Goal: Task Accomplishment & Management: Manage account settings

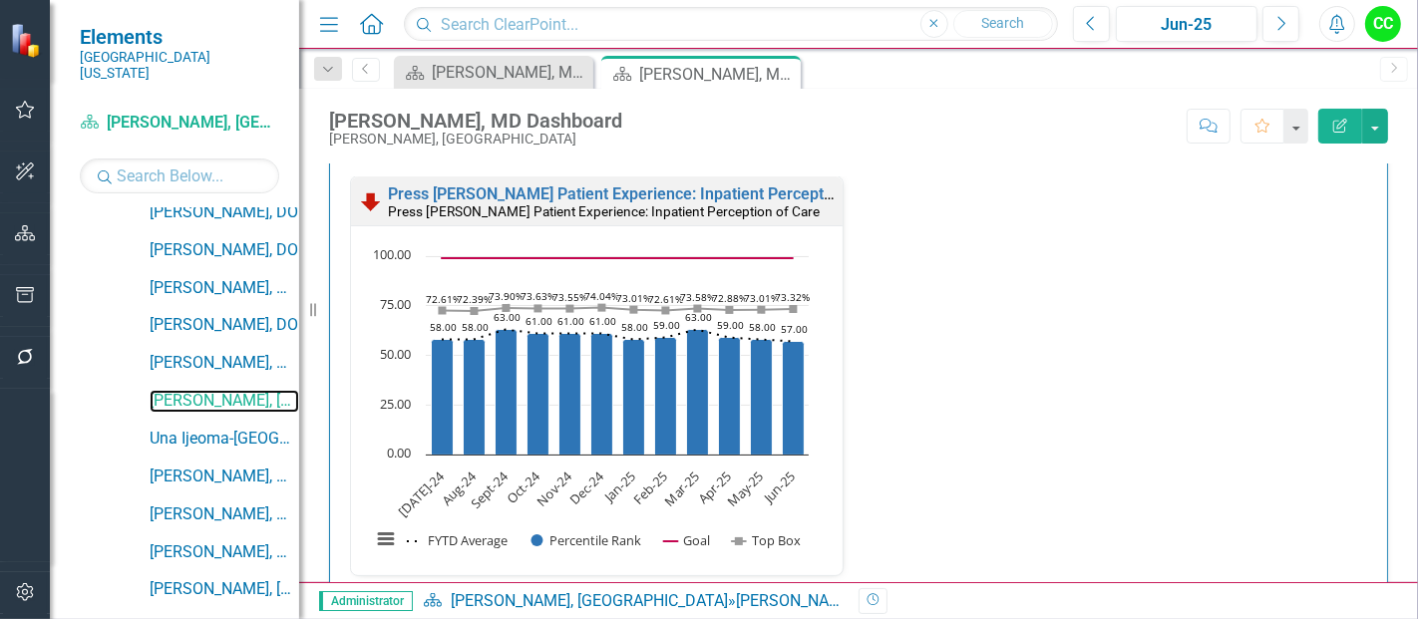
scroll to position [1614, 0]
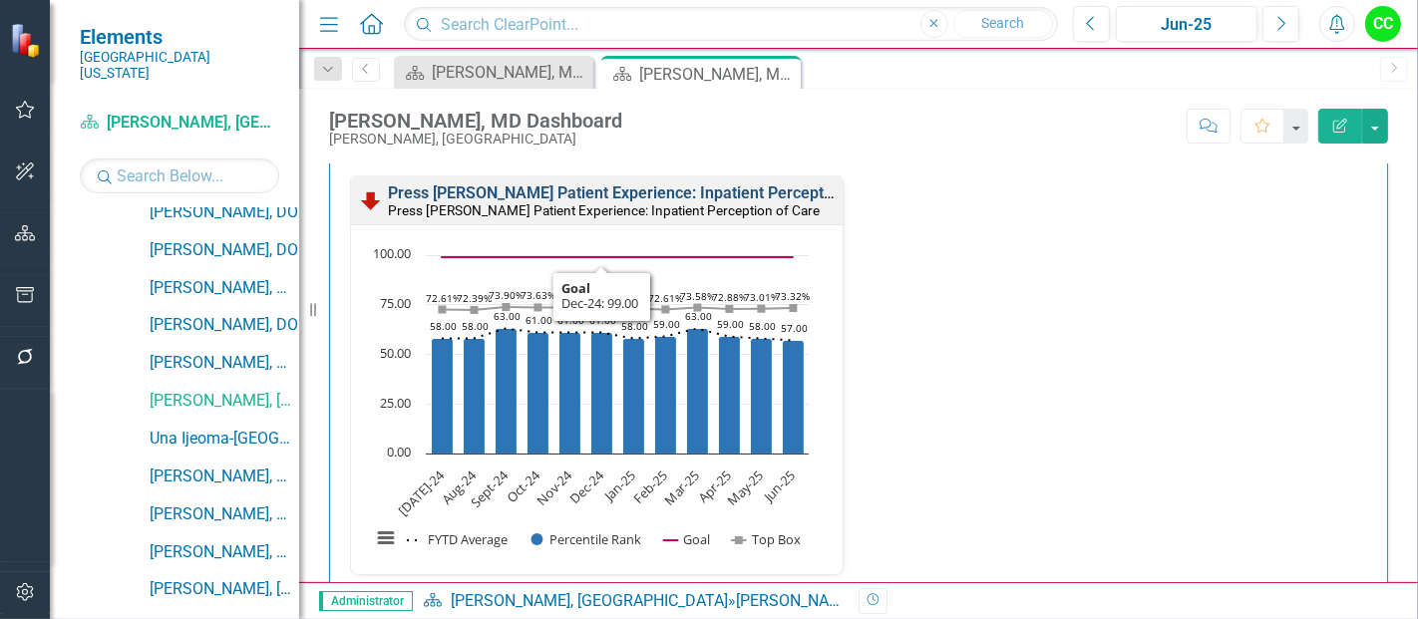
click at [523, 190] on link "Press [PERSON_NAME] Patient Experience: Inpatient Perception of Care" at bounding box center [645, 193] width 515 height 19
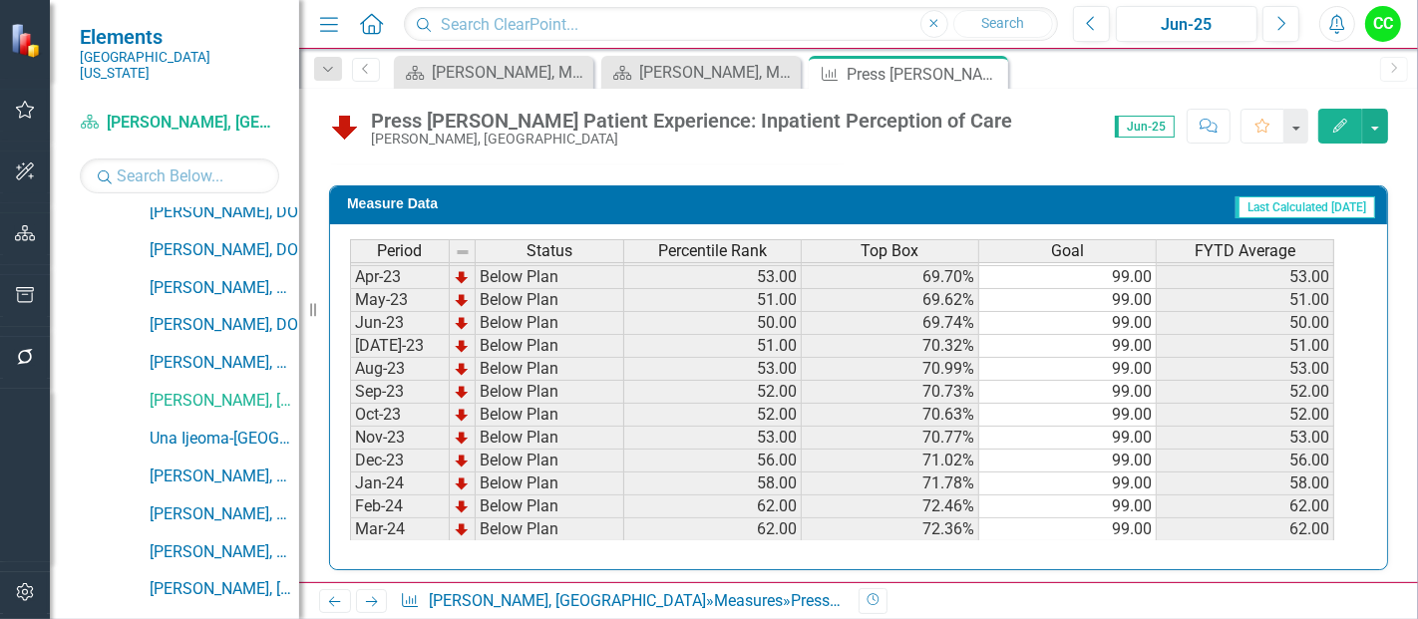
scroll to position [367, 0]
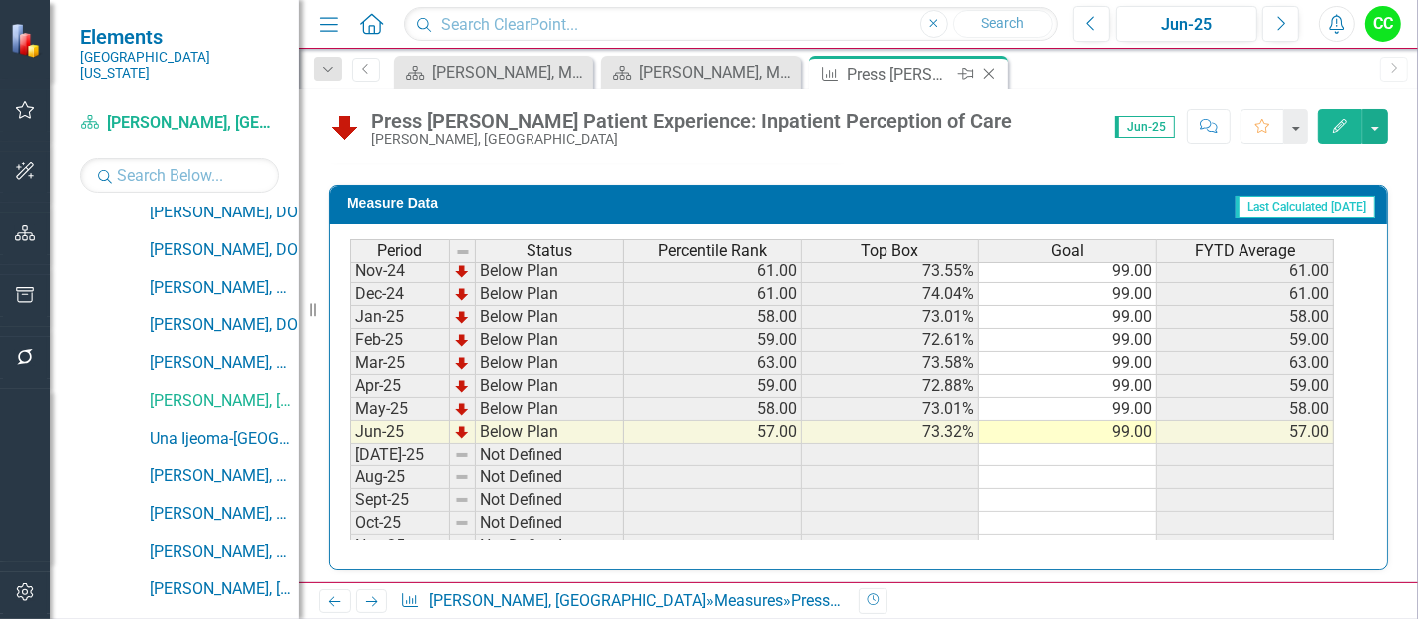
click at [993, 75] on icon "Close" at bounding box center [990, 74] width 20 height 16
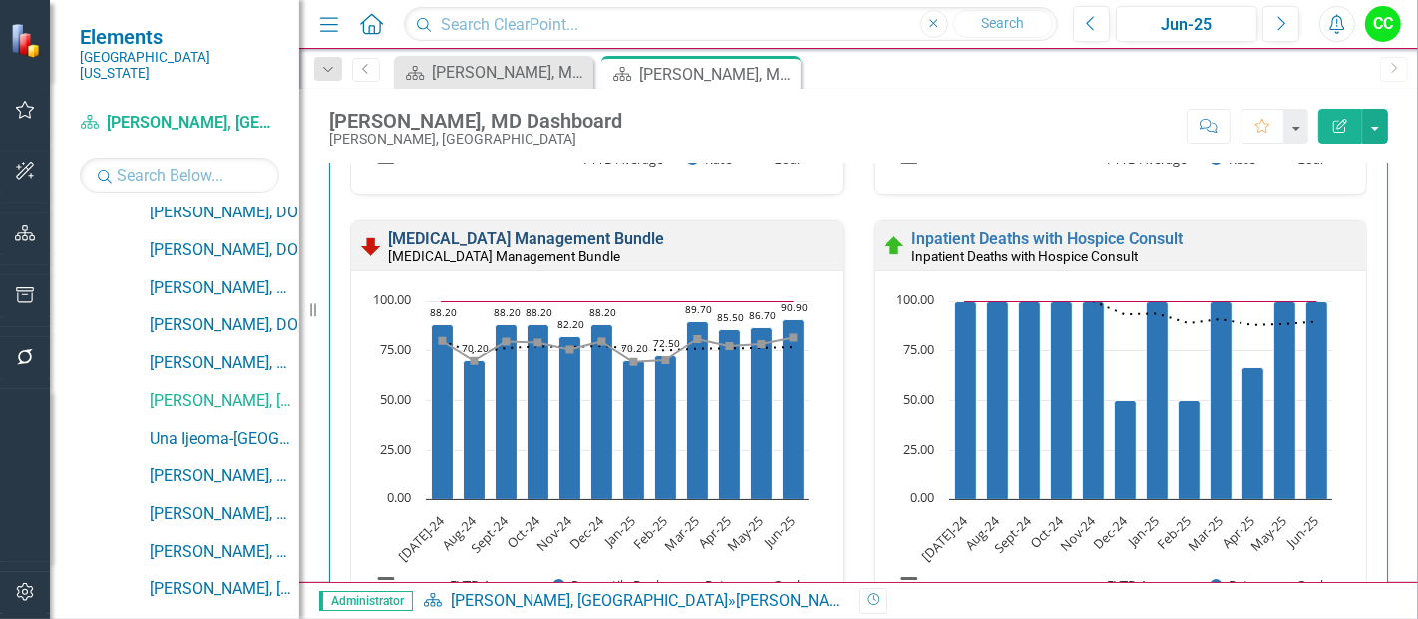
click at [643, 237] on link "[MEDICAL_DATA] Management Bundle" at bounding box center [526, 238] width 276 height 19
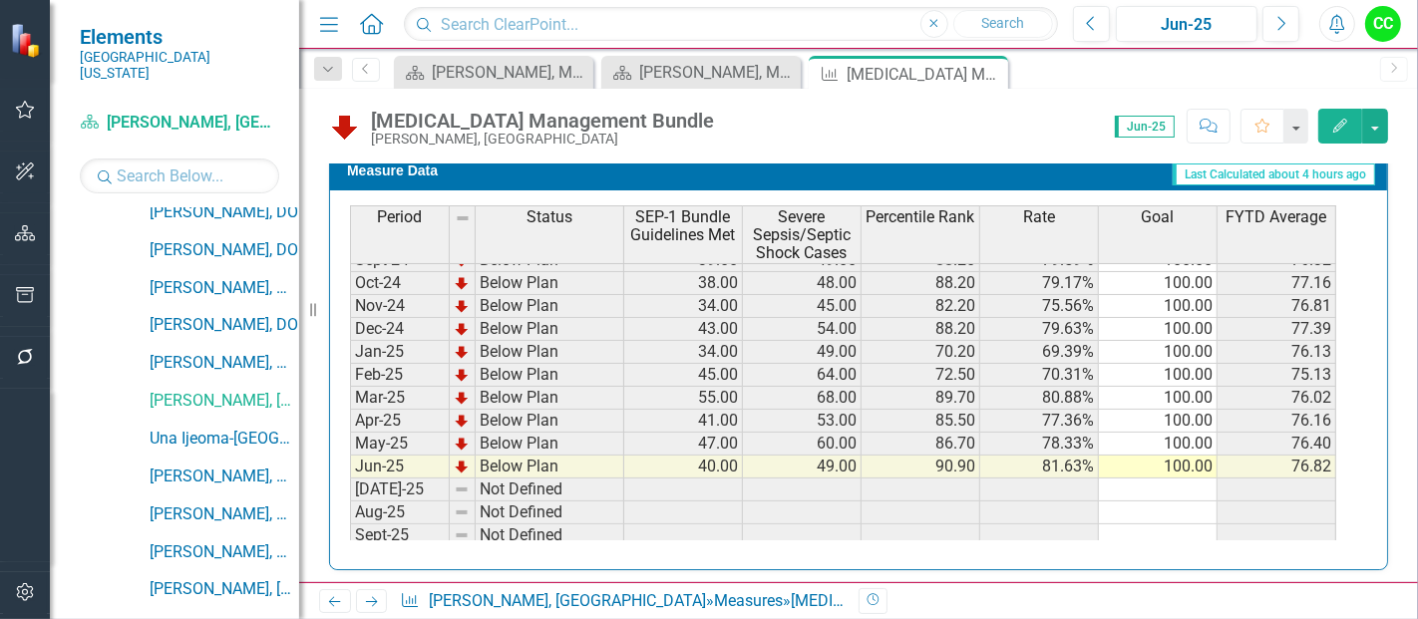
click at [1194, 454] on tbody "Jun-23 Not Defined 24.00 46.00 52.17% 65.48 Jul-23 Below Plan 14.00 29.00 24.20…" at bounding box center [843, 237] width 987 height 666
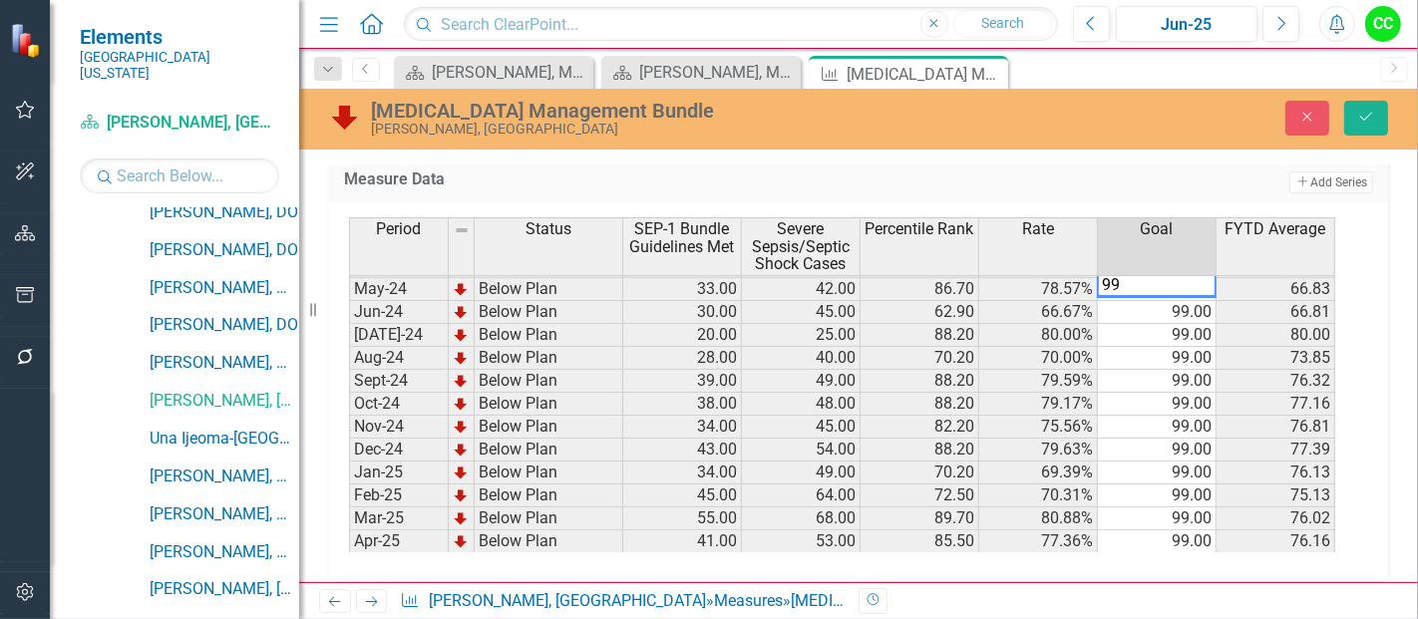
type textarea "99"
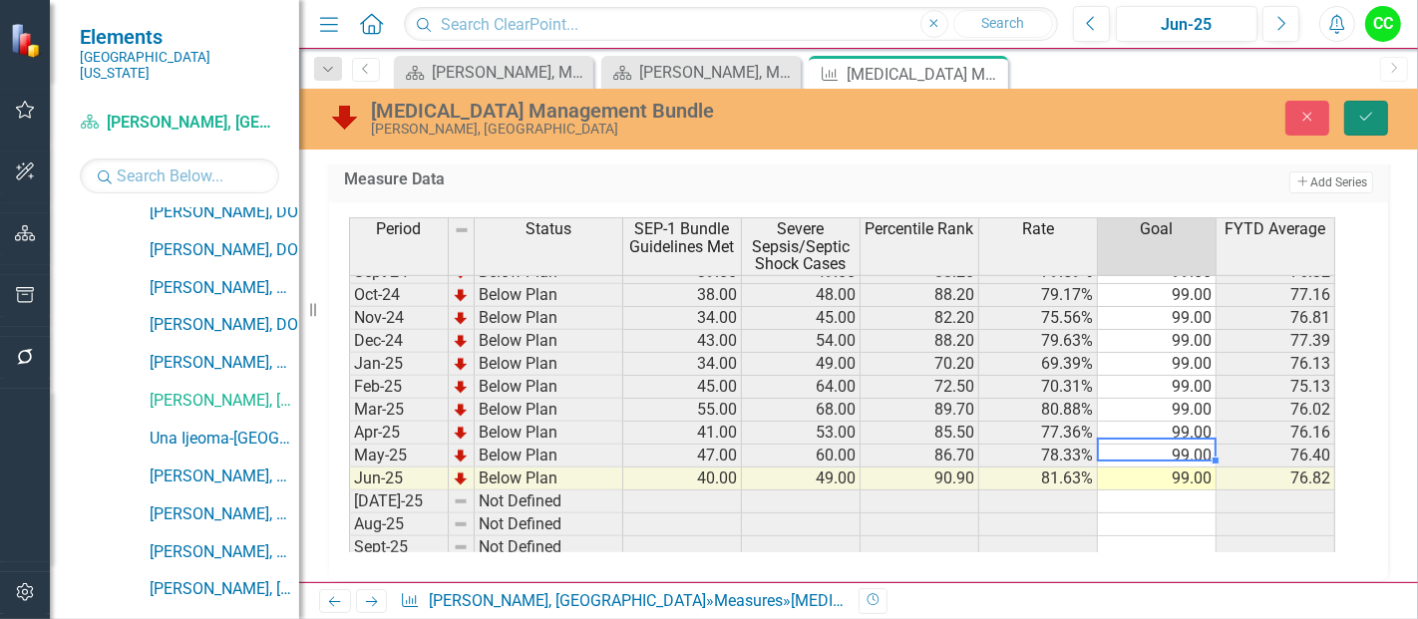
click at [1357, 125] on button "Save" at bounding box center [1367, 118] width 44 height 35
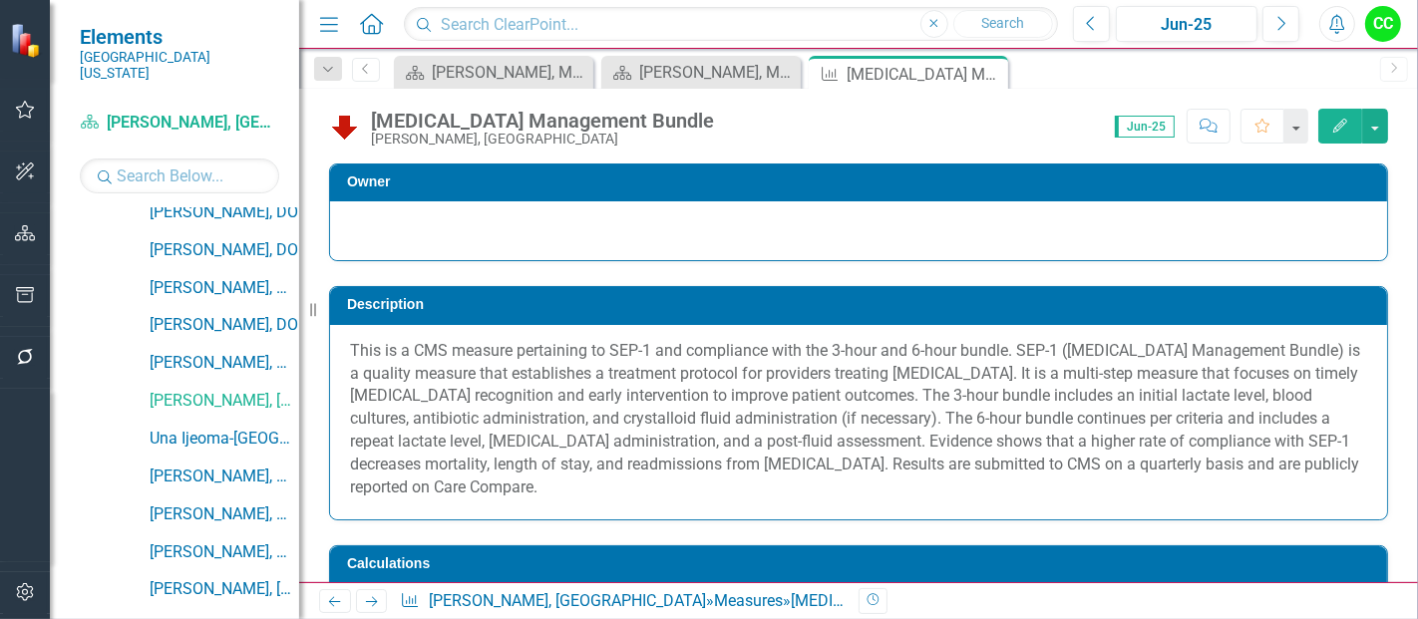
click at [1340, 137] on button "Edit" at bounding box center [1341, 126] width 44 height 35
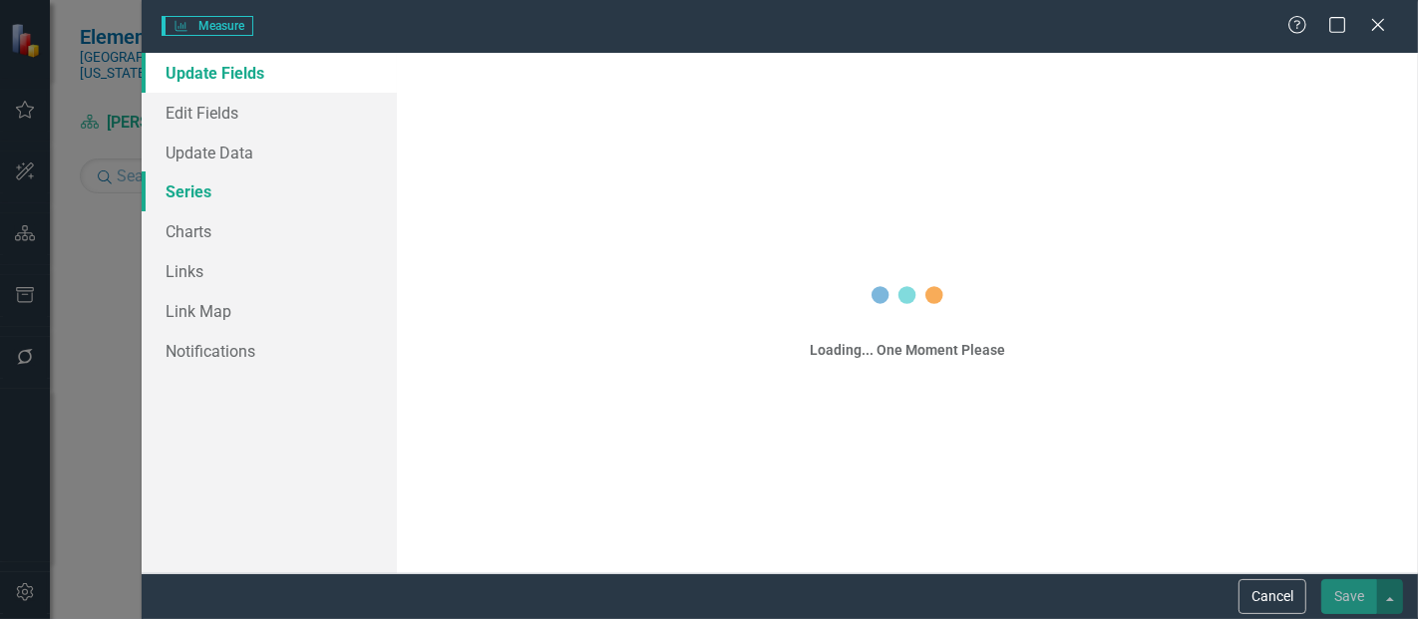
click at [203, 179] on link "Series" at bounding box center [269, 192] width 255 height 40
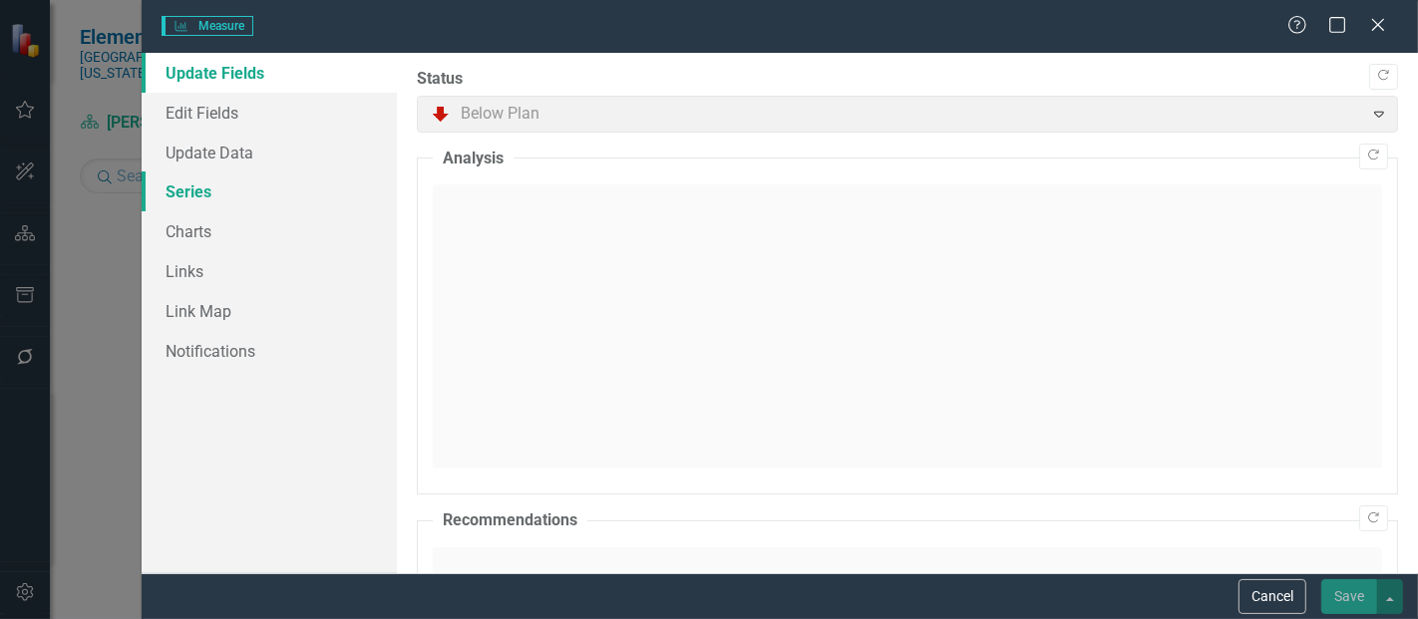
click at [206, 192] on link "Series" at bounding box center [269, 192] width 255 height 40
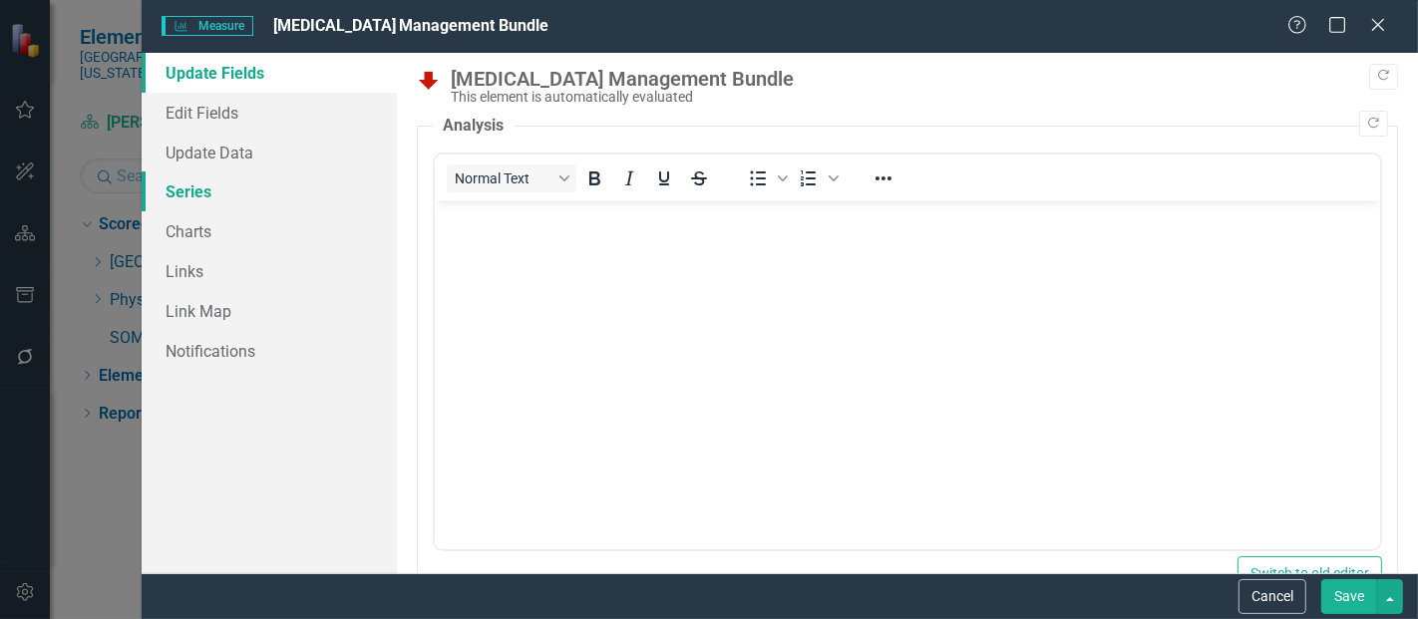
click at [223, 185] on link "Series" at bounding box center [269, 192] width 255 height 40
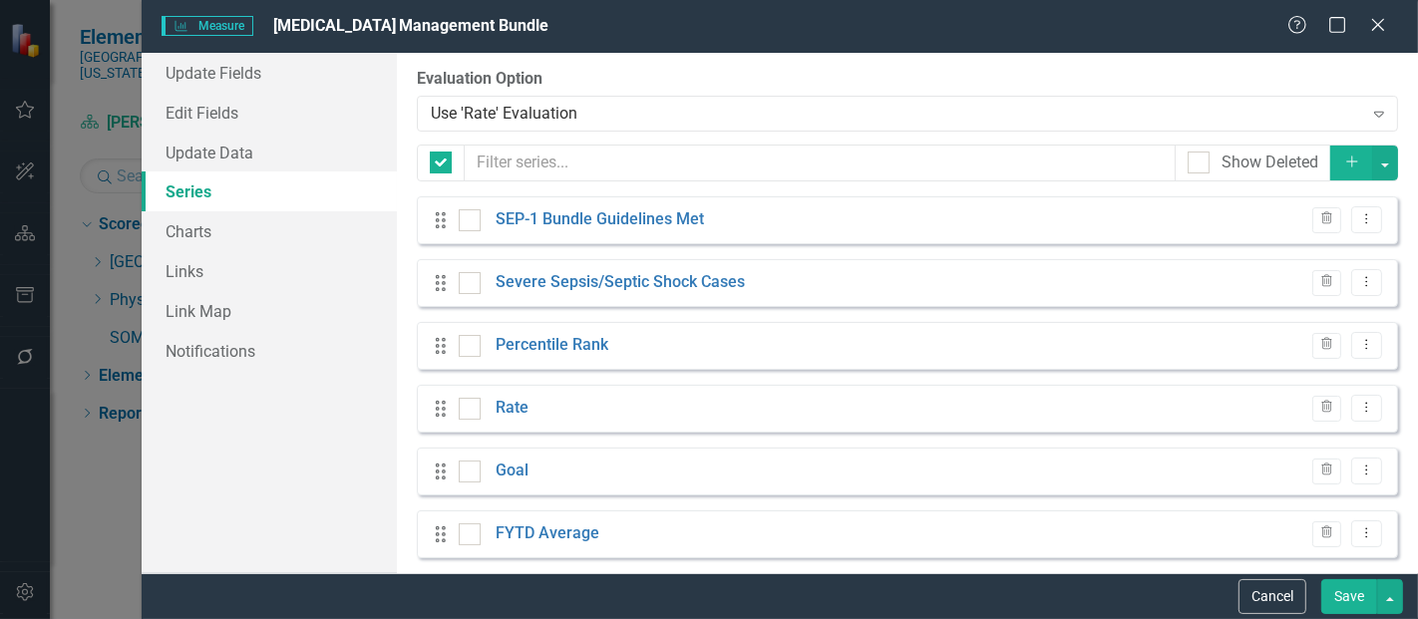
checkbox input "false"
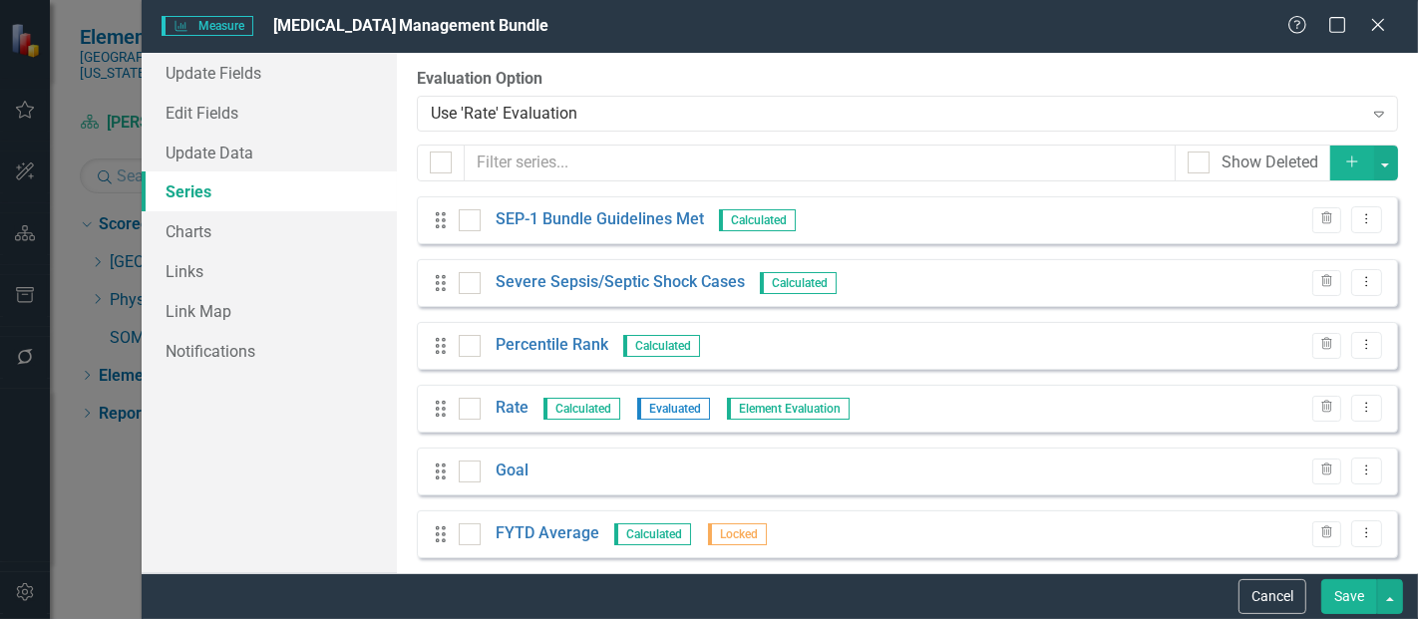
click at [1345, 170] on button "Add" at bounding box center [1353, 163] width 44 height 35
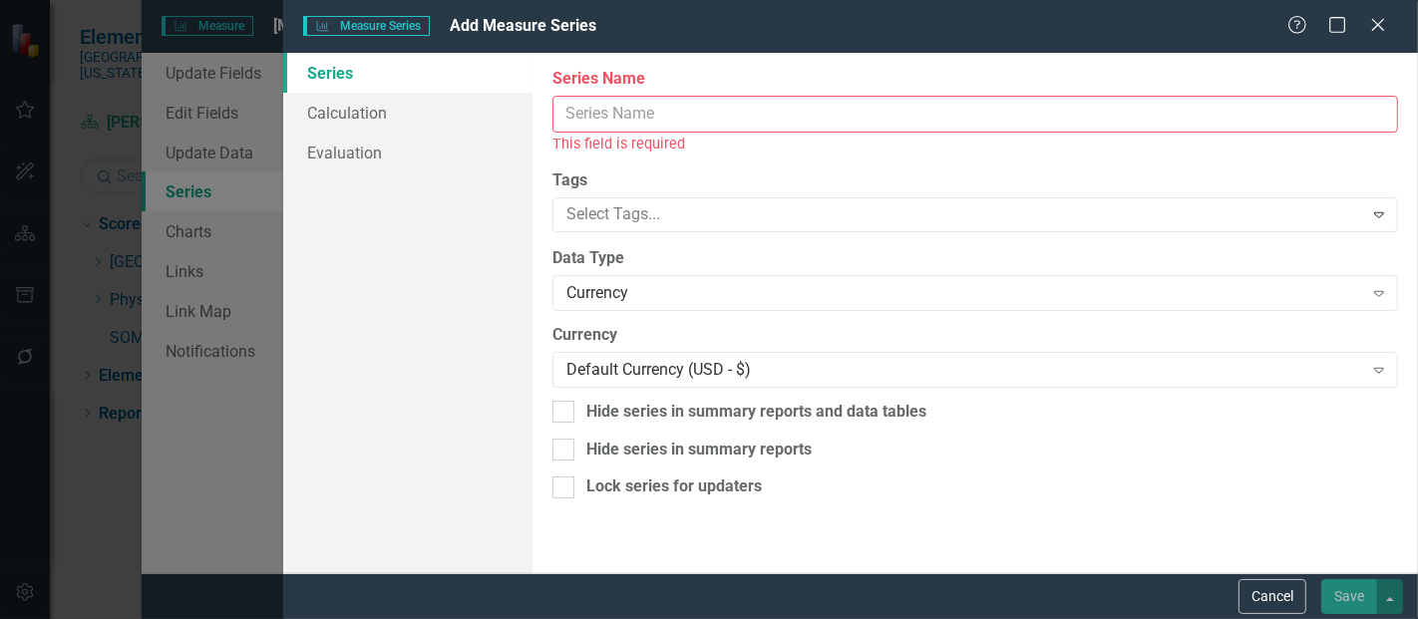
click at [633, 99] on input "Series Name" at bounding box center [976, 114] width 846 height 37
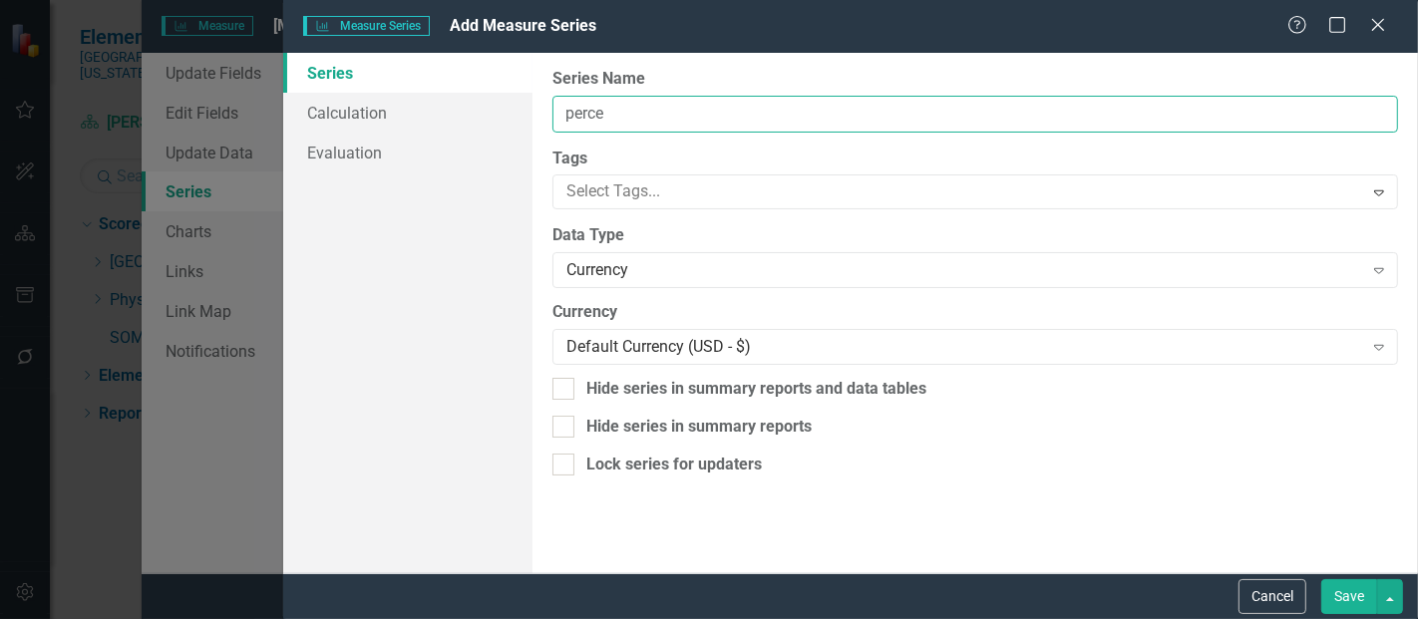
type input "Percentile Rank FYTD"
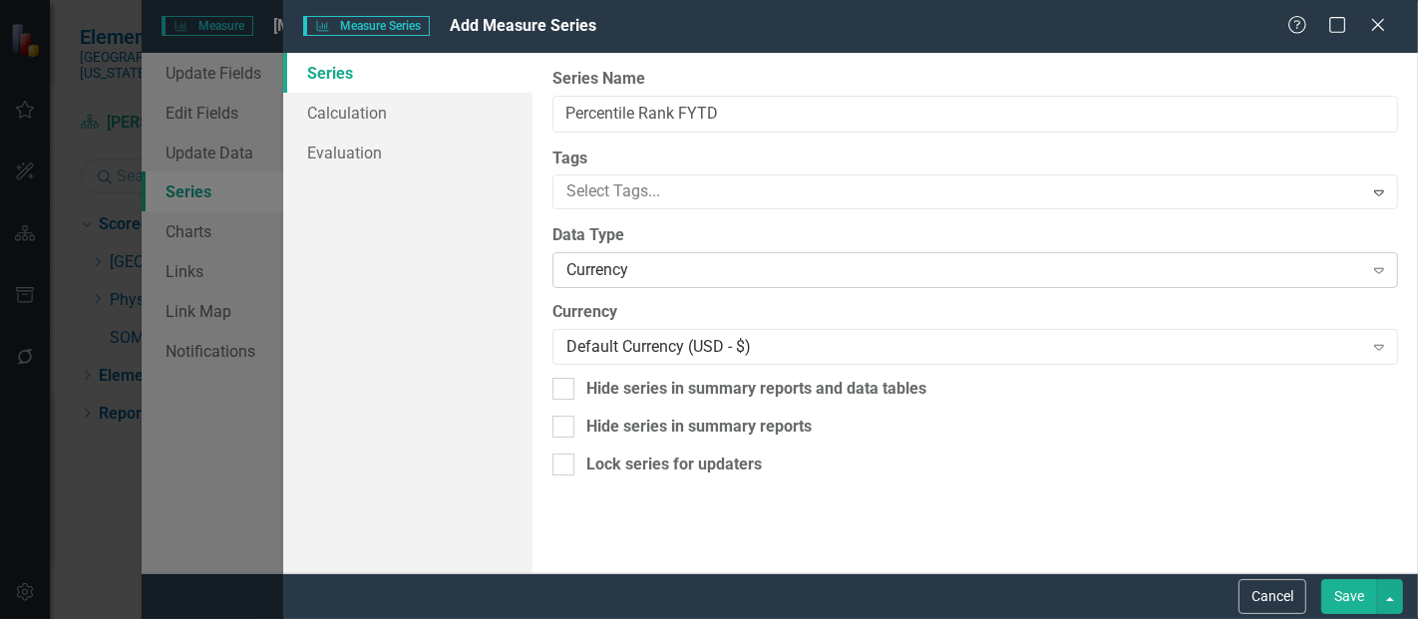
click at [642, 271] on div "Currency" at bounding box center [965, 270] width 796 height 23
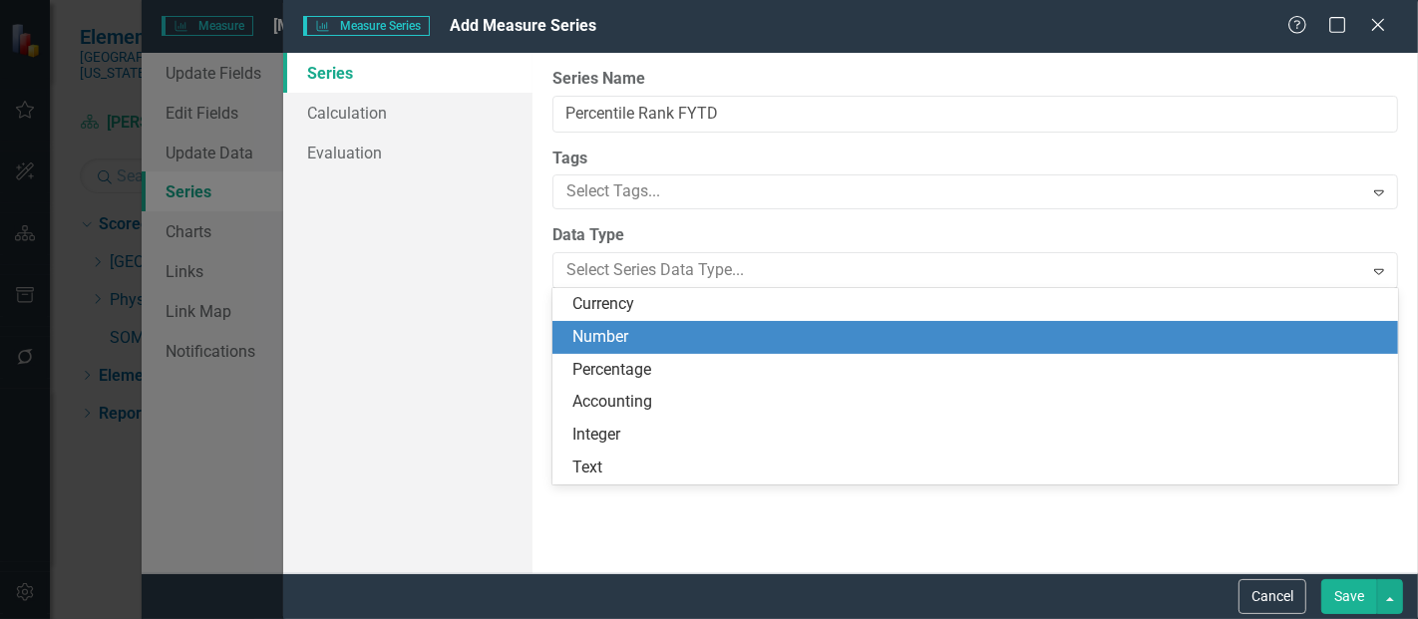
click at [626, 330] on div "Number" at bounding box center [980, 337] width 814 height 23
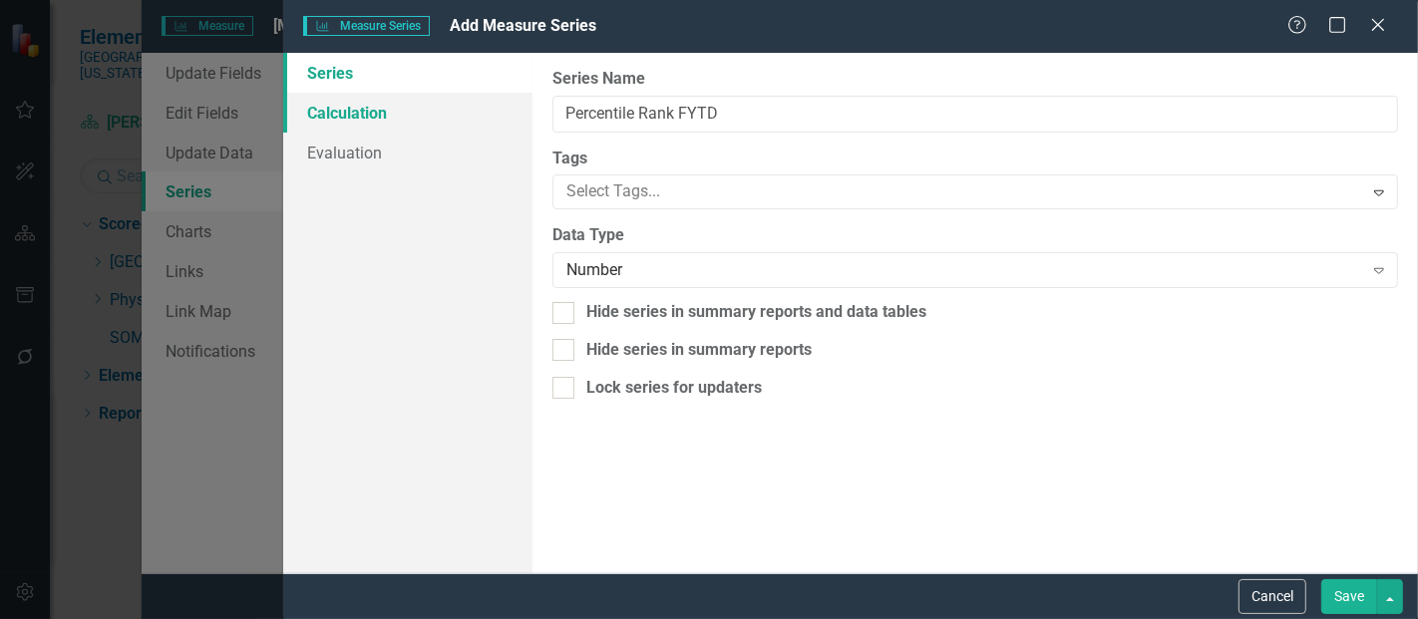
click at [353, 107] on link "Calculation" at bounding box center [407, 113] width 249 height 40
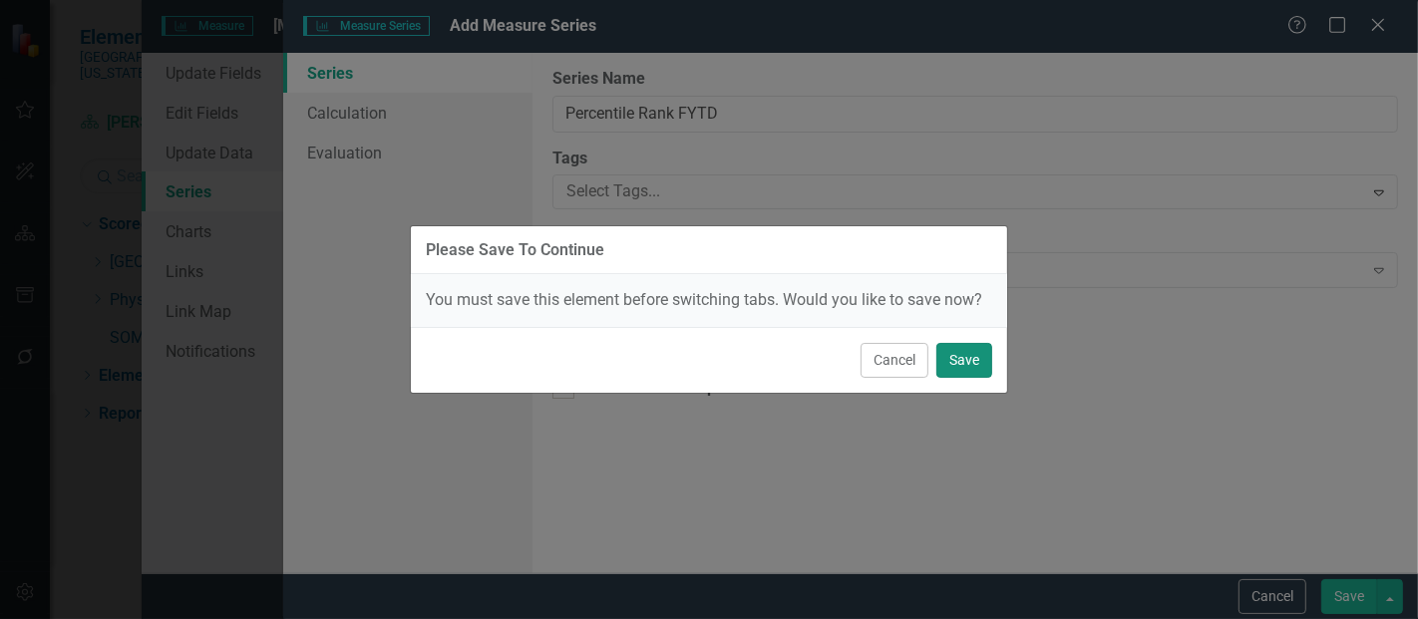
click at [965, 354] on button "Save" at bounding box center [965, 360] width 56 height 35
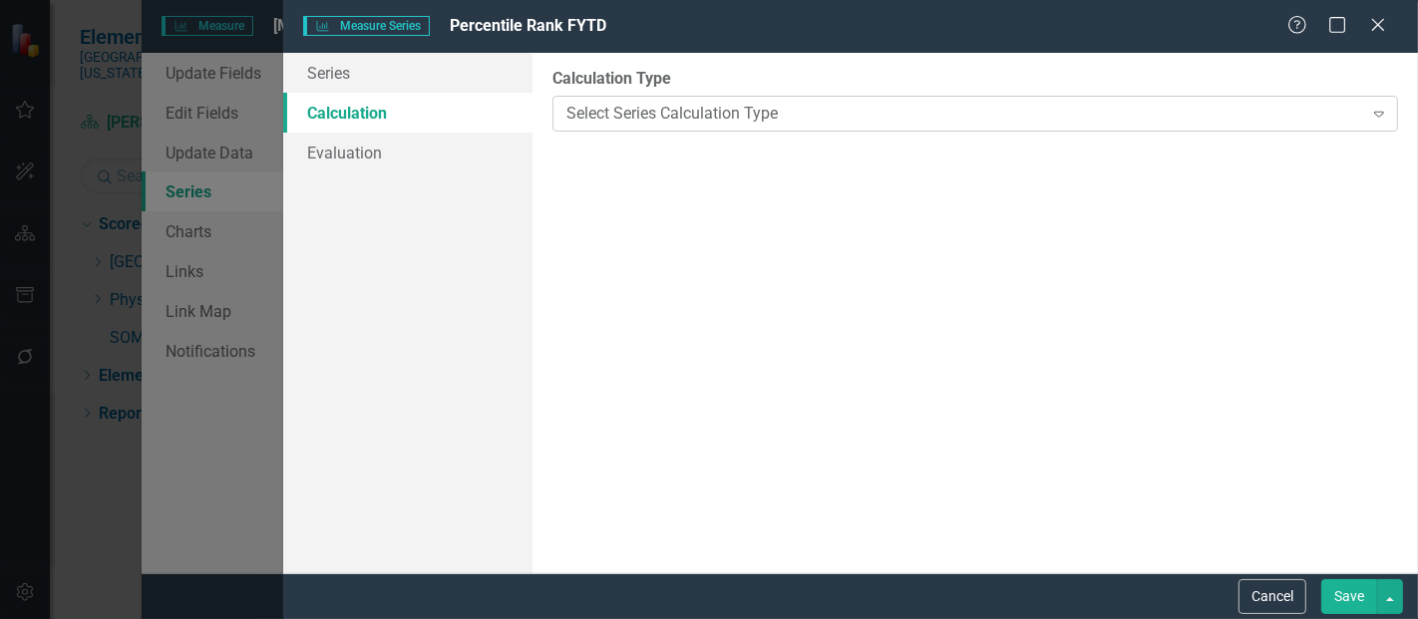
click at [669, 115] on div "Select Series Calculation Type" at bounding box center [965, 113] width 796 height 23
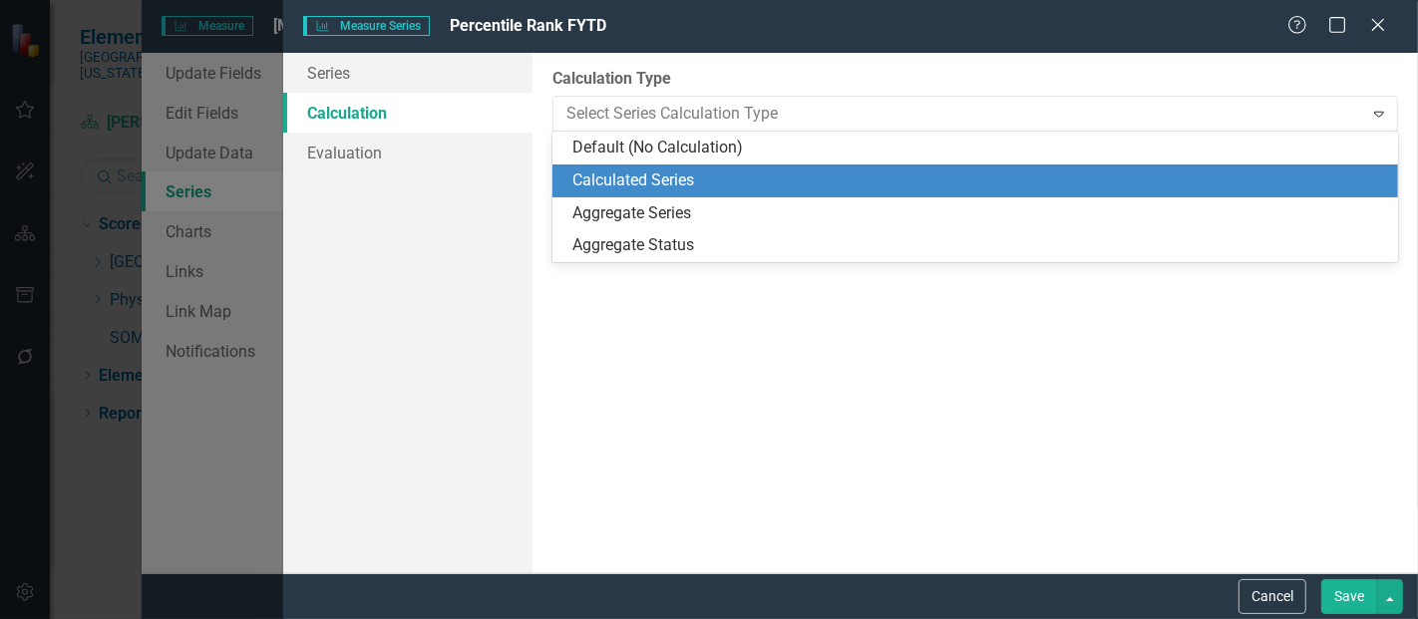
click at [635, 175] on div "Calculated Series" at bounding box center [980, 181] width 814 height 23
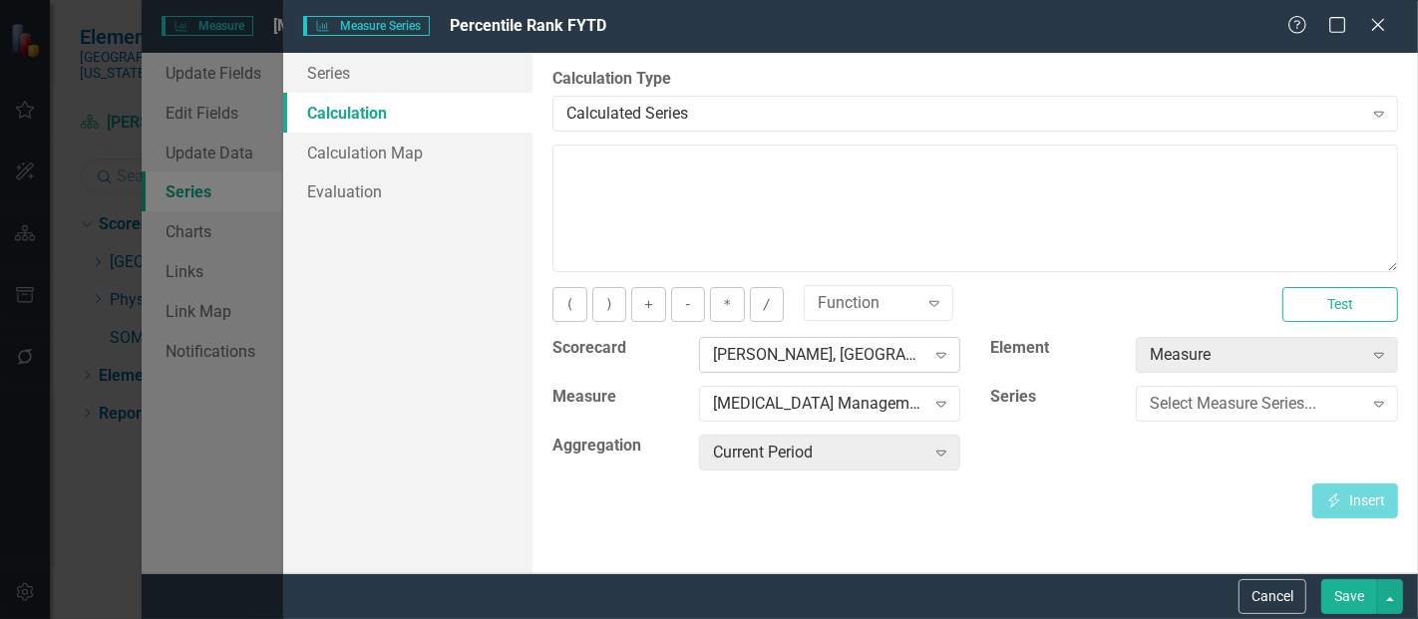
click at [763, 347] on div "[PERSON_NAME], [GEOGRAPHIC_DATA]" at bounding box center [819, 355] width 212 height 23
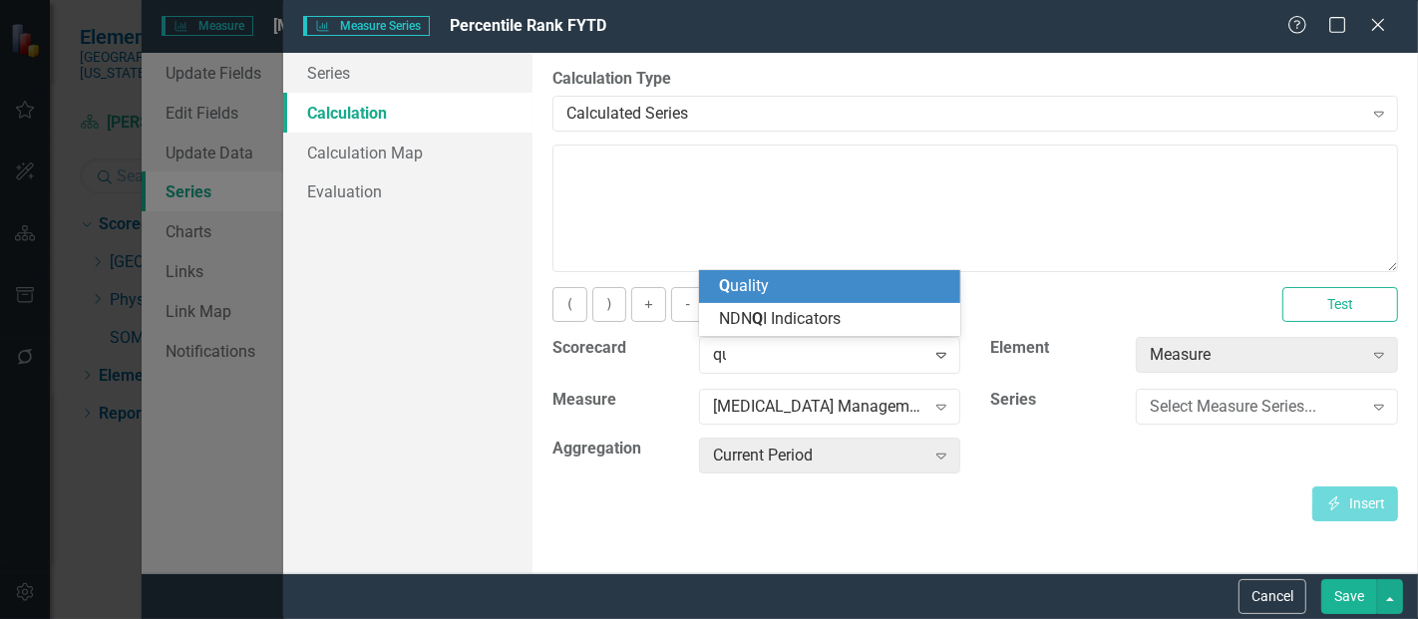
type input "qua"
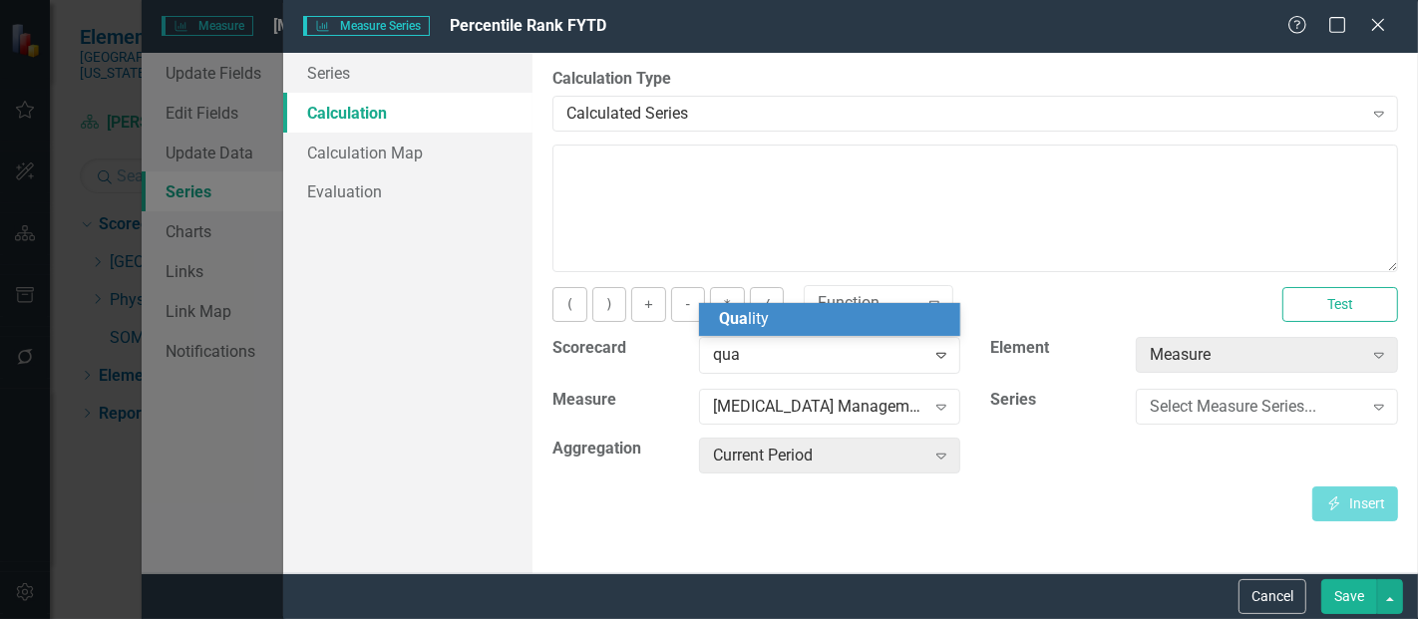
click at [788, 315] on div "Qua lity" at bounding box center [834, 319] width 230 height 23
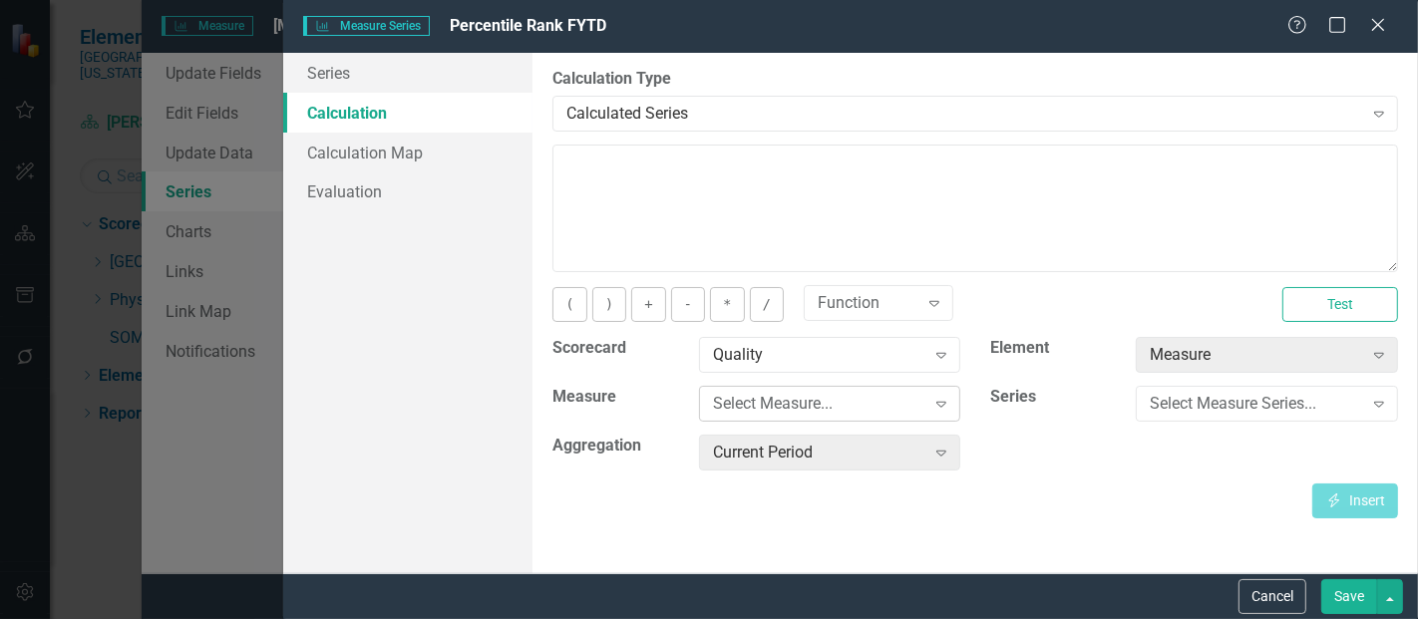
click at [776, 395] on div "Select Measure..." at bounding box center [819, 404] width 212 height 23
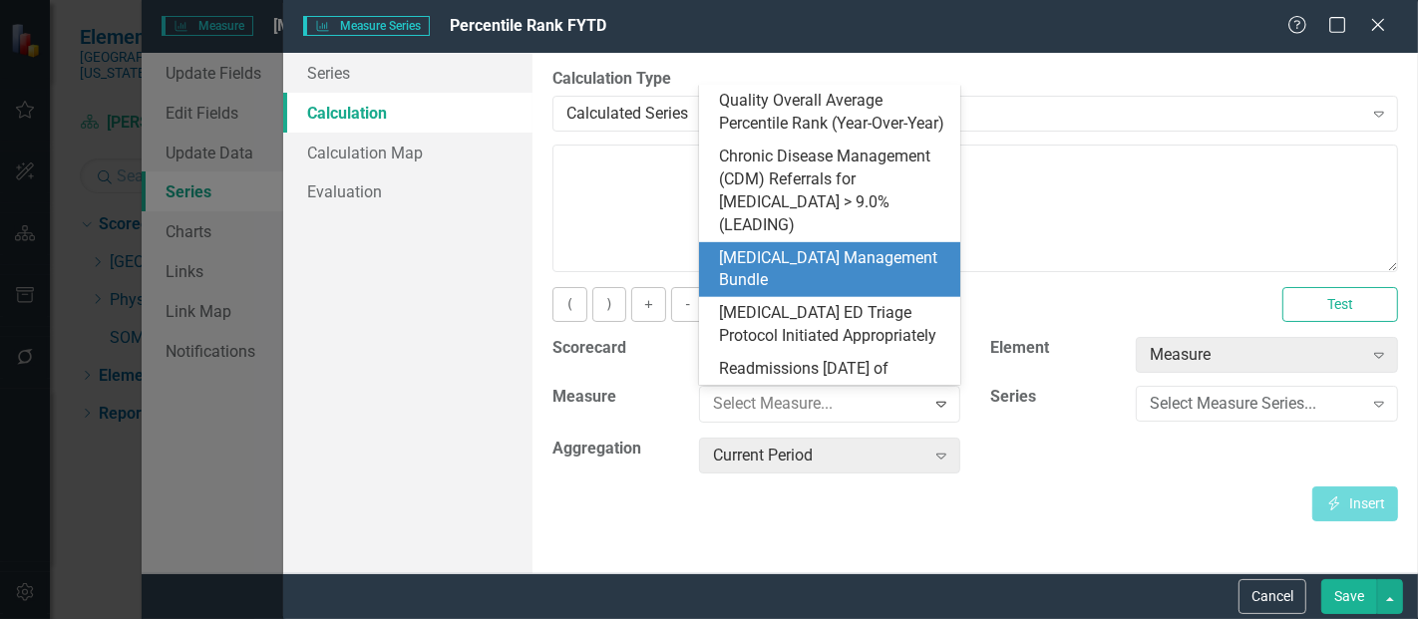
click at [804, 248] on div "[MEDICAL_DATA] Management Bundle" at bounding box center [834, 270] width 230 height 46
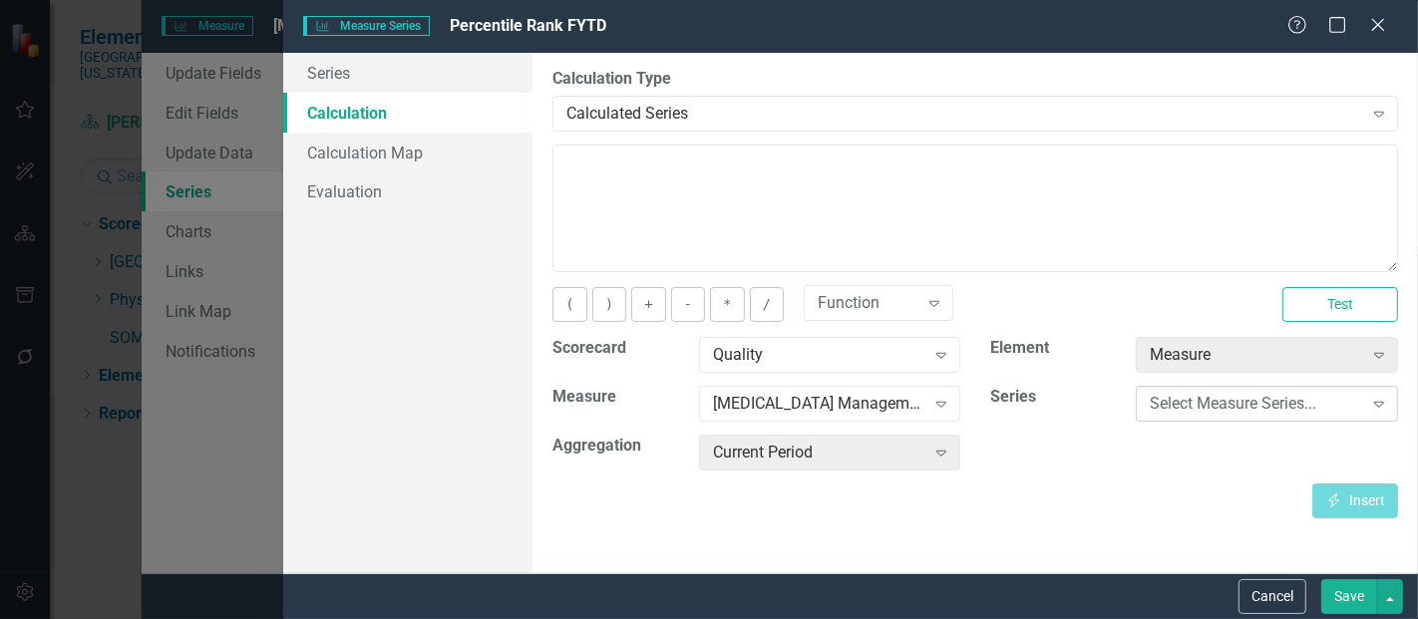
click at [1191, 405] on div "Select Measure Series..." at bounding box center [1256, 404] width 212 height 23
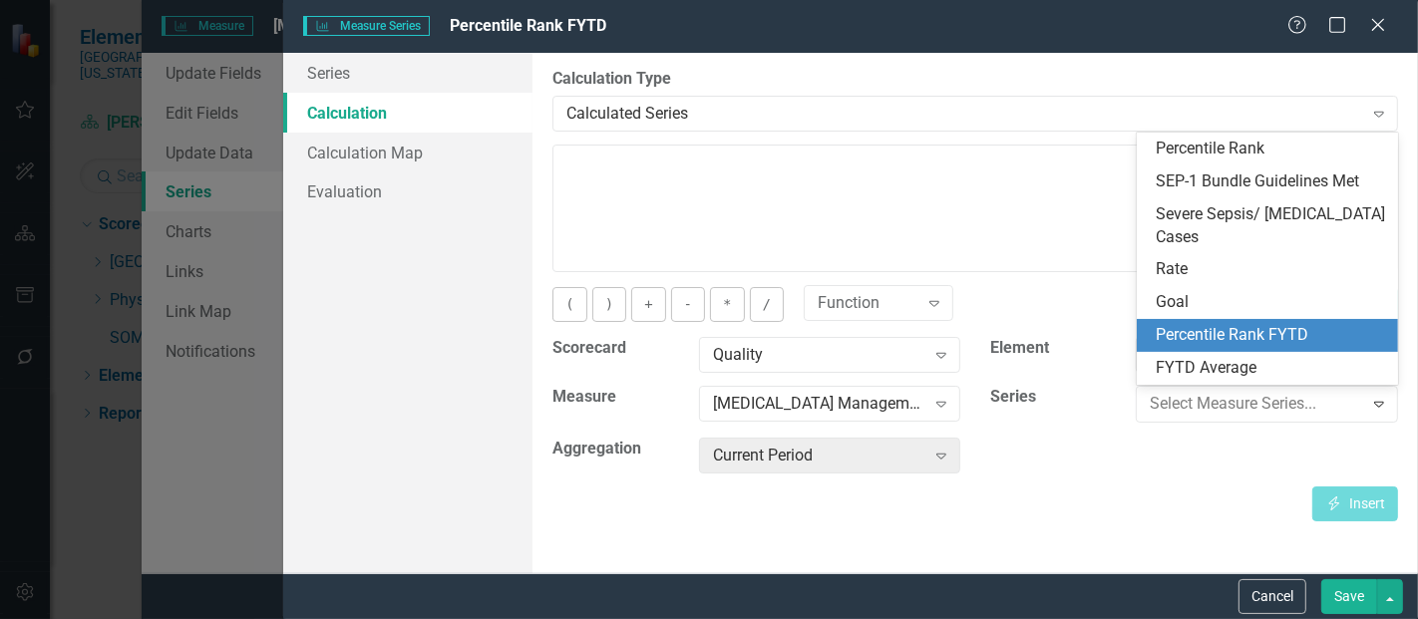
click at [1251, 329] on div "Percentile Rank FYTD" at bounding box center [1272, 335] width 230 height 23
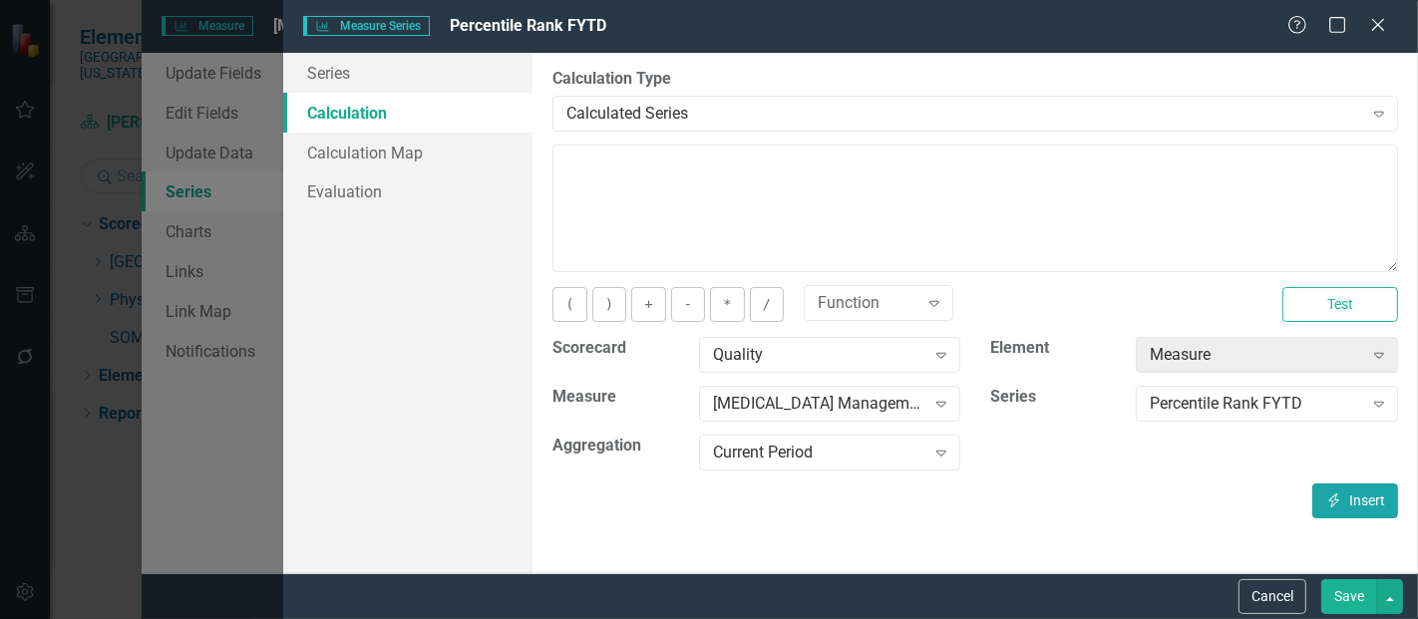
click at [1341, 486] on button "Insert Insert" at bounding box center [1356, 501] width 86 height 35
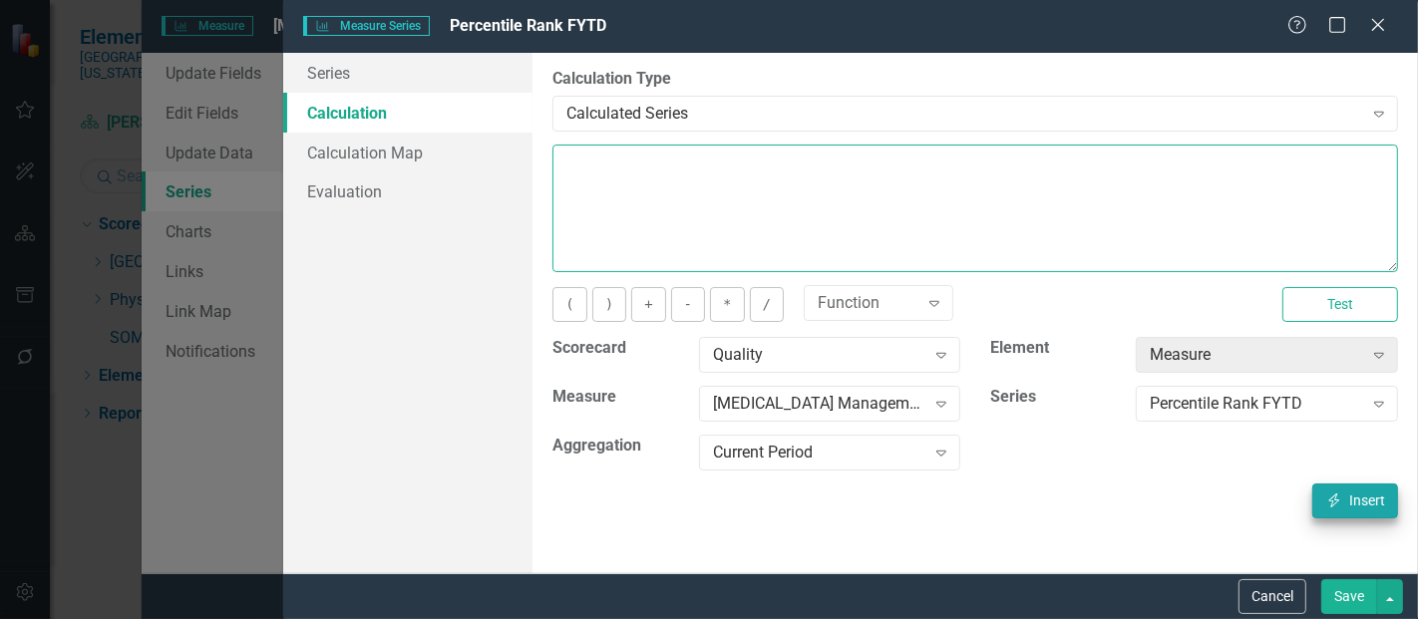
type textarea "[m1813868][Percentile Rank FYTD][CurrentPeriod]"
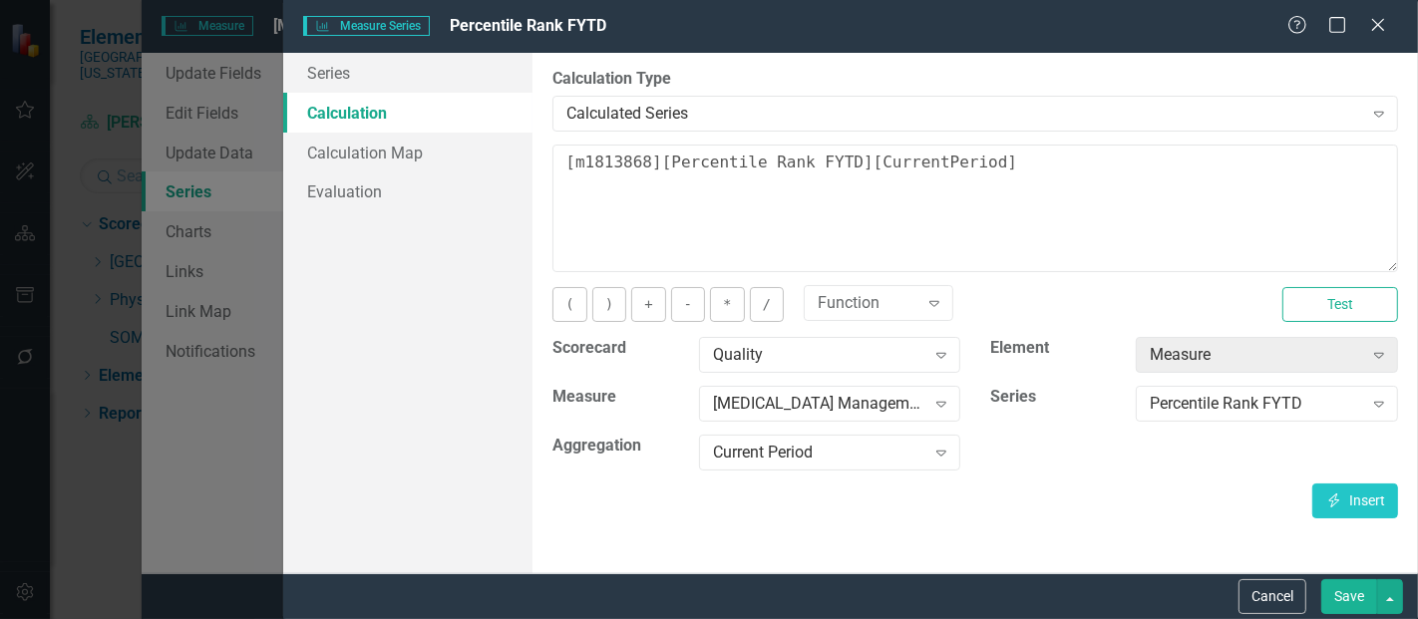
click at [1363, 597] on button "Save" at bounding box center [1350, 597] width 56 height 35
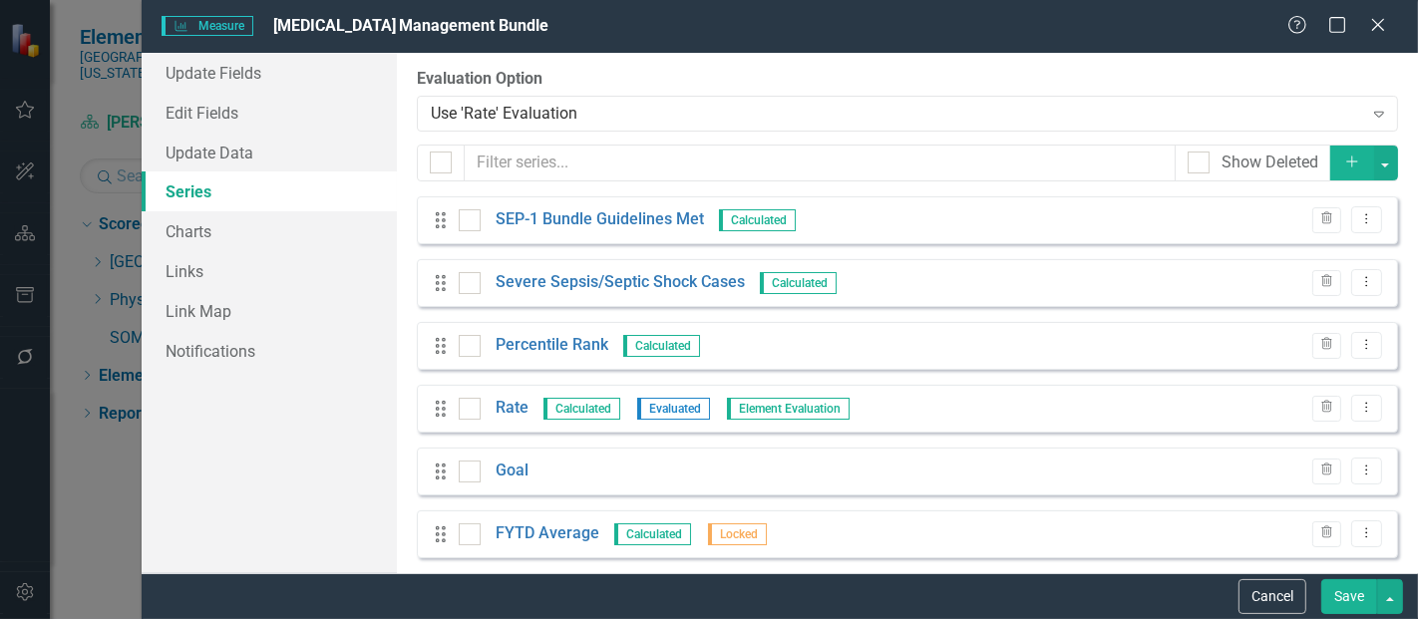
scroll to position [77, 0]
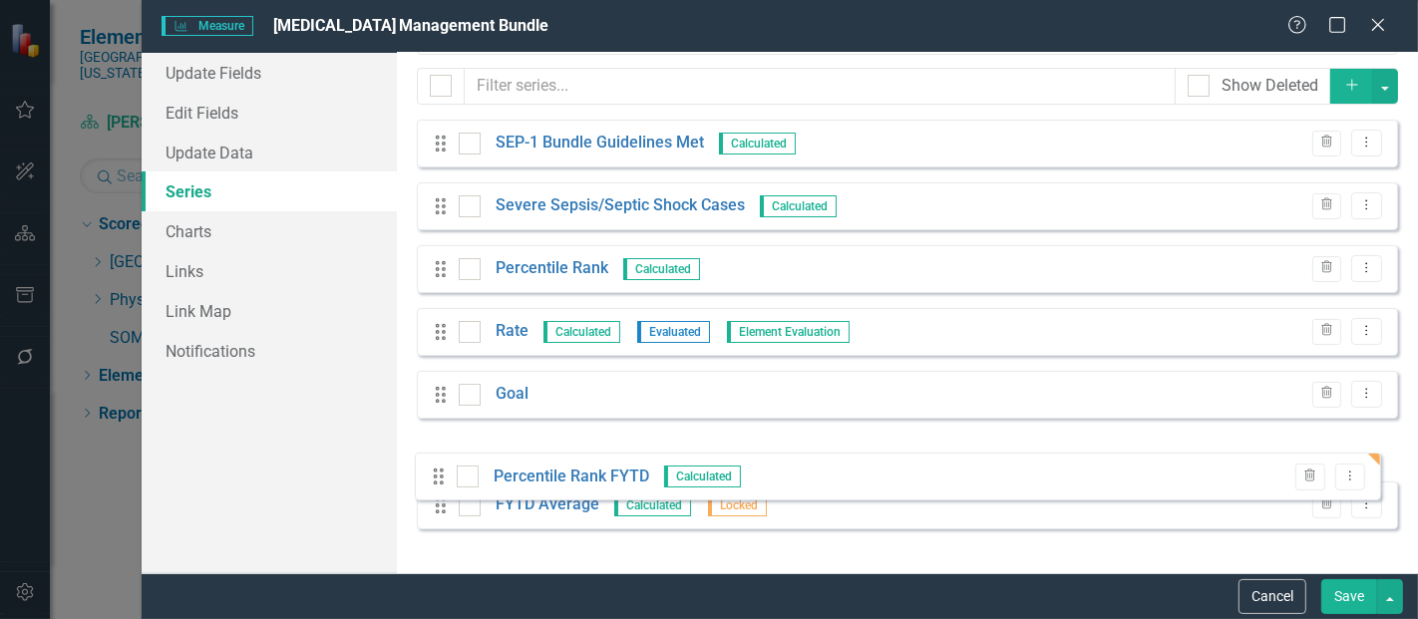
drag, startPoint x: 443, startPoint y: 513, endPoint x: 444, endPoint y: 455, distance: 57.9
click at [444, 455] on div "Drag SEP-1 Bundle Guidelines Met Calculated Trash Dropdown Menu Drag Severe Sep…" at bounding box center [908, 332] width 982 height 425
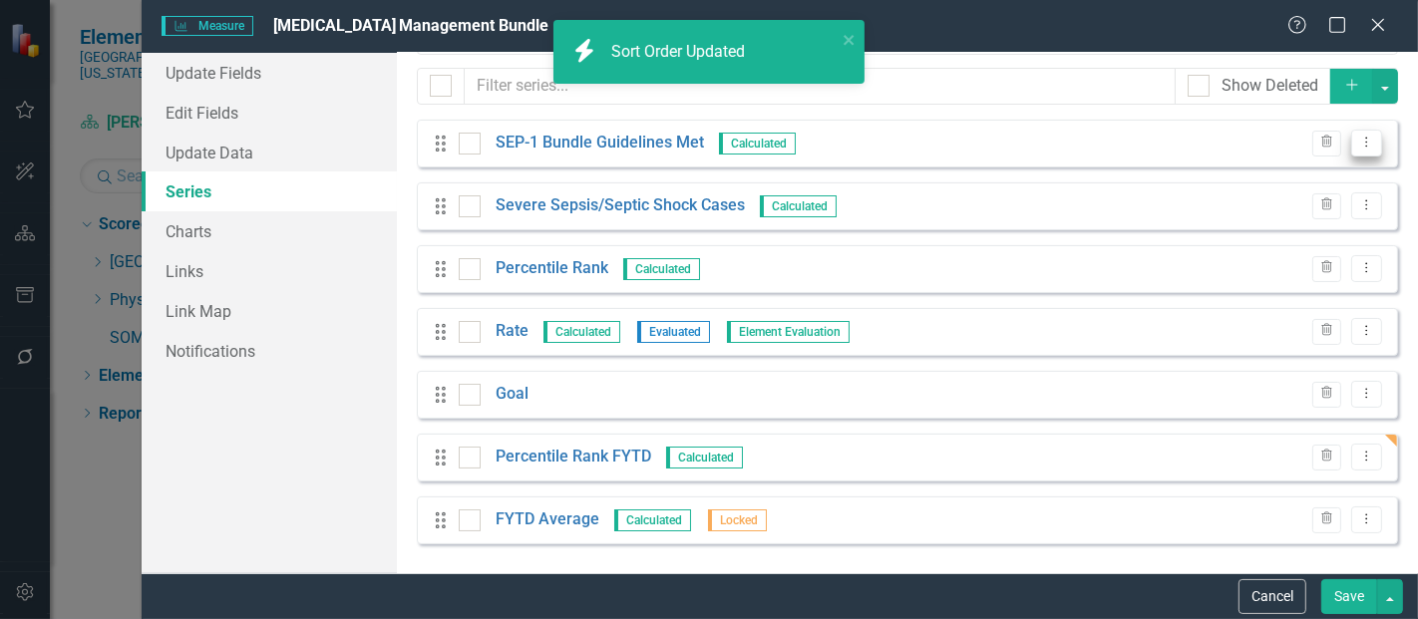
click at [1354, 157] on button "Dropdown Menu" at bounding box center [1367, 143] width 31 height 27
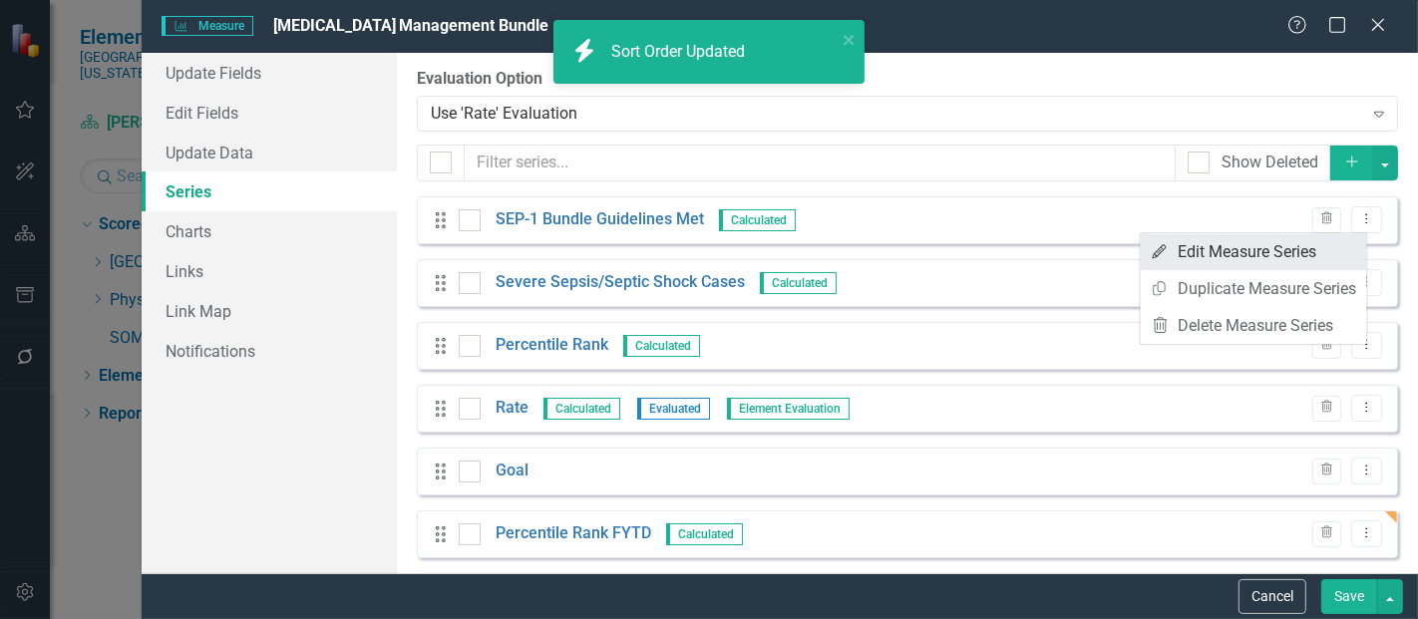
click at [1276, 252] on link "Edit Edit Measure Series" at bounding box center [1254, 251] width 226 height 37
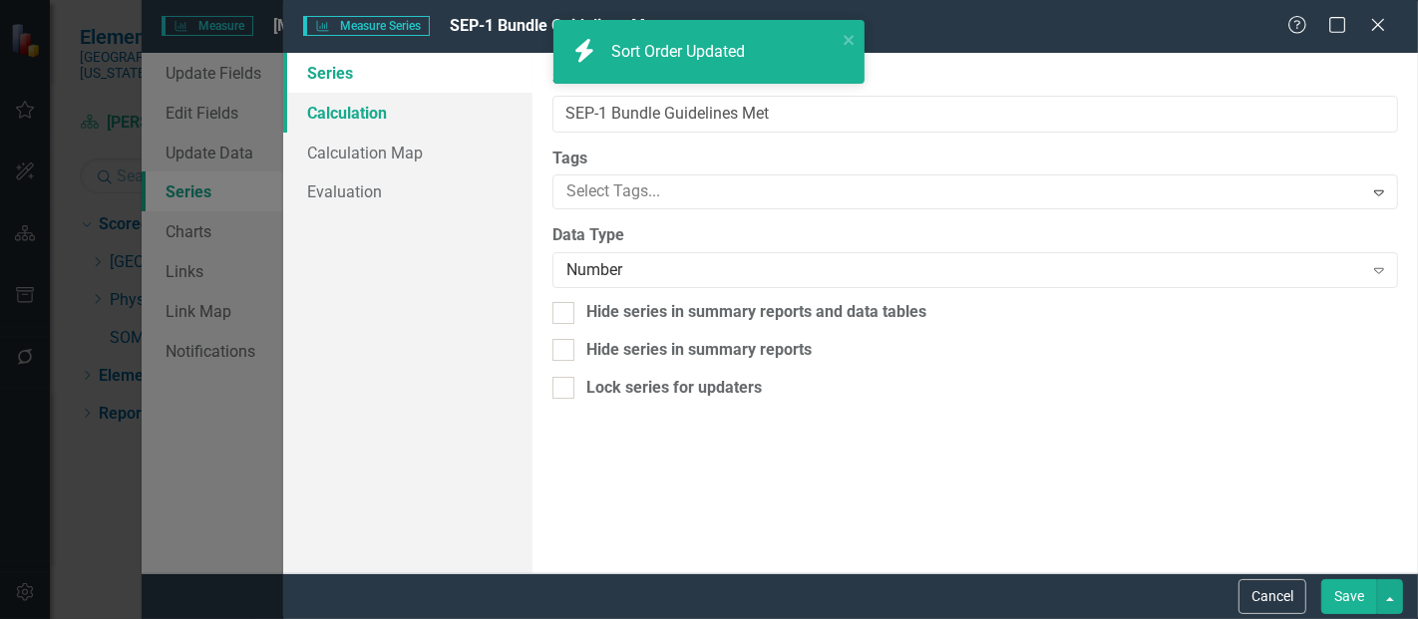
click at [353, 112] on link "Calculation" at bounding box center [407, 113] width 249 height 40
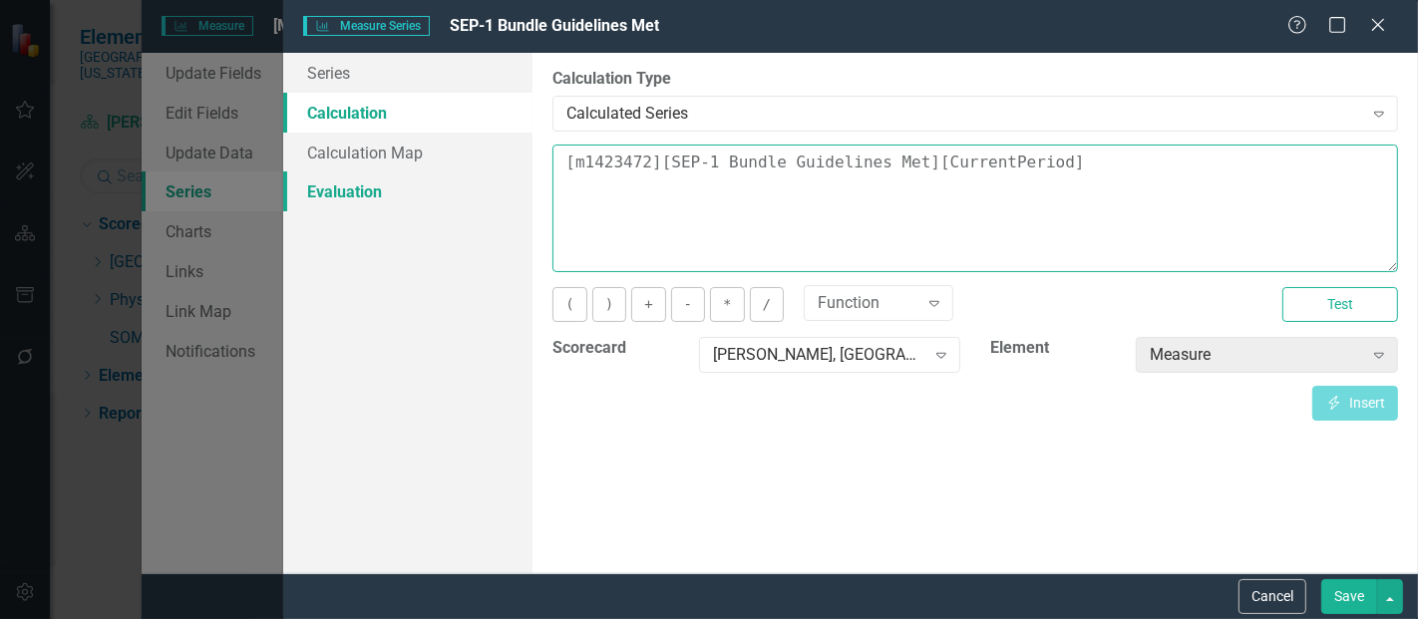
drag, startPoint x: 1098, startPoint y: 177, endPoint x: 495, endPoint y: 176, distance: 603.5
click at [495, 176] on div "Series Calculation Calculation Map Evaluation From this page, you can edit the …" at bounding box center [850, 313] width 1135 height 521
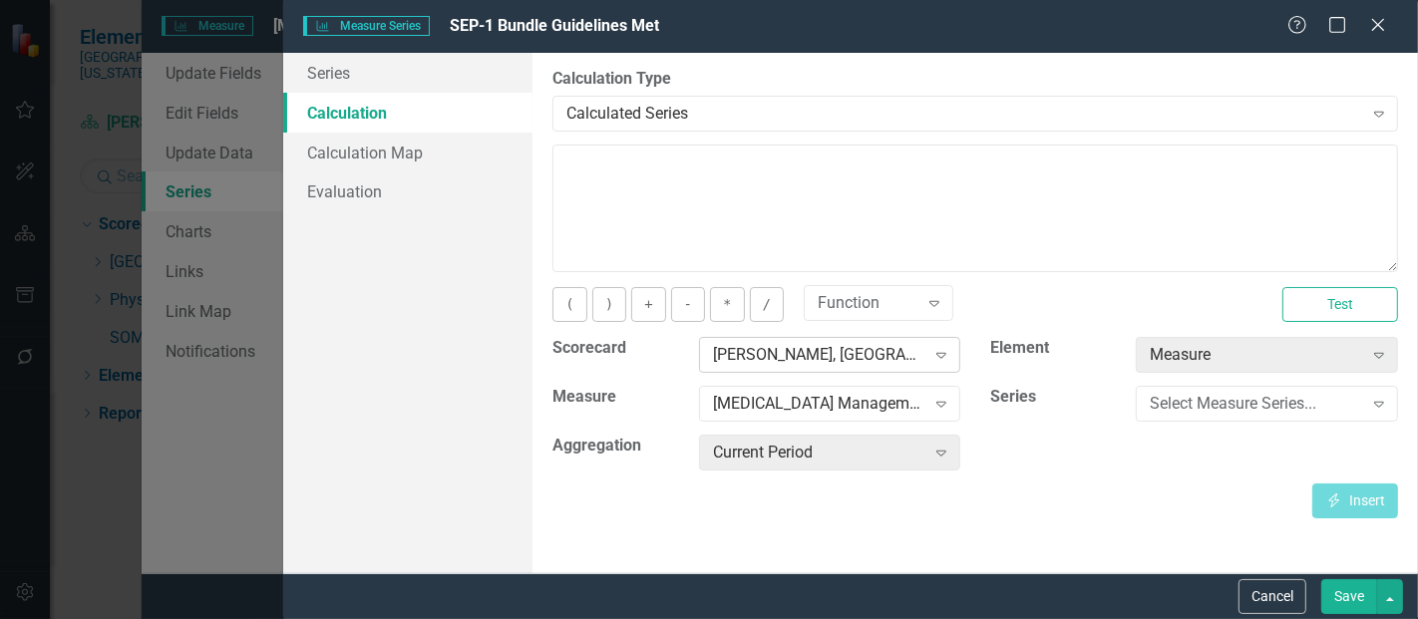
click at [853, 366] on div "Usreesha Gourneni, MD Expand" at bounding box center [830, 355] width 262 height 36
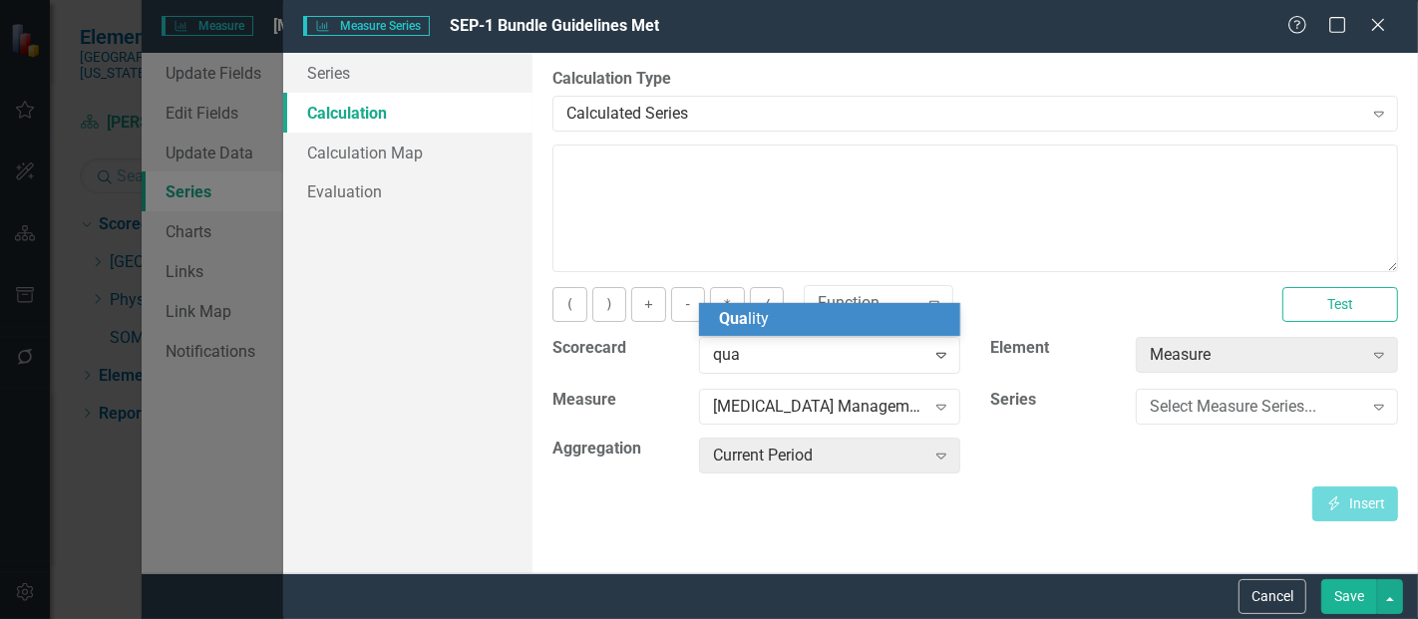
type input "qual"
click at [781, 319] on div "Qual ity" at bounding box center [834, 319] width 230 height 23
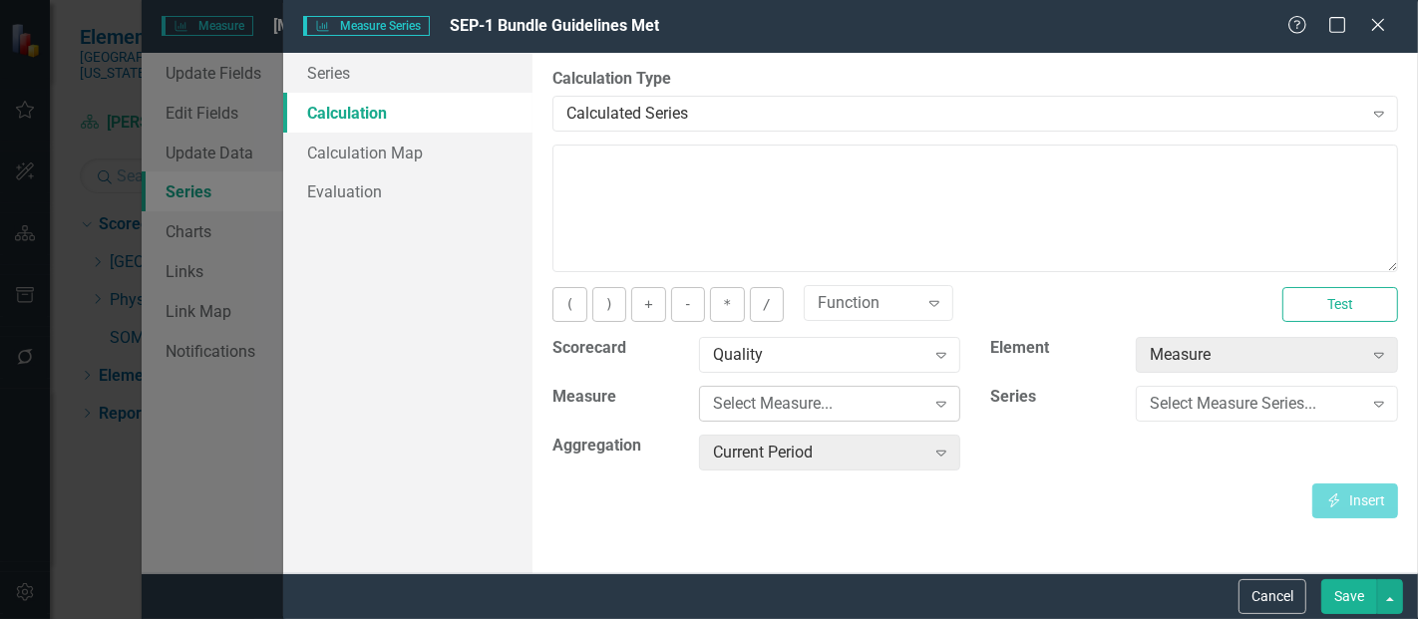
click at [784, 395] on div "Select Measure..." at bounding box center [819, 404] width 212 height 23
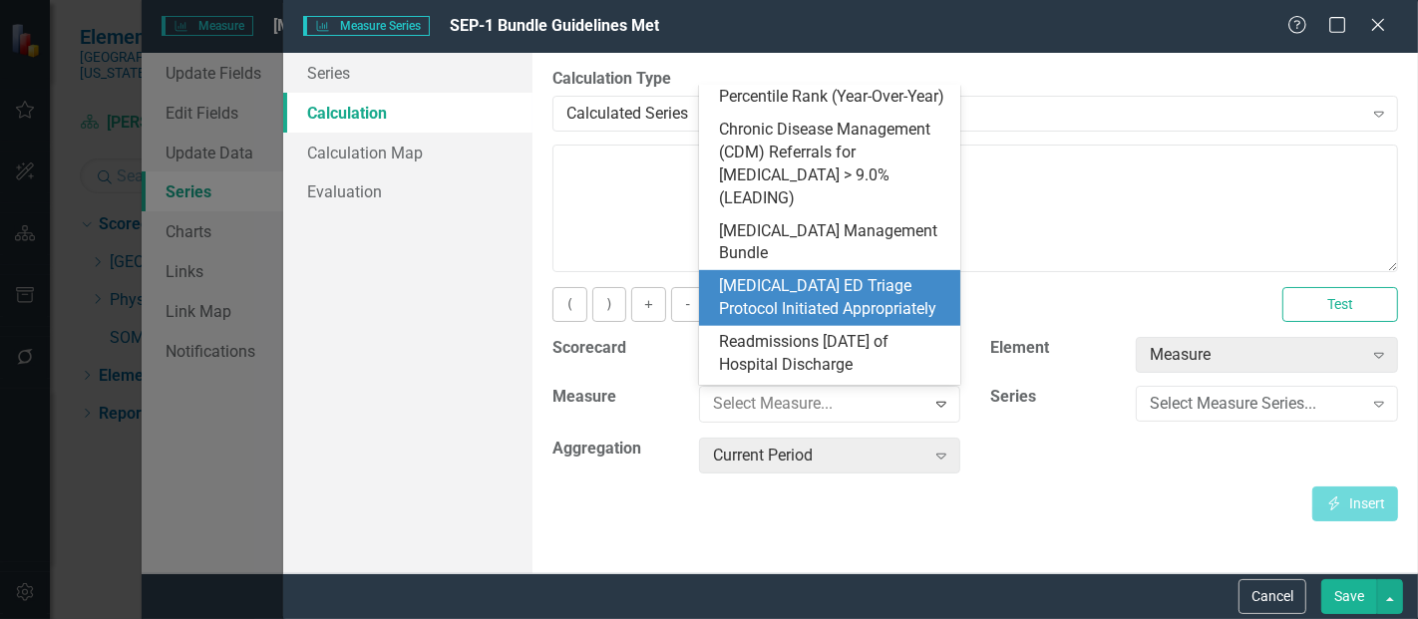
scroll to position [951, 0]
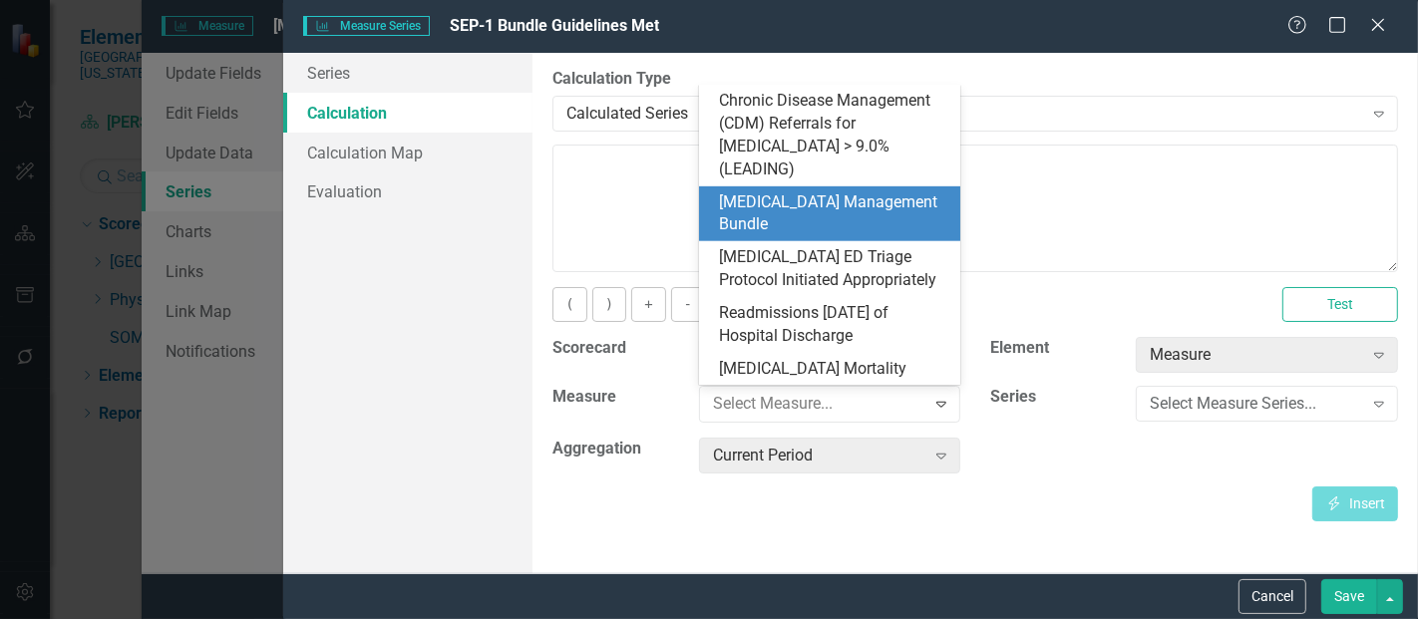
click at [785, 194] on div "[MEDICAL_DATA] Management Bundle" at bounding box center [834, 215] width 230 height 46
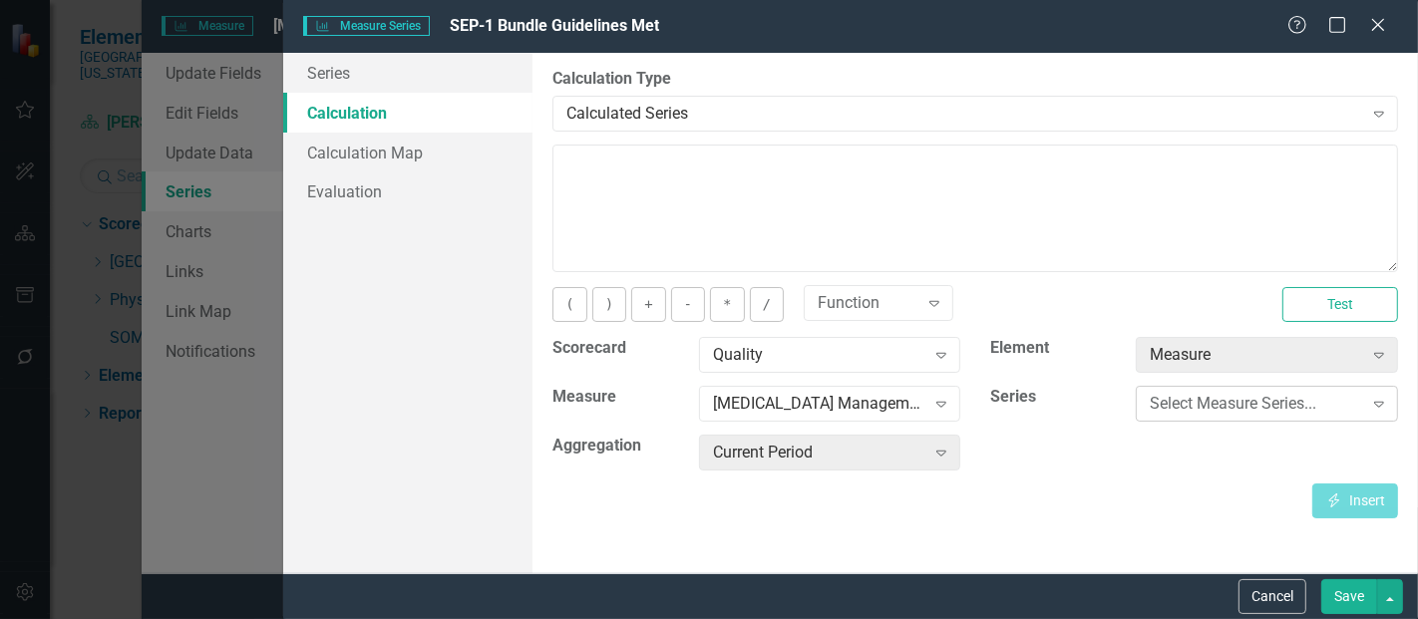
click at [1177, 409] on div "Select Measure Series..." at bounding box center [1256, 404] width 212 height 23
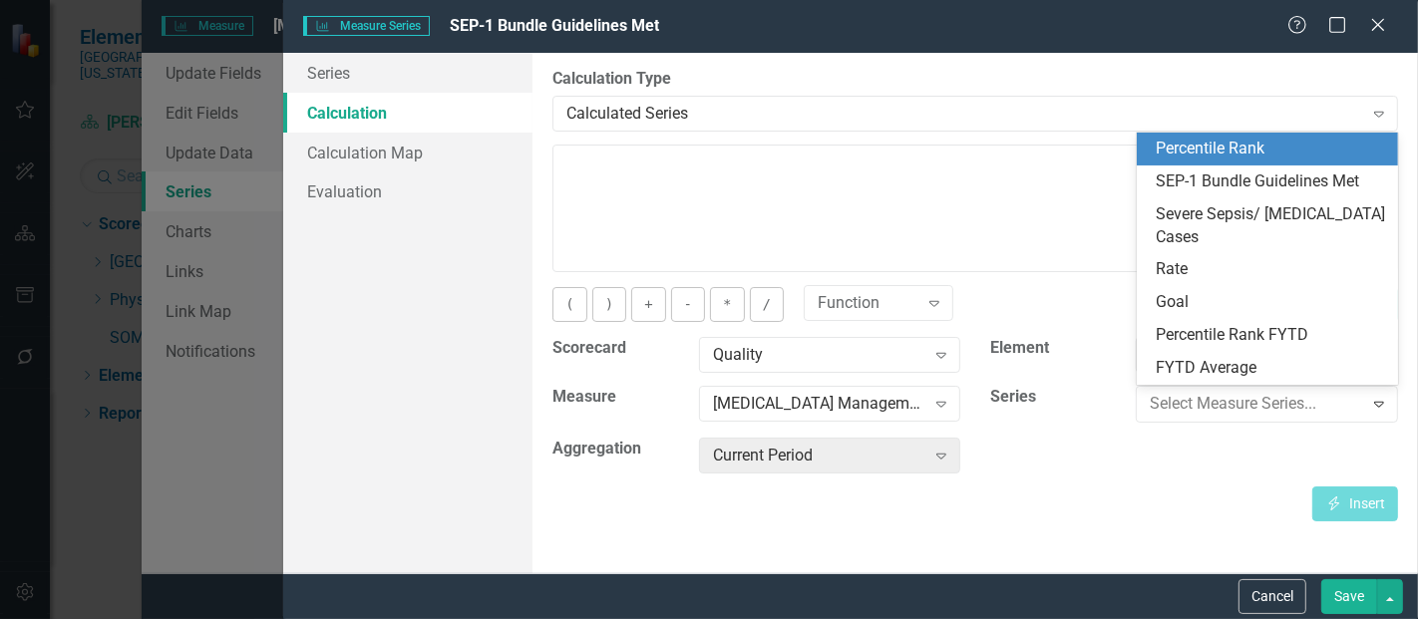
click at [1245, 160] on div "Percentile Rank" at bounding box center [1272, 149] width 230 height 23
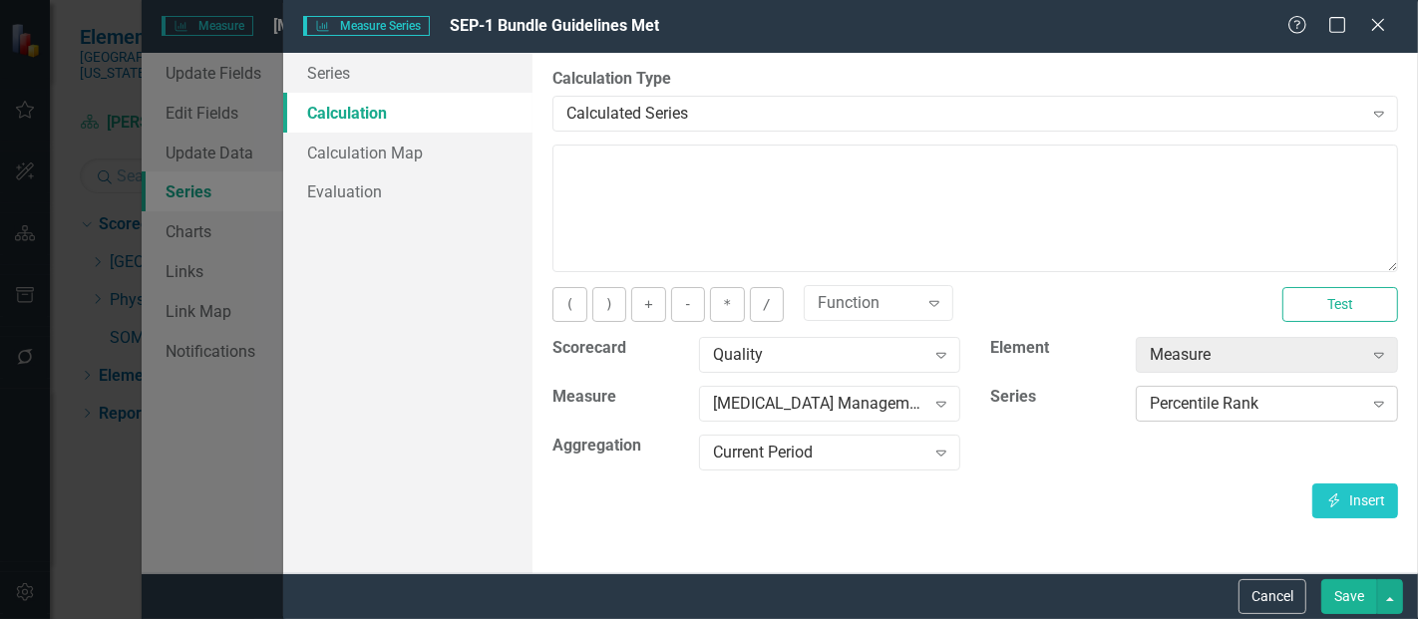
click at [1215, 406] on div "Percentile Rank" at bounding box center [1256, 404] width 212 height 23
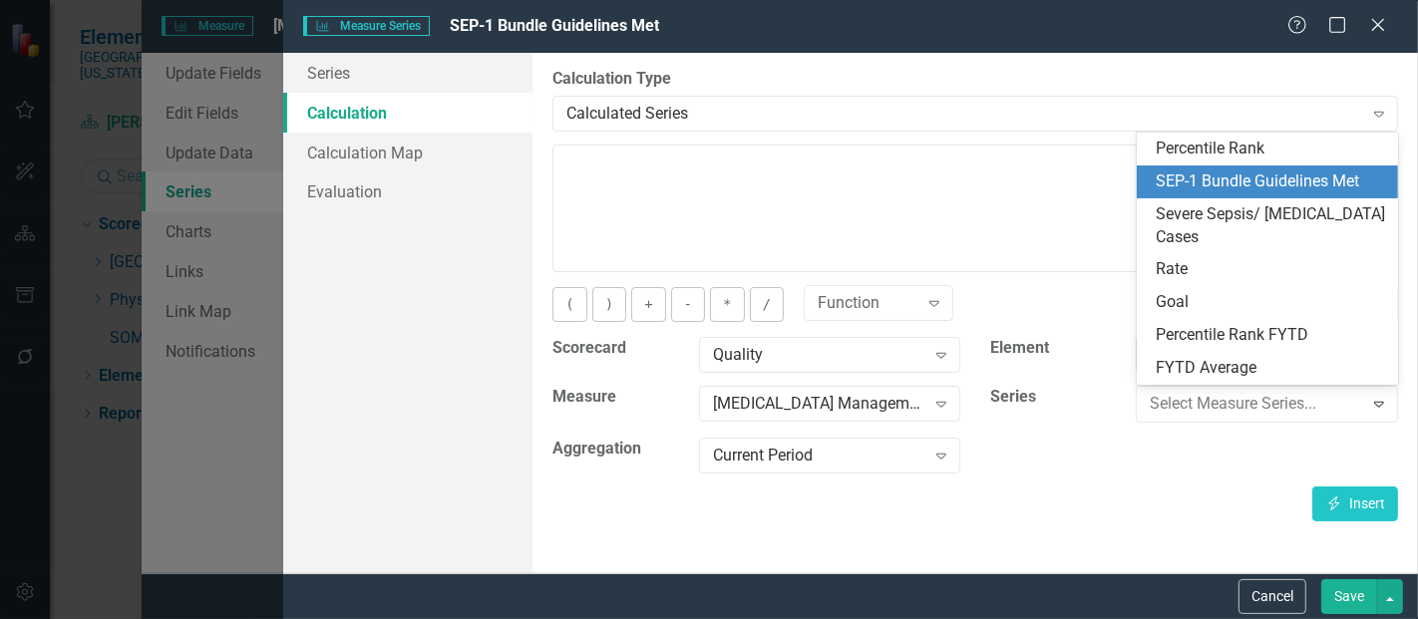
click at [1241, 182] on div "SEP-1 Bundle Guidelines Met" at bounding box center [1272, 182] width 230 height 23
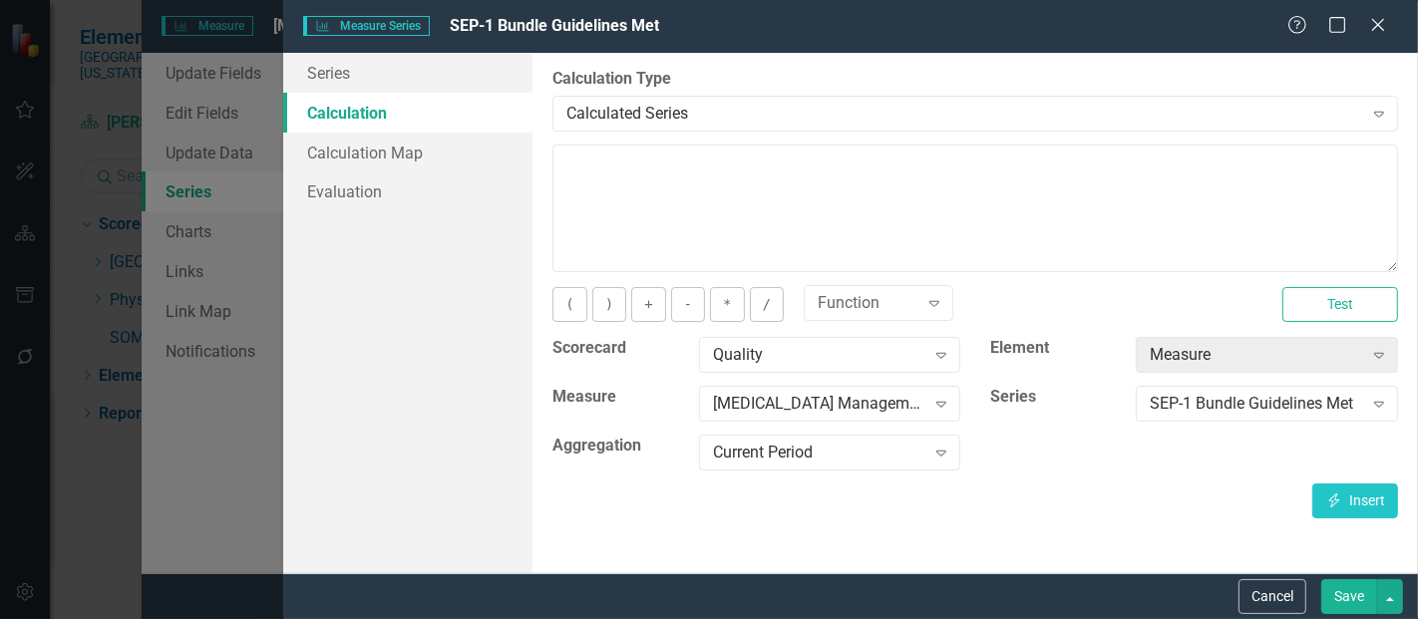
click at [1379, 527] on div "By default, series in ClearPoint are not calculated. So, if you leave the form …" at bounding box center [976, 313] width 886 height 521
click at [1357, 491] on button "Insert Insert" at bounding box center [1356, 501] width 86 height 35
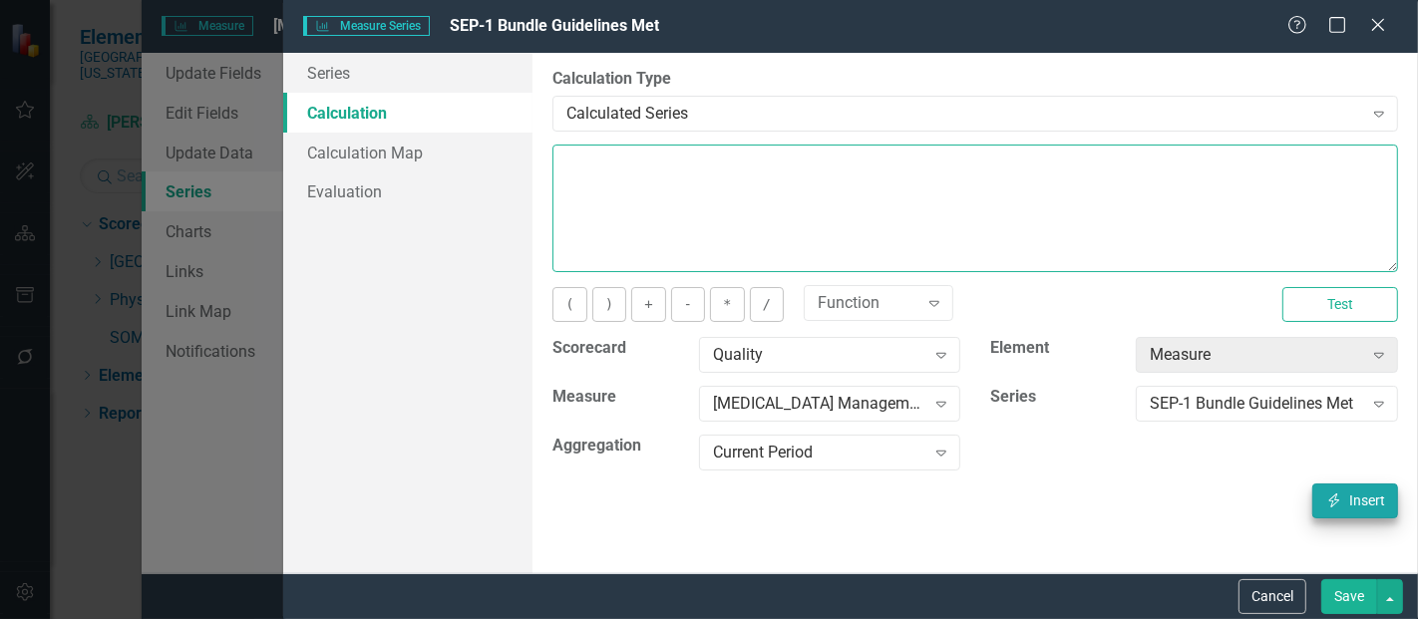
type textarea "[m1813868][SEP-1 Bundle Guidelines Met][CurrentPeriod]"
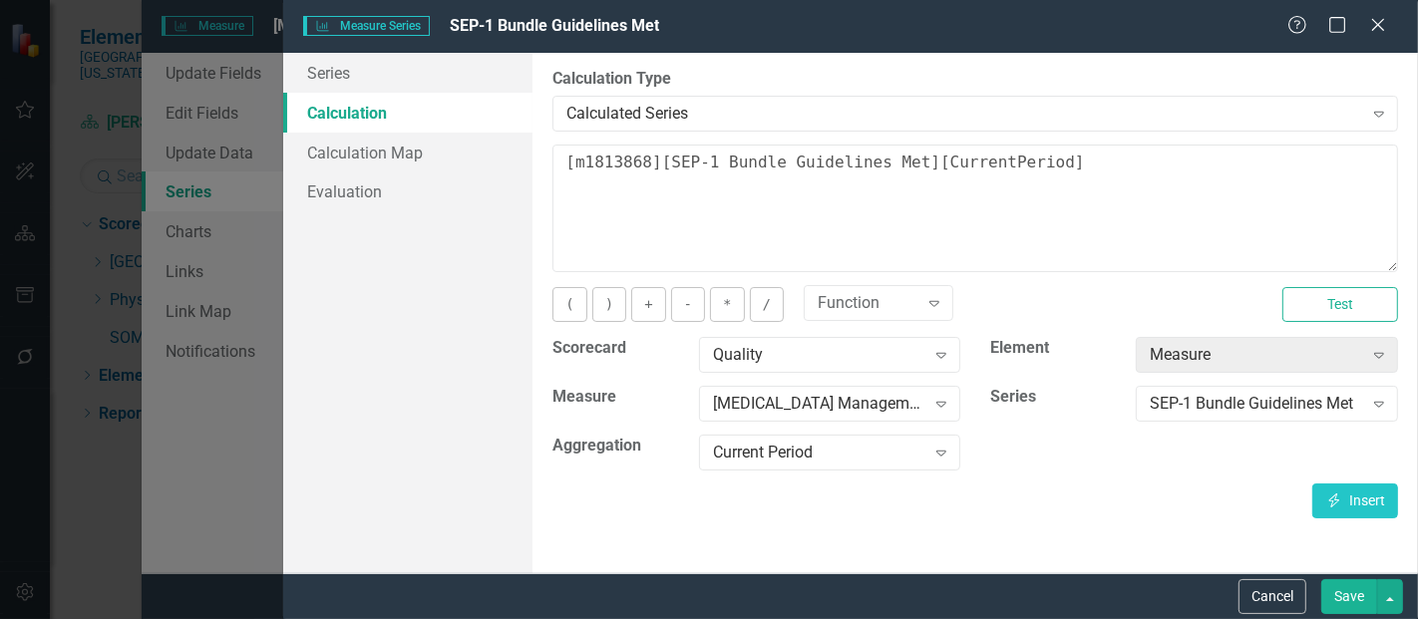
click at [1364, 608] on button "Save" at bounding box center [1350, 597] width 56 height 35
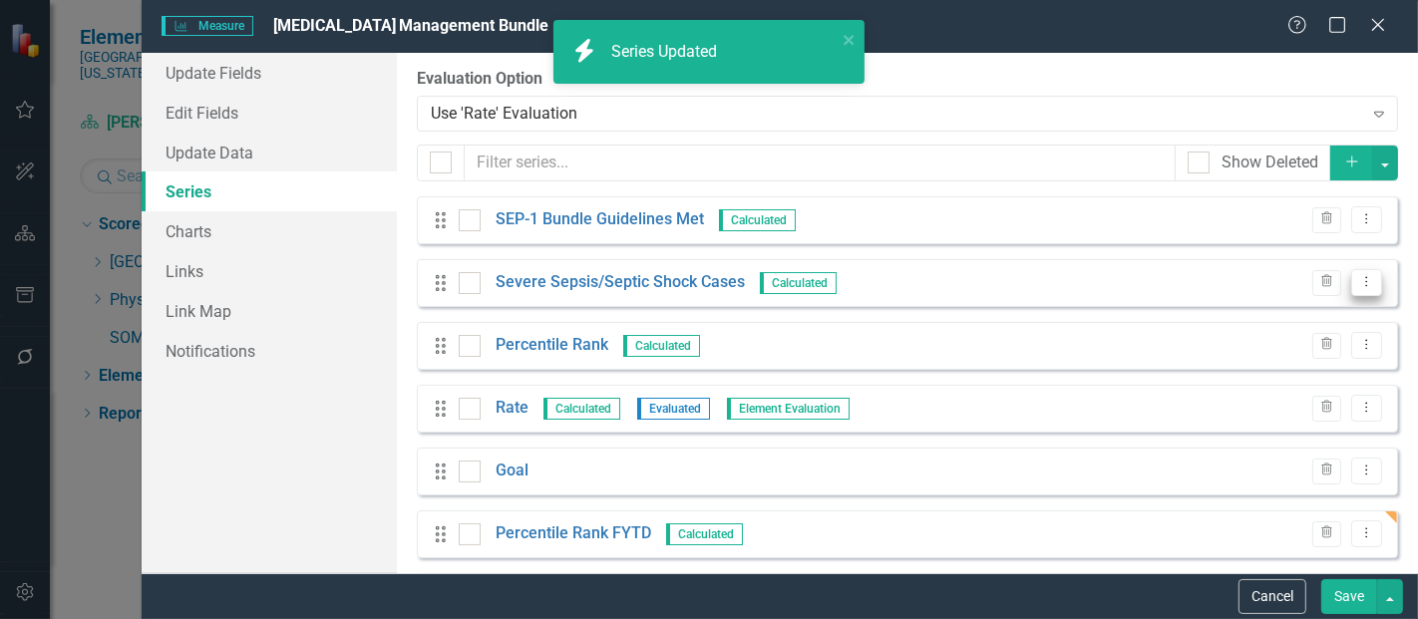
click at [1359, 280] on icon "Dropdown Menu" at bounding box center [1367, 281] width 17 height 13
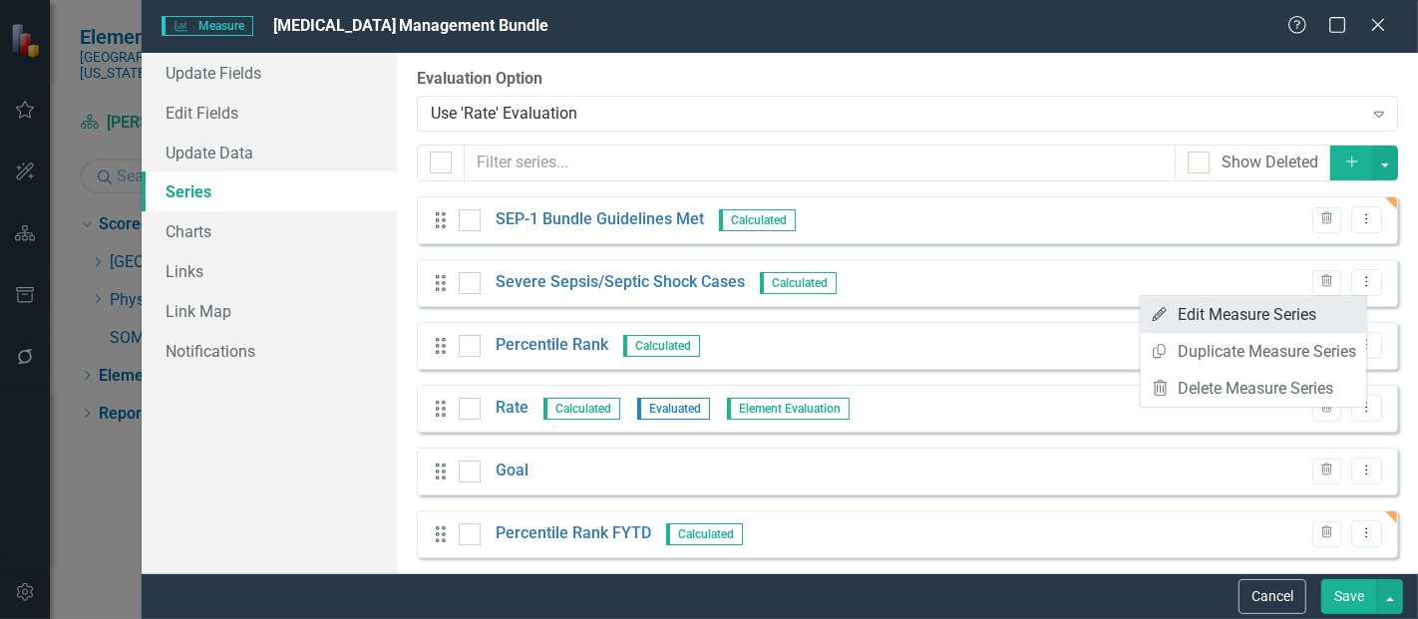
click at [1270, 320] on link "Edit Edit Measure Series" at bounding box center [1254, 314] width 226 height 37
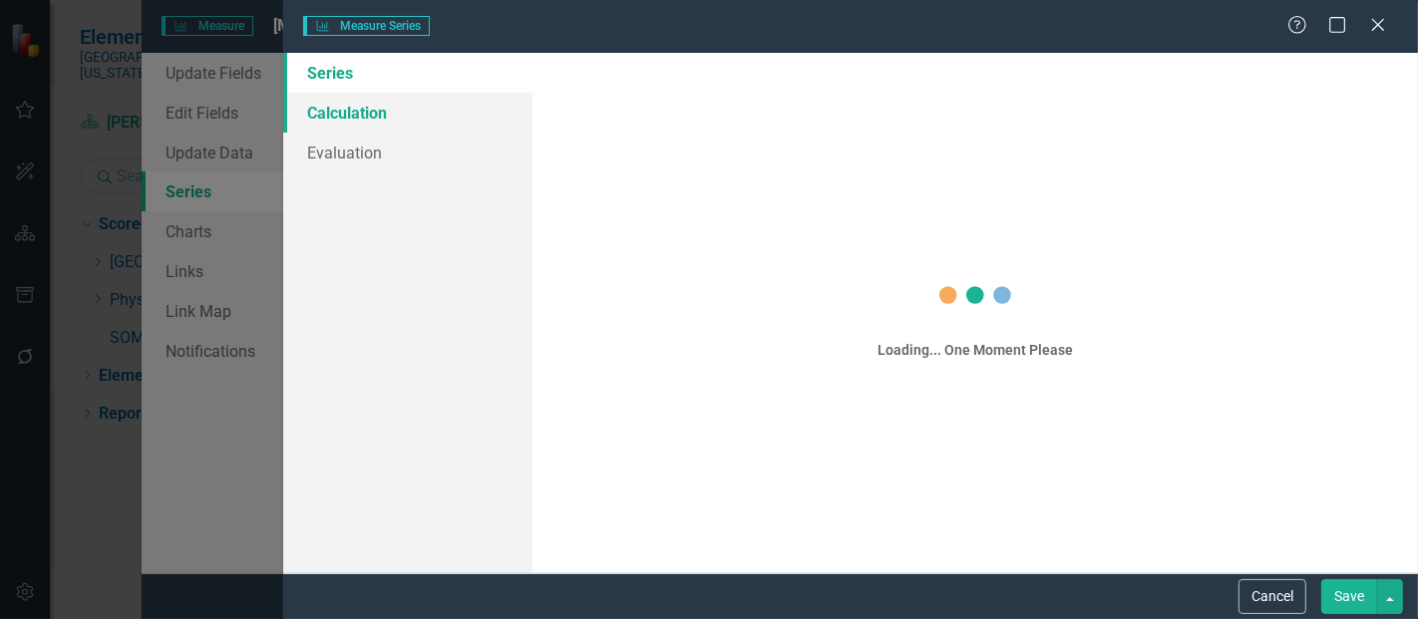
click at [366, 115] on link "Calculation" at bounding box center [407, 113] width 249 height 40
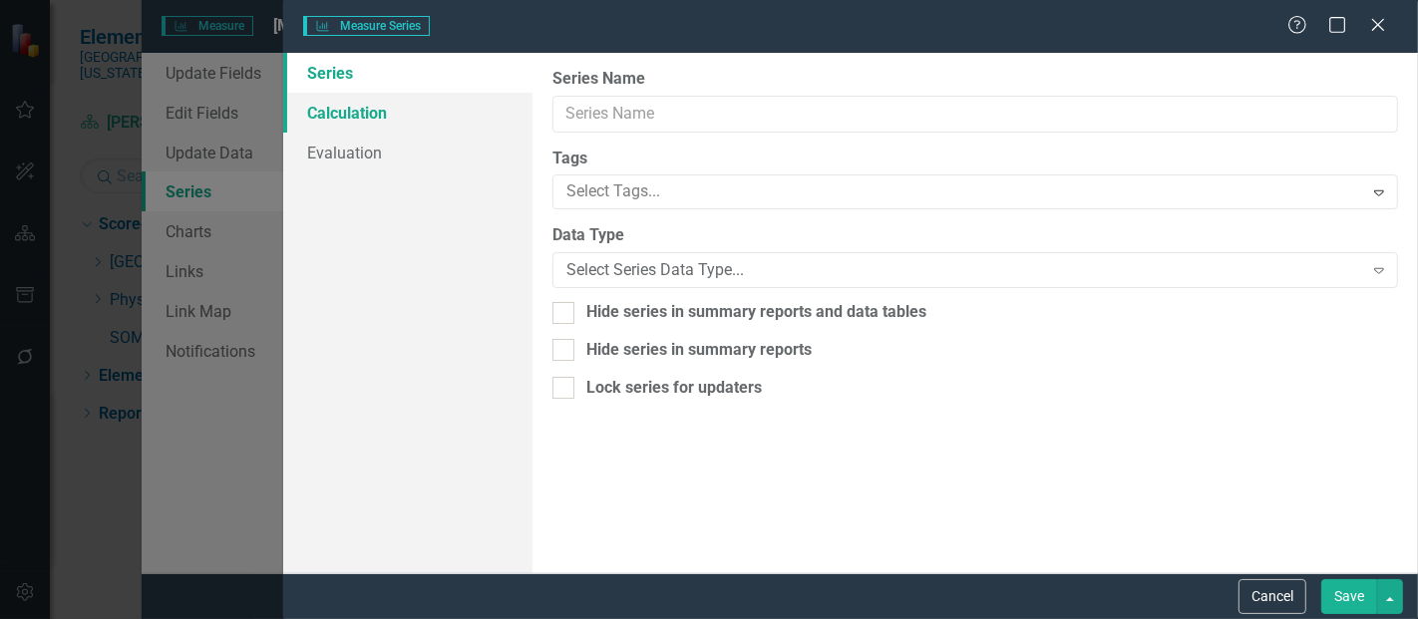
type input "Severe Sepsis/Septic Shock Cases"
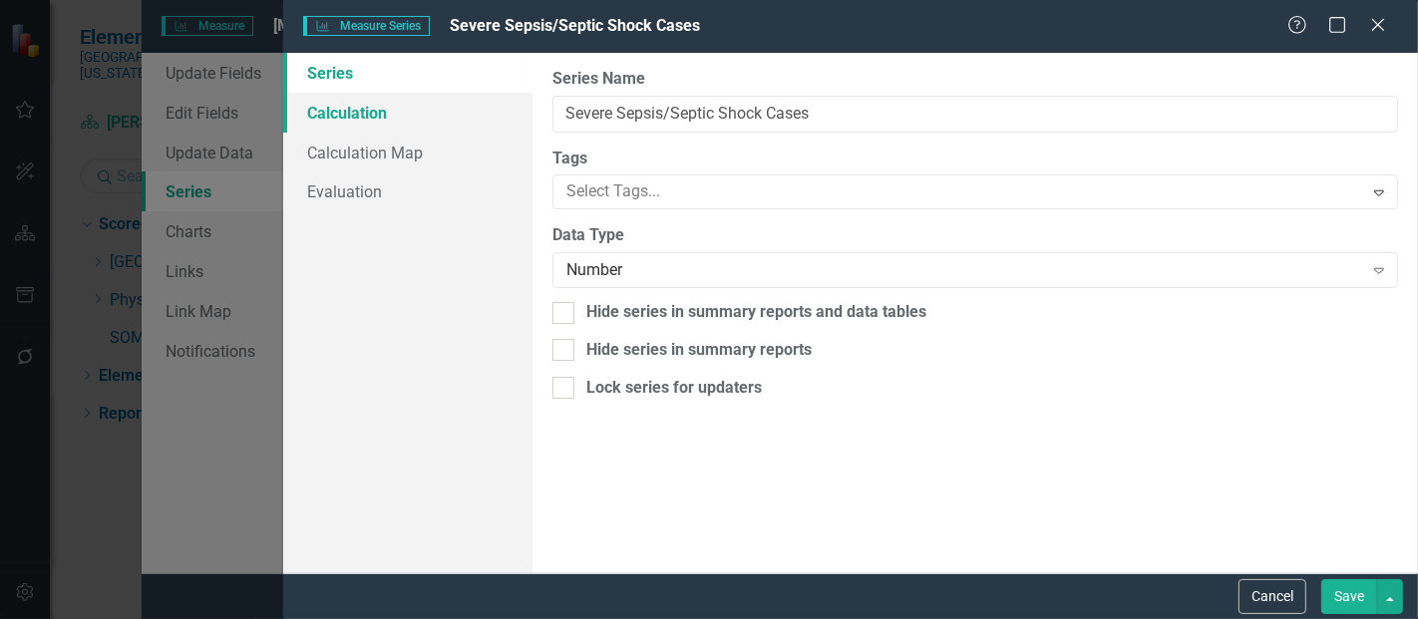
click at [387, 111] on link "Calculation" at bounding box center [407, 113] width 249 height 40
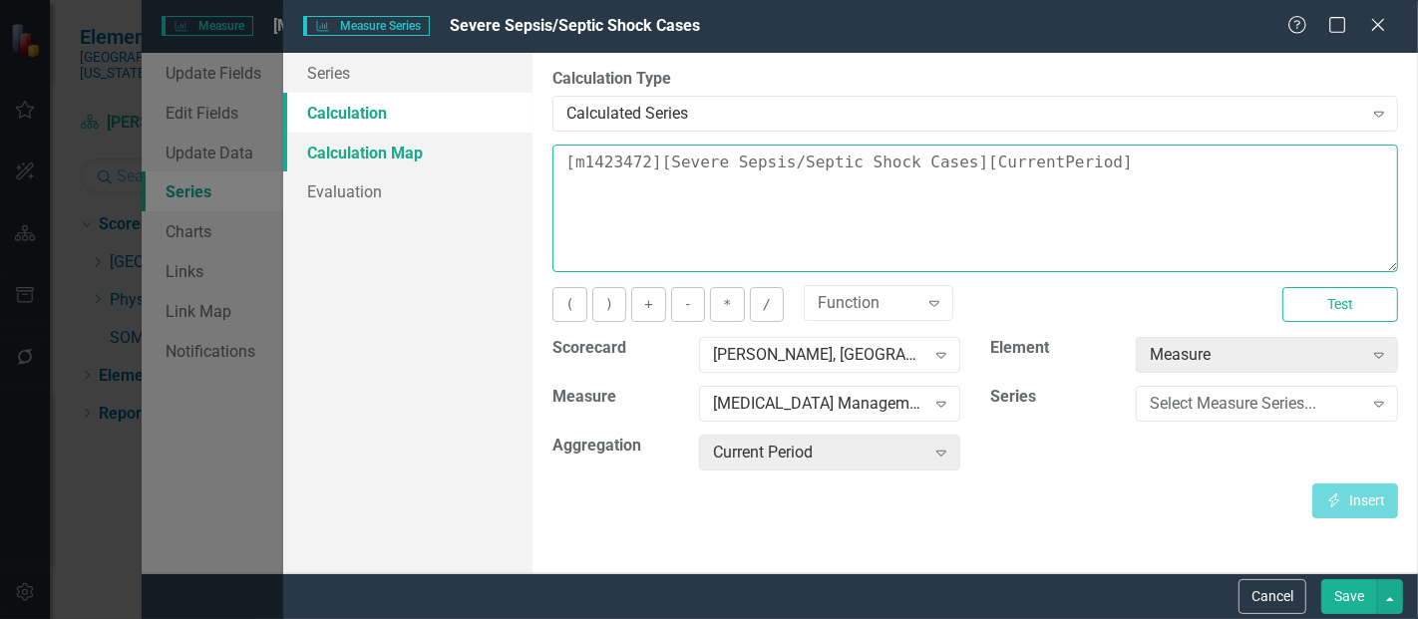
drag, startPoint x: 1159, startPoint y: 184, endPoint x: 424, endPoint y: 142, distance: 736.3
click at [429, 143] on div "Series Calculation Calculation Map Evaluation From this page, you can edit the …" at bounding box center [850, 313] width 1135 height 521
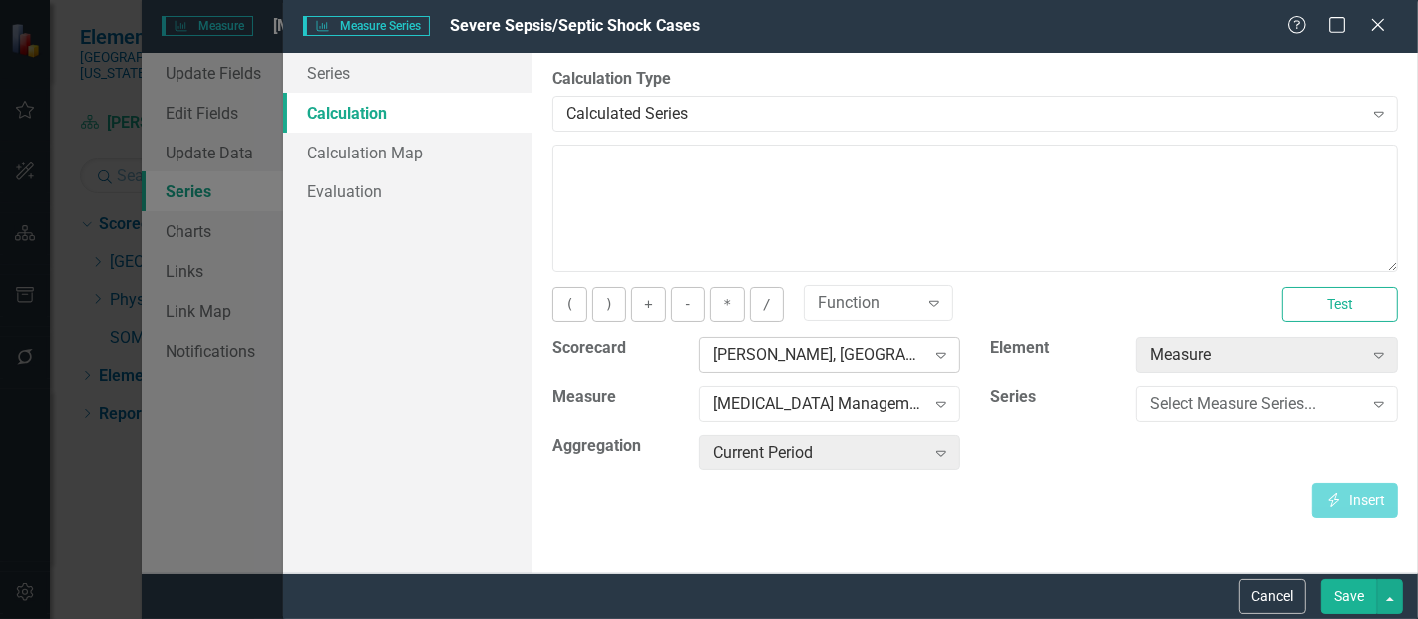
click at [763, 361] on div "[PERSON_NAME], [GEOGRAPHIC_DATA]" at bounding box center [819, 355] width 212 height 23
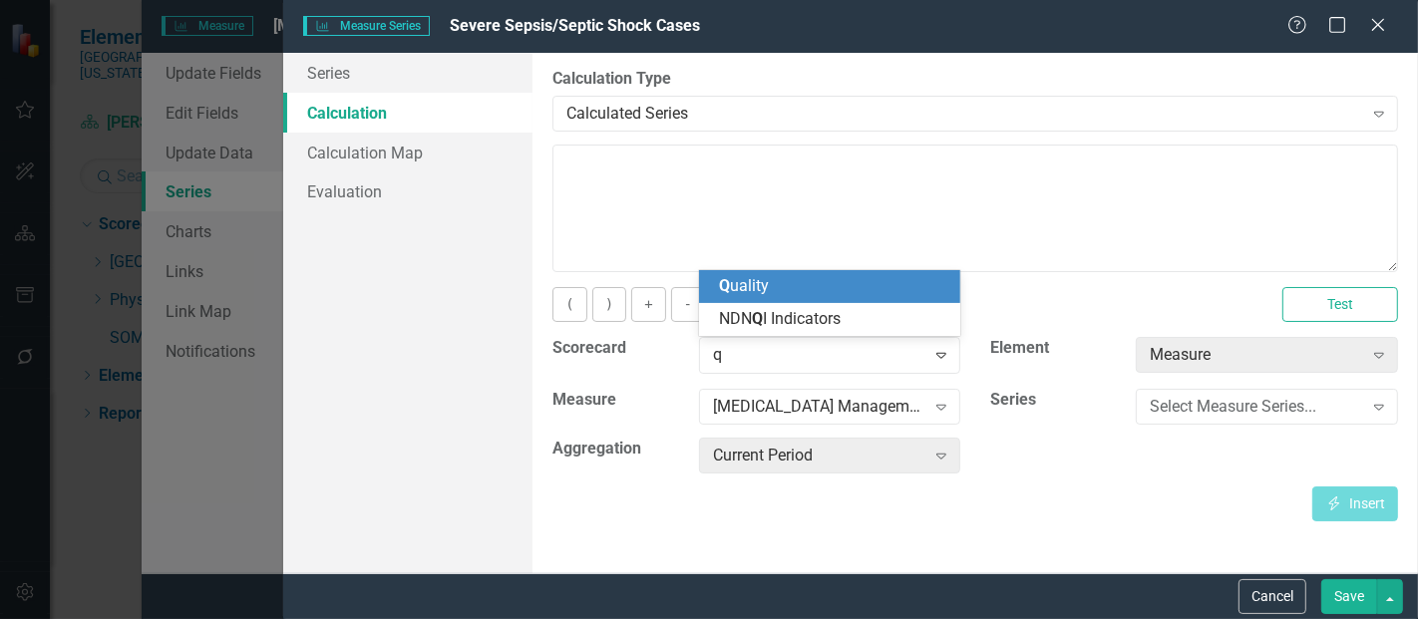
scroll to position [0, 0]
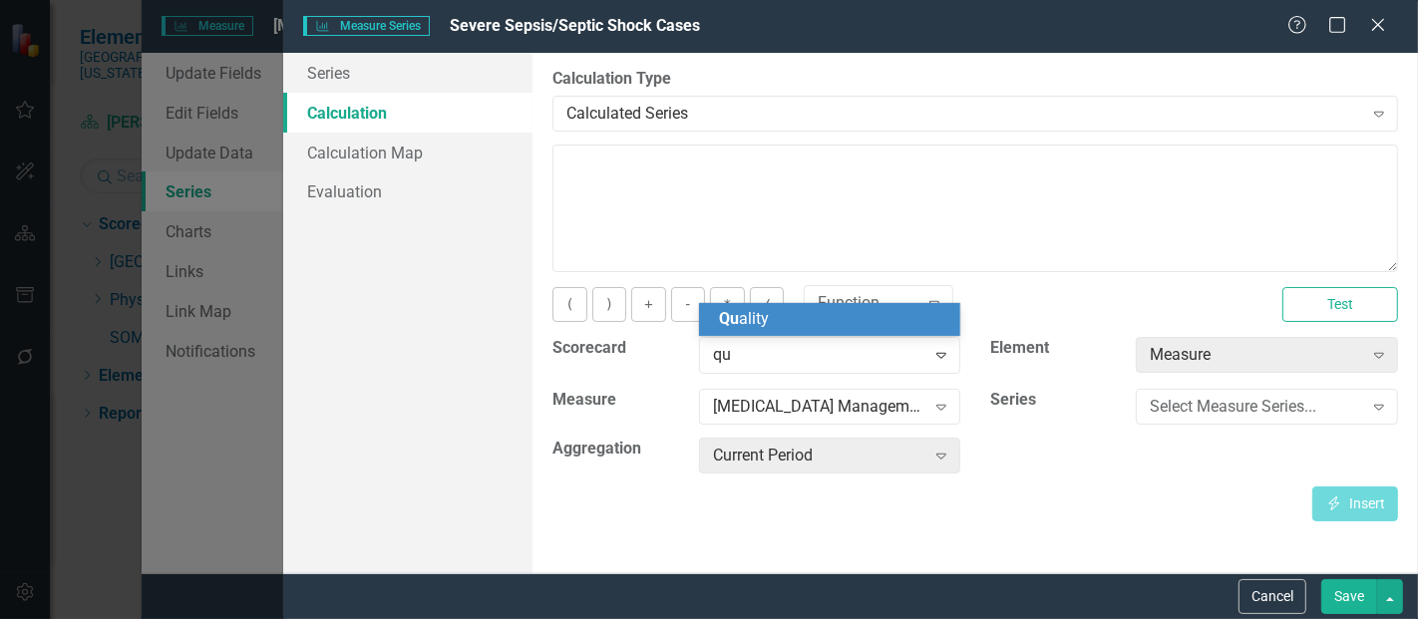
type input "qua"
click at [808, 332] on div "Qua lity" at bounding box center [830, 319] width 262 height 33
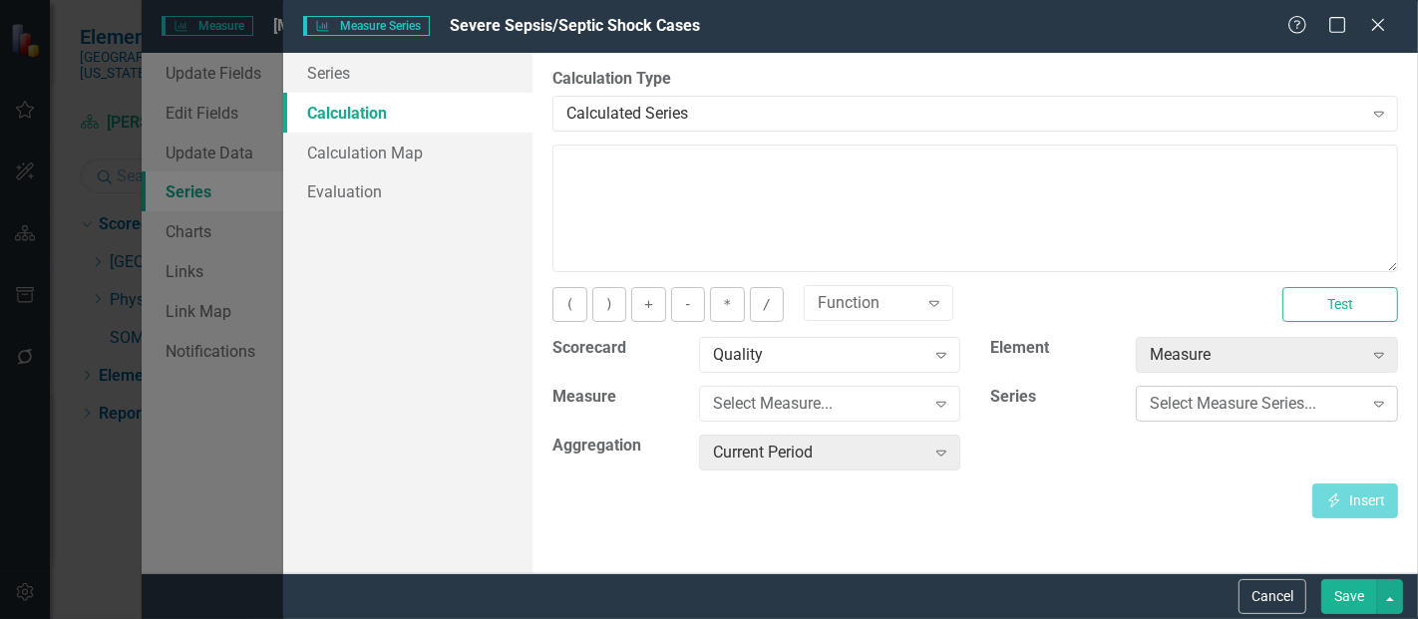
click at [1222, 389] on div "Select Measure Series... Expand" at bounding box center [1267, 404] width 262 height 36
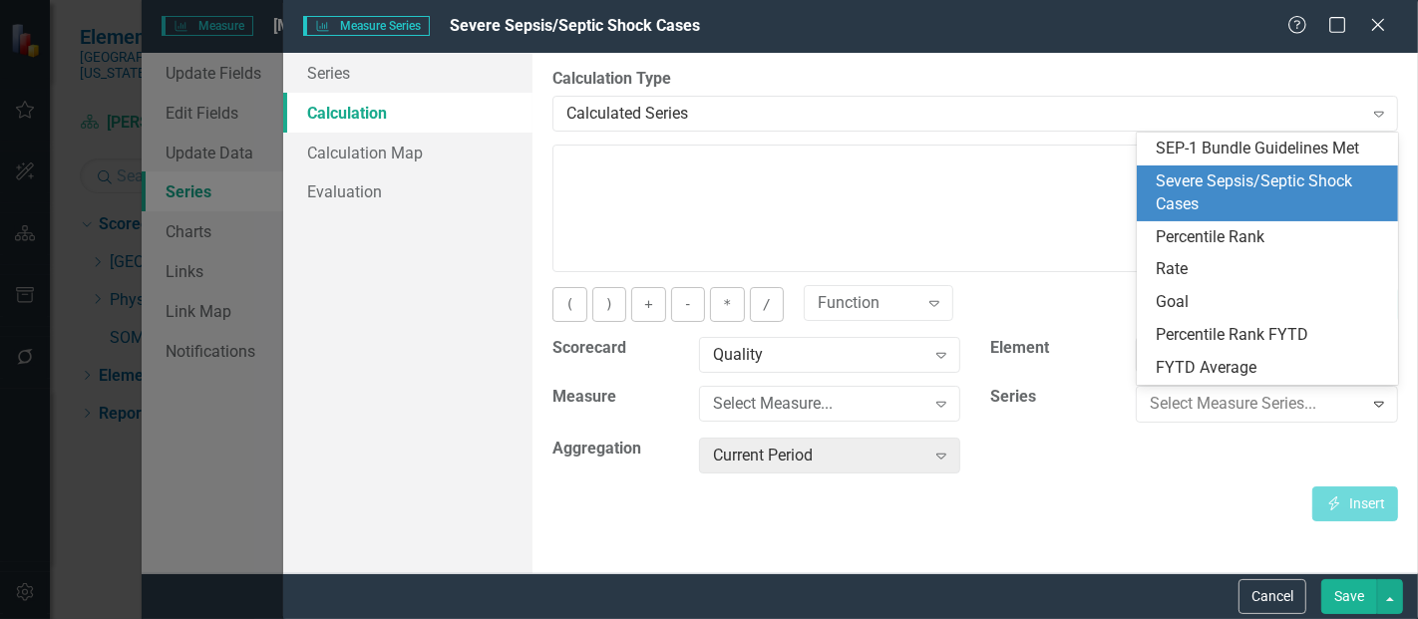
click at [1197, 202] on div "Severe Sepsis/Septic Shock Cases" at bounding box center [1272, 194] width 230 height 46
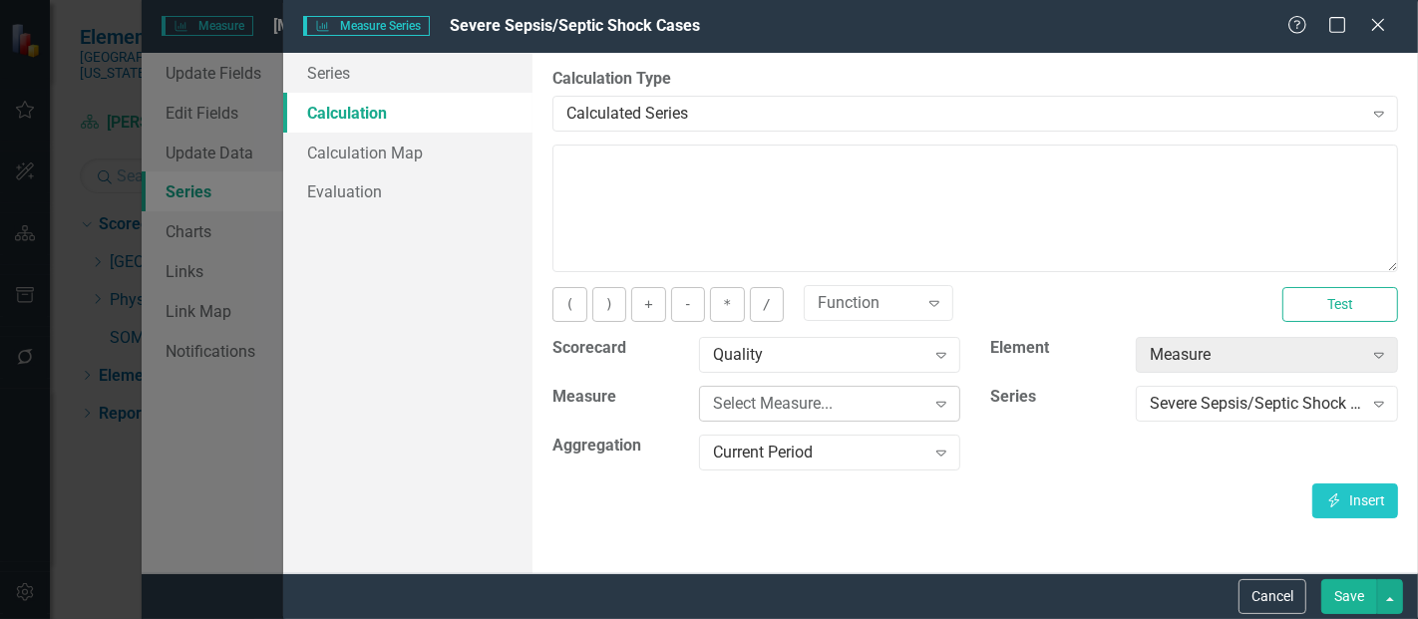
click at [857, 395] on div "Select Measure..." at bounding box center [819, 404] width 212 height 23
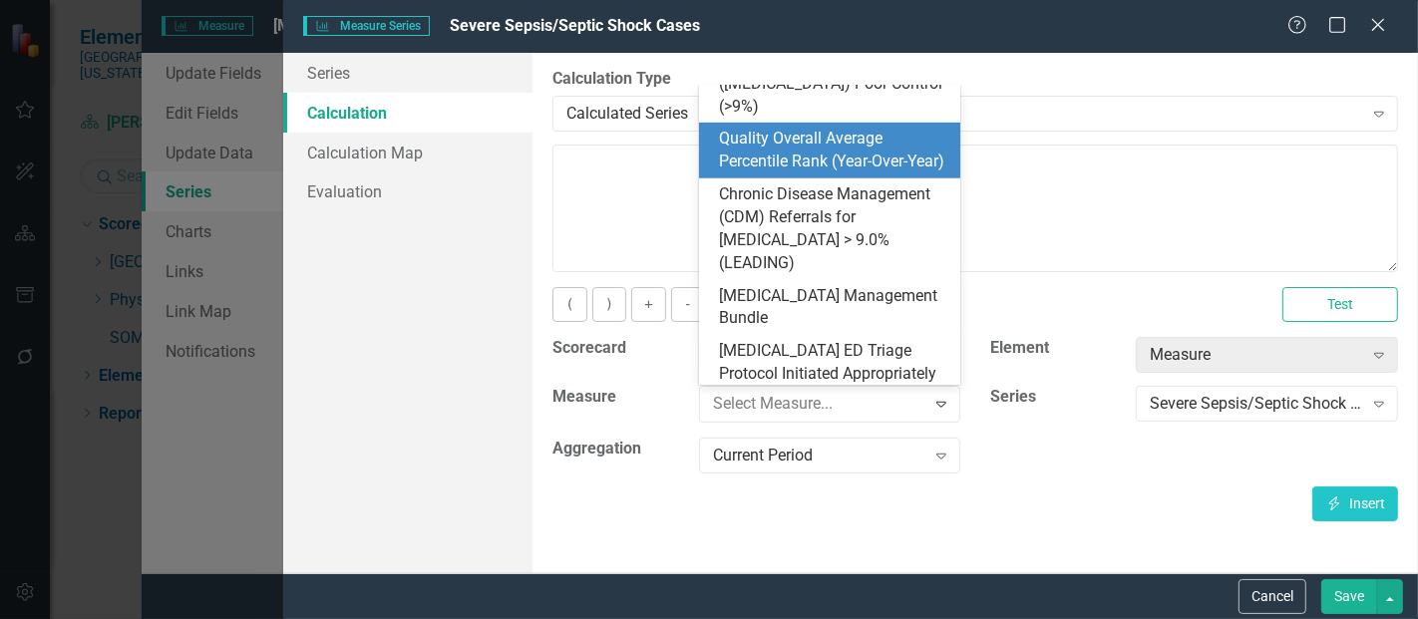
scroll to position [870, 0]
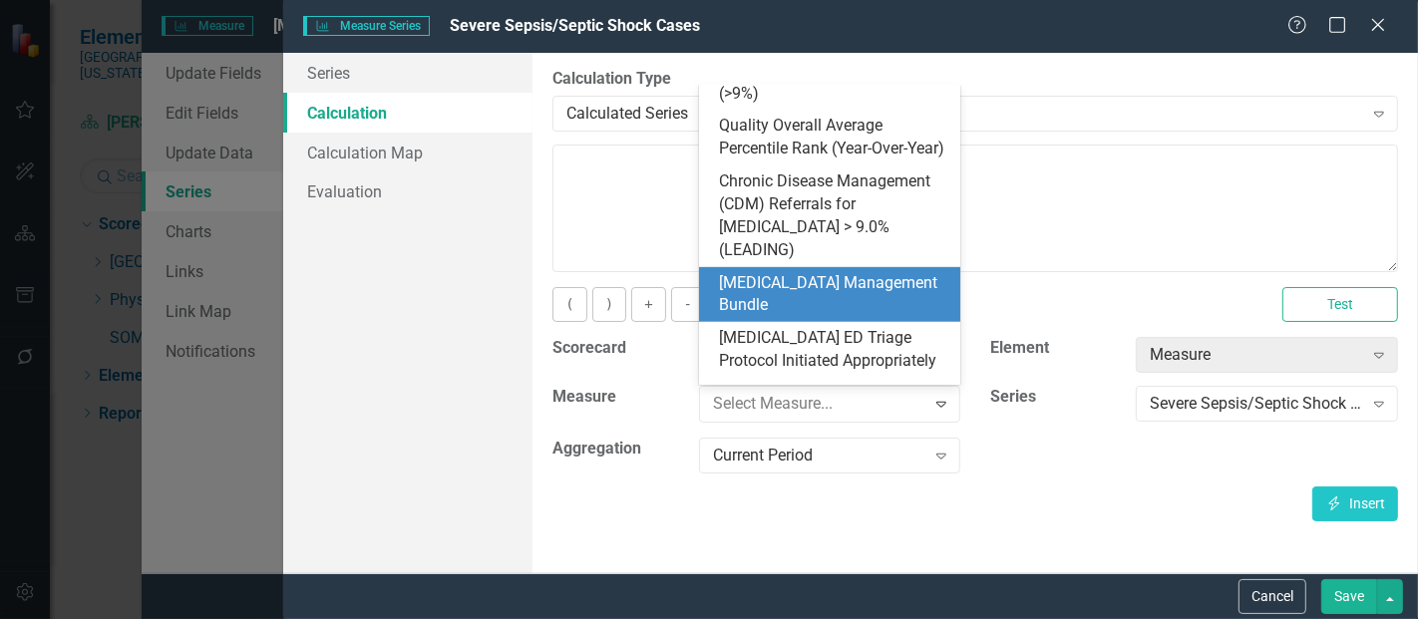
click at [826, 273] on div "[MEDICAL_DATA] Management Bundle" at bounding box center [834, 295] width 230 height 46
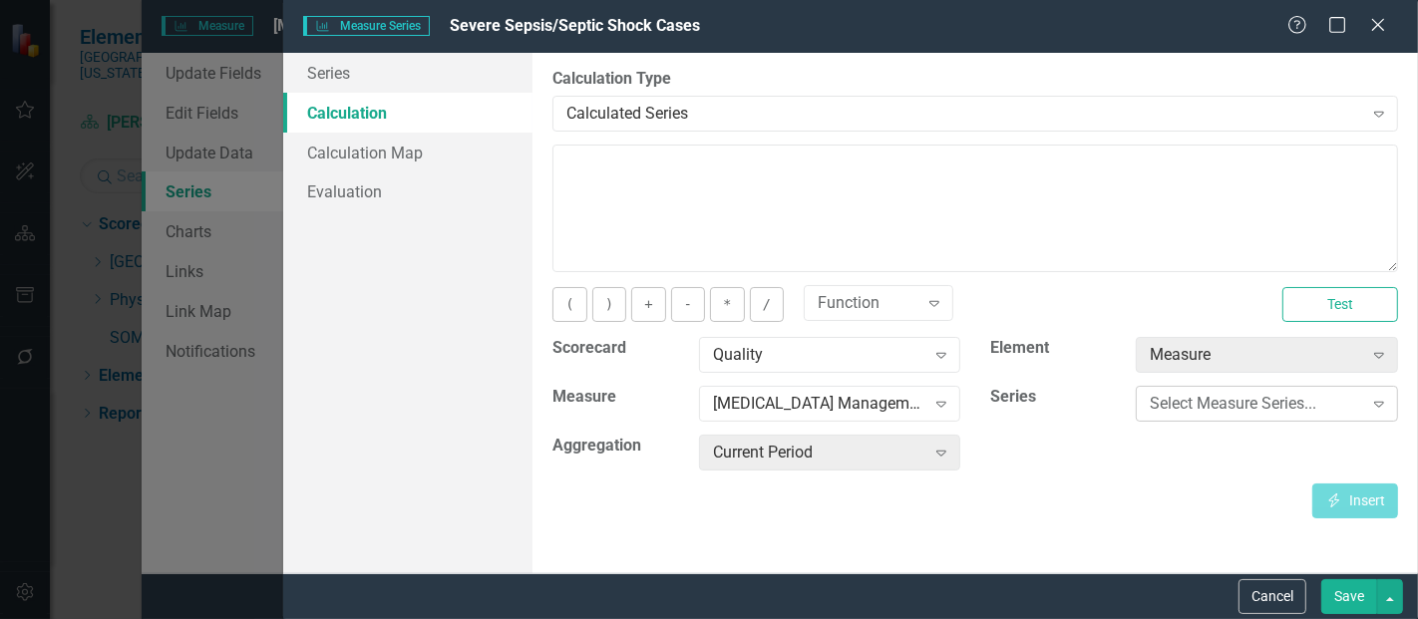
click at [1204, 411] on div "Select Measure Series..." at bounding box center [1256, 404] width 212 height 23
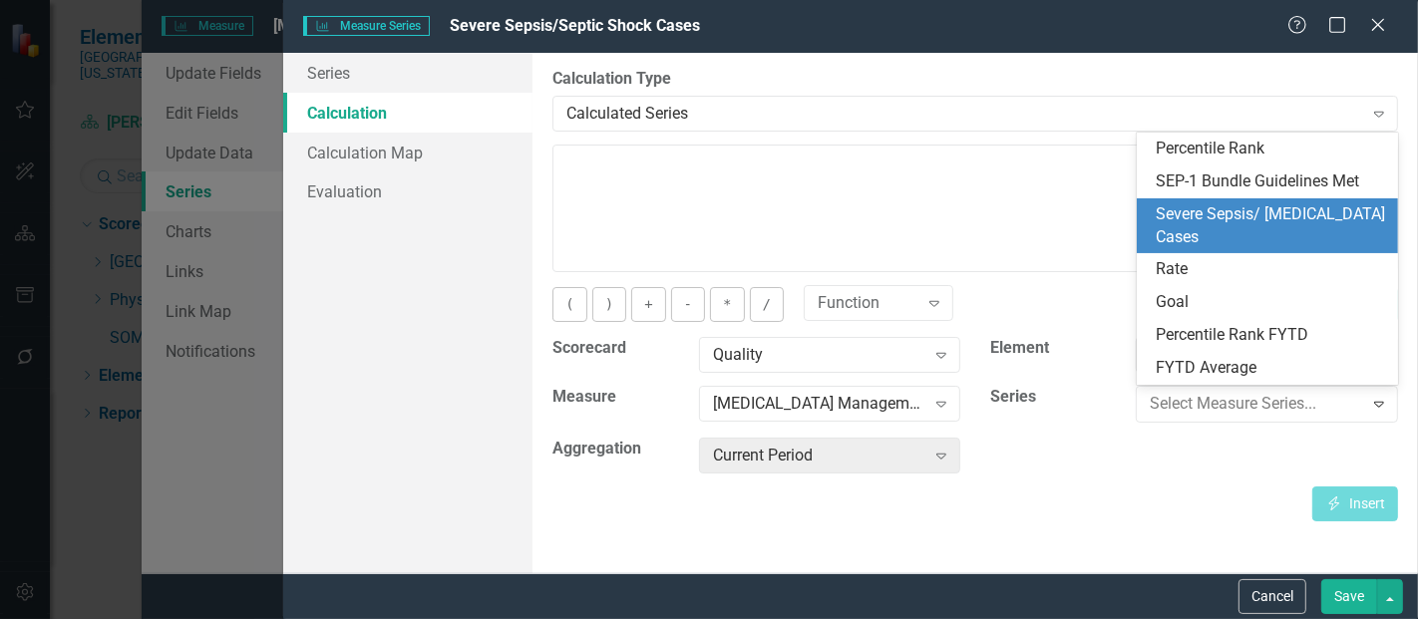
click at [1243, 223] on div "Severe Sepsis/ [MEDICAL_DATA] Cases" at bounding box center [1272, 226] width 230 height 46
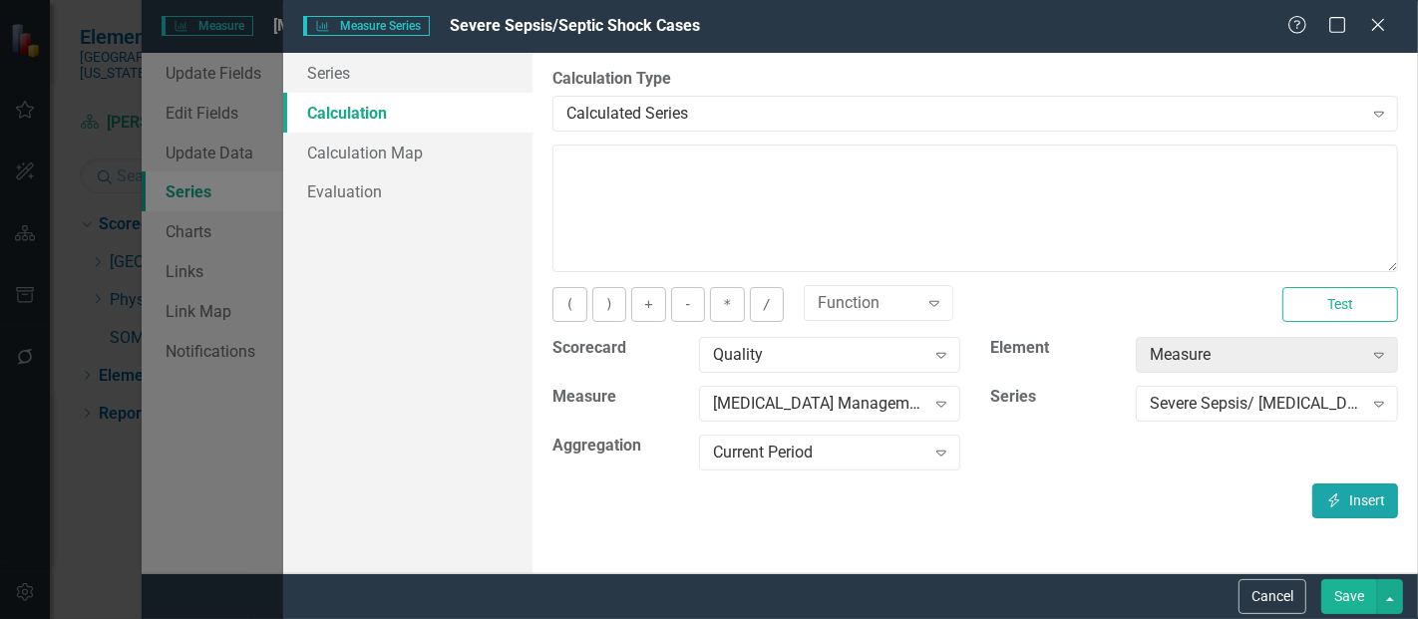
click at [1367, 492] on button "Insert Insert" at bounding box center [1356, 501] width 86 height 35
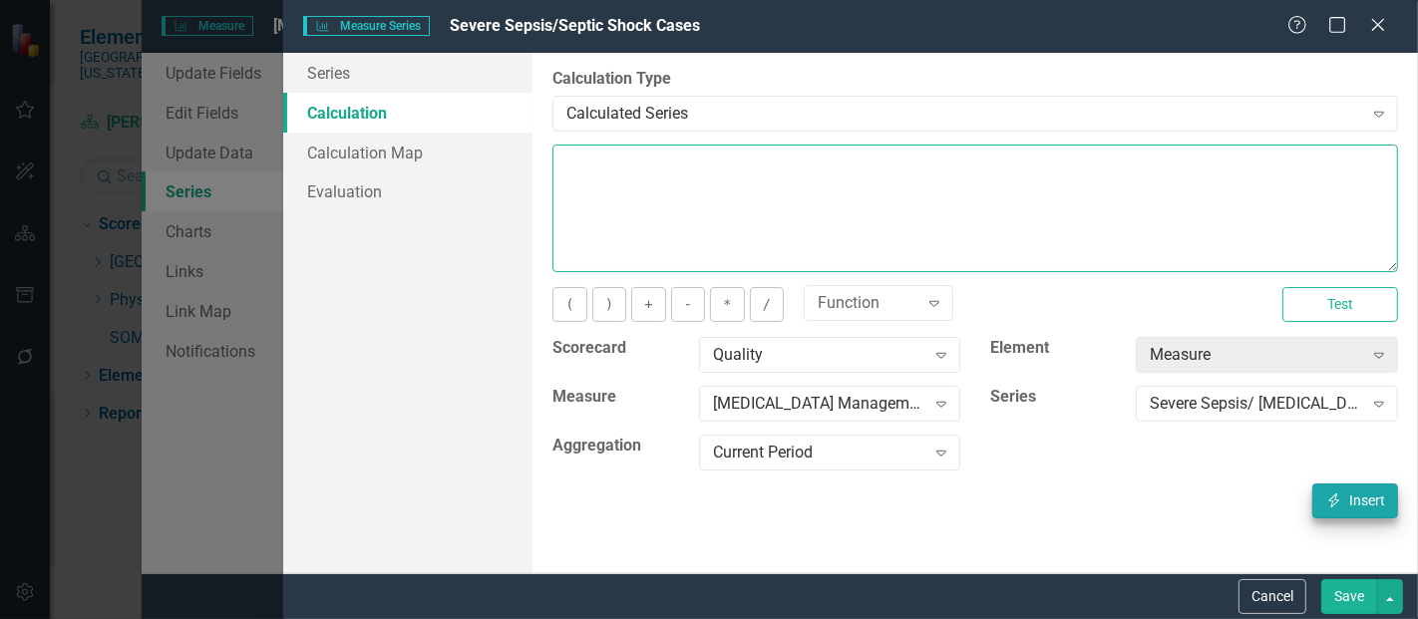
type textarea "[m1813868][Severe Sepsis/ Septic Shock Cases][CurrentPeriod]"
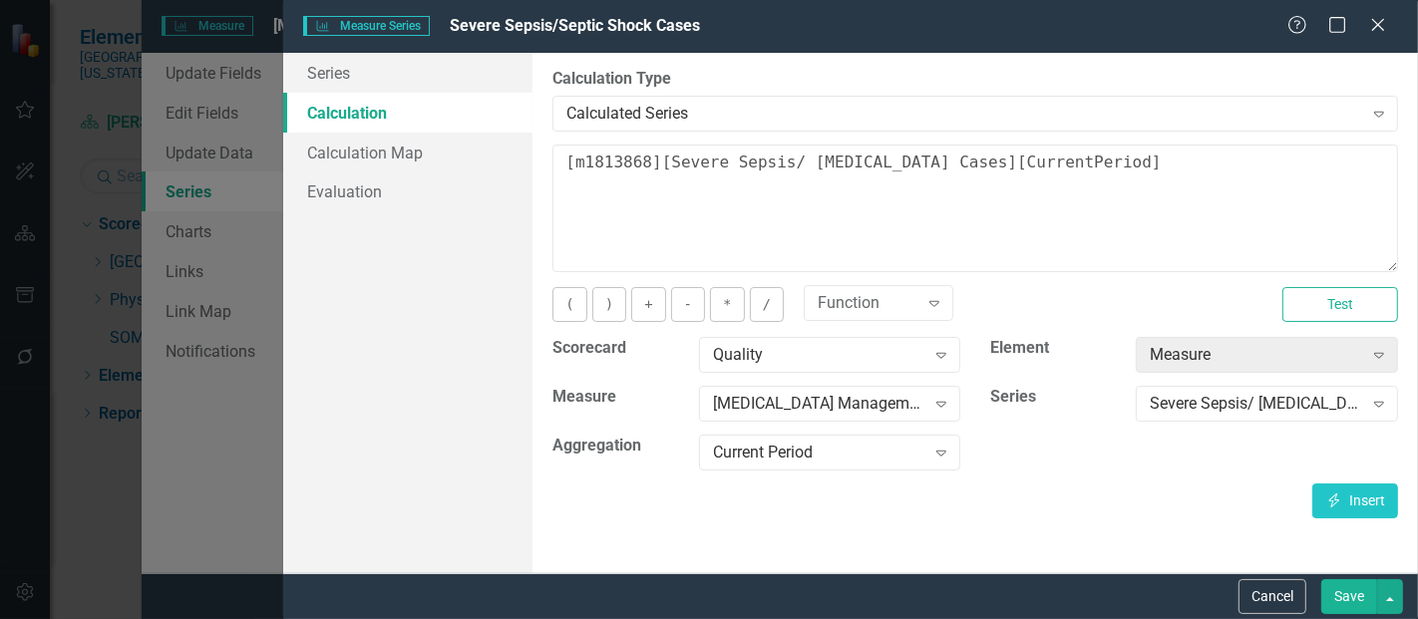
click at [1346, 599] on button "Save" at bounding box center [1350, 597] width 56 height 35
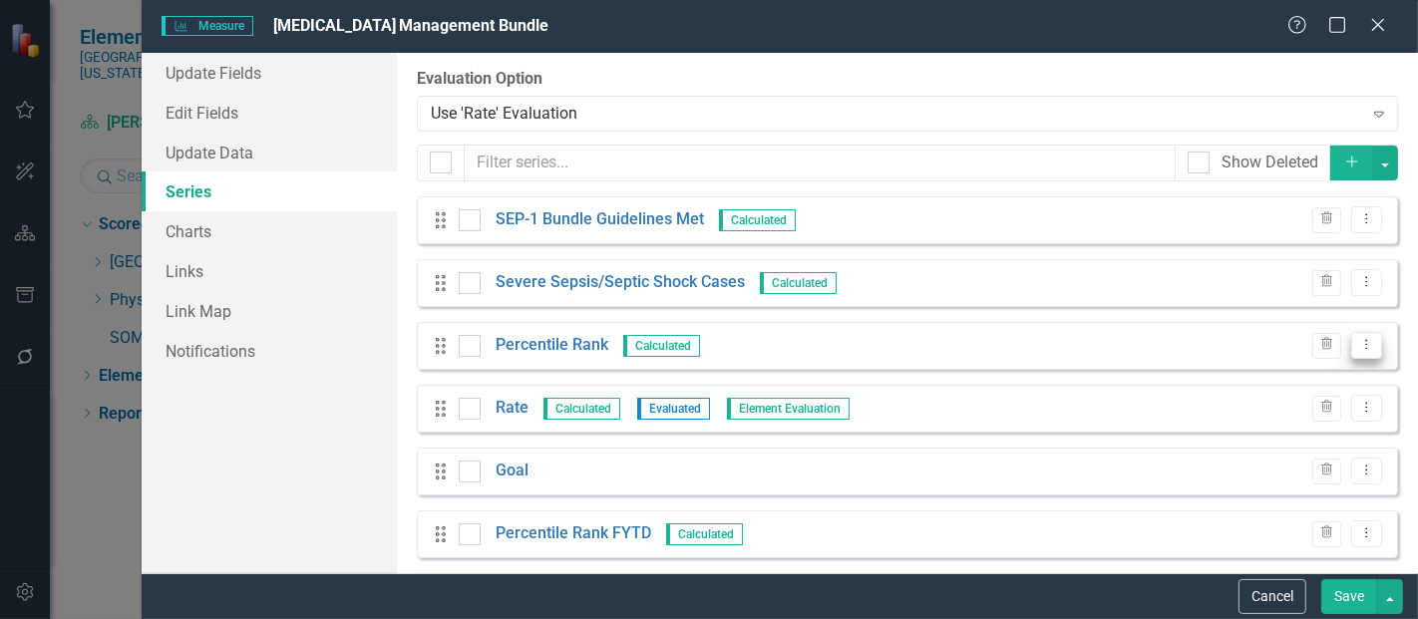
click at [1359, 354] on button "Dropdown Menu" at bounding box center [1367, 345] width 31 height 27
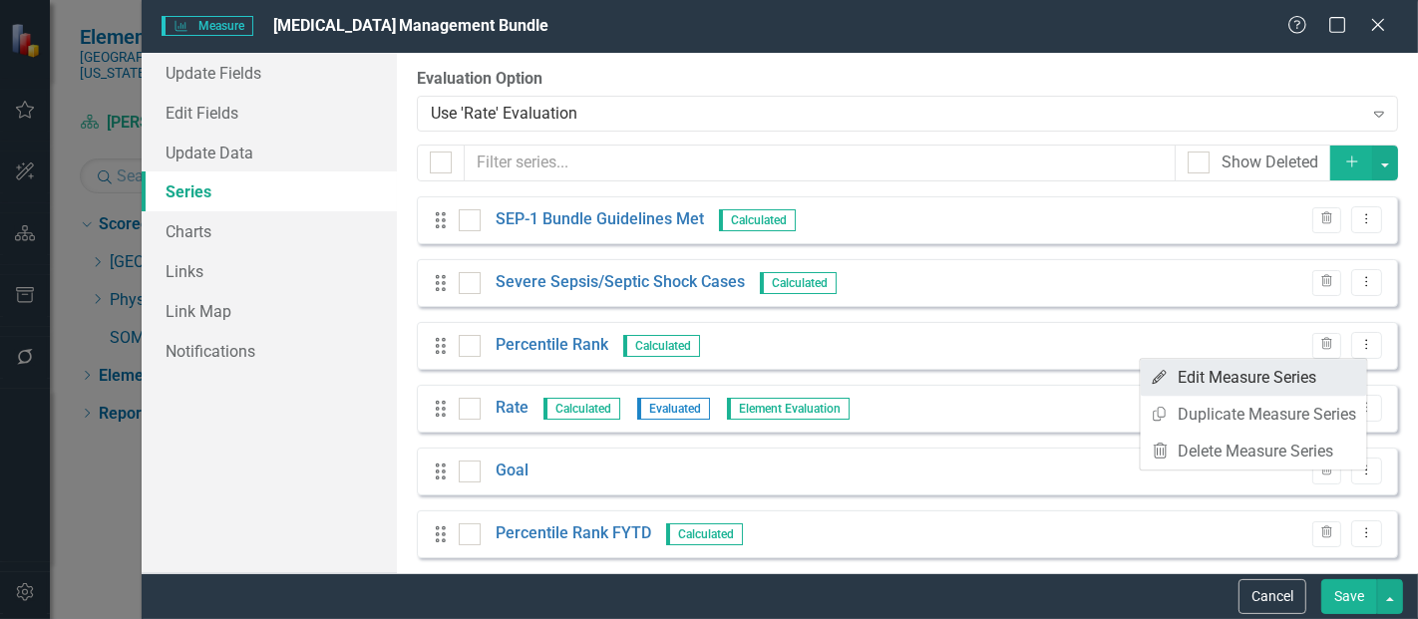
click at [1273, 383] on link "Edit Edit Measure Series" at bounding box center [1254, 377] width 226 height 37
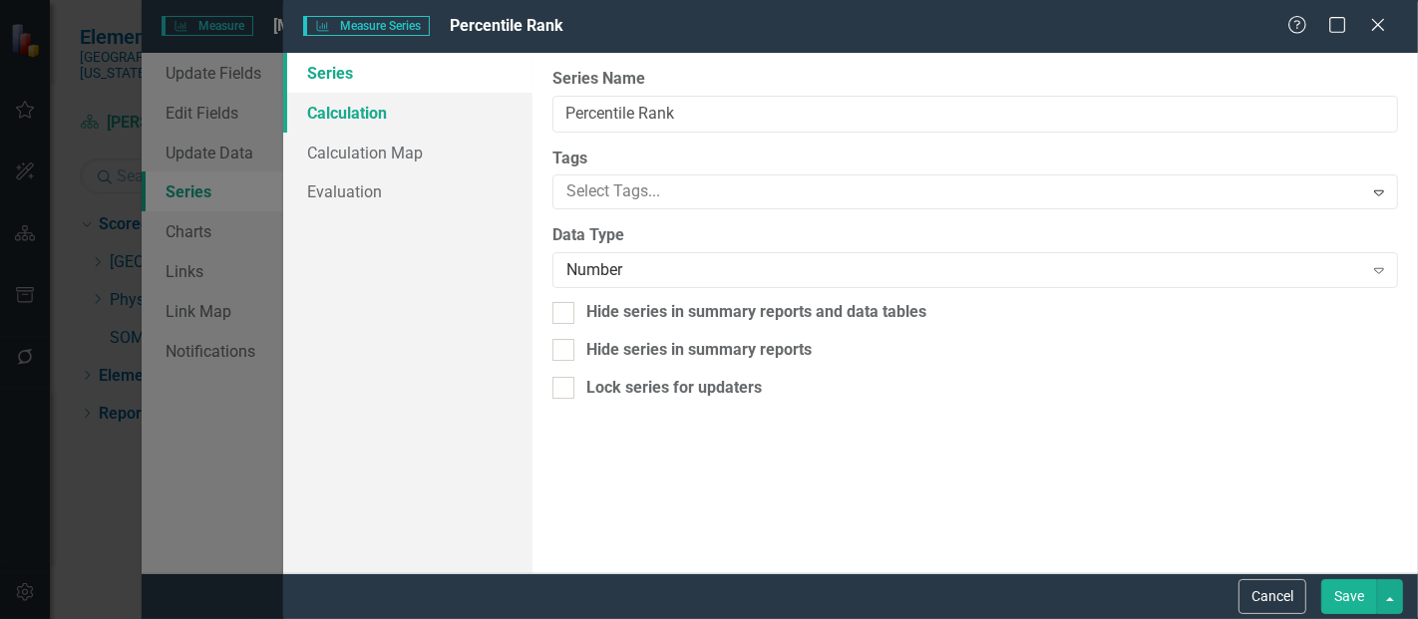
click at [339, 107] on link "Calculation" at bounding box center [407, 113] width 249 height 40
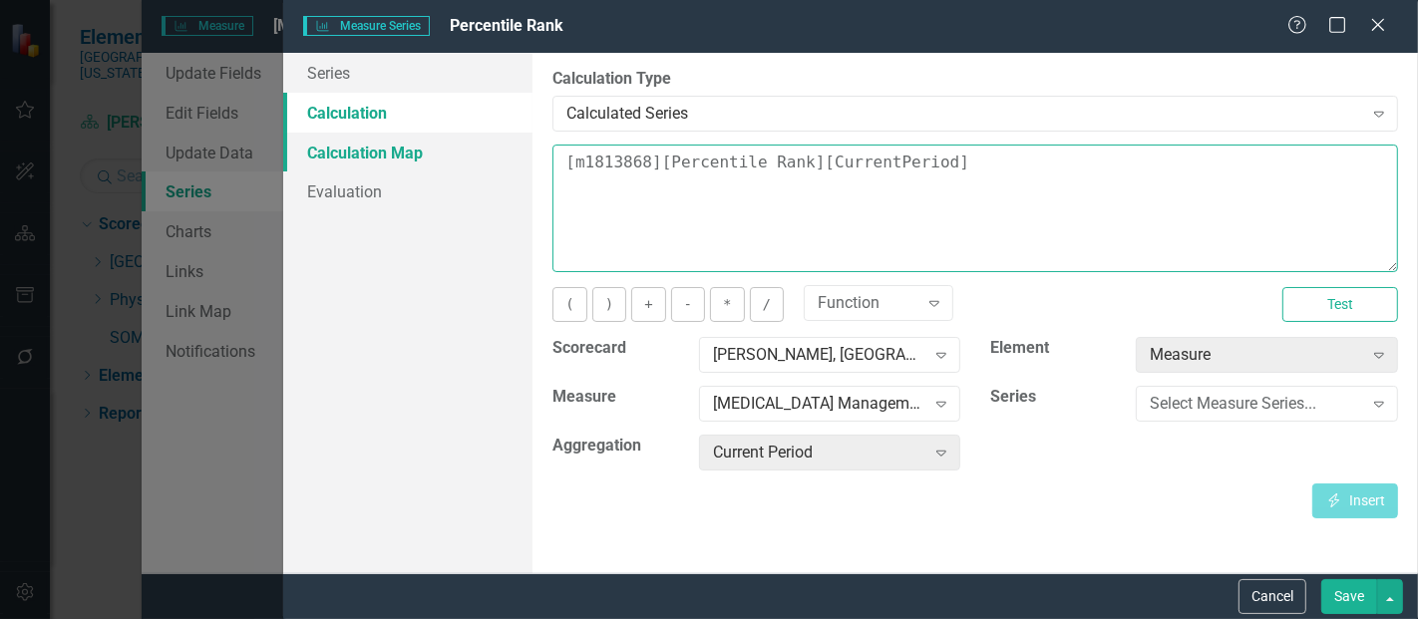
drag, startPoint x: 950, startPoint y: 161, endPoint x: 347, endPoint y: 148, distance: 602.6
click at [347, 148] on div "Series Calculation Calculation Map Evaluation From this page, you can edit the …" at bounding box center [850, 313] width 1135 height 521
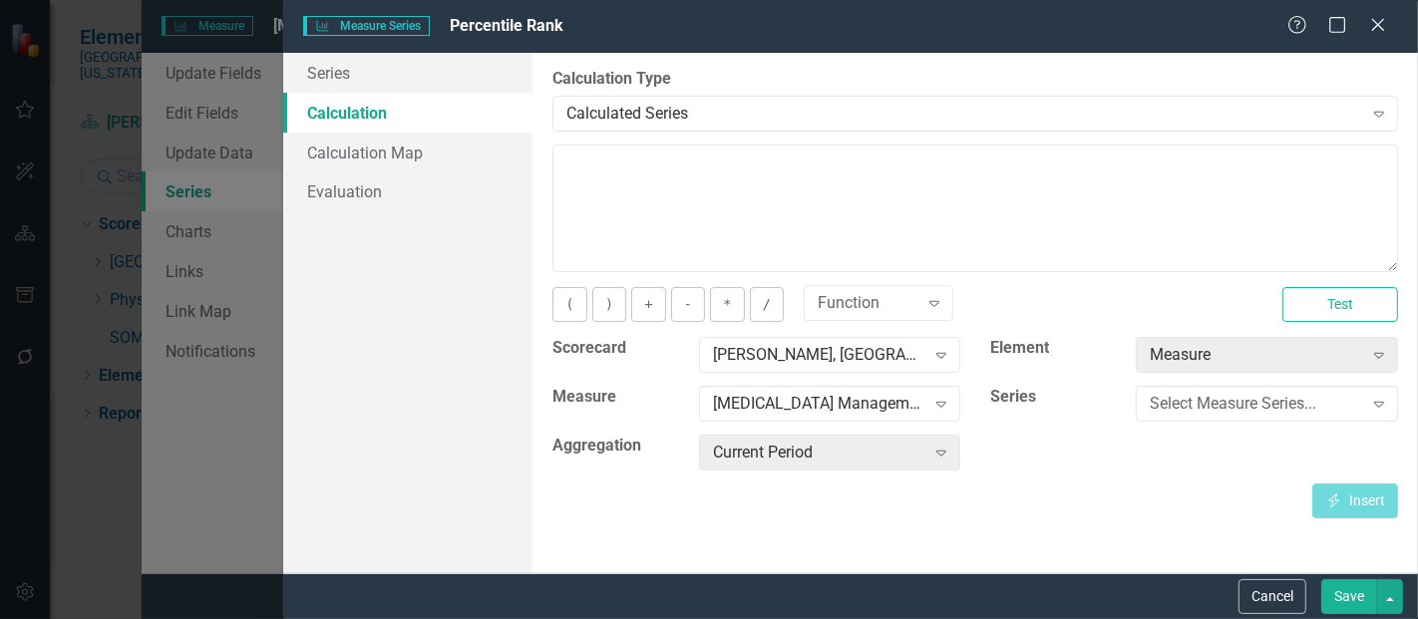
click at [771, 373] on div "Usreesha Gourneni, MD Expand" at bounding box center [830, 361] width 292 height 49
click at [776, 363] on div "[PERSON_NAME], [GEOGRAPHIC_DATA]" at bounding box center [819, 355] width 212 height 23
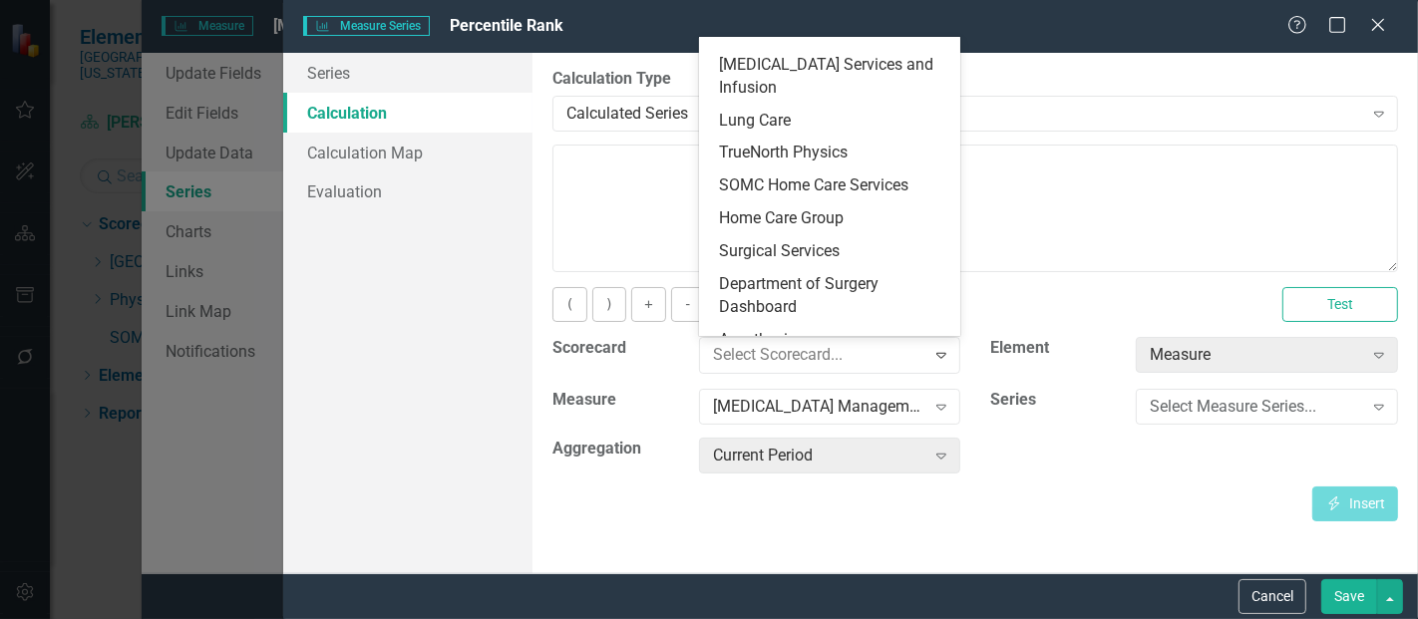
scroll to position [0, 0]
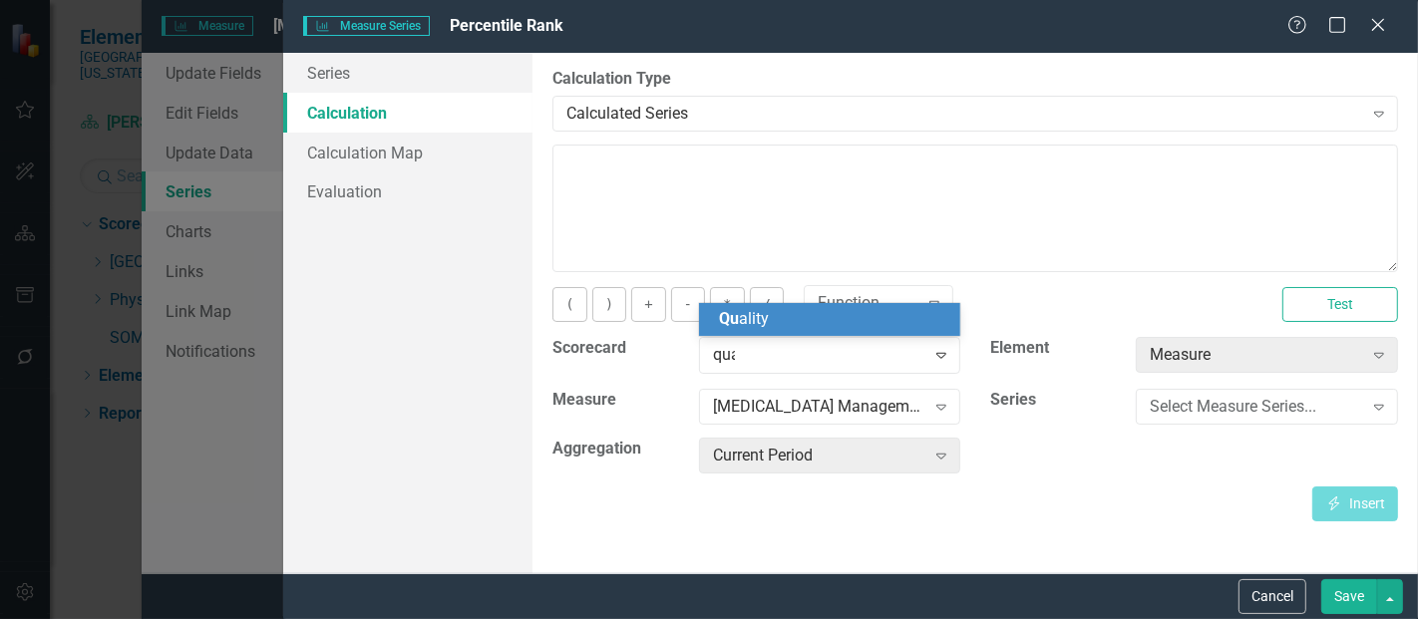
type input "qual"
click at [792, 328] on div "Qual ity" at bounding box center [834, 319] width 230 height 23
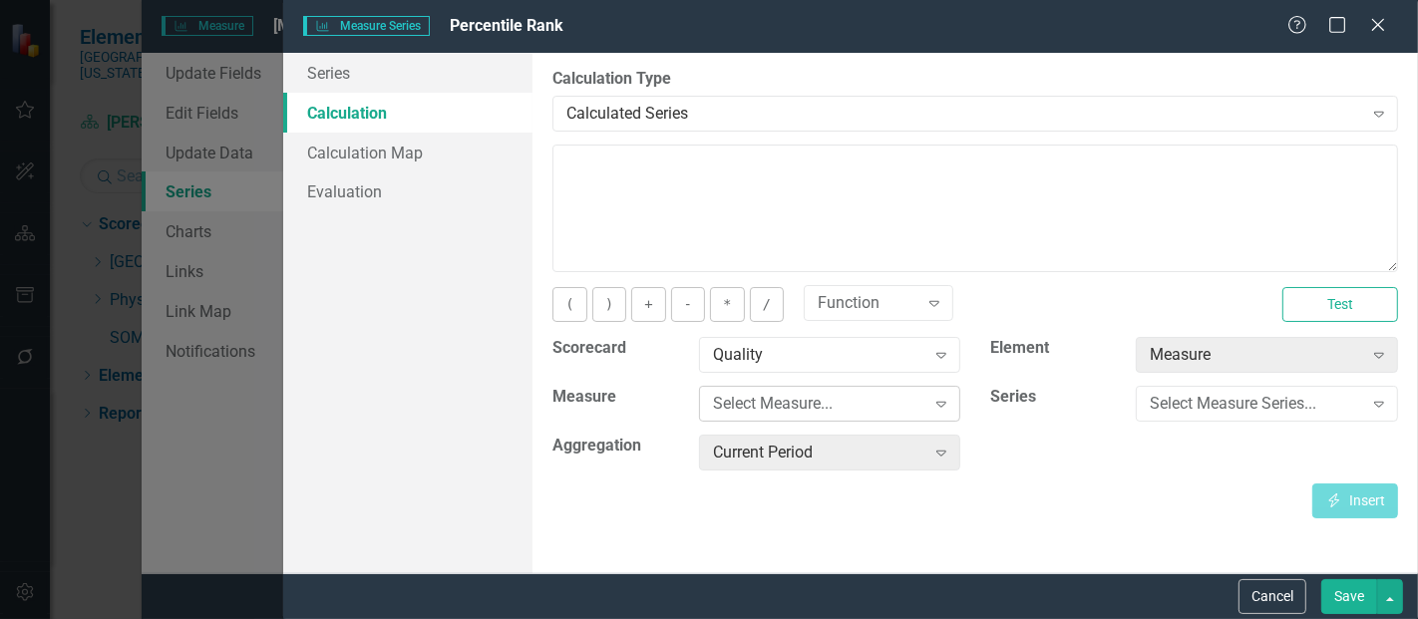
click at [786, 396] on div "Select Measure..." at bounding box center [819, 404] width 212 height 23
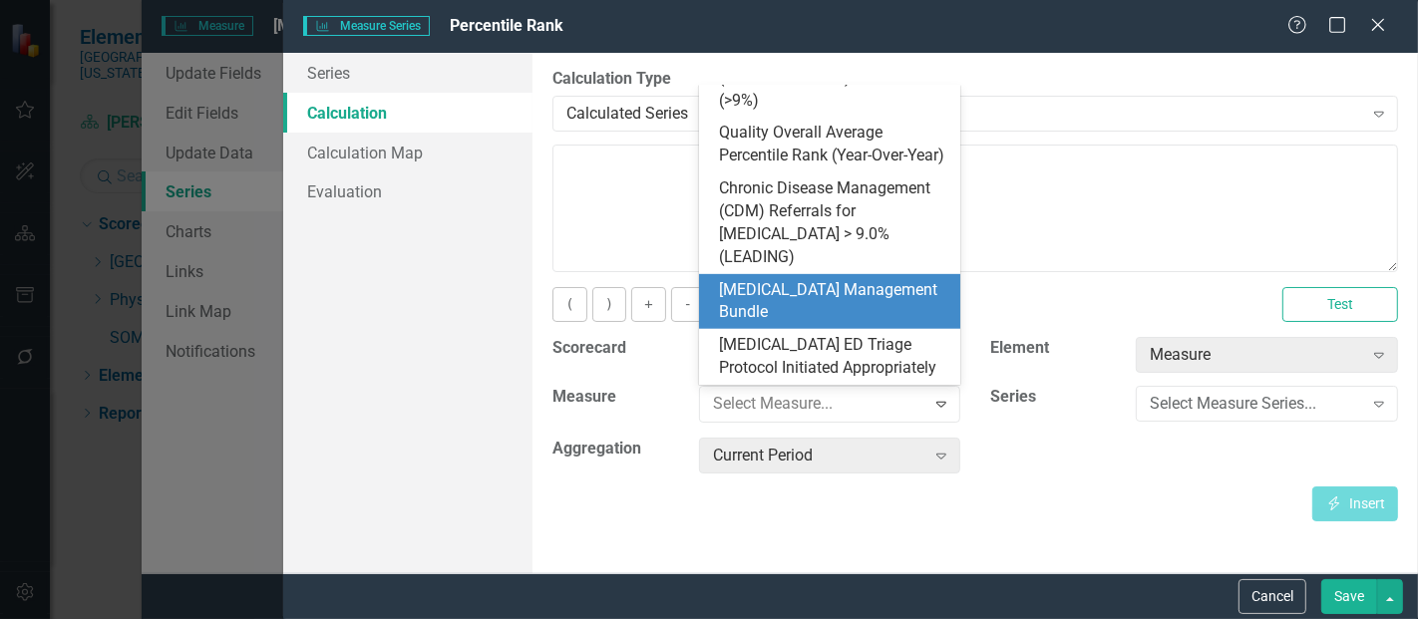
scroll to position [911, 0]
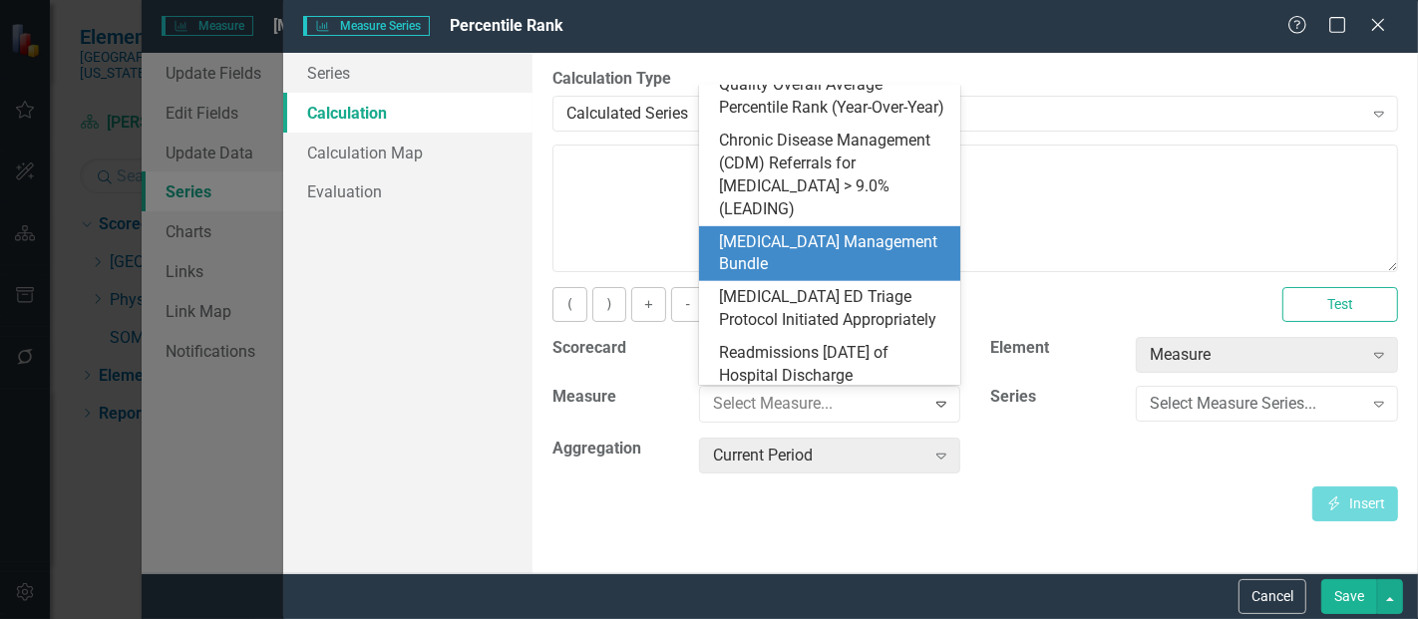
click at [793, 239] on div "[MEDICAL_DATA] Management Bundle" at bounding box center [834, 254] width 230 height 46
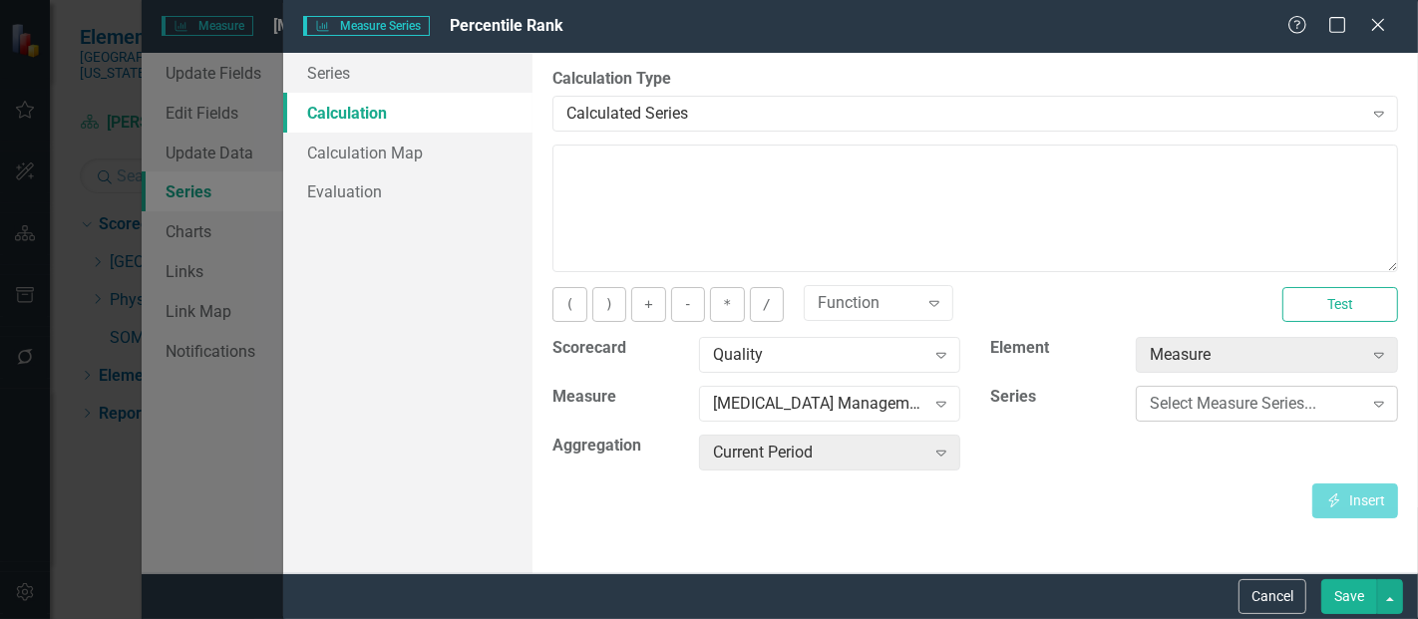
click at [1205, 401] on div "Select Measure Series..." at bounding box center [1256, 404] width 212 height 23
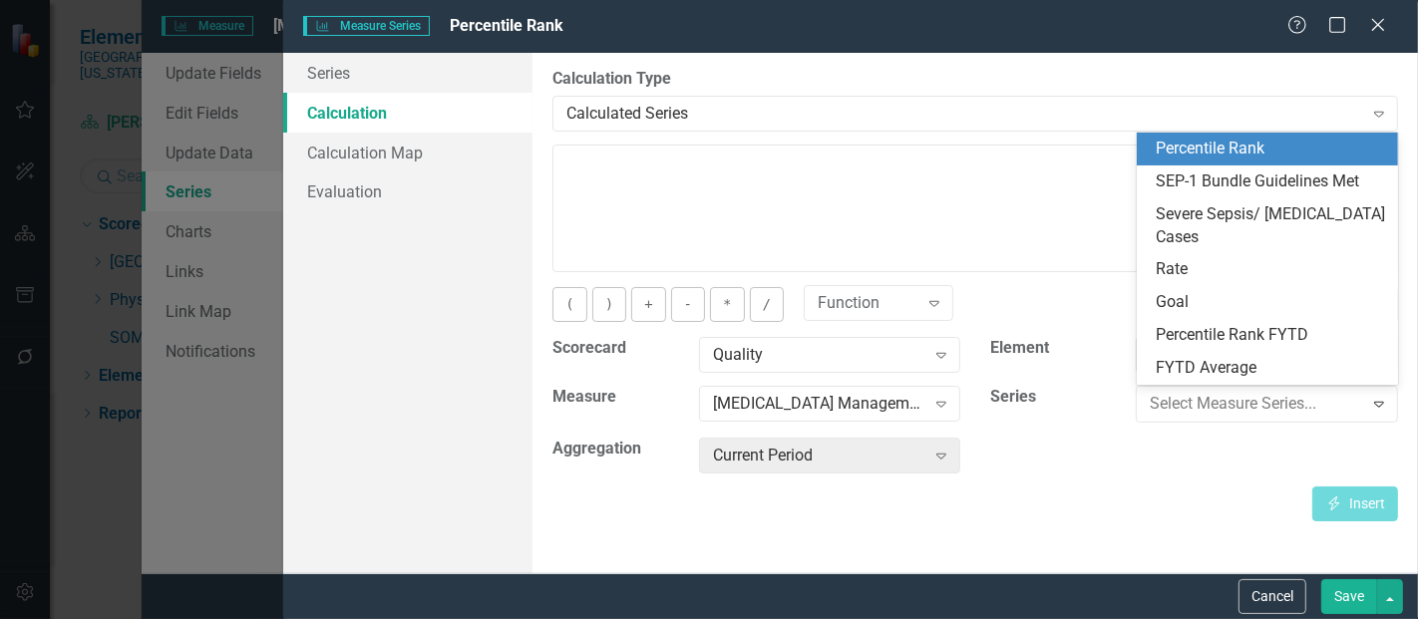
click at [1265, 145] on div "Percentile Rank" at bounding box center [1272, 149] width 230 height 23
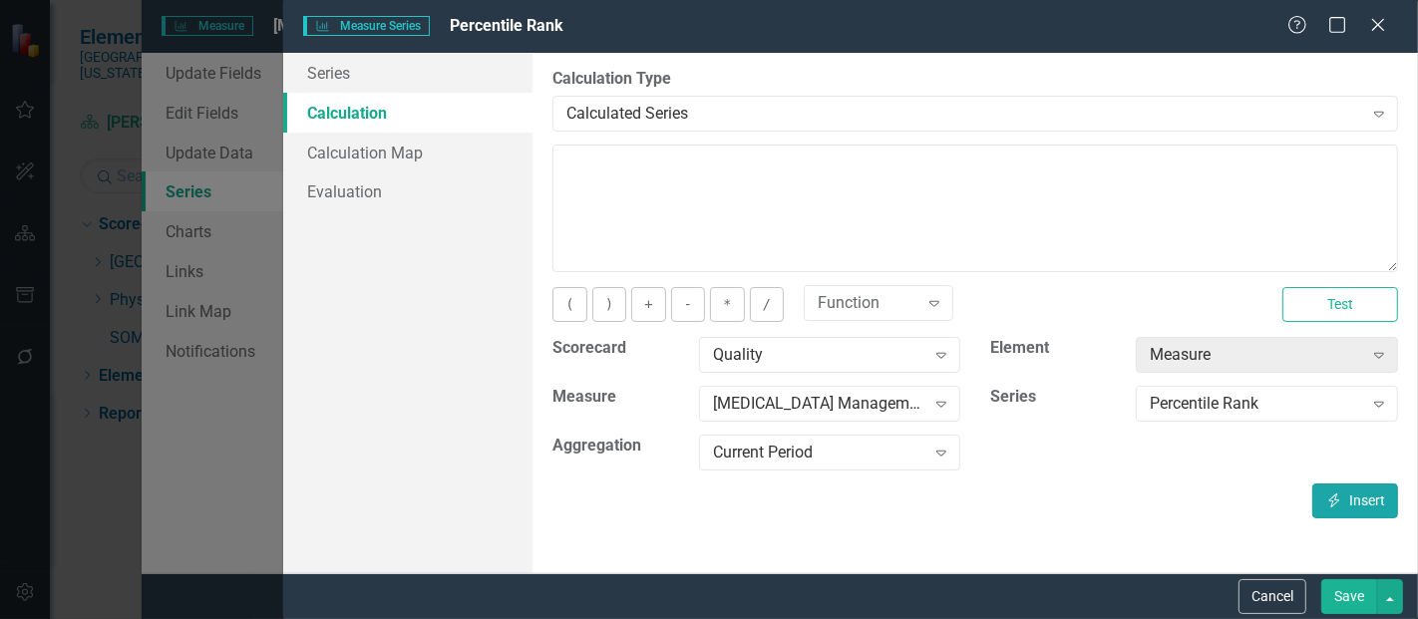
click at [1326, 497] on icon "Insert" at bounding box center [1335, 501] width 18 height 14
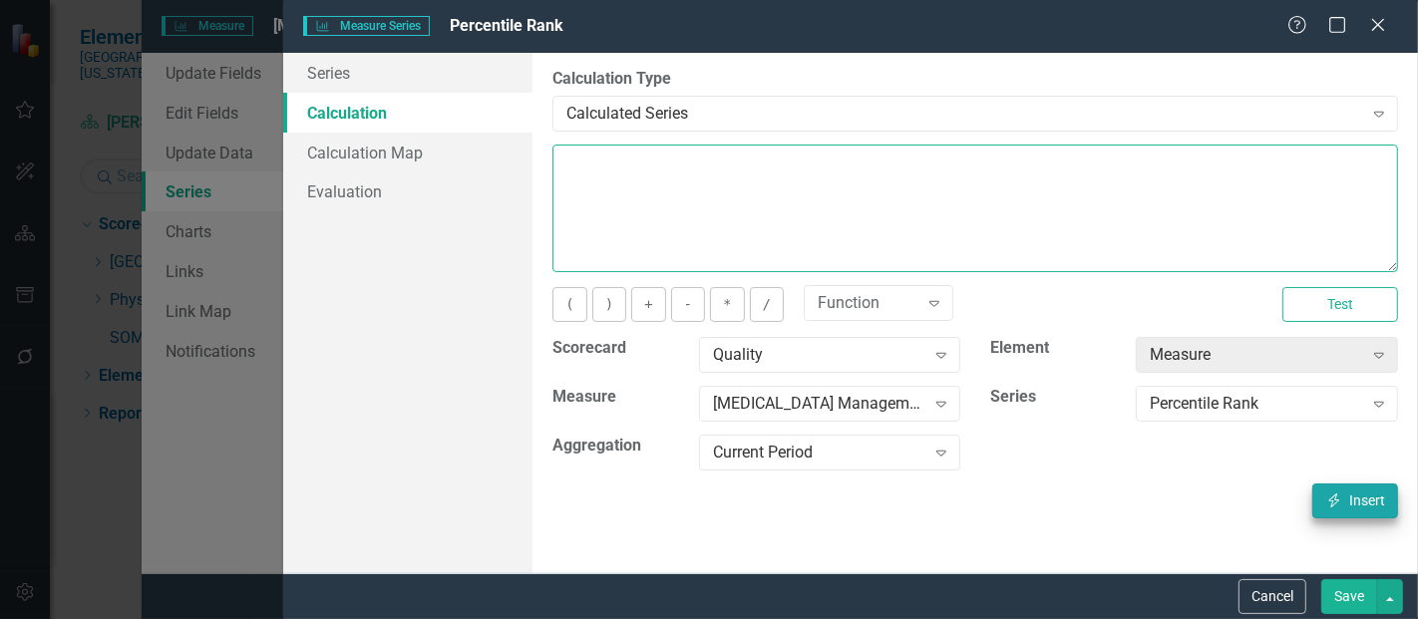
type textarea "[m1813868][Percentile Rank][CurrentPeriod]"
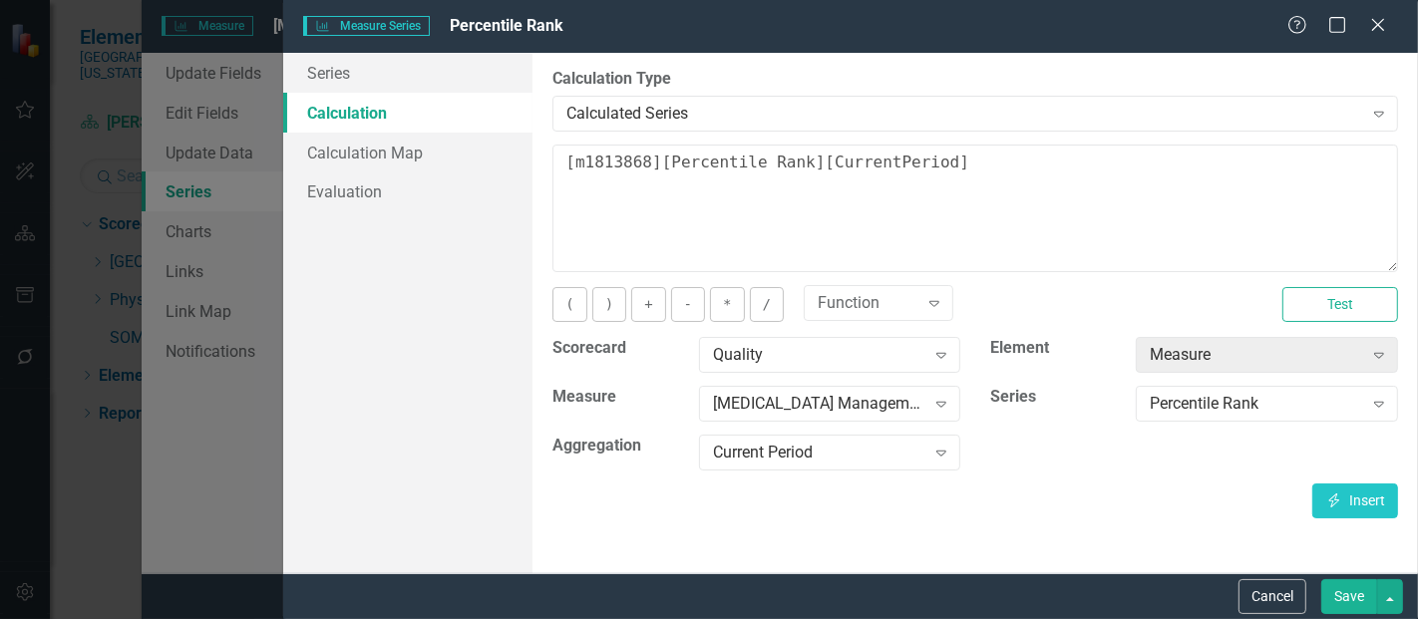
click at [1340, 602] on button "Save" at bounding box center [1350, 597] width 56 height 35
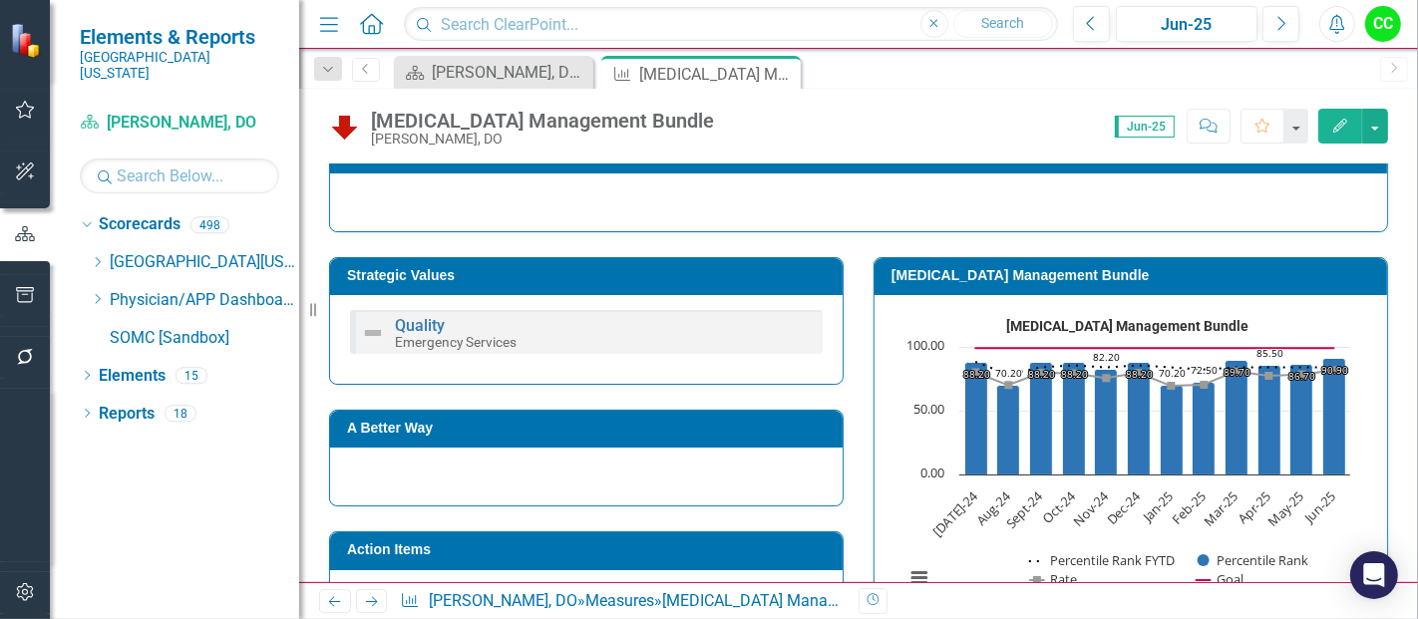
scroll to position [340, 0]
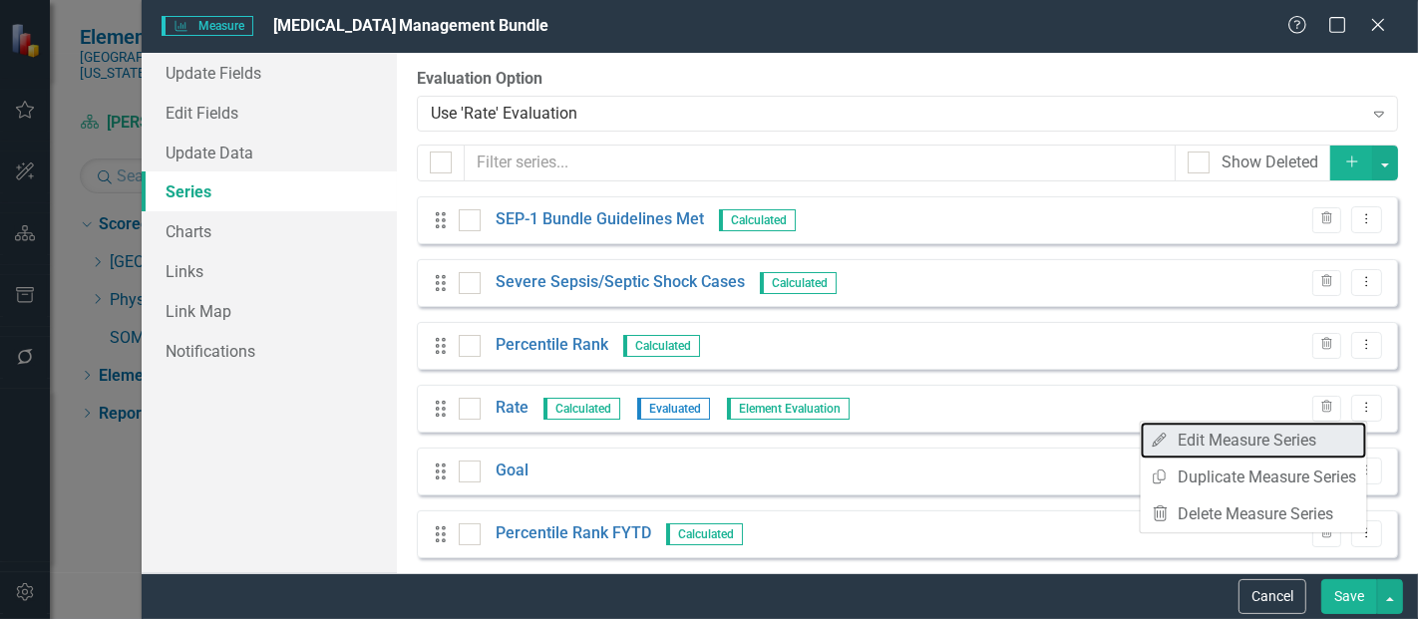
click at [1279, 434] on link "Edit Edit Measure Series" at bounding box center [1254, 440] width 226 height 37
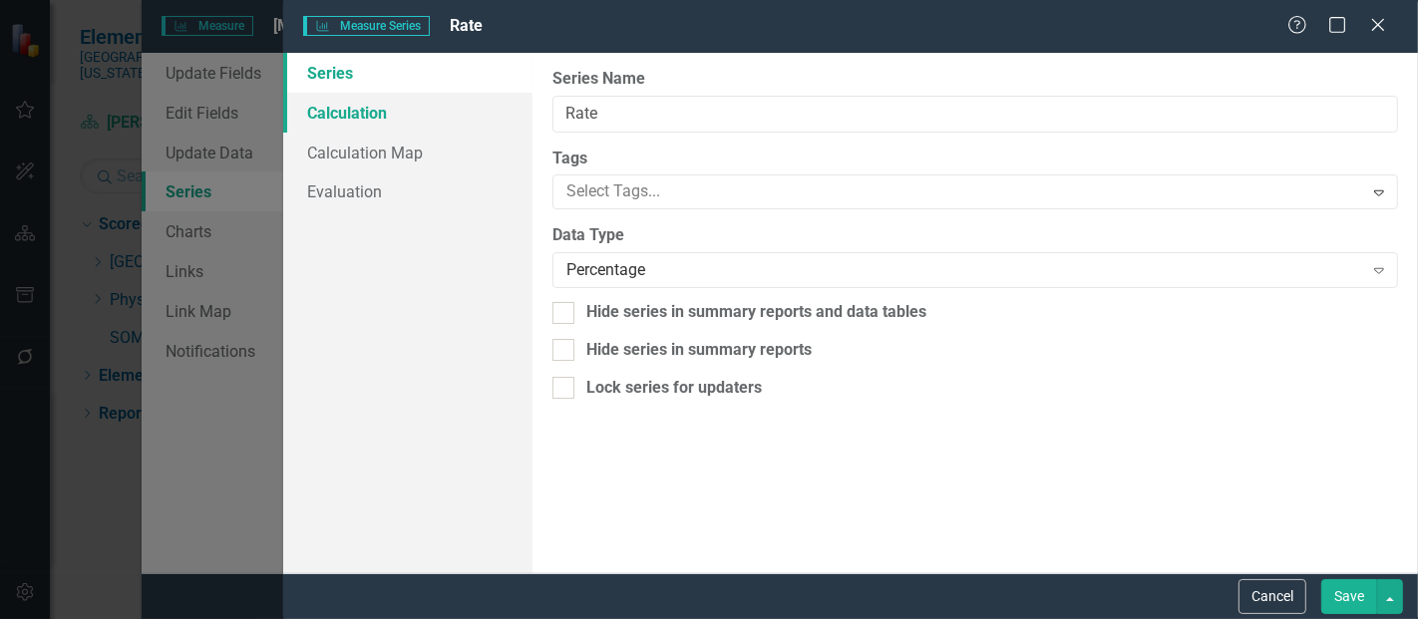
click at [334, 115] on link "Calculation" at bounding box center [407, 113] width 249 height 40
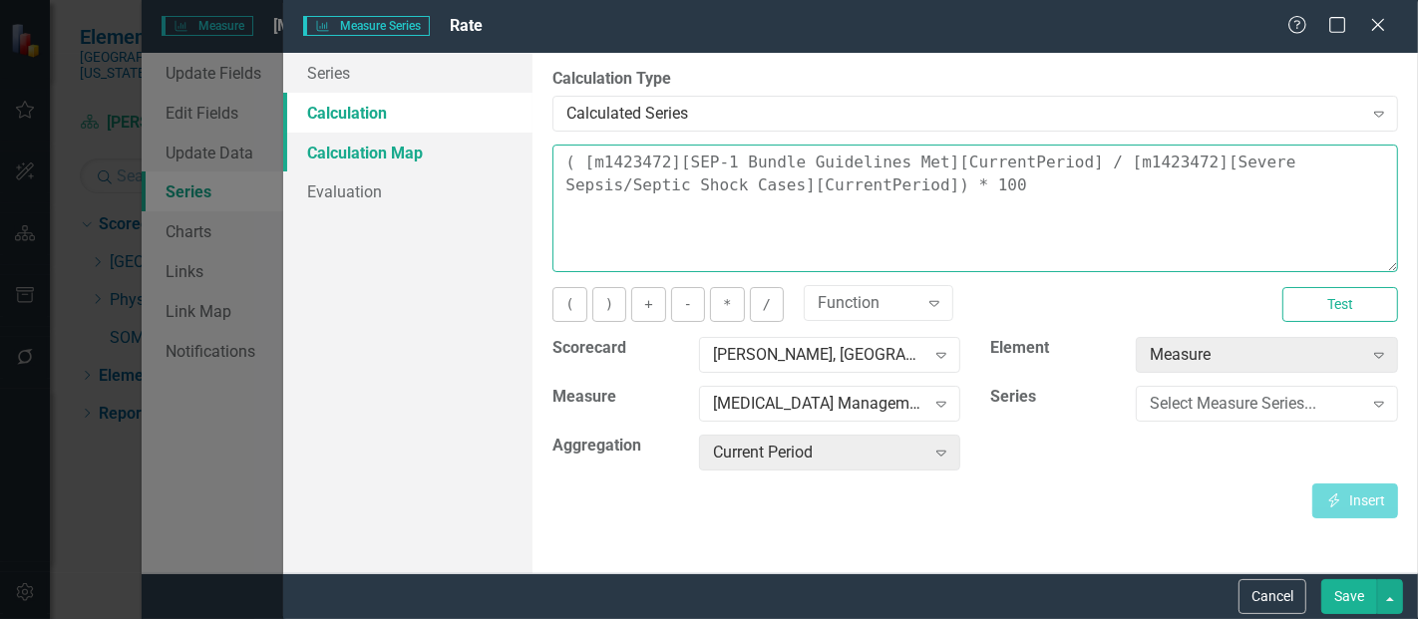
drag, startPoint x: 920, startPoint y: 201, endPoint x: 526, endPoint y: 133, distance: 400.0
click at [526, 133] on div "Series Calculation Calculation Map Evaluation From this page, you can edit the …" at bounding box center [850, 313] width 1135 height 521
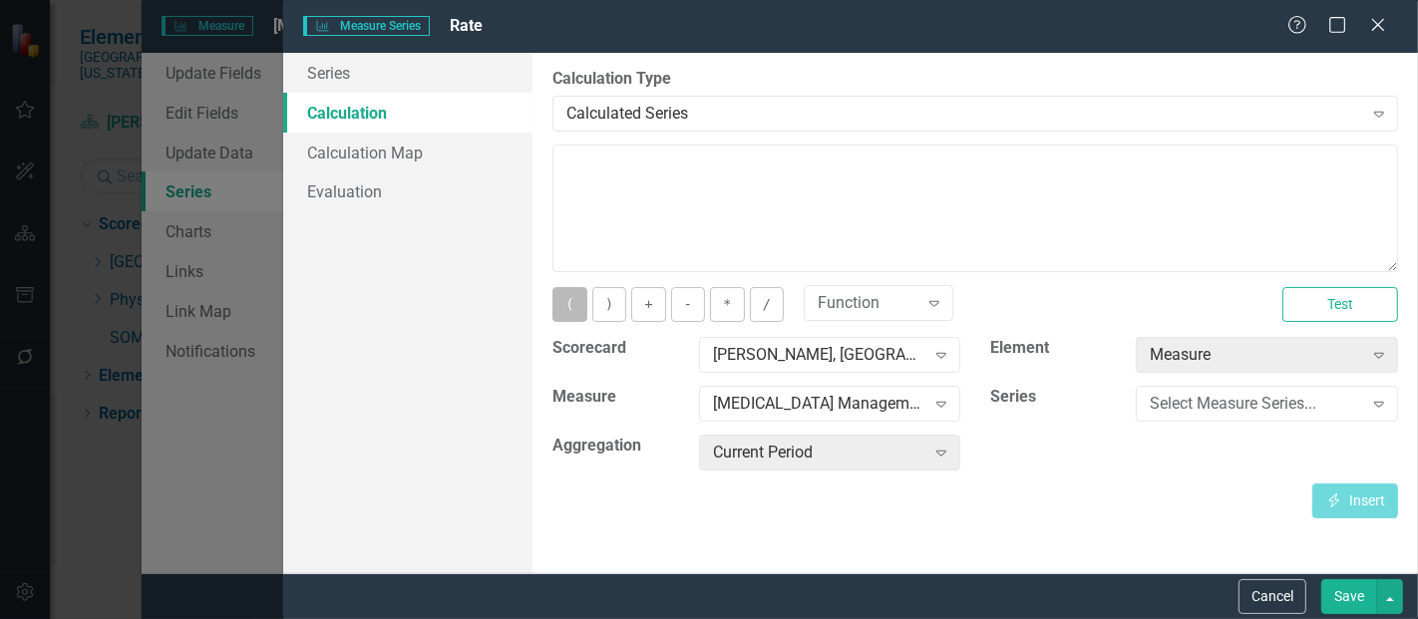
click at [579, 302] on button "(" at bounding box center [570, 304] width 34 height 35
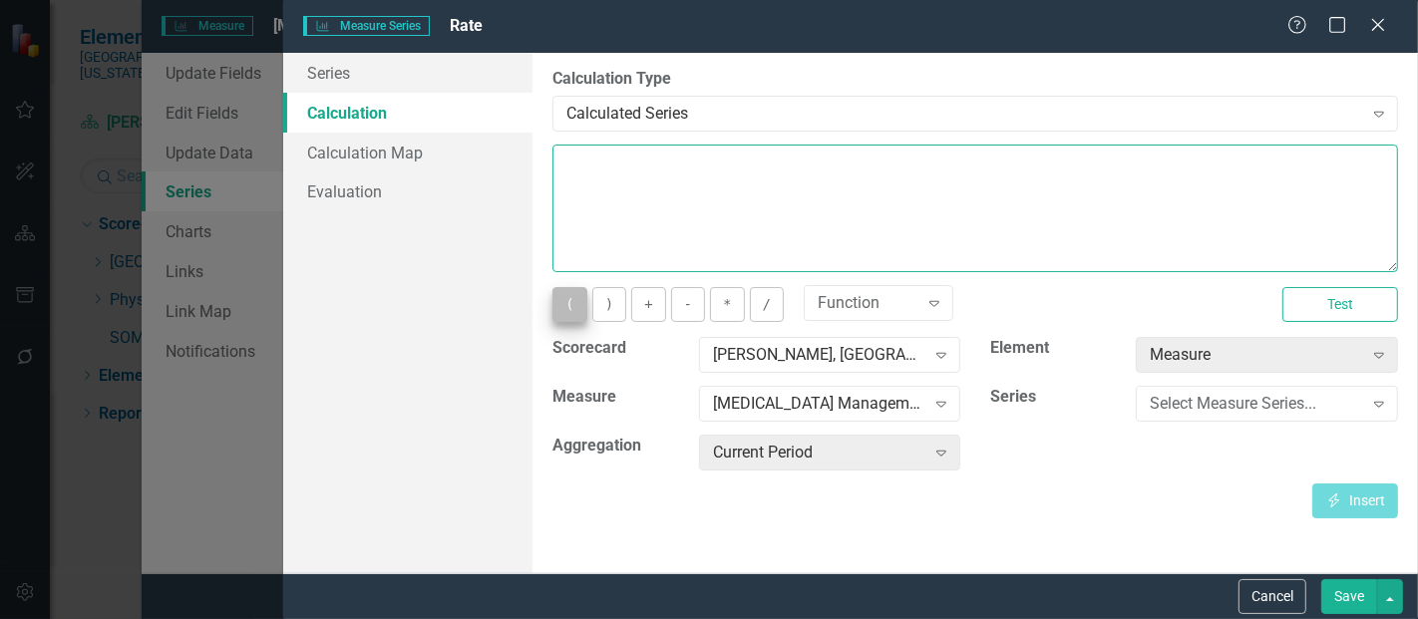
type textarea "("
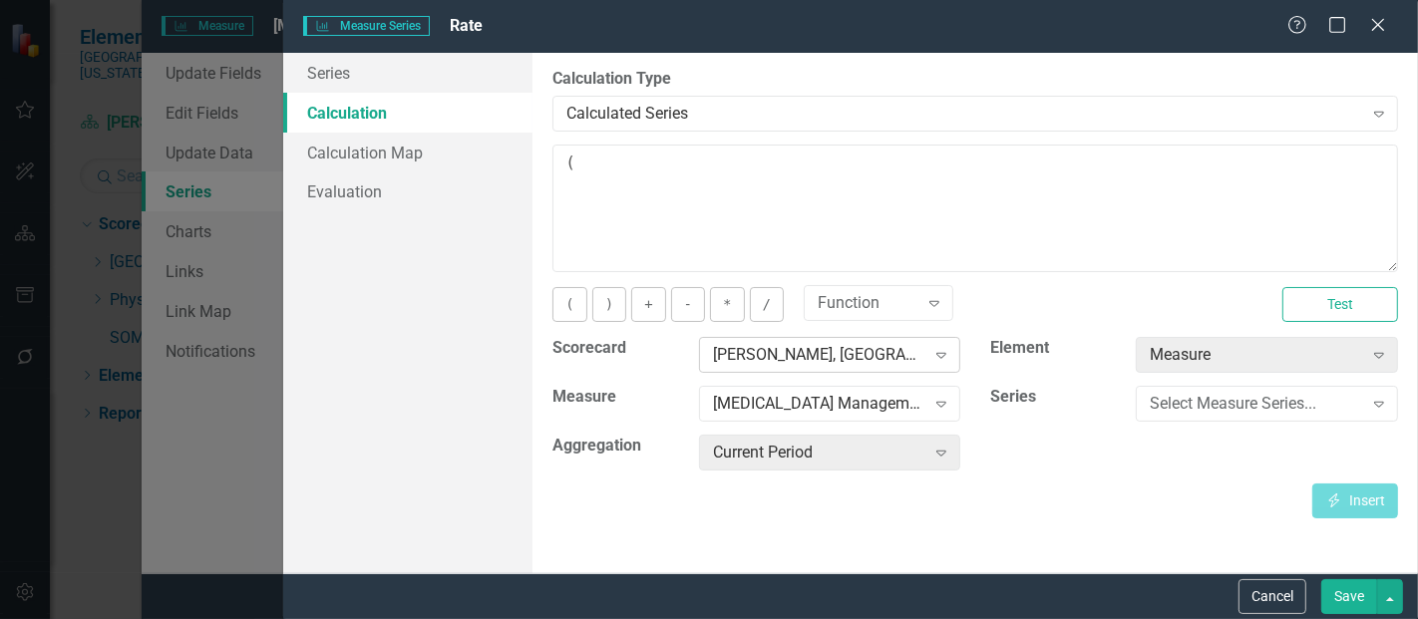
click at [779, 371] on div "Usreesha Gourneni, MD Expand" at bounding box center [830, 355] width 262 height 36
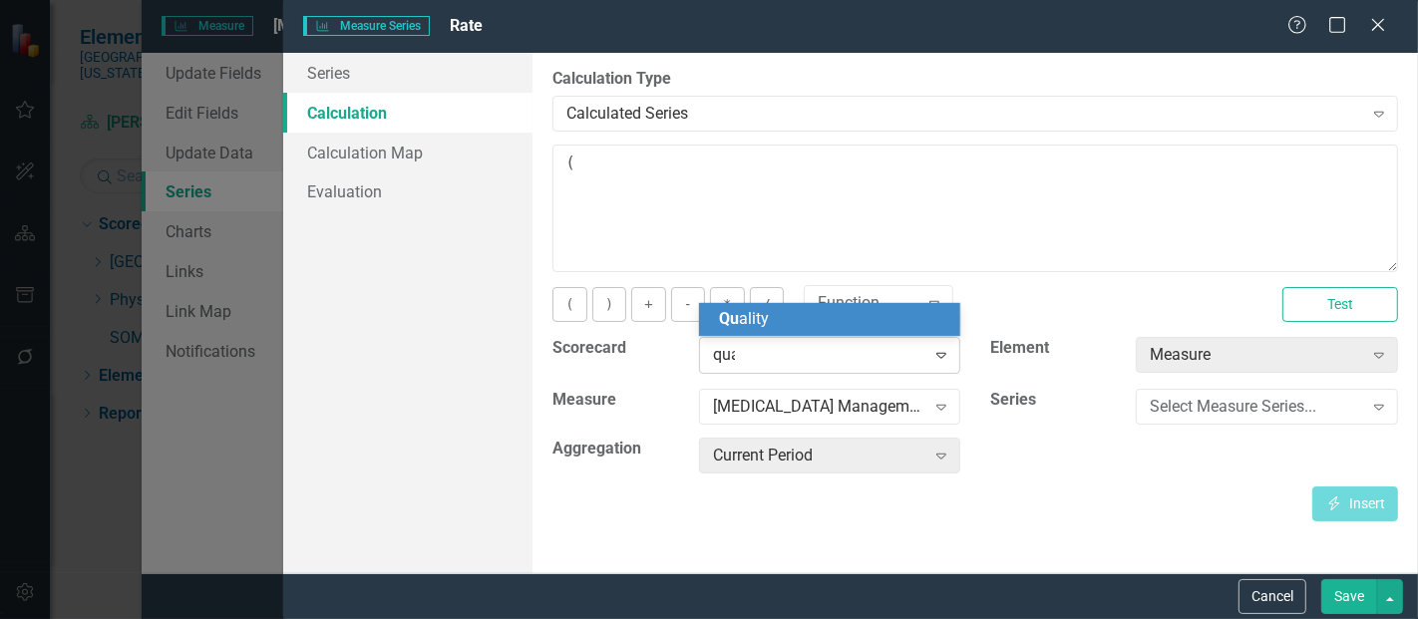
type input "qual"
click at [781, 331] on div "Qual ity" at bounding box center [830, 319] width 262 height 33
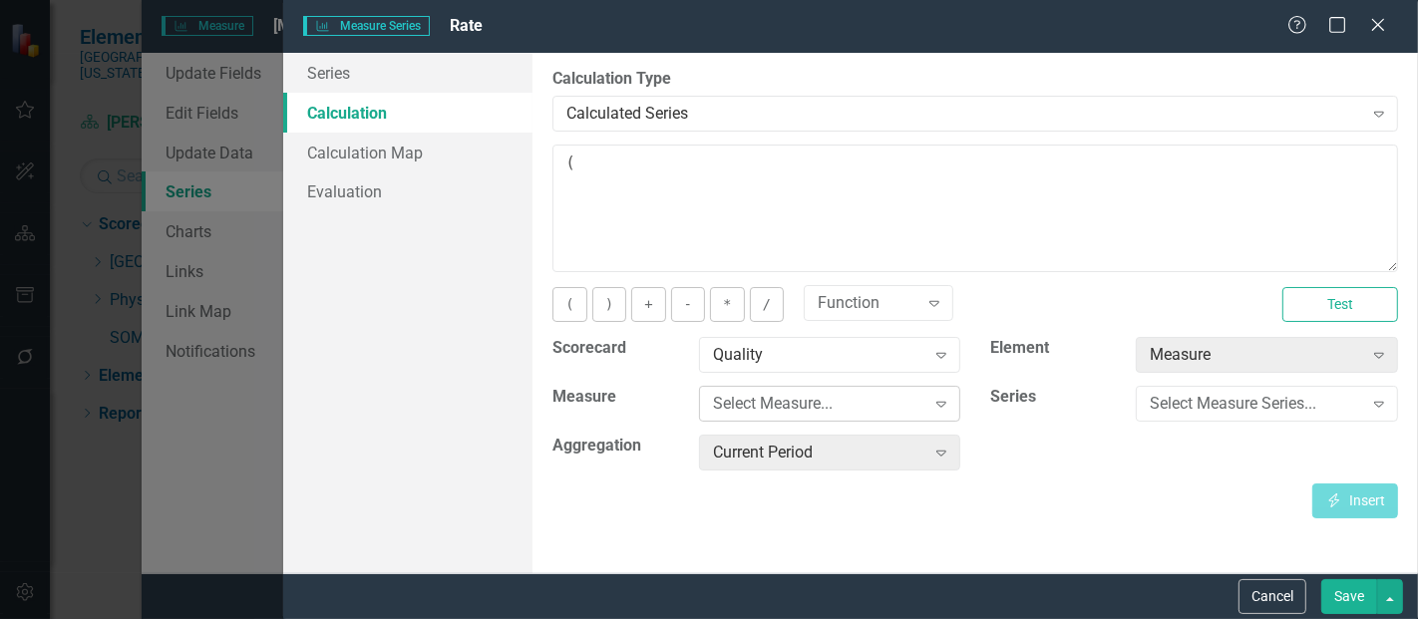
click at [801, 406] on div "Select Measure..." at bounding box center [819, 404] width 212 height 23
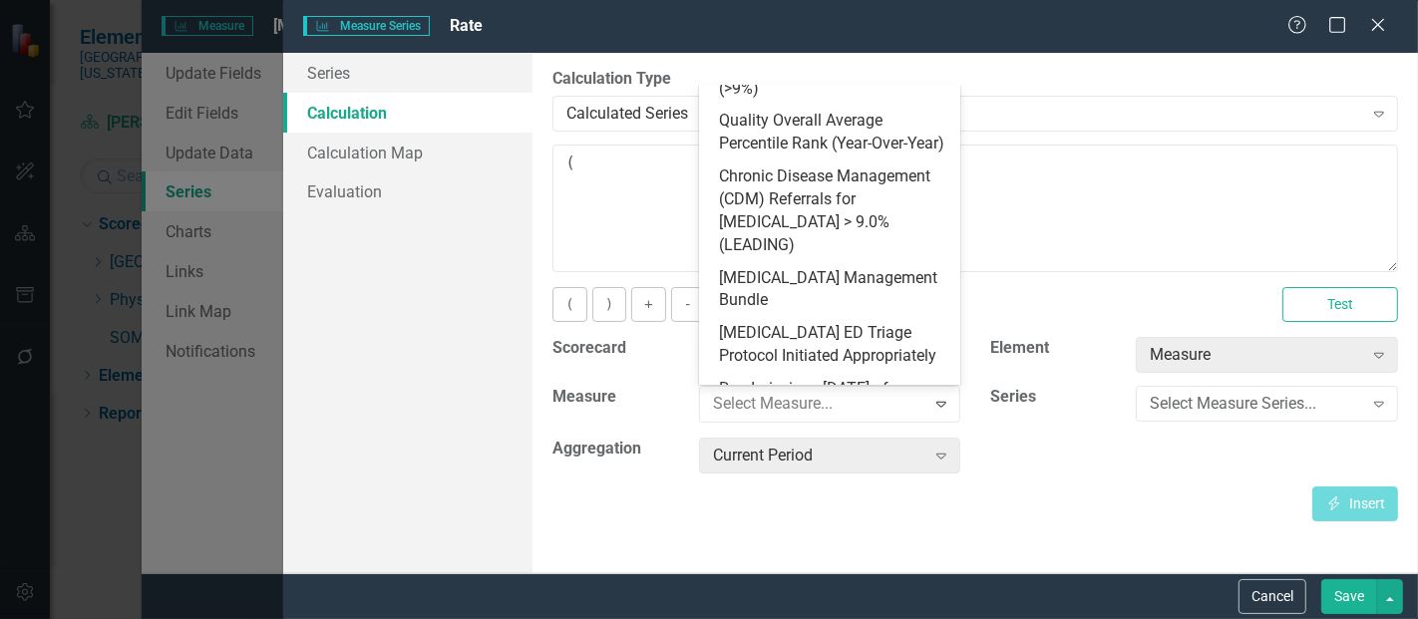
scroll to position [877, 0]
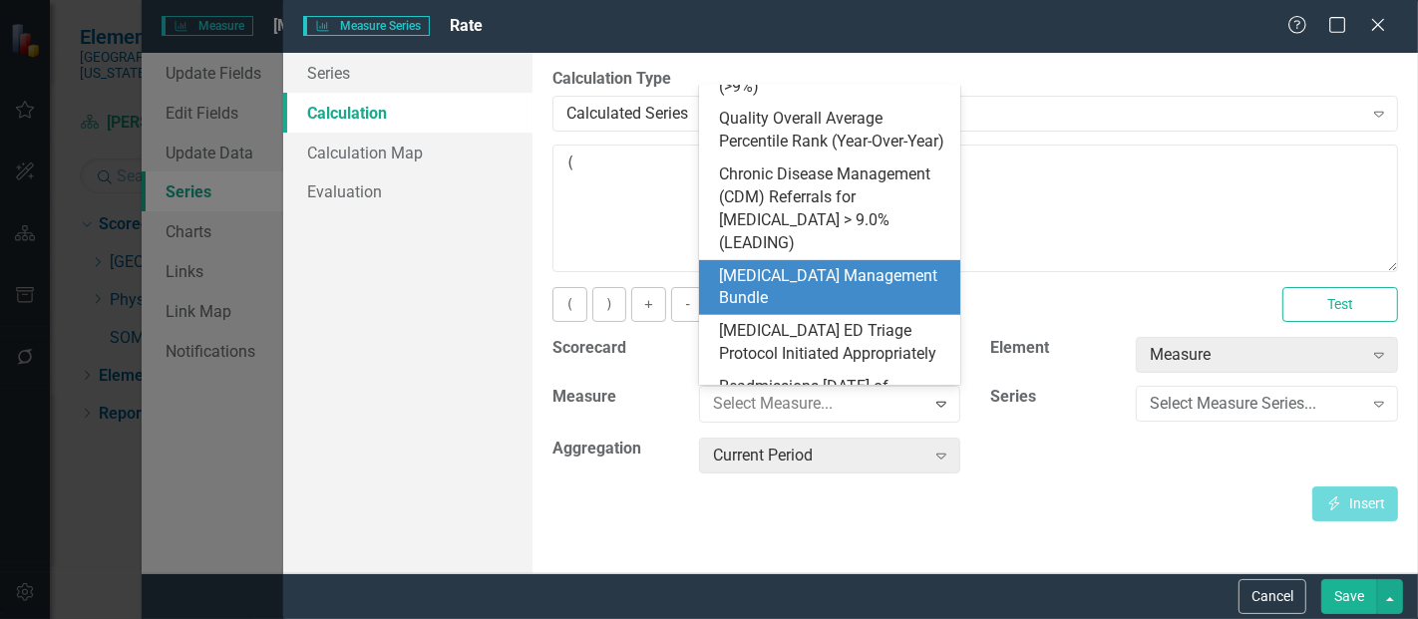
click at [811, 271] on div "[MEDICAL_DATA] Management Bundle" at bounding box center [834, 288] width 230 height 46
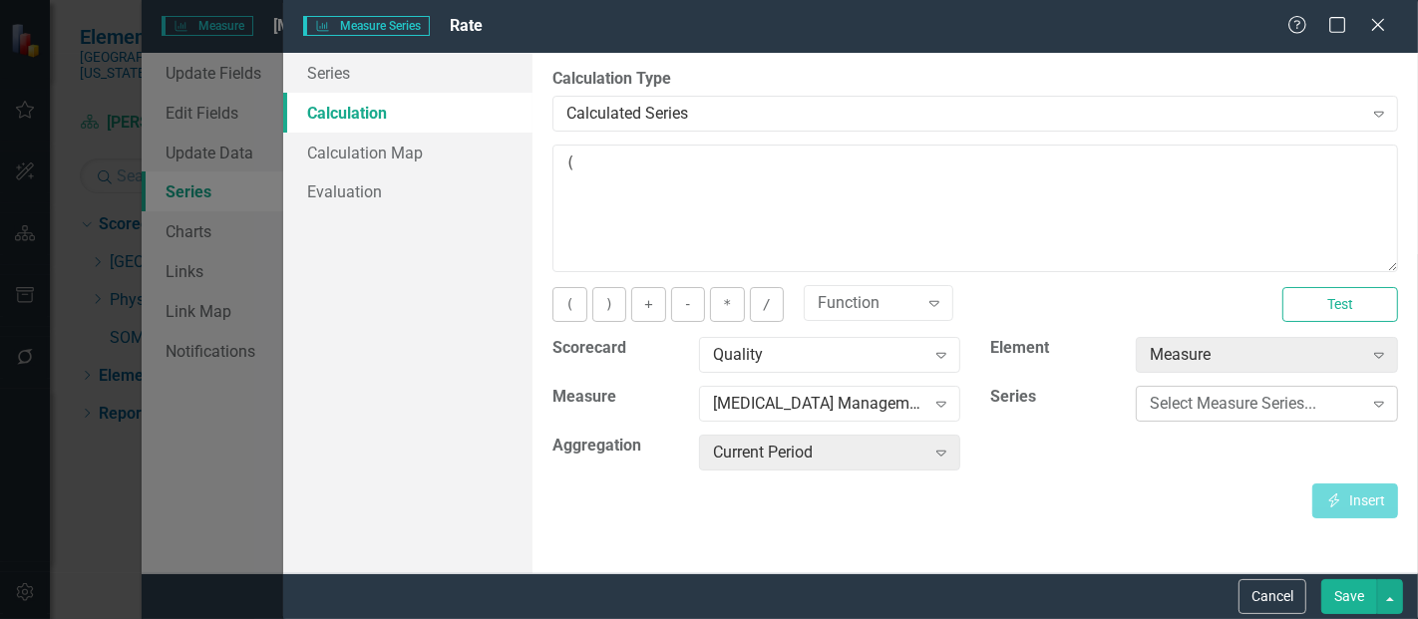
click at [1227, 411] on div "Select Measure Series..." at bounding box center [1256, 404] width 212 height 23
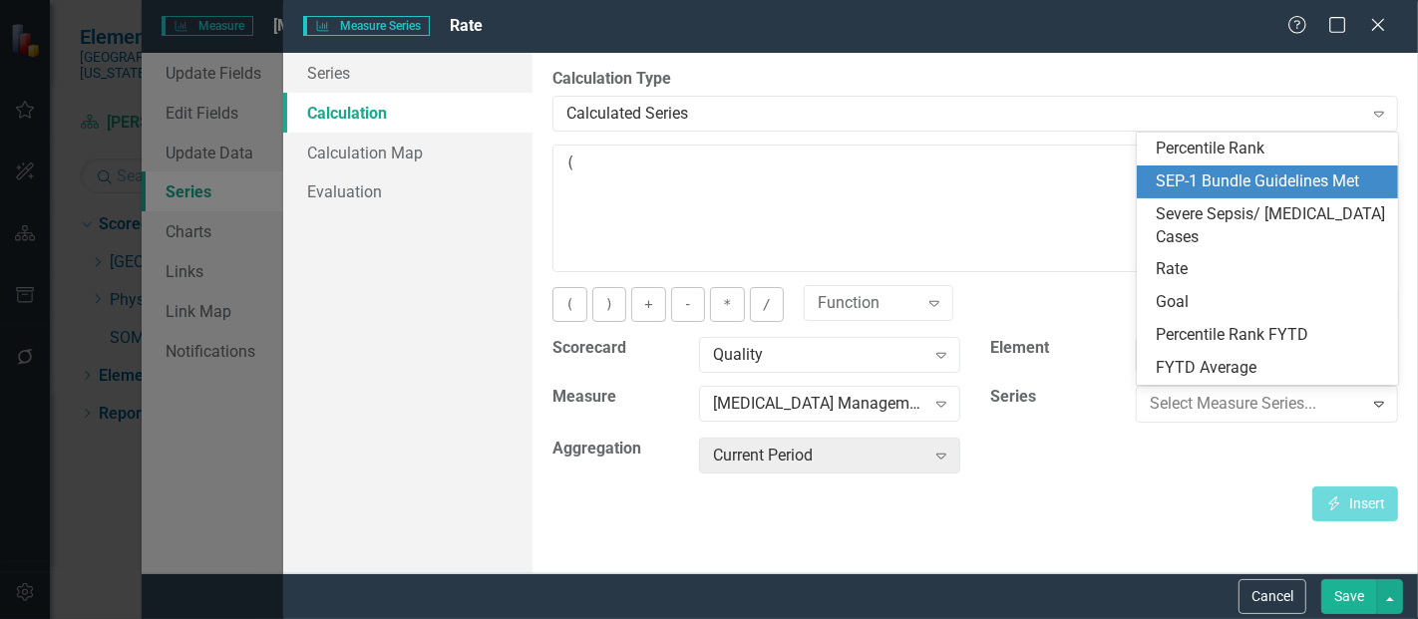
click at [1231, 189] on div "SEP-1 Bundle Guidelines Met" at bounding box center [1272, 182] width 230 height 23
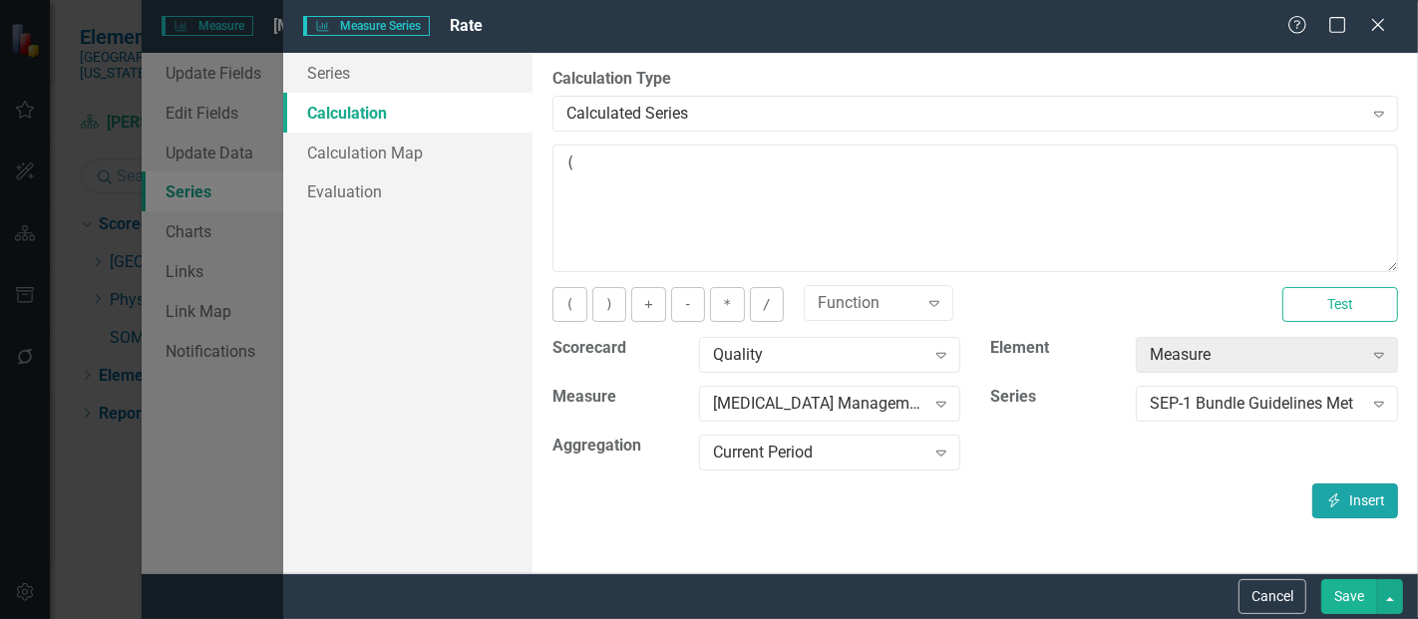
click at [1353, 504] on button "Insert Insert" at bounding box center [1356, 501] width 86 height 35
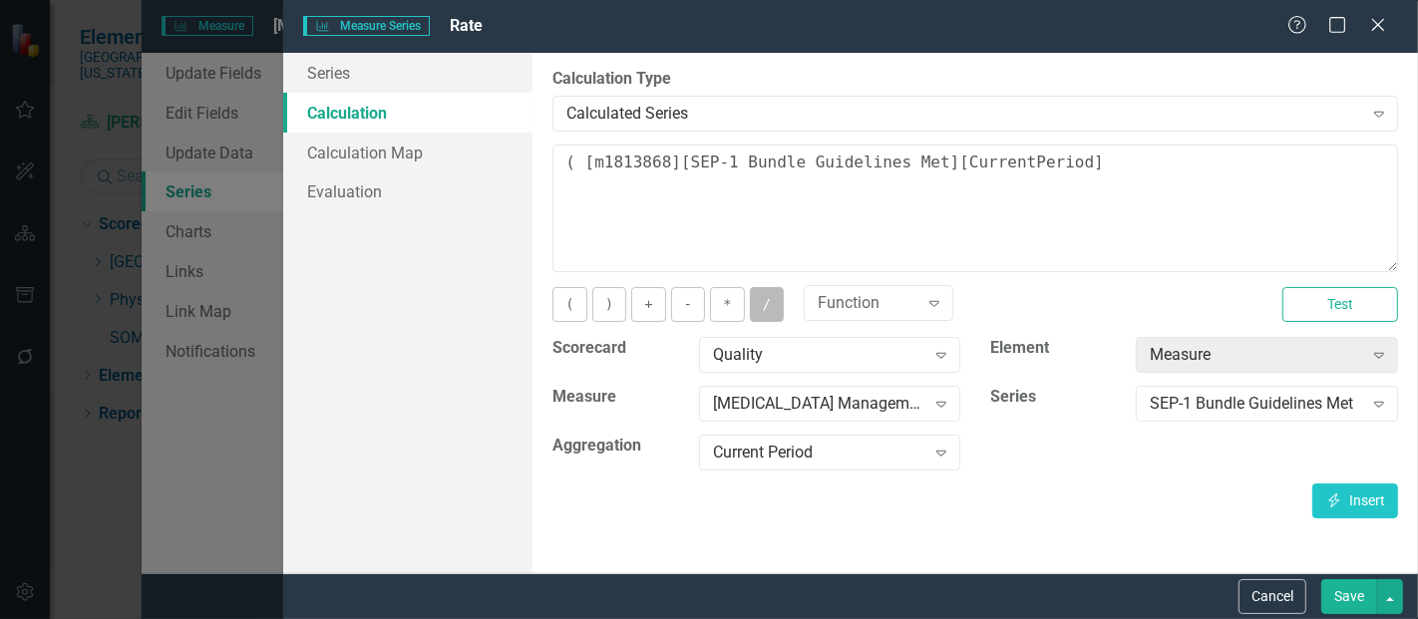
click at [750, 298] on button "/" at bounding box center [767, 304] width 34 height 35
click at [1163, 397] on div "SEP-1 Bundle Guidelines Met" at bounding box center [1256, 404] width 212 height 23
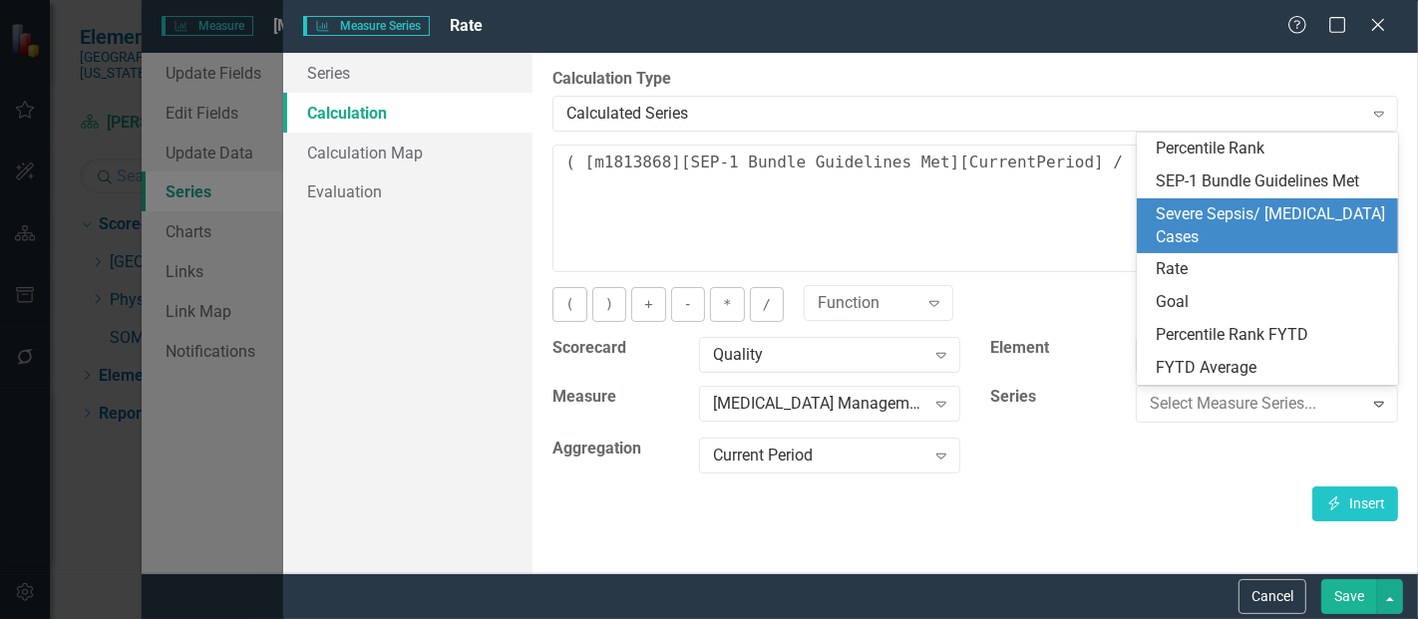
click at [1226, 233] on div "Severe Sepsis/ [MEDICAL_DATA] Cases" at bounding box center [1272, 226] width 230 height 46
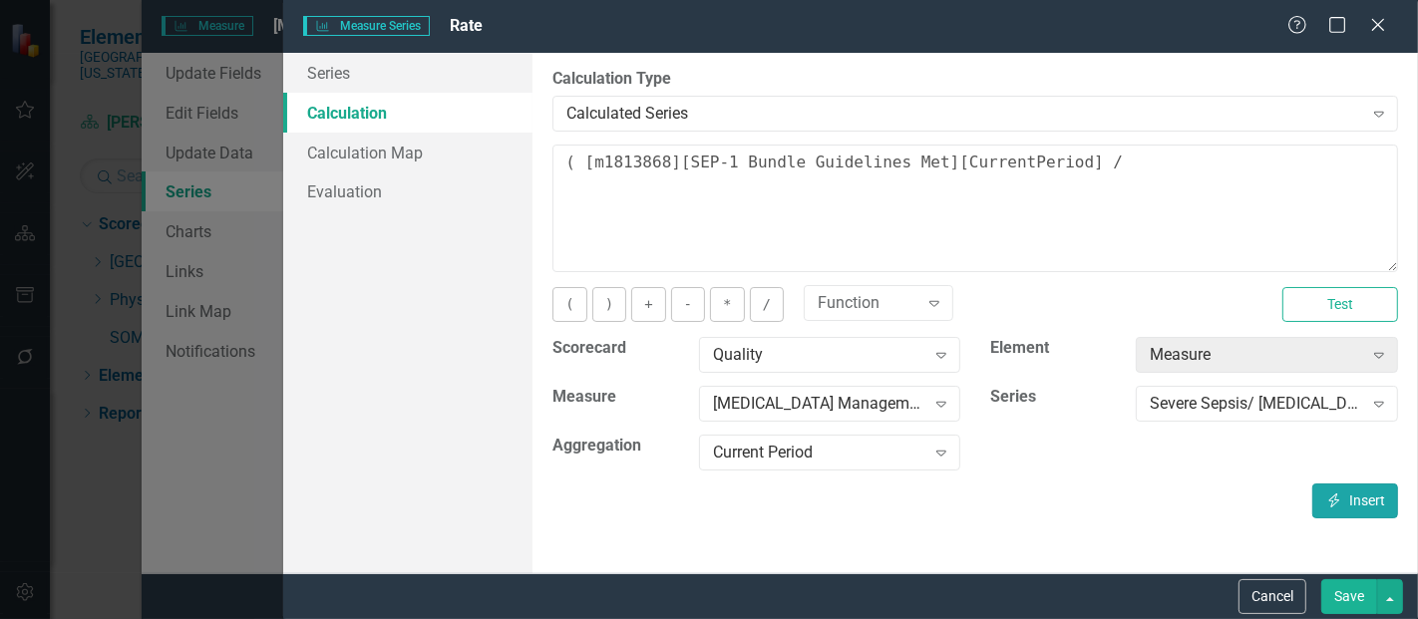
click at [1334, 507] on button "Insert Insert" at bounding box center [1356, 501] width 86 height 35
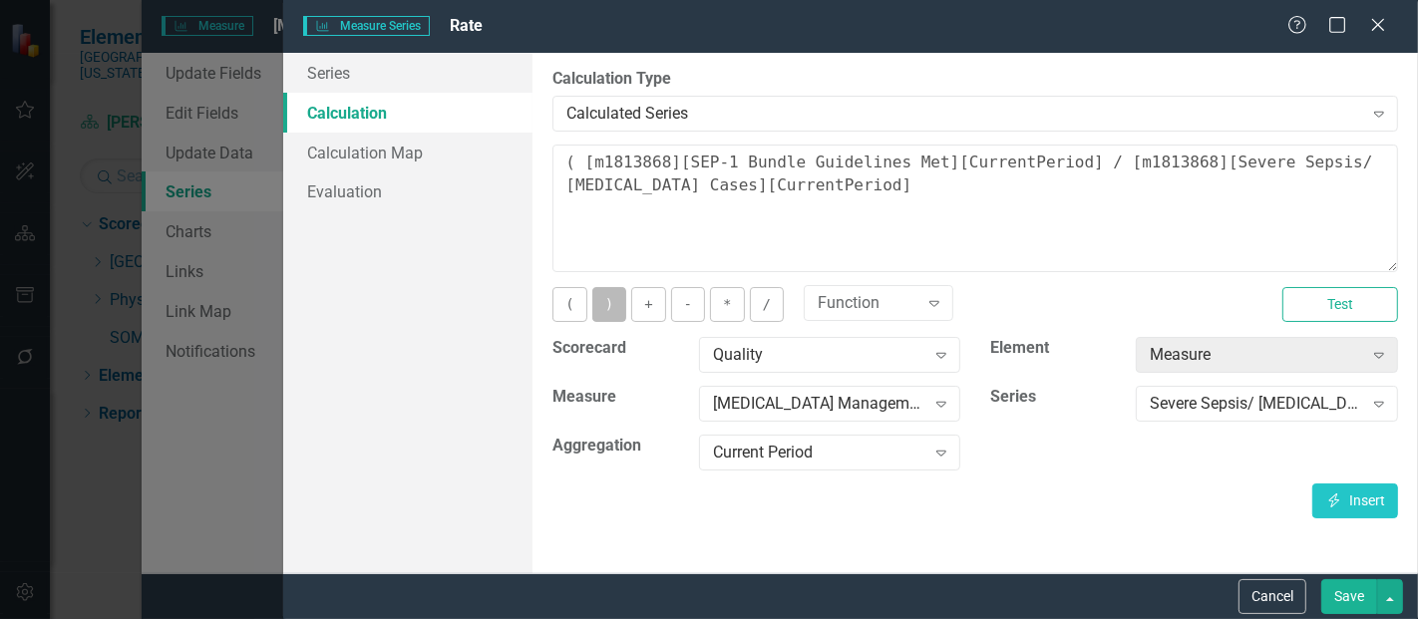
click at [594, 309] on button ")" at bounding box center [610, 304] width 34 height 35
click at [725, 303] on button "*" at bounding box center [727, 304] width 34 height 35
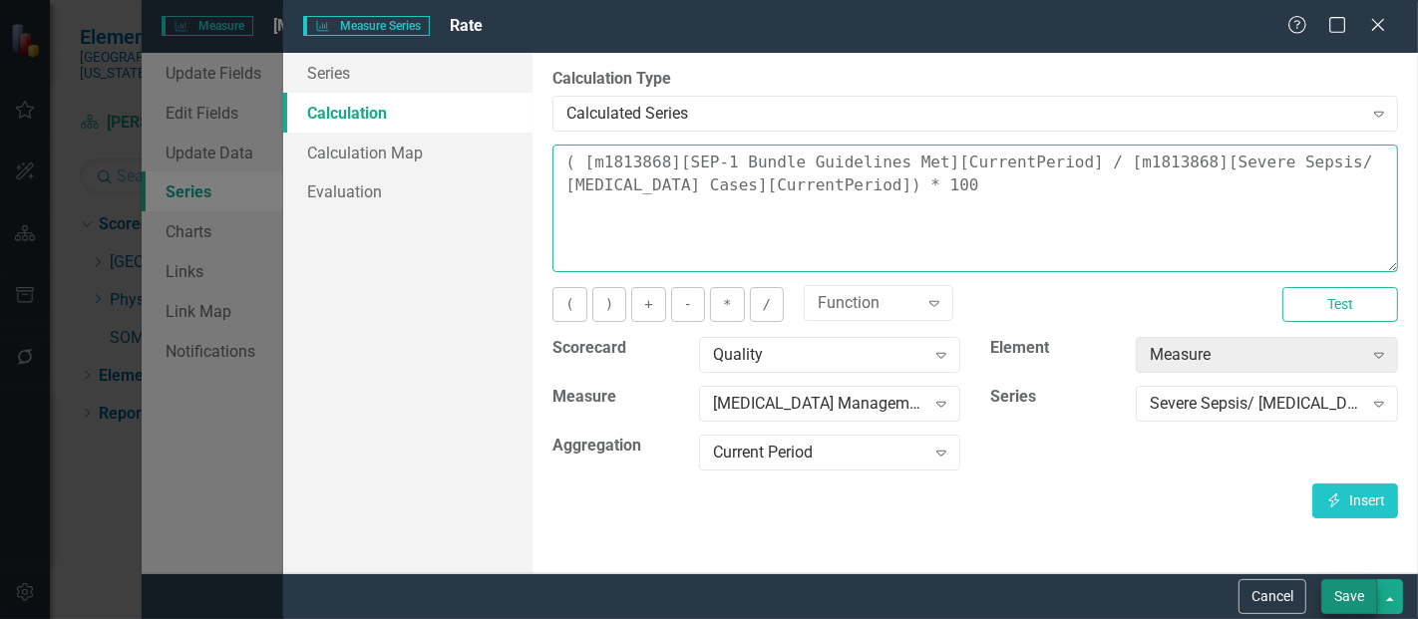
type textarea "( [m1813868][SEP-1 Bundle Guidelines Met][CurrentPeriod] / [m1813868][Severe Se…"
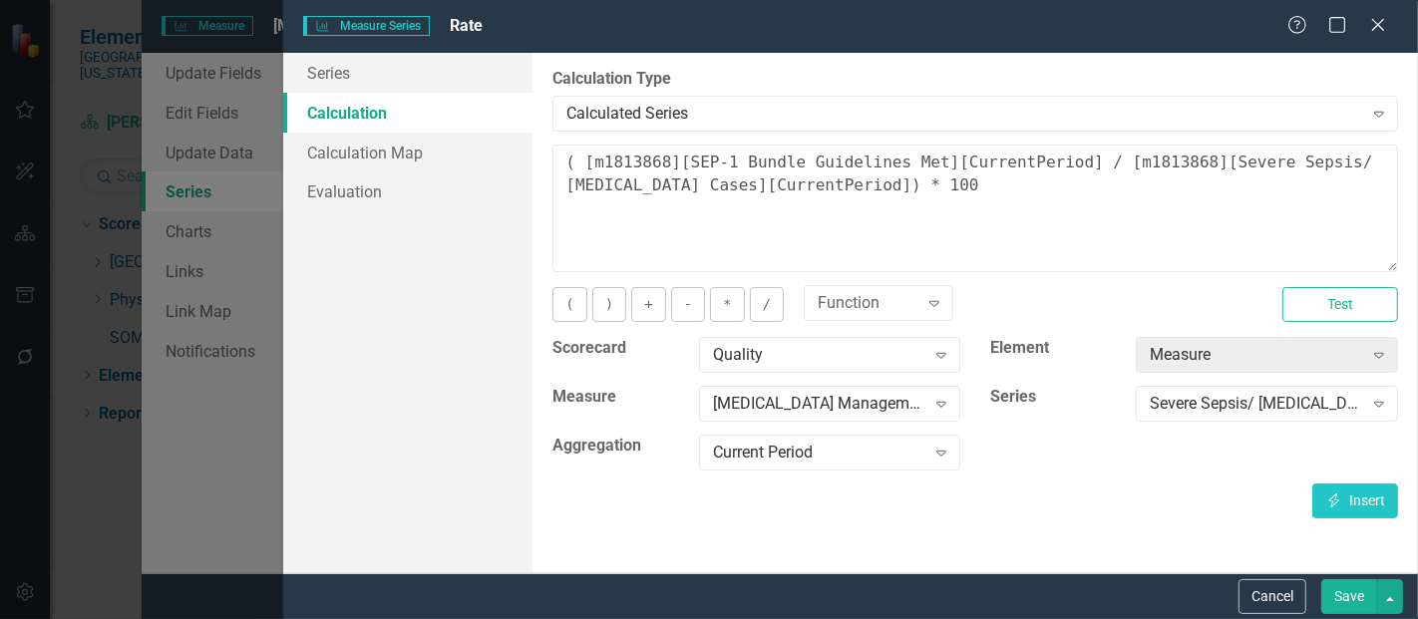
click at [1357, 594] on button "Save" at bounding box center [1350, 597] width 56 height 35
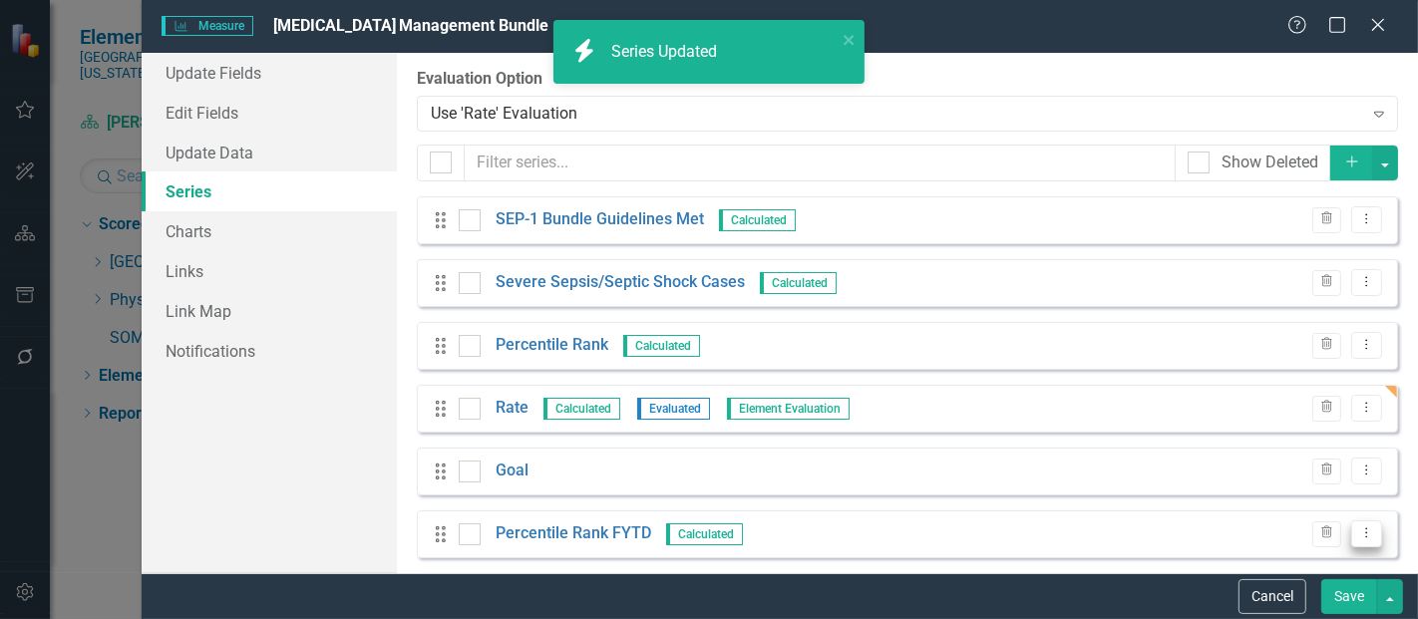
click at [1357, 541] on button "Dropdown Menu" at bounding box center [1367, 534] width 31 height 27
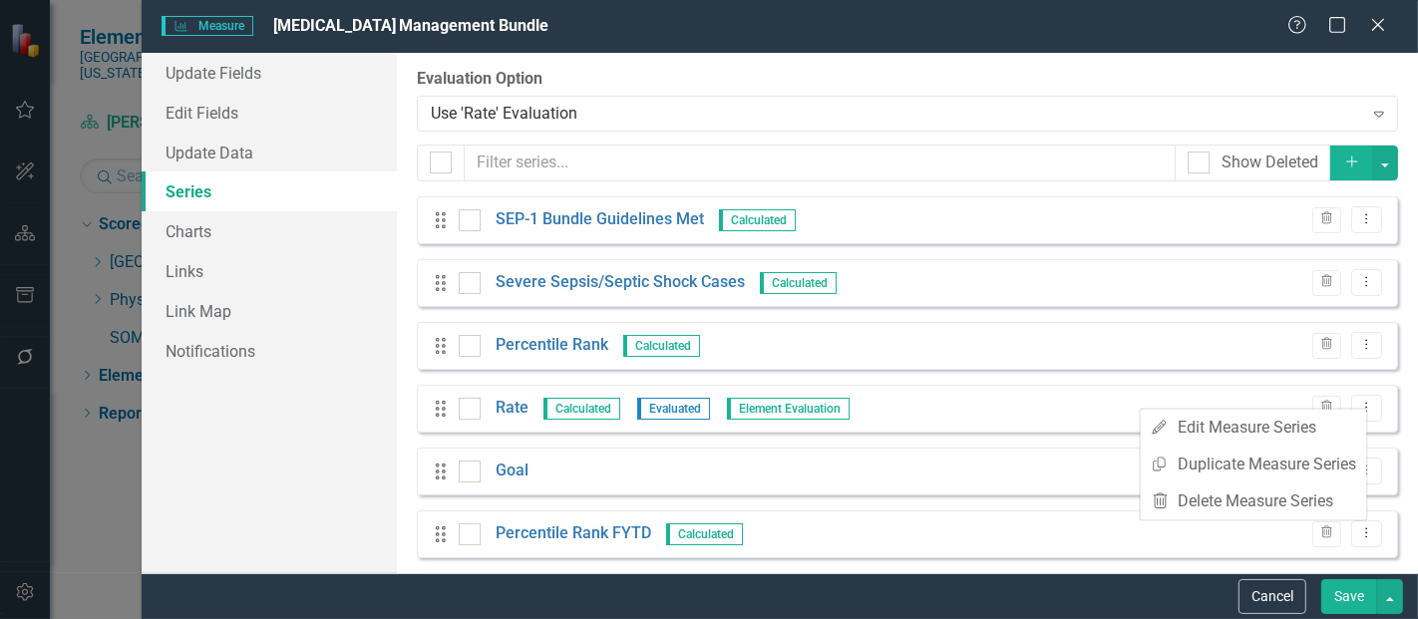
click at [1133, 446] on div "Drag SEP-1 Bundle Guidelines Met Calculated Trash Dropdown Menu Drag Severe Sep…" at bounding box center [908, 409] width 982 height 425
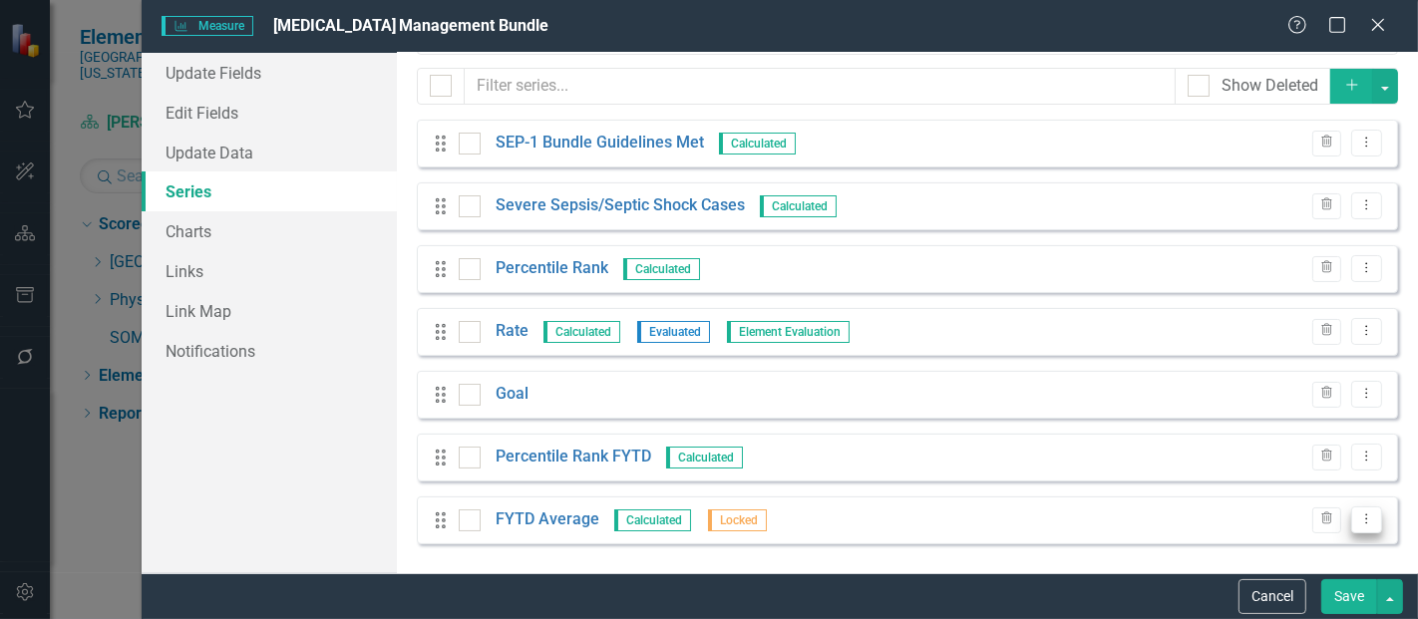
click at [1359, 520] on icon "Dropdown Menu" at bounding box center [1367, 519] width 17 height 13
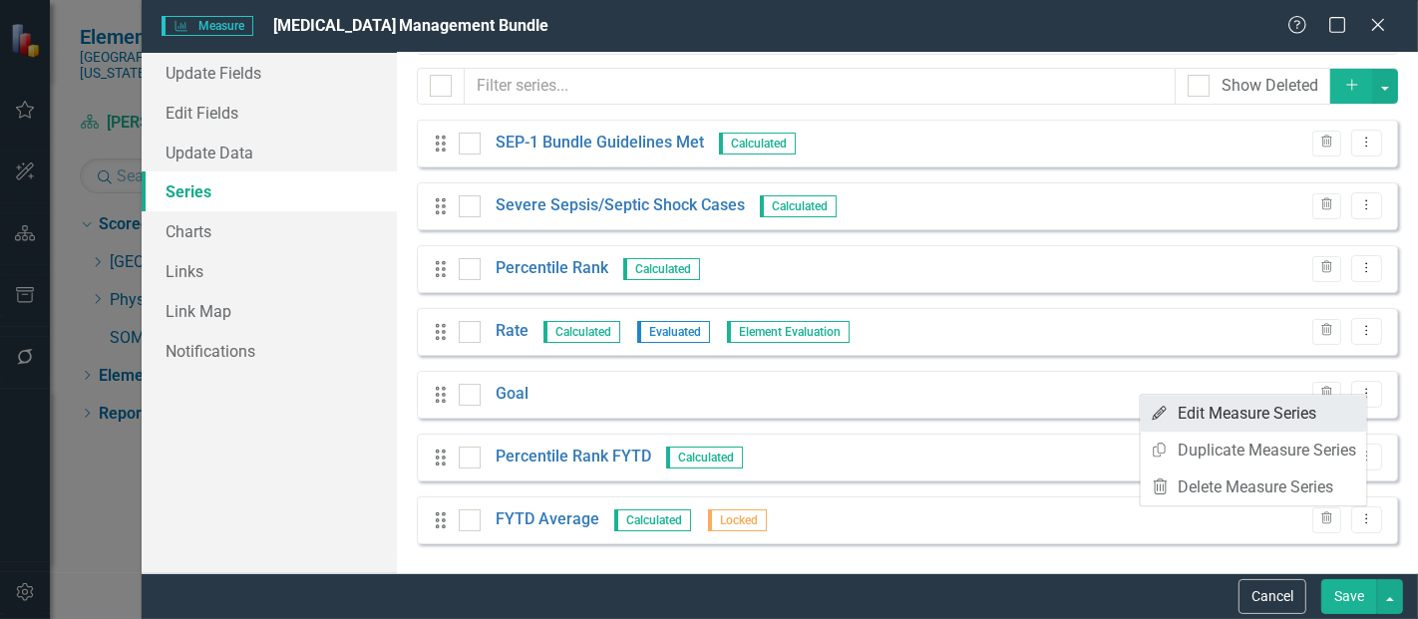
click at [1256, 396] on link "Edit Edit Measure Series" at bounding box center [1254, 413] width 226 height 37
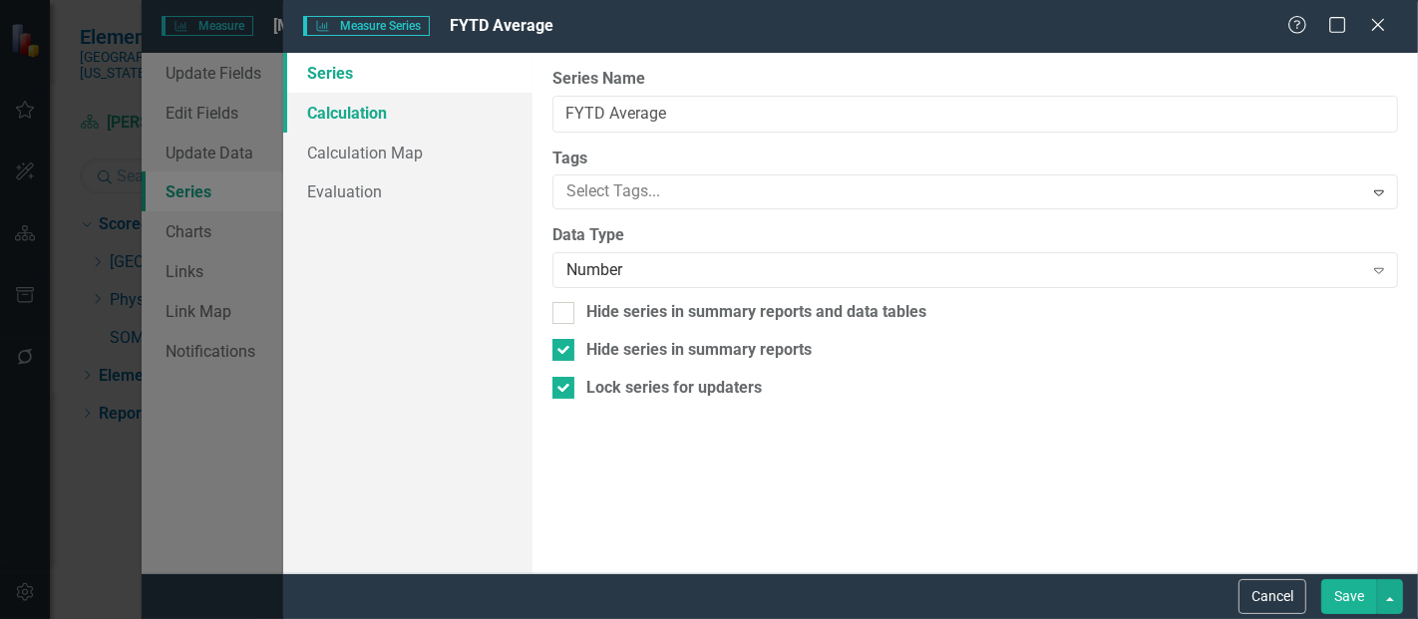
click at [386, 114] on link "Calculation" at bounding box center [407, 113] width 249 height 40
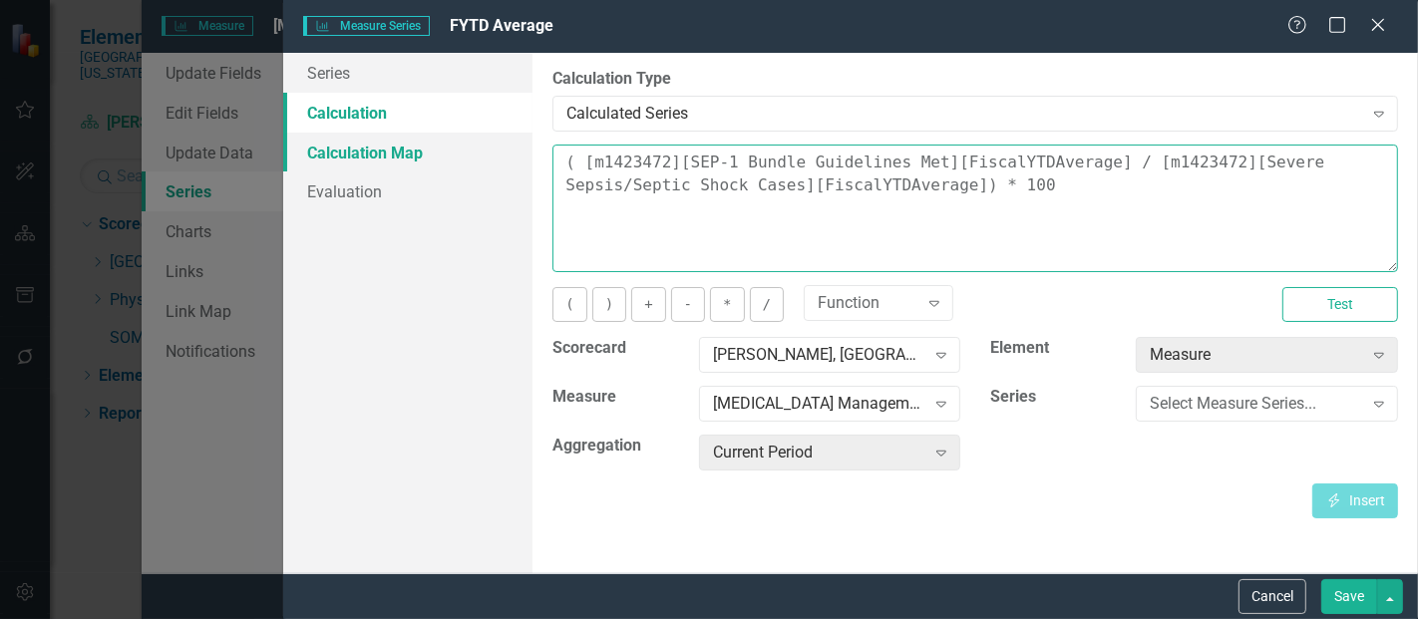
drag, startPoint x: 939, startPoint y: 201, endPoint x: 521, endPoint y: 139, distance: 422.6
click at [521, 139] on div "Series Calculation Calculation Map Evaluation From this page, you can edit the …" at bounding box center [850, 313] width 1135 height 521
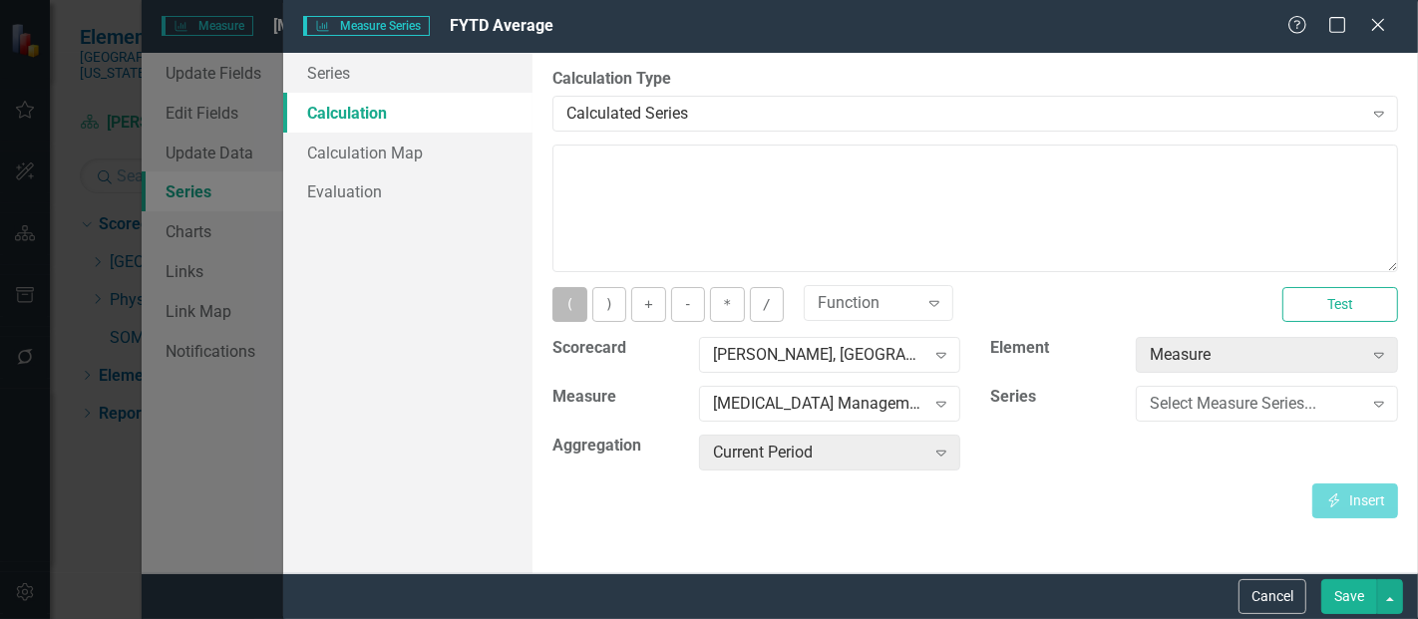
click at [566, 311] on button "(" at bounding box center [570, 304] width 34 height 35
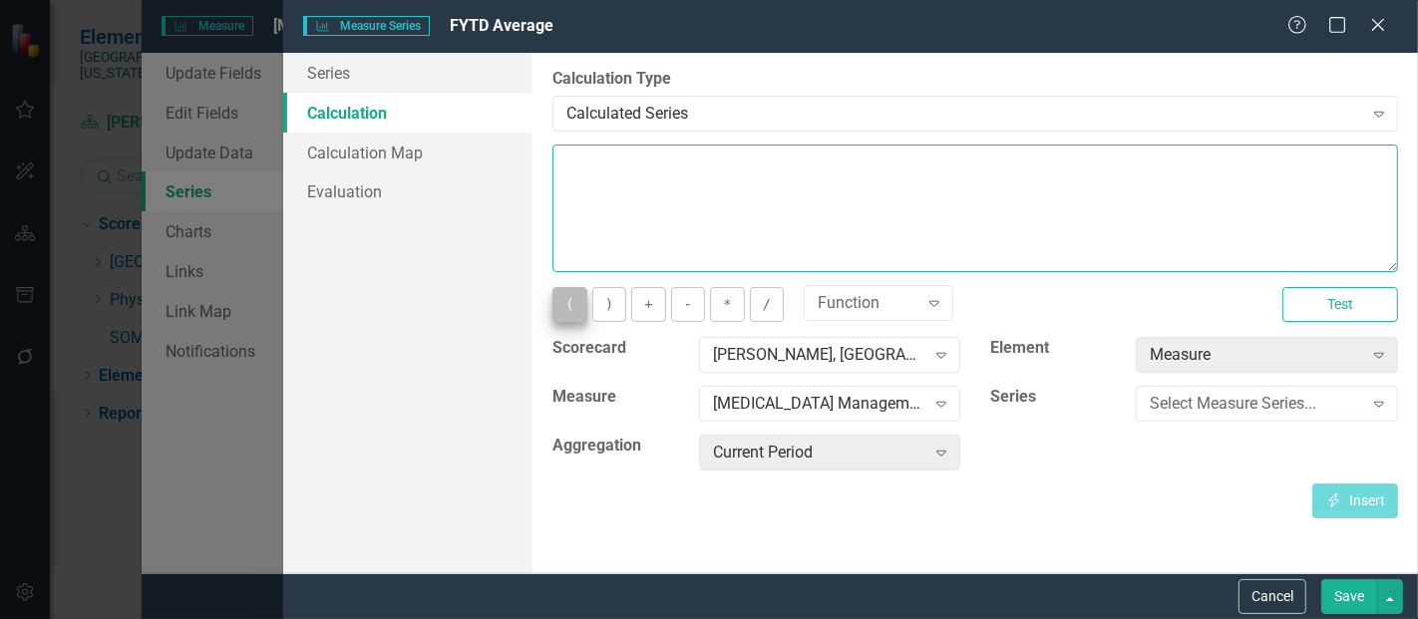
type textarea "("
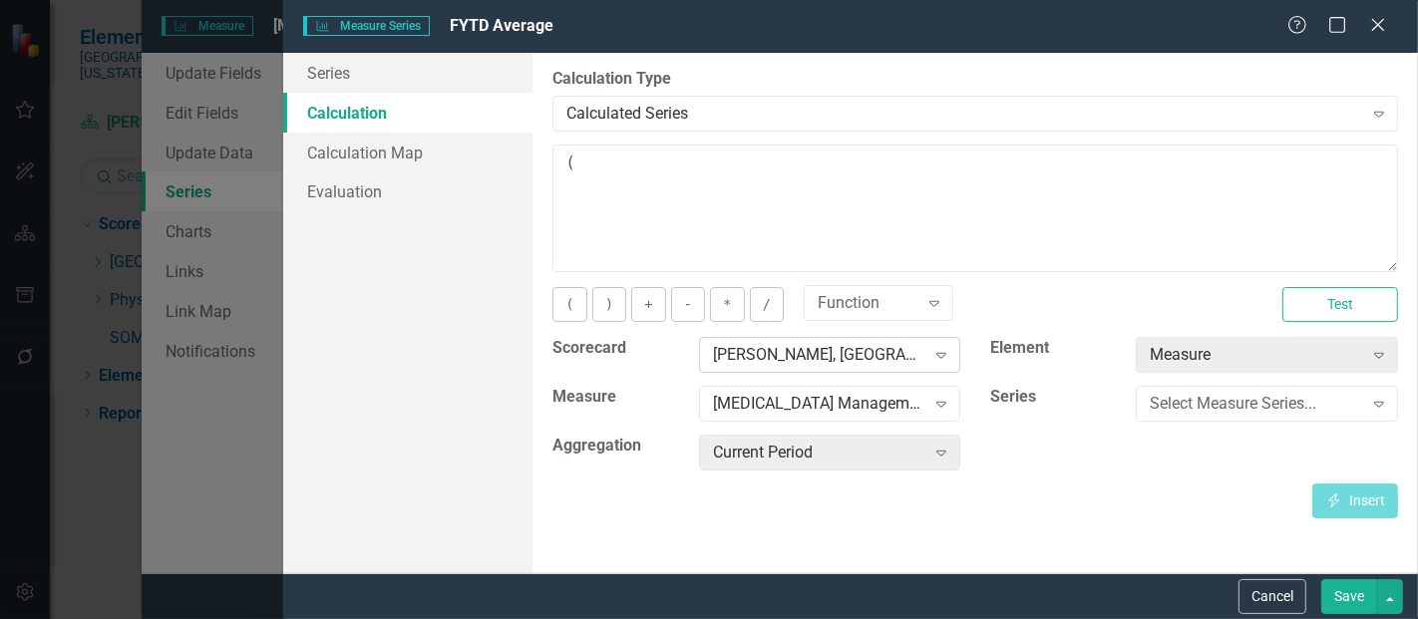
click at [788, 353] on div "[PERSON_NAME], [GEOGRAPHIC_DATA]" at bounding box center [819, 355] width 212 height 23
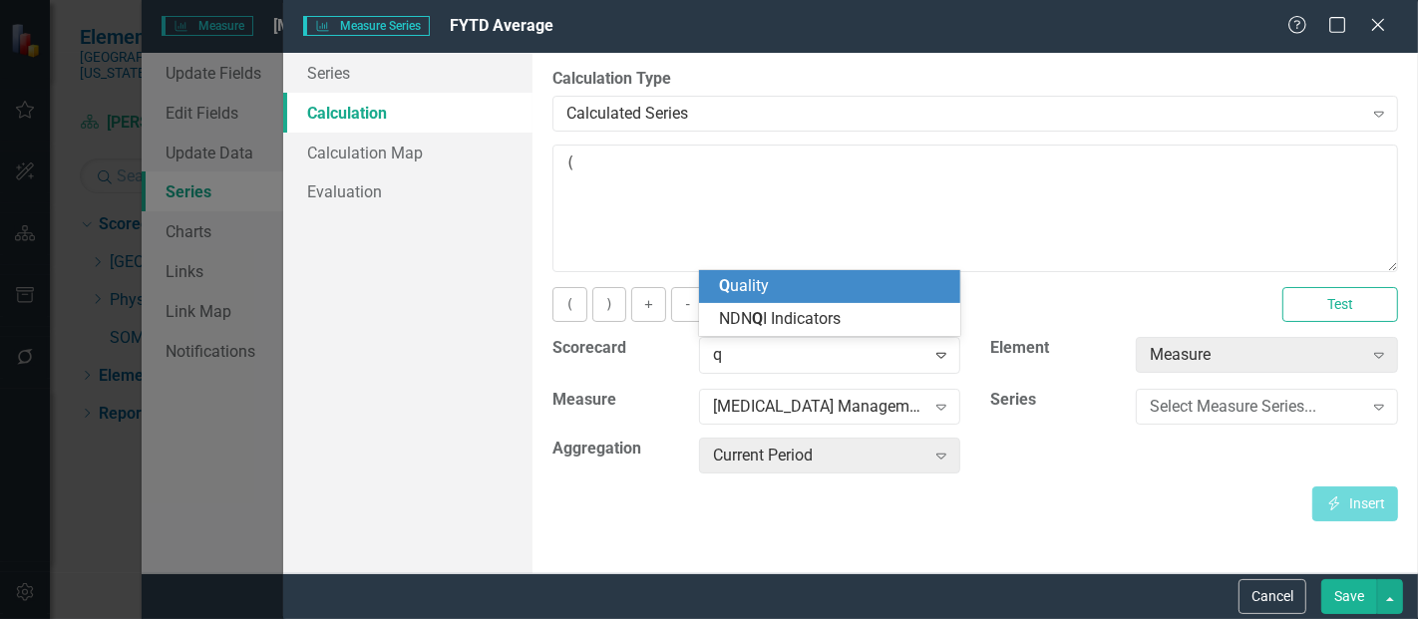
scroll to position [0, 0]
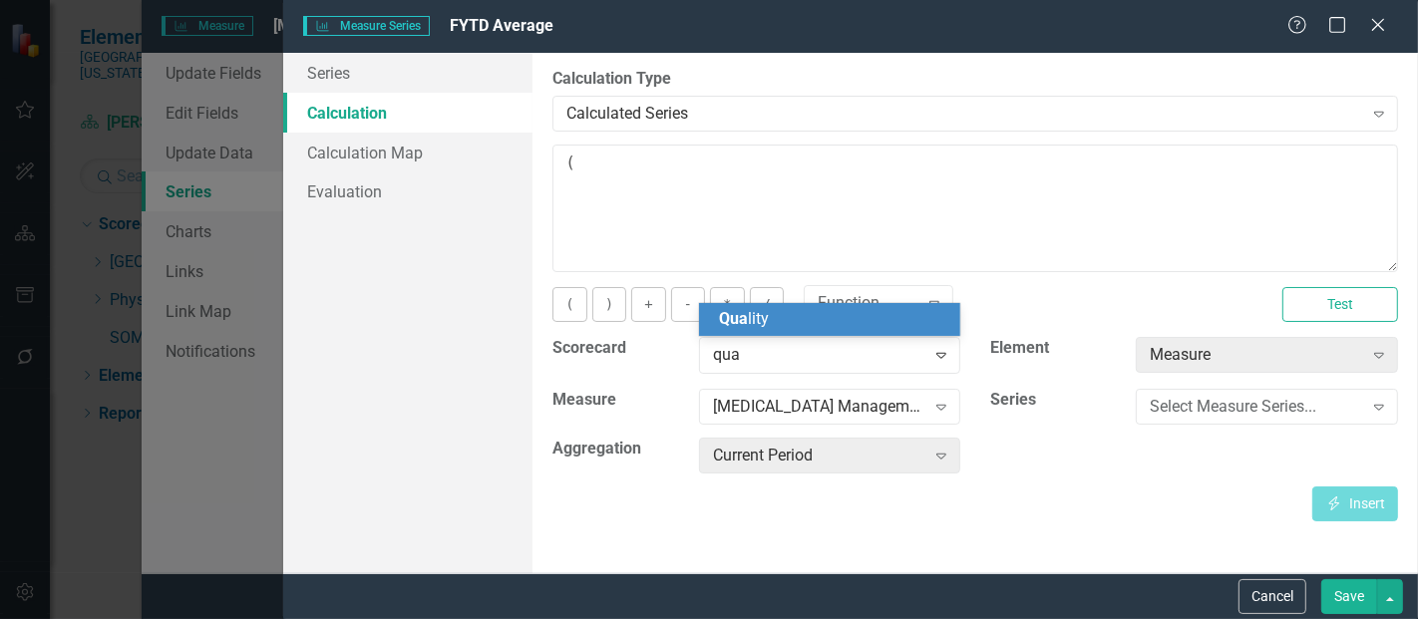
type input "qual"
click at [789, 318] on div "Qual ity" at bounding box center [834, 319] width 230 height 23
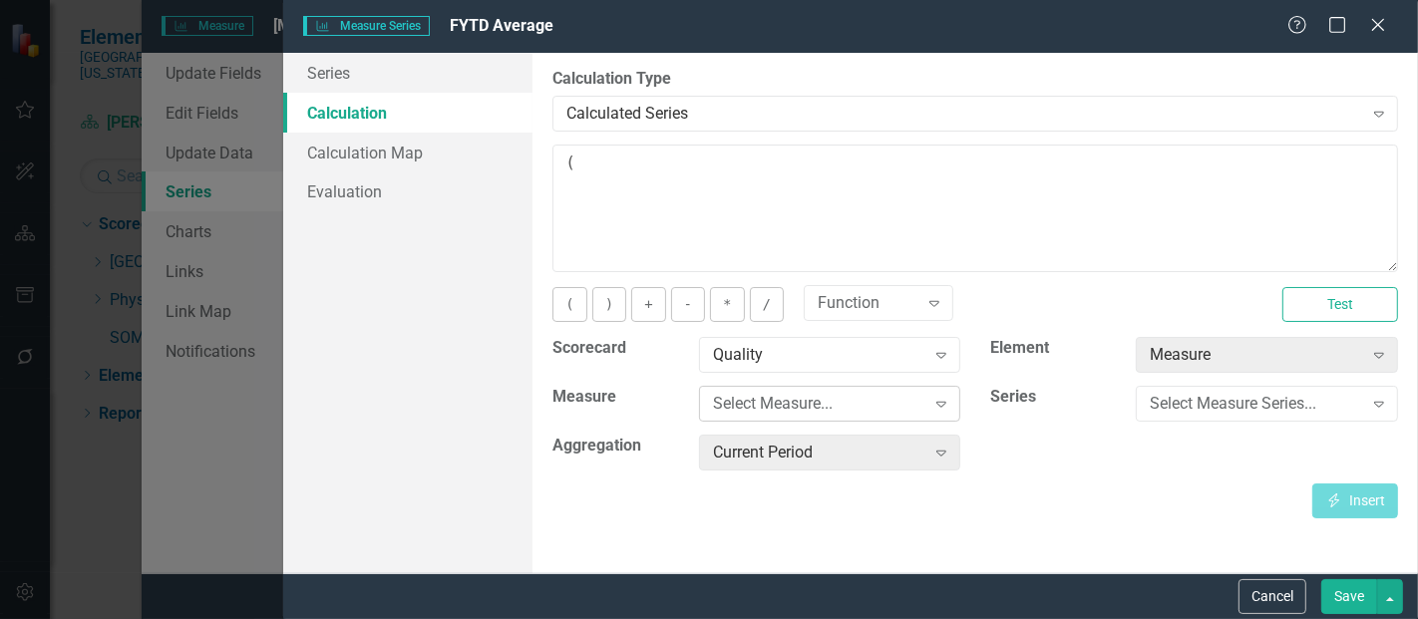
click at [769, 405] on div "Select Measure..." at bounding box center [819, 404] width 212 height 23
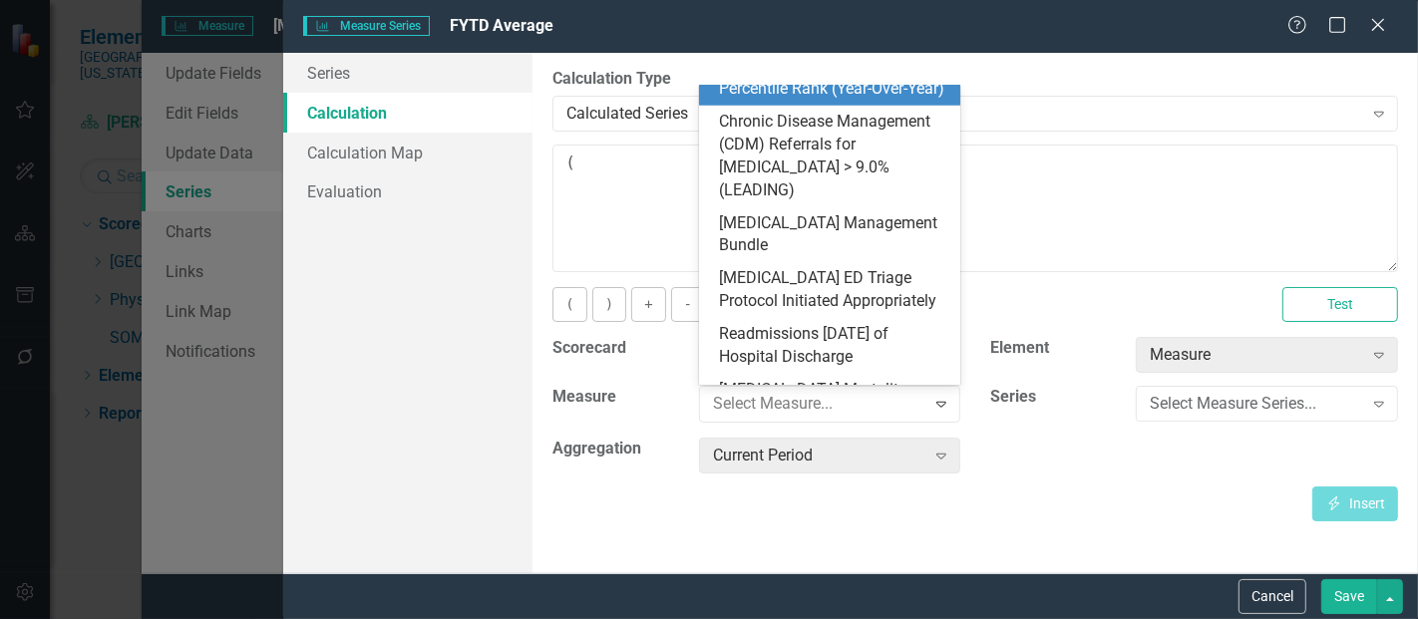
scroll to position [935, 0]
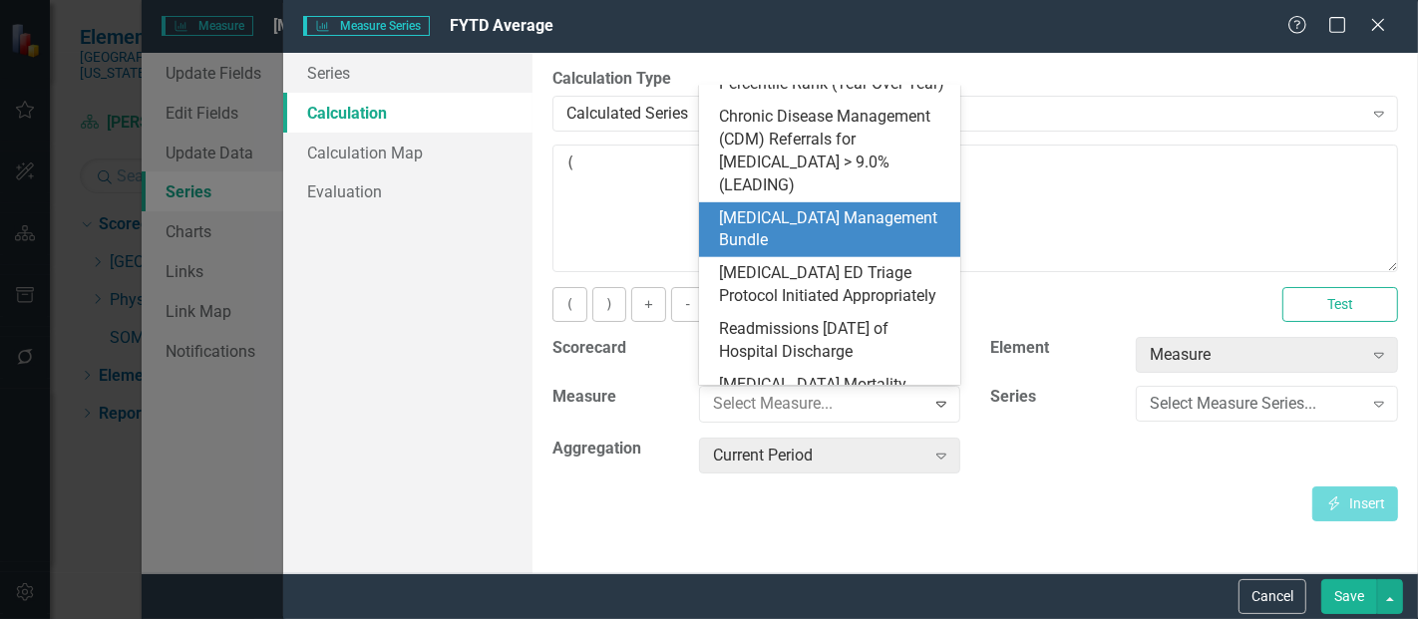
click at [805, 207] on div "[MEDICAL_DATA] Management Bundle" at bounding box center [834, 230] width 230 height 46
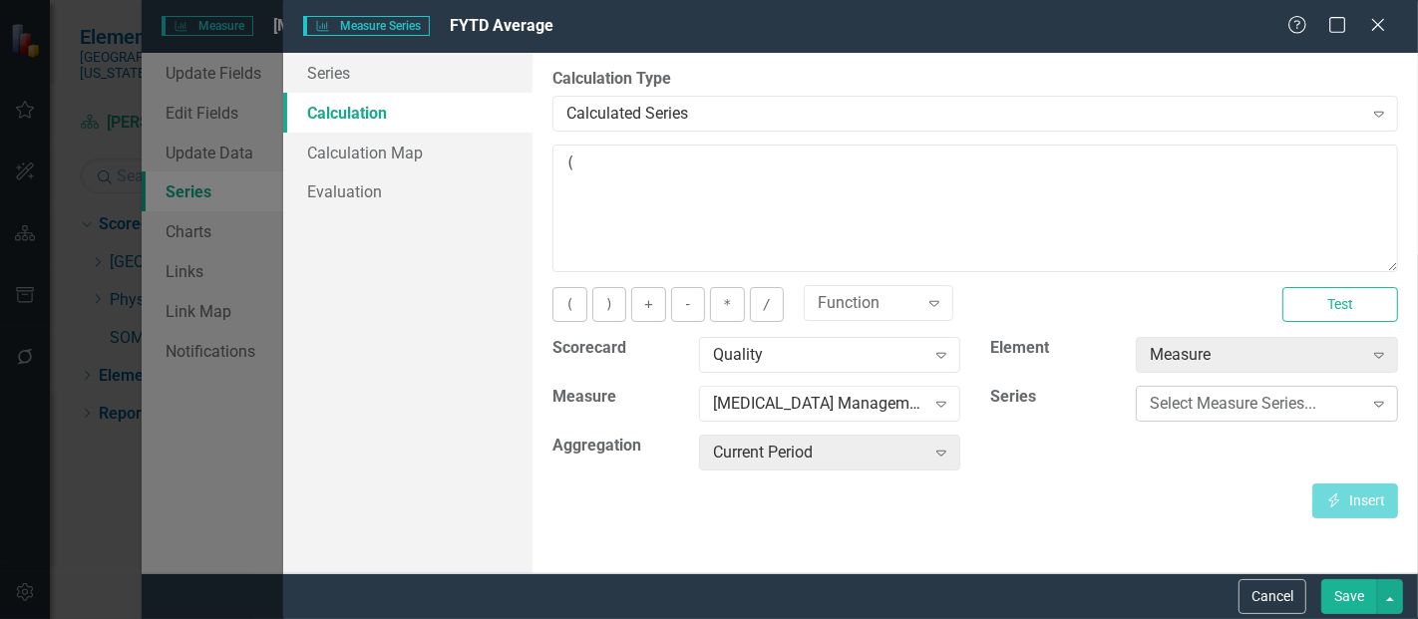
click at [1163, 395] on div "Select Measure Series..." at bounding box center [1256, 404] width 212 height 23
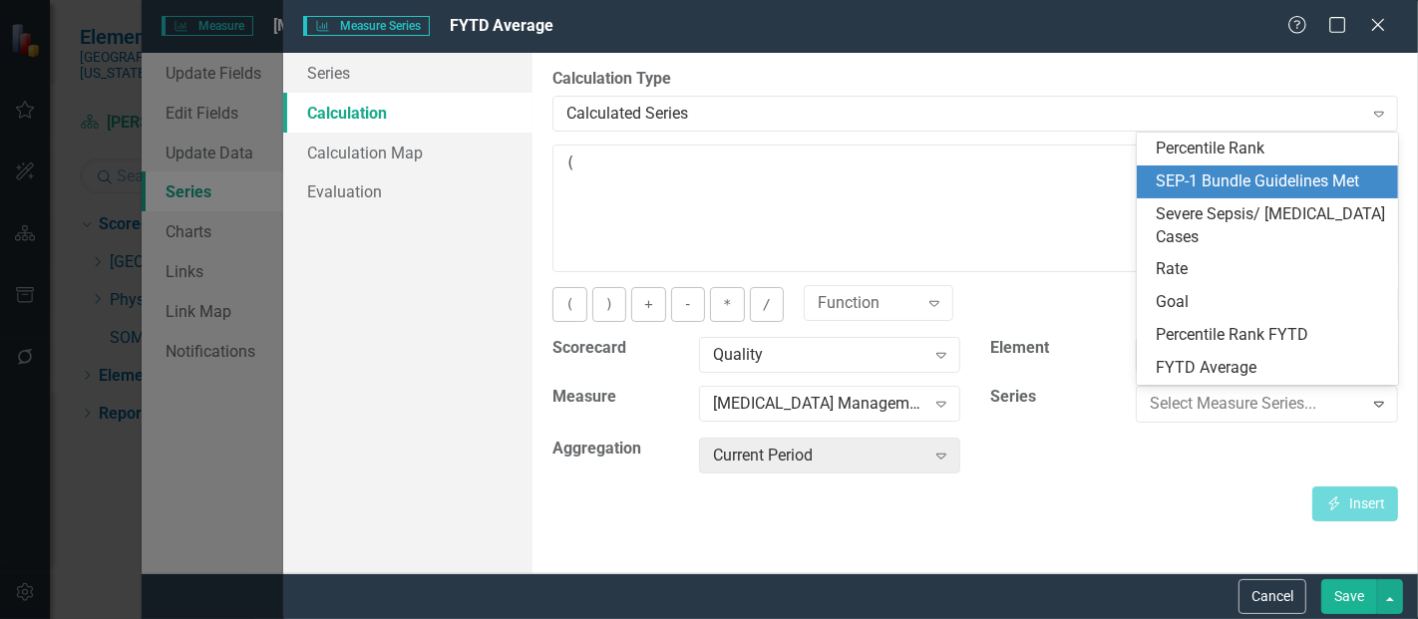
click at [1229, 187] on div "SEP-1 Bundle Guidelines Met" at bounding box center [1272, 182] width 230 height 23
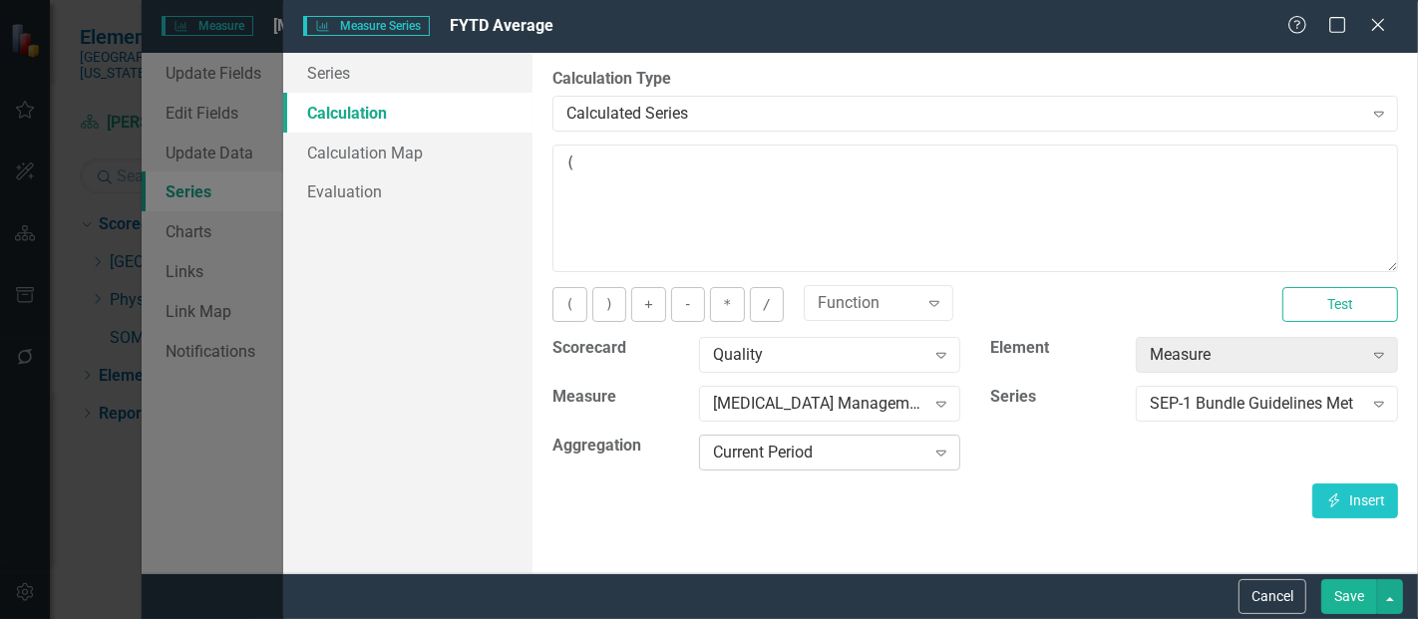
click at [832, 456] on div "Current Period" at bounding box center [819, 453] width 212 height 23
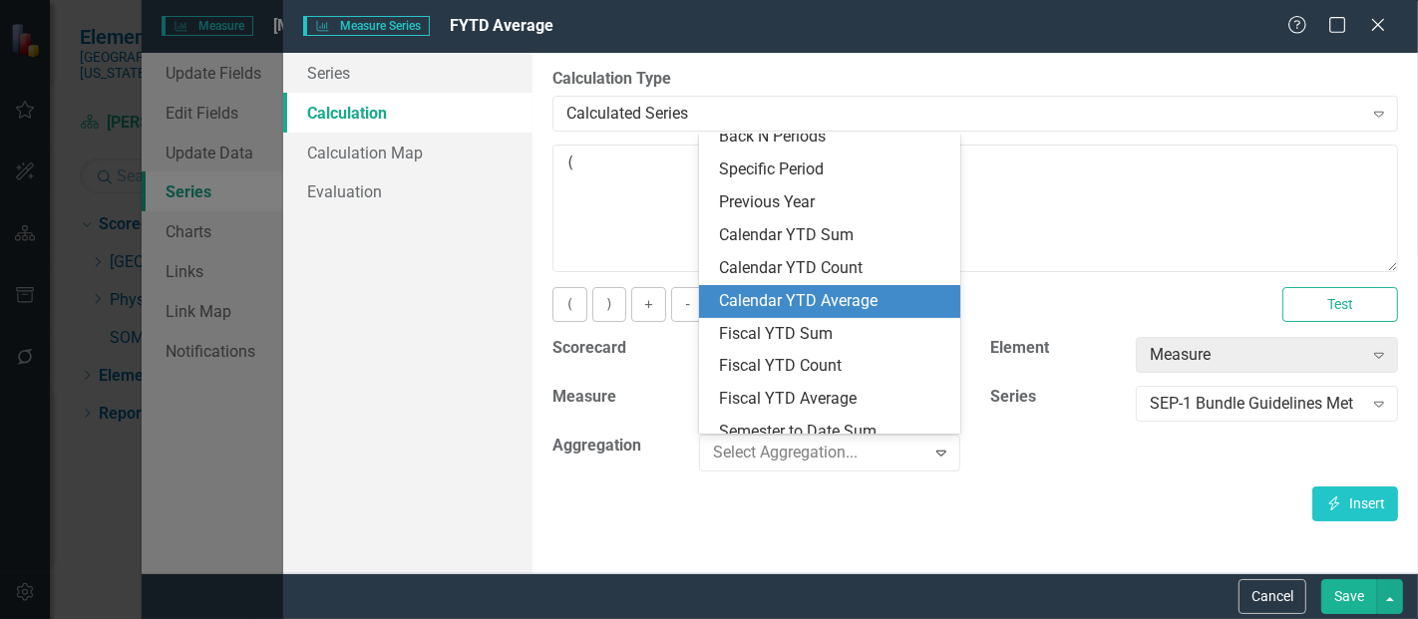
scroll to position [80, 0]
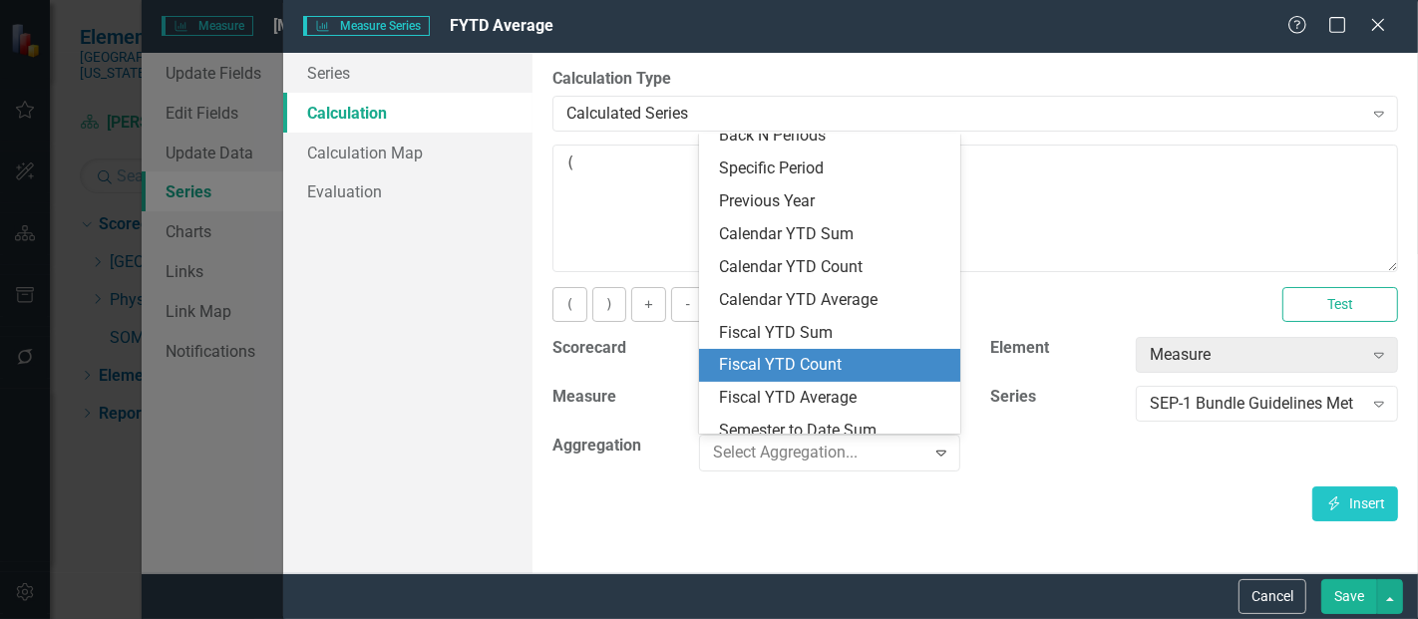
click at [799, 379] on div "Fiscal YTD Count" at bounding box center [830, 365] width 262 height 33
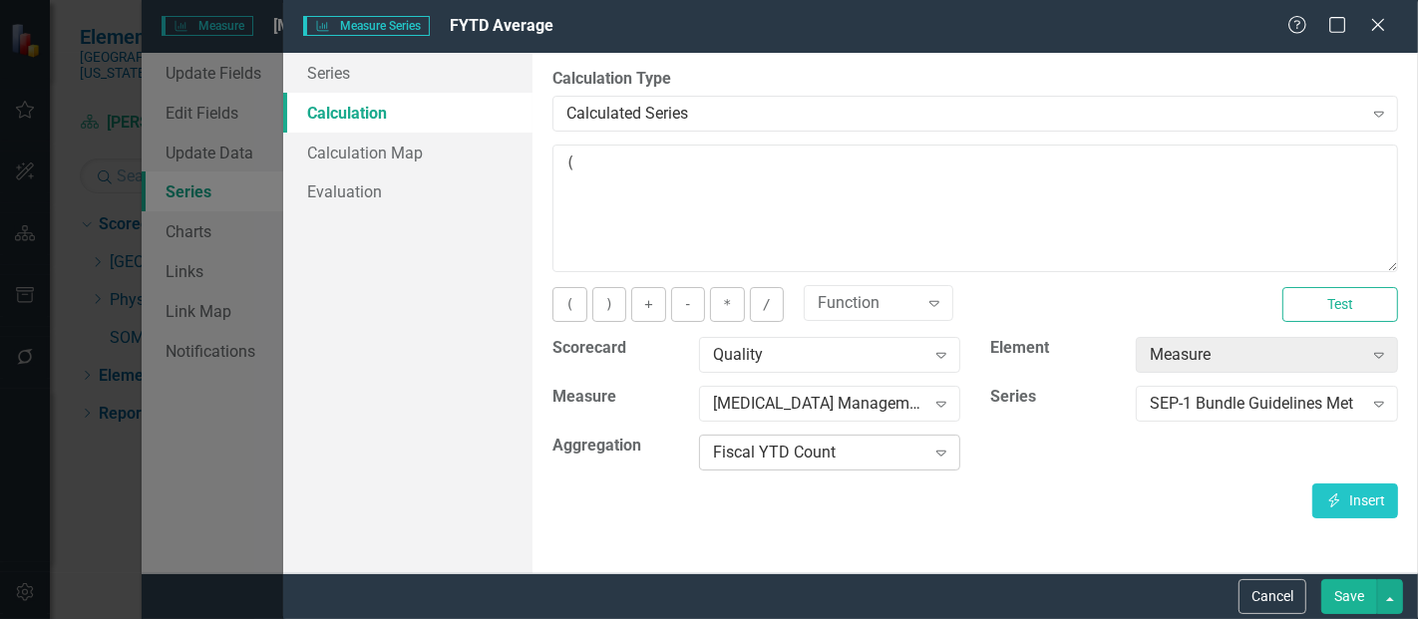
click at [778, 449] on div "Fiscal YTD Count" at bounding box center [819, 453] width 212 height 23
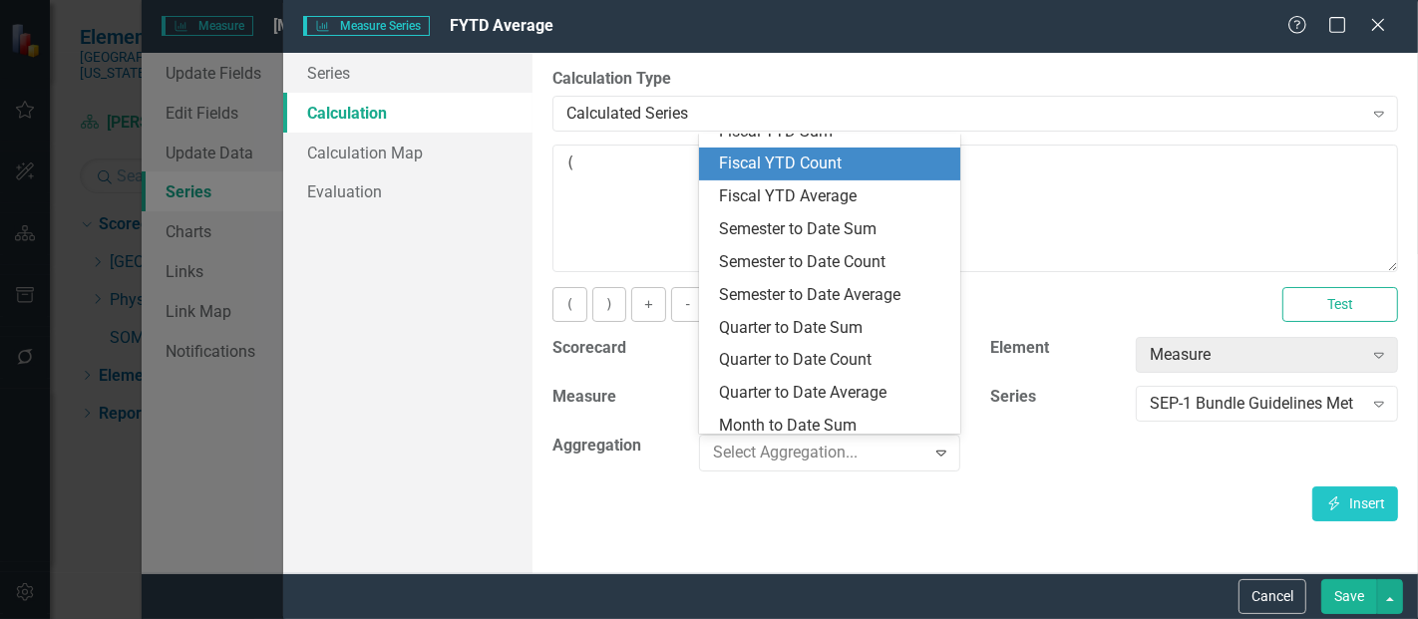
scroll to position [294, 0]
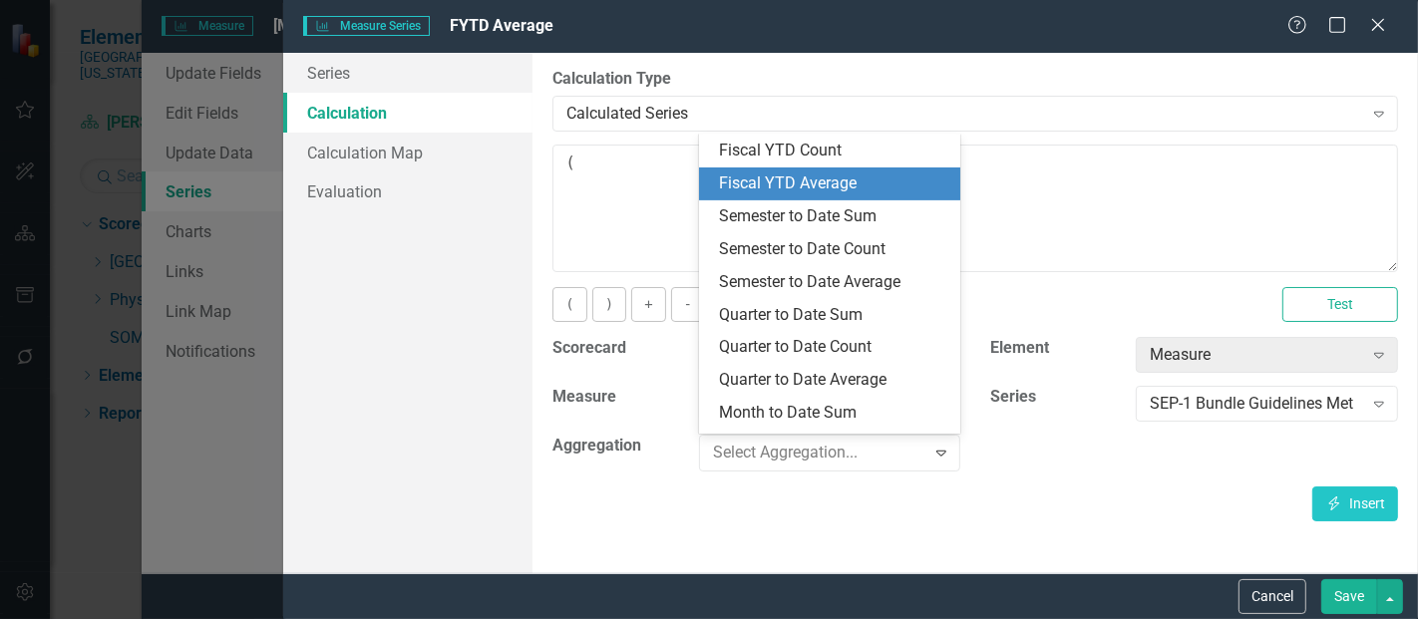
click at [813, 192] on div "Fiscal YTD Average" at bounding box center [834, 184] width 230 height 23
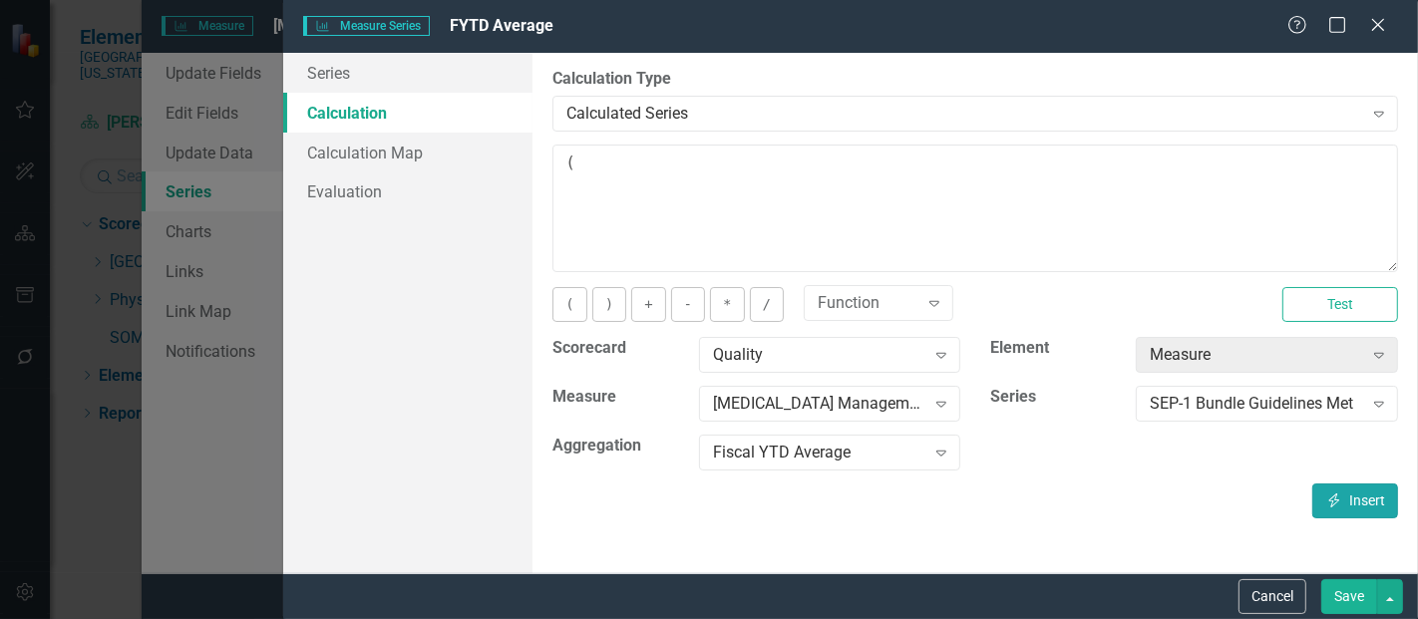
click at [1339, 494] on icon "Insert" at bounding box center [1335, 501] width 18 height 14
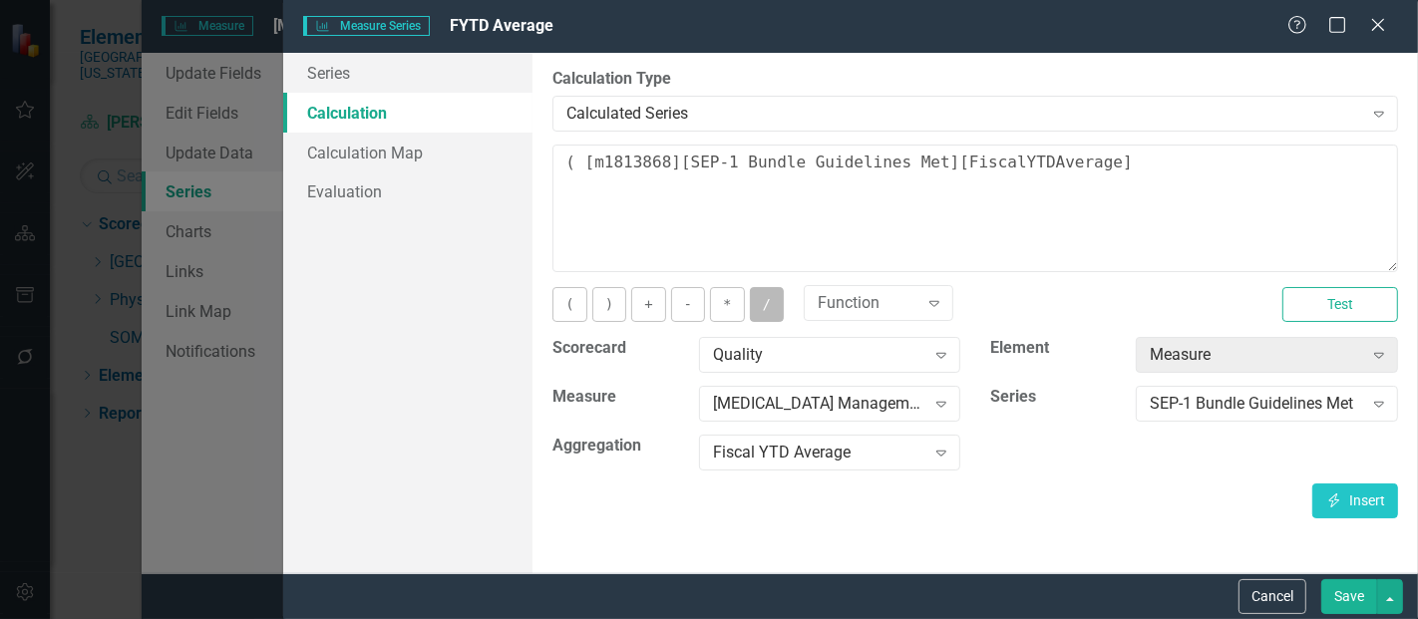
click at [750, 303] on button "/" at bounding box center [767, 304] width 34 height 35
click at [1186, 412] on div "SEP-1 Bundle Guidelines Met" at bounding box center [1256, 404] width 212 height 23
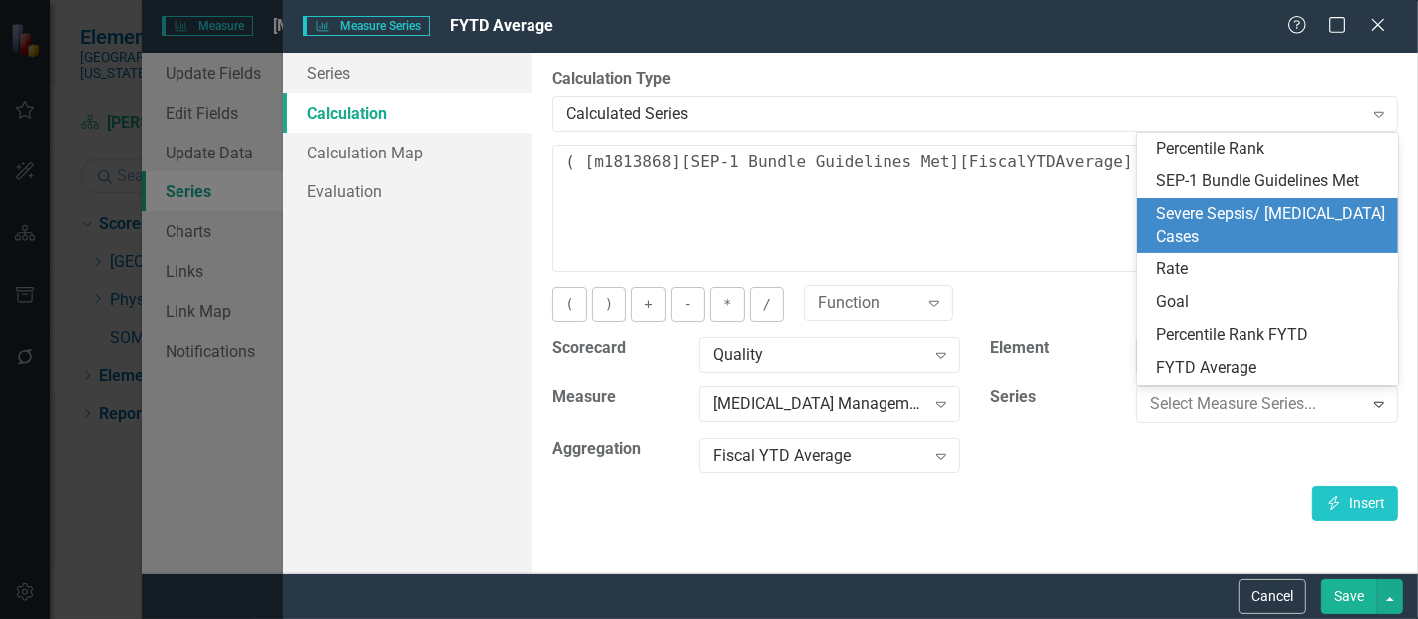
click at [1248, 223] on div "Severe Sepsis/ [MEDICAL_DATA] Cases" at bounding box center [1272, 226] width 230 height 46
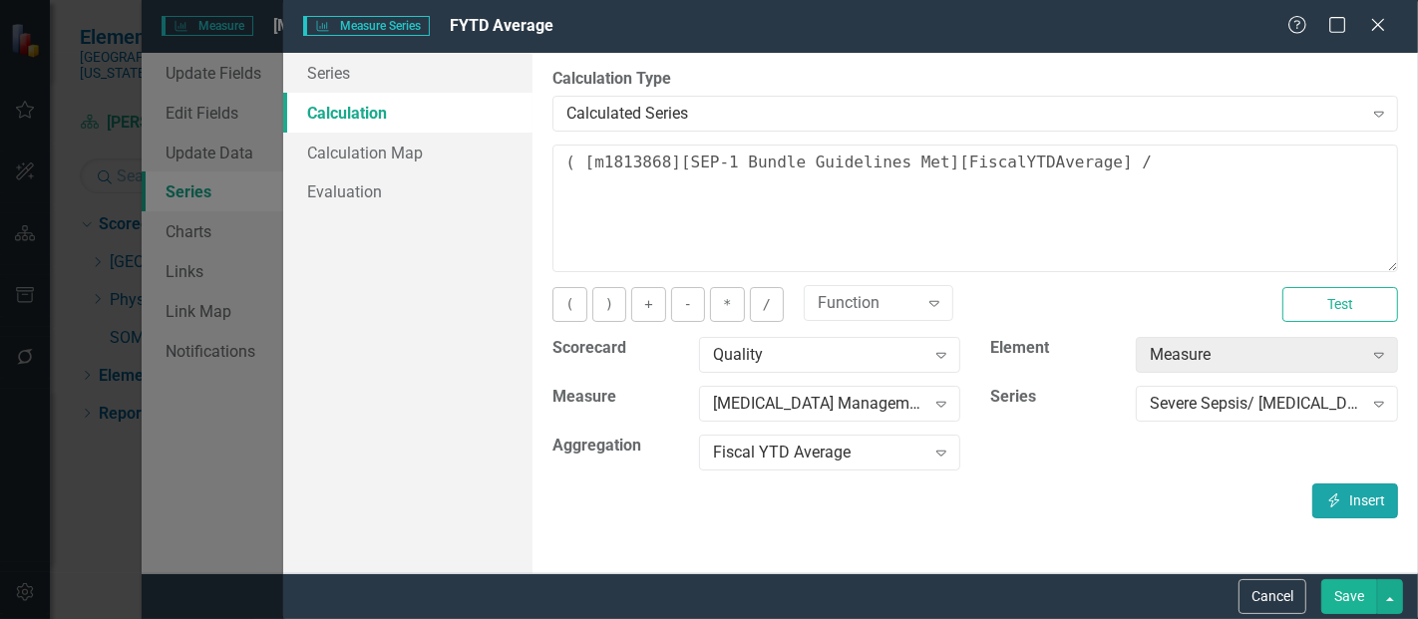
click at [1357, 498] on button "Insert Insert" at bounding box center [1356, 501] width 86 height 35
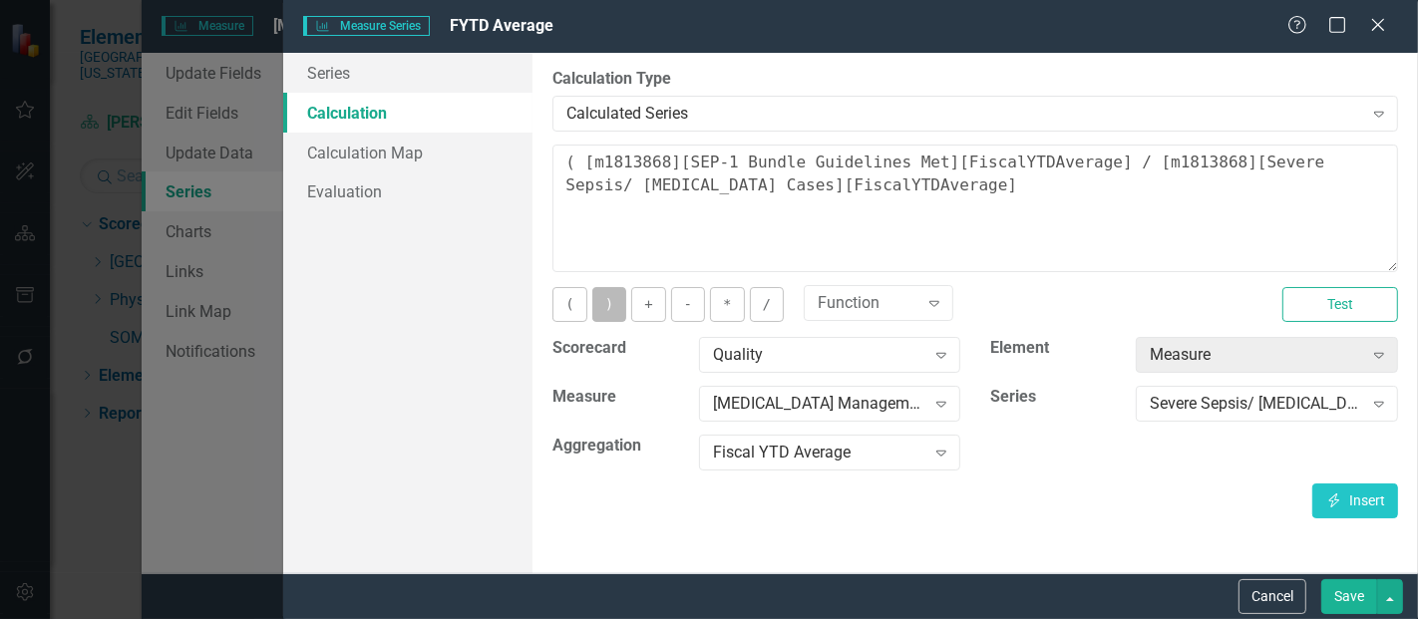
click at [607, 311] on button ")" at bounding box center [610, 304] width 34 height 35
click at [715, 303] on button "*" at bounding box center [727, 304] width 34 height 35
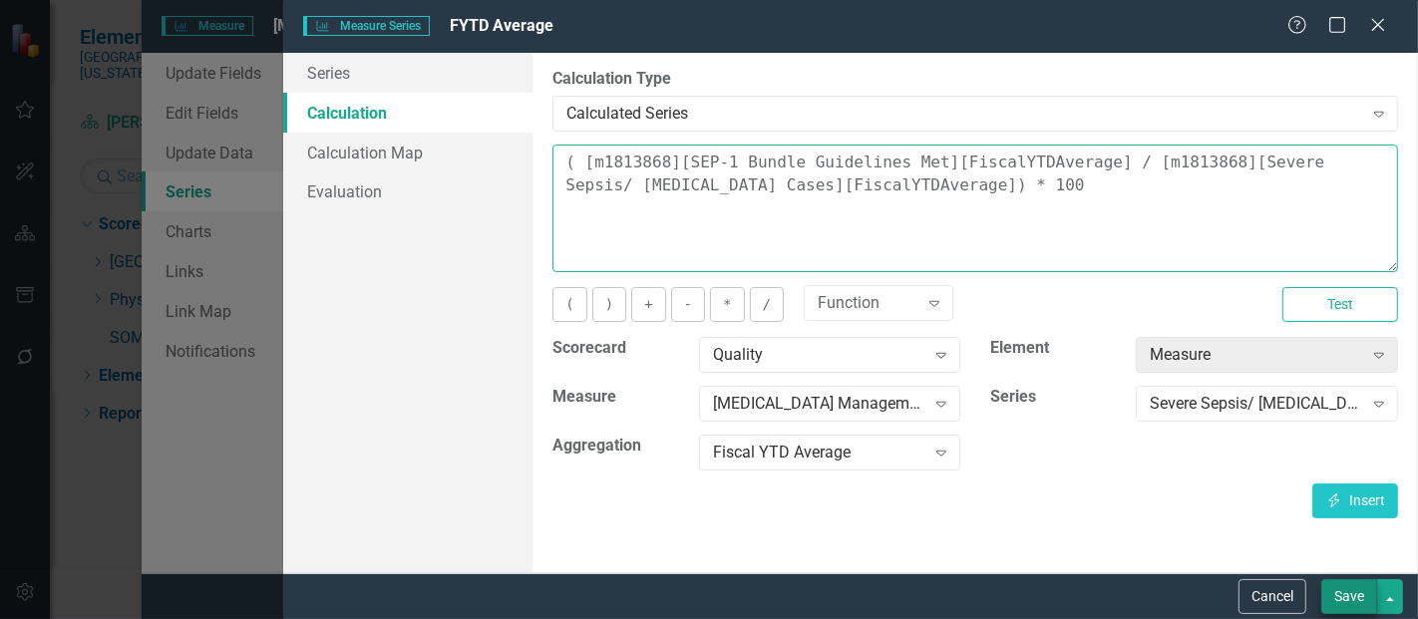
type textarea "( [m1813868][SEP-1 Bundle Guidelines Met][FiscalYTDAverage] / [m1813868][Severe…"
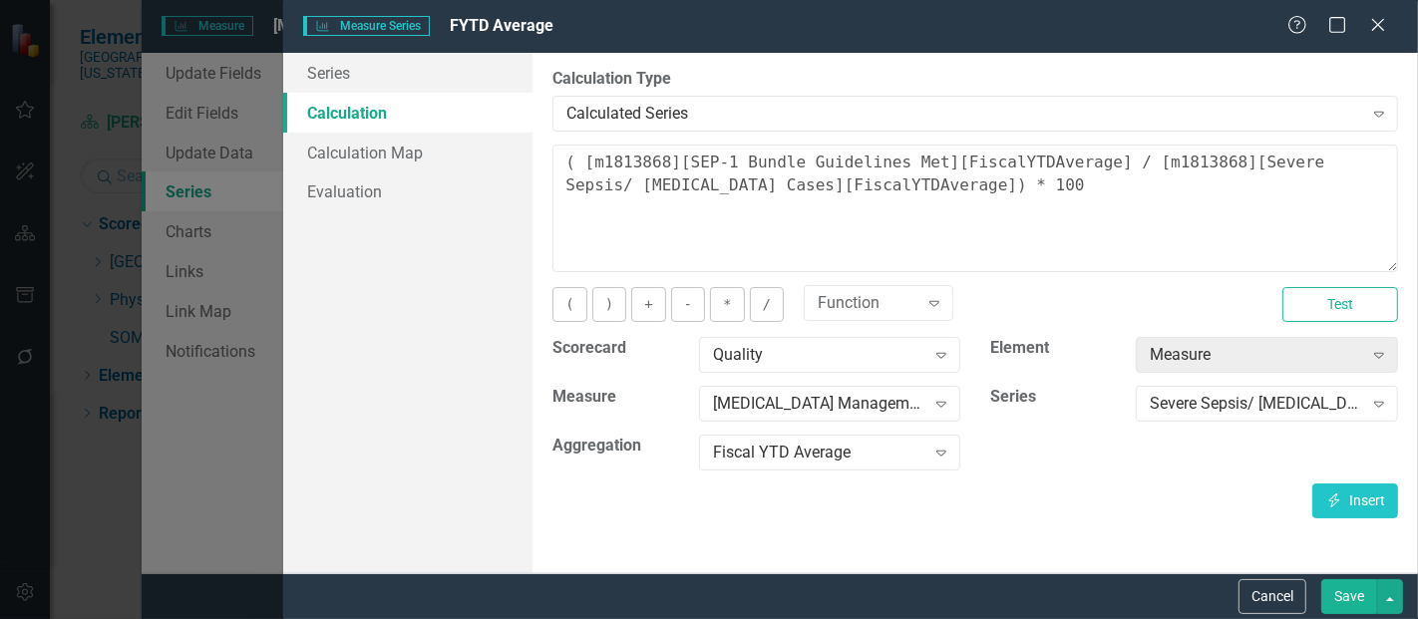
click at [1344, 599] on button "Save" at bounding box center [1350, 597] width 56 height 35
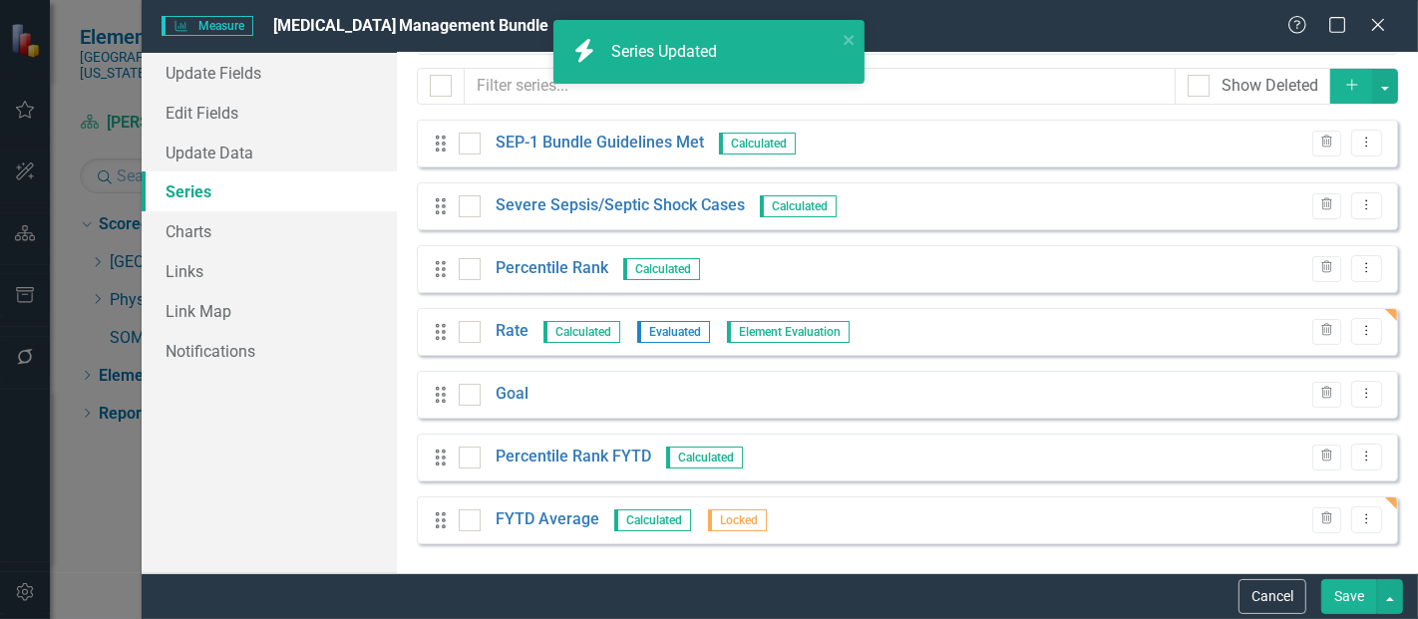
click at [1355, 594] on button "Save" at bounding box center [1350, 597] width 56 height 35
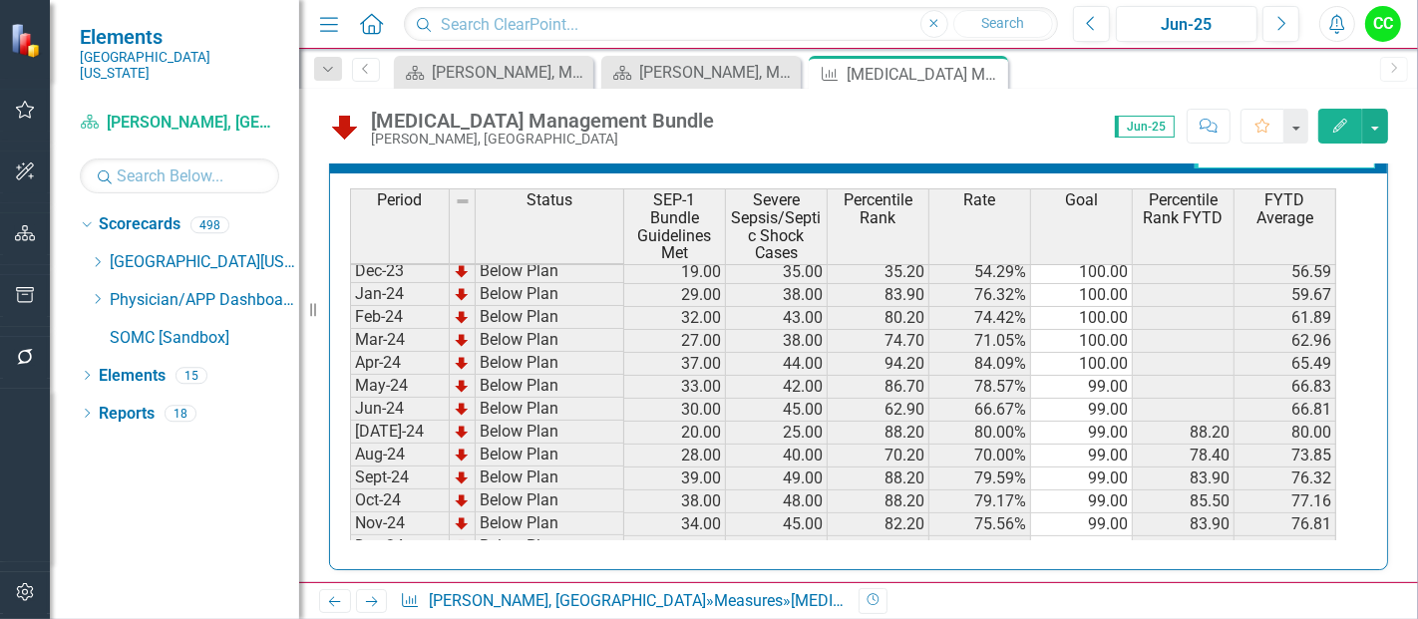
scroll to position [0, 0]
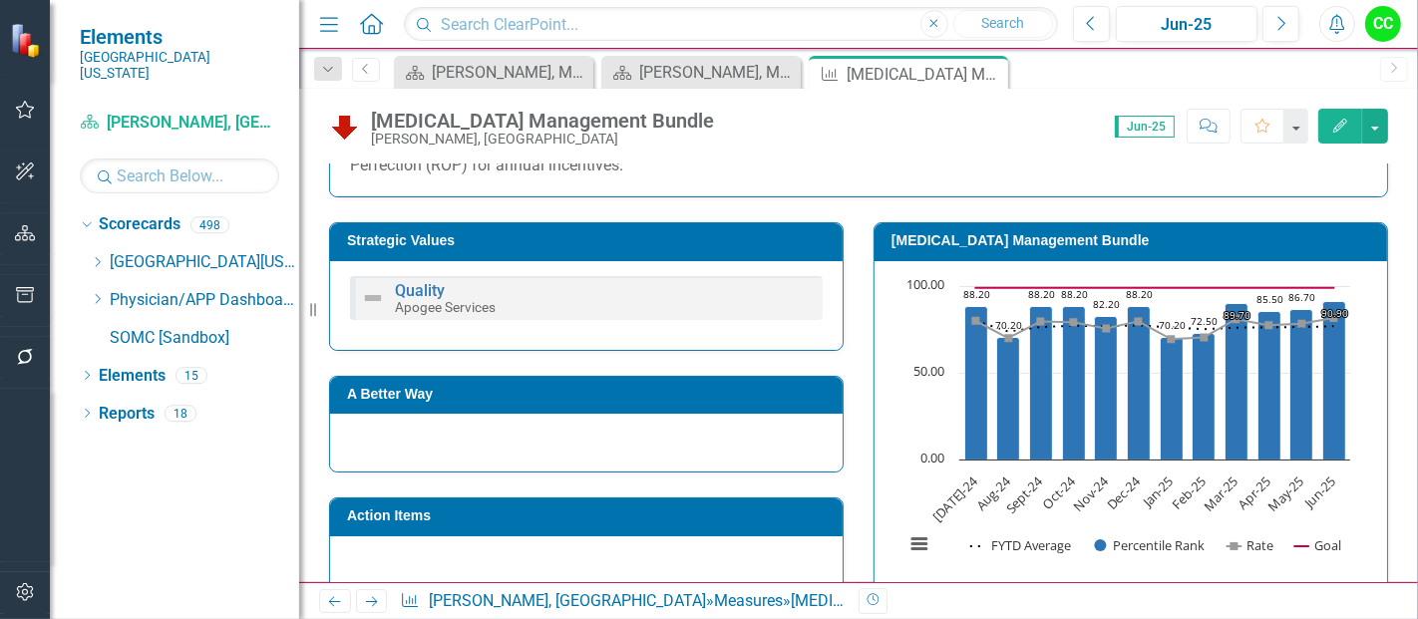
click at [1089, 237] on h3 "[MEDICAL_DATA] Management Bundle" at bounding box center [1135, 240] width 486 height 15
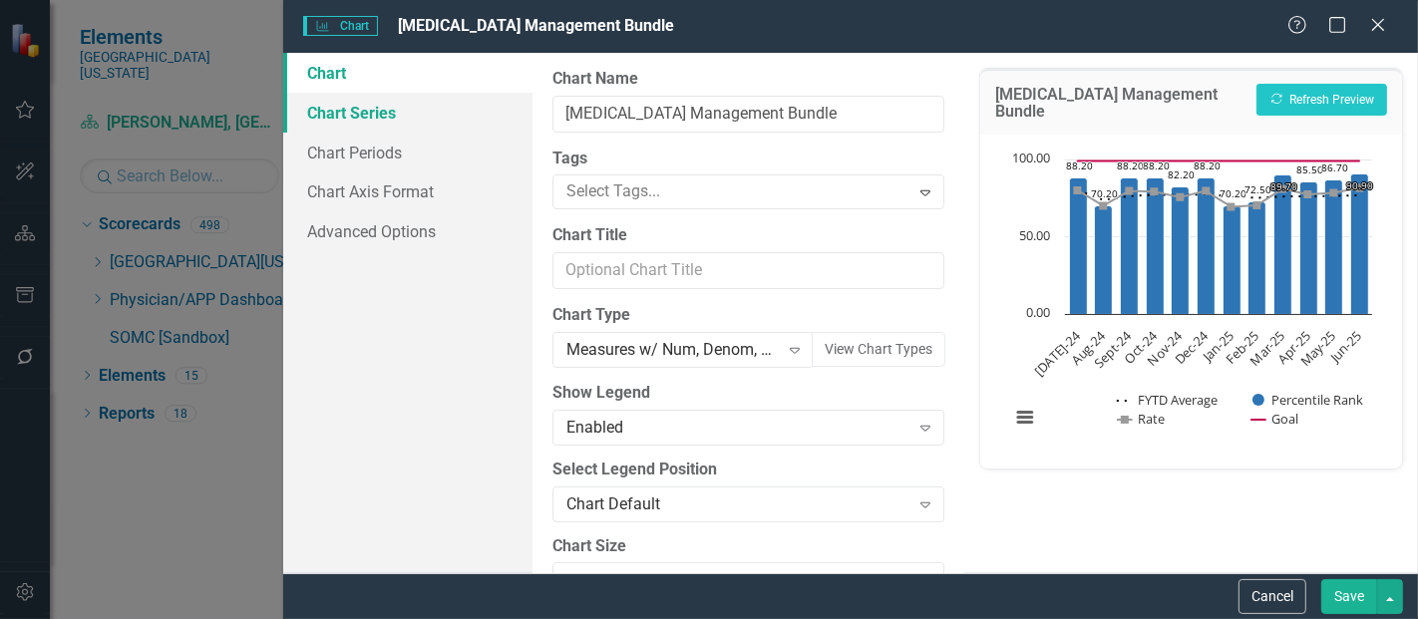
click at [319, 110] on link "Chart Series" at bounding box center [407, 113] width 249 height 40
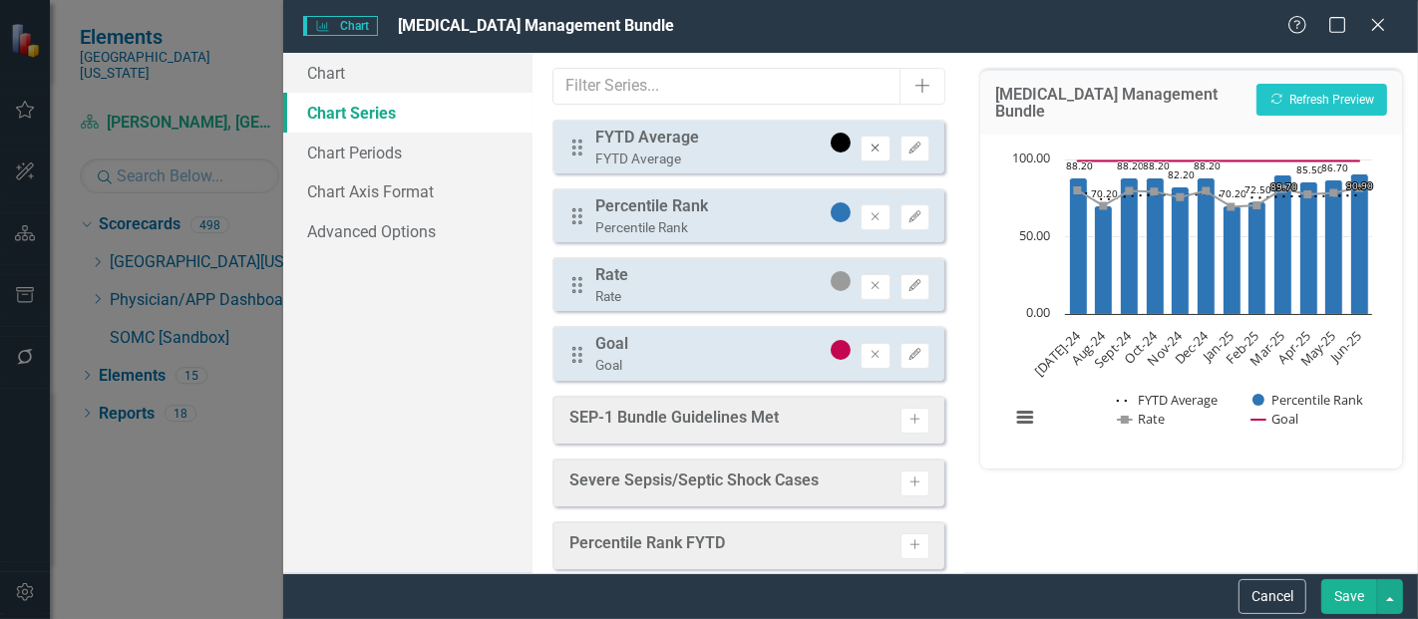
click at [872, 147] on icon "button" at bounding box center [876, 148] width 8 height 8
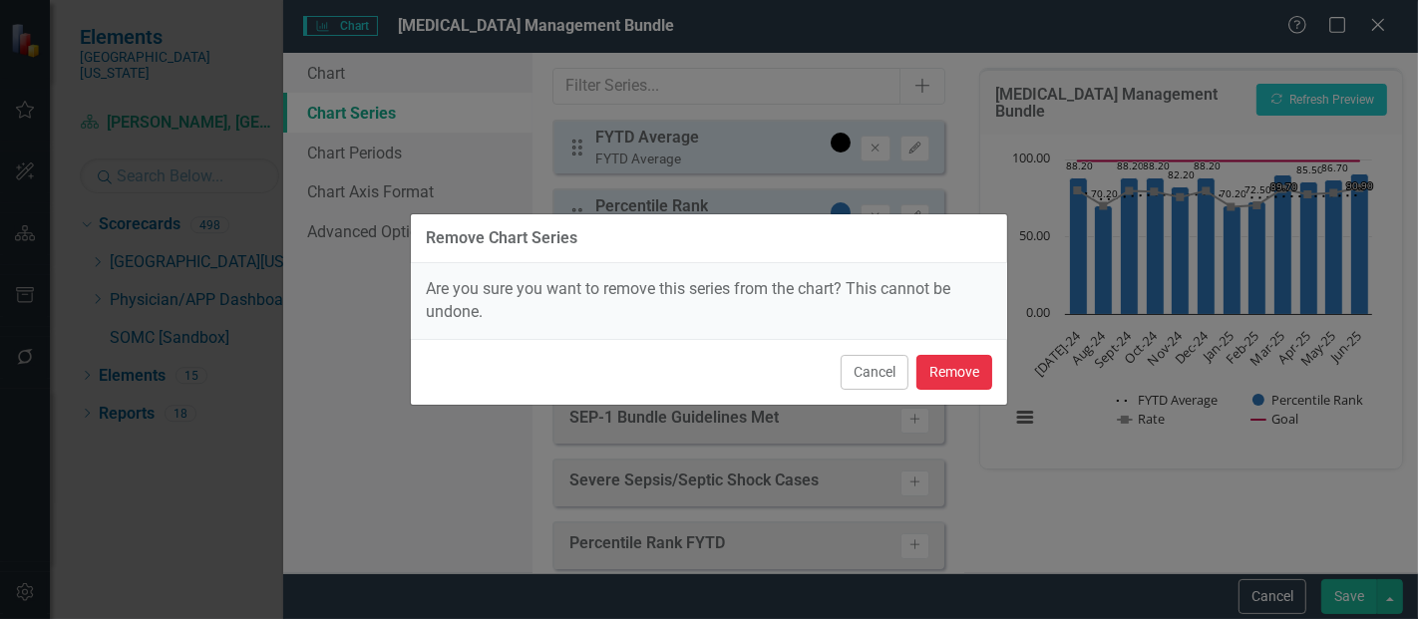
click at [963, 369] on button "Remove" at bounding box center [955, 372] width 76 height 35
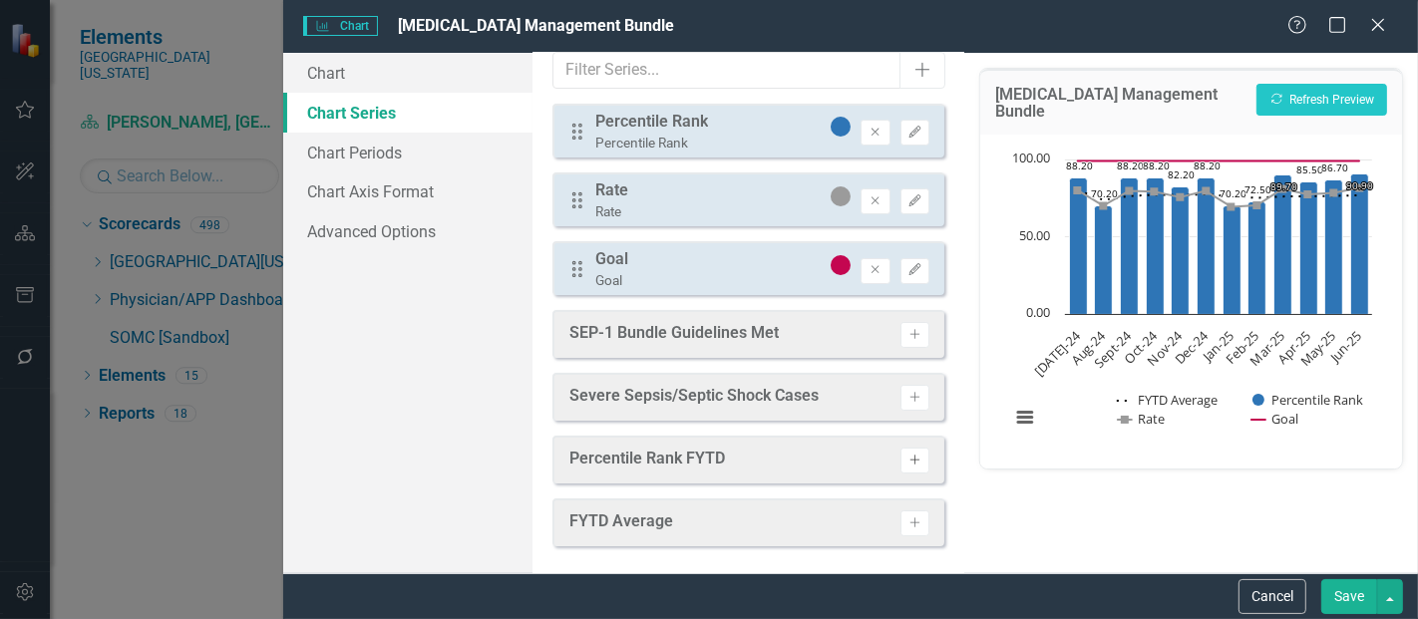
click at [908, 461] on icon "Activate" at bounding box center [915, 461] width 15 height 12
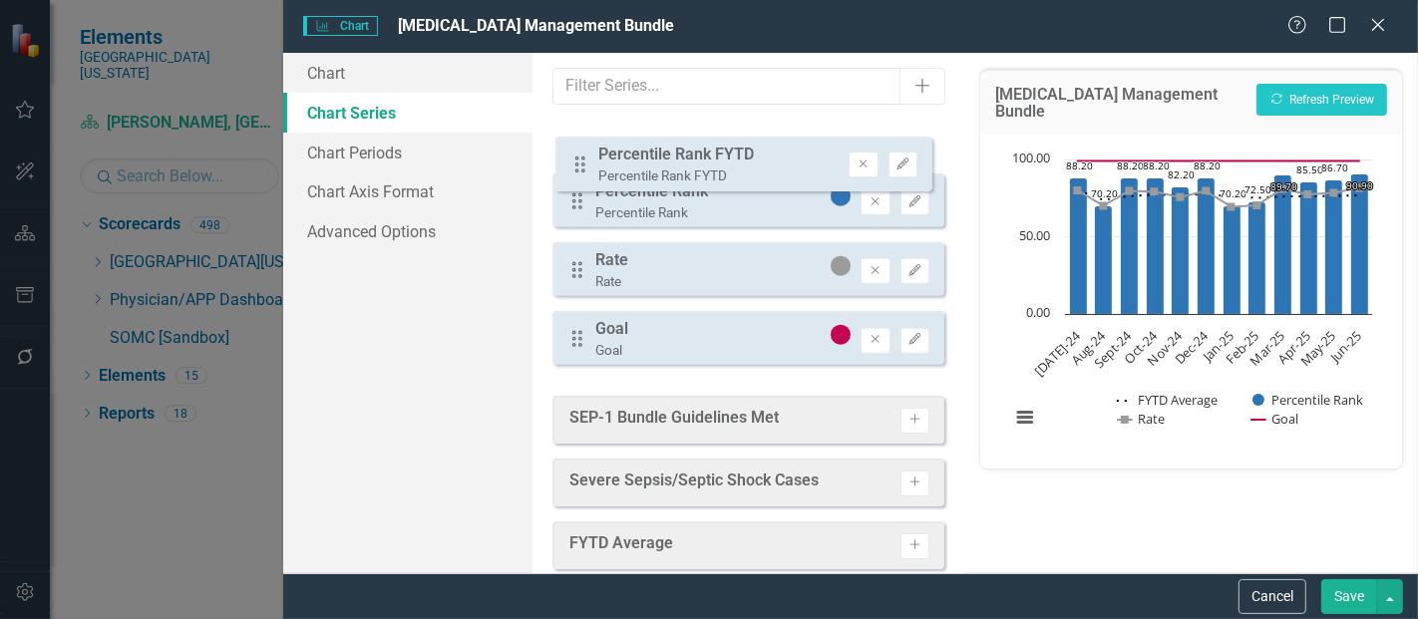
drag, startPoint x: 578, startPoint y: 351, endPoint x: 581, endPoint y: 161, distance: 190.5
click at [581, 161] on div "Drag Percentile Rank Percentile Rank Remove Edit Drag Rate Rate Remove Edit Dra…" at bounding box center [749, 250] width 392 height 261
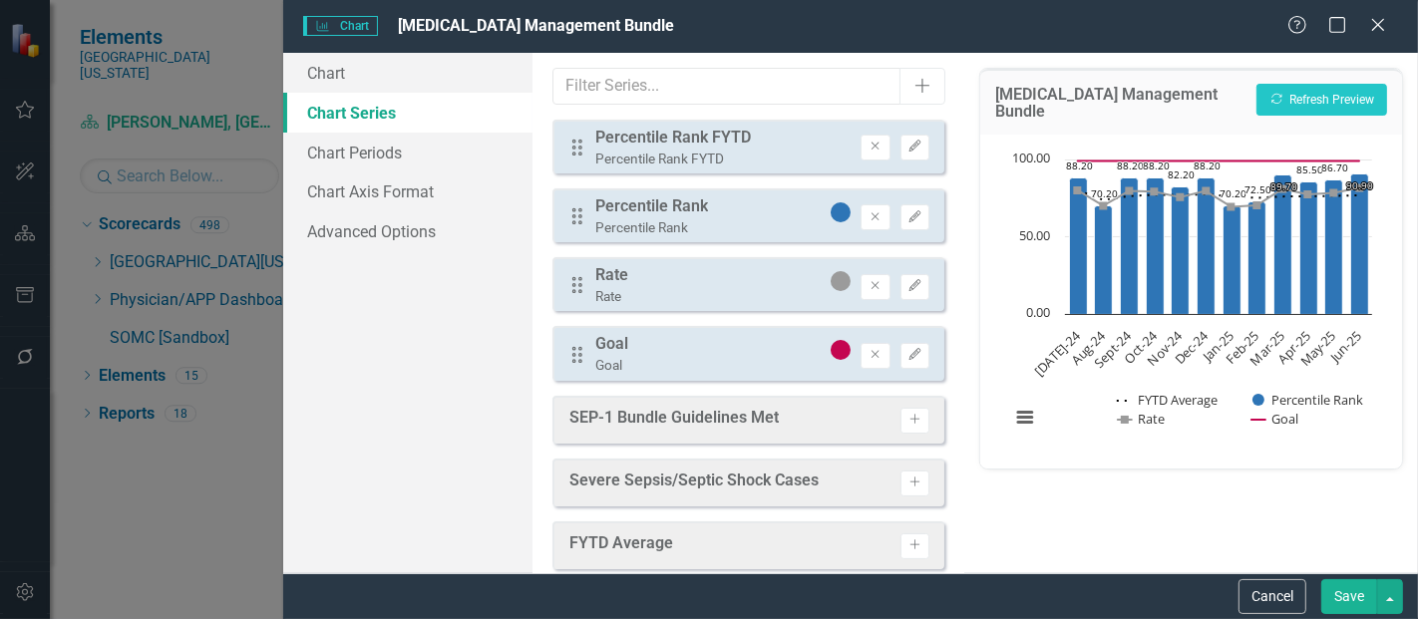
click at [909, 132] on div "Drag Percentile Rank FYTD Percentile Rank FYTD Remove Edit" at bounding box center [749, 147] width 392 height 54
click at [903, 152] on button "Edit" at bounding box center [915, 148] width 29 height 26
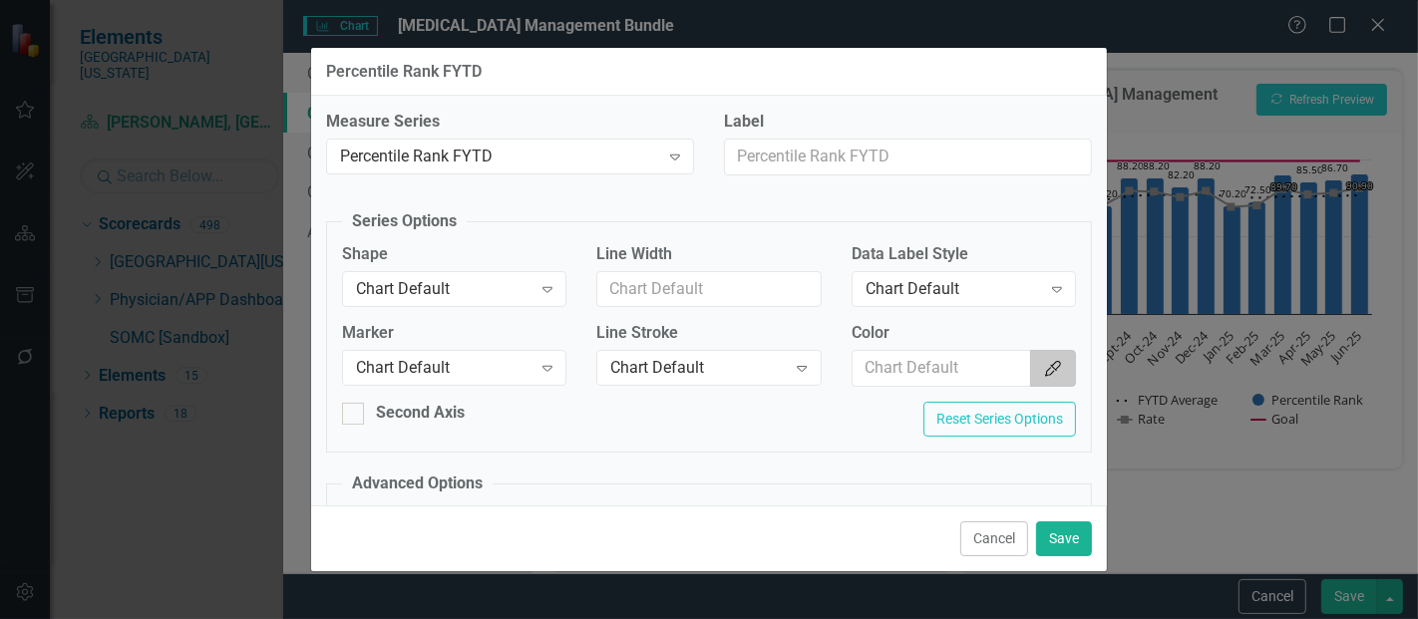
click at [1043, 369] on icon "Color Picker" at bounding box center [1053, 369] width 20 height 16
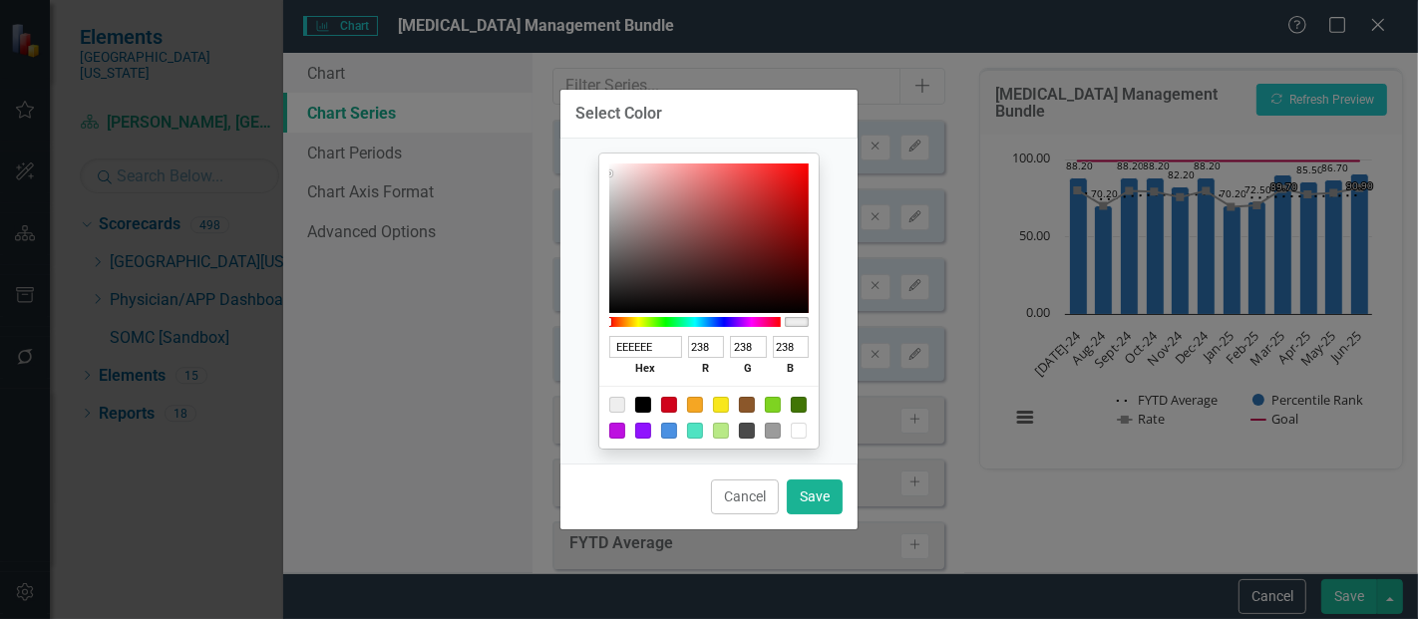
click at [644, 398] on div at bounding box center [643, 405] width 16 height 16
type input "000000"
type input "0"
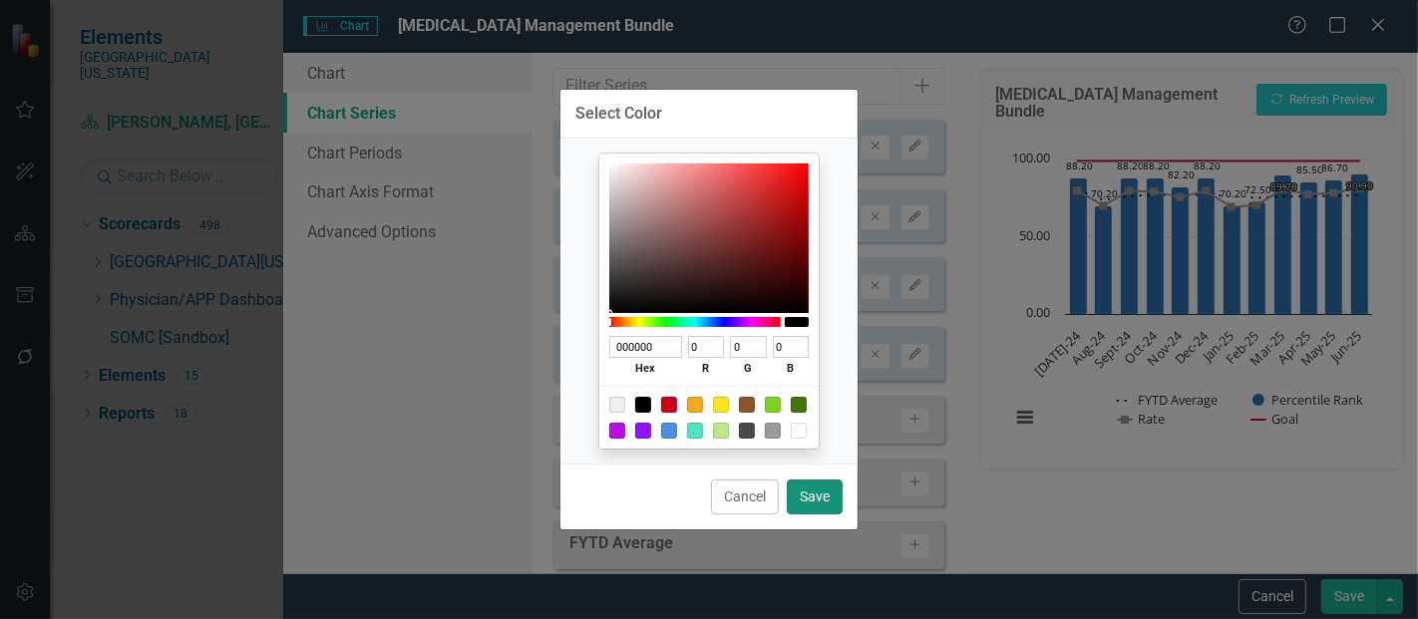
click at [808, 489] on button "Save" at bounding box center [815, 497] width 56 height 35
type input "#000000"
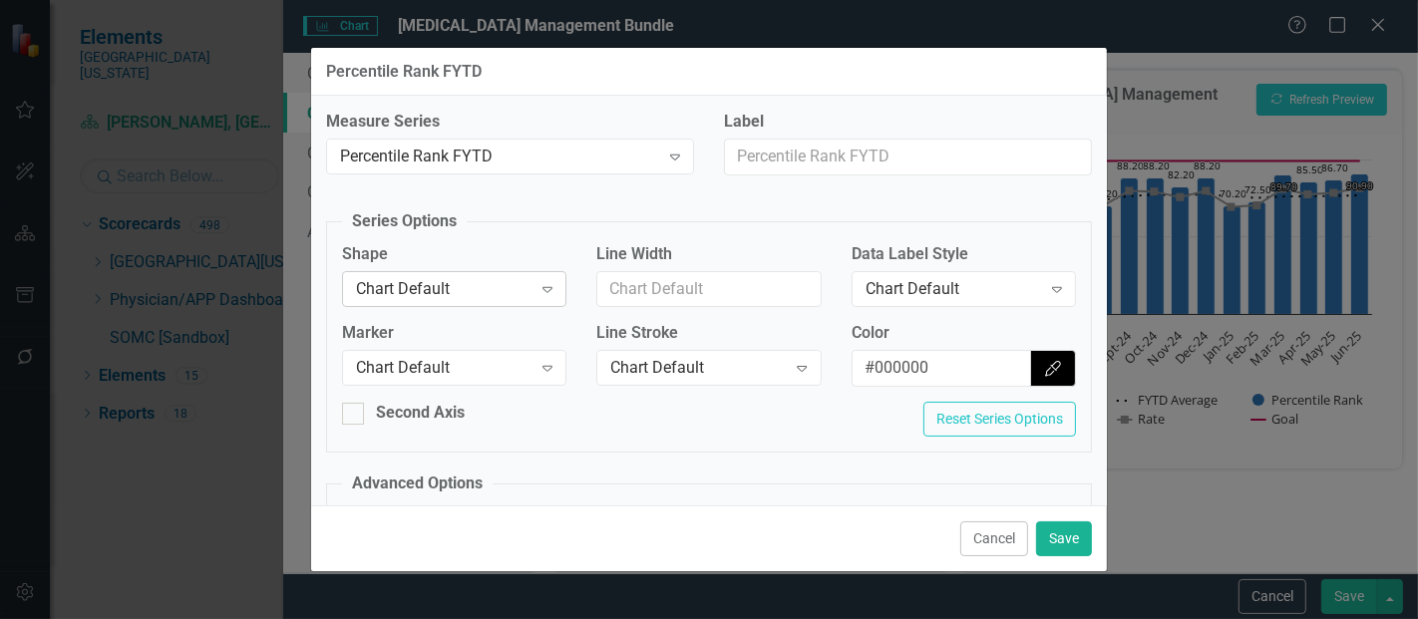
click at [513, 286] on div "Chart Default" at bounding box center [444, 288] width 176 height 23
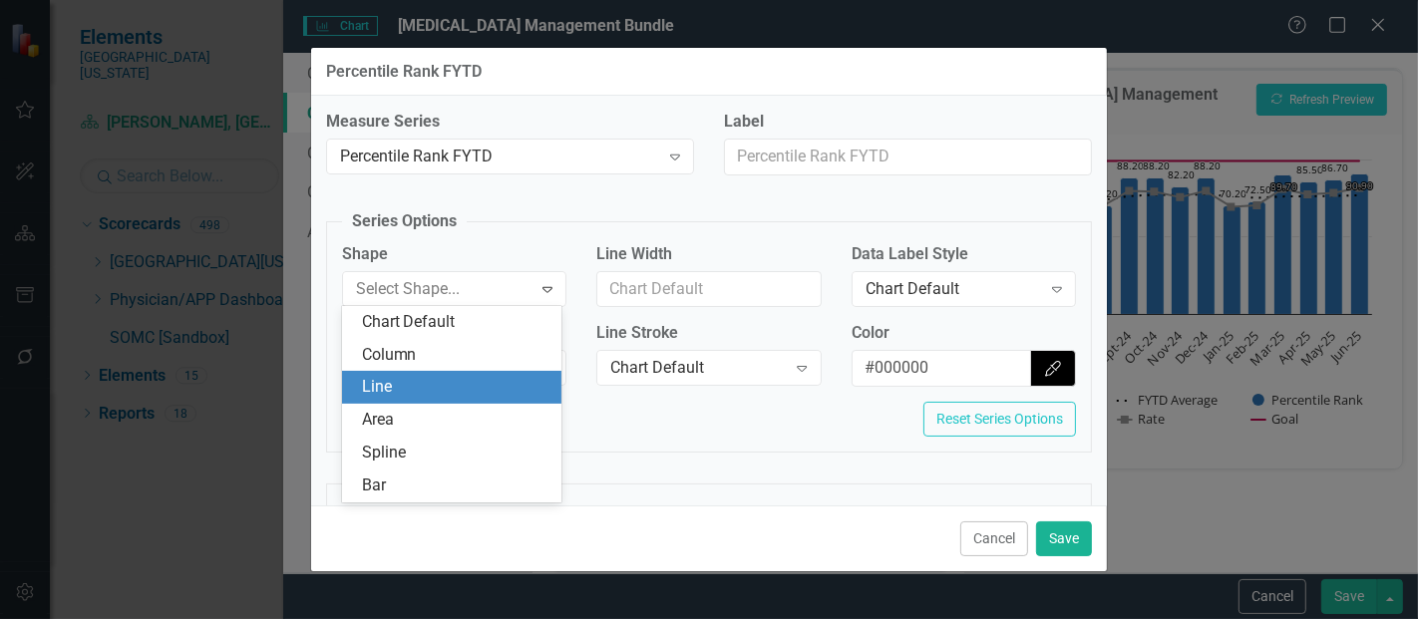
click at [424, 383] on div "Line" at bounding box center [456, 387] width 189 height 23
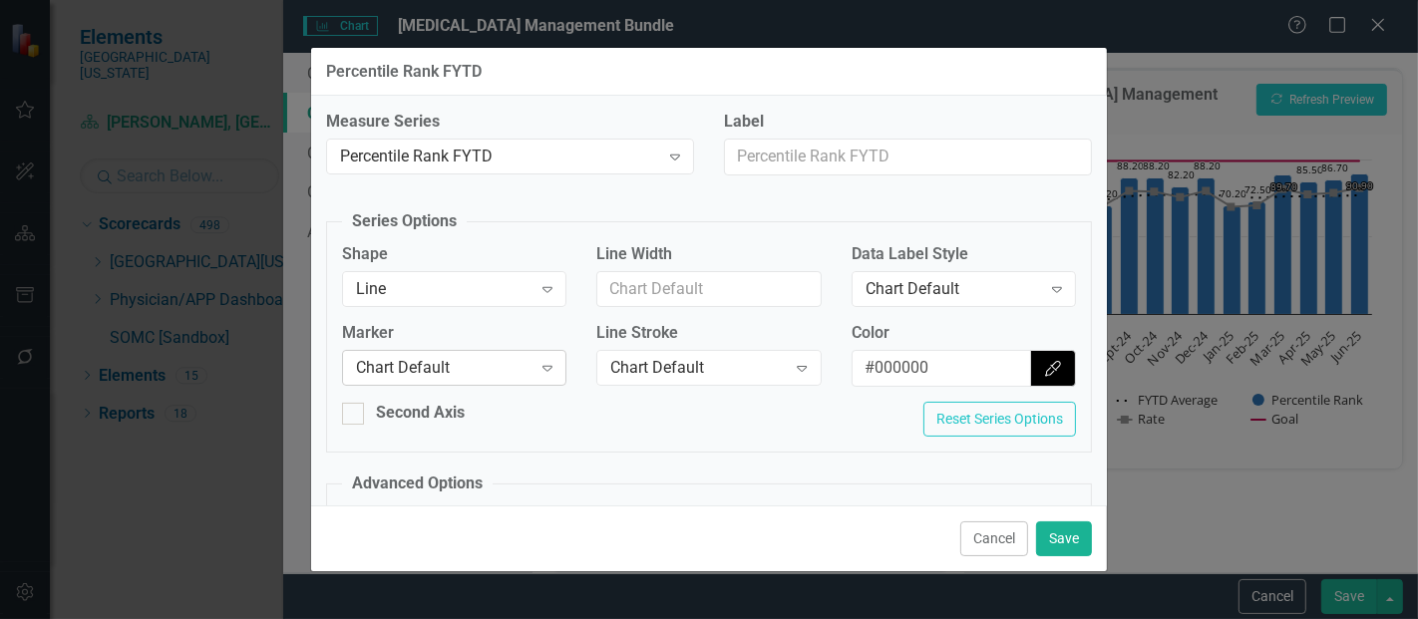
click at [430, 371] on div "Chart Default" at bounding box center [444, 368] width 176 height 23
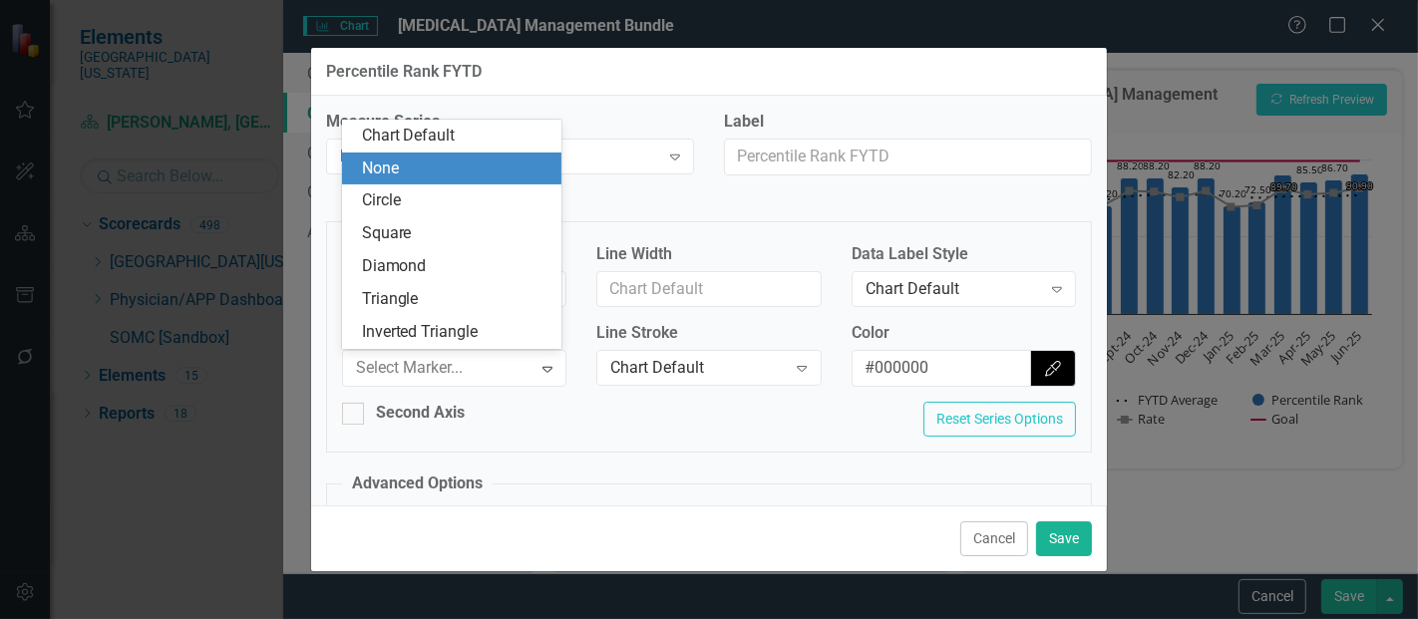
click at [427, 177] on div "None" at bounding box center [456, 169] width 189 height 23
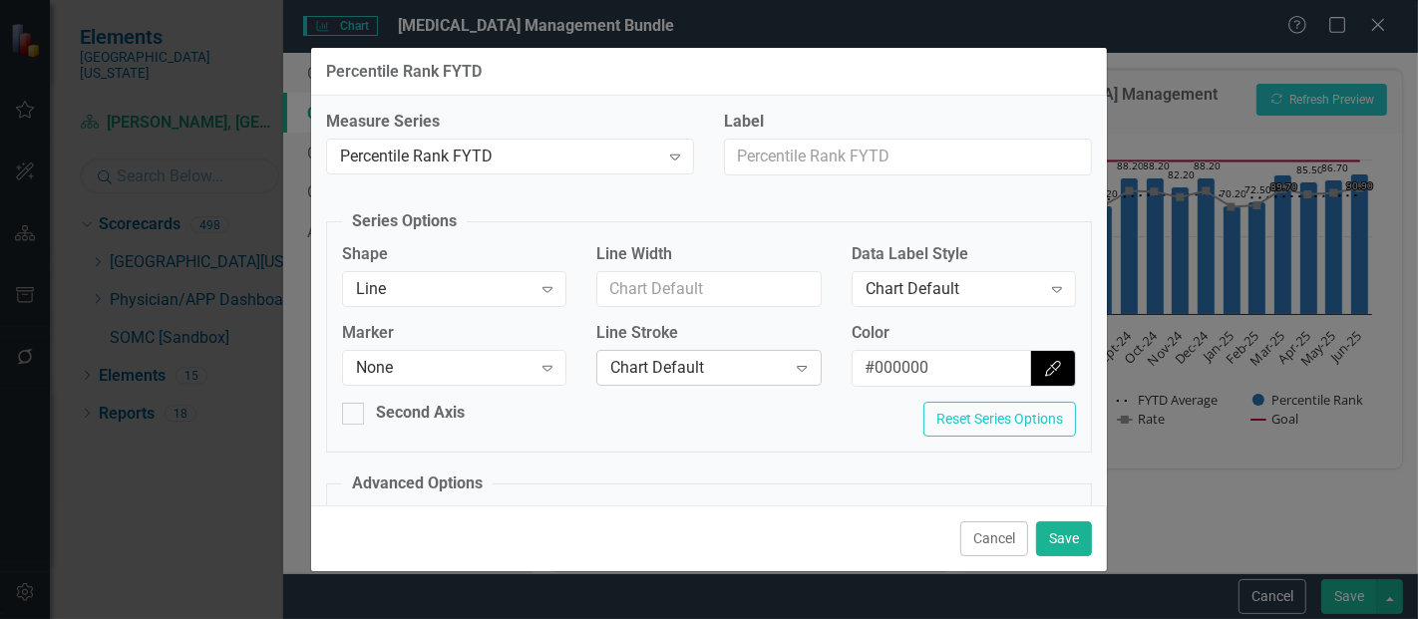
click at [701, 350] on div "Chart Default Expand" at bounding box center [709, 368] width 224 height 36
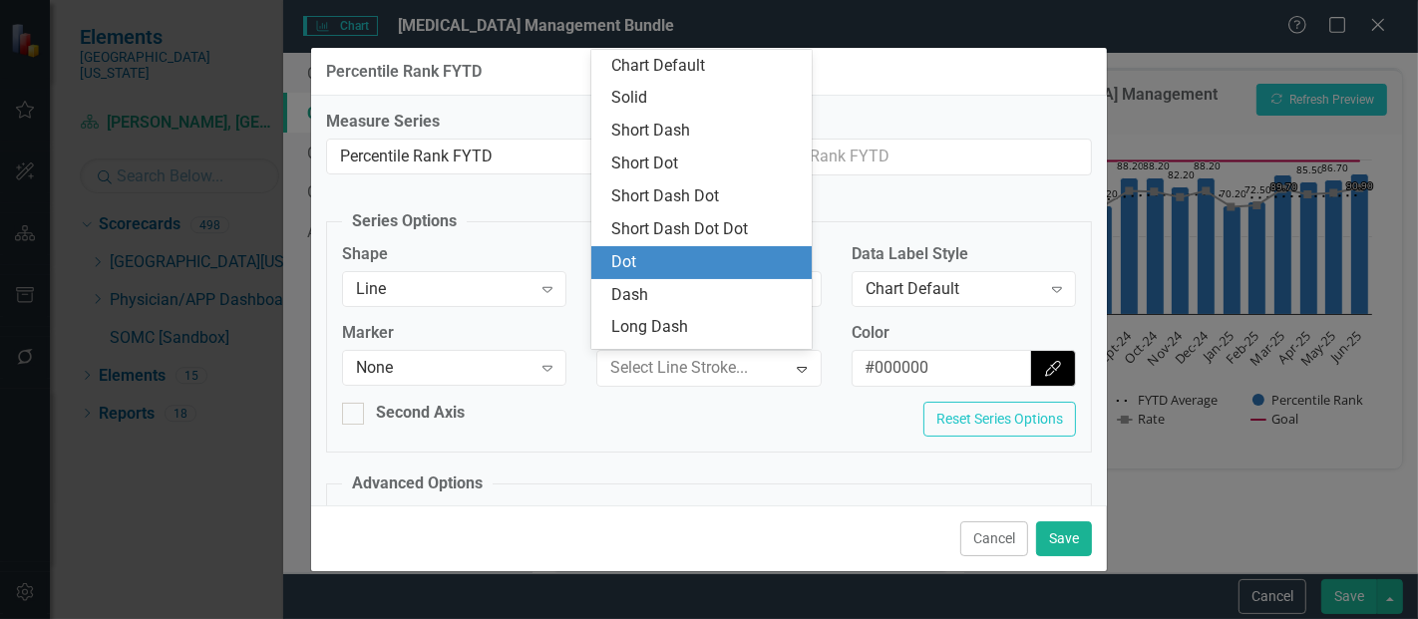
click at [644, 259] on div "Dot" at bounding box center [705, 262] width 189 height 23
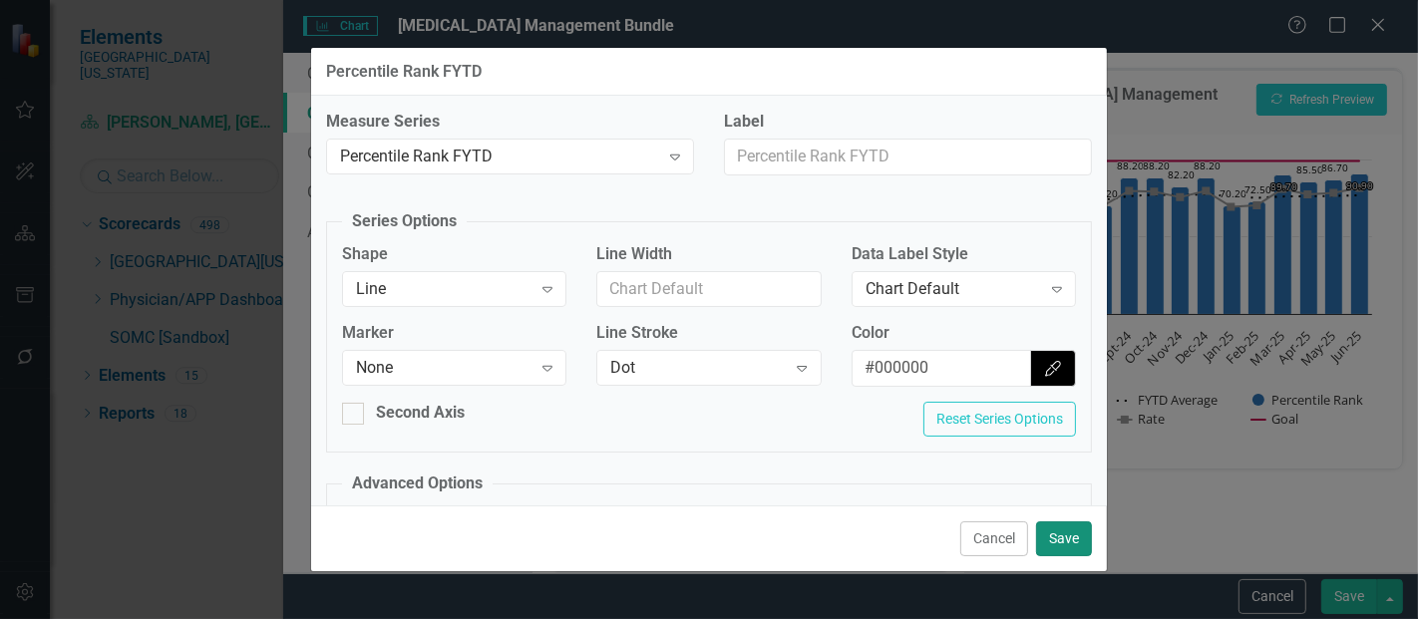
click at [1048, 546] on button "Save" at bounding box center [1064, 539] width 56 height 35
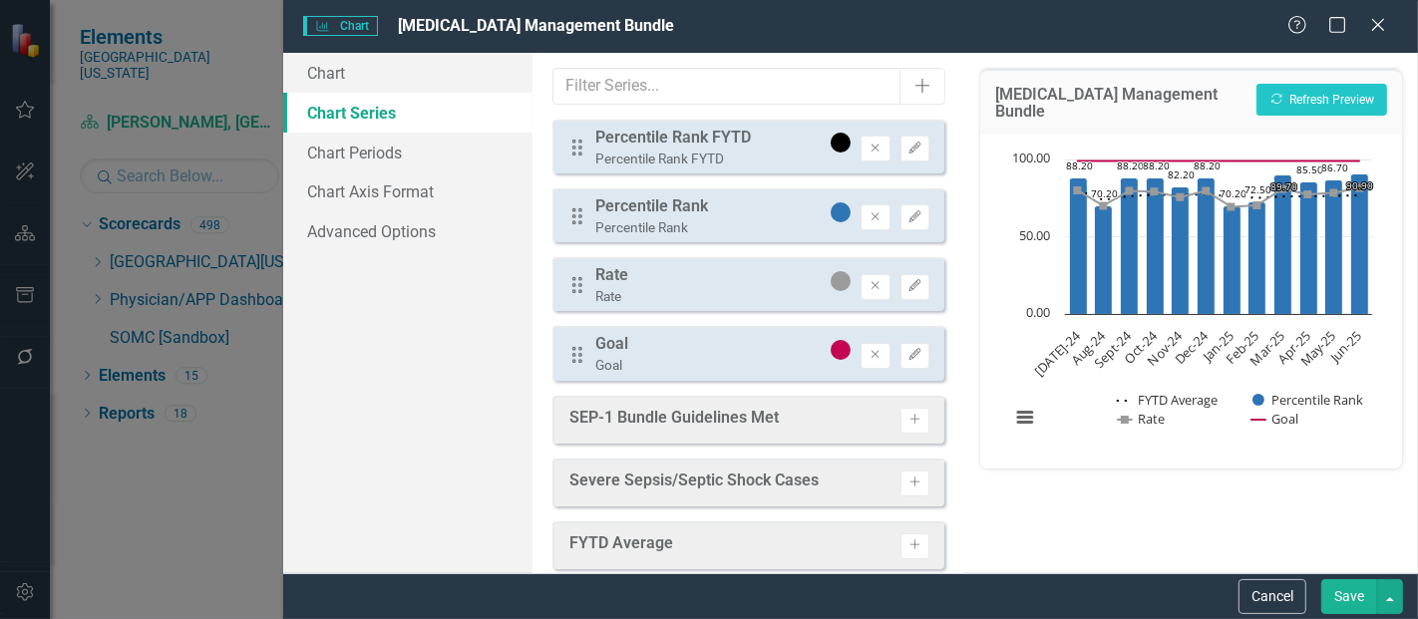
click at [1348, 584] on button "Save" at bounding box center [1350, 597] width 56 height 35
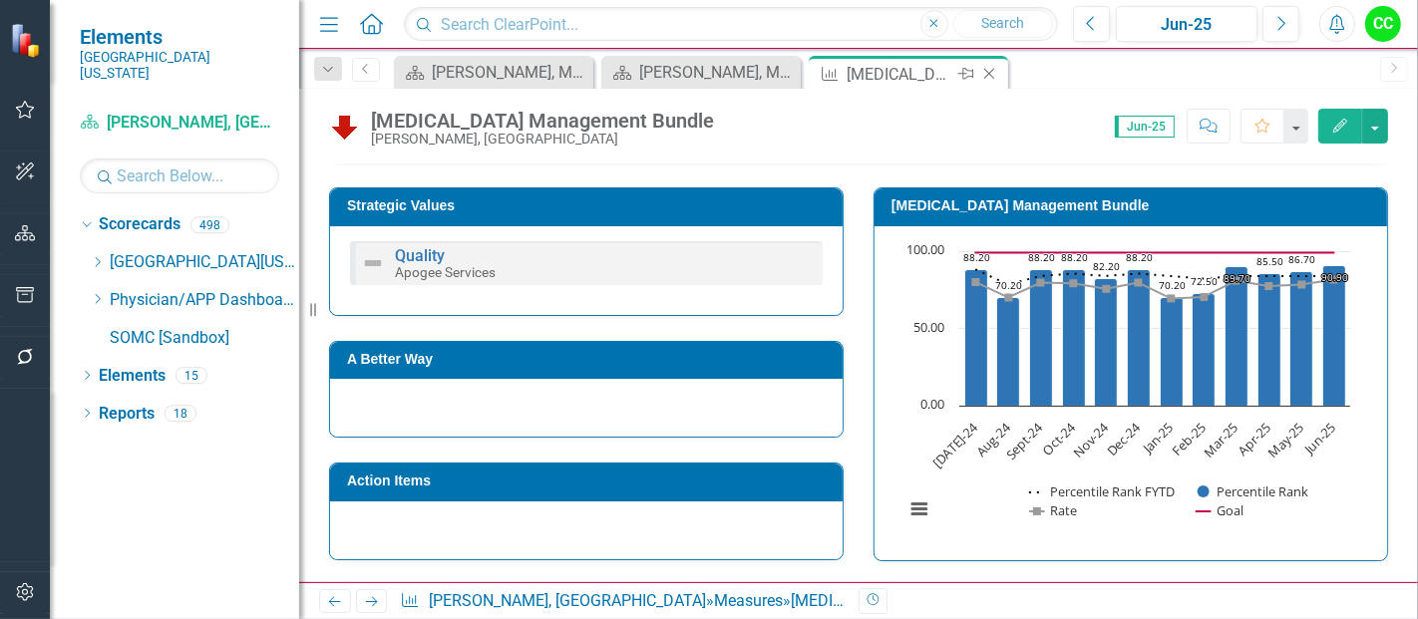
click at [987, 75] on icon at bounding box center [990, 74] width 11 height 11
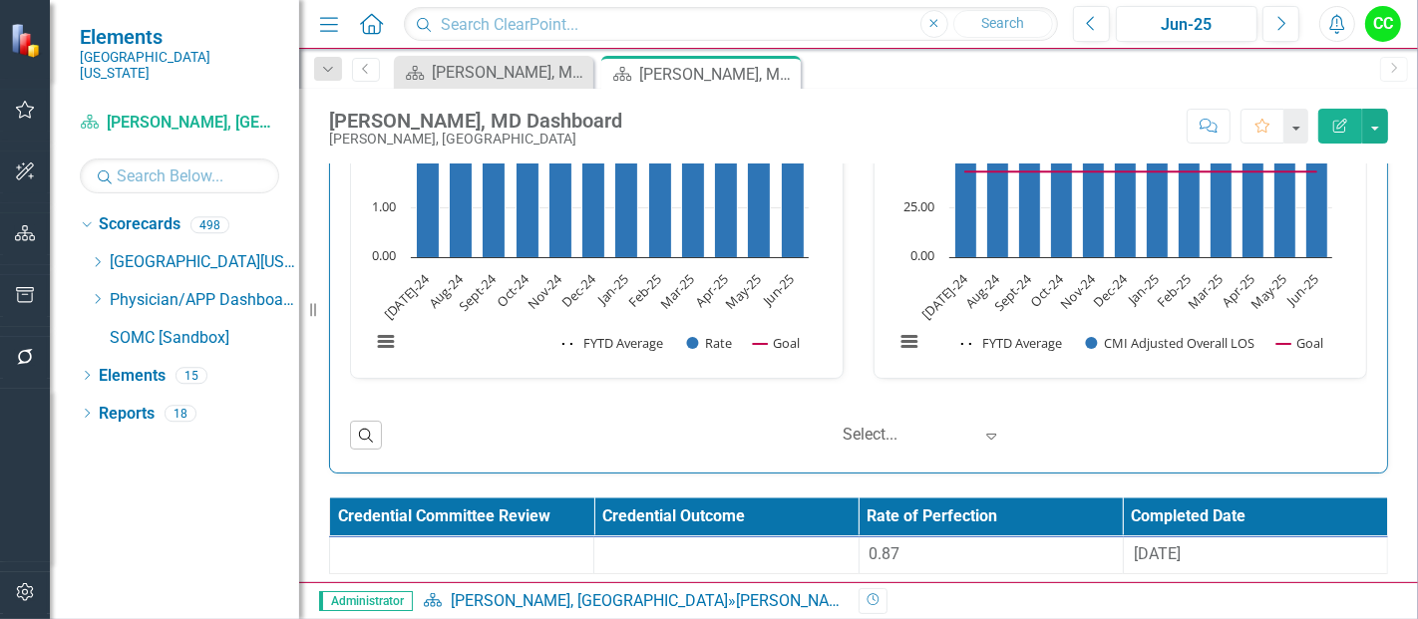
scroll to position [3009, 0]
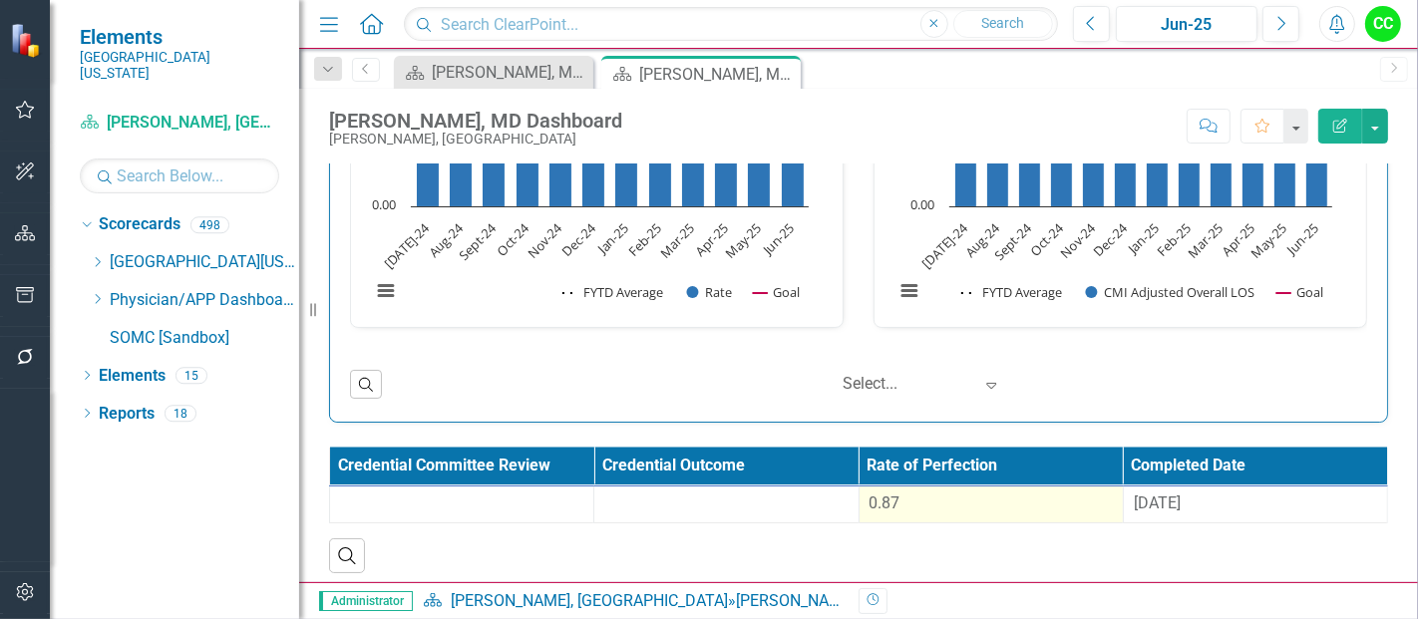
click at [949, 497] on div "0.87" at bounding box center [991, 504] width 243 height 23
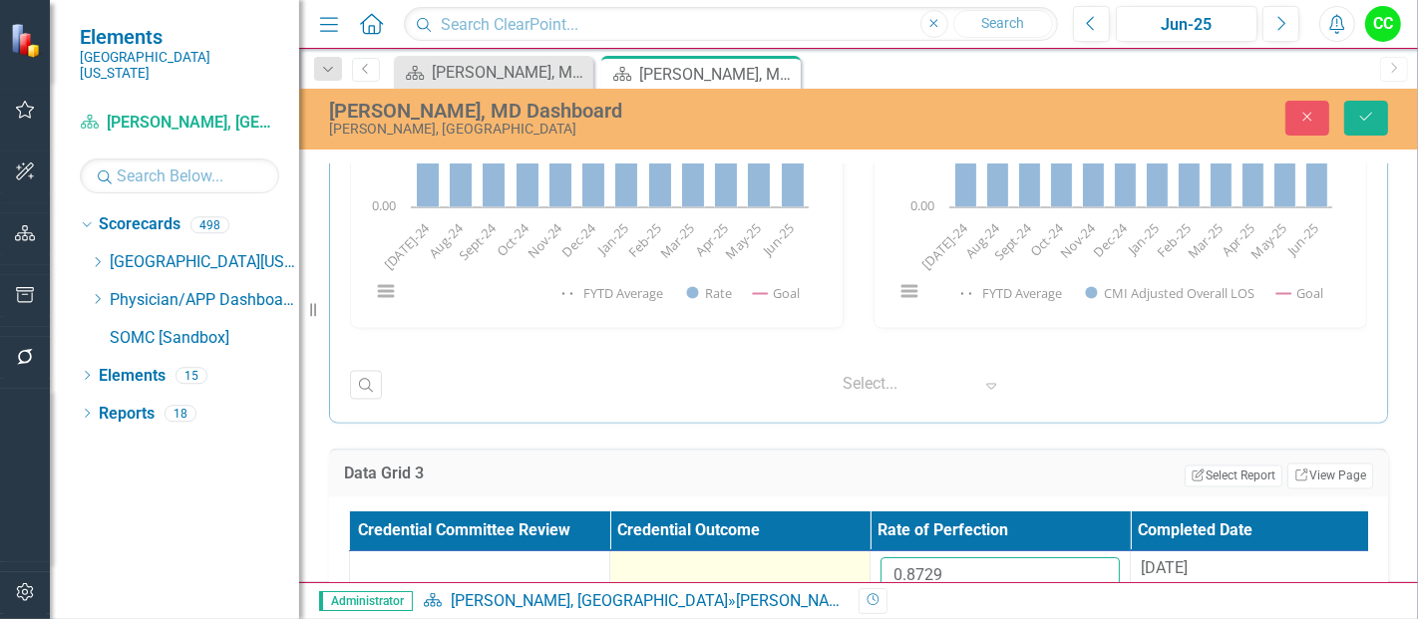
drag, startPoint x: 975, startPoint y: 569, endPoint x: 840, endPoint y: 569, distance: 134.7
click at [840, 569] on tr "0.8729 8/11/25" at bounding box center [870, 584] width 1041 height 65
paste input "88"
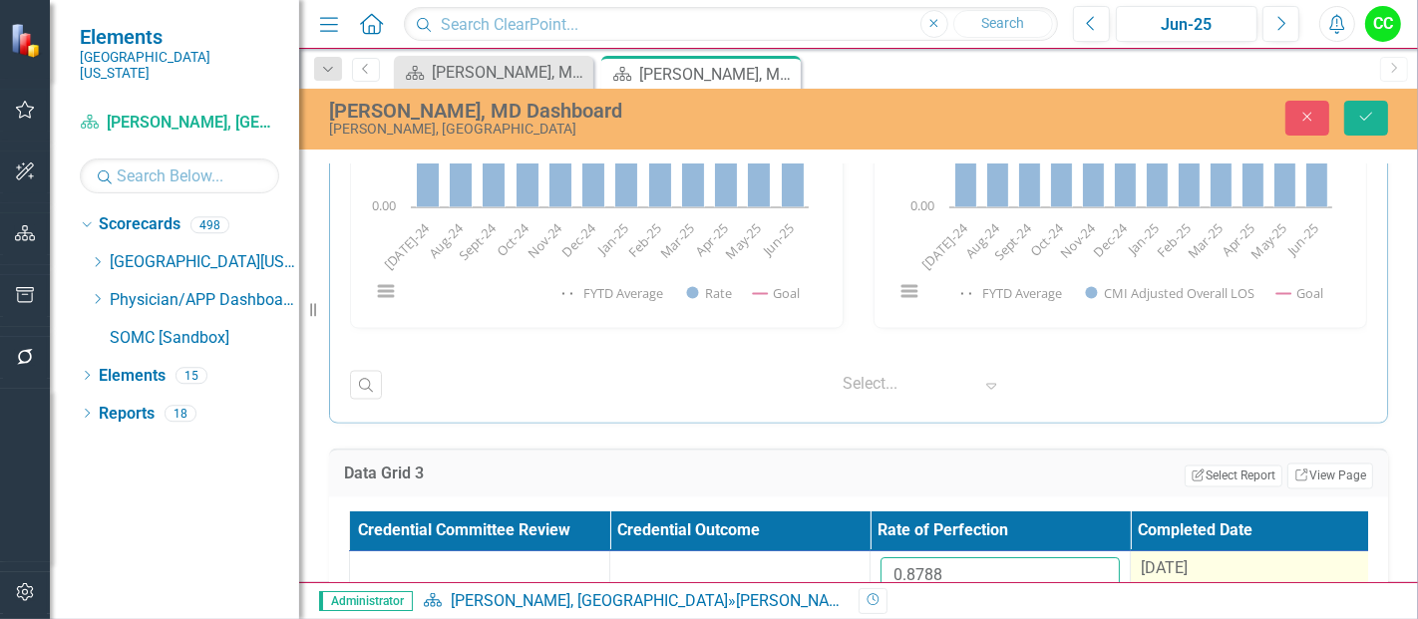
type input "0.8788"
click at [1168, 560] on span "[DATE]" at bounding box center [1164, 569] width 47 height 19
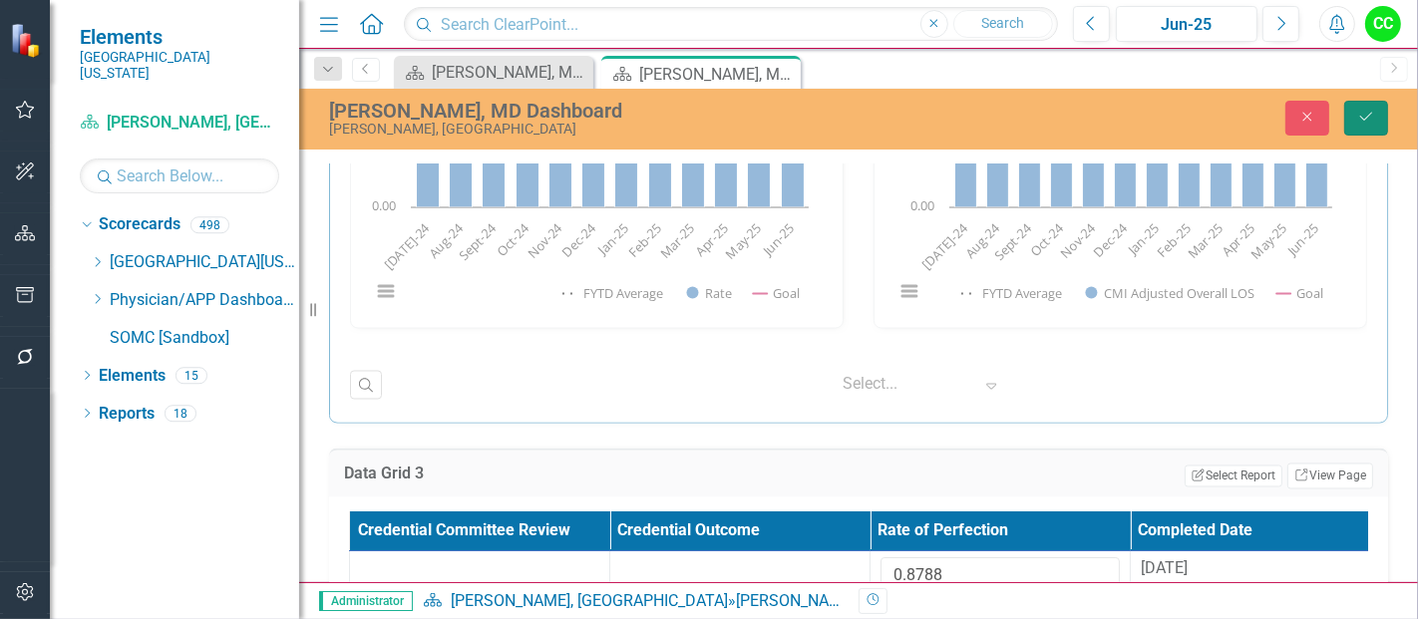
click at [1360, 130] on button "Save" at bounding box center [1367, 118] width 44 height 35
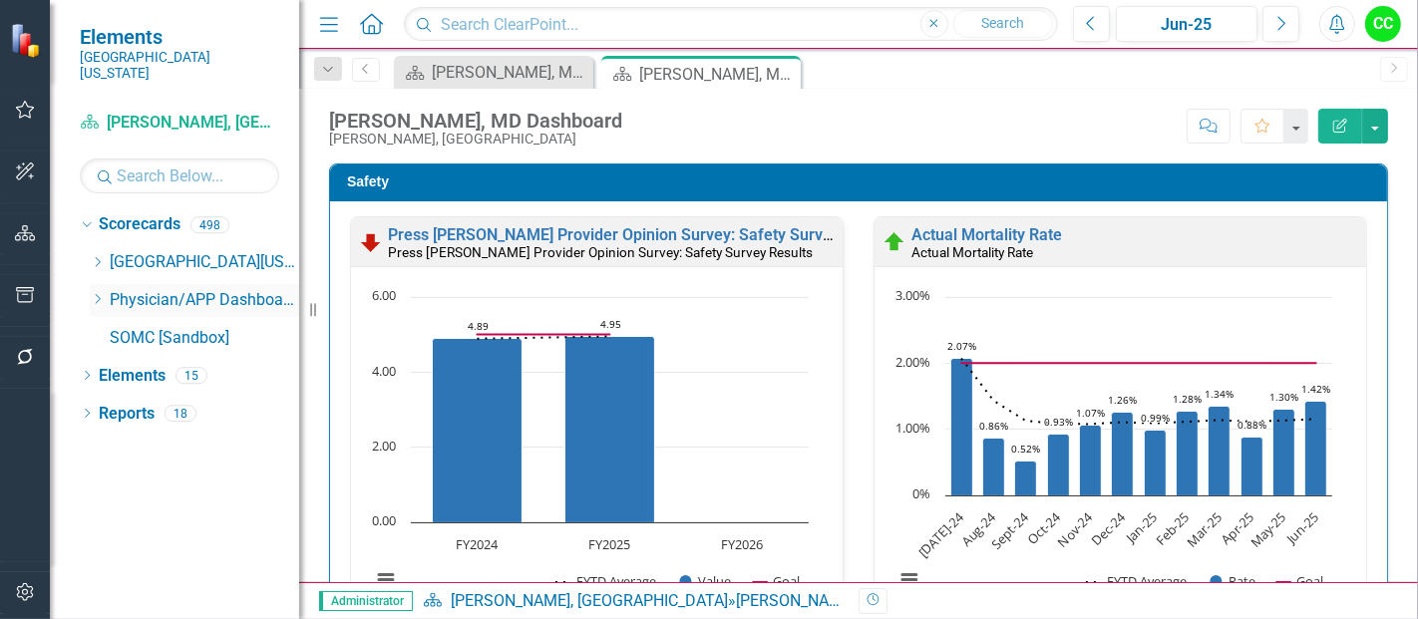
click at [0, 0] on icon "Close" at bounding box center [0, 0] width 0 height 0
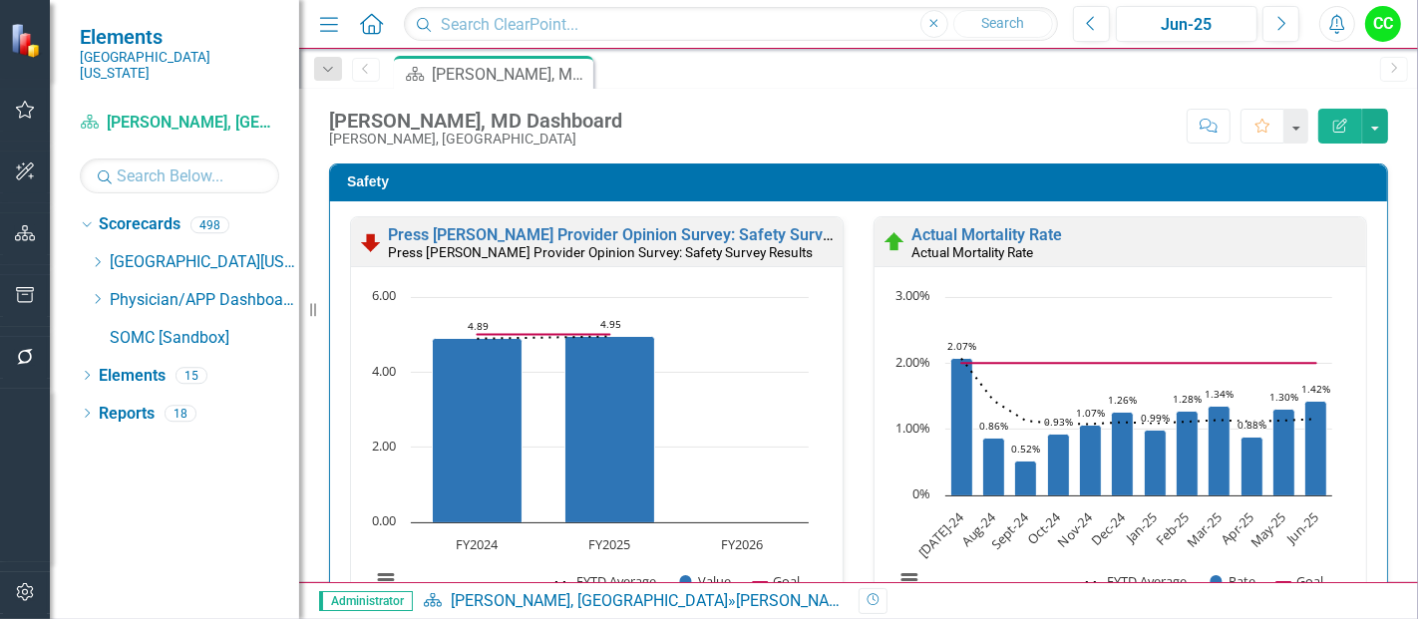
click at [95, 293] on icon "Dropdown" at bounding box center [97, 299] width 15 height 12
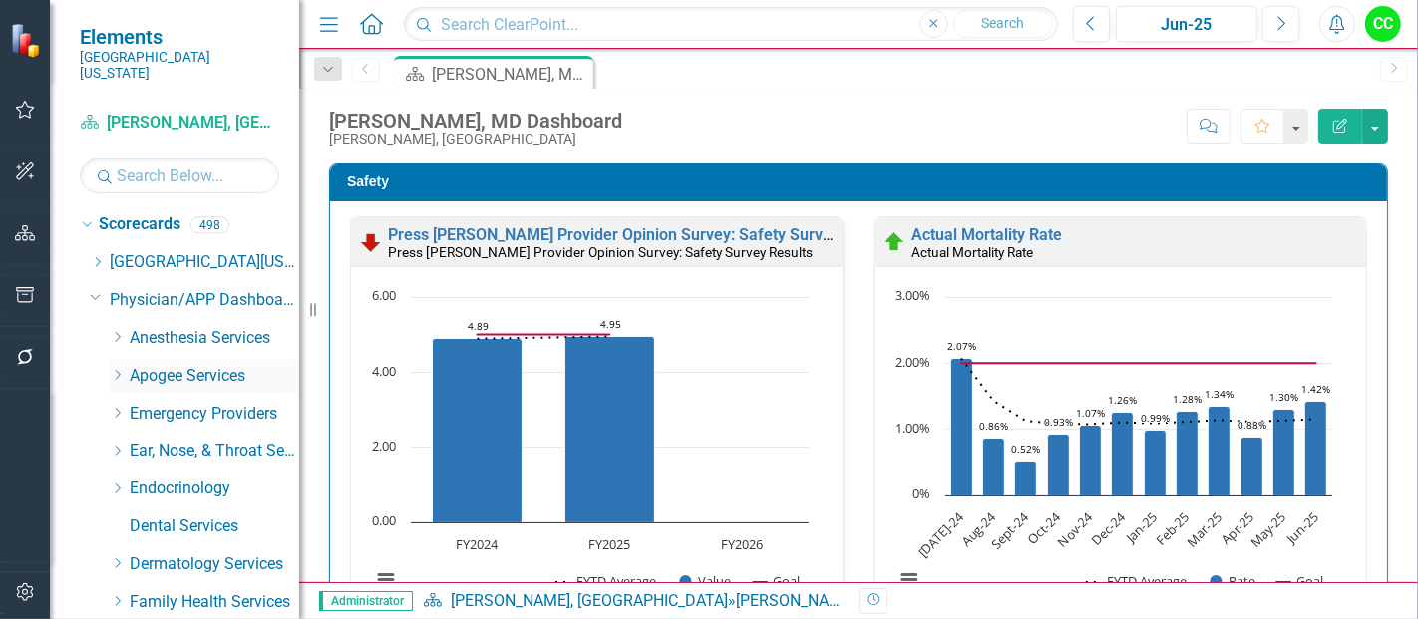
click at [116, 369] on icon "Dropdown" at bounding box center [117, 375] width 15 height 12
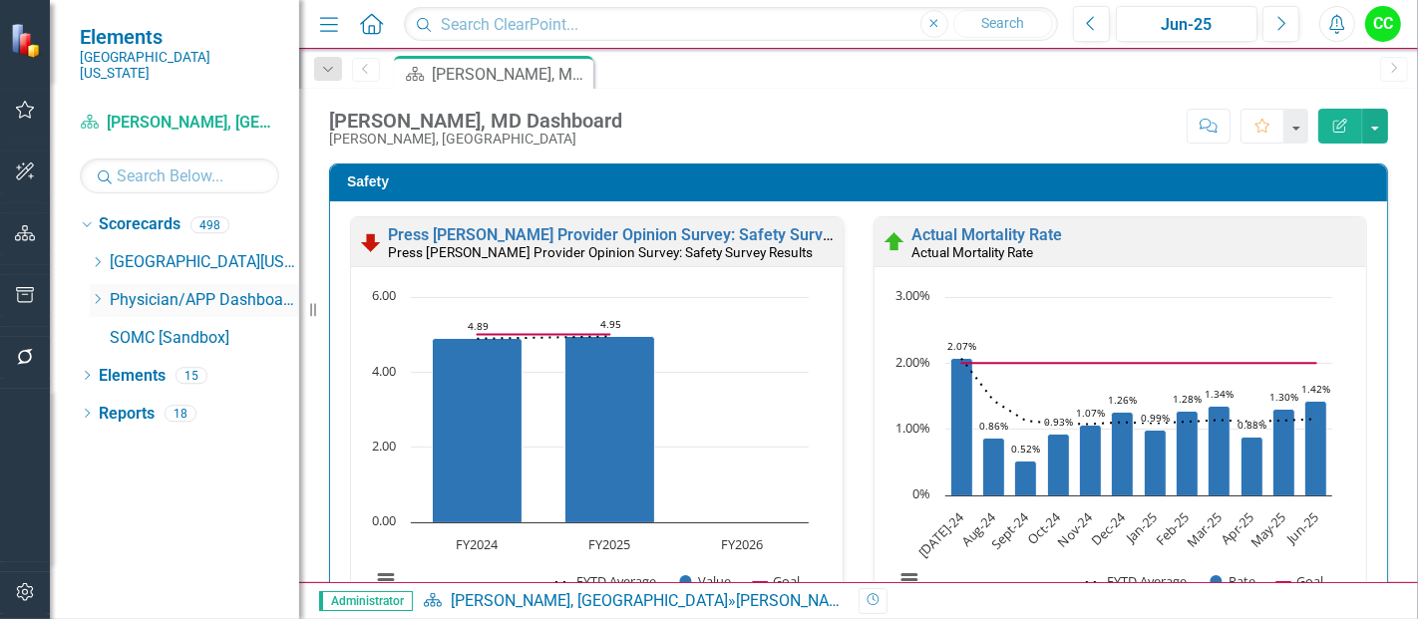
click at [101, 293] on icon "Dropdown" at bounding box center [97, 299] width 15 height 12
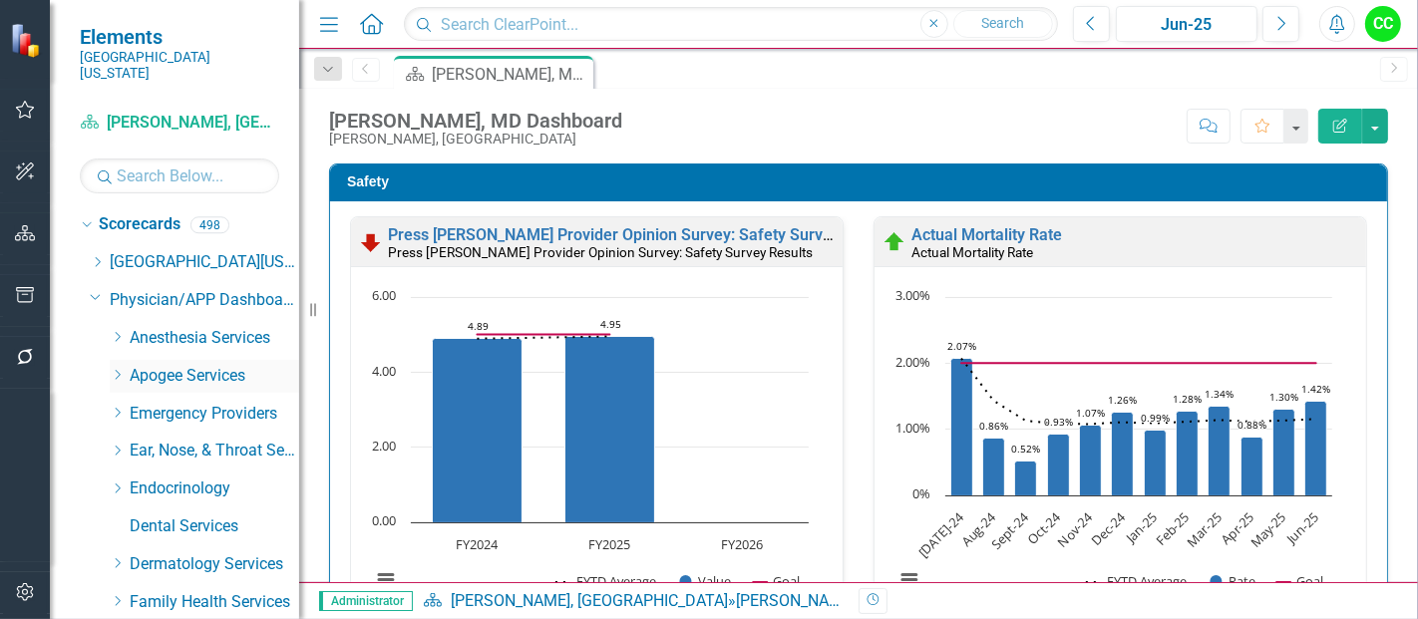
click at [117, 369] on icon "Dropdown" at bounding box center [117, 375] width 15 height 12
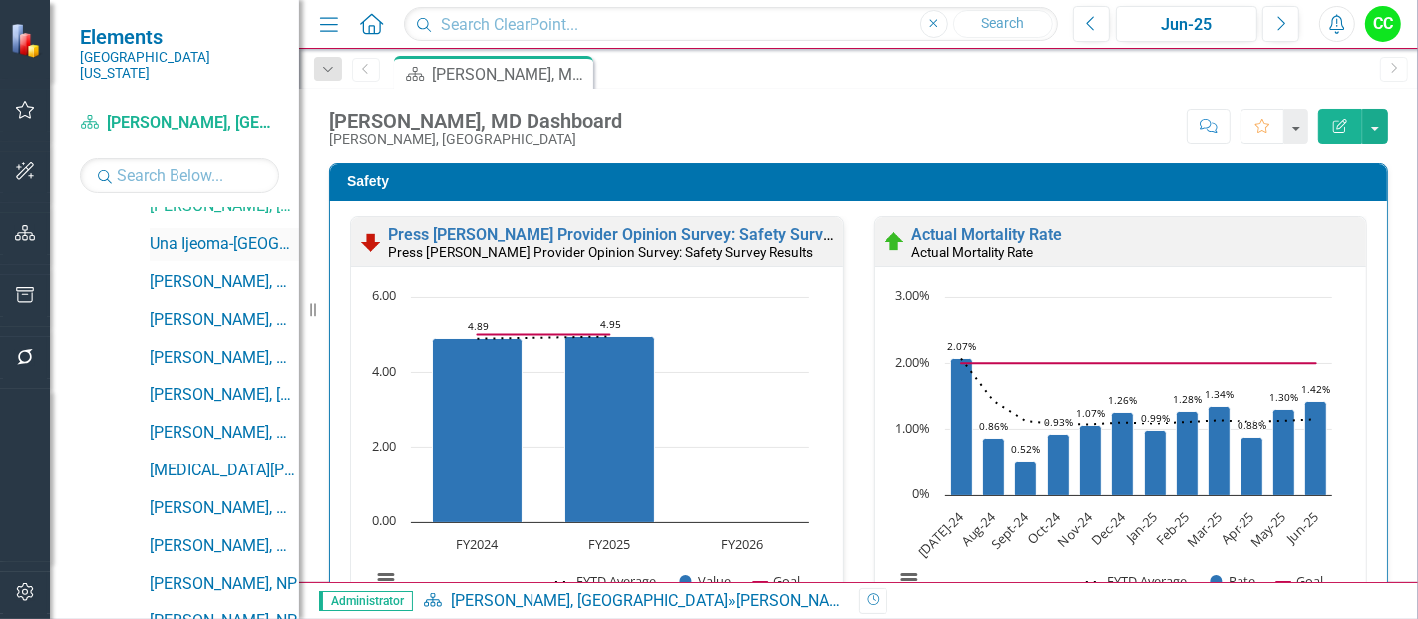
scroll to position [549, 0]
click at [246, 231] on link "Una Ijeoma-[GEOGRAPHIC_DATA], [GEOGRAPHIC_DATA]" at bounding box center [225, 242] width 150 height 23
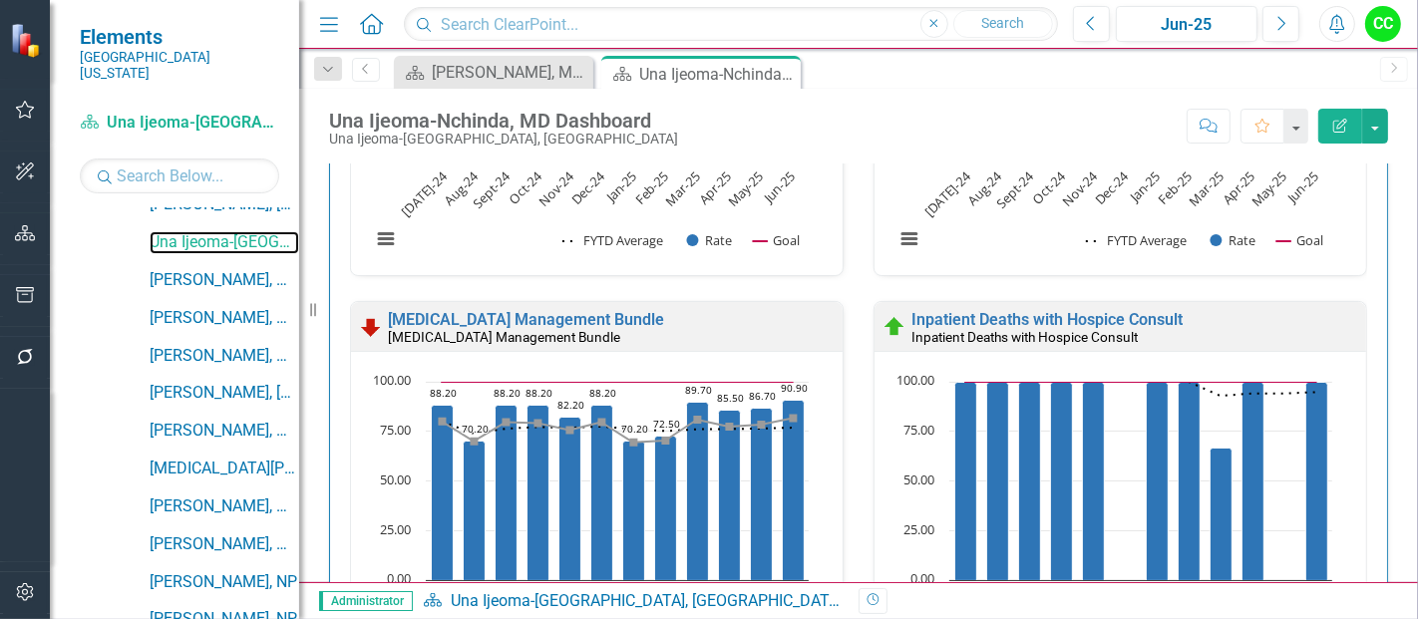
scroll to position [923, 0]
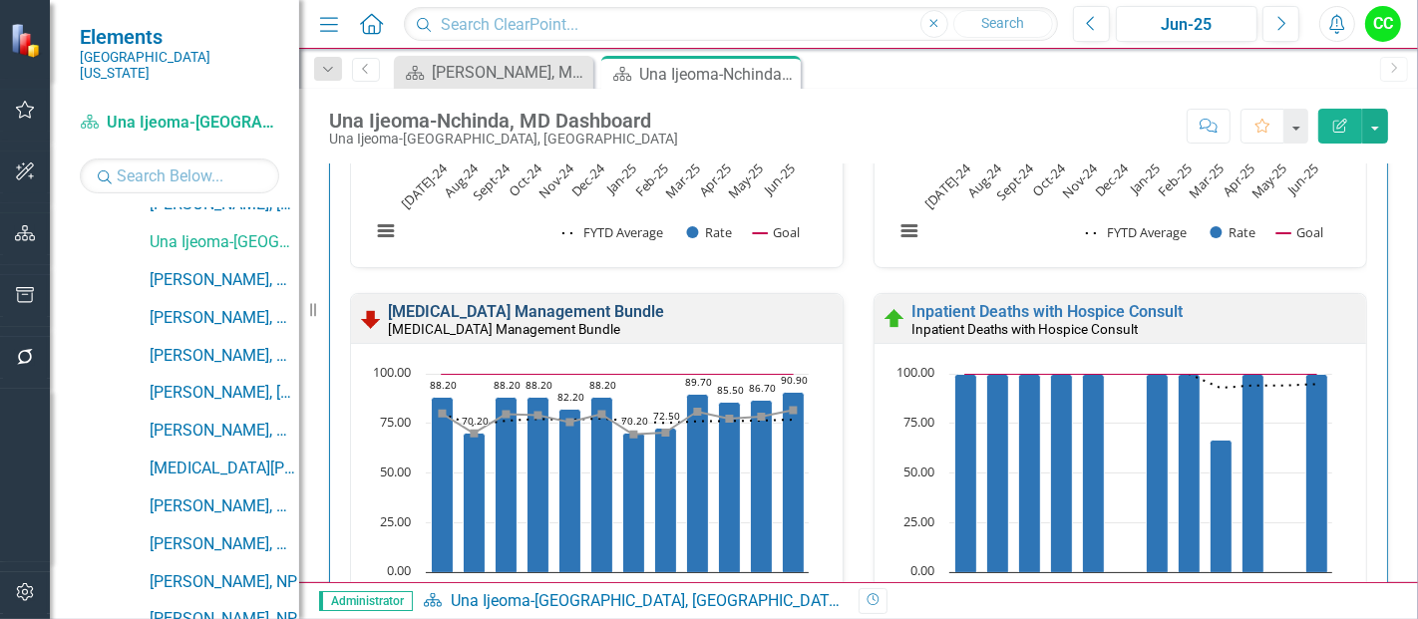
click at [611, 309] on link "[MEDICAL_DATA] Management Bundle" at bounding box center [526, 311] width 276 height 19
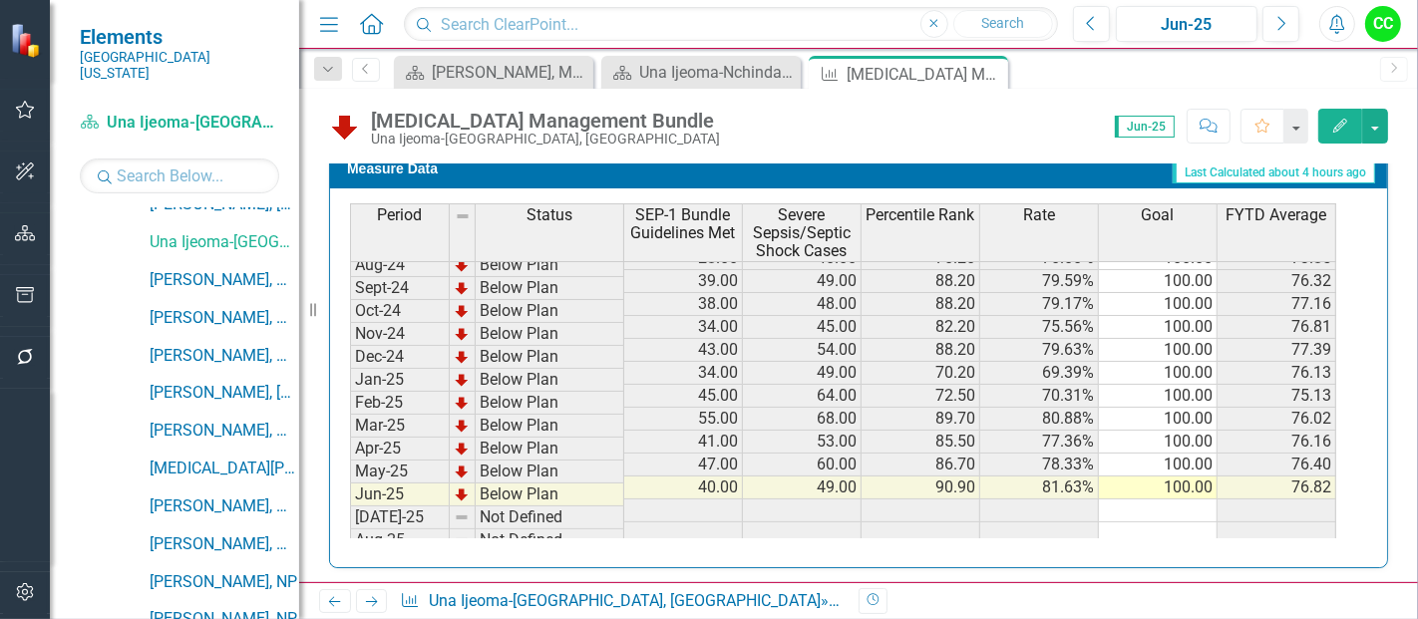
scroll to position [590, 0]
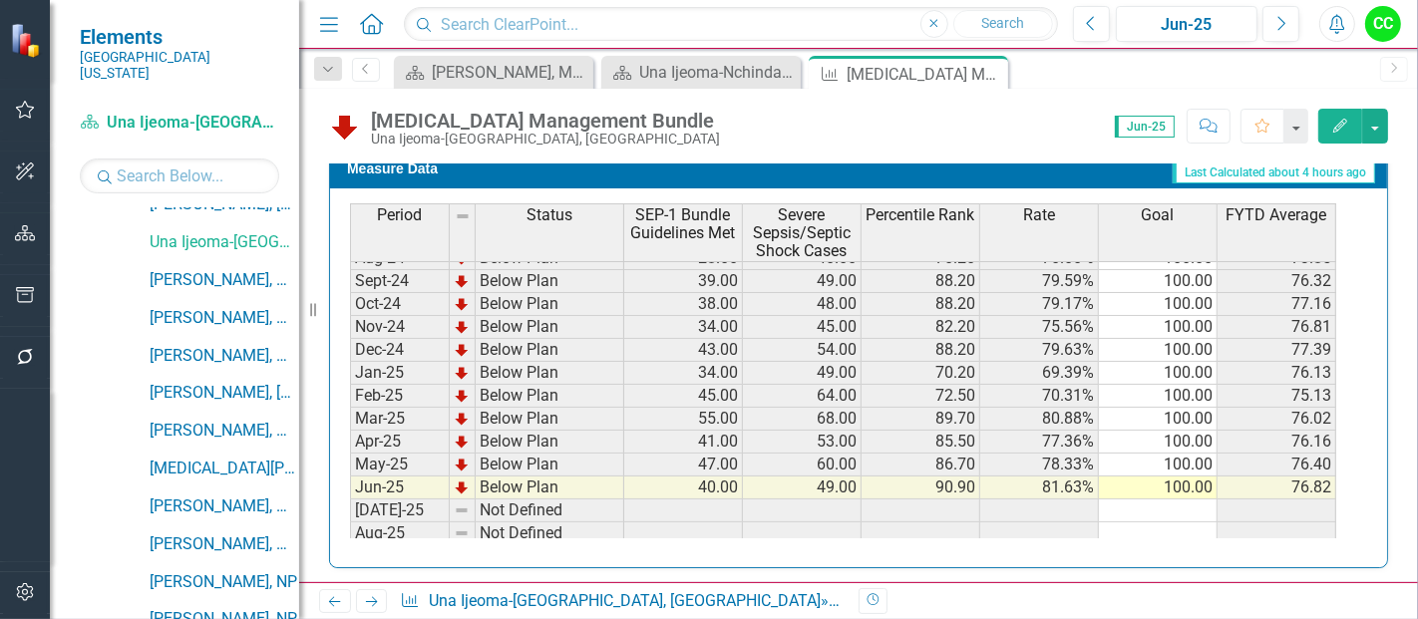
click at [1169, 469] on tbody "Jun-23 Not Defined 24.00 46.00 52.17% 65.48 Jul-23 Below Plan 14.00 29.00 24.20…" at bounding box center [843, 258] width 987 height 666
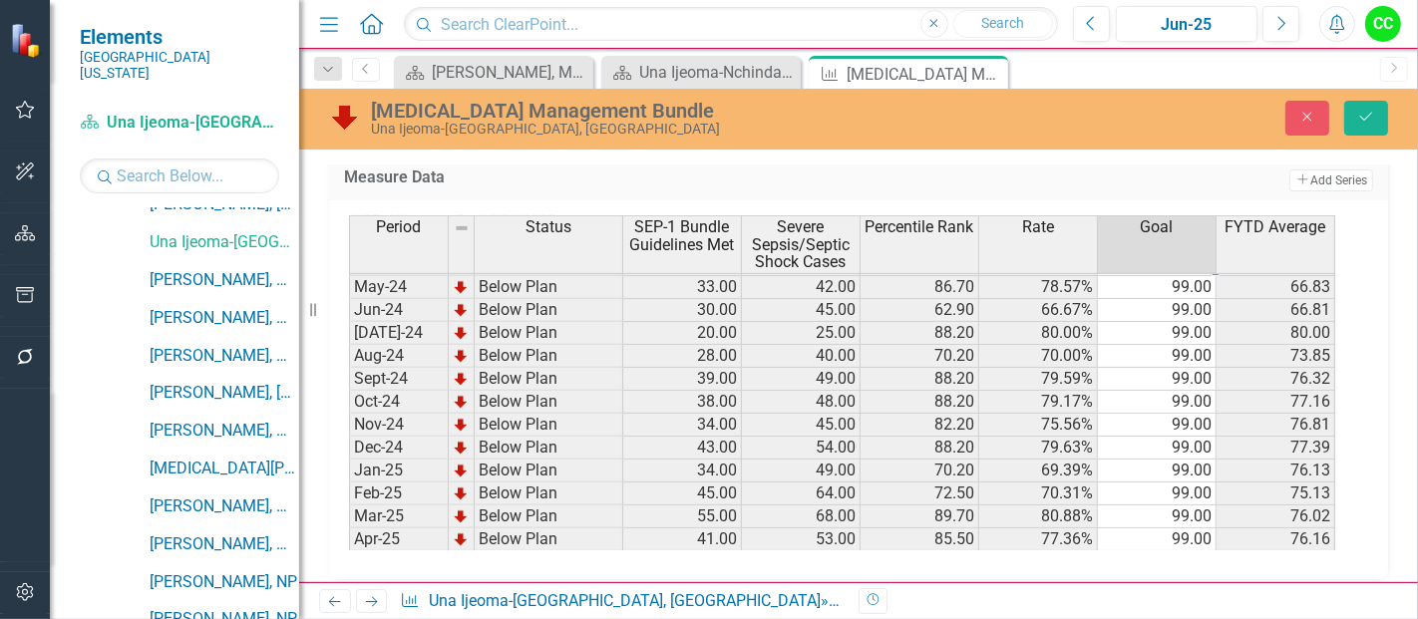
scroll to position [481, 0]
type textarea "100"
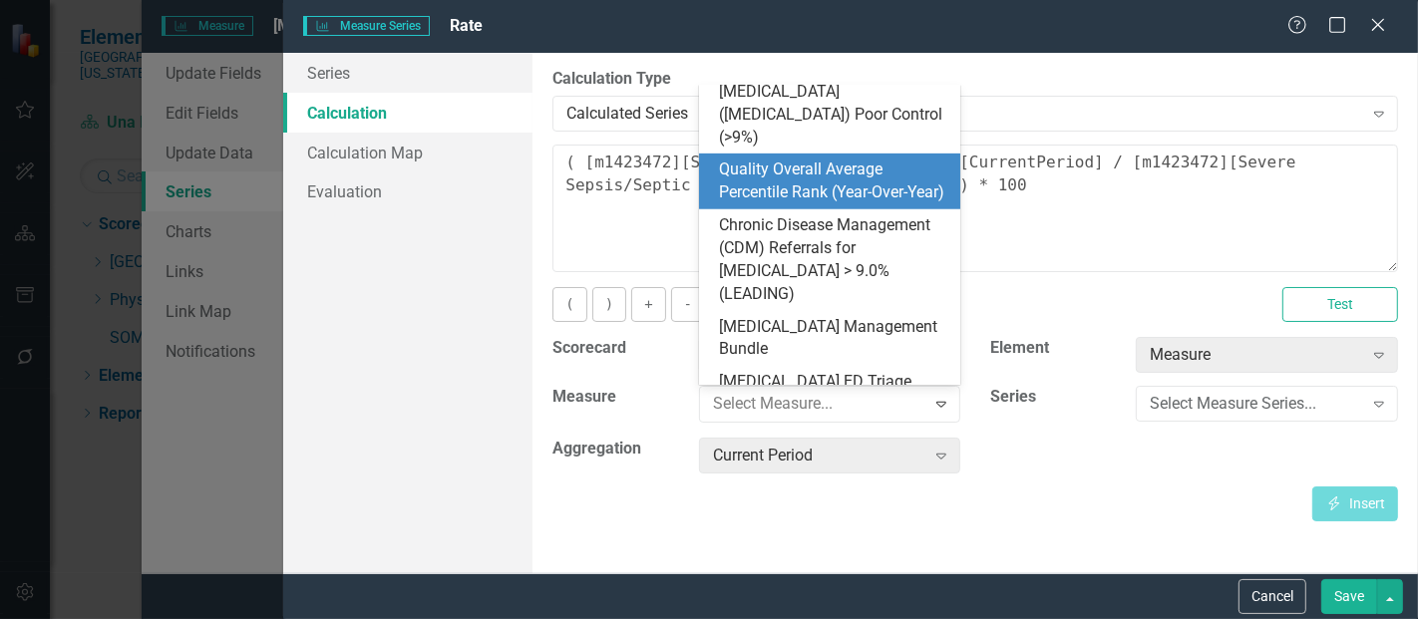
scroll to position [837, 0]
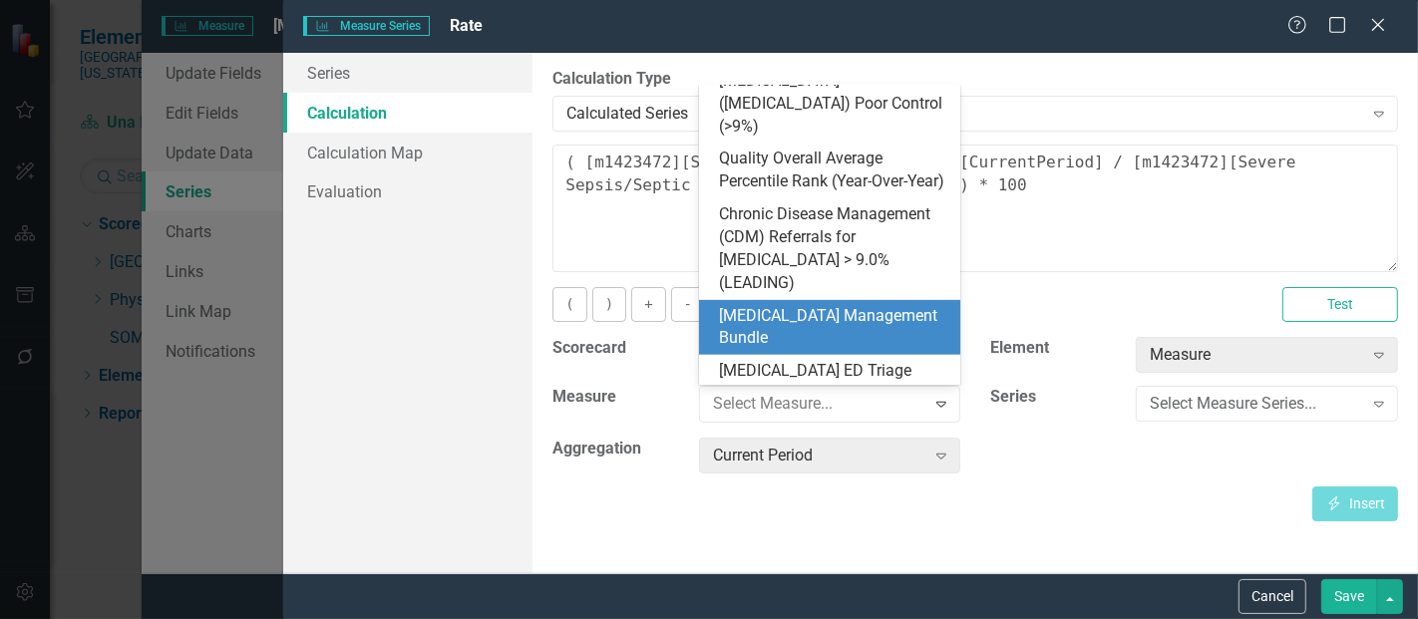
click at [798, 305] on div "[MEDICAL_DATA] Management Bundle" at bounding box center [834, 328] width 230 height 46
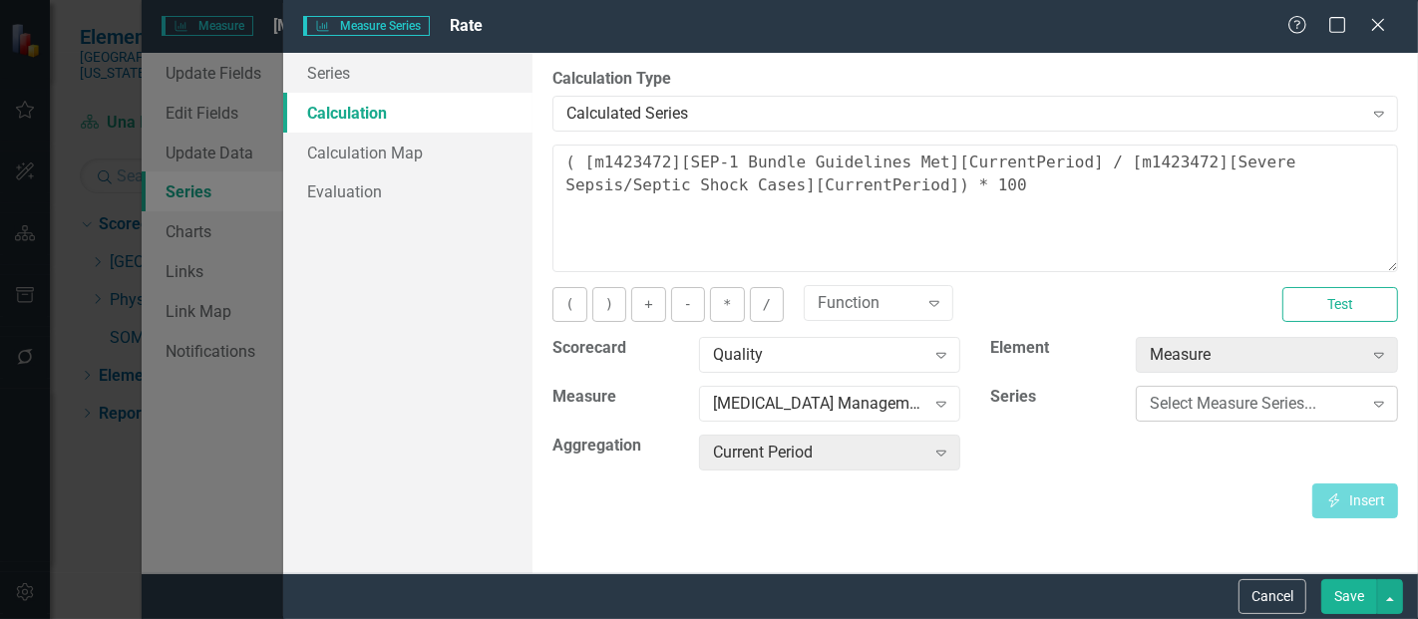
click at [1186, 397] on div "Select Measure Series..." at bounding box center [1256, 404] width 212 height 23
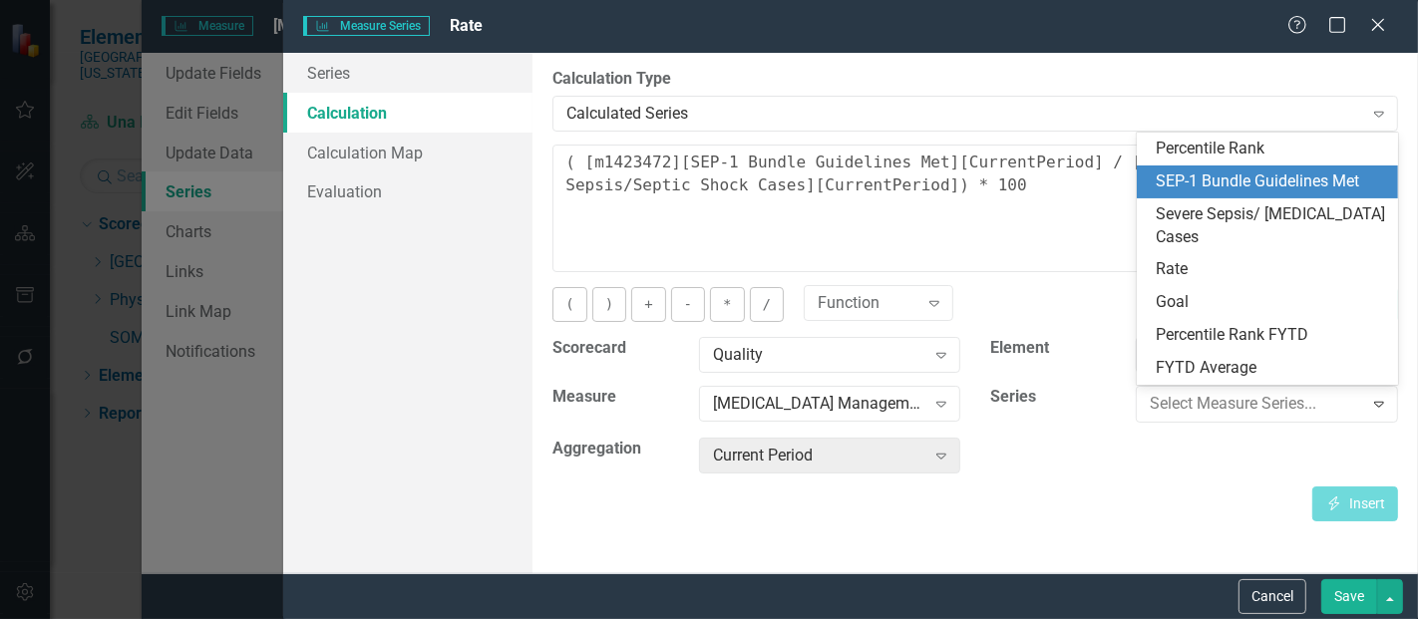
click at [1197, 184] on div "SEP-1 Bundle Guidelines Met" at bounding box center [1272, 182] width 230 height 23
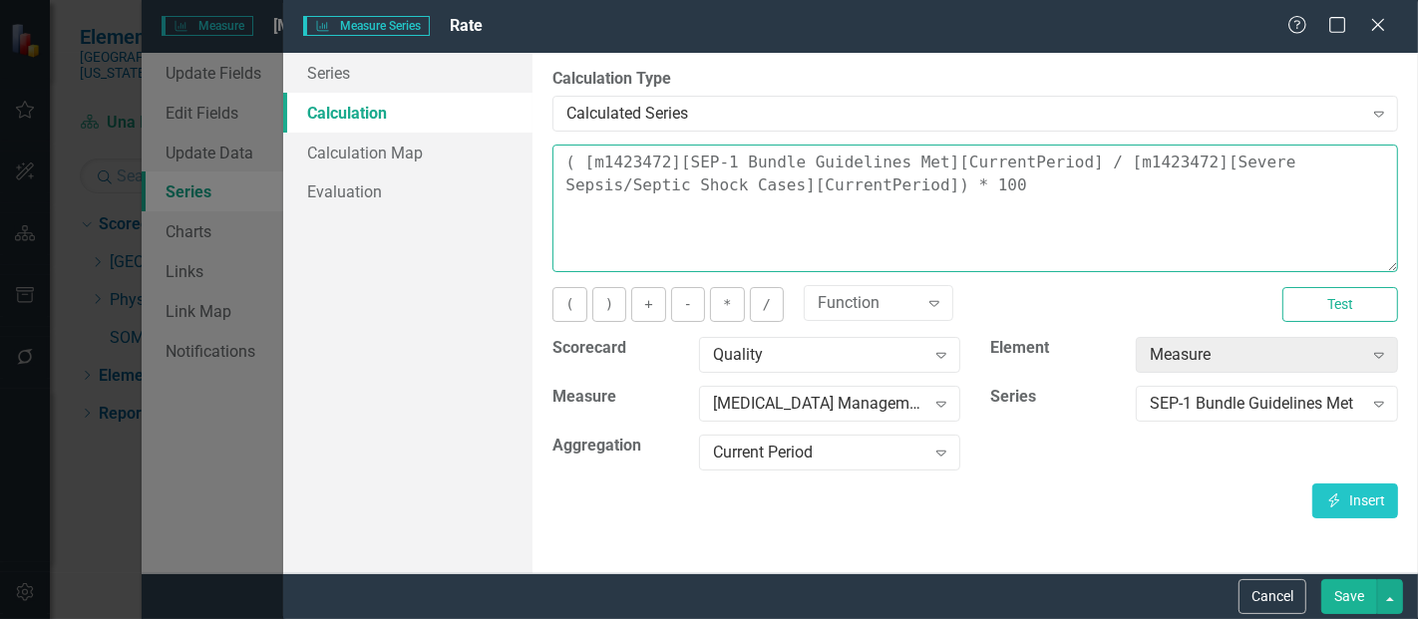
drag, startPoint x: 920, startPoint y: 182, endPoint x: 468, endPoint y: 118, distance: 456.4
click at [468, 118] on div "Series Calculation Calculation Map Evaluation From this page, you can edit the …" at bounding box center [850, 313] width 1135 height 521
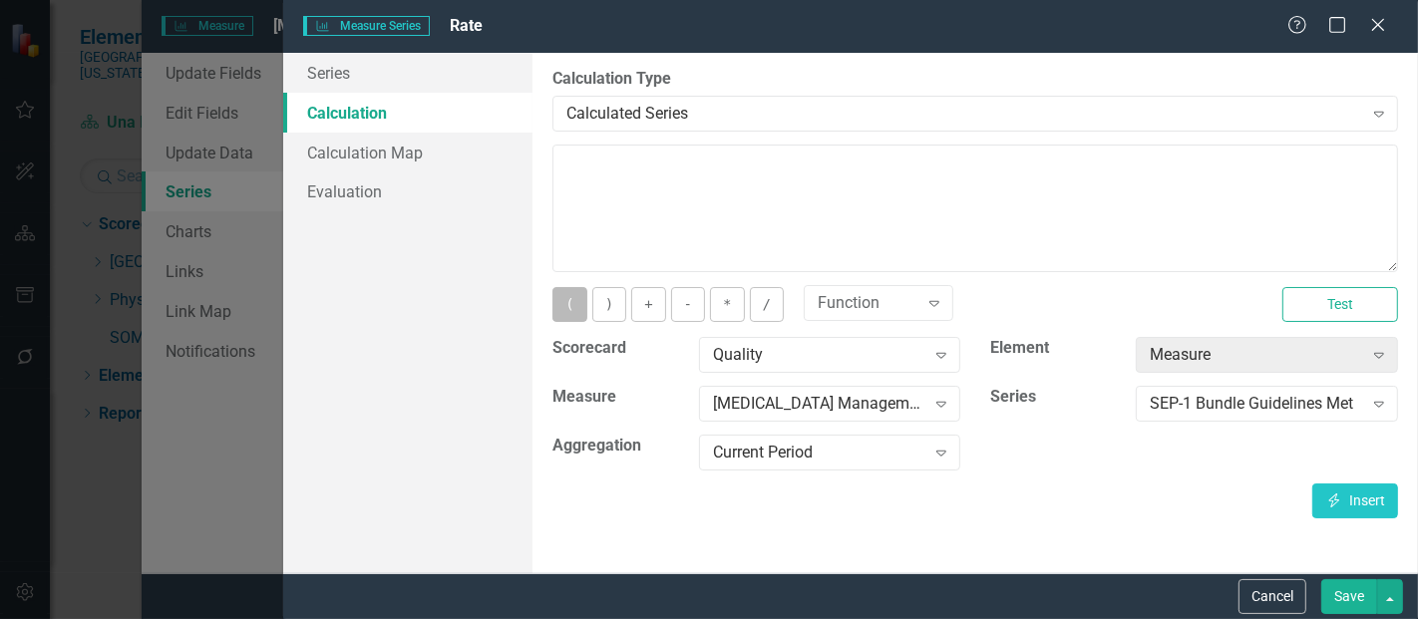
click at [567, 288] on button "(" at bounding box center [570, 304] width 34 height 35
click at [1381, 504] on button "Insert Insert" at bounding box center [1356, 501] width 86 height 35
click at [768, 314] on button "/" at bounding box center [767, 304] width 34 height 35
click at [1178, 396] on div "SEP-1 Bundle Guidelines Met" at bounding box center [1256, 404] width 212 height 23
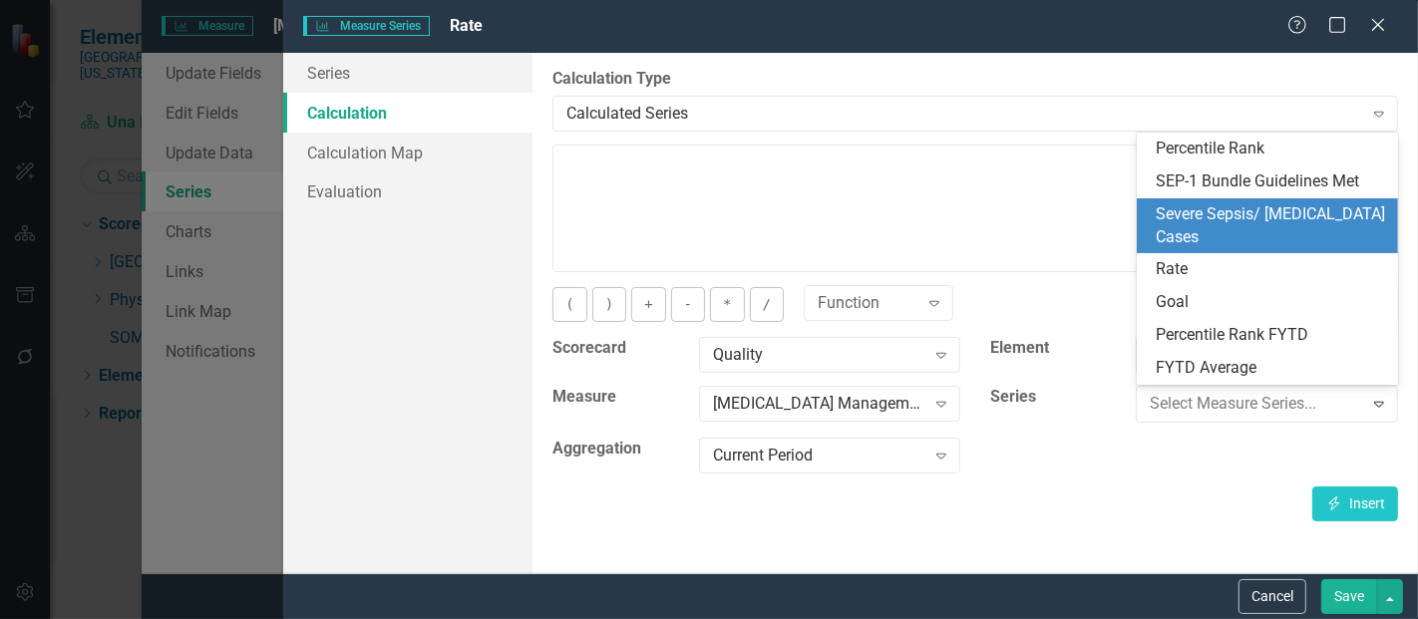
click at [1234, 226] on div "Severe Sepsis/ [MEDICAL_DATA] Cases" at bounding box center [1272, 226] width 230 height 46
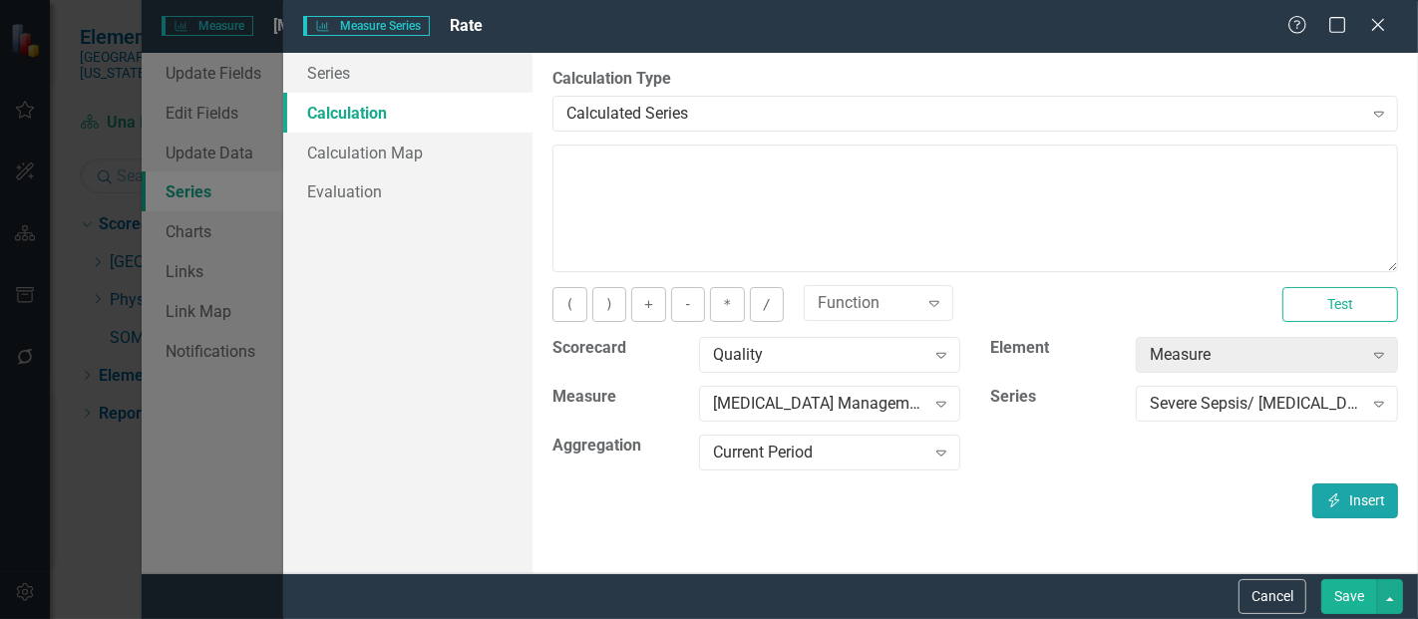
click at [1374, 500] on button "Insert Insert" at bounding box center [1356, 501] width 86 height 35
click at [604, 299] on button ")" at bounding box center [610, 304] width 34 height 35
click at [715, 308] on button "*" at bounding box center [727, 304] width 34 height 35
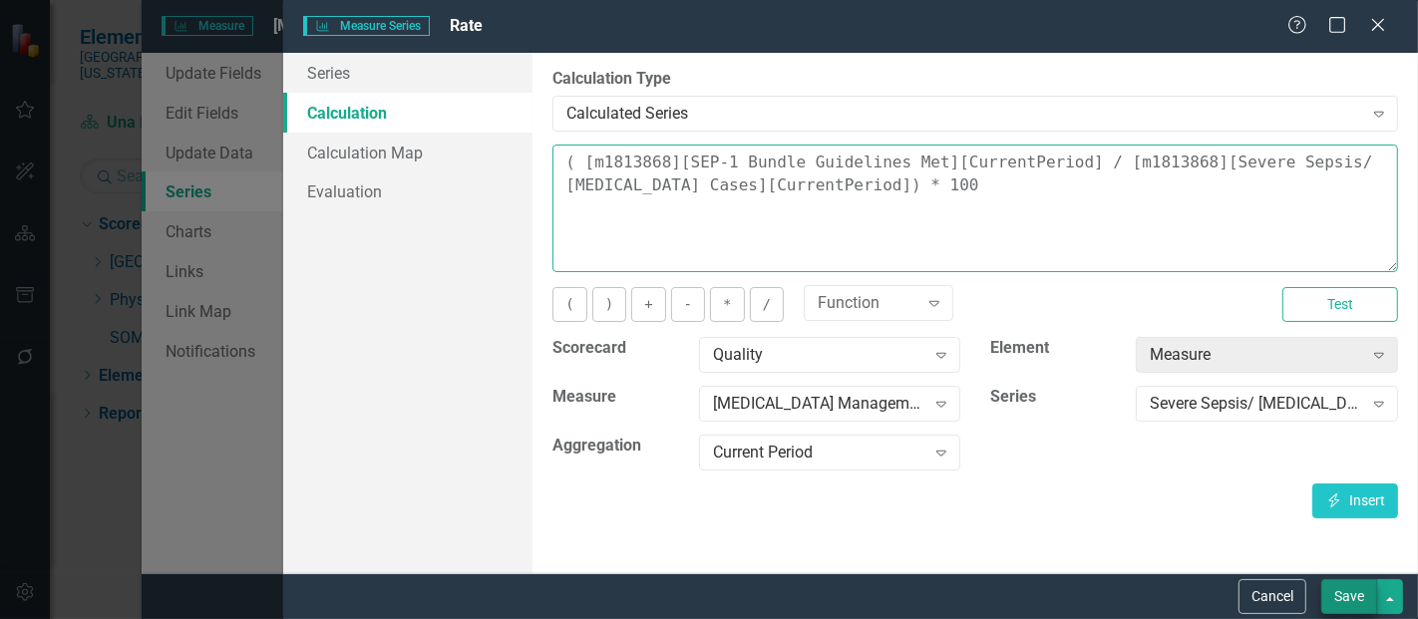
type textarea "( [m1813868][SEP-1 Bundle Guidelines Met][CurrentPeriod] / [m1813868][Severe Se…"
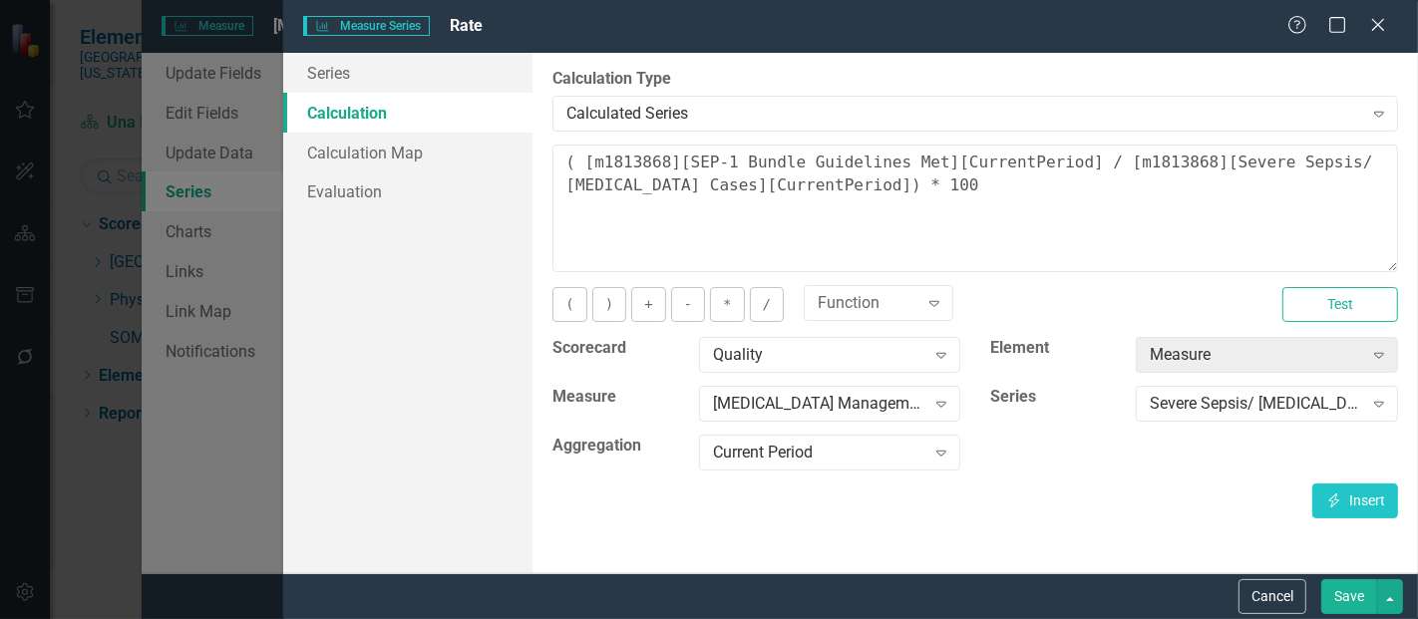
click at [1347, 589] on button "Save" at bounding box center [1350, 597] width 56 height 35
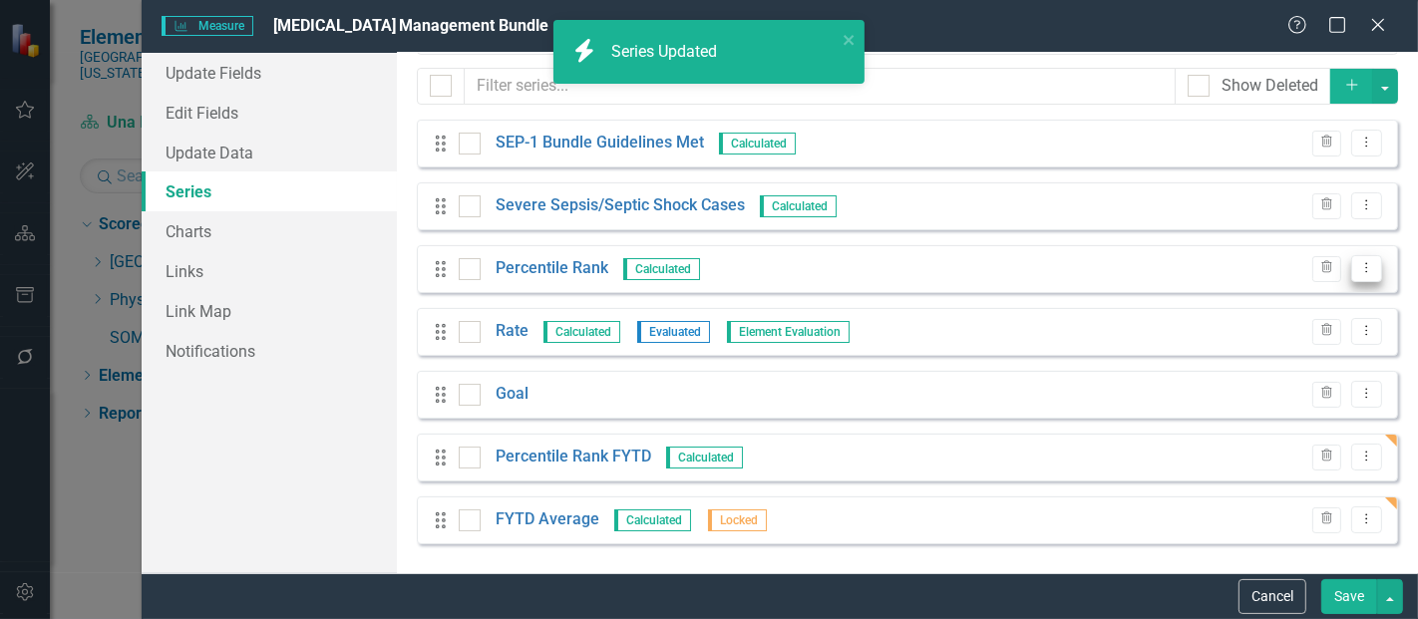
click at [1359, 270] on icon "Dropdown Menu" at bounding box center [1367, 267] width 17 height 13
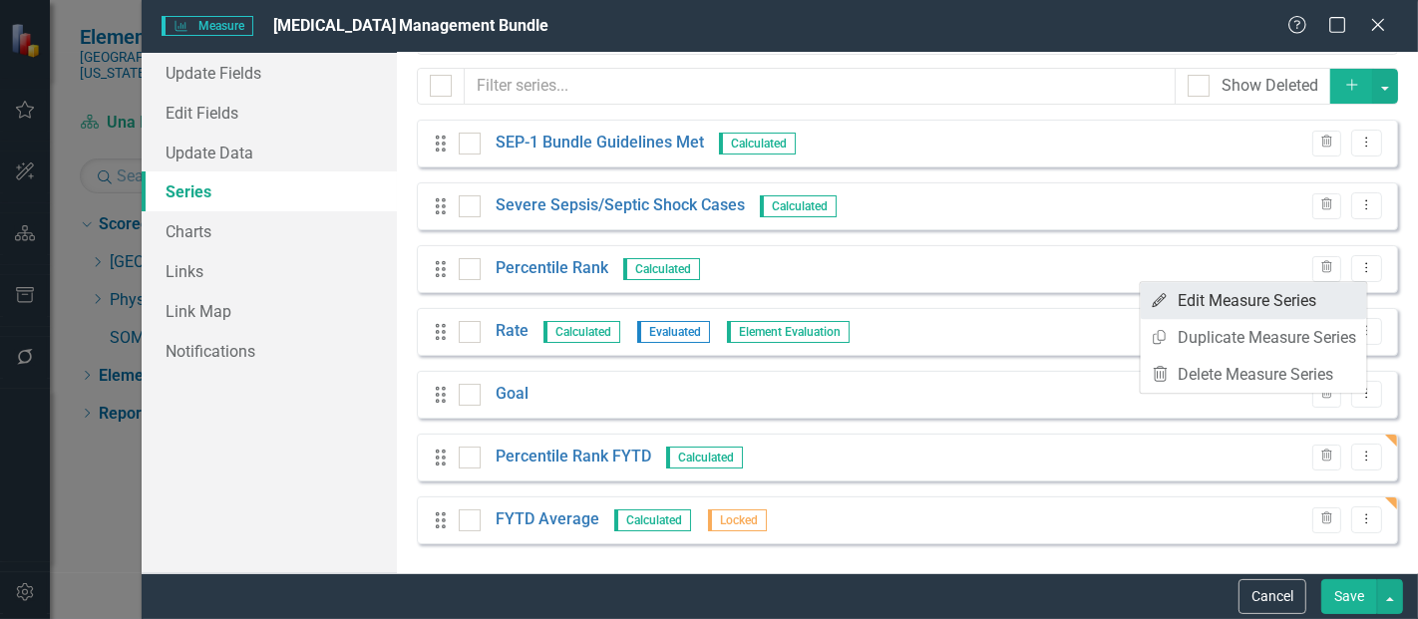
click at [1306, 305] on link "Edit Edit Measure Series" at bounding box center [1254, 300] width 226 height 37
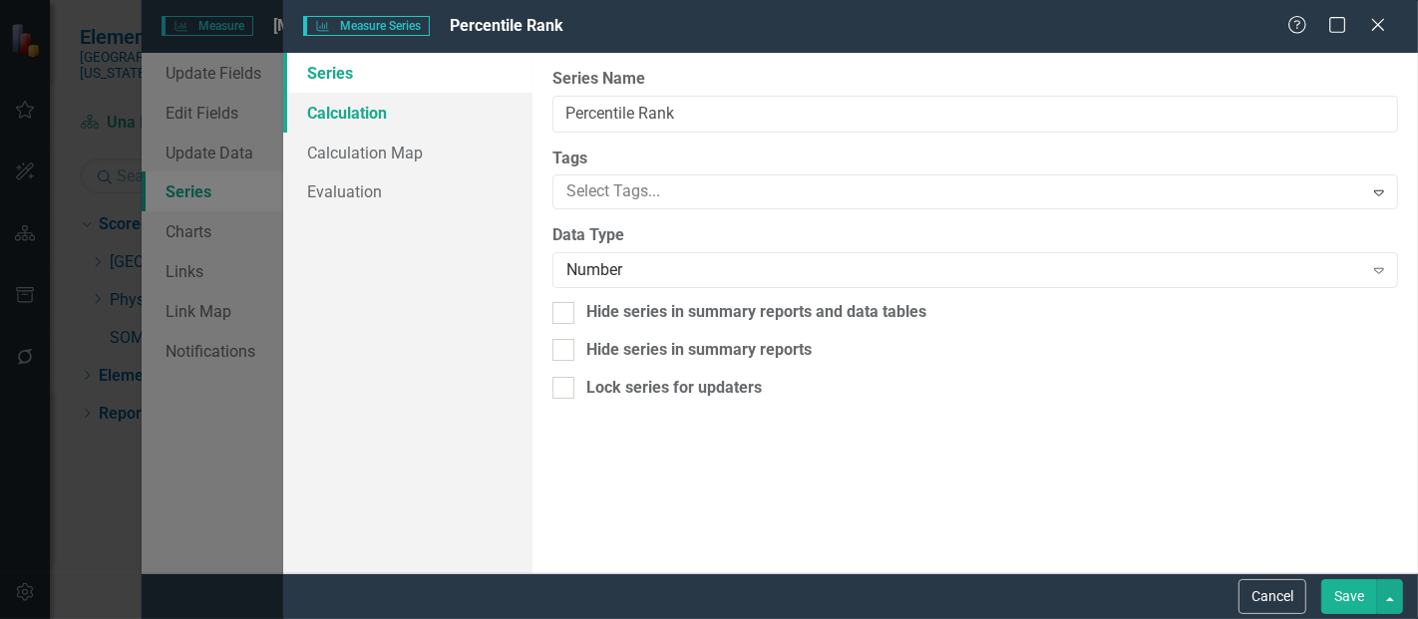
click at [410, 112] on link "Calculation" at bounding box center [407, 113] width 249 height 40
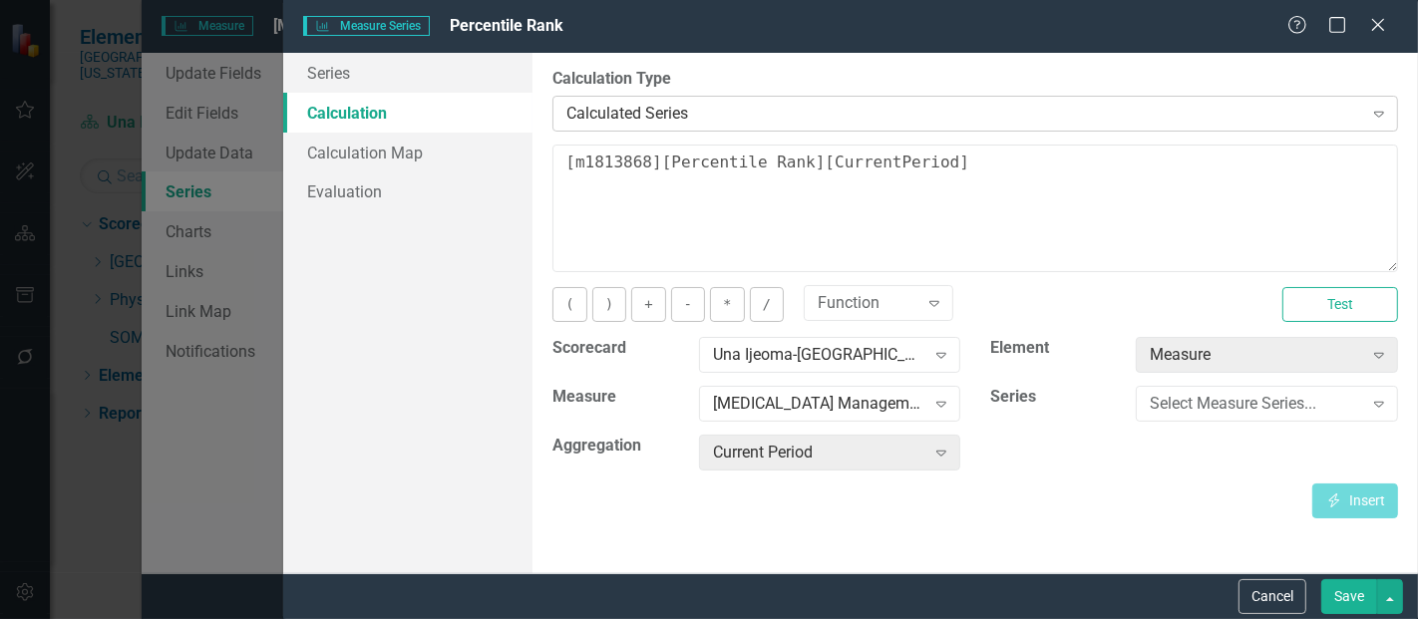
click at [749, 105] on div "Calculated Series" at bounding box center [965, 113] width 796 height 23
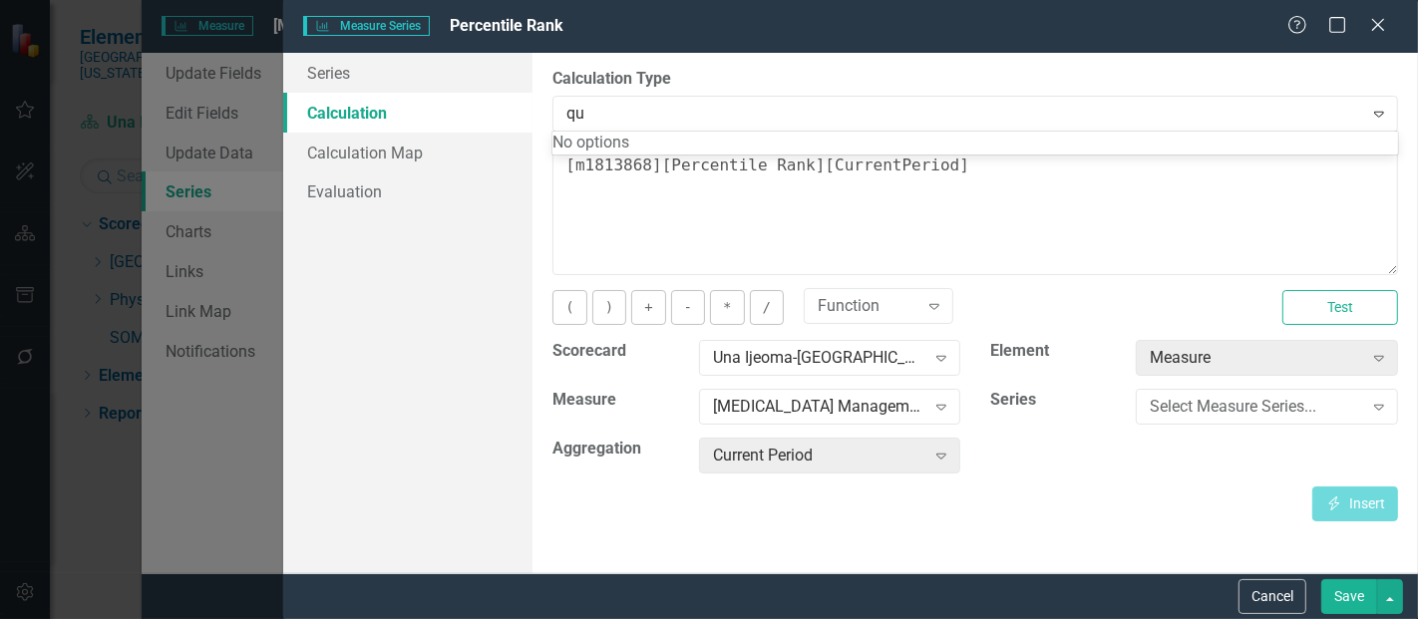
type input "q"
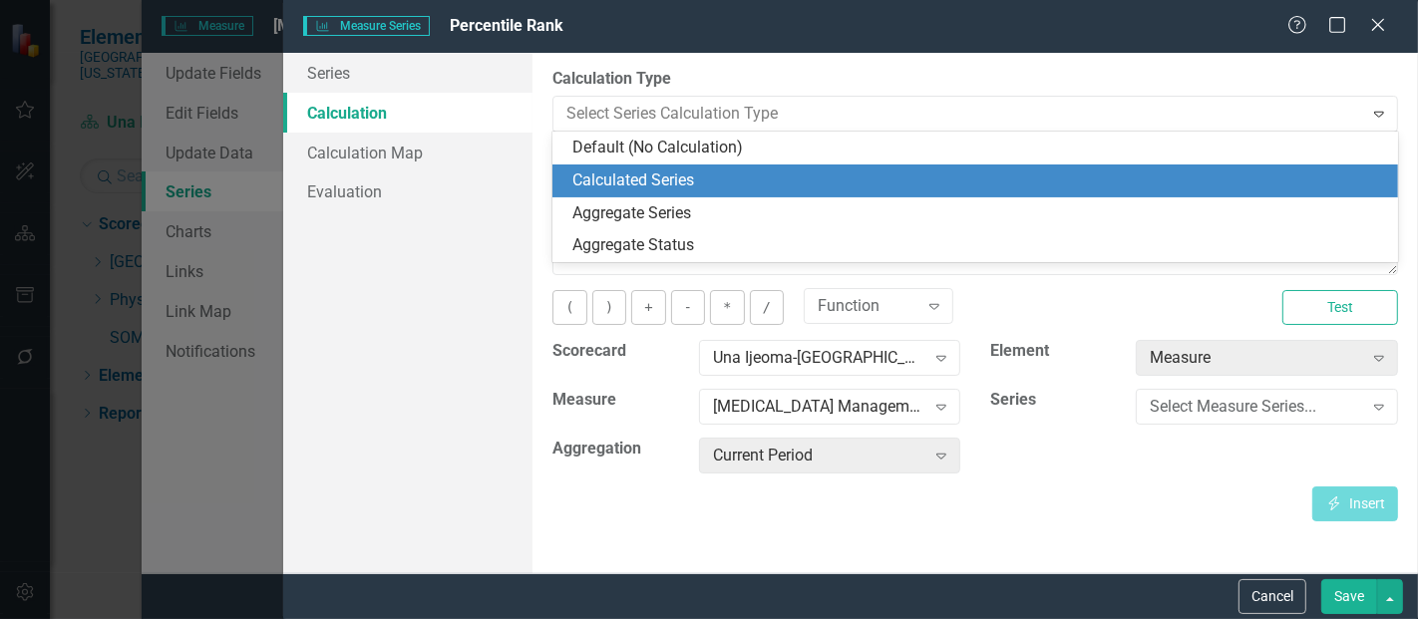
click at [636, 180] on div "Calculated Series" at bounding box center [980, 181] width 814 height 23
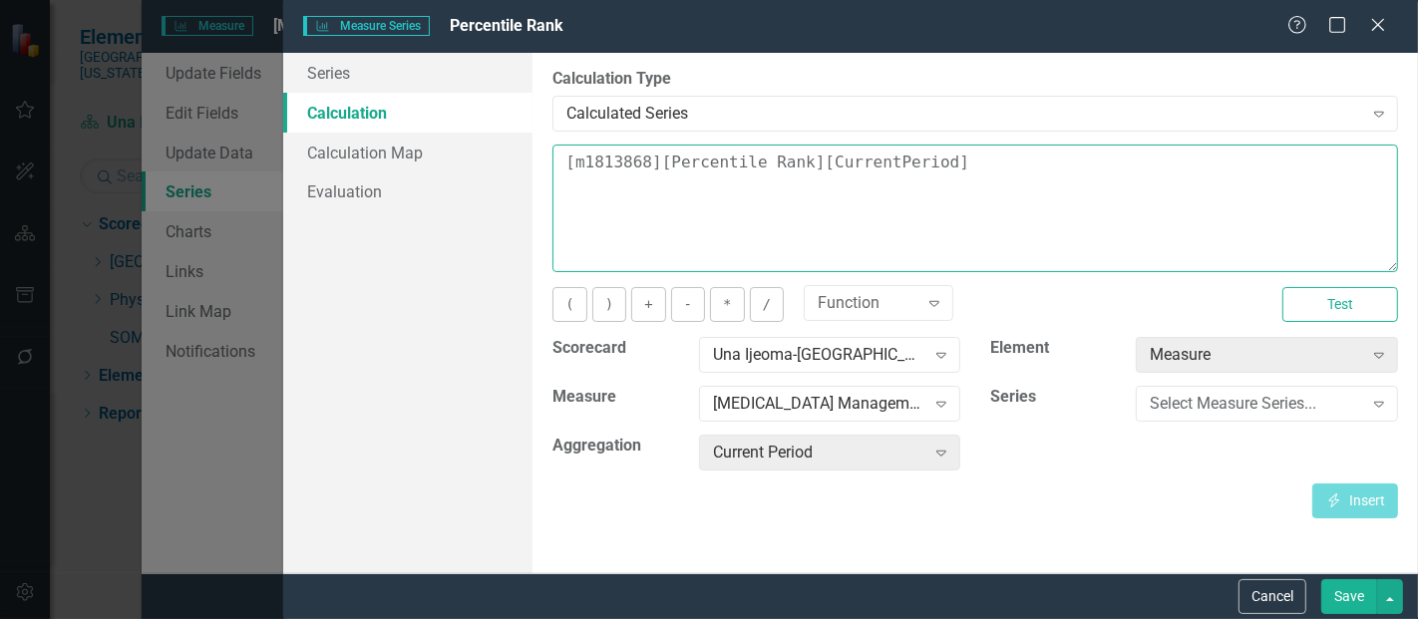
drag, startPoint x: 1008, startPoint y: 164, endPoint x: 419, endPoint y: 130, distance: 590.5
click at [419, 130] on div "Series Calculation Calculation Map Evaluation From this page, you can edit the …" at bounding box center [850, 313] width 1135 height 521
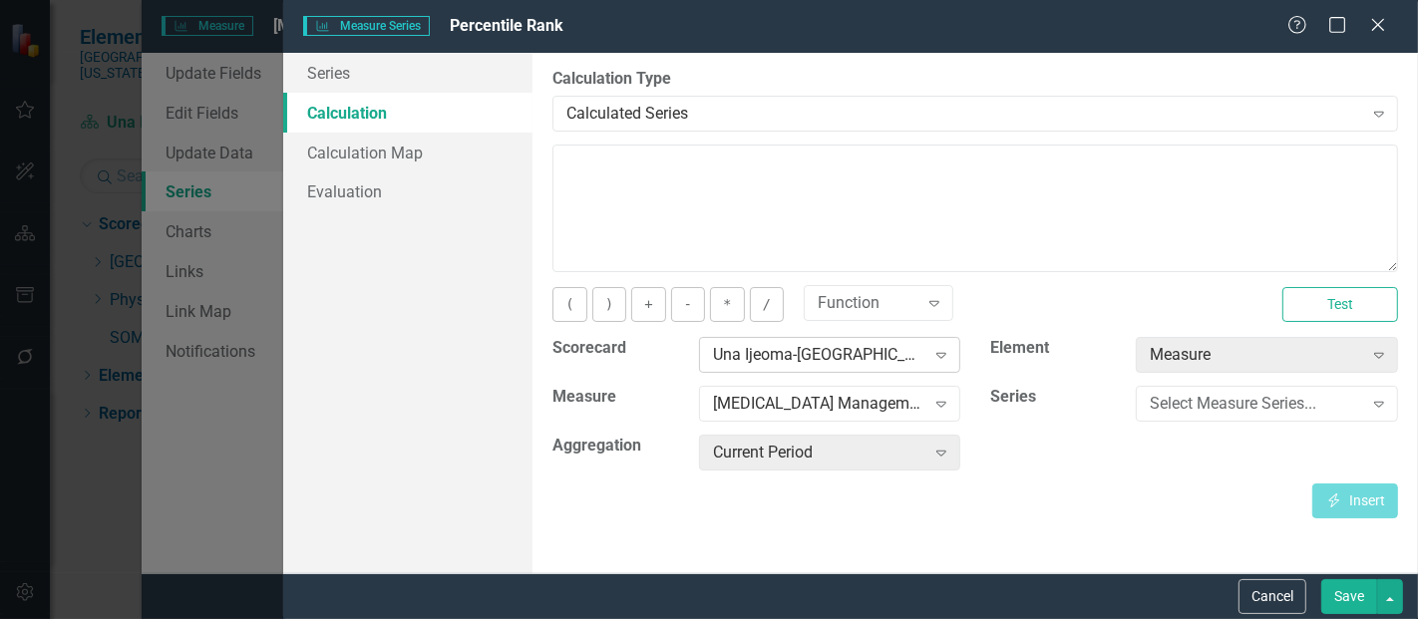
click at [863, 365] on div "Una Ijeoma-Nchinda, MD Expand" at bounding box center [830, 355] width 262 height 36
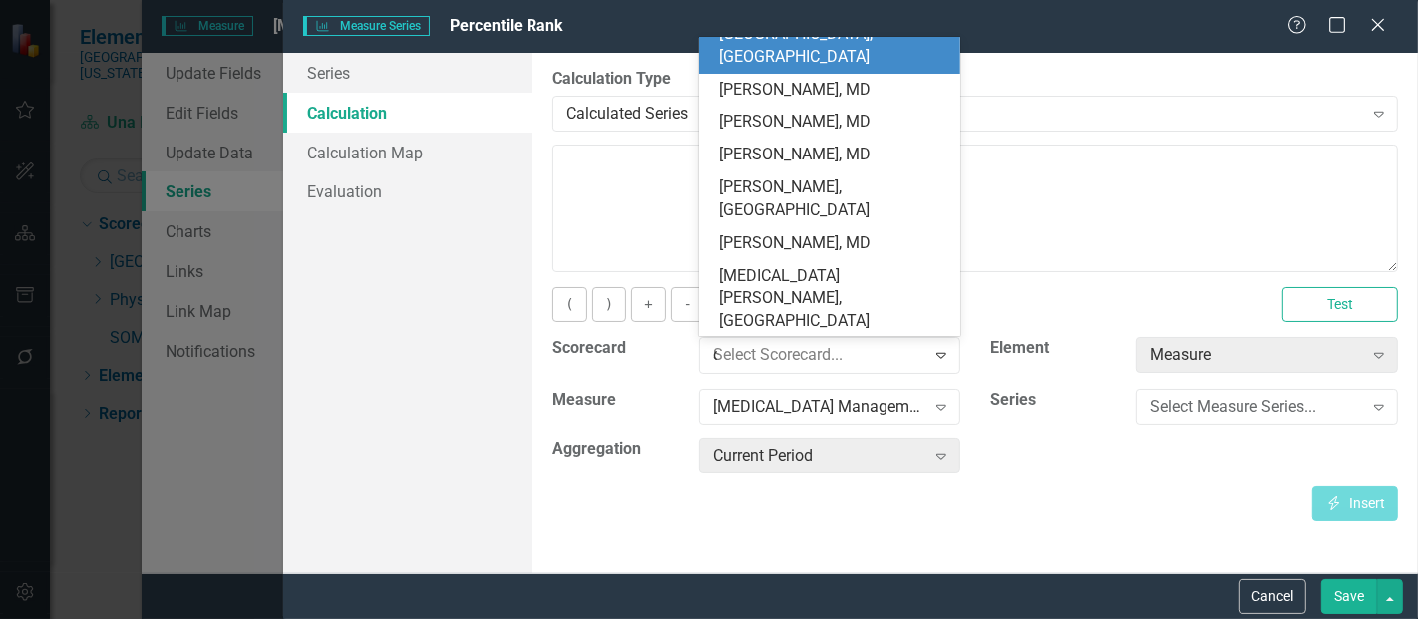
scroll to position [0, 0]
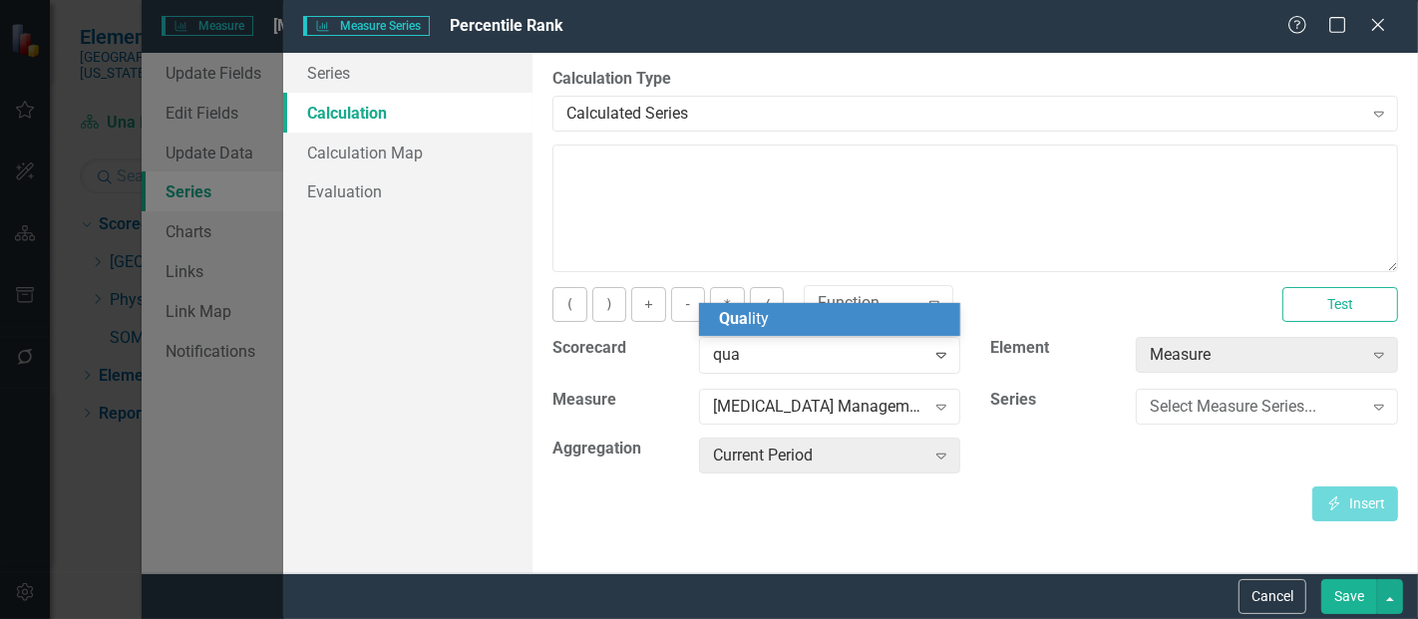
type input "qual"
click at [823, 318] on div "Qual ity" at bounding box center [834, 319] width 230 height 23
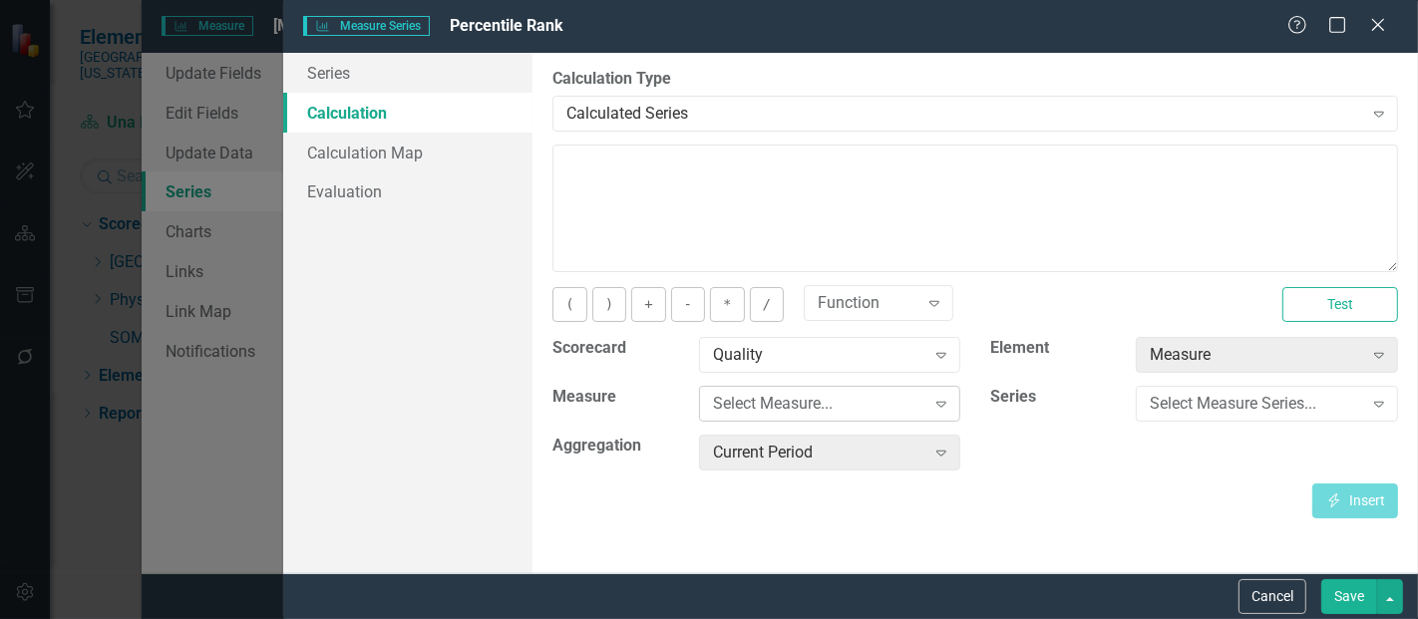
click at [799, 404] on div "Select Measure..." at bounding box center [819, 404] width 212 height 23
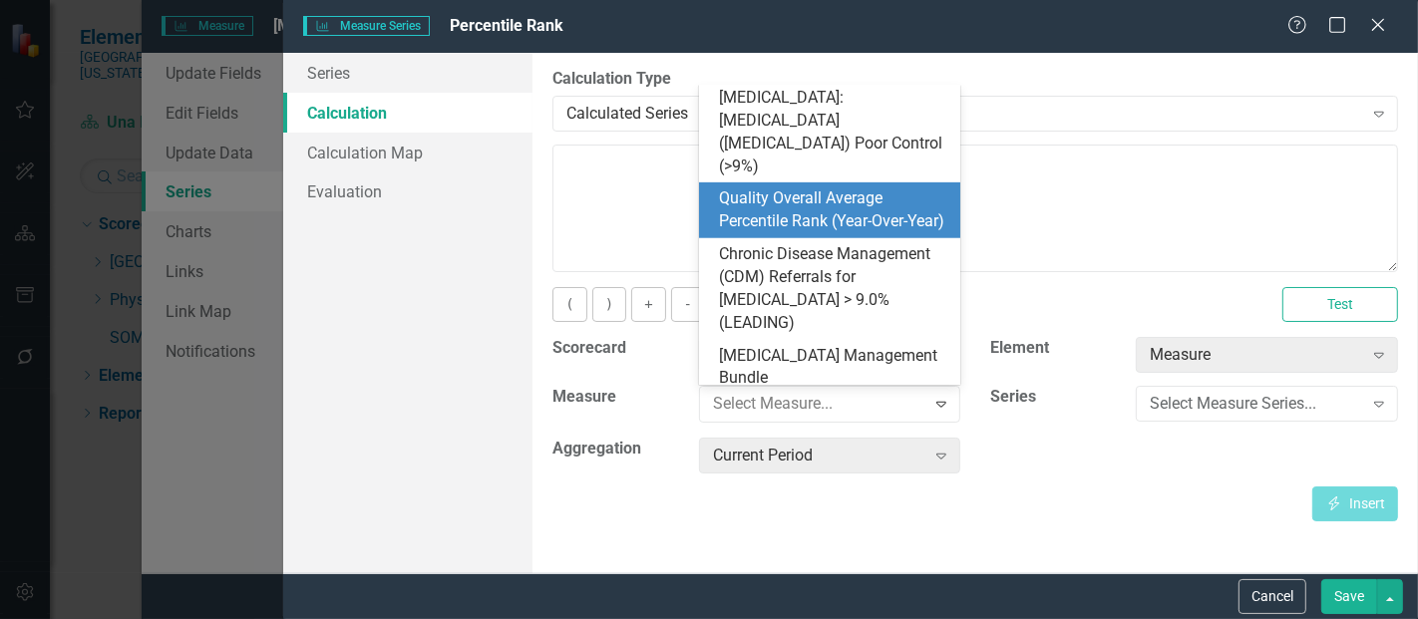
scroll to position [951, 0]
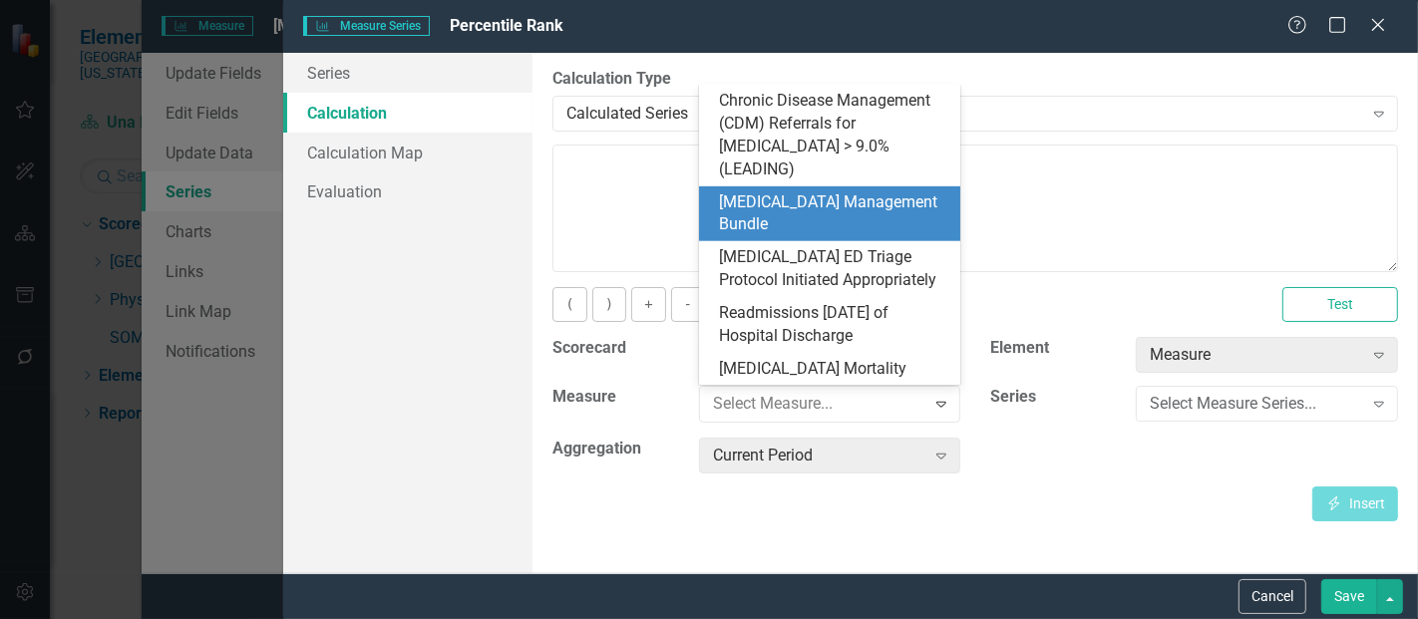
click at [784, 207] on div "[MEDICAL_DATA] Management Bundle" at bounding box center [834, 215] width 230 height 46
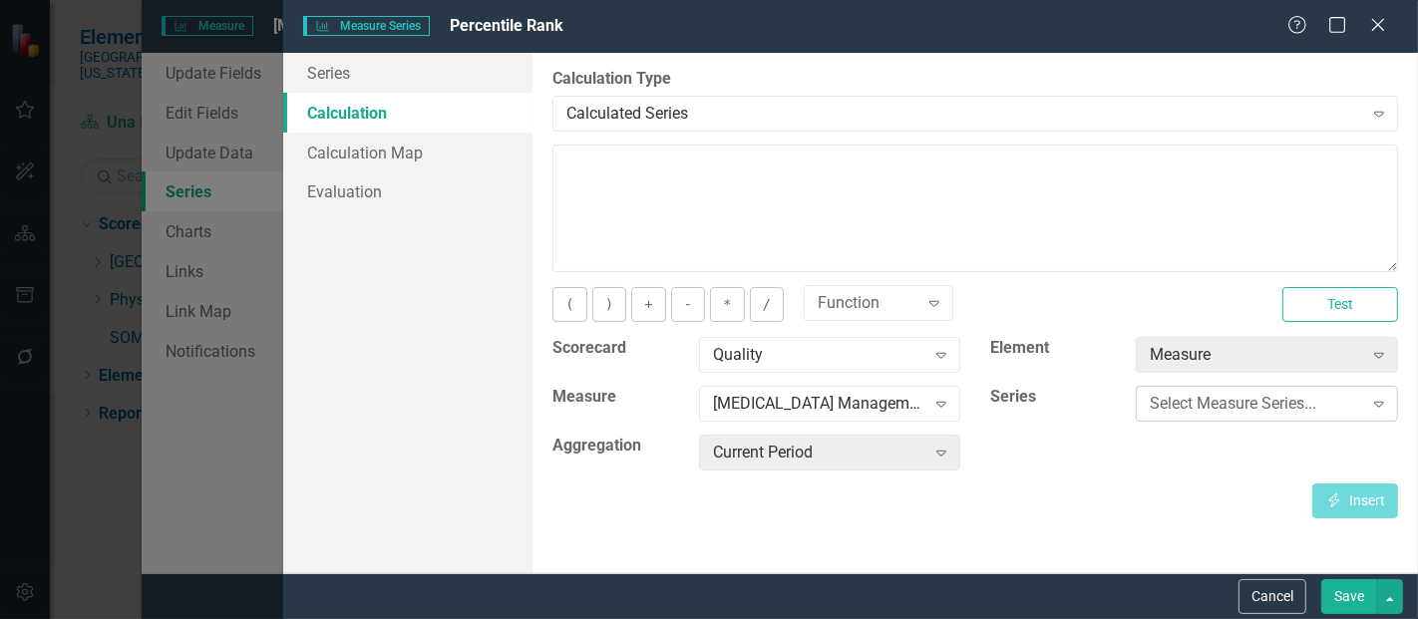
click at [1171, 397] on div "Select Measure Series..." at bounding box center [1256, 404] width 212 height 23
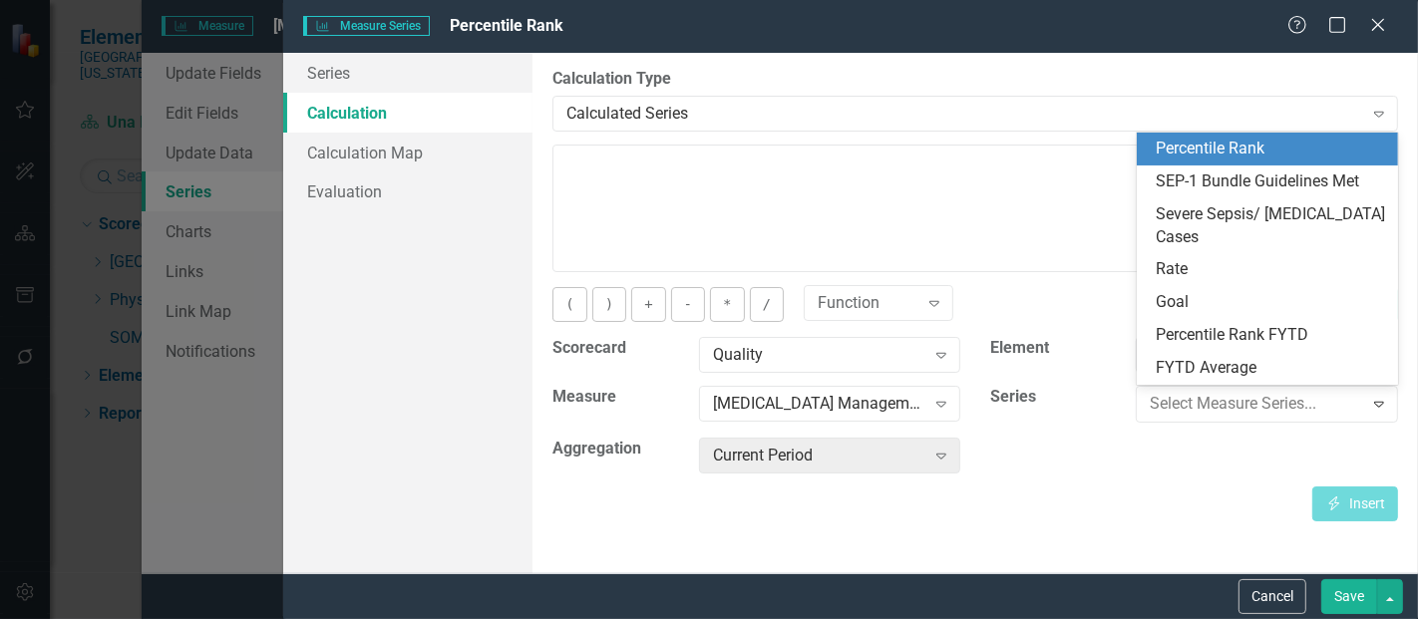
click at [1221, 155] on div "Percentile Rank" at bounding box center [1272, 149] width 230 height 23
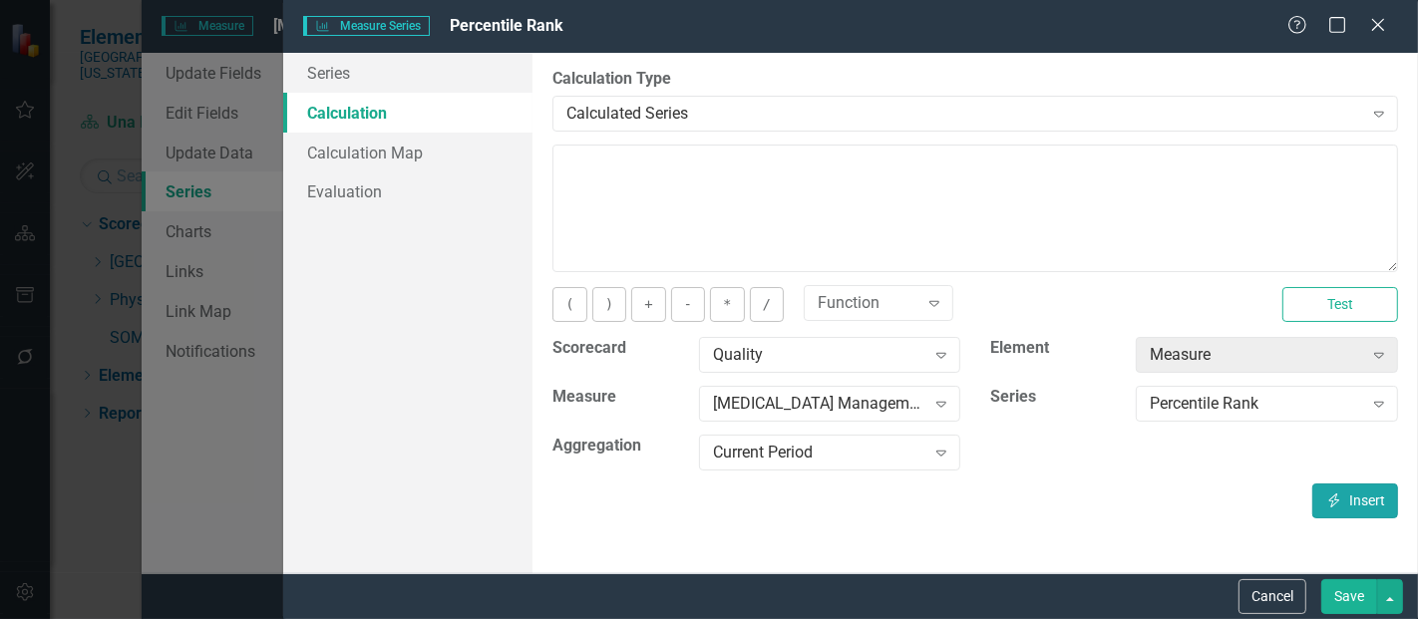
click at [1335, 499] on icon "Insert" at bounding box center [1335, 501] width 18 height 14
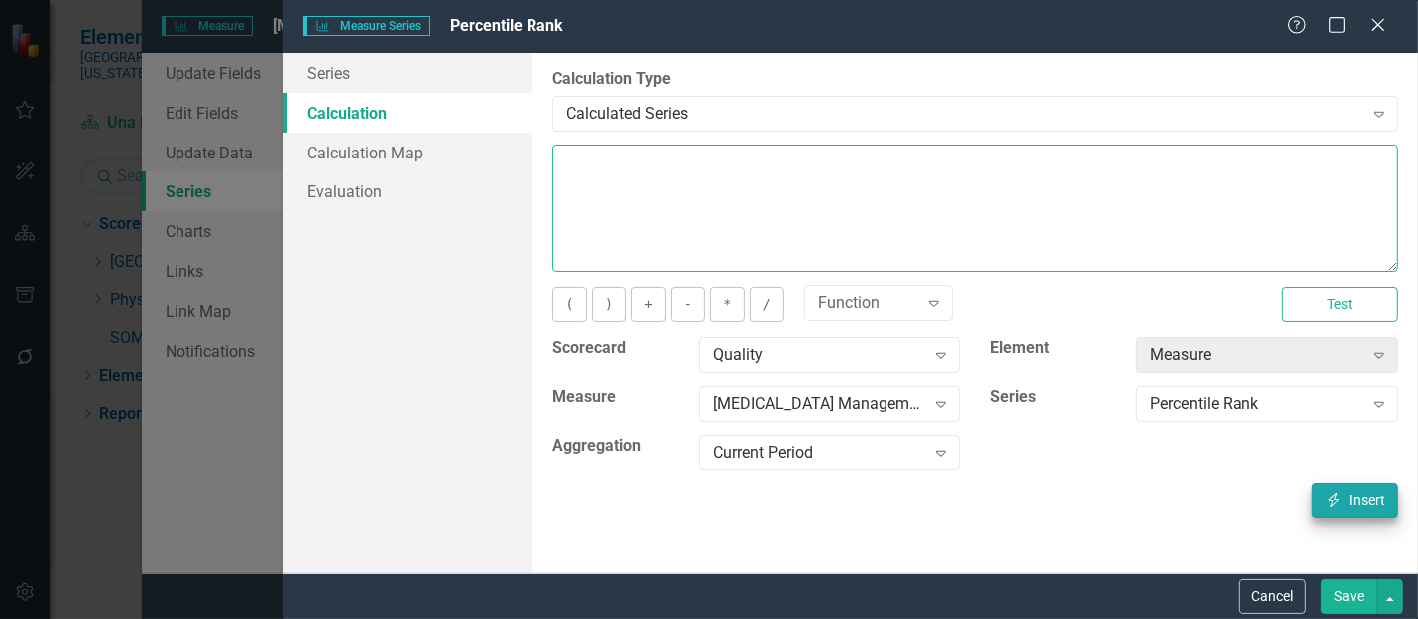
type textarea "[m1813868][Percentile Rank][CurrentPeriod]"
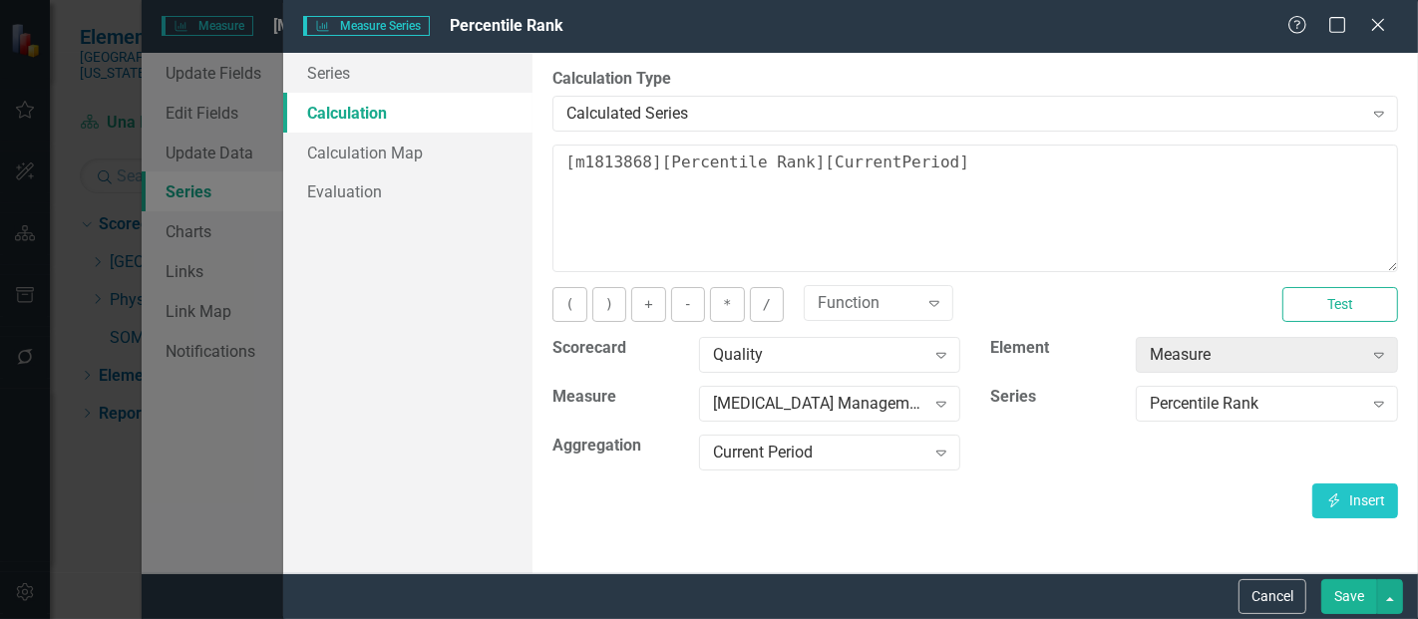
click at [1347, 586] on button "Save" at bounding box center [1350, 597] width 56 height 35
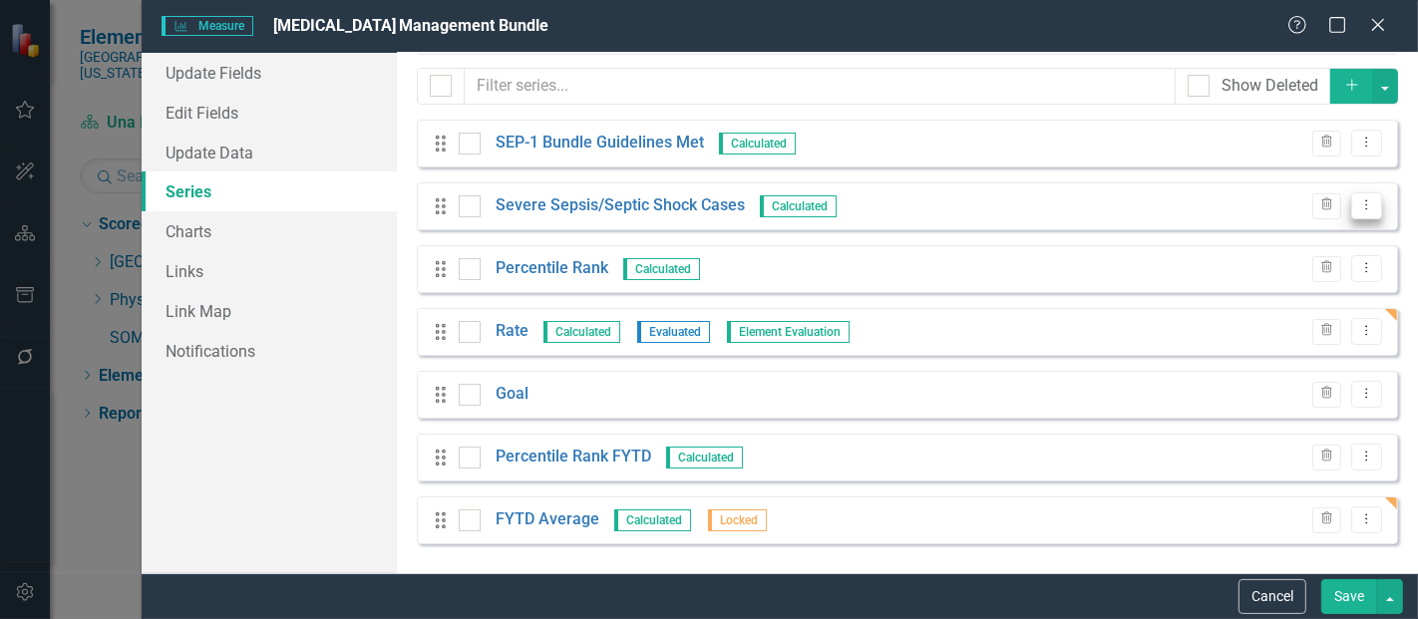
click at [1357, 198] on button "Dropdown Menu" at bounding box center [1367, 206] width 31 height 27
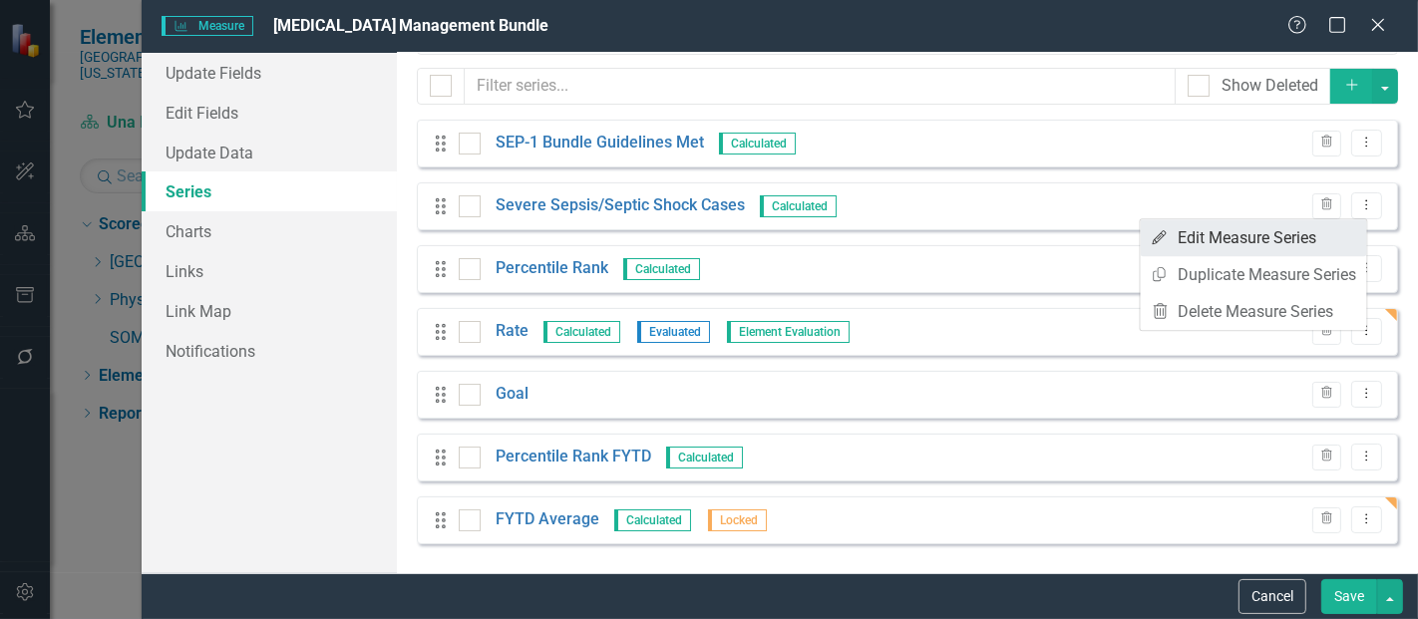
click at [1273, 240] on link "Edit Edit Measure Series" at bounding box center [1254, 237] width 226 height 37
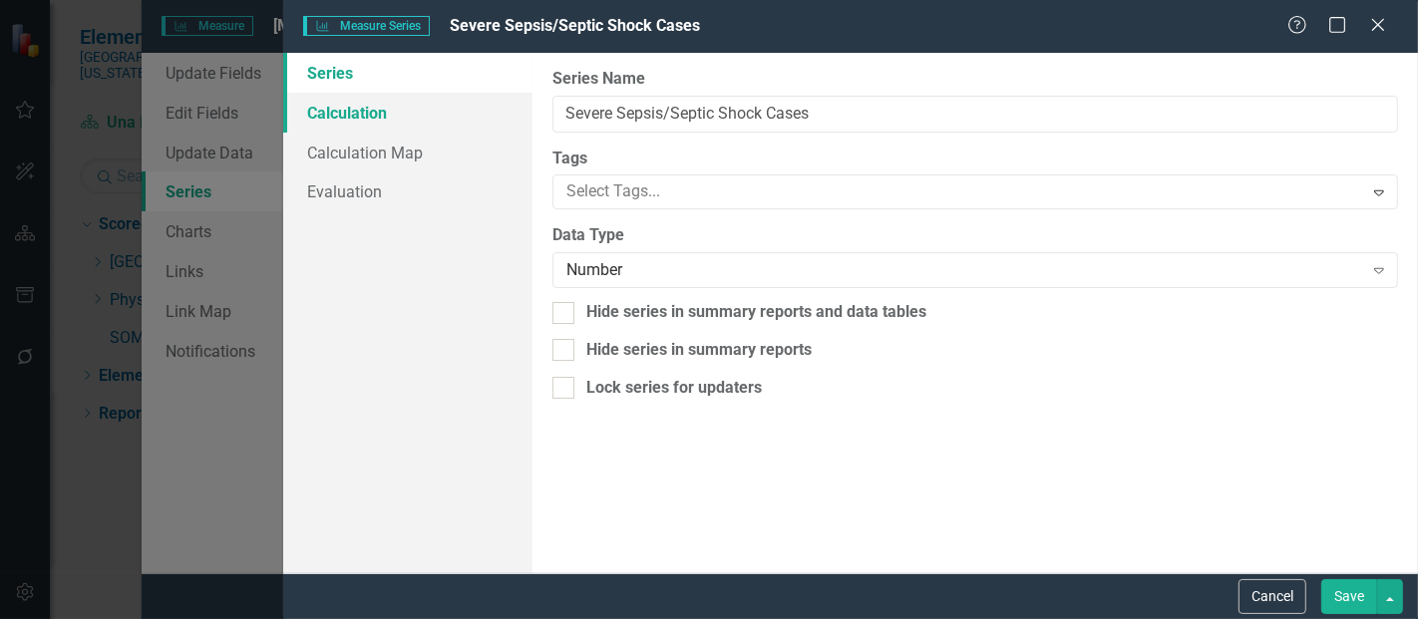
click at [422, 107] on link "Calculation" at bounding box center [407, 113] width 249 height 40
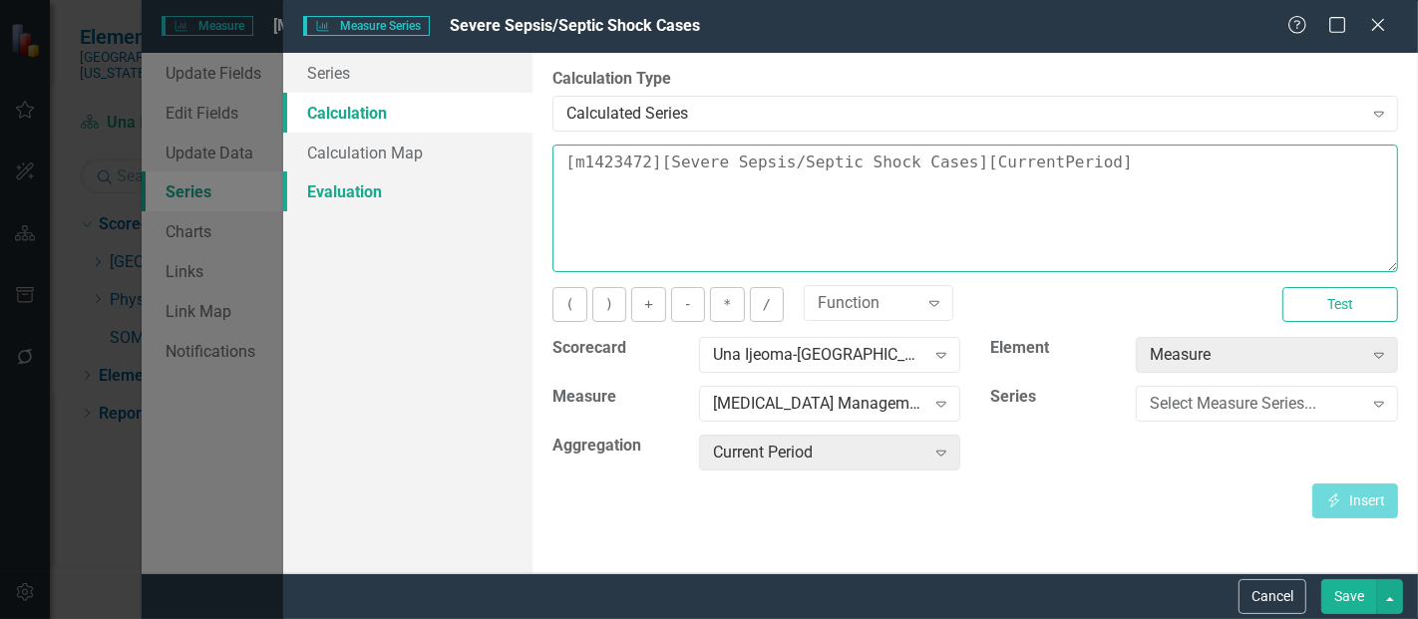
drag, startPoint x: 1165, startPoint y: 195, endPoint x: 481, endPoint y: 197, distance: 684.3
click at [481, 197] on div "Series Calculation Calculation Map Evaluation From this page, you can edit the …" at bounding box center [850, 313] width 1135 height 521
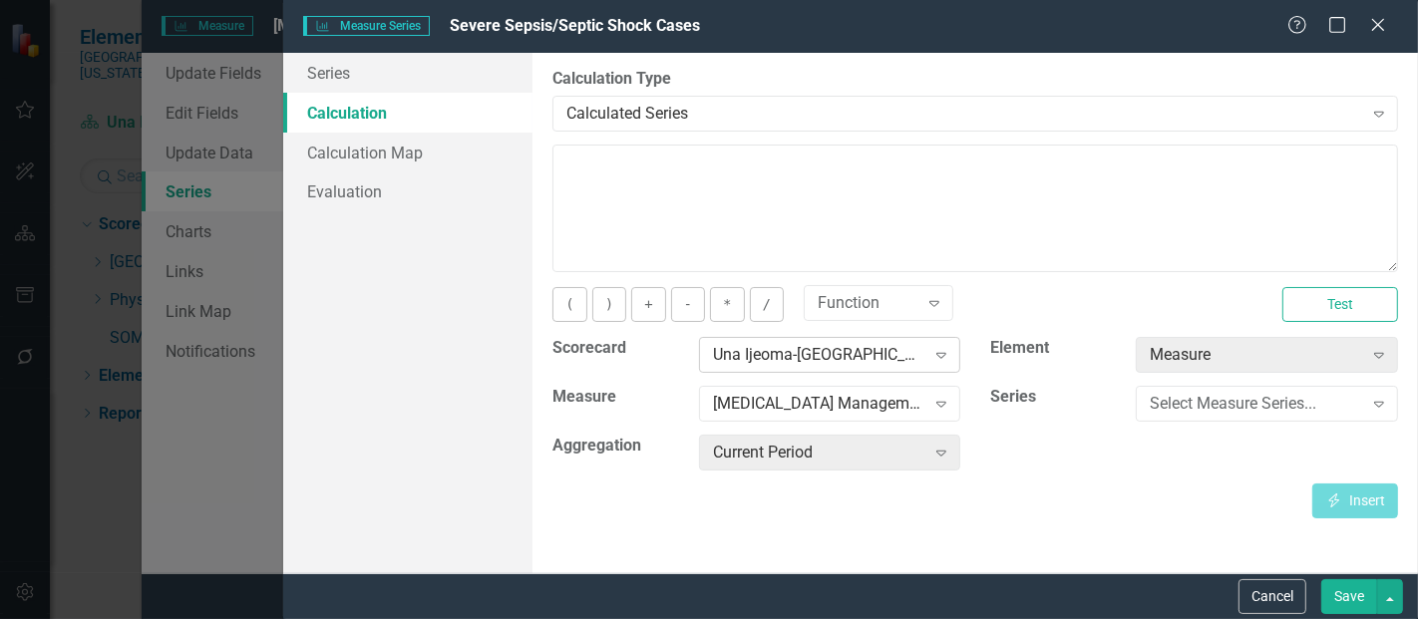
click at [741, 359] on div "Una Ijeoma-[GEOGRAPHIC_DATA], [GEOGRAPHIC_DATA]" at bounding box center [819, 355] width 212 height 23
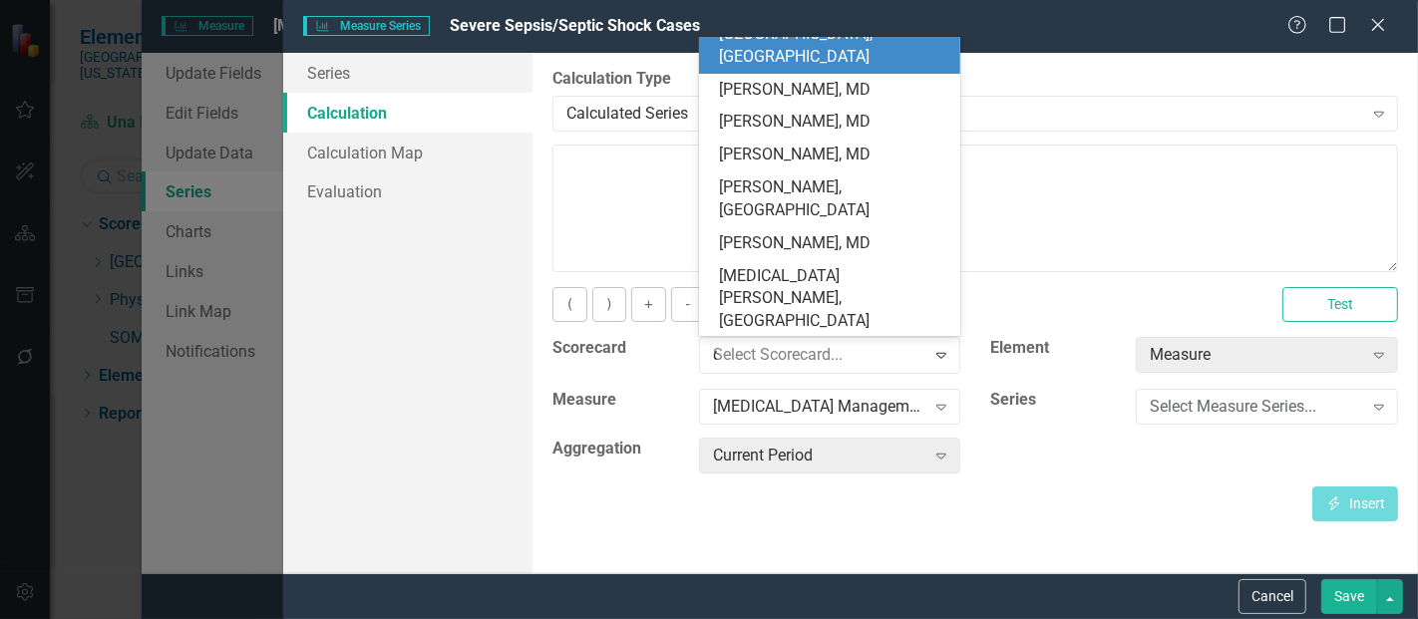
scroll to position [0, 0]
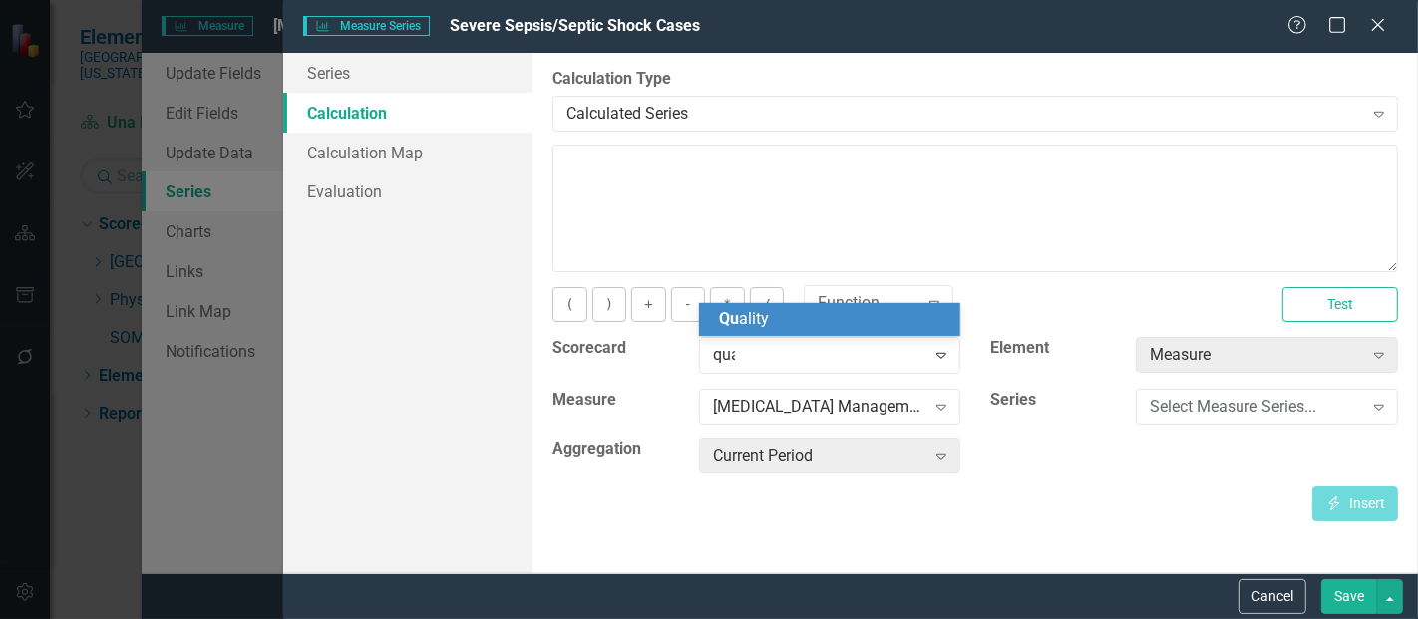
type input "qual"
click at [768, 322] on div "Qual ity" at bounding box center [834, 319] width 230 height 23
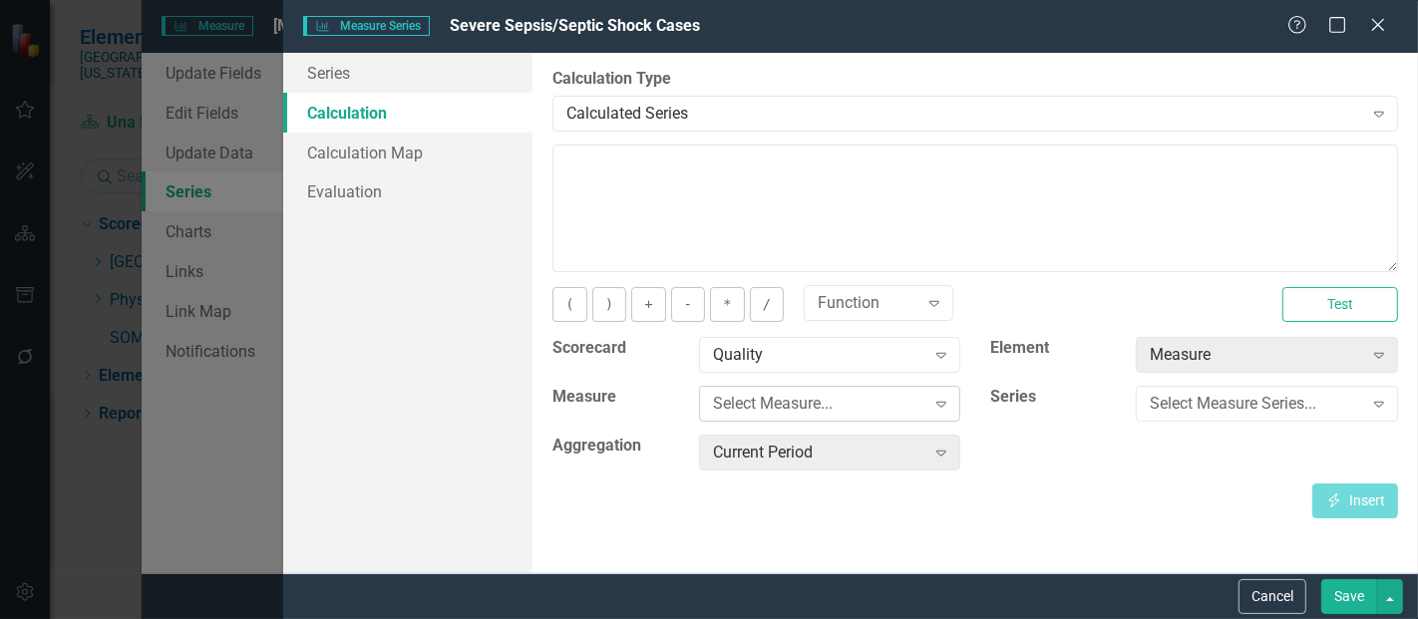
click at [799, 404] on div "Select Measure..." at bounding box center [819, 404] width 212 height 23
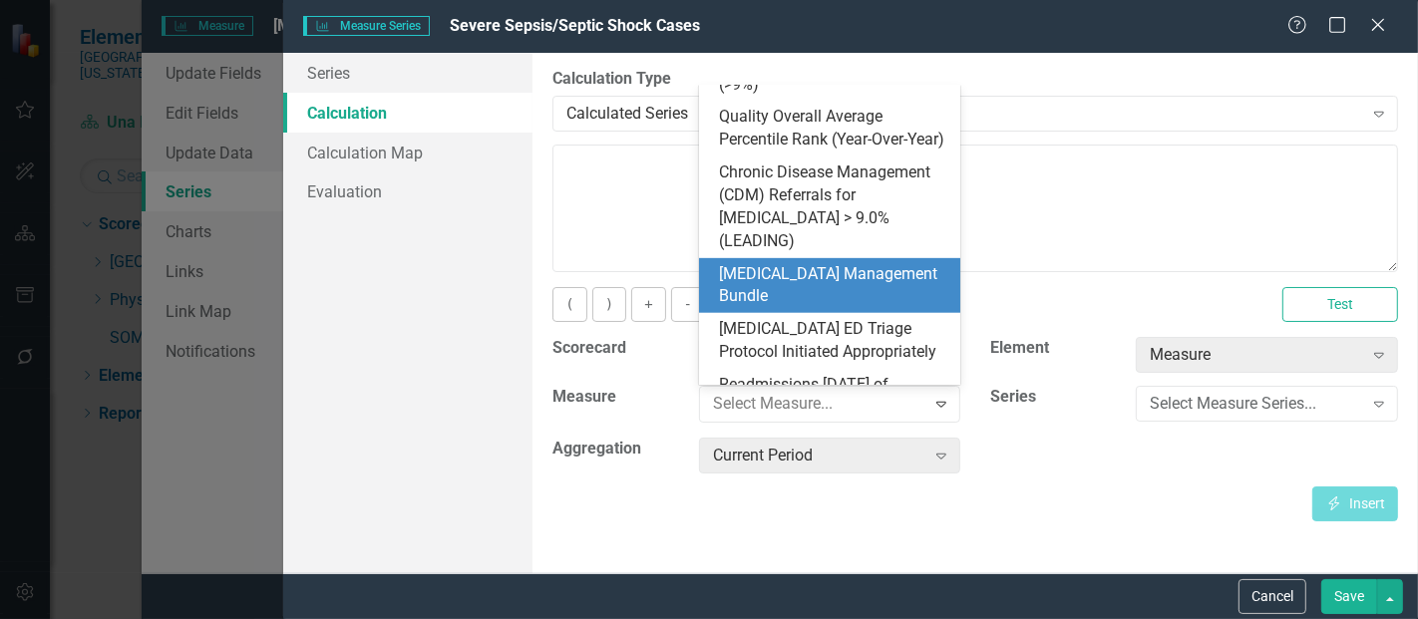
scroll to position [880, 0]
click at [786, 265] on div "[MEDICAL_DATA] Management Bundle" at bounding box center [834, 285] width 230 height 46
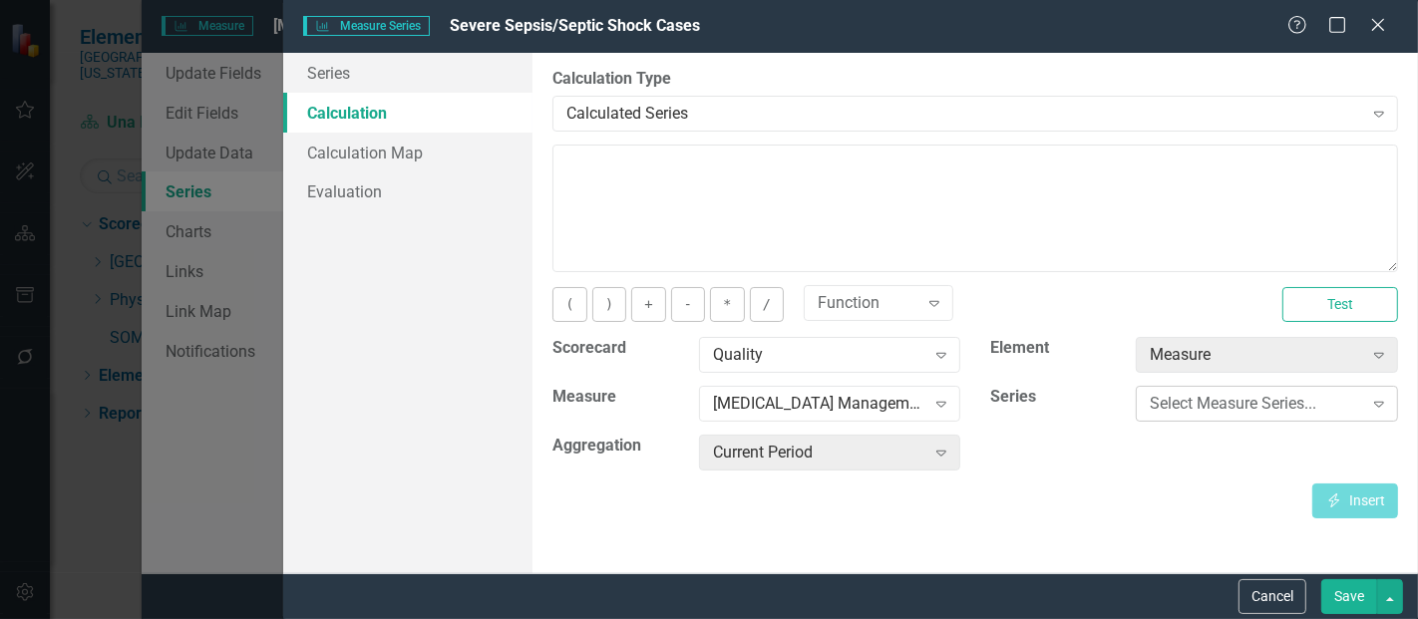
click at [1196, 411] on div "Select Measure Series..." at bounding box center [1256, 404] width 212 height 23
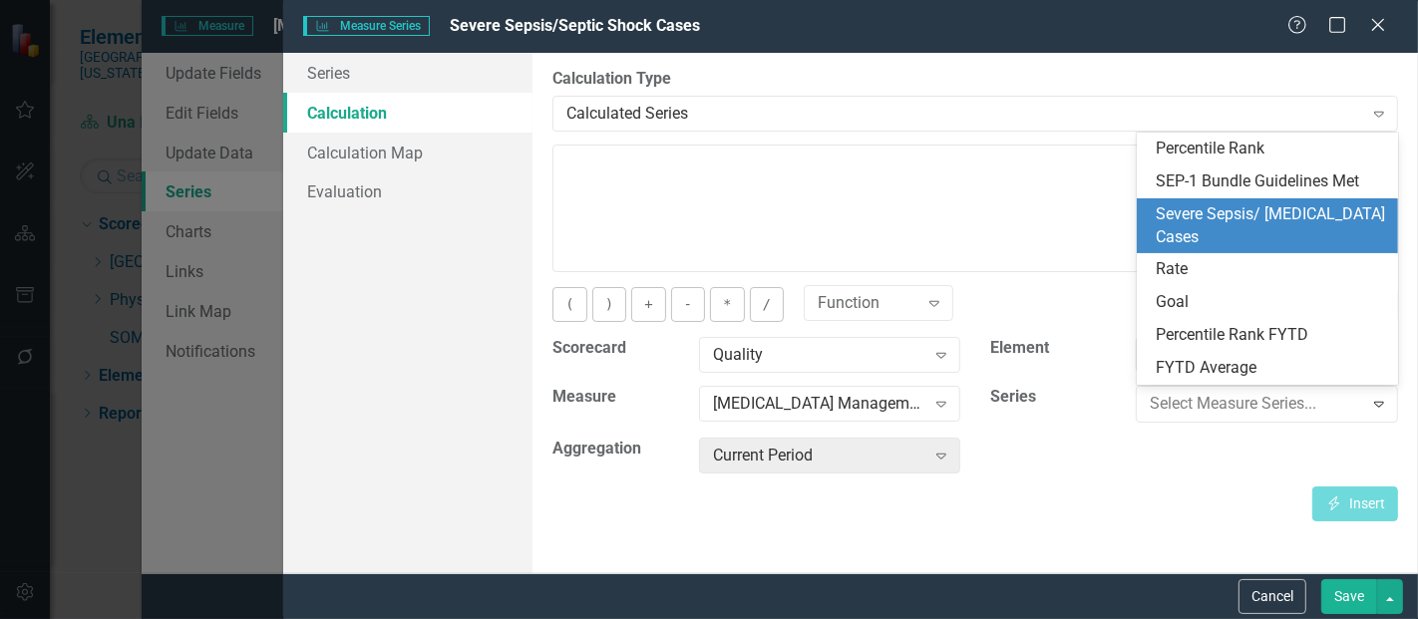
click at [1231, 223] on div "Severe Sepsis/ [MEDICAL_DATA] Cases" at bounding box center [1272, 226] width 230 height 46
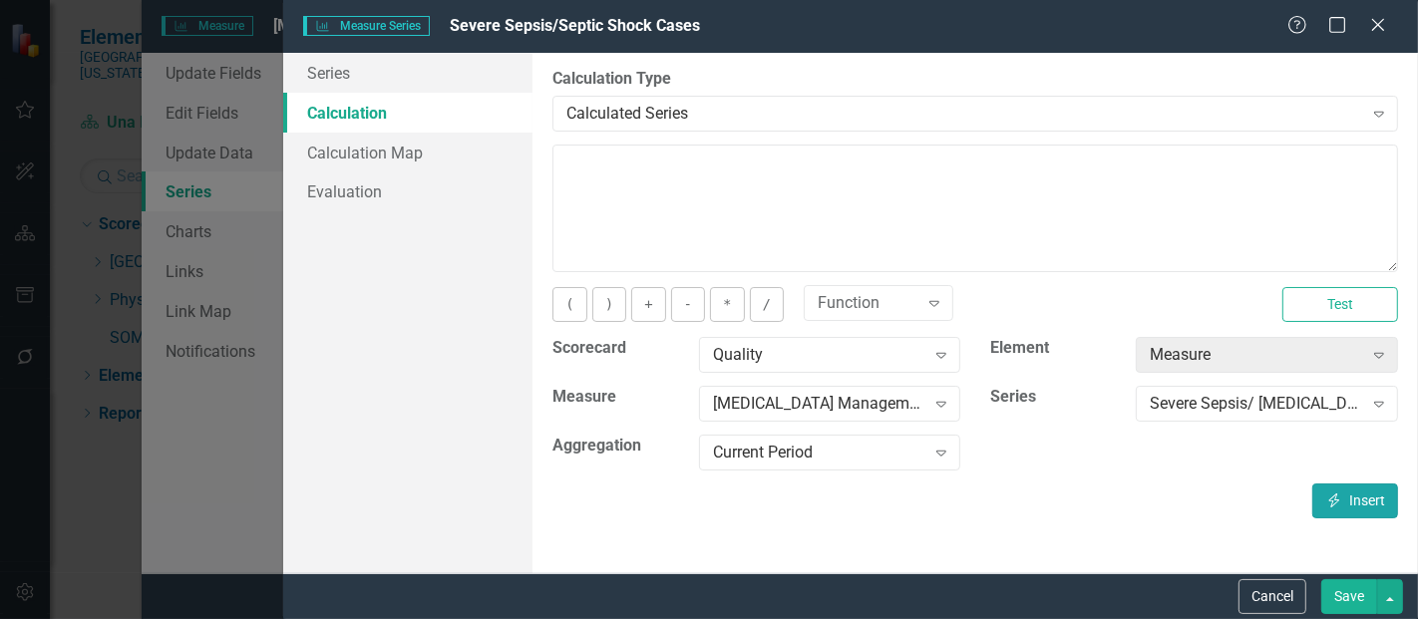
click at [1357, 500] on button "Insert Insert" at bounding box center [1356, 501] width 86 height 35
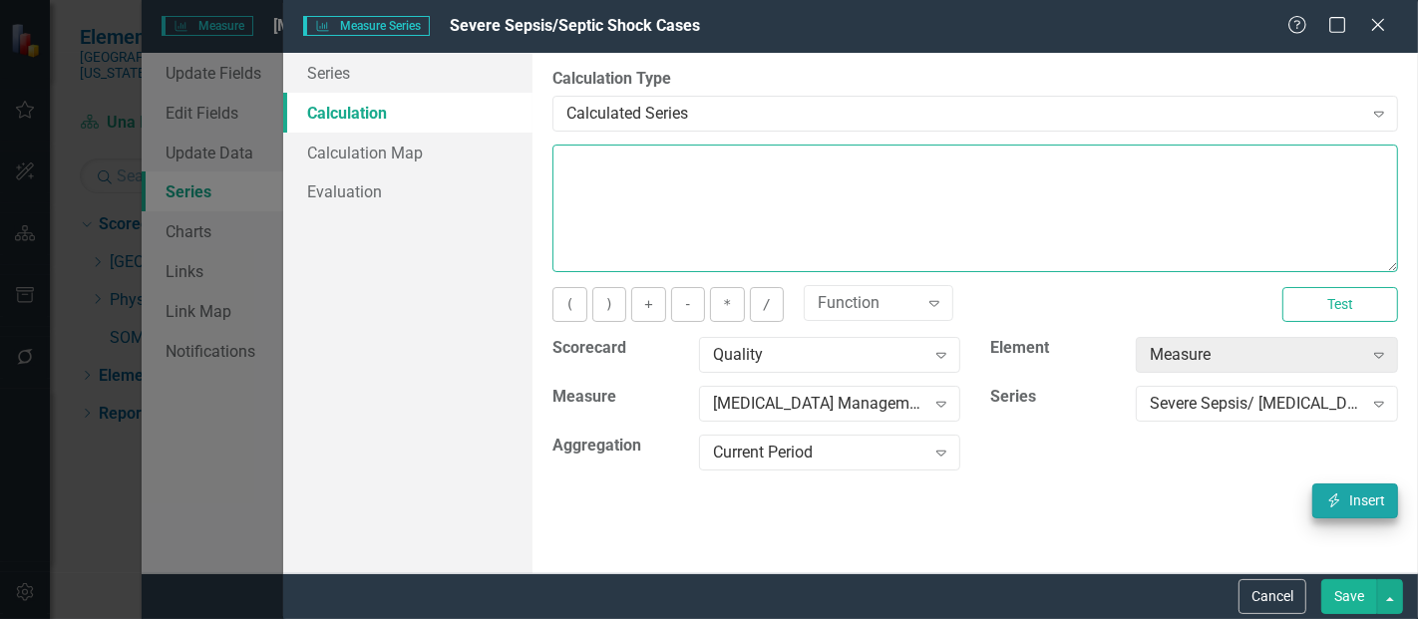
type textarea "[m1813868][Severe Sepsis/ Septic Shock Cases][CurrentPeriod]"
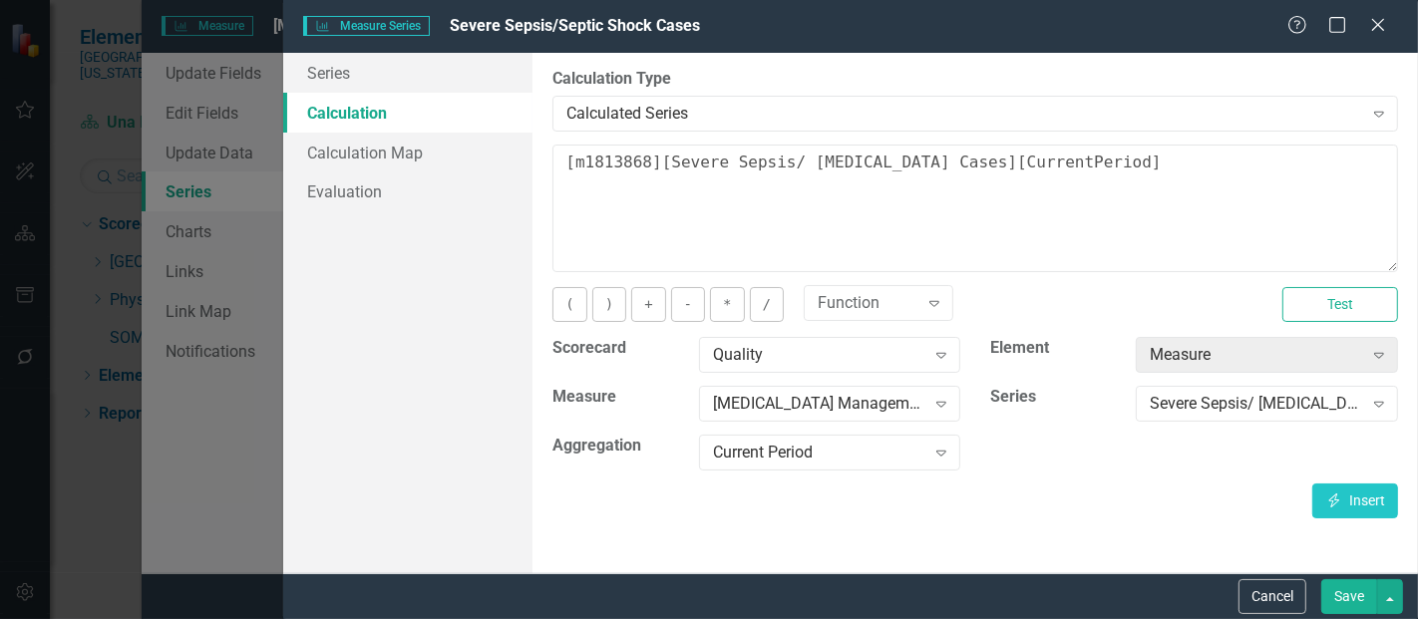
click at [1351, 596] on button "Save" at bounding box center [1350, 597] width 56 height 35
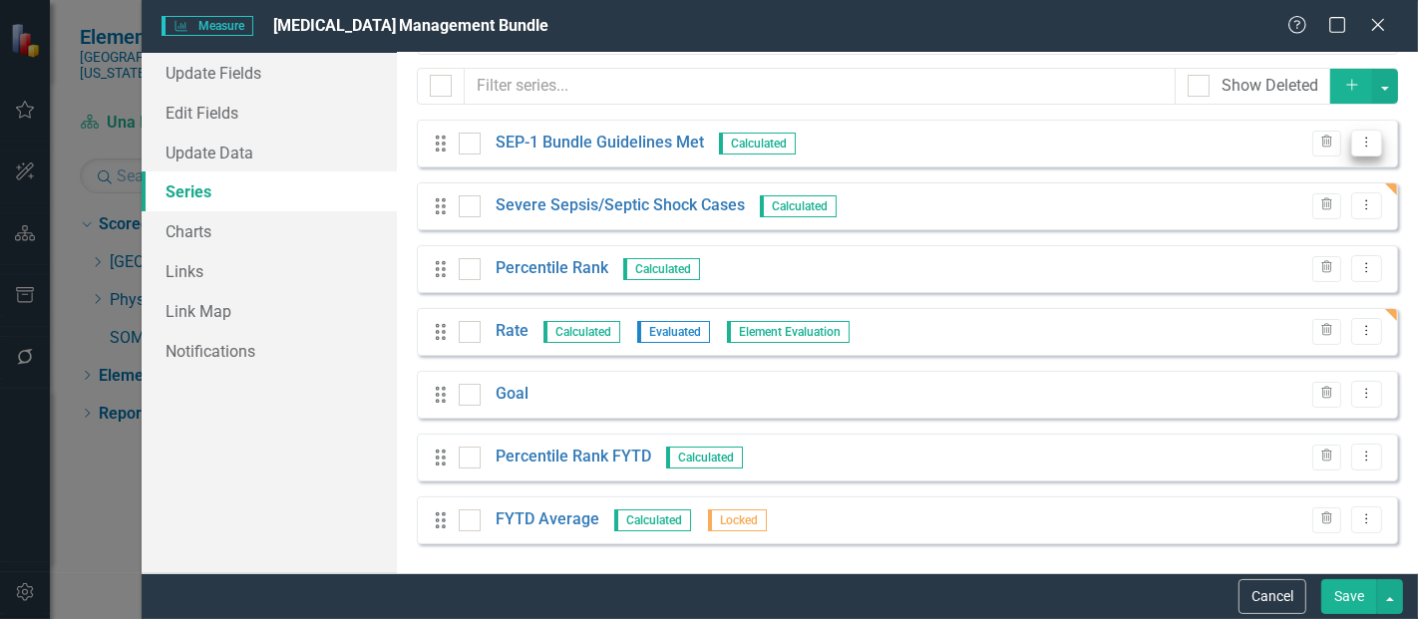
click at [1359, 142] on icon "Dropdown Menu" at bounding box center [1367, 142] width 17 height 13
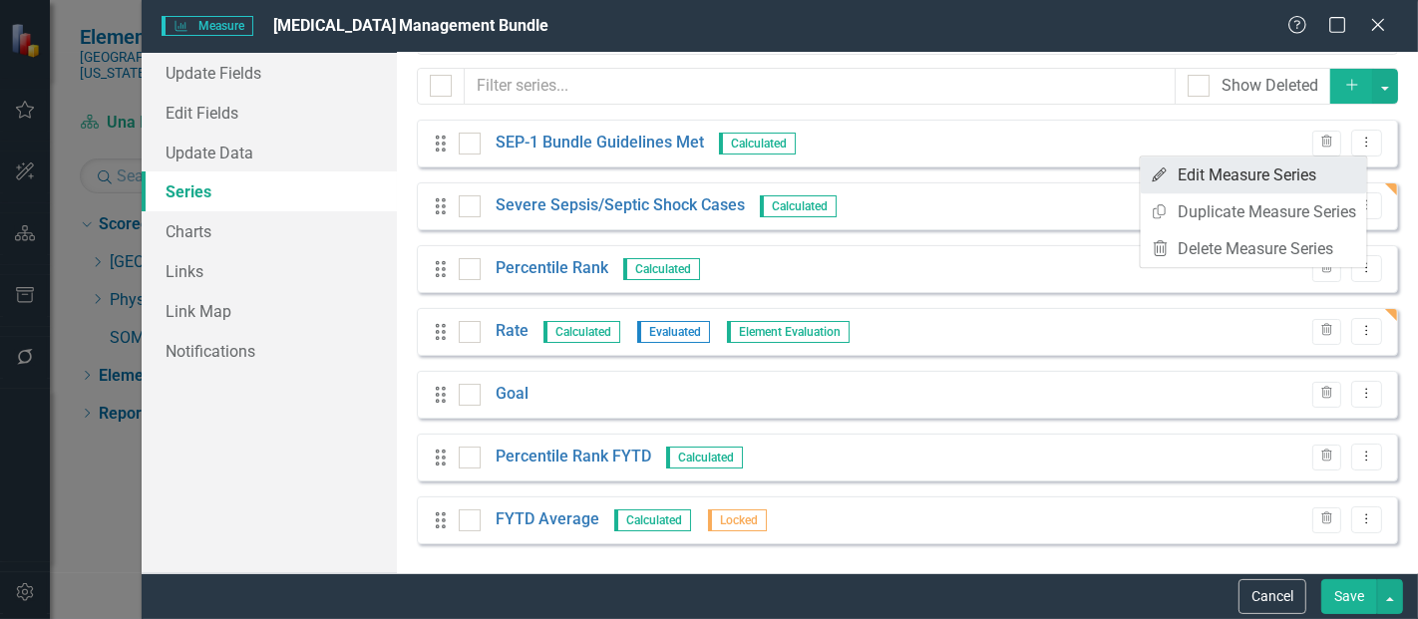
click at [1291, 177] on link "Edit Edit Measure Series" at bounding box center [1254, 175] width 226 height 37
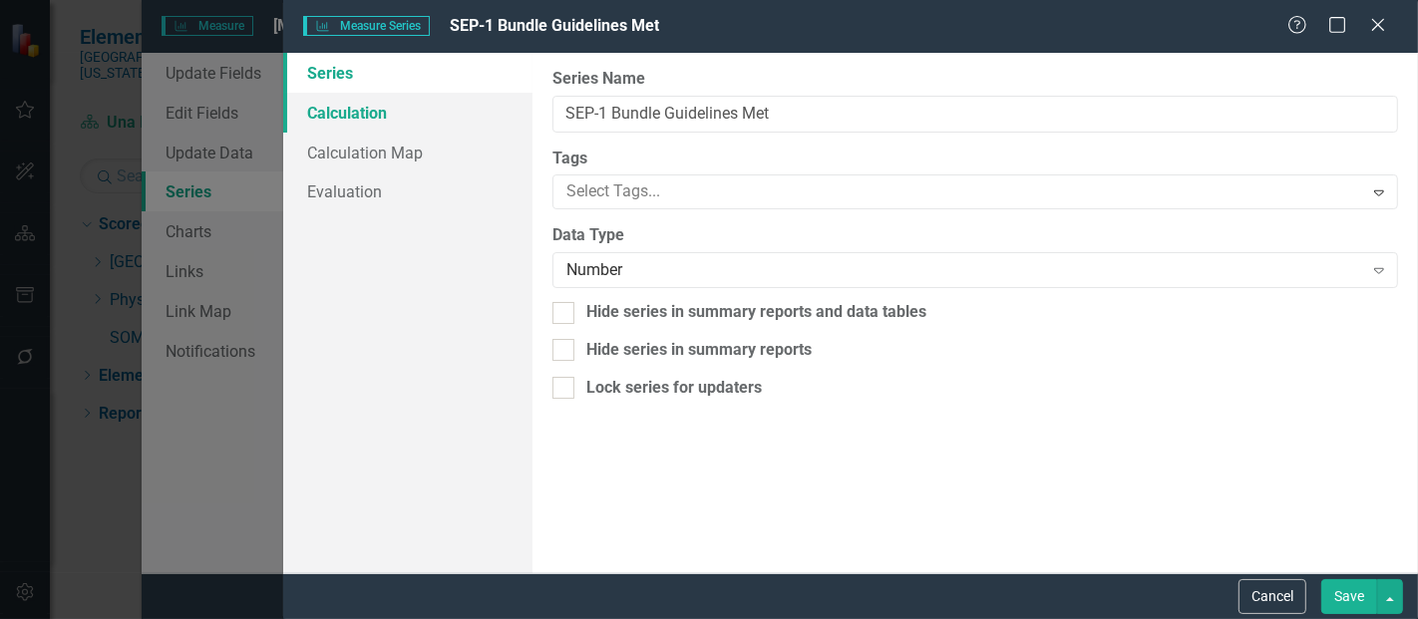
click at [387, 128] on link "Calculation" at bounding box center [407, 113] width 249 height 40
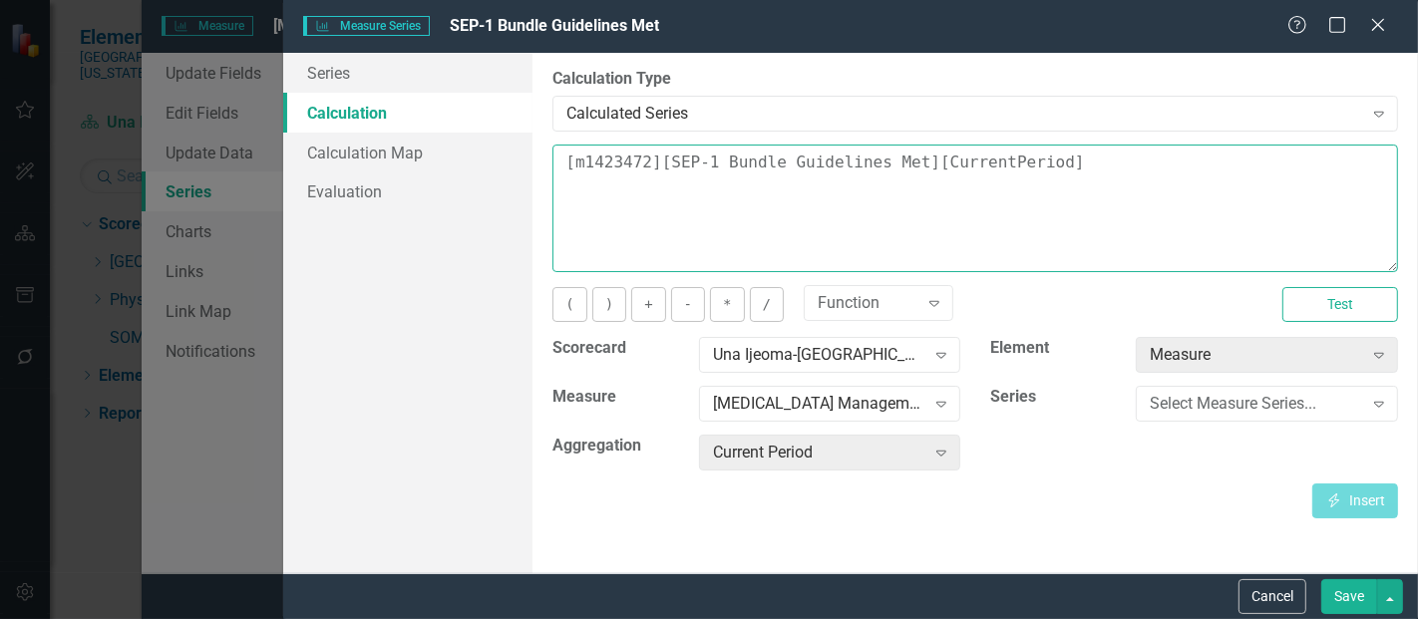
drag, startPoint x: 1079, startPoint y: 170, endPoint x: 565, endPoint y: 159, distance: 514.8
click at [578, 161] on textarea "[m1423472][SEP-1 Bundle Guidelines Met][CurrentPeriod]" at bounding box center [976, 209] width 846 height 128
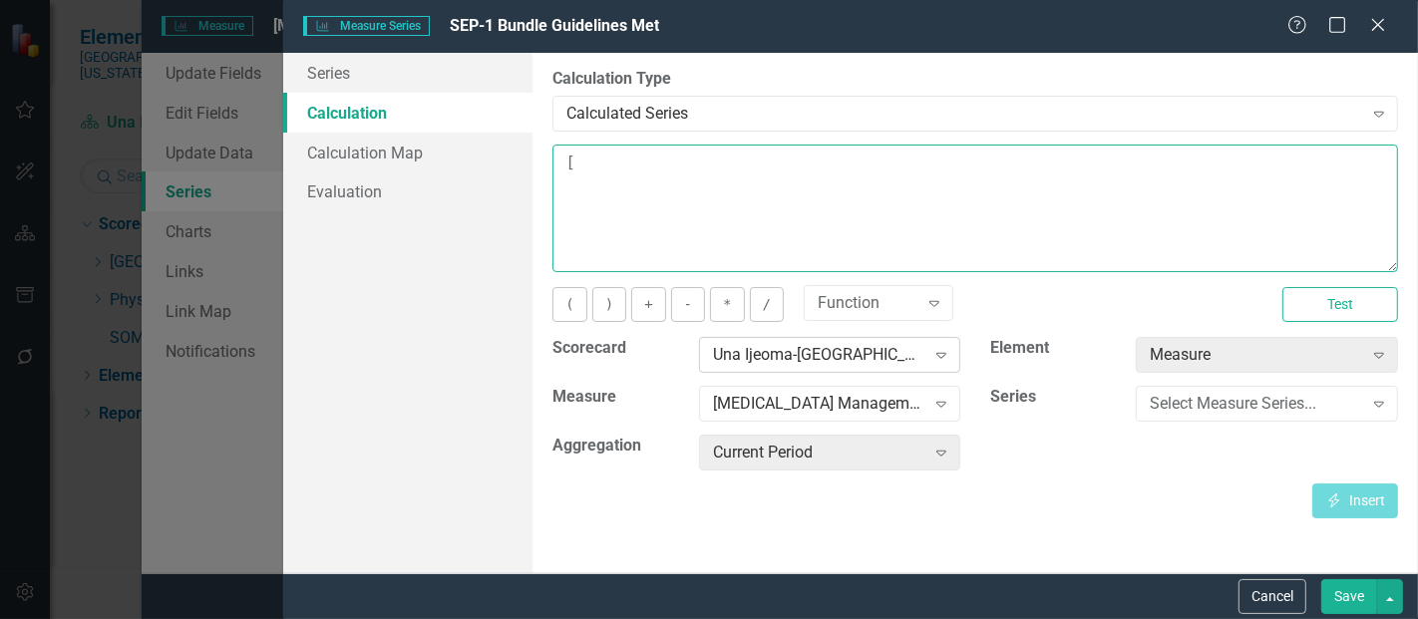
type textarea "["
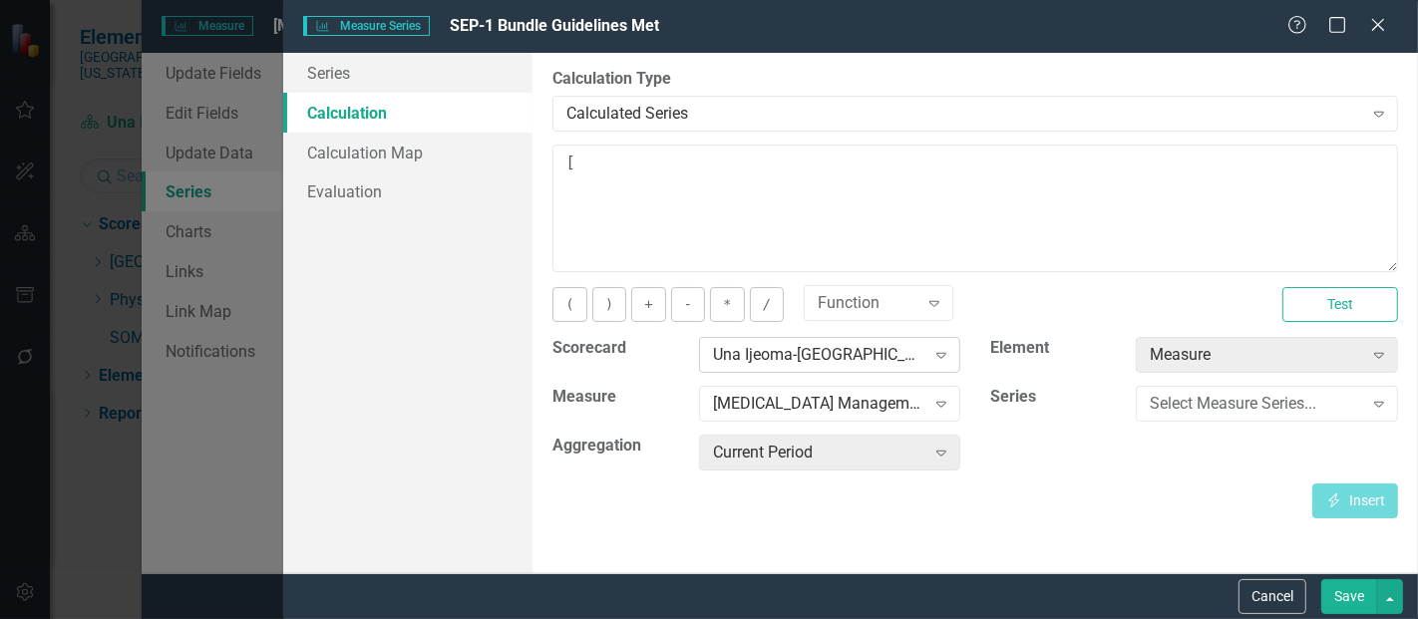
click at [777, 354] on div "Una Ijeoma-[GEOGRAPHIC_DATA], [GEOGRAPHIC_DATA]" at bounding box center [819, 355] width 212 height 23
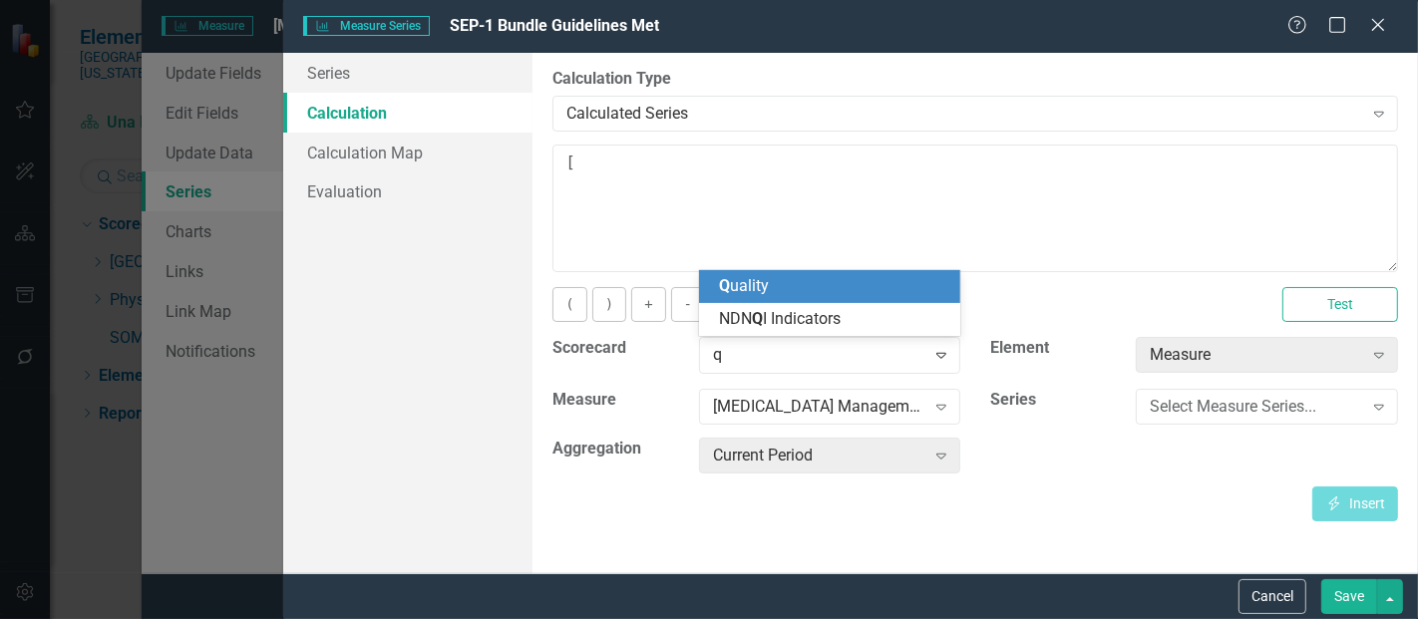
scroll to position [0, 0]
type input "qua"
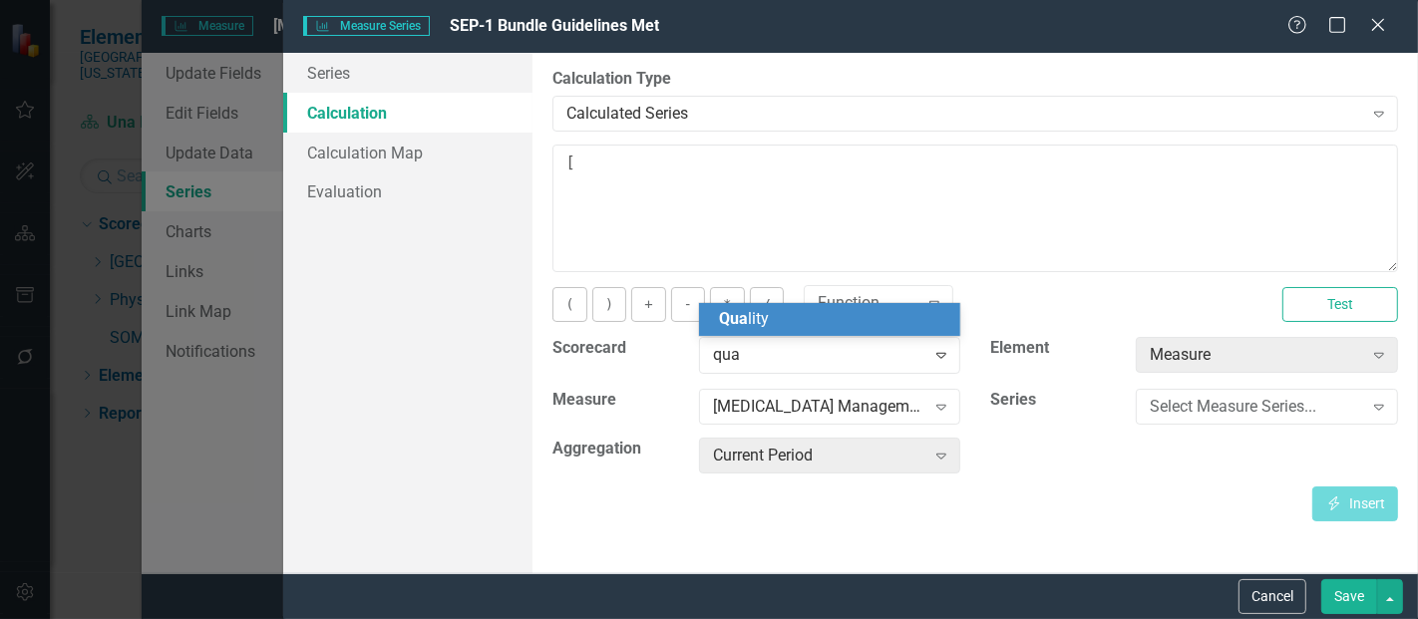
click at [755, 323] on span "Qua lity" at bounding box center [744, 318] width 50 height 19
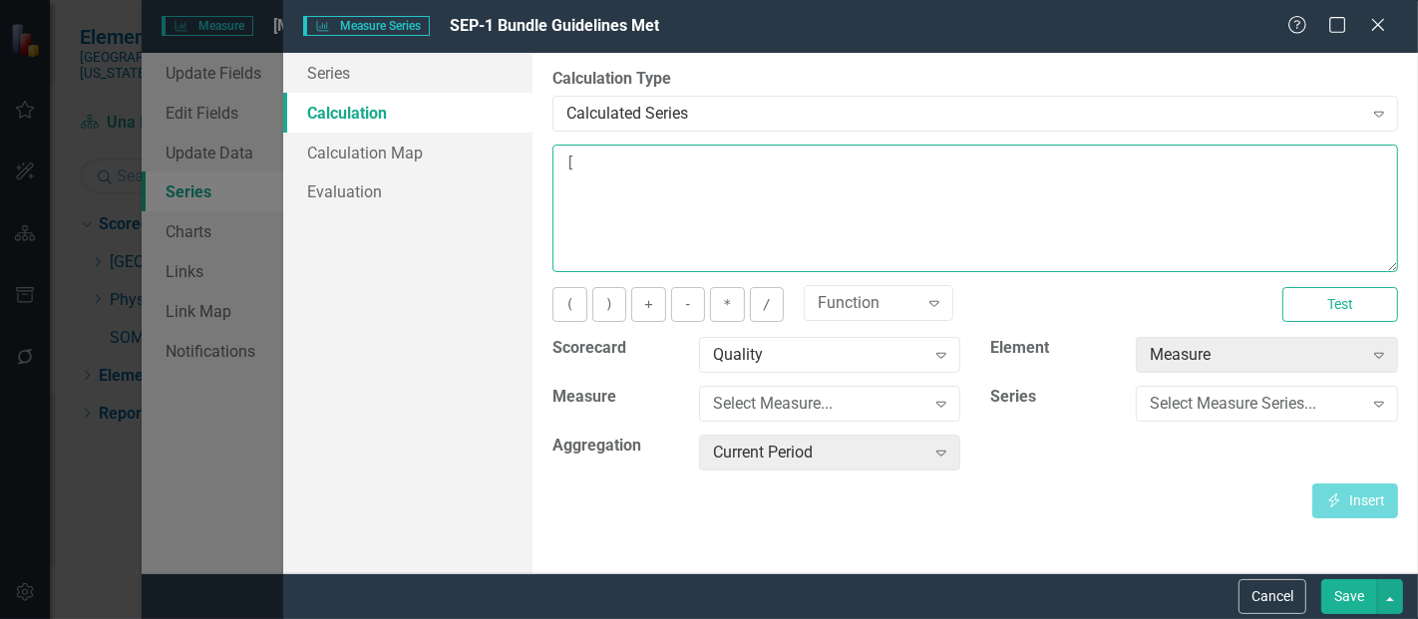
click at [632, 177] on textarea "[" at bounding box center [976, 209] width 846 height 128
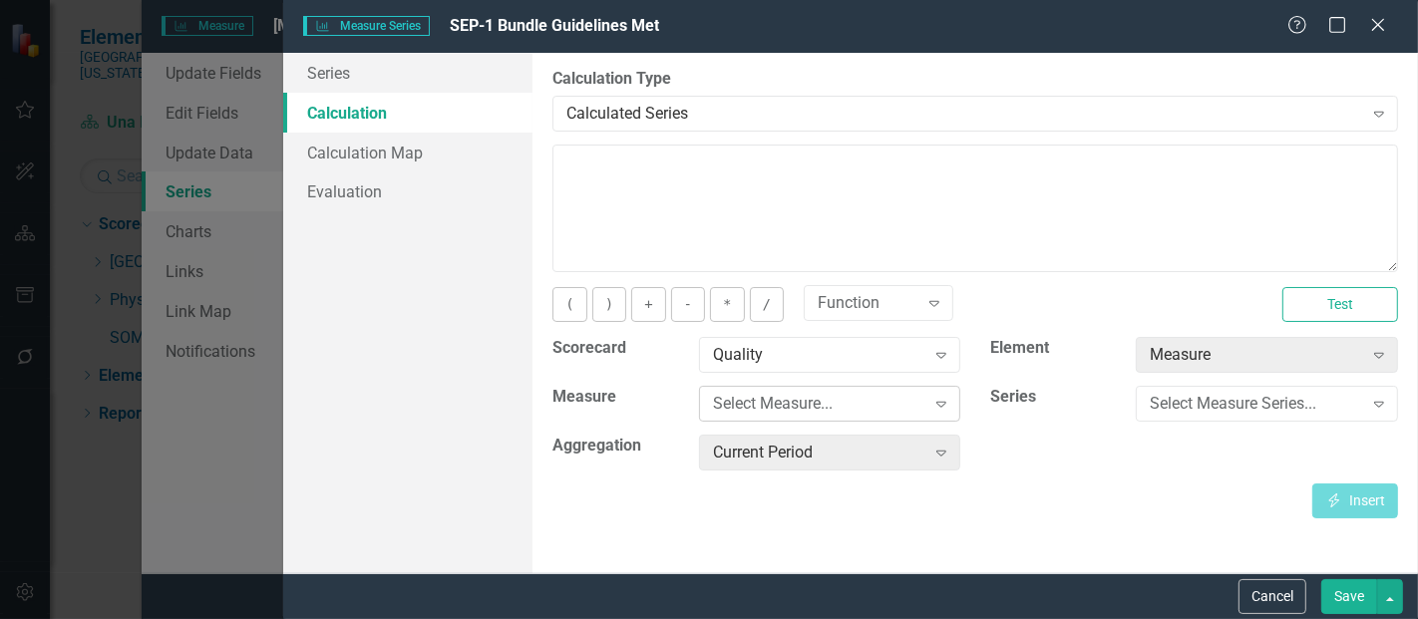
click at [795, 413] on div "Select Measure..." at bounding box center [819, 404] width 212 height 23
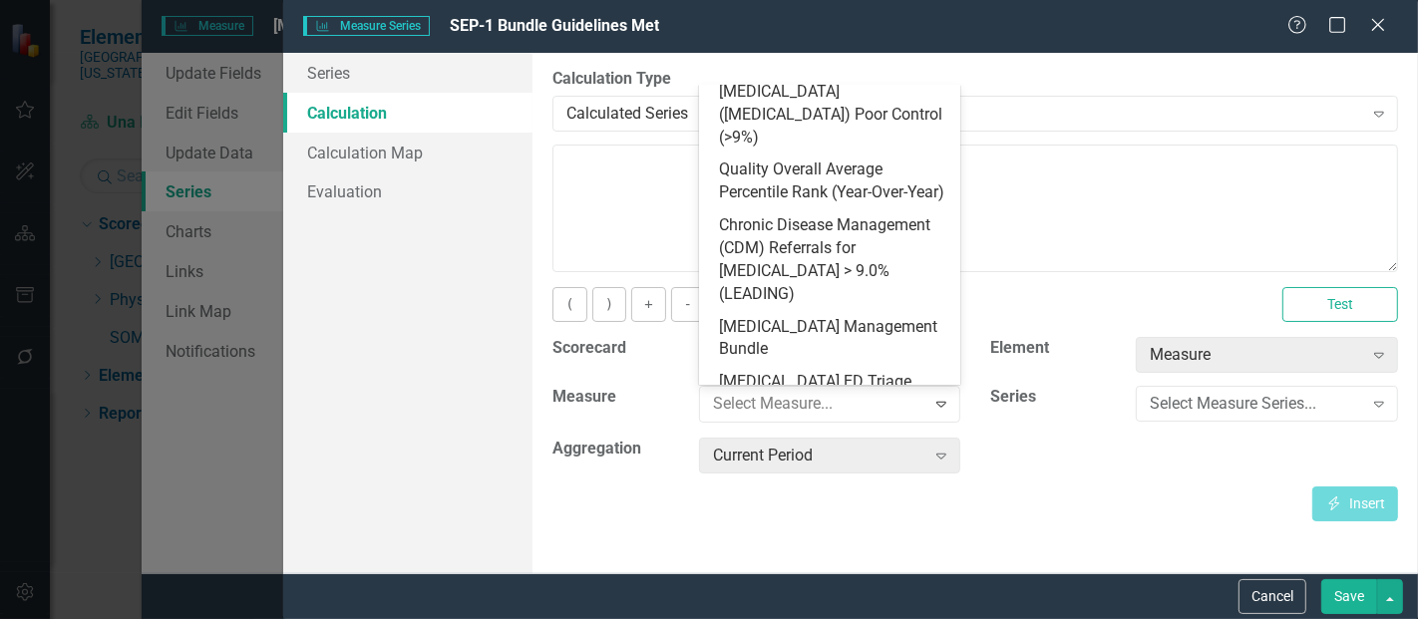
scroll to position [875, 0]
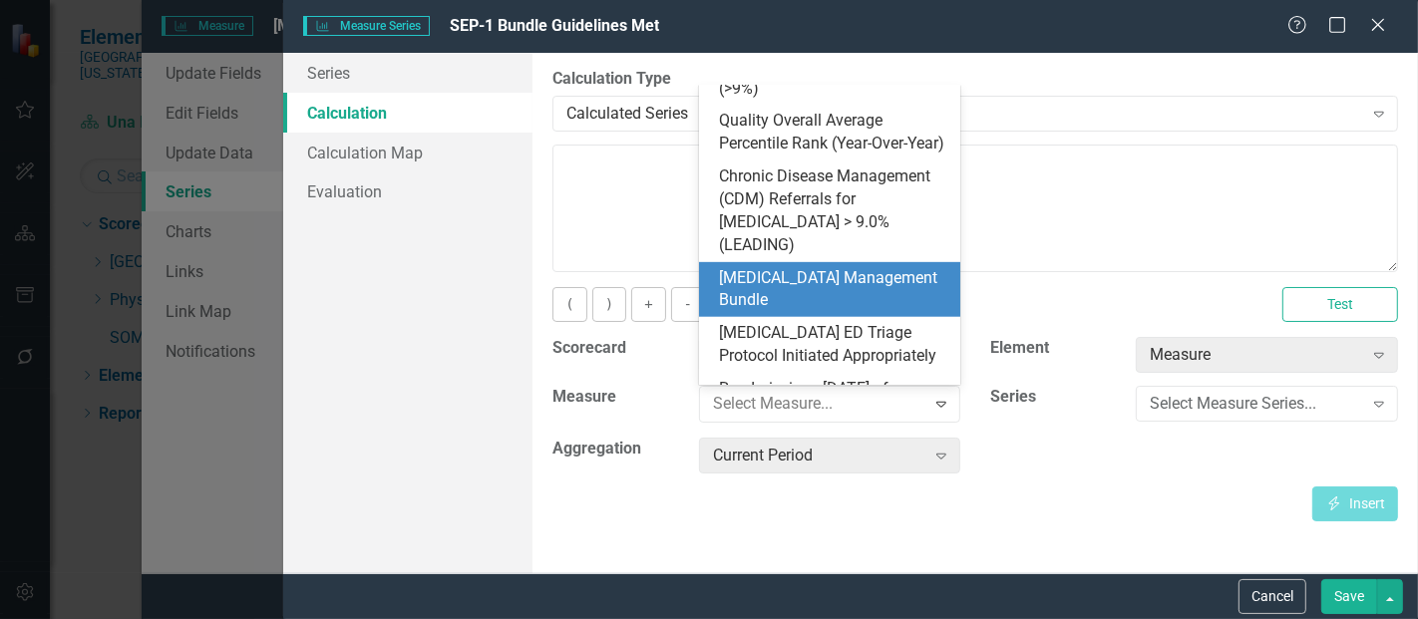
click at [818, 267] on div "[MEDICAL_DATA] Management Bundle" at bounding box center [834, 290] width 230 height 46
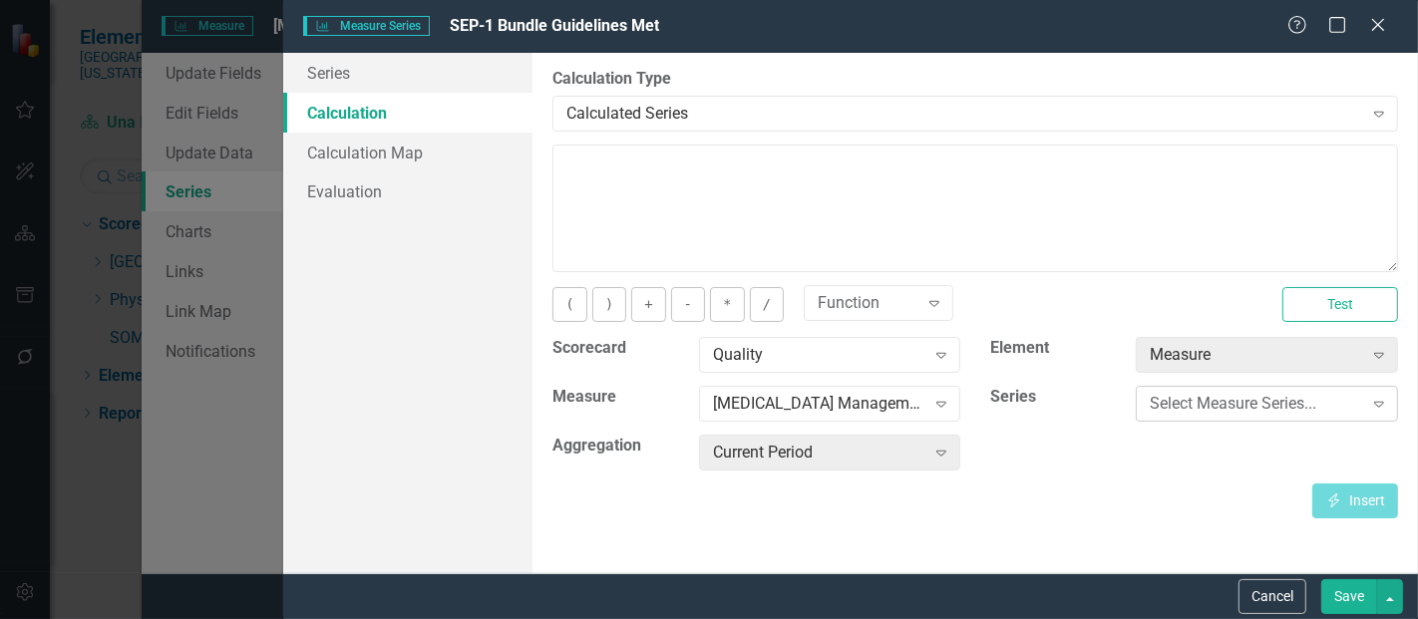
click at [1194, 407] on div "Select Measure Series..." at bounding box center [1256, 404] width 212 height 23
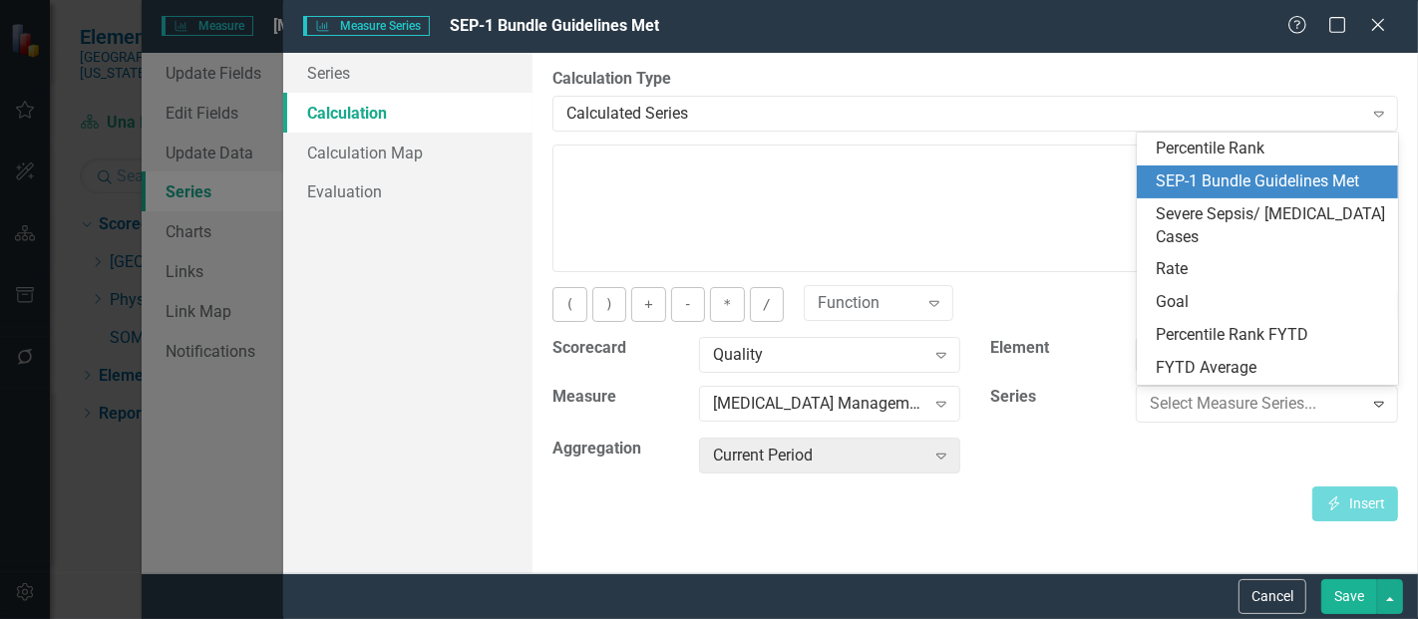
click at [1233, 191] on div "SEP-1 Bundle Guidelines Met" at bounding box center [1272, 182] width 230 height 23
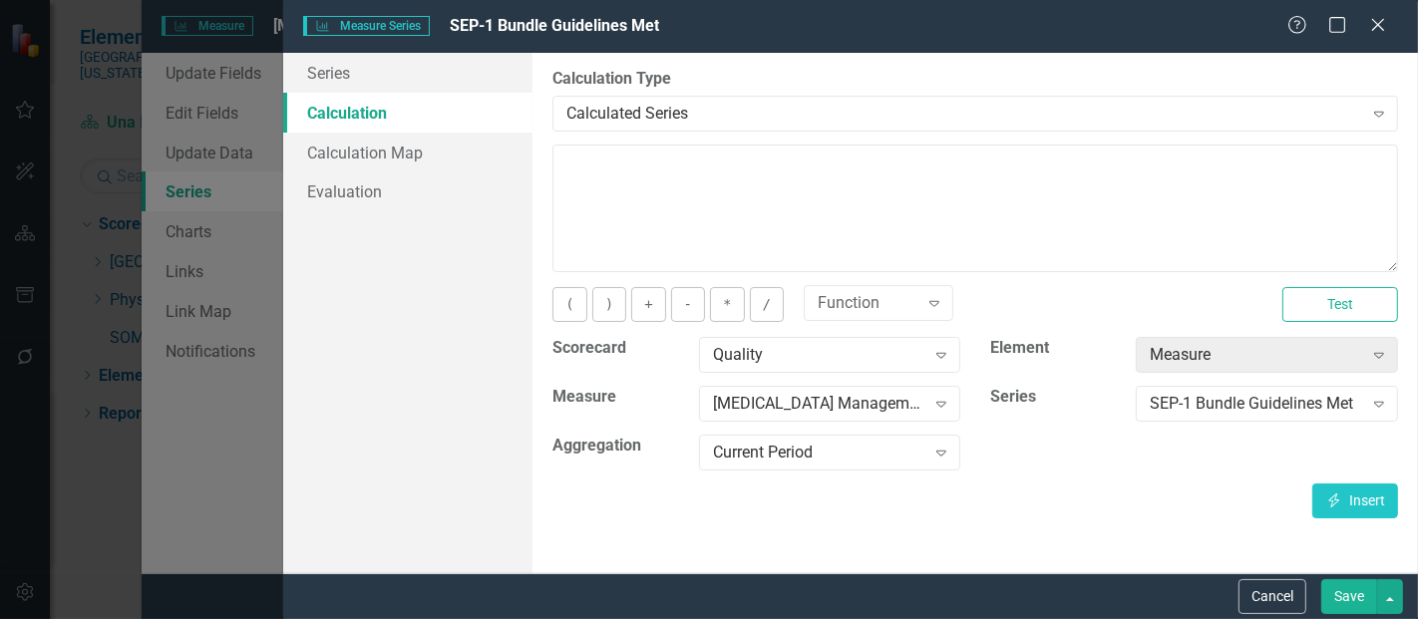
click at [1343, 480] on div "Scorecard Quality Expand Element Measure Expand Measure Severe Sepsis and Septi…" at bounding box center [976, 410] width 876 height 147
click at [1343, 506] on button "Insert Insert" at bounding box center [1356, 501] width 86 height 35
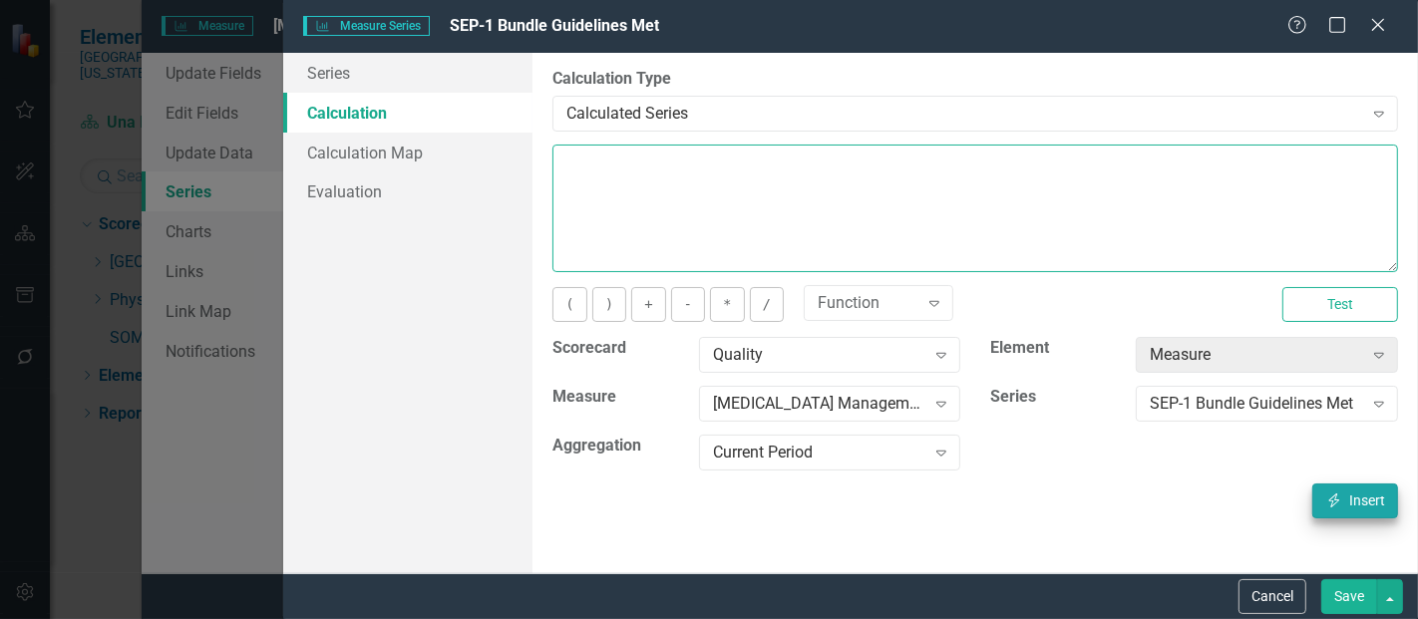
type textarea "[m1813868][SEP-1 Bundle Guidelines Met][CurrentPeriod]"
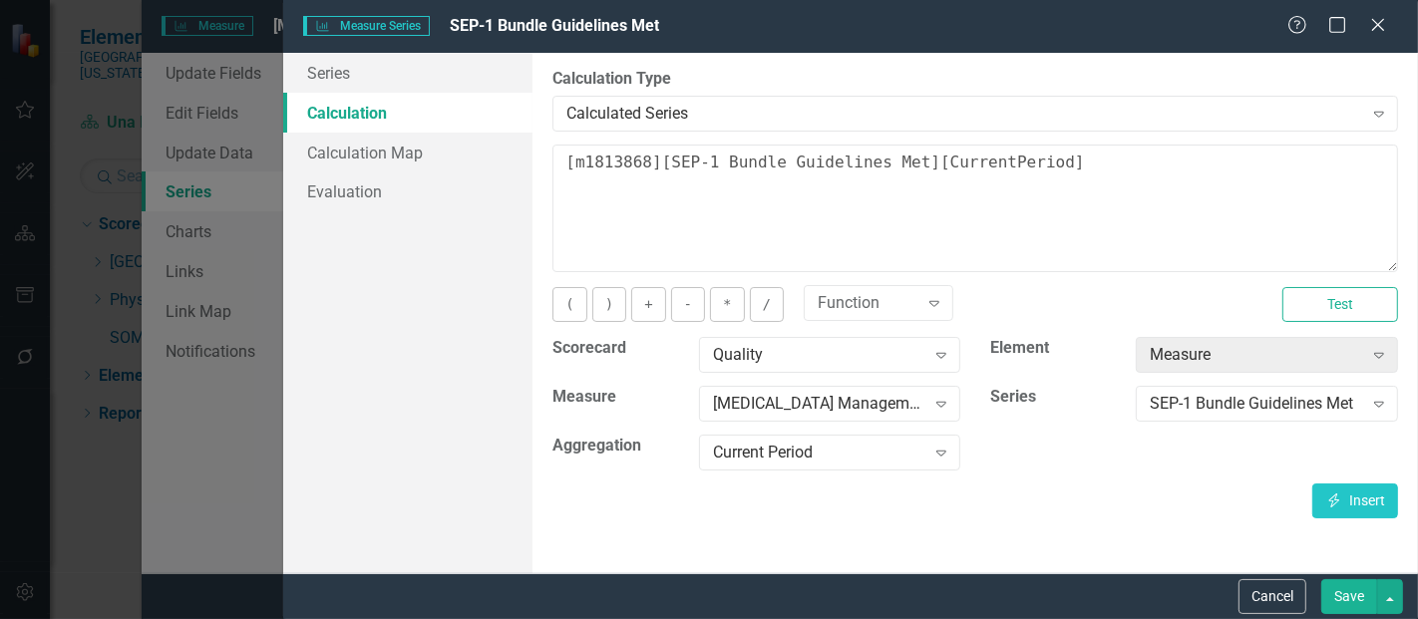
click at [1360, 606] on button "Save" at bounding box center [1350, 597] width 56 height 35
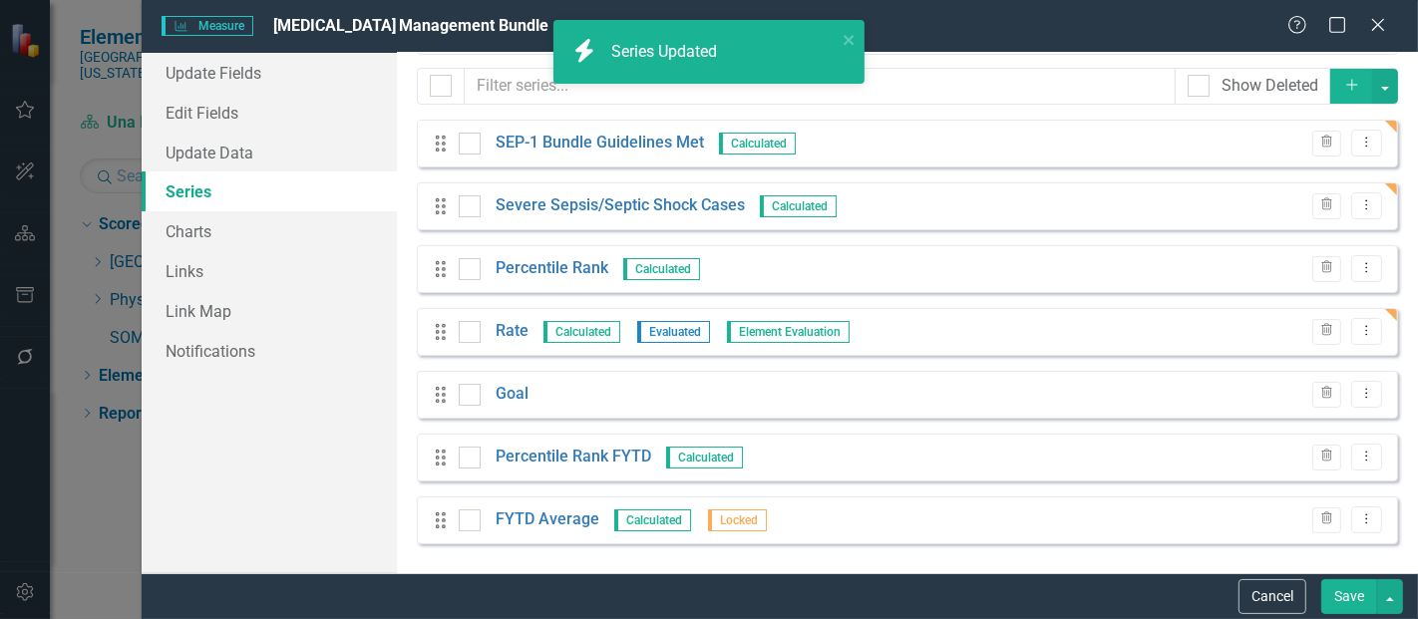
click at [1354, 601] on button "Save" at bounding box center [1350, 597] width 56 height 35
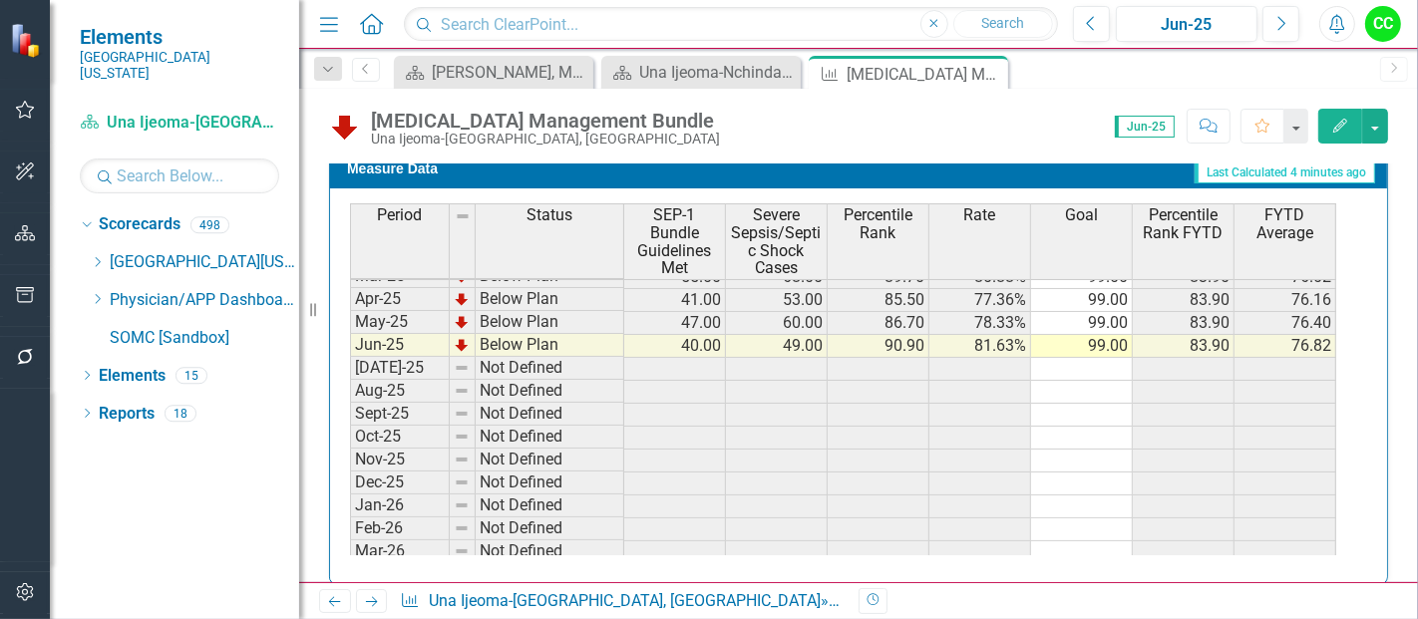
scroll to position [728, 0]
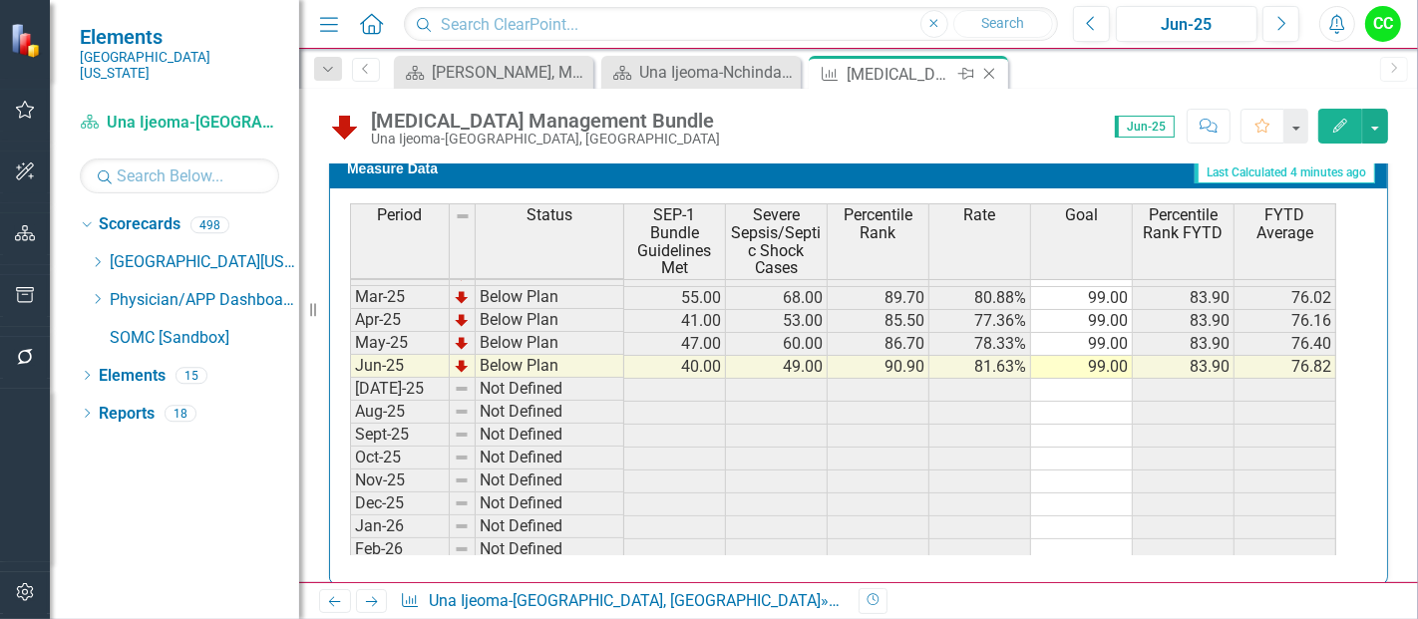
click at [989, 71] on icon "Close" at bounding box center [990, 74] width 20 height 16
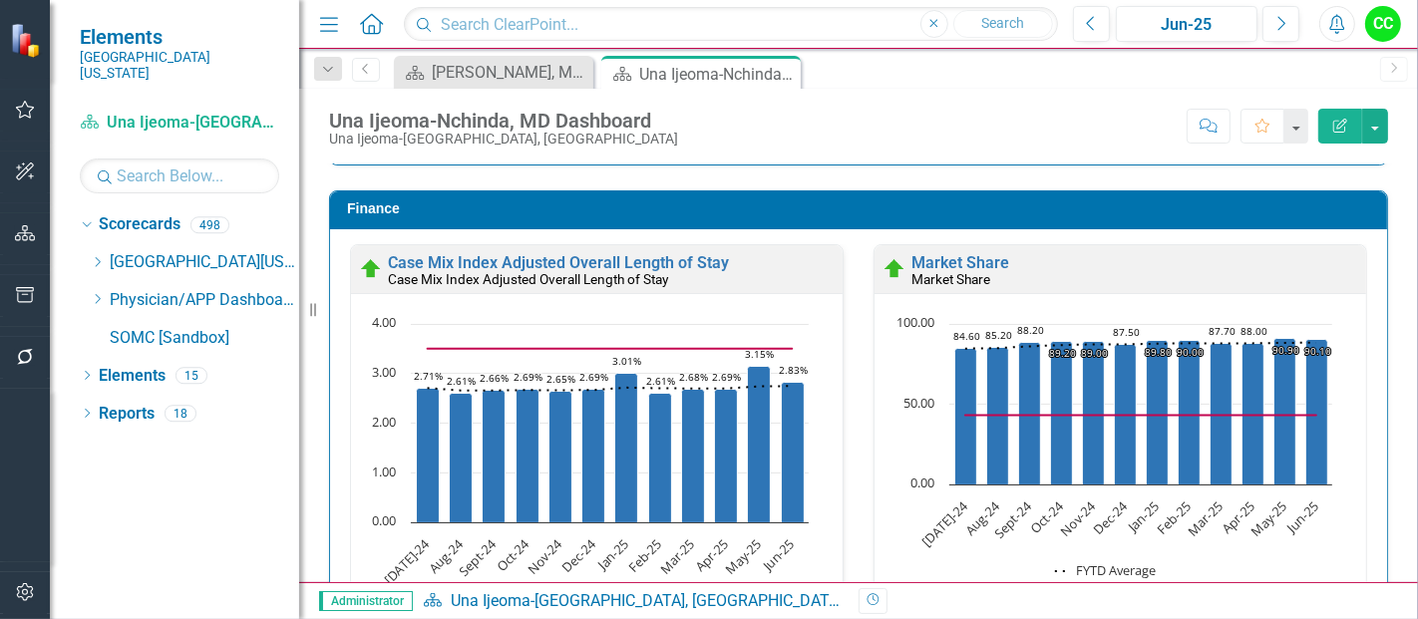
scroll to position [3433, 0]
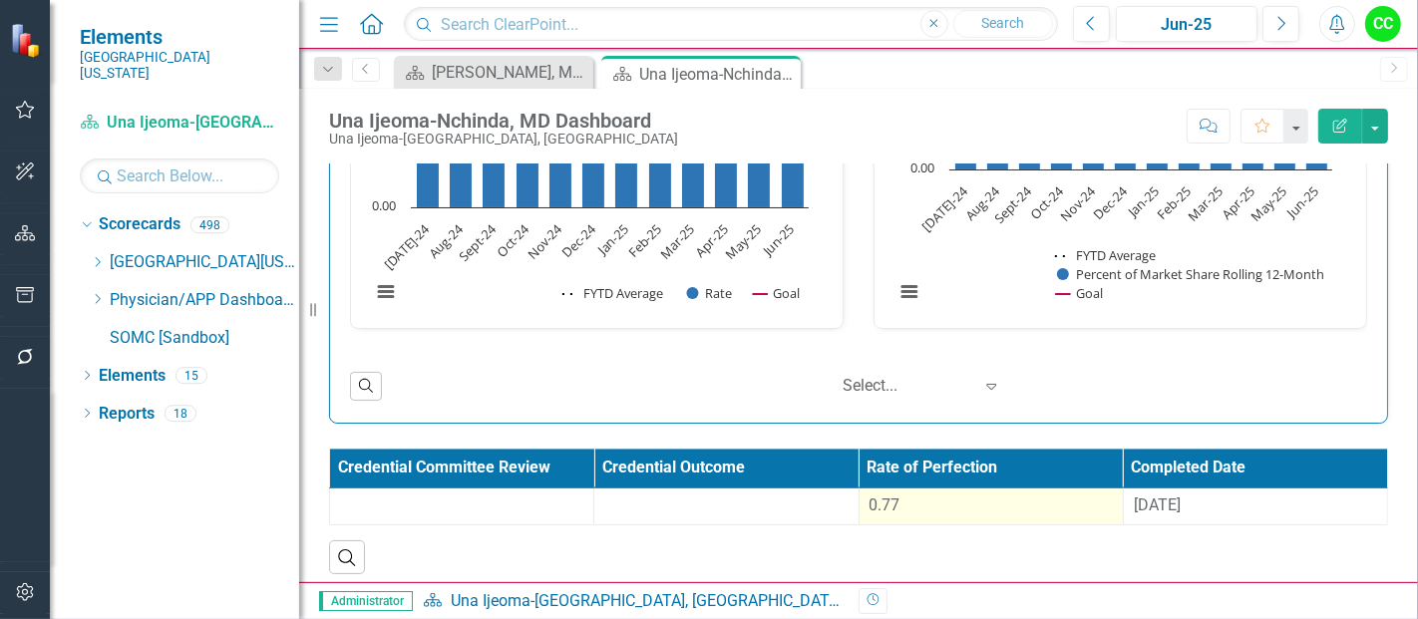
click at [890, 496] on span "0.77" at bounding box center [885, 505] width 31 height 19
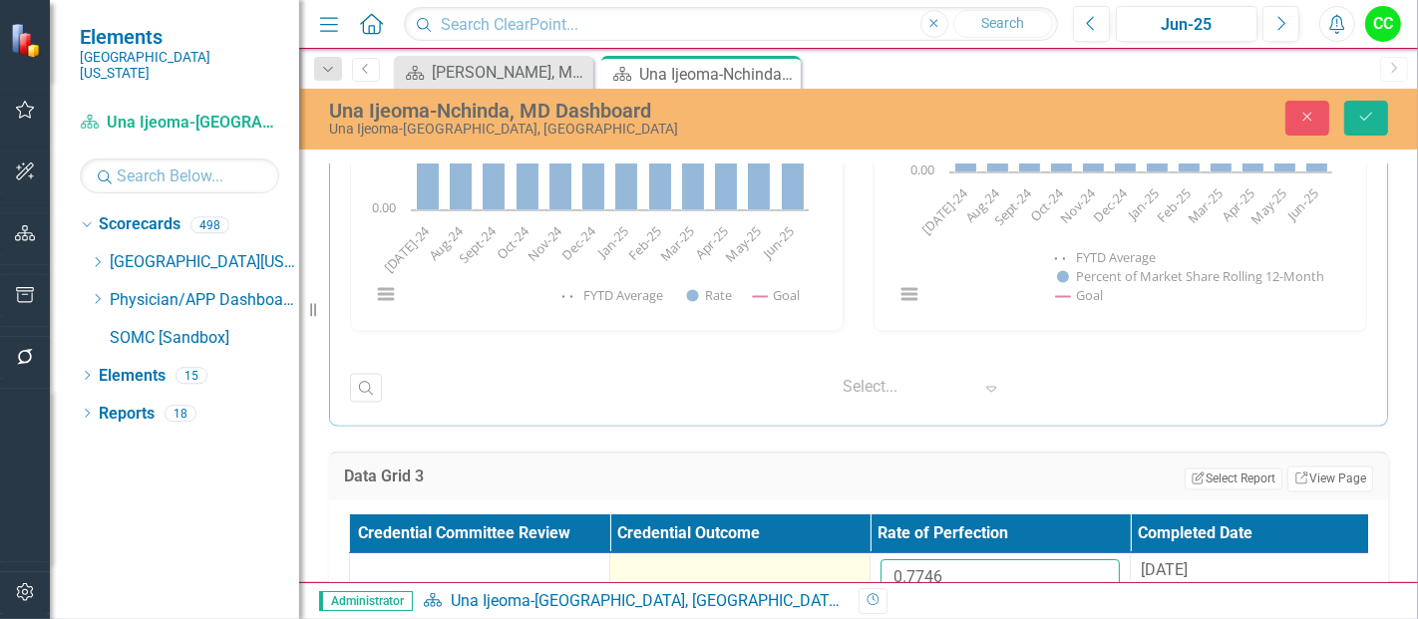
drag, startPoint x: 960, startPoint y: 554, endPoint x: 830, endPoint y: 559, distance: 129.8
click at [830, 559] on tr "0.7746 8/11/25" at bounding box center [870, 586] width 1041 height 65
paste input "934"
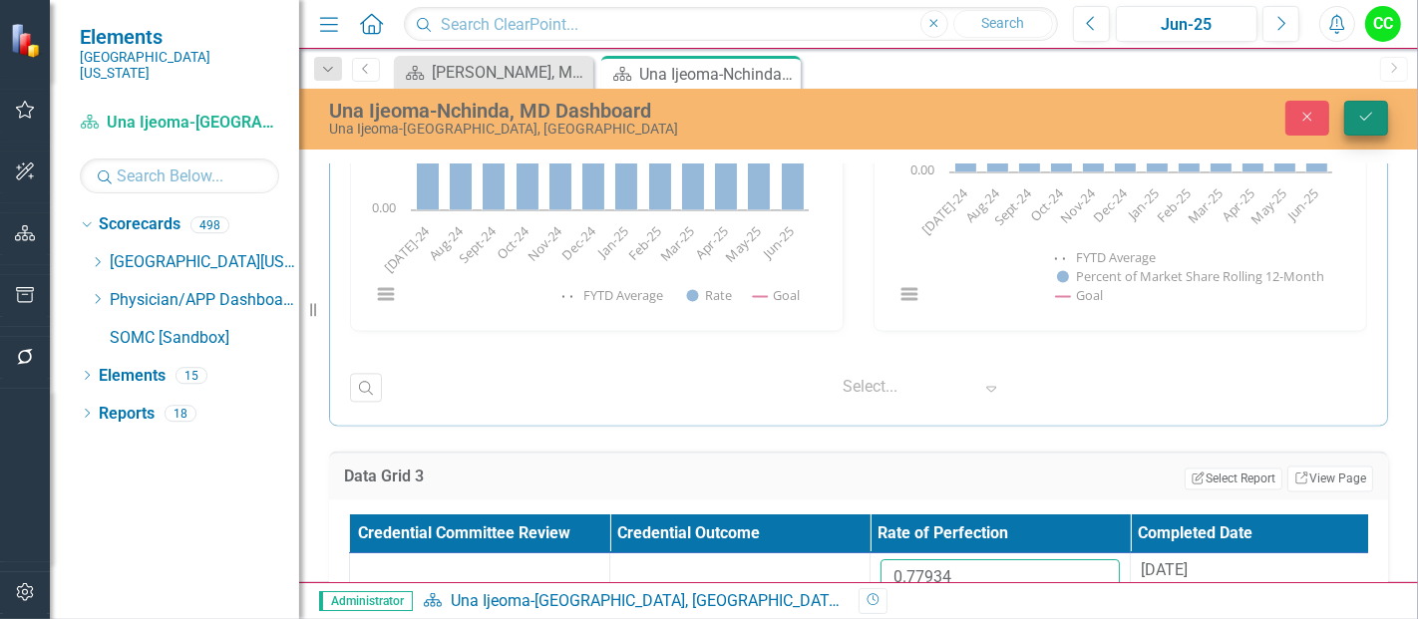
type input "0.77934"
click at [1359, 101] on button "Save" at bounding box center [1367, 118] width 44 height 35
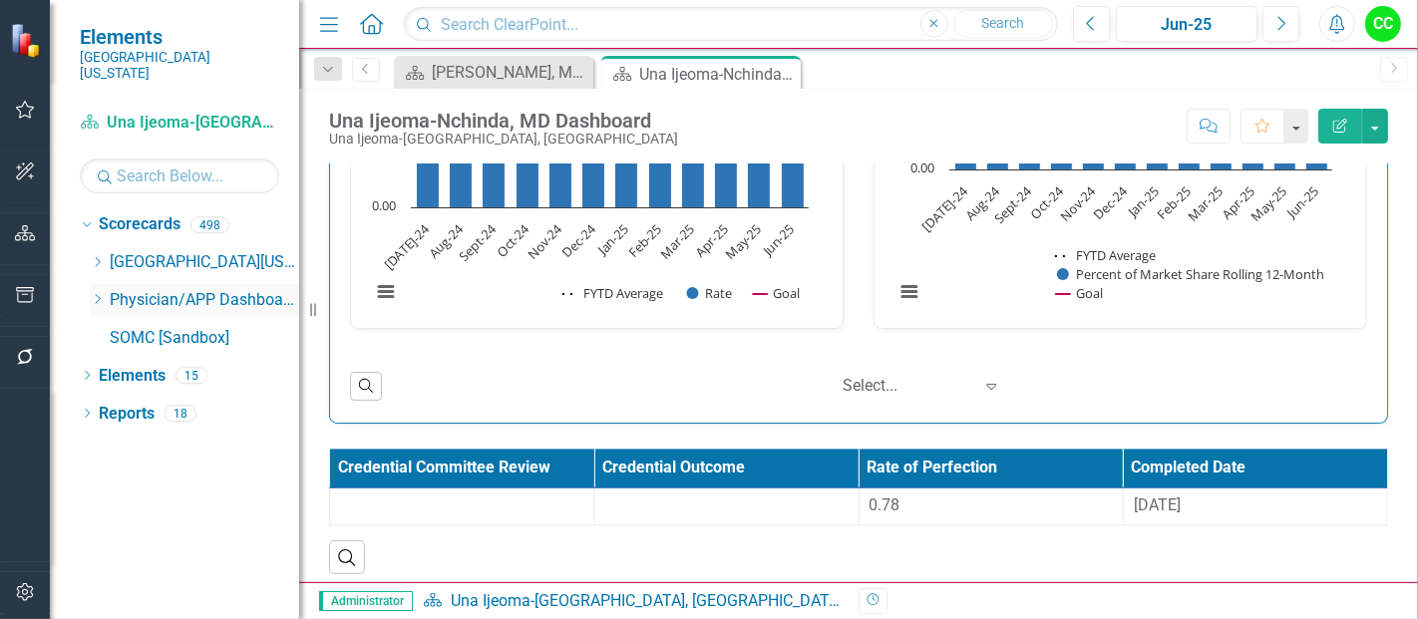
click at [100, 293] on icon "Dropdown" at bounding box center [97, 299] width 15 height 12
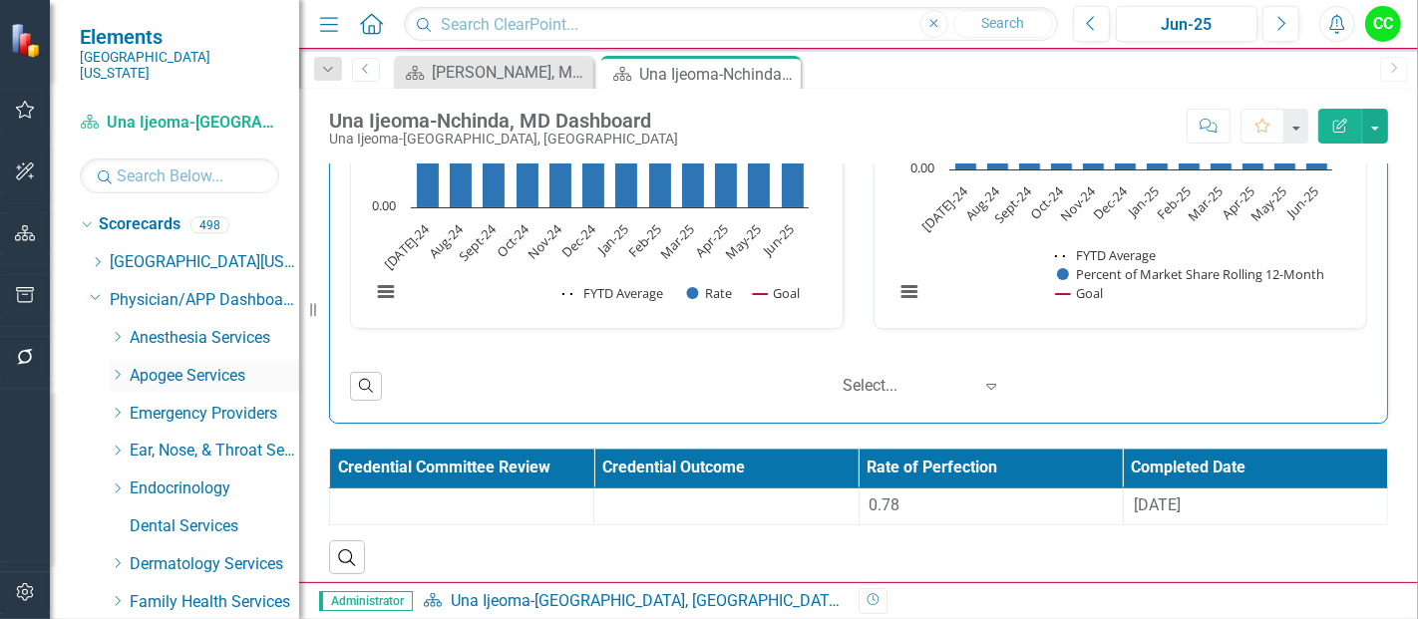
click at [114, 360] on div "Dropdown Apogee Services" at bounding box center [205, 376] width 190 height 33
click at [118, 369] on icon "Dropdown" at bounding box center [117, 375] width 15 height 12
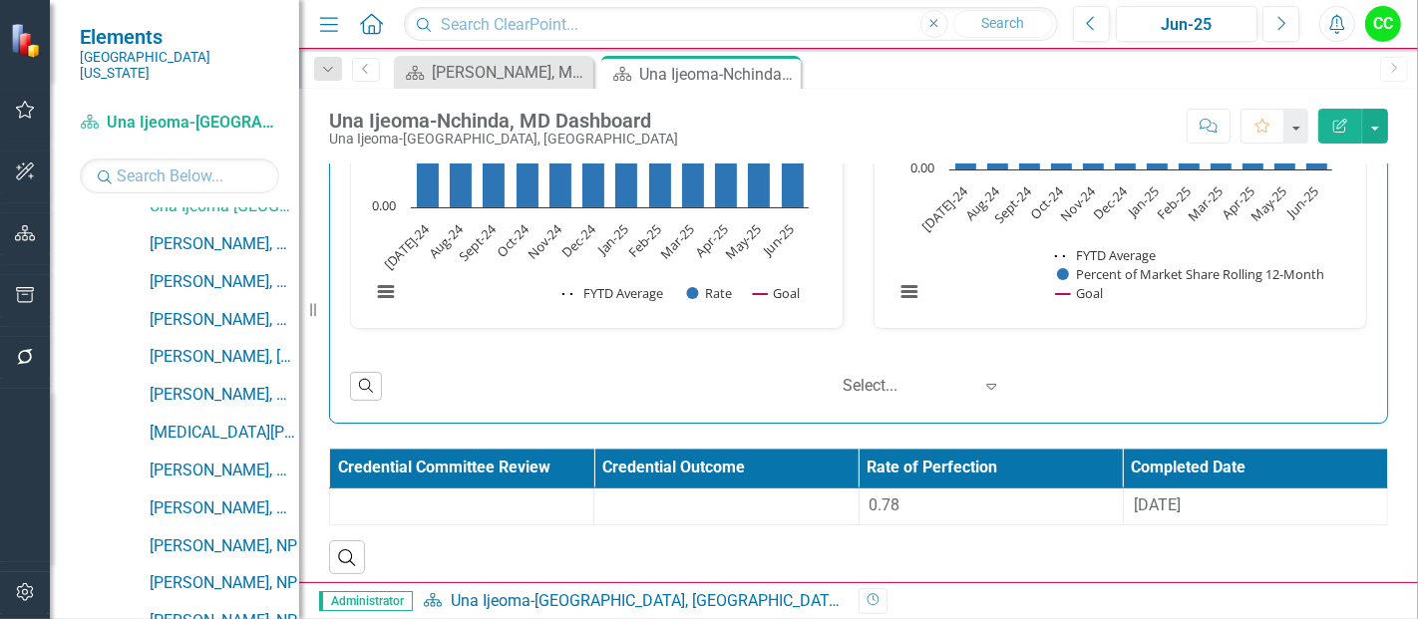
scroll to position [565, 0]
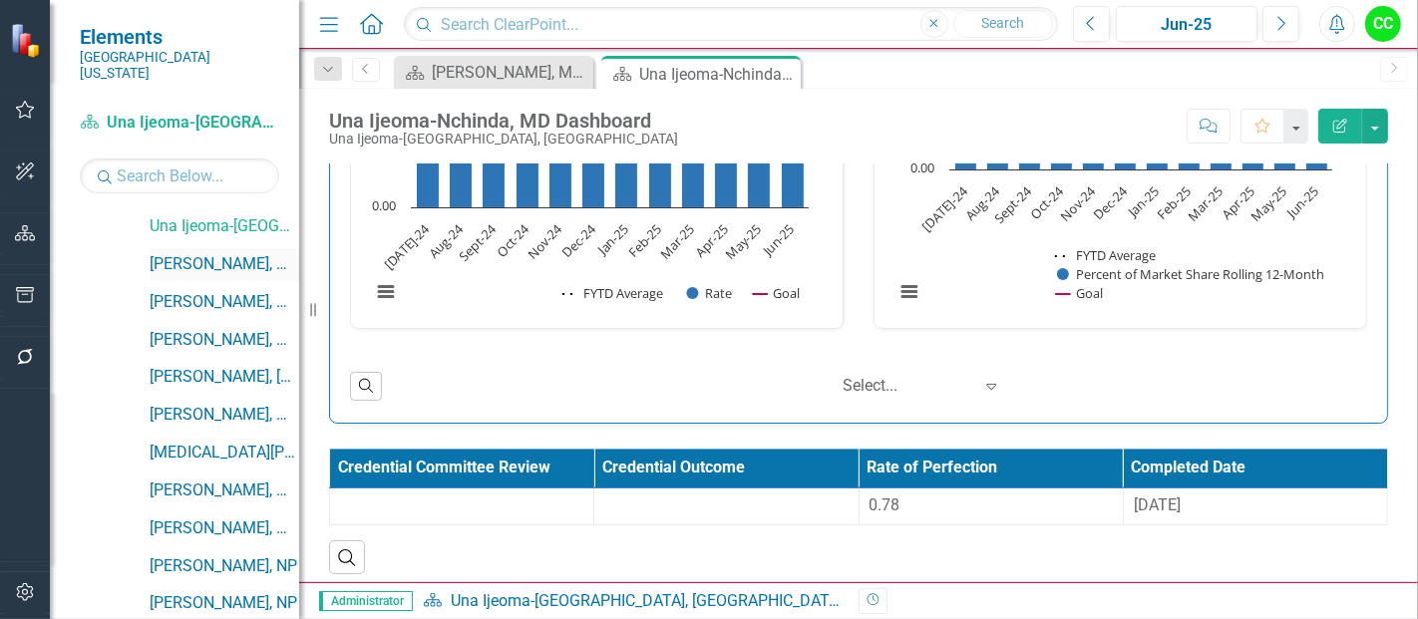
click at [243, 253] on link "[PERSON_NAME], MD" at bounding box center [225, 264] width 150 height 23
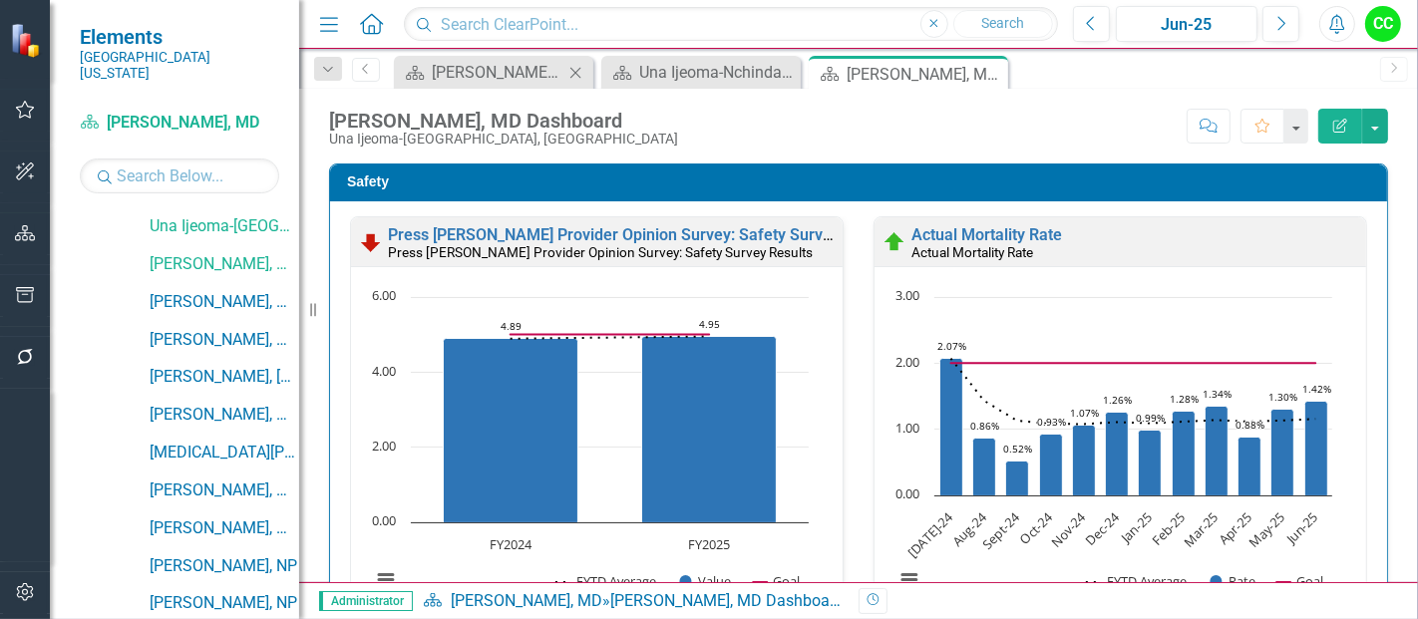
click at [571, 72] on icon "Close" at bounding box center [576, 73] width 20 height 16
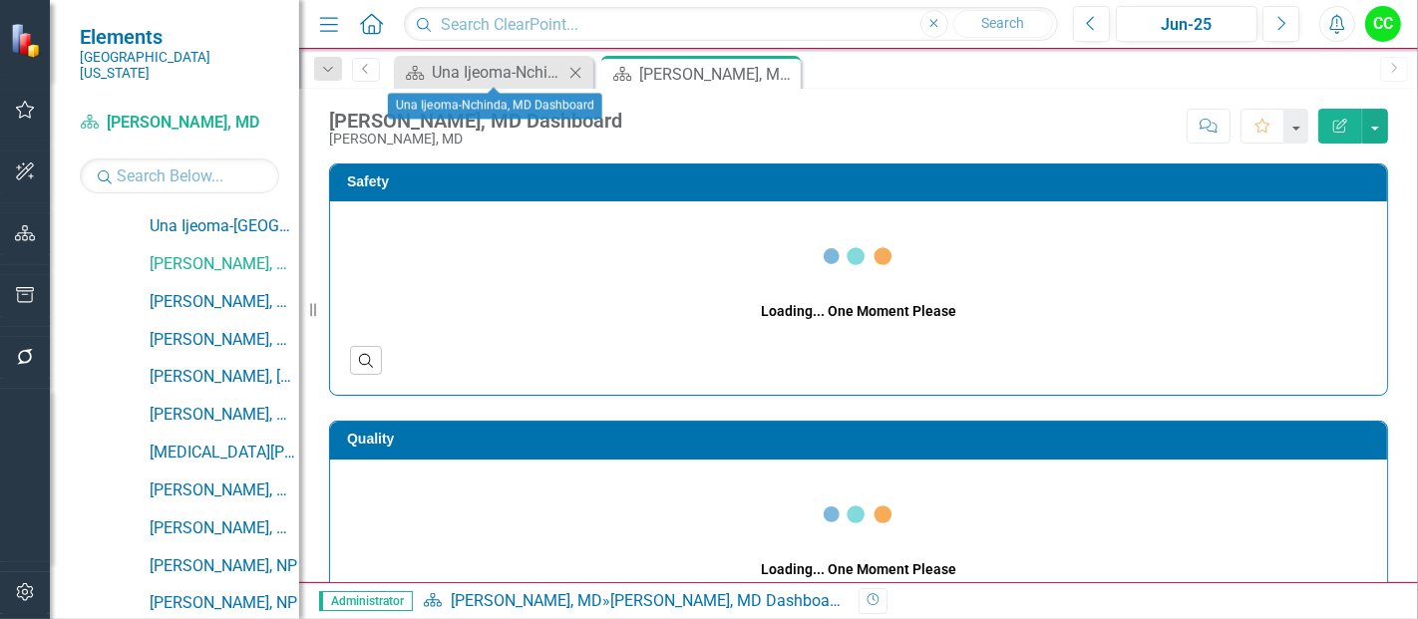
click at [571, 72] on icon "Close" at bounding box center [576, 73] width 20 height 16
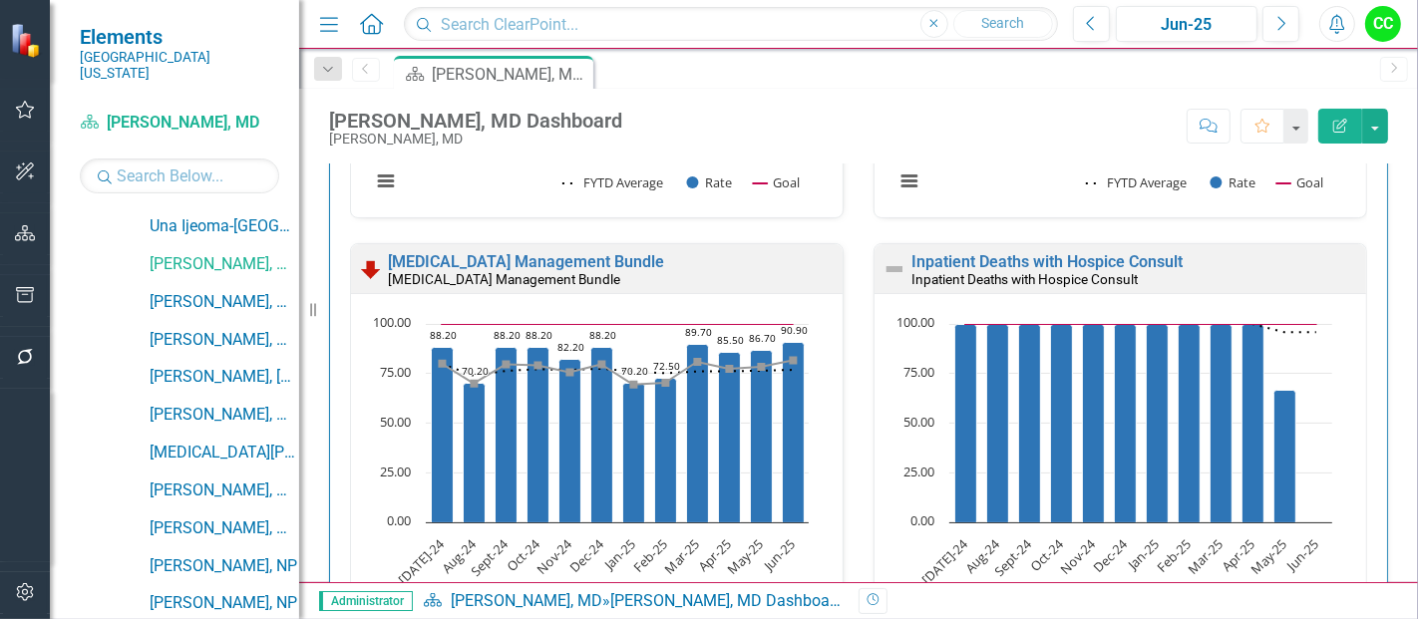
scroll to position [980, 0]
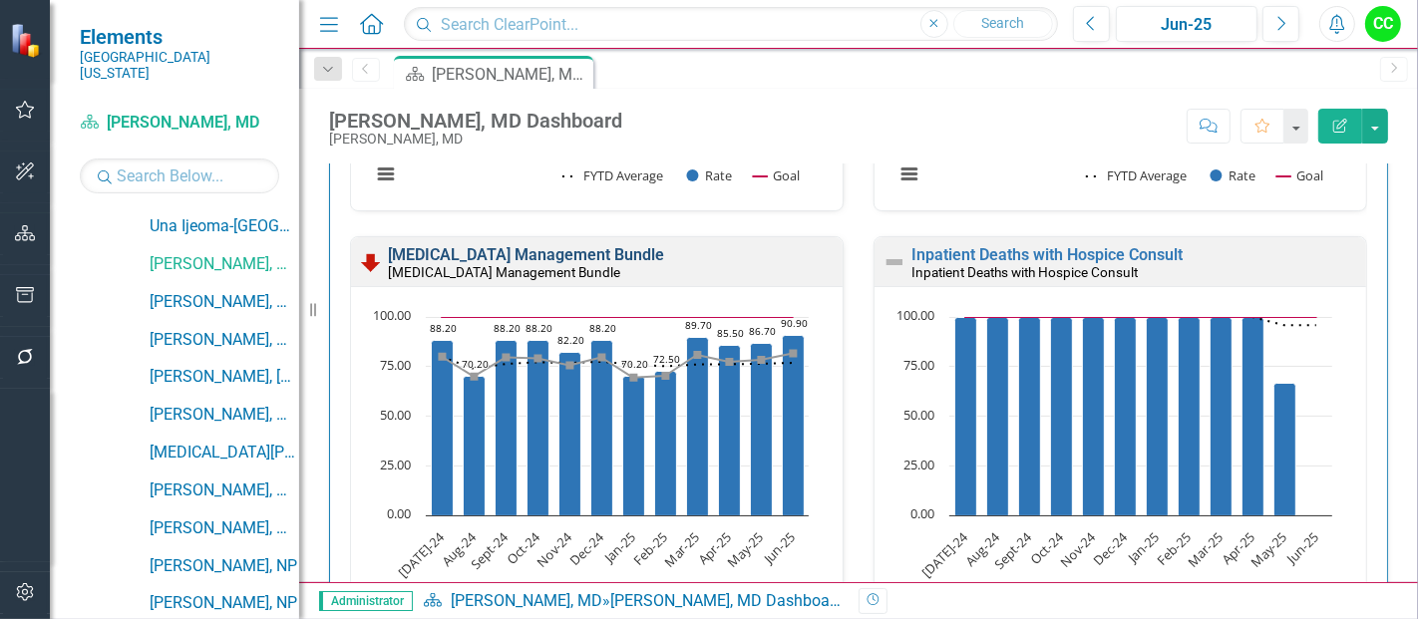
click at [664, 258] on link "[MEDICAL_DATA] Management Bundle" at bounding box center [526, 254] width 276 height 19
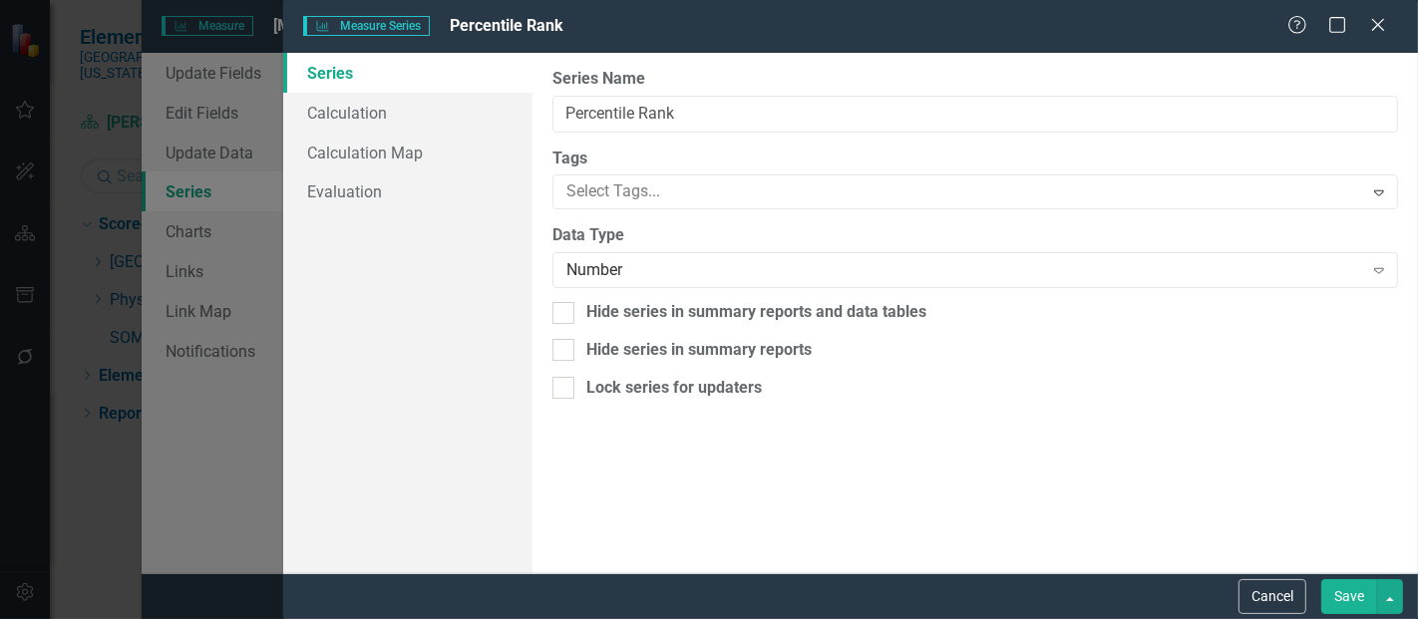
scroll to position [613, 0]
click at [343, 123] on link "Calculation" at bounding box center [407, 113] width 249 height 40
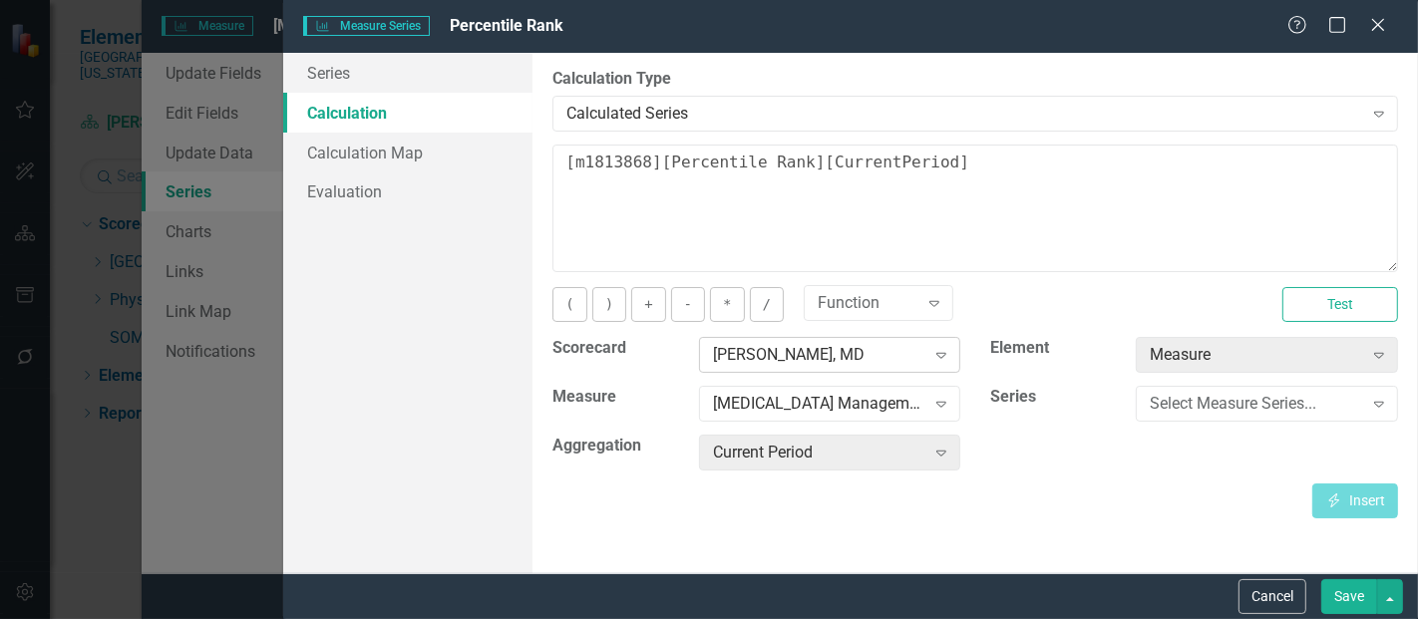
click at [798, 345] on div "[PERSON_NAME], MD" at bounding box center [819, 355] width 212 height 23
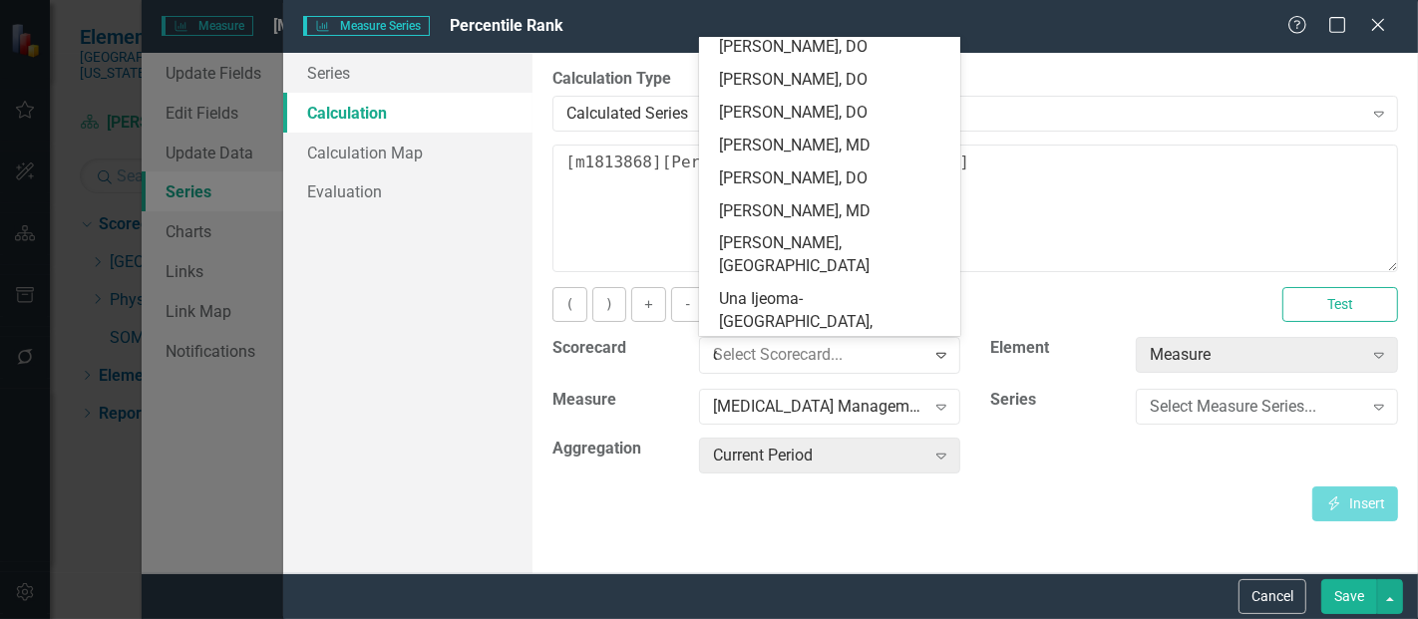
scroll to position [0, 0]
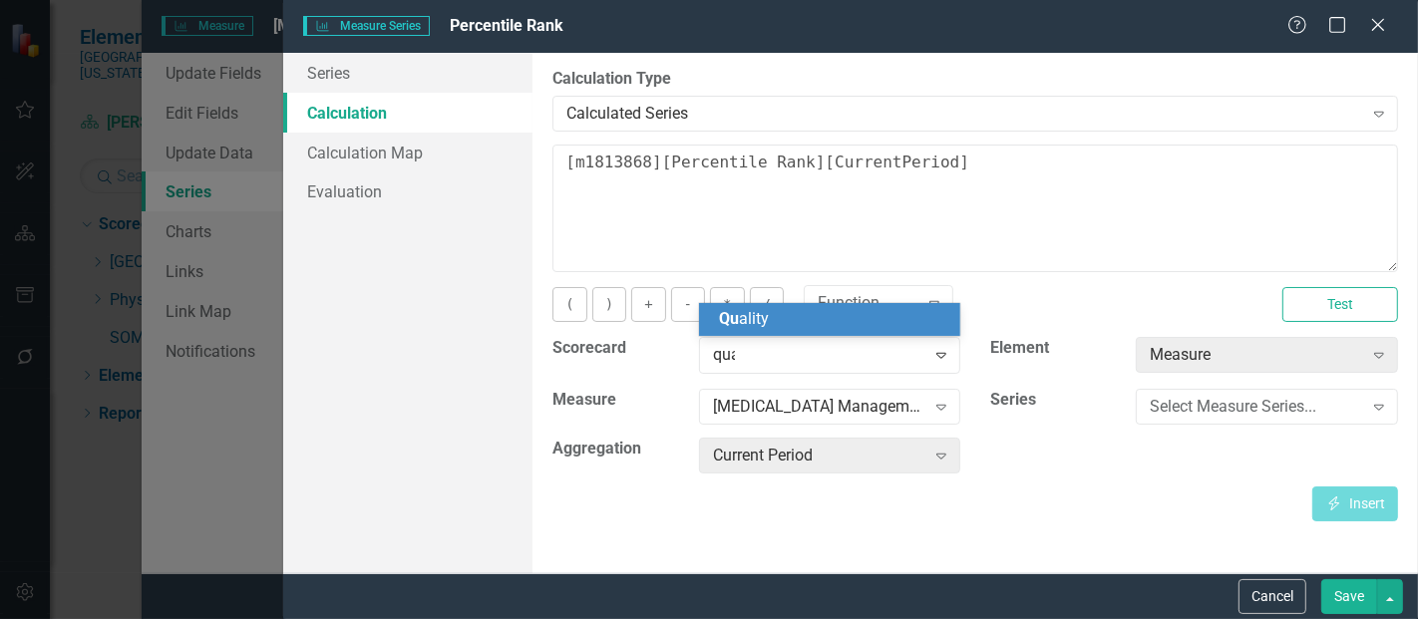
type input "qual"
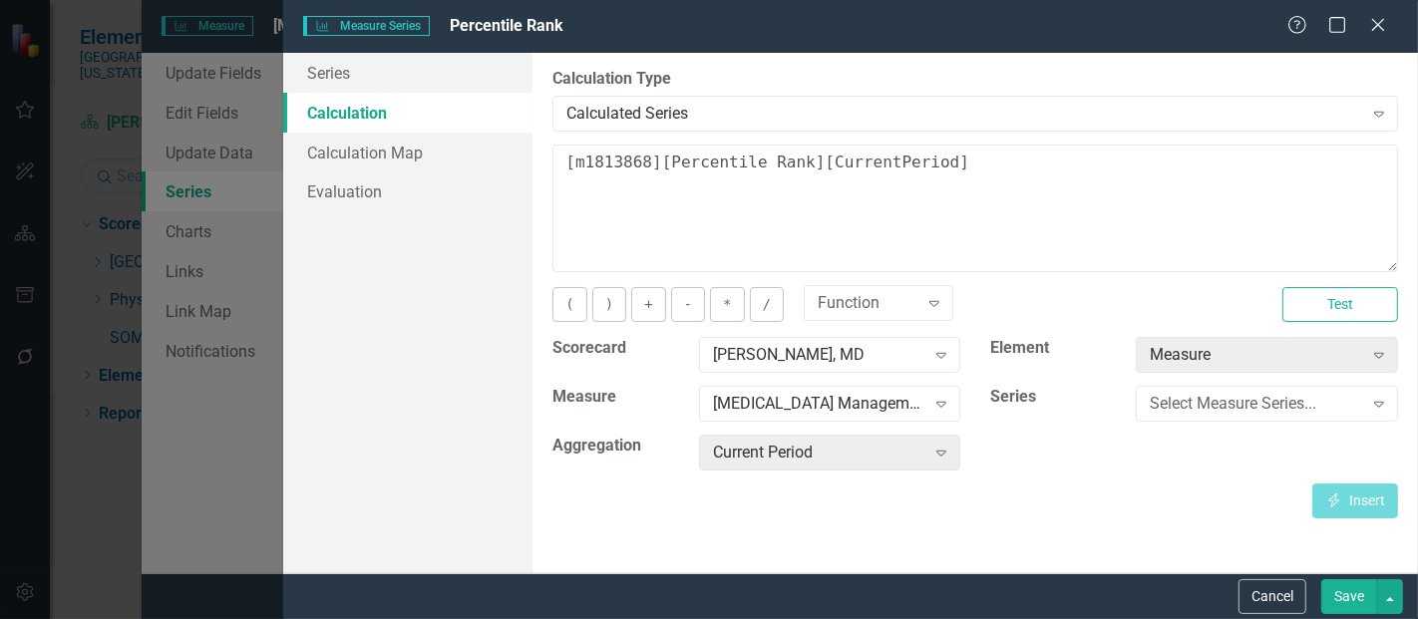
click at [801, 337] on div "[PERSON_NAME], MD Expand" at bounding box center [830, 355] width 262 height 36
click at [803, 329] on div "You can define a default calculation for this series by referencing other serie…" at bounding box center [976, 332] width 846 height 374
click at [893, 363] on div "[PERSON_NAME], MD" at bounding box center [819, 355] width 212 height 23
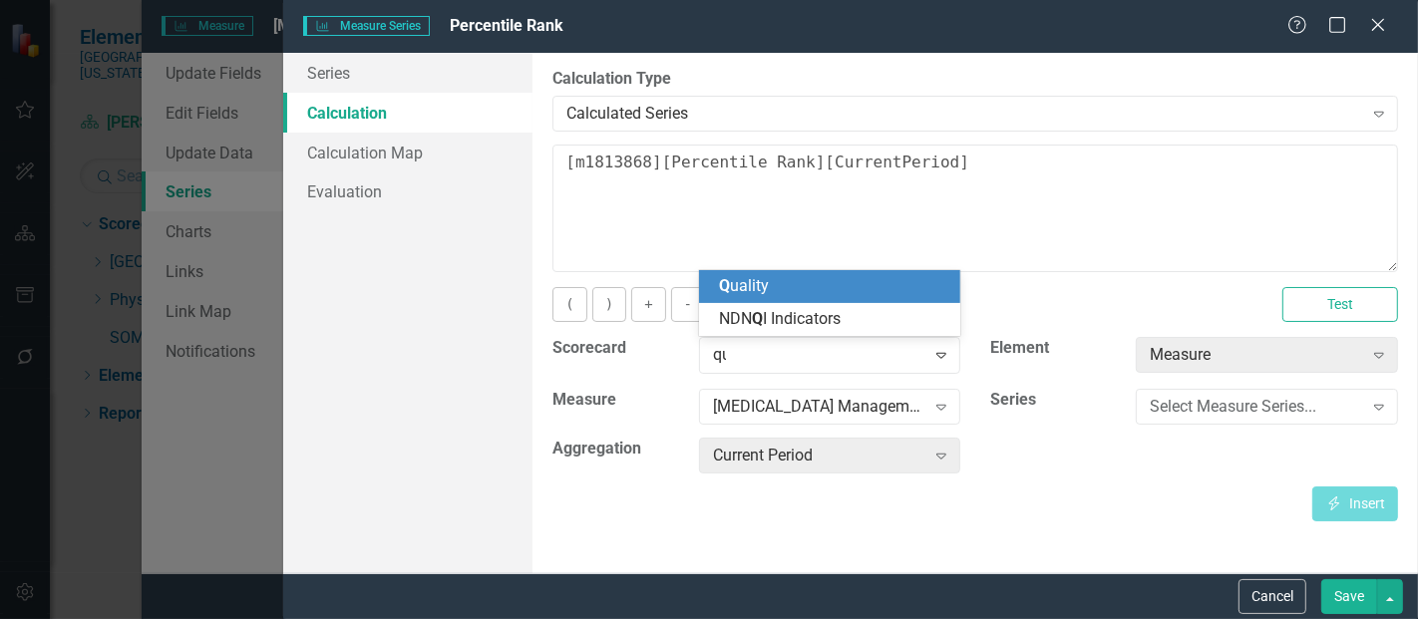
type input "qua"
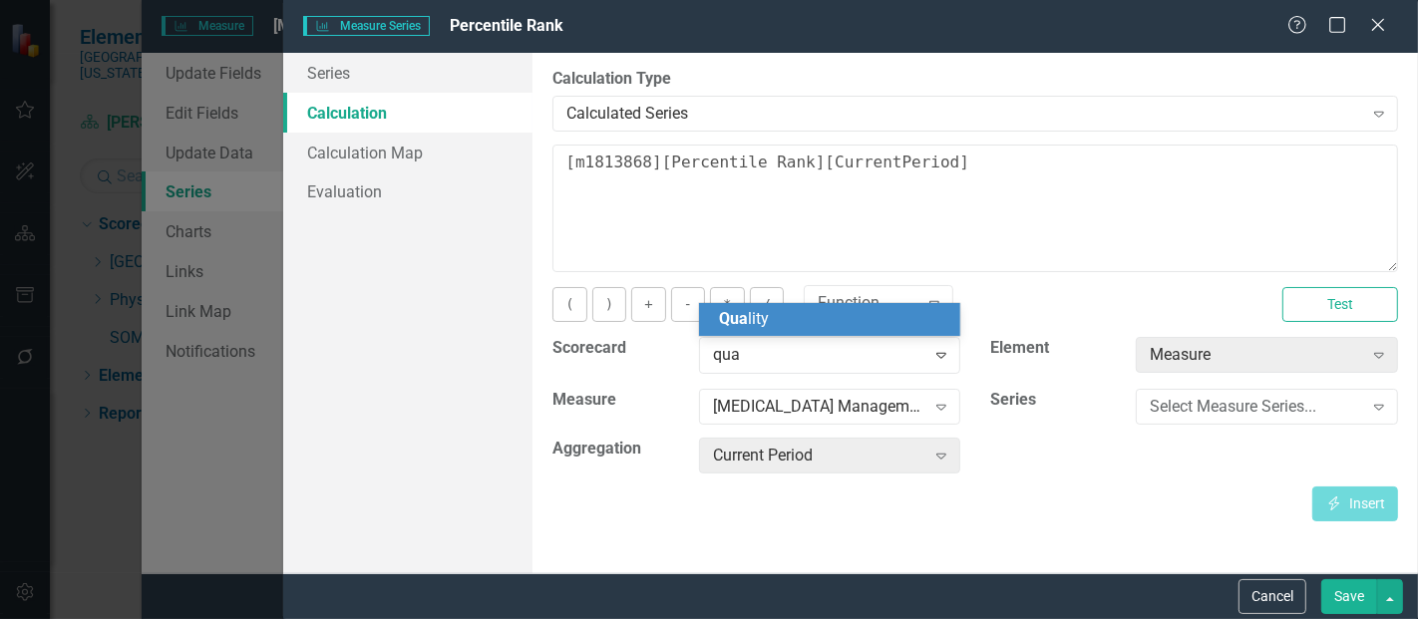
click at [811, 306] on div "Qua lity" at bounding box center [830, 319] width 262 height 33
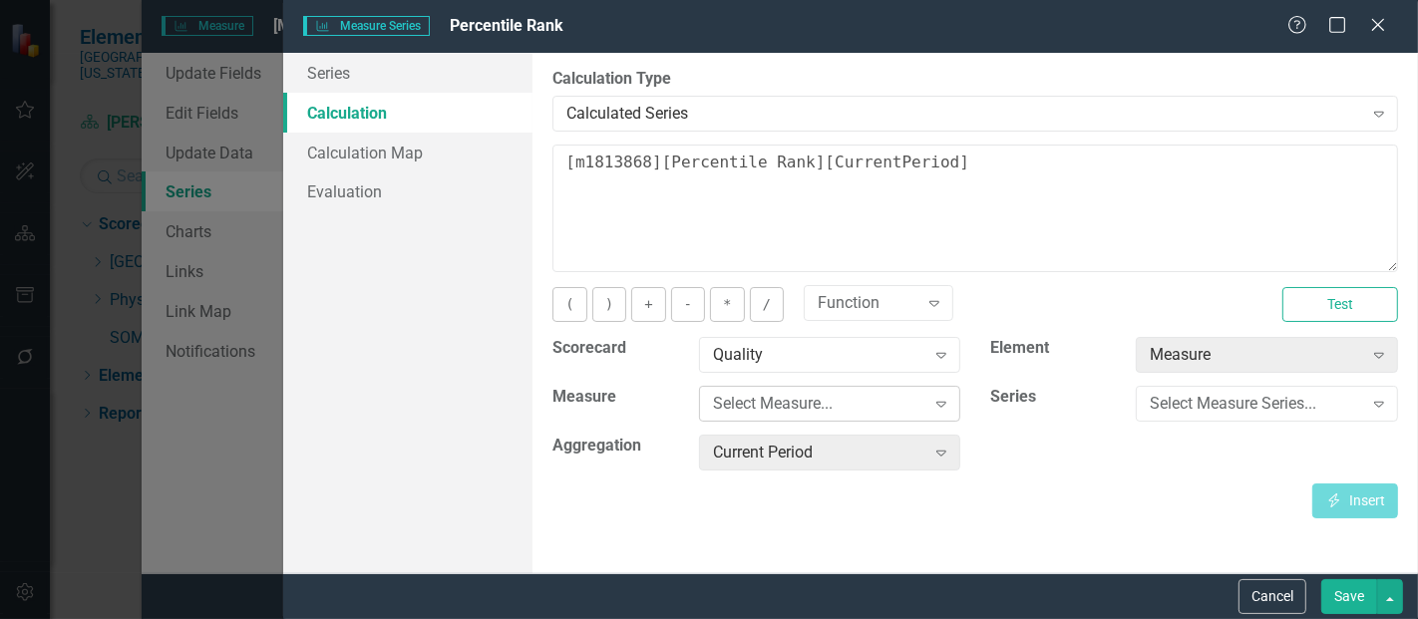
click at [832, 394] on div "Select Measure..." at bounding box center [819, 404] width 212 height 23
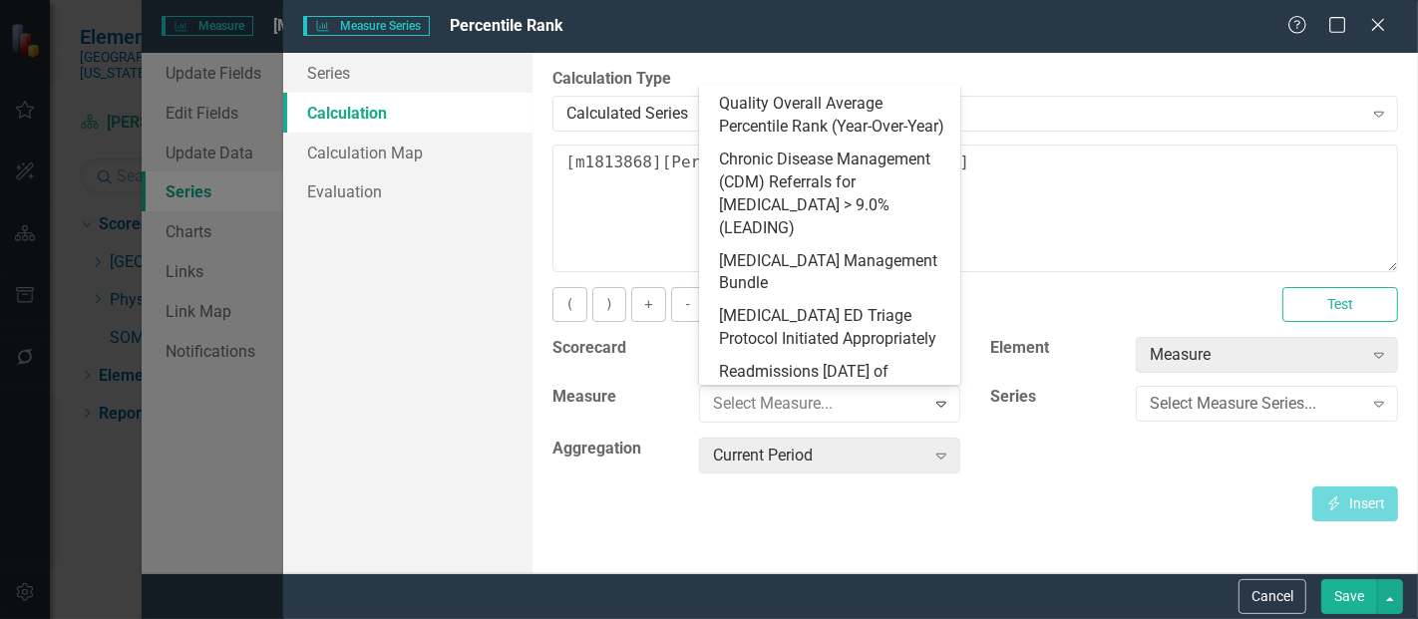
scroll to position [903, 0]
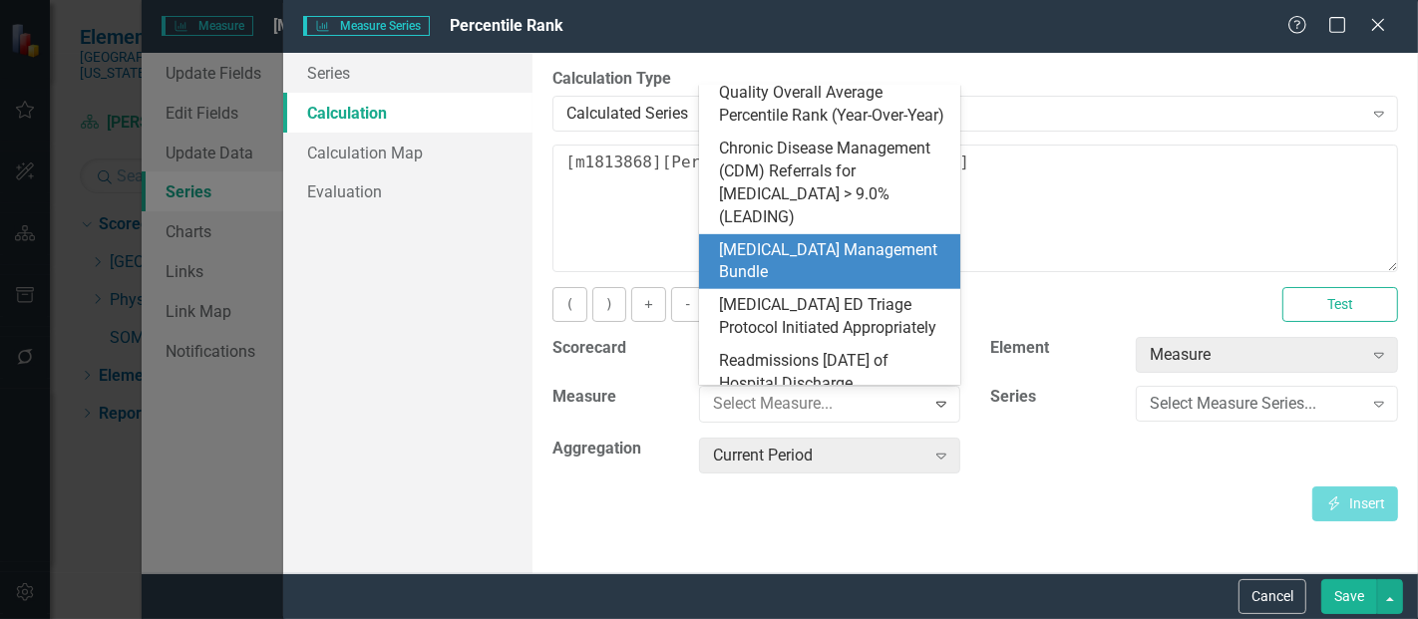
click at [810, 242] on div "[MEDICAL_DATA] Management Bundle" at bounding box center [834, 262] width 230 height 46
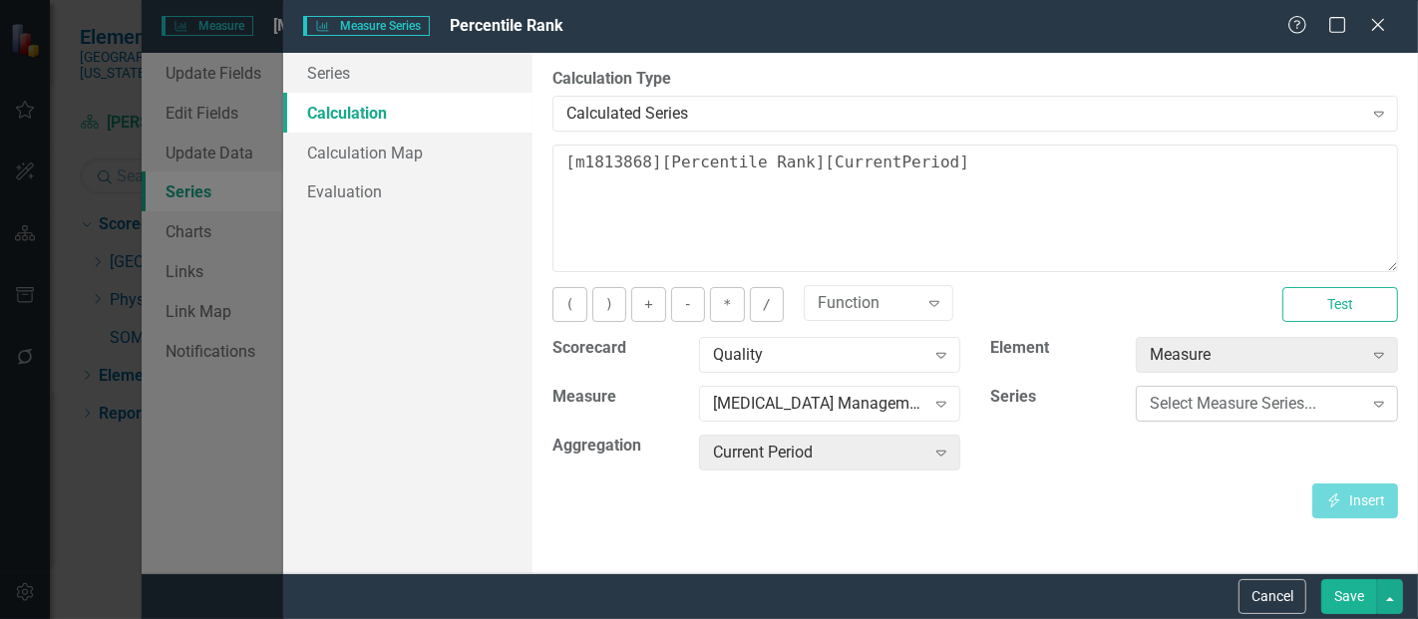
click at [1166, 405] on div "Select Measure Series..." at bounding box center [1256, 404] width 212 height 23
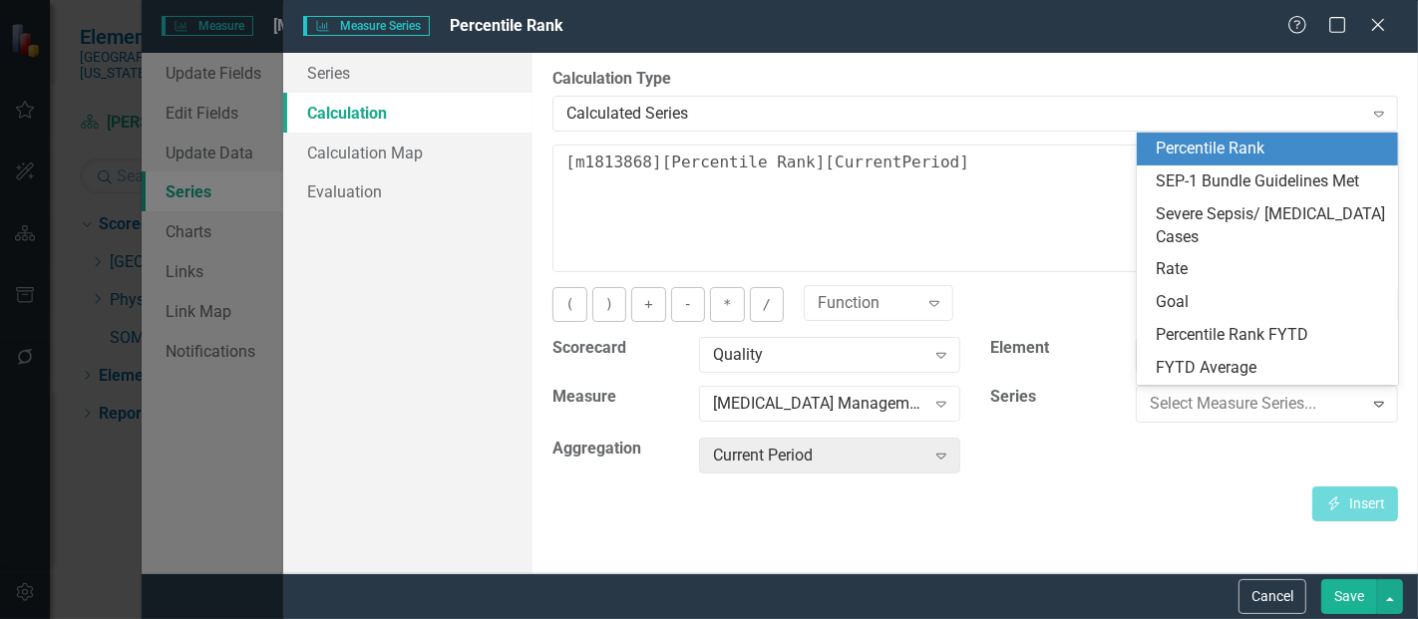
click at [1228, 145] on div "Percentile Rank" at bounding box center [1272, 149] width 230 height 23
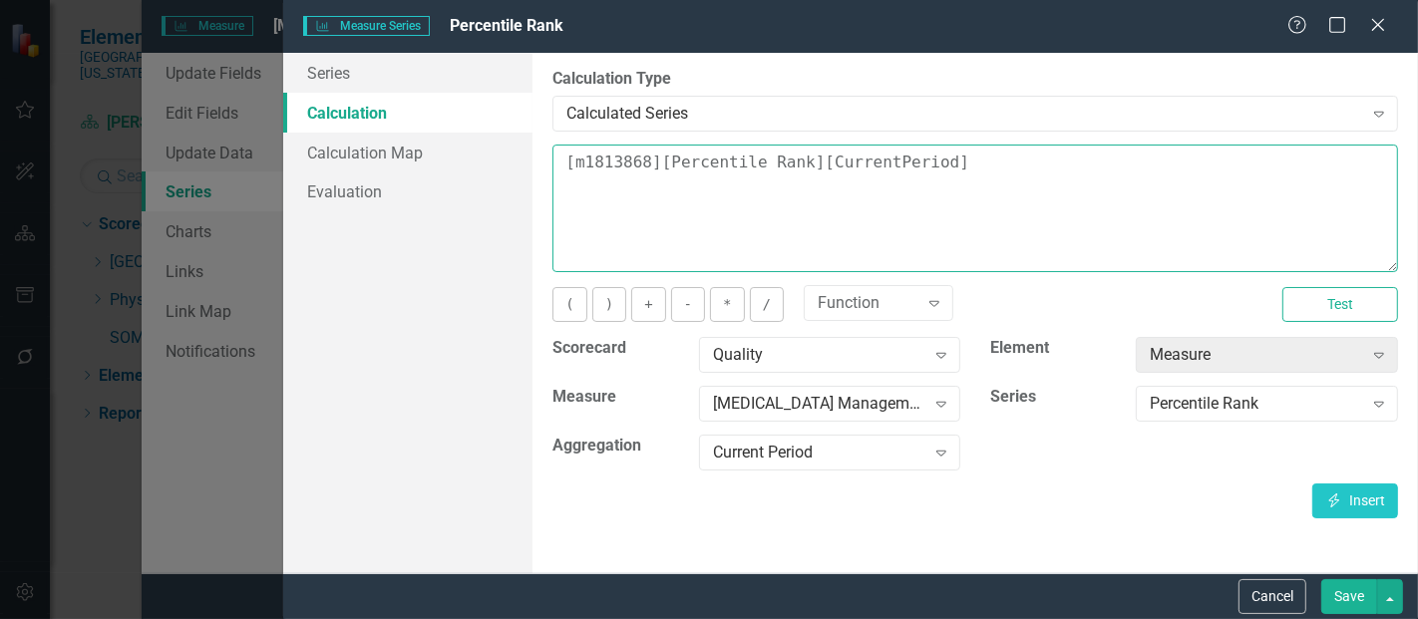
drag, startPoint x: 1028, startPoint y: 191, endPoint x: 581, endPoint y: 159, distance: 449.0
click at [581, 159] on textarea "[m1813868][Percentile Rank][CurrentPeriod]" at bounding box center [976, 209] width 846 height 128
type textarea "["
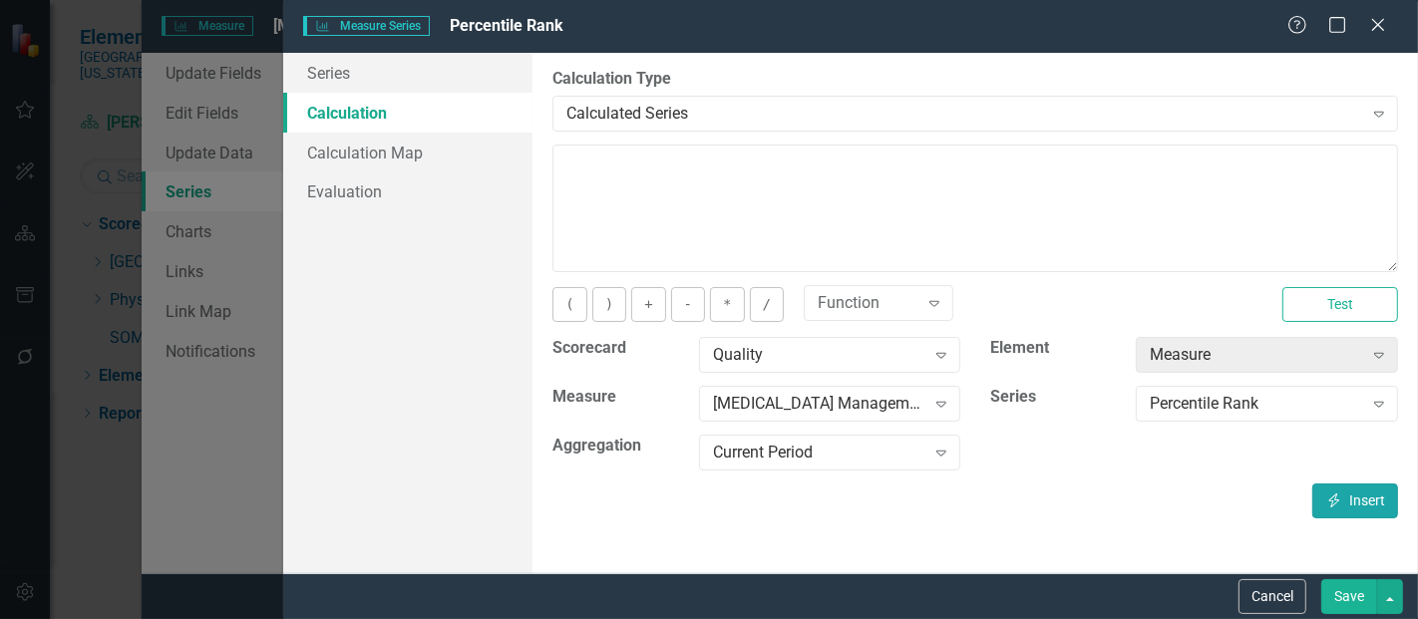
click at [1339, 486] on button "Insert Insert" at bounding box center [1356, 501] width 86 height 35
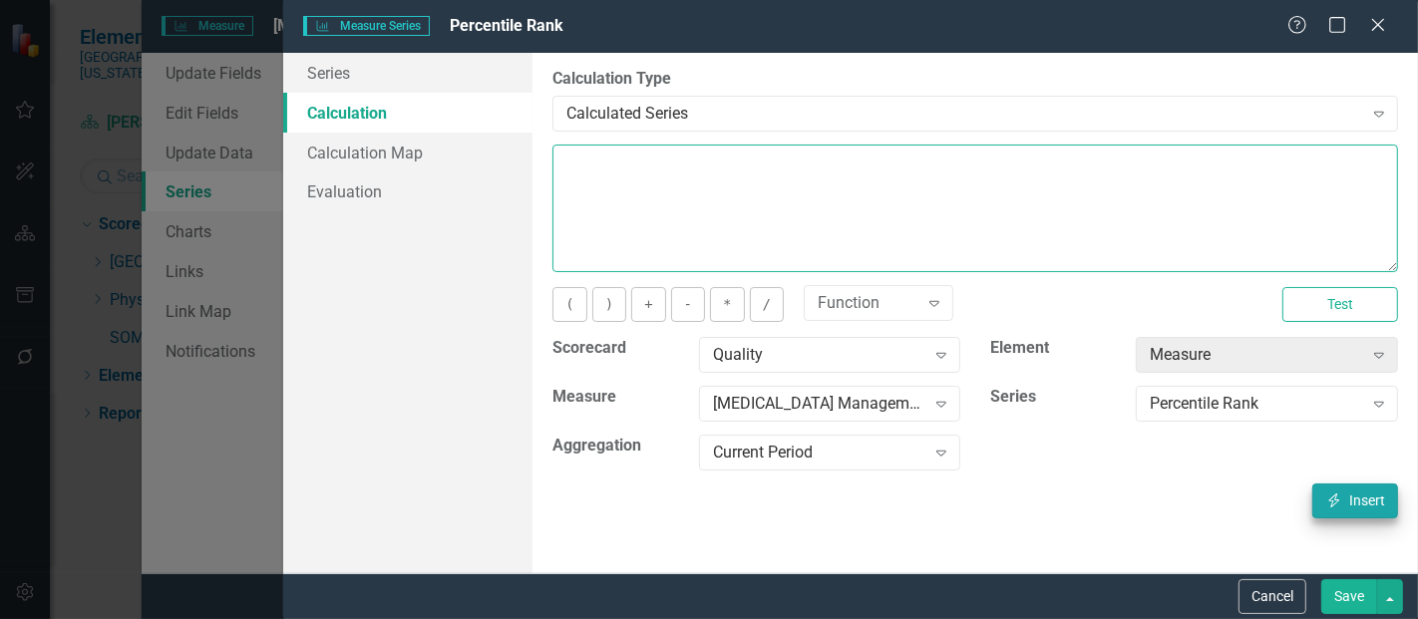
type textarea "[m1813868][Percentile Rank][CurrentPeriod]"
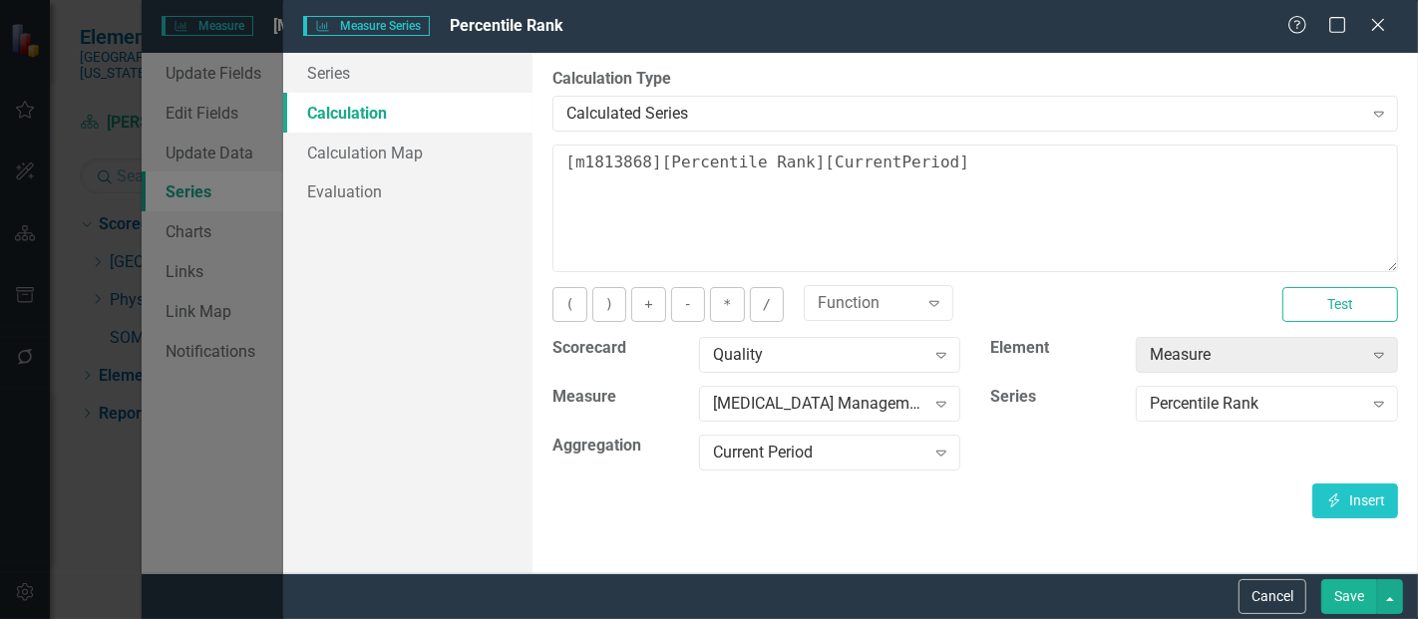
click at [1340, 597] on button "Save" at bounding box center [1350, 597] width 56 height 35
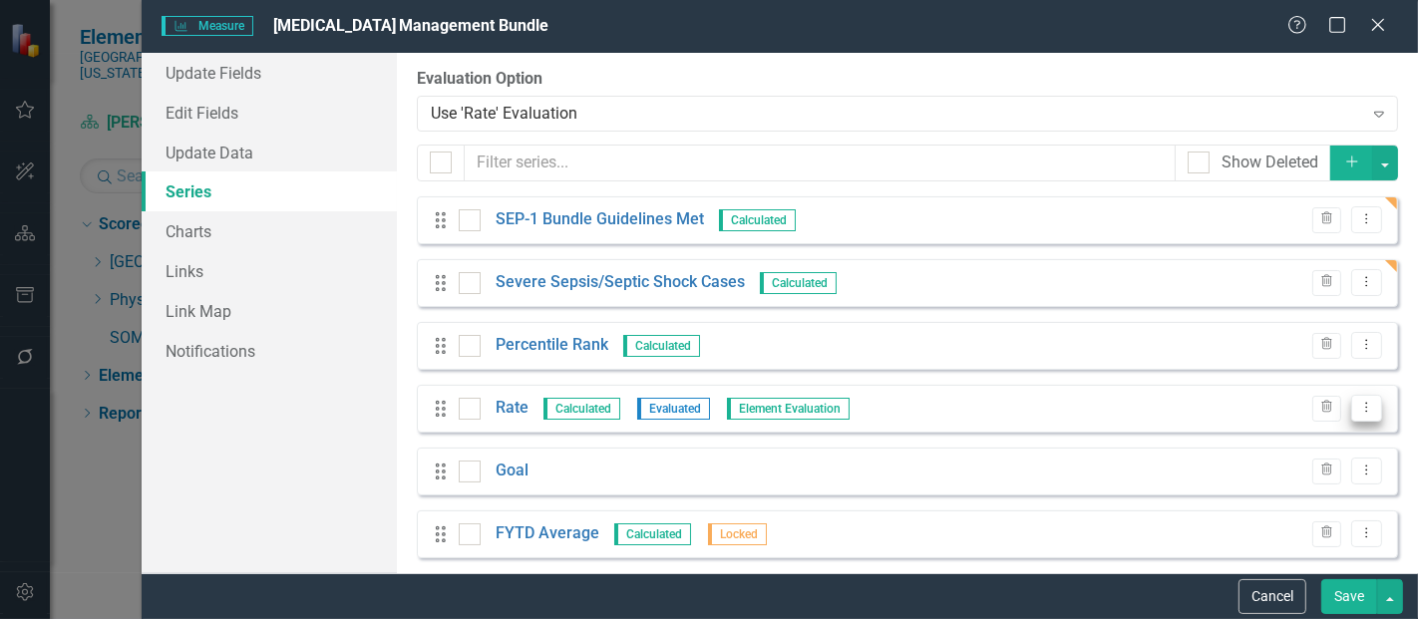
click at [1359, 410] on icon "Dropdown Menu" at bounding box center [1367, 407] width 17 height 13
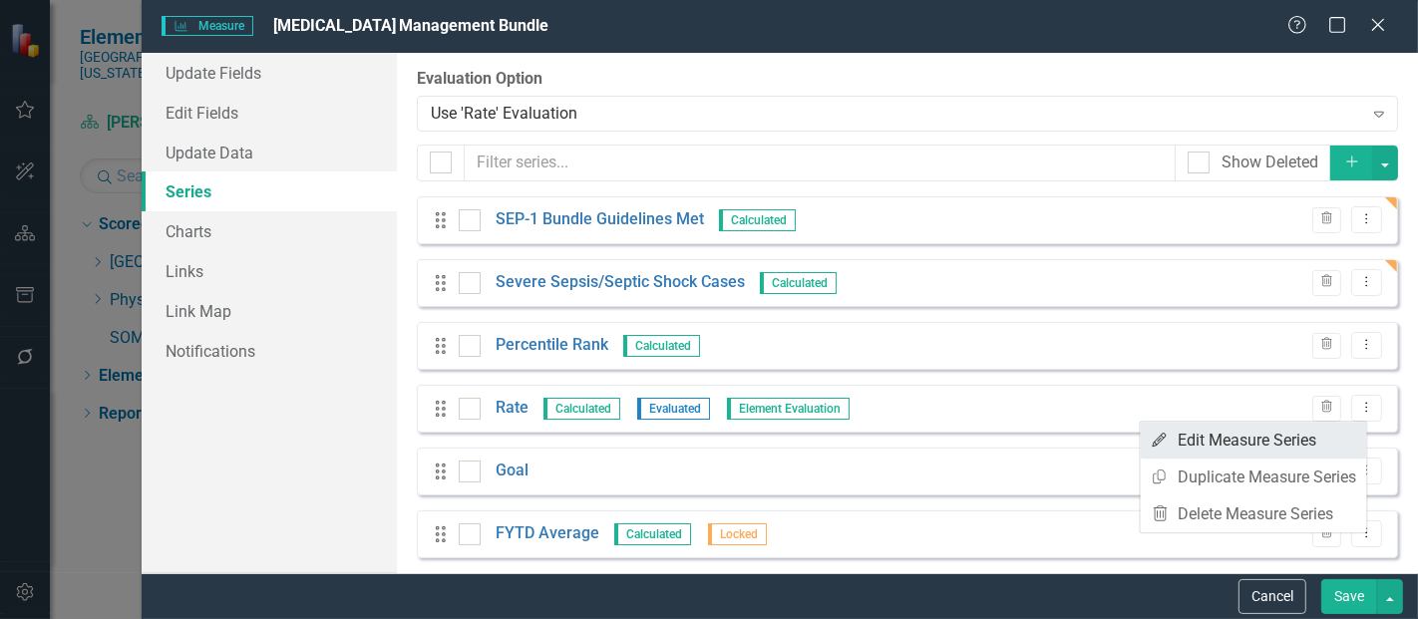
click at [1252, 442] on link "Edit Edit Measure Series" at bounding box center [1254, 440] width 226 height 37
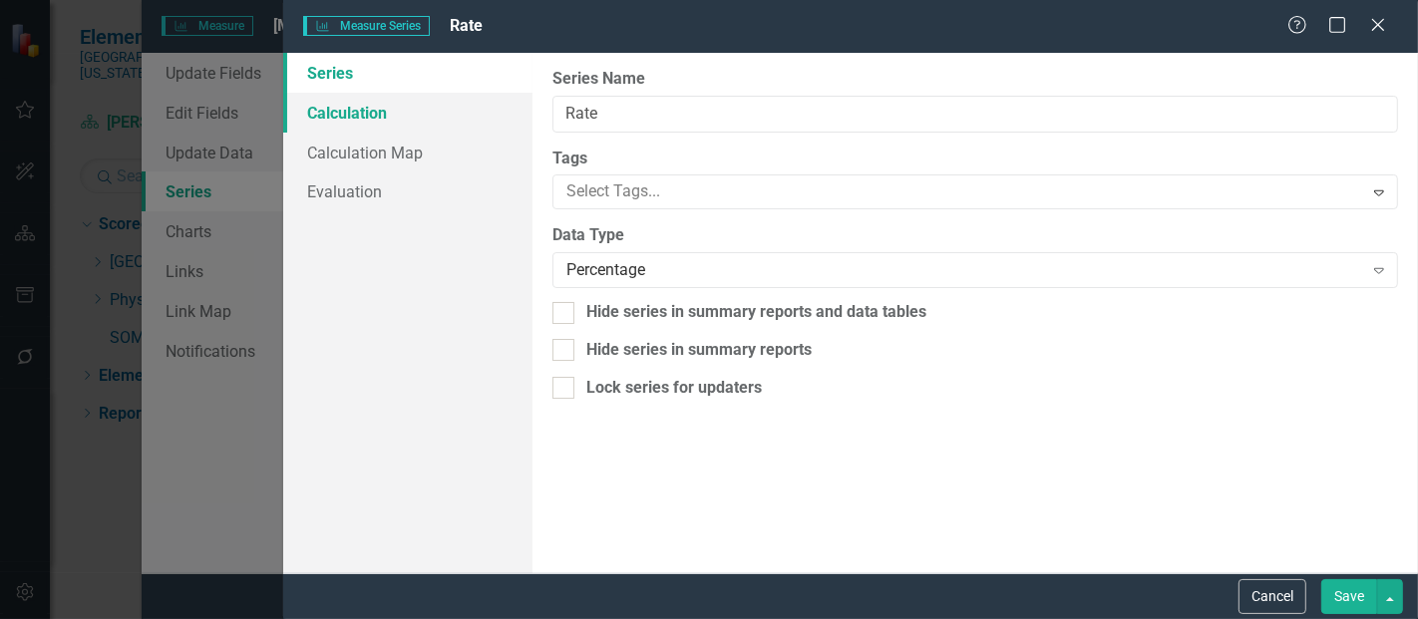
click at [407, 119] on link "Calculation" at bounding box center [407, 113] width 249 height 40
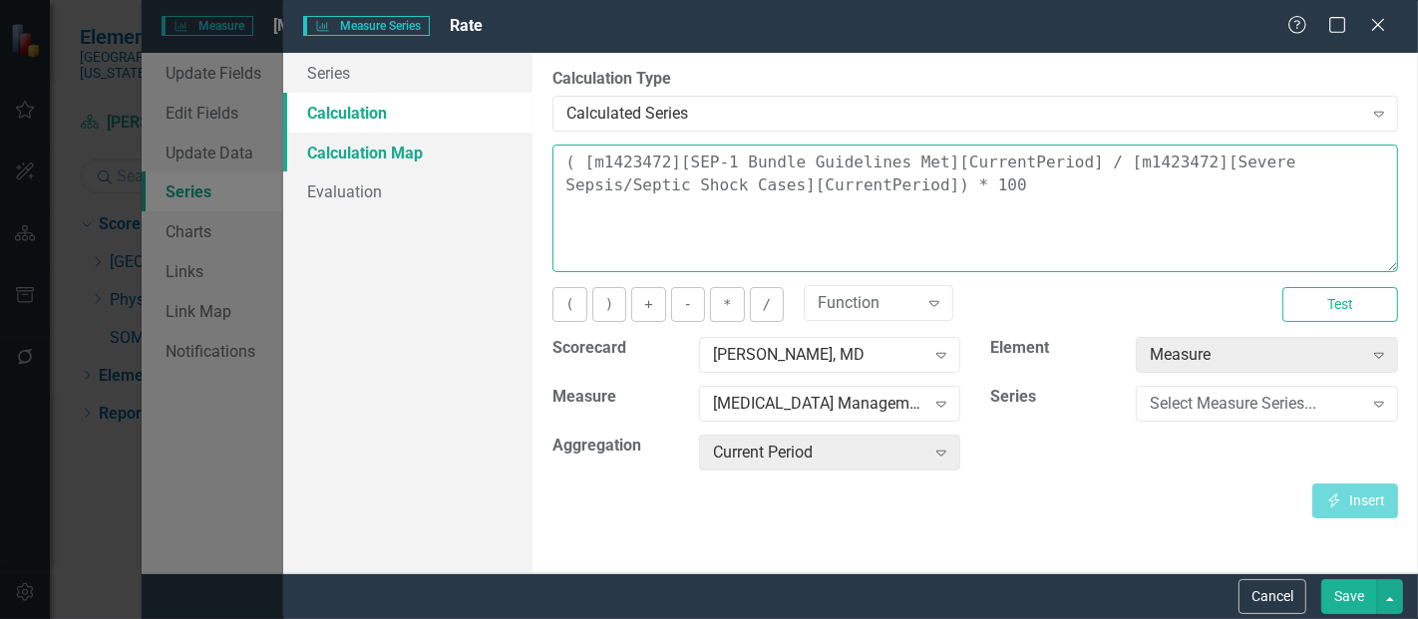
drag, startPoint x: 898, startPoint y: 187, endPoint x: 490, endPoint y: 134, distance: 411.4
click at [490, 134] on div "Series Calculation Calculation Map Evaluation From this page, you can edit the …" at bounding box center [850, 313] width 1135 height 521
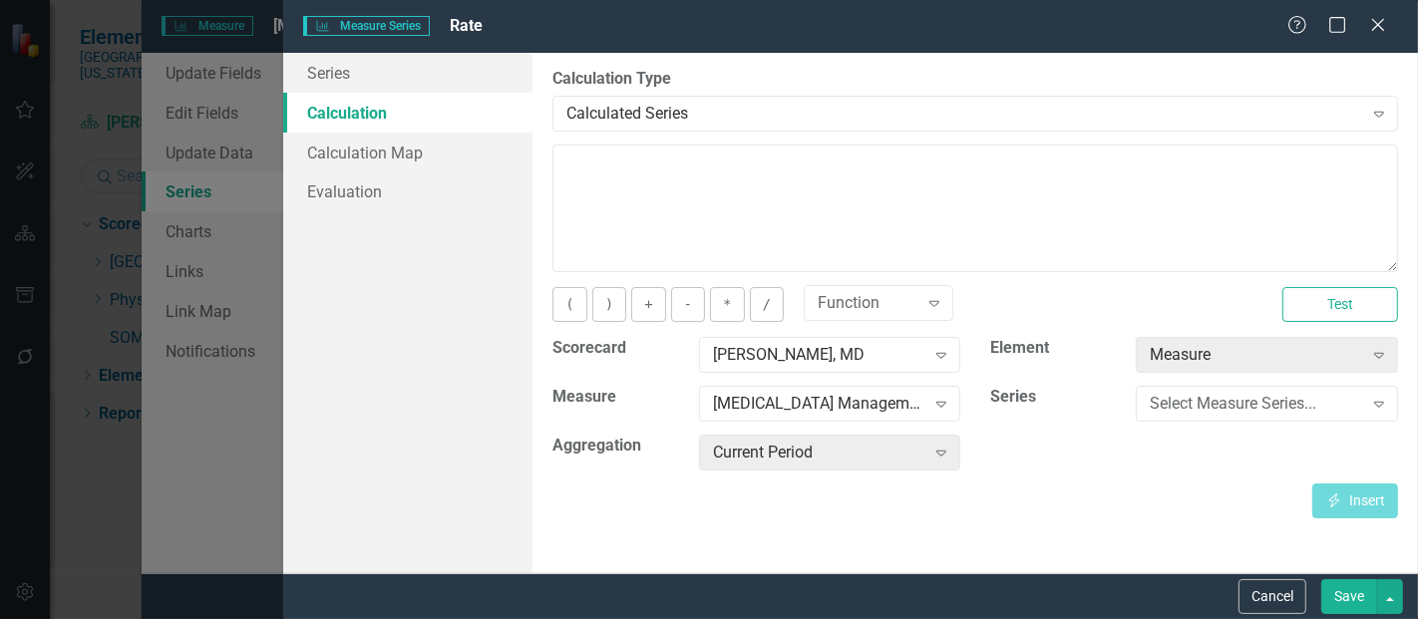
click at [773, 373] on div "[PERSON_NAME], MD Expand" at bounding box center [830, 361] width 292 height 49
click at [787, 357] on div "[PERSON_NAME], MD" at bounding box center [819, 355] width 212 height 23
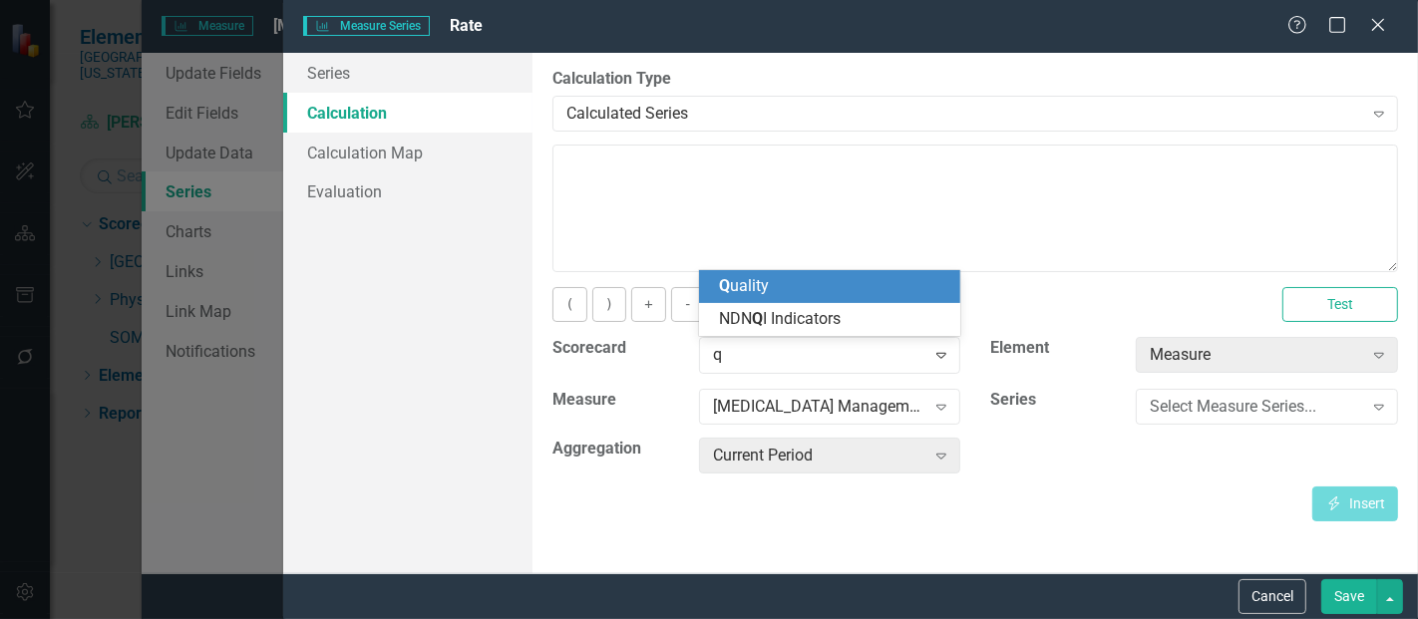
scroll to position [0, 0]
type input "qual"
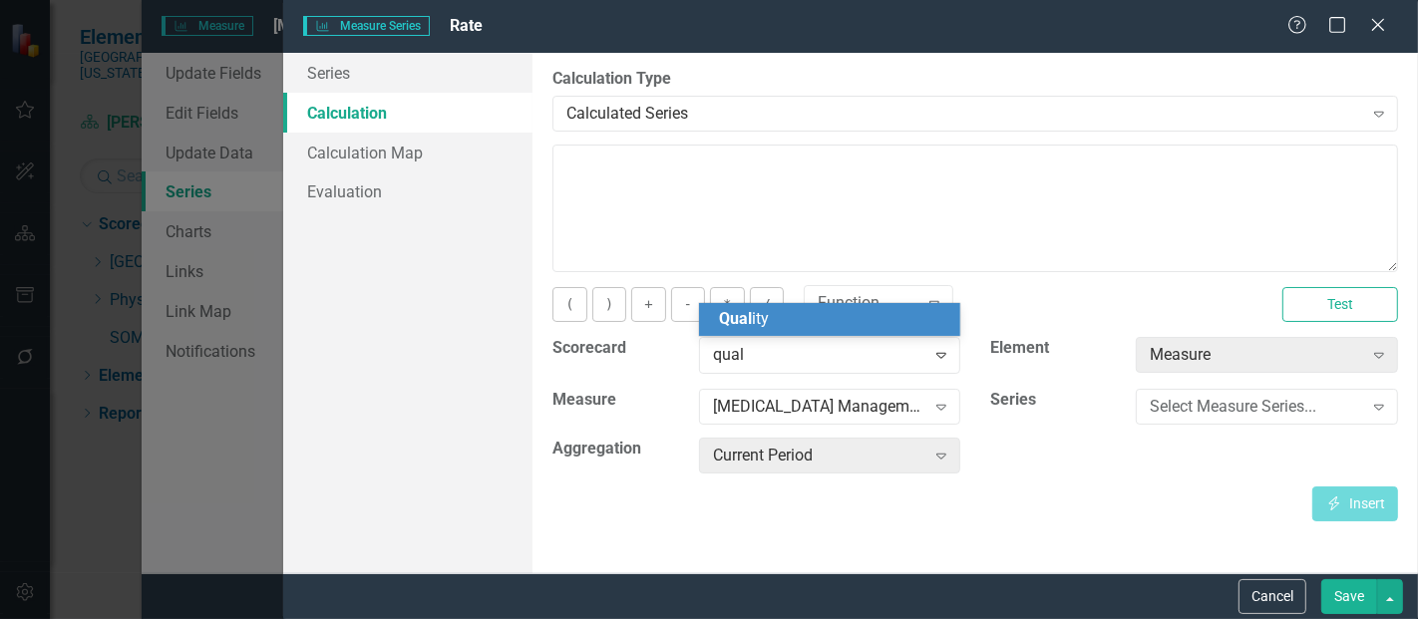
click at [758, 325] on span "Qual ity" at bounding box center [744, 318] width 50 height 19
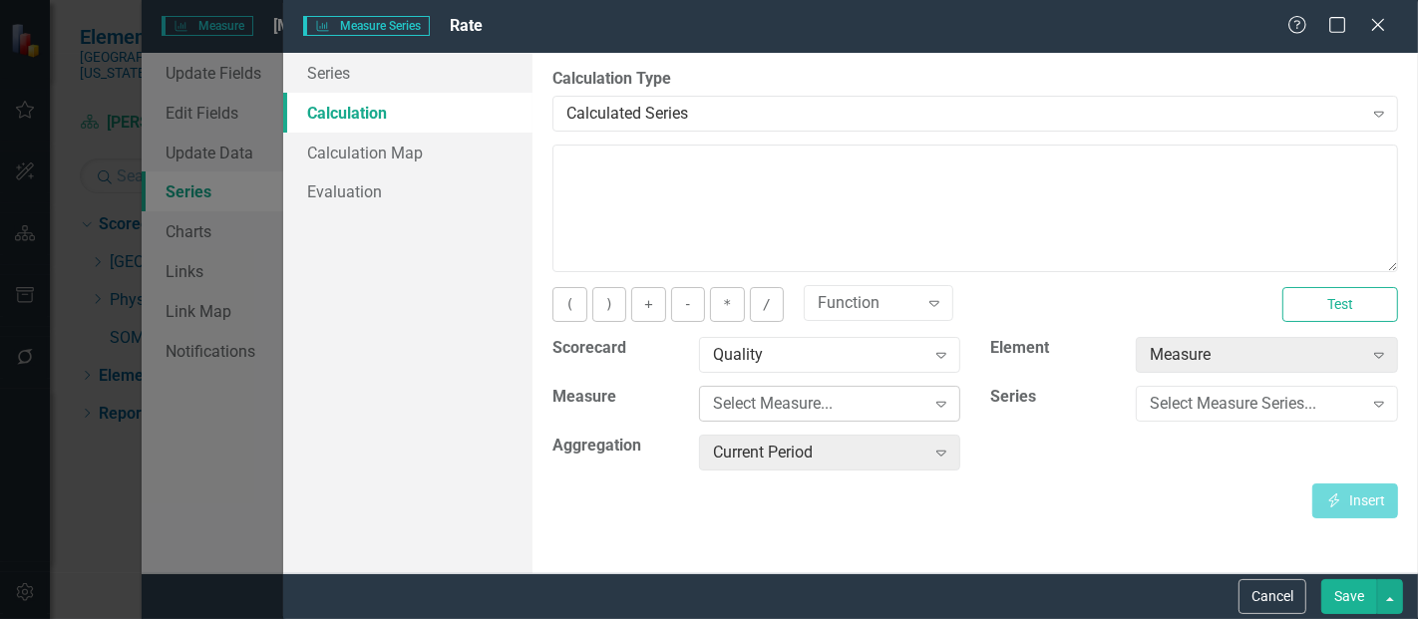
click at [753, 390] on div "Select Measure... Expand" at bounding box center [830, 404] width 262 height 36
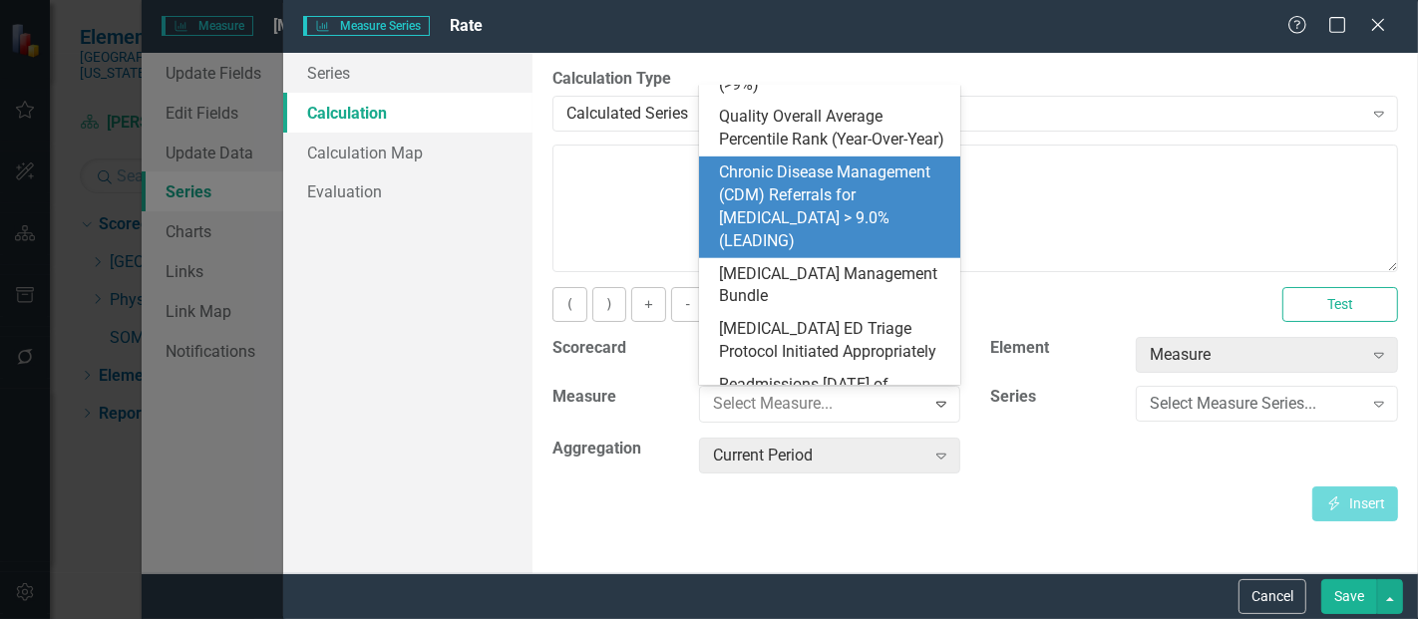
scroll to position [881, 0]
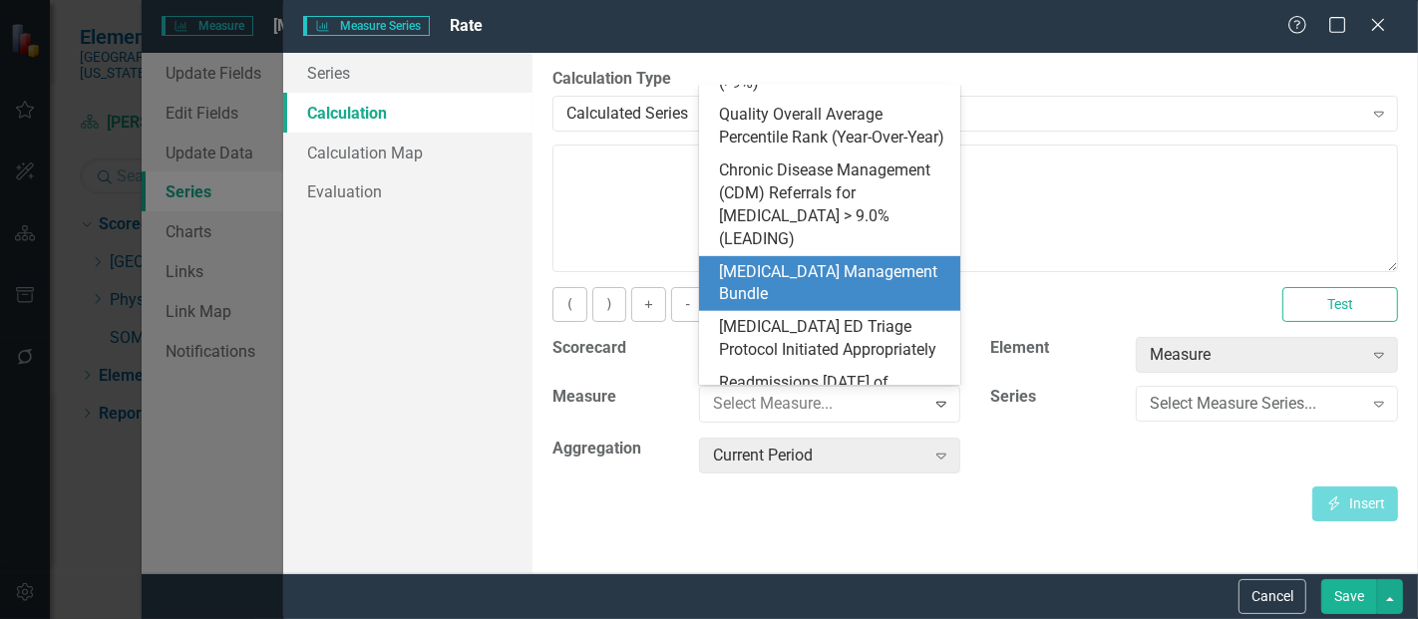
click at [809, 261] on div "[MEDICAL_DATA] Management Bundle" at bounding box center [834, 284] width 230 height 46
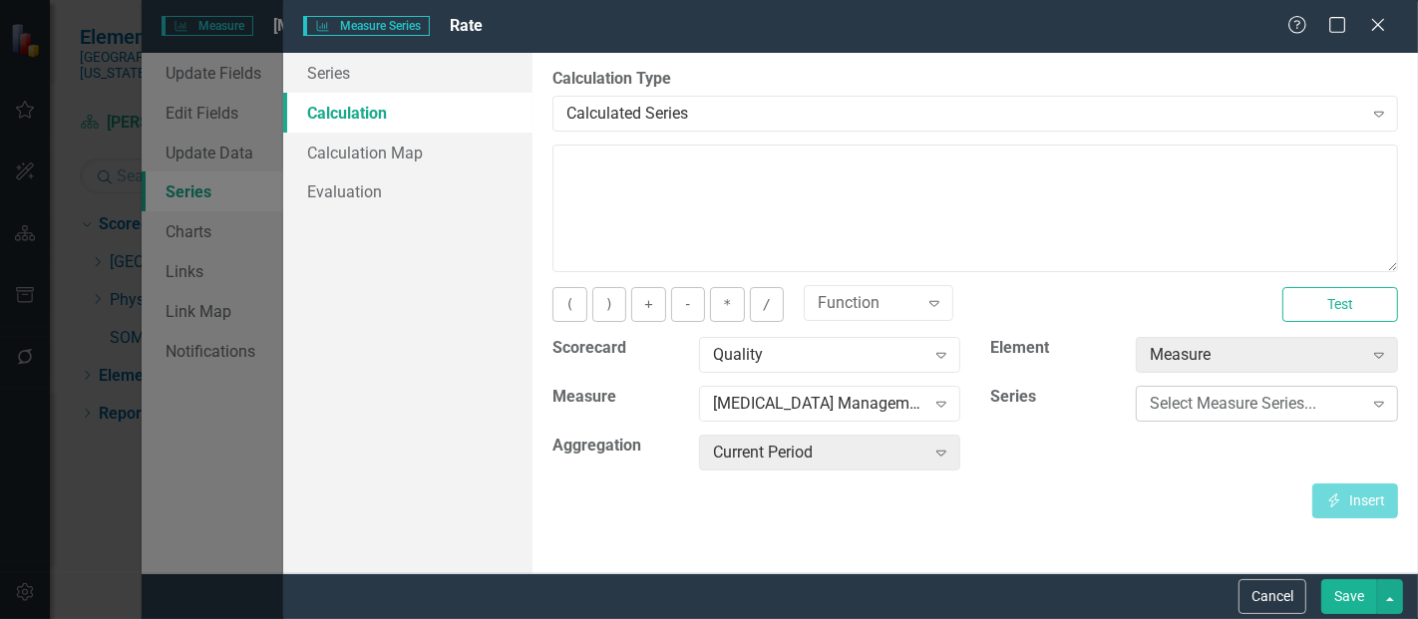
click at [1188, 413] on div "Select Measure Series..." at bounding box center [1256, 404] width 212 height 23
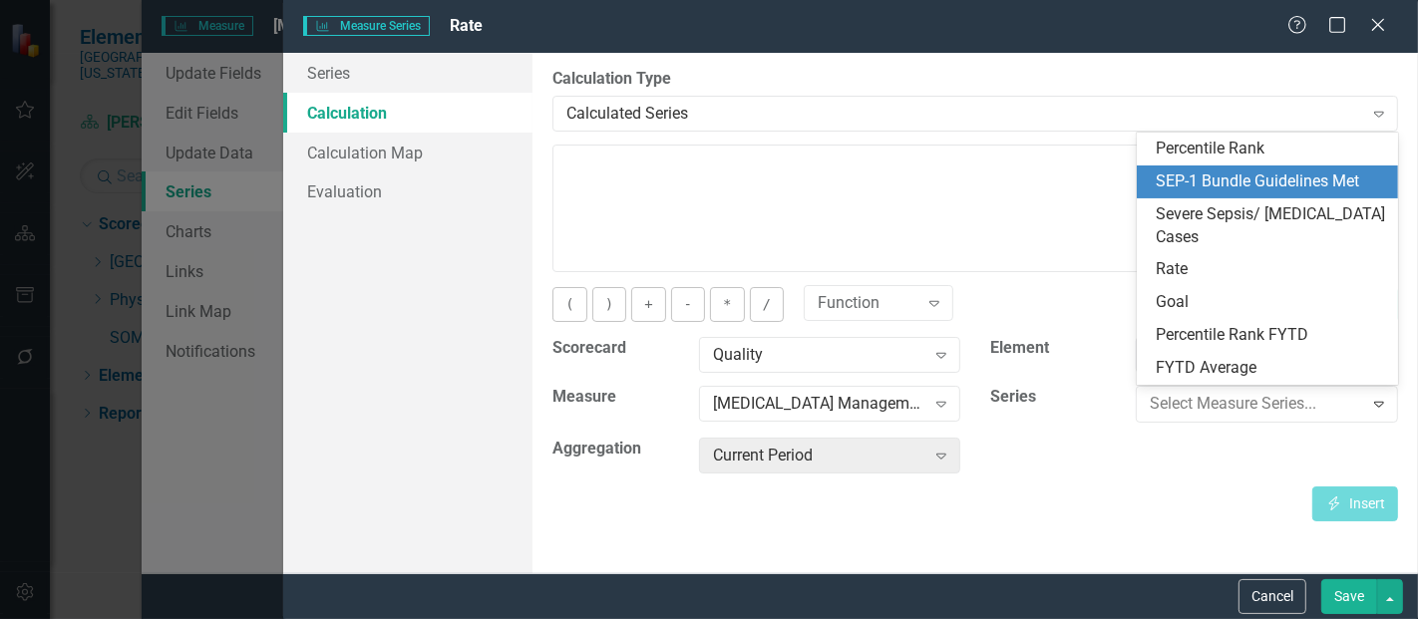
click at [1203, 184] on div "SEP-1 Bundle Guidelines Met" at bounding box center [1272, 182] width 230 height 23
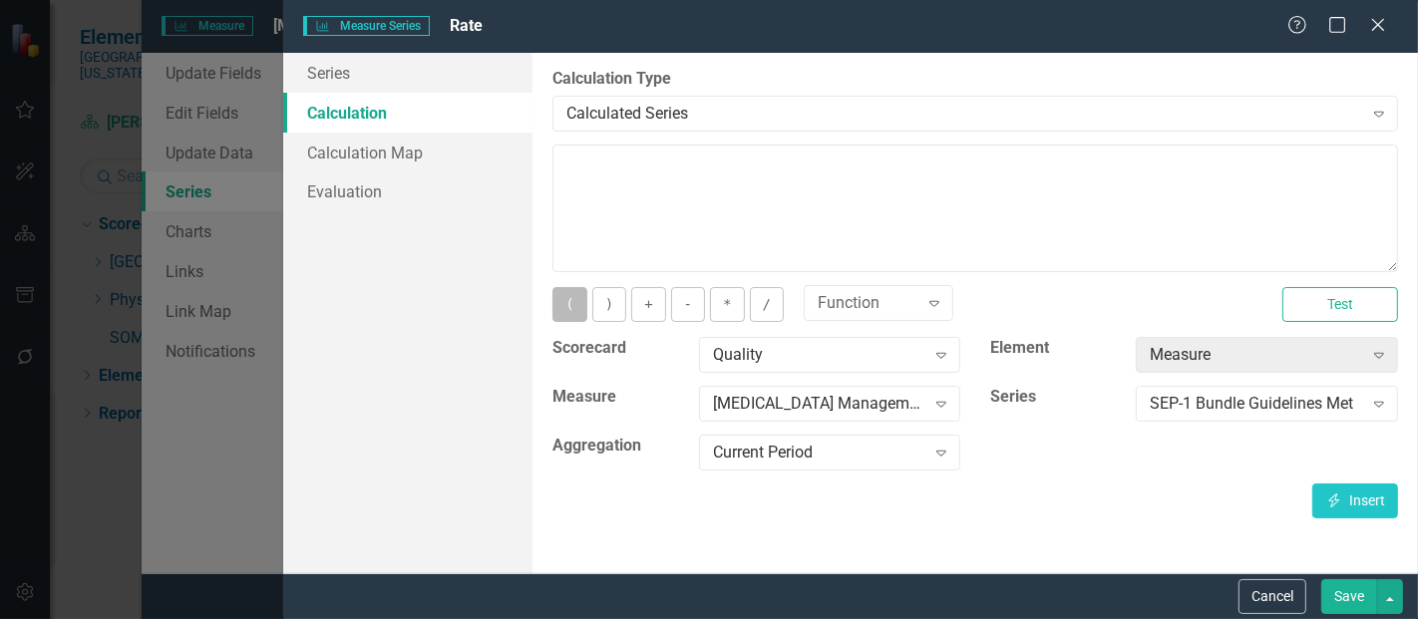
click at [575, 314] on button "(" at bounding box center [570, 304] width 34 height 35
click at [1377, 503] on button "Insert Insert" at bounding box center [1356, 501] width 86 height 35
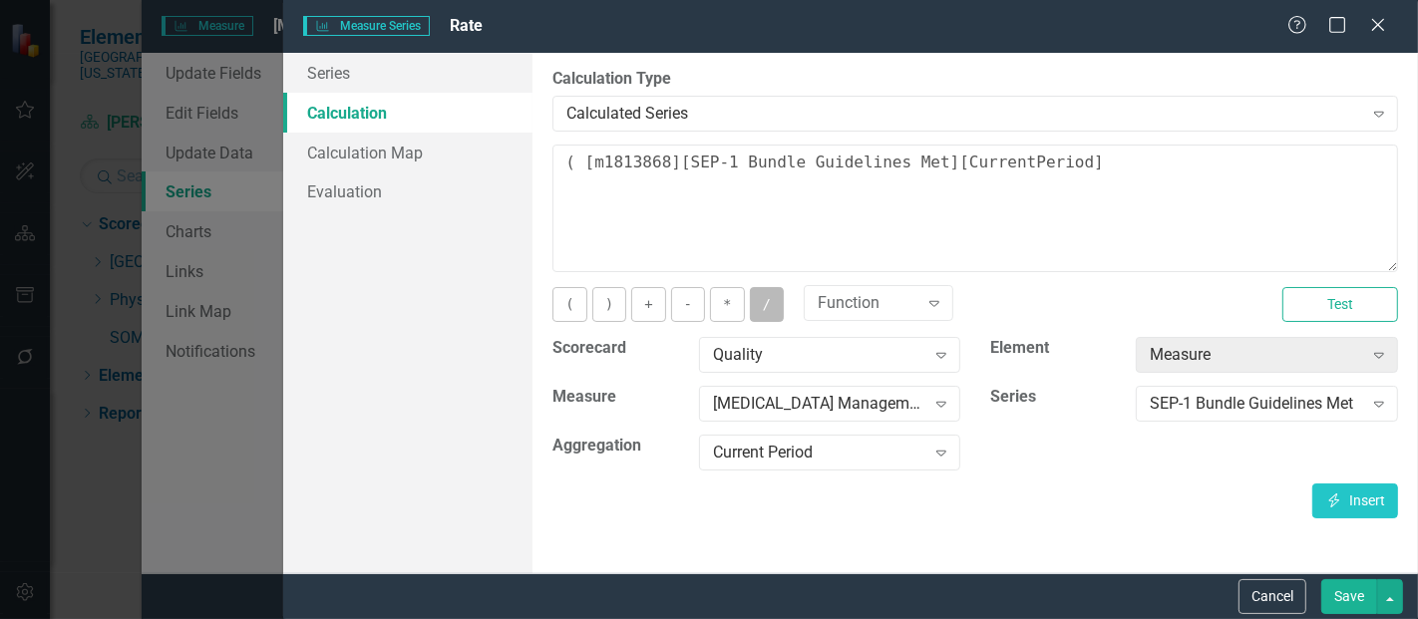
click at [769, 293] on button "/" at bounding box center [767, 304] width 34 height 35
click at [1239, 412] on div "SEP-1 Bundle Guidelines Met" at bounding box center [1256, 404] width 212 height 23
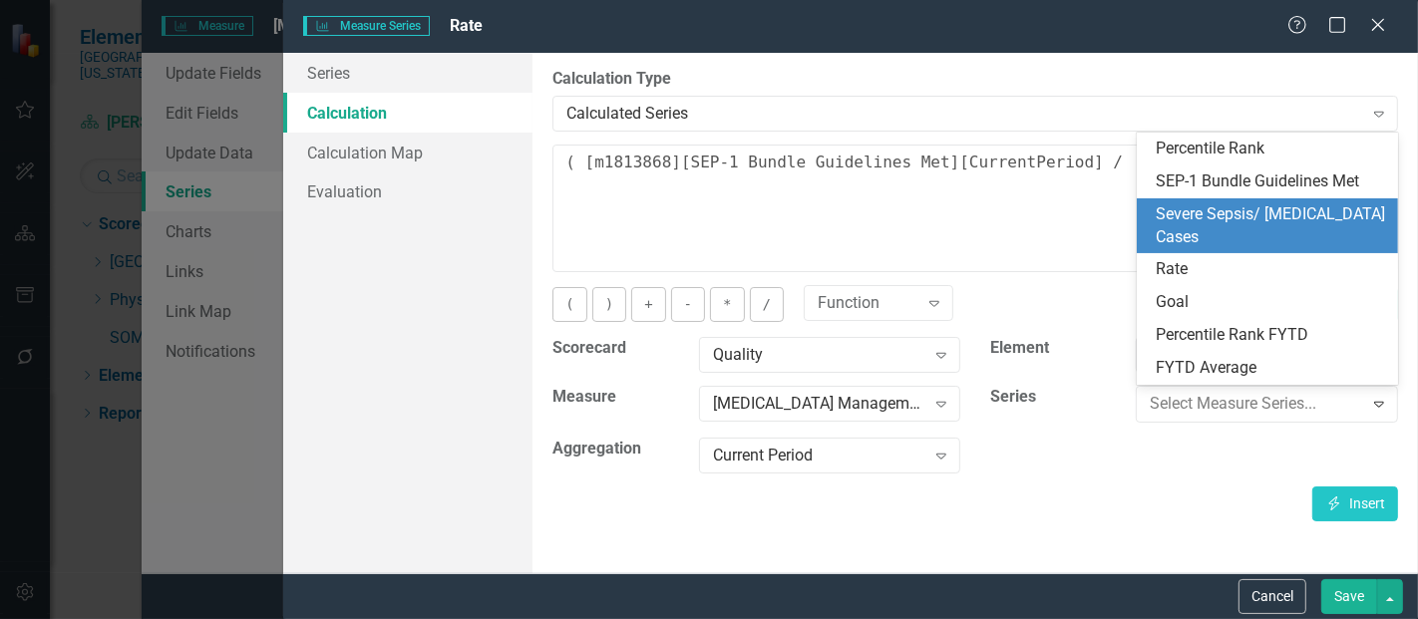
click at [1212, 216] on div "Severe Sepsis/ [MEDICAL_DATA] Cases" at bounding box center [1272, 226] width 230 height 46
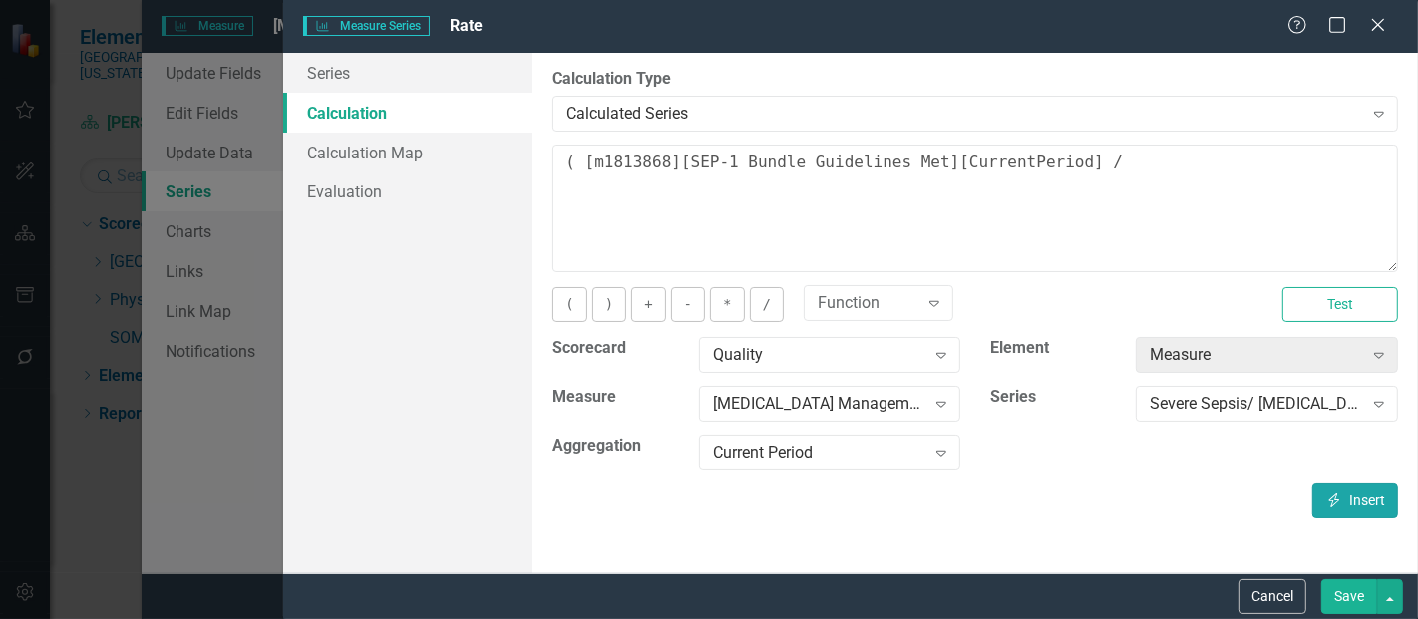
click at [1349, 503] on button "Insert Insert" at bounding box center [1356, 501] width 86 height 35
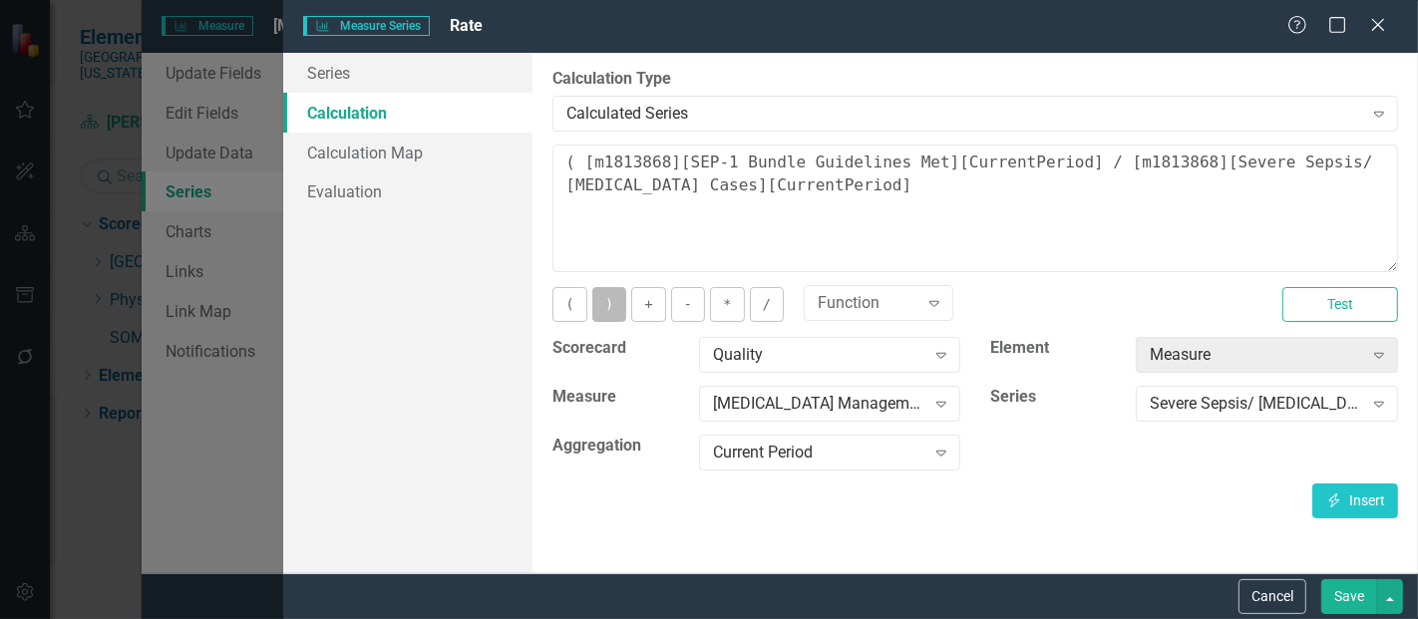
click at [618, 313] on button ")" at bounding box center [610, 304] width 34 height 35
click at [725, 313] on button "*" at bounding box center [727, 304] width 34 height 35
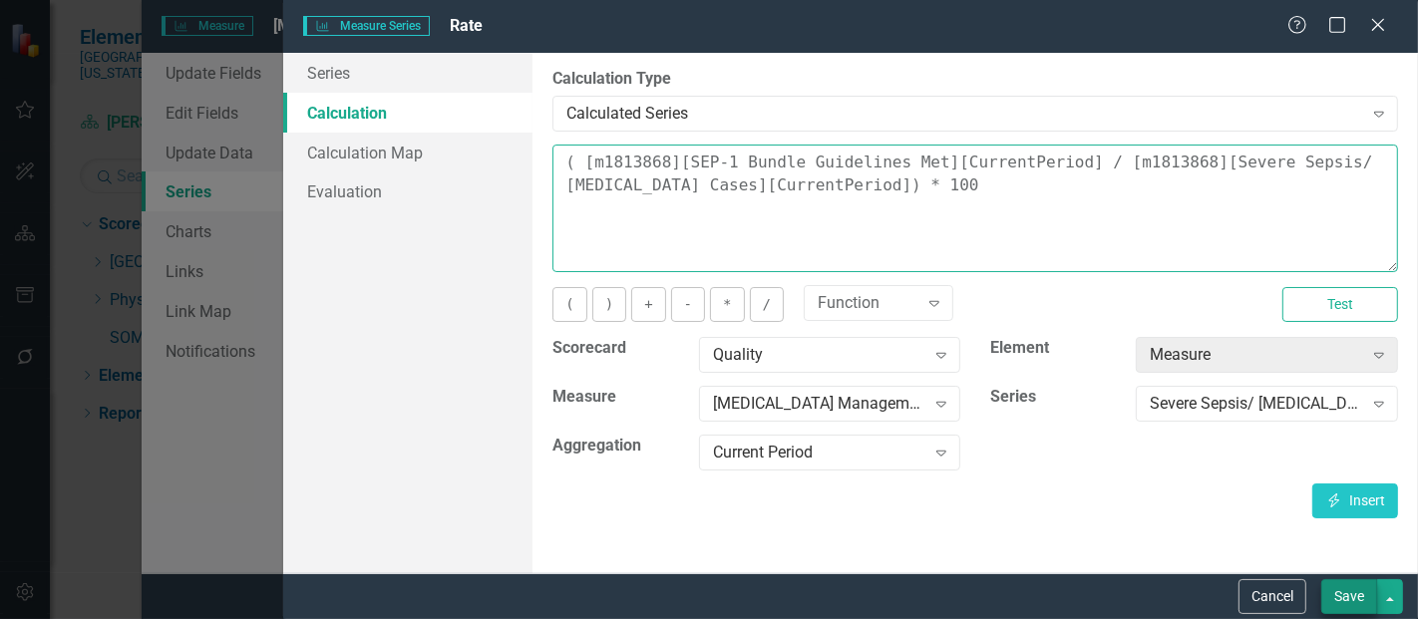
type textarea "( [m1813868][SEP-1 Bundle Guidelines Met][CurrentPeriod] / [m1813868][Severe Se…"
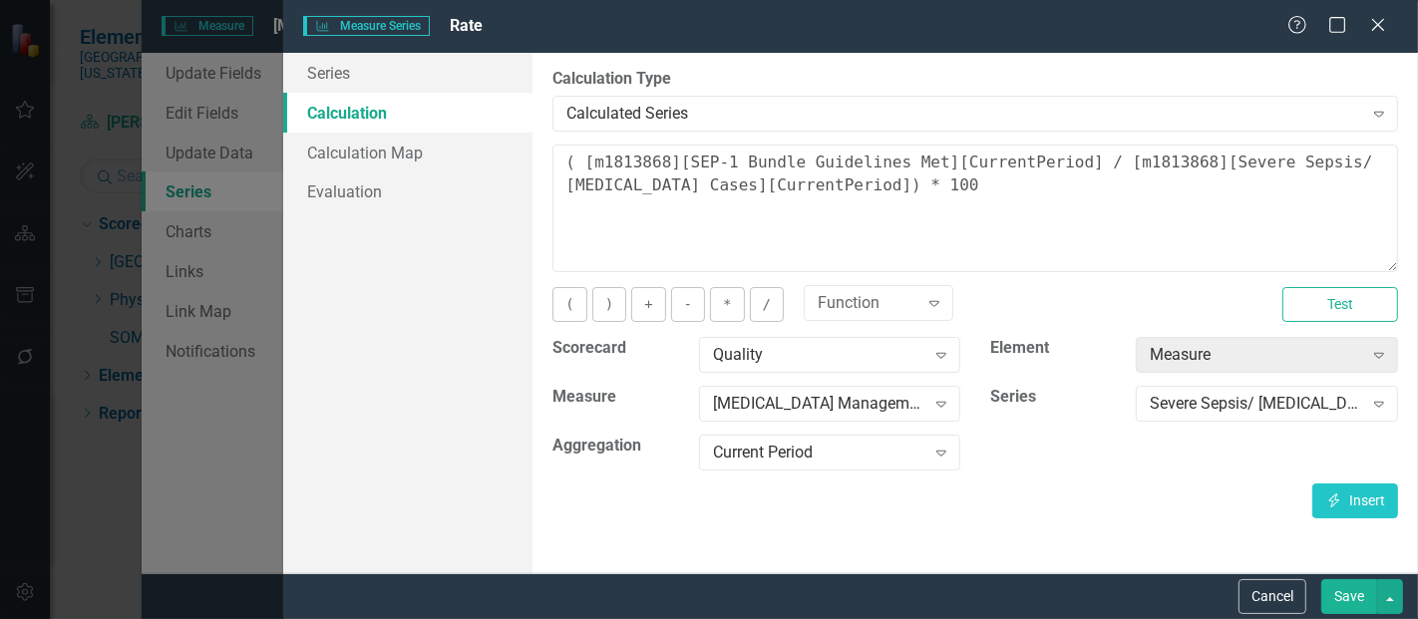
click at [1348, 586] on button "Save" at bounding box center [1350, 597] width 56 height 35
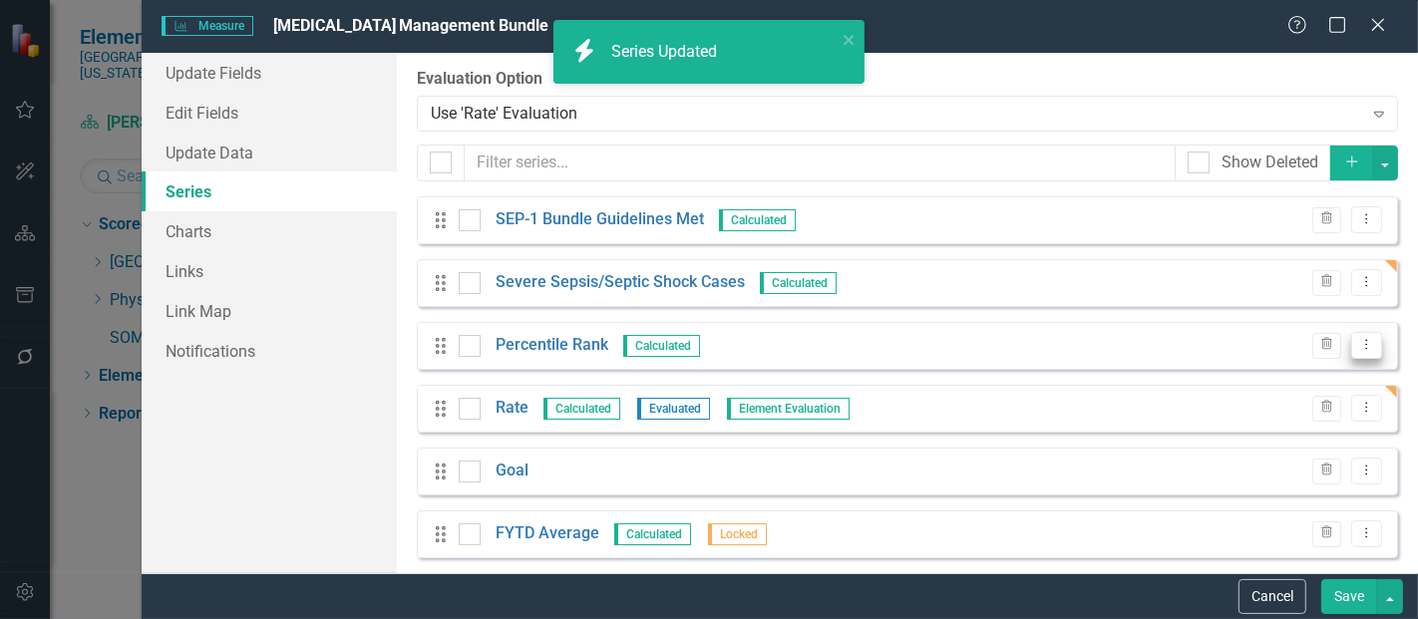
click at [1359, 338] on icon "Dropdown Menu" at bounding box center [1367, 344] width 17 height 13
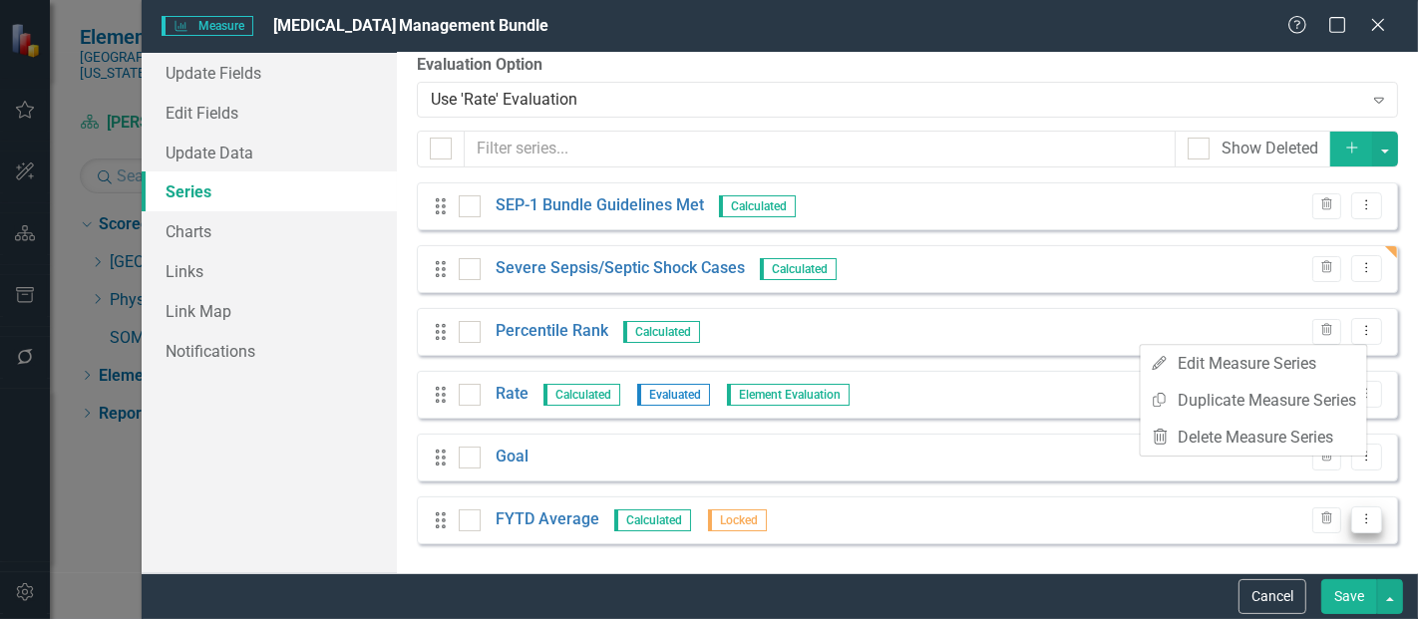
click at [1361, 517] on icon "Dropdown Menu" at bounding box center [1367, 519] width 17 height 13
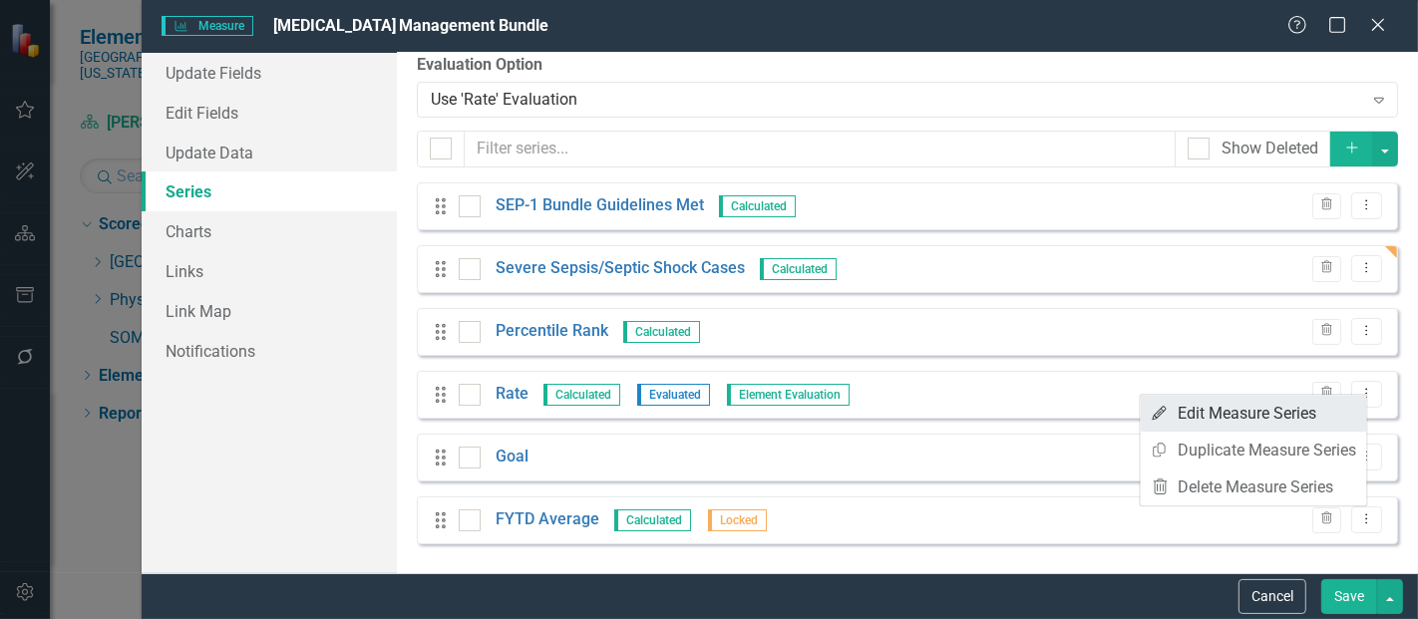
click at [1294, 426] on link "Edit Edit Measure Series" at bounding box center [1254, 413] width 226 height 37
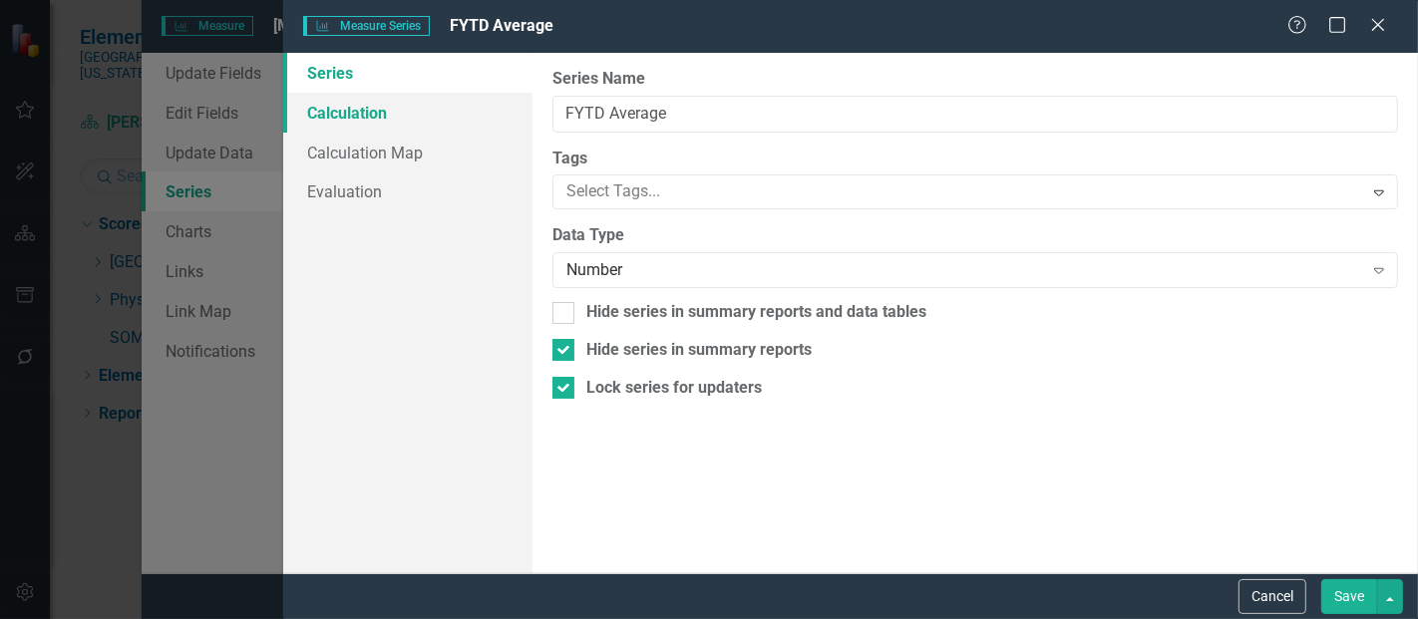
click at [366, 114] on link "Calculation" at bounding box center [407, 113] width 249 height 40
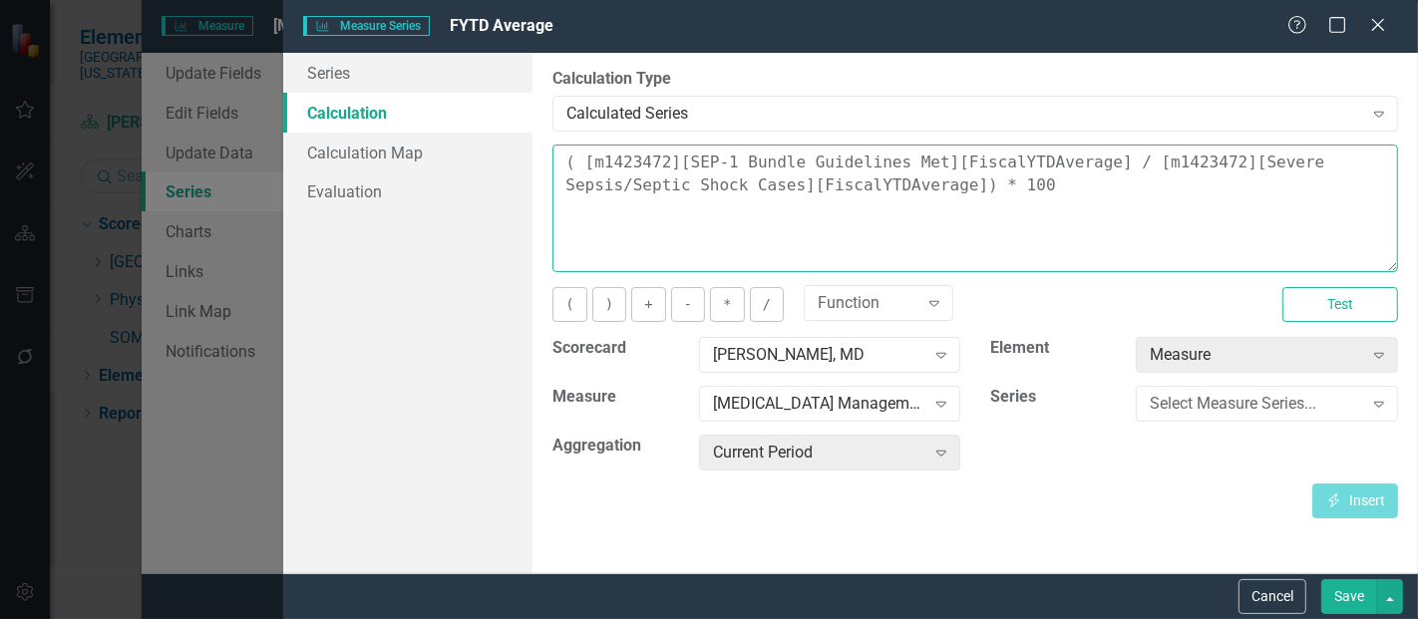
drag, startPoint x: 938, startPoint y: 185, endPoint x: 475, endPoint y: 118, distance: 467.6
click at [475, 118] on div "Series Calculation Calculation Map Evaluation From this page, you can edit the …" at bounding box center [850, 313] width 1135 height 521
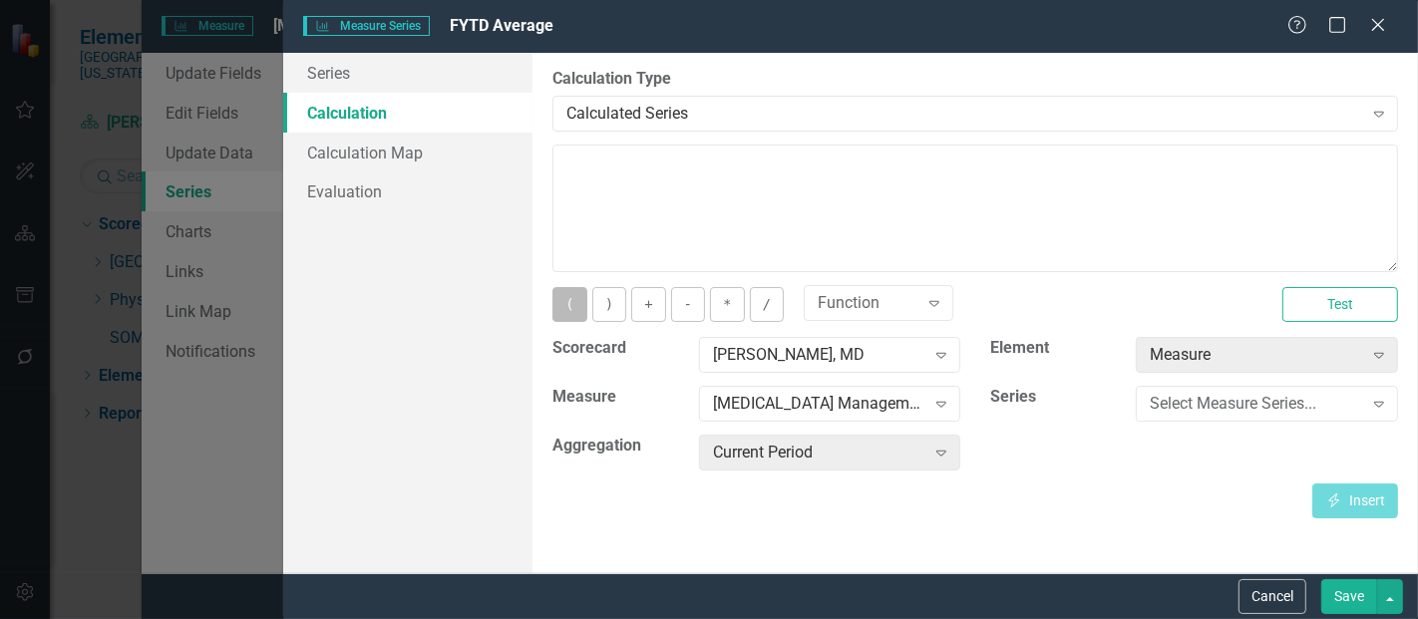
click at [571, 304] on button "(" at bounding box center [570, 304] width 34 height 35
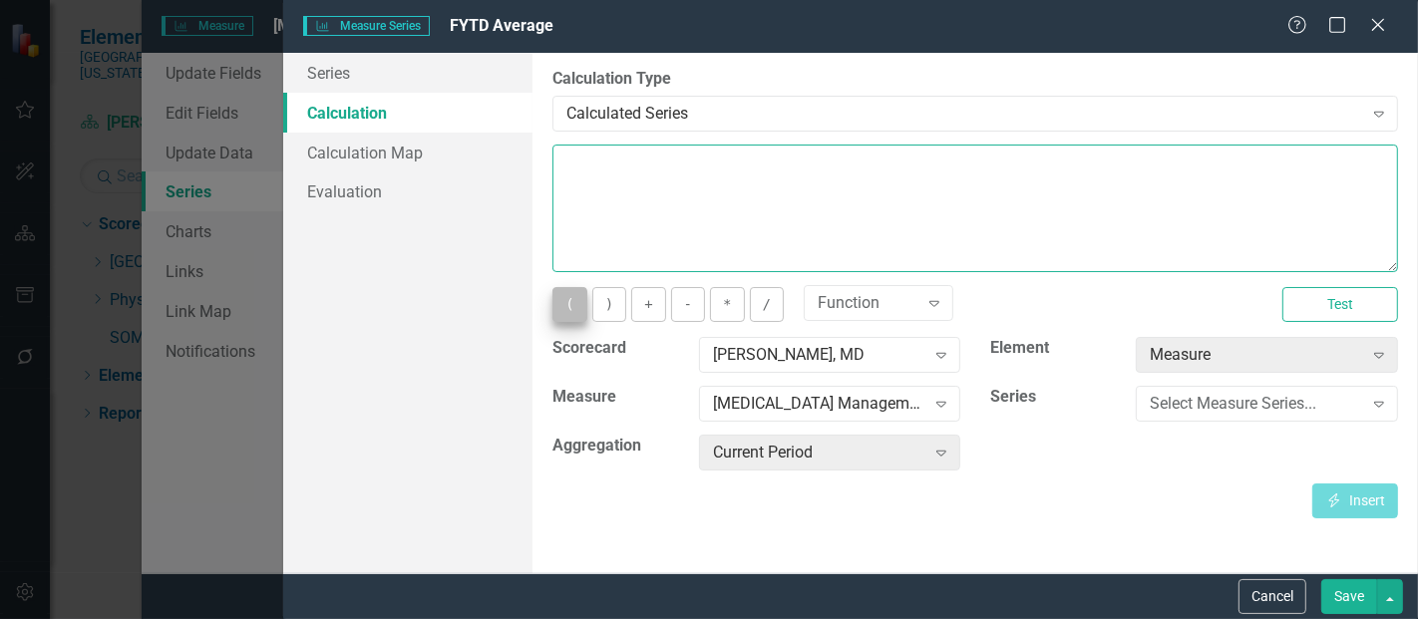
type textarea "("
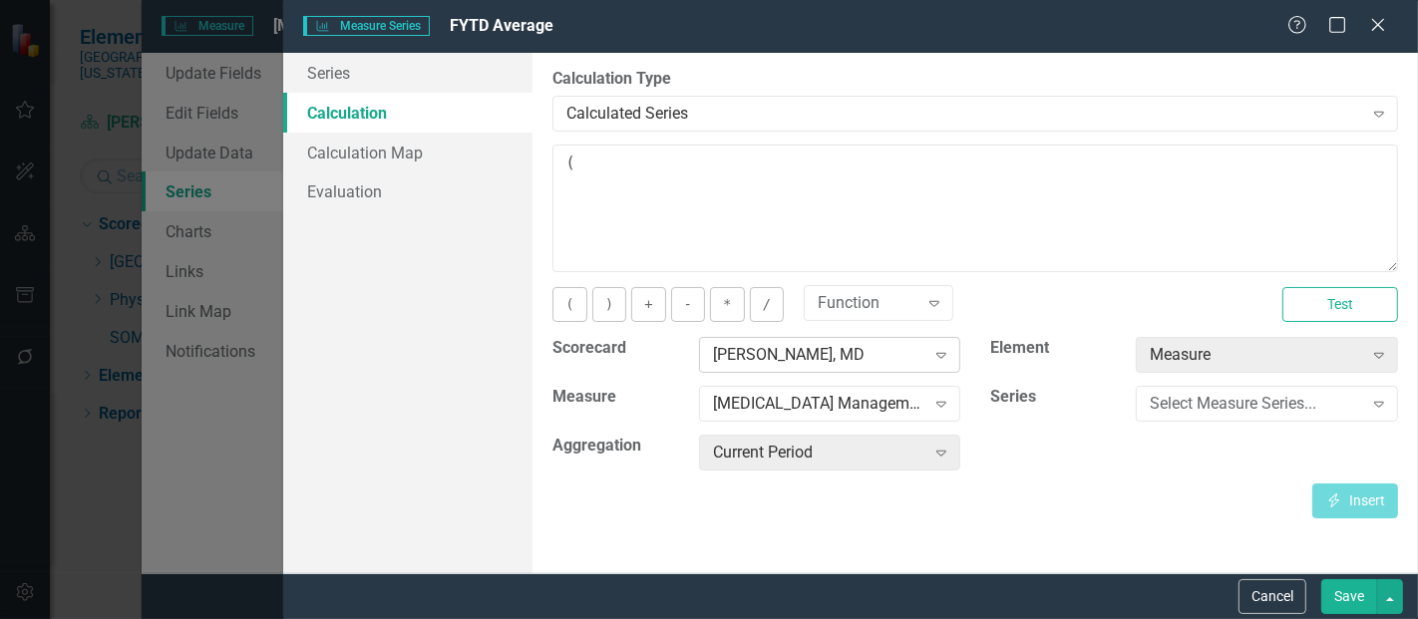
click at [783, 357] on div "[PERSON_NAME], MD" at bounding box center [819, 355] width 212 height 23
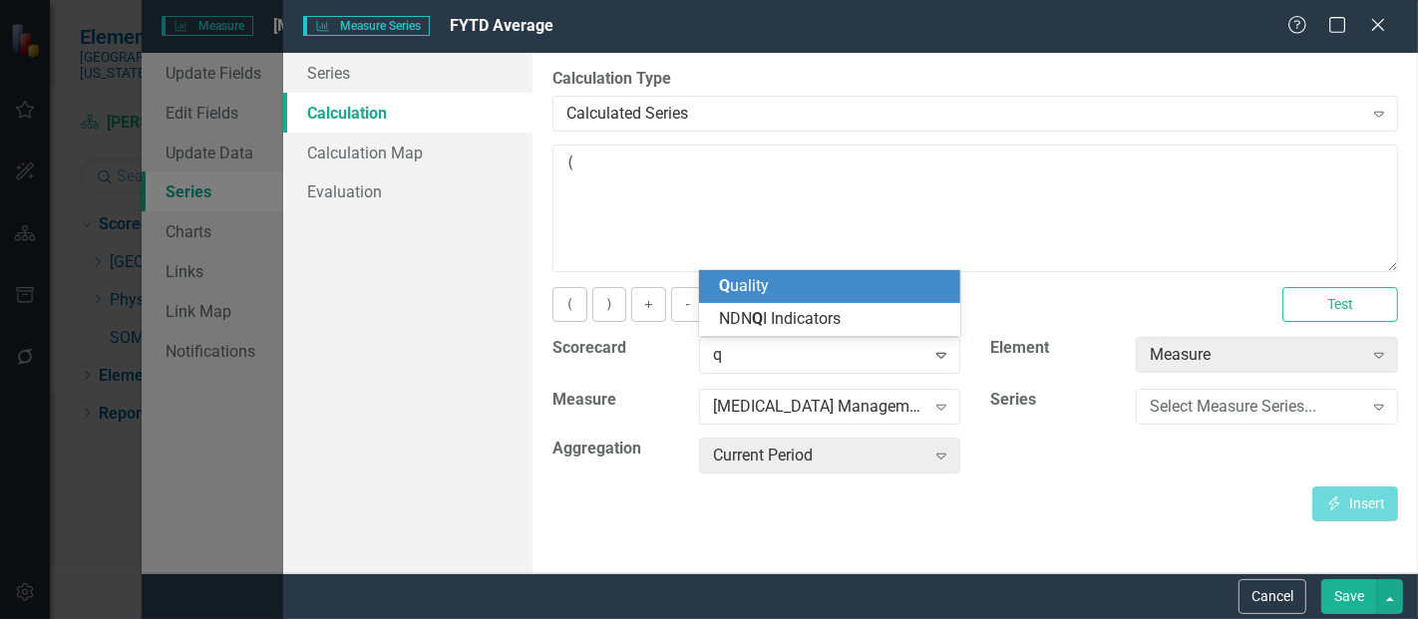
scroll to position [0, 0]
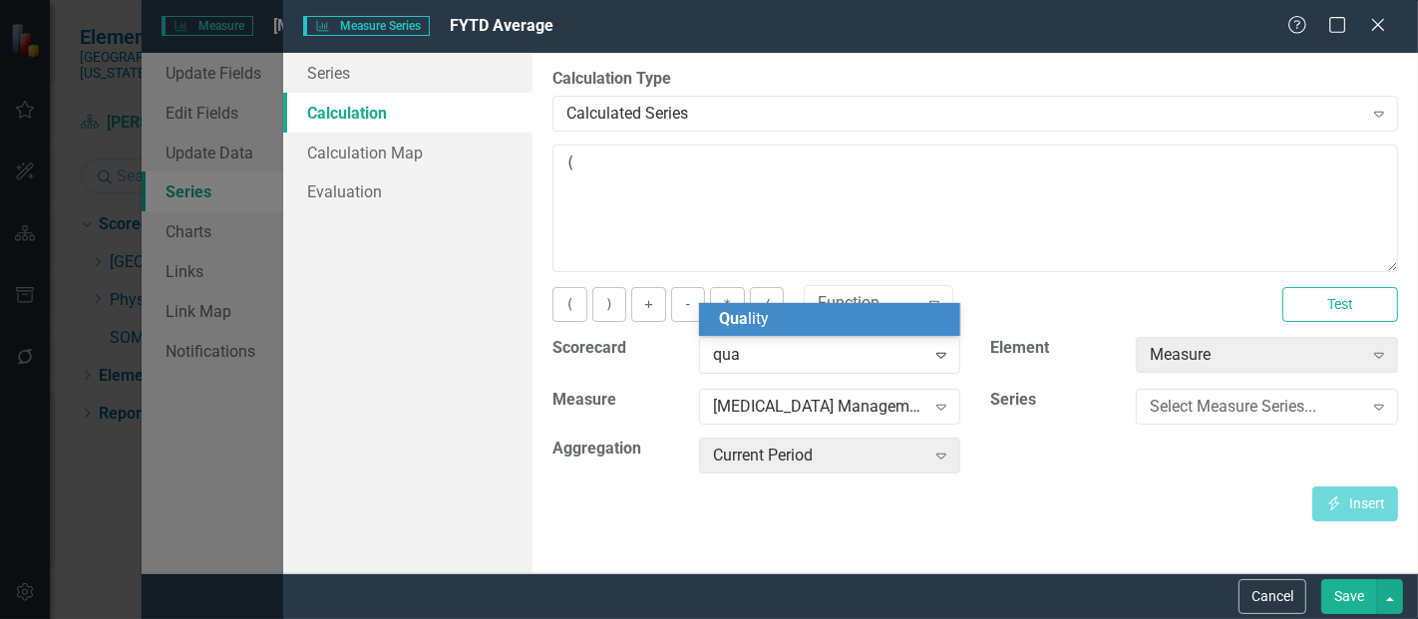
type input "qual"
click at [801, 331] on div "Qual ity" at bounding box center [830, 319] width 262 height 33
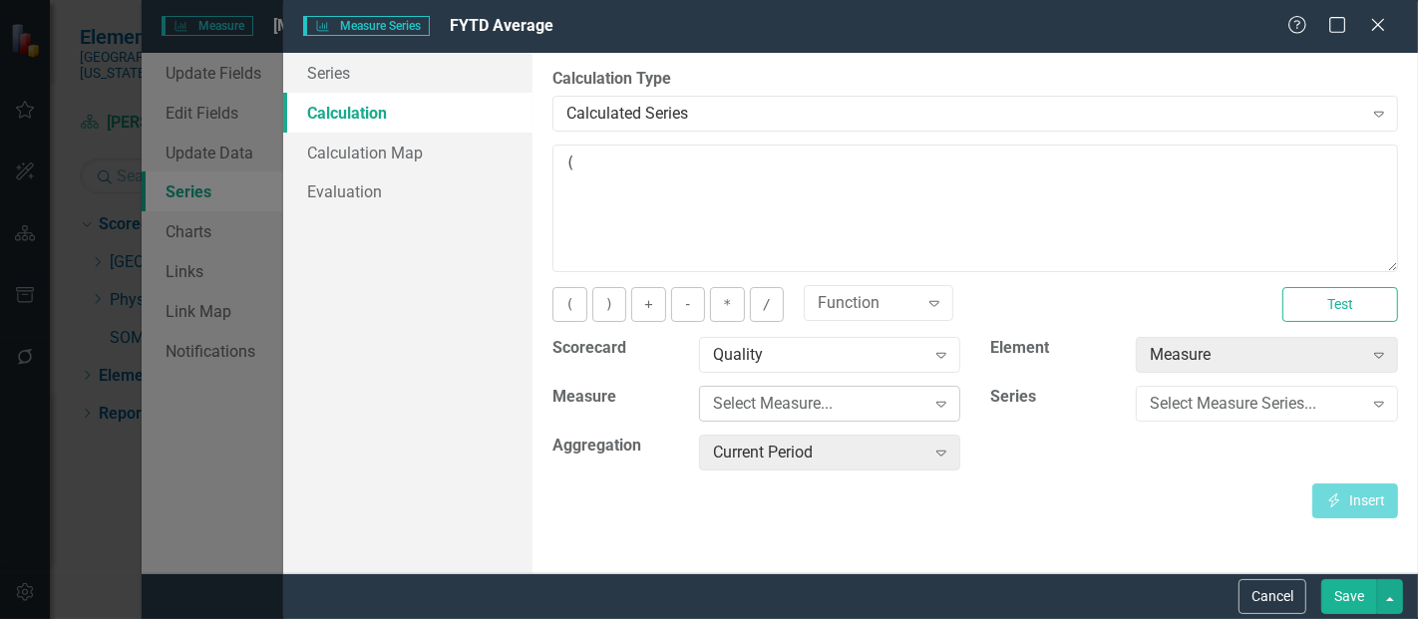
click at [803, 406] on div "Select Measure..." at bounding box center [819, 404] width 212 height 23
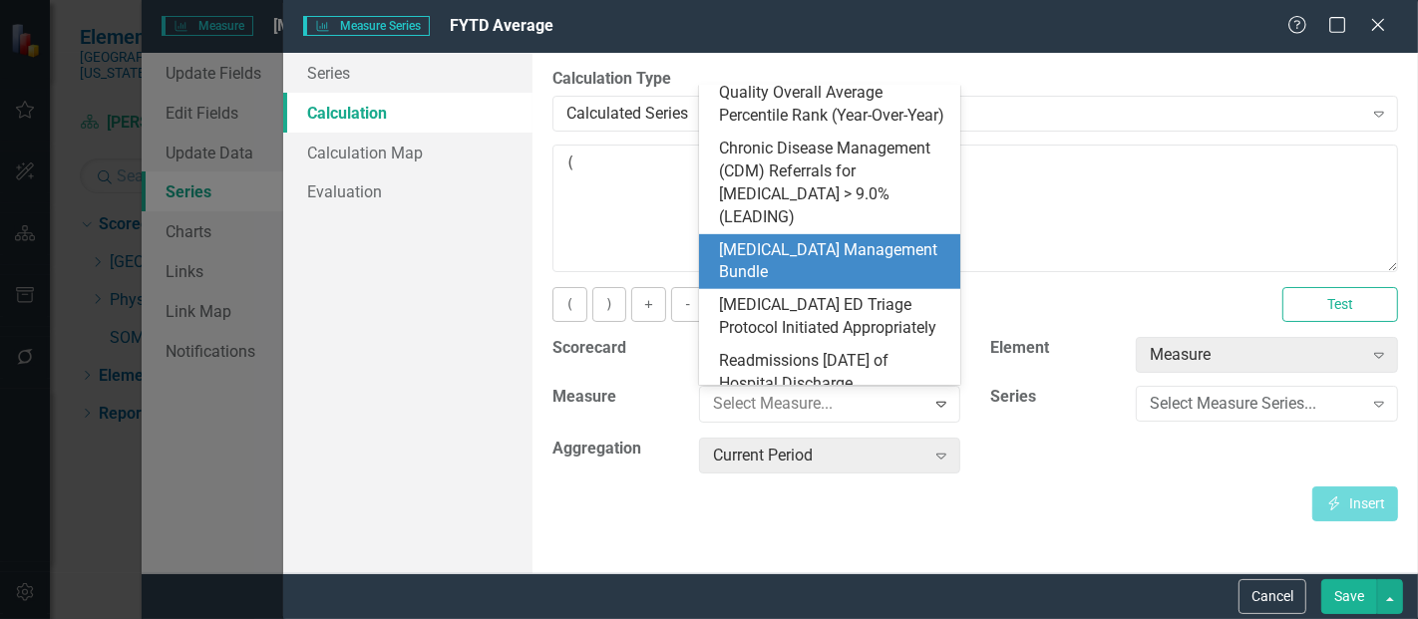
scroll to position [904, 0]
click at [792, 247] on div "[MEDICAL_DATA] Management Bundle" at bounding box center [834, 261] width 230 height 46
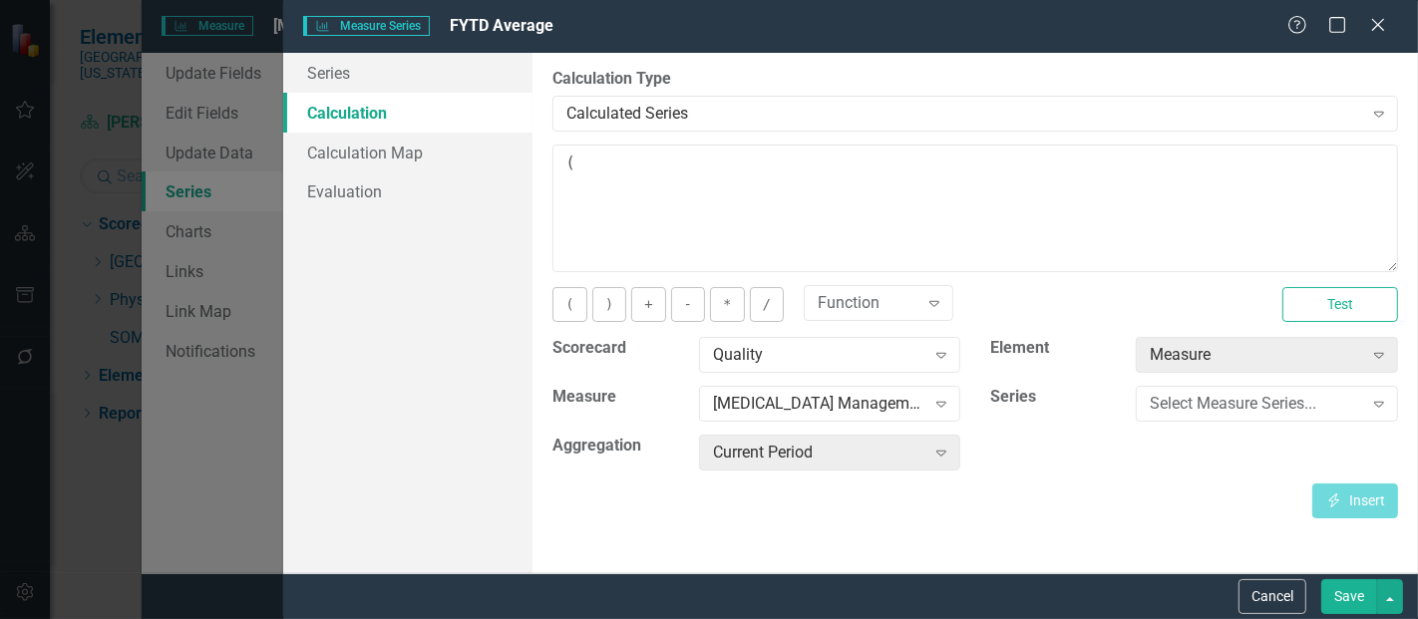
click at [1201, 420] on div "Select Measure Series... Expand" at bounding box center [1267, 404] width 262 height 36
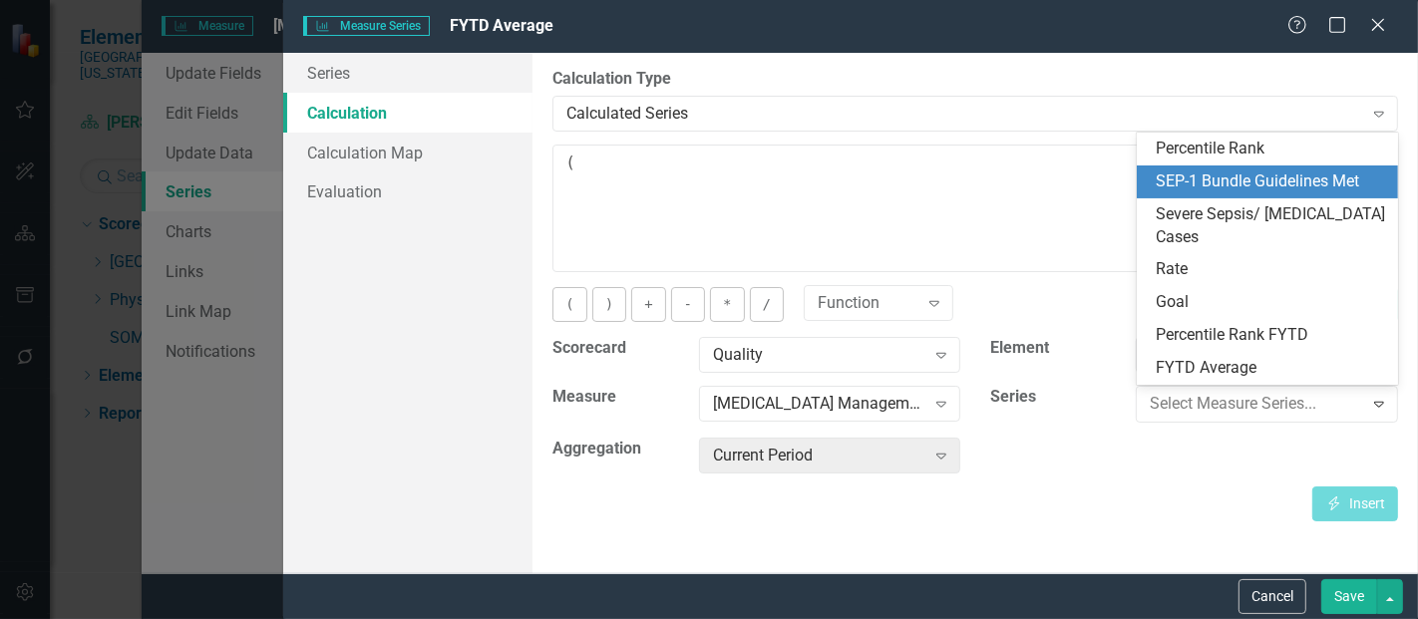
click at [1217, 171] on div "SEP-1 Bundle Guidelines Met" at bounding box center [1272, 182] width 230 height 23
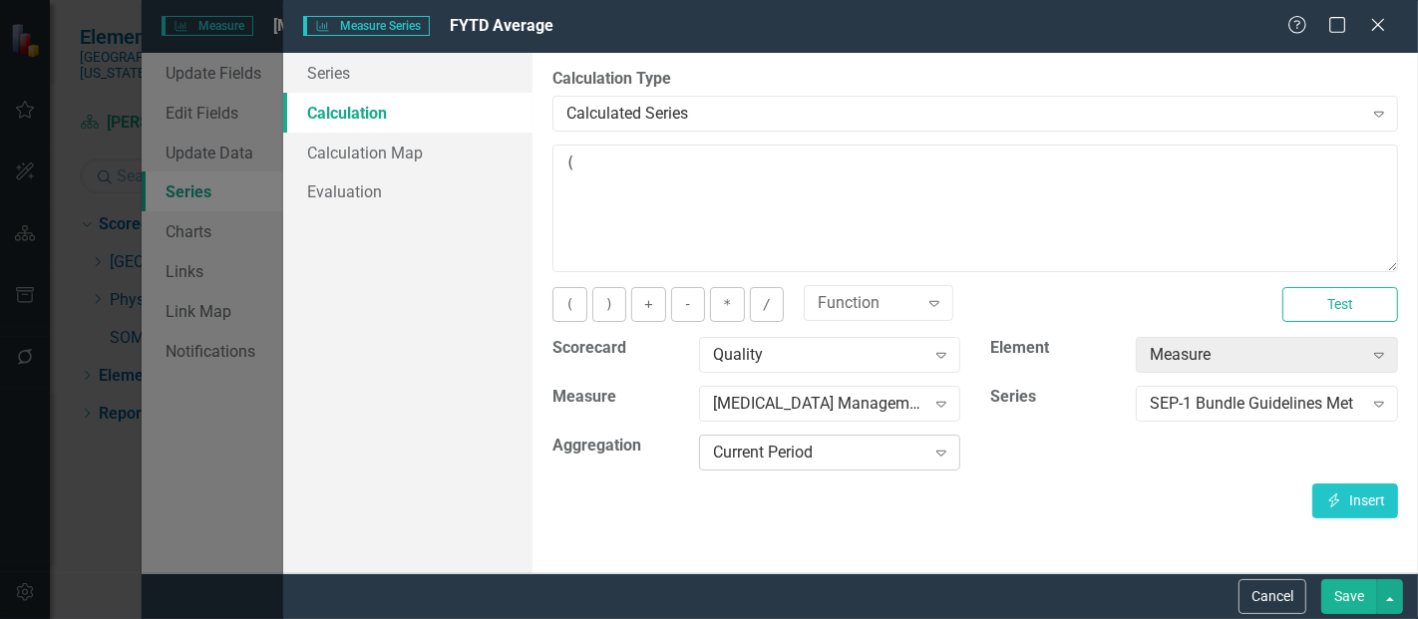
click at [816, 458] on div "Current Period" at bounding box center [819, 453] width 212 height 23
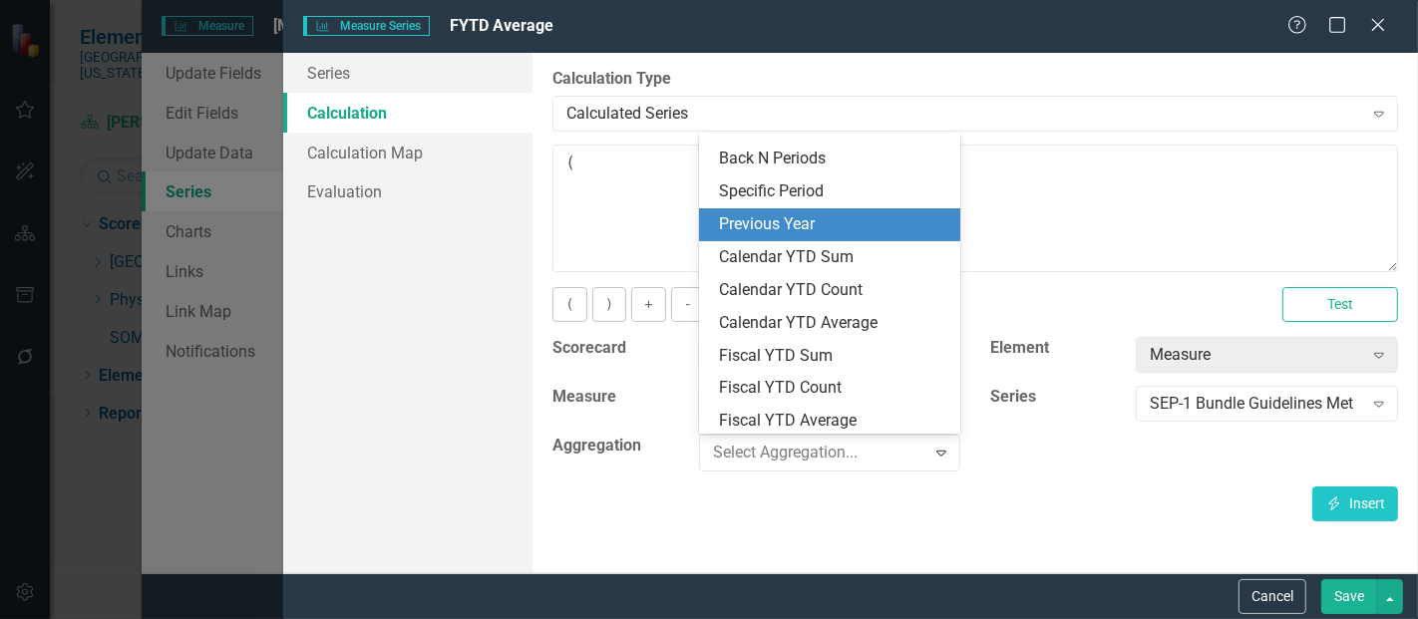
scroll to position [57, 0]
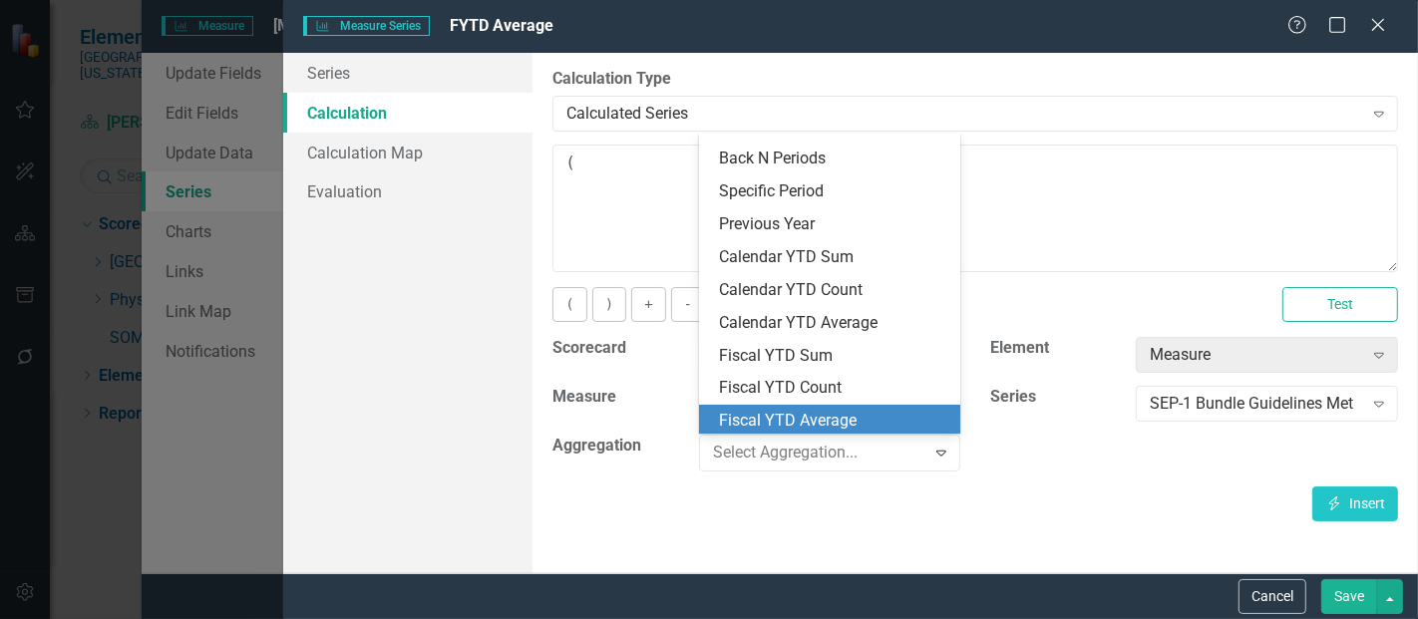
click at [775, 417] on div "Fiscal YTD Average" at bounding box center [834, 421] width 230 height 23
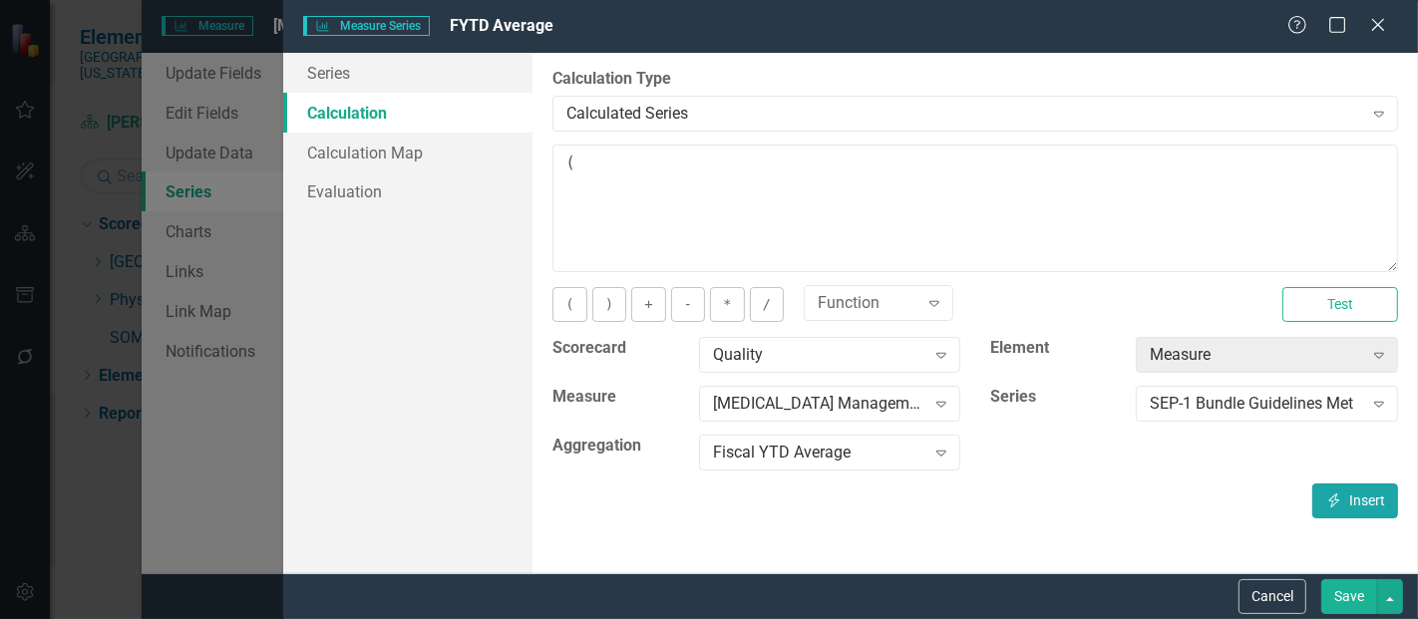
click at [1329, 494] on icon "Insert" at bounding box center [1335, 501] width 18 height 14
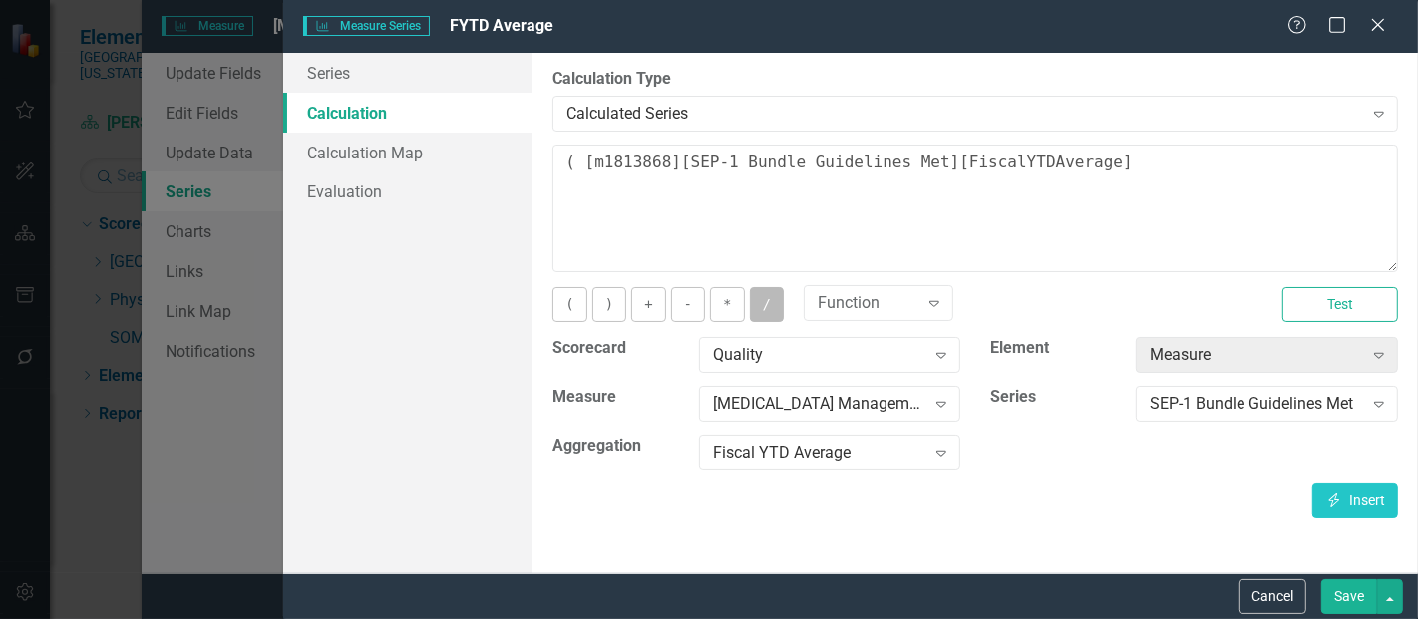
click at [762, 298] on button "/" at bounding box center [767, 304] width 34 height 35
click at [1283, 411] on div "SEP-1 Bundle Guidelines Met" at bounding box center [1256, 404] width 212 height 23
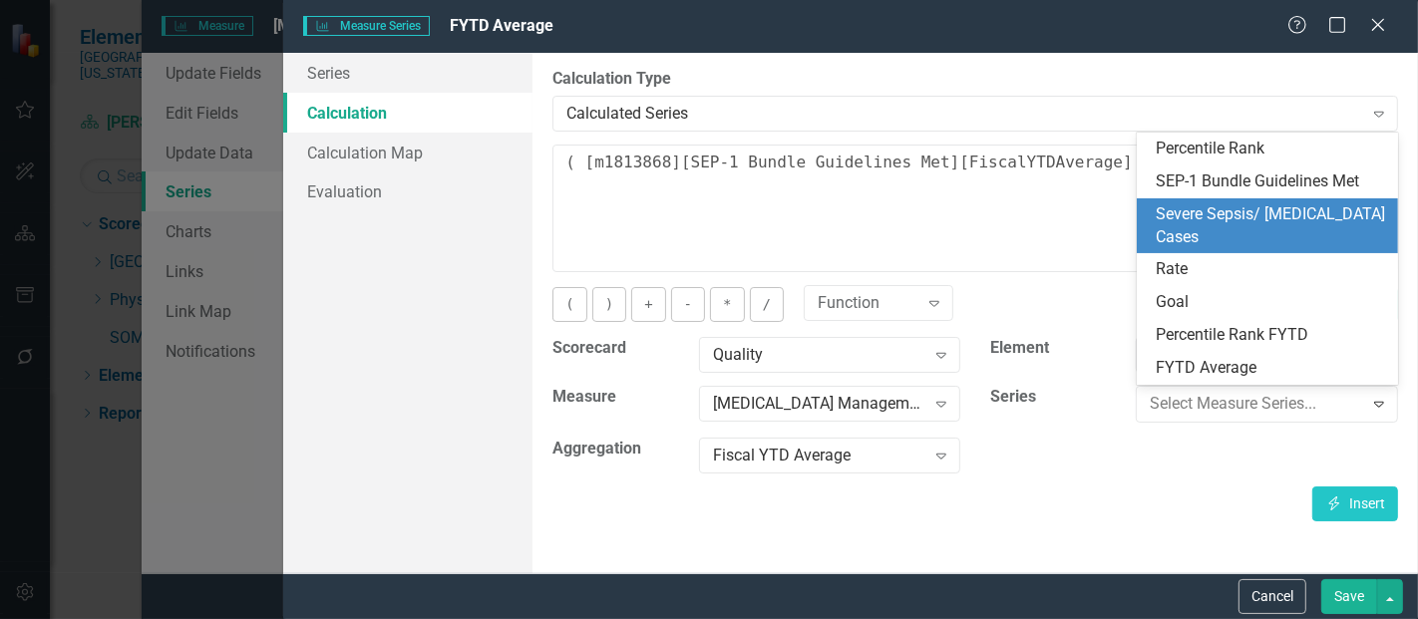
click at [1247, 213] on div "Severe Sepsis/ [MEDICAL_DATA] Cases" at bounding box center [1272, 226] width 230 height 46
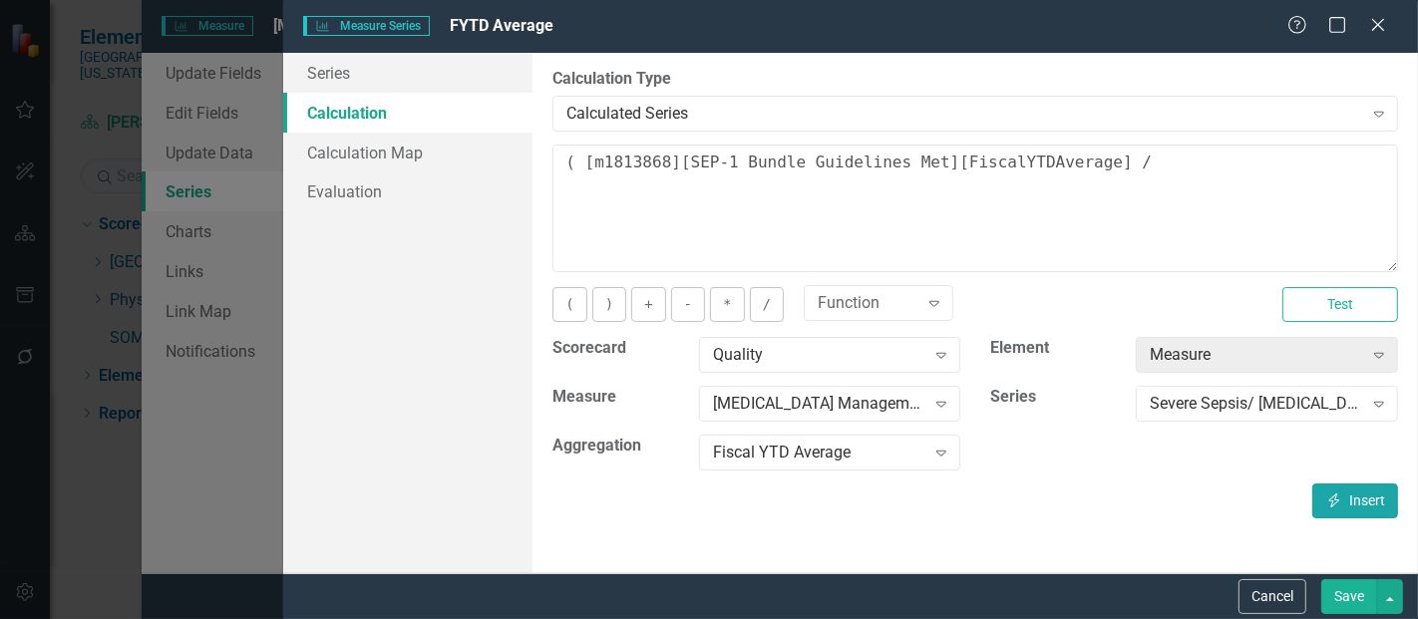
click at [1370, 497] on button "Insert Insert" at bounding box center [1356, 501] width 86 height 35
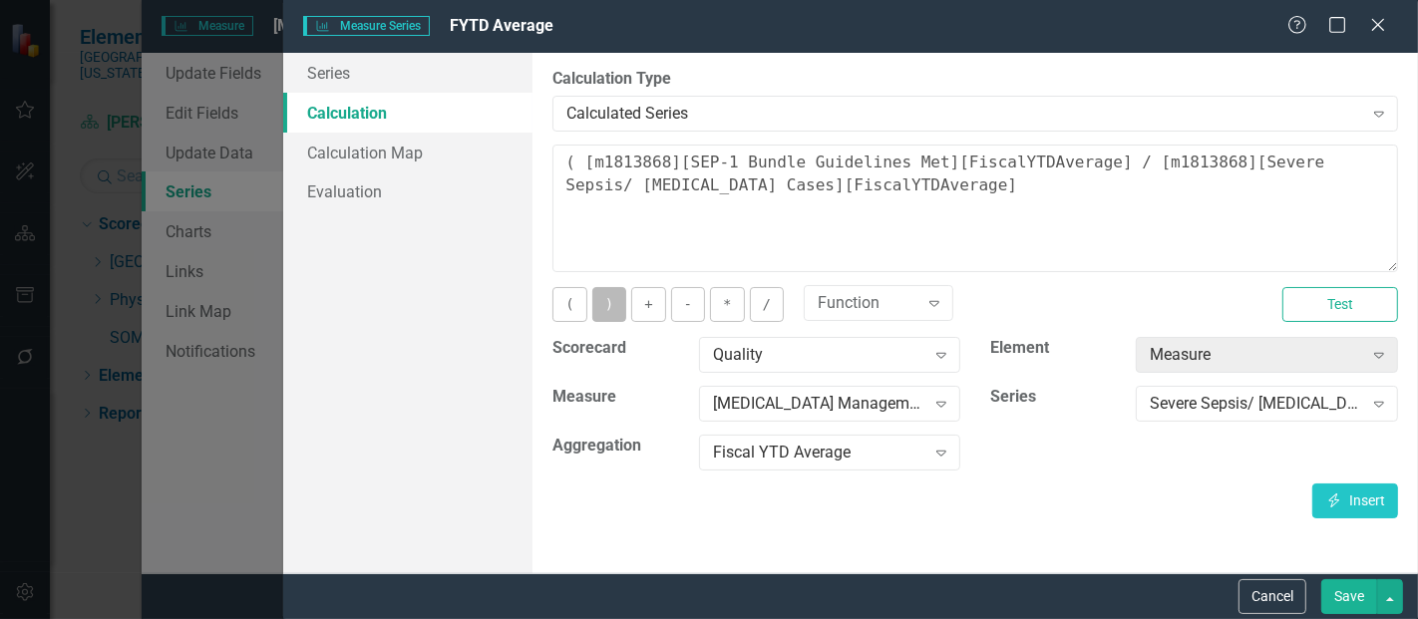
click at [609, 310] on button ")" at bounding box center [610, 304] width 34 height 35
click at [723, 304] on button "*" at bounding box center [727, 304] width 34 height 35
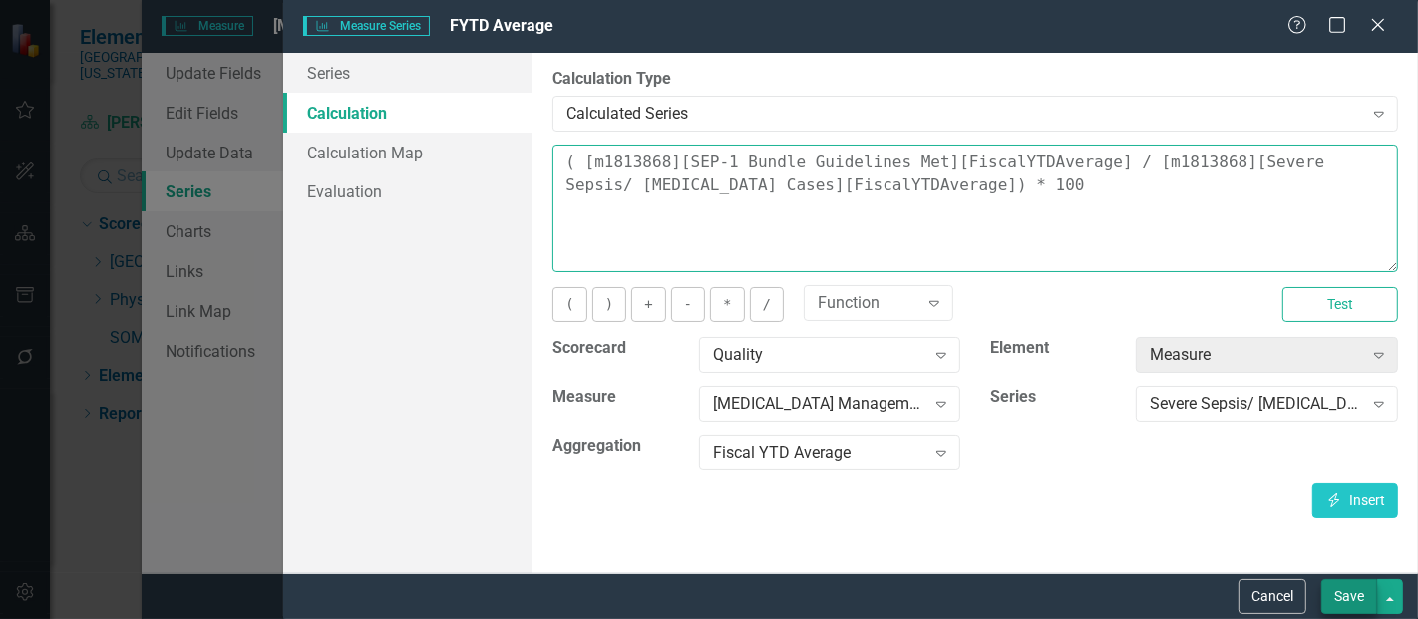
type textarea "( [m1813868][SEP-1 Bundle Guidelines Met][FiscalYTDAverage] / [m1813868][Severe…"
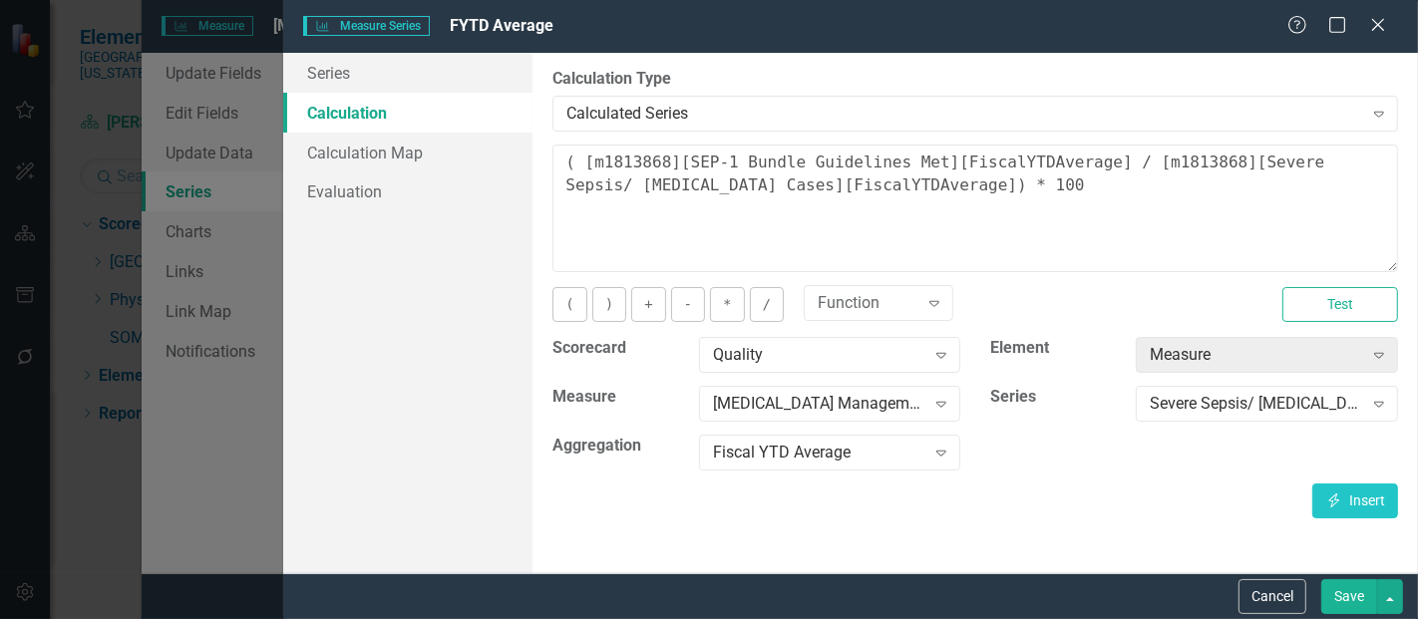
click at [1361, 589] on button "Save" at bounding box center [1350, 597] width 56 height 35
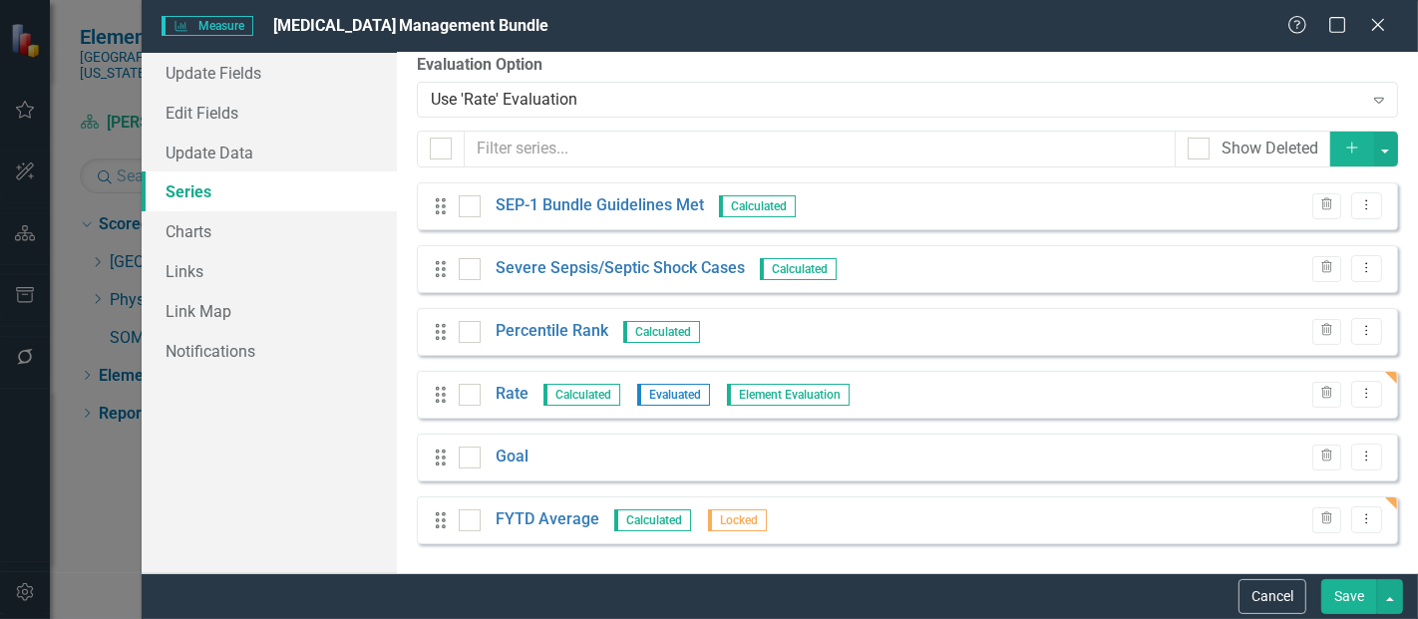
click at [1344, 150] on icon "Add" at bounding box center [1353, 148] width 18 height 14
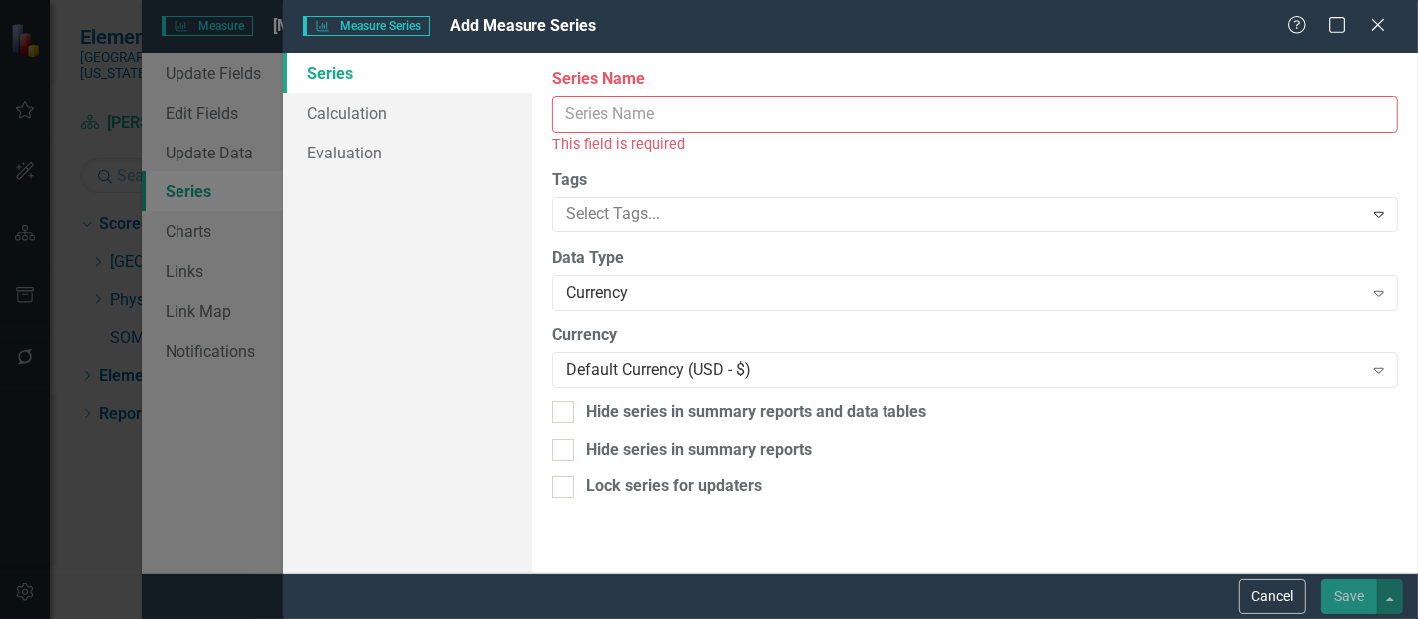
click at [659, 118] on input "Series Name" at bounding box center [976, 114] width 846 height 37
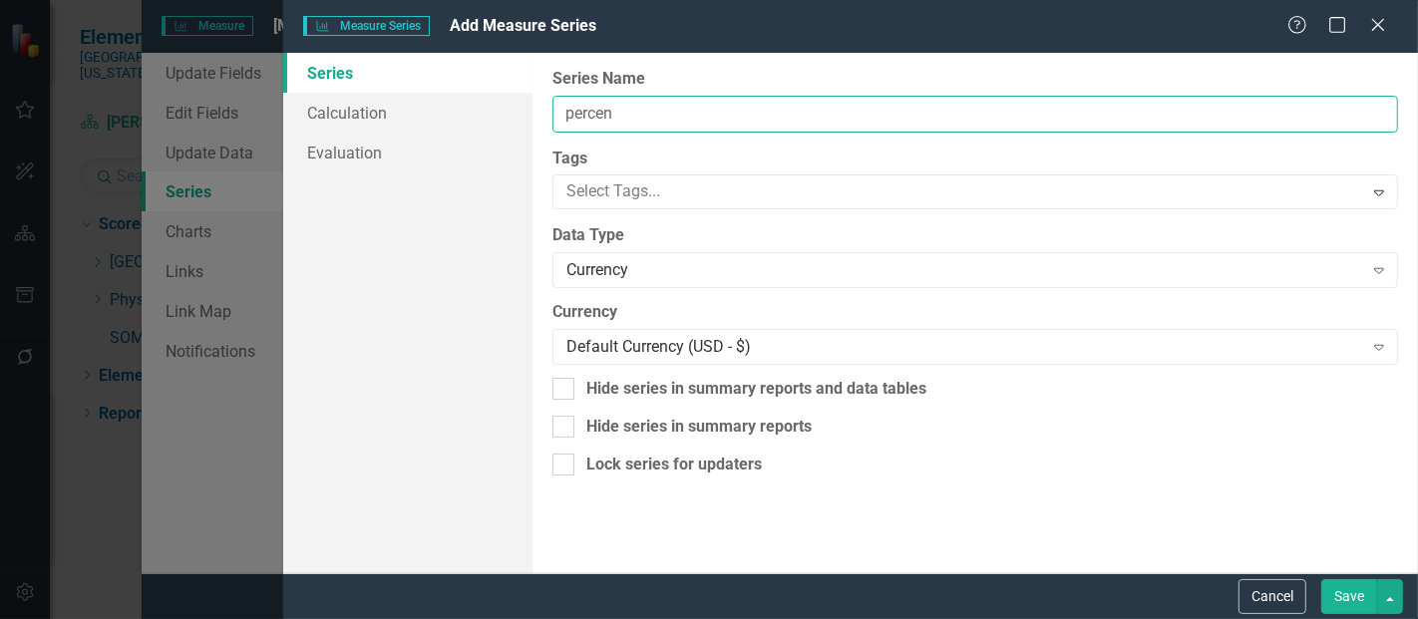
type input "Percentile Rank FYTD"
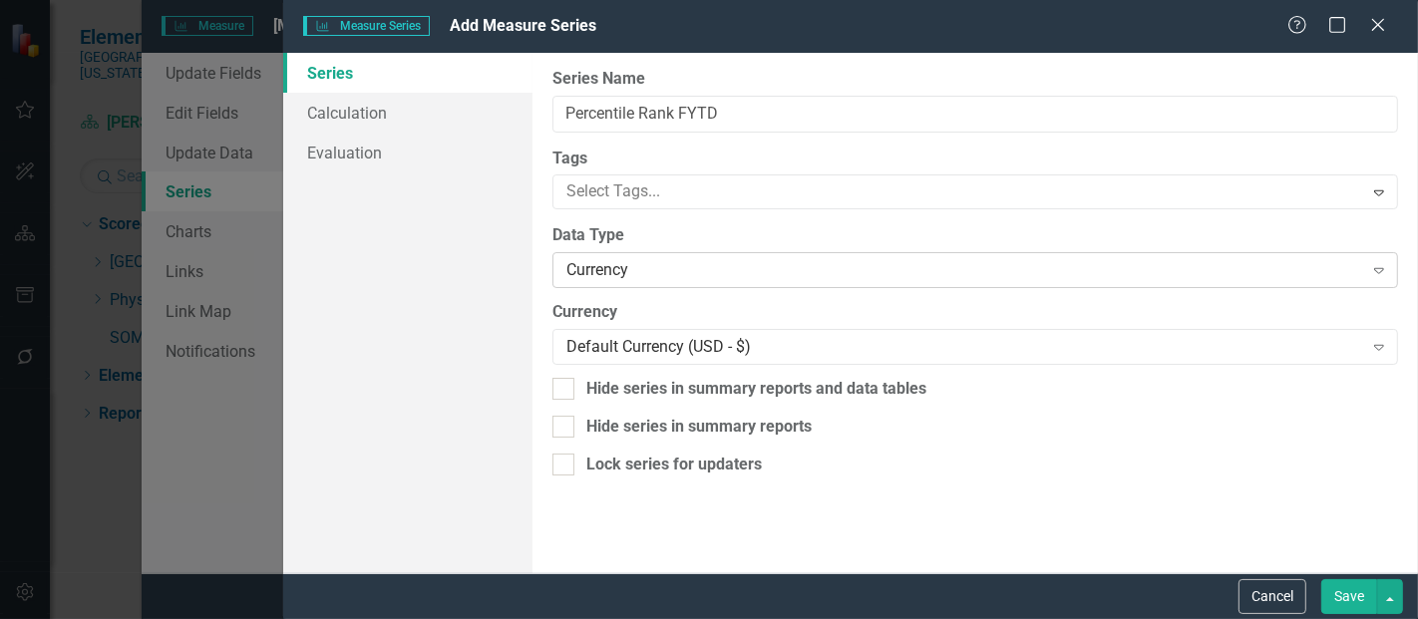
click at [643, 269] on div "Currency" at bounding box center [965, 270] width 796 height 23
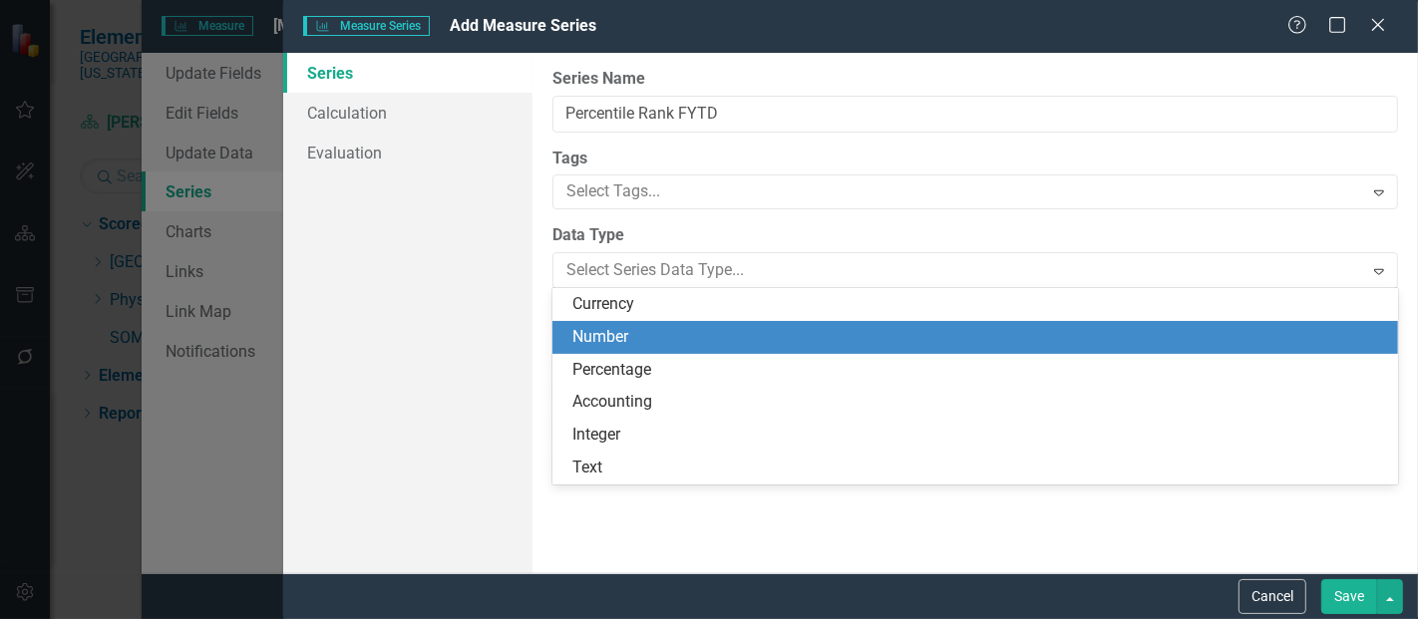
click at [609, 338] on div "Number" at bounding box center [980, 337] width 814 height 23
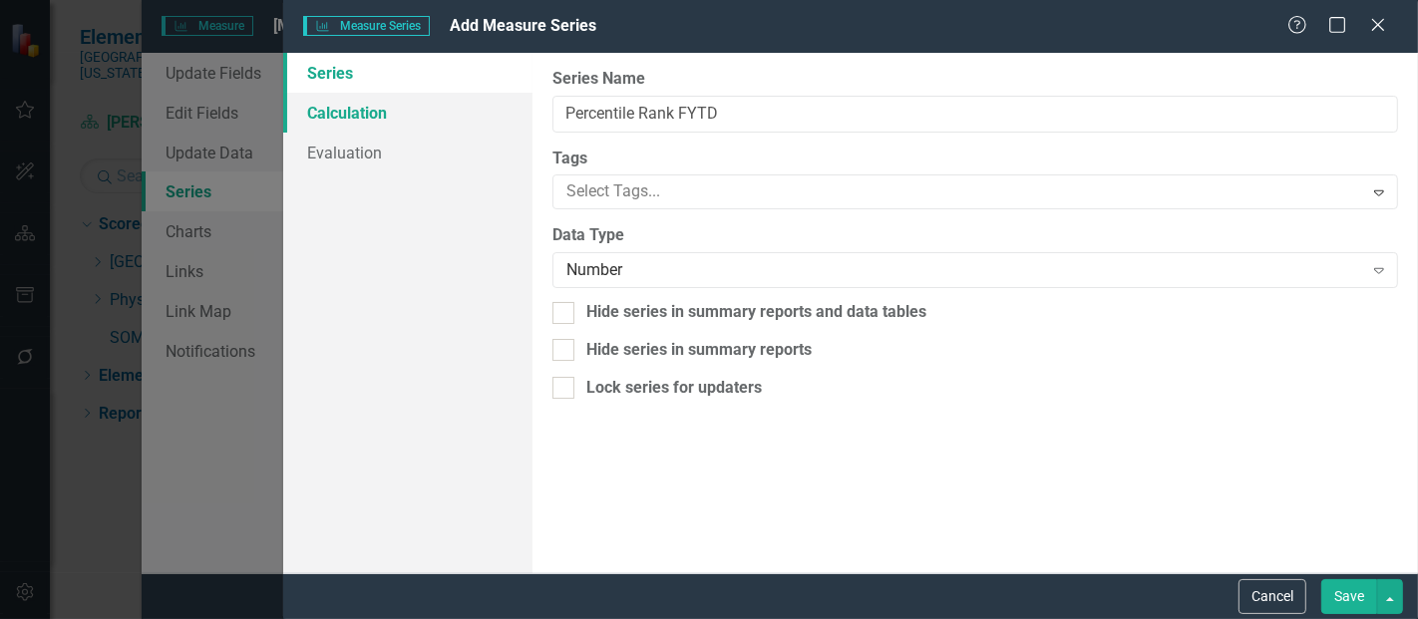
click at [376, 106] on link "Calculation" at bounding box center [407, 113] width 249 height 40
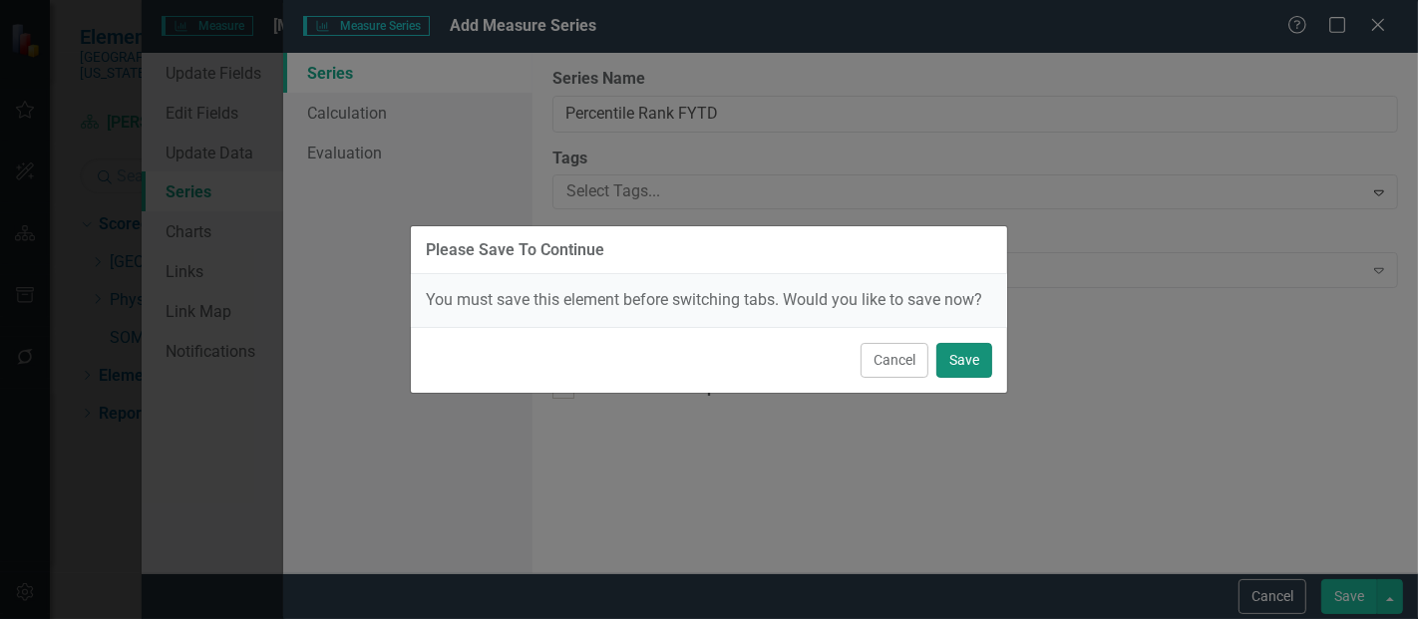
click at [955, 354] on button "Save" at bounding box center [965, 360] width 56 height 35
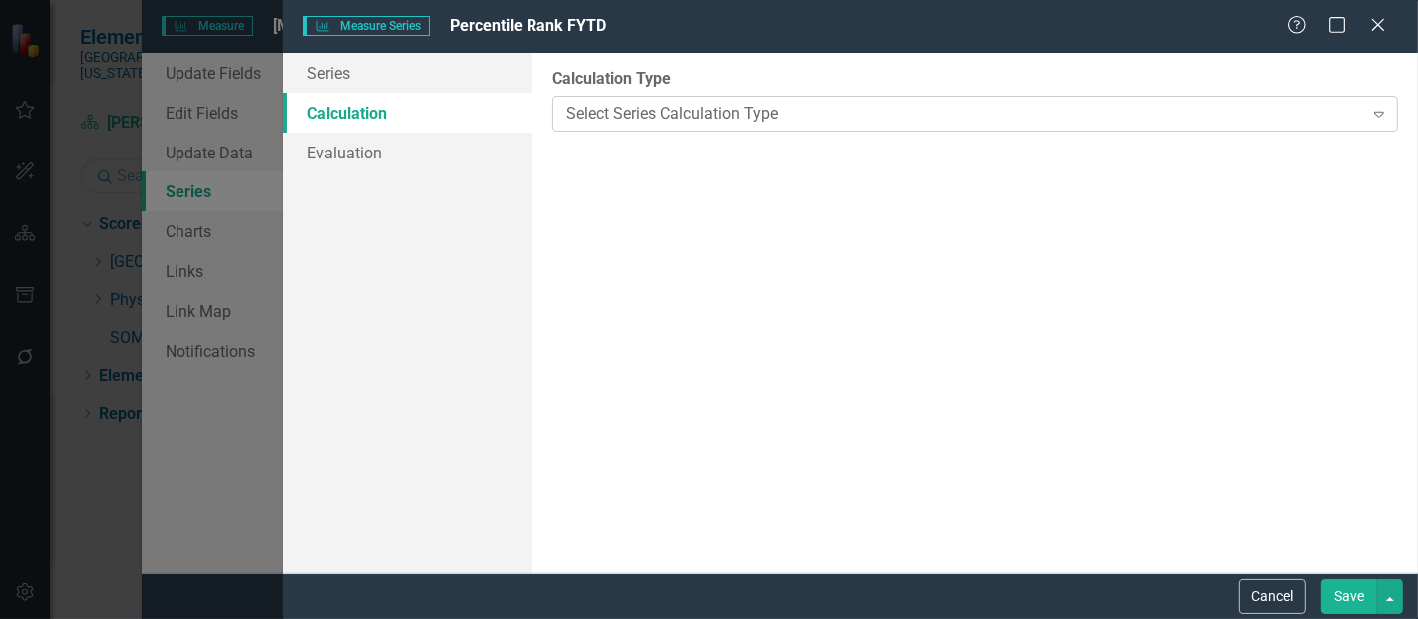
click at [695, 118] on div "Select Series Calculation Type" at bounding box center [965, 113] width 796 height 23
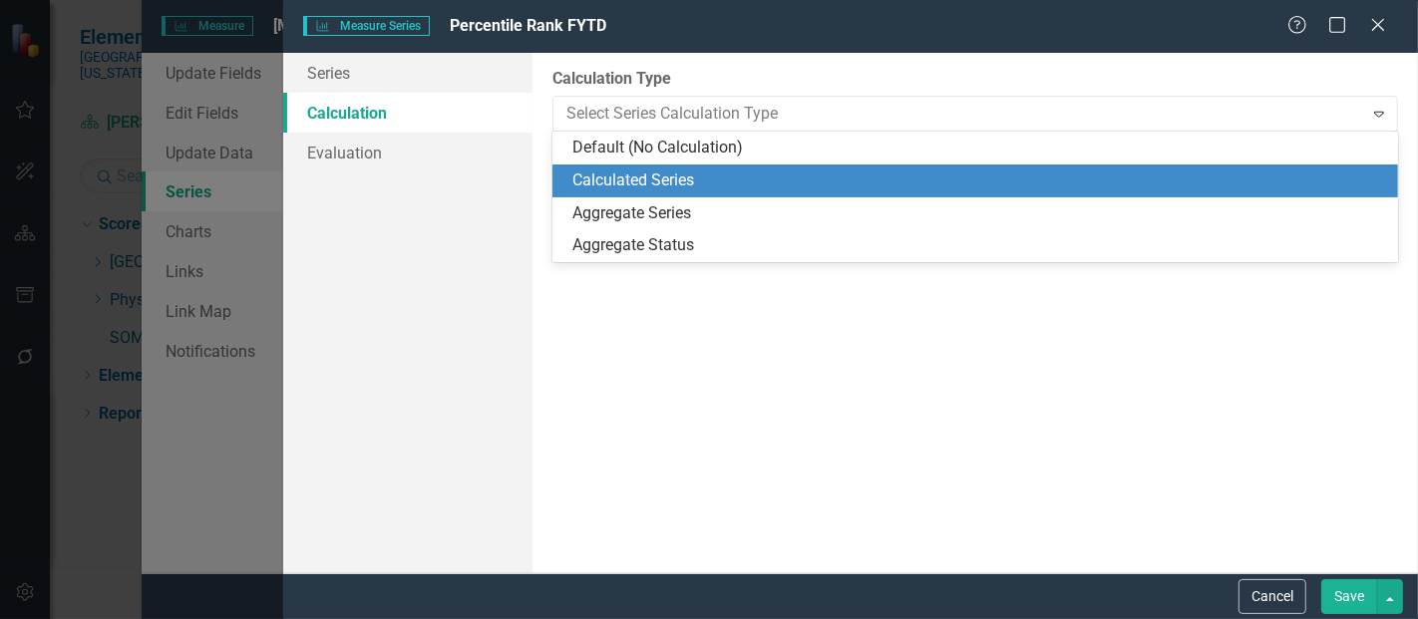
click at [670, 182] on div "Calculated Series" at bounding box center [980, 181] width 814 height 23
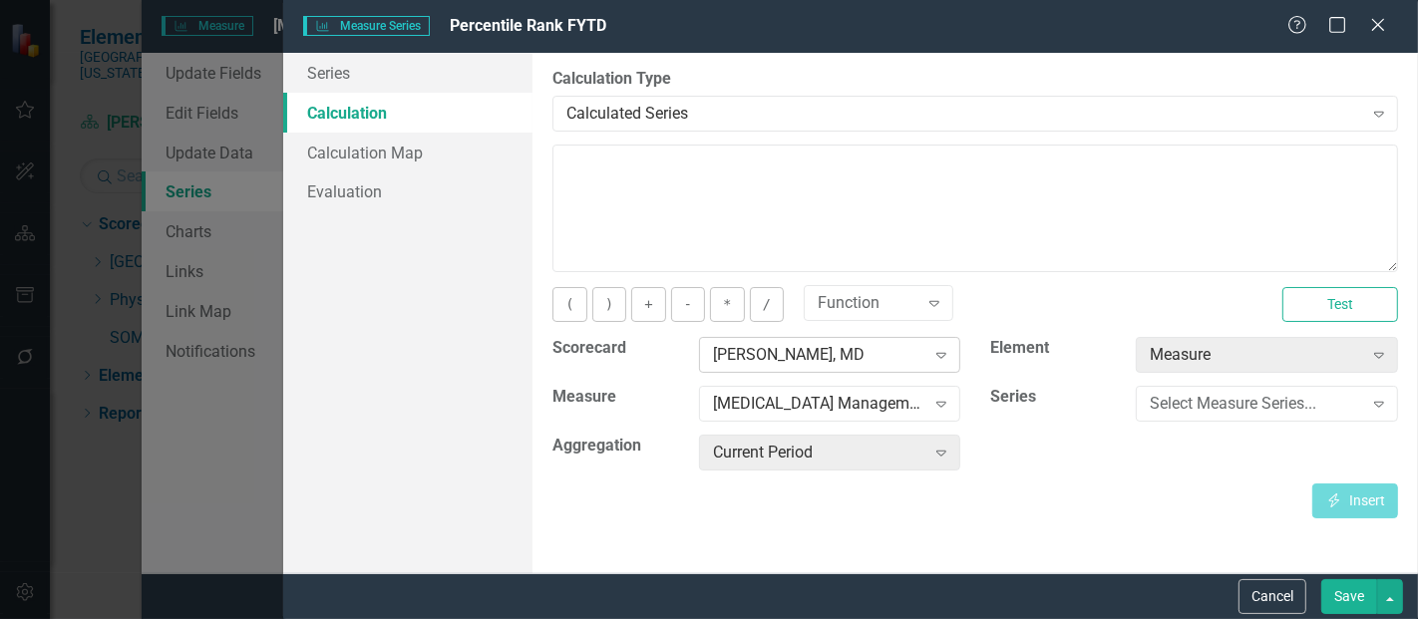
click at [800, 357] on div "[PERSON_NAME], MD" at bounding box center [819, 355] width 212 height 23
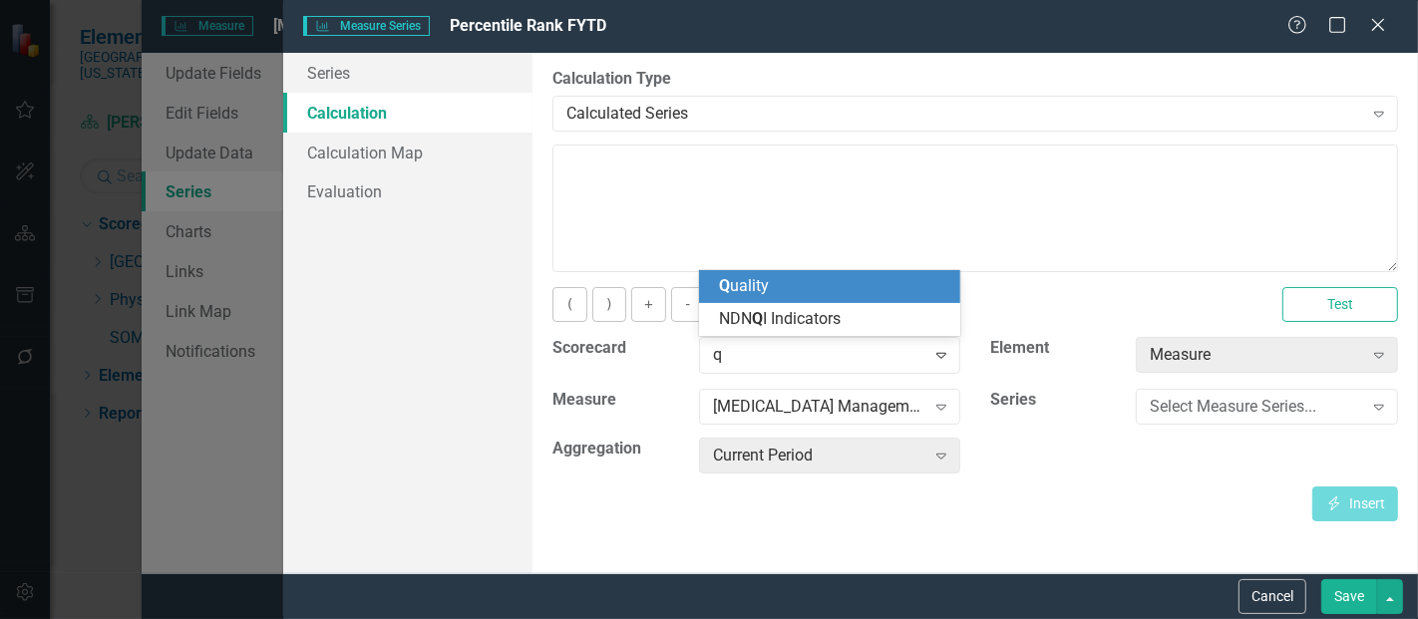
scroll to position [0, 0]
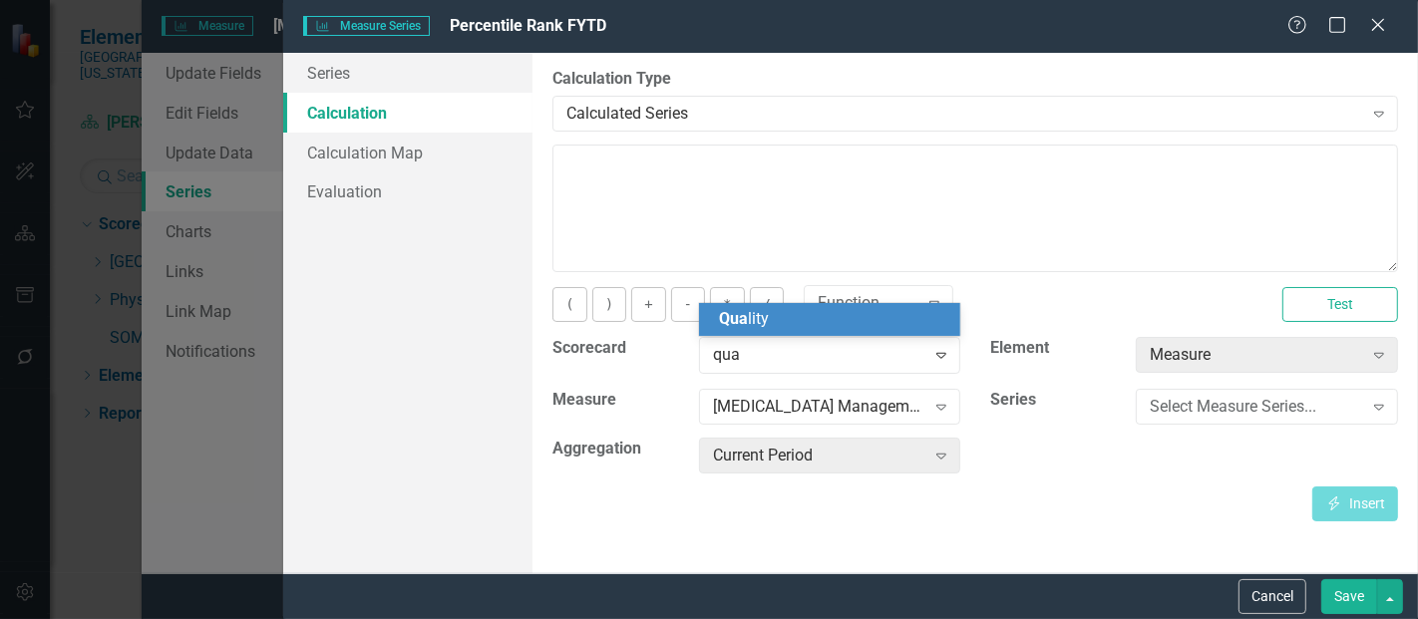
type input "qual"
click at [775, 329] on div "Qual ity" at bounding box center [834, 319] width 230 height 23
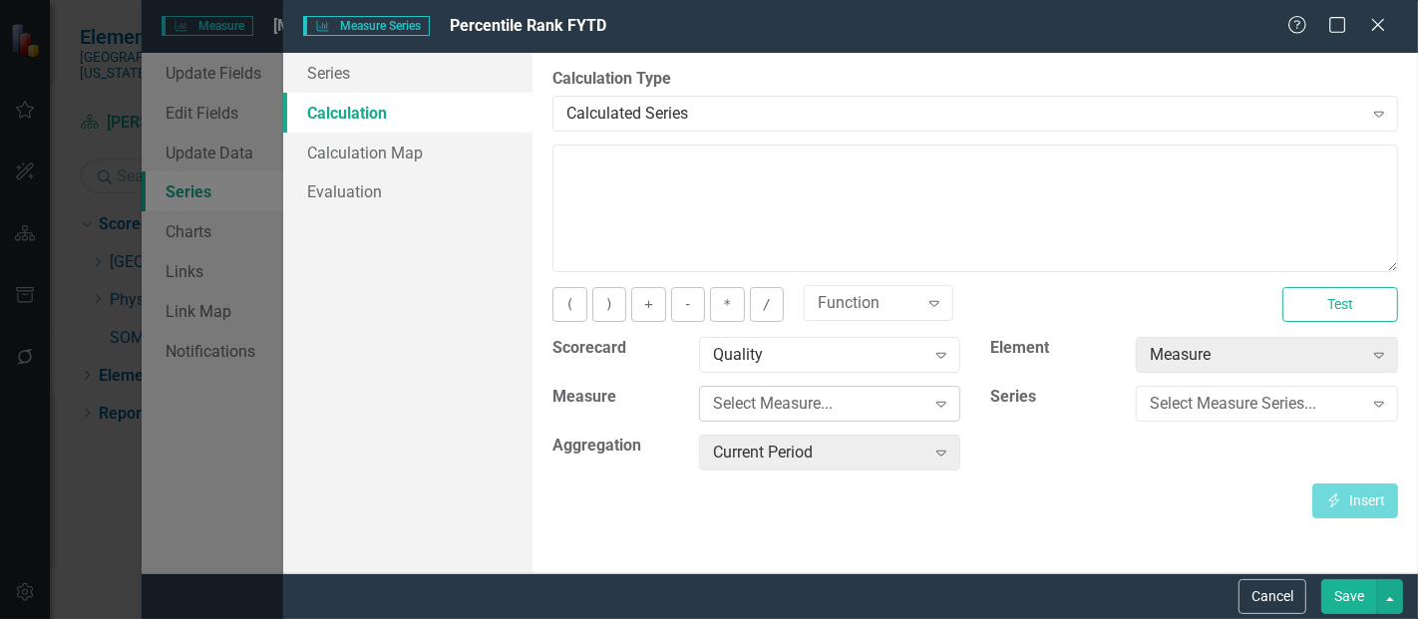
click at [826, 403] on div "Select Measure..." at bounding box center [819, 404] width 212 height 23
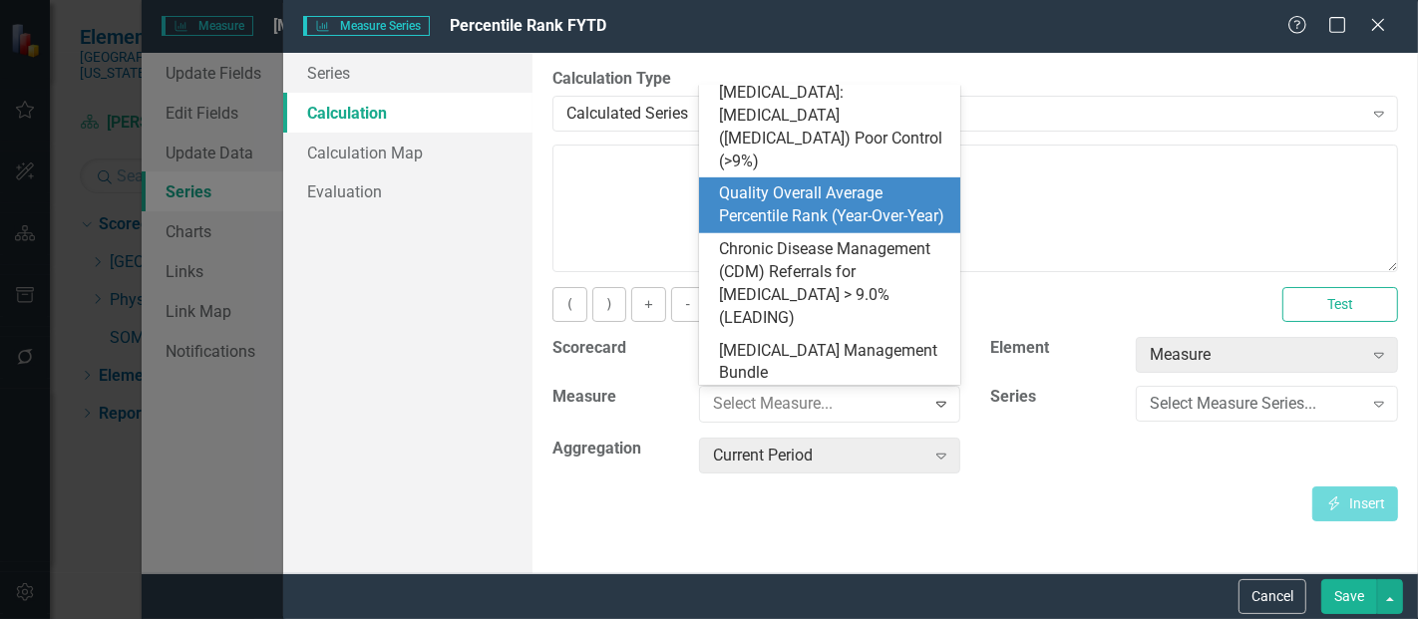
scroll to position [815, 0]
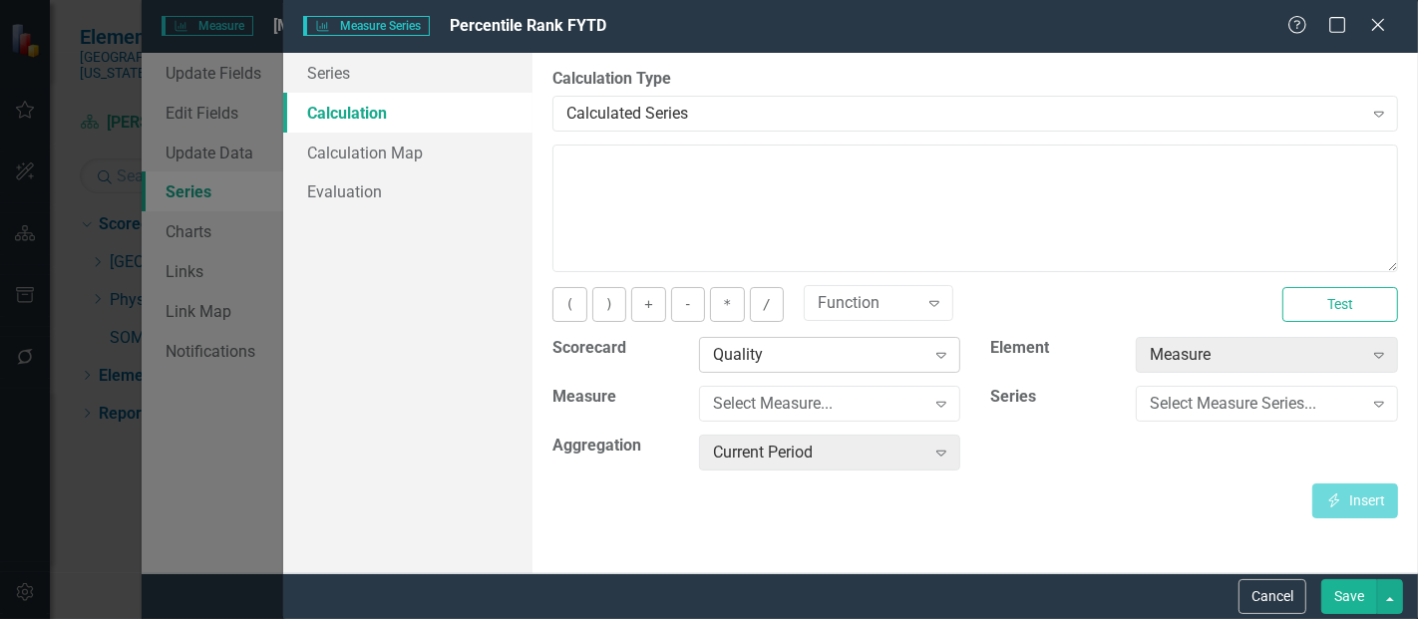
drag, startPoint x: 815, startPoint y: 261, endPoint x: 769, endPoint y: 363, distance: 111.6
click at [769, 363] on div "Quality" at bounding box center [819, 355] width 212 height 23
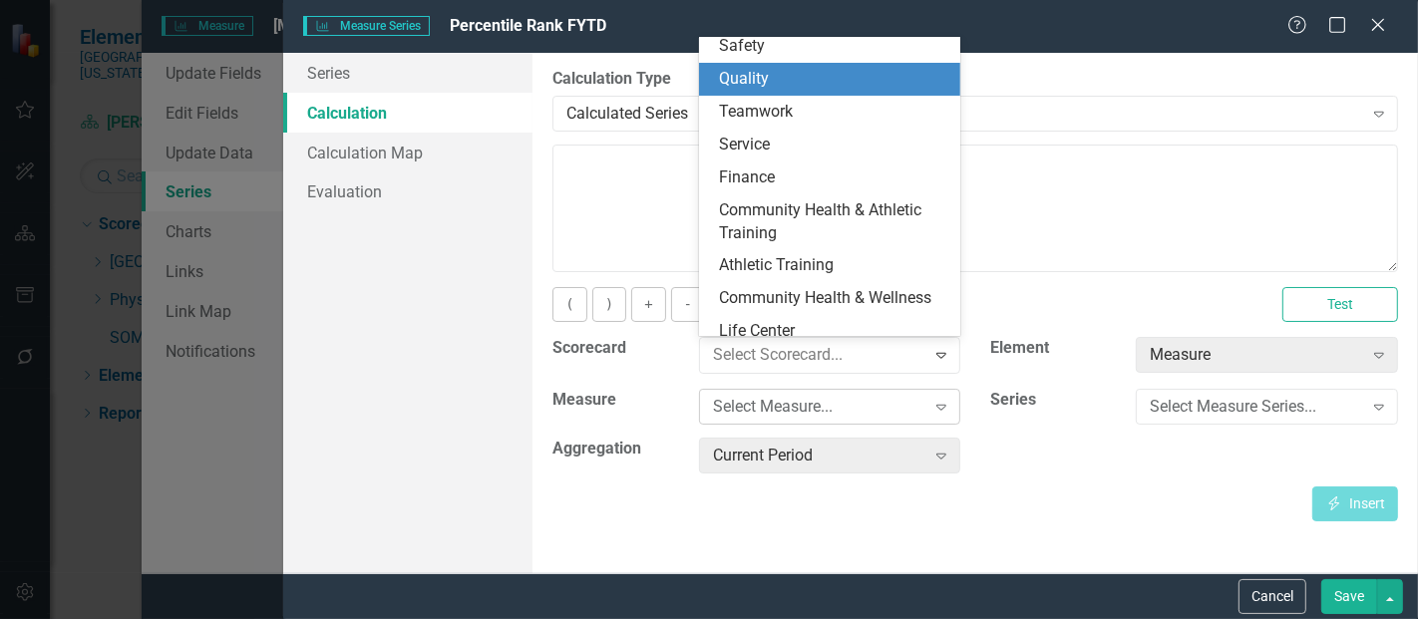
scroll to position [65, 0]
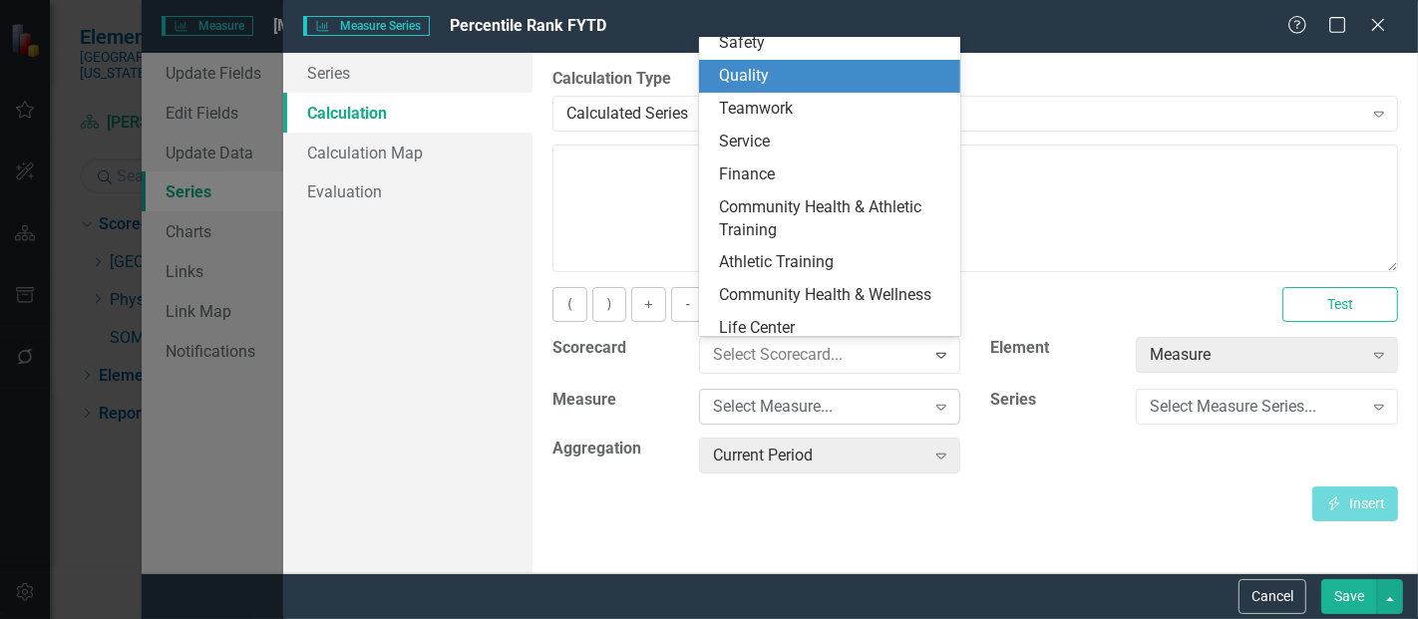
click at [780, 409] on div "Select Measure..." at bounding box center [819, 406] width 212 height 23
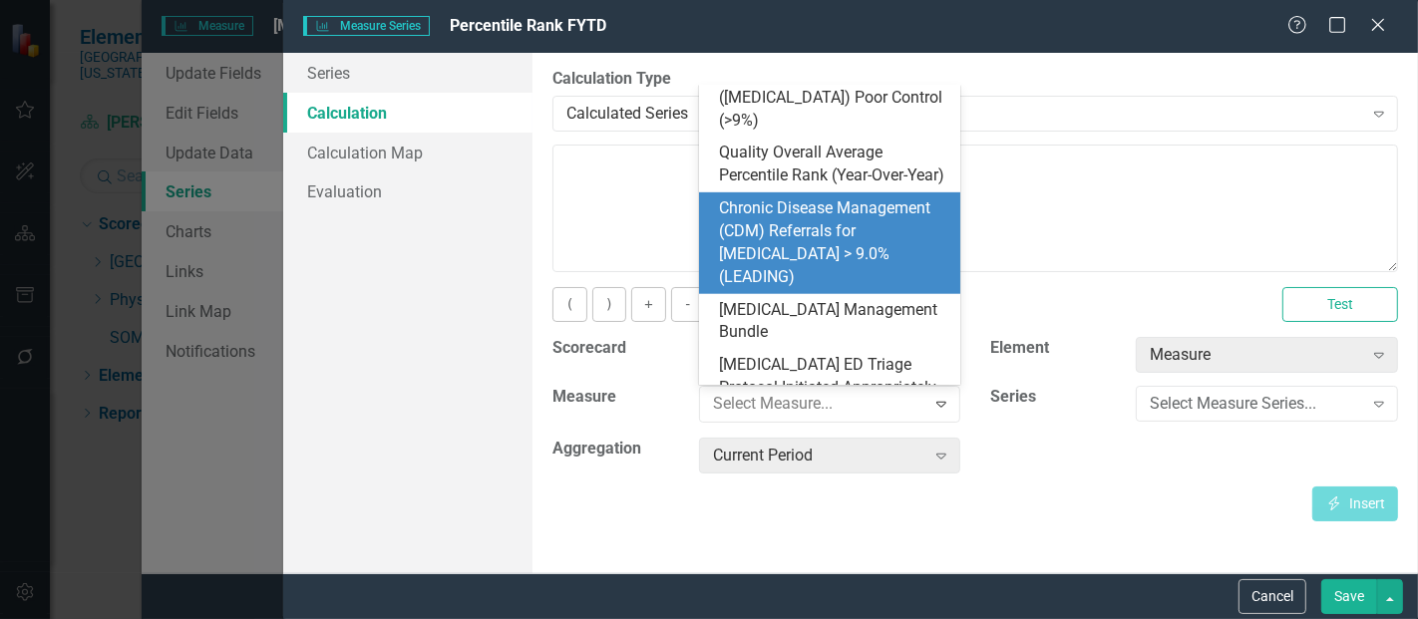
scroll to position [897, 0]
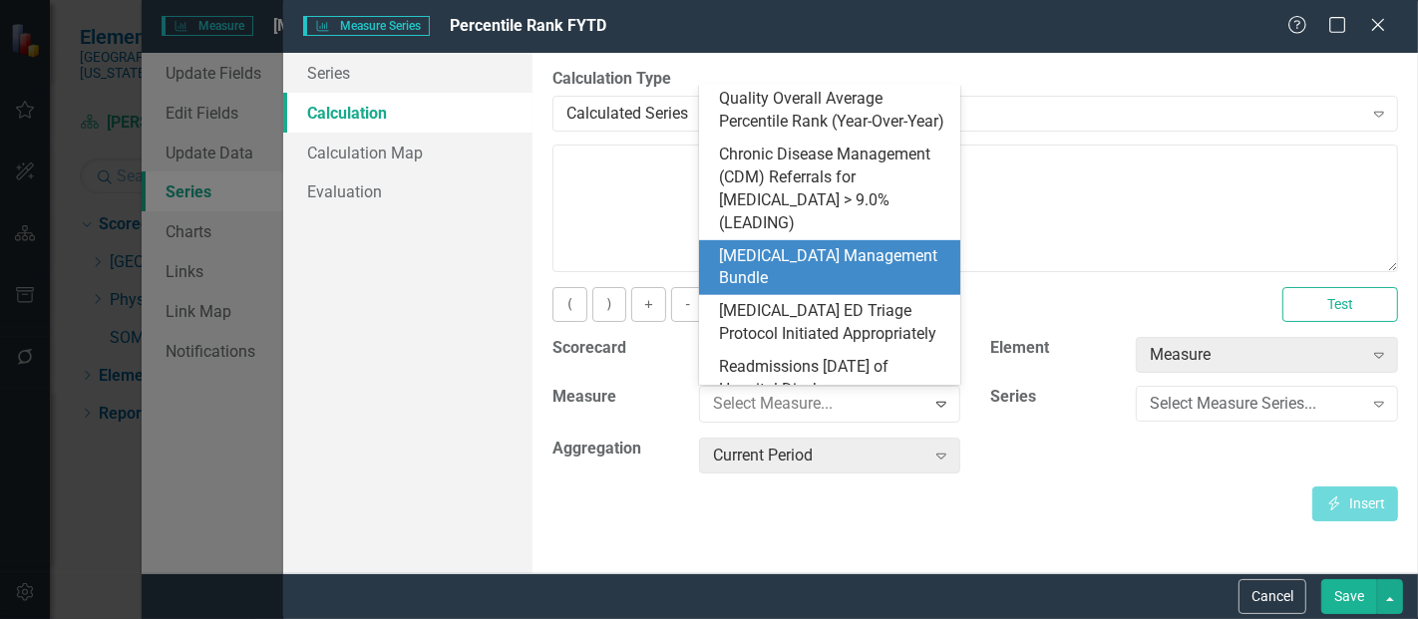
drag, startPoint x: 810, startPoint y: 198, endPoint x: 798, endPoint y: 260, distance: 64.0
click at [798, 260] on div "Safe Medication Administration (BCMA - Bar Code Medication Administration) eRX:…" at bounding box center [830, 235] width 262 height 299
click at [840, 245] on div "[MEDICAL_DATA] Management Bundle" at bounding box center [834, 268] width 230 height 46
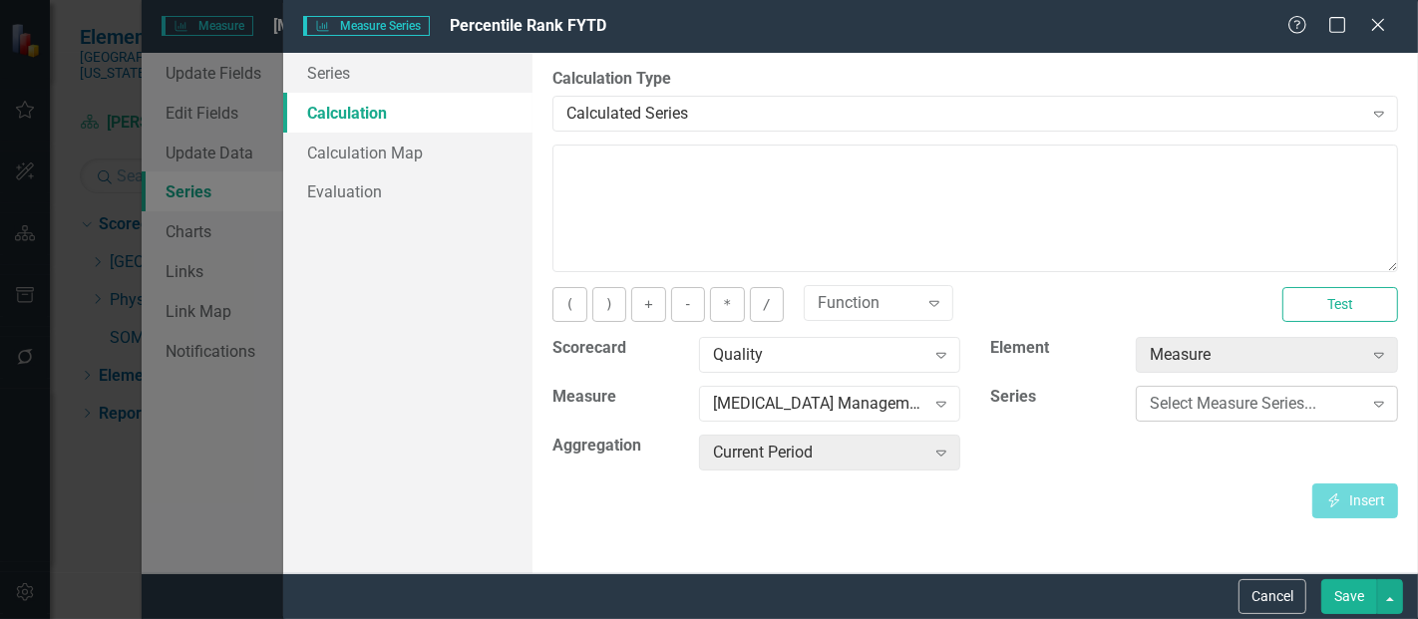
click at [1194, 412] on div "Select Measure Series..." at bounding box center [1256, 404] width 212 height 23
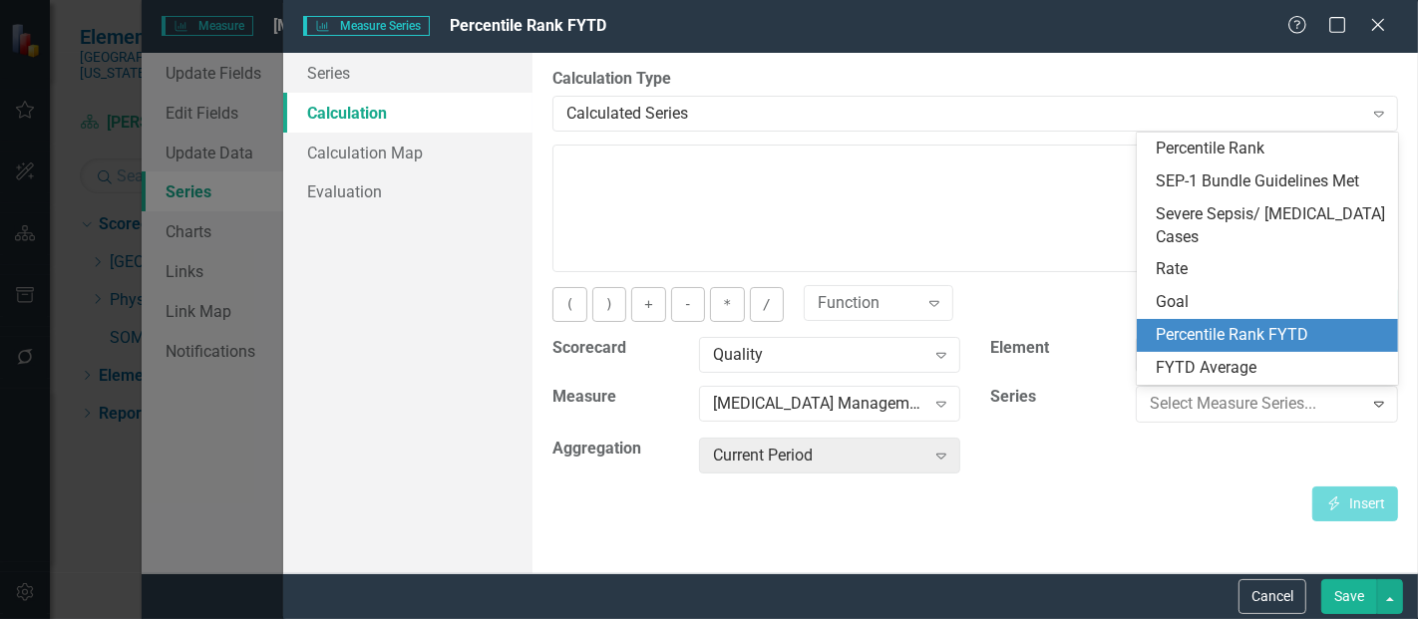
click at [1236, 340] on div "Percentile Rank FYTD" at bounding box center [1272, 335] width 230 height 23
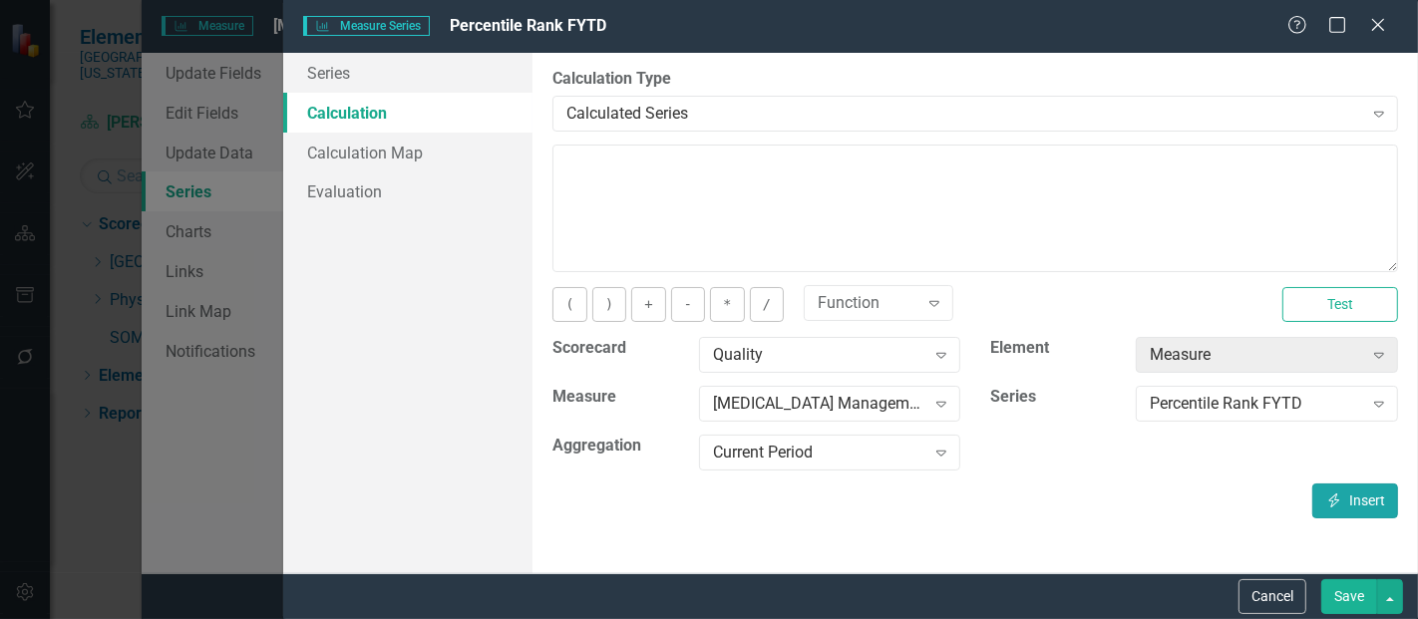
click at [1353, 505] on button "Insert Insert" at bounding box center [1356, 501] width 86 height 35
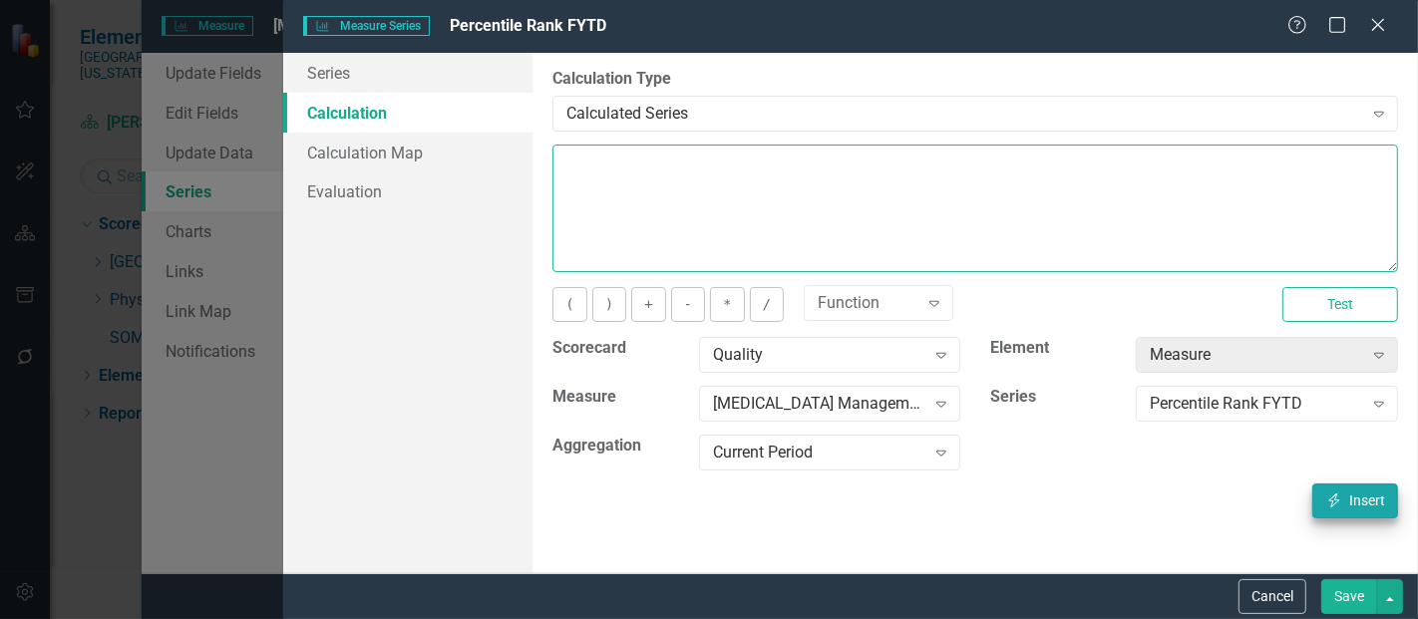
type textarea "[m1813868][Percentile Rank FYTD][CurrentPeriod]"
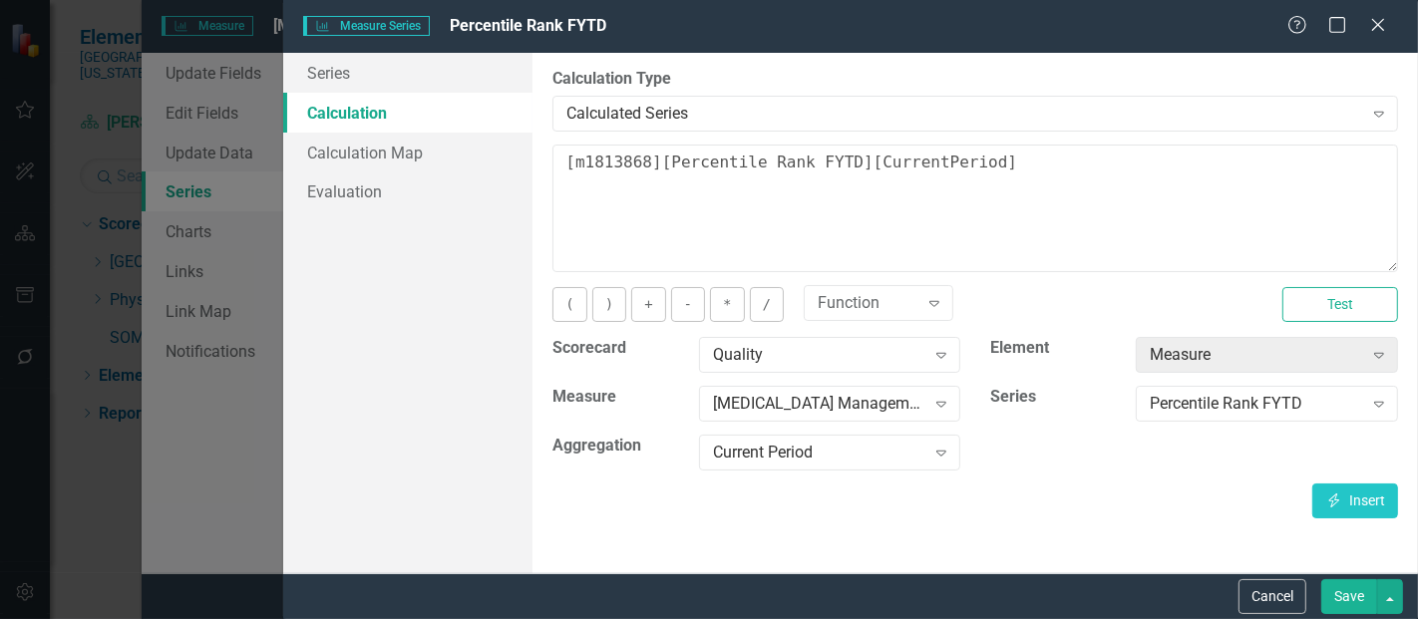
click at [1341, 606] on button "Save" at bounding box center [1350, 597] width 56 height 35
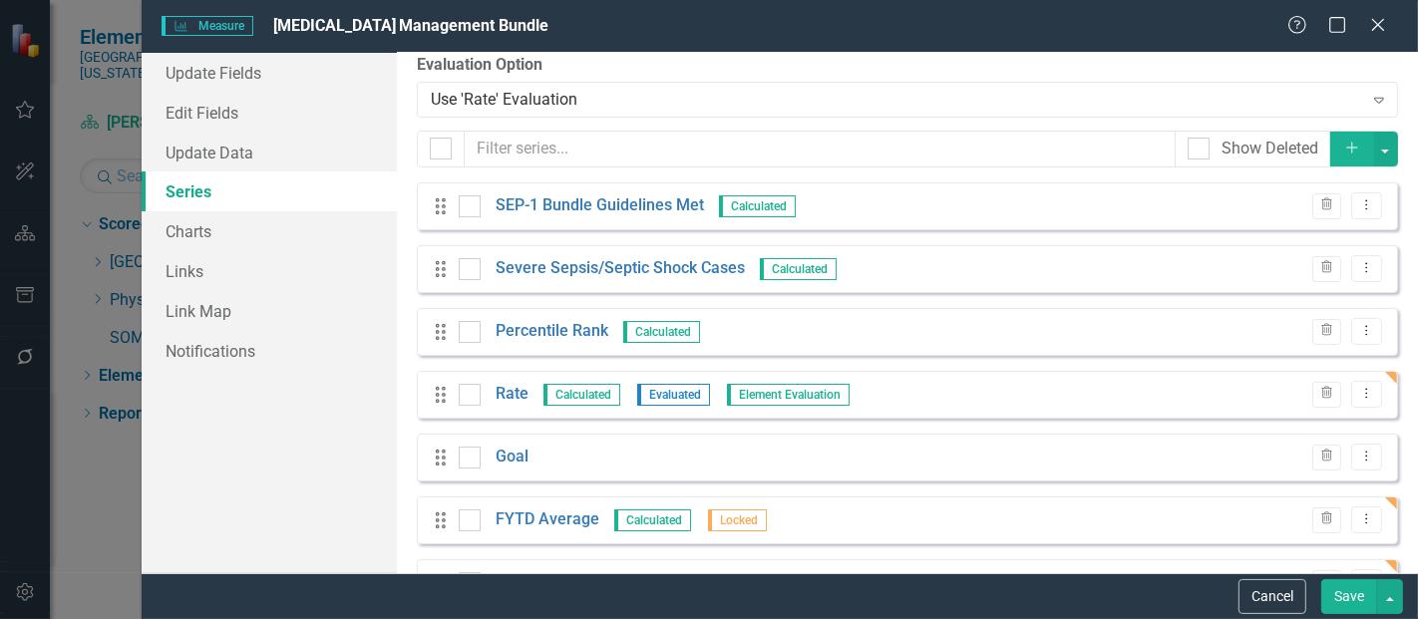
scroll to position [77, 0]
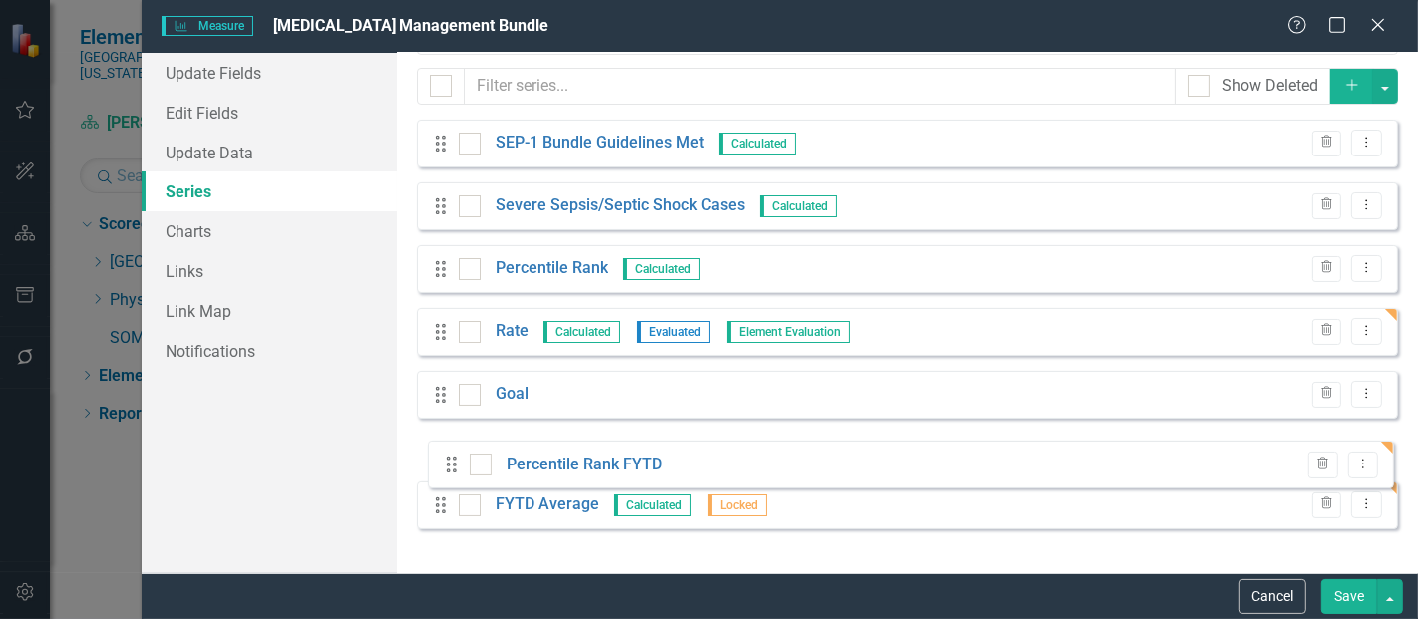
drag, startPoint x: 436, startPoint y: 517, endPoint x: 447, endPoint y: 462, distance: 55.9
click at [447, 462] on div "Drag SEP-1 Bundle Guidelines Met Calculated Trash Dropdown Menu Drag Severe Sep…" at bounding box center [908, 332] width 982 height 425
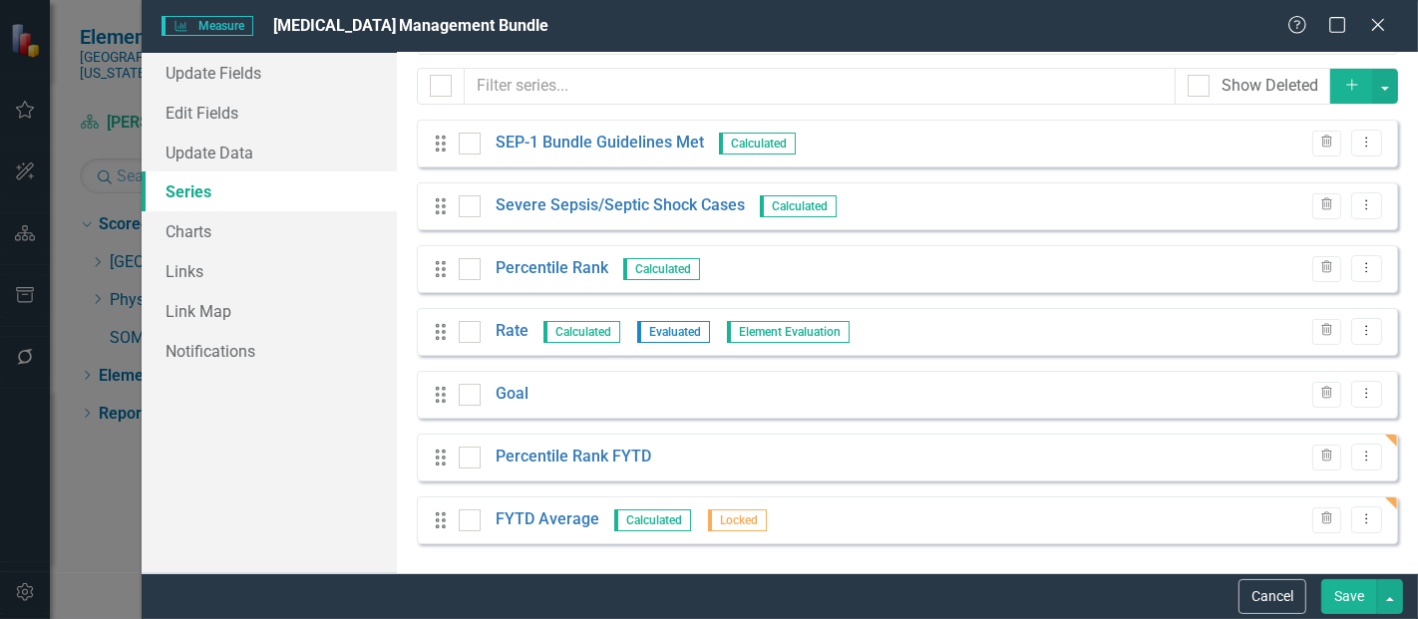
click at [1339, 595] on button "Save" at bounding box center [1350, 597] width 56 height 35
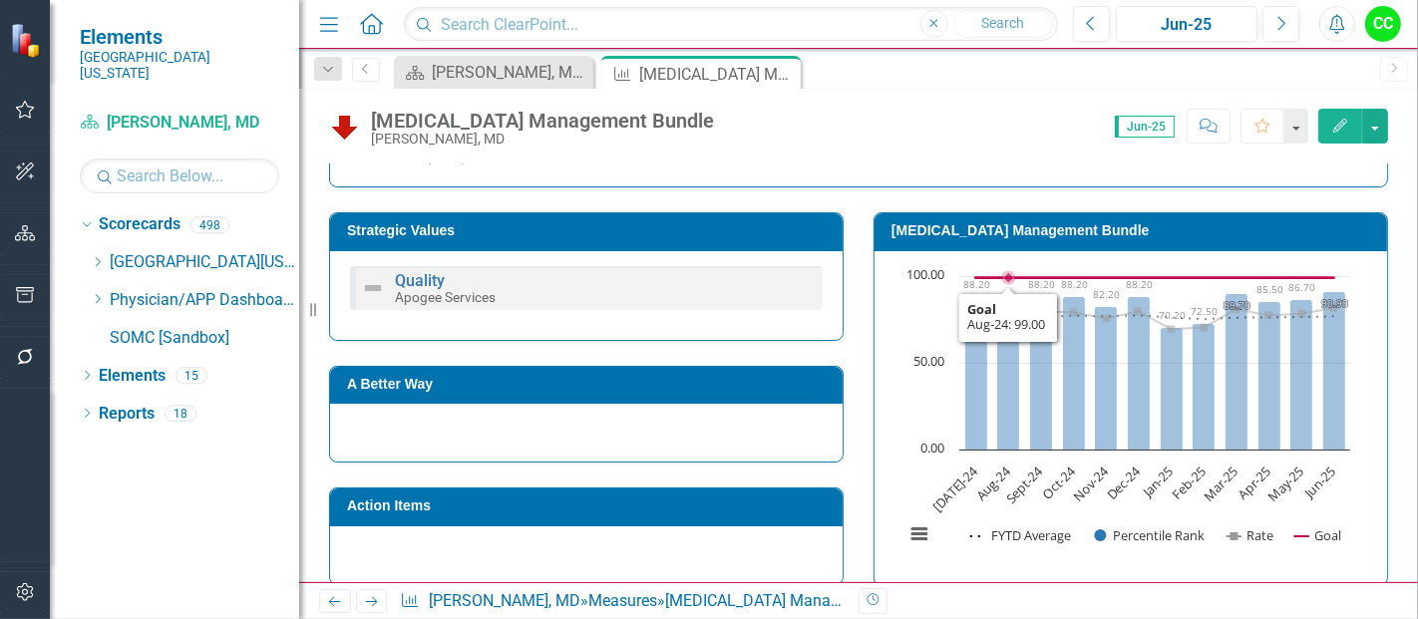
scroll to position [522, 0]
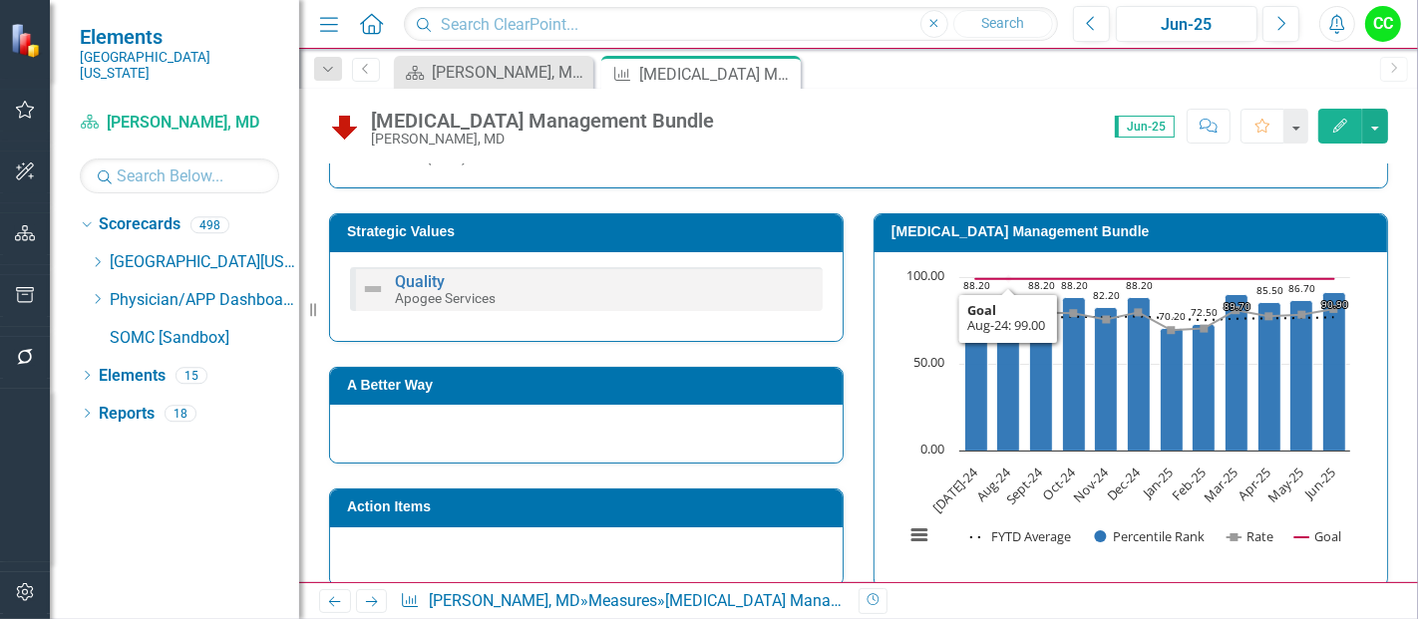
click at [988, 224] on h3 "[MEDICAL_DATA] Management Bundle" at bounding box center [1135, 231] width 486 height 15
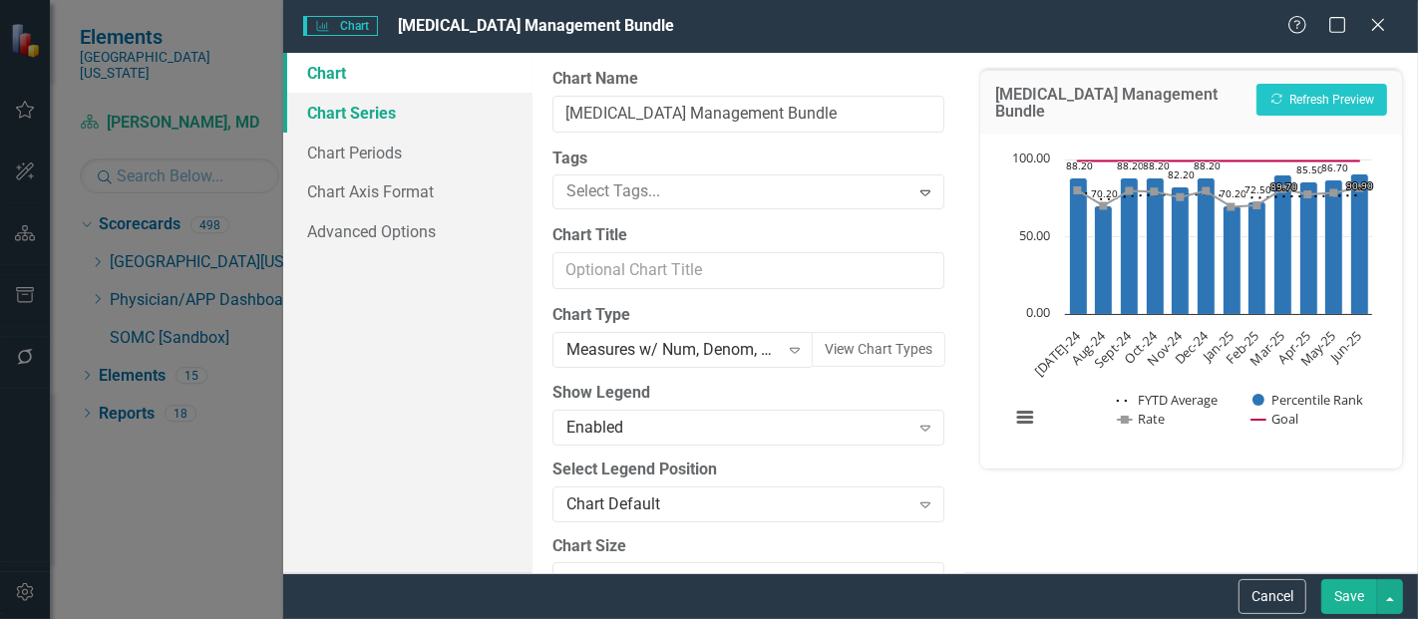
click at [369, 115] on link "Chart Series" at bounding box center [407, 113] width 249 height 40
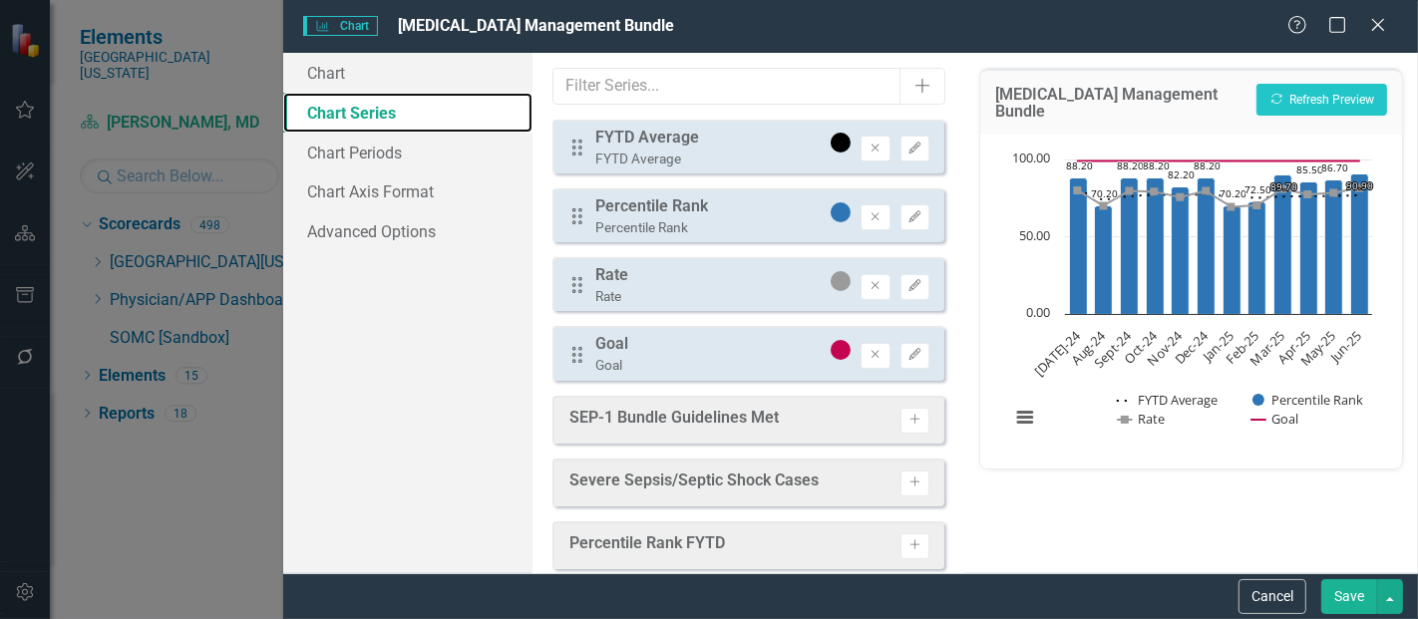
scroll to position [22, 0]
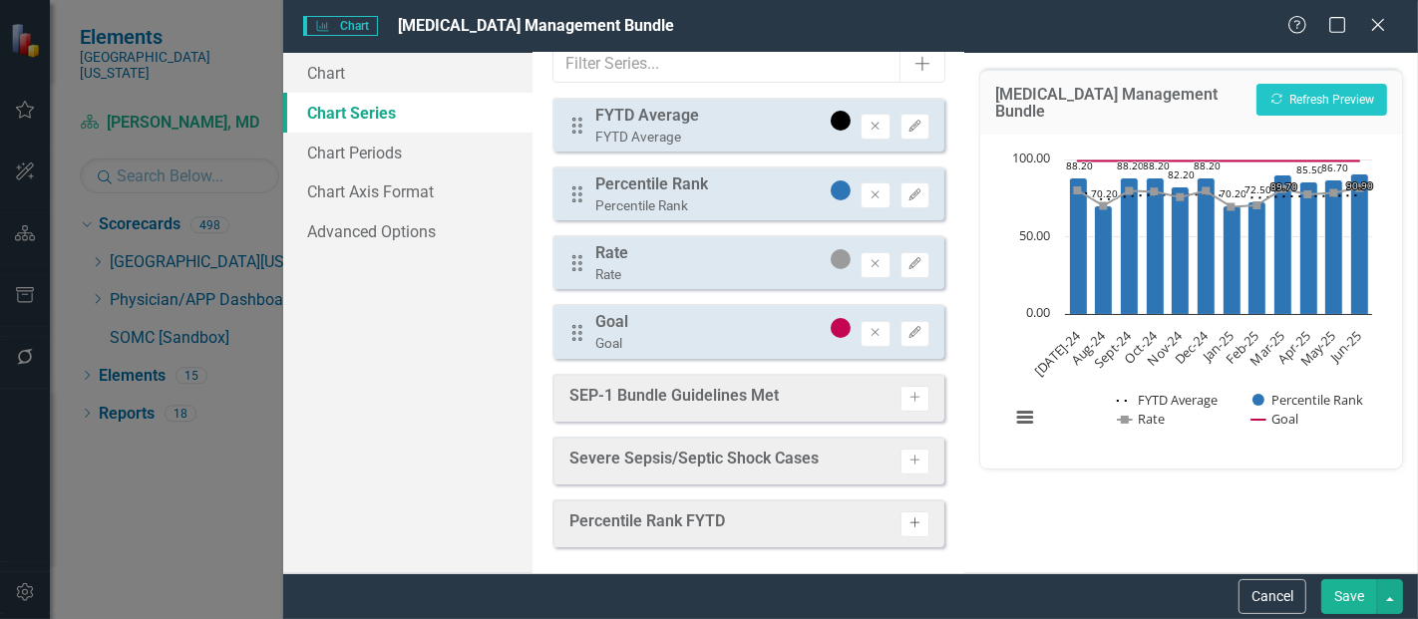
click at [908, 518] on icon "Activate" at bounding box center [915, 524] width 15 height 12
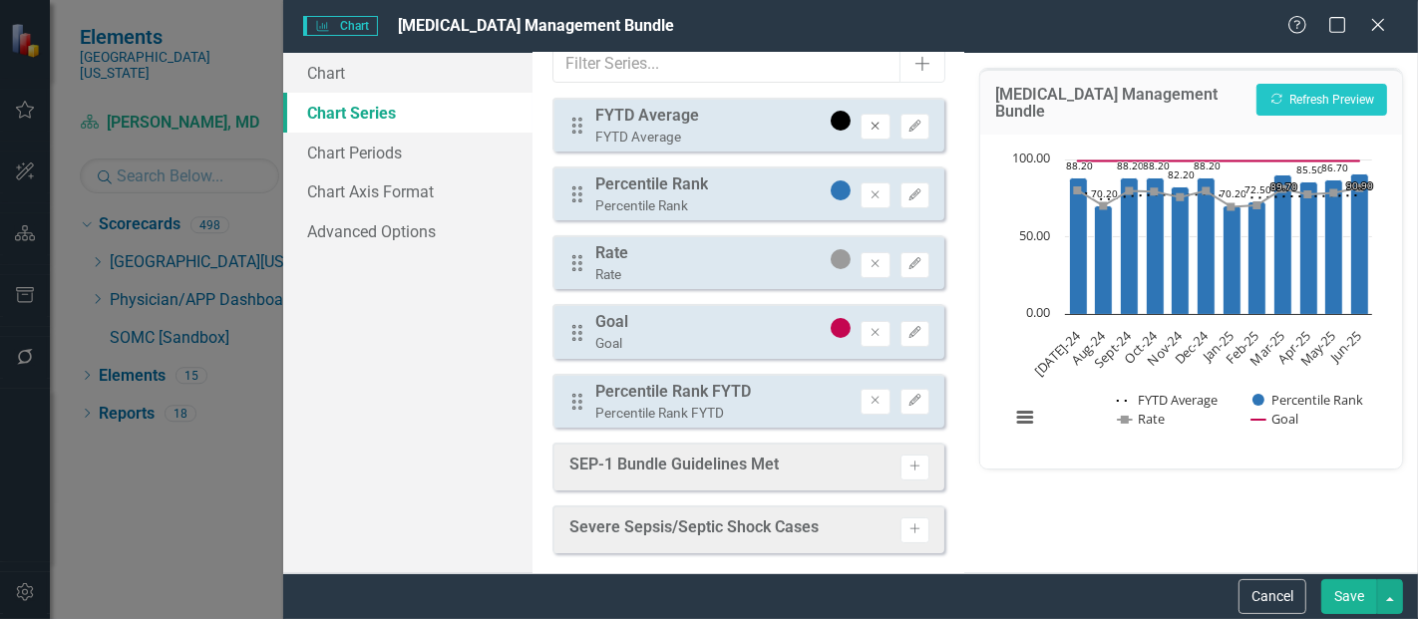
click at [868, 130] on icon "Remove" at bounding box center [875, 127] width 15 height 12
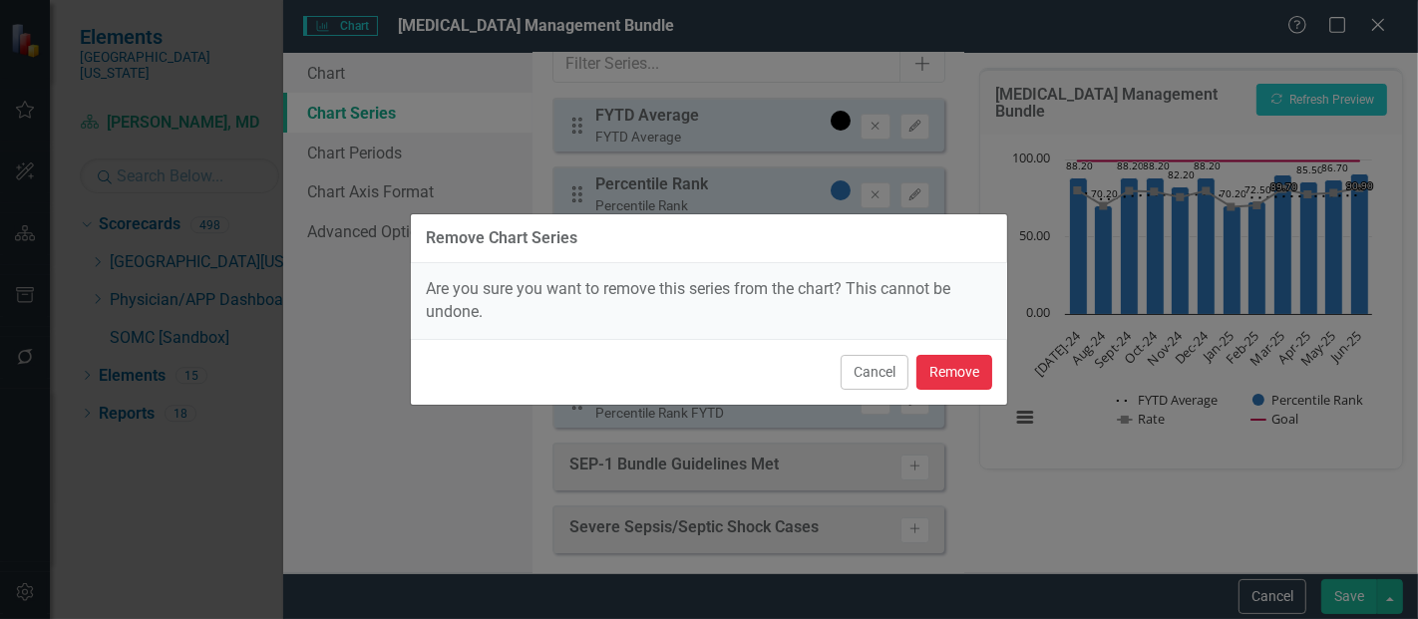
click at [949, 369] on button "Remove" at bounding box center [955, 372] width 76 height 35
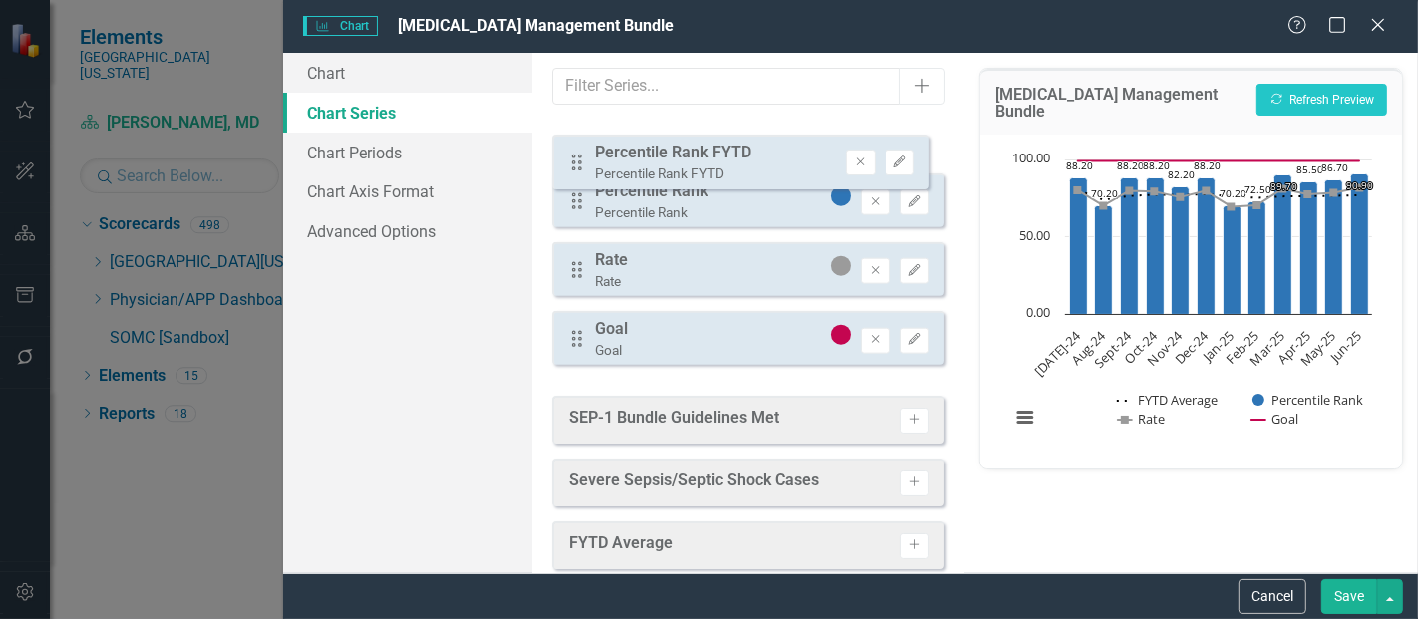
drag, startPoint x: 569, startPoint y: 354, endPoint x: 570, endPoint y: 155, distance: 199.5
click at [570, 155] on div "Drag Percentile Rank Percentile Rank Remove Edit Drag Rate Rate Remove Edit Dra…" at bounding box center [749, 250] width 392 height 261
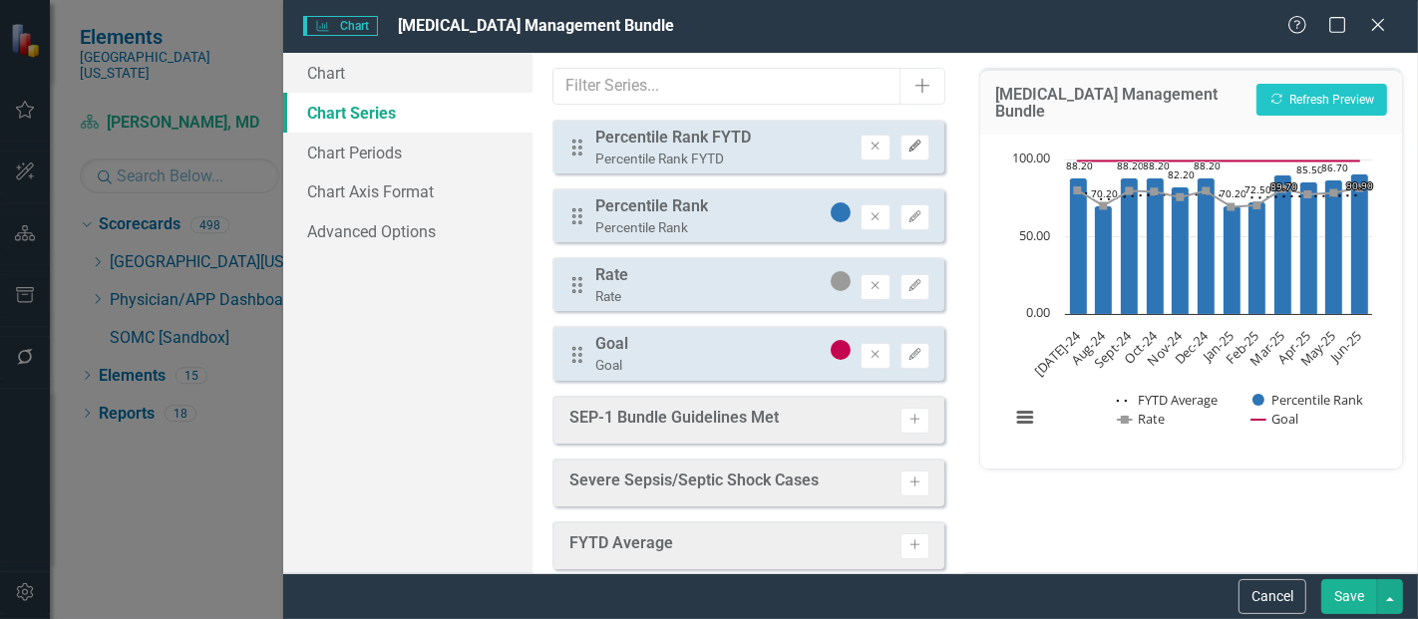
click at [909, 143] on icon "button" at bounding box center [915, 147] width 12 height 12
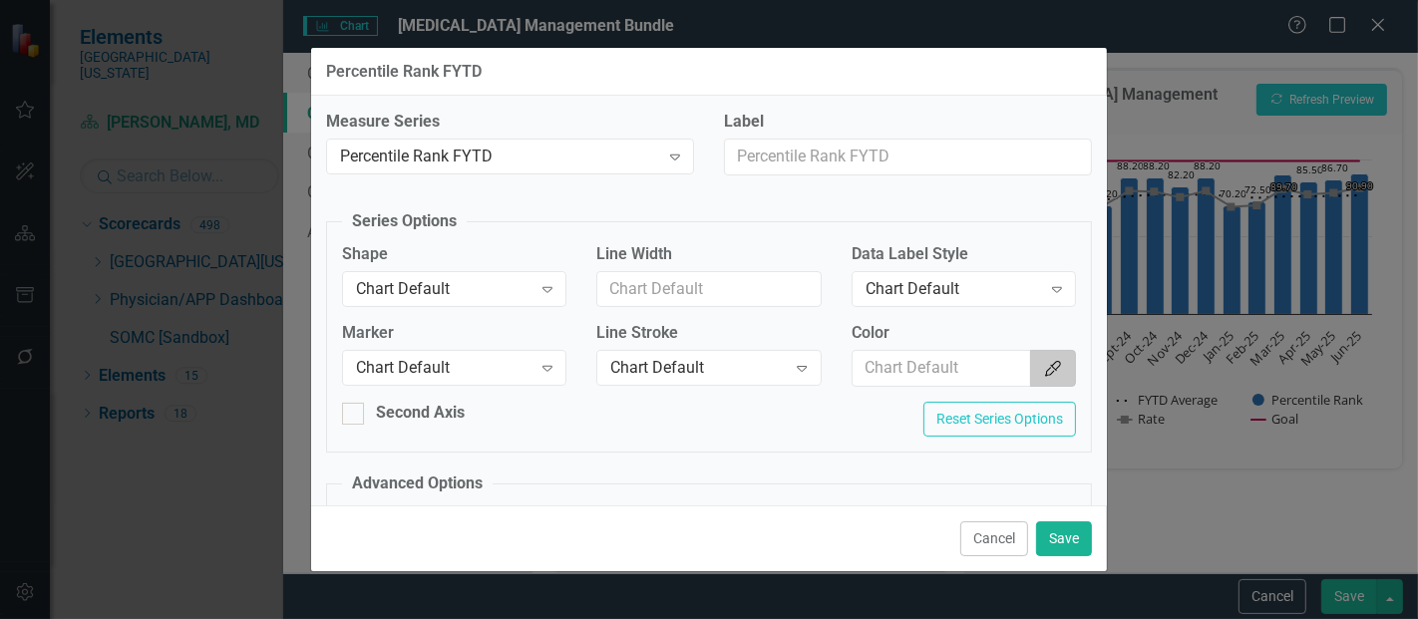
click at [1043, 374] on icon "Color Picker" at bounding box center [1053, 369] width 20 height 16
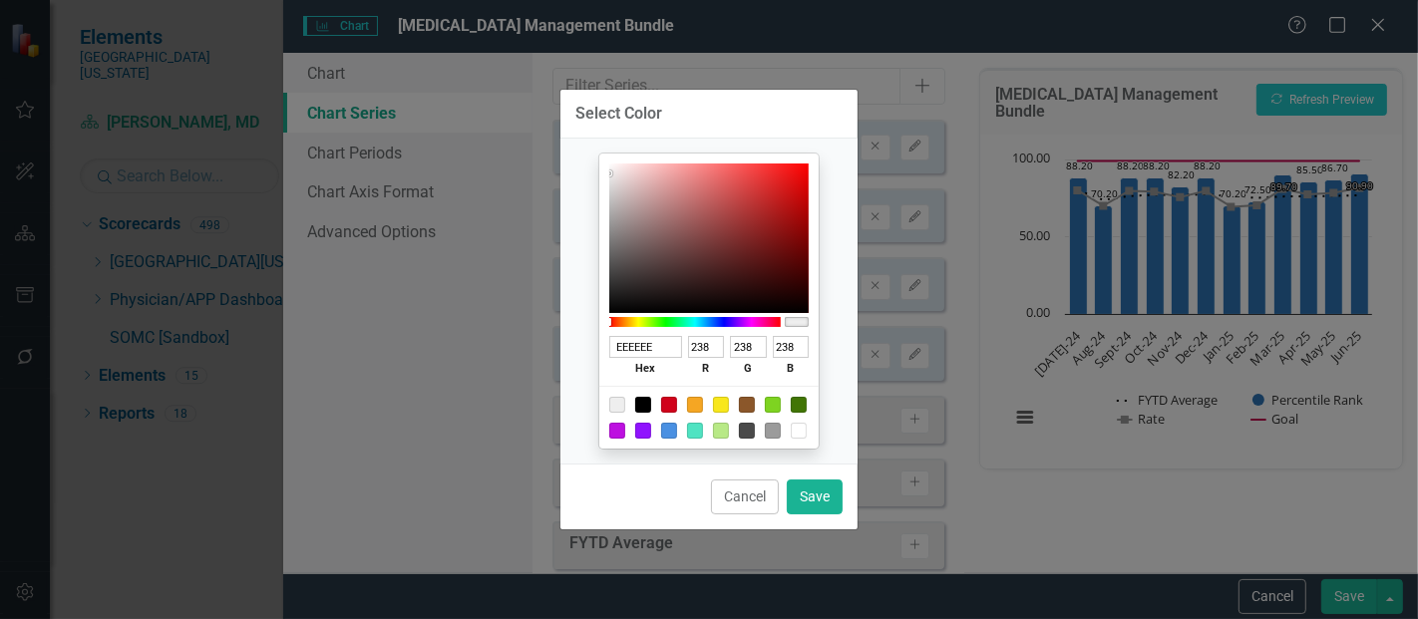
click at [644, 400] on div at bounding box center [643, 405] width 16 height 16
type input "000000"
type input "0"
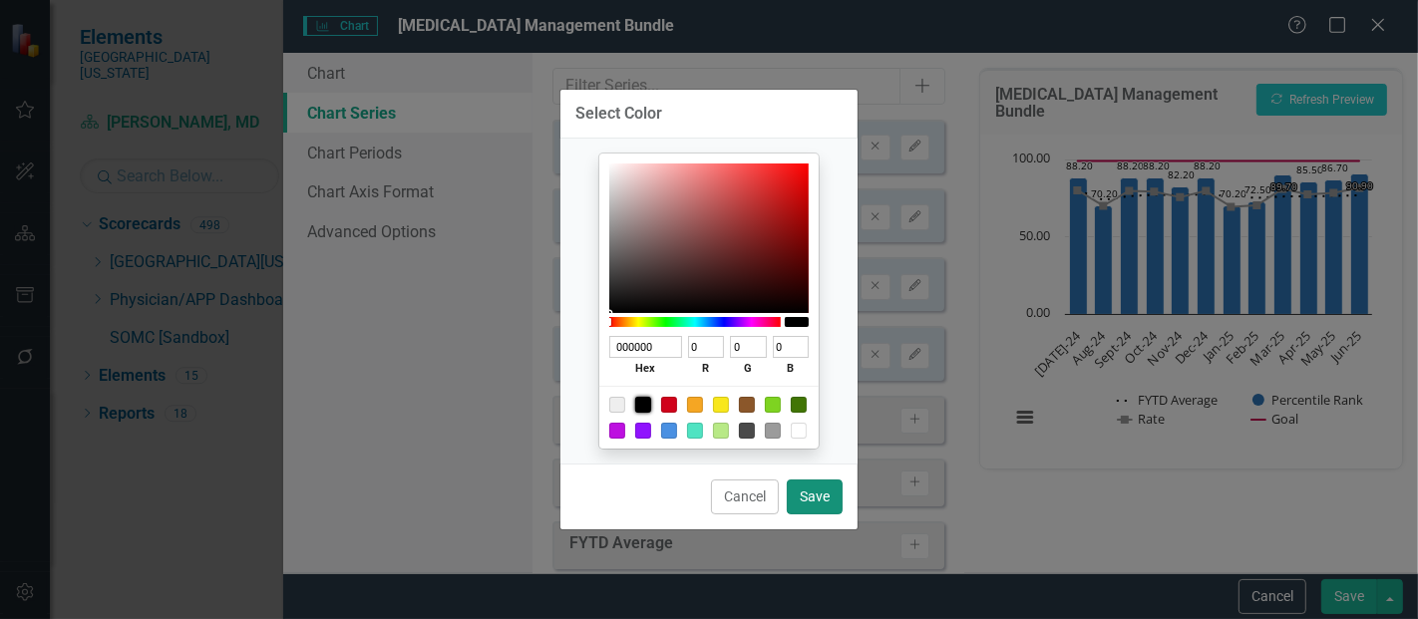
click at [808, 489] on button "Save" at bounding box center [815, 497] width 56 height 35
type input "#000000"
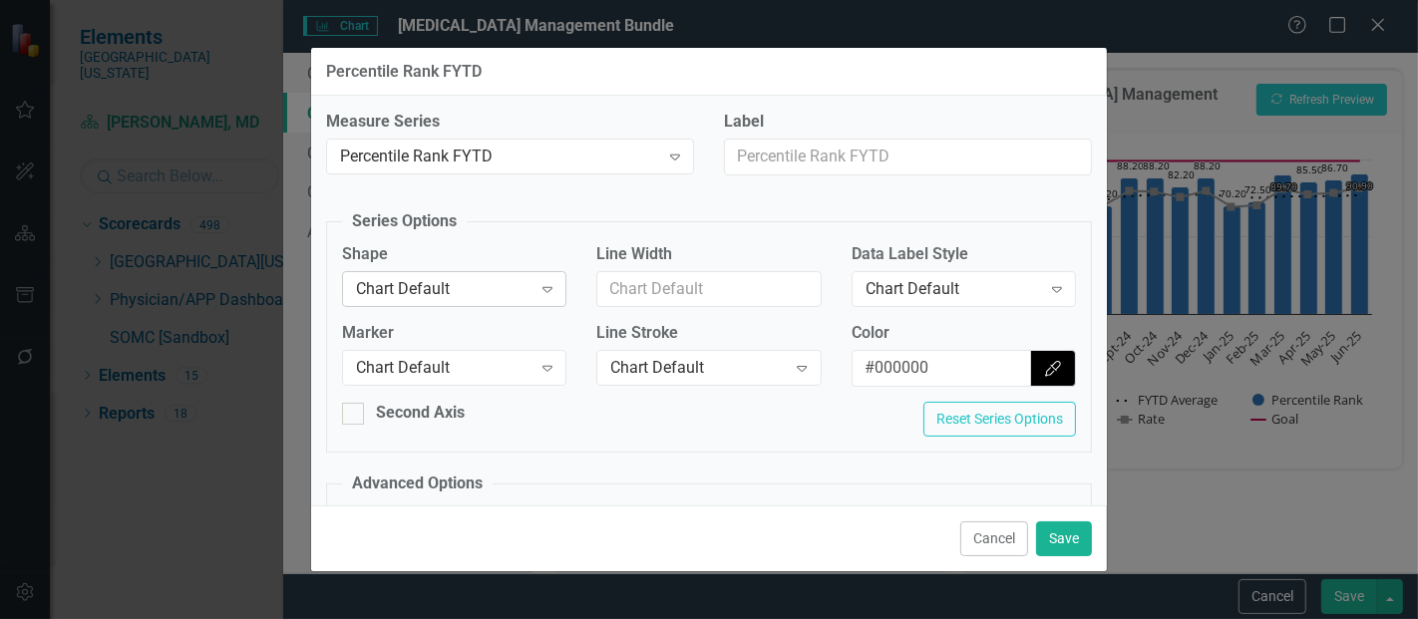
click at [451, 280] on div "Chart Default" at bounding box center [444, 288] width 176 height 23
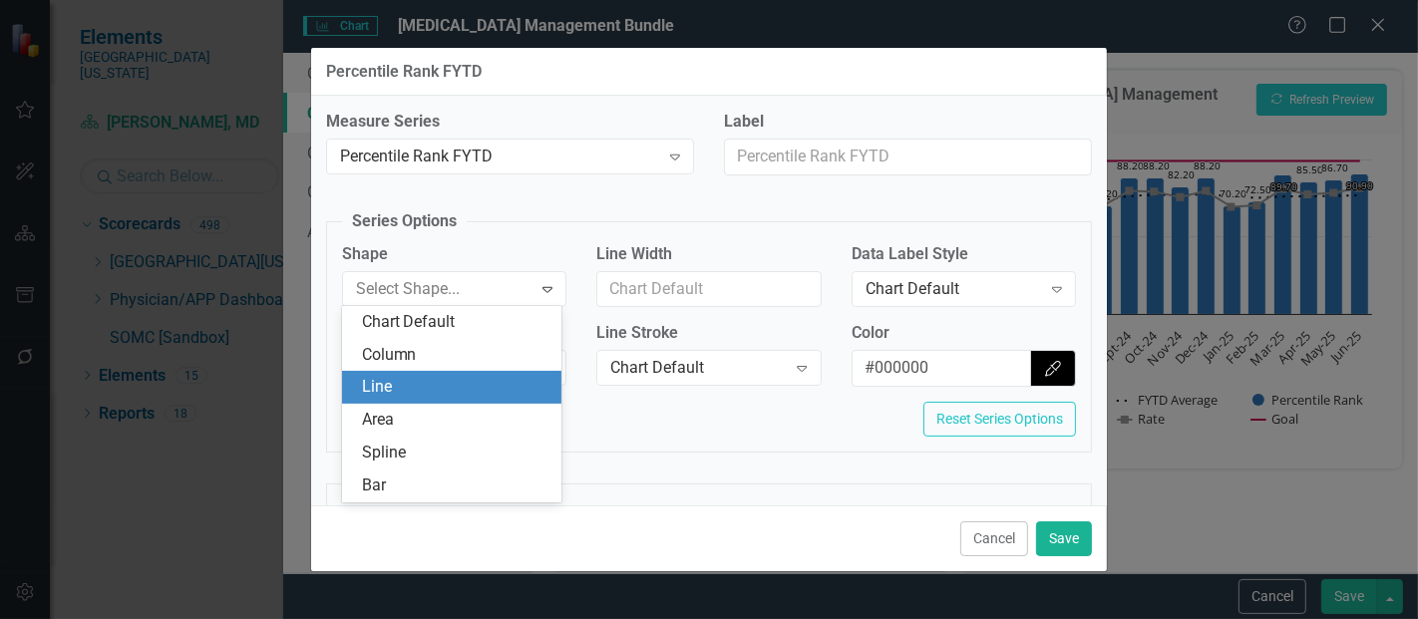
click at [406, 381] on div "Line" at bounding box center [456, 387] width 189 height 23
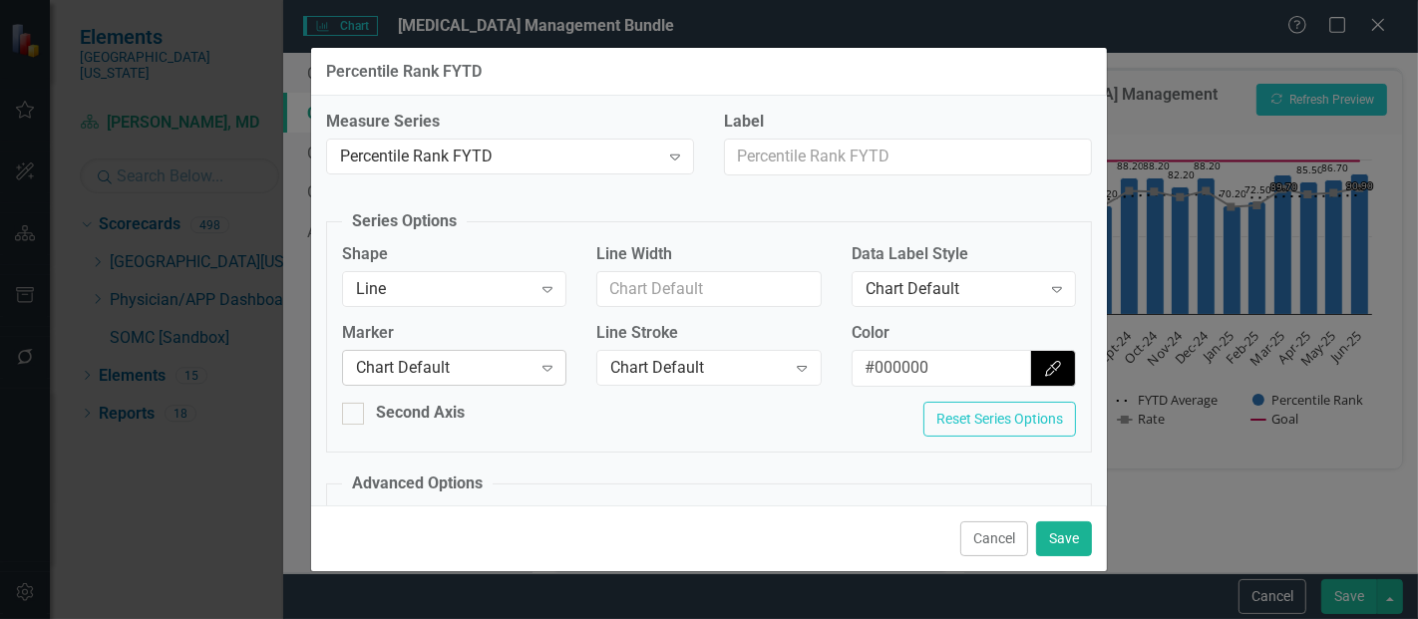
click at [428, 365] on div "Chart Default" at bounding box center [444, 368] width 176 height 23
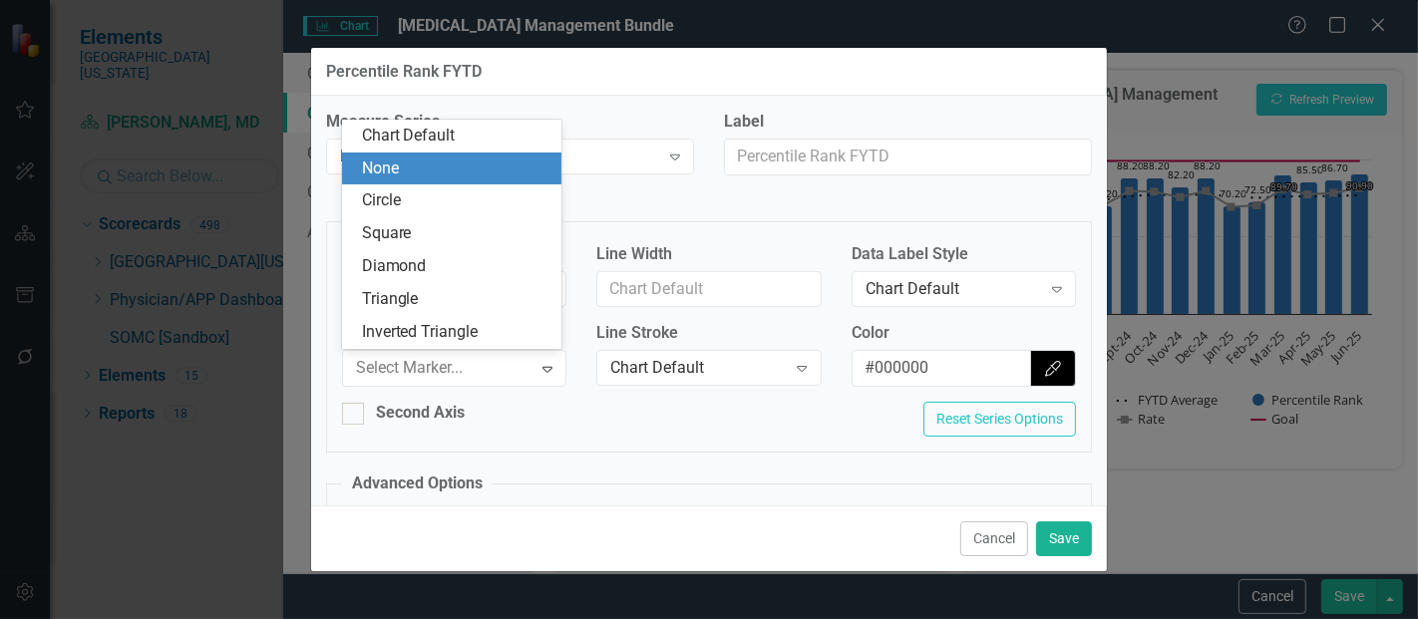
click at [410, 172] on div "None" at bounding box center [456, 169] width 189 height 23
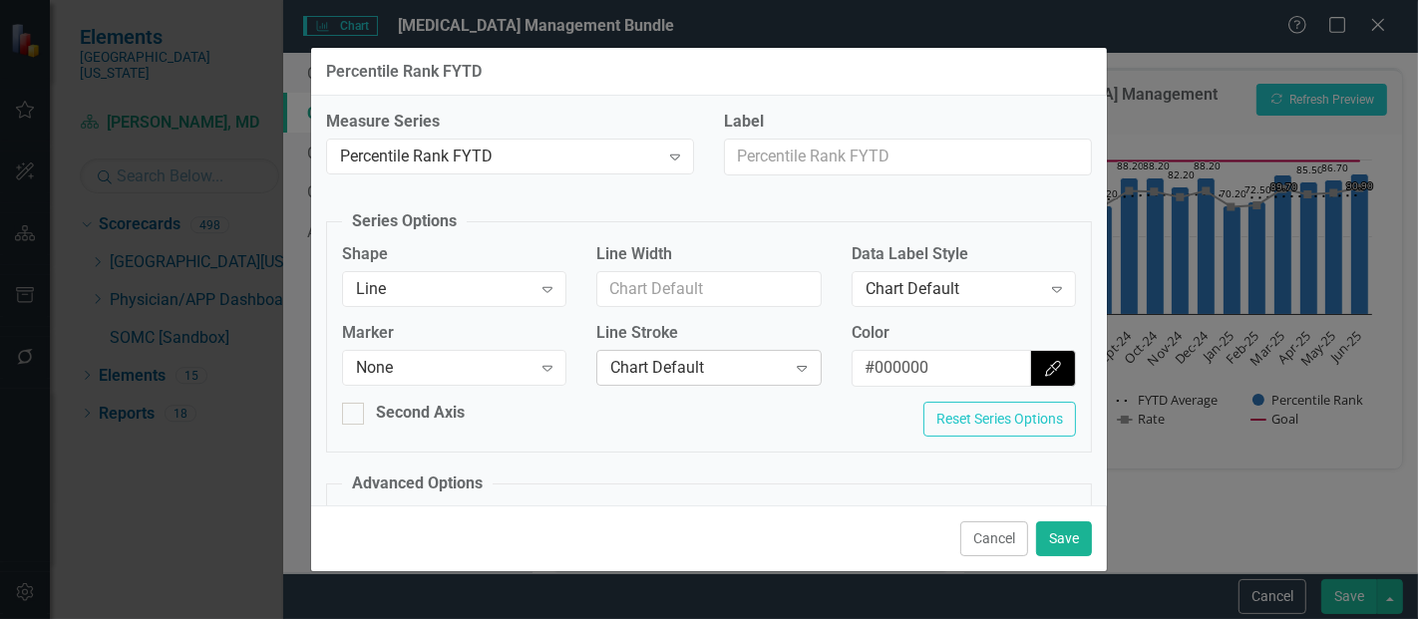
click at [640, 363] on div "Chart Default" at bounding box center [698, 368] width 176 height 23
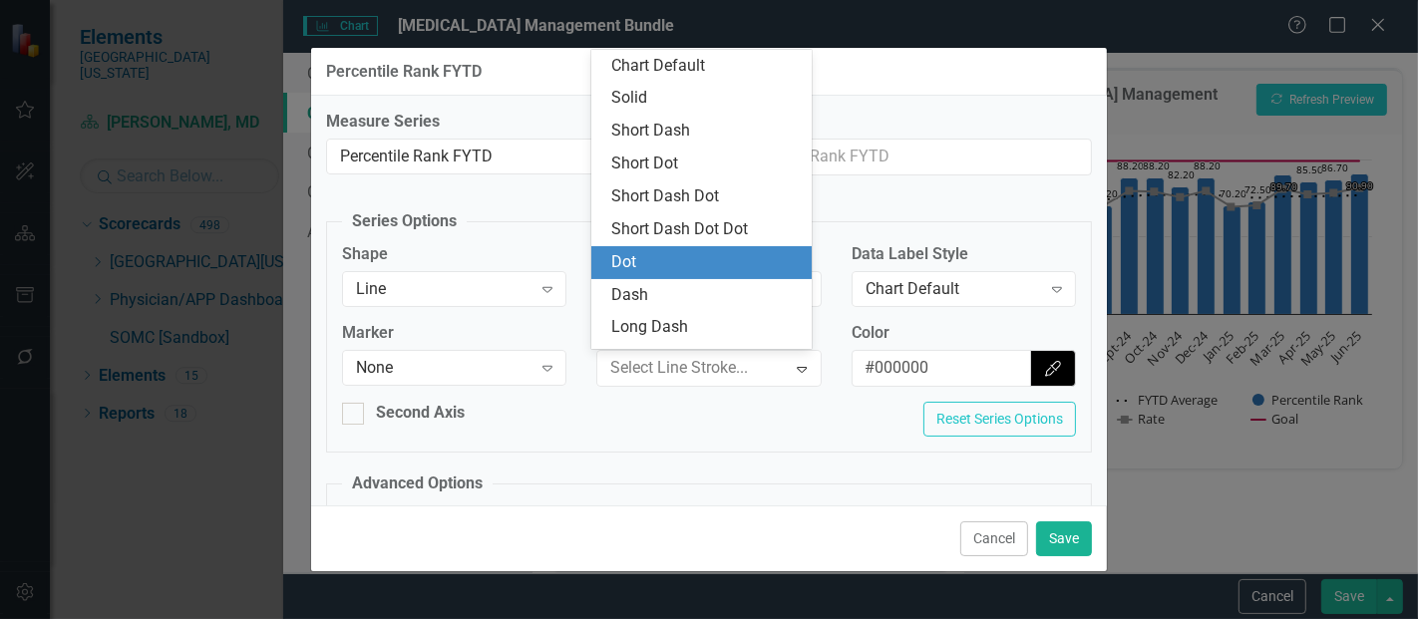
click at [672, 263] on div "Dot" at bounding box center [705, 262] width 189 height 23
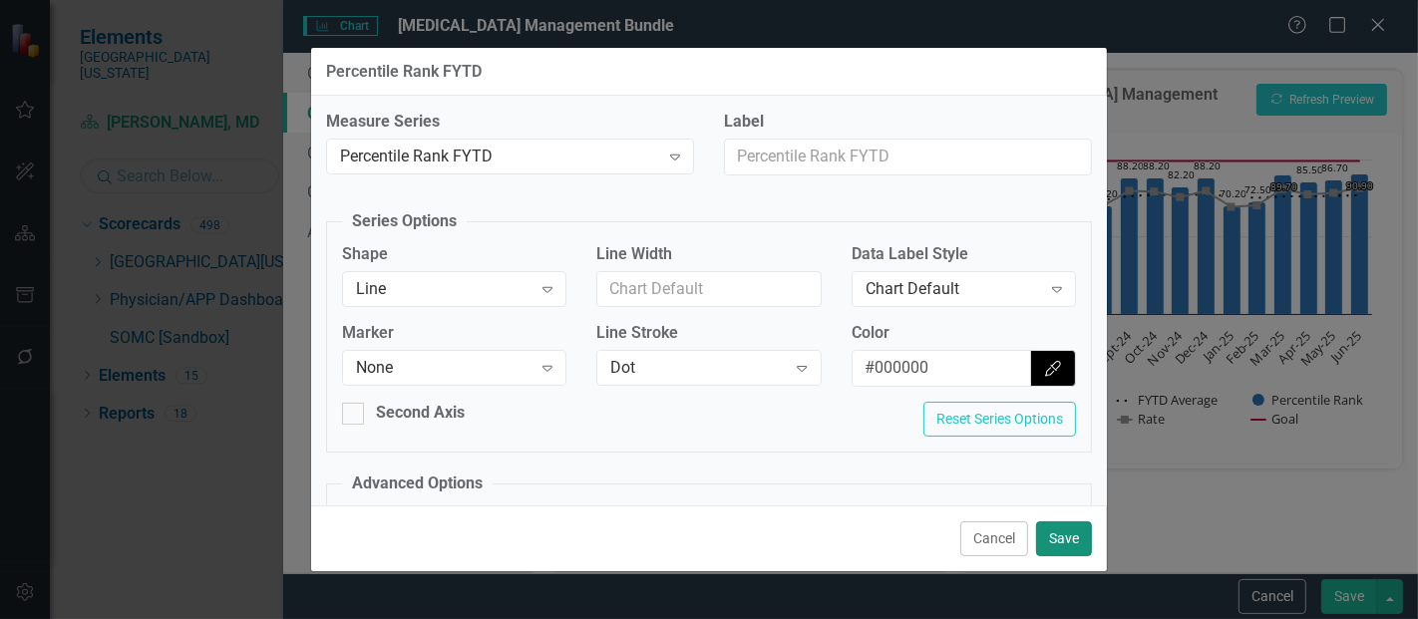
click at [1081, 540] on button "Save" at bounding box center [1064, 539] width 56 height 35
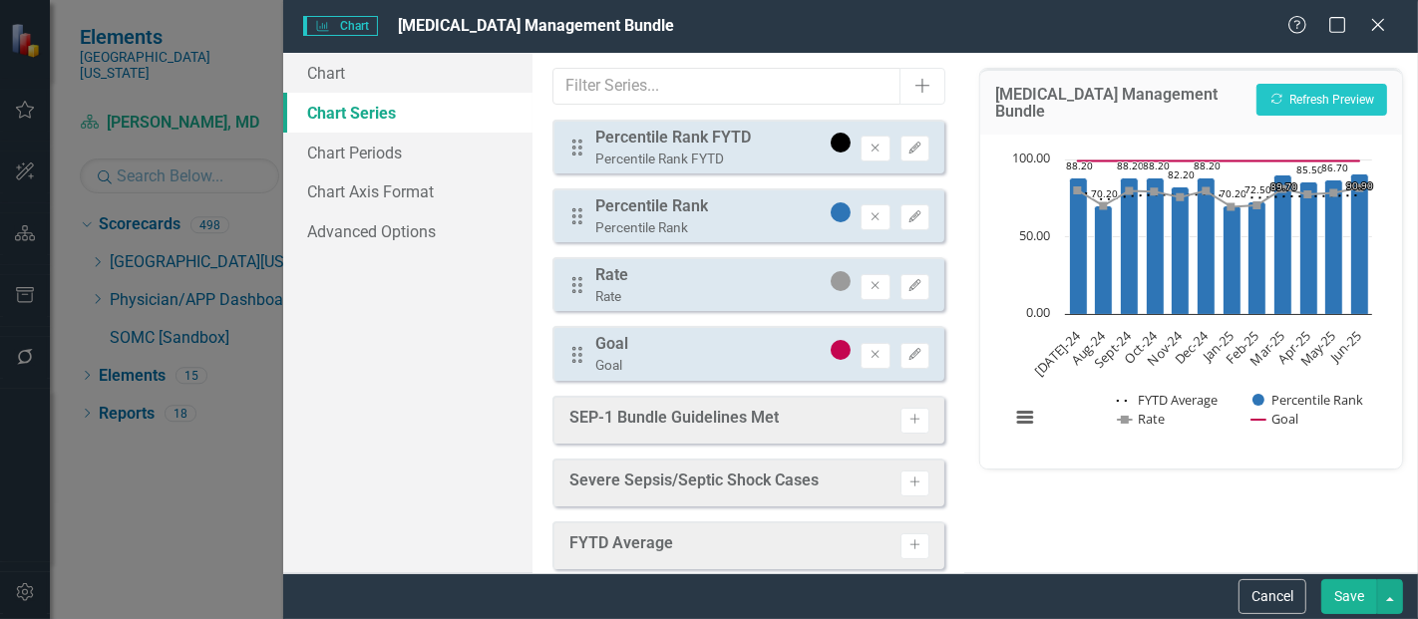
click at [1363, 599] on button "Save" at bounding box center [1350, 597] width 56 height 35
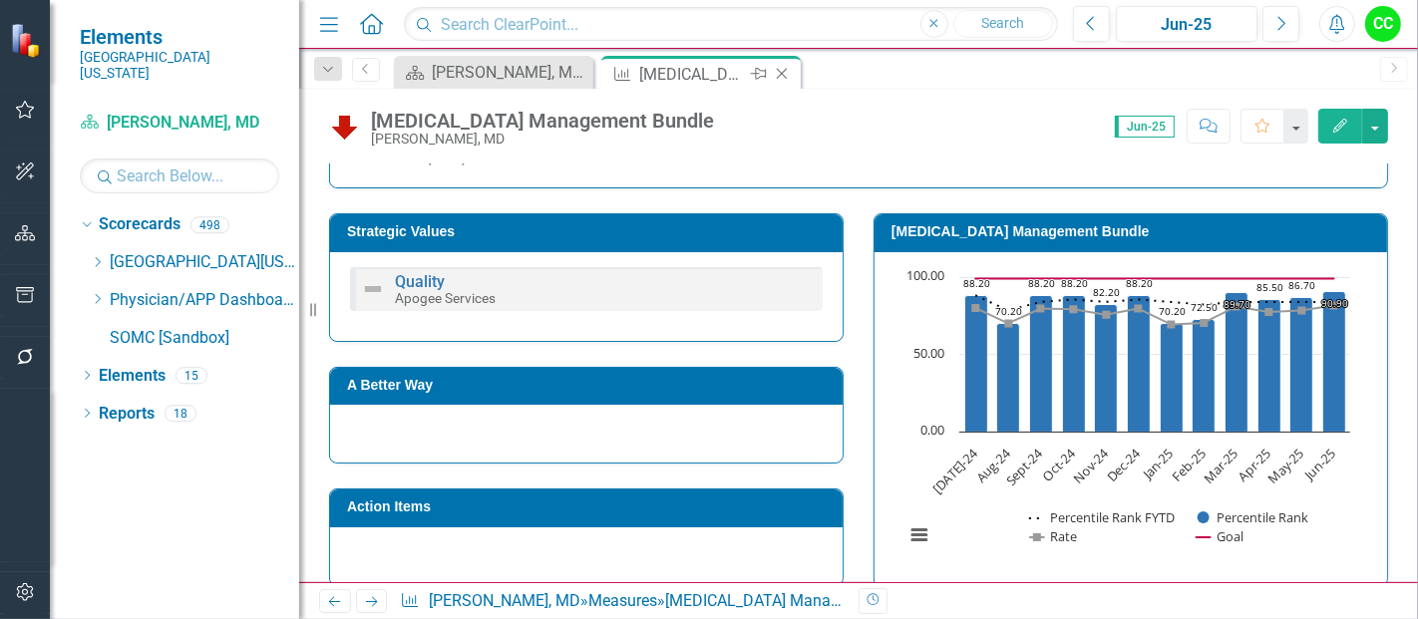
click at [781, 78] on icon "Close" at bounding box center [782, 74] width 20 height 16
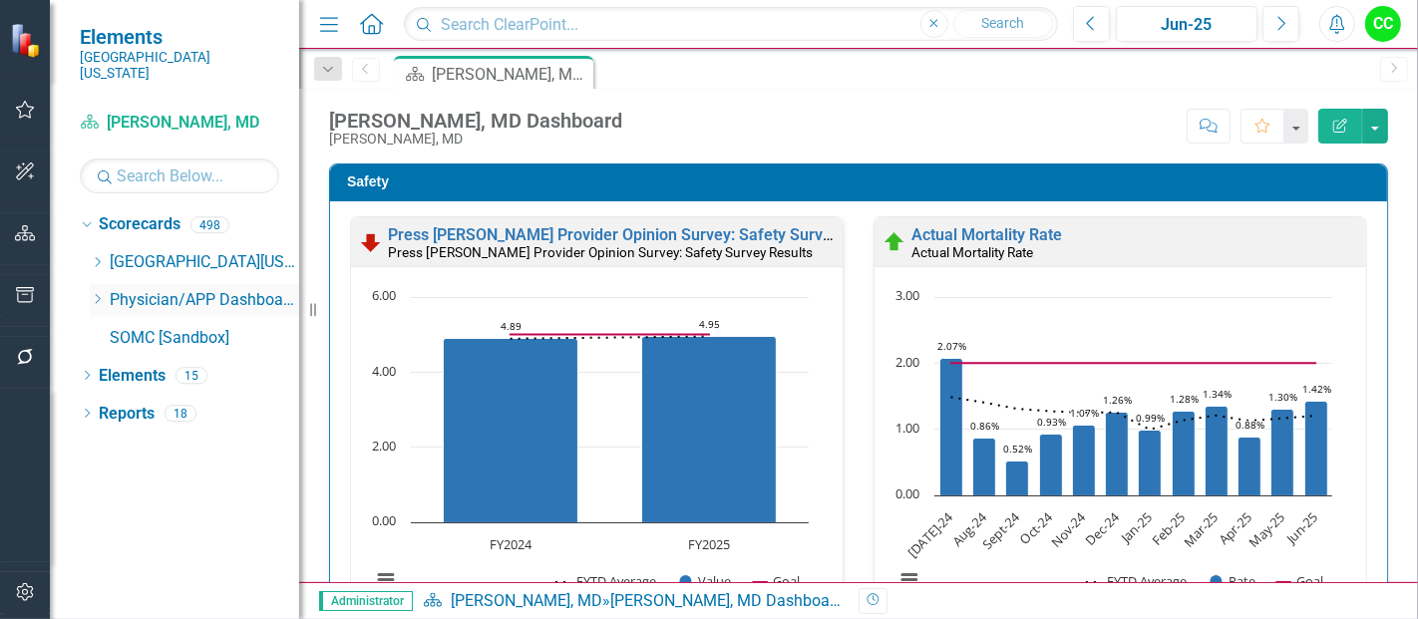
click at [99, 284] on div "Dropdown Physician/APP Dashboards" at bounding box center [194, 300] width 209 height 33
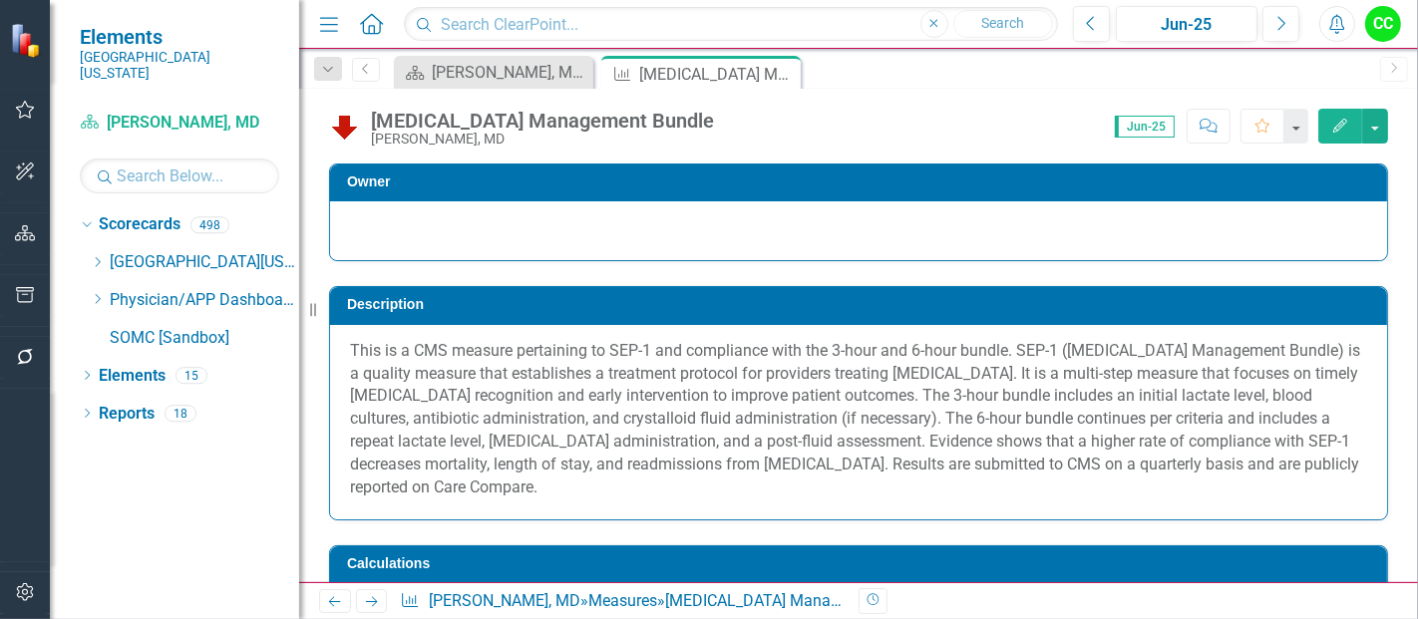
click at [1344, 132] on button "Edit" at bounding box center [1341, 126] width 44 height 35
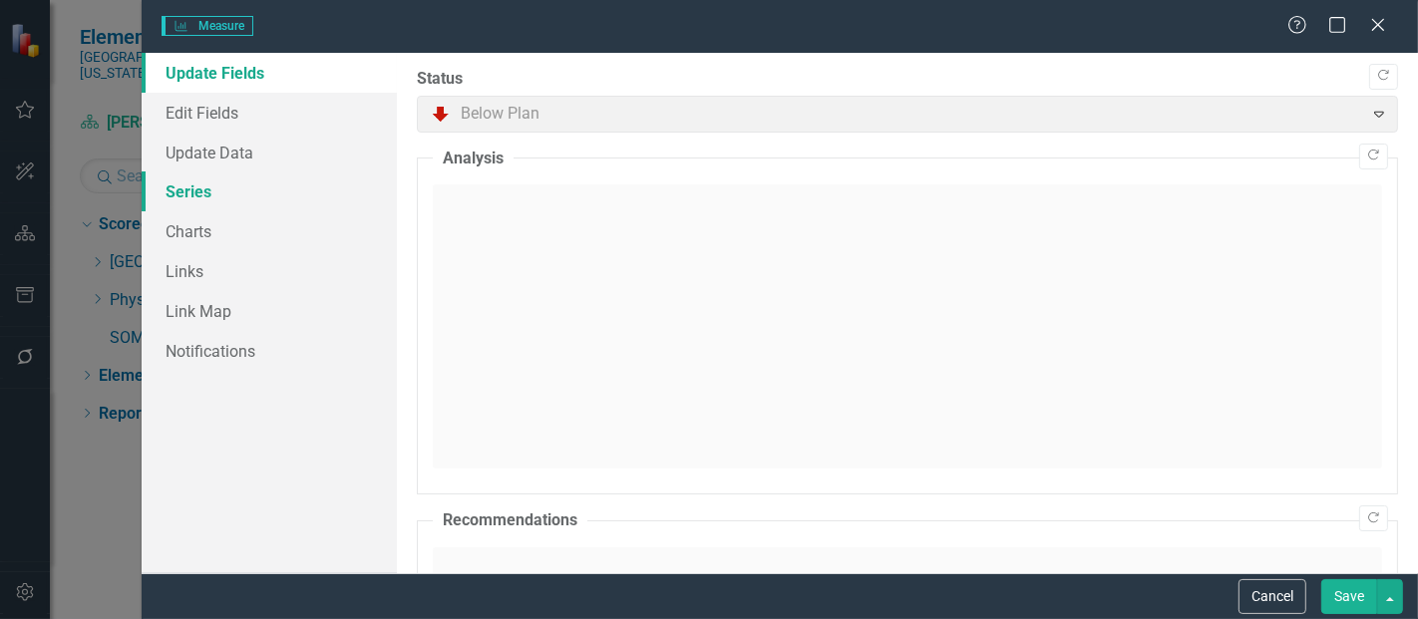
click at [215, 191] on link "Series" at bounding box center [269, 192] width 255 height 40
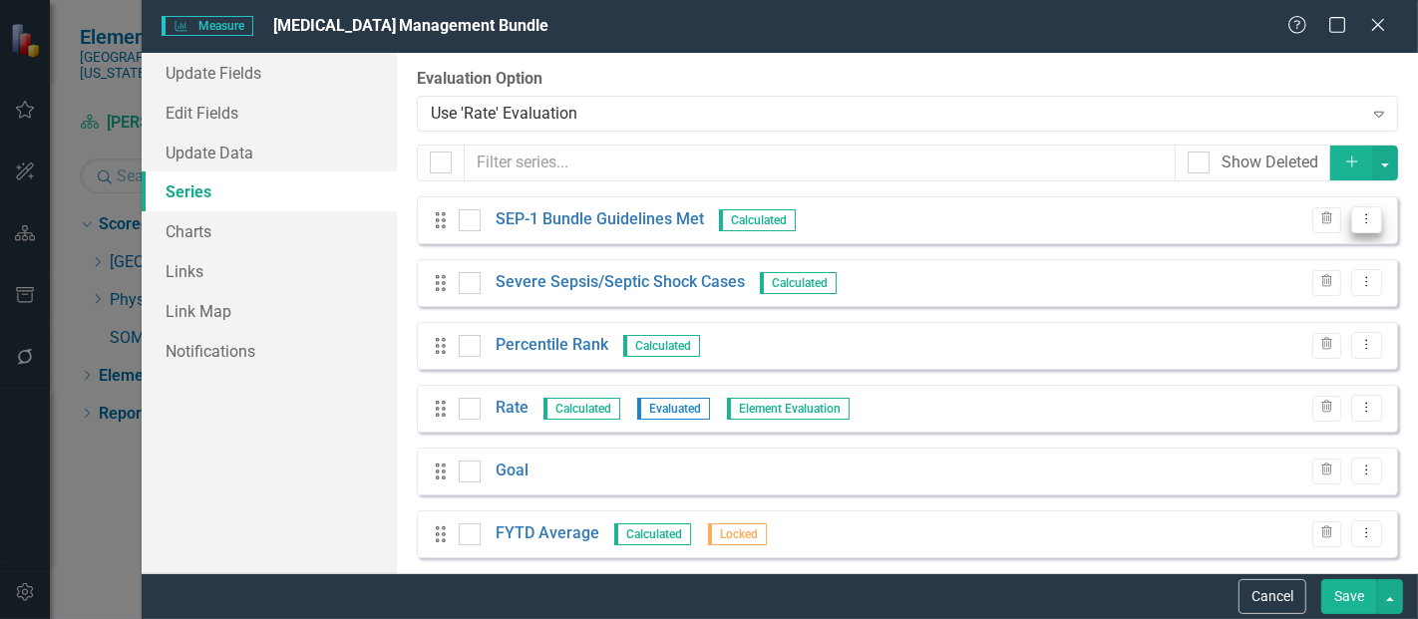
click at [1362, 211] on button "Dropdown Menu" at bounding box center [1367, 219] width 31 height 27
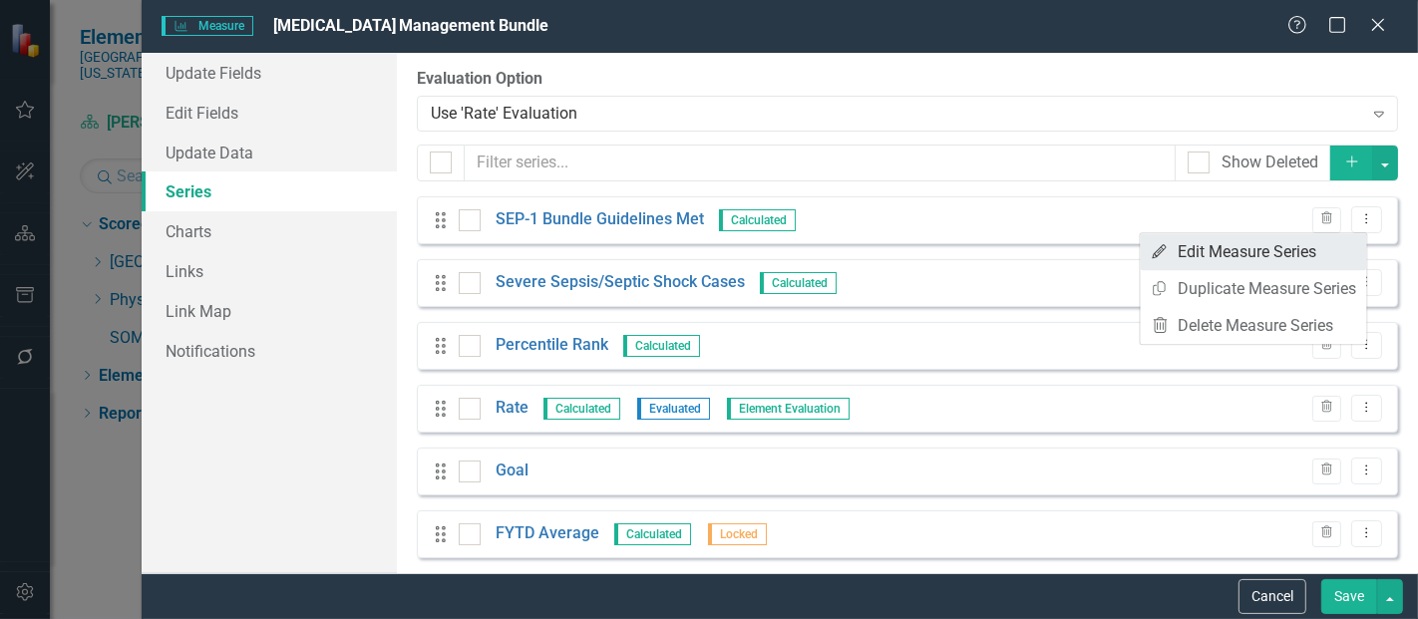
click at [1287, 254] on link "Edit Edit Measure Series" at bounding box center [1254, 251] width 226 height 37
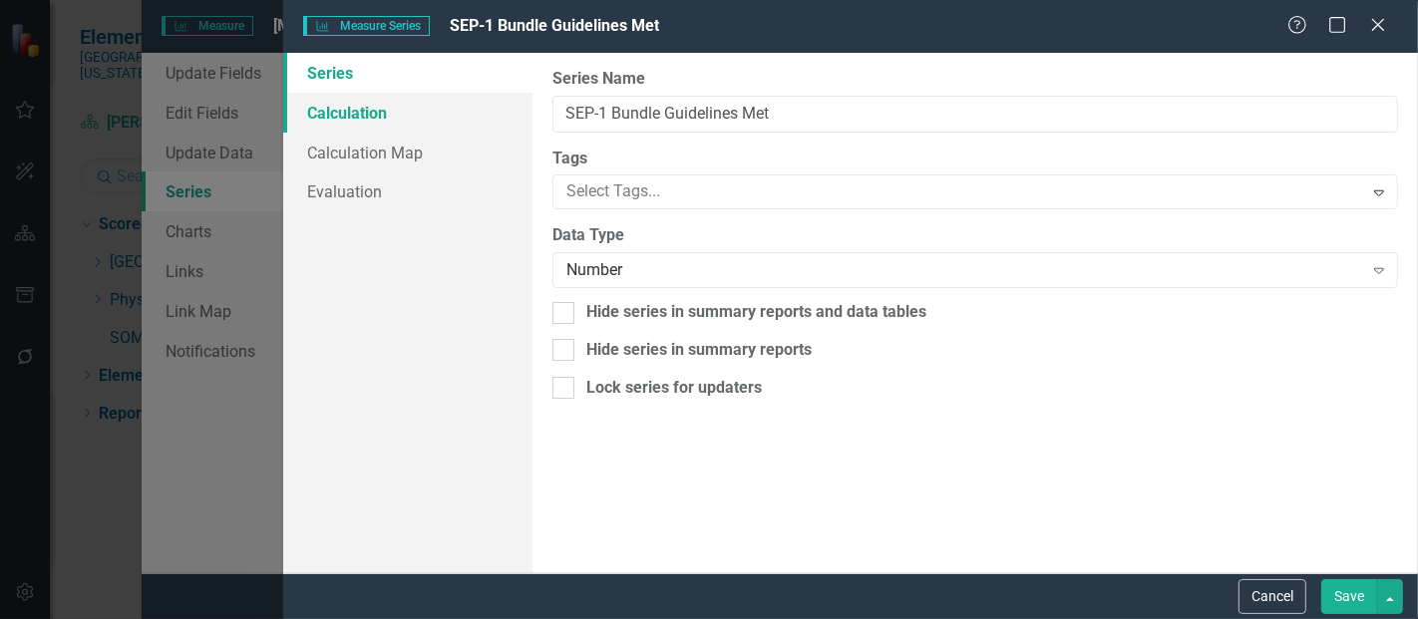
click at [391, 113] on link "Calculation" at bounding box center [407, 113] width 249 height 40
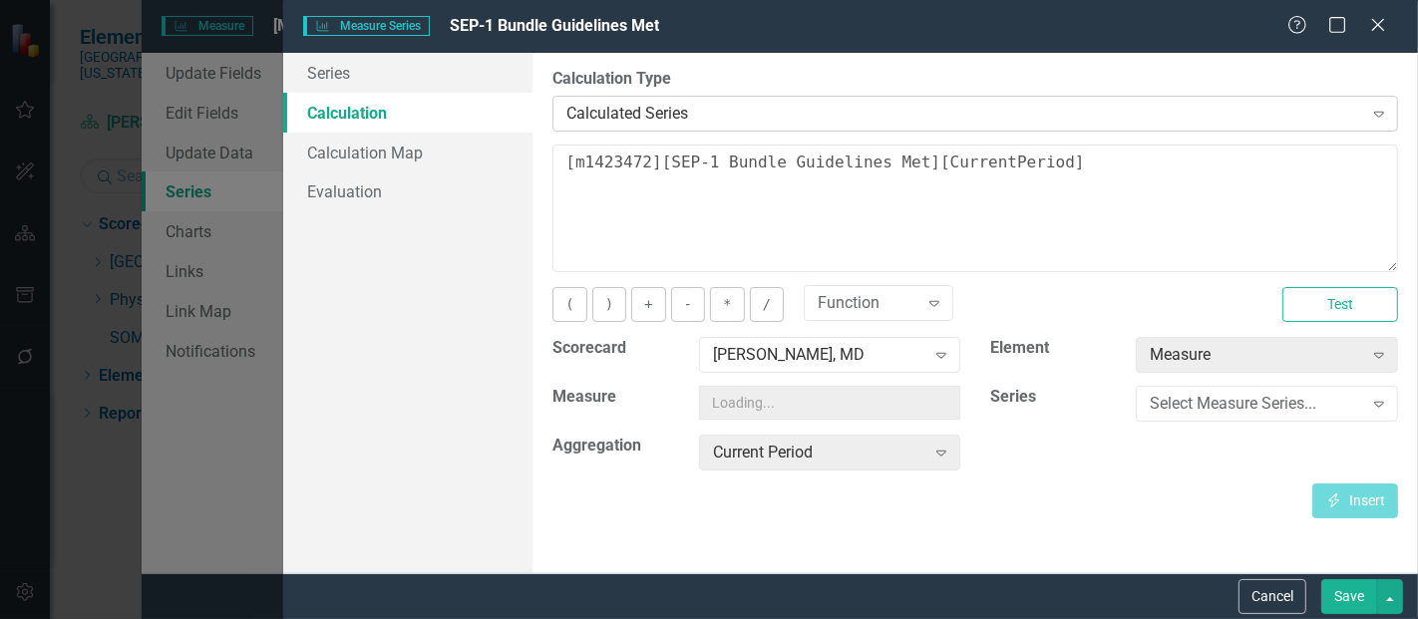
click at [747, 110] on div "Calculated Series" at bounding box center [965, 113] width 796 height 23
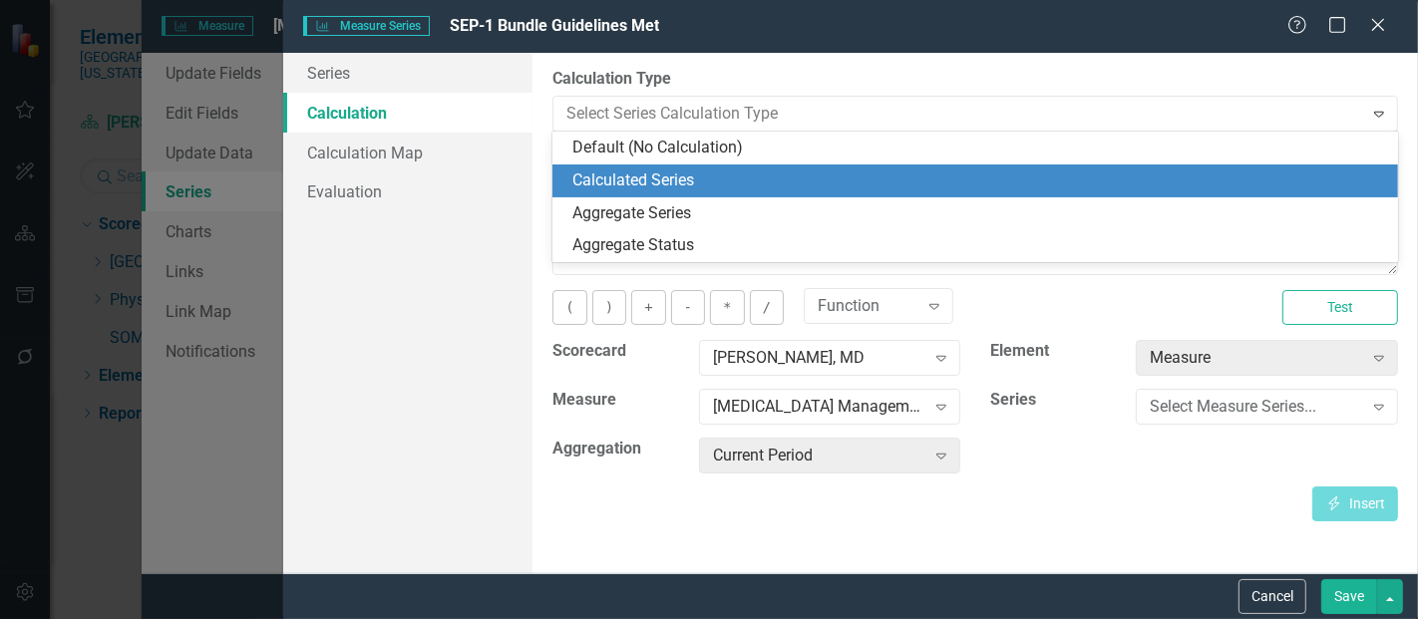
click at [871, 92] on div "Calculation Type 4 results available. Use Up and Down to choose options, press …" at bounding box center [976, 100] width 846 height 65
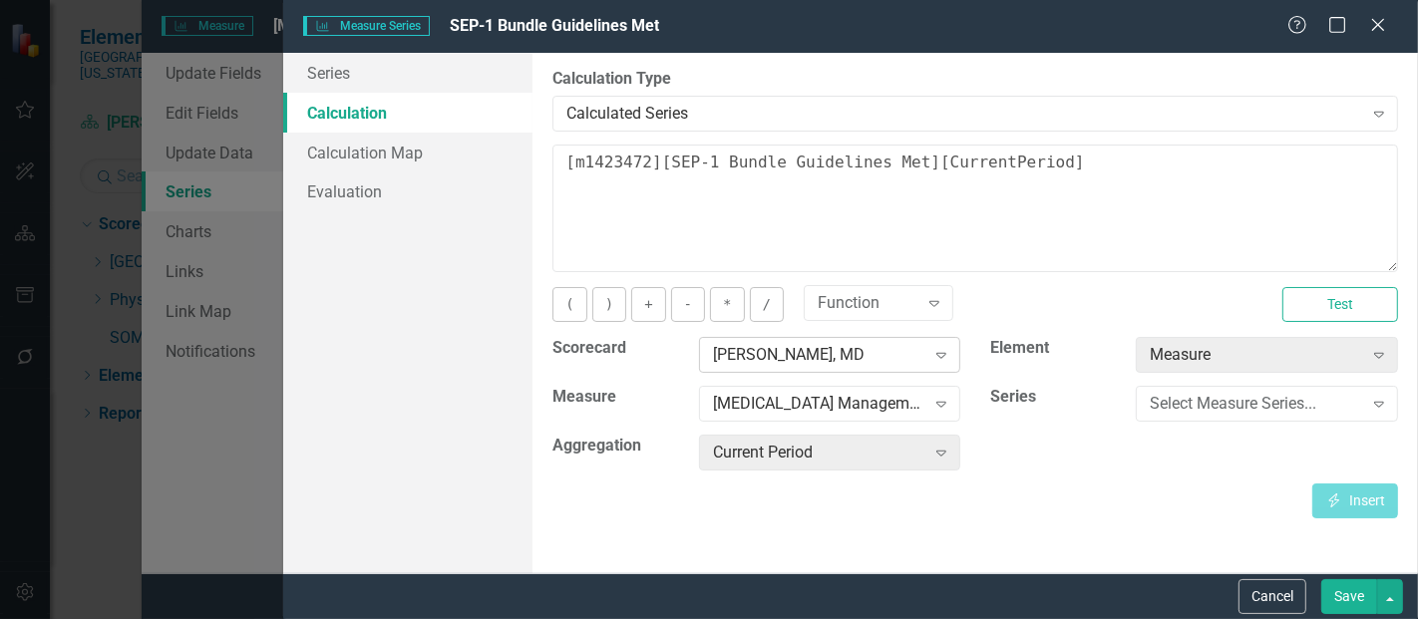
click at [838, 354] on div "[PERSON_NAME], MD" at bounding box center [819, 355] width 212 height 23
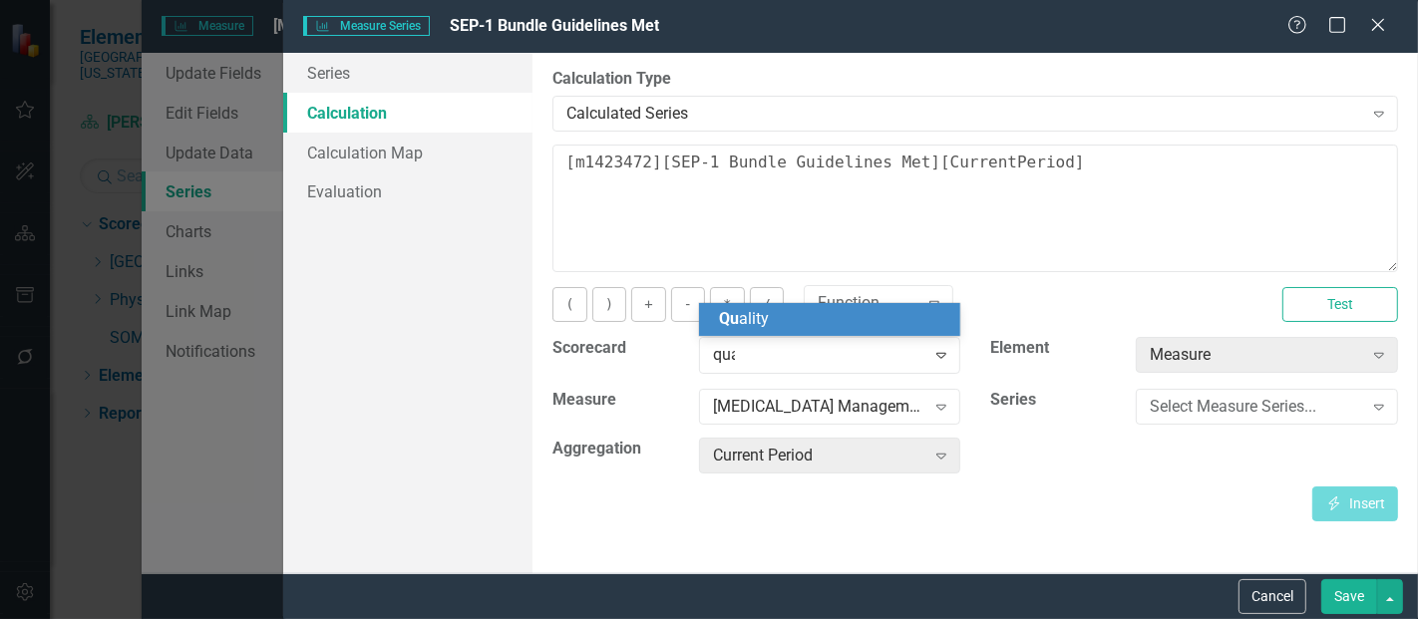
type input "qual"
click at [778, 320] on div "Qual ity" at bounding box center [834, 319] width 230 height 23
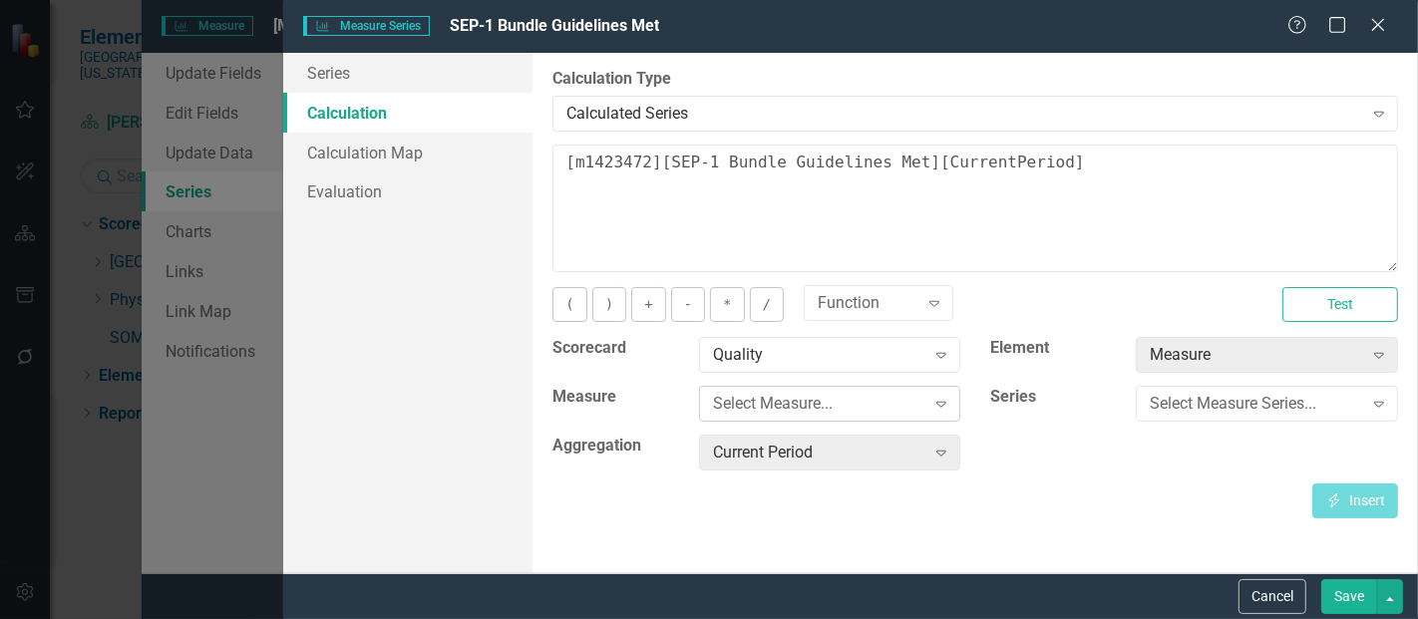
click at [800, 404] on div "Select Measure..." at bounding box center [819, 404] width 212 height 23
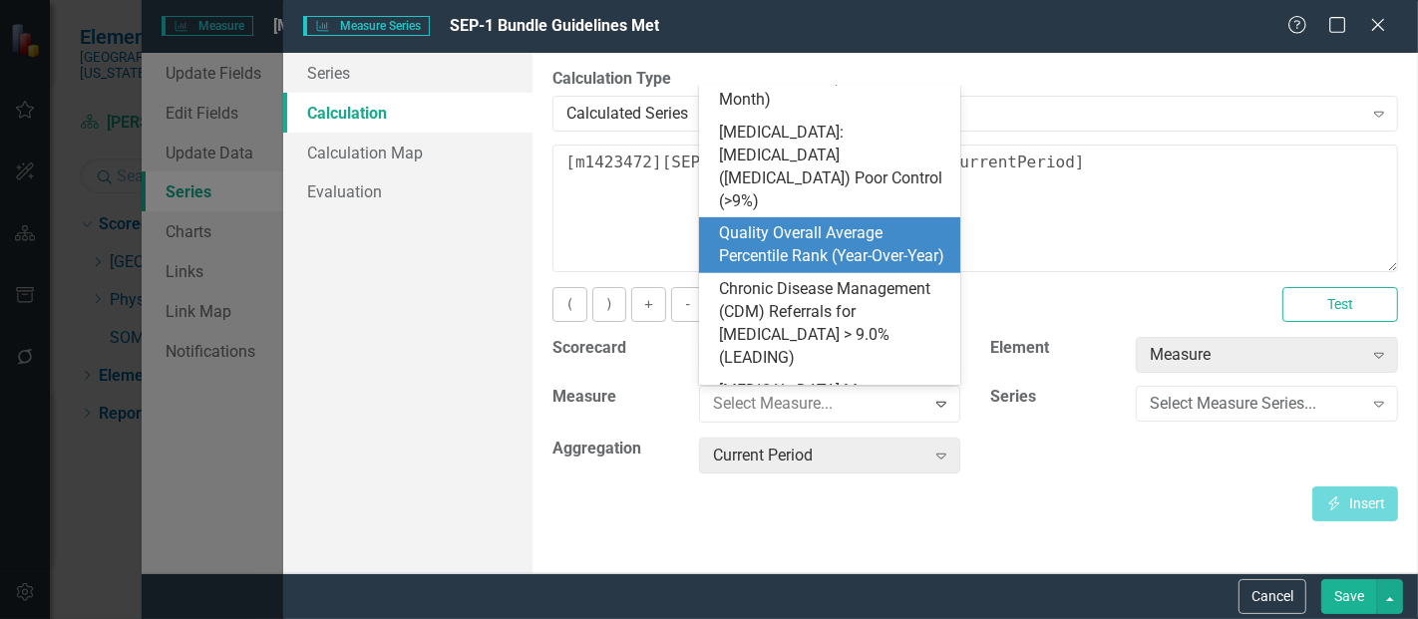
scroll to position [810, 0]
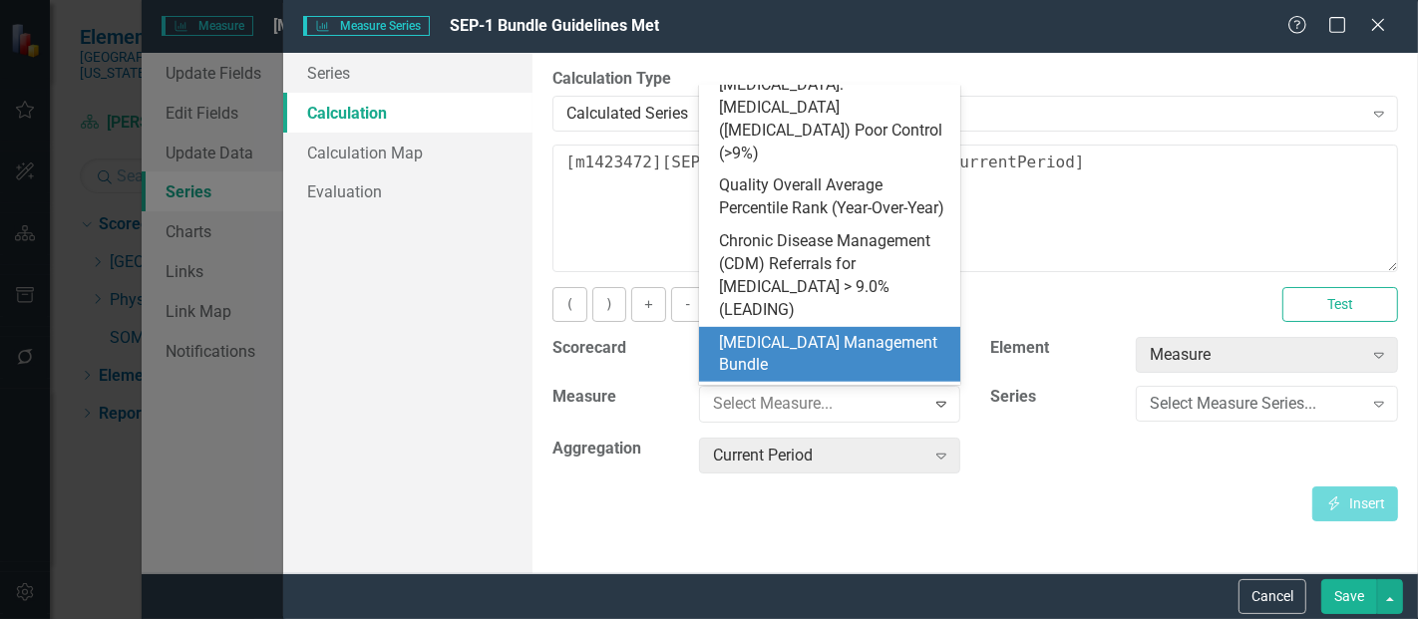
click at [790, 332] on div "[MEDICAL_DATA] Management Bundle" at bounding box center [834, 355] width 230 height 46
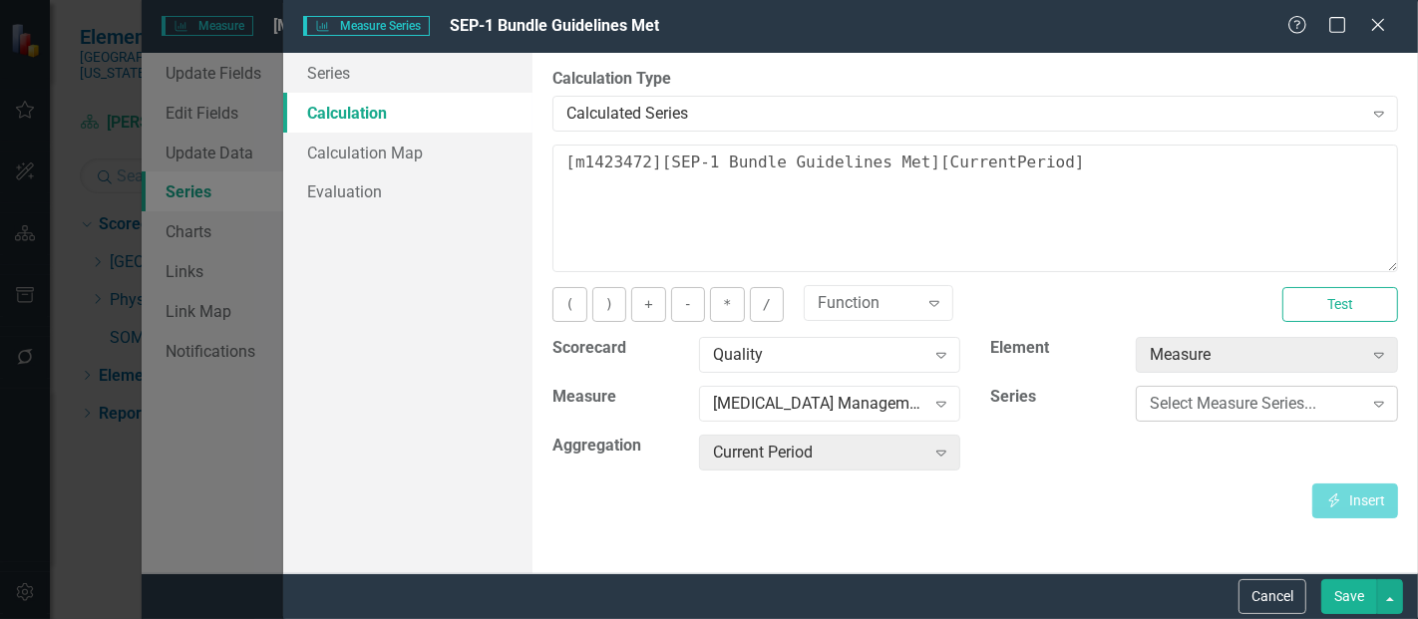
click at [1183, 409] on div "Select Measure Series..." at bounding box center [1256, 404] width 212 height 23
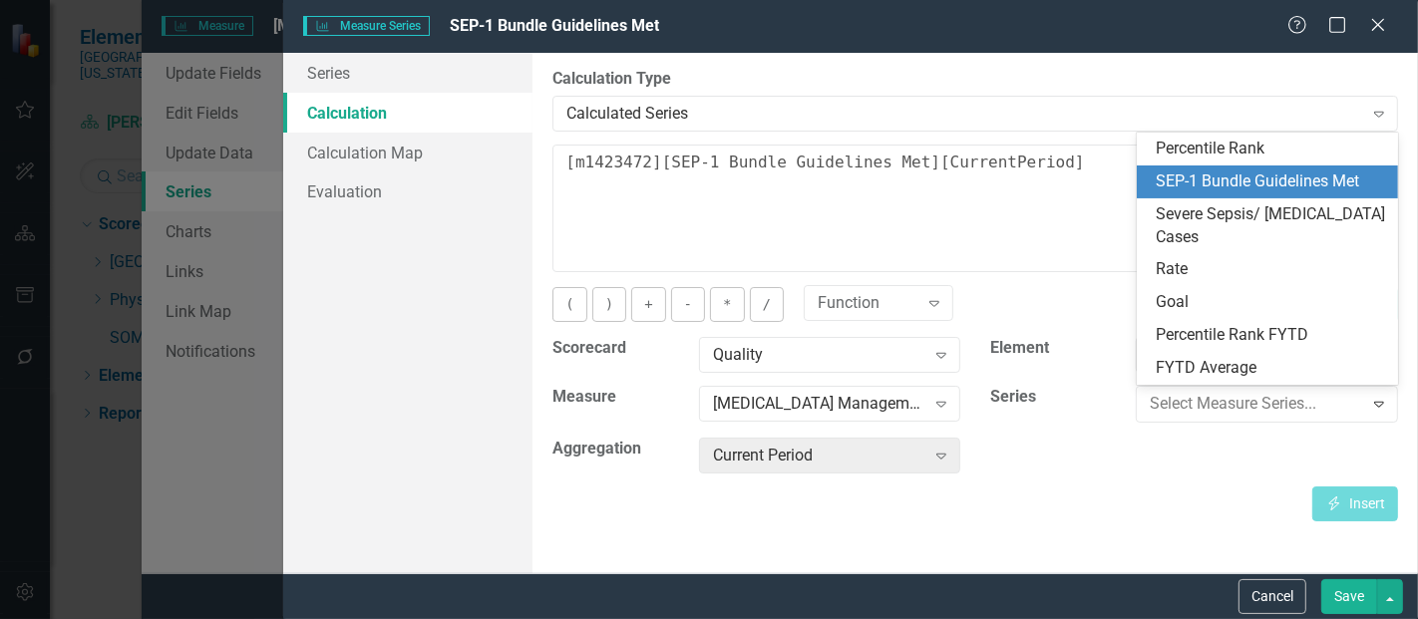
click at [1219, 173] on div "SEP-1 Bundle Guidelines Met" at bounding box center [1272, 182] width 230 height 23
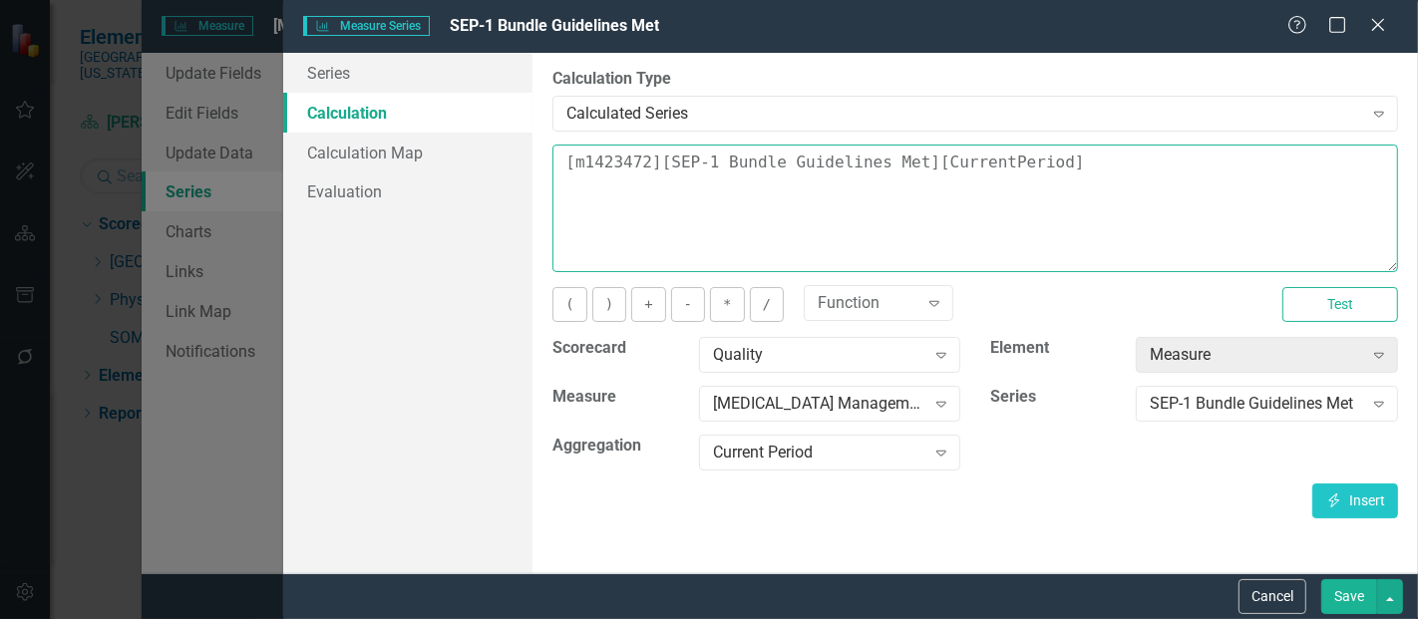
drag, startPoint x: 1192, startPoint y: 185, endPoint x: 542, endPoint y: 172, distance: 650.5
click at [542, 172] on div "By default, series in ClearPoint are not calculated. So, if you leave the form …" at bounding box center [976, 313] width 886 height 521
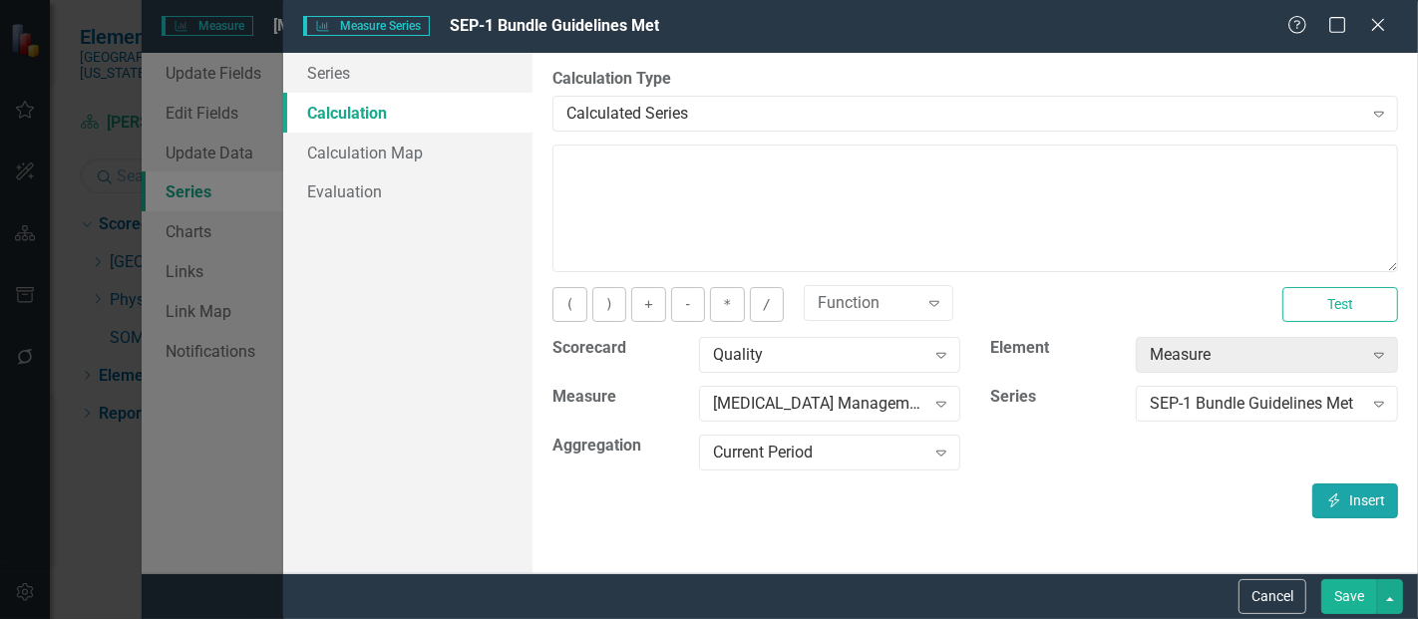
click at [1347, 504] on button "Insert Insert" at bounding box center [1356, 501] width 86 height 35
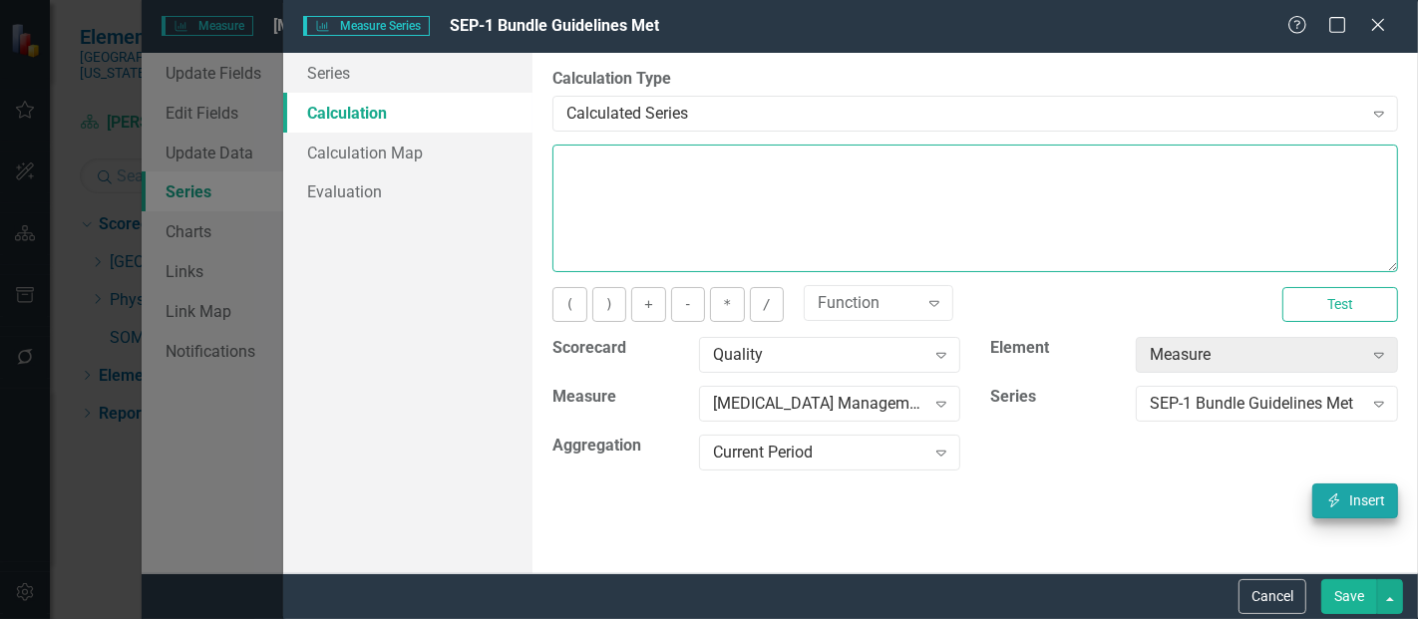
type textarea "[m1813868][SEP-1 Bundle Guidelines Met][CurrentPeriod]"
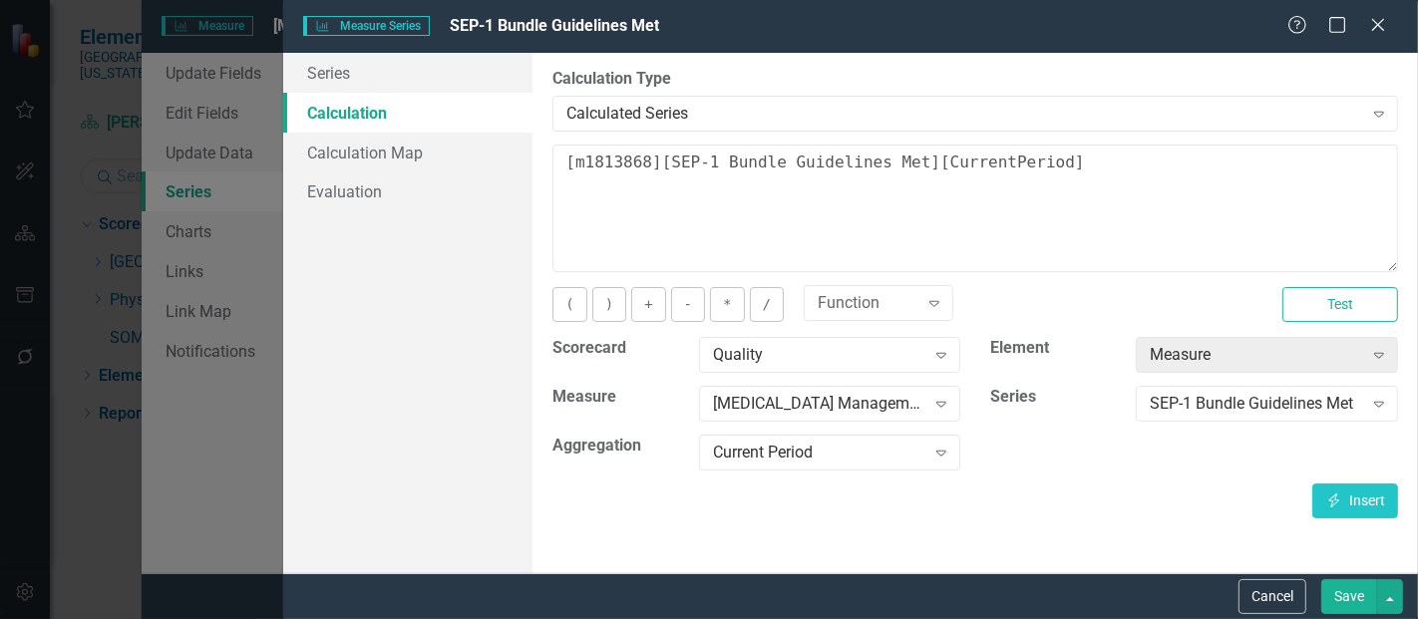
click at [1343, 595] on button "Save" at bounding box center [1350, 597] width 56 height 35
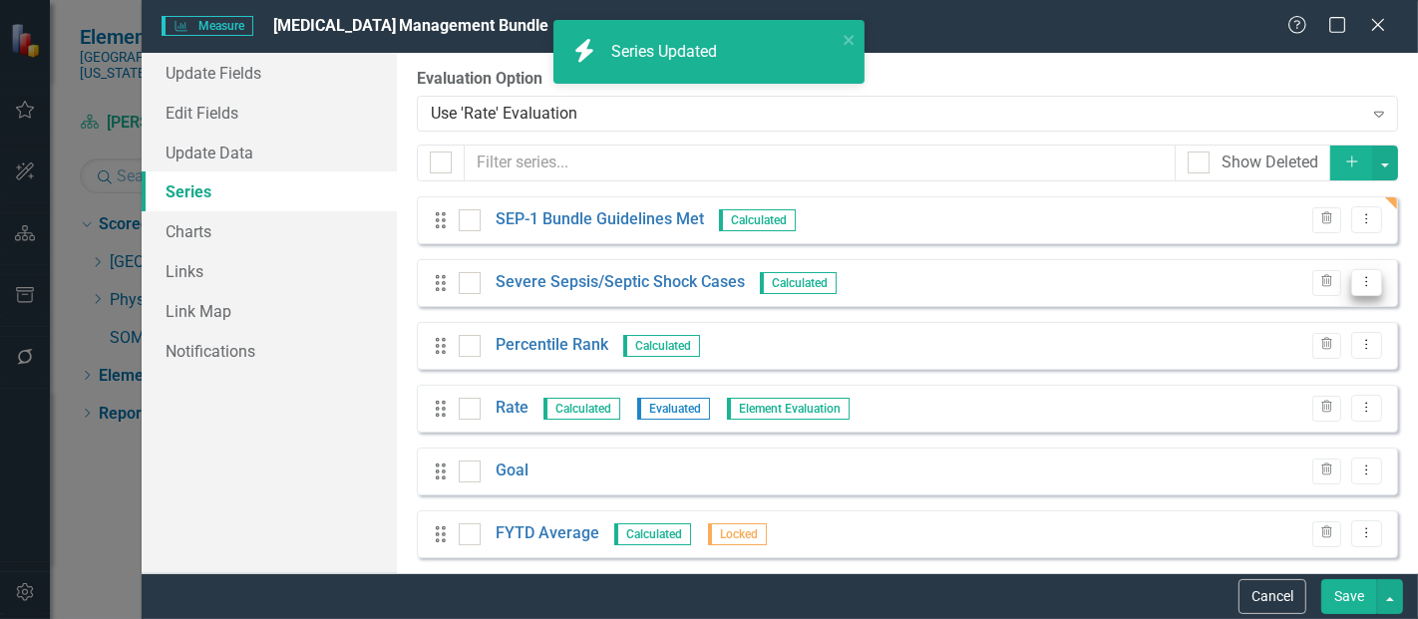
click at [1359, 285] on icon "Dropdown Menu" at bounding box center [1367, 281] width 17 height 13
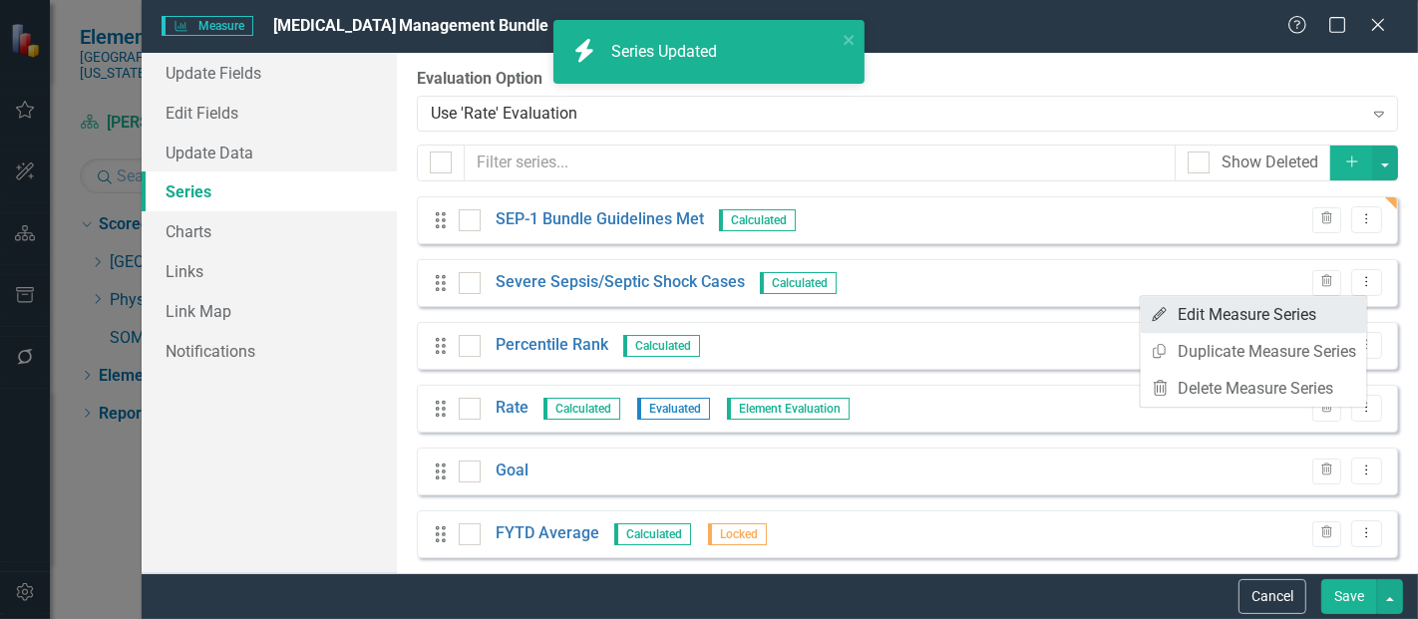
click at [1290, 320] on link "Edit Edit Measure Series" at bounding box center [1254, 314] width 226 height 37
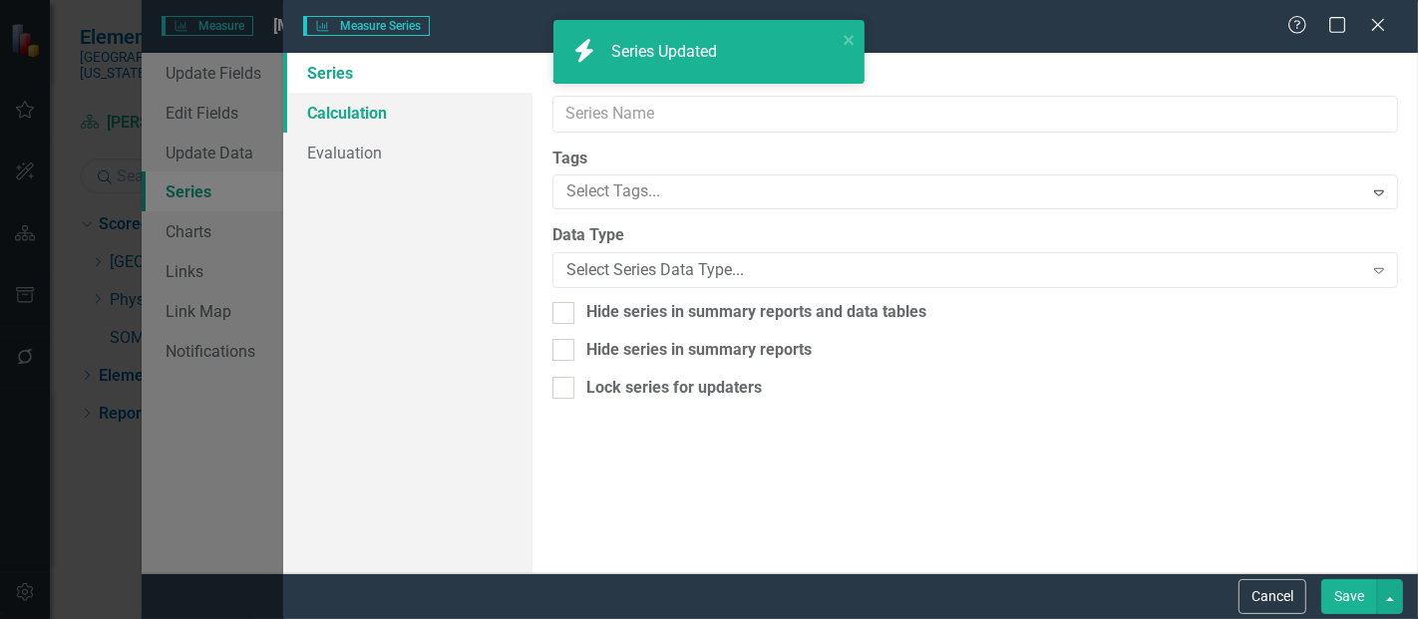
click at [319, 107] on link "Calculation" at bounding box center [407, 113] width 249 height 40
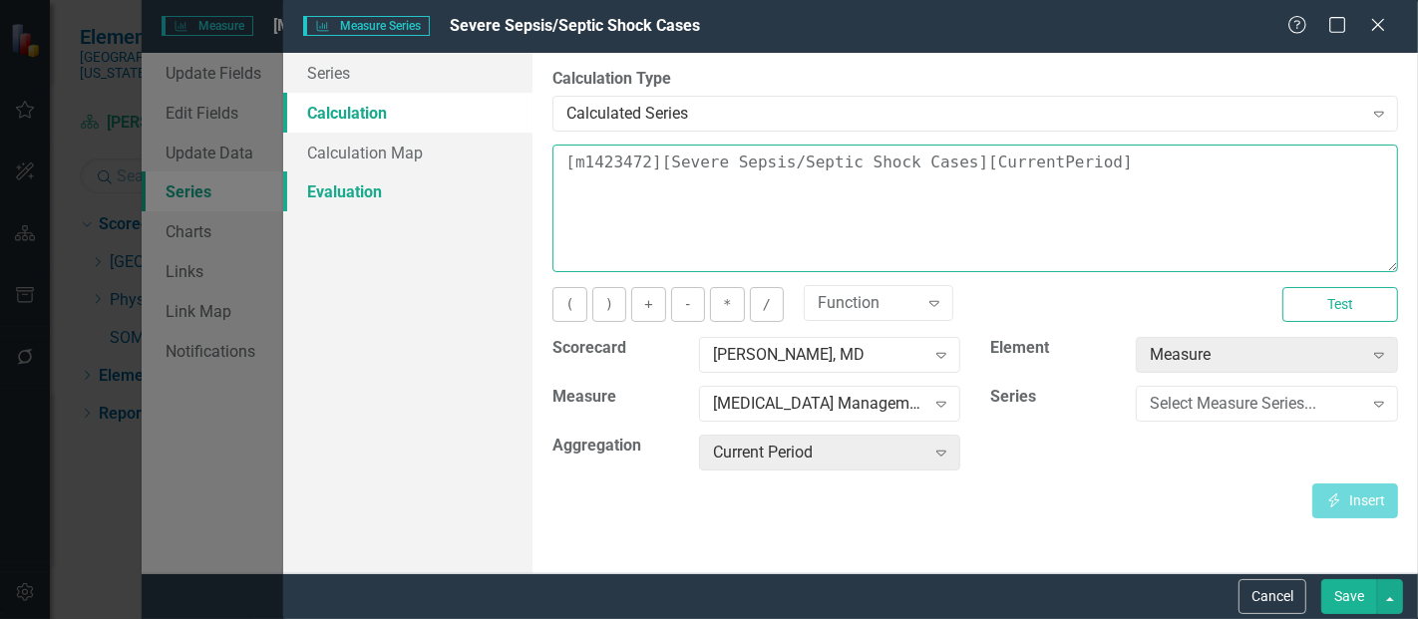
drag, startPoint x: 1152, startPoint y: 173, endPoint x: 476, endPoint y: 191, distance: 676.5
click at [476, 191] on div "Series Calculation Calculation Map Evaluation From this page, you can edit the …" at bounding box center [850, 313] width 1135 height 521
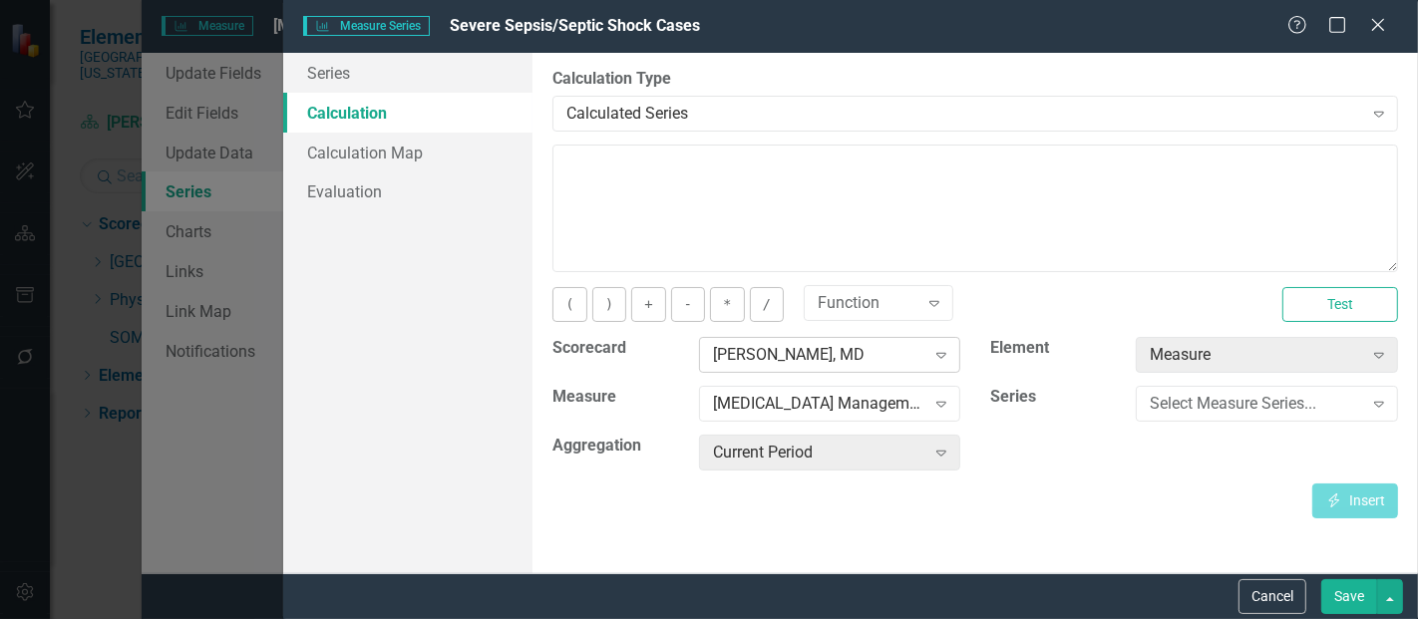
click at [792, 358] on div "[PERSON_NAME], MD" at bounding box center [819, 355] width 212 height 23
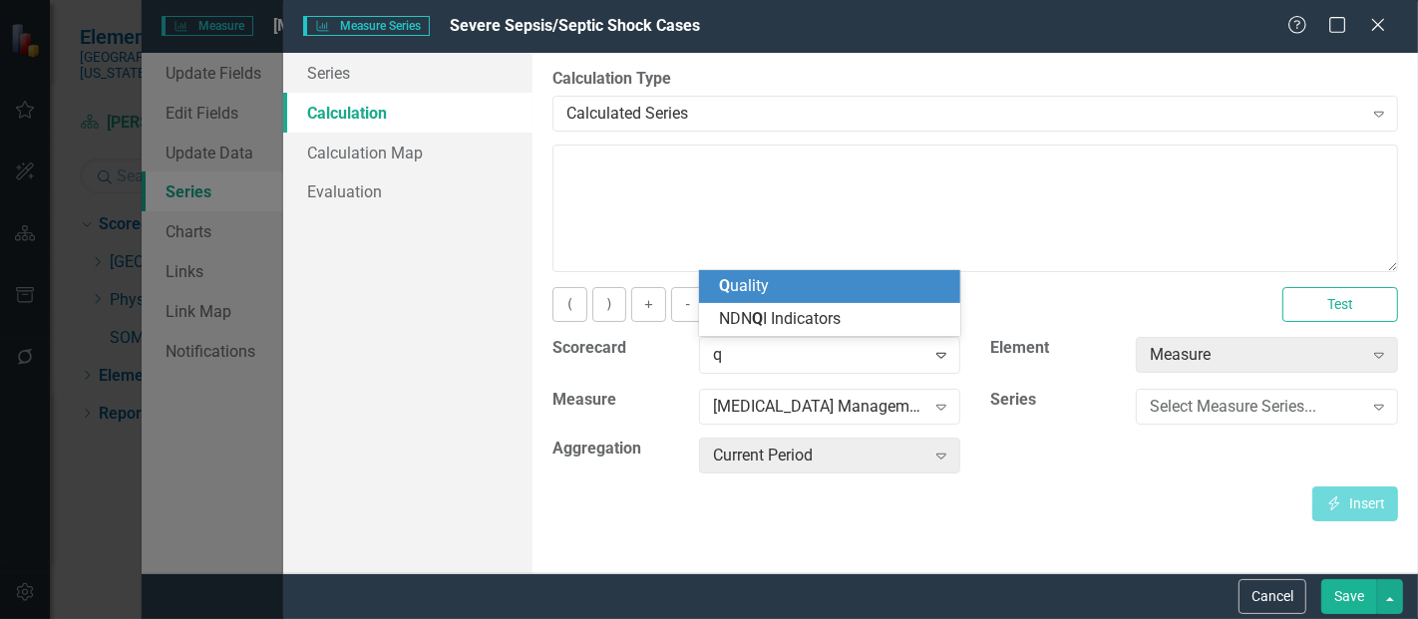
scroll to position [0, 0]
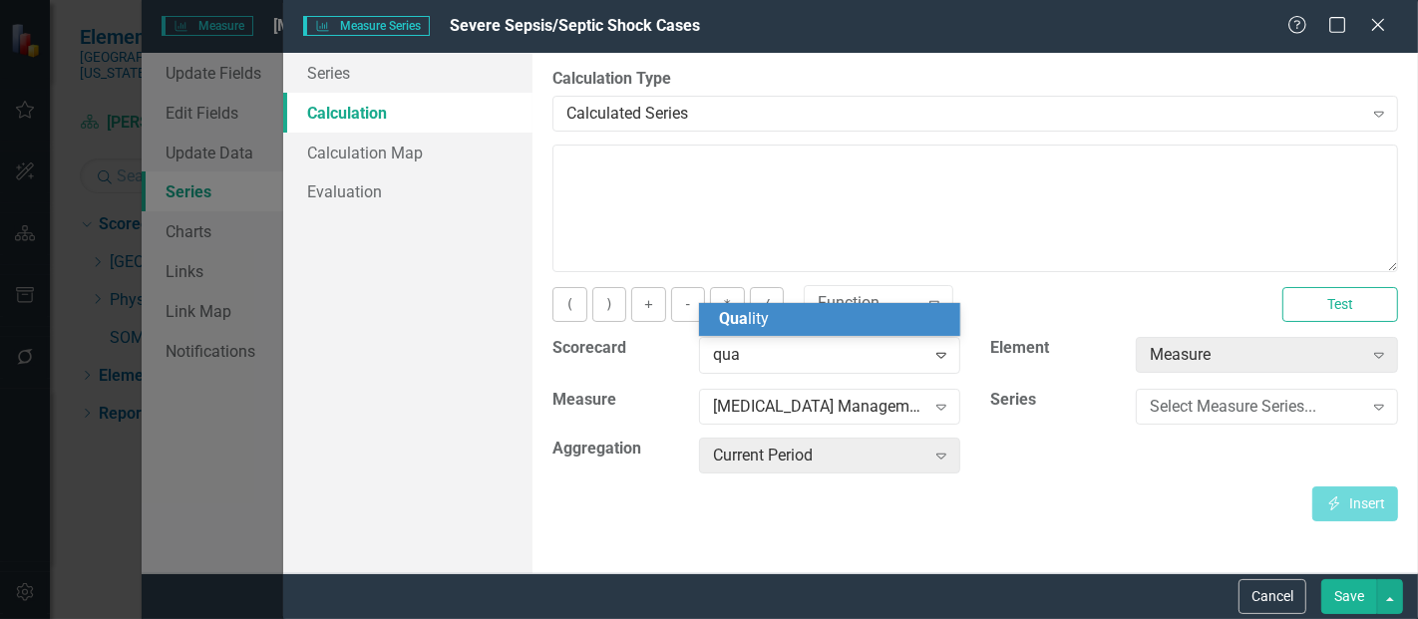
type input "qual"
click at [778, 306] on div "Qual ity" at bounding box center [830, 319] width 262 height 33
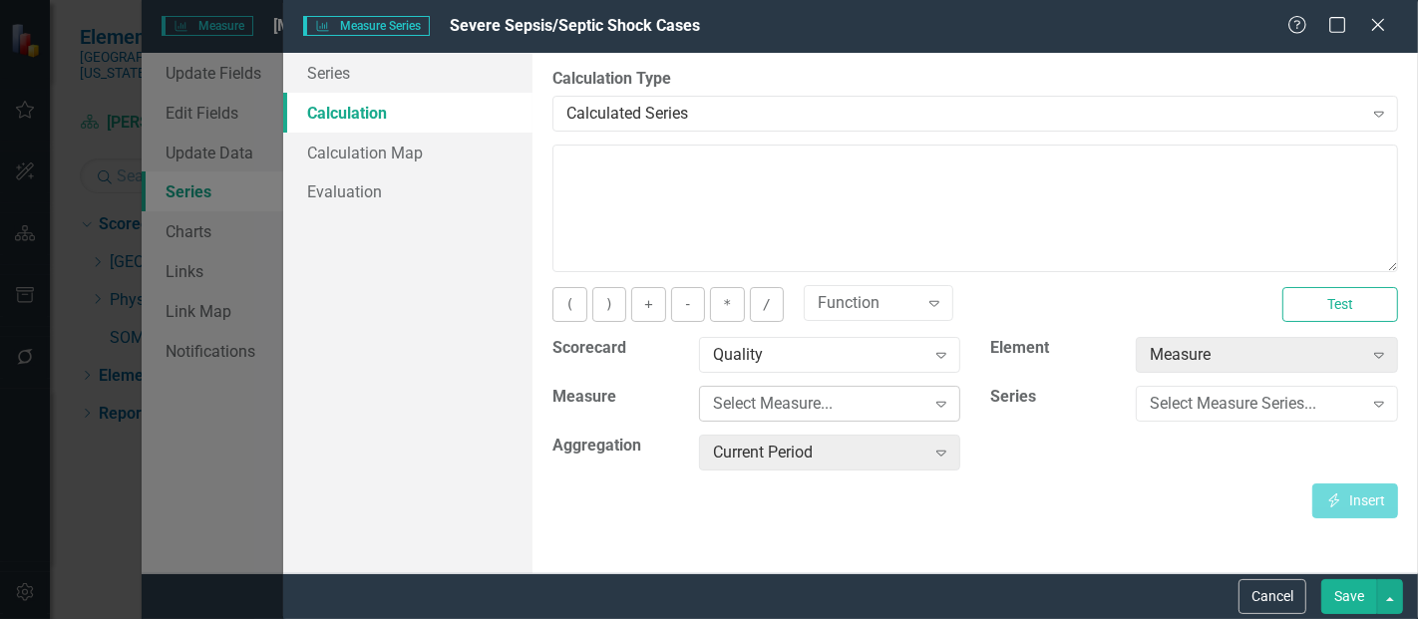
click at [780, 402] on div "Select Measure..." at bounding box center [819, 404] width 212 height 23
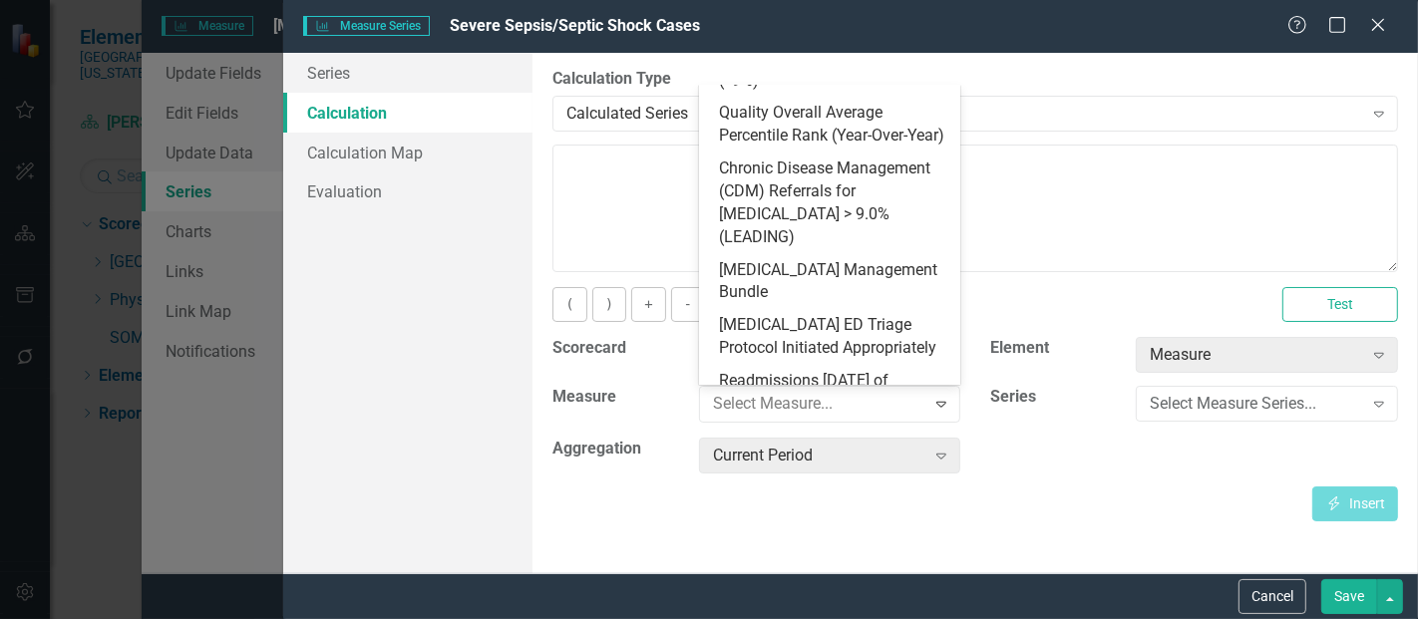
scroll to position [886, 0]
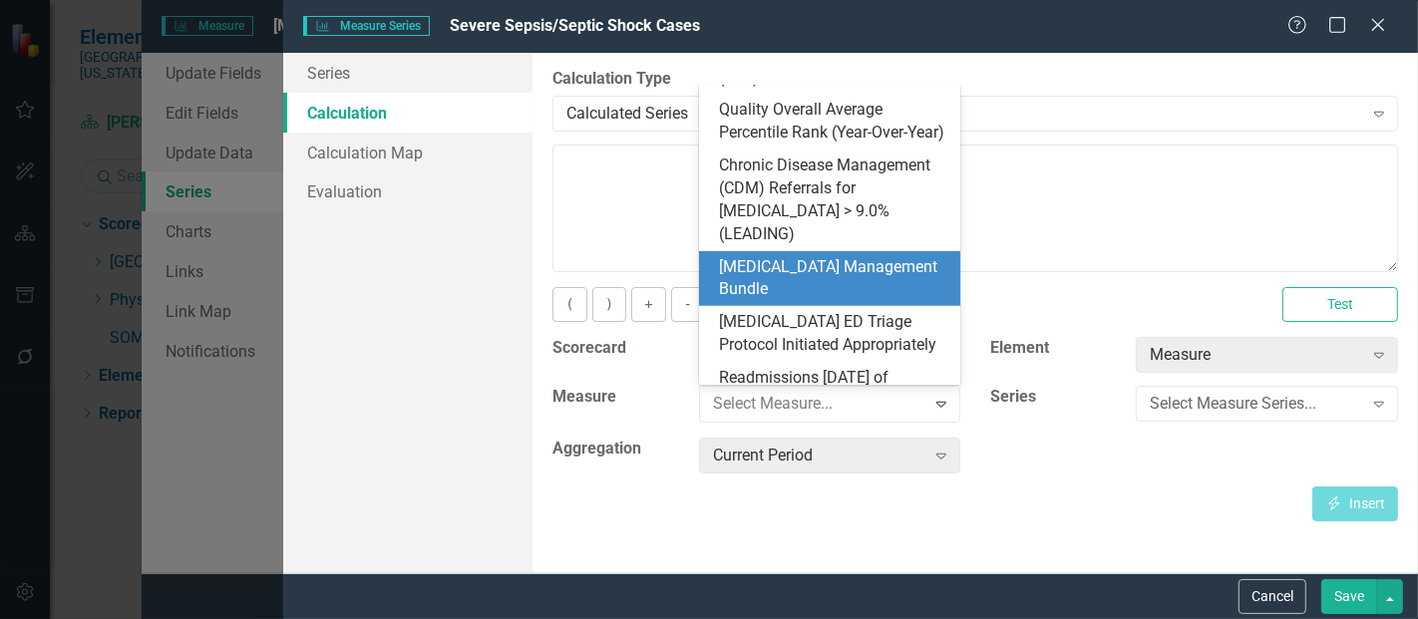
click at [802, 256] on div "[MEDICAL_DATA] Management Bundle" at bounding box center [834, 279] width 230 height 46
click at [1211, 409] on div "Select Measure Series..." at bounding box center [1256, 404] width 212 height 23
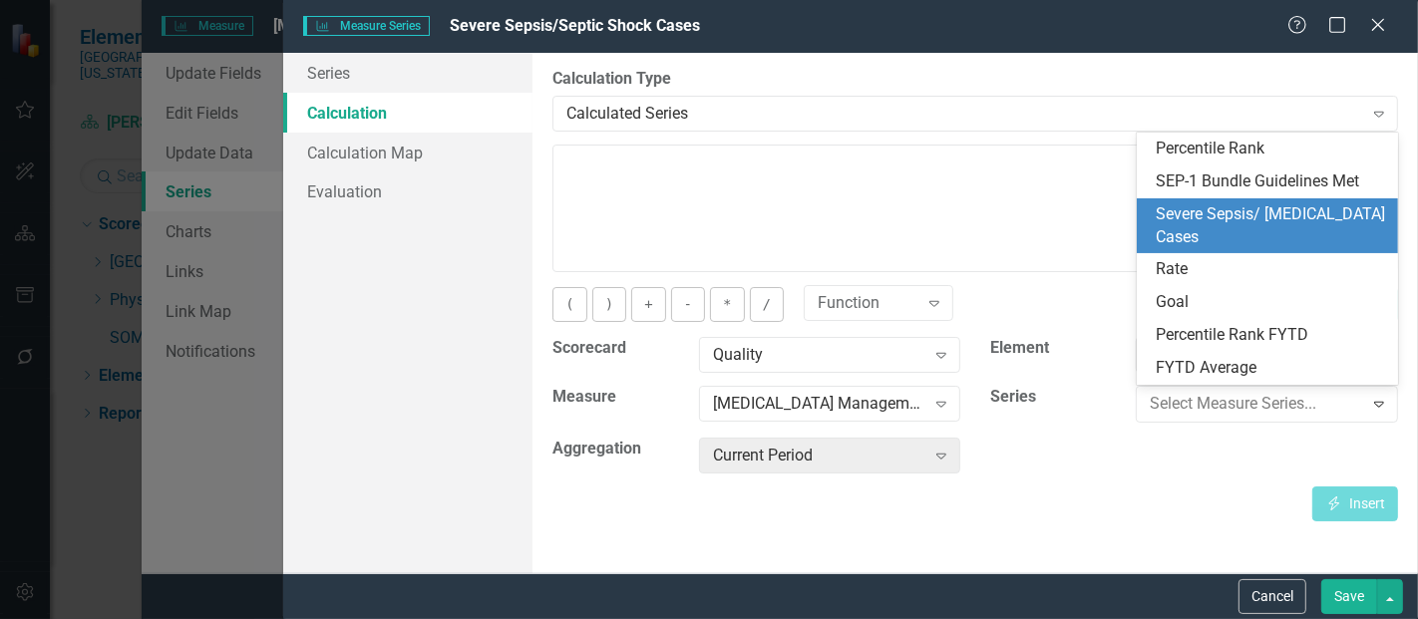
click at [1230, 214] on div "Severe Sepsis/ Septic Shock Cases" at bounding box center [1272, 226] width 230 height 46
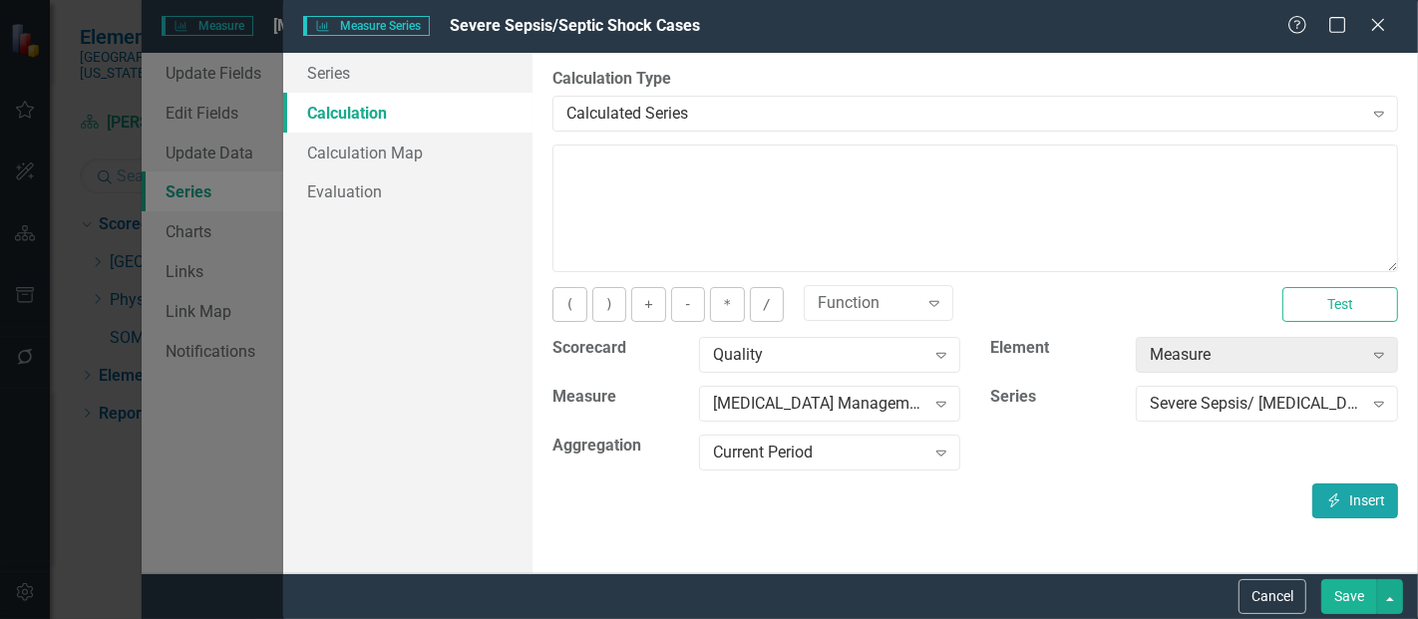
click at [1337, 494] on icon "Insert" at bounding box center [1335, 501] width 18 height 14
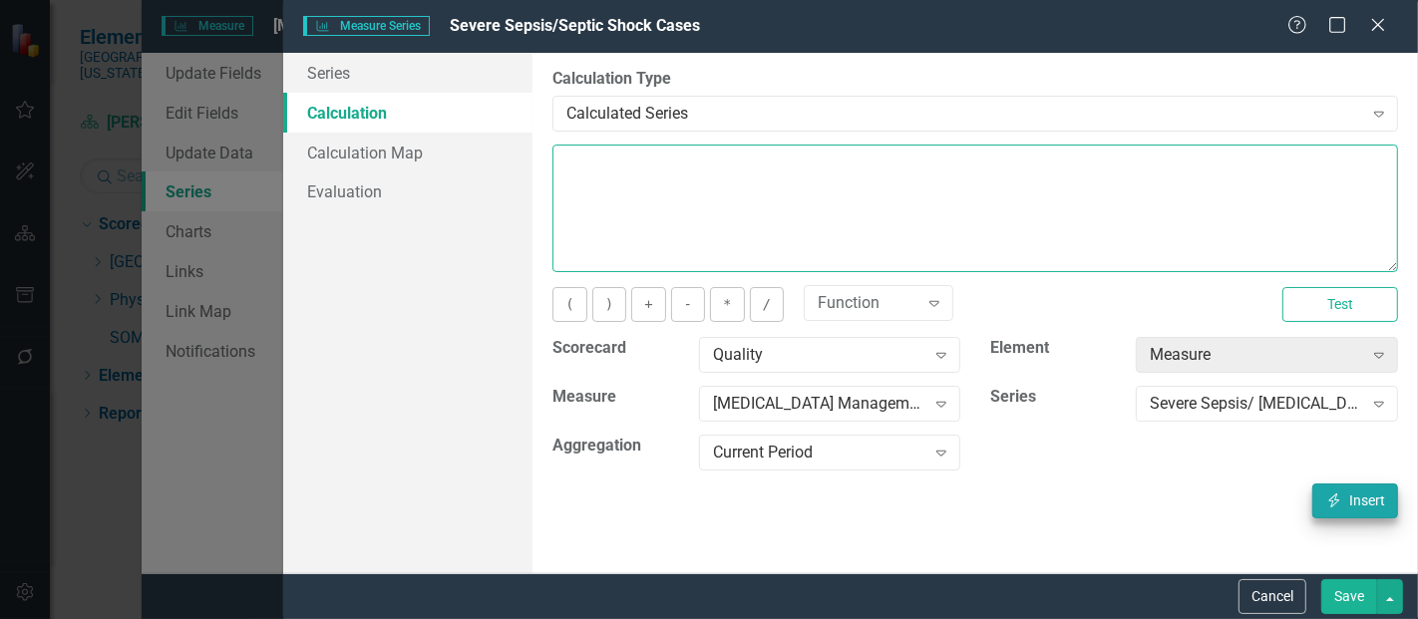
type textarea "[m1813868][Severe Sepsis/ Septic Shock Cases][CurrentPeriod]"
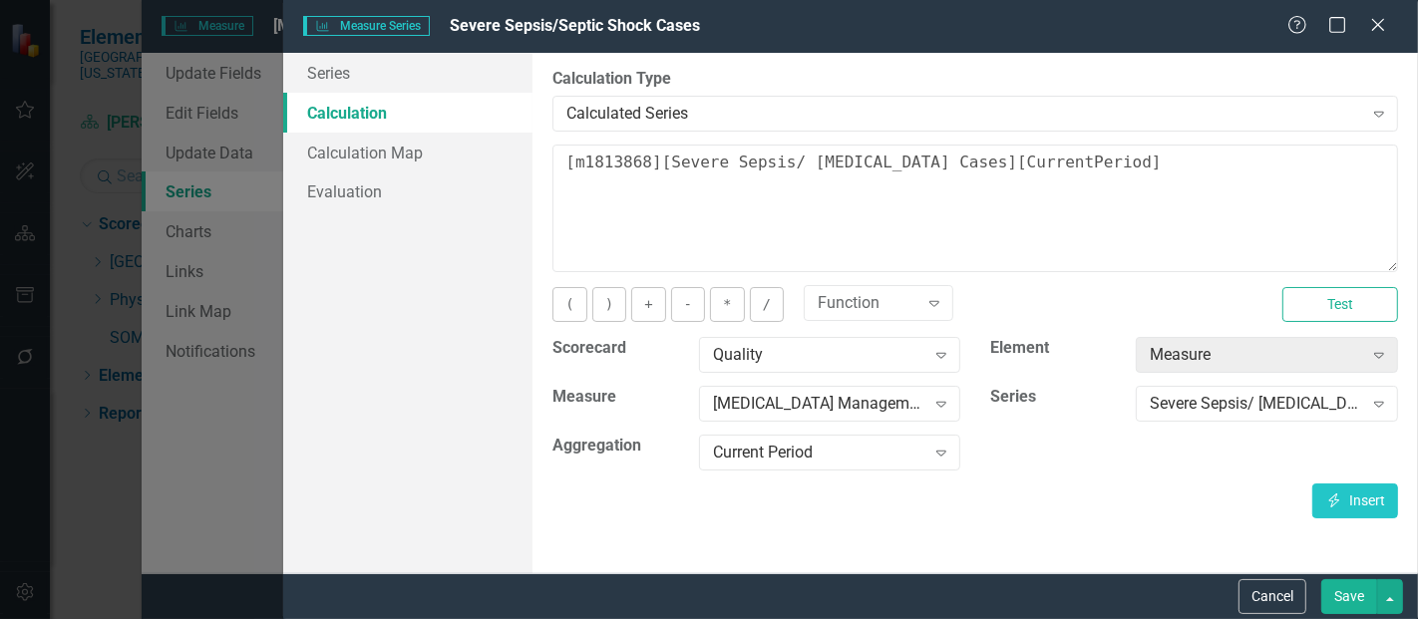
click at [1342, 580] on button "Save" at bounding box center [1350, 597] width 56 height 35
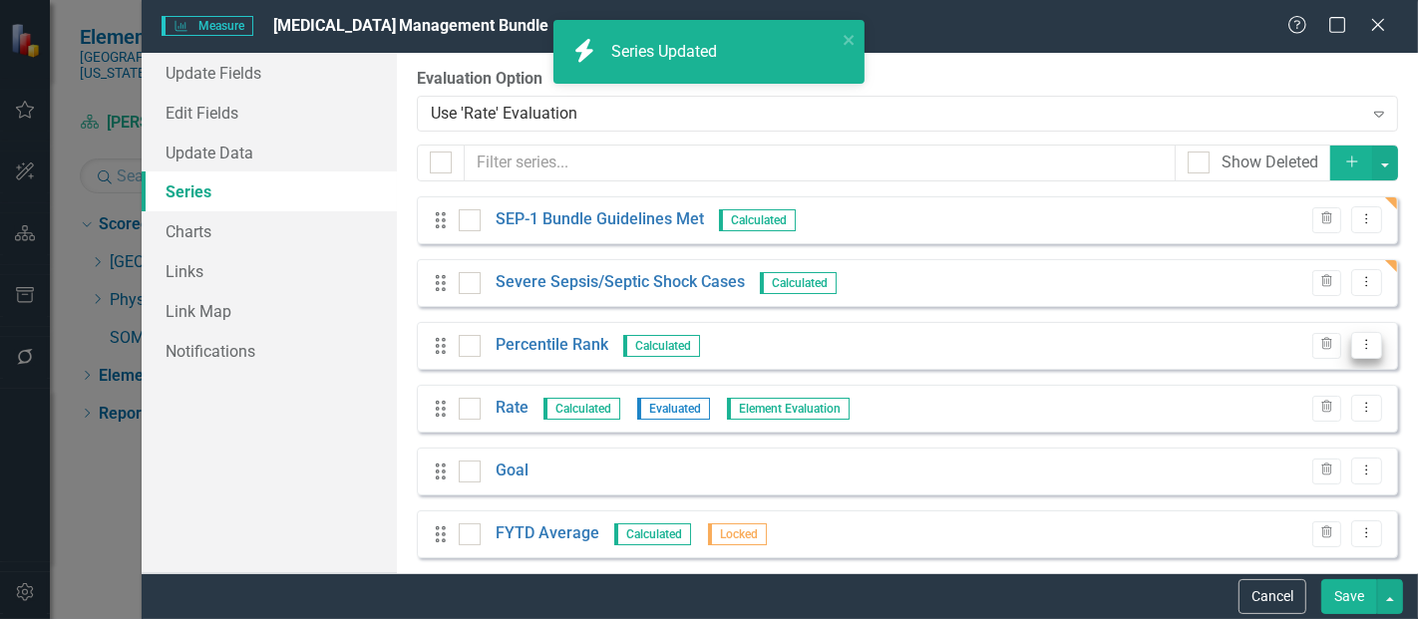
click at [1365, 346] on button "Dropdown Menu" at bounding box center [1367, 345] width 31 height 27
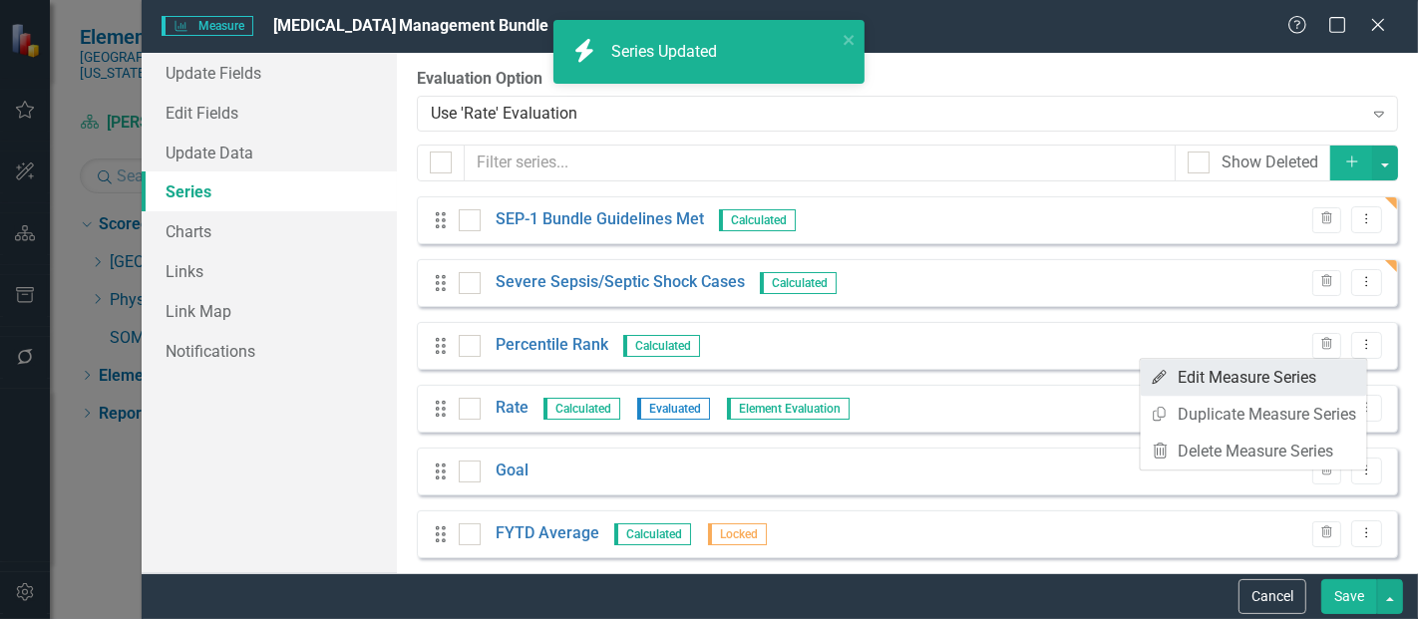
click at [1268, 373] on link "Edit Edit Measure Series" at bounding box center [1254, 377] width 226 height 37
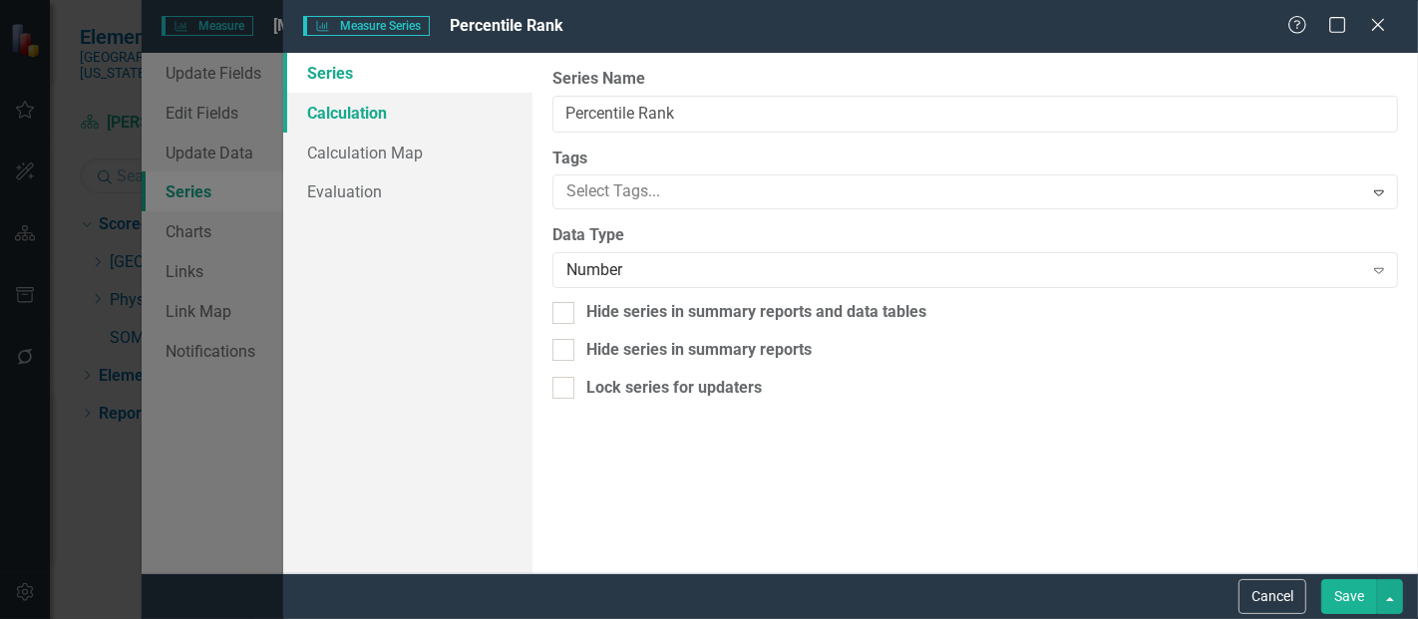
click at [353, 115] on link "Calculation" at bounding box center [407, 113] width 249 height 40
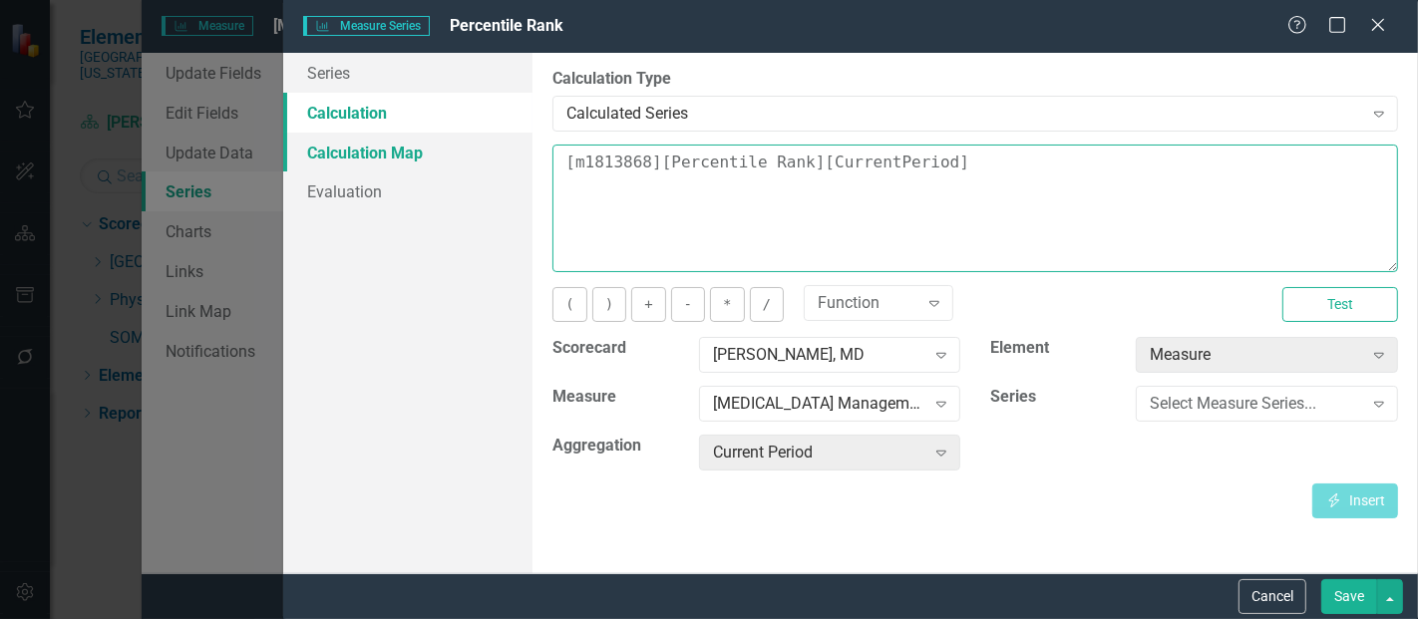
drag, startPoint x: 1002, startPoint y: 170, endPoint x: 504, endPoint y: 142, distance: 499.5
click at [504, 142] on div "Series Calculation Calculation Map Evaluation From this page, you can edit the …" at bounding box center [850, 313] width 1135 height 521
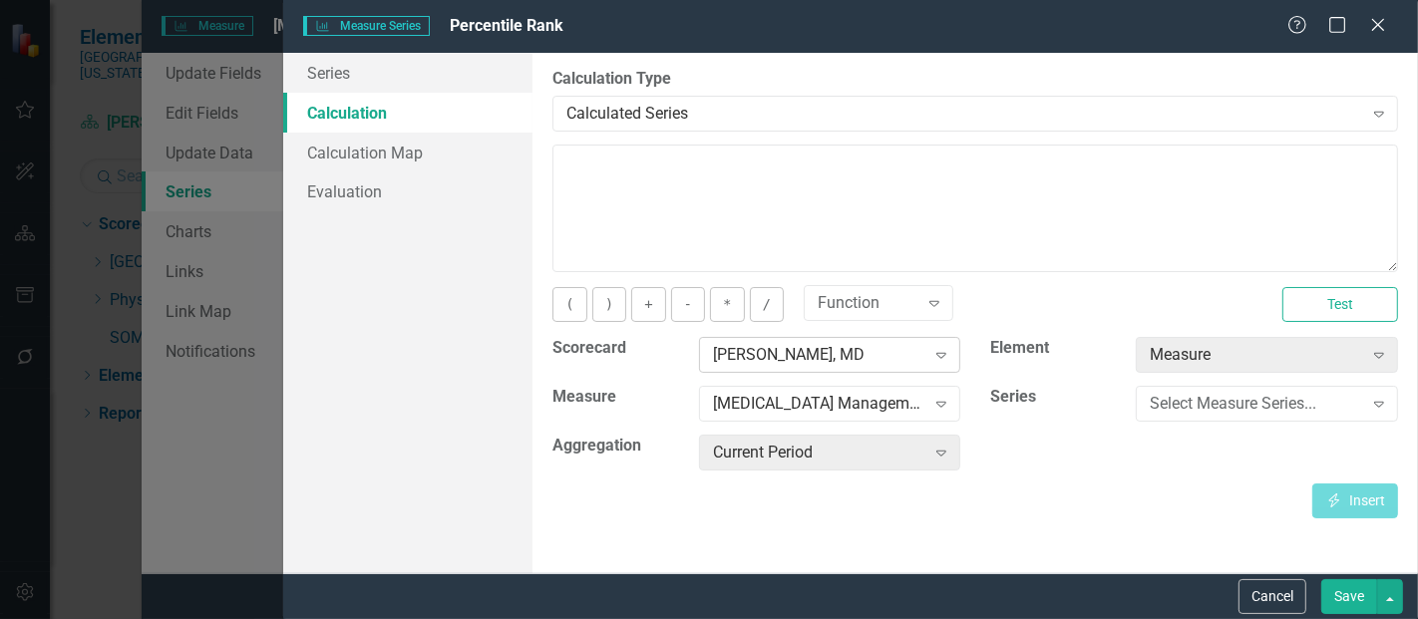
click at [798, 350] on div "[PERSON_NAME], MD" at bounding box center [819, 355] width 212 height 23
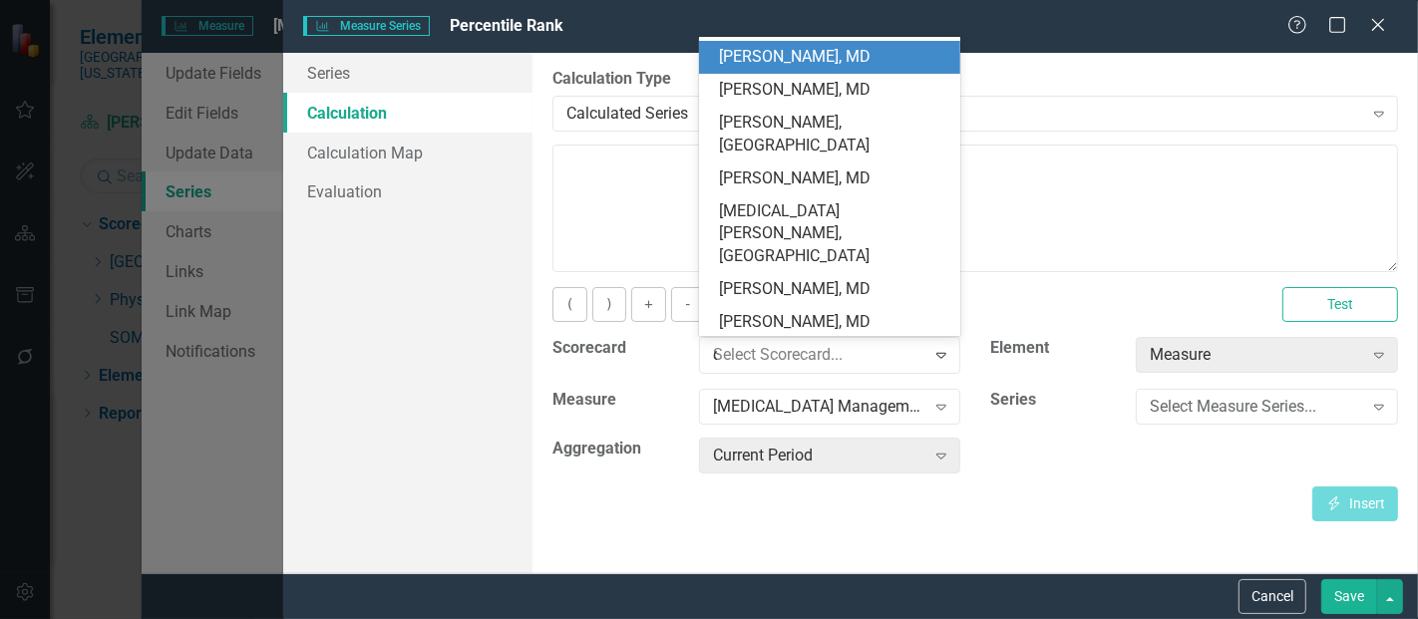
scroll to position [0, 0]
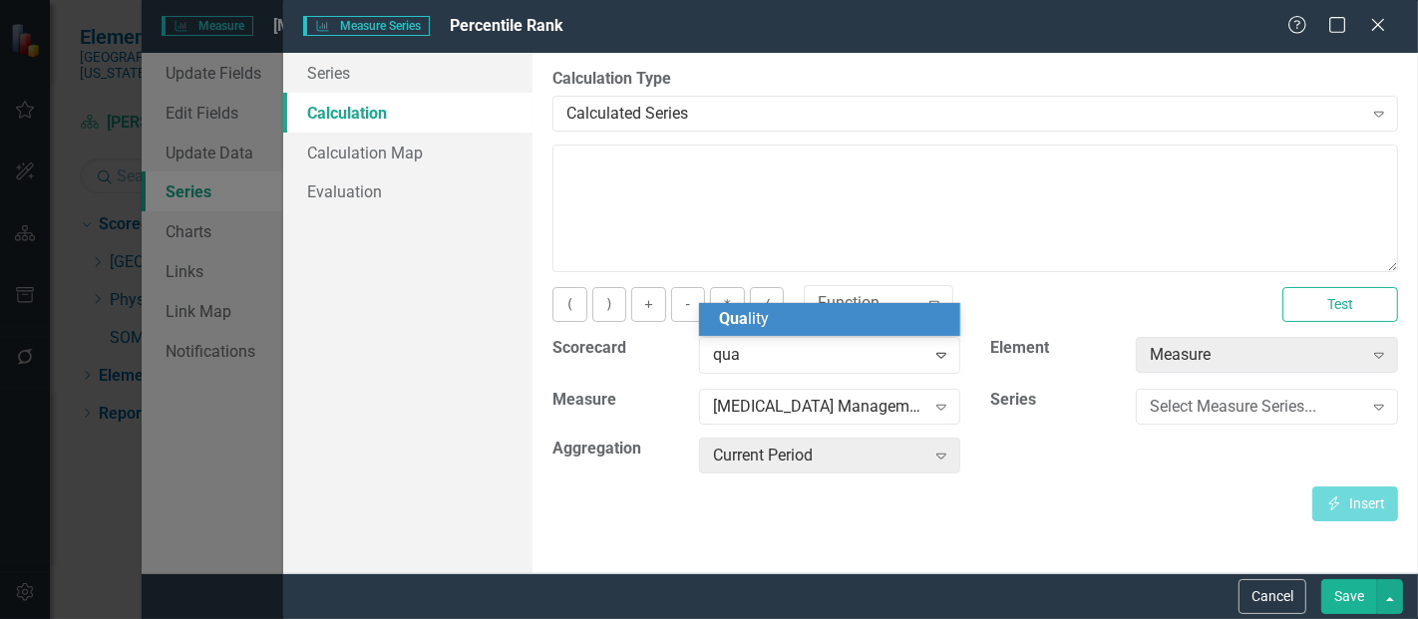
type input "qual"
click at [777, 325] on div "Qual ity" at bounding box center [834, 319] width 230 height 23
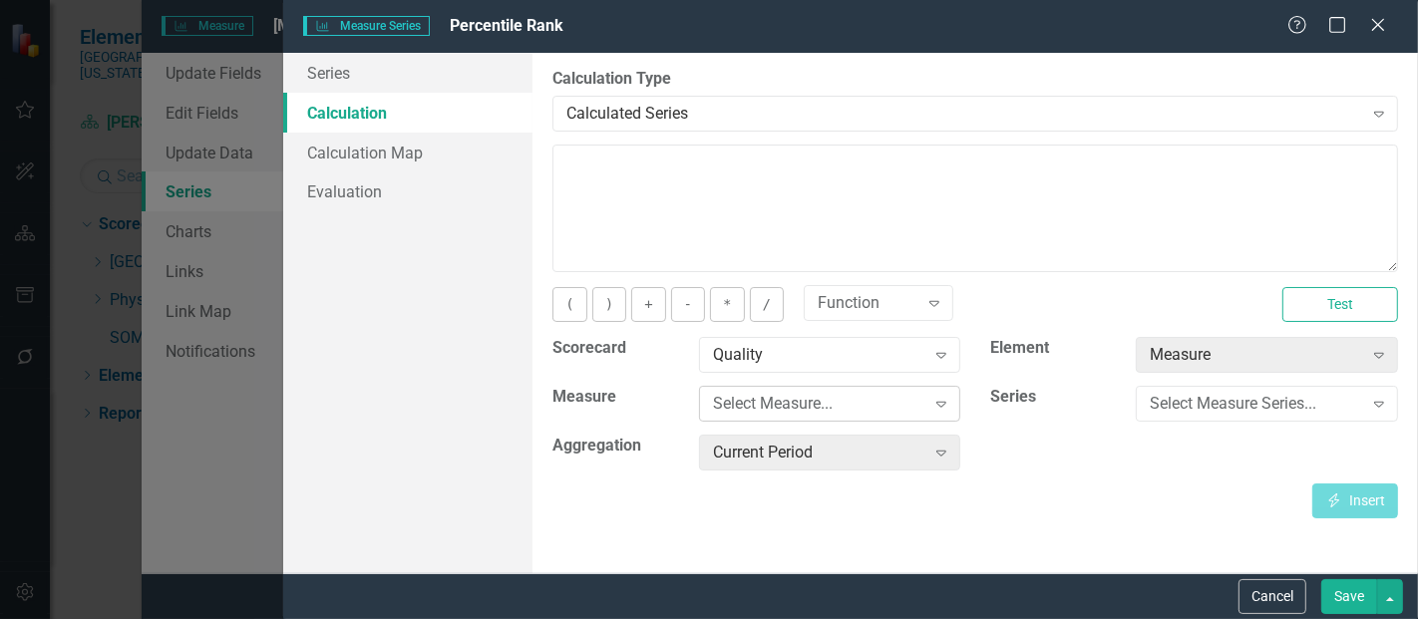
click at [780, 395] on div "Select Measure..." at bounding box center [819, 404] width 212 height 23
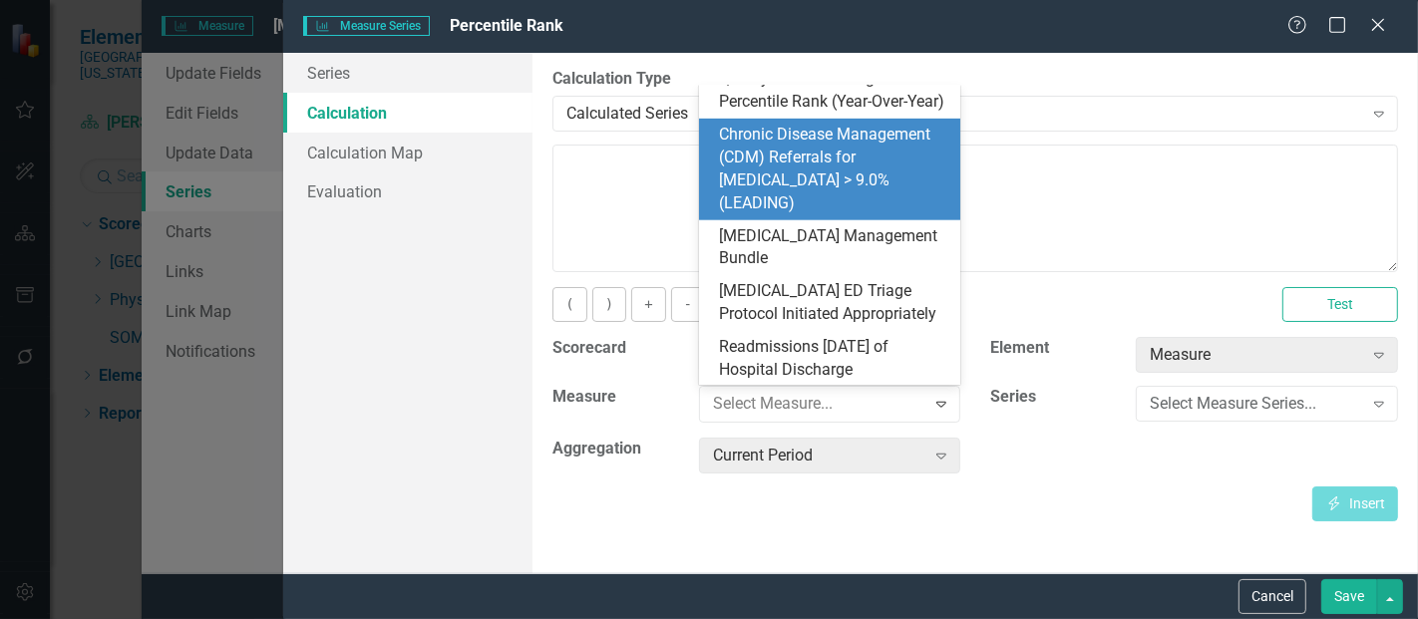
scroll to position [922, 0]
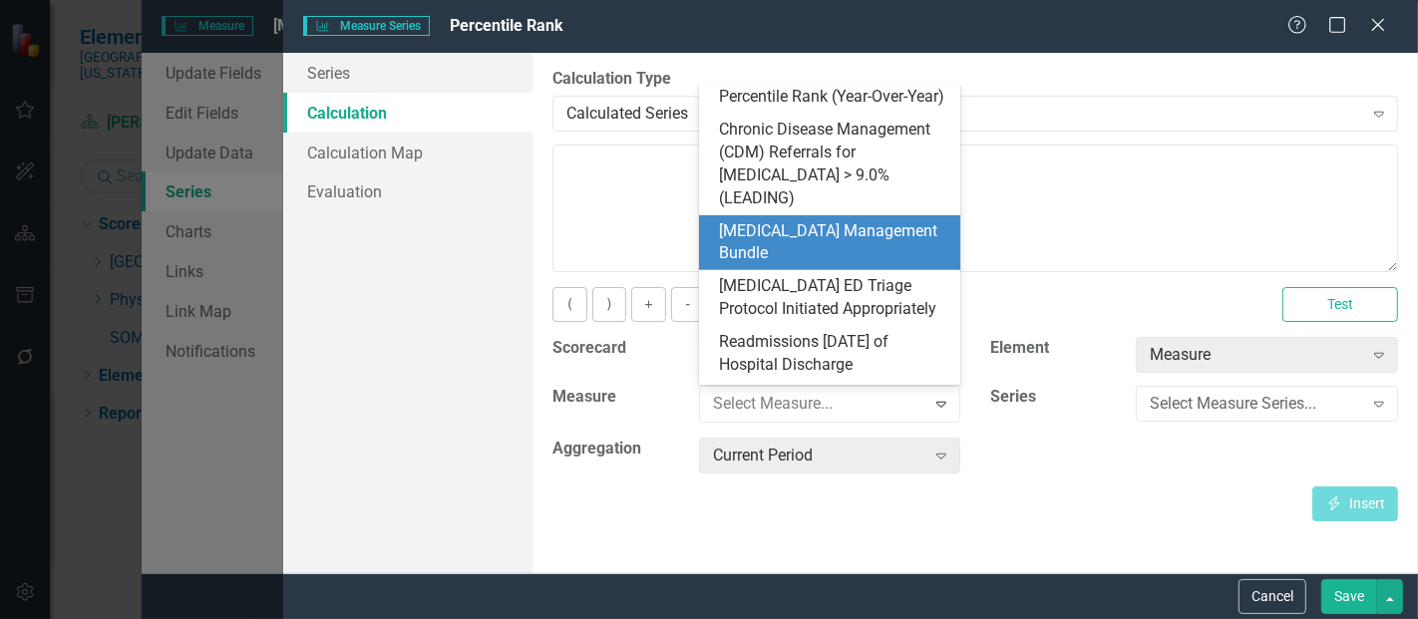
click at [812, 220] on div "[MEDICAL_DATA] Management Bundle" at bounding box center [834, 243] width 230 height 46
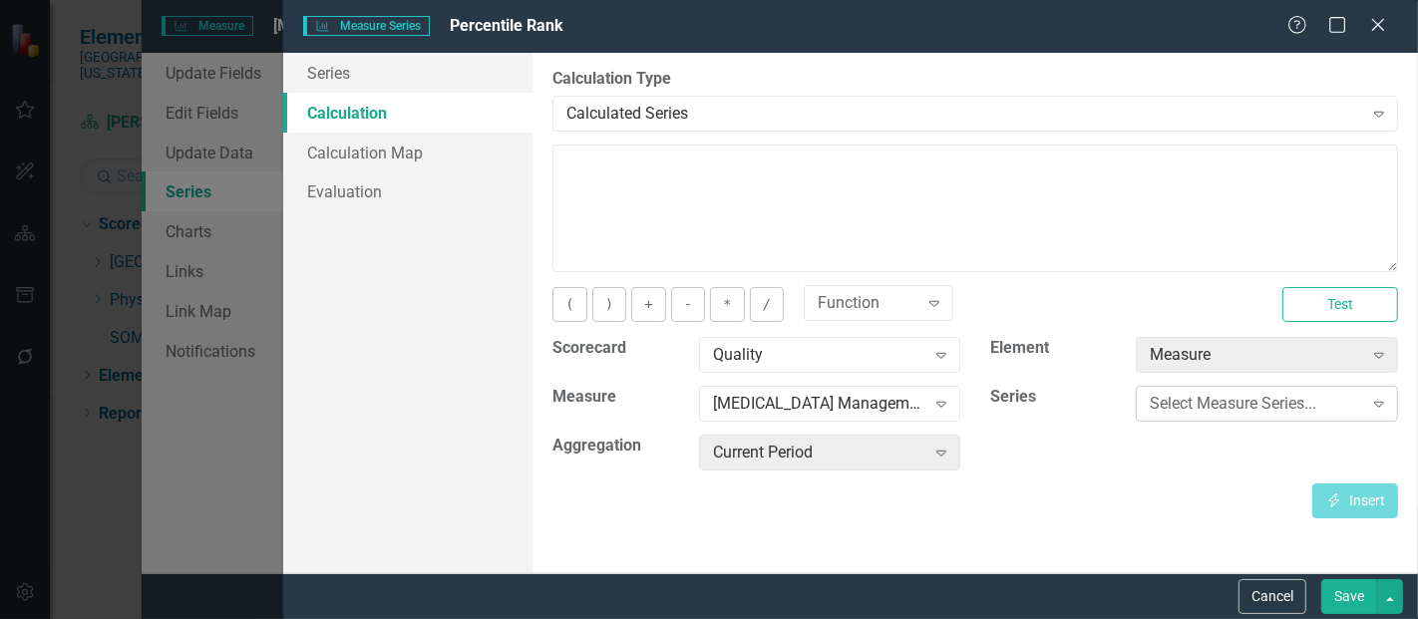
click at [1168, 411] on div "Select Measure Series..." at bounding box center [1256, 404] width 212 height 23
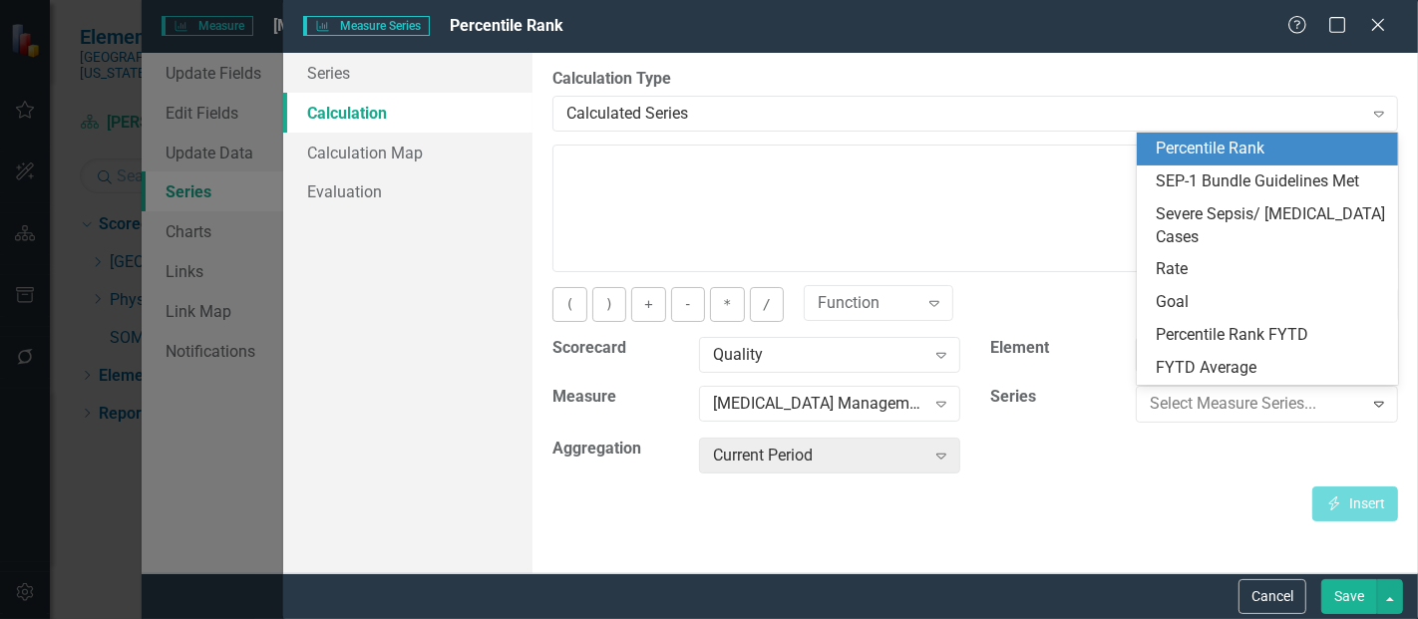
click at [1232, 152] on div "Percentile Rank" at bounding box center [1272, 149] width 230 height 23
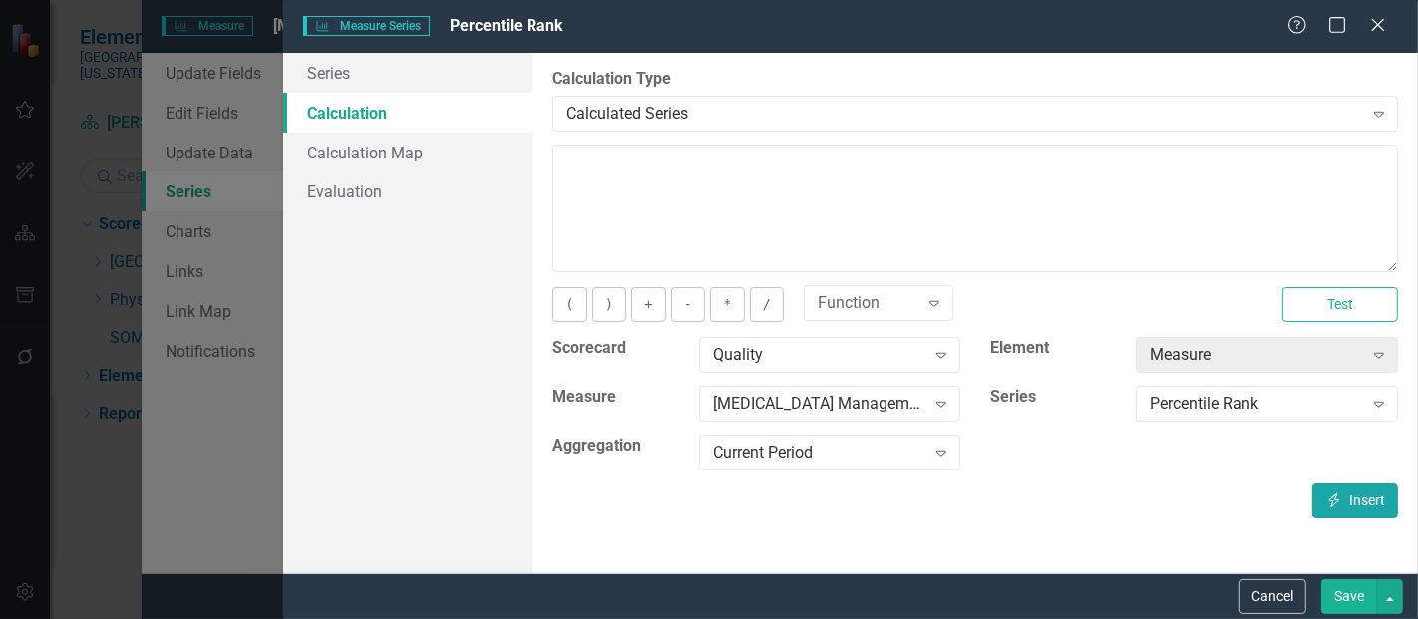
click at [1351, 505] on button "Insert Insert" at bounding box center [1356, 501] width 86 height 35
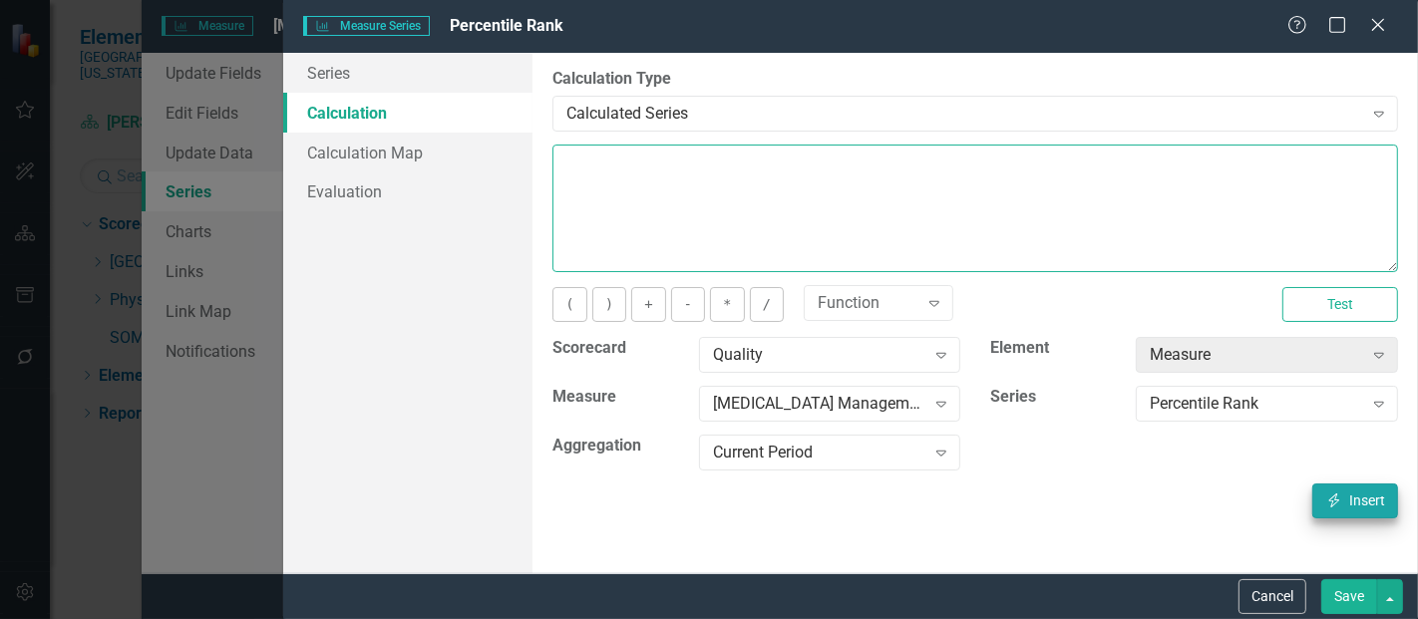
type textarea "[m1813868][Percentile Rank][CurrentPeriod]"
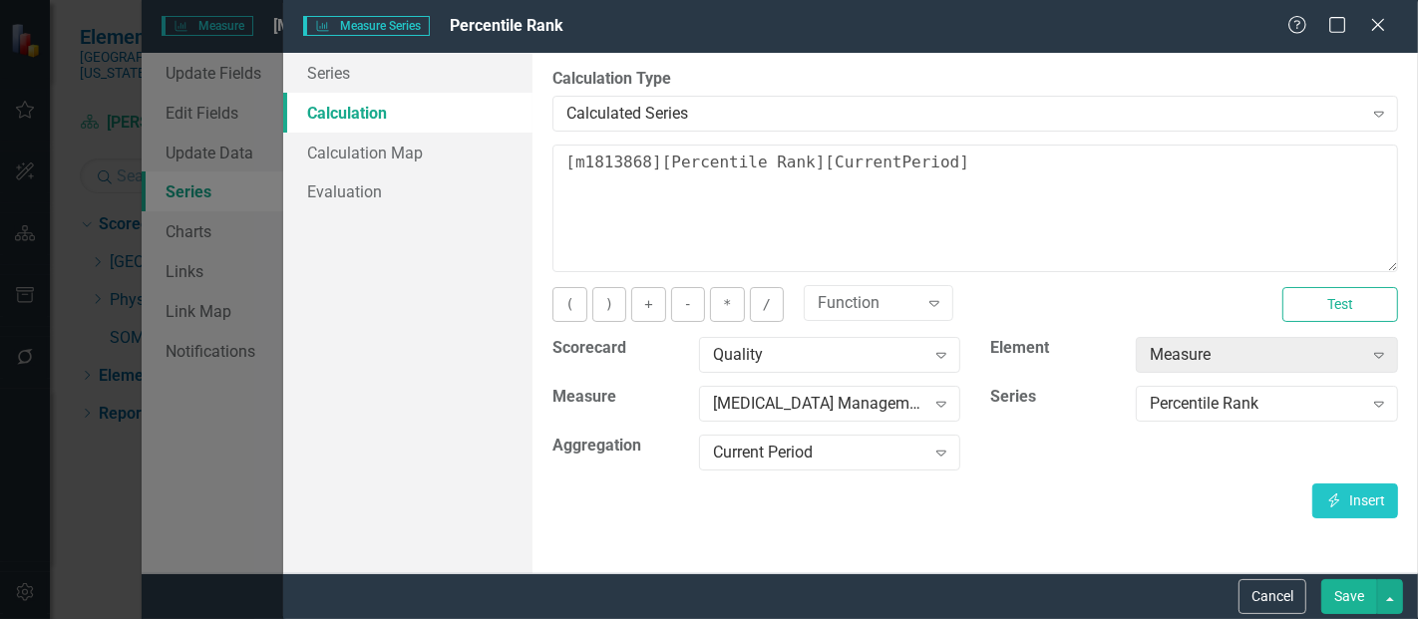
click at [1345, 589] on button "Save" at bounding box center [1350, 597] width 56 height 35
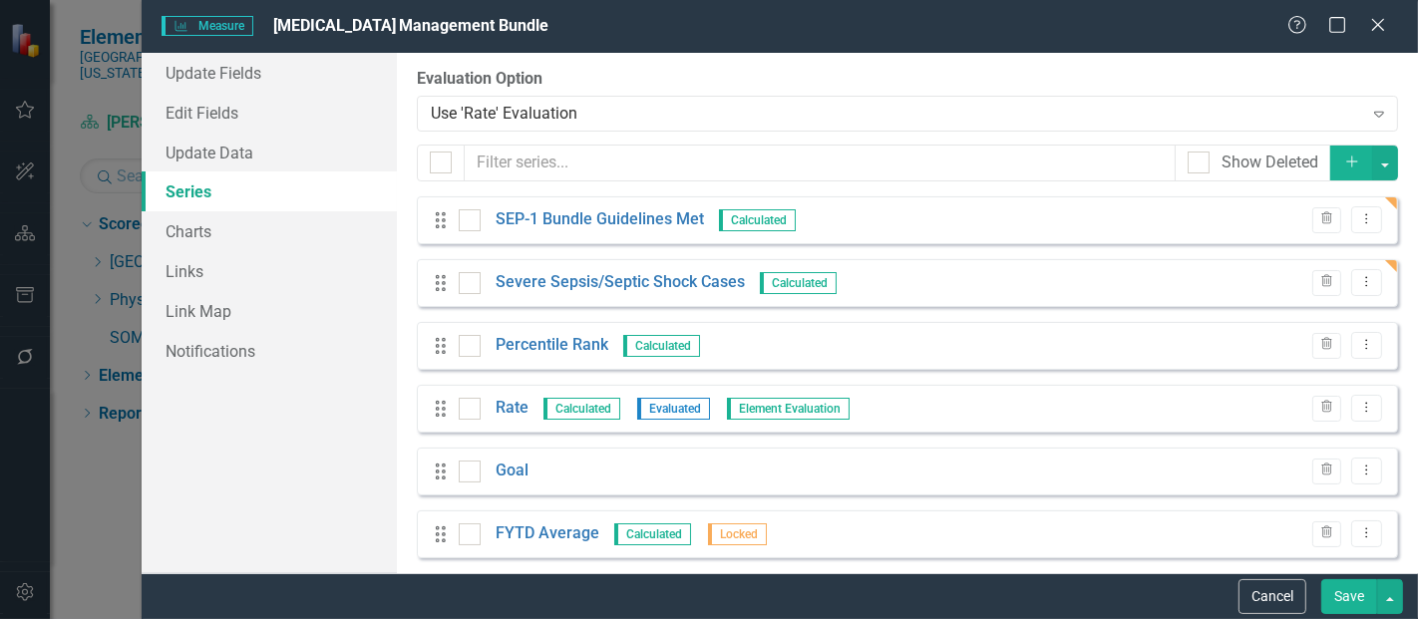
click at [1372, 409] on div "Drag Rate Calculated Evaluated Element Evaluation Trash Dropdown Menu" at bounding box center [908, 409] width 982 height 48
click at [1359, 404] on icon "Dropdown Menu" at bounding box center [1367, 407] width 17 height 13
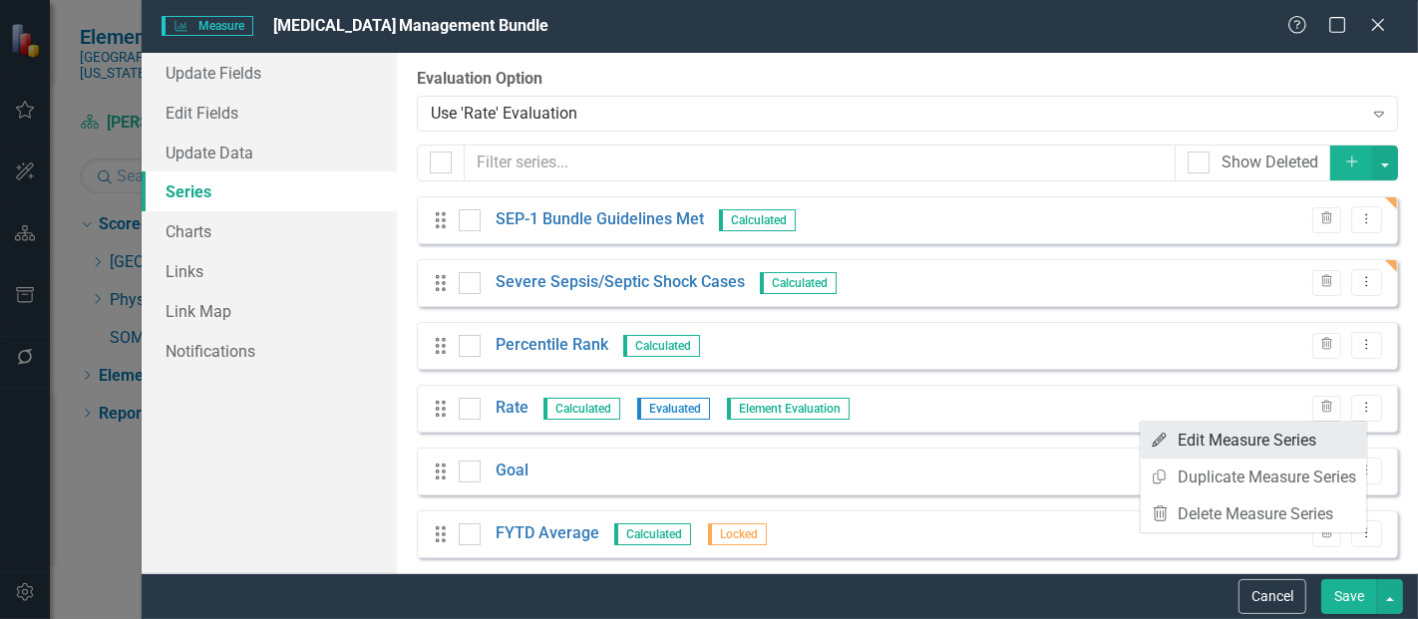
click at [1205, 431] on link "Edit Edit Measure Series" at bounding box center [1254, 440] width 226 height 37
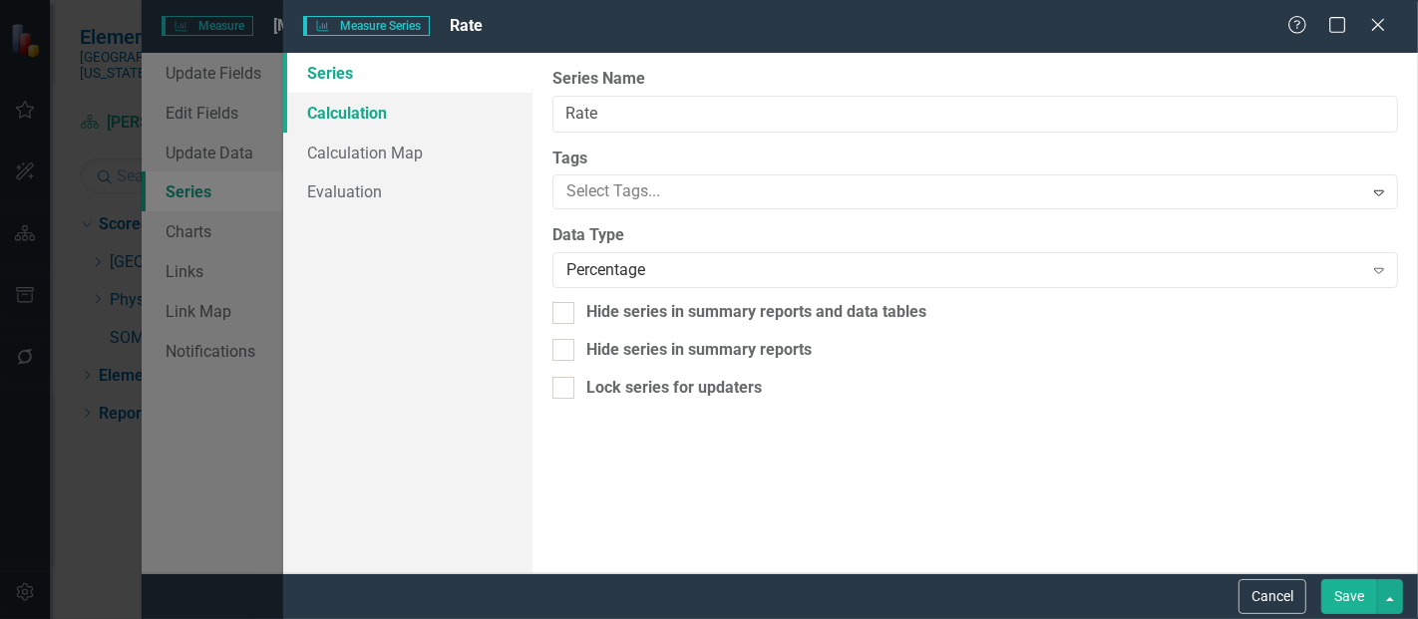
click at [356, 110] on link "Calculation" at bounding box center [407, 113] width 249 height 40
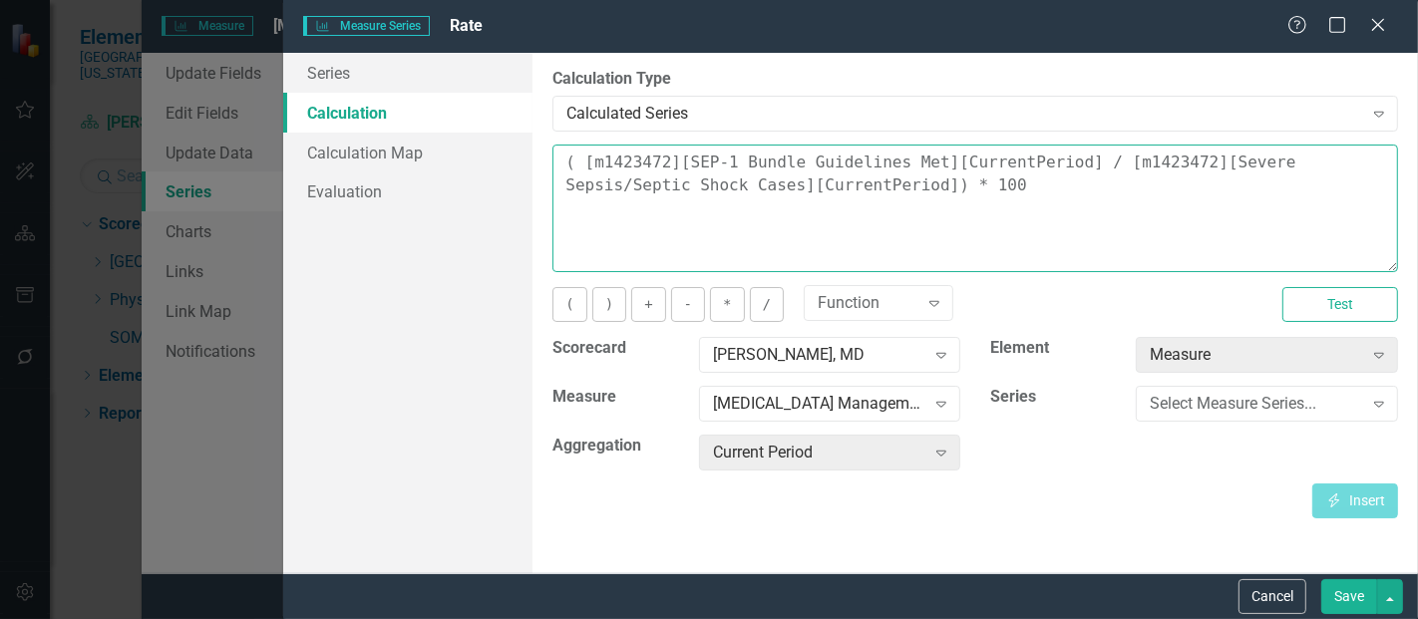
drag, startPoint x: 926, startPoint y: 195, endPoint x: 496, endPoint y: 121, distance: 436.2
click at [496, 121] on div "Series Calculation Calculation Map Evaluation From this page, you can edit the …" at bounding box center [850, 313] width 1135 height 521
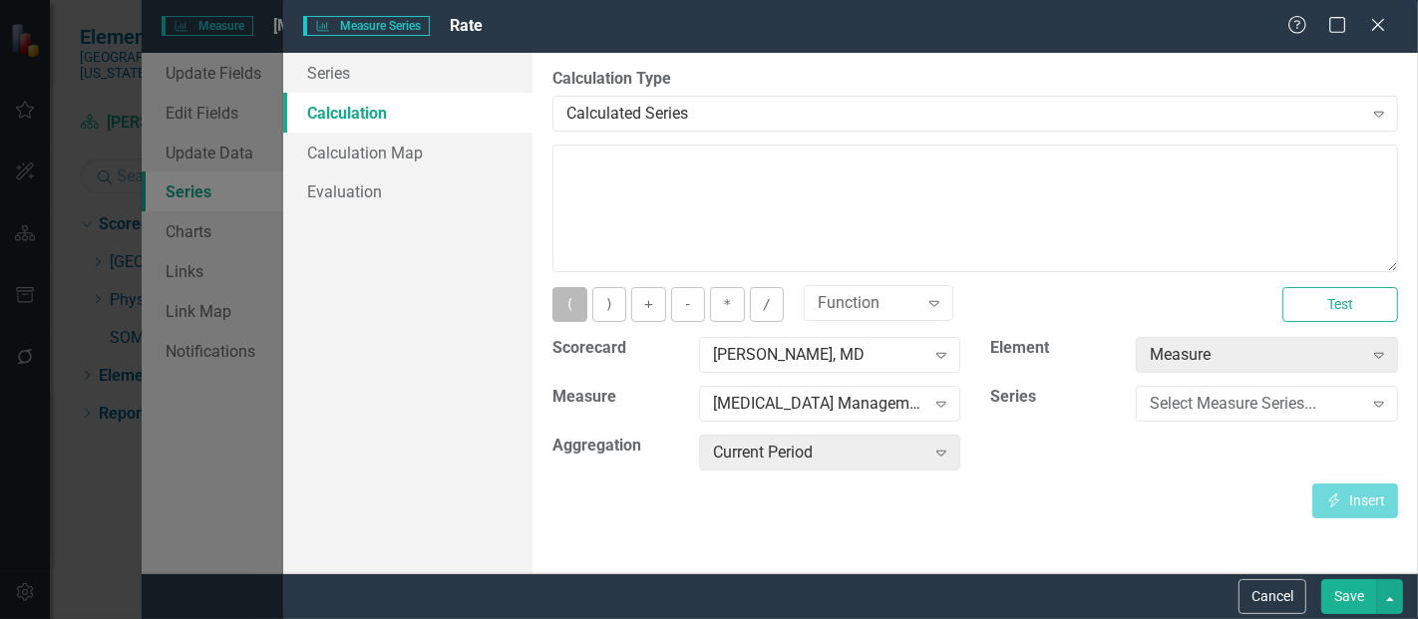
click at [555, 312] on button "(" at bounding box center [570, 304] width 34 height 35
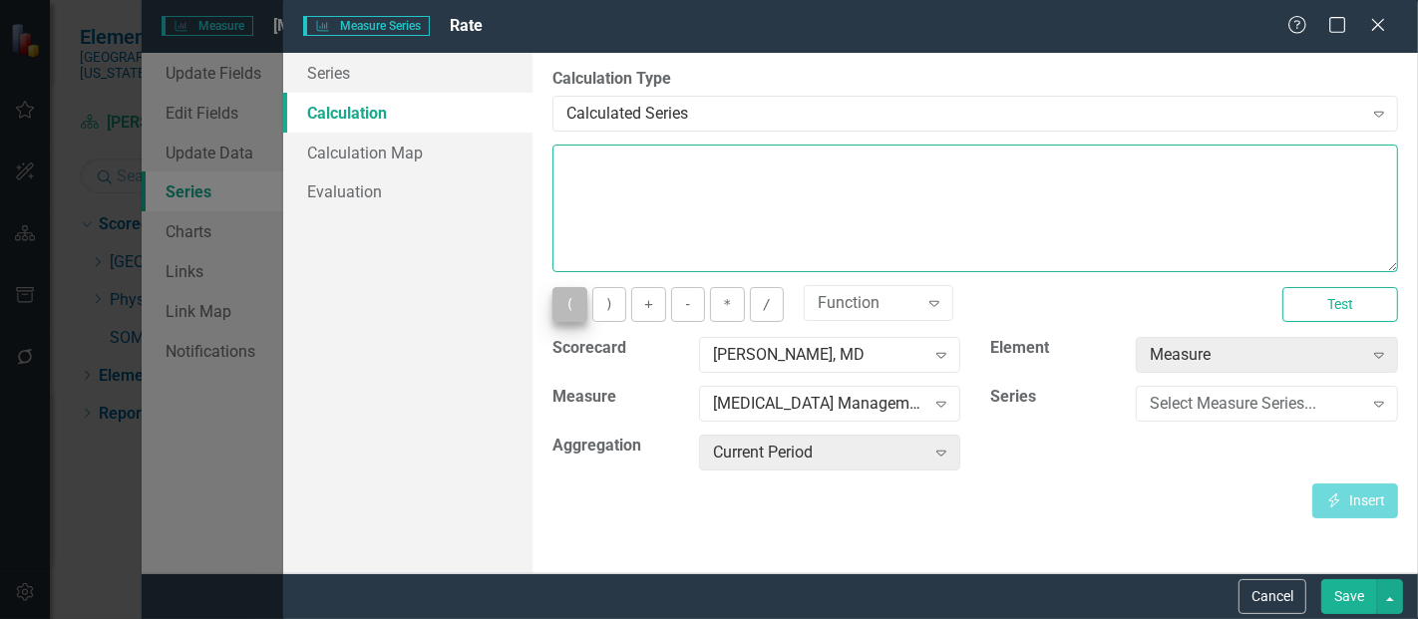
type textarea "("
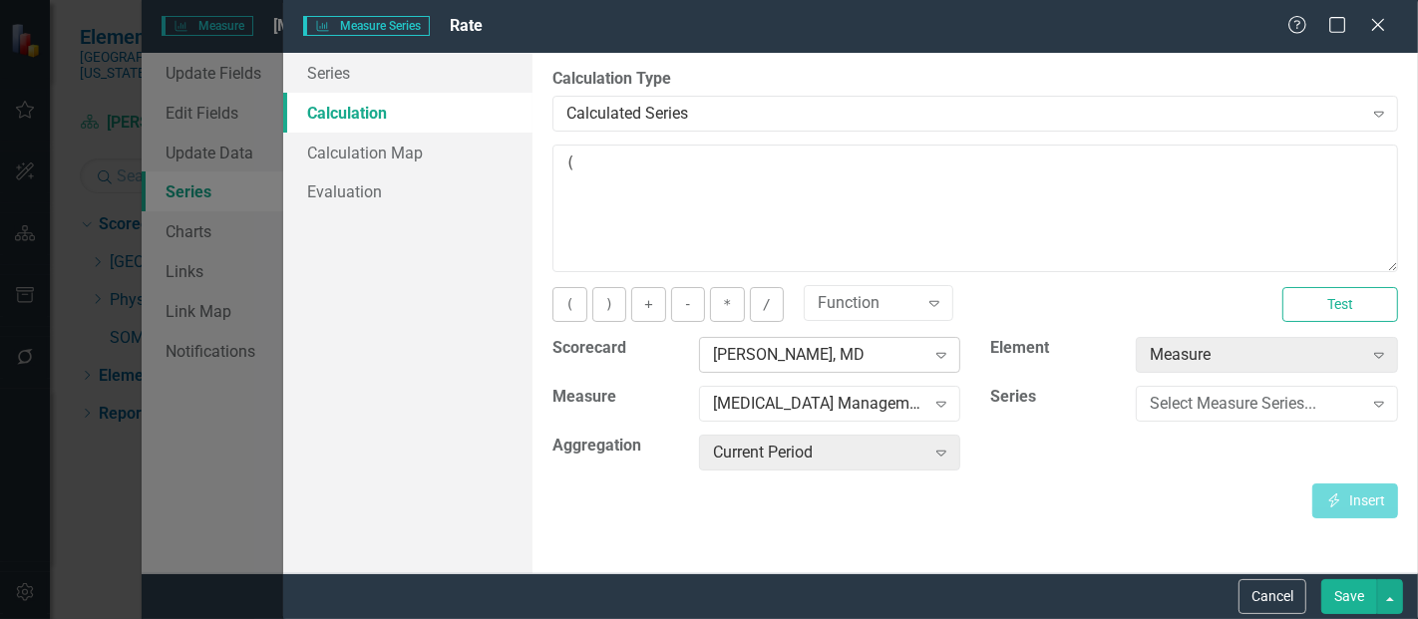
click at [767, 352] on div "[PERSON_NAME], MD" at bounding box center [819, 355] width 212 height 23
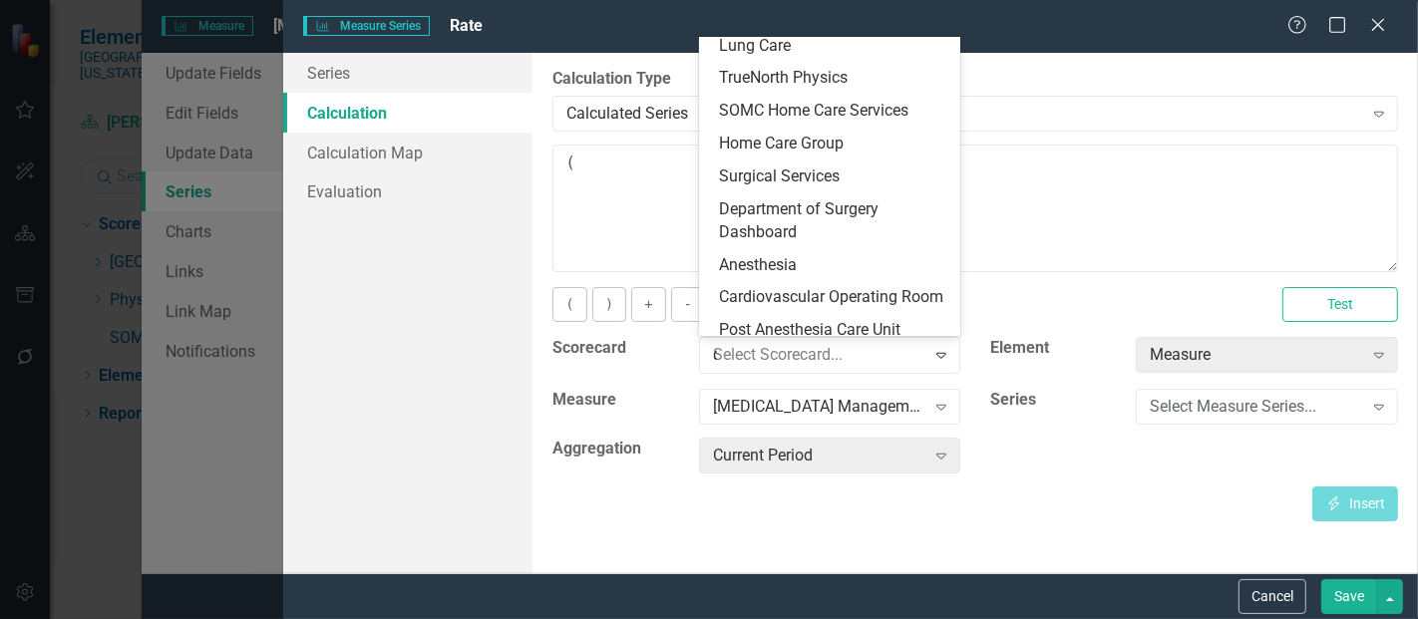
scroll to position [0, 0]
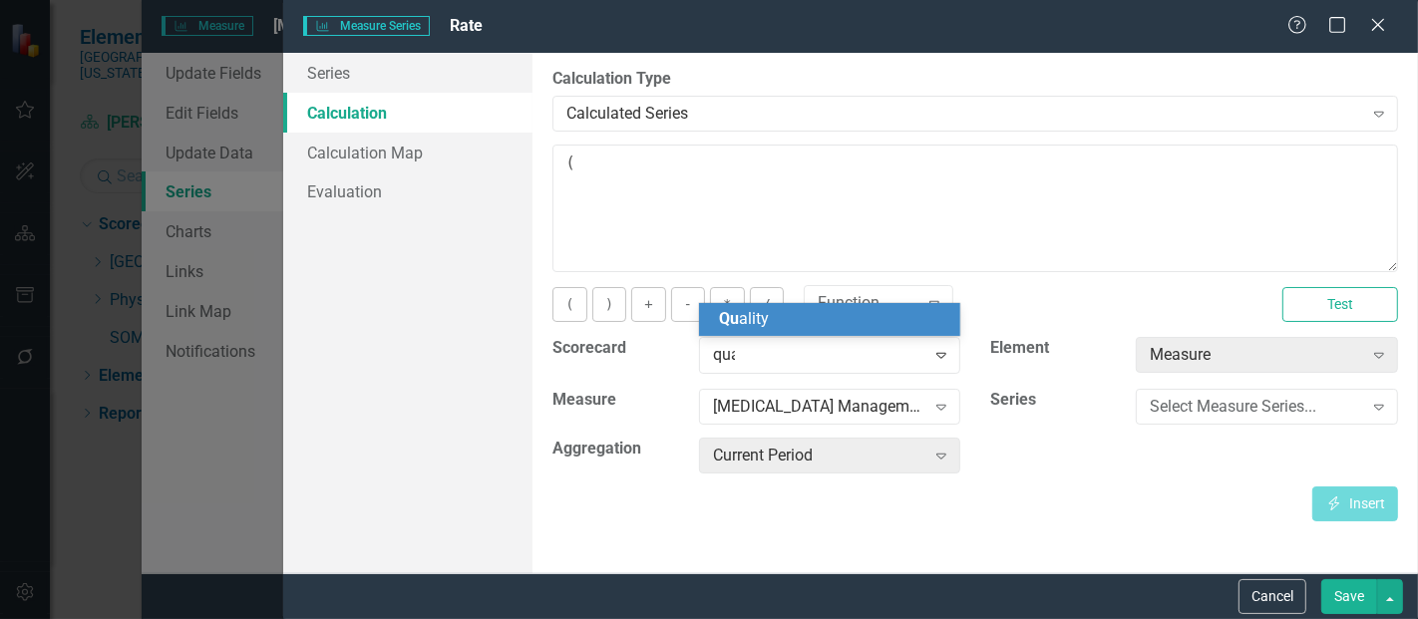
type input "qual"
click at [768, 322] on div "Qual ity" at bounding box center [834, 319] width 230 height 23
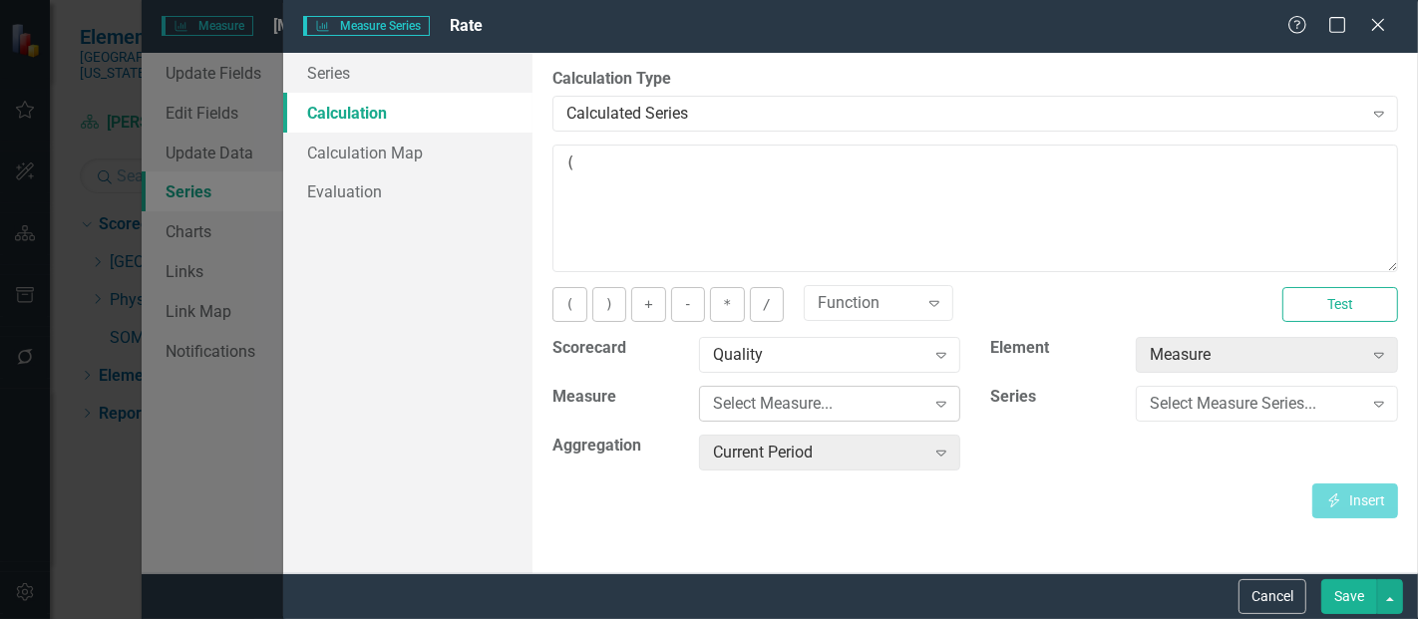
click at [809, 401] on div "Select Measure..." at bounding box center [819, 404] width 212 height 23
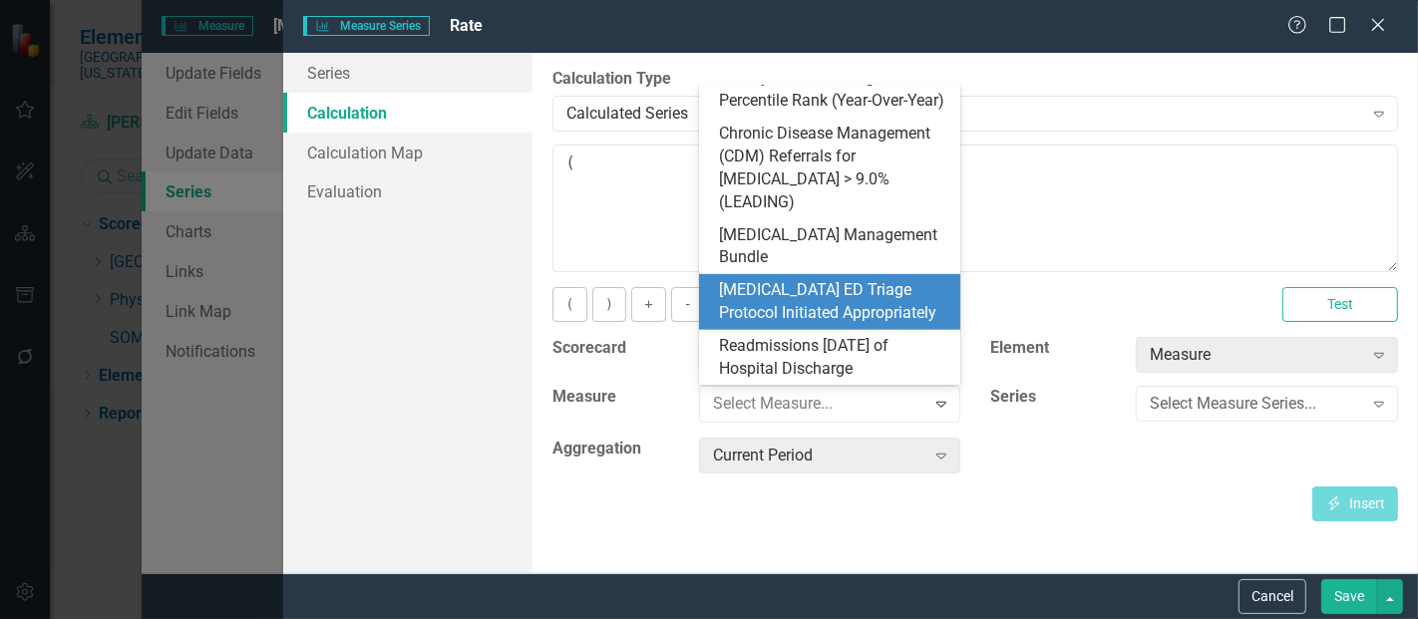
scroll to position [951, 0]
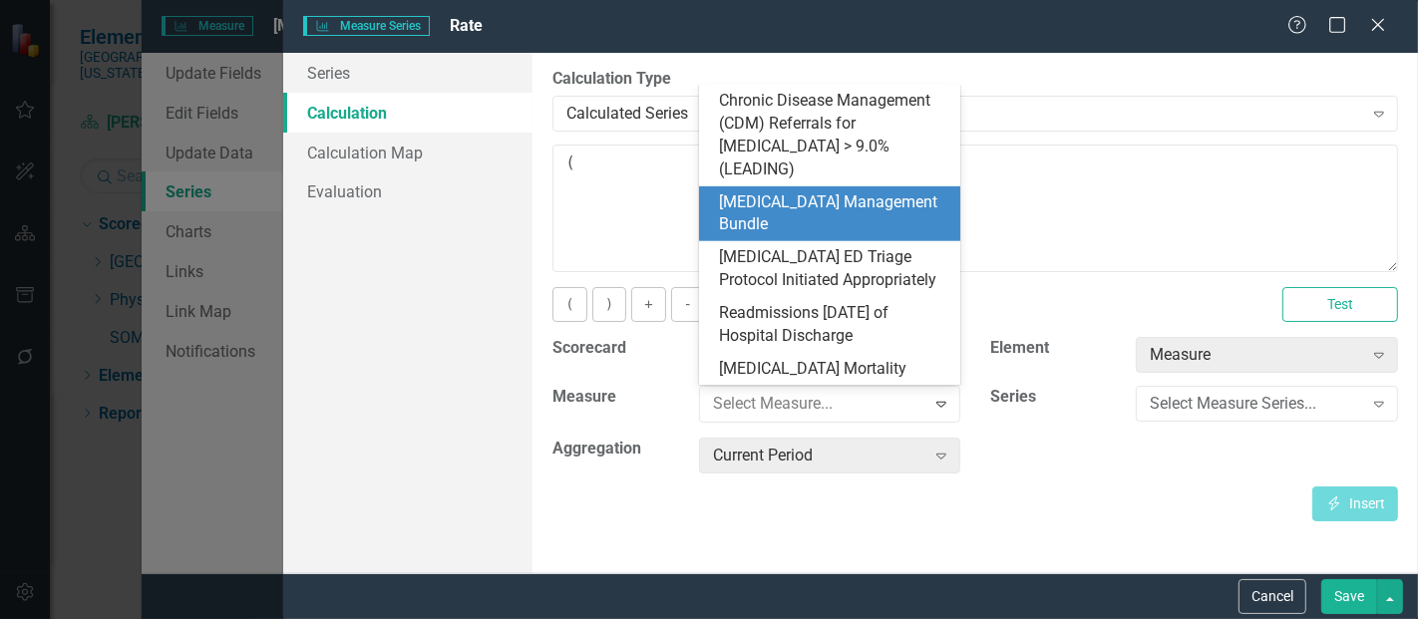
click at [807, 197] on div "[MEDICAL_DATA] Management Bundle" at bounding box center [834, 215] width 230 height 46
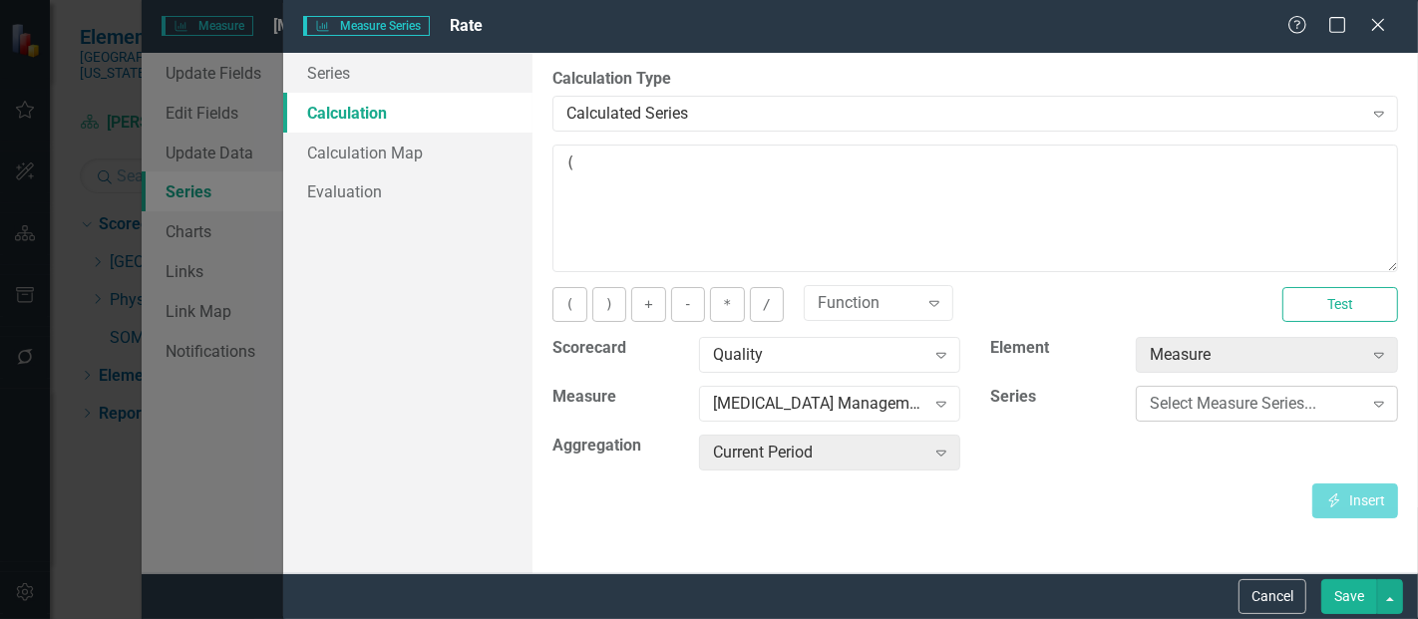
click at [1183, 406] on div "Select Measure Series..." at bounding box center [1256, 404] width 212 height 23
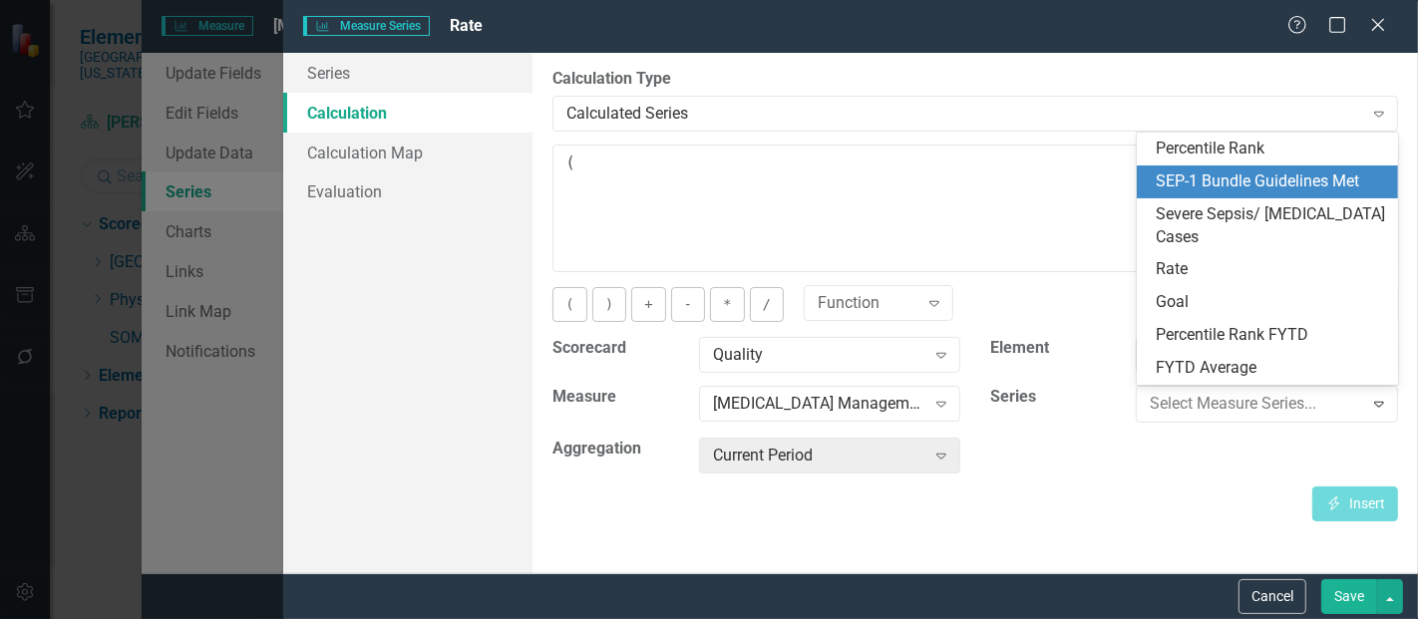
click at [1229, 179] on div "SEP-1 Bundle Guidelines Met" at bounding box center [1272, 182] width 230 height 23
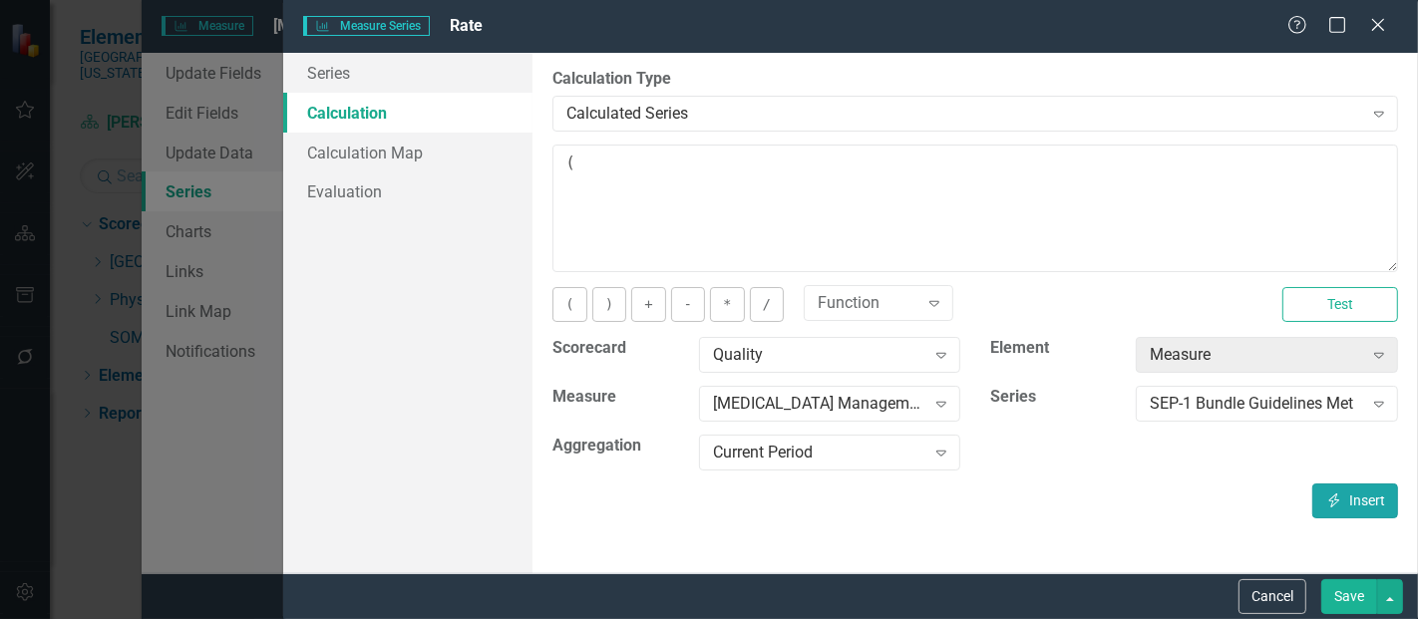
click at [1354, 500] on button "Insert Insert" at bounding box center [1356, 501] width 86 height 35
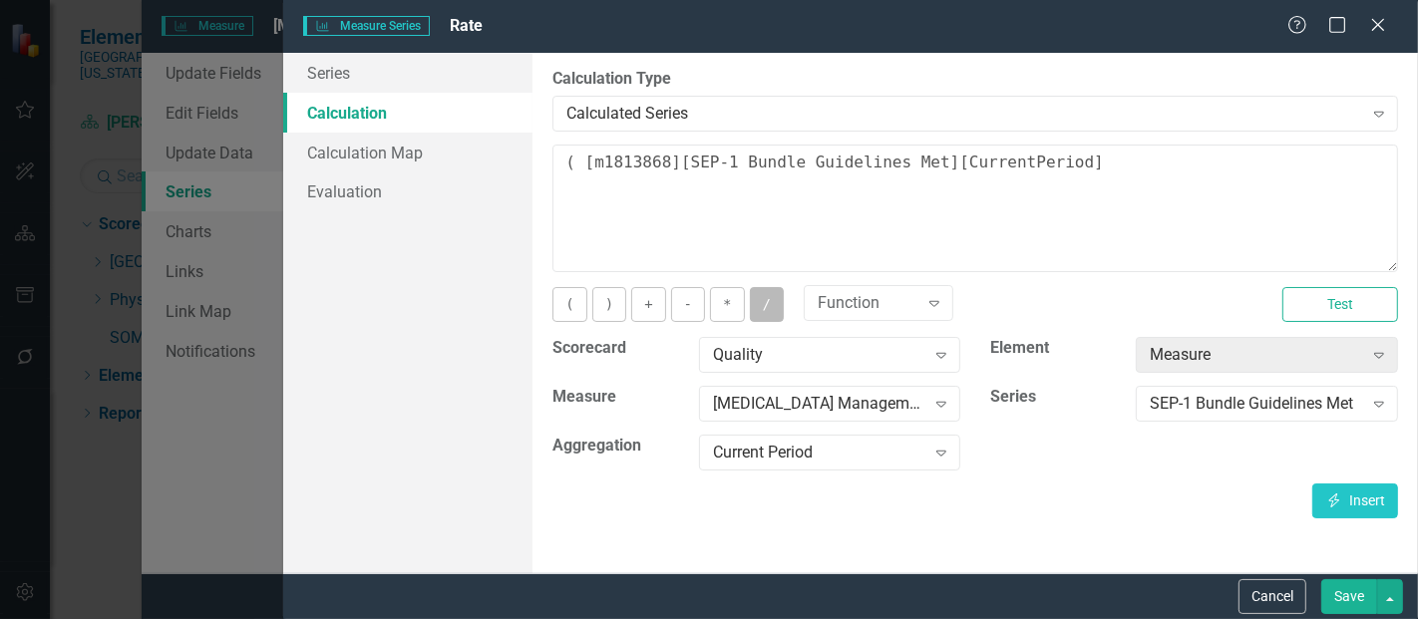
click at [770, 310] on button "/" at bounding box center [767, 304] width 34 height 35
click at [1254, 423] on div "SEP-1 Bundle Guidelines Met Expand" at bounding box center [1267, 410] width 292 height 49
click at [1280, 401] on div "SEP-1 Bundle Guidelines Met" at bounding box center [1256, 404] width 212 height 23
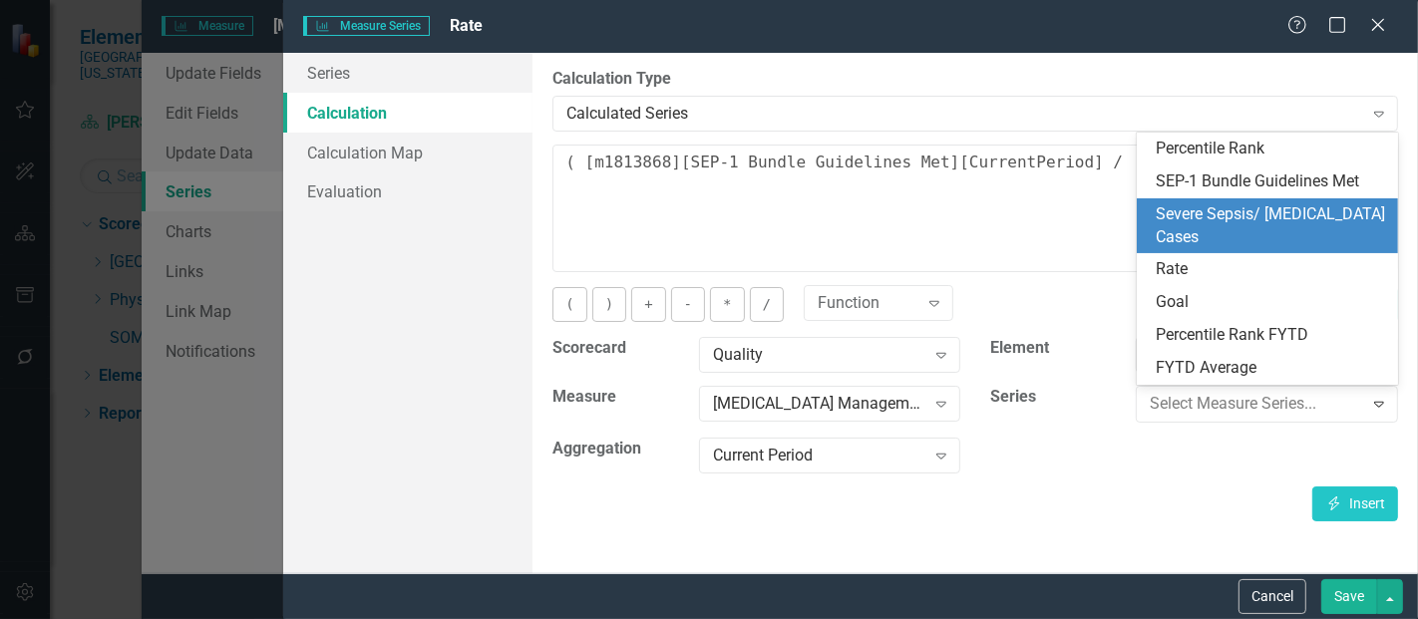
click at [1323, 220] on div "Severe Sepsis/ [MEDICAL_DATA] Cases" at bounding box center [1272, 226] width 230 height 46
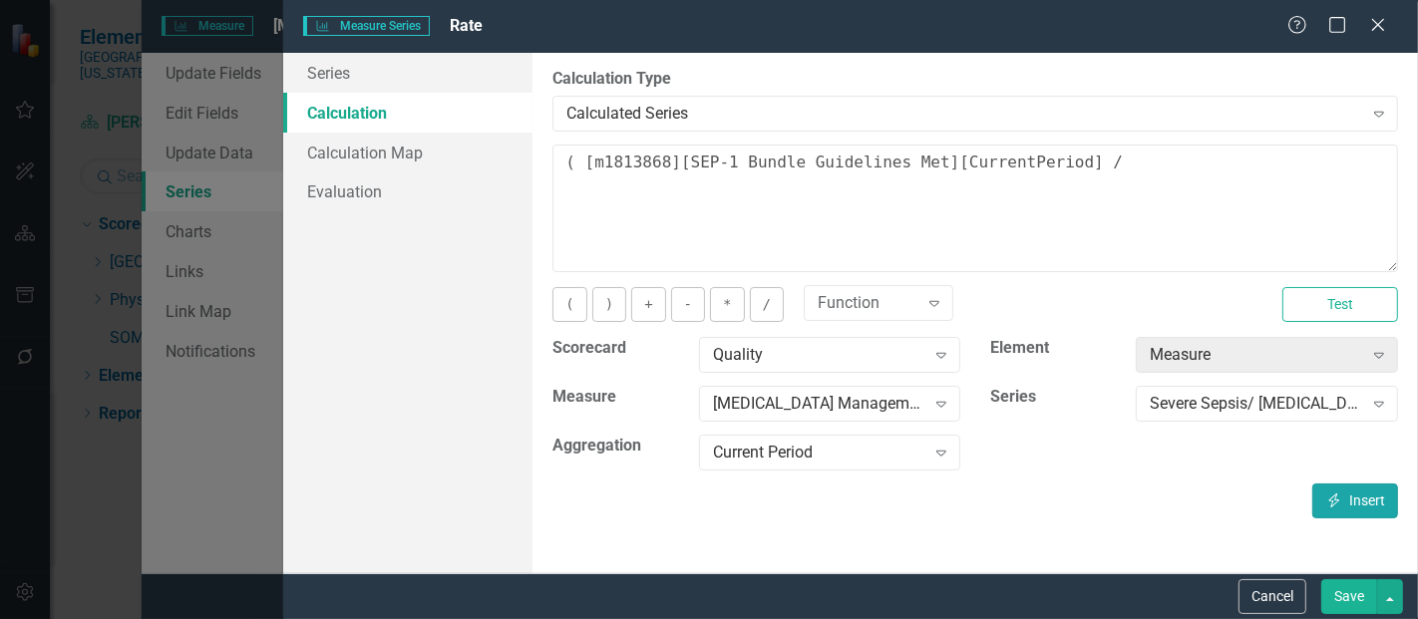
click at [1349, 498] on button "Insert Insert" at bounding box center [1356, 501] width 86 height 35
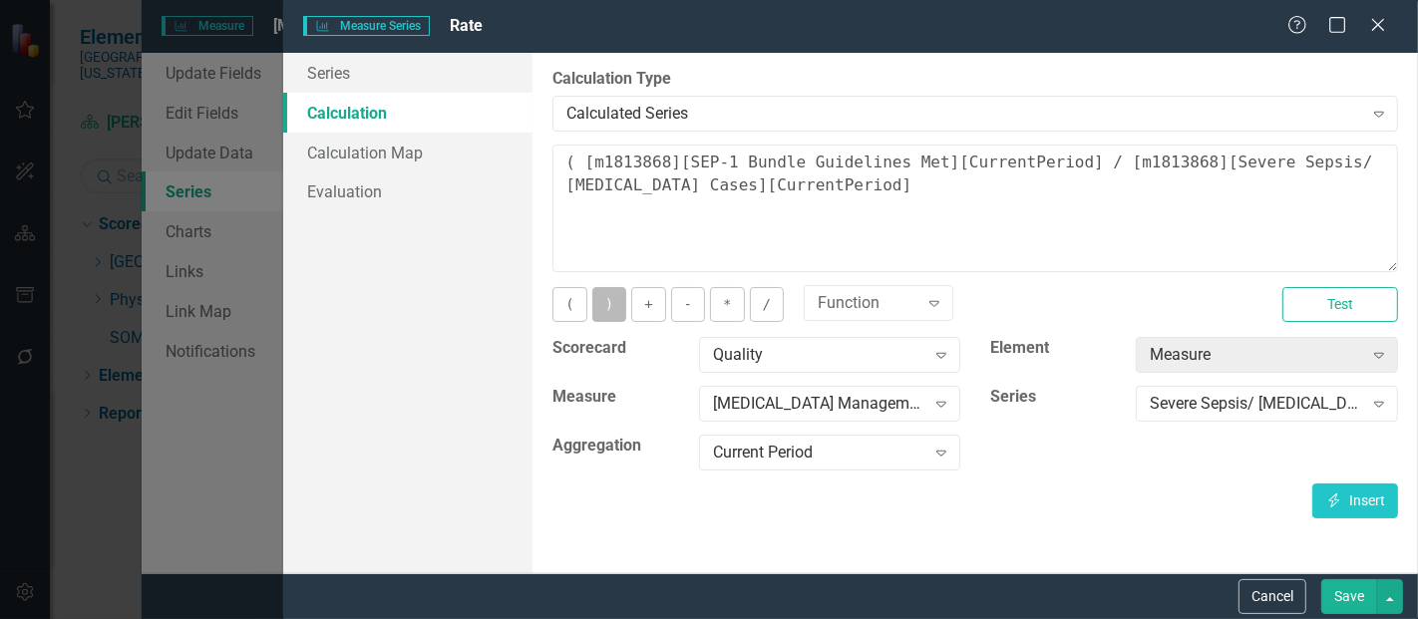
click at [596, 300] on button ")" at bounding box center [610, 304] width 34 height 35
click at [726, 299] on button "*" at bounding box center [727, 304] width 34 height 35
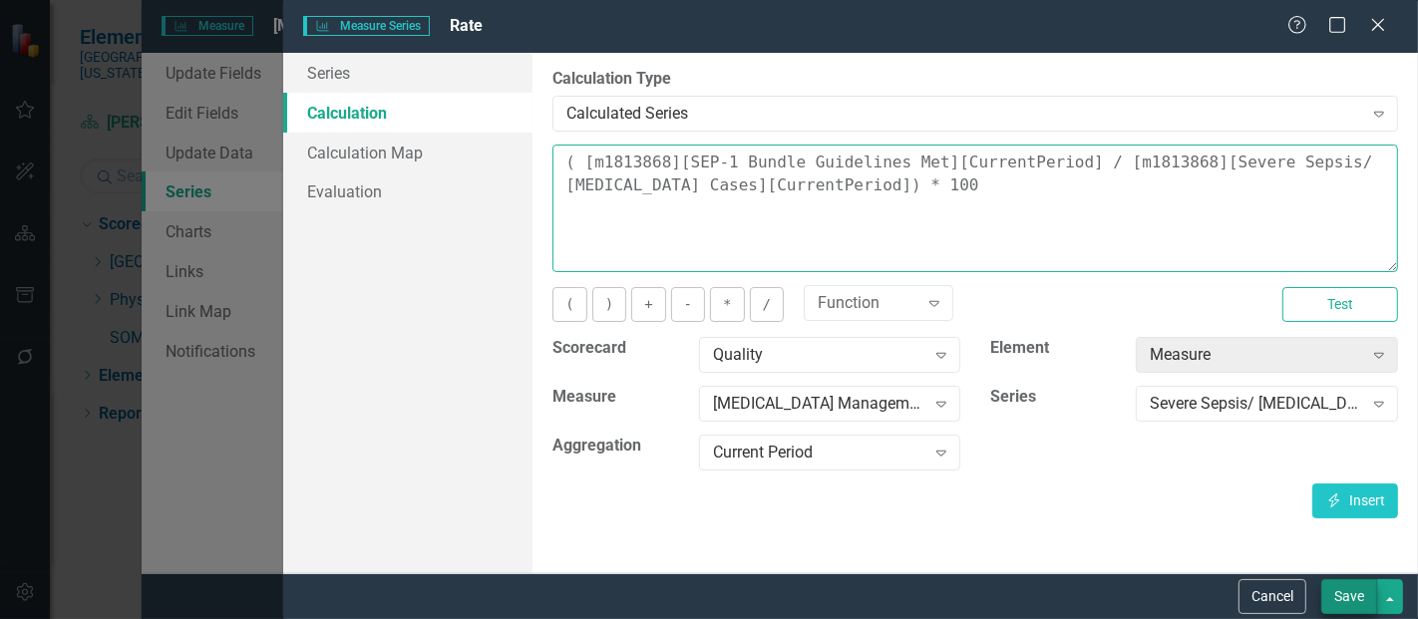
type textarea "( [m1813868][SEP-1 Bundle Guidelines Met][CurrentPeriod] / [m1813868][Severe Se…"
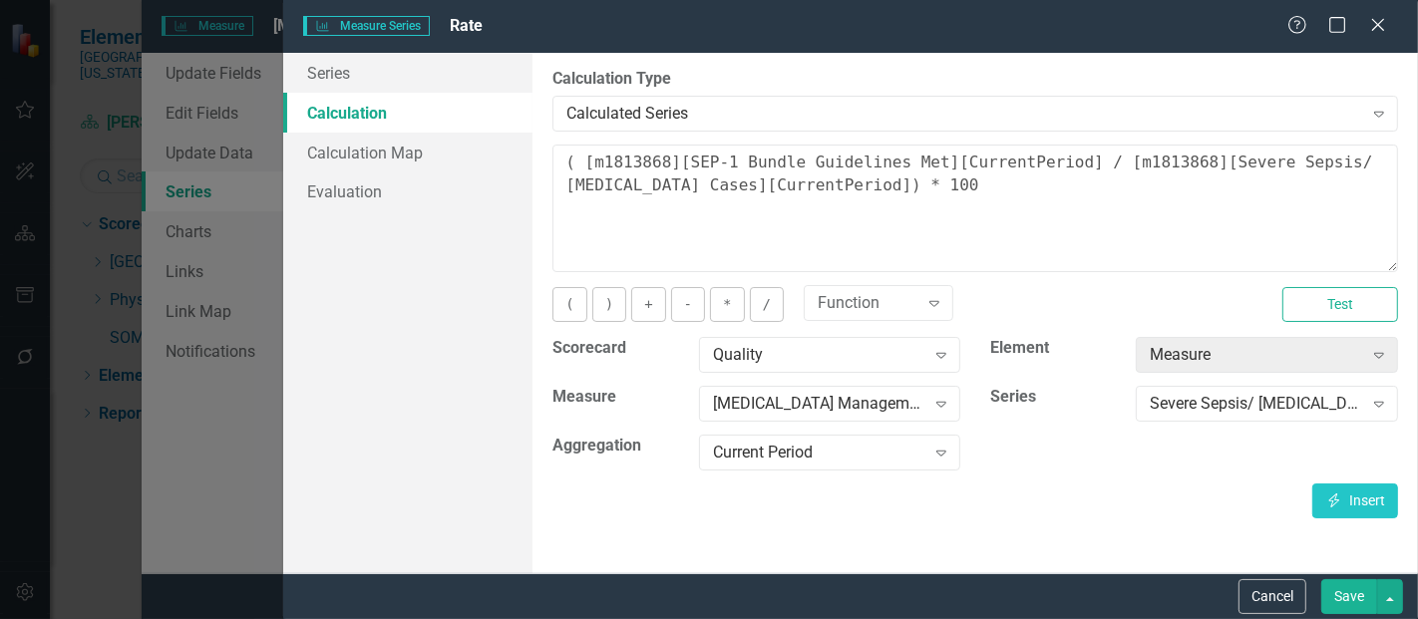
click at [1362, 592] on button "Save" at bounding box center [1350, 597] width 56 height 35
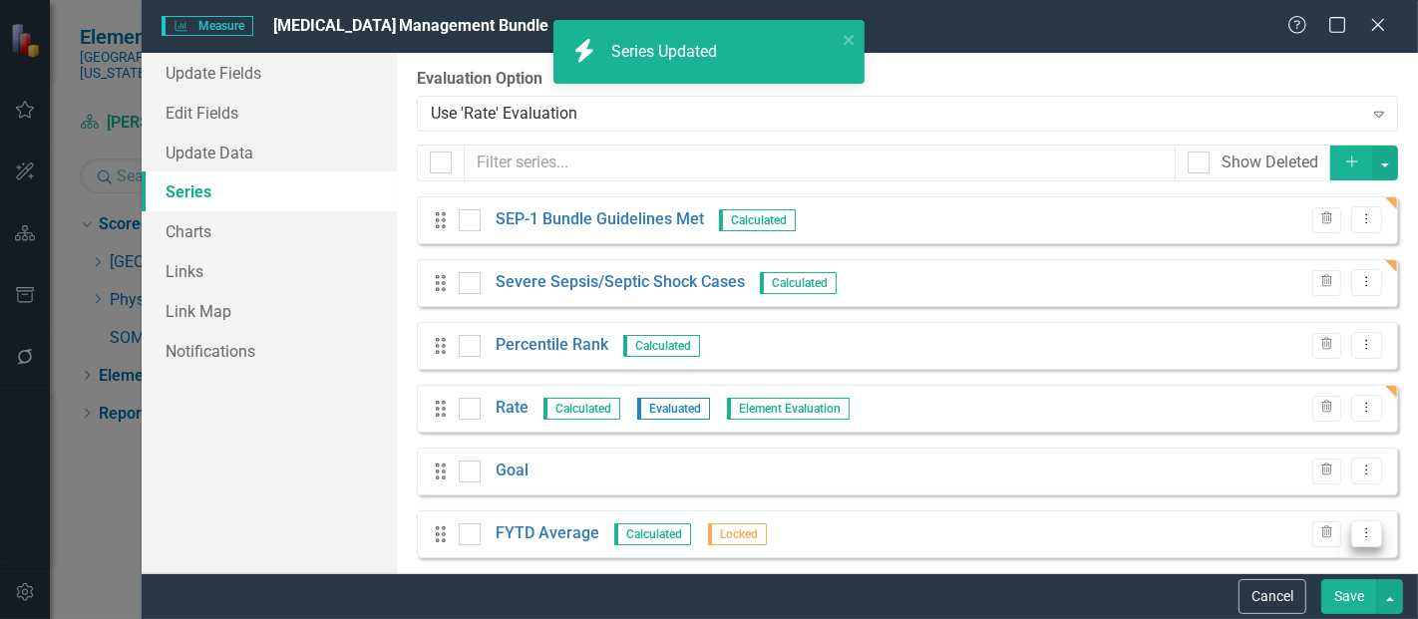
click at [1359, 527] on icon "Dropdown Menu" at bounding box center [1367, 533] width 17 height 13
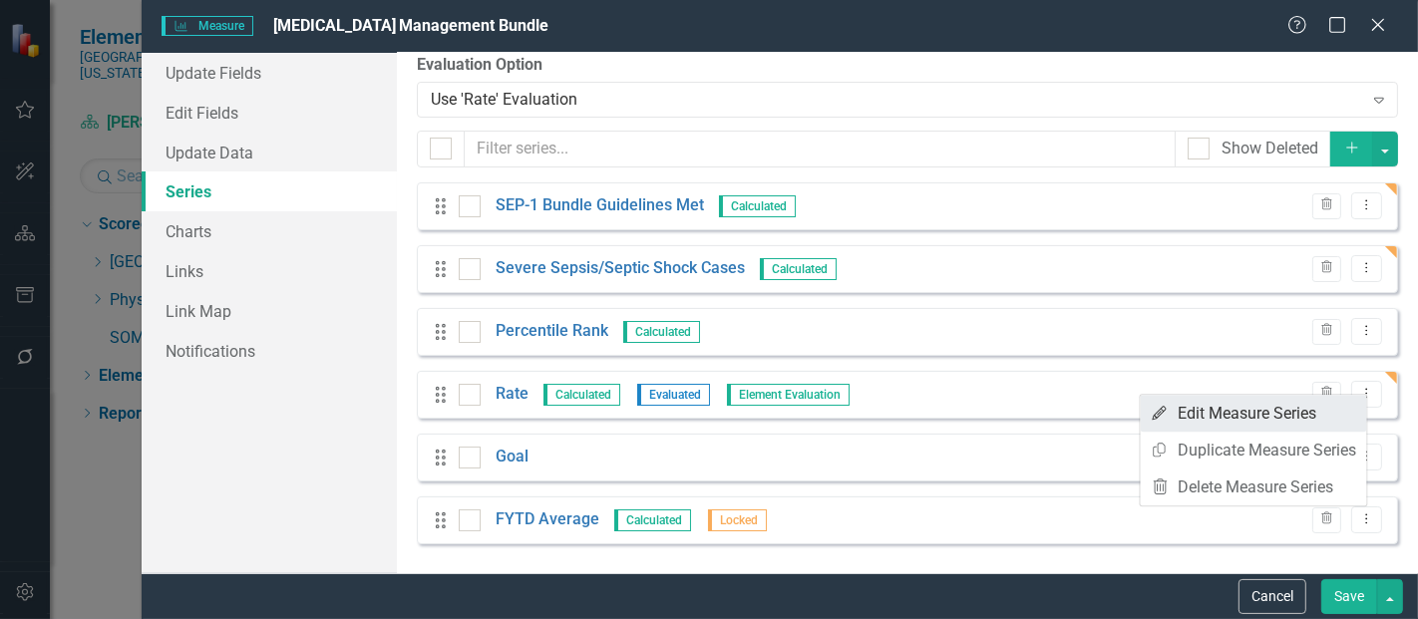
click at [1226, 407] on link "Edit Edit Measure Series" at bounding box center [1254, 413] width 226 height 37
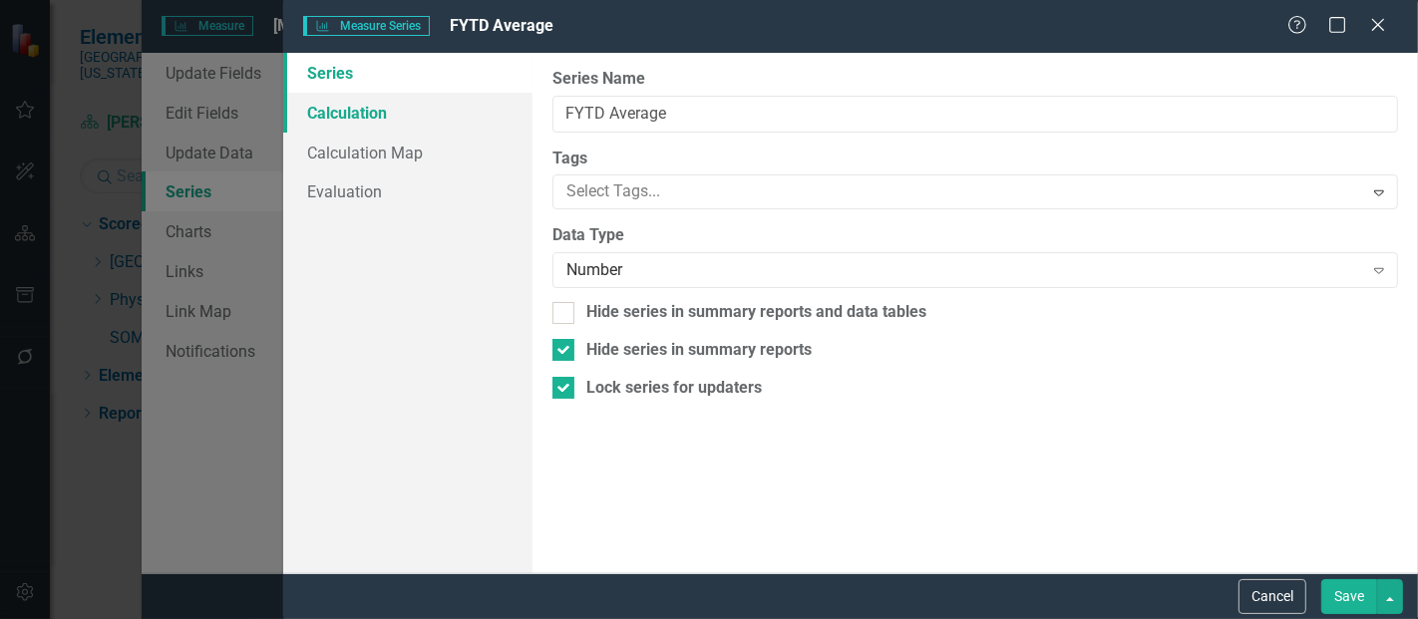
click at [453, 121] on link "Calculation" at bounding box center [407, 113] width 249 height 40
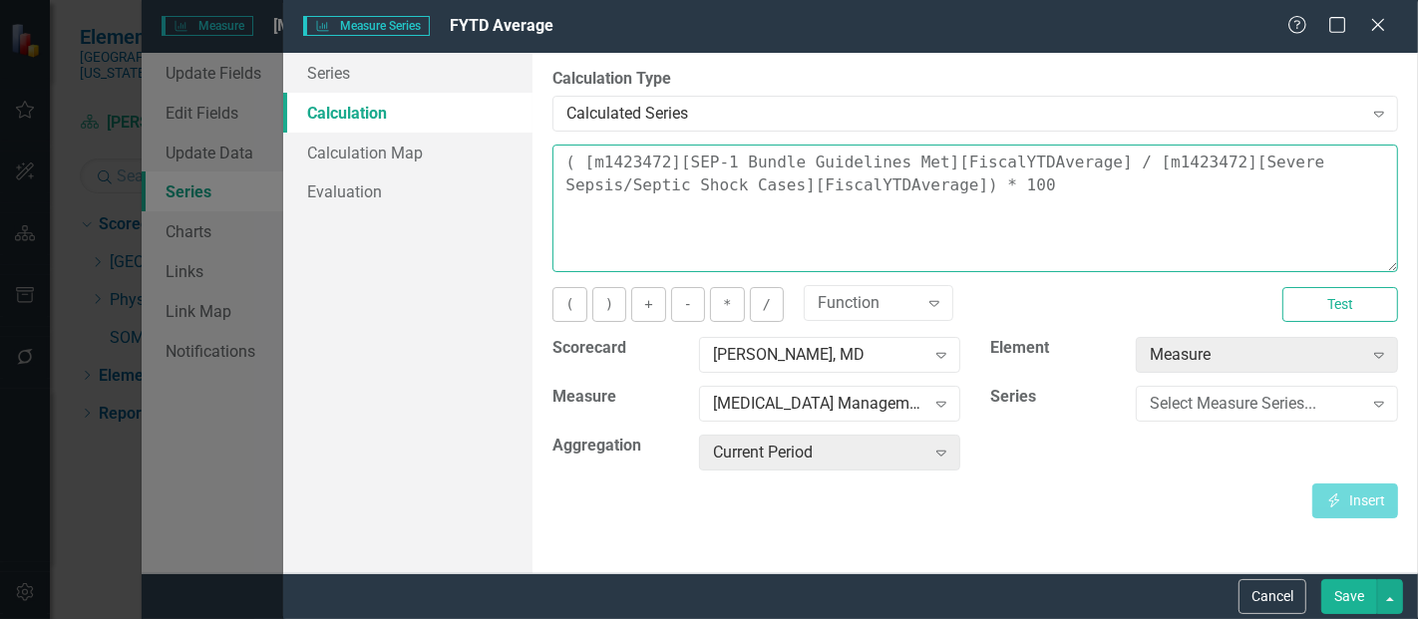
drag, startPoint x: 921, startPoint y: 192, endPoint x: 459, endPoint y: 124, distance: 466.8
click at [459, 124] on div "Series Calculation Calculation Map Evaluation From this page, you can edit the …" at bounding box center [850, 313] width 1135 height 521
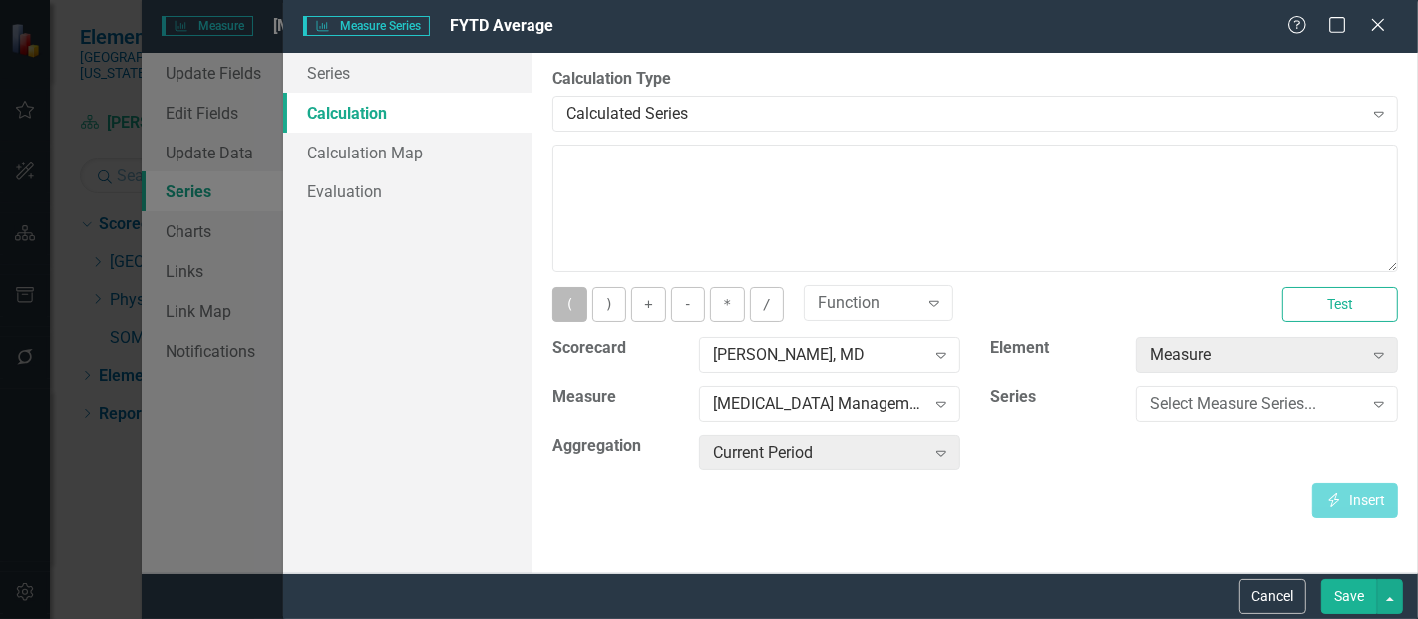
click at [565, 297] on button "(" at bounding box center [570, 304] width 34 height 35
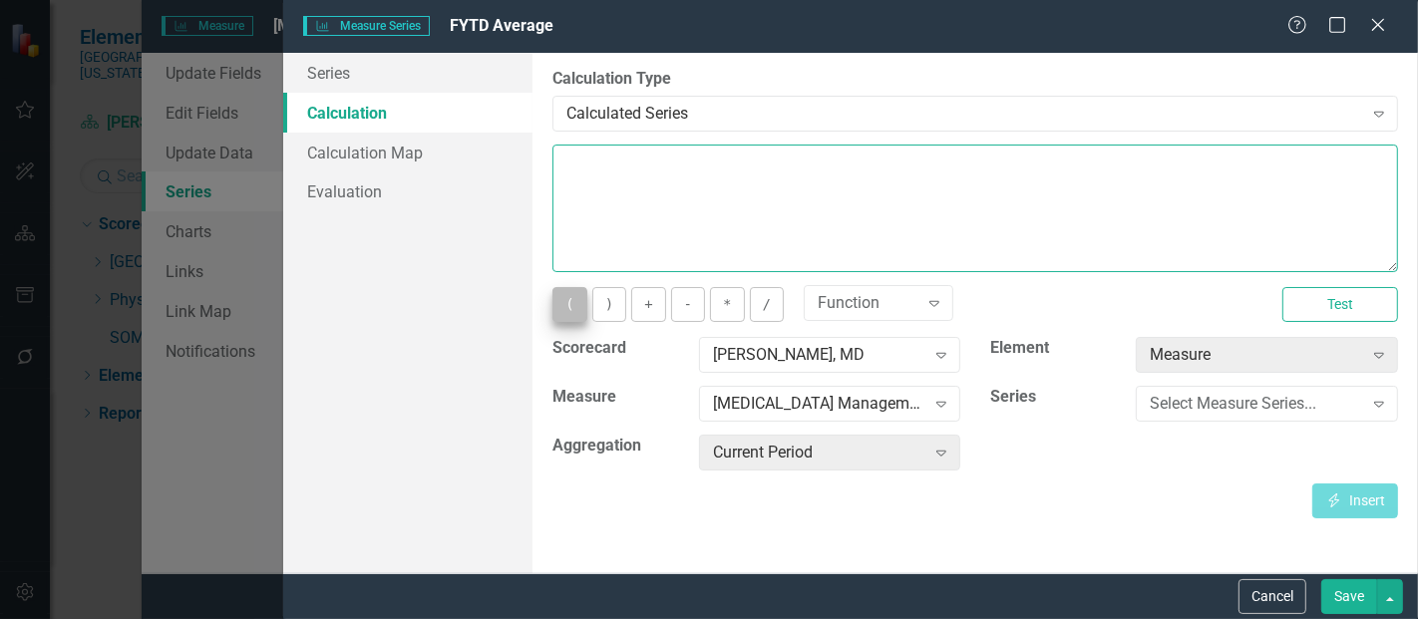
type textarea "("
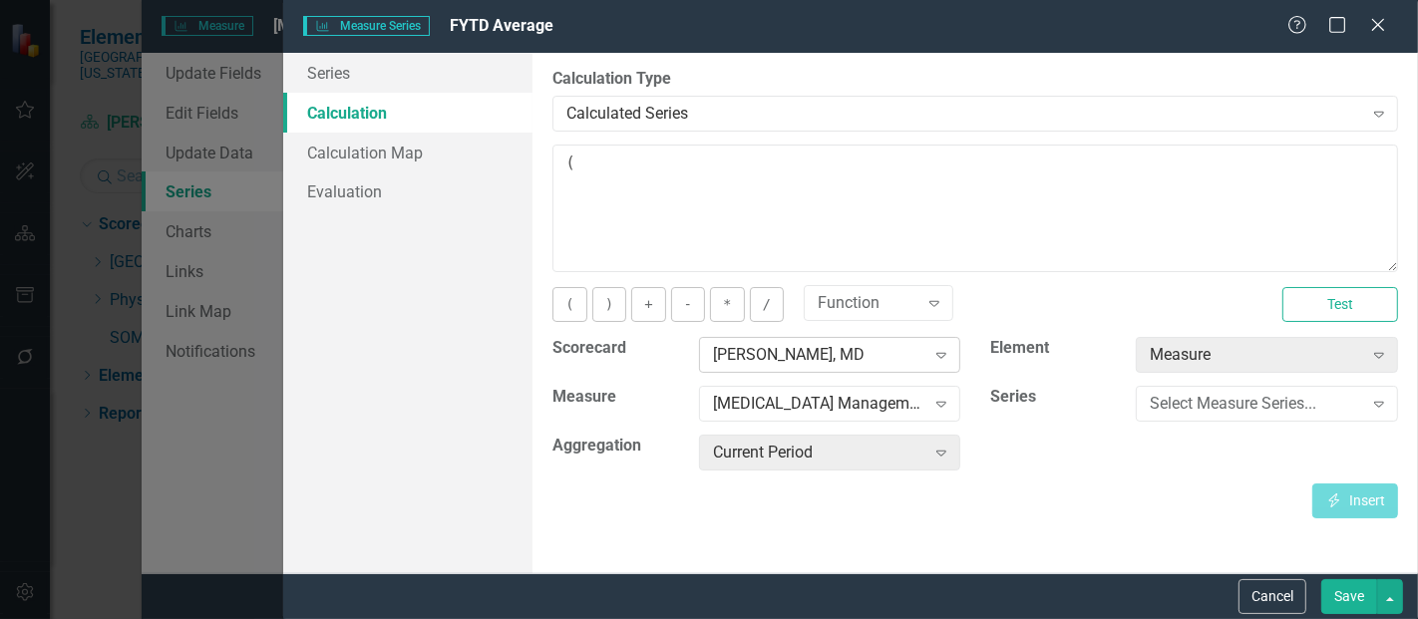
click at [819, 354] on div "[PERSON_NAME], MD" at bounding box center [819, 355] width 212 height 23
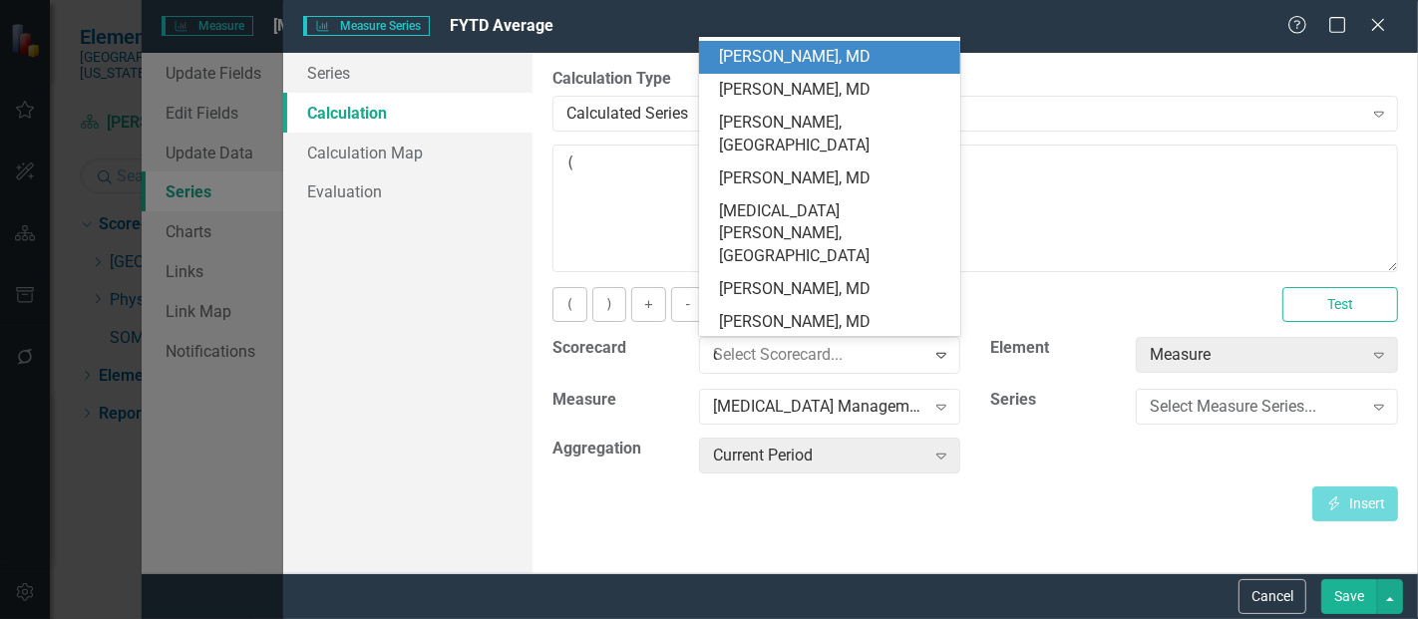
scroll to position [0, 0]
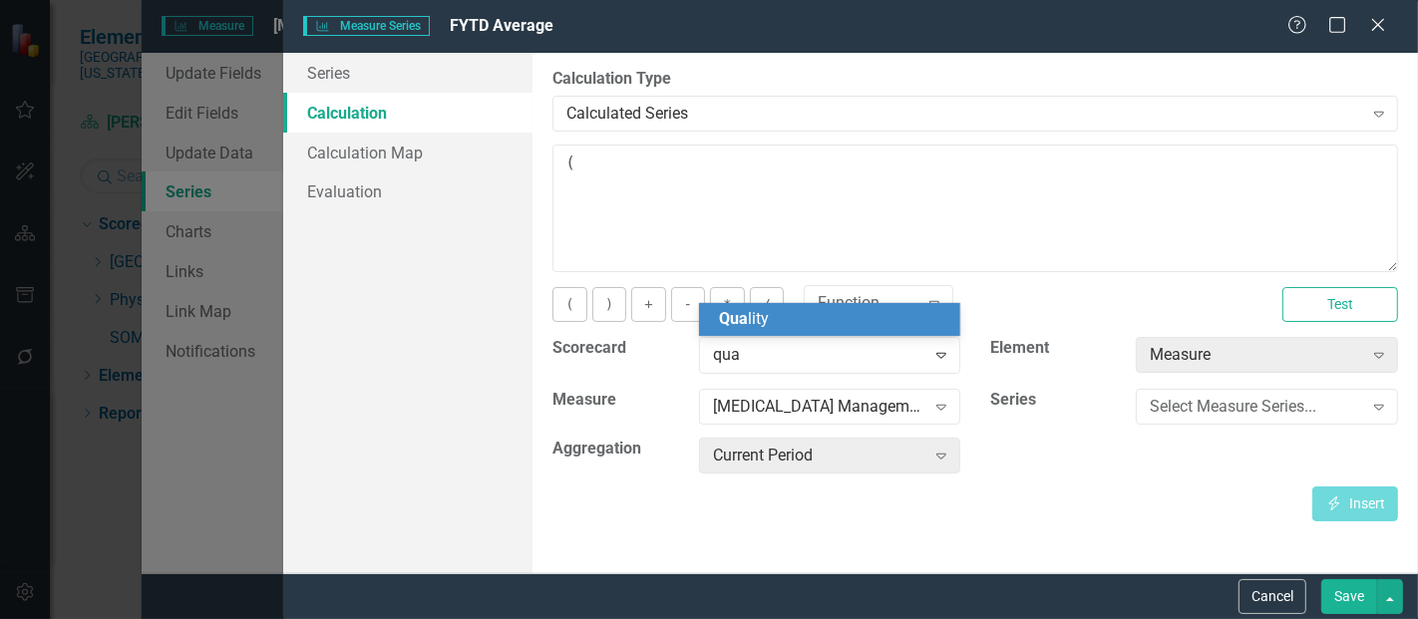
type input "qual"
click at [804, 325] on div "Qual ity" at bounding box center [834, 319] width 230 height 23
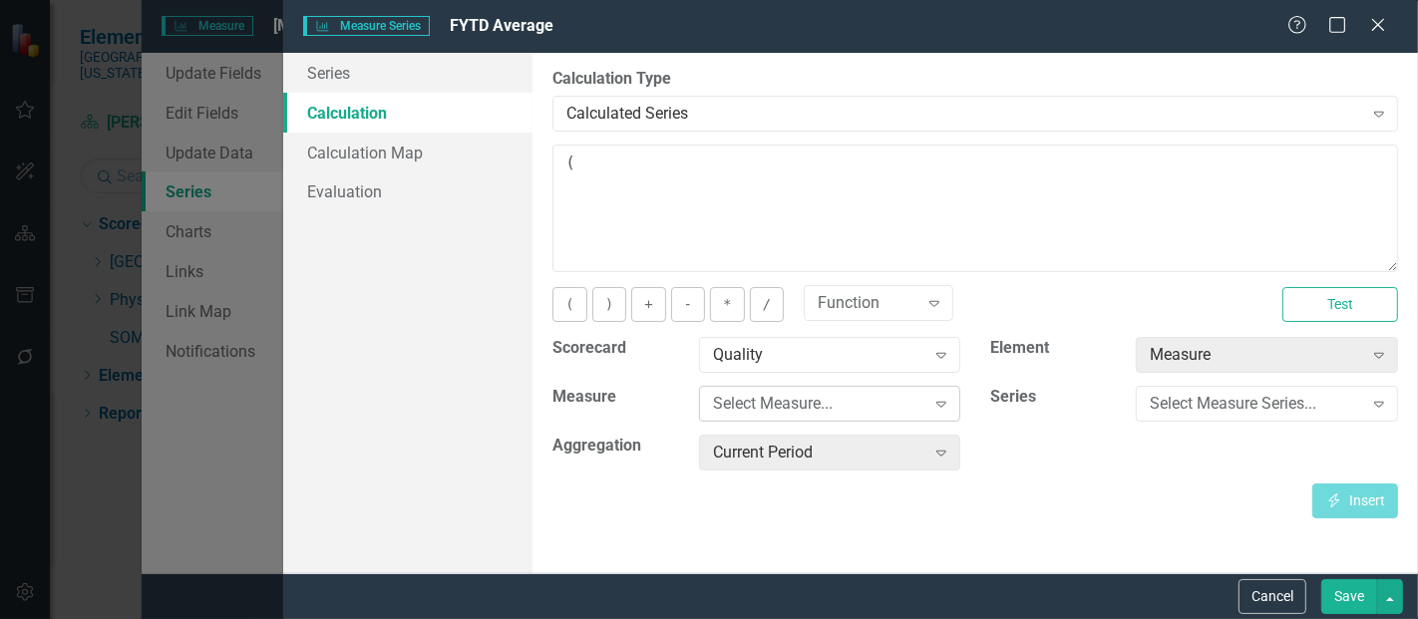
click at [795, 411] on div "Select Measure..." at bounding box center [819, 404] width 212 height 23
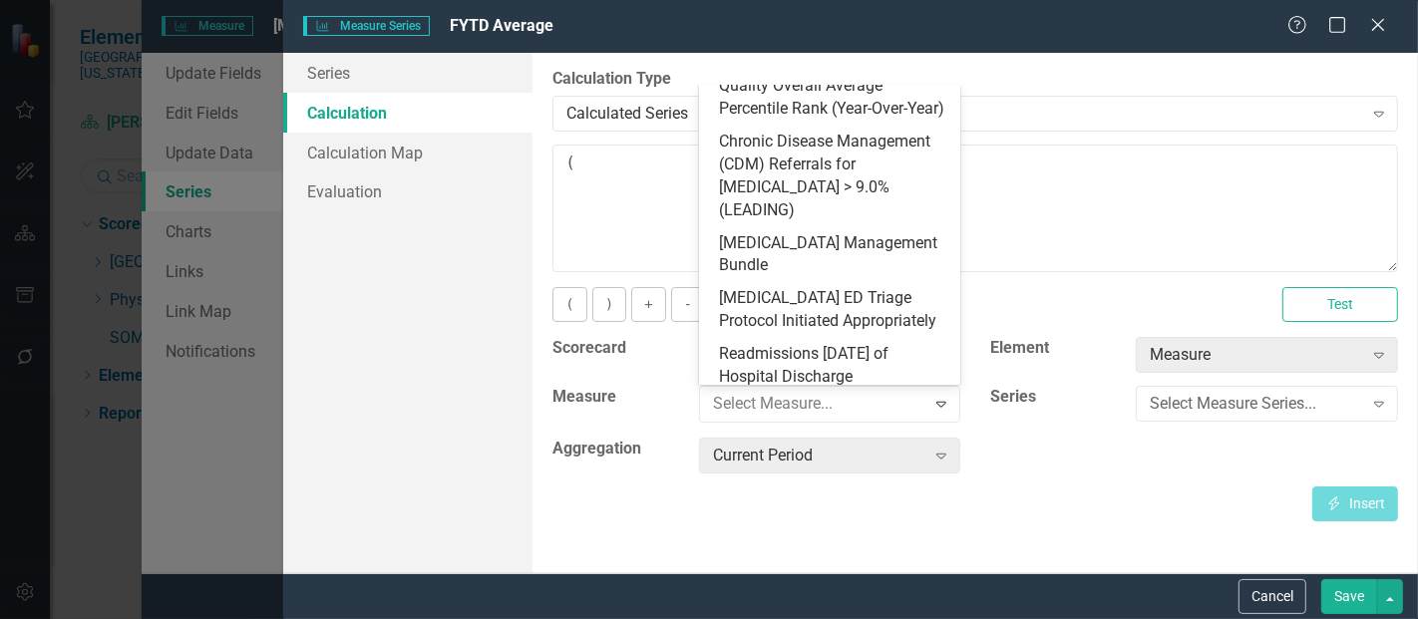
scroll to position [951, 0]
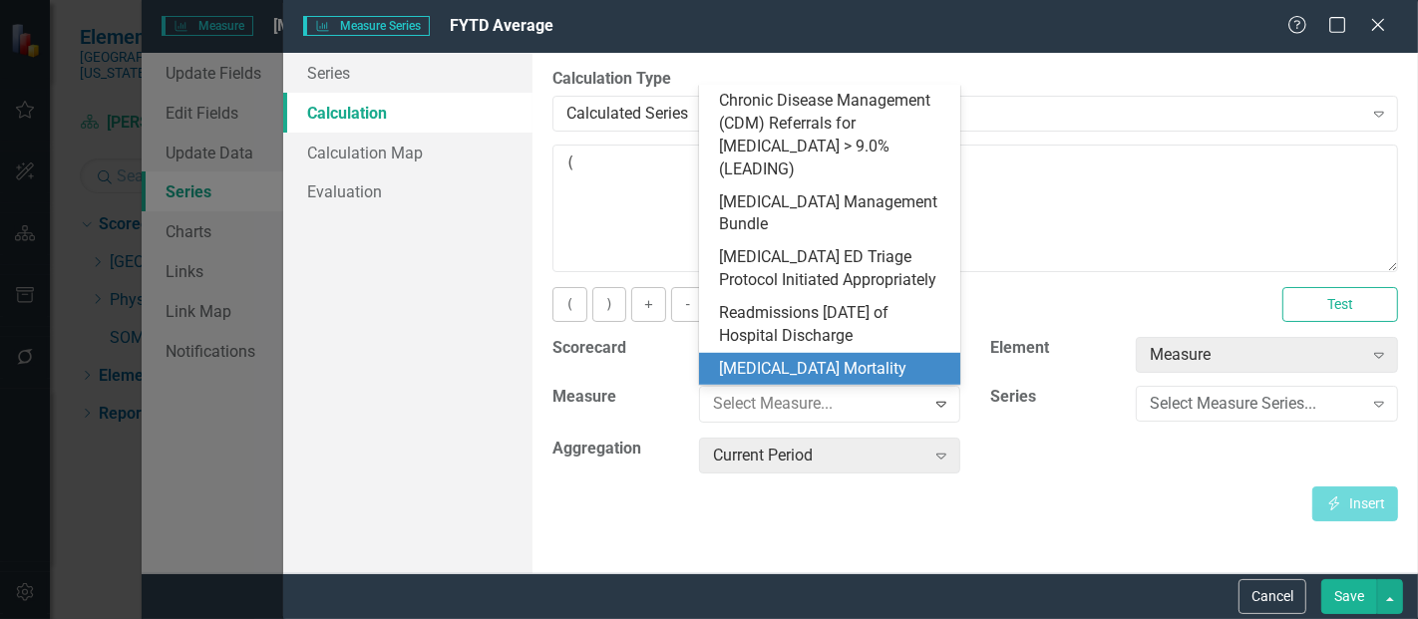
click at [820, 359] on div "[MEDICAL_DATA] Mortality" at bounding box center [834, 369] width 230 height 23
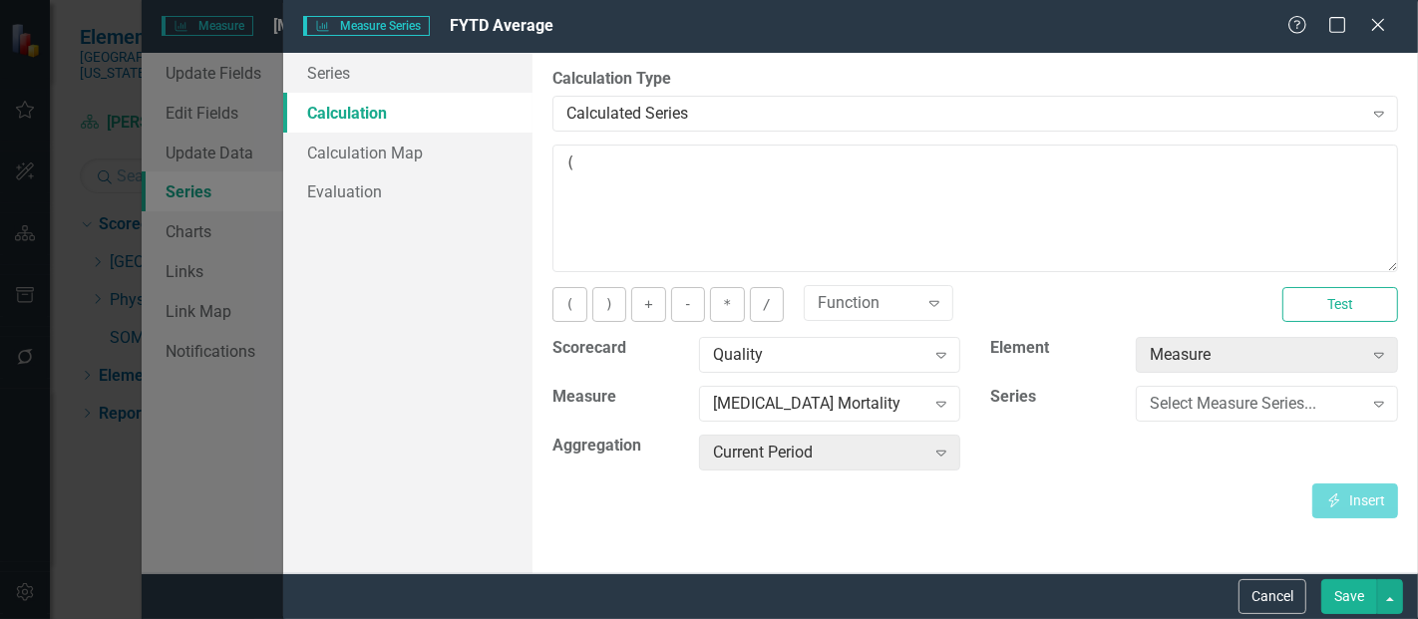
click at [1202, 403] on div "Select Measure Series..." at bounding box center [1256, 404] width 212 height 23
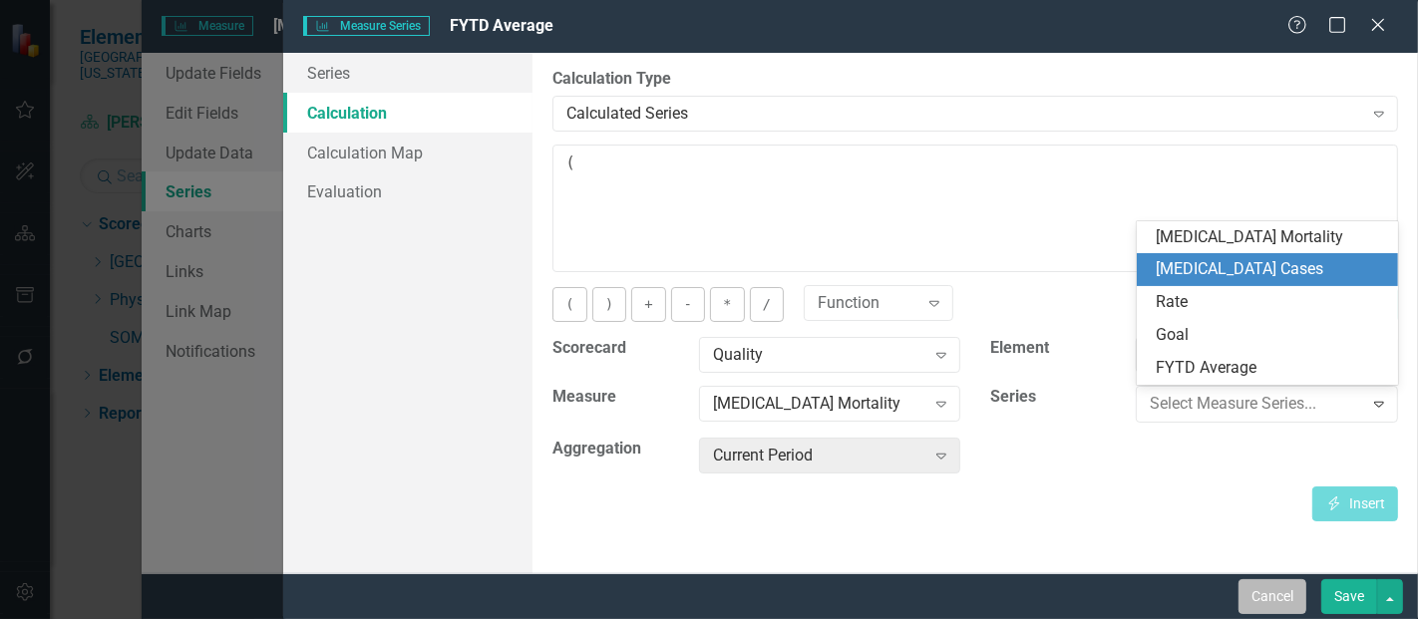
click at [1276, 591] on button "Cancel" at bounding box center [1273, 597] width 68 height 35
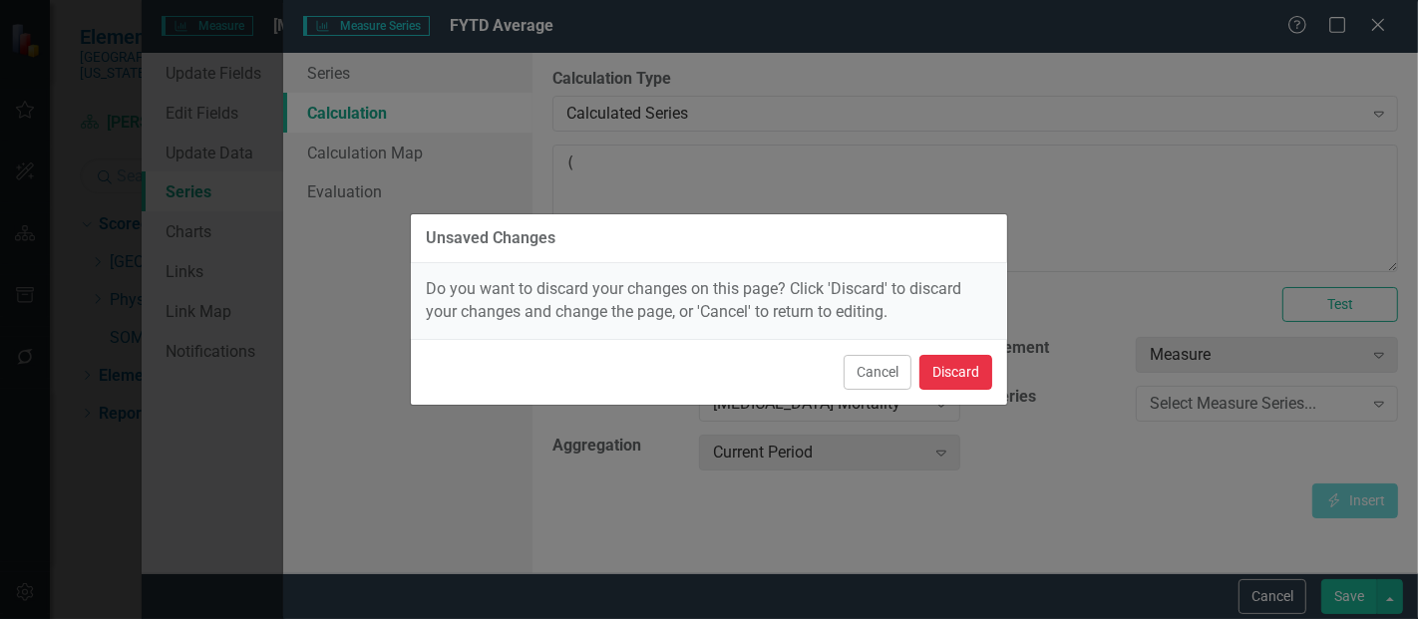
click at [963, 377] on button "Discard" at bounding box center [956, 372] width 73 height 35
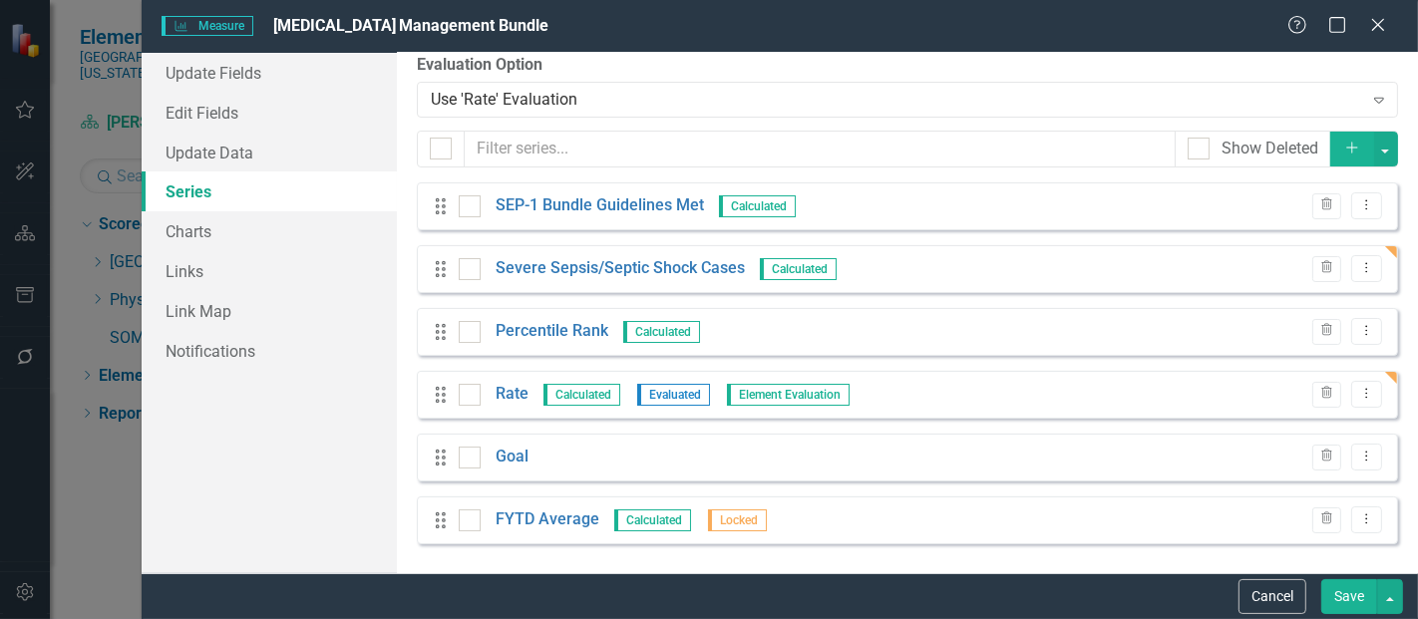
click at [1347, 150] on icon "button" at bounding box center [1352, 148] width 11 height 11
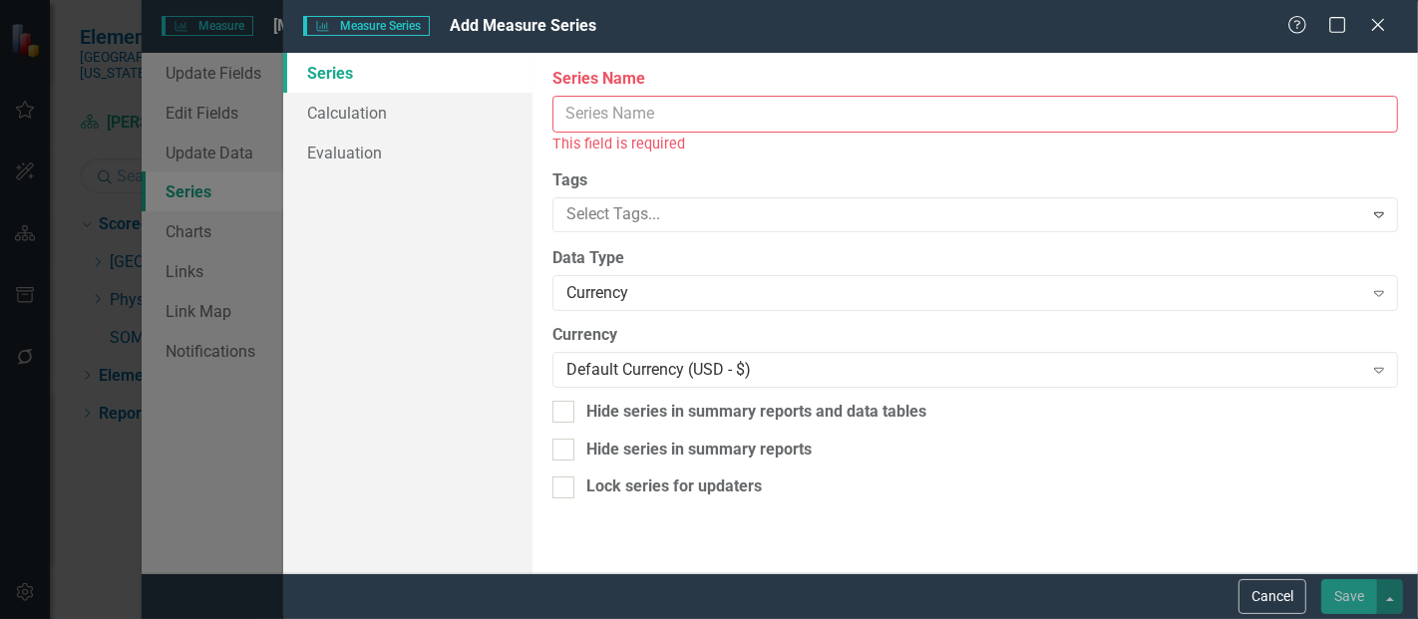
click at [613, 119] on input "Series Name" at bounding box center [976, 114] width 846 height 37
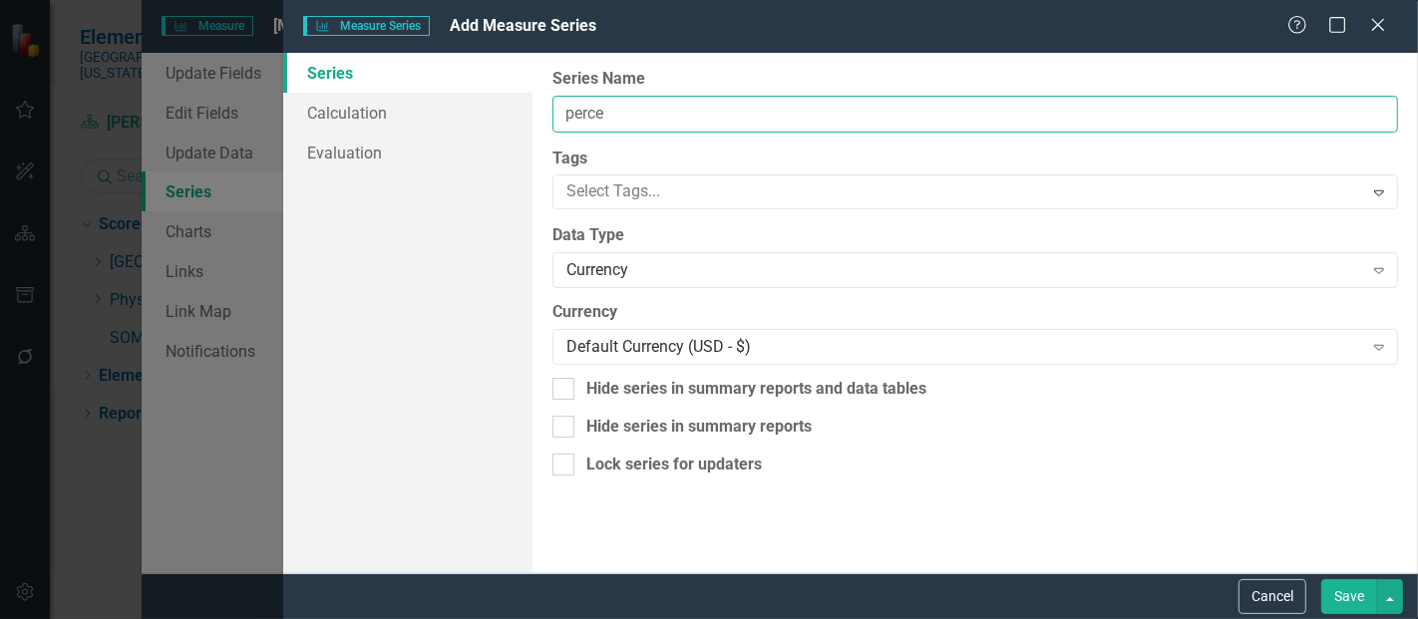
type input "Percentile Rank FYTD"
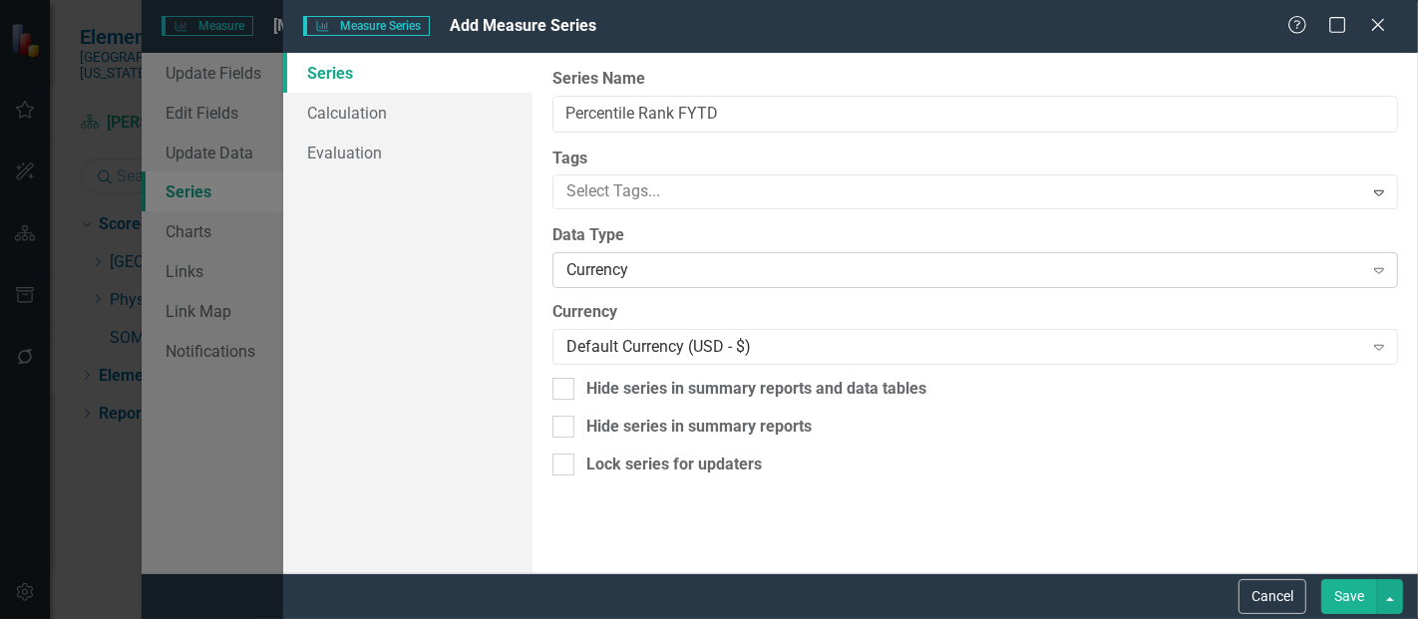
click at [655, 274] on div "Currency" at bounding box center [965, 270] width 796 height 23
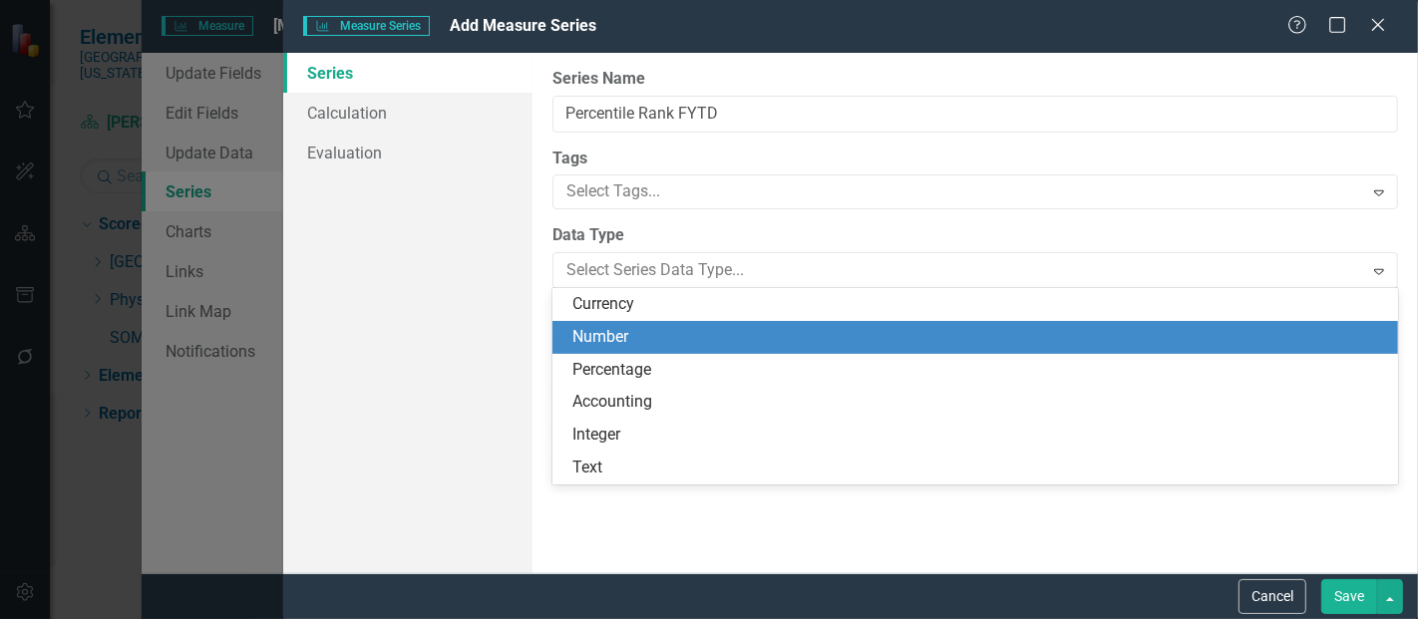
click at [628, 341] on div "Number" at bounding box center [980, 337] width 814 height 23
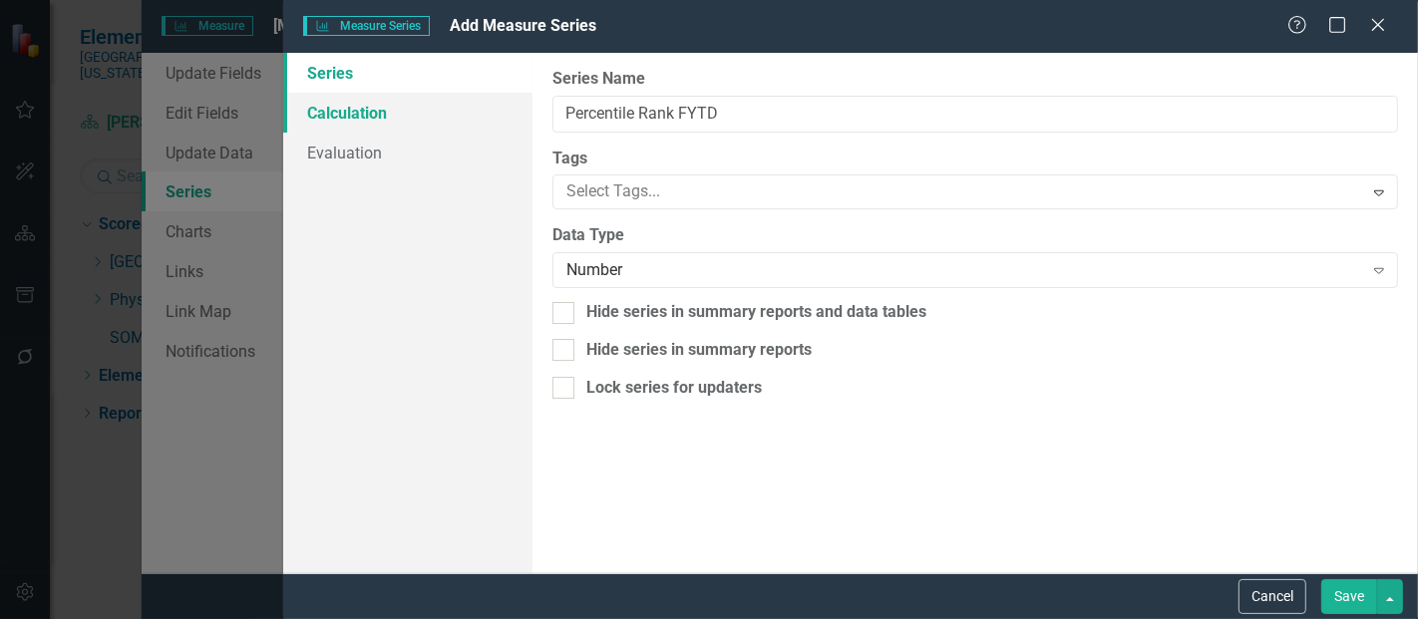
click at [376, 109] on link "Calculation" at bounding box center [407, 113] width 249 height 40
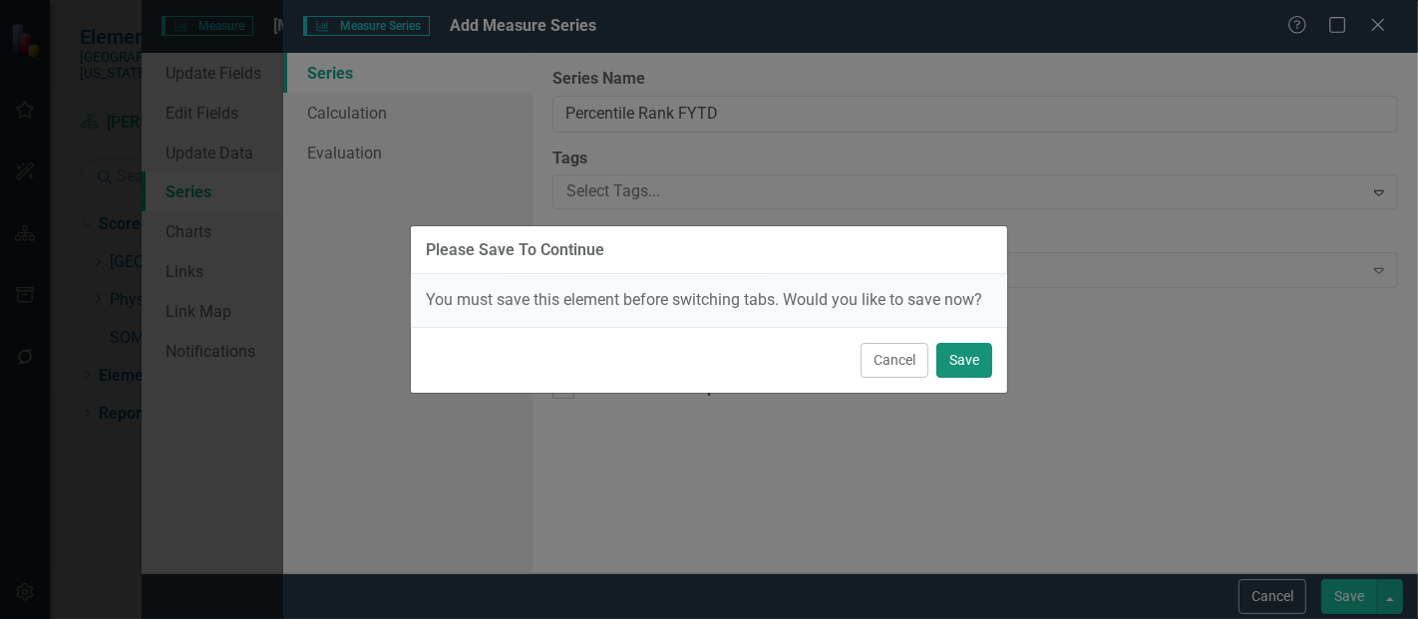
click at [959, 354] on button "Save" at bounding box center [965, 360] width 56 height 35
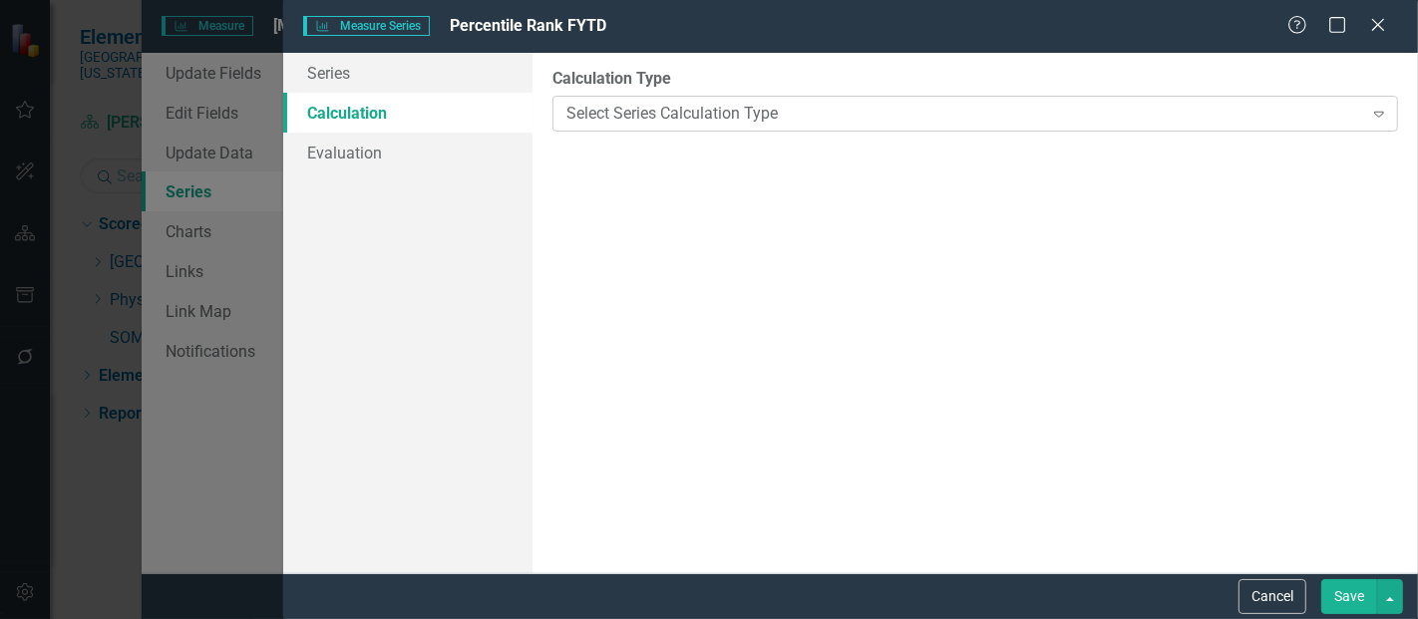
click at [635, 127] on div "Select Series Calculation Type Expand" at bounding box center [976, 114] width 846 height 36
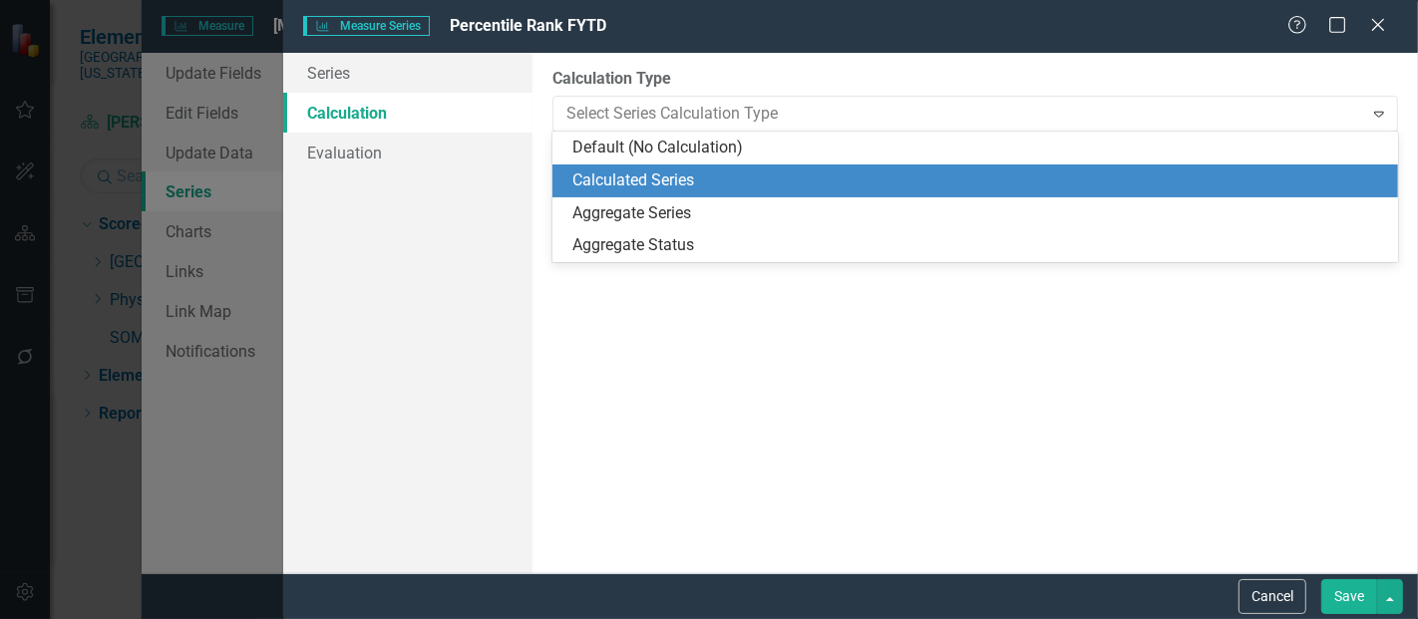
click at [644, 187] on div "Calculated Series" at bounding box center [980, 181] width 814 height 23
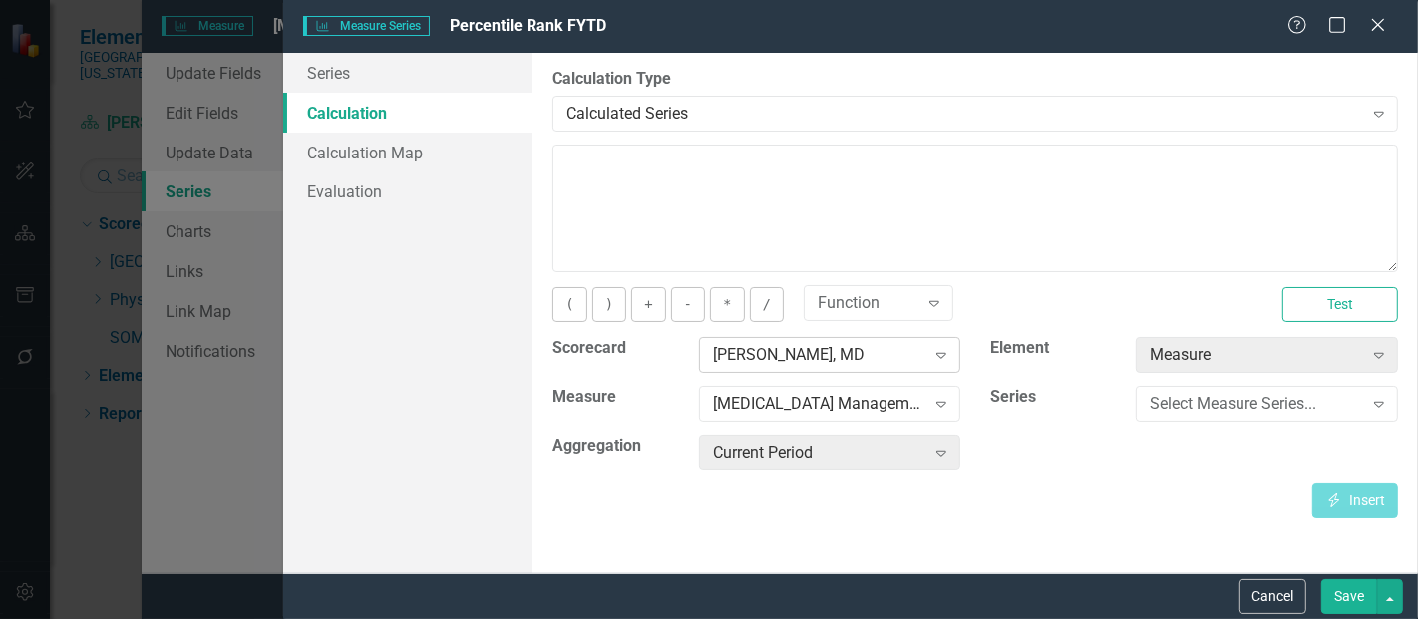
click at [812, 356] on div "[PERSON_NAME], MD" at bounding box center [819, 355] width 212 height 23
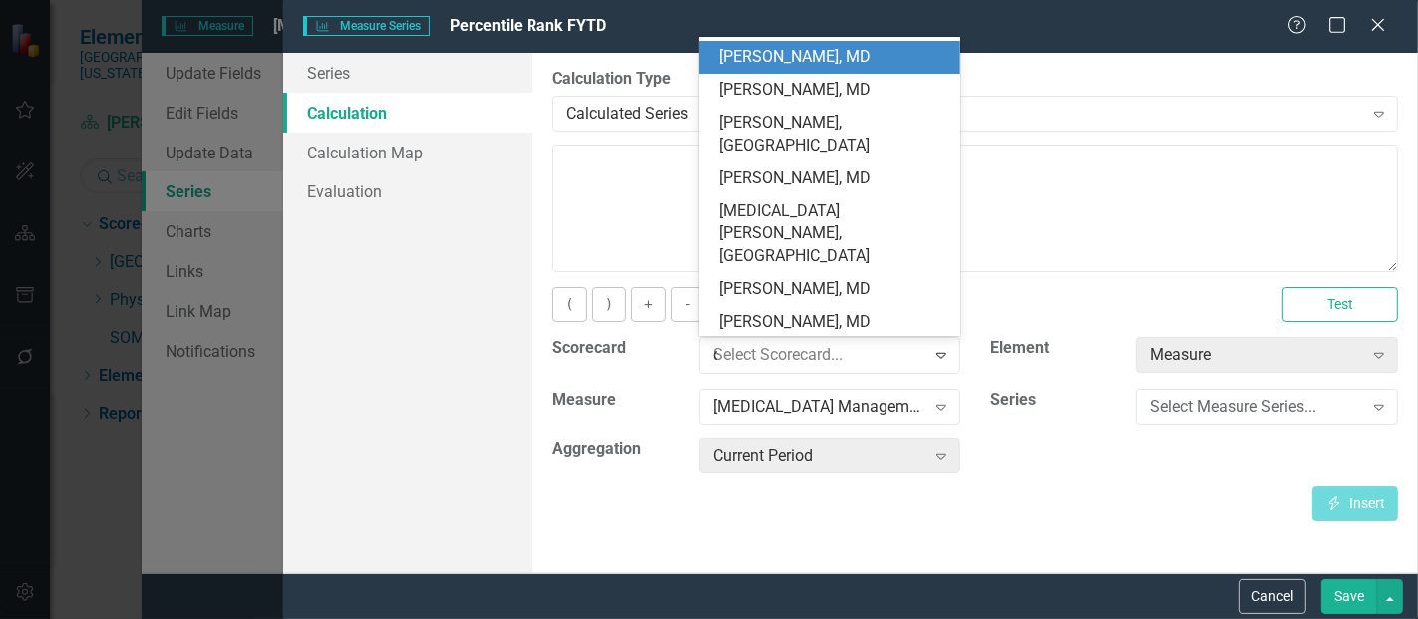
scroll to position [0, 0]
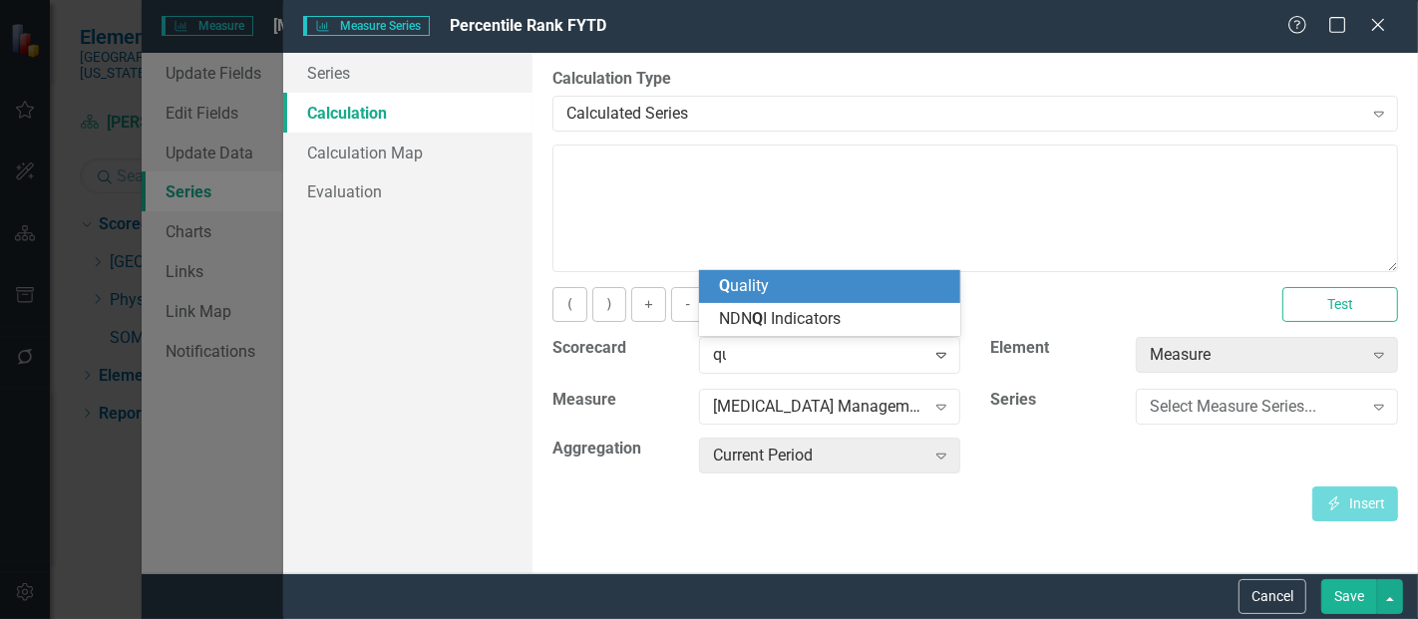
type input "qual"
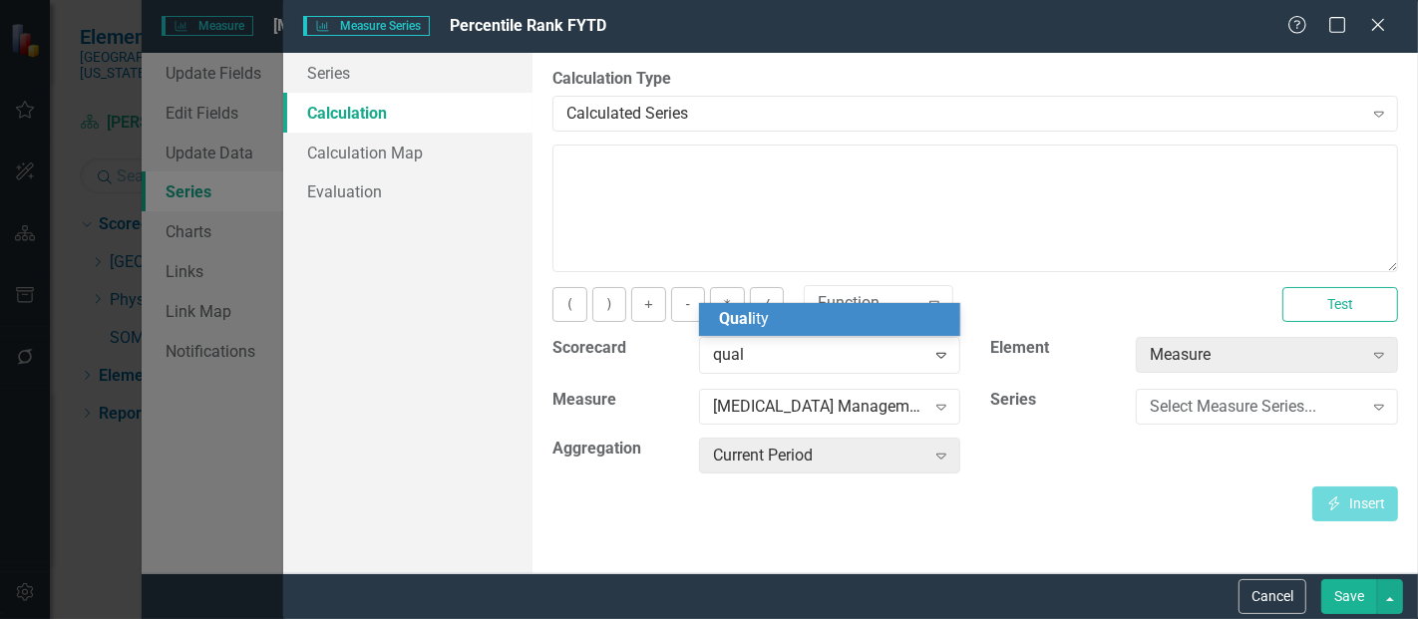
click at [790, 326] on div "Qual ity" at bounding box center [834, 319] width 230 height 23
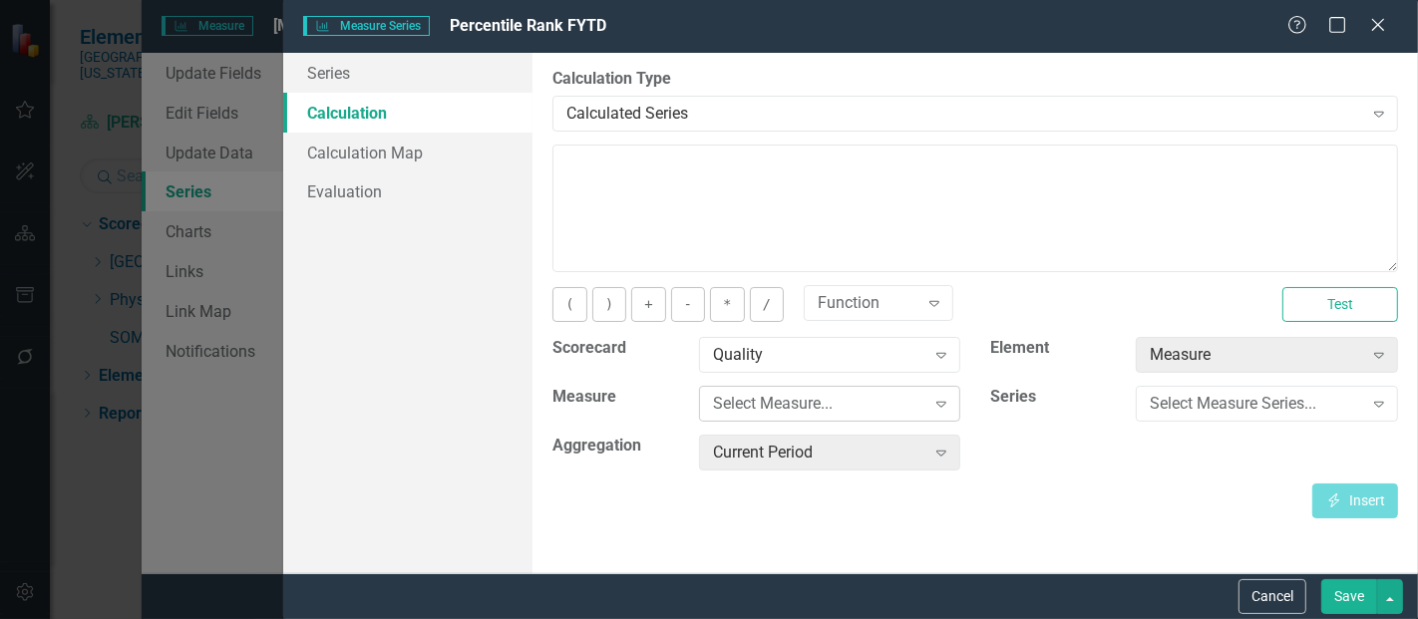
click at [766, 397] on div "Select Measure..." at bounding box center [819, 404] width 212 height 23
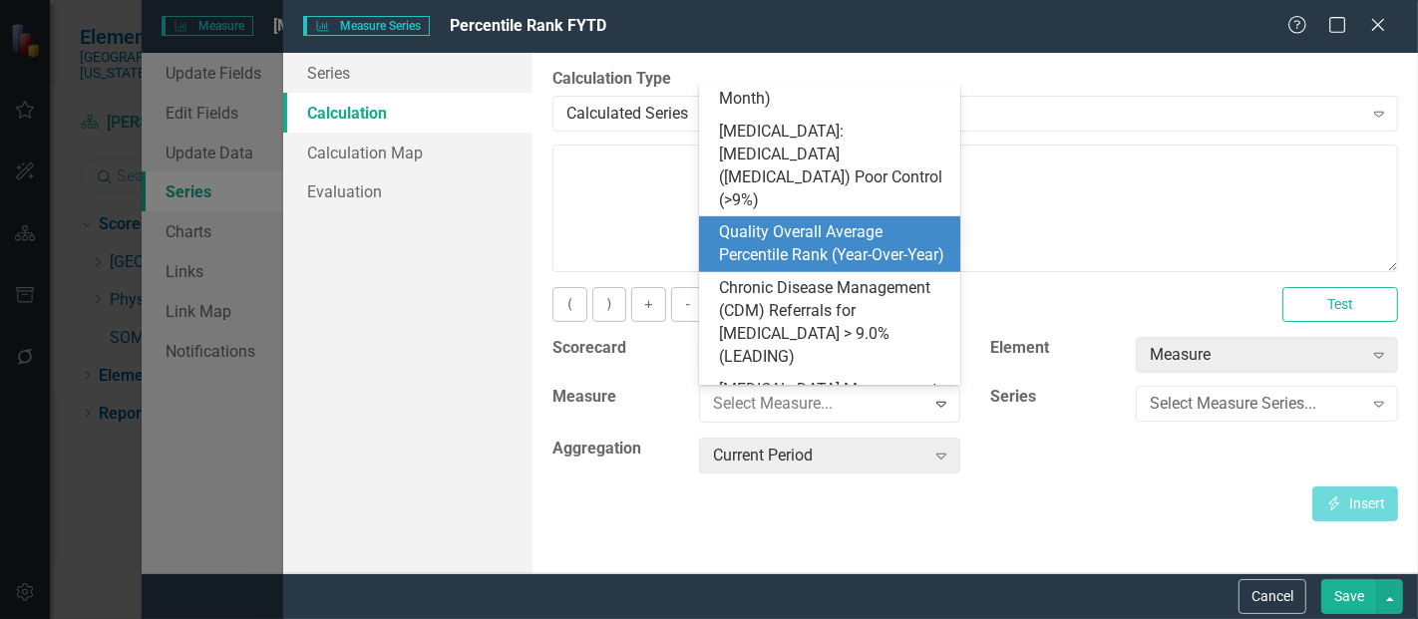
scroll to position [951, 0]
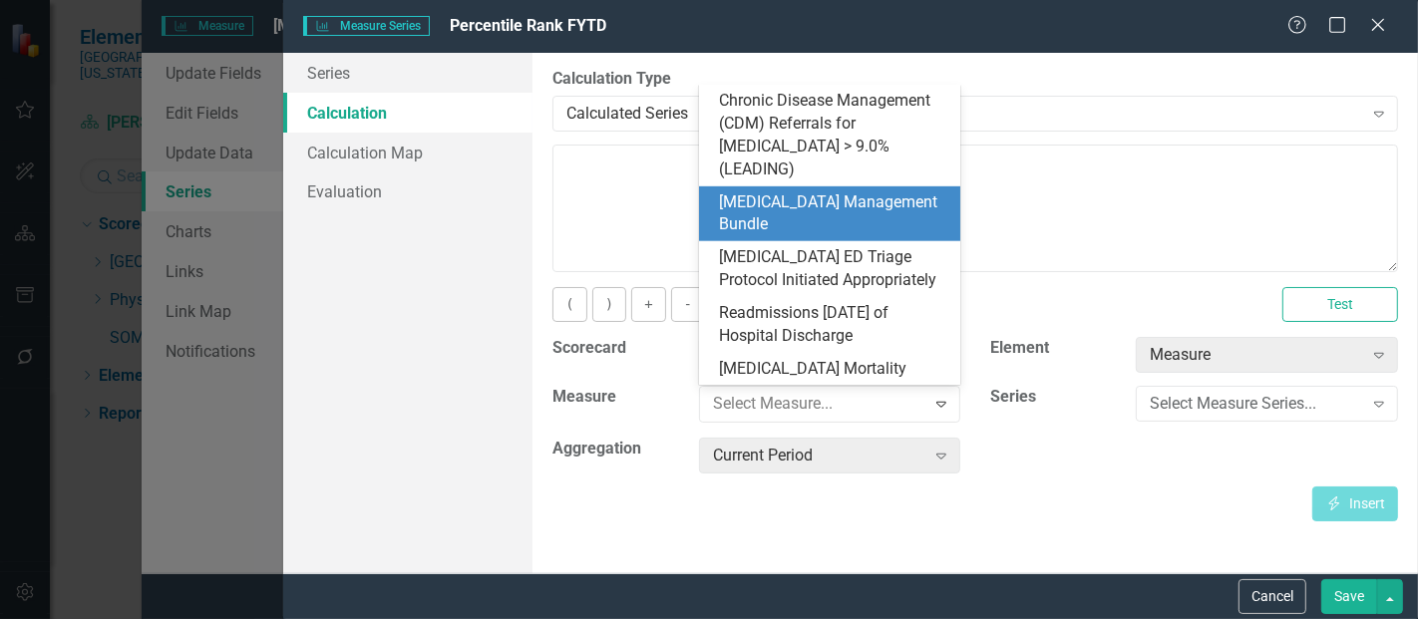
click at [827, 192] on div "[MEDICAL_DATA] Management Bundle" at bounding box center [834, 215] width 230 height 46
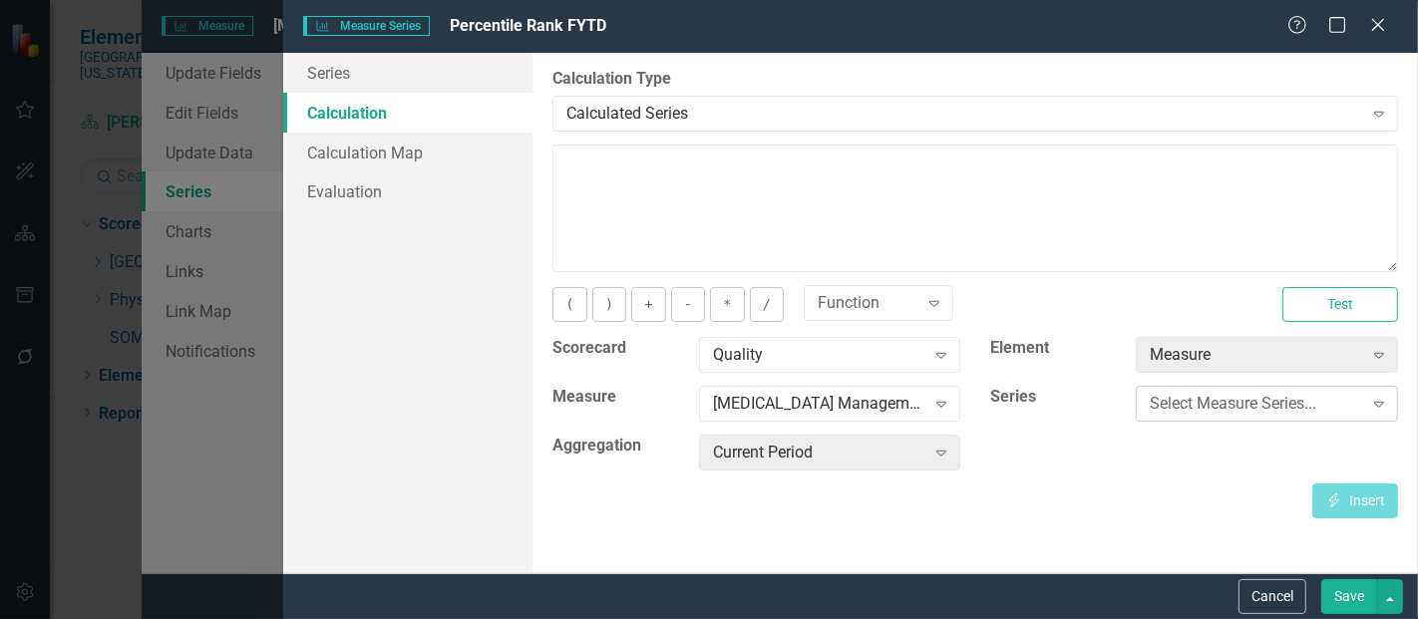
click at [1203, 409] on div "Select Measure Series..." at bounding box center [1256, 404] width 212 height 23
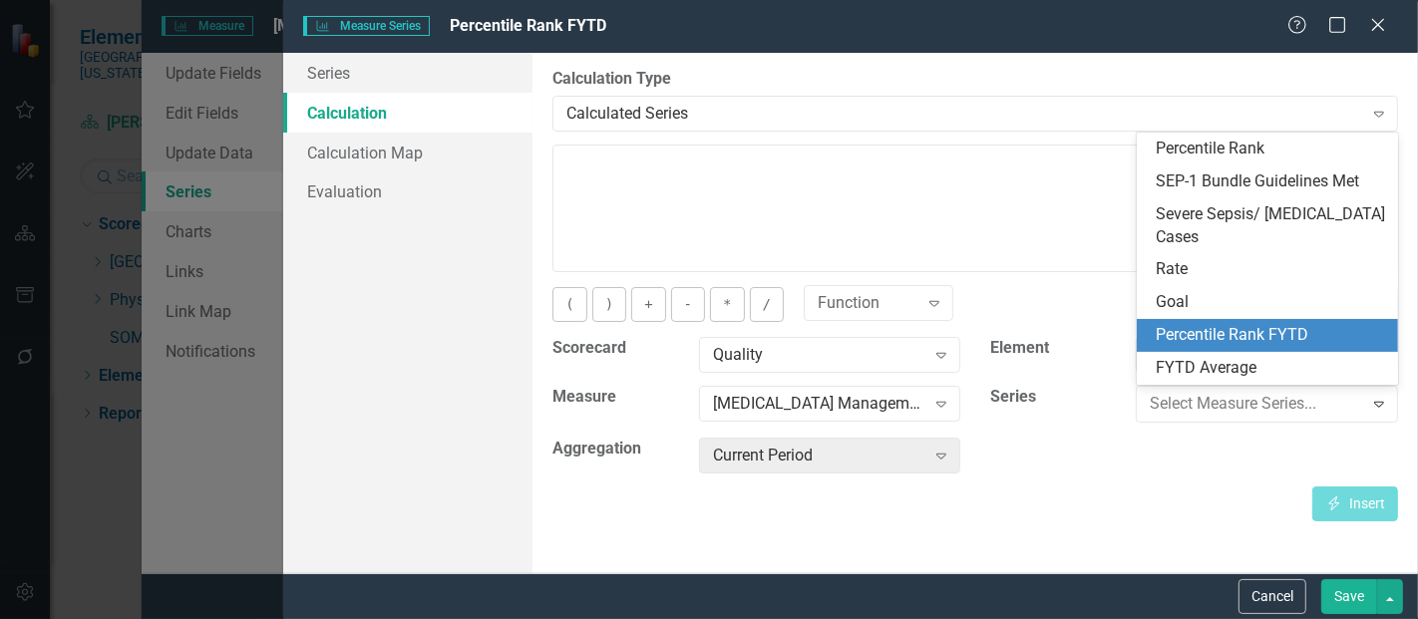
click at [1268, 320] on div "Percentile Rank FYTD" at bounding box center [1268, 335] width 262 height 33
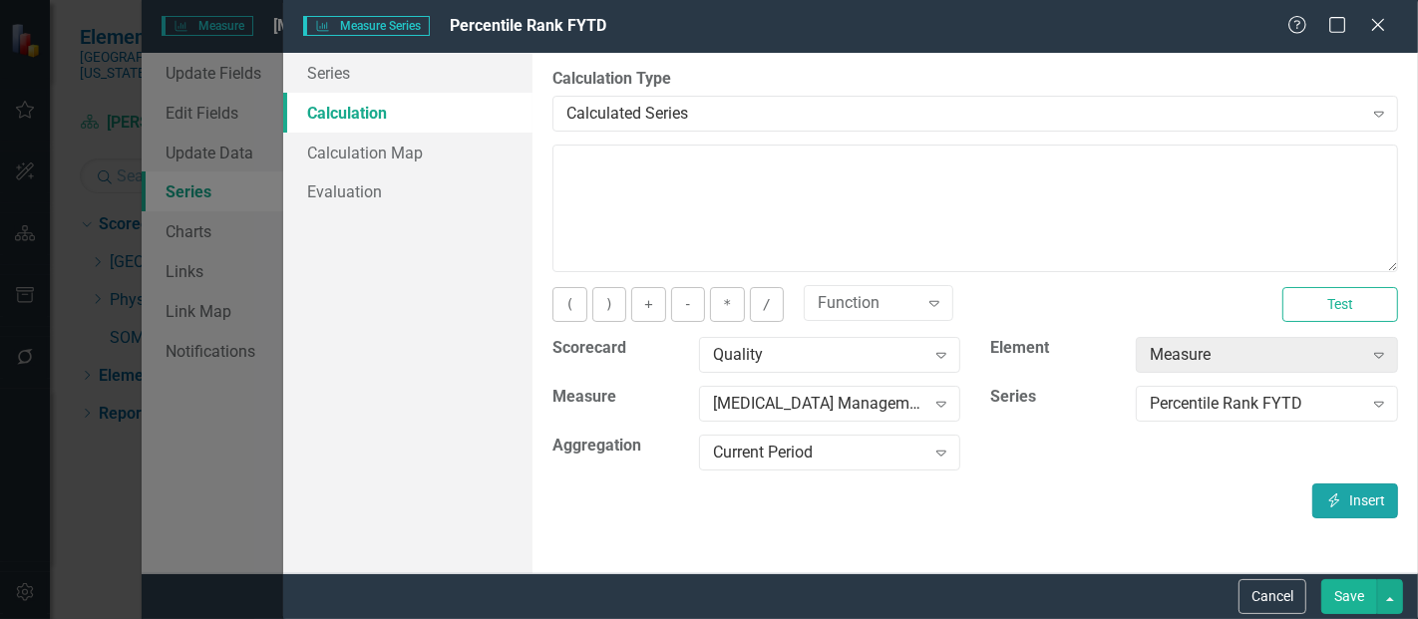
click at [1345, 509] on button "Insert Insert" at bounding box center [1356, 501] width 86 height 35
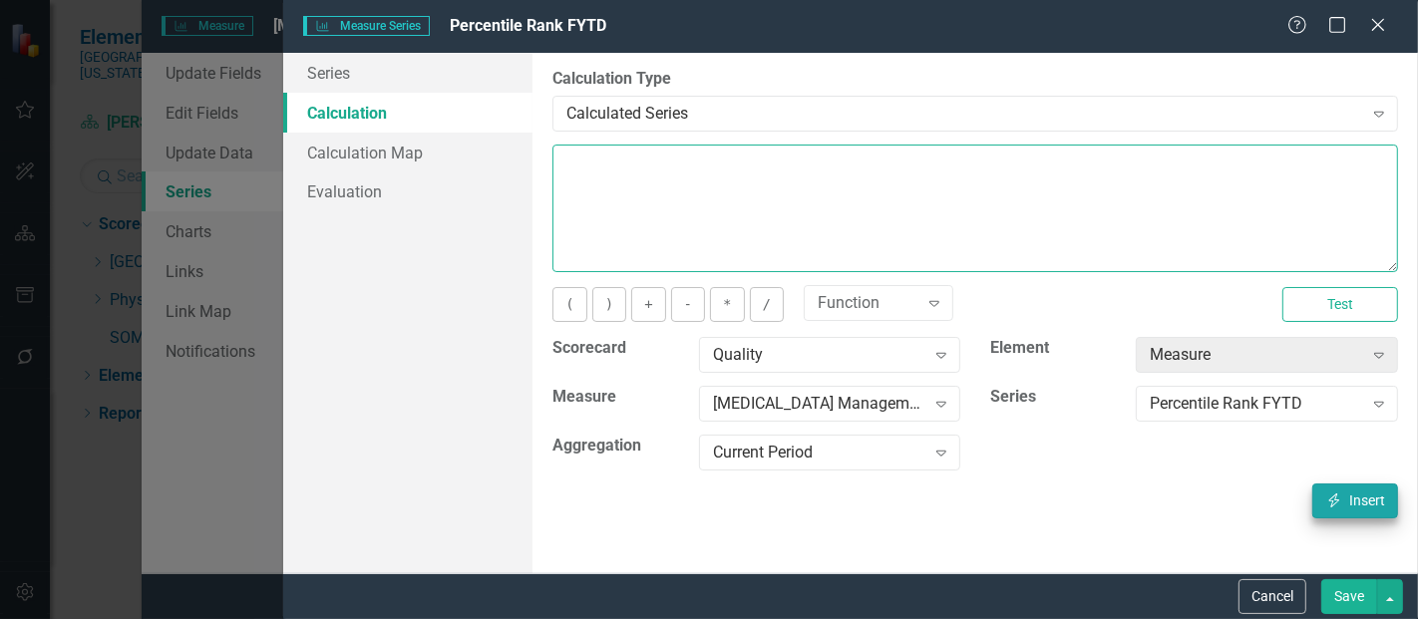
type textarea "[m1813868][Percentile Rank FYTD][CurrentPeriod]"
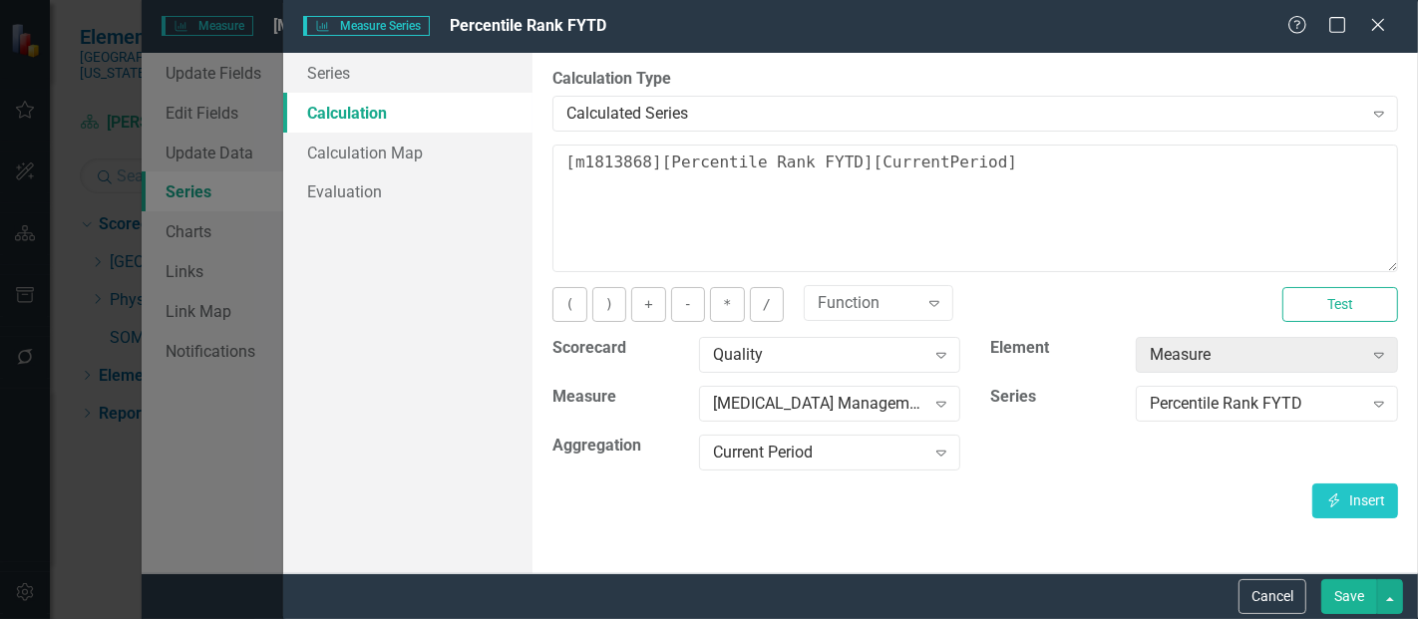
click at [1351, 596] on button "Save" at bounding box center [1350, 597] width 56 height 35
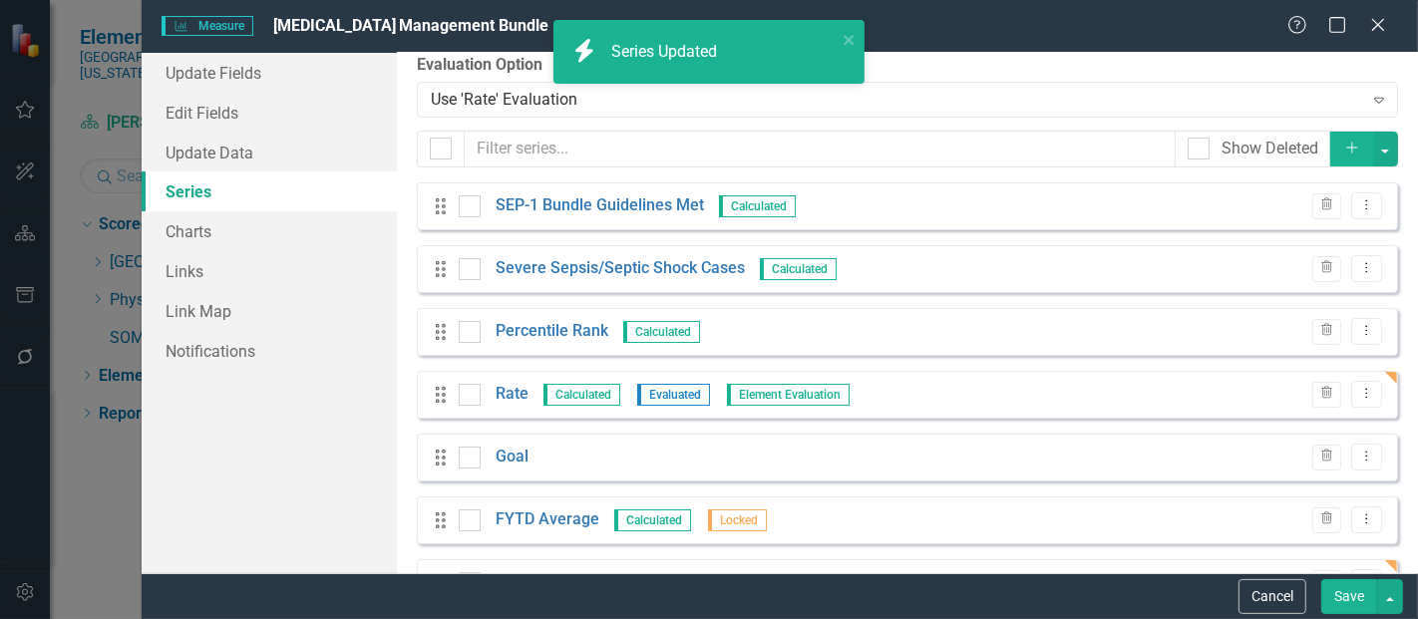
scroll to position [77, 0]
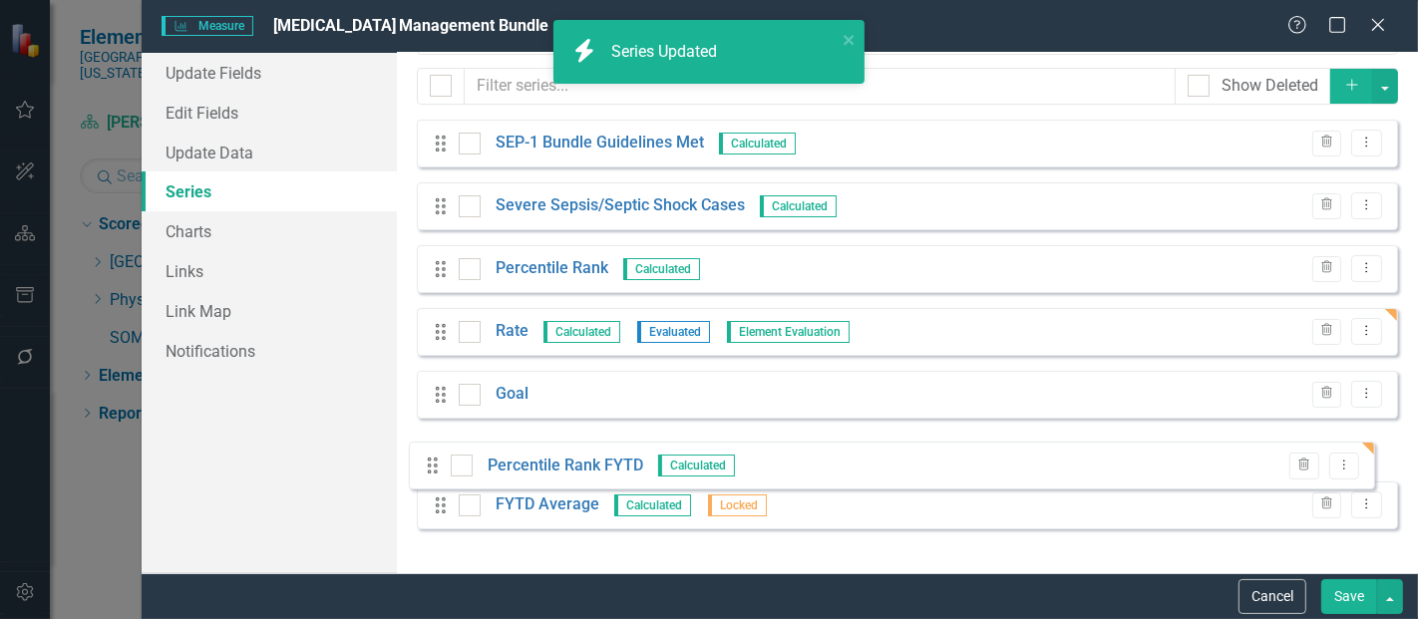
drag, startPoint x: 442, startPoint y: 516, endPoint x: 437, endPoint y: 449, distance: 67.0
click at [437, 449] on div "Drag SEP-1 Bundle Guidelines Met Calculated Trash Dropdown Menu Drag Severe Sep…" at bounding box center [908, 332] width 982 height 425
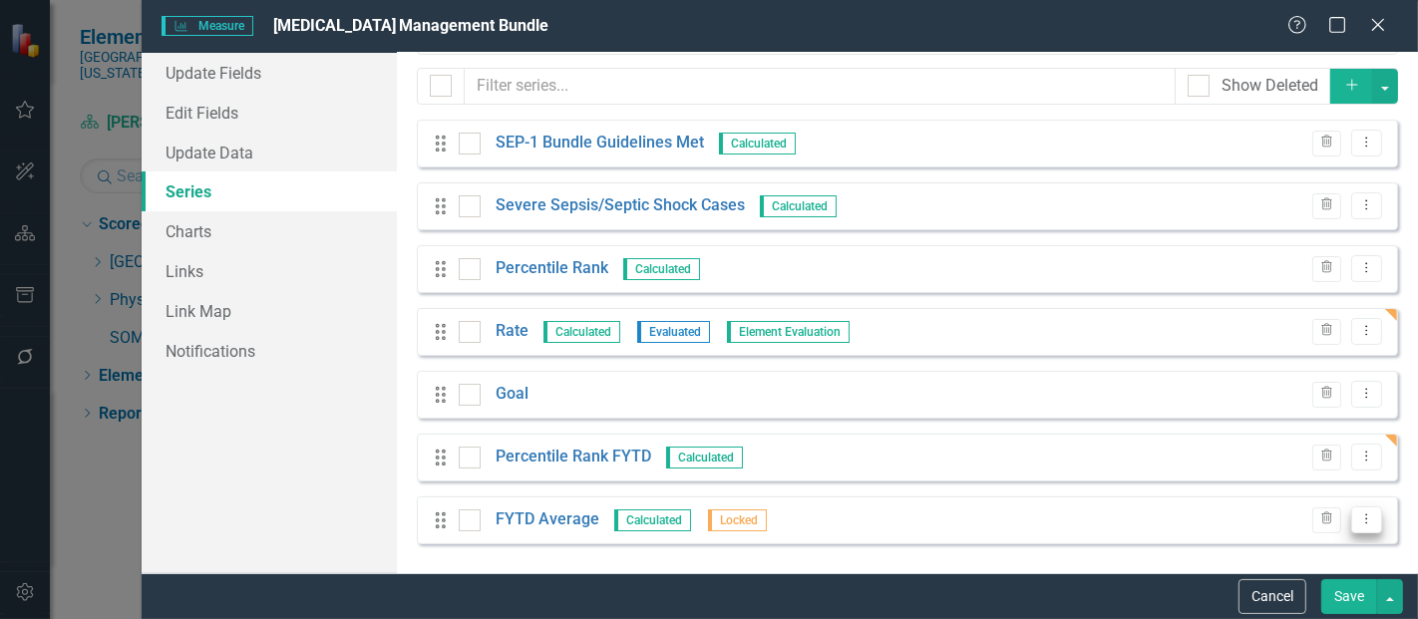
click at [1352, 511] on button "Dropdown Menu" at bounding box center [1367, 520] width 31 height 27
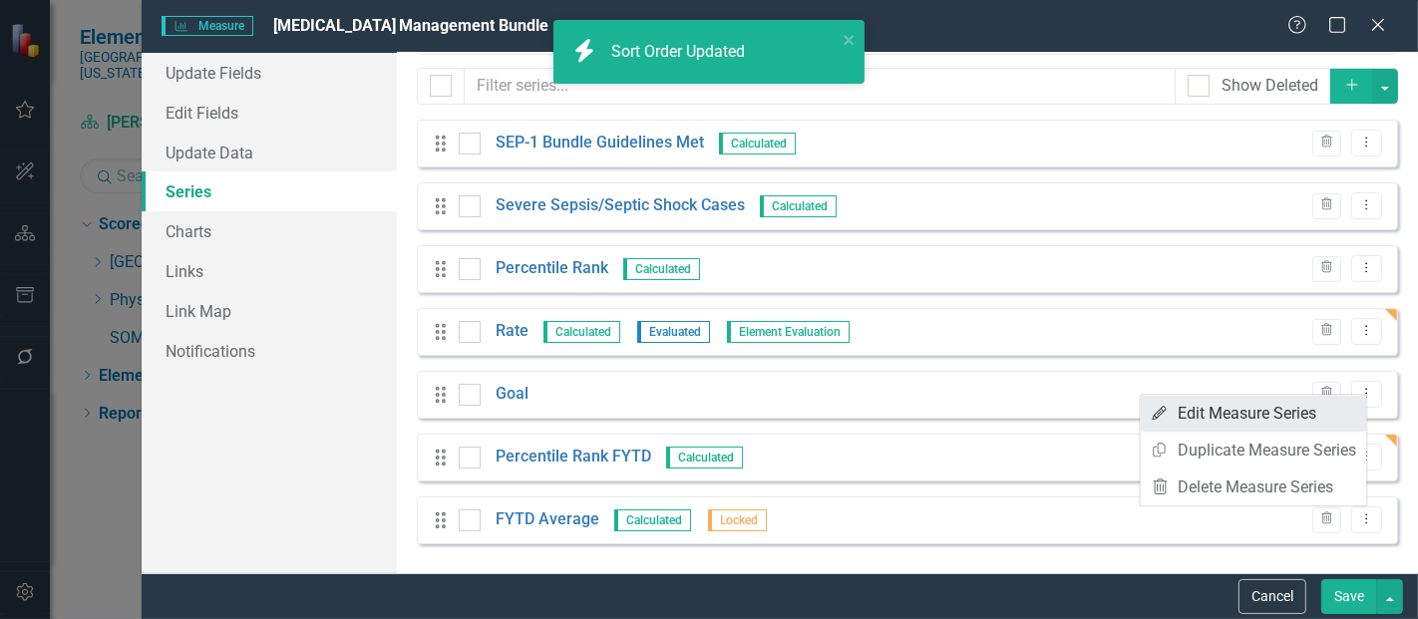
click at [1217, 414] on link "Edit Edit Measure Series" at bounding box center [1254, 413] width 226 height 37
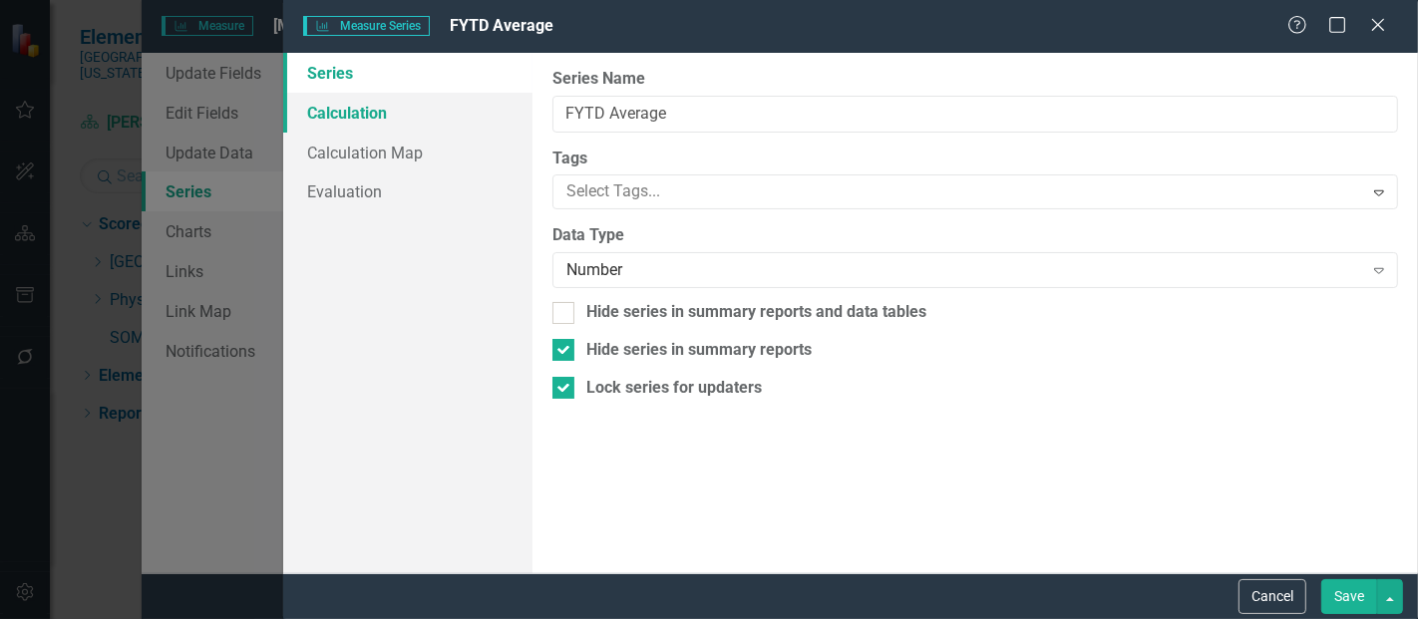
click at [361, 115] on link "Calculation" at bounding box center [407, 113] width 249 height 40
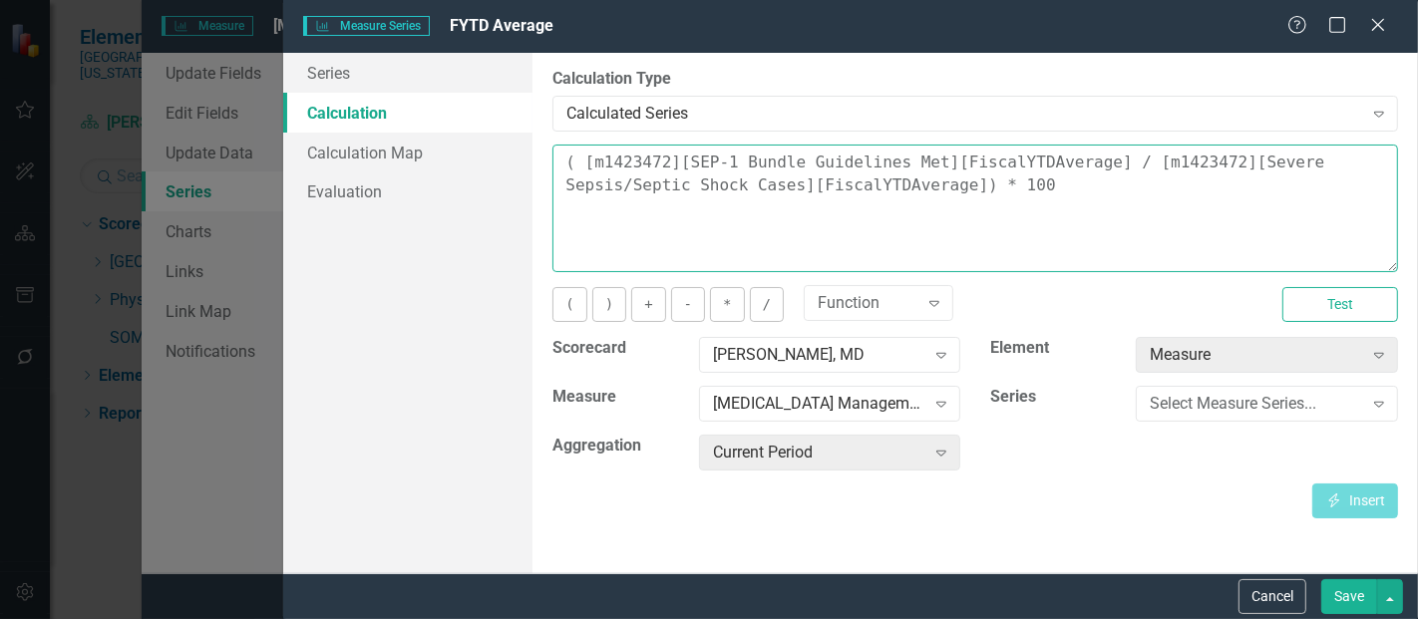
click at [917, 190] on textarea "( [m1423472][SEP-1 Bundle Guidelines Met][FiscalYTDAverage] / [m1423472][Severe…" at bounding box center [976, 209] width 846 height 128
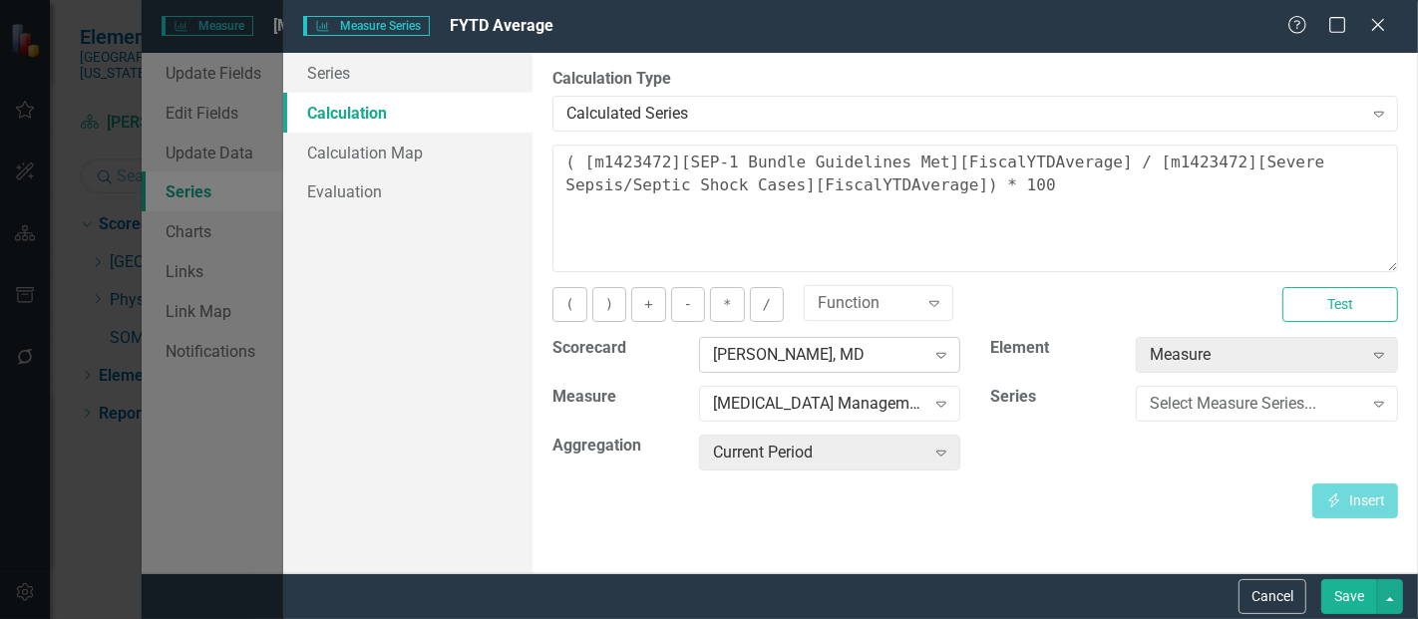
click at [749, 346] on div "[PERSON_NAME], MD" at bounding box center [819, 355] width 212 height 23
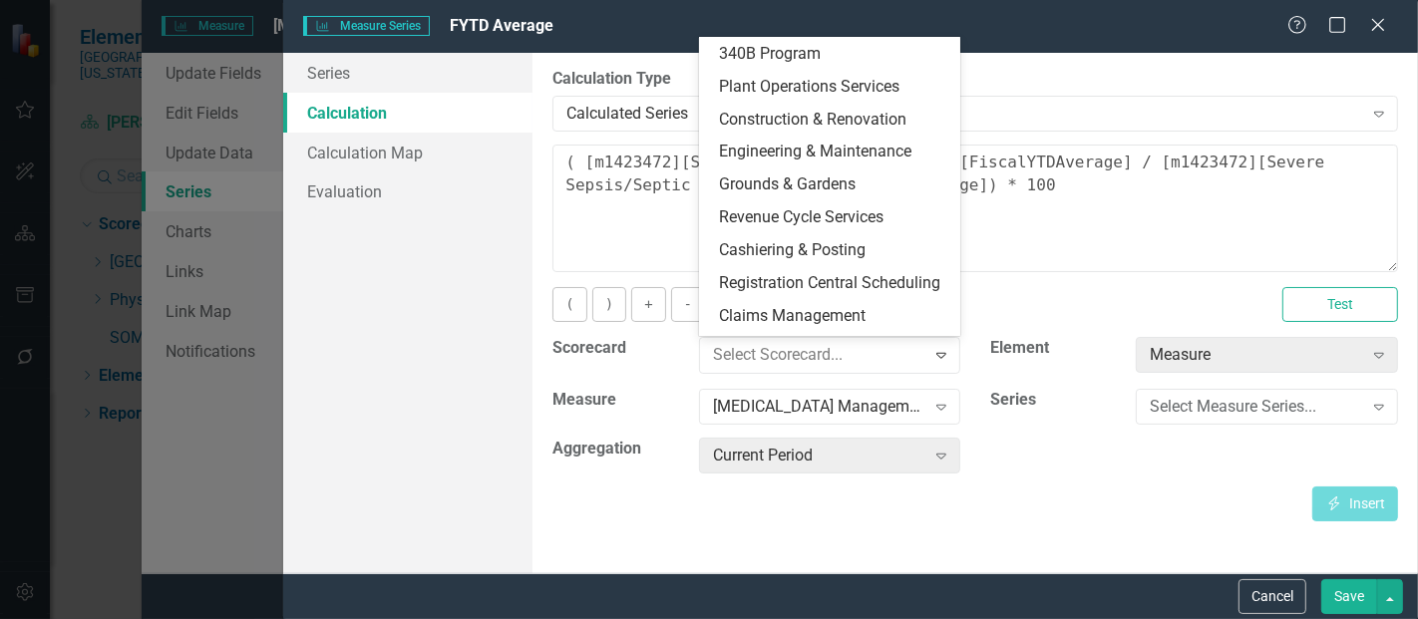
scroll to position [0, 0]
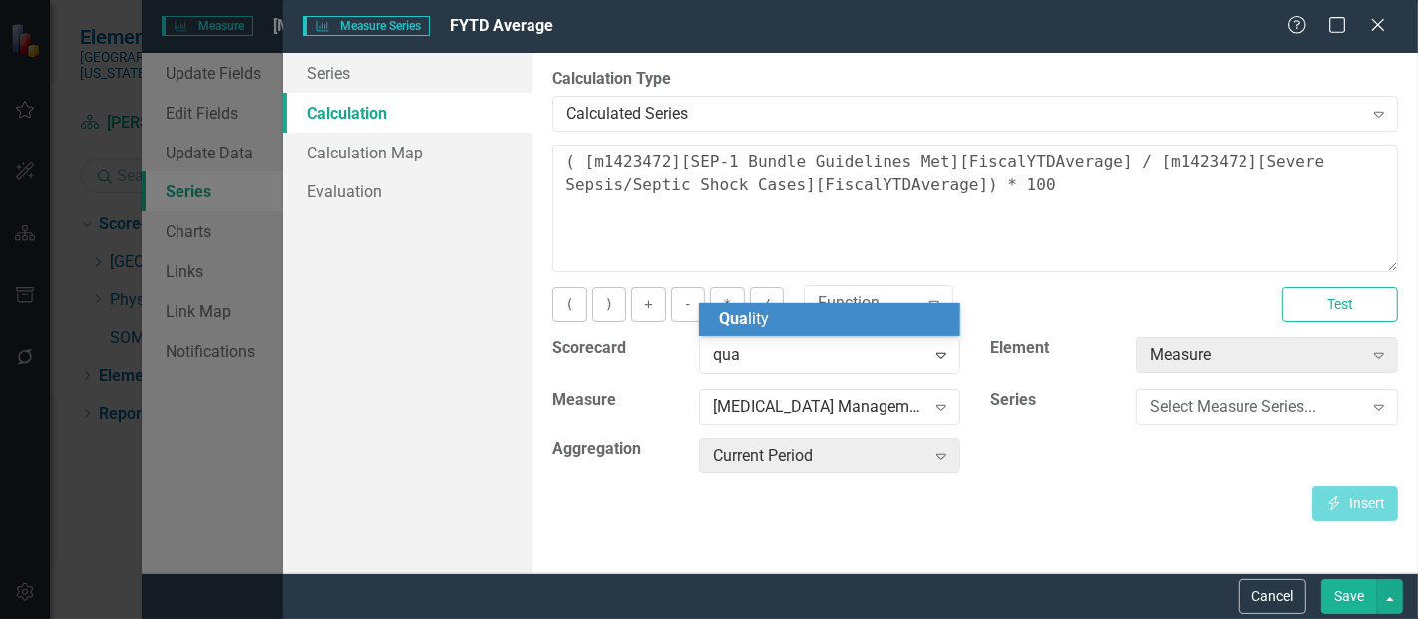
type input "qual"
click at [766, 314] on span "Qual ity" at bounding box center [744, 318] width 50 height 19
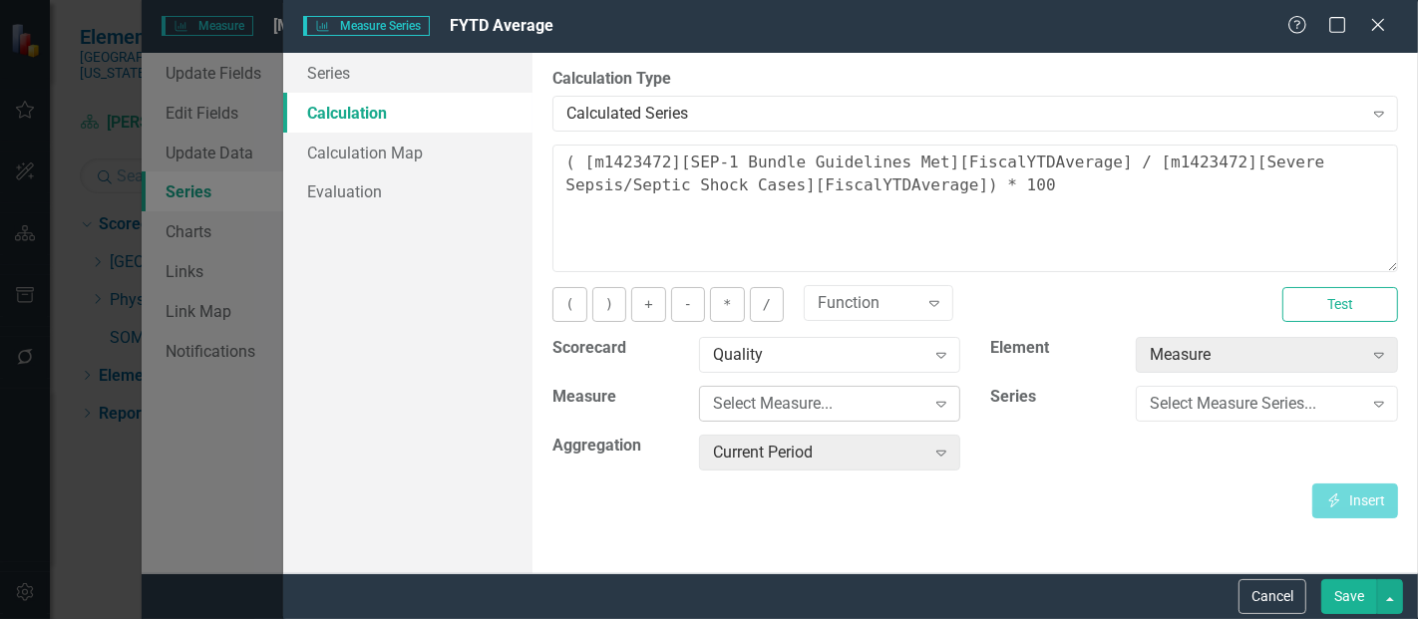
click at [776, 408] on div "Select Measure..." at bounding box center [819, 404] width 212 height 23
click at [750, 404] on div "Select Measure..." at bounding box center [819, 404] width 212 height 23
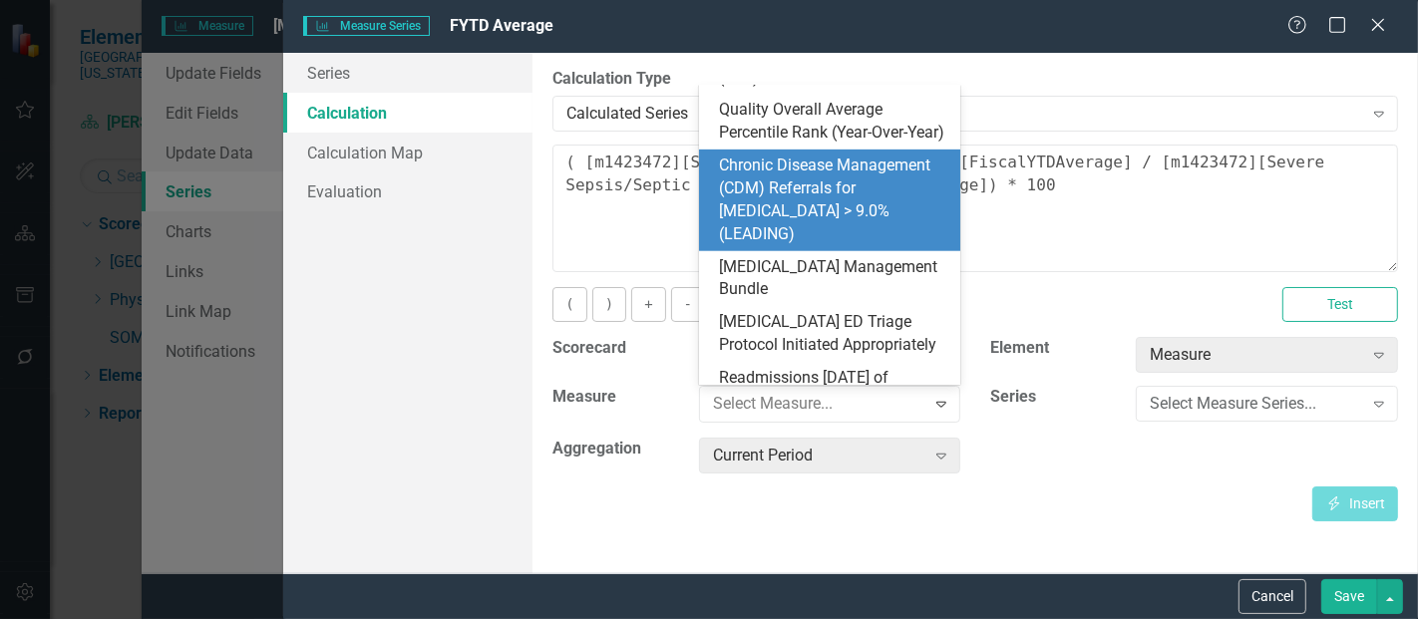
scroll to position [900, 0]
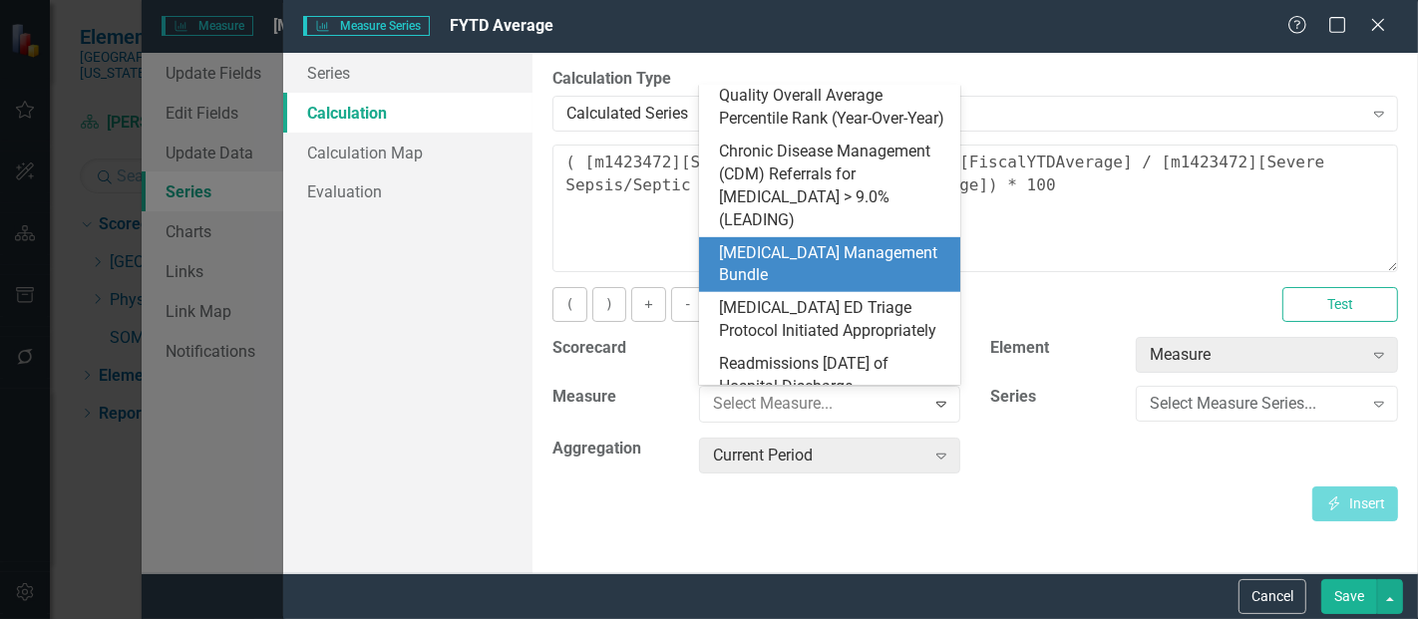
click at [787, 242] on div "[MEDICAL_DATA] Management Bundle" at bounding box center [834, 265] width 230 height 46
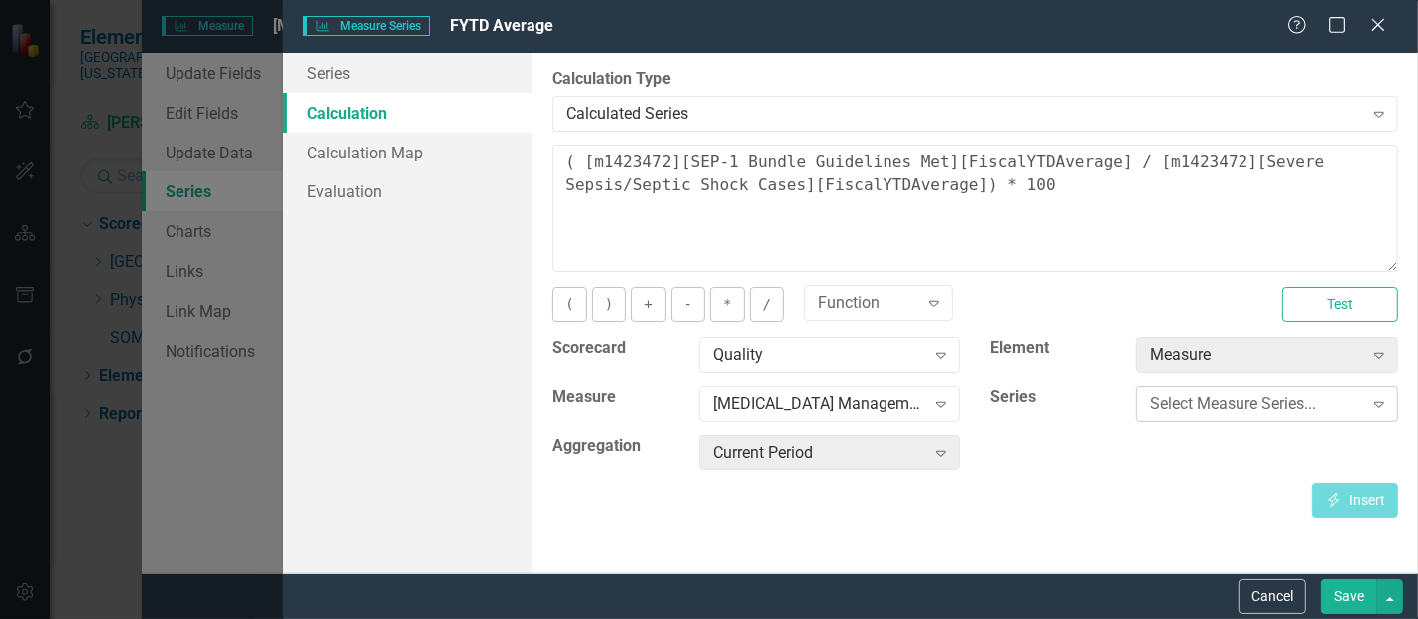
click at [1194, 393] on div "Select Measure Series..." at bounding box center [1256, 404] width 212 height 23
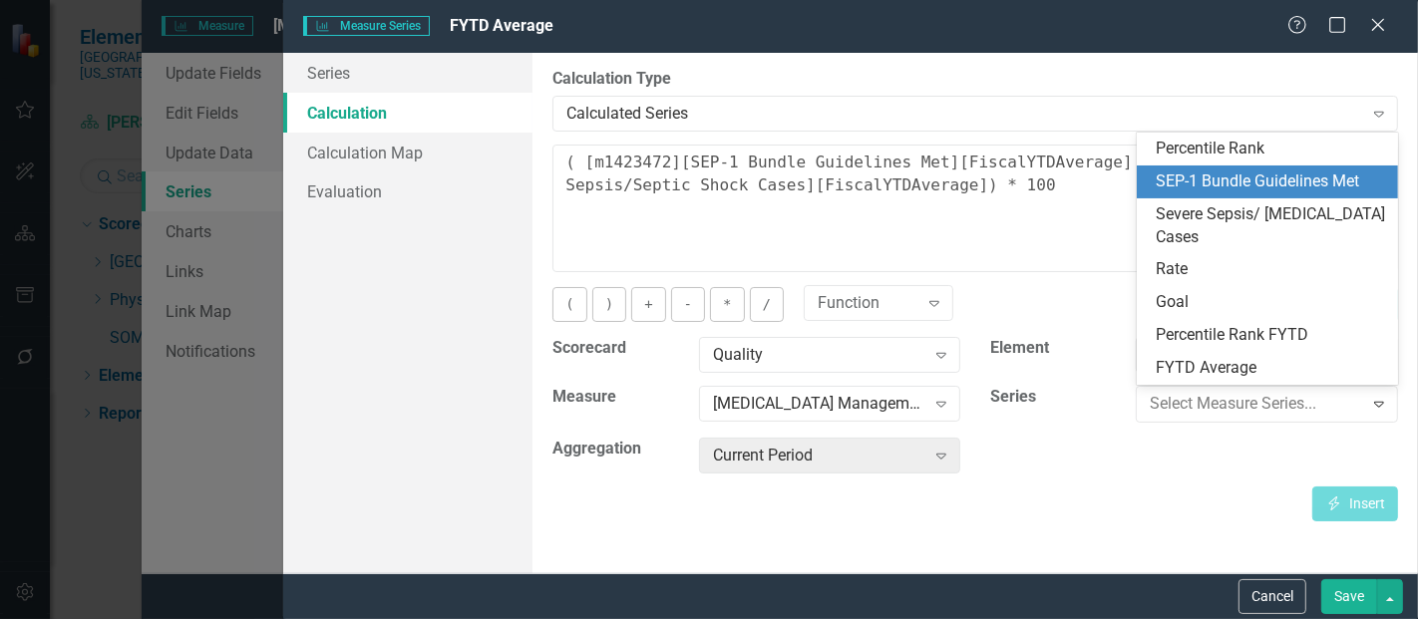
click at [1220, 181] on div "SEP-1 Bundle Guidelines Met" at bounding box center [1272, 182] width 230 height 23
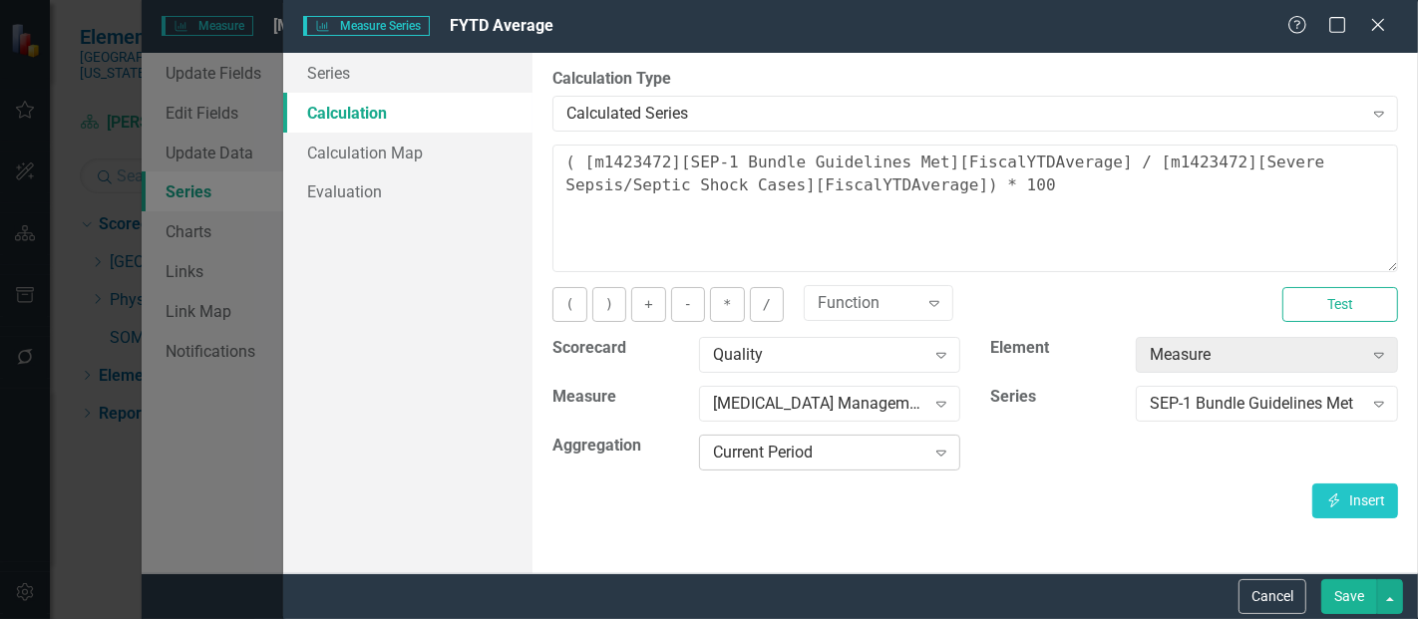
click at [791, 463] on div "Current Period Expand" at bounding box center [830, 453] width 262 height 36
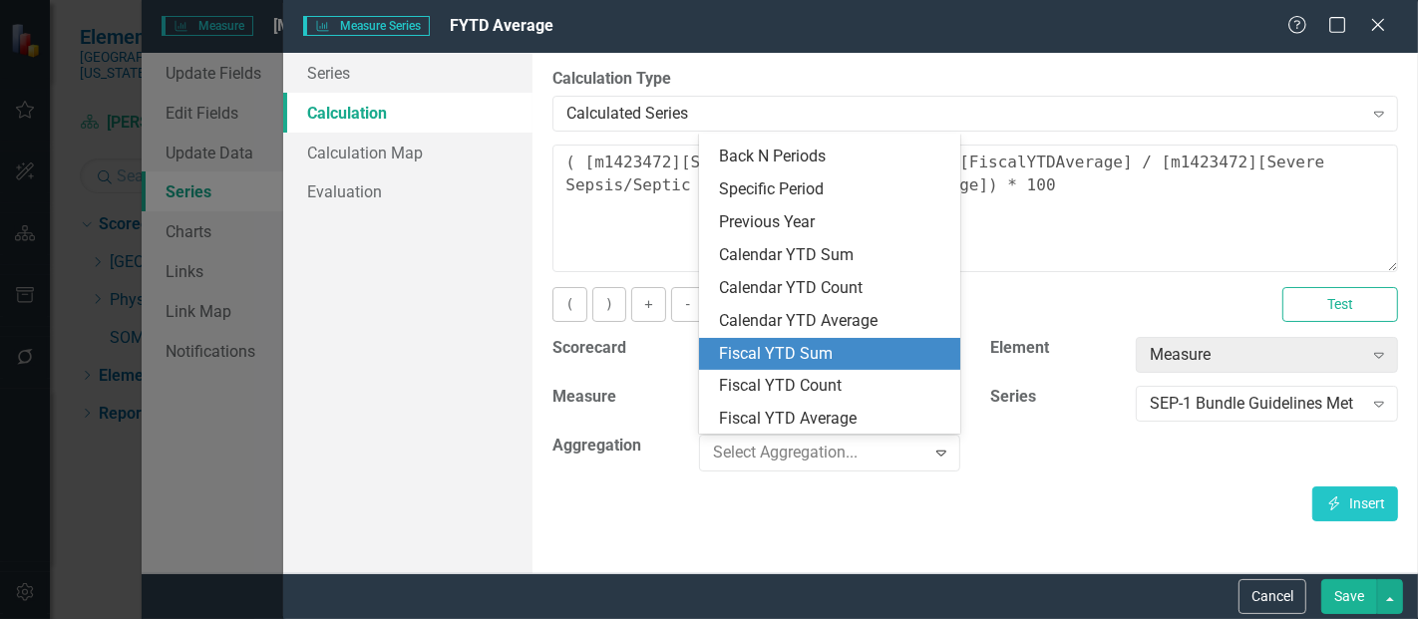
scroll to position [60, 0]
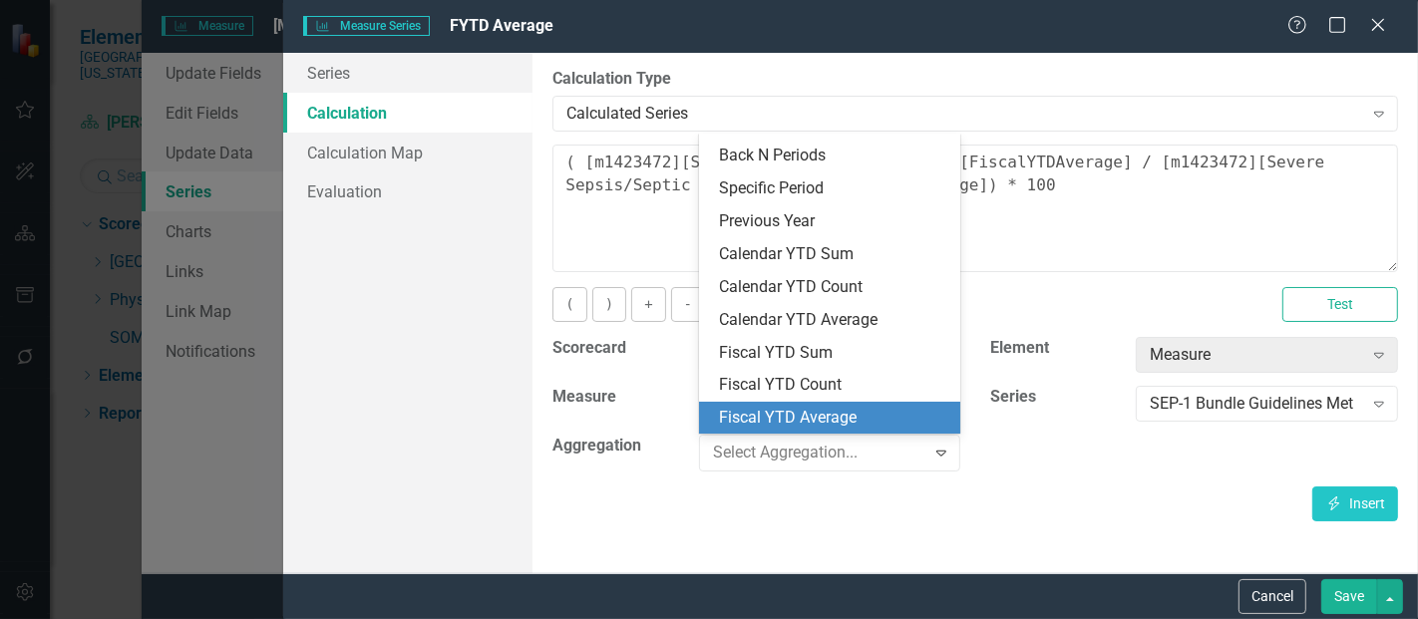
click at [782, 411] on div "Fiscal YTD Average" at bounding box center [834, 418] width 230 height 23
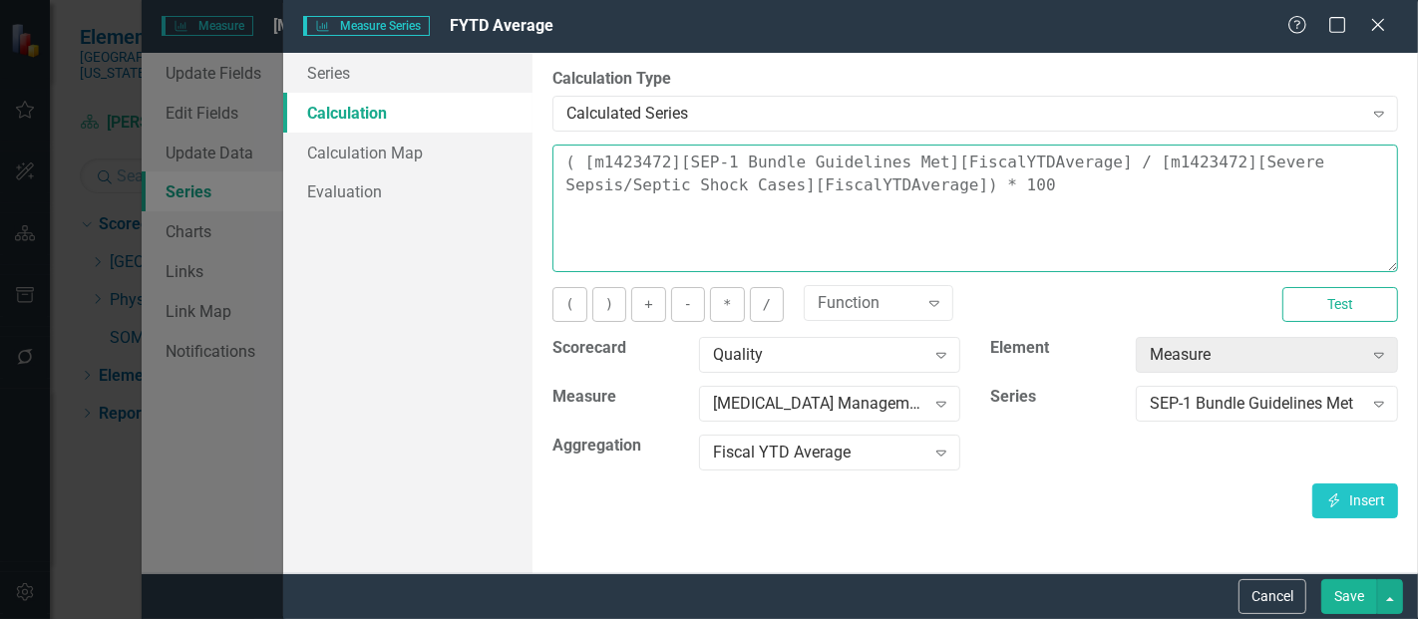
drag, startPoint x: 906, startPoint y: 187, endPoint x: 489, endPoint y: 118, distance: 422.6
click at [489, 118] on div "Series Calculation Calculation Map Evaluation From this page, you can edit the …" at bounding box center [850, 313] width 1135 height 521
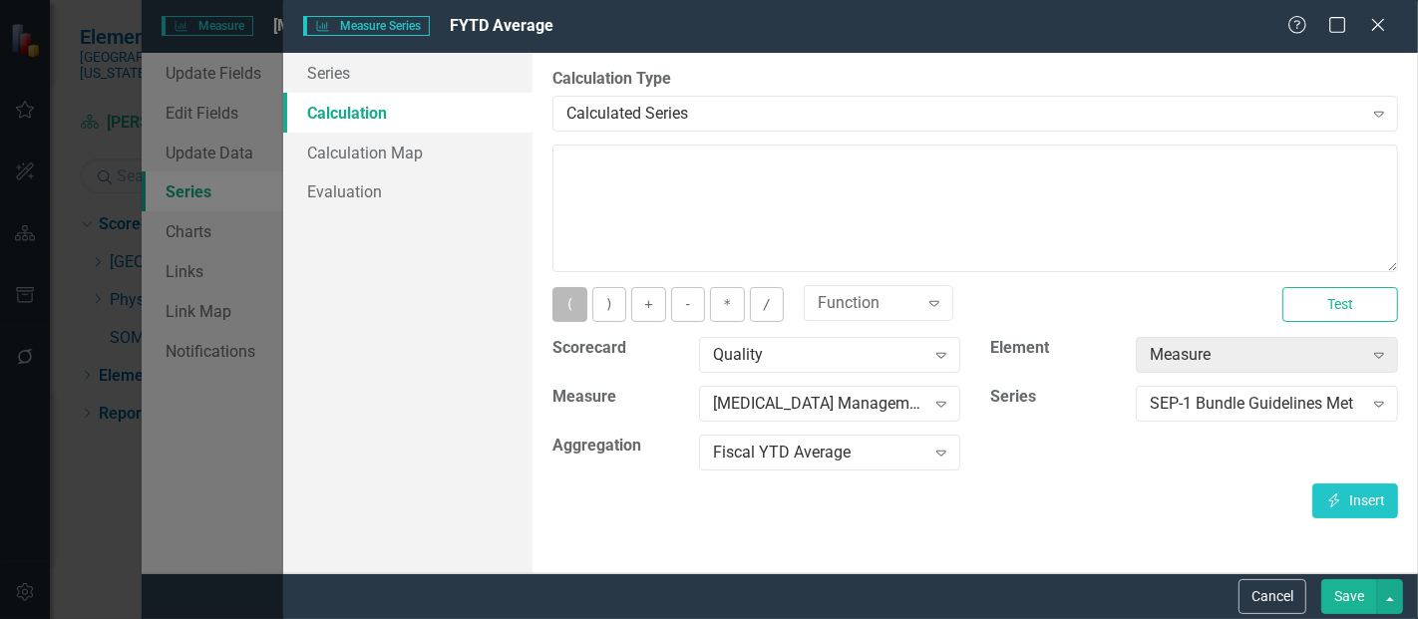
click at [573, 315] on button "(" at bounding box center [570, 304] width 34 height 35
click at [1326, 494] on icon "Insert" at bounding box center [1335, 501] width 18 height 14
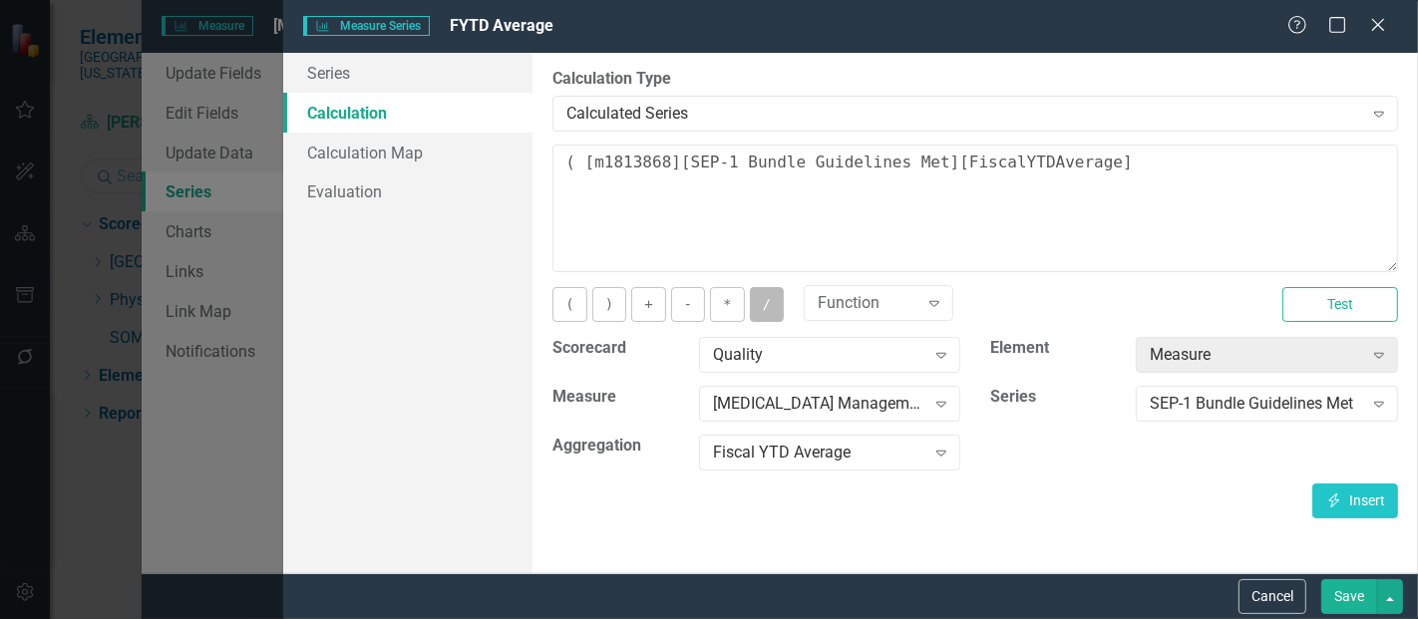
click at [757, 295] on button "/" at bounding box center [767, 304] width 34 height 35
click at [1214, 401] on div "SEP-1 Bundle Guidelines Met" at bounding box center [1256, 404] width 212 height 23
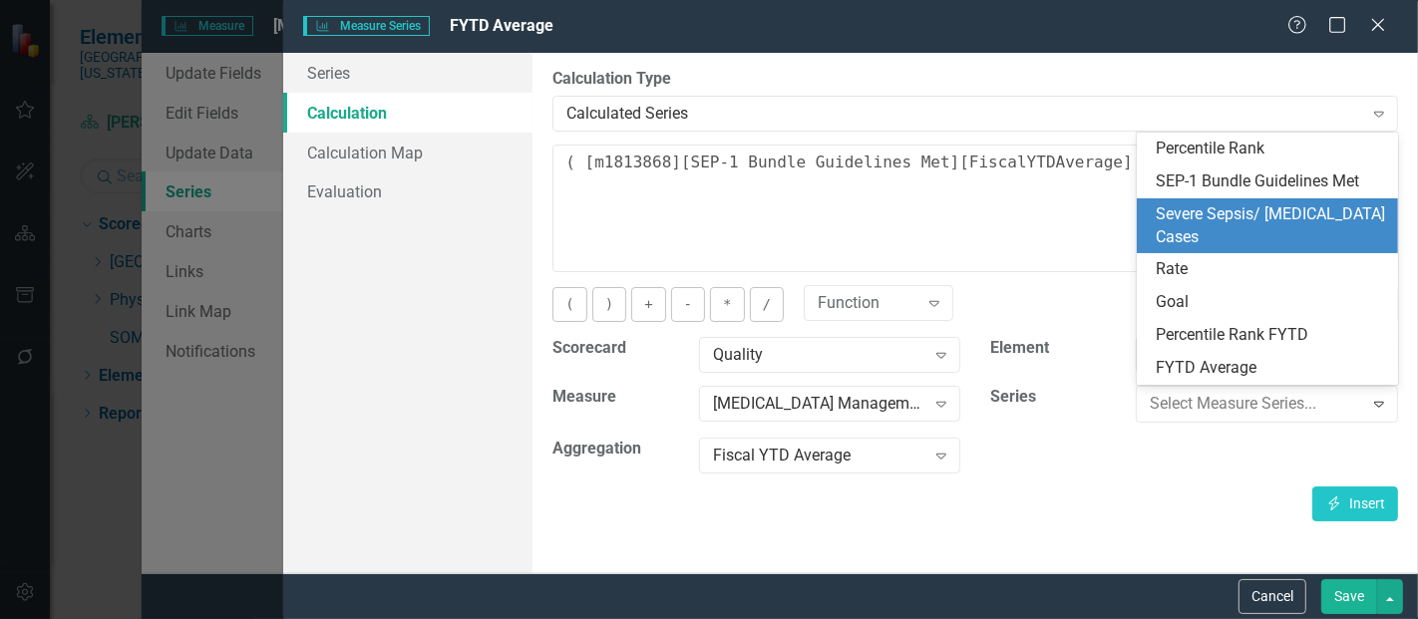
click at [1245, 214] on div "Severe Sepsis/ [MEDICAL_DATA] Cases" at bounding box center [1272, 226] width 230 height 46
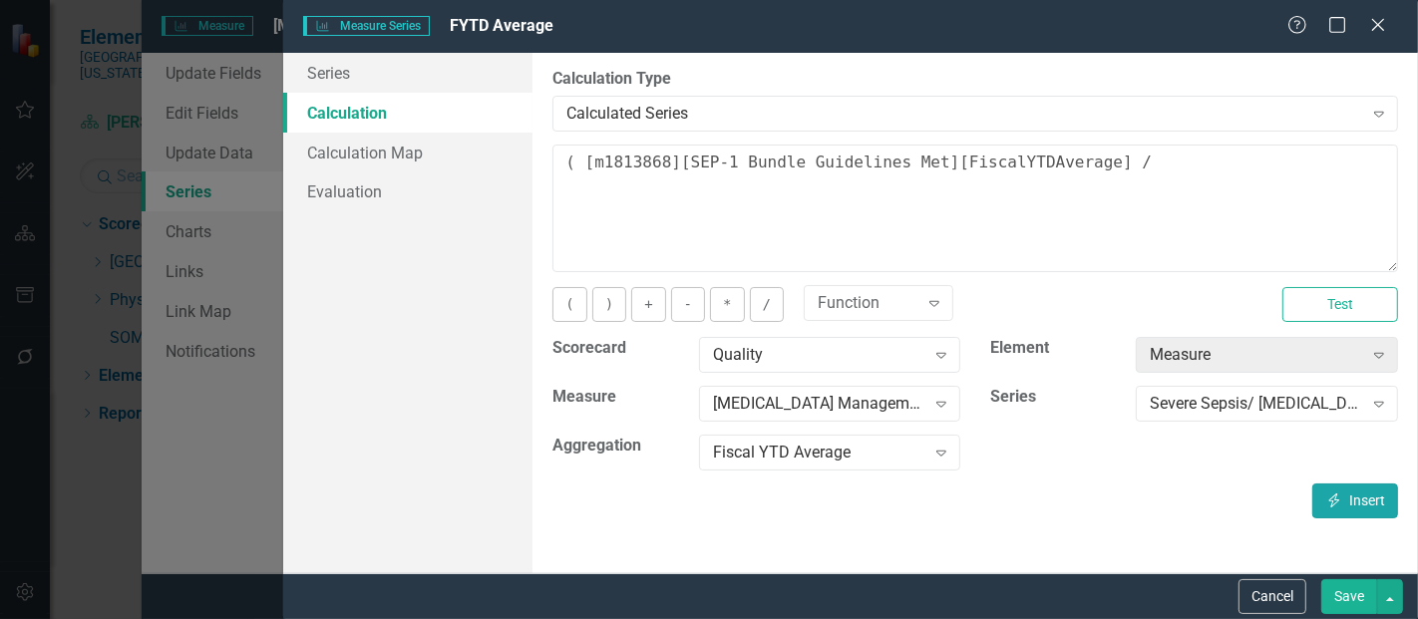
click at [1345, 492] on button "Insert Insert" at bounding box center [1356, 501] width 86 height 35
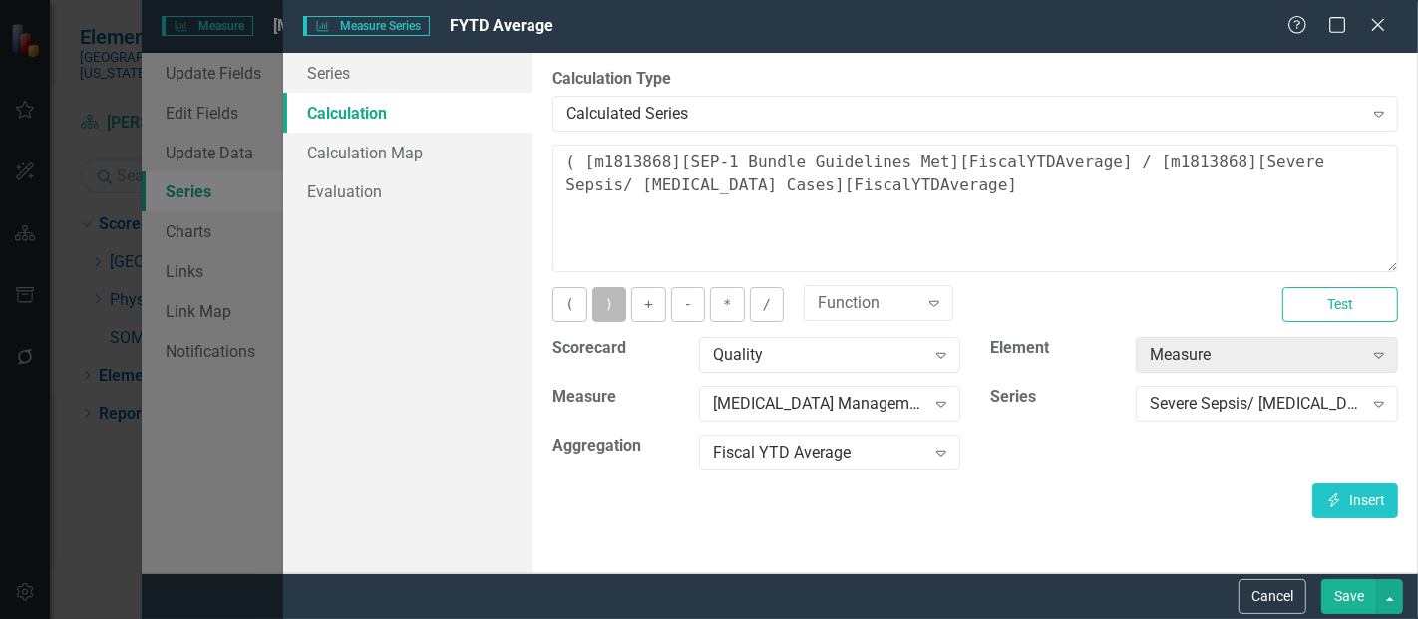
click at [605, 301] on button ")" at bounding box center [610, 304] width 34 height 35
click at [726, 294] on button "*" at bounding box center [727, 304] width 34 height 35
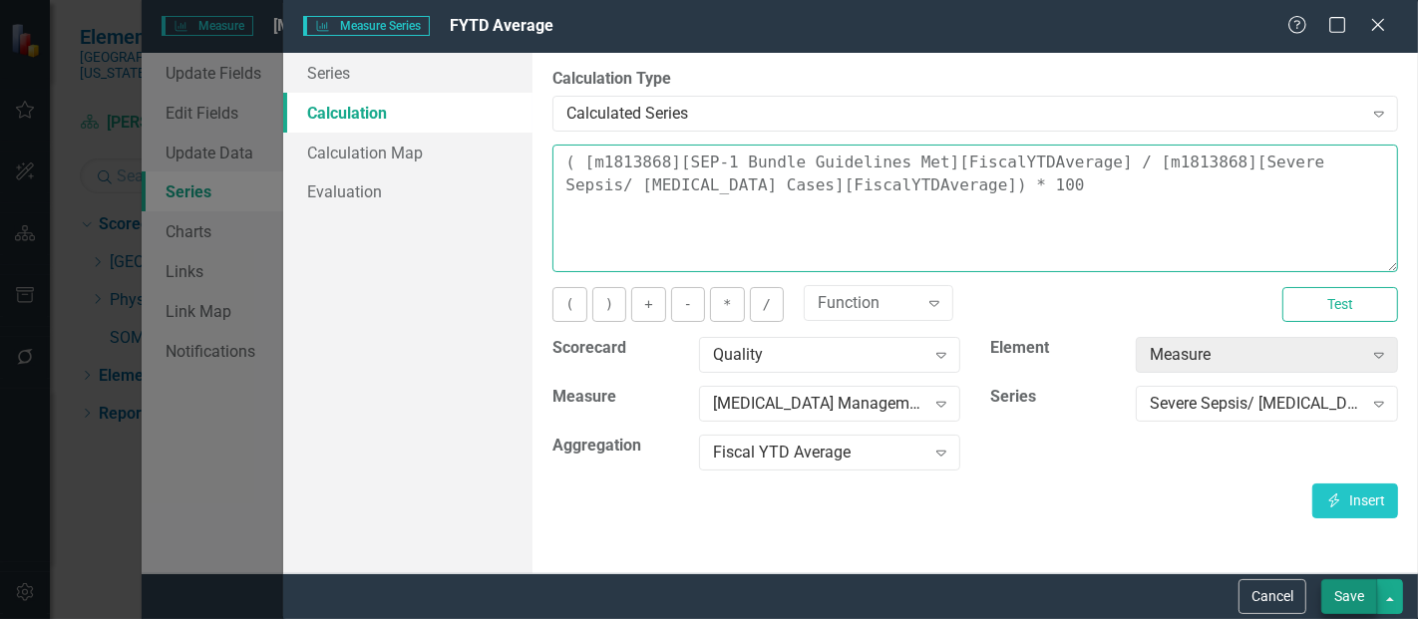
type textarea "( [m1813868][SEP-1 Bundle Guidelines Met][FiscalYTDAverage] / [m1813868][Severe…"
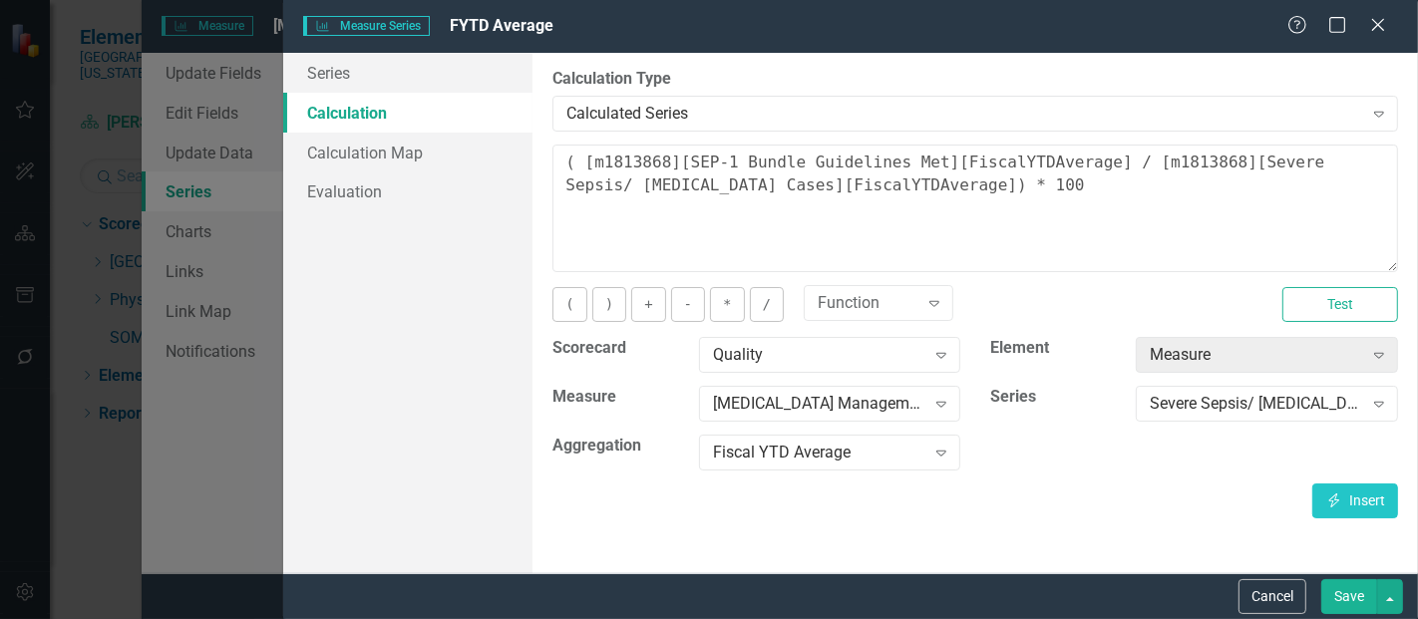
click at [1337, 589] on button "Save" at bounding box center [1350, 597] width 56 height 35
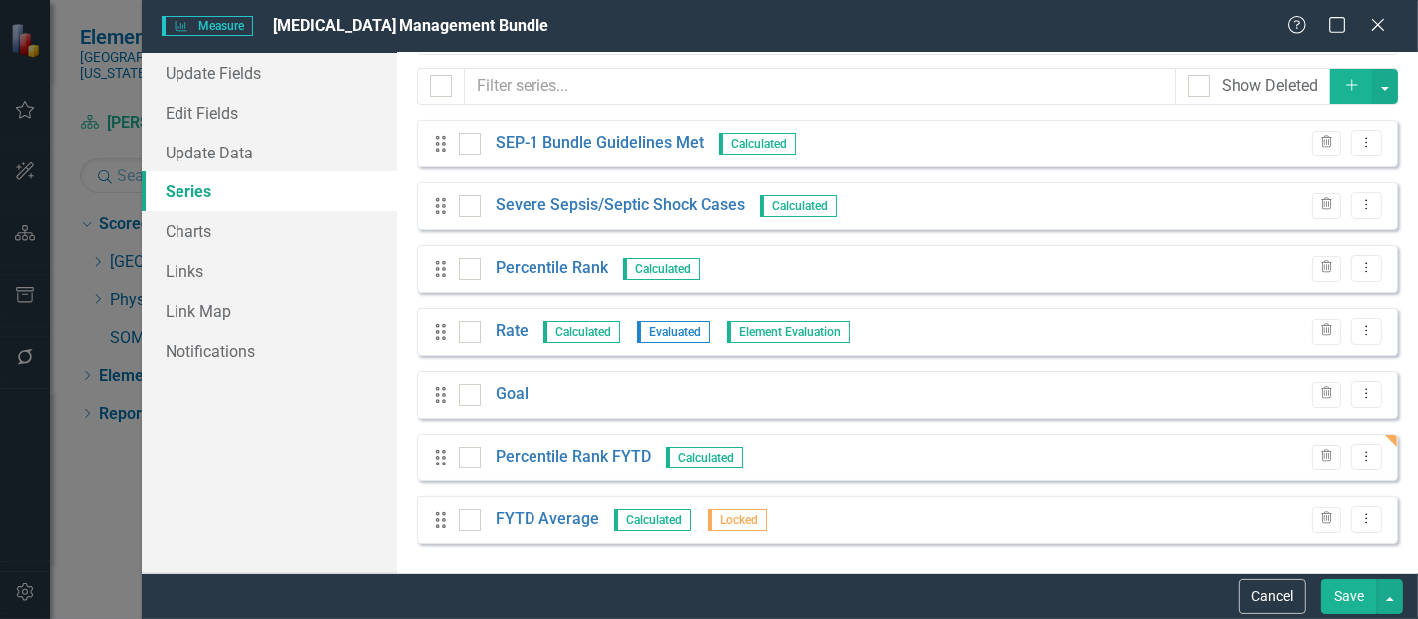
click at [1340, 594] on button "Save" at bounding box center [1350, 597] width 56 height 35
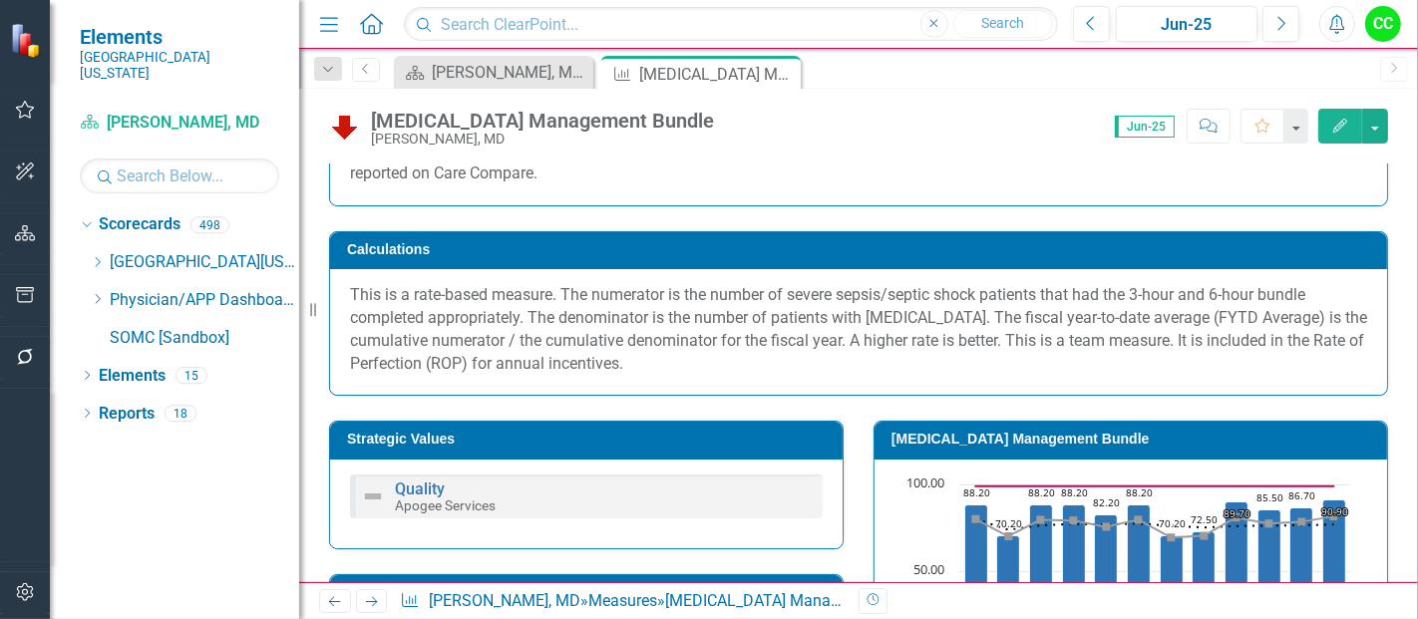
scroll to position [315, 0]
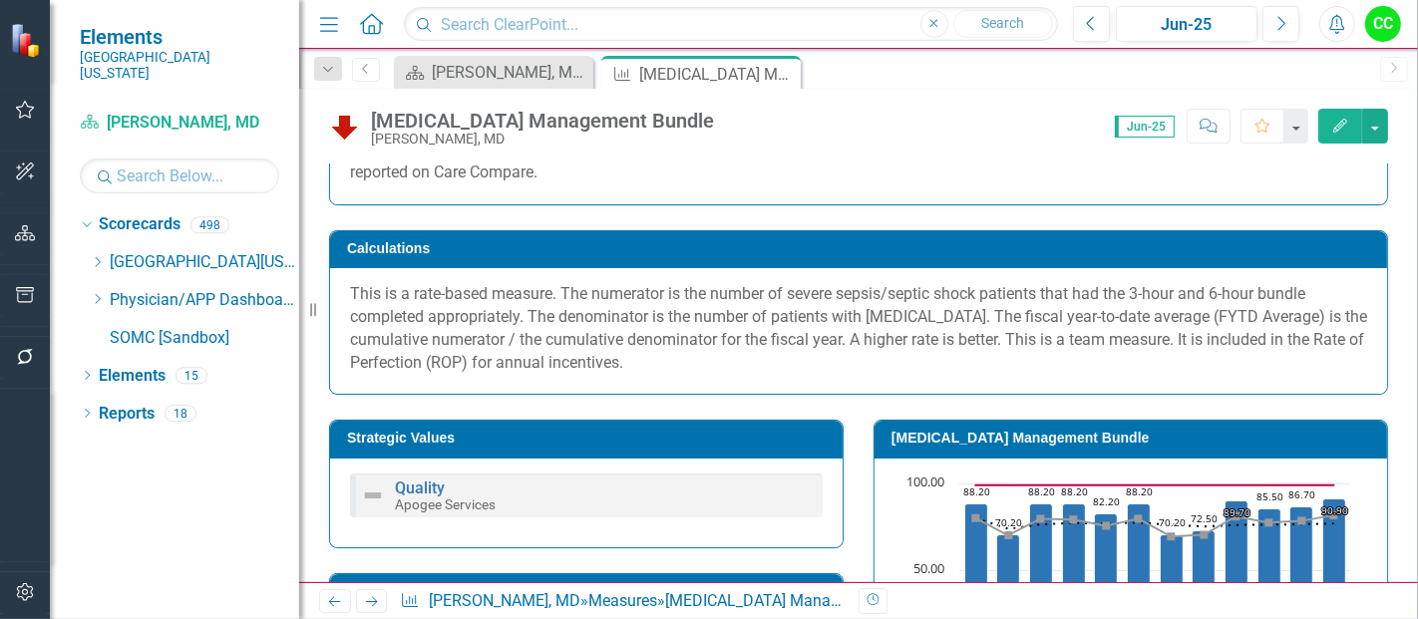
click at [1033, 426] on td "[MEDICAL_DATA] Management Bundle" at bounding box center [1135, 441] width 486 height 30
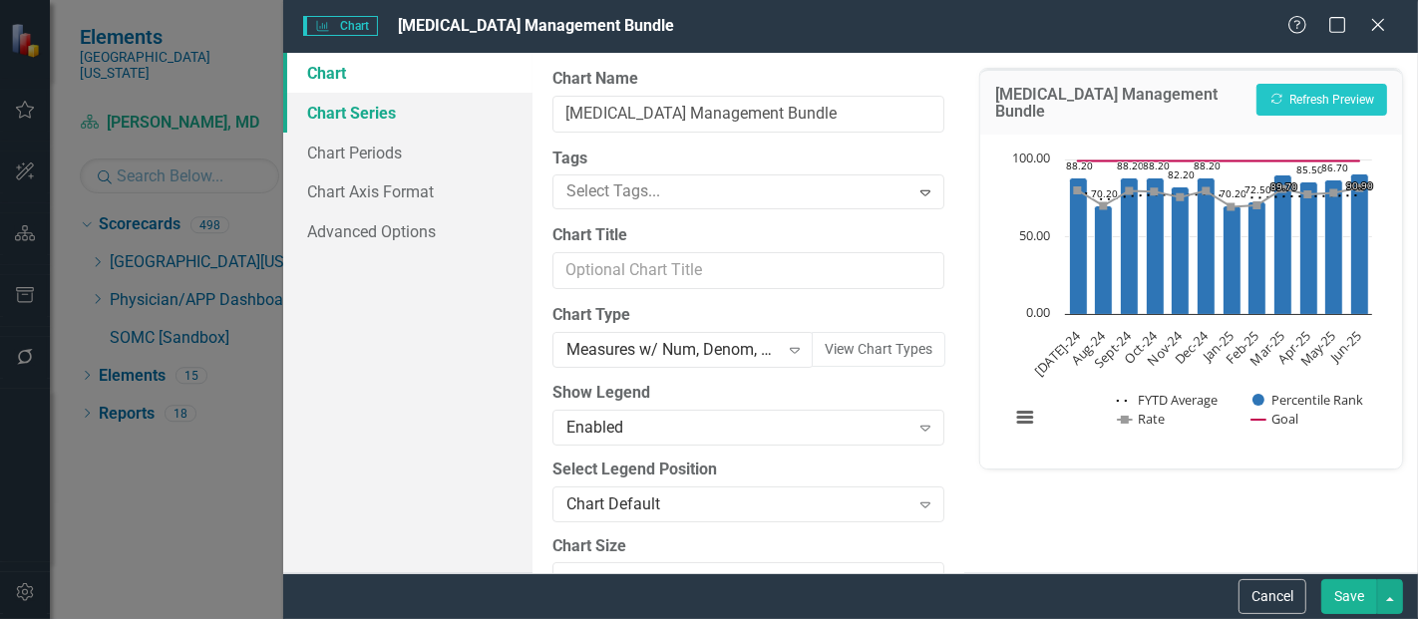
click at [412, 130] on link "Chart Series" at bounding box center [407, 113] width 249 height 40
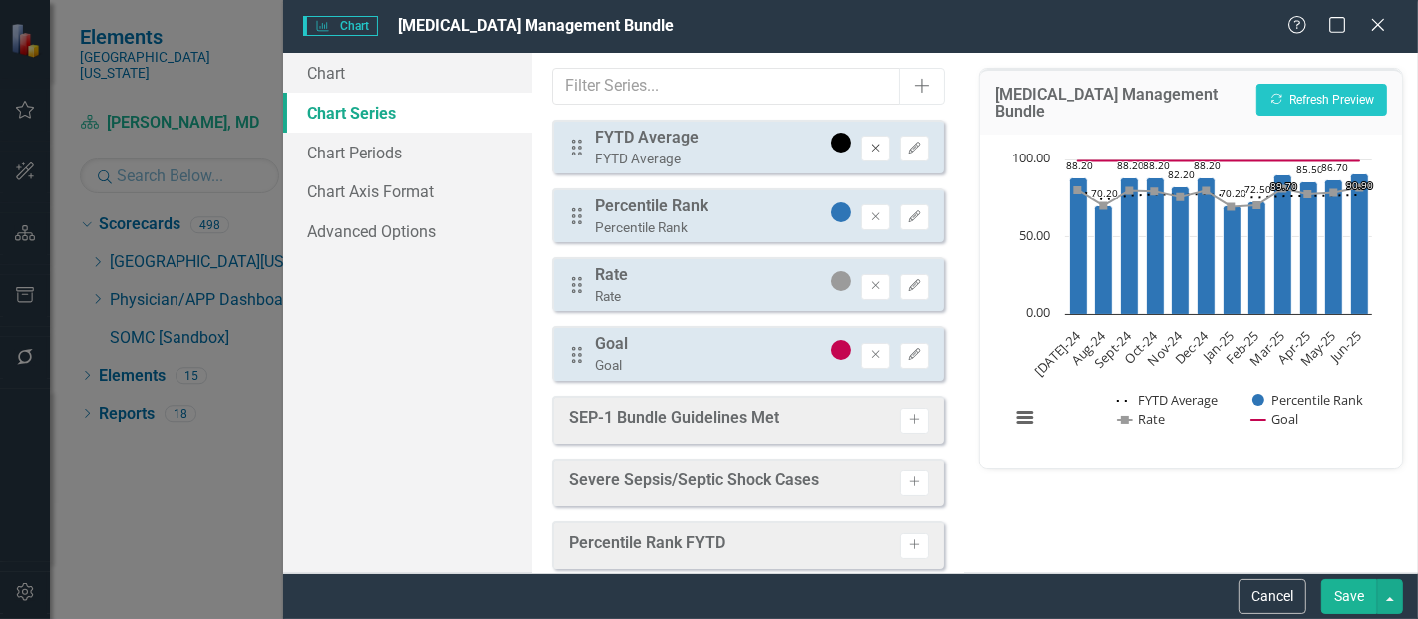
click at [869, 148] on icon "Remove" at bounding box center [875, 149] width 15 height 12
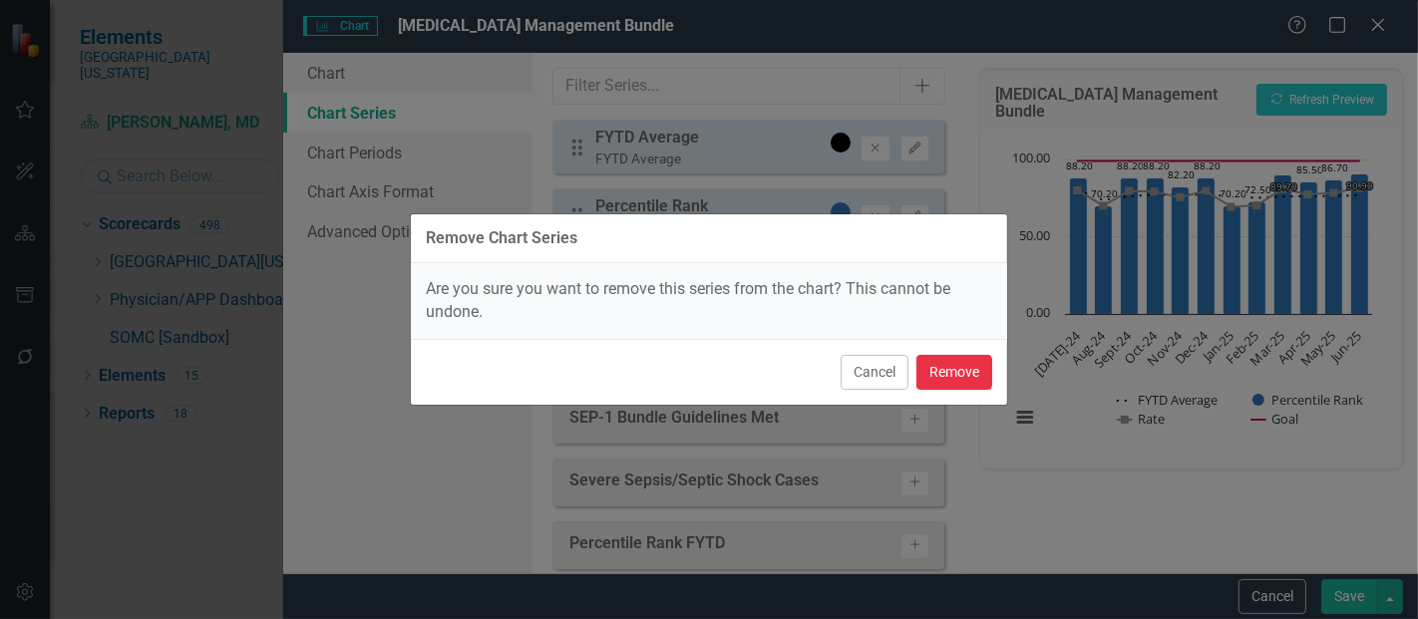
click at [939, 385] on button "Remove" at bounding box center [955, 372] width 76 height 35
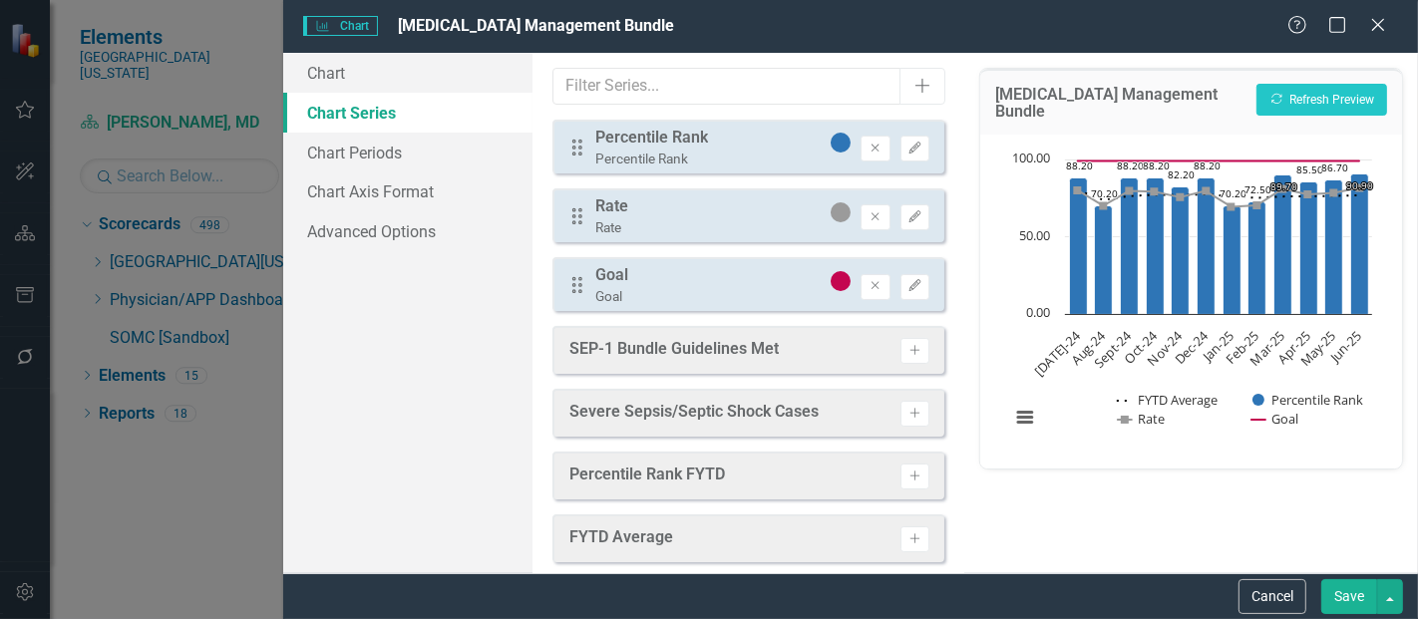
scroll to position [16, 0]
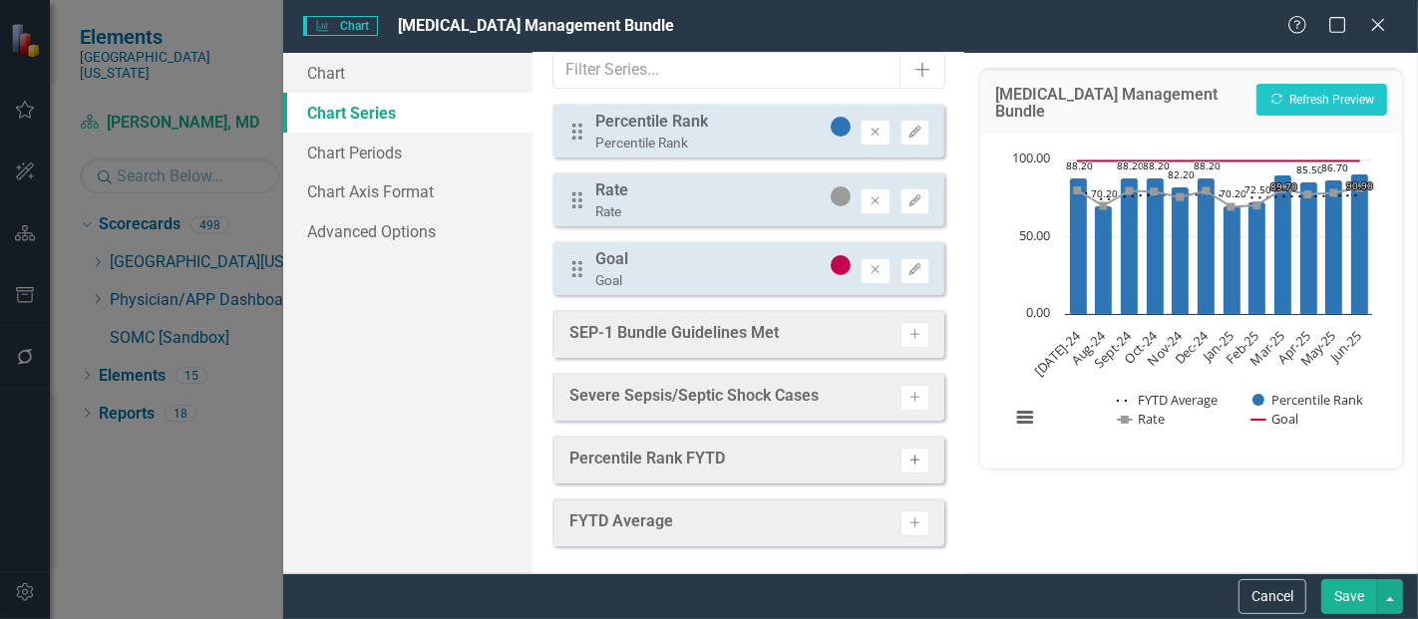
click at [905, 468] on button "Activate" at bounding box center [915, 461] width 29 height 26
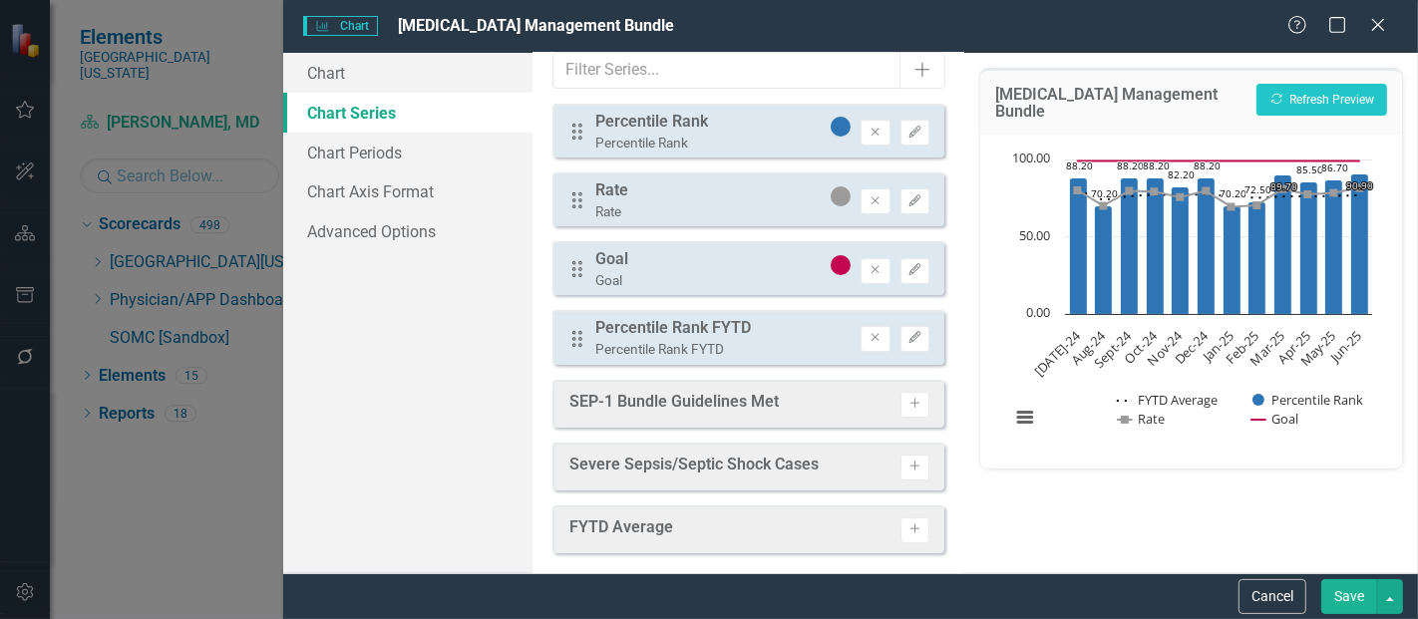
scroll to position [0, 0]
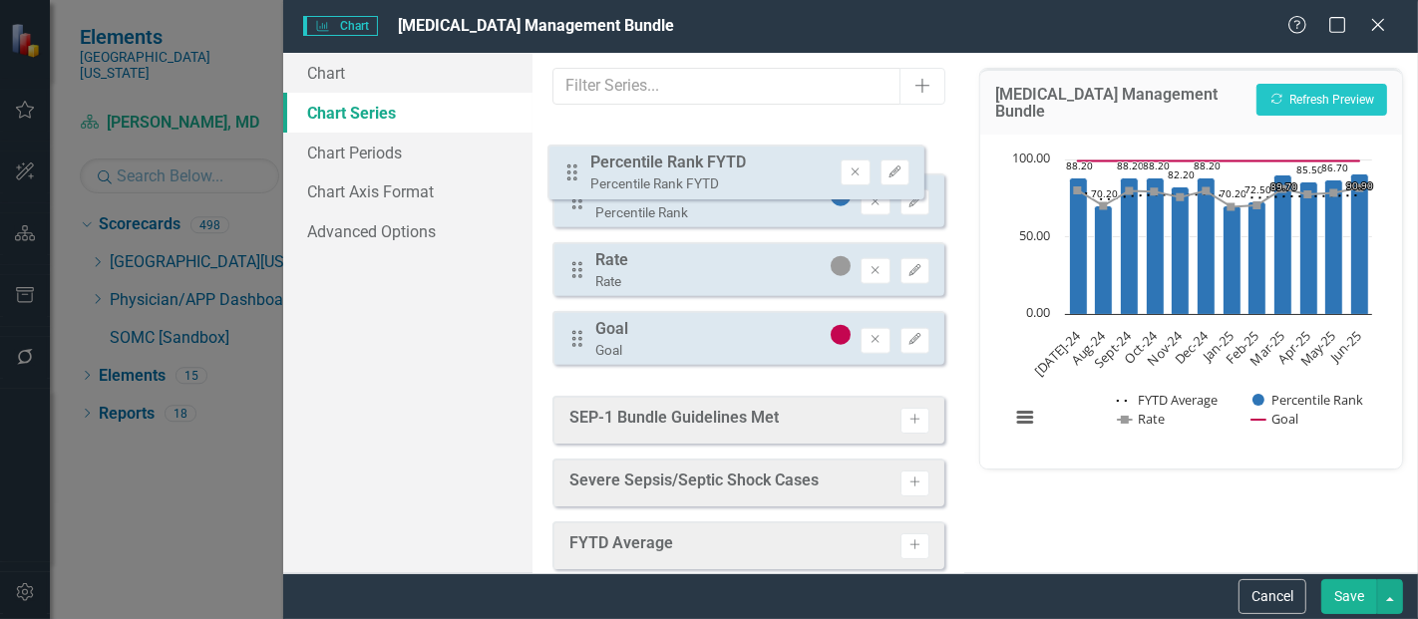
drag, startPoint x: 586, startPoint y: 360, endPoint x: 580, endPoint y: 165, distance: 195.6
click at [580, 165] on div "Drag Percentile Rank Percentile Rank Remove Edit Drag Rate Rate Remove Edit Dra…" at bounding box center [749, 250] width 392 height 261
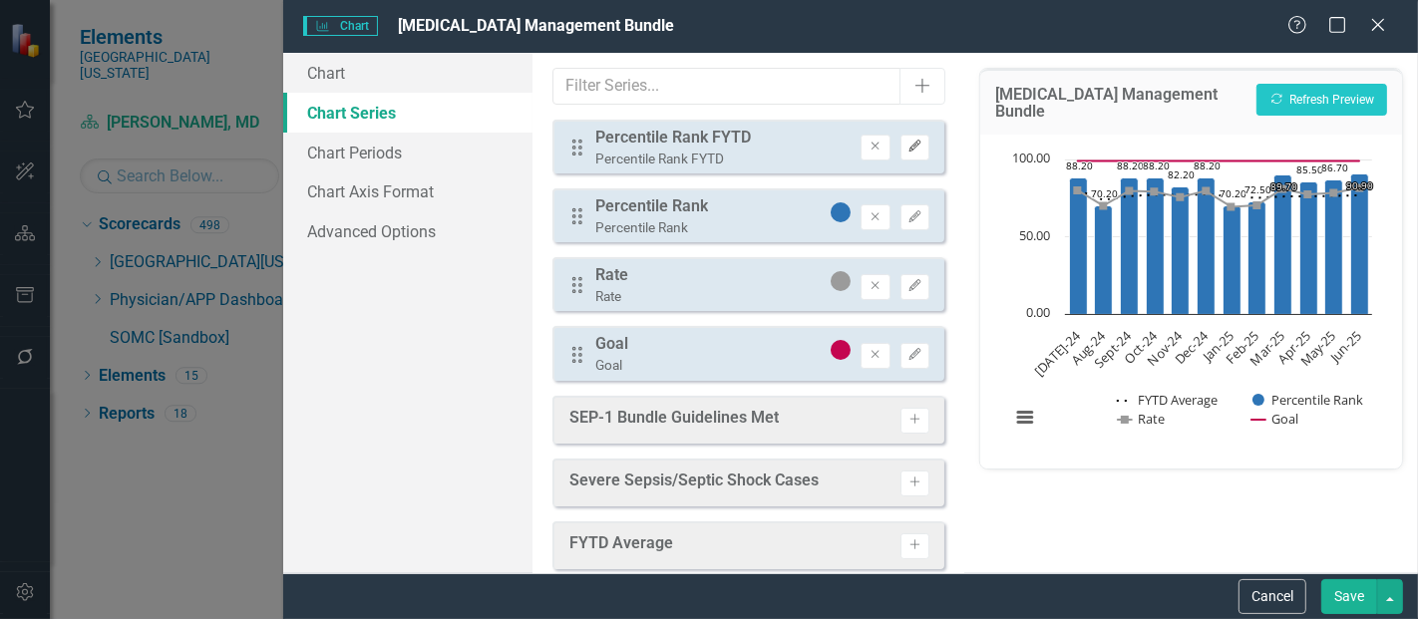
click at [901, 153] on button "Edit" at bounding box center [915, 148] width 29 height 26
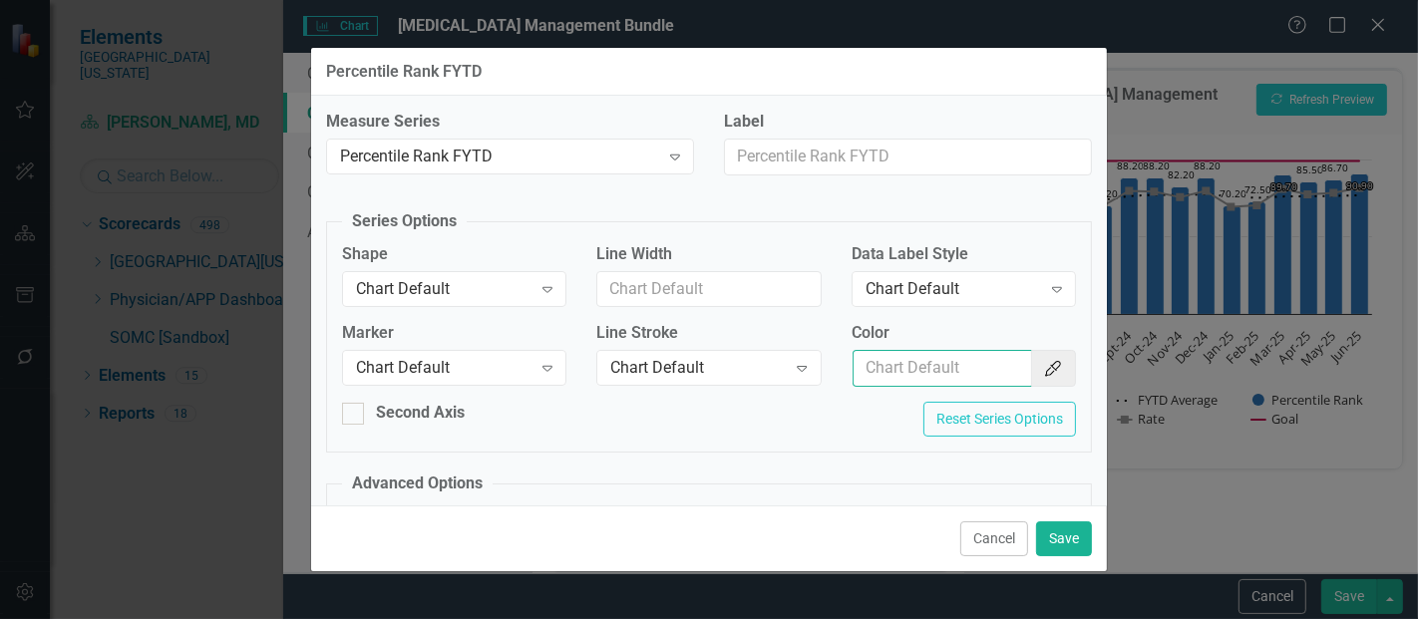
click at [920, 376] on input "Color" at bounding box center [943, 368] width 180 height 37
click at [1014, 369] on input "Color" at bounding box center [943, 368] width 180 height 37
click at [1043, 367] on icon "Color Picker" at bounding box center [1053, 369] width 20 height 16
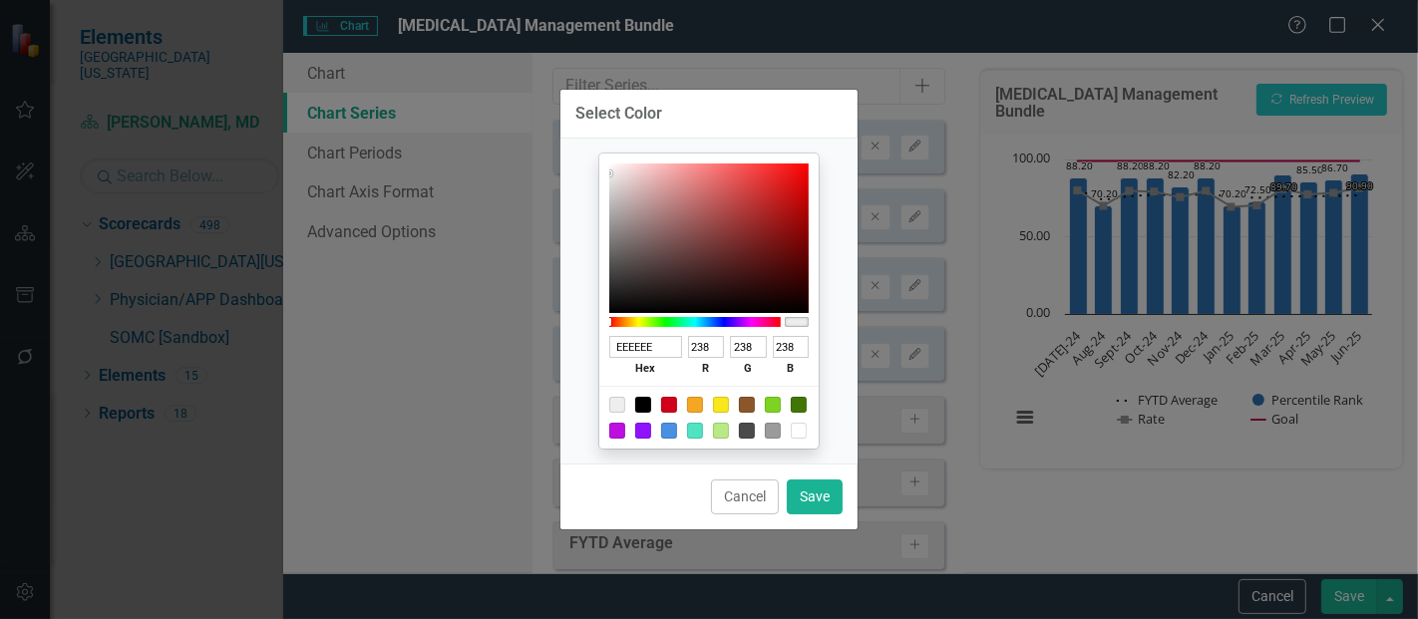
click at [647, 398] on div at bounding box center [643, 405] width 16 height 16
type input "000000"
type input "0"
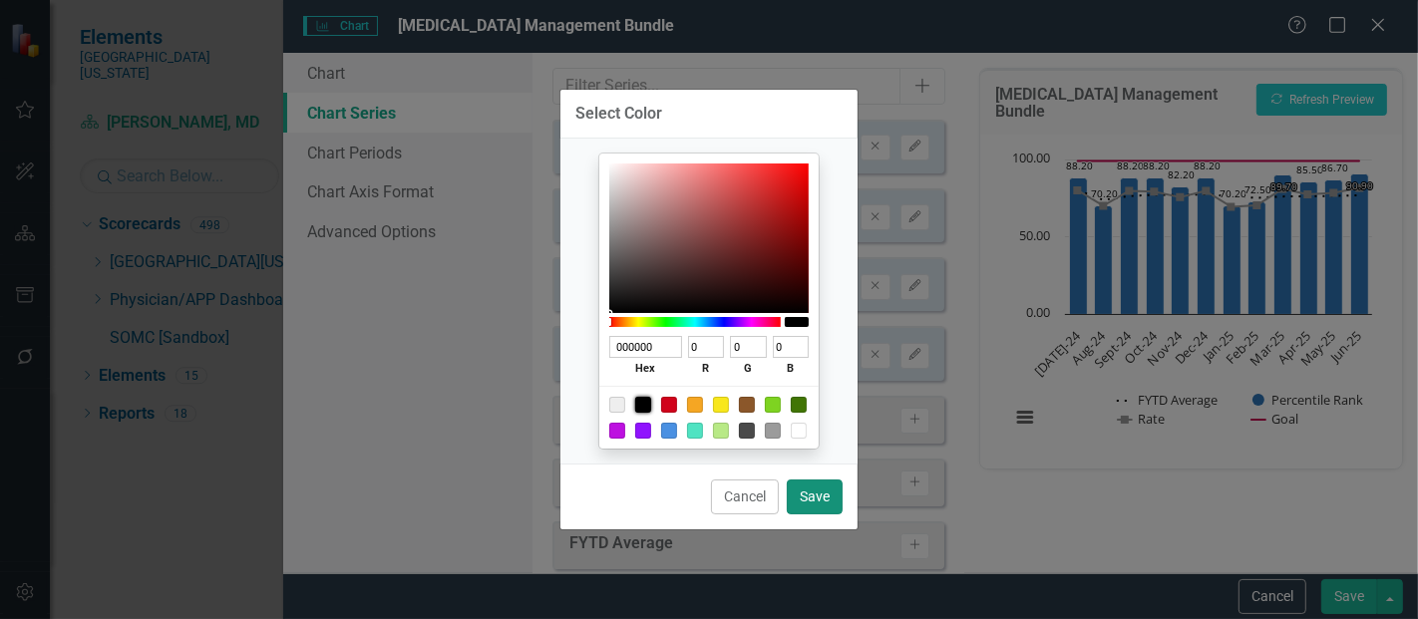
click at [811, 490] on button "Save" at bounding box center [815, 497] width 56 height 35
type input "#000000"
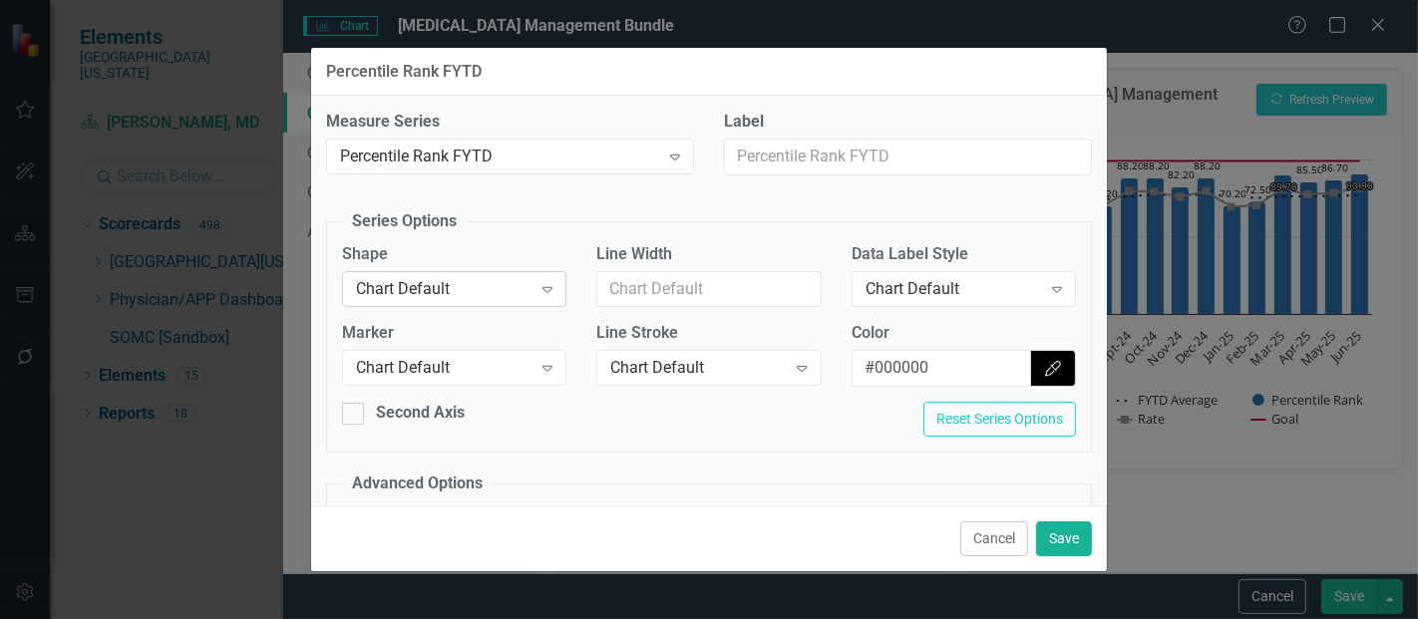
click at [426, 279] on div "Chart Default" at bounding box center [444, 288] width 176 height 23
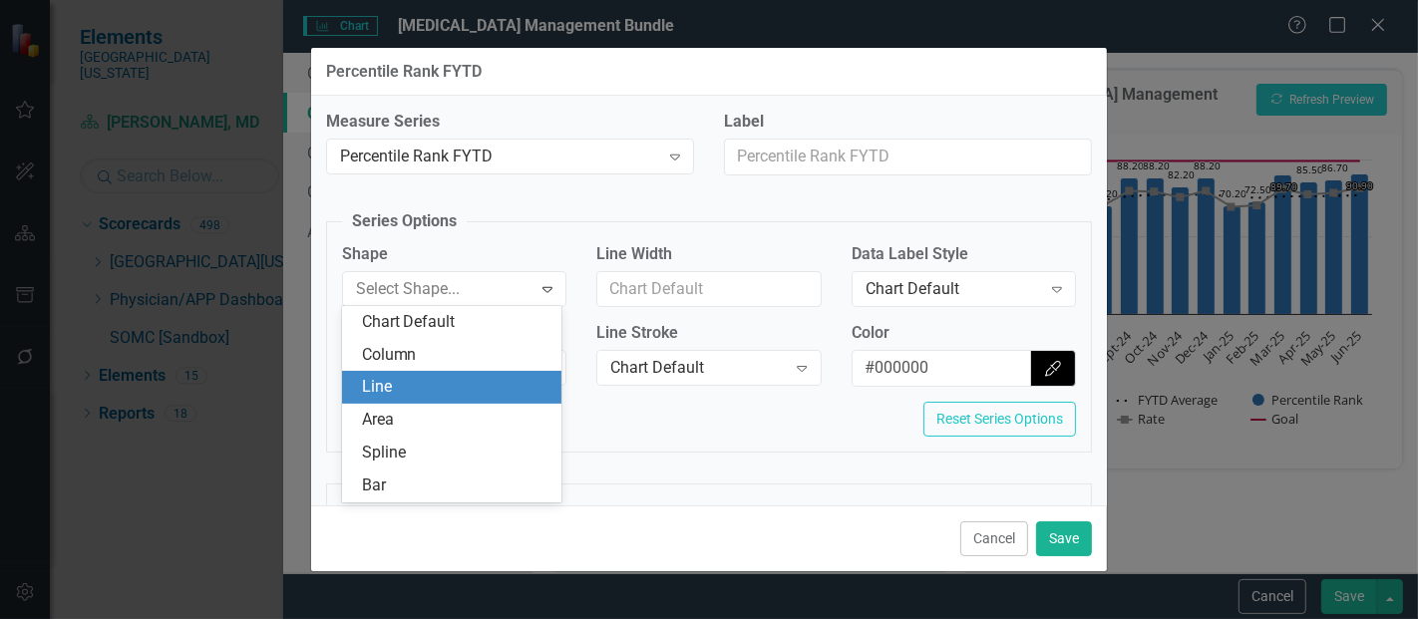
click at [421, 386] on div "Line" at bounding box center [456, 387] width 189 height 23
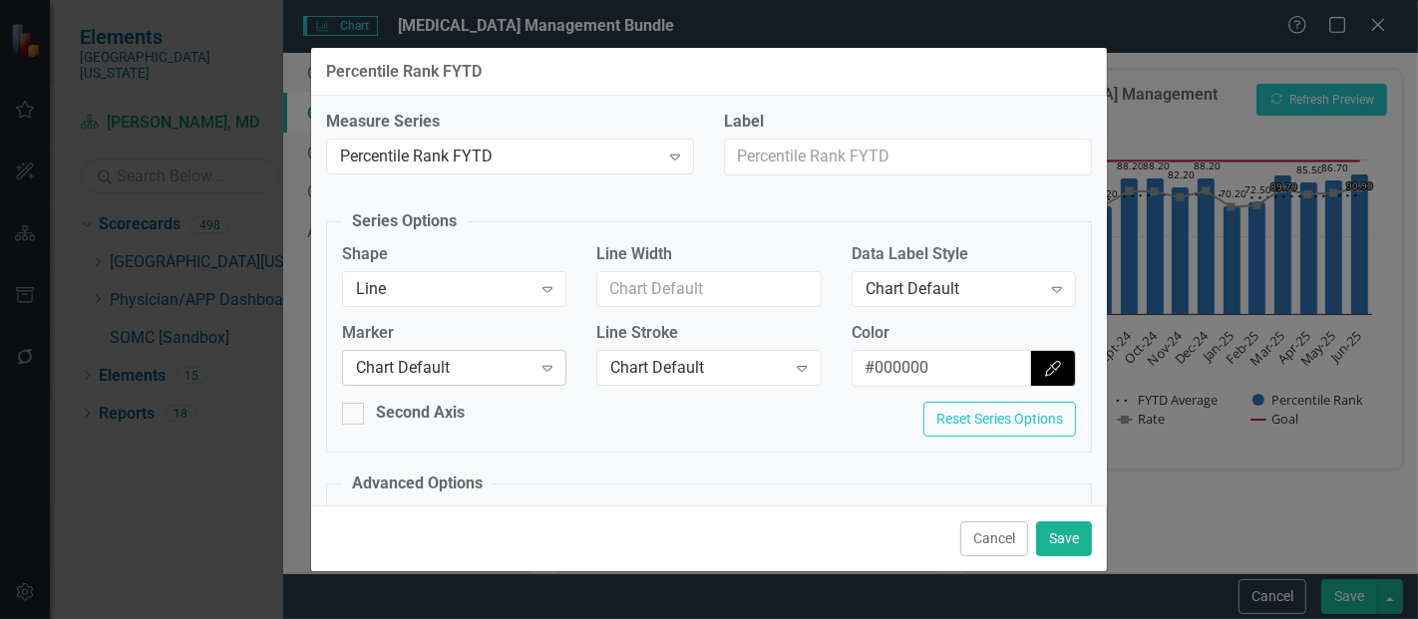
click at [444, 366] on div "Chart Default" at bounding box center [444, 368] width 176 height 23
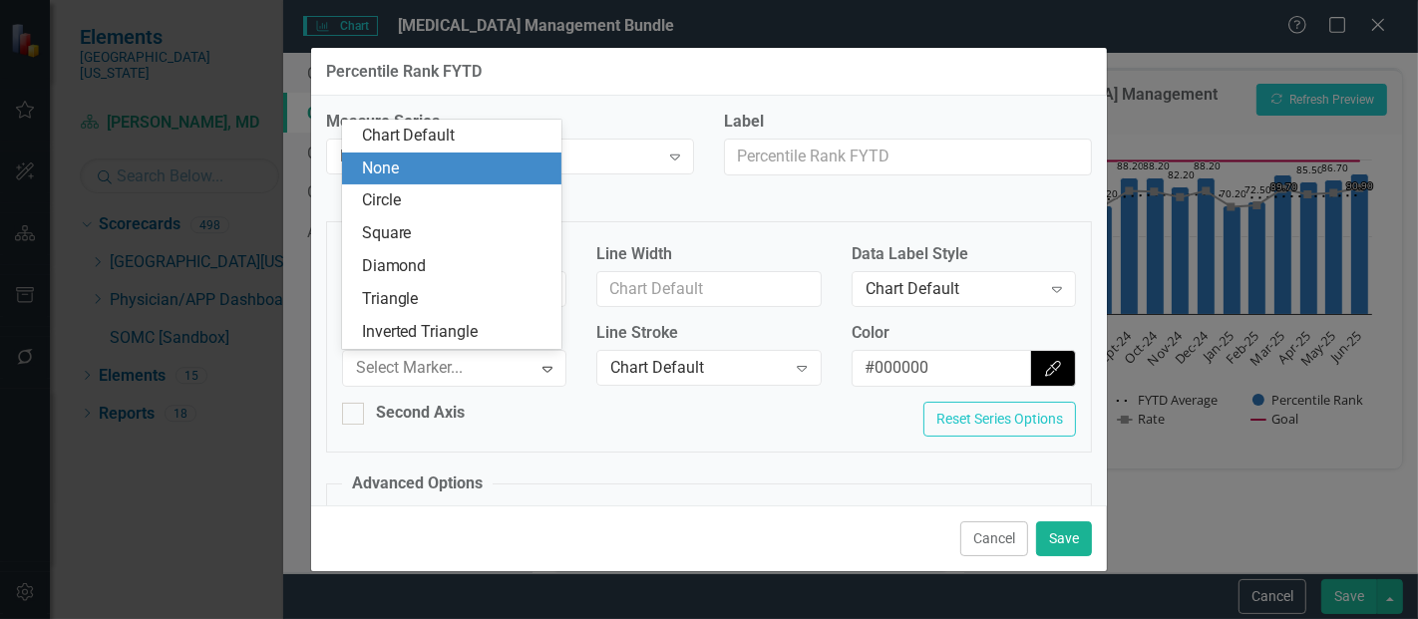
click at [448, 172] on div "None" at bounding box center [456, 169] width 189 height 23
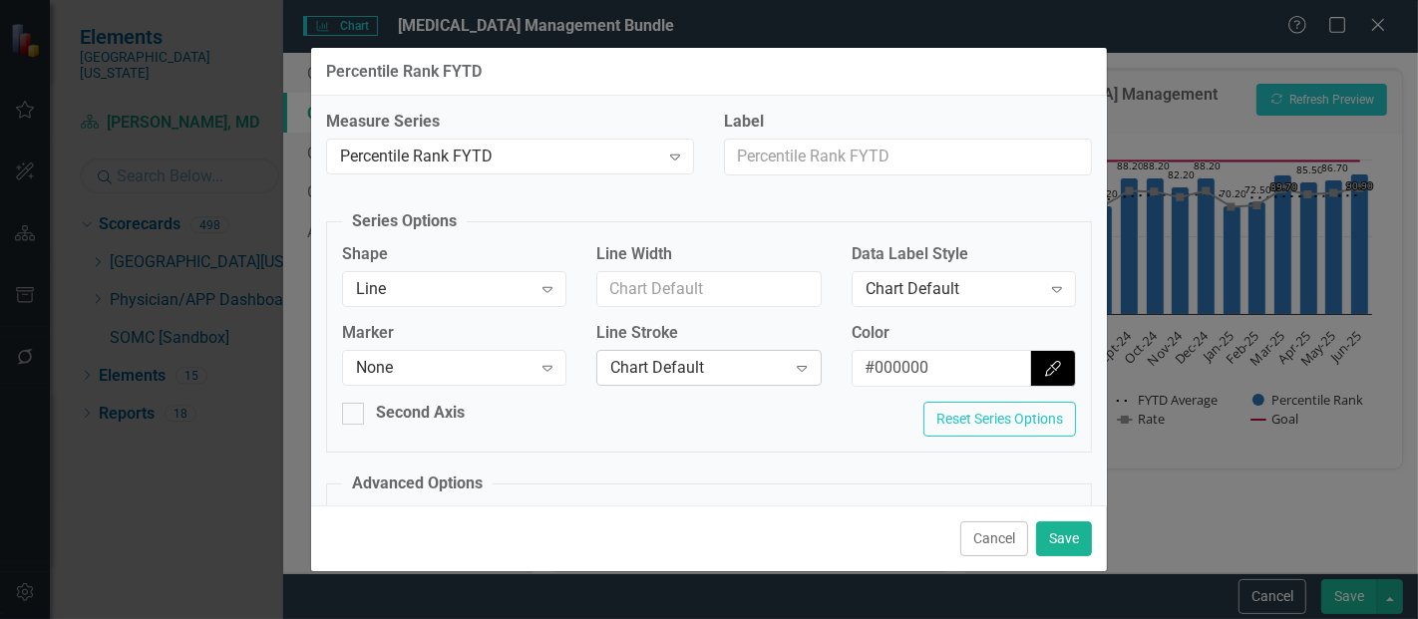
click at [676, 358] on div "Chart Default" at bounding box center [698, 368] width 176 height 23
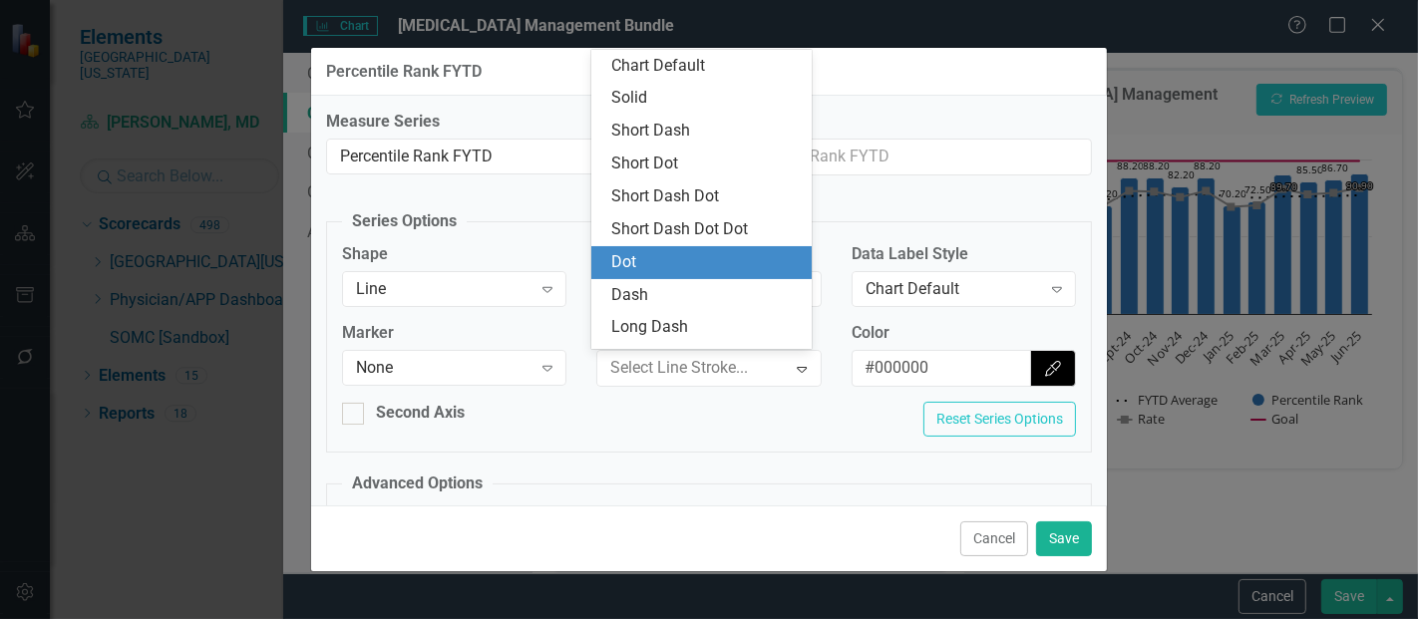
click at [665, 274] on div "Dot" at bounding box center [702, 262] width 220 height 33
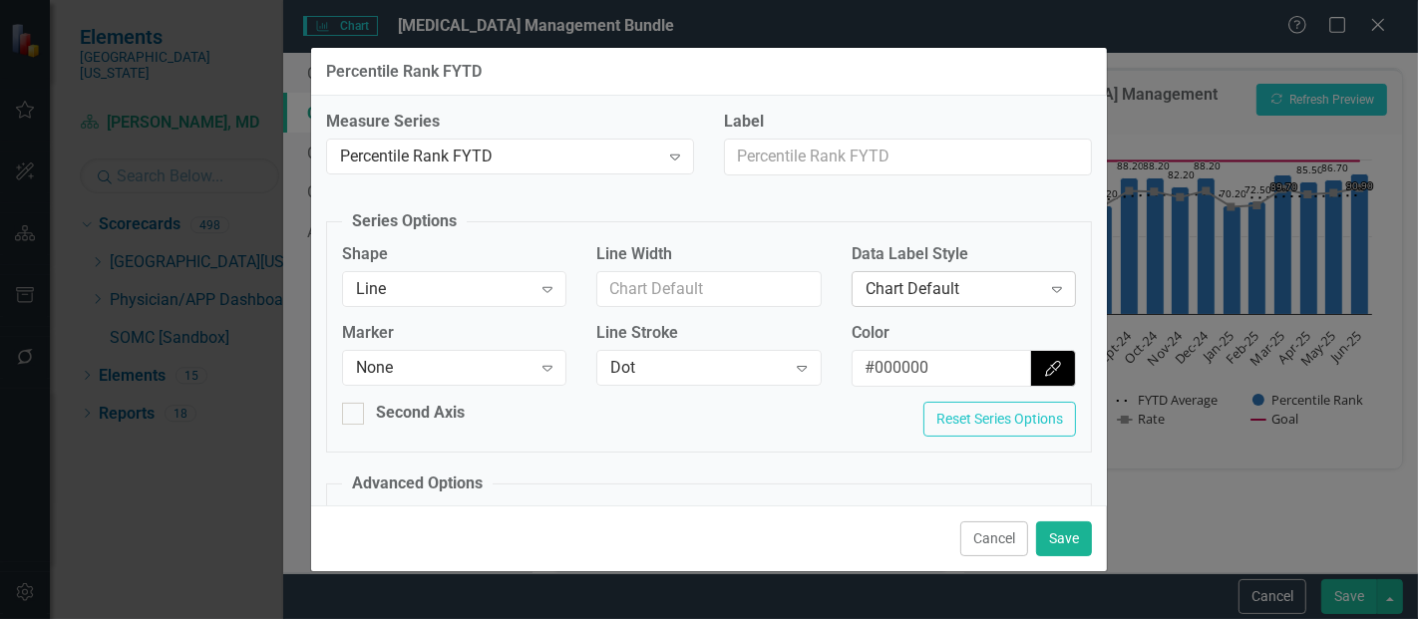
click at [907, 283] on div "Chart Default" at bounding box center [954, 288] width 176 height 23
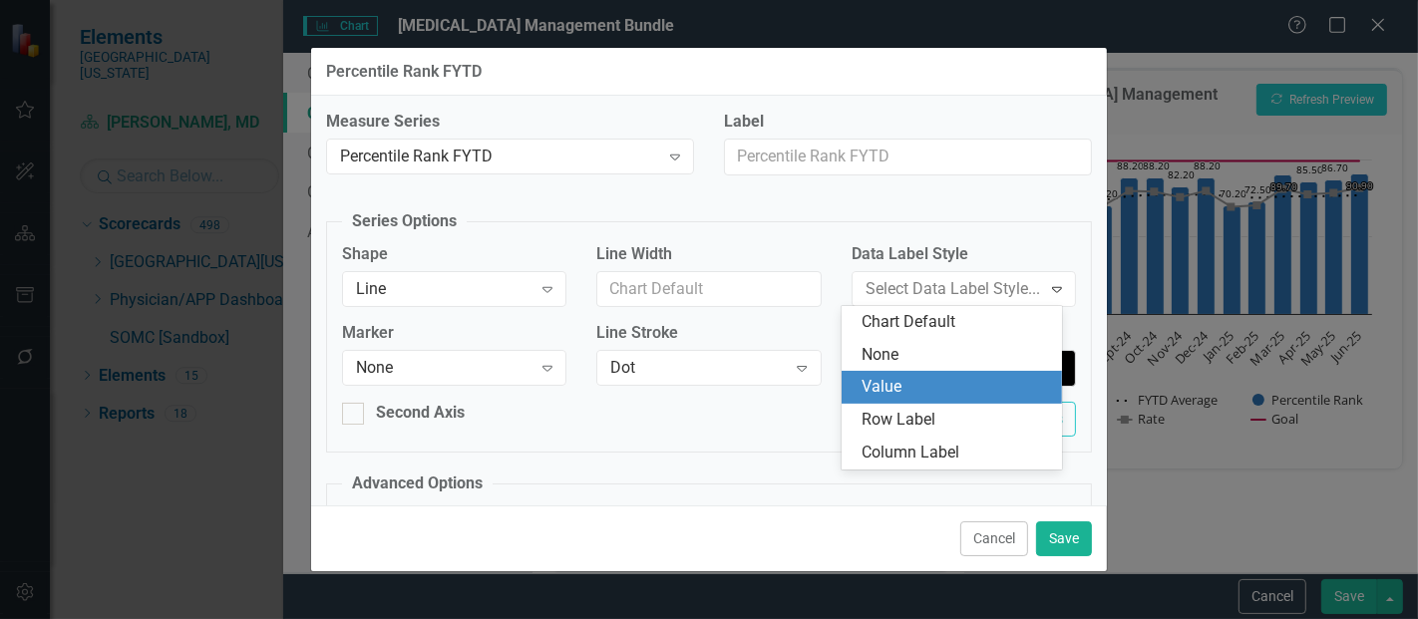
click at [765, 440] on div "Second Axis Reset Series Options" at bounding box center [709, 427] width 764 height 50
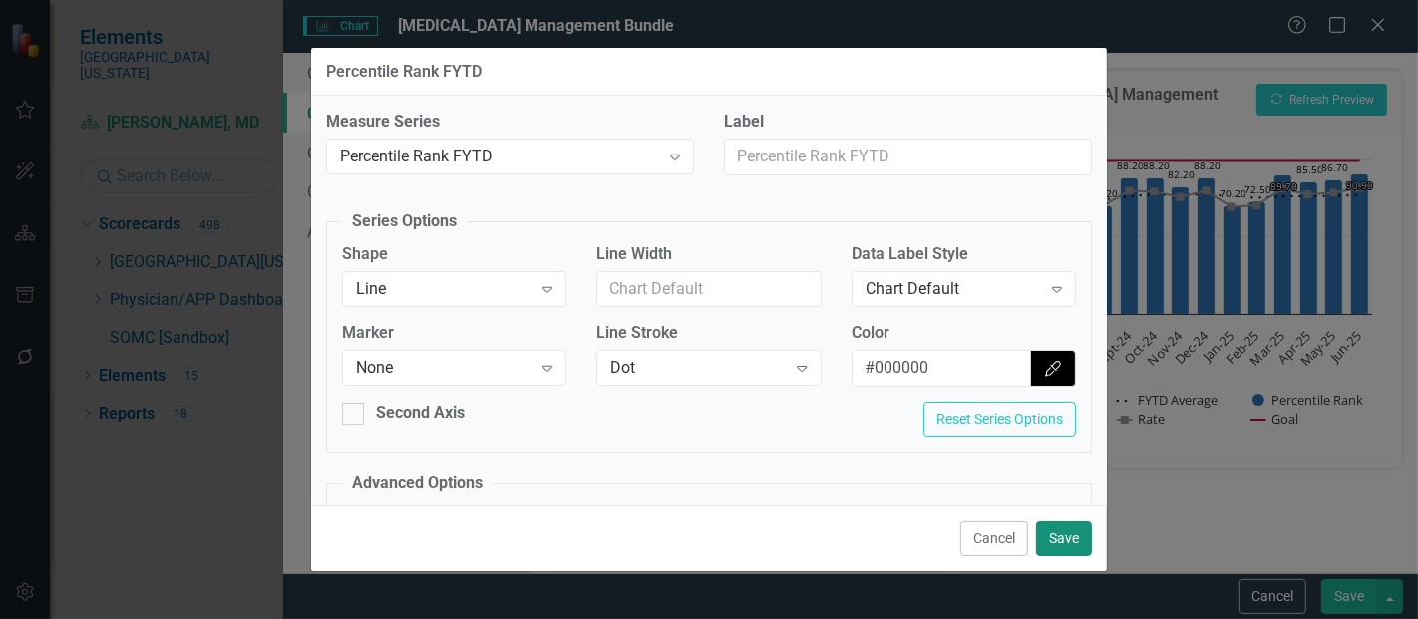
click at [1066, 542] on button "Save" at bounding box center [1064, 539] width 56 height 35
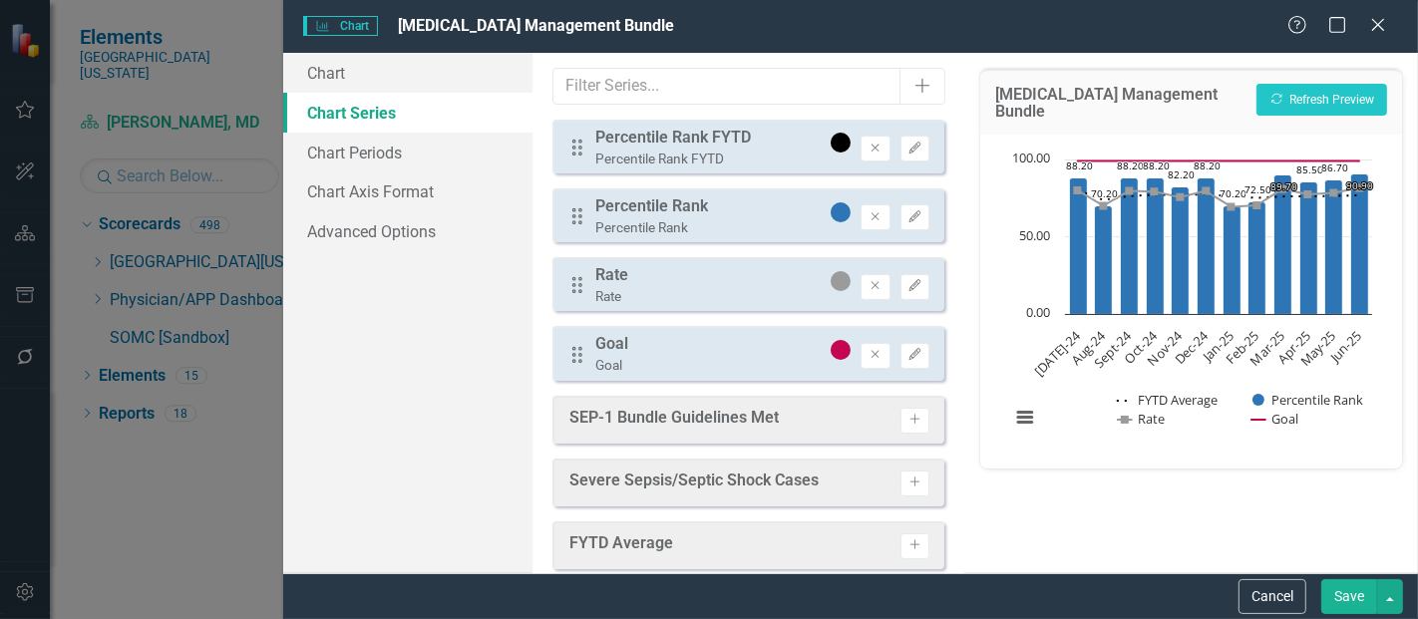
click at [1342, 589] on button "Save" at bounding box center [1350, 597] width 56 height 35
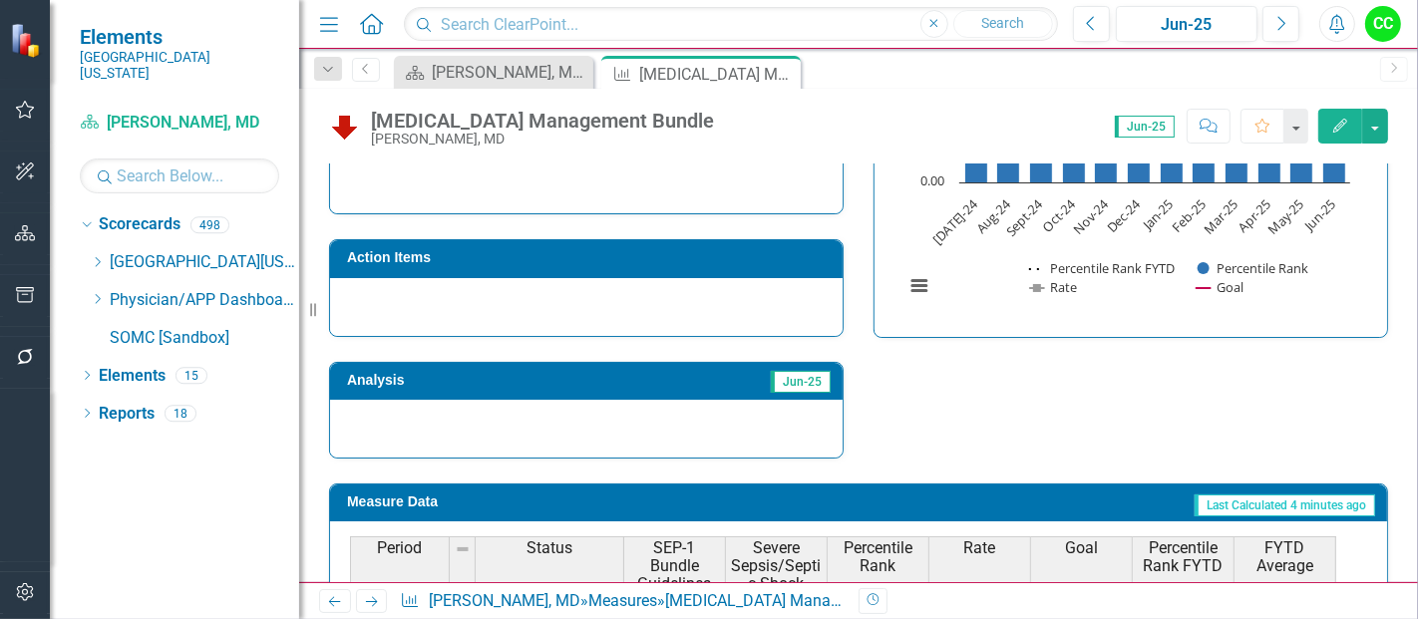
scroll to position [776, 0]
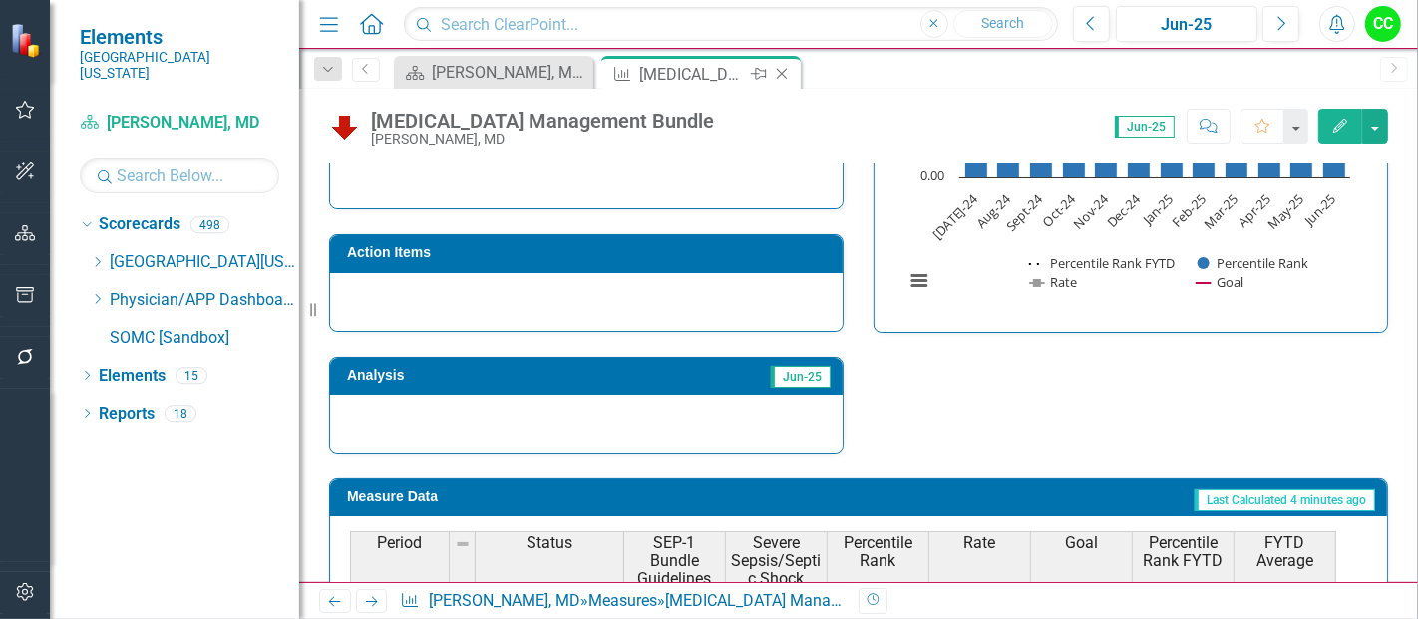
click at [785, 70] on icon at bounding box center [782, 74] width 11 height 11
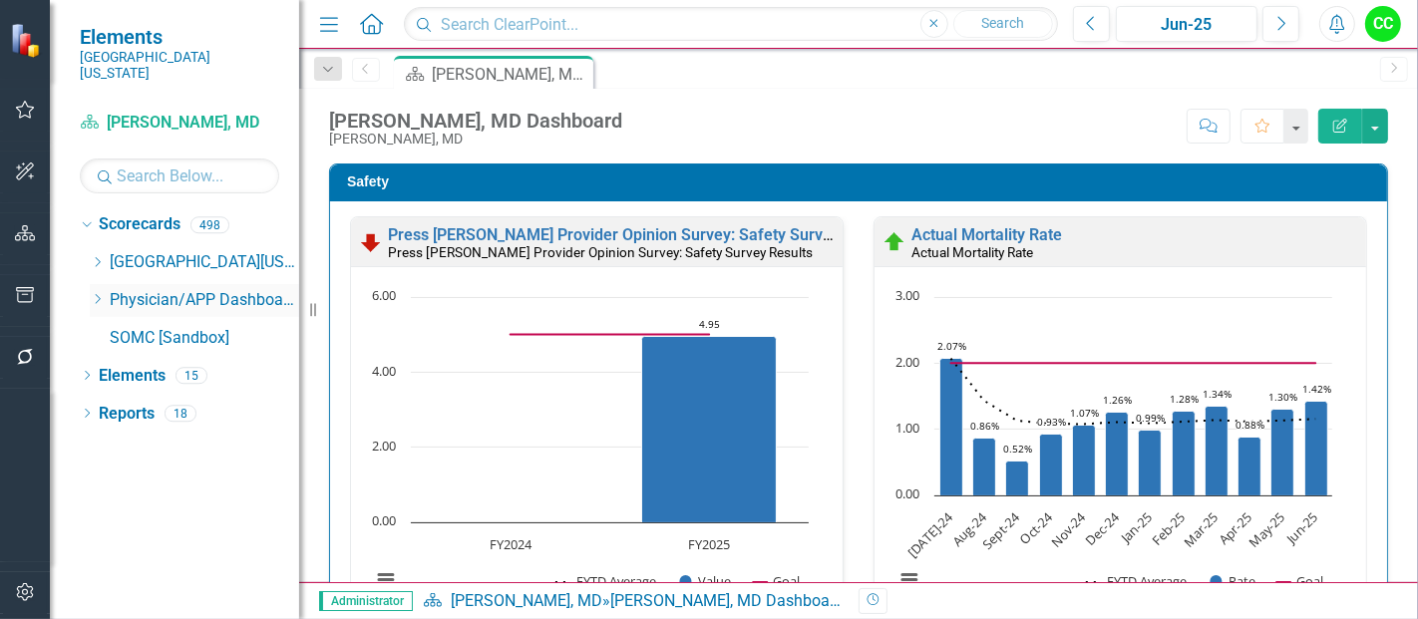
click at [91, 293] on icon "Dropdown" at bounding box center [97, 299] width 15 height 12
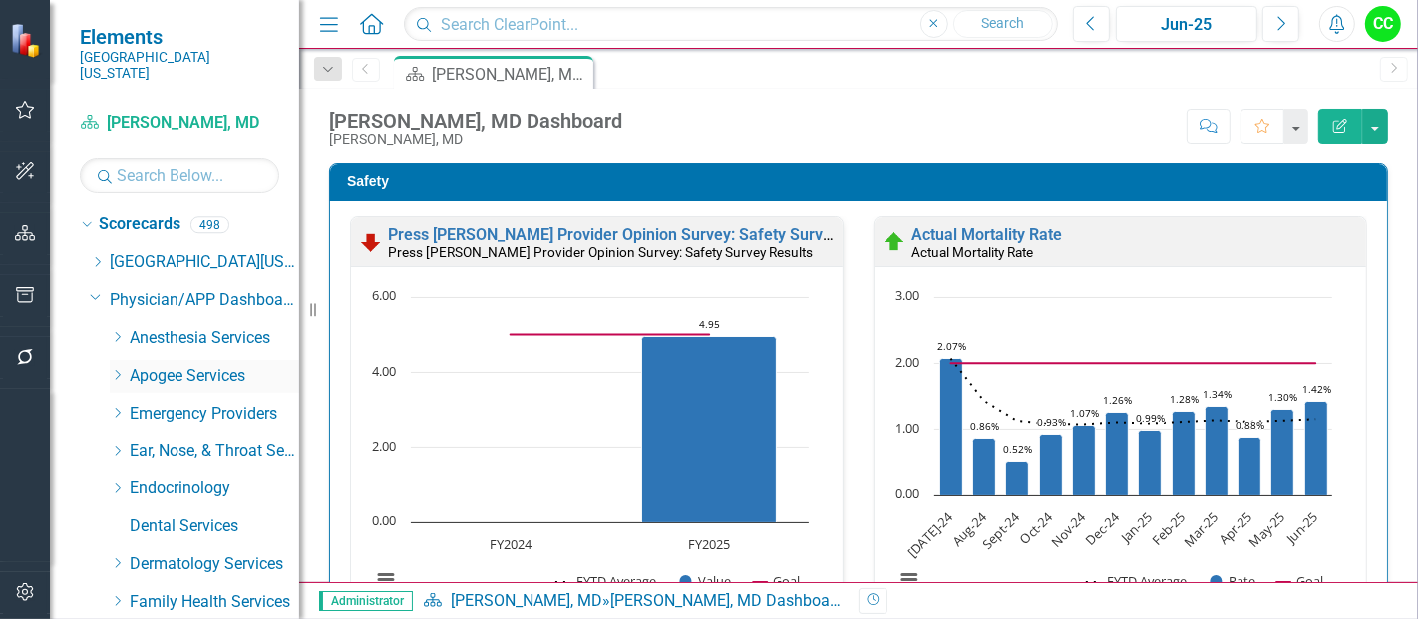
click at [114, 369] on icon "Dropdown" at bounding box center [117, 375] width 15 height 12
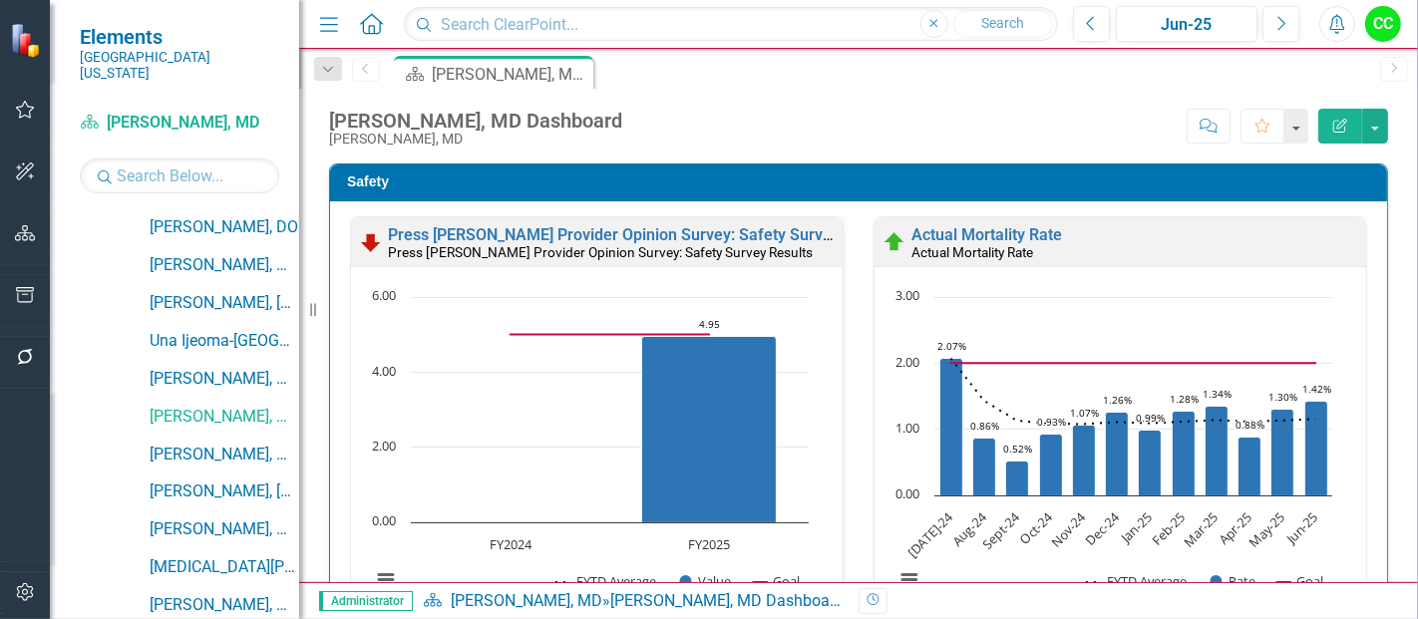
scroll to position [452, 0]
click at [213, 366] on link "[PERSON_NAME], MD" at bounding box center [225, 377] width 150 height 23
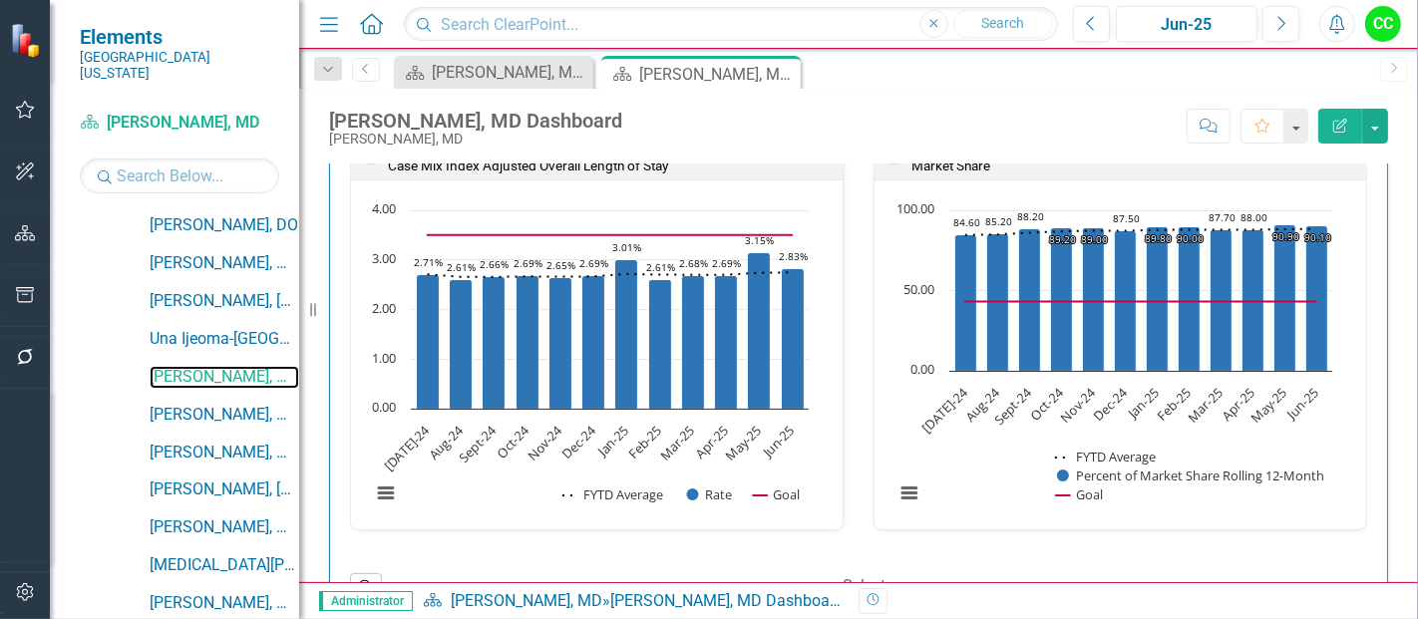
scroll to position [3433, 0]
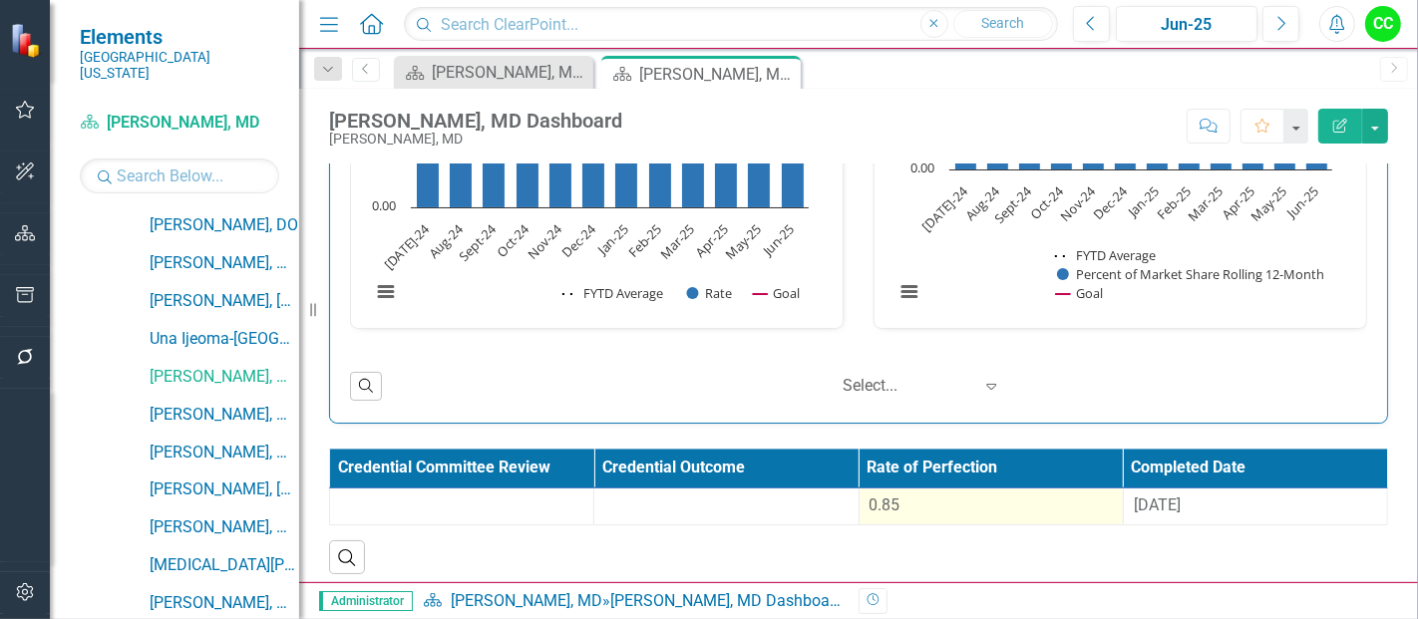
click at [927, 497] on div "0.85" at bounding box center [991, 506] width 243 height 23
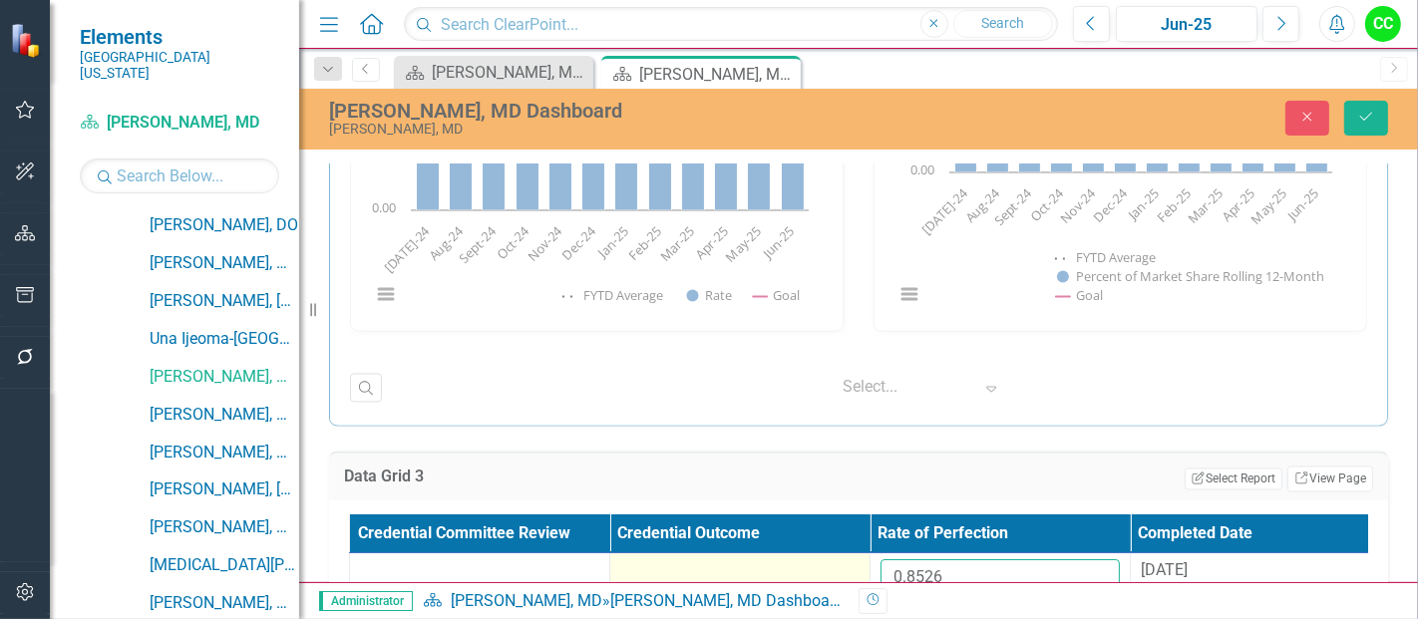
drag, startPoint x: 965, startPoint y: 564, endPoint x: 840, endPoint y: 549, distance: 125.6
click at [840, 554] on tr "0.8526 [DATE]" at bounding box center [870, 586] width 1041 height 65
paste input "73"
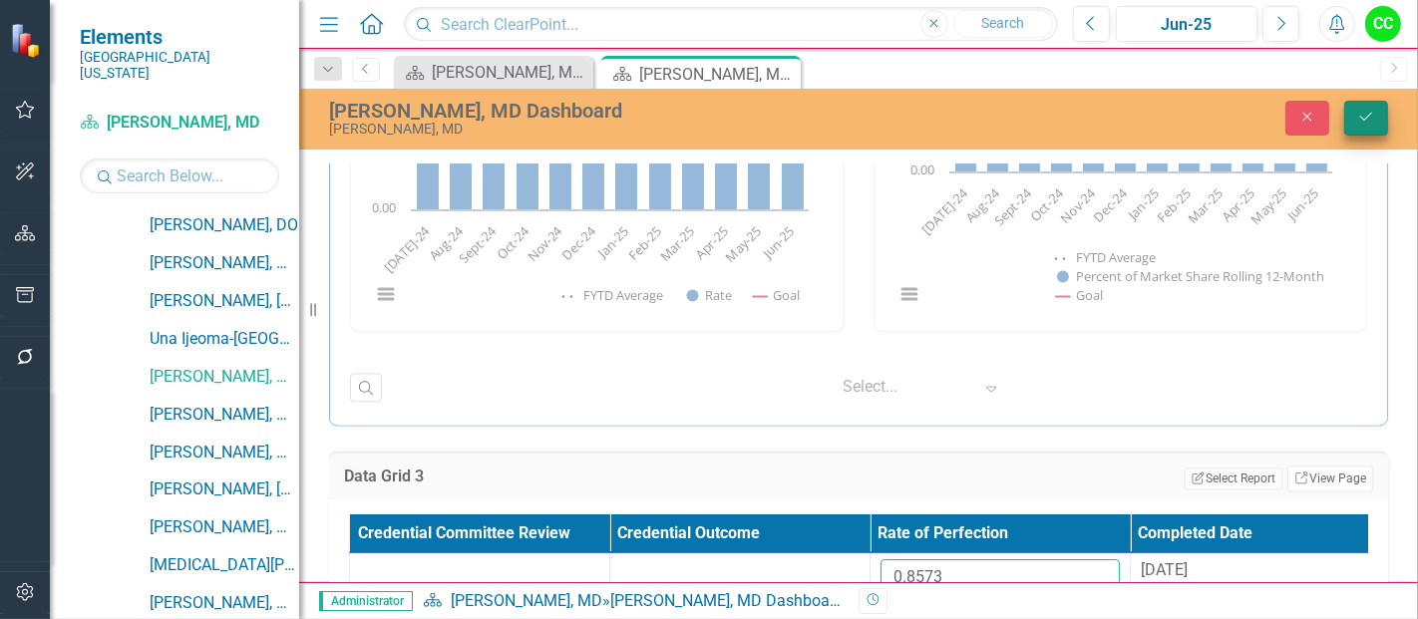
type input "0.8573"
click at [1370, 127] on button "Save" at bounding box center [1367, 118] width 44 height 35
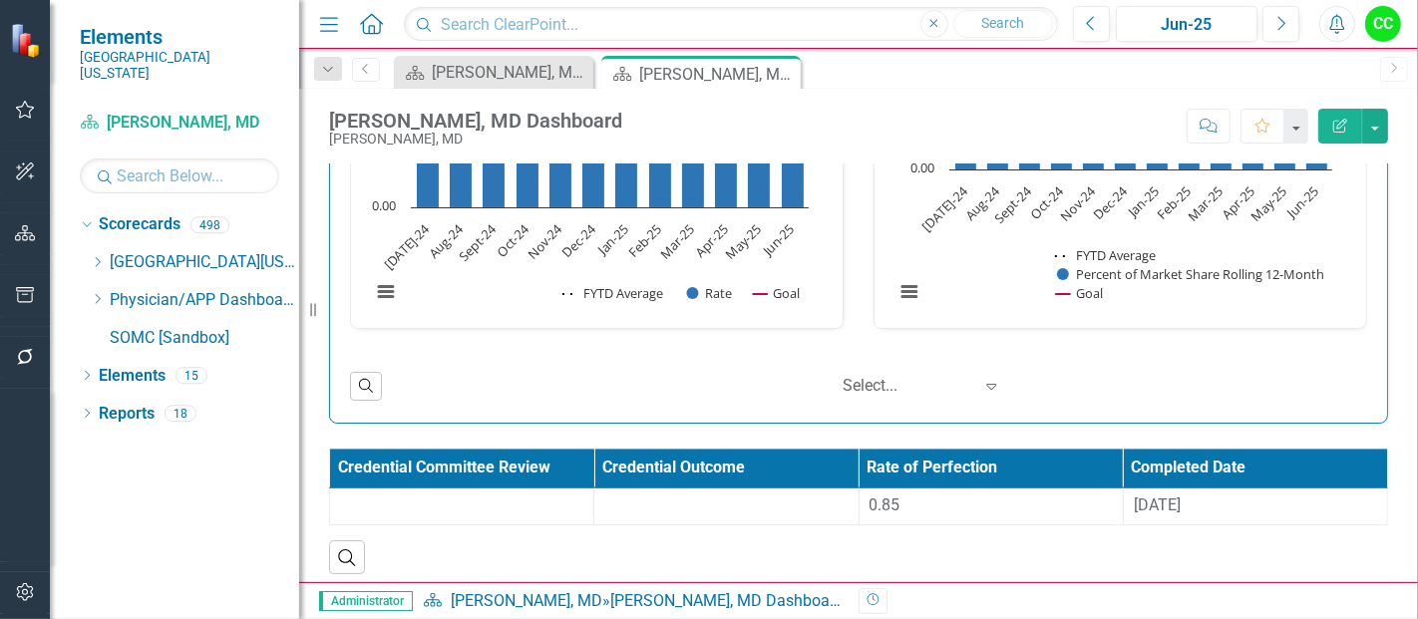
click at [0, 0] on icon "Close" at bounding box center [0, 0] width 0 height 0
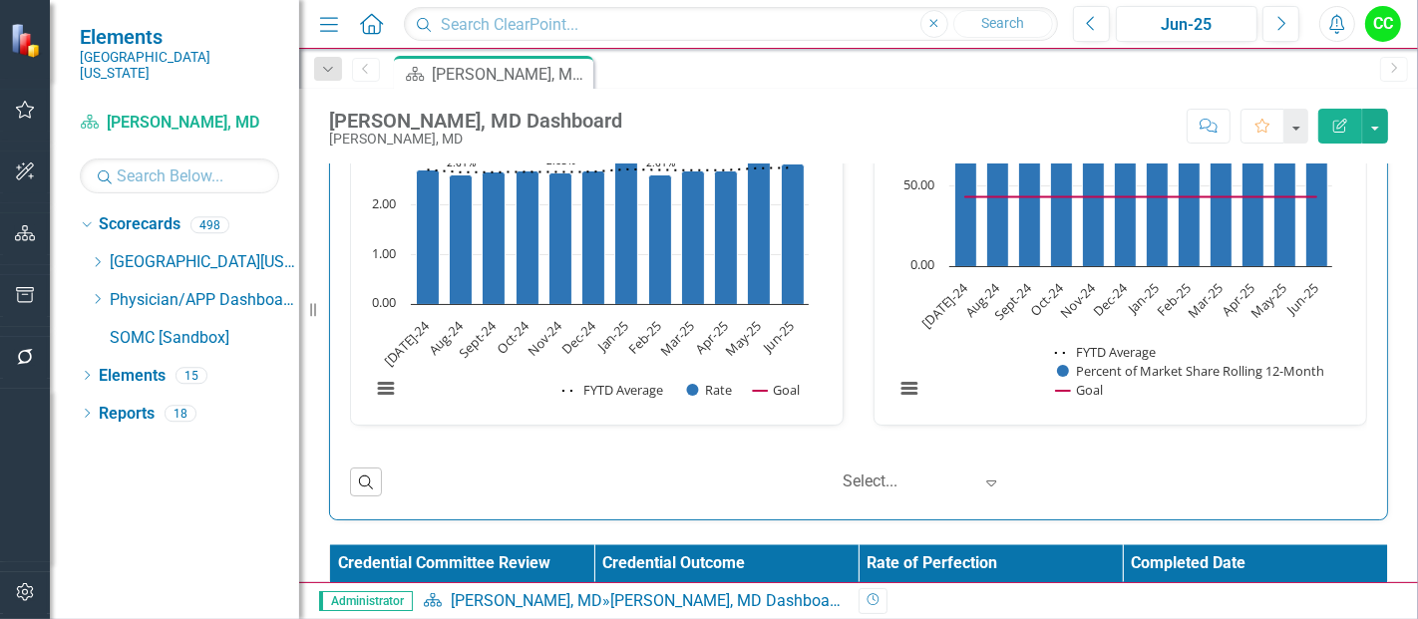
scroll to position [3009, 0]
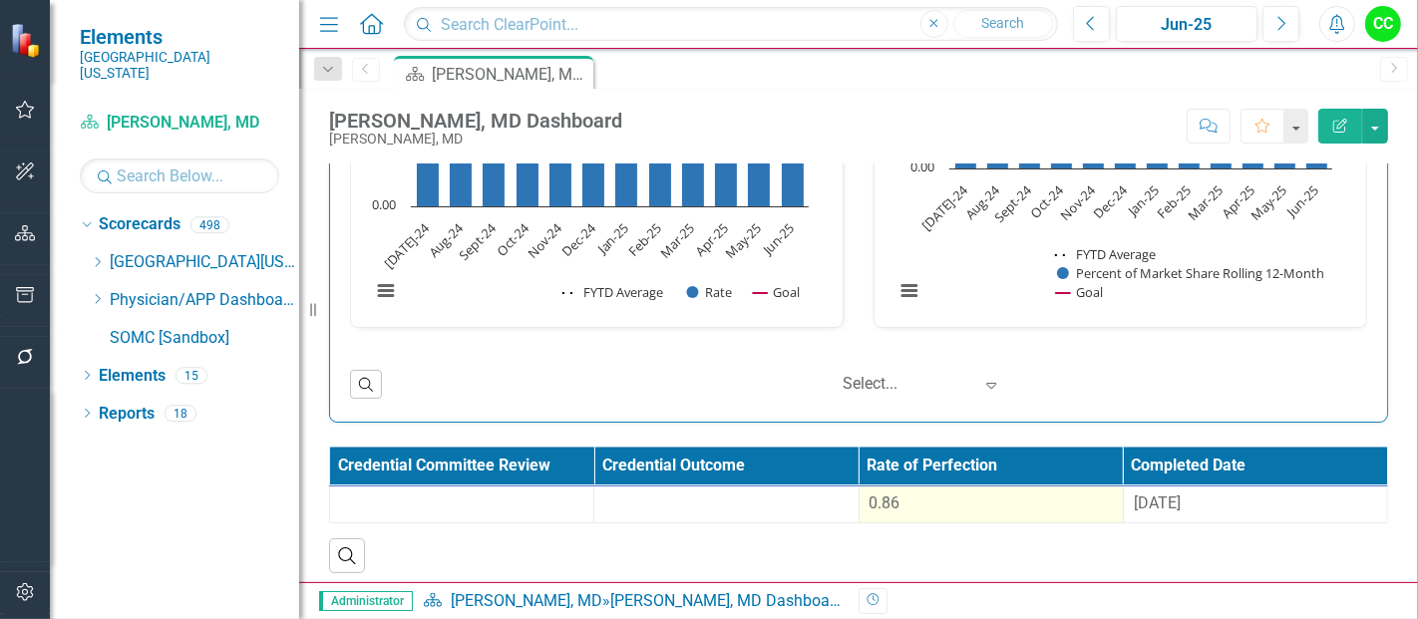
click at [923, 493] on div "0.86" at bounding box center [991, 504] width 243 height 23
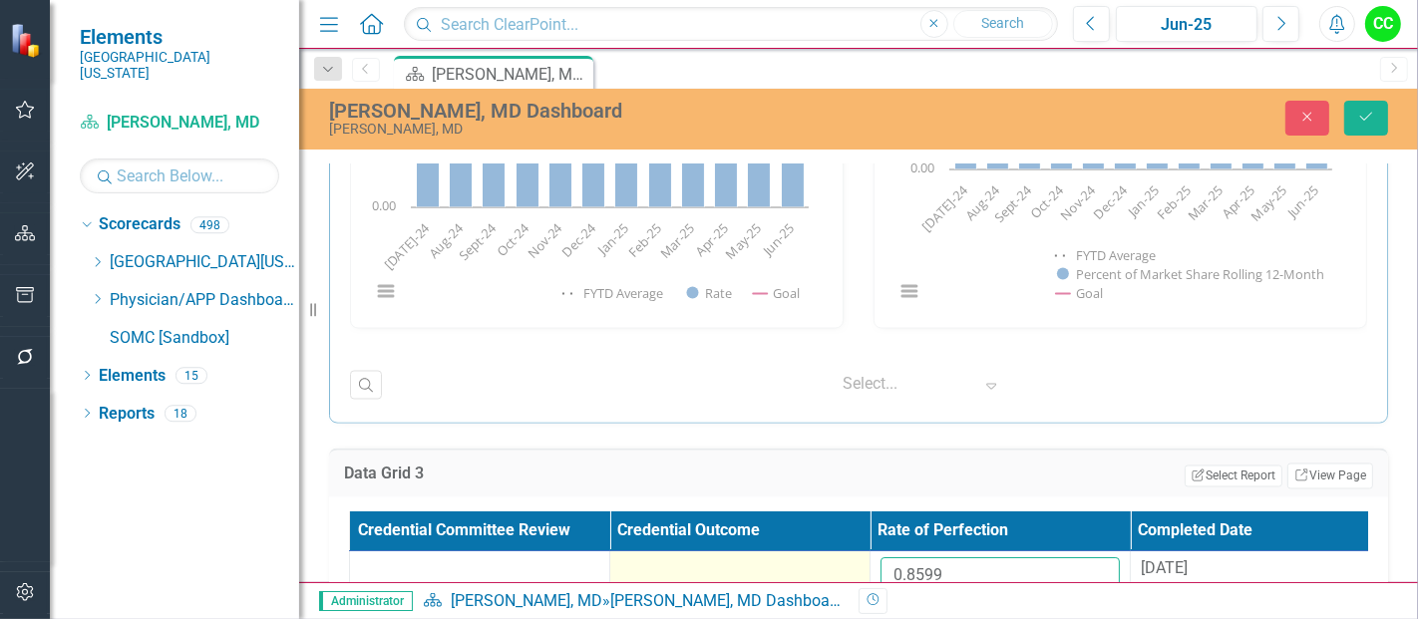
drag, startPoint x: 963, startPoint y: 562, endPoint x: 846, endPoint y: 556, distance: 116.9
click at [846, 556] on tr "0.8599 [DATE]" at bounding box center [870, 584] width 1041 height 65
paste input "65766667"
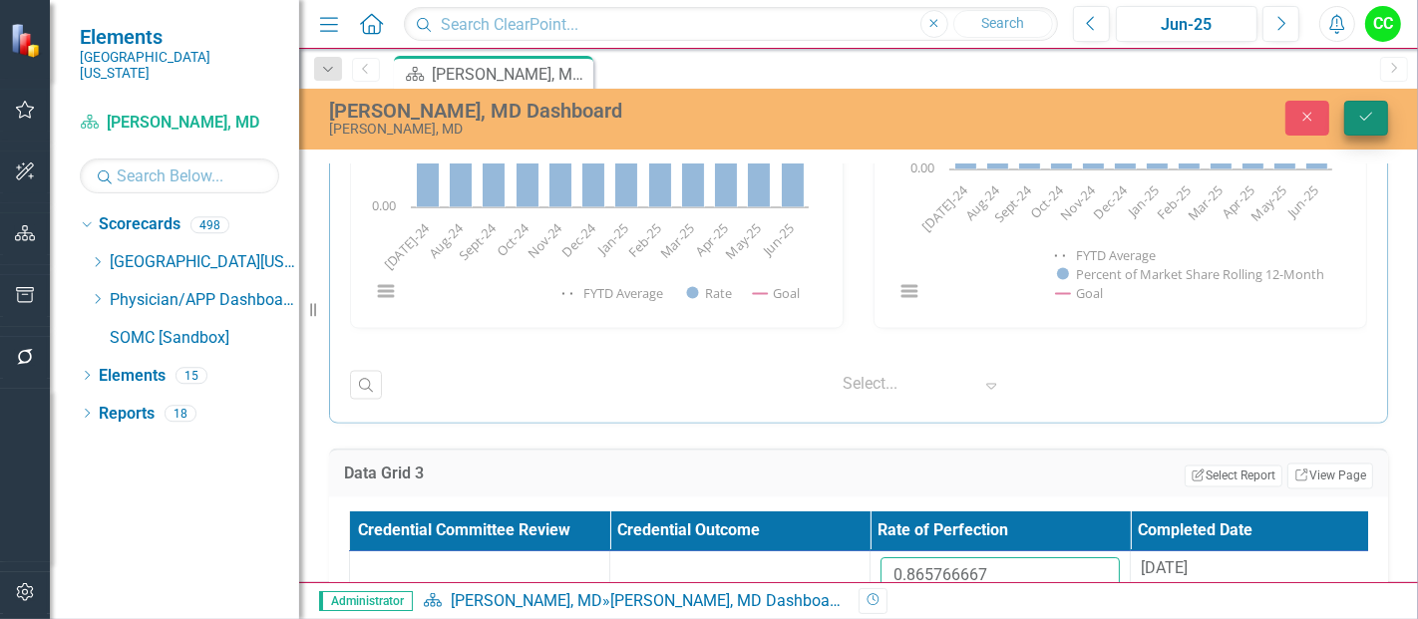
type input "0.865766667"
click at [1365, 120] on icon "submit" at bounding box center [1367, 117] width 12 height 8
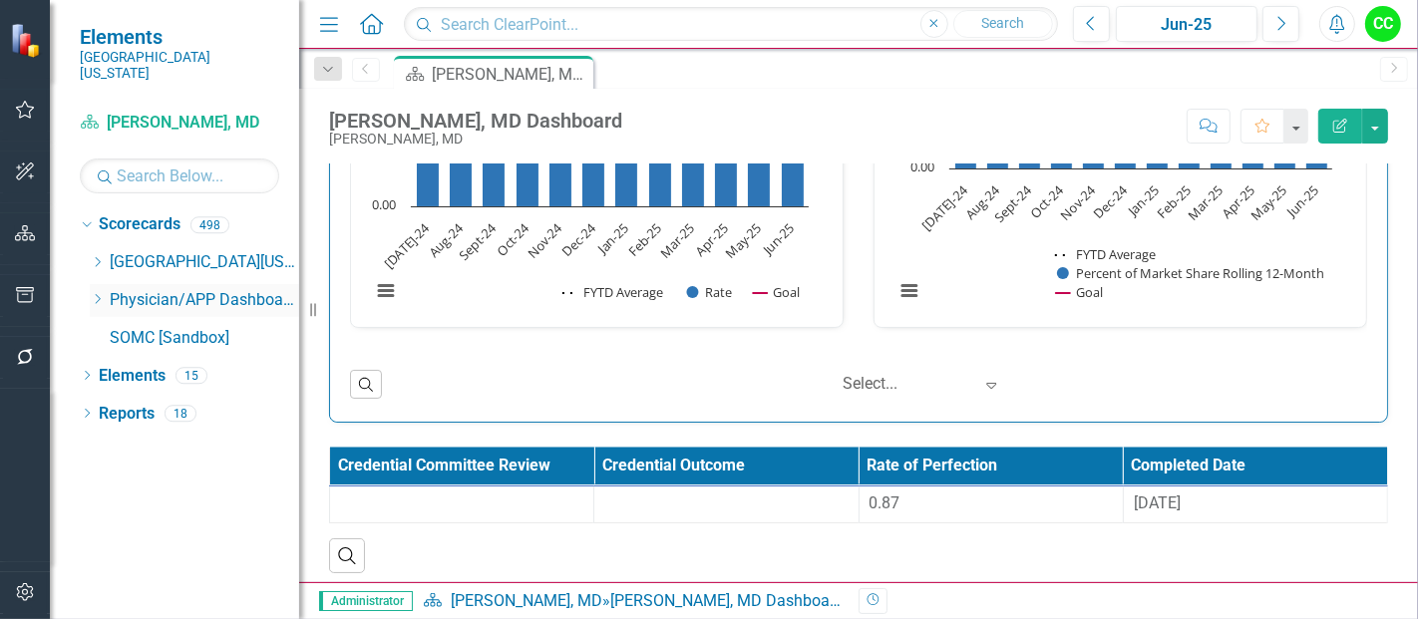
click at [96, 293] on icon "Dropdown" at bounding box center [97, 299] width 15 height 12
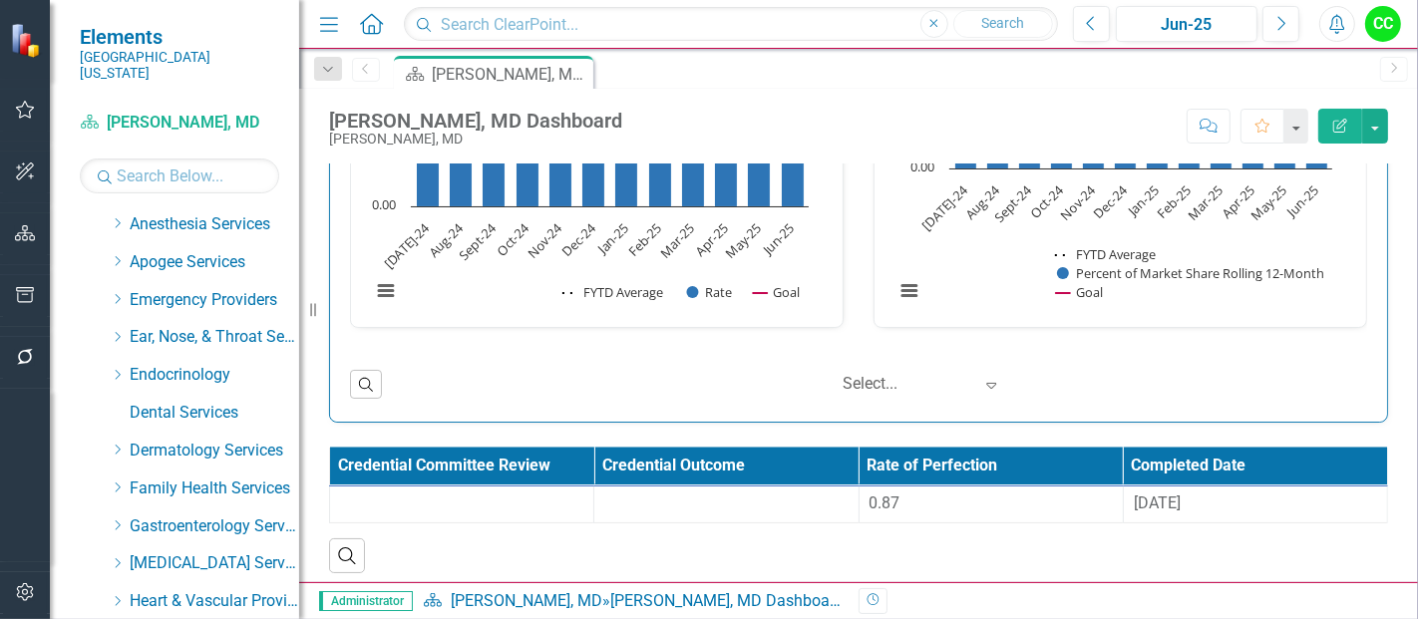
scroll to position [71, 0]
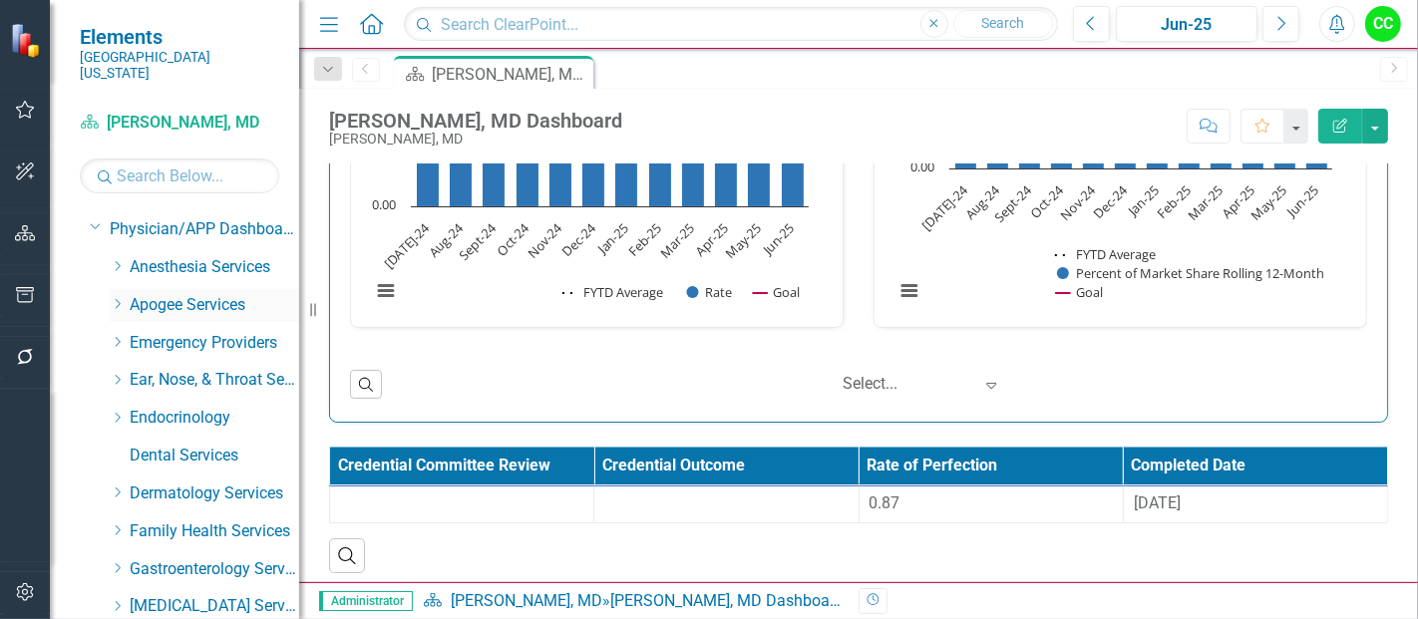
click at [116, 298] on icon "Dropdown" at bounding box center [117, 304] width 15 height 12
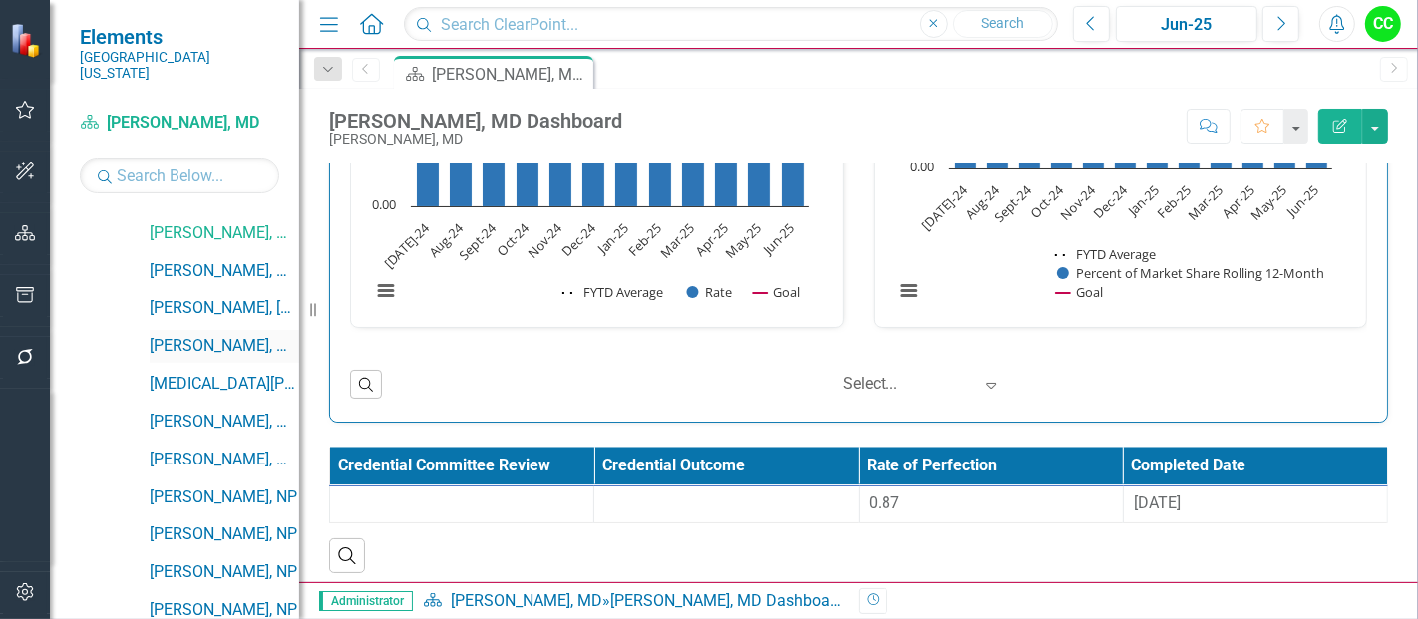
scroll to position [631, 0]
click at [207, 262] on link "[PERSON_NAME], MD" at bounding box center [225, 273] width 150 height 23
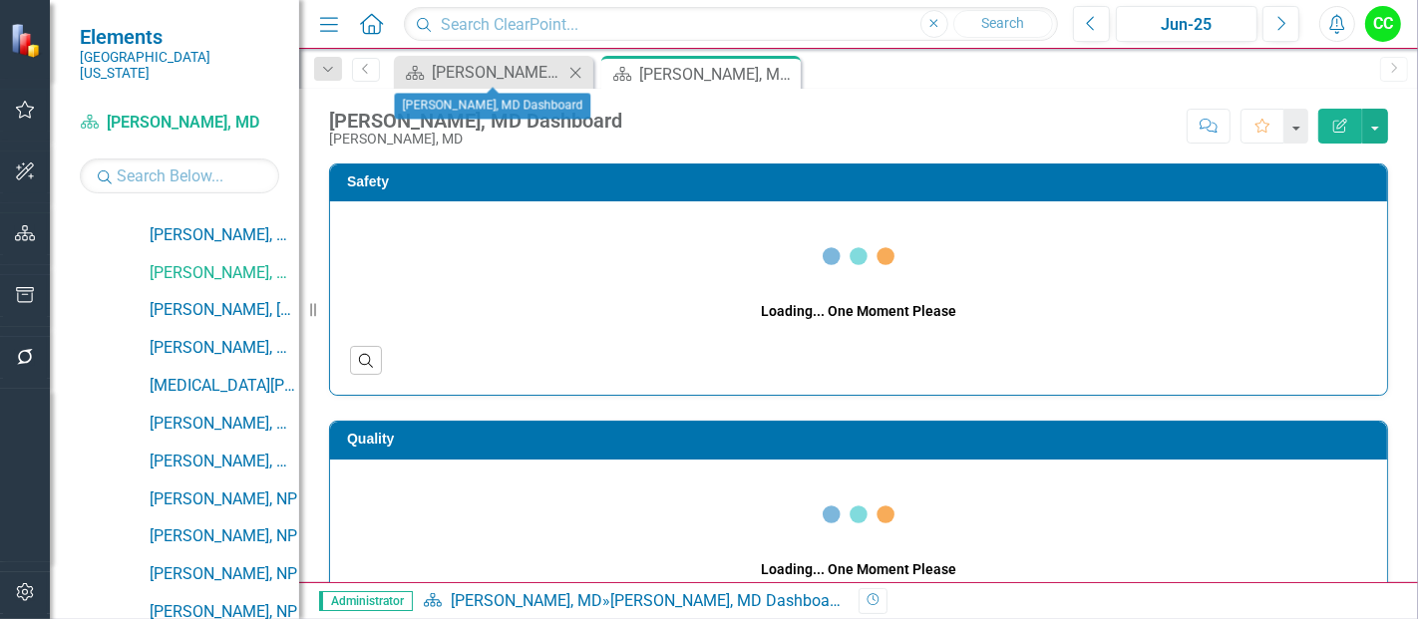
click at [574, 71] on icon "Close" at bounding box center [576, 73] width 20 height 16
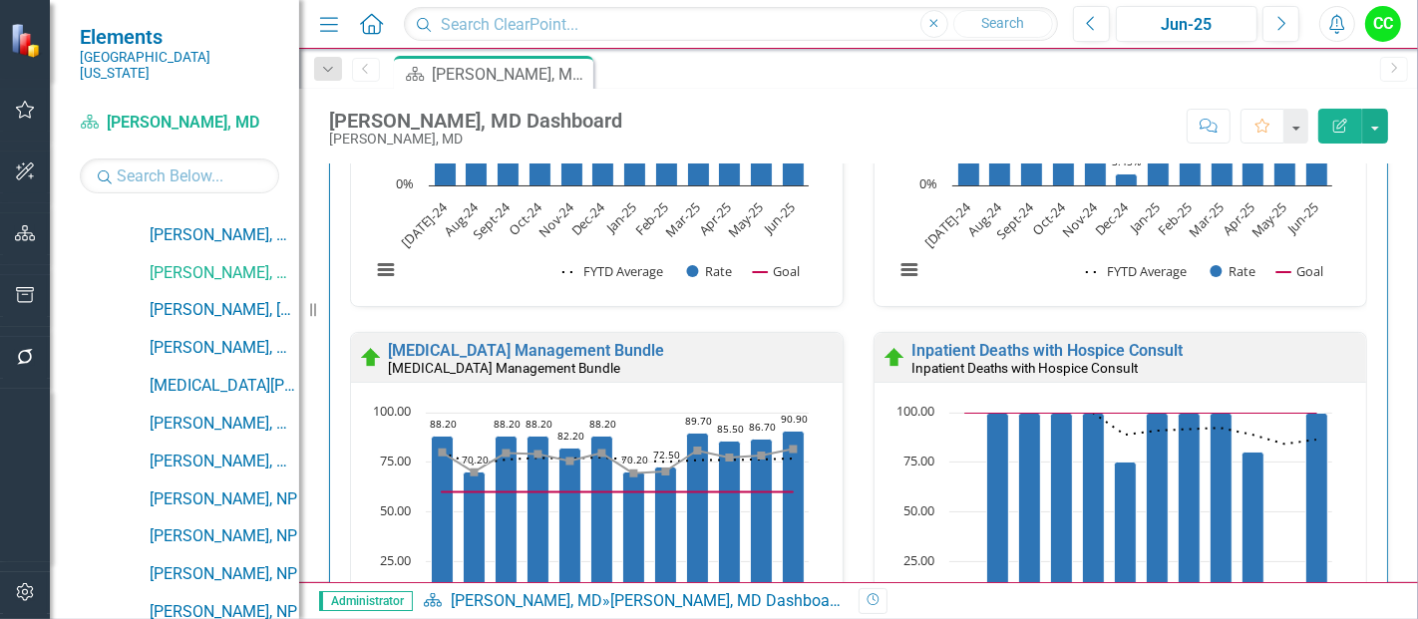
scroll to position [1031, 0]
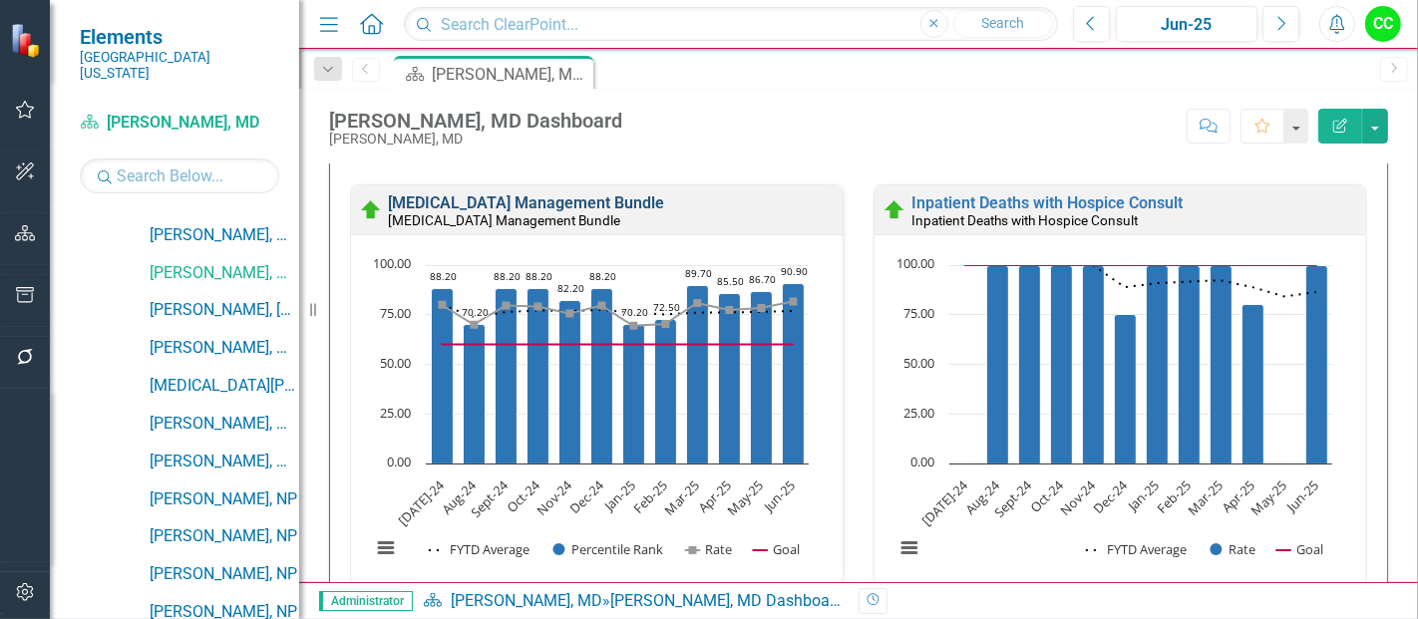
click at [512, 202] on link "[MEDICAL_DATA] Management Bundle" at bounding box center [526, 203] width 276 height 19
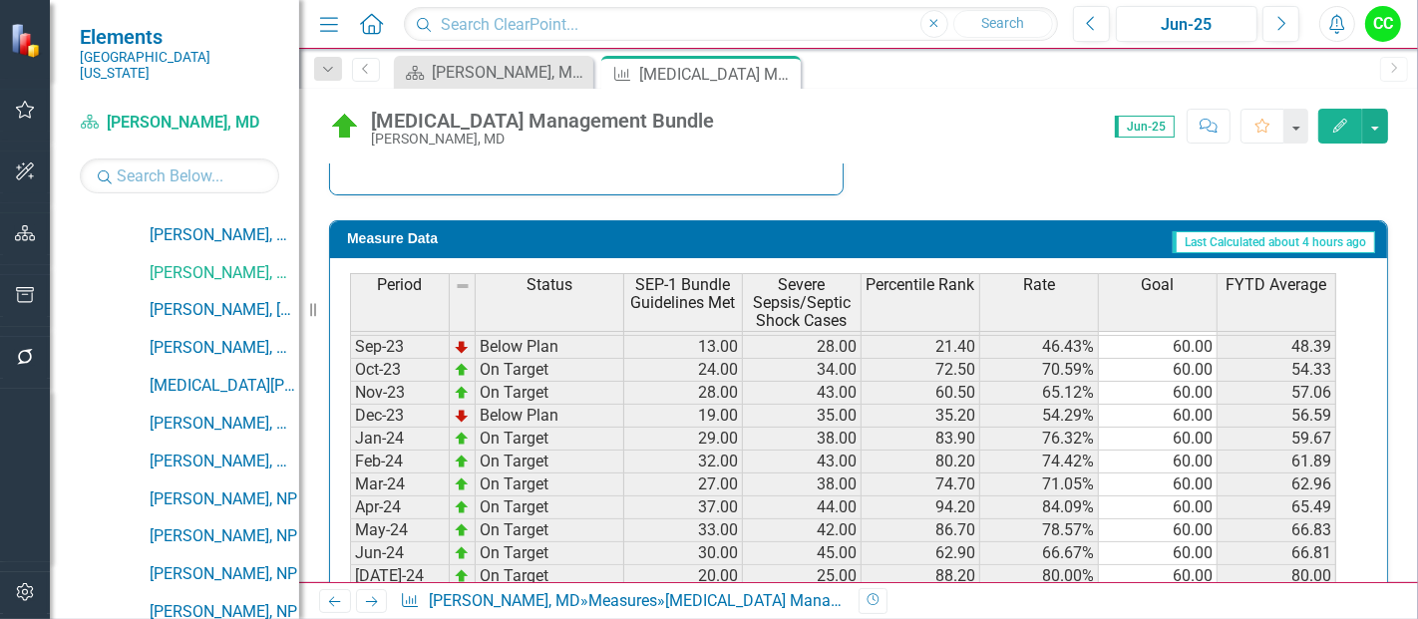
scroll to position [253, 0]
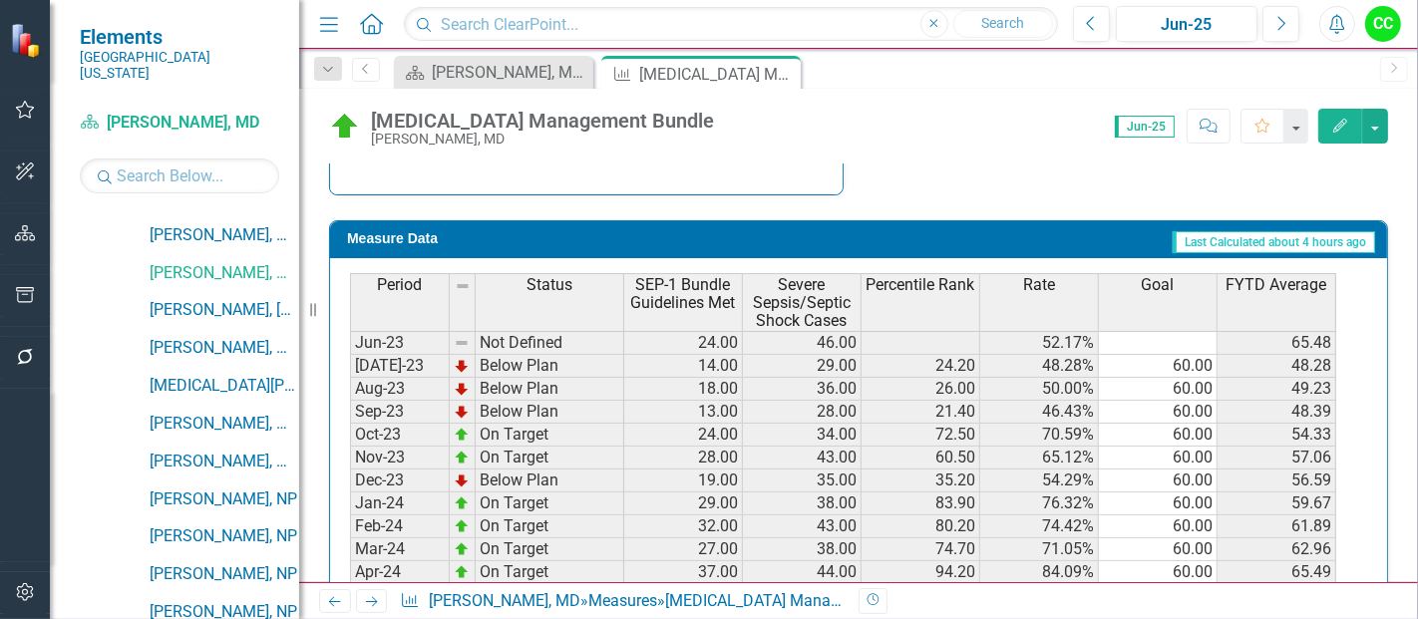
click at [1184, 357] on tbody "Oct-22 Not Defined 24.00 34.00 70.59% 65.97 Nov-22 Not Defined 20.00 29.00 68.9…" at bounding box center [843, 435] width 987 height 575
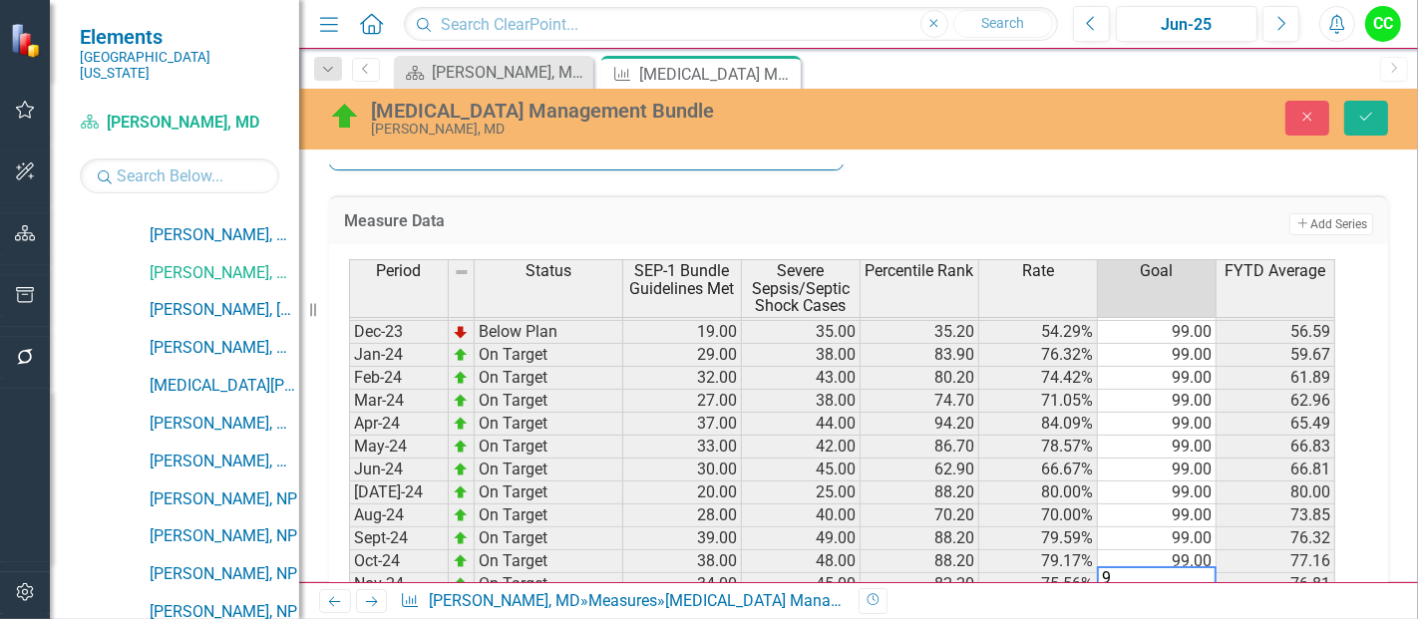
scroll to position [0, 0]
type textarea "9"
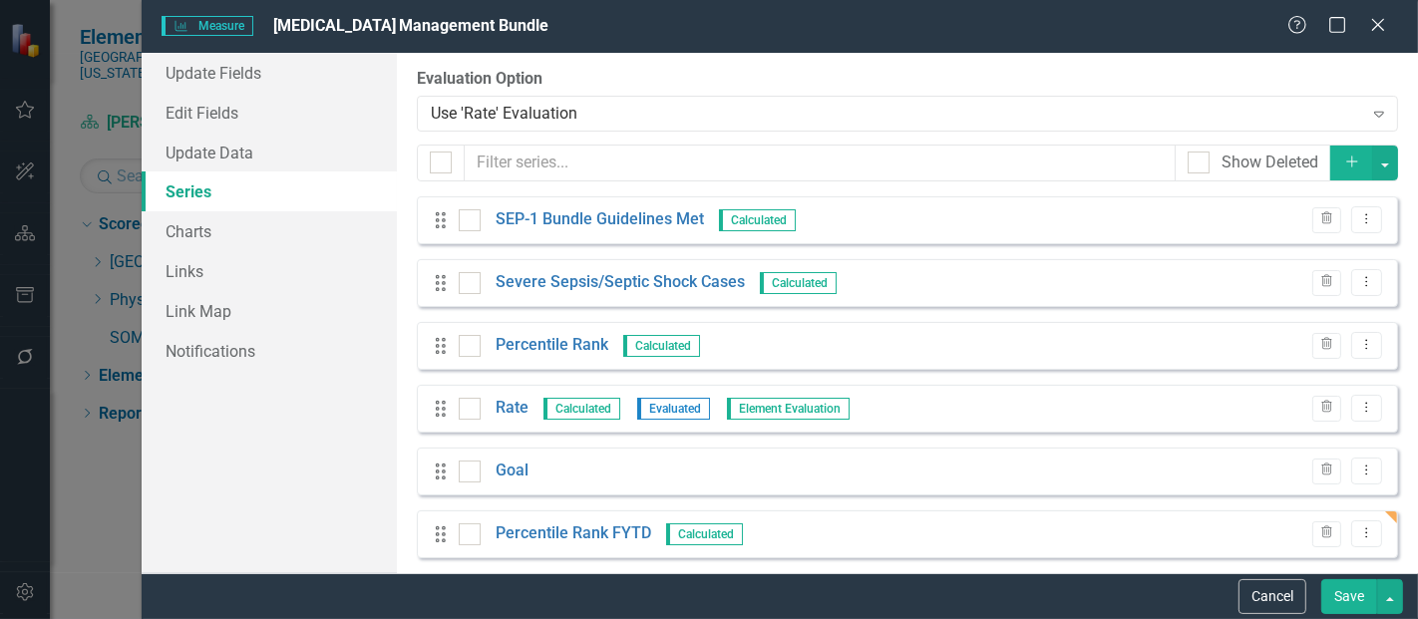
scroll to position [77, 0]
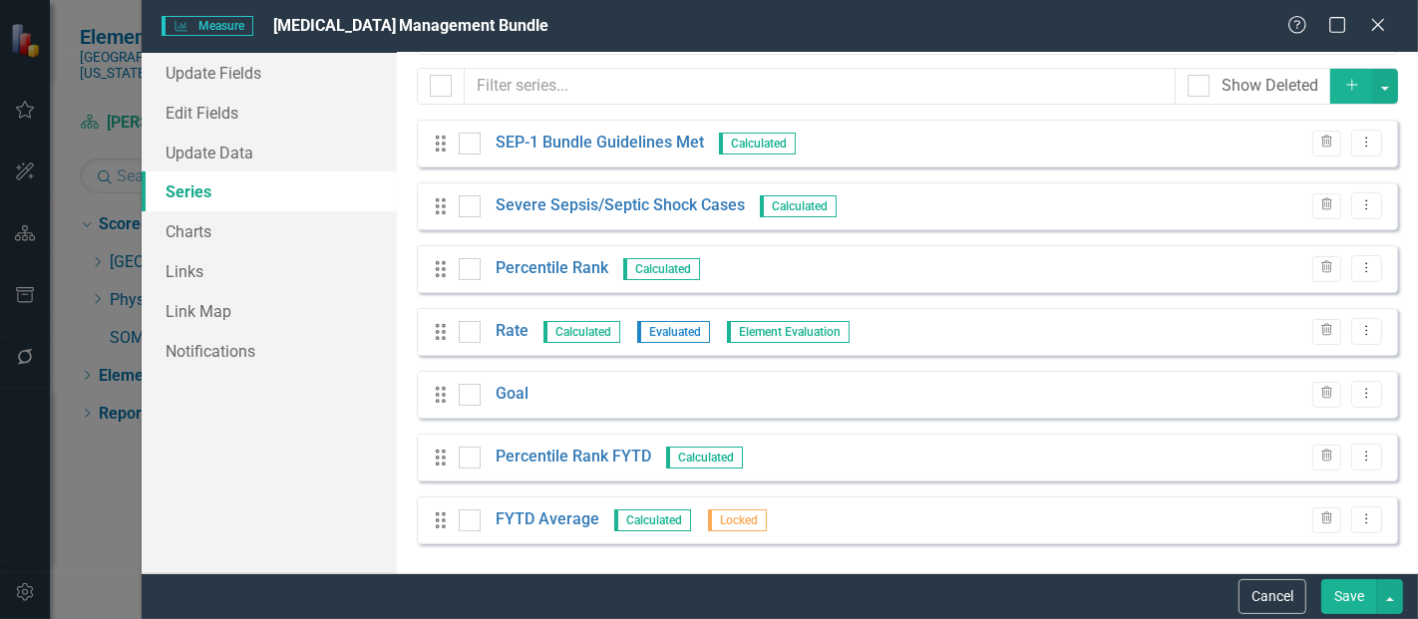
click at [1357, 599] on button "Save" at bounding box center [1350, 597] width 56 height 35
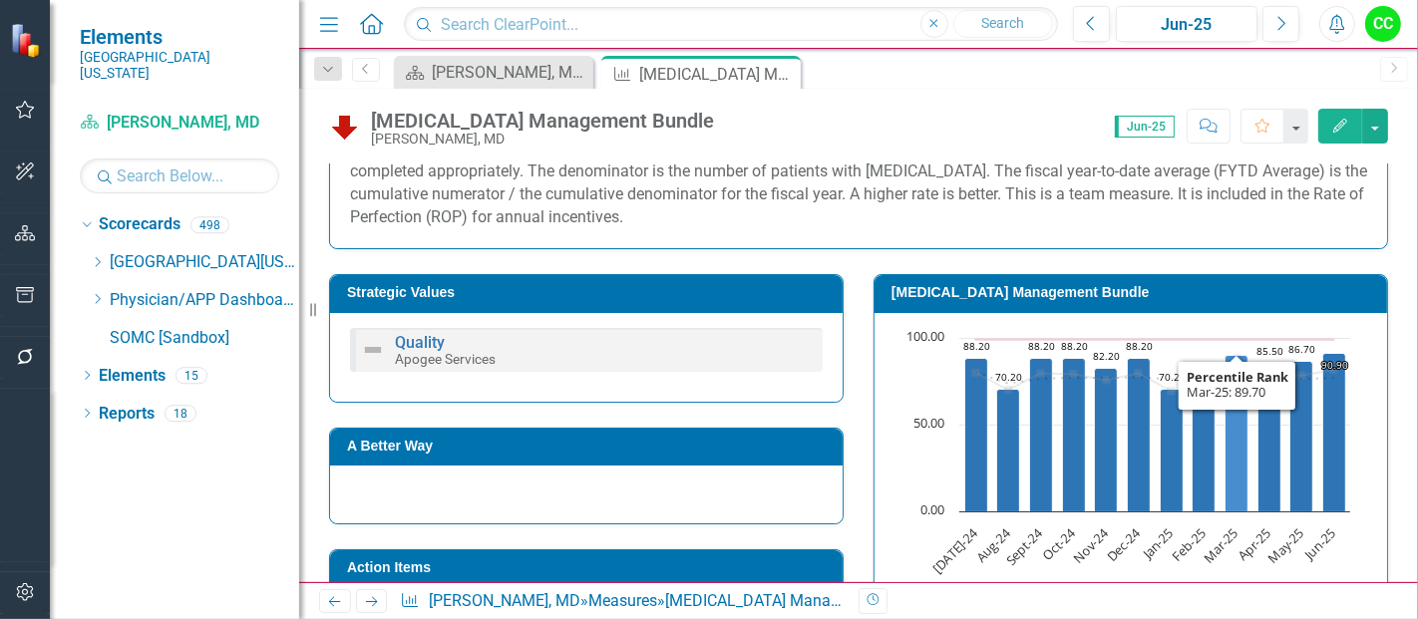
scroll to position [453, 0]
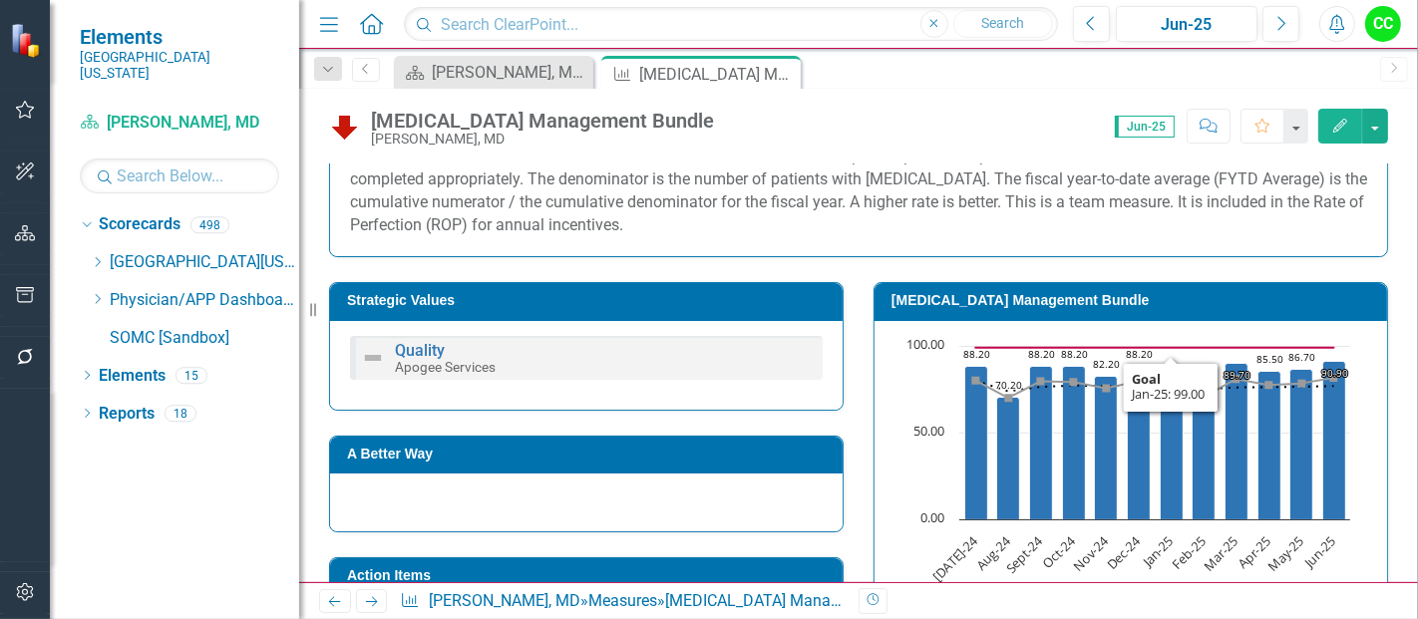
click at [1105, 294] on h3 "[MEDICAL_DATA] Management Bundle" at bounding box center [1135, 300] width 486 height 15
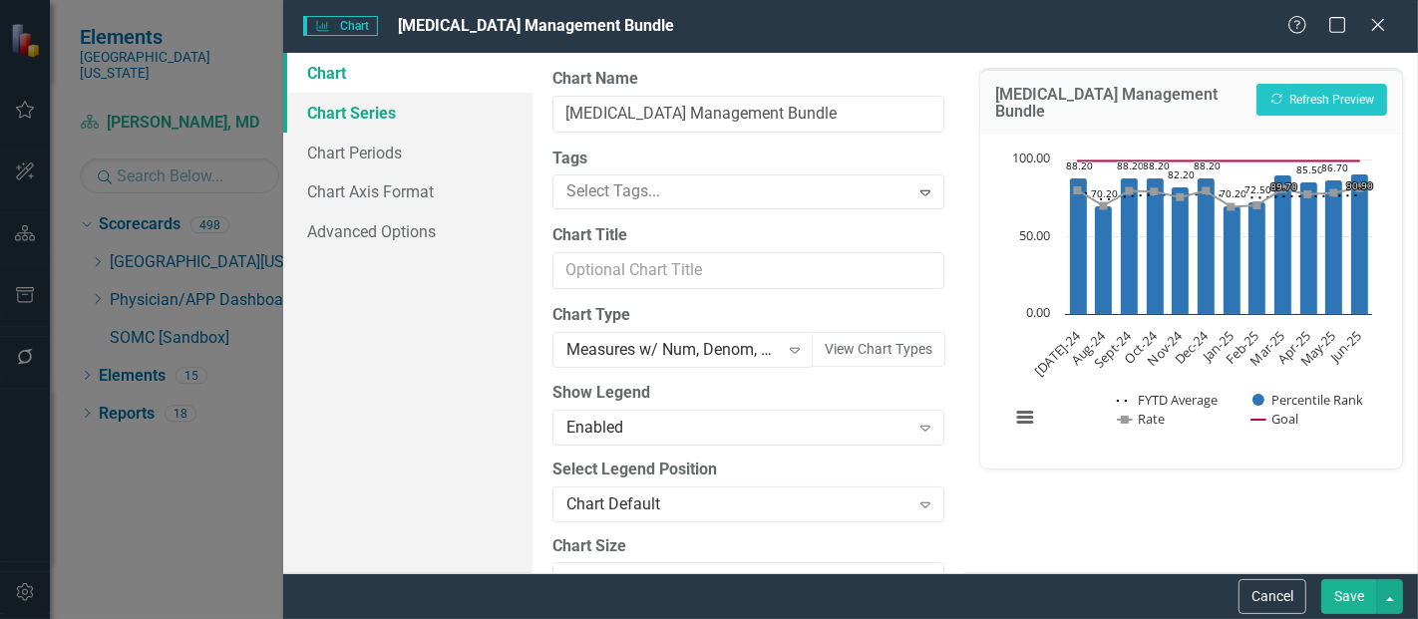
click at [375, 101] on link "Chart Series" at bounding box center [407, 113] width 249 height 40
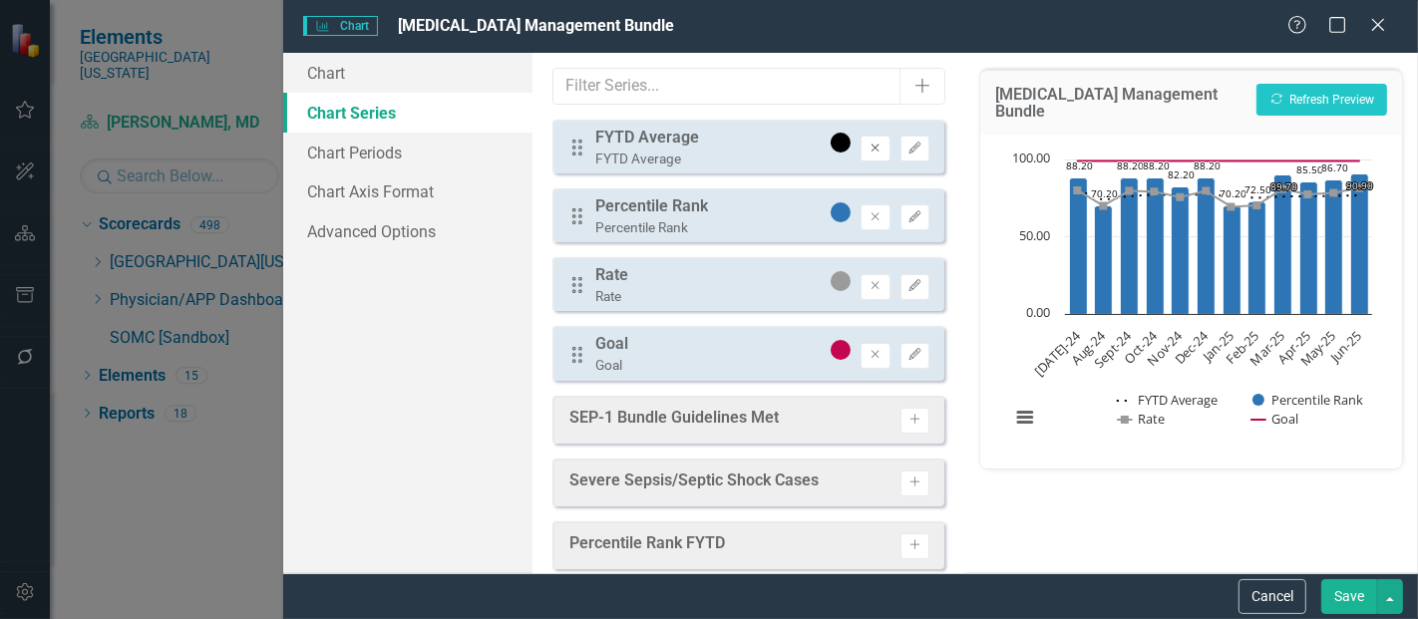
click at [868, 143] on icon "Remove" at bounding box center [875, 149] width 15 height 12
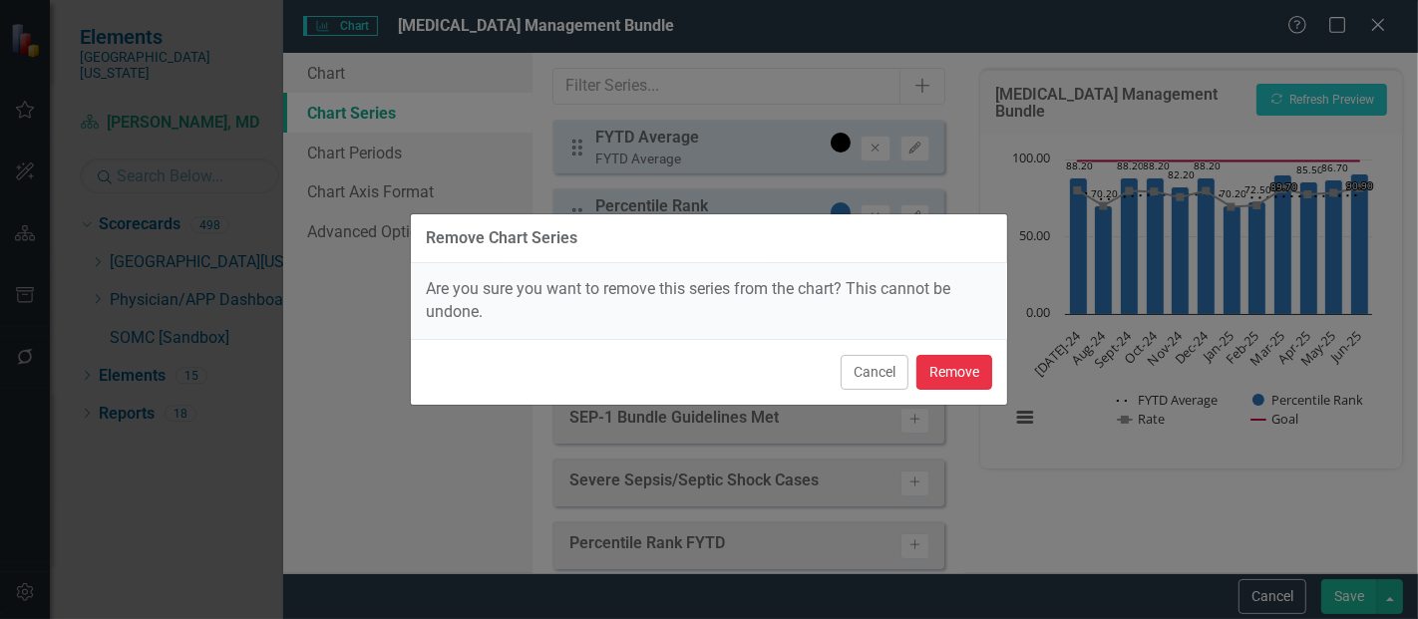
click at [965, 377] on button "Remove" at bounding box center [955, 372] width 76 height 35
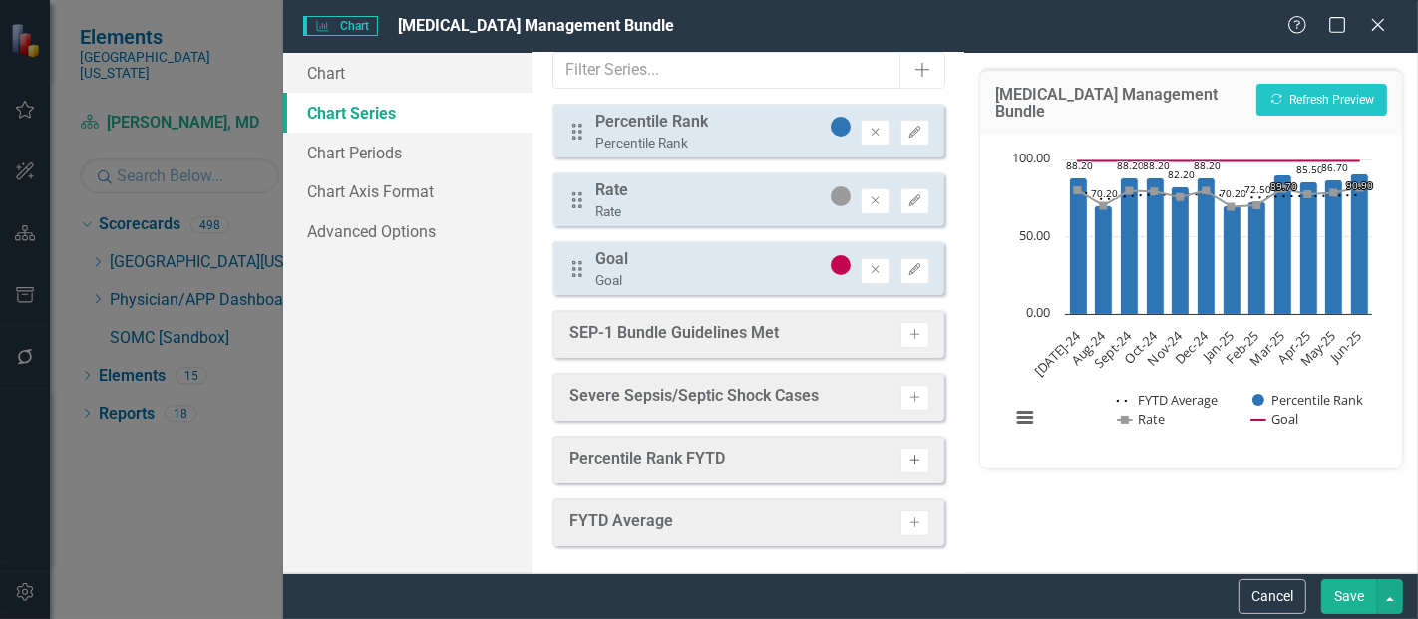
click at [901, 464] on button "Activate" at bounding box center [915, 461] width 29 height 26
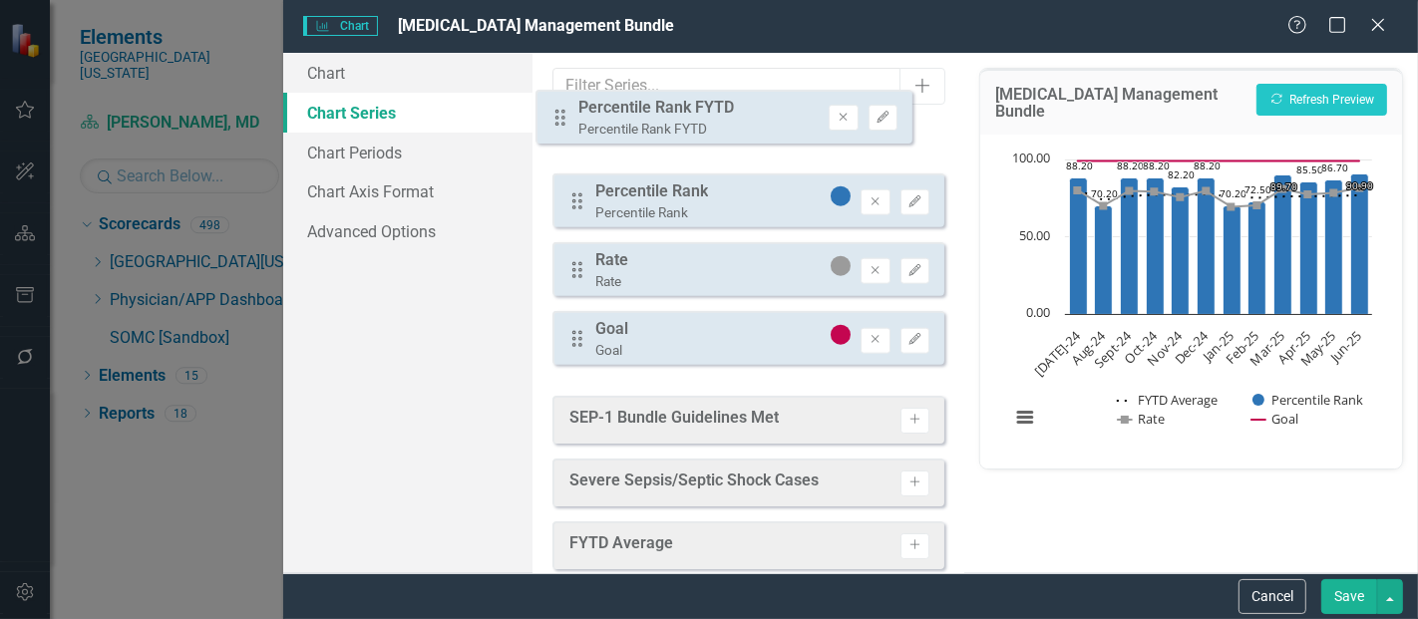
drag, startPoint x: 574, startPoint y: 337, endPoint x: 557, endPoint y: 118, distance: 220.1
click at [557, 118] on div "From this tab, you can select the series that you want to include in your chart…" at bounding box center [749, 313] width 432 height 521
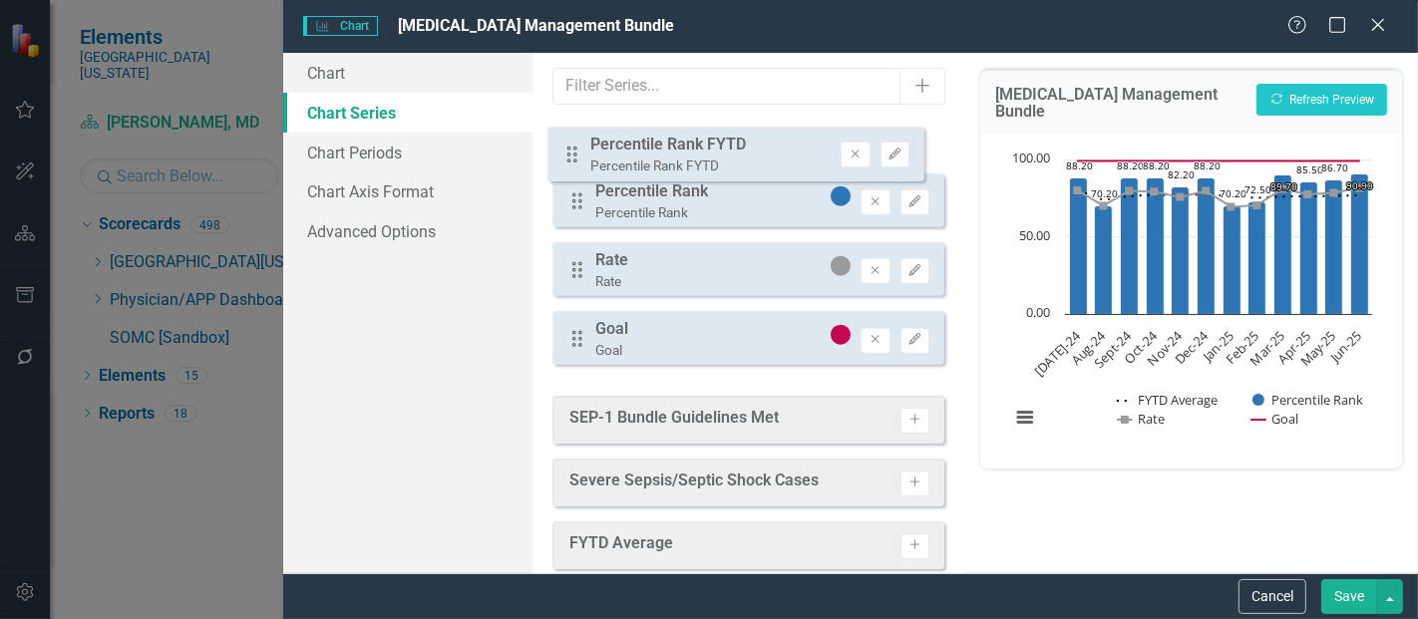
drag, startPoint x: 579, startPoint y: 353, endPoint x: 574, endPoint y: 157, distance: 196.6
click at [574, 157] on div "Drag Percentile Rank Percentile Rank Remove Edit Drag Rate Rate Remove Edit Dra…" at bounding box center [749, 250] width 392 height 261
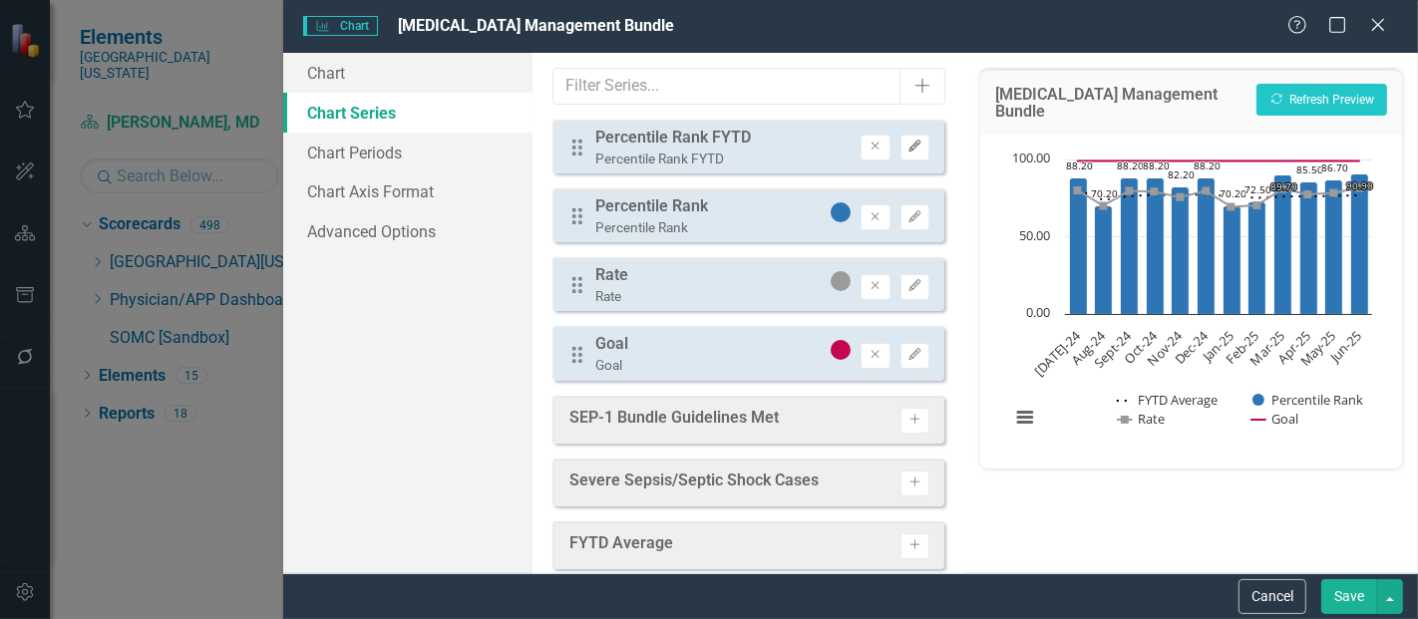
click at [901, 152] on button "Edit" at bounding box center [915, 148] width 29 height 26
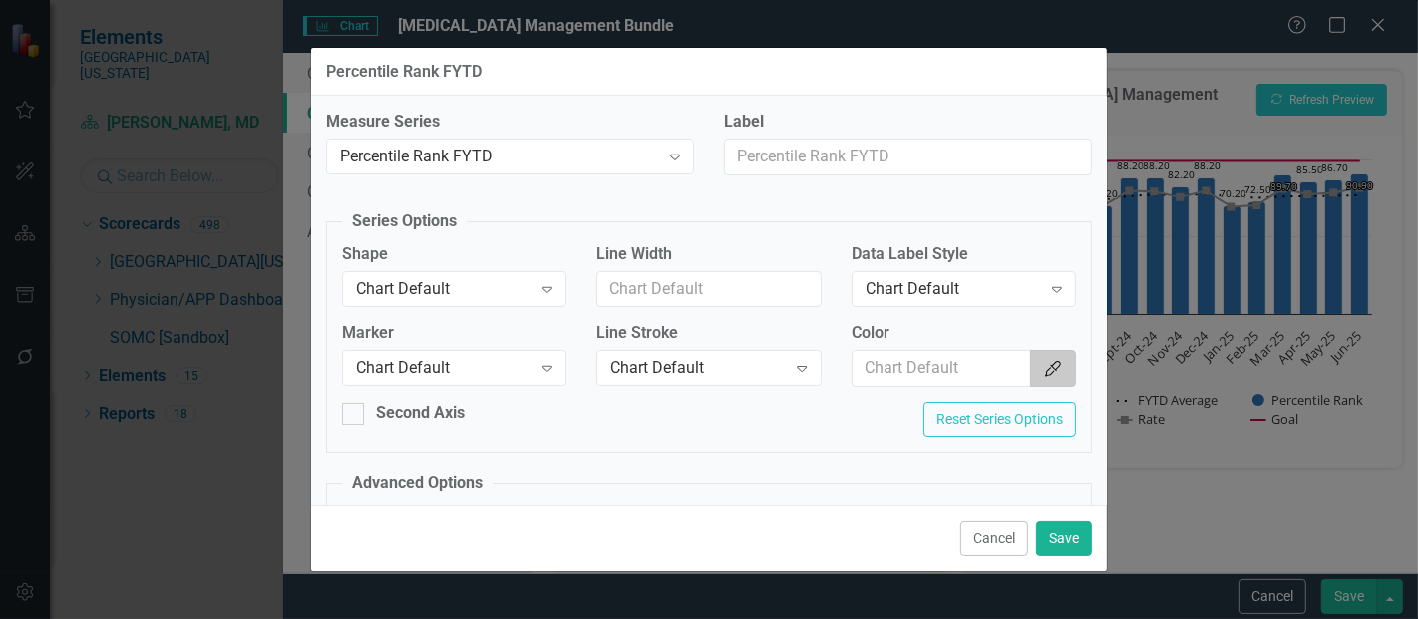
click at [1045, 363] on icon "button" at bounding box center [1053, 369] width 16 height 16
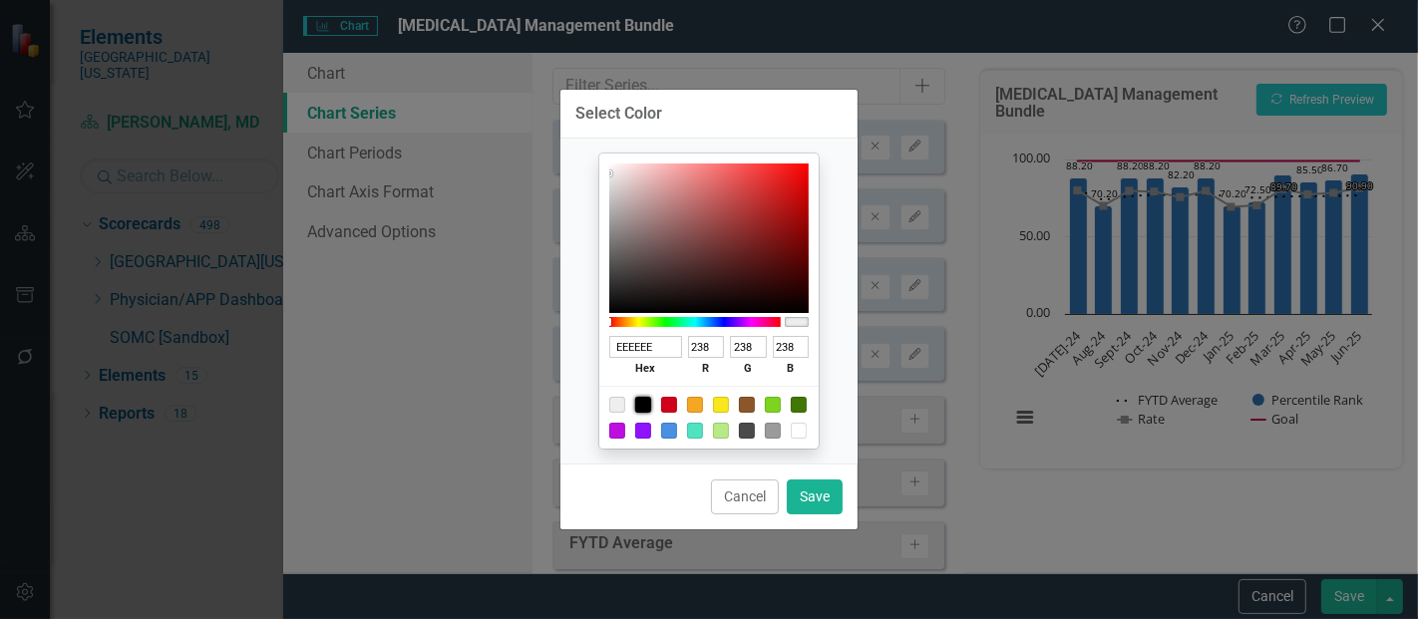
click at [642, 404] on div at bounding box center [643, 405] width 16 height 16
type input "000000"
type input "0"
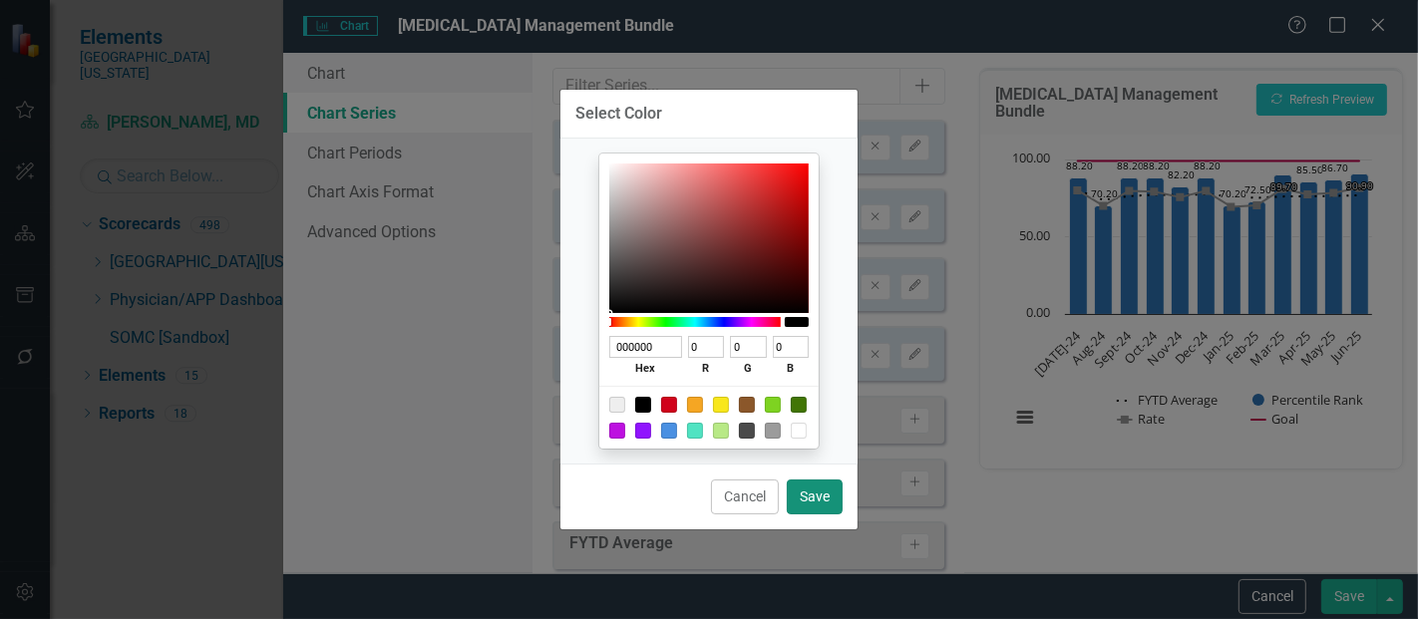
click at [815, 493] on button "Save" at bounding box center [815, 497] width 56 height 35
type input "#000000"
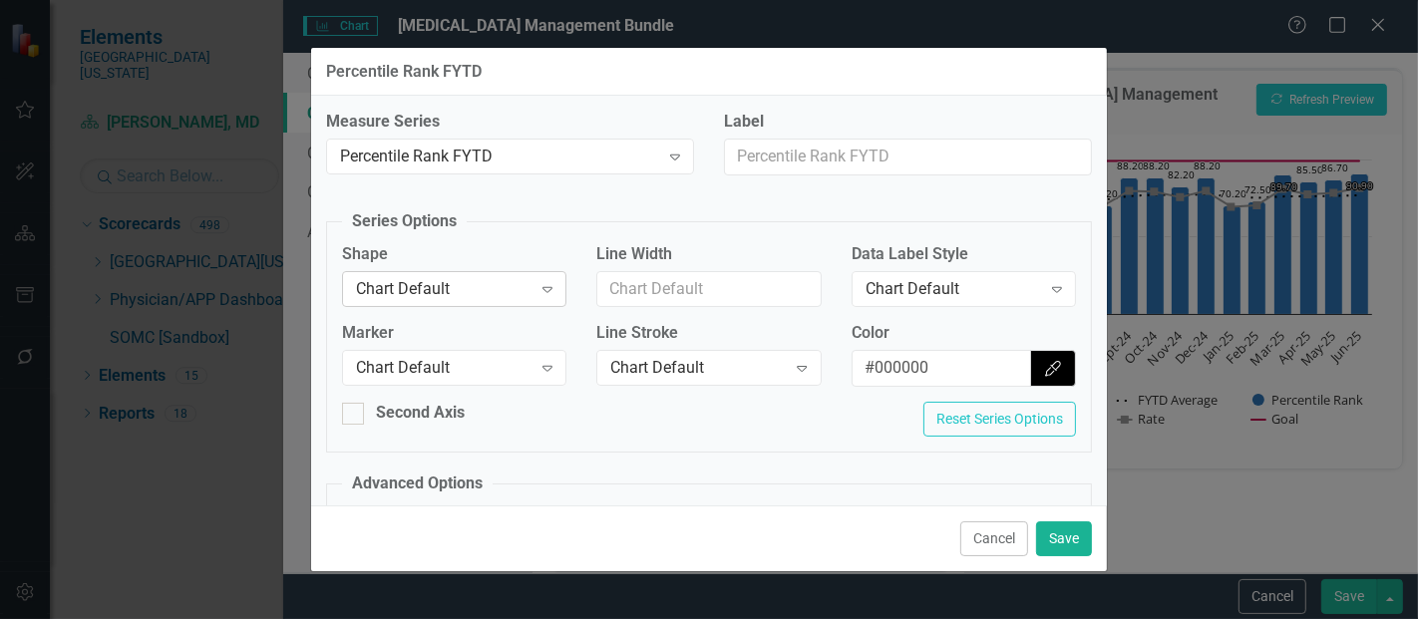
click at [472, 274] on div "Chart Default Expand" at bounding box center [454, 289] width 224 height 36
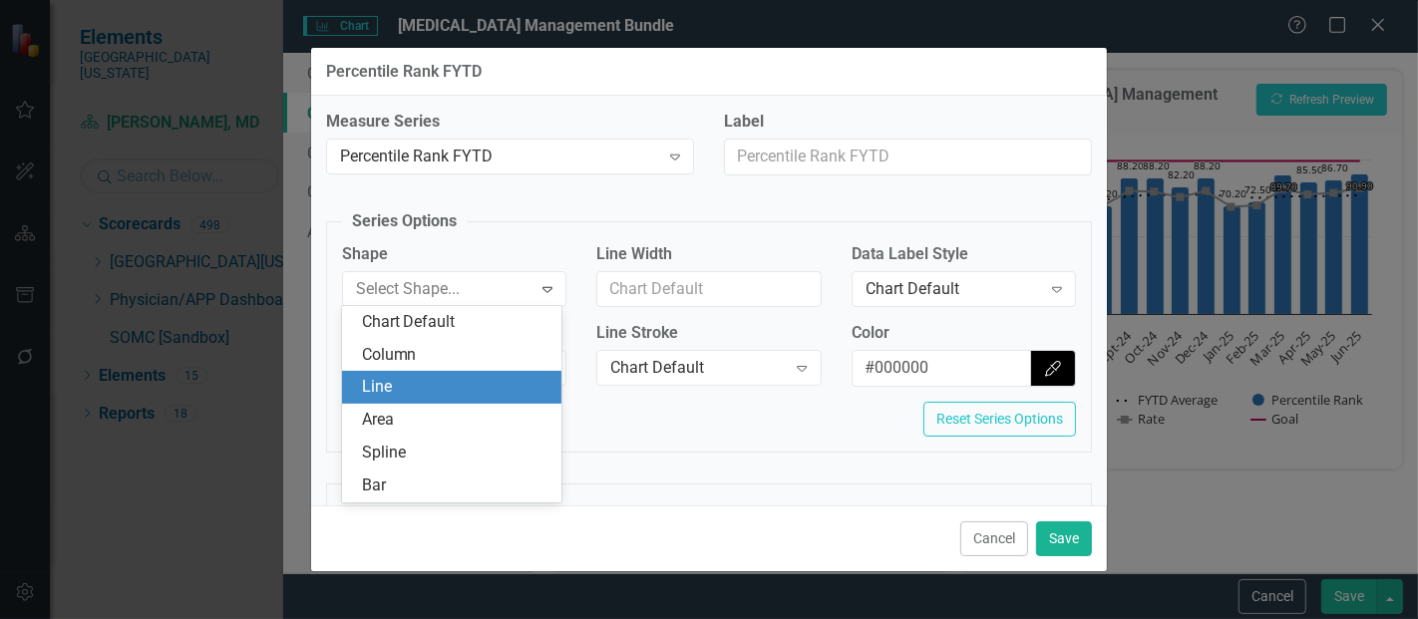
click at [405, 396] on div "Line" at bounding box center [456, 387] width 189 height 23
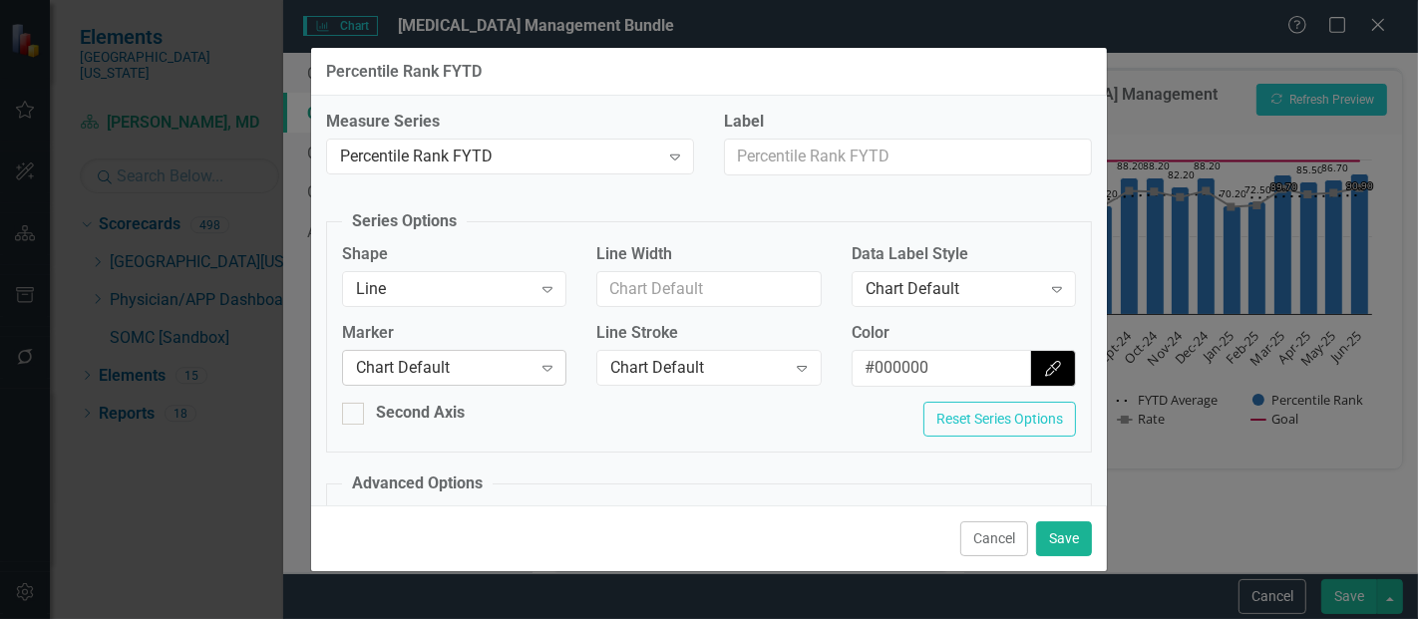
click at [416, 379] on div "Chart Default Expand" at bounding box center [454, 368] width 224 height 36
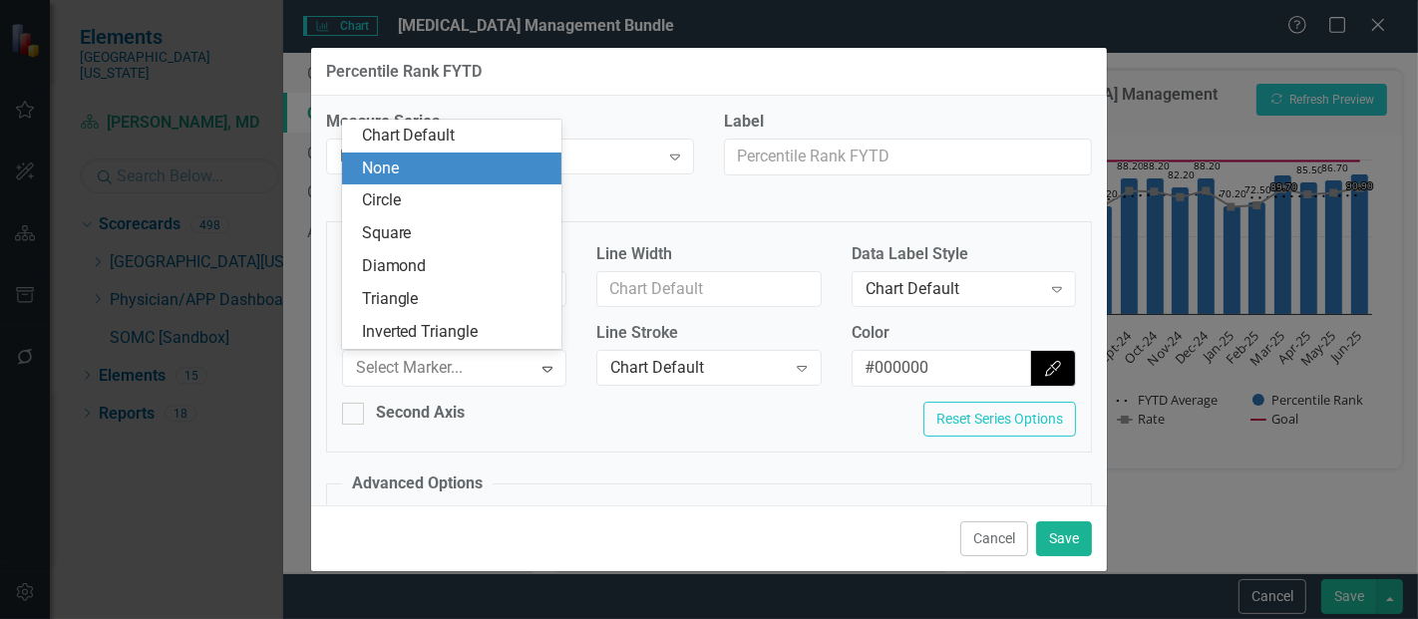
click at [431, 178] on div "None" at bounding box center [456, 169] width 189 height 23
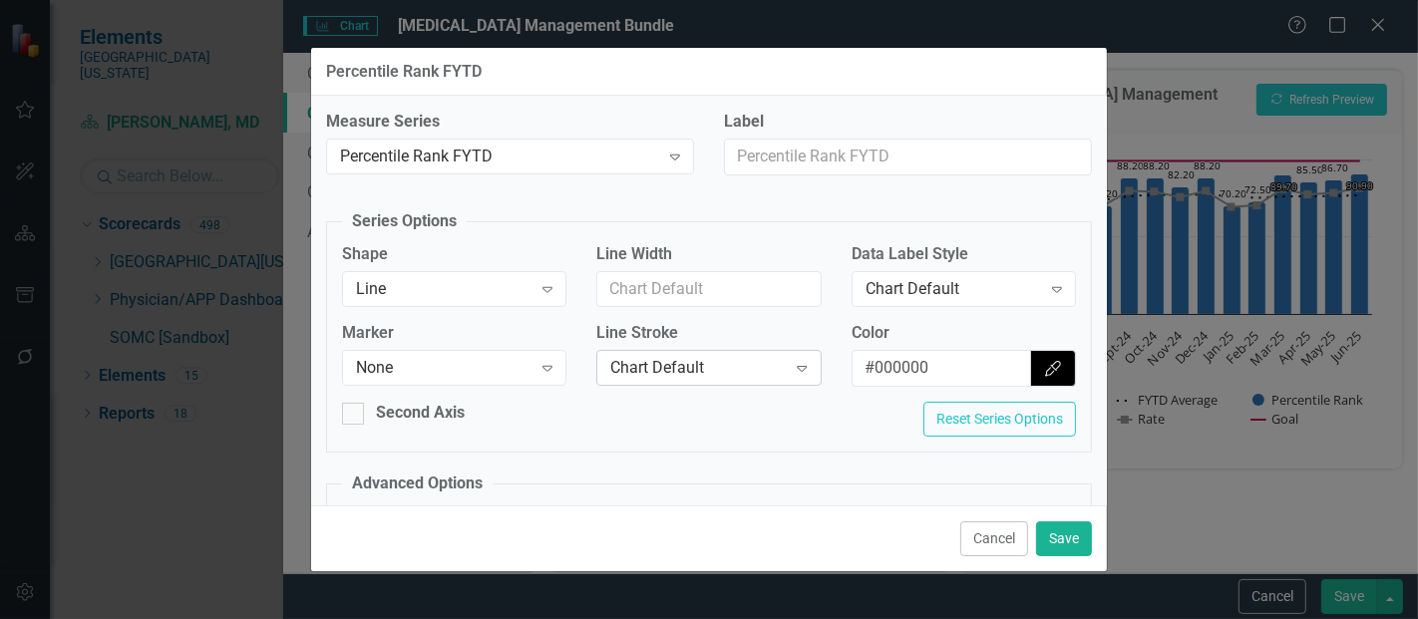
click at [743, 369] on div "Chart Default" at bounding box center [698, 368] width 176 height 23
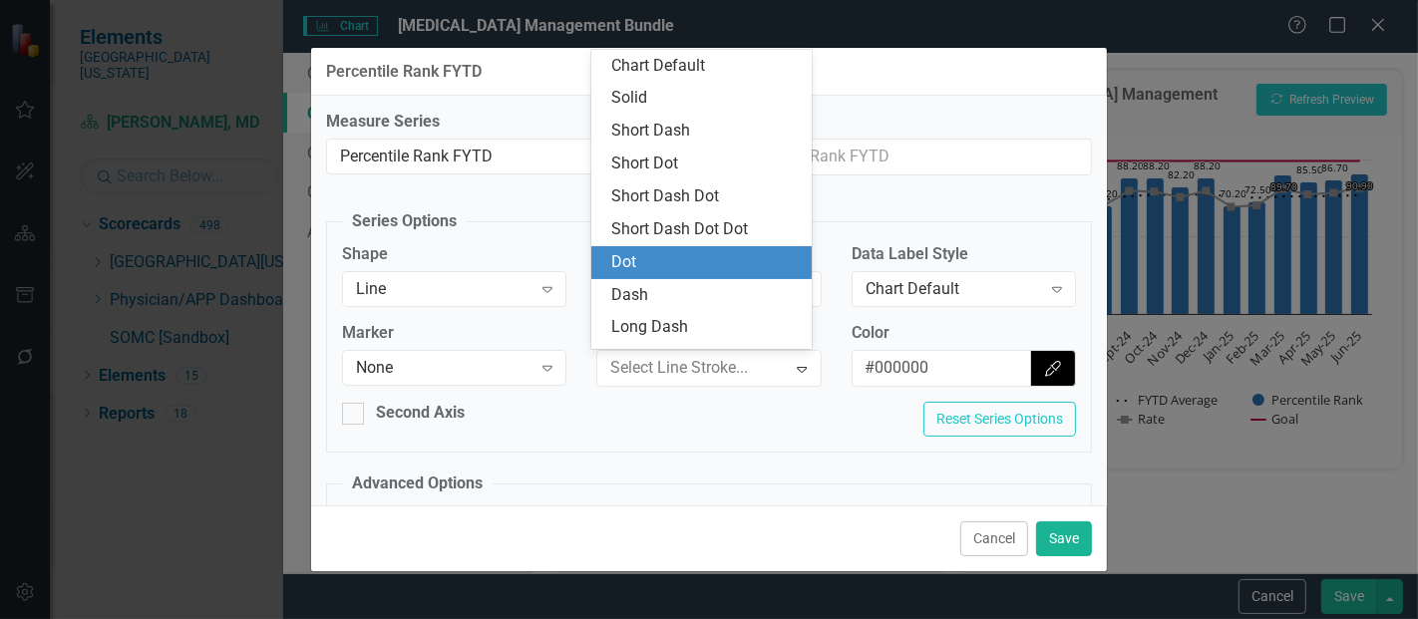
click at [653, 254] on div "Dot" at bounding box center [705, 262] width 189 height 23
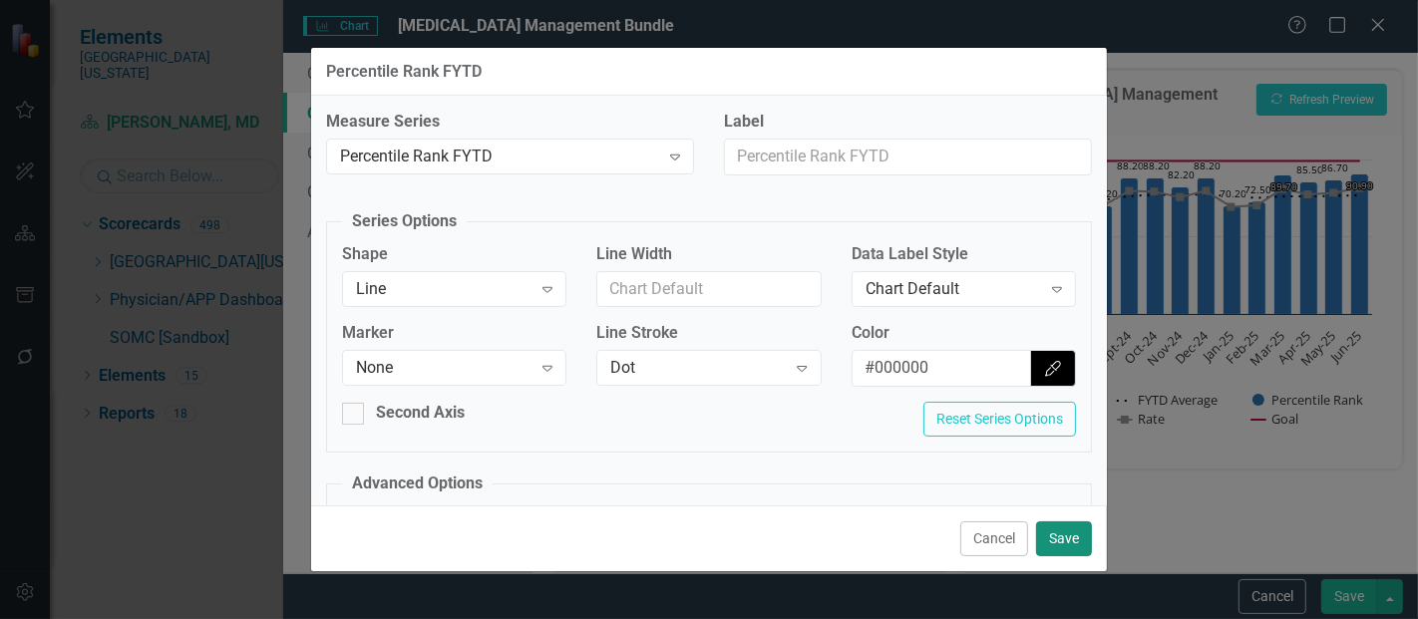
click at [1062, 532] on button "Save" at bounding box center [1064, 539] width 56 height 35
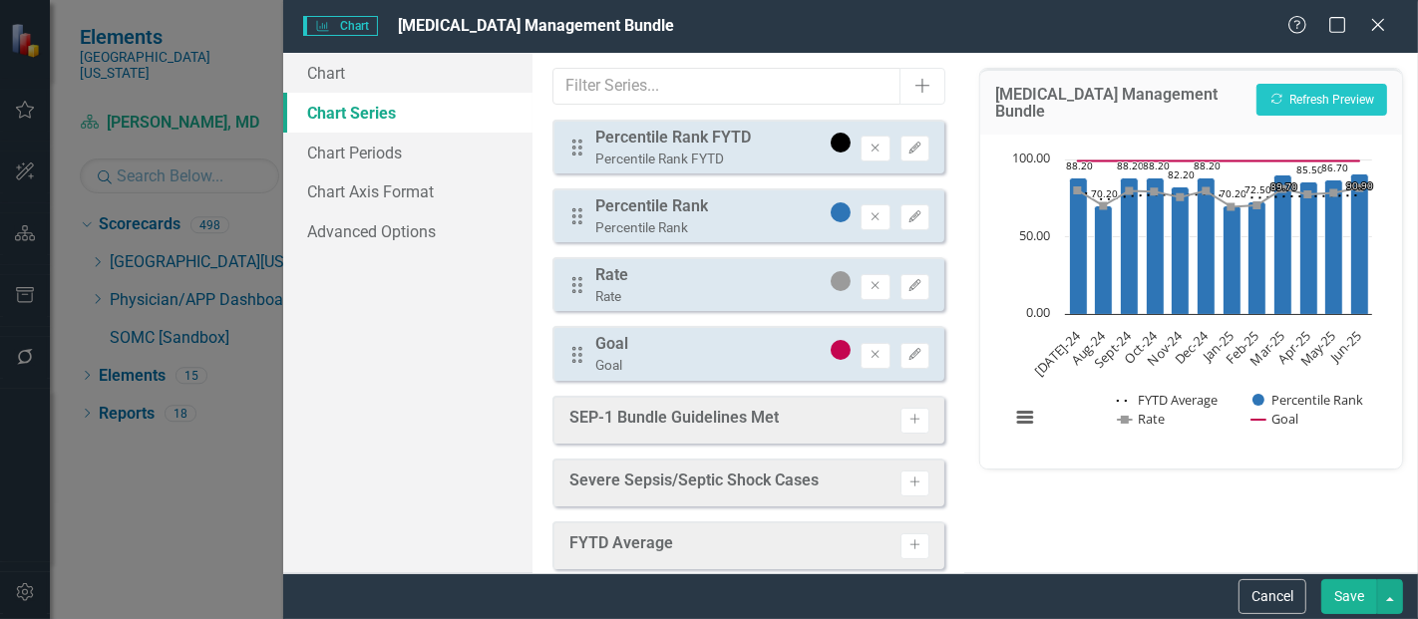
click at [1347, 605] on button "Save" at bounding box center [1350, 597] width 56 height 35
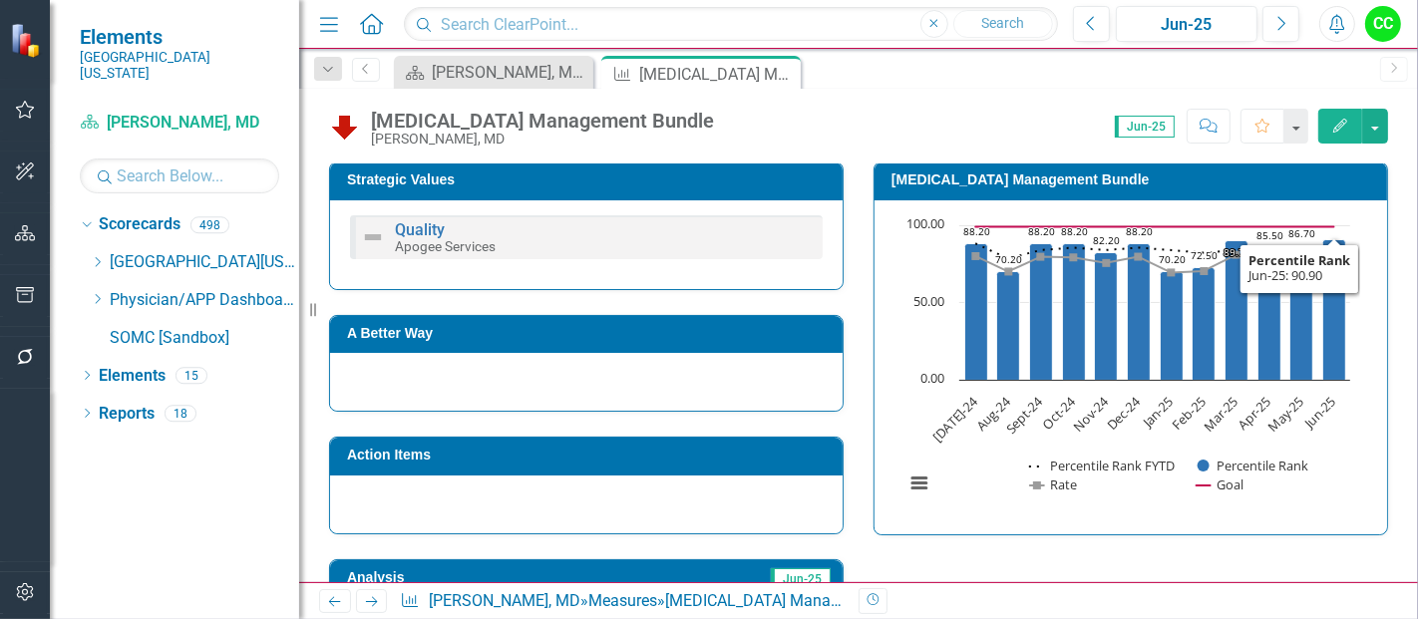
scroll to position [576, 0]
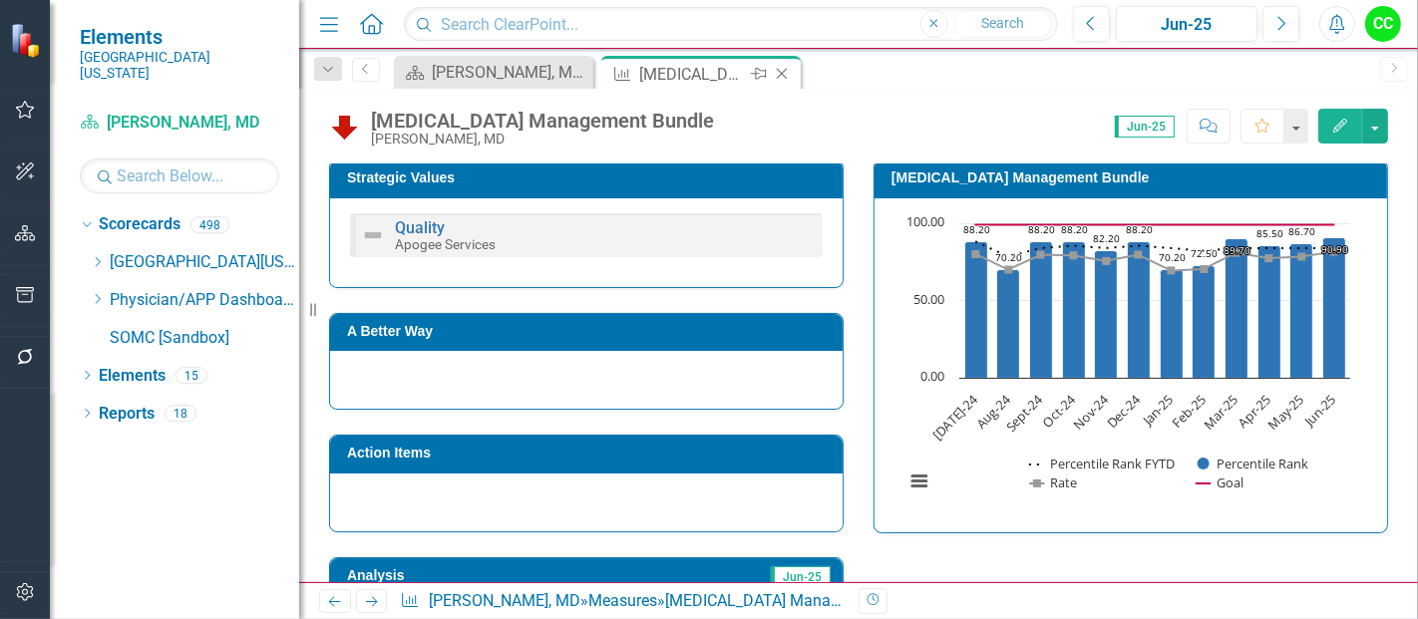
click at [780, 72] on icon at bounding box center [782, 74] width 11 height 11
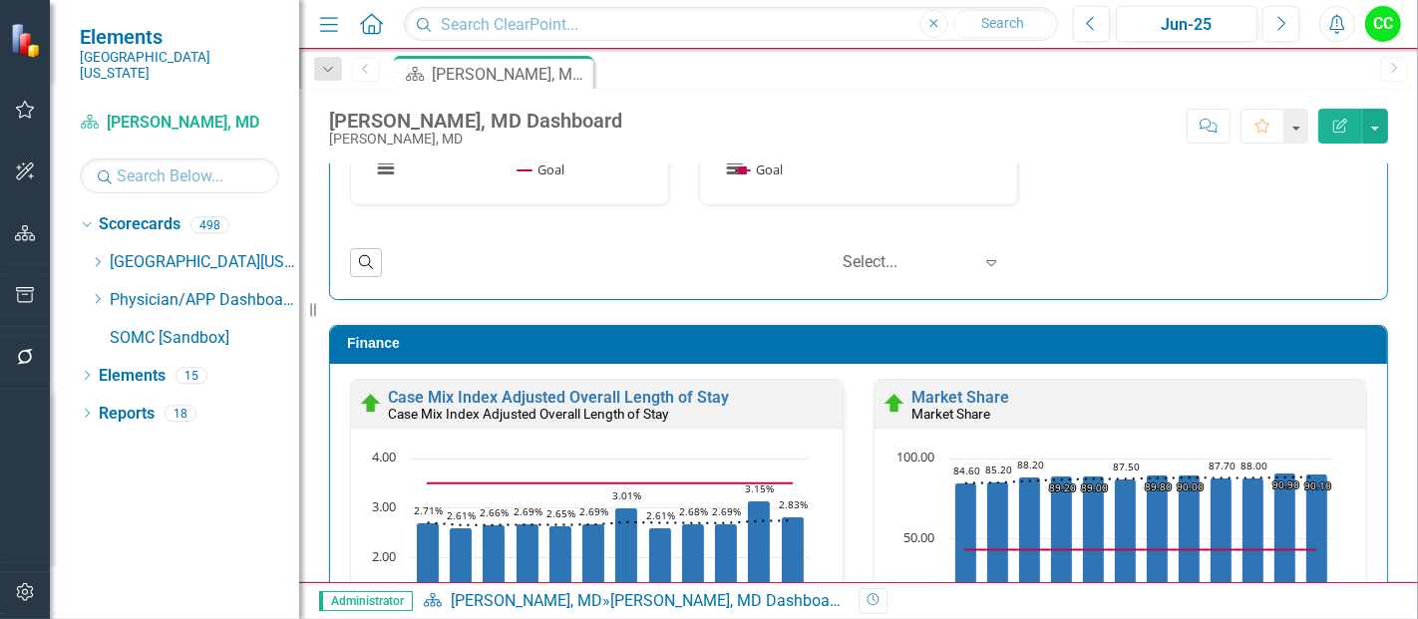
scroll to position [3433, 0]
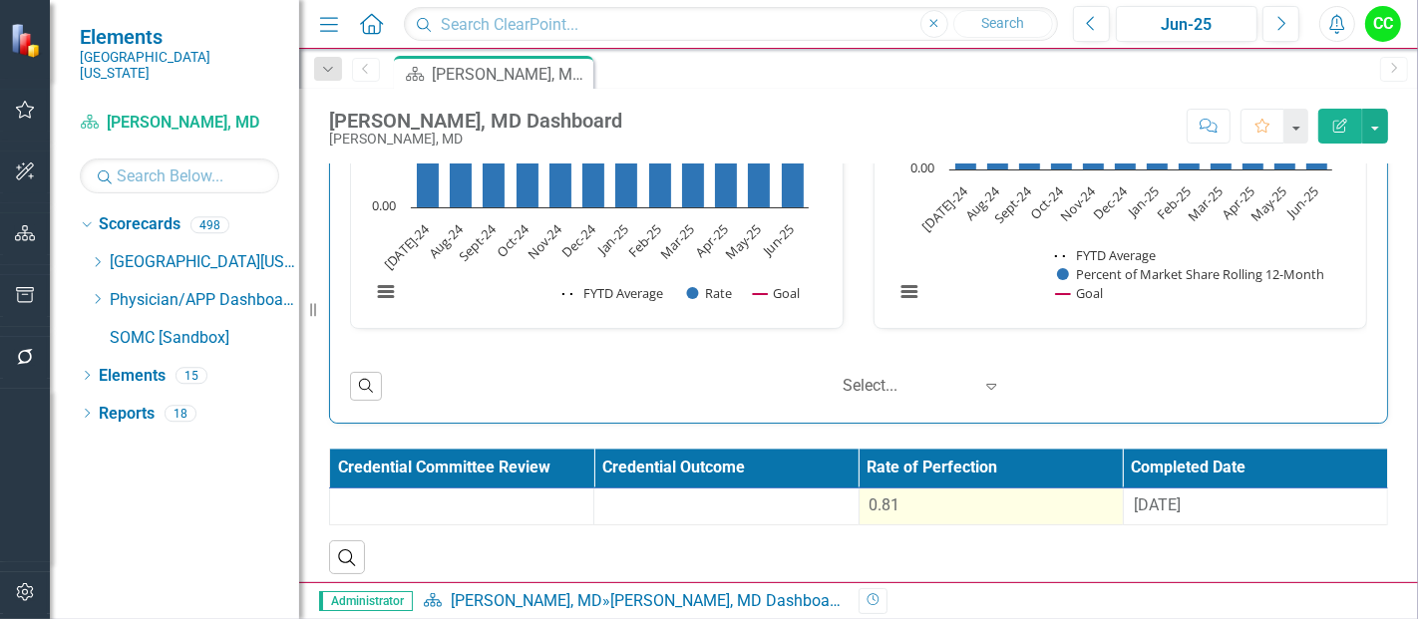
click at [928, 495] on div "0.81" at bounding box center [991, 506] width 243 height 23
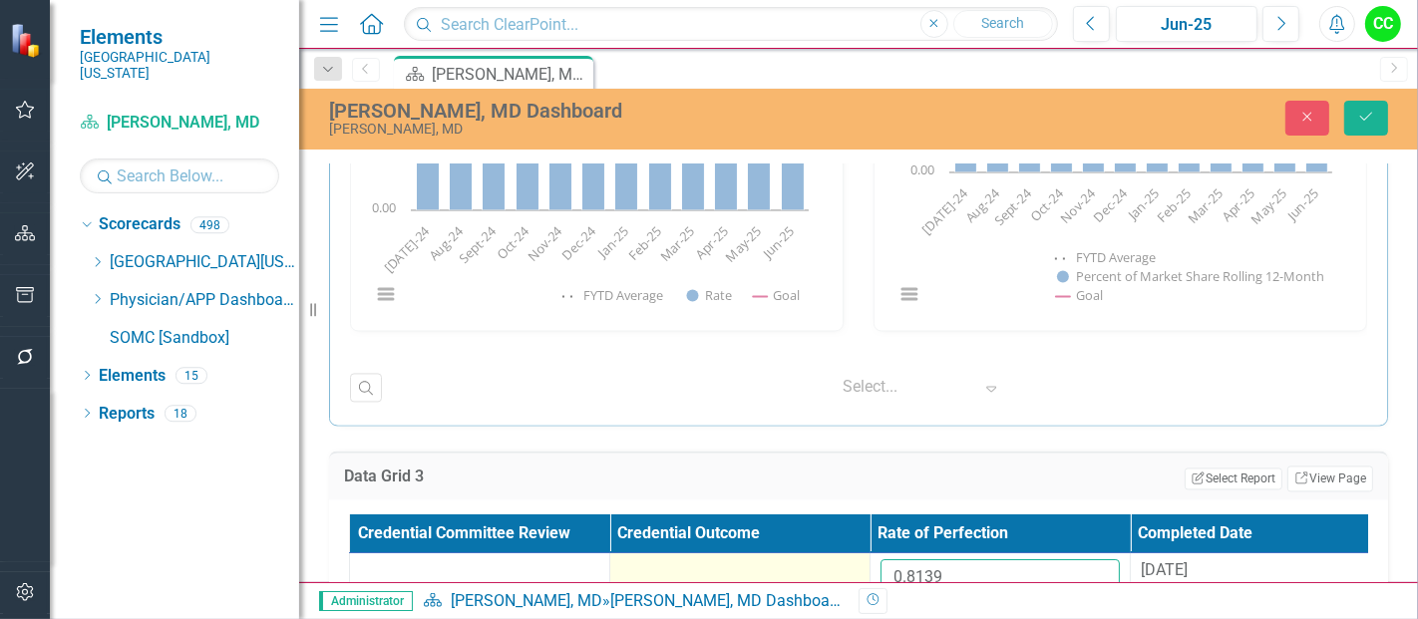
drag, startPoint x: 959, startPoint y: 579, endPoint x: 817, endPoint y: 571, distance: 141.9
click at [817, 571] on tr "0.8139 8/11/25" at bounding box center [870, 586] width 1041 height 65
paste input "866"
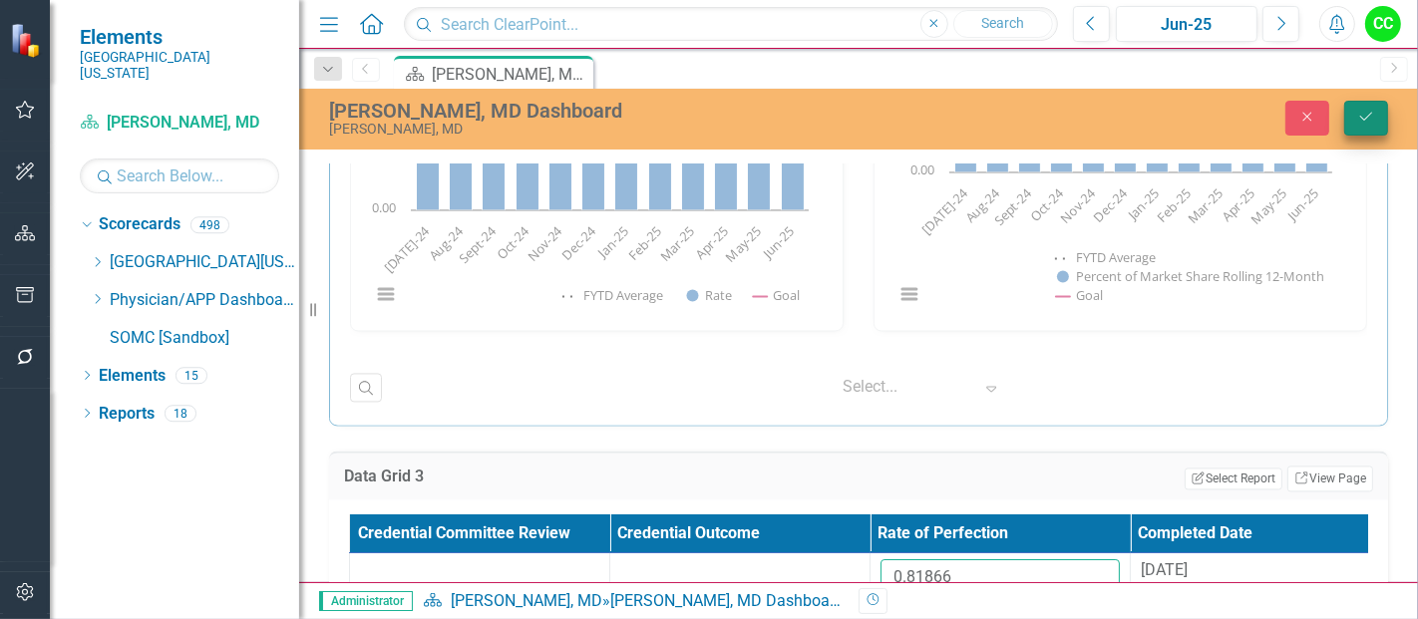
type input "0.81866"
click at [1361, 125] on button "Save" at bounding box center [1367, 118] width 44 height 35
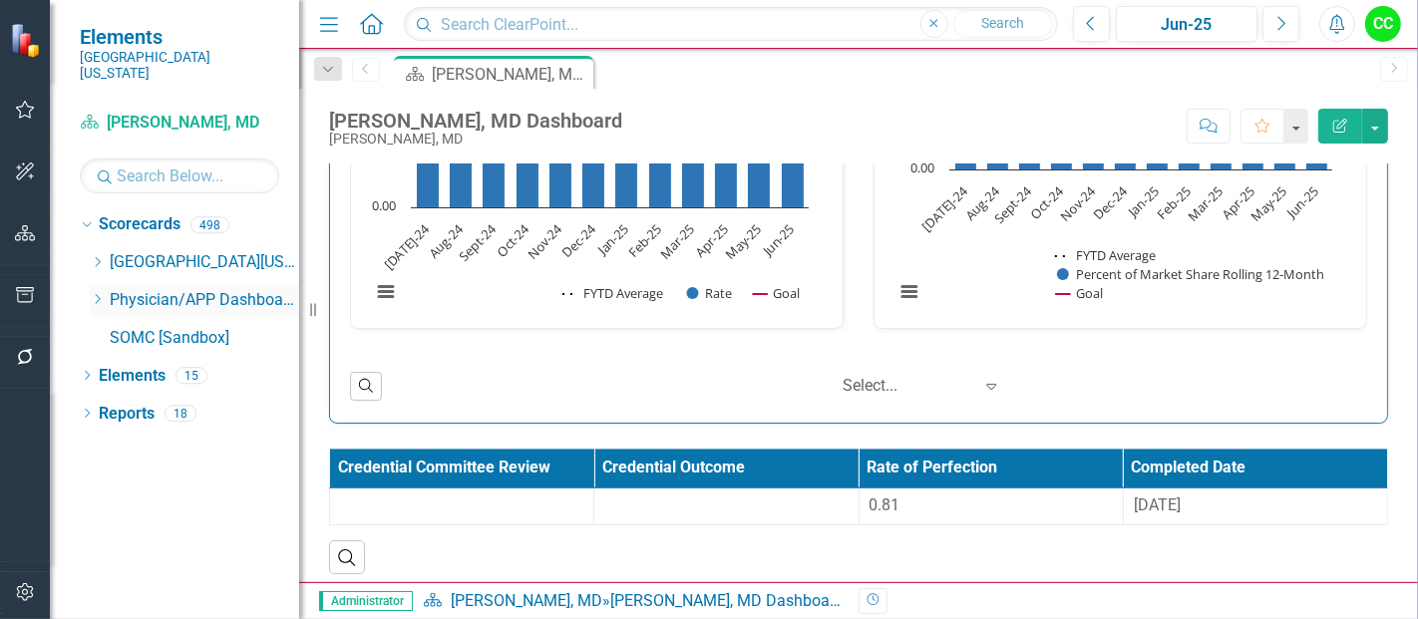
click at [95, 293] on icon "Dropdown" at bounding box center [97, 299] width 15 height 12
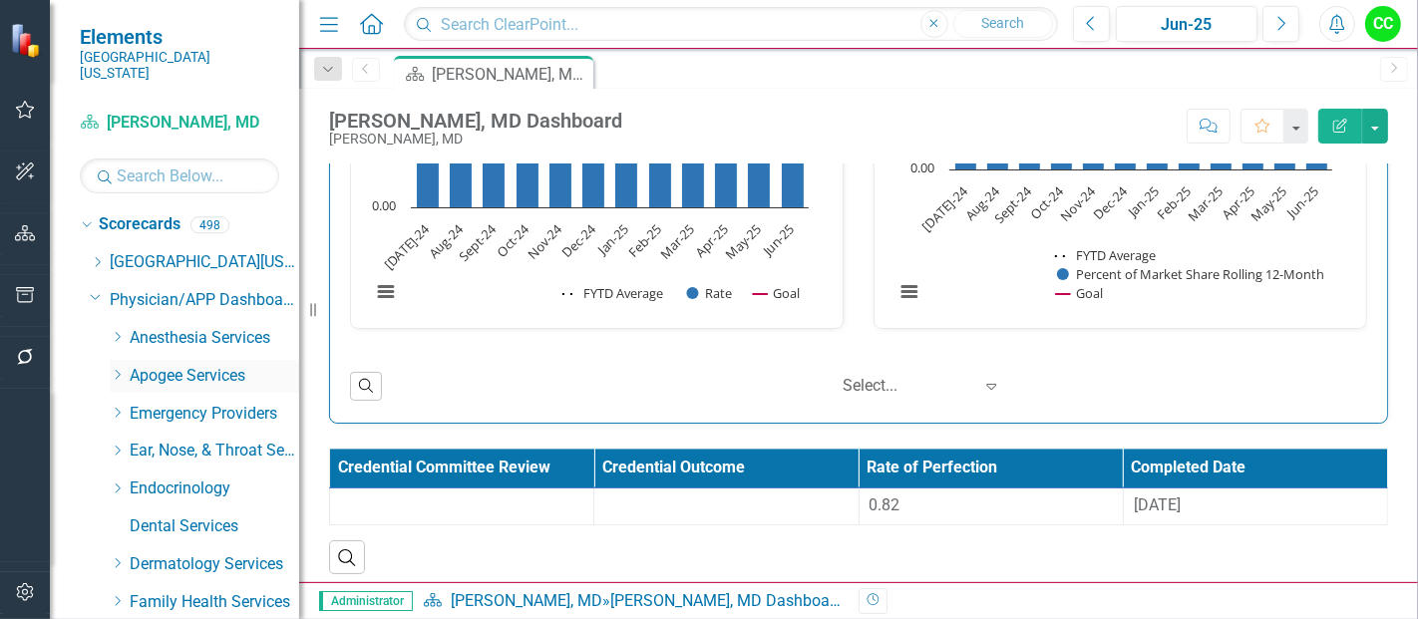
click at [116, 369] on icon "Dropdown" at bounding box center [117, 375] width 15 height 12
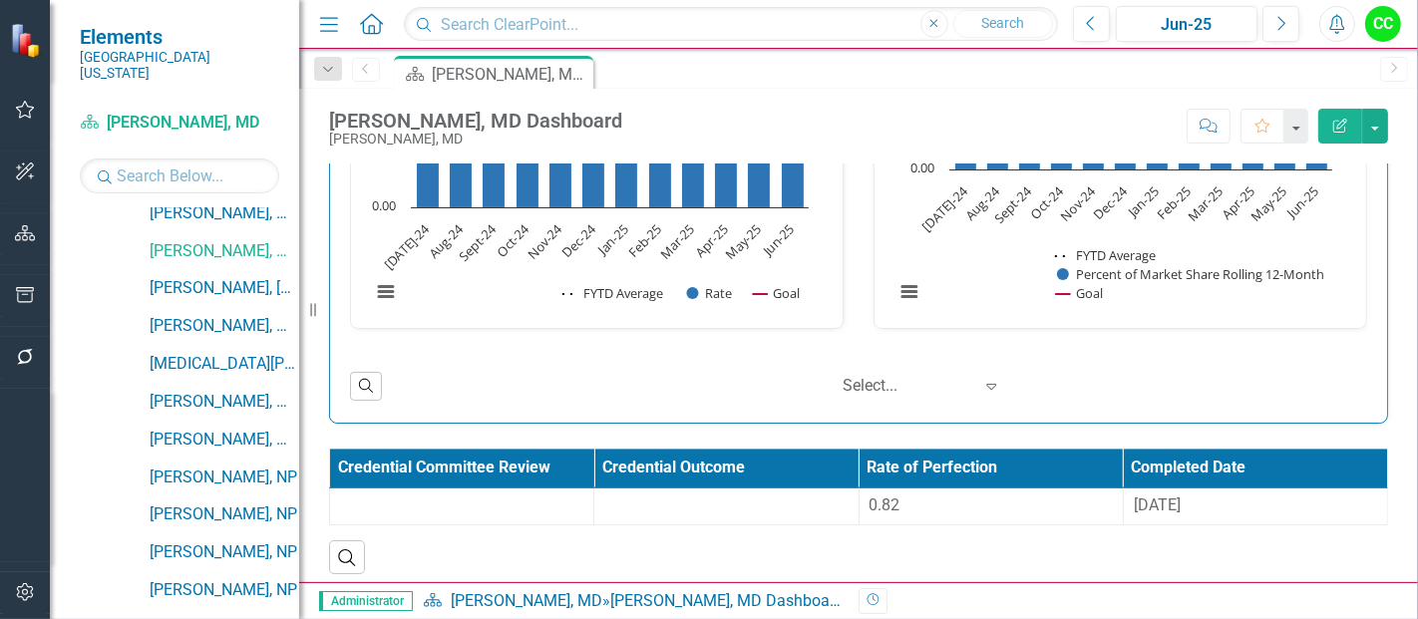
scroll to position [659, 0]
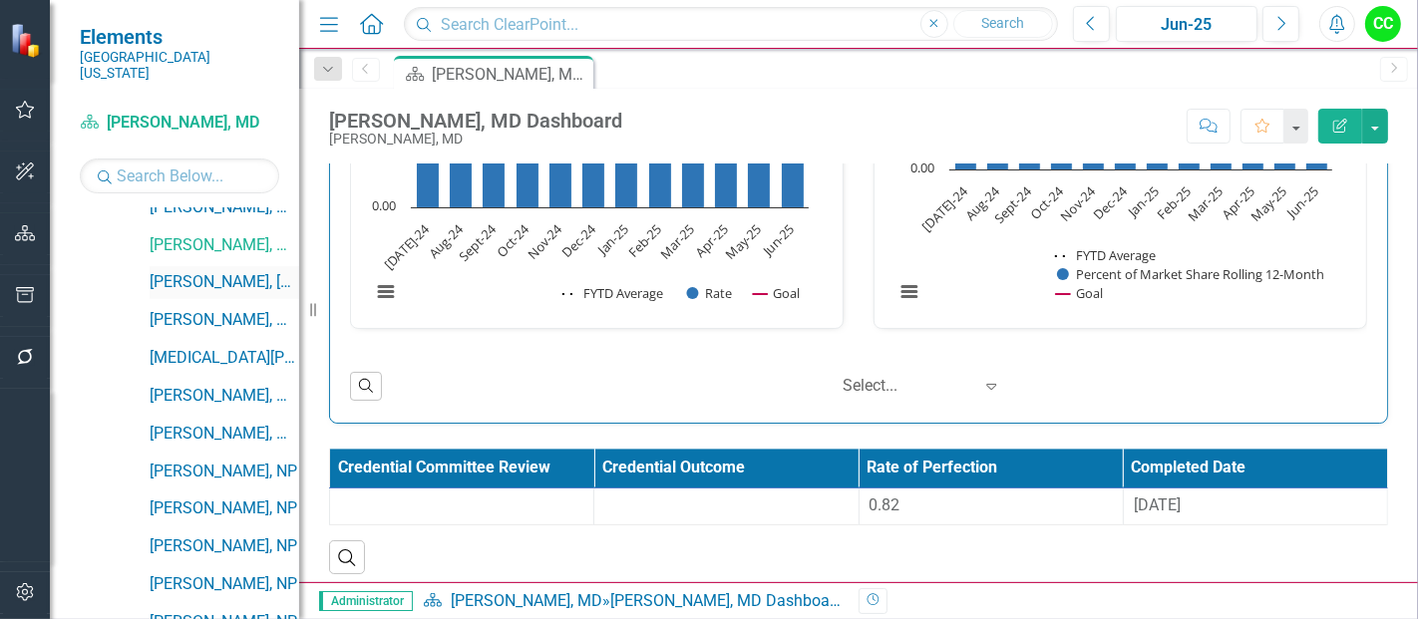
click at [215, 271] on link "[PERSON_NAME], [GEOGRAPHIC_DATA]" at bounding box center [225, 282] width 150 height 23
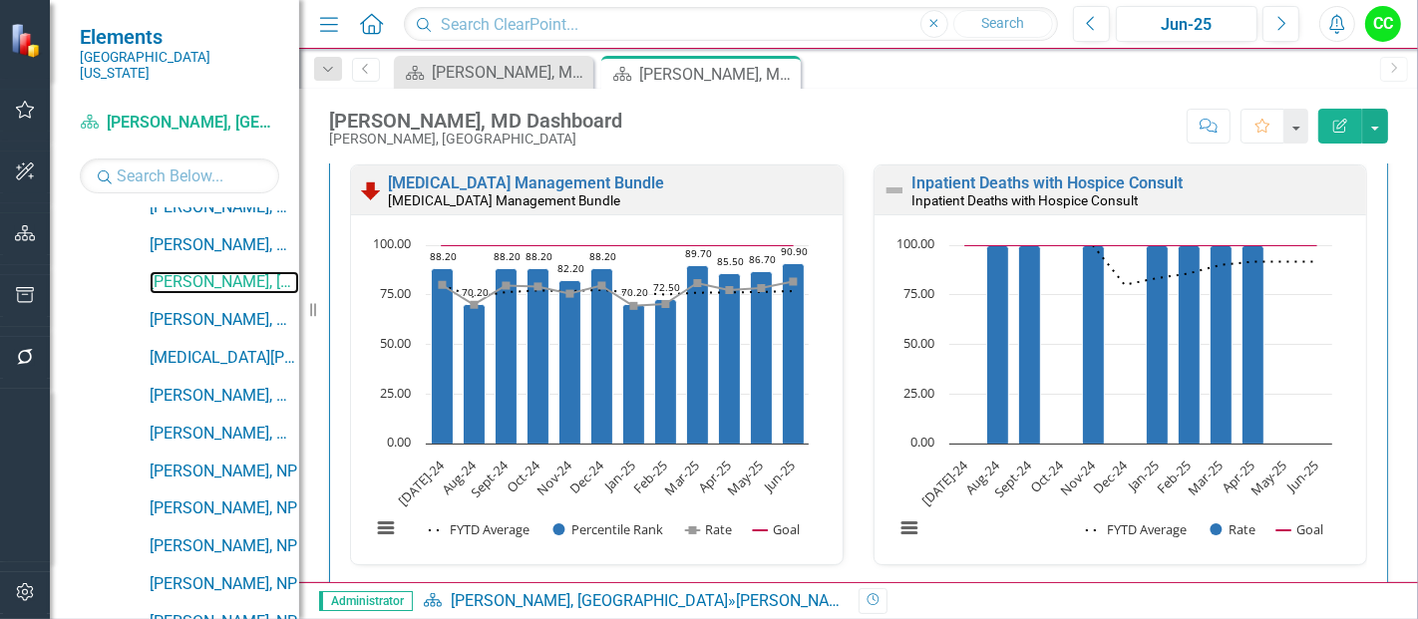
scroll to position [996, 0]
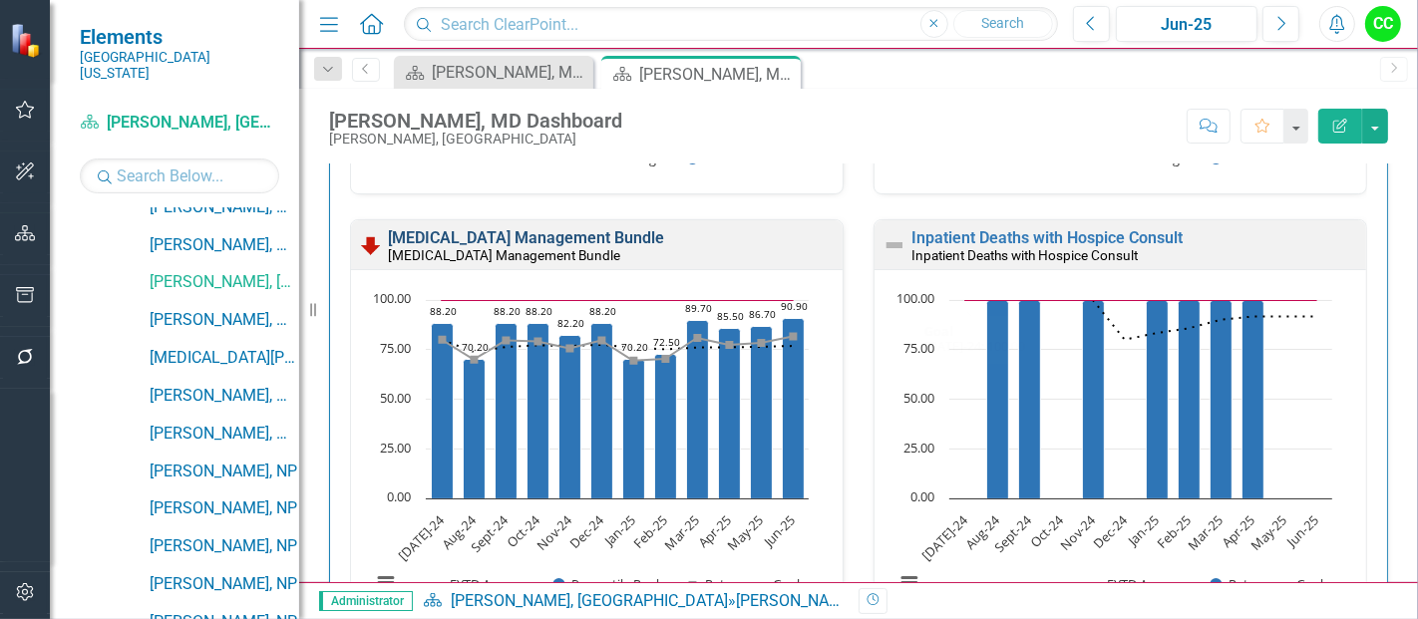
click at [579, 236] on link "[MEDICAL_DATA] Management Bundle" at bounding box center [526, 237] width 276 height 19
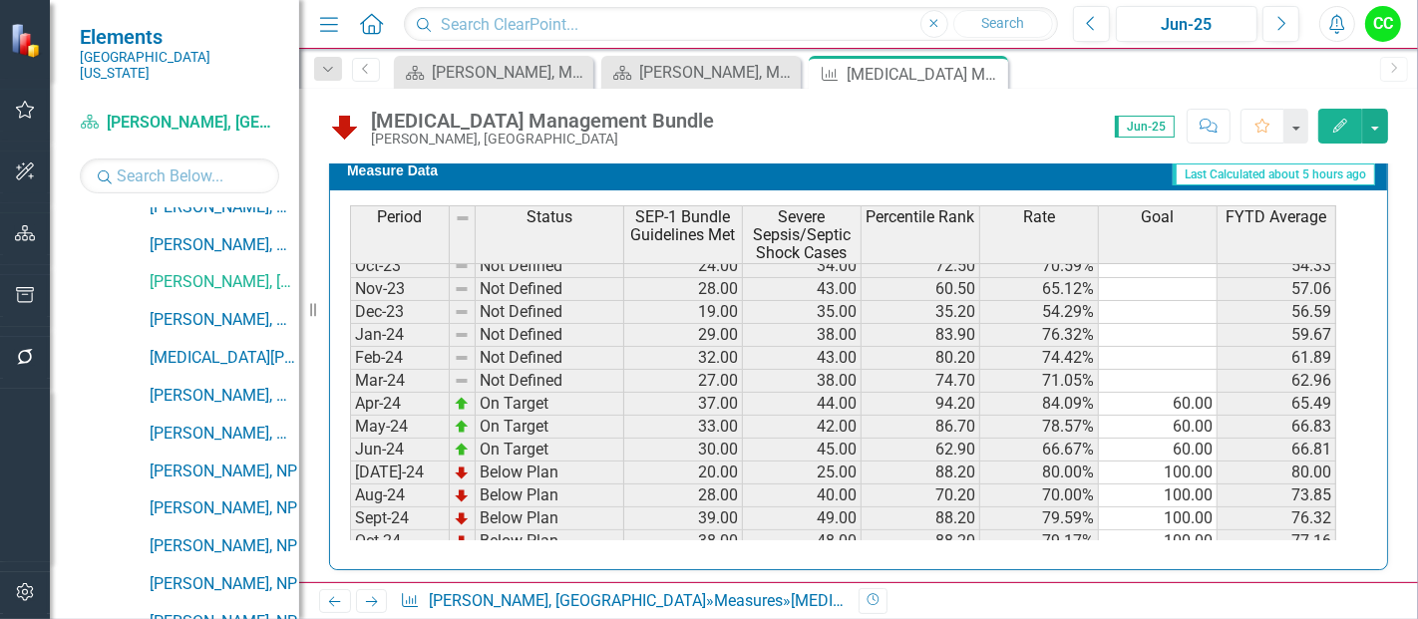
scroll to position [359, 0]
click at [1182, 389] on tbody "Dec-22 Not Defined 44.00 57.00 77.19% 69.13 Jan-23 Not Defined 22.00 39.00 56.4…" at bounding box center [843, 307] width 987 height 575
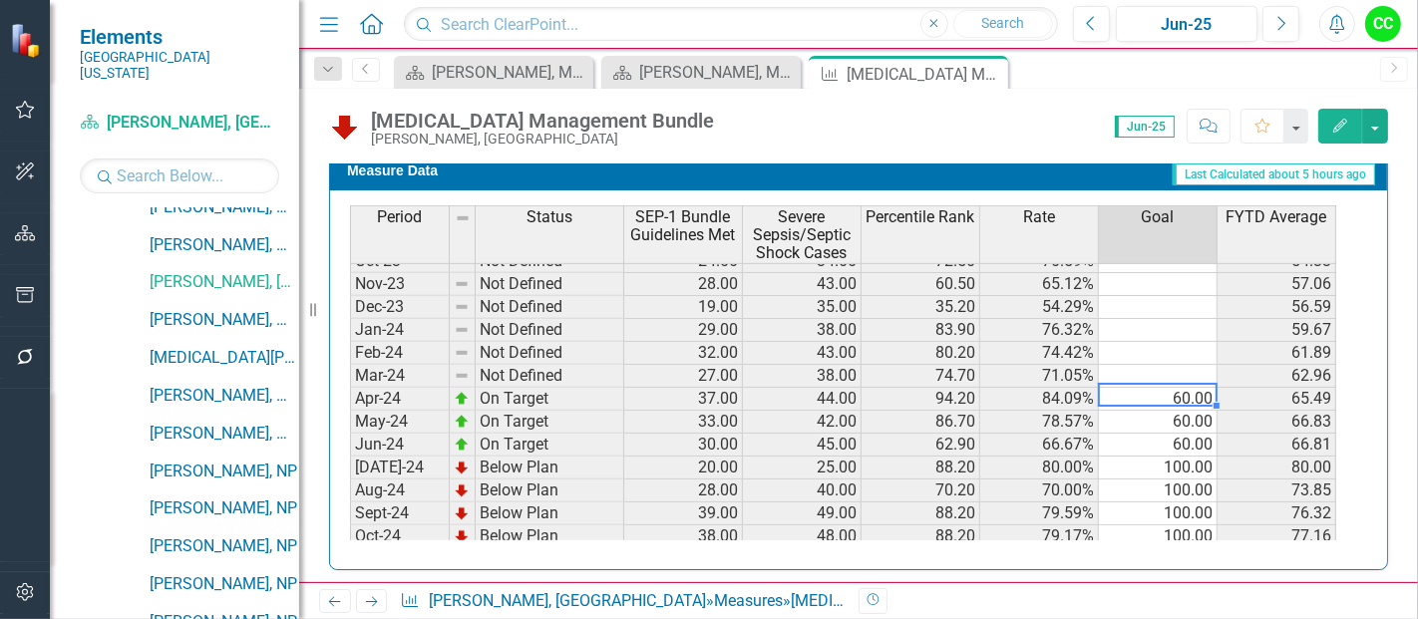
type textarea "0"
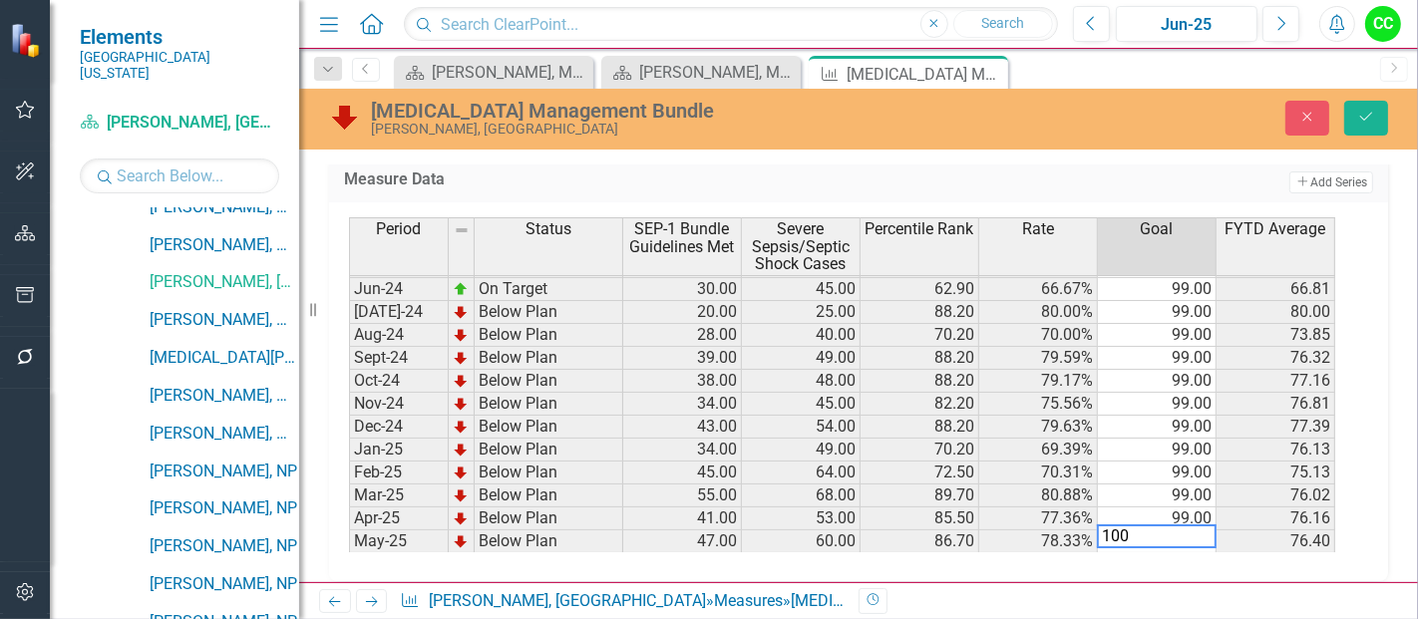
scroll to position [550, 0]
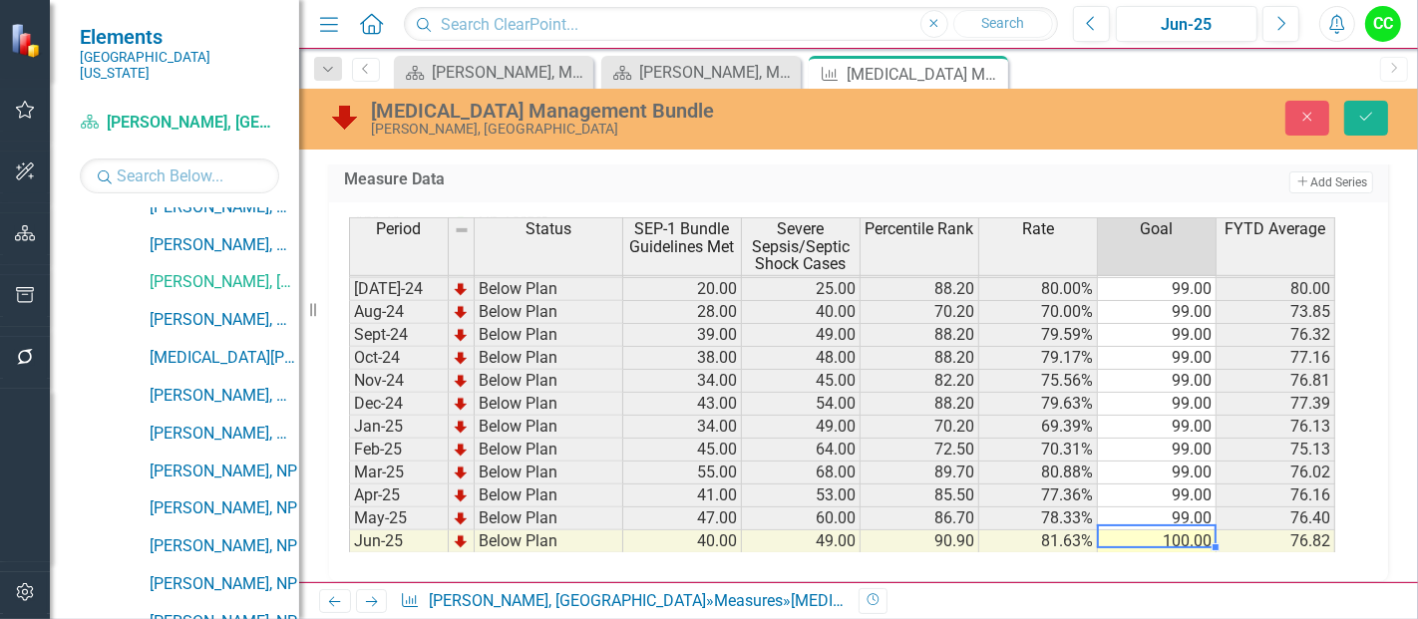
type textarea "99"
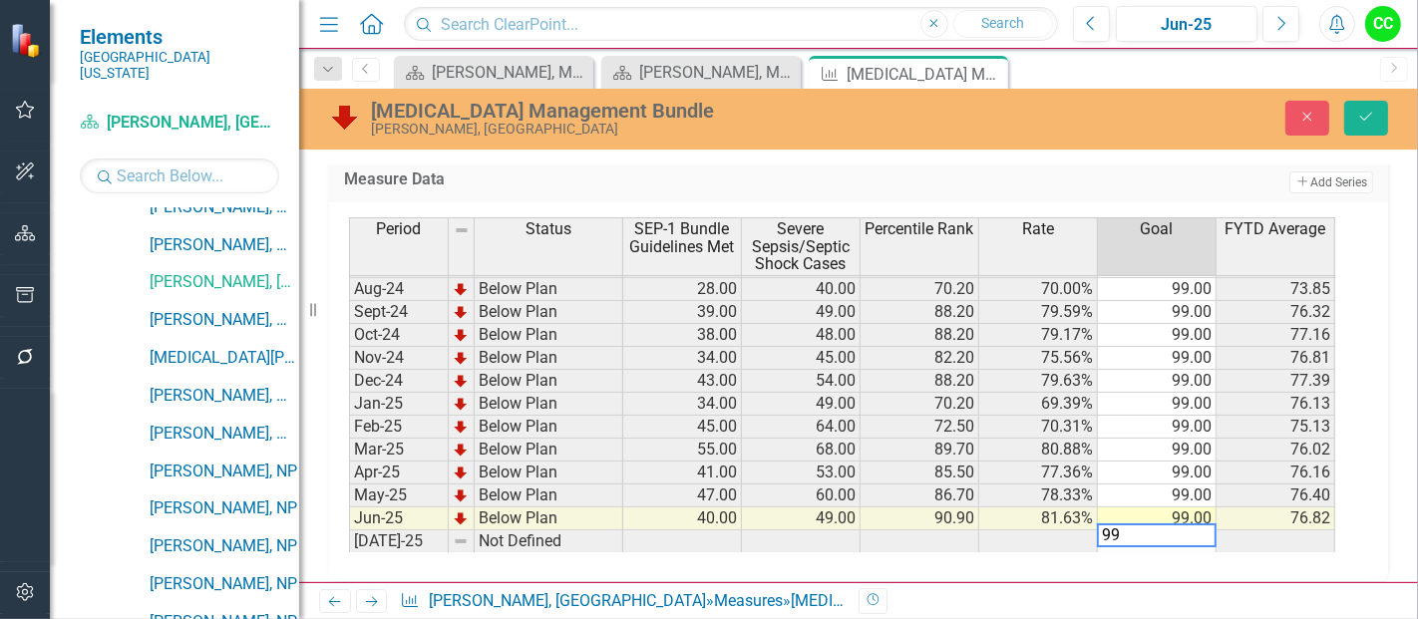
type textarea "9"
click at [1356, 107] on button "Save" at bounding box center [1367, 118] width 44 height 35
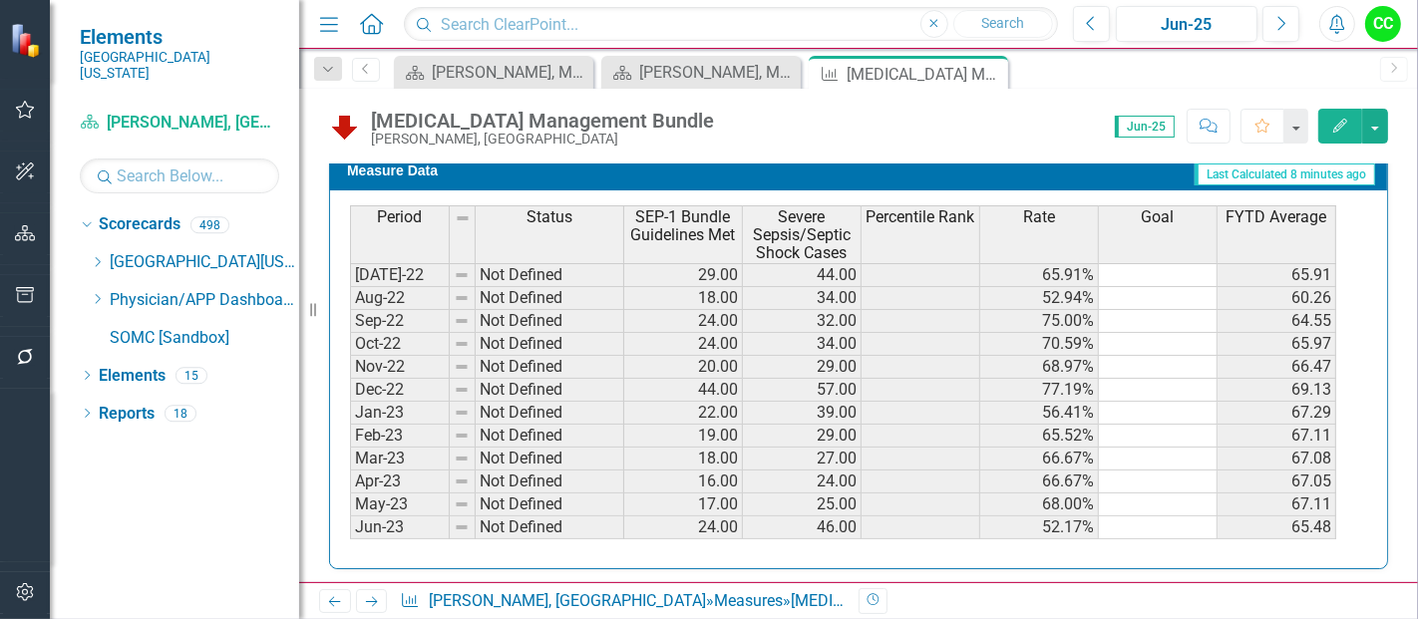
scroll to position [1102, 0]
click at [1340, 125] on icon "Edit" at bounding box center [1341, 126] width 18 height 14
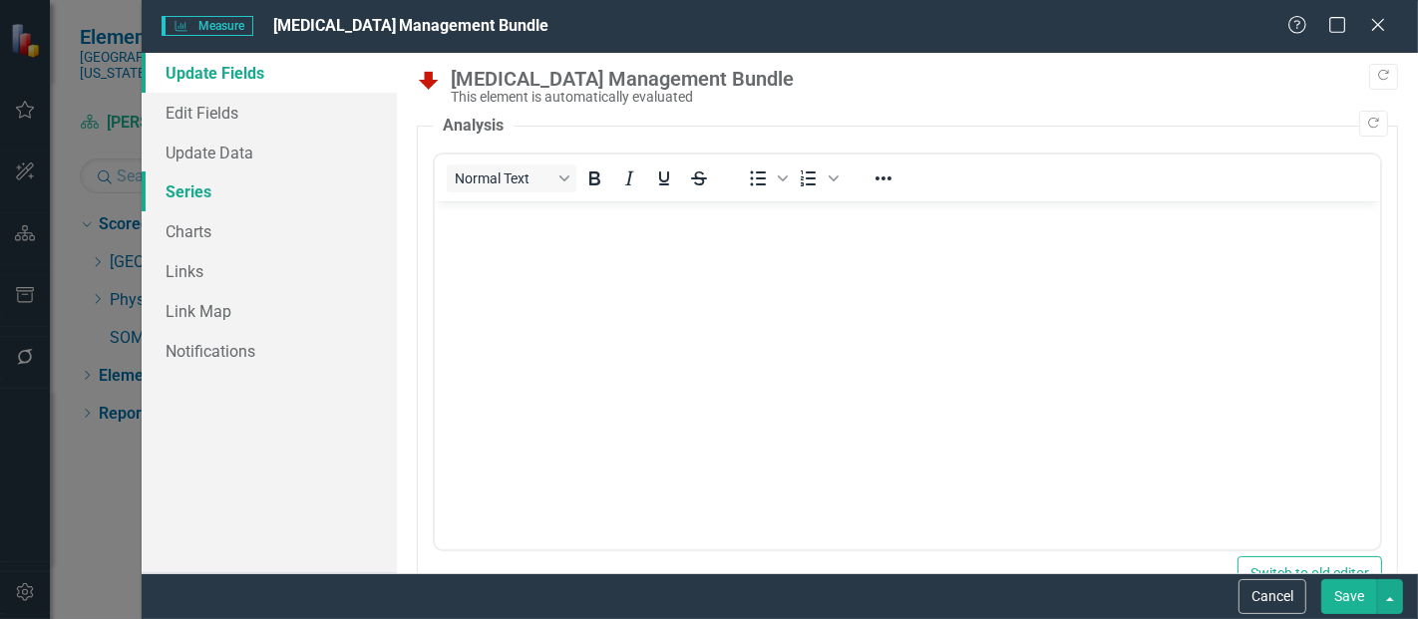
click at [228, 195] on link "Series" at bounding box center [269, 192] width 255 height 40
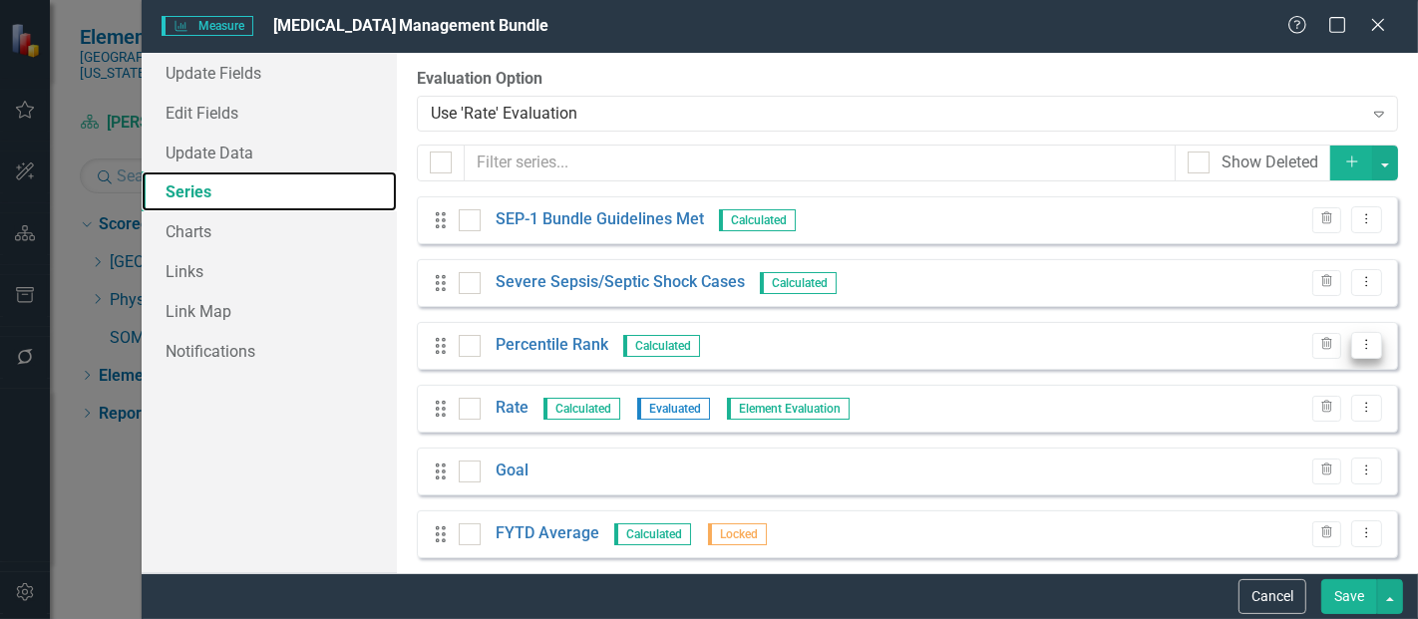
scroll to position [14, 0]
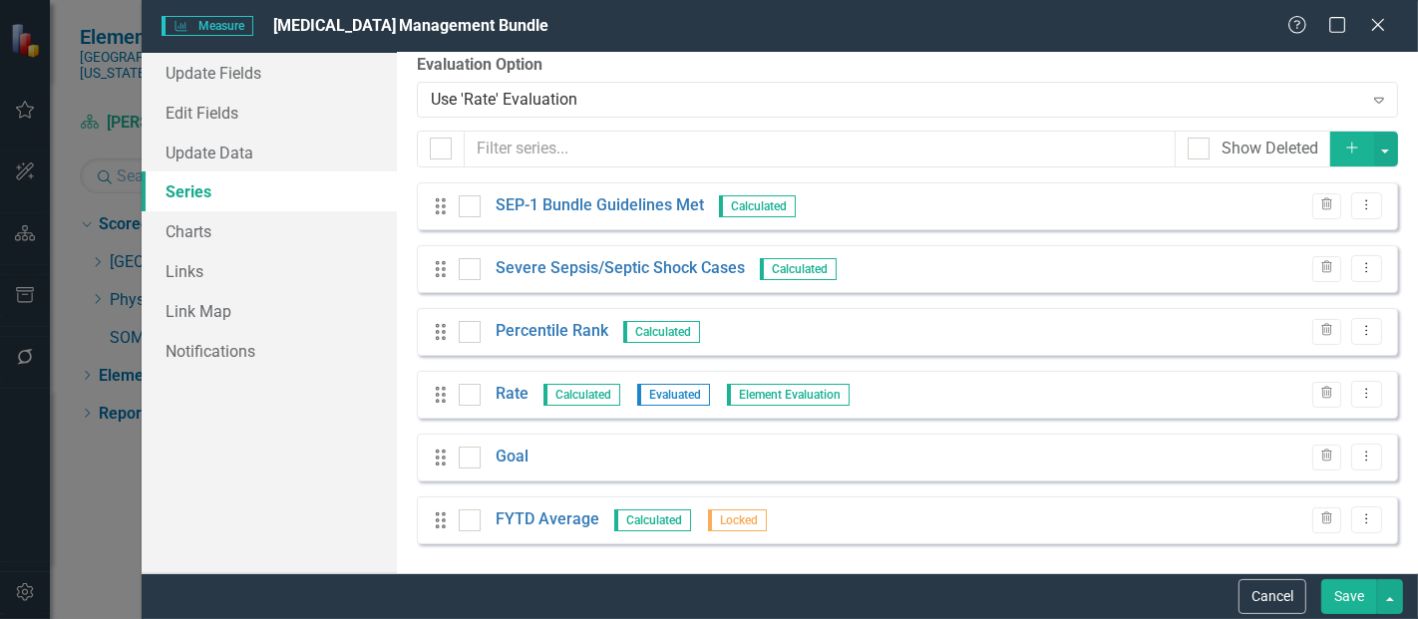
click at [1344, 141] on icon "Add" at bounding box center [1353, 148] width 18 height 14
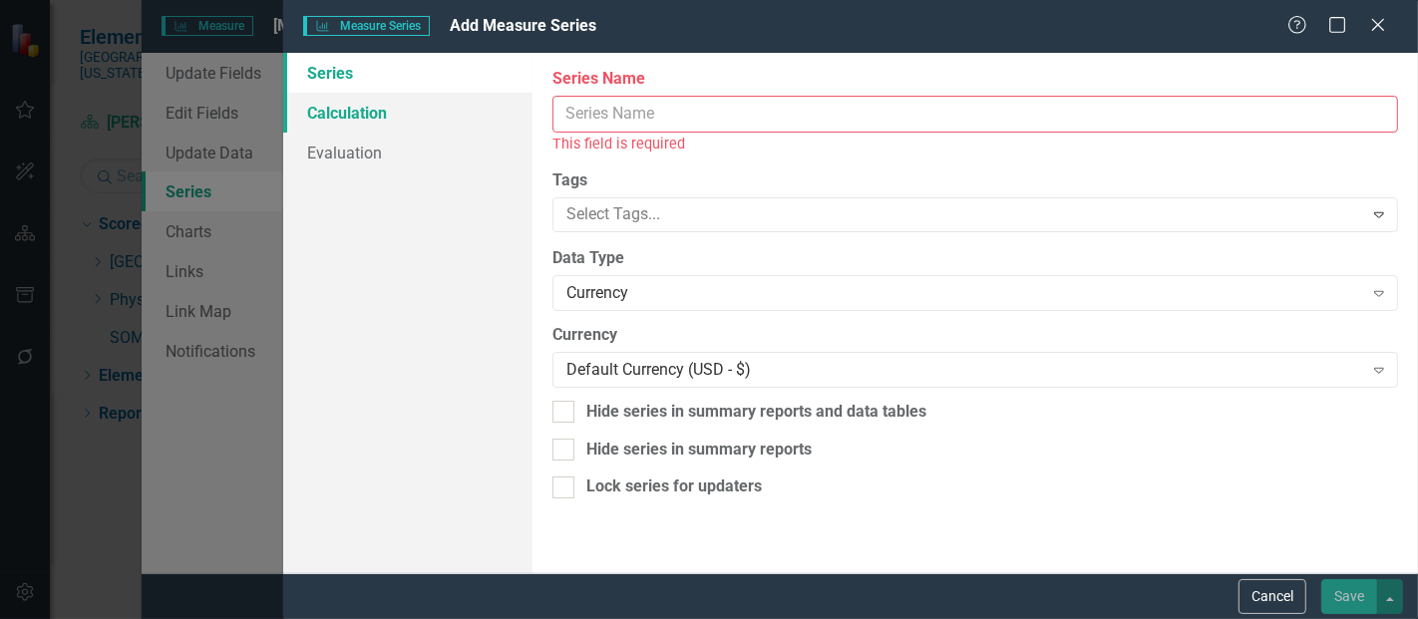
click at [350, 111] on link "Calculation" at bounding box center [407, 113] width 249 height 40
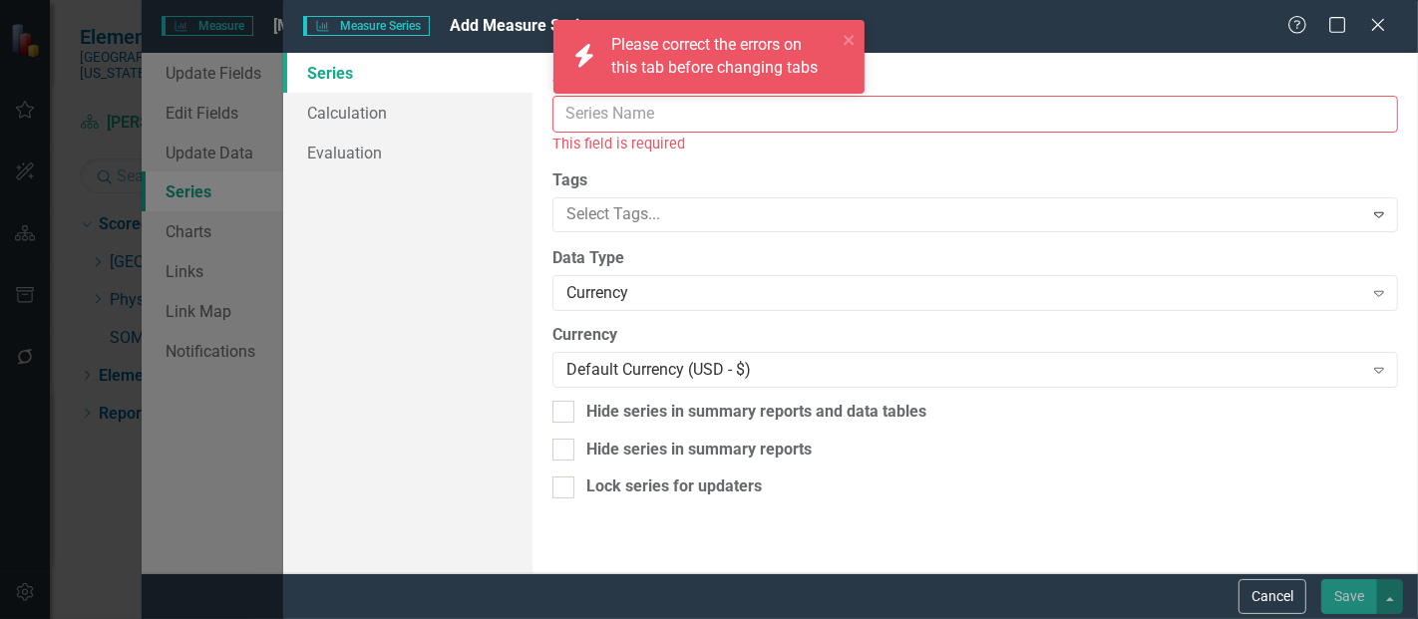
click at [663, 110] on div "icon.bolt Please correct the errors on this tab before changing tabs" at bounding box center [709, 65] width 319 height 98
click at [655, 121] on input "Series Name" at bounding box center [976, 114] width 846 height 37
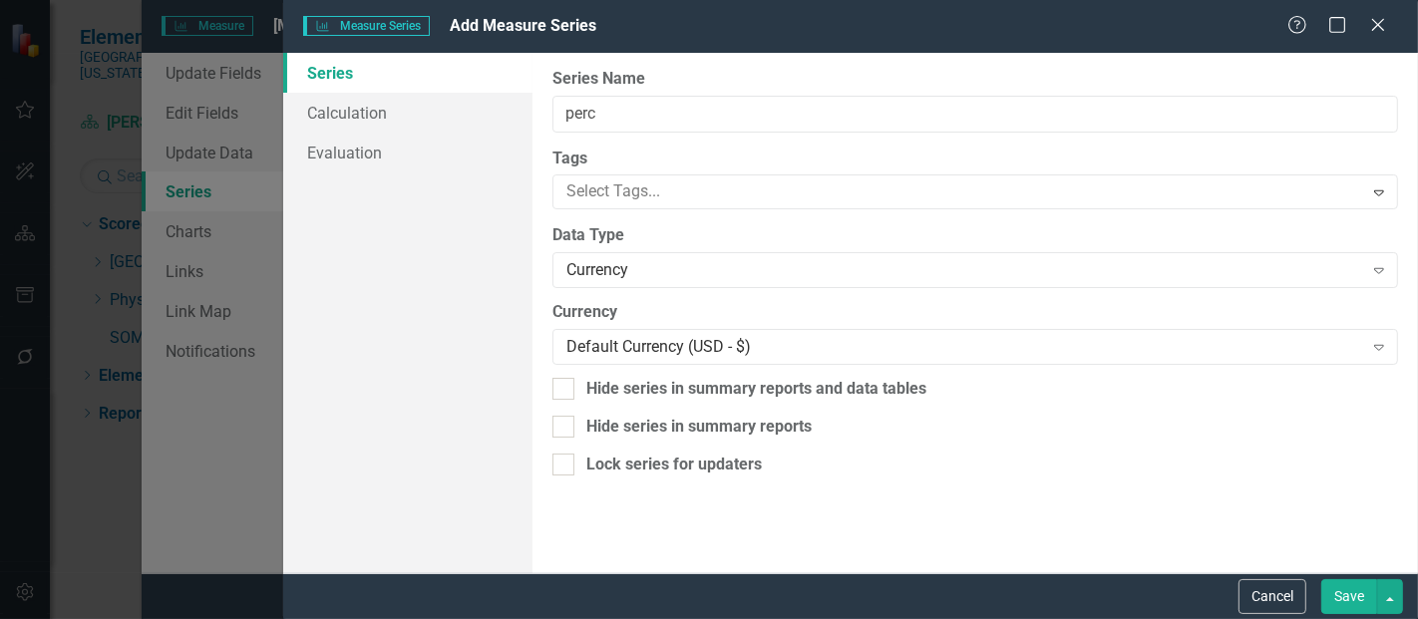
scroll to position [14, 0]
type input "Percentile Rank FYTD"
click at [636, 271] on div "Currency" at bounding box center [965, 270] width 796 height 23
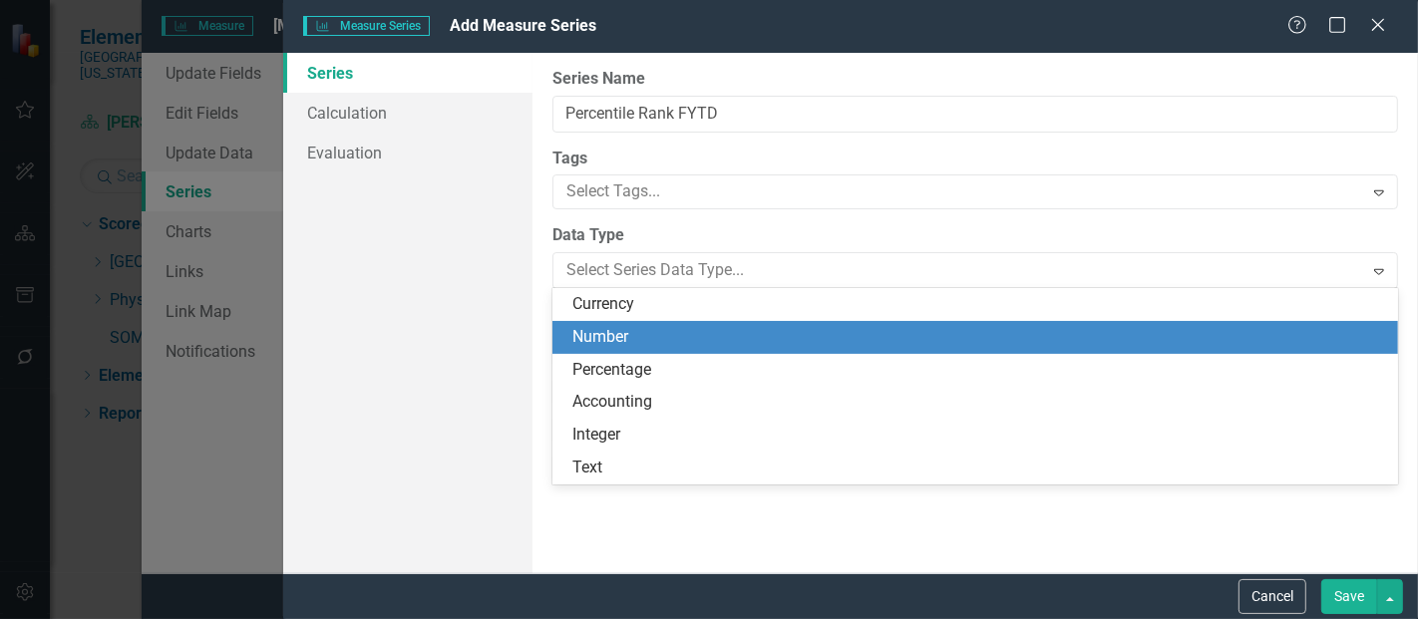
click at [596, 327] on div "Number" at bounding box center [980, 337] width 814 height 23
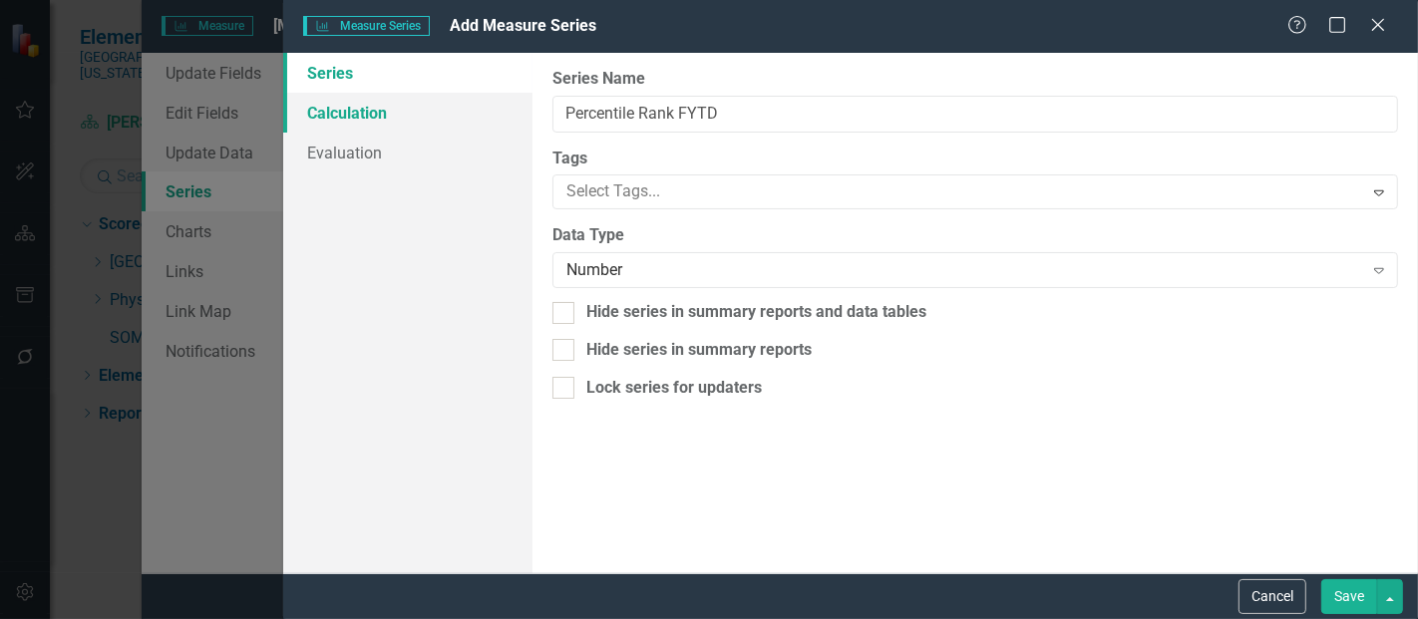
click at [349, 111] on link "Calculation" at bounding box center [407, 113] width 249 height 40
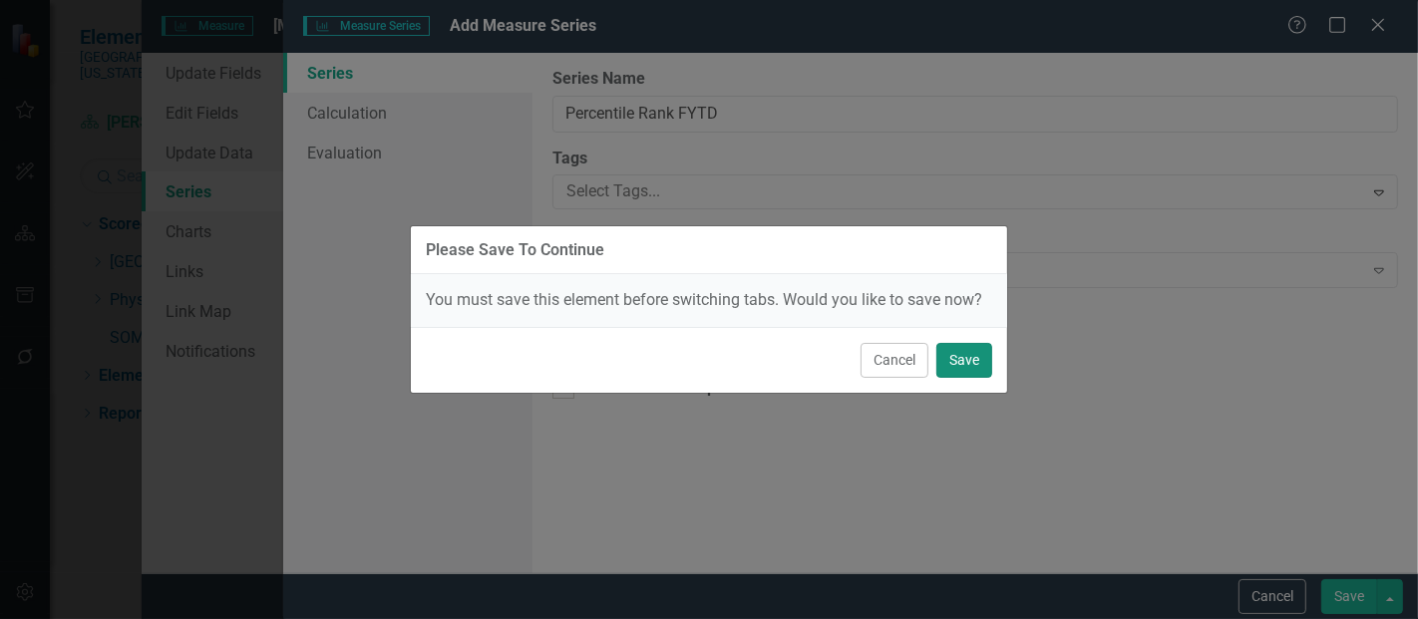
click at [955, 355] on button "Save" at bounding box center [965, 360] width 56 height 35
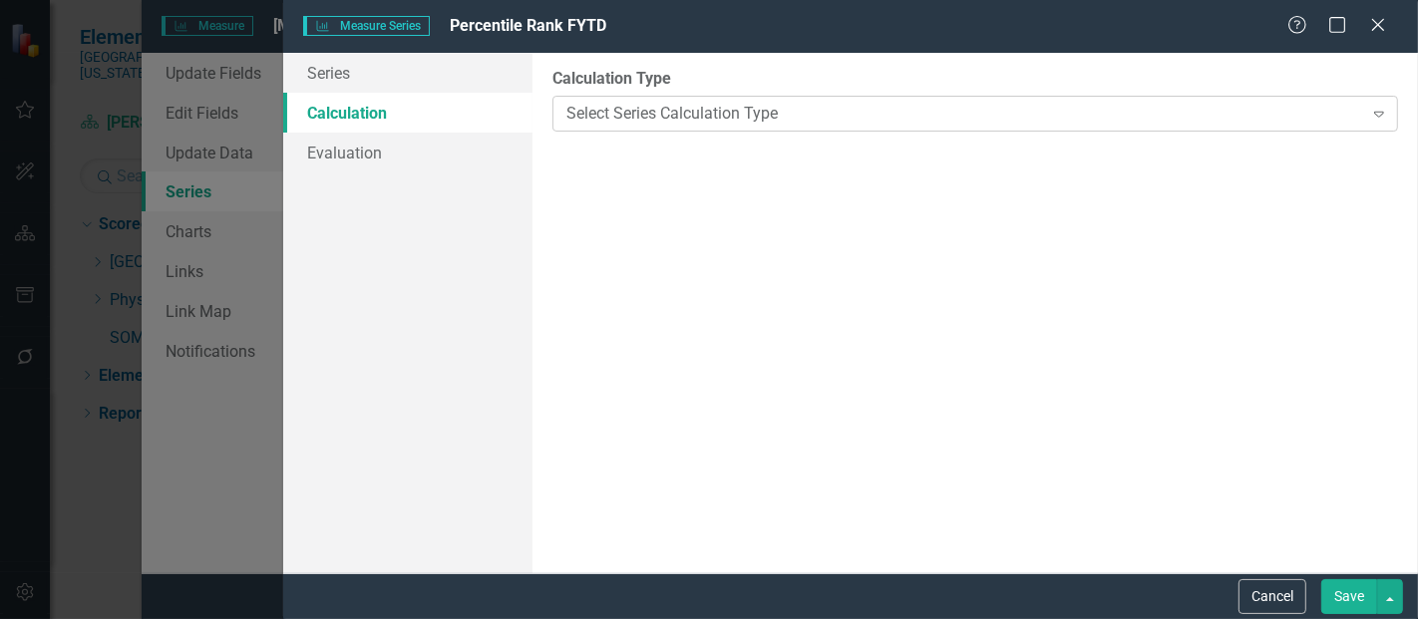
click at [741, 105] on div "Select Series Calculation Type" at bounding box center [965, 113] width 796 height 23
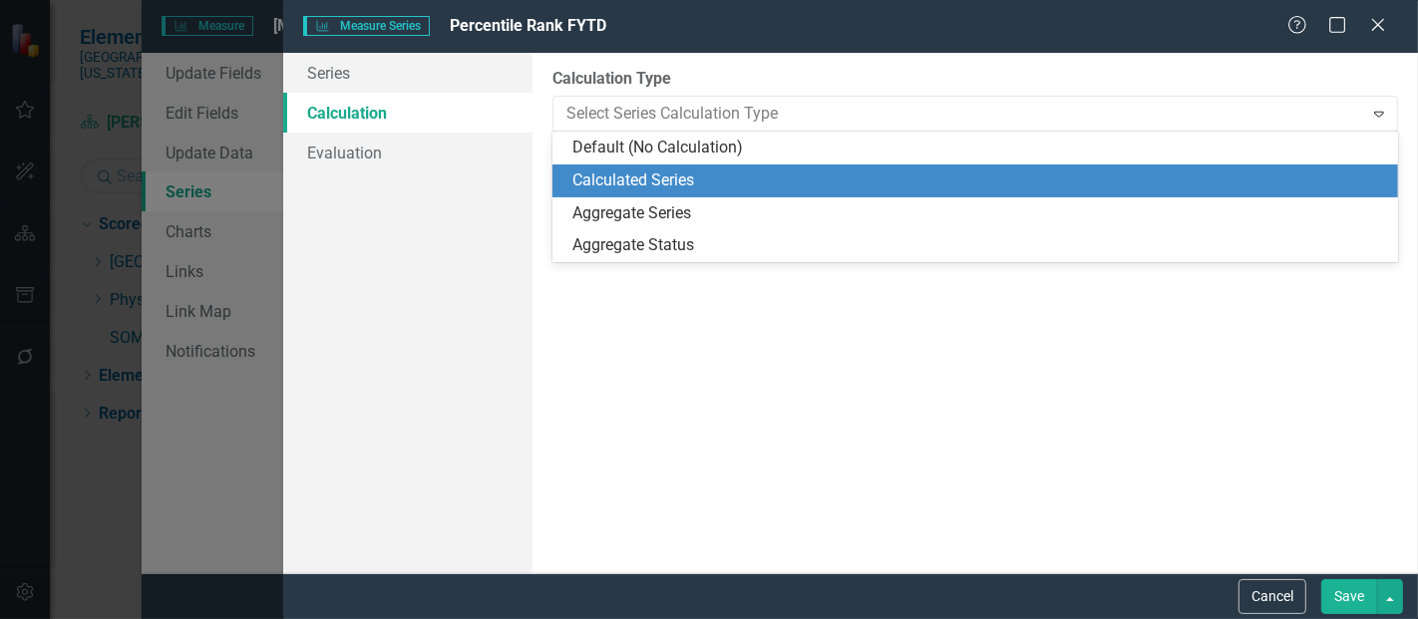
click at [678, 186] on div "Calculated Series" at bounding box center [980, 181] width 814 height 23
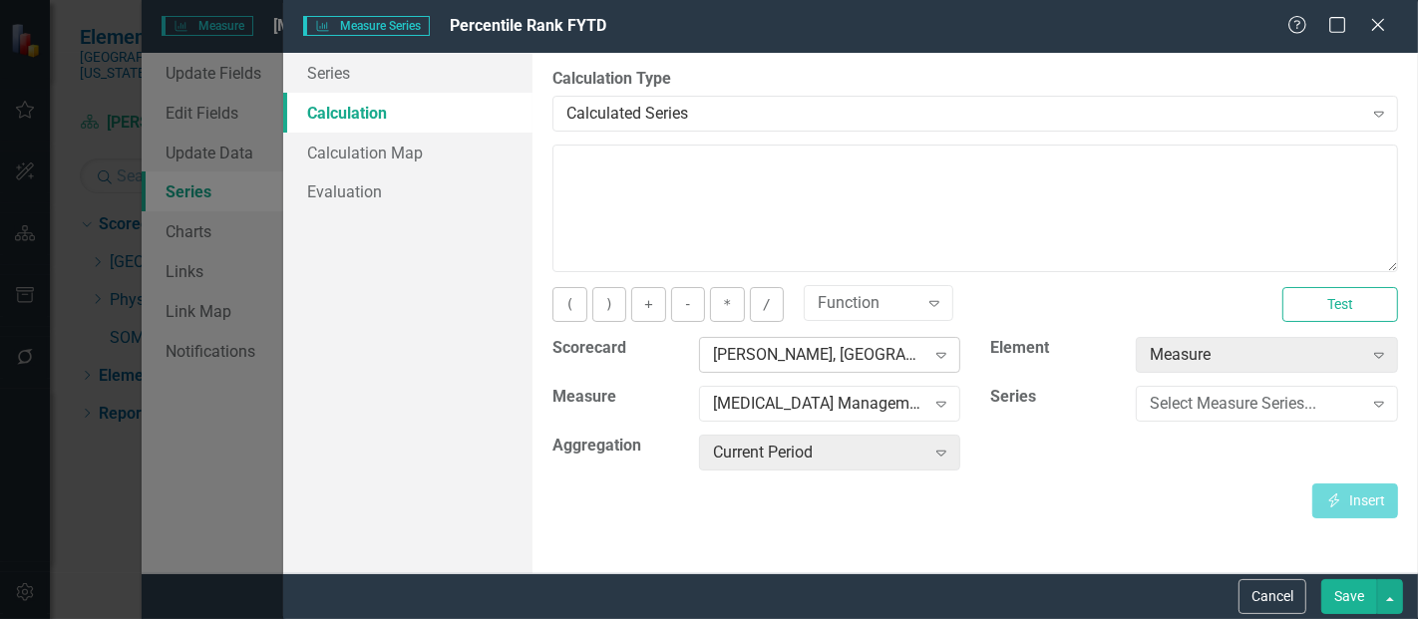
click at [792, 350] on div "[PERSON_NAME], [GEOGRAPHIC_DATA]" at bounding box center [819, 355] width 212 height 23
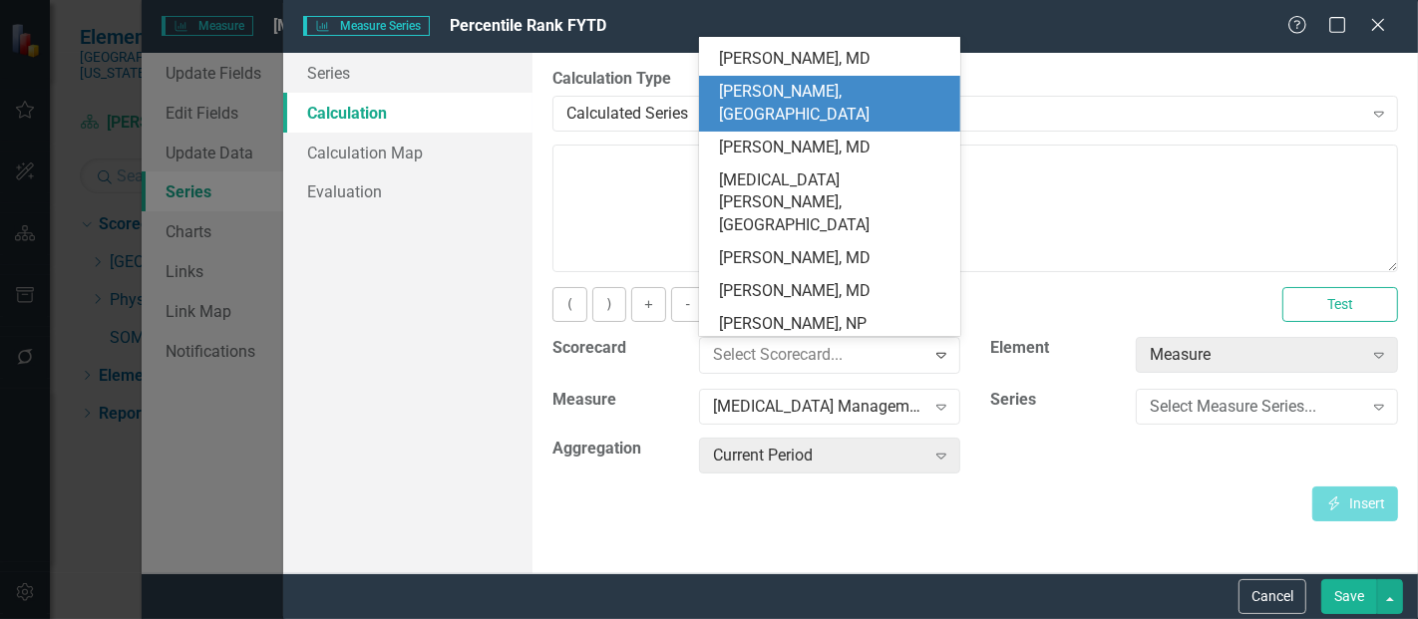
scroll to position [7968, 0]
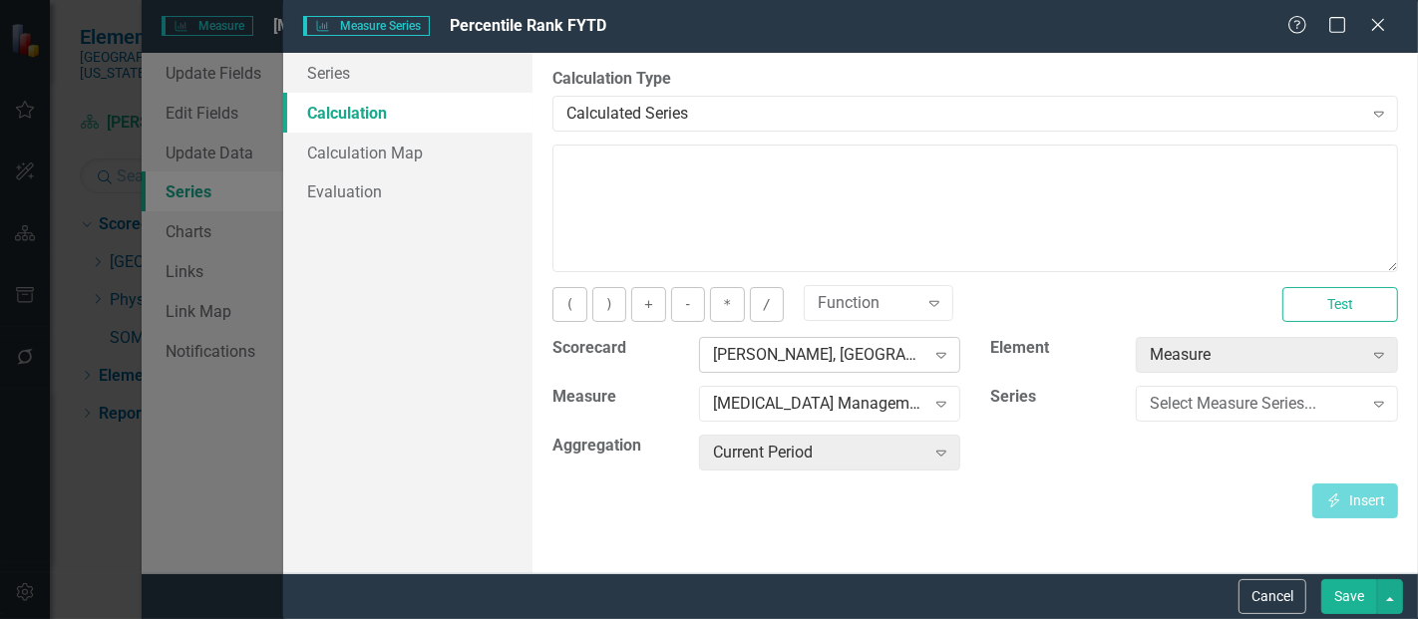
click at [775, 362] on div "[PERSON_NAME], [GEOGRAPHIC_DATA]" at bounding box center [819, 355] width 212 height 23
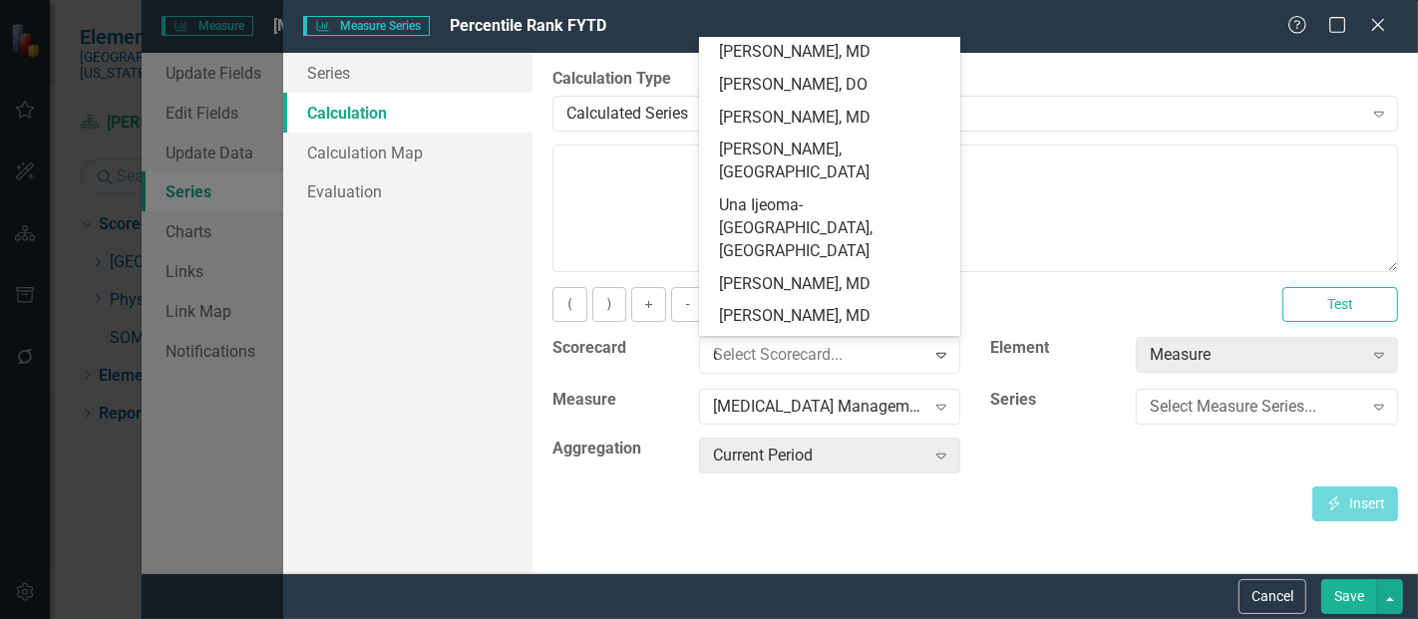
scroll to position [0, 0]
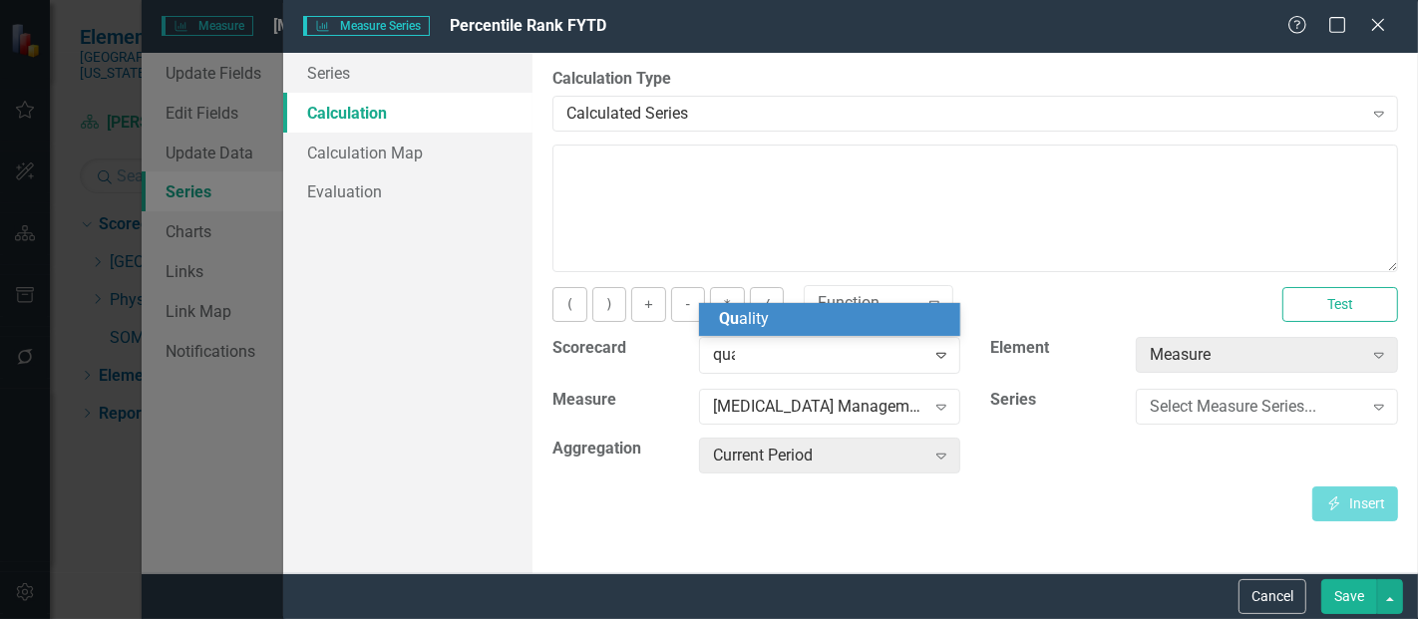
type input "qual"
click at [766, 321] on span "Qual ity" at bounding box center [744, 318] width 50 height 19
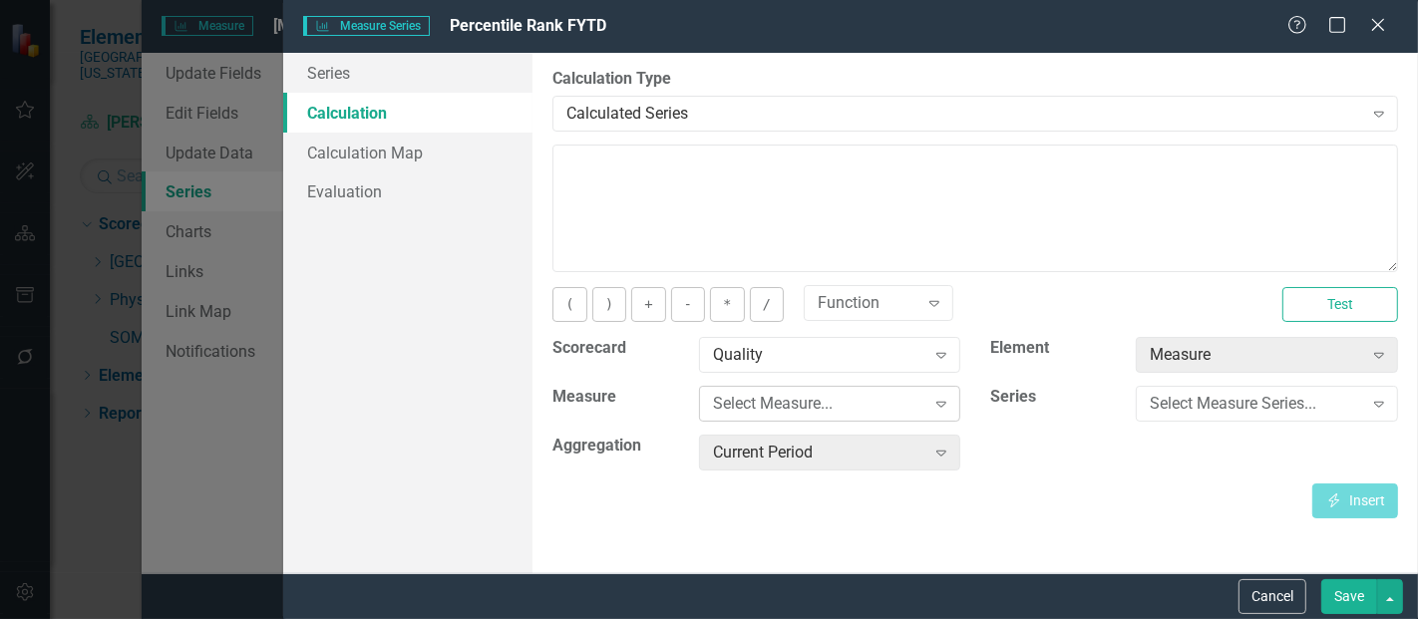
click at [809, 401] on div "Select Measure..." at bounding box center [819, 404] width 212 height 23
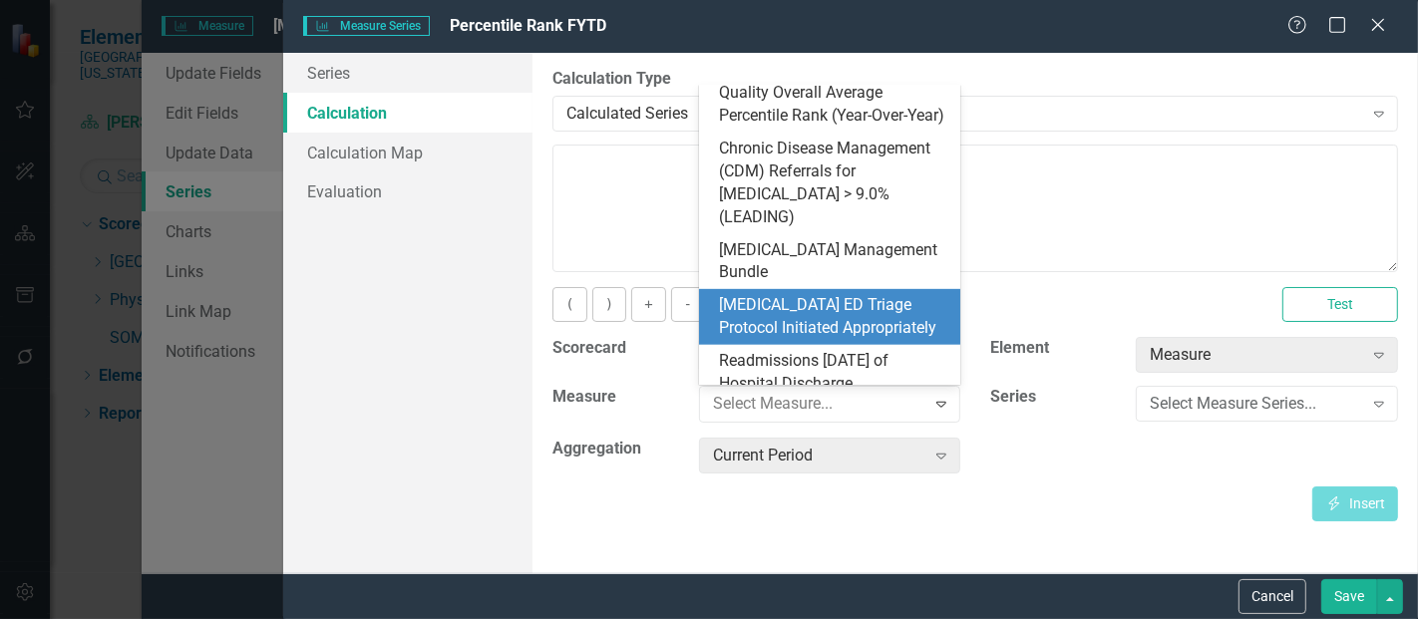
scroll to position [951, 0]
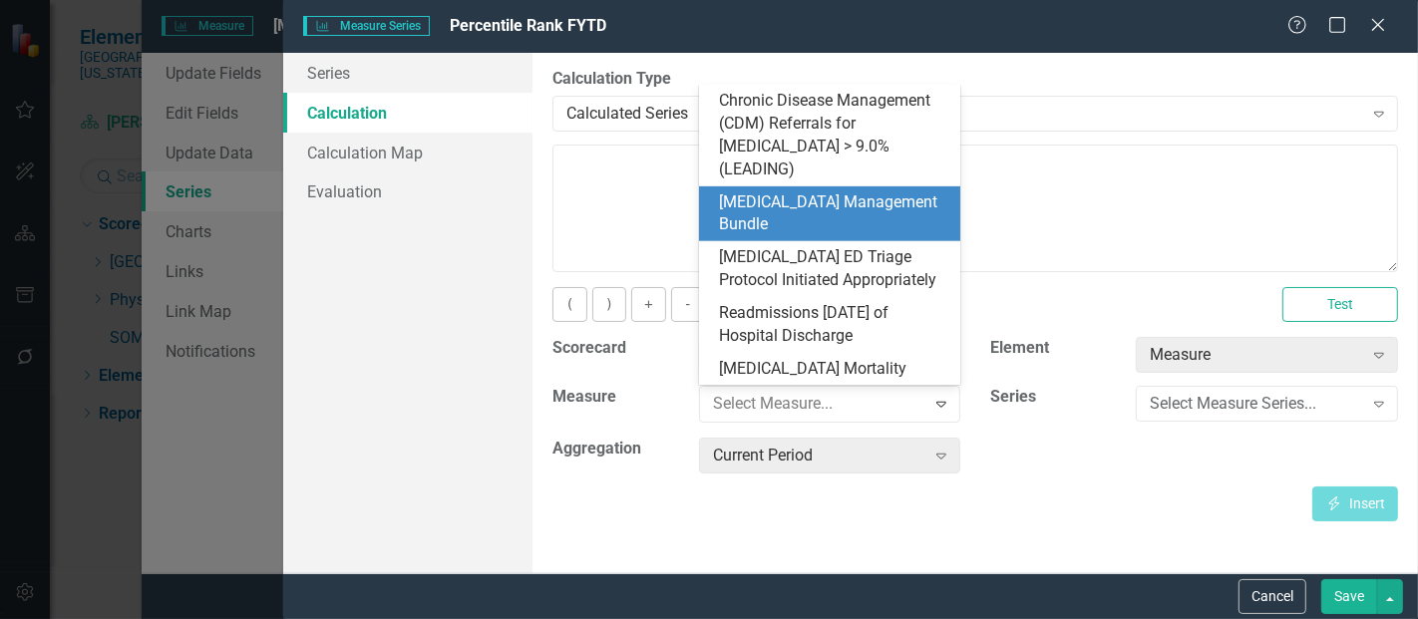
click at [808, 195] on div "[MEDICAL_DATA] Management Bundle" at bounding box center [834, 215] width 230 height 46
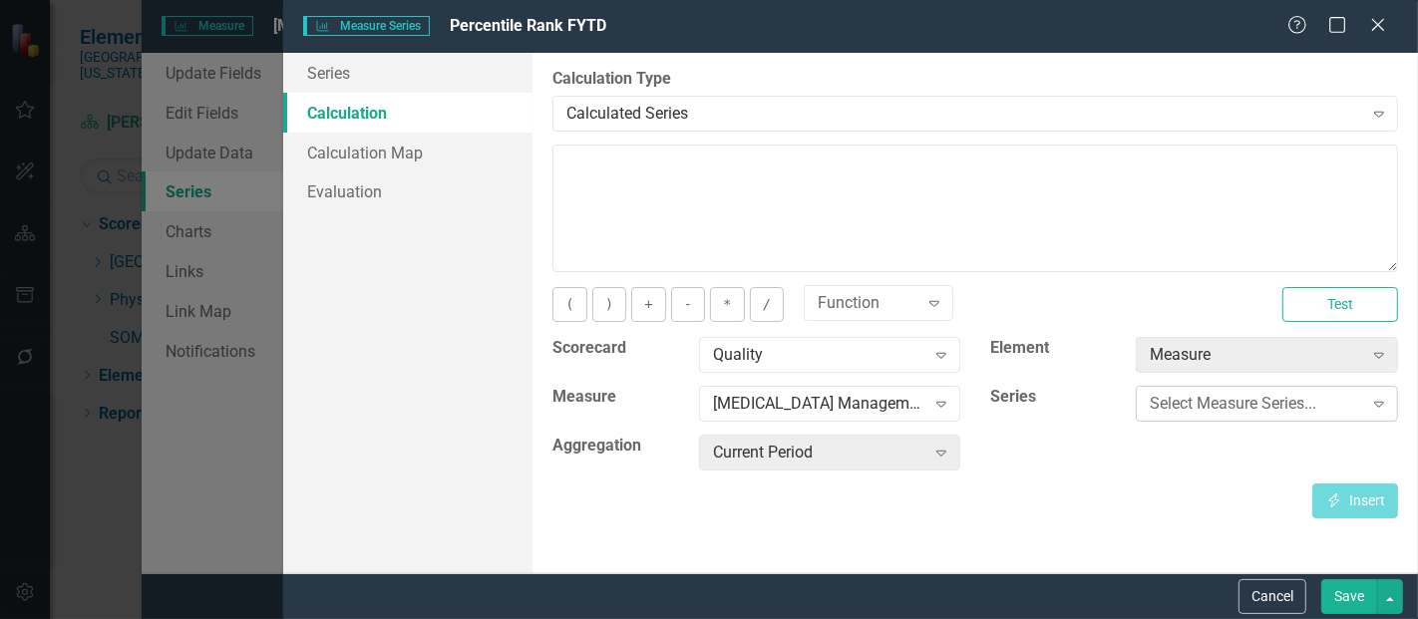
click at [1213, 395] on div "Select Measure Series..." at bounding box center [1256, 404] width 212 height 23
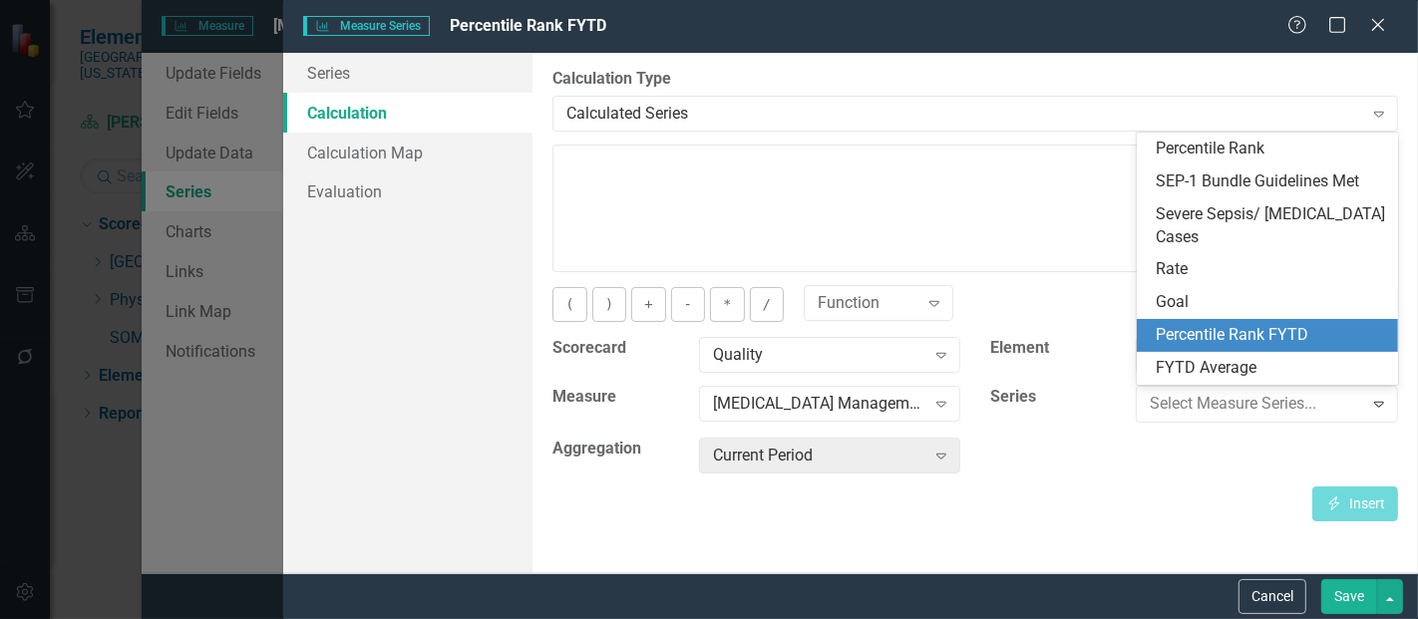
click at [1234, 338] on div "Percentile Rank FYTD" at bounding box center [1272, 335] width 230 height 23
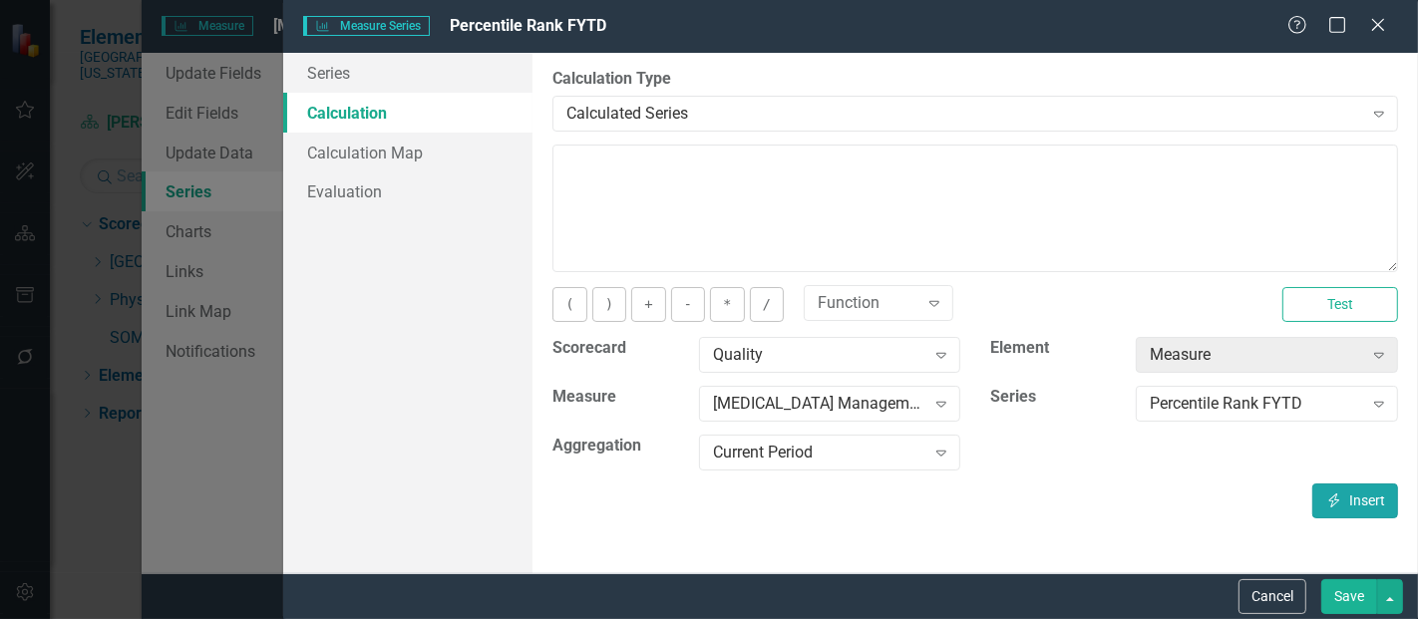
click at [1328, 494] on icon "Insert" at bounding box center [1335, 501] width 18 height 14
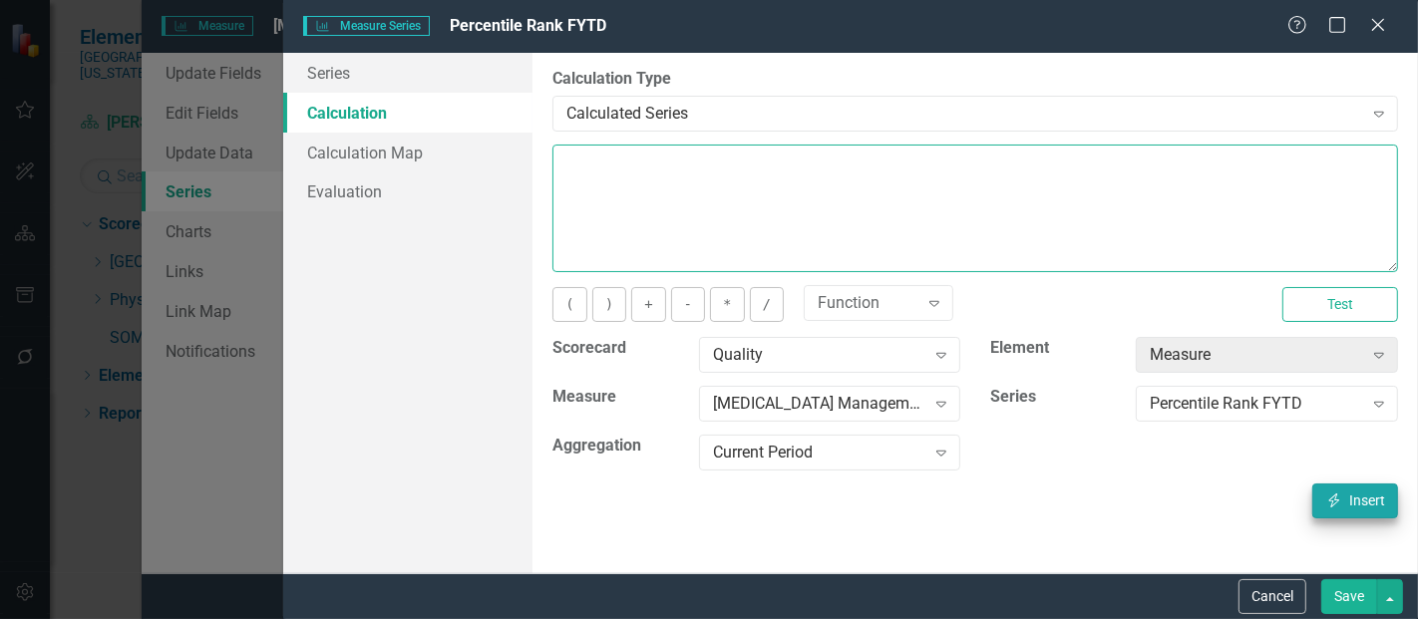
type textarea "[m1813868][Percentile Rank FYTD][CurrentPeriod]"
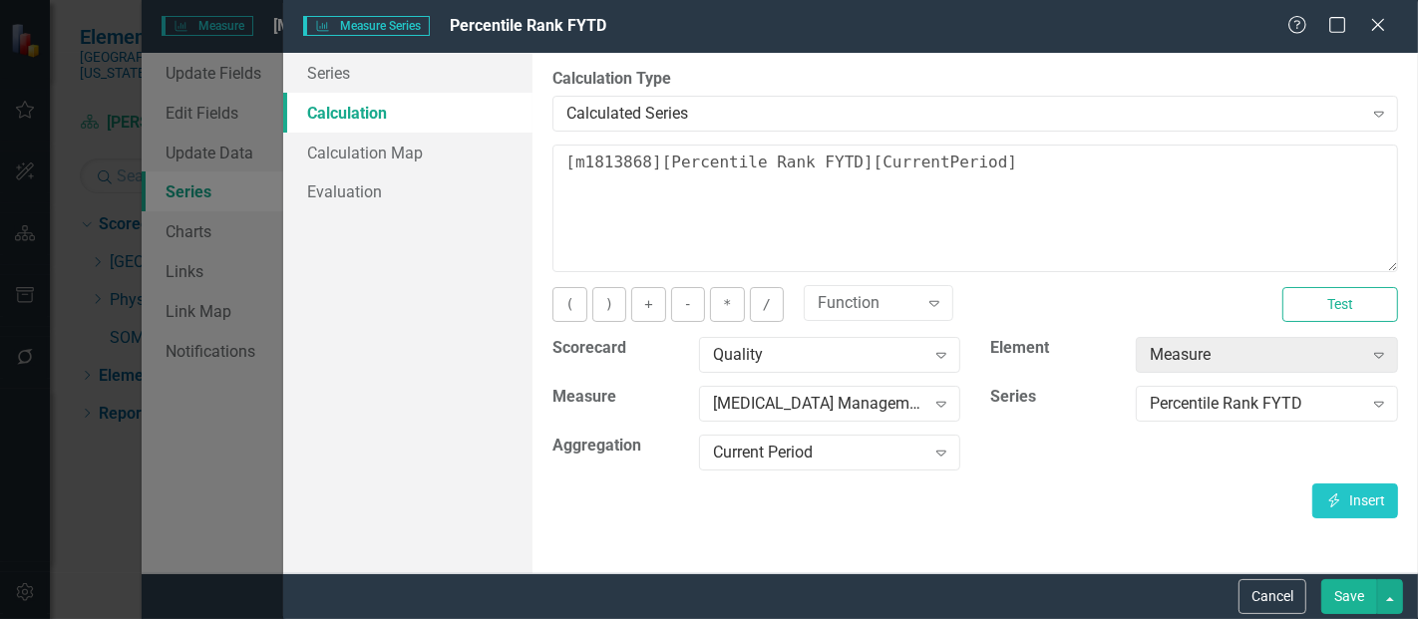
click at [1349, 606] on button "Save" at bounding box center [1350, 597] width 56 height 35
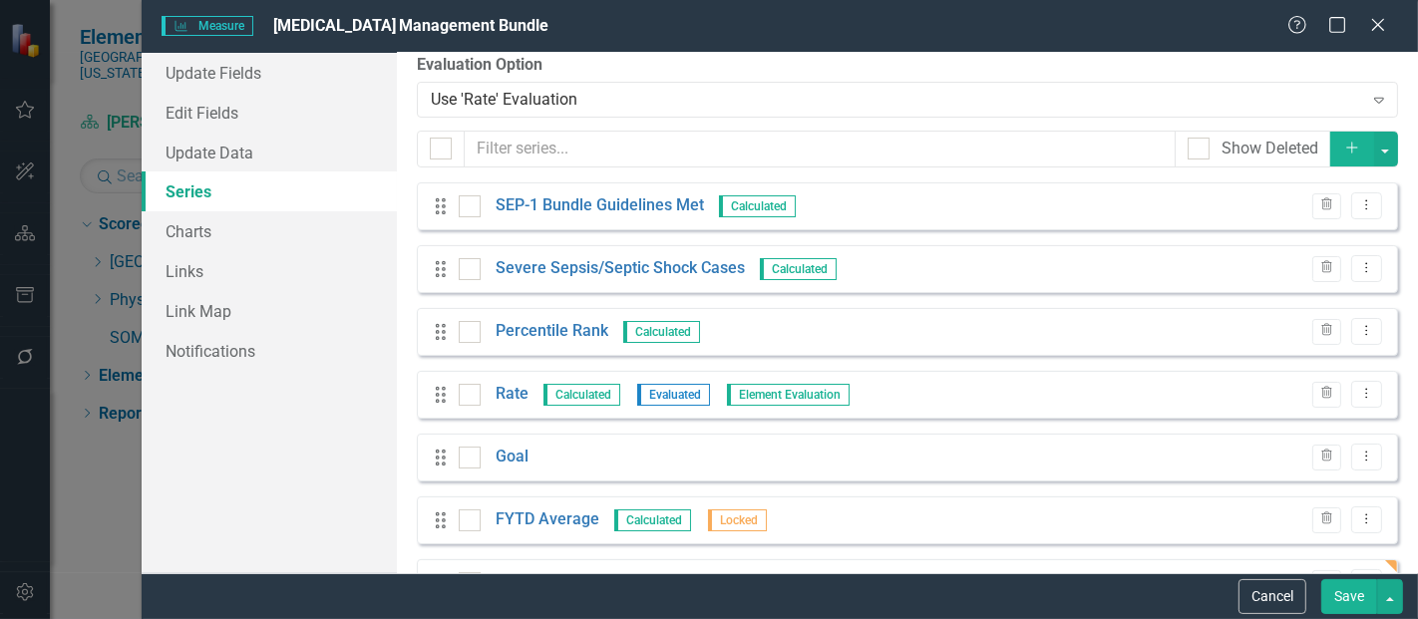
scroll to position [77, 0]
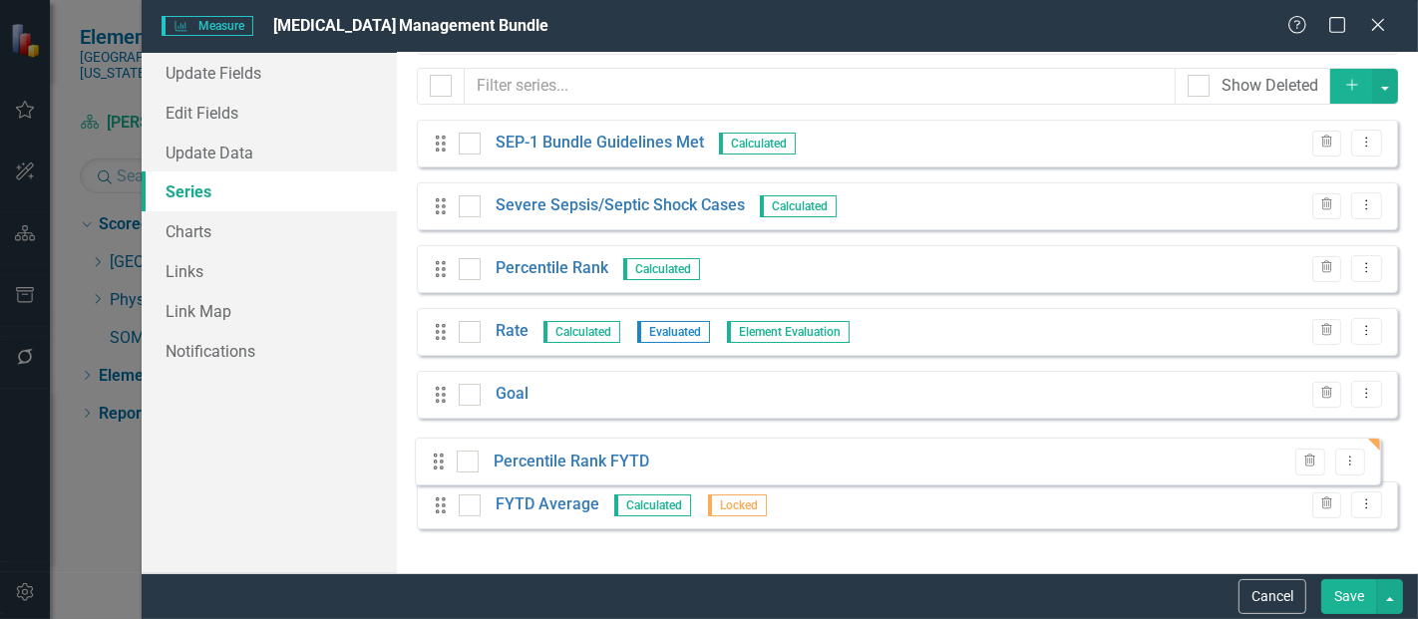
drag, startPoint x: 442, startPoint y: 521, endPoint x: 440, endPoint y: 462, distance: 58.9
click at [440, 462] on div "Drag SEP-1 Bundle Guidelines Met Calculated Trash Dropdown Menu Drag Severe Sep…" at bounding box center [908, 332] width 982 height 425
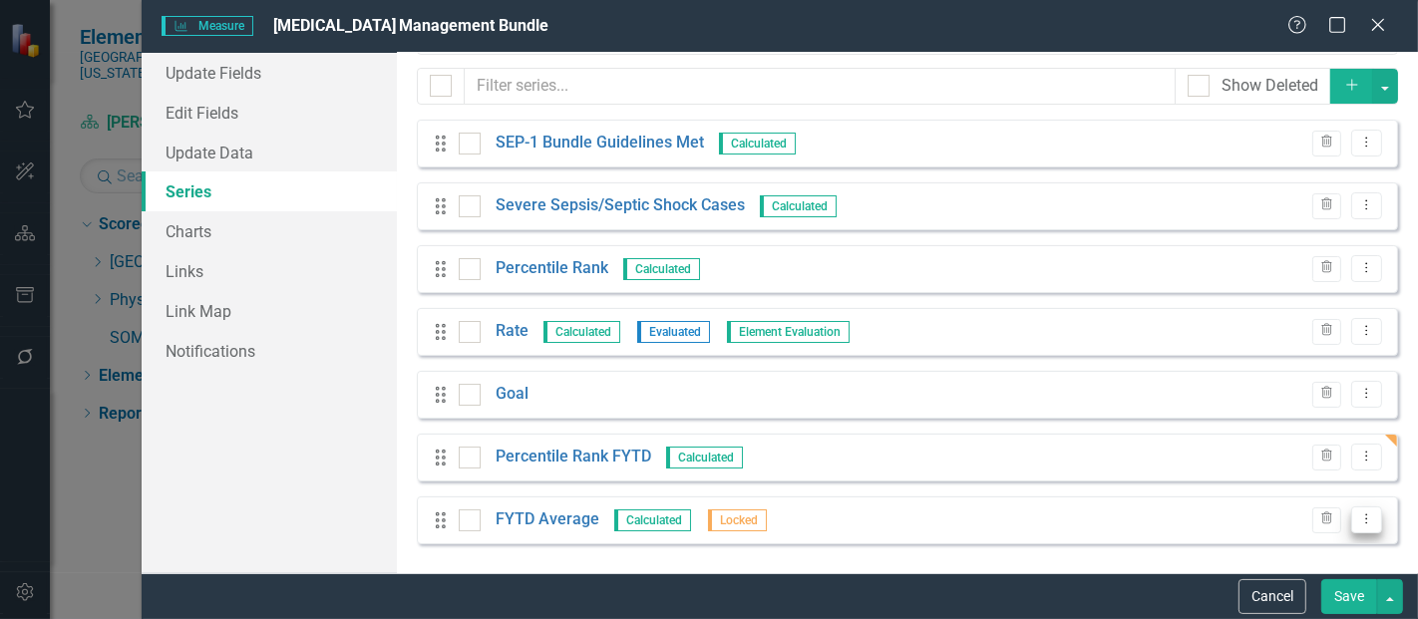
click at [1359, 517] on icon "Dropdown Menu" at bounding box center [1367, 519] width 17 height 13
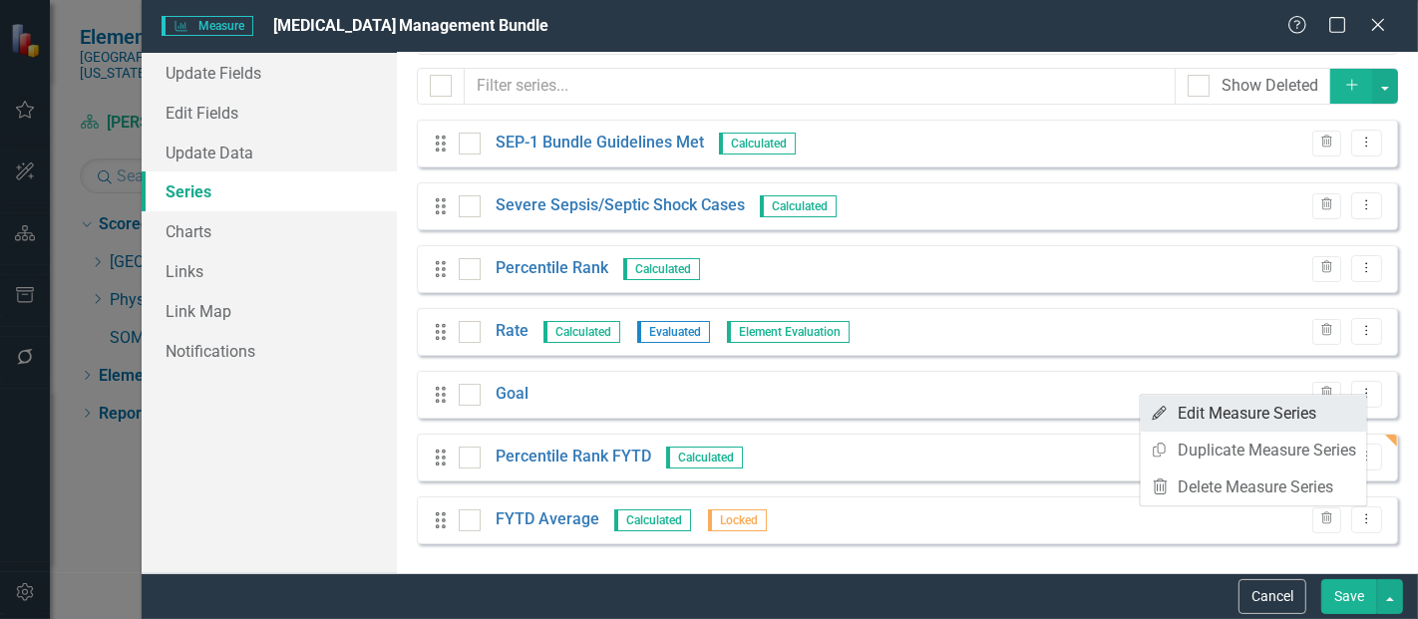
click at [1192, 415] on link "Edit Edit Measure Series" at bounding box center [1254, 413] width 226 height 37
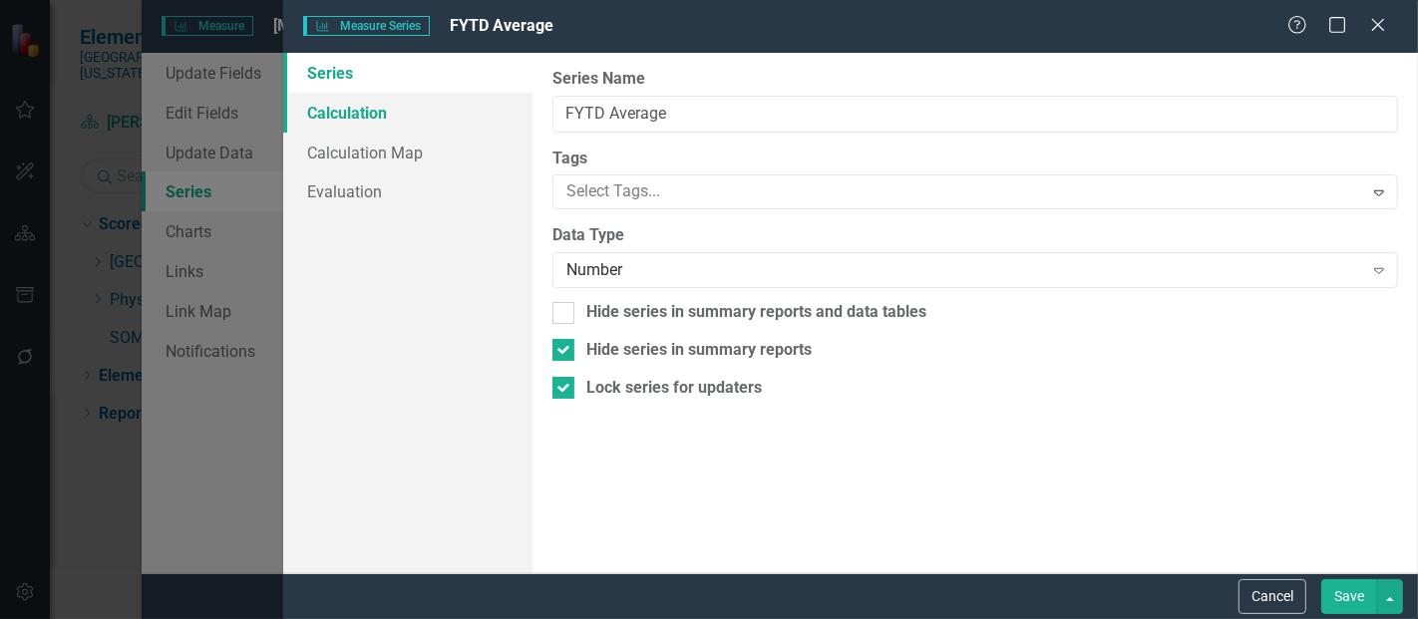
click at [393, 107] on link "Calculation" at bounding box center [407, 113] width 249 height 40
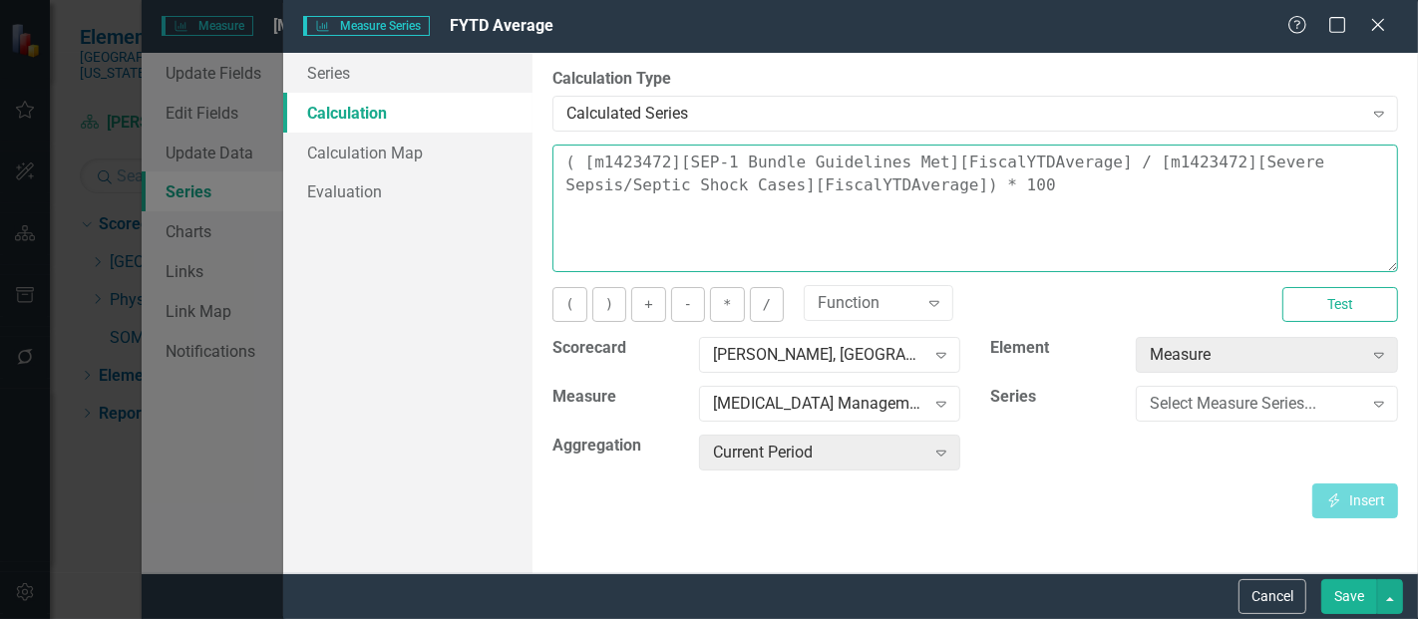
drag, startPoint x: 932, startPoint y: 200, endPoint x: 541, endPoint y: 156, distance: 393.6
click at [541, 156] on div "By default, series in ClearPoint are not calculated. So, if you leave the form …" at bounding box center [976, 313] width 886 height 521
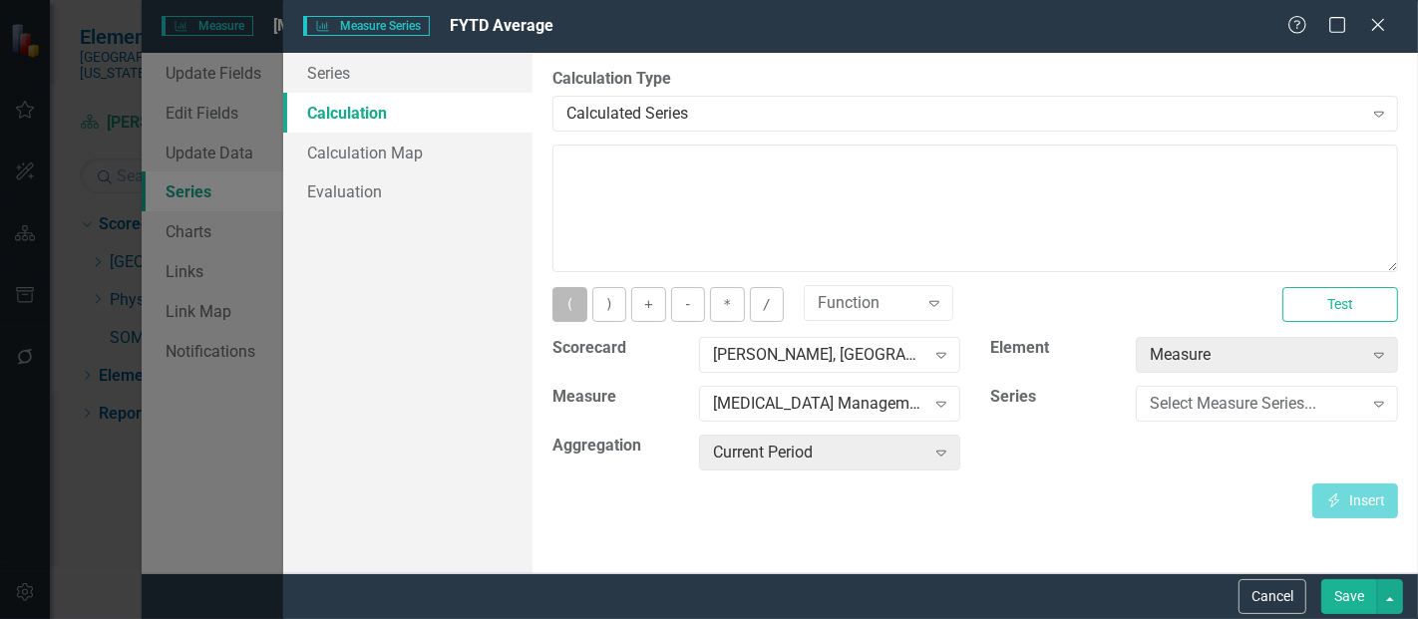
click at [576, 310] on button "(" at bounding box center [570, 304] width 34 height 35
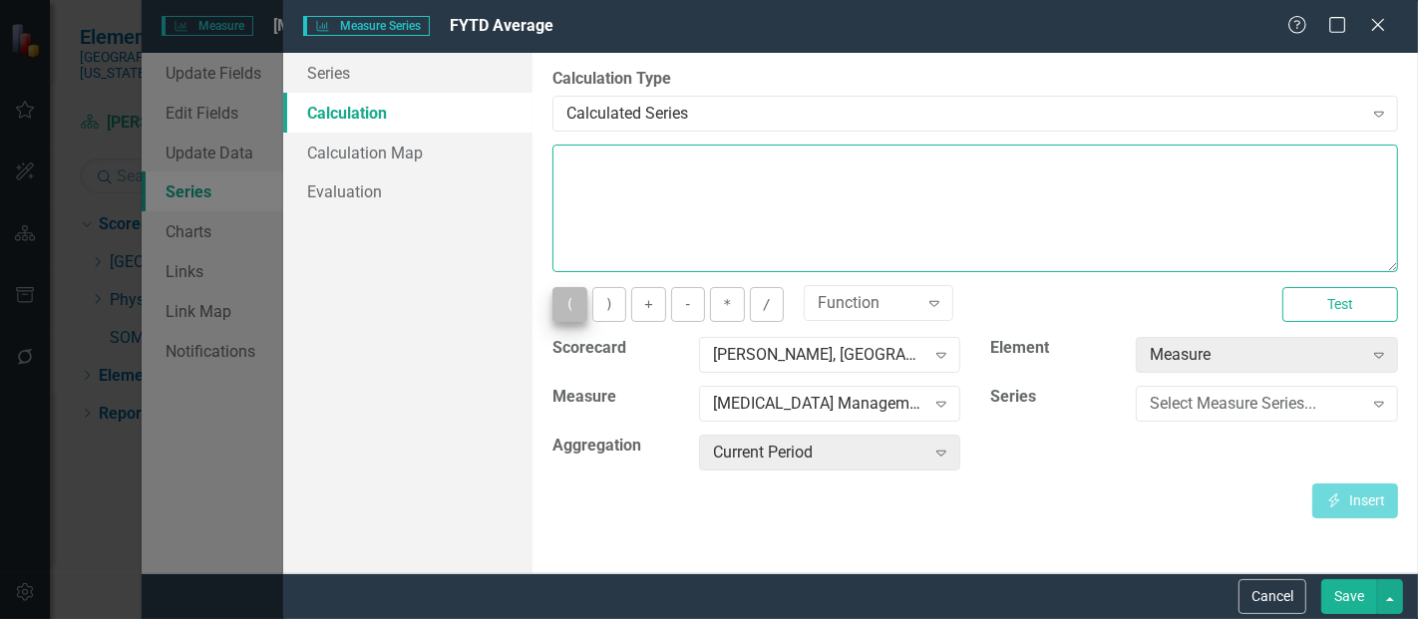
type textarea "("
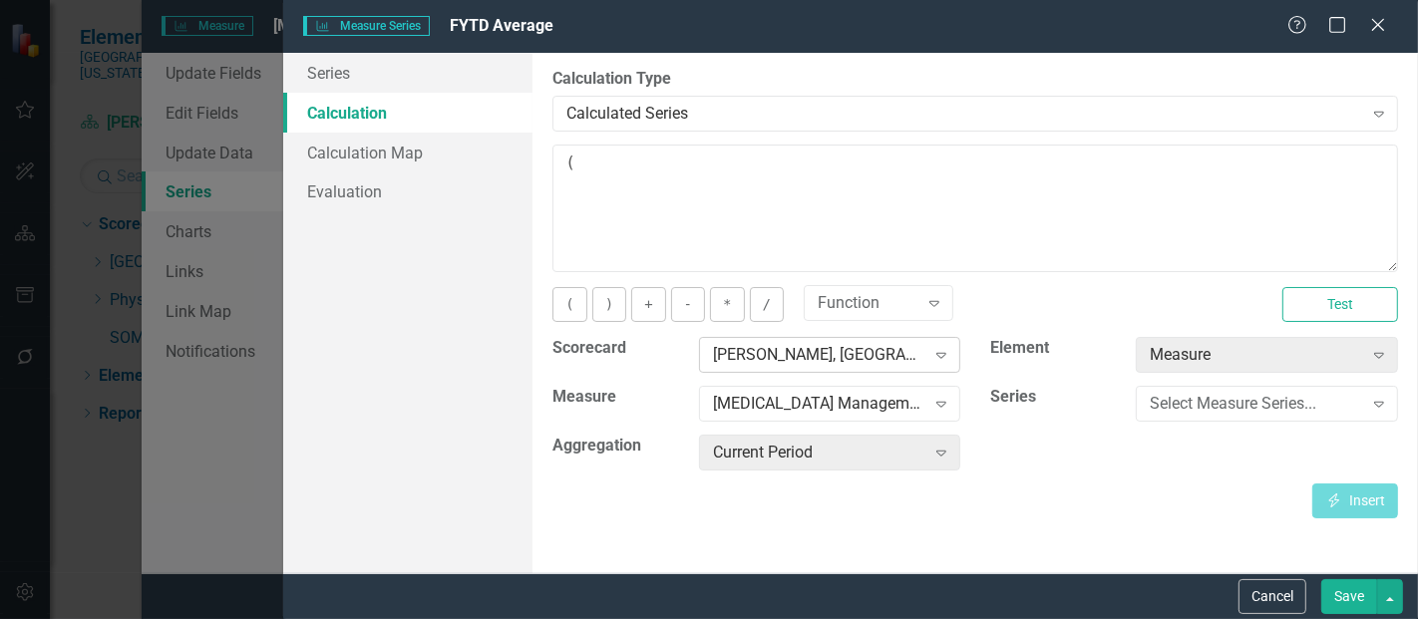
click at [775, 340] on div "Praveena Coimbatore, MD Expand" at bounding box center [830, 355] width 262 height 36
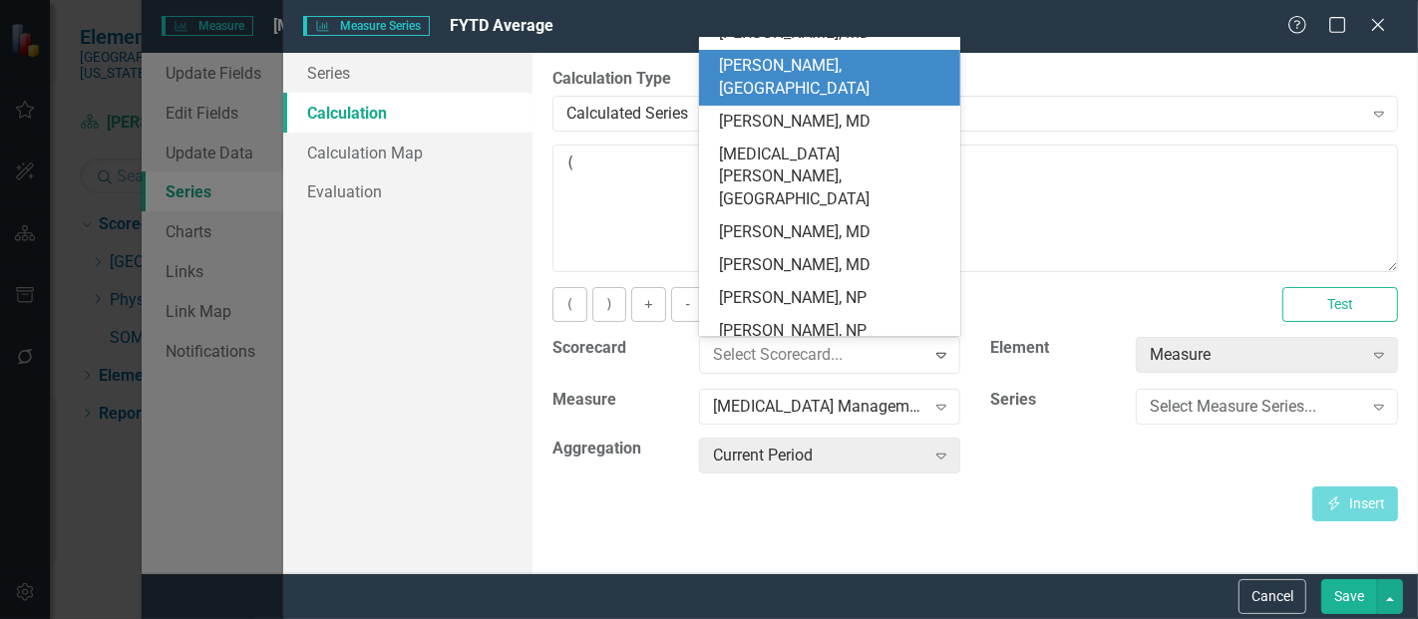
scroll to position [0, 0]
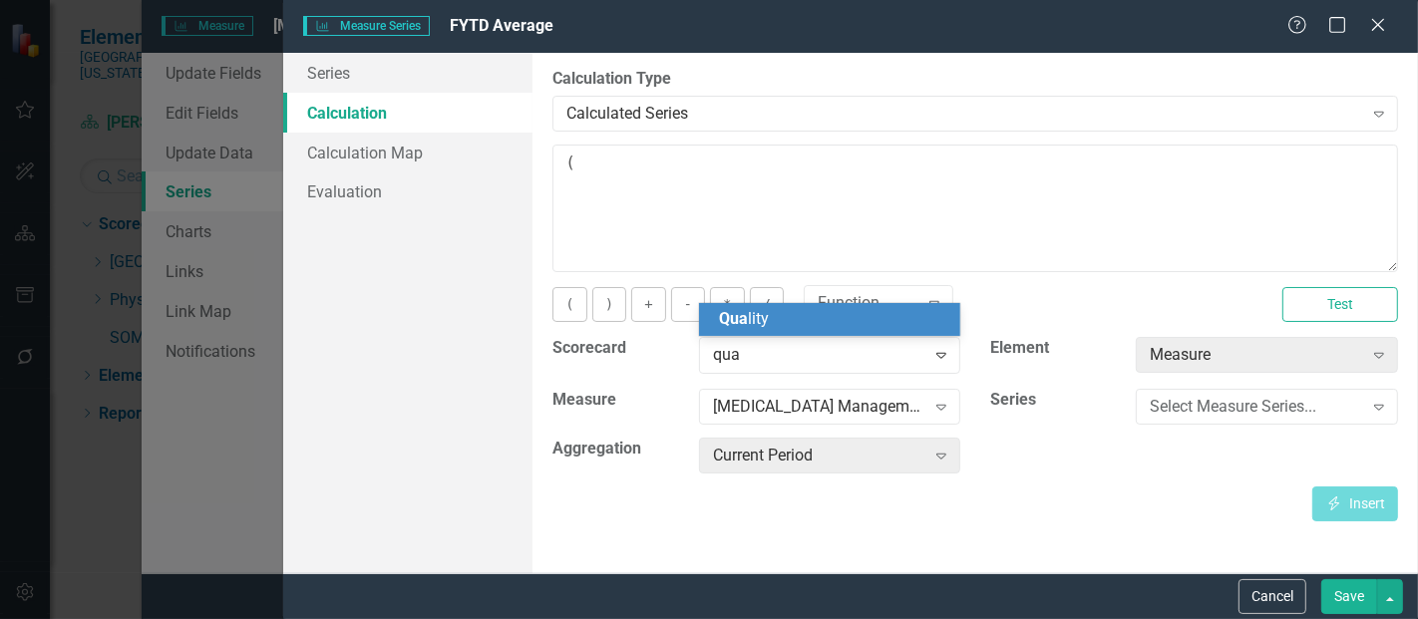
type input "qual"
click at [774, 323] on div "Qual ity" at bounding box center [834, 319] width 230 height 23
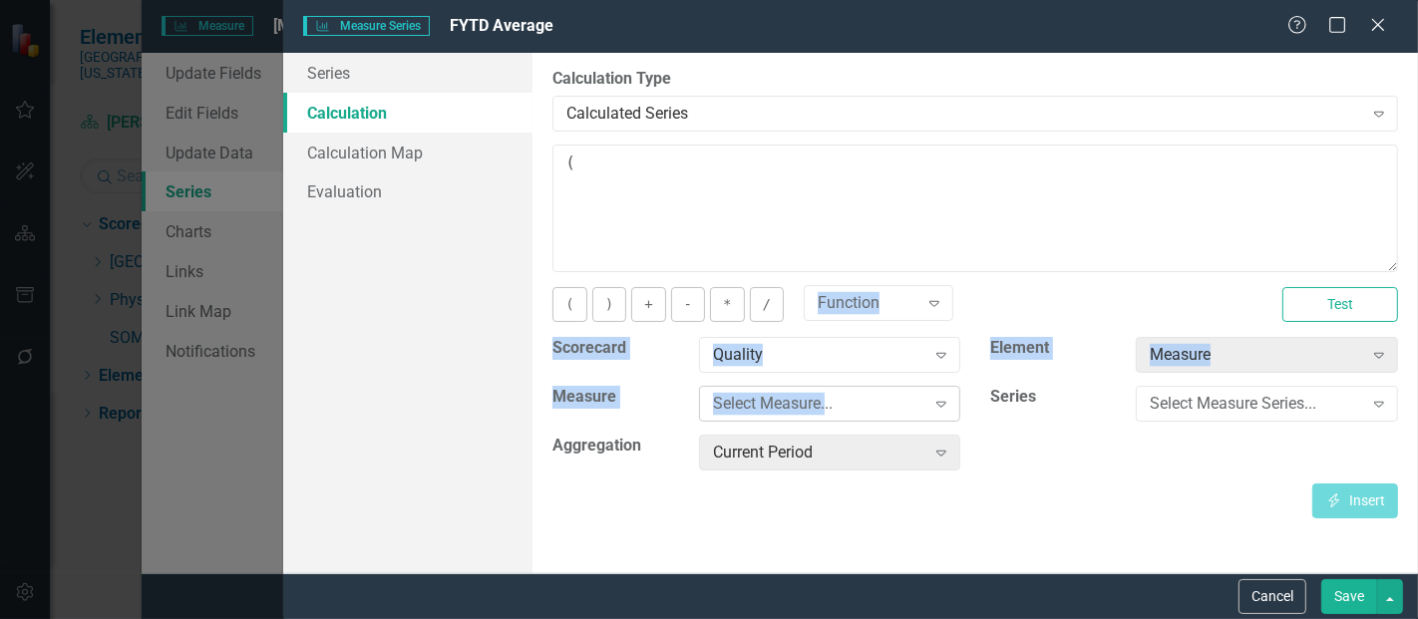
drag, startPoint x: 774, startPoint y: 323, endPoint x: 820, endPoint y: 420, distance: 107.1
click at [820, 420] on div "You can define a default calculation for this series by referencing other serie…" at bounding box center [976, 332] width 846 height 374
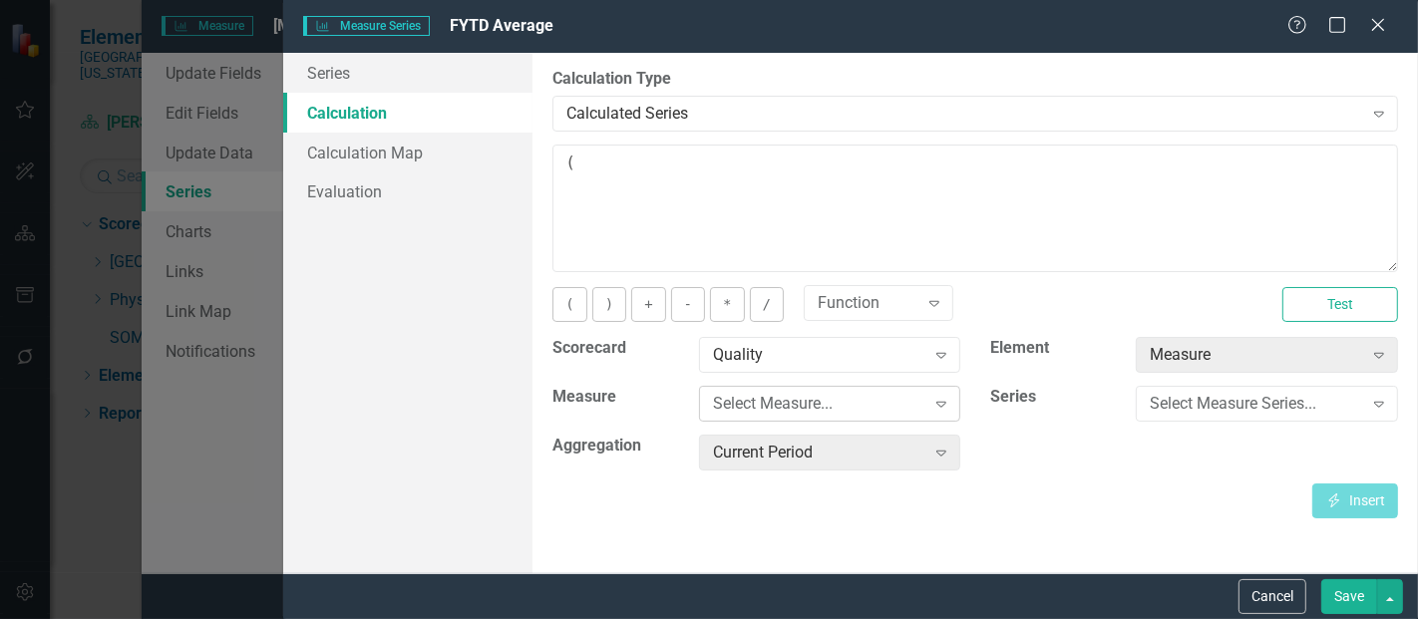
click at [832, 402] on div "Select Measure..." at bounding box center [819, 404] width 212 height 23
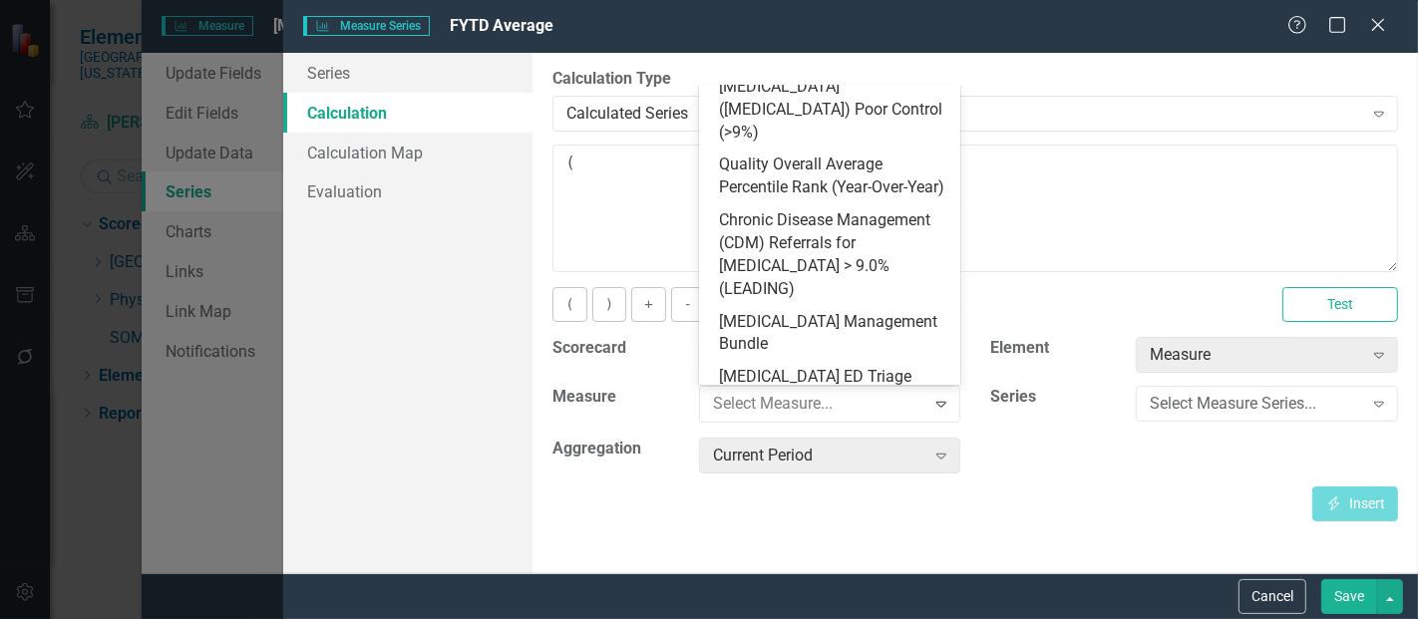
scroll to position [832, 0]
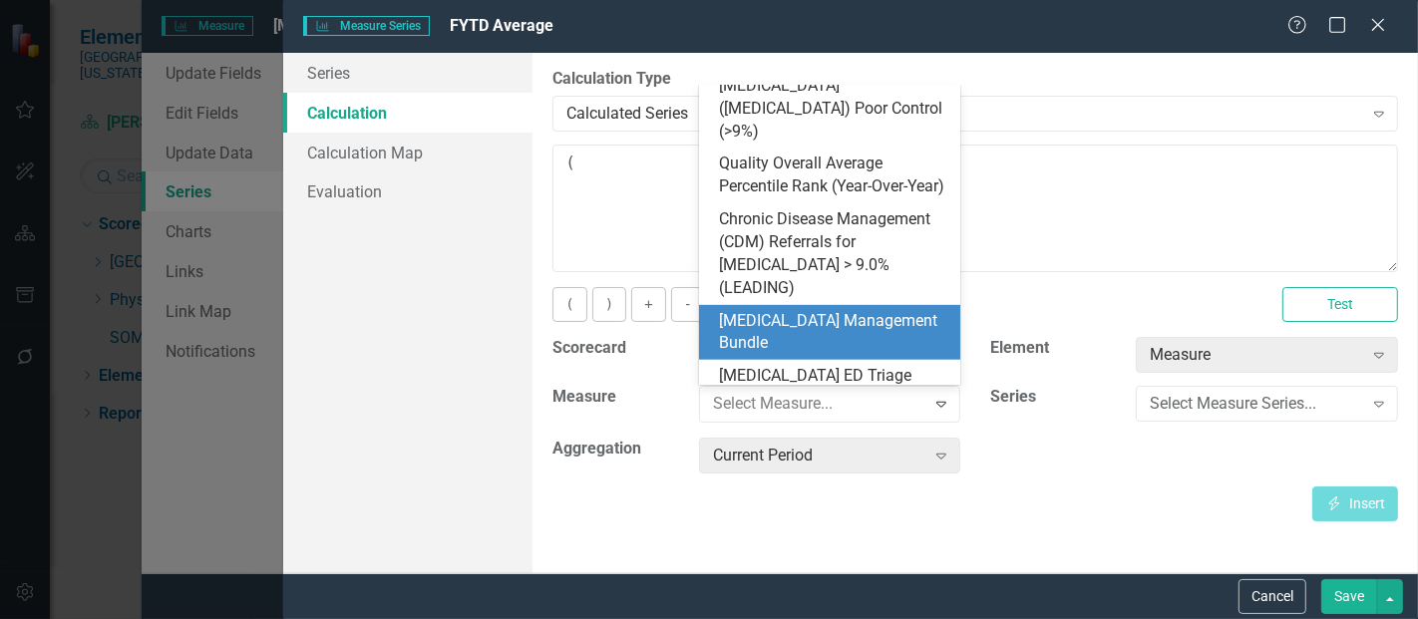
click at [778, 310] on div "[MEDICAL_DATA] Management Bundle" at bounding box center [834, 333] width 230 height 46
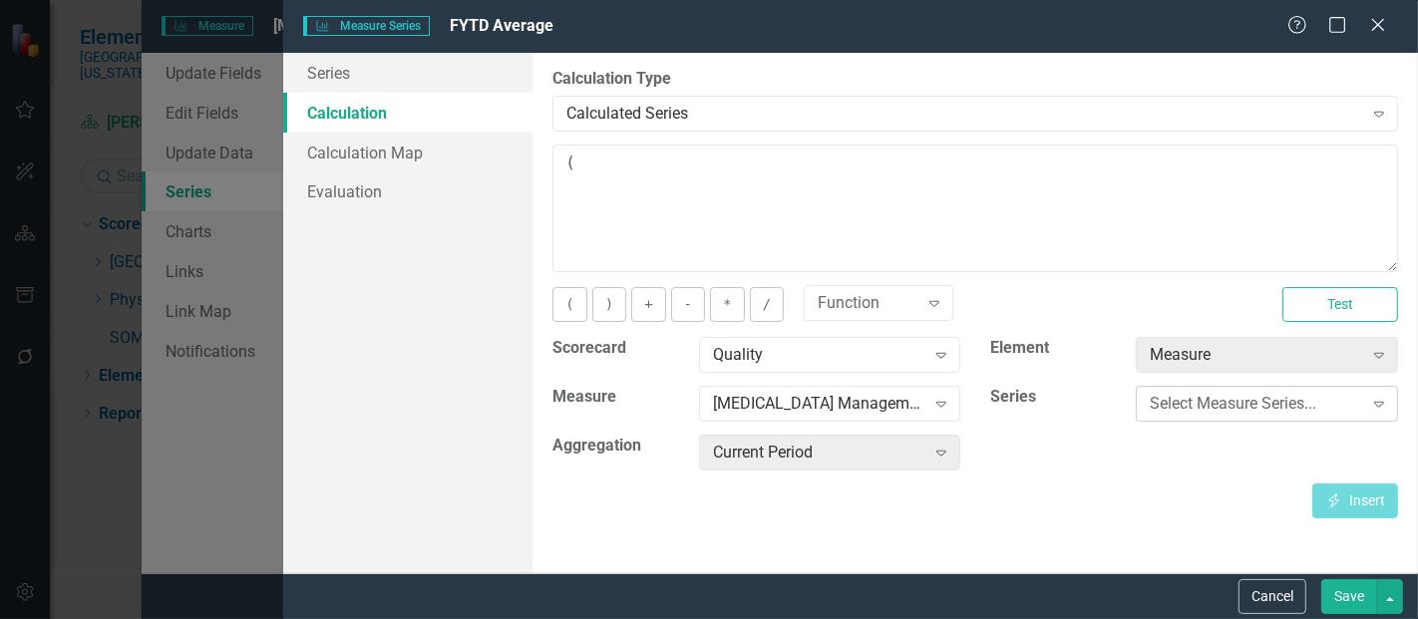
click at [1242, 410] on div "Select Measure Series..." at bounding box center [1256, 404] width 212 height 23
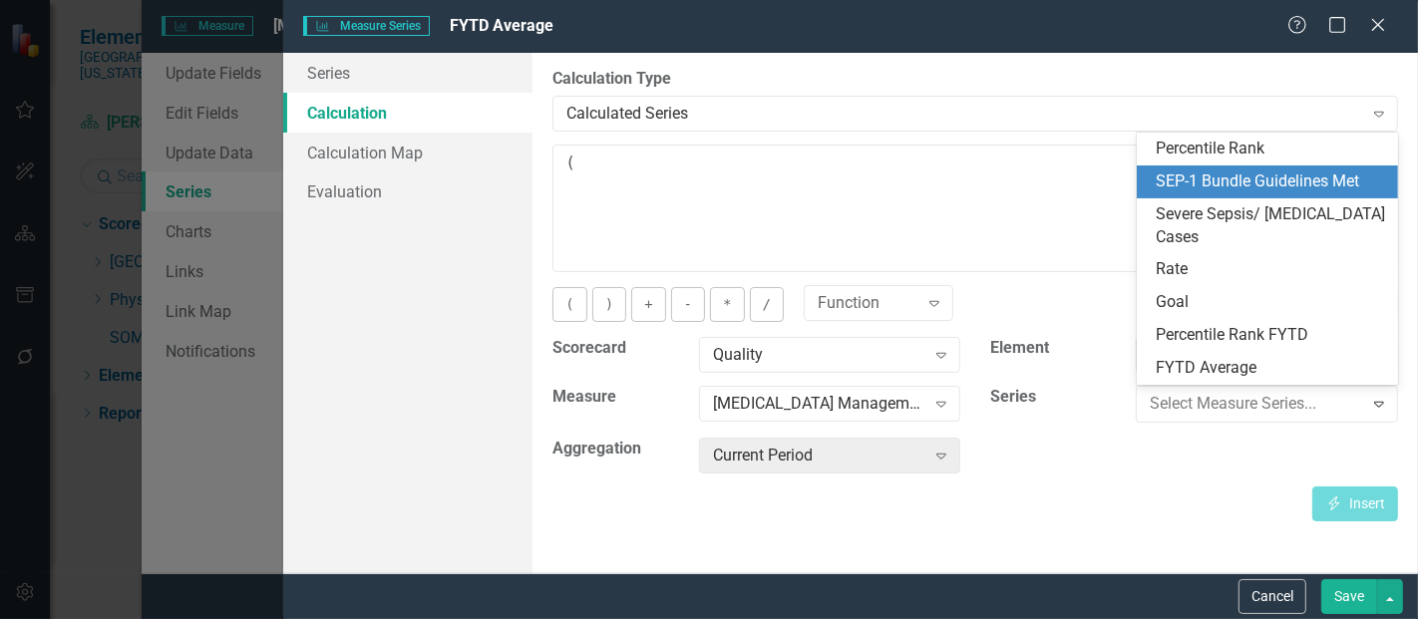
click at [1305, 181] on div "SEP-1 Bundle Guidelines Met" at bounding box center [1272, 182] width 230 height 23
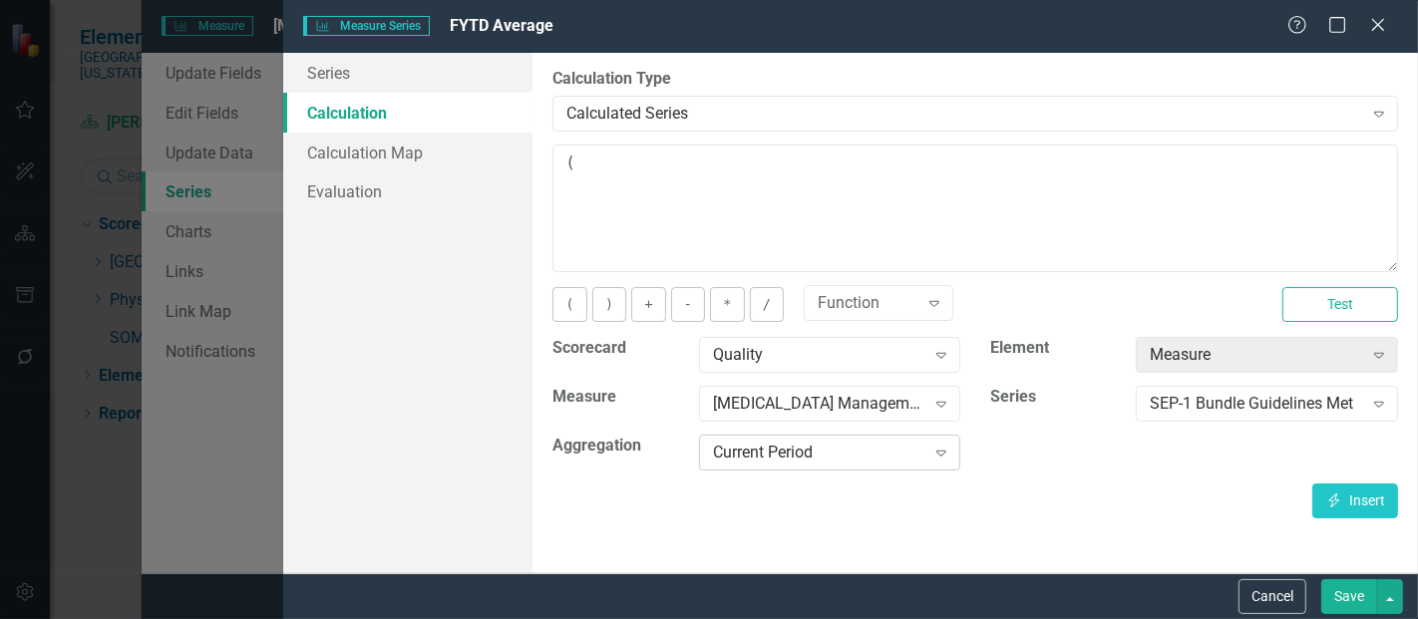
click at [863, 463] on div "Current Period" at bounding box center [819, 453] width 212 height 23
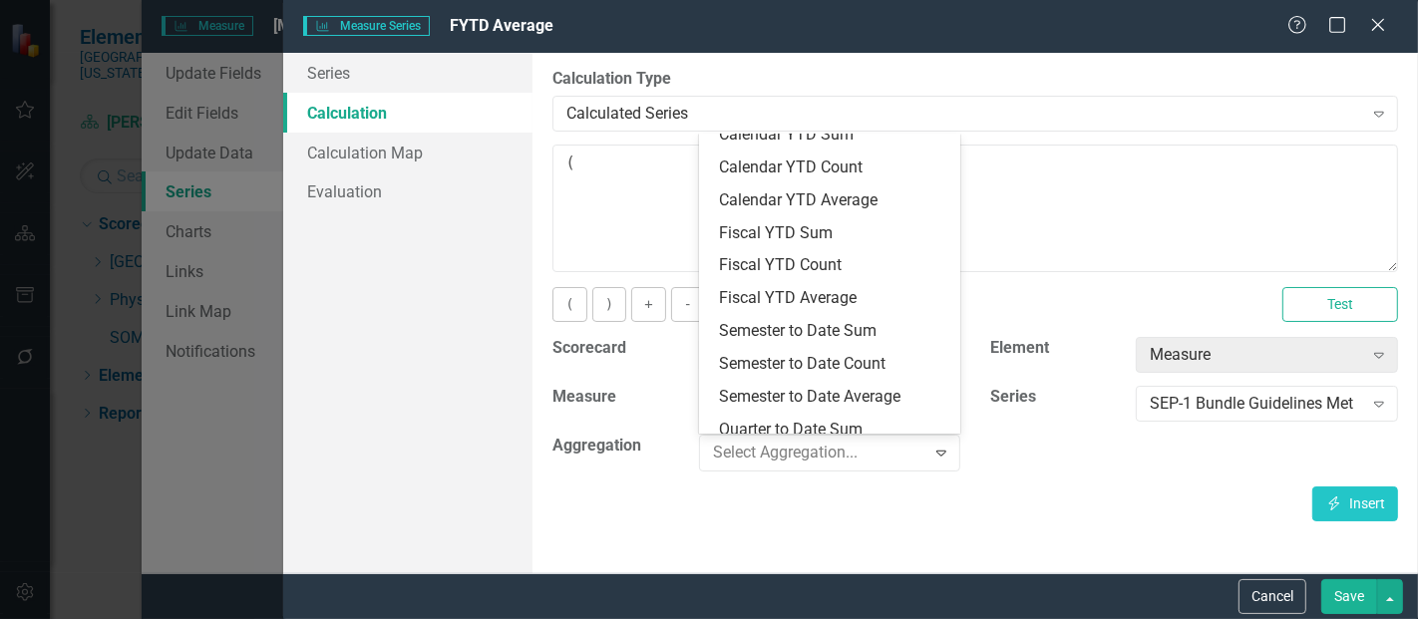
scroll to position [183, 0]
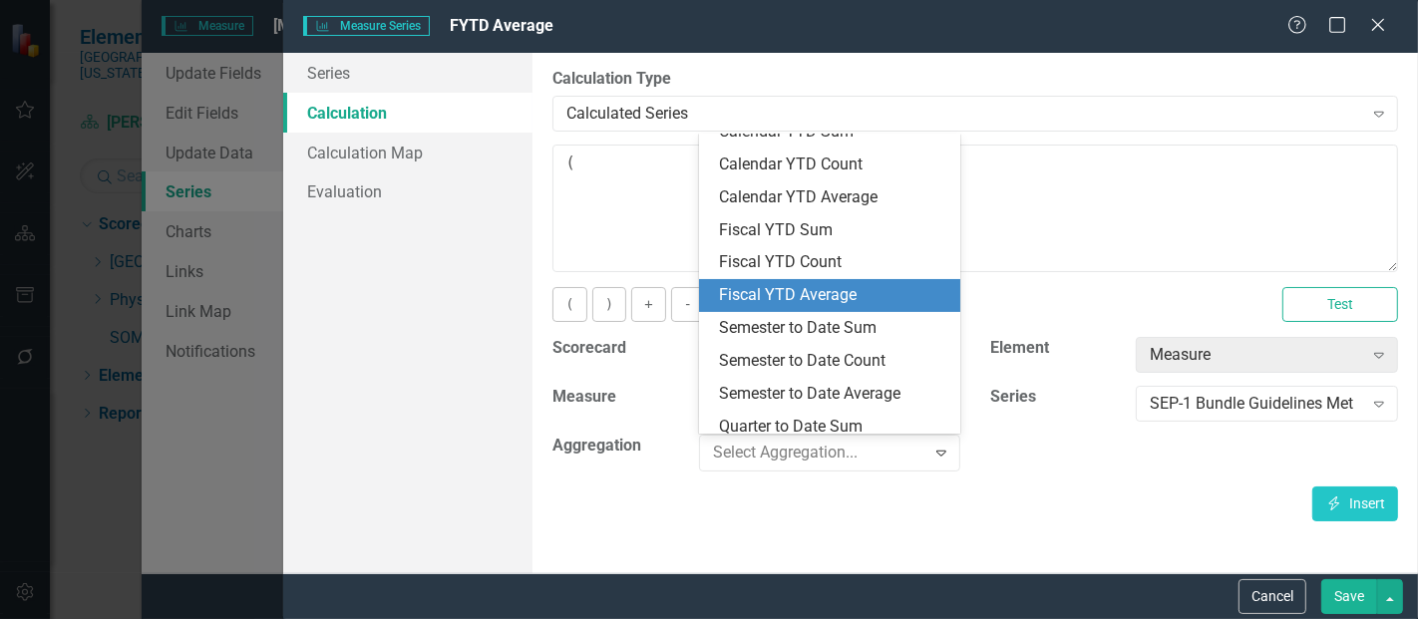
click at [812, 291] on div "Fiscal YTD Average" at bounding box center [834, 295] width 230 height 23
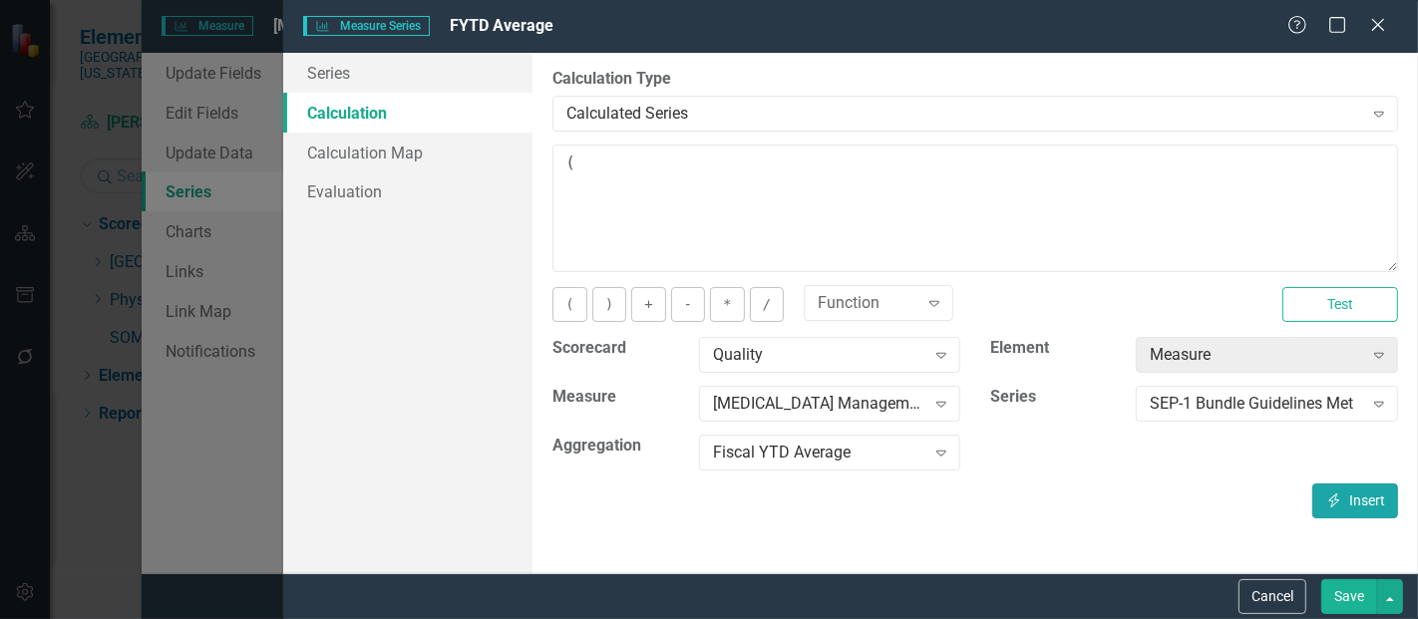
click at [1339, 494] on icon "Insert" at bounding box center [1335, 501] width 18 height 14
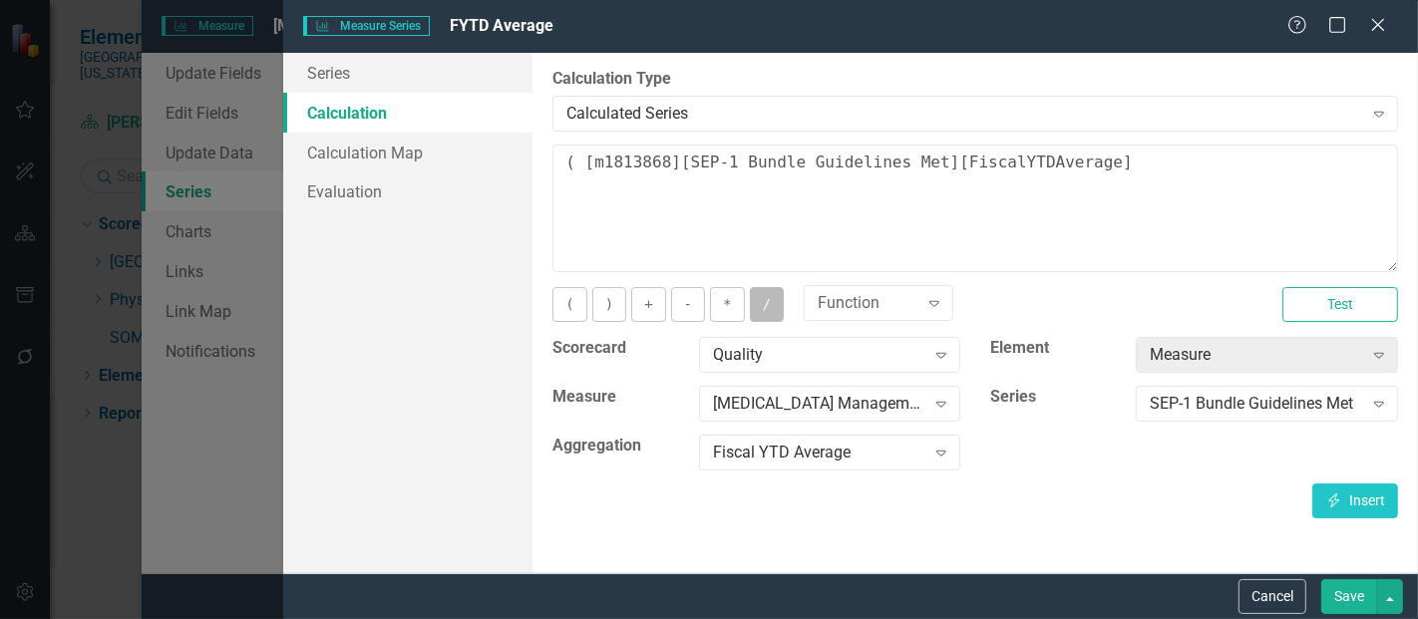
click at [761, 304] on button "/" at bounding box center [767, 304] width 34 height 35
click at [1172, 410] on div "SEP-1 Bundle Guidelines Met" at bounding box center [1256, 404] width 212 height 23
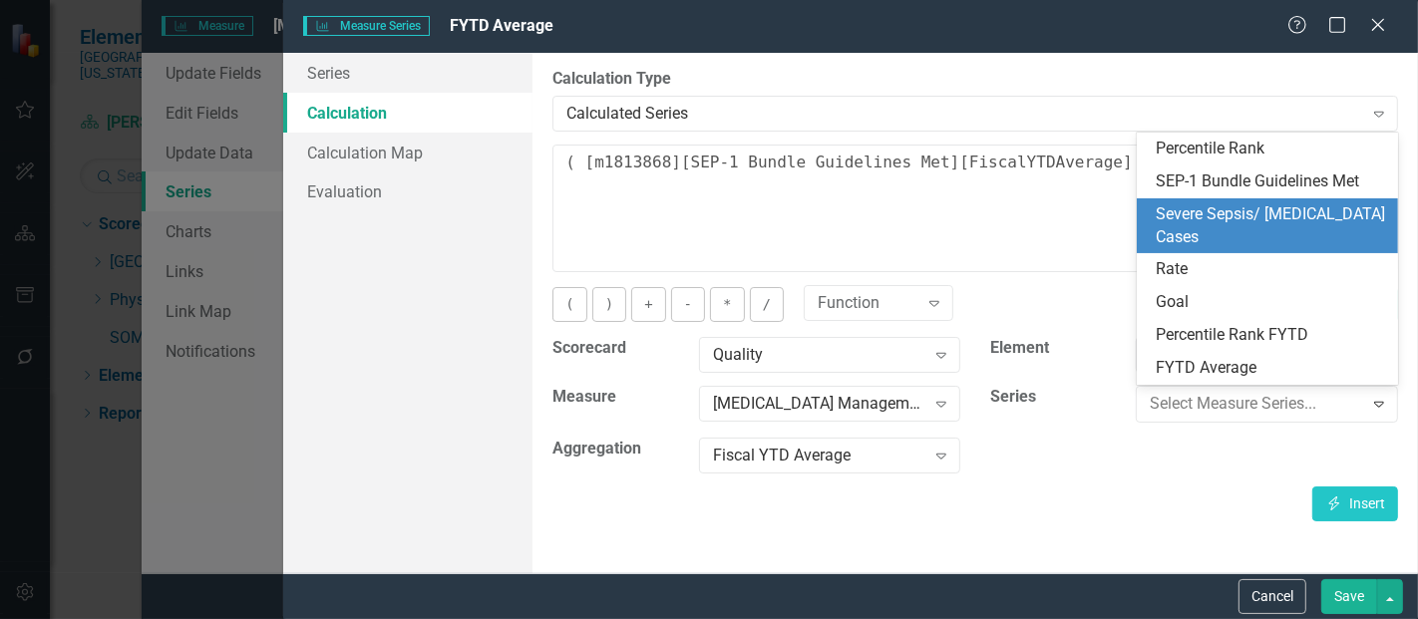
click at [1250, 225] on div "Severe Sepsis/ [MEDICAL_DATA] Cases" at bounding box center [1272, 226] width 230 height 46
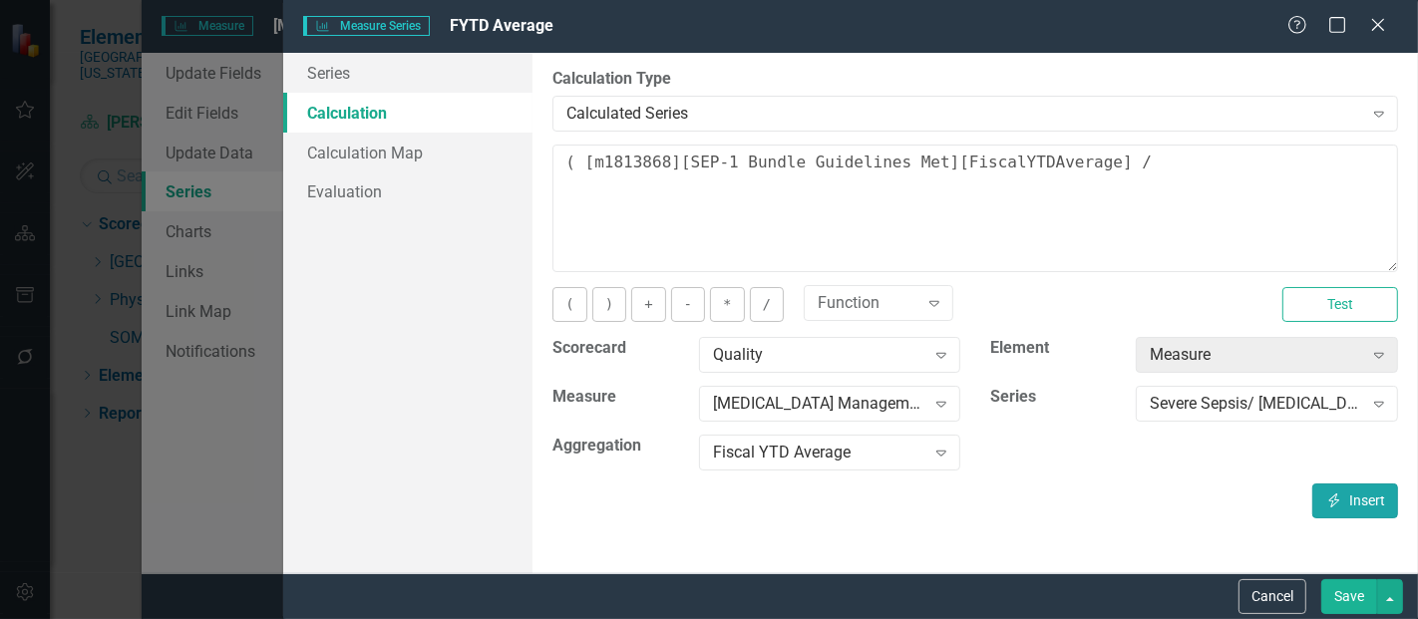
click at [1340, 495] on icon "Insert" at bounding box center [1335, 501] width 18 height 14
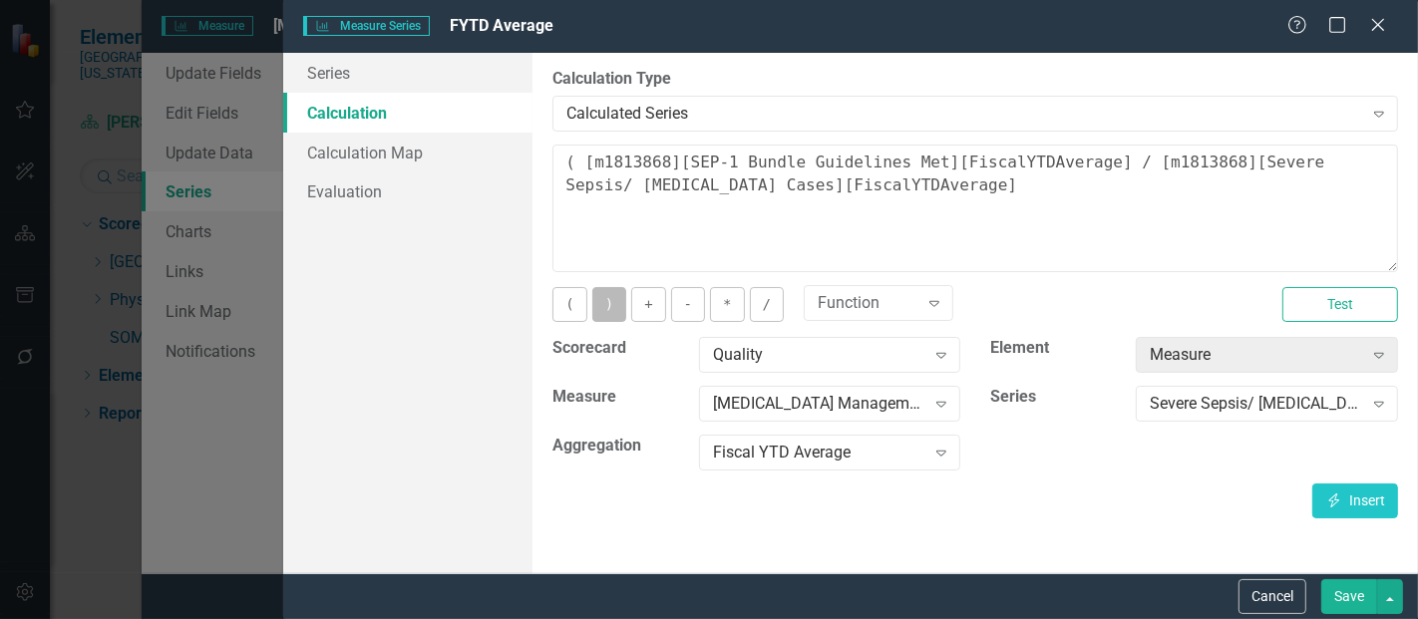
click at [612, 301] on button ")" at bounding box center [610, 304] width 34 height 35
click at [710, 306] on button "*" at bounding box center [727, 304] width 34 height 35
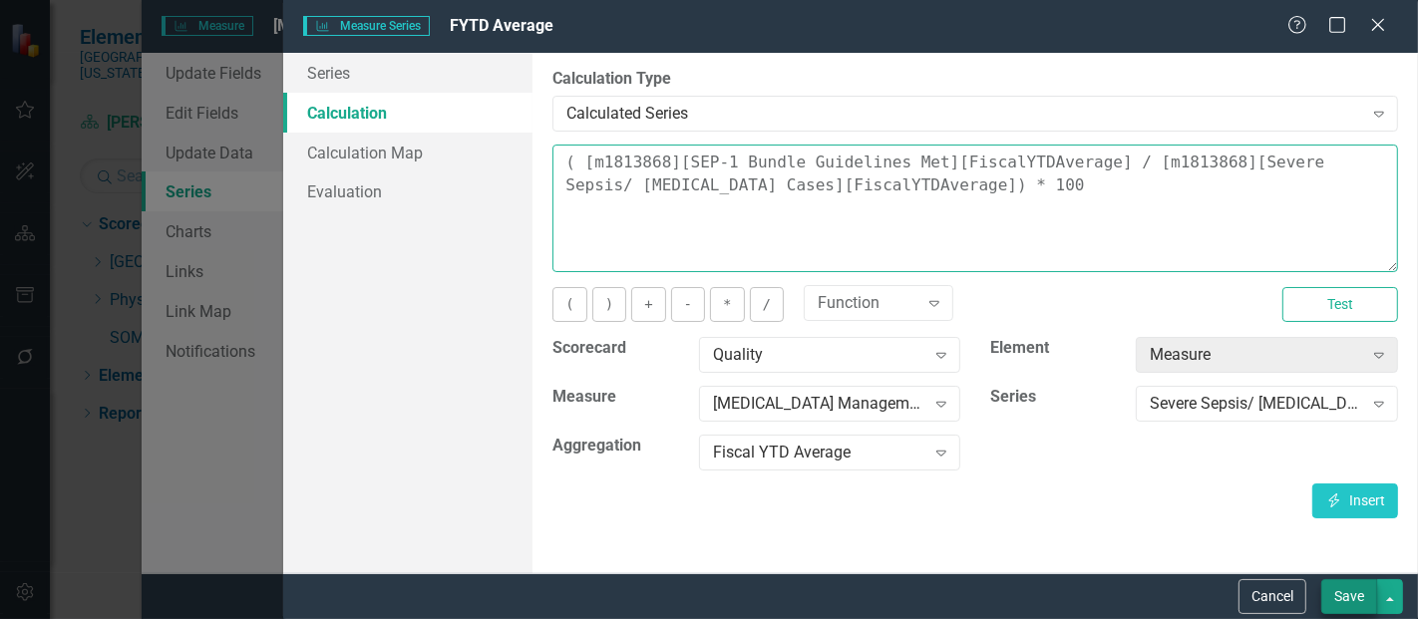
type textarea "( [m1813868][SEP-1 Bundle Guidelines Met][FiscalYTDAverage] / [m1813868][Severe…"
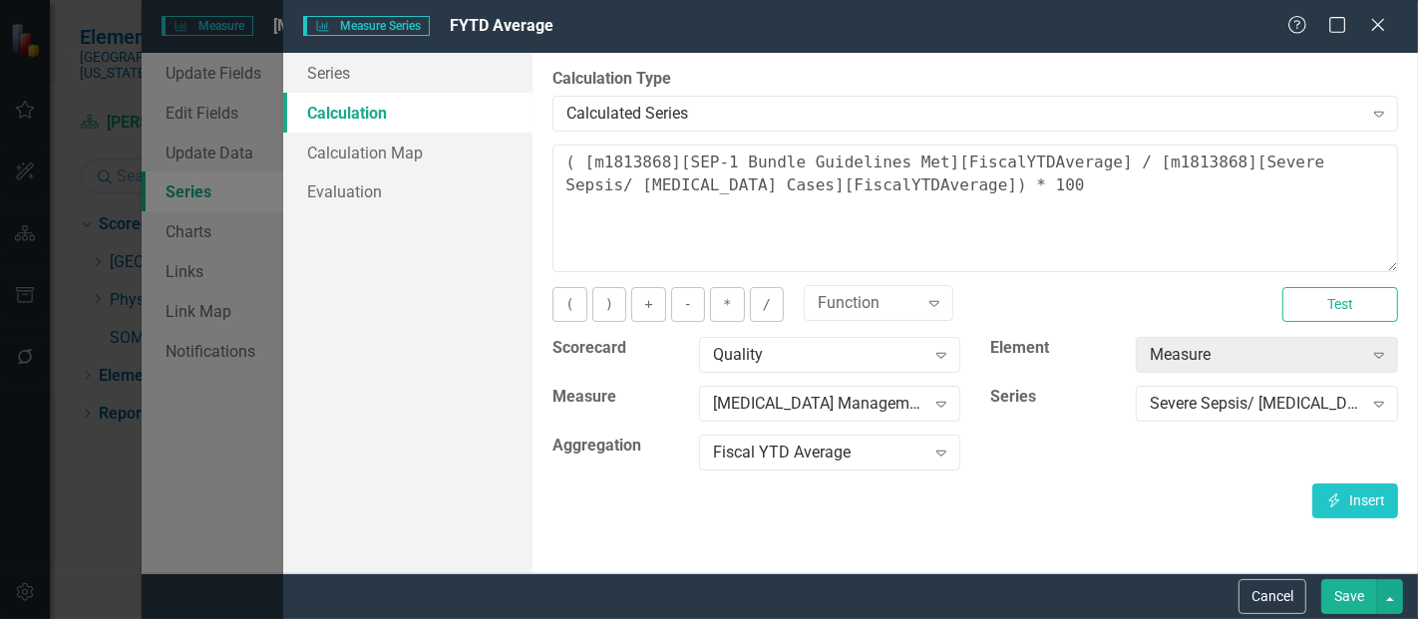
click at [1346, 597] on button "Save" at bounding box center [1350, 597] width 56 height 35
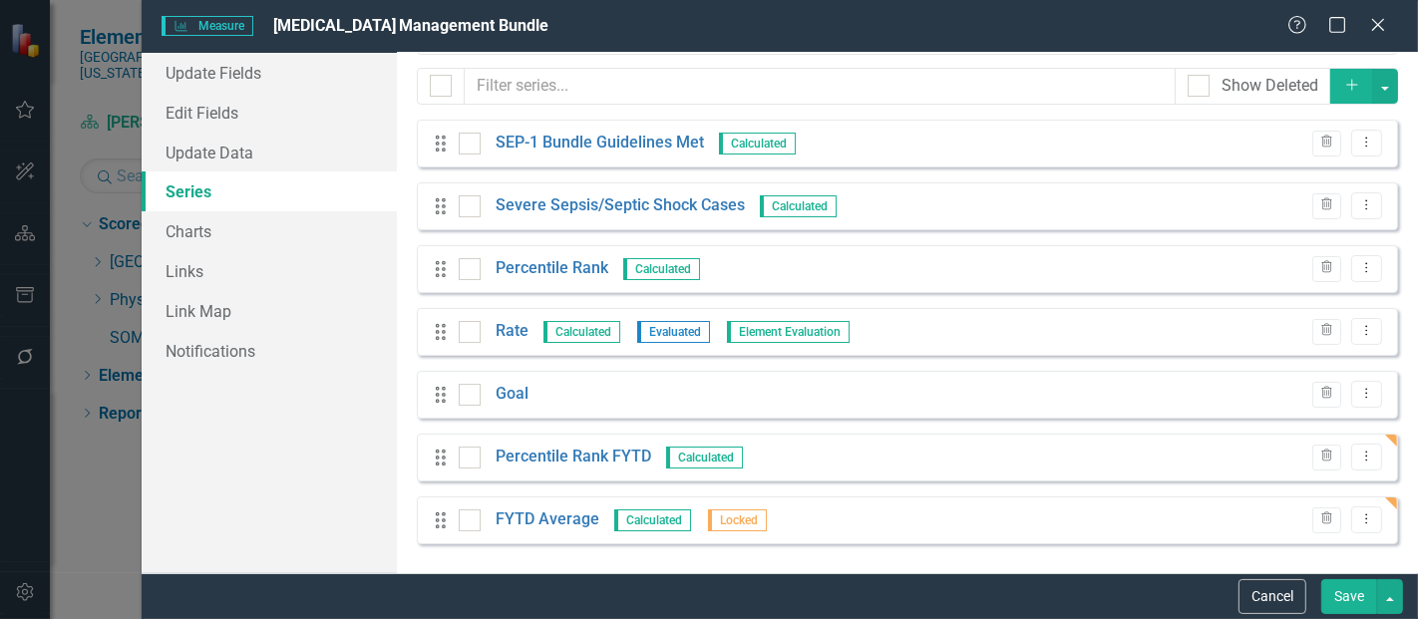
click at [1358, 344] on div "Drag Rate Calculated Evaluated Element Evaluation Trash Dropdown Menu" at bounding box center [908, 332] width 982 height 48
click at [1359, 329] on icon "Dropdown Menu" at bounding box center [1367, 330] width 17 height 13
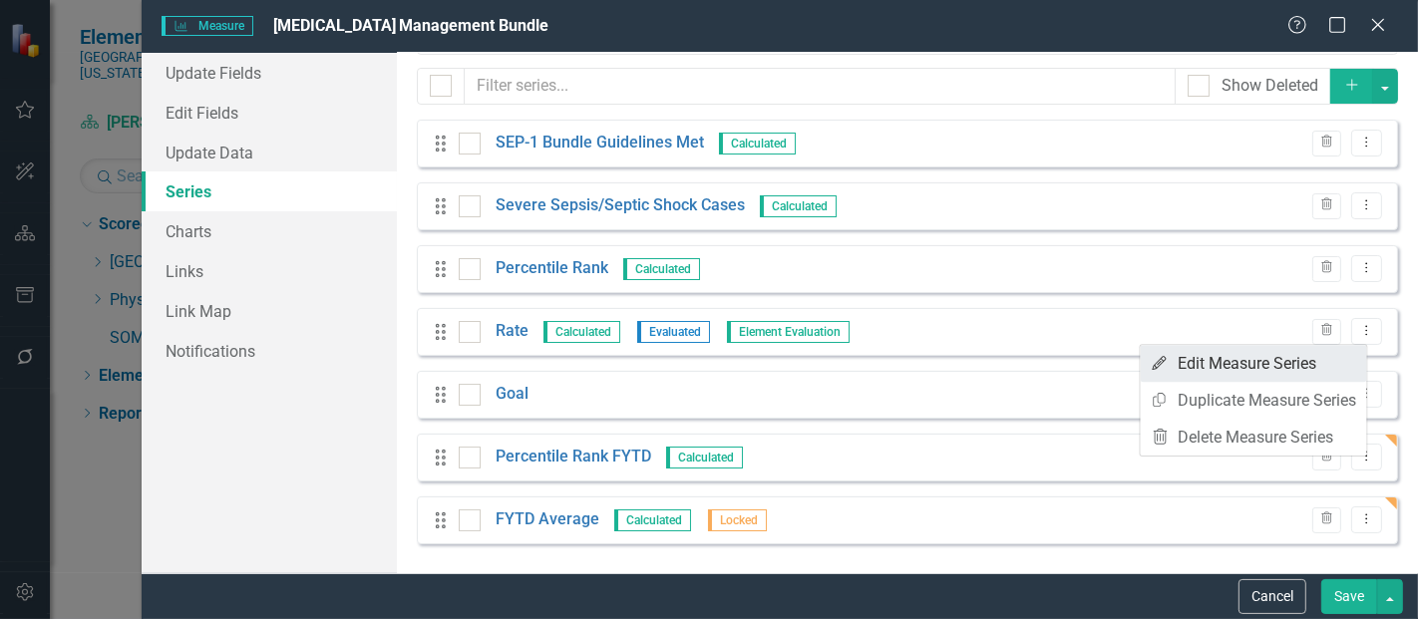
click at [1194, 357] on link "Edit Edit Measure Series" at bounding box center [1254, 363] width 226 height 37
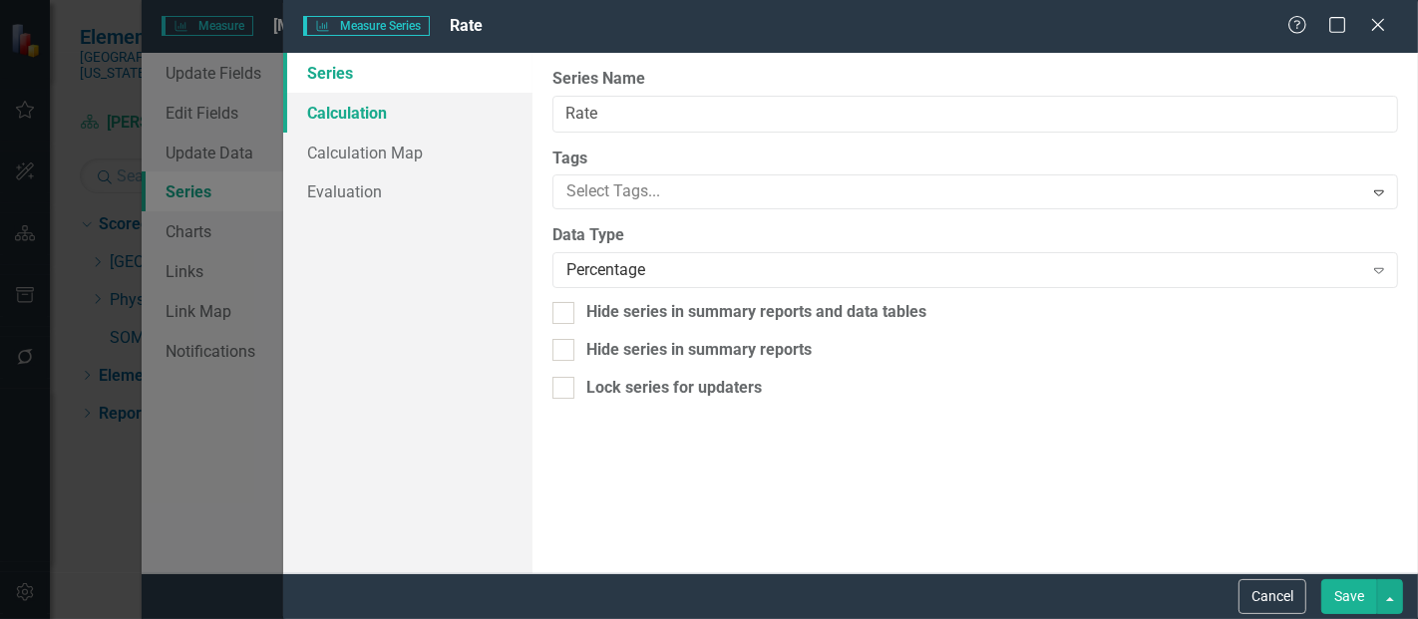
click at [376, 109] on link "Calculation" at bounding box center [407, 113] width 249 height 40
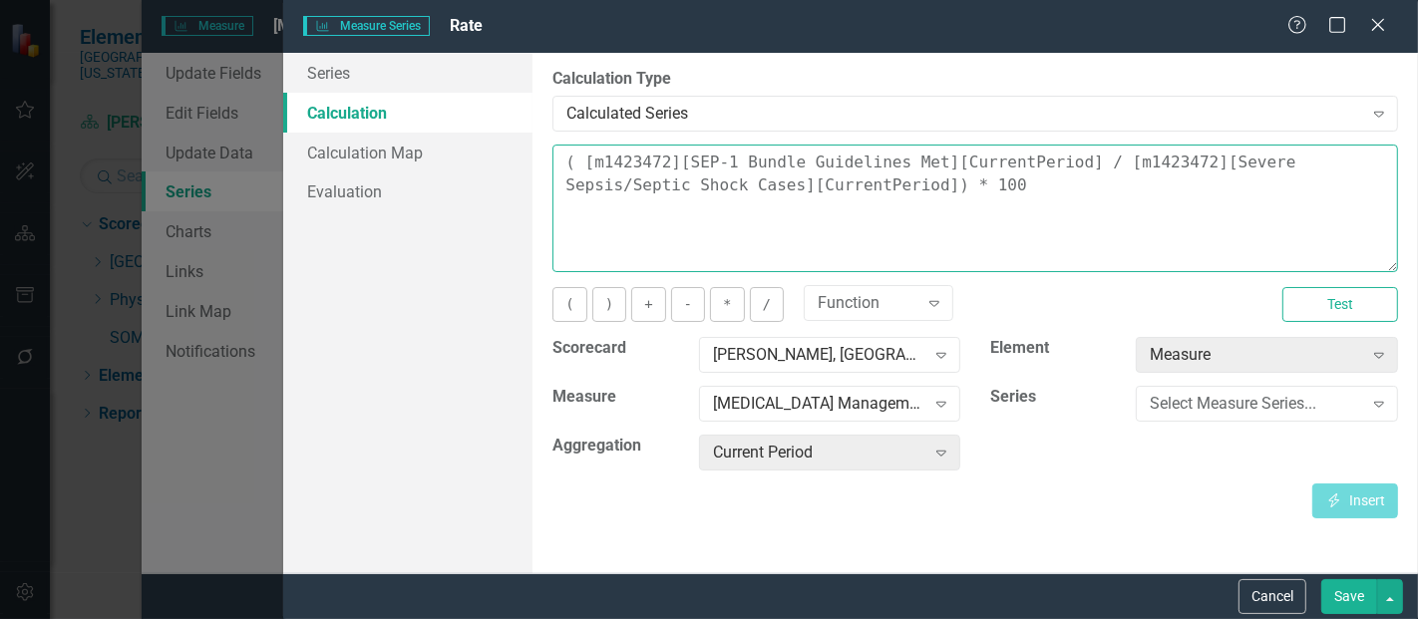
drag, startPoint x: 899, startPoint y: 197, endPoint x: 471, endPoint y: 116, distance: 435.5
click at [501, 135] on div "Series Calculation Calculation Map Evaluation From this page, you can edit the …" at bounding box center [850, 313] width 1135 height 521
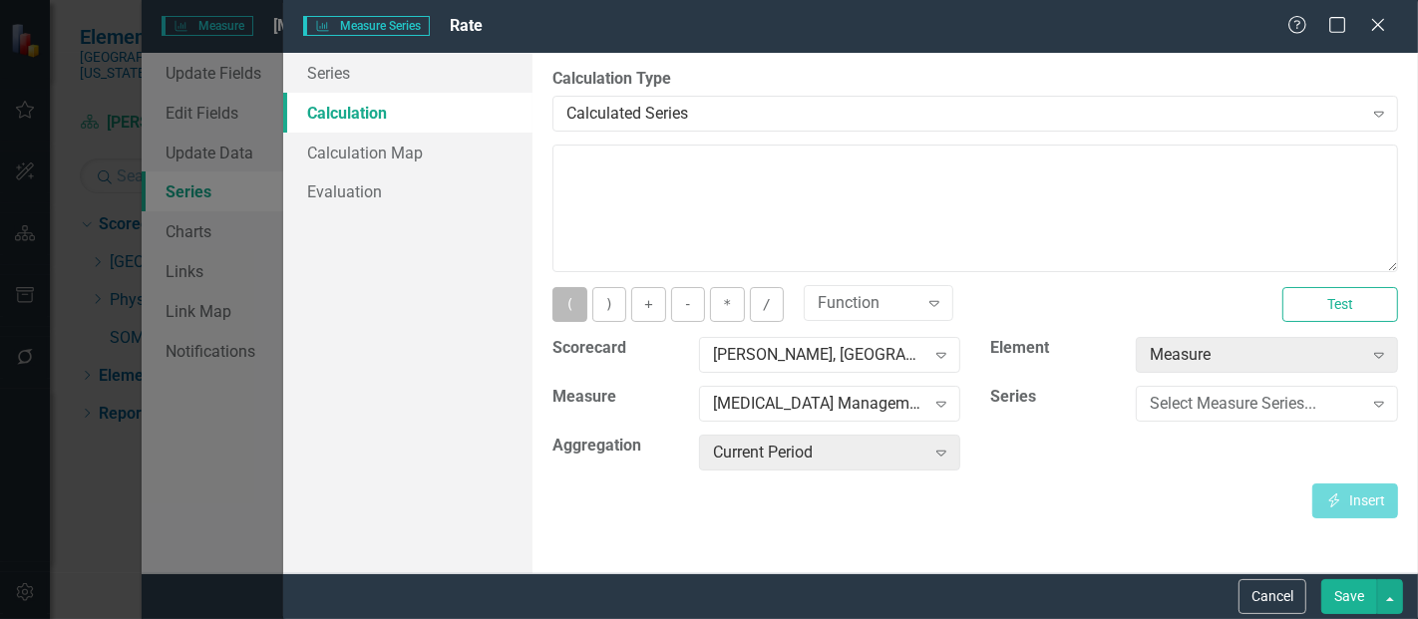
click at [574, 303] on button "(" at bounding box center [570, 304] width 34 height 35
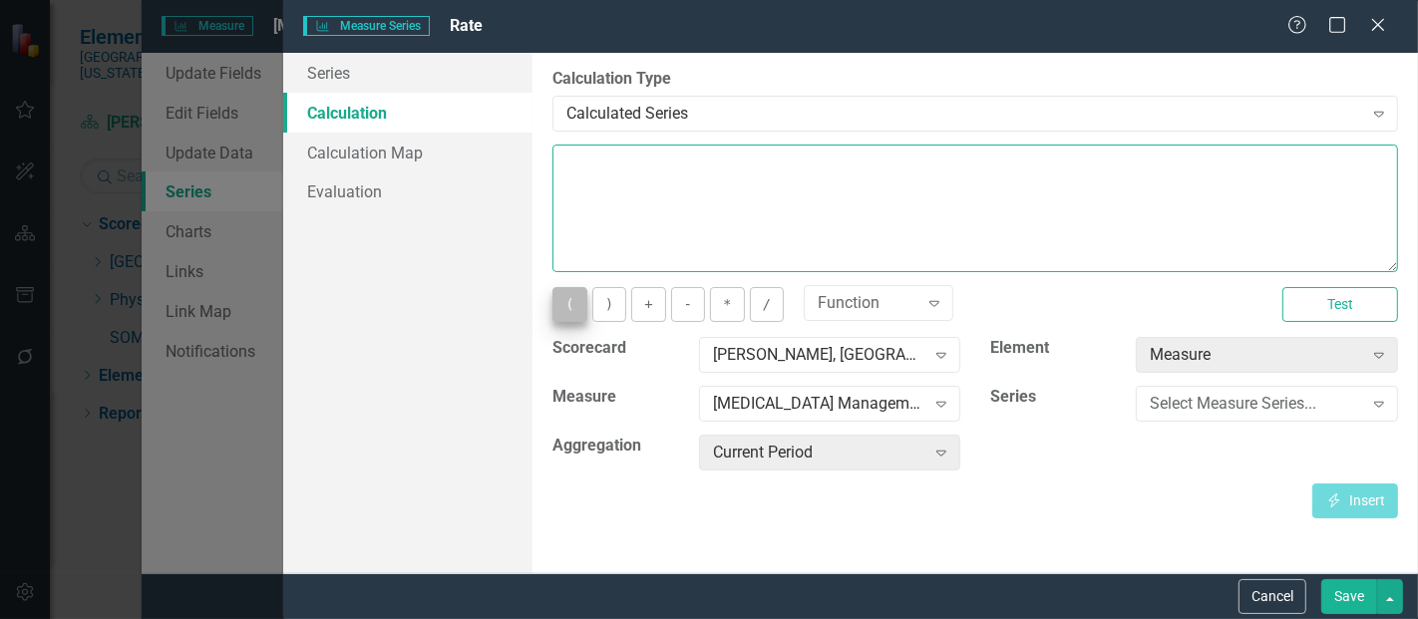
type textarea "("
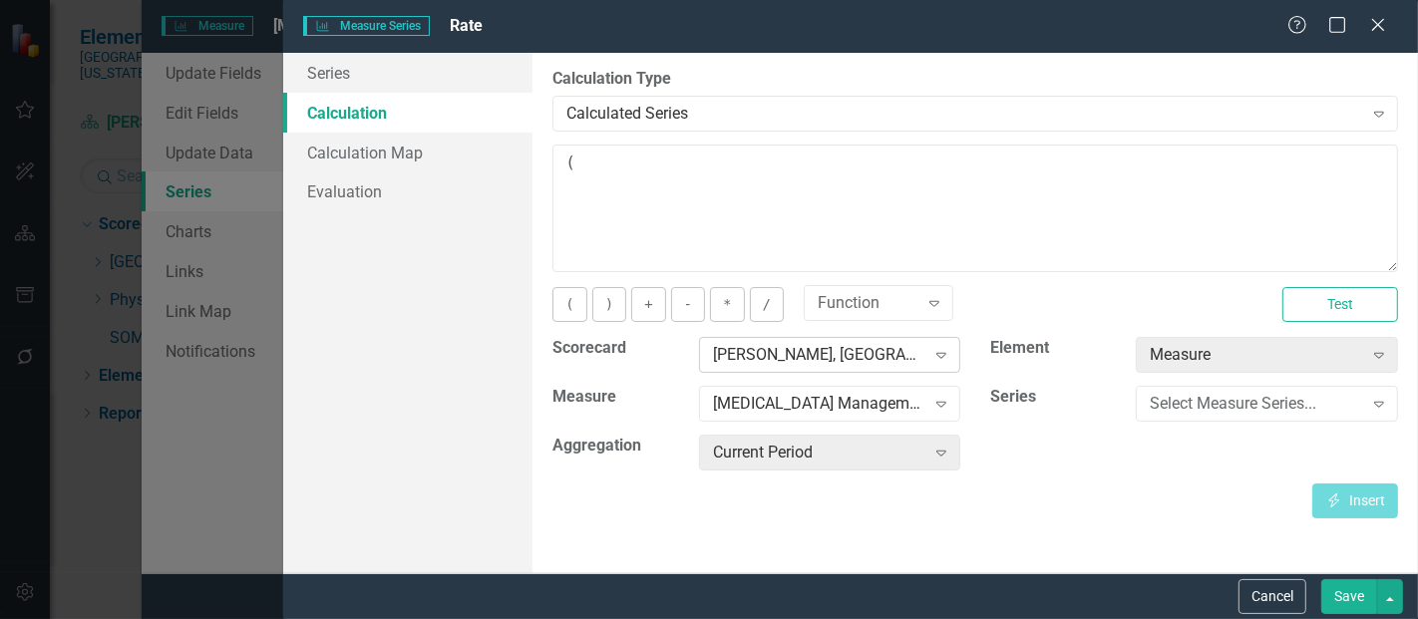
click at [826, 359] on div "[PERSON_NAME], [GEOGRAPHIC_DATA]" at bounding box center [819, 355] width 212 height 23
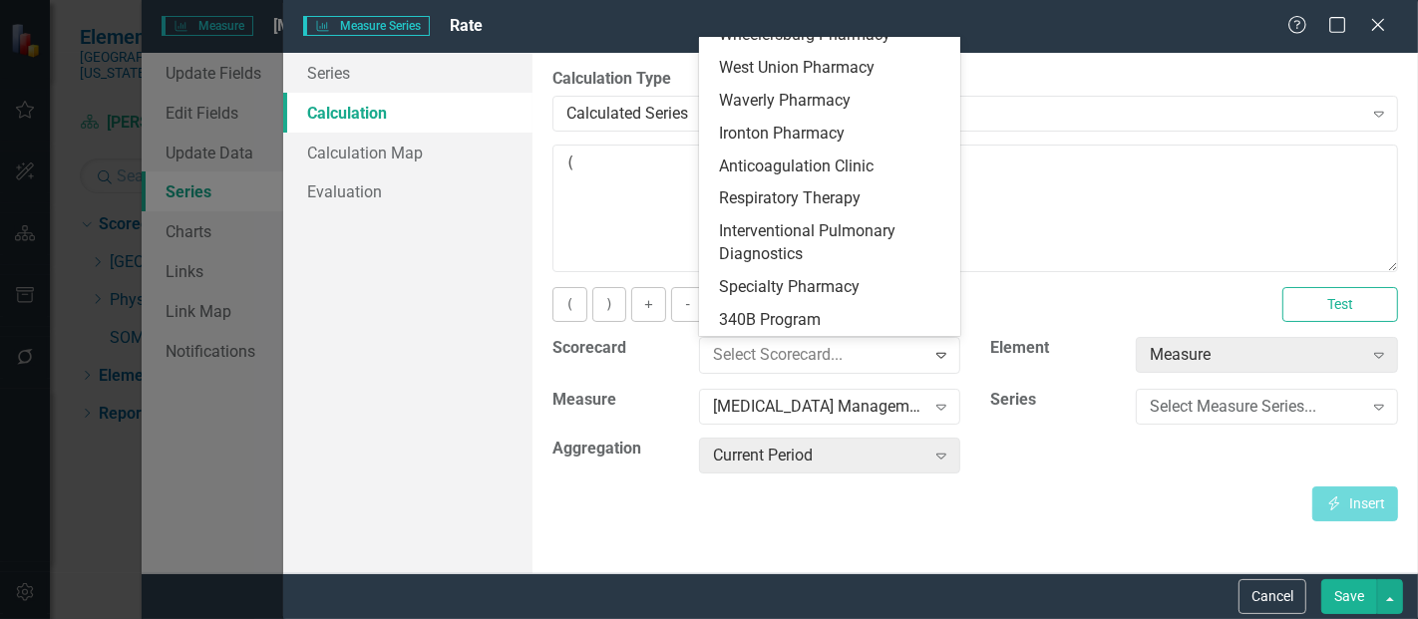
scroll to position [0, 0]
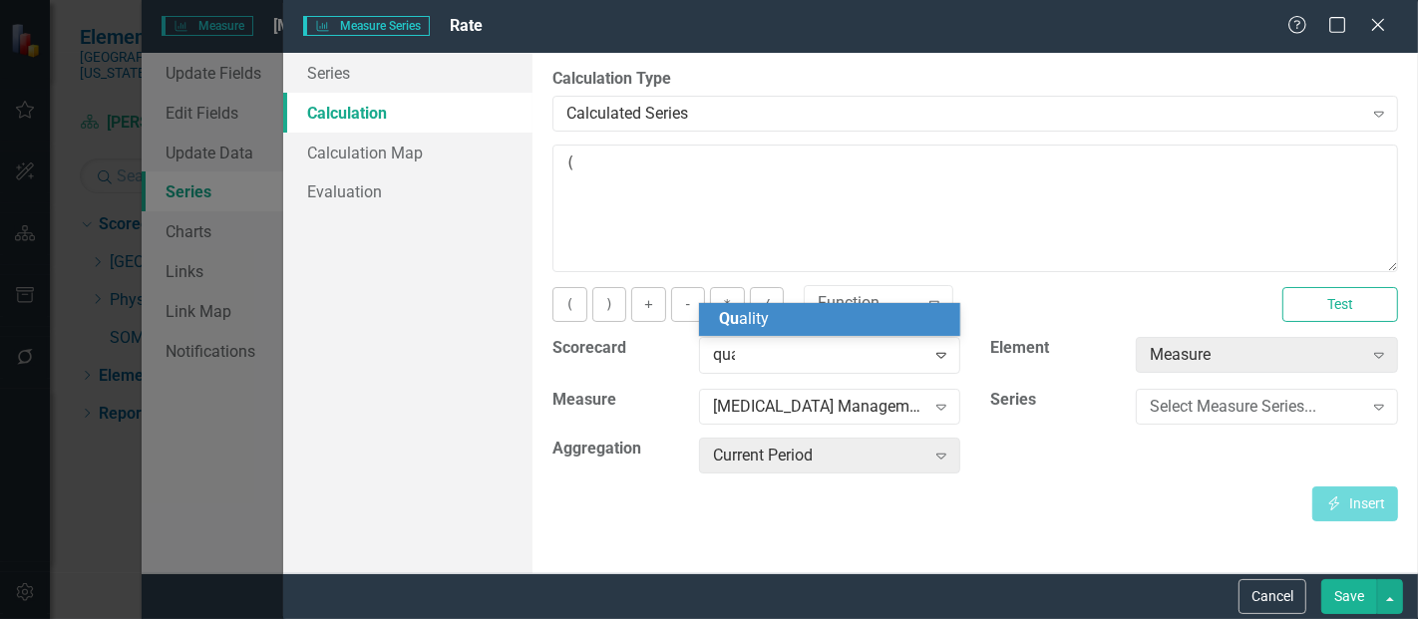
type input "qual"
click at [792, 326] on div "Qual ity" at bounding box center [834, 319] width 230 height 23
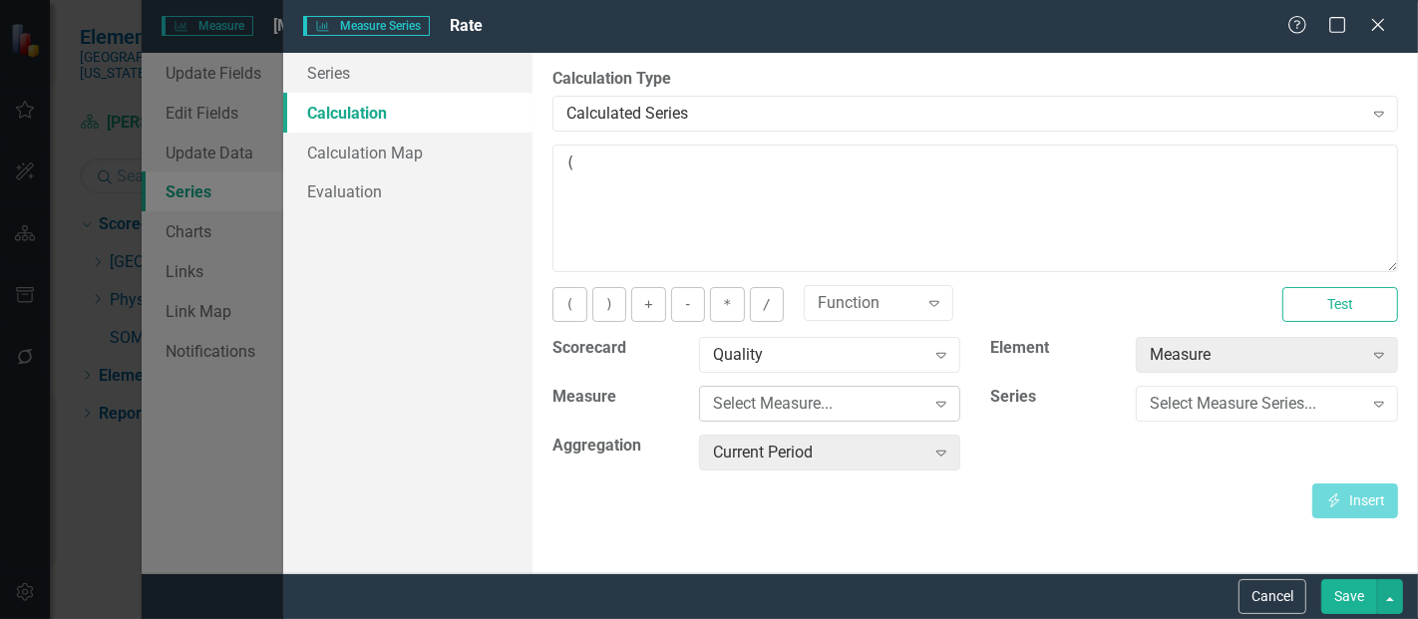
click at [791, 404] on div "Select Measure..." at bounding box center [819, 404] width 212 height 23
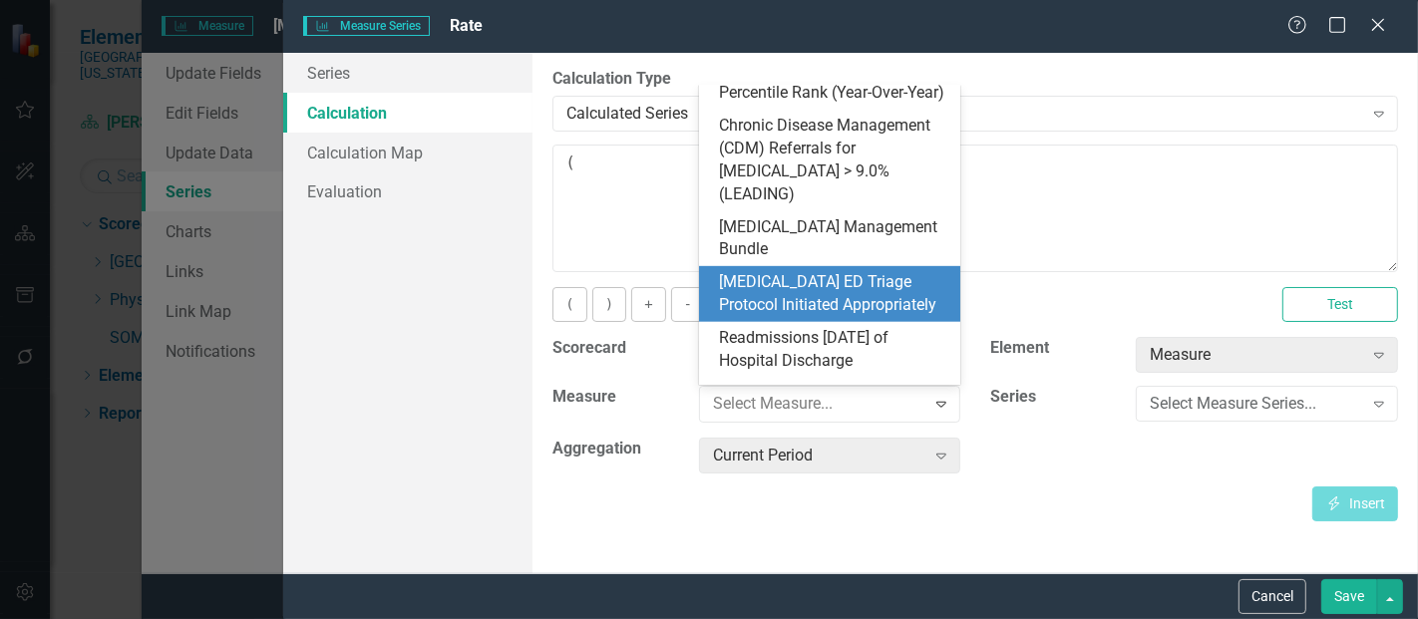
scroll to position [951, 0]
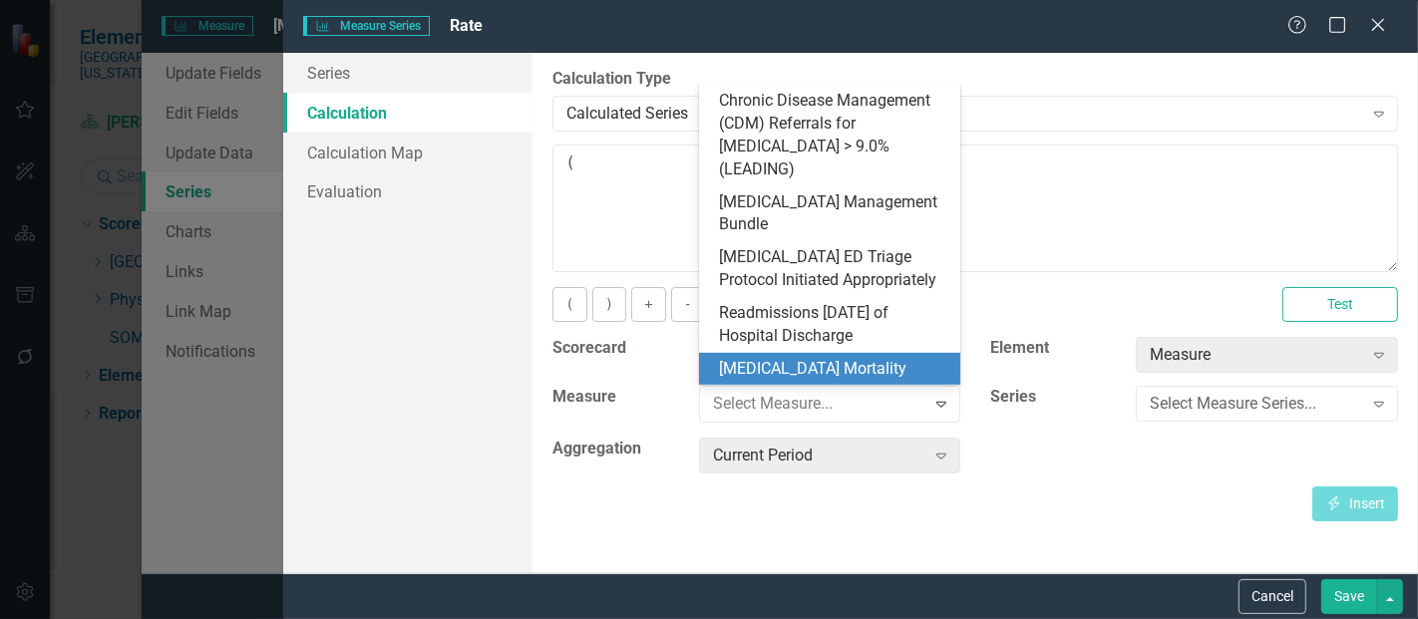
click at [776, 367] on div "[MEDICAL_DATA] Mortality" at bounding box center [834, 369] width 230 height 23
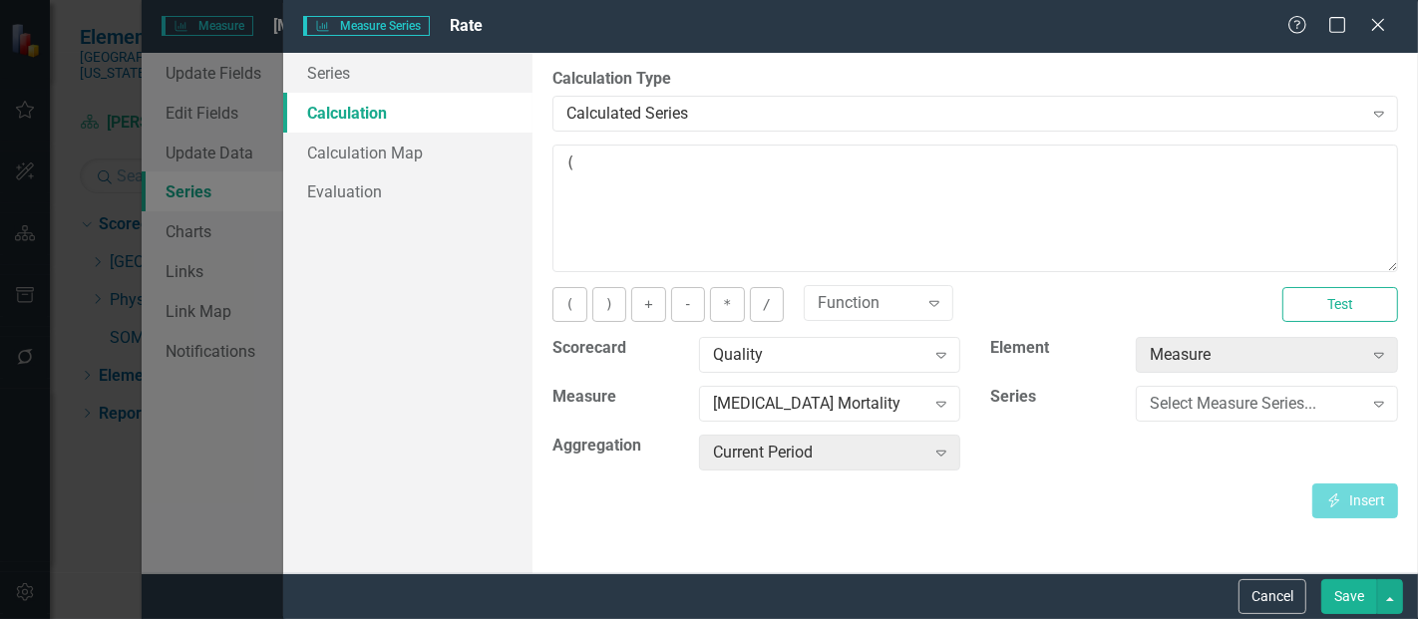
click at [1194, 422] on div "Select Measure Series... Expand" at bounding box center [1267, 410] width 292 height 49
click at [1217, 395] on div "Select Measure Series..." at bounding box center [1256, 404] width 212 height 23
click at [894, 507] on div "Insert Insert" at bounding box center [976, 501] width 846 height 35
click at [877, 407] on div "[MEDICAL_DATA] Mortality" at bounding box center [819, 404] width 212 height 23
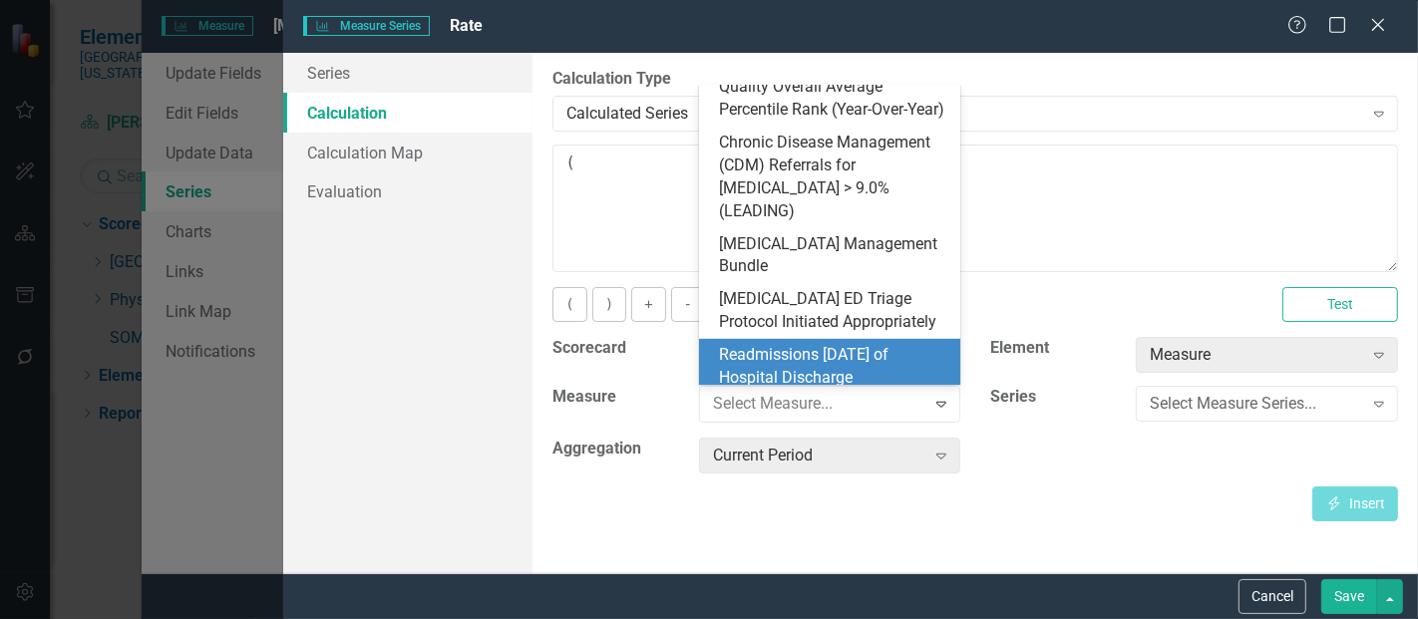
scroll to position [909, 0]
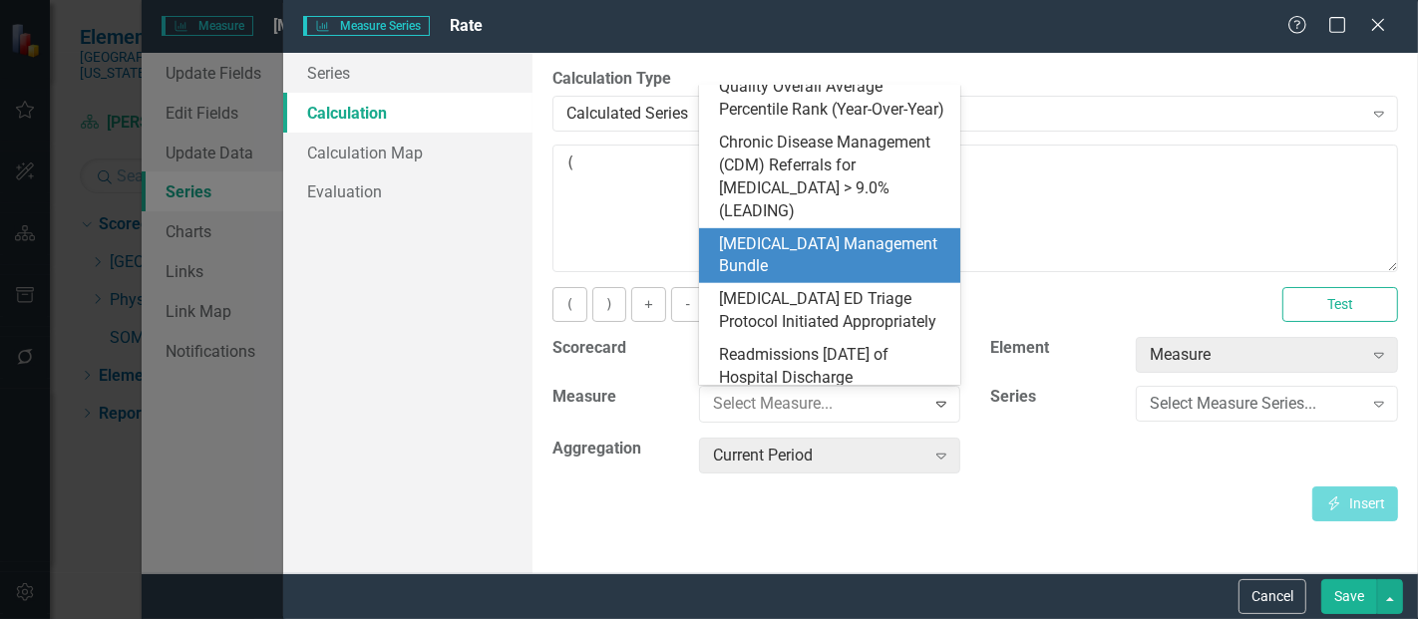
click at [800, 244] on div "[MEDICAL_DATA] Management Bundle" at bounding box center [834, 256] width 230 height 46
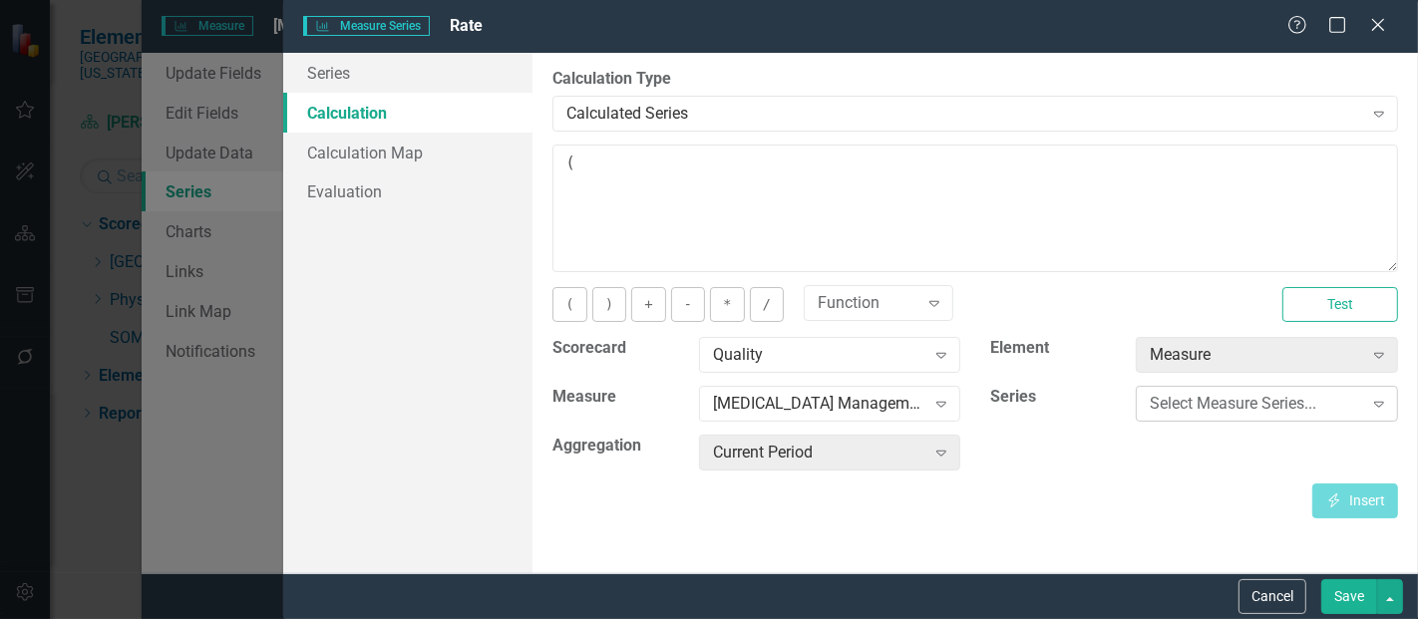
click at [1170, 411] on div "Select Measure Series..." at bounding box center [1256, 404] width 212 height 23
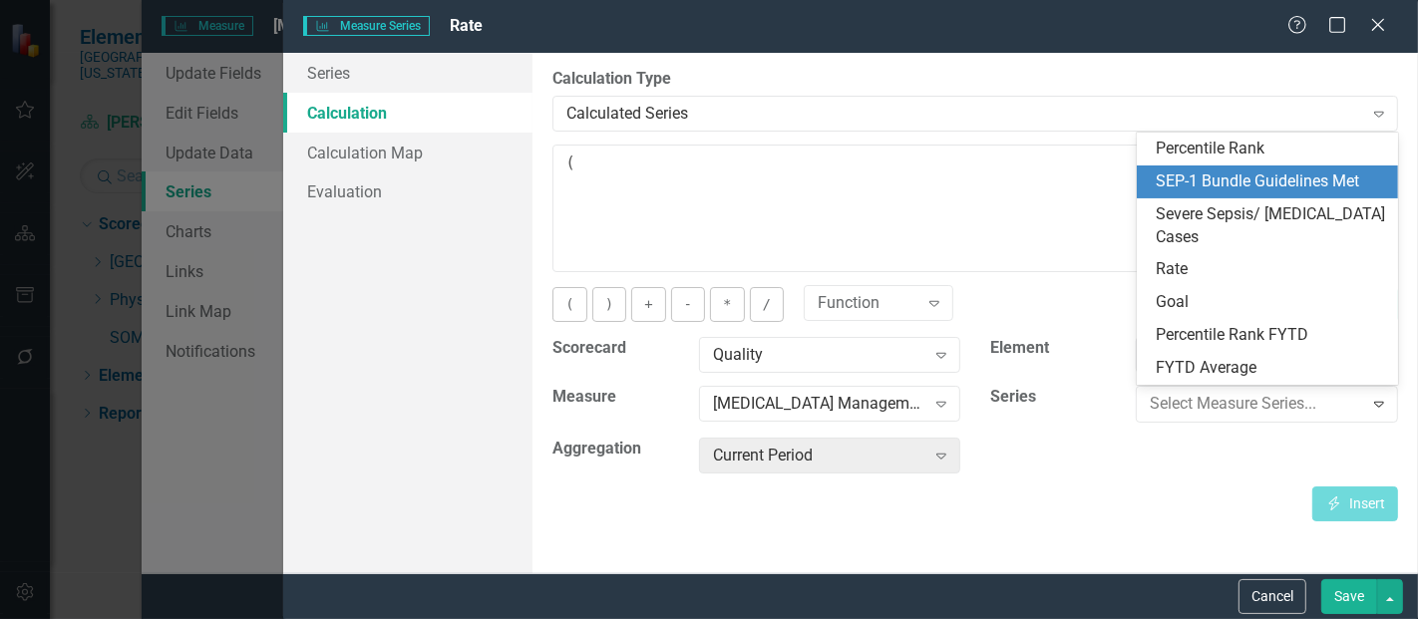
click at [1211, 192] on div "SEP-1 Bundle Guidelines Met" at bounding box center [1272, 182] width 230 height 23
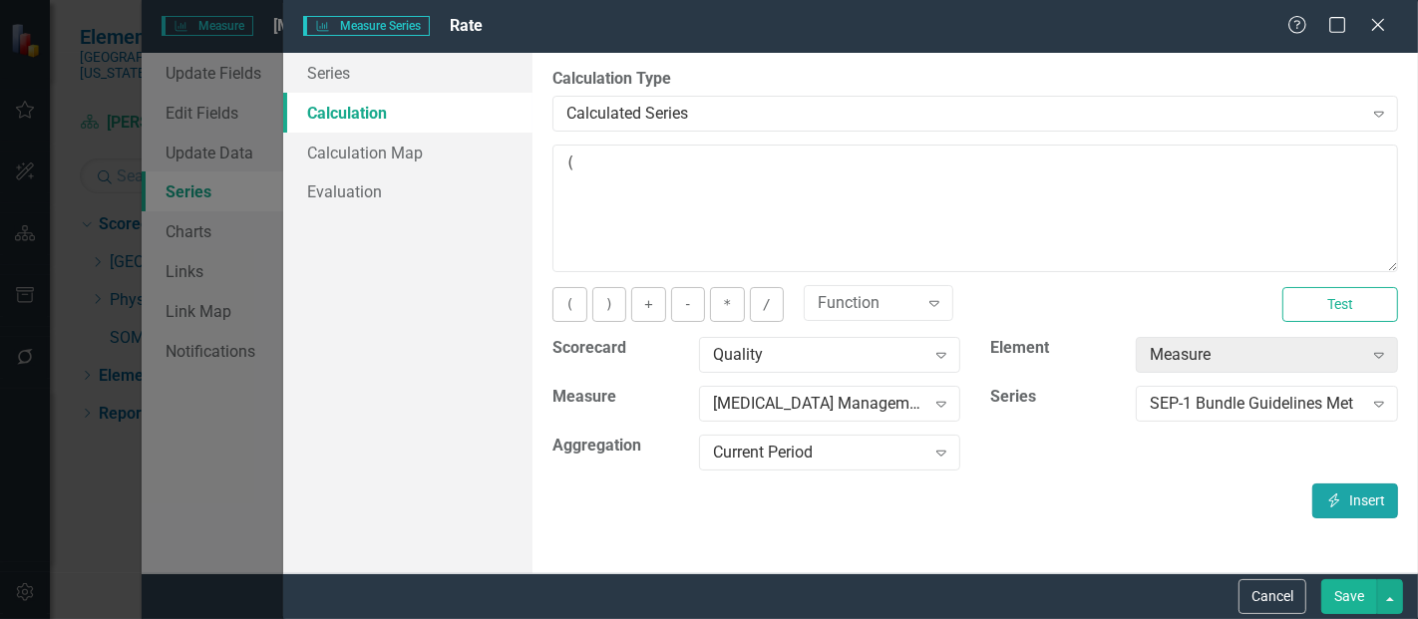
click at [1334, 503] on icon "button" at bounding box center [1335, 501] width 11 height 14
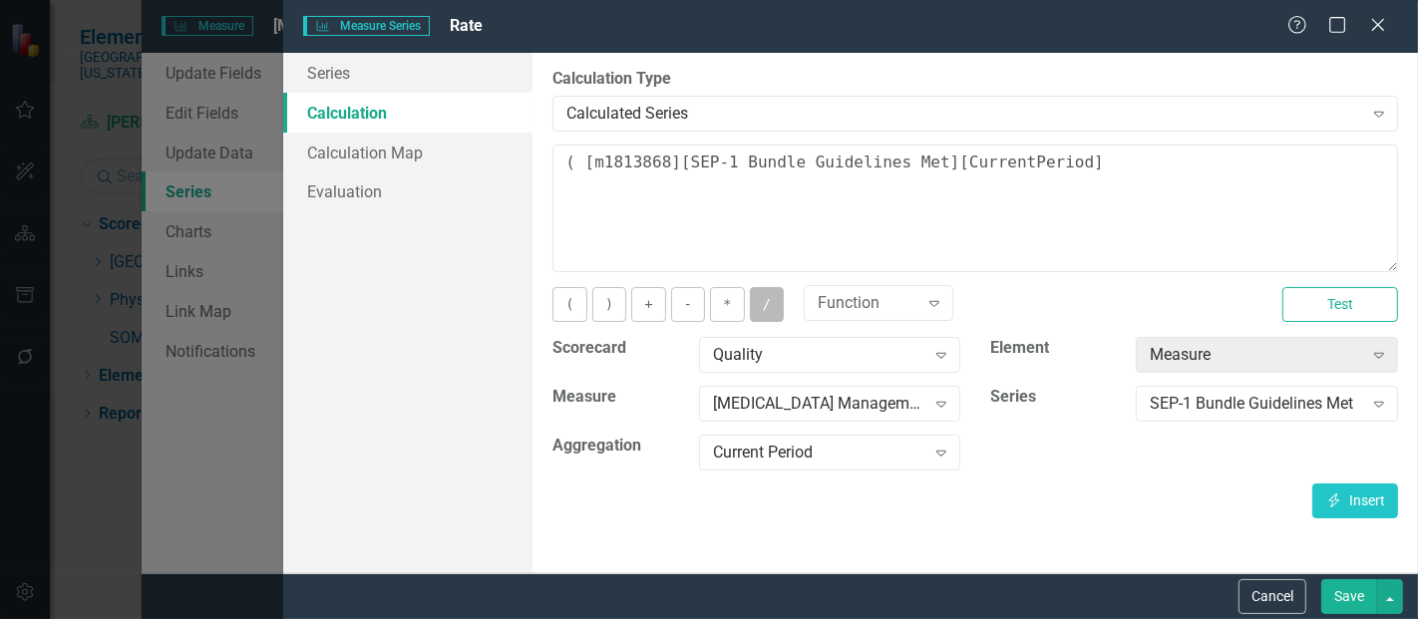
click at [766, 312] on button "/" at bounding box center [767, 304] width 34 height 35
click at [1258, 406] on div "SEP-1 Bundle Guidelines Met" at bounding box center [1256, 404] width 212 height 23
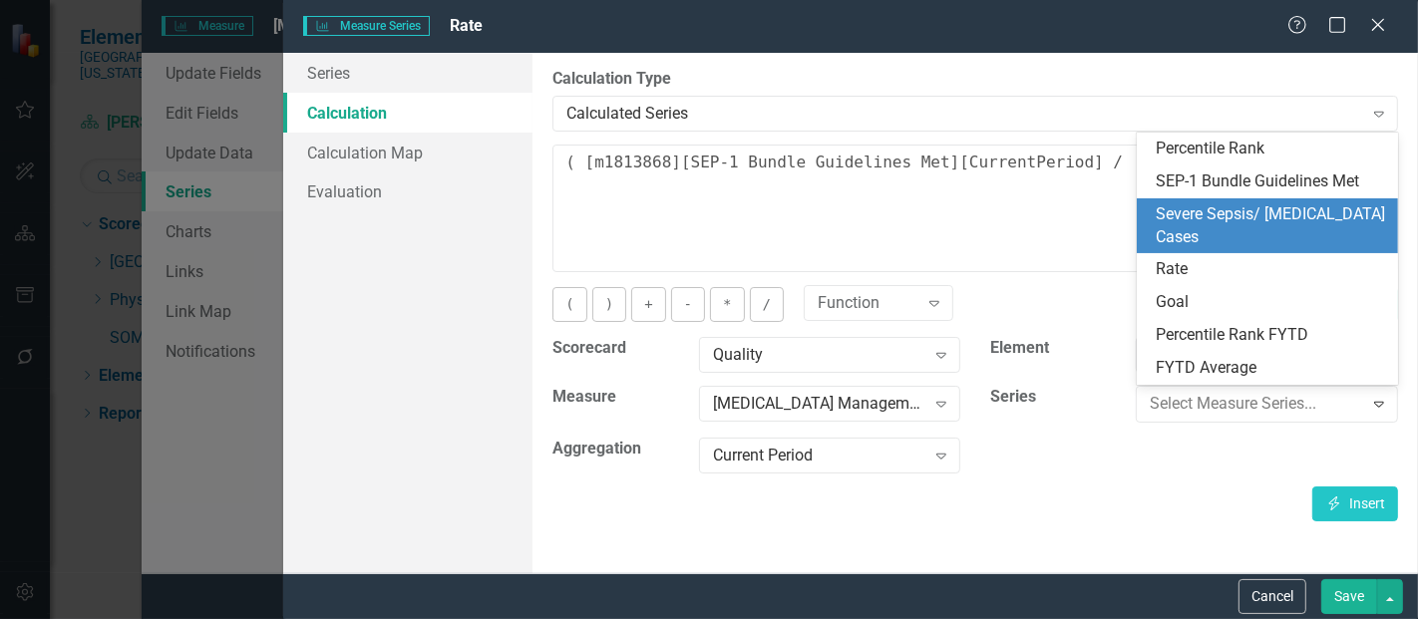
click at [1224, 221] on div "Severe Sepsis/ [MEDICAL_DATA] Cases" at bounding box center [1272, 226] width 230 height 46
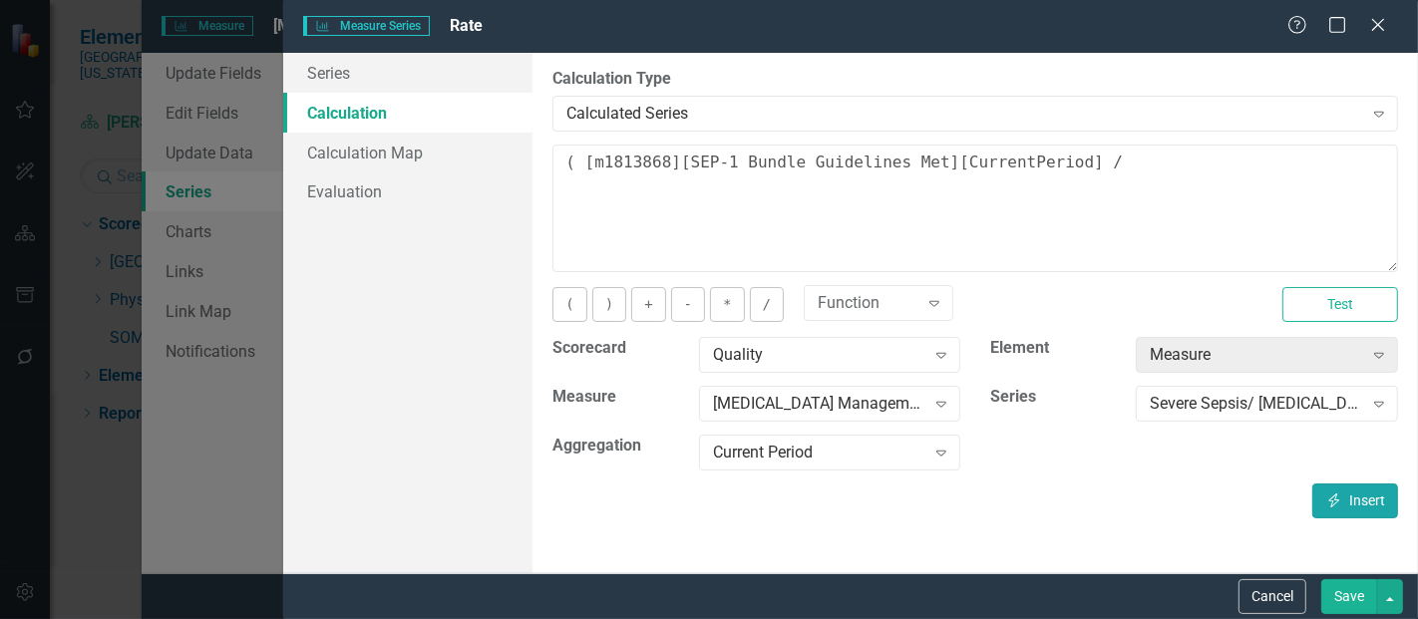
click at [1368, 497] on button "Insert Insert" at bounding box center [1356, 501] width 86 height 35
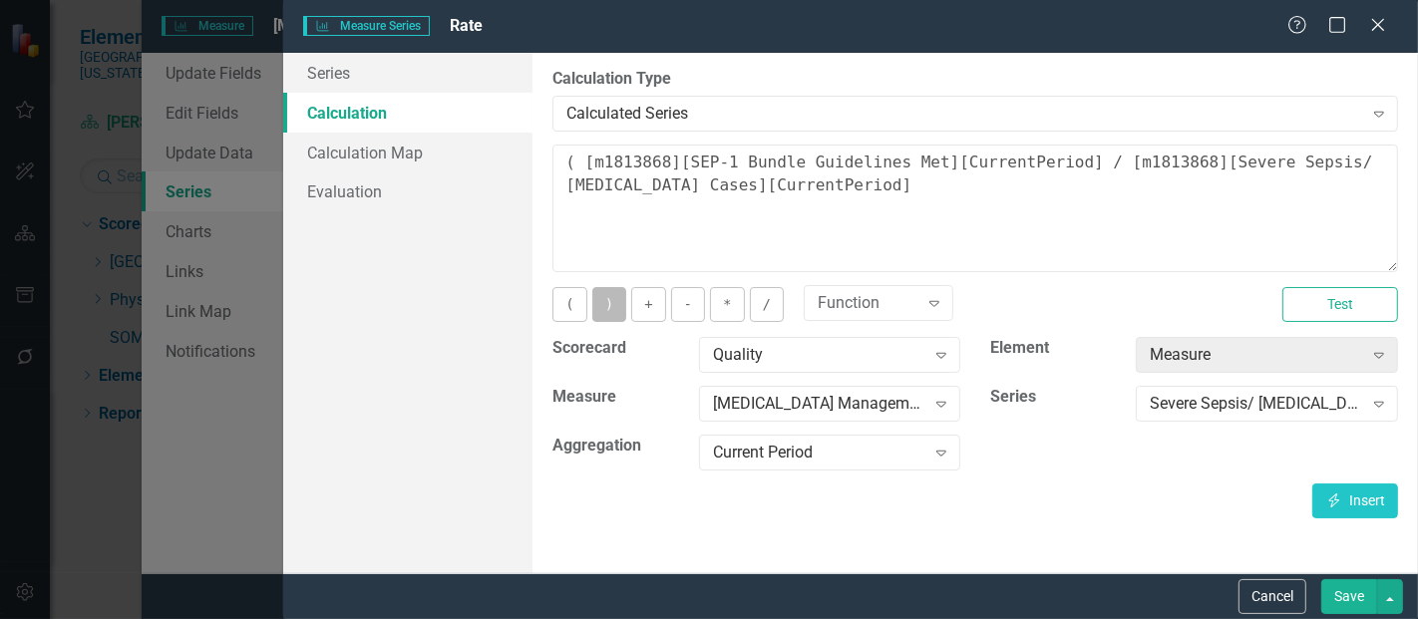
click at [604, 311] on button ")" at bounding box center [610, 304] width 34 height 35
click at [729, 308] on button "*" at bounding box center [727, 304] width 34 height 35
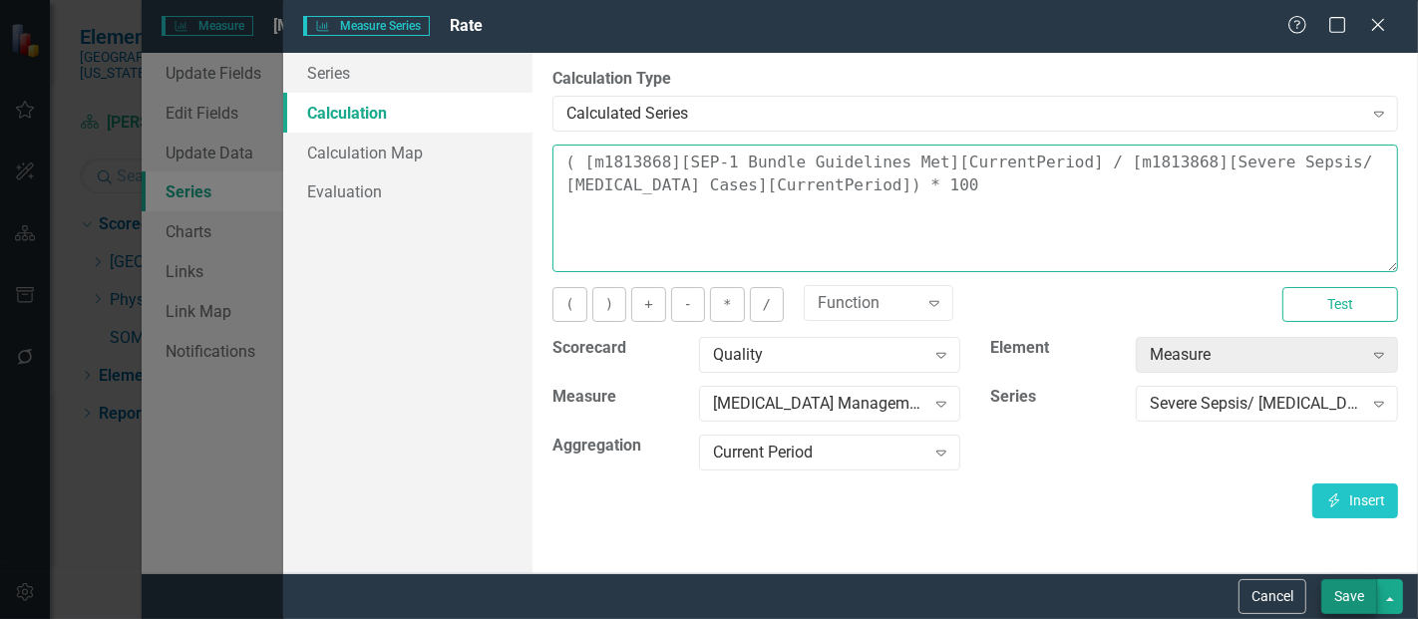
type textarea "( [m1813868][SEP-1 Bundle Guidelines Met][CurrentPeriod] / [m1813868][Severe Se…"
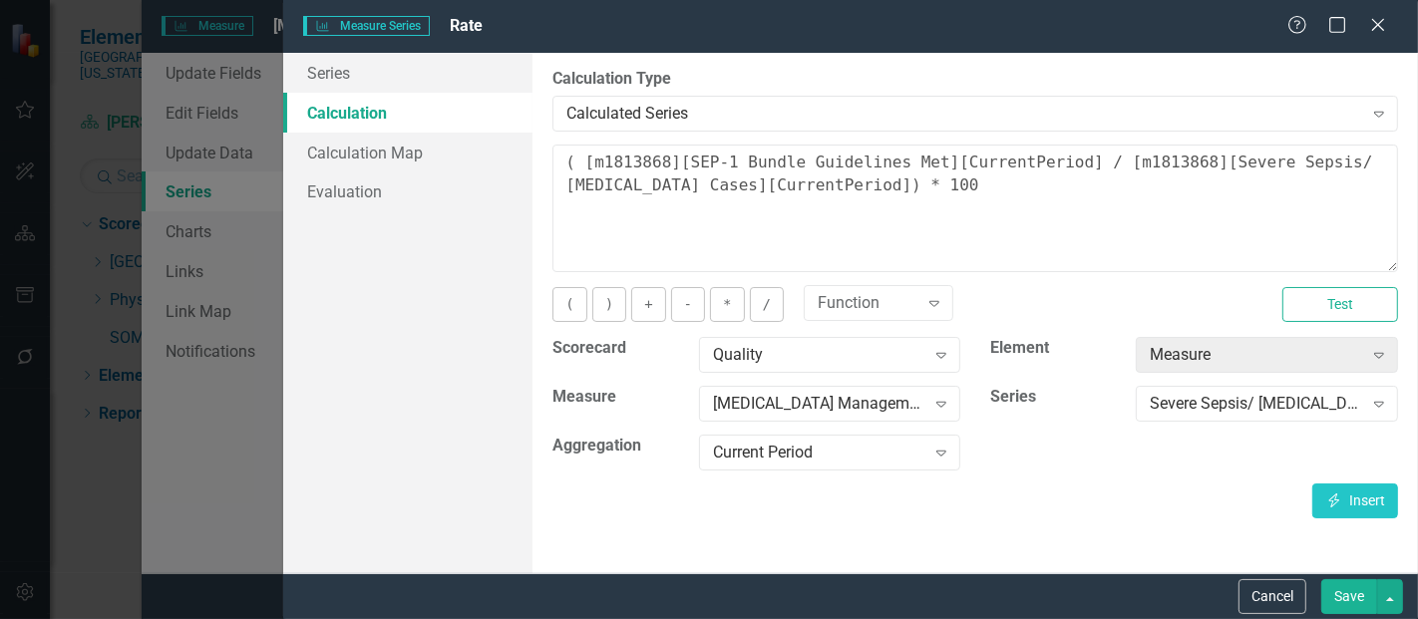
click at [1348, 600] on button "Save" at bounding box center [1350, 597] width 56 height 35
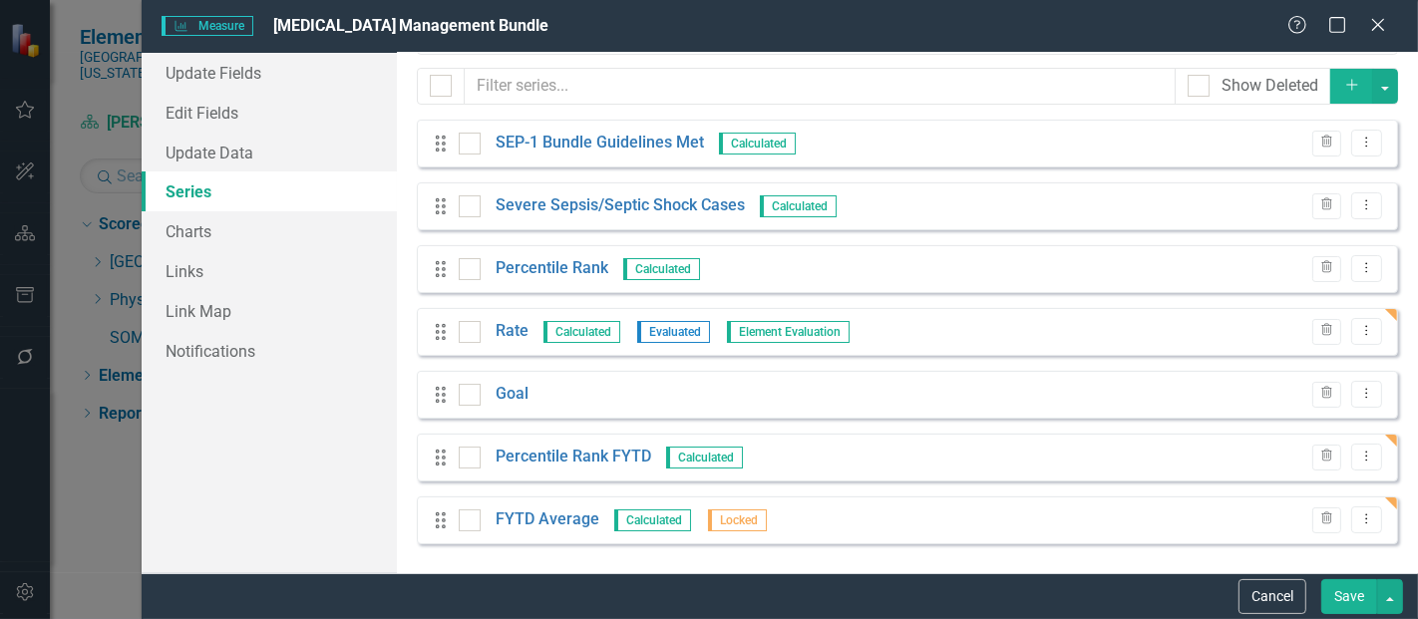
click at [1341, 597] on button "Save" at bounding box center [1350, 597] width 56 height 35
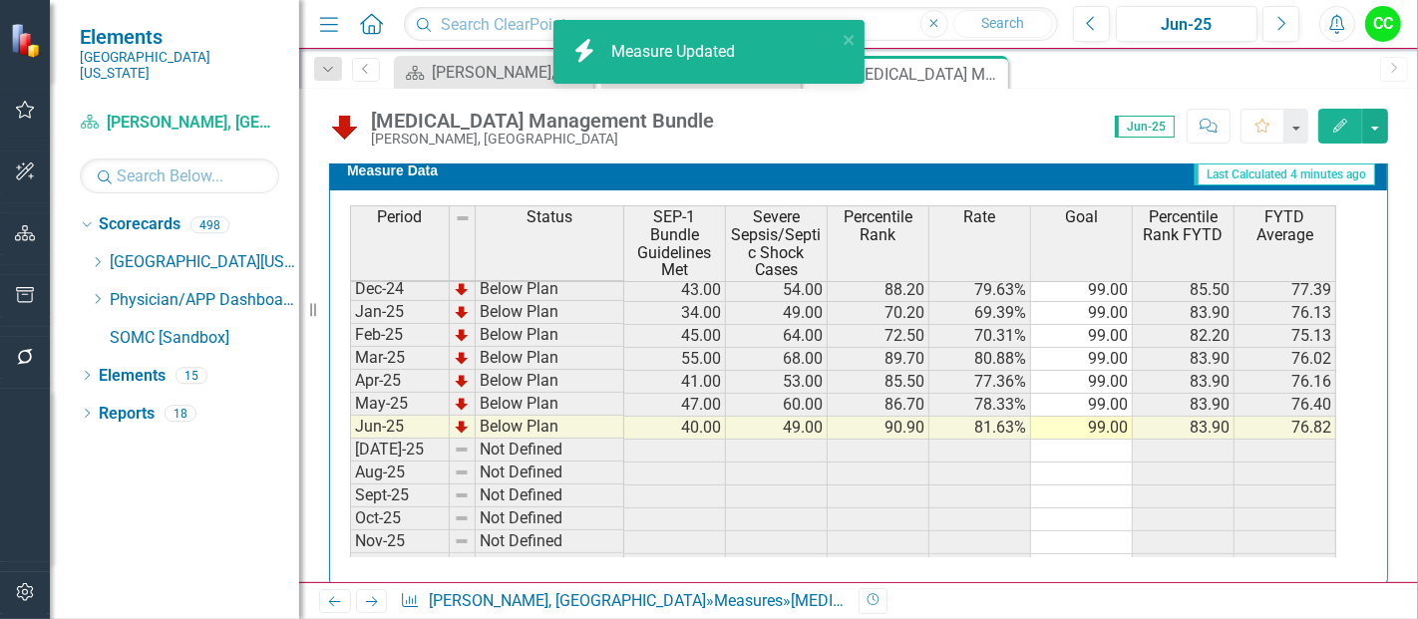
scroll to position [0, 0]
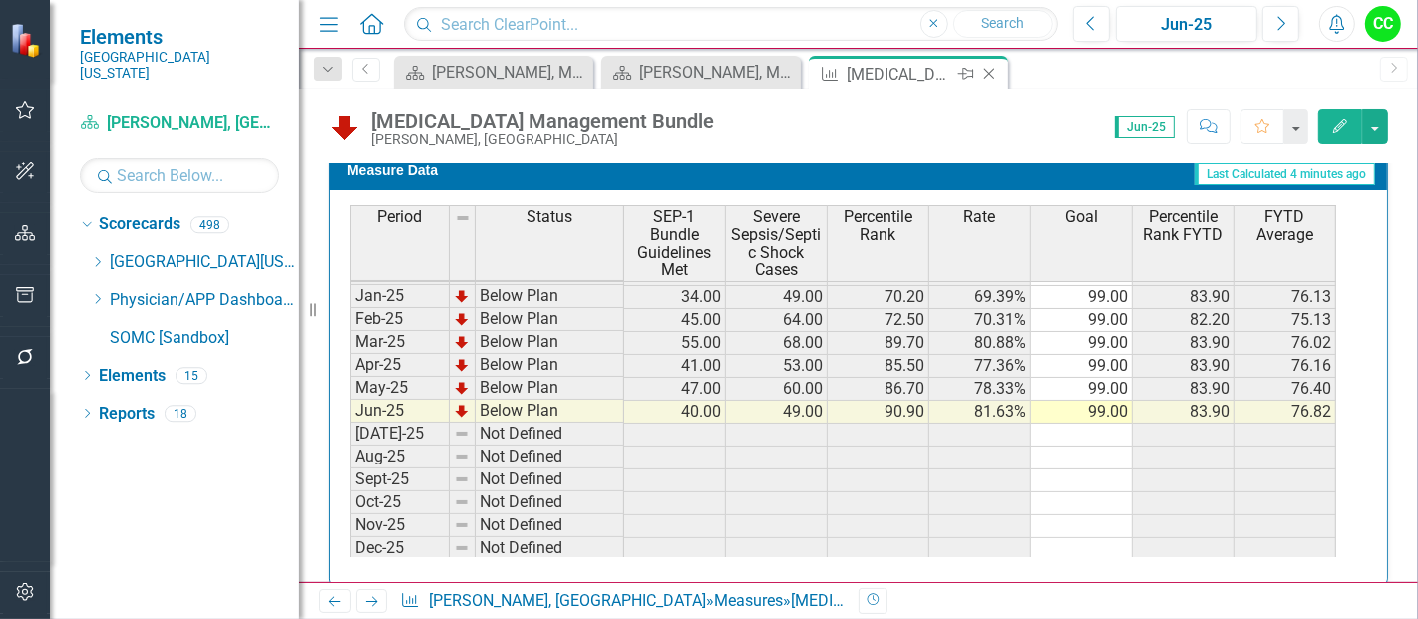
click at [994, 72] on icon "Close" at bounding box center [990, 74] width 20 height 16
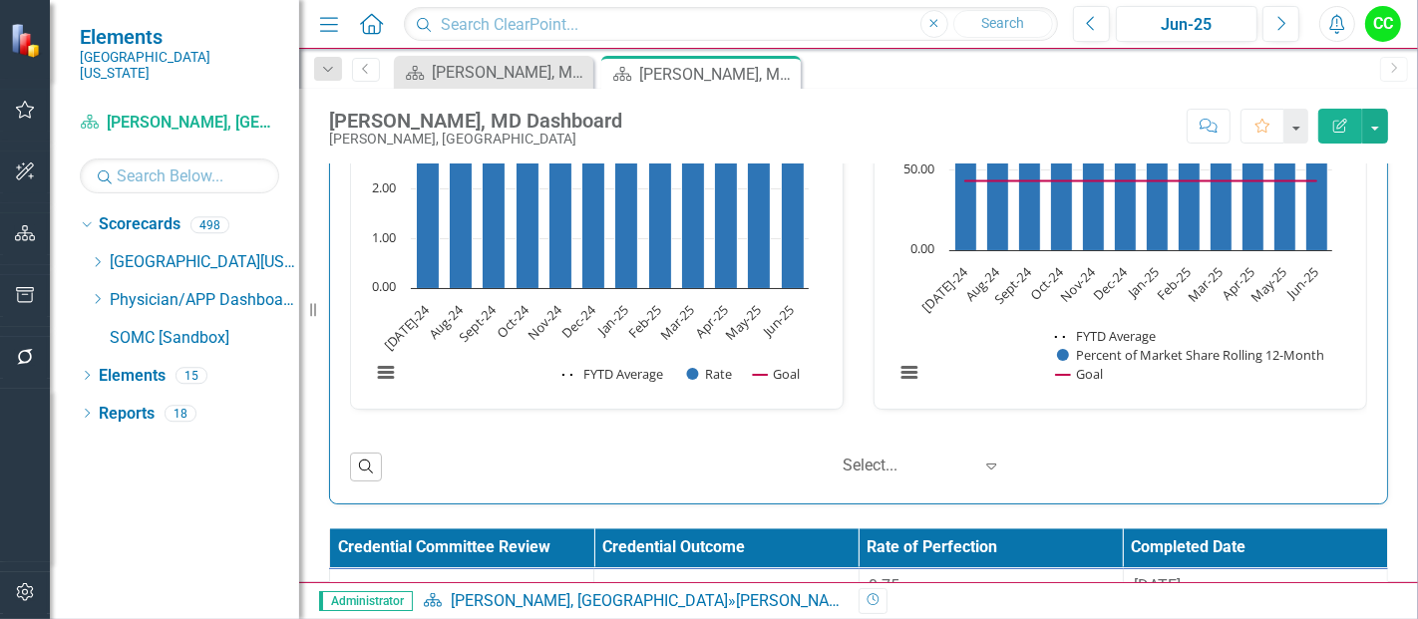
scroll to position [3433, 0]
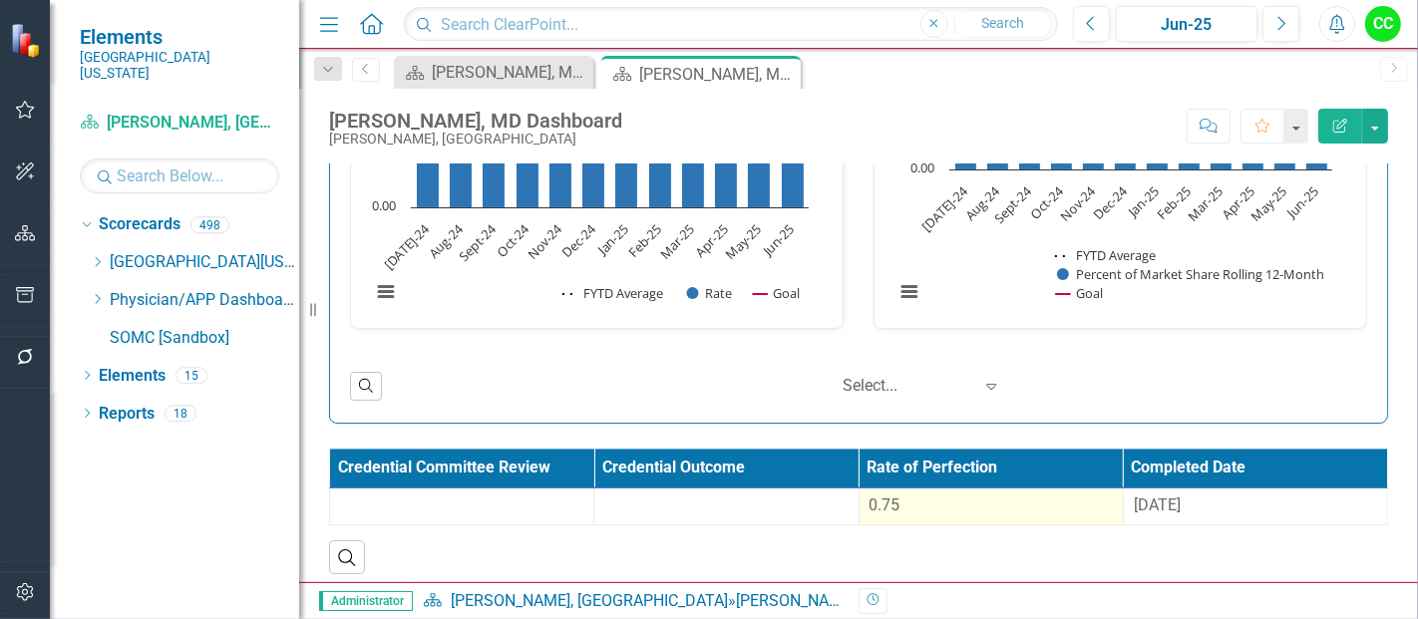
click at [907, 495] on div "0.75" at bounding box center [991, 506] width 243 height 23
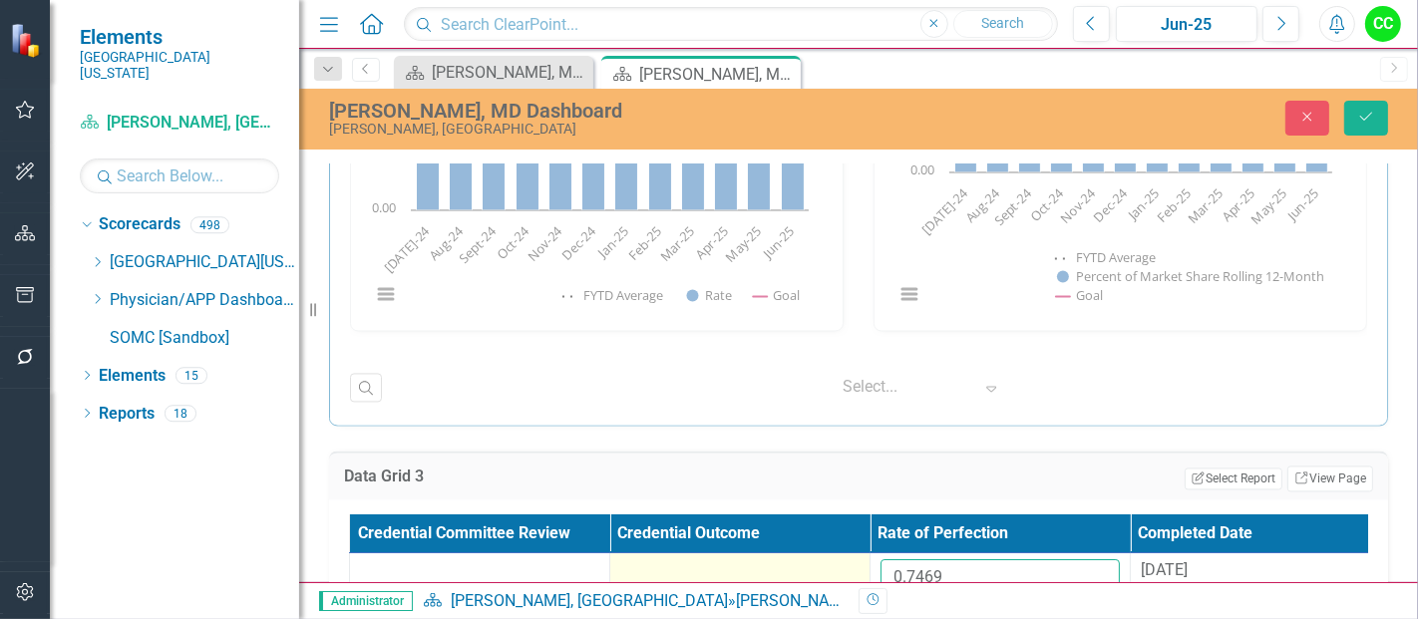
drag, startPoint x: 961, startPoint y: 563, endPoint x: 853, endPoint y: 552, distance: 108.3
click at [853, 554] on tr "0.7469 8/11/25" at bounding box center [870, 586] width 1041 height 65
paste input "51593333"
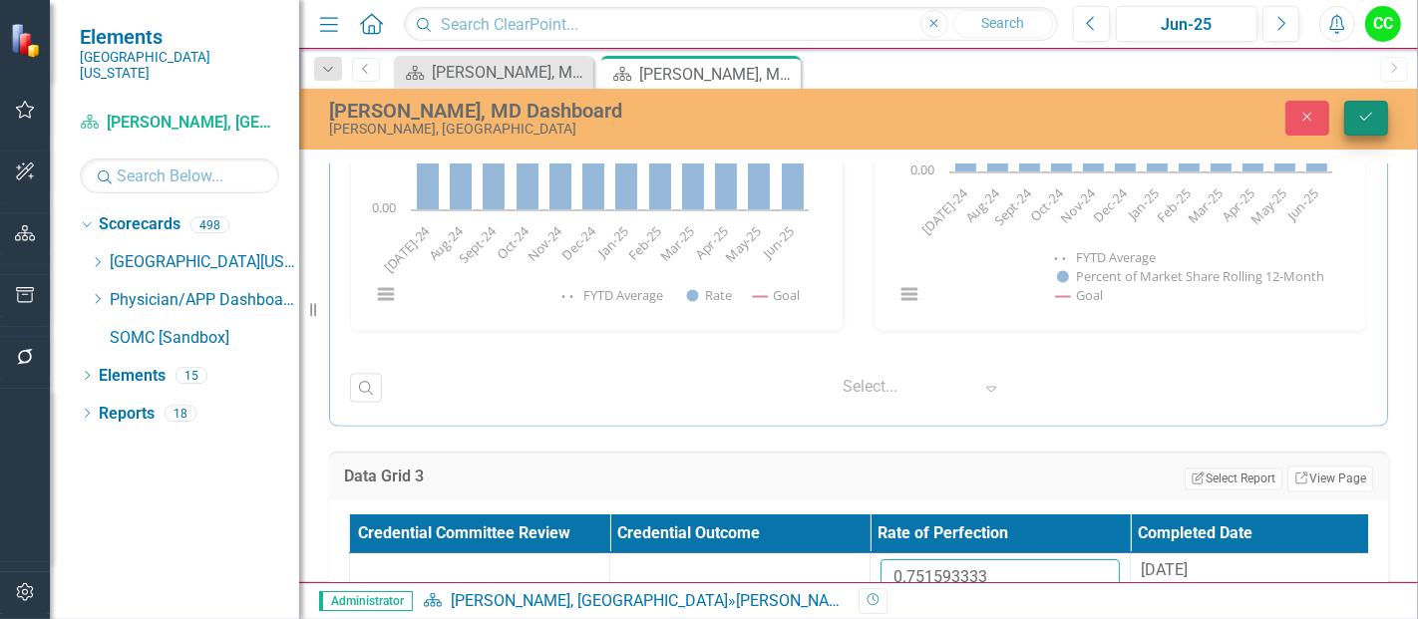
type input "0.751593333"
click at [1367, 113] on icon "Save" at bounding box center [1367, 117] width 18 height 14
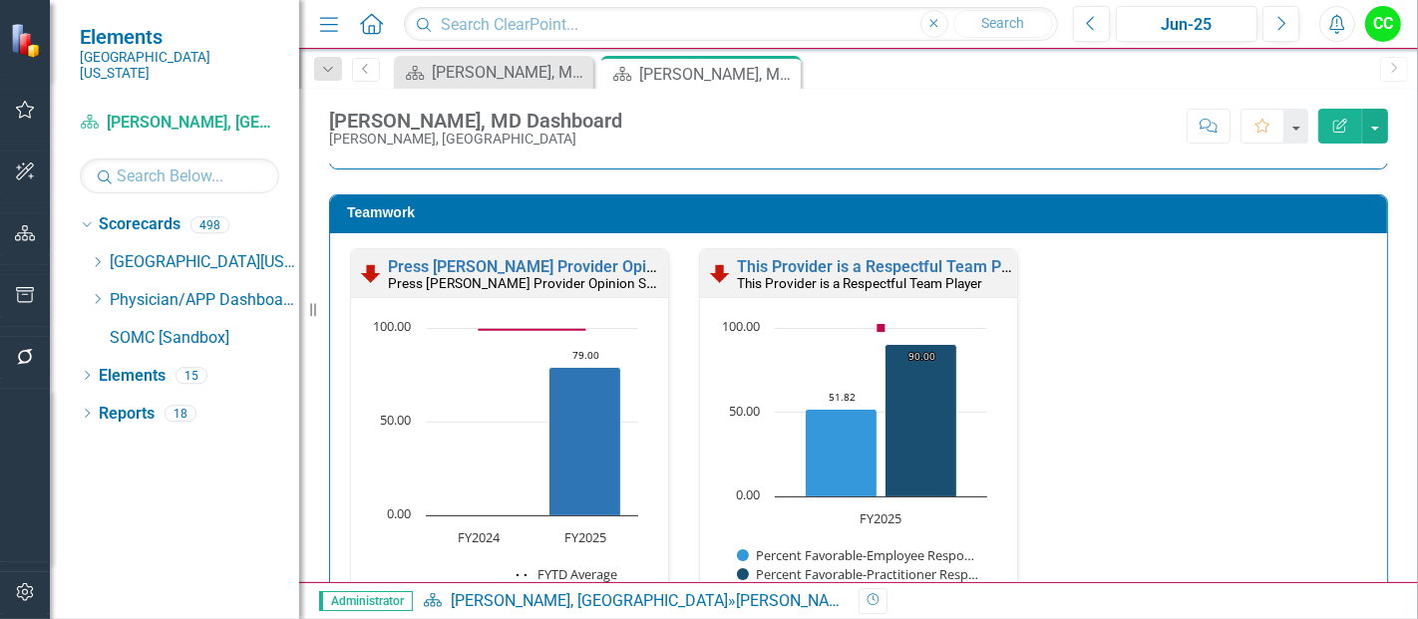
scroll to position [2536, 0]
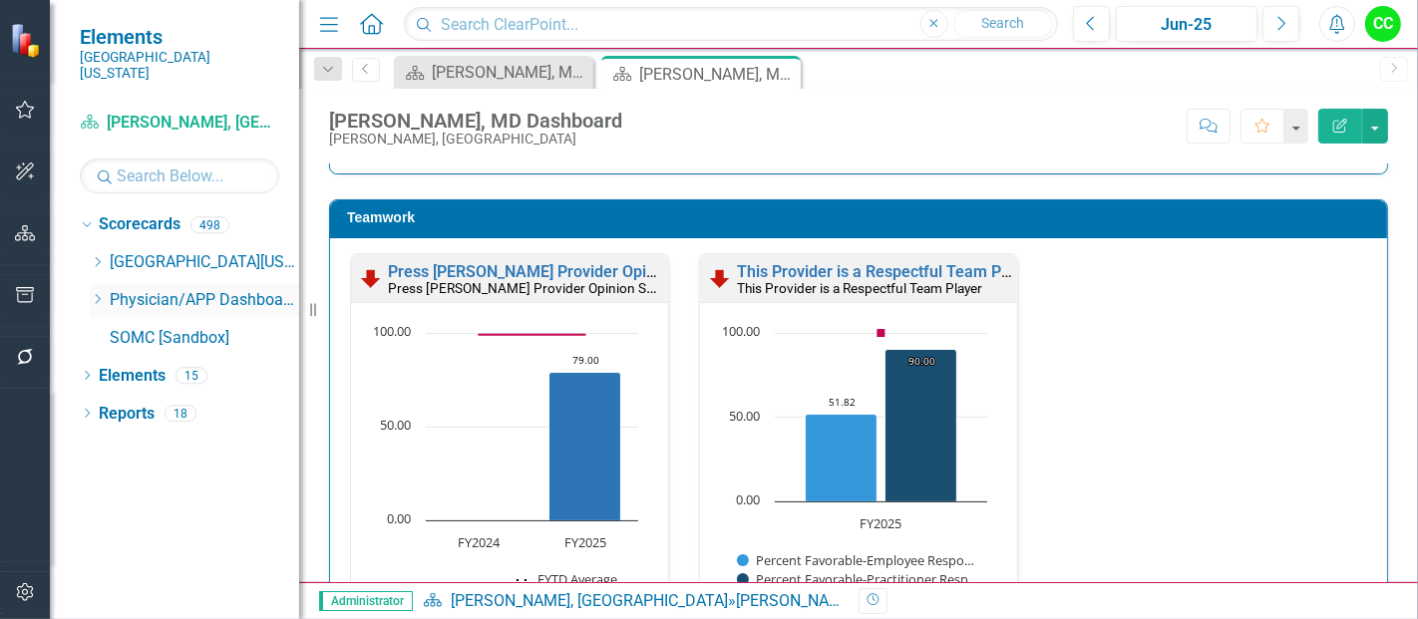
click at [97, 294] on icon at bounding box center [98, 299] width 5 height 10
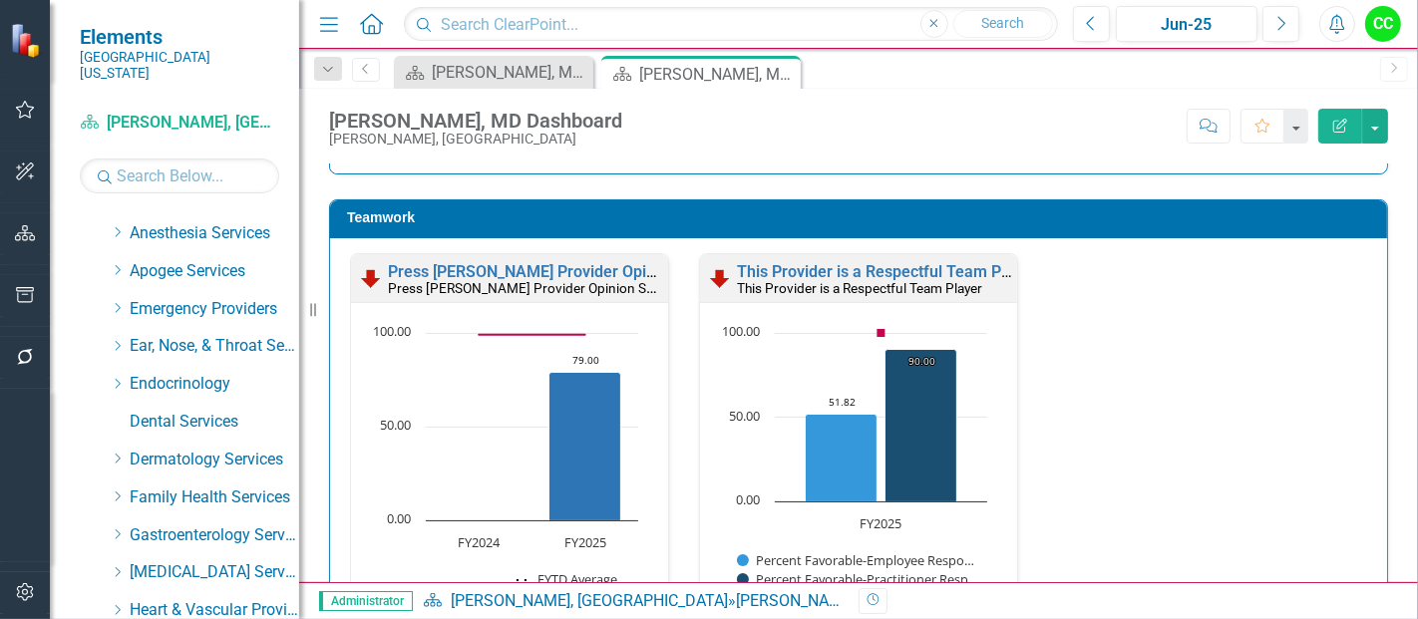
scroll to position [106, 0]
click at [121, 263] on icon "Dropdown" at bounding box center [117, 269] width 15 height 12
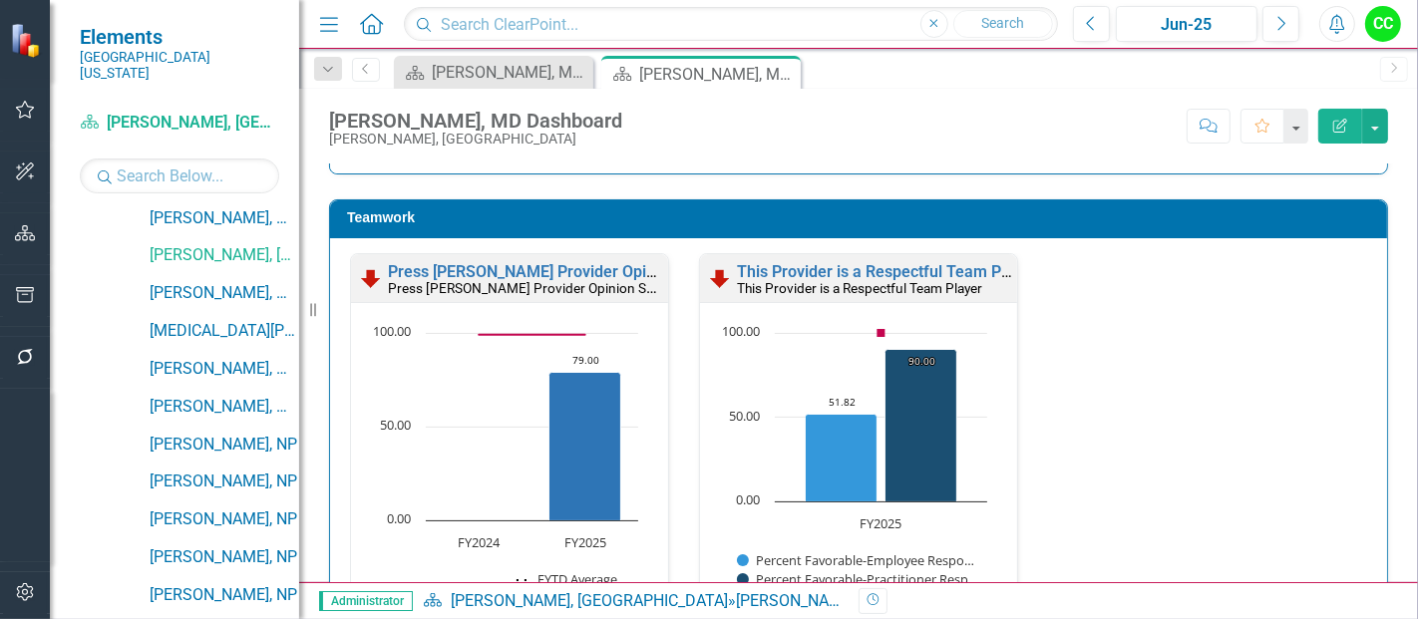
scroll to position [695, 0]
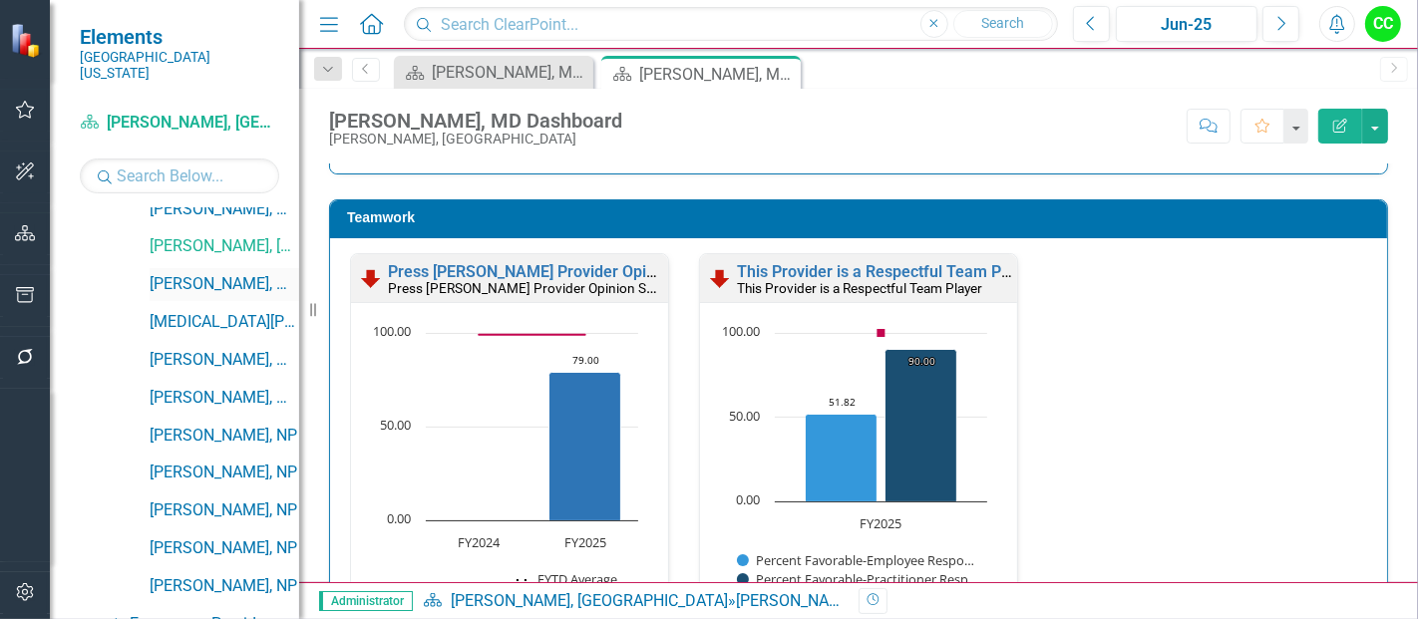
click at [225, 273] on link "[PERSON_NAME], MD" at bounding box center [225, 284] width 150 height 23
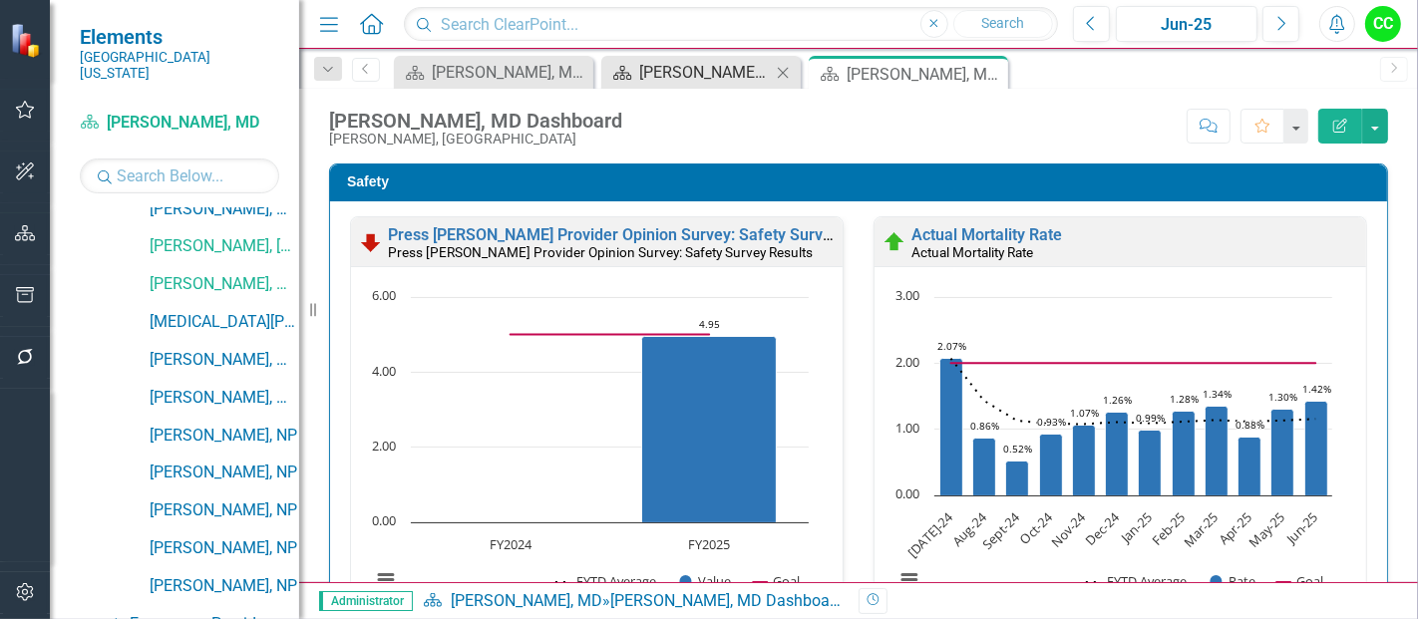
click at [683, 75] on div "Praveena Coimbatore, MD Dashboard" at bounding box center [705, 72] width 132 height 25
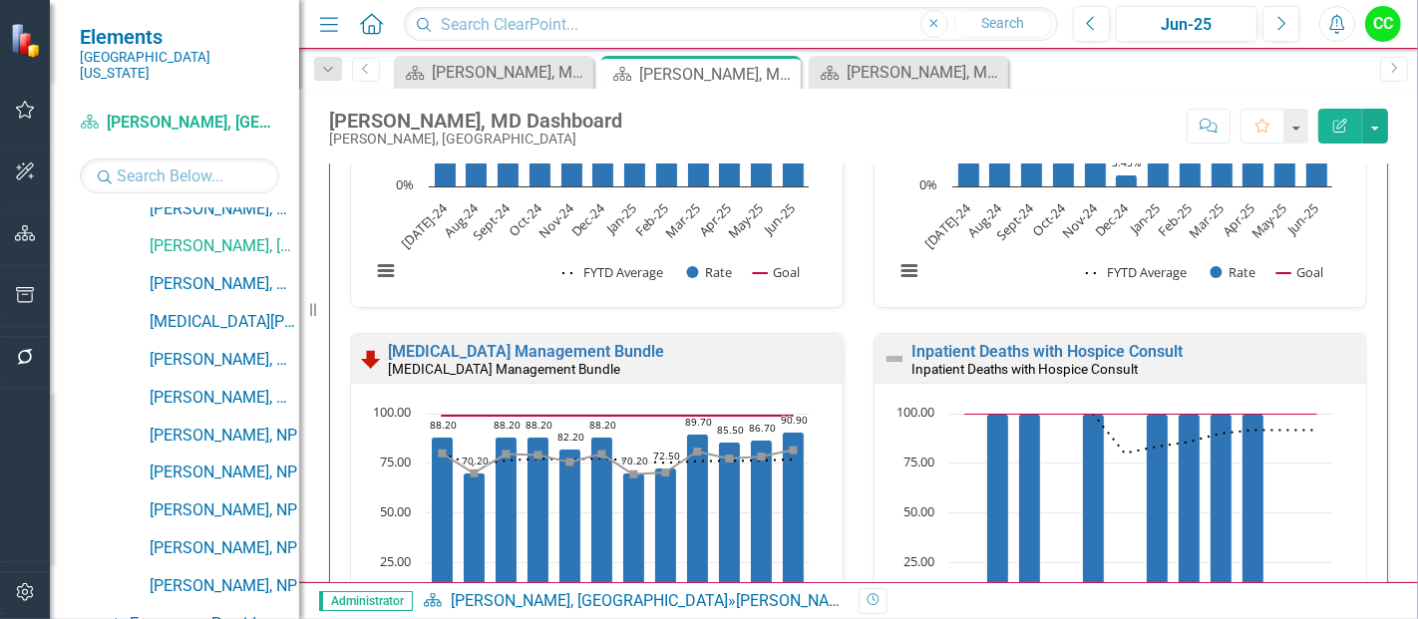
scroll to position [884, 0]
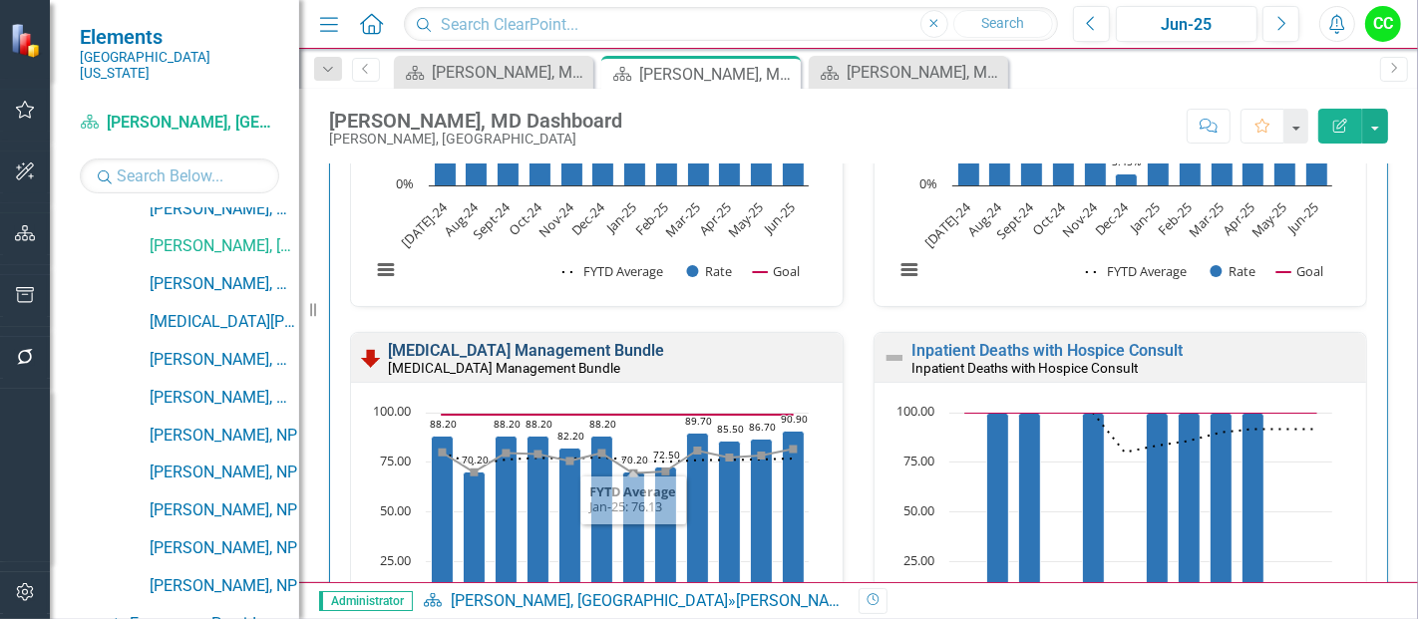
click at [643, 343] on link "[MEDICAL_DATA] Management Bundle" at bounding box center [526, 350] width 276 height 19
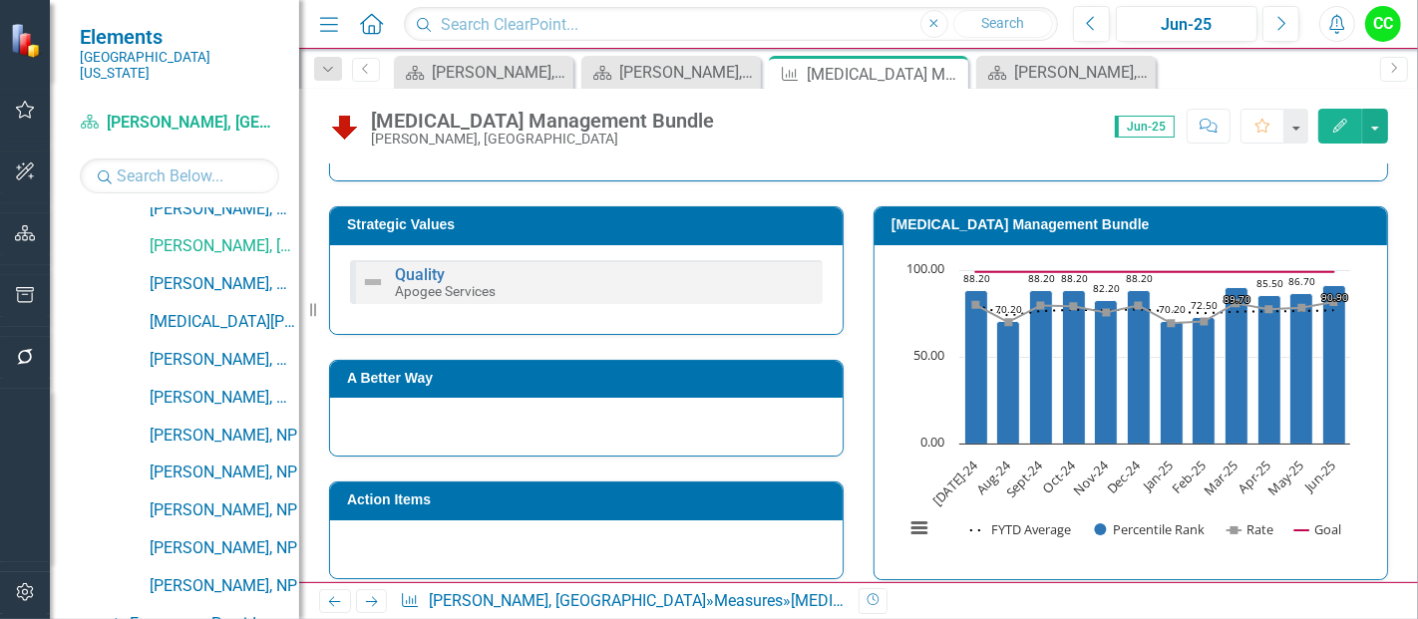
scroll to position [492, 0]
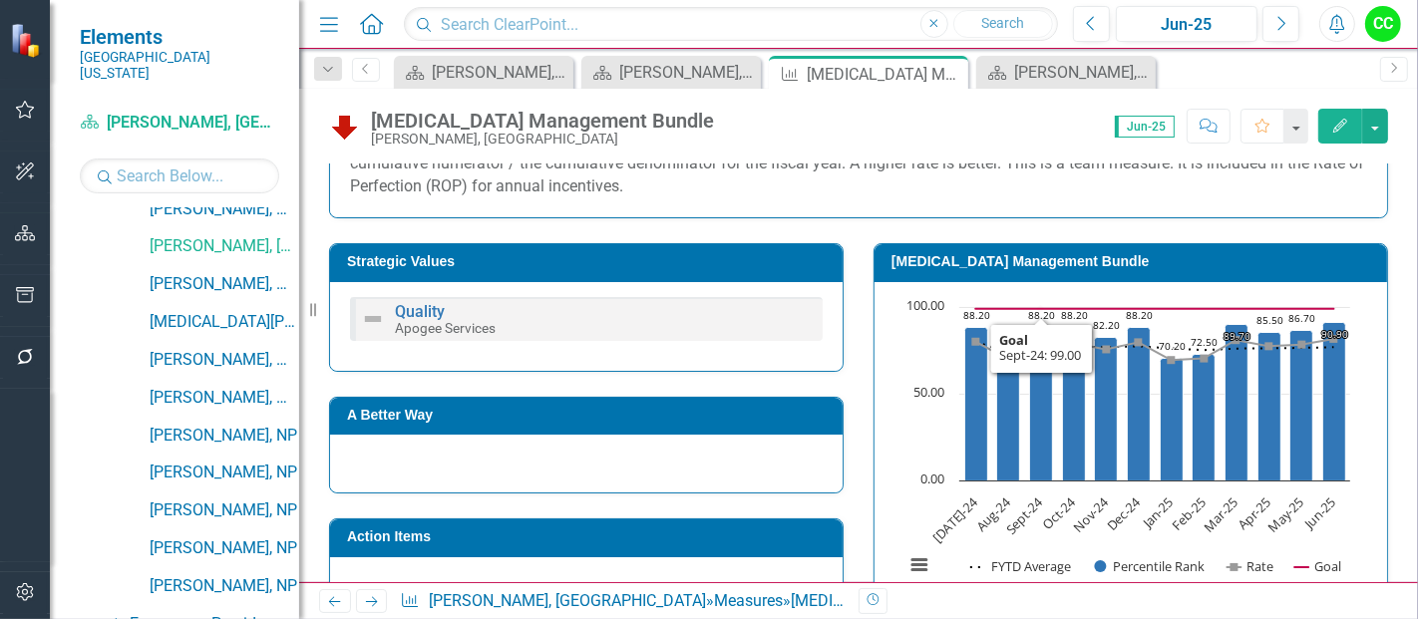
click at [1065, 261] on h3 "[MEDICAL_DATA] Management Bundle" at bounding box center [1135, 261] width 486 height 15
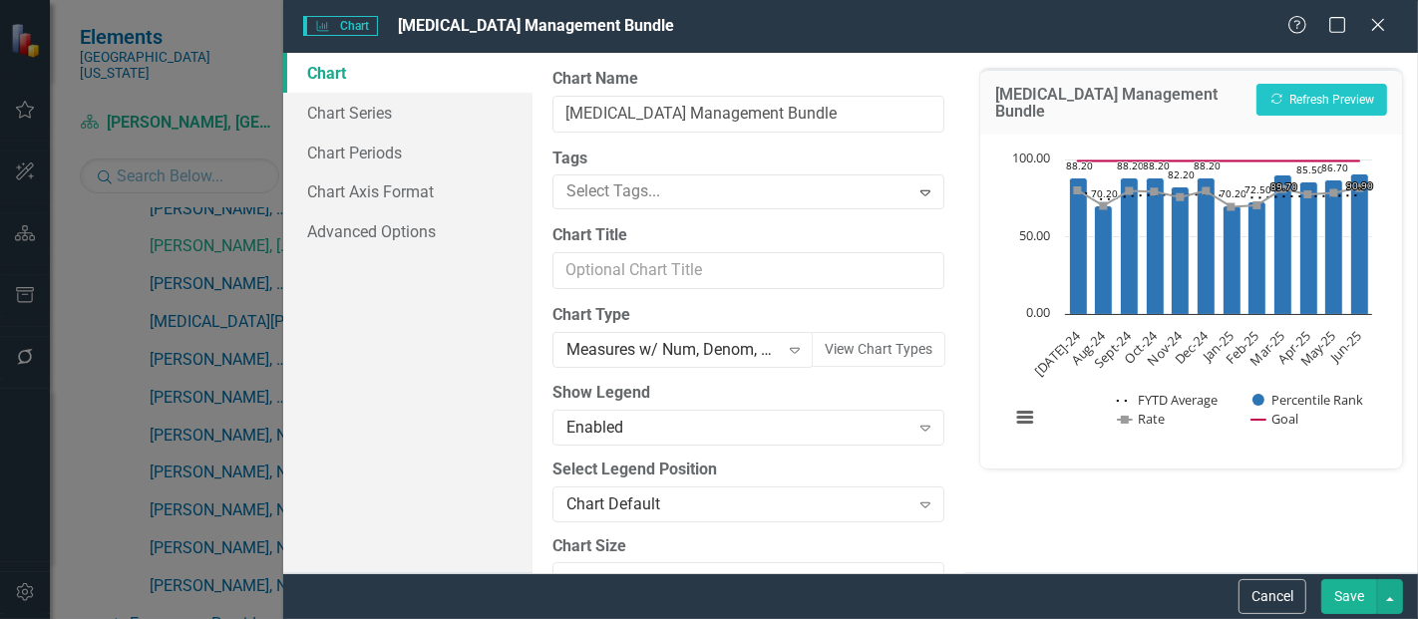
click at [820, 249] on div "Chart Title" at bounding box center [749, 256] width 392 height 65
click at [408, 117] on link "Chart Series" at bounding box center [407, 113] width 249 height 40
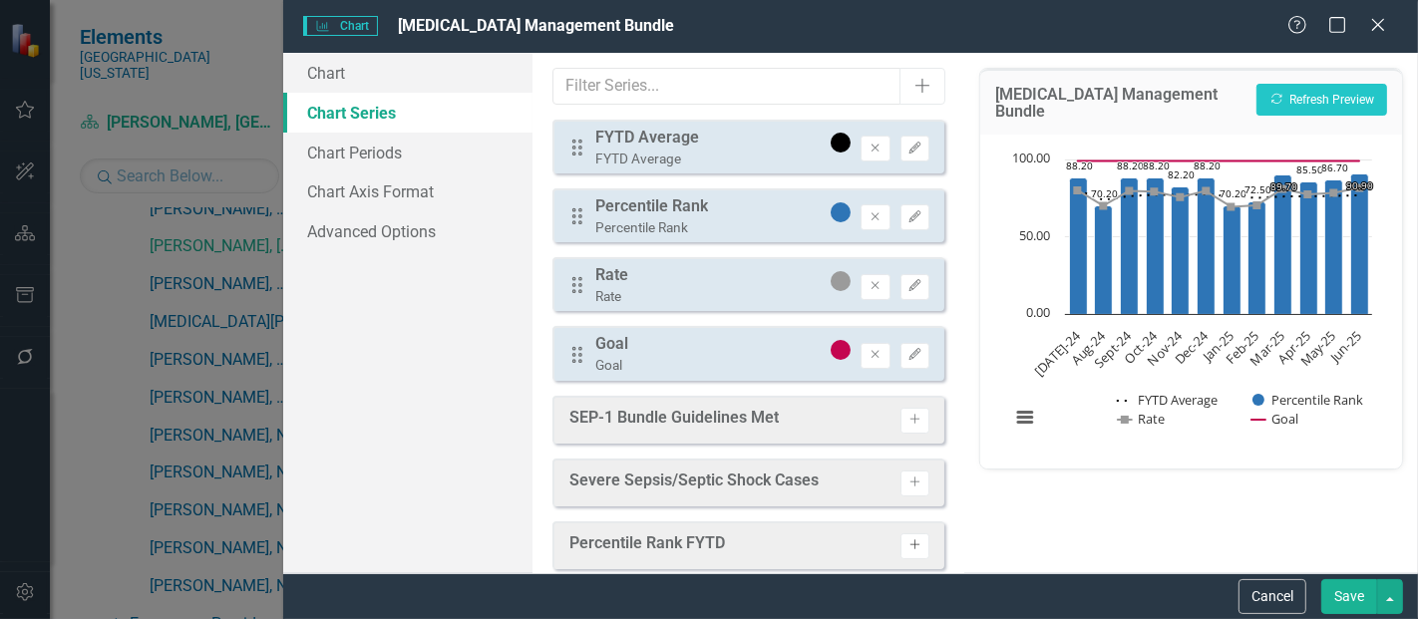
click at [908, 540] on icon "Activate" at bounding box center [915, 546] width 15 height 12
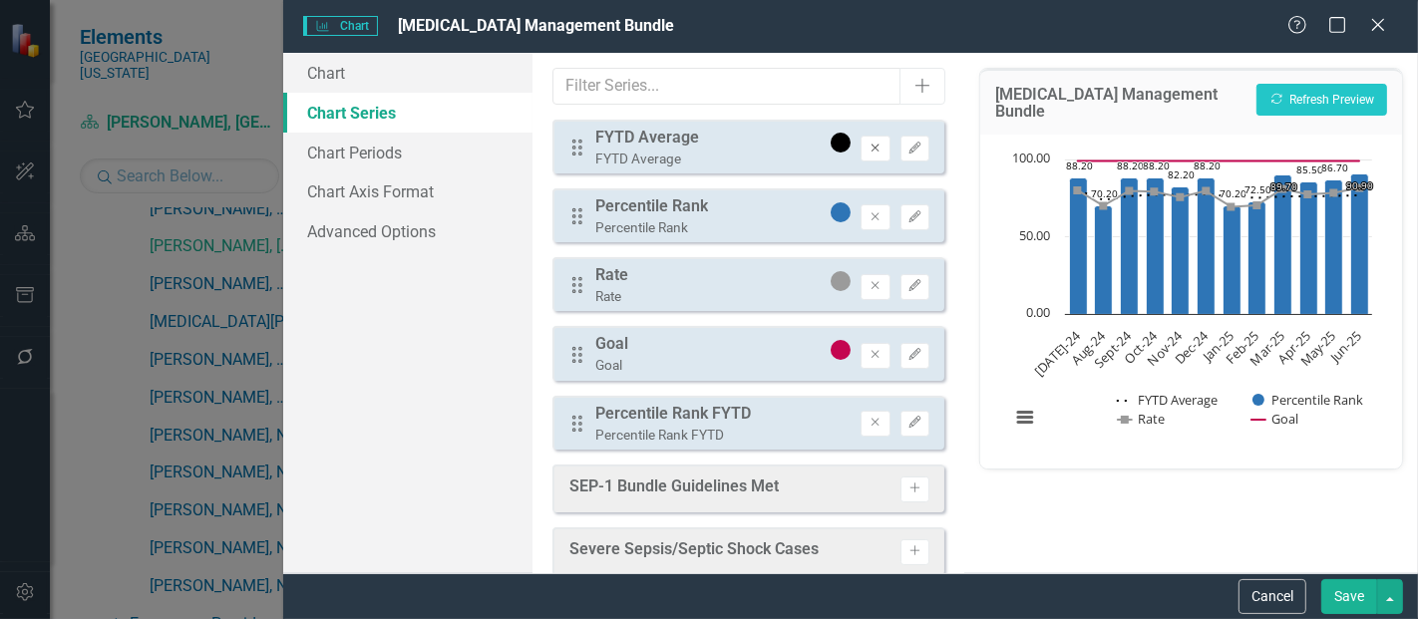
click at [872, 145] on icon "button" at bounding box center [876, 148] width 8 height 8
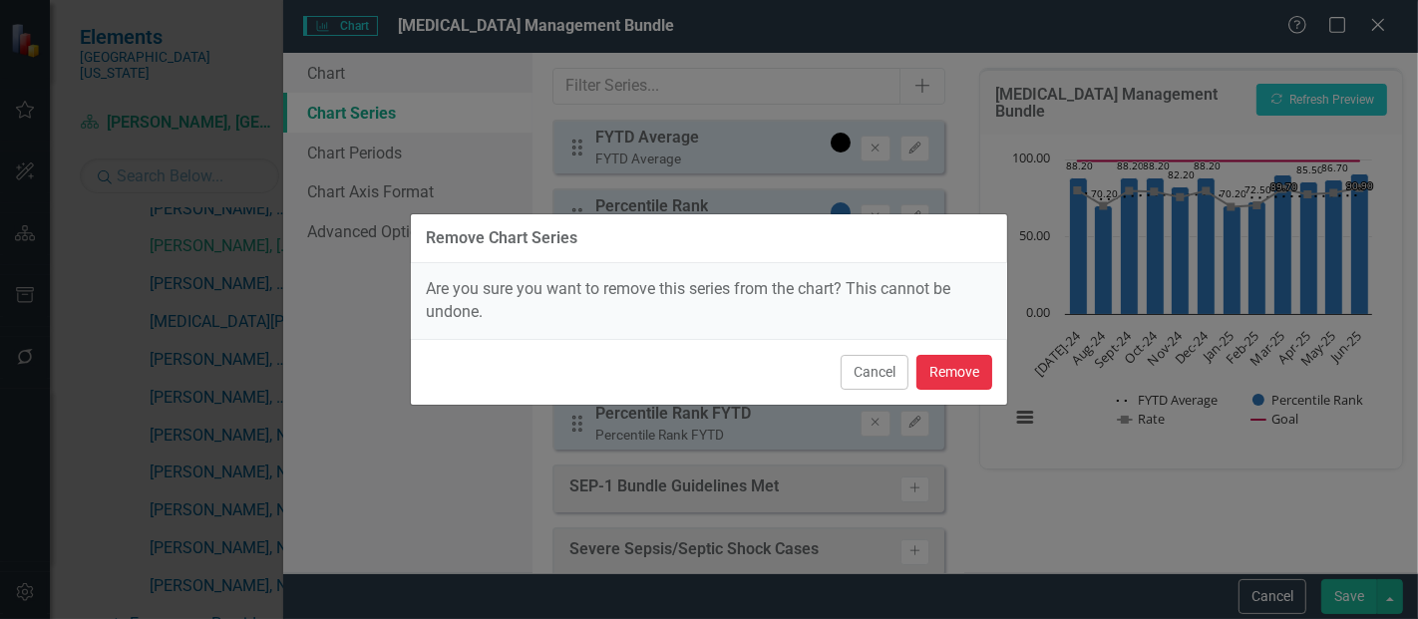
click at [972, 385] on button "Remove" at bounding box center [955, 372] width 76 height 35
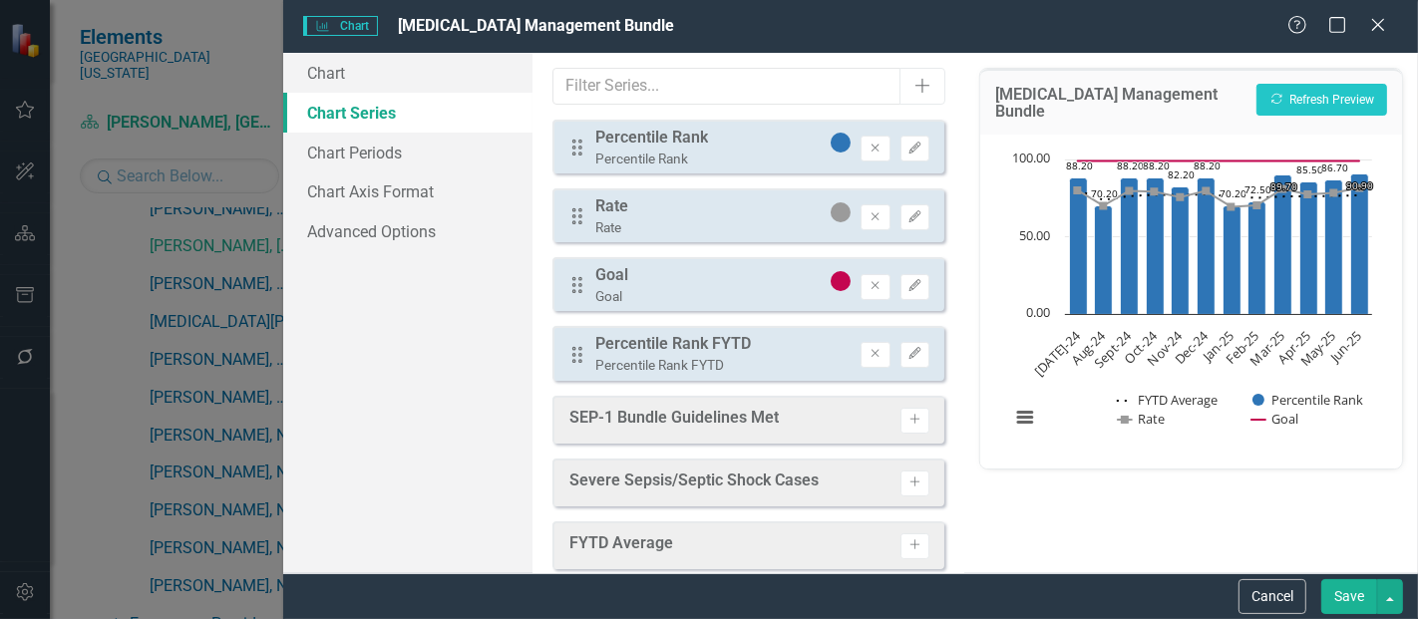
click at [605, 352] on div "Percentile Rank FYTD" at bounding box center [674, 344] width 156 height 23
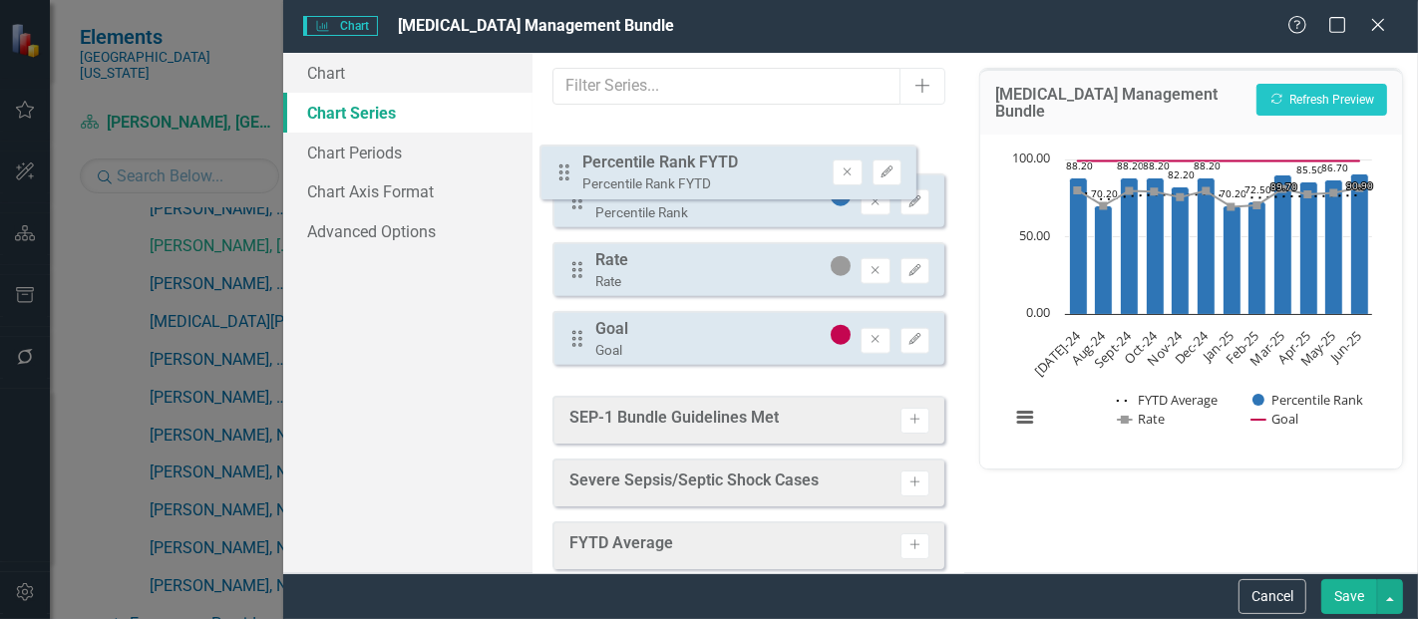
drag, startPoint x: 580, startPoint y: 354, endPoint x: 578, endPoint y: 155, distance: 199.5
click at [578, 155] on div "Drag Percentile Rank Percentile Rank Remove Edit Drag Rate Rate Remove Edit Dra…" at bounding box center [749, 250] width 392 height 261
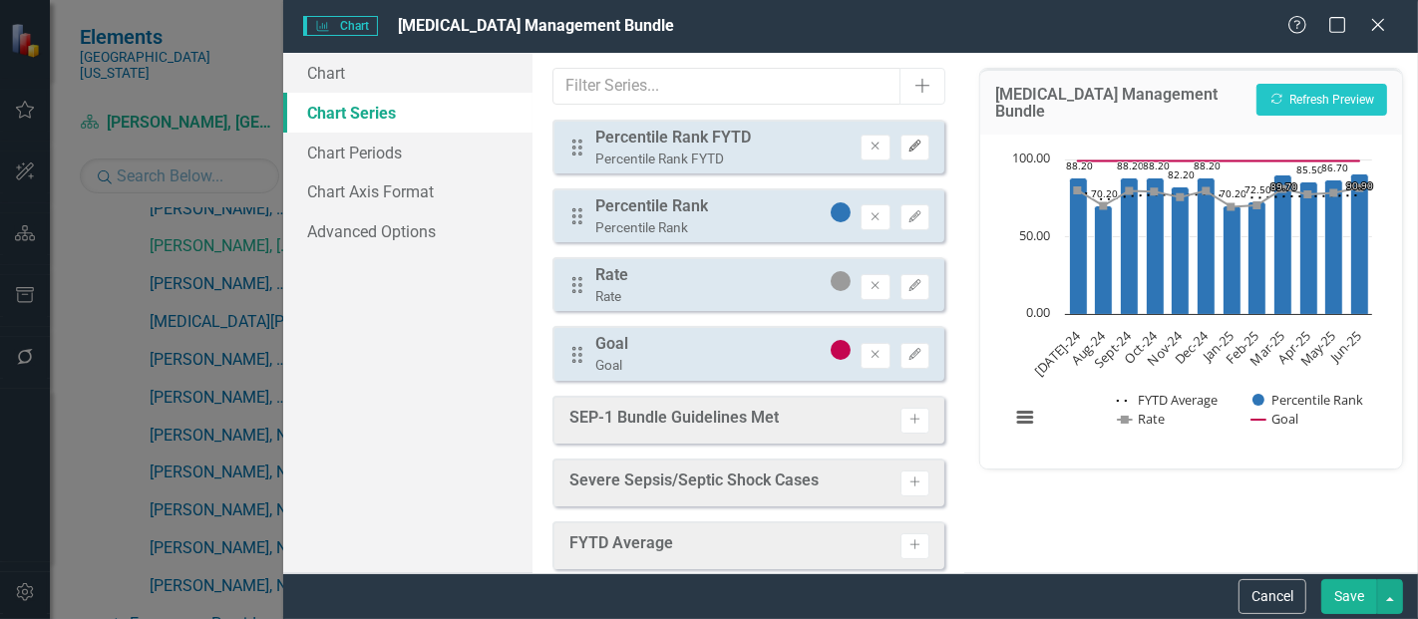
click at [908, 146] on icon "Edit" at bounding box center [915, 147] width 15 height 12
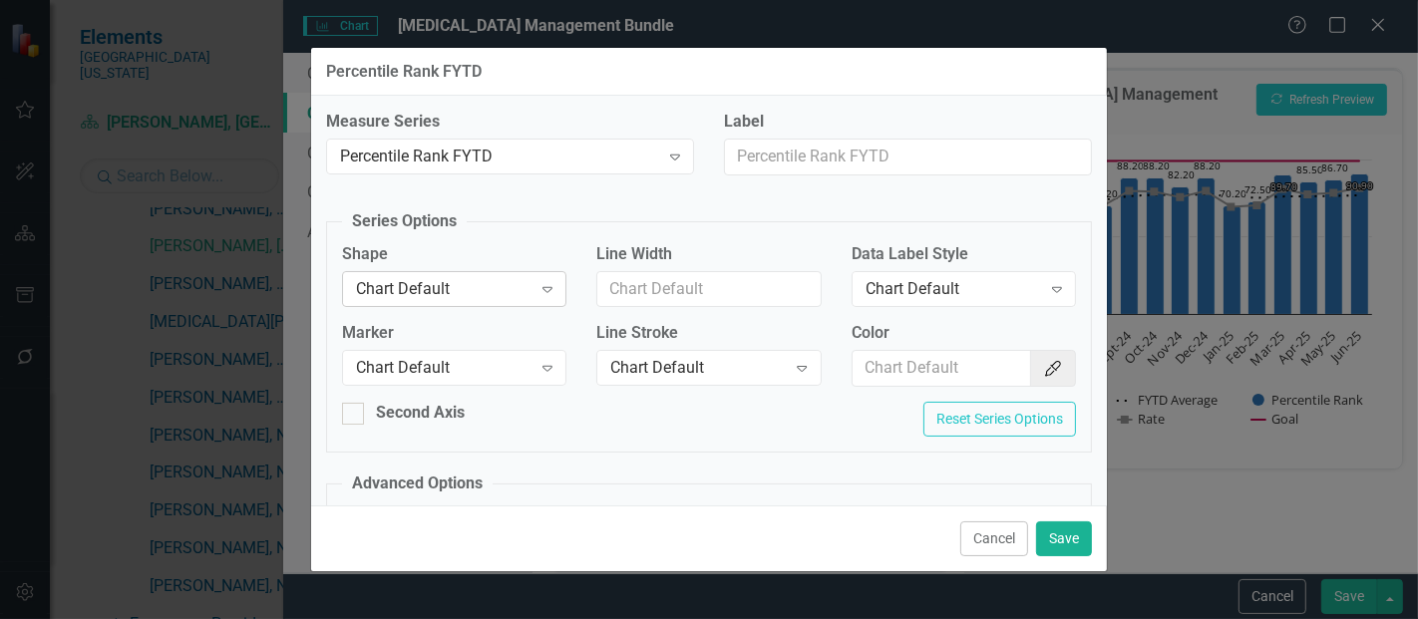
click at [444, 277] on div "Chart Default" at bounding box center [444, 288] width 176 height 23
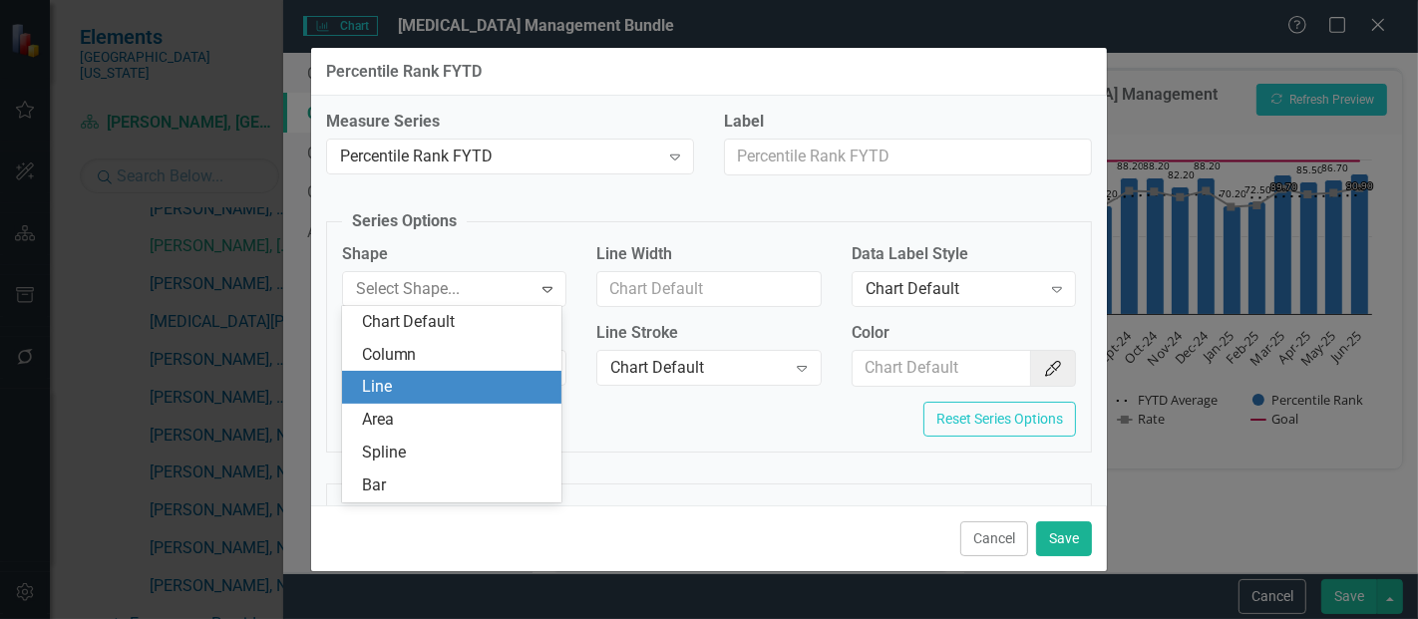
click at [357, 394] on div "Line" at bounding box center [452, 387] width 220 height 33
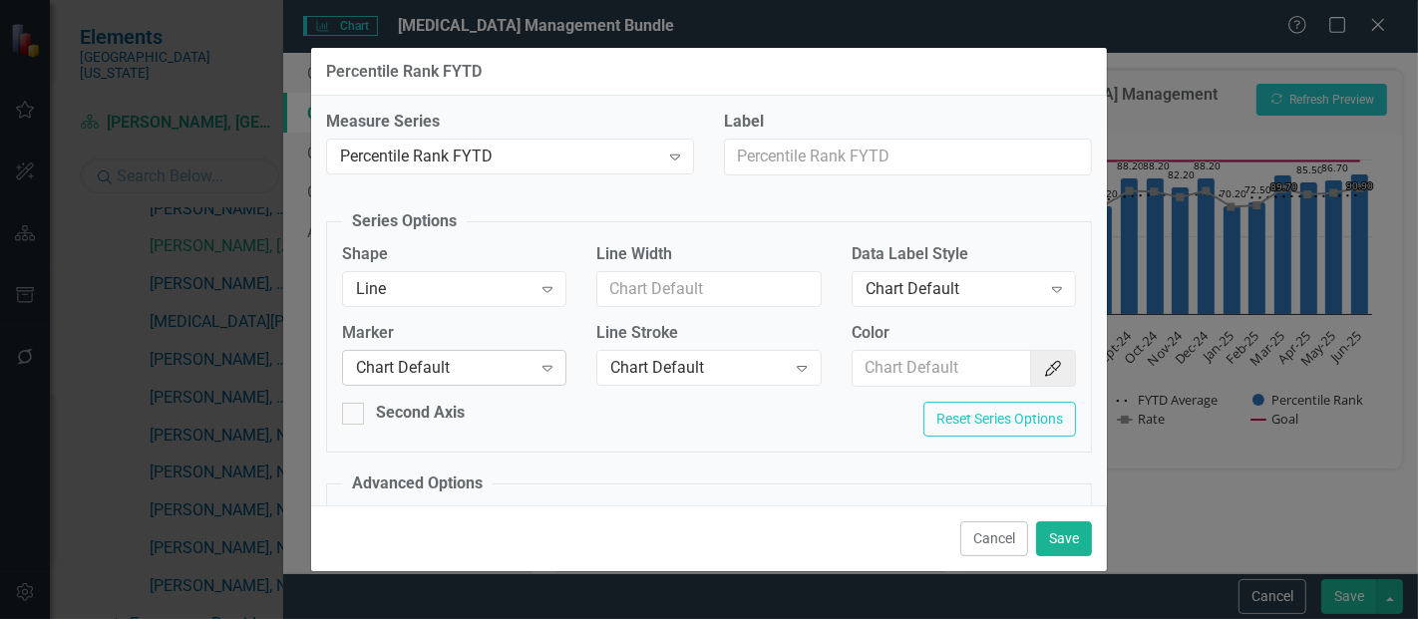
click at [433, 369] on div "Chart Default" at bounding box center [444, 368] width 176 height 23
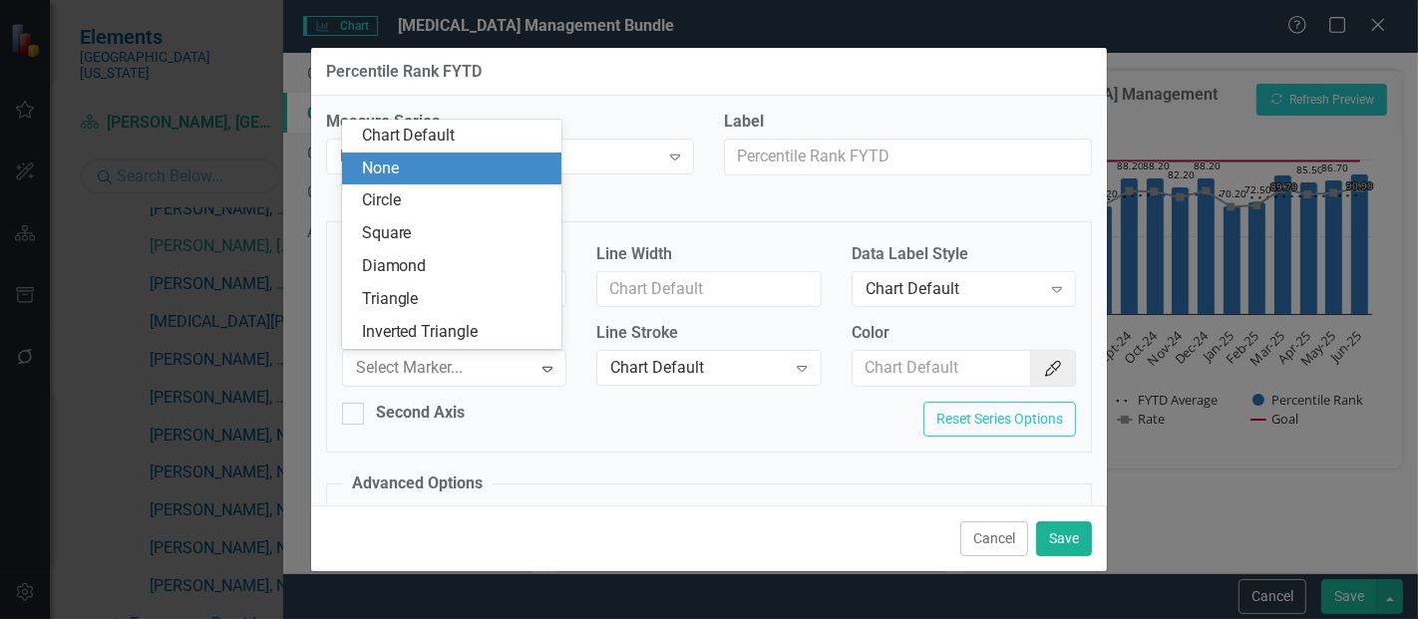
click at [395, 175] on div "None" at bounding box center [456, 169] width 189 height 23
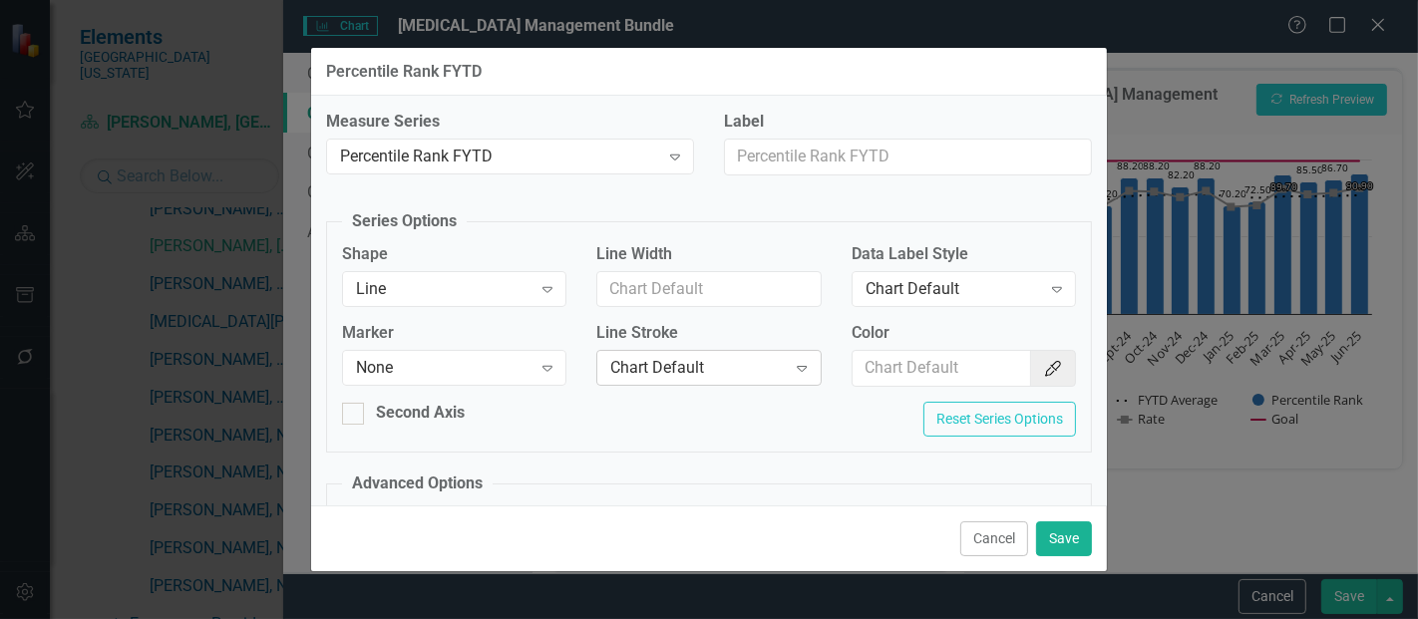
click at [683, 363] on div "Chart Default" at bounding box center [698, 368] width 176 height 23
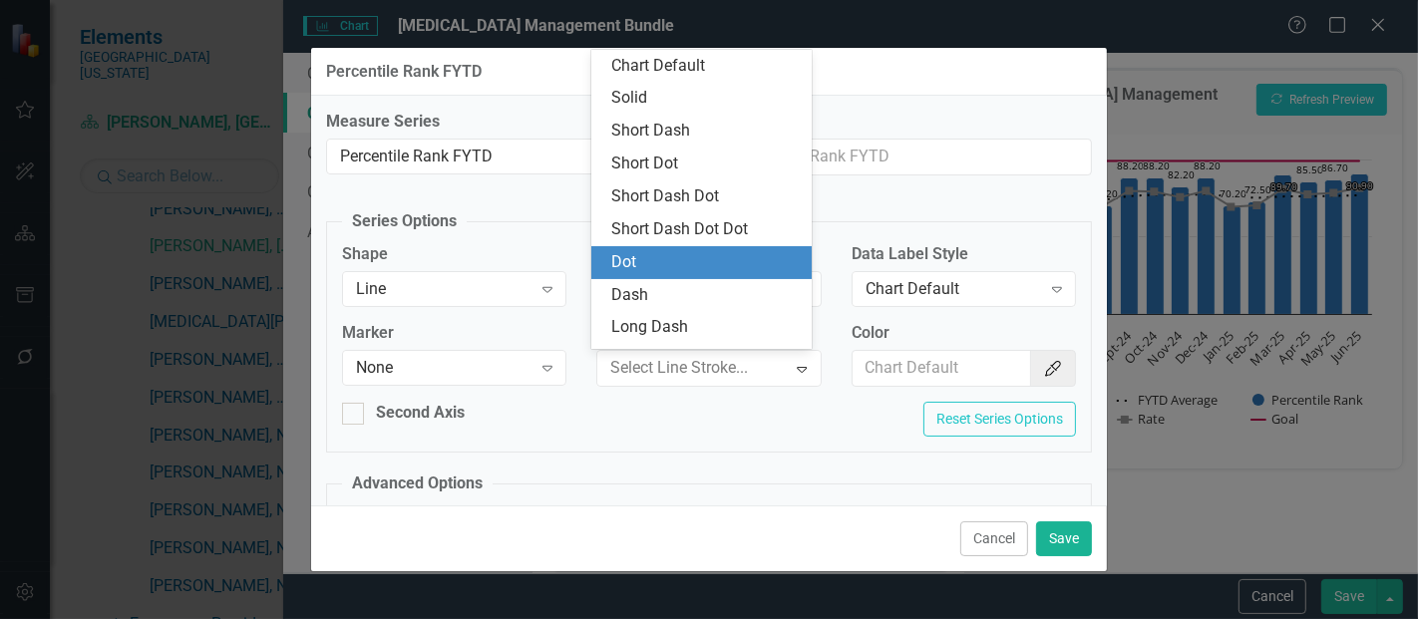
click at [643, 269] on div "Dot" at bounding box center [705, 262] width 189 height 23
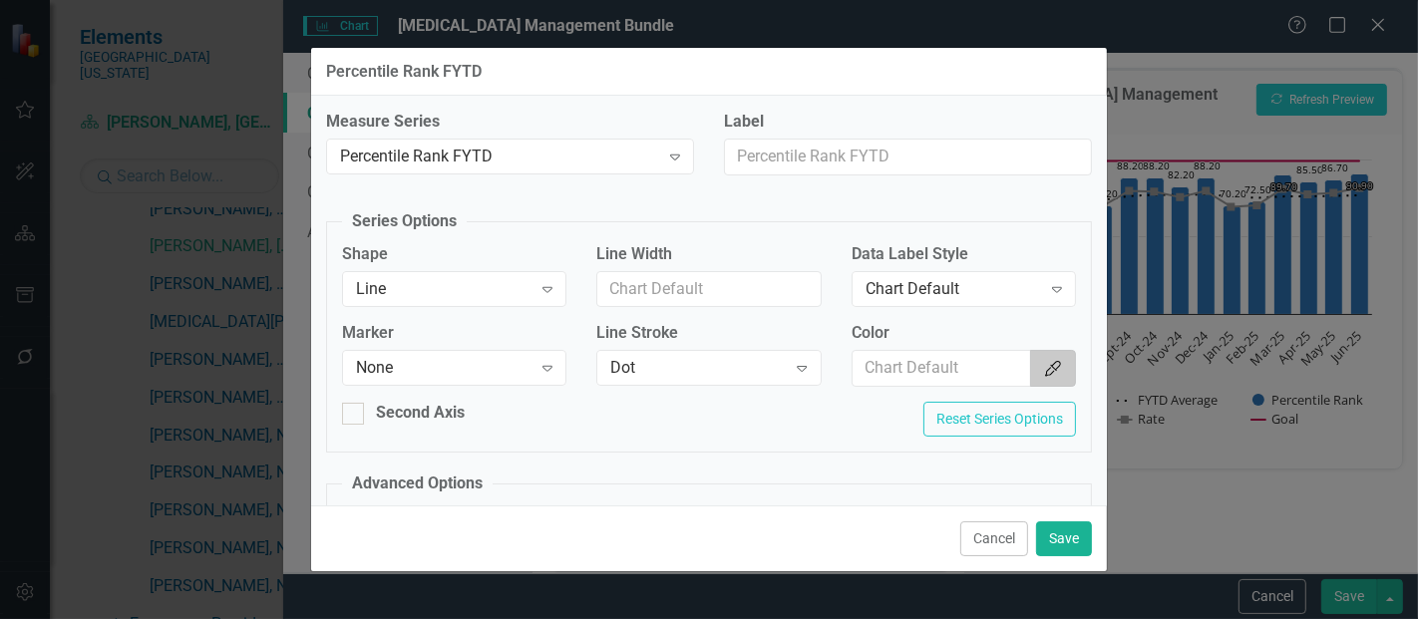
click at [1048, 368] on icon "Color Picker" at bounding box center [1053, 369] width 20 height 16
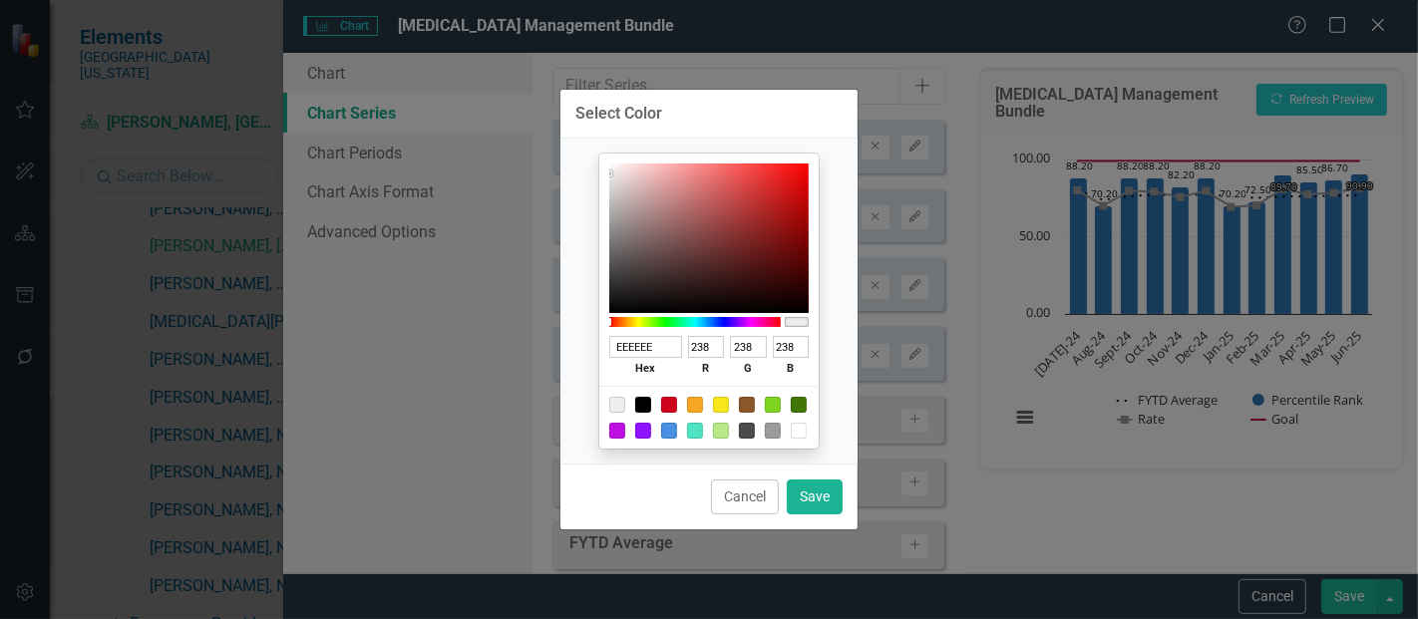
click at [1048, 368] on div "Select Color EEEEEE hex 238 r 238 g 238 b 100 a Cancel Save" at bounding box center [709, 309] width 1418 height 619
click at [638, 400] on div at bounding box center [643, 405] width 16 height 16
type input "000000"
type input "0"
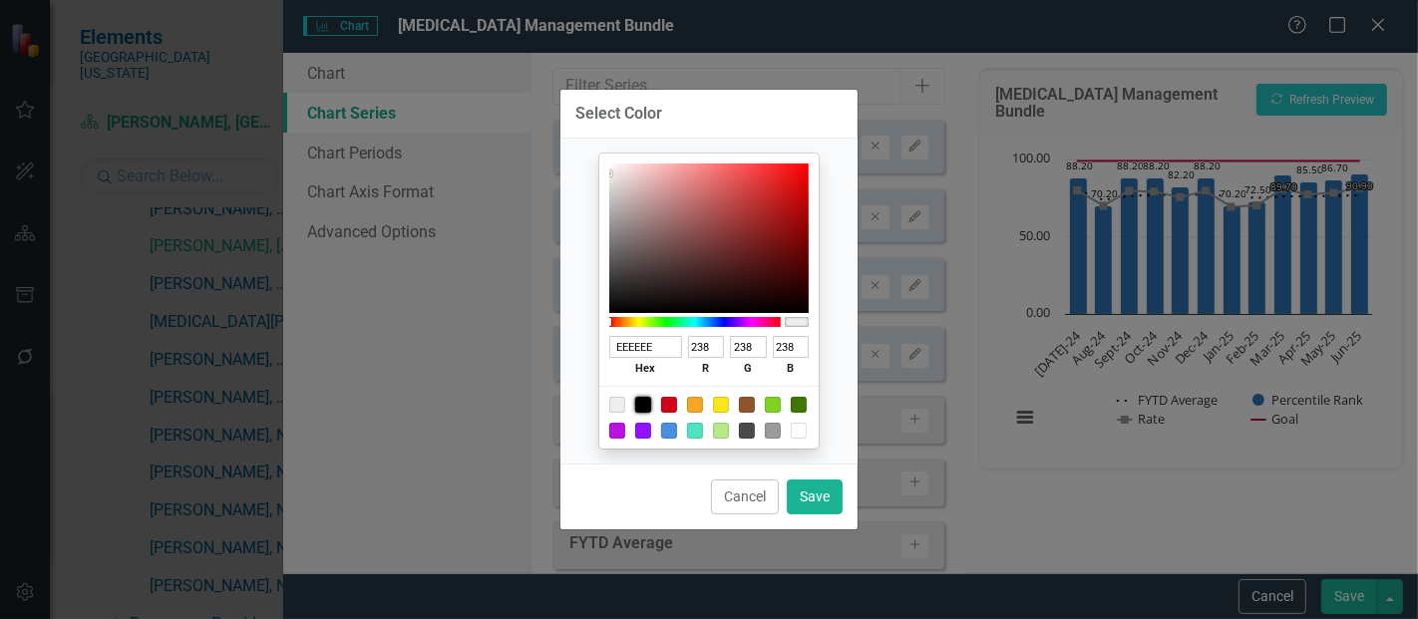
type input "0"
click at [815, 500] on button "Save" at bounding box center [815, 497] width 56 height 35
type input "#000000"
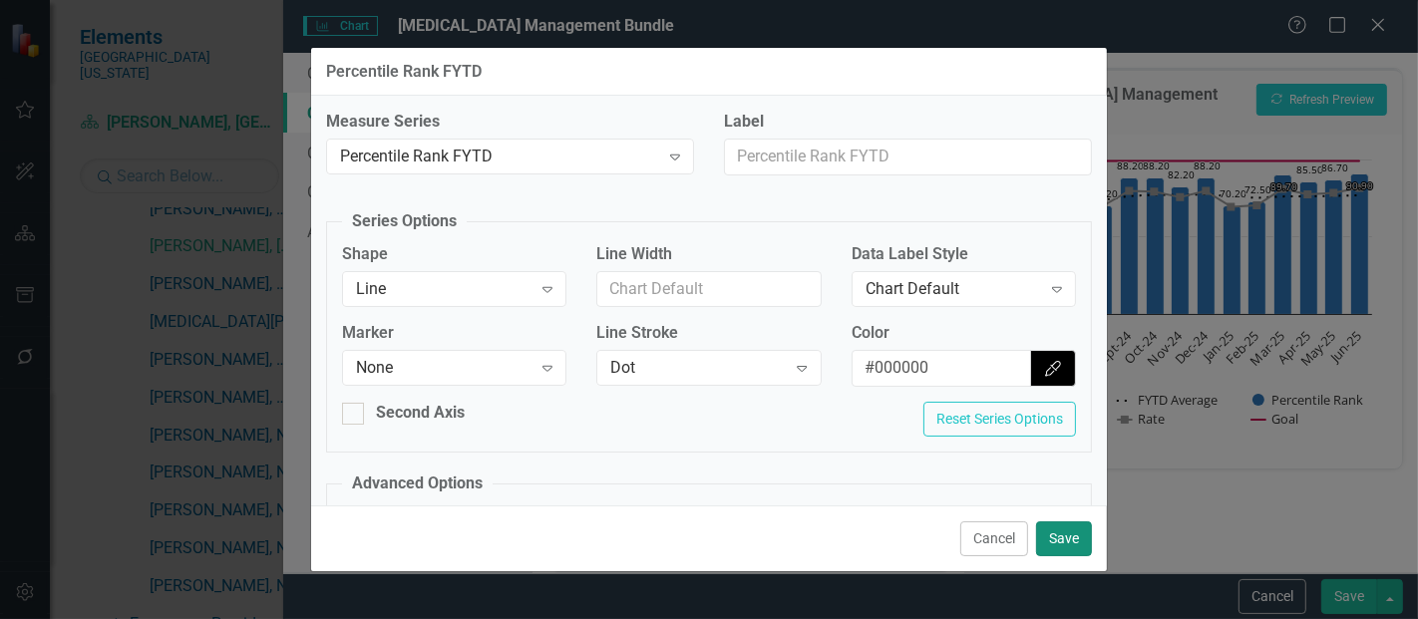
click at [1062, 537] on button "Save" at bounding box center [1064, 539] width 56 height 35
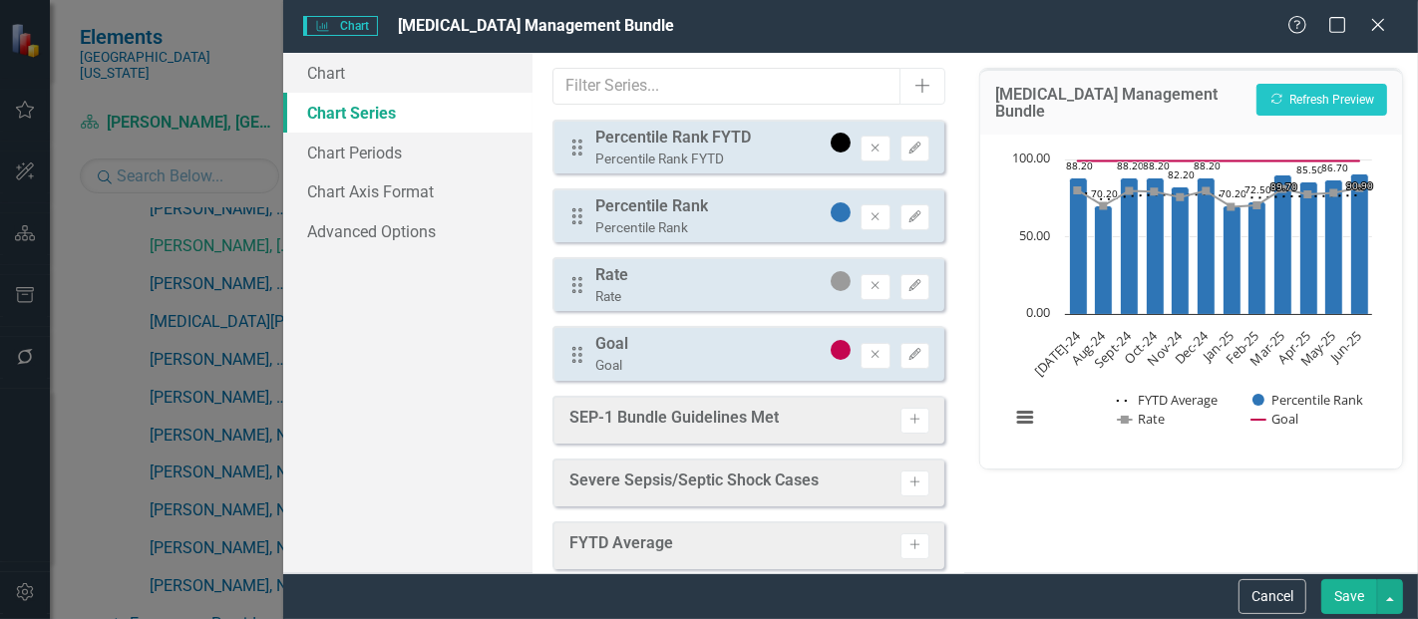
click at [1341, 571] on div "Severe Sepsis and Septic Shock Management Bundle Recalculate Refresh Preview Ch…" at bounding box center [1192, 313] width 454 height 521
click at [1352, 608] on button "Save" at bounding box center [1350, 597] width 56 height 35
click at [1352, 608] on div "Revision History" at bounding box center [1398, 602] width 1079 height 26
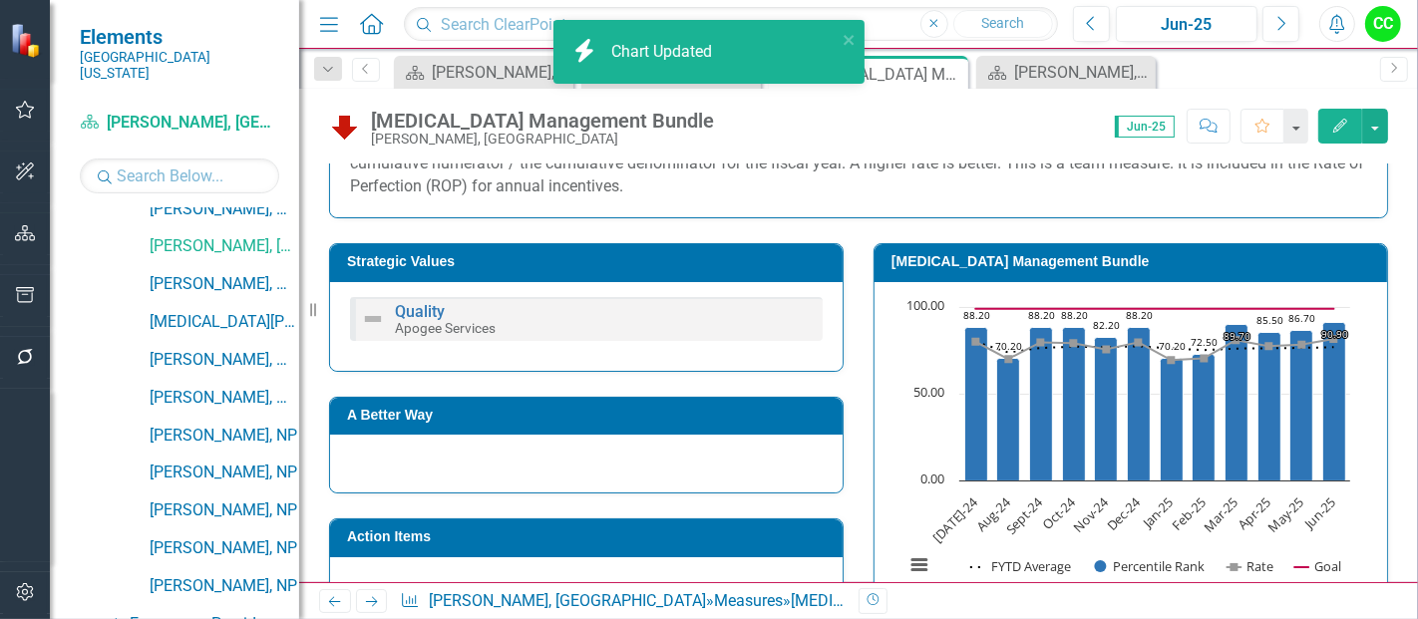
click at [1352, 608] on div "Revision History" at bounding box center [1398, 602] width 1079 height 26
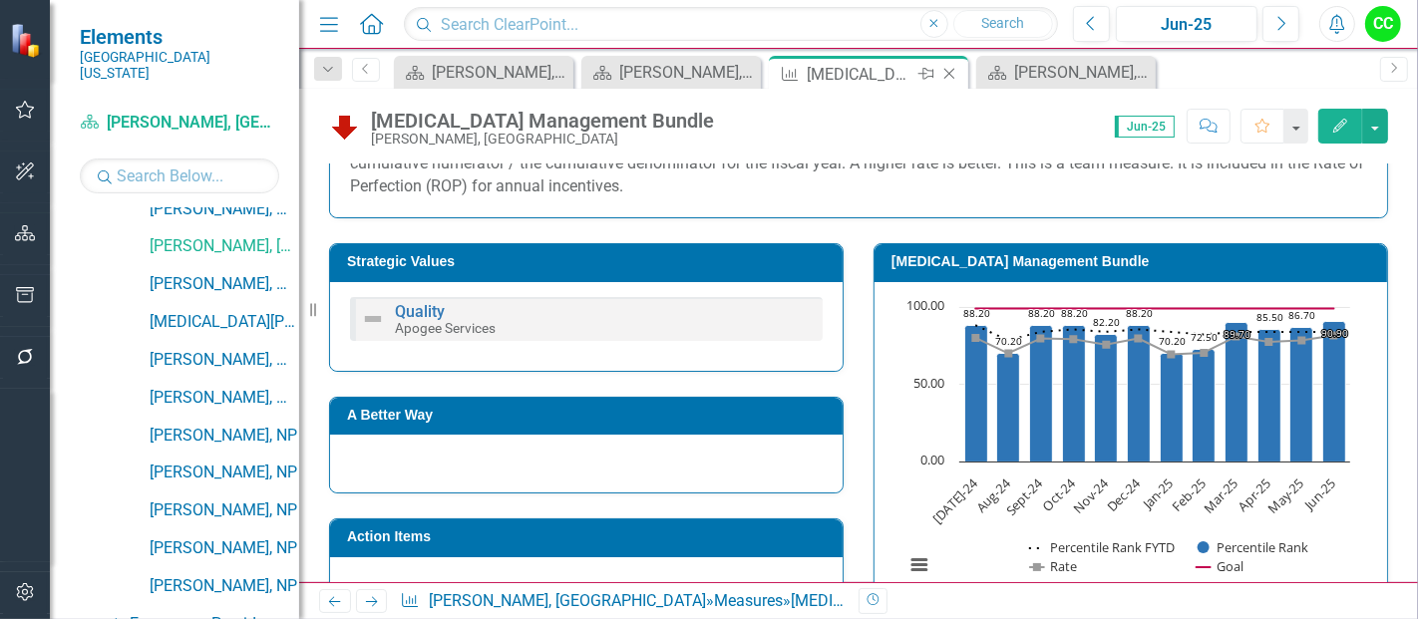
click at [952, 75] on icon "Close" at bounding box center [950, 74] width 20 height 16
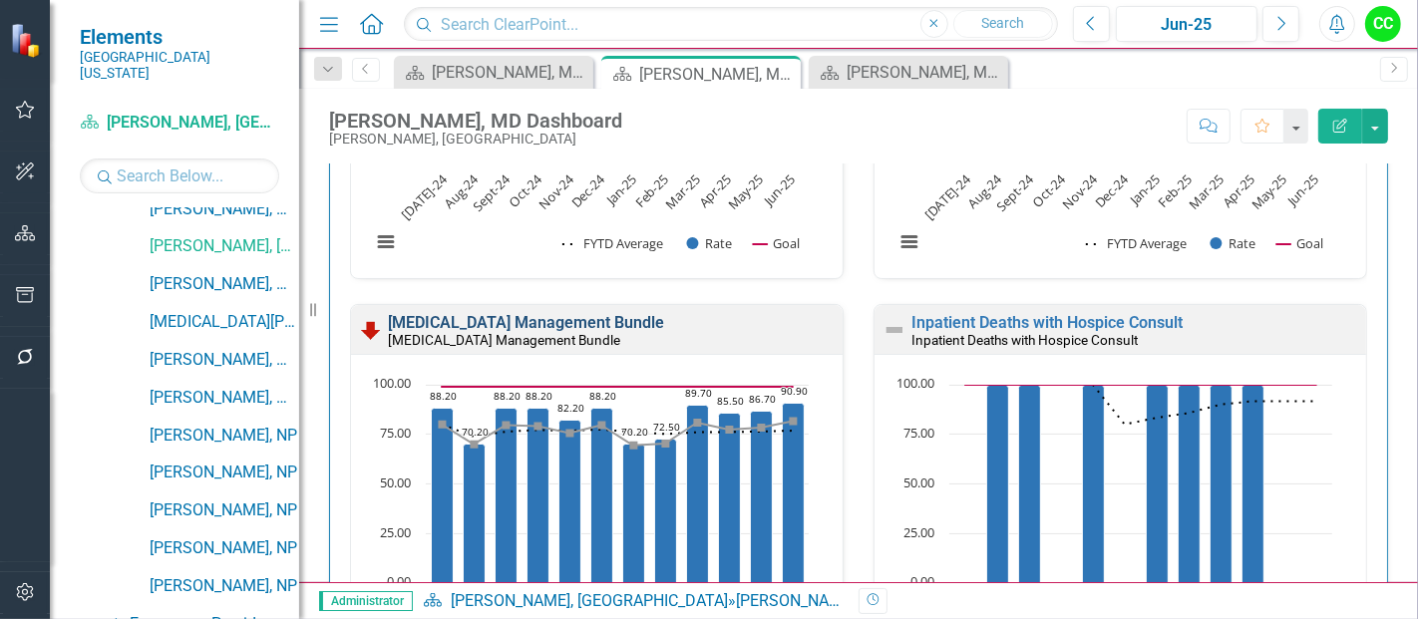
scroll to position [913, 0]
click at [570, 322] on link "[MEDICAL_DATA] Management Bundle" at bounding box center [526, 321] width 276 height 19
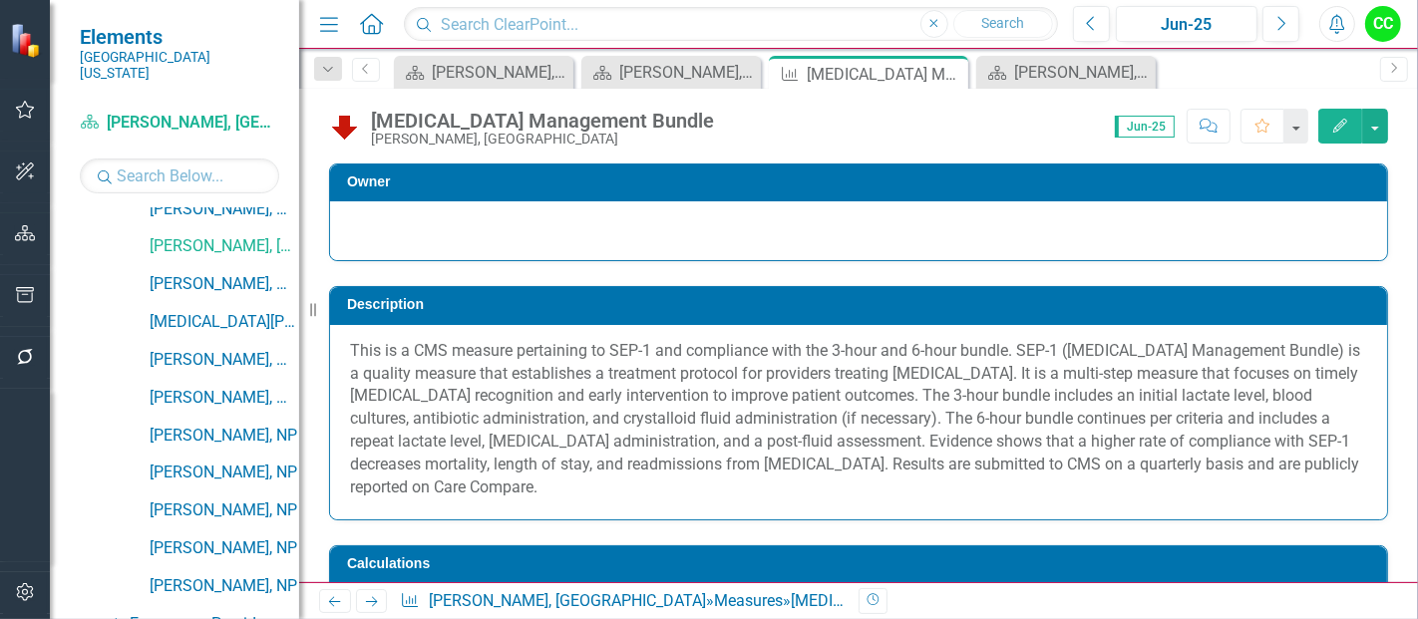
click at [1335, 128] on icon "Edit" at bounding box center [1341, 126] width 18 height 14
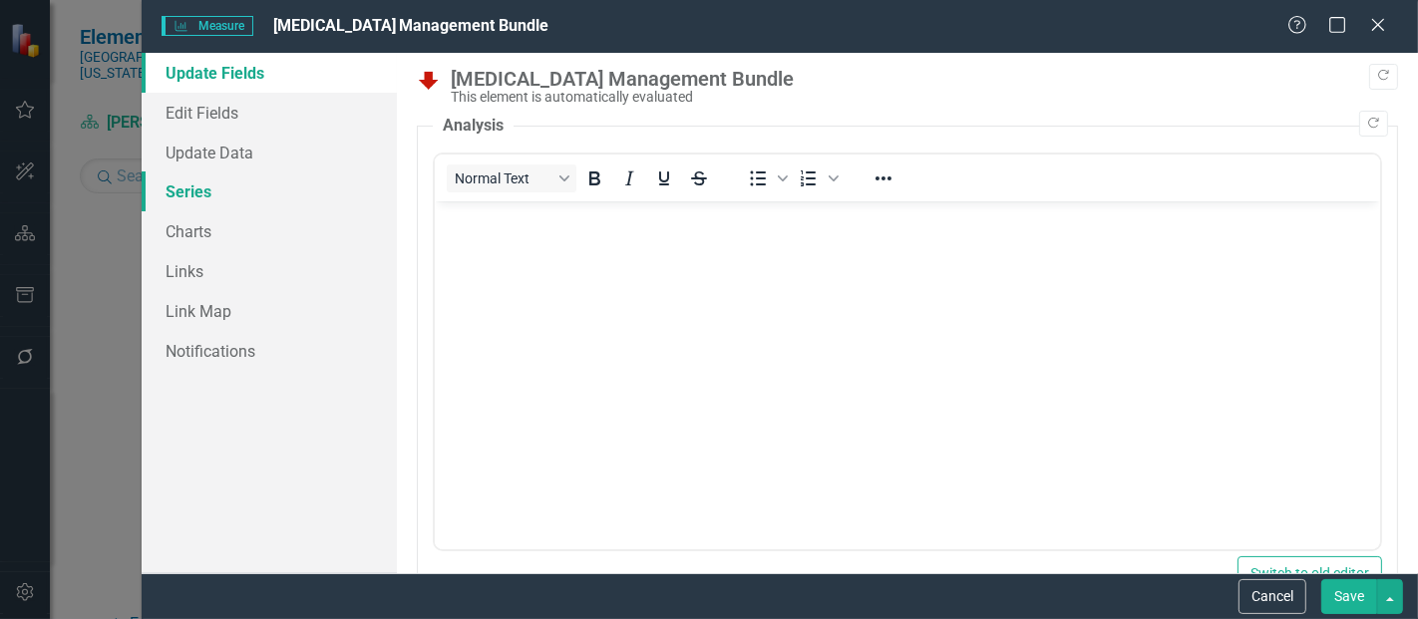
click at [203, 186] on link "Series" at bounding box center [269, 192] width 255 height 40
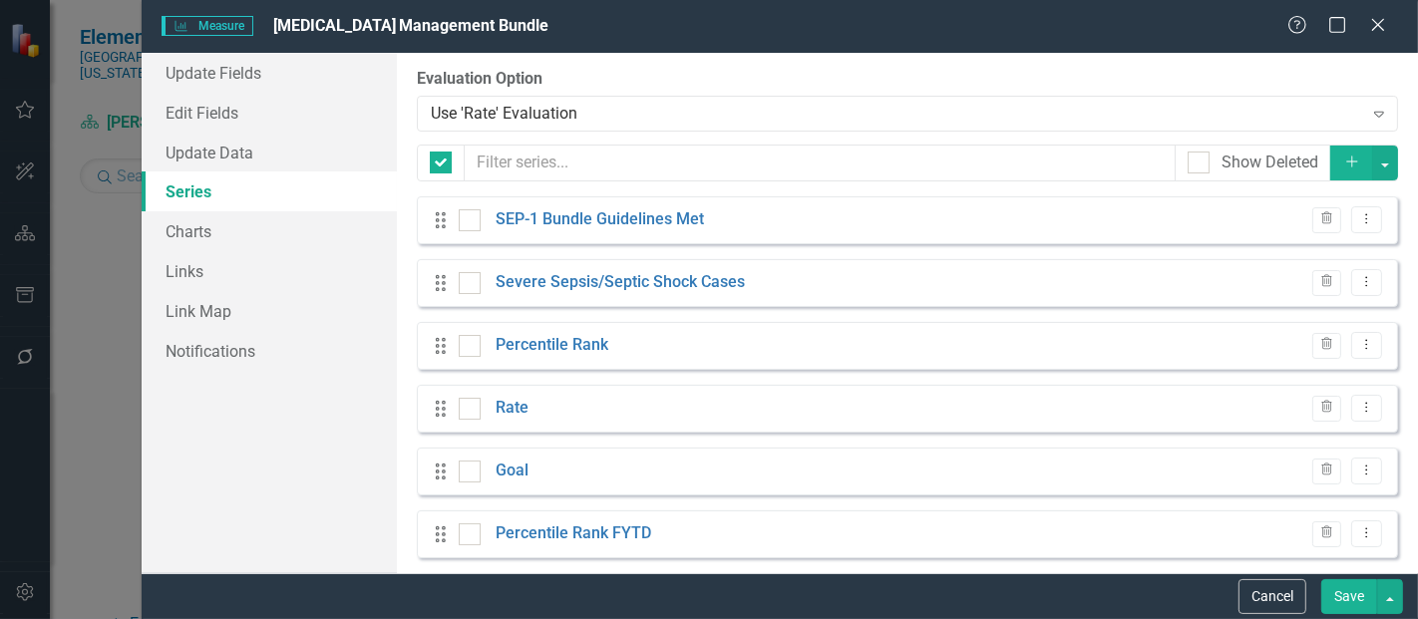
checkbox input "false"
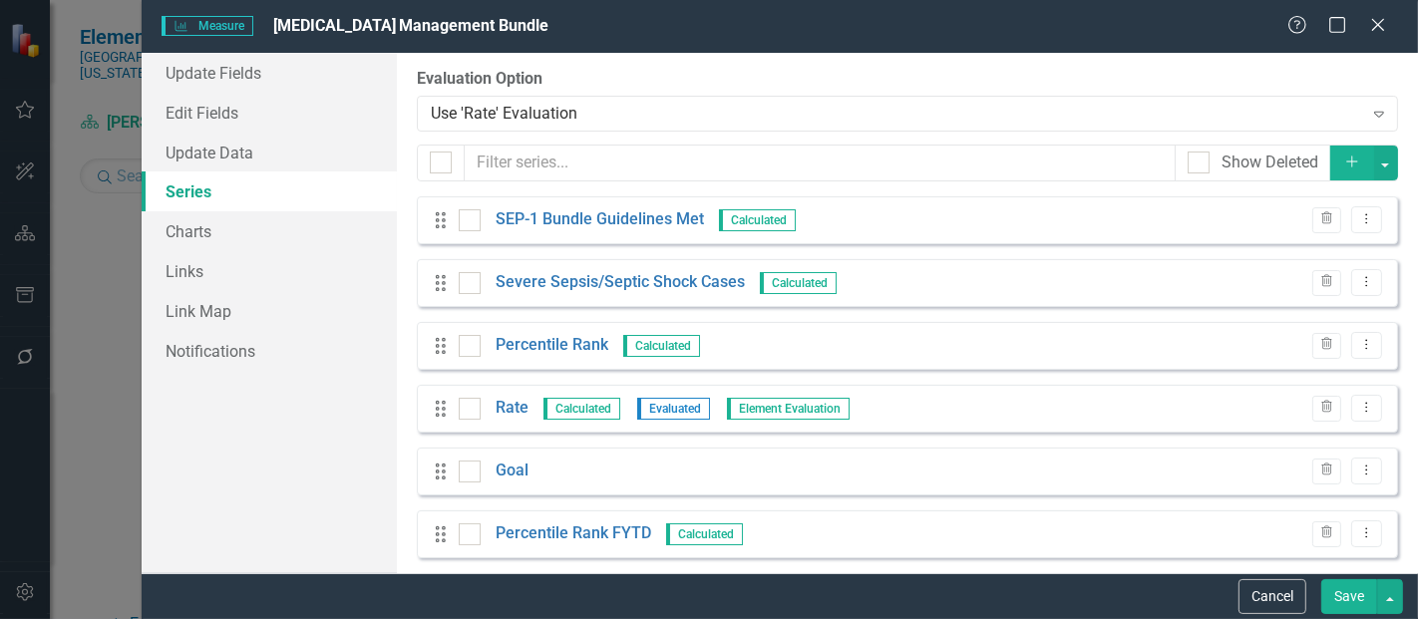
click at [1344, 159] on icon "Add" at bounding box center [1353, 162] width 18 height 14
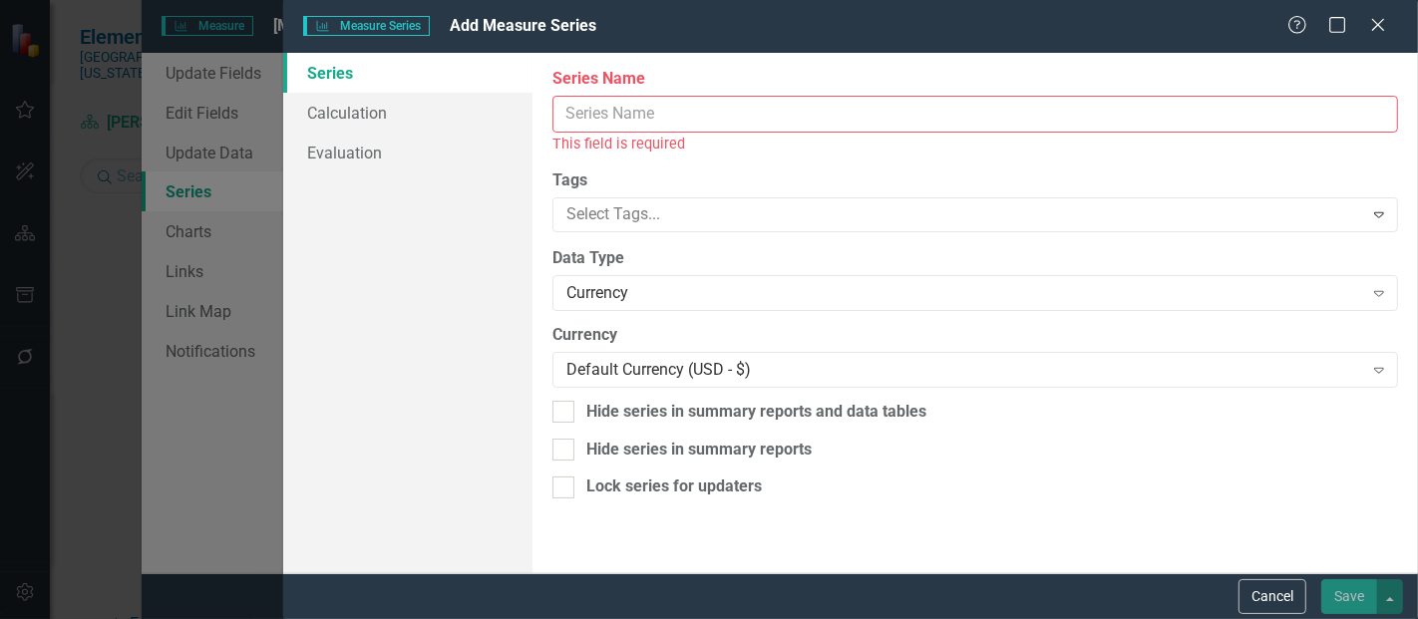
click at [648, 119] on input "Series Name" at bounding box center [976, 114] width 846 height 37
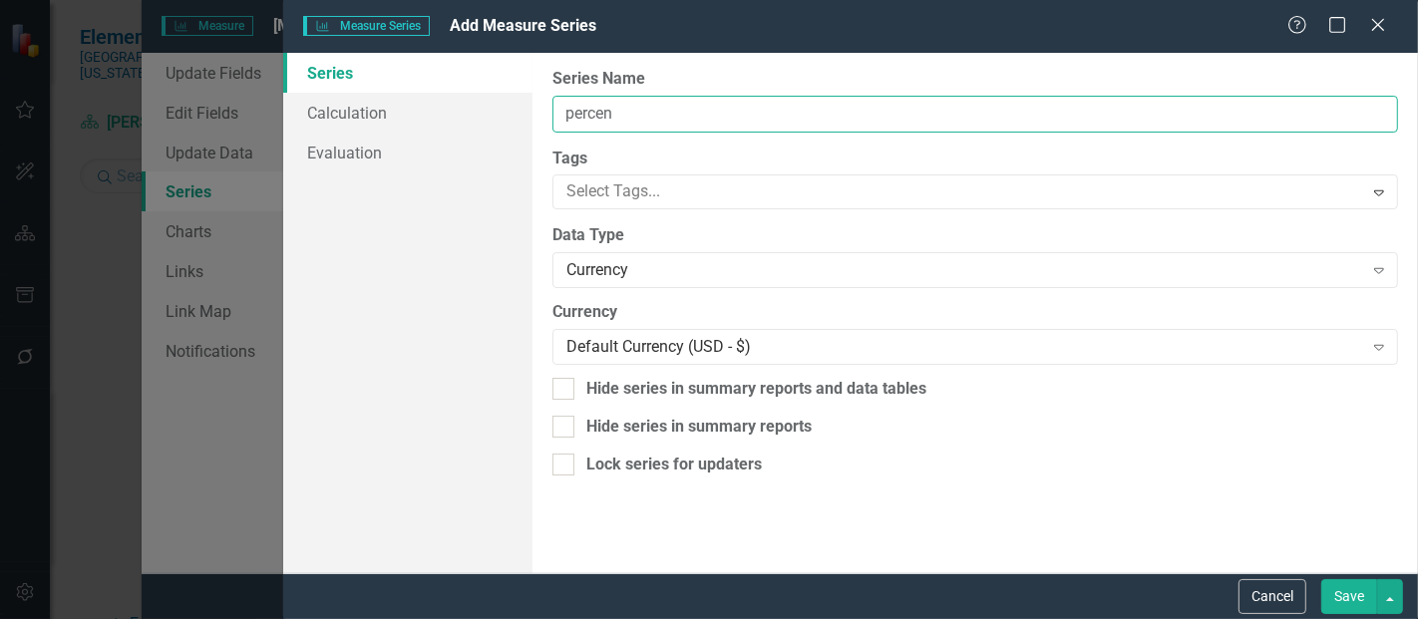
type input "Percentile Rank FYTD"
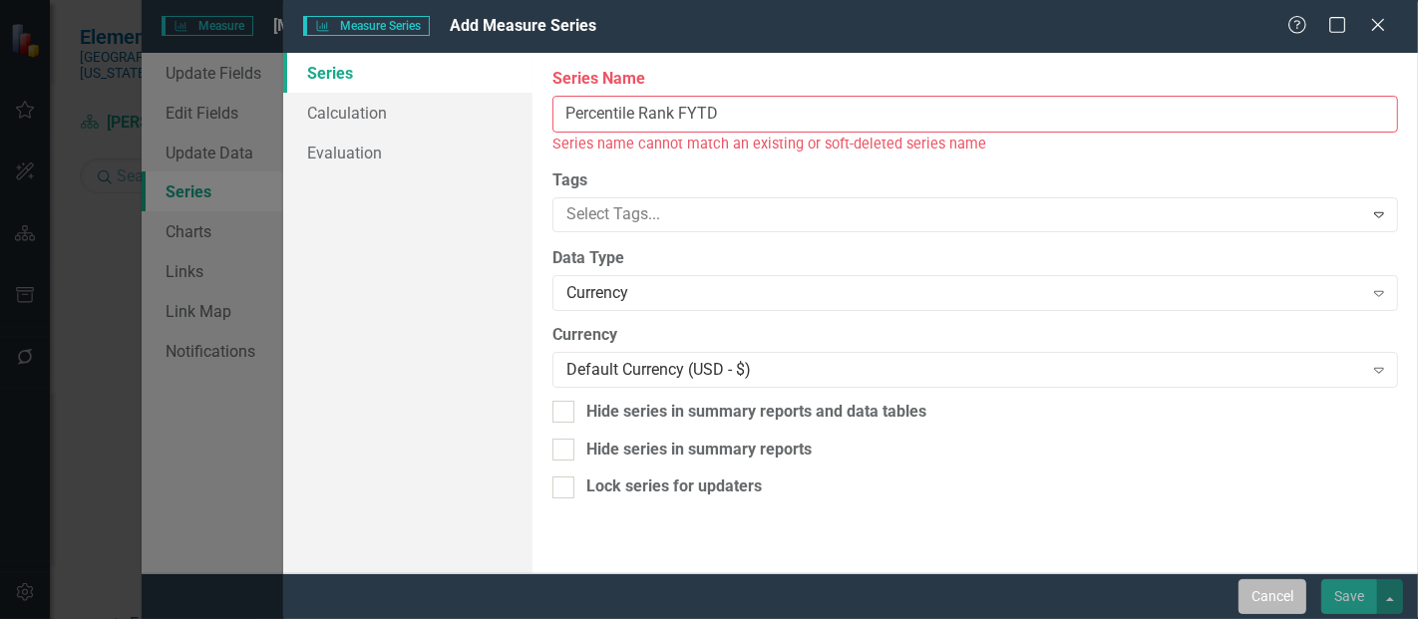
click at [1266, 605] on button "Cancel" at bounding box center [1273, 597] width 68 height 35
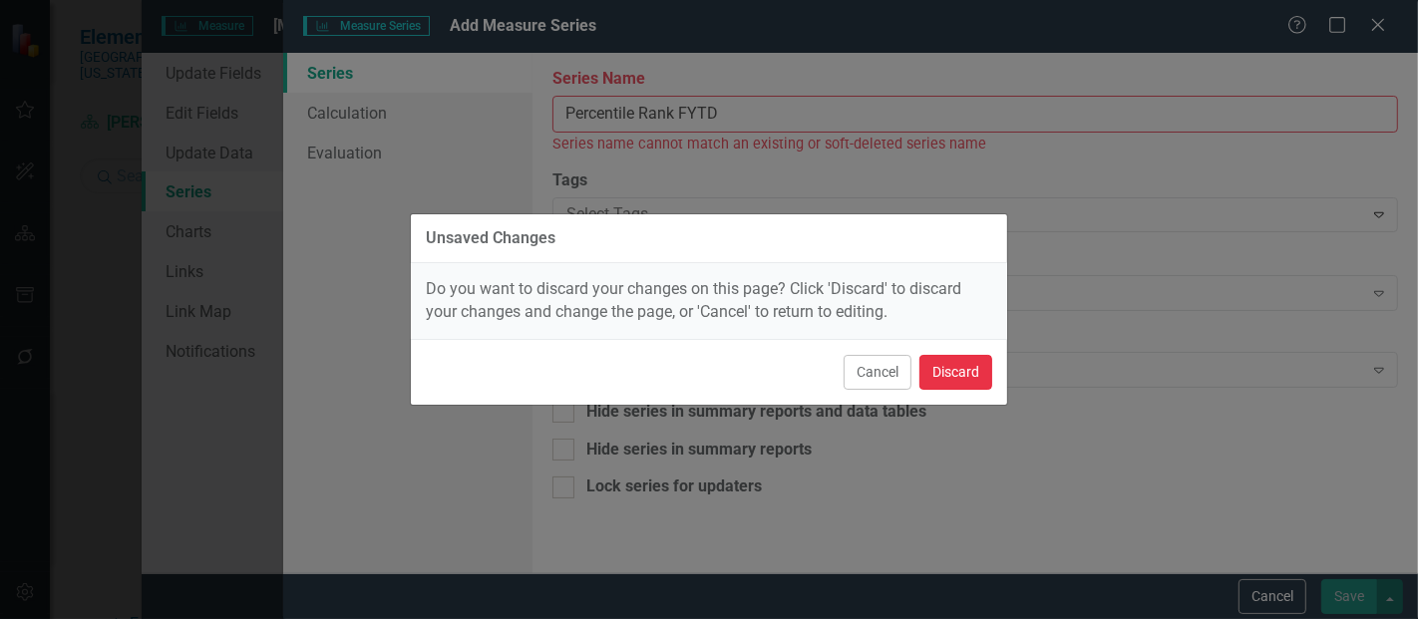
click at [944, 381] on button "Discard" at bounding box center [956, 372] width 73 height 35
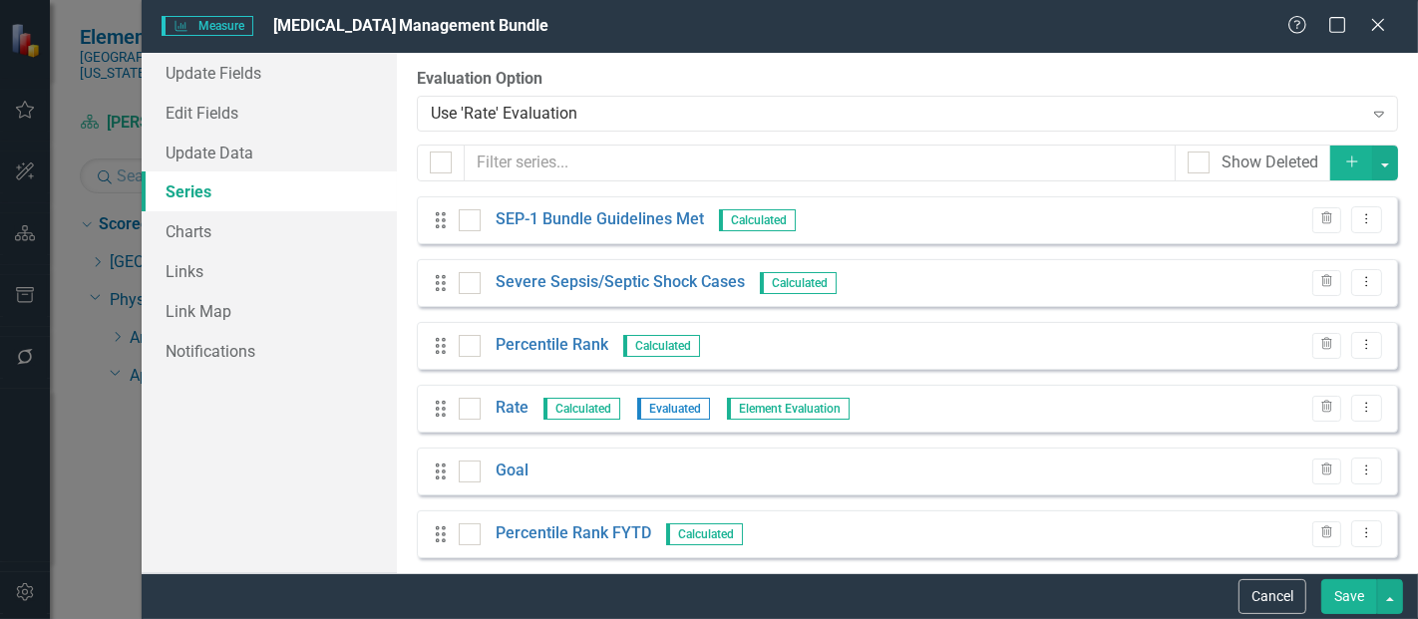
scroll to position [77, 0]
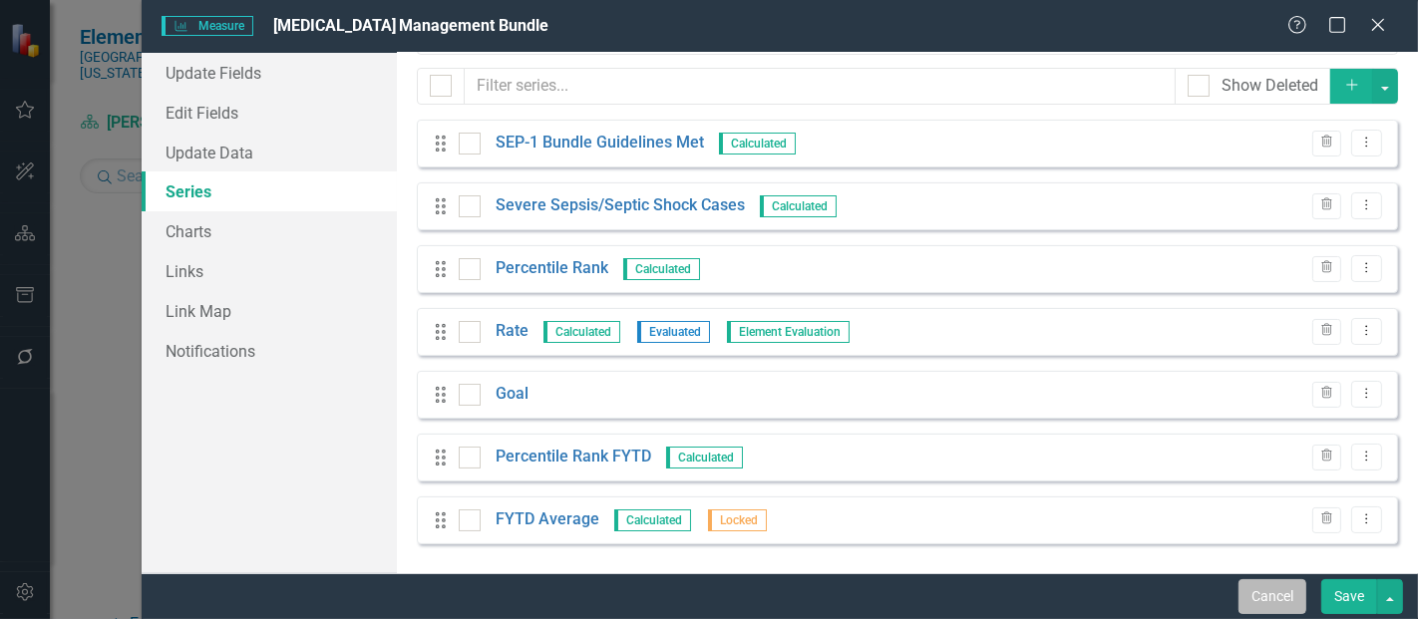
click at [1252, 599] on button "Cancel" at bounding box center [1273, 597] width 68 height 35
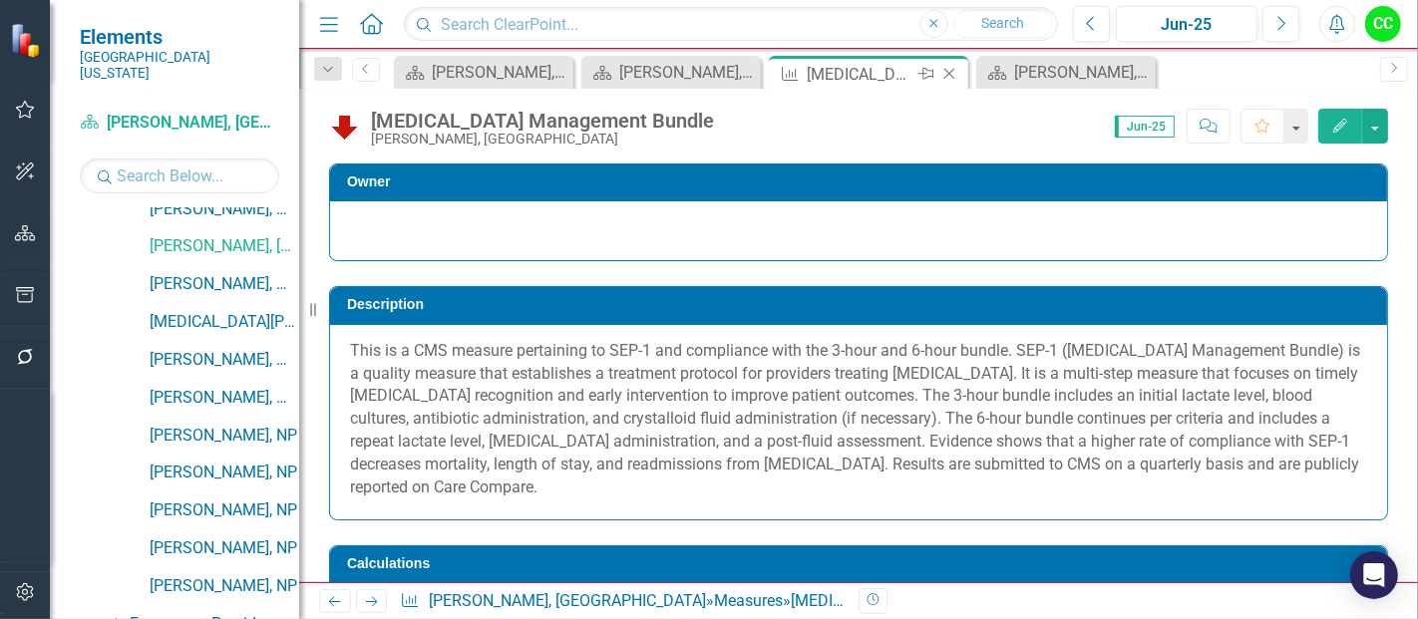
click at [955, 71] on icon "Close" at bounding box center [950, 74] width 20 height 16
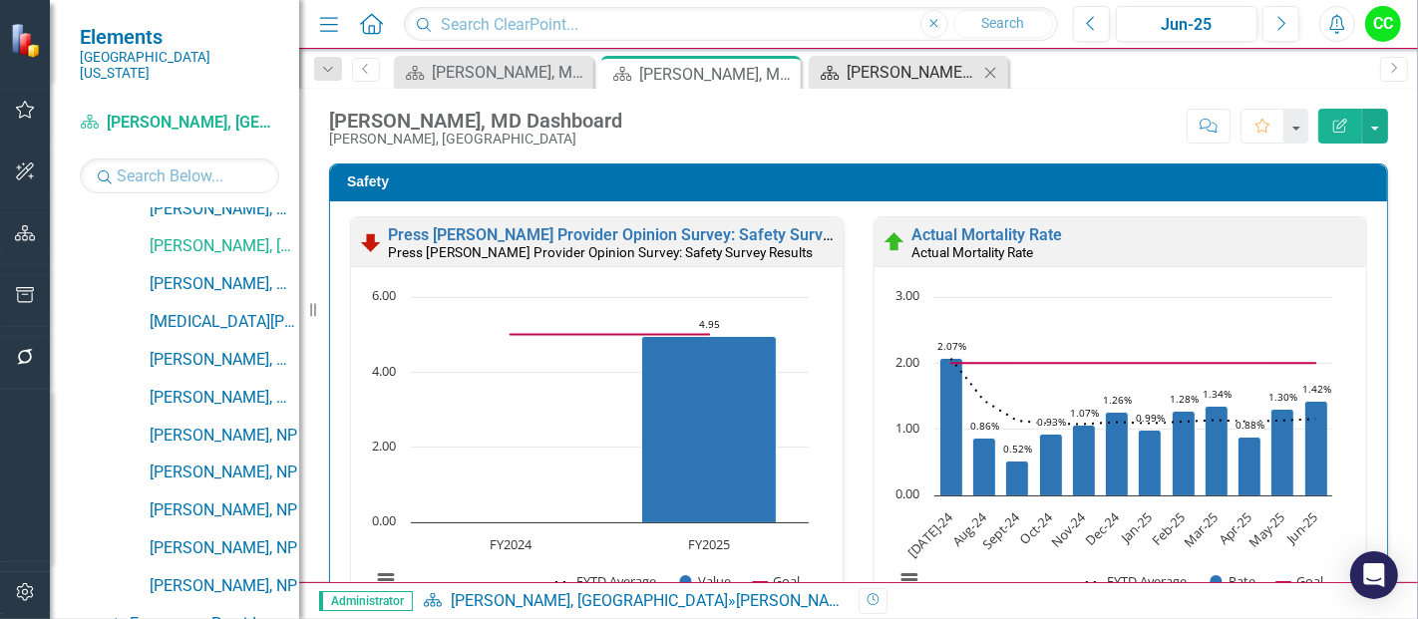
click at [882, 70] on div "[PERSON_NAME], MD Dashboard" at bounding box center [913, 72] width 132 height 25
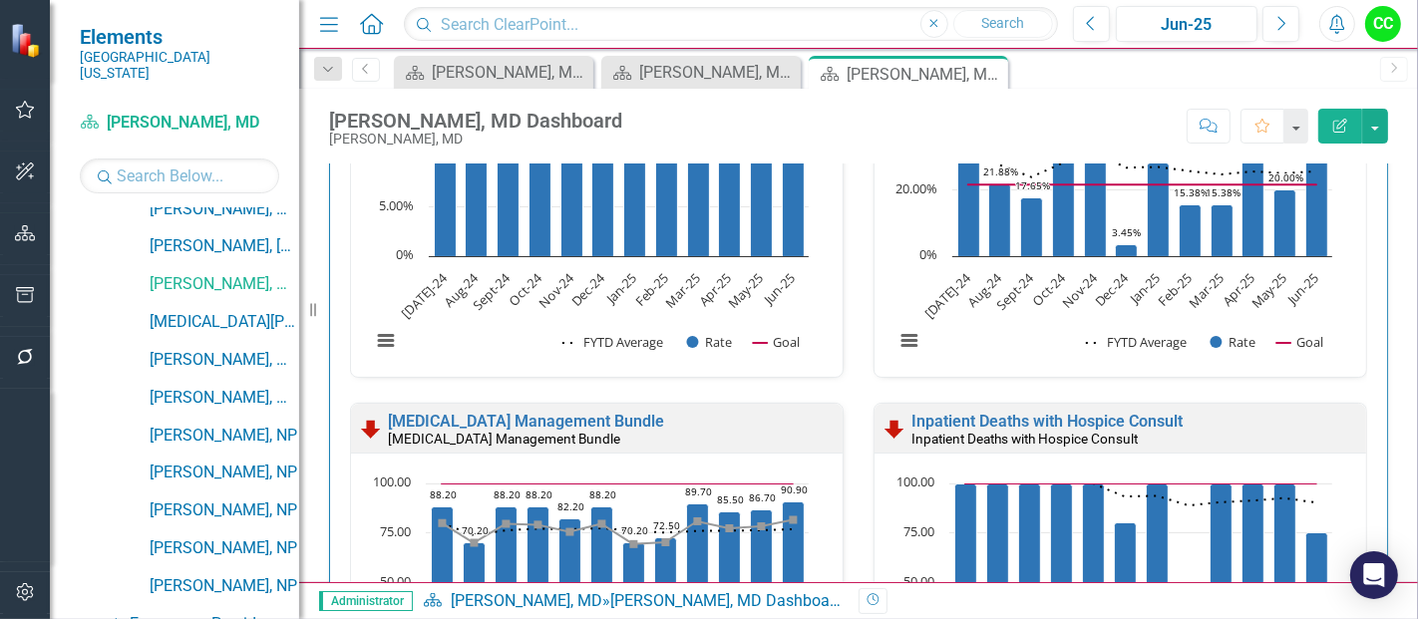
scroll to position [1041, 0]
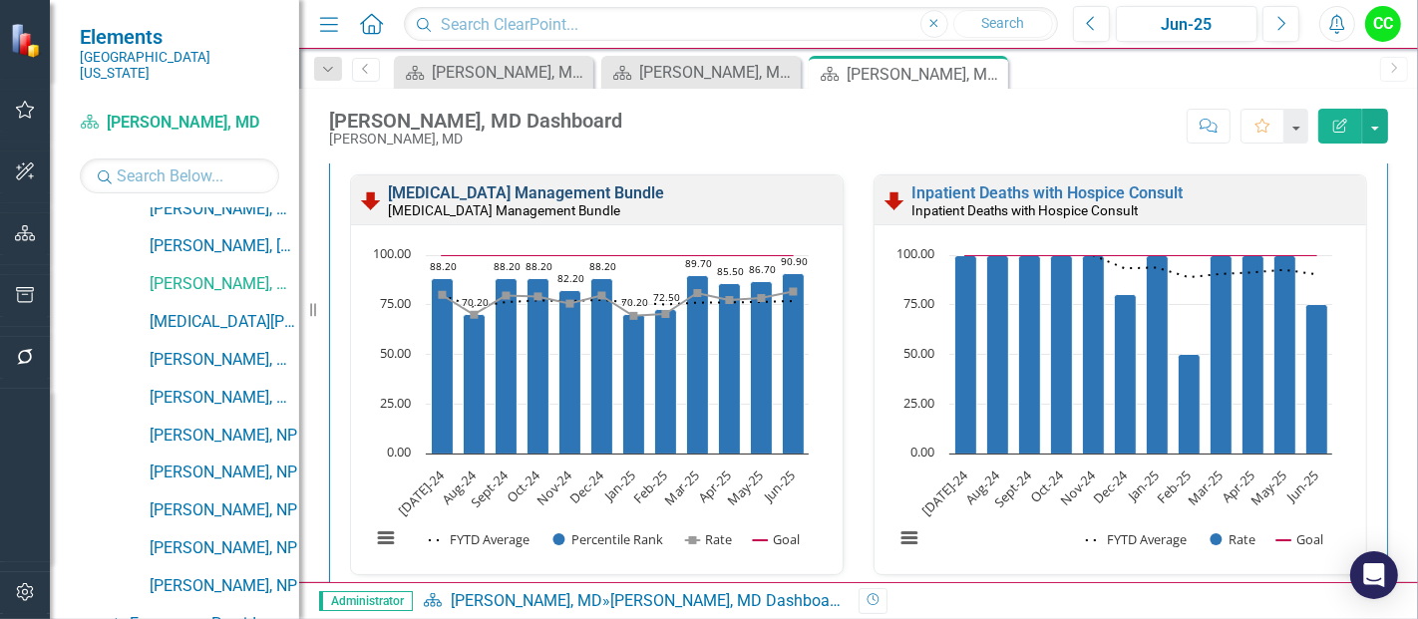
click at [660, 196] on link "[MEDICAL_DATA] Management Bundle" at bounding box center [526, 193] width 276 height 19
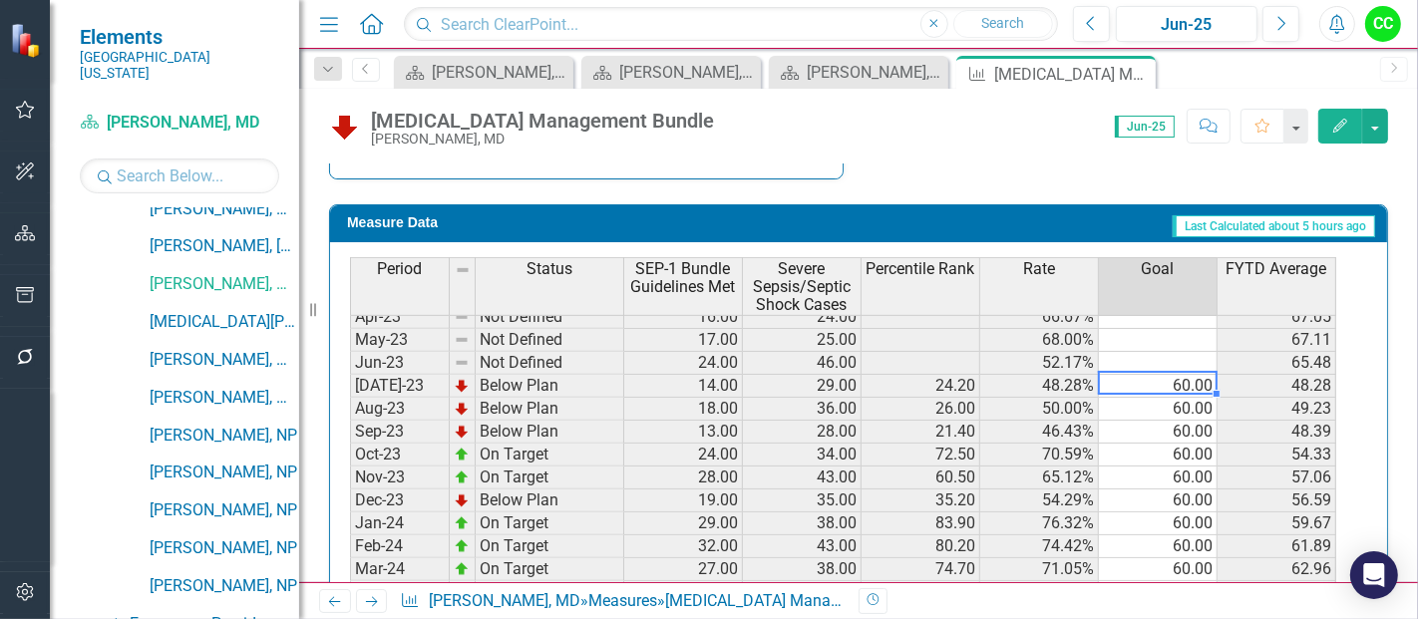
click at [1181, 374] on tbody "Oct-22 Not Defined 24.00 34.00 70.59% 65.97 Nov-22 Not Defined 20.00 29.00 68.9…" at bounding box center [843, 455] width 987 height 575
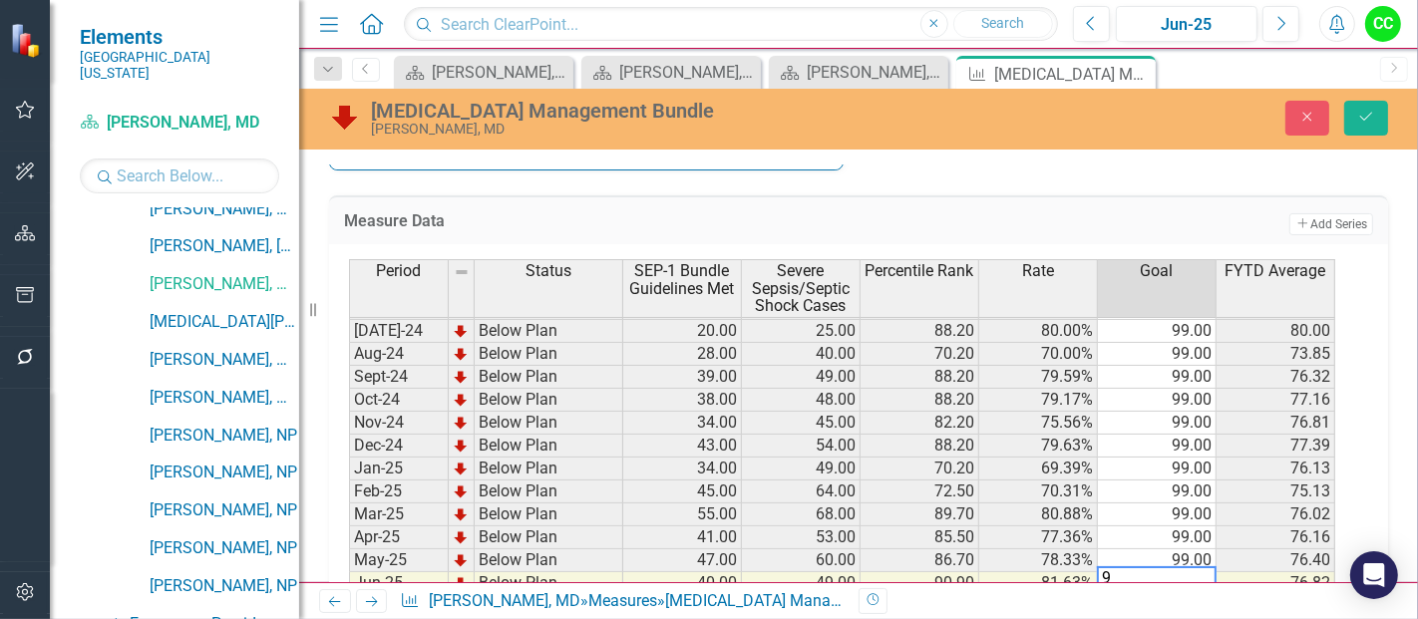
type textarea "99"
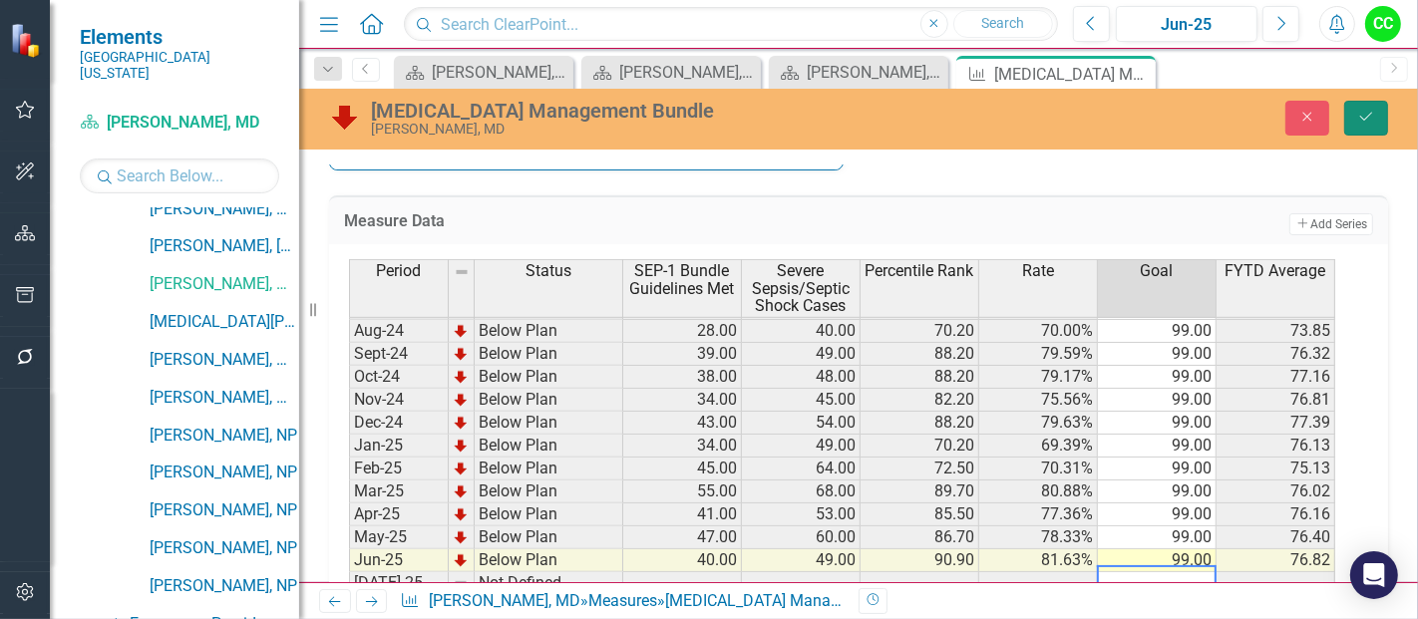
click at [1364, 113] on icon "Save" at bounding box center [1367, 117] width 18 height 14
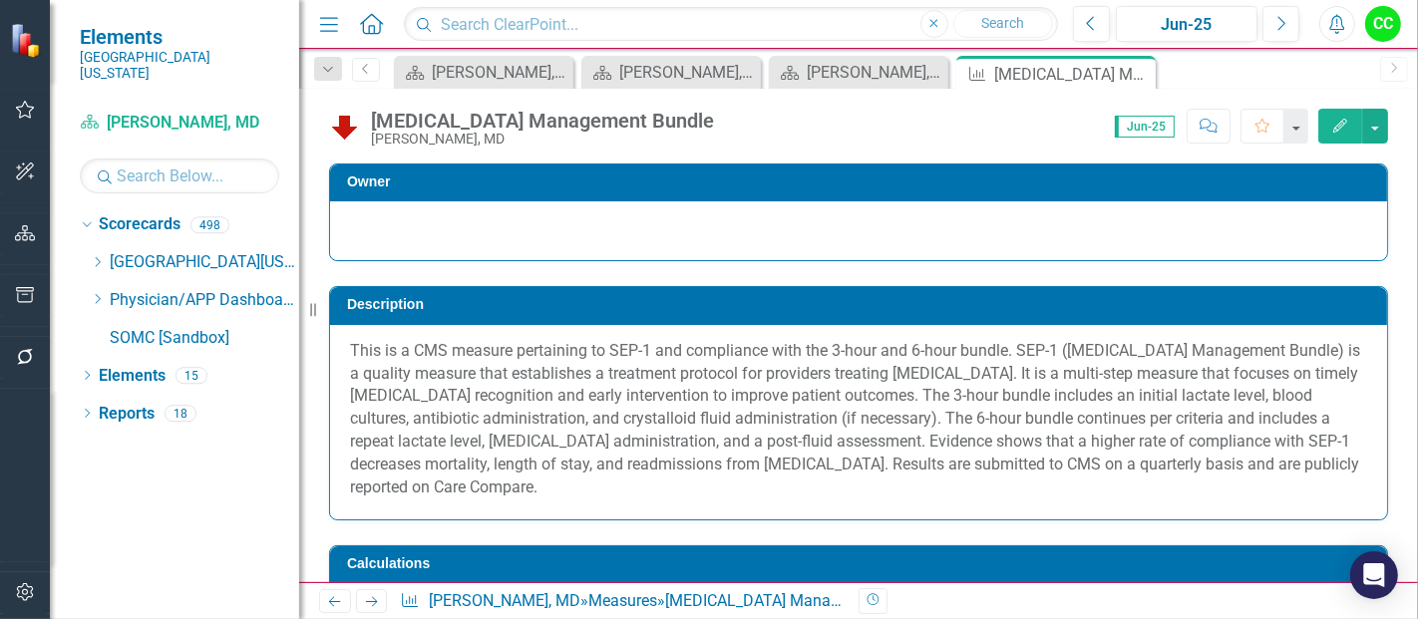
drag, startPoint x: 1334, startPoint y: 320, endPoint x: 1340, endPoint y: 119, distance: 201.6
click at [1340, 119] on icon "Edit" at bounding box center [1341, 126] width 18 height 14
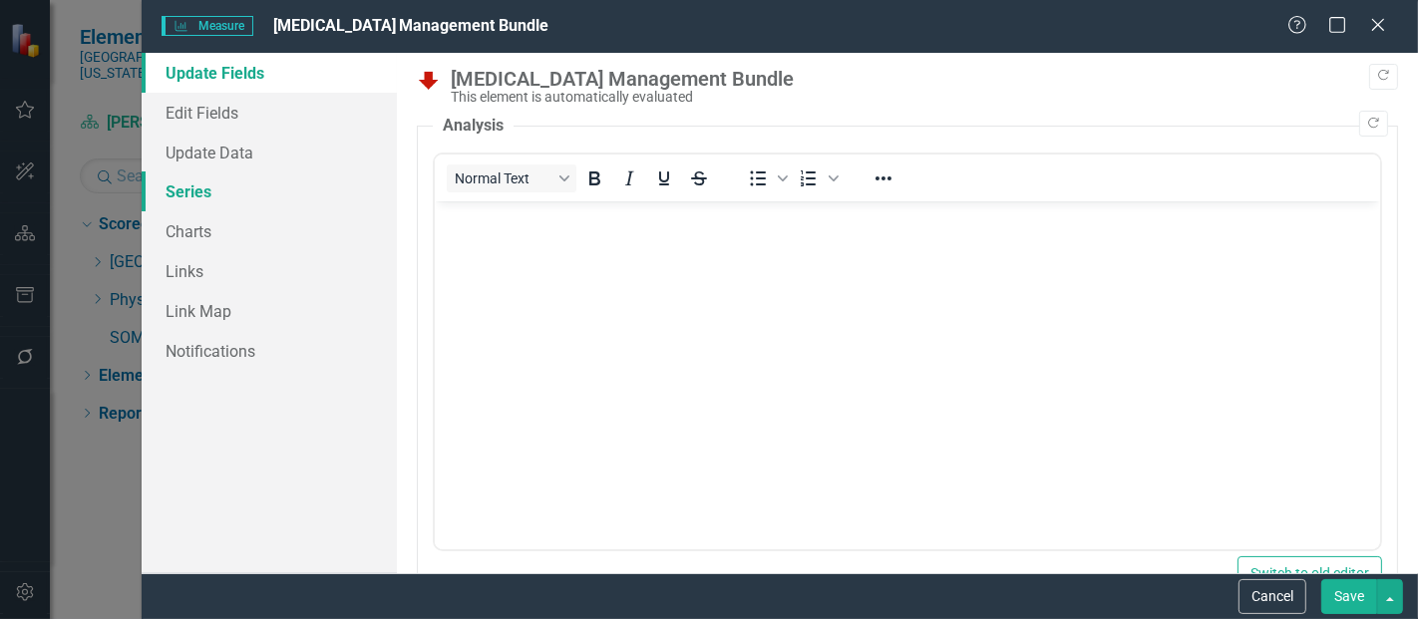
click at [171, 191] on link "Series" at bounding box center [269, 192] width 255 height 40
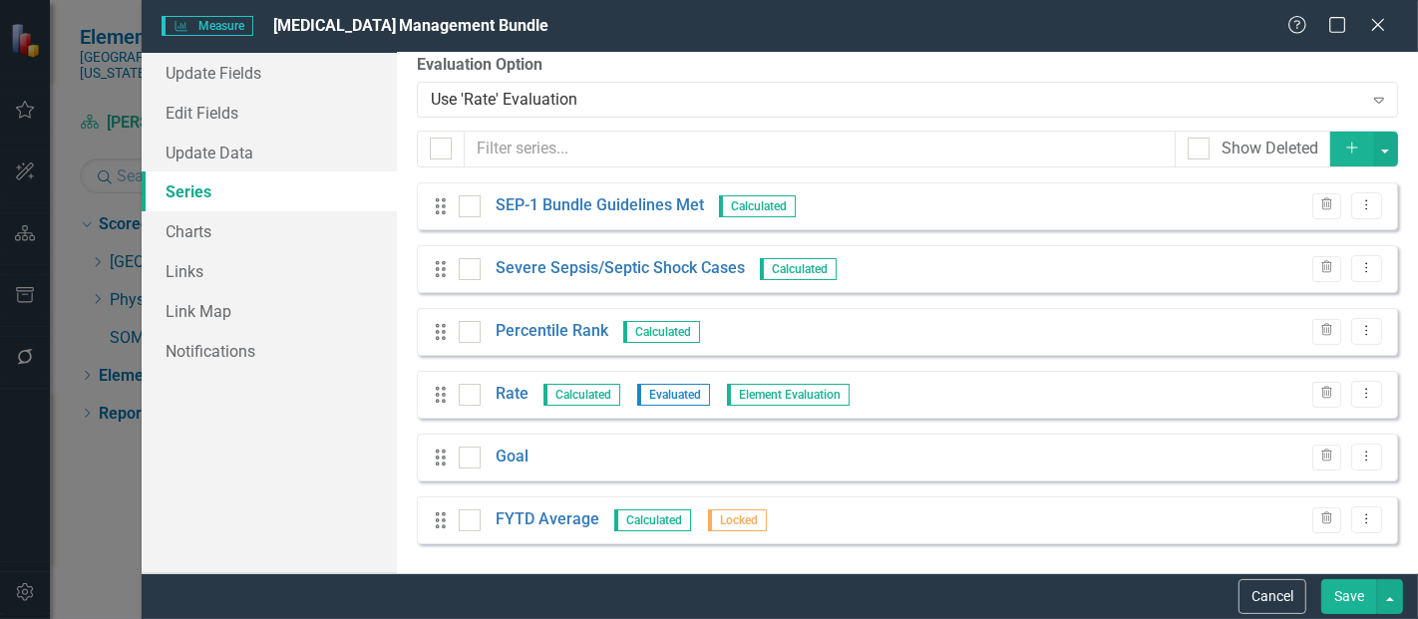
click at [1334, 156] on button "Add" at bounding box center [1353, 149] width 44 height 35
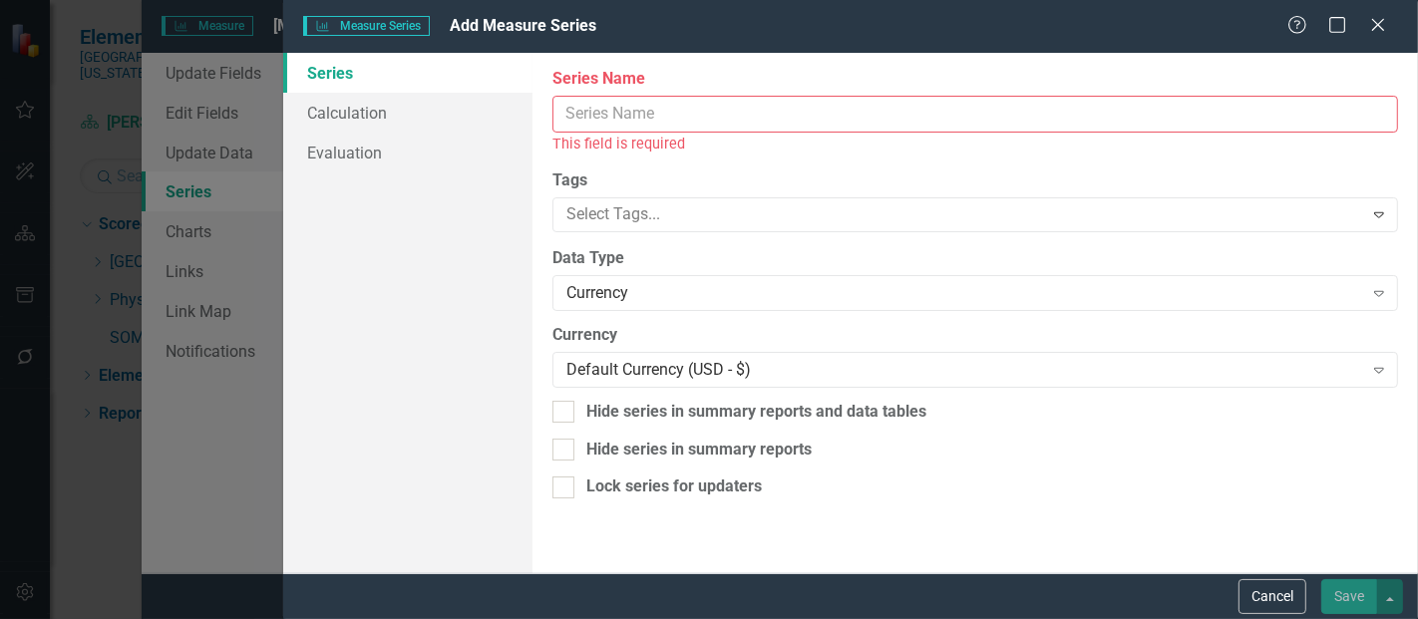
click at [812, 111] on input "Series Name" at bounding box center [976, 114] width 846 height 37
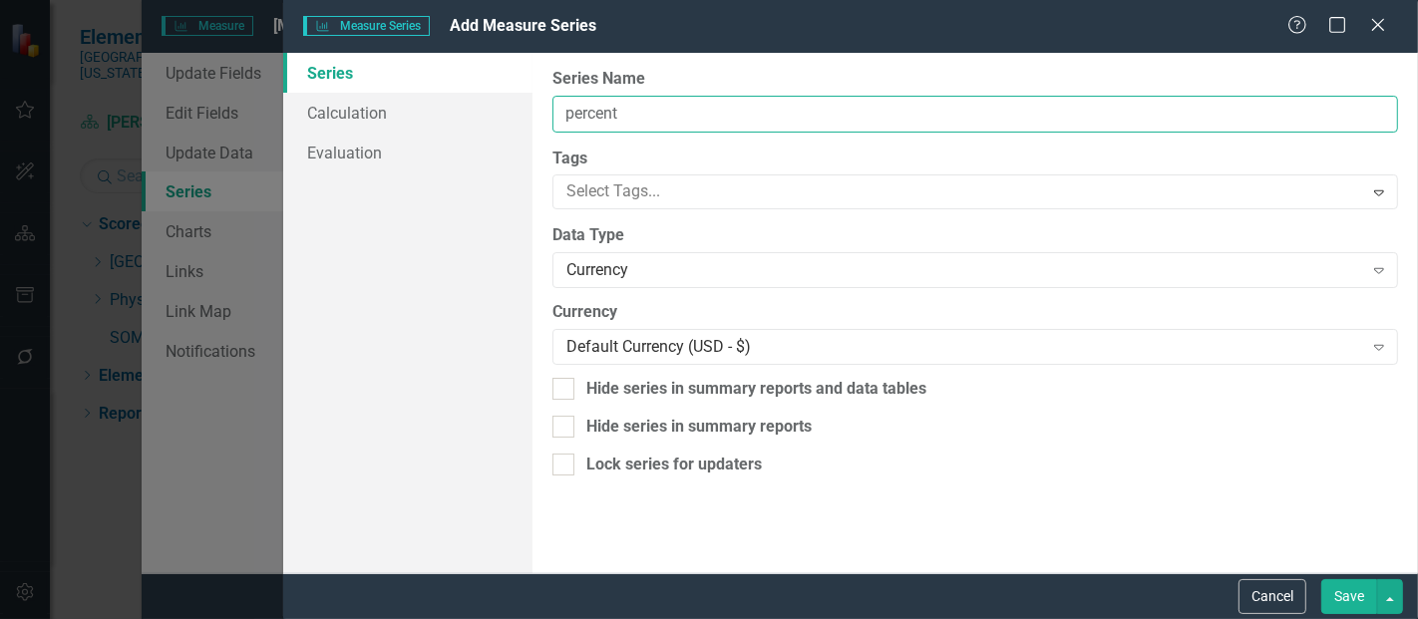
type input "Percentile Rank FYTD"
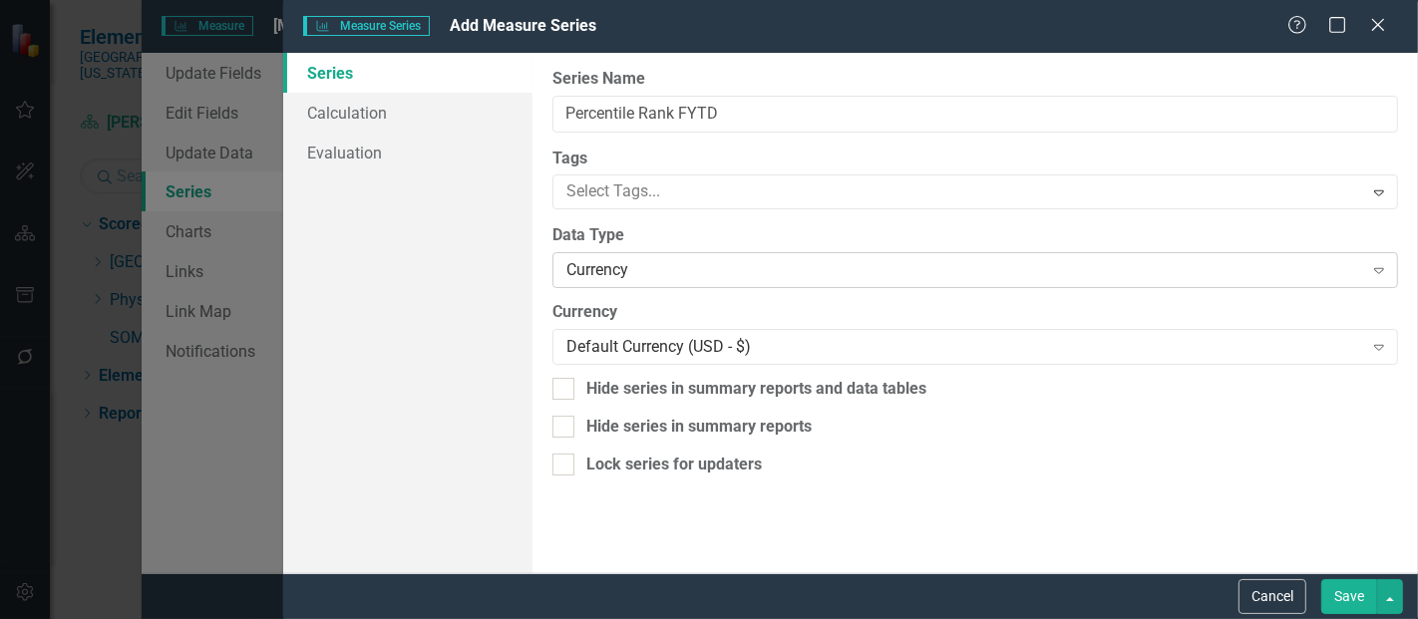
click at [596, 265] on div "Currency" at bounding box center [965, 270] width 796 height 23
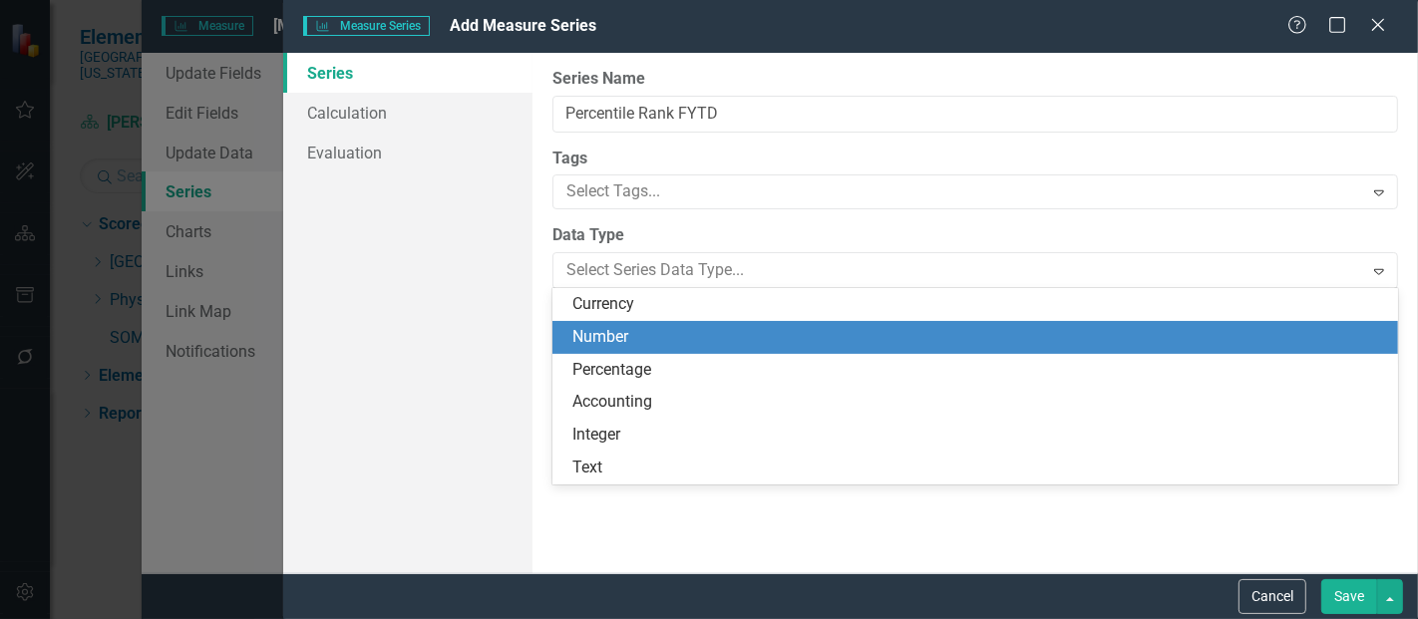
click at [590, 337] on div "Number" at bounding box center [980, 337] width 814 height 23
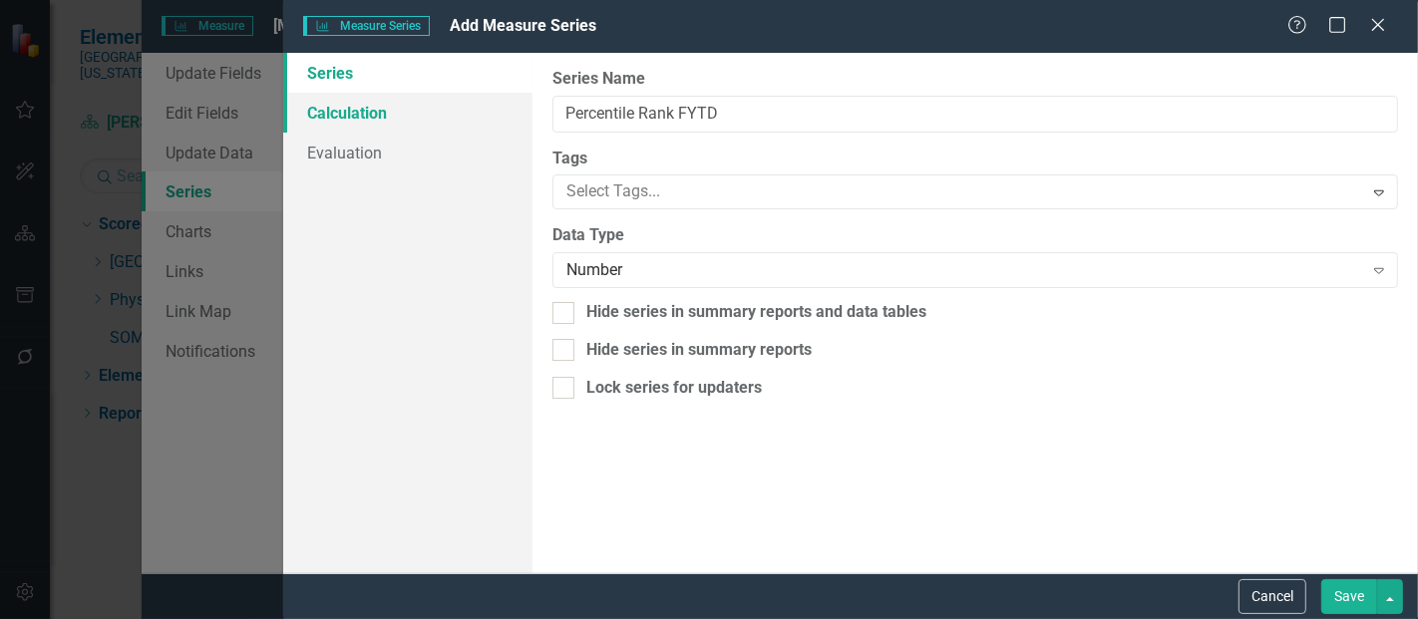
click at [367, 123] on link "Calculation" at bounding box center [407, 113] width 249 height 40
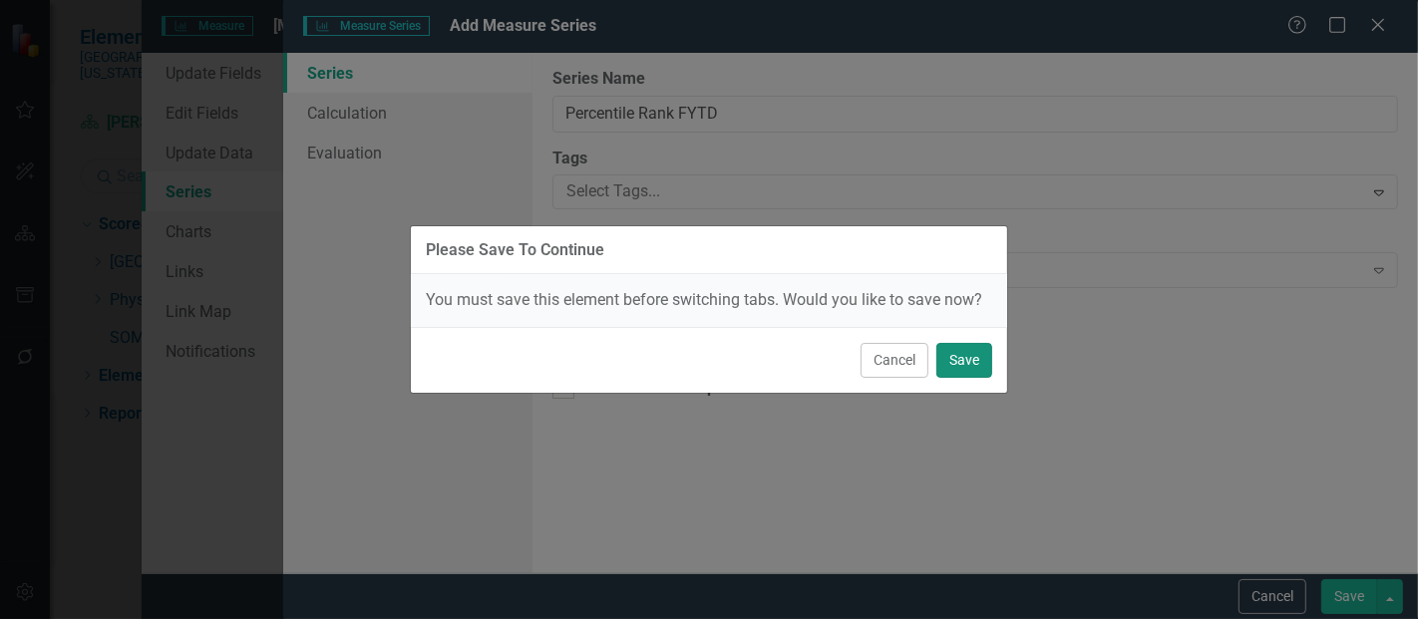
click at [970, 361] on button "Save" at bounding box center [965, 360] width 56 height 35
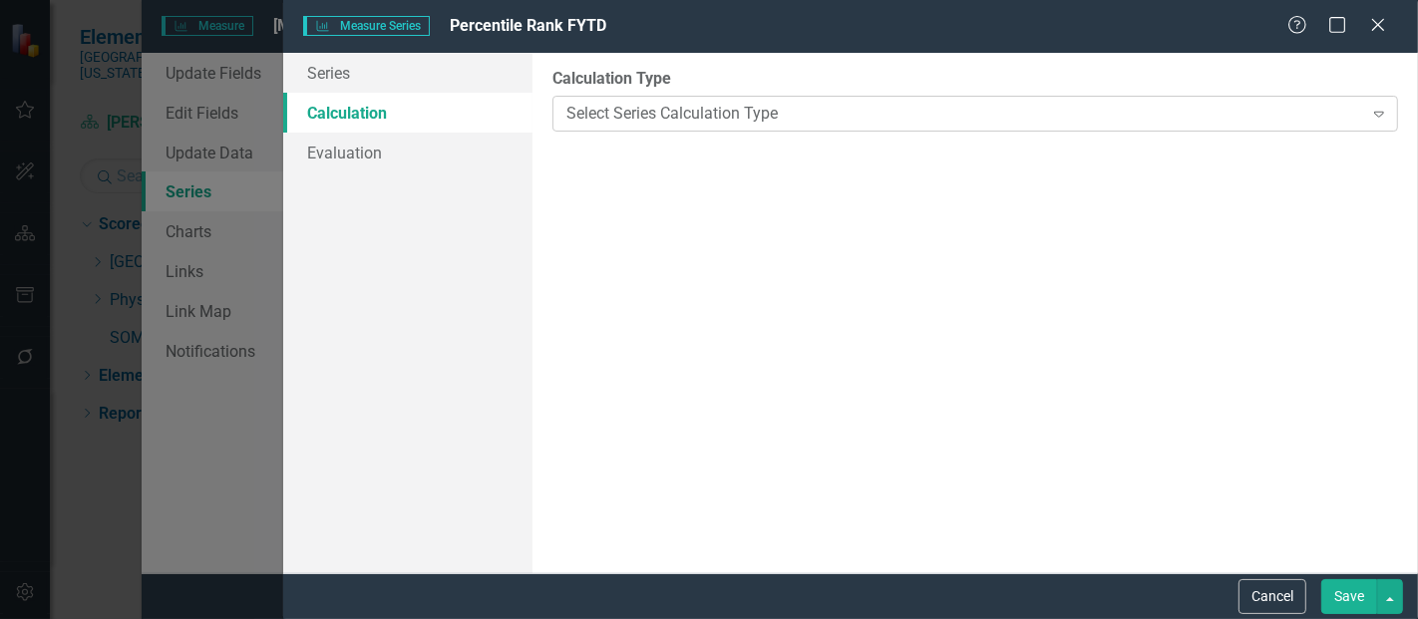
click at [640, 117] on div "Select Series Calculation Type" at bounding box center [965, 113] width 796 height 23
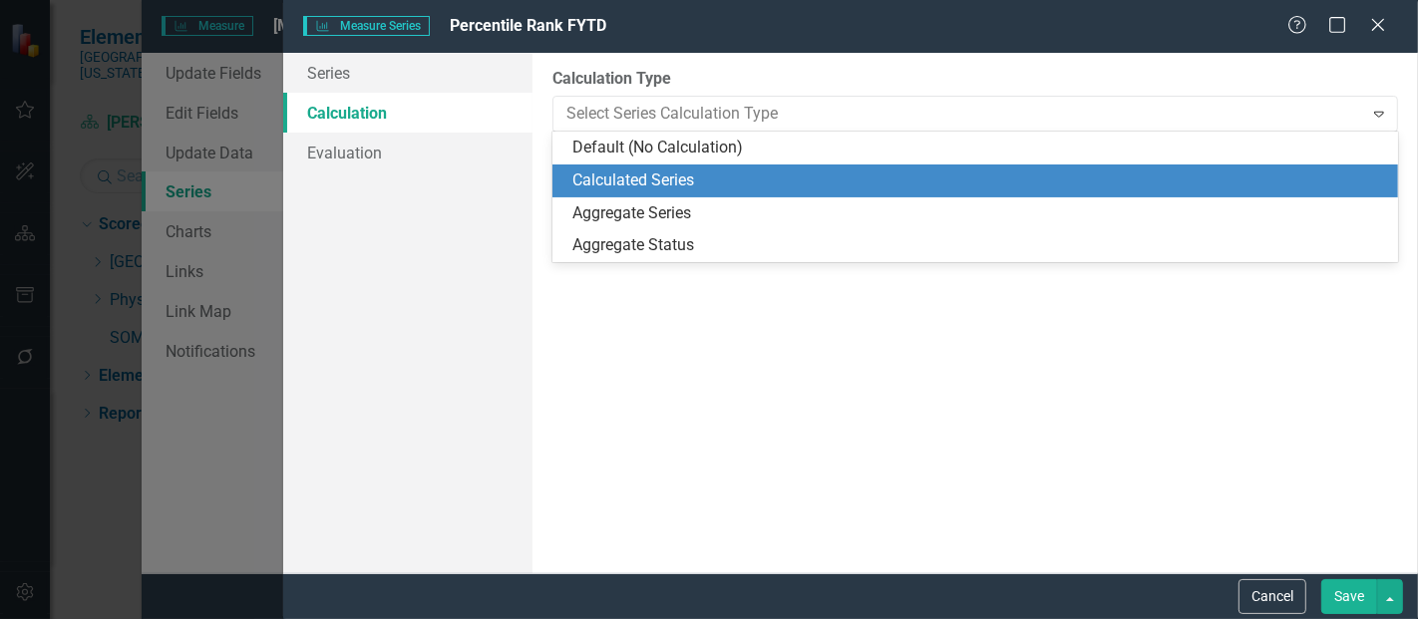
click at [646, 180] on div "Calculated Series" at bounding box center [980, 181] width 814 height 23
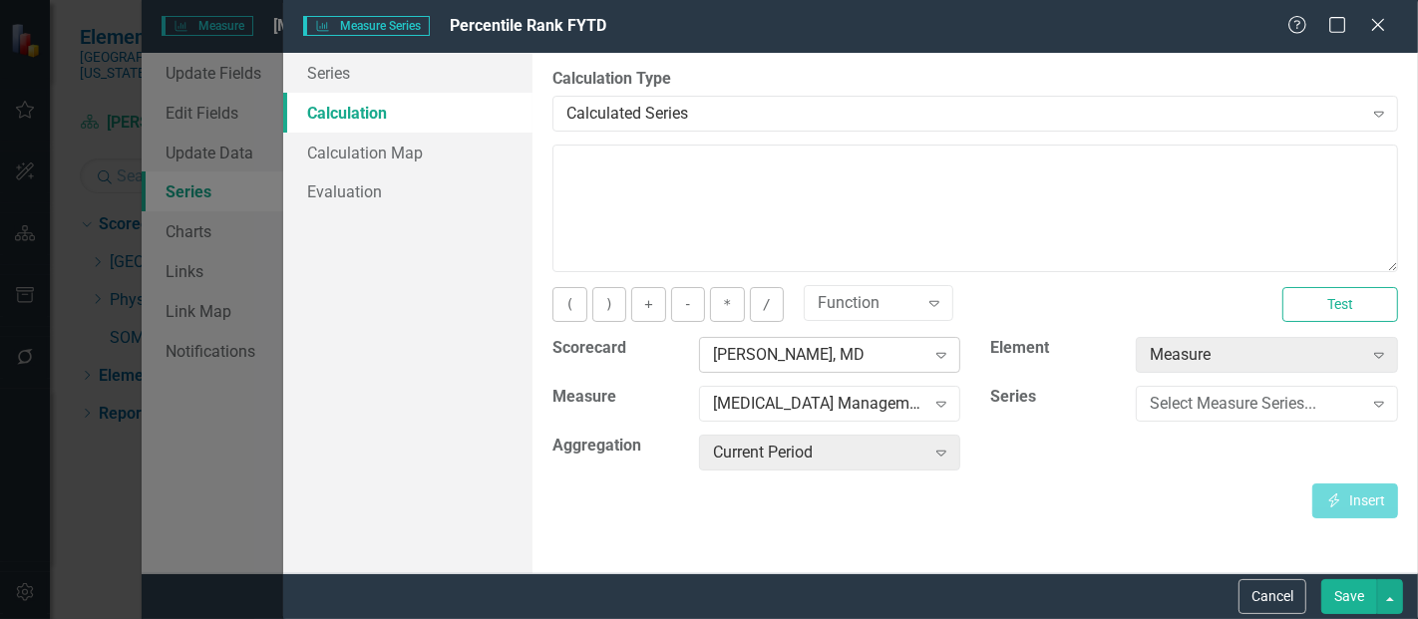
click at [806, 364] on div "[PERSON_NAME], MD" at bounding box center [819, 355] width 212 height 23
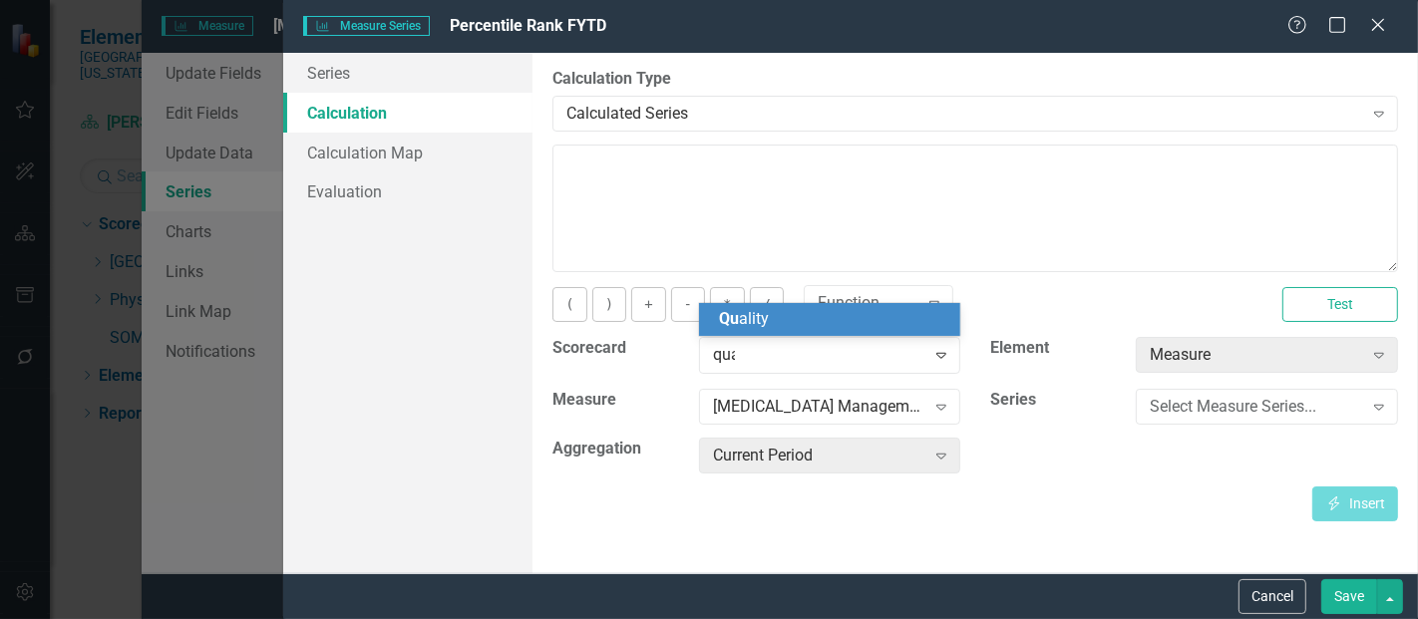
type input "qual"
click at [779, 320] on div "Qual ity" at bounding box center [834, 319] width 230 height 23
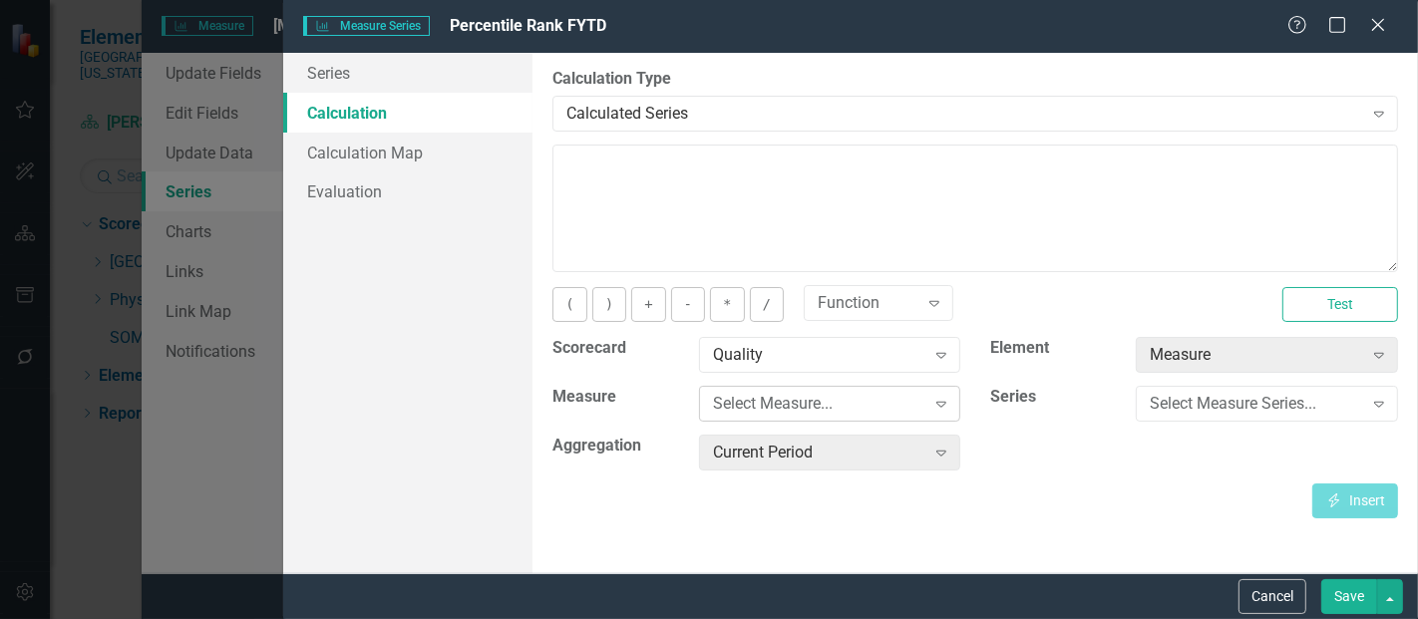
click at [747, 399] on div "Select Measure..." at bounding box center [819, 404] width 212 height 23
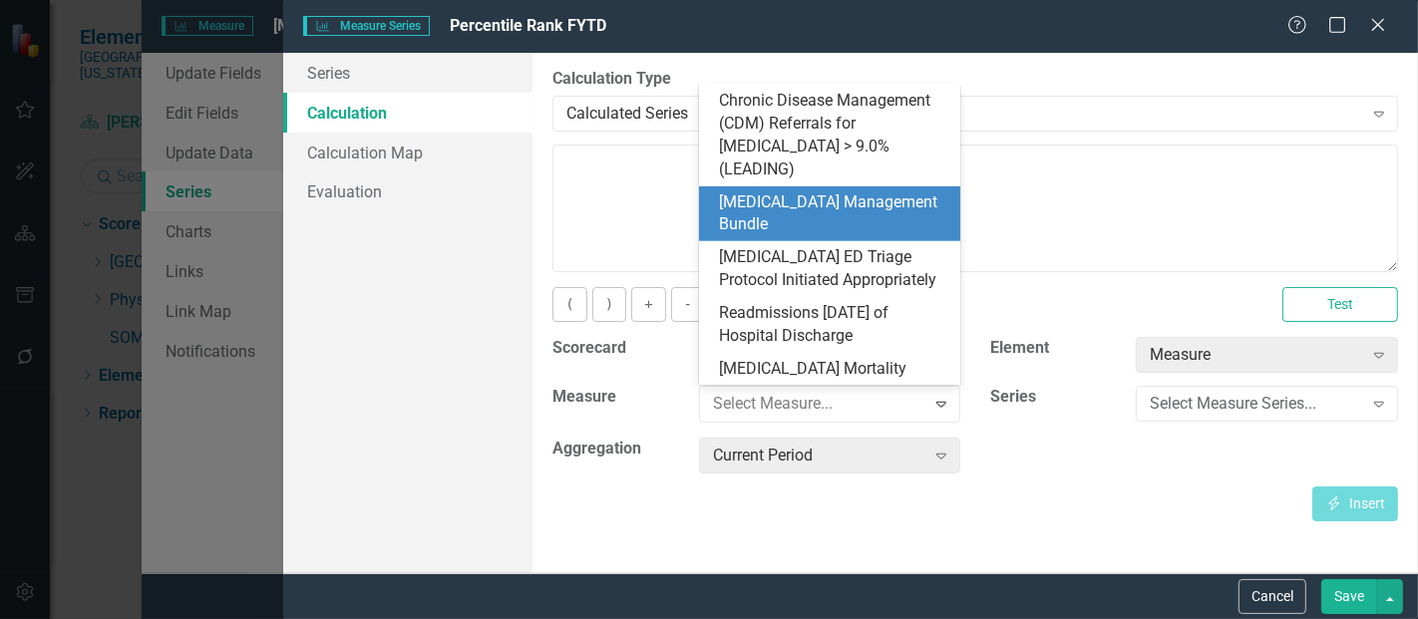
click at [809, 193] on div "[MEDICAL_DATA] Management Bundle" at bounding box center [834, 215] width 230 height 46
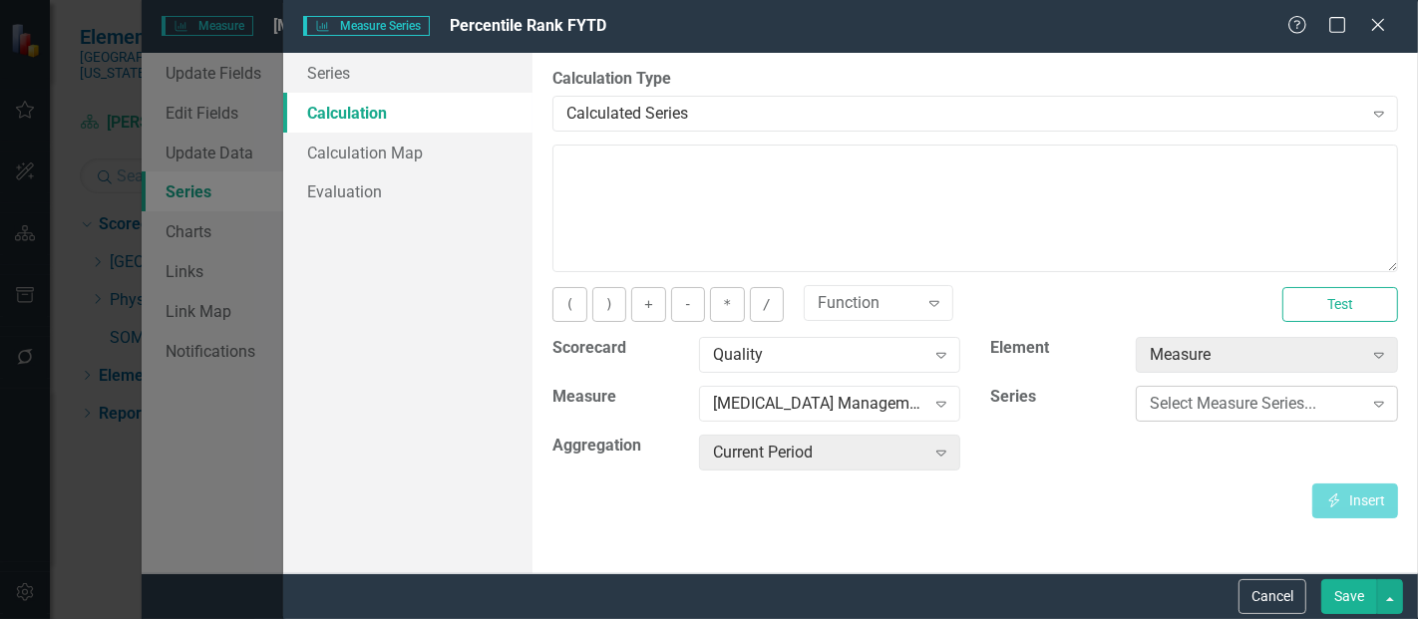
click at [1170, 415] on div "Select Measure Series... Expand" at bounding box center [1267, 404] width 262 height 36
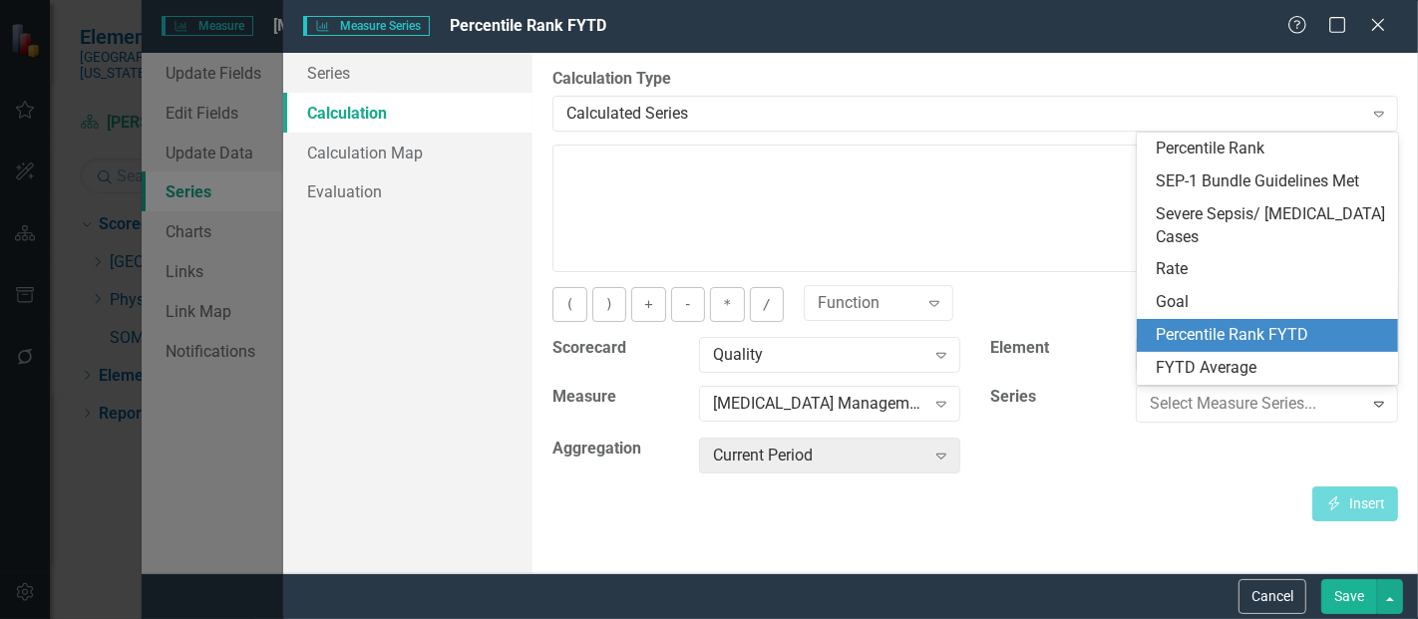
click at [1231, 342] on div "Percentile Rank FYTD" at bounding box center [1272, 335] width 230 height 23
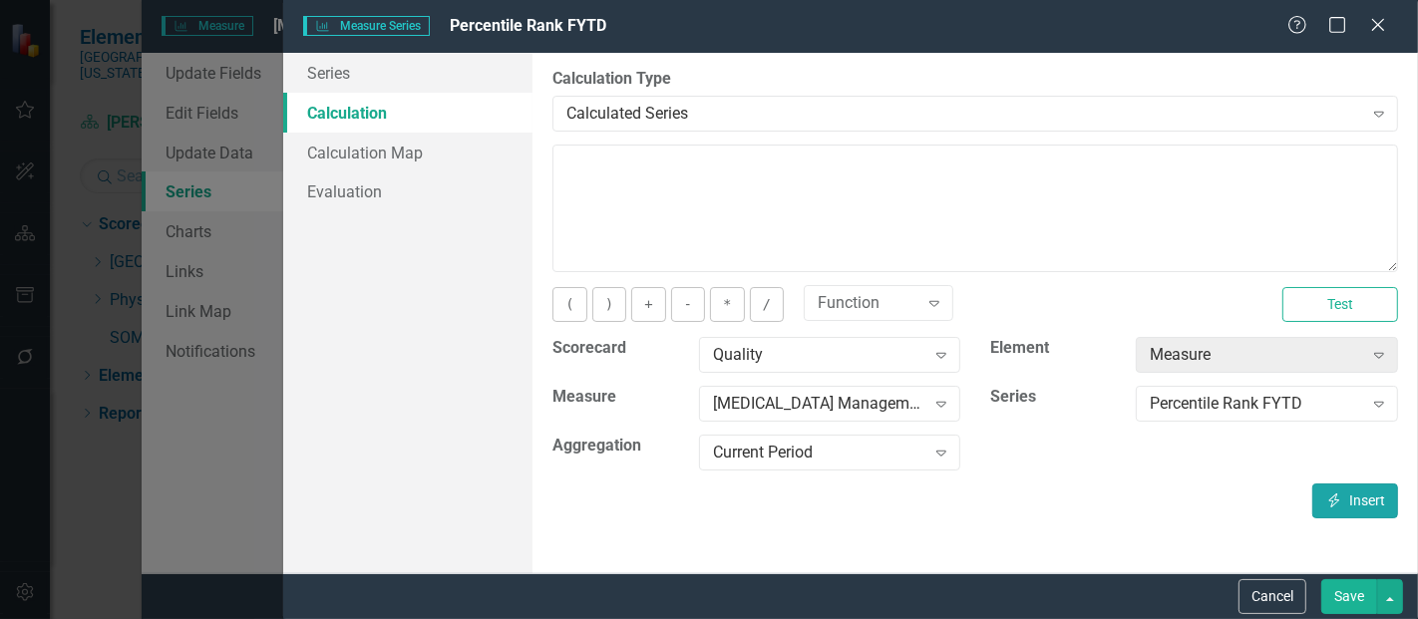
click at [1333, 496] on icon "button" at bounding box center [1335, 501] width 11 height 14
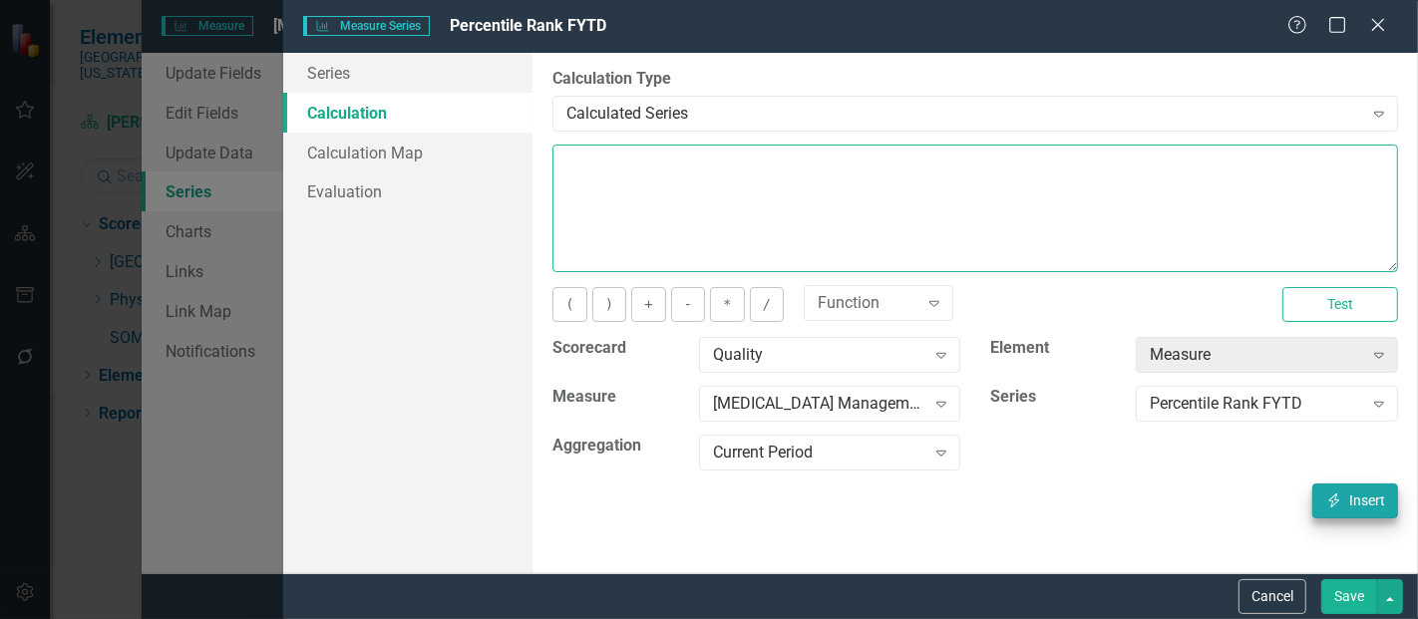
type textarea "[m1813868][Percentile Rank FYTD][CurrentPeriod]"
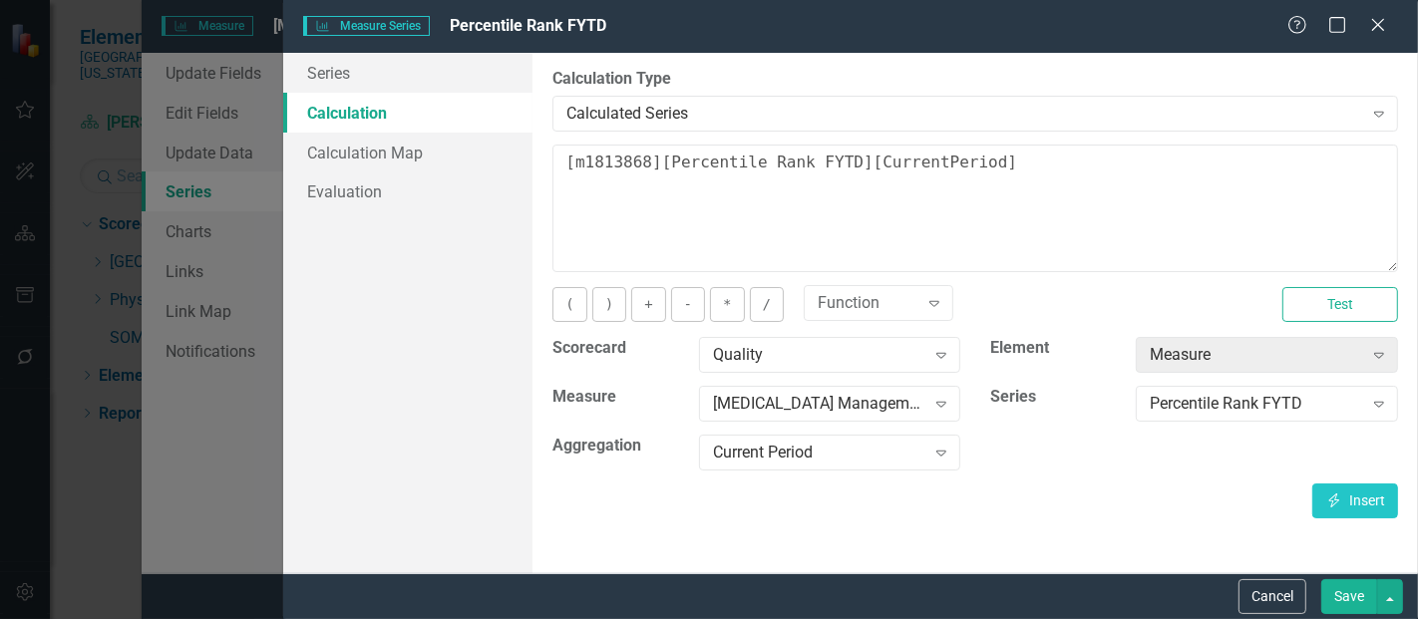
click at [1343, 600] on button "Save" at bounding box center [1350, 597] width 56 height 35
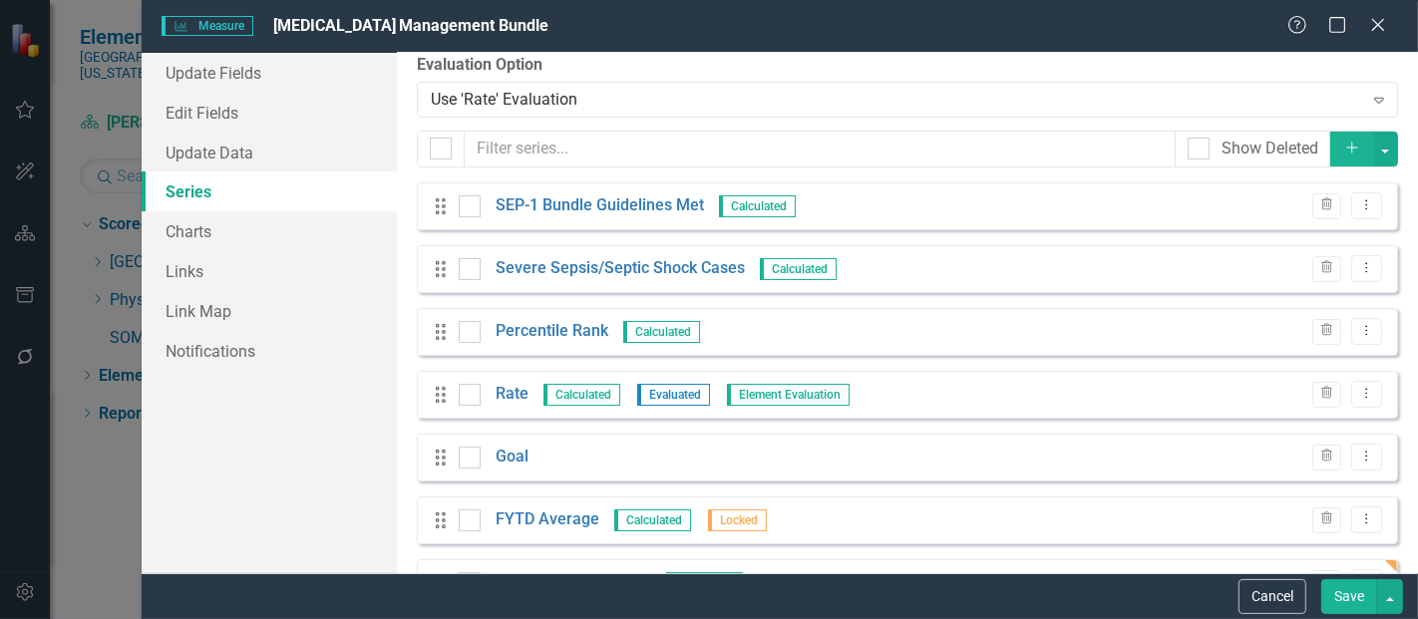
scroll to position [77, 0]
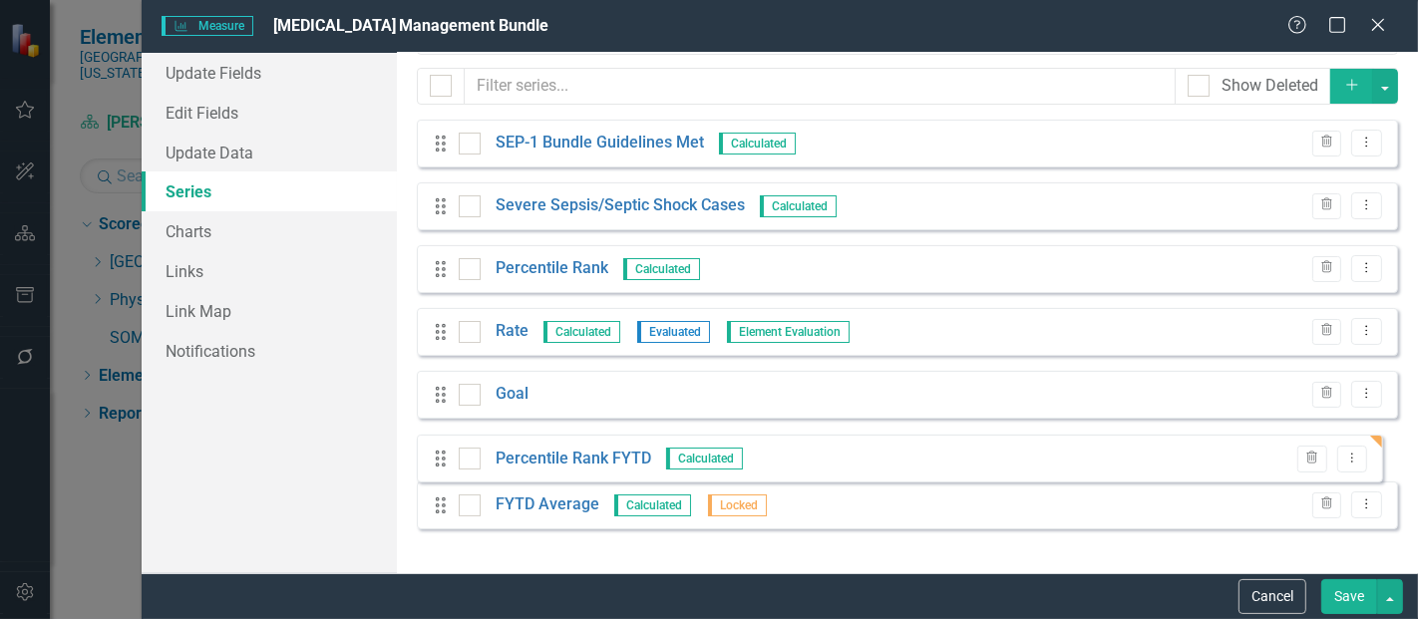
drag, startPoint x: 444, startPoint y: 523, endPoint x: 447, endPoint y: 458, distance: 64.9
click at [447, 458] on div "Drag SEP-1 Bundle Guidelines Met Calculated Trash Dropdown Menu Drag Severe Sep…" at bounding box center [908, 332] width 982 height 425
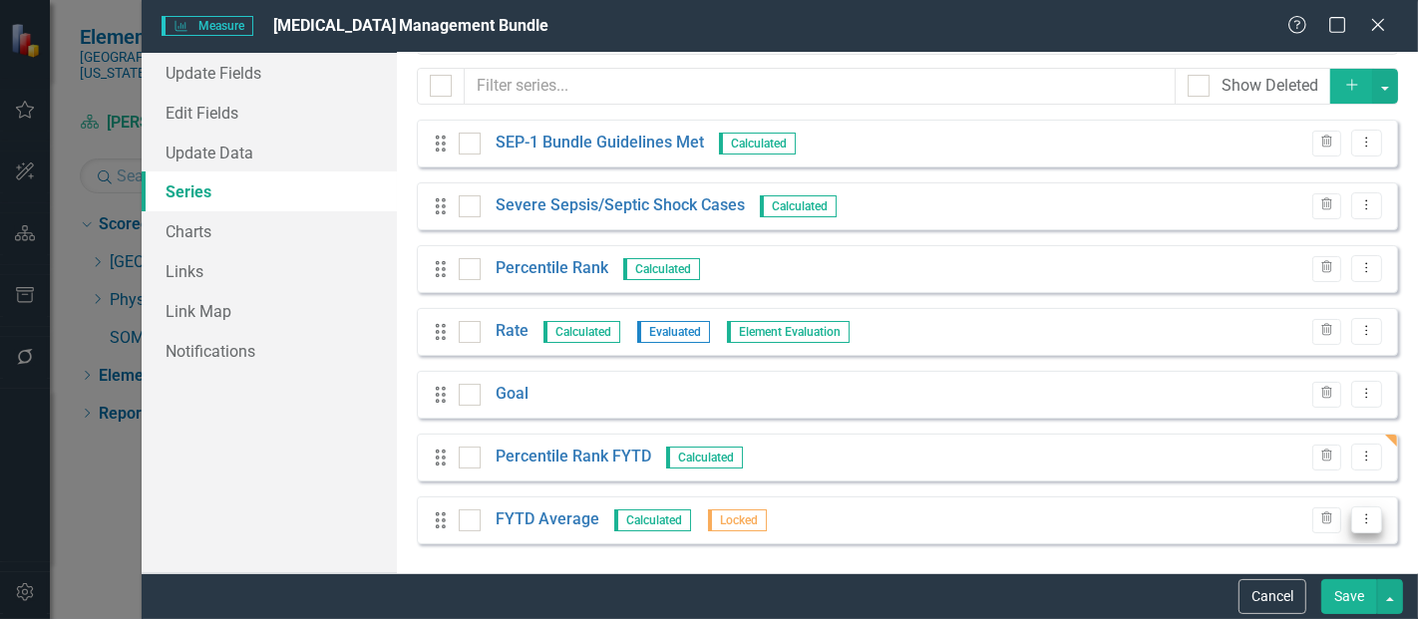
click at [1352, 512] on button "Dropdown Menu" at bounding box center [1367, 520] width 31 height 27
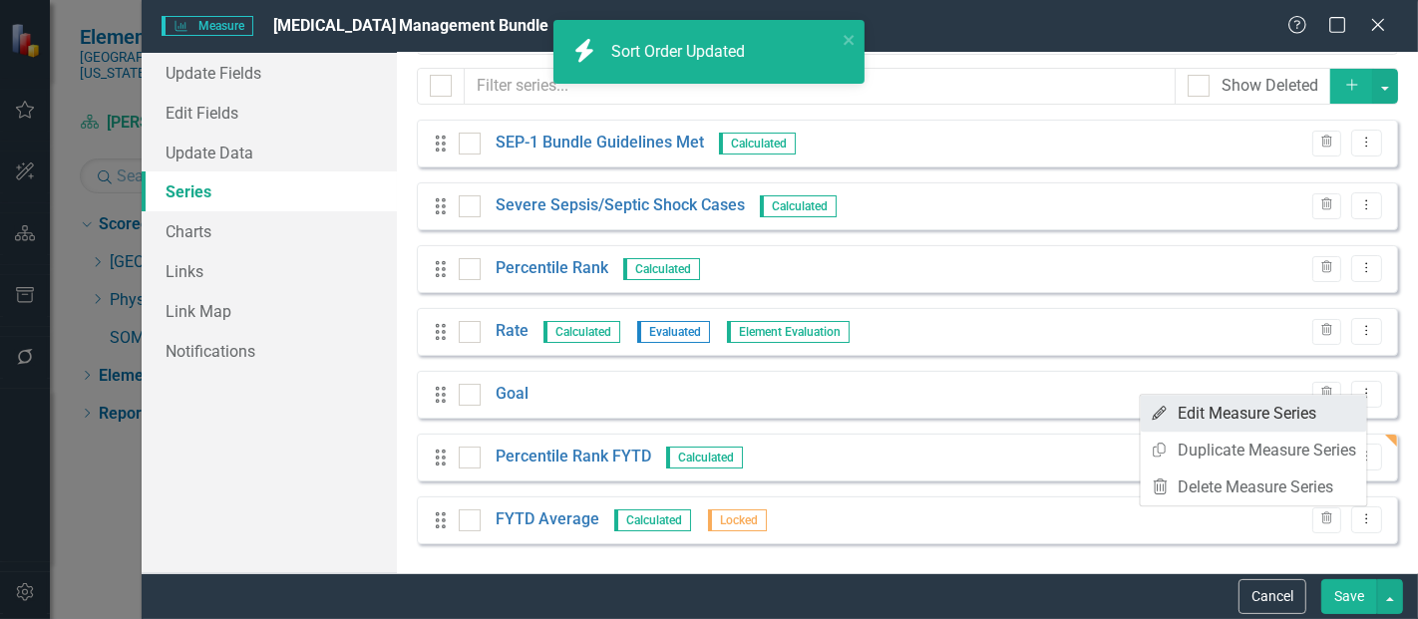
click at [1193, 413] on link "Edit Edit Measure Series" at bounding box center [1254, 413] width 226 height 37
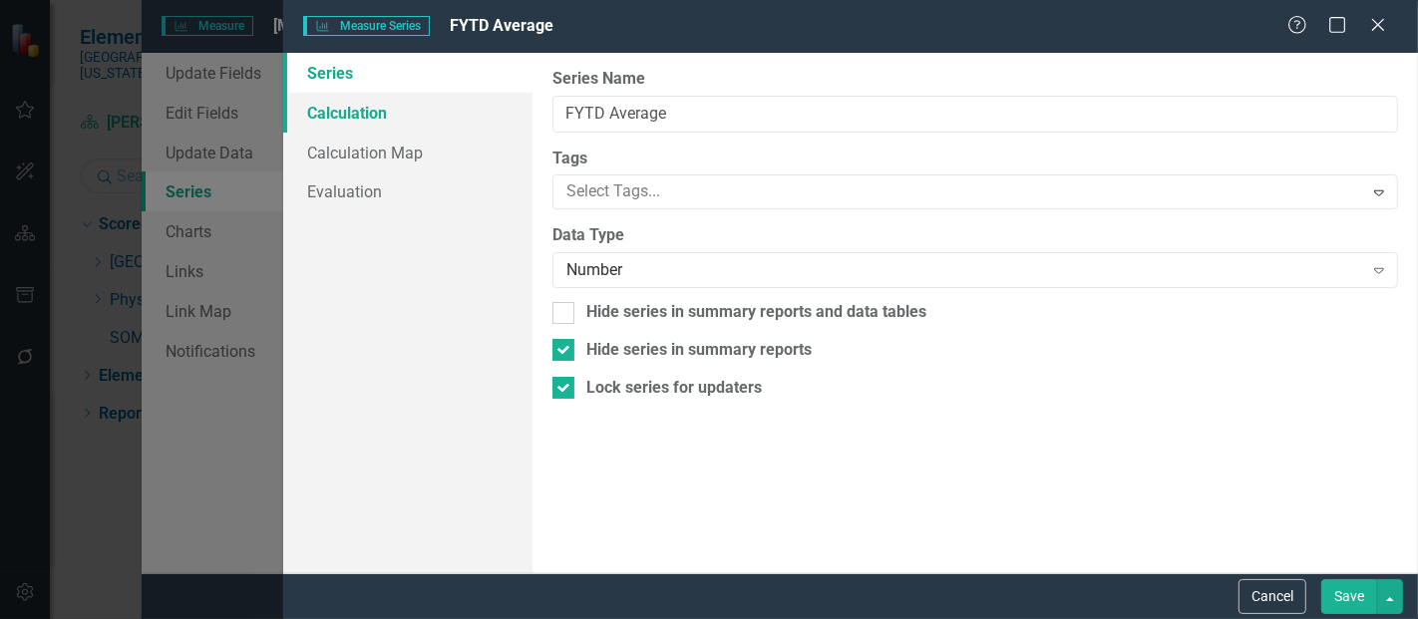
click at [393, 118] on link "Calculation" at bounding box center [407, 113] width 249 height 40
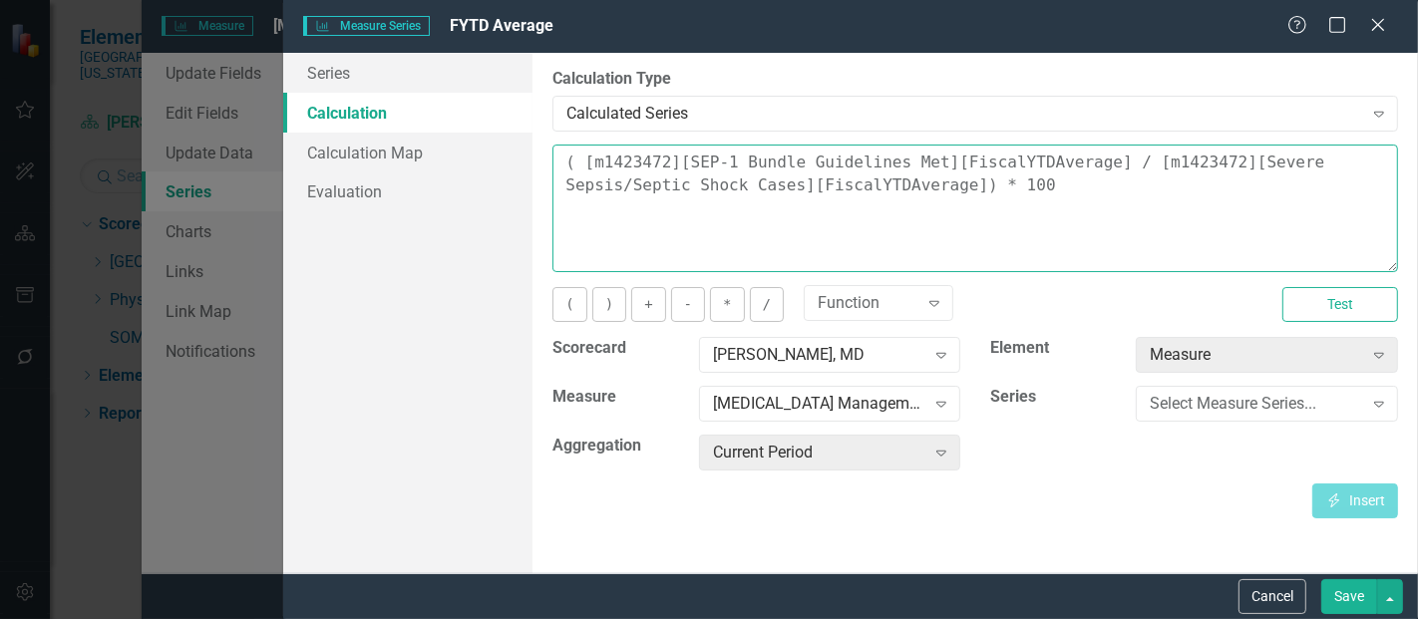
drag, startPoint x: 927, startPoint y: 198, endPoint x: 507, endPoint y: 130, distance: 425.4
click at [507, 130] on div "Series Calculation Calculation Map Evaluation From this page, you can edit the …" at bounding box center [850, 313] width 1135 height 521
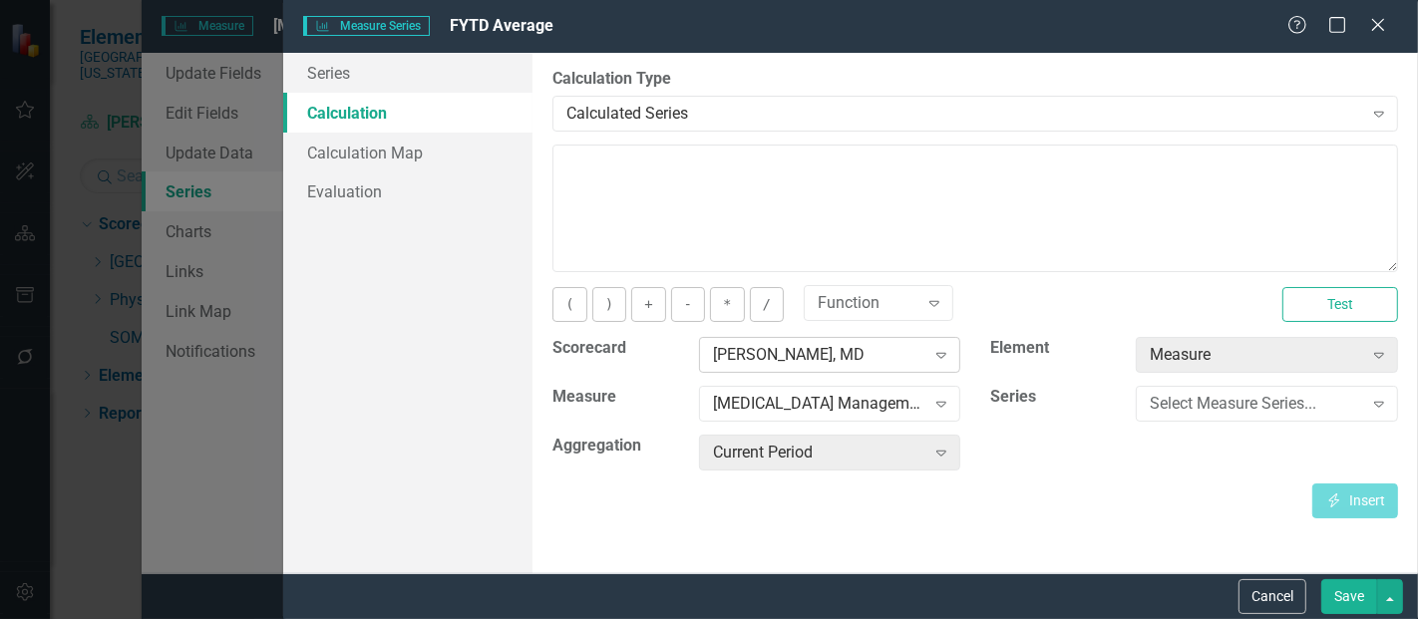
click at [738, 354] on div "[PERSON_NAME], MD" at bounding box center [819, 355] width 212 height 23
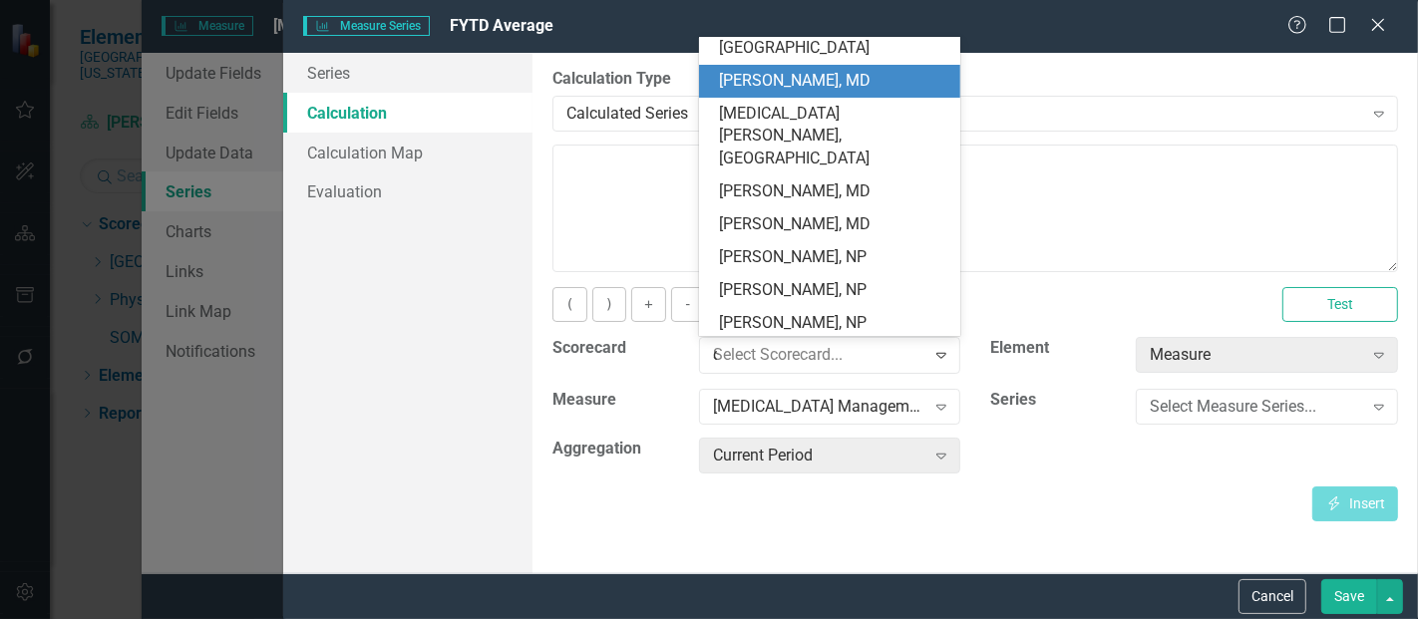
scroll to position [0, 0]
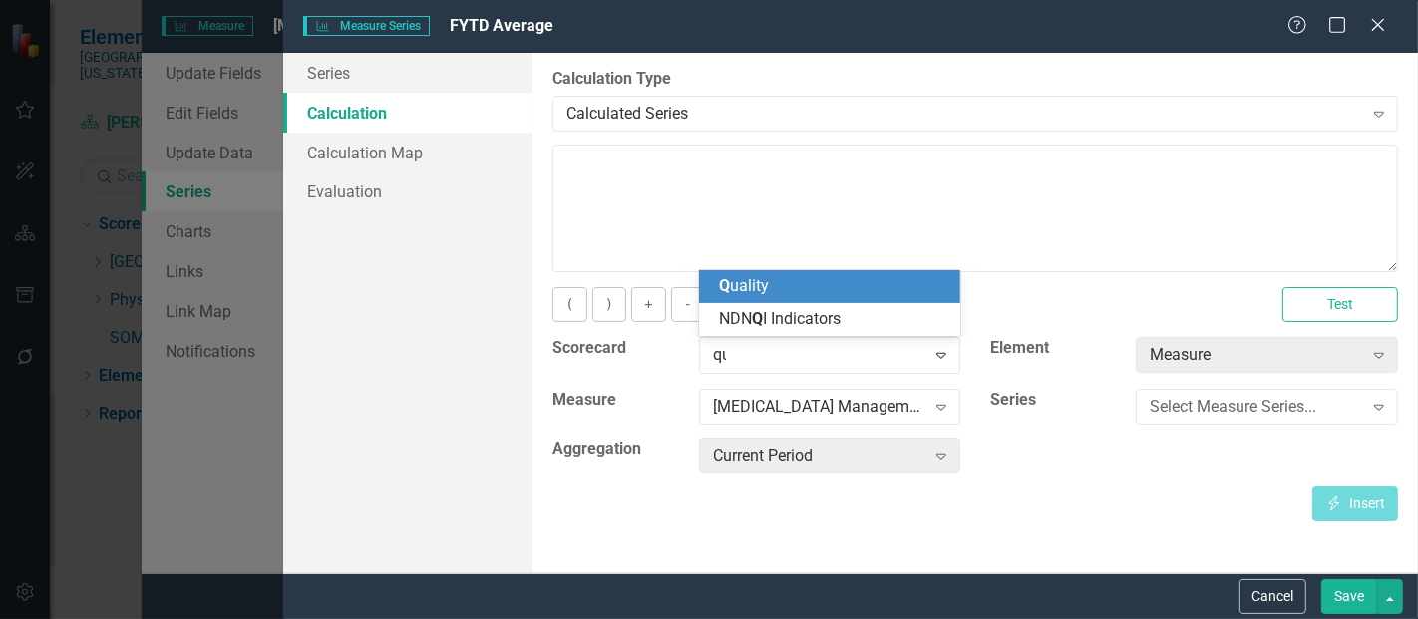
type input "qual"
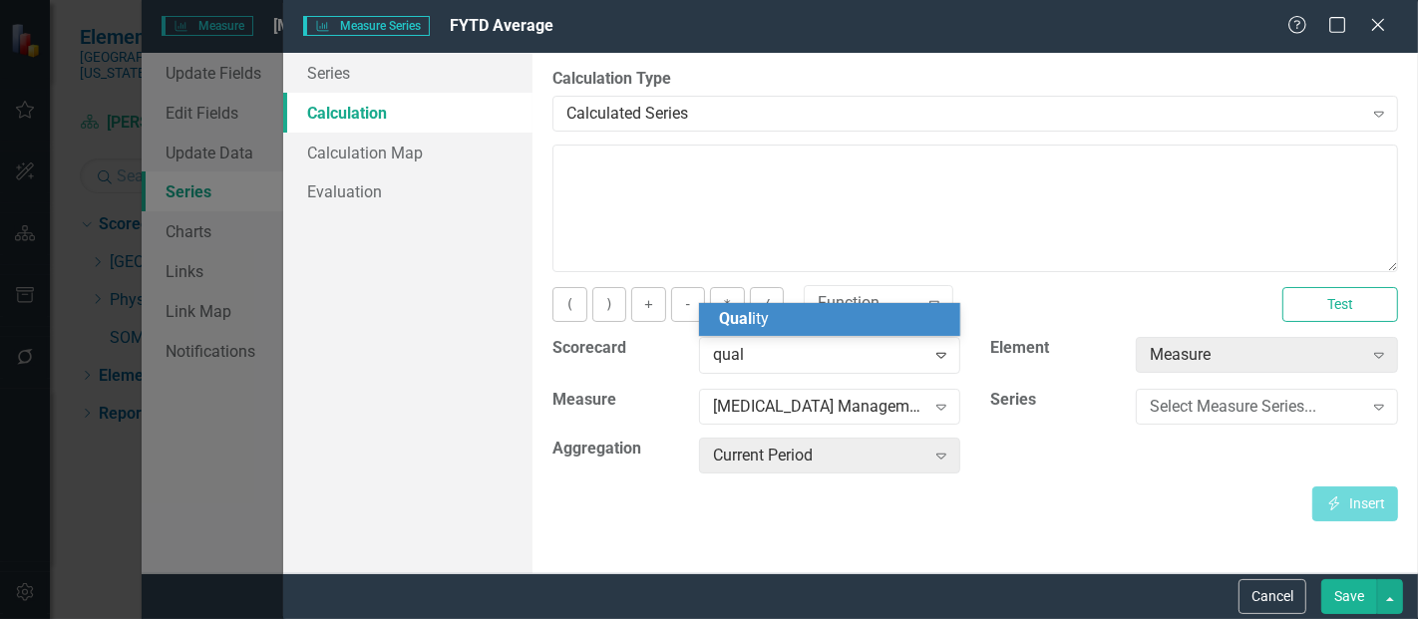
click at [785, 314] on div "Qual ity" at bounding box center [834, 319] width 230 height 23
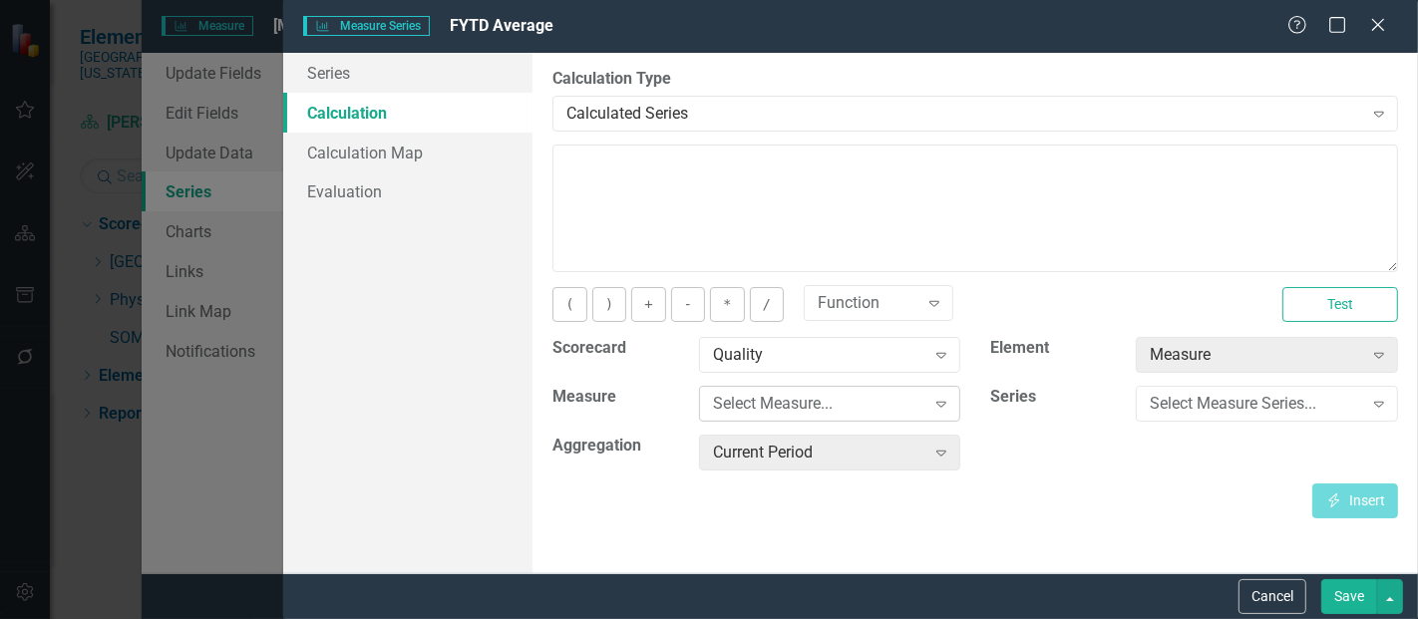
click at [800, 399] on div "Select Measure..." at bounding box center [819, 404] width 212 height 23
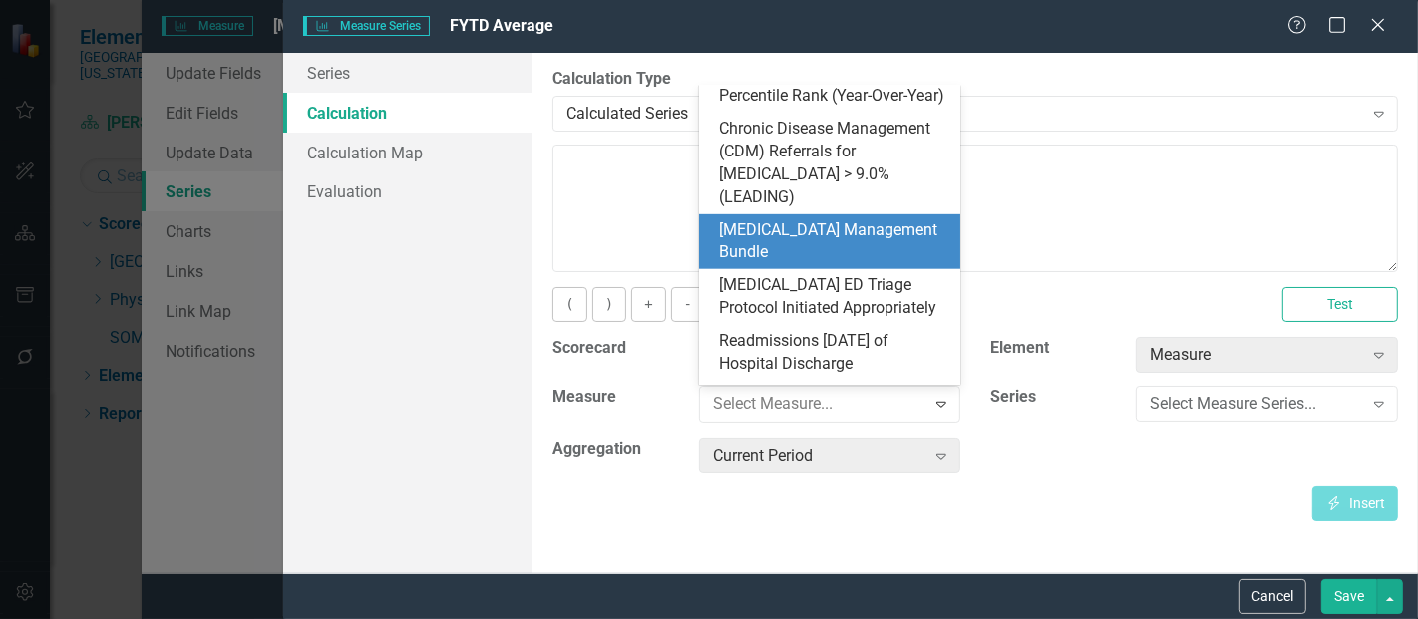
scroll to position [924, 0]
click at [806, 218] on div "[MEDICAL_DATA] Management Bundle" at bounding box center [834, 241] width 230 height 46
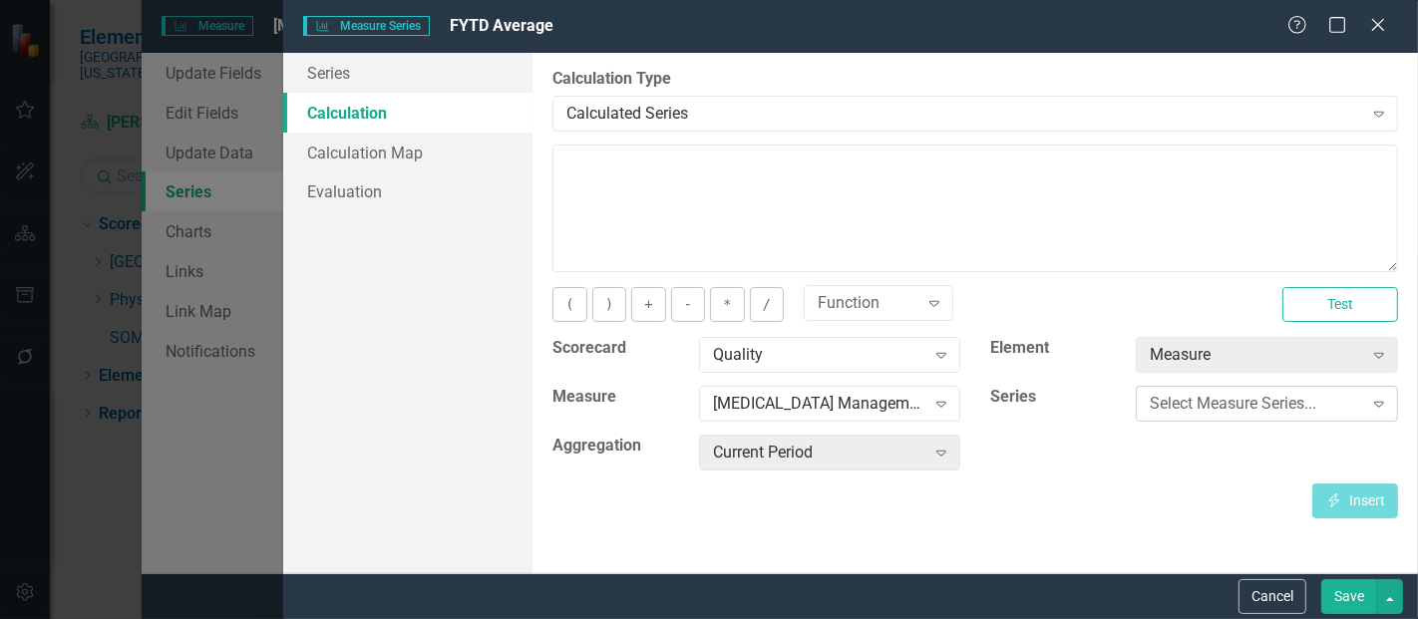
click at [1238, 406] on div "Select Measure Series..." at bounding box center [1256, 404] width 212 height 23
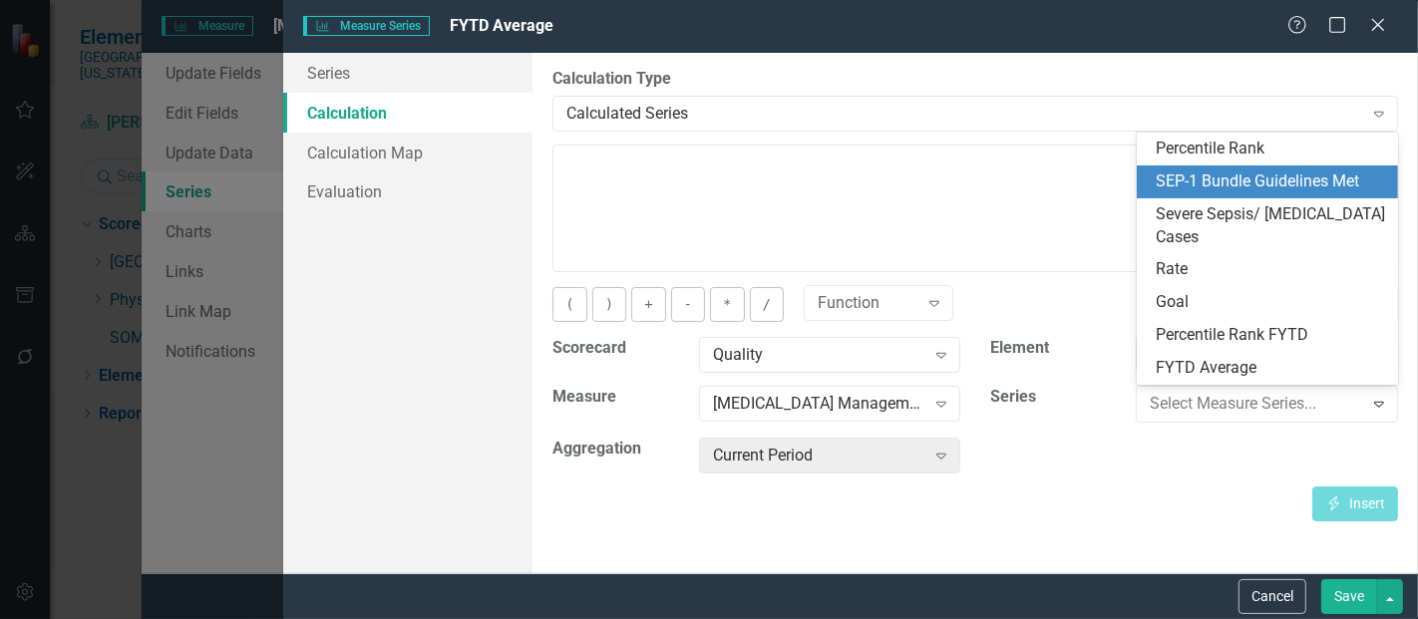
click at [1246, 178] on div "SEP-1 Bundle Guidelines Met" at bounding box center [1272, 182] width 230 height 23
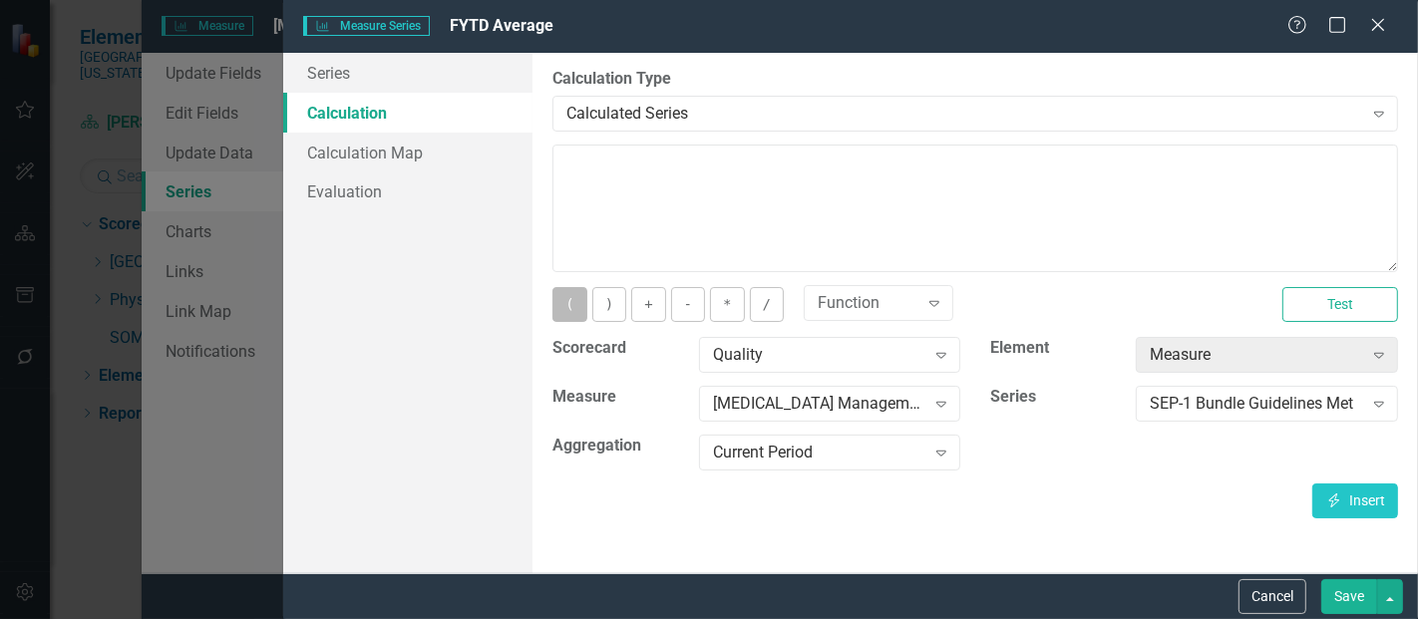
click at [571, 315] on button "(" at bounding box center [570, 304] width 34 height 35
click at [839, 447] on div "Current Period" at bounding box center [819, 453] width 212 height 23
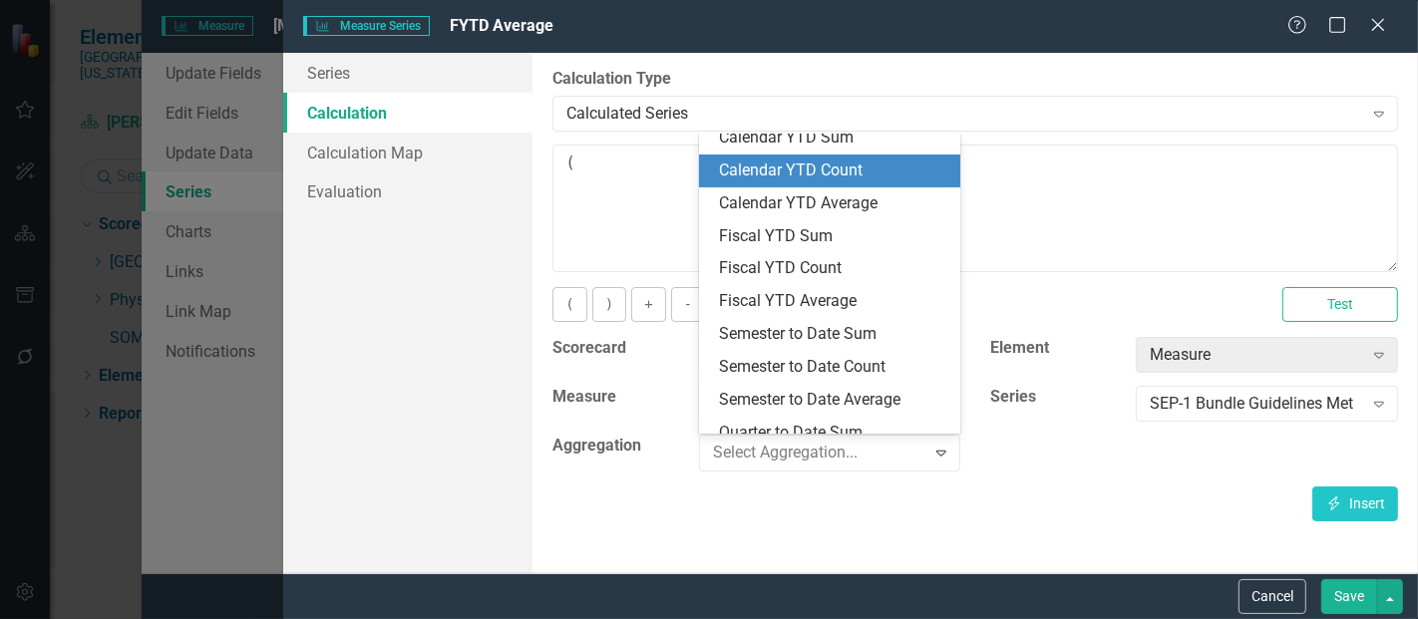
scroll to position [199, 0]
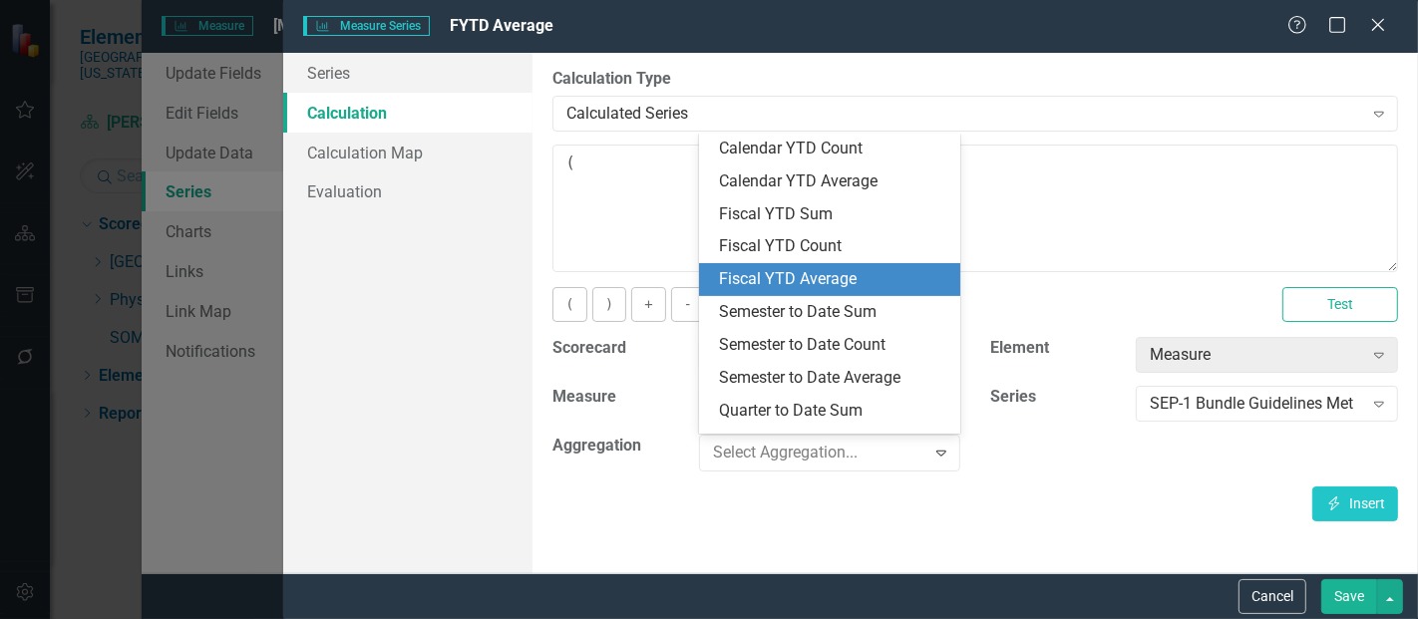
click at [791, 269] on div "Fiscal YTD Average" at bounding box center [834, 279] width 230 height 23
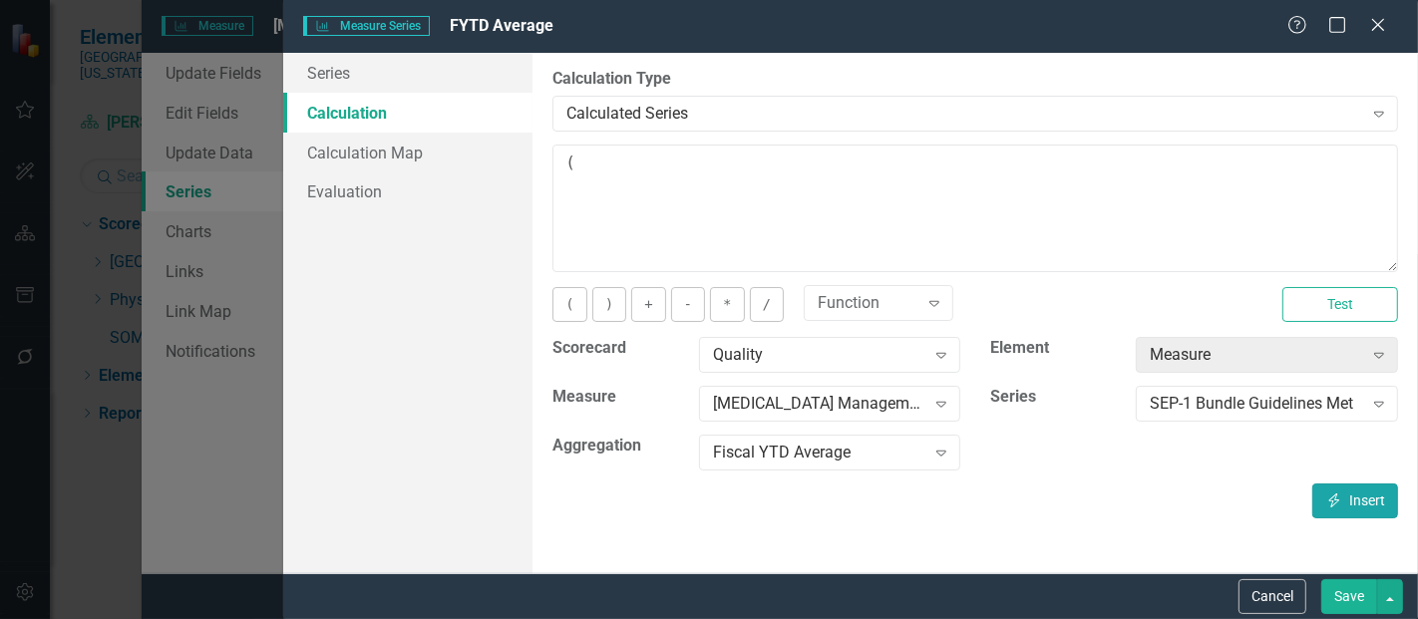
click at [1337, 491] on button "Insert Insert" at bounding box center [1356, 501] width 86 height 35
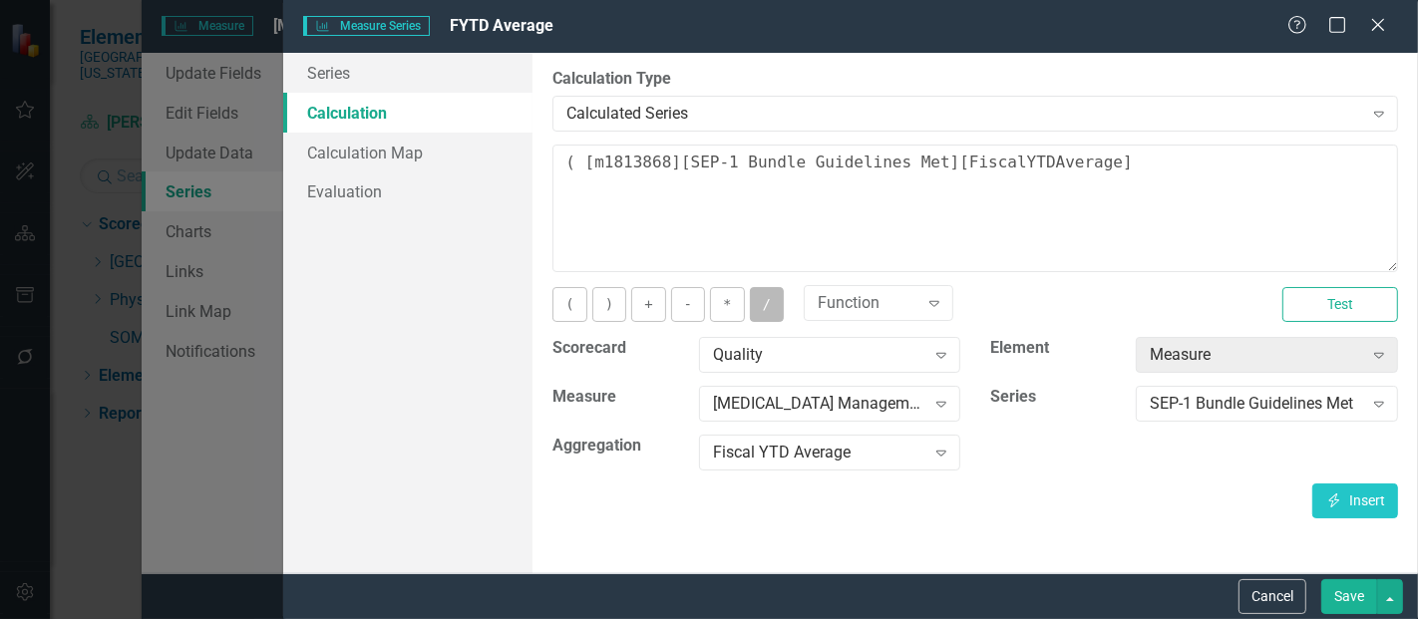
click at [756, 292] on button "/" at bounding box center [767, 304] width 34 height 35
click at [1181, 400] on div "SEP-1 Bundle Guidelines Met" at bounding box center [1256, 404] width 212 height 23
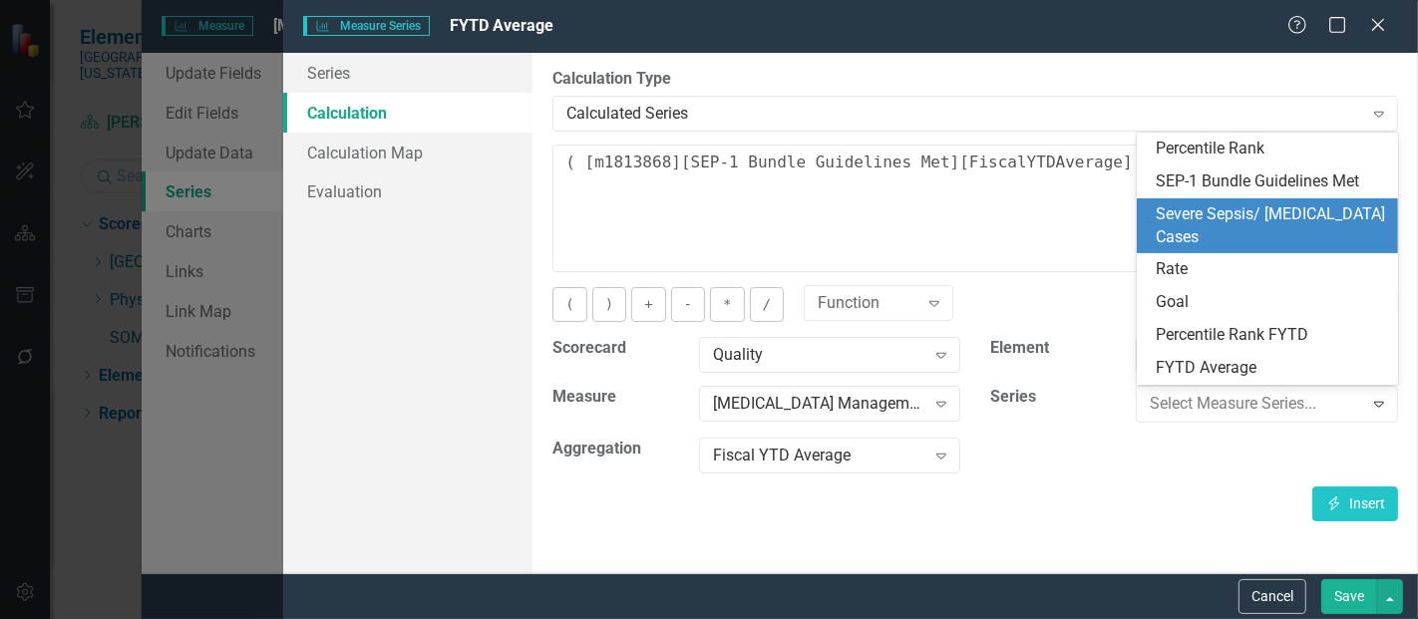
click at [1243, 205] on div "Severe Sepsis/ [MEDICAL_DATA] Cases" at bounding box center [1272, 226] width 230 height 46
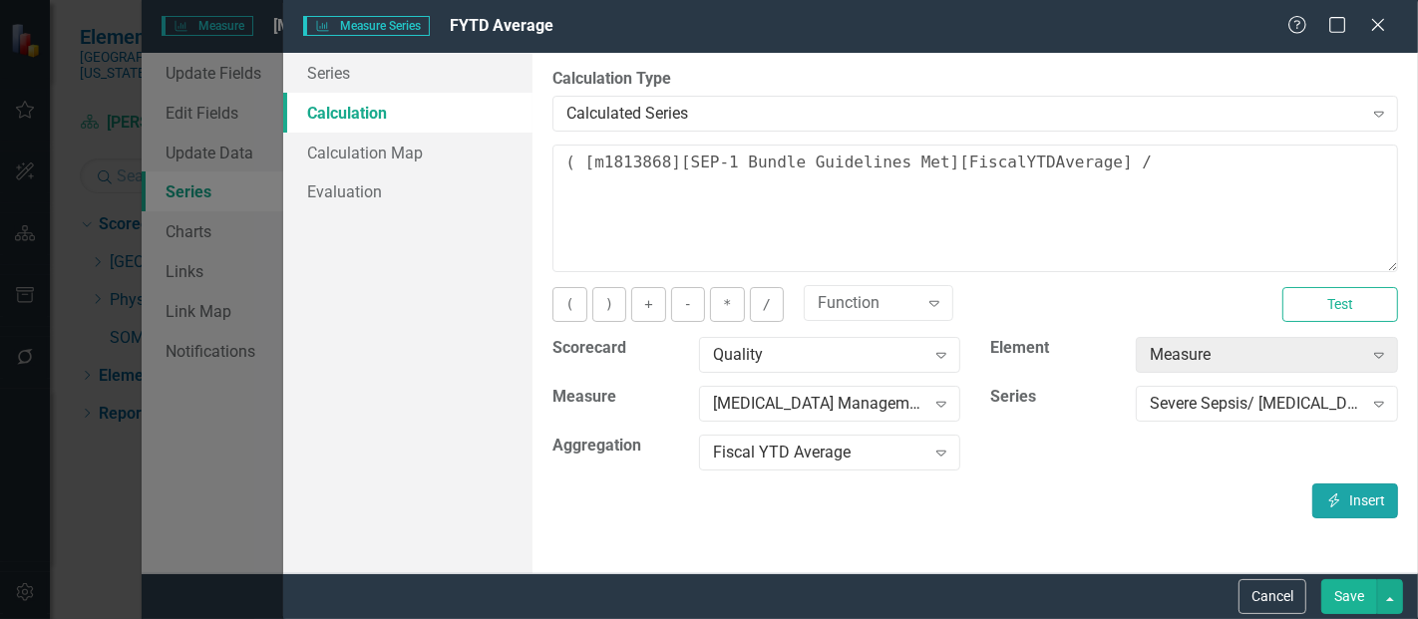
click at [1351, 502] on button "Insert Insert" at bounding box center [1356, 501] width 86 height 35
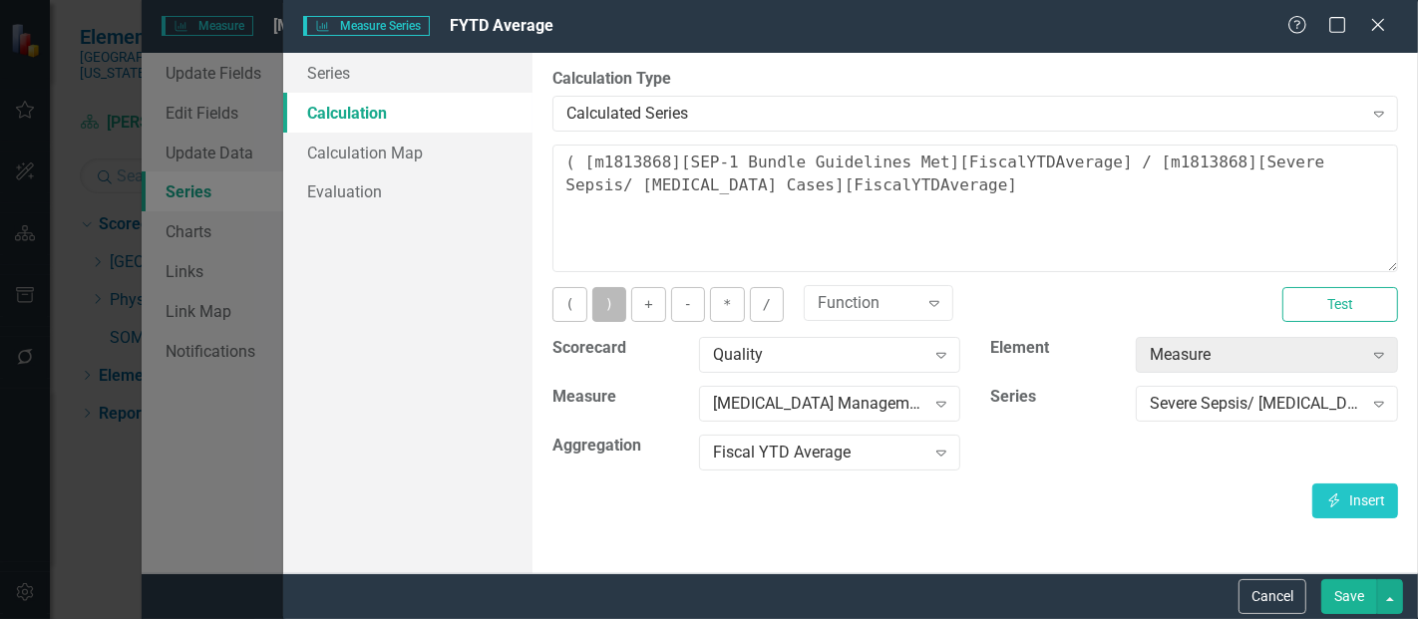
click at [608, 309] on button ")" at bounding box center [610, 304] width 34 height 35
click at [723, 312] on button "*" at bounding box center [727, 304] width 34 height 35
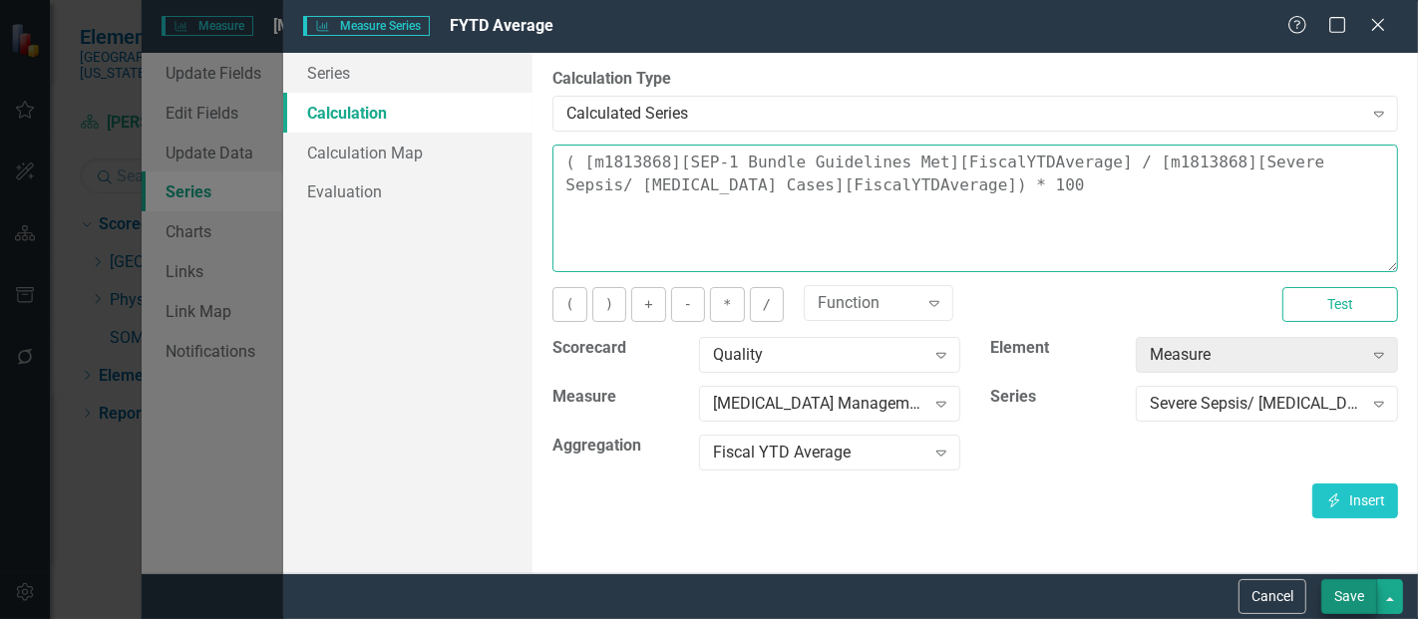
type textarea "( [m1813868][SEP-1 Bundle Guidelines Met][FiscalYTDAverage] / [m1813868][Severe…"
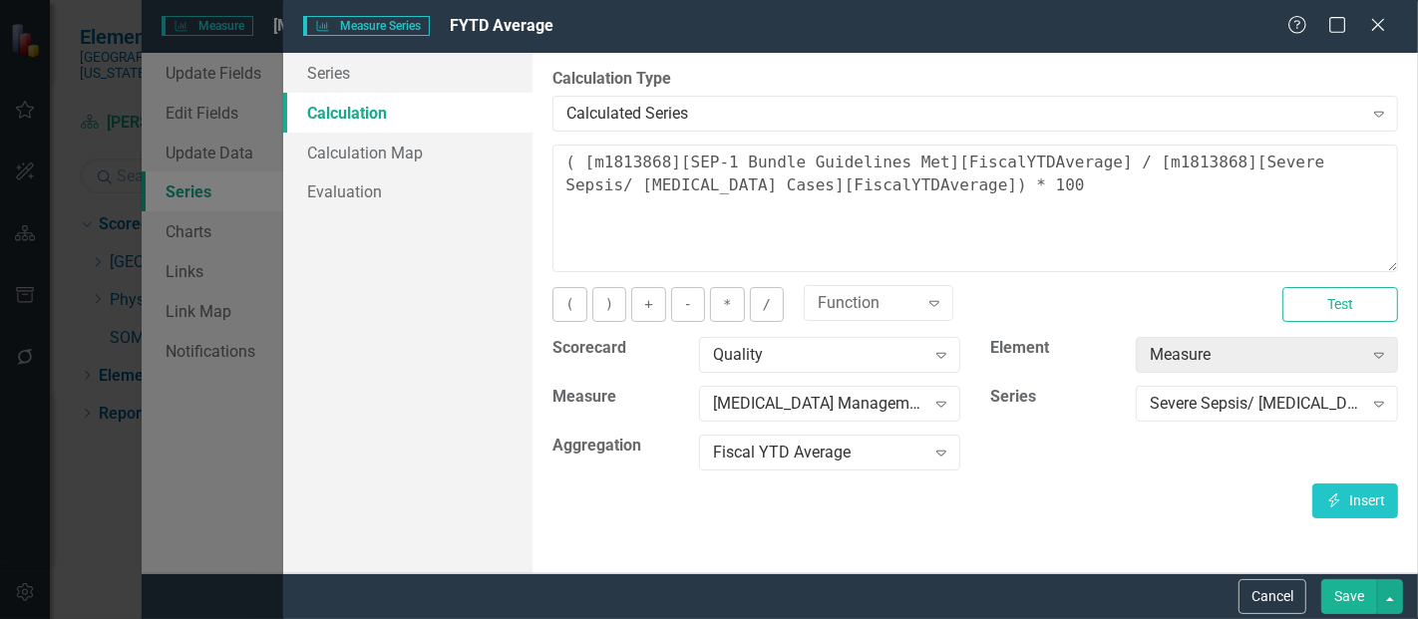
click at [1377, 605] on button "Save" at bounding box center [1350, 597] width 56 height 35
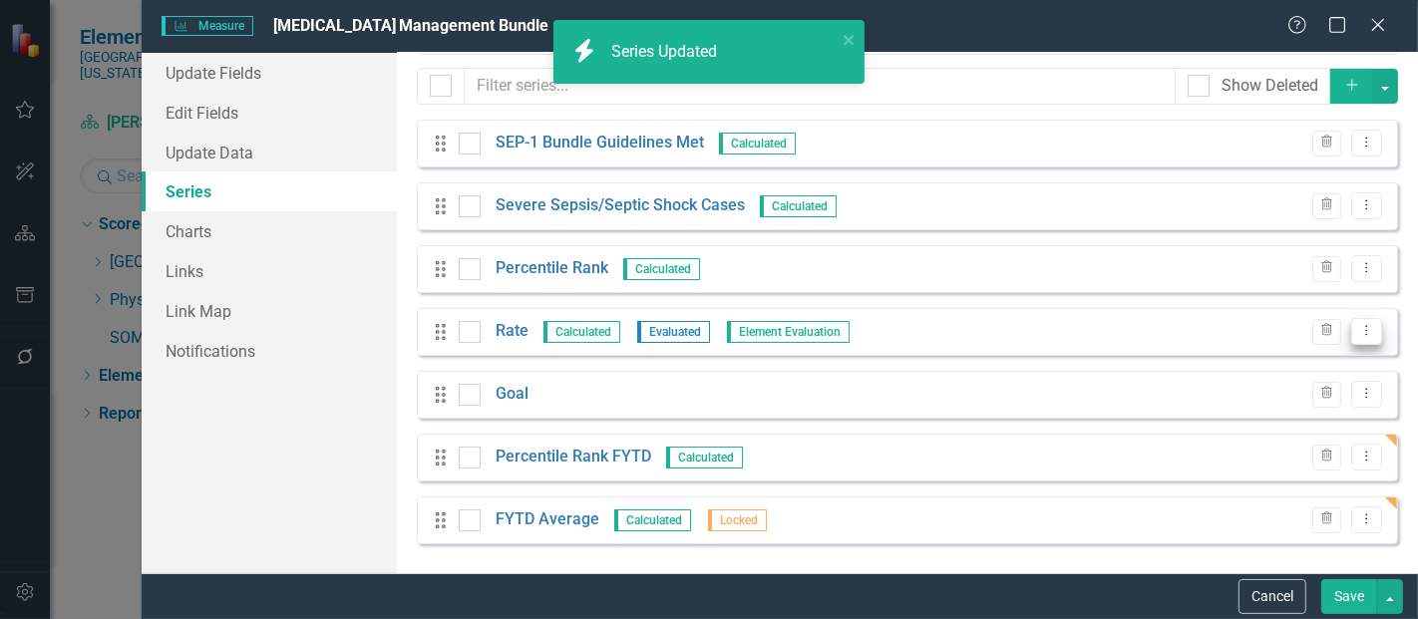
click at [1359, 329] on icon "Dropdown Menu" at bounding box center [1367, 330] width 17 height 13
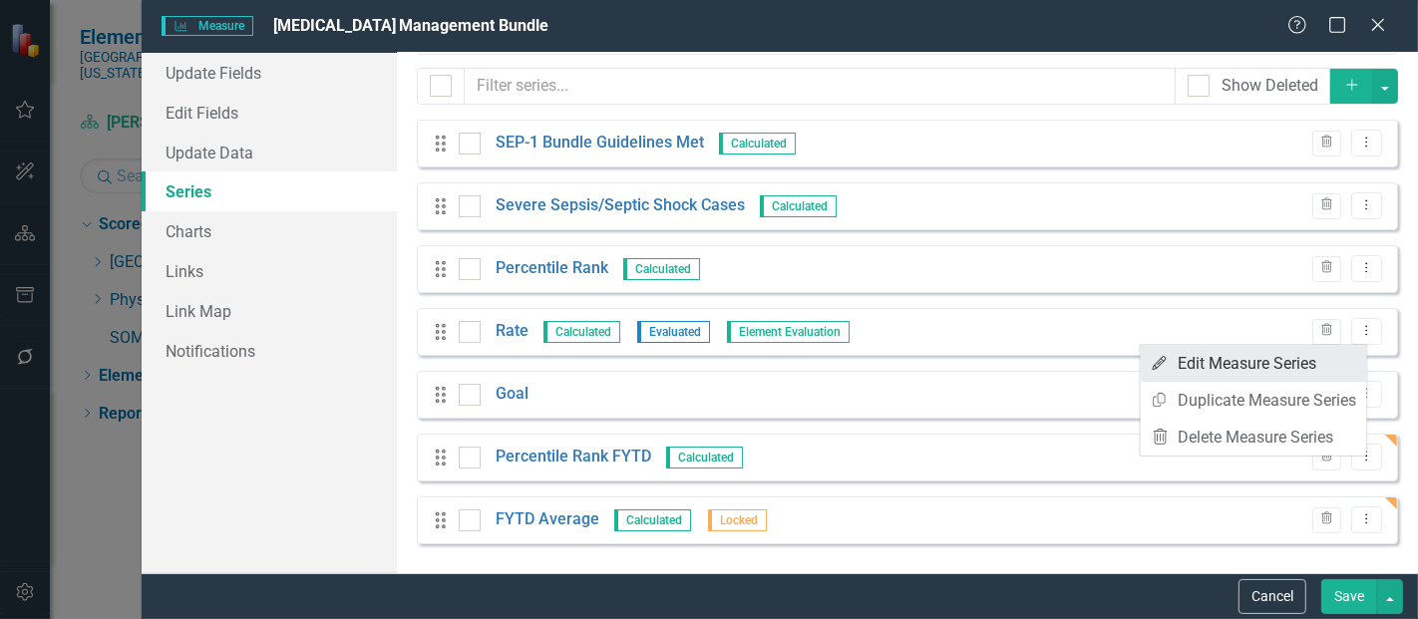
click at [1234, 365] on link "Edit Edit Measure Series" at bounding box center [1254, 363] width 226 height 37
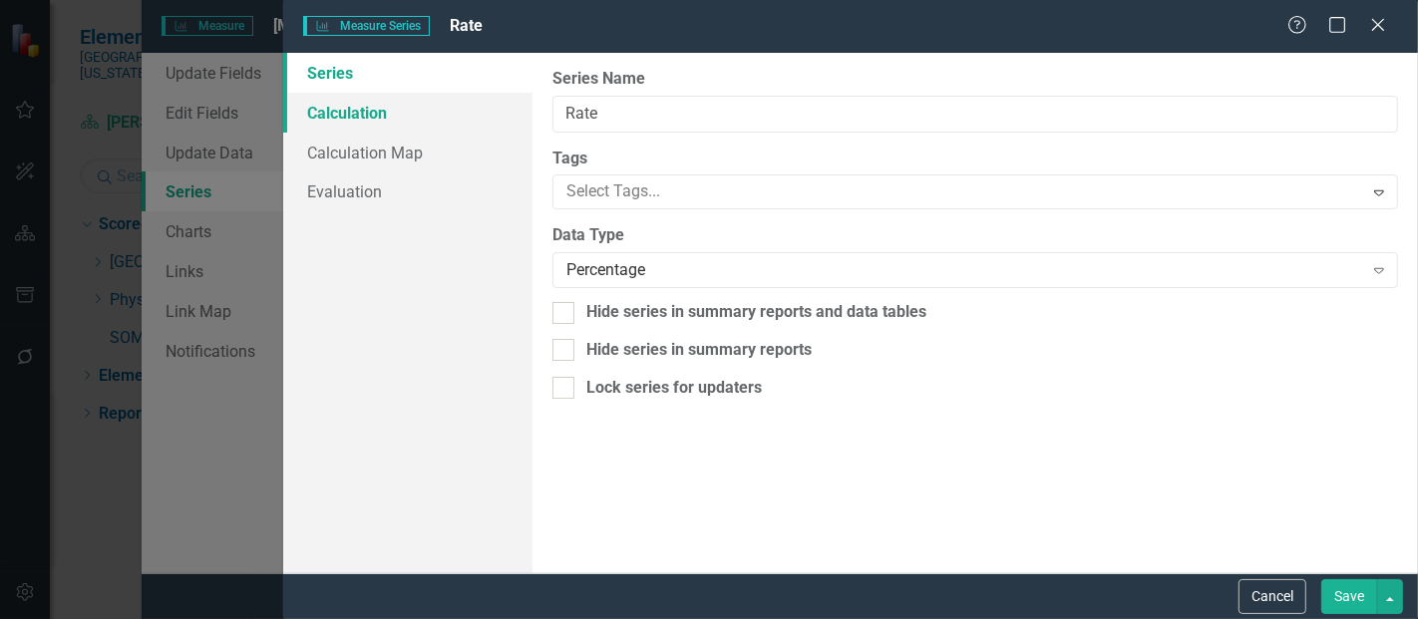
click at [359, 112] on link "Calculation" at bounding box center [407, 113] width 249 height 40
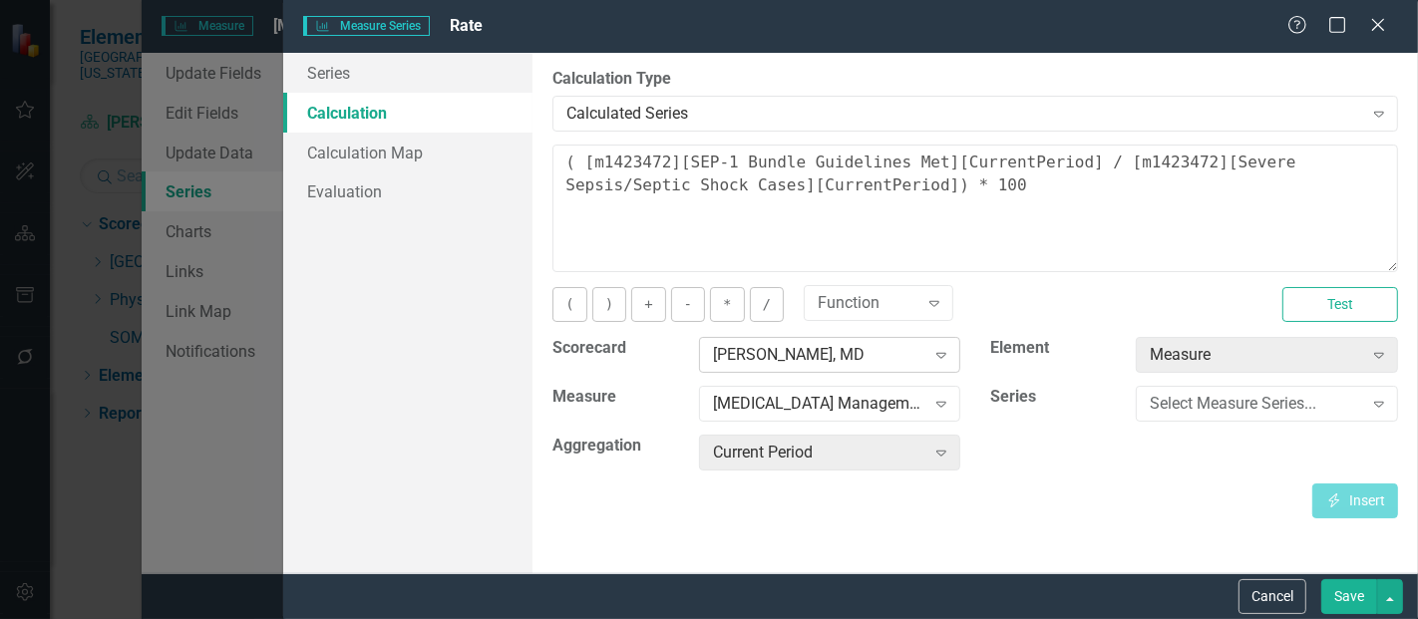
click at [812, 353] on div "[PERSON_NAME], MD" at bounding box center [819, 355] width 212 height 23
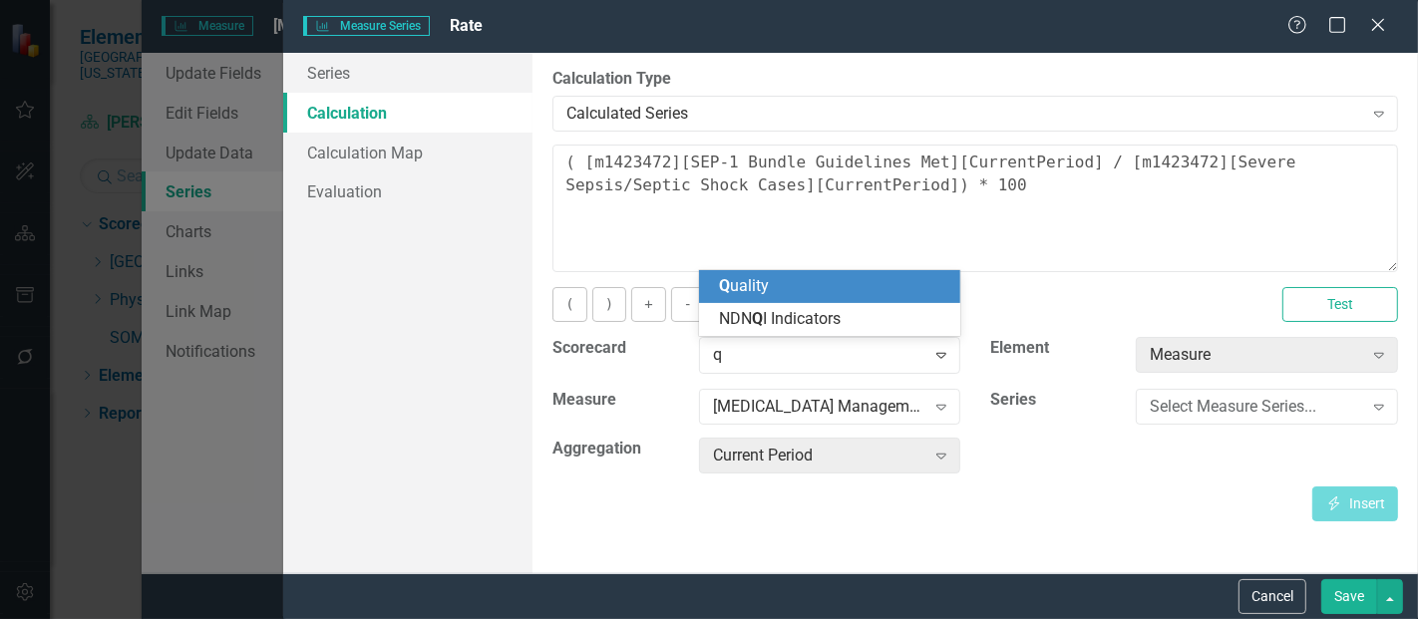
scroll to position [0, 0]
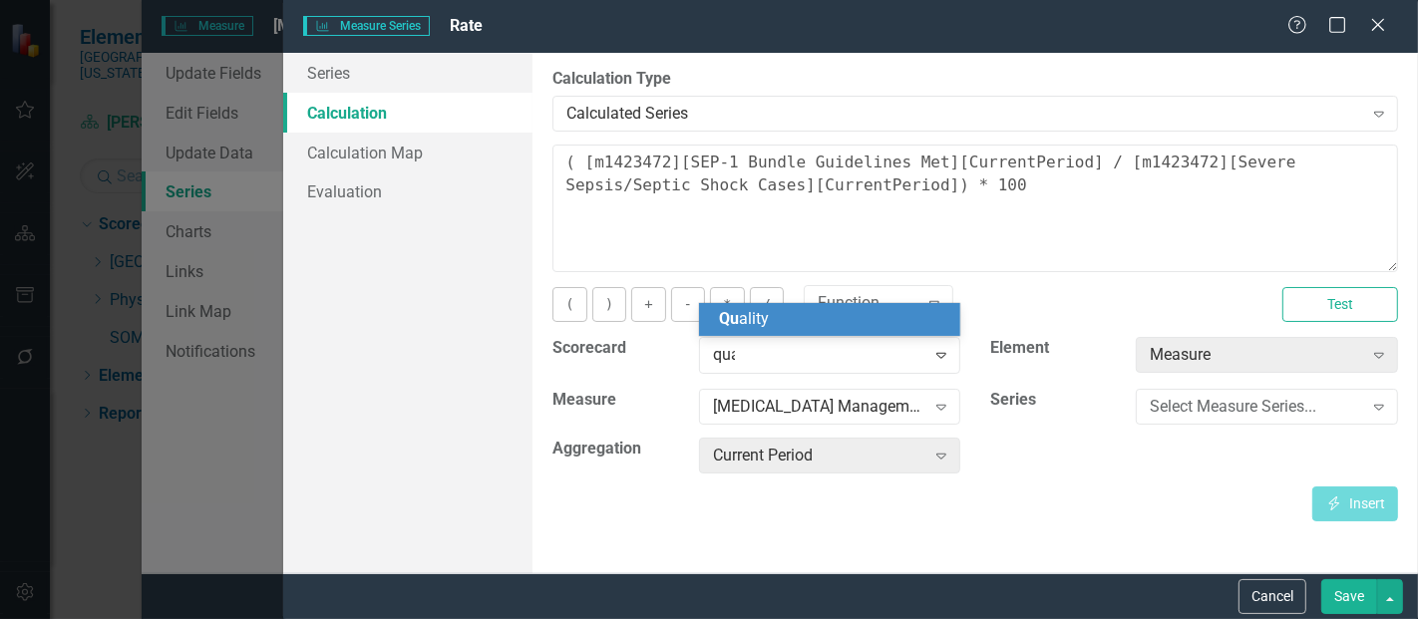
type input "qual"
click at [778, 323] on div "Qual ity" at bounding box center [834, 319] width 230 height 23
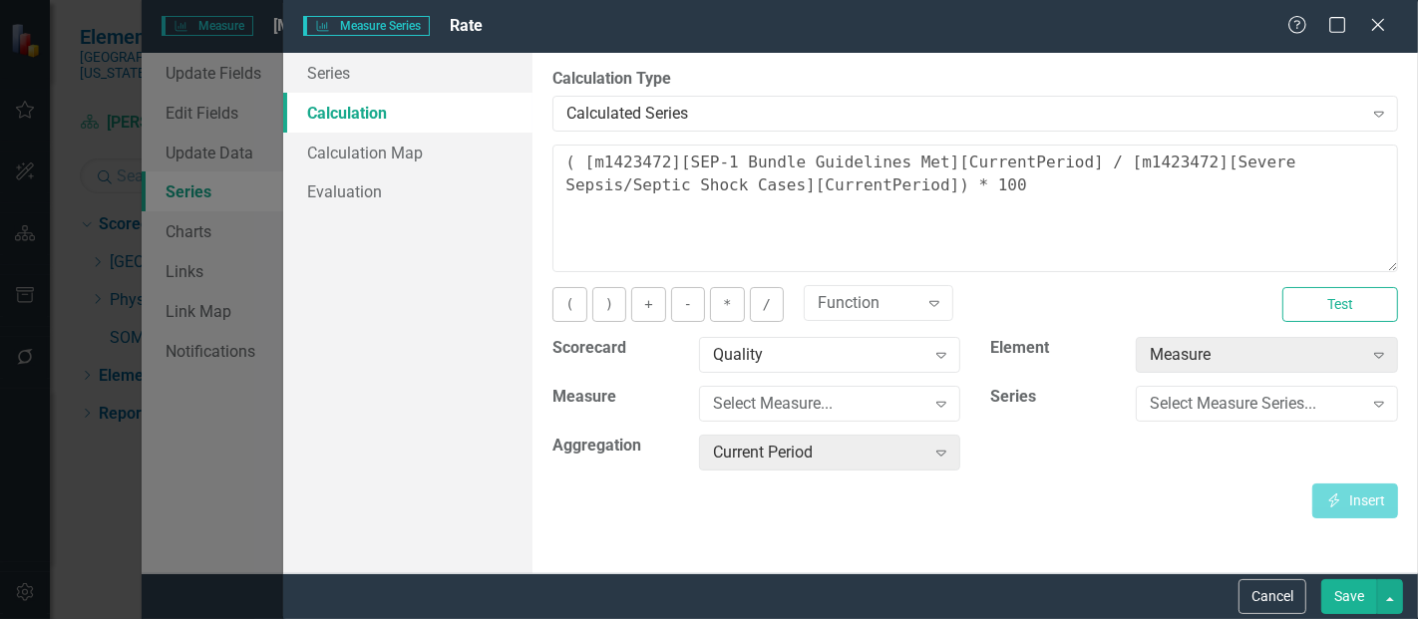
click at [837, 357] on div "Quality" at bounding box center [819, 355] width 212 height 23
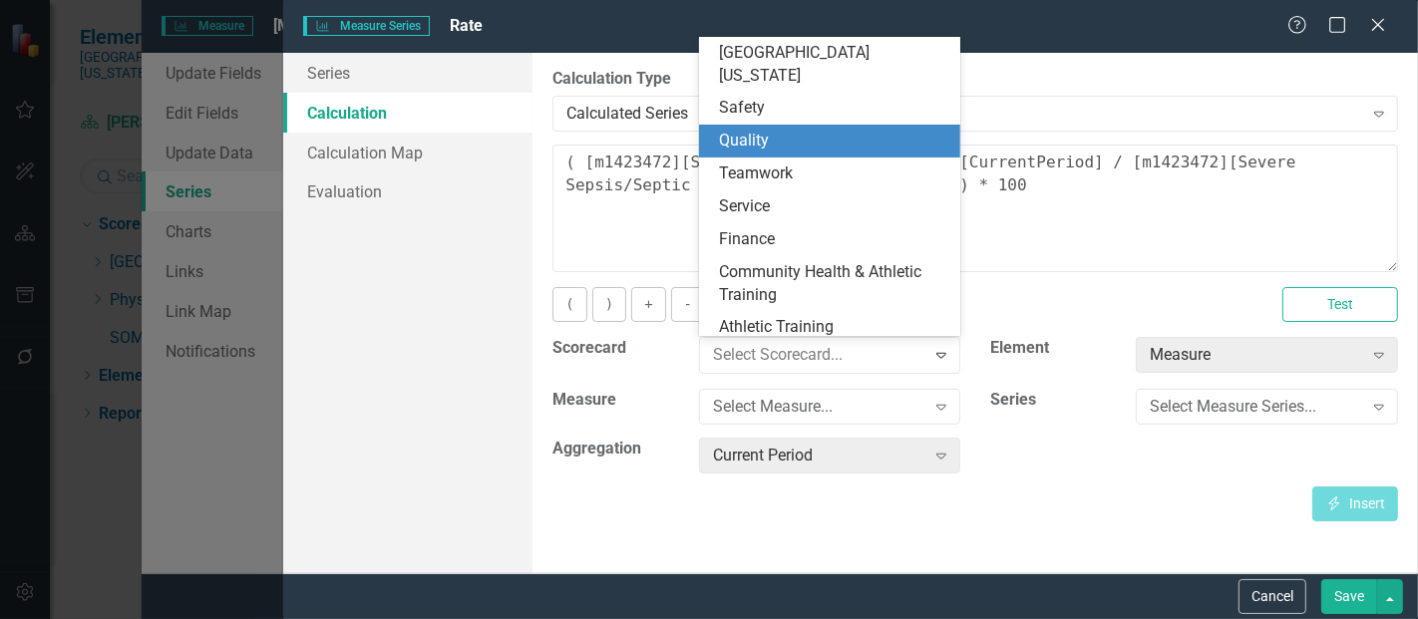
scroll to position [65, 0]
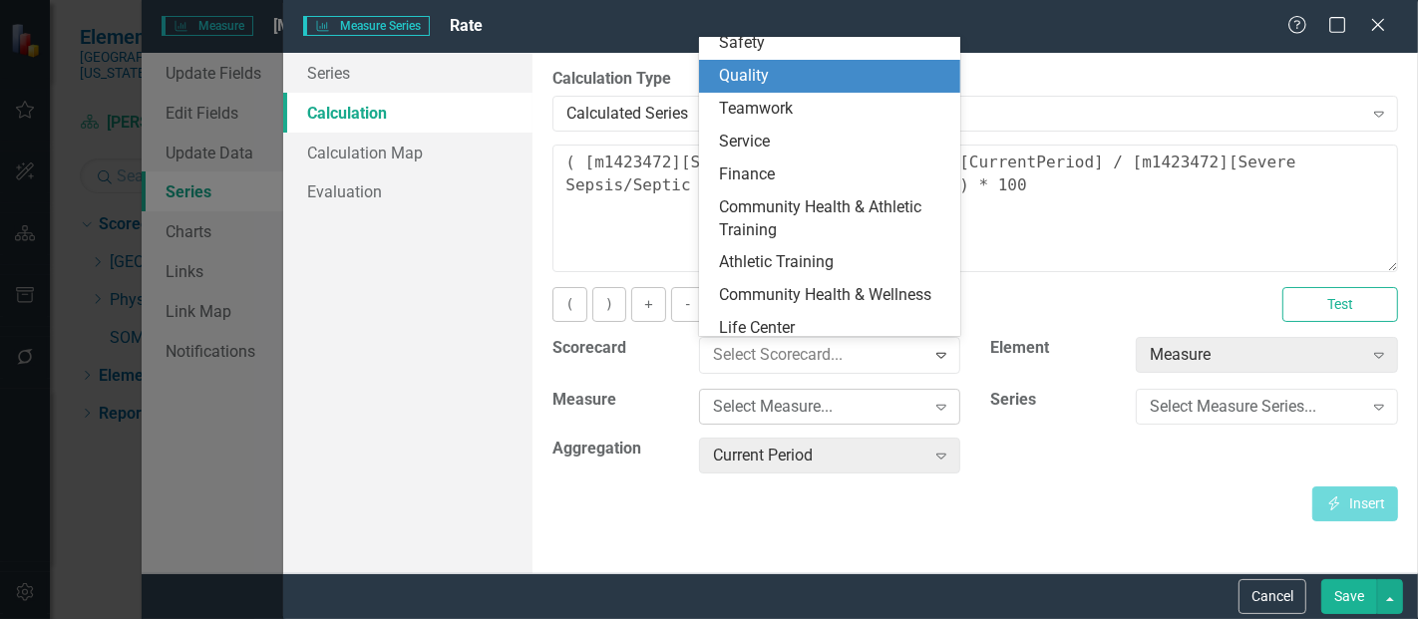
click at [806, 392] on div "Select Measure... Expand" at bounding box center [830, 407] width 262 height 36
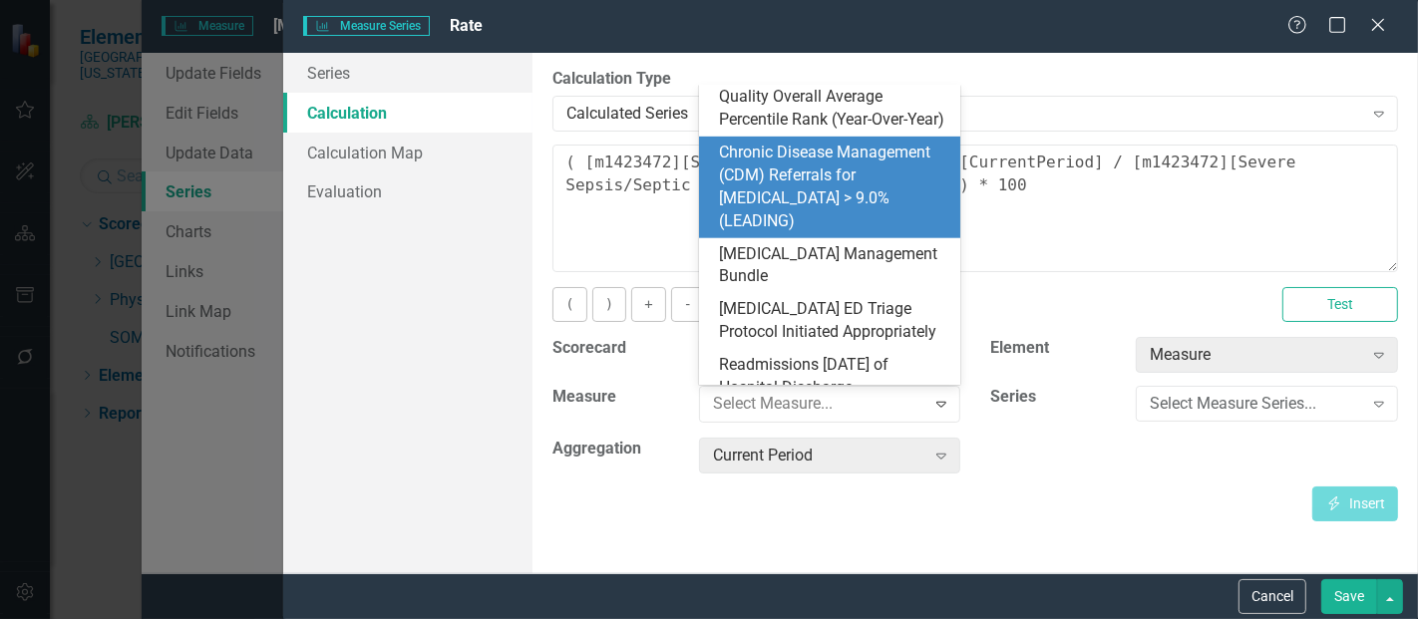
scroll to position [935, 0]
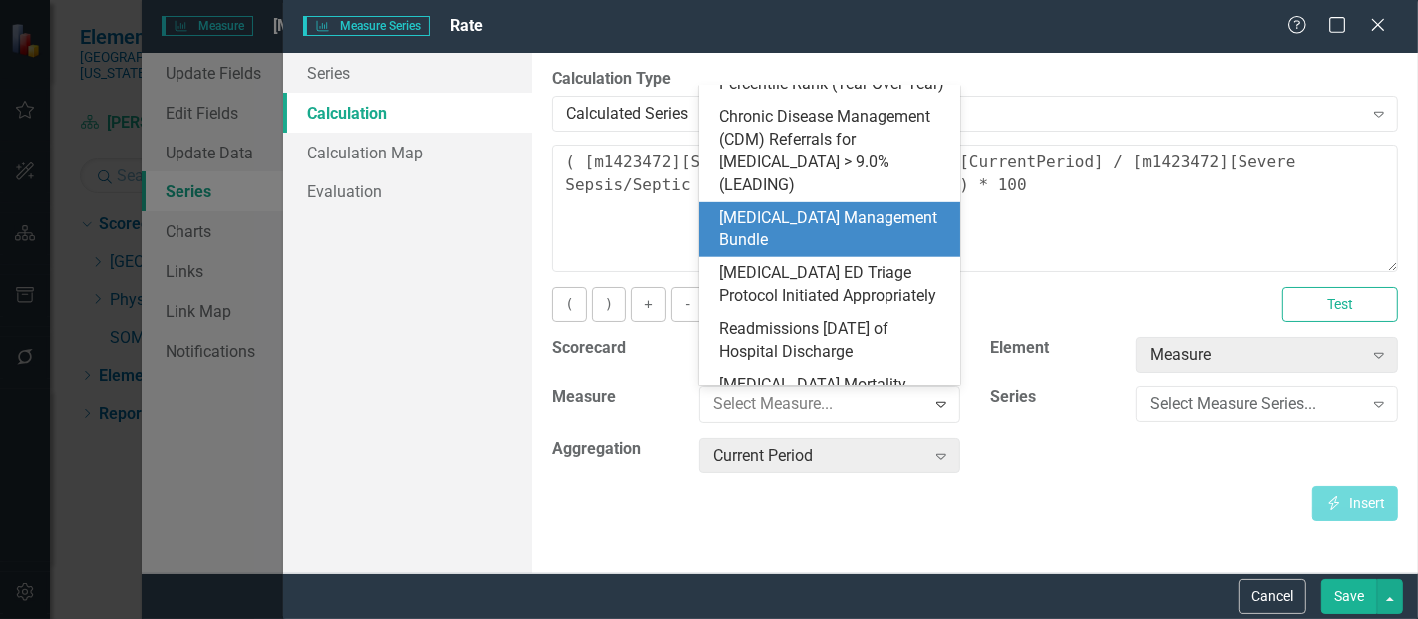
click at [848, 209] on div "[MEDICAL_DATA] Management Bundle" at bounding box center [834, 230] width 230 height 46
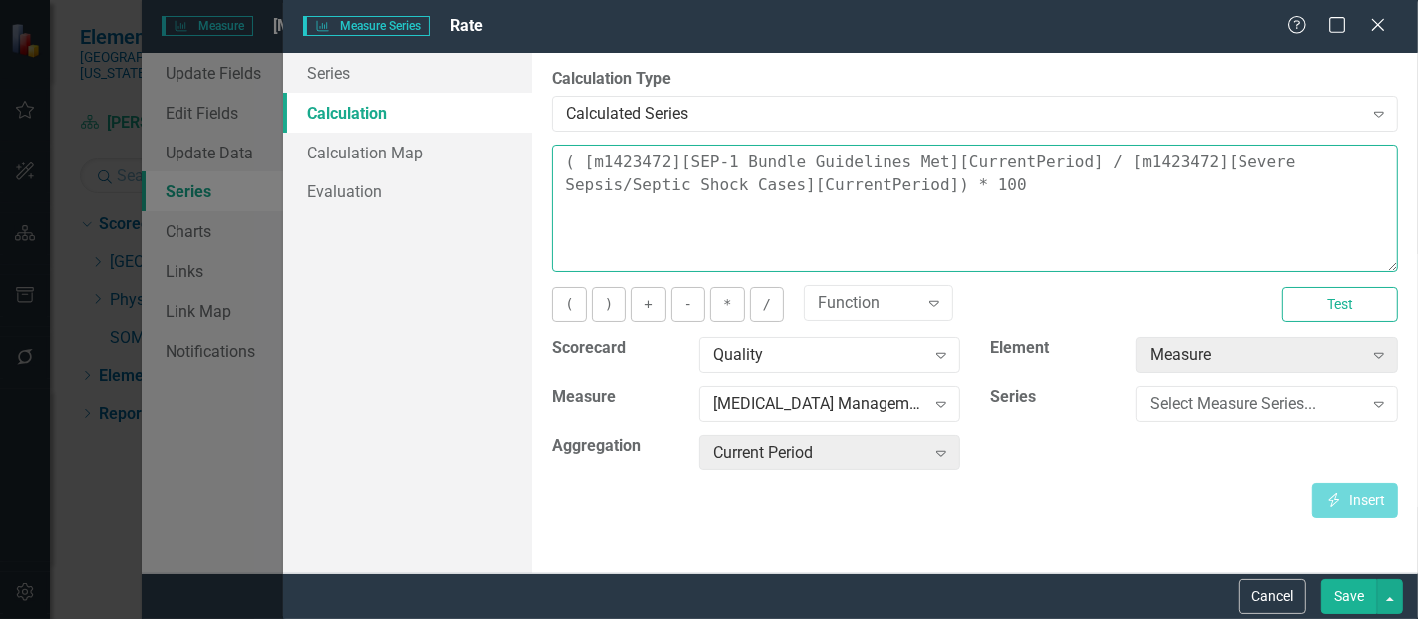
click at [848, 209] on textarea "( [m1423472][SEP-1 Bundle Guidelines Met][CurrentPeriod] / [m1423472][Severe Se…" at bounding box center [976, 209] width 846 height 128
click at [1059, 241] on textarea "( [m1423472][SEP-1 Bundle Guidelines Met][CurrentPeriod] / [m1423472][Severe Se…" at bounding box center [976, 209] width 846 height 128
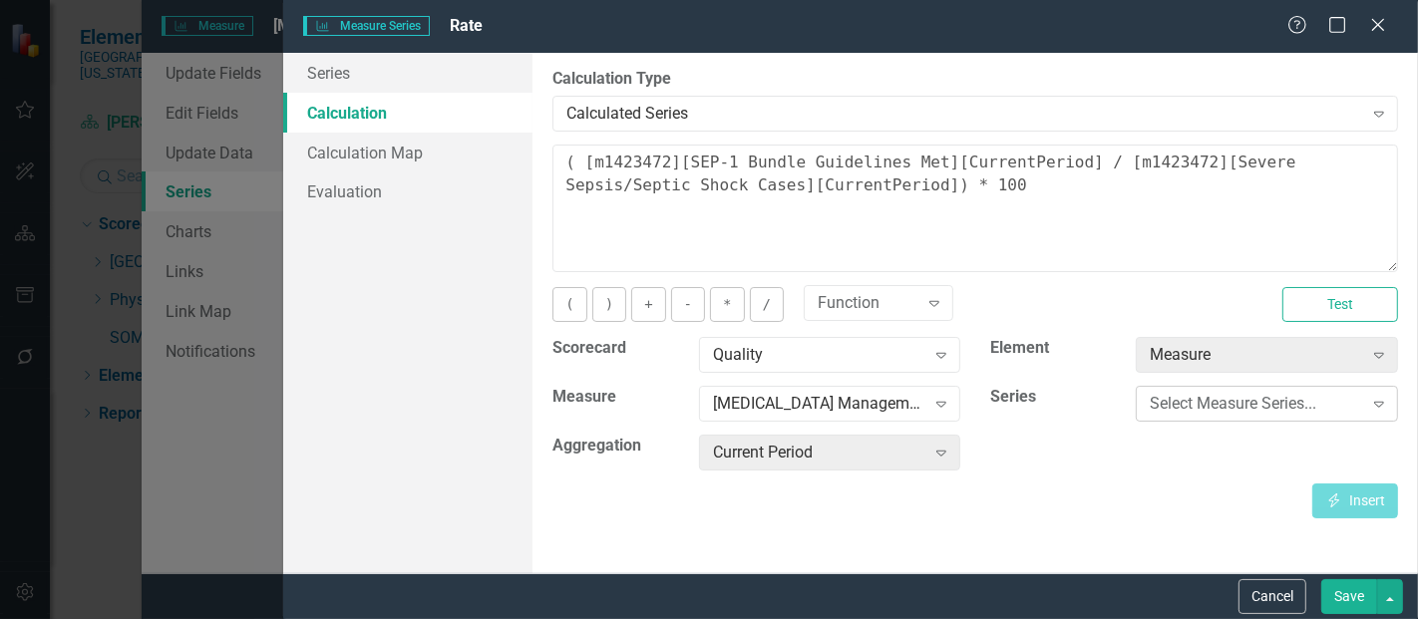
click at [1219, 397] on div "Select Measure Series..." at bounding box center [1256, 404] width 212 height 23
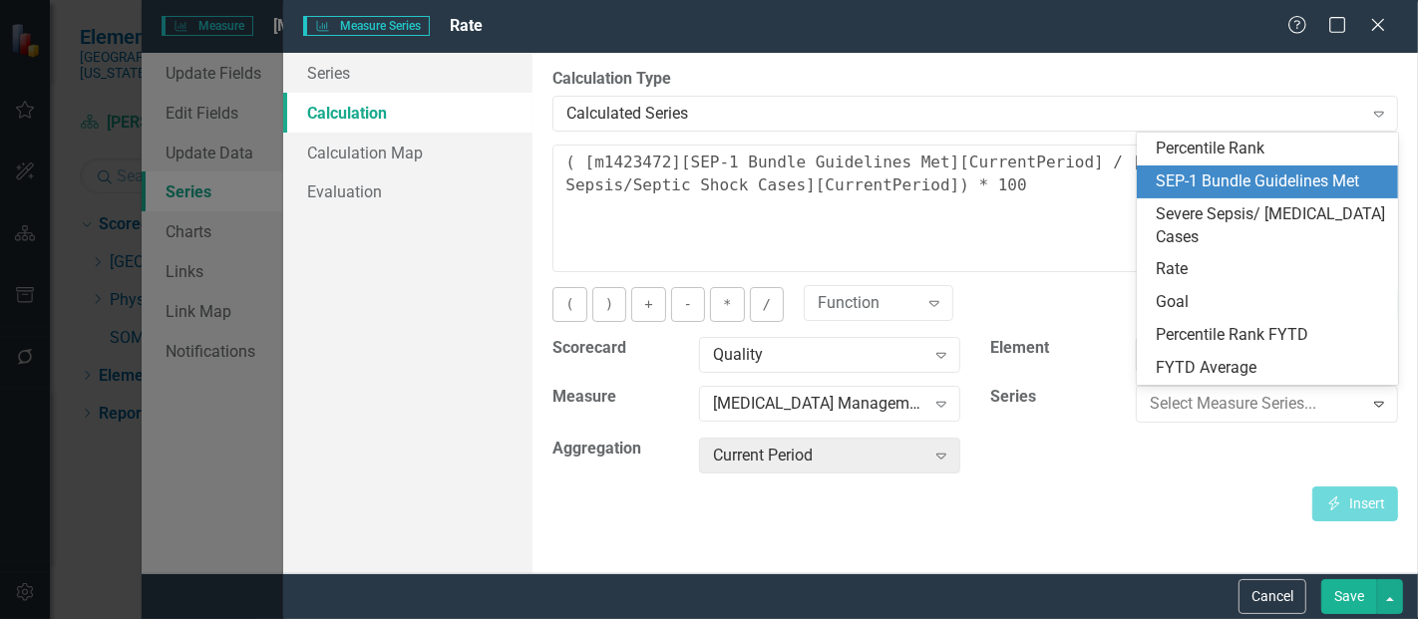
click at [1214, 170] on div "SEP-1 Bundle Guidelines Met" at bounding box center [1268, 182] width 262 height 33
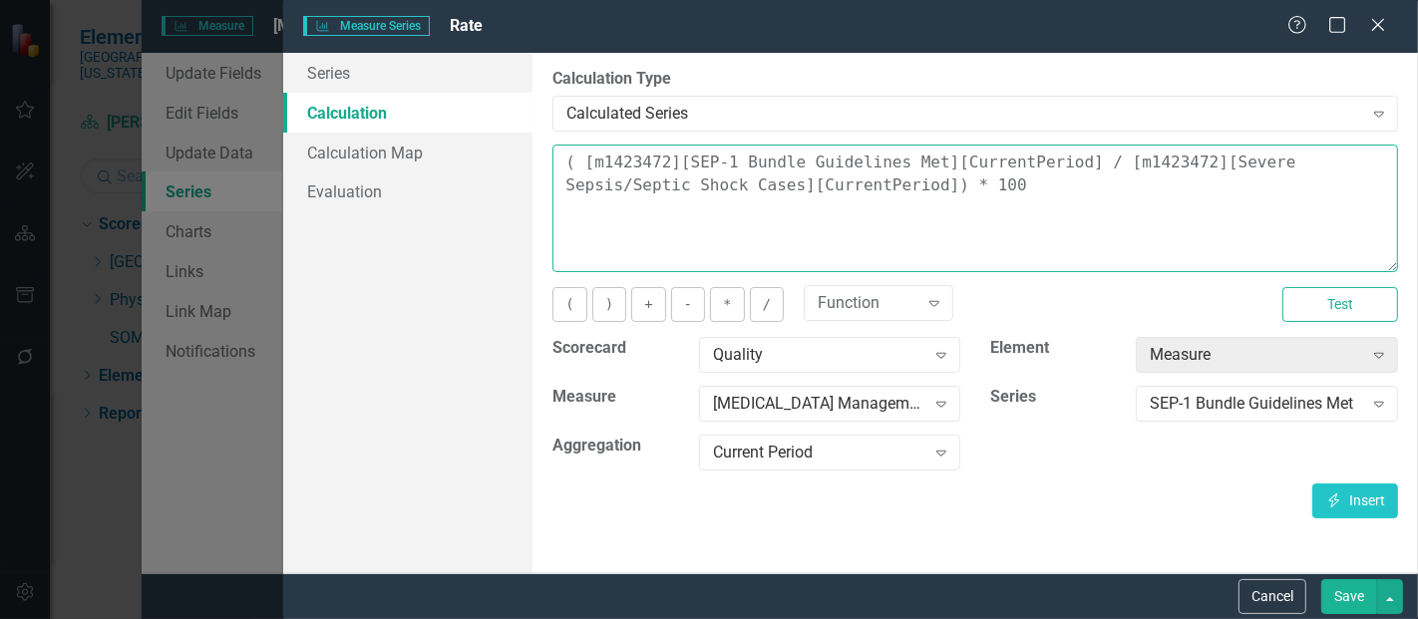
drag, startPoint x: 940, startPoint y: 198, endPoint x: 416, endPoint y: 113, distance: 530.5
click at [416, 113] on div "Series Calculation Calculation Map Evaluation From this page, you can edit the …" at bounding box center [850, 313] width 1135 height 521
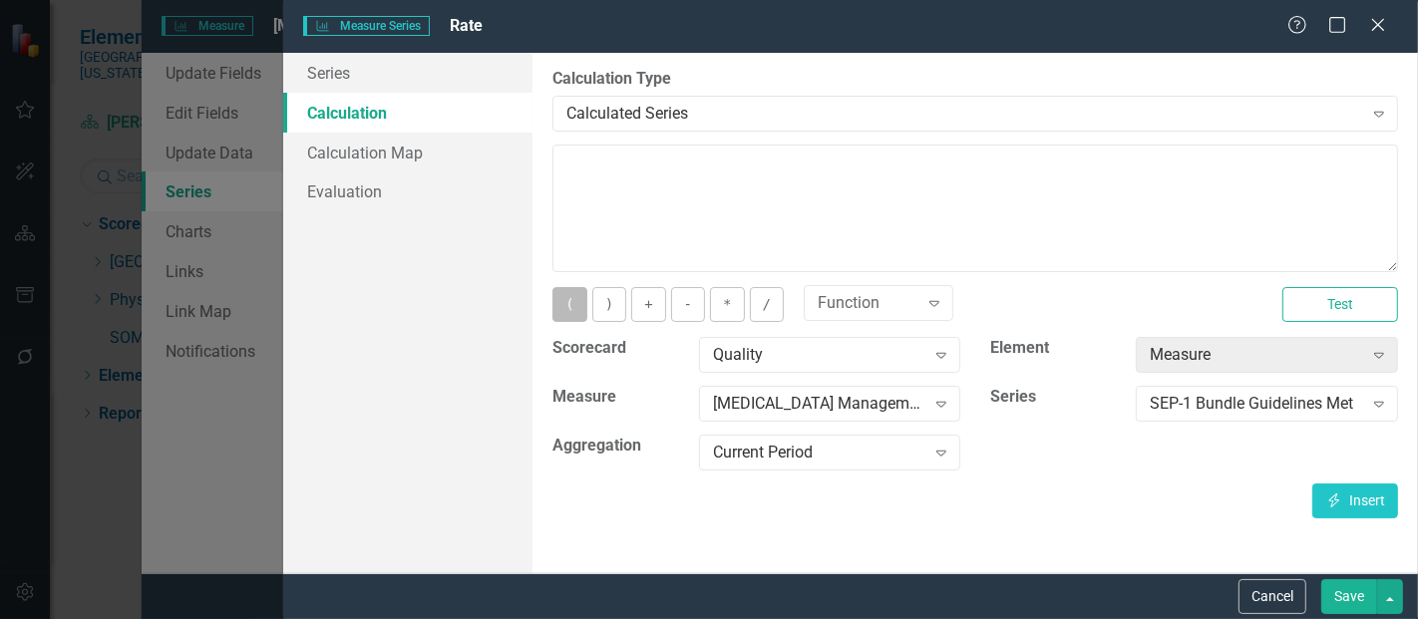
click at [564, 308] on button "(" at bounding box center [570, 304] width 34 height 35
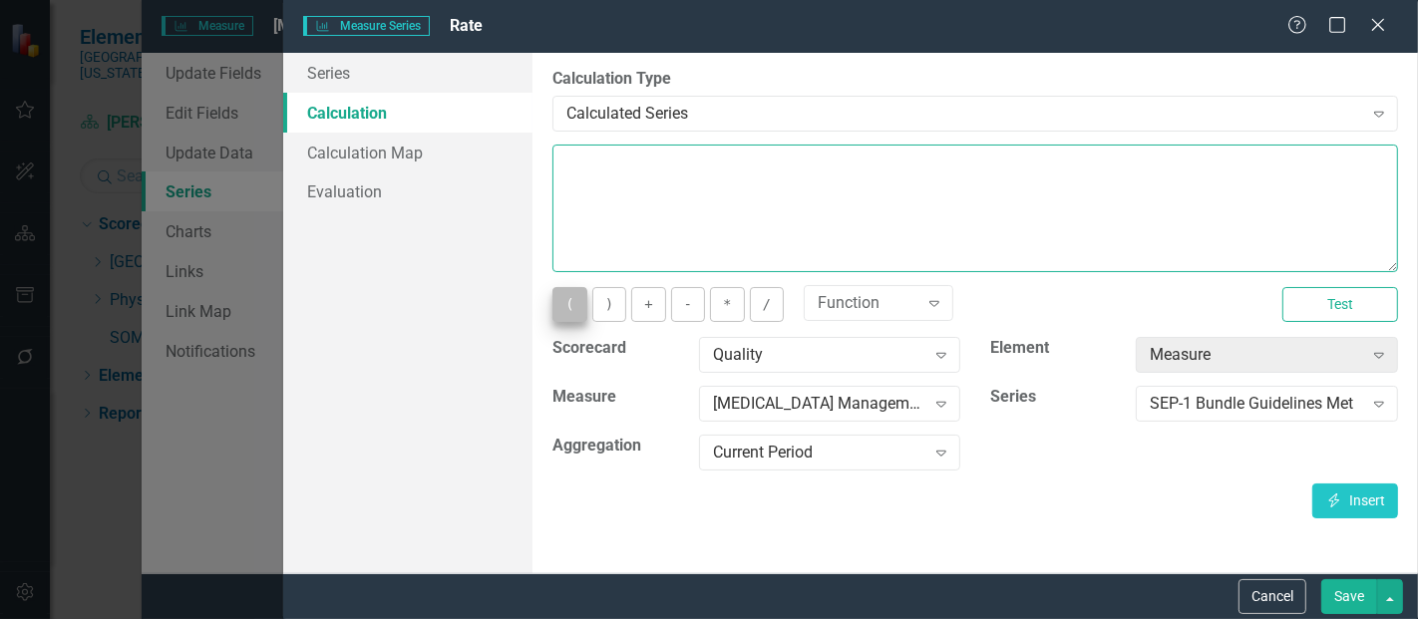
type textarea "("
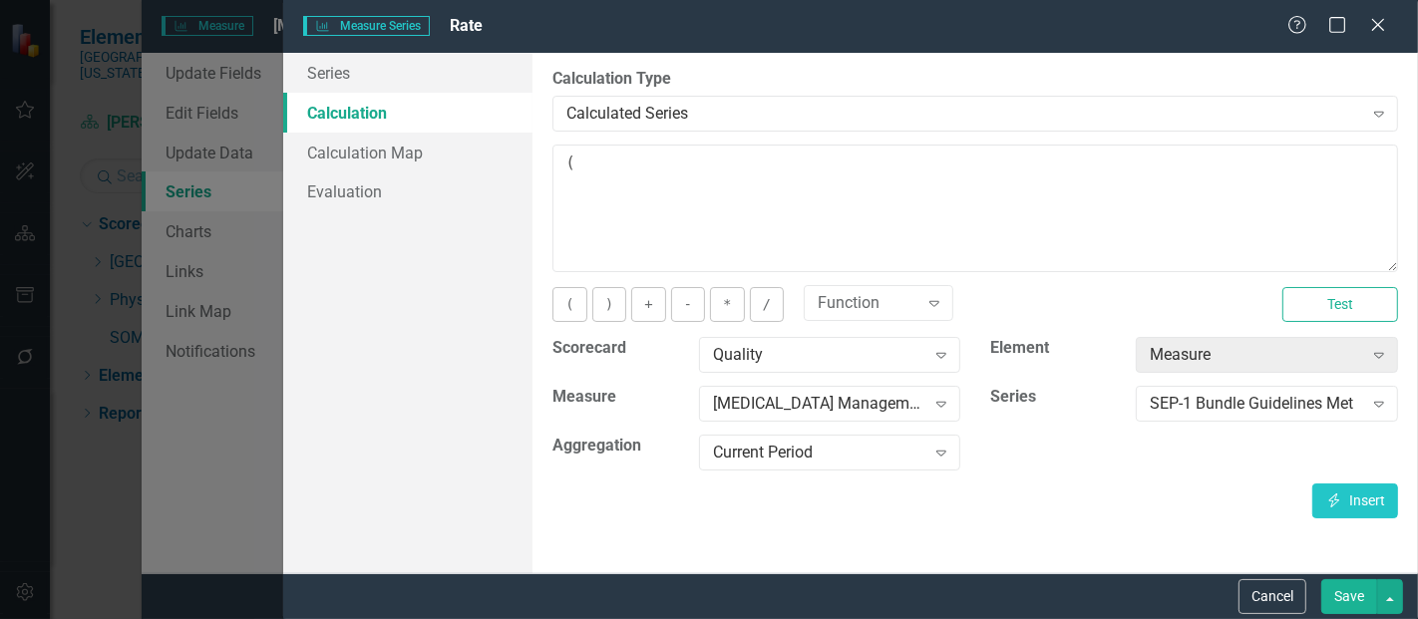
click at [1365, 594] on button "Save" at bounding box center [1350, 597] width 56 height 35
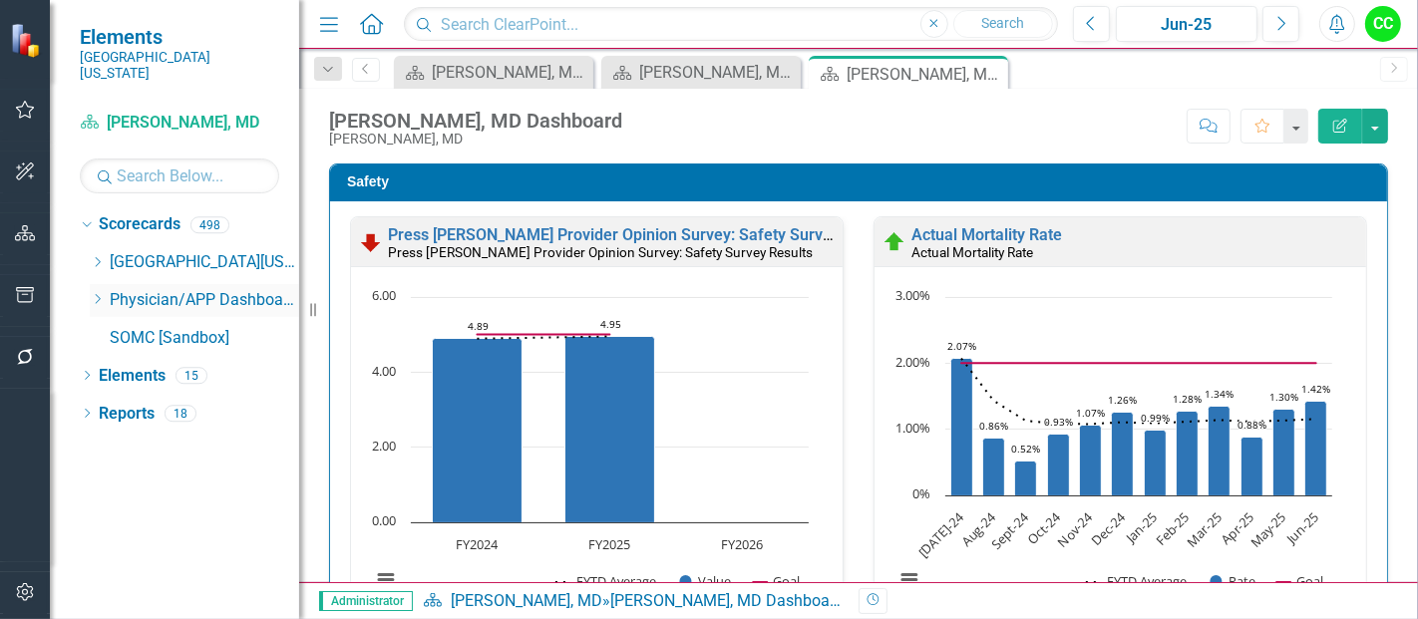
scroll to position [3433, 0]
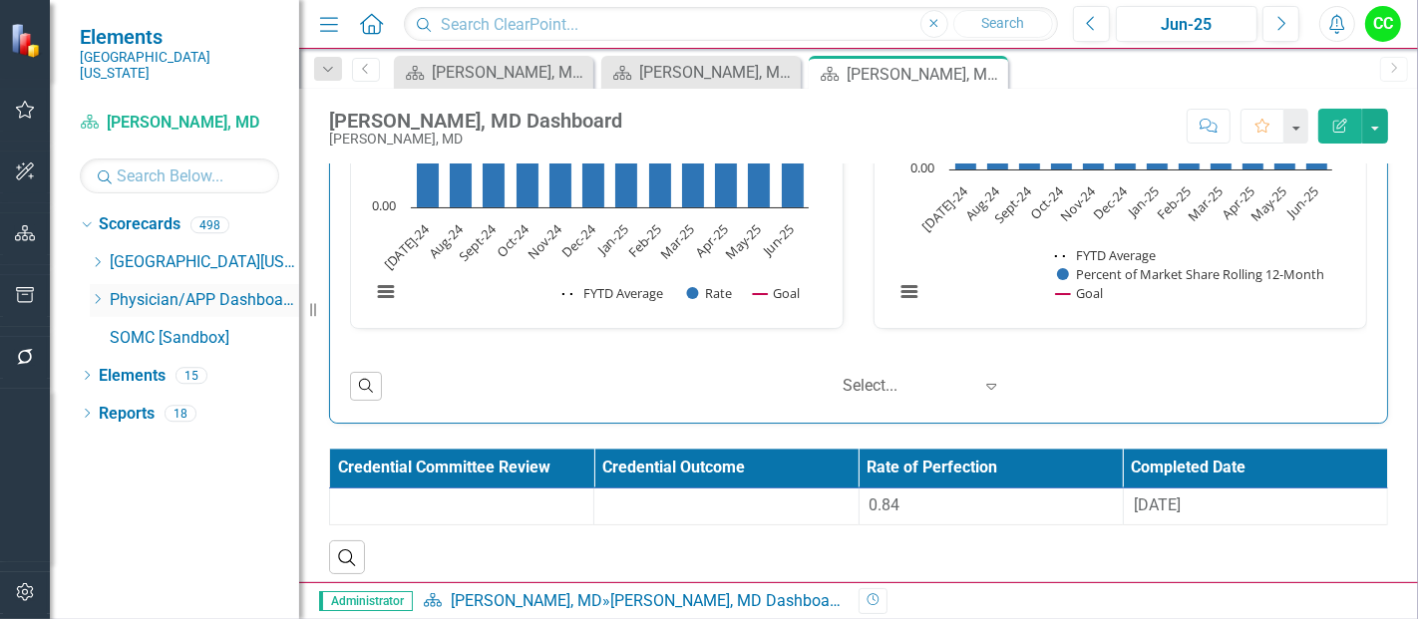
click at [96, 293] on icon "Dropdown" at bounding box center [97, 299] width 15 height 12
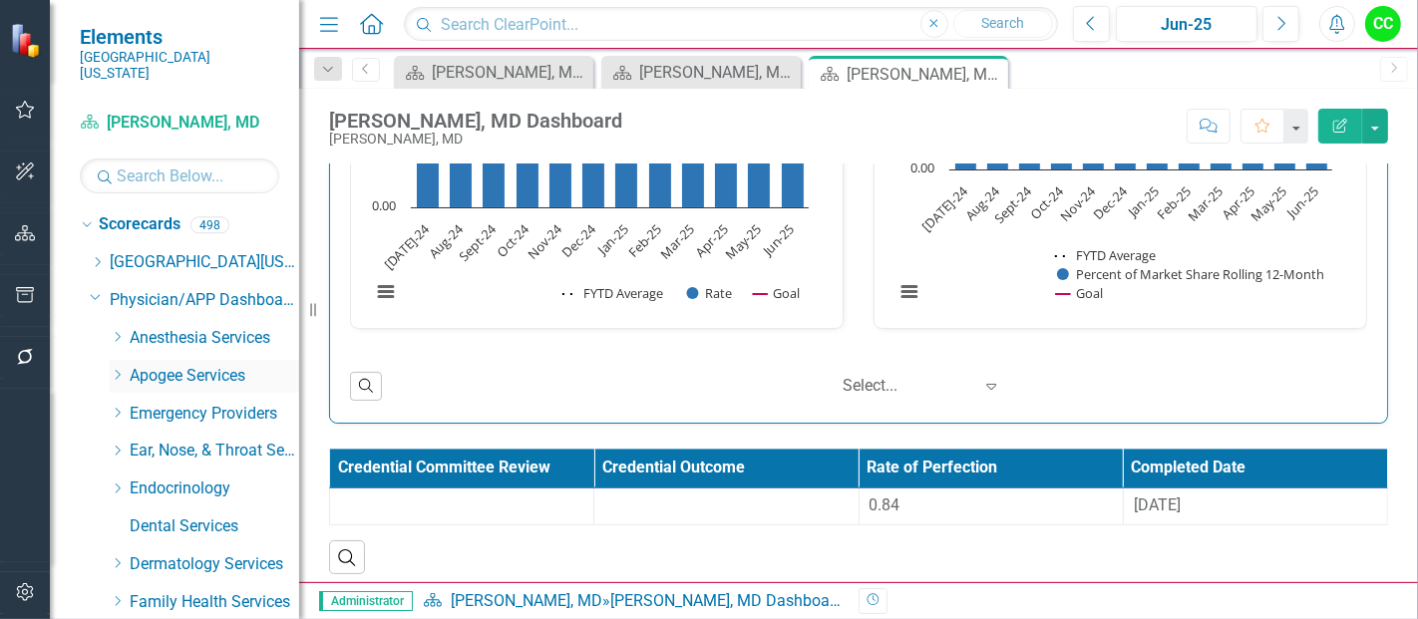
click at [119, 369] on icon "Dropdown" at bounding box center [117, 375] width 15 height 12
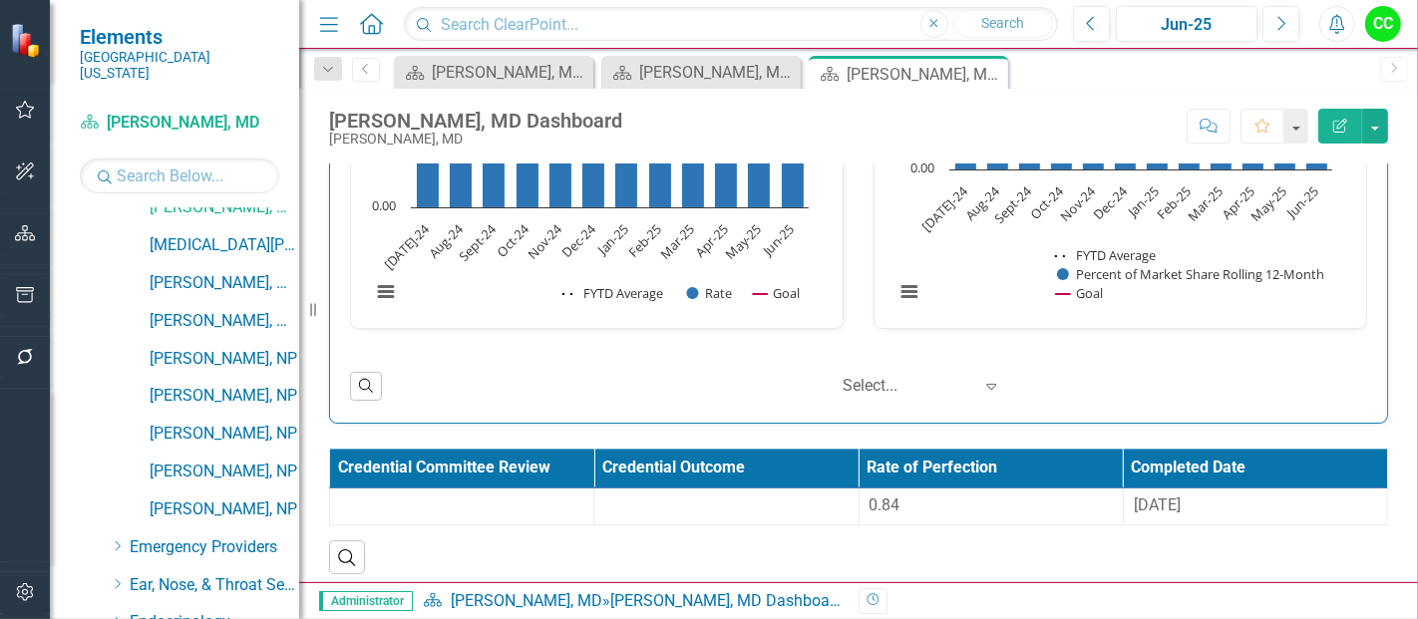
scroll to position [773, 0]
click at [190, 233] on link "[MEDICAL_DATA][PERSON_NAME], [GEOGRAPHIC_DATA]" at bounding box center [225, 244] width 150 height 23
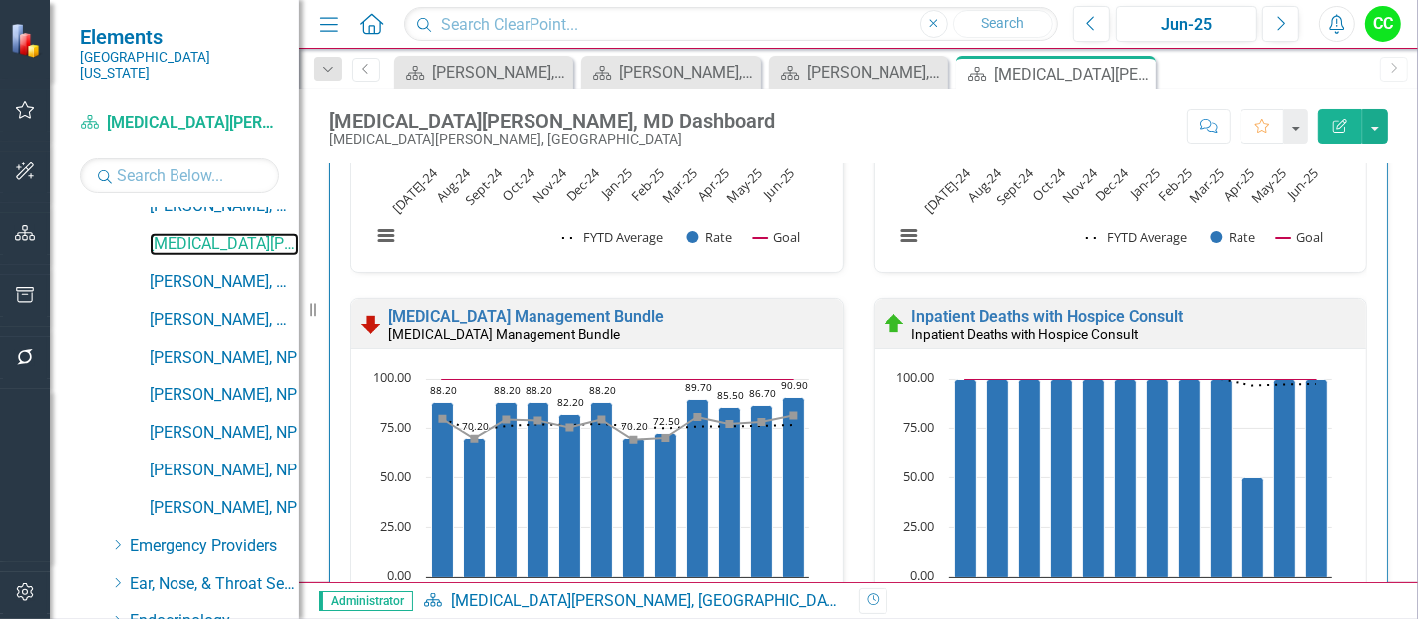
scroll to position [982, 0]
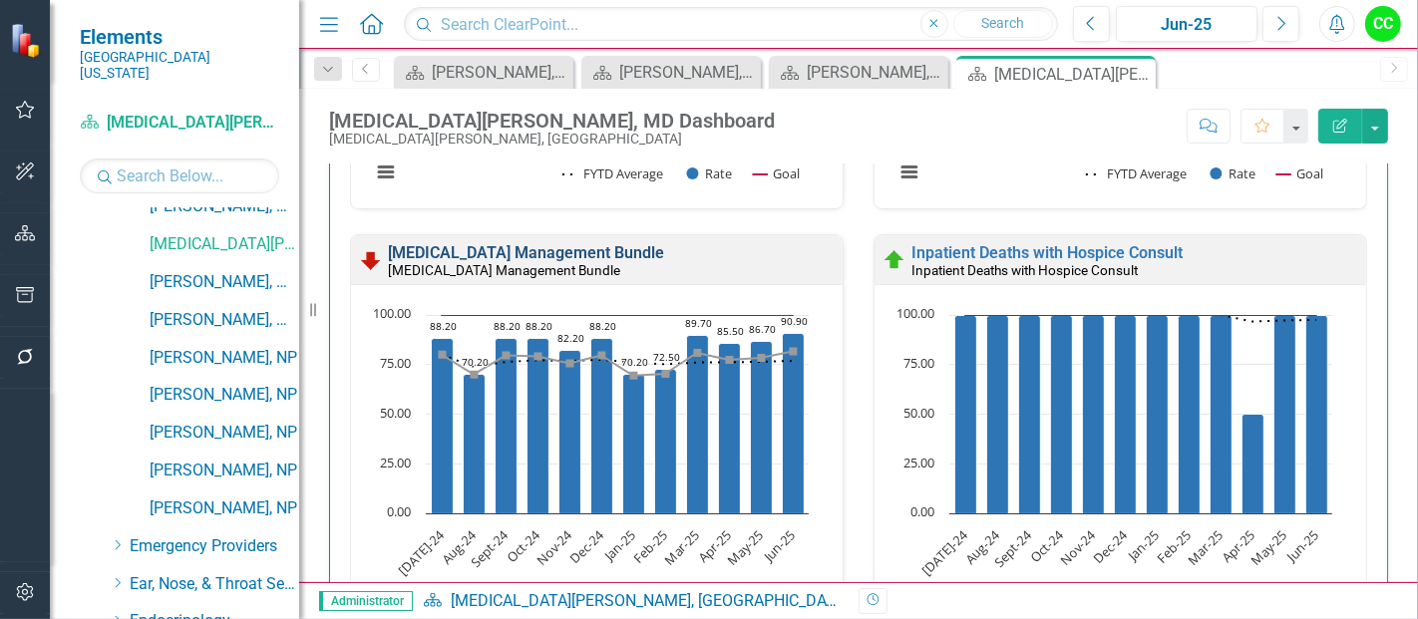
click at [664, 254] on link "[MEDICAL_DATA] Management Bundle" at bounding box center [526, 252] width 276 height 19
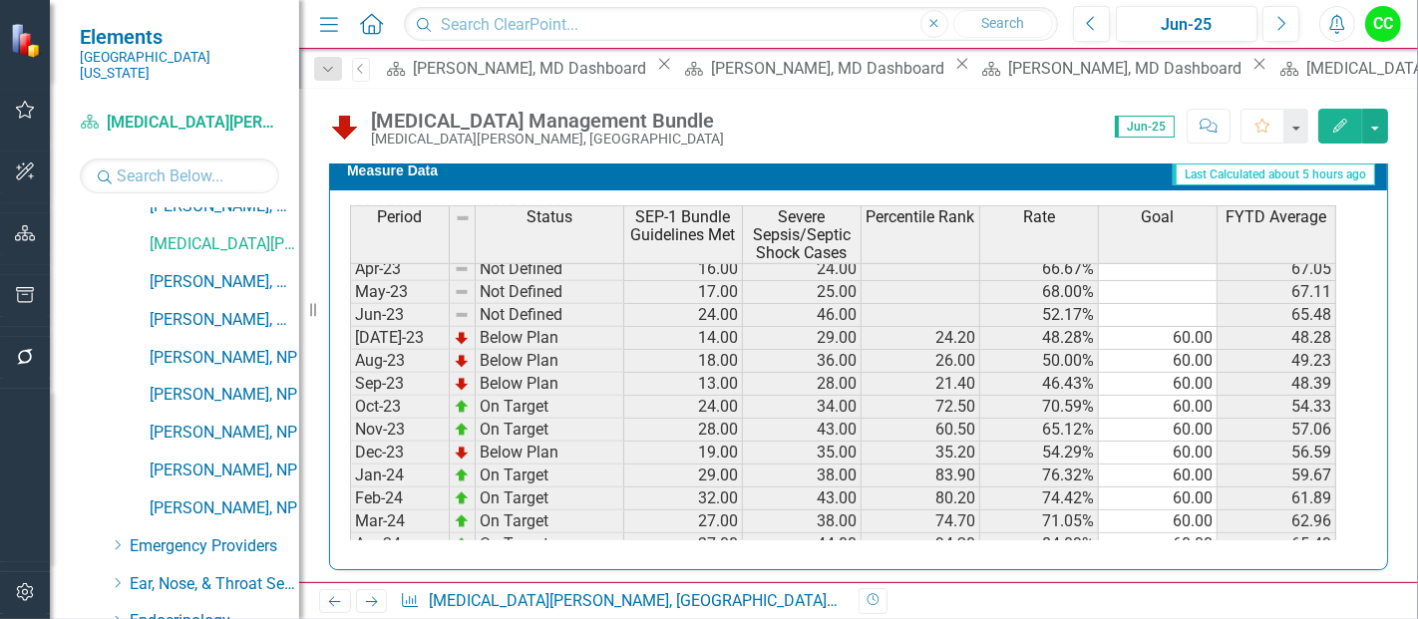
scroll to position [211, 0]
click at [1162, 337] on td "60.00" at bounding box center [1158, 340] width 119 height 23
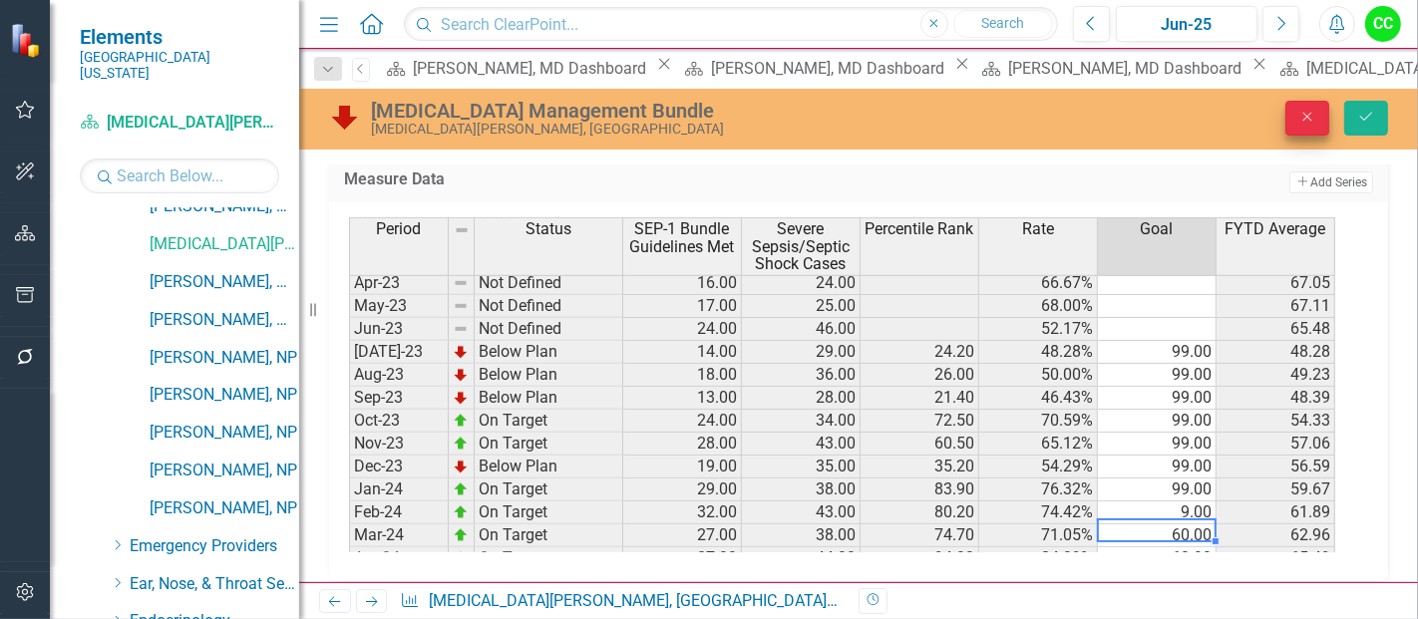
type textarea "60"
click at [1315, 121] on icon "Close" at bounding box center [1308, 117] width 18 height 14
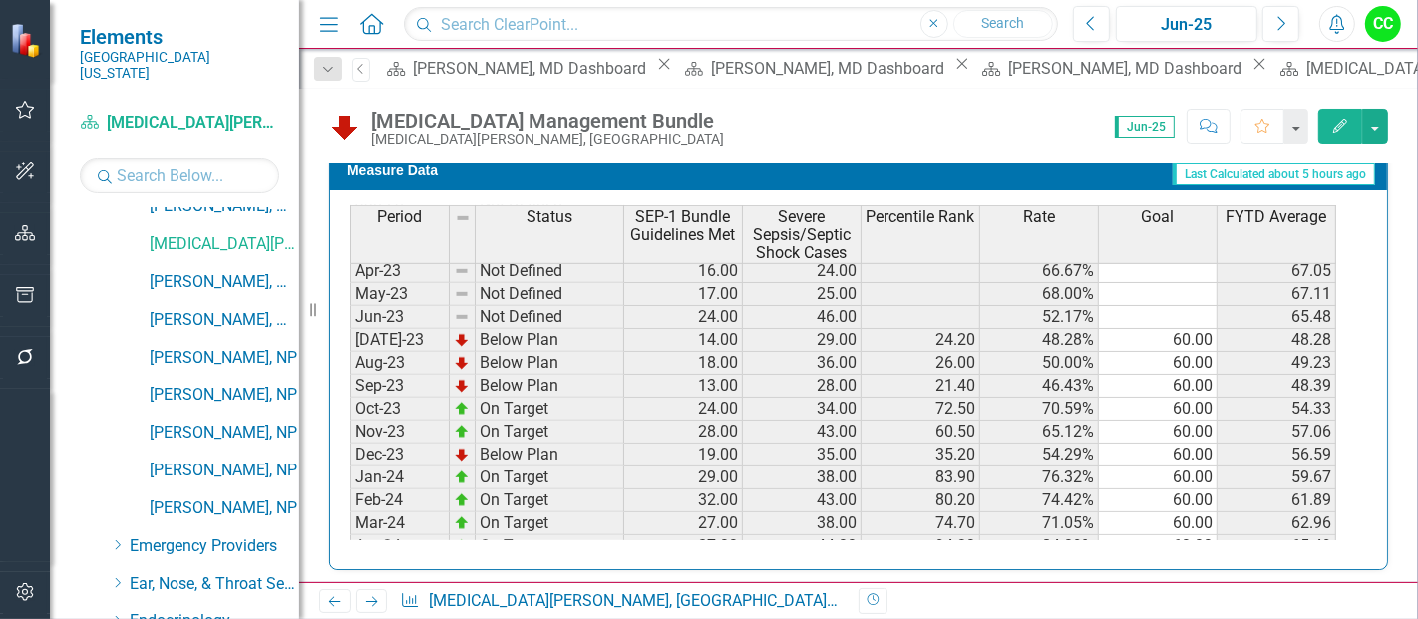
click at [1354, 122] on button "Edit" at bounding box center [1341, 126] width 44 height 35
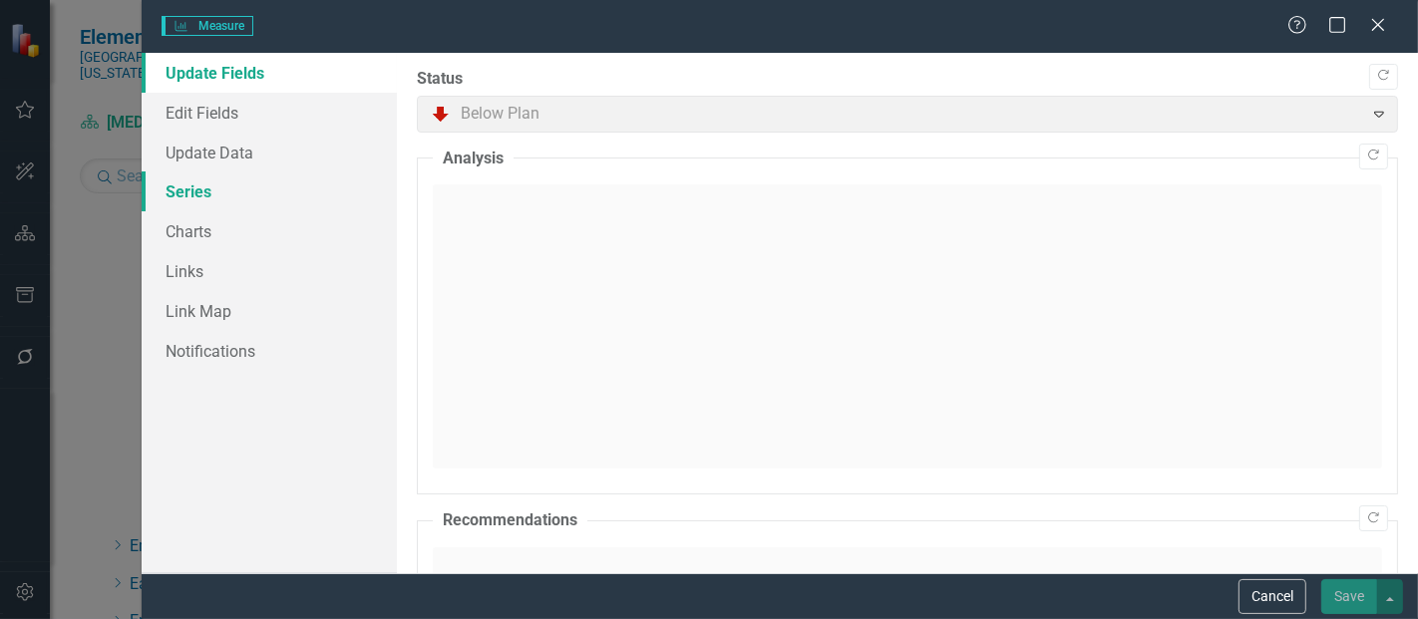
click at [202, 199] on link "Series" at bounding box center [269, 192] width 255 height 40
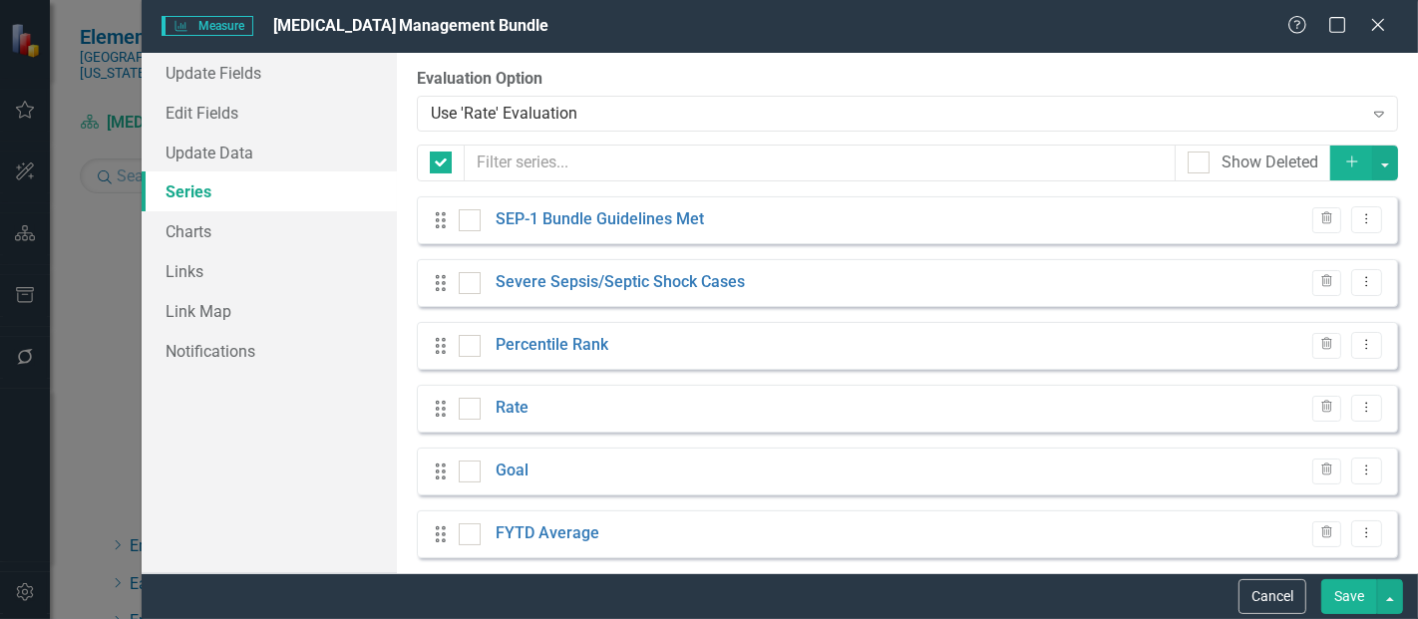
checkbox input "false"
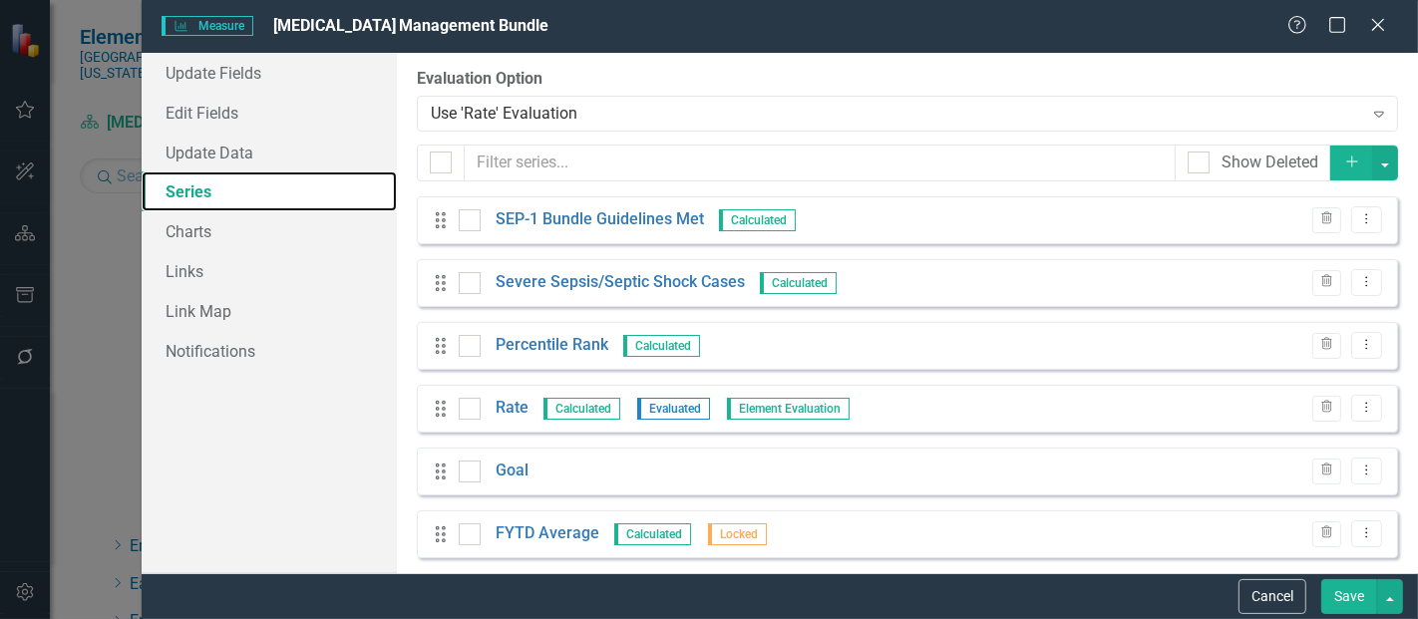
scroll to position [0, 0]
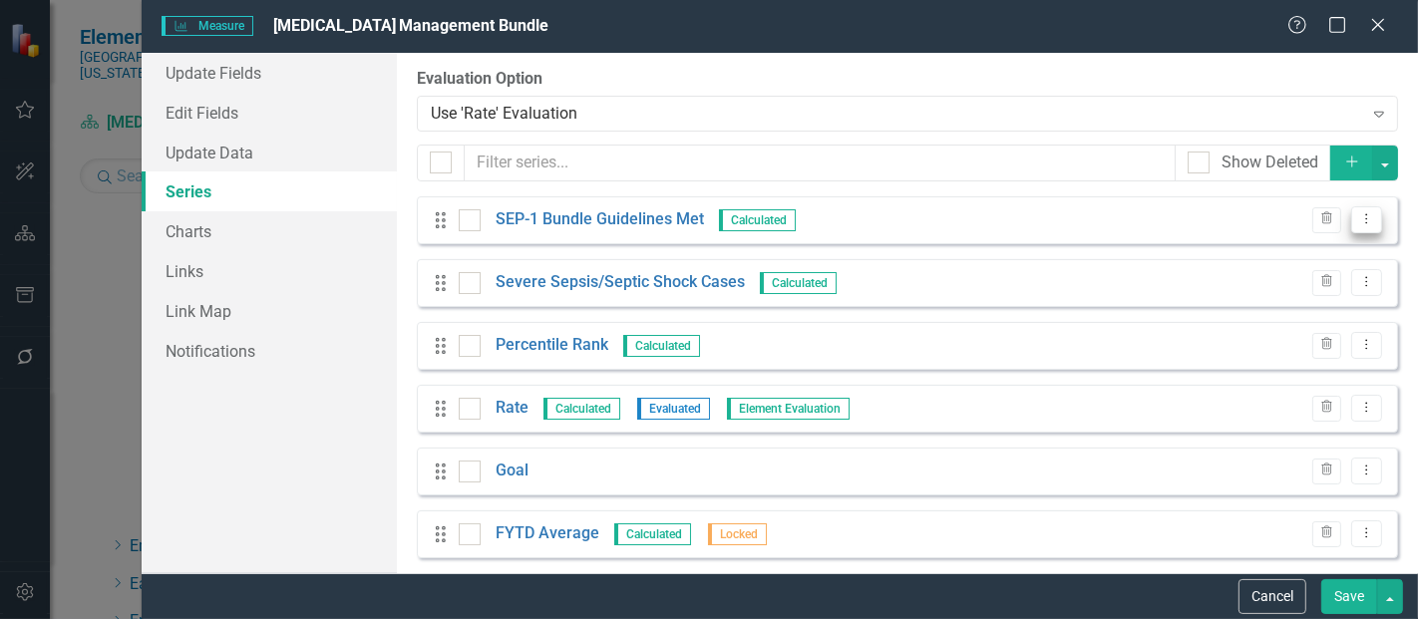
click at [1359, 222] on icon "Dropdown Menu" at bounding box center [1367, 218] width 17 height 13
click at [1244, 461] on div "Drag Goal Trash Dropdown Menu" at bounding box center [908, 472] width 982 height 48
click at [1365, 471] on button "Dropdown Menu" at bounding box center [1367, 471] width 31 height 27
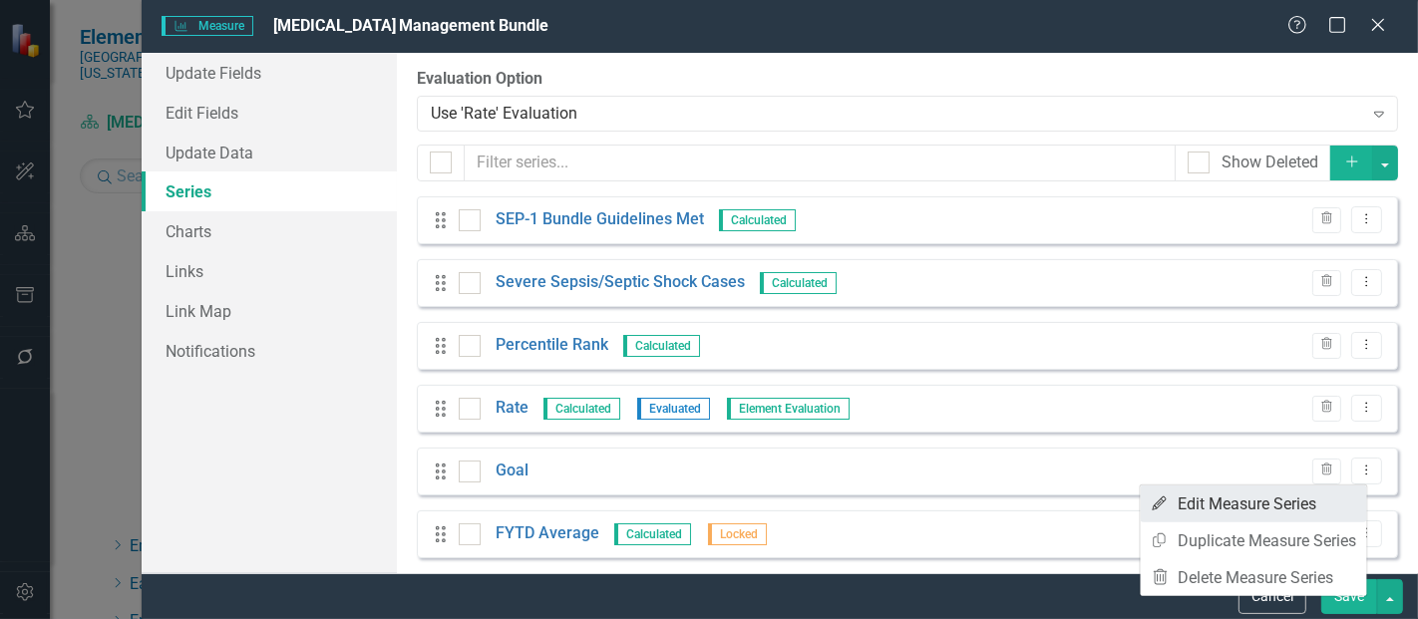
click at [1248, 504] on link "Edit Edit Measure Series" at bounding box center [1254, 504] width 226 height 37
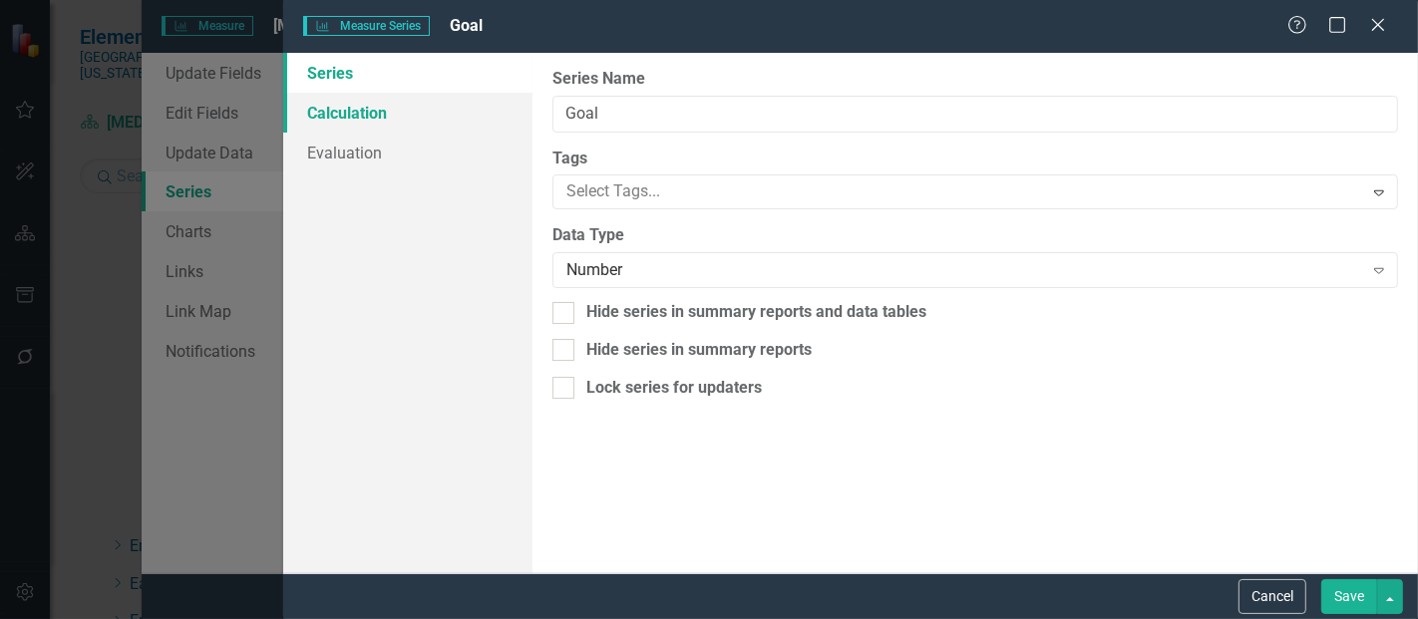
click at [334, 119] on link "Calculation" at bounding box center [407, 113] width 249 height 40
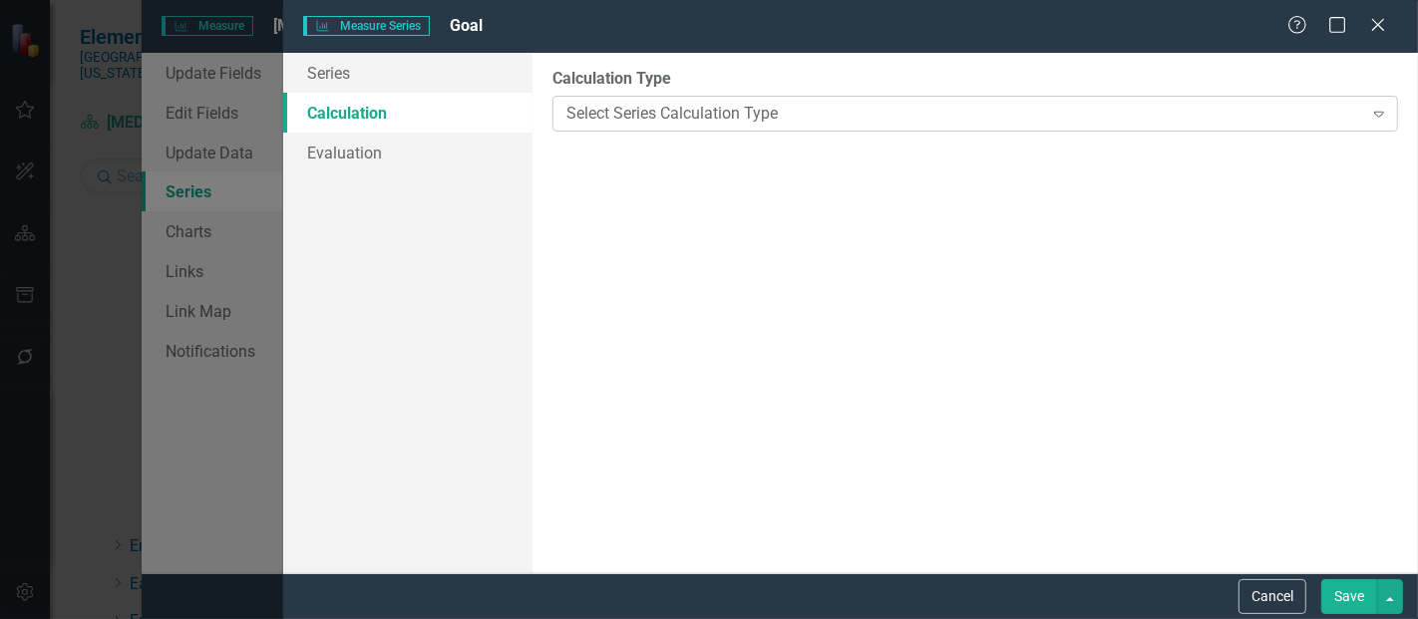
click at [602, 118] on div "Select Series Calculation Type" at bounding box center [965, 113] width 796 height 23
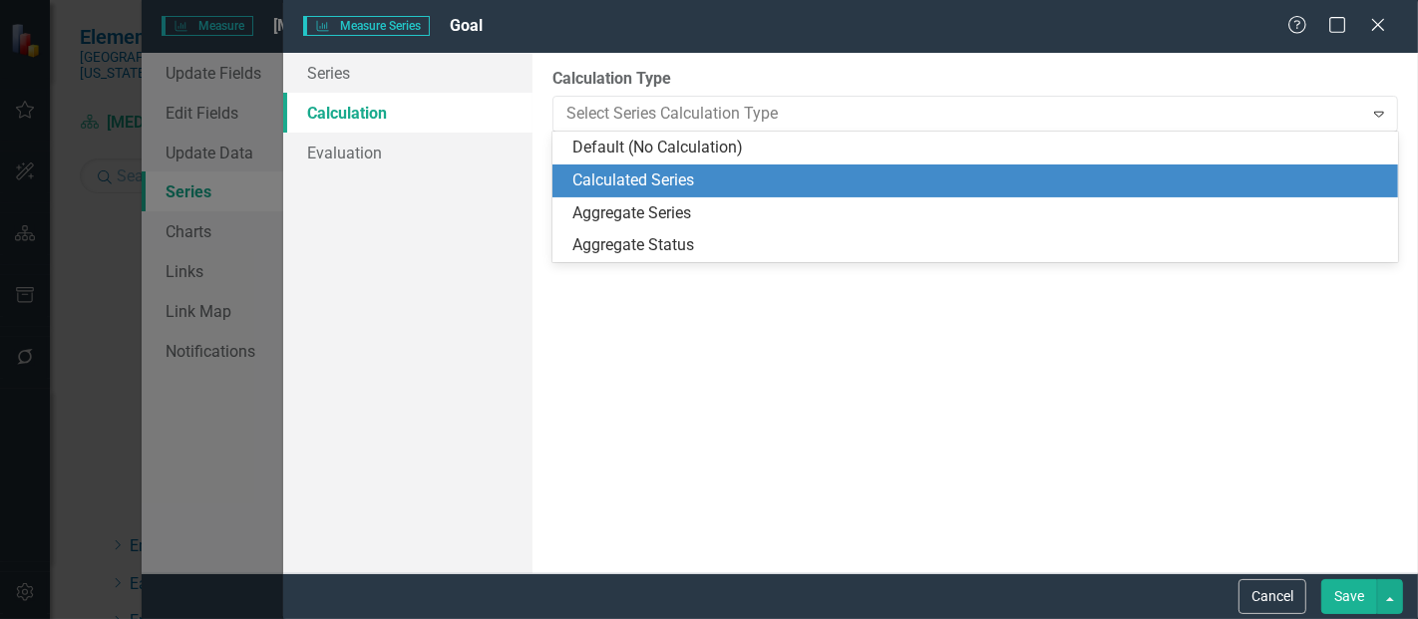
click at [620, 180] on div "Calculated Series" at bounding box center [980, 181] width 814 height 23
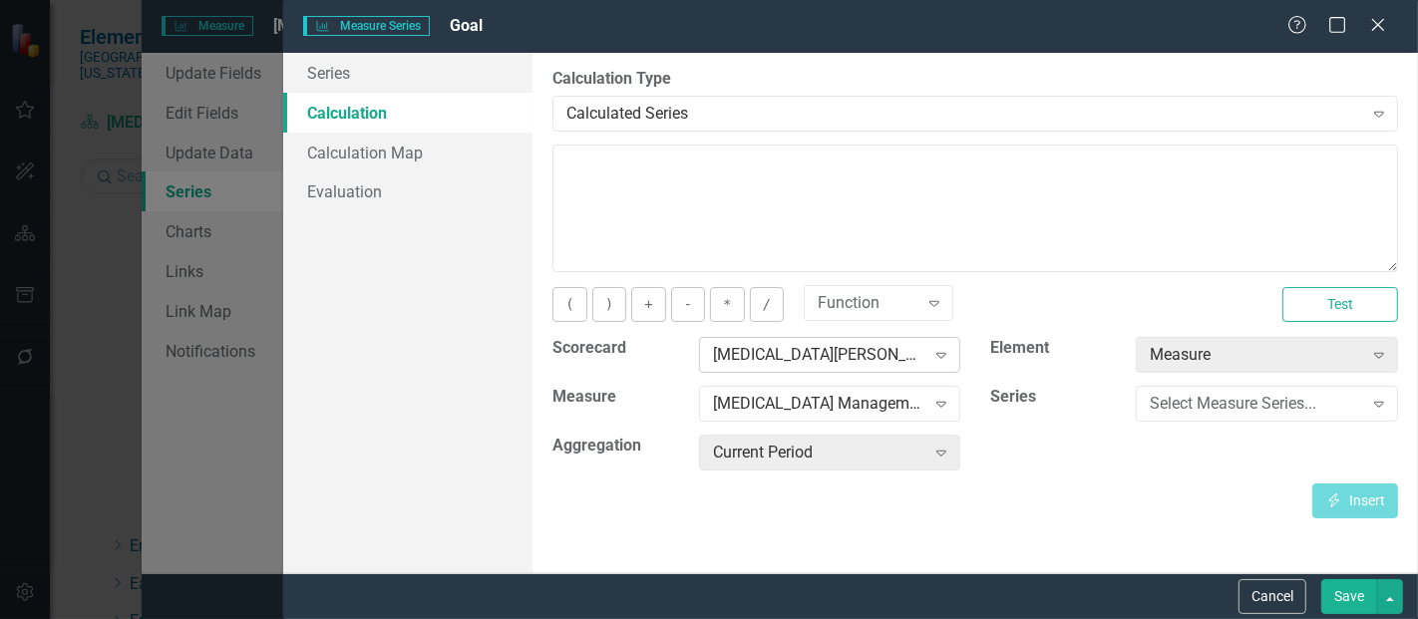
click at [767, 354] on div "[MEDICAL_DATA][PERSON_NAME], [GEOGRAPHIC_DATA]" at bounding box center [819, 355] width 212 height 23
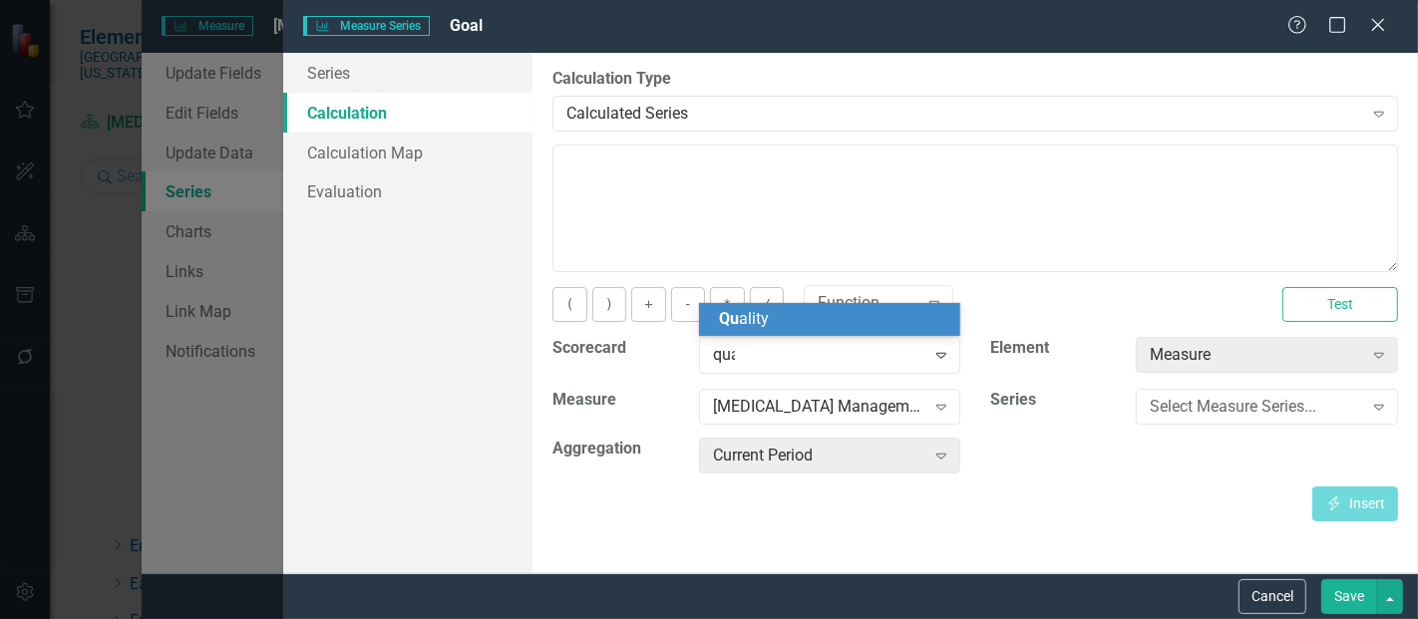
type input "qual"
click at [753, 315] on span "Qual ity" at bounding box center [744, 318] width 50 height 19
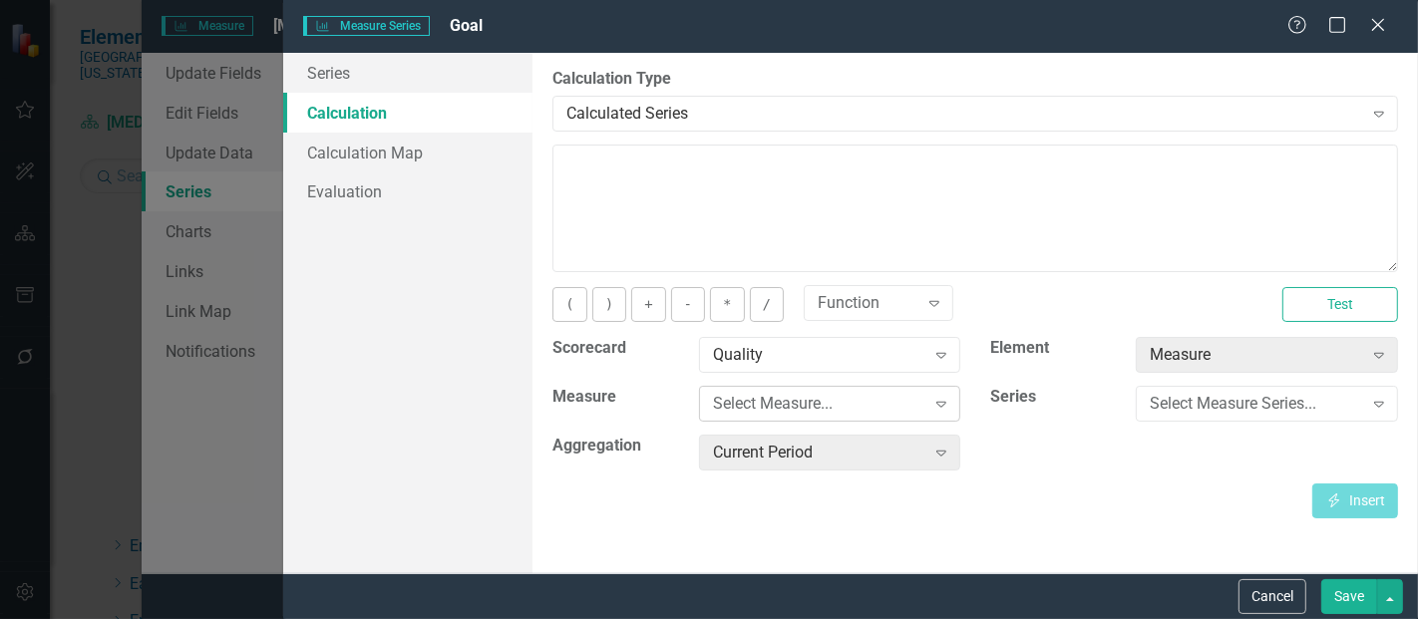
click at [778, 409] on div "Select Measure..." at bounding box center [819, 404] width 212 height 23
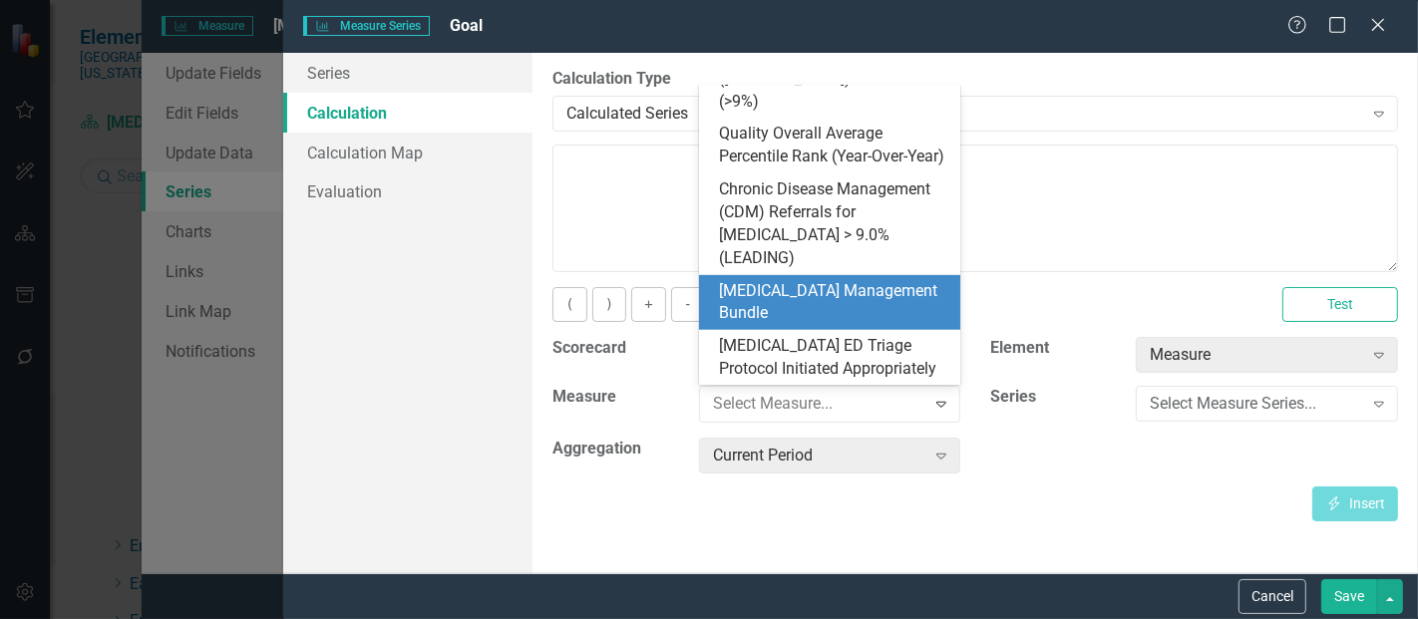
scroll to position [889, 0]
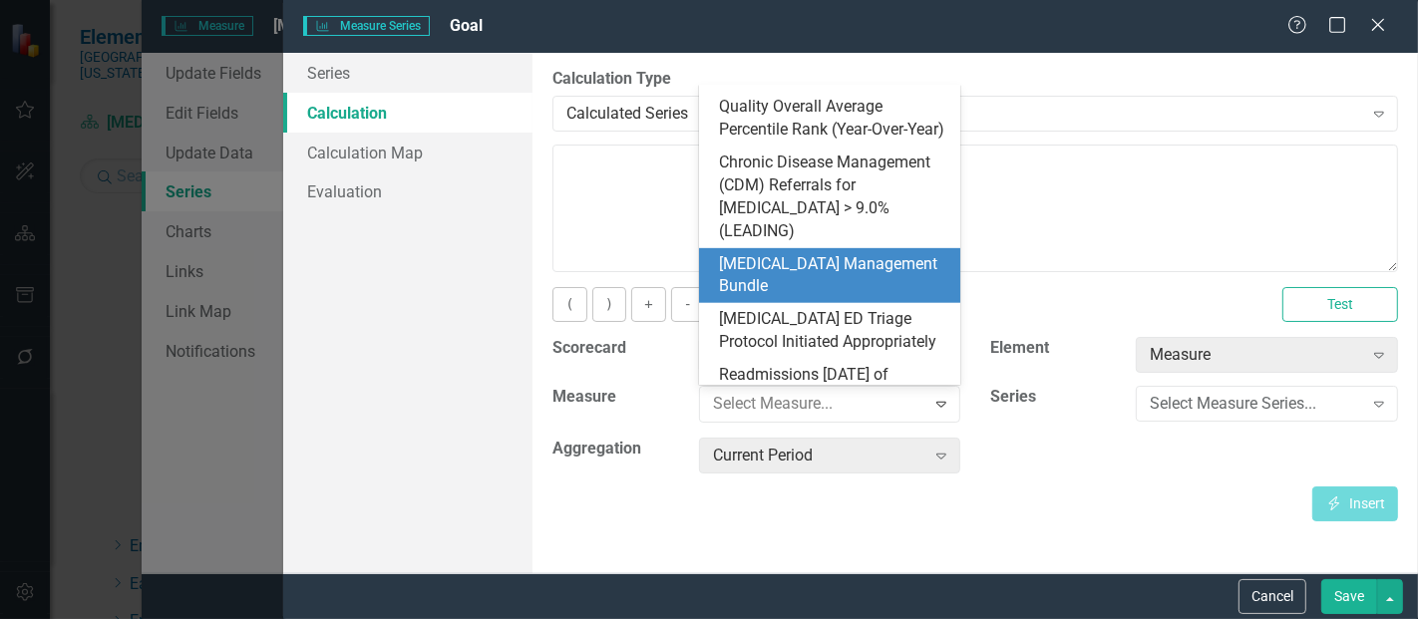
click at [802, 256] on div "[MEDICAL_DATA] Management Bundle" at bounding box center [834, 276] width 230 height 46
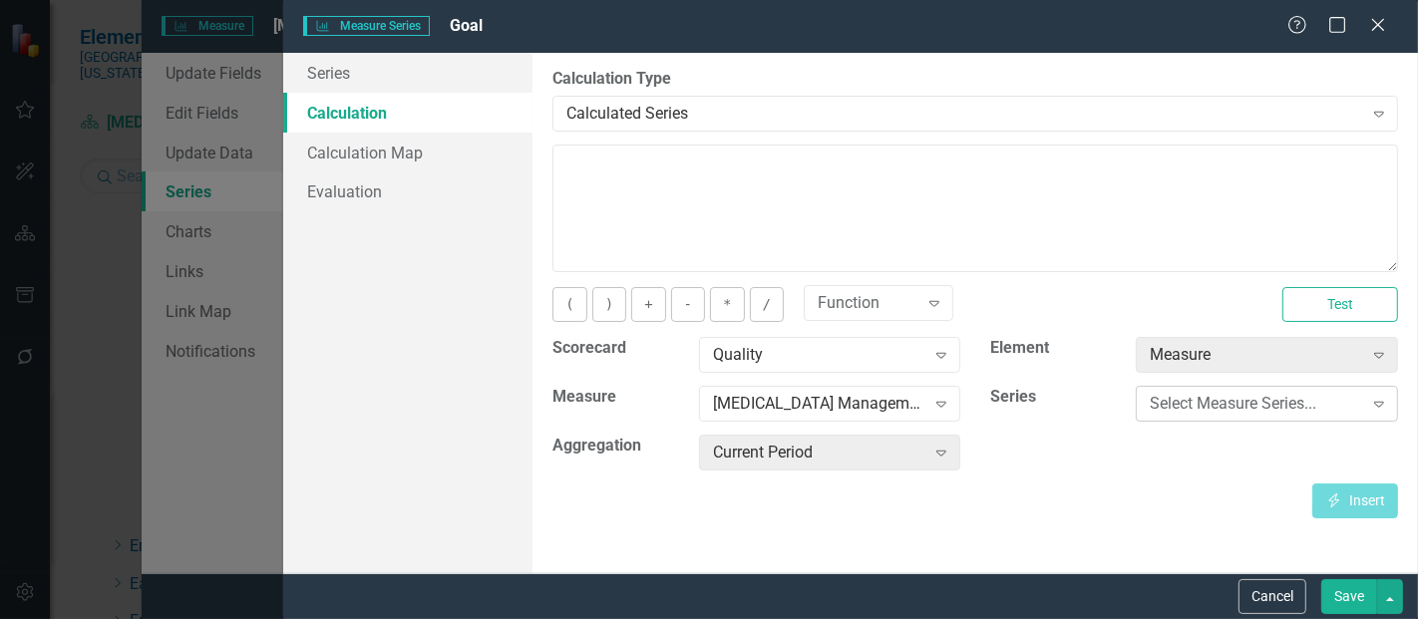
click at [1177, 408] on div "Select Measure Series..." at bounding box center [1256, 404] width 212 height 23
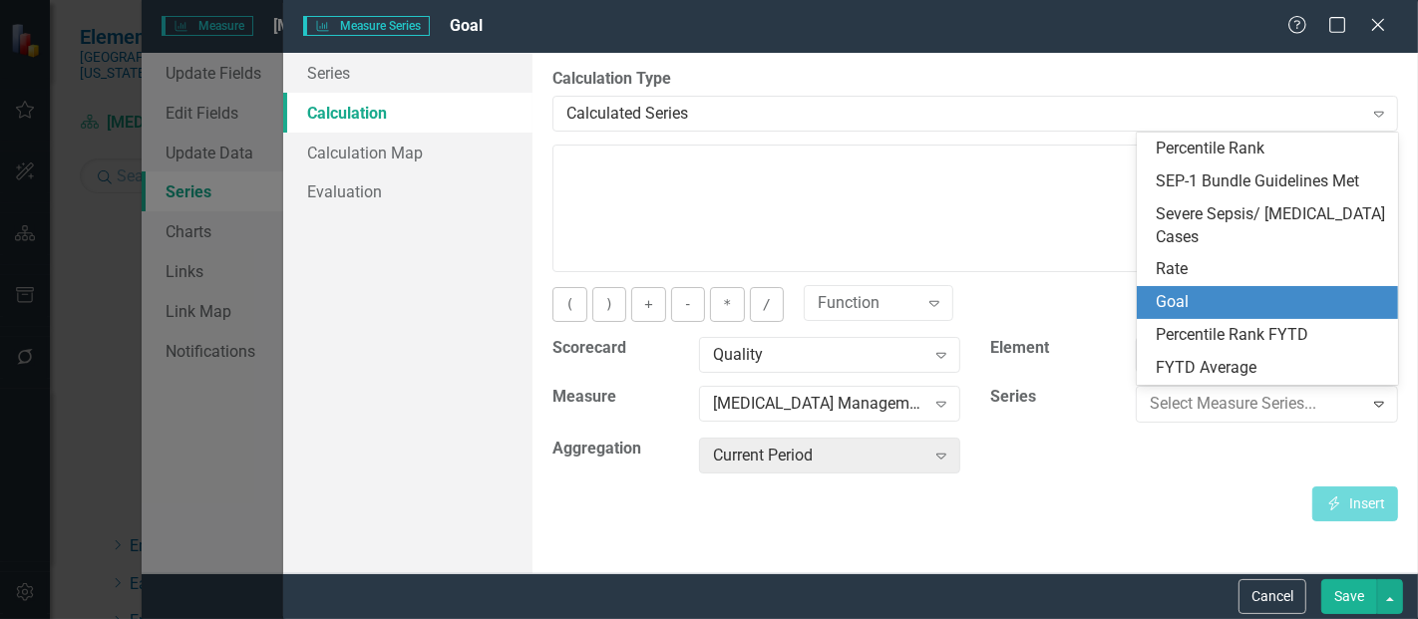
click at [1234, 303] on div "Goal" at bounding box center [1272, 302] width 230 height 23
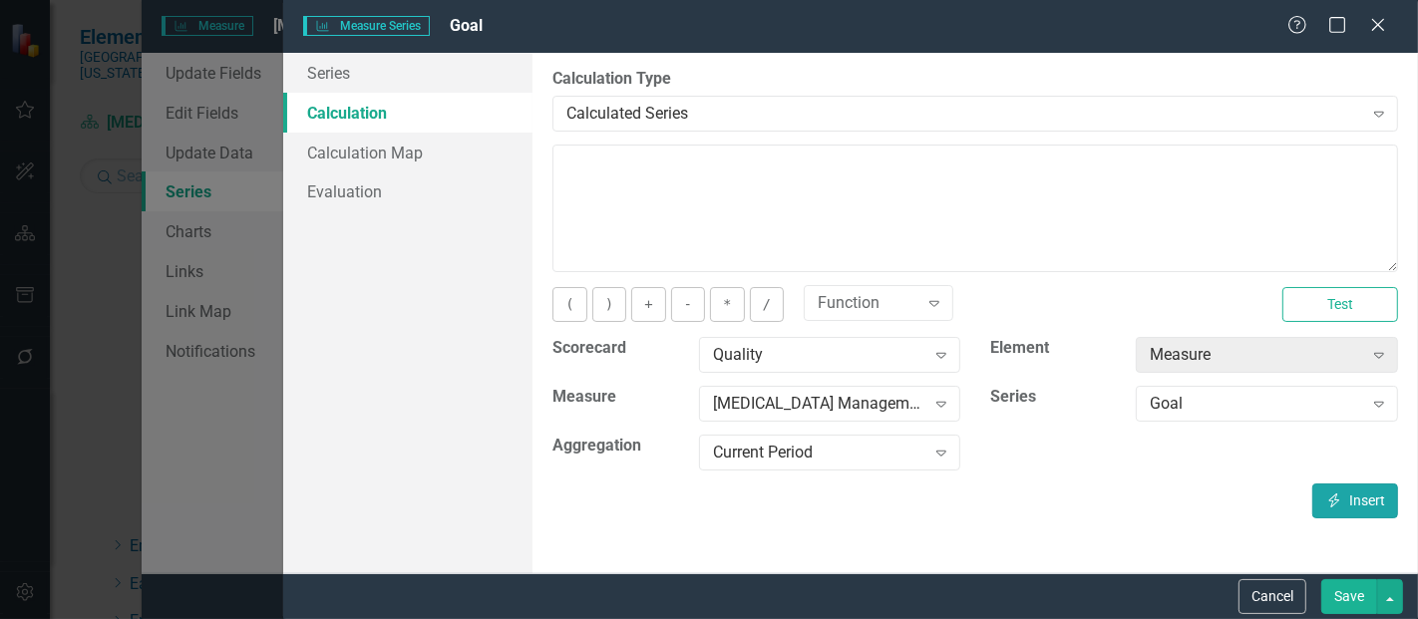
click at [1334, 497] on icon "Insert" at bounding box center [1335, 501] width 18 height 14
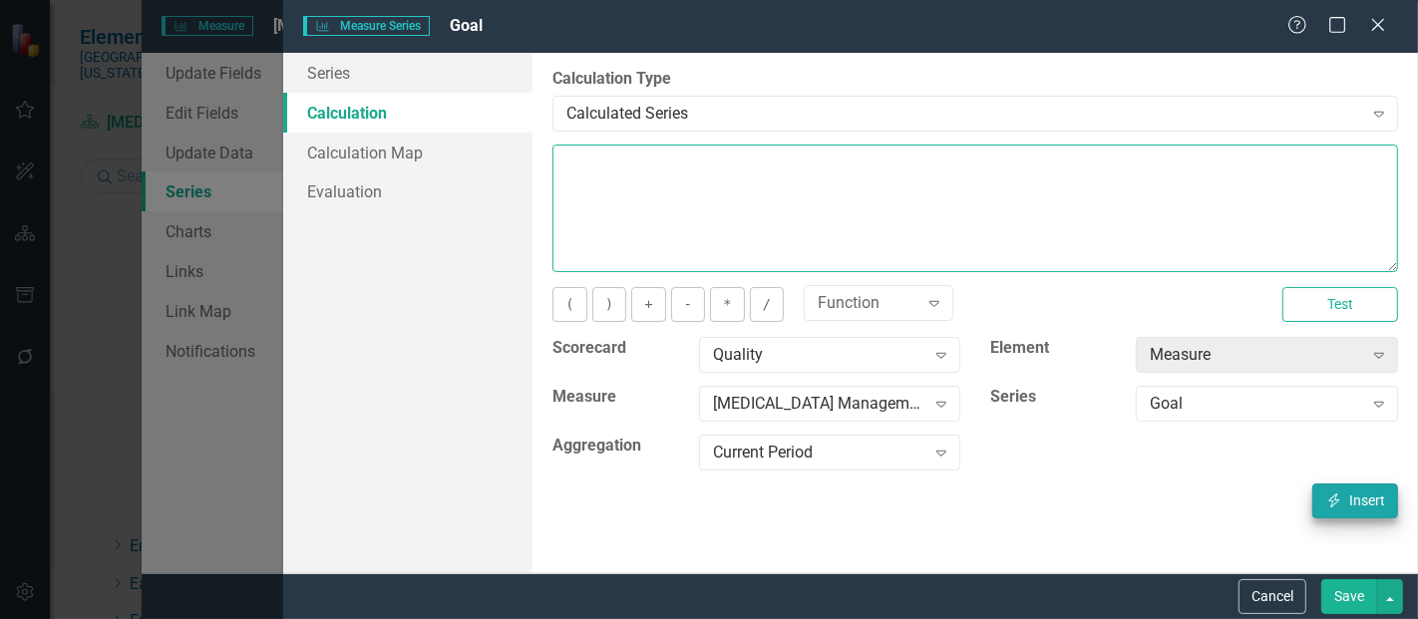
type textarea "[m1813868][Goal][CurrentPeriod]"
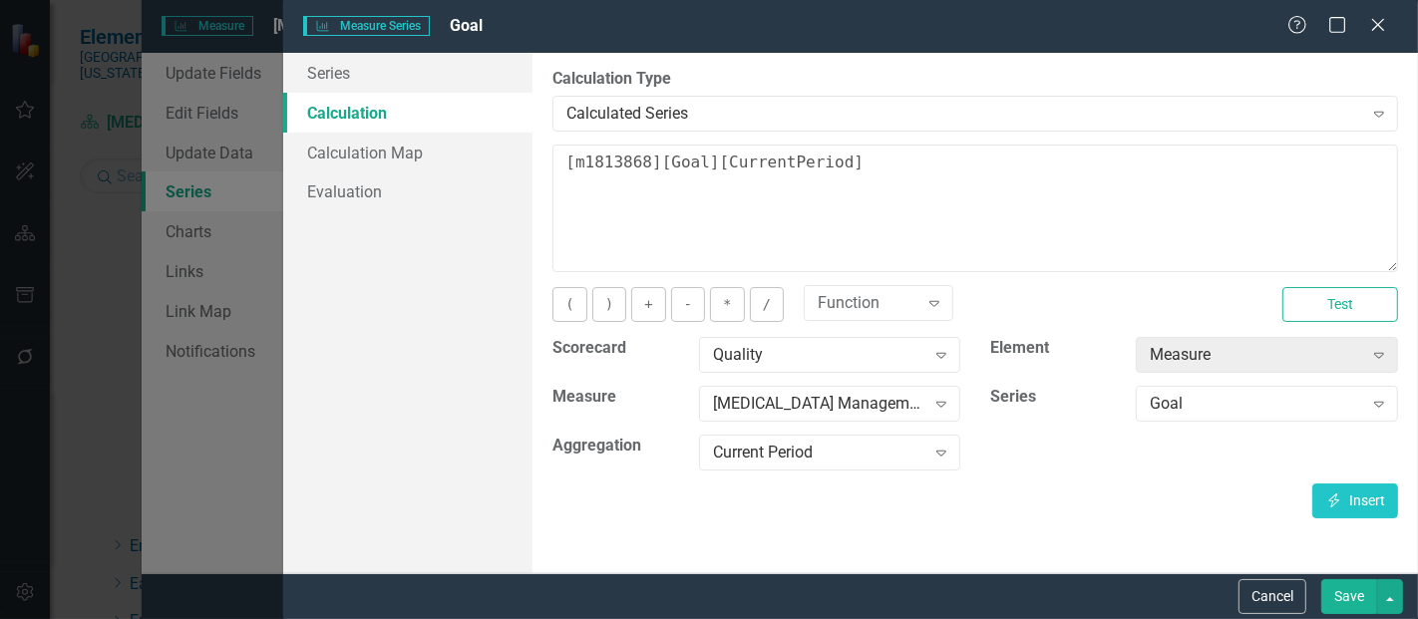
click at [1348, 606] on button "Save" at bounding box center [1350, 597] width 56 height 35
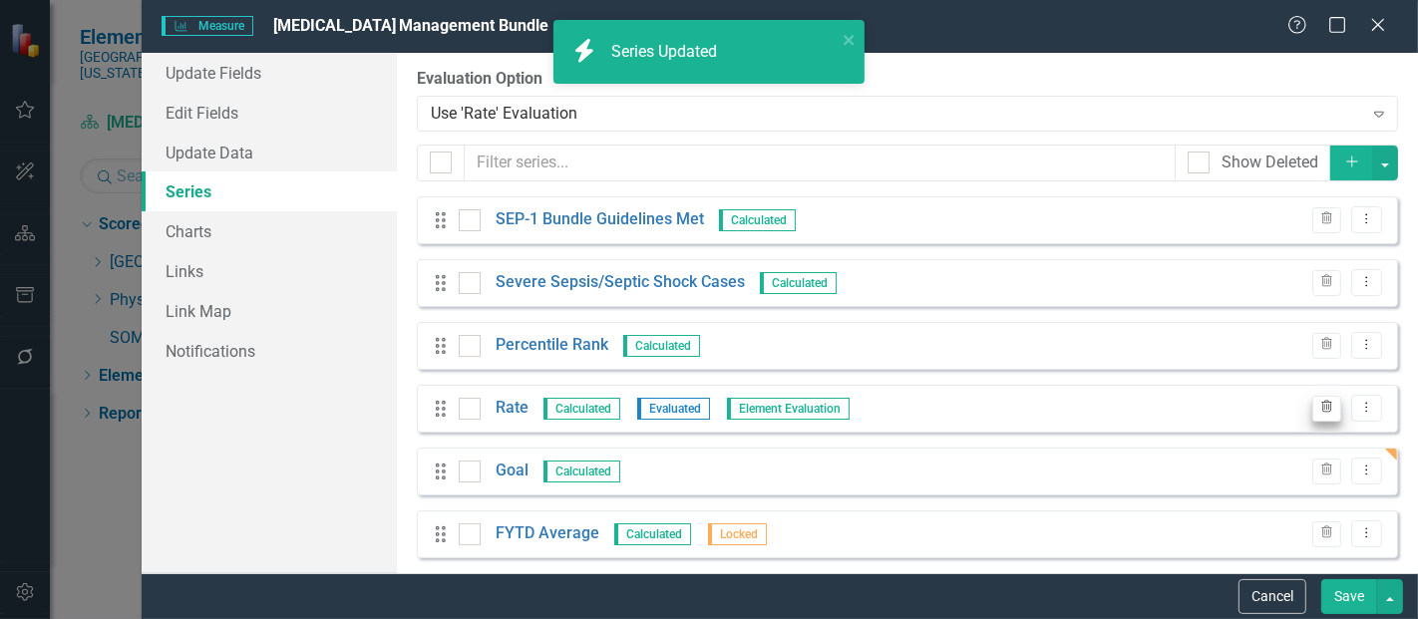
scroll to position [14, 0]
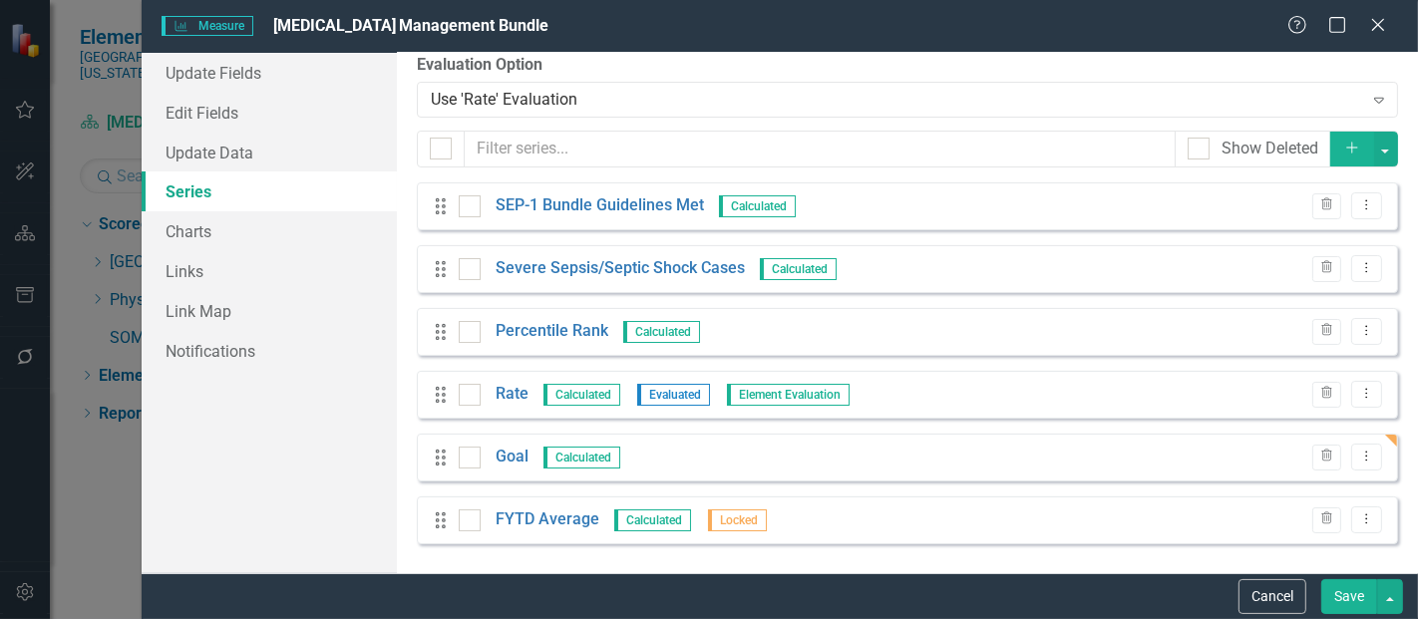
click at [1344, 154] on icon "Add" at bounding box center [1353, 148] width 18 height 14
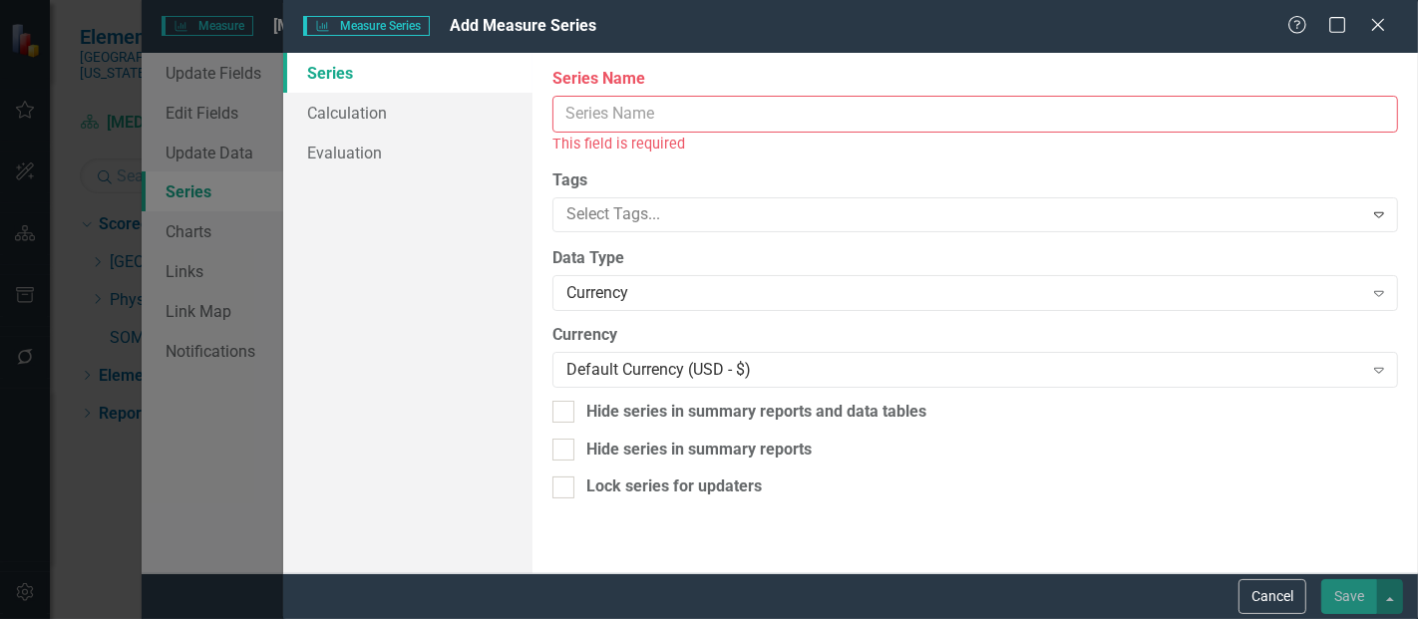
click at [715, 115] on input "Series Name" at bounding box center [976, 114] width 846 height 37
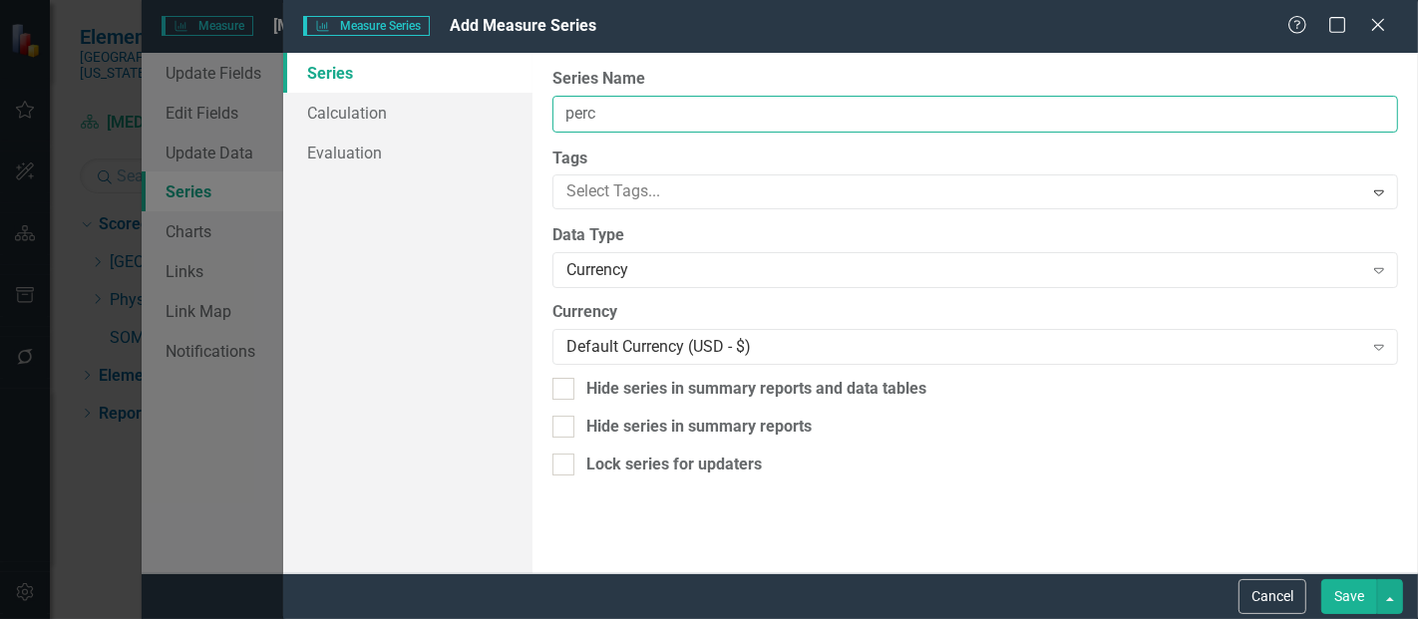
type input "Percentile Rank FYTD"
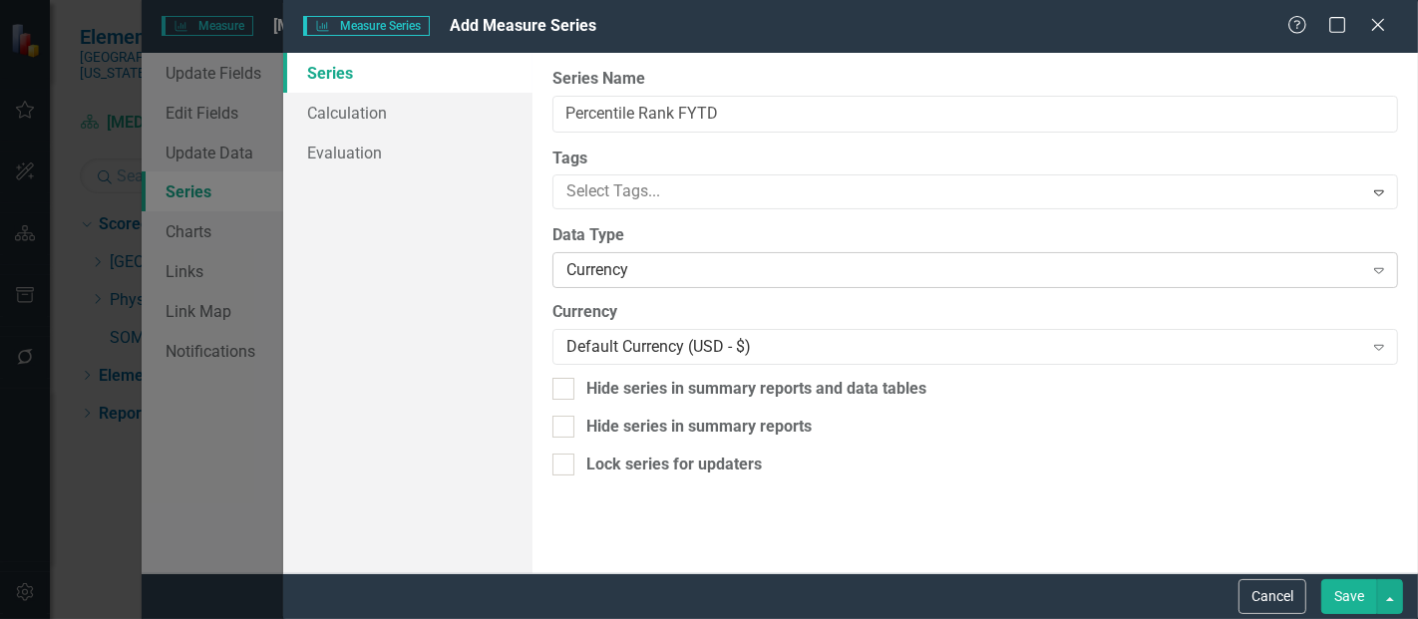
click at [613, 274] on div "Currency" at bounding box center [965, 270] width 796 height 23
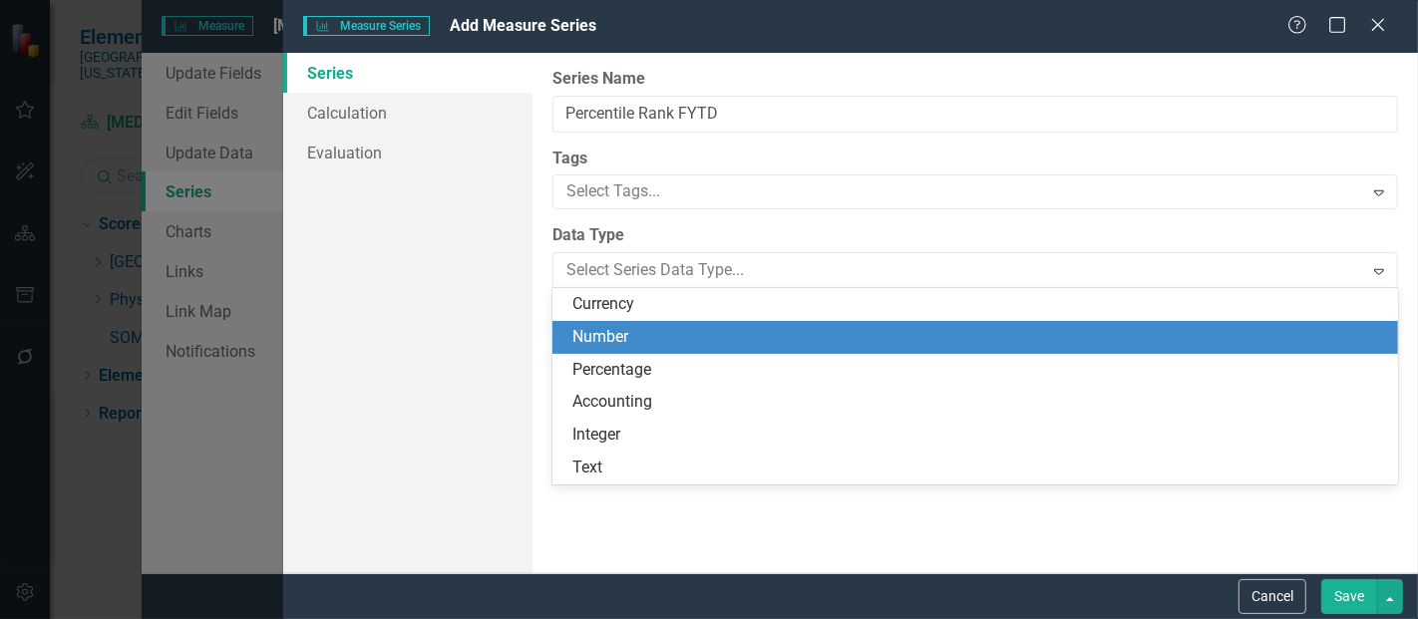
click at [617, 334] on div "Number" at bounding box center [980, 337] width 814 height 23
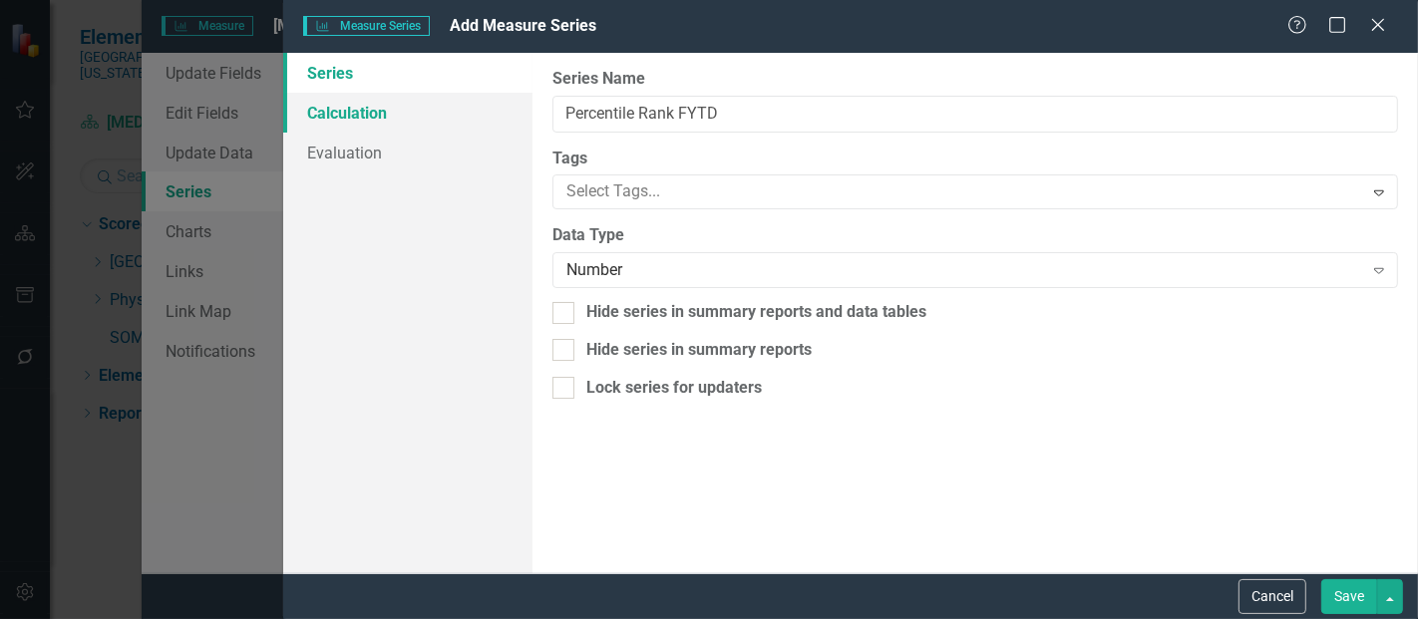
click at [373, 120] on link "Calculation" at bounding box center [407, 113] width 249 height 40
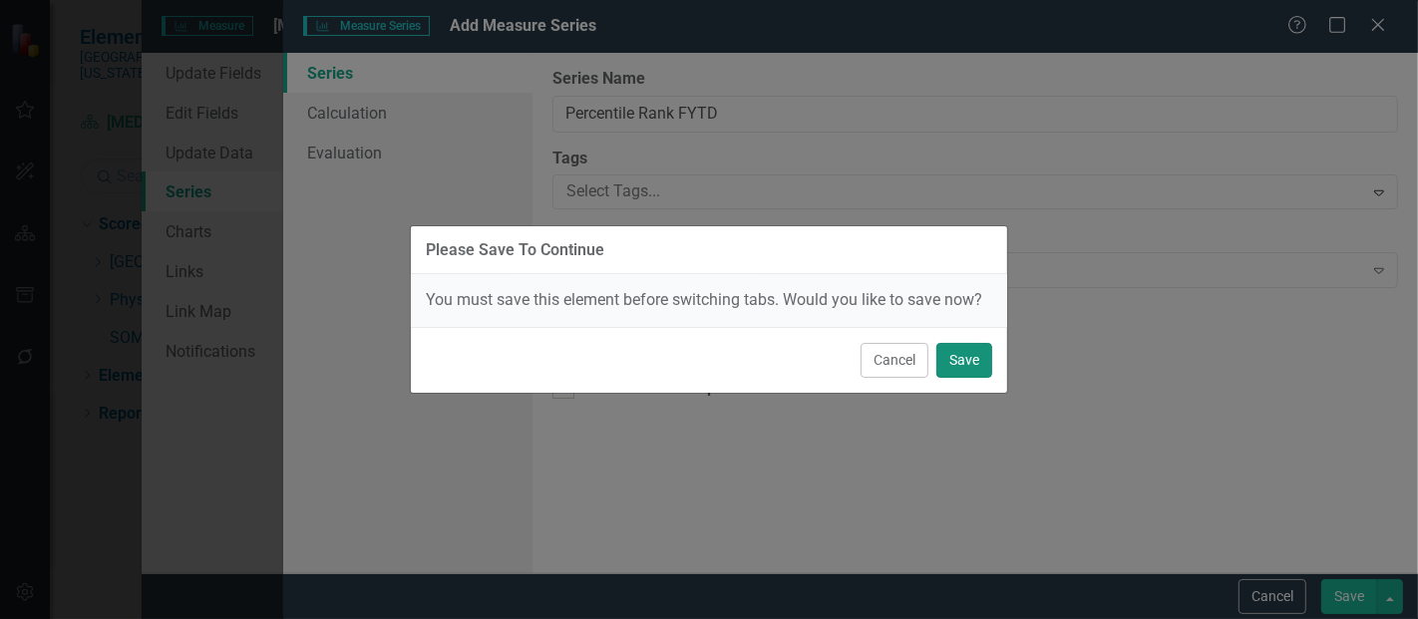
click at [954, 351] on button "Save" at bounding box center [965, 360] width 56 height 35
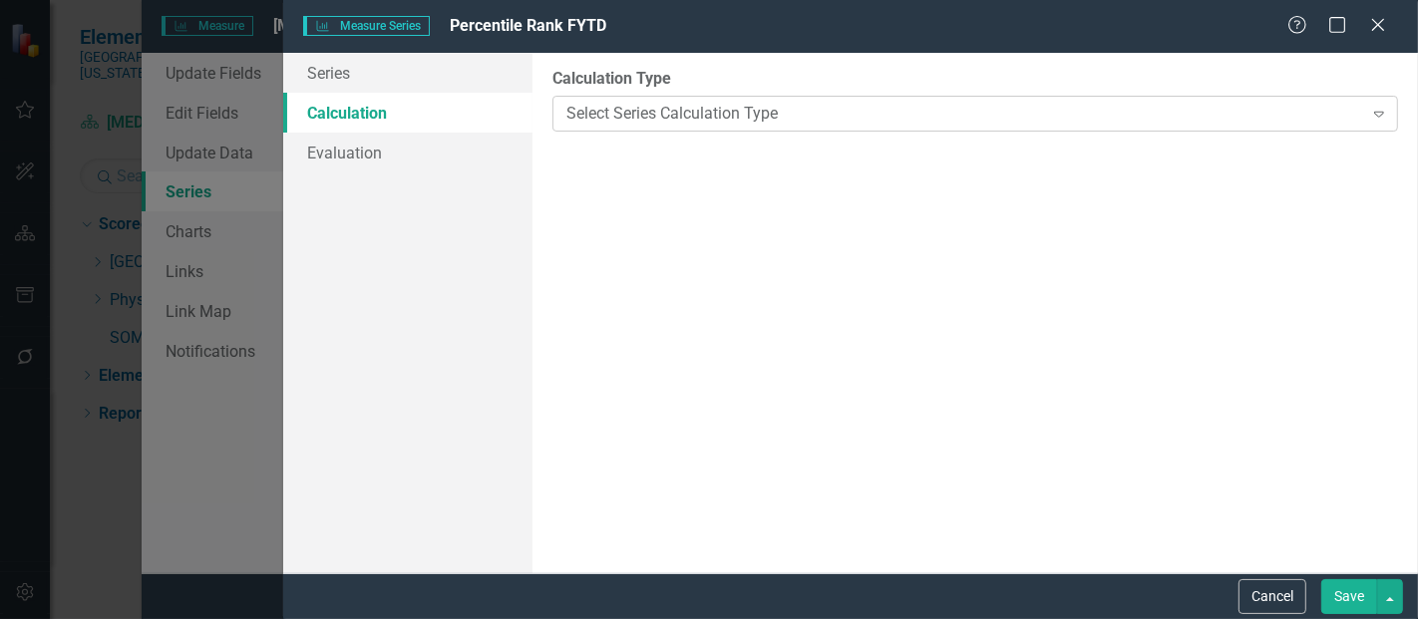
click at [675, 112] on div "Select Series Calculation Type" at bounding box center [965, 113] width 796 height 23
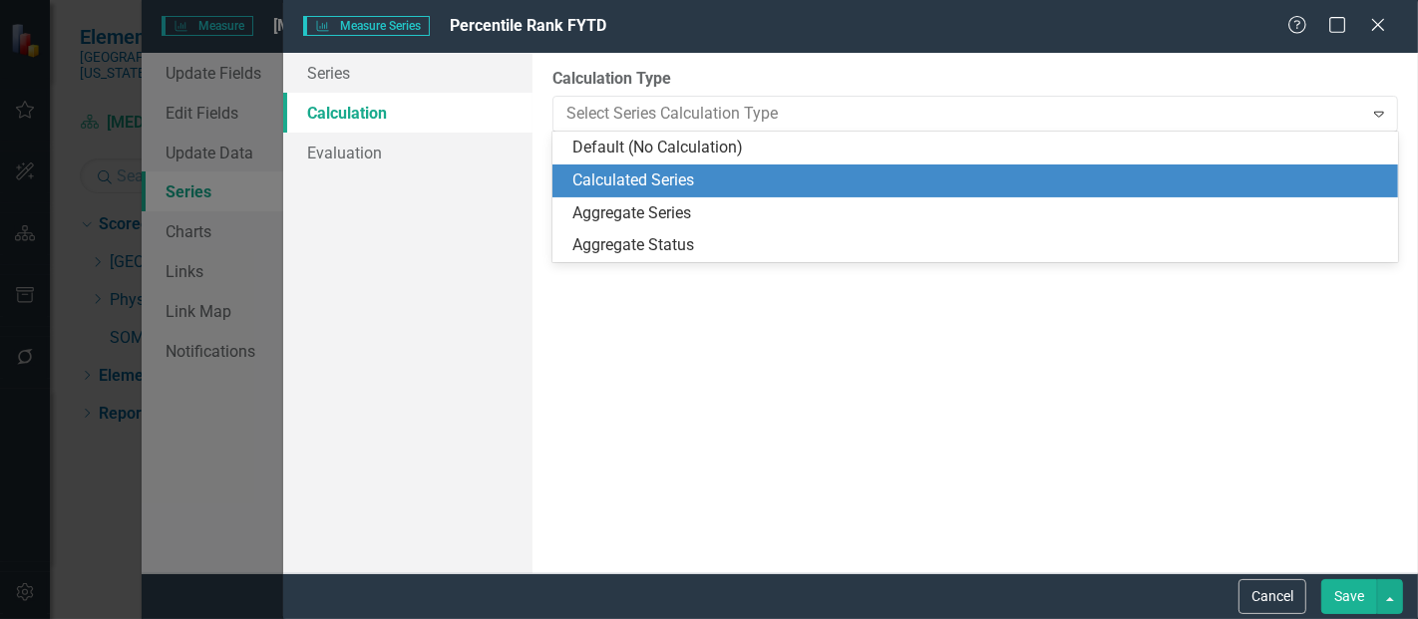
click at [655, 181] on div "Calculated Series" at bounding box center [980, 181] width 814 height 23
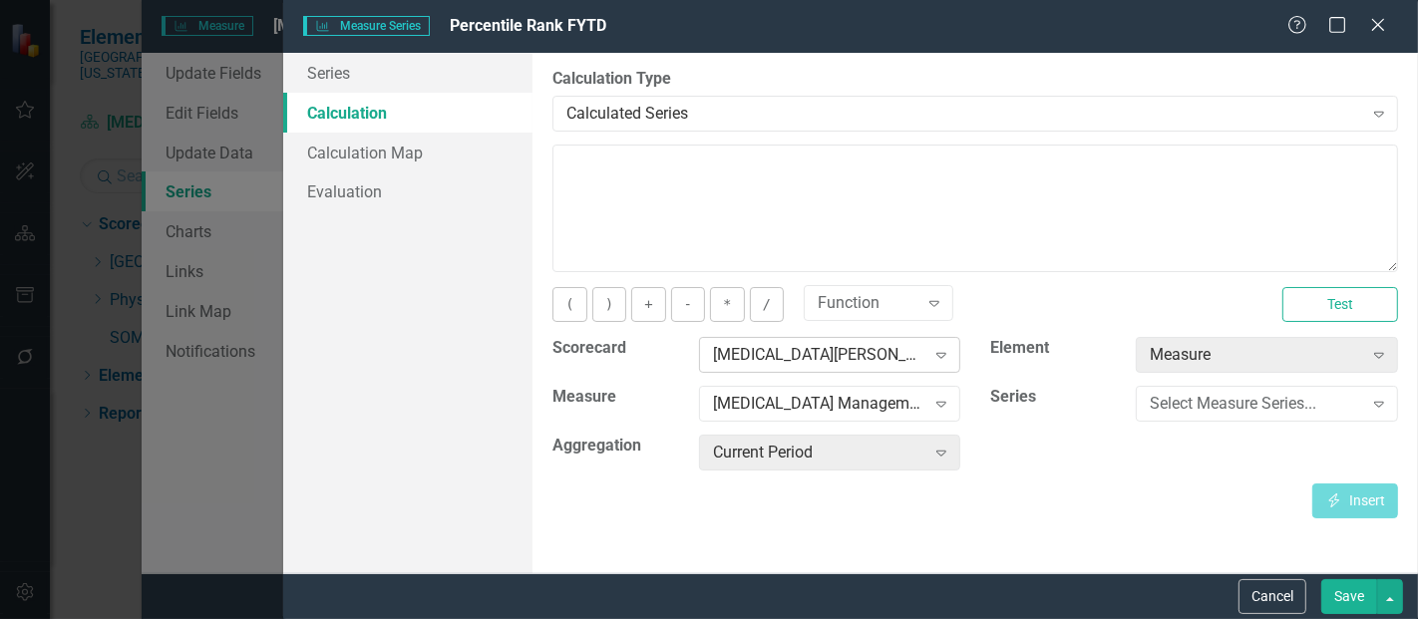
click at [760, 349] on div "[MEDICAL_DATA][PERSON_NAME], [GEOGRAPHIC_DATA]" at bounding box center [819, 355] width 212 height 23
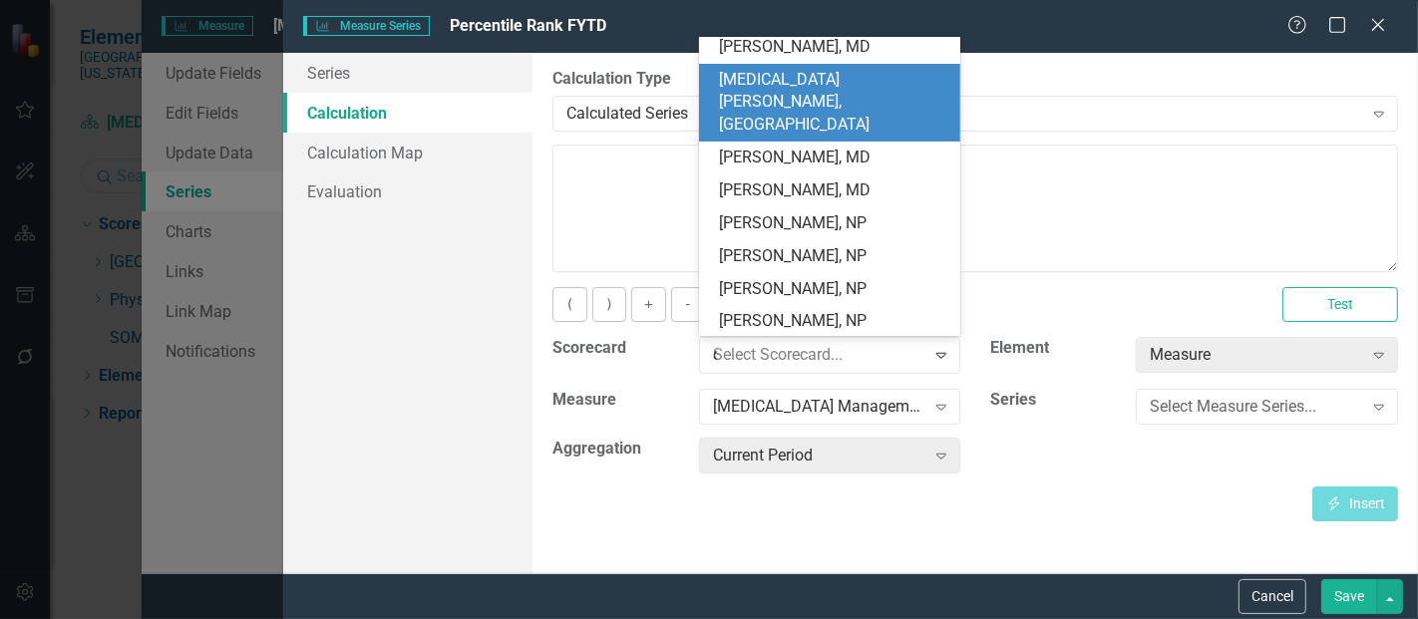
scroll to position [0, 0]
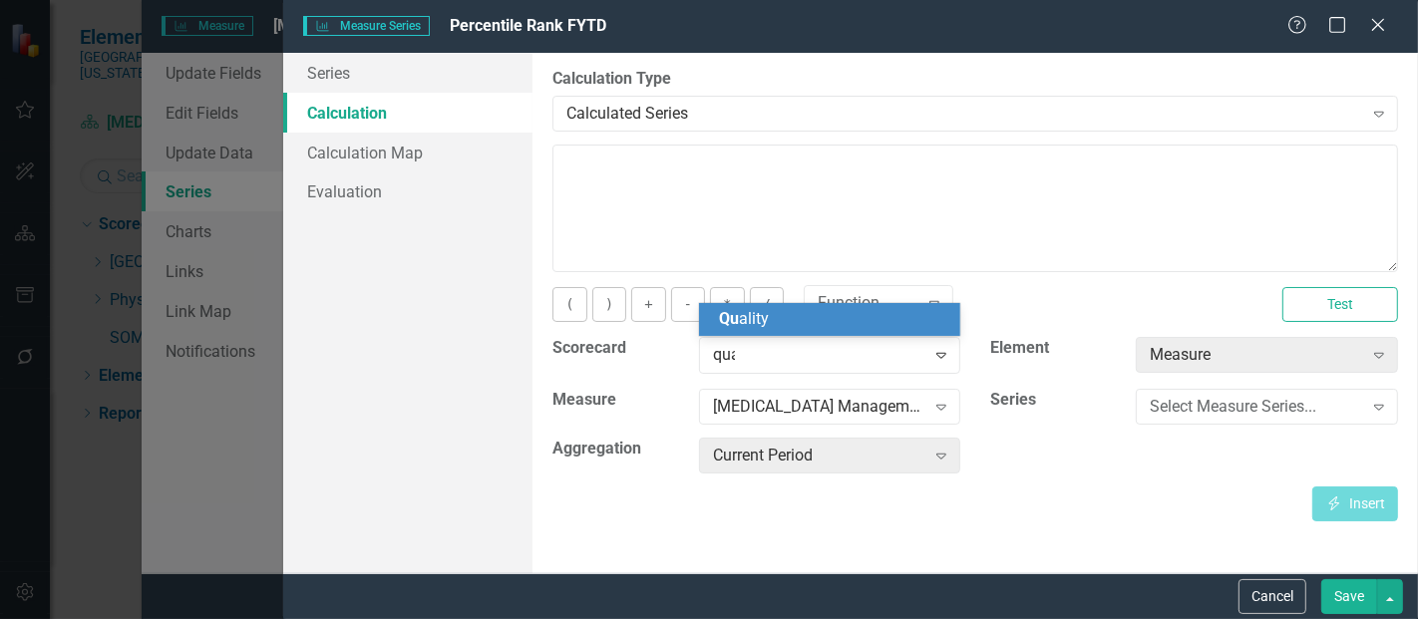
type input "qual"
click at [788, 327] on div "Qual ity" at bounding box center [834, 319] width 230 height 23
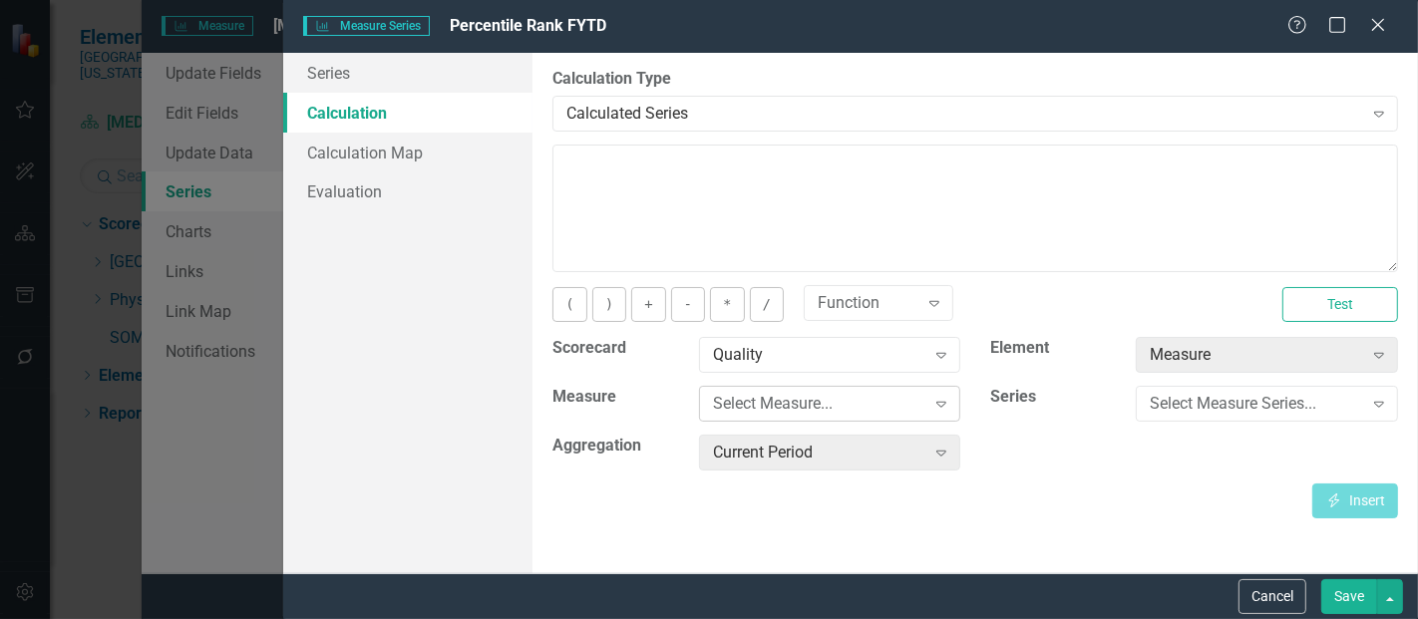
click at [801, 405] on div "Select Measure..." at bounding box center [819, 404] width 212 height 23
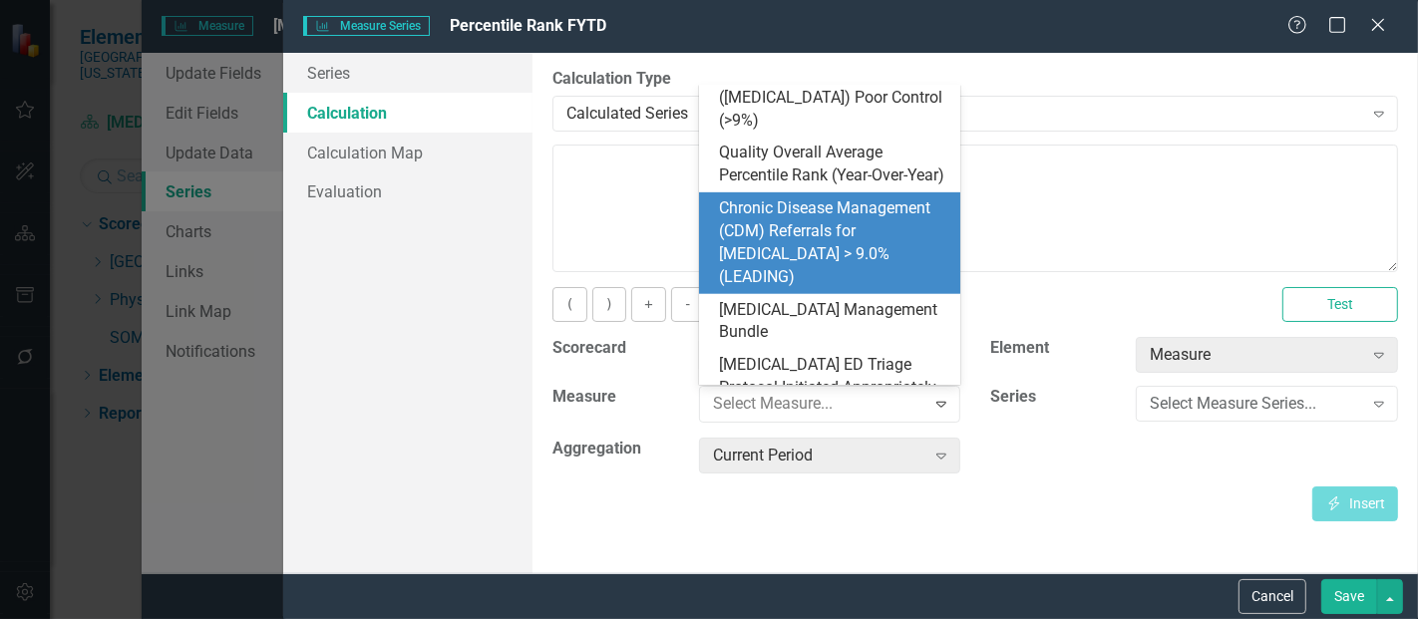
scroll to position [951, 0]
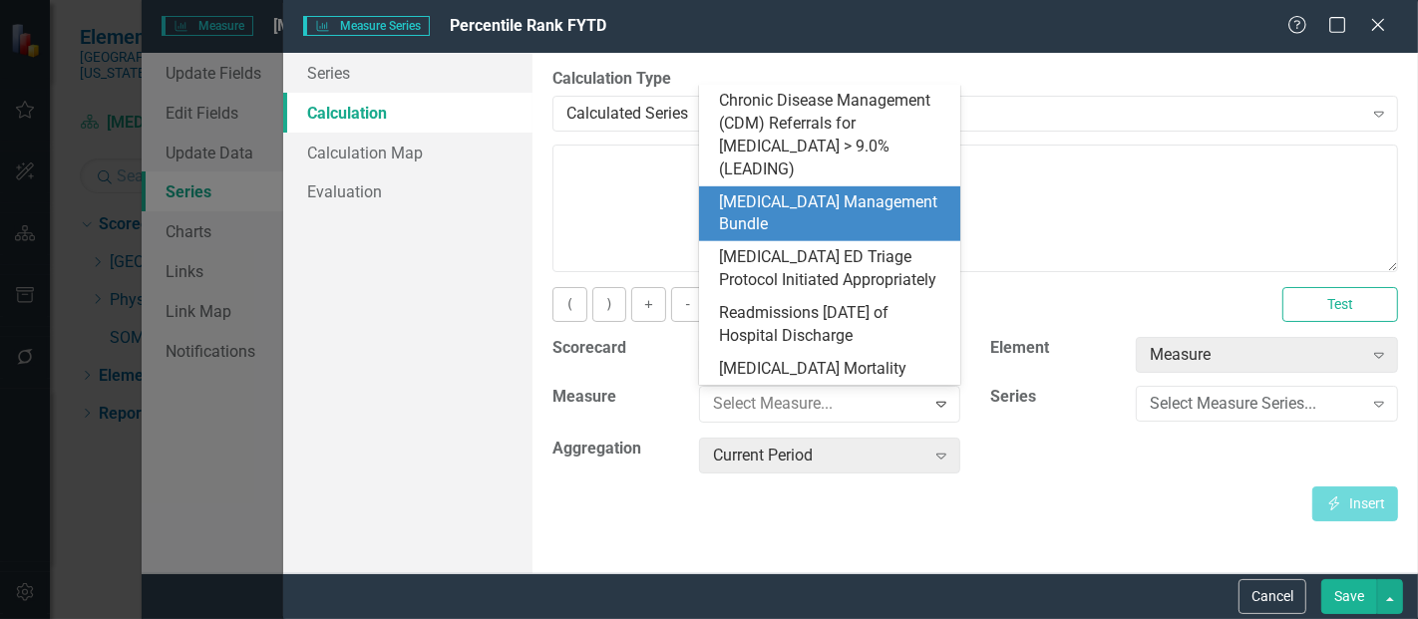
click at [809, 203] on div "[MEDICAL_DATA] Management Bundle" at bounding box center [834, 215] width 230 height 46
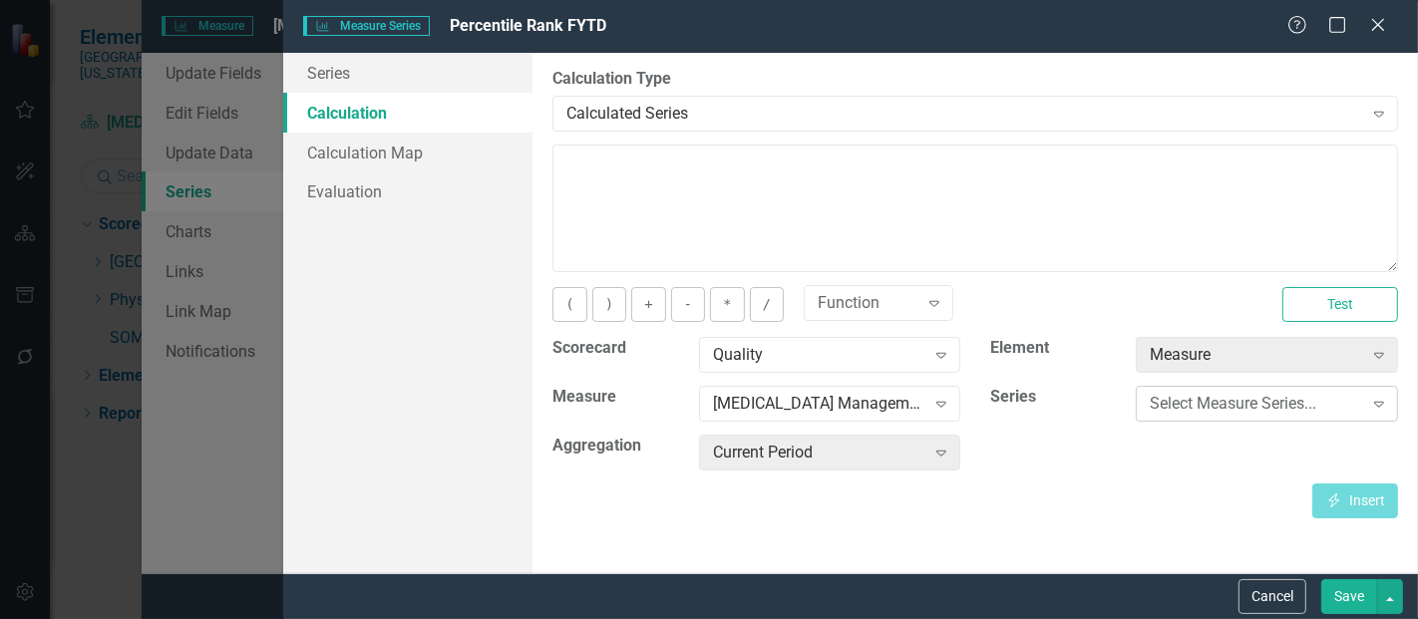
click at [1190, 402] on div "Select Measure Series..." at bounding box center [1256, 404] width 212 height 23
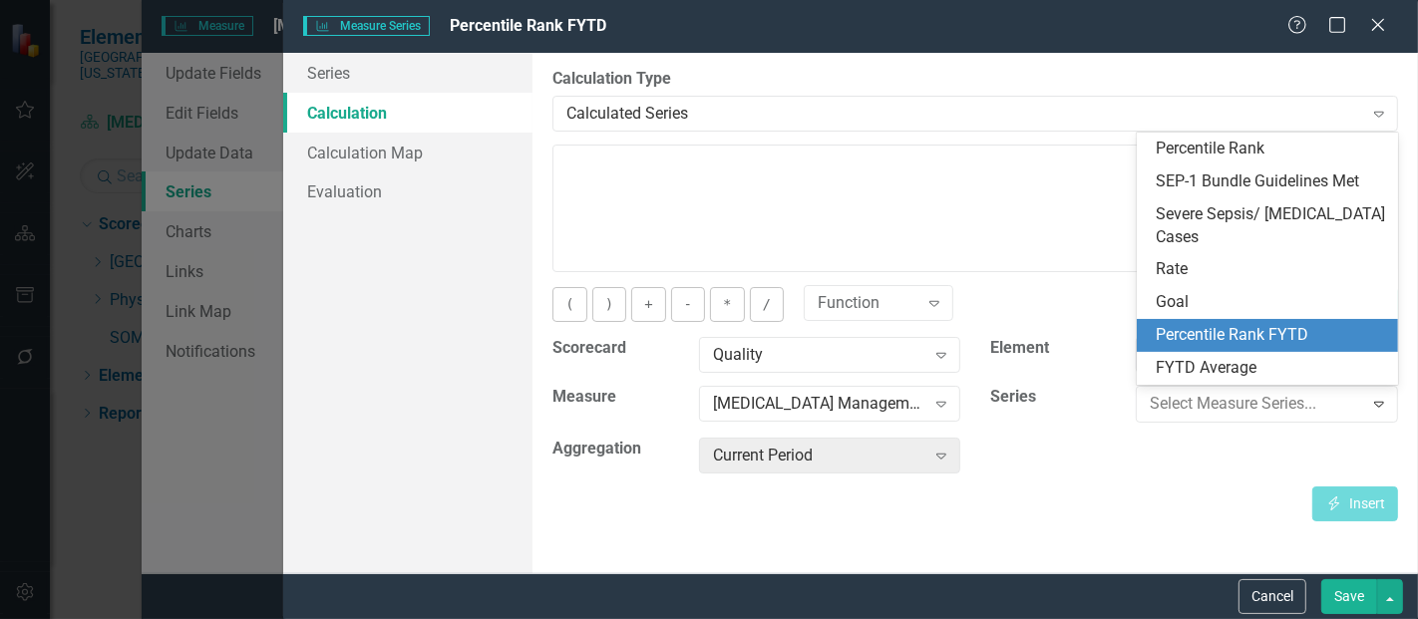
click at [1245, 331] on div "Percentile Rank FYTD" at bounding box center [1272, 335] width 230 height 23
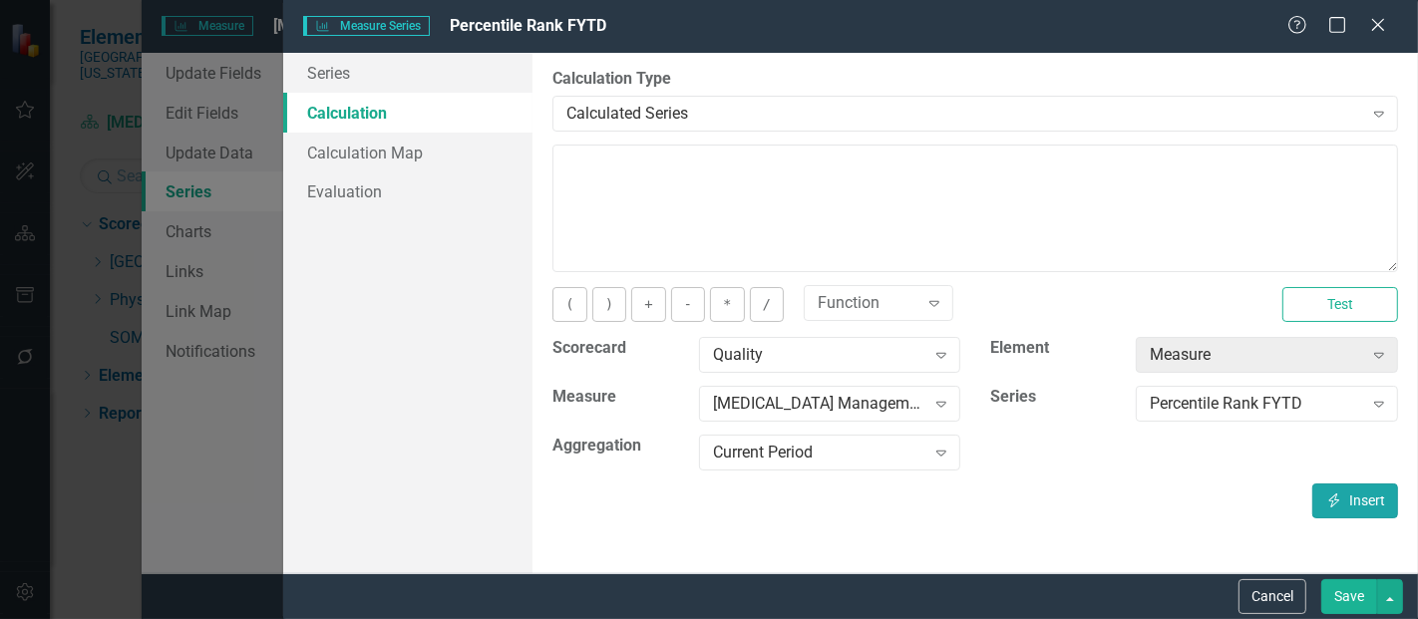
click at [1332, 491] on button "Insert Insert" at bounding box center [1356, 501] width 86 height 35
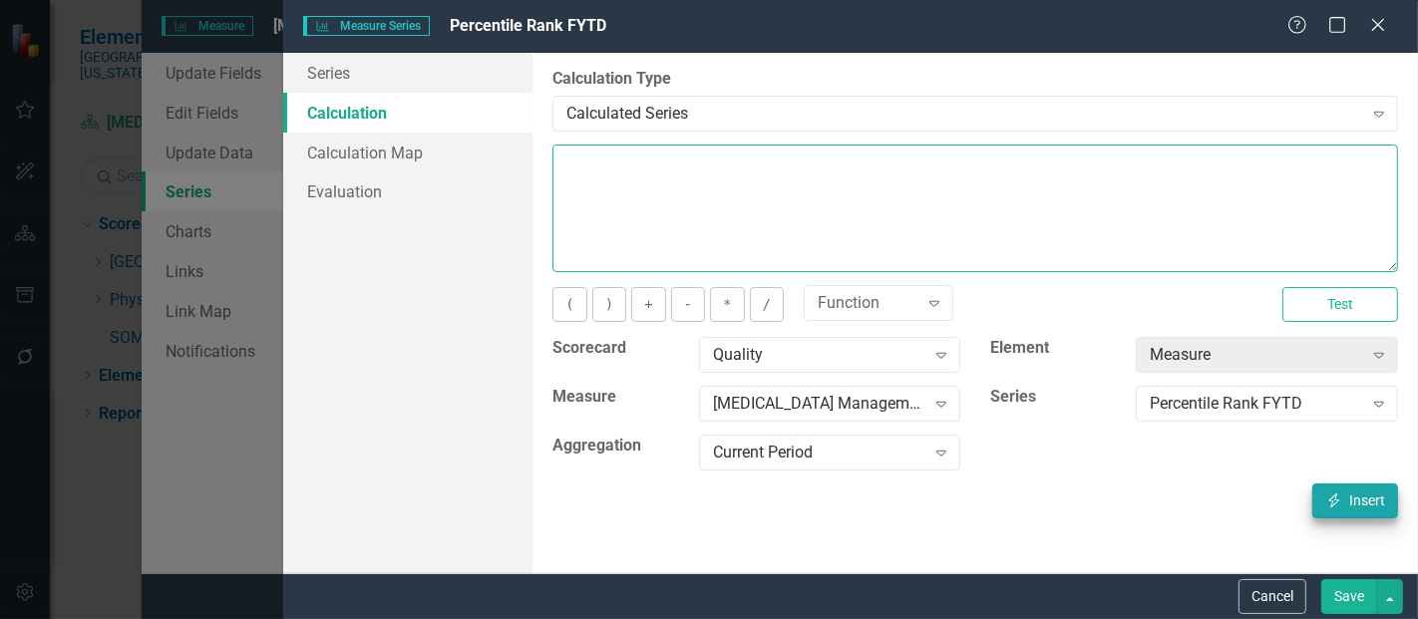
type textarea "[m1813868][Percentile Rank FYTD][CurrentPeriod]"
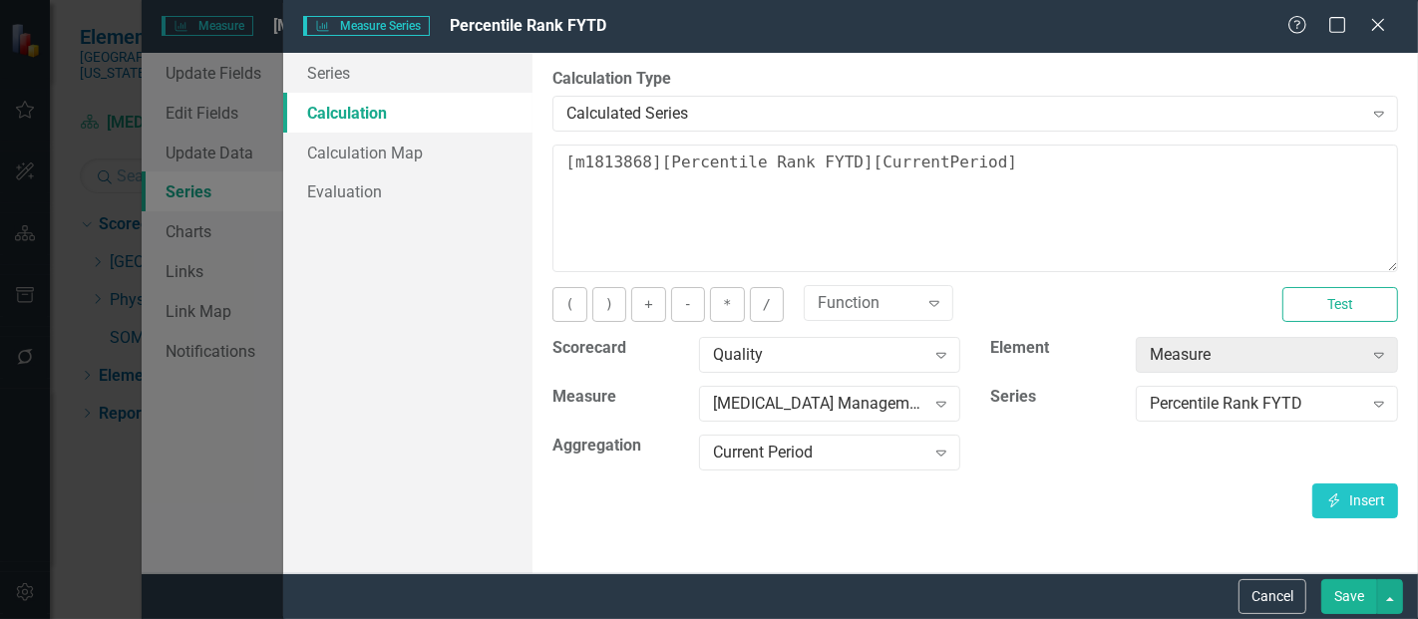
click at [1342, 594] on button "Save" at bounding box center [1350, 597] width 56 height 35
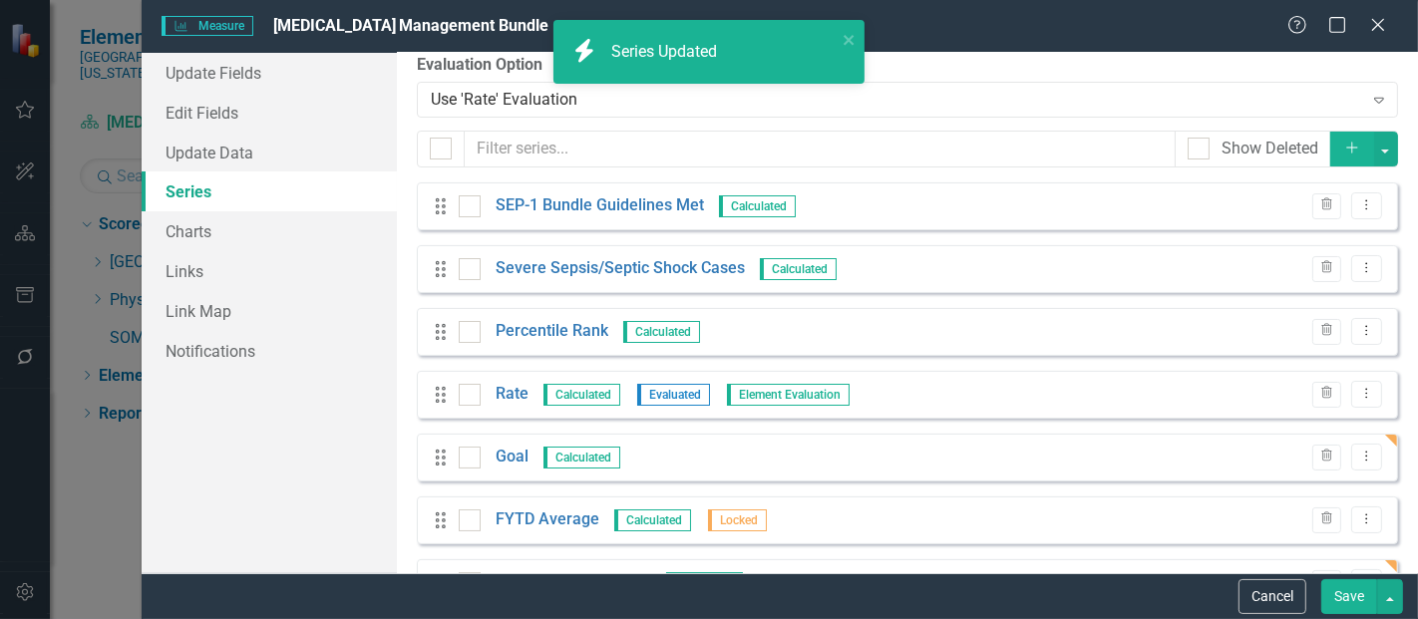
scroll to position [77, 0]
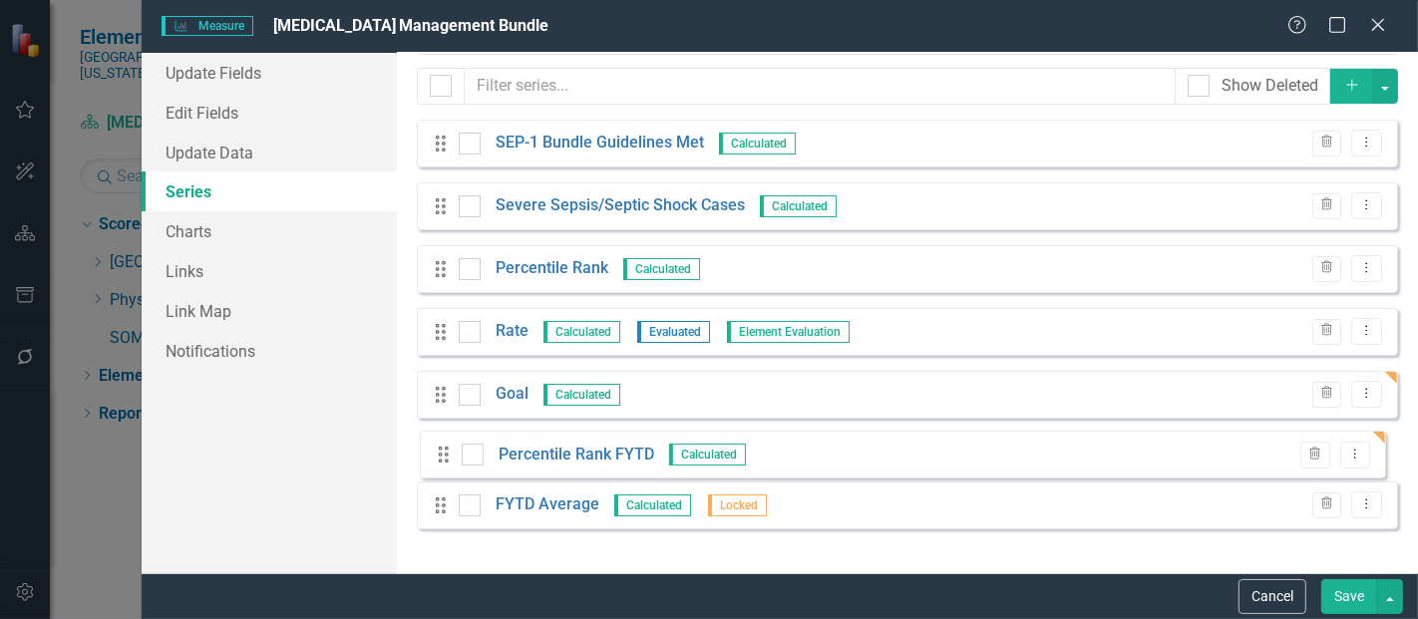
drag, startPoint x: 441, startPoint y: 513, endPoint x: 444, endPoint y: 461, distance: 52.0
click at [444, 461] on div "Drag SEP-1 Bundle Guidelines Met Calculated Trash Dropdown Menu Drag Severe Sep…" at bounding box center [908, 332] width 982 height 425
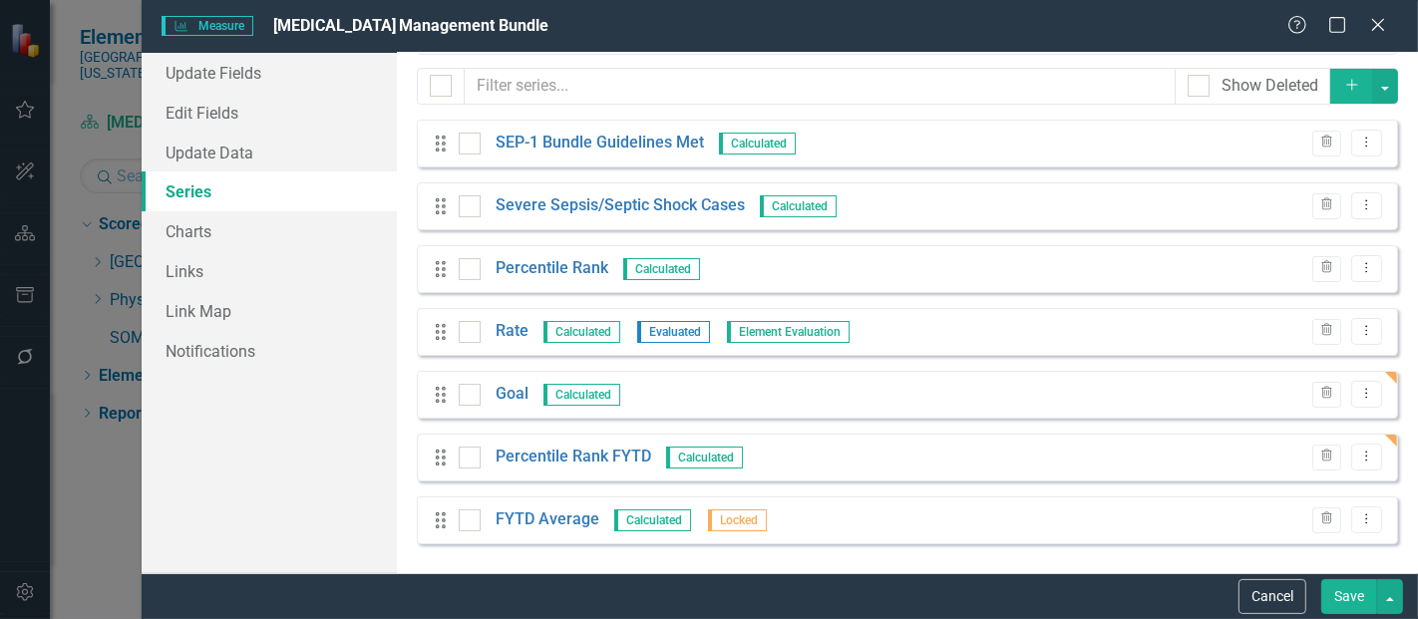
click at [1359, 517] on icon "Dropdown Menu" at bounding box center [1367, 519] width 17 height 13
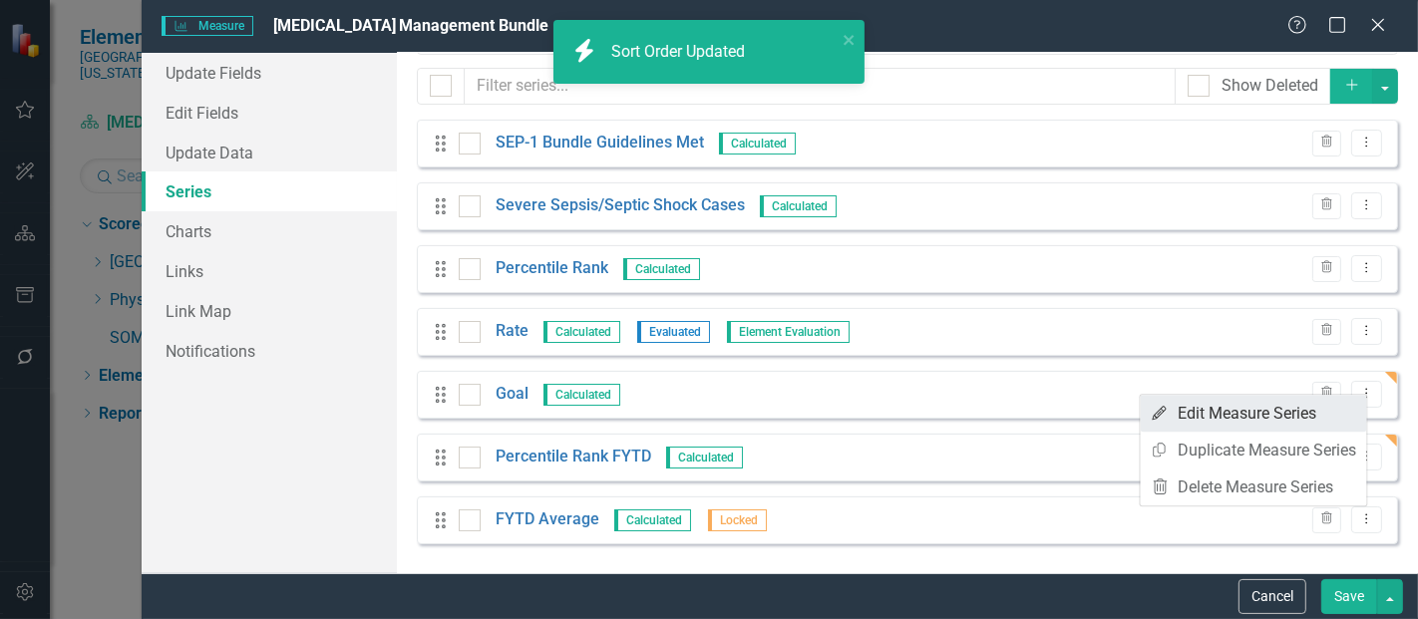
click at [1225, 423] on link "Edit Edit Measure Series" at bounding box center [1254, 413] width 226 height 37
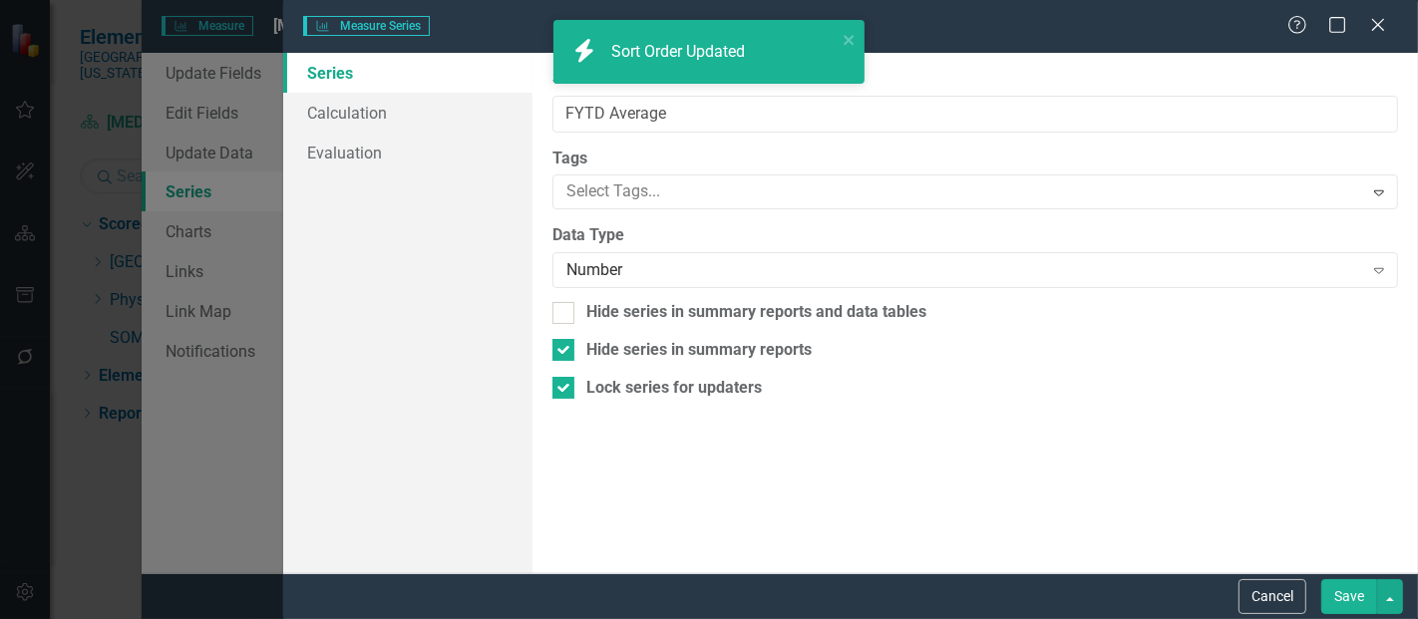
type input "FYTD Average"
checkbox input "true"
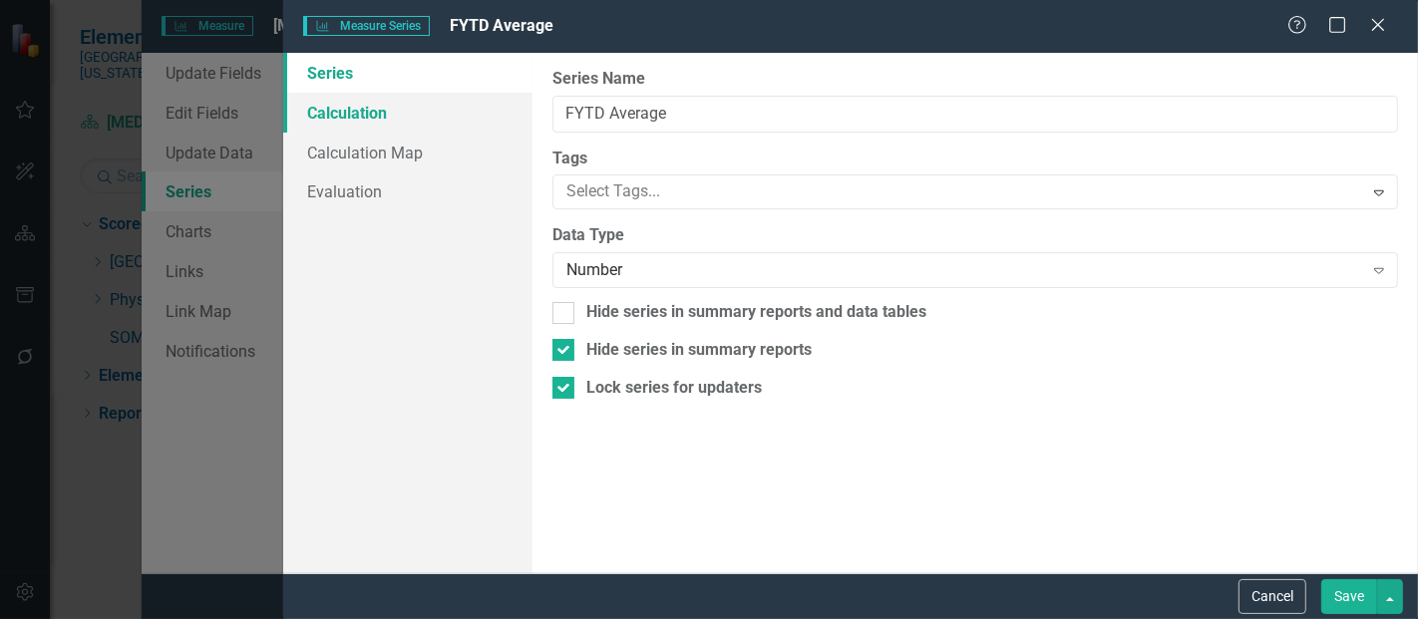
click at [324, 125] on link "Calculation" at bounding box center [407, 113] width 249 height 40
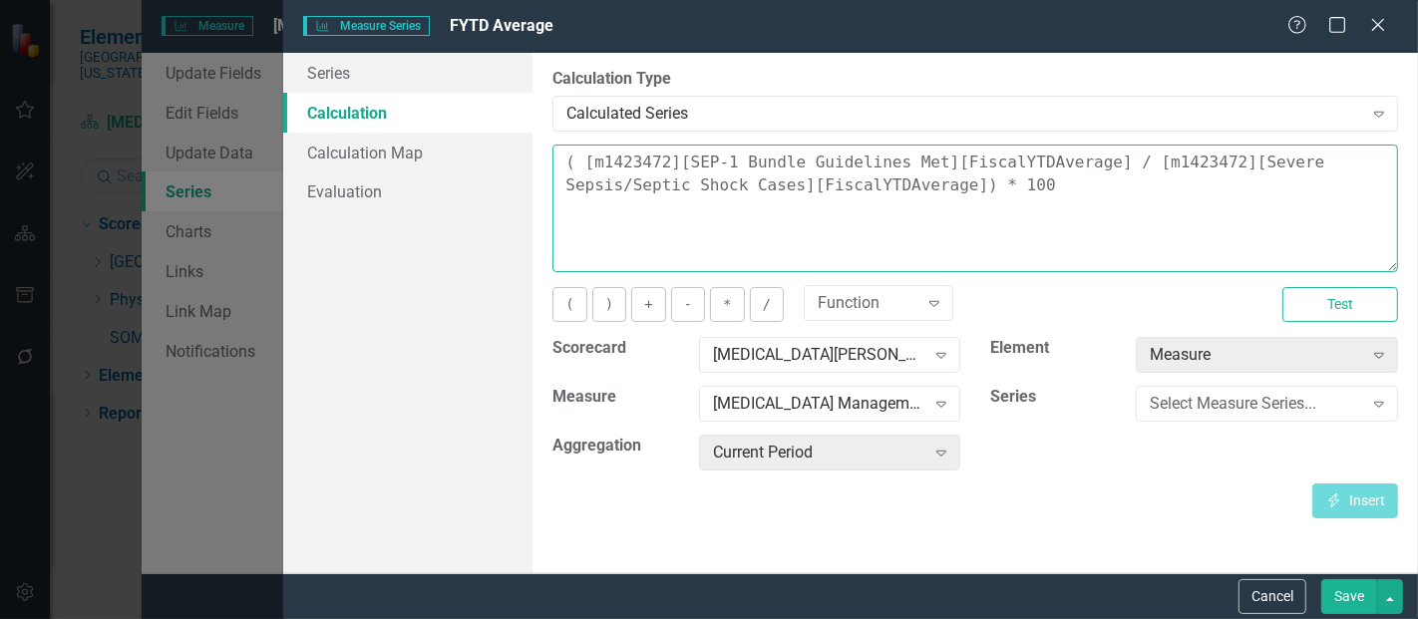
drag, startPoint x: 913, startPoint y: 213, endPoint x: 498, endPoint y: 126, distance: 424.1
click at [498, 126] on div "Series Calculation Calculation Map Evaluation From this page, you can edit the …" at bounding box center [850, 313] width 1135 height 521
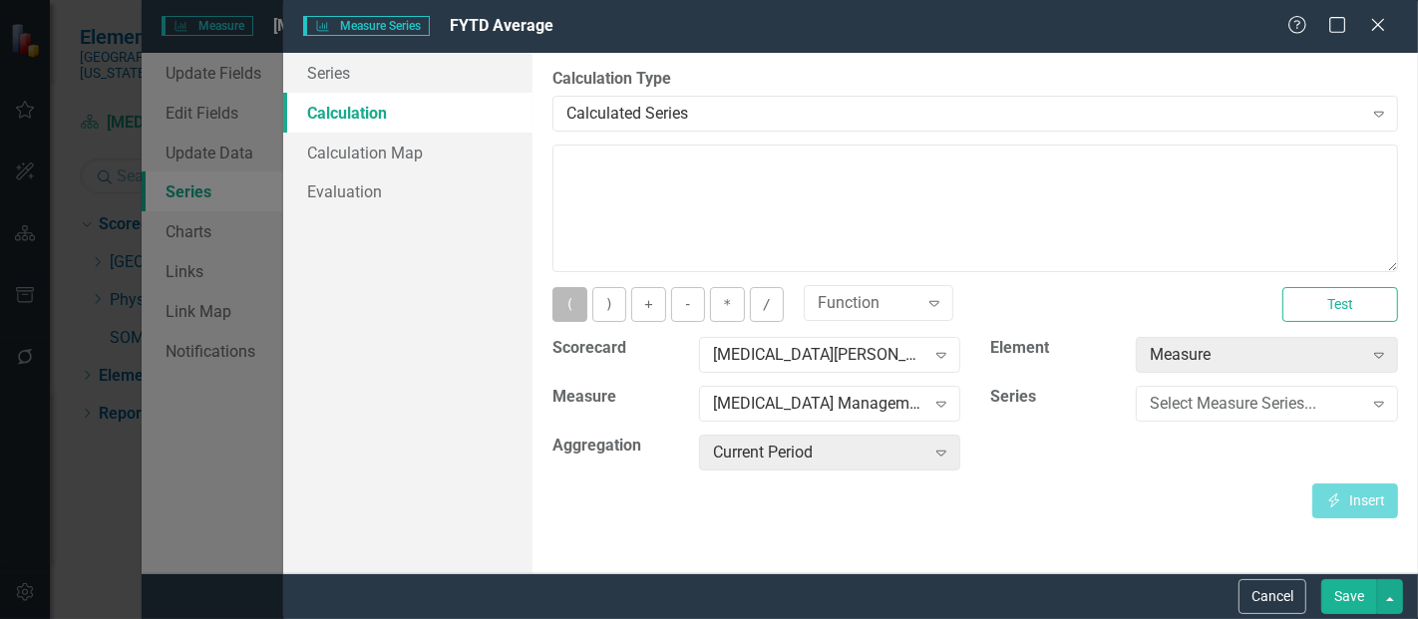
click at [566, 294] on button "(" at bounding box center [570, 304] width 34 height 35
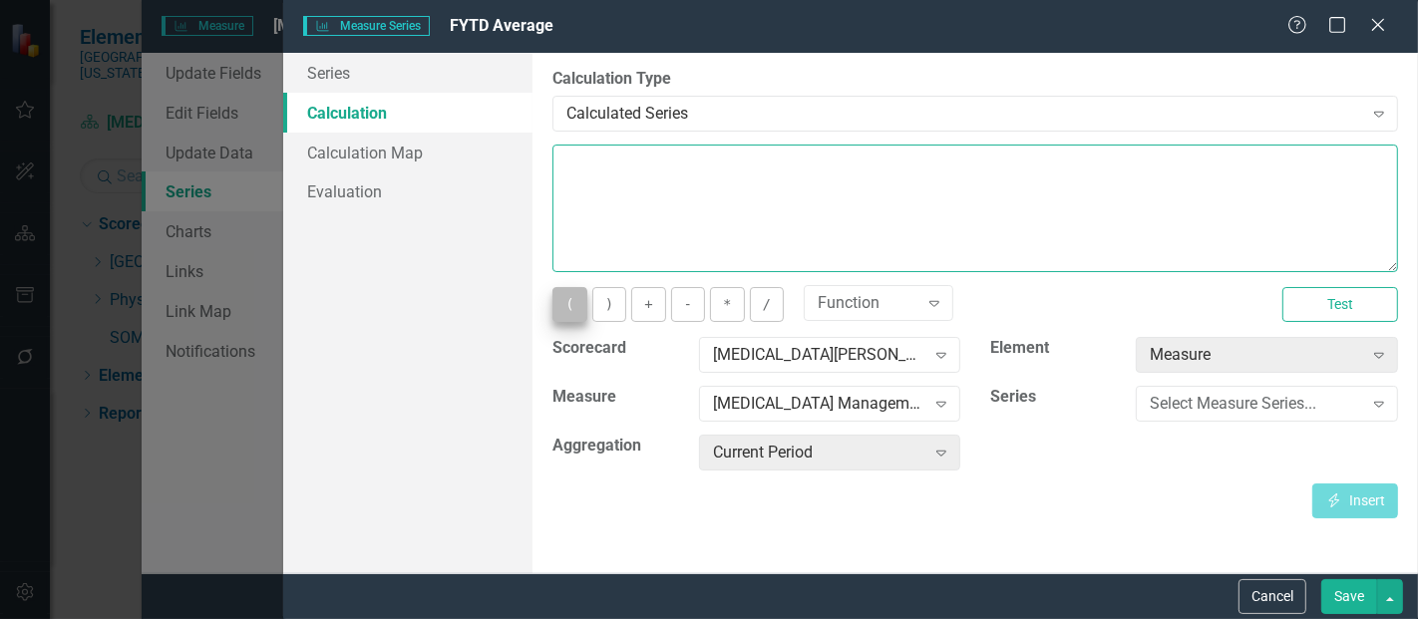
type textarea "("
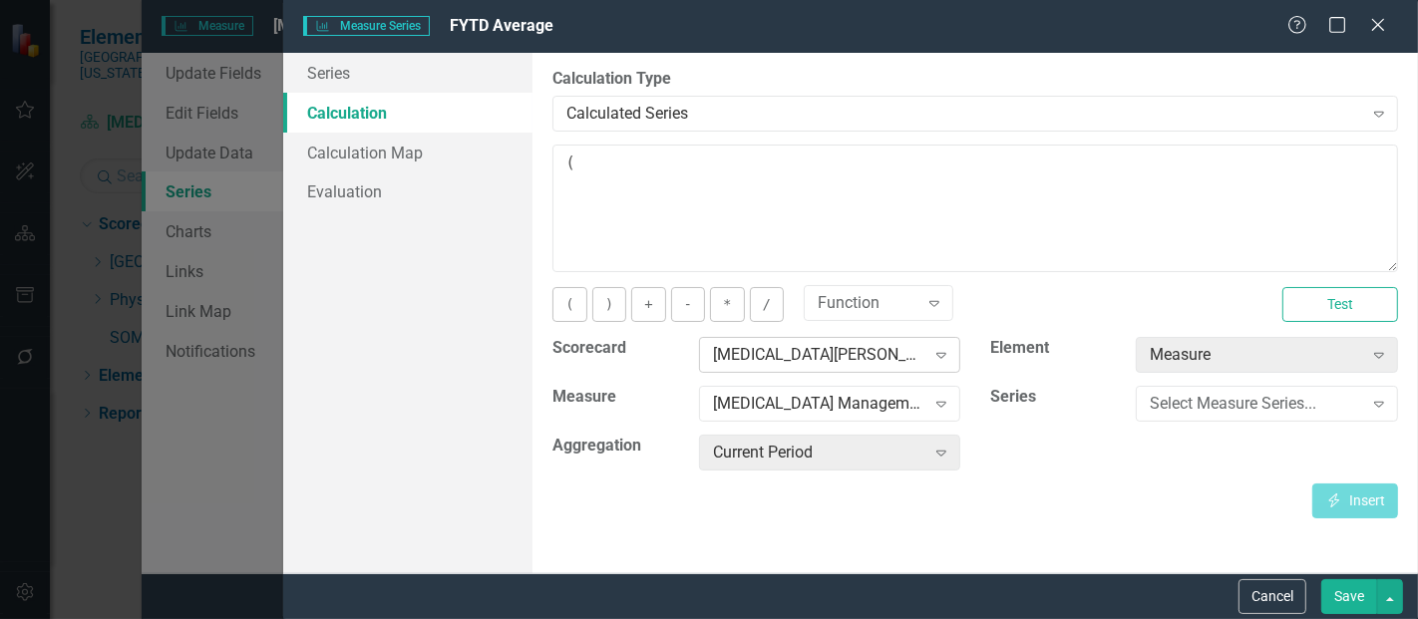
click at [880, 344] on div "[MEDICAL_DATA][PERSON_NAME], [GEOGRAPHIC_DATA]" at bounding box center [819, 355] width 212 height 23
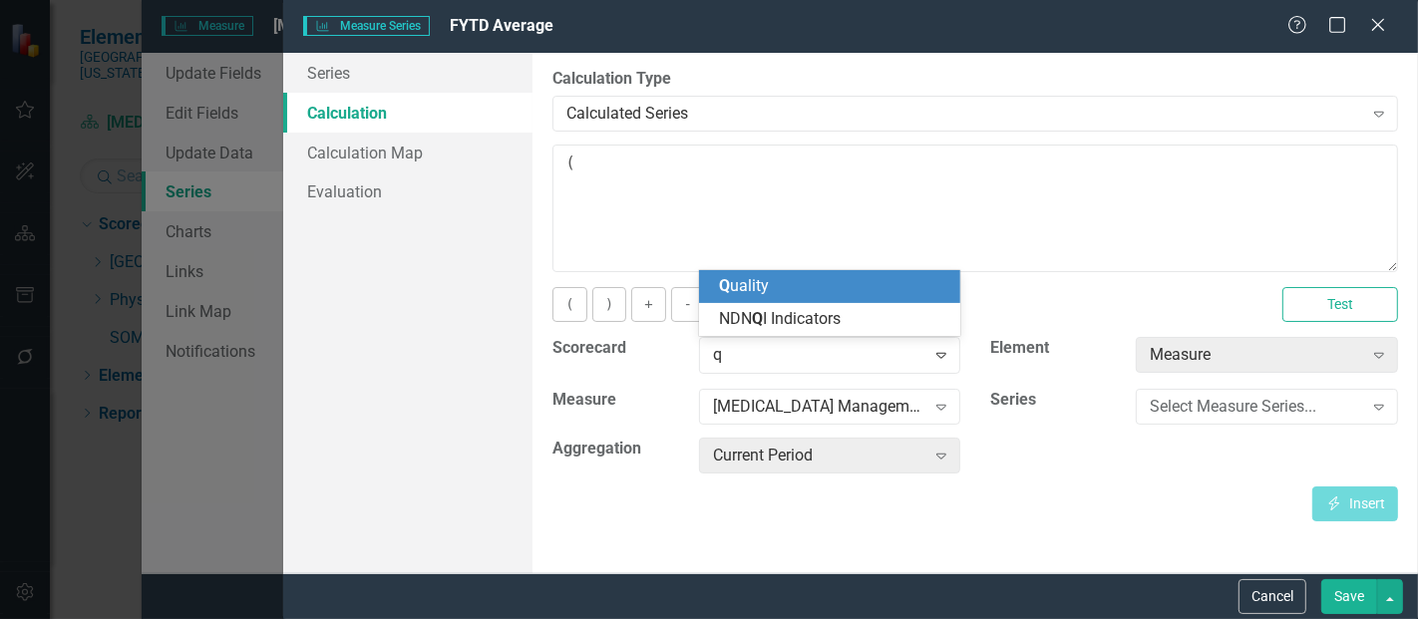
scroll to position [0, 0]
type input "qua"
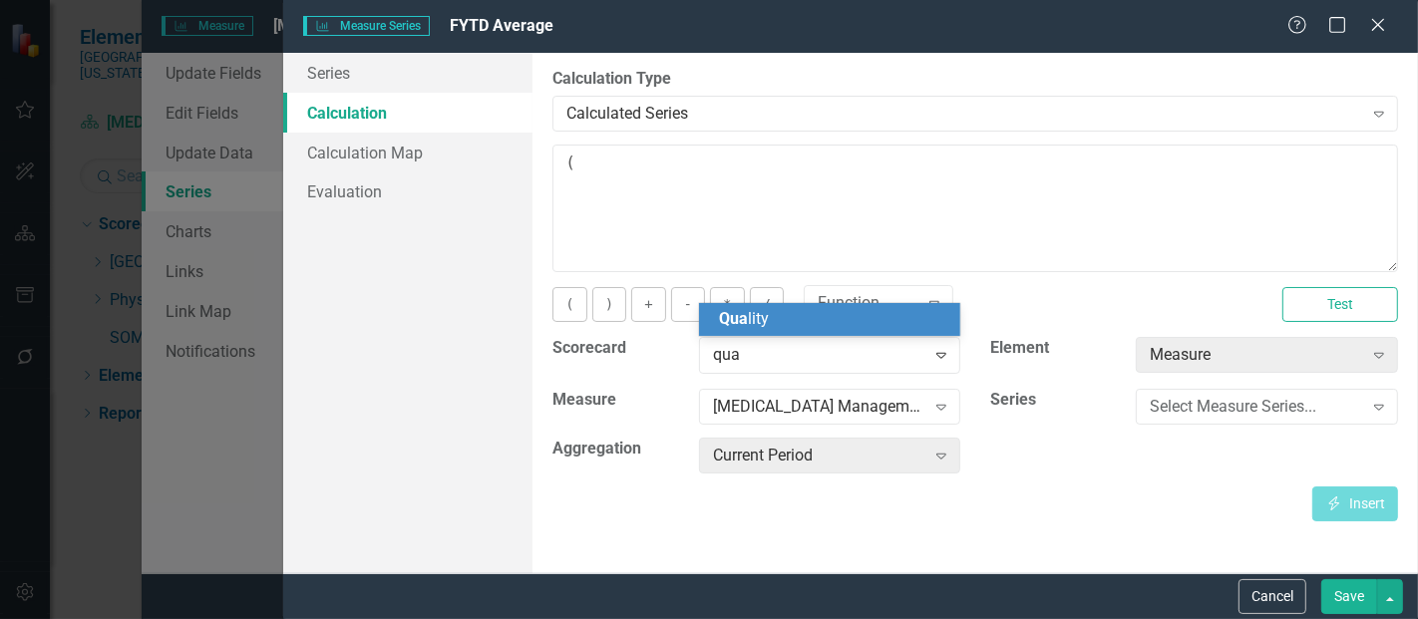
click at [843, 322] on div "Qua lity" at bounding box center [834, 319] width 230 height 23
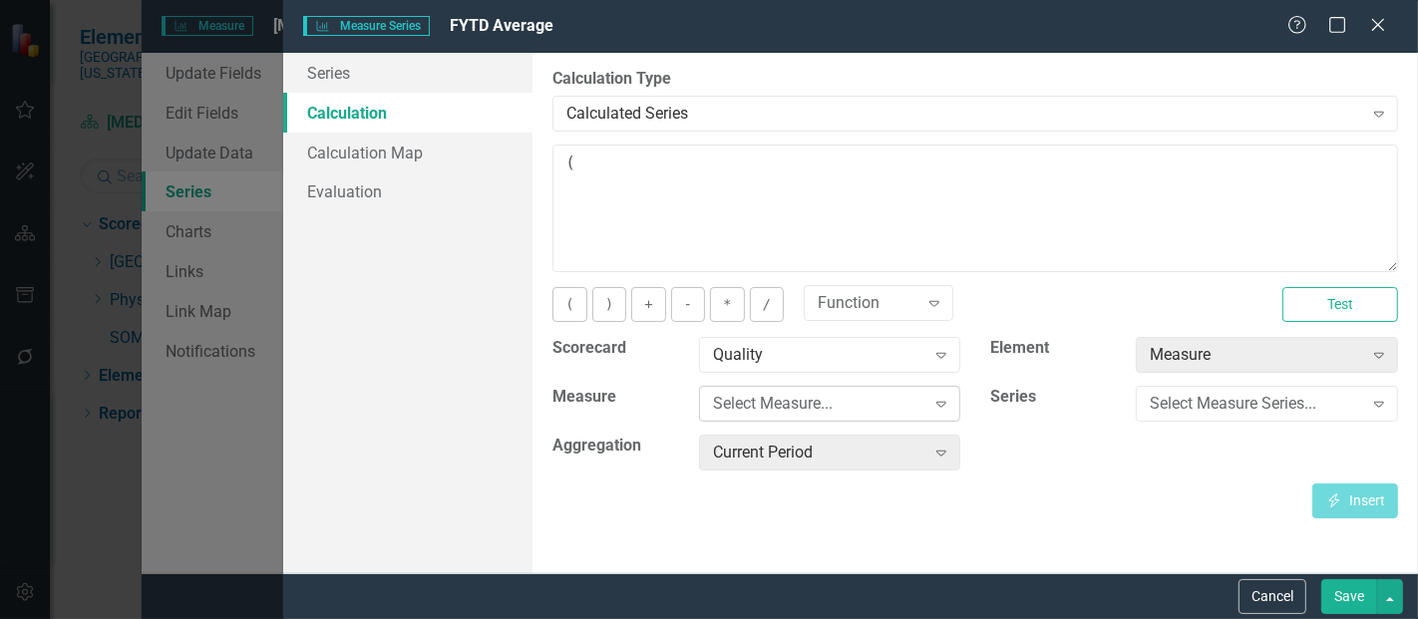
click at [812, 407] on div "Select Measure..." at bounding box center [819, 404] width 212 height 23
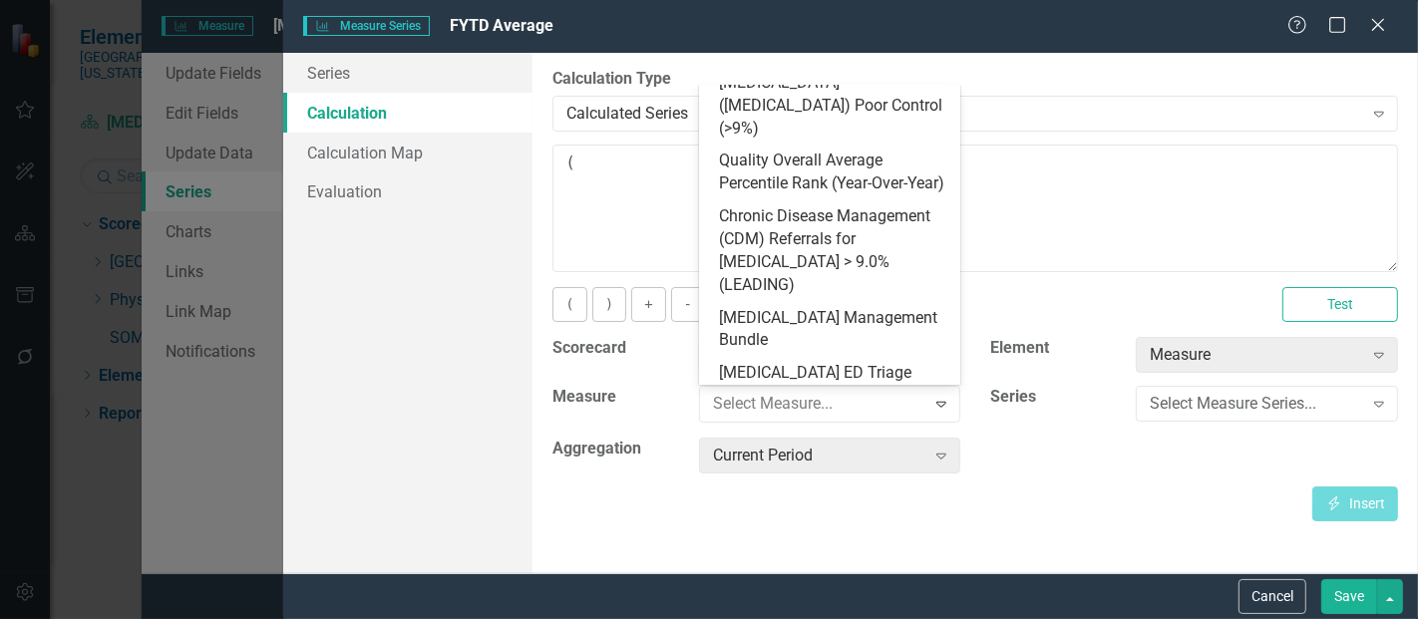
scroll to position [951, 0]
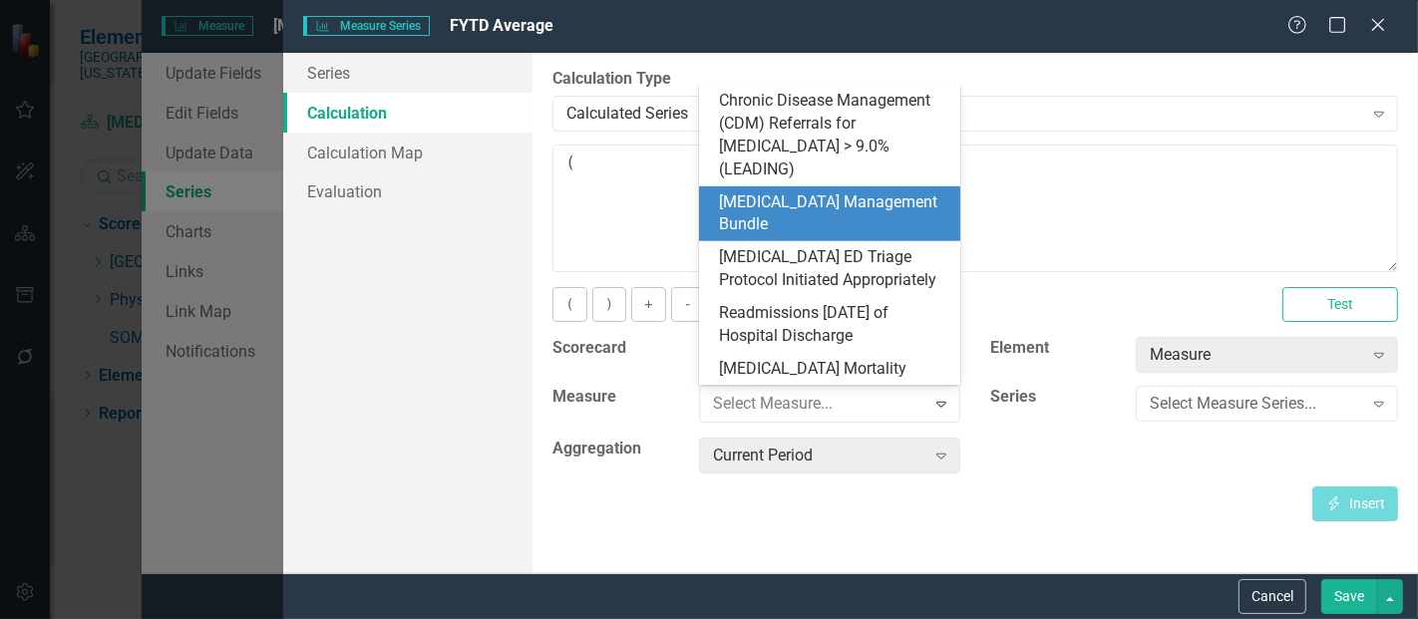
click at [813, 201] on div "[MEDICAL_DATA] Management Bundle" at bounding box center [834, 215] width 230 height 46
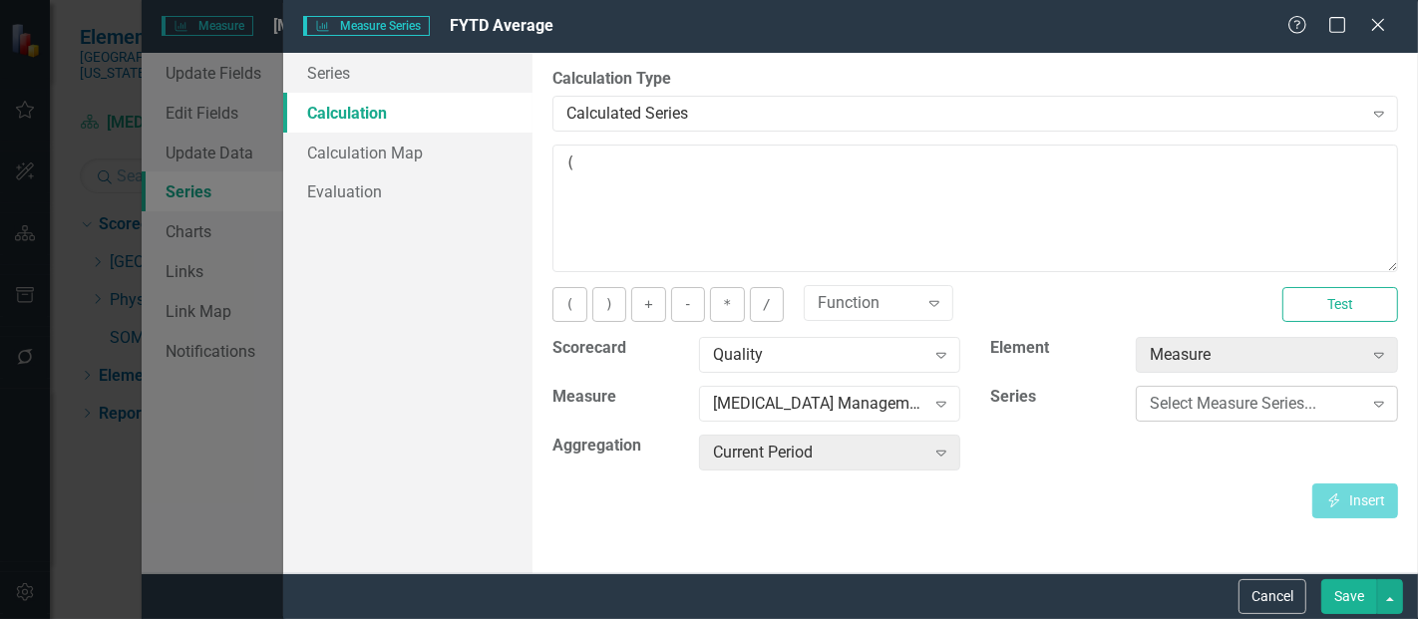
click at [1188, 398] on div "Select Measure Series..." at bounding box center [1256, 404] width 212 height 23
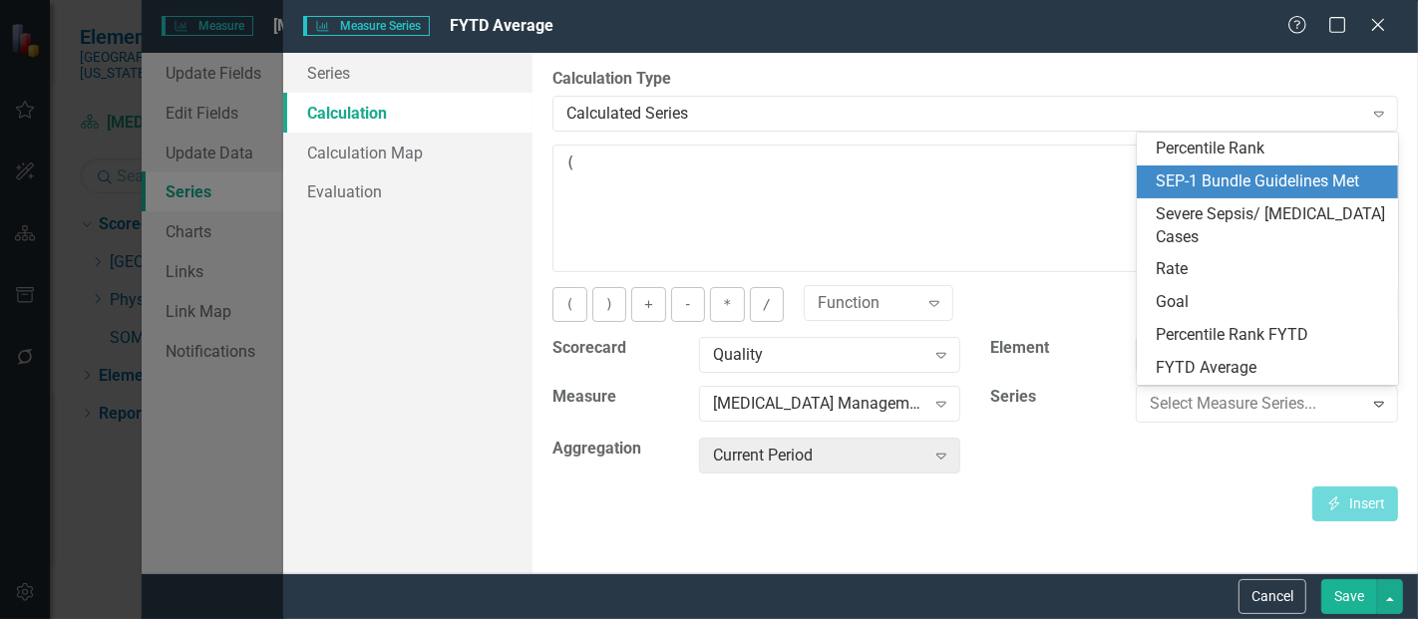
click at [1215, 180] on div "SEP-1 Bundle Guidelines Met" at bounding box center [1272, 182] width 230 height 23
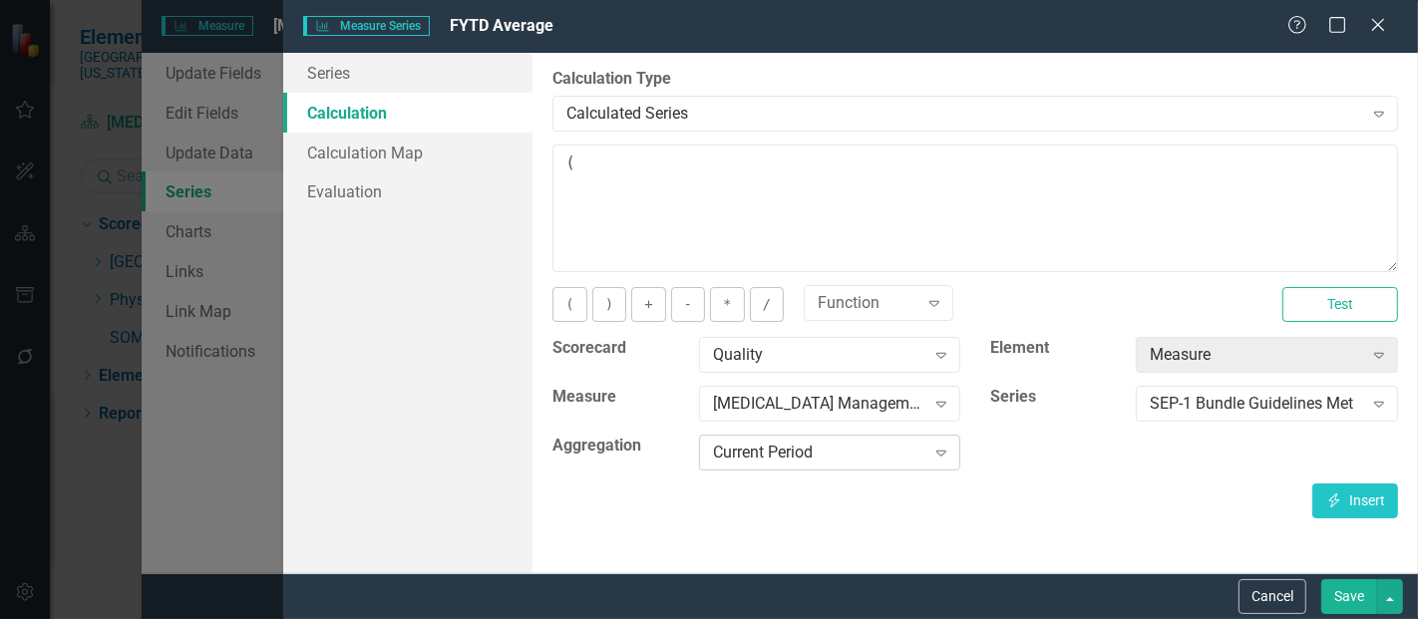
click at [793, 443] on div "Current Period" at bounding box center [819, 453] width 212 height 23
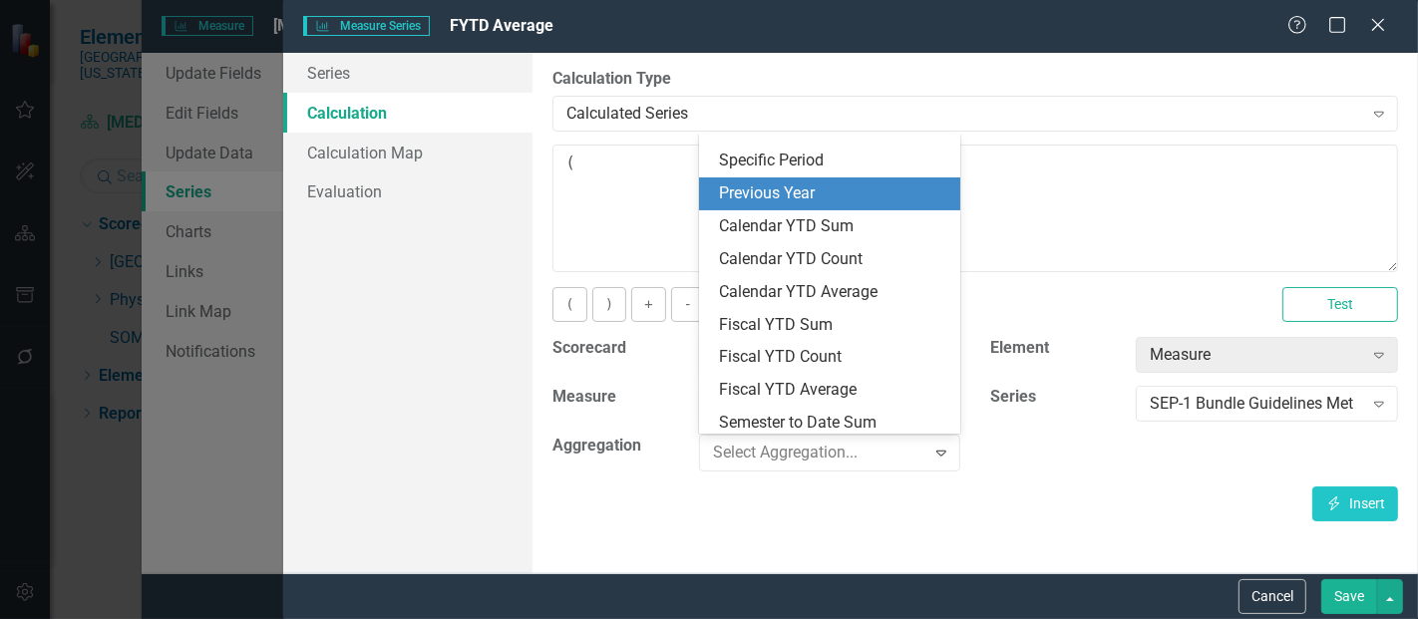
scroll to position [88, 0]
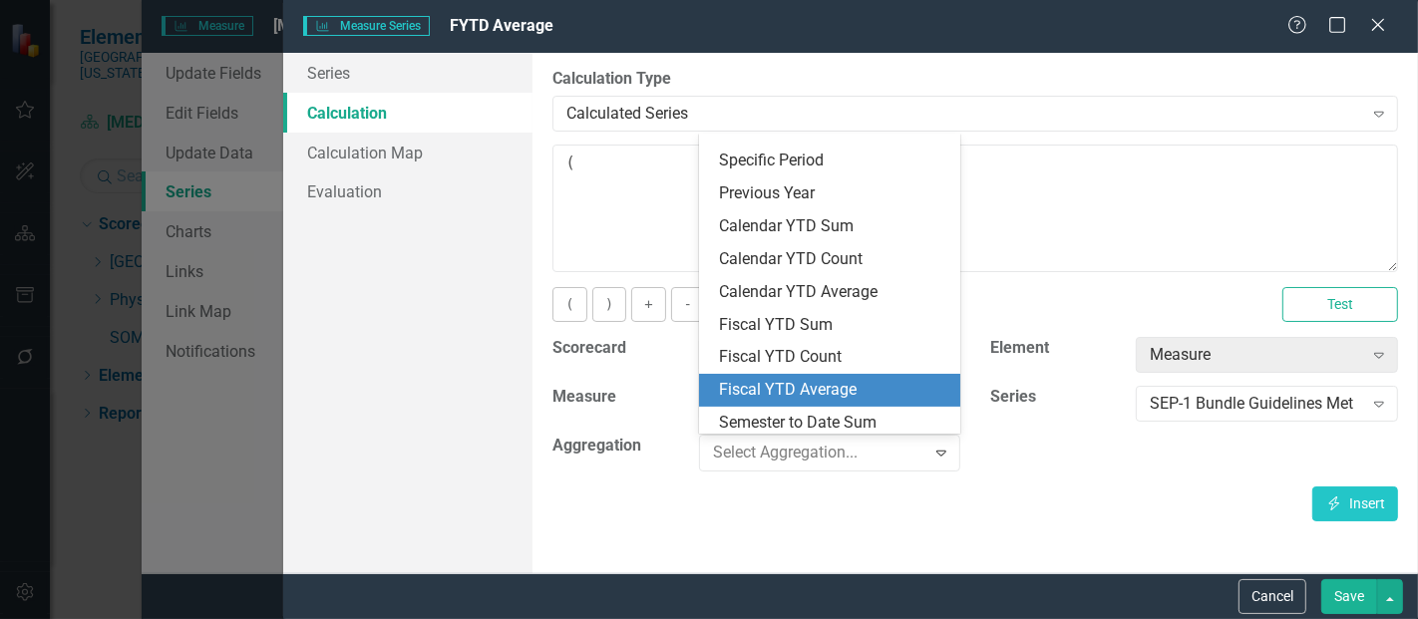
click at [793, 396] on div "Fiscal YTD Average" at bounding box center [834, 390] width 230 height 23
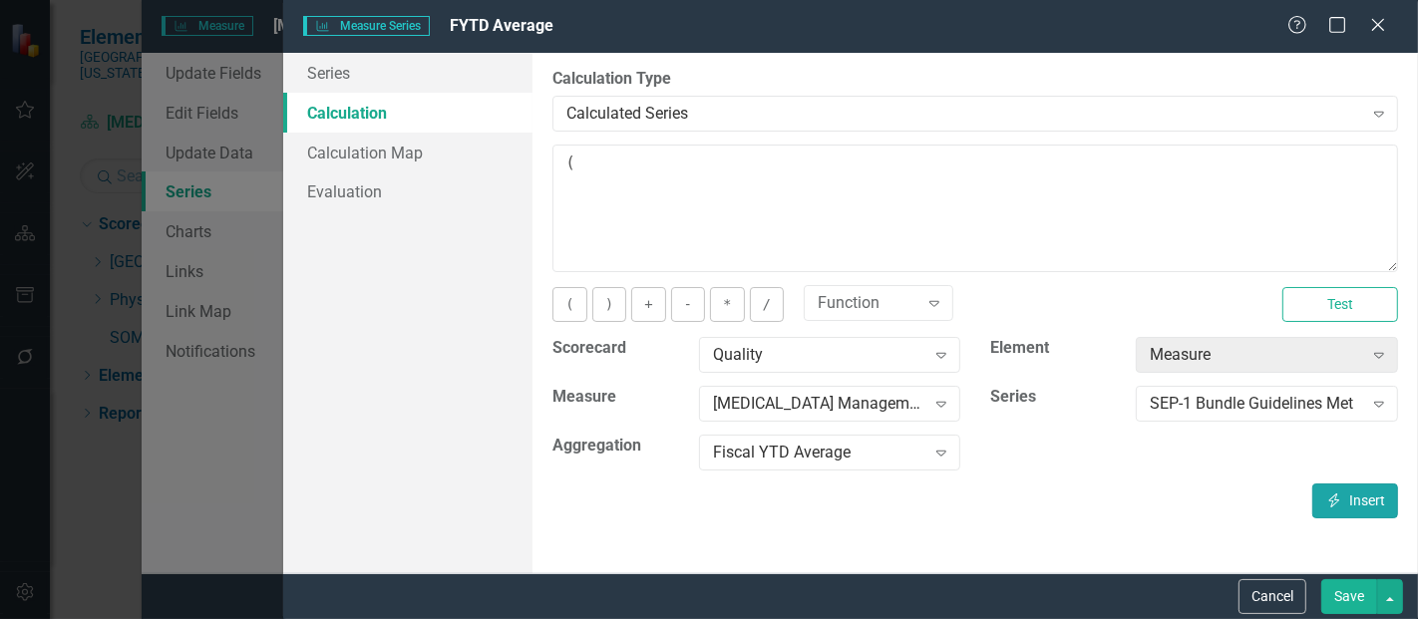
click at [1337, 503] on icon "Insert" at bounding box center [1335, 501] width 18 height 14
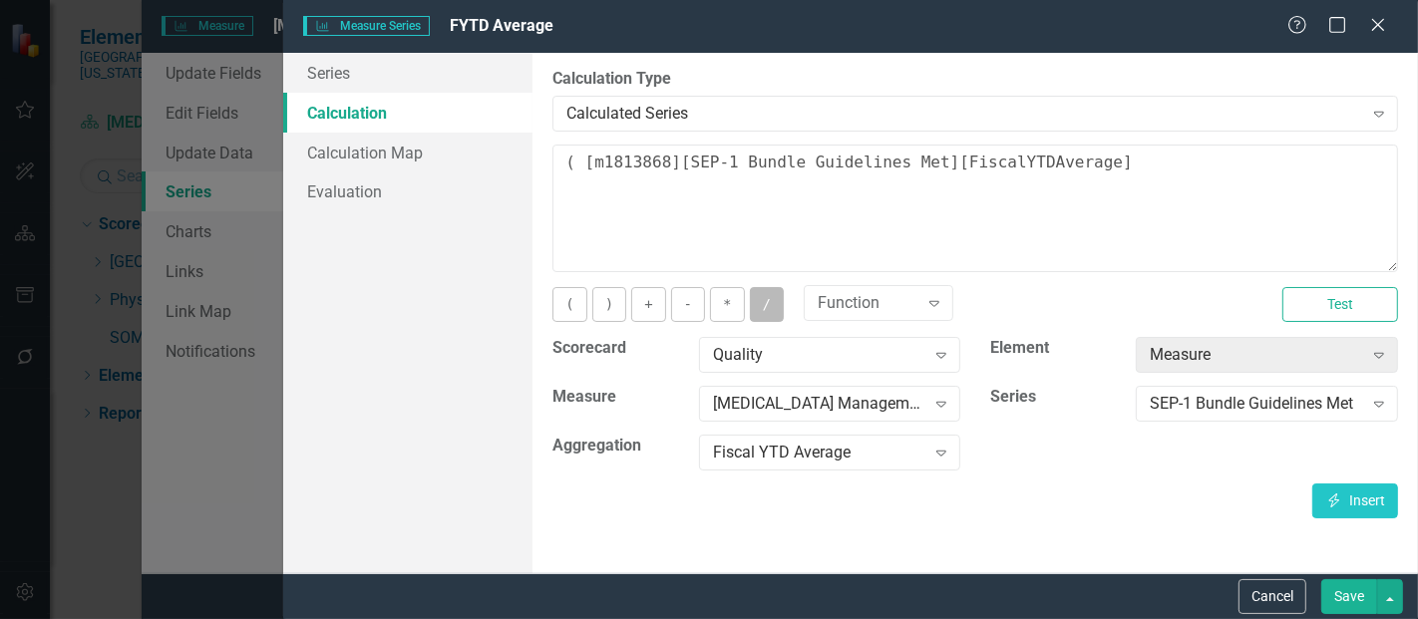
click at [760, 312] on button "/" at bounding box center [767, 304] width 34 height 35
click at [1231, 409] on div "SEP-1 Bundle Guidelines Met" at bounding box center [1256, 404] width 212 height 23
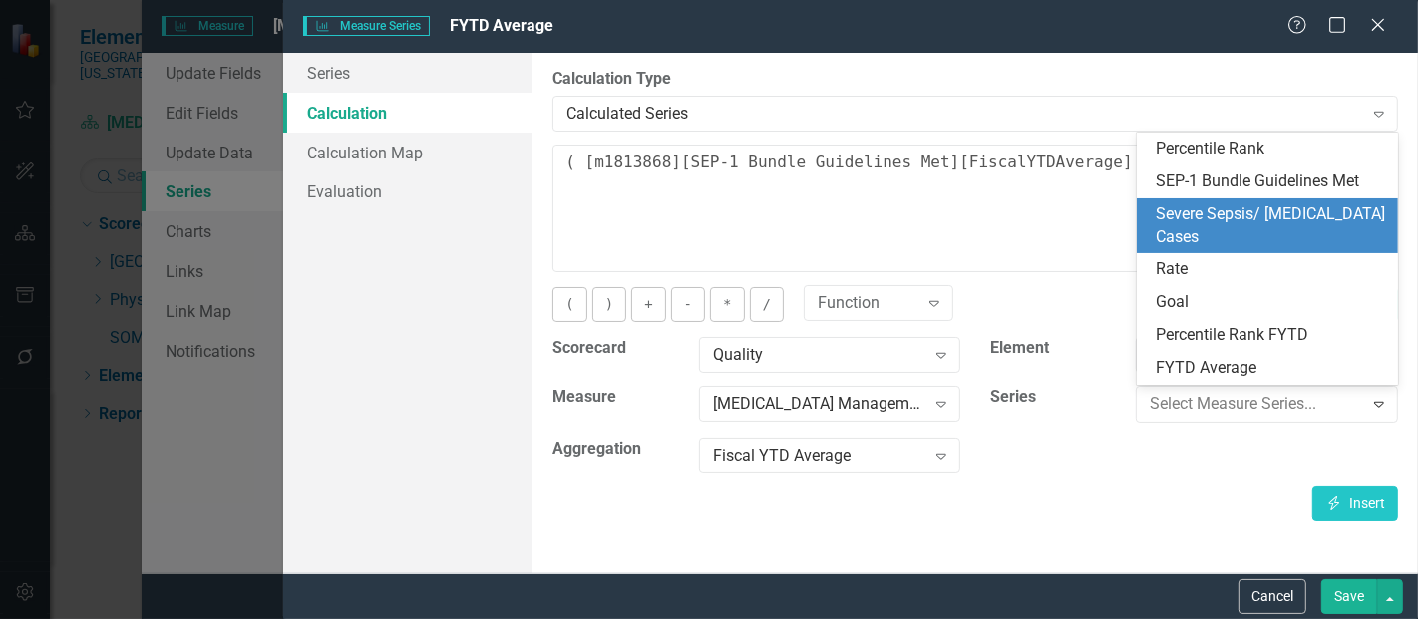
click at [1241, 224] on div "Severe Sepsis/ [MEDICAL_DATA] Cases" at bounding box center [1272, 226] width 230 height 46
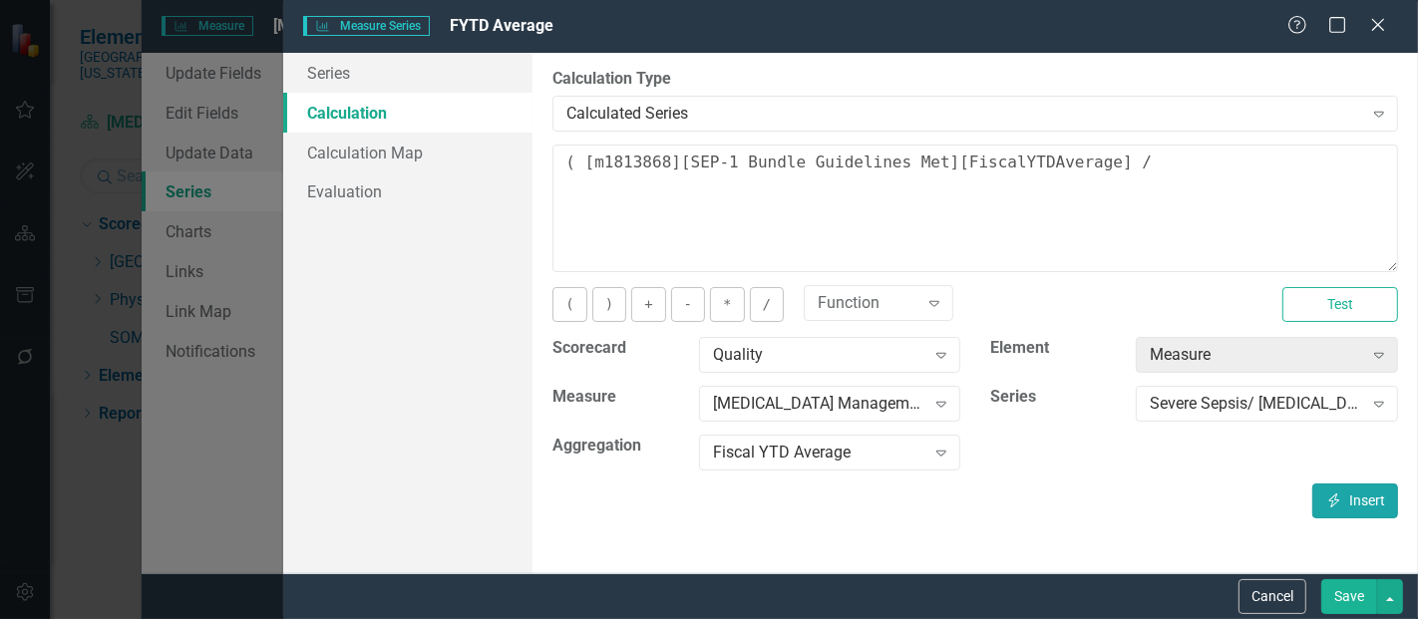
click at [1352, 498] on button "Insert Insert" at bounding box center [1356, 501] width 86 height 35
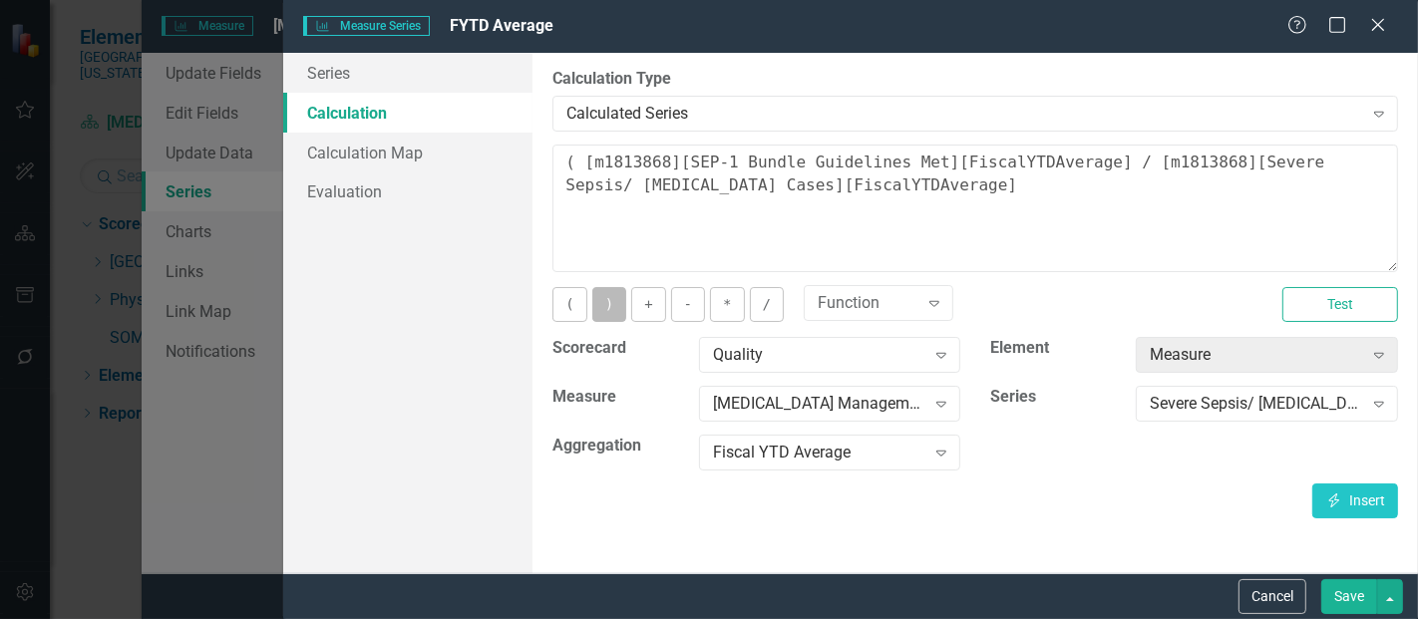
click at [600, 304] on button ")" at bounding box center [610, 304] width 34 height 35
click at [721, 294] on button "*" at bounding box center [727, 304] width 34 height 35
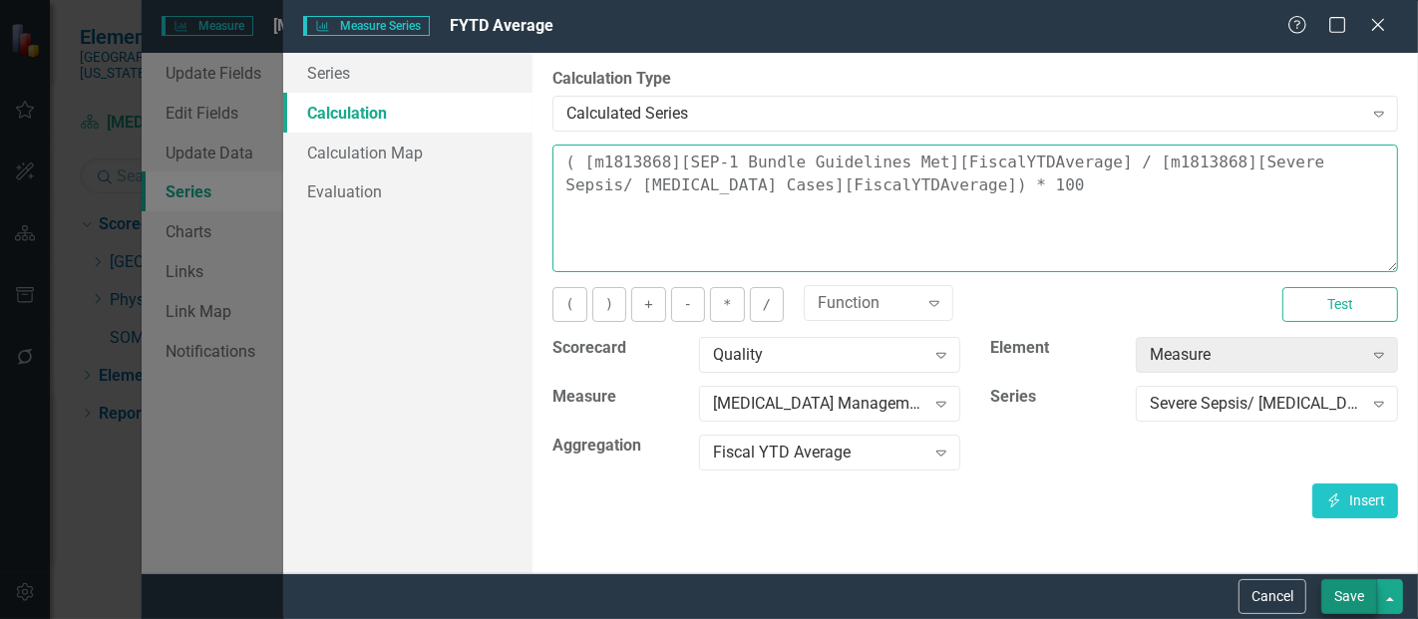
type textarea "( [m1813868][SEP-1 Bundle Guidelines Met][FiscalYTDAverage] / [m1813868][Severe…"
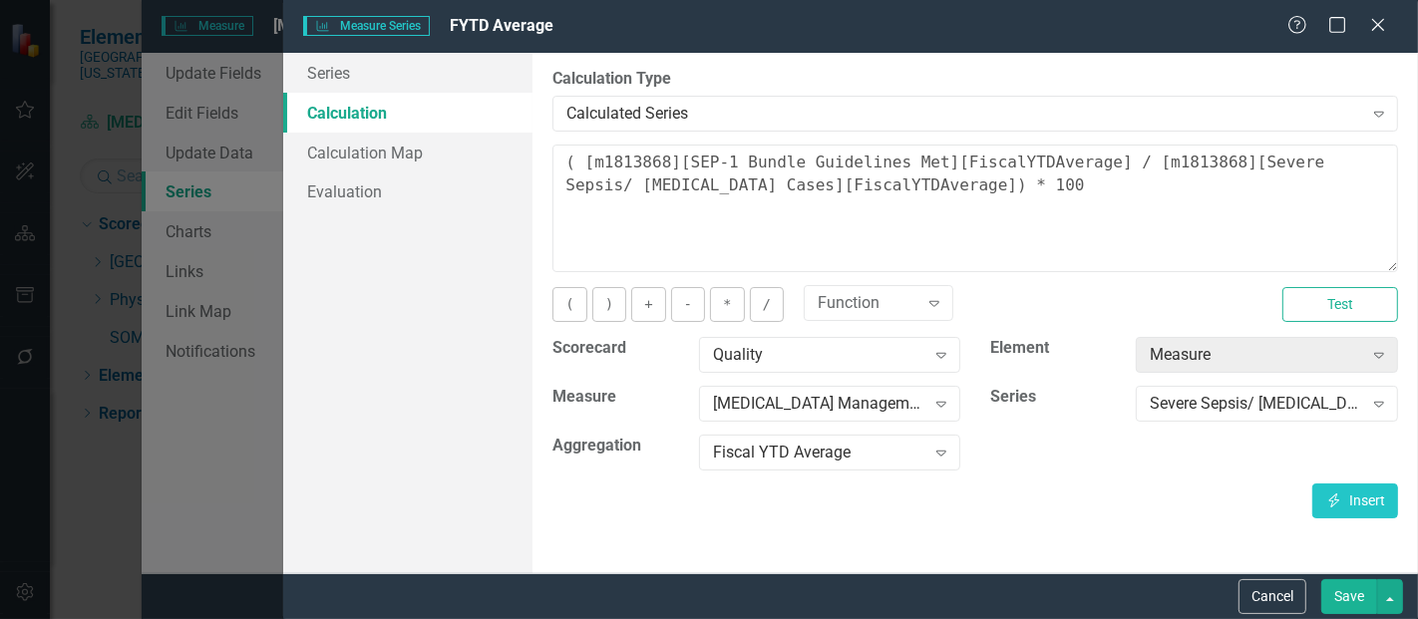
click at [1326, 586] on button "Save" at bounding box center [1350, 597] width 56 height 35
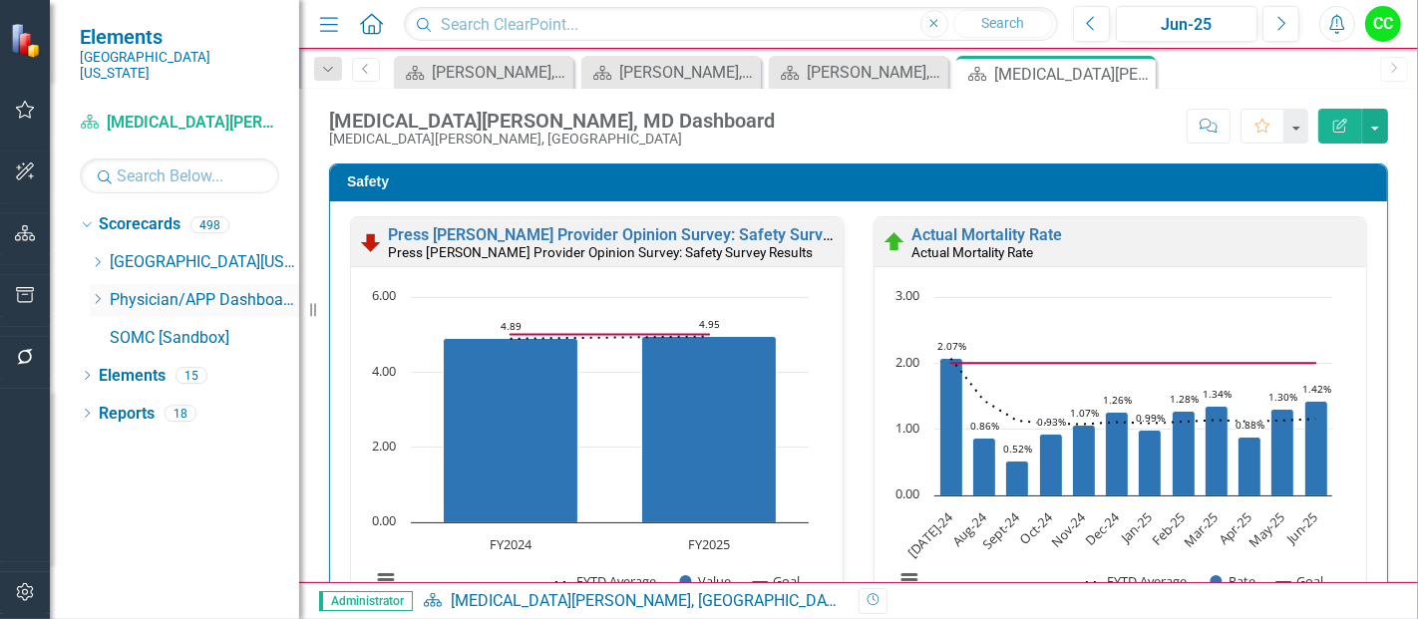
drag, startPoint x: 0, startPoint y: 0, endPoint x: 96, endPoint y: 282, distance: 298.1
click at [96, 293] on icon "Dropdown" at bounding box center [97, 299] width 15 height 12
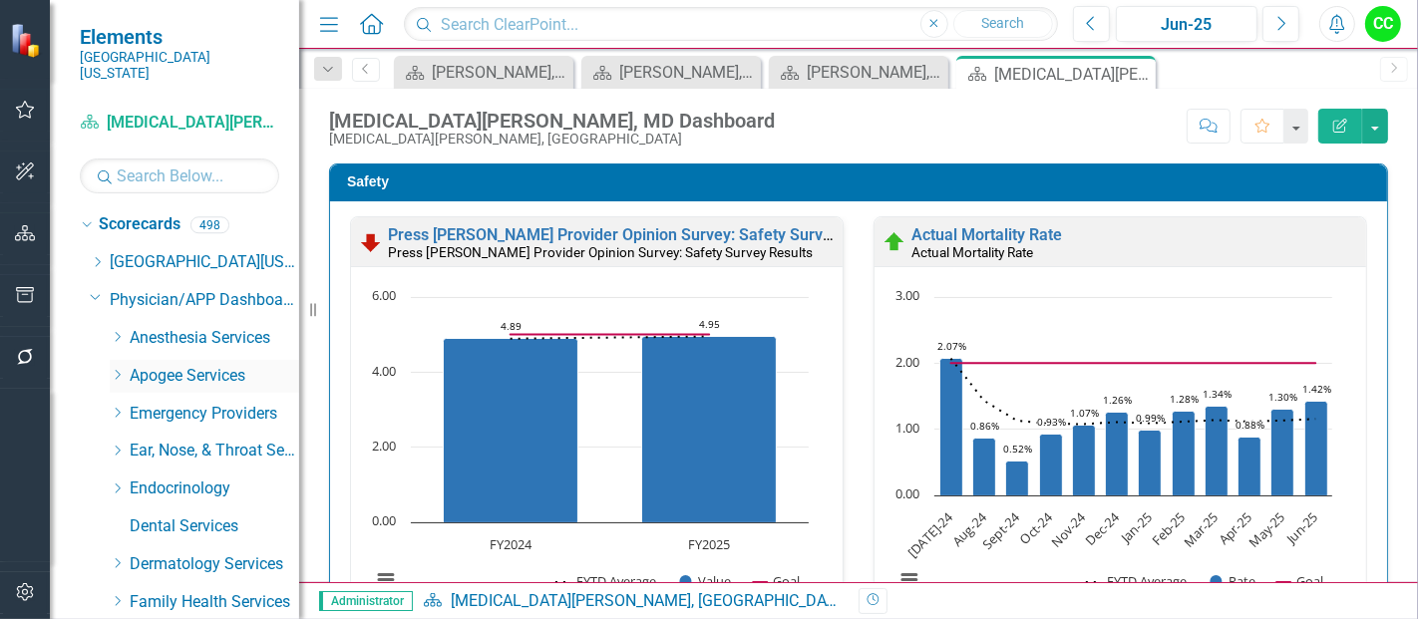
click at [112, 368] on div "Dropdown" at bounding box center [117, 376] width 15 height 17
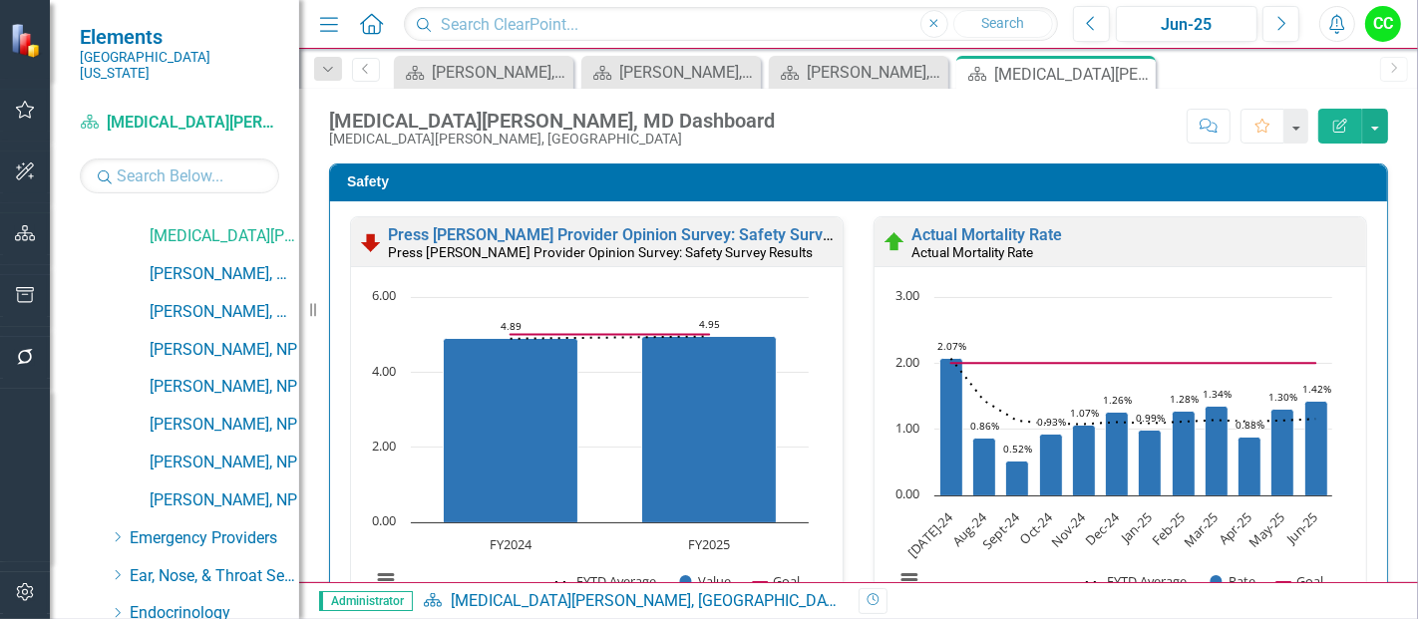
scroll to position [795, 0]
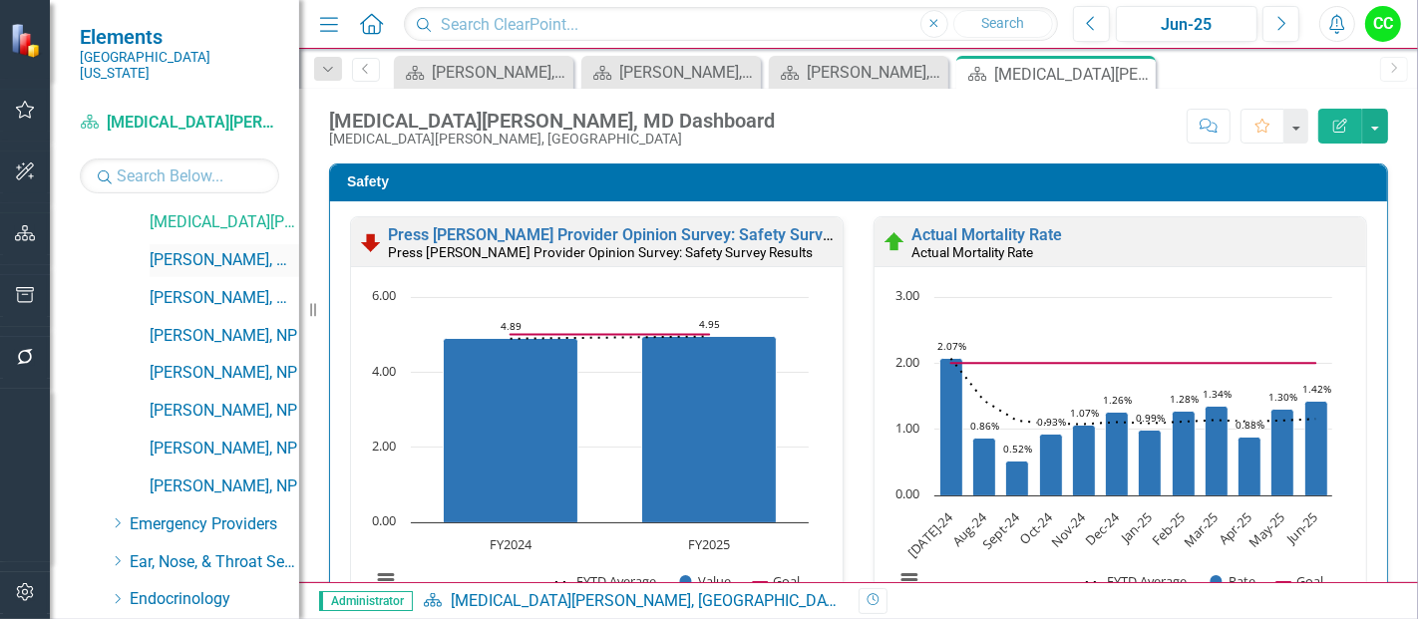
click at [230, 249] on link "[PERSON_NAME], MD" at bounding box center [225, 260] width 150 height 23
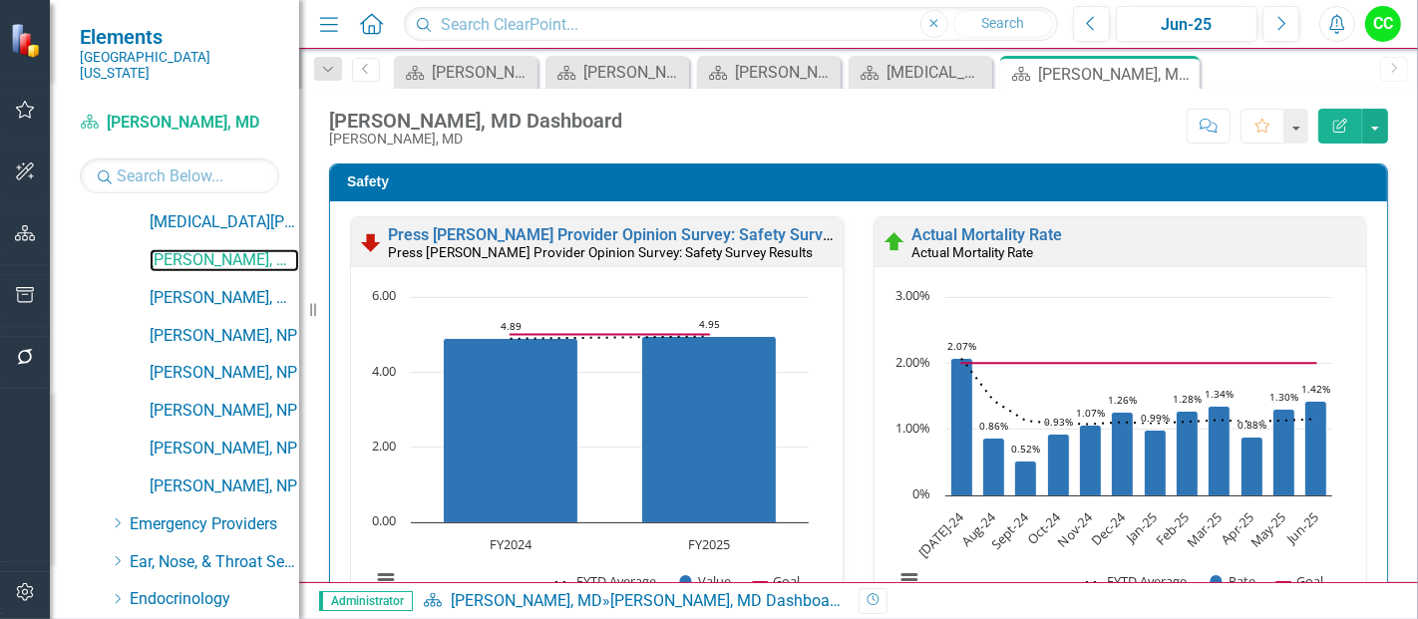
scroll to position [941, 0]
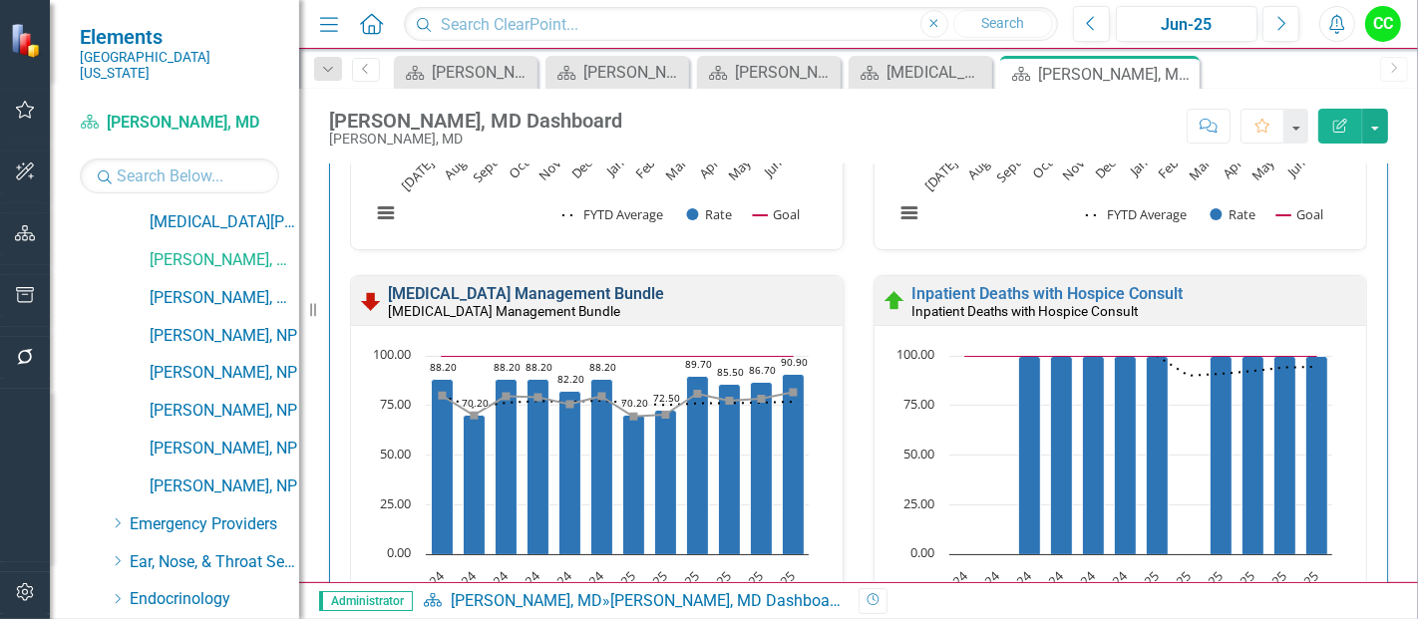
click at [664, 291] on link "[MEDICAL_DATA] Management Bundle" at bounding box center [526, 293] width 276 height 19
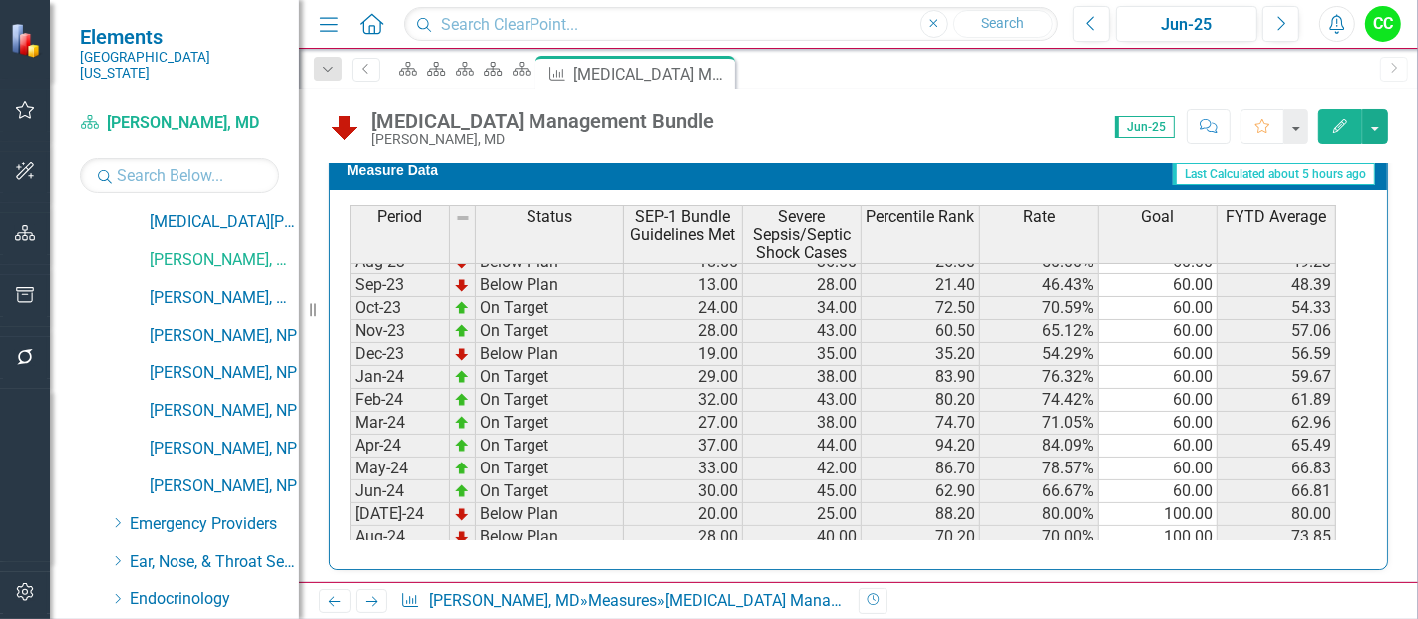
scroll to position [318, 0]
click at [1339, 126] on icon "Edit" at bounding box center [1341, 126] width 18 height 14
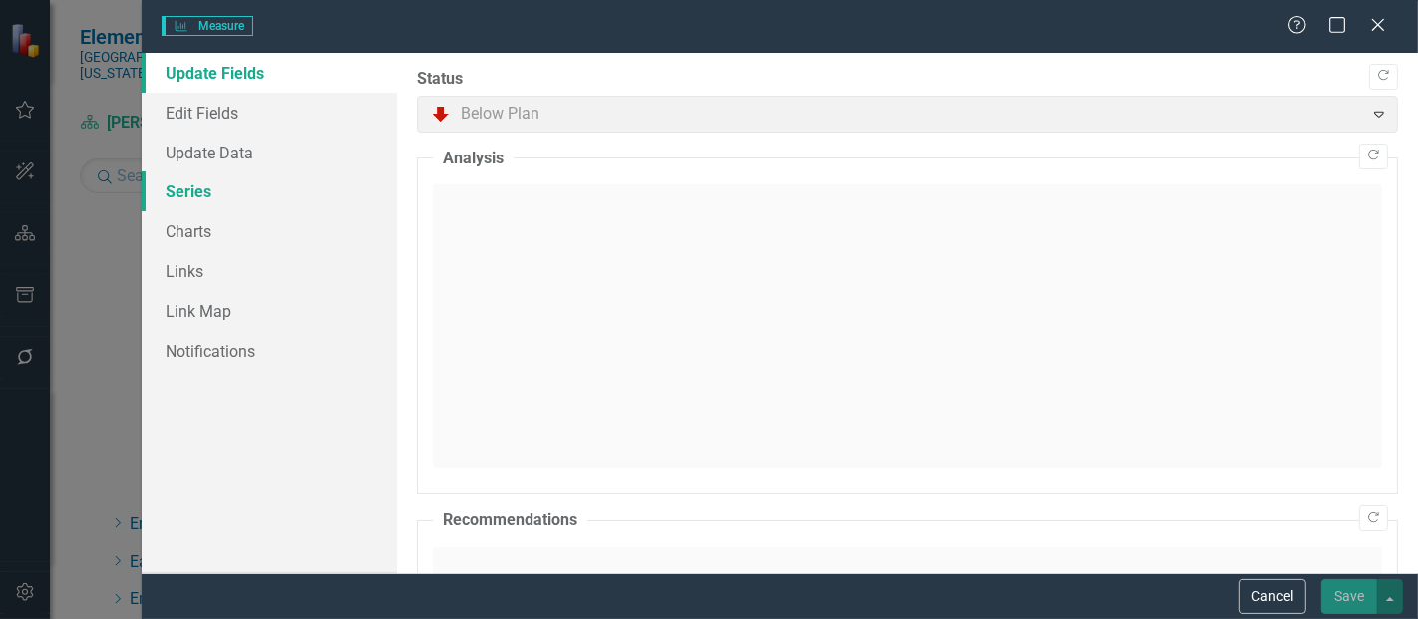
click at [247, 192] on link "Series" at bounding box center [269, 192] width 255 height 40
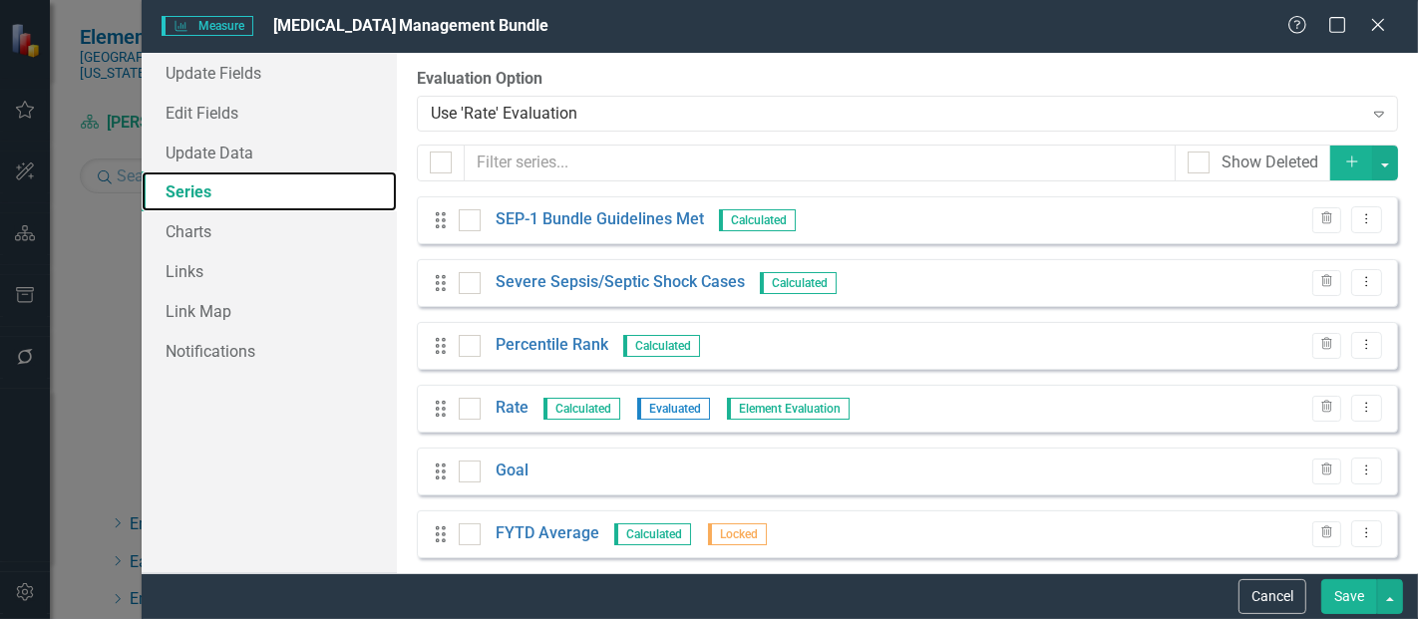
scroll to position [14, 0]
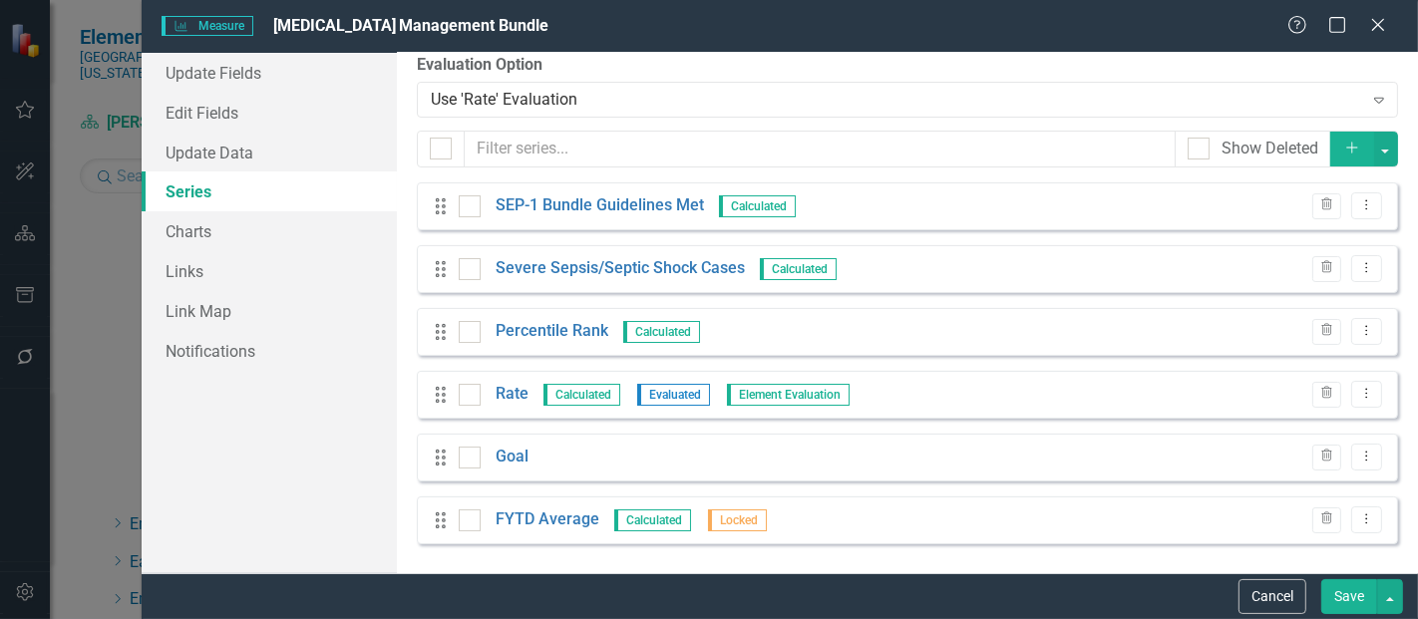
click at [1344, 152] on icon "Add" at bounding box center [1353, 148] width 18 height 14
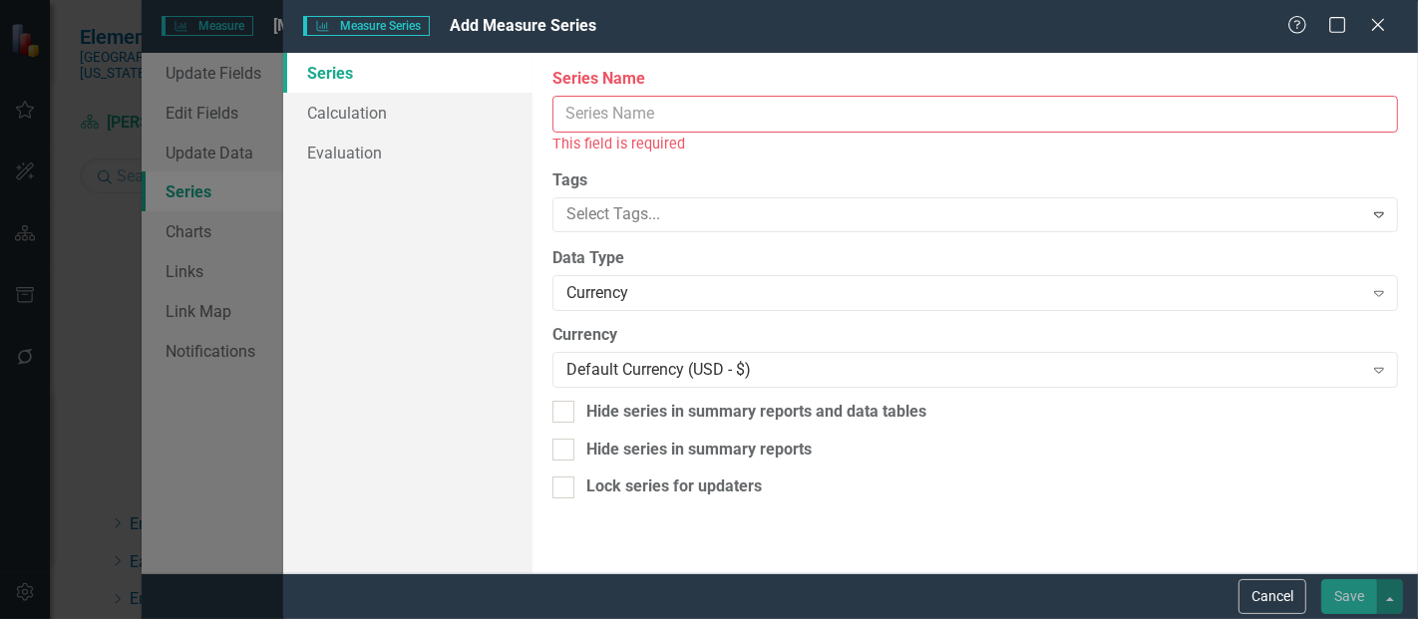
click at [602, 104] on input "Series Name" at bounding box center [976, 114] width 846 height 37
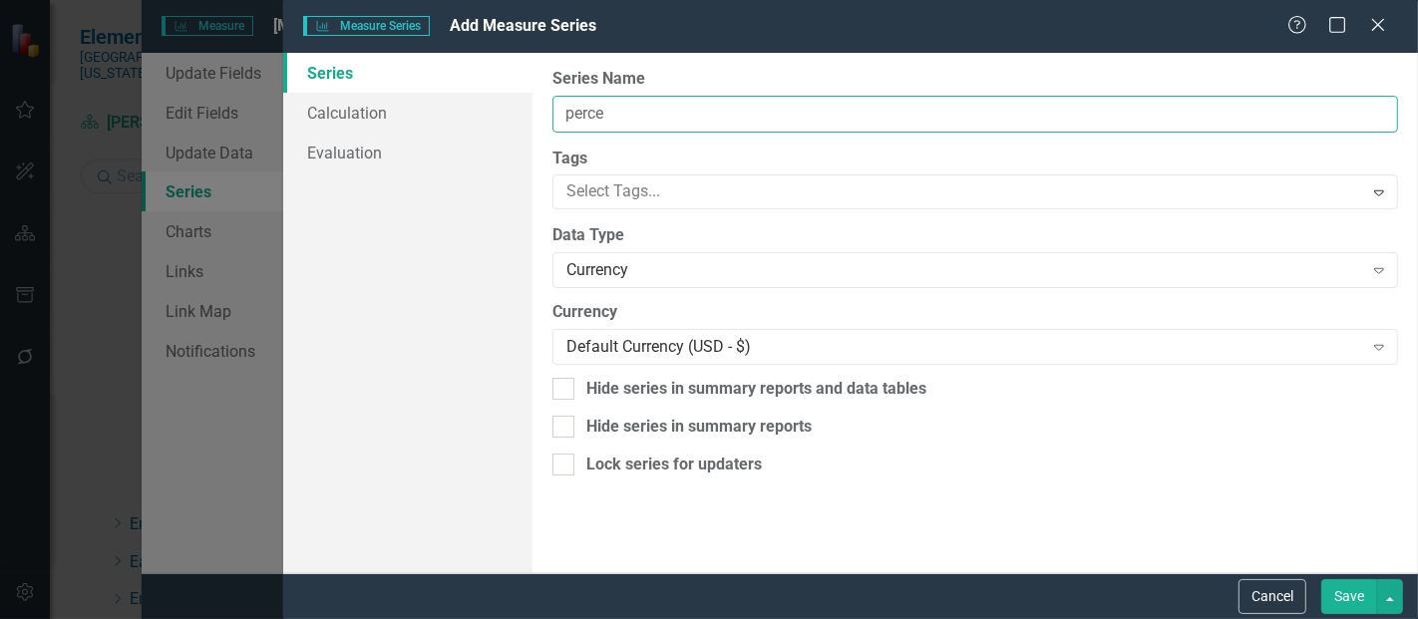
type input "Percentile Rank FYTD"
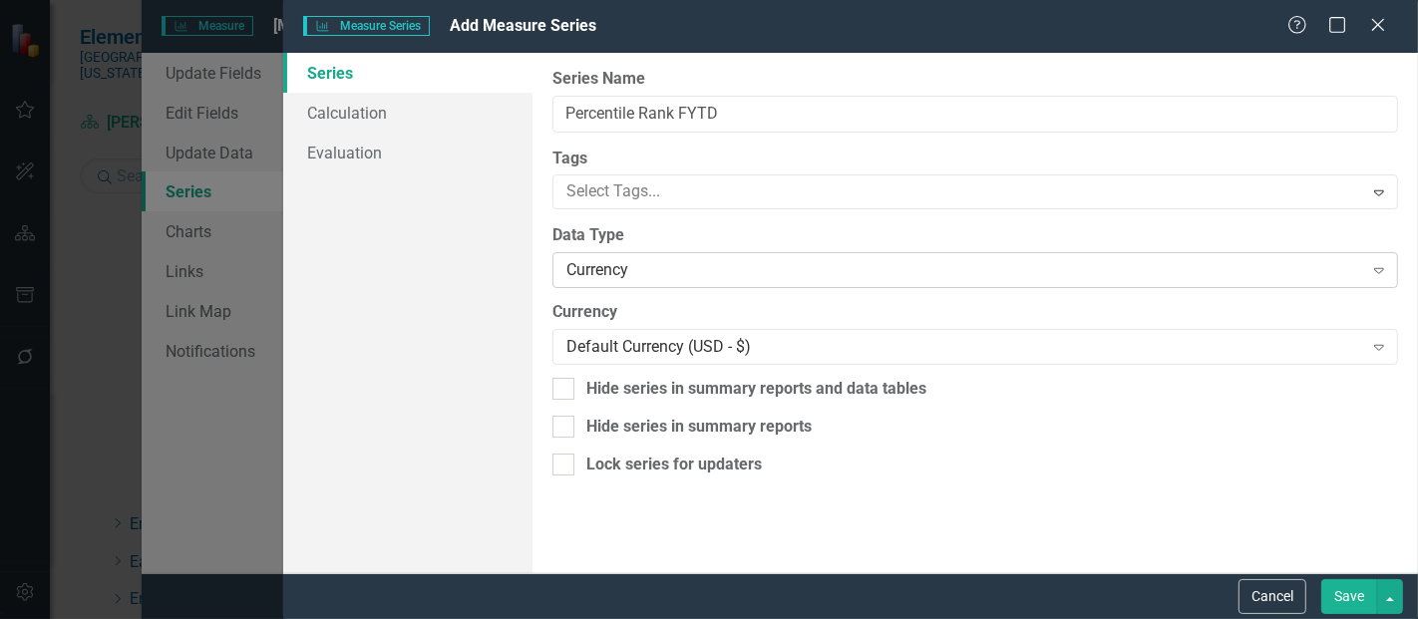
click at [666, 281] on div "Currency Expand" at bounding box center [976, 270] width 846 height 36
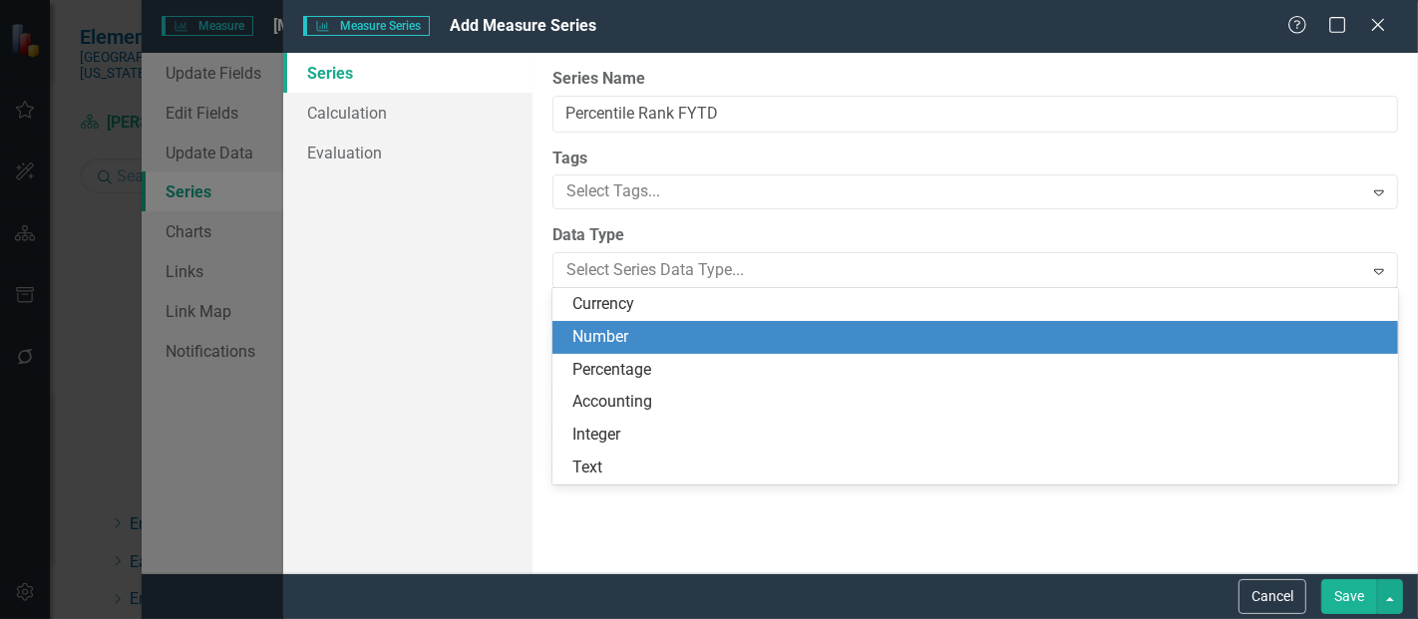
click at [603, 348] on div "Number" at bounding box center [980, 337] width 814 height 23
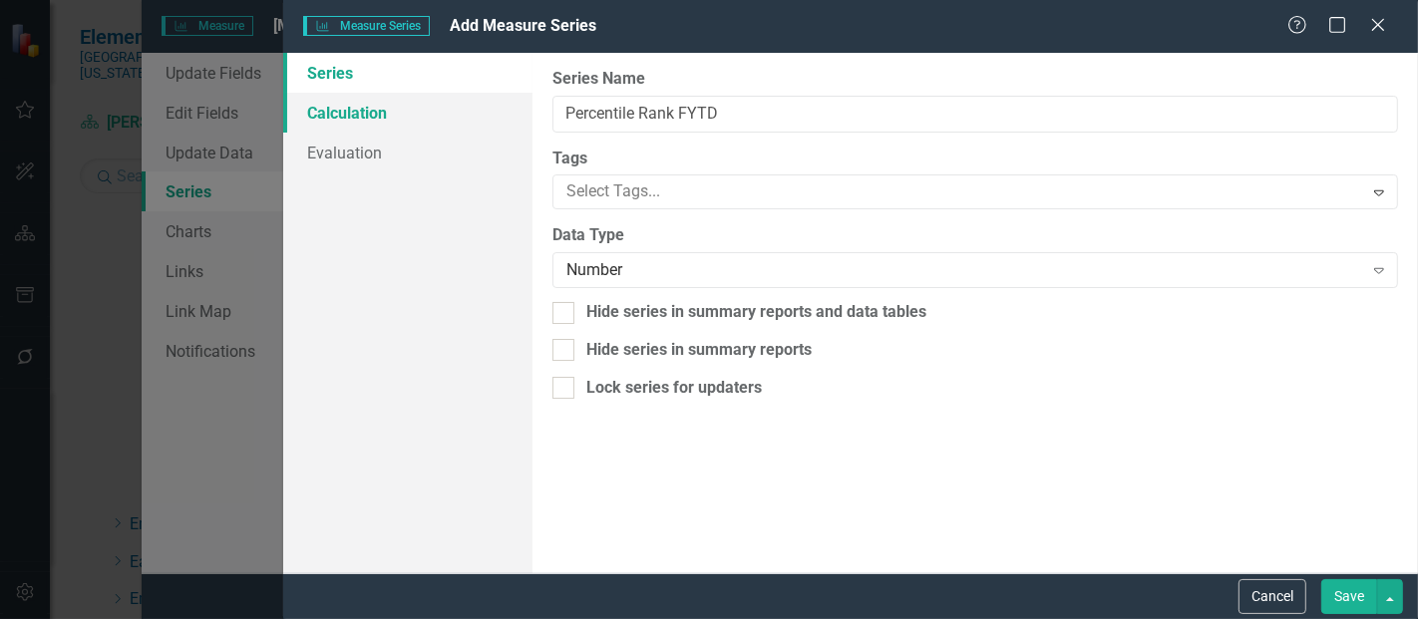
click at [399, 112] on link "Calculation" at bounding box center [407, 113] width 249 height 40
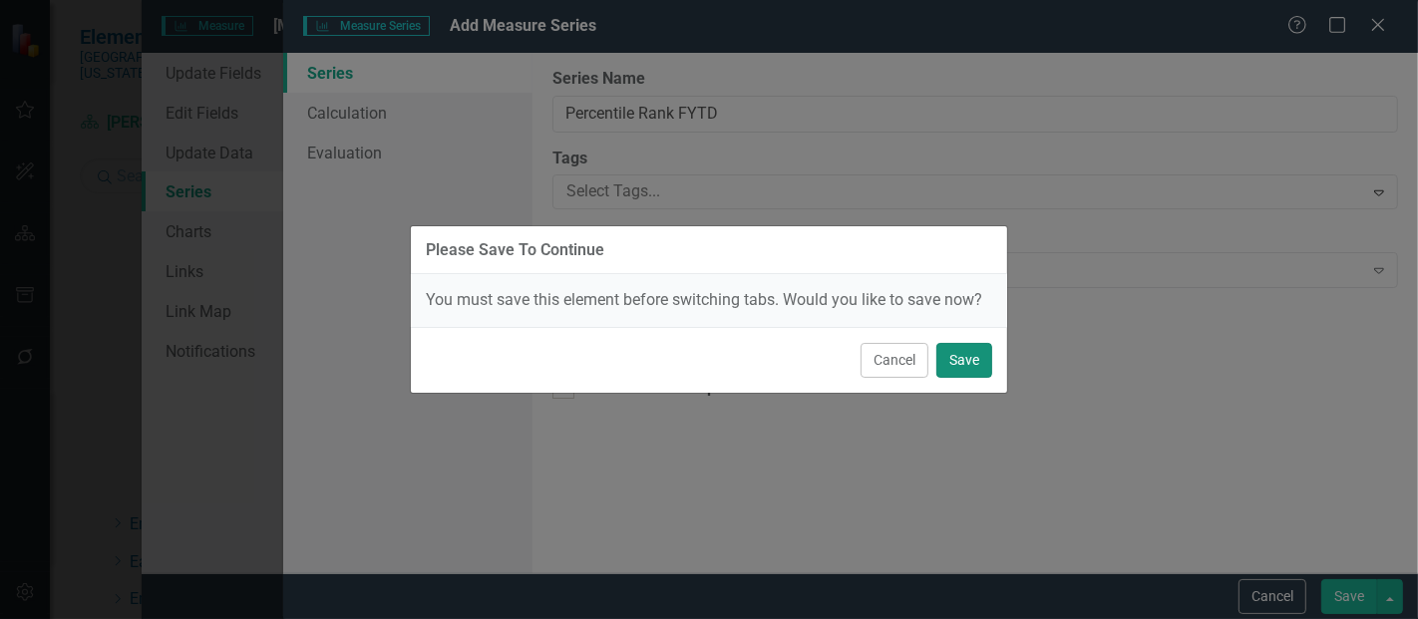
click at [972, 356] on button "Save" at bounding box center [965, 360] width 56 height 35
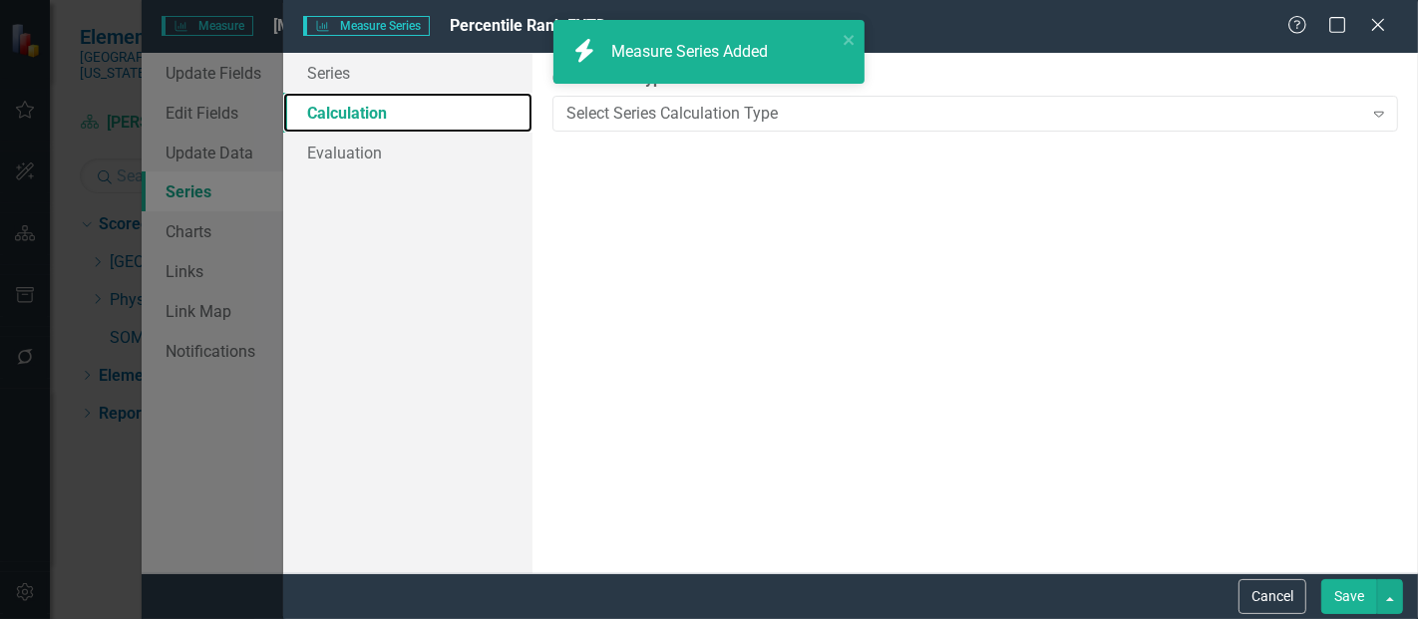
scroll to position [0, 0]
click at [660, 112] on div "Select Series Calculation Type" at bounding box center [965, 113] width 796 height 23
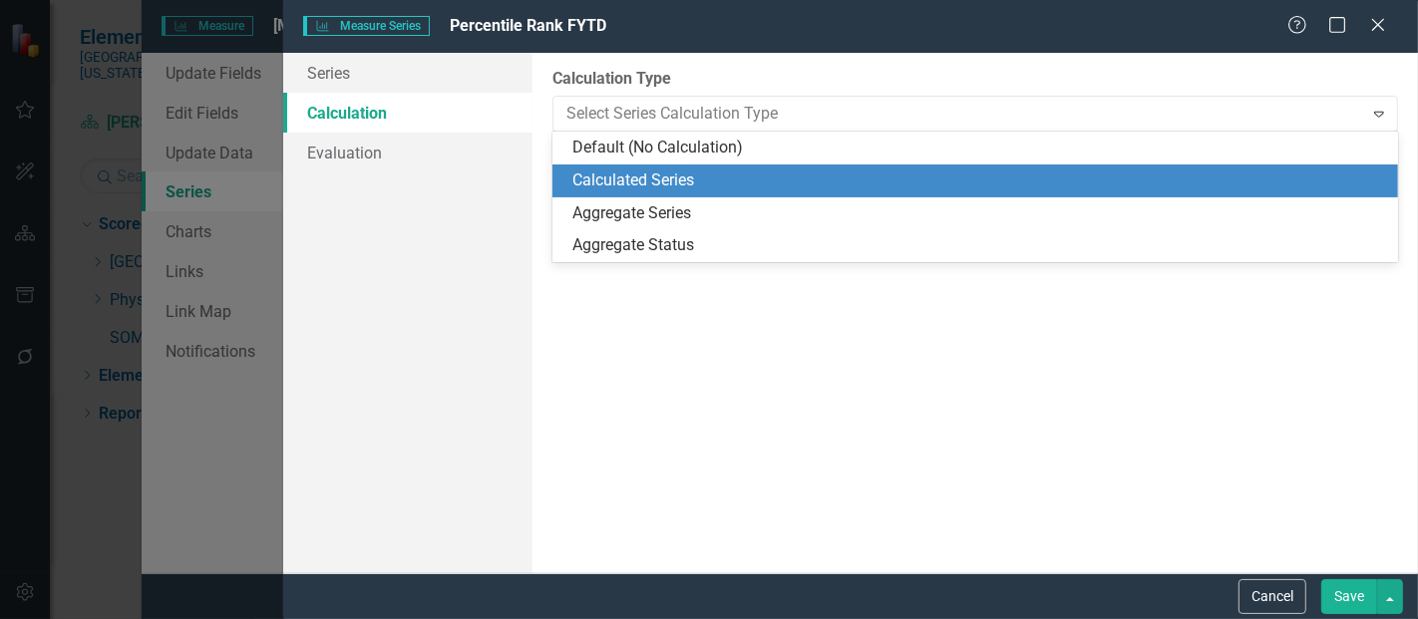
click at [638, 172] on div "Calculated Series" at bounding box center [980, 181] width 814 height 23
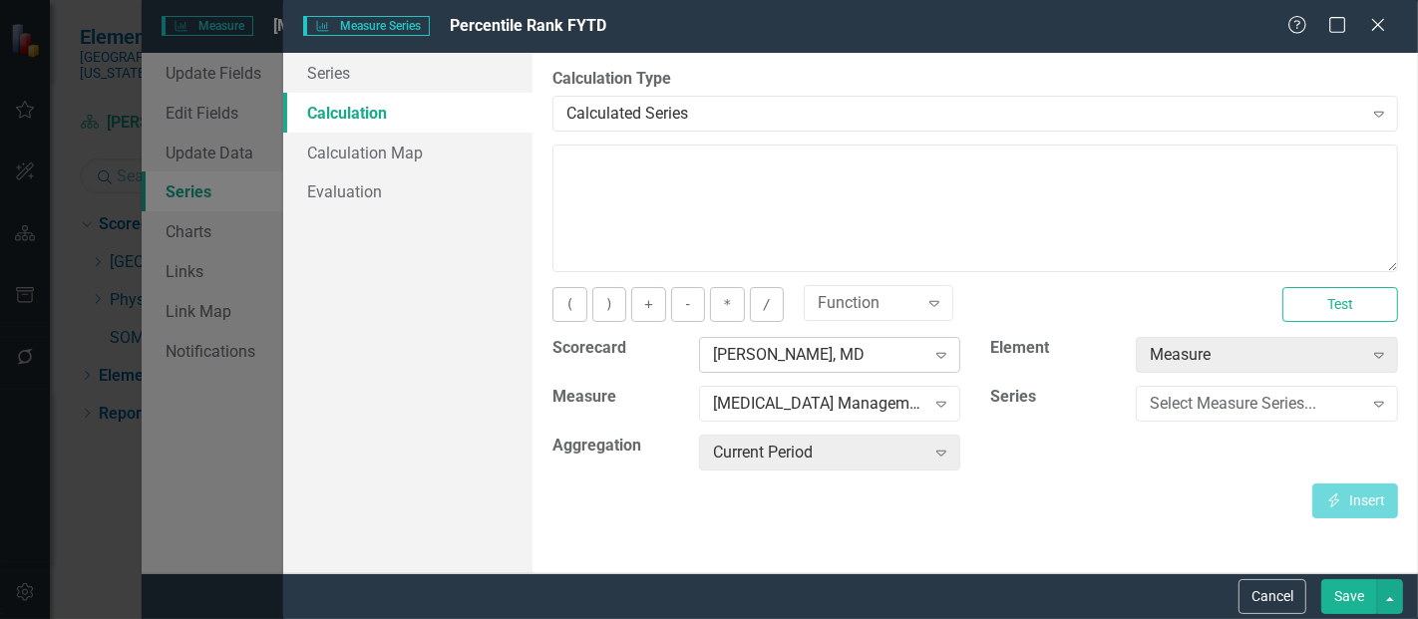
click at [807, 349] on div "[PERSON_NAME], MD" at bounding box center [819, 355] width 212 height 23
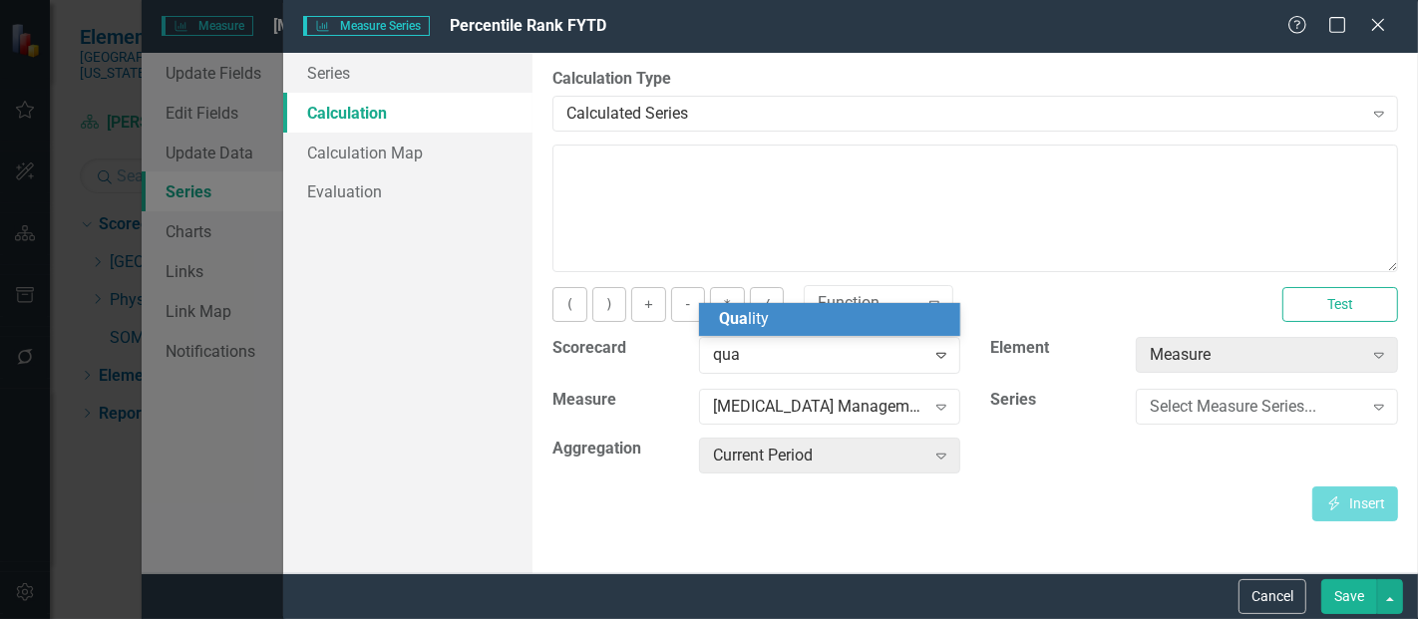
type input "qual"
click at [784, 321] on div "Qual ity" at bounding box center [834, 319] width 230 height 23
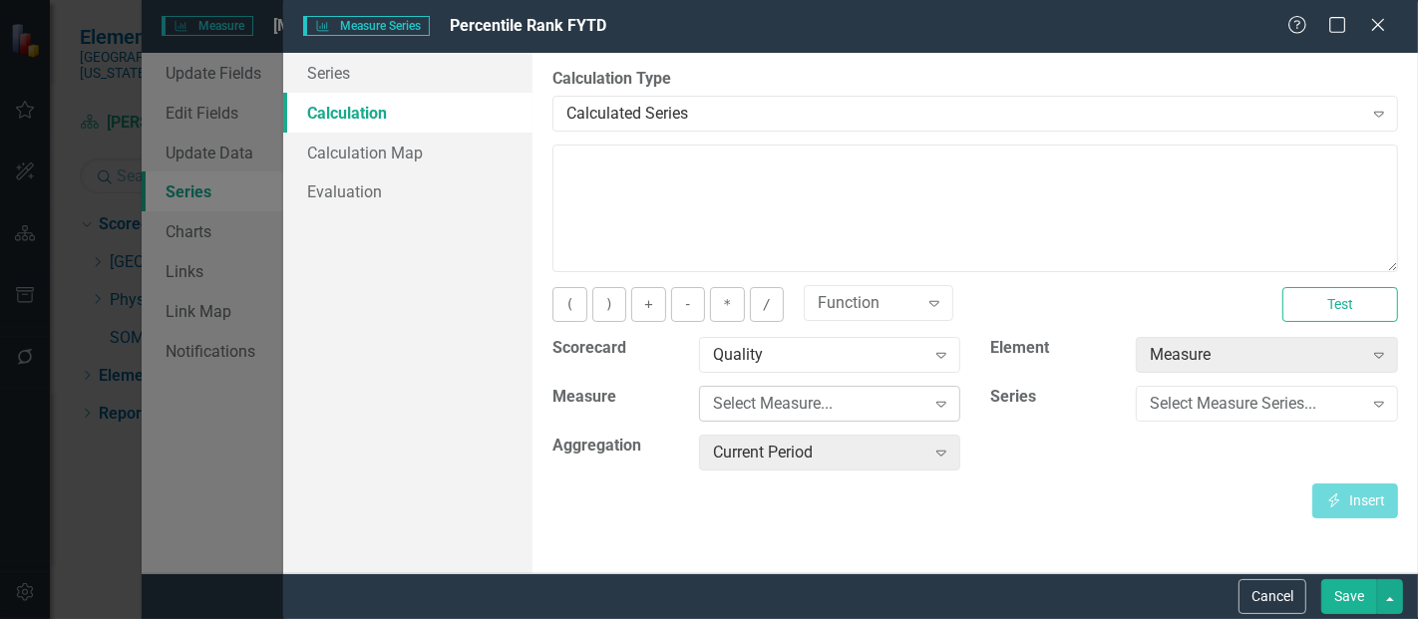
click at [783, 403] on div "Select Measure..." at bounding box center [819, 404] width 212 height 23
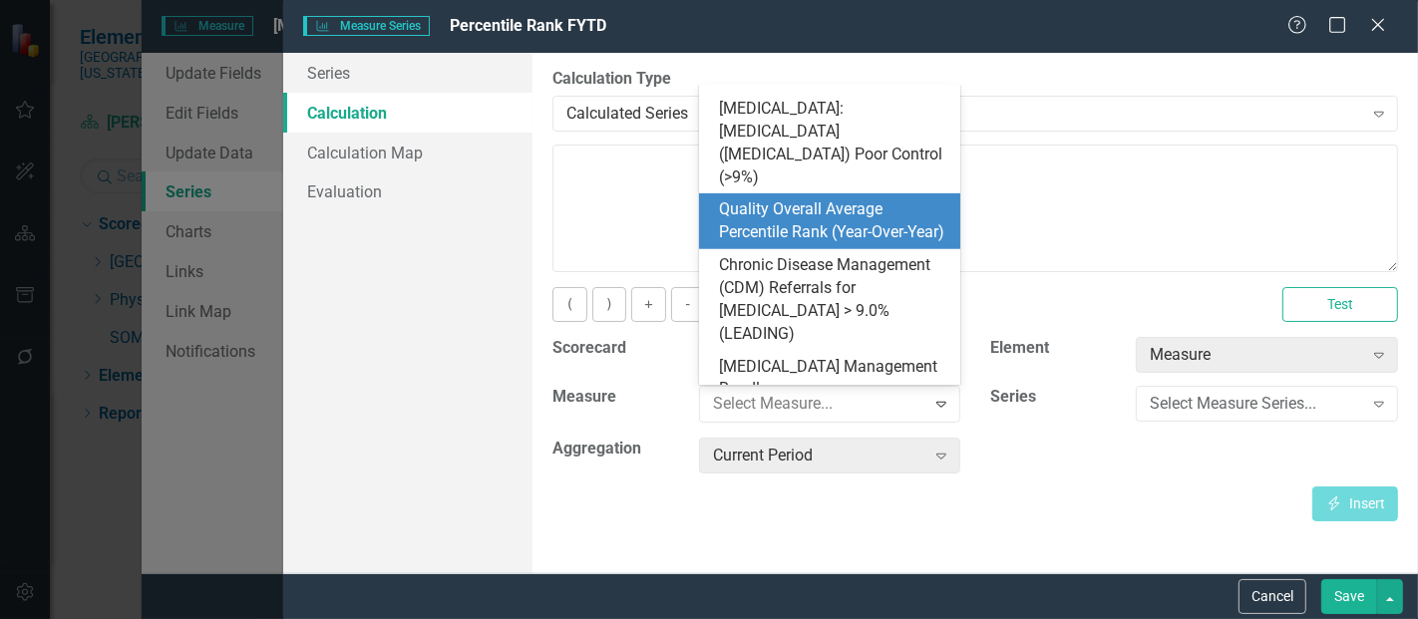
scroll to position [951, 0]
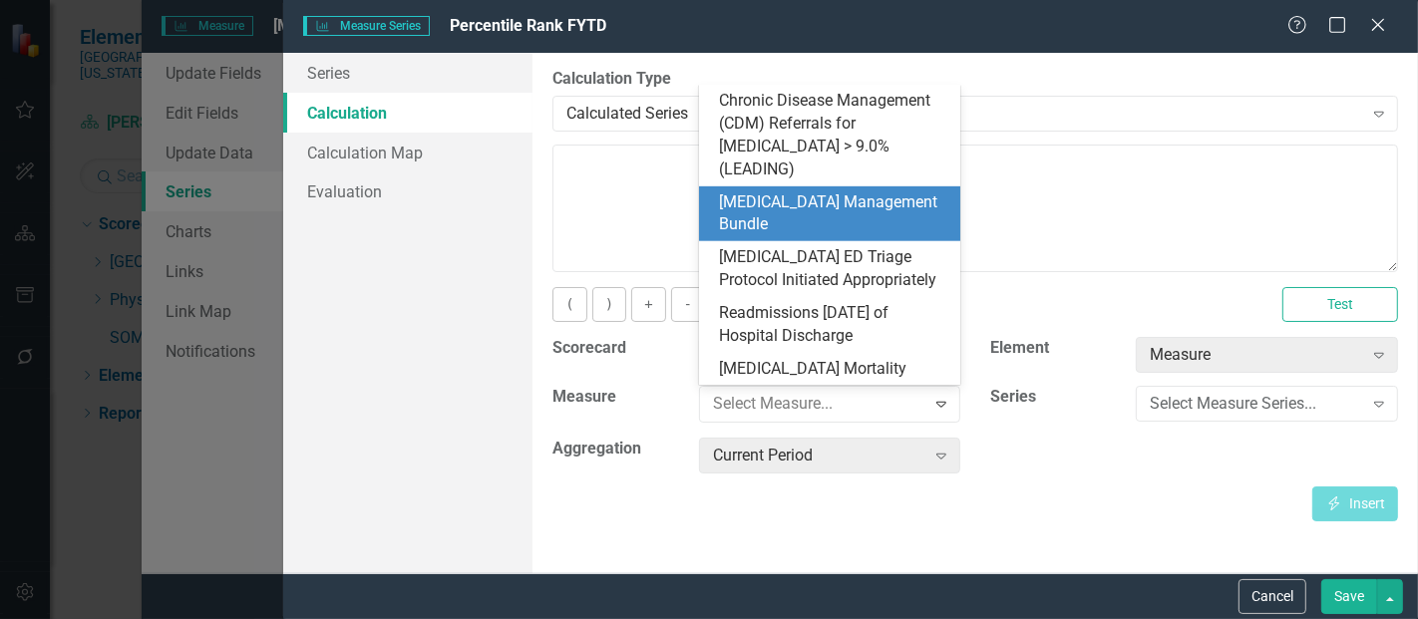
click at [829, 200] on div "[MEDICAL_DATA] Management Bundle" at bounding box center [834, 215] width 230 height 46
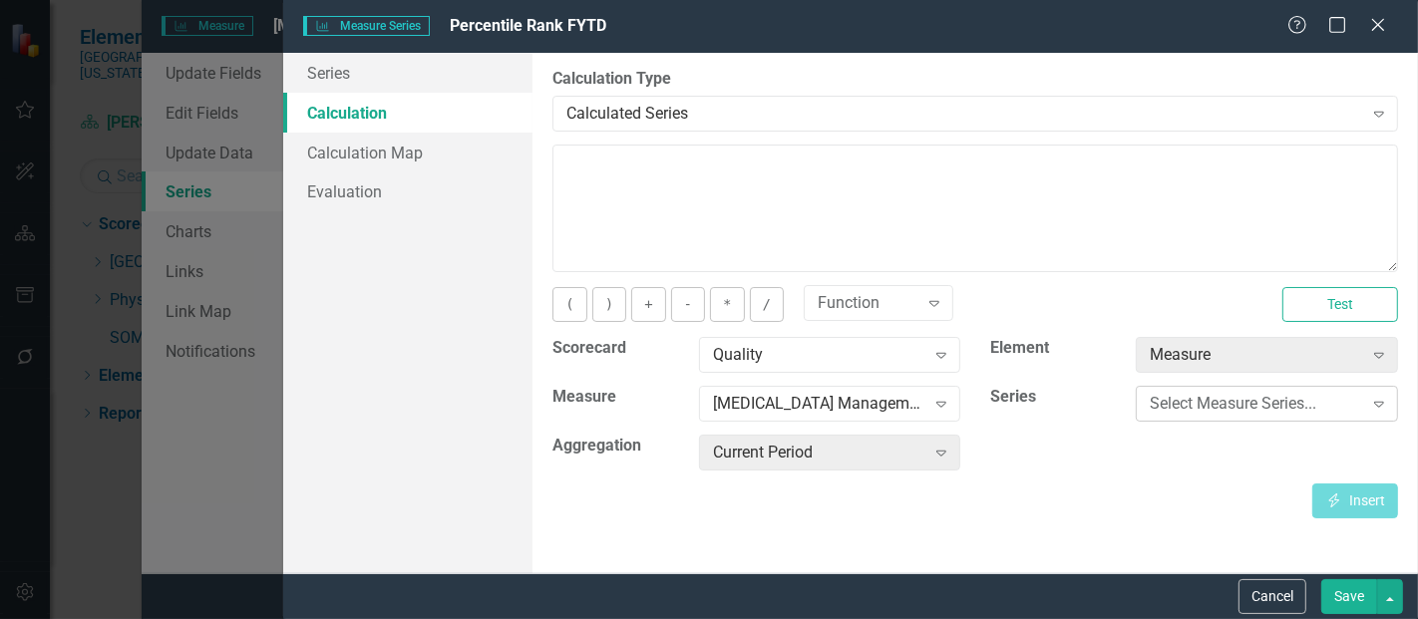
click at [1188, 412] on div "Select Measure Series..." at bounding box center [1256, 404] width 212 height 23
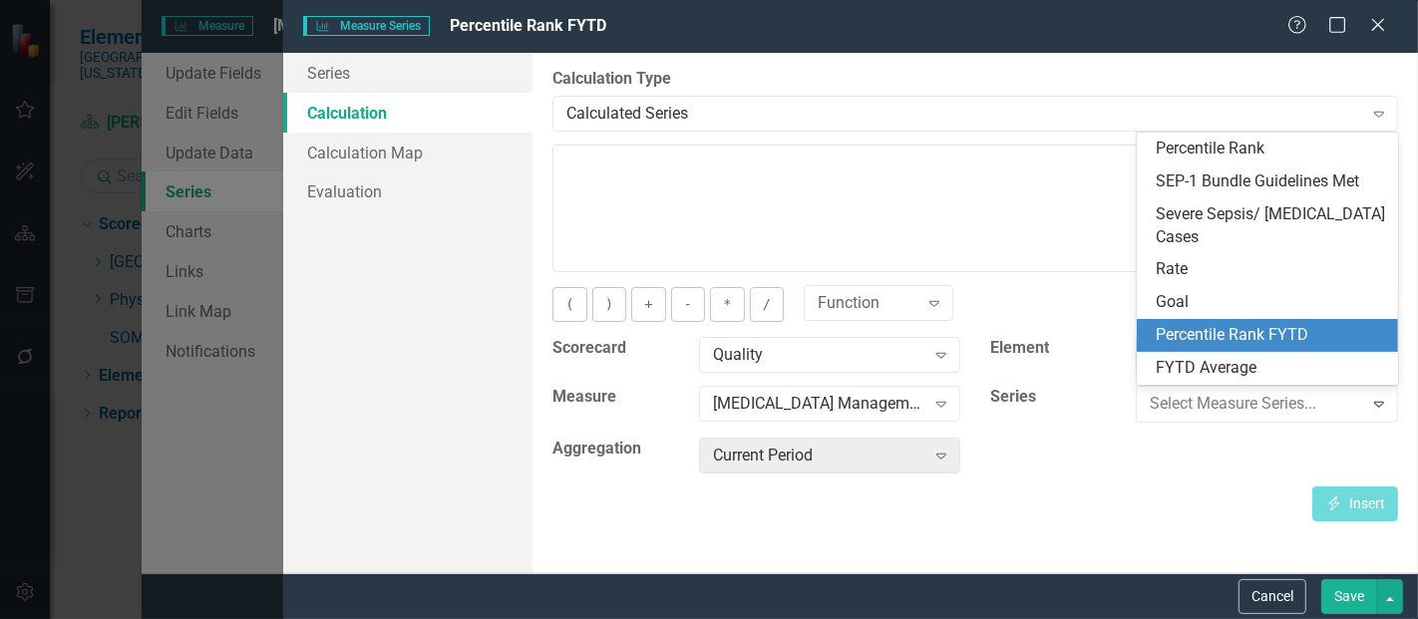
click at [1225, 329] on div "Percentile Rank FYTD" at bounding box center [1272, 335] width 230 height 23
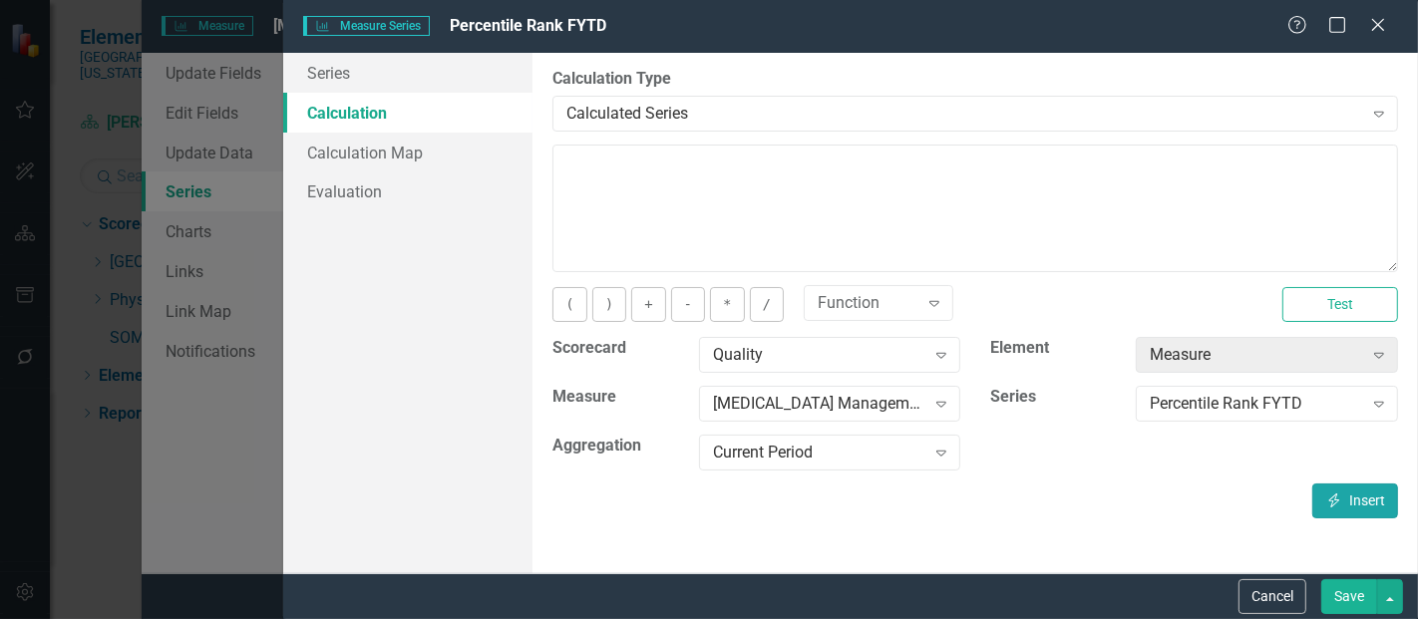
click at [1333, 488] on button "Insert Insert" at bounding box center [1356, 501] width 86 height 35
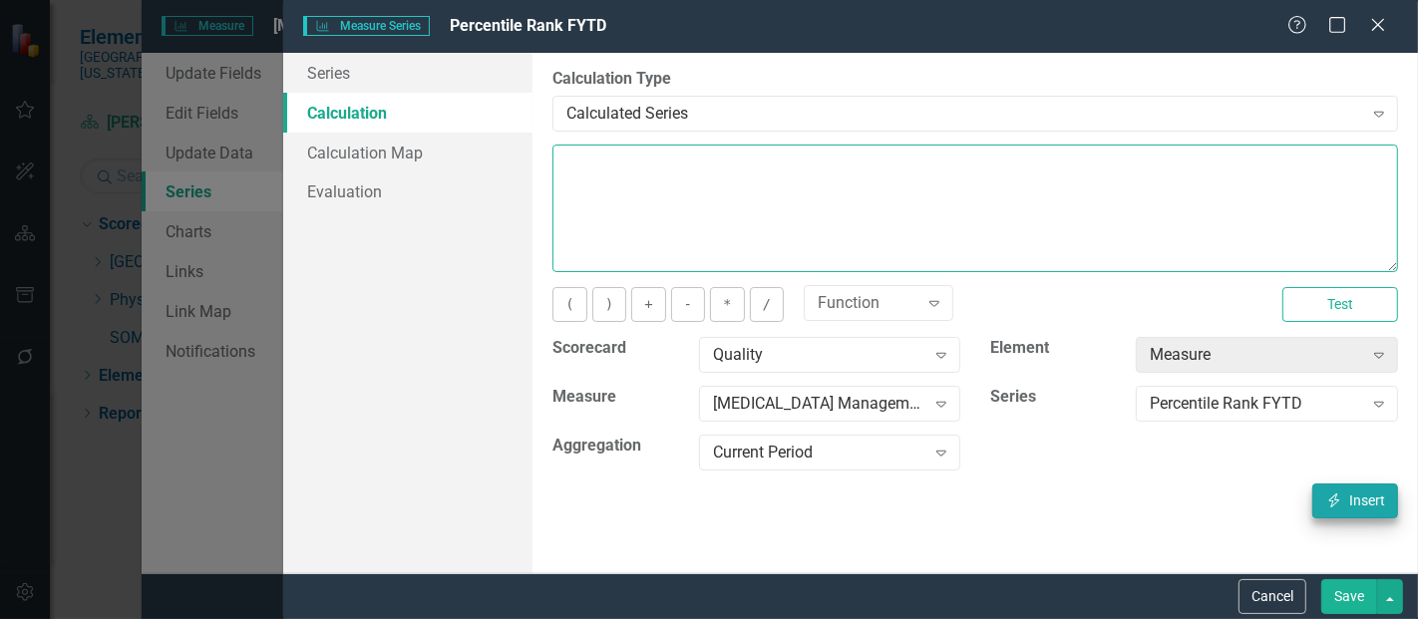
type textarea "[m1813868][Percentile Rank FYTD][CurrentPeriod]"
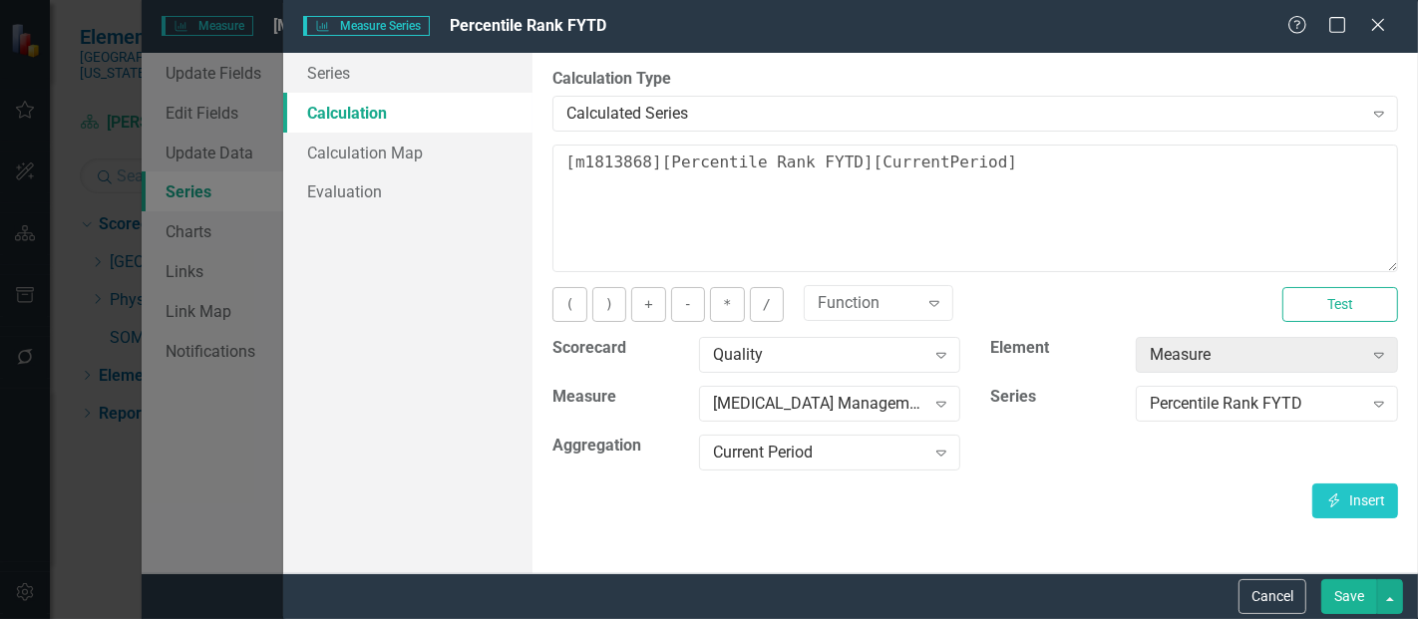
click at [1365, 613] on button "Save" at bounding box center [1350, 597] width 56 height 35
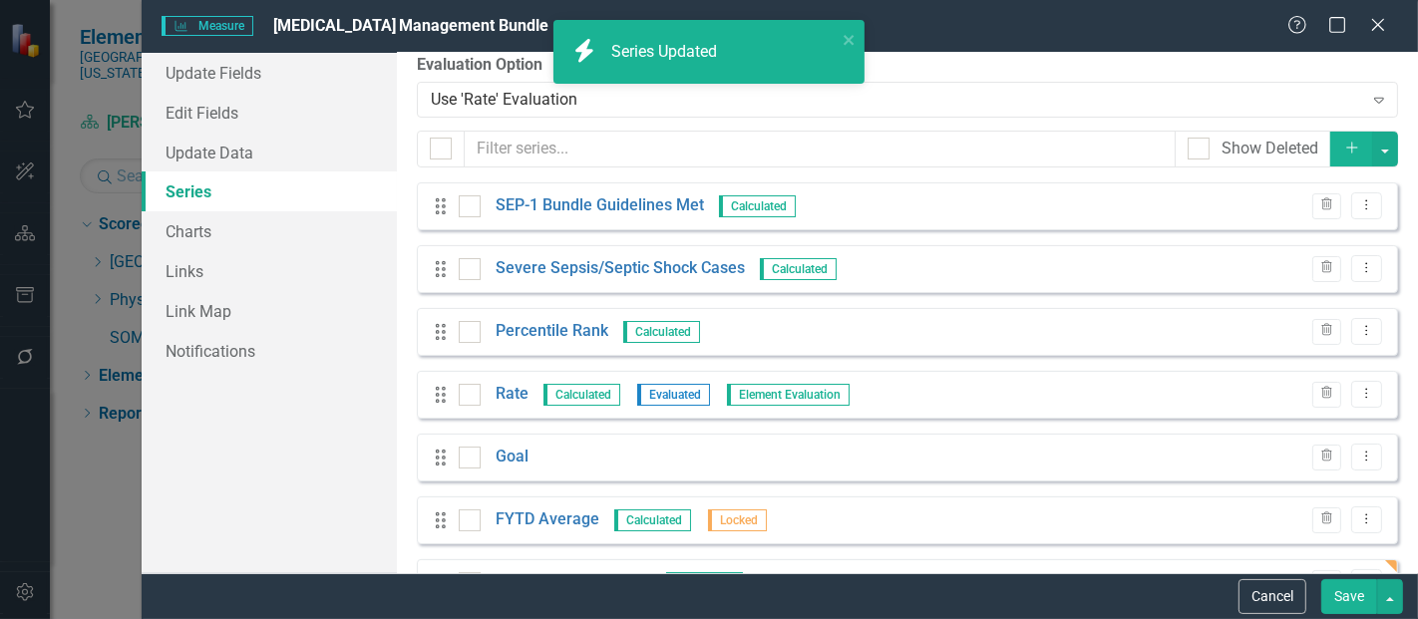
scroll to position [77, 0]
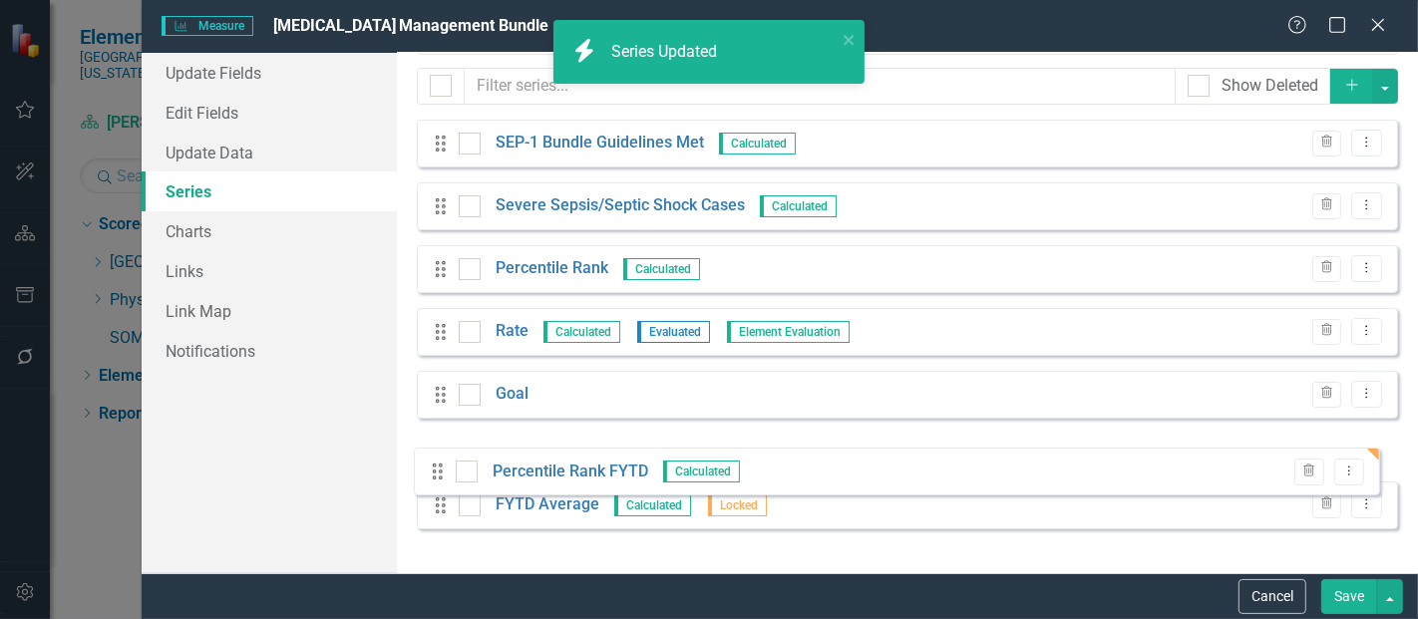
drag, startPoint x: 444, startPoint y: 528, endPoint x: 440, endPoint y: 465, distance: 63.0
click at [440, 465] on div "Drag SEP-1 Bundle Guidelines Met Calculated Trash Dropdown Menu Drag Severe Sep…" at bounding box center [908, 332] width 982 height 425
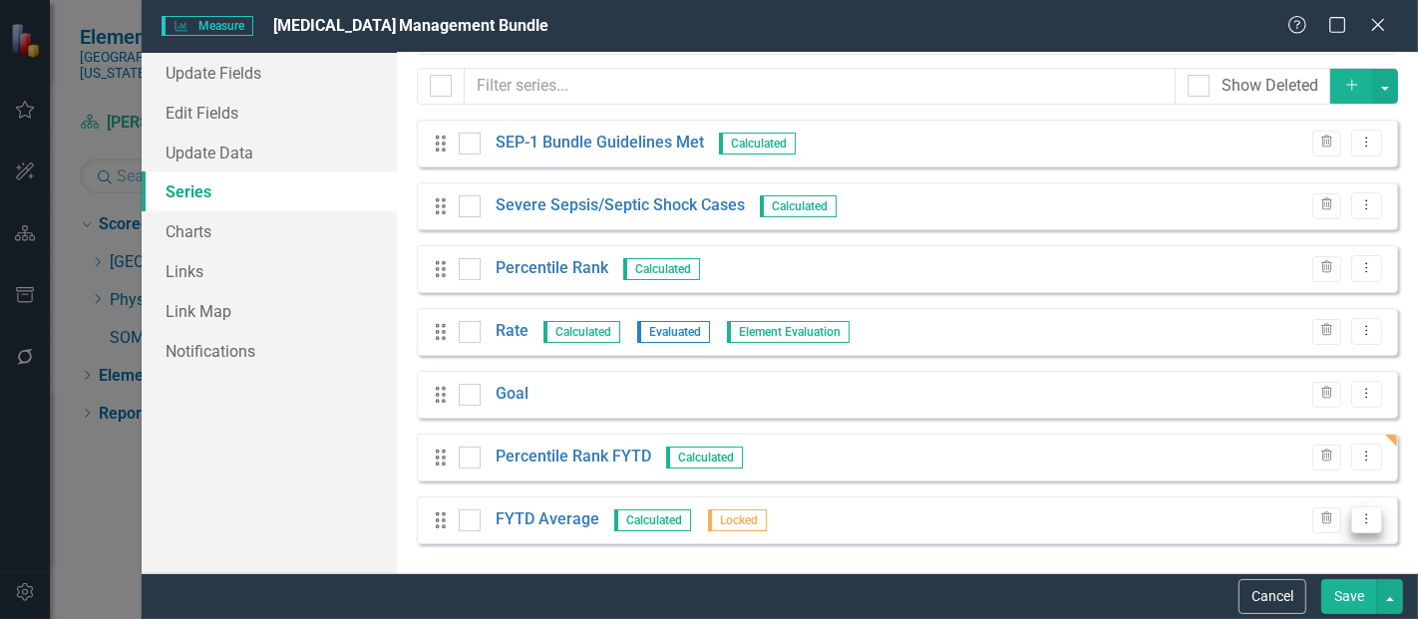
click at [1359, 523] on icon "Dropdown Menu" at bounding box center [1367, 519] width 17 height 13
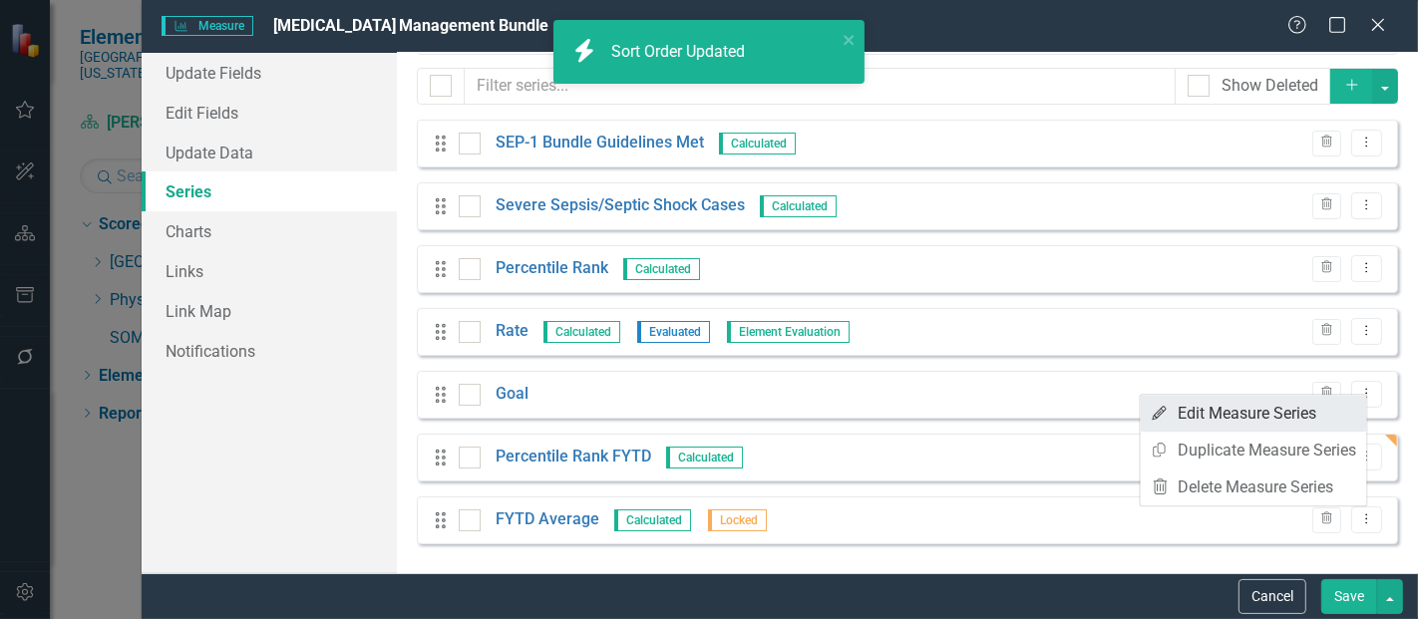
click at [1205, 411] on link "Edit Edit Measure Series" at bounding box center [1254, 413] width 226 height 37
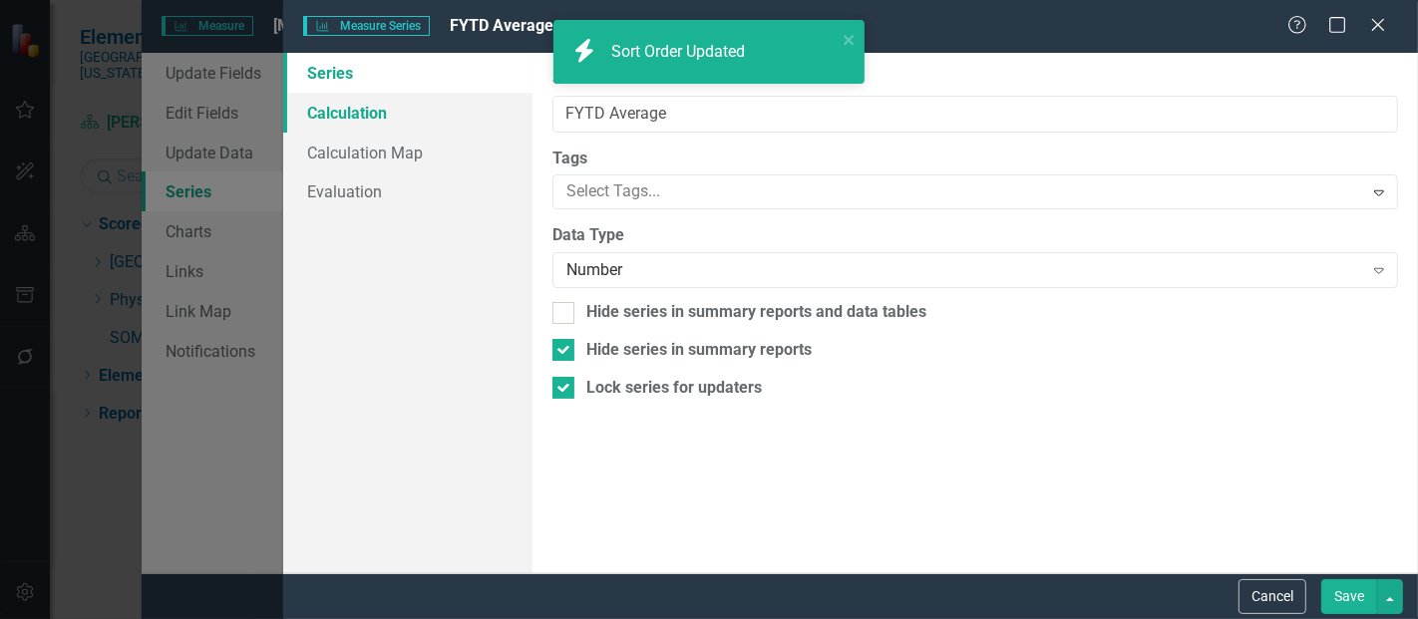
click at [366, 118] on link "Calculation" at bounding box center [407, 113] width 249 height 40
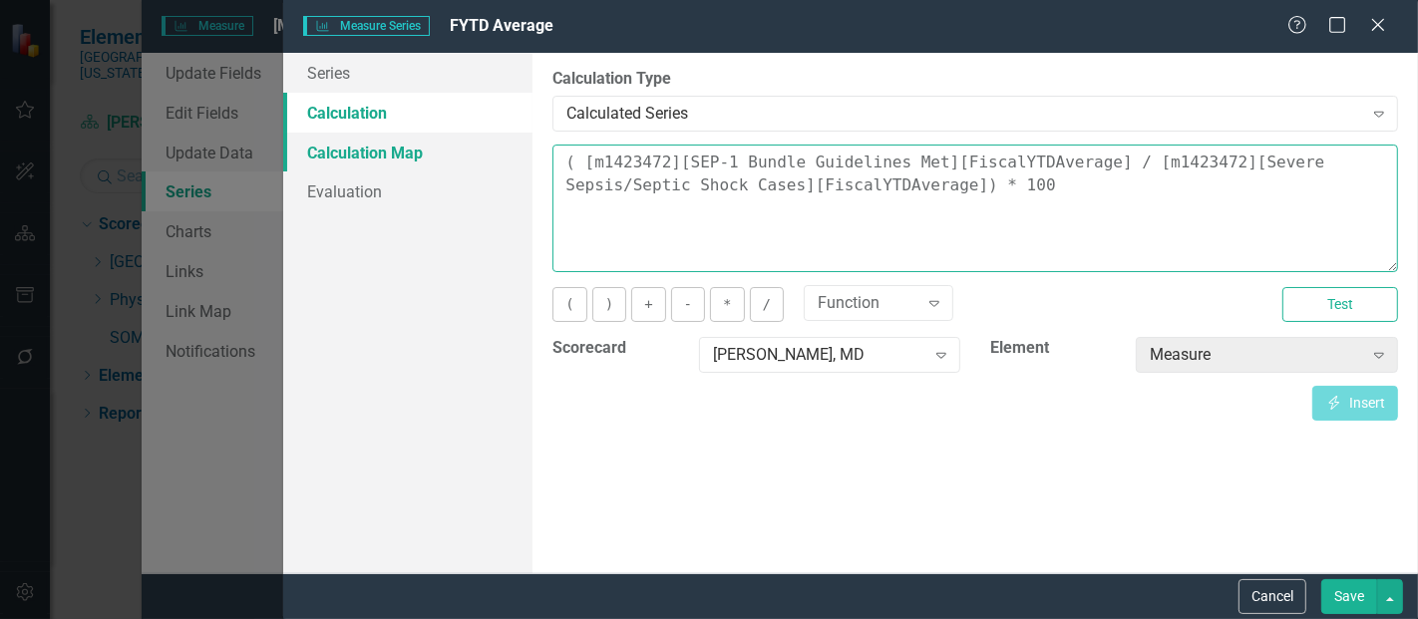
drag, startPoint x: 943, startPoint y: 198, endPoint x: 498, endPoint y: 163, distance: 446.3
click at [498, 163] on div "Series Calculation Calculation Map Evaluation From this page, you can edit the …" at bounding box center [850, 313] width 1135 height 521
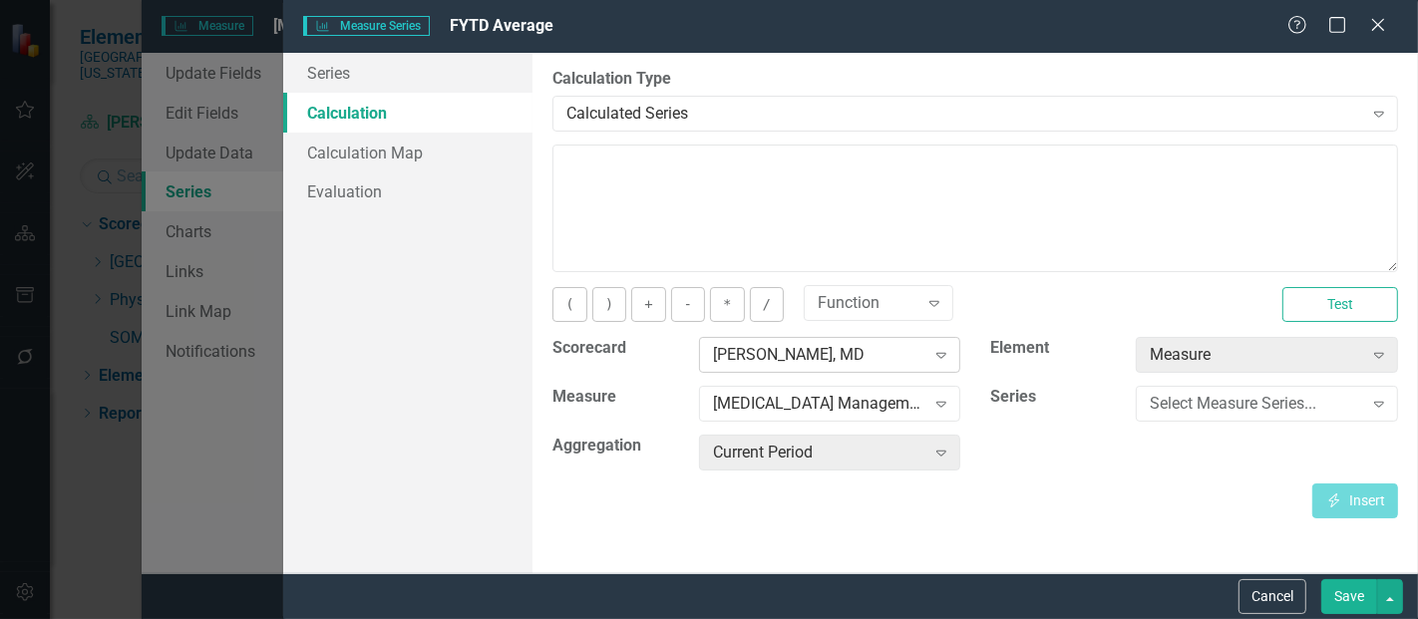
click at [820, 355] on div "[PERSON_NAME], MD" at bounding box center [819, 355] width 212 height 23
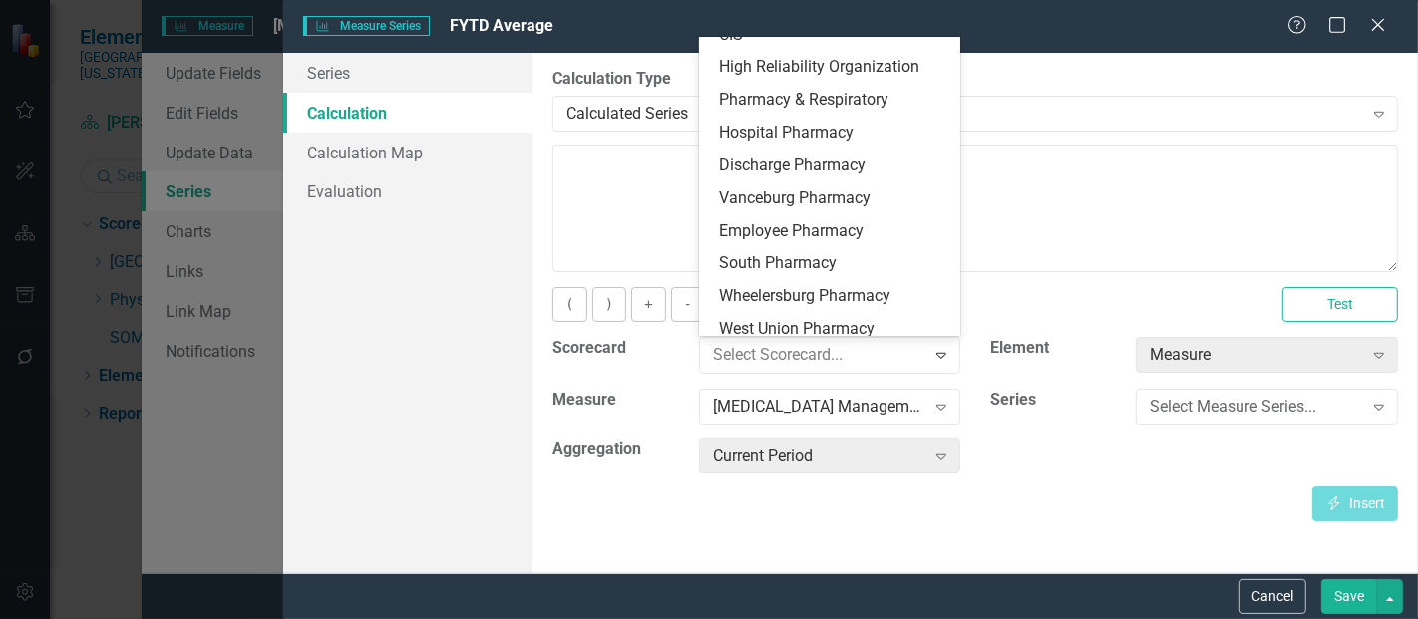
scroll to position [0, 0]
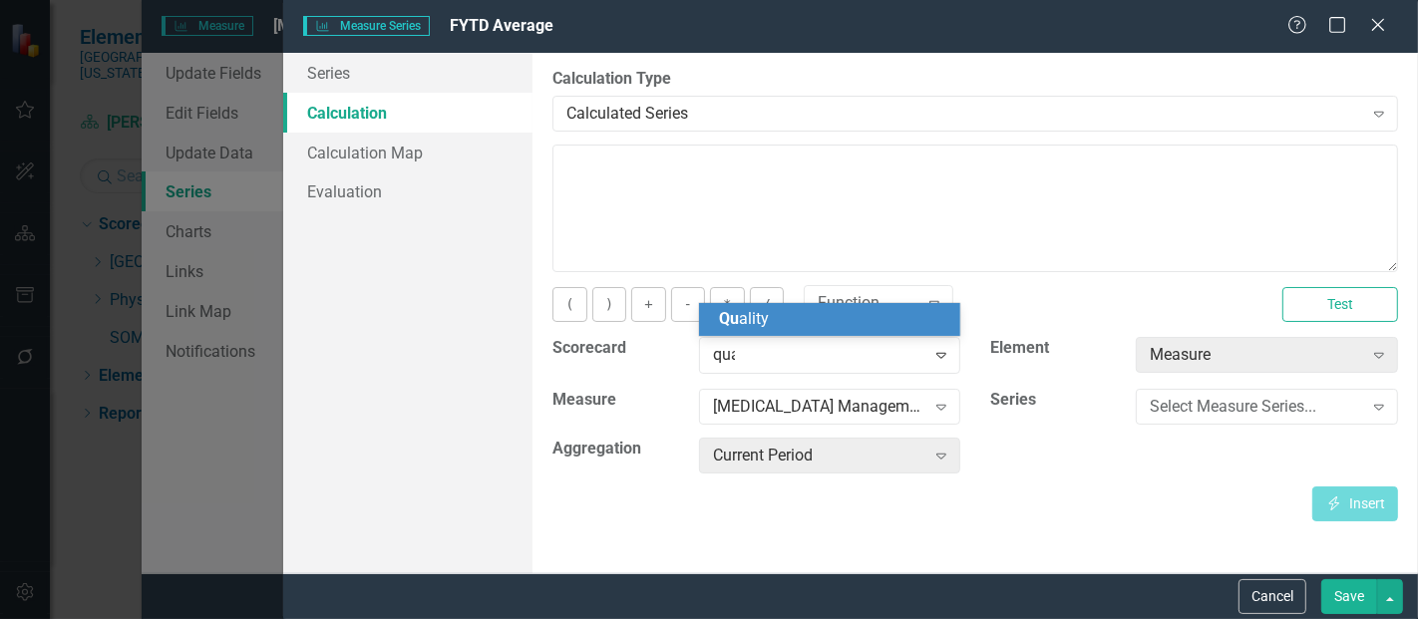
type input "qual"
click at [786, 316] on div "Qual ity" at bounding box center [834, 319] width 230 height 23
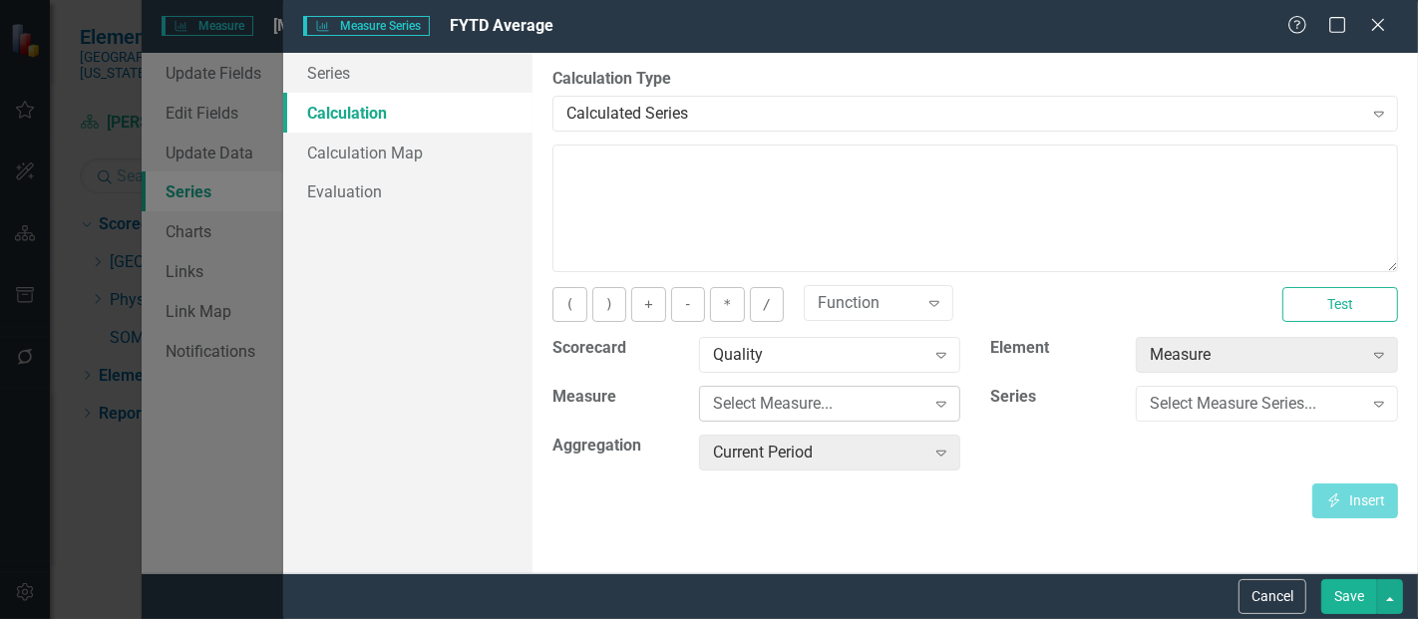
click at [786, 406] on div "Select Measure..." at bounding box center [819, 404] width 212 height 23
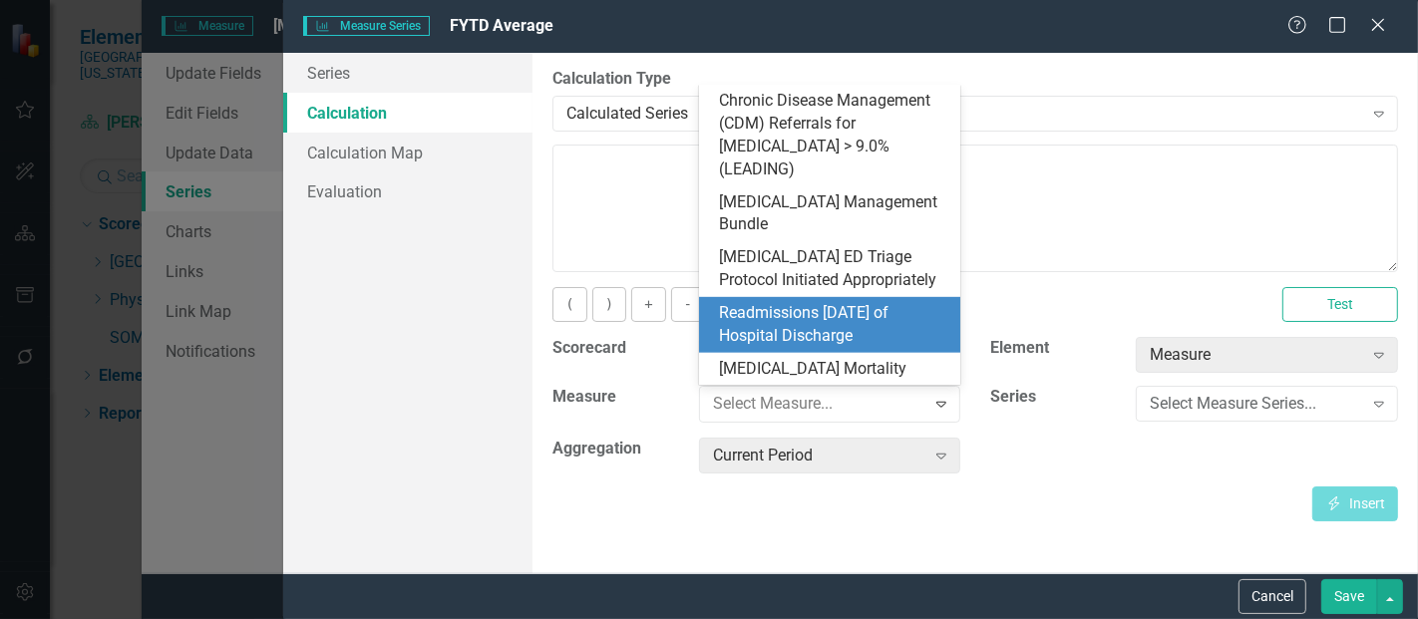
scroll to position [906, 0]
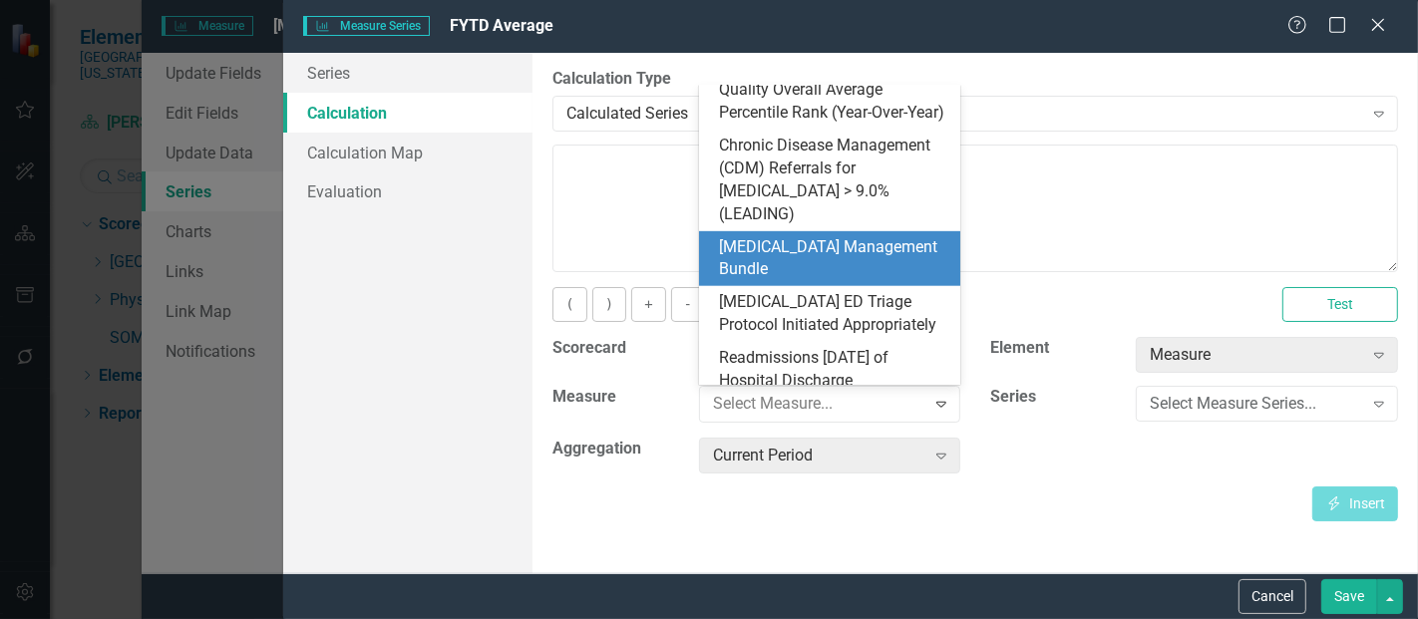
click at [798, 236] on div "[MEDICAL_DATA] Management Bundle" at bounding box center [834, 259] width 230 height 46
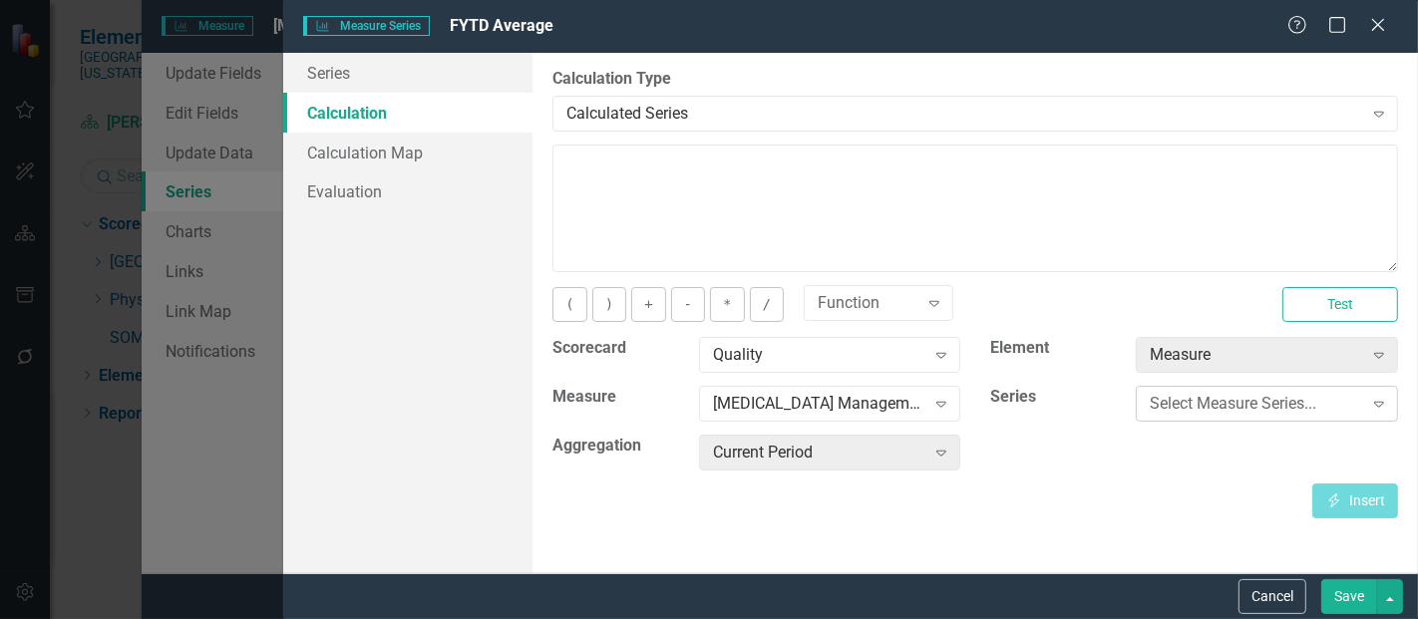
click at [1177, 400] on div "Select Measure Series..." at bounding box center [1256, 404] width 212 height 23
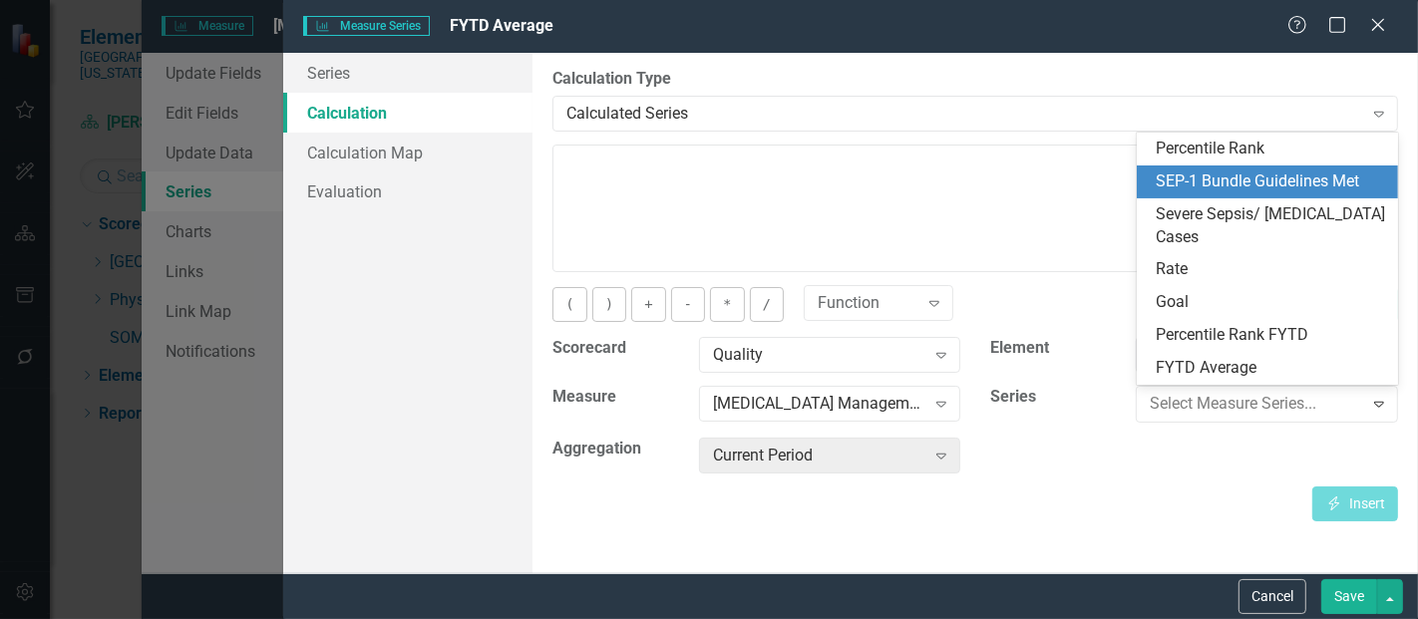
click at [1237, 173] on div "SEP-1 Bundle Guidelines Met" at bounding box center [1272, 182] width 230 height 23
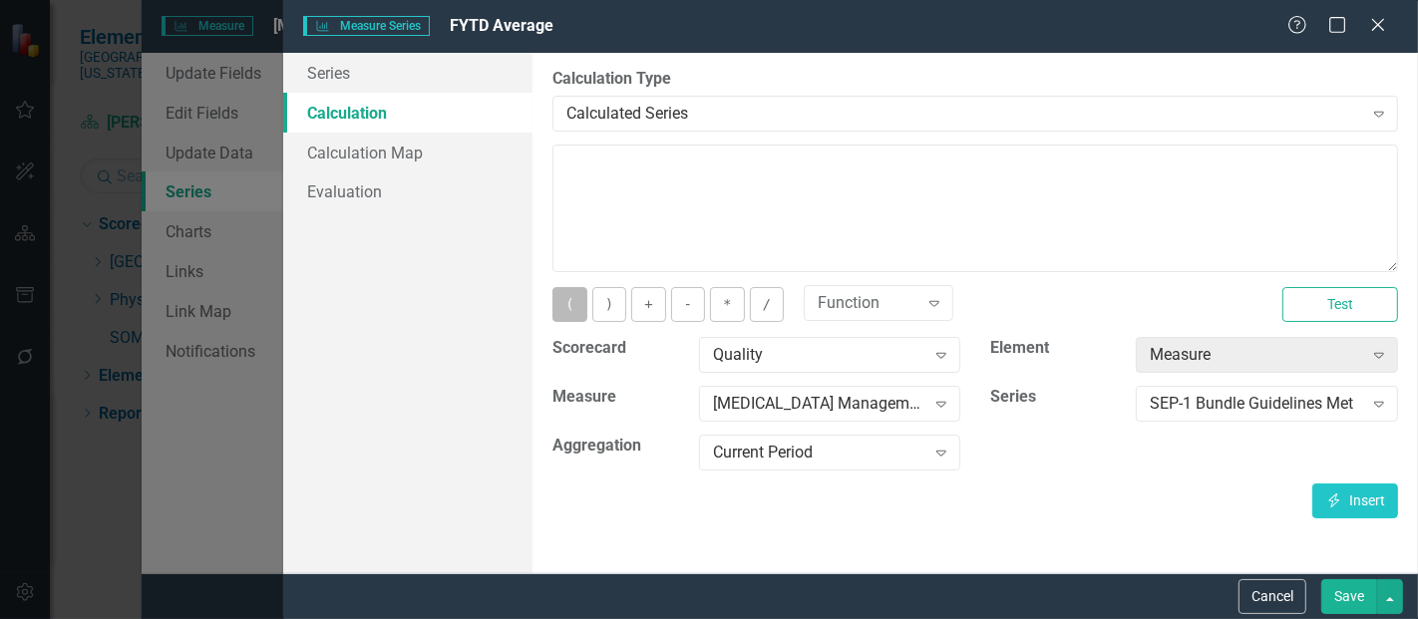
click at [572, 291] on button "(" at bounding box center [570, 304] width 34 height 35
click at [778, 446] on div "Current Period" at bounding box center [819, 453] width 212 height 23
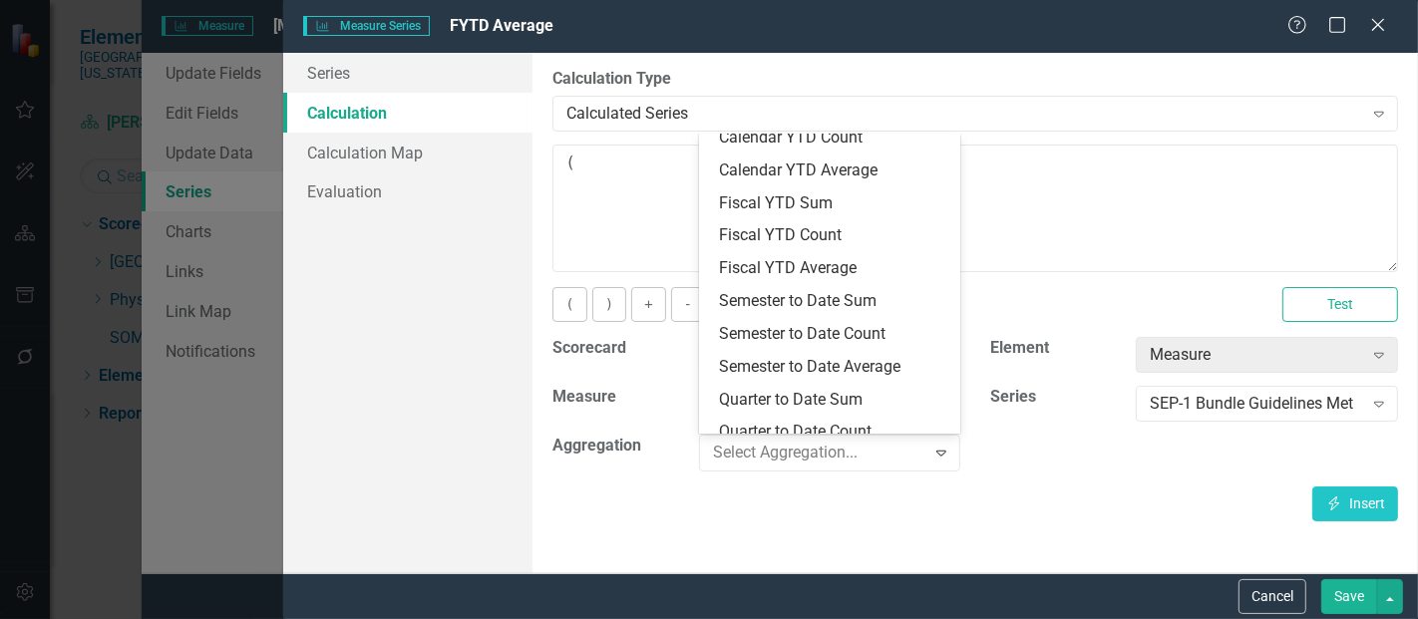
scroll to position [220, 0]
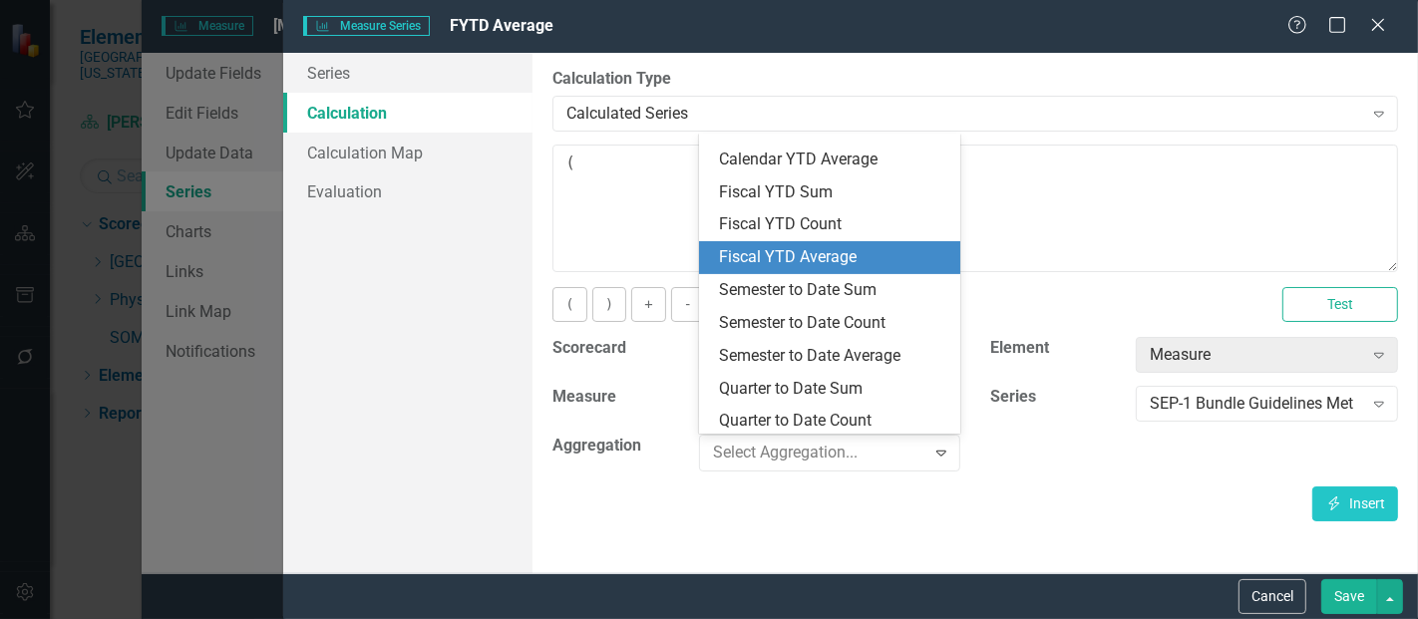
click at [822, 246] on div "Fiscal YTD Average" at bounding box center [834, 257] width 230 height 23
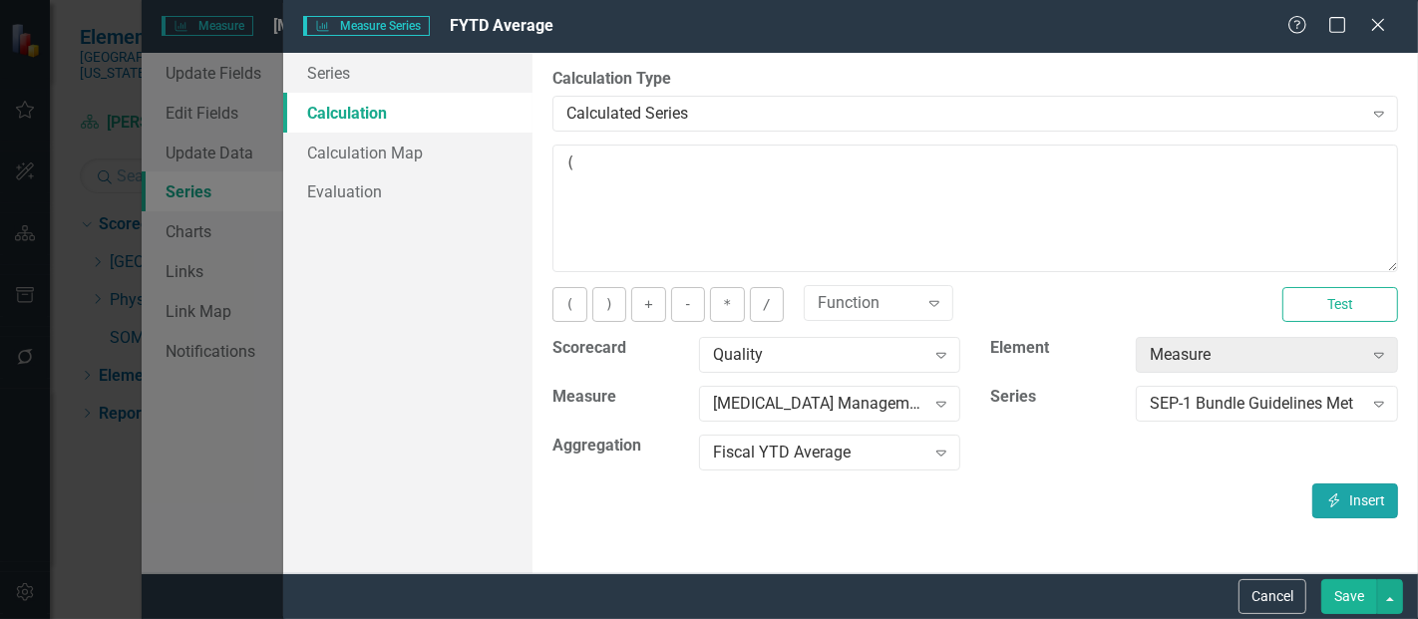
click at [1341, 490] on button "Insert Insert" at bounding box center [1356, 501] width 86 height 35
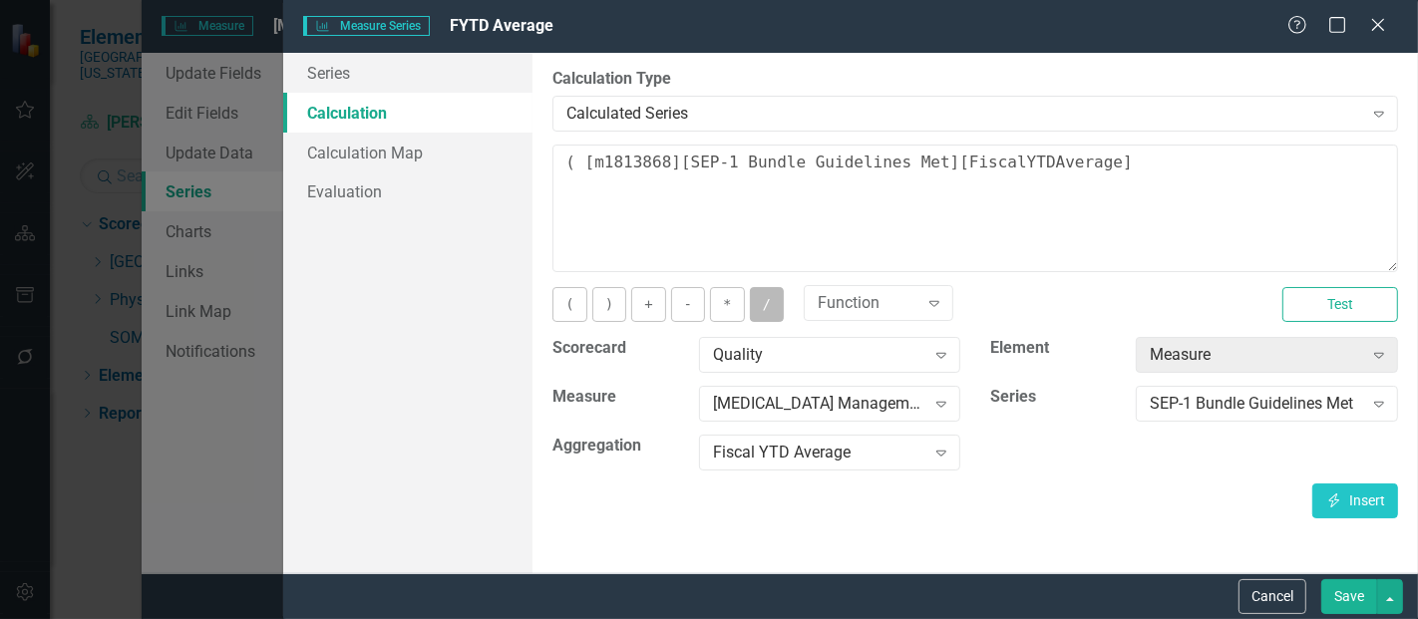
click at [754, 311] on button "/" at bounding box center [767, 304] width 34 height 35
click at [1208, 397] on div "SEP-1 Bundle Guidelines Met" at bounding box center [1256, 404] width 212 height 23
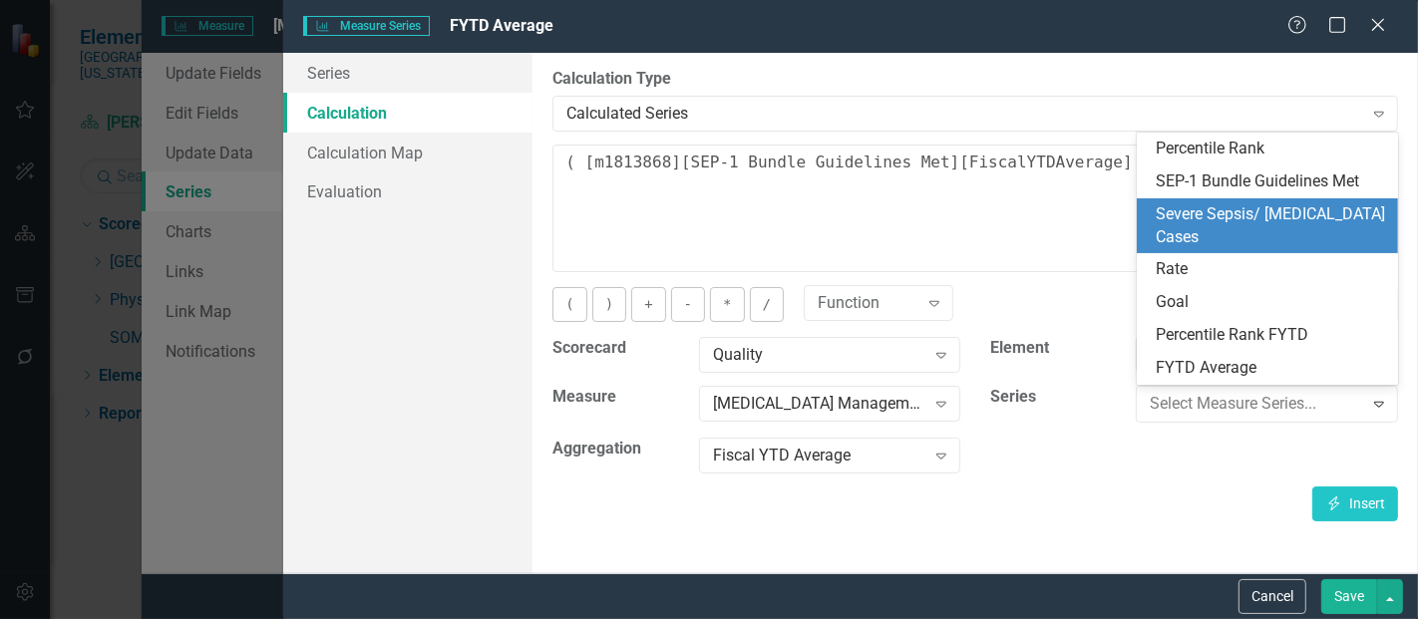
click at [1219, 227] on div "Severe Sepsis/ [MEDICAL_DATA] Cases" at bounding box center [1272, 226] width 230 height 46
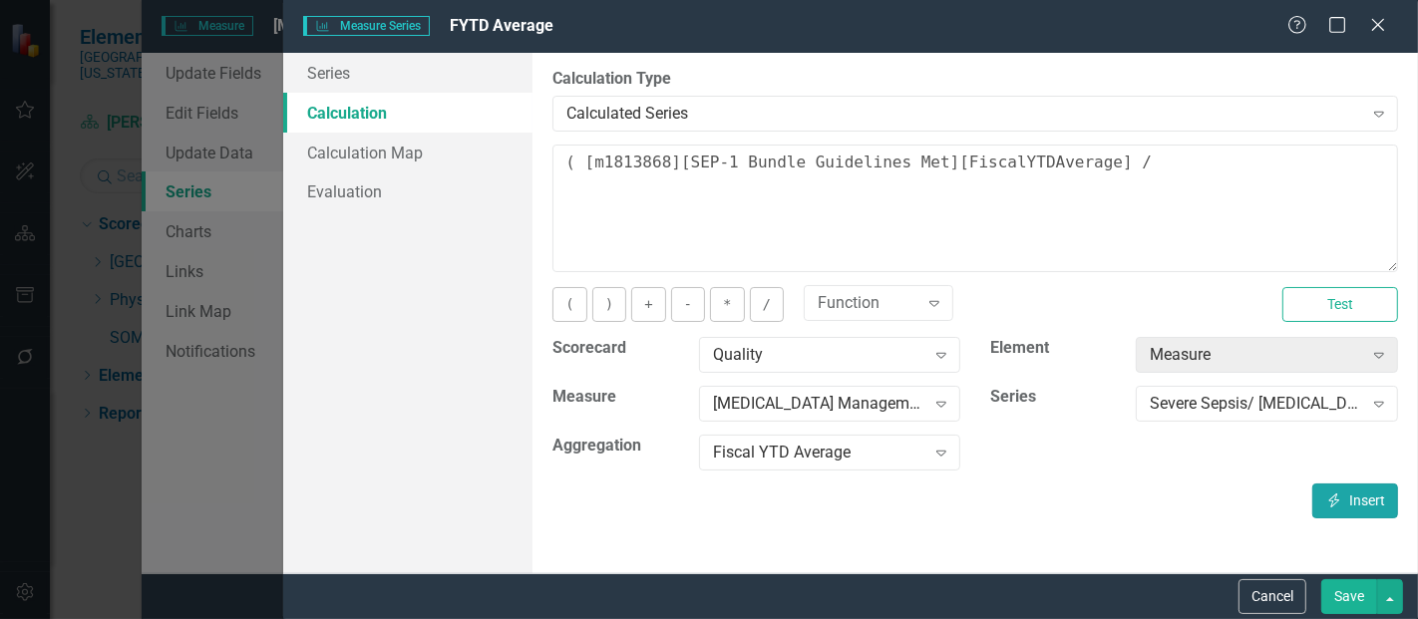
click at [1348, 496] on button "Insert Insert" at bounding box center [1356, 501] width 86 height 35
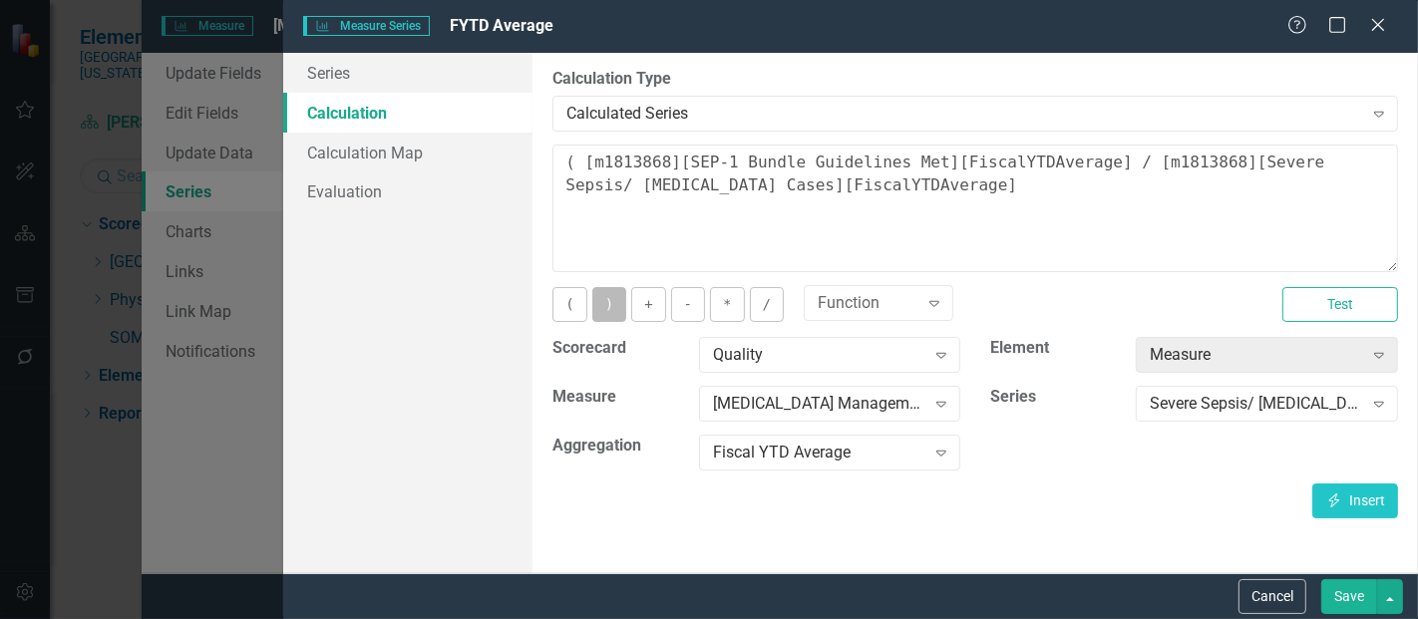
click at [616, 303] on button ")" at bounding box center [610, 304] width 34 height 35
click at [718, 303] on button "*" at bounding box center [727, 304] width 34 height 35
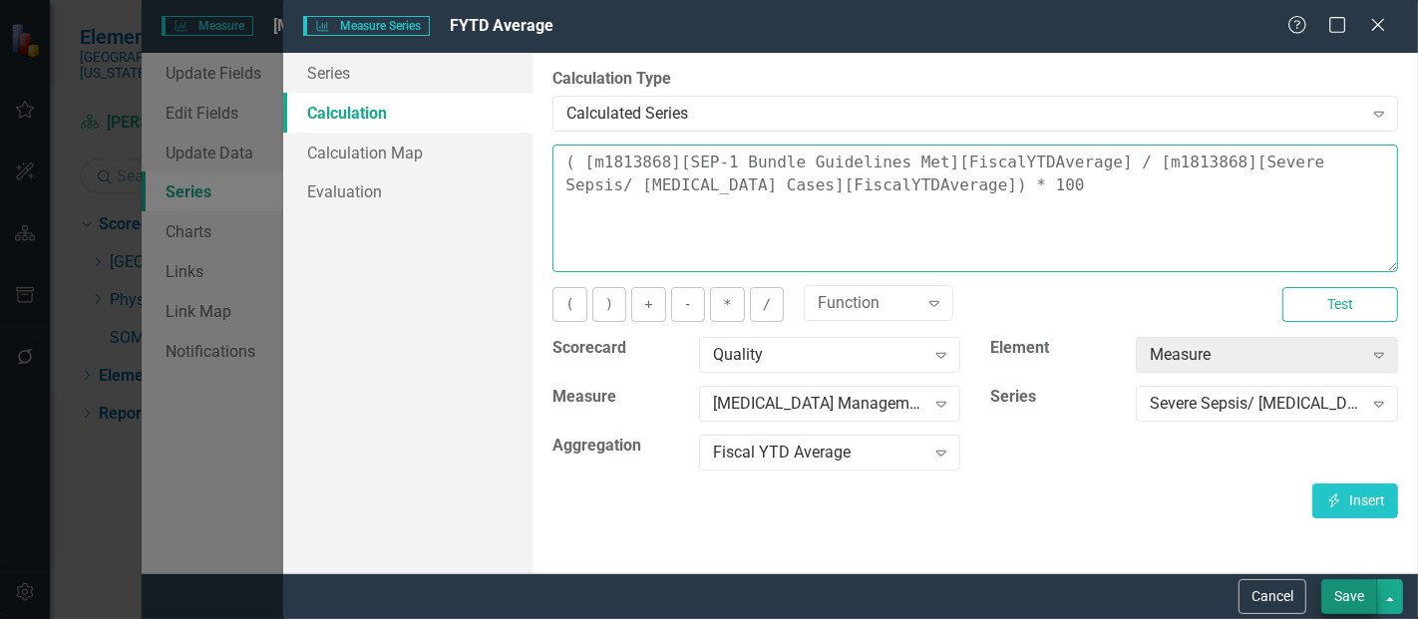
type textarea "( [m1813868][SEP-1 Bundle Guidelines Met][FiscalYTDAverage] / [m1813868][Severe…"
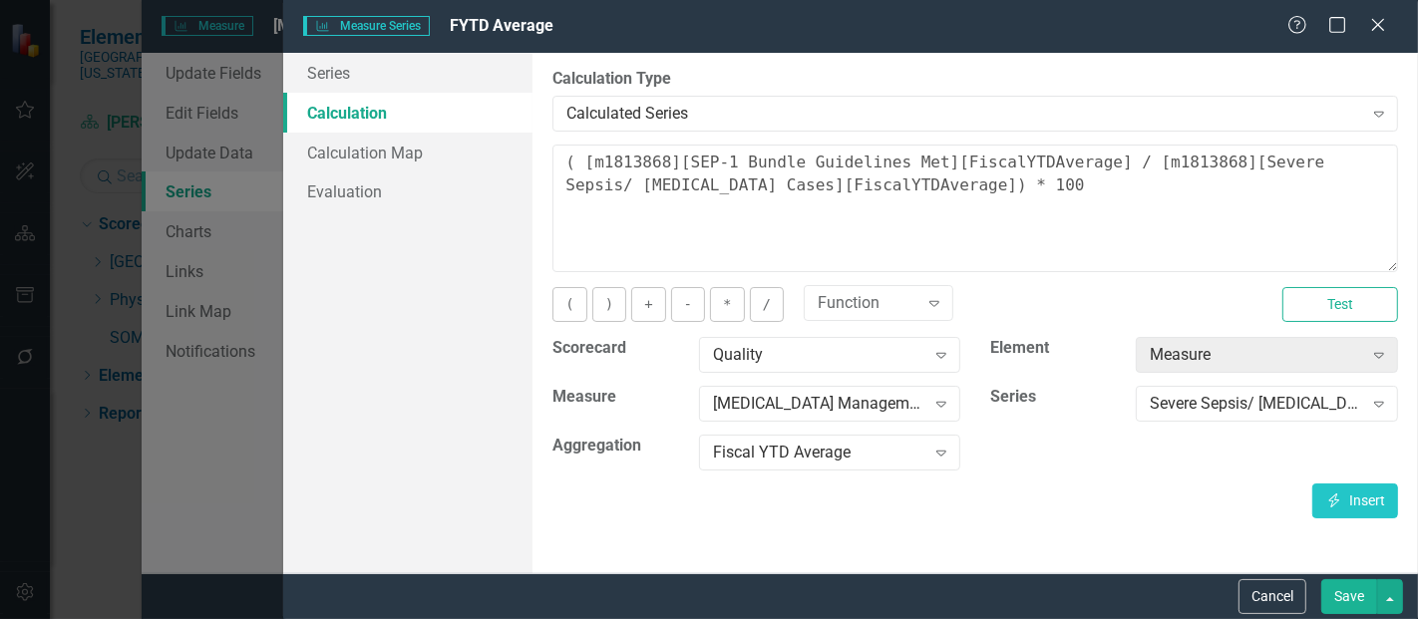
click at [1359, 595] on button "Save" at bounding box center [1350, 597] width 56 height 35
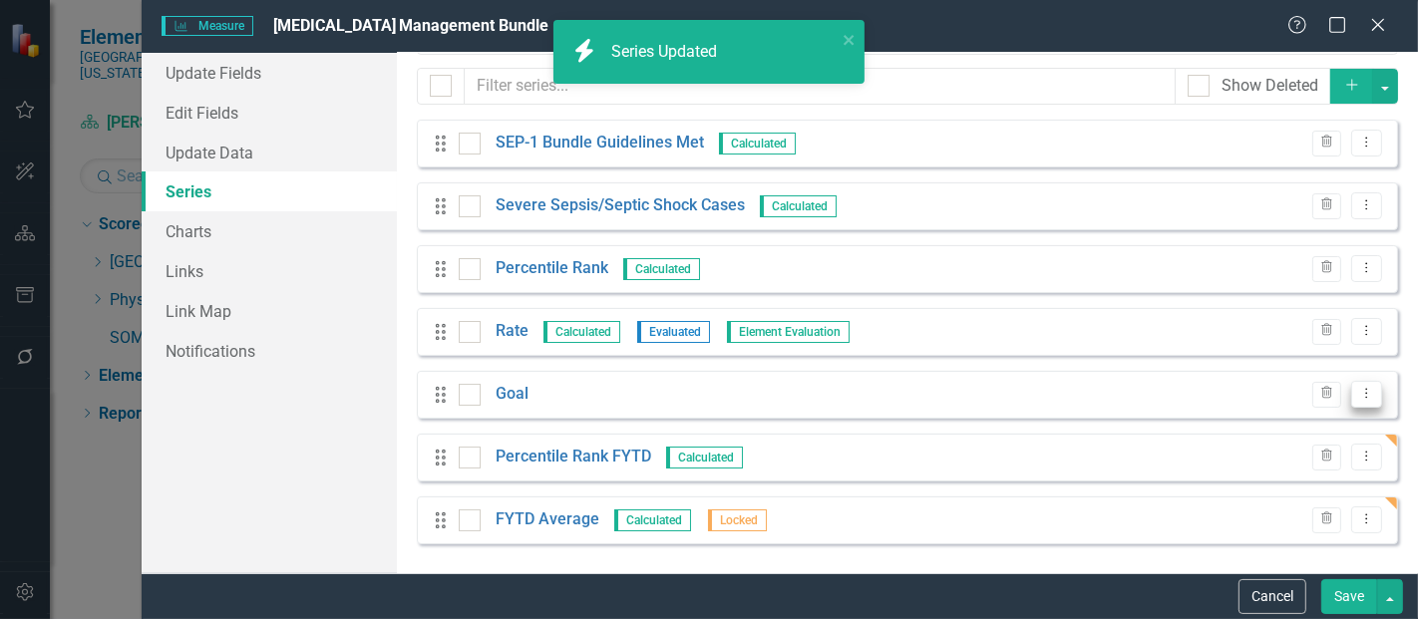
click at [1367, 394] on icon at bounding box center [1368, 394] width 2 height 10
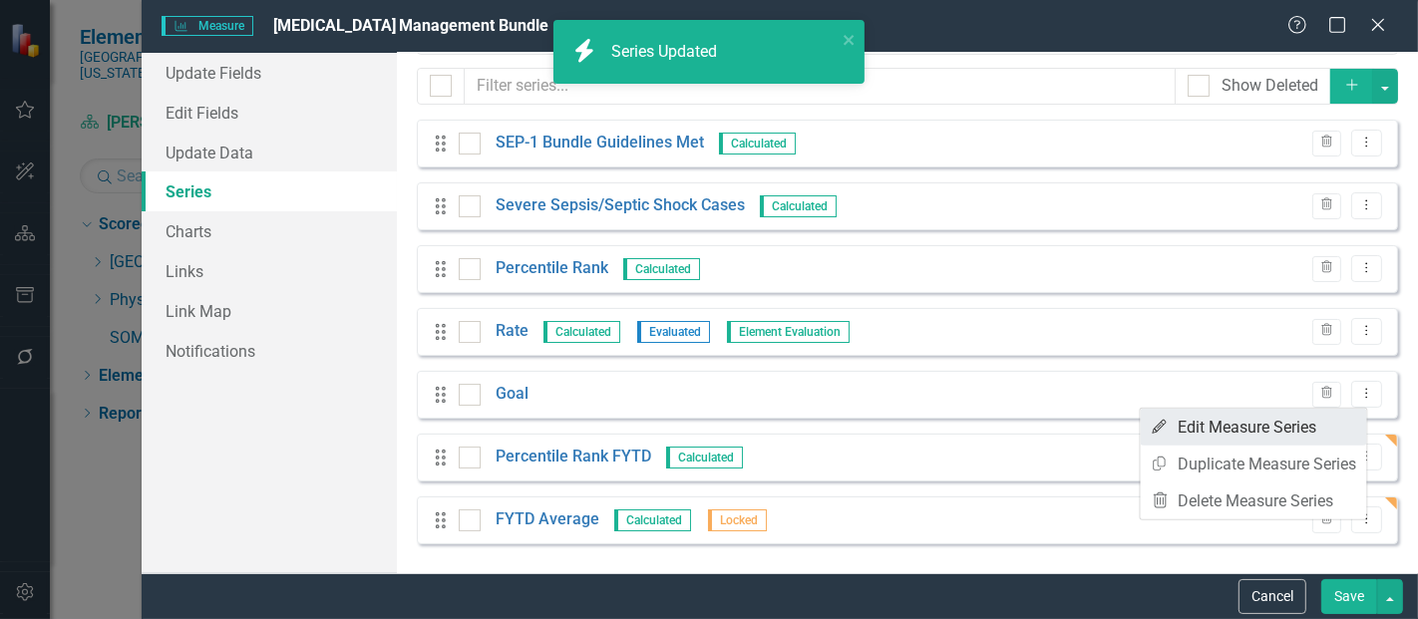
click at [1247, 426] on link "Edit Edit Measure Series" at bounding box center [1254, 427] width 226 height 37
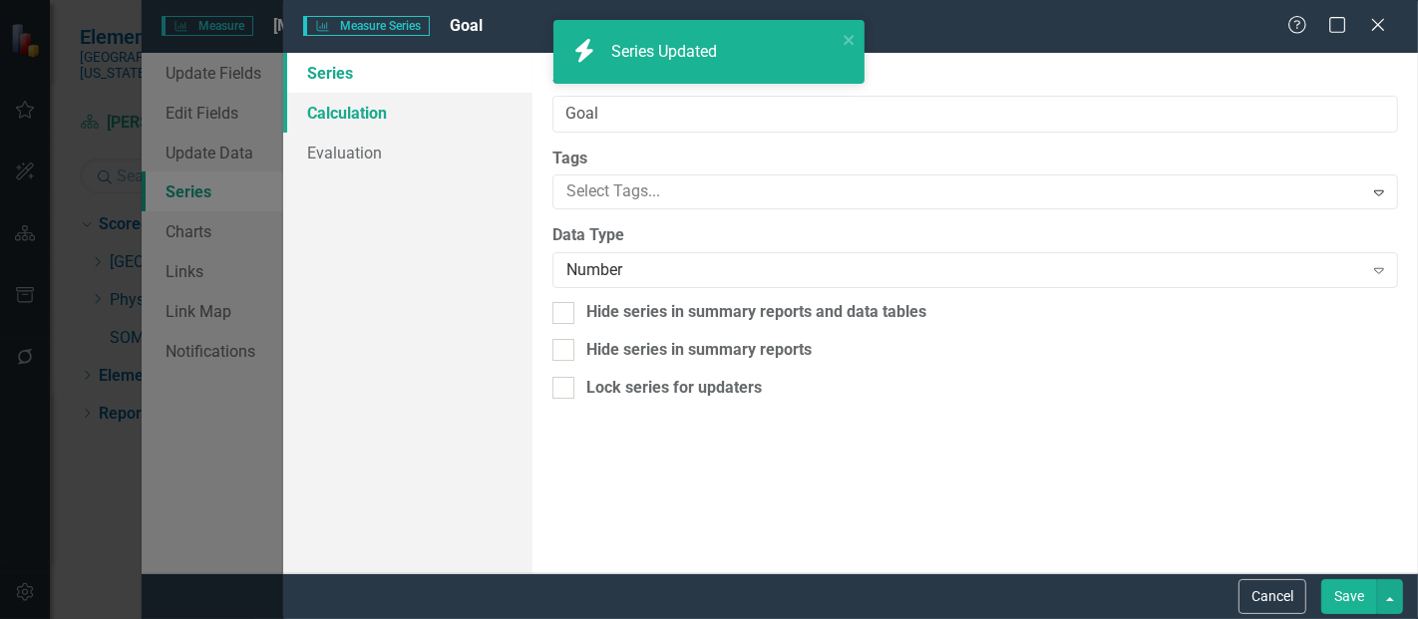
click at [376, 107] on link "Calculation" at bounding box center [407, 113] width 249 height 40
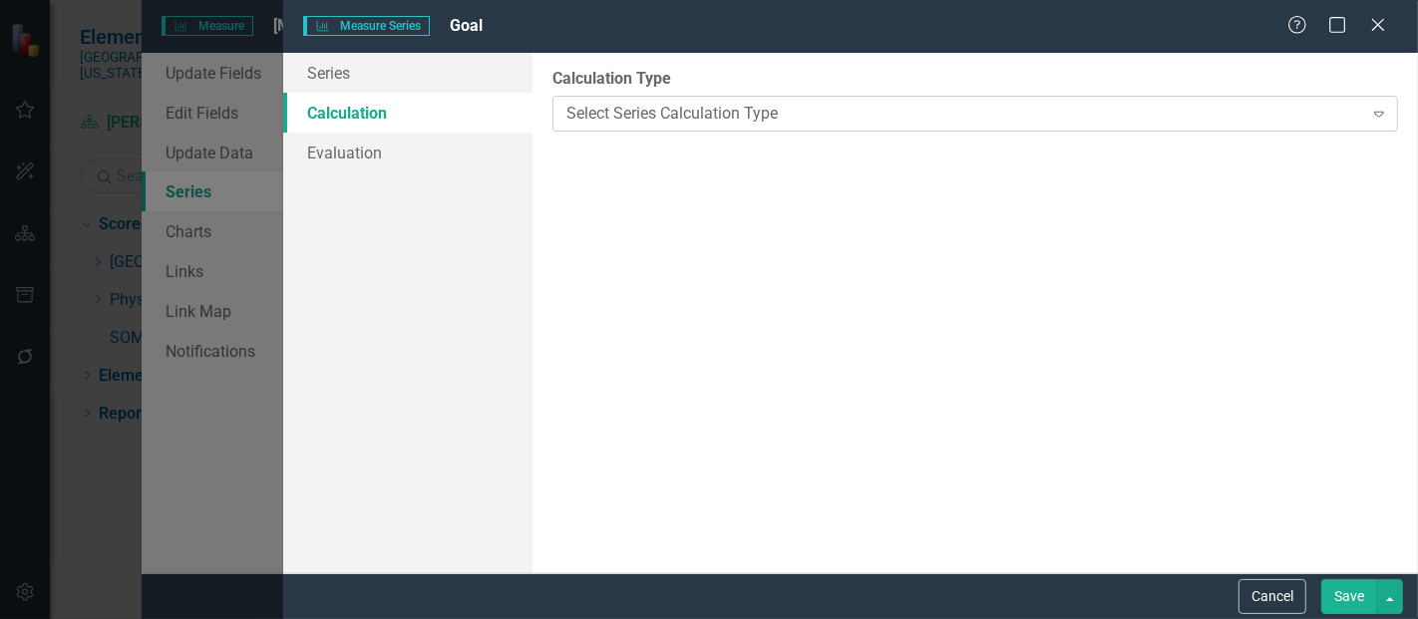
click at [656, 108] on div "Select Series Calculation Type" at bounding box center [965, 113] width 796 height 23
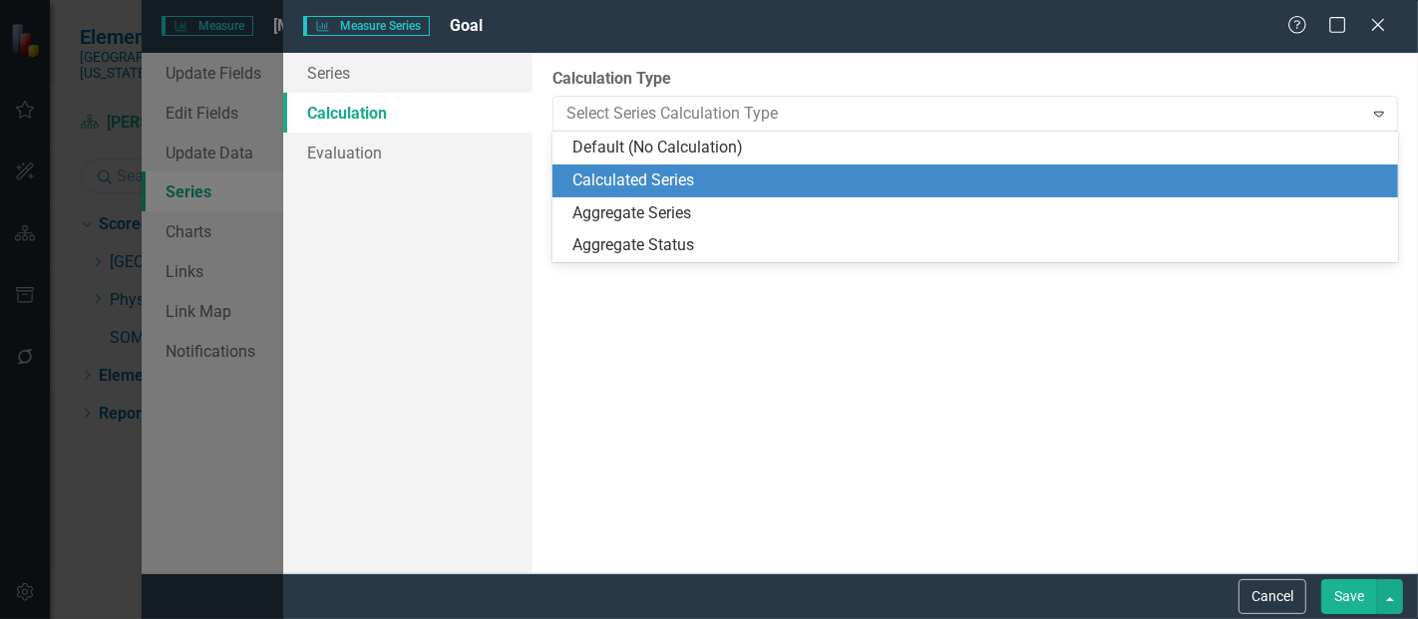
click at [672, 177] on div "Calculated Series" at bounding box center [980, 181] width 814 height 23
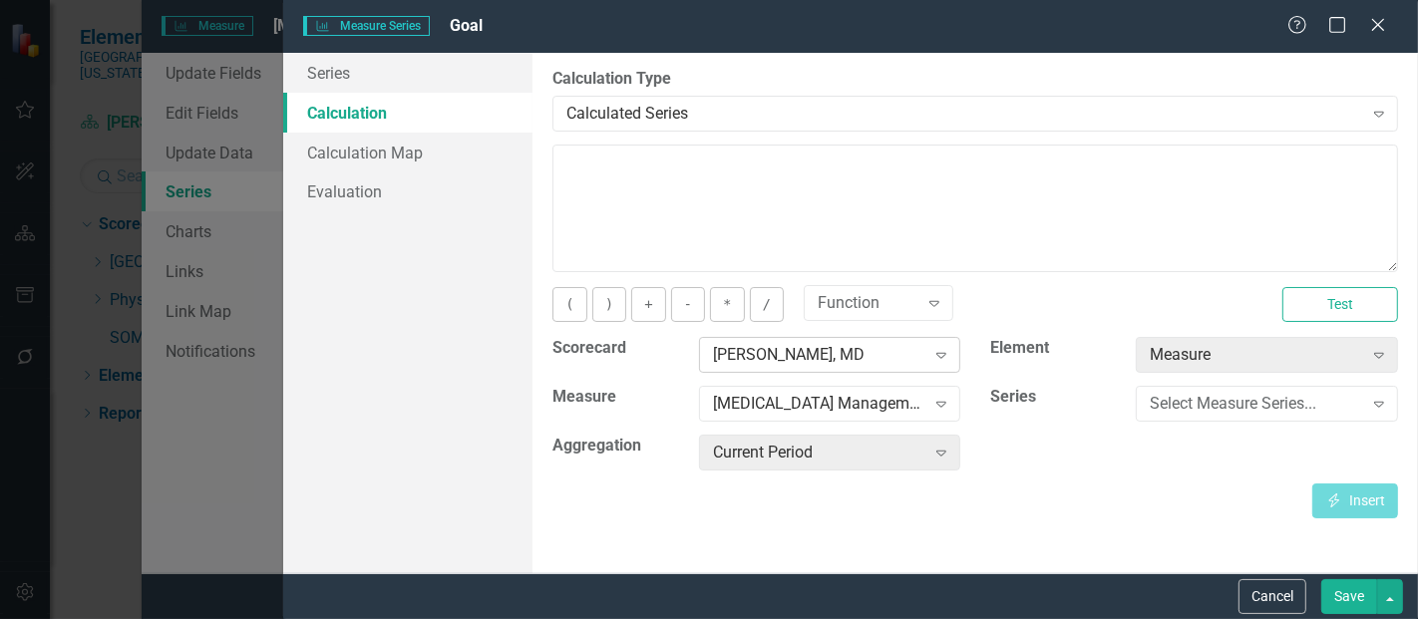
click at [843, 365] on div "[PERSON_NAME], MD Expand" at bounding box center [830, 355] width 262 height 36
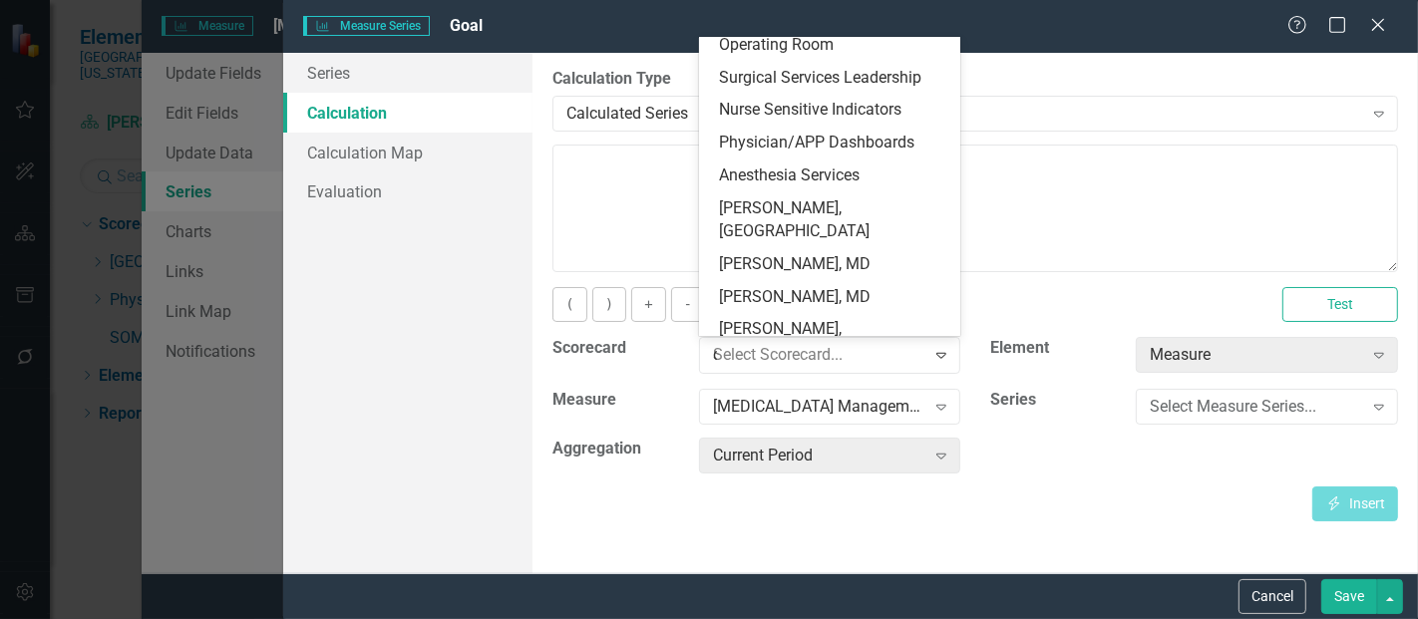
scroll to position [0, 0]
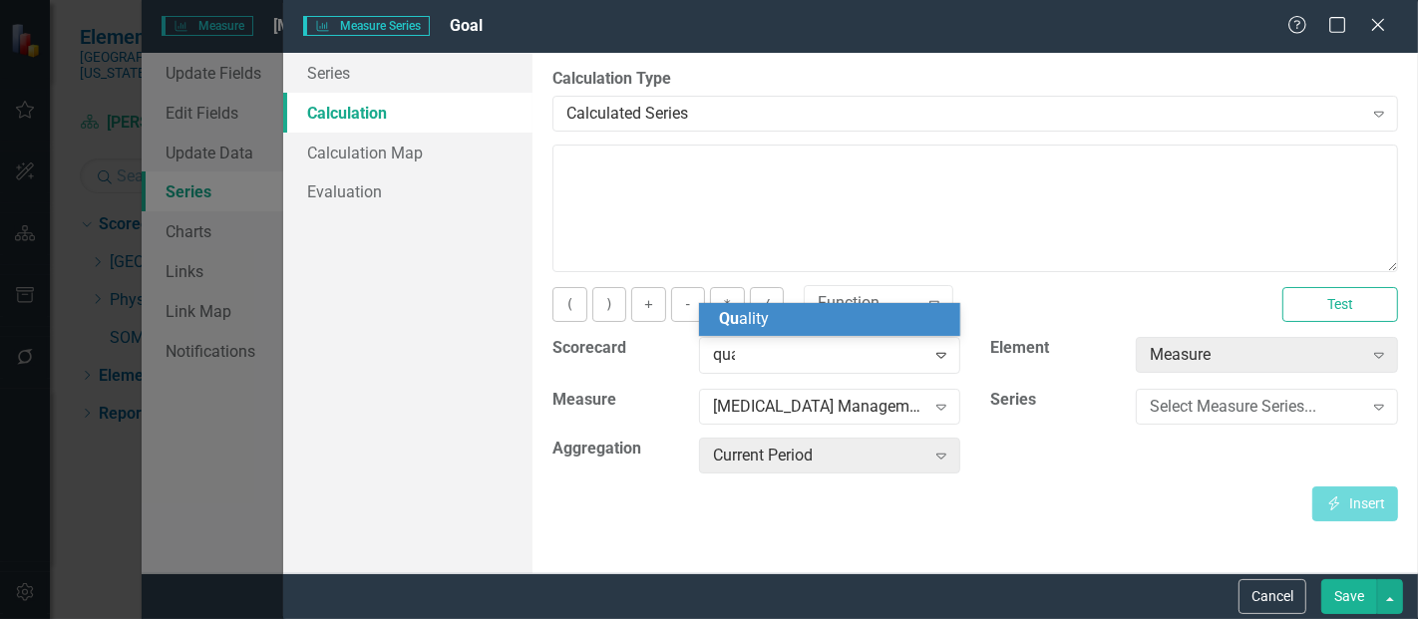
type input "qual"
click at [799, 324] on div "Qual ity" at bounding box center [834, 319] width 230 height 23
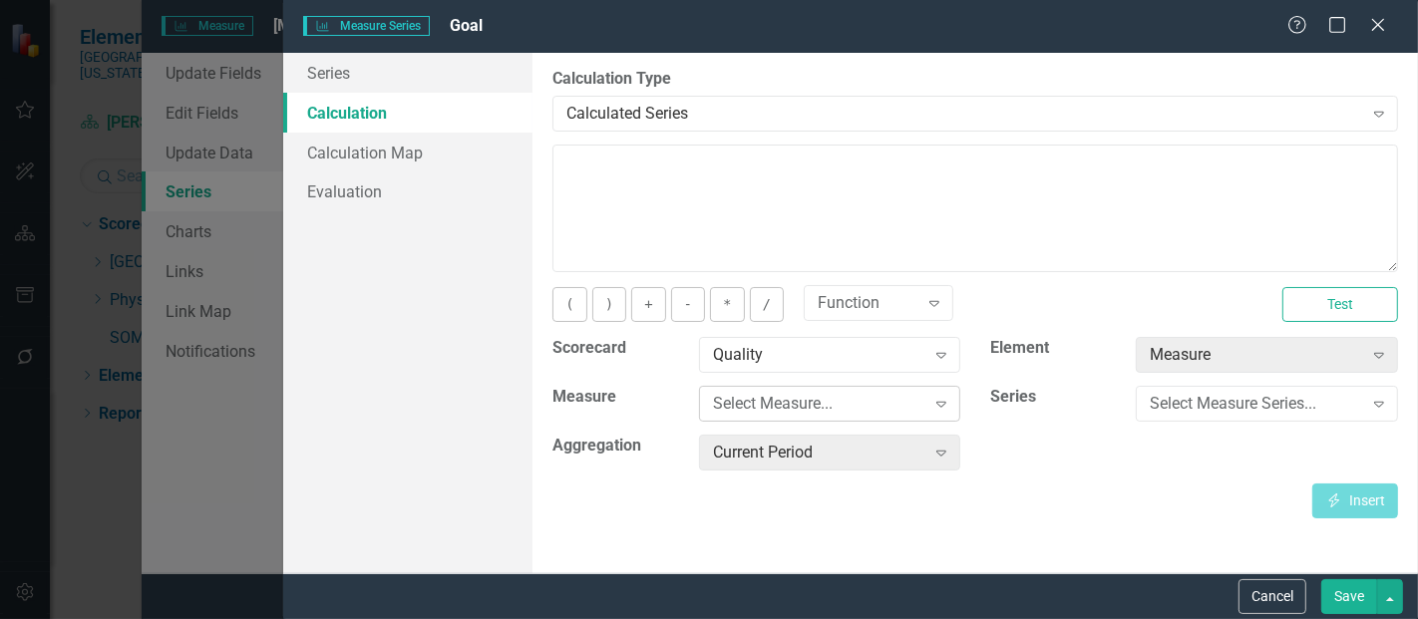
click at [774, 414] on div "Select Measure... Expand" at bounding box center [830, 404] width 262 height 36
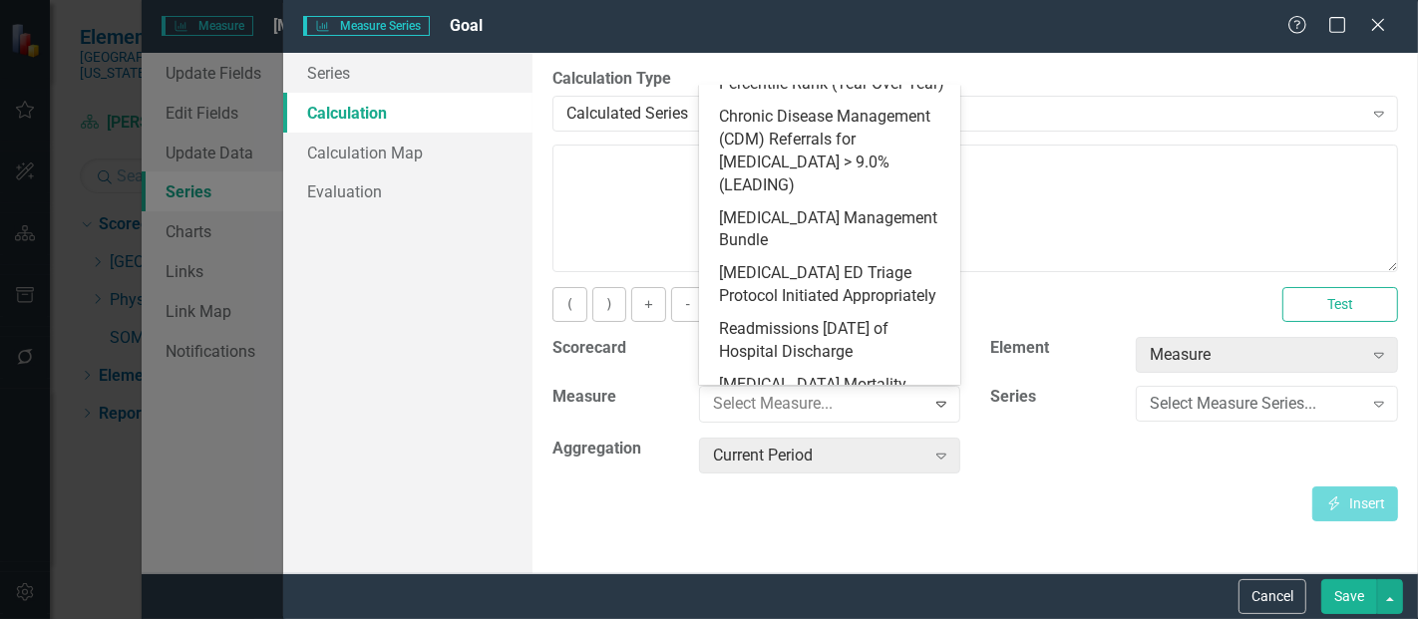
scroll to position [951, 0]
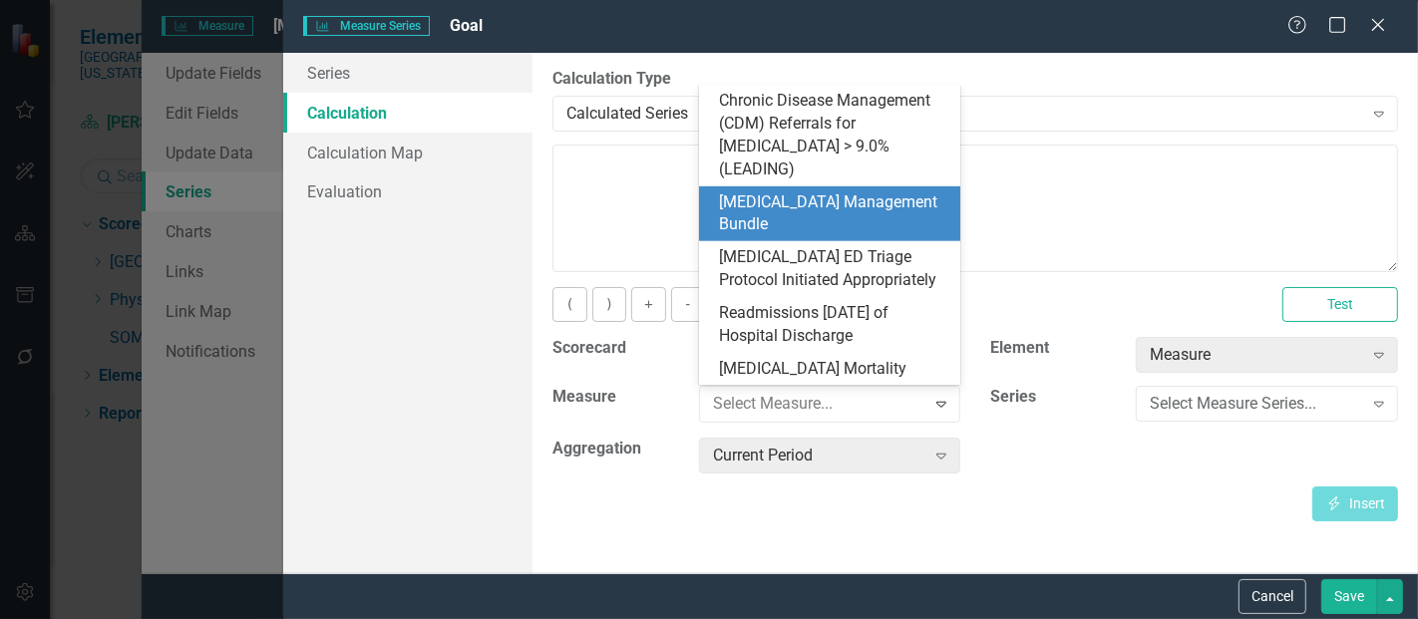
click at [833, 192] on div "[MEDICAL_DATA] Management Bundle" at bounding box center [834, 215] width 230 height 46
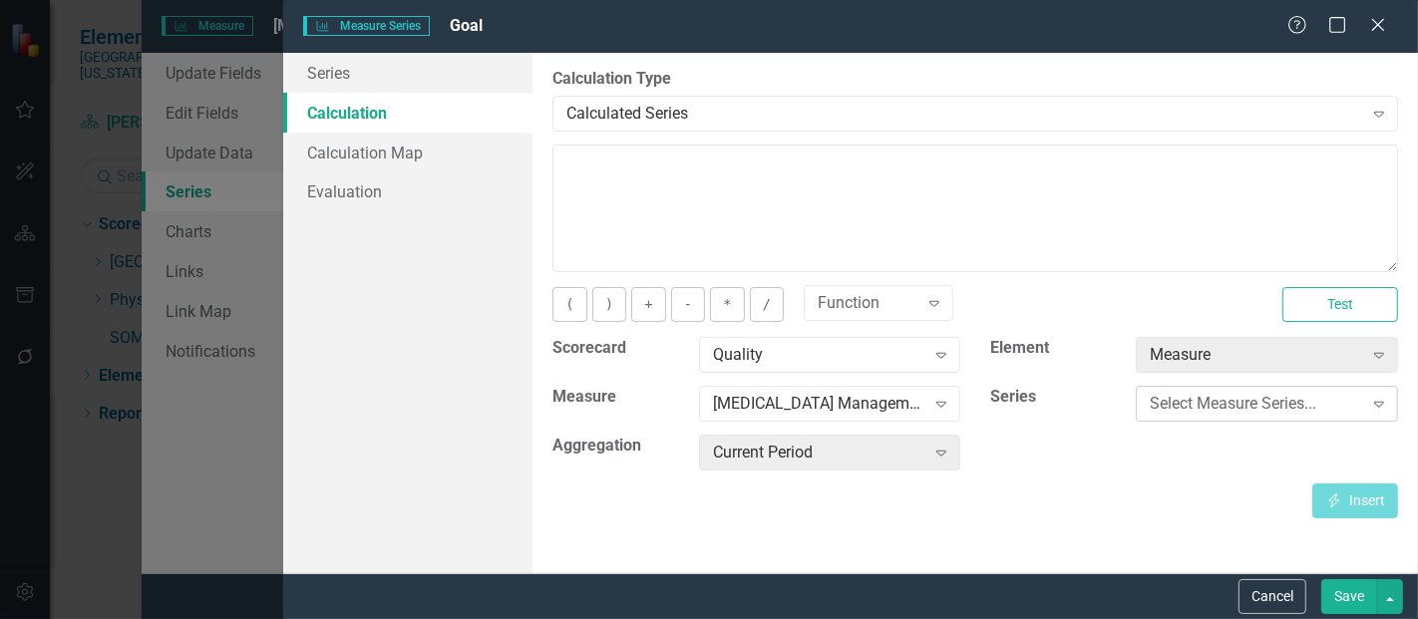
click at [1182, 403] on div "Select Measure Series..." at bounding box center [1256, 404] width 212 height 23
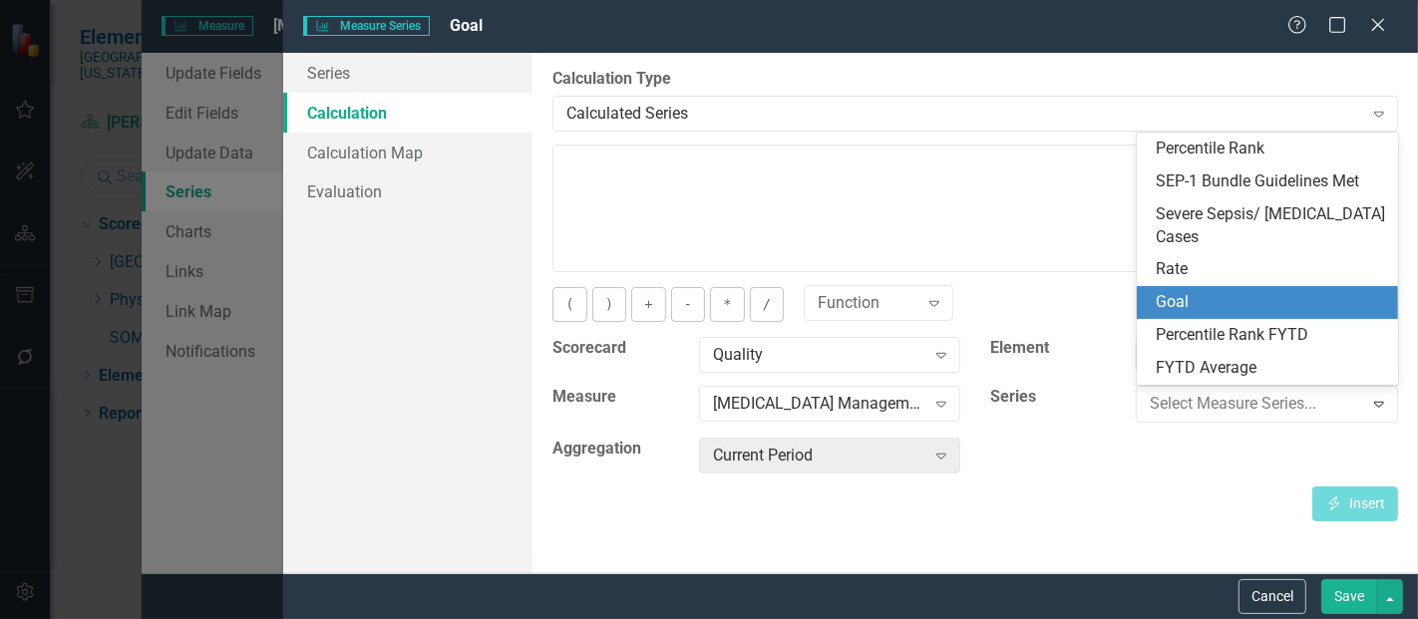
click at [1205, 300] on div "Goal" at bounding box center [1272, 302] width 230 height 23
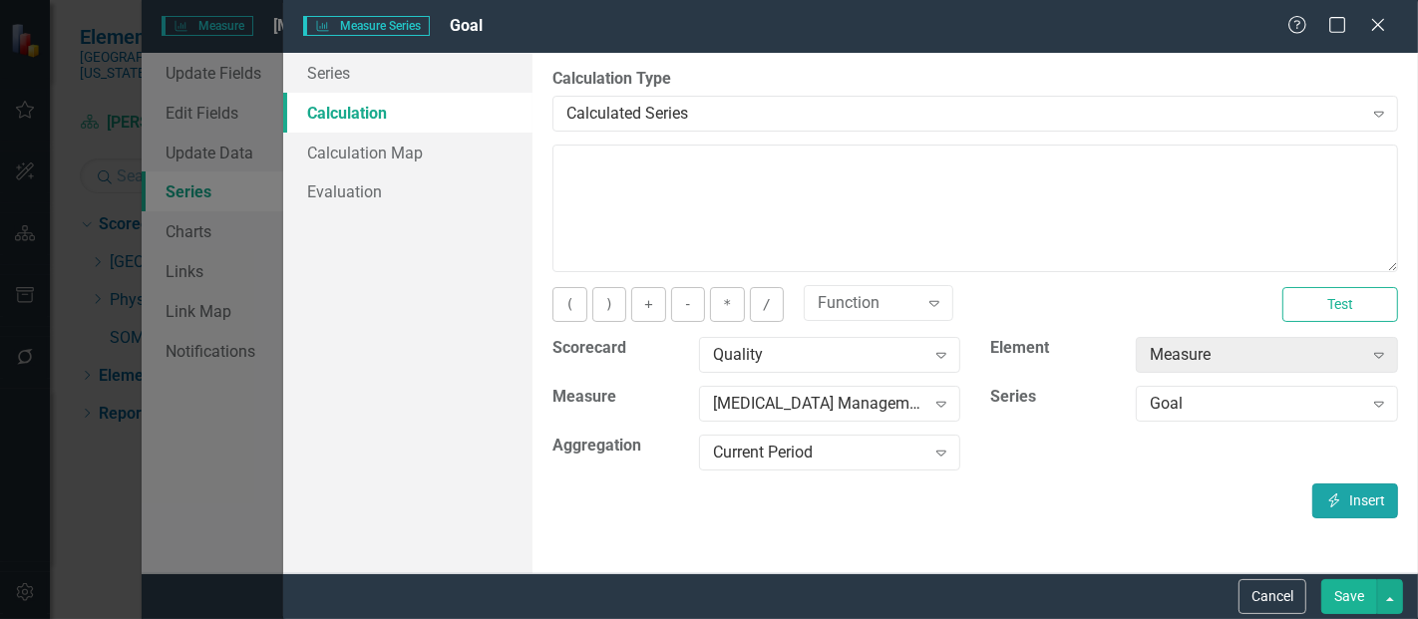
click at [1337, 515] on button "Insert Insert" at bounding box center [1356, 501] width 86 height 35
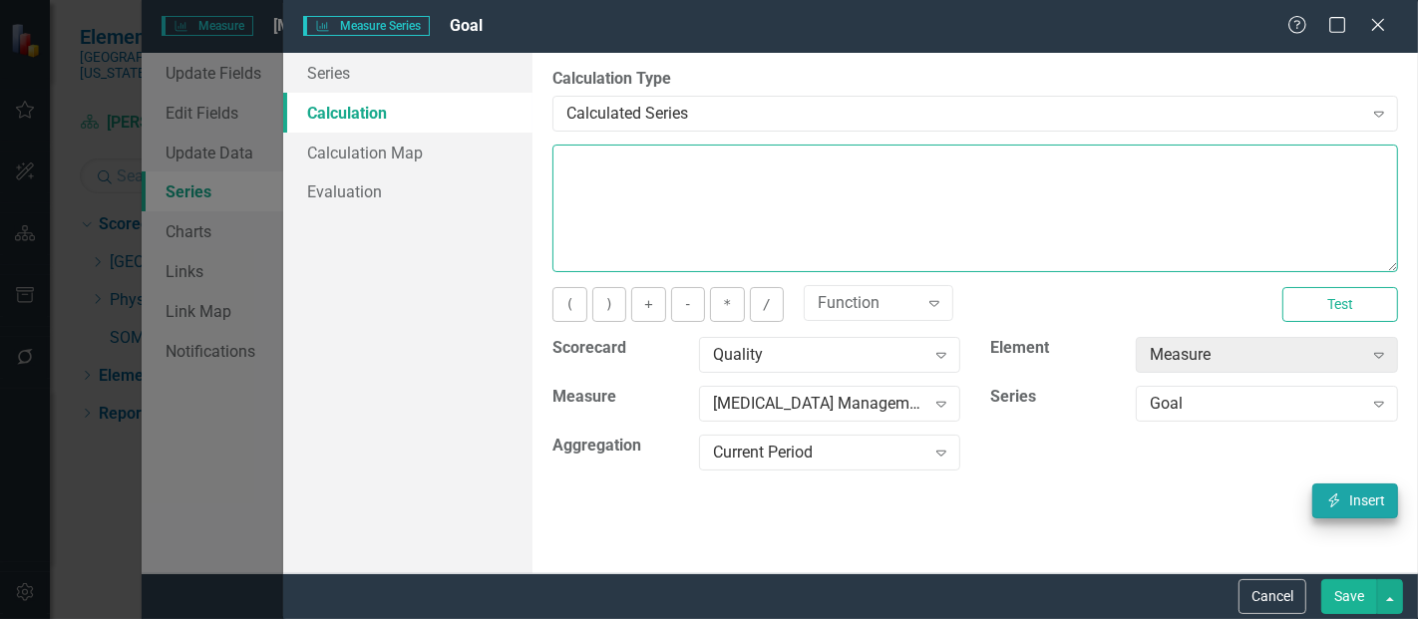
type textarea "[m1813868][Goal][CurrentPeriod]"
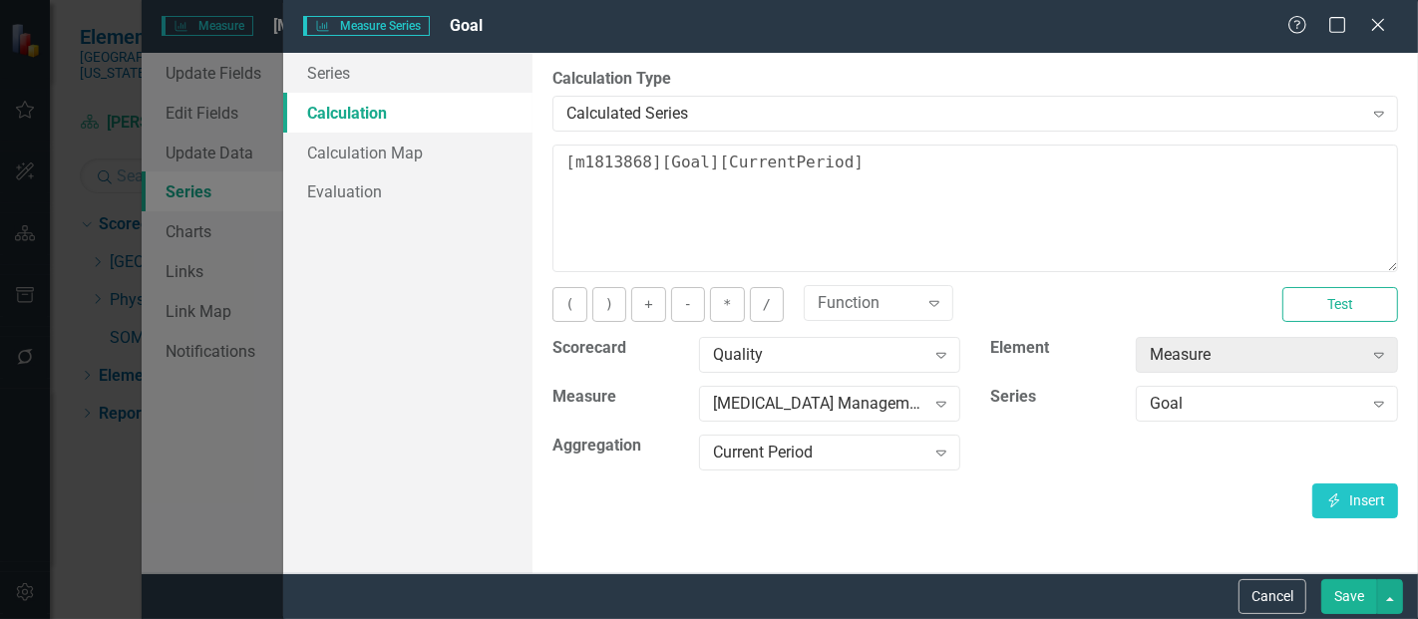
click at [1349, 613] on button "Save" at bounding box center [1350, 597] width 56 height 35
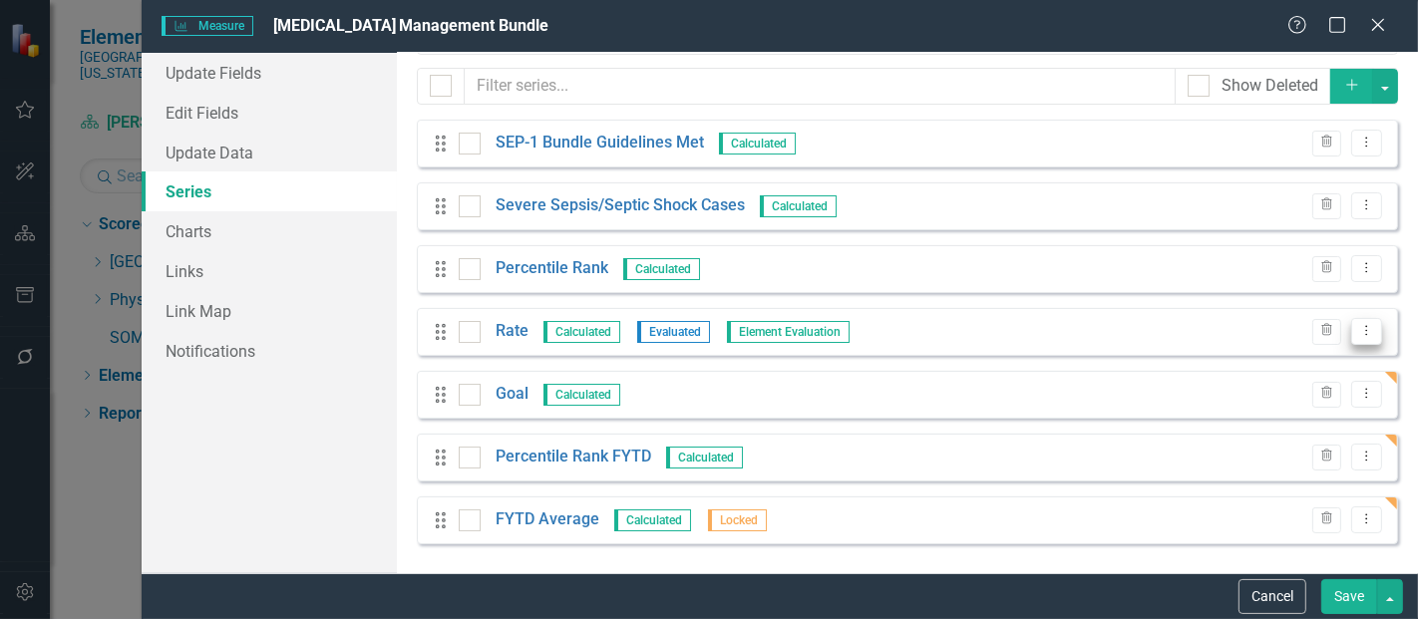
click at [1359, 329] on icon "Dropdown Menu" at bounding box center [1367, 330] width 17 height 13
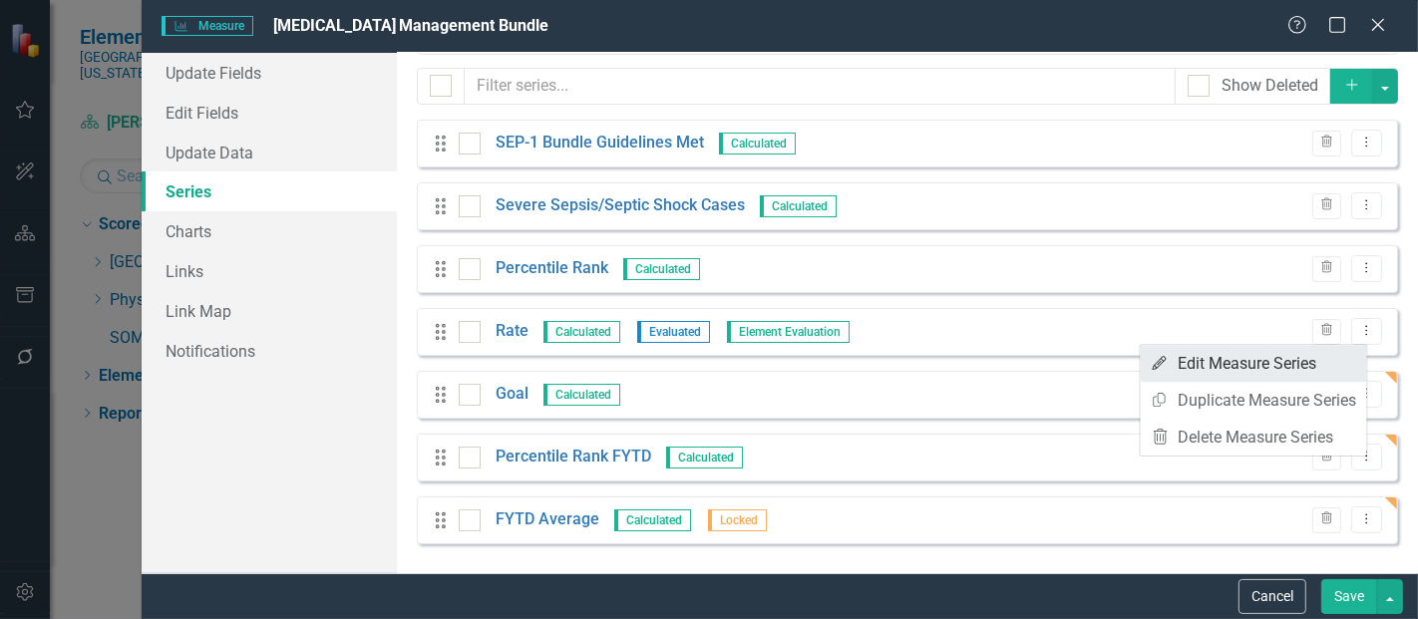
click at [1257, 367] on link "Edit Edit Measure Series" at bounding box center [1254, 363] width 226 height 37
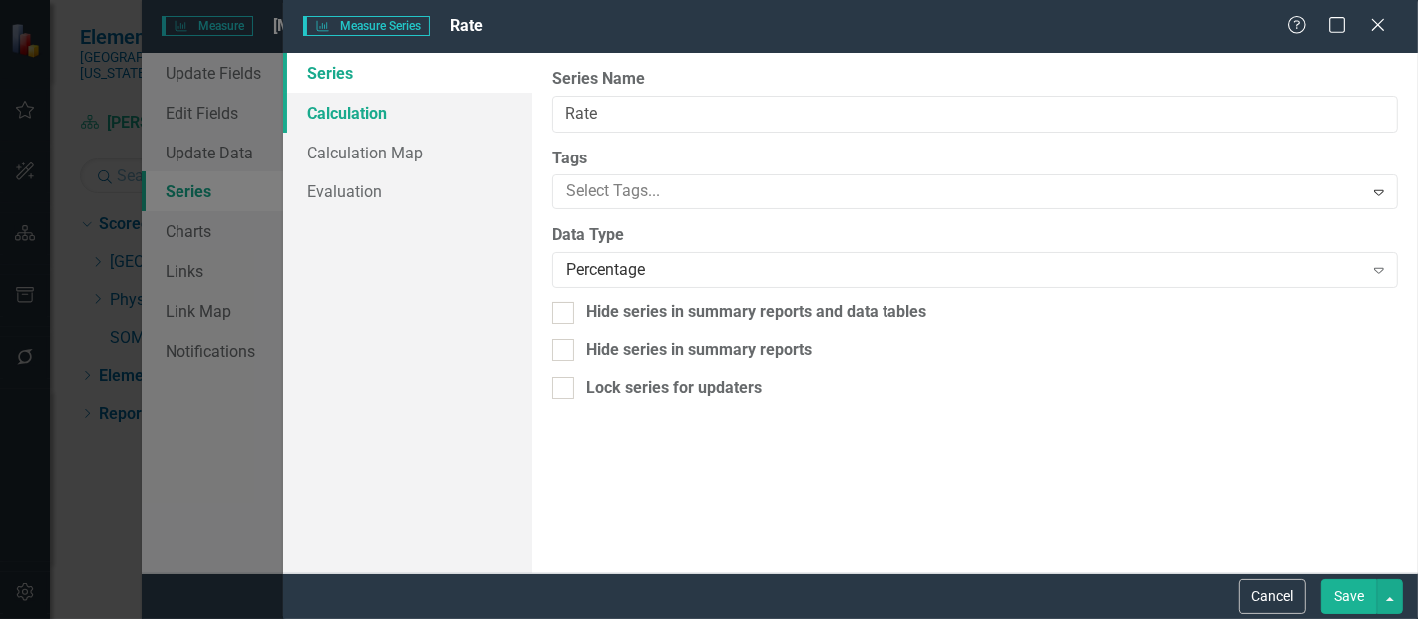
click at [363, 114] on link "Calculation" at bounding box center [407, 113] width 249 height 40
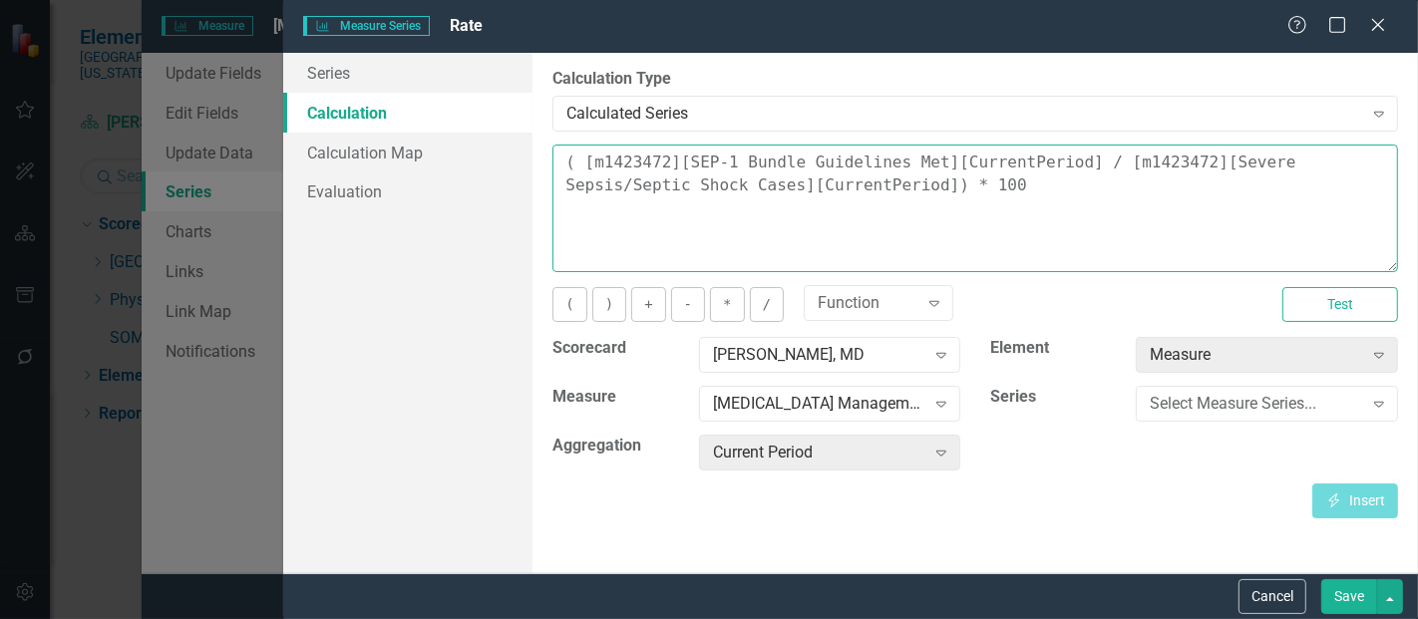
drag, startPoint x: 897, startPoint y: 199, endPoint x: 544, endPoint y: 134, distance: 359.0
click at [544, 134] on div "By default, series in ClearPoint are not calculated. So, if you leave the form …" at bounding box center [976, 313] width 886 height 521
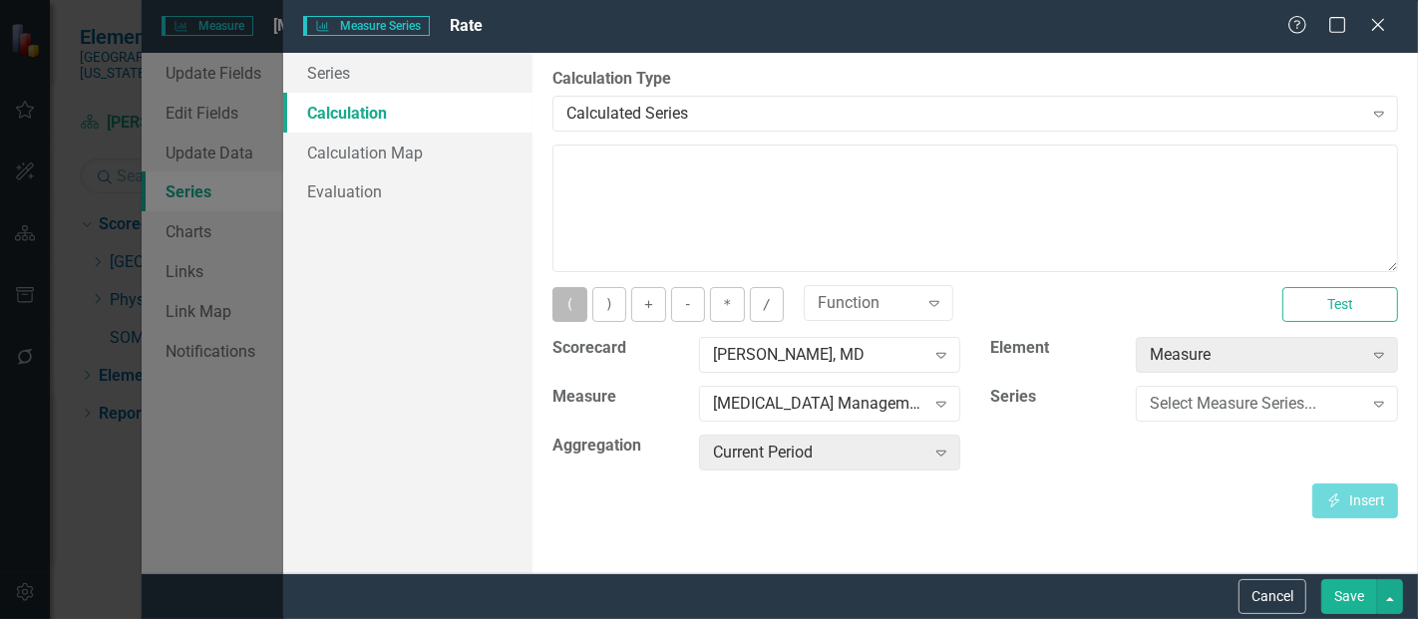
click at [571, 298] on button "(" at bounding box center [570, 304] width 34 height 35
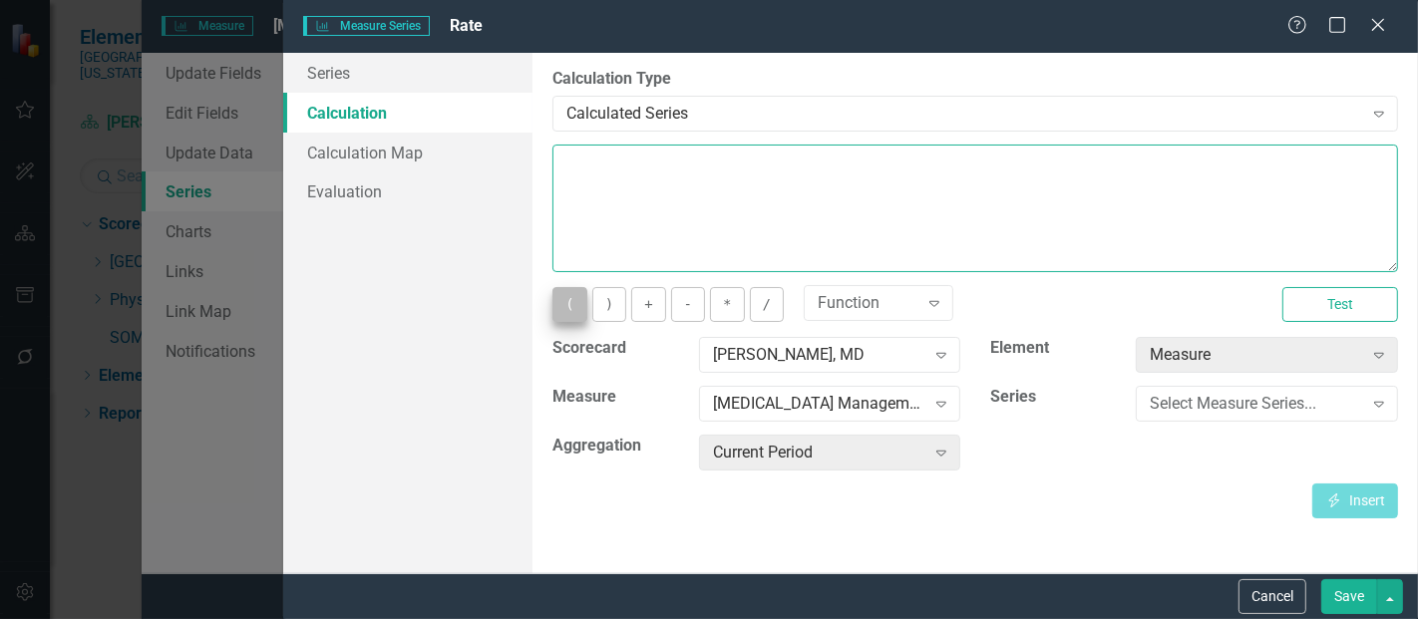
type textarea "("
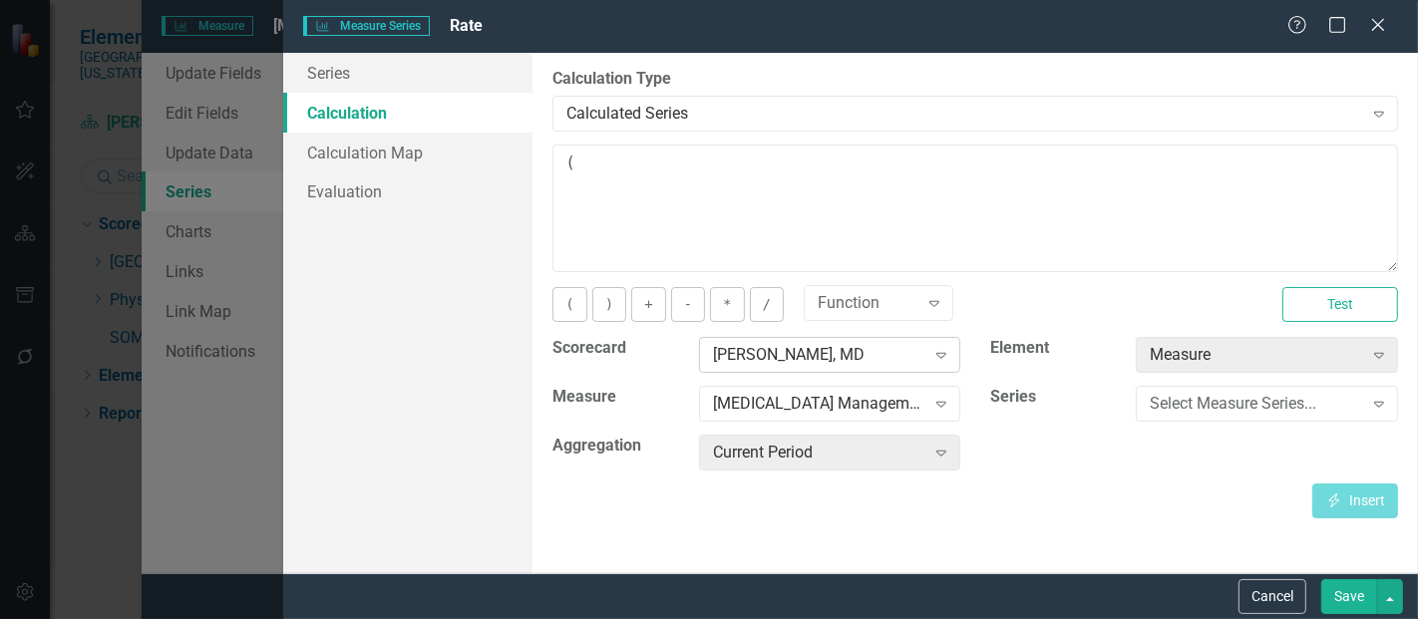
click at [792, 358] on div "[PERSON_NAME], MD" at bounding box center [819, 355] width 212 height 23
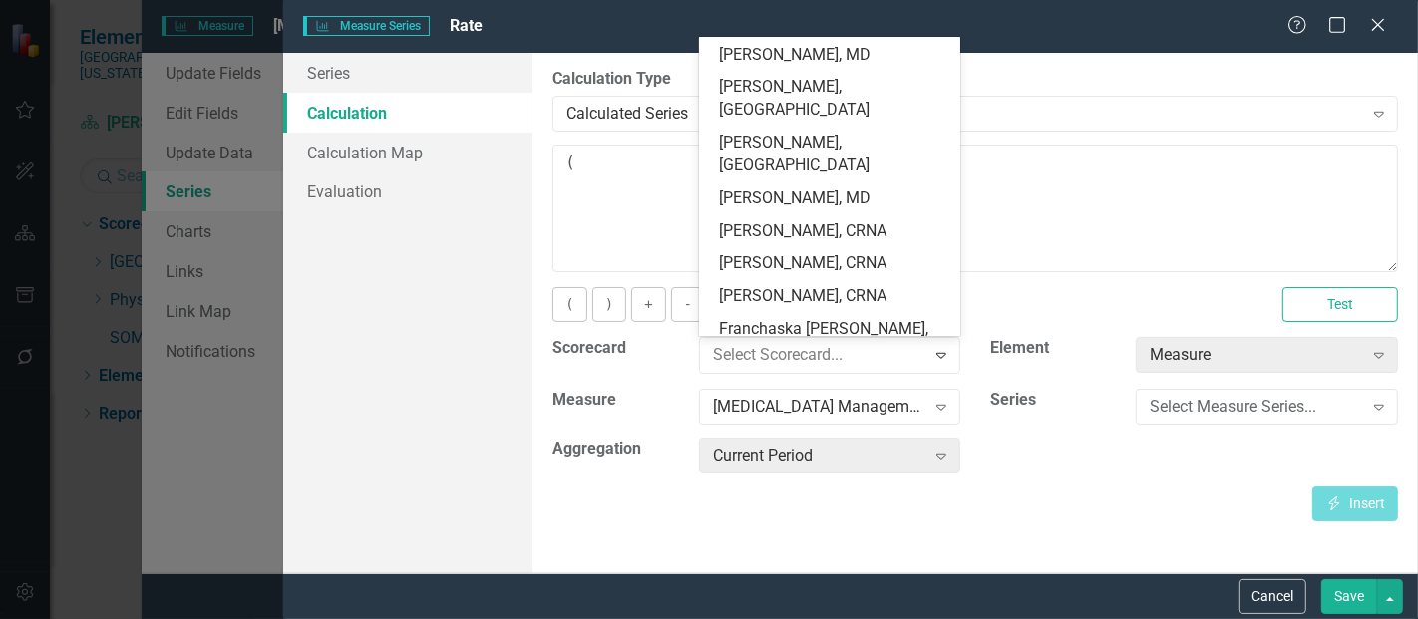
scroll to position [0, 0]
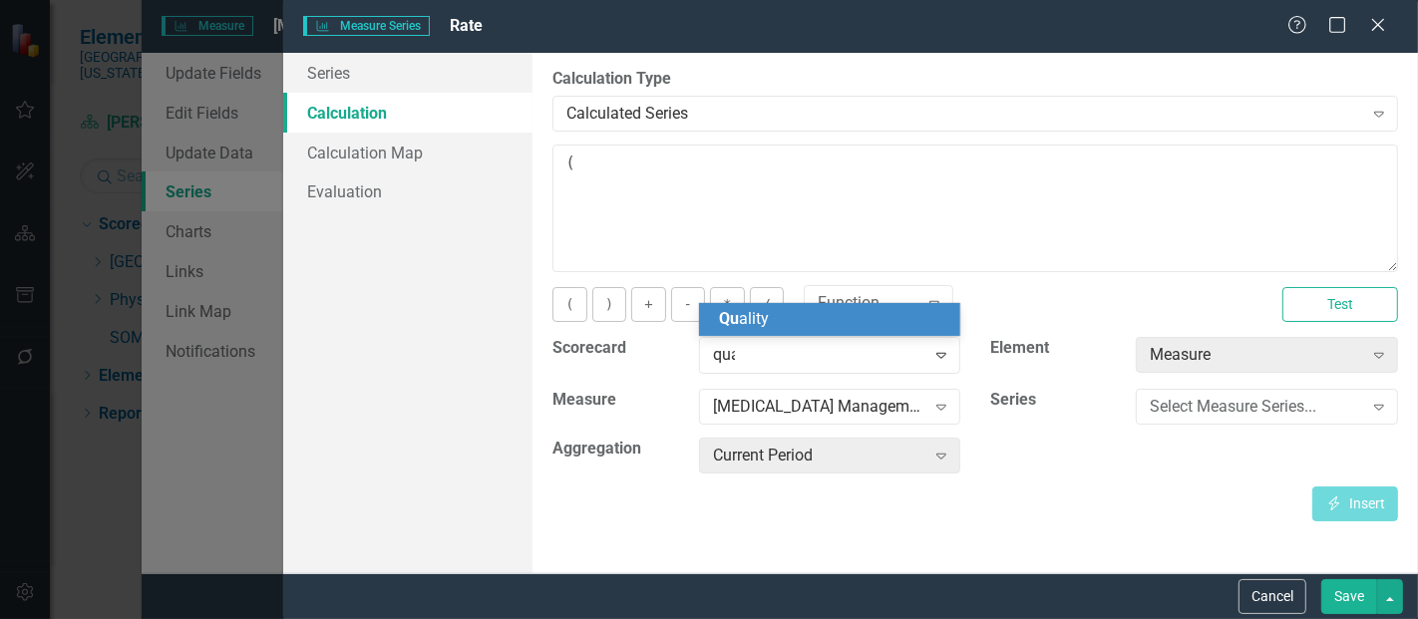
type input "qual"
click at [766, 329] on div "Qual ity" at bounding box center [834, 319] width 230 height 23
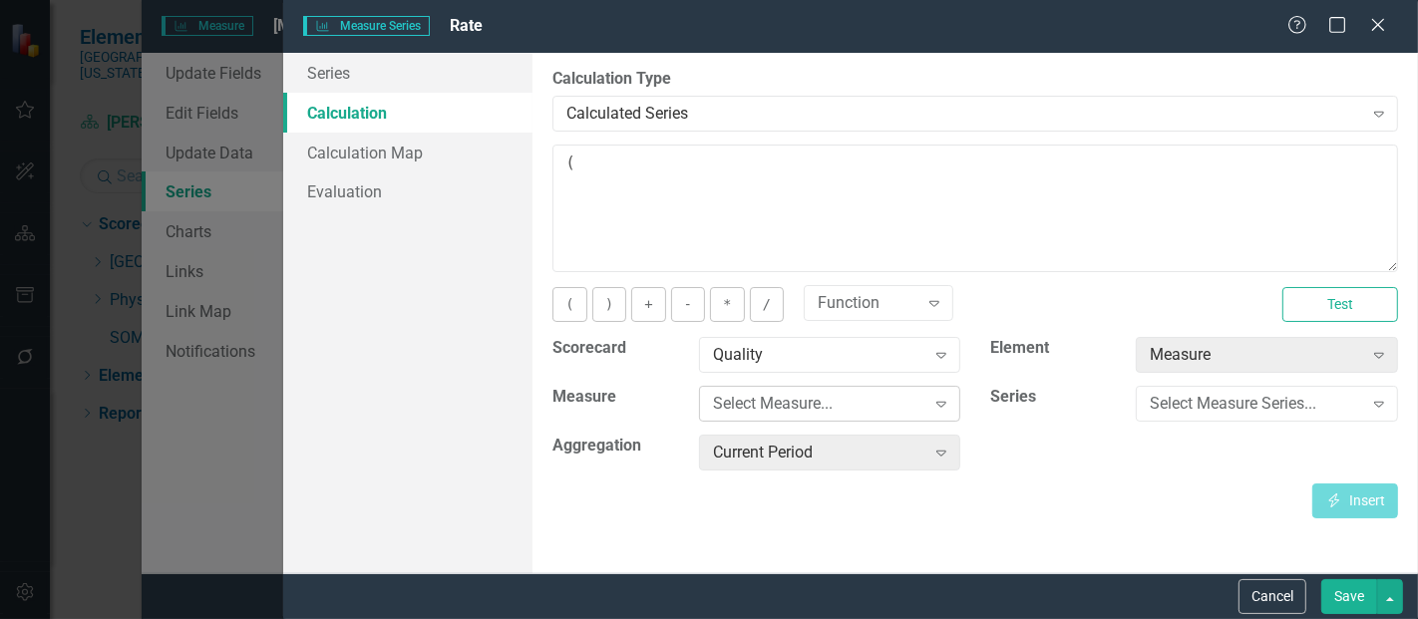
click at [775, 411] on div "Select Measure..." at bounding box center [819, 404] width 212 height 23
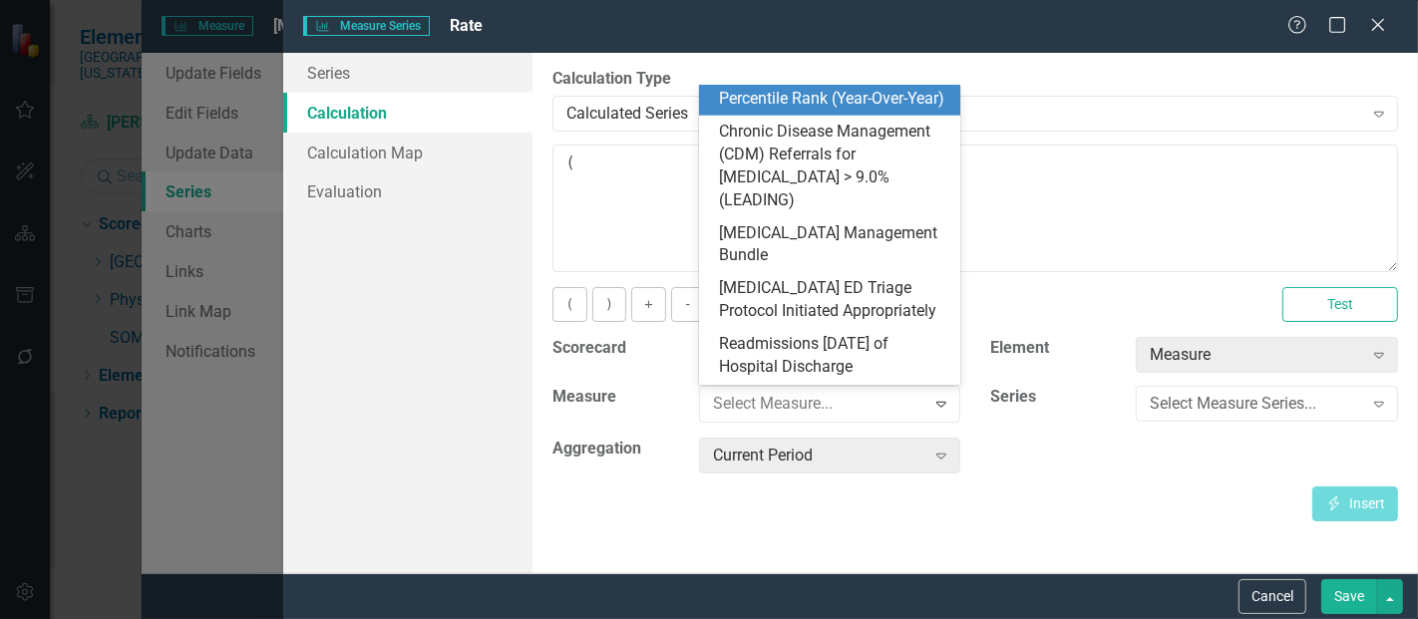
scroll to position [951, 0]
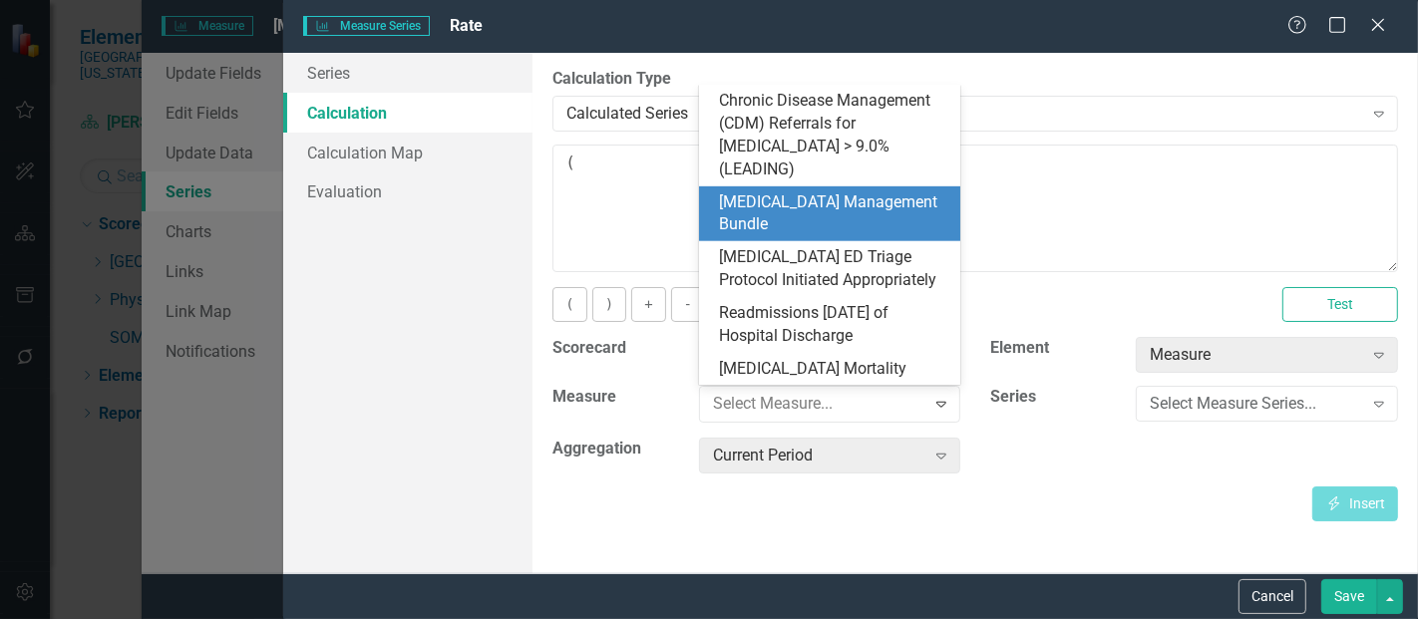
click at [833, 204] on div "[MEDICAL_DATA] Management Bundle" at bounding box center [834, 215] width 230 height 46
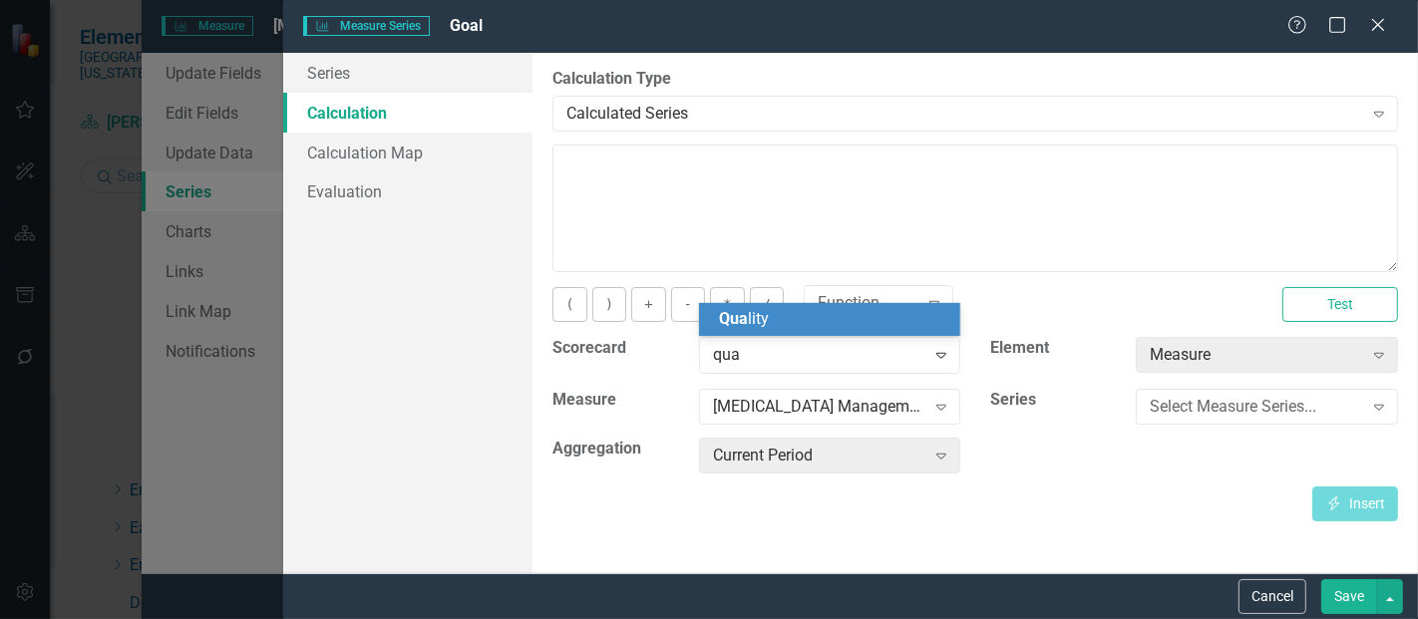
scroll to position [14, 0]
click at [806, 317] on div "Qua lity" at bounding box center [834, 319] width 230 height 23
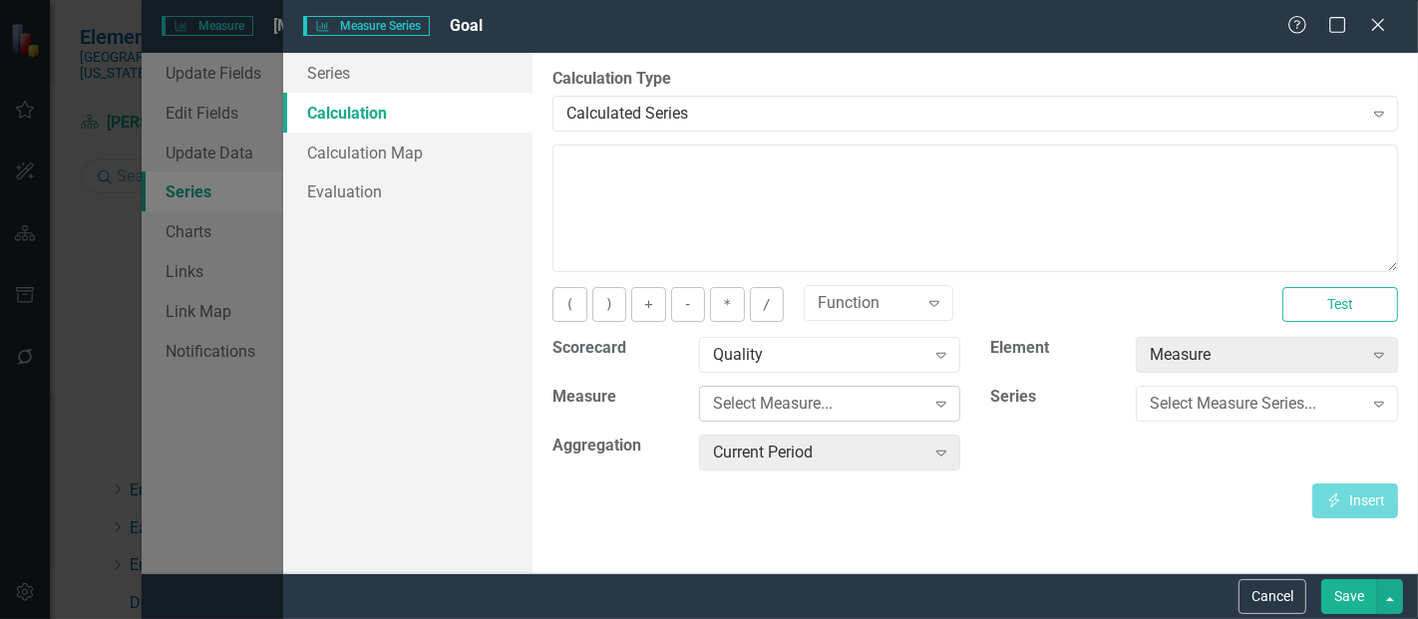
click at [822, 407] on div "Select Measure..." at bounding box center [819, 404] width 212 height 23
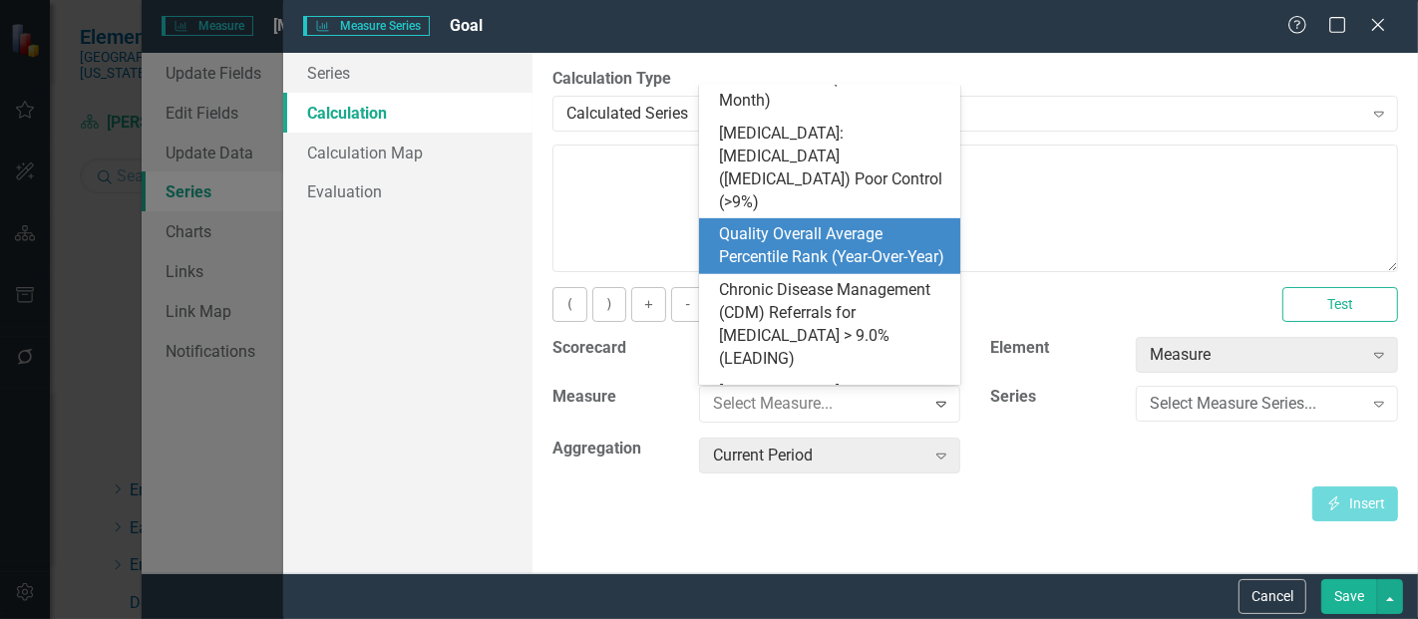
scroll to position [951, 0]
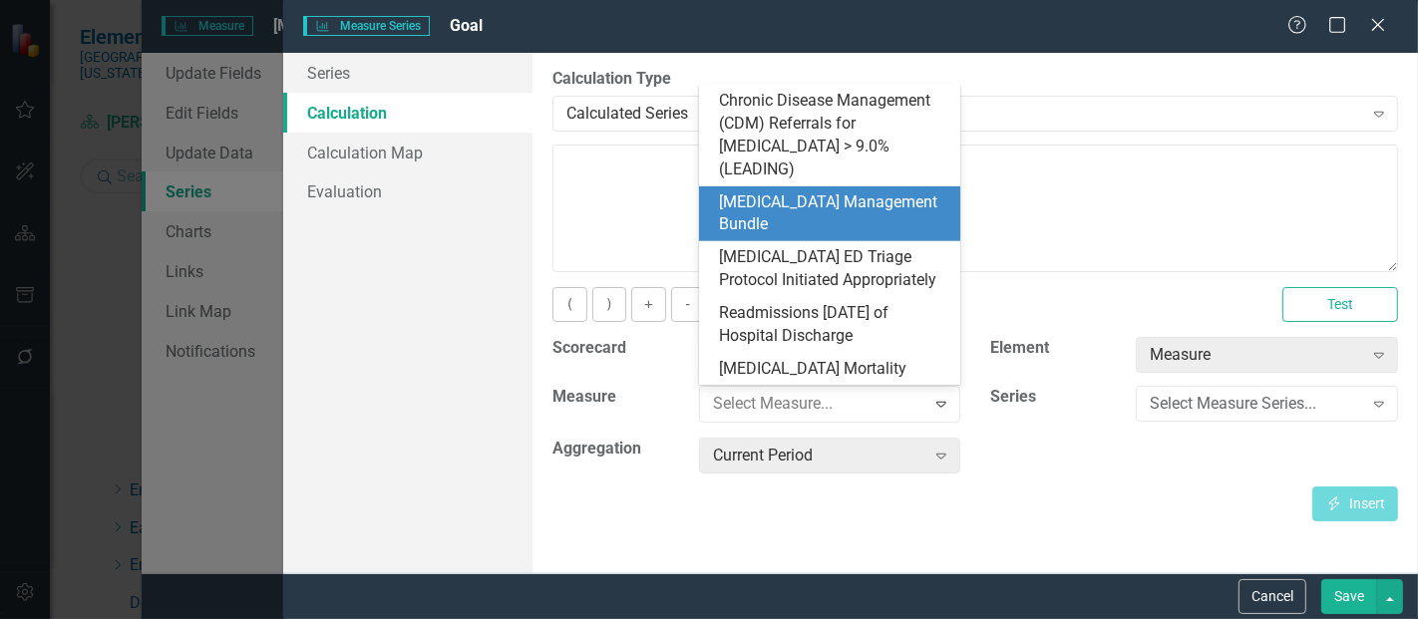
click at [801, 196] on div "[MEDICAL_DATA] Management Bundle" at bounding box center [834, 215] width 230 height 46
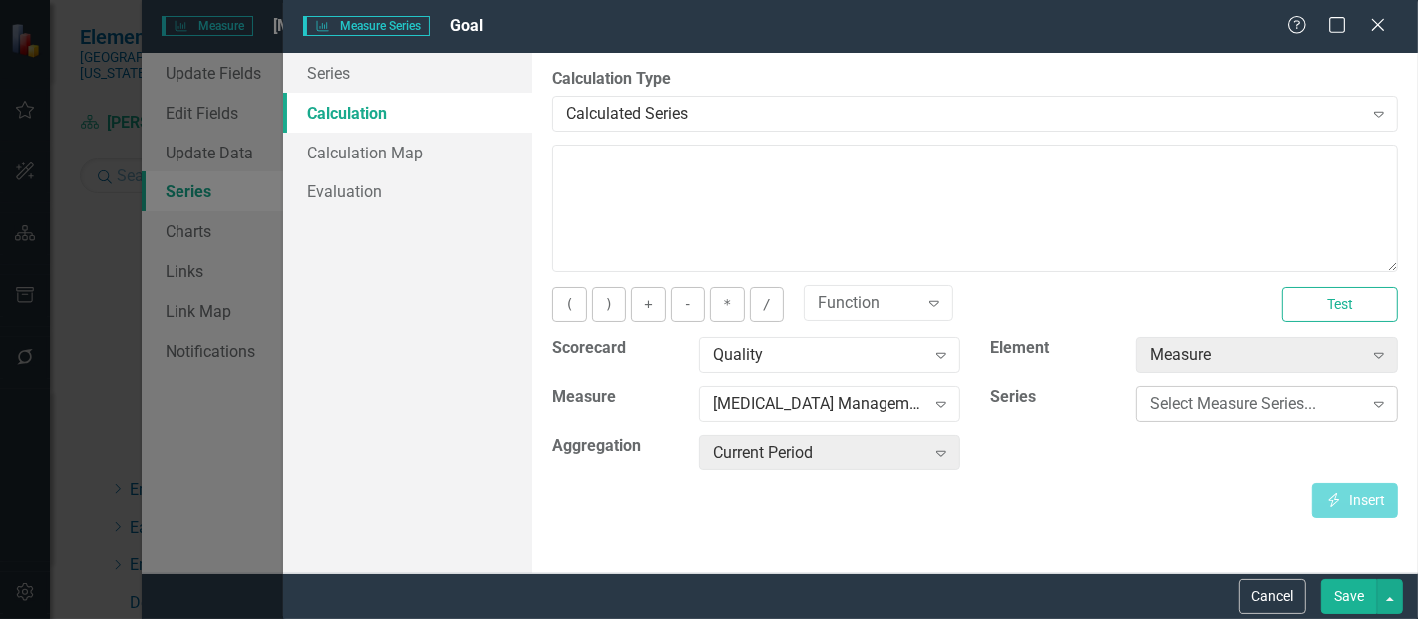
click at [1208, 400] on div "Select Measure Series..." at bounding box center [1256, 404] width 212 height 23
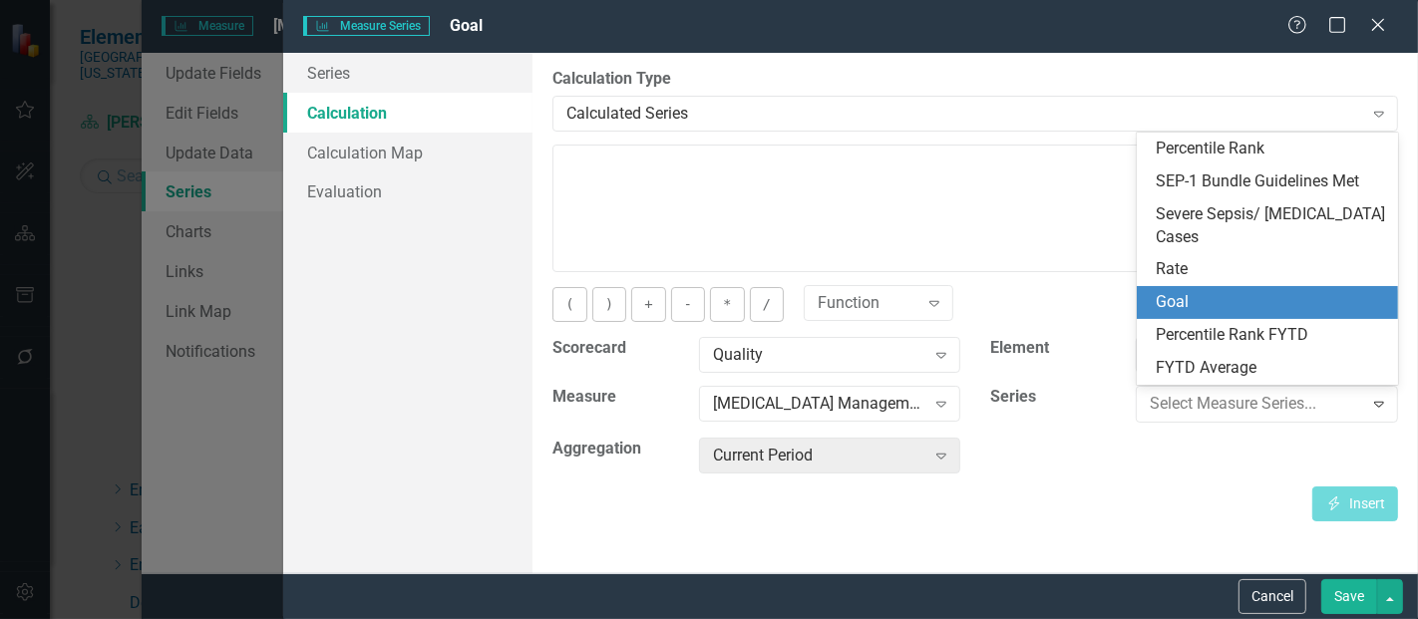
click at [1199, 297] on div "Goal" at bounding box center [1272, 302] width 230 height 23
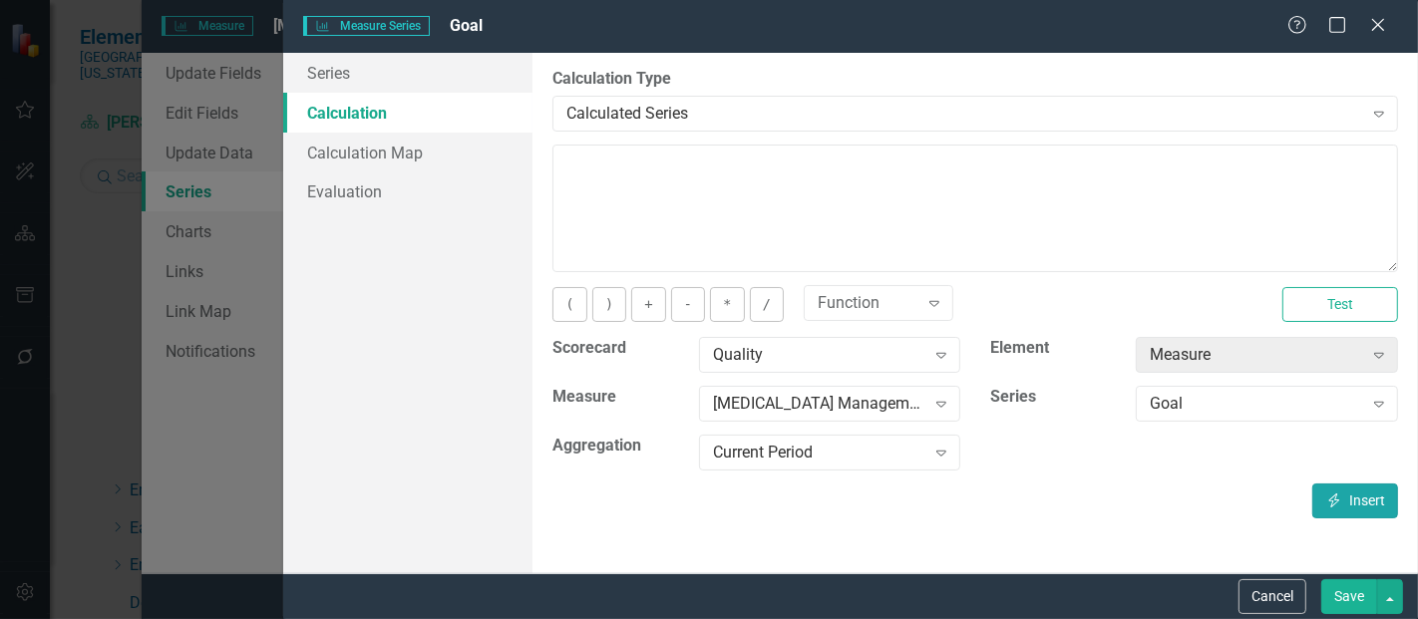
click at [1369, 505] on button "Insert Insert" at bounding box center [1356, 501] width 86 height 35
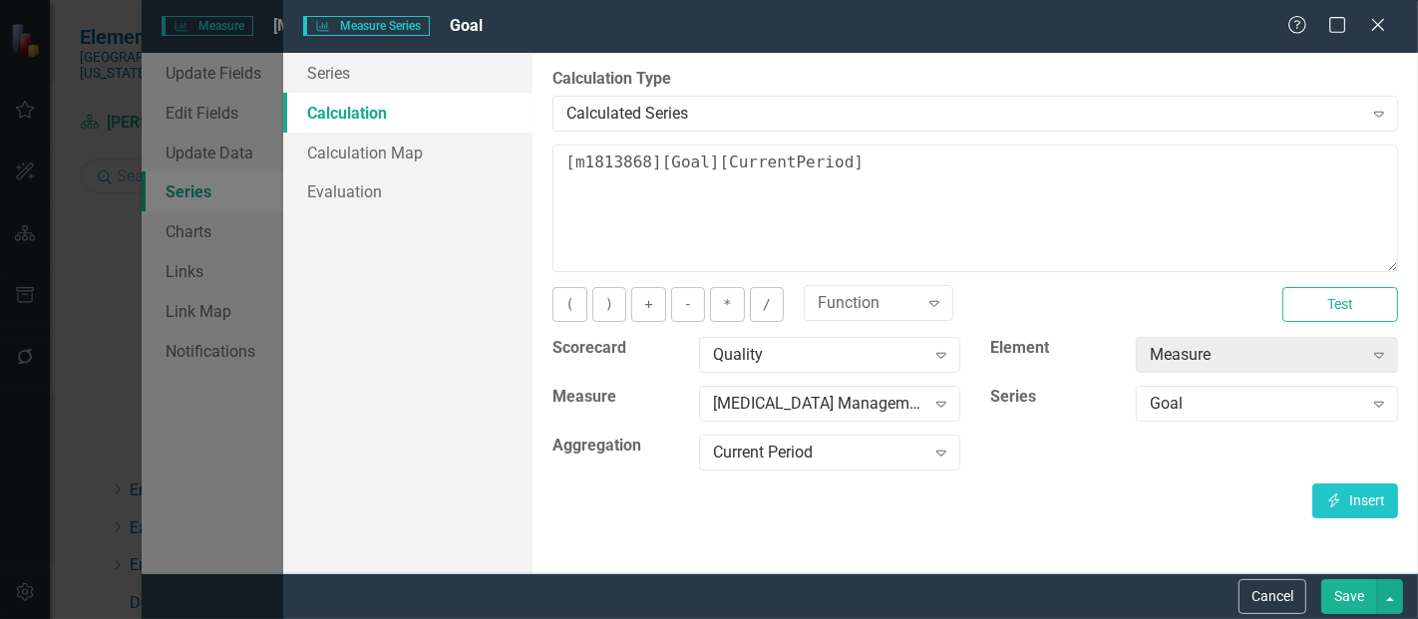
click at [1346, 594] on button "Save" at bounding box center [1350, 597] width 56 height 35
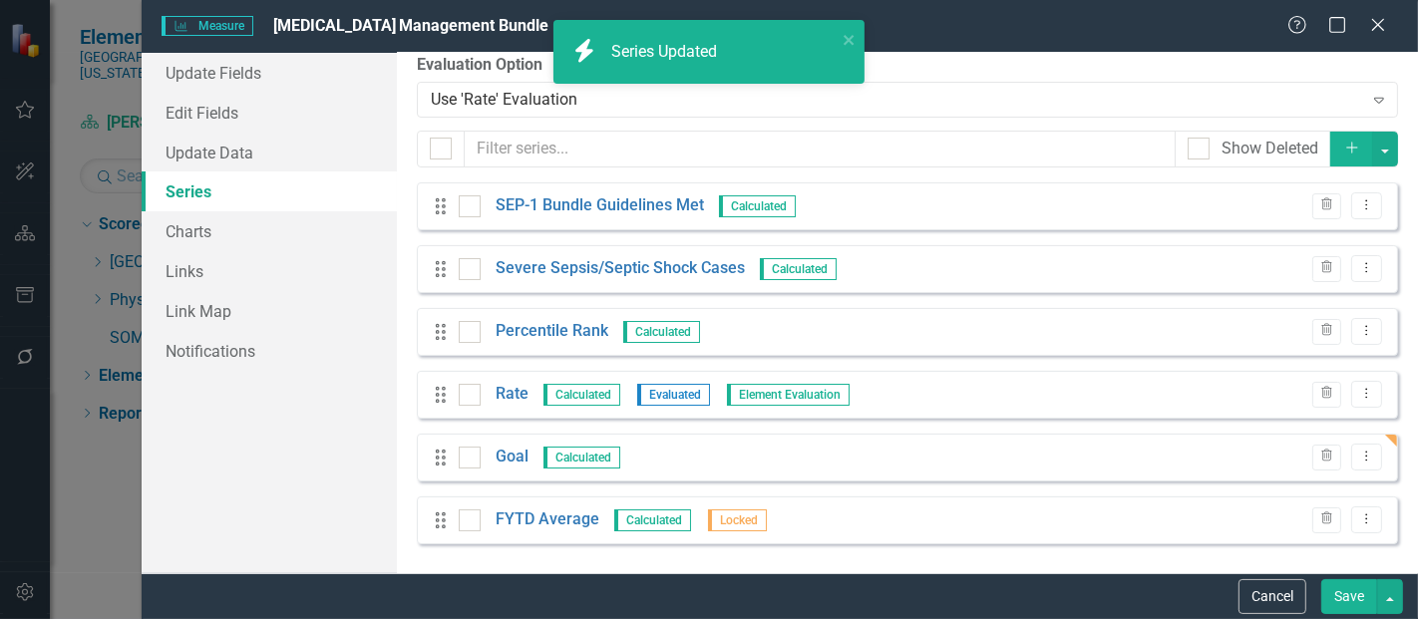
scroll to position [0, 0]
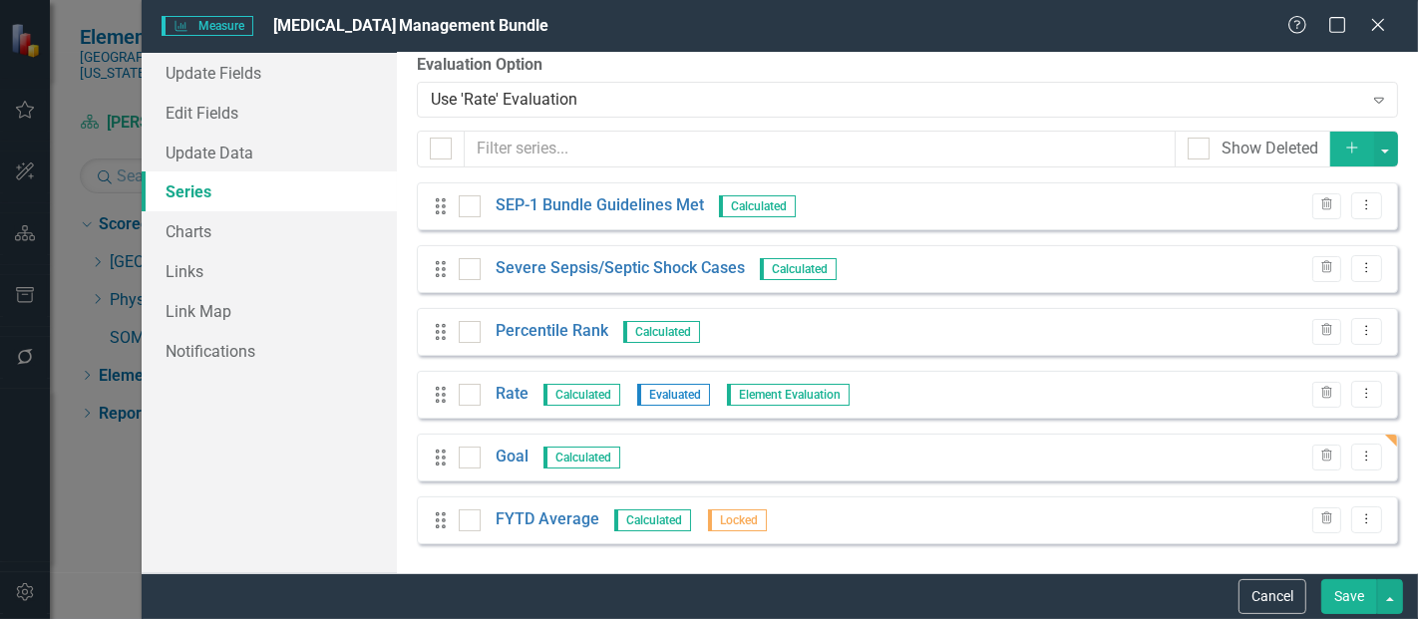
click at [1344, 146] on icon "Add" at bounding box center [1353, 148] width 18 height 14
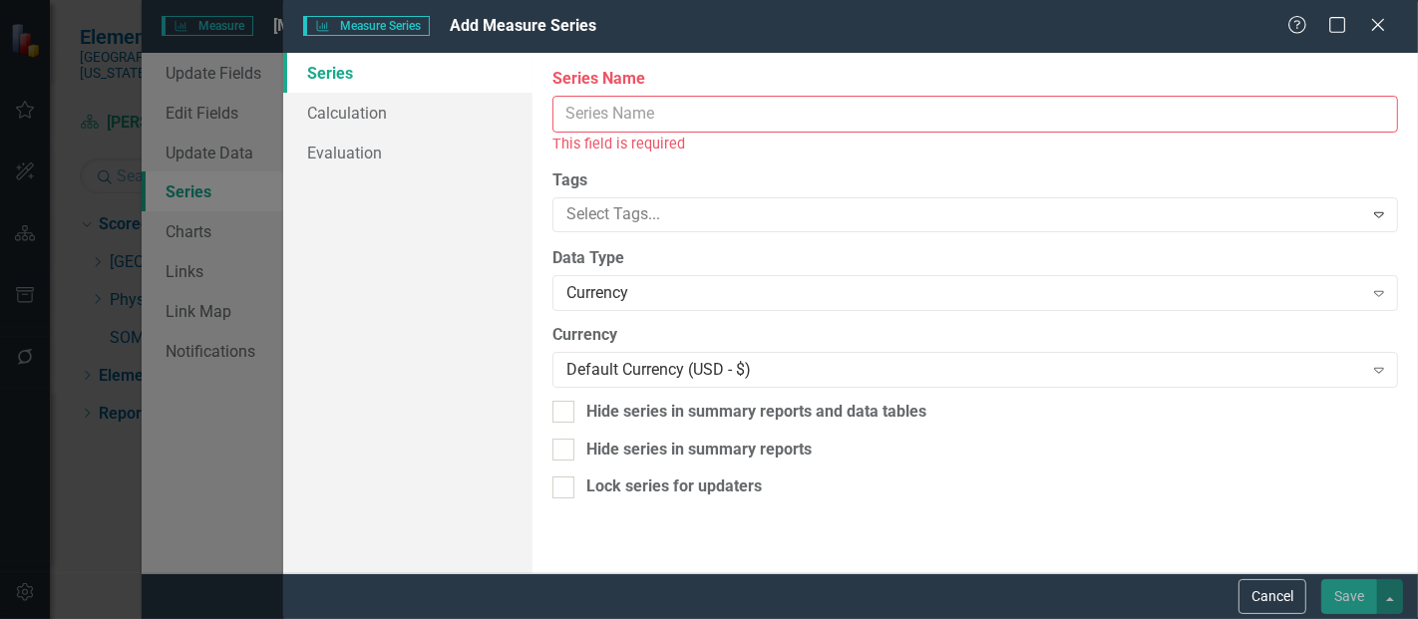
click at [649, 126] on input "Series Name" at bounding box center [976, 114] width 846 height 37
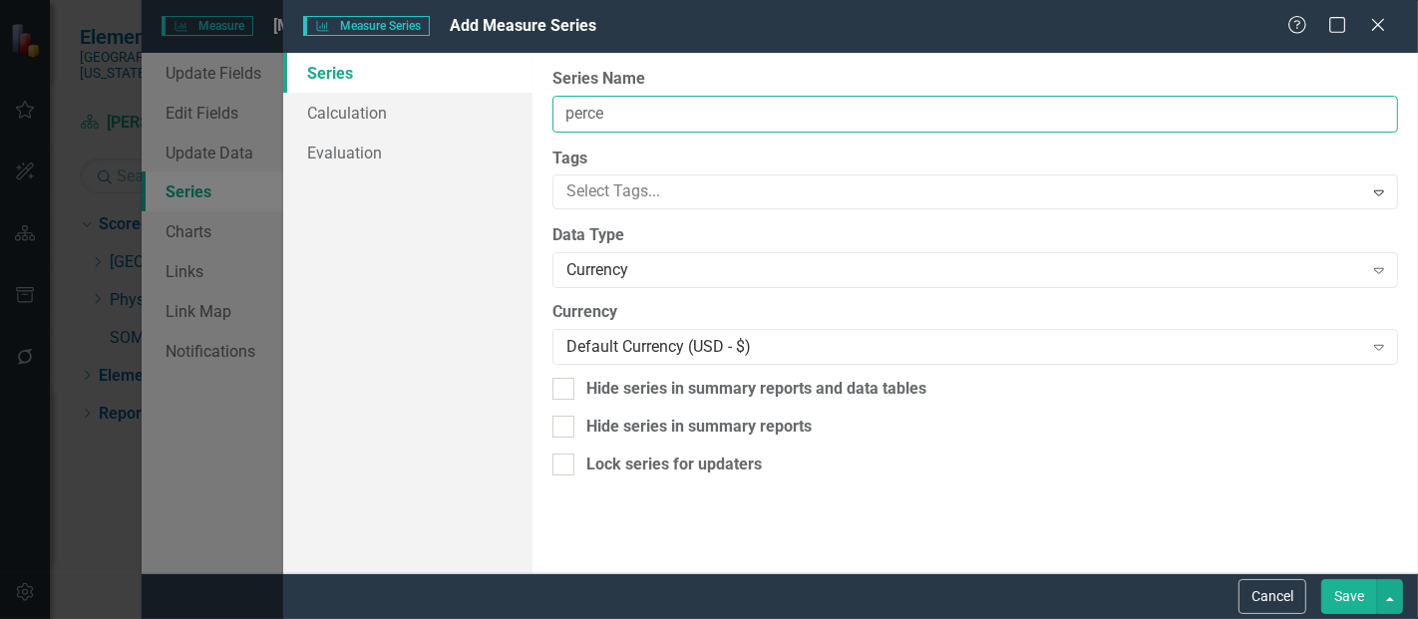
type input "Percentile Rank FYTD"
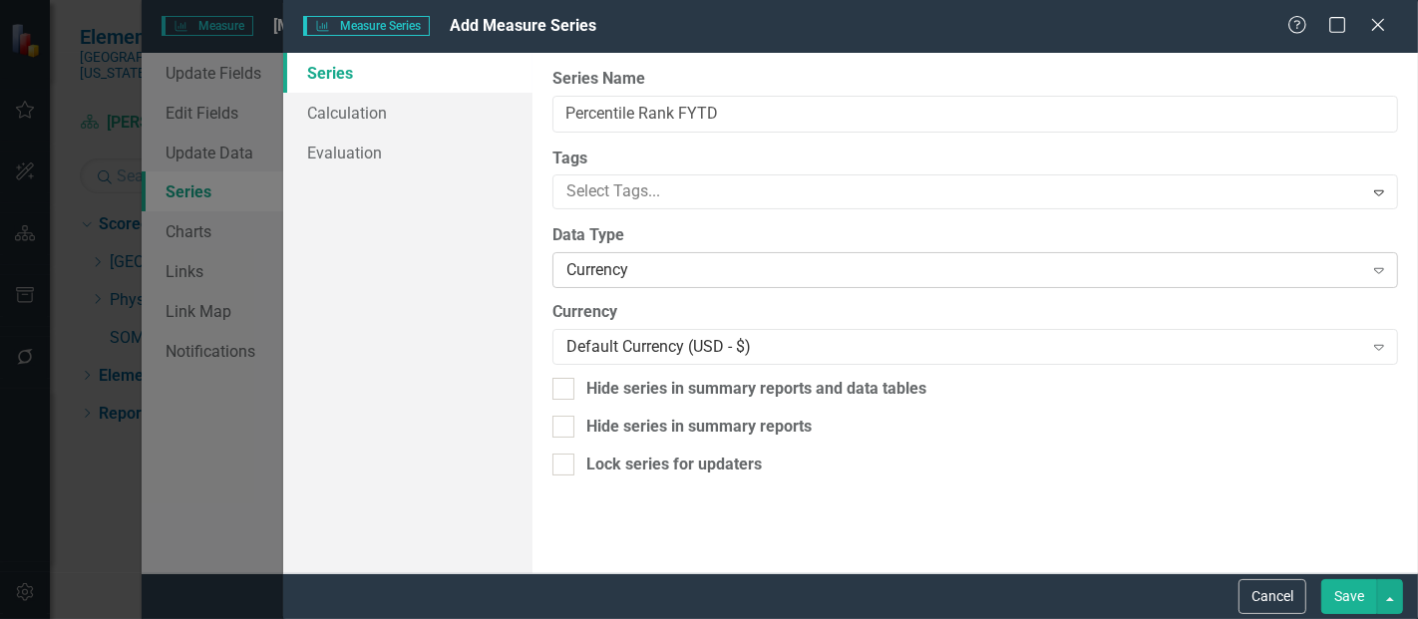
click at [663, 283] on div "Currency Expand" at bounding box center [976, 270] width 846 height 36
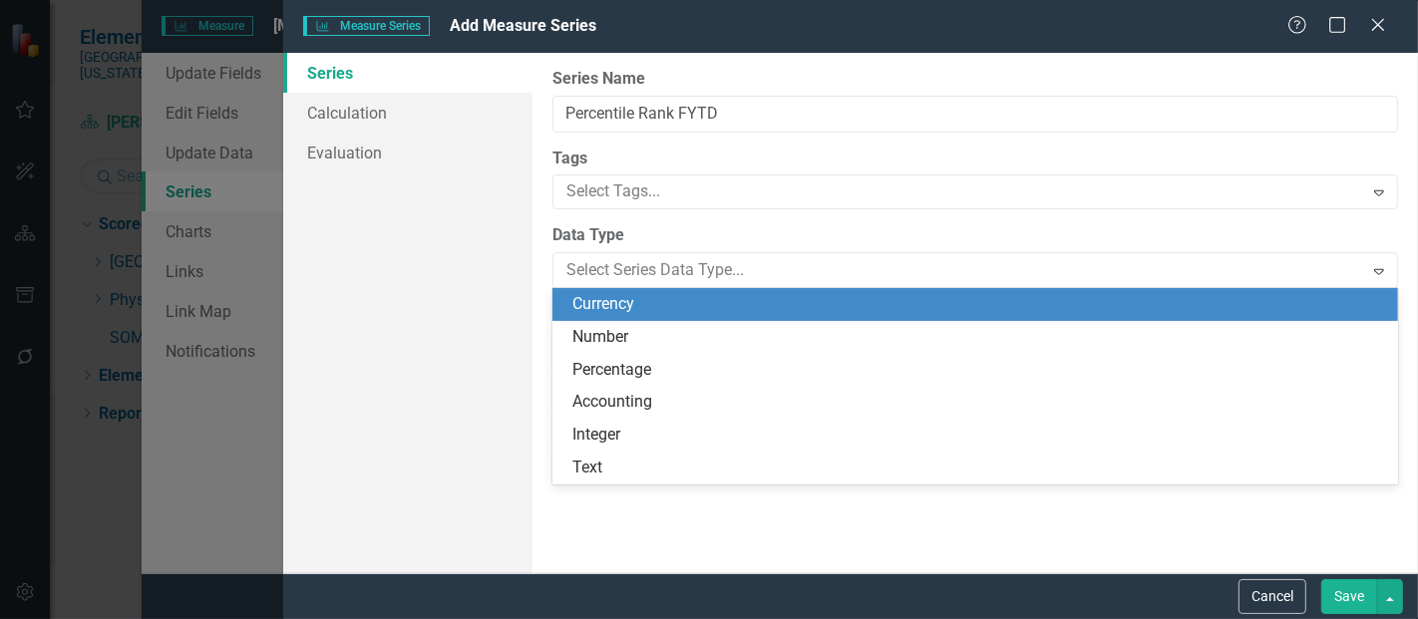
click at [588, 334] on div "Number" at bounding box center [980, 337] width 814 height 23
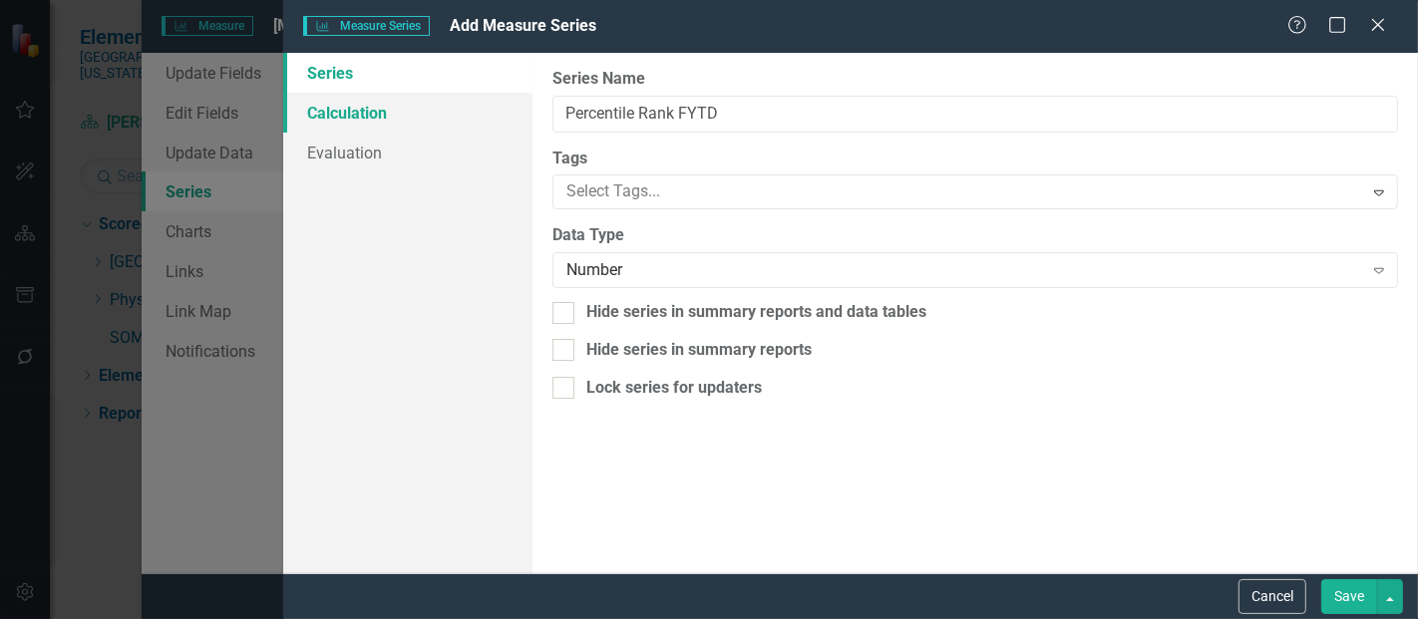
click at [373, 113] on link "Calculation" at bounding box center [407, 113] width 249 height 40
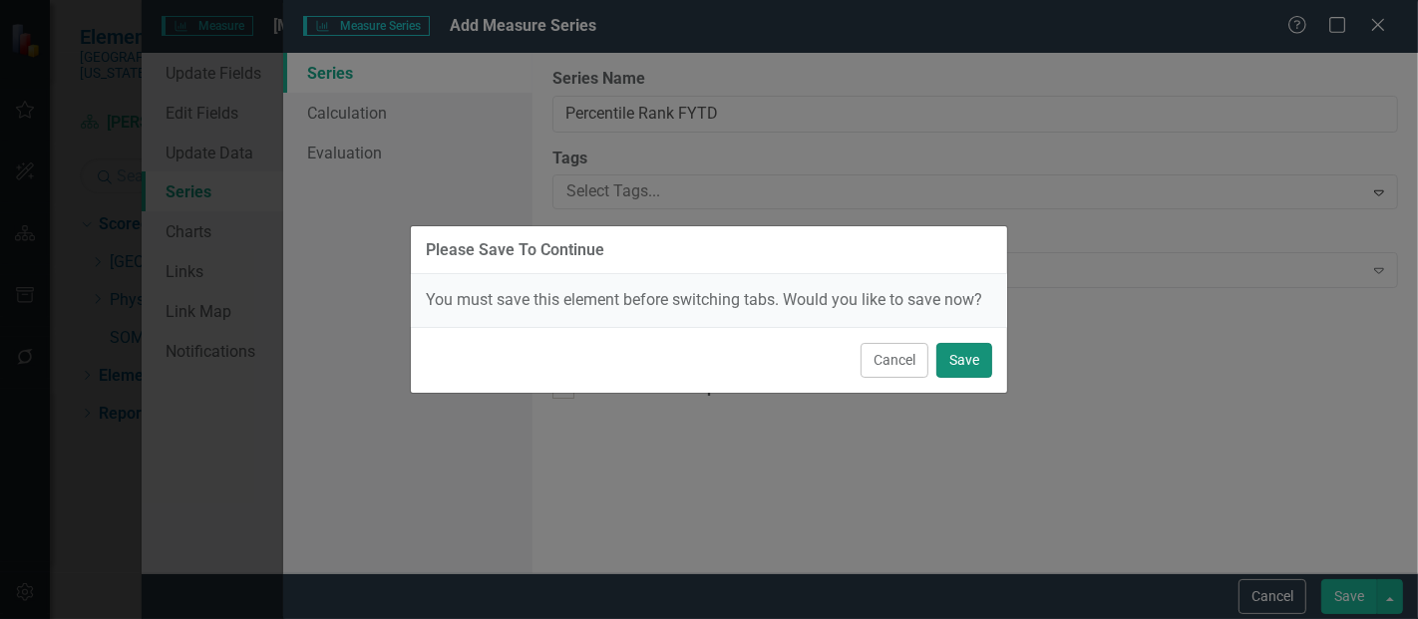
click at [963, 357] on button "Save" at bounding box center [965, 360] width 56 height 35
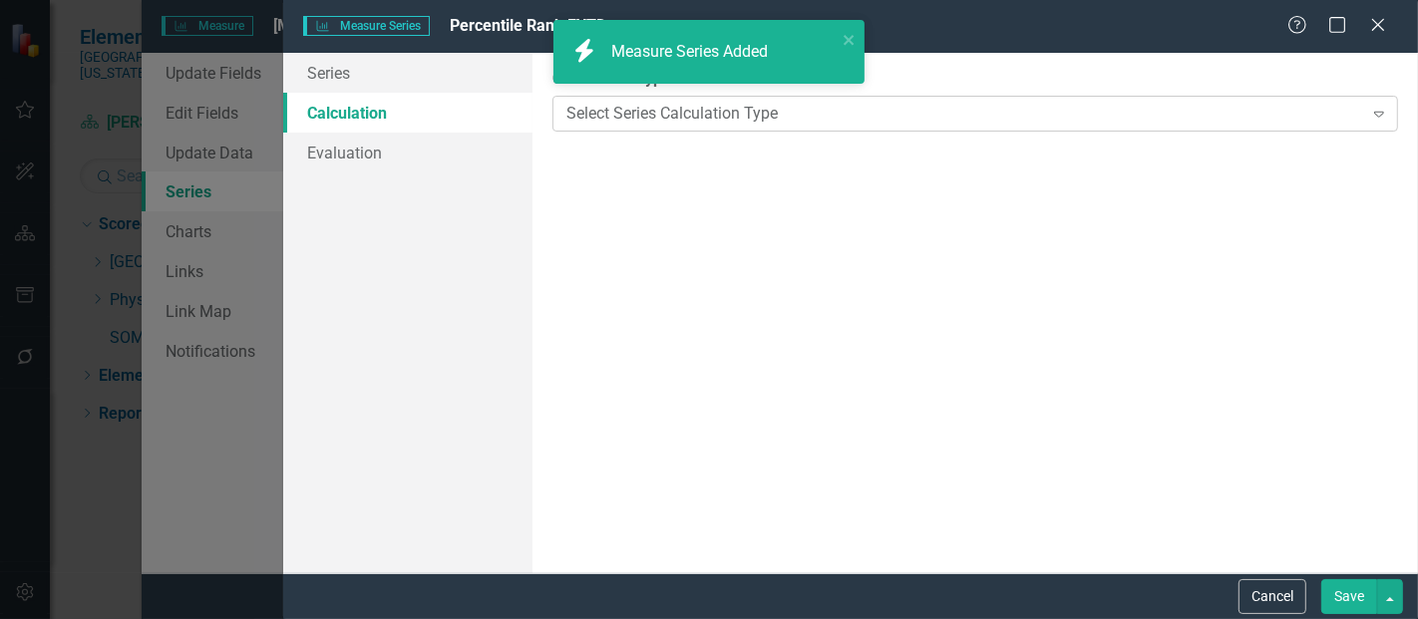
click at [719, 121] on div "Select Series Calculation Type" at bounding box center [965, 113] width 796 height 23
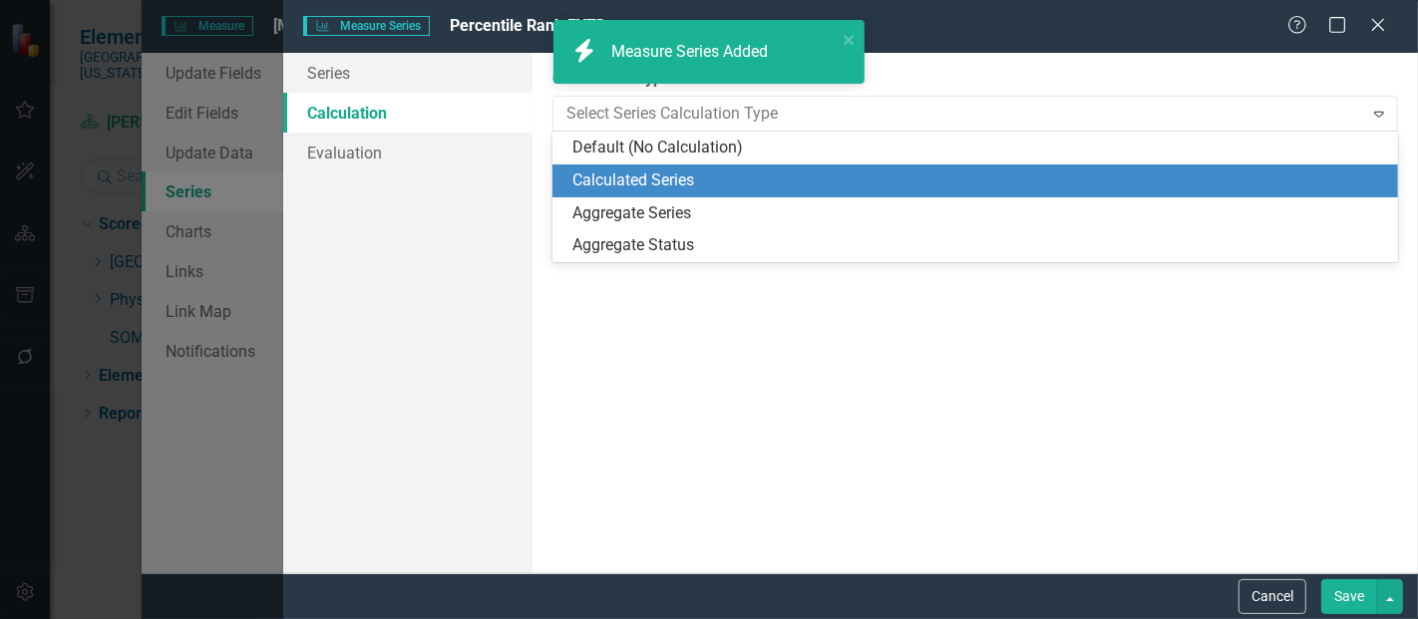
click at [632, 178] on div "Calculated Series" at bounding box center [980, 181] width 814 height 23
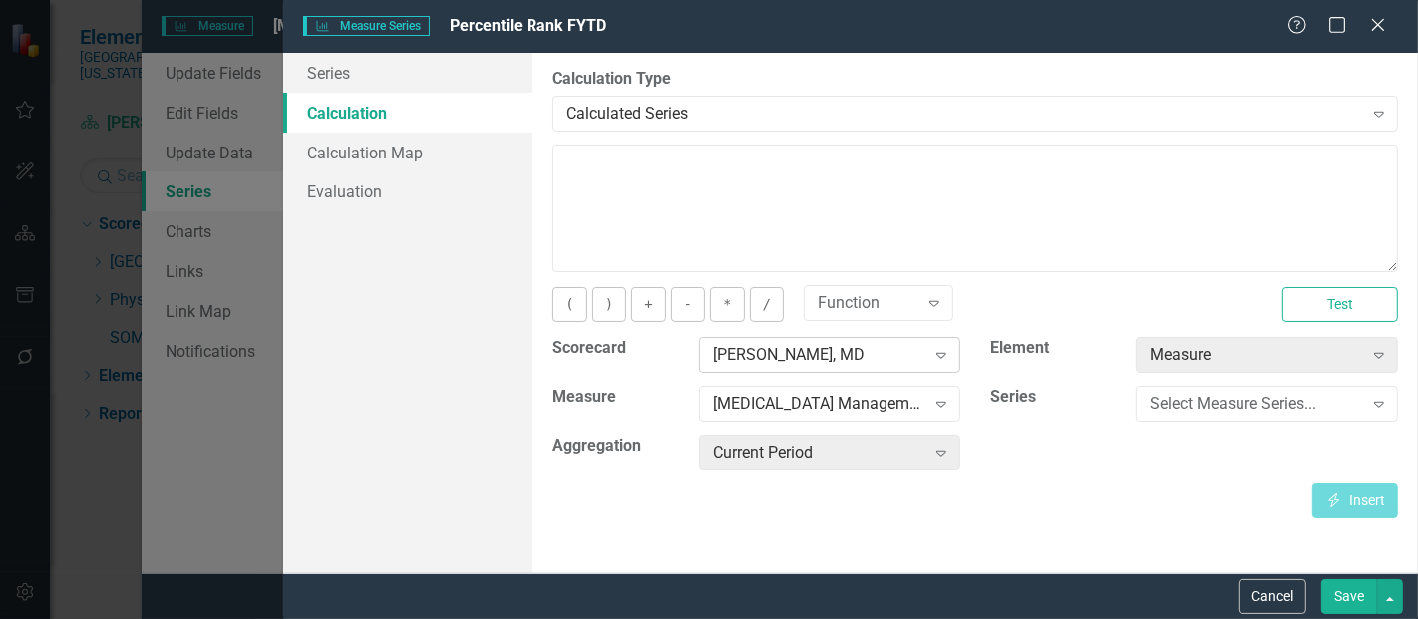
click at [802, 354] on div "[PERSON_NAME], MD" at bounding box center [819, 355] width 212 height 23
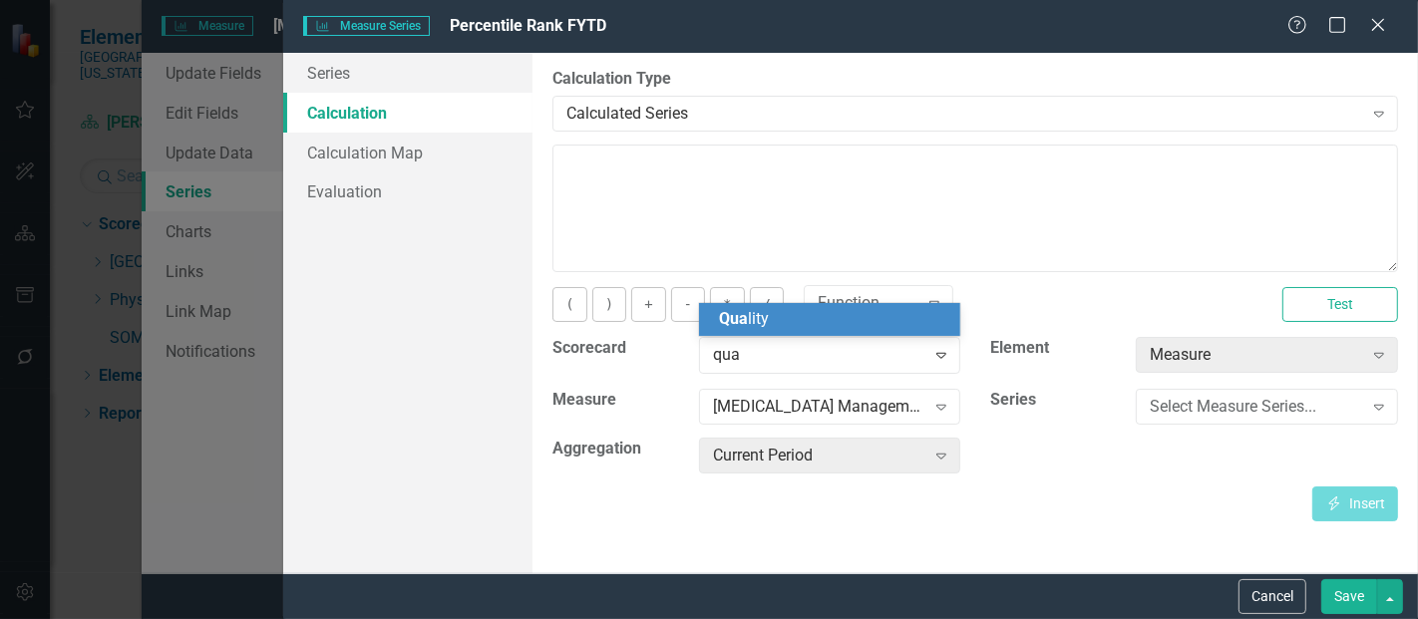
type input "qual"
click at [771, 321] on div "Qual ity" at bounding box center [834, 319] width 230 height 23
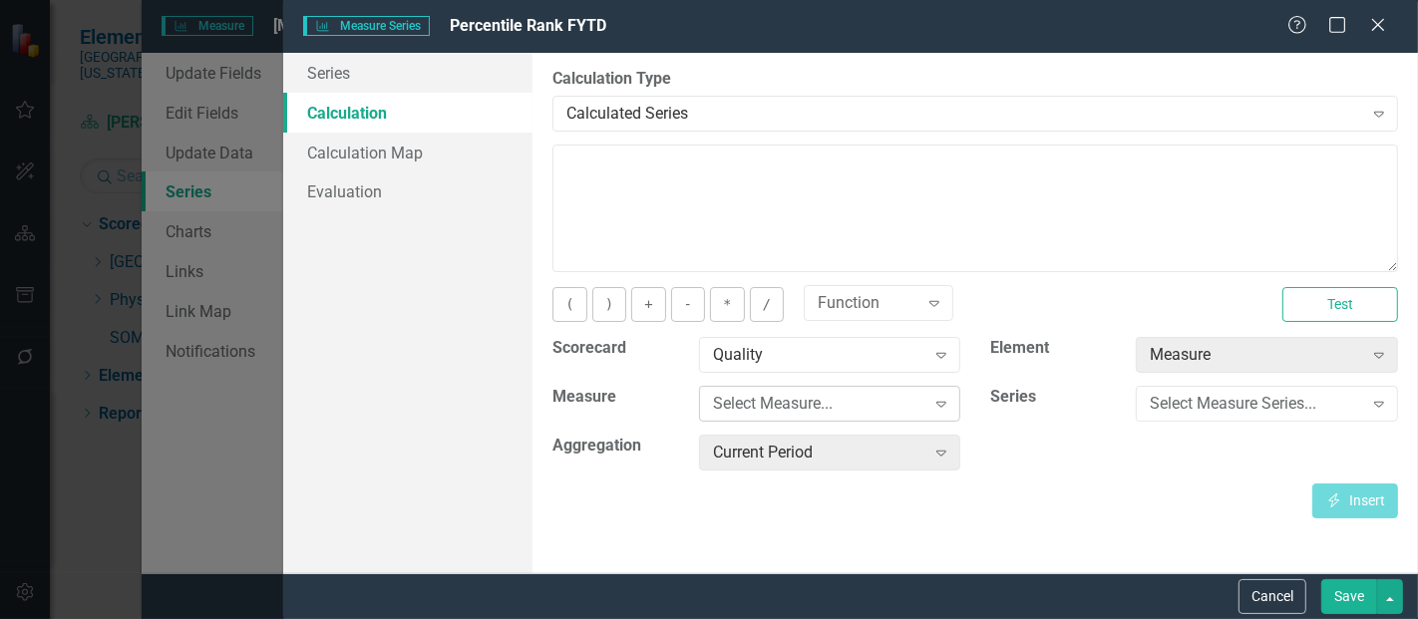
click at [760, 404] on div "Select Measure..." at bounding box center [819, 404] width 212 height 23
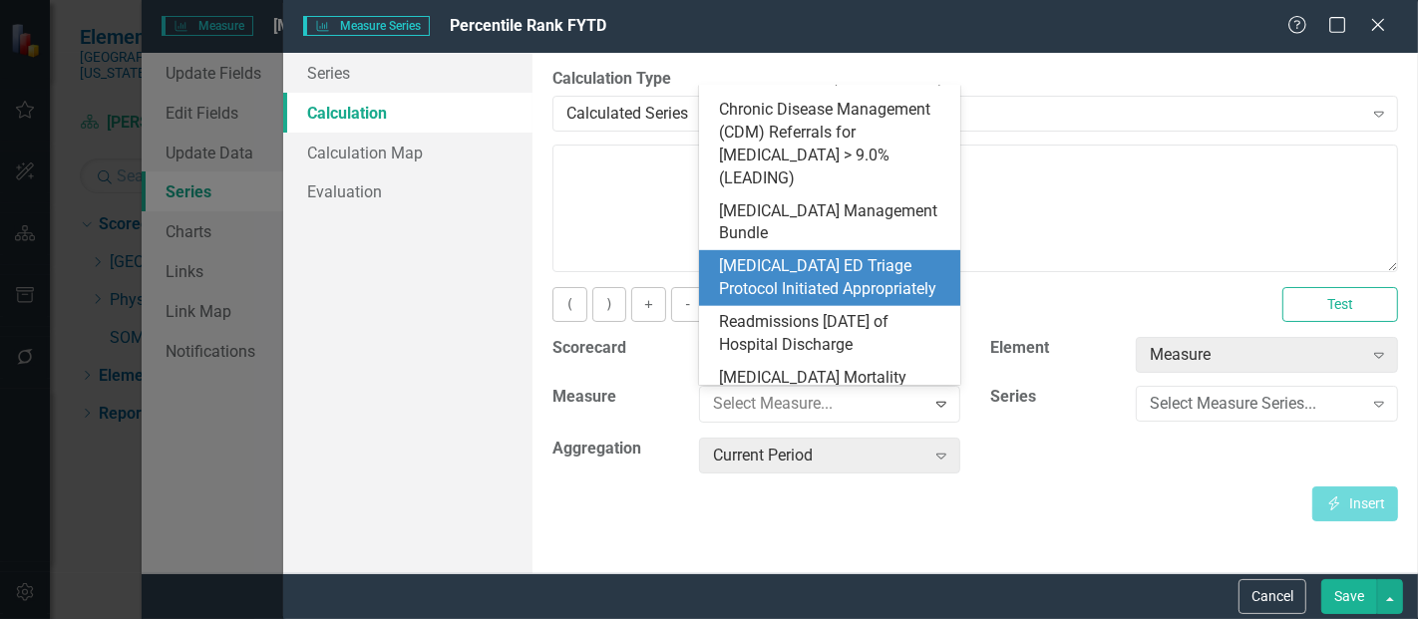
scroll to position [951, 0]
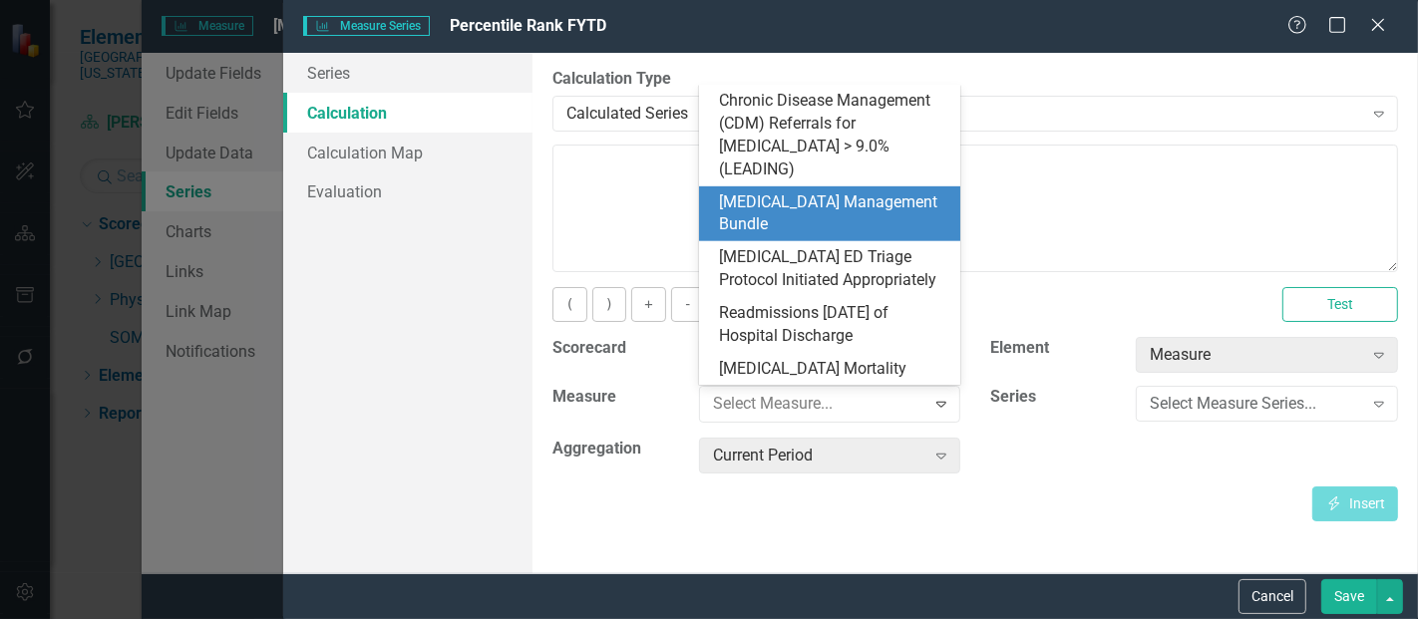
click at [789, 200] on div "[MEDICAL_DATA] Management Bundle" at bounding box center [834, 215] width 230 height 46
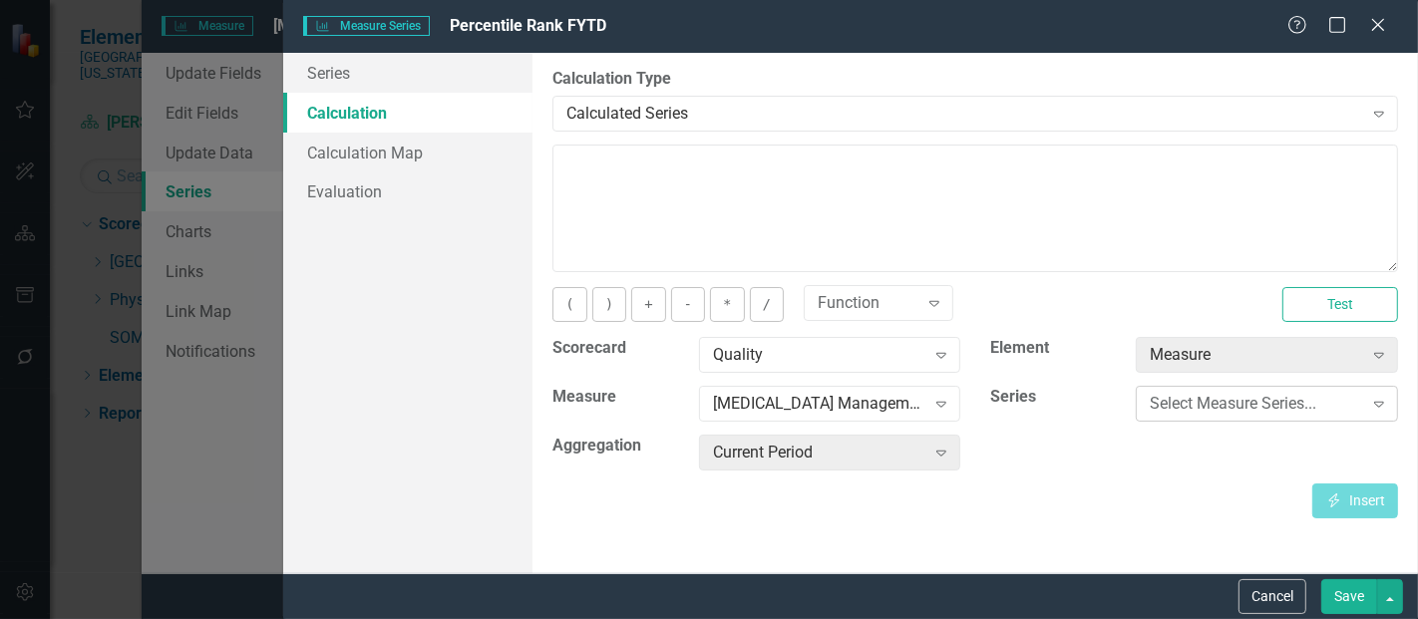
click at [1239, 404] on div "Select Measure Series..." at bounding box center [1256, 404] width 212 height 23
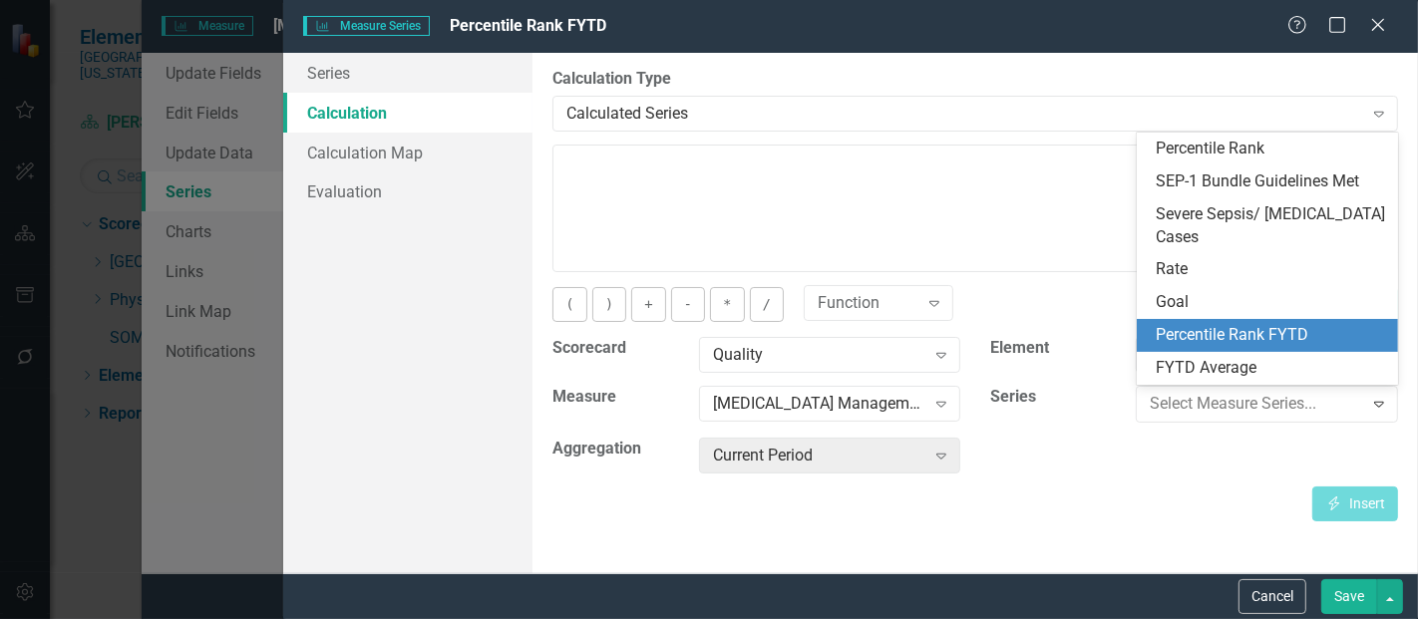
click at [1258, 330] on div "Percentile Rank FYTD" at bounding box center [1272, 335] width 230 height 23
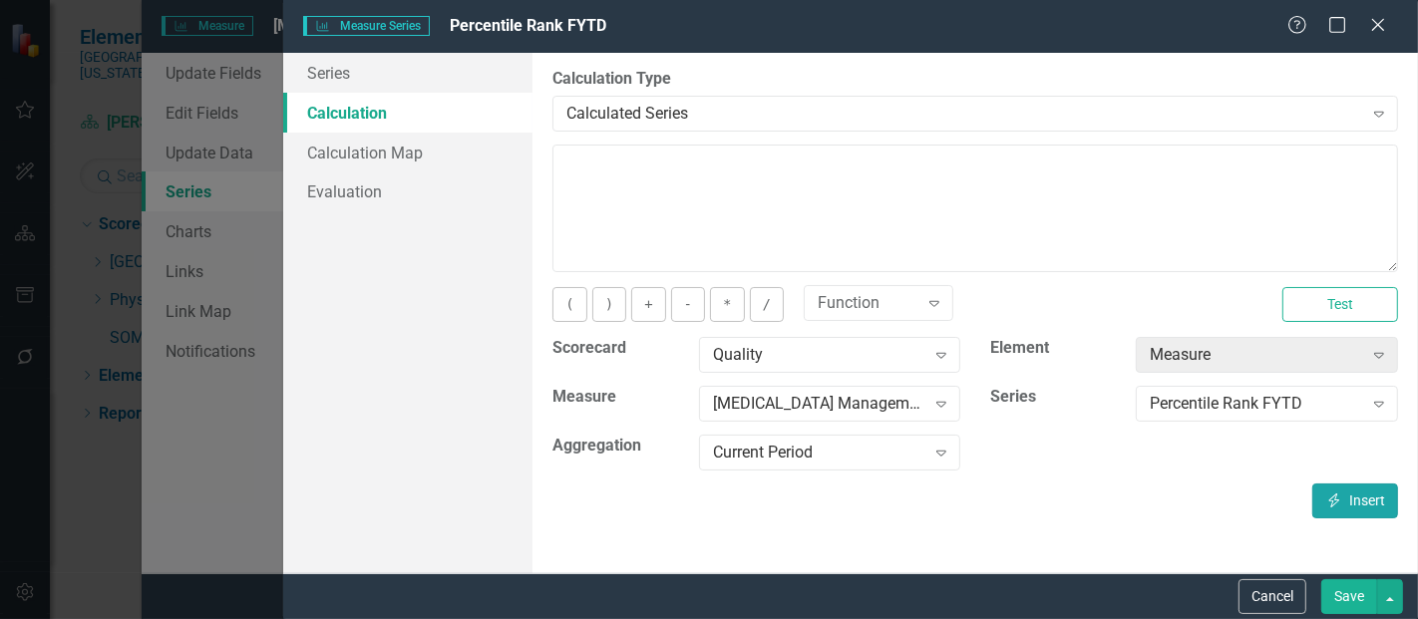
click at [1341, 497] on icon "Insert" at bounding box center [1335, 501] width 18 height 14
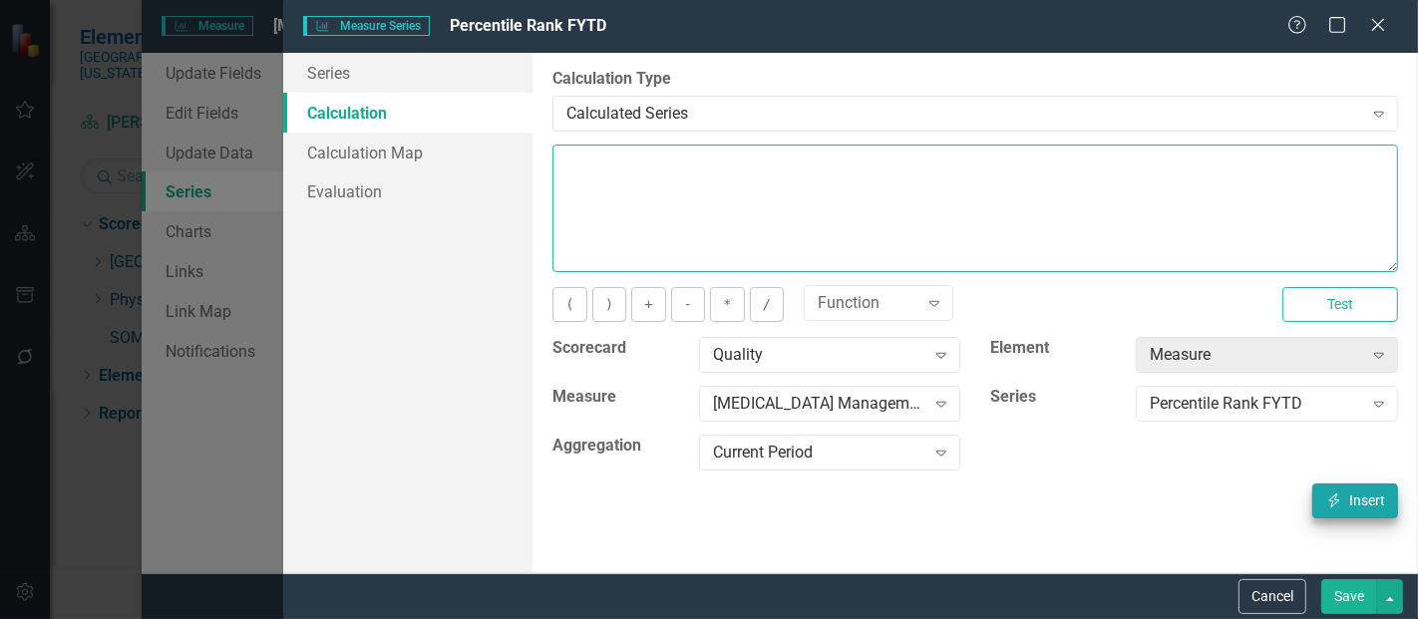
type textarea "[m1813868][Percentile Rank FYTD][CurrentPeriod]"
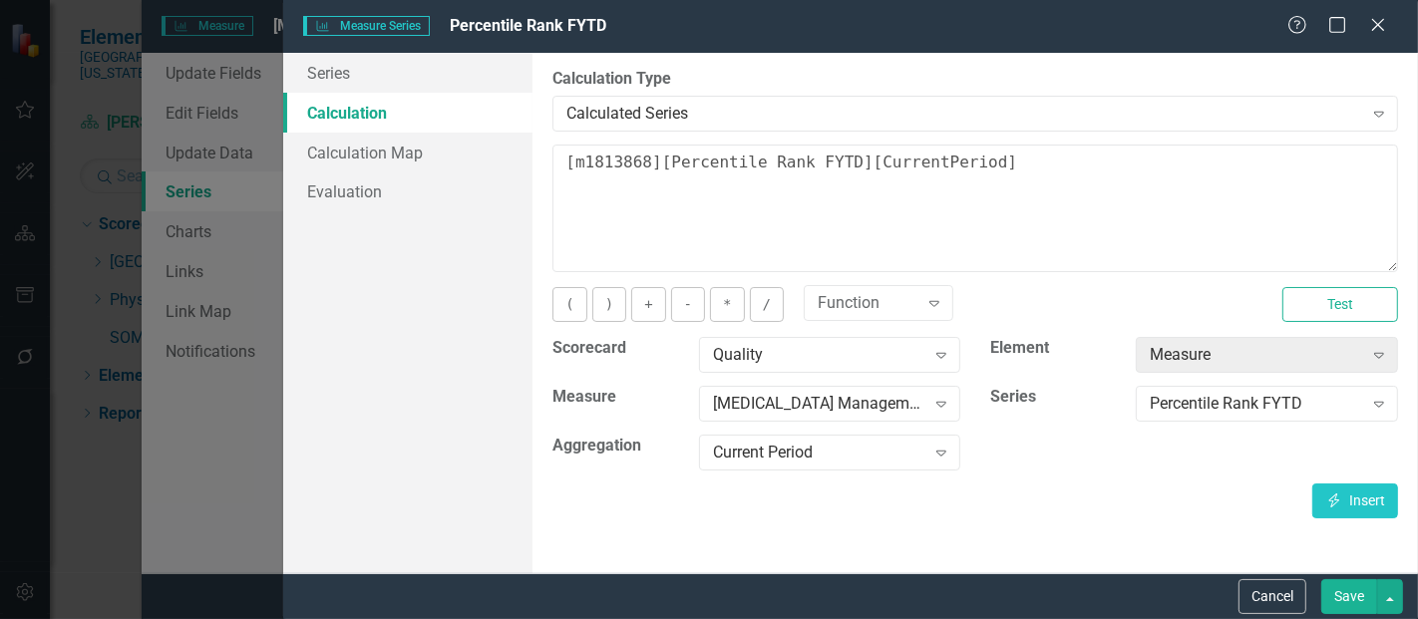
click at [1366, 597] on button "Save" at bounding box center [1350, 597] width 56 height 35
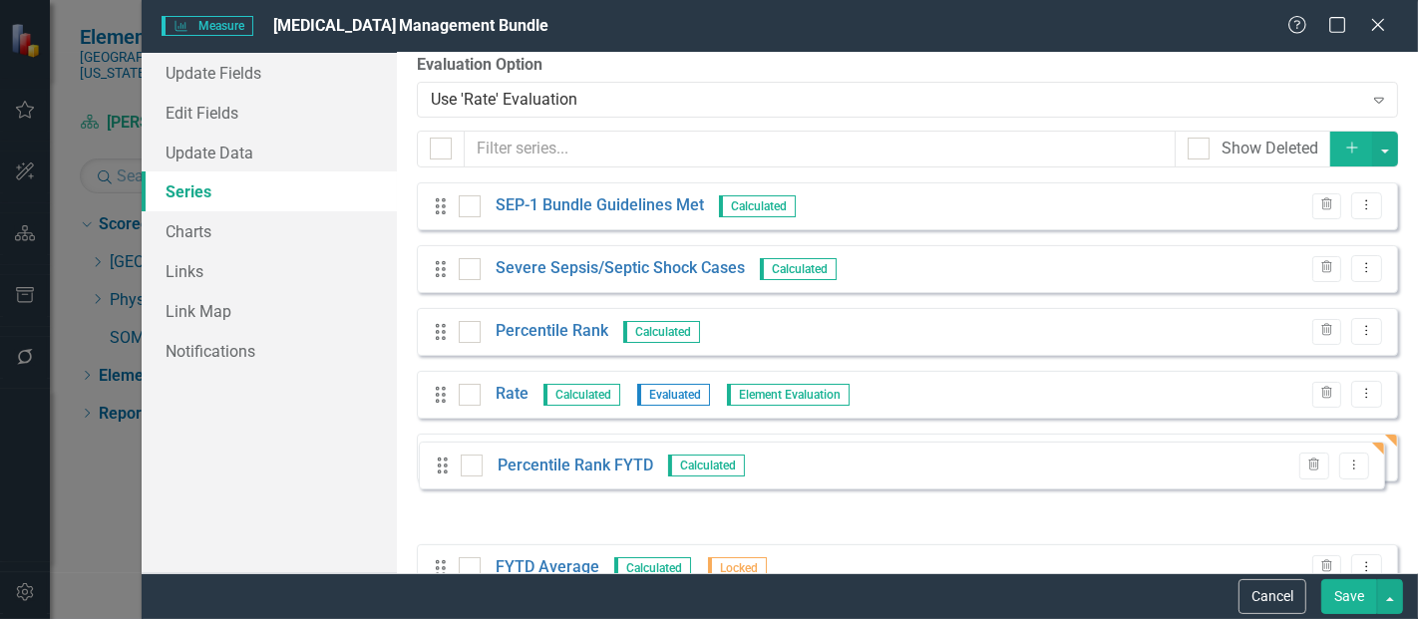
scroll to position [77, 0]
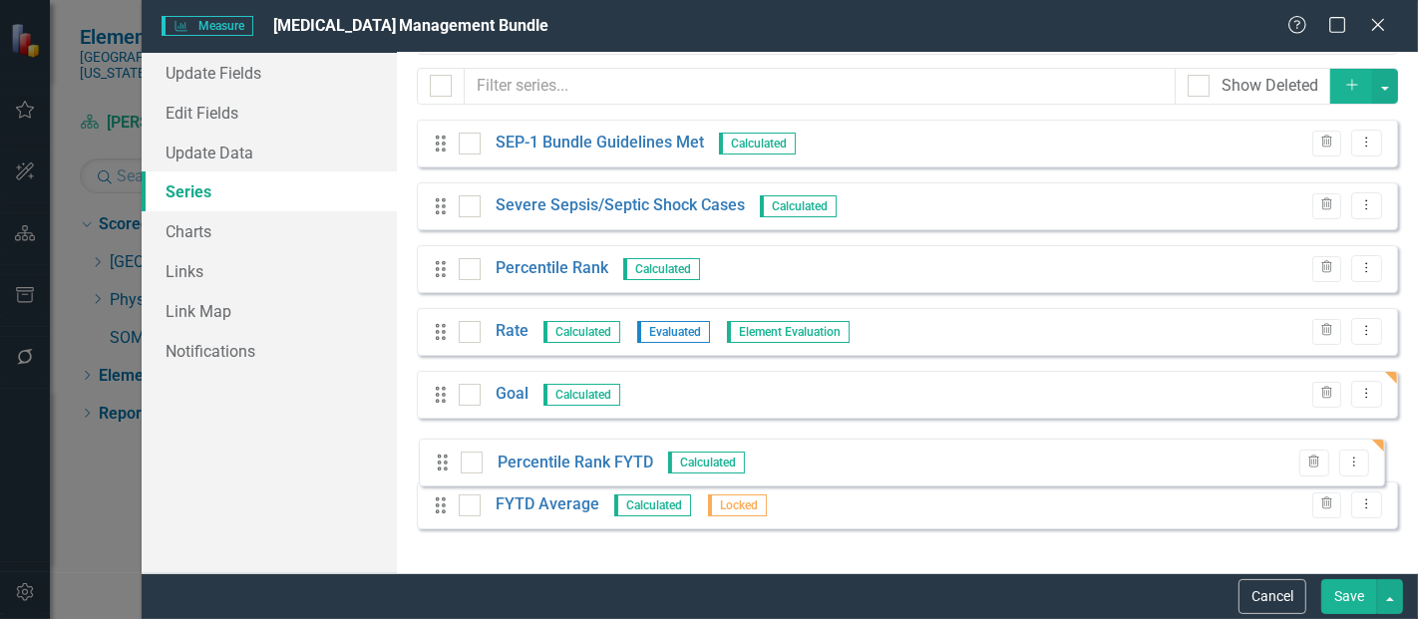
drag, startPoint x: 441, startPoint y: 523, endPoint x: 608, endPoint y: 450, distance: 182.7
click at [443, 465] on div "Drag SEP-1 Bundle Guidelines Met Calculated Trash Dropdown Menu Drag Severe Sep…" at bounding box center [908, 332] width 982 height 425
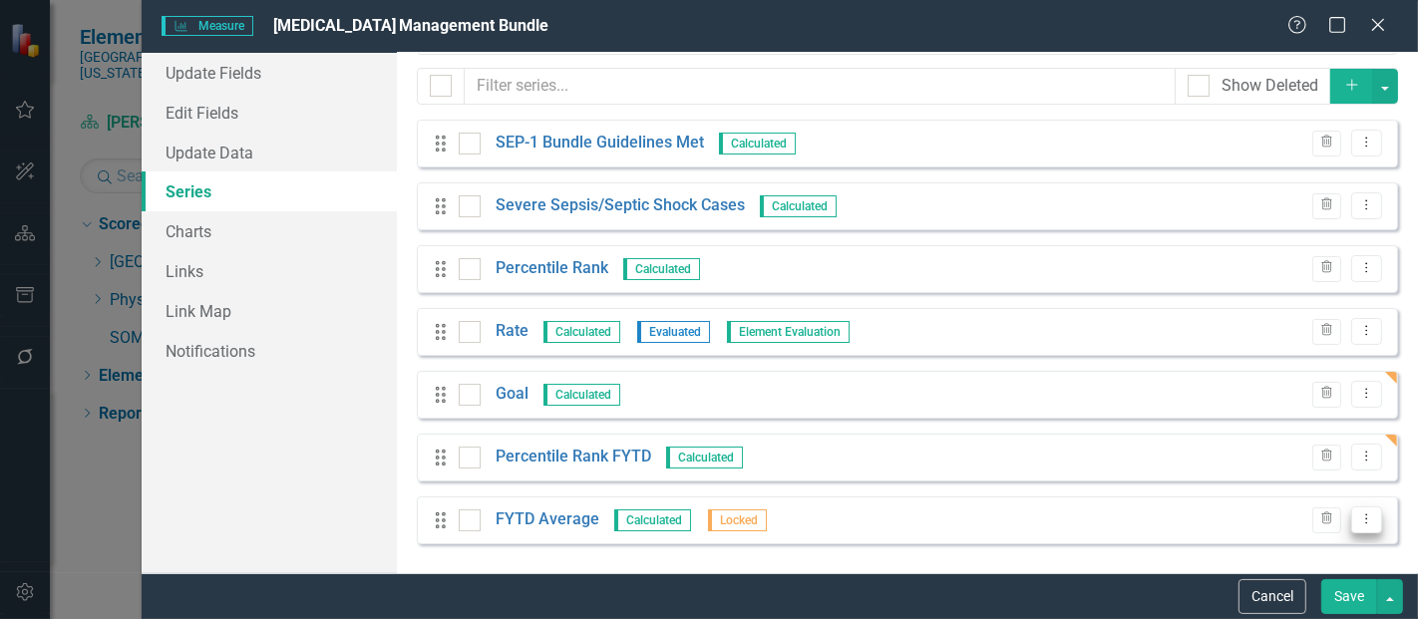
click at [1359, 518] on icon "Dropdown Menu" at bounding box center [1367, 519] width 17 height 13
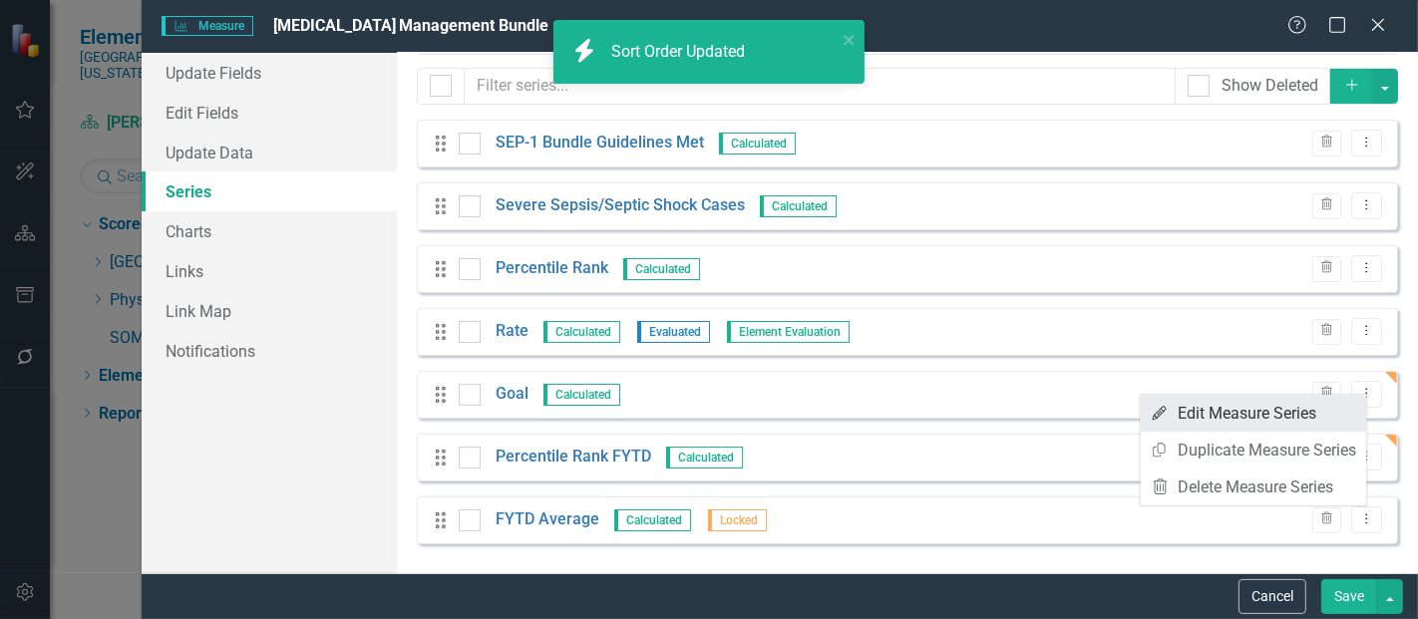
click at [1188, 407] on link "Edit Edit Measure Series" at bounding box center [1254, 413] width 226 height 37
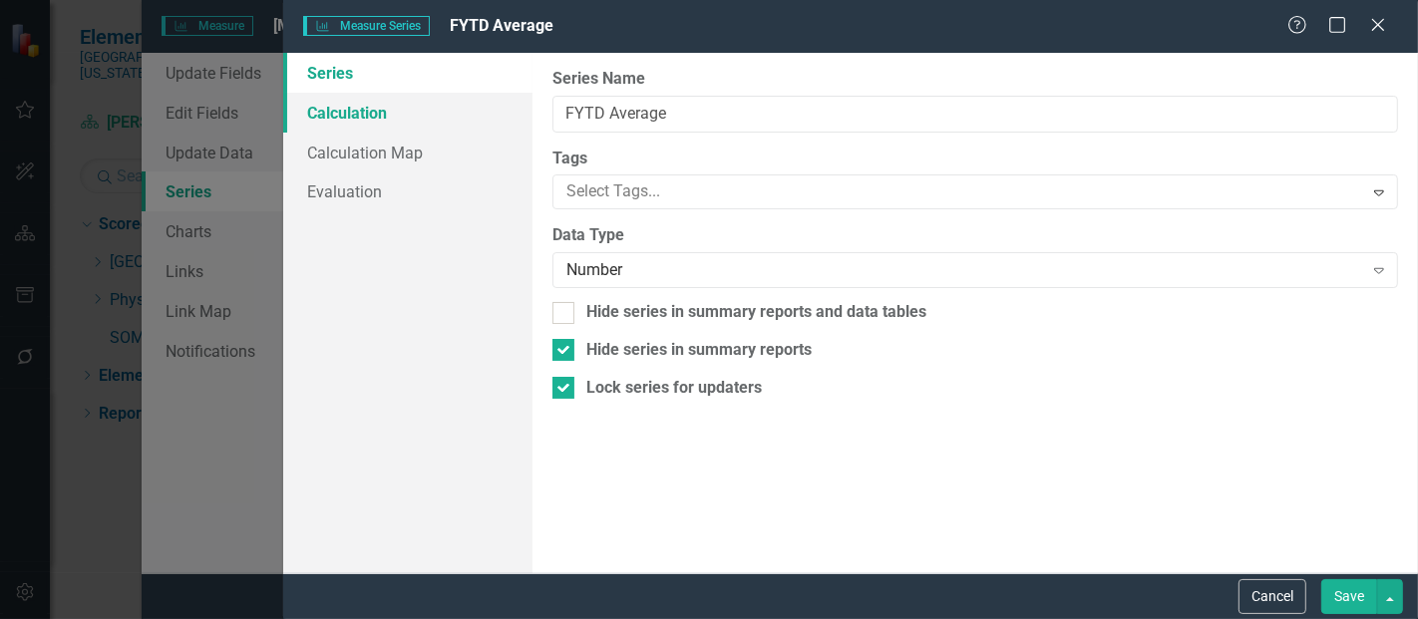
click at [345, 121] on link "Calculation" at bounding box center [407, 113] width 249 height 40
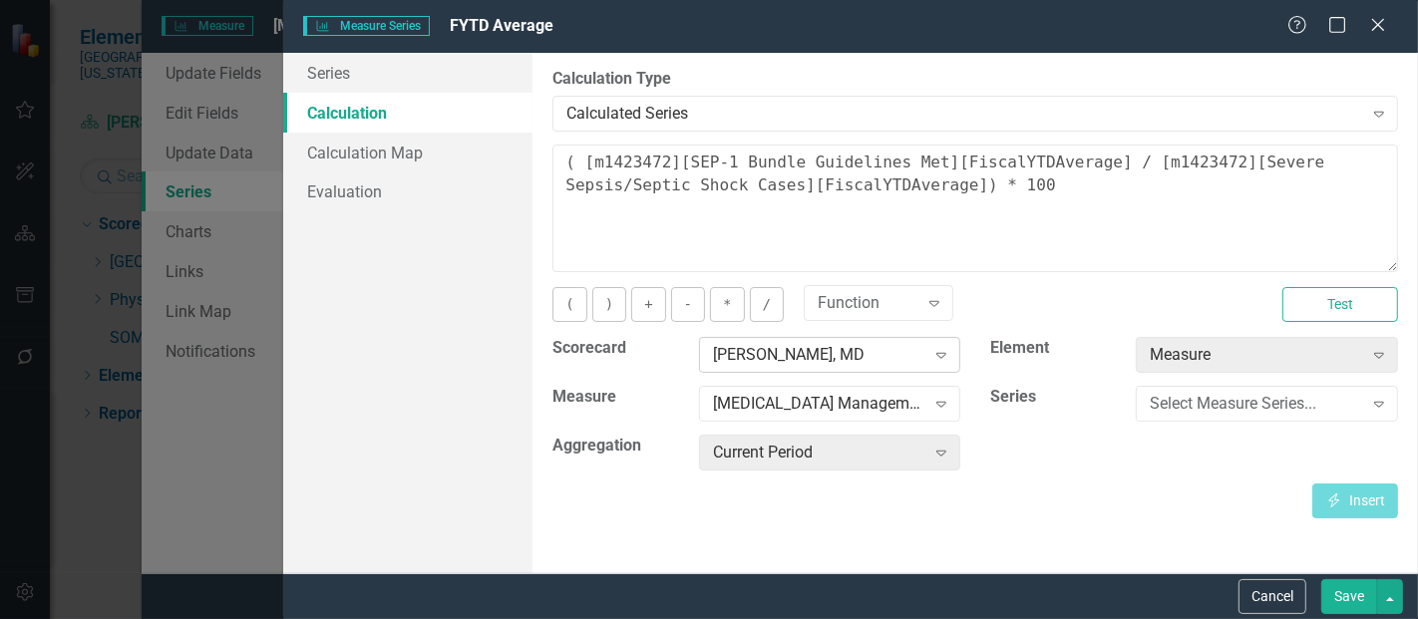
click at [833, 355] on div "[PERSON_NAME], MD" at bounding box center [819, 355] width 212 height 23
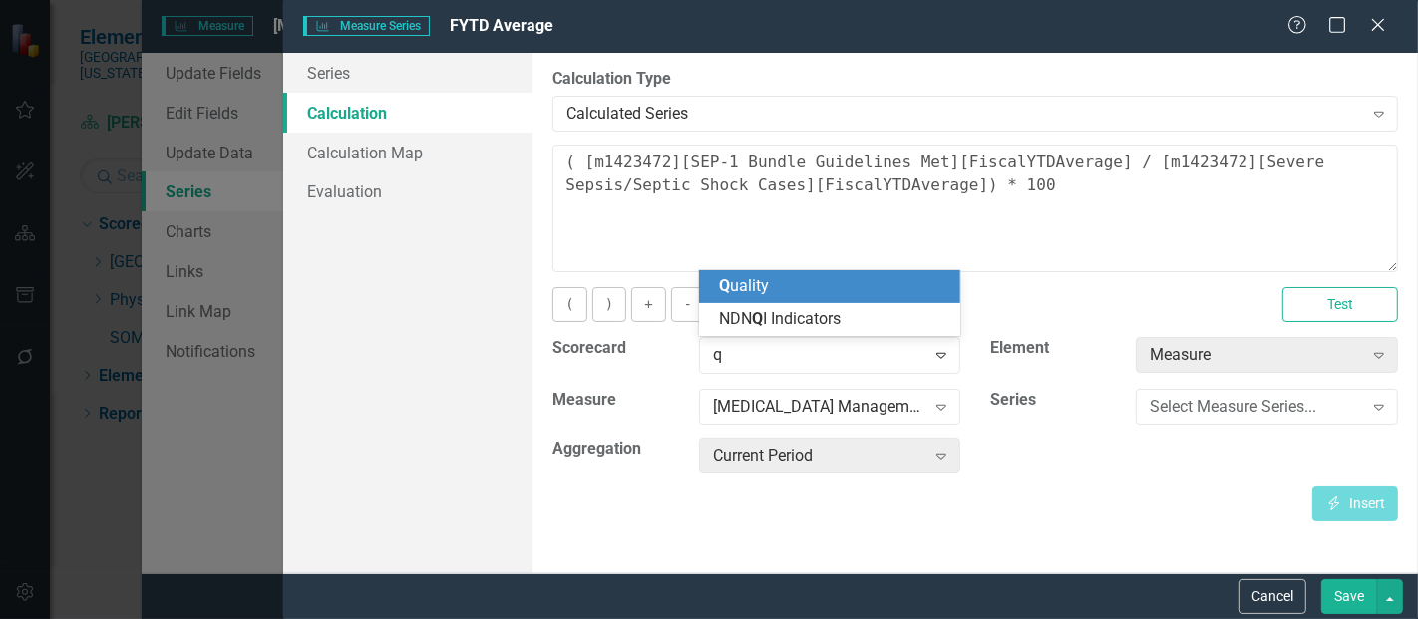
scroll to position [0, 0]
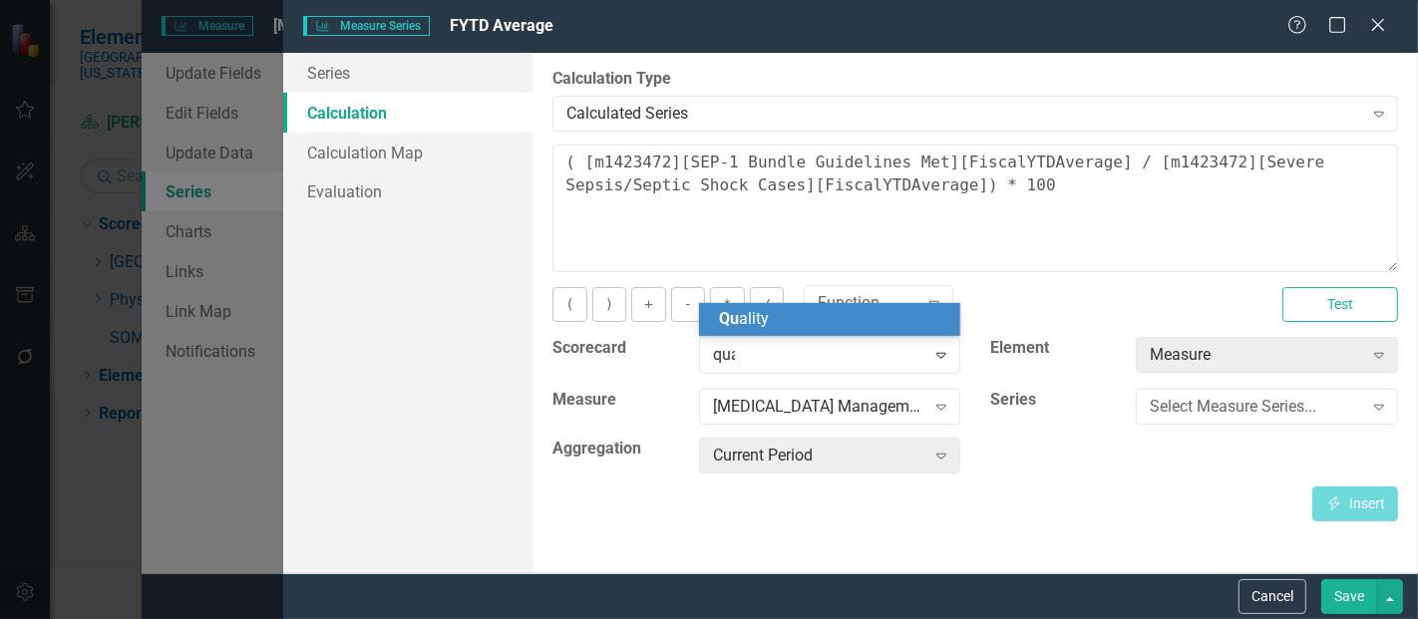
type input "qual"
click at [787, 315] on div "Qual ity" at bounding box center [834, 319] width 230 height 23
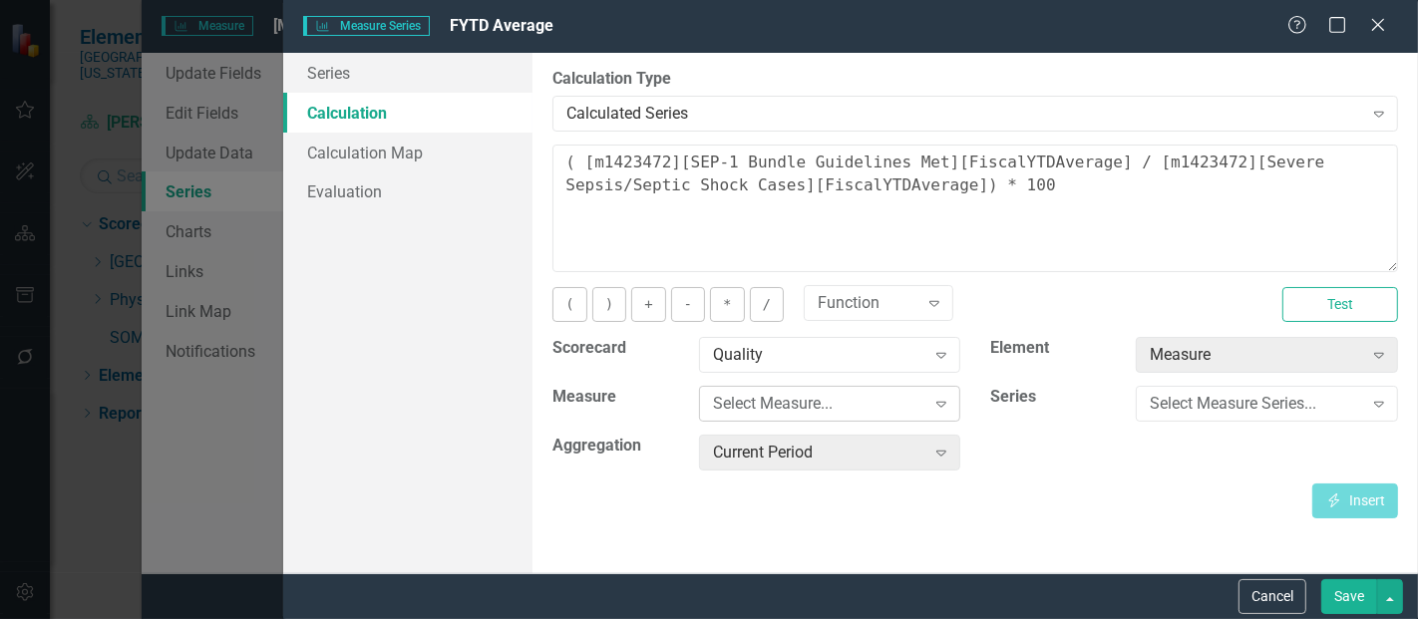
click at [782, 415] on div "Select Measure... Expand" at bounding box center [830, 404] width 262 height 36
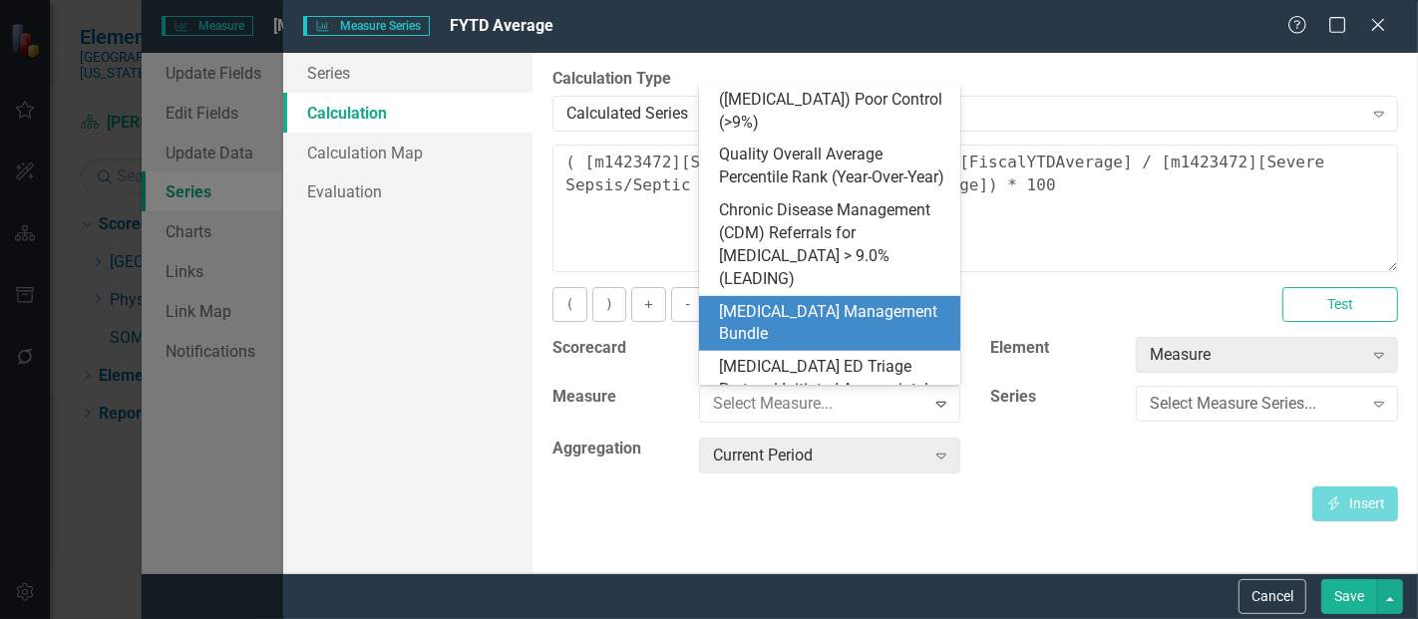
scroll to position [870, 0]
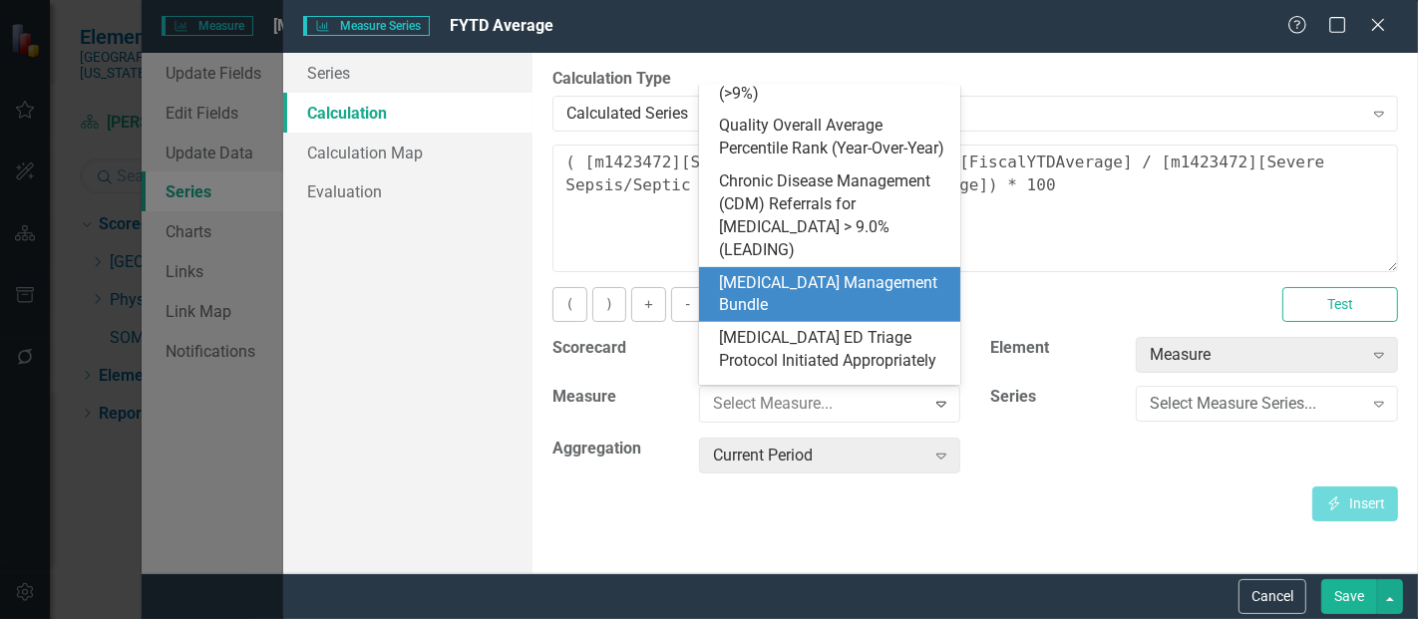
click at [832, 272] on div "[MEDICAL_DATA] Management Bundle" at bounding box center [834, 295] width 230 height 46
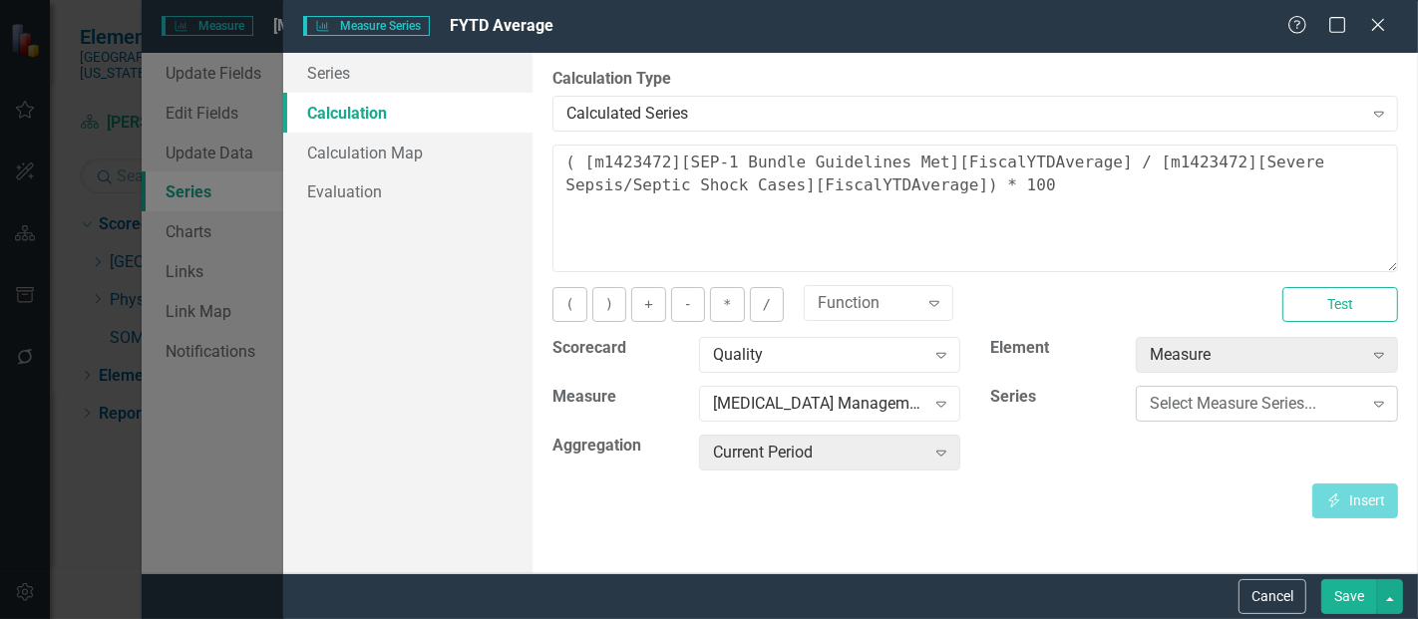
click at [1179, 409] on div "Select Measure Series..." at bounding box center [1256, 404] width 212 height 23
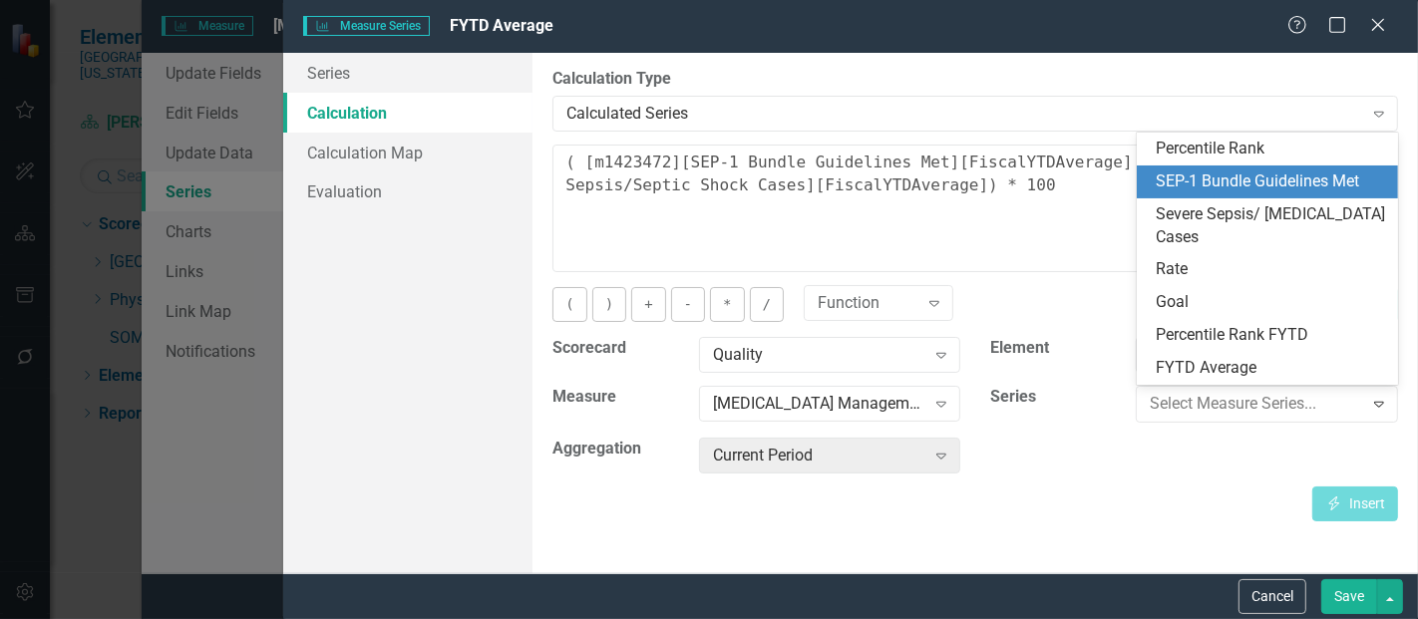
click at [1196, 176] on div "SEP-1 Bundle Guidelines Met" at bounding box center [1272, 182] width 230 height 23
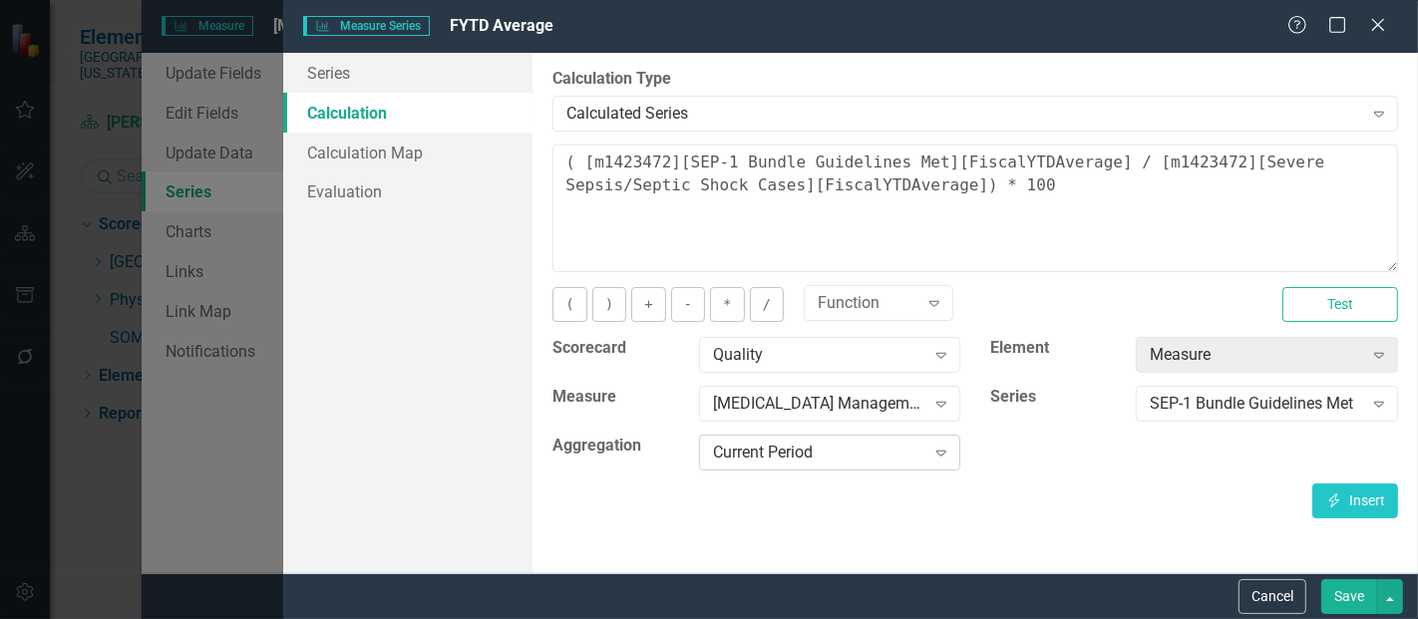
click at [782, 457] on div "Current Period" at bounding box center [819, 453] width 212 height 23
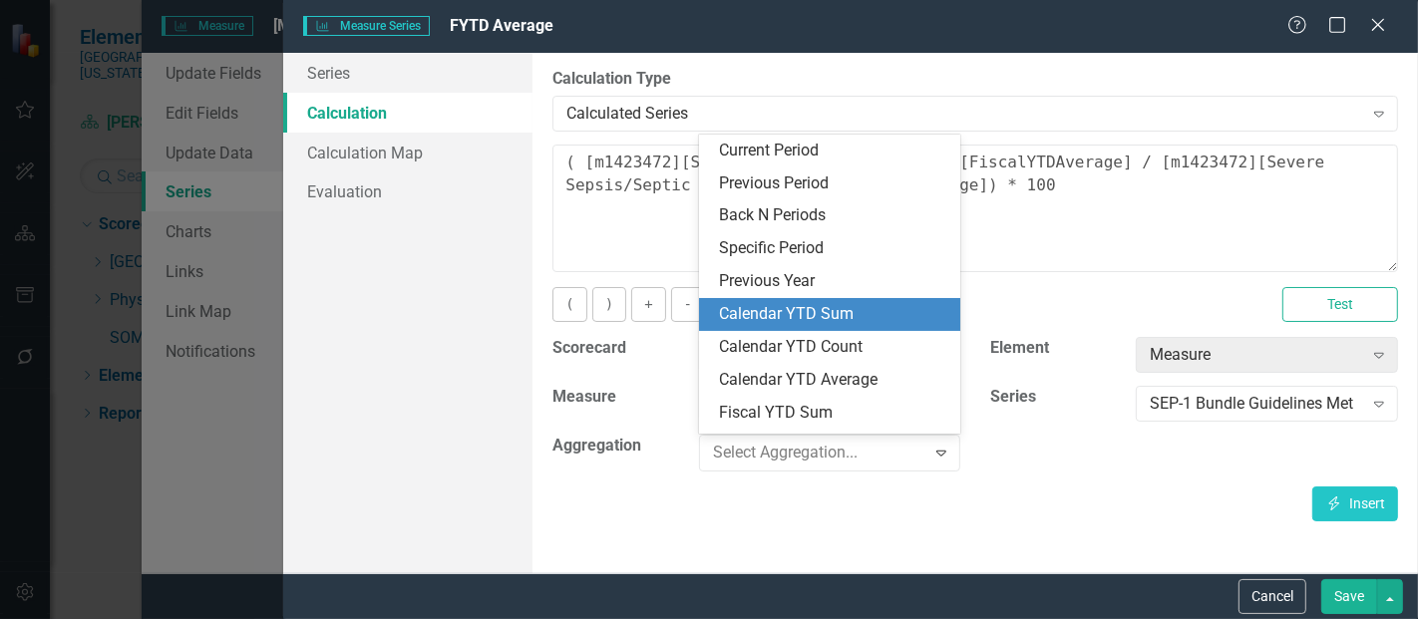
scroll to position [53, 0]
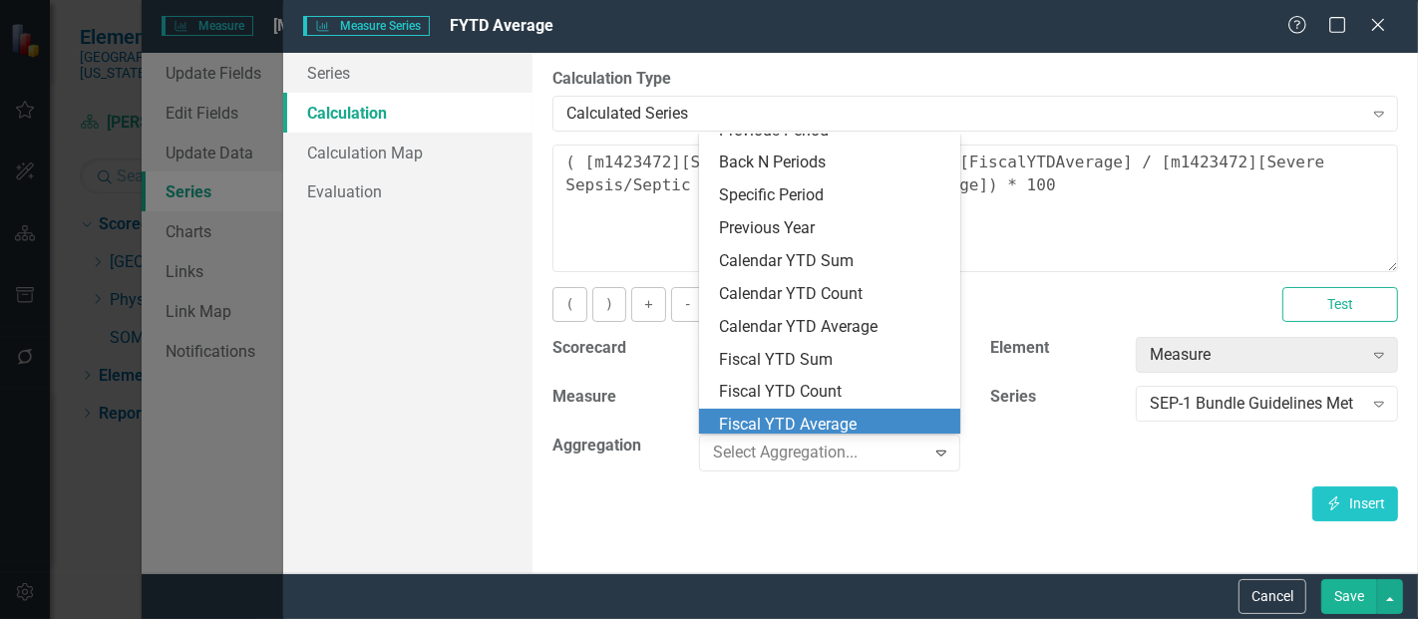
click at [786, 417] on div "Fiscal YTD Average" at bounding box center [834, 425] width 230 height 23
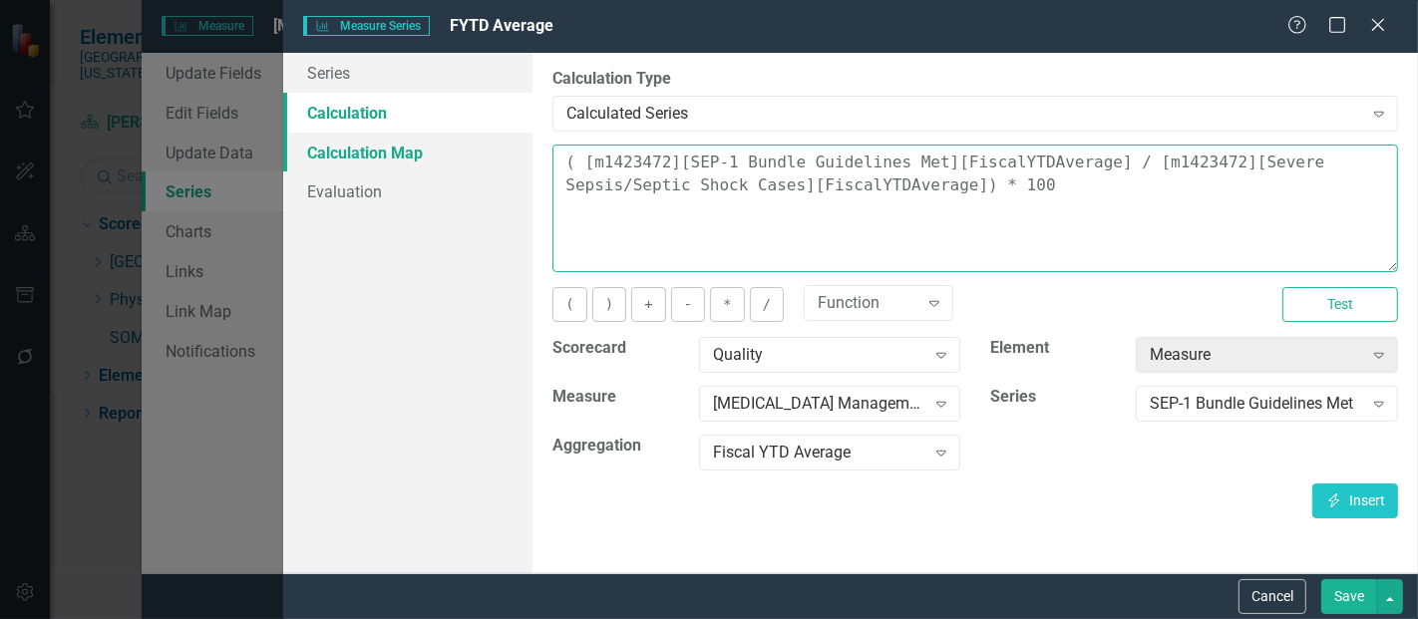
drag, startPoint x: 926, startPoint y: 174, endPoint x: 472, endPoint y: 135, distance: 455.5
click at [472, 135] on div "Series Calculation Calculation Map Evaluation From this page, you can edit the …" at bounding box center [850, 313] width 1135 height 521
drag, startPoint x: 909, startPoint y: 192, endPoint x: 506, endPoint y: 135, distance: 407.0
click at [506, 135] on div "Series Calculation Calculation Map Evaluation From this page, you can edit the …" at bounding box center [850, 313] width 1135 height 521
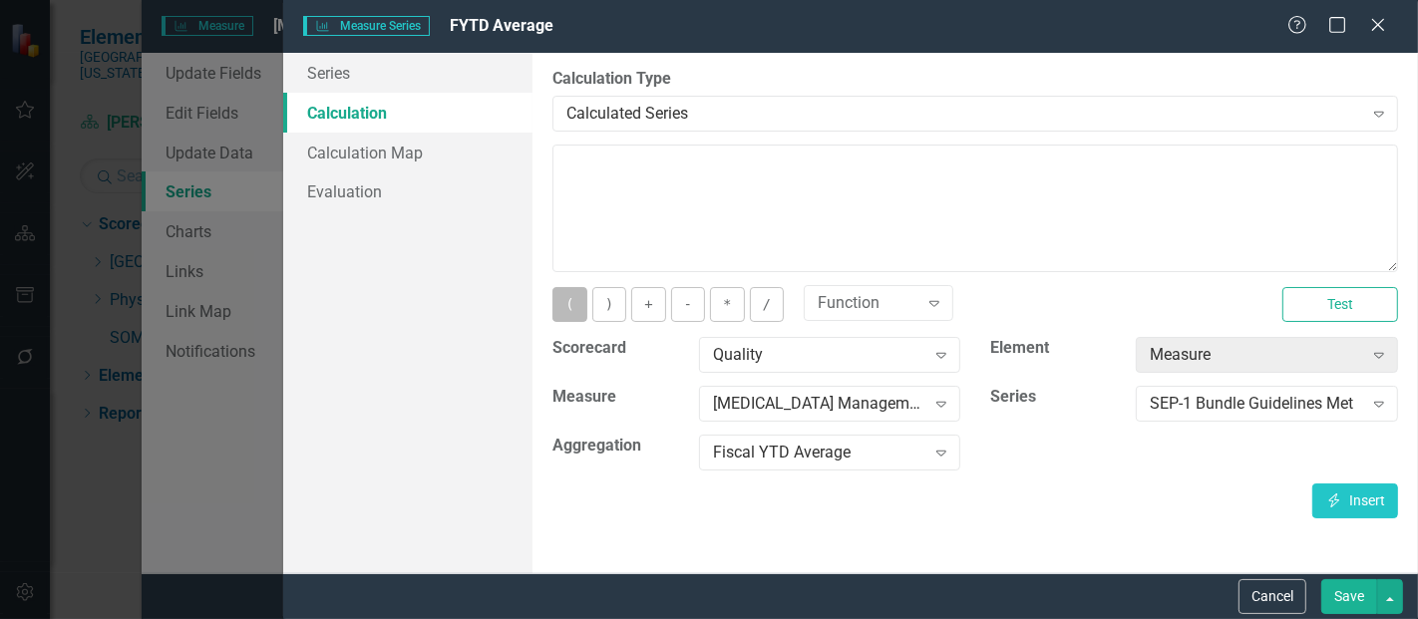
click at [571, 295] on button "(" at bounding box center [570, 304] width 34 height 35
click at [1354, 507] on button "Insert Insert" at bounding box center [1356, 501] width 86 height 35
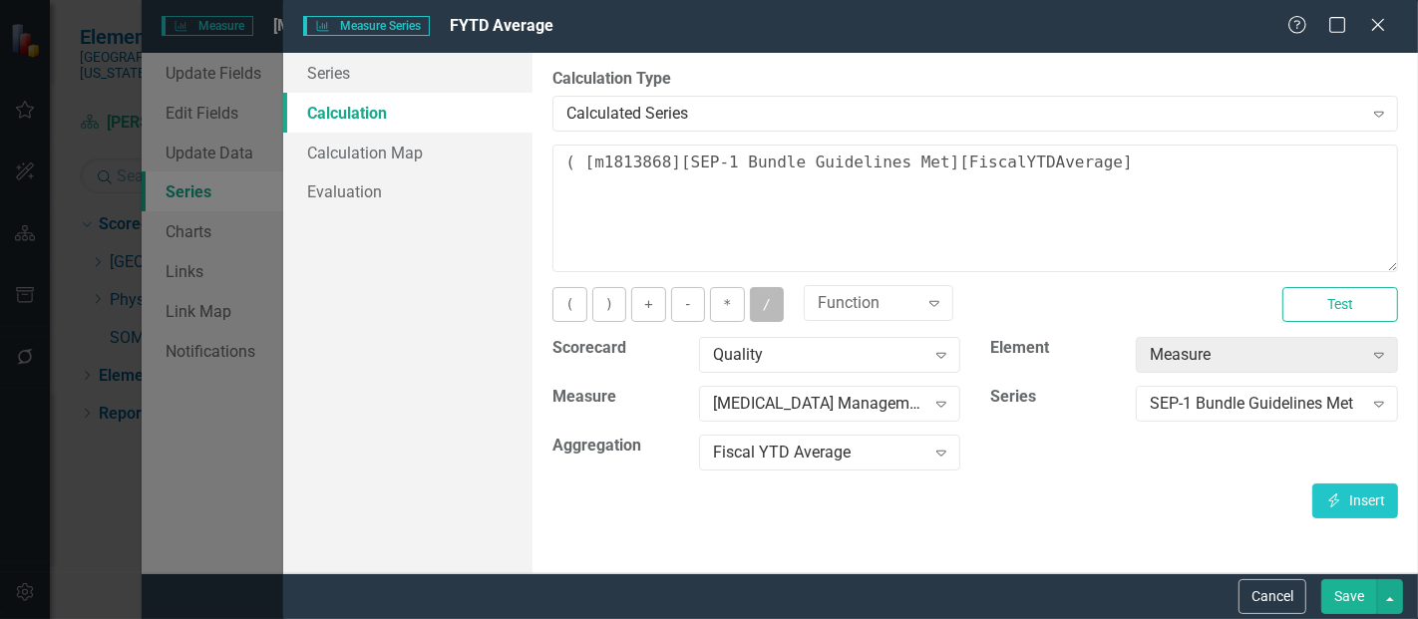
click at [760, 287] on button "/" at bounding box center [767, 304] width 34 height 35
click at [1180, 395] on div "SEP-1 Bundle Guidelines Met" at bounding box center [1256, 404] width 212 height 23
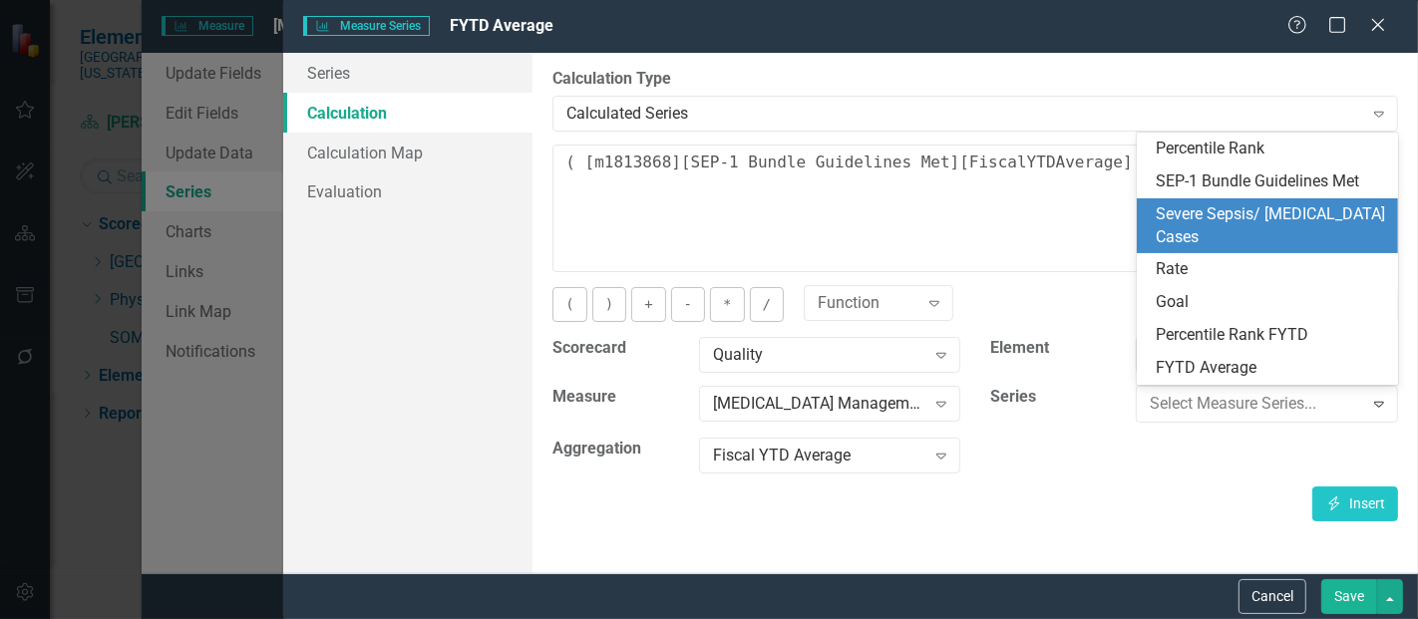
click at [1236, 213] on div "Severe Sepsis/ [MEDICAL_DATA] Cases" at bounding box center [1272, 226] width 230 height 46
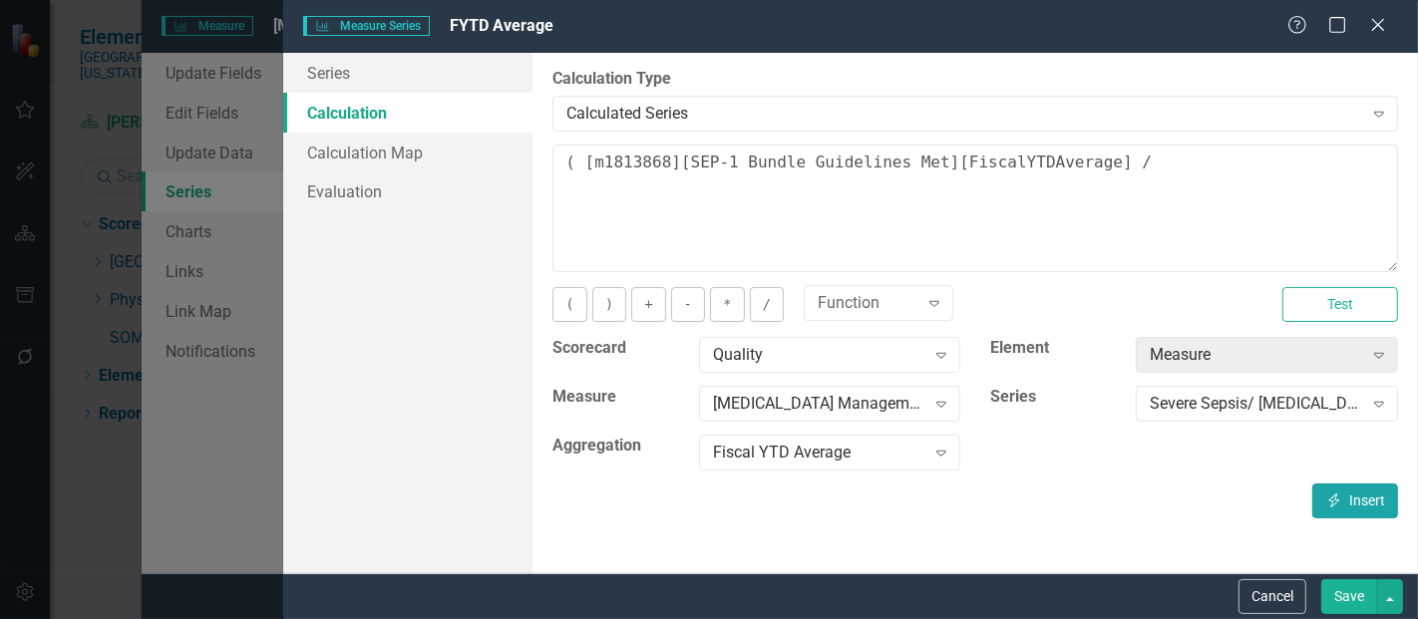
click at [1342, 499] on icon "Insert" at bounding box center [1335, 501] width 18 height 14
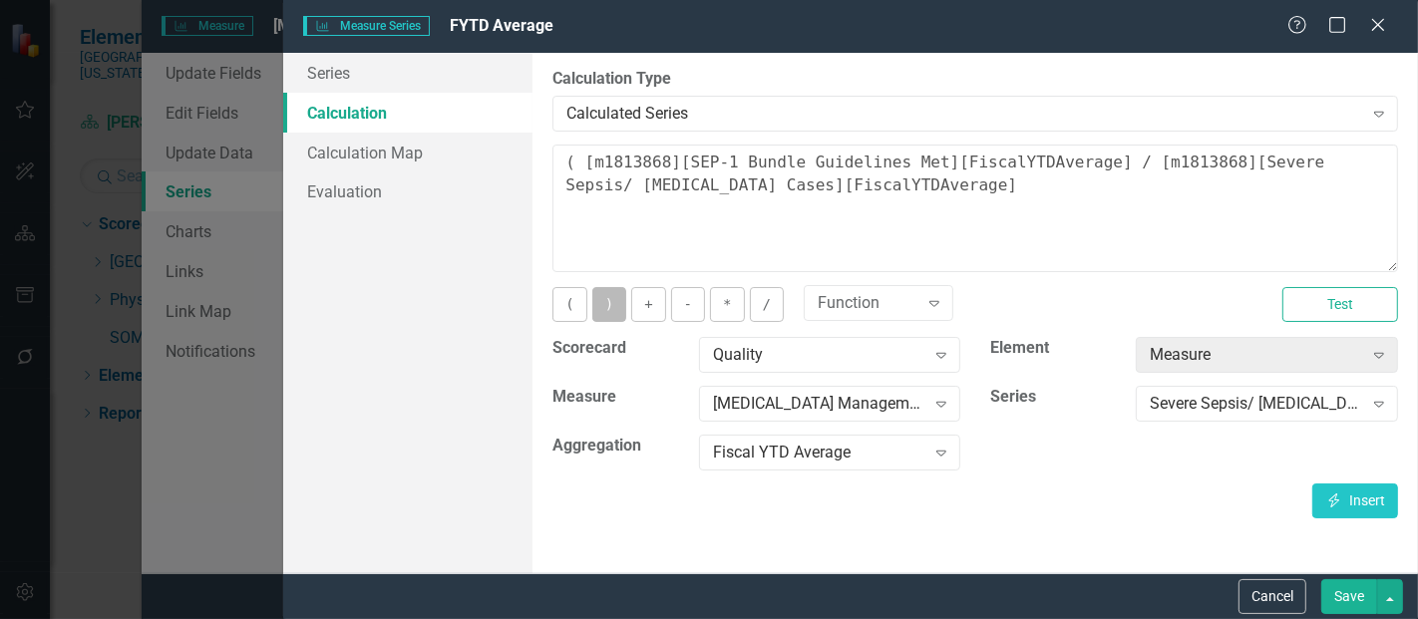
click at [609, 308] on button ")" at bounding box center [610, 304] width 34 height 35
click at [725, 311] on button "*" at bounding box center [727, 304] width 34 height 35
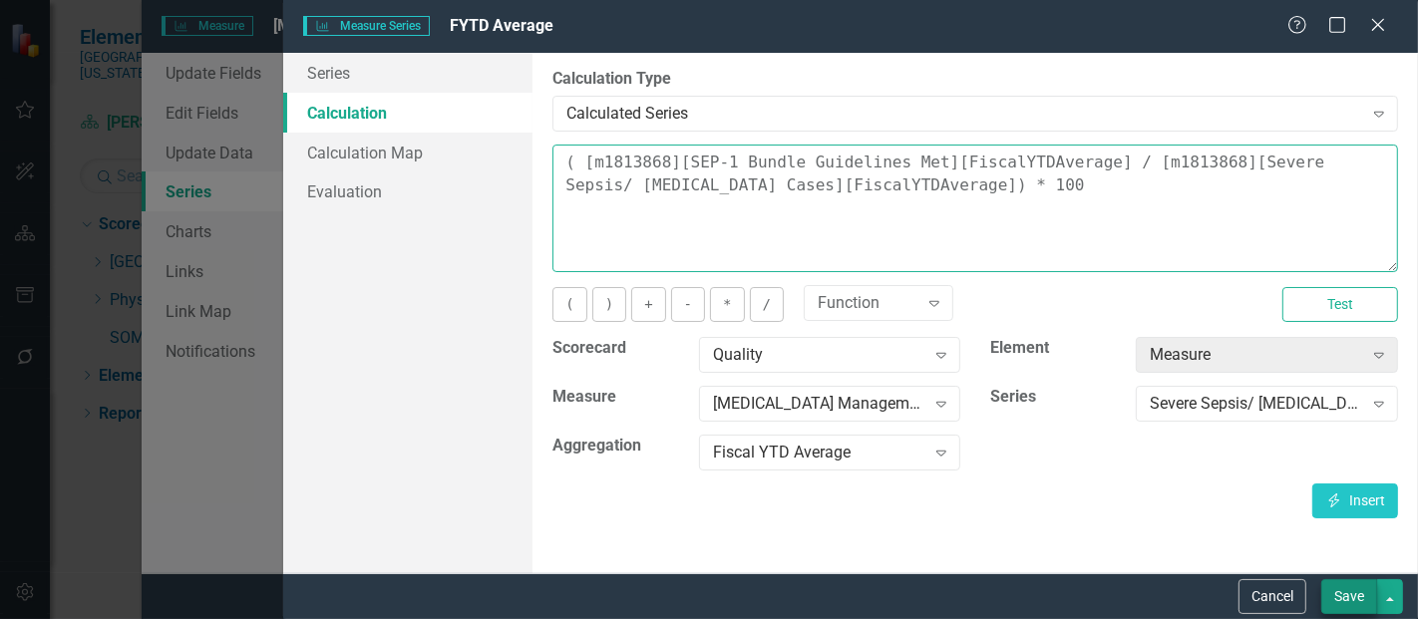
type textarea "( [m1813868][SEP-1 Bundle Guidelines Met][FiscalYTDAverage] / [m1813868][Severe…"
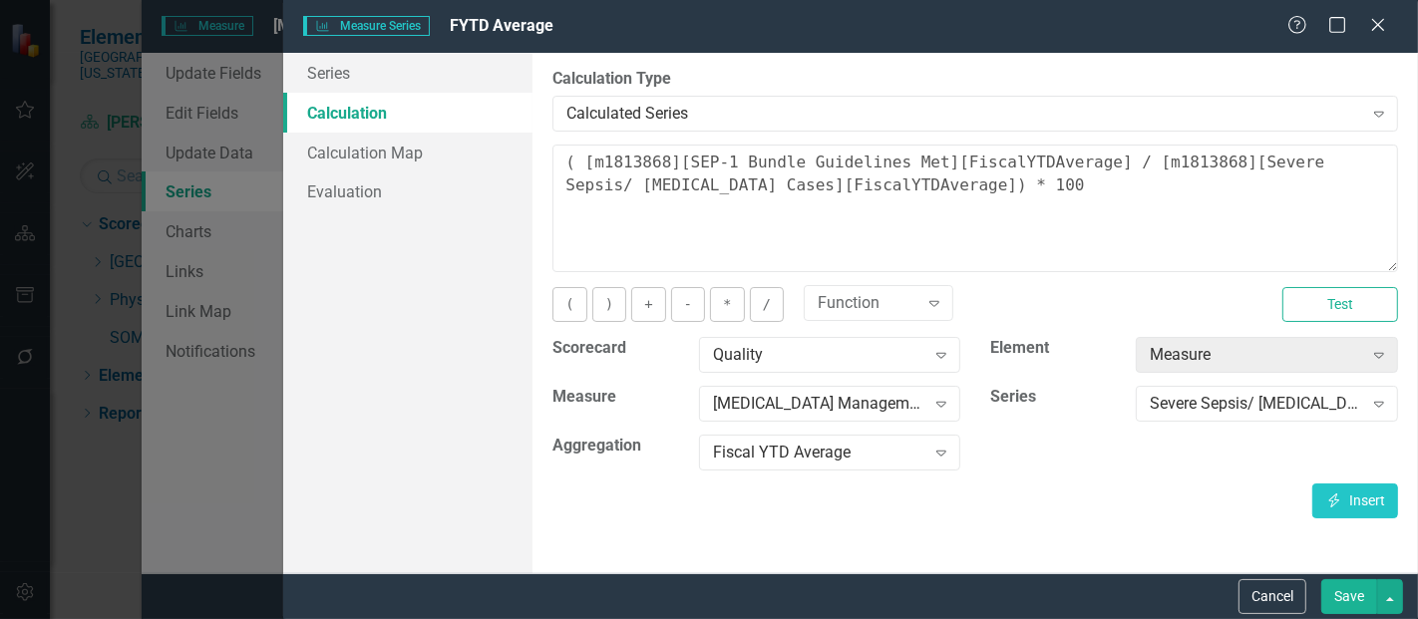
click at [1351, 601] on button "Save" at bounding box center [1350, 597] width 56 height 35
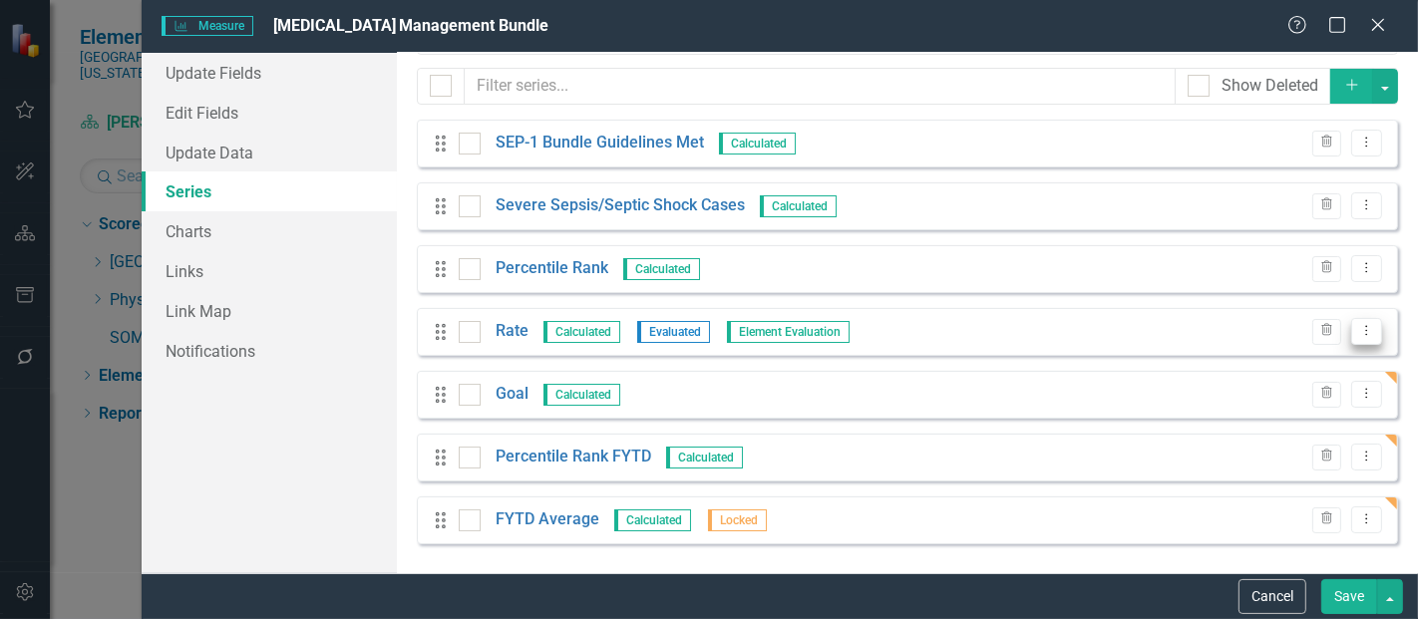
click at [1360, 331] on icon "Dropdown Menu" at bounding box center [1367, 330] width 17 height 13
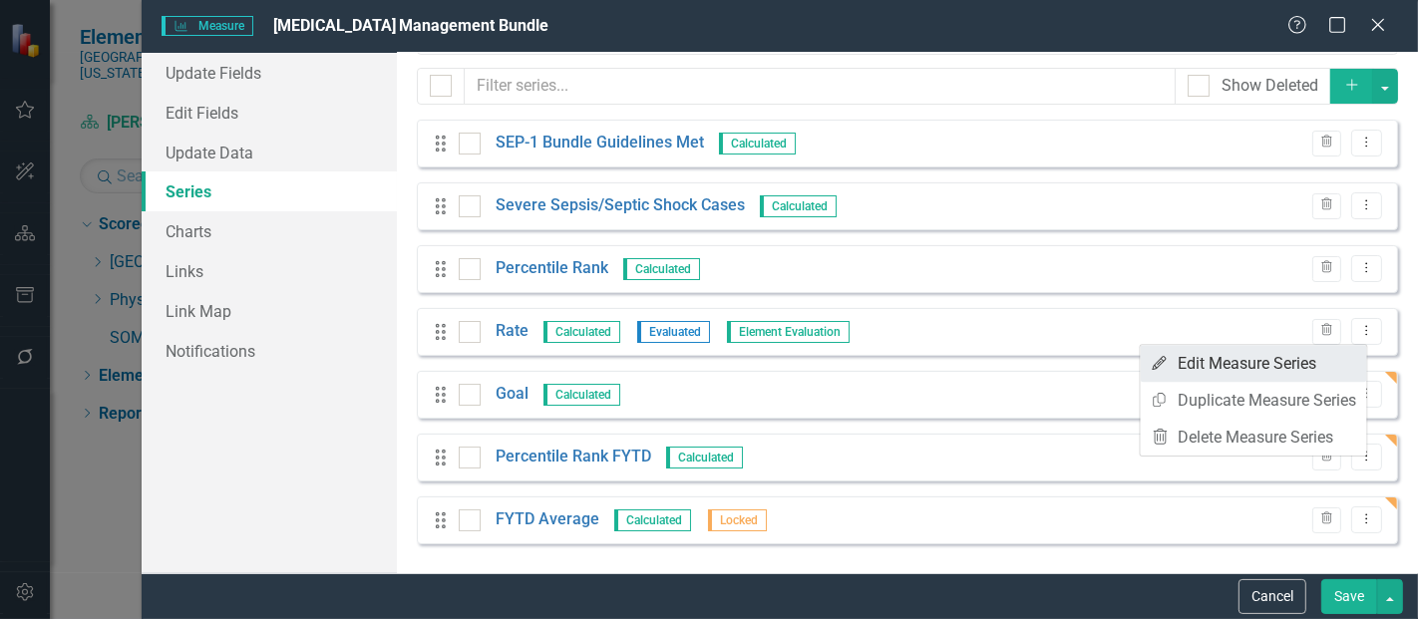
click at [1237, 367] on link "Edit Edit Measure Series" at bounding box center [1254, 363] width 226 height 37
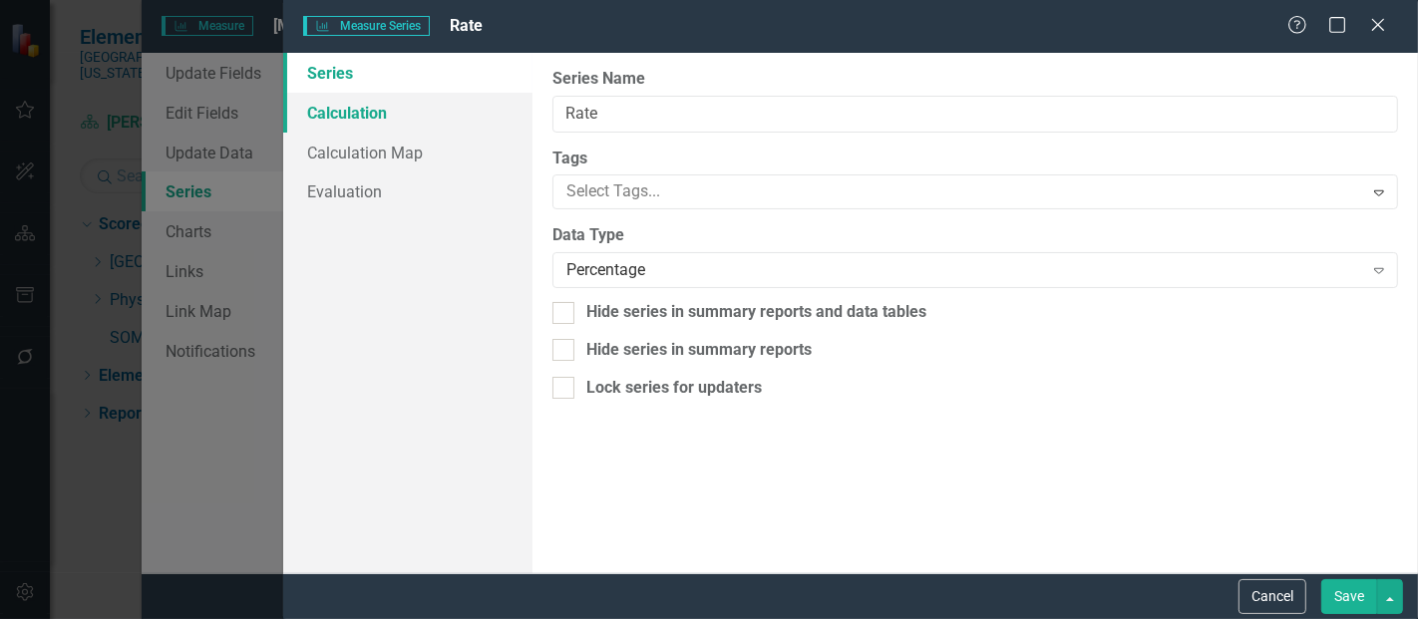
click at [347, 96] on link "Calculation" at bounding box center [407, 113] width 249 height 40
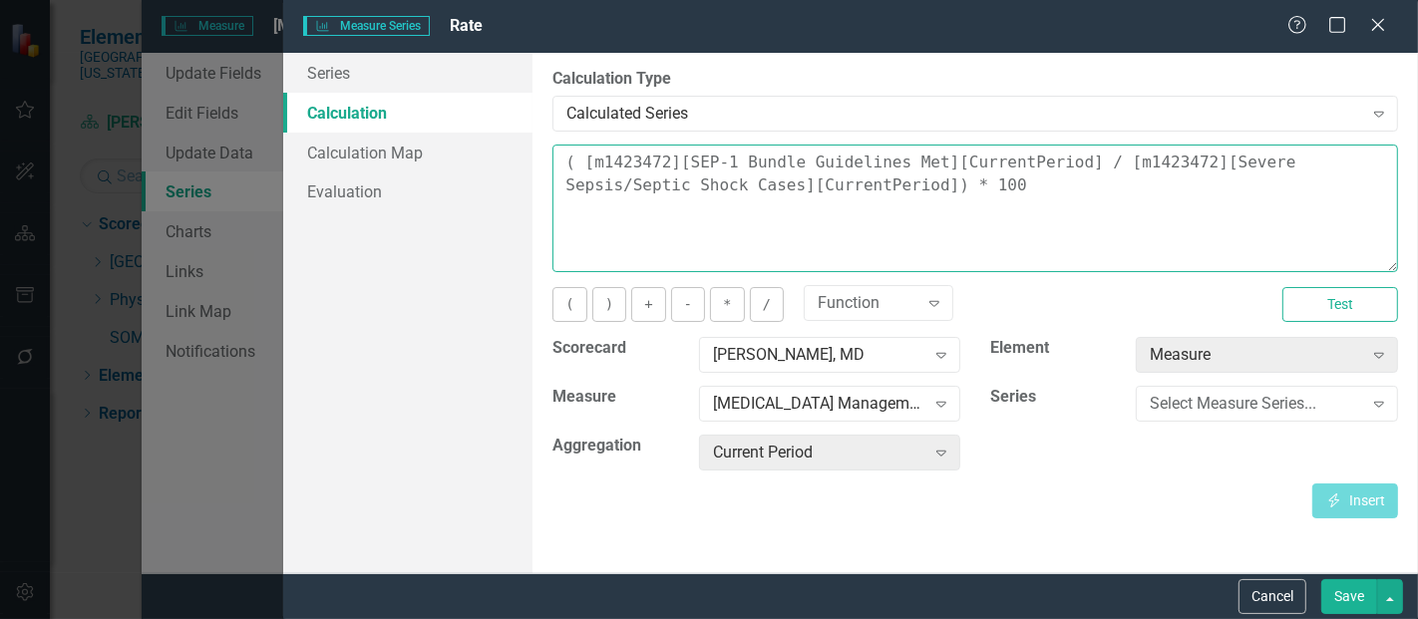
drag, startPoint x: 795, startPoint y: 170, endPoint x: 493, endPoint y: 125, distance: 305.6
click at [493, 125] on div "Series Calculation Calculation Map Evaluation From this page, you can edit the …" at bounding box center [850, 313] width 1135 height 521
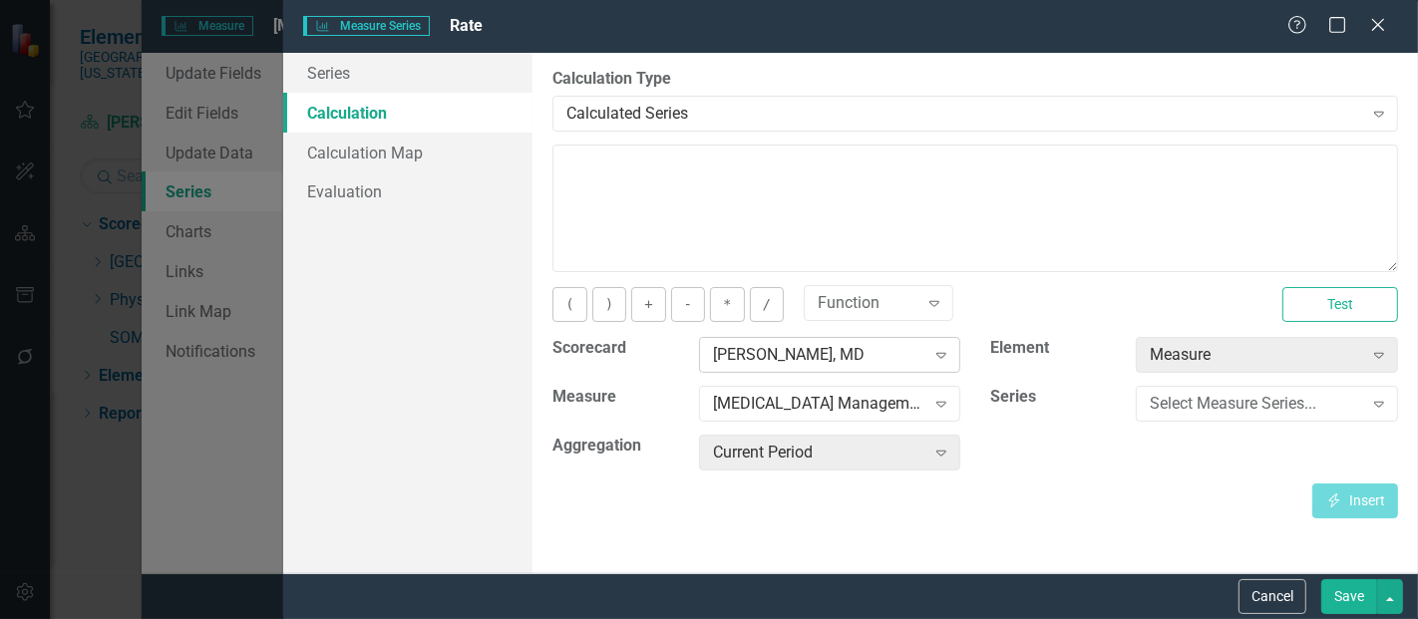
click at [755, 358] on div "[PERSON_NAME], MD" at bounding box center [819, 355] width 212 height 23
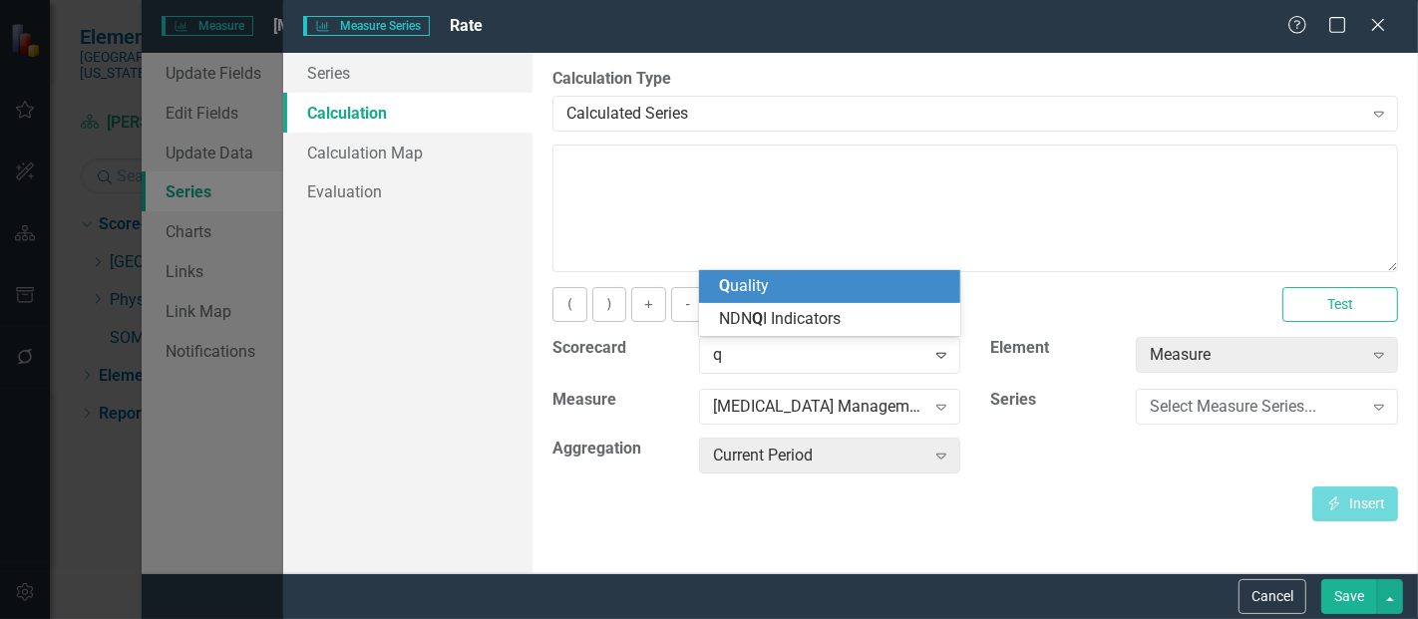
scroll to position [0, 0]
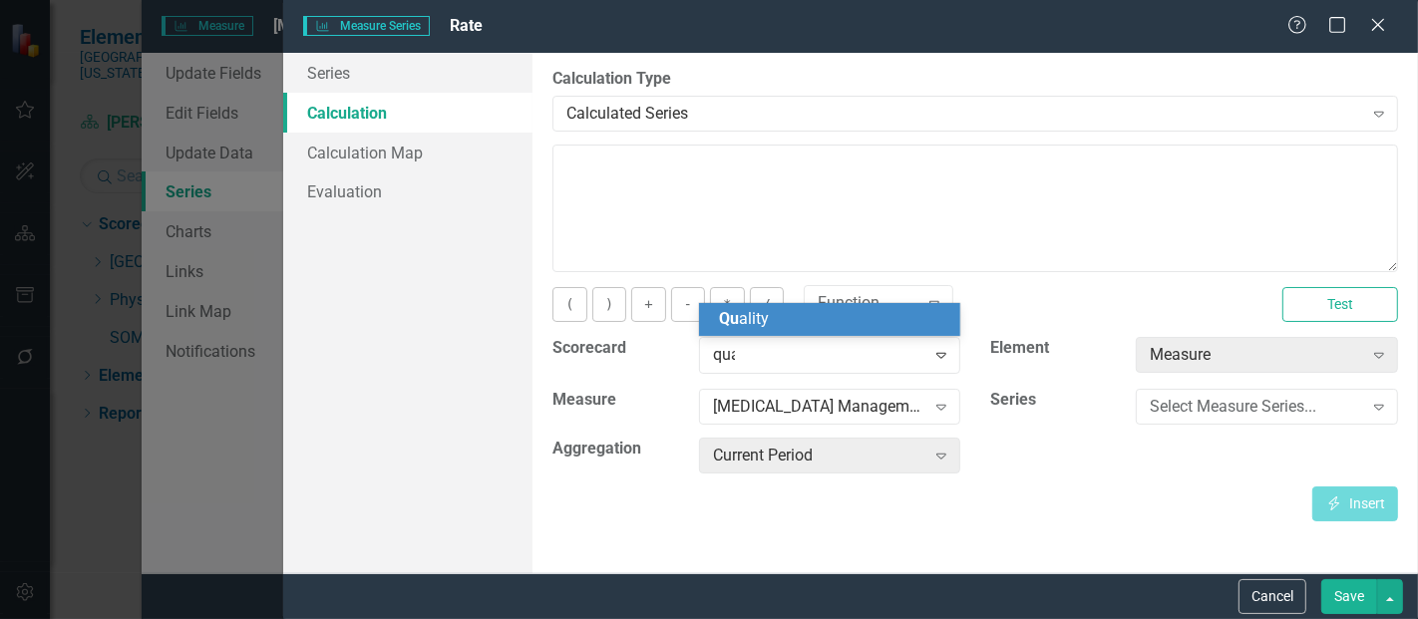
type input "qual"
click at [800, 318] on div "Qual ity" at bounding box center [834, 319] width 230 height 23
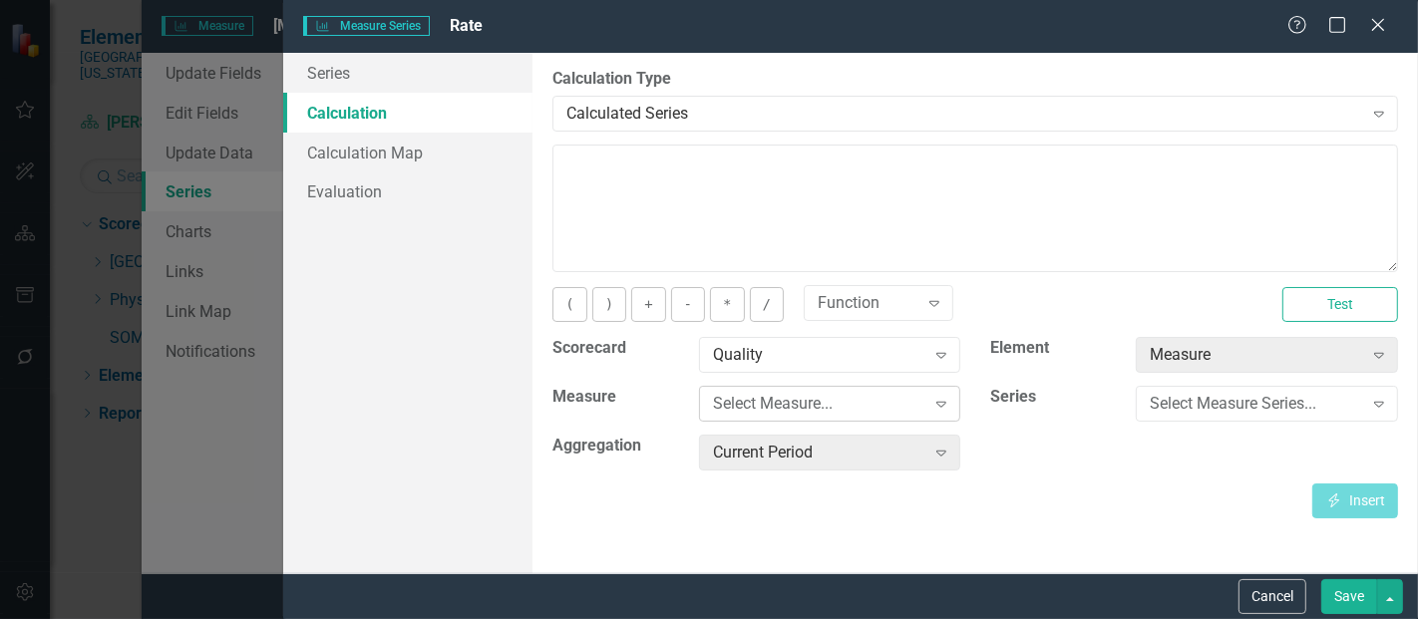
click at [769, 411] on div "Select Measure..." at bounding box center [819, 404] width 212 height 23
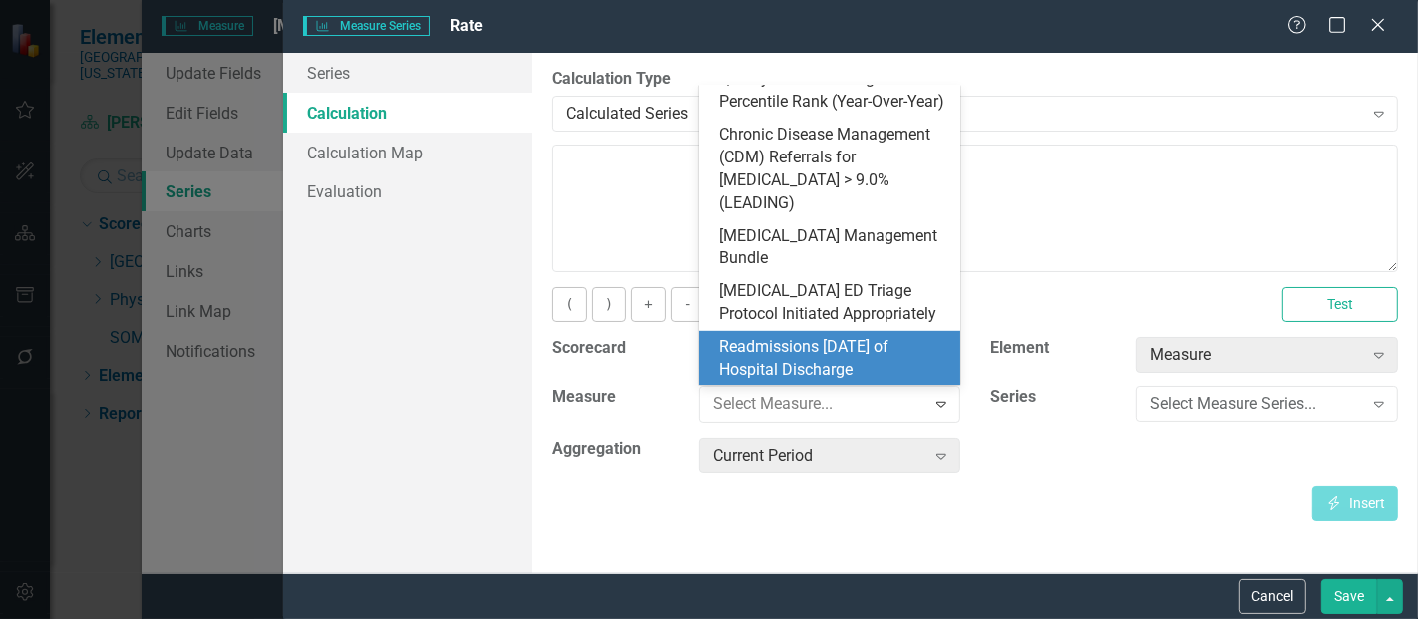
scroll to position [951, 0]
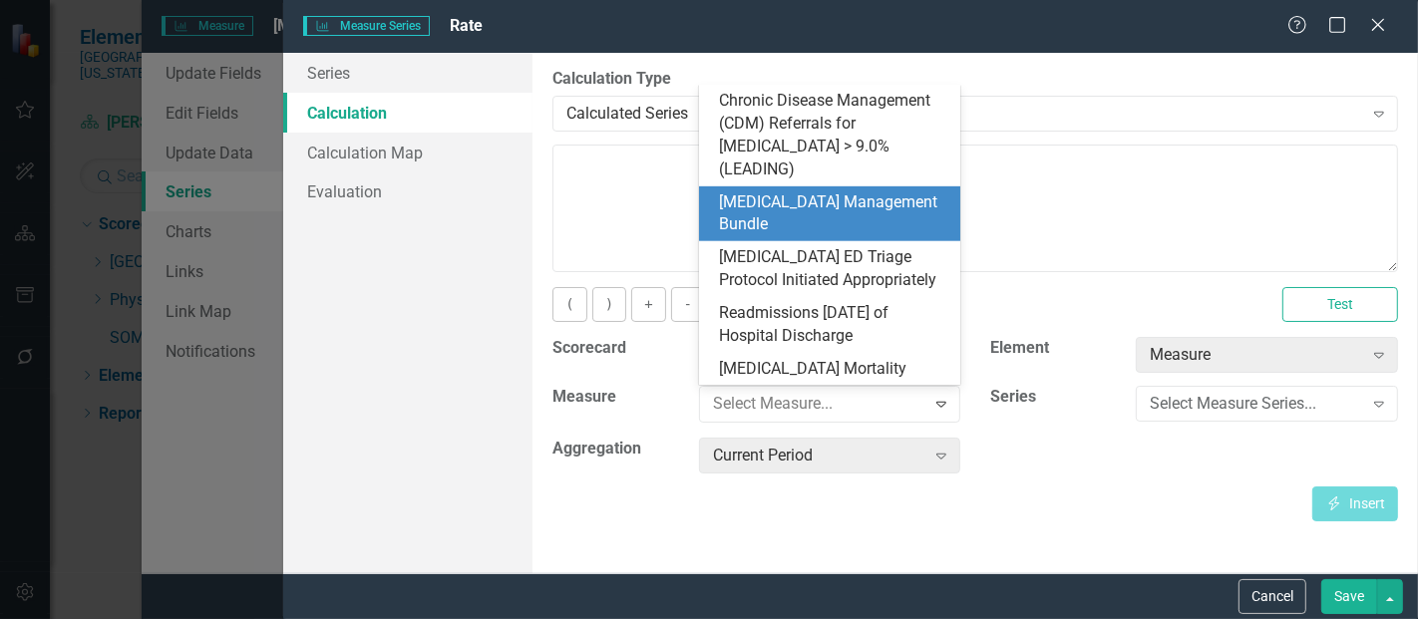
click at [820, 194] on div "[MEDICAL_DATA] Management Bundle" at bounding box center [834, 215] width 230 height 46
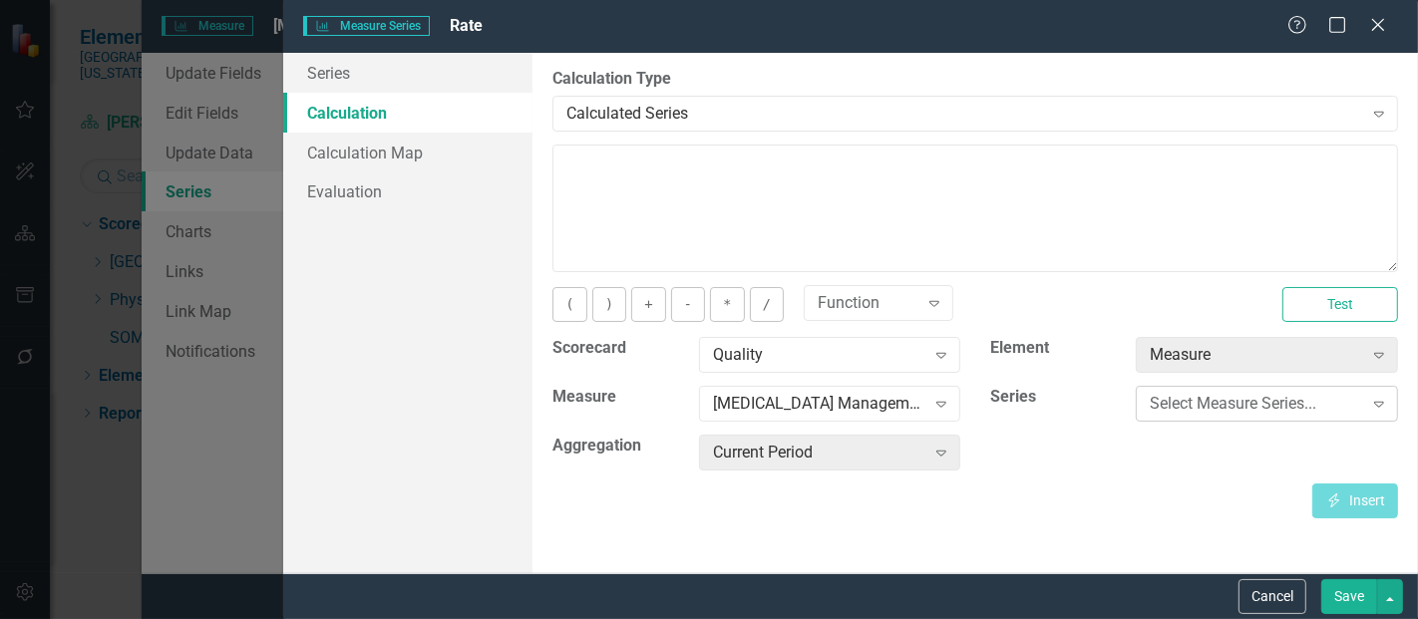
click at [1165, 409] on div "Select Measure Series..." at bounding box center [1256, 404] width 212 height 23
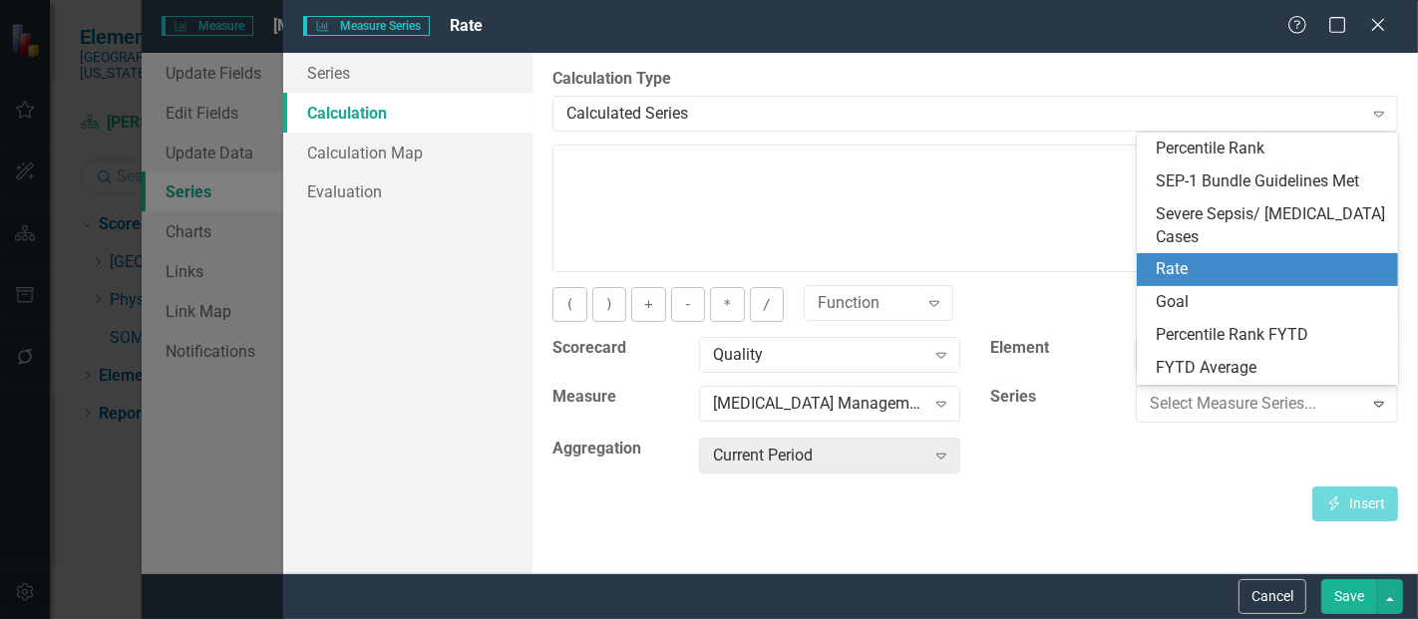
click at [1202, 278] on div "Rate" at bounding box center [1272, 269] width 230 height 23
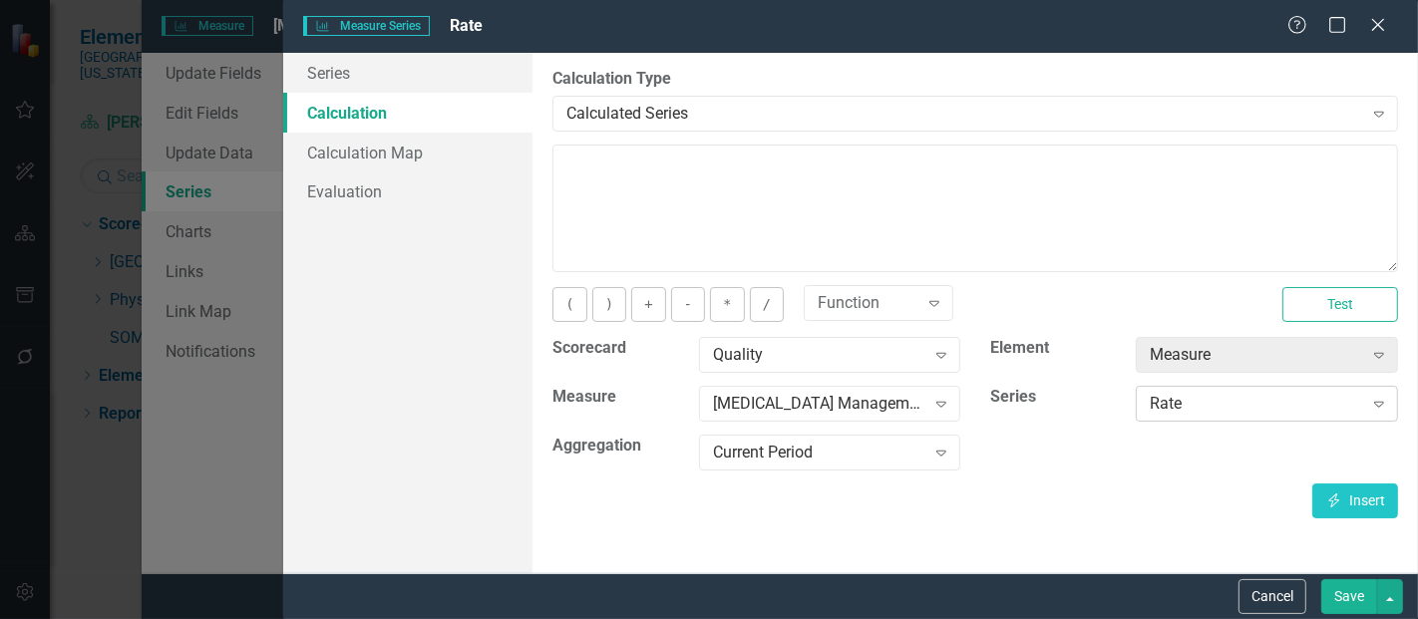
click at [1172, 411] on div "Rate" at bounding box center [1256, 404] width 212 height 23
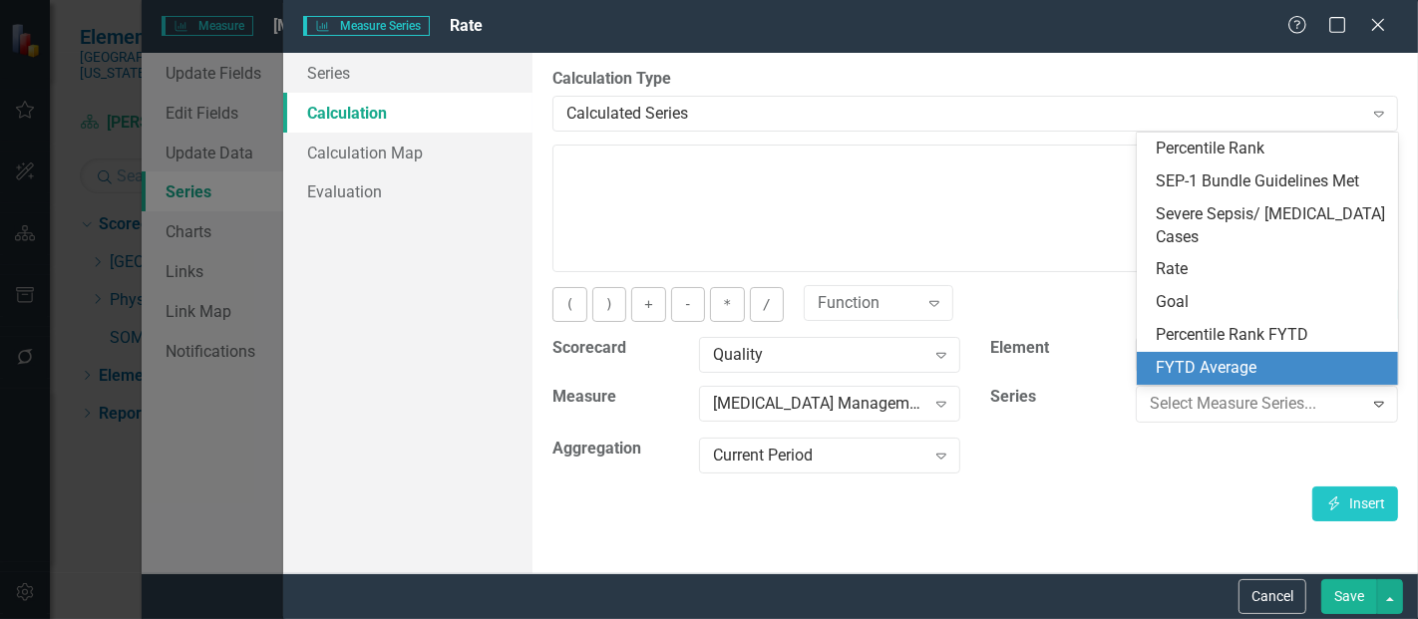
click at [1139, 461] on div "Scorecard Quality Expand Element Measure Expand Measure Severe Sepsis and Septi…" at bounding box center [976, 412] width 876 height 150
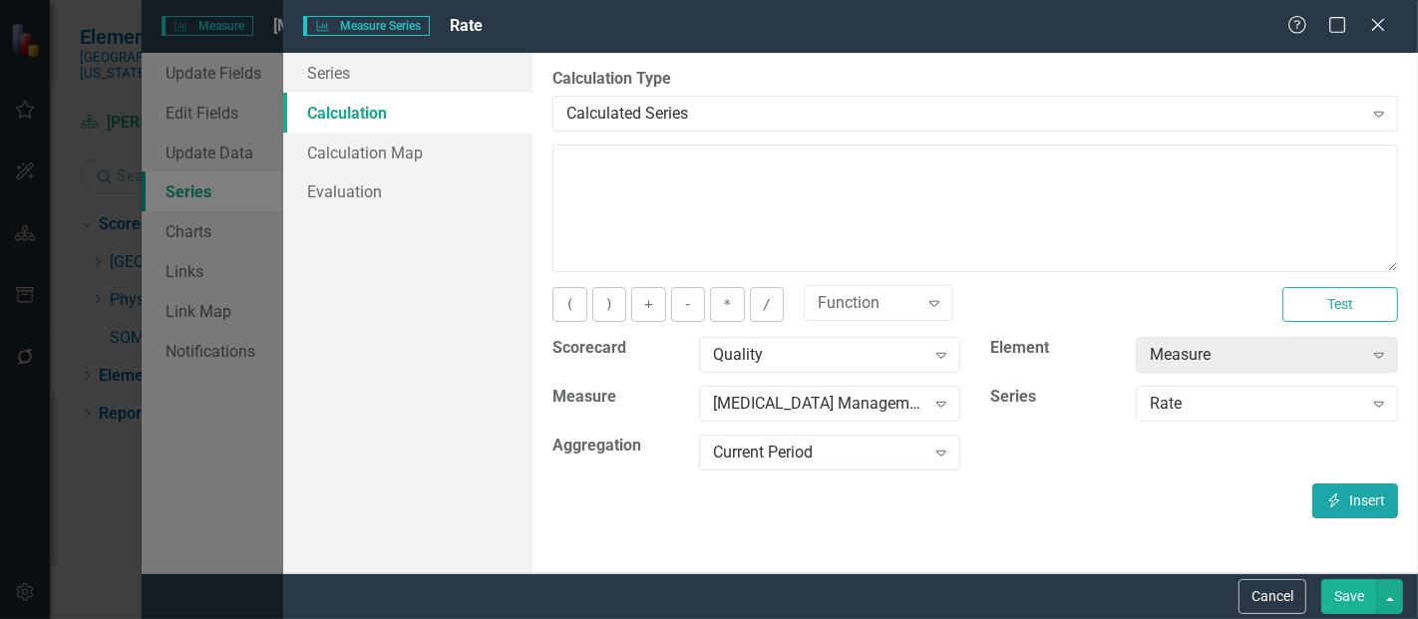
click at [1332, 500] on icon "Insert" at bounding box center [1335, 501] width 18 height 14
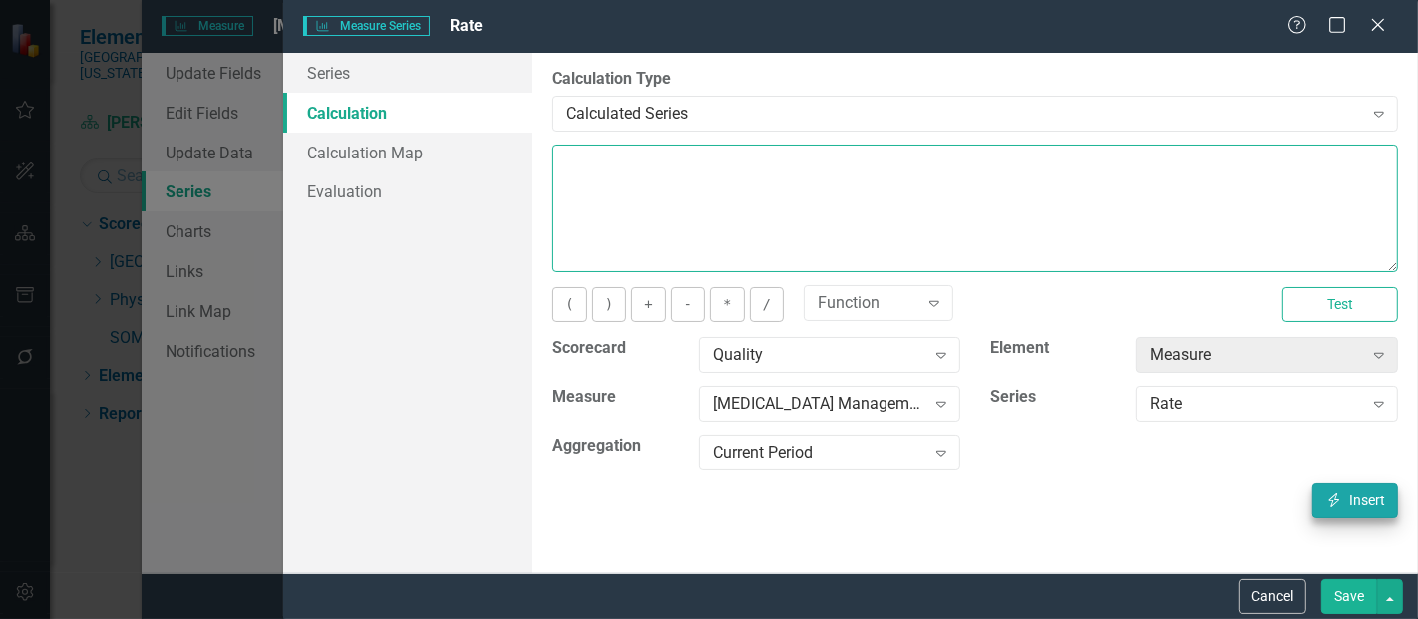
type textarea "[m1813868][Rate][CurrentPeriod]"
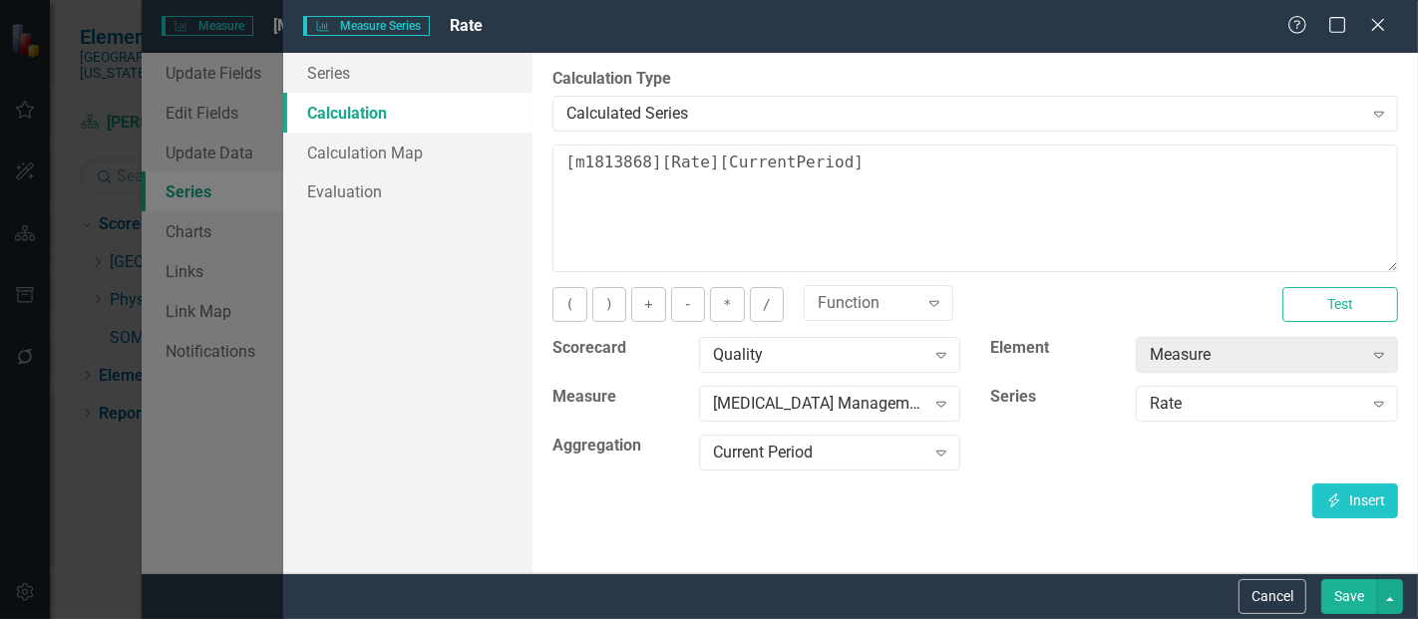
click at [1337, 601] on button "Save" at bounding box center [1350, 597] width 56 height 35
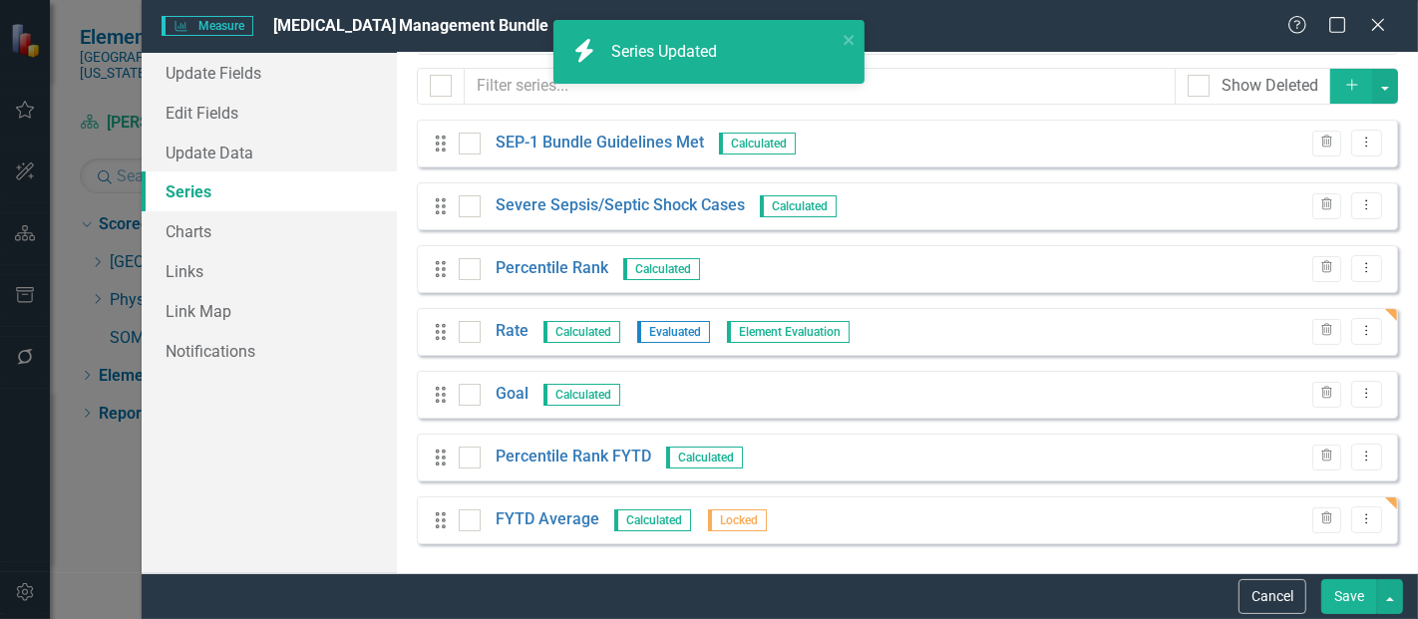
click at [1343, 597] on button "Save" at bounding box center [1350, 597] width 56 height 35
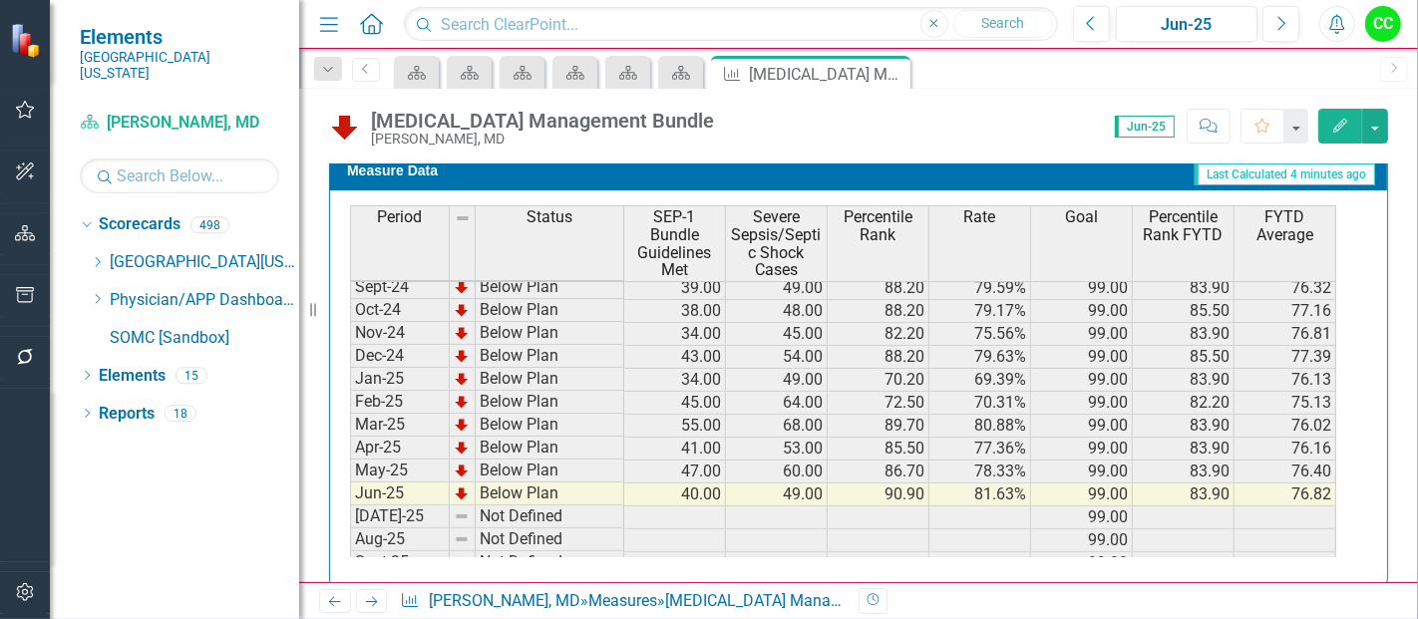
scroll to position [636, 0]
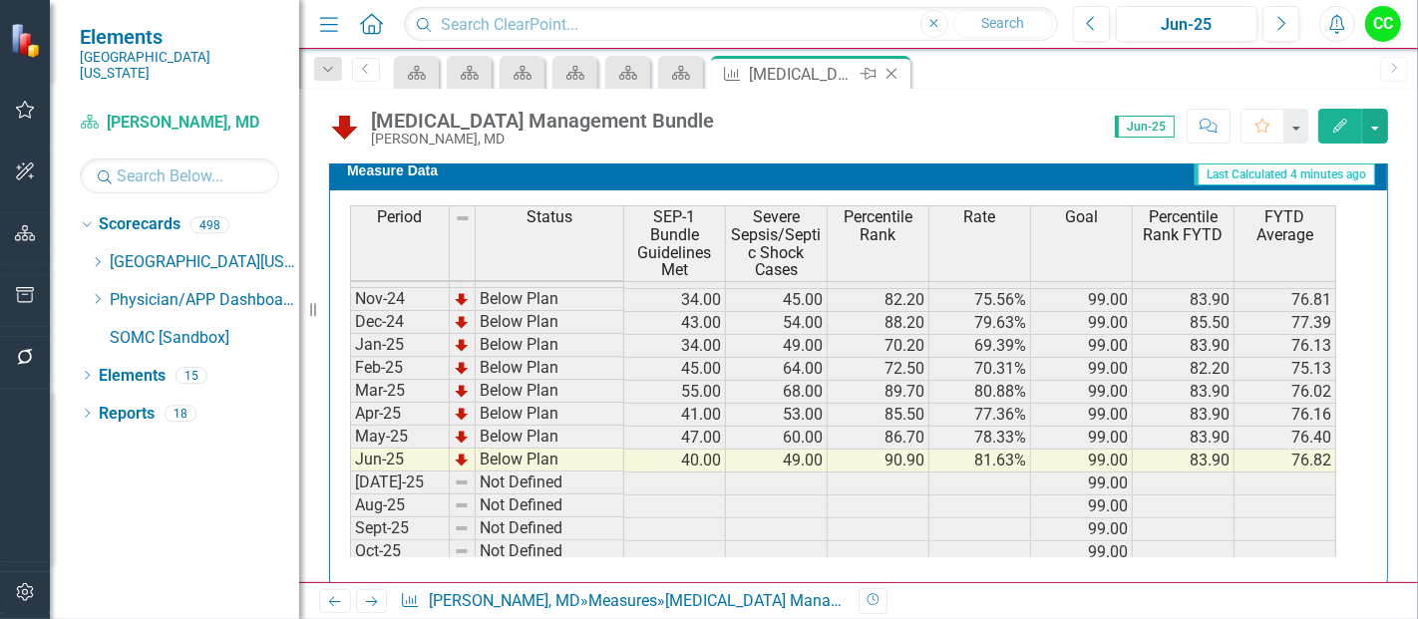
click at [889, 70] on icon "Close" at bounding box center [892, 74] width 20 height 16
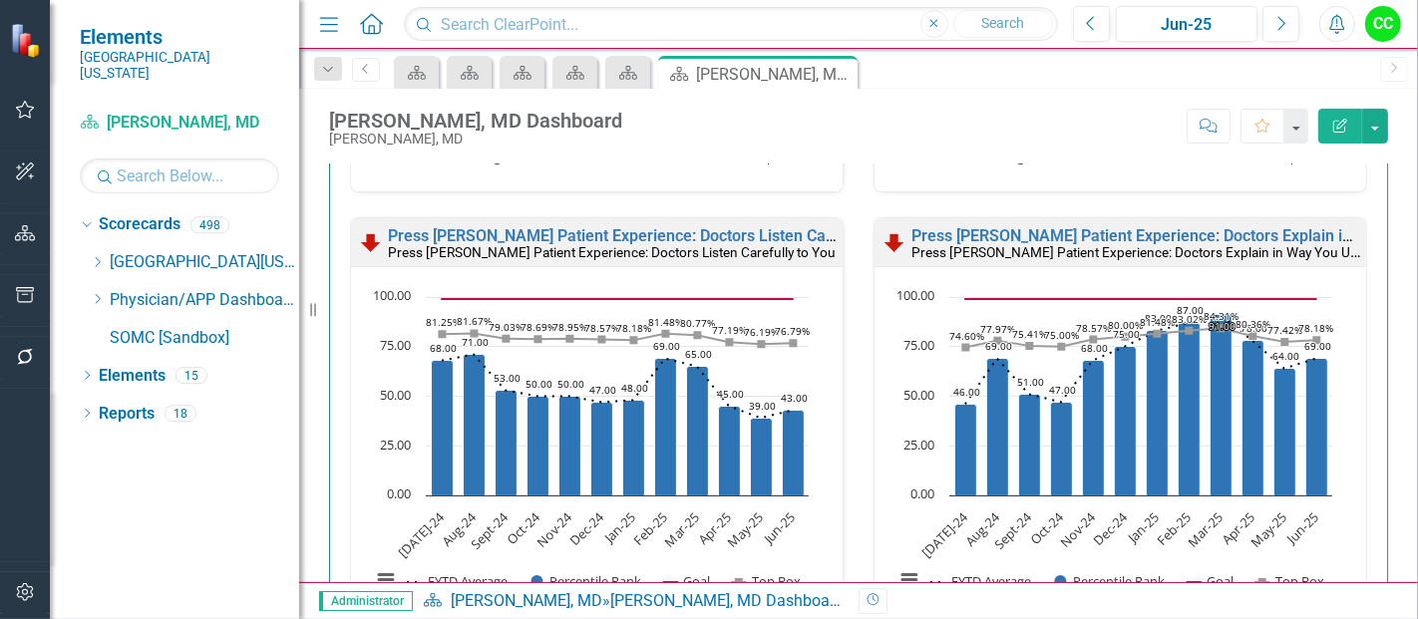
scroll to position [3433, 0]
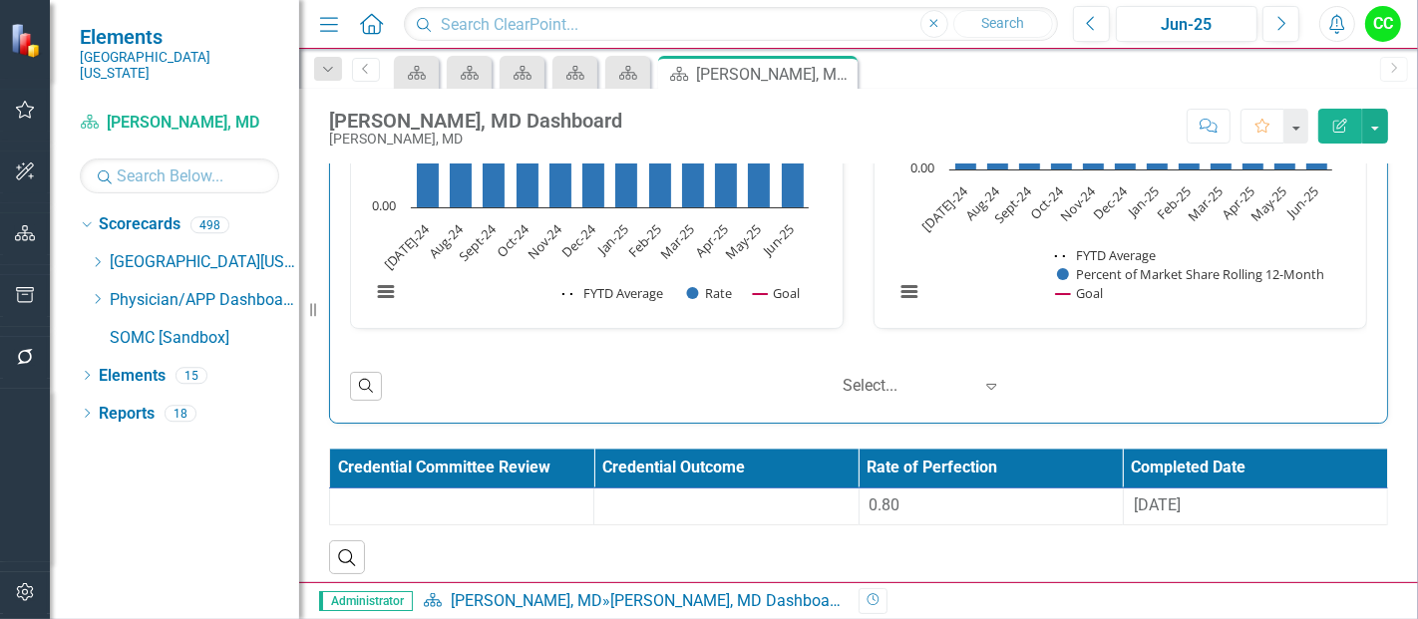
click at [960, 526] on div "Search" at bounding box center [858, 550] width 1059 height 49
click at [932, 495] on div "0.80" at bounding box center [991, 506] width 243 height 23
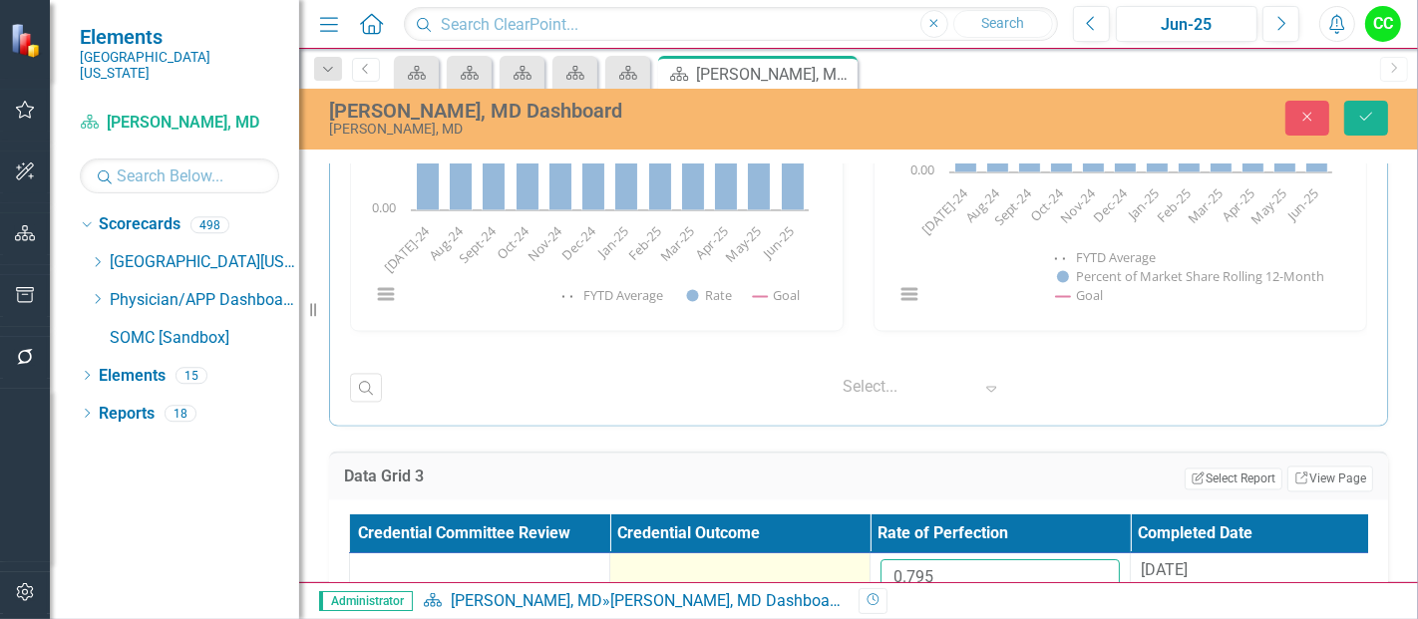
drag, startPoint x: 968, startPoint y: 553, endPoint x: 842, endPoint y: 549, distance: 125.7
click at [842, 554] on tr "0.795 8/11/25" at bounding box center [870, 586] width 1041 height 65
paste input "974"
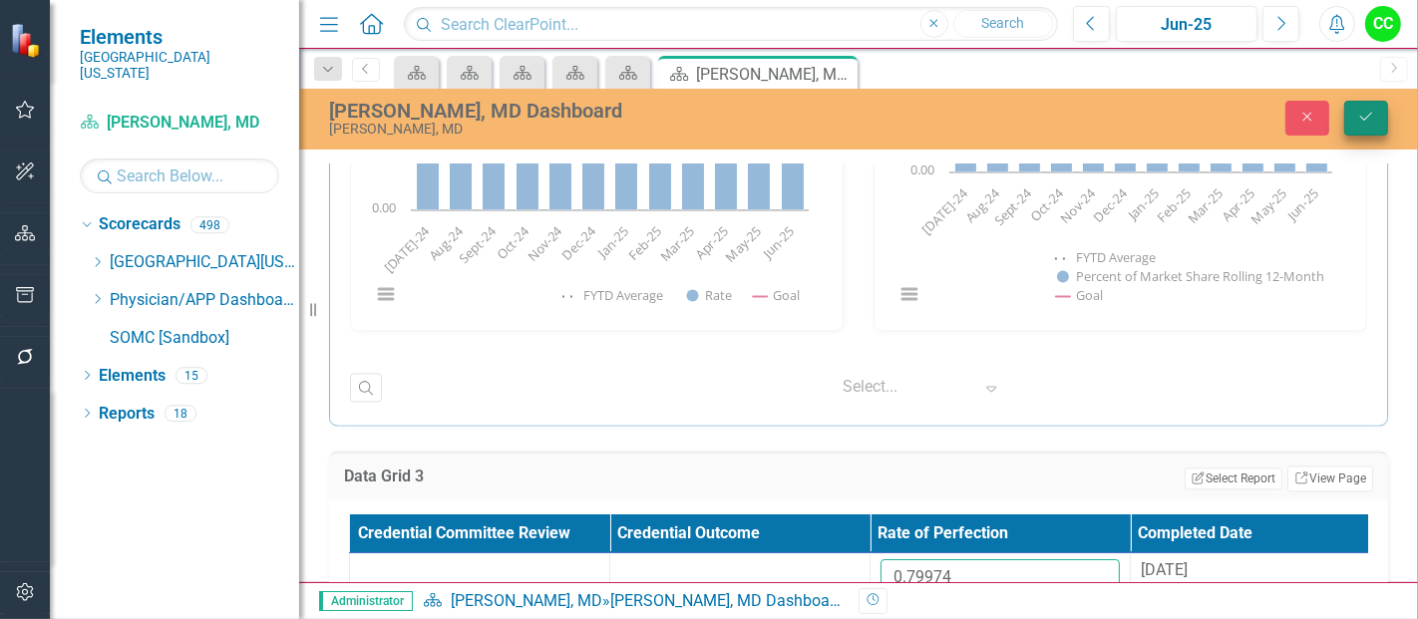
type input "0.79974"
click at [1380, 111] on button "Save" at bounding box center [1367, 118] width 44 height 35
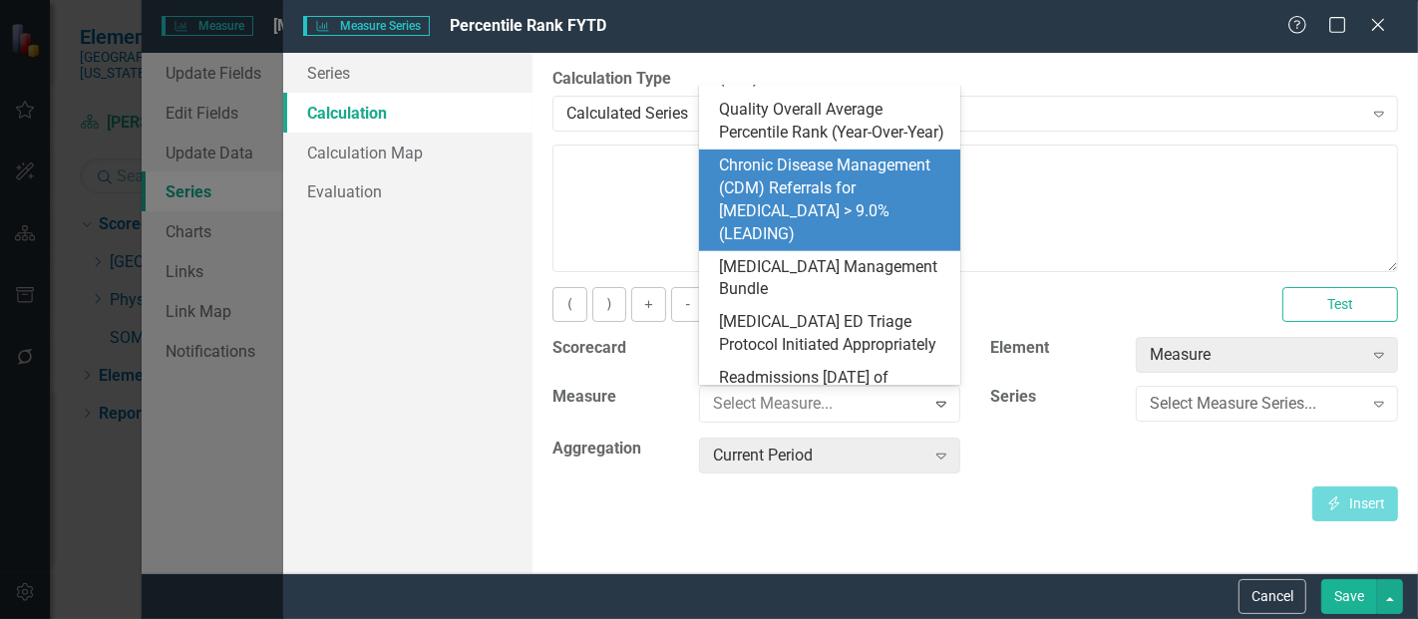
scroll to position [903, 0]
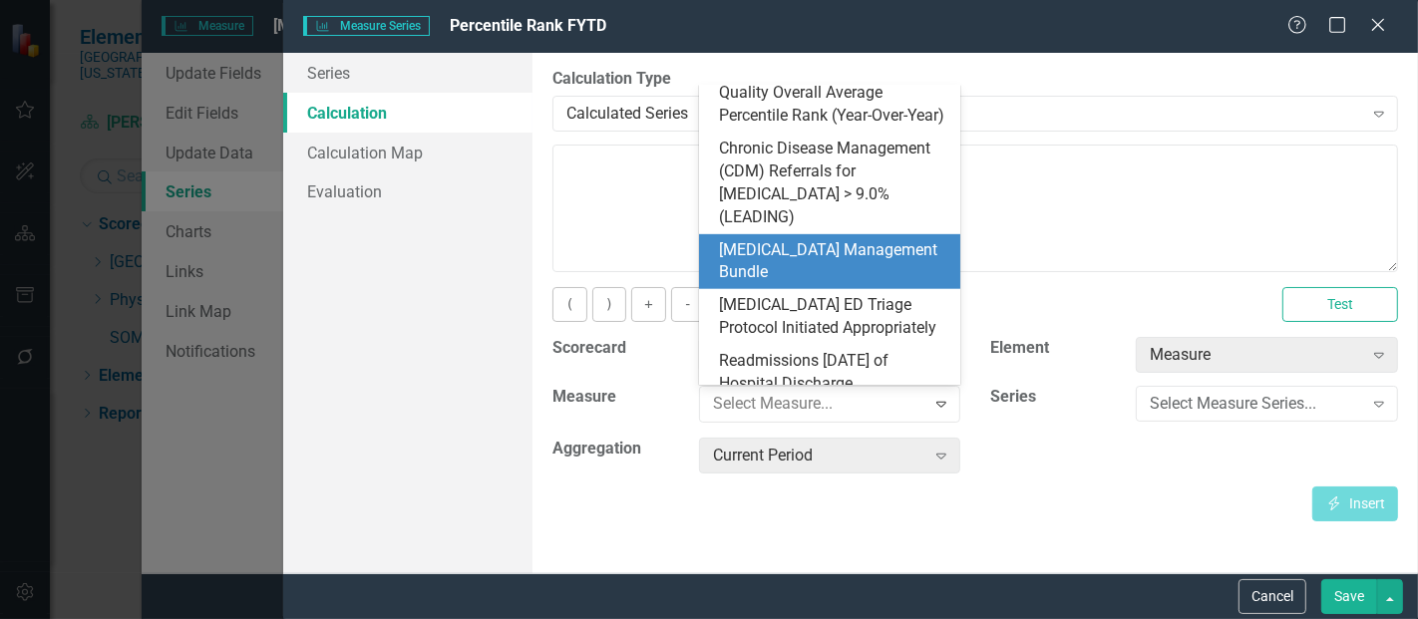
click at [789, 249] on div "[MEDICAL_DATA] Management Bundle" at bounding box center [834, 262] width 230 height 46
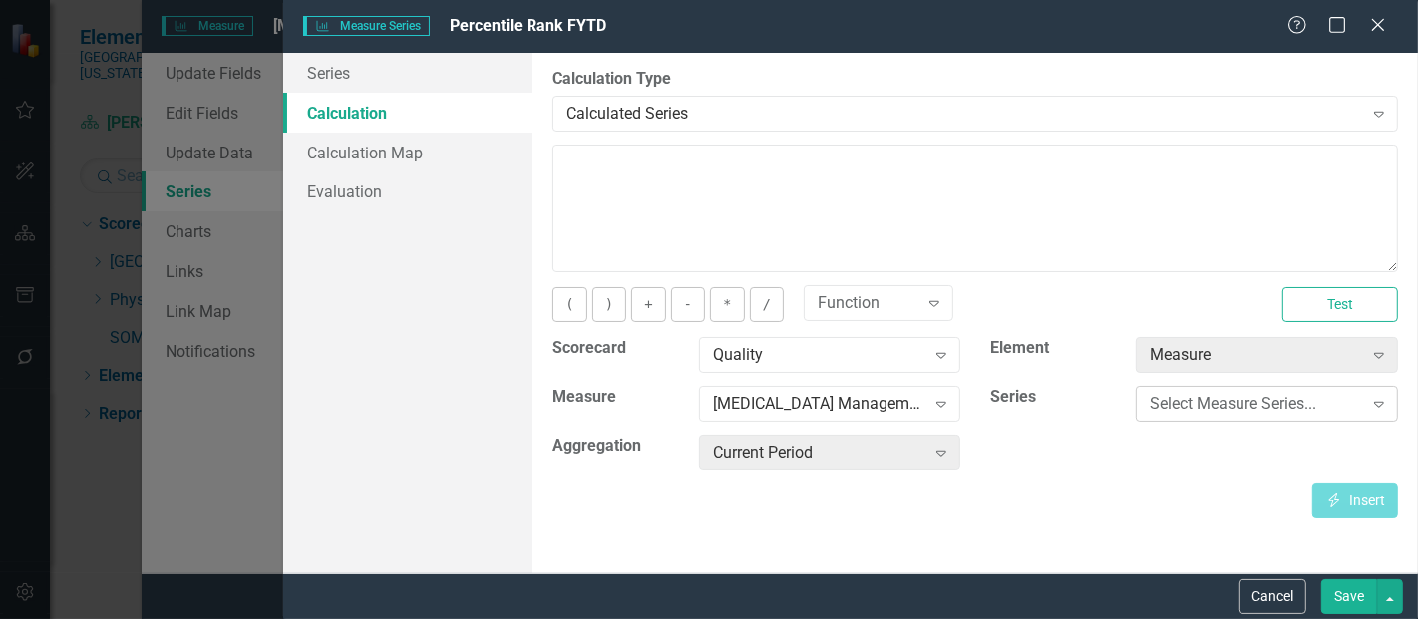
click at [1248, 410] on div "Select Measure Series..." at bounding box center [1256, 404] width 212 height 23
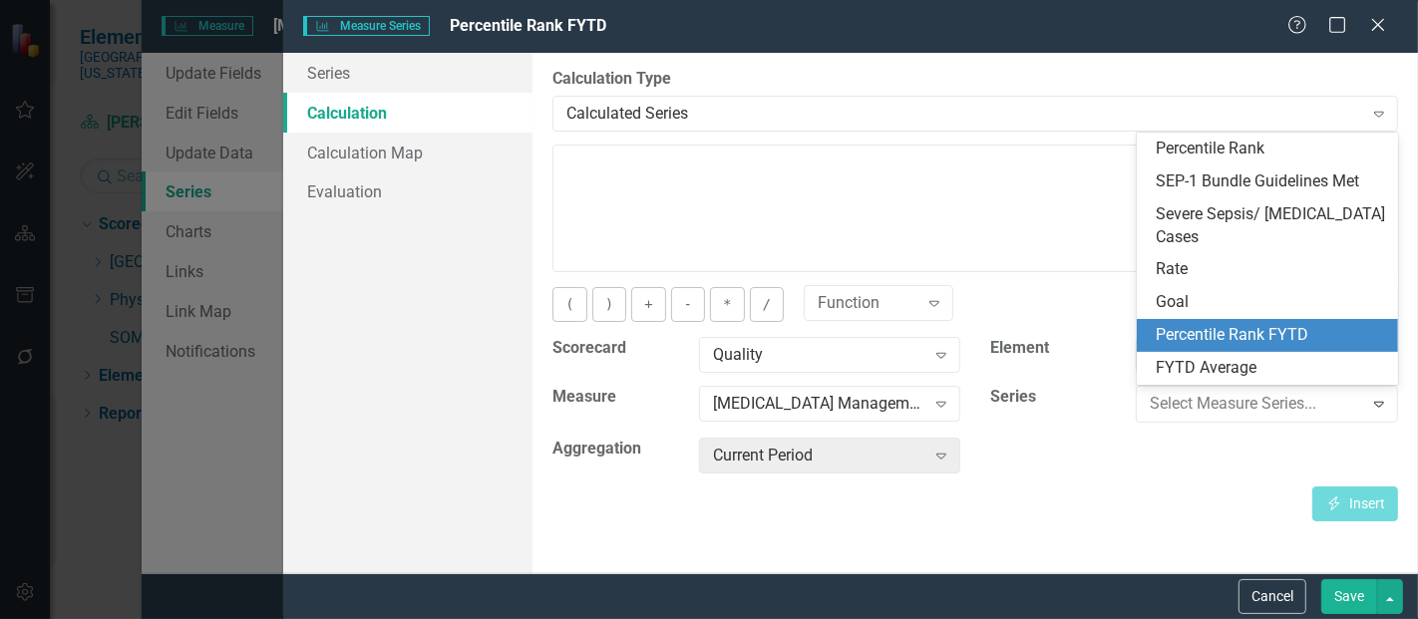
click at [1274, 346] on div "Percentile Rank FYTD" at bounding box center [1272, 335] width 230 height 23
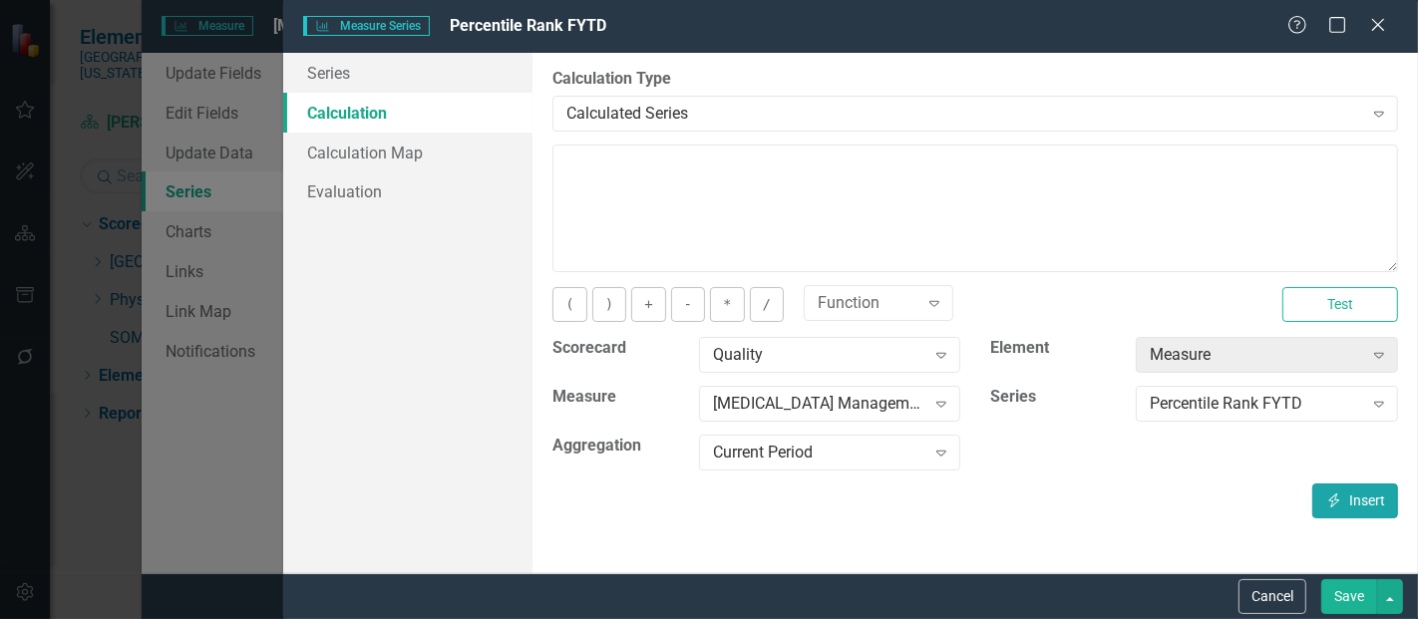
click at [1339, 497] on icon "Insert" at bounding box center [1335, 501] width 18 height 14
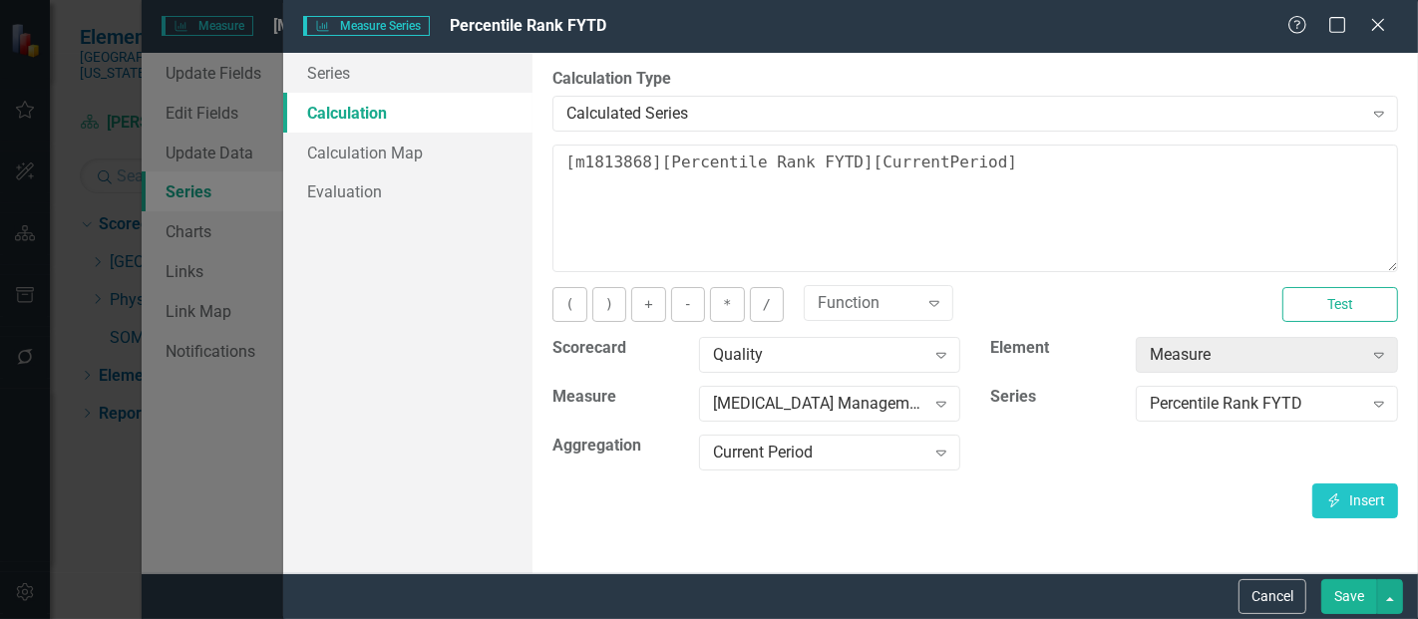
click at [1345, 616] on div "Cancel Save" at bounding box center [850, 597] width 1135 height 46
click at [1352, 597] on button "Save" at bounding box center [1350, 597] width 56 height 35
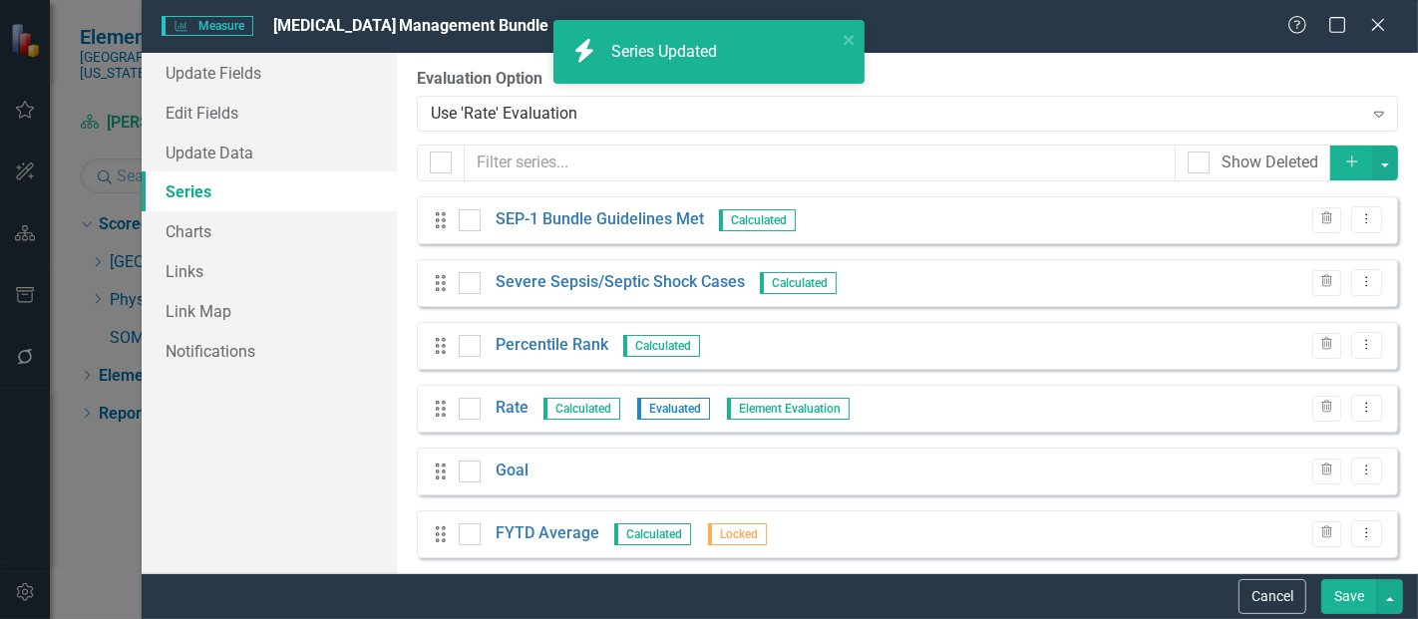
scroll to position [77, 0]
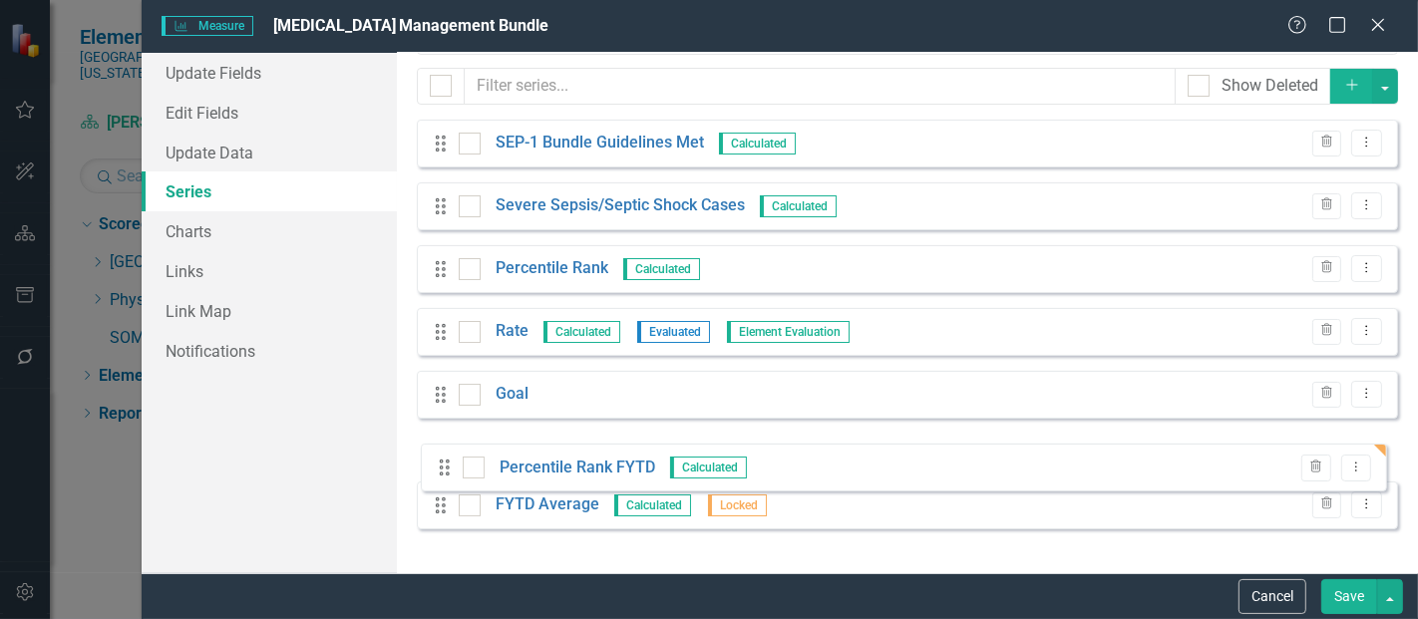
drag, startPoint x: 436, startPoint y: 523, endPoint x: 440, endPoint y: 471, distance: 52.0
click at [440, 471] on div "Drag SEP-1 Bundle Guidelines Met Calculated Trash Dropdown Menu Drag Severe Sep…" at bounding box center [908, 332] width 982 height 425
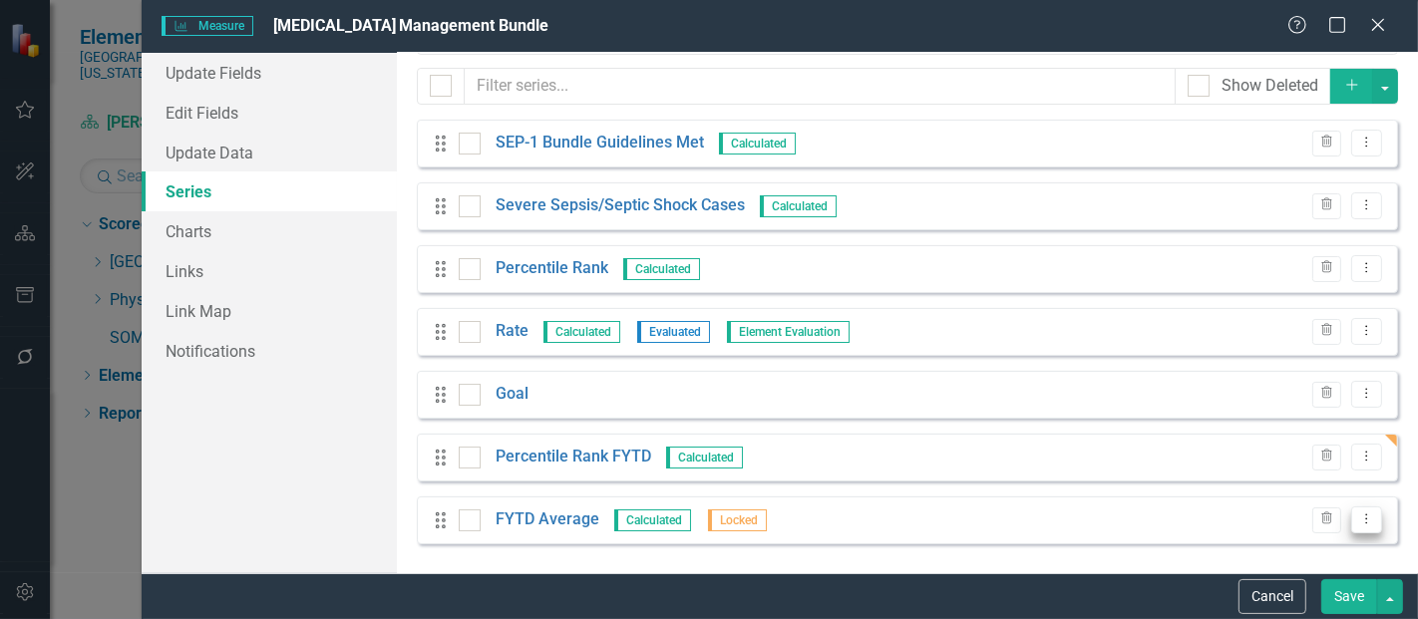
click at [1359, 514] on icon "Dropdown Menu" at bounding box center [1367, 519] width 17 height 13
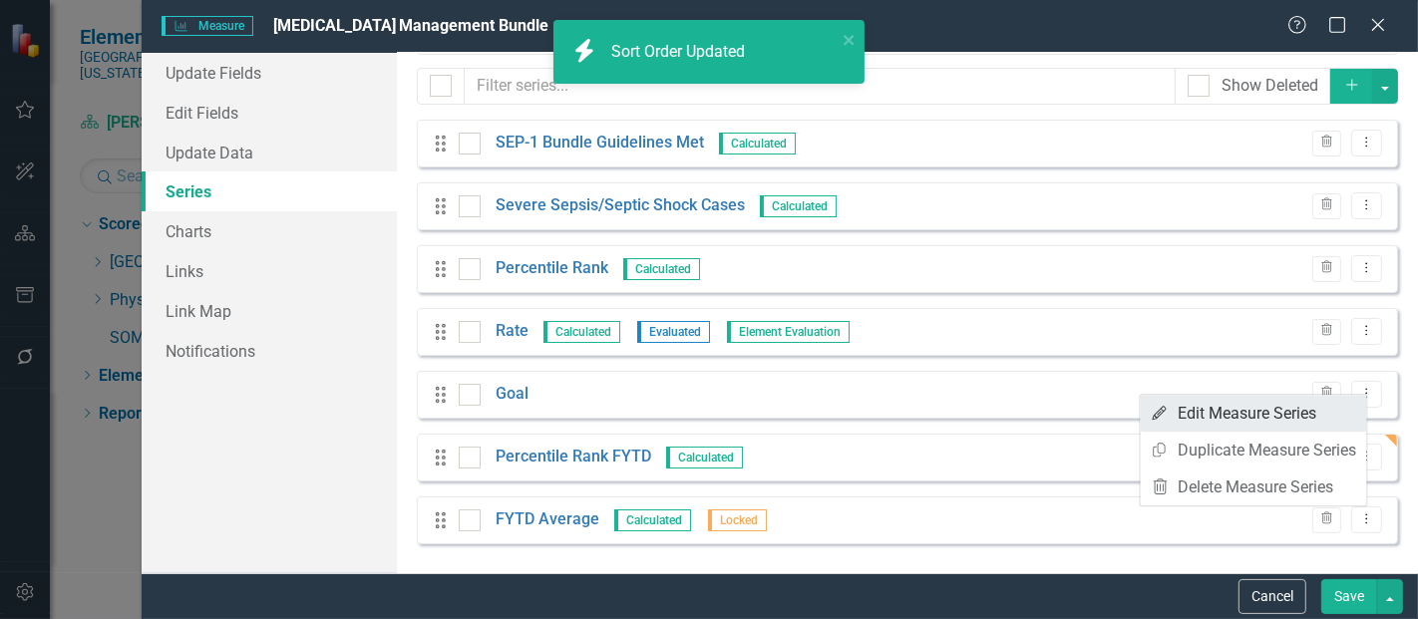
click at [1182, 415] on link "Edit Edit Measure Series" at bounding box center [1254, 413] width 226 height 37
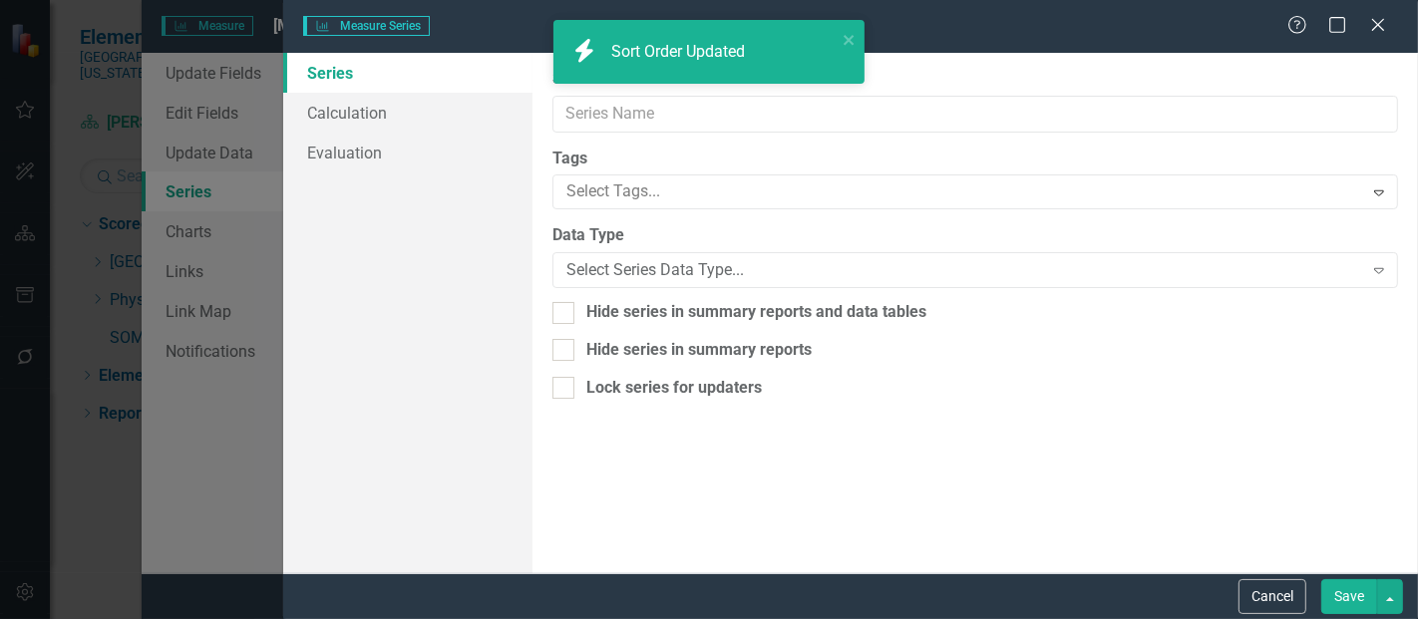
type input "FYTD Average"
checkbox input "true"
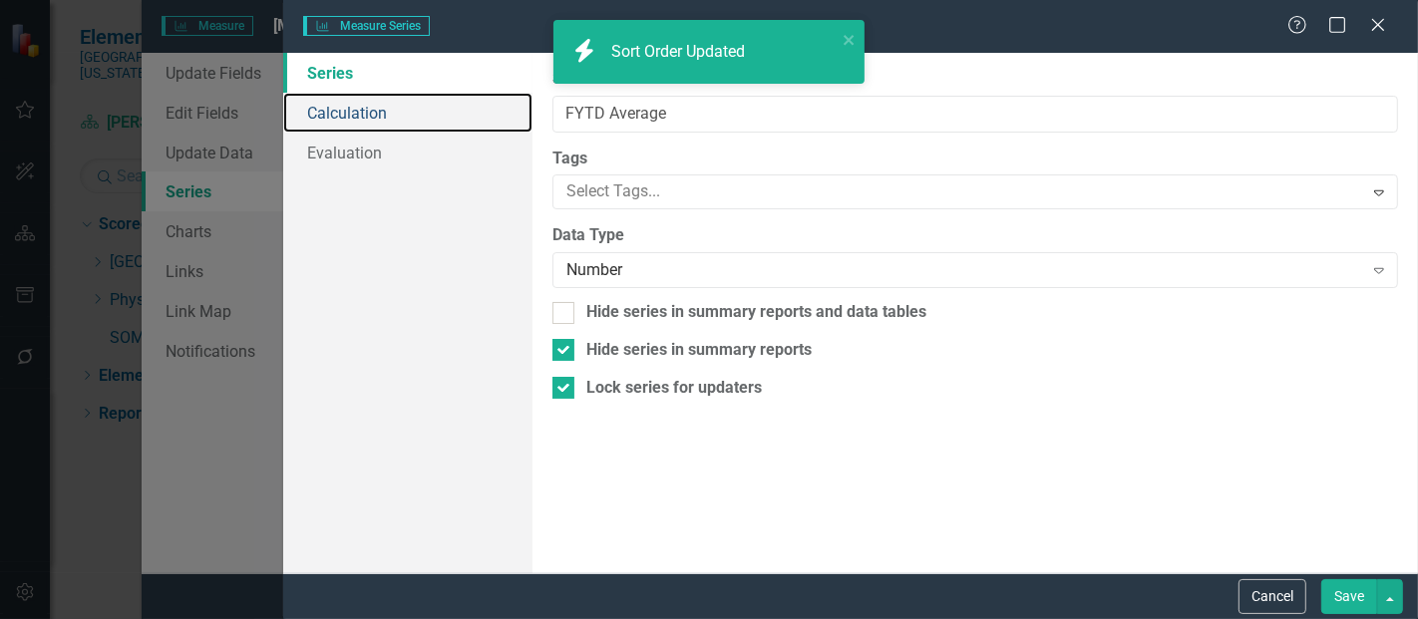
click at [360, 117] on link "Calculation" at bounding box center [407, 113] width 249 height 40
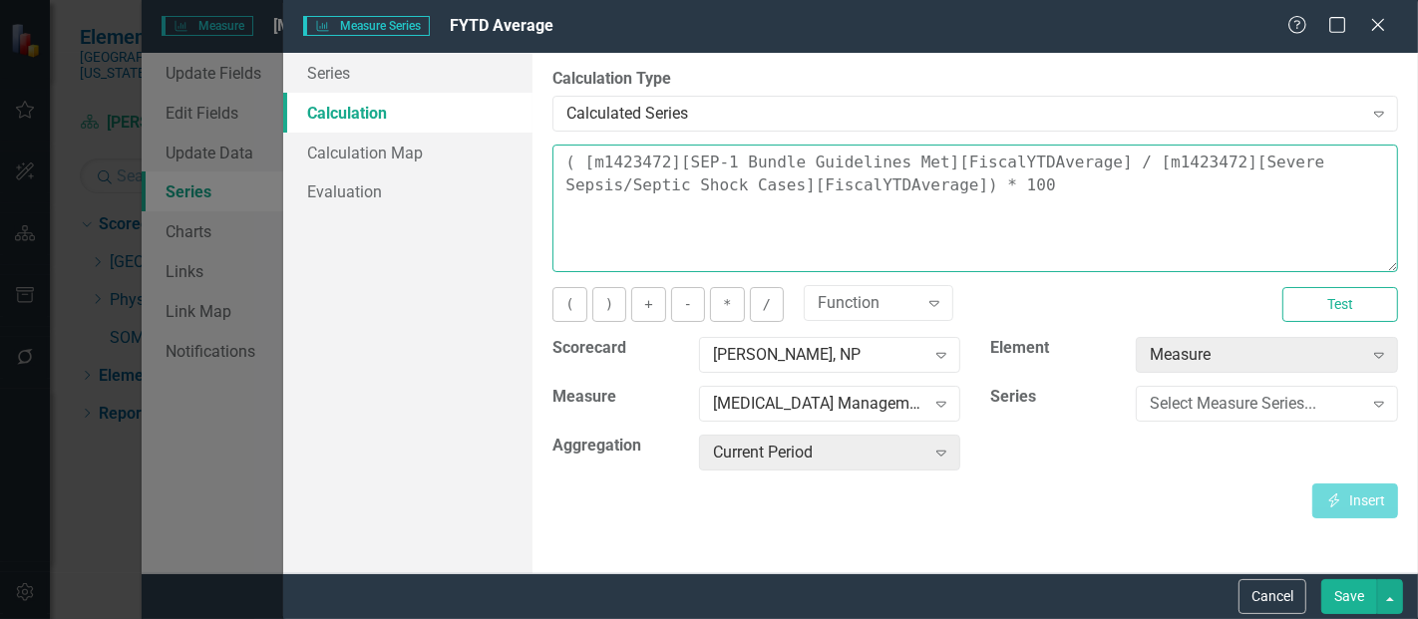
drag, startPoint x: 911, startPoint y: 200, endPoint x: 531, endPoint y: 130, distance: 386.6
click at [531, 130] on div "Series Calculation Calculation Map Evaluation From this page, you can edit the …" at bounding box center [850, 313] width 1135 height 521
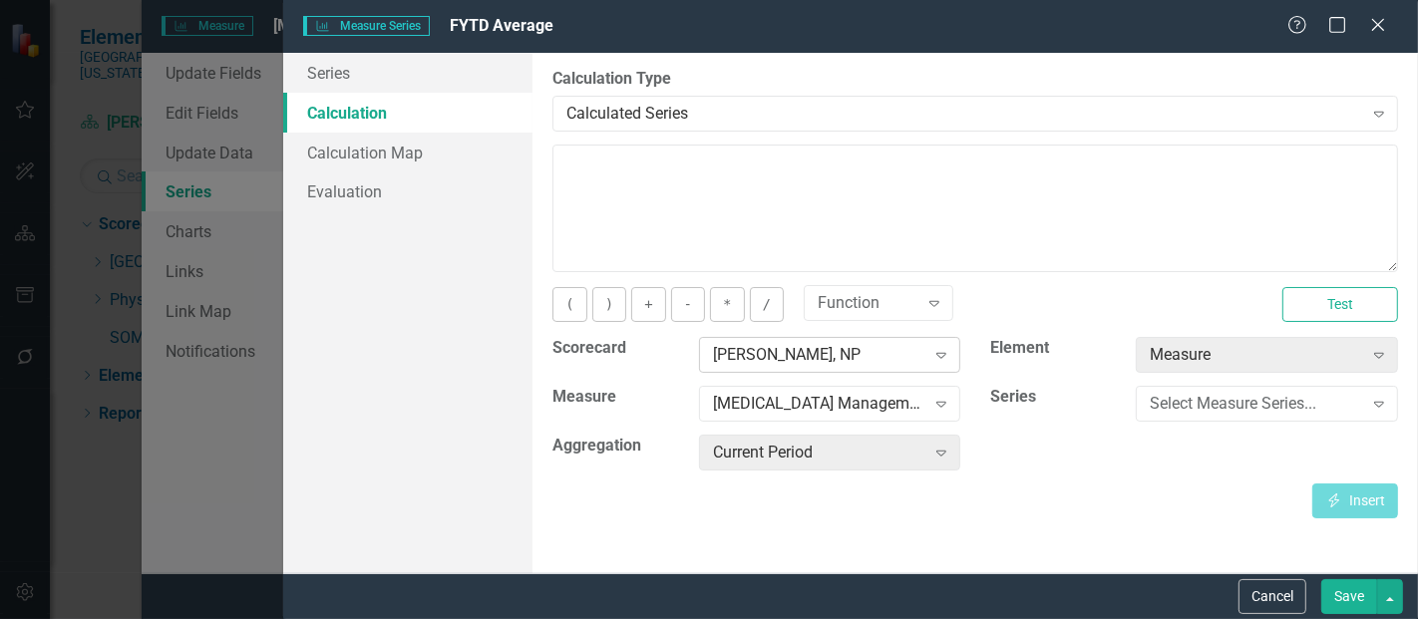
click at [758, 352] on div "[PERSON_NAME], NP" at bounding box center [819, 355] width 212 height 23
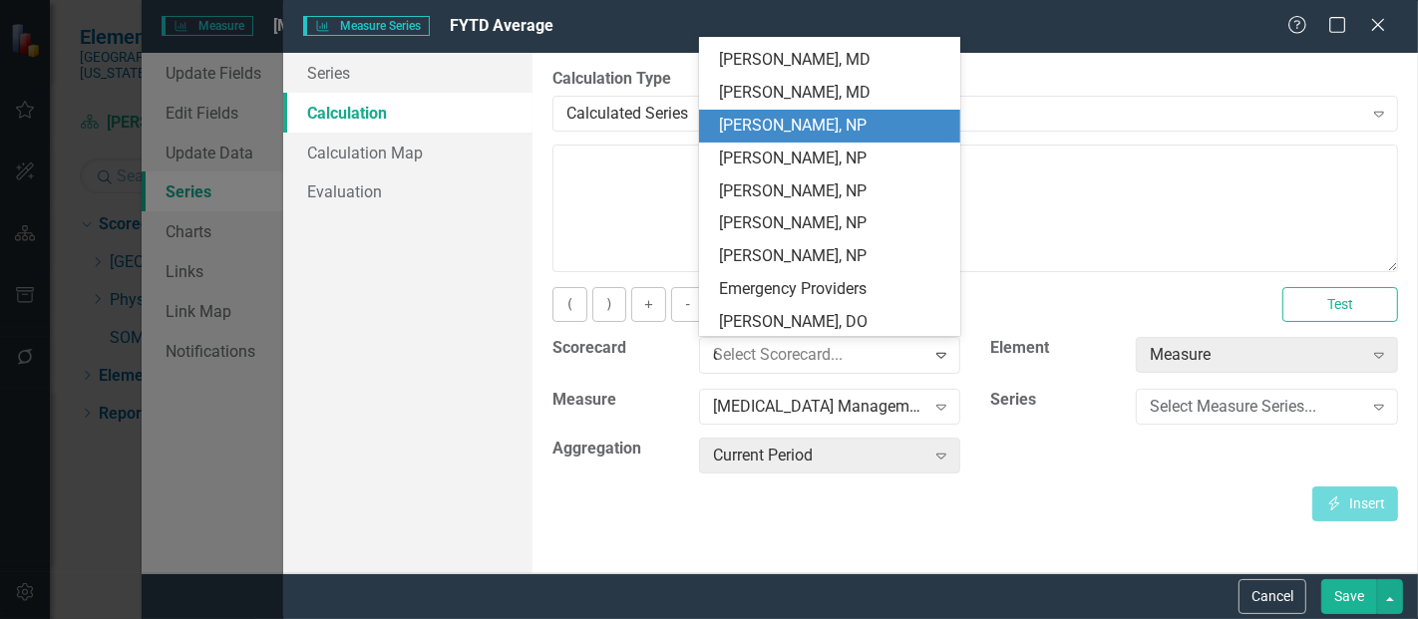
scroll to position [0, 0]
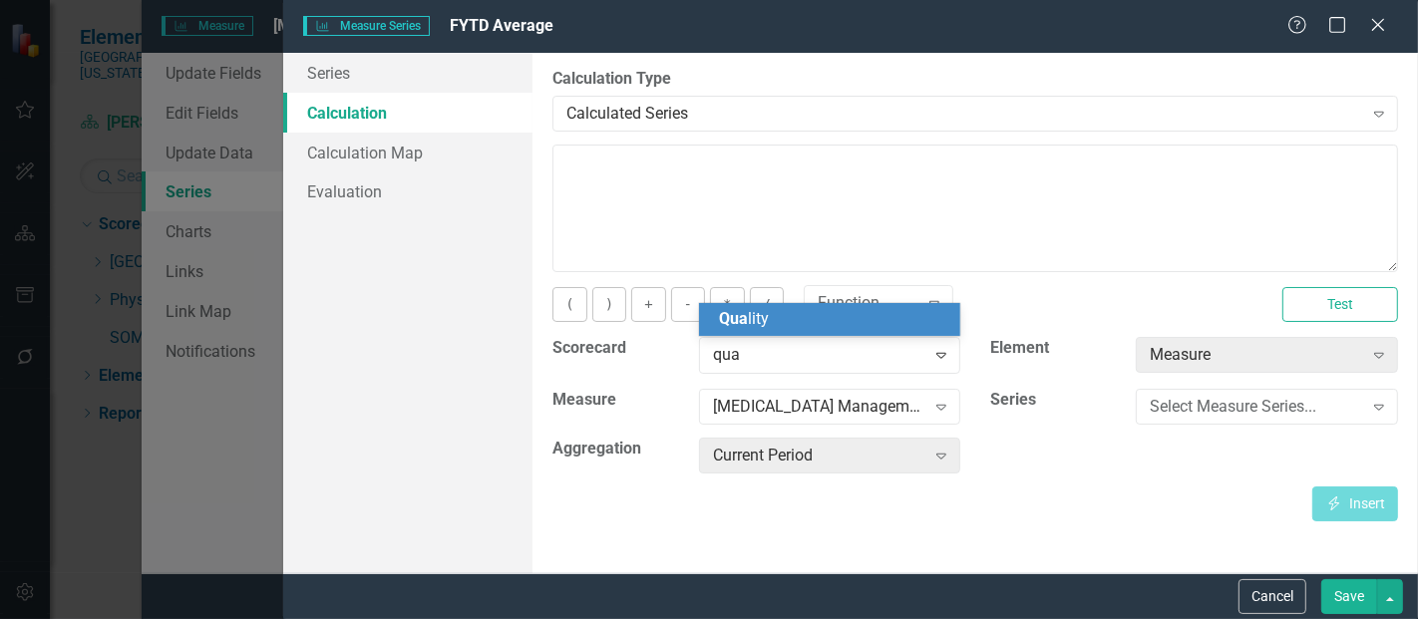
type input "qual"
click at [752, 311] on span "Qual ity" at bounding box center [744, 318] width 50 height 19
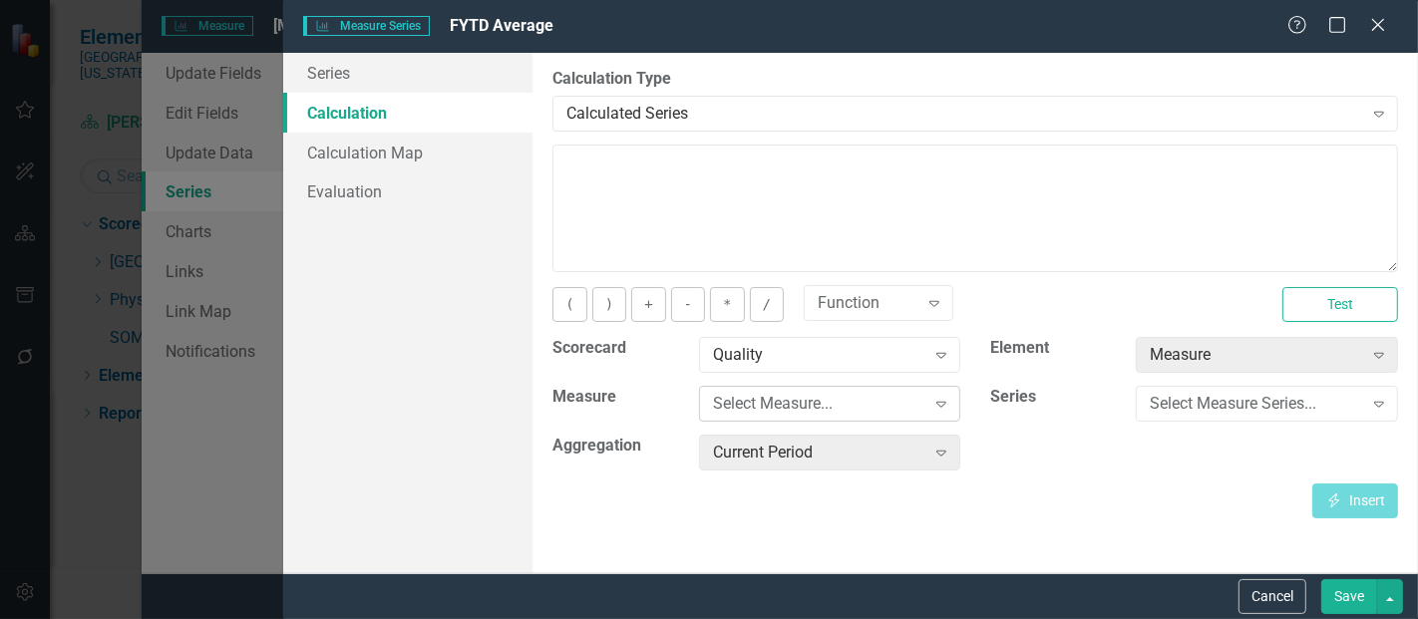
click at [777, 393] on div "Select Measure..." at bounding box center [819, 404] width 212 height 23
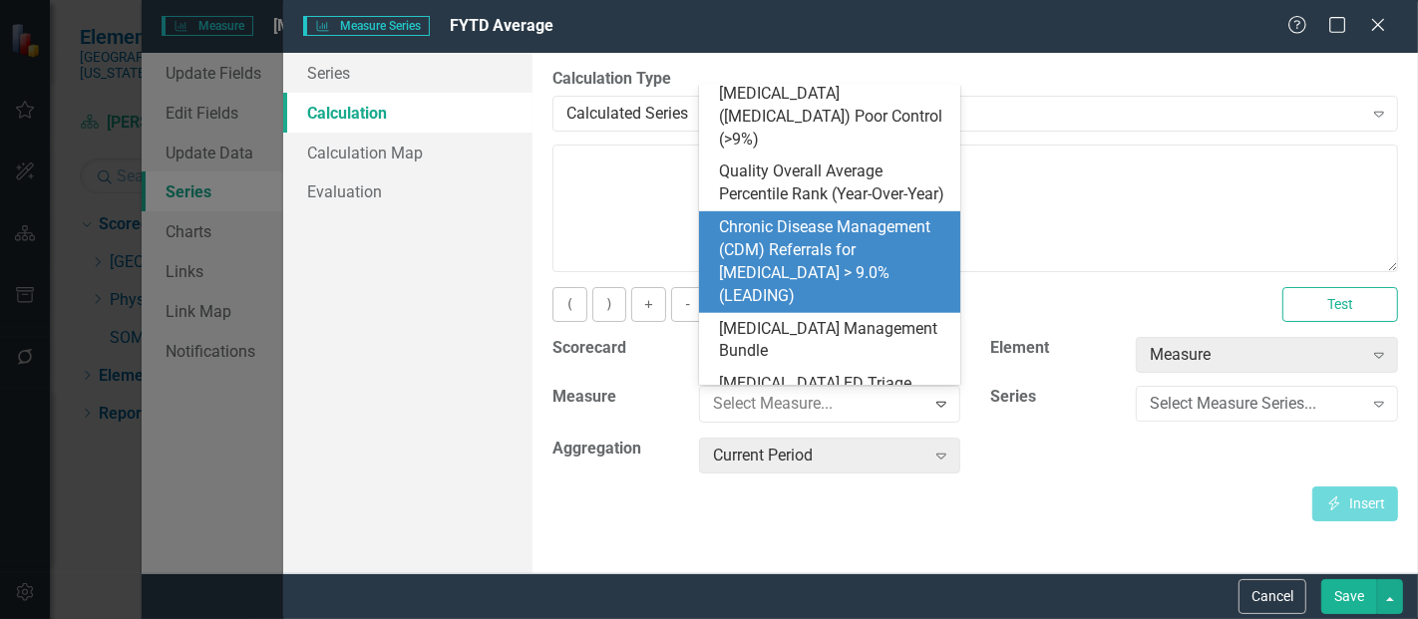
scroll to position [898, 0]
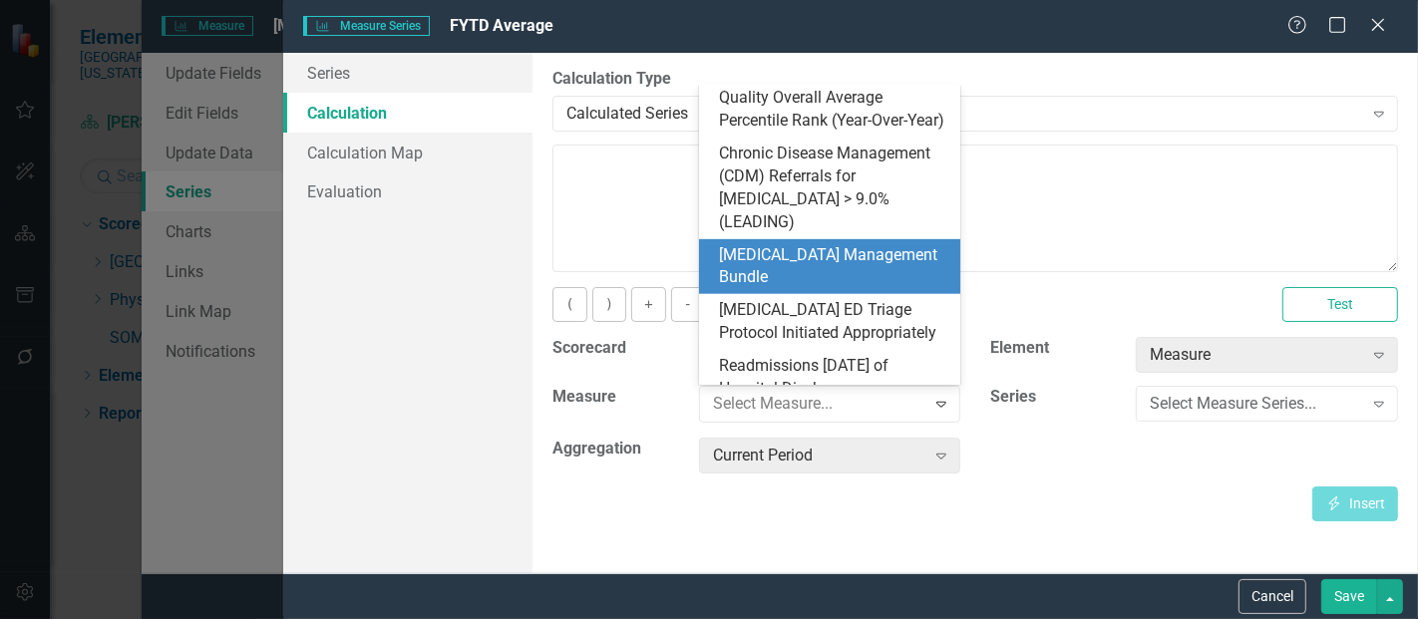
click at [778, 256] on div "[MEDICAL_DATA] Management Bundle" at bounding box center [834, 267] width 230 height 46
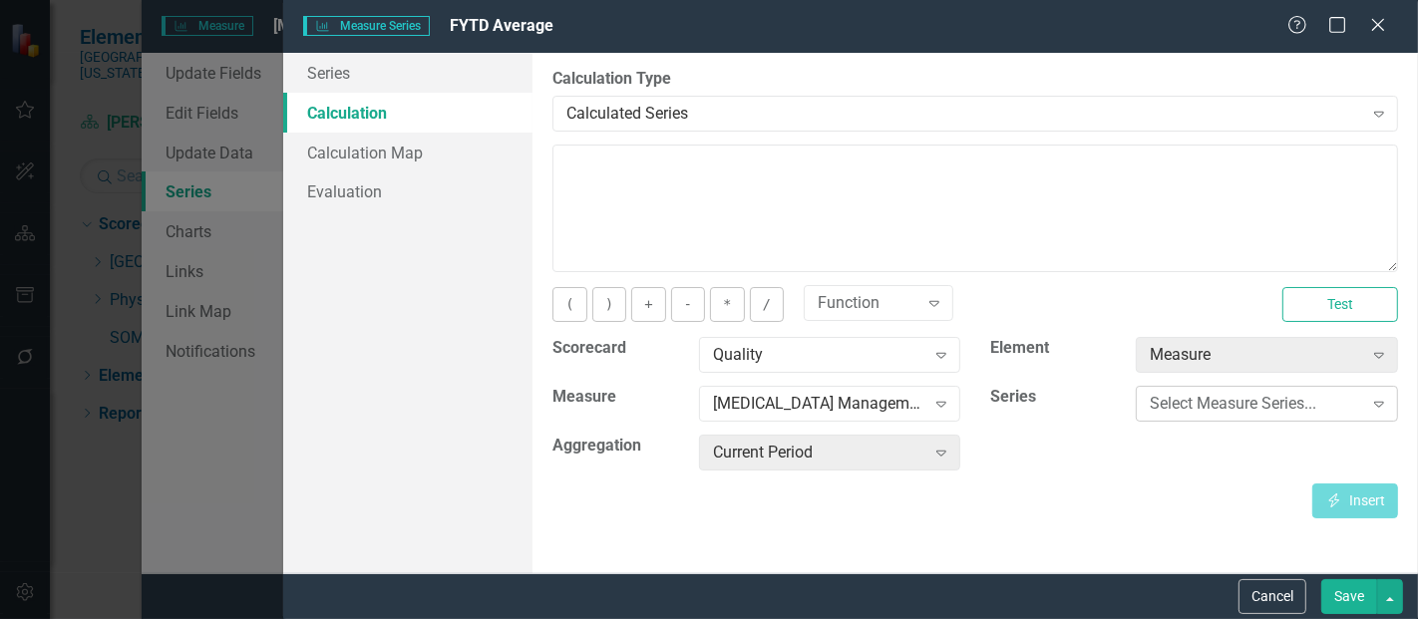
click at [1243, 409] on div "Select Measure Series..." at bounding box center [1256, 404] width 212 height 23
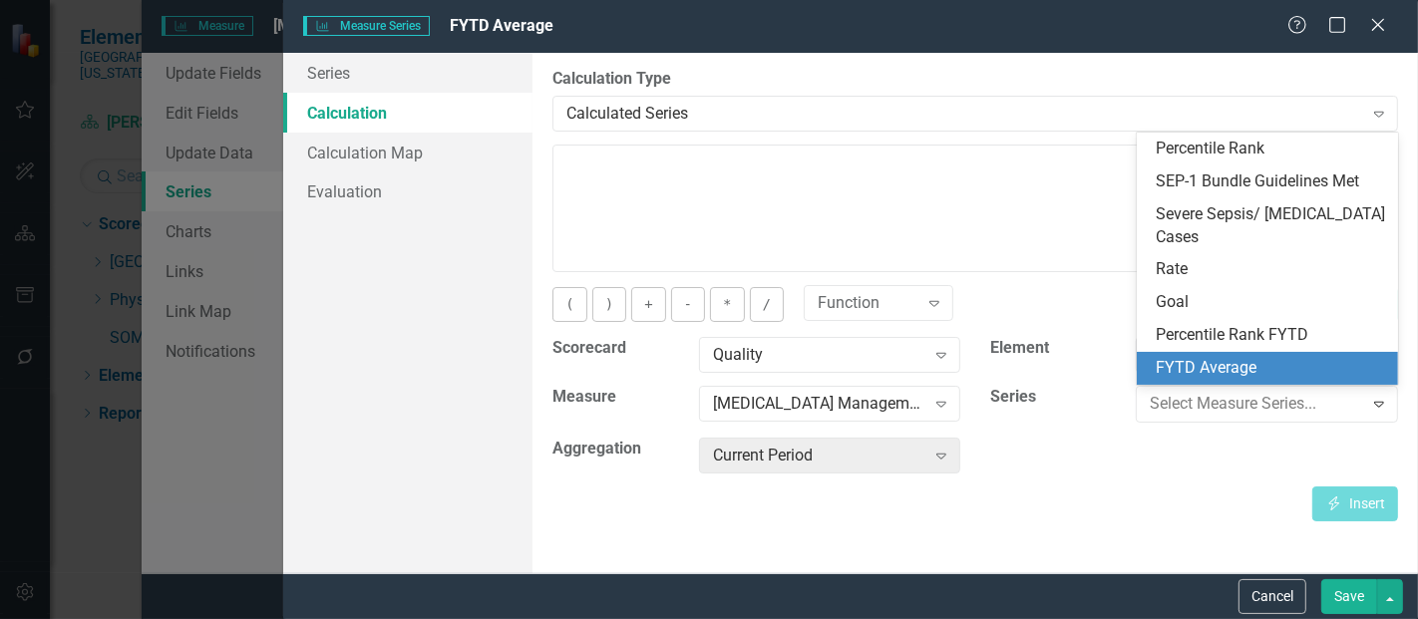
click at [1217, 374] on div "FYTD Average" at bounding box center [1272, 368] width 230 height 23
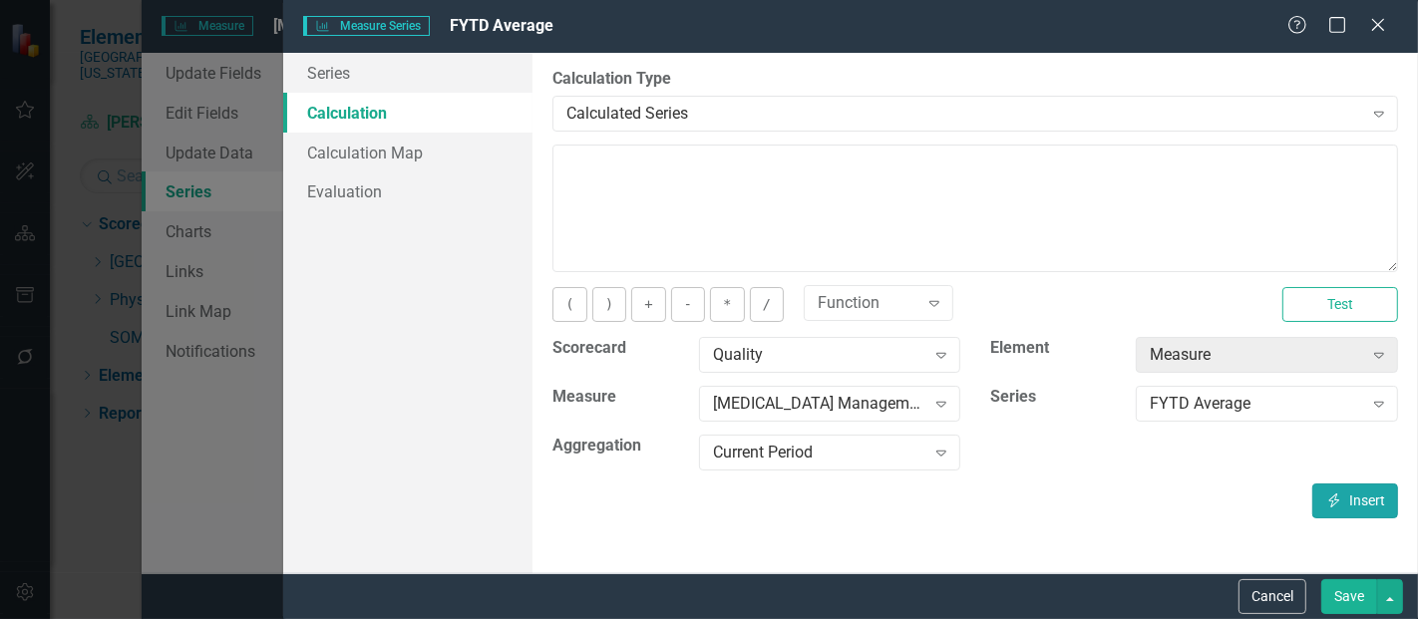
click at [1334, 496] on icon "Insert" at bounding box center [1335, 501] width 18 height 14
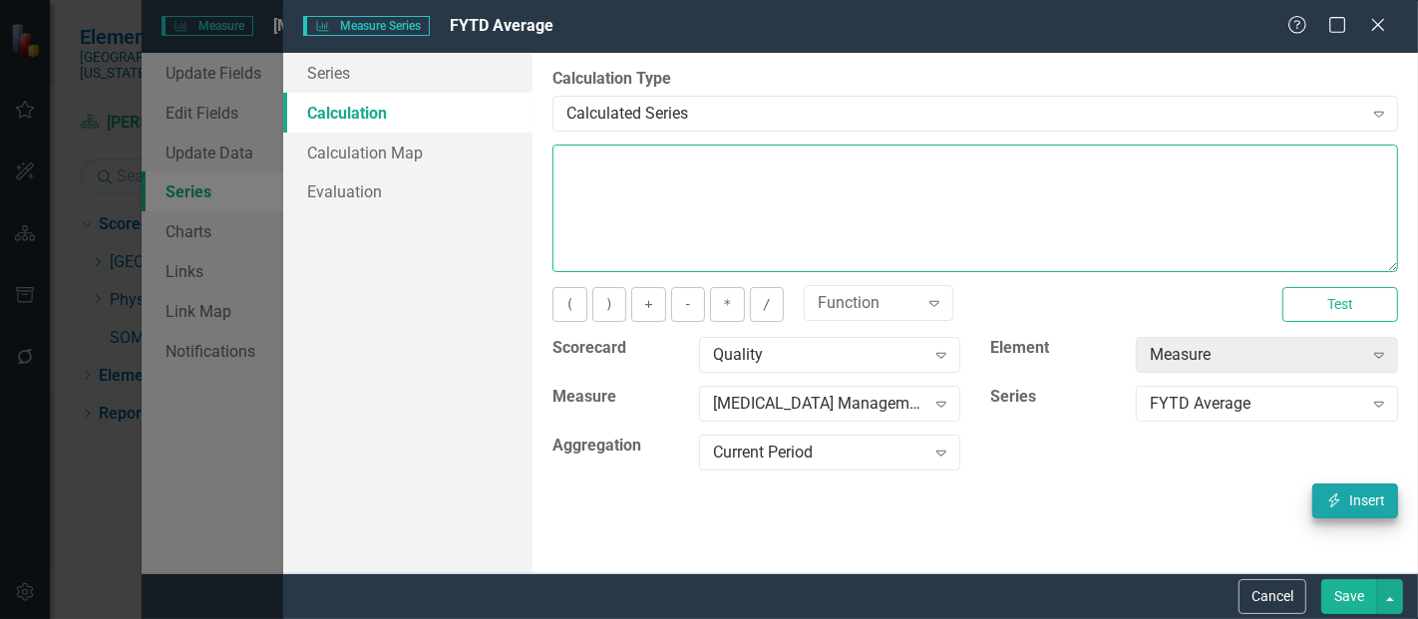
type textarea "[m1813868][FYTD Average][CurrentPeriod]"
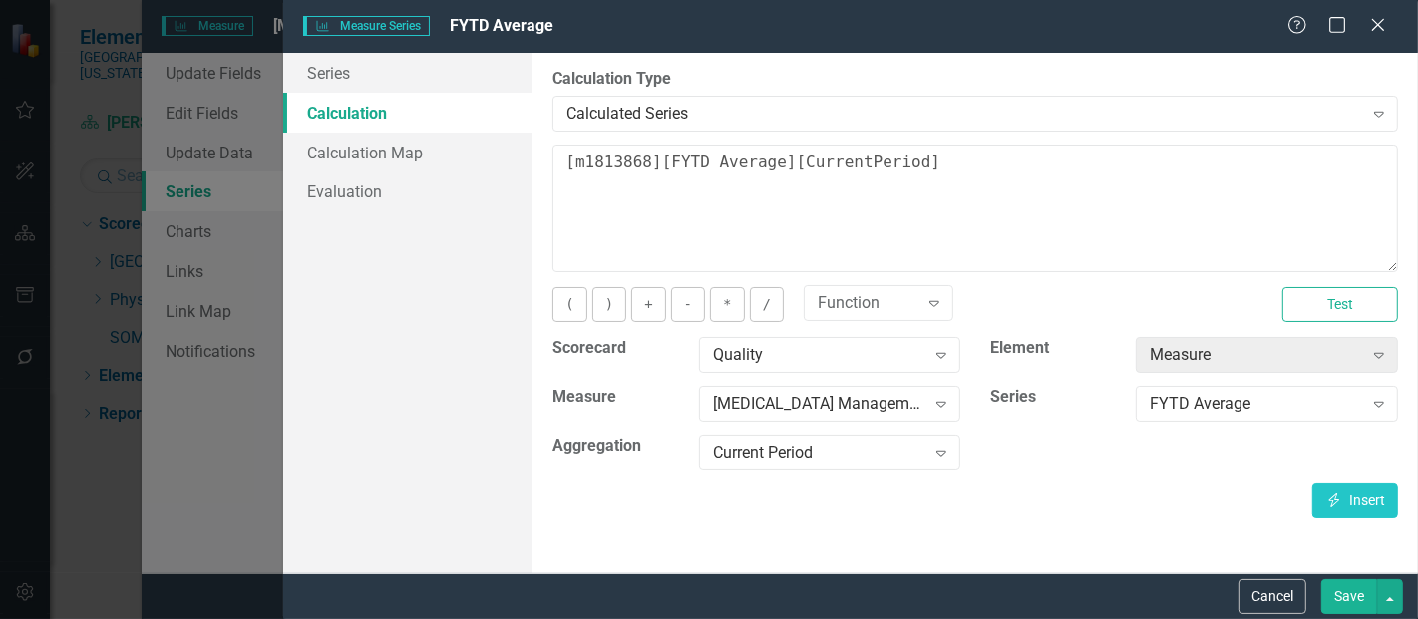
click at [949, 549] on div "By default, series in ClearPoint are not calculated. So, if you leave the form …" at bounding box center [976, 313] width 886 height 521
click at [1334, 588] on button "Save" at bounding box center [1350, 597] width 56 height 35
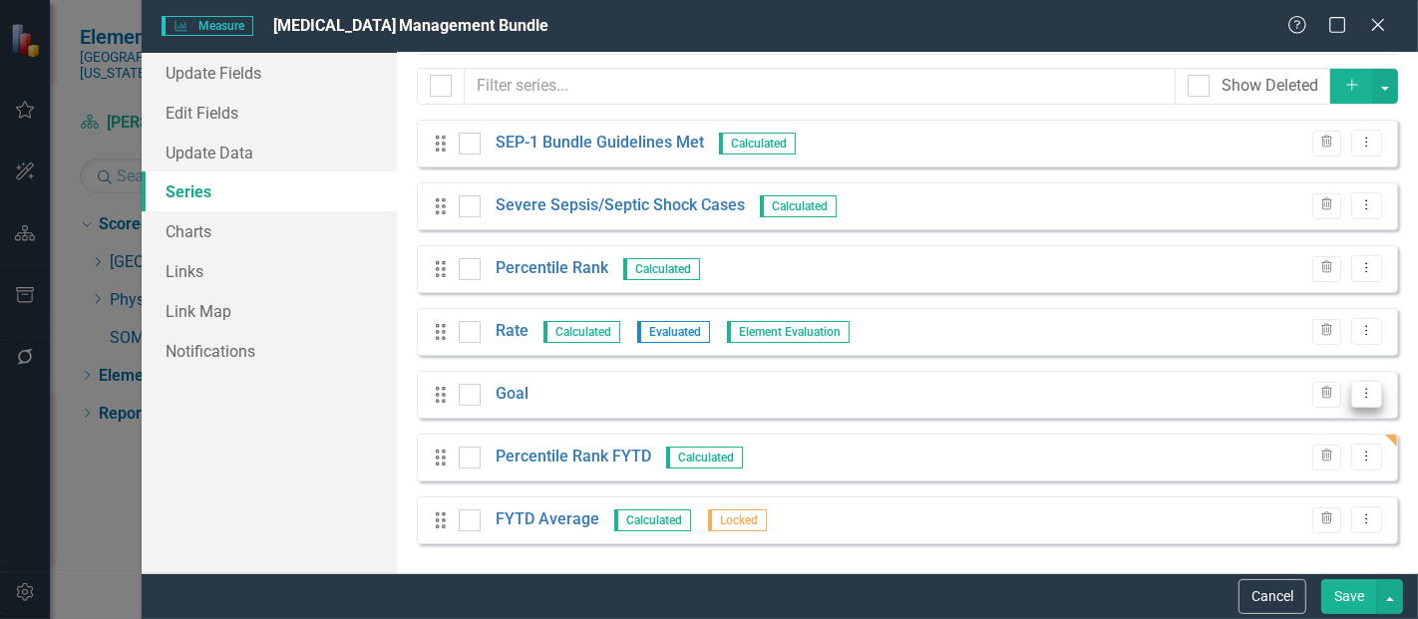
click at [1353, 385] on button "Dropdown Menu" at bounding box center [1367, 394] width 31 height 27
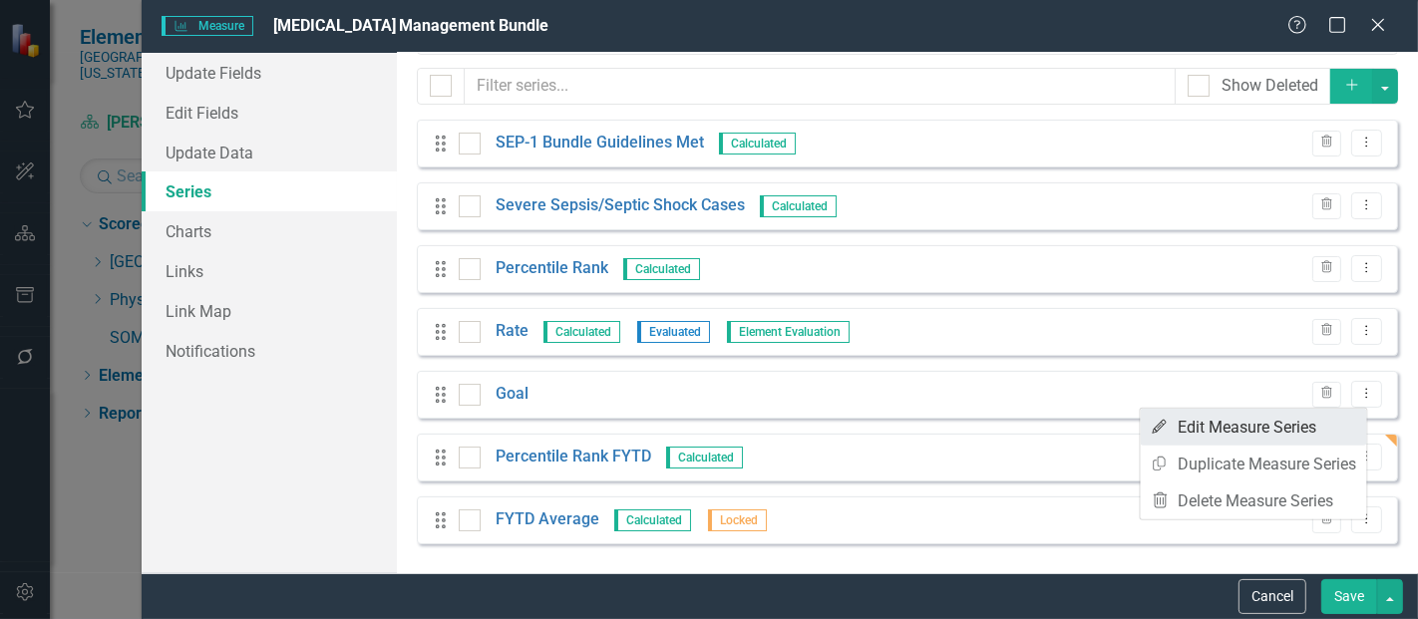
click at [1255, 417] on link "Edit Edit Measure Series" at bounding box center [1254, 427] width 226 height 37
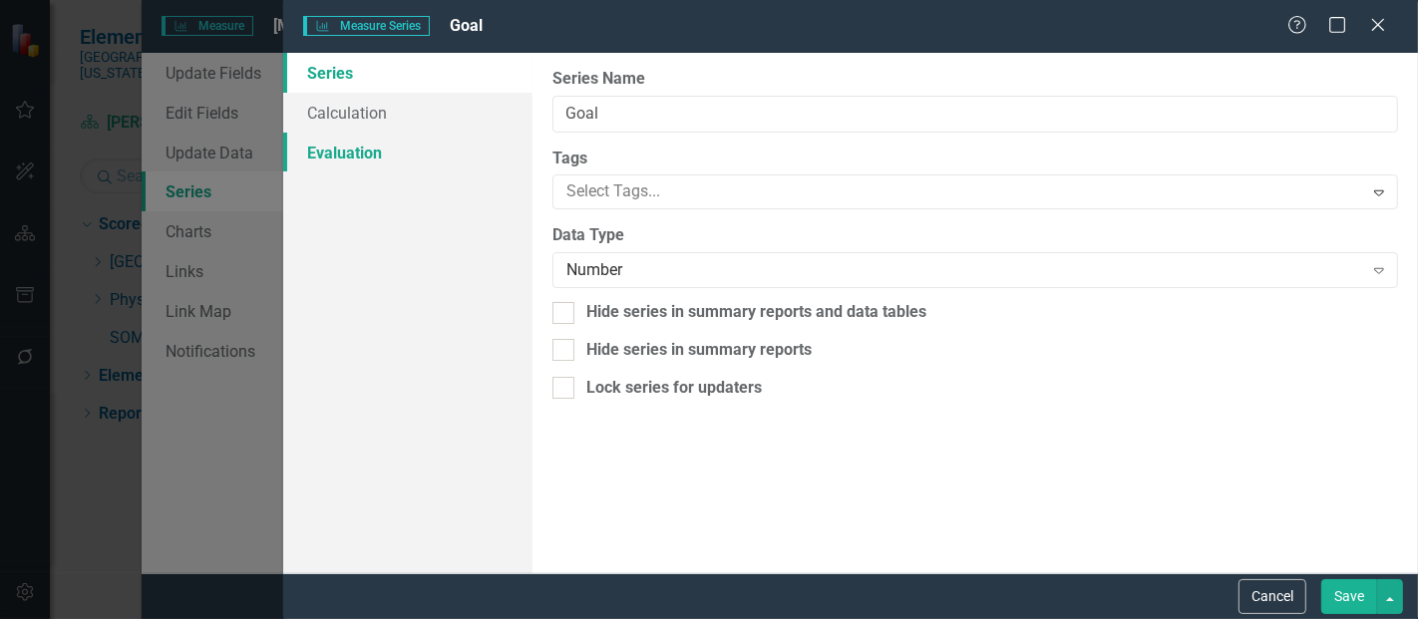
click at [402, 139] on link "Evaluation" at bounding box center [407, 153] width 249 height 40
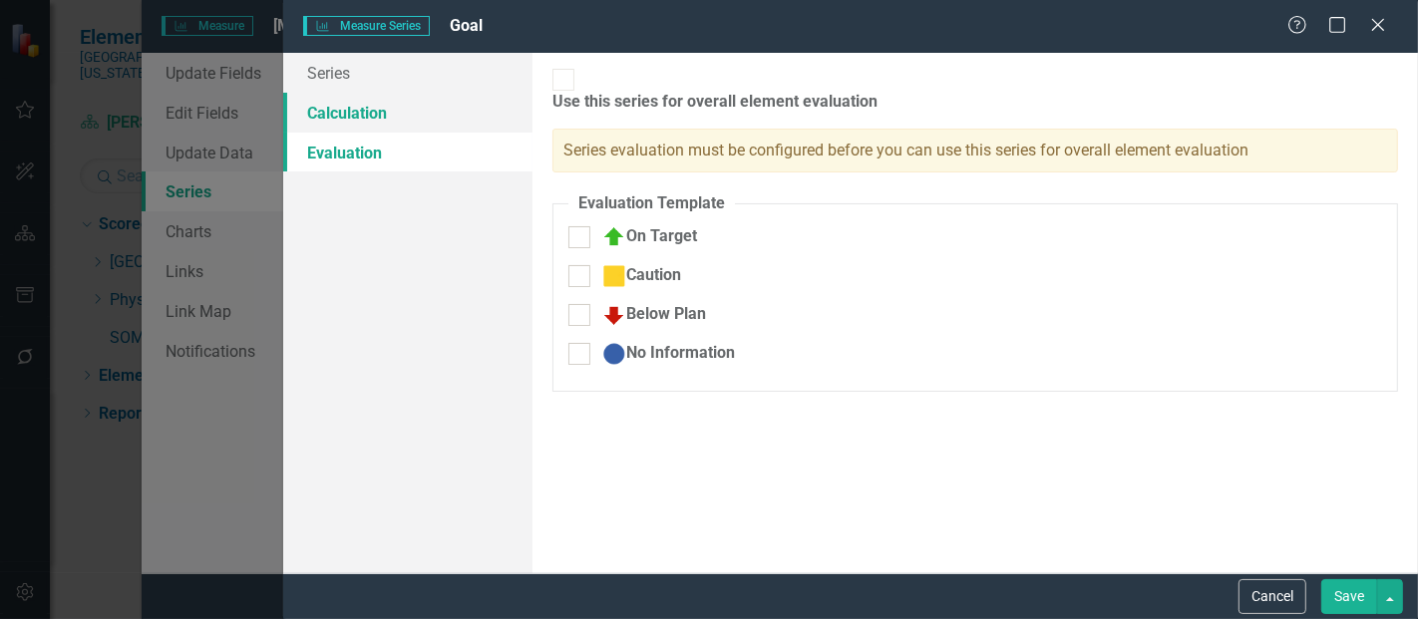
click at [393, 113] on link "Calculation" at bounding box center [407, 113] width 249 height 40
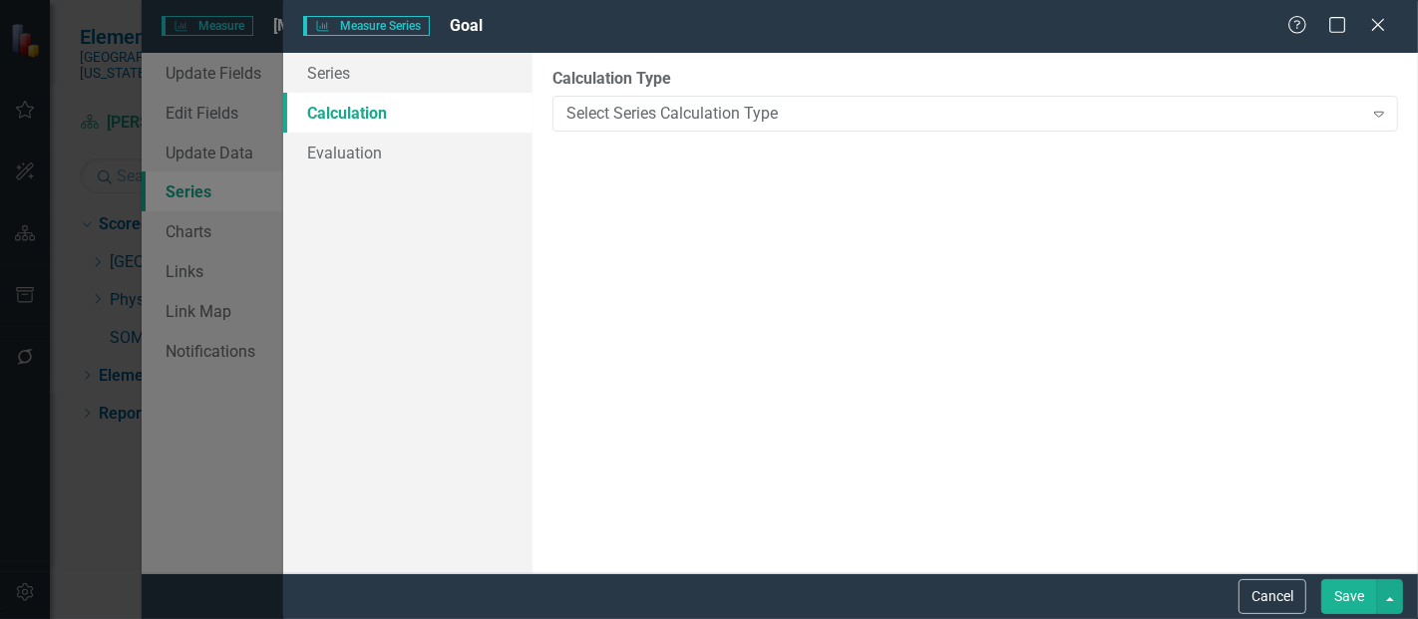
click at [637, 96] on div "Select Series Calculation Type Expand" at bounding box center [976, 114] width 846 height 36
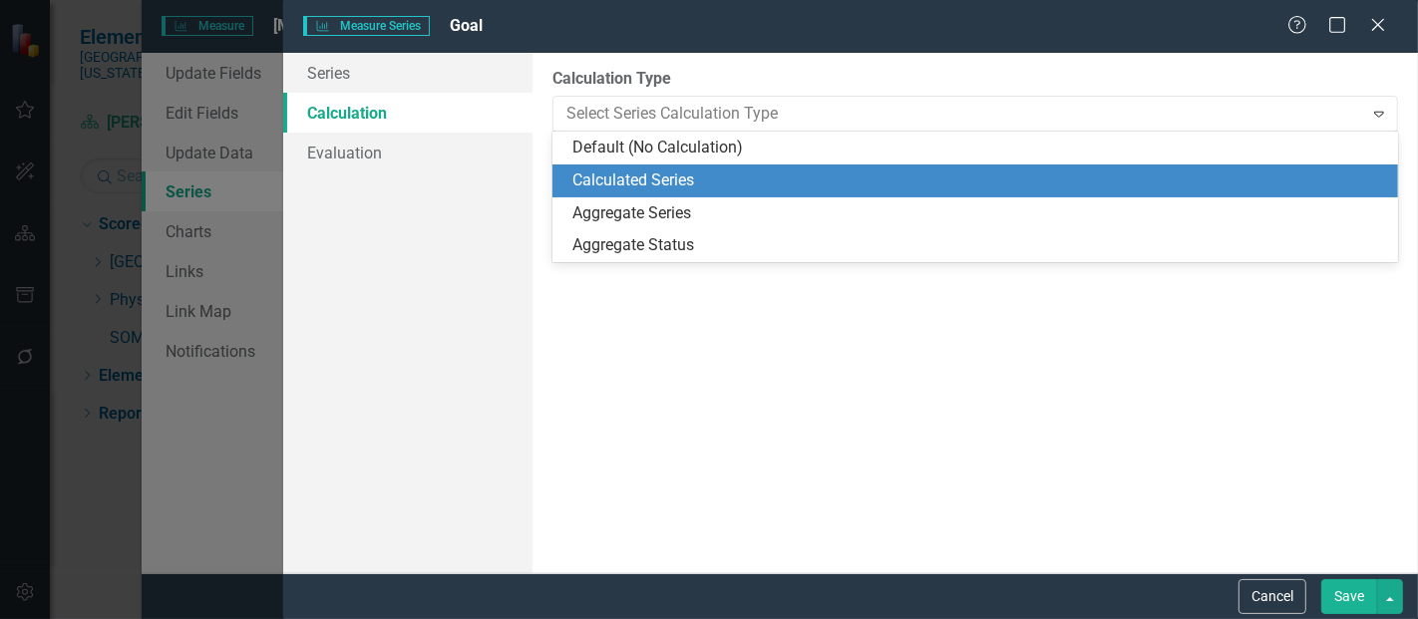
click at [609, 175] on div "Calculated Series" at bounding box center [980, 181] width 814 height 23
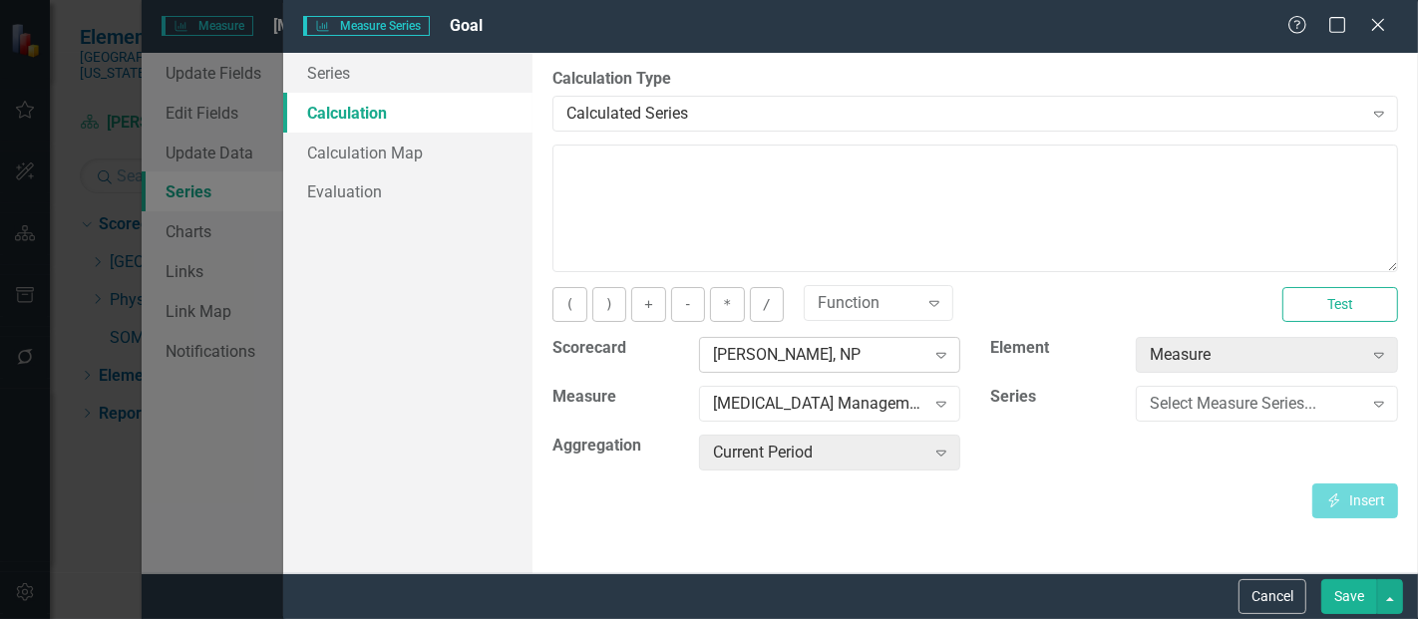
click at [746, 352] on div "[PERSON_NAME], NP" at bounding box center [819, 355] width 212 height 23
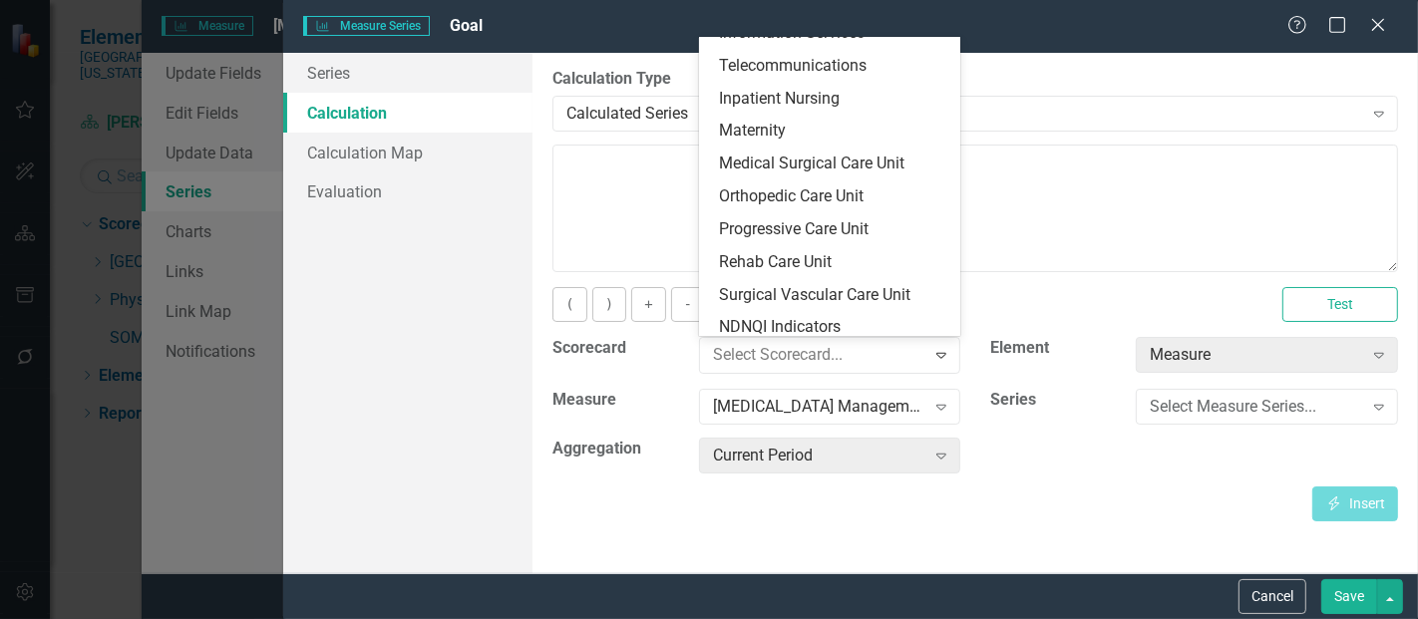
scroll to position [0, 0]
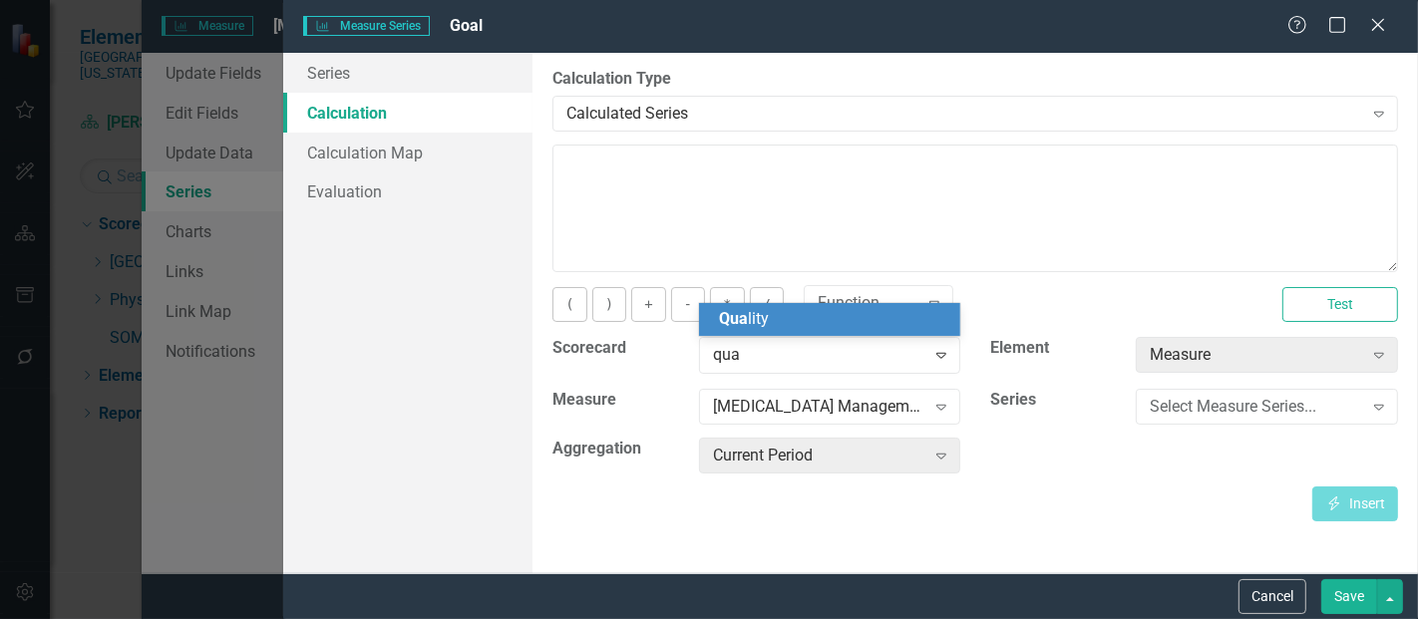
type input "qual"
click at [768, 323] on div "Qual ity" at bounding box center [834, 319] width 230 height 23
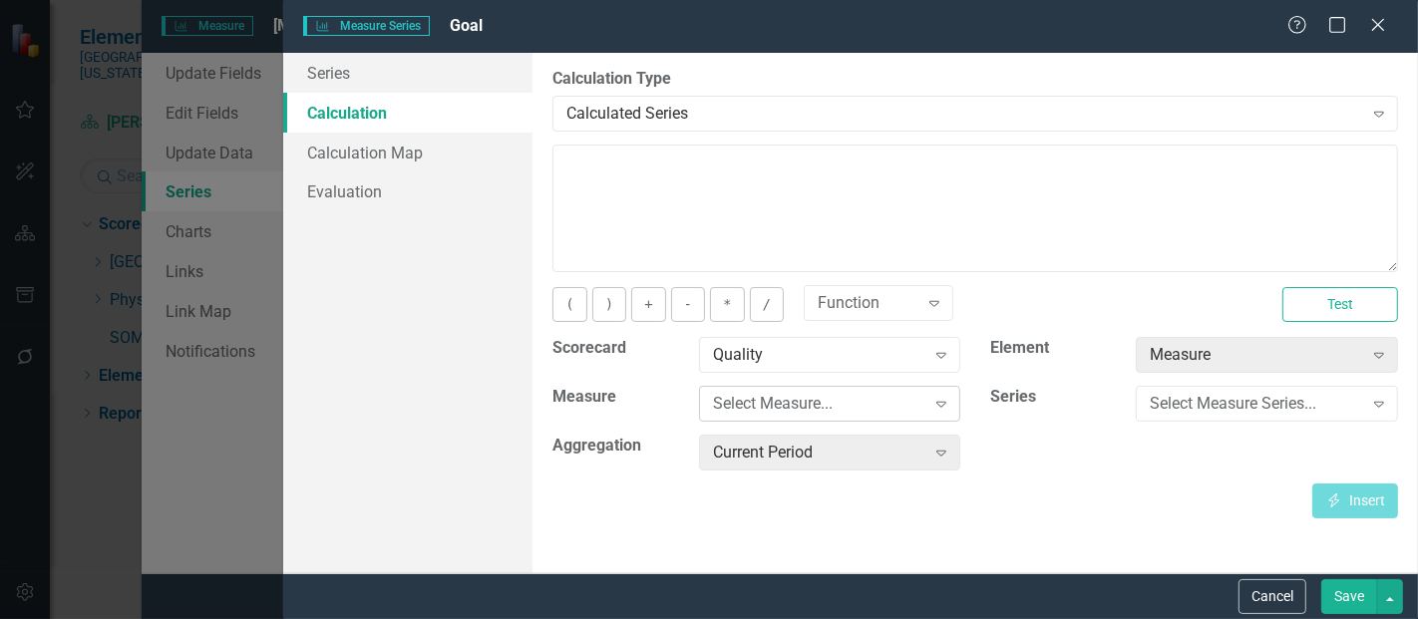
click at [766, 405] on div "Select Measure..." at bounding box center [819, 404] width 212 height 23
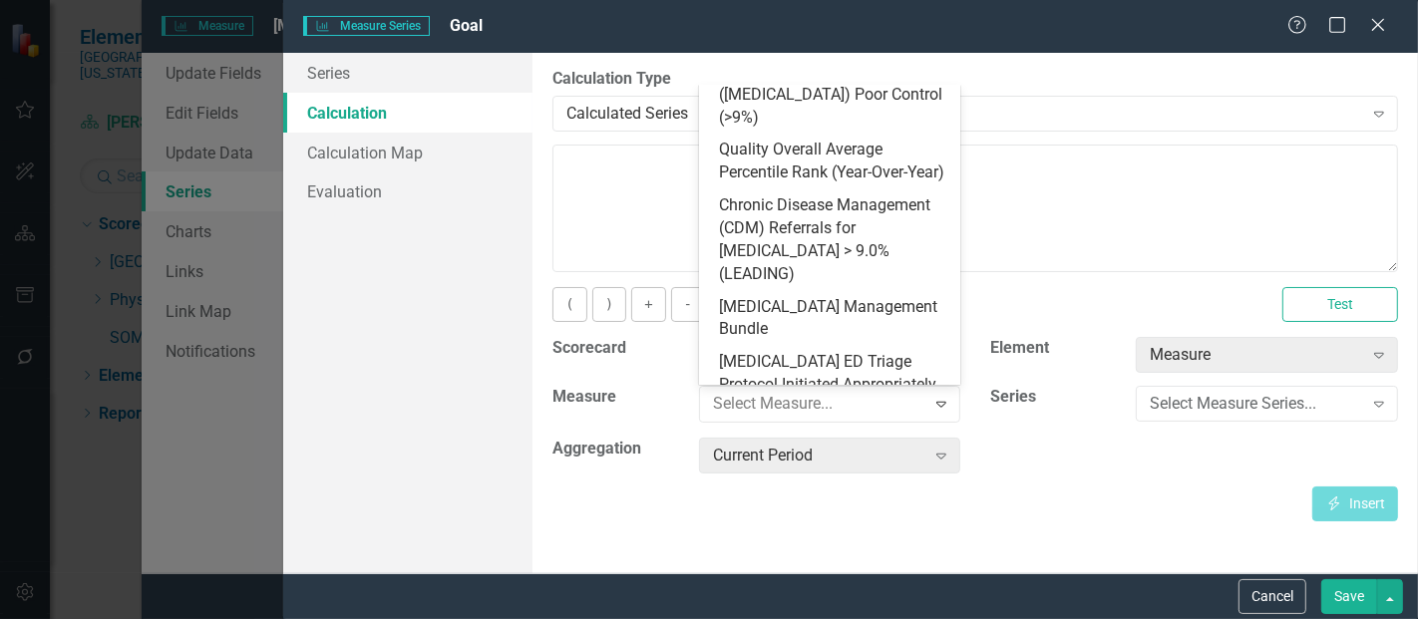
scroll to position [951, 0]
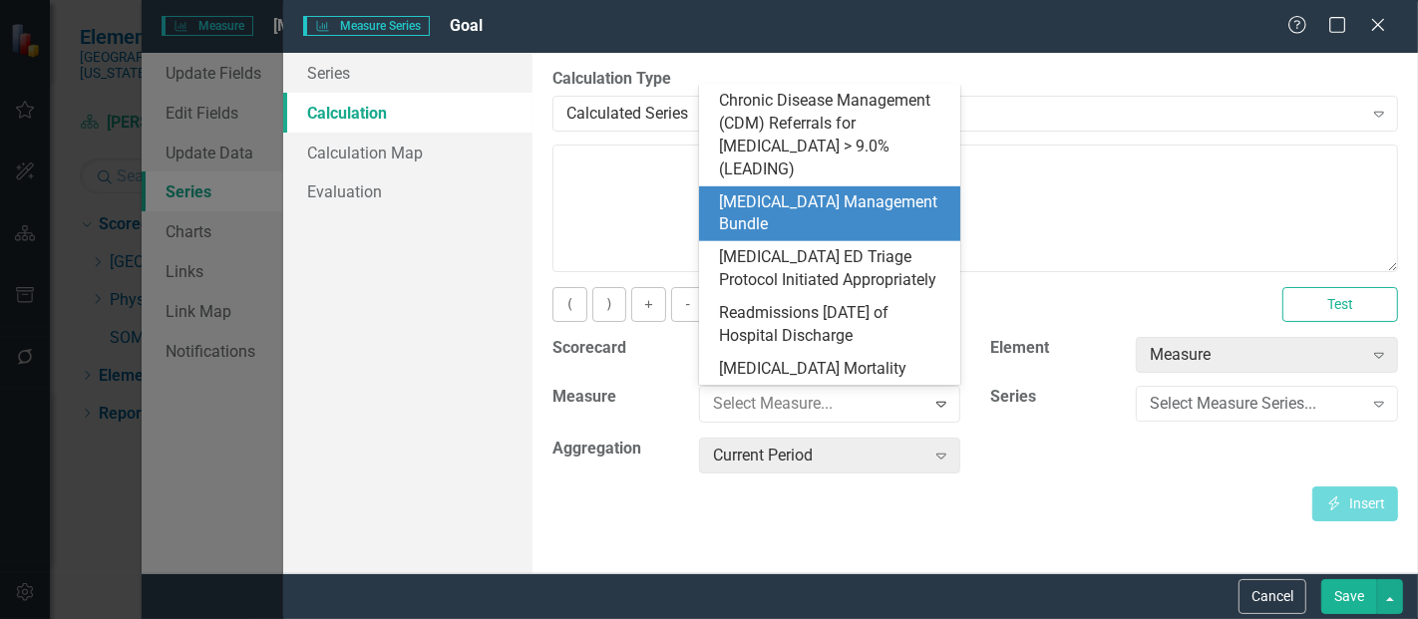
click at [804, 204] on div "[MEDICAL_DATA] Management Bundle" at bounding box center [834, 215] width 230 height 46
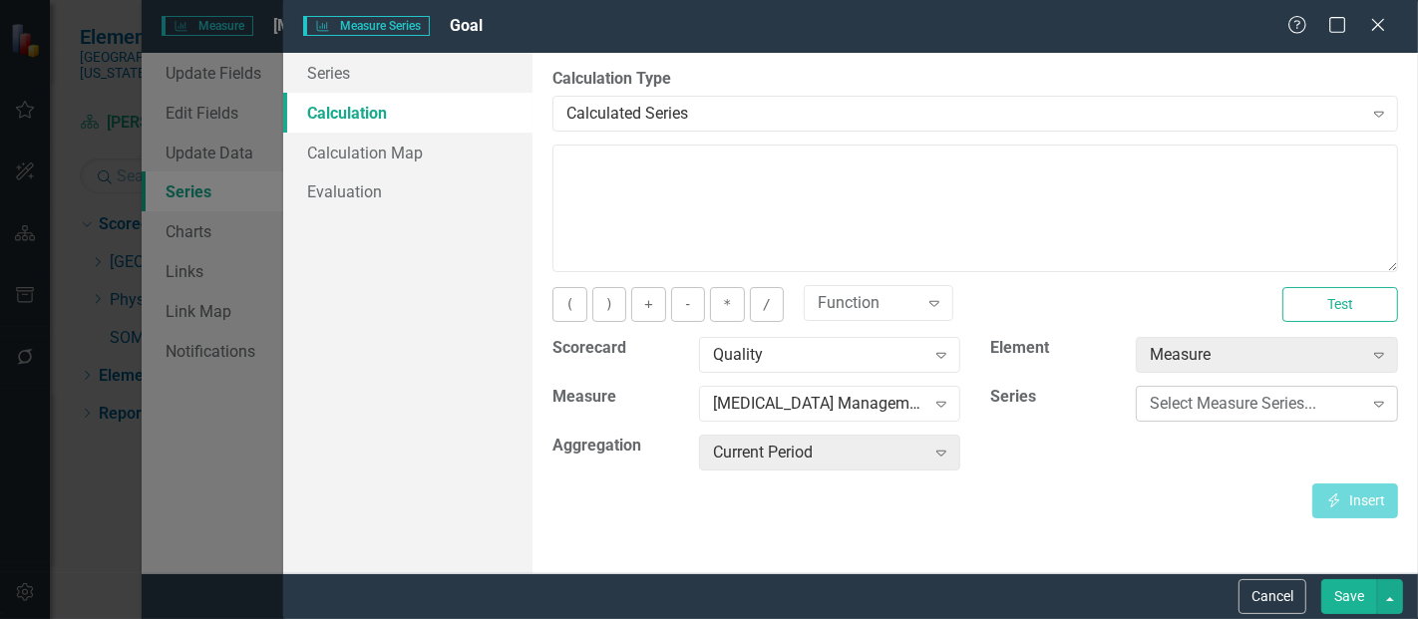
click at [1259, 414] on div "Select Measure Series... Expand" at bounding box center [1267, 404] width 262 height 36
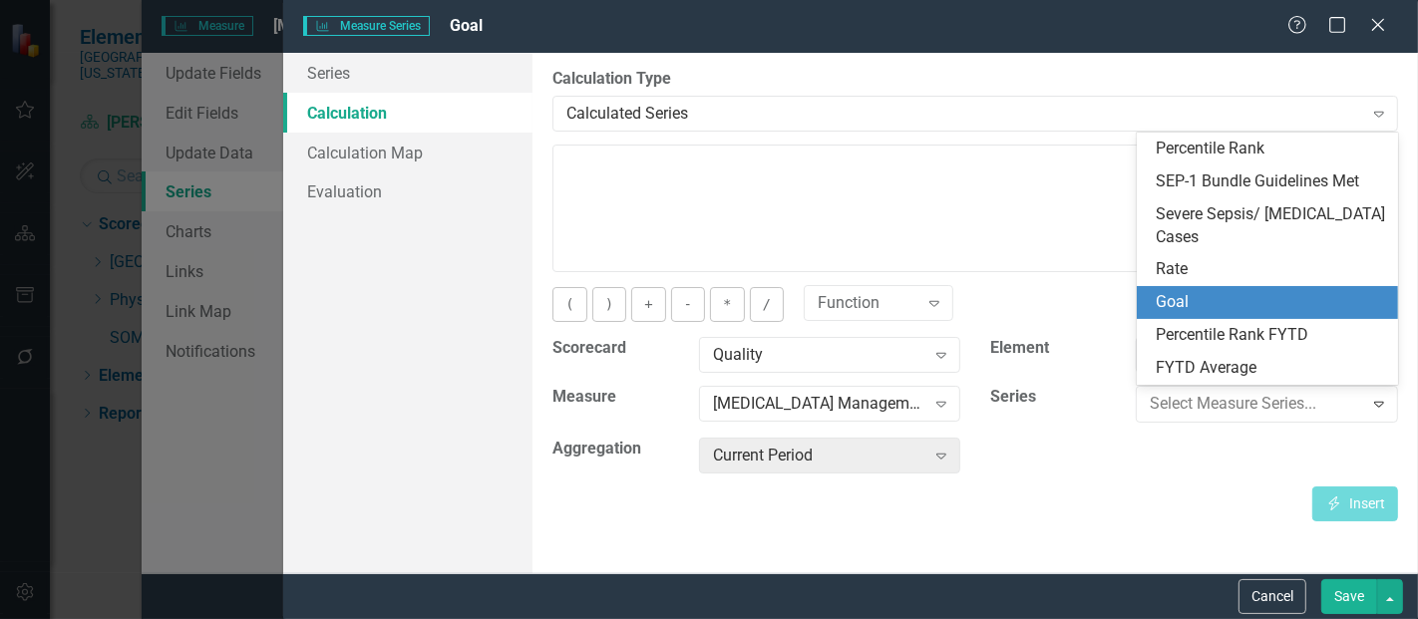
click at [1234, 300] on div "Goal" at bounding box center [1272, 302] width 230 height 23
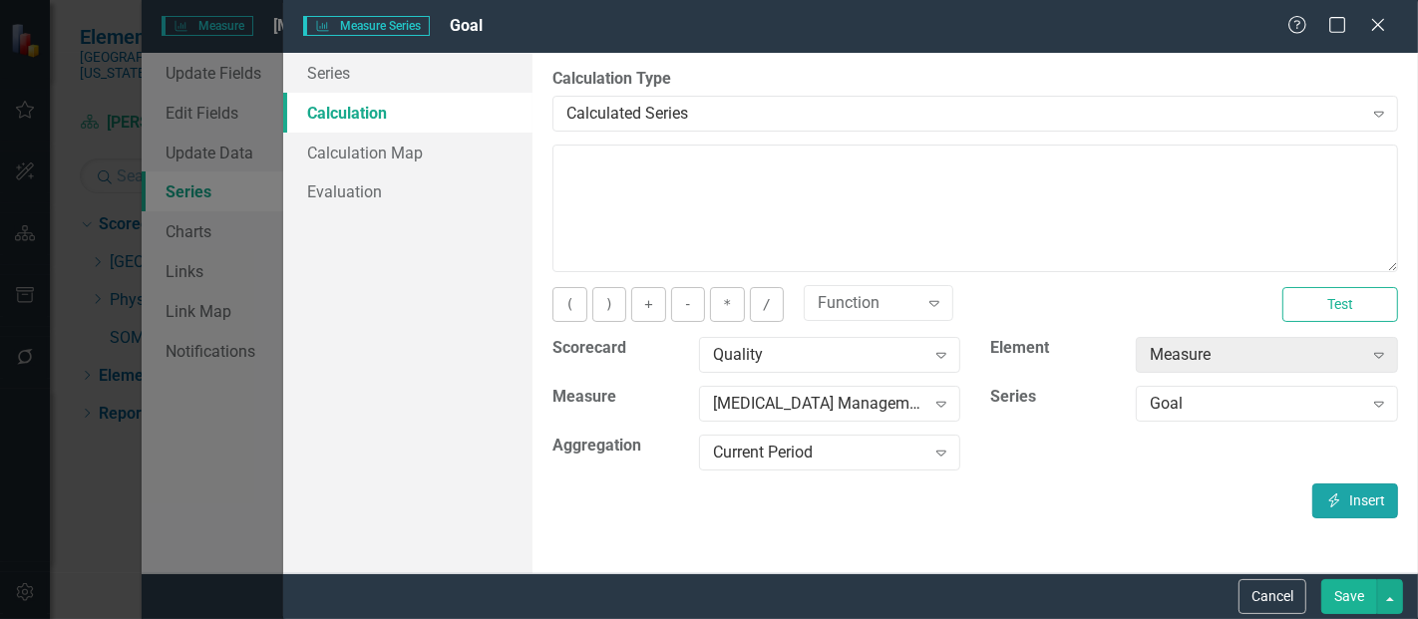
click at [1328, 495] on icon "Insert" at bounding box center [1335, 501] width 18 height 14
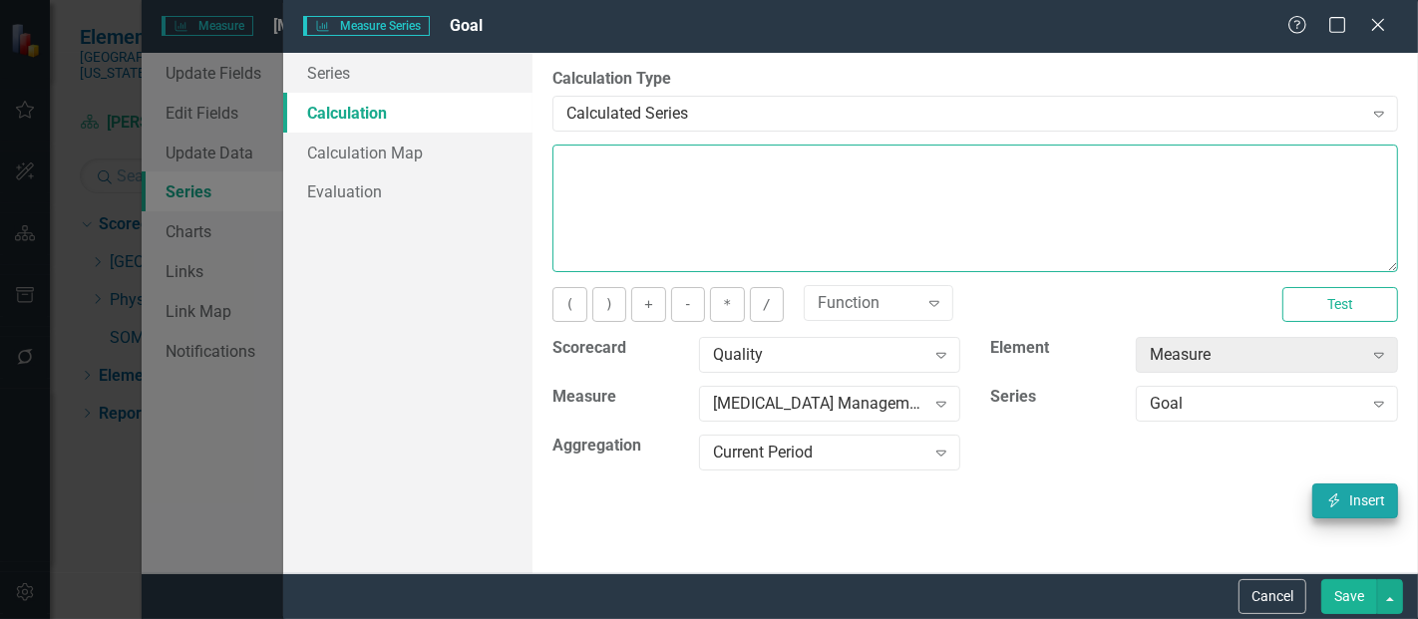
type textarea "[m1813868][Goal][CurrentPeriod]"
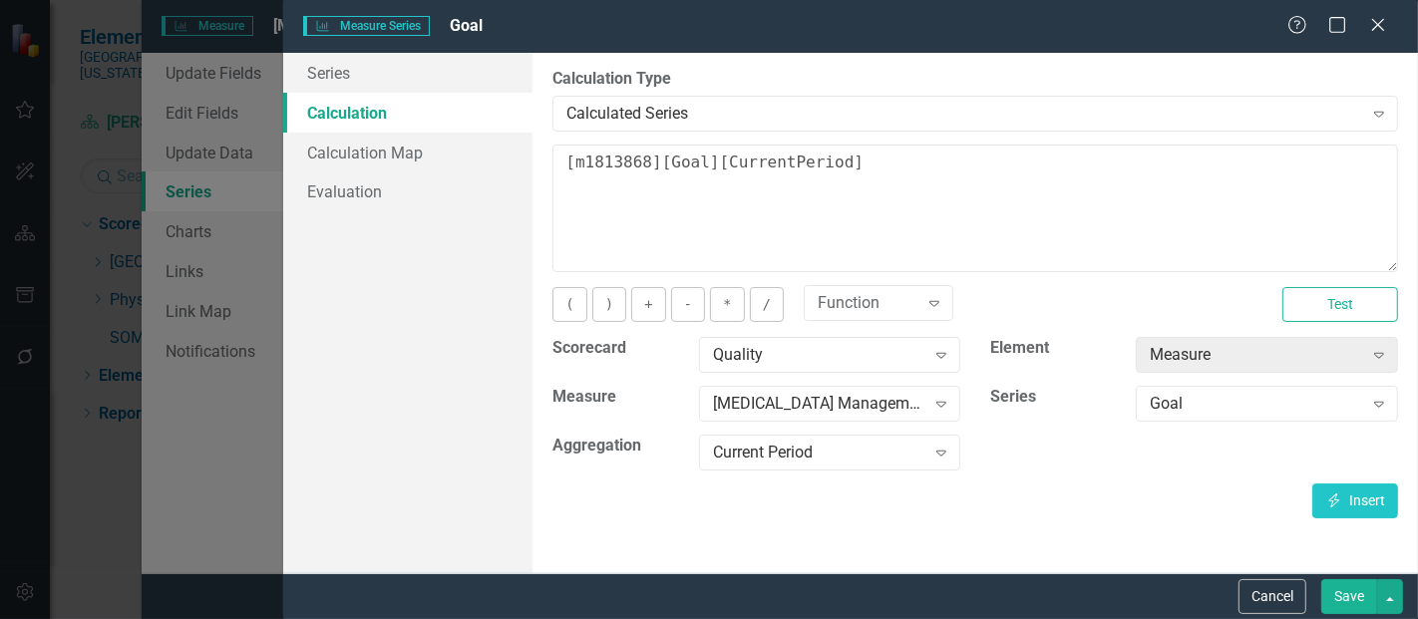
click at [1358, 599] on button "Save" at bounding box center [1350, 597] width 56 height 35
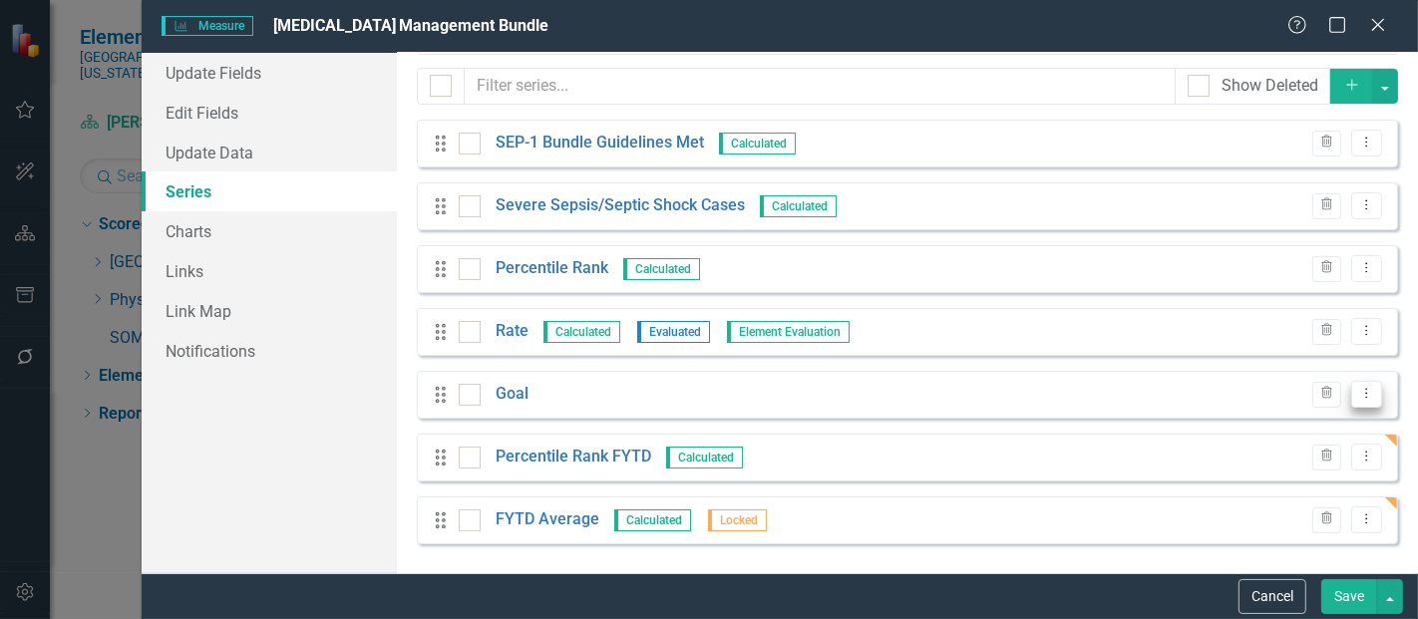
click at [1355, 403] on button "Dropdown Menu" at bounding box center [1367, 394] width 31 height 27
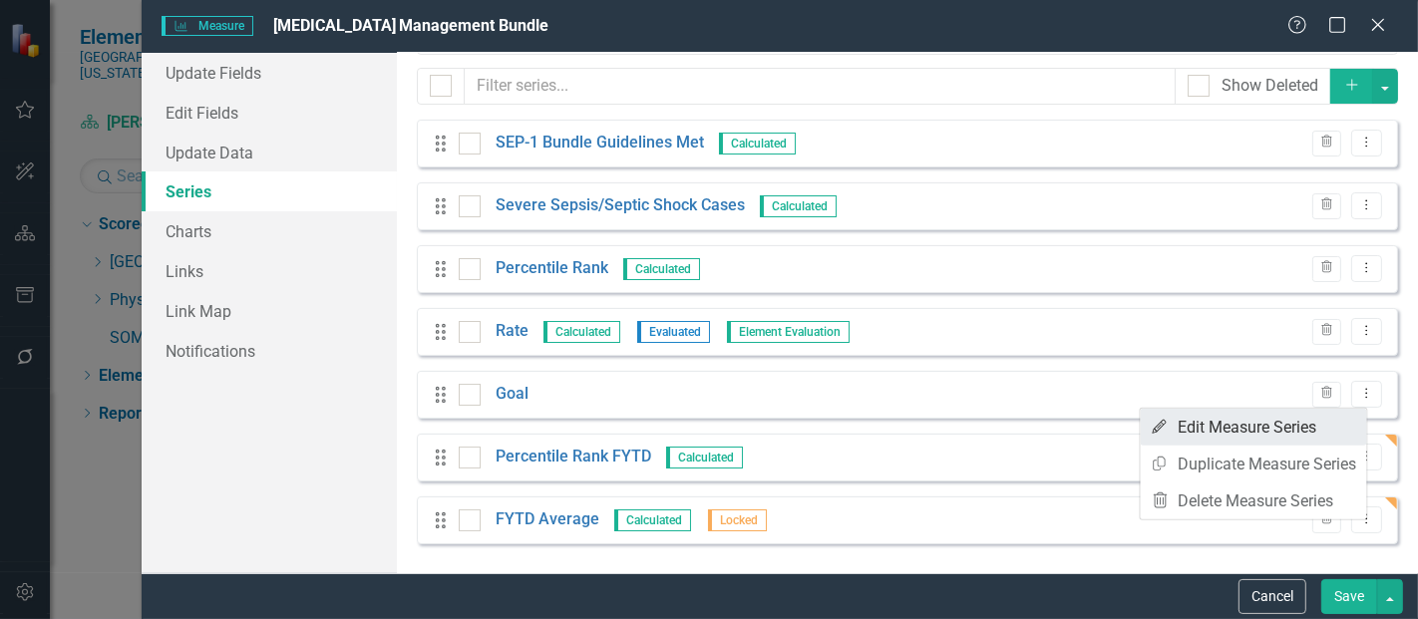
click at [1232, 431] on link "Edit Edit Measure Series" at bounding box center [1254, 427] width 226 height 37
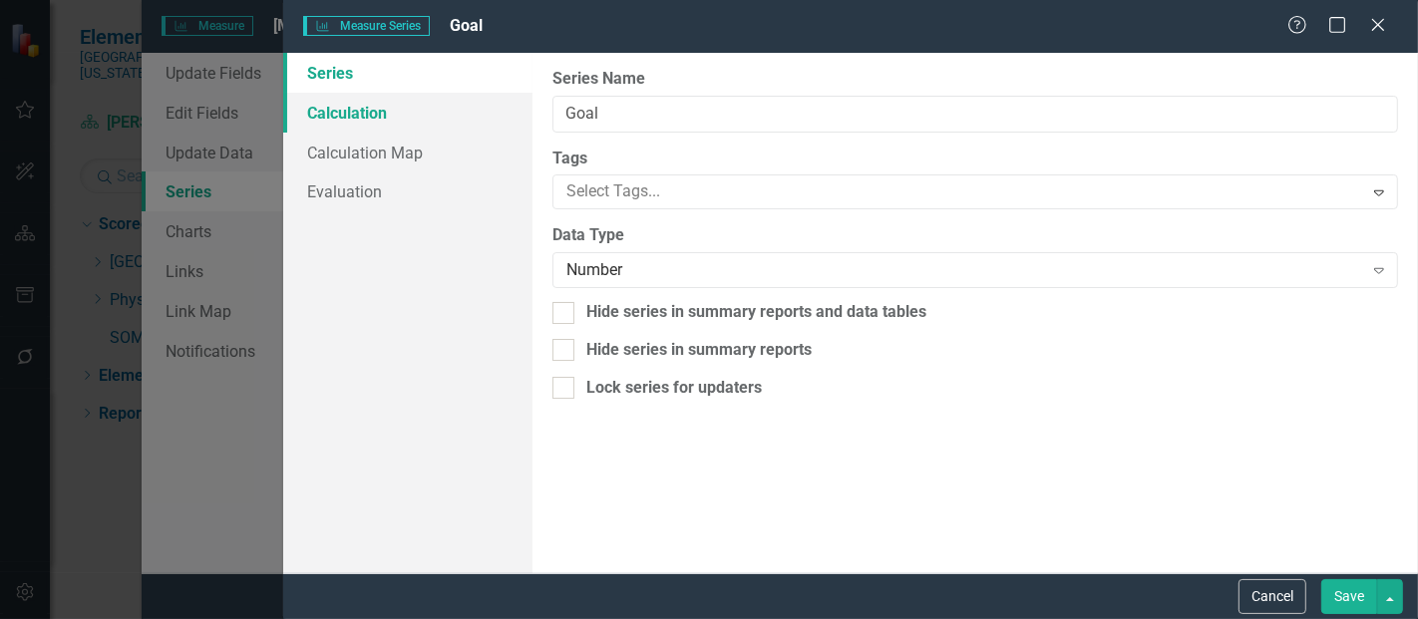
click at [360, 111] on link "Calculation" at bounding box center [407, 113] width 249 height 40
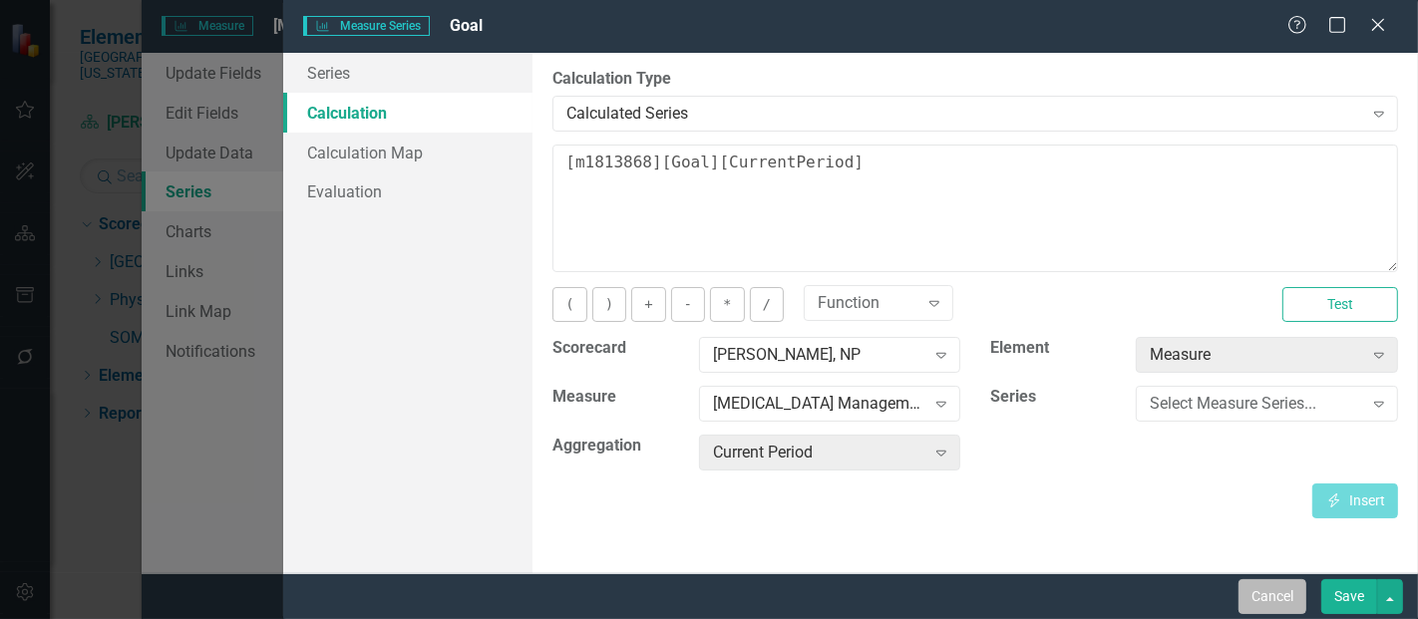
click at [1262, 597] on button "Cancel" at bounding box center [1273, 597] width 68 height 35
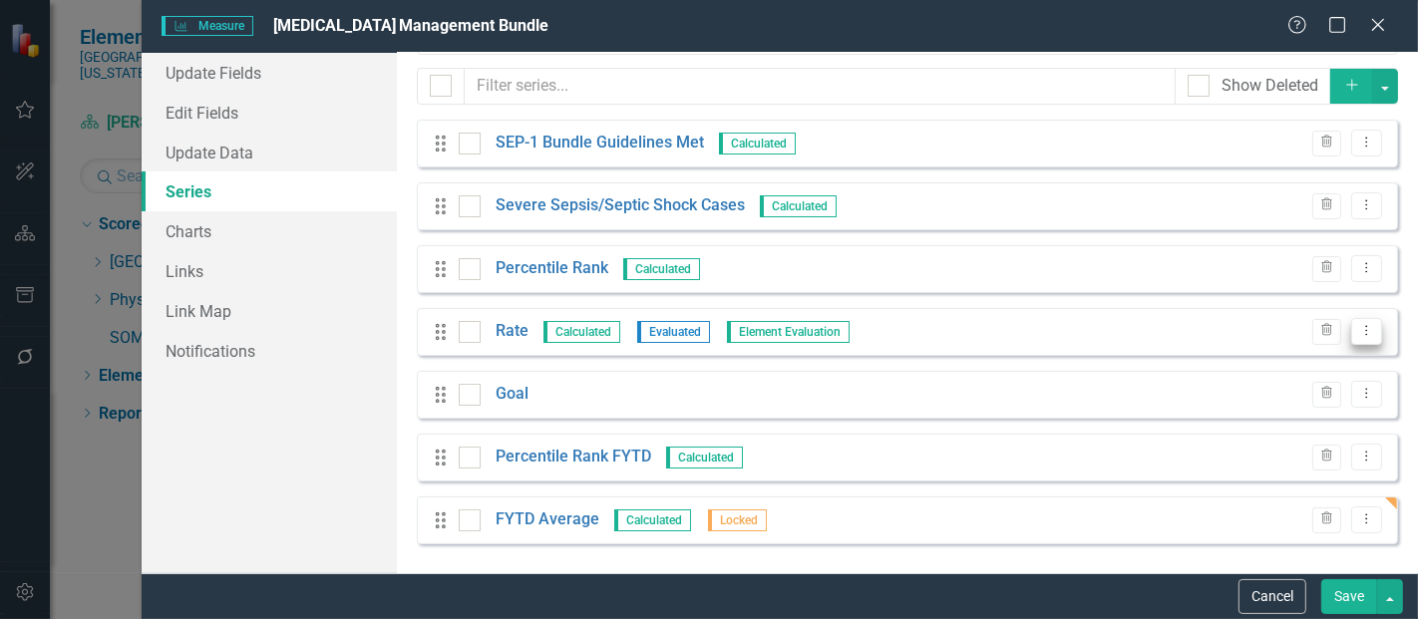
click at [1352, 340] on button "Dropdown Menu" at bounding box center [1367, 331] width 31 height 27
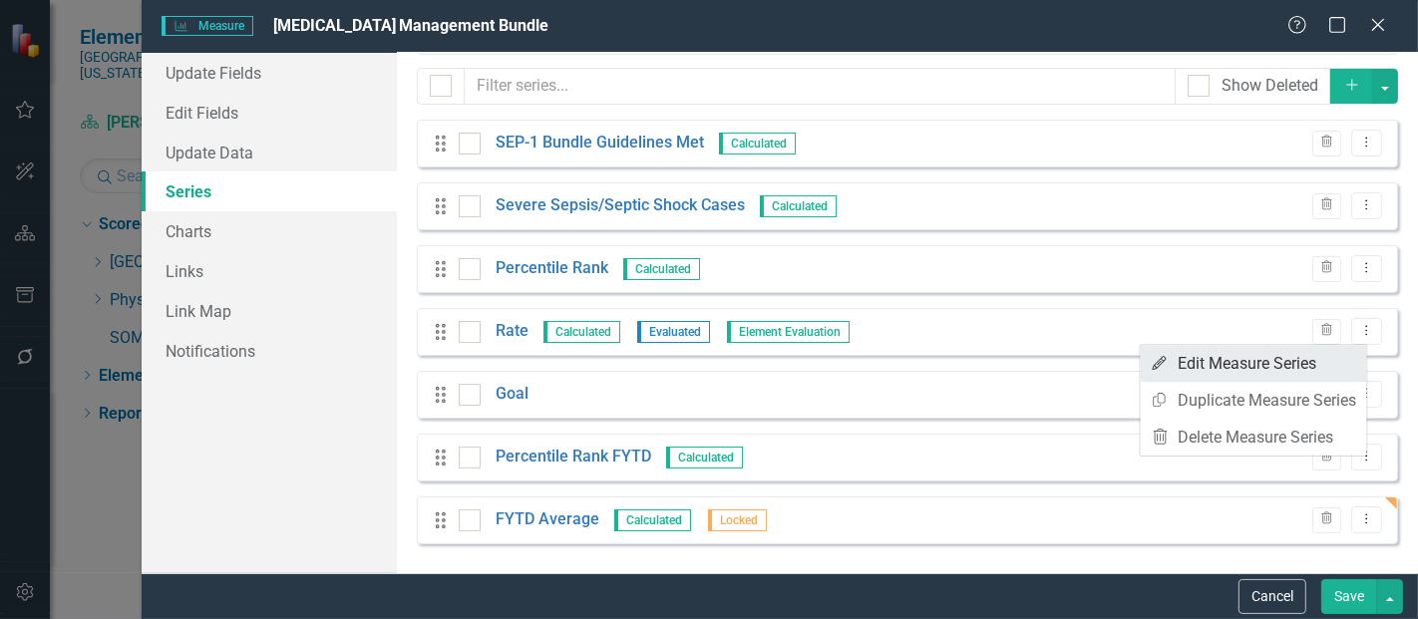
click at [1291, 370] on link "Edit Edit Measure Series" at bounding box center [1254, 363] width 226 height 37
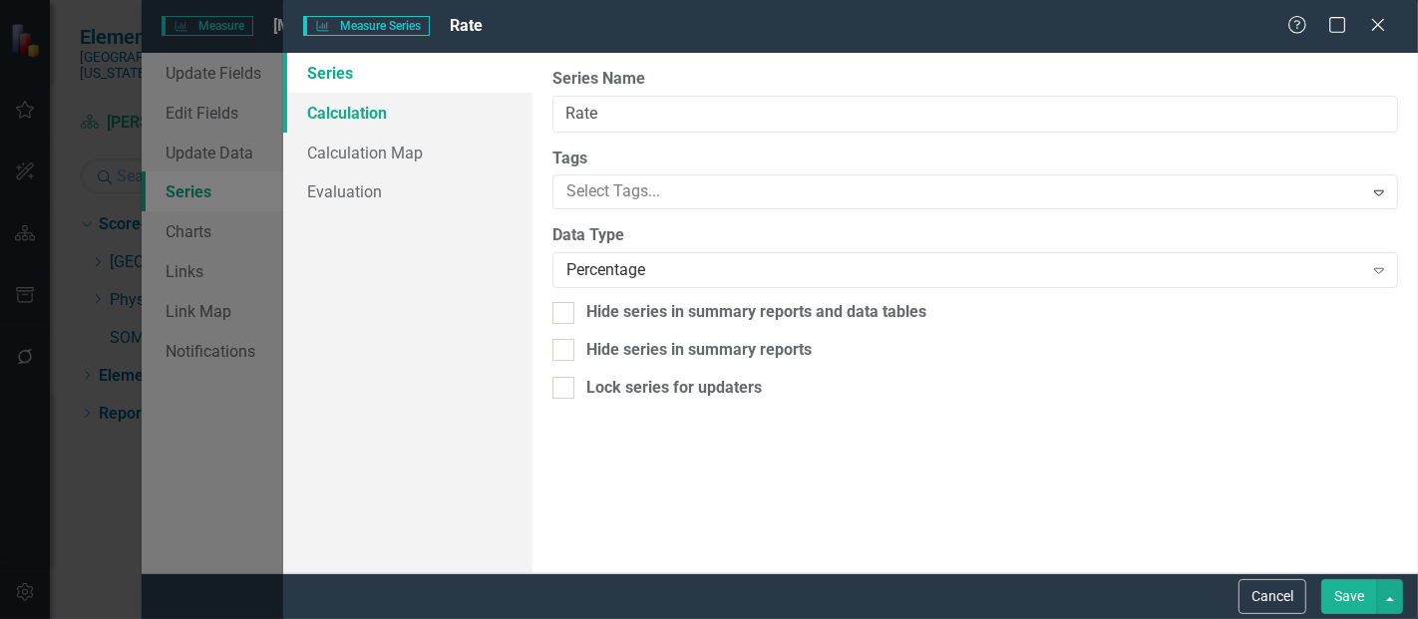
click at [397, 115] on link "Calculation" at bounding box center [407, 113] width 249 height 40
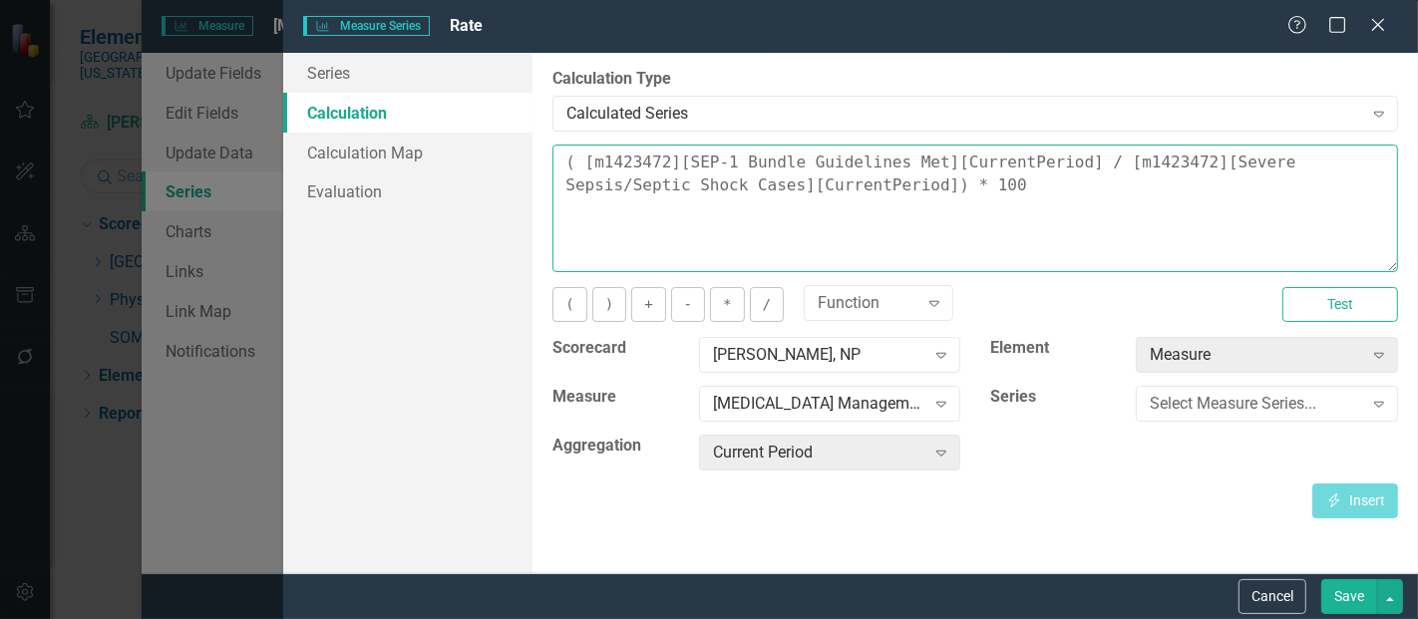
drag, startPoint x: 903, startPoint y: 190, endPoint x: 422, endPoint y: 129, distance: 484.6
click at [422, 129] on div "Series Calculation Calculation Map Evaluation From this page, you can edit the …" at bounding box center [850, 313] width 1135 height 521
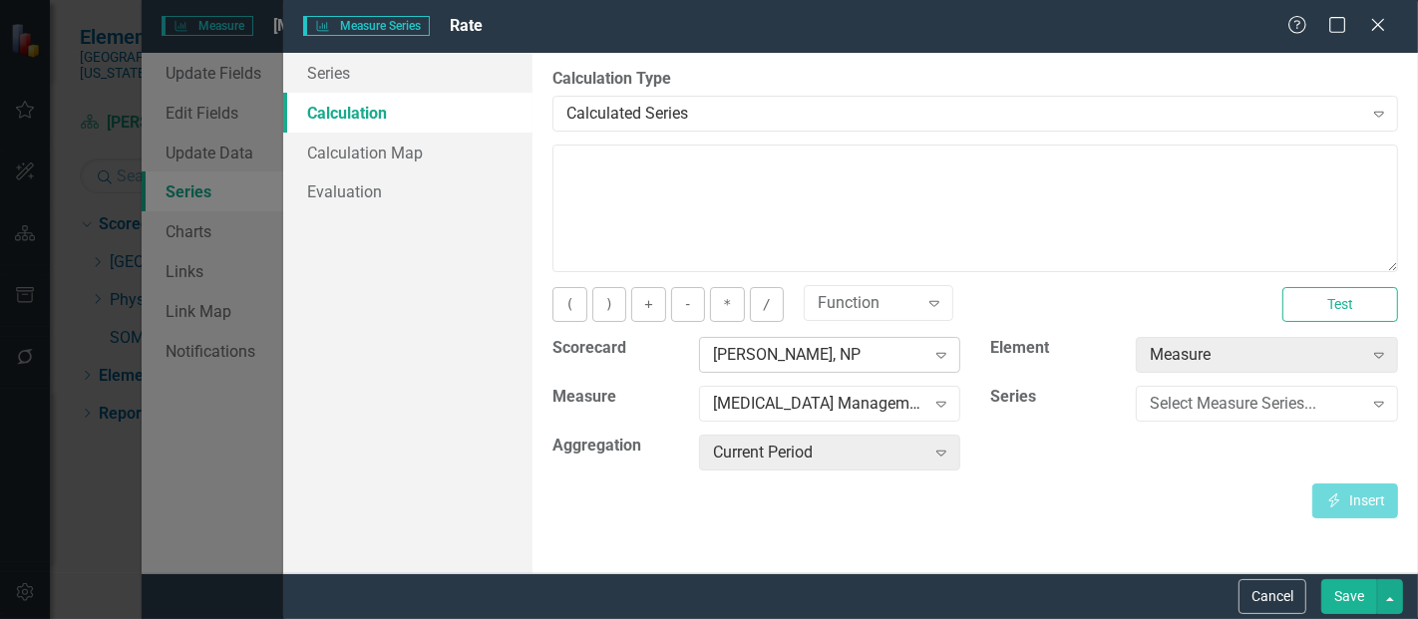
click at [835, 355] on div "[PERSON_NAME], NP" at bounding box center [819, 355] width 212 height 23
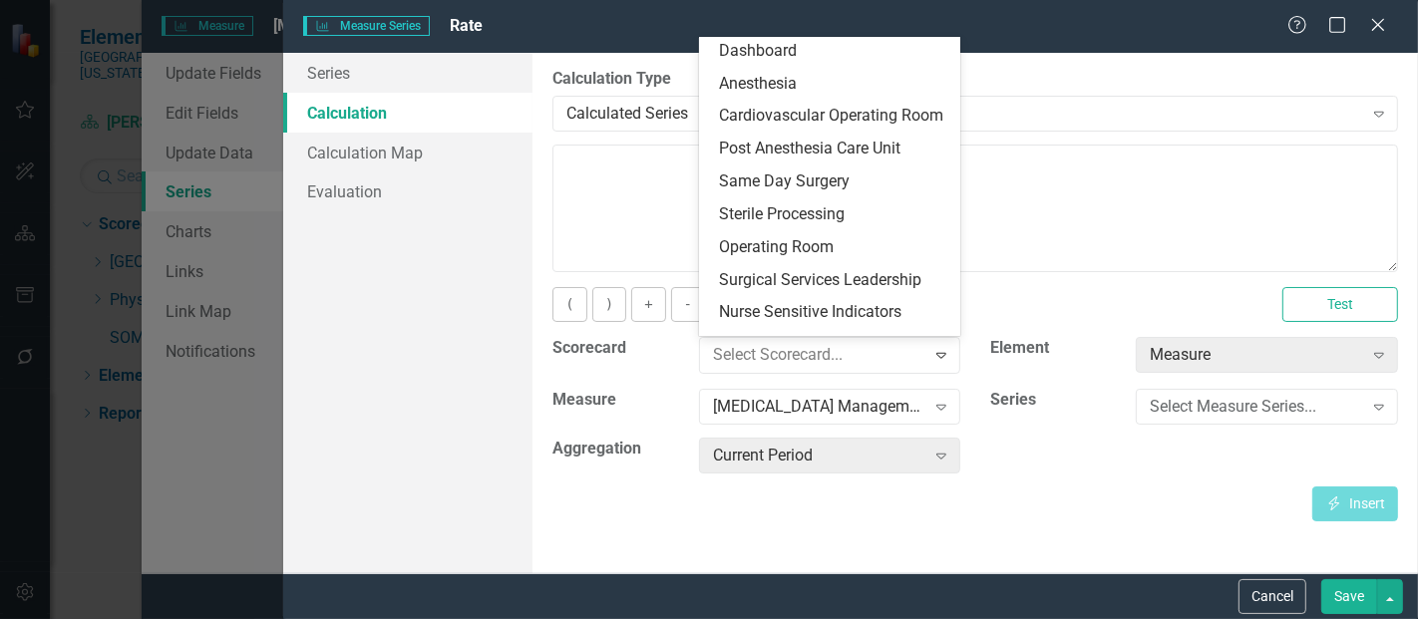
scroll to position [0, 0]
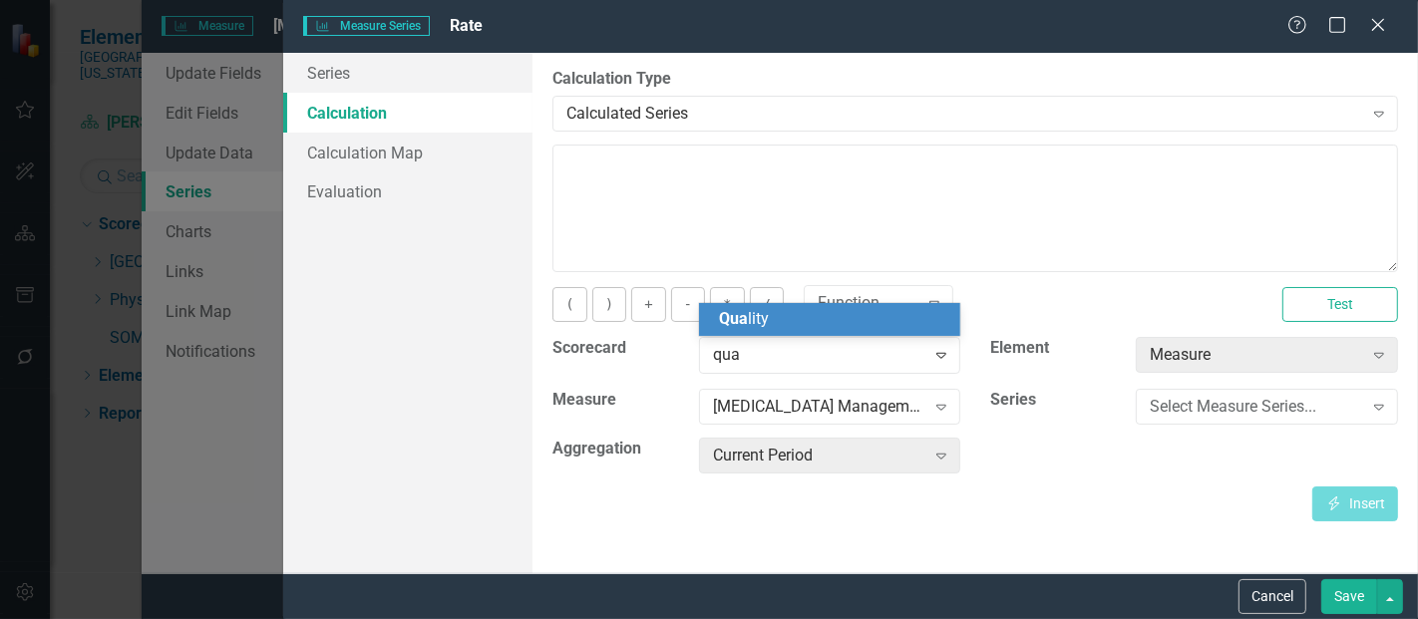
type input "qual"
click at [800, 311] on div "Qual ity" at bounding box center [834, 319] width 230 height 23
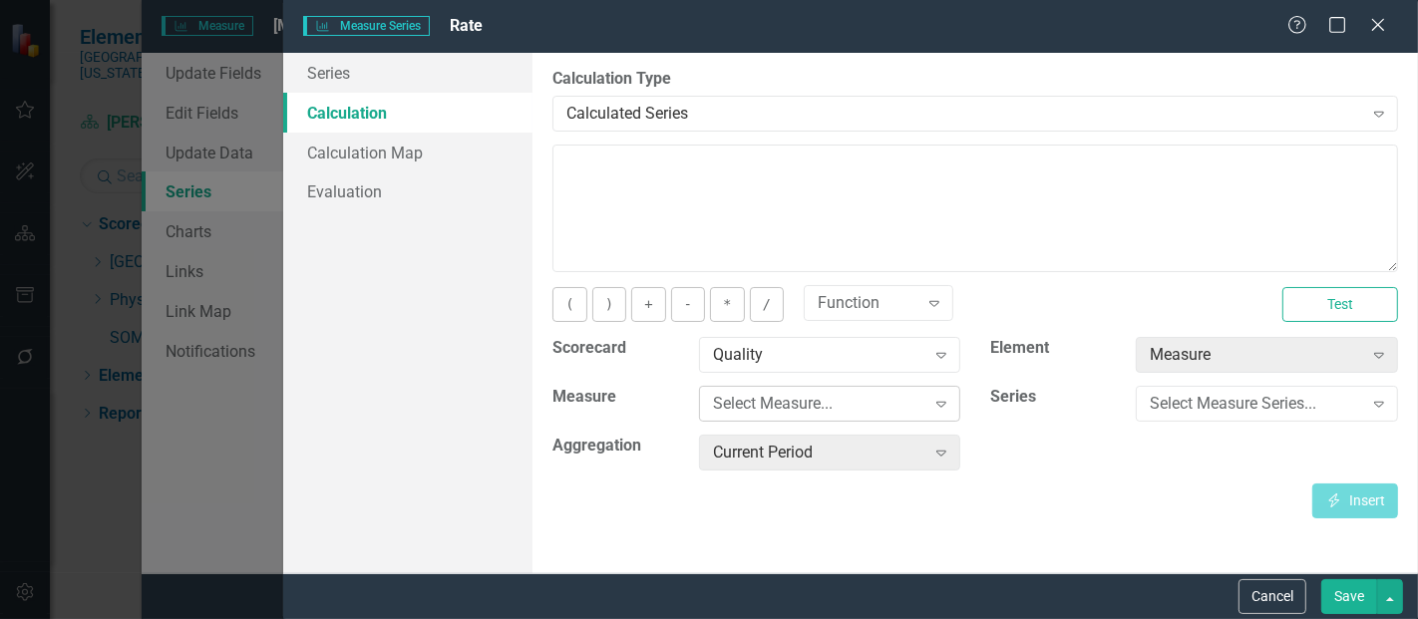
click at [803, 393] on div "Select Measure..." at bounding box center [819, 404] width 212 height 23
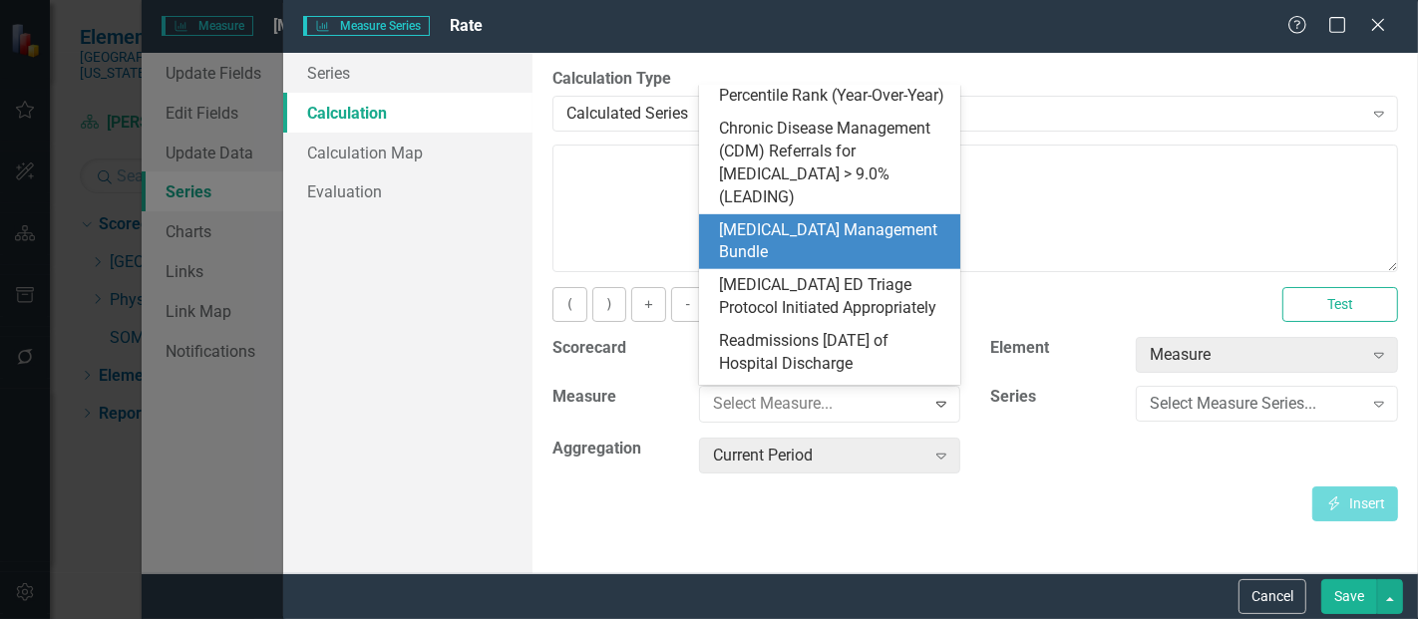
scroll to position [951, 0]
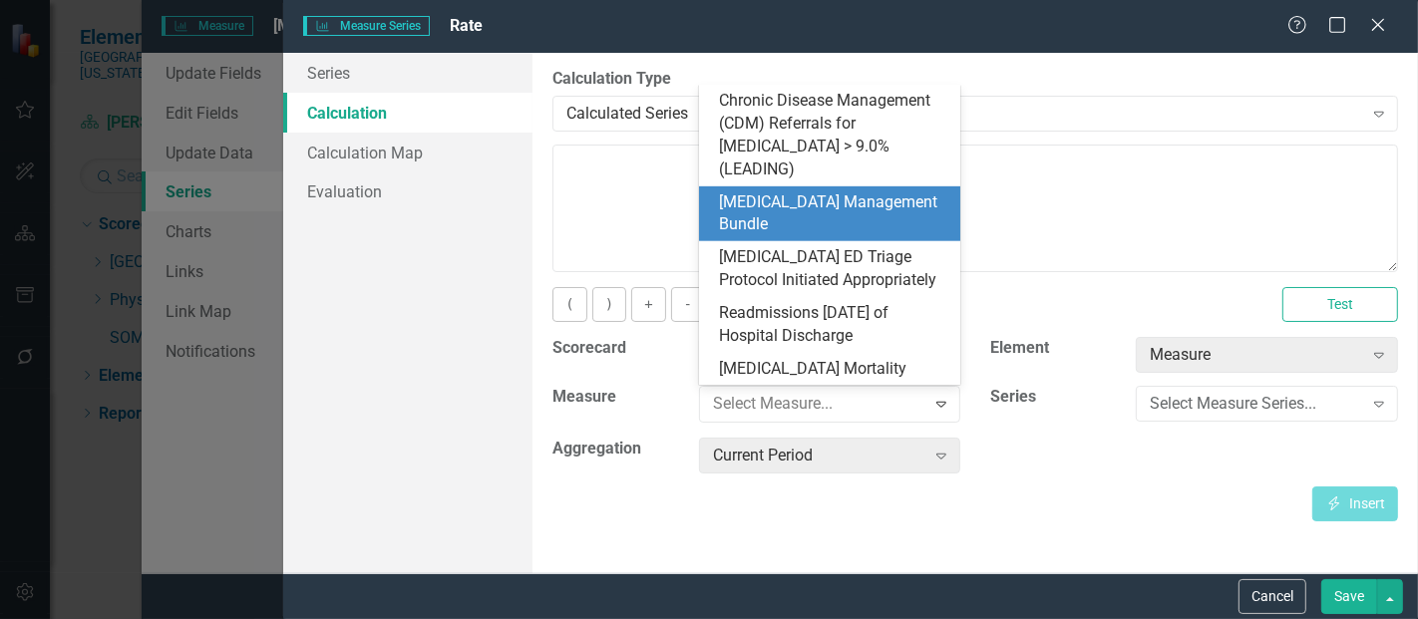
click at [836, 194] on div "[MEDICAL_DATA] Management Bundle" at bounding box center [834, 215] width 230 height 46
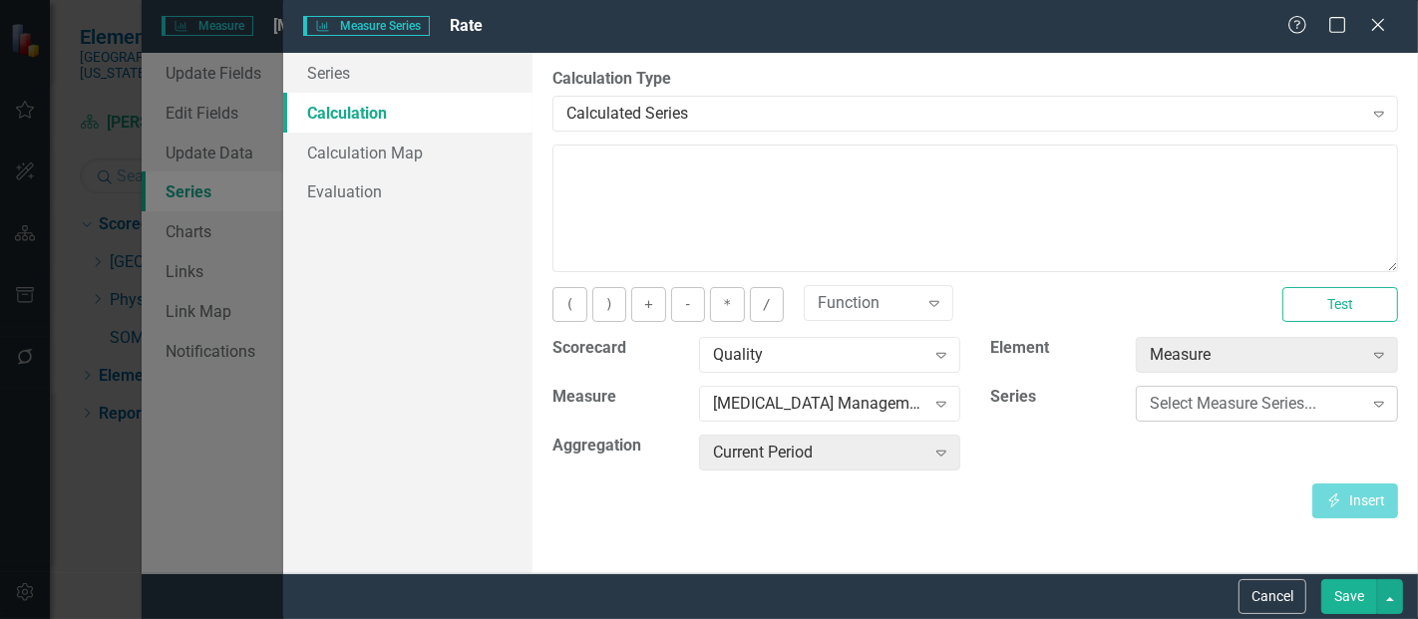
click at [1171, 397] on div "Select Measure Series..." at bounding box center [1256, 404] width 212 height 23
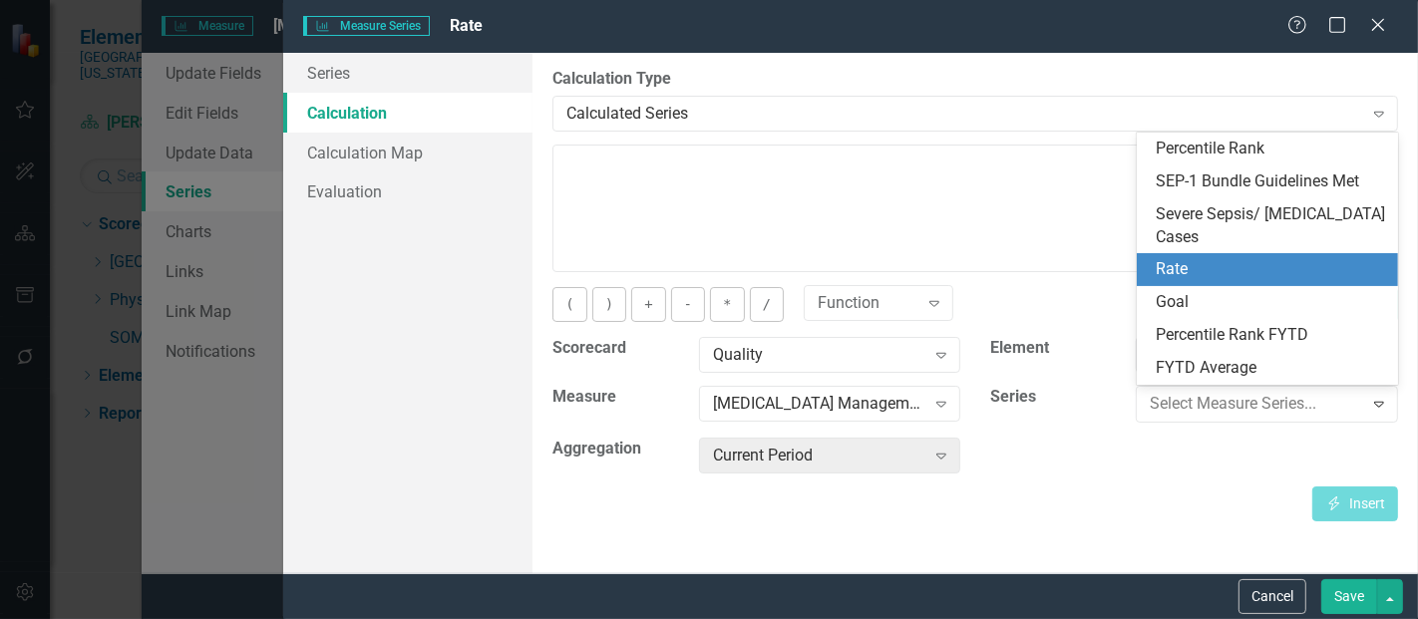
click at [1210, 267] on div "Rate" at bounding box center [1272, 269] width 230 height 23
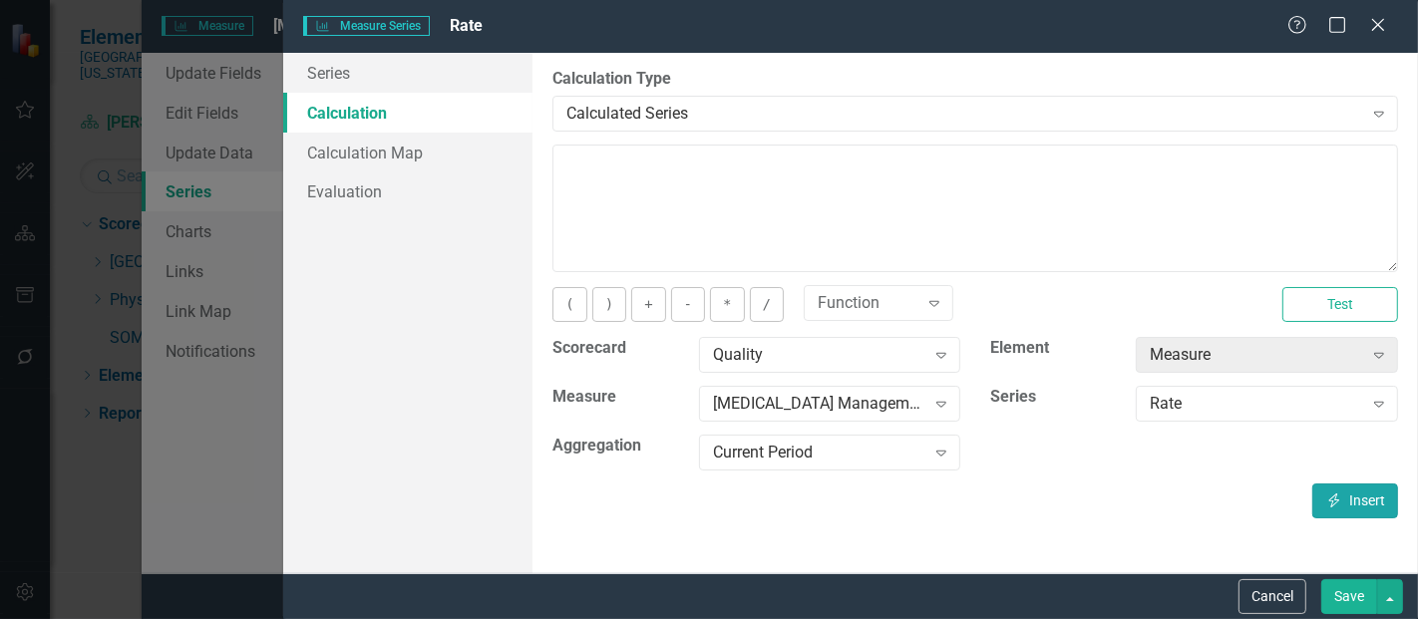
click at [1365, 511] on button "Insert Insert" at bounding box center [1356, 501] width 86 height 35
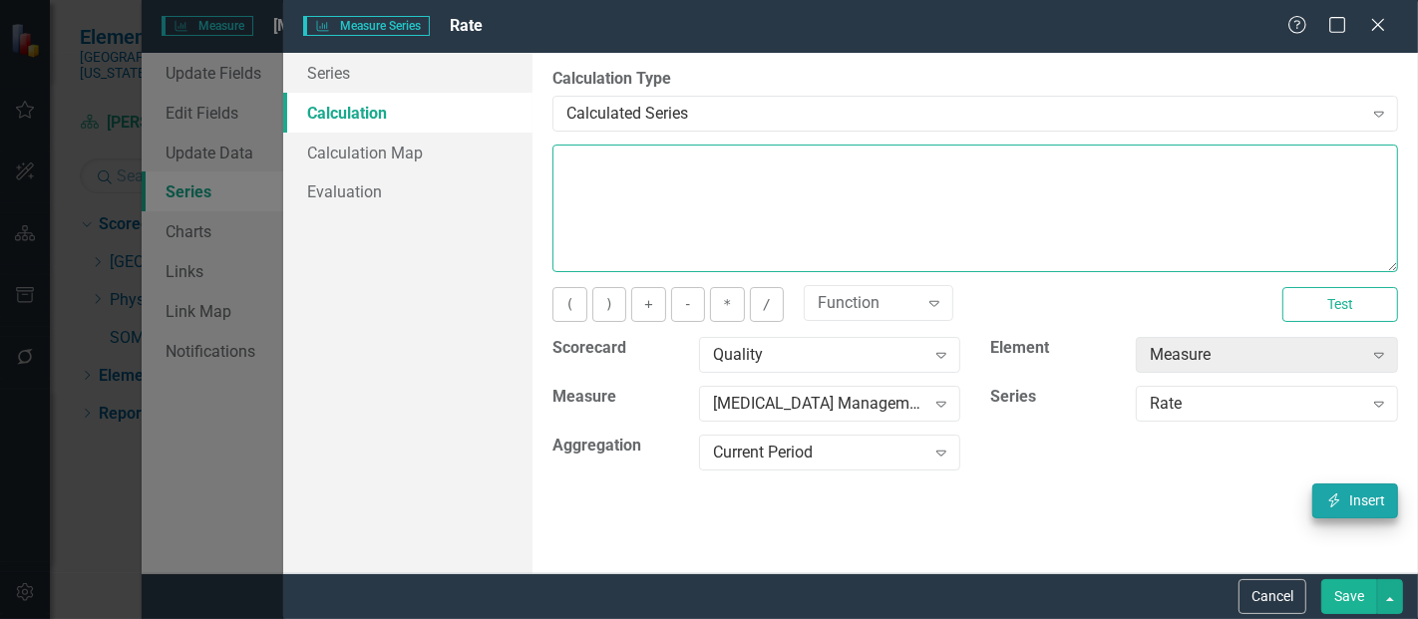
type textarea "[m1813868][Rate][CurrentPeriod]"
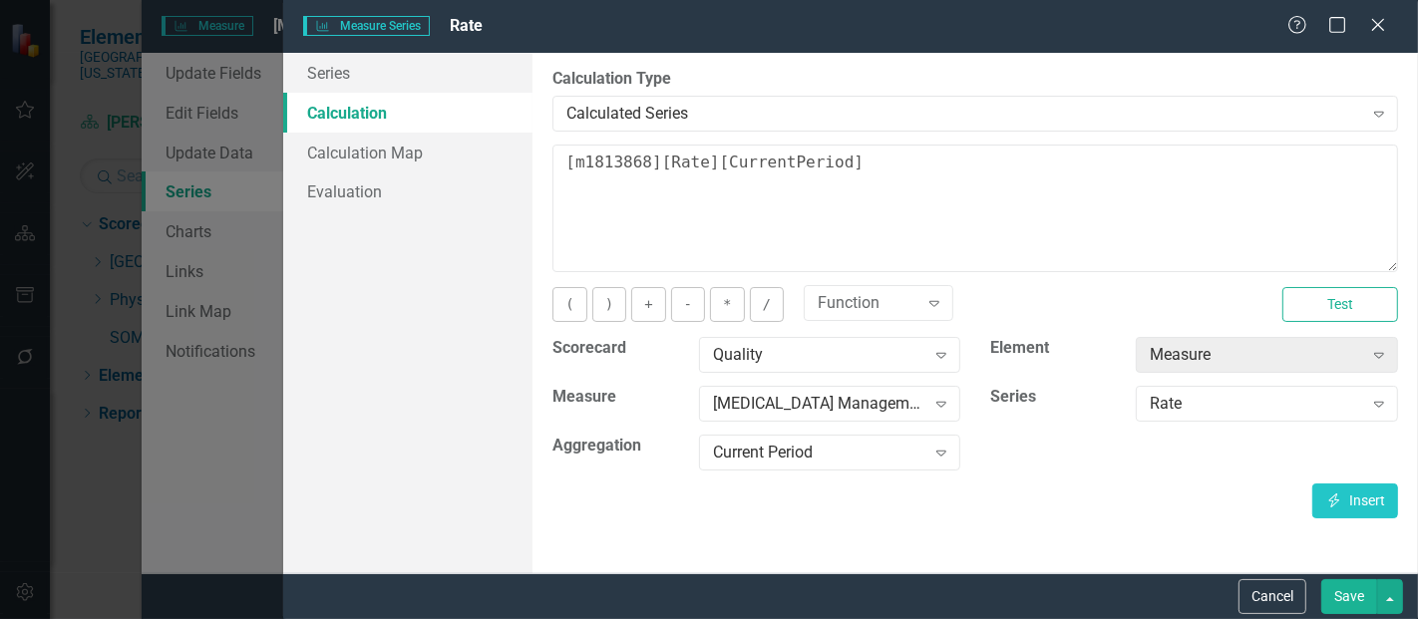
click at [1339, 594] on button "Save" at bounding box center [1350, 597] width 56 height 35
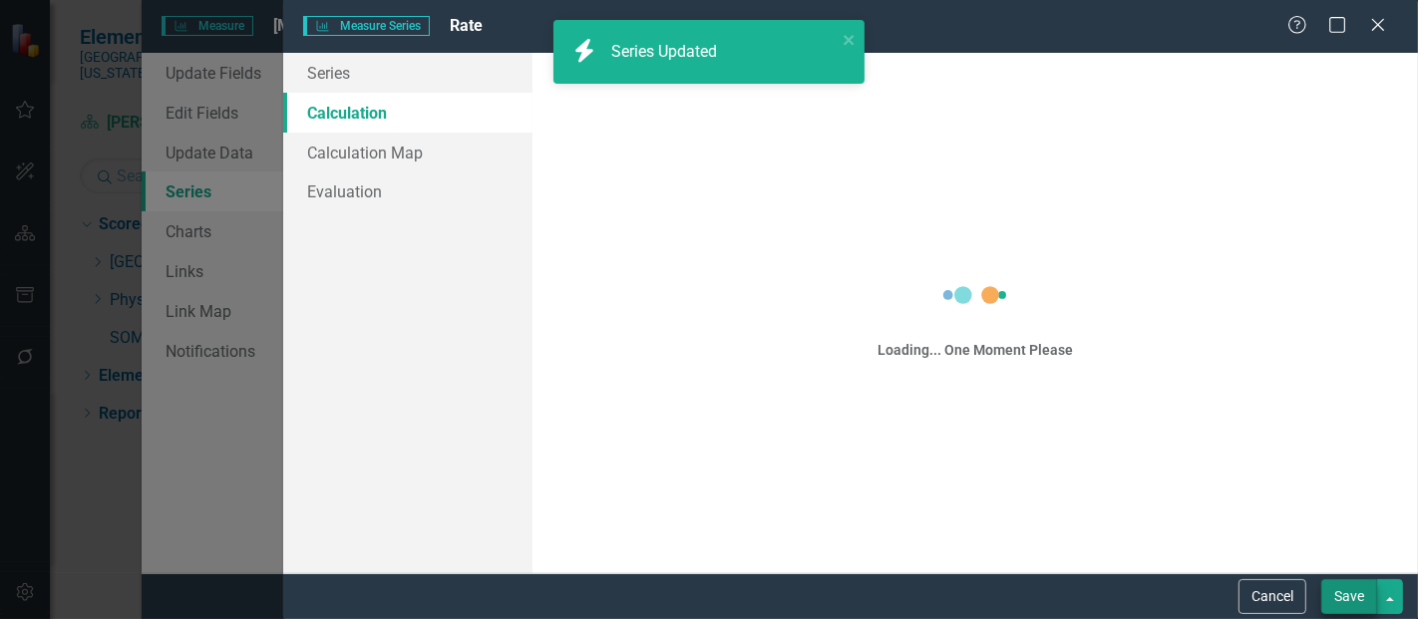
click at [1335, 595] on button "Save" at bounding box center [1350, 597] width 56 height 35
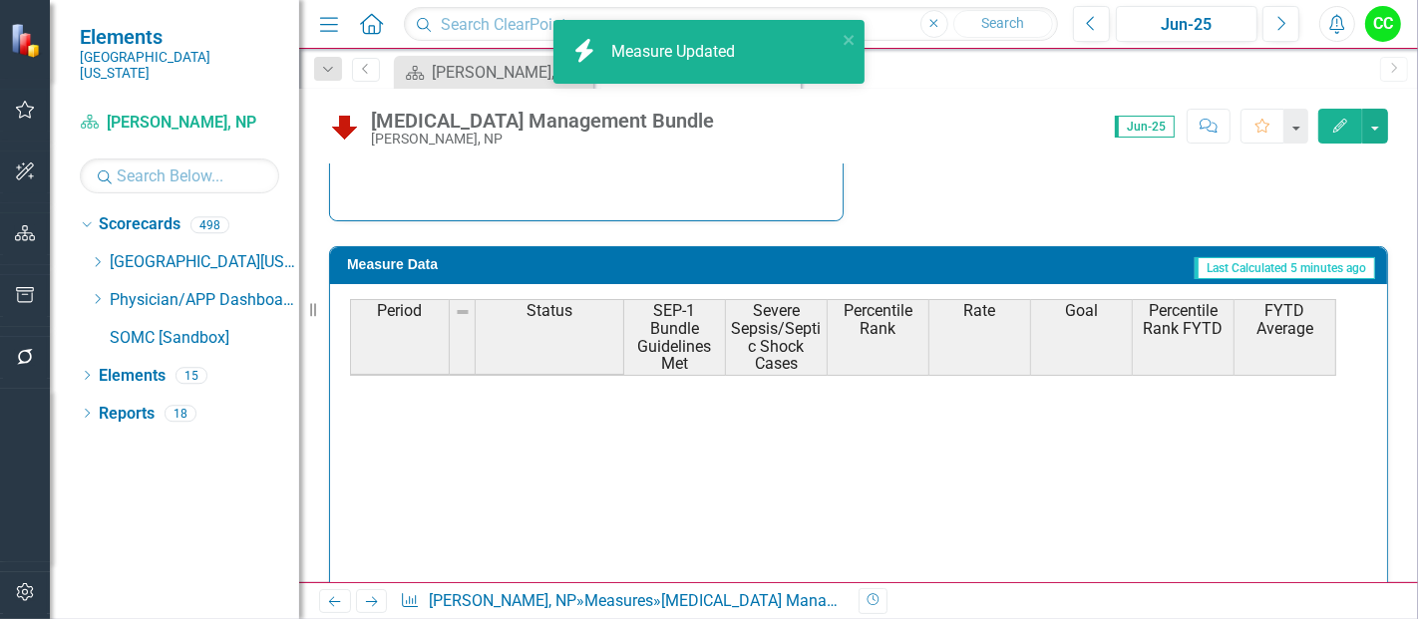
scroll to position [739, 0]
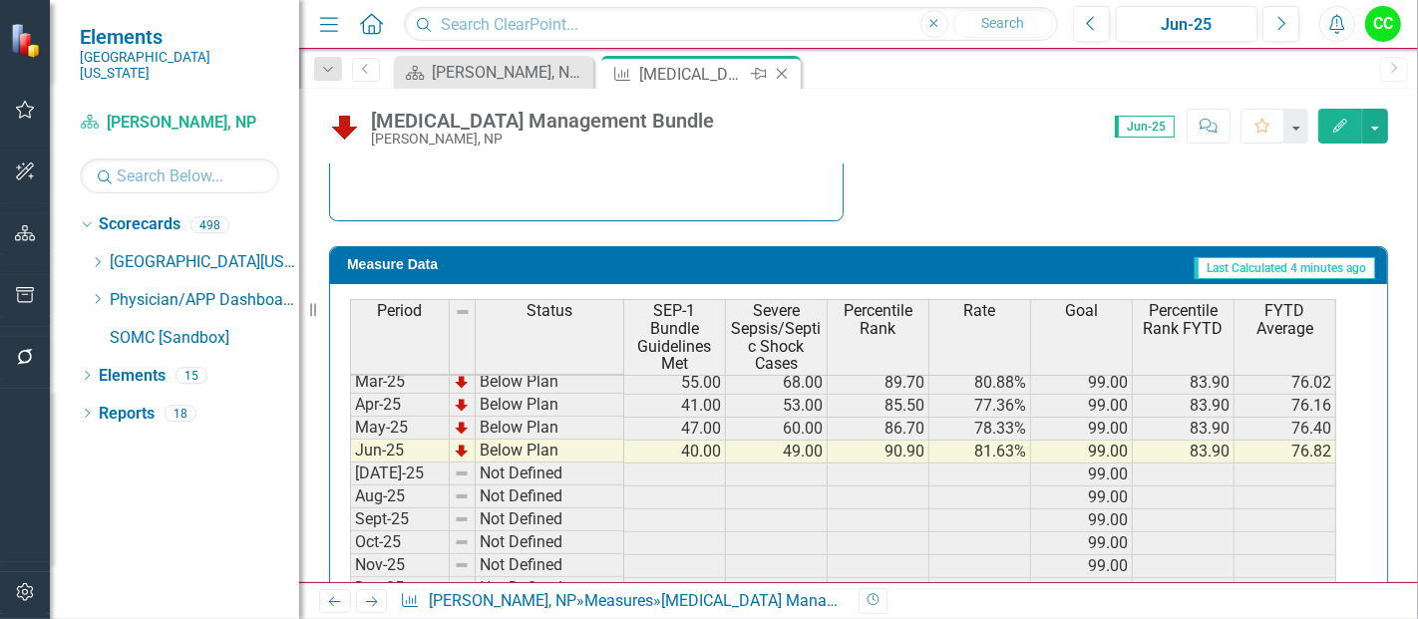
click at [785, 73] on icon "Close" at bounding box center [782, 74] width 20 height 16
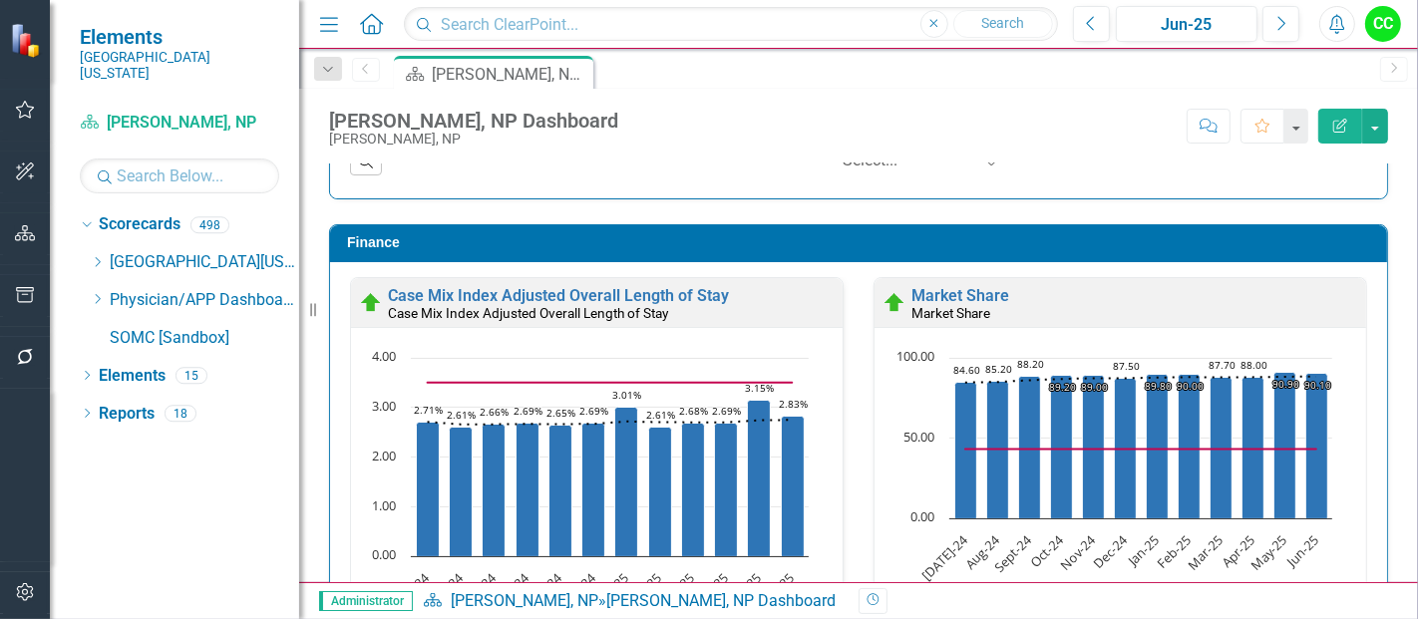
scroll to position [3009, 0]
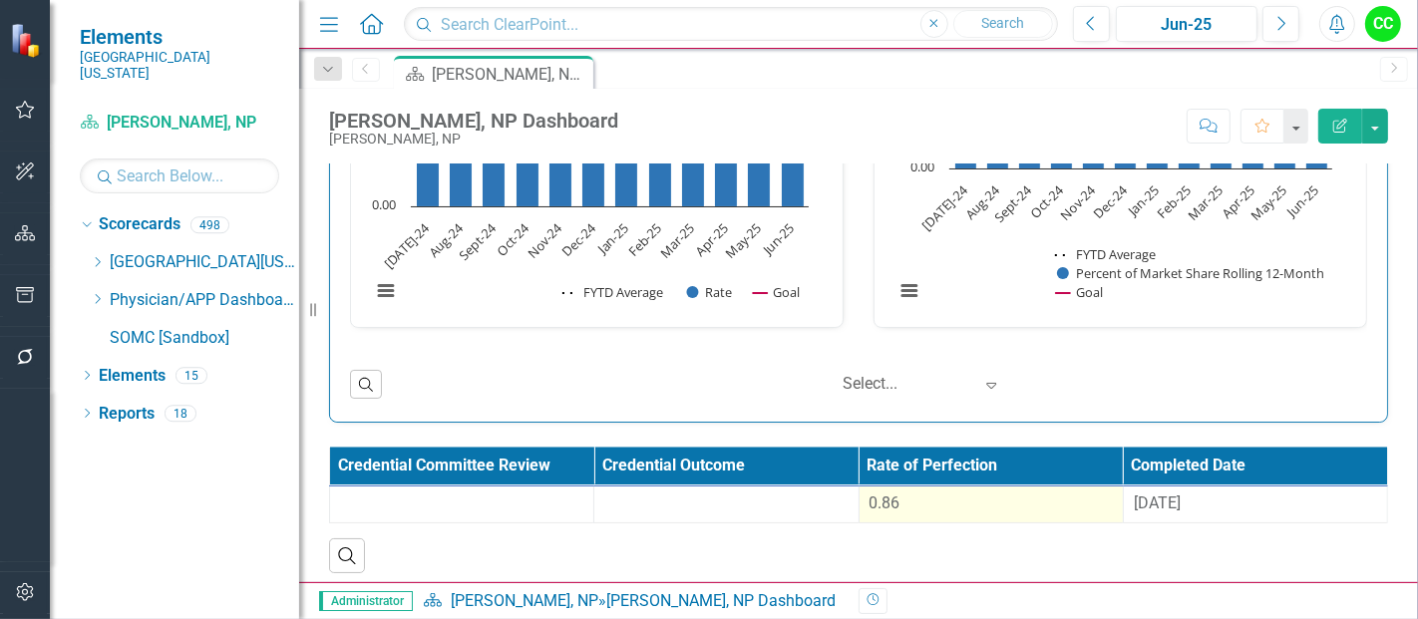
click at [1015, 487] on td "0.86" at bounding box center [991, 505] width 264 height 37
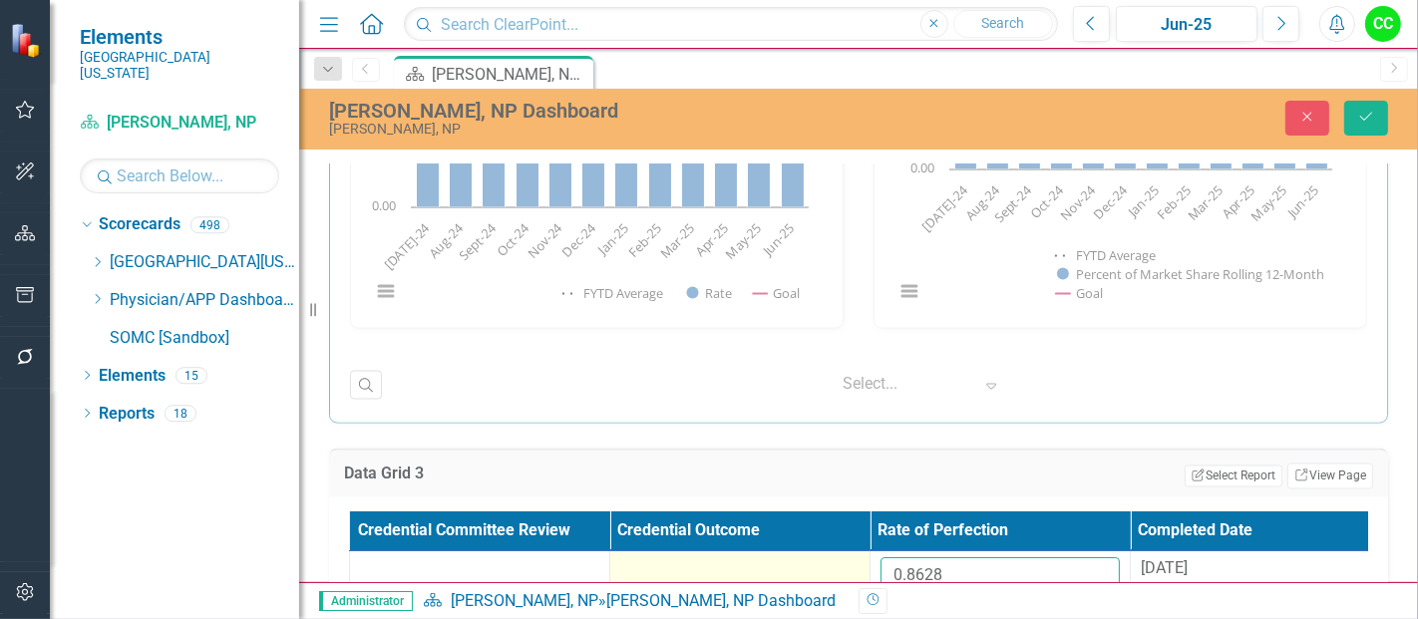
drag, startPoint x: 984, startPoint y: 565, endPoint x: 833, endPoint y: 580, distance: 151.4
click at [833, 580] on tr "0.8628 [DATE]" at bounding box center [870, 584] width 1041 height 65
paste input "865"
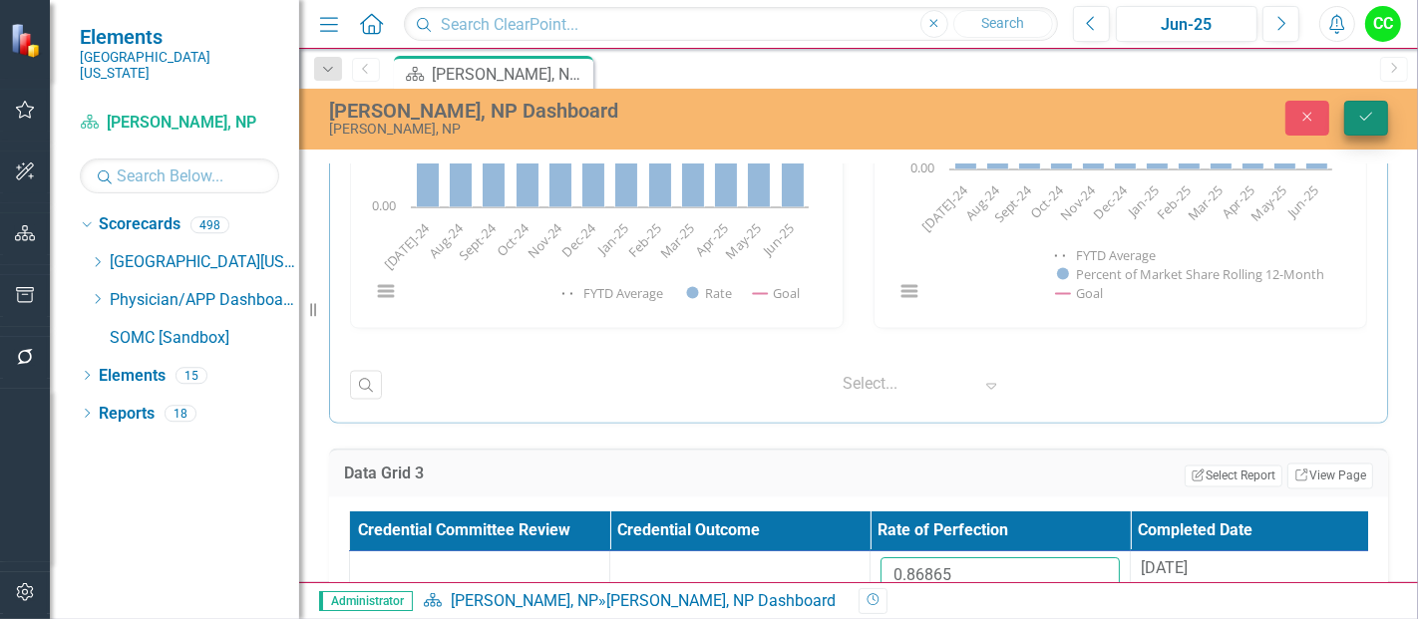
type input "0.86865"
click at [1376, 118] on icon "Save" at bounding box center [1367, 117] width 18 height 14
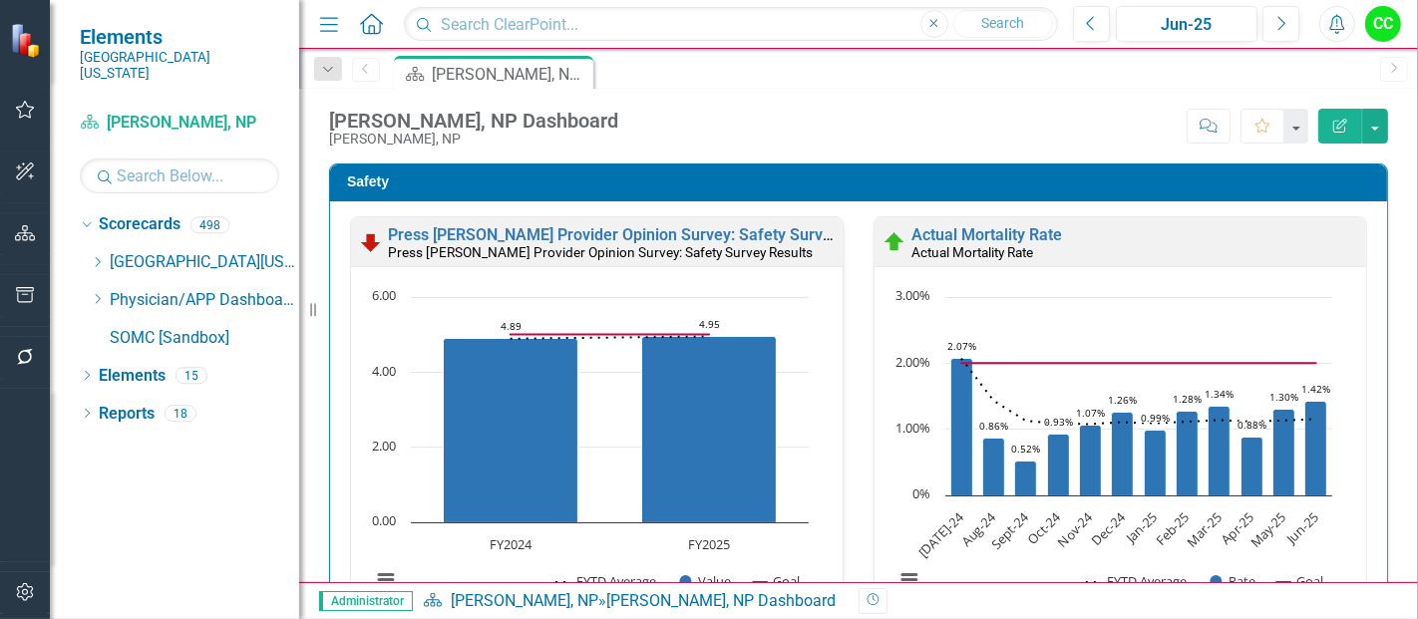
scroll to position [980, 0]
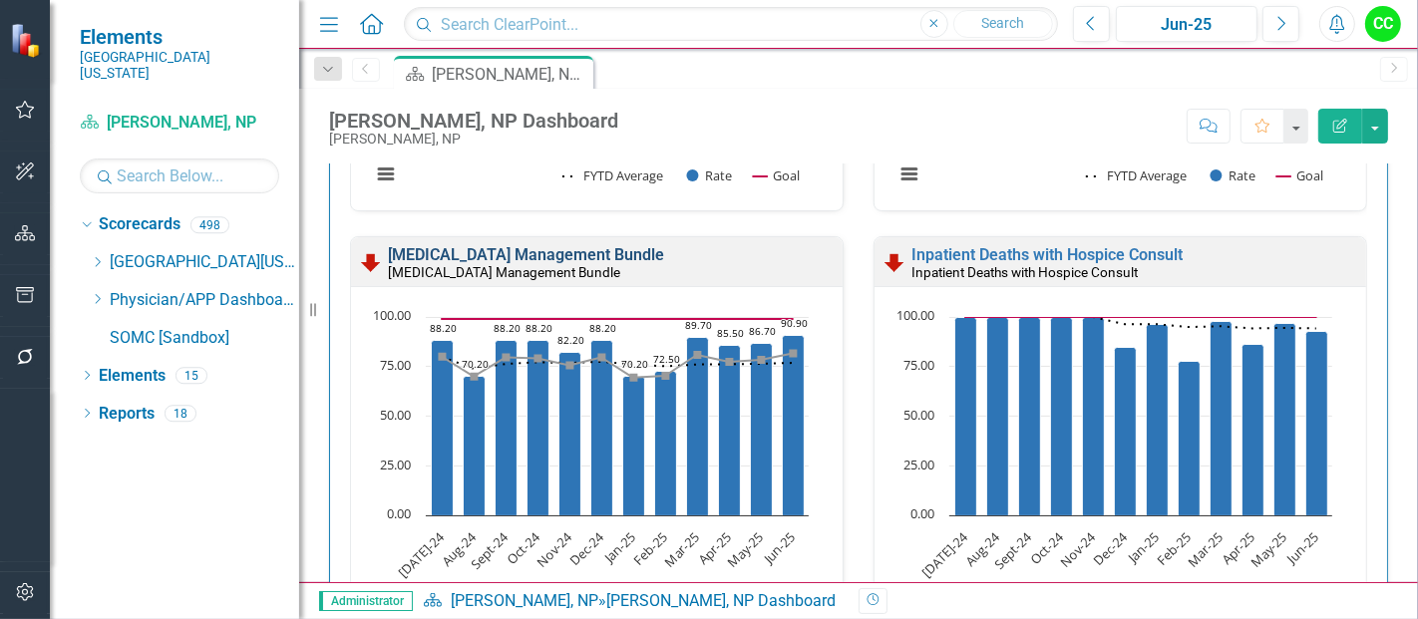
click at [664, 253] on link "[MEDICAL_DATA] Management Bundle" at bounding box center [526, 254] width 276 height 19
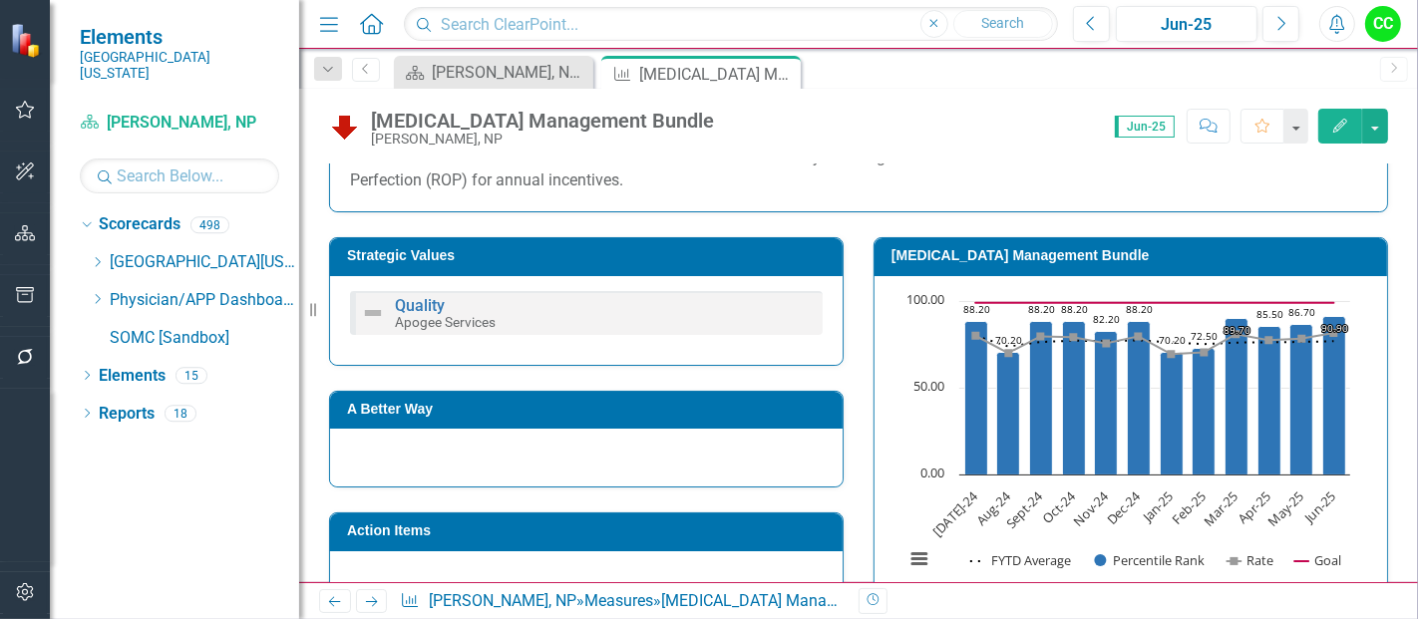
scroll to position [500, 0]
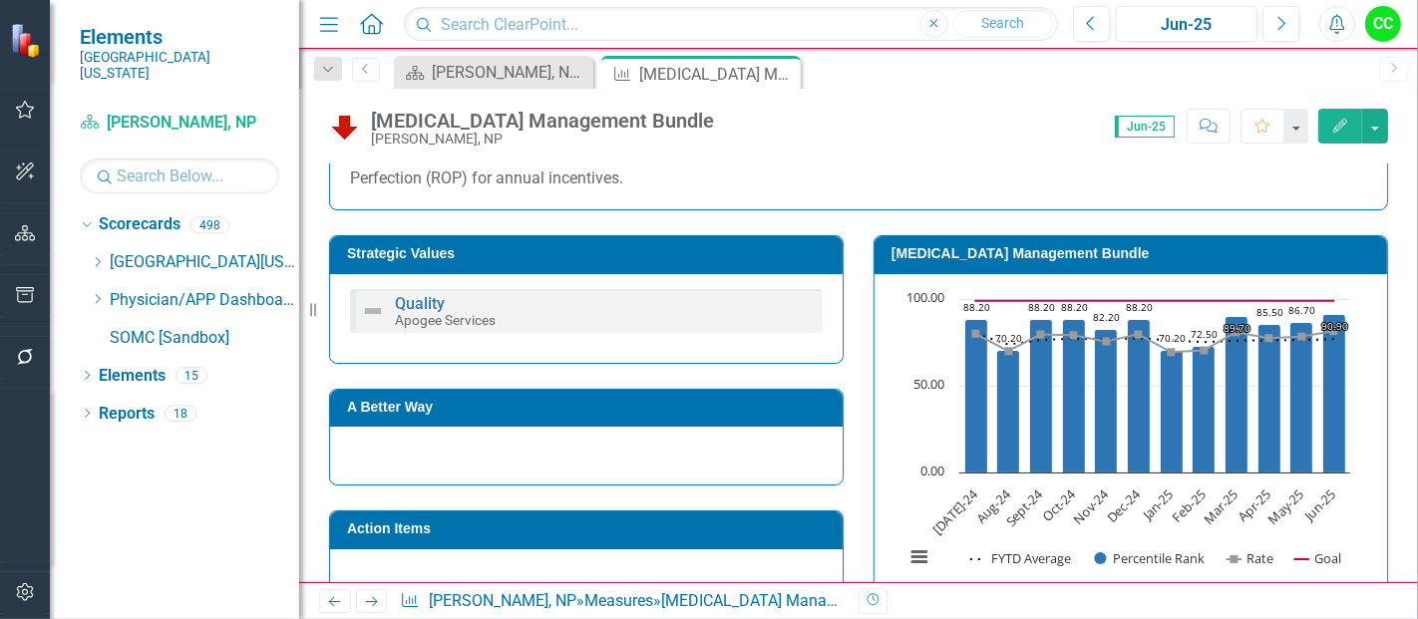
click at [1105, 256] on h3 "[MEDICAL_DATA] Management Bundle" at bounding box center [1135, 253] width 486 height 15
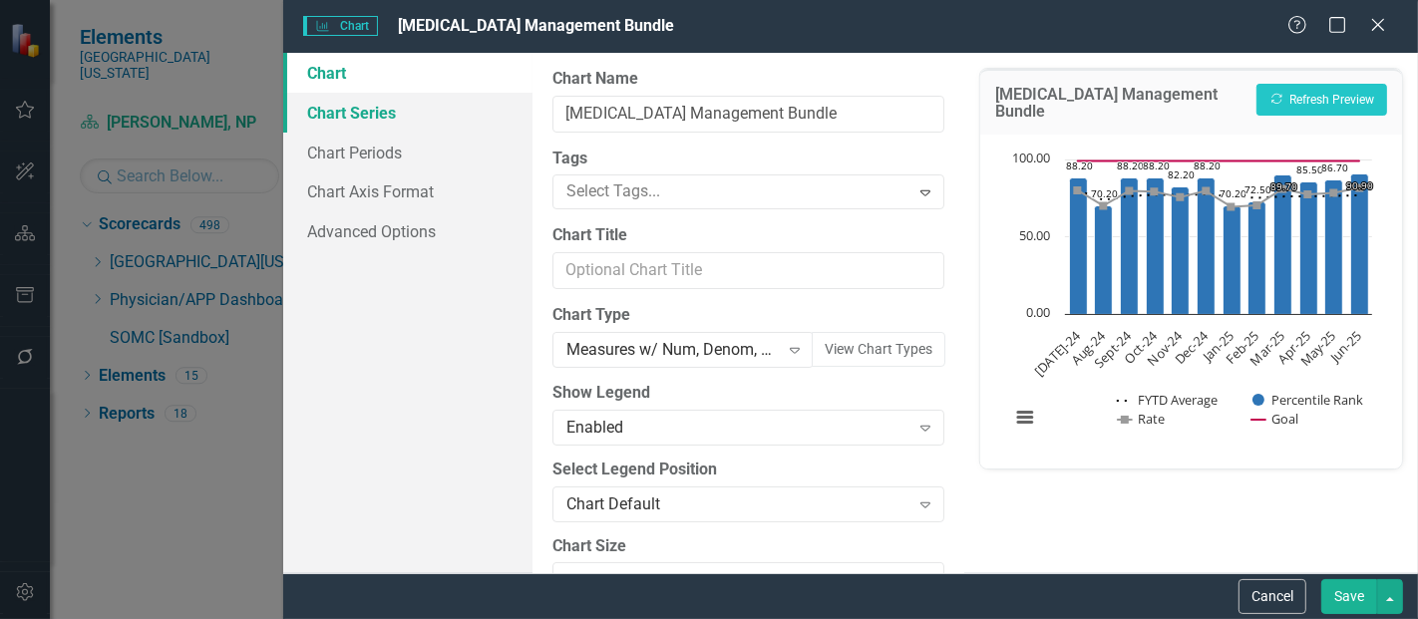
click at [335, 120] on link "Chart Series" at bounding box center [407, 113] width 249 height 40
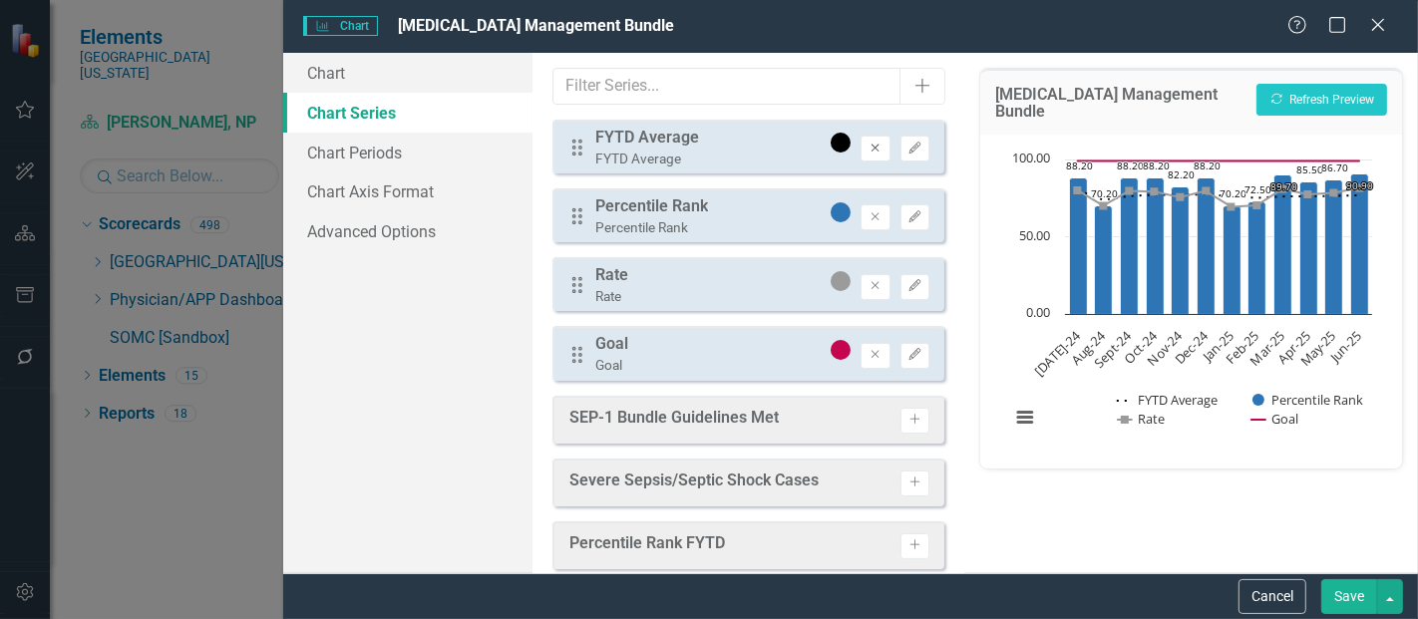
click at [868, 152] on icon "Remove" at bounding box center [875, 149] width 15 height 12
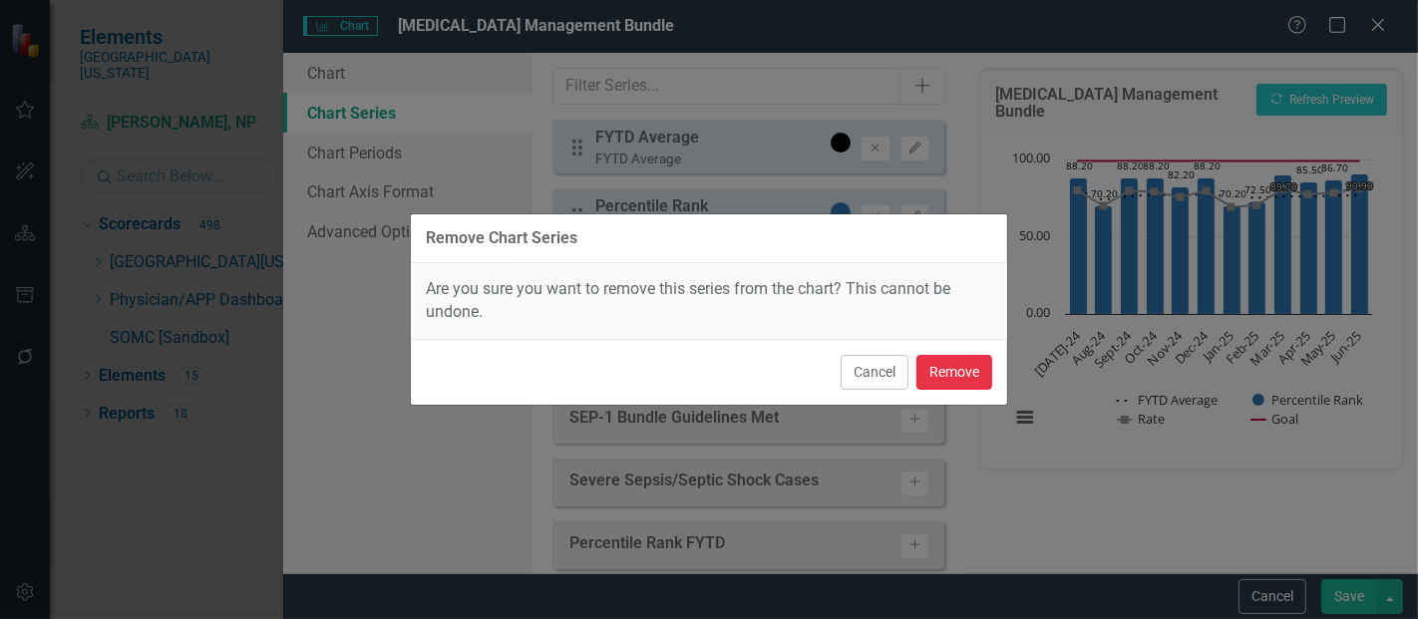
click at [952, 368] on button "Remove" at bounding box center [955, 372] width 76 height 35
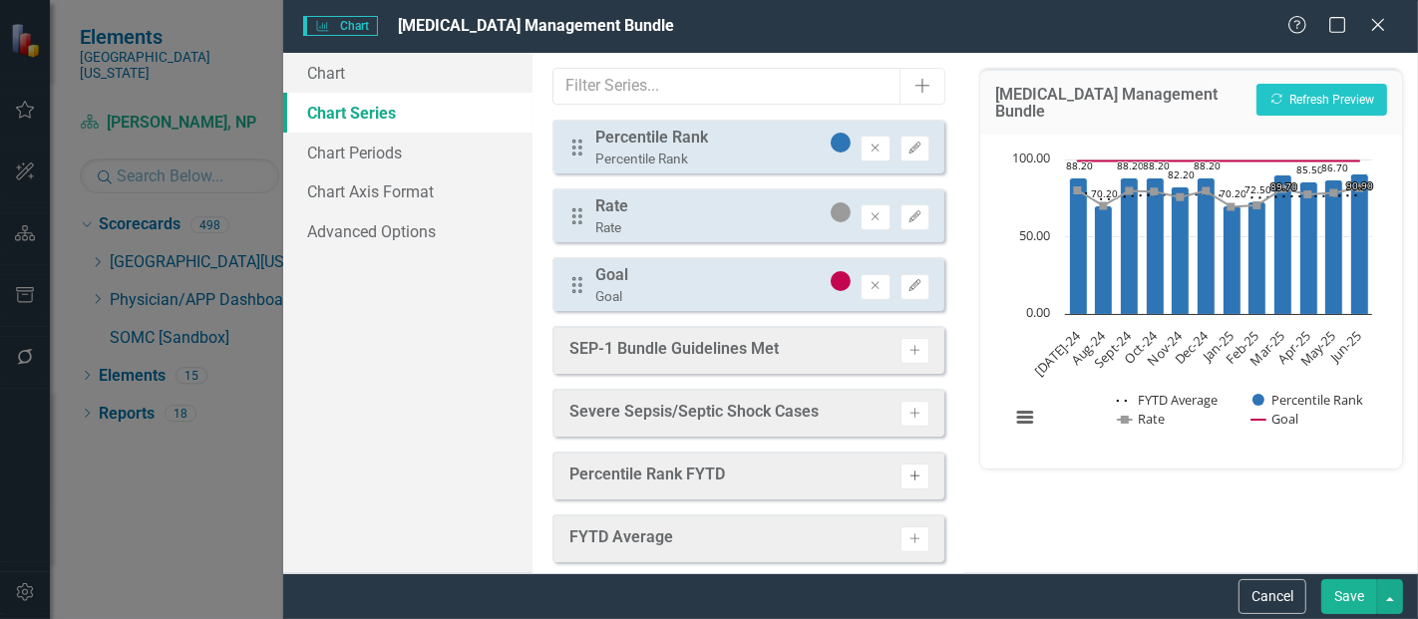
click at [908, 476] on icon "Activate" at bounding box center [915, 477] width 15 height 12
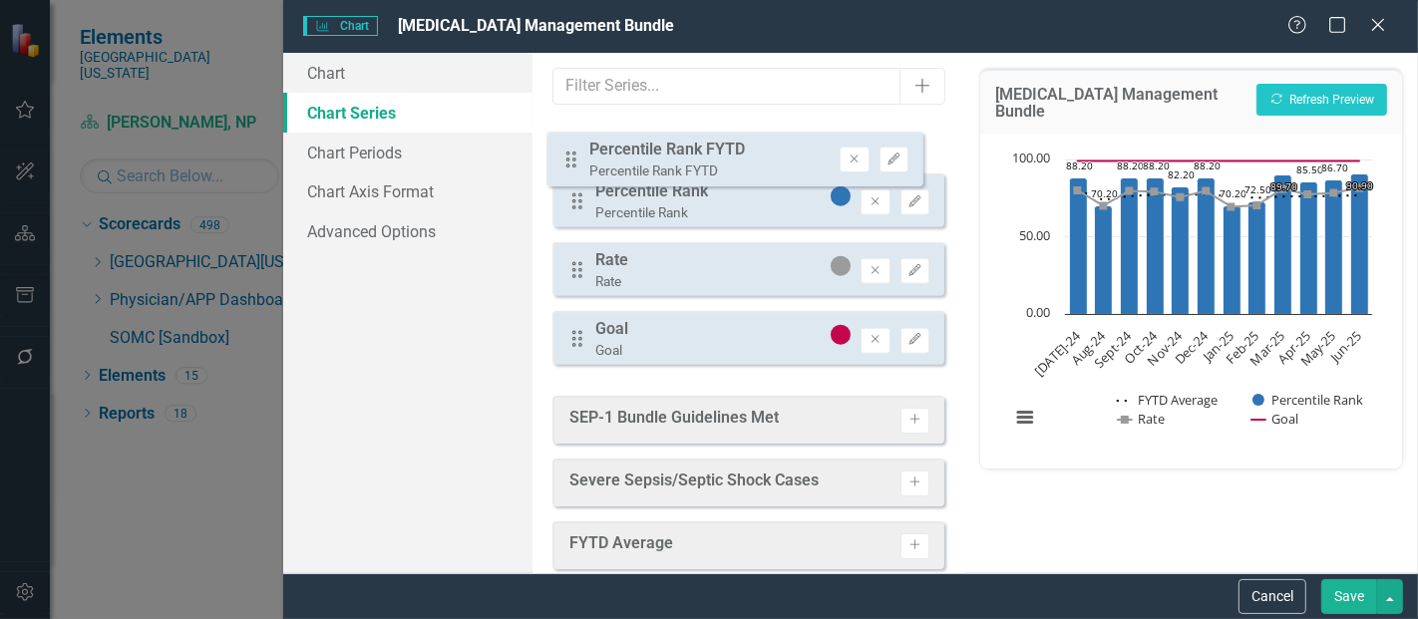
drag, startPoint x: 574, startPoint y: 351, endPoint x: 569, endPoint y: 159, distance: 192.6
click at [569, 159] on div "Drag Percentile Rank Percentile Rank Remove Edit Drag Rate Rate Remove Edit Dra…" at bounding box center [749, 250] width 392 height 261
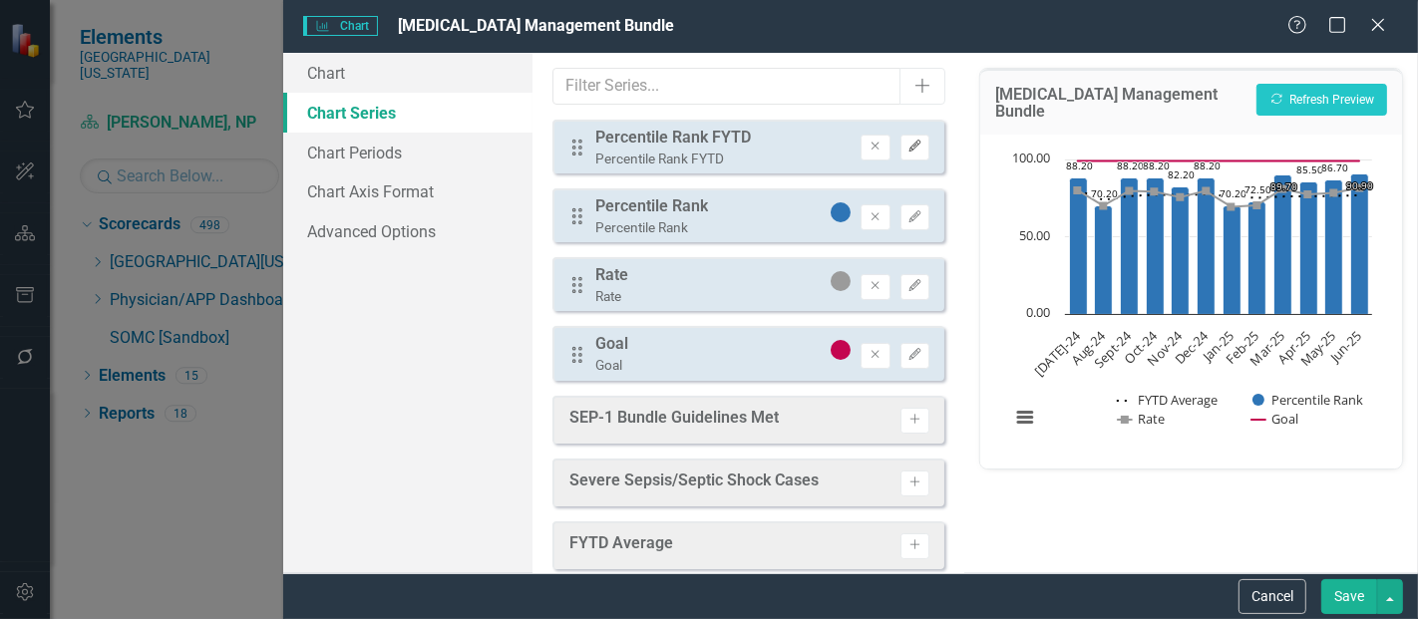
click at [909, 147] on icon "button" at bounding box center [915, 147] width 12 height 12
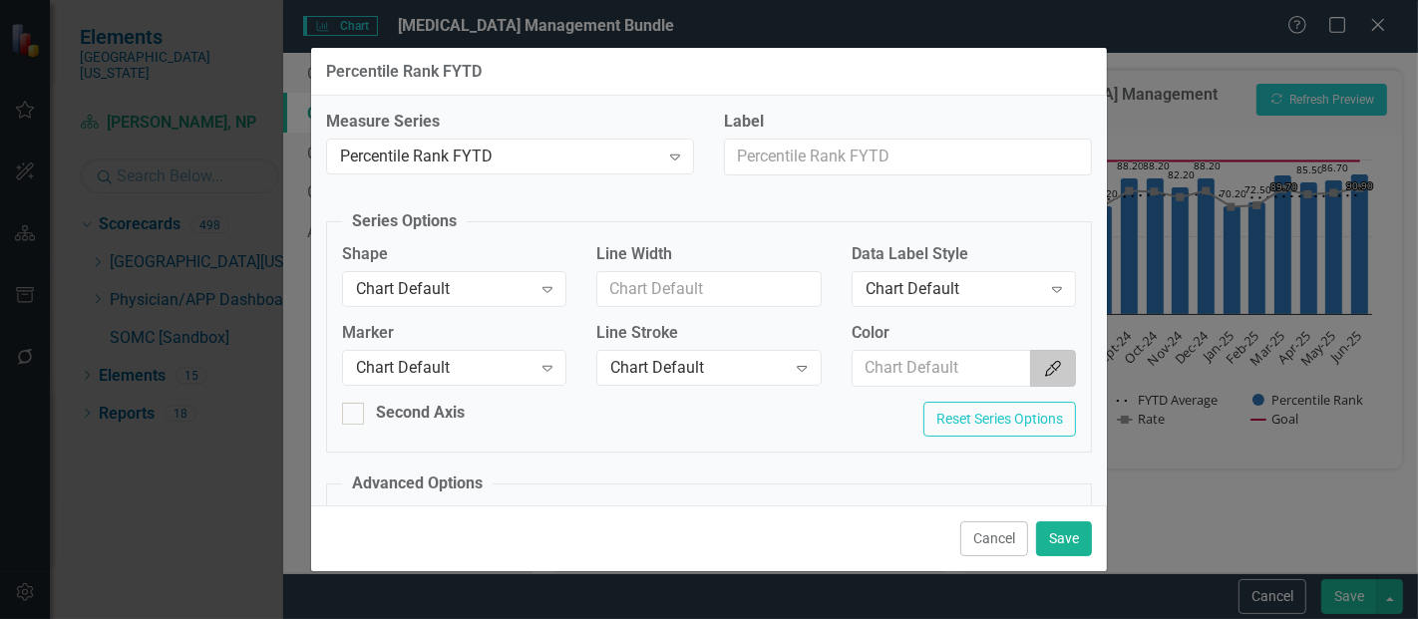
click at [1043, 367] on icon "Color Picker" at bounding box center [1053, 369] width 20 height 16
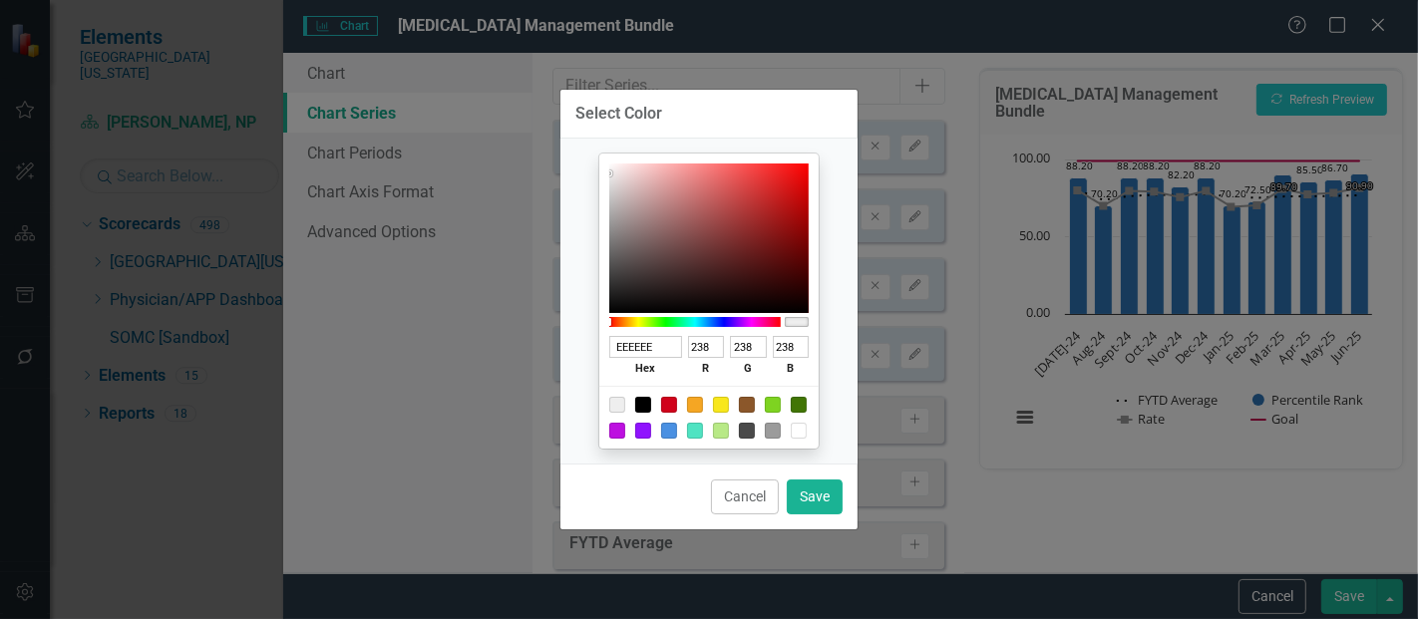
click at [649, 414] on div at bounding box center [708, 417] width 219 height 63
click at [640, 406] on div at bounding box center [643, 405] width 16 height 16
type input "000000"
type input "0"
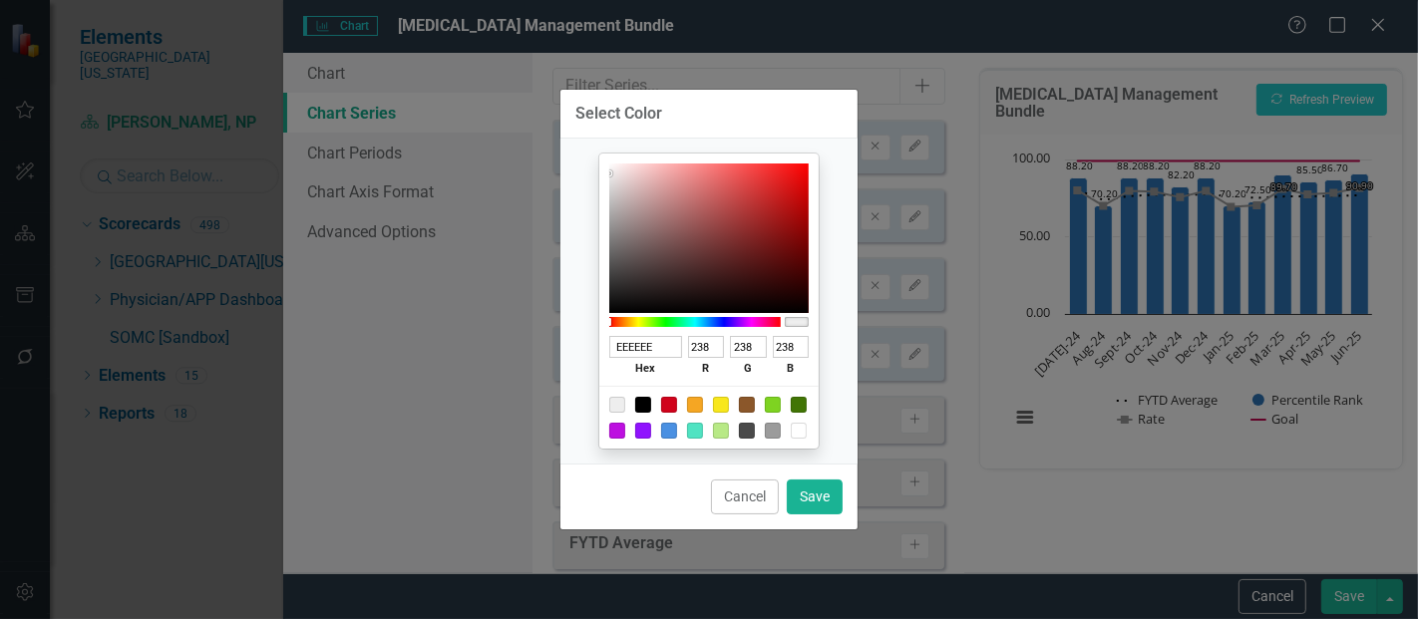
type input "0"
click at [805, 500] on button "Save" at bounding box center [815, 497] width 56 height 35
type input "#000000"
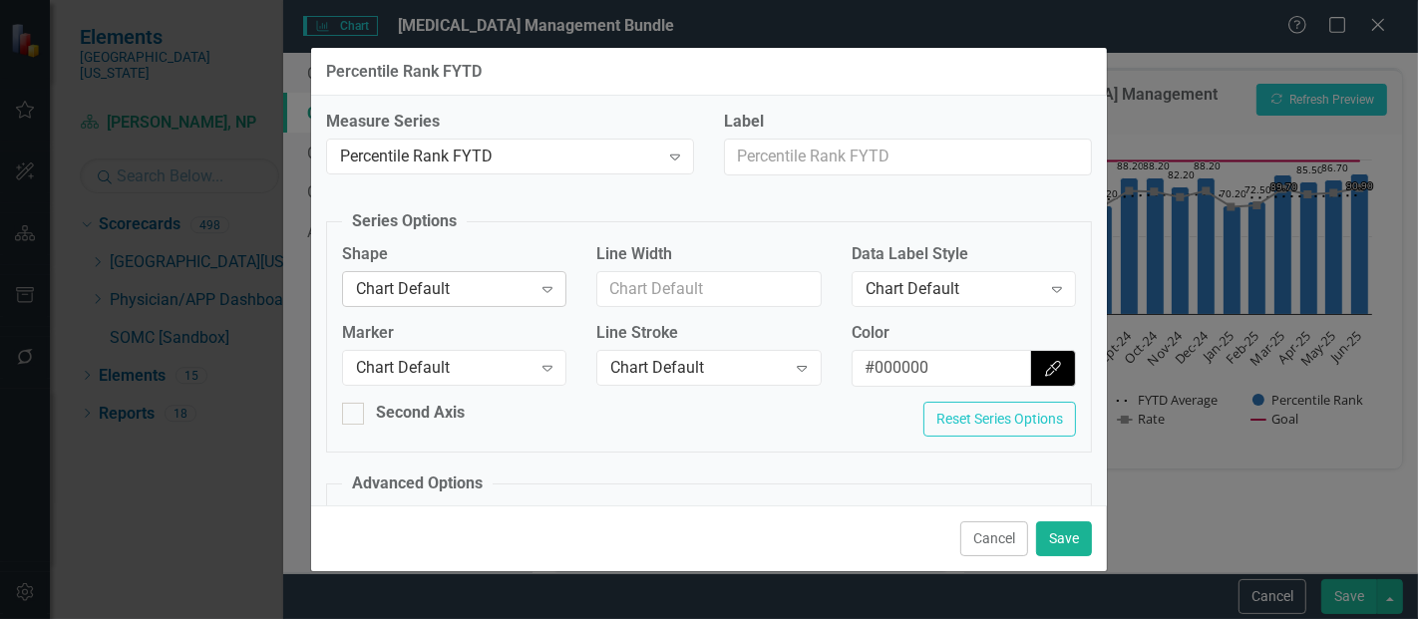
click at [480, 291] on div "Chart Default" at bounding box center [444, 288] width 176 height 23
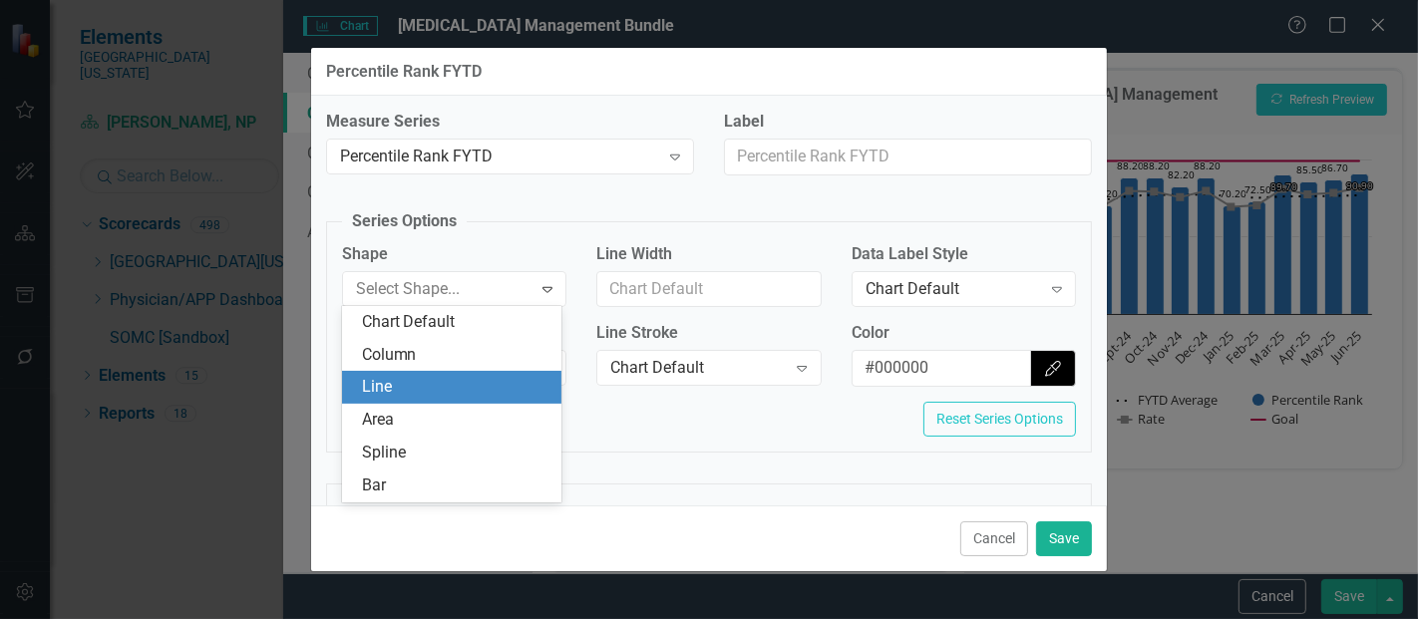
click at [430, 383] on div "Line" at bounding box center [456, 387] width 189 height 23
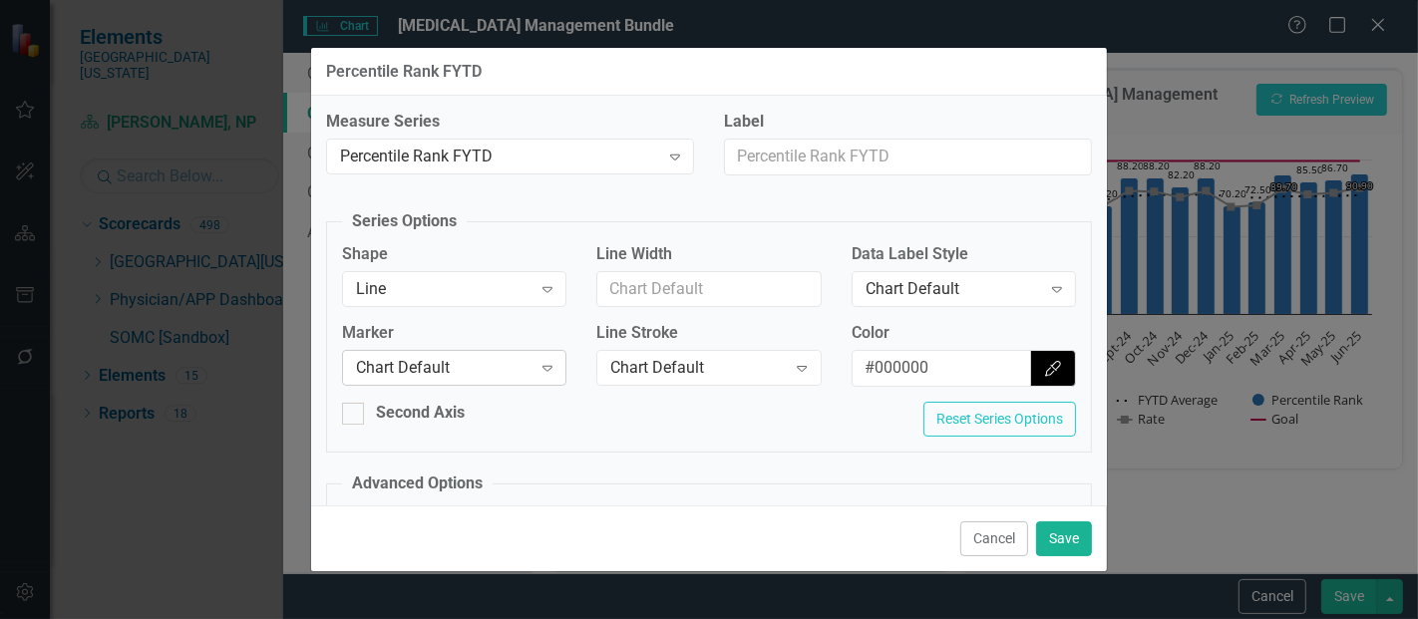
click at [456, 358] on div "Chart Default" at bounding box center [444, 368] width 176 height 23
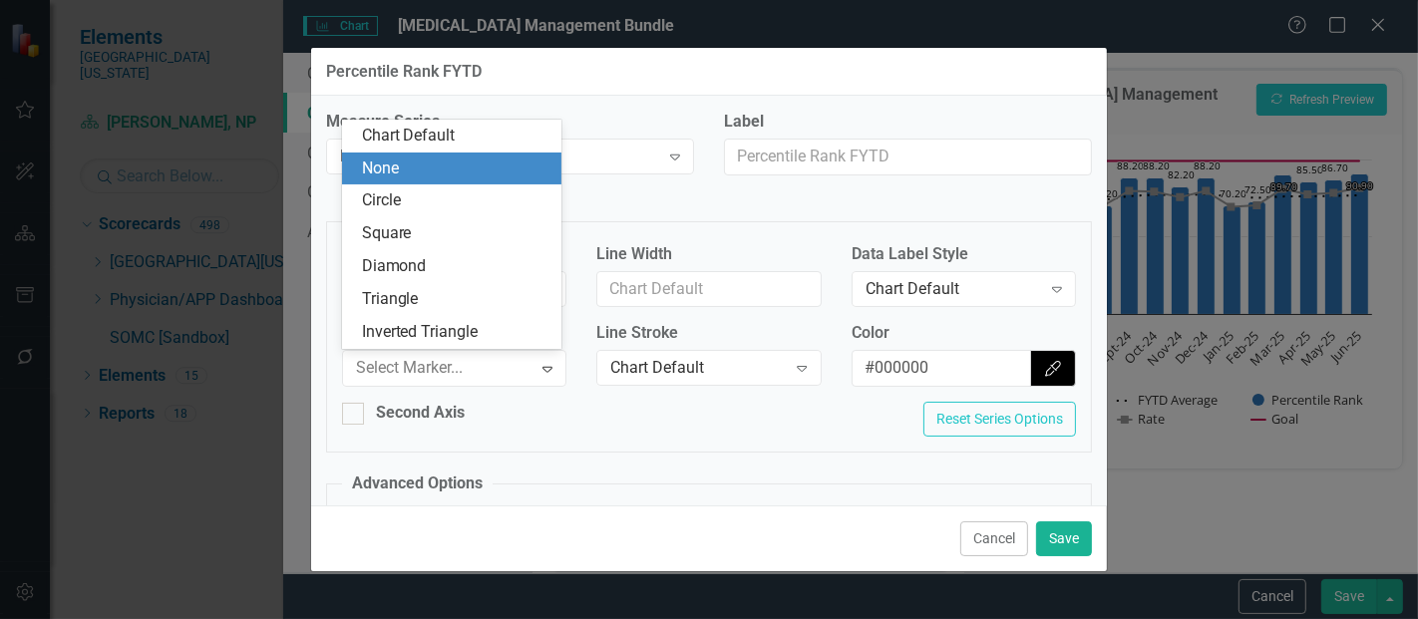
click at [427, 177] on div "None" at bounding box center [456, 169] width 189 height 23
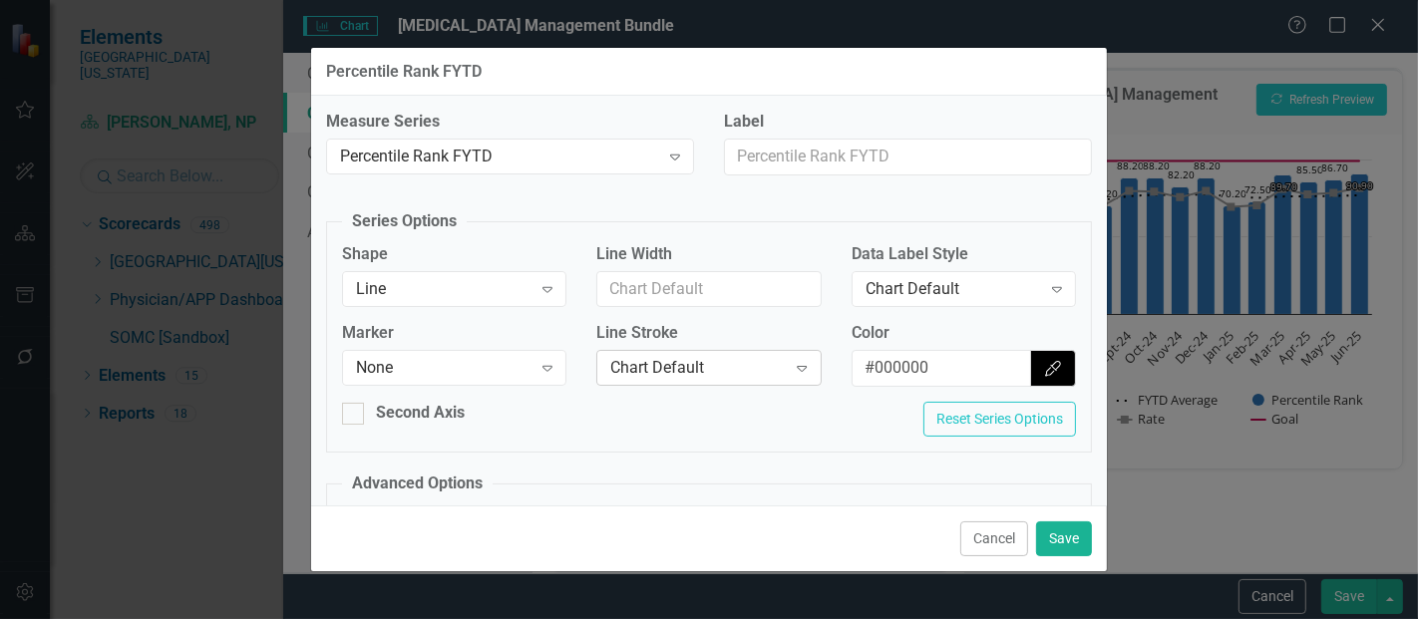
click at [692, 363] on div "Chart Default" at bounding box center [698, 368] width 176 height 23
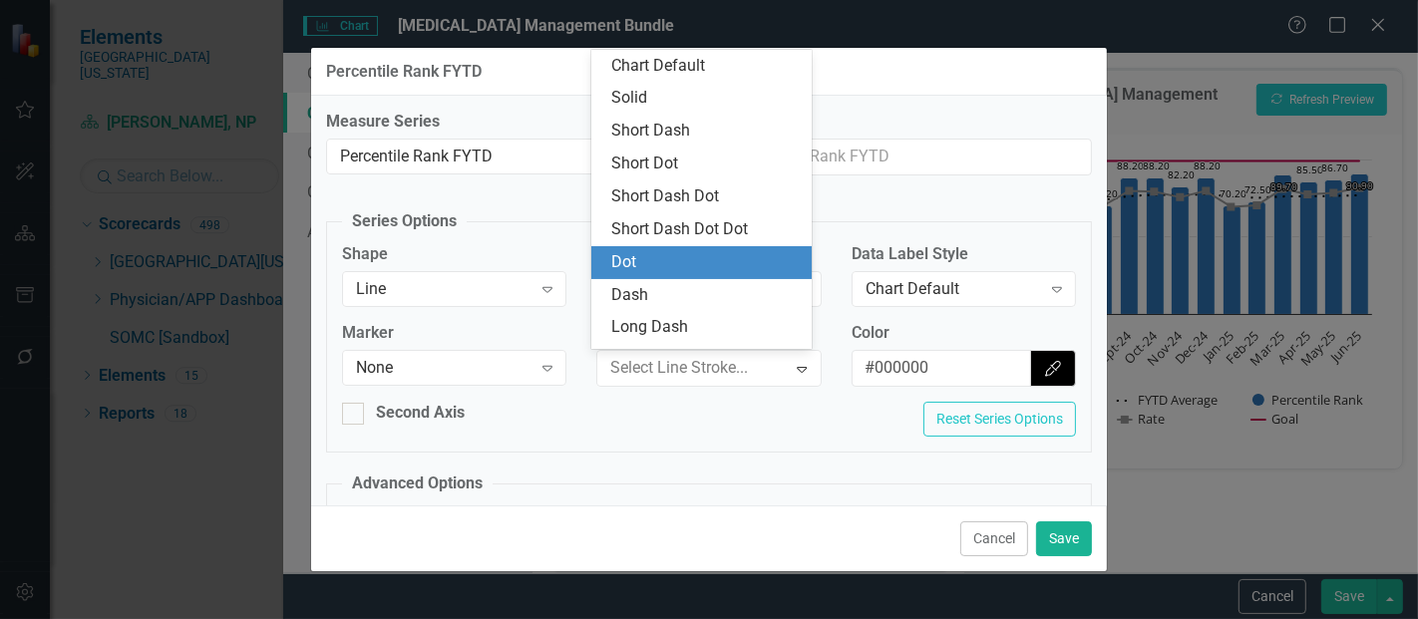
click at [647, 269] on div "Dot" at bounding box center [705, 262] width 189 height 23
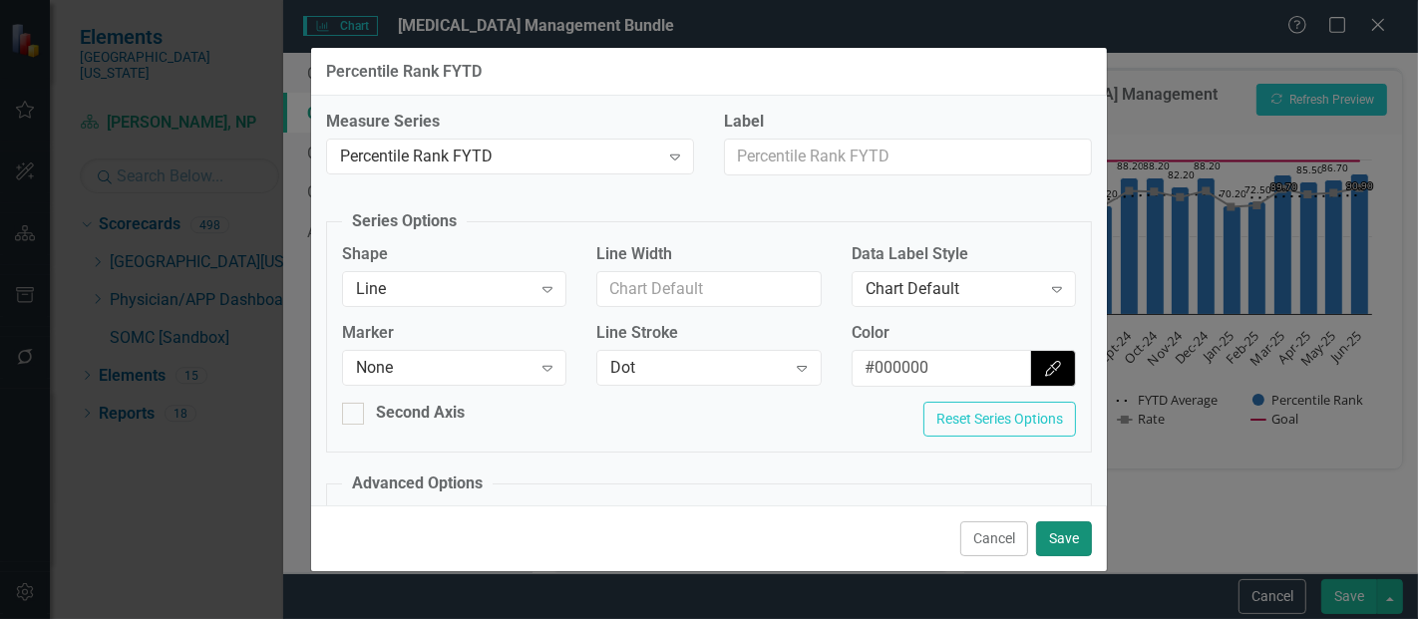
click at [1066, 537] on button "Save" at bounding box center [1064, 539] width 56 height 35
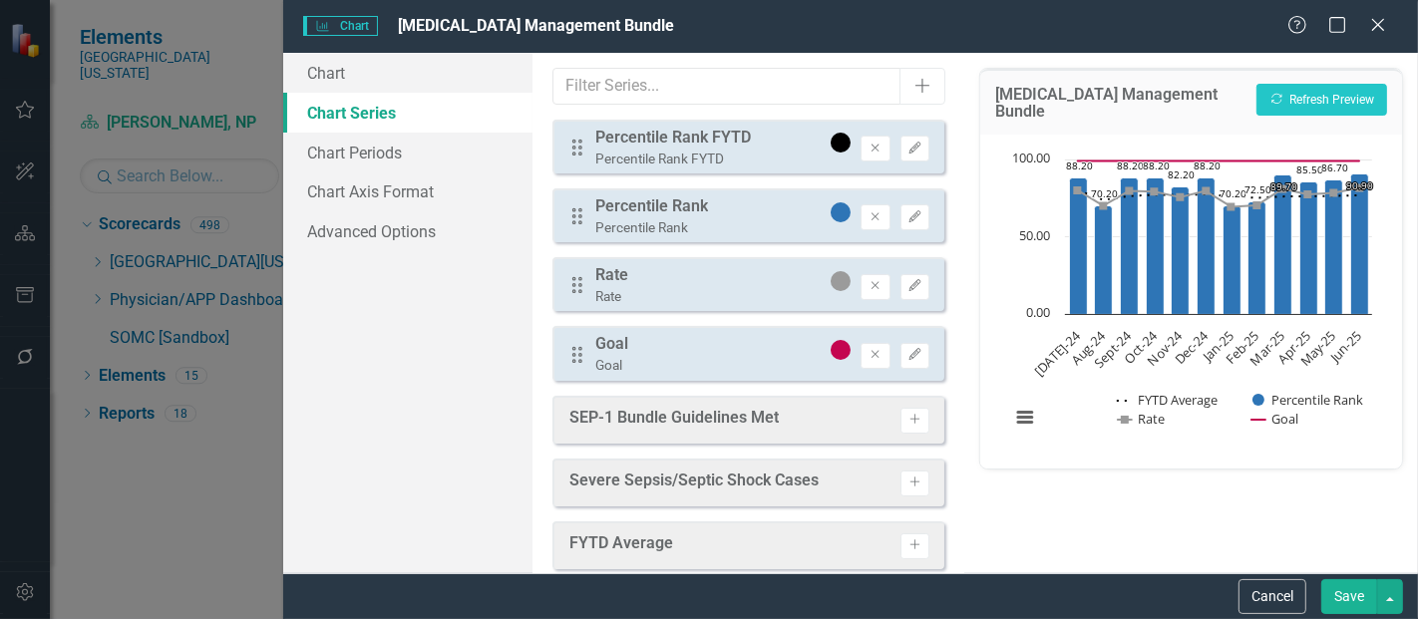
click at [1351, 597] on button "Save" at bounding box center [1350, 597] width 56 height 35
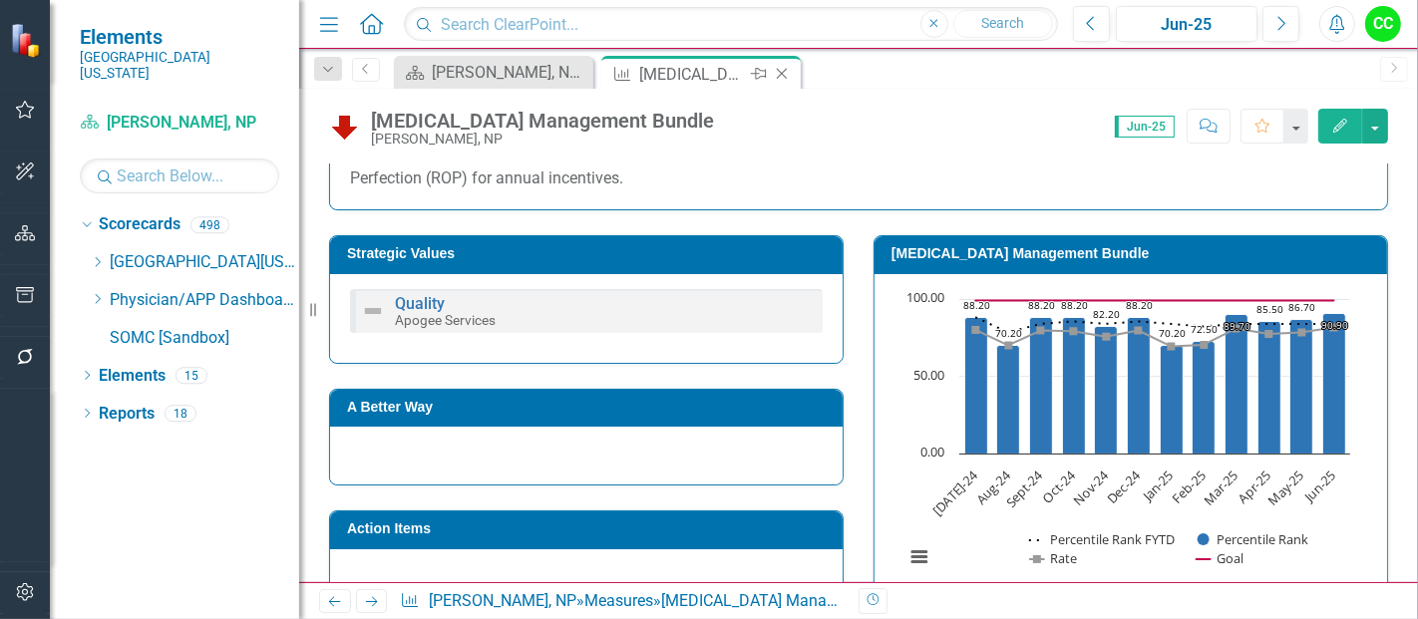
click at [779, 74] on icon "Close" at bounding box center [782, 74] width 20 height 16
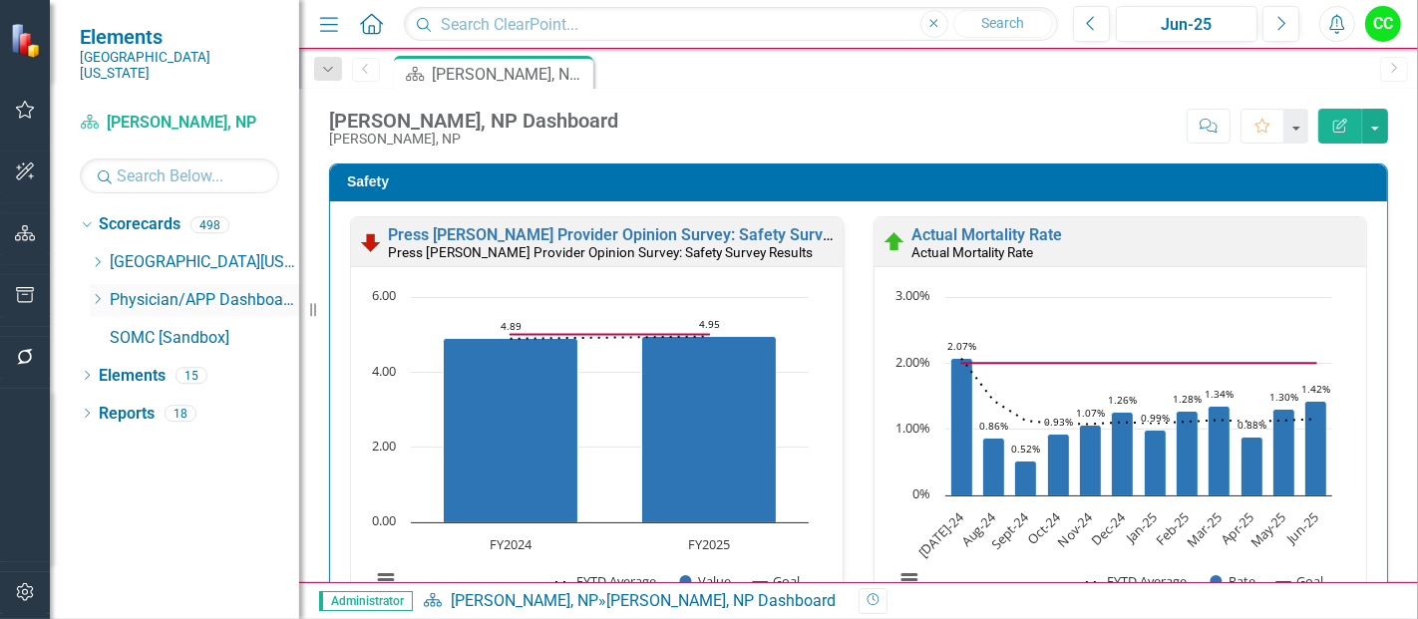
click at [100, 293] on icon "Dropdown" at bounding box center [97, 299] width 15 height 12
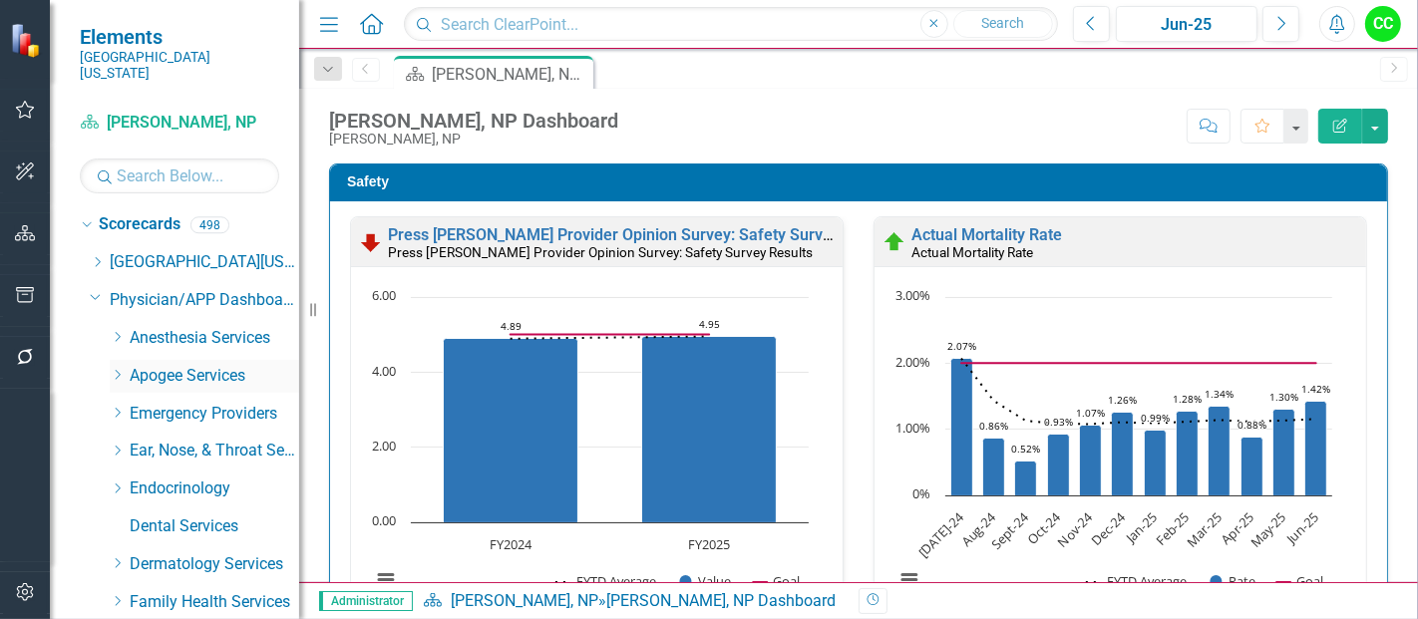
click at [120, 369] on icon "Dropdown" at bounding box center [117, 375] width 15 height 12
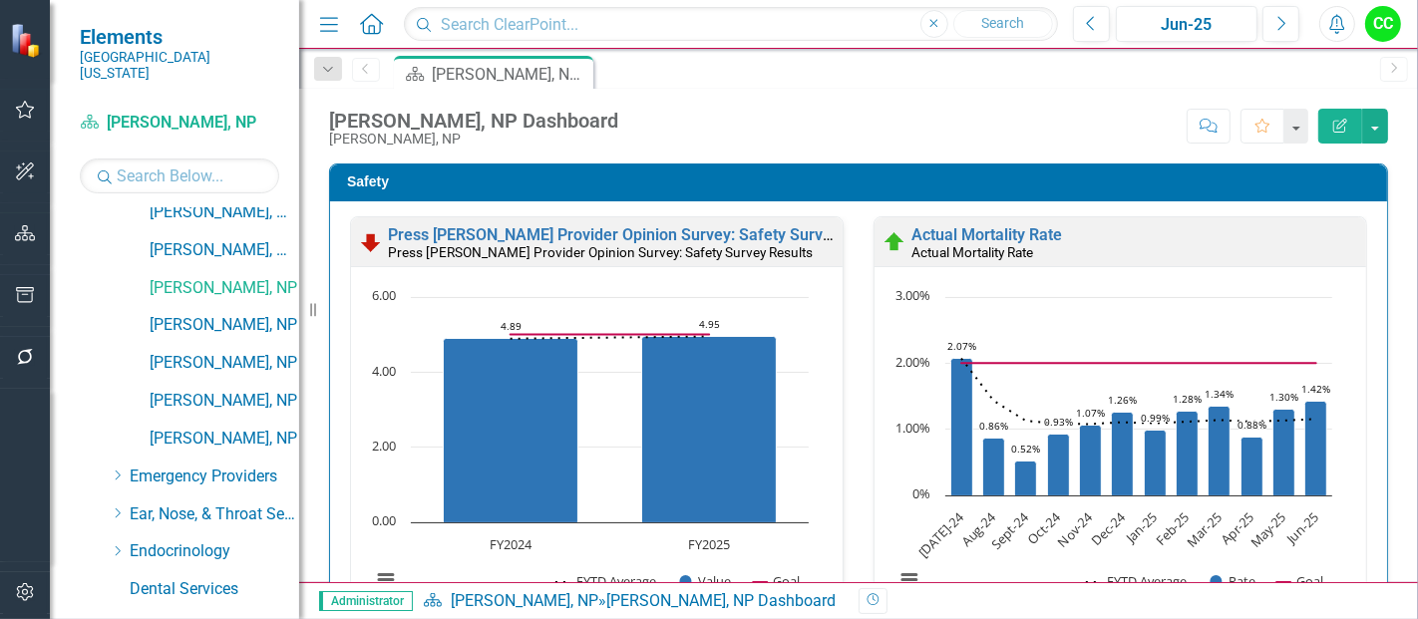
scroll to position [844, 0]
click at [213, 313] on link "[PERSON_NAME], NP" at bounding box center [225, 324] width 150 height 23
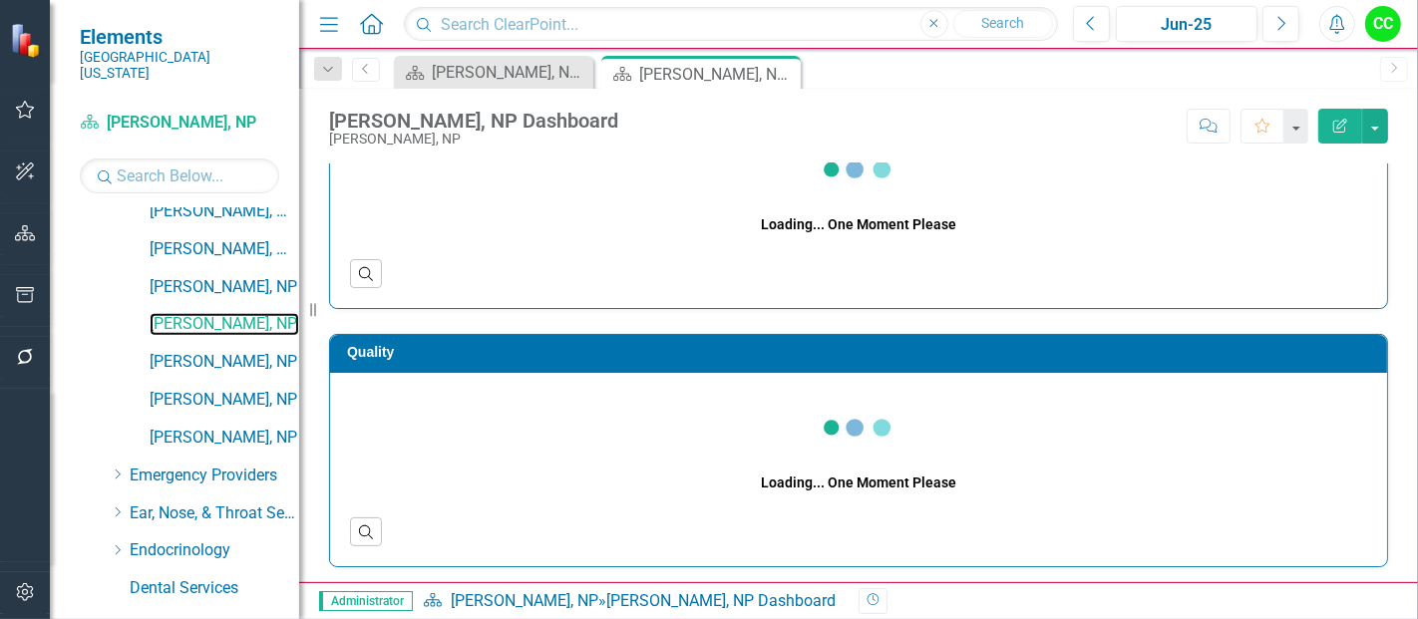
scroll to position [67, 0]
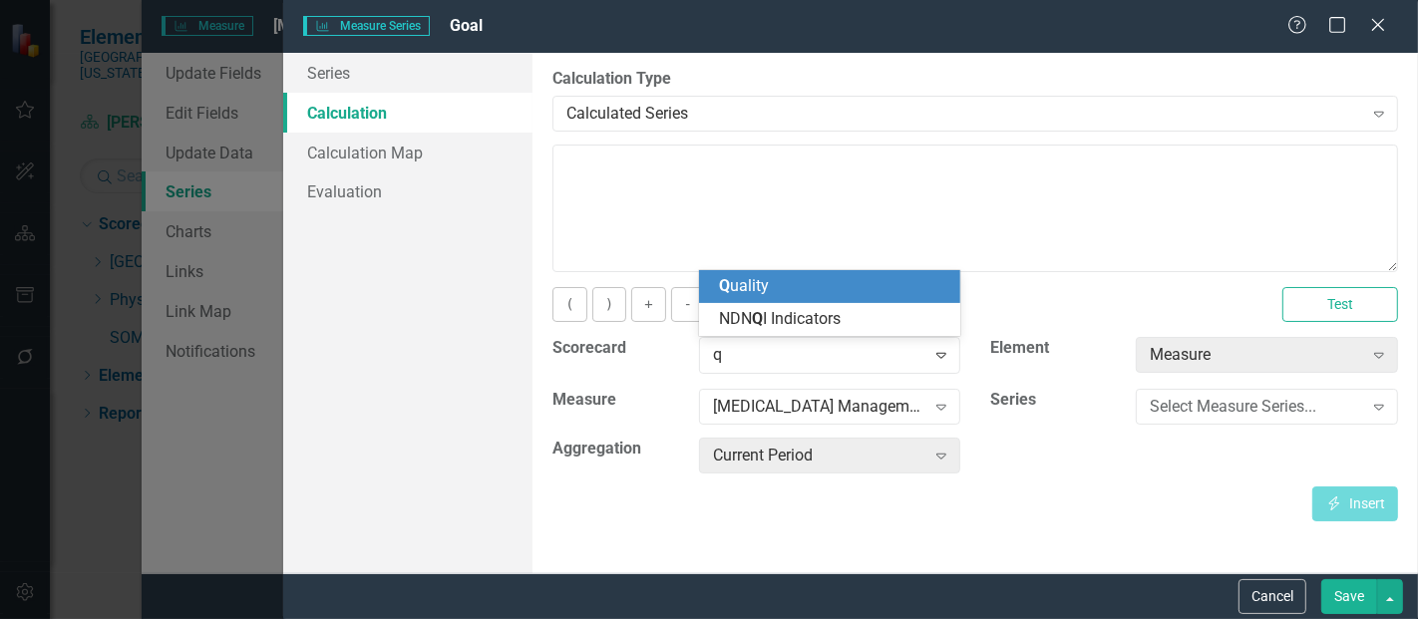
scroll to position [77, 0]
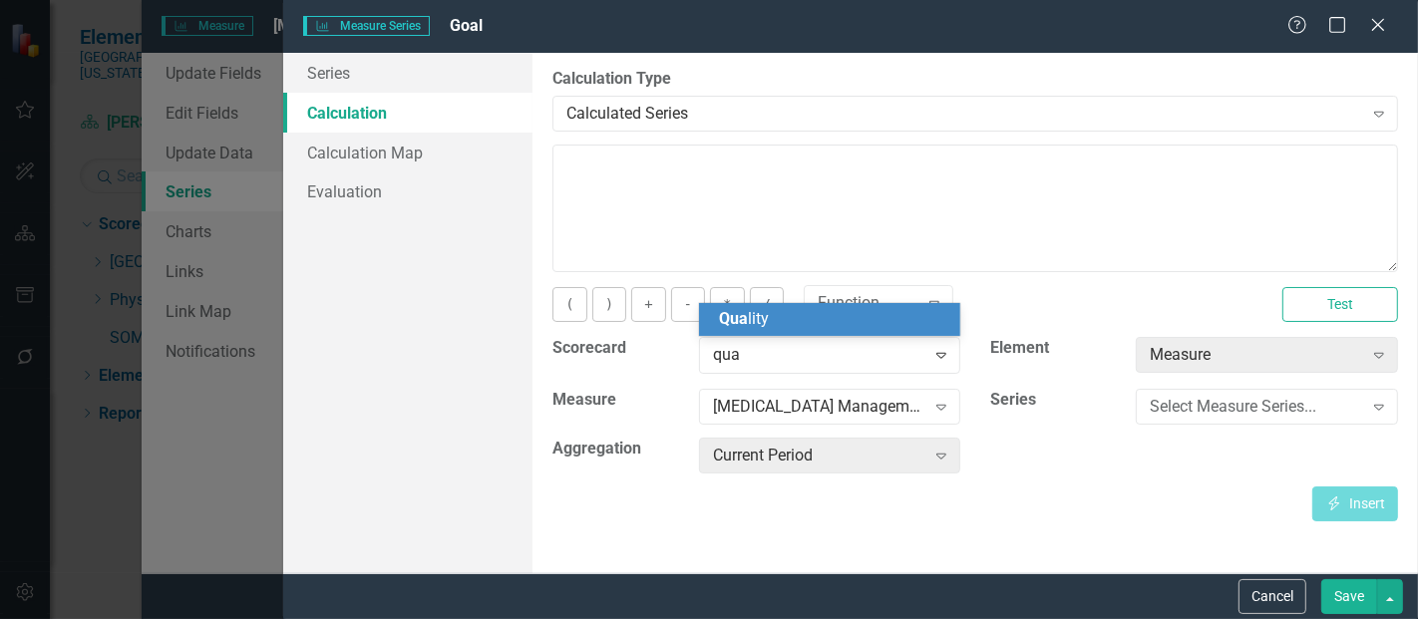
type input "qual"
click at [809, 323] on div "Qual ity" at bounding box center [834, 319] width 230 height 23
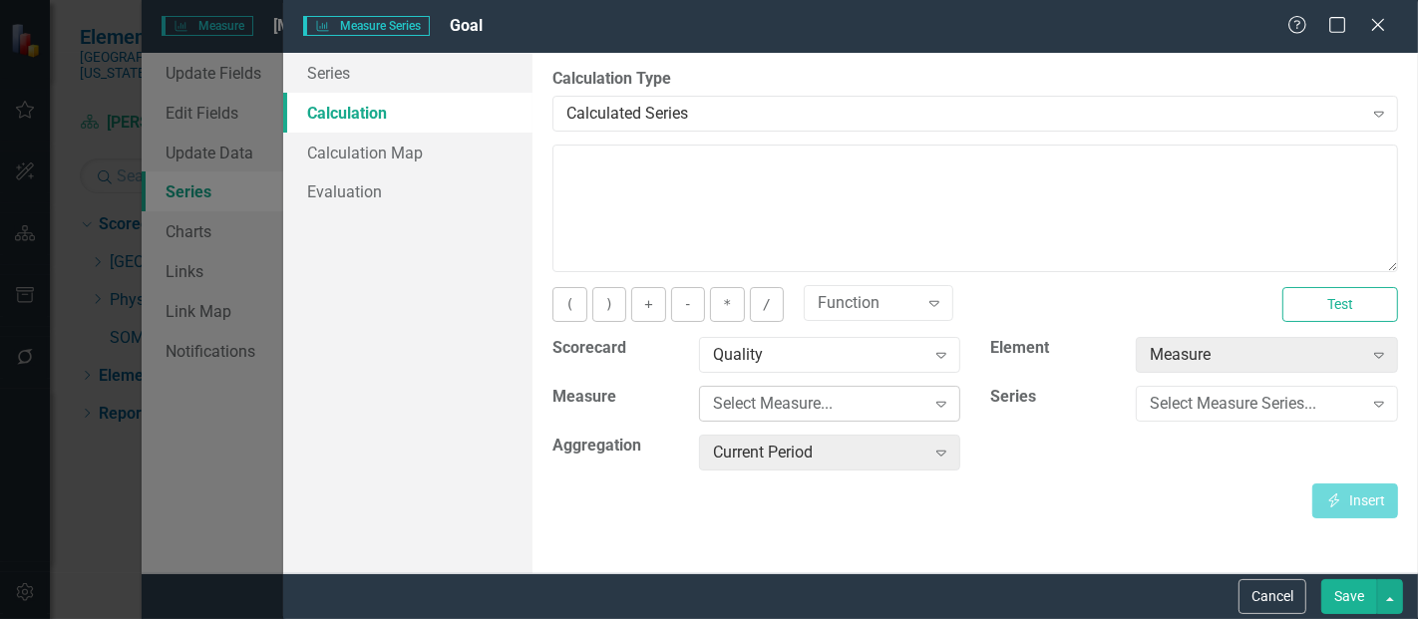
click at [793, 405] on div "Select Measure..." at bounding box center [819, 404] width 212 height 23
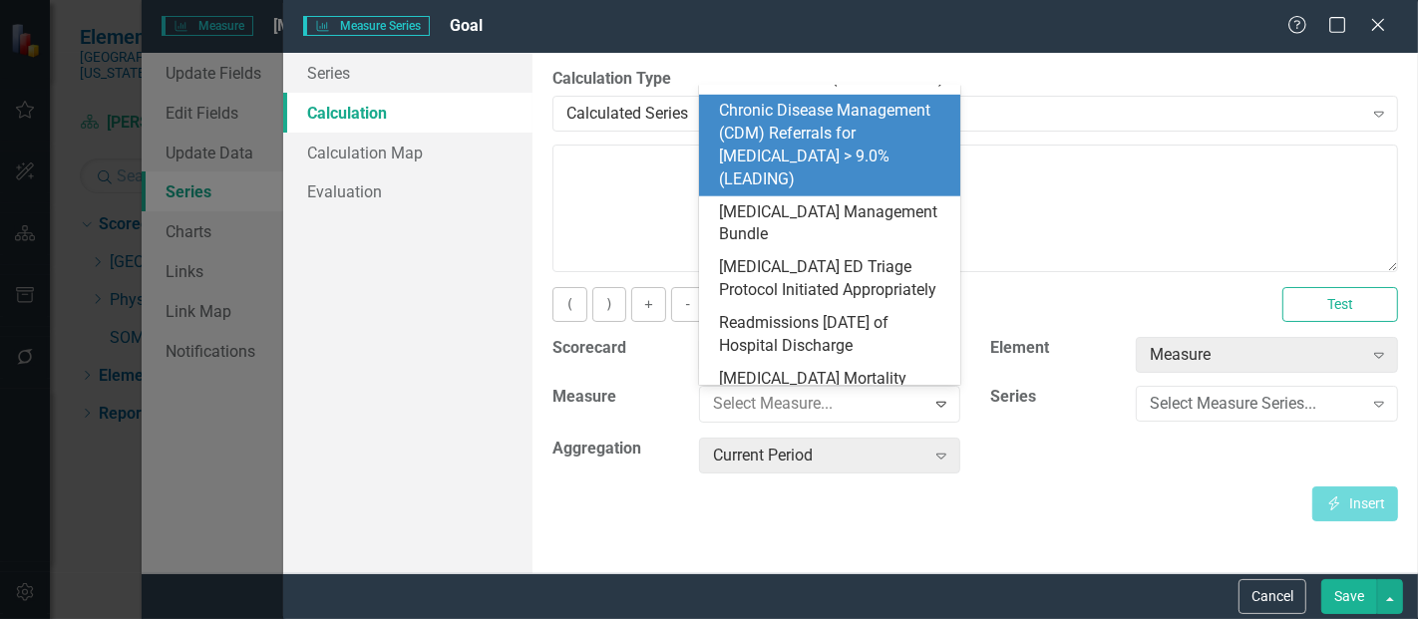
scroll to position [944, 0]
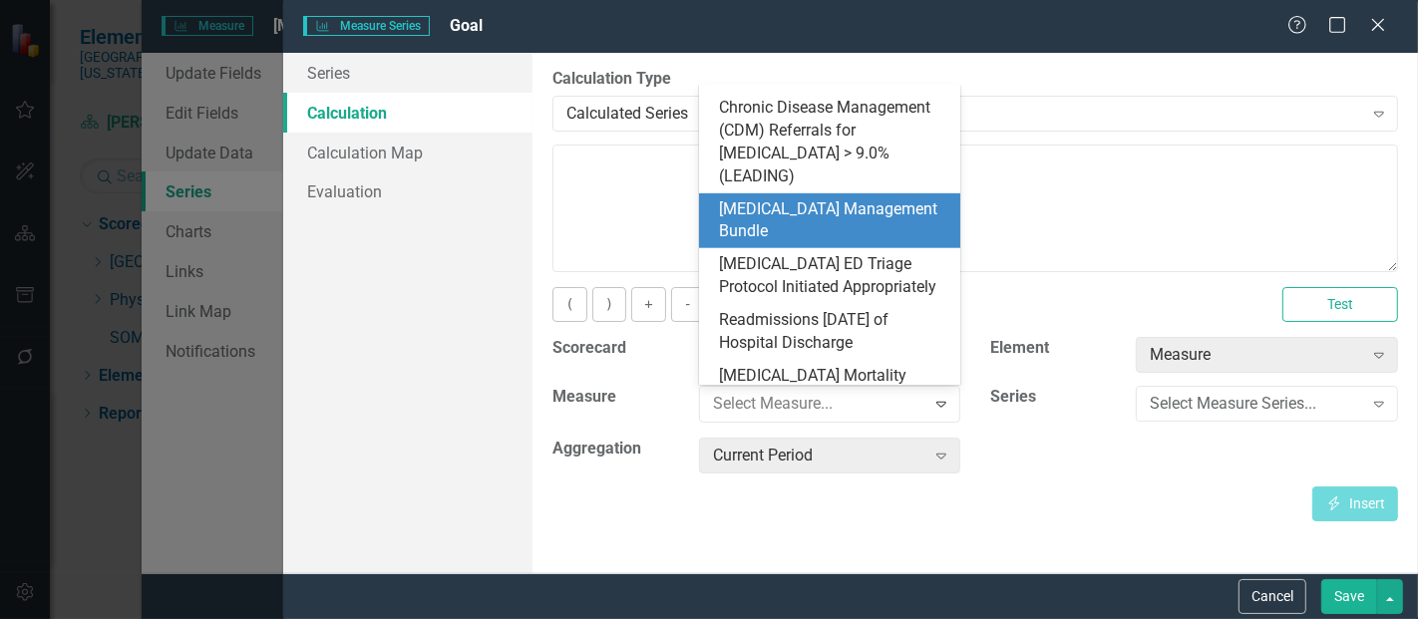
click at [831, 200] on div "[MEDICAL_DATA] Management Bundle" at bounding box center [834, 222] width 230 height 46
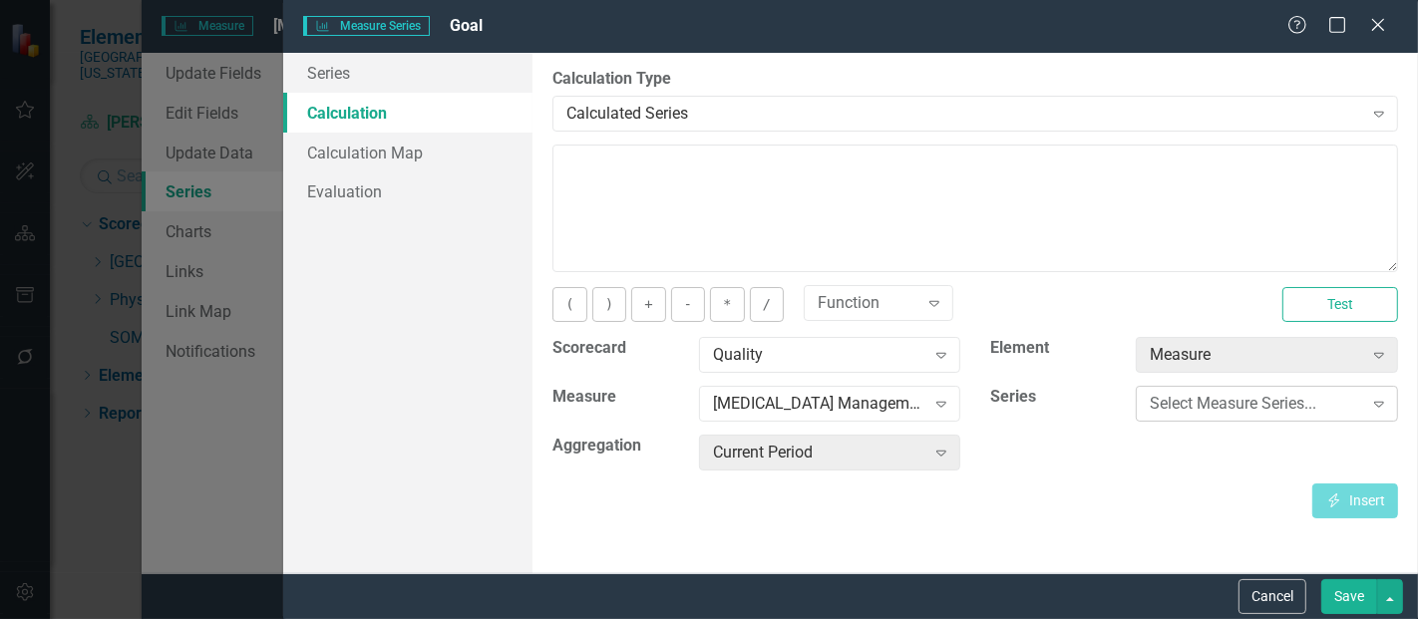
click at [1185, 400] on div "Select Measure Series..." at bounding box center [1256, 404] width 212 height 23
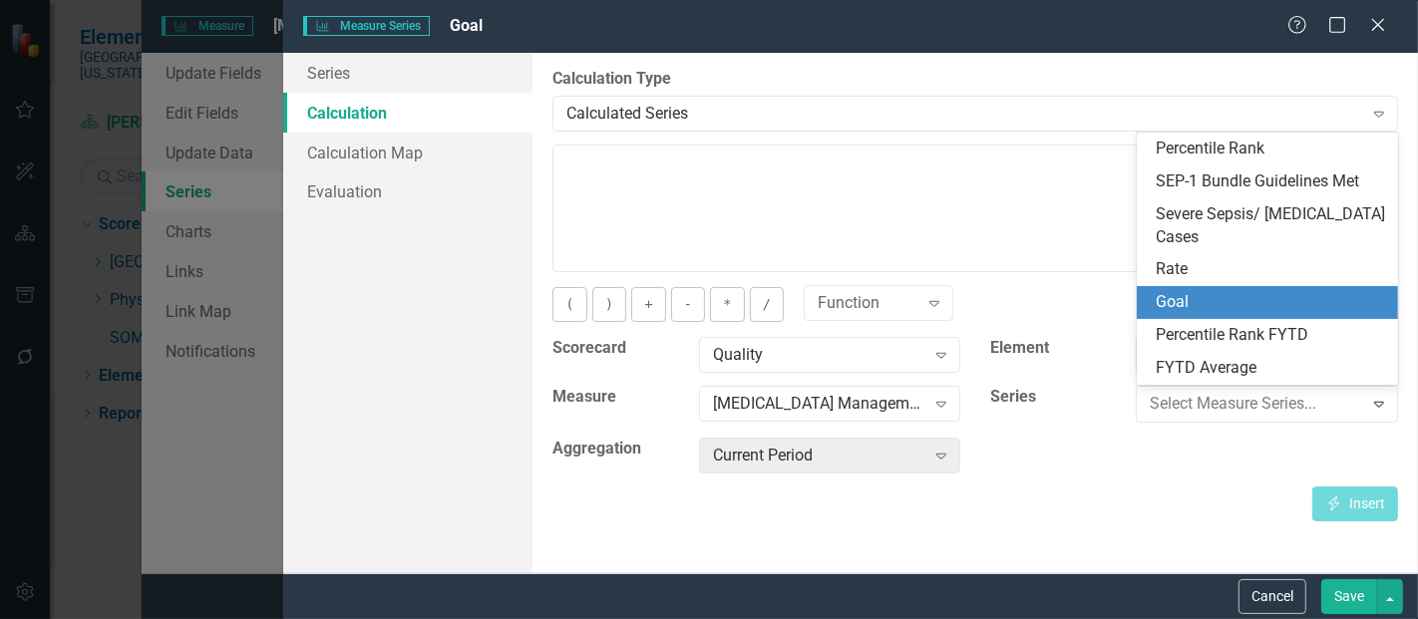
click at [1185, 297] on div "Goal" at bounding box center [1272, 302] width 230 height 23
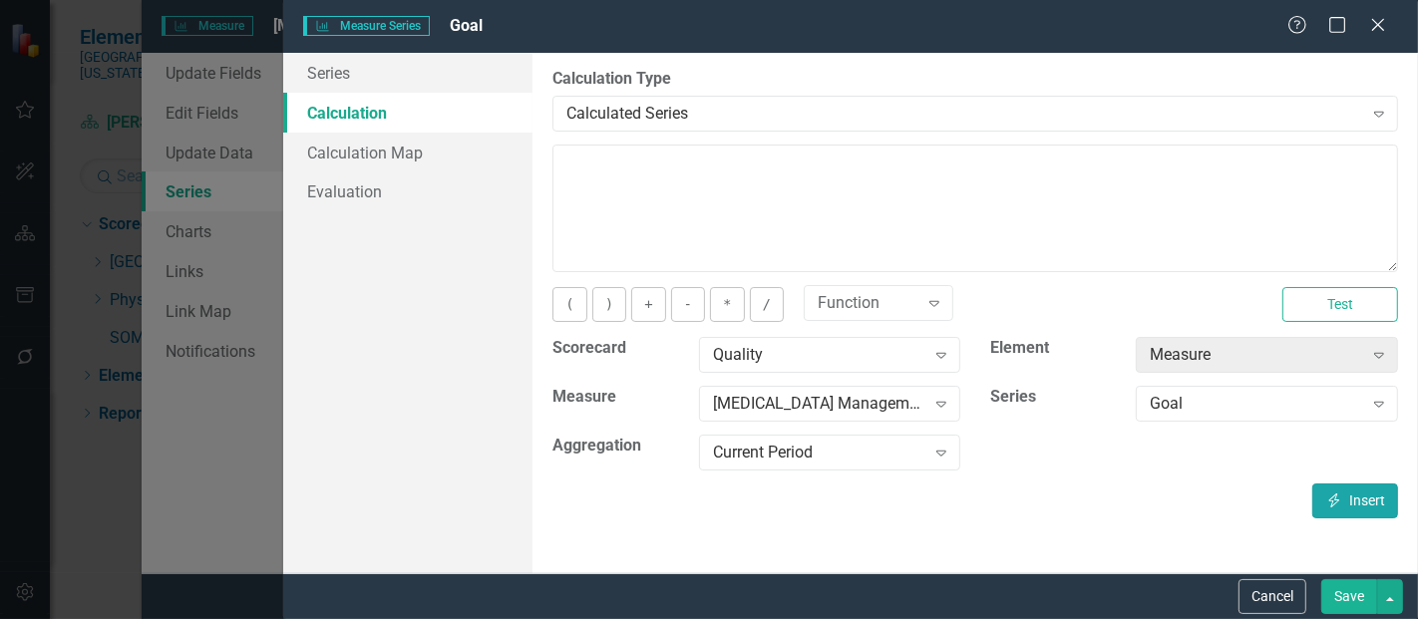
click at [1359, 506] on button "Insert Insert" at bounding box center [1356, 501] width 86 height 35
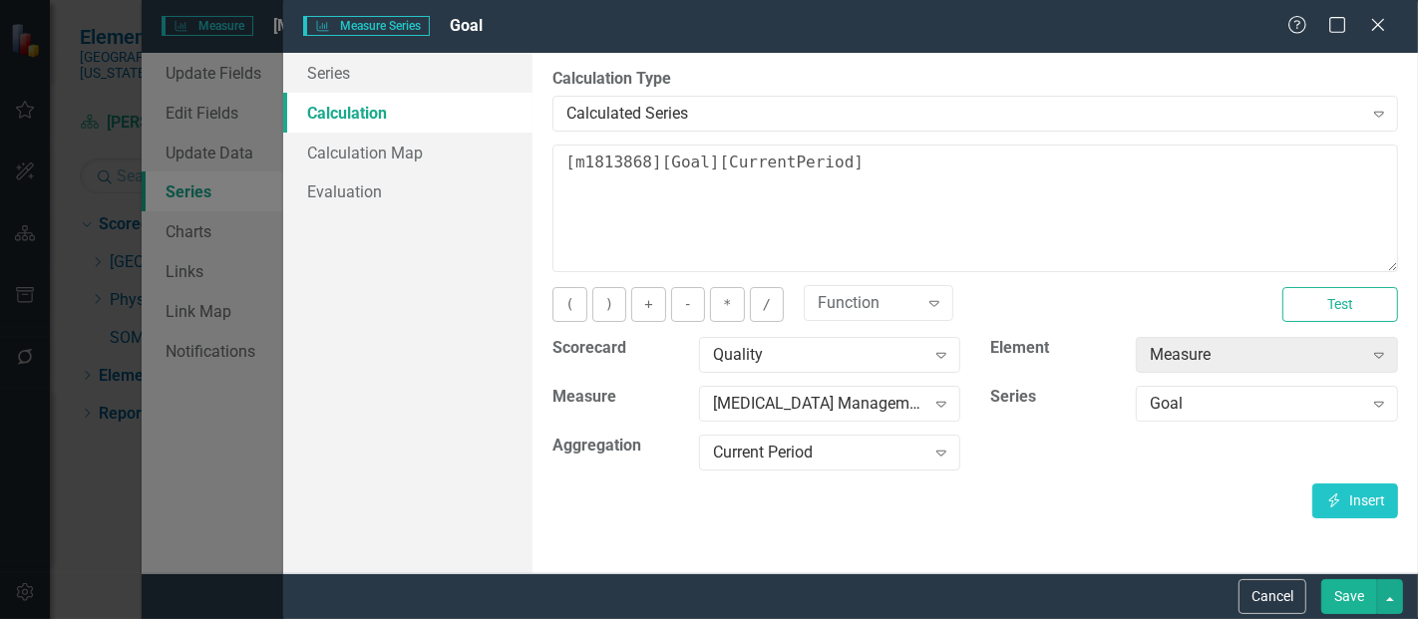
click at [1351, 572] on div "By default, series in ClearPoint are not calculated. So, if you leave the form …" at bounding box center [976, 313] width 886 height 521
click at [1349, 591] on button "Save" at bounding box center [1350, 597] width 56 height 35
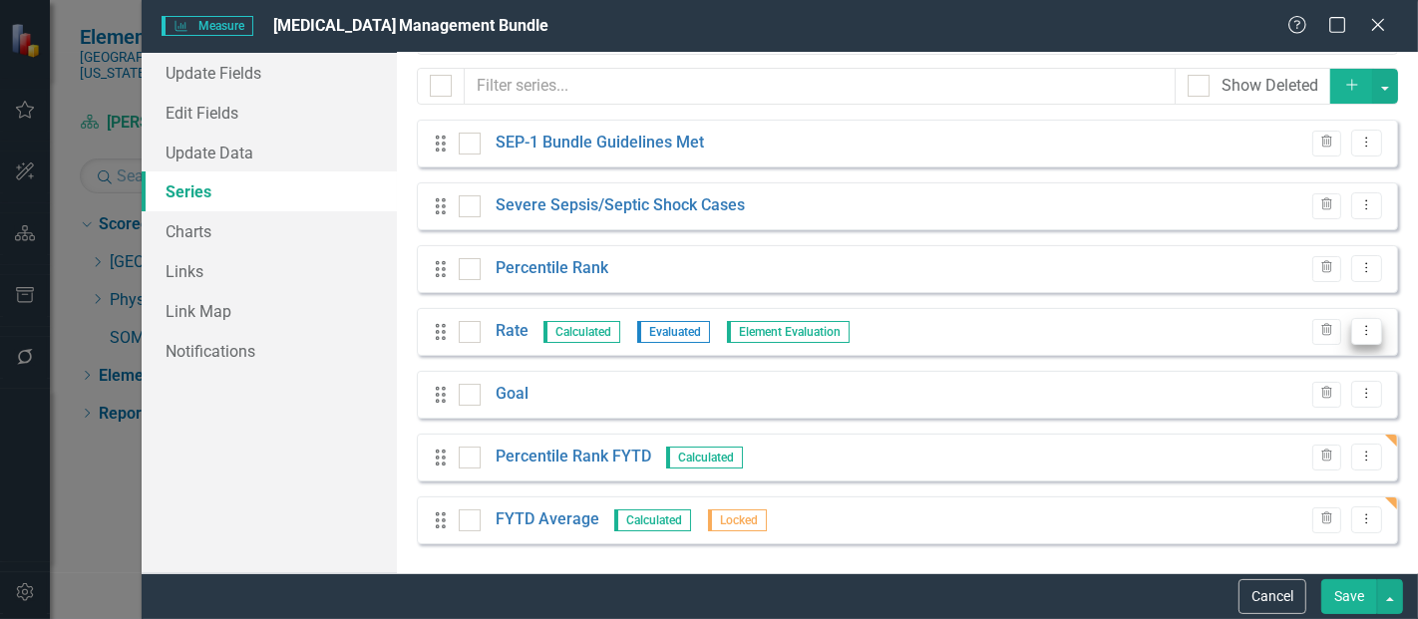
click at [1359, 336] on icon "Dropdown Menu" at bounding box center [1367, 330] width 17 height 13
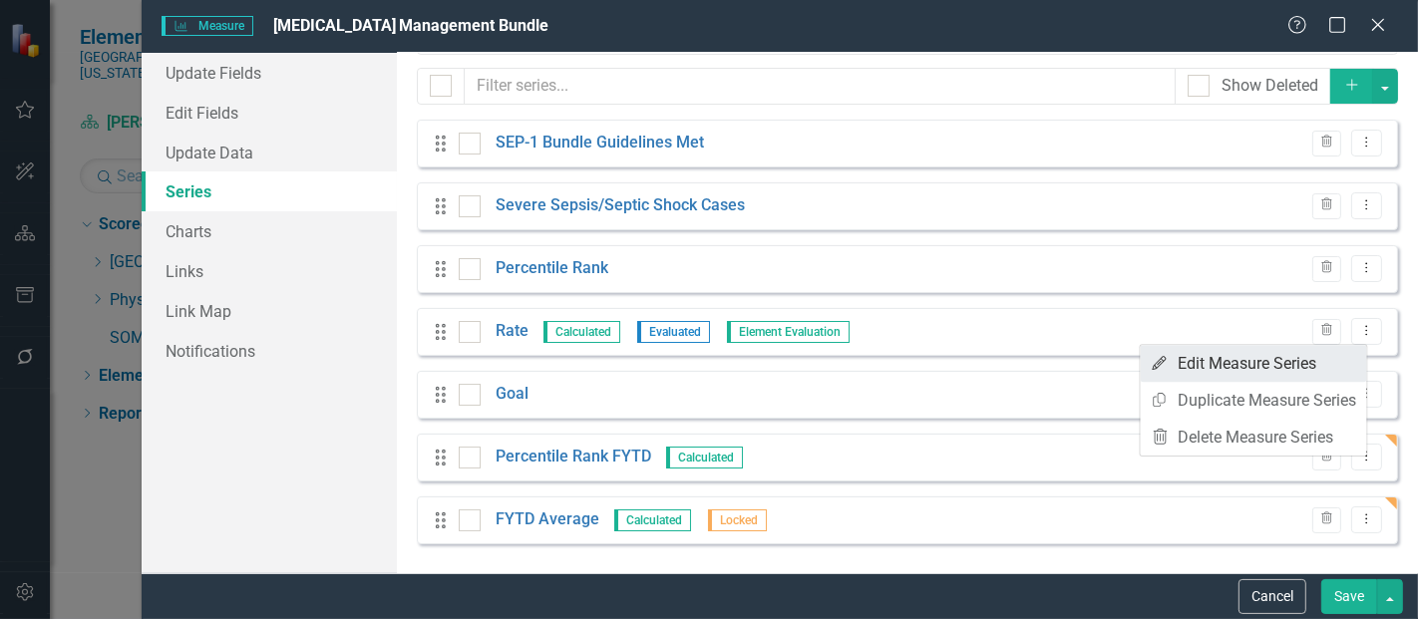
click at [1282, 361] on link "Edit Edit Measure Series" at bounding box center [1254, 363] width 226 height 37
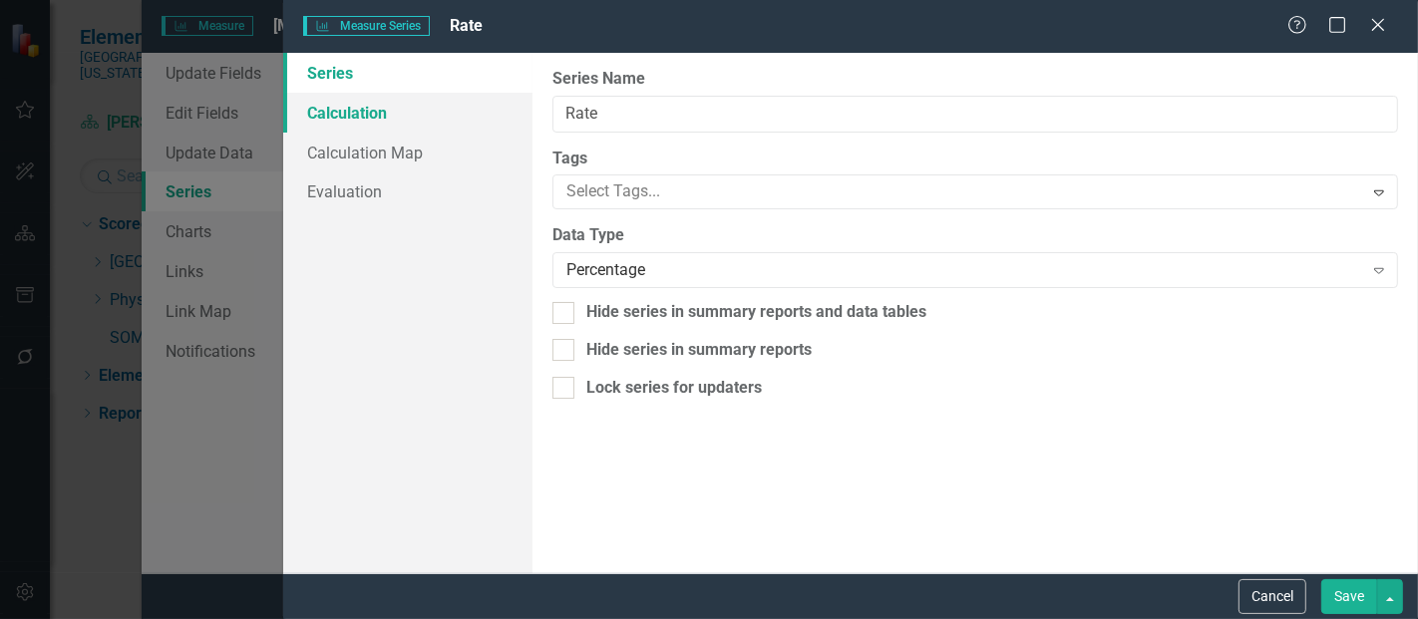
click at [374, 108] on link "Calculation" at bounding box center [407, 113] width 249 height 40
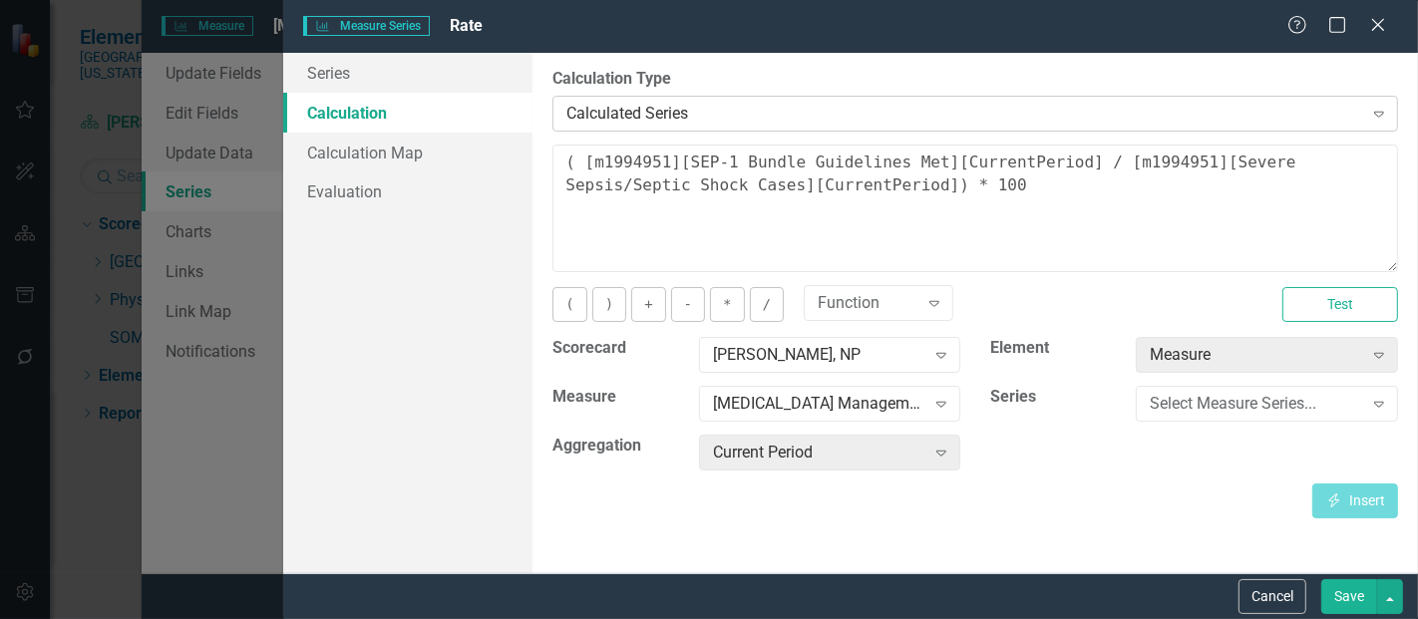
click at [680, 126] on div "Calculated Series Expand" at bounding box center [976, 114] width 846 height 36
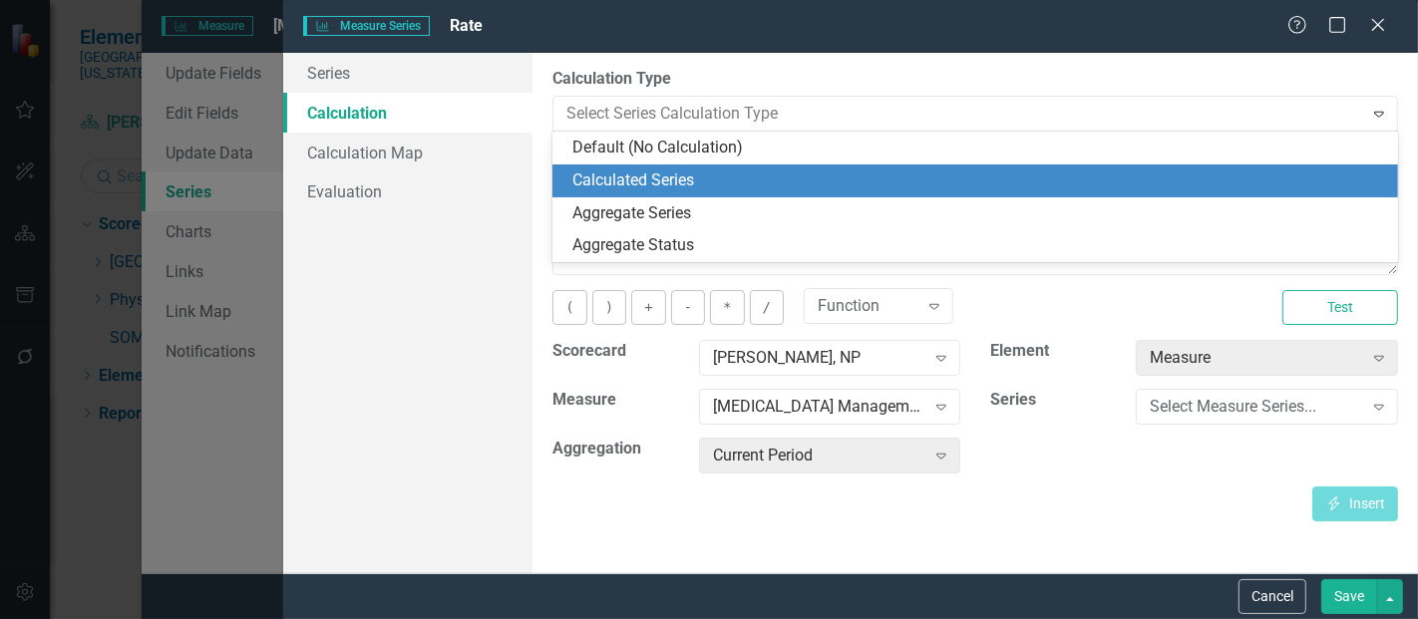
click at [453, 248] on div "Series Calculation Calculation Map Evaluation" at bounding box center [407, 313] width 249 height 521
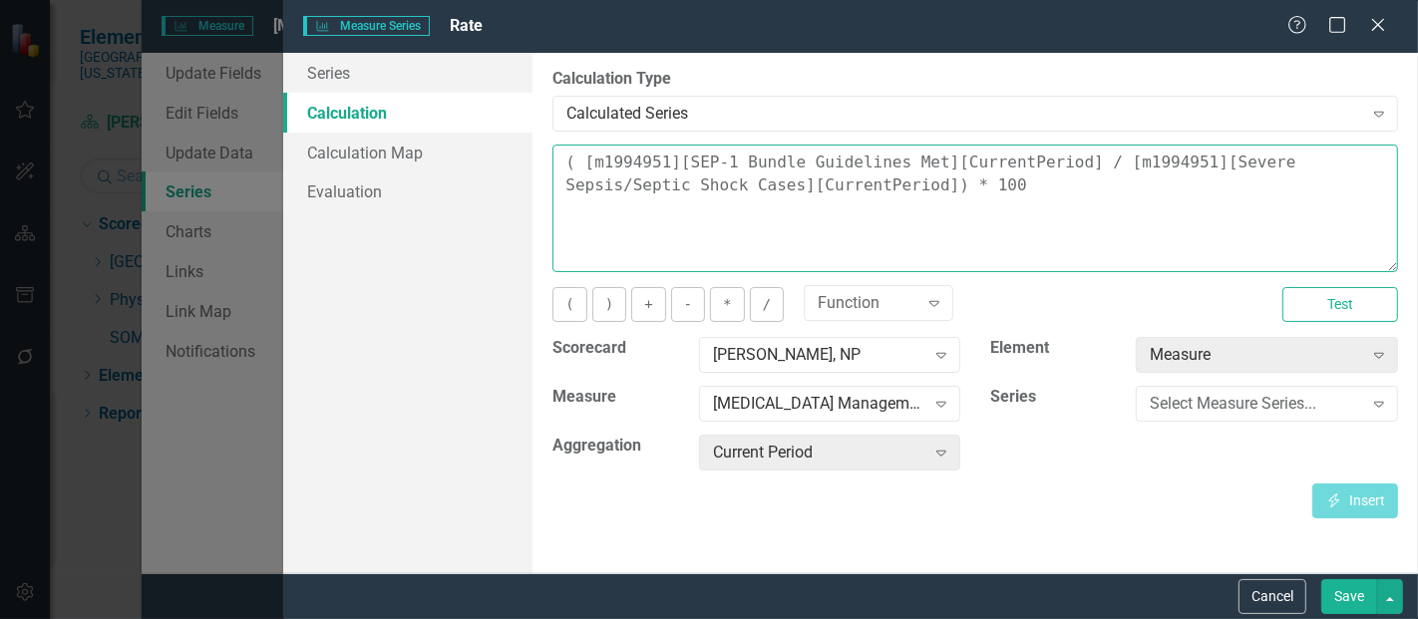
drag, startPoint x: 924, startPoint y: 191, endPoint x: 557, endPoint y: 138, distance: 370.9
click at [557, 138] on div "By default, series in ClearPoint are not calculated. So, if you leave the form …" at bounding box center [976, 313] width 886 height 521
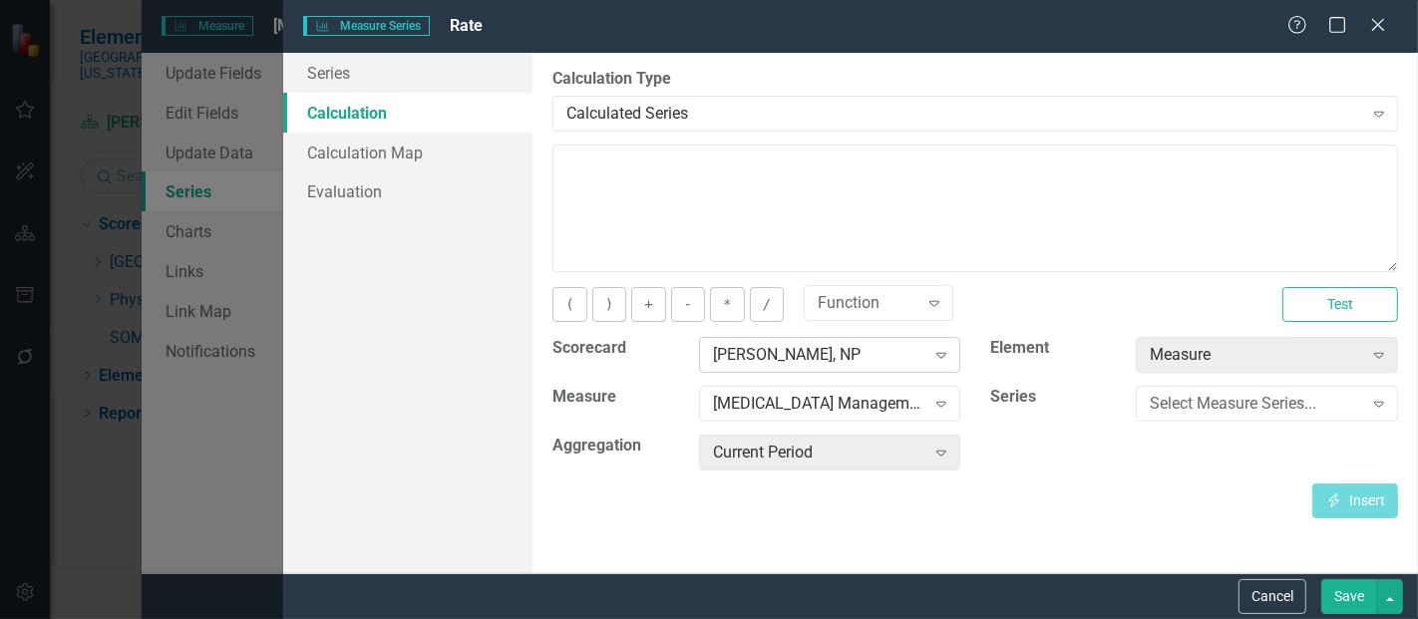
click at [818, 366] on div "[PERSON_NAME], NP Expand" at bounding box center [830, 355] width 262 height 36
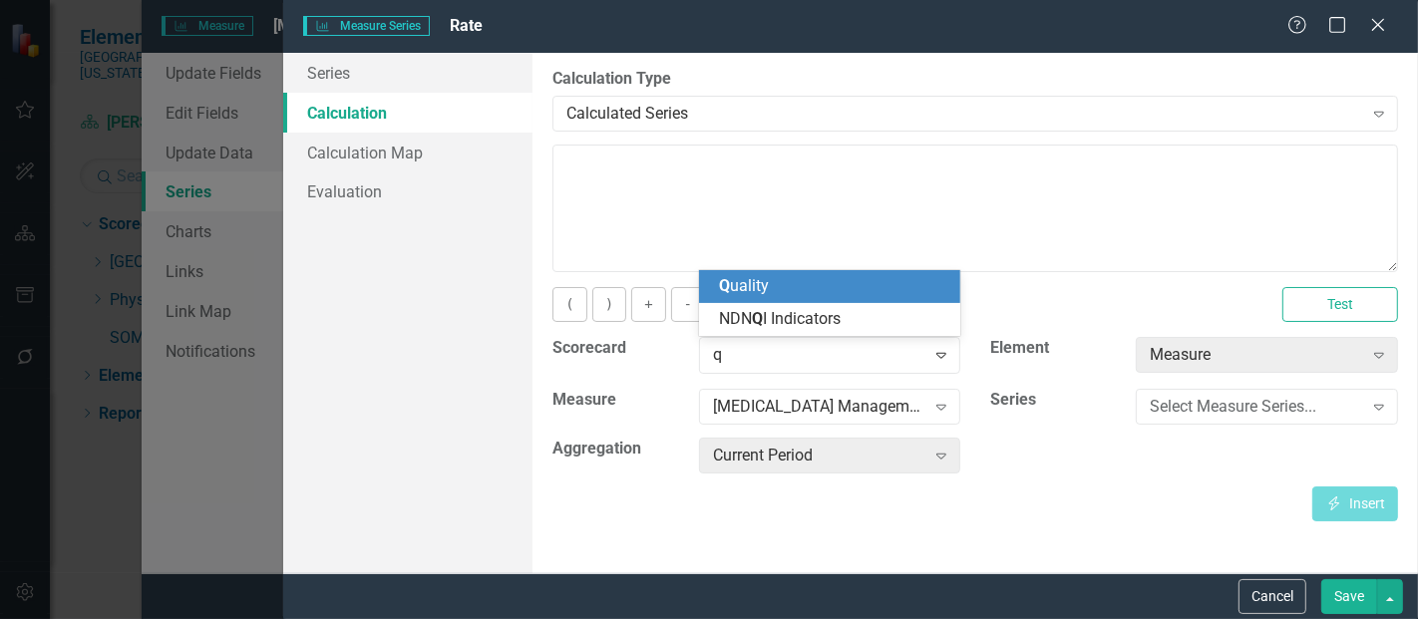
scroll to position [0, 0]
type input "qua"
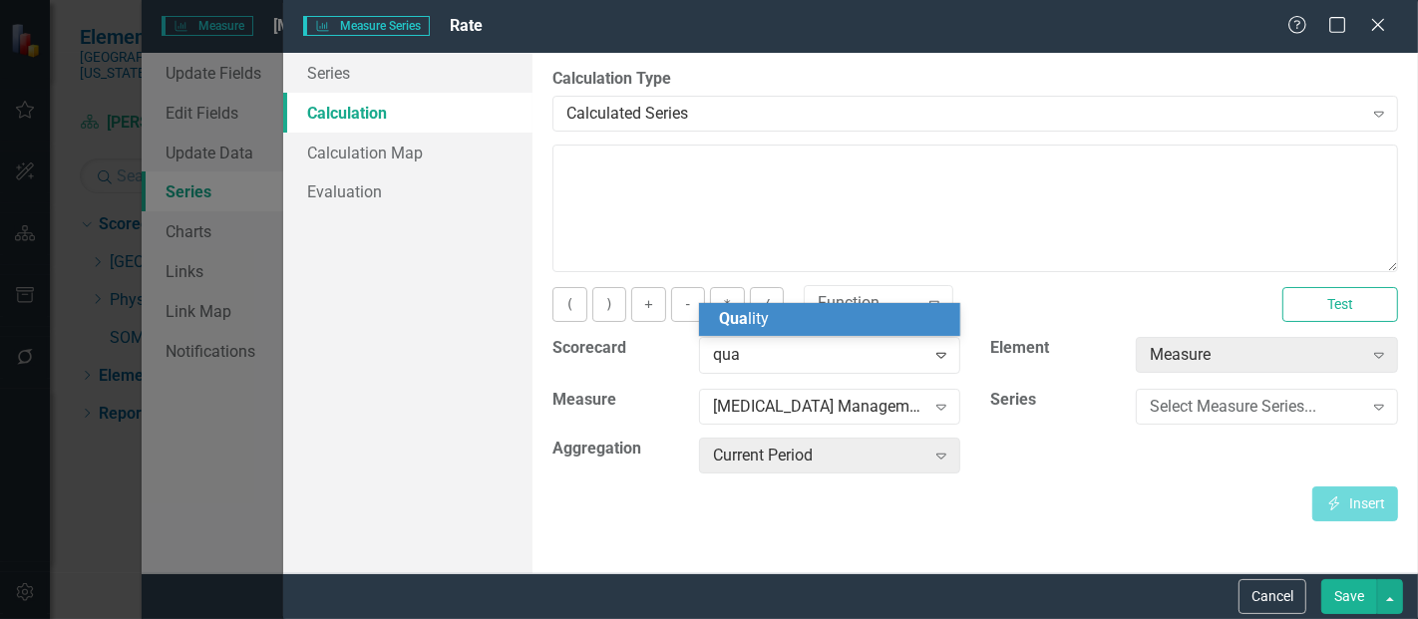
click at [798, 334] on div "Qua lity" at bounding box center [830, 319] width 262 height 33
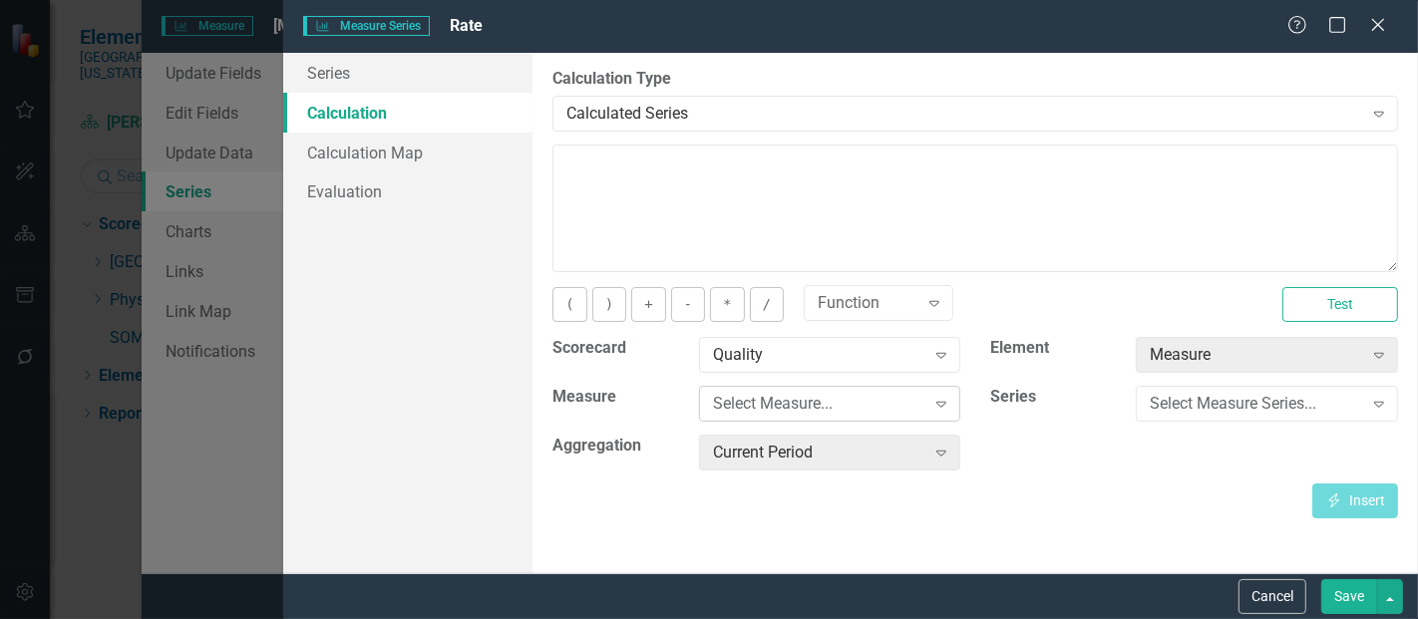
click at [798, 404] on div "Select Measure..." at bounding box center [819, 404] width 212 height 23
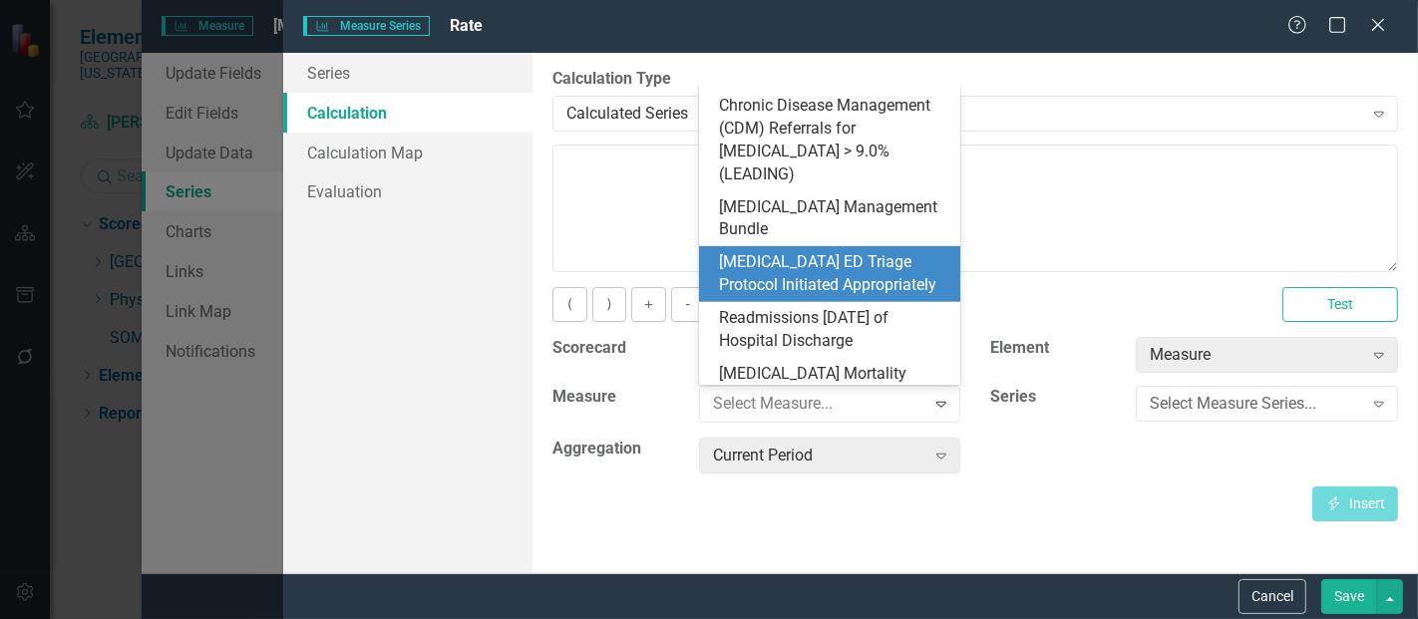
scroll to position [951, 0]
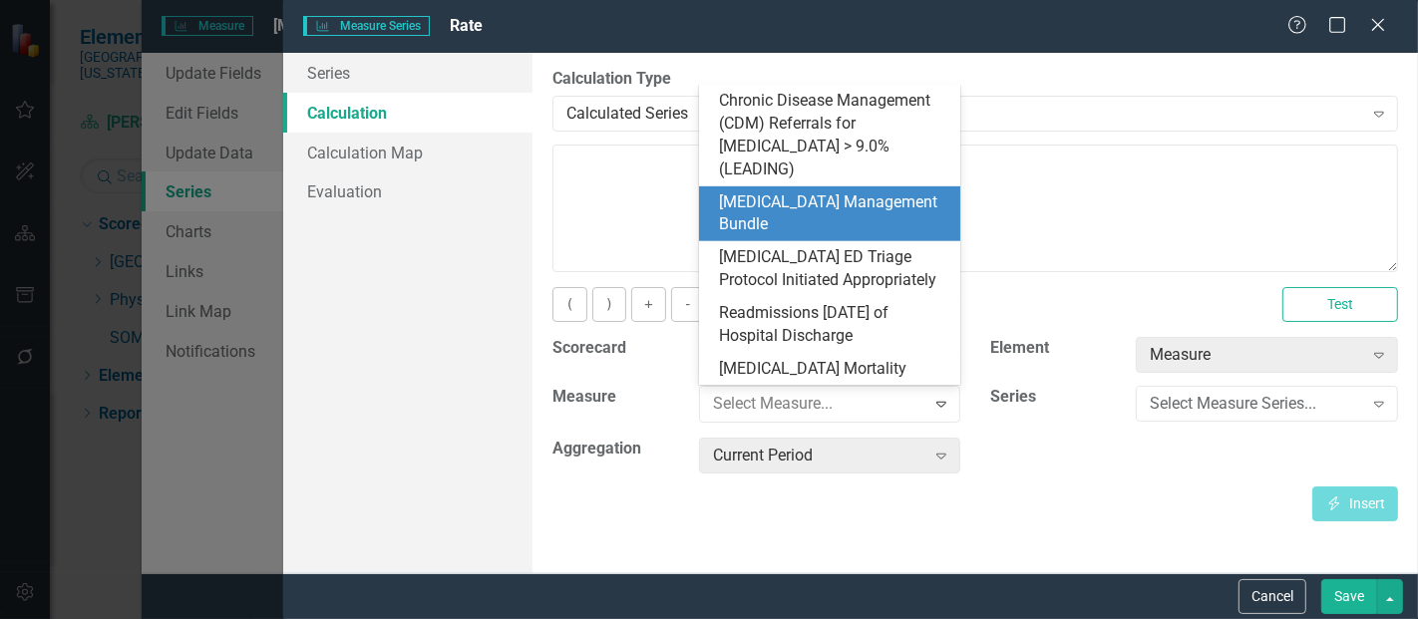
click at [850, 216] on div "[MEDICAL_DATA] Management Bundle" at bounding box center [830, 215] width 262 height 56
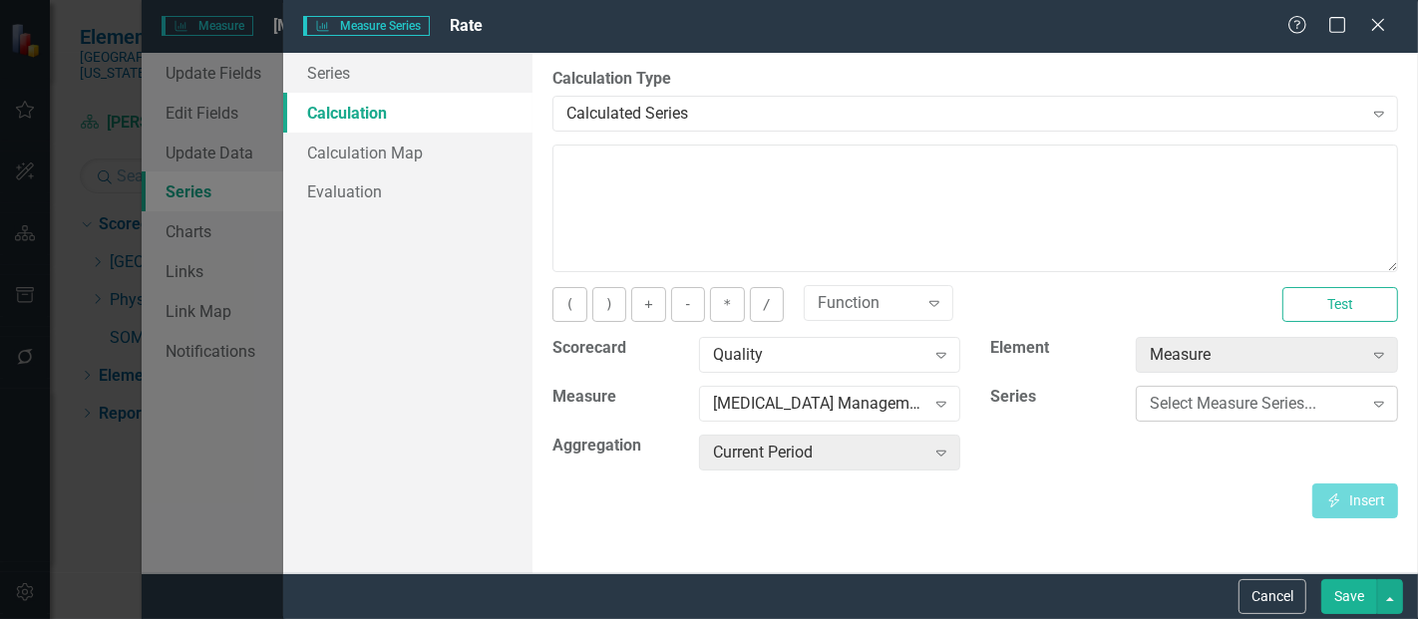
click at [1270, 401] on div "Select Measure Series..." at bounding box center [1256, 404] width 212 height 23
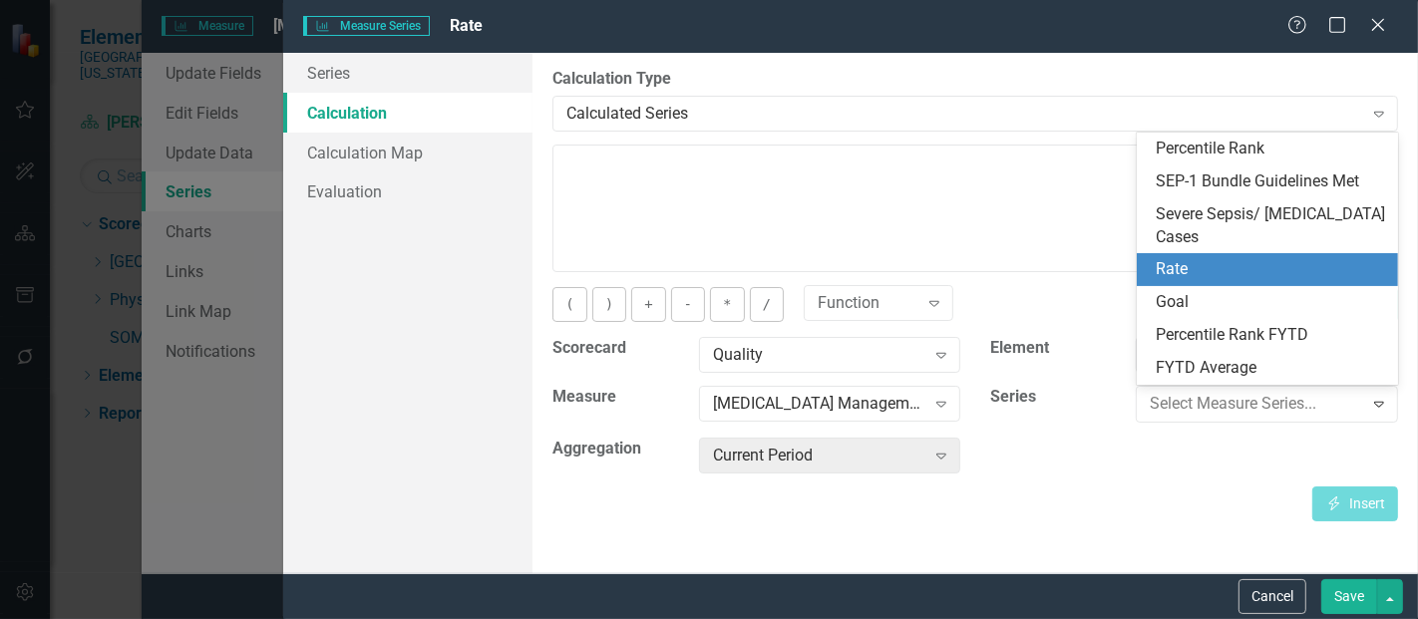
click at [1217, 274] on div "Rate" at bounding box center [1272, 269] width 230 height 23
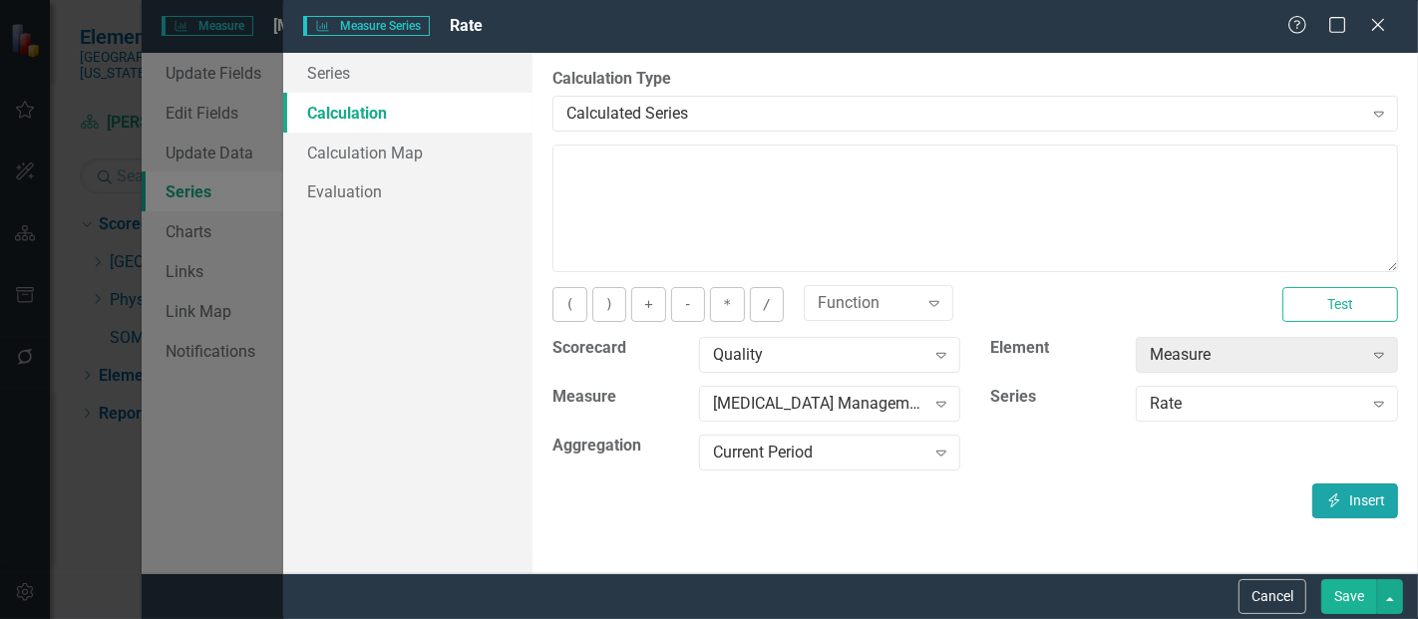
click at [1328, 496] on icon "Insert" at bounding box center [1335, 501] width 18 height 14
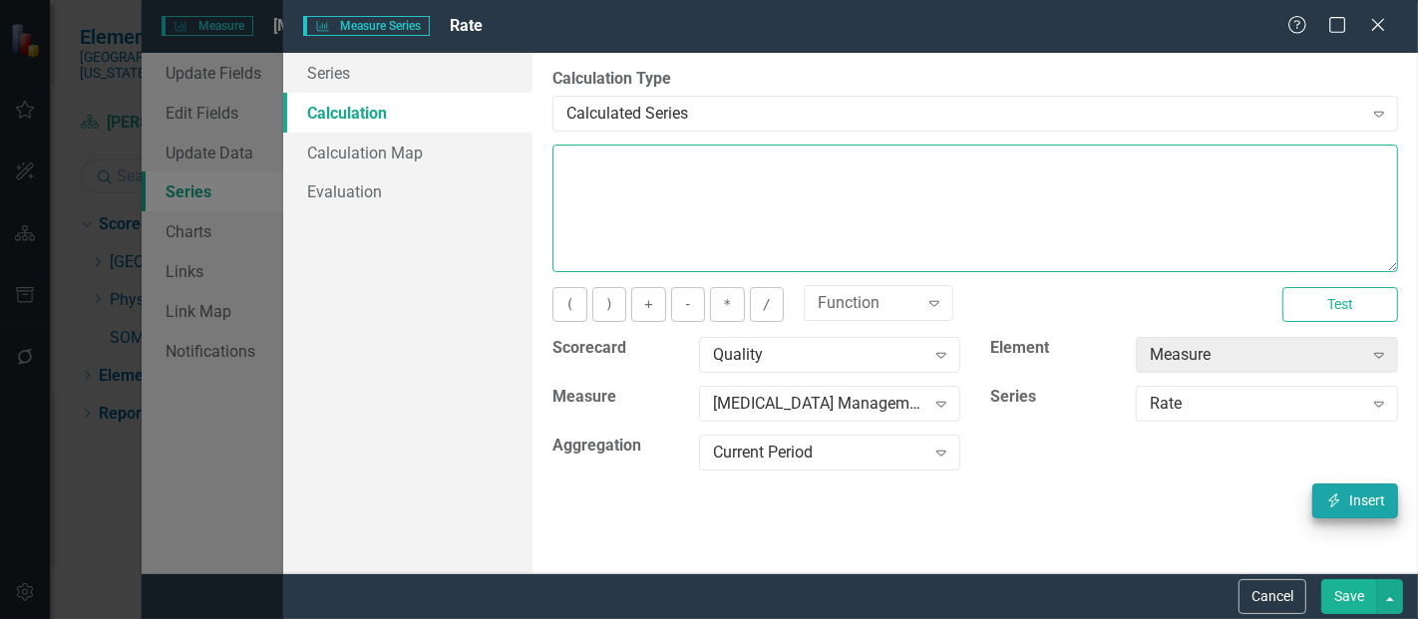
type textarea "[m1813868][Rate][CurrentPeriod]"
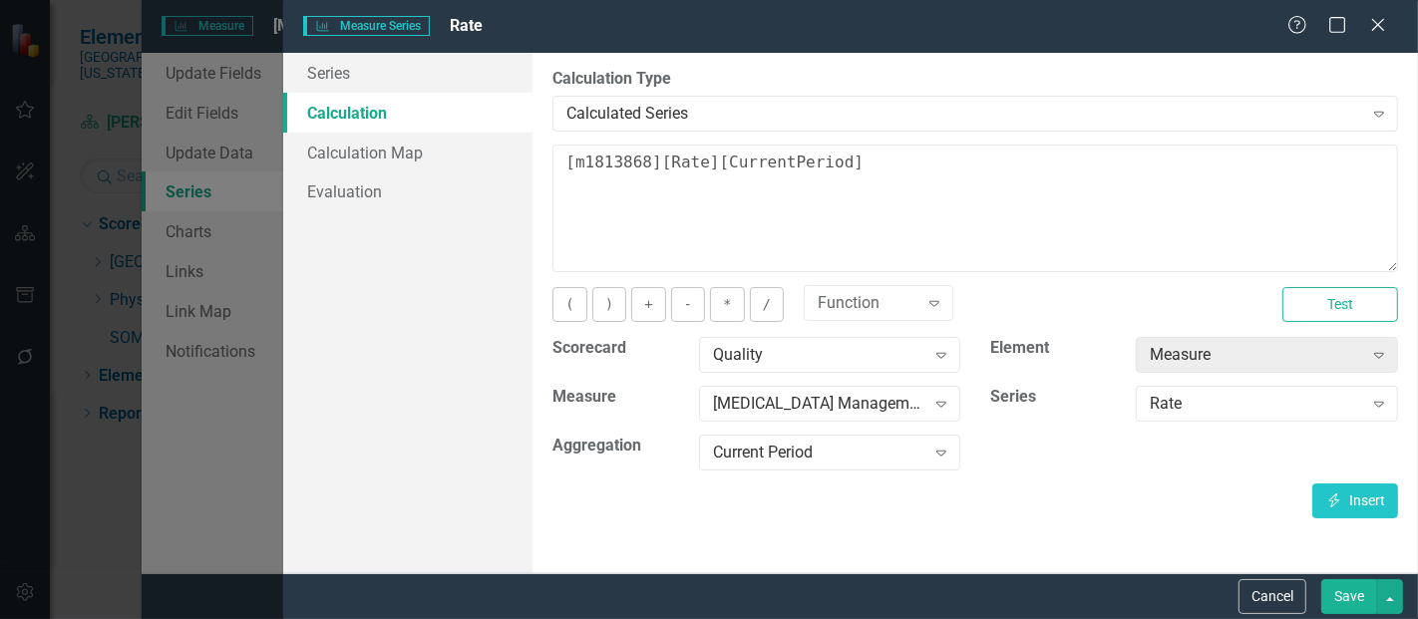
click at [1354, 604] on button "Save" at bounding box center [1350, 597] width 56 height 35
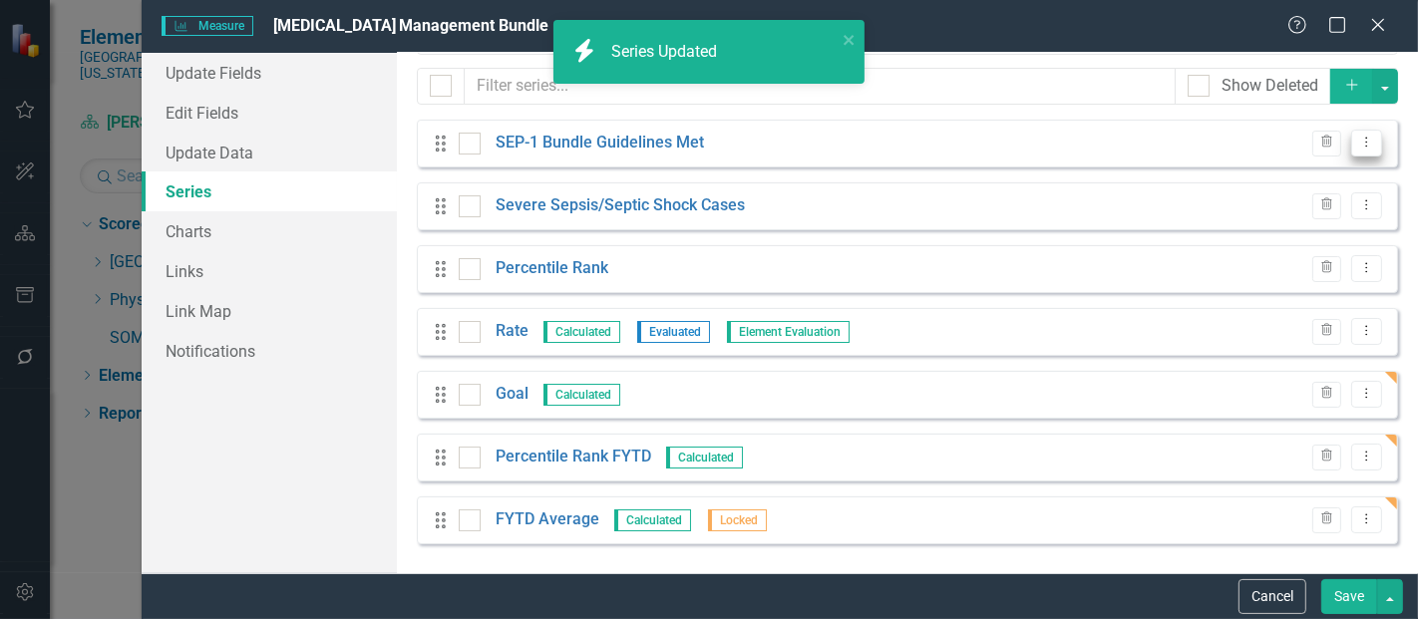
scroll to position [0, 0]
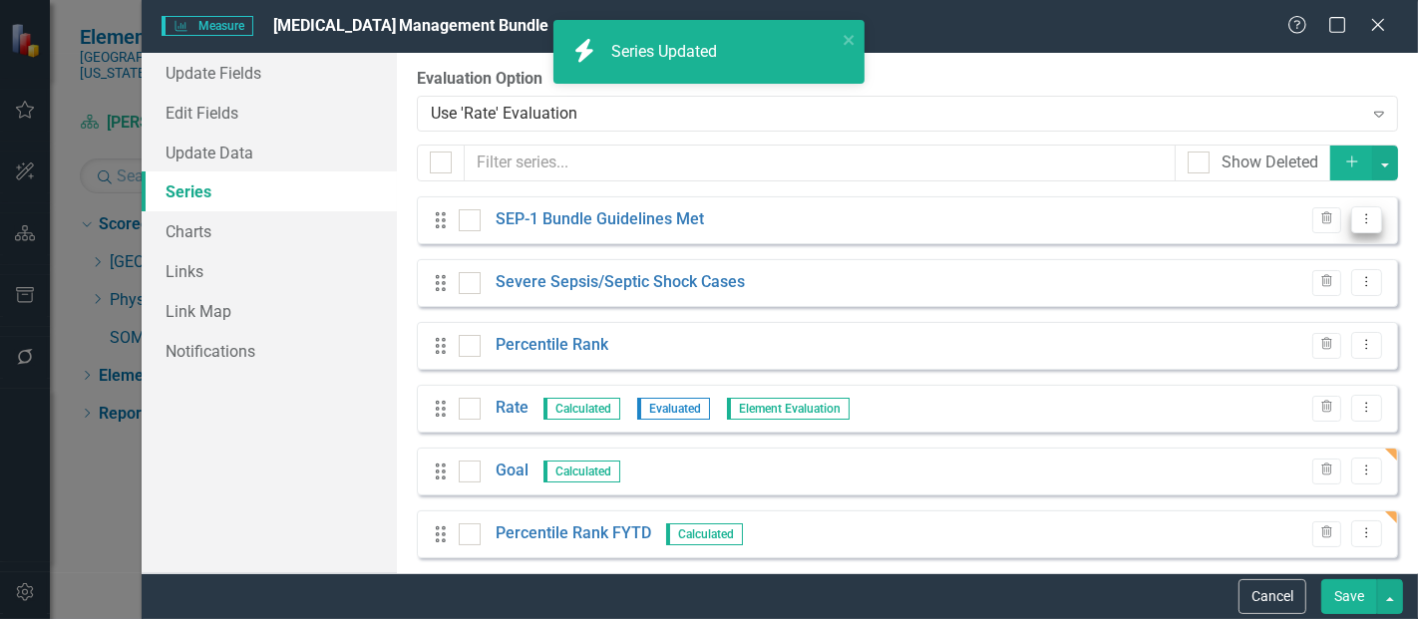
click at [1362, 221] on button "Dropdown Menu" at bounding box center [1367, 219] width 31 height 27
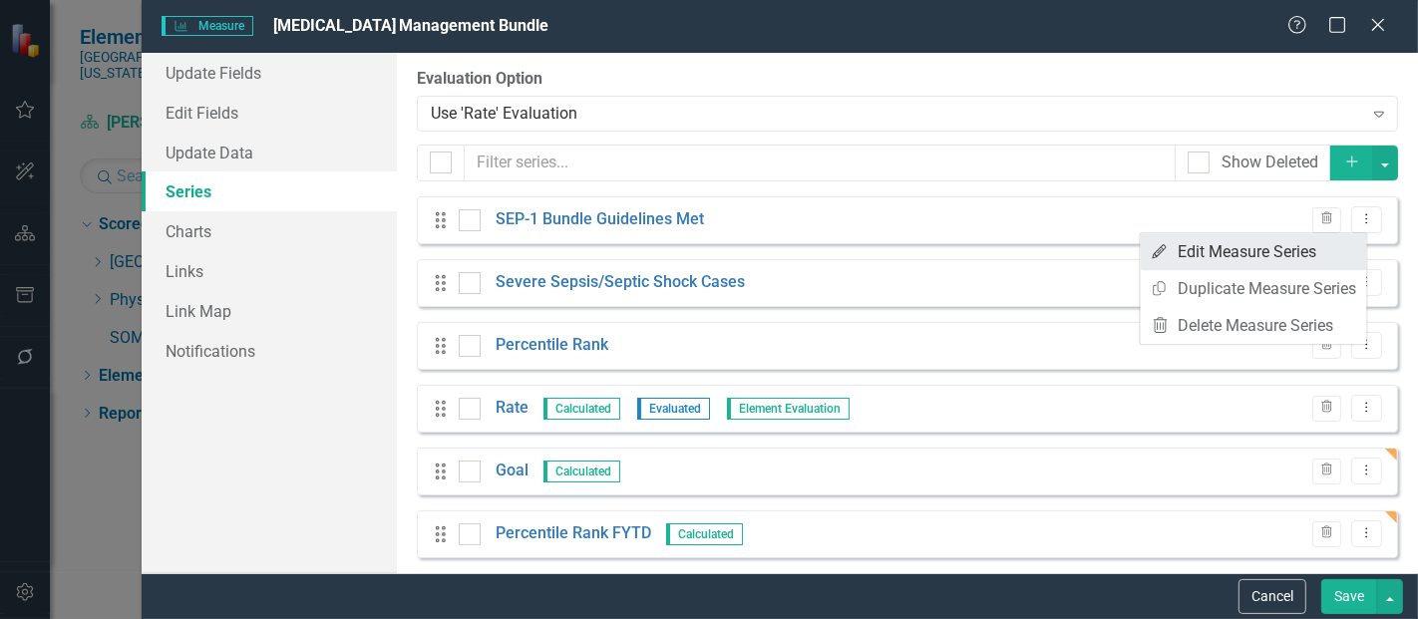
click at [1280, 246] on link "Edit Edit Measure Series" at bounding box center [1254, 251] width 226 height 37
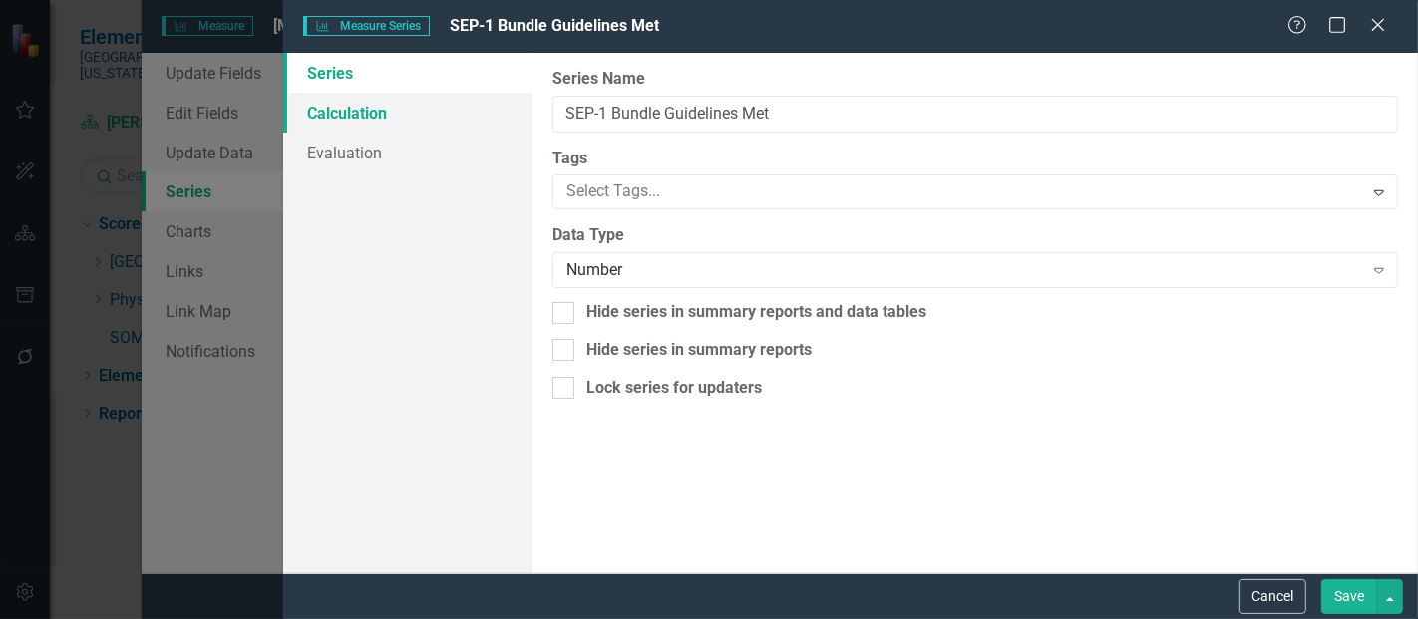
click at [382, 112] on link "Calculation" at bounding box center [407, 113] width 249 height 40
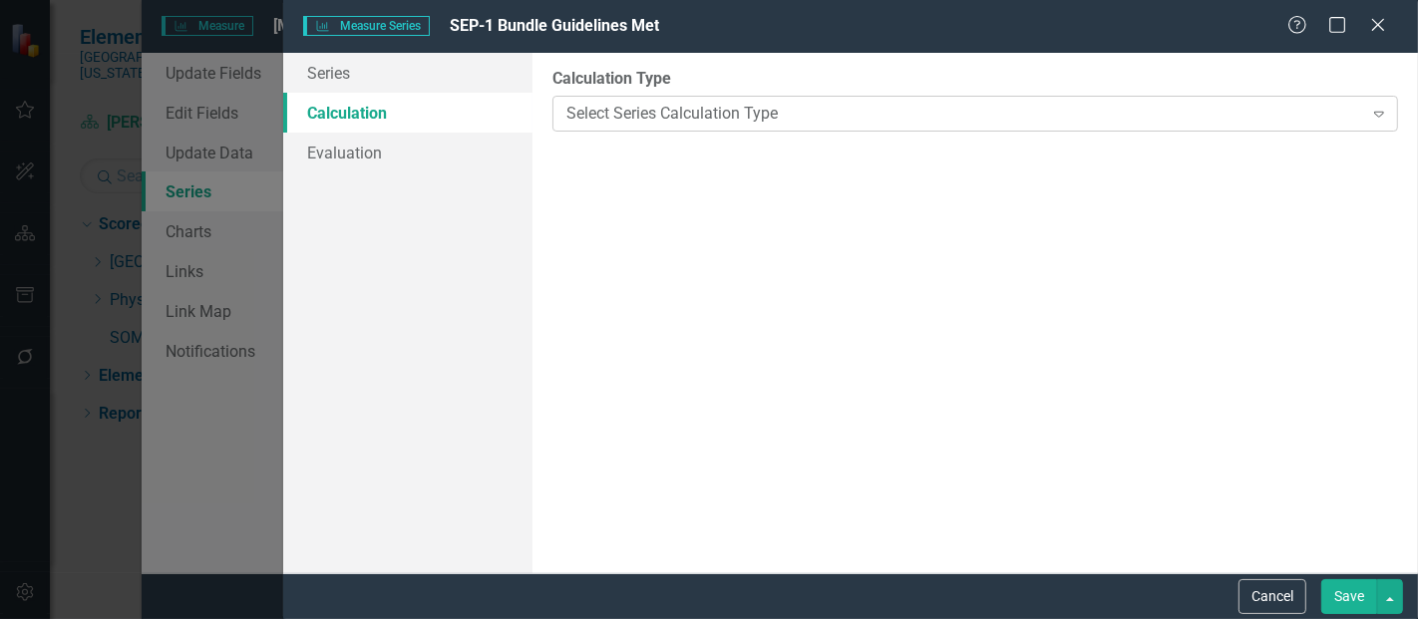
click at [678, 118] on div "Select Series Calculation Type" at bounding box center [965, 113] width 796 height 23
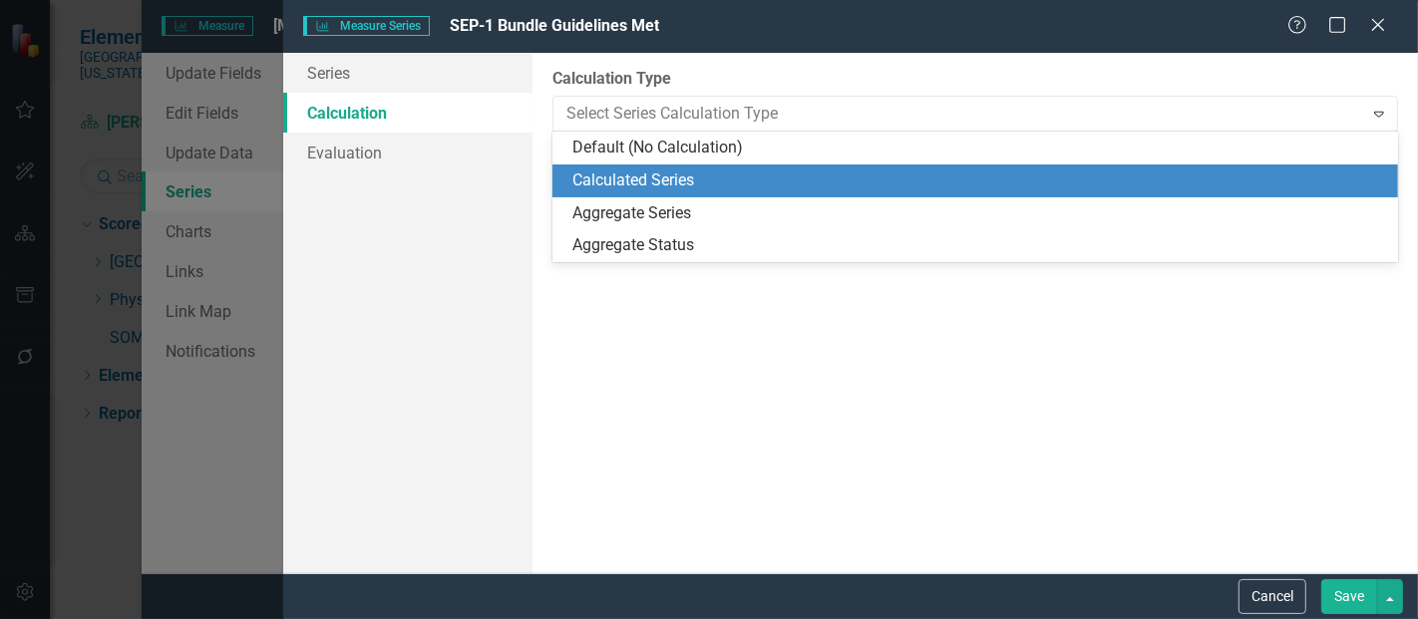
click at [681, 182] on div "Calculated Series" at bounding box center [980, 181] width 814 height 23
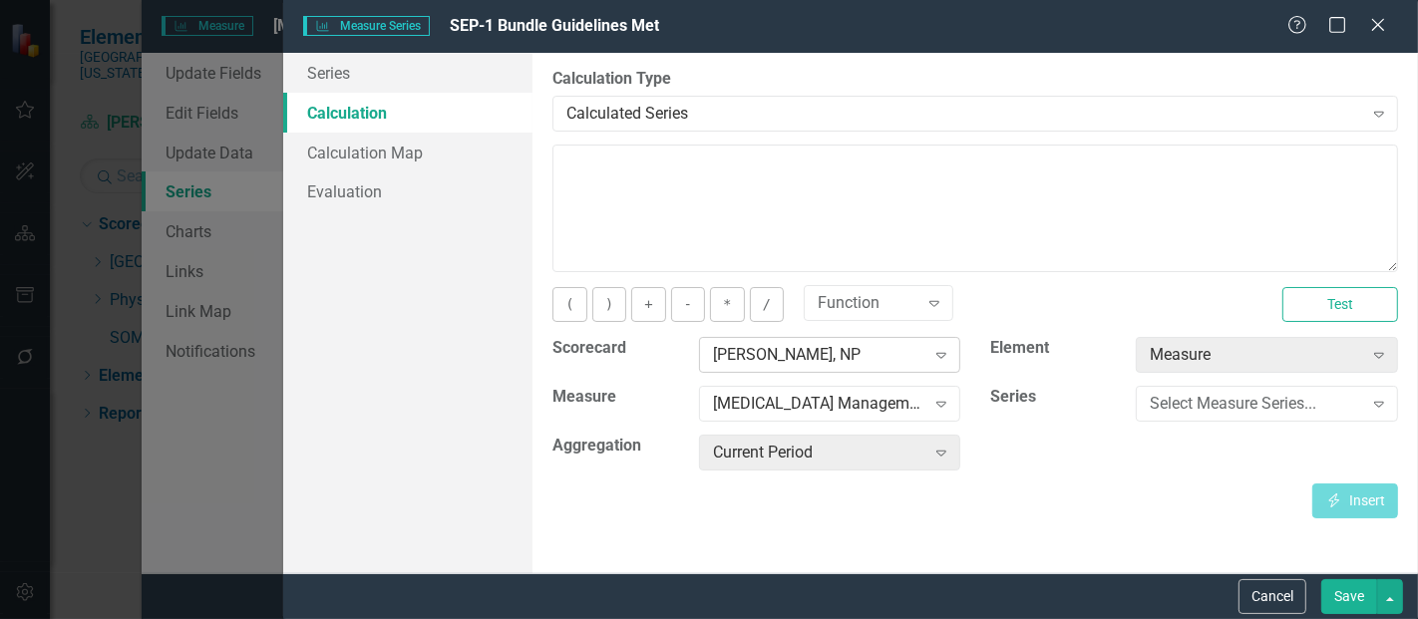
click at [800, 351] on div "[PERSON_NAME], NP" at bounding box center [819, 355] width 212 height 23
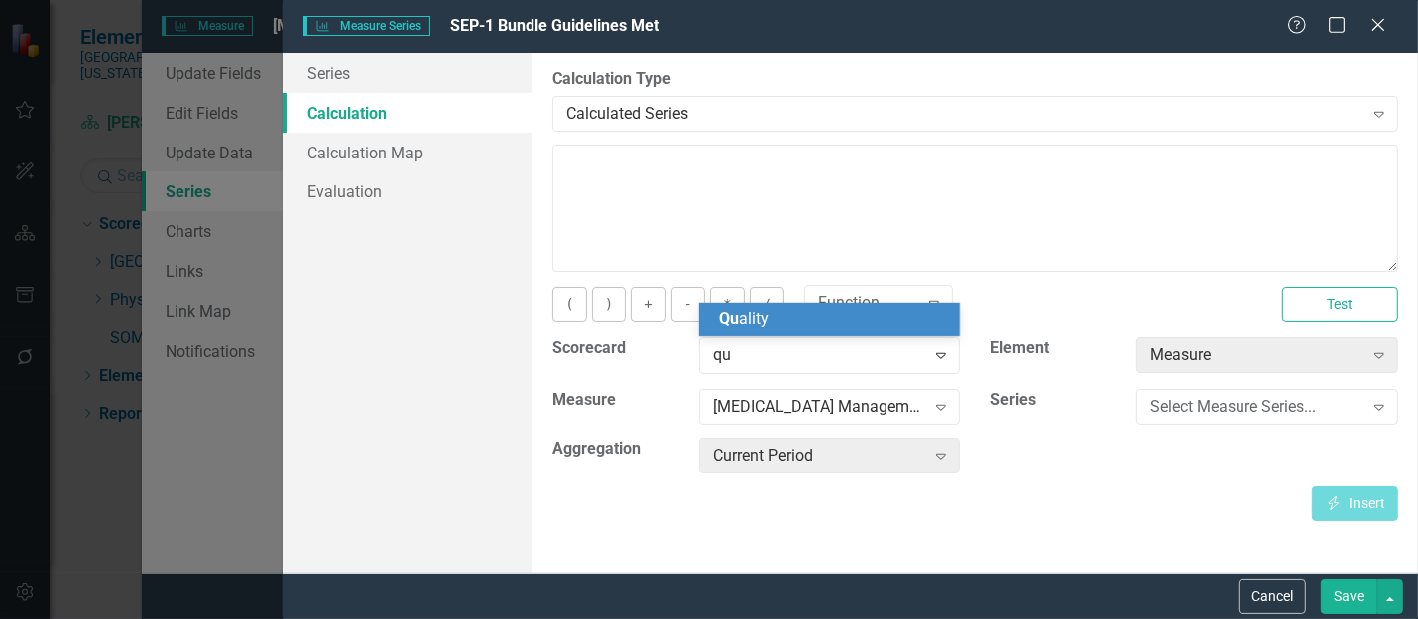
type input "qua"
click at [760, 309] on span "Qua lity" at bounding box center [744, 318] width 50 height 19
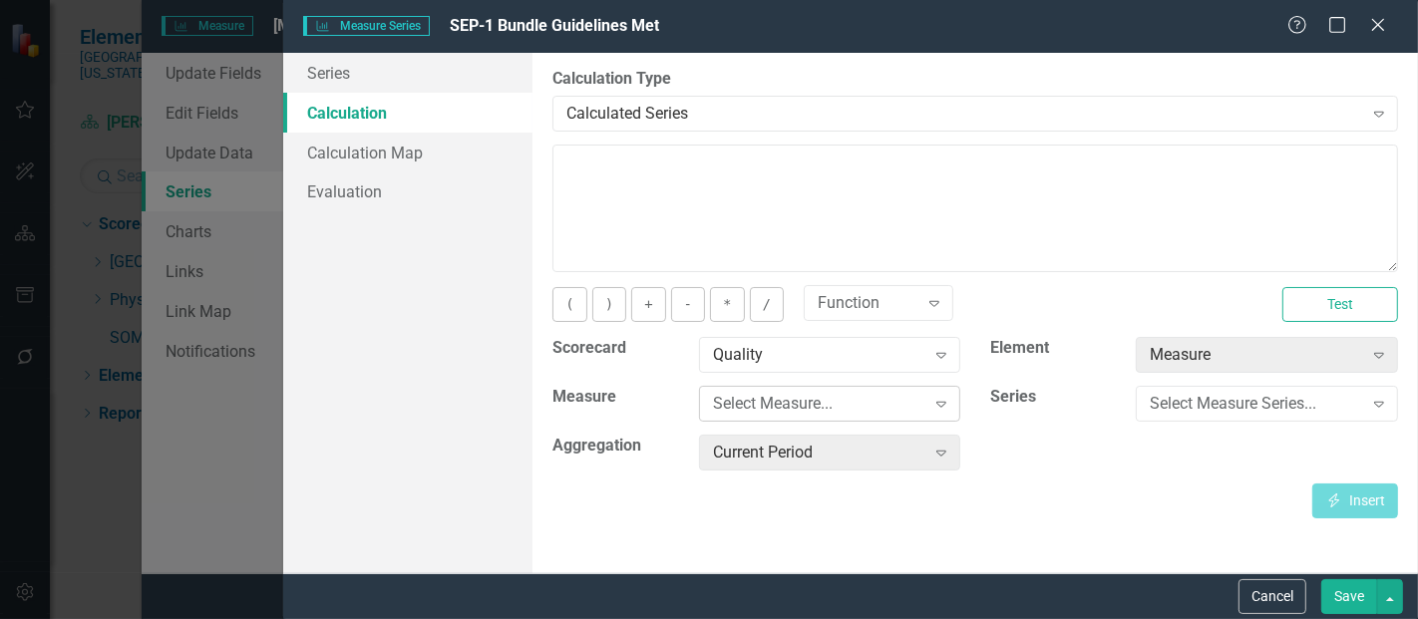
click at [757, 406] on div "Select Measure..." at bounding box center [819, 404] width 212 height 23
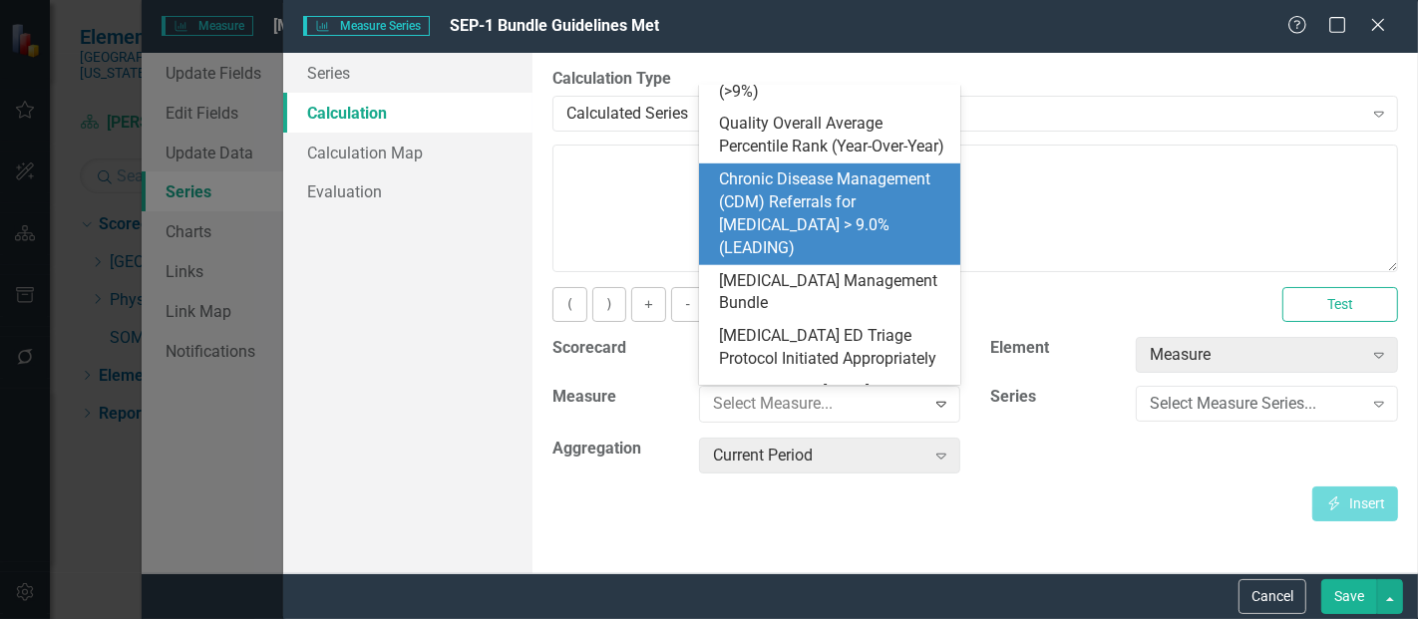
scroll to position [873, 0]
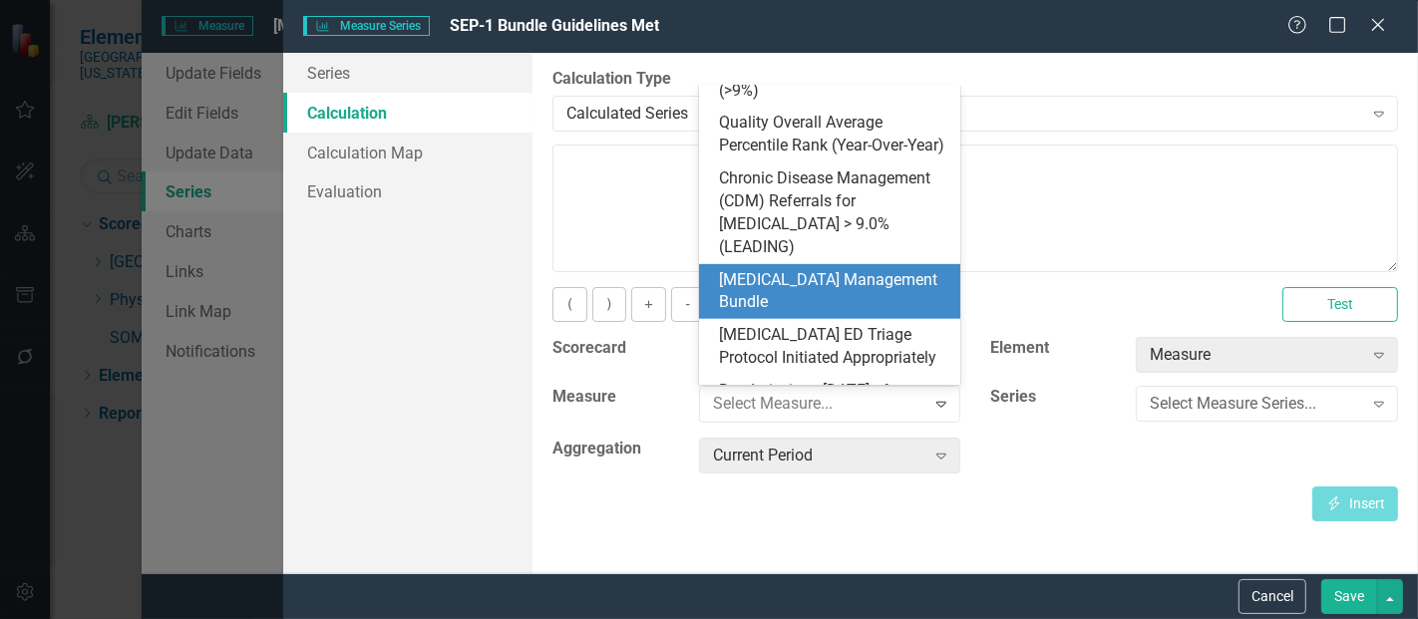
click at [832, 286] on div "[MEDICAL_DATA] Management Bundle" at bounding box center [834, 292] width 230 height 46
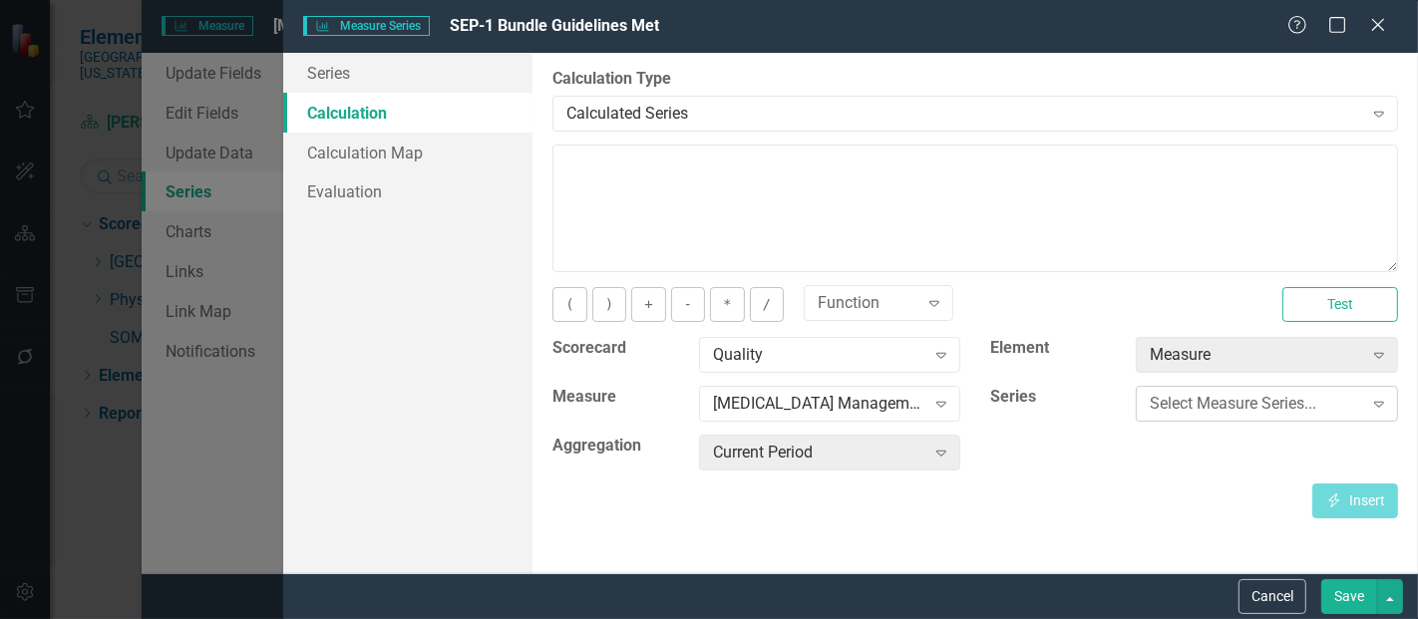
click at [1159, 405] on div "Select Measure Series..." at bounding box center [1256, 404] width 212 height 23
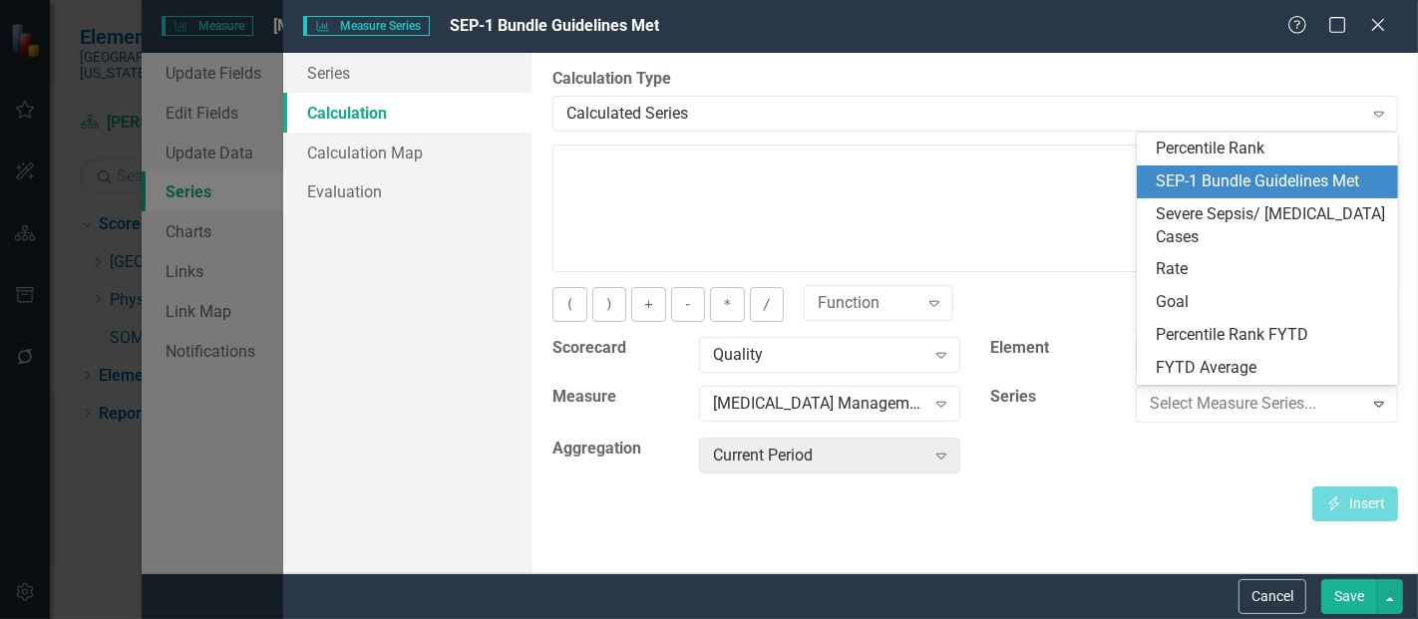
click at [1224, 166] on div "SEP-1 Bundle Guidelines Met" at bounding box center [1268, 182] width 262 height 33
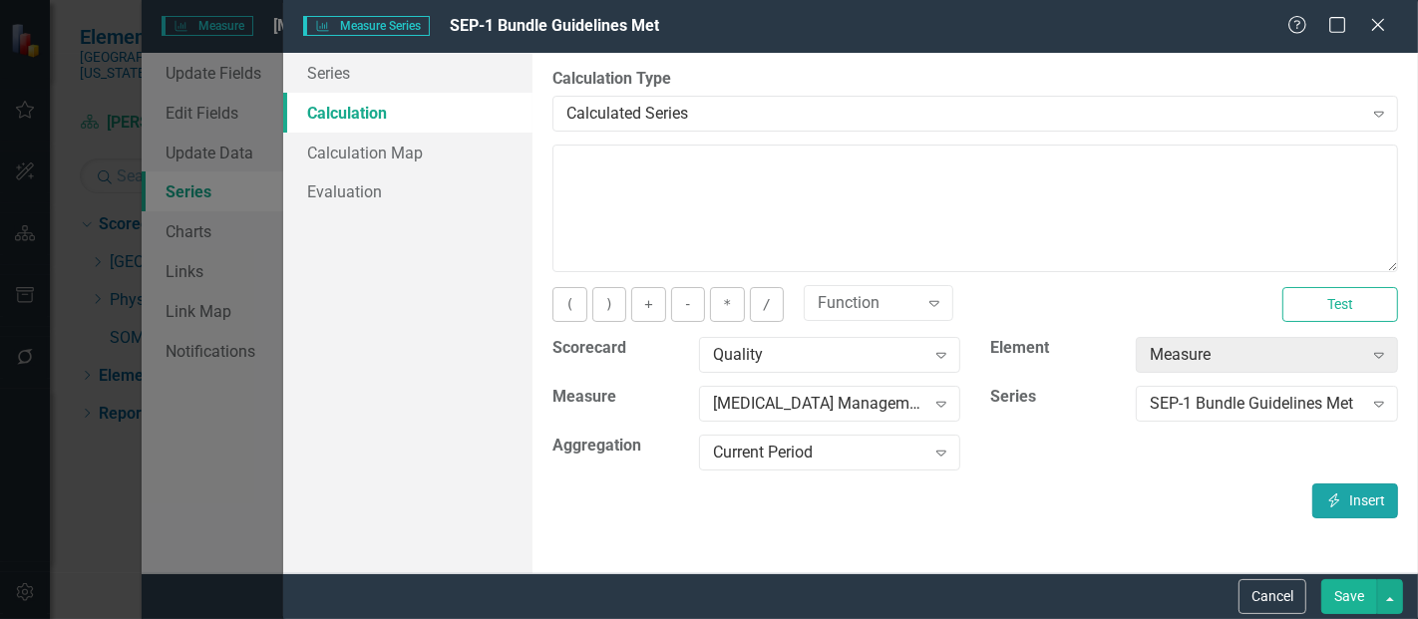
click at [1341, 497] on icon "Insert" at bounding box center [1335, 501] width 18 height 14
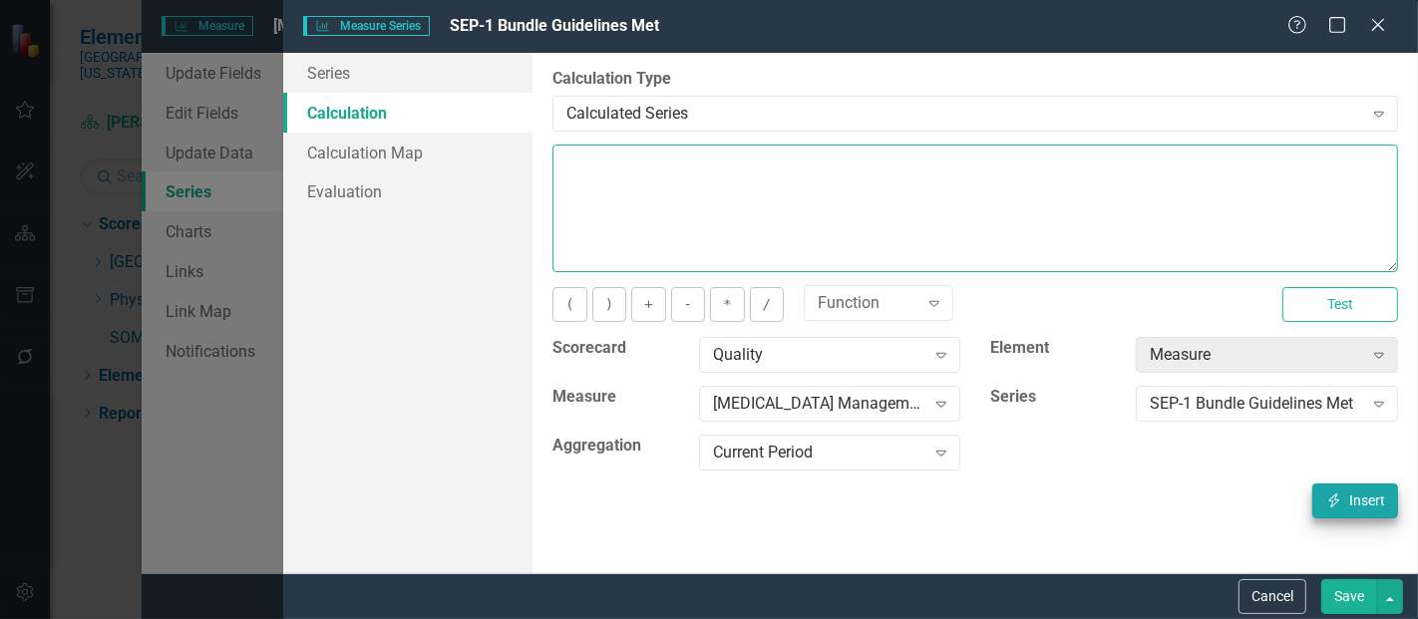
type textarea "[m1813868][SEP-1 Bundle Guidelines Met][CurrentPeriod]"
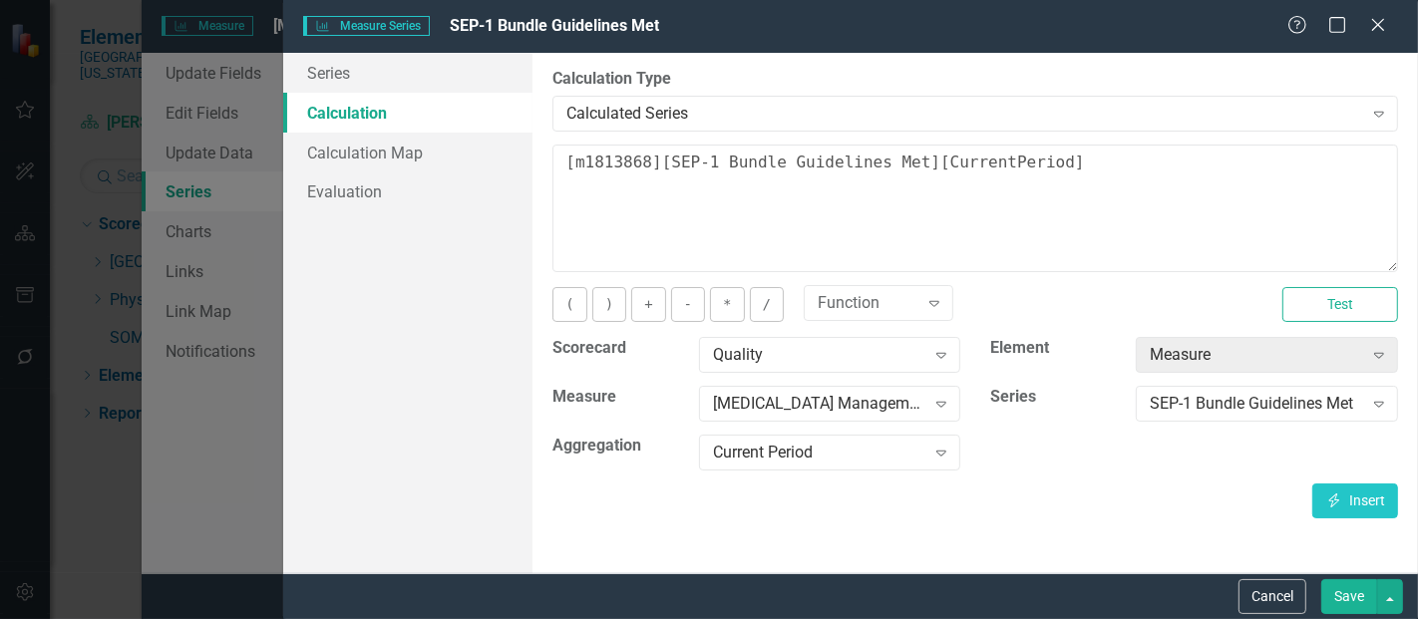
click at [1357, 597] on button "Save" at bounding box center [1350, 597] width 56 height 35
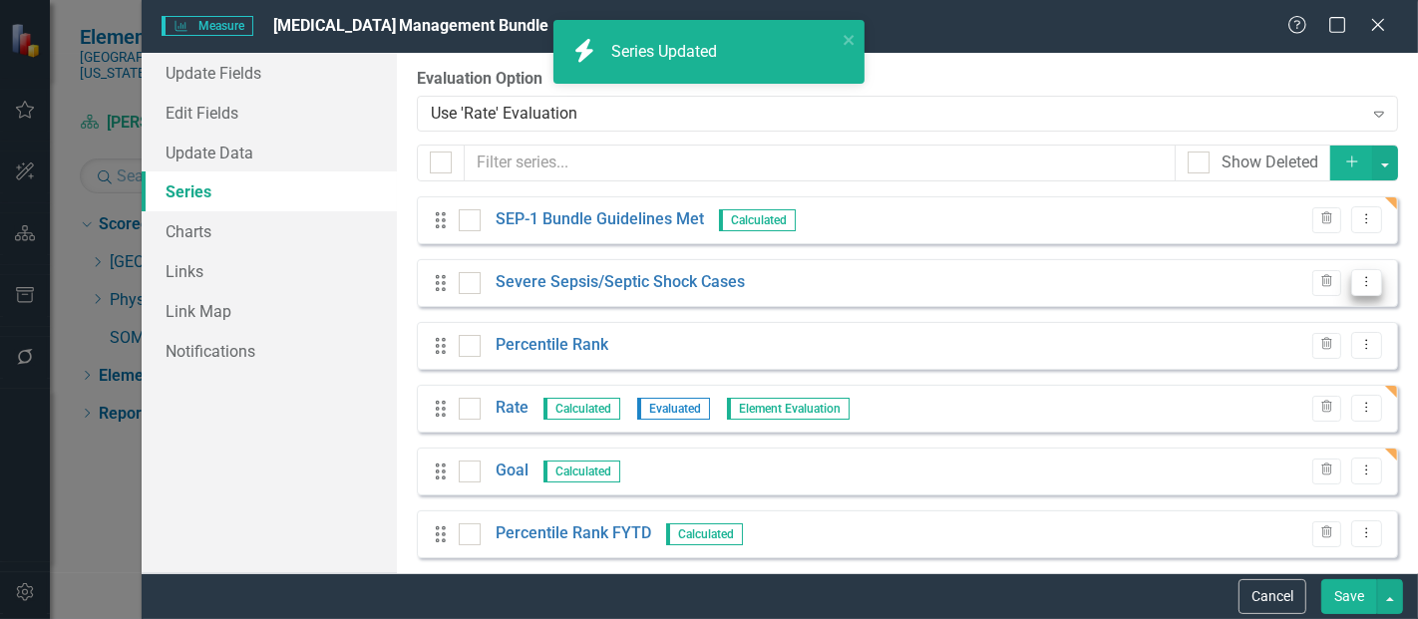
click at [1359, 280] on icon "Dropdown Menu" at bounding box center [1367, 281] width 17 height 13
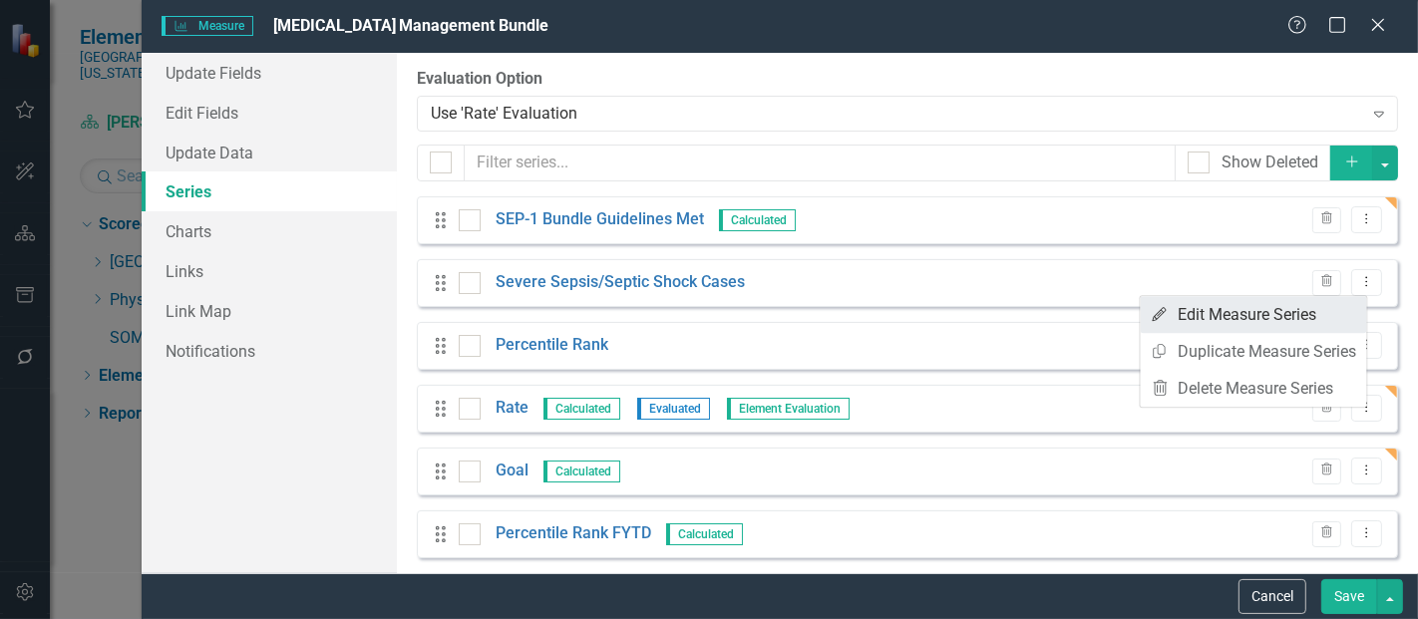
drag, startPoint x: 1354, startPoint y: 280, endPoint x: 1307, endPoint y: 314, distance: 57.9
click at [1307, 314] on body "icon.bolt Series Updated Elements Southern [US_STATE] Medical Center Scorecard …" at bounding box center [709, 309] width 1418 height 619
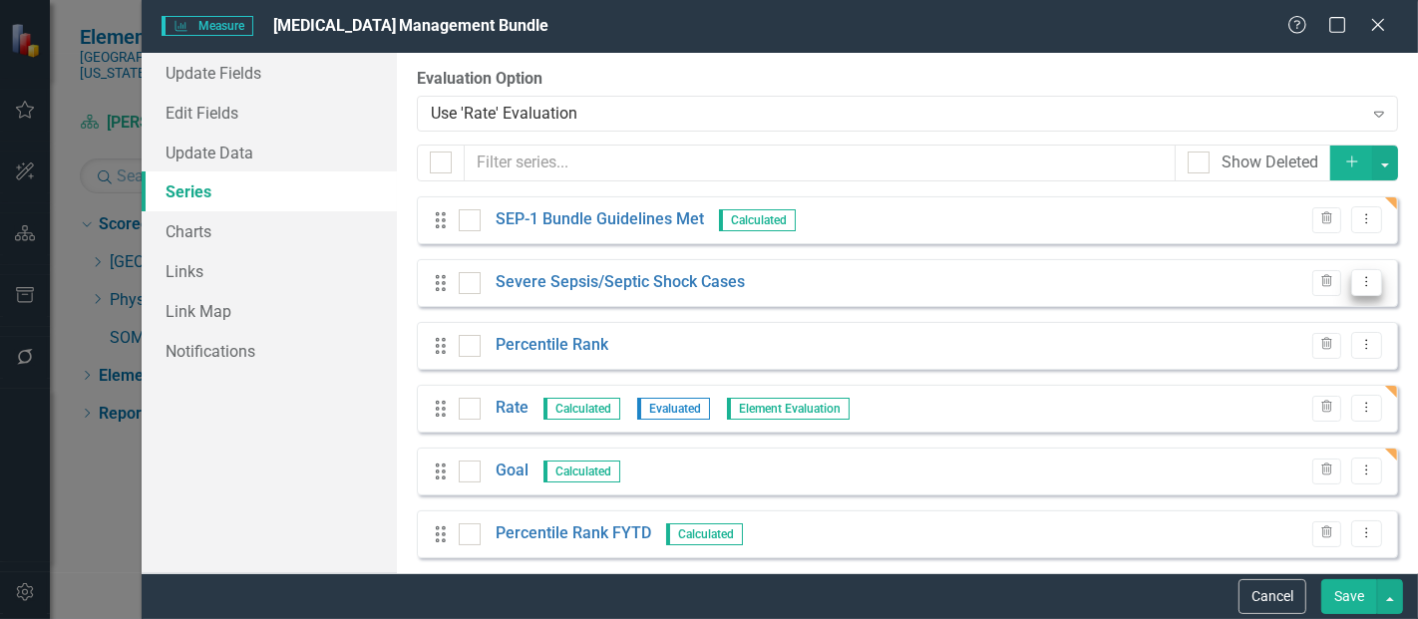
click at [1362, 282] on button "Dropdown Menu" at bounding box center [1367, 282] width 31 height 27
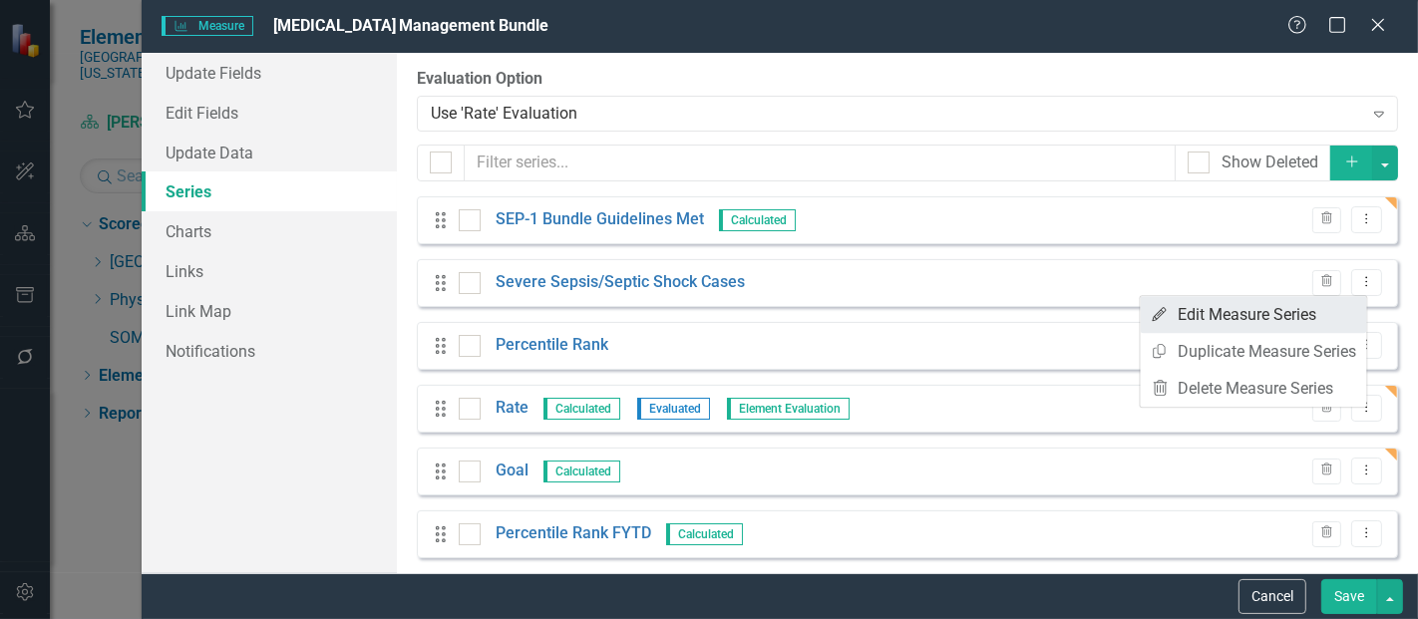
click at [1274, 313] on link "Edit Edit Measure Series" at bounding box center [1254, 314] width 226 height 37
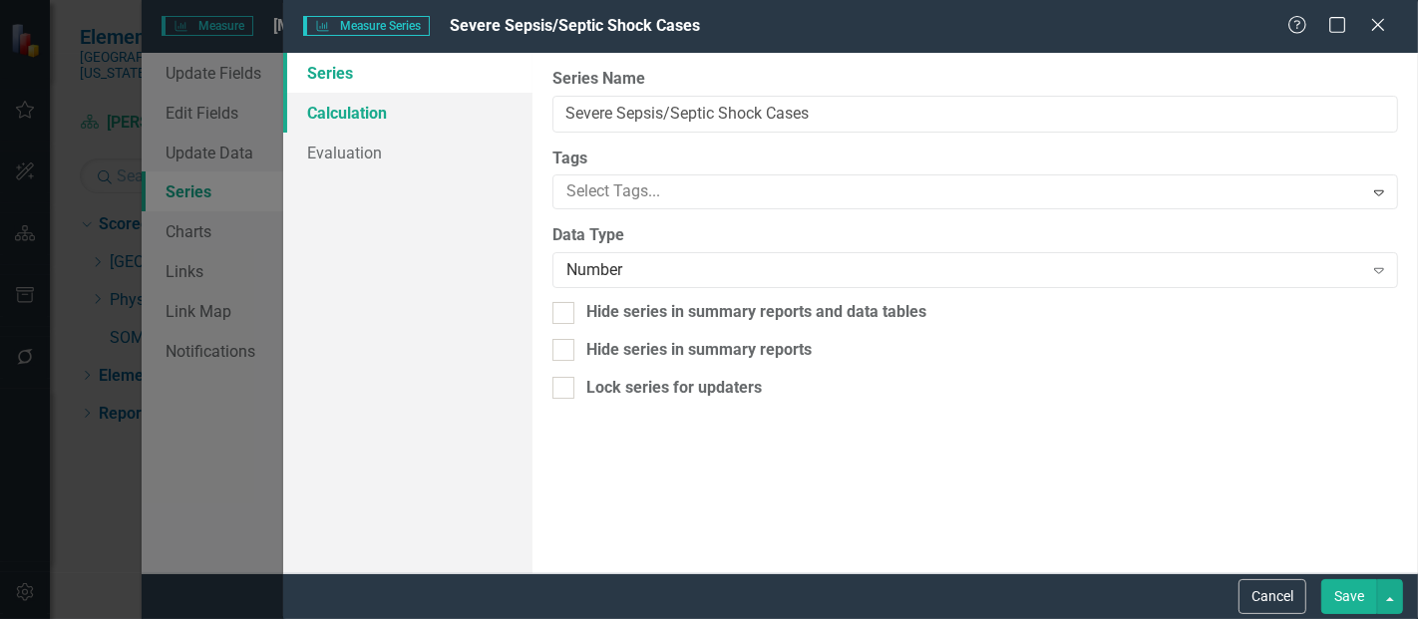
click at [354, 100] on link "Calculation" at bounding box center [407, 113] width 249 height 40
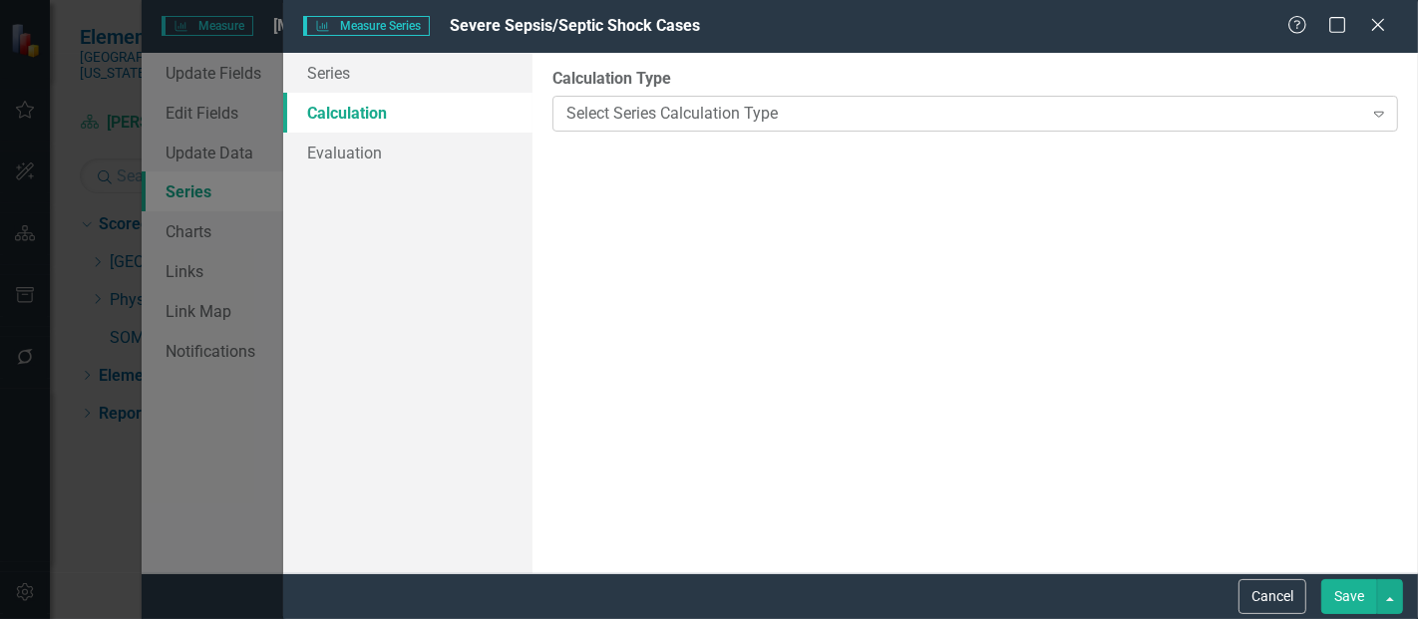
click at [801, 122] on div "Select Series Calculation Type" at bounding box center [965, 113] width 796 height 23
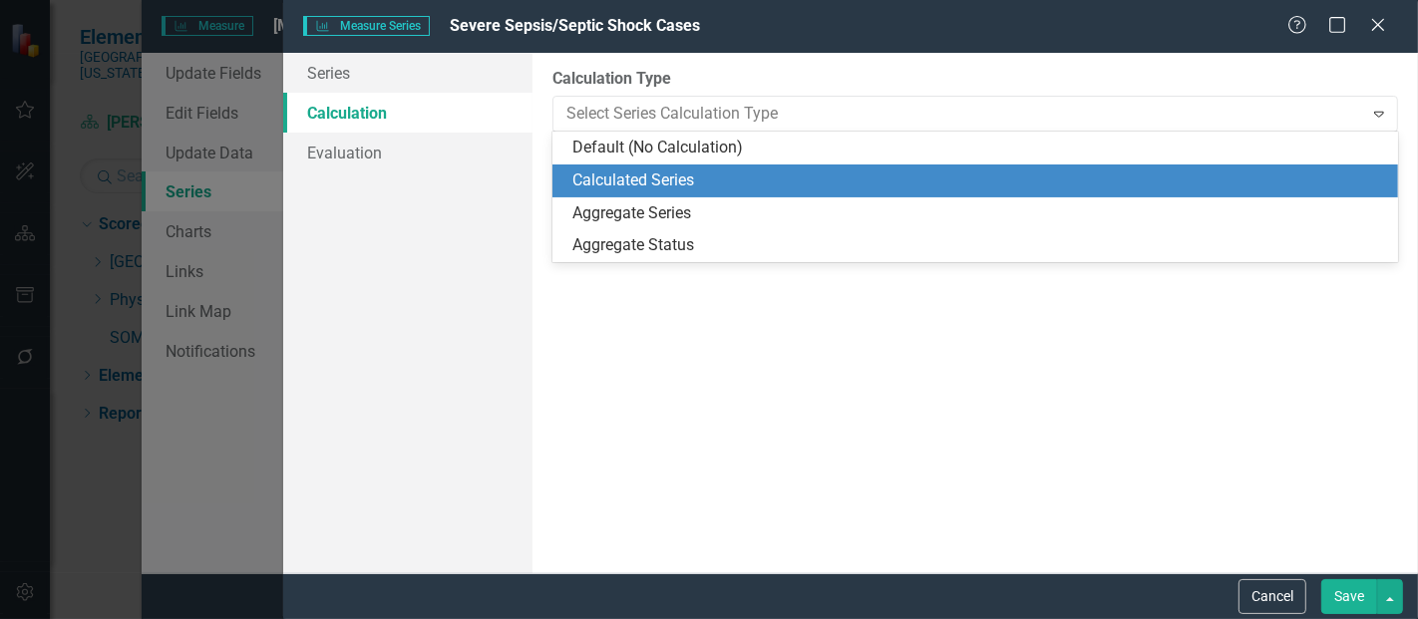
click at [711, 186] on div "Calculated Series" at bounding box center [980, 181] width 814 height 23
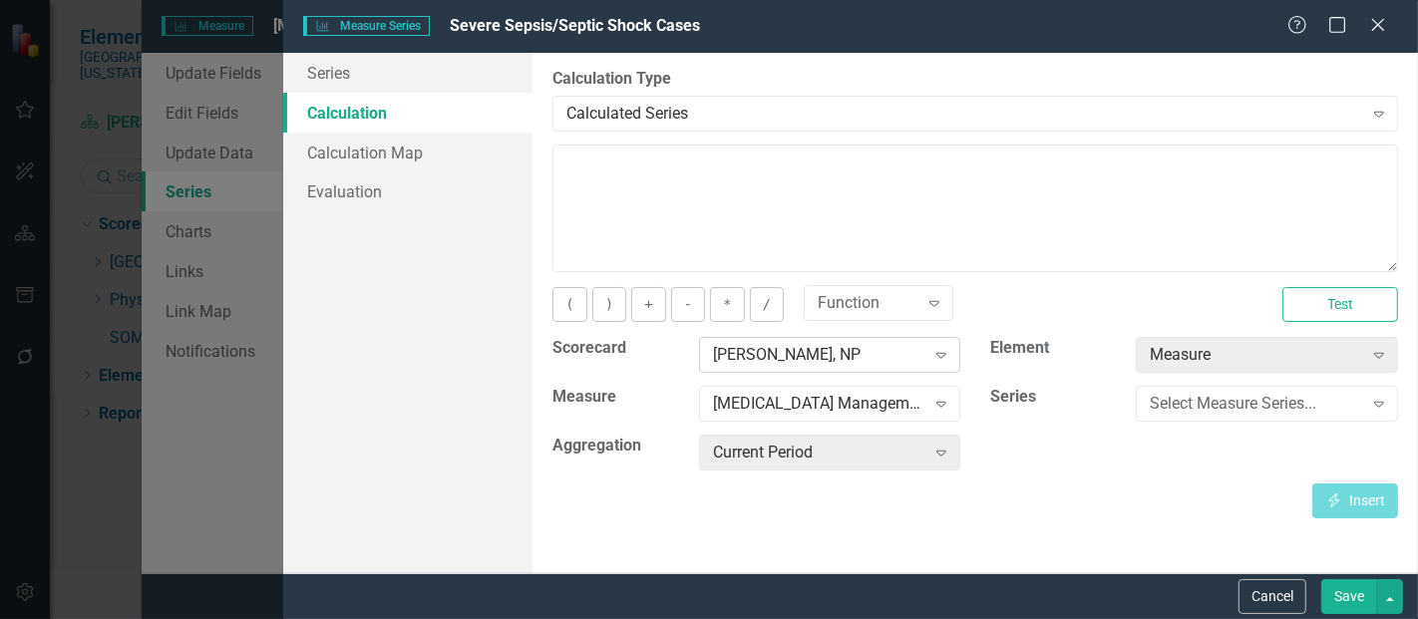
click at [832, 355] on div "[PERSON_NAME], NP" at bounding box center [819, 355] width 212 height 23
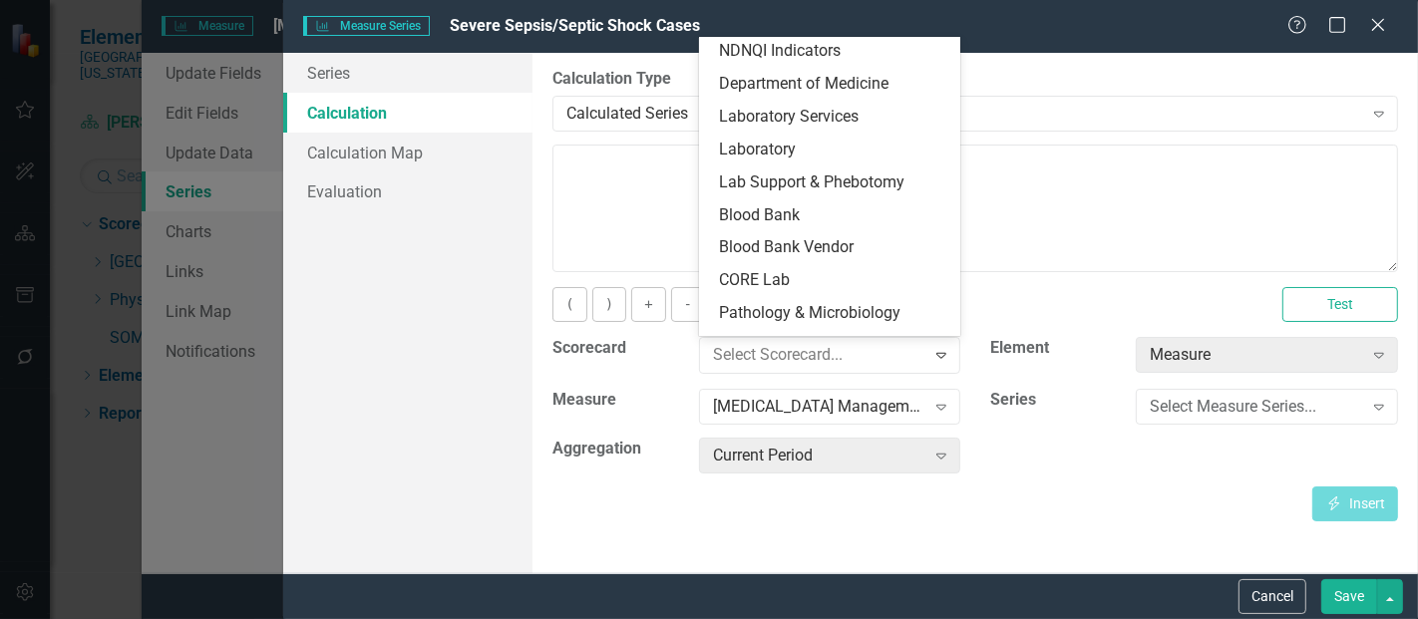
scroll to position [0, 0]
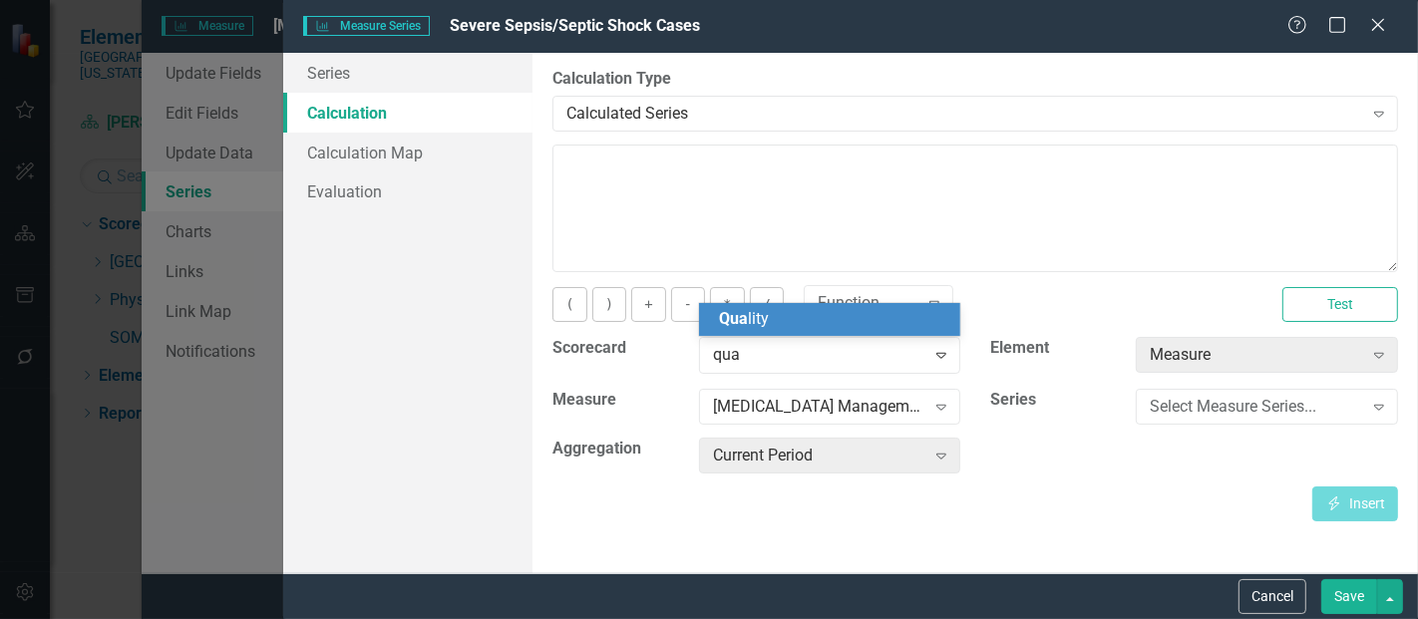
type input "qual"
click at [792, 334] on div "Qual ity" at bounding box center [830, 319] width 262 height 33
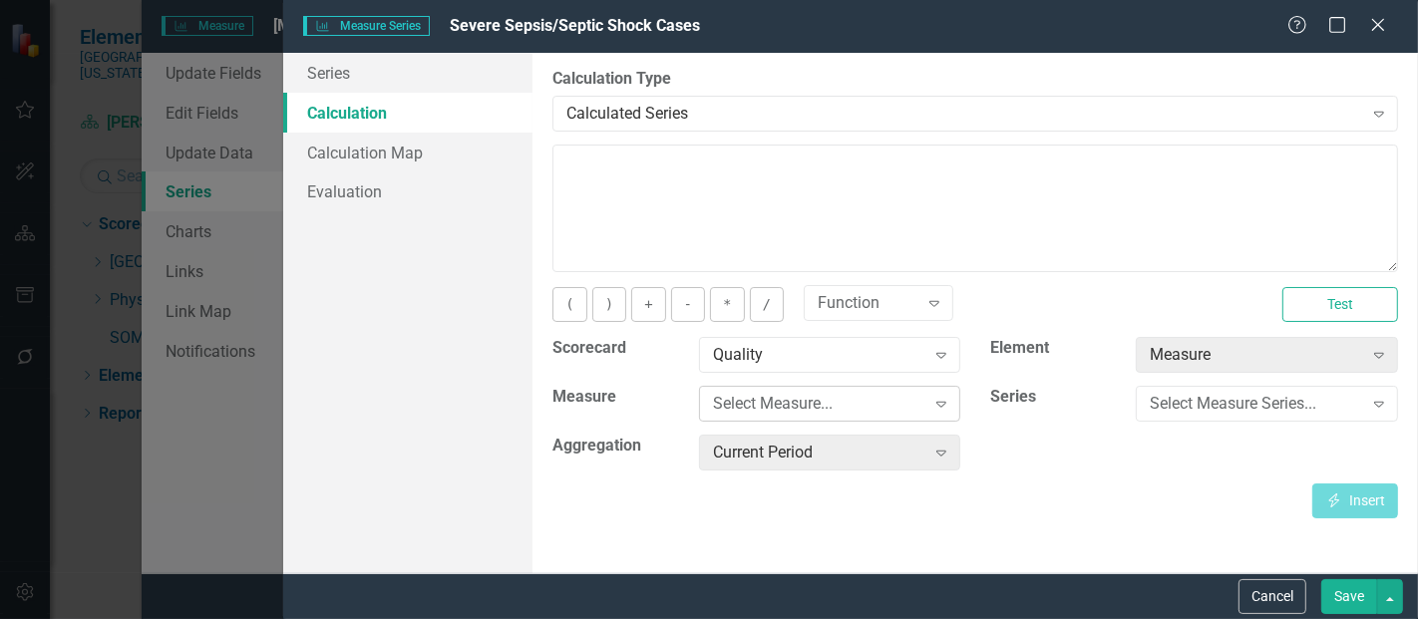
click at [795, 412] on div "Select Measure..." at bounding box center [819, 404] width 212 height 23
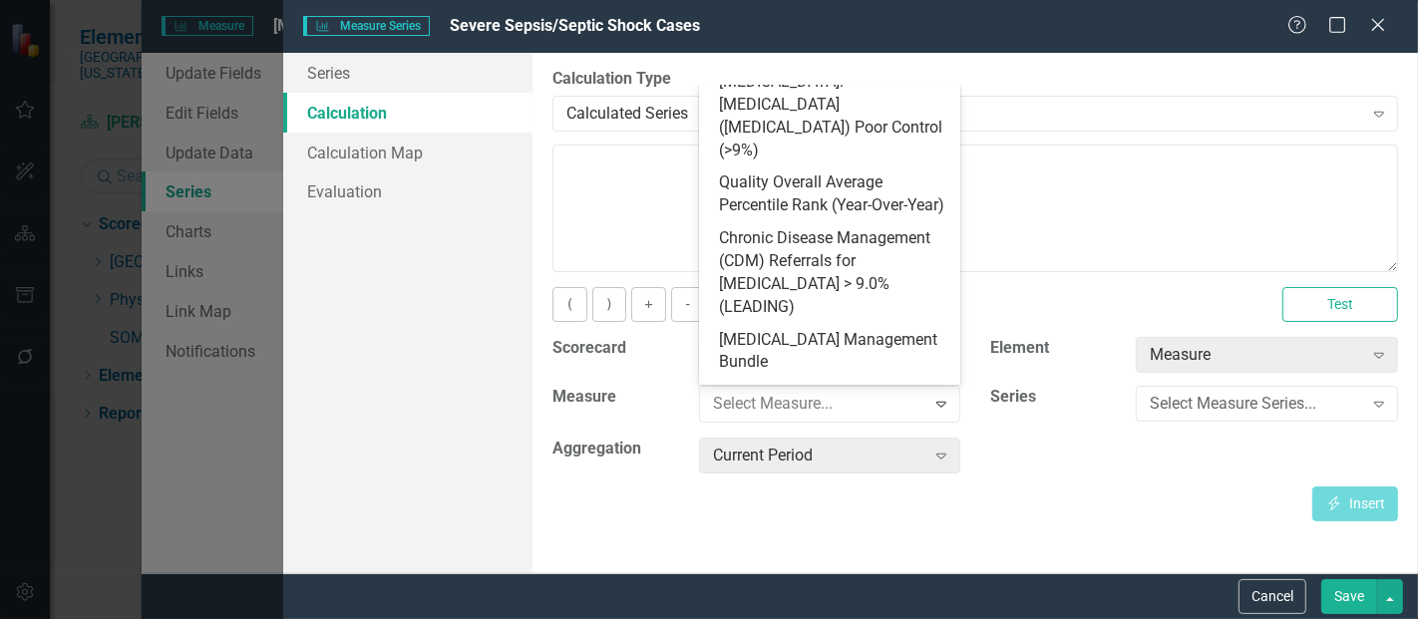
scroll to position [951, 0]
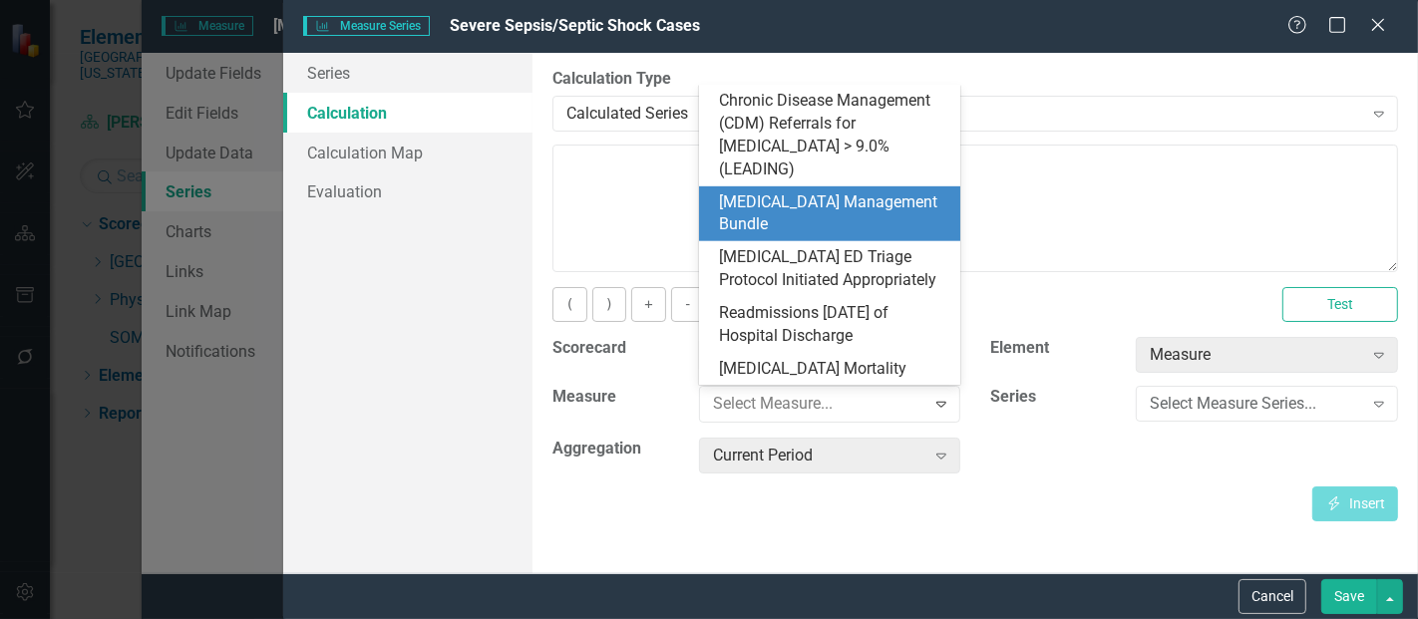
click at [793, 192] on div "[MEDICAL_DATA] Management Bundle" at bounding box center [834, 215] width 230 height 46
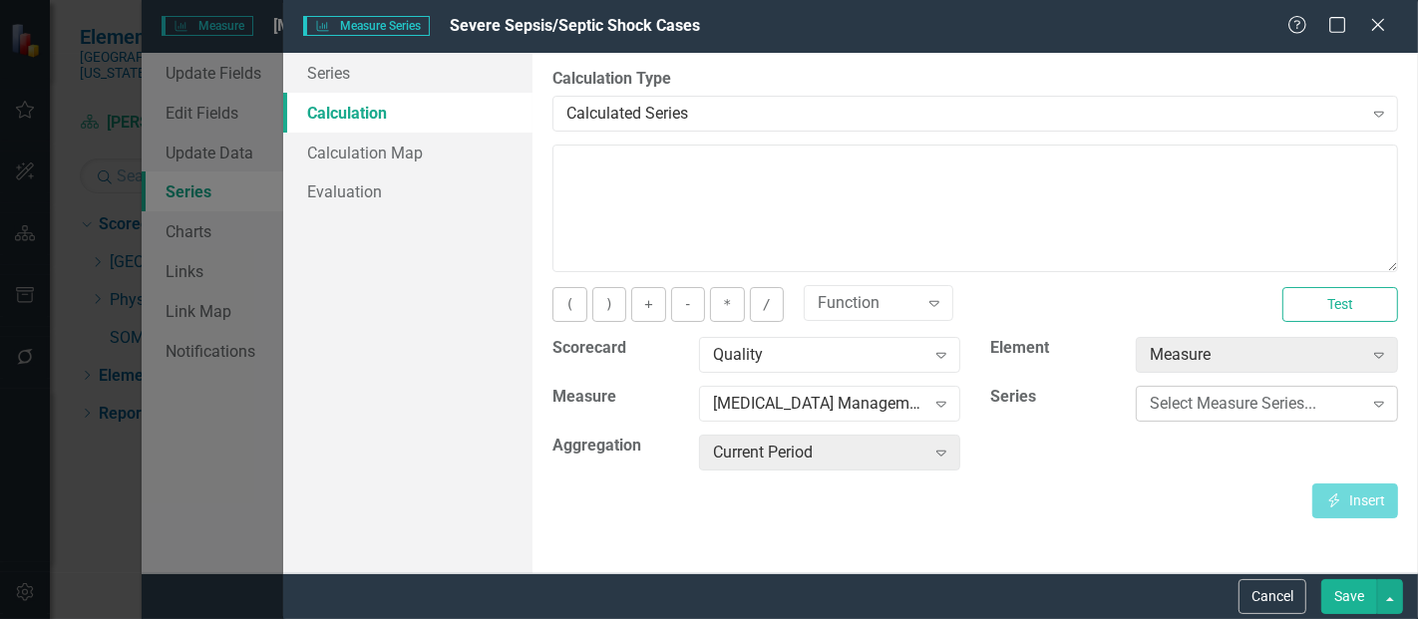
click at [1224, 388] on div "Select Measure Series... Expand" at bounding box center [1267, 404] width 262 height 36
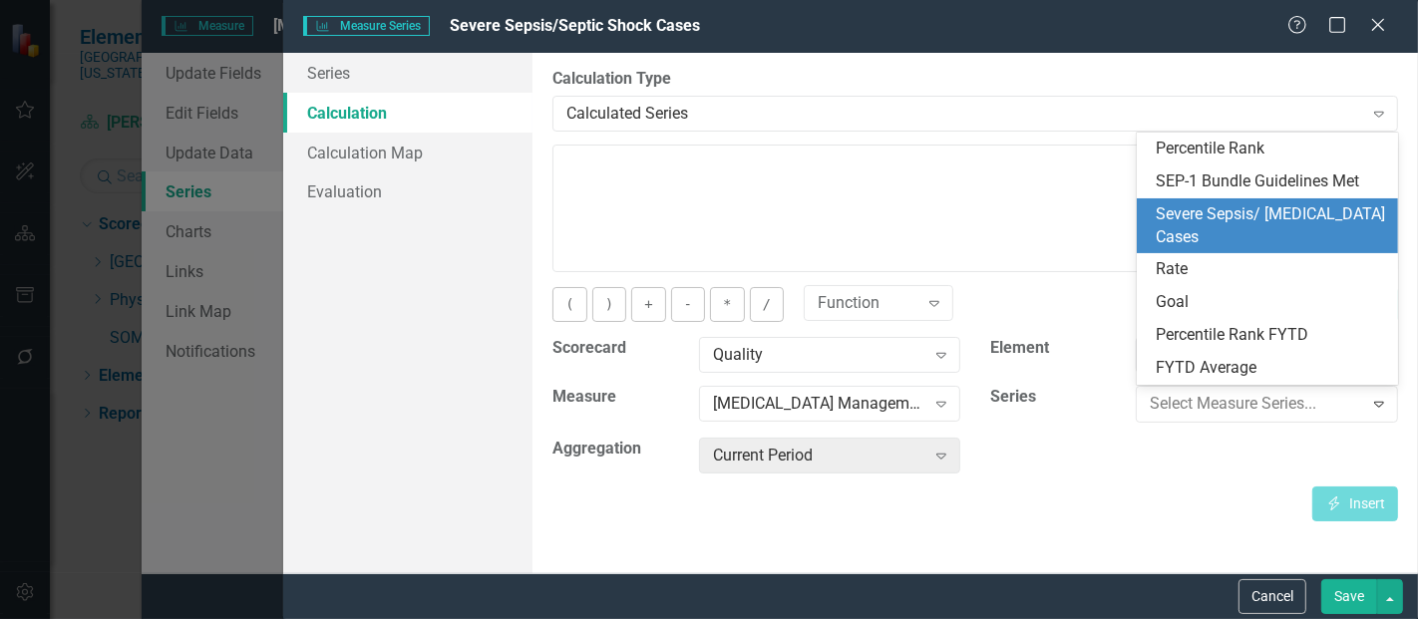
click at [1227, 229] on div "Severe Sepsis/ [MEDICAL_DATA] Cases" at bounding box center [1272, 226] width 230 height 46
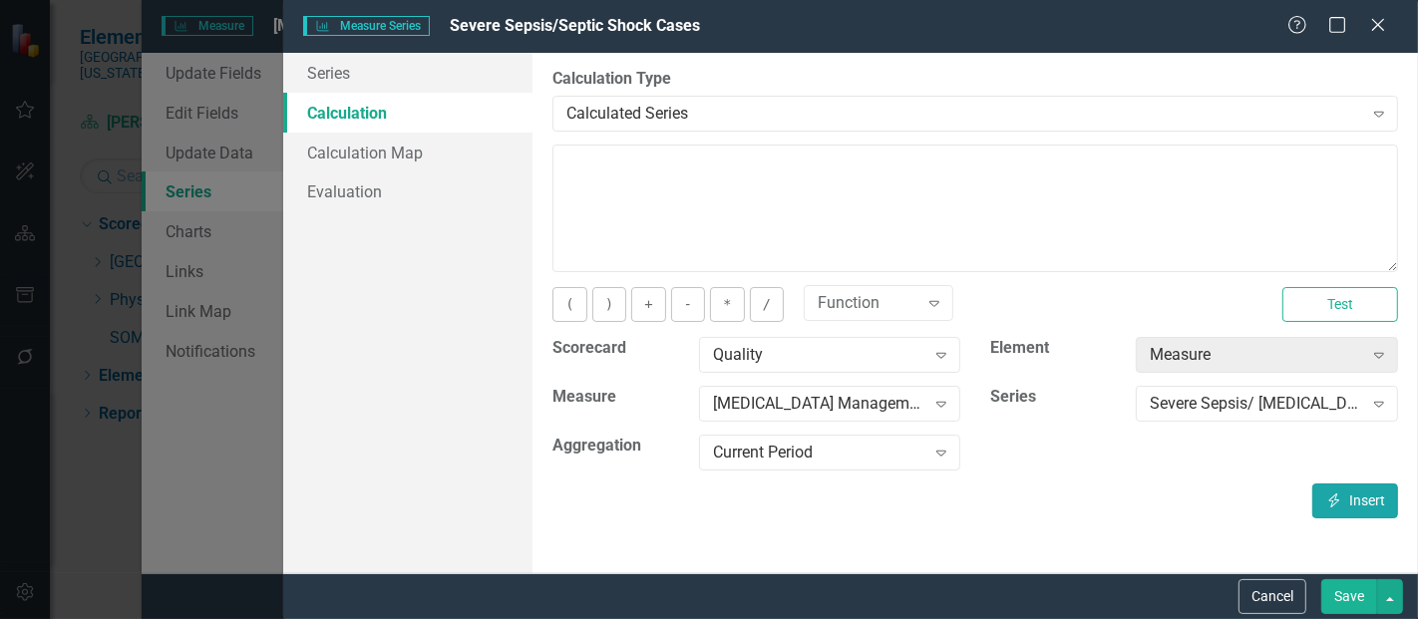
click at [1330, 494] on icon "Insert" at bounding box center [1335, 501] width 18 height 14
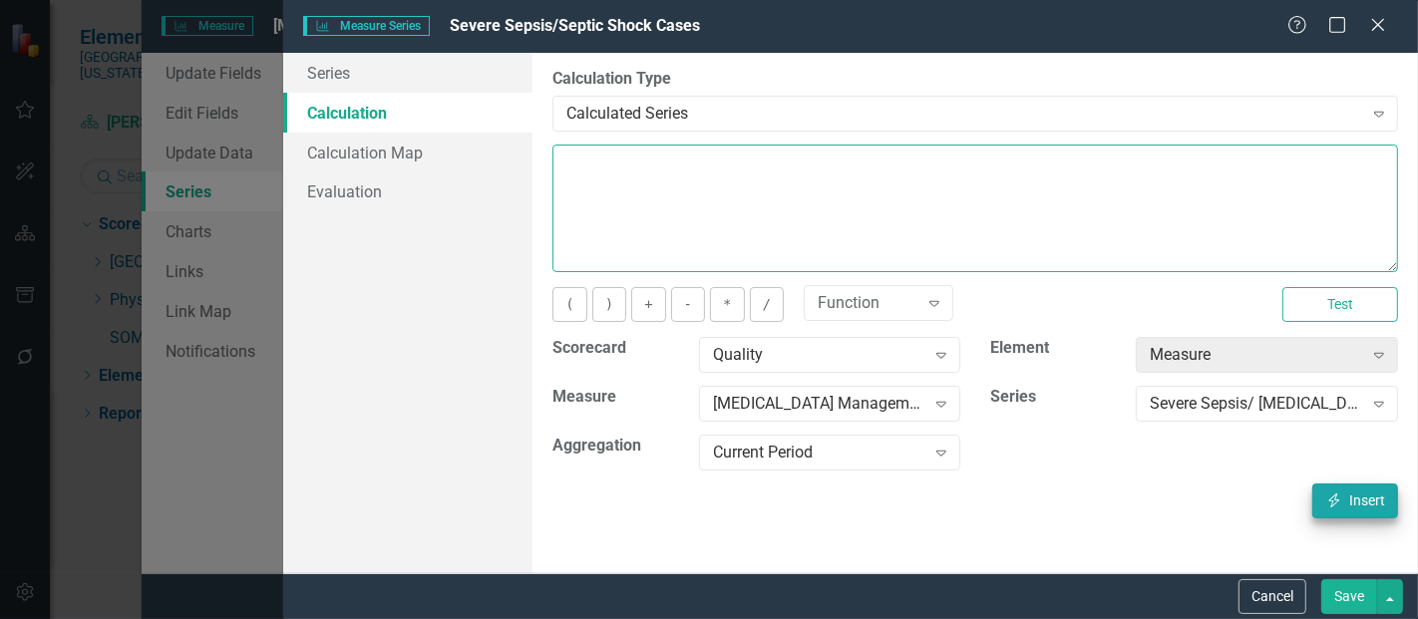
type textarea "[m1813868][Severe Sepsis/ Septic Shock Cases][CurrentPeriod]"
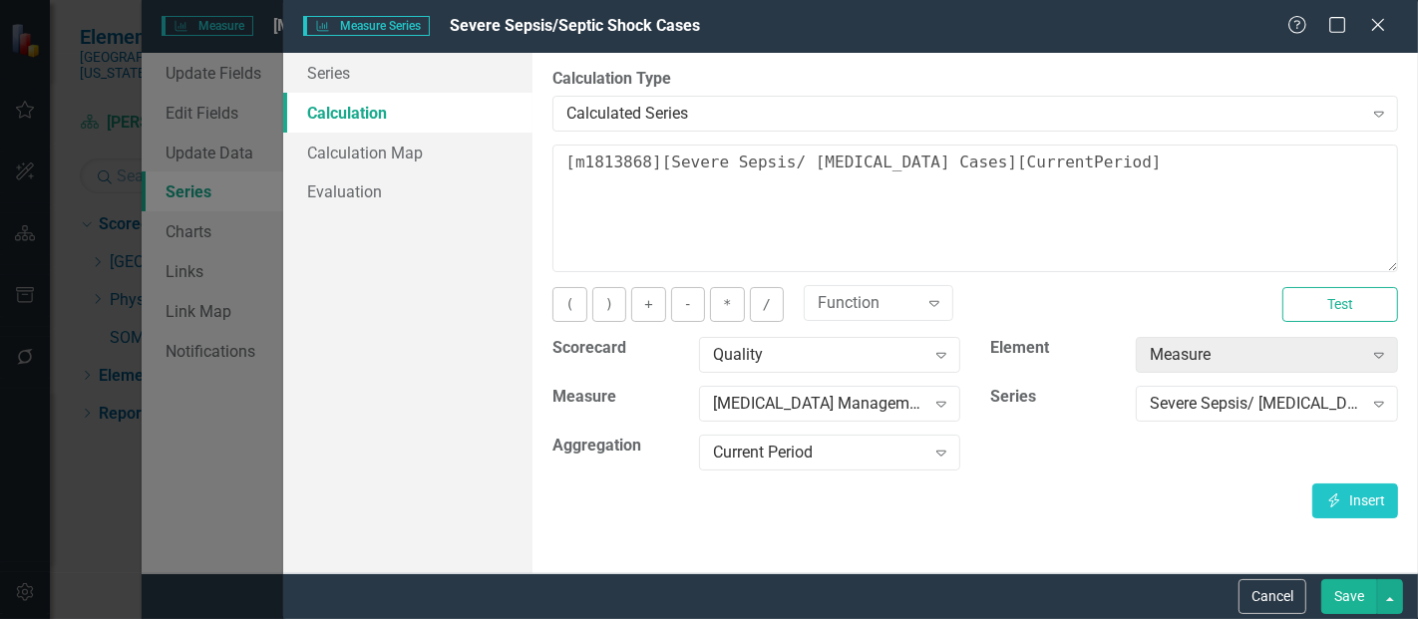
click at [1347, 594] on button "Save" at bounding box center [1350, 597] width 56 height 35
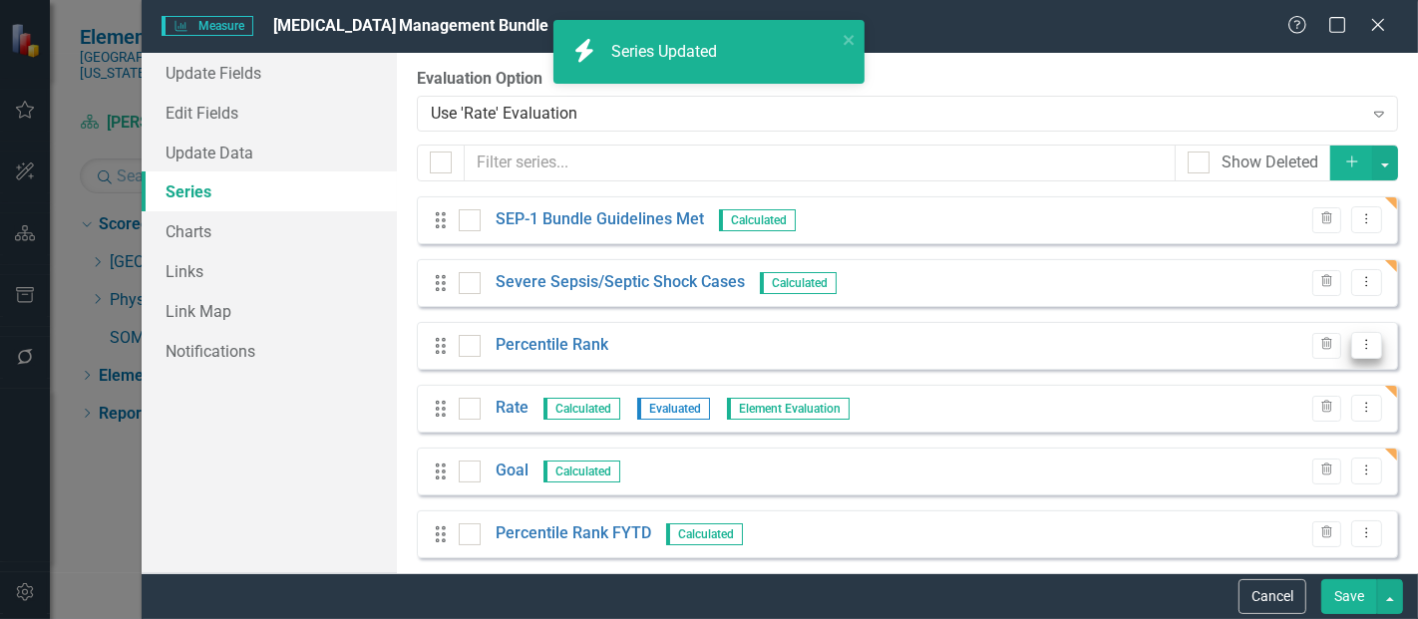
click at [1359, 348] on icon "Dropdown Menu" at bounding box center [1367, 344] width 17 height 13
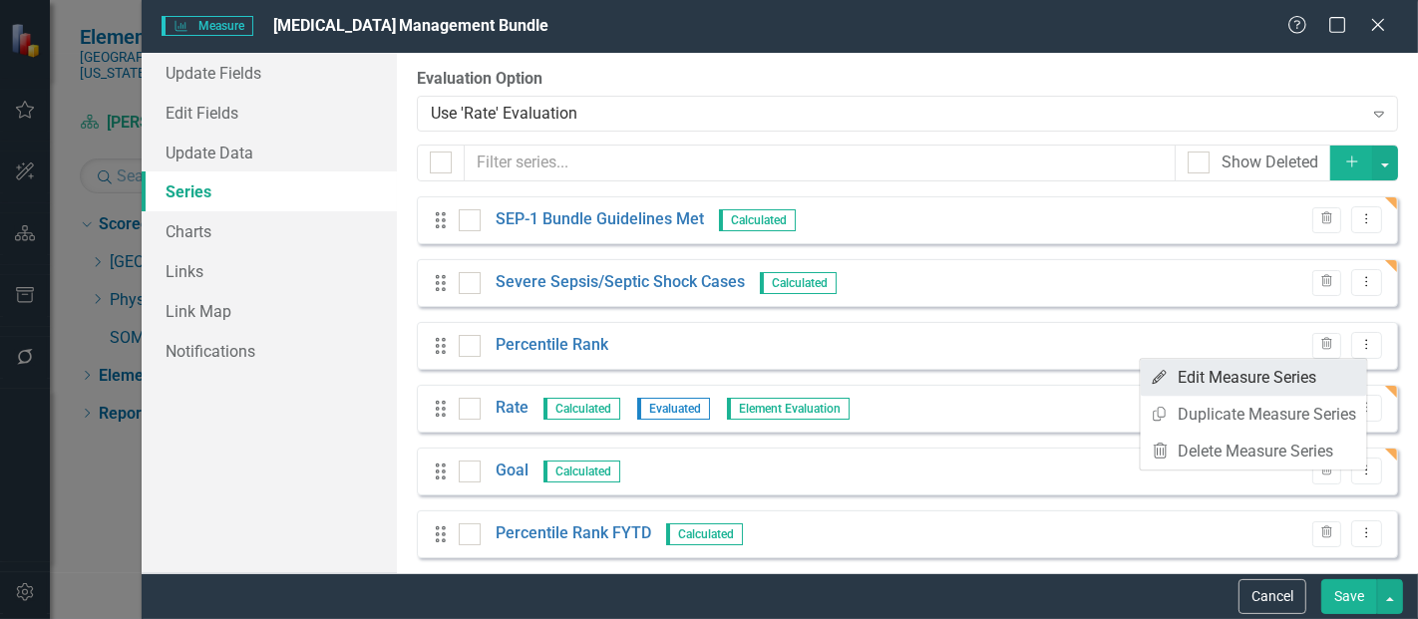
click at [1288, 377] on link "Edit Edit Measure Series" at bounding box center [1254, 377] width 226 height 37
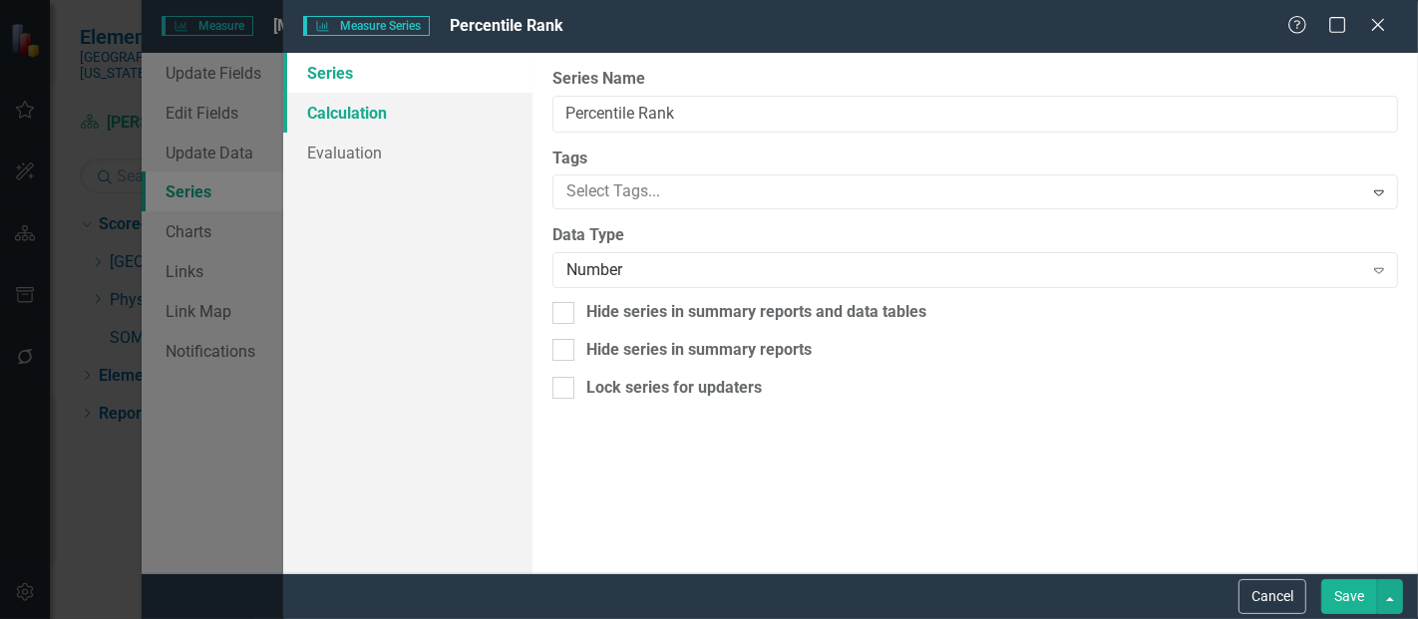
click at [410, 116] on link "Calculation" at bounding box center [407, 113] width 249 height 40
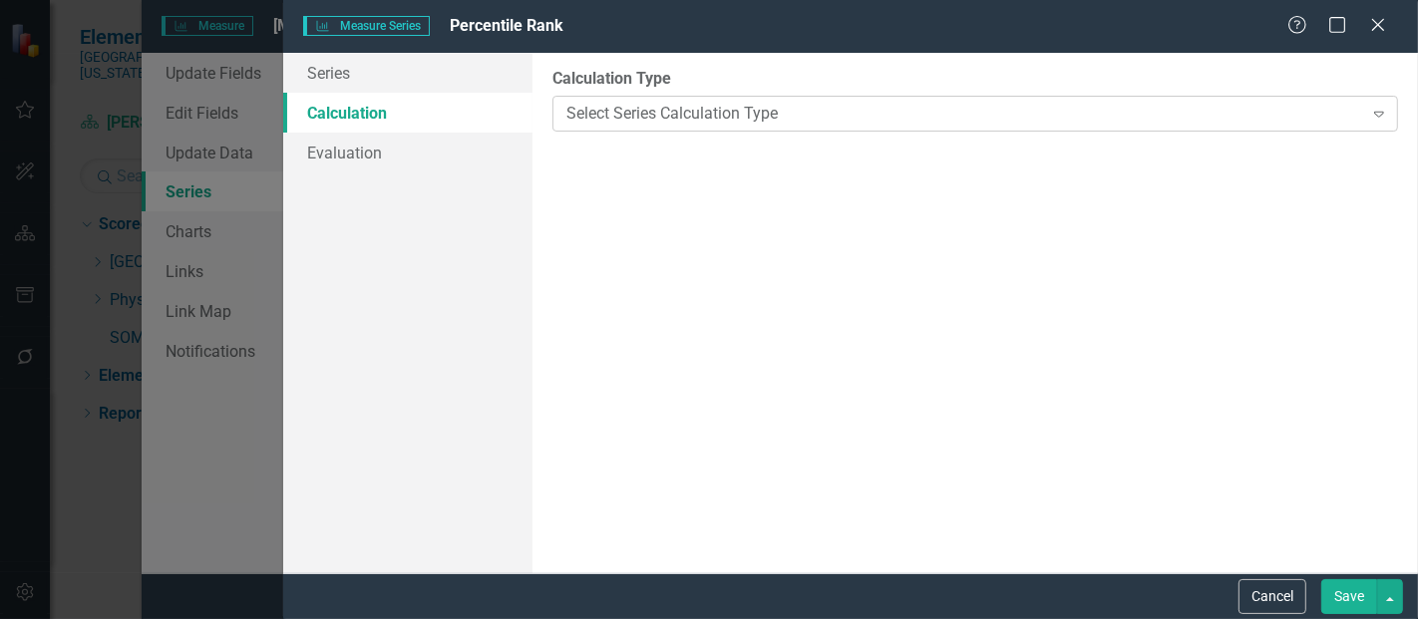
click at [730, 120] on div "Select Series Calculation Type" at bounding box center [965, 113] width 796 height 23
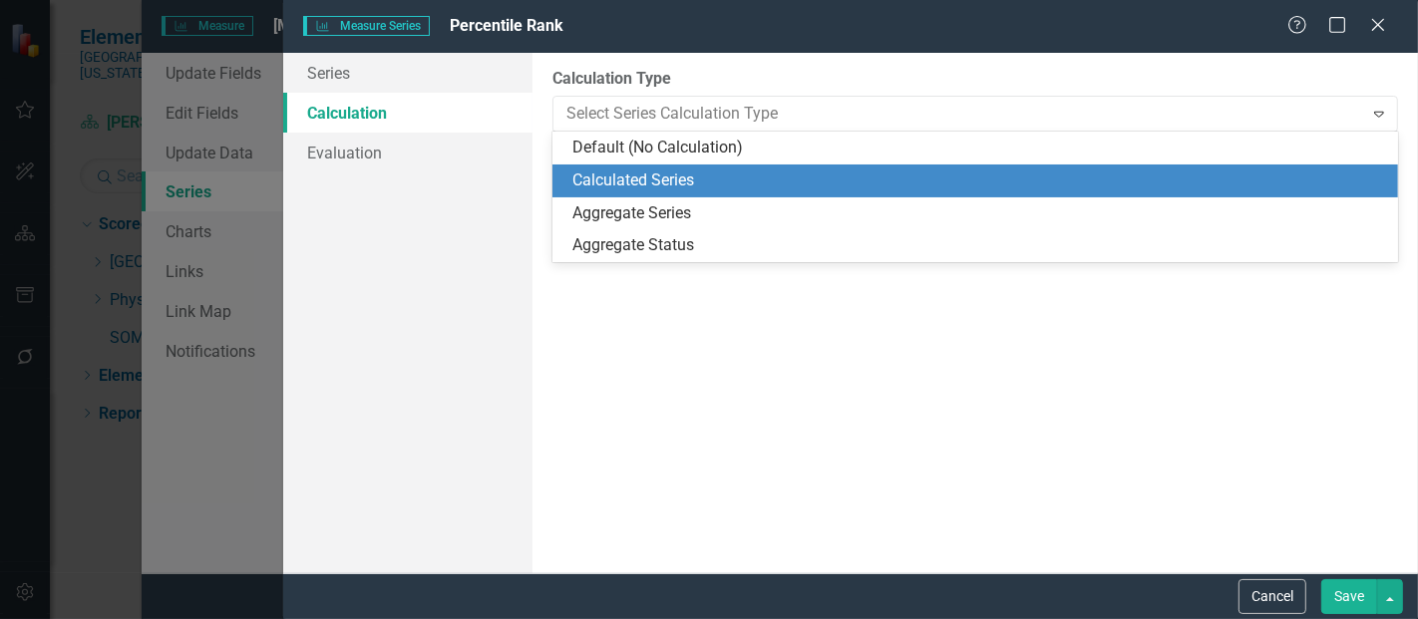
click at [684, 183] on div "Calculated Series" at bounding box center [980, 181] width 814 height 23
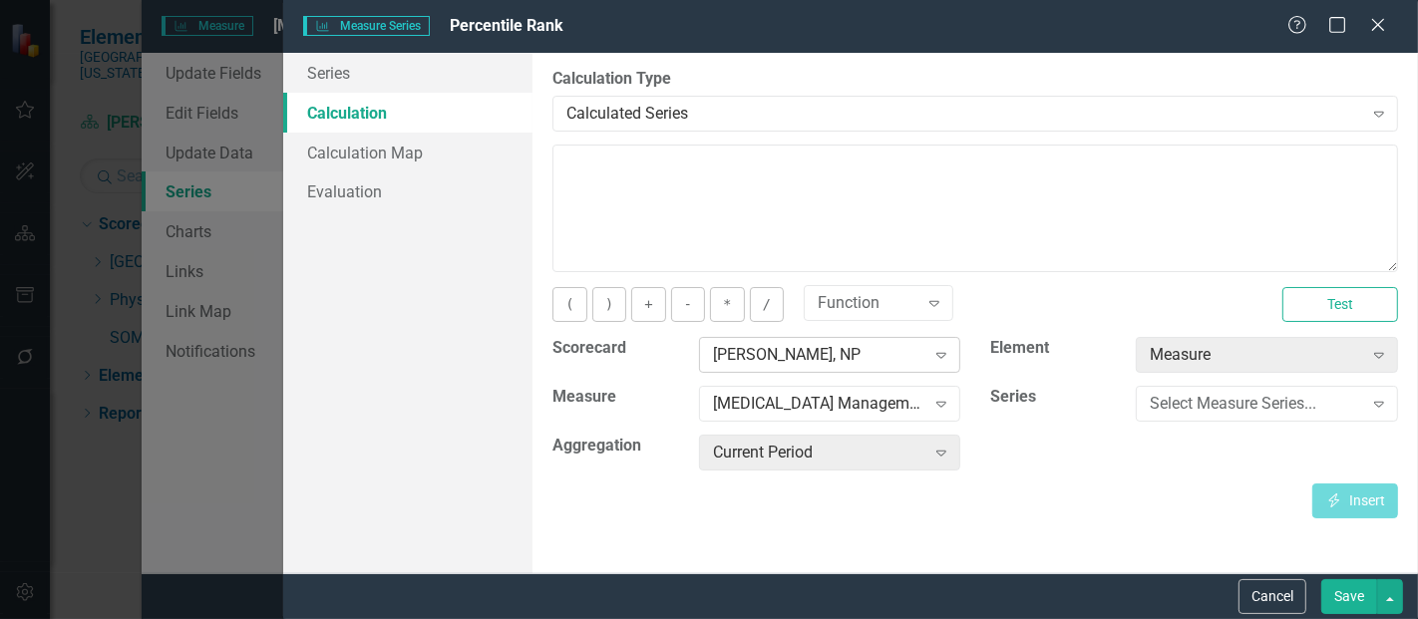
click at [808, 351] on div "[PERSON_NAME], NP" at bounding box center [819, 355] width 212 height 23
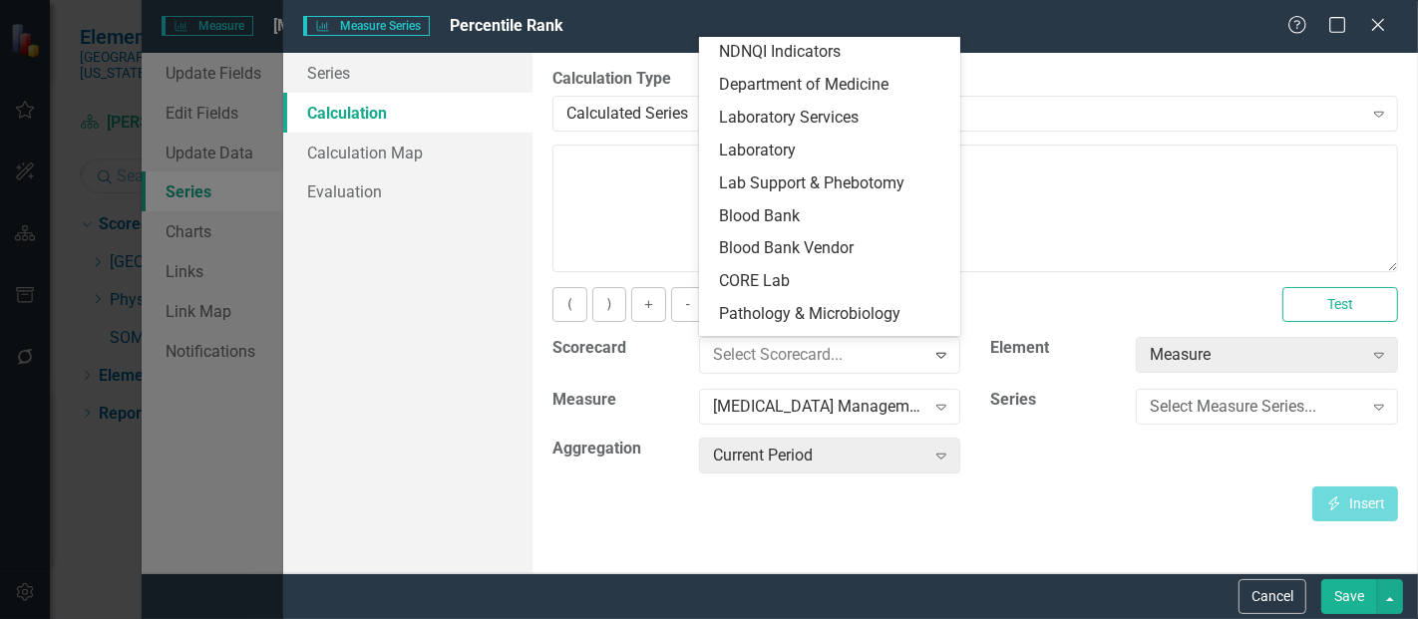
scroll to position [0, 0]
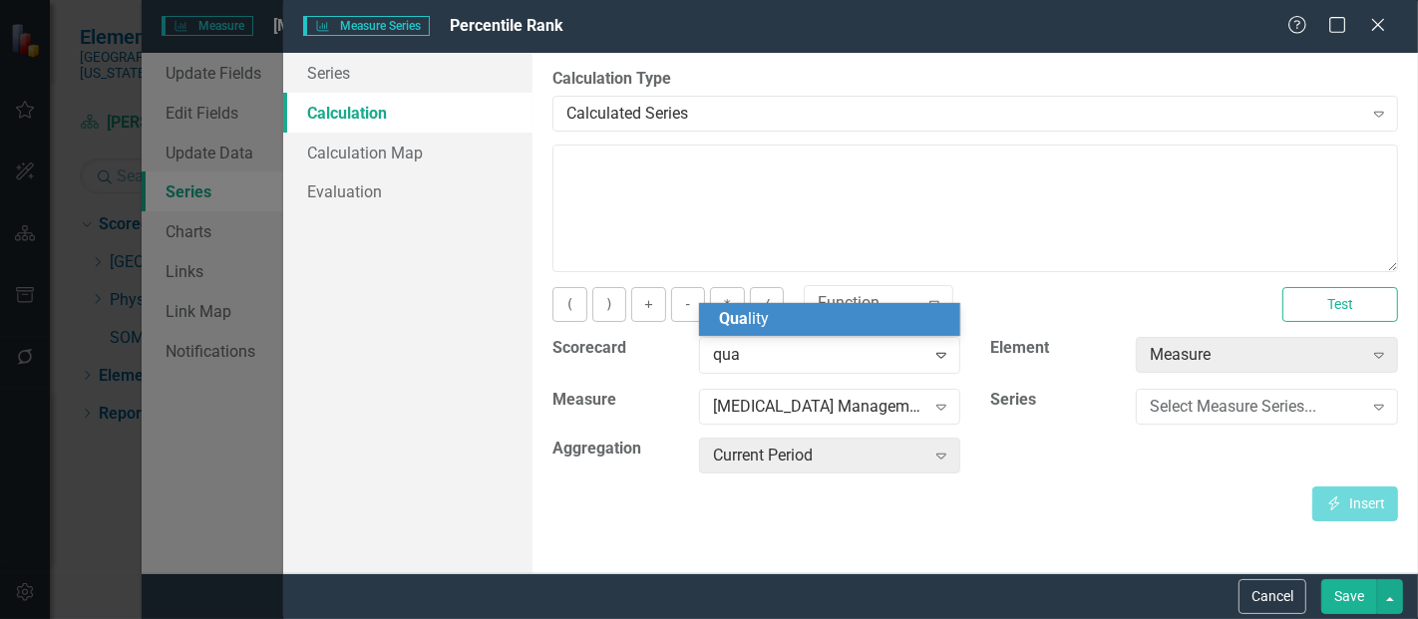
type input "qual"
click at [773, 323] on div "Qual ity" at bounding box center [834, 319] width 230 height 23
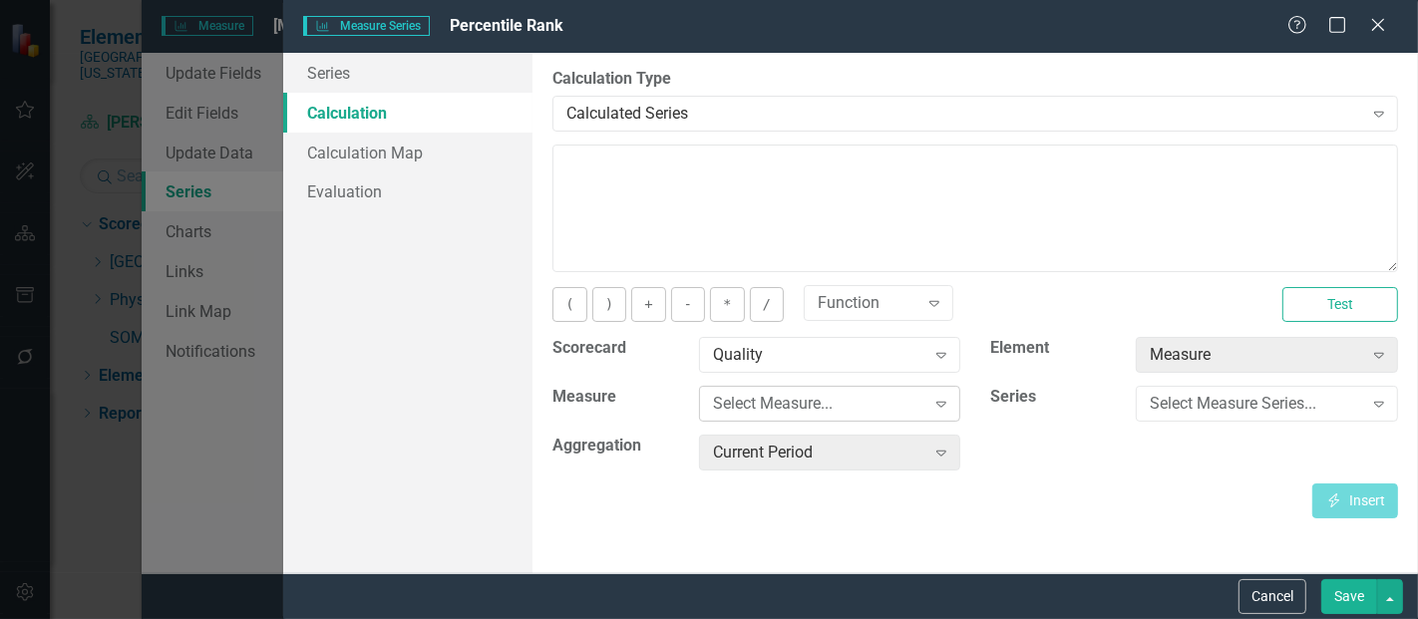
click at [776, 405] on div "Select Measure..." at bounding box center [819, 404] width 212 height 23
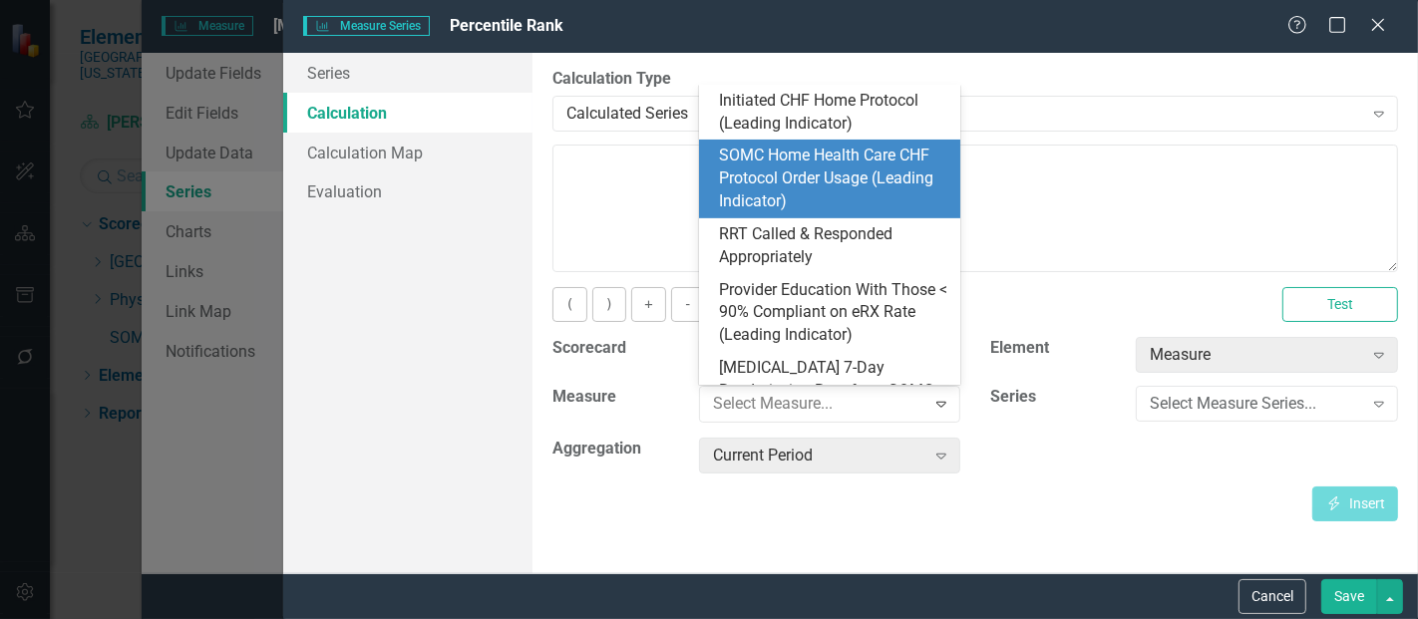
scroll to position [951, 0]
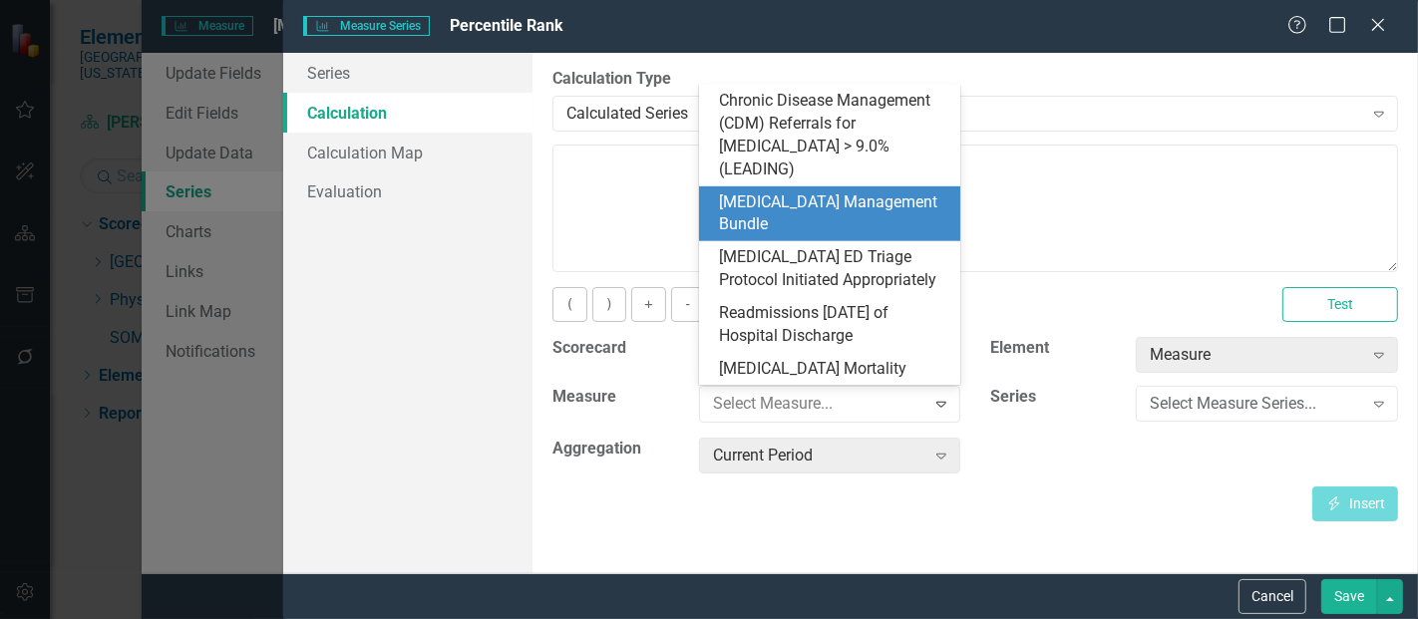
click at [835, 206] on div "[MEDICAL_DATA] Management Bundle" at bounding box center [834, 215] width 230 height 46
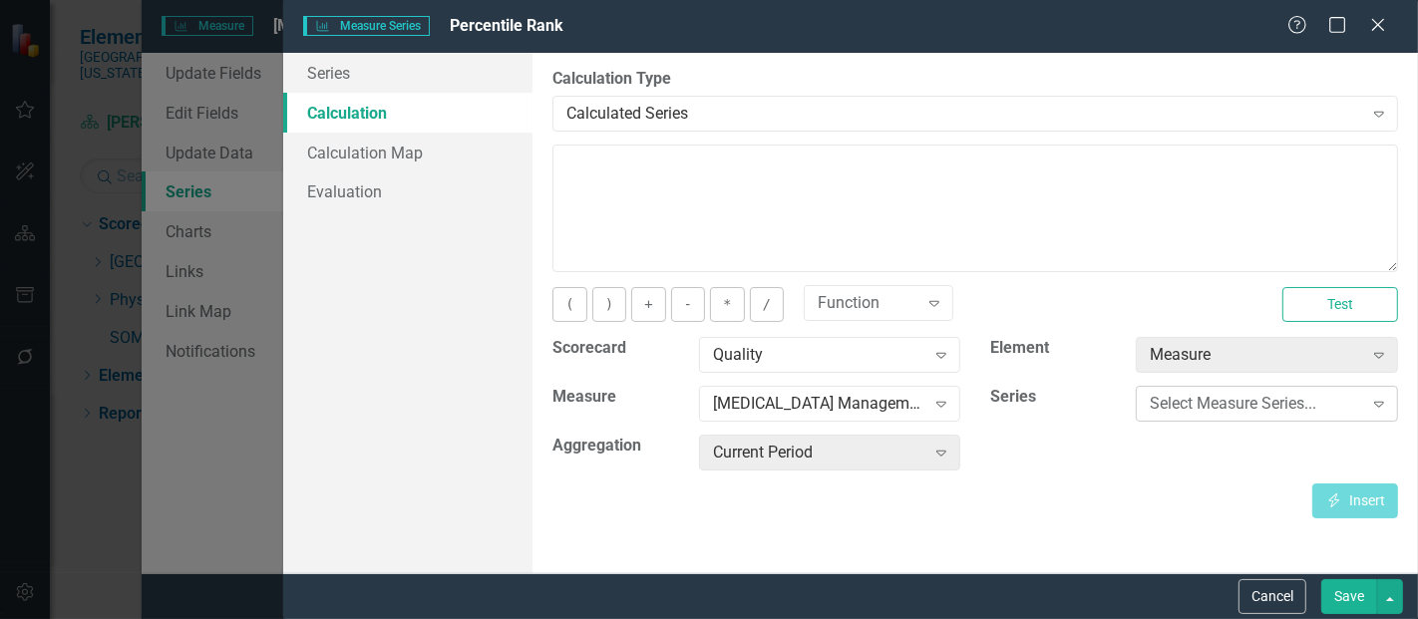
click at [1215, 400] on div "Select Measure Series..." at bounding box center [1256, 404] width 212 height 23
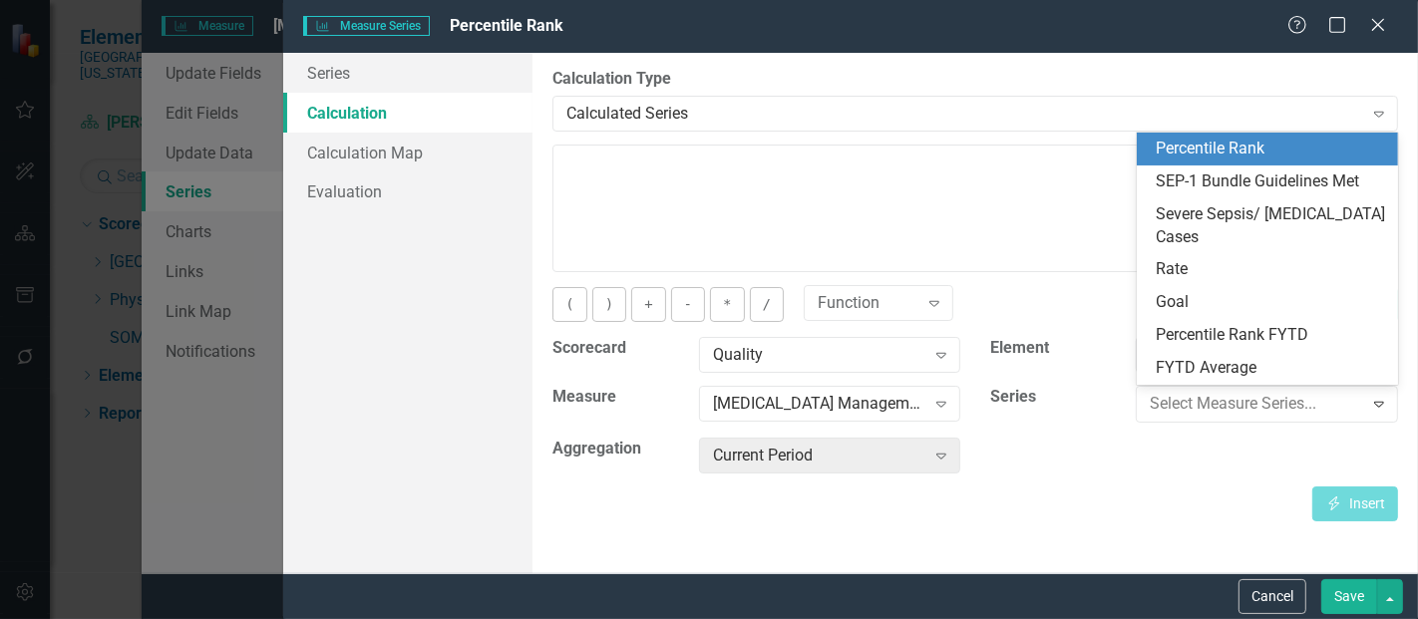
click at [1269, 144] on div "Percentile Rank" at bounding box center [1272, 149] width 230 height 23
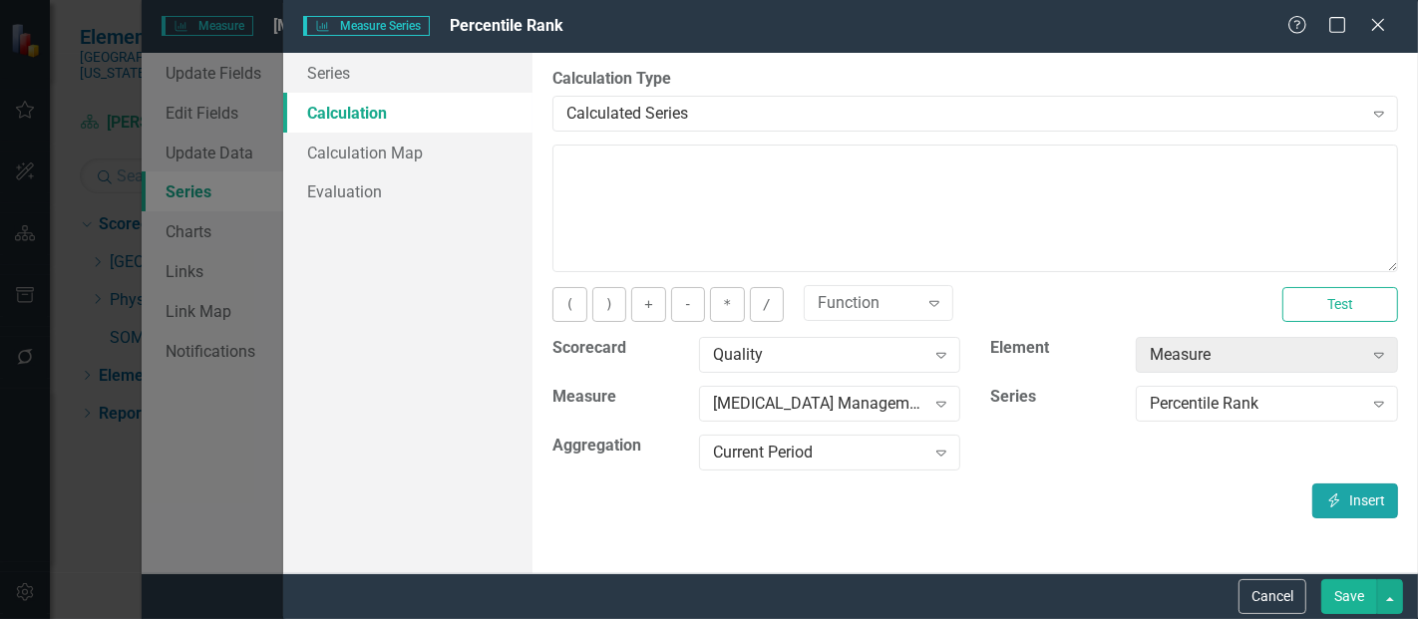
click at [1348, 492] on button "Insert Insert" at bounding box center [1356, 501] width 86 height 35
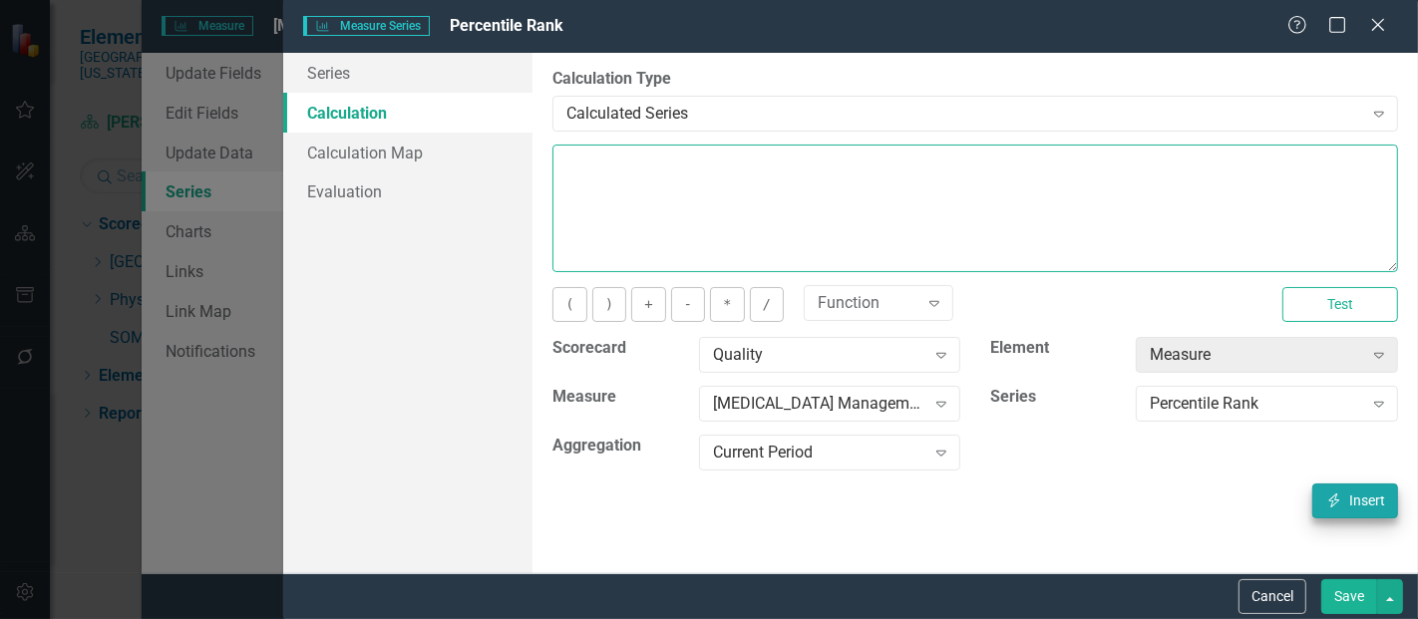
type textarea "[m1813868][Percentile Rank][CurrentPeriod]"
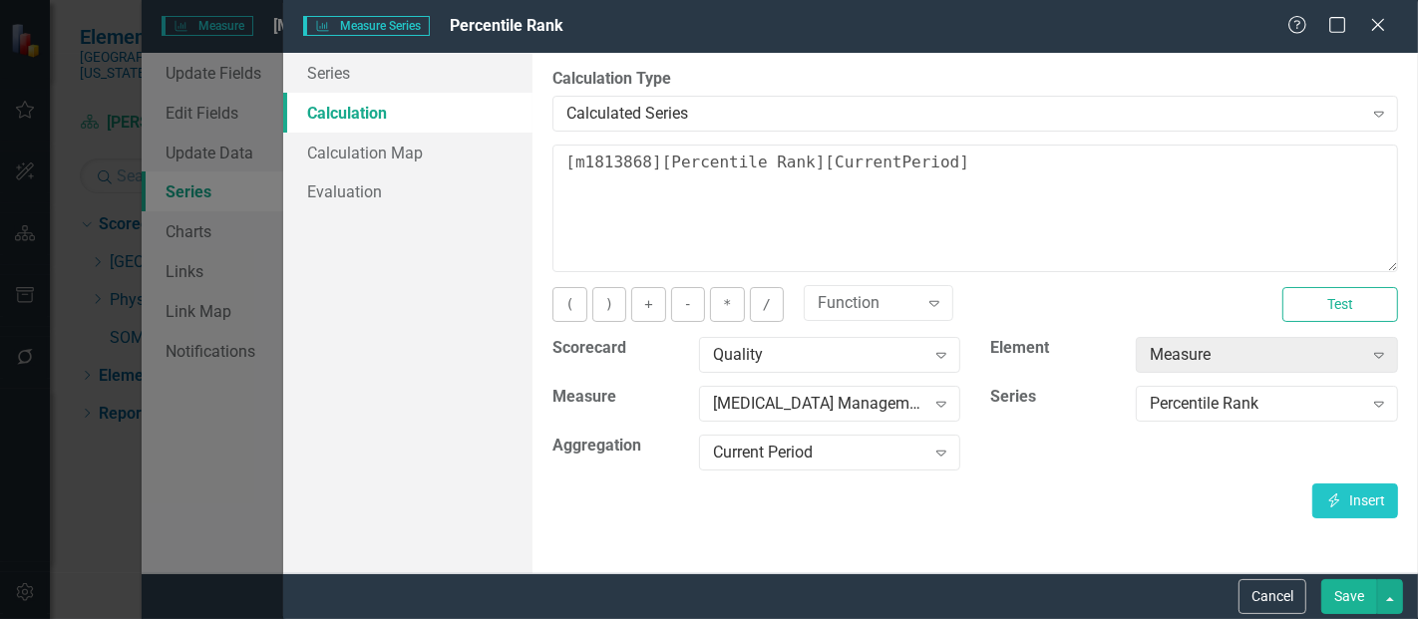
click at [1341, 600] on button "Save" at bounding box center [1350, 597] width 56 height 35
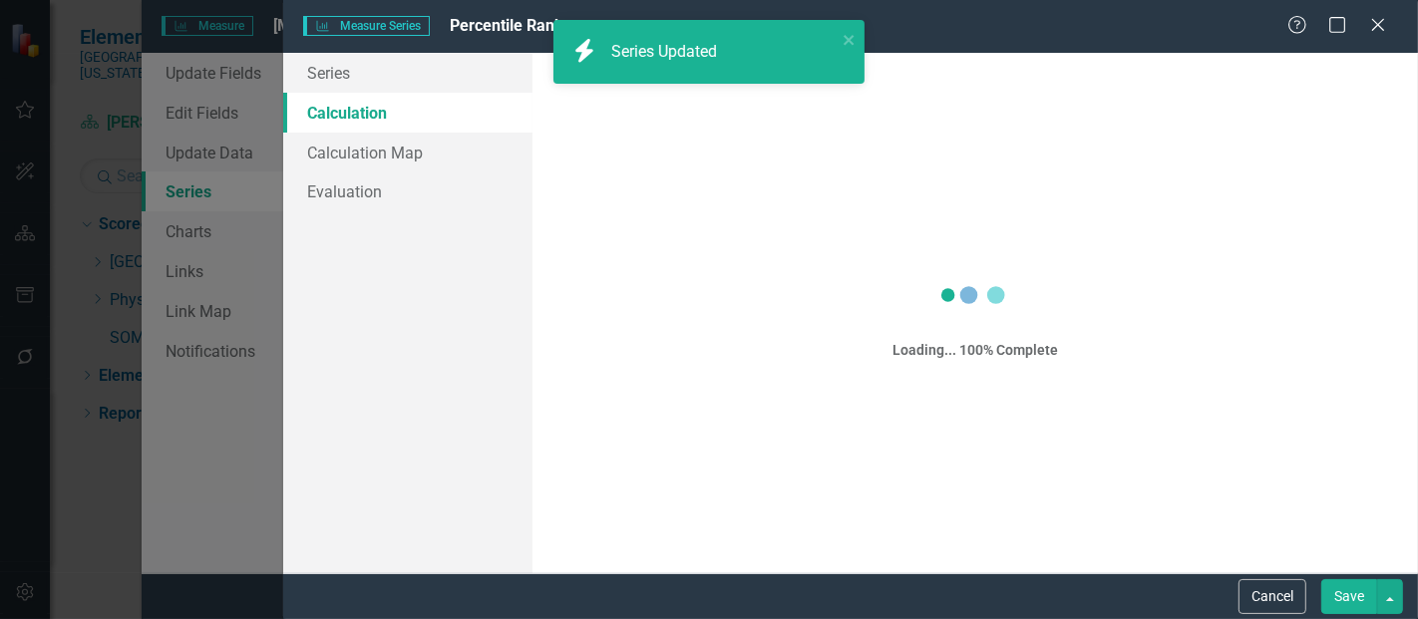
click at [1355, 594] on div "Measure Series Measure Series Percentile Rank Help Maximize Close Series Calcul…" at bounding box center [709, 309] width 1418 height 619
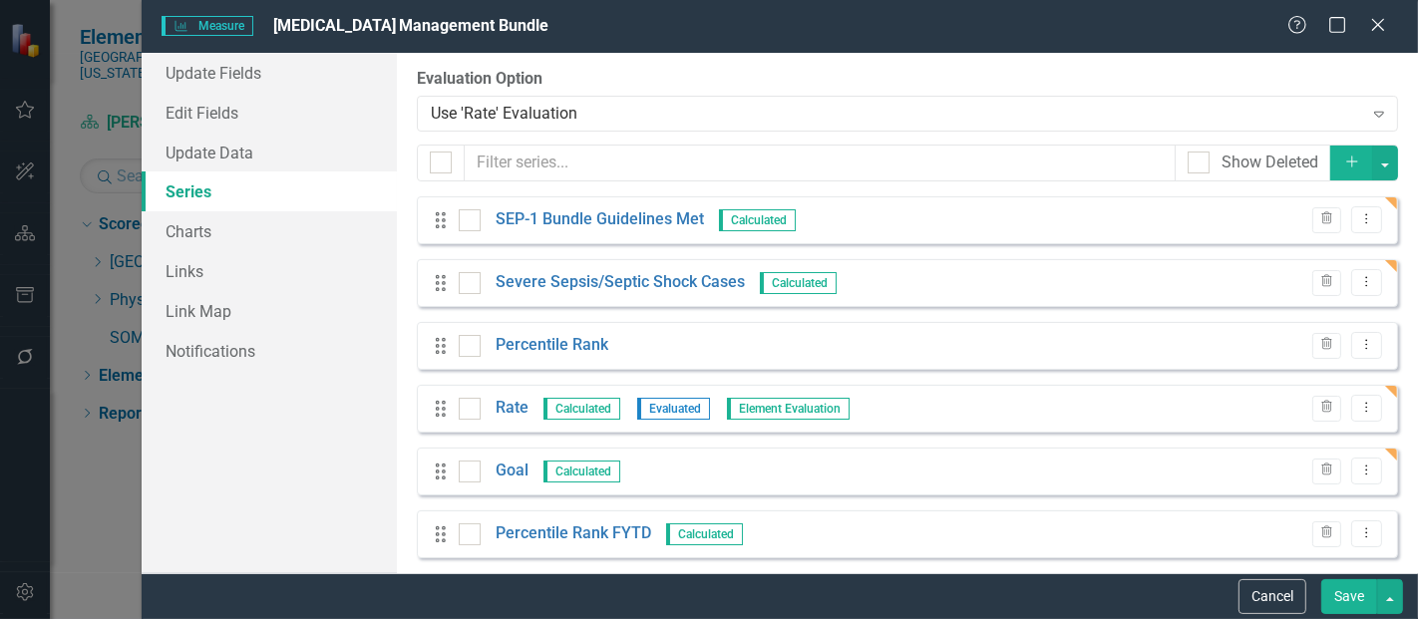
click at [1341, 595] on button "Save" at bounding box center [1350, 597] width 56 height 35
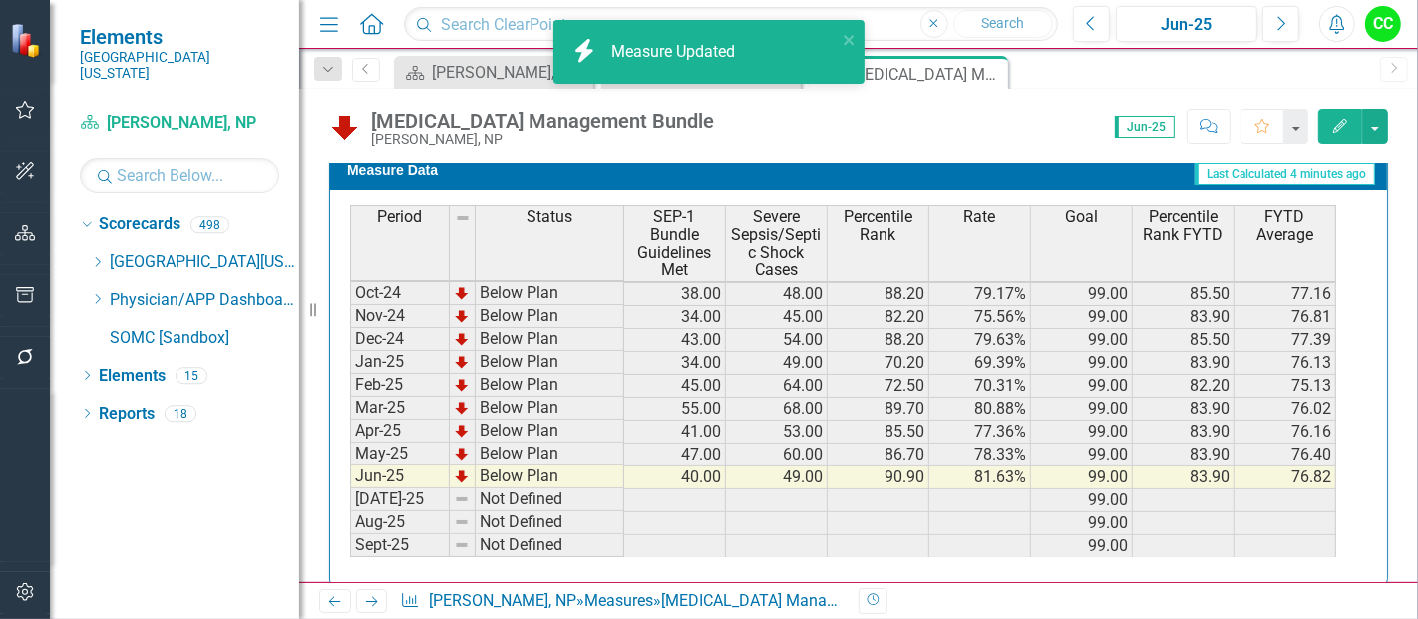
scroll to position [0, 0]
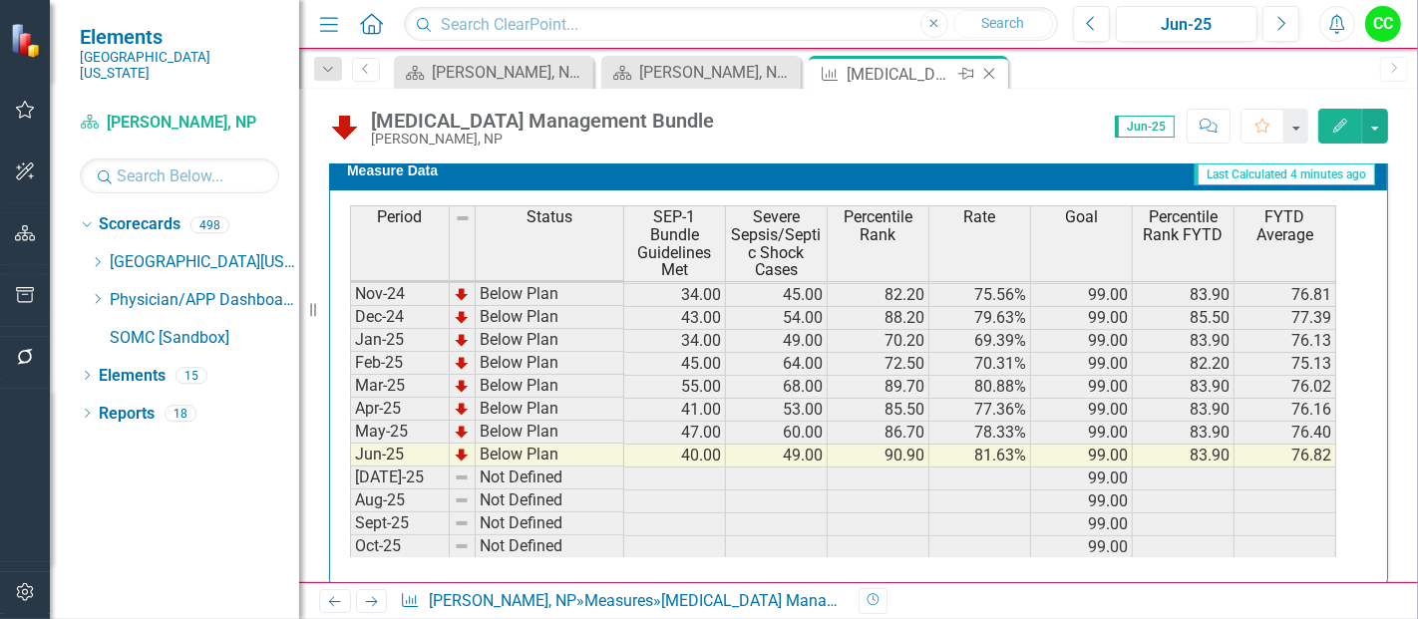
click at [988, 73] on icon "Close" at bounding box center [990, 74] width 20 height 16
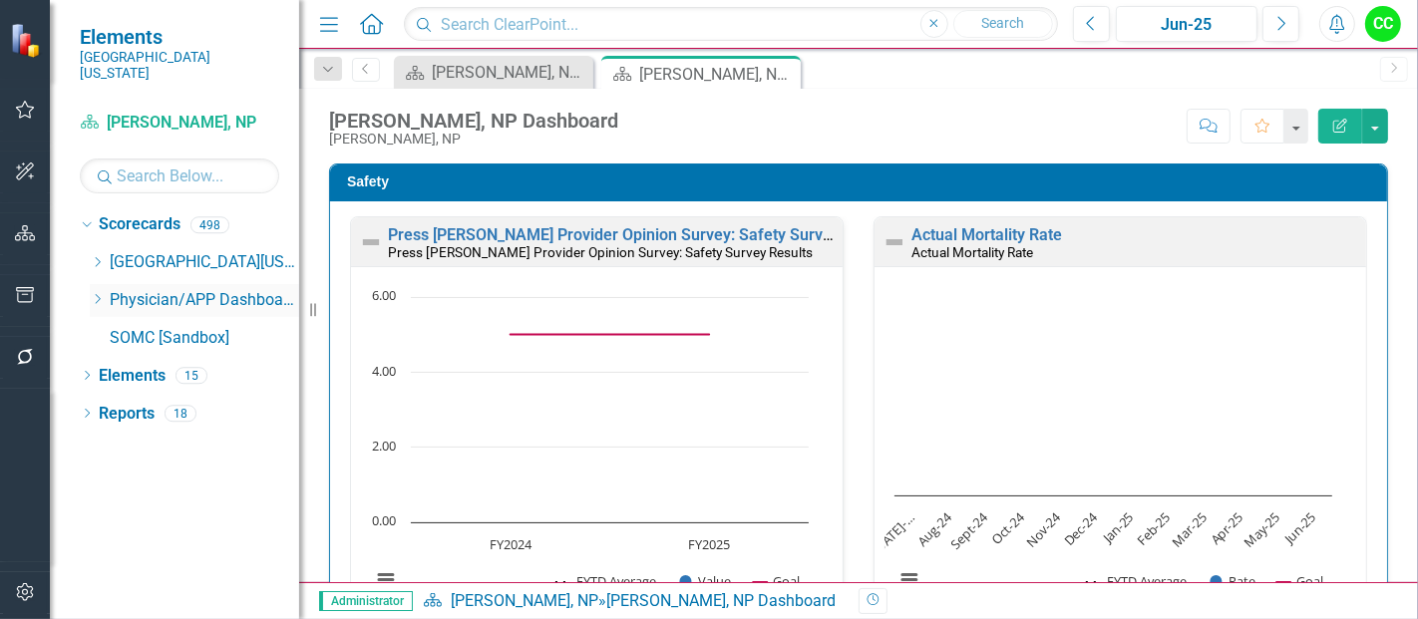
click at [100, 294] on icon at bounding box center [98, 299] width 5 height 10
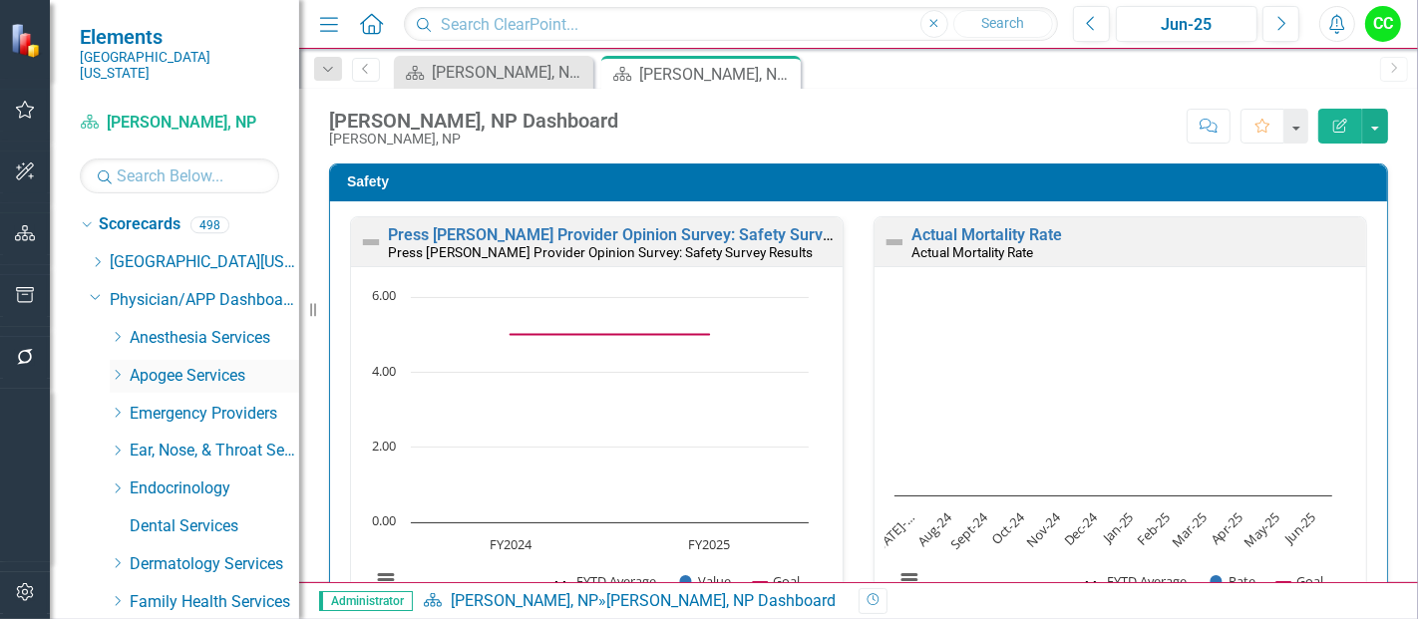
click at [116, 369] on icon "Dropdown" at bounding box center [117, 375] width 15 height 12
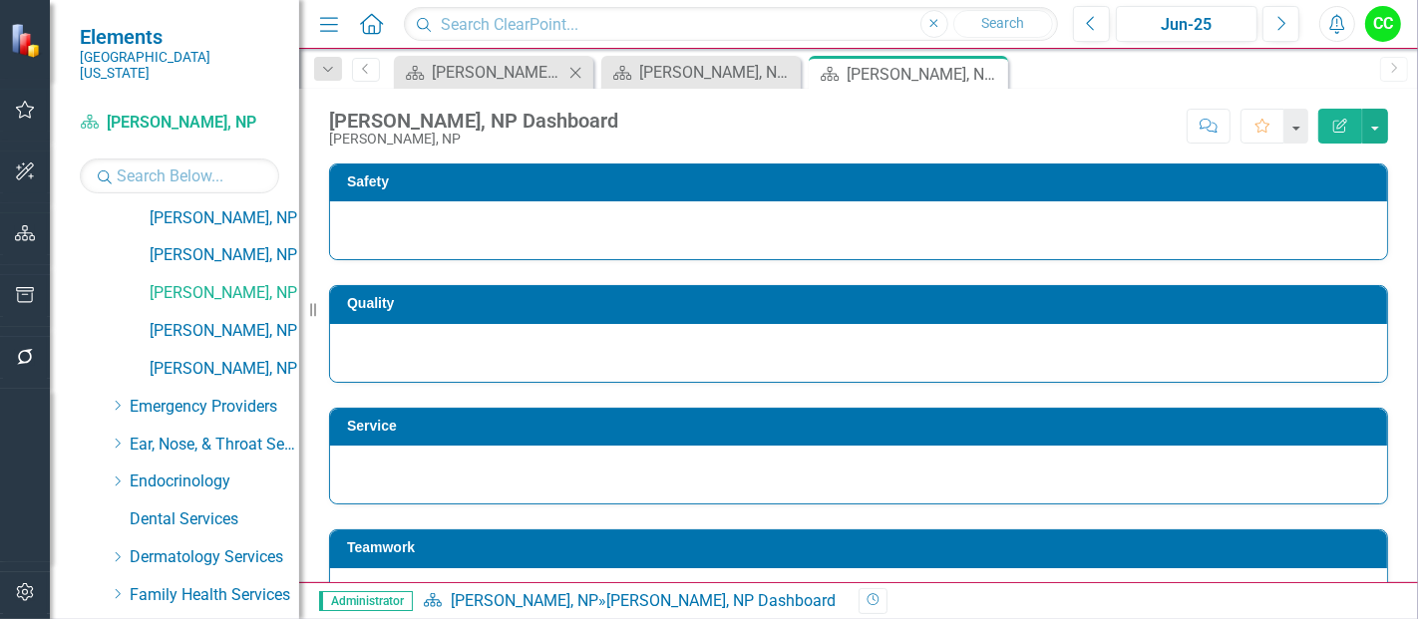
click at [567, 67] on icon "Close" at bounding box center [576, 73] width 20 height 16
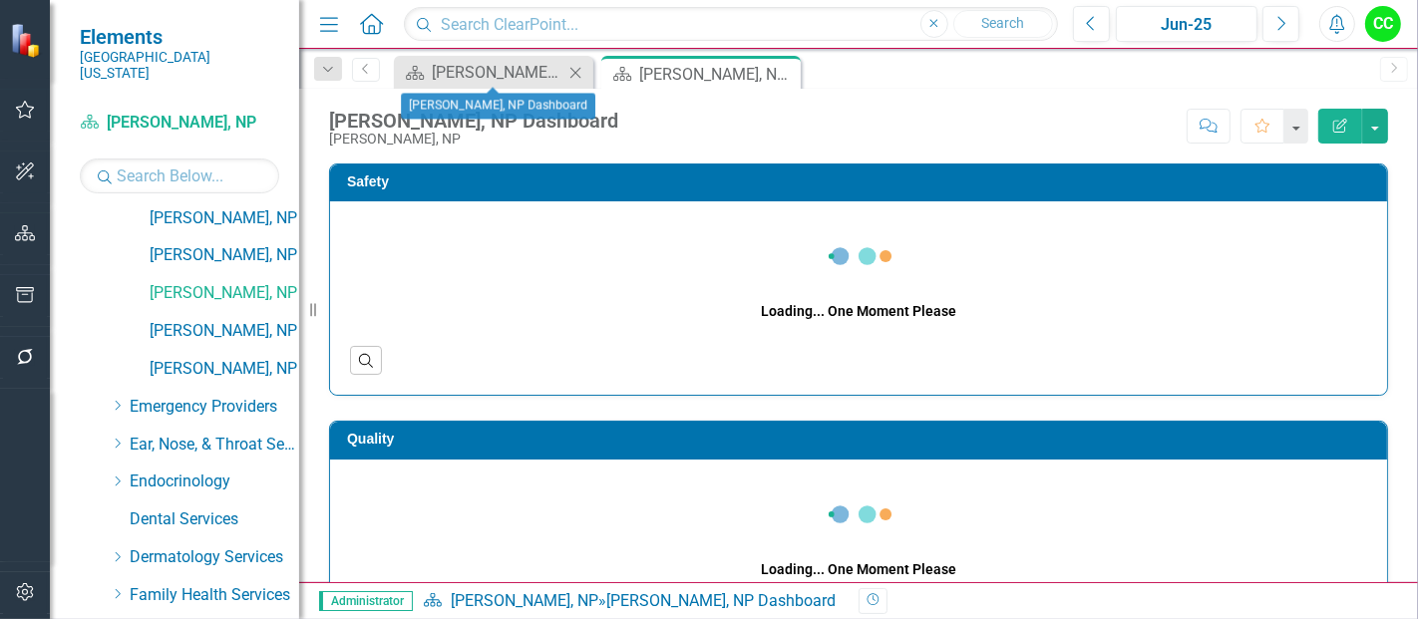
click at [573, 67] on icon "Close" at bounding box center [576, 73] width 20 height 16
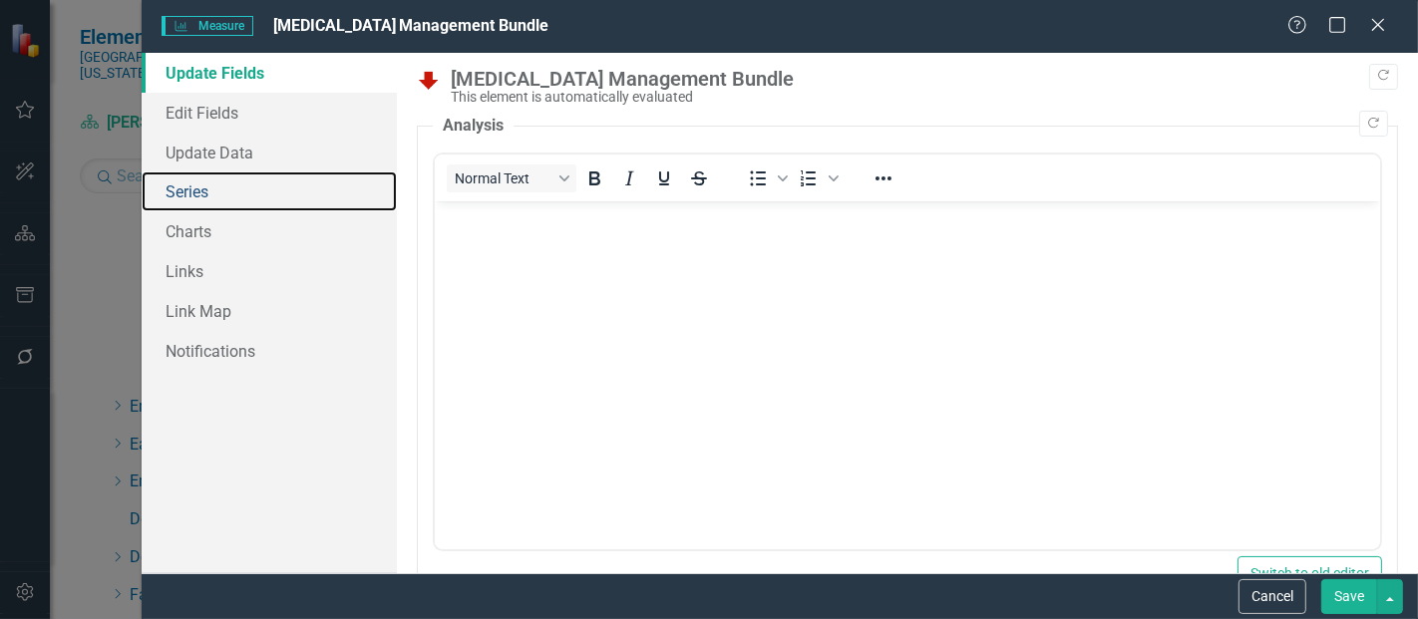
click at [216, 208] on link "Series" at bounding box center [269, 192] width 255 height 40
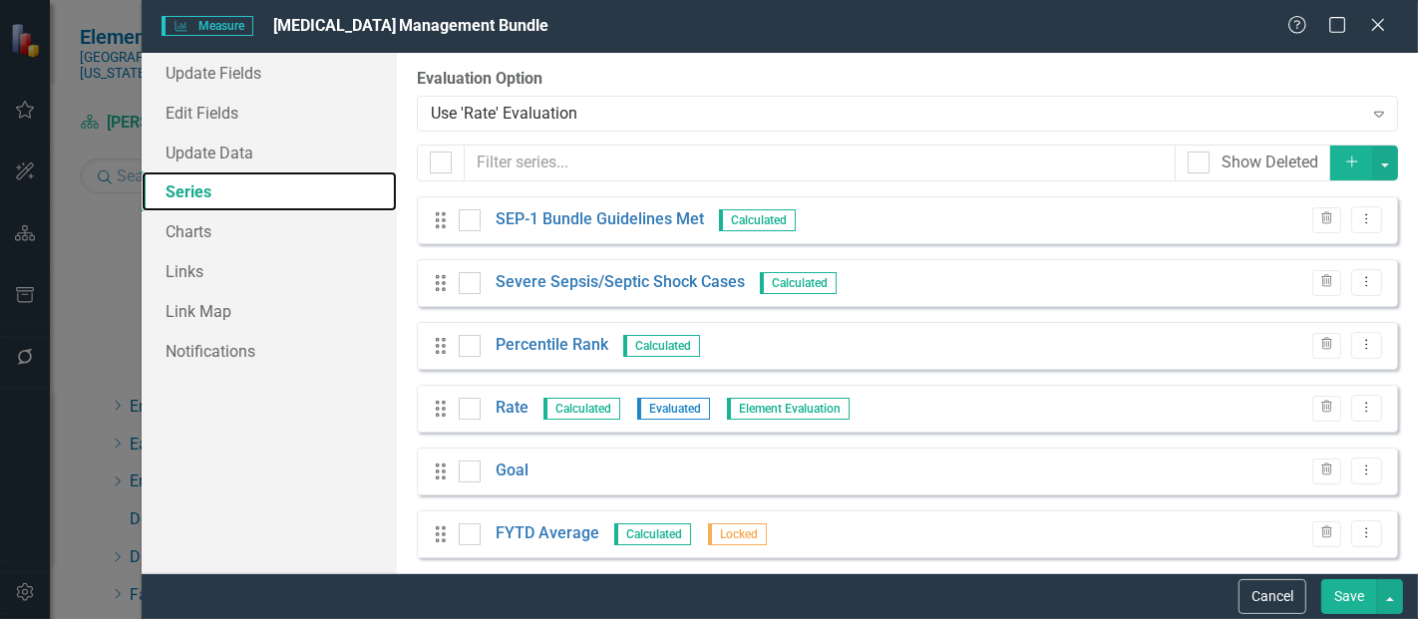
scroll to position [14, 0]
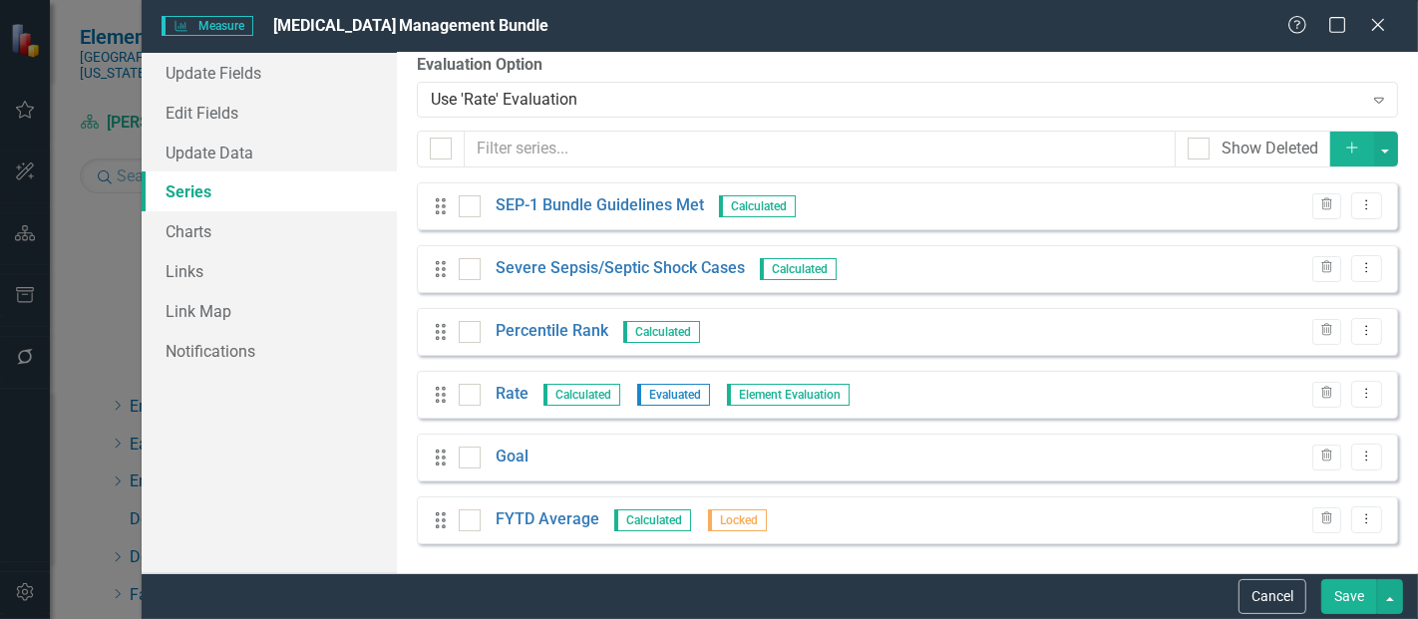
click at [1345, 134] on button "Add" at bounding box center [1353, 149] width 44 height 35
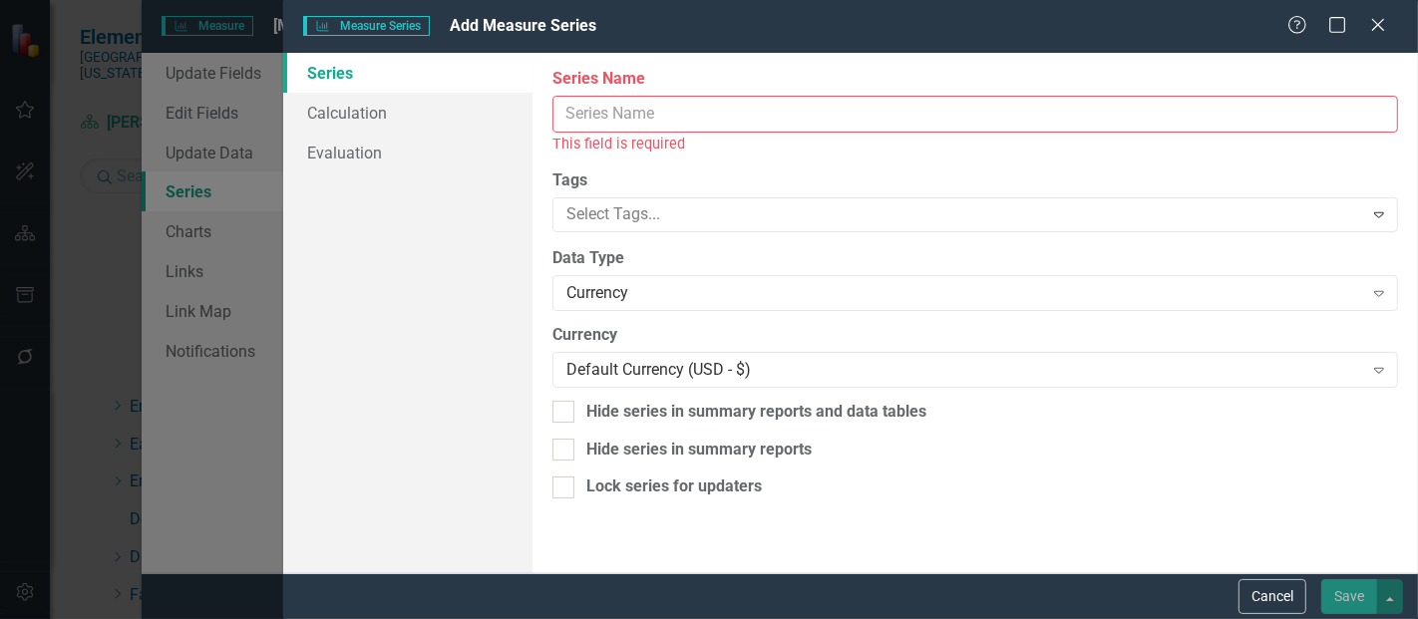
click at [604, 121] on input "Series Name" at bounding box center [976, 114] width 846 height 37
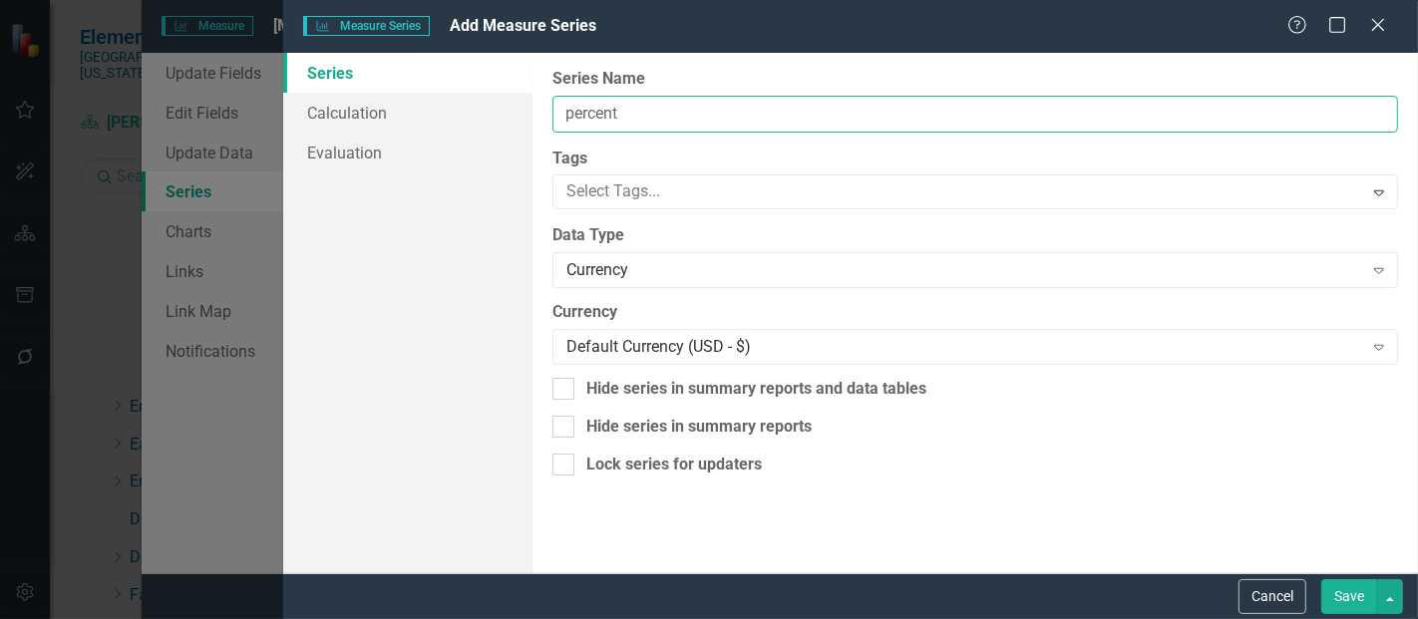
type input "Percentile Rank FYTD"
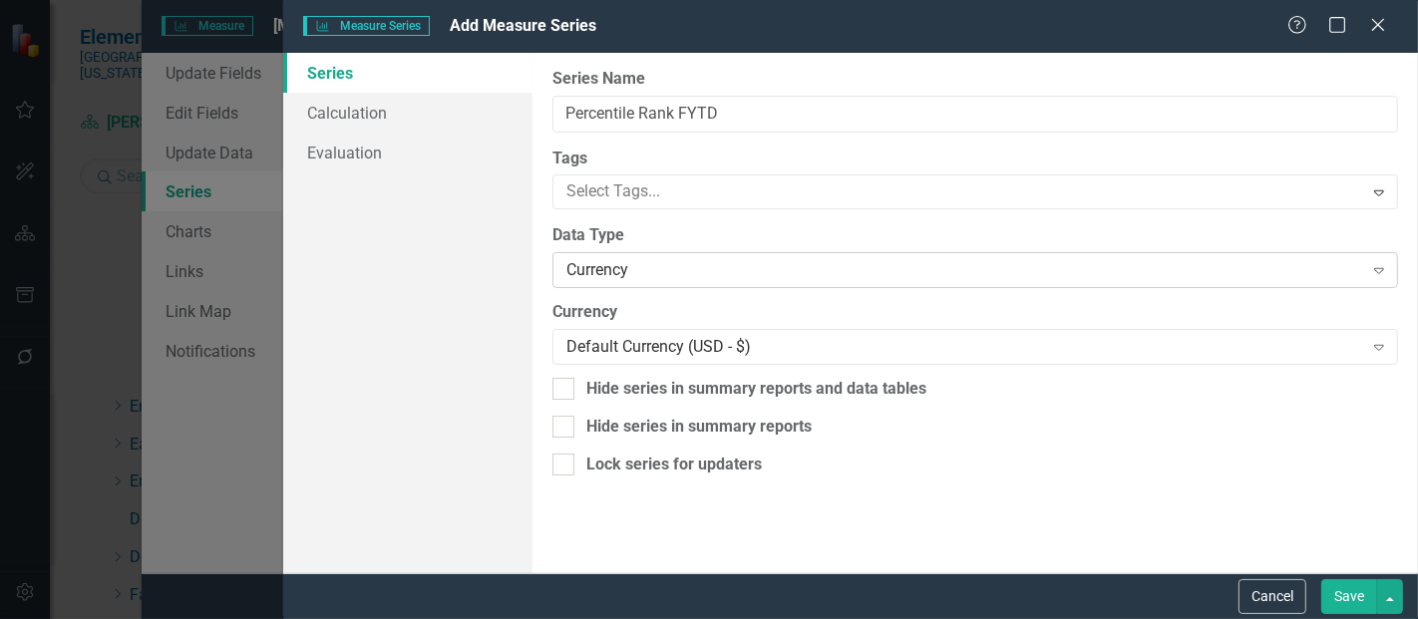
click at [618, 271] on div "Currency" at bounding box center [965, 270] width 796 height 23
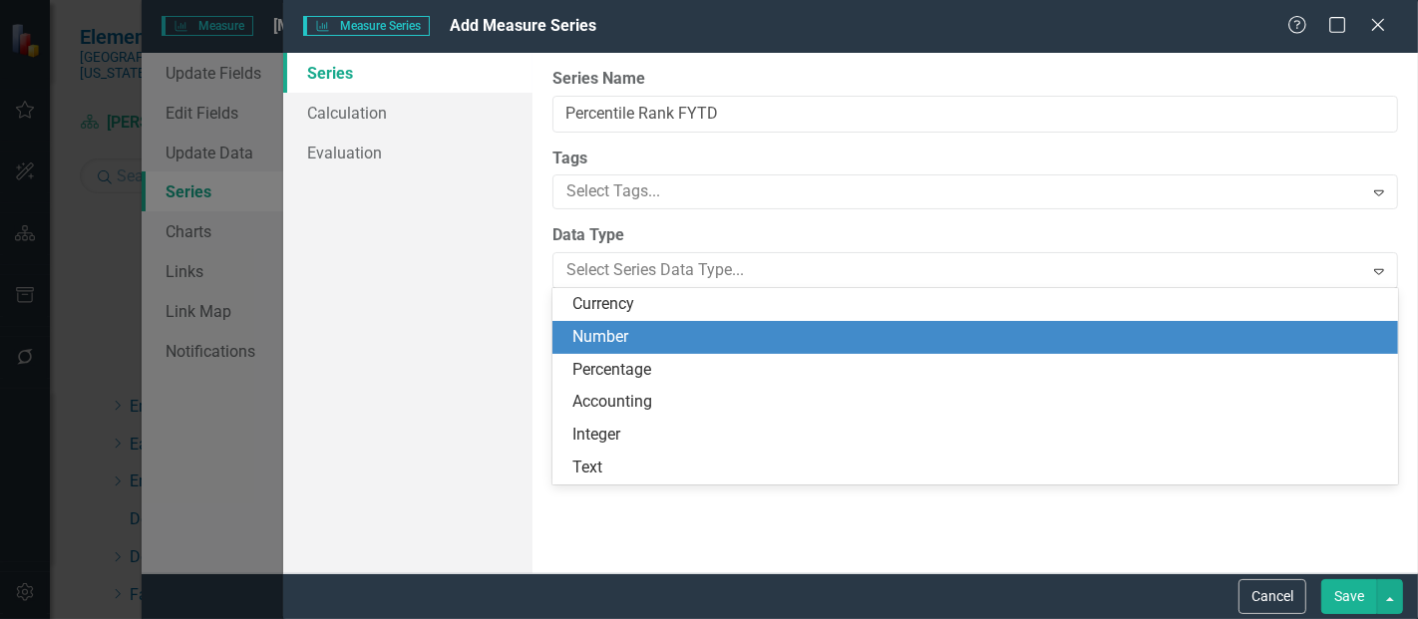
click at [618, 331] on div "Number" at bounding box center [980, 337] width 814 height 23
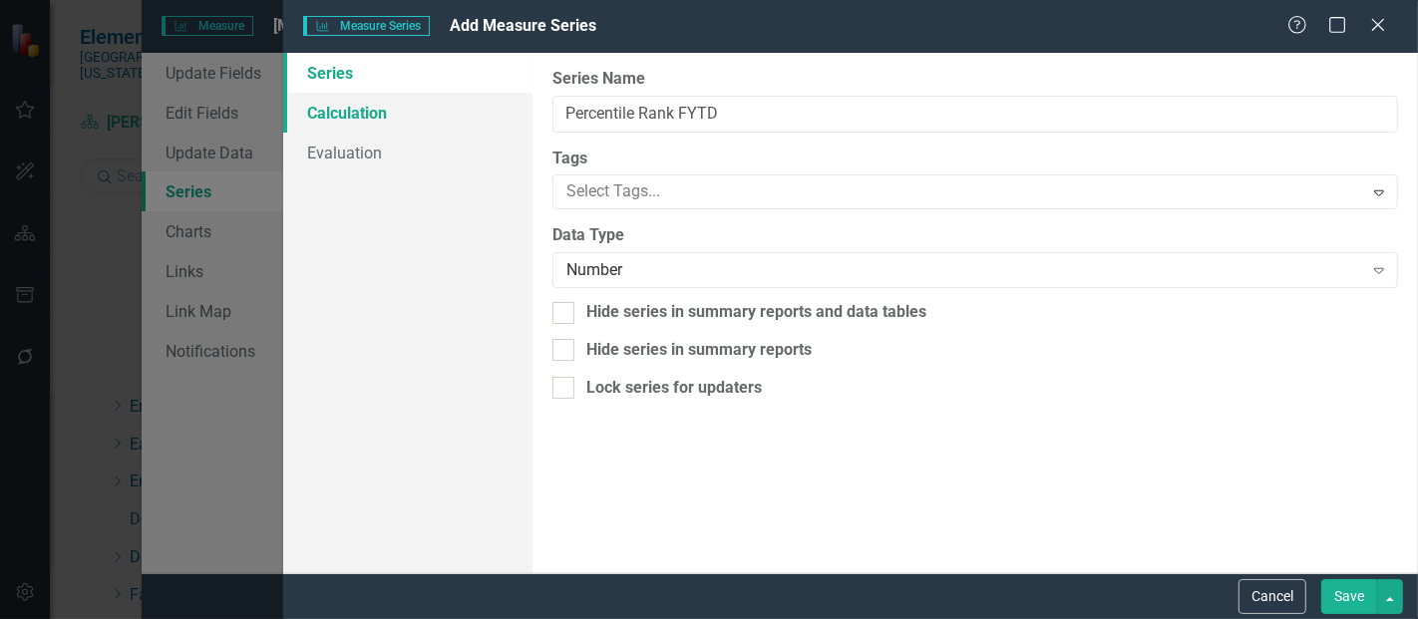
click link "Calculation"
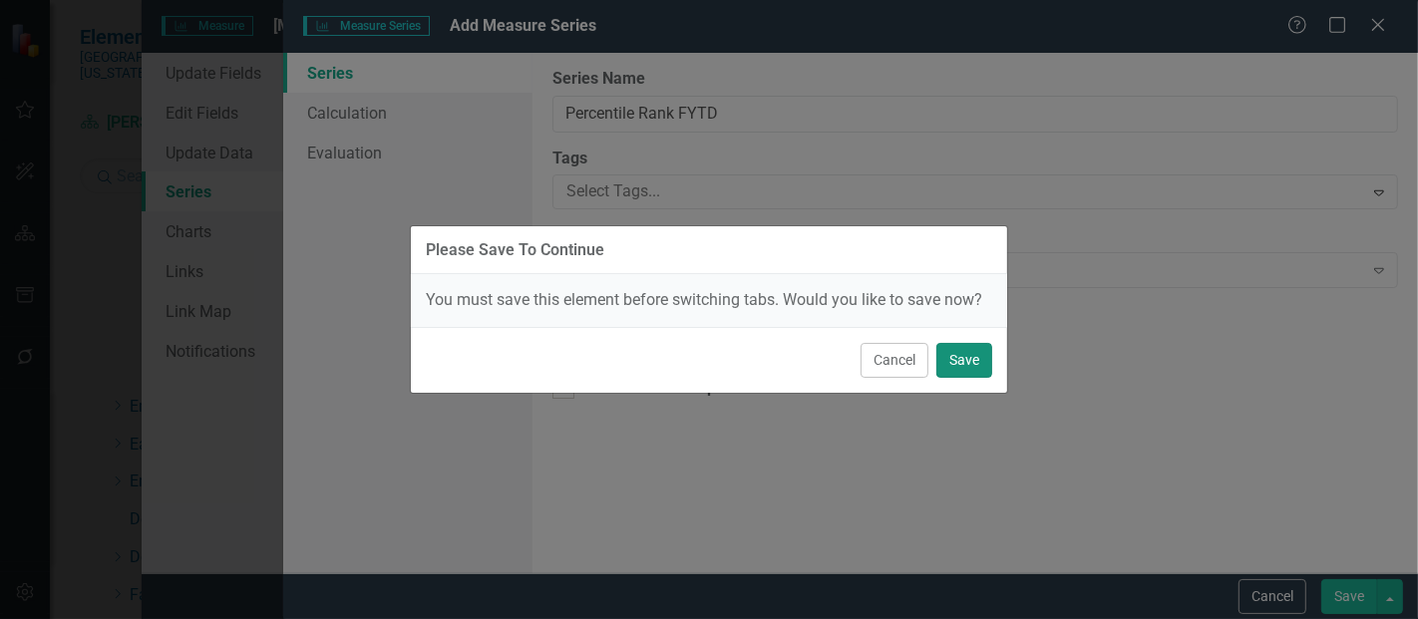
click button "Save"
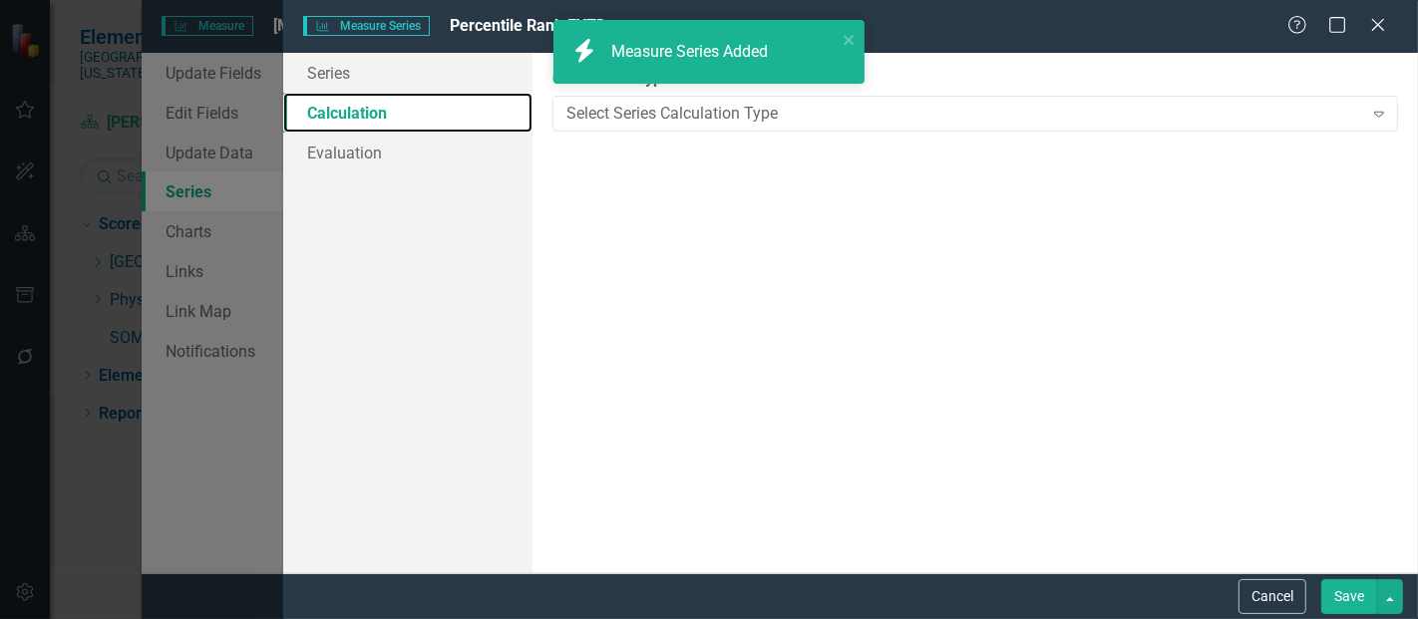
scroll to position [0, 0]
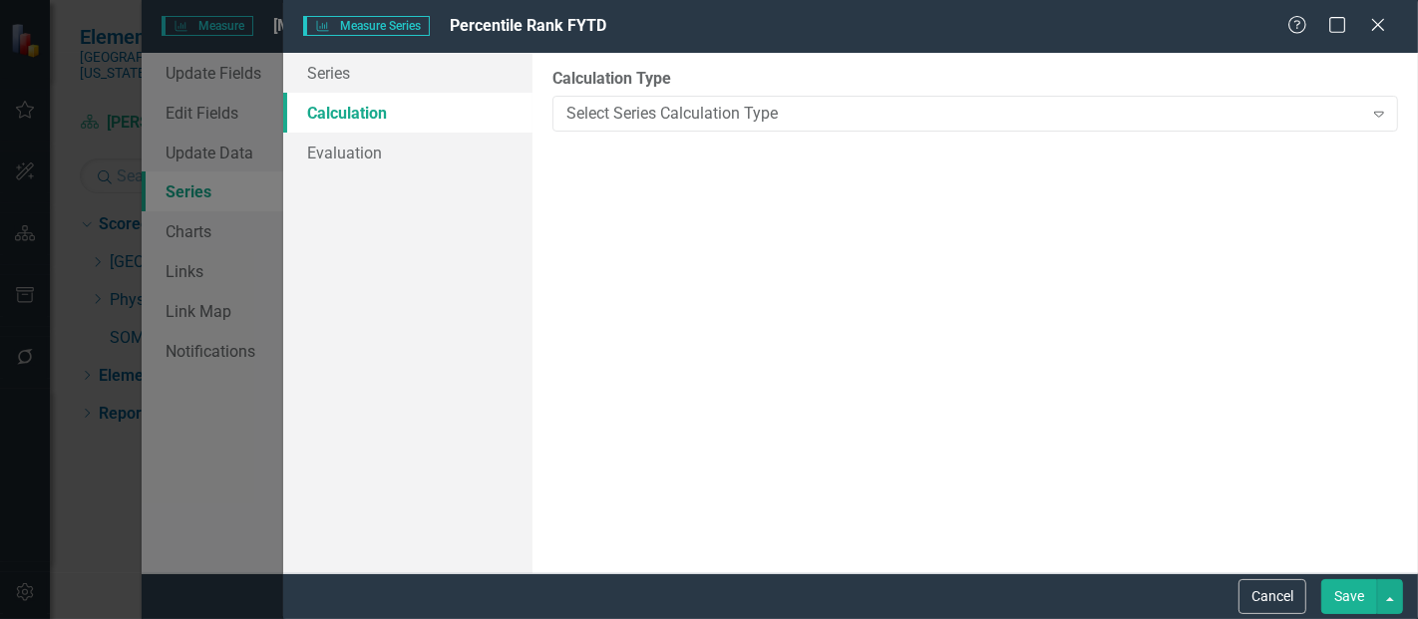
click div "Calculation Type Select Series Calculation Type Expand"
click div "Select Series Calculation Type"
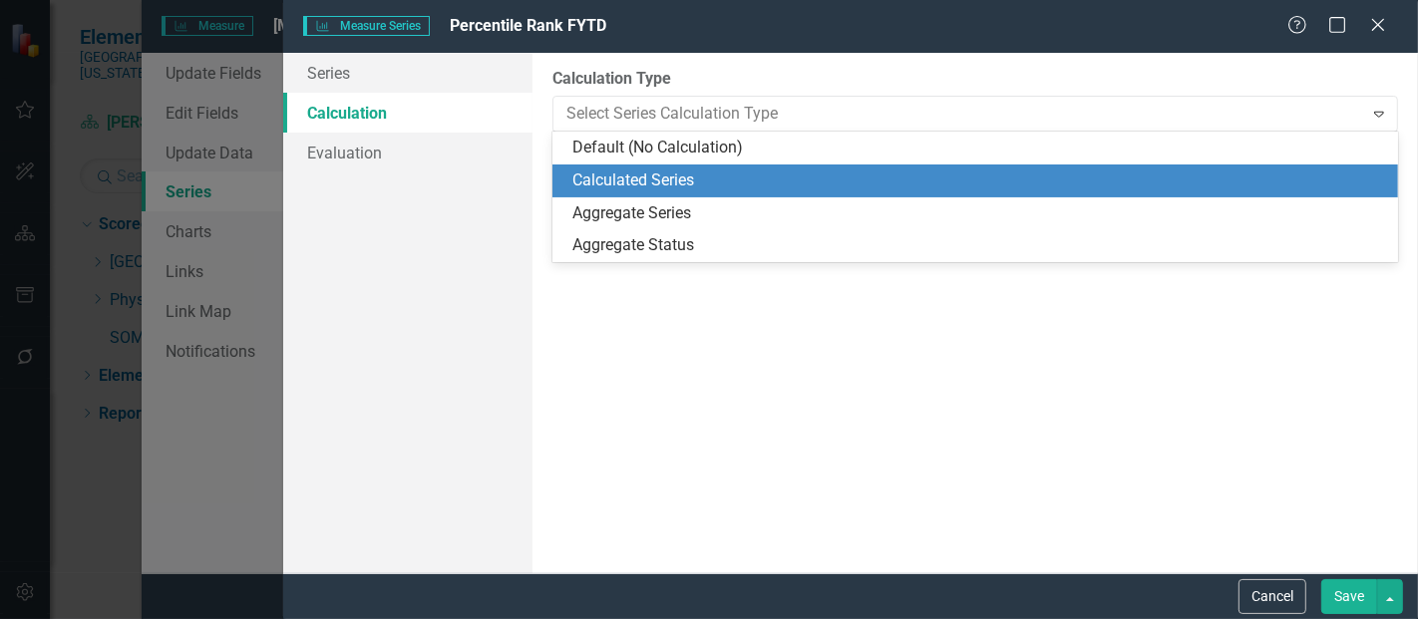
click div "Calculated Series"
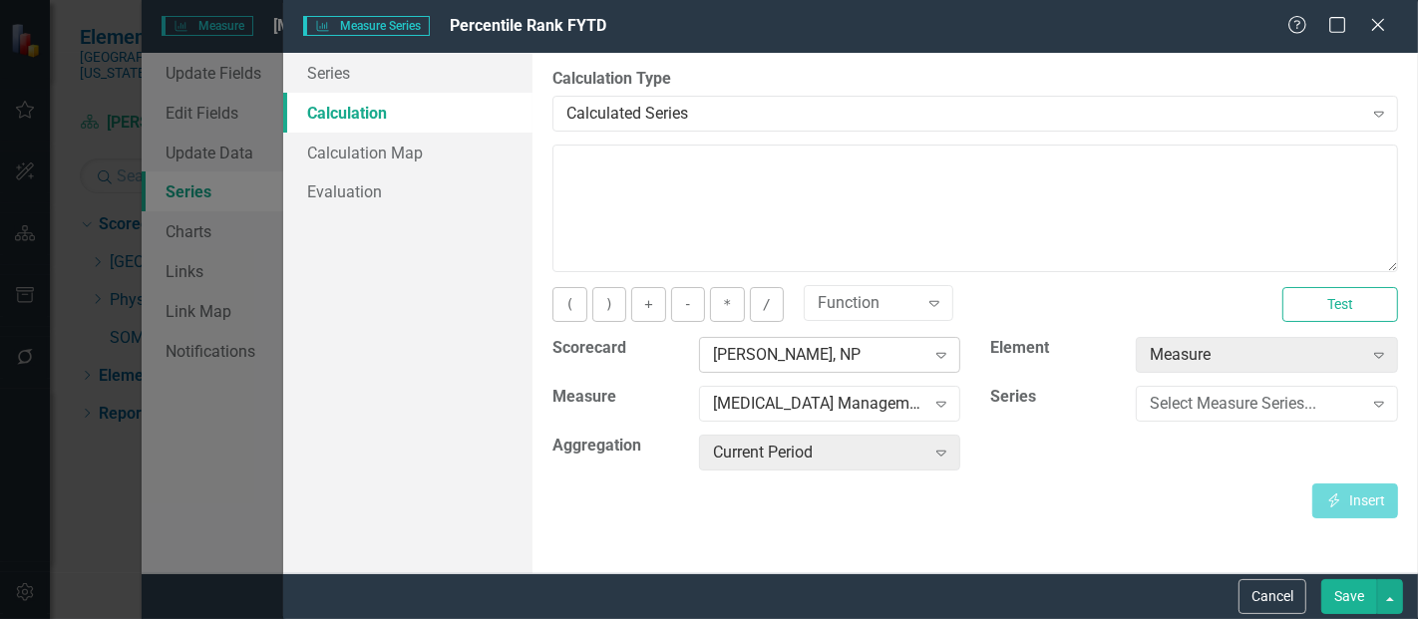
click div "[PERSON_NAME], NP"
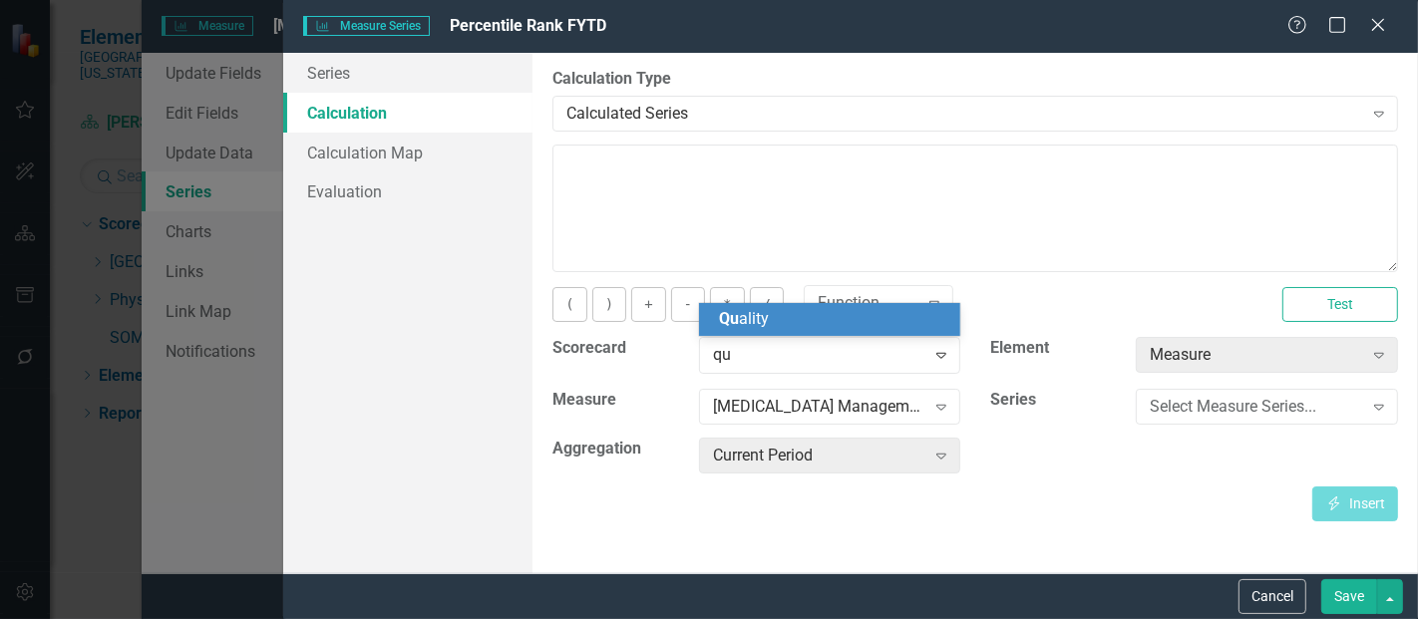
type input "qua"
click span "Qua lity"
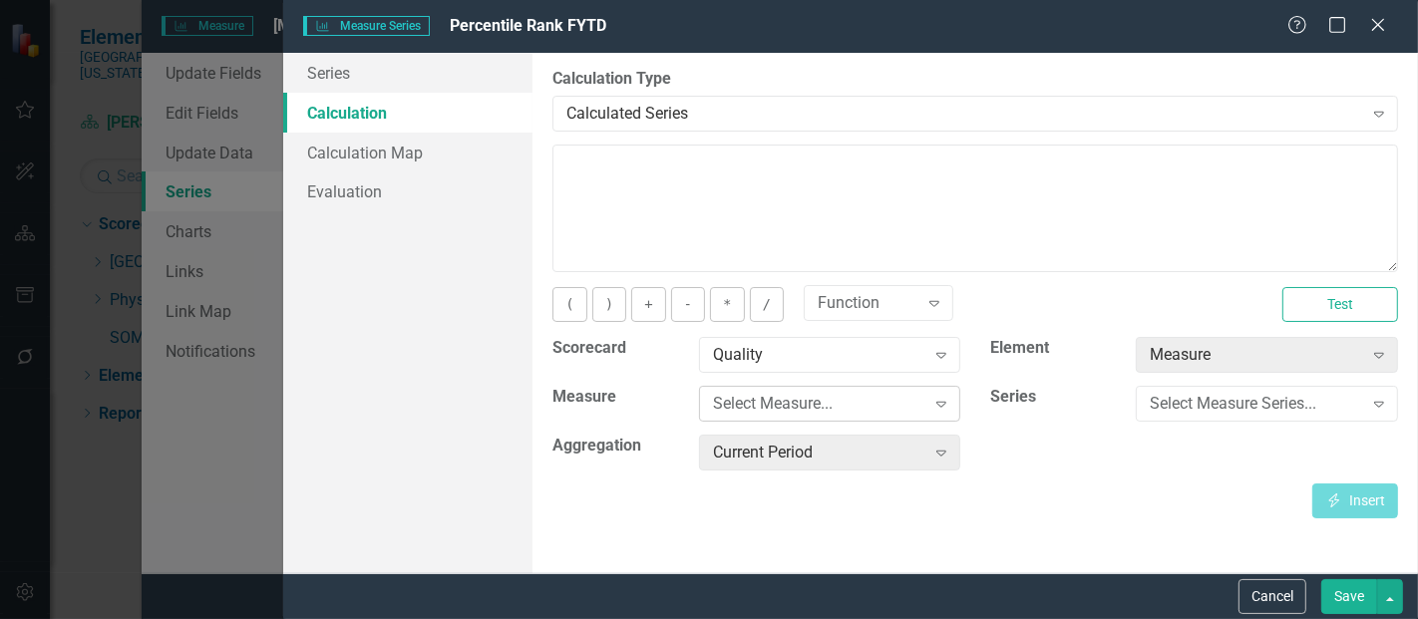
click div "Select Measure..."
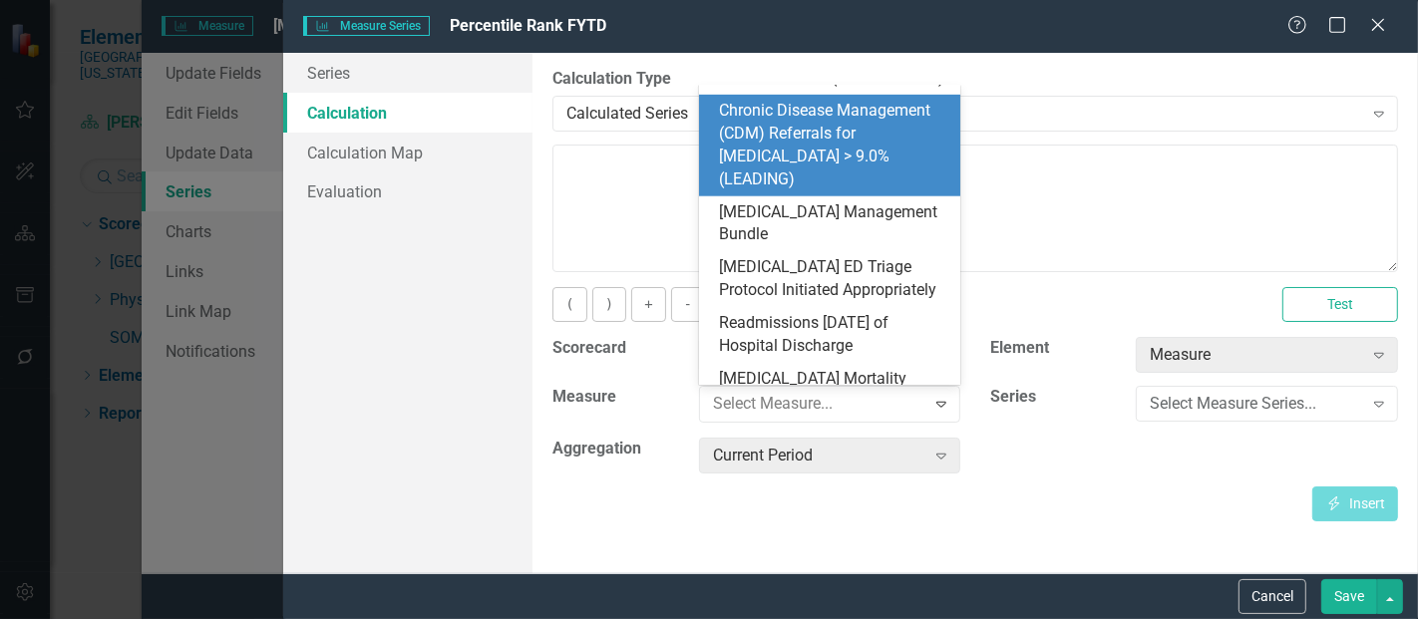
scroll to position [943, 0]
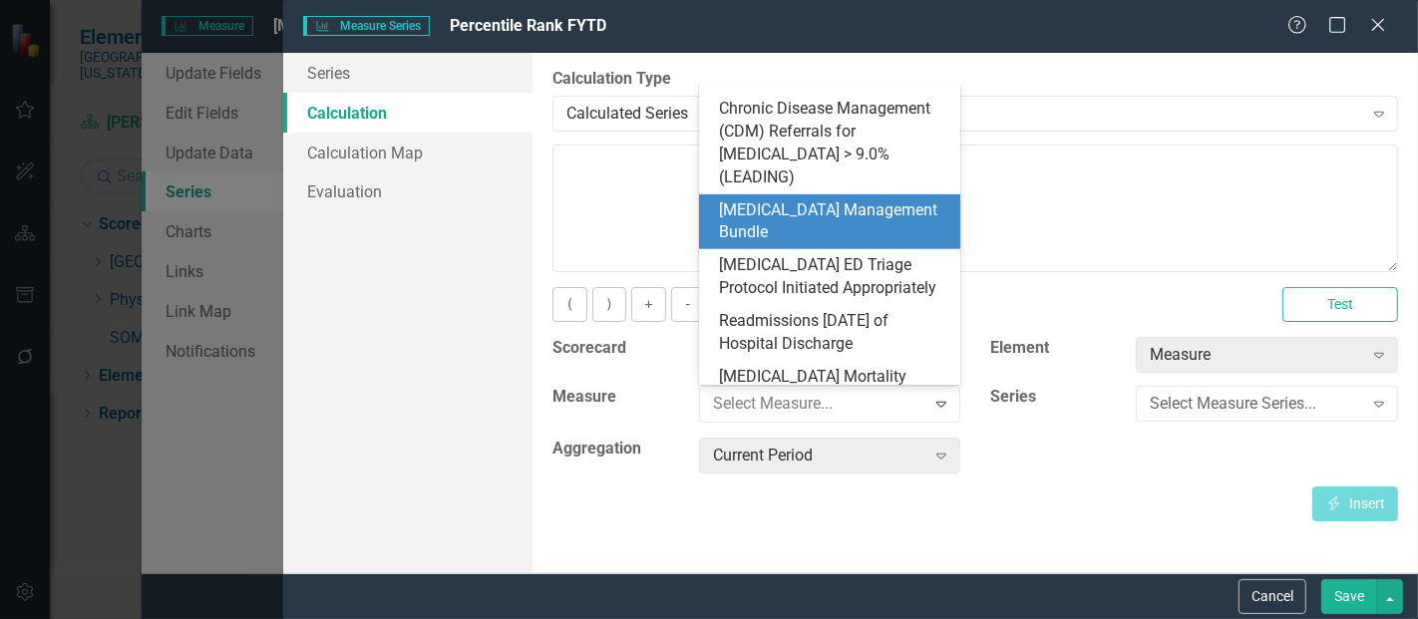
click div "[MEDICAL_DATA] Management Bundle"
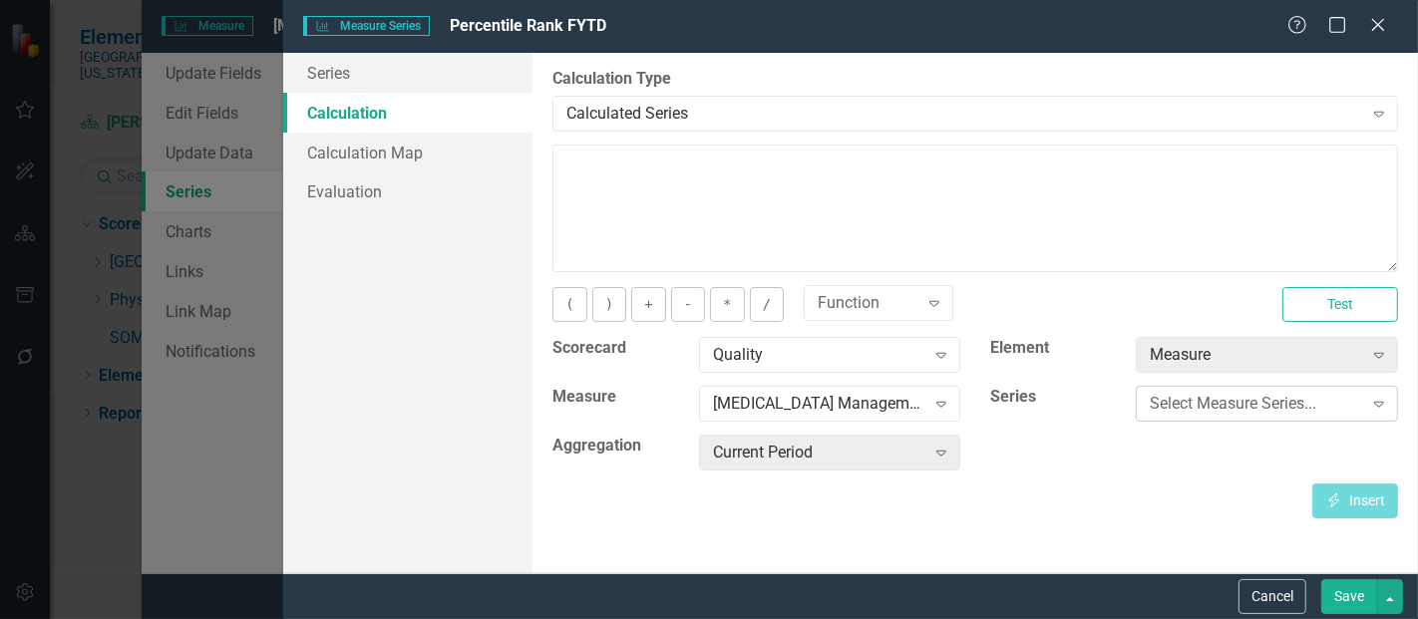
click div "Select Measure Series... Expand"
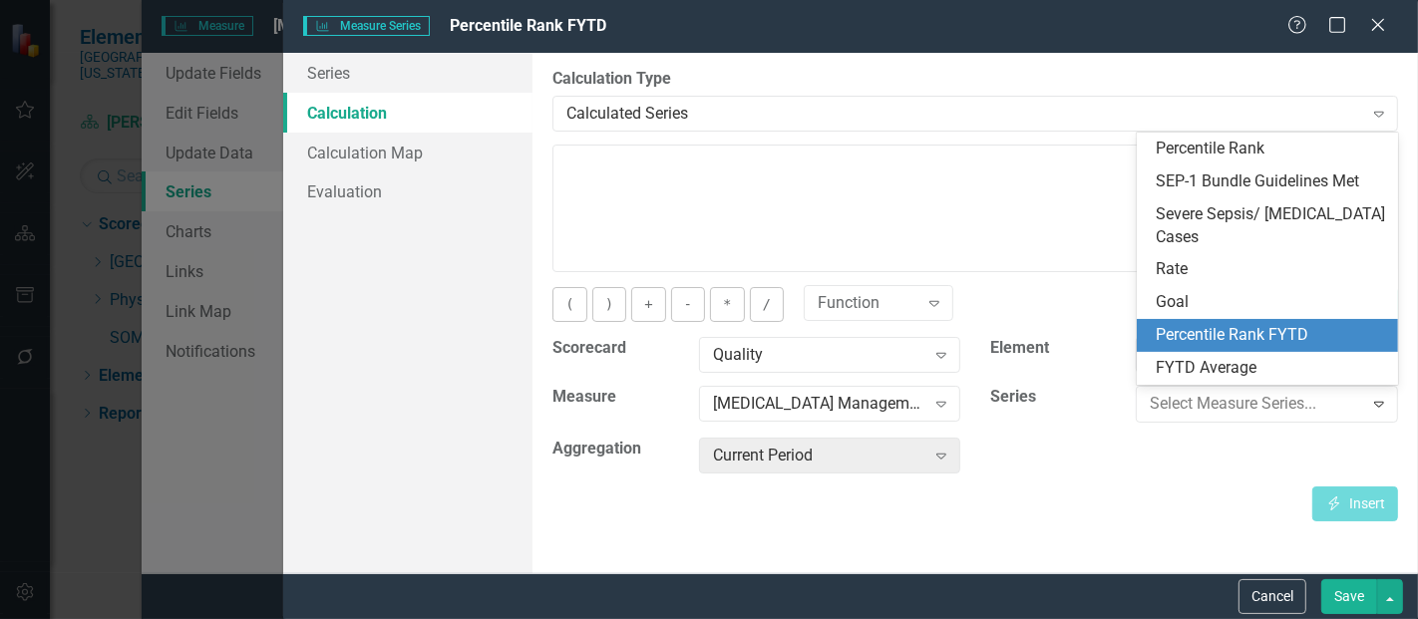
click div "Percentile Rank FYTD"
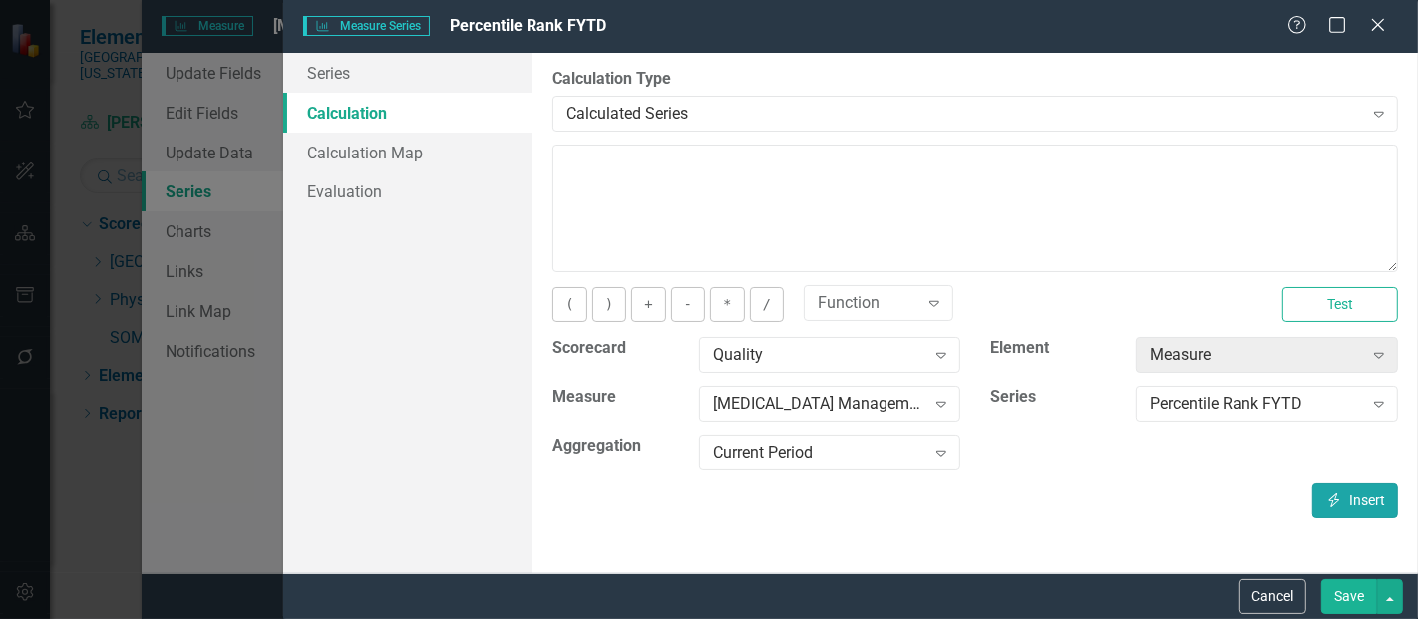
click button "Insert Insert"
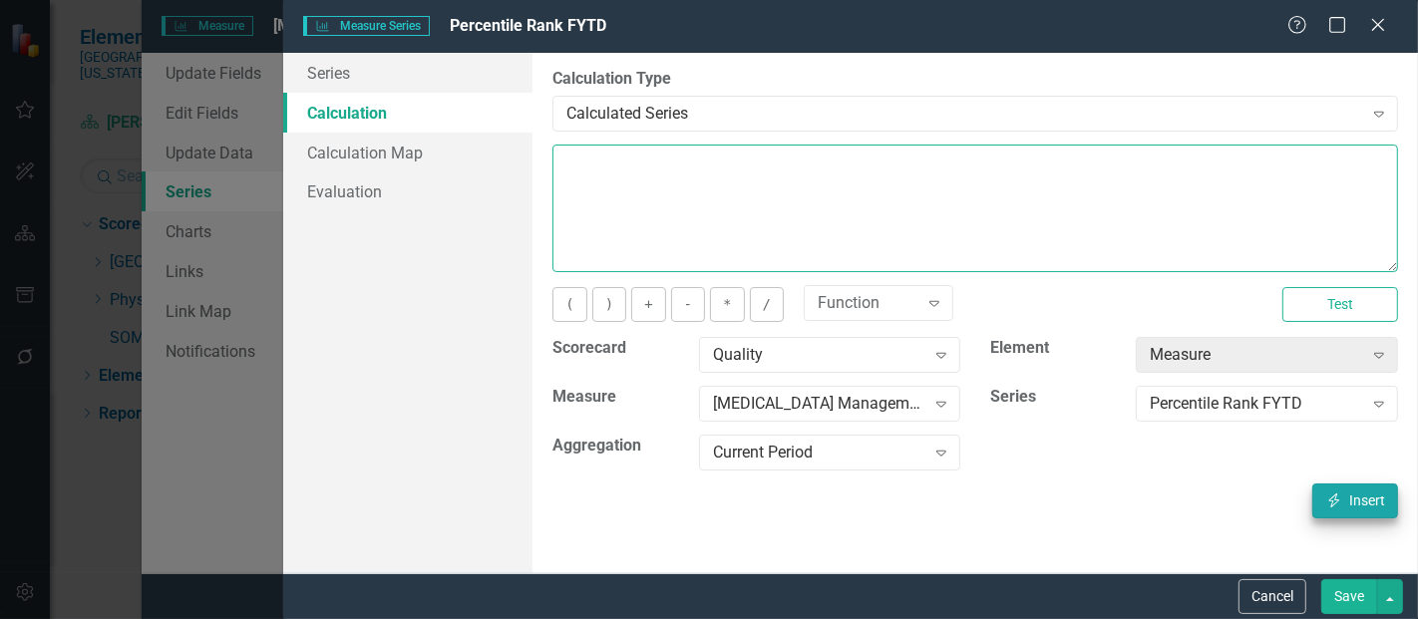
type textarea "[m1813868][Percentile Rank FYTD][CurrentPeriod]"
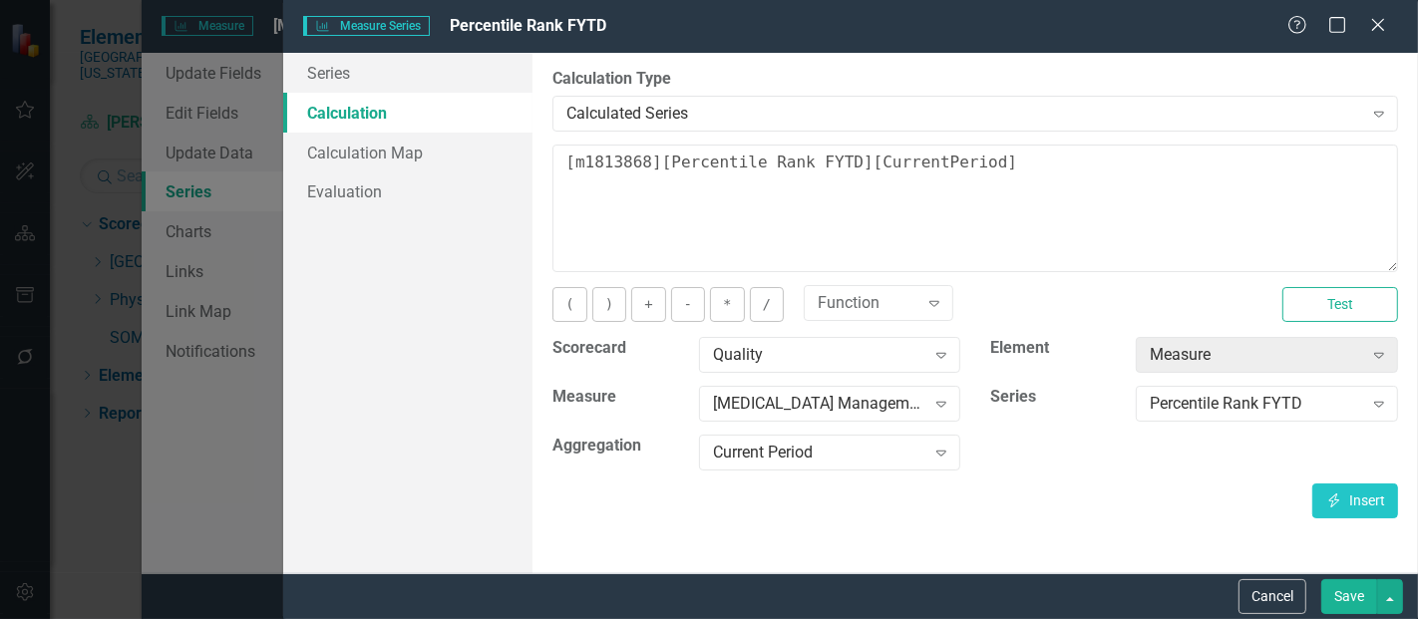
click button "Save"
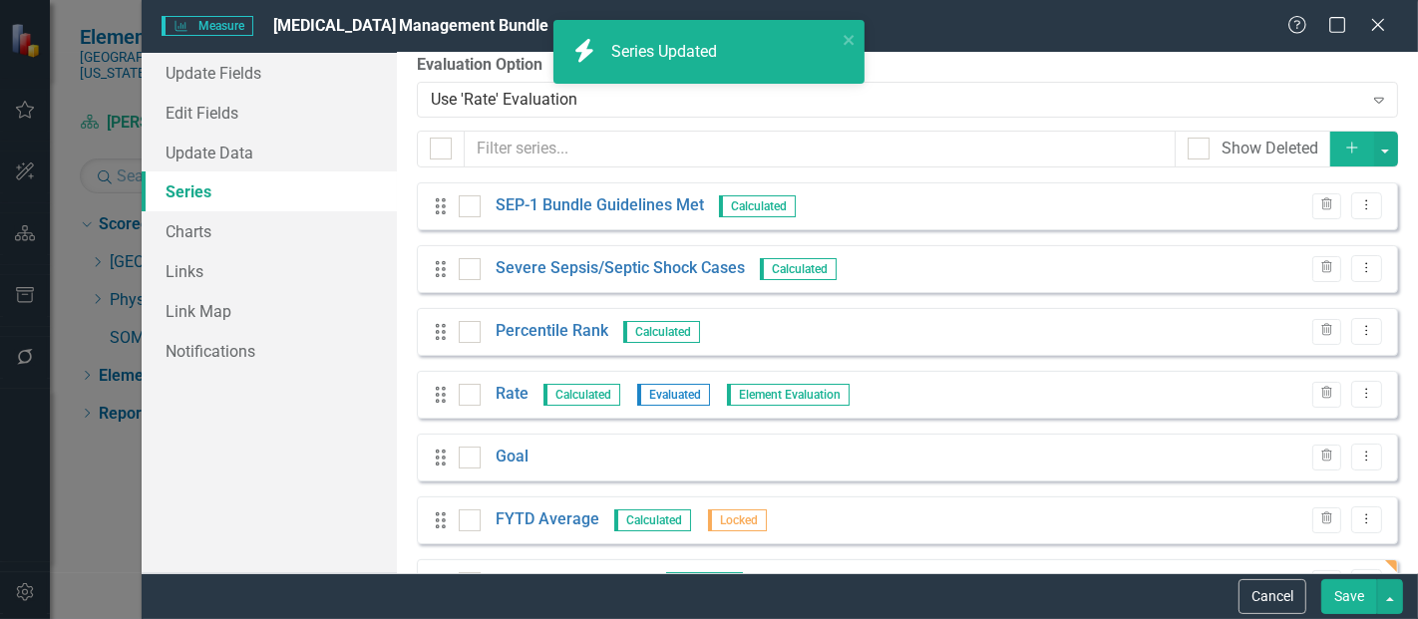
scroll to position [77, 0]
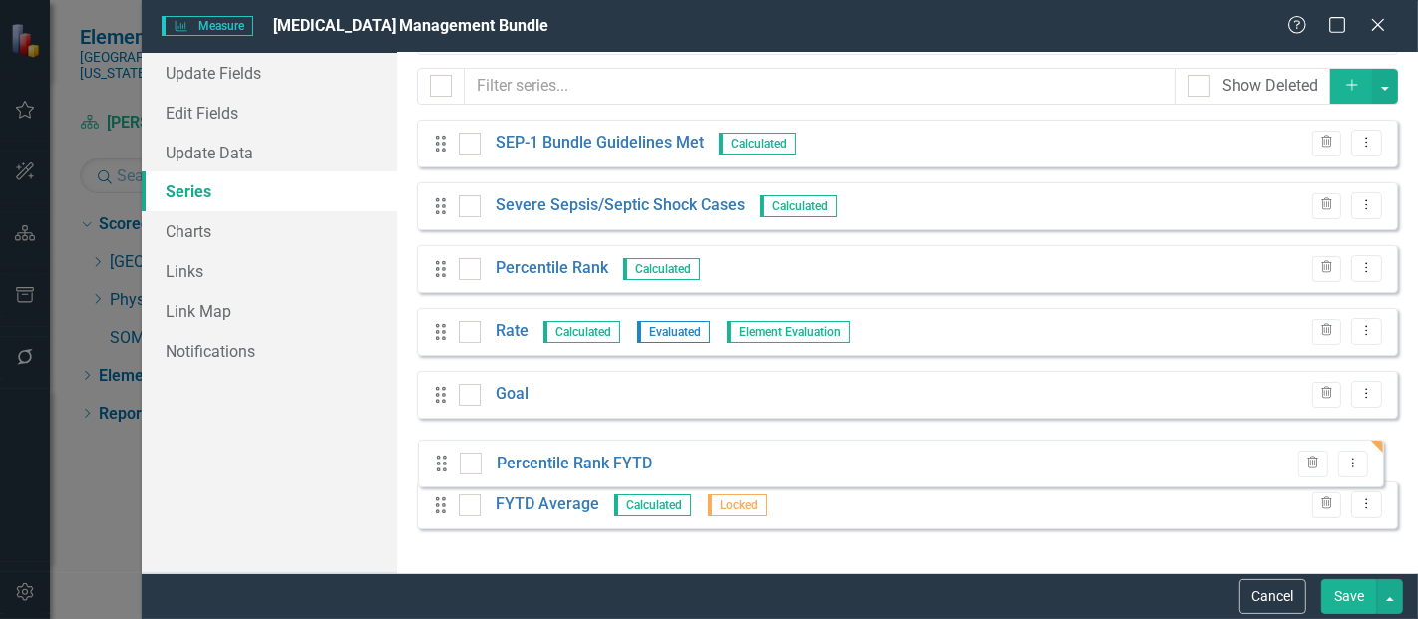
drag, startPoint x: 435, startPoint y: 522, endPoint x: 436, endPoint y: 466, distance: 55.9
click div "Drag SEP-1 Bundle Guidelines Met Calculated Trash Dropdown Menu Drag Severe Sep…"
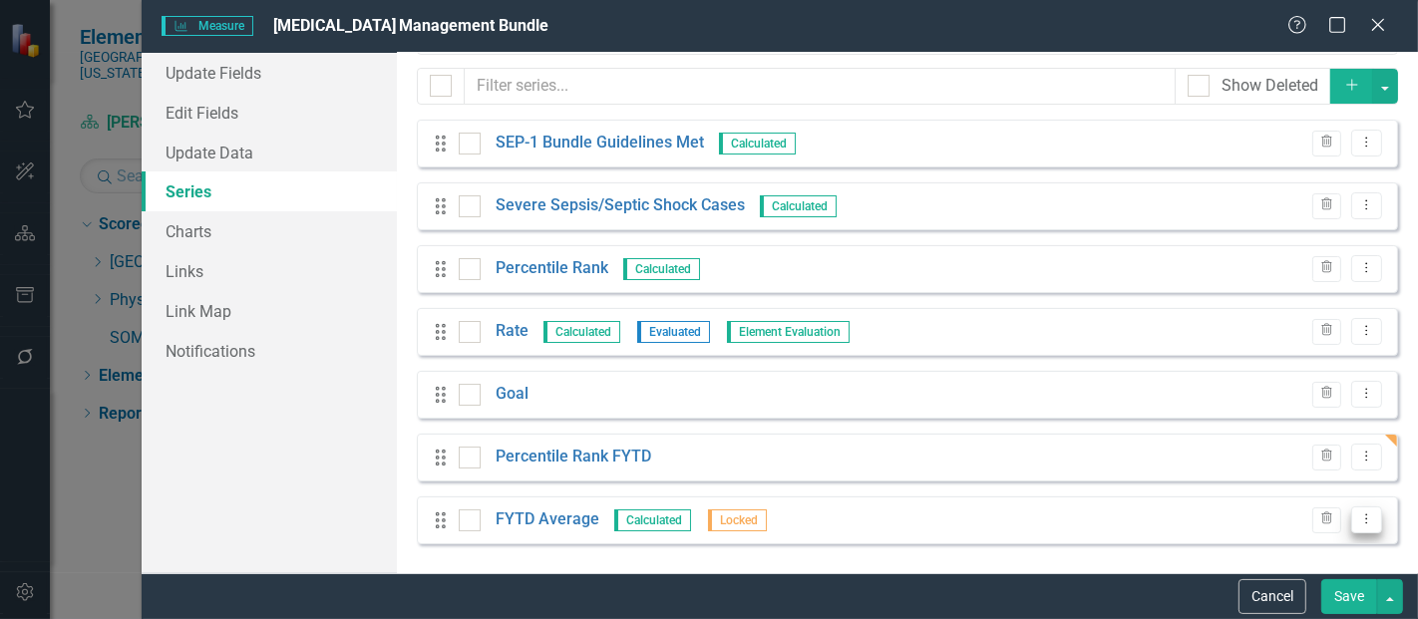
click button "Dropdown Menu"
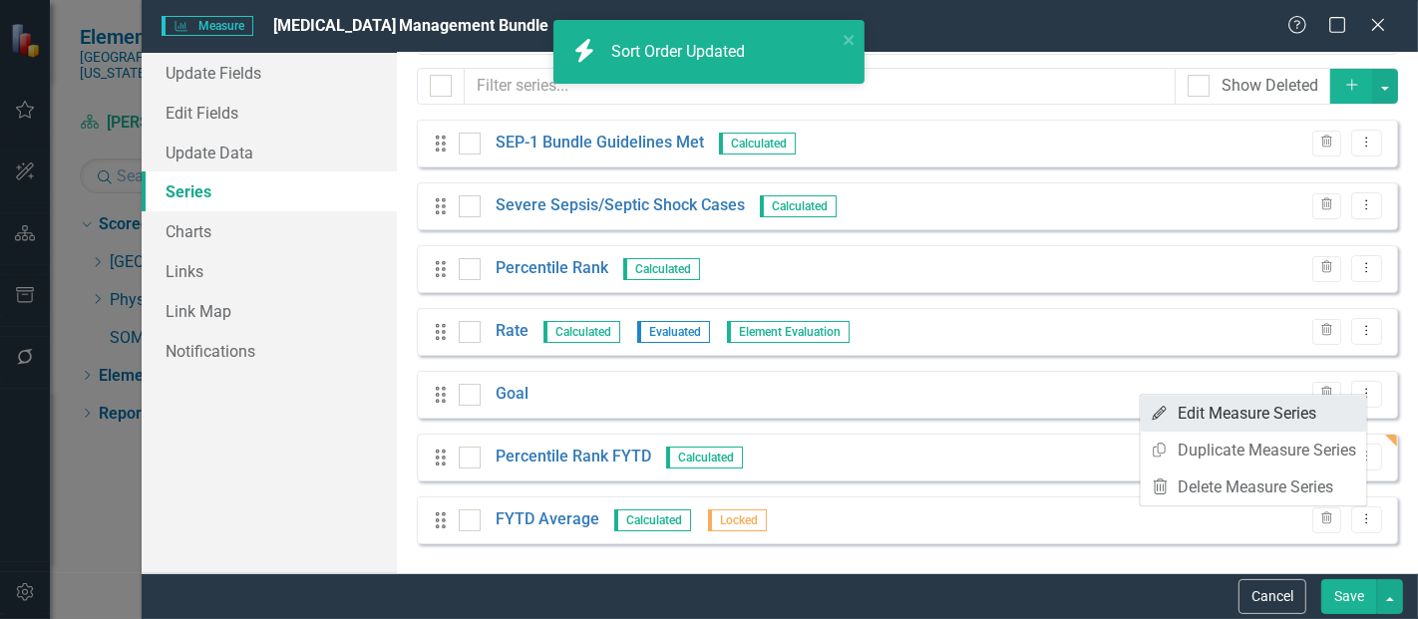
click link "Edit Edit Measure Series"
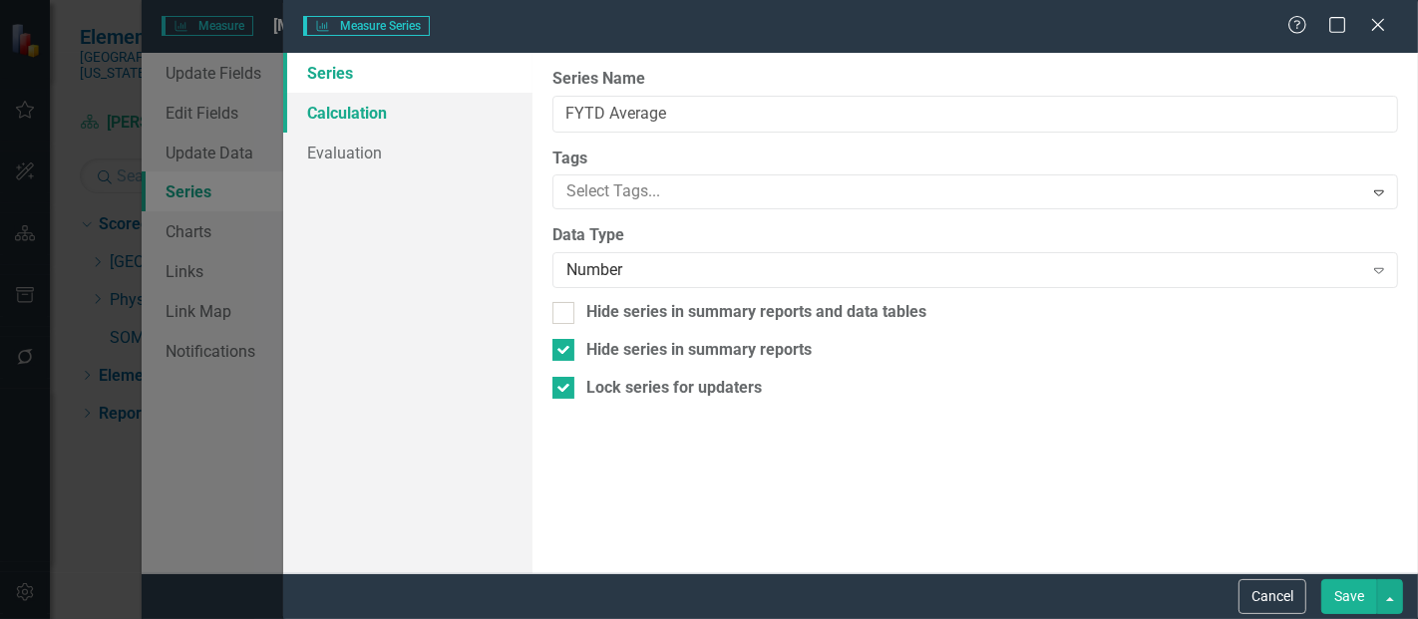
type input "FYTD Average"
checkbox input "true"
click link "Calculation"
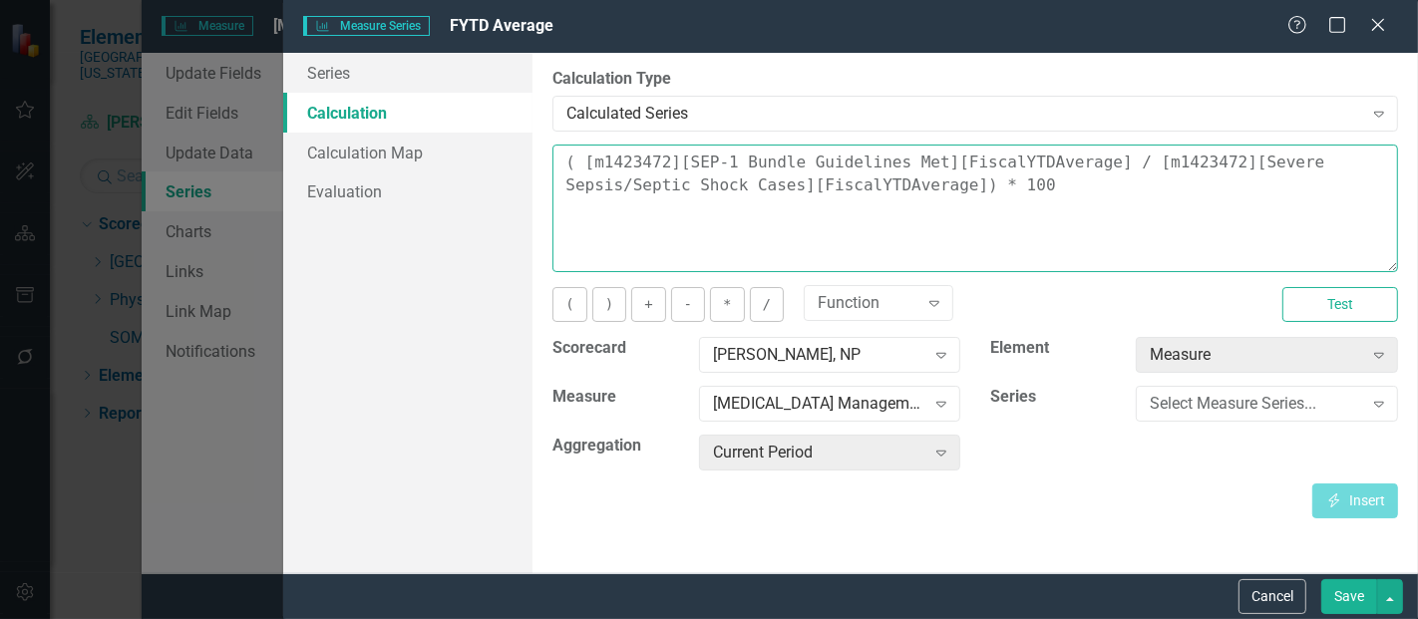
drag, startPoint x: 915, startPoint y: 184, endPoint x: 461, endPoint y: 120, distance: 458.3
click div "Series Calculation Calculation Map Evaluation From this page, you can edit the …"
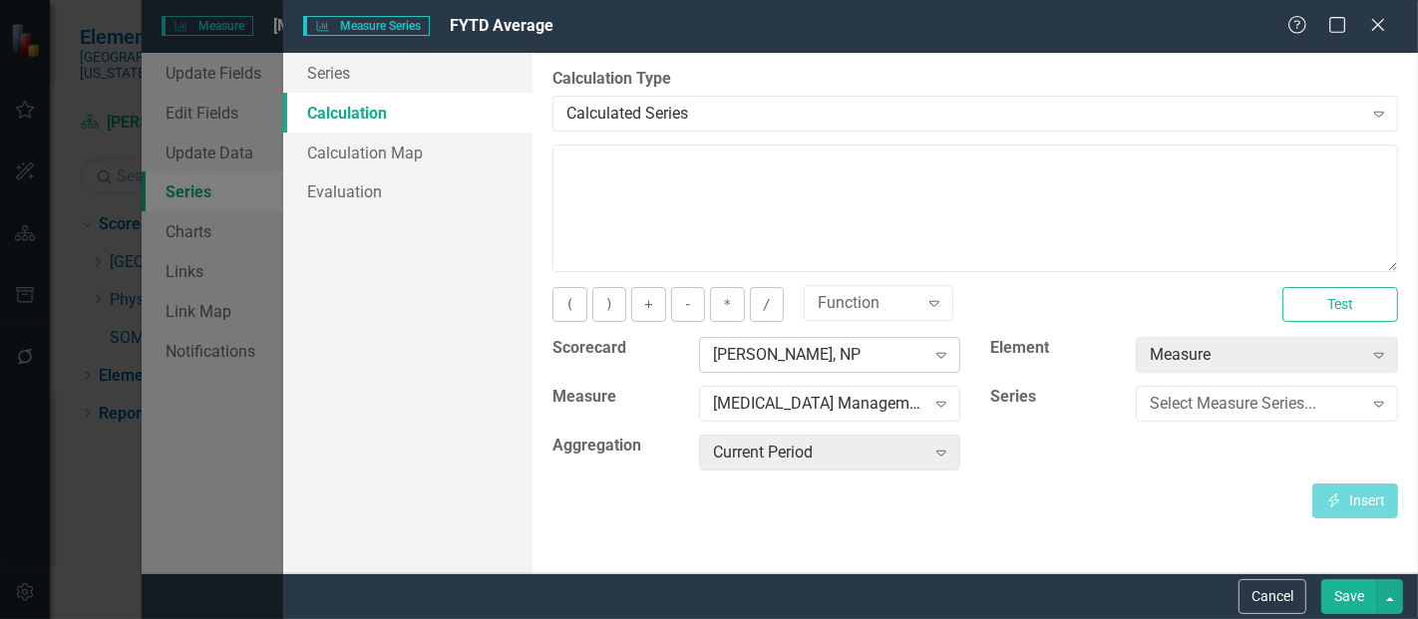
click div "[PERSON_NAME], NP"
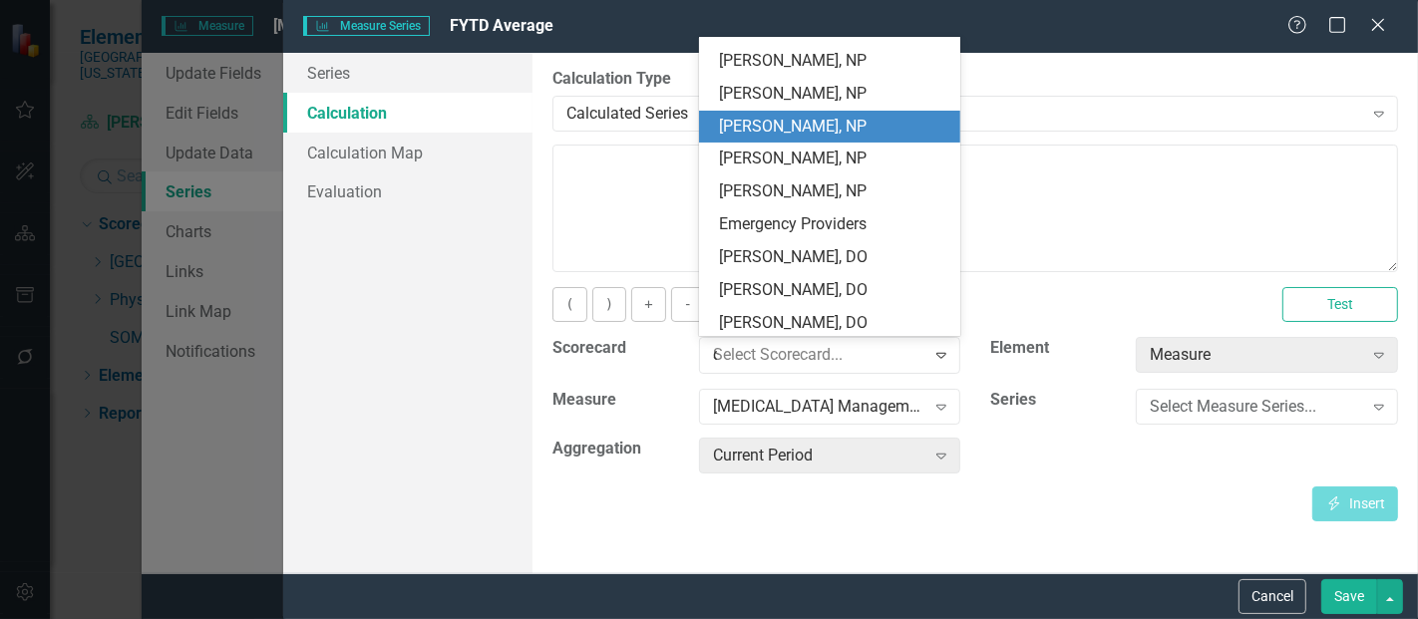
scroll to position [0, 0]
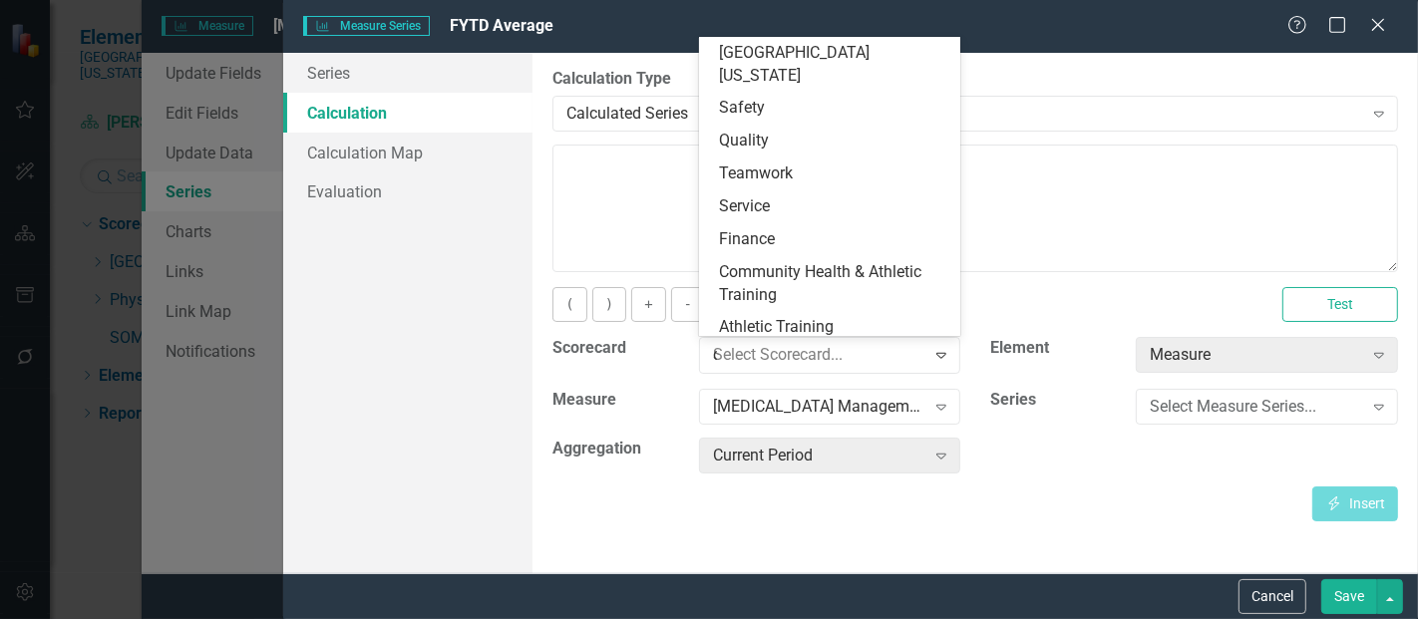
type input "qua"
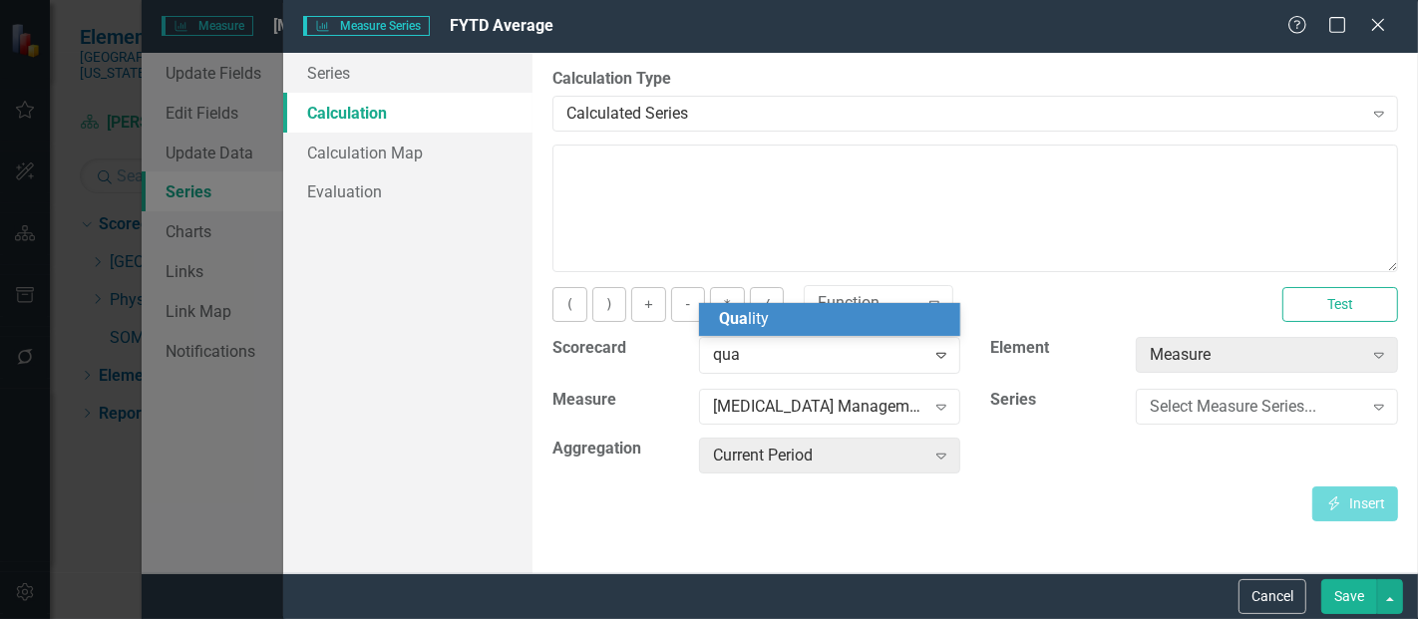
click div "Qua lity"
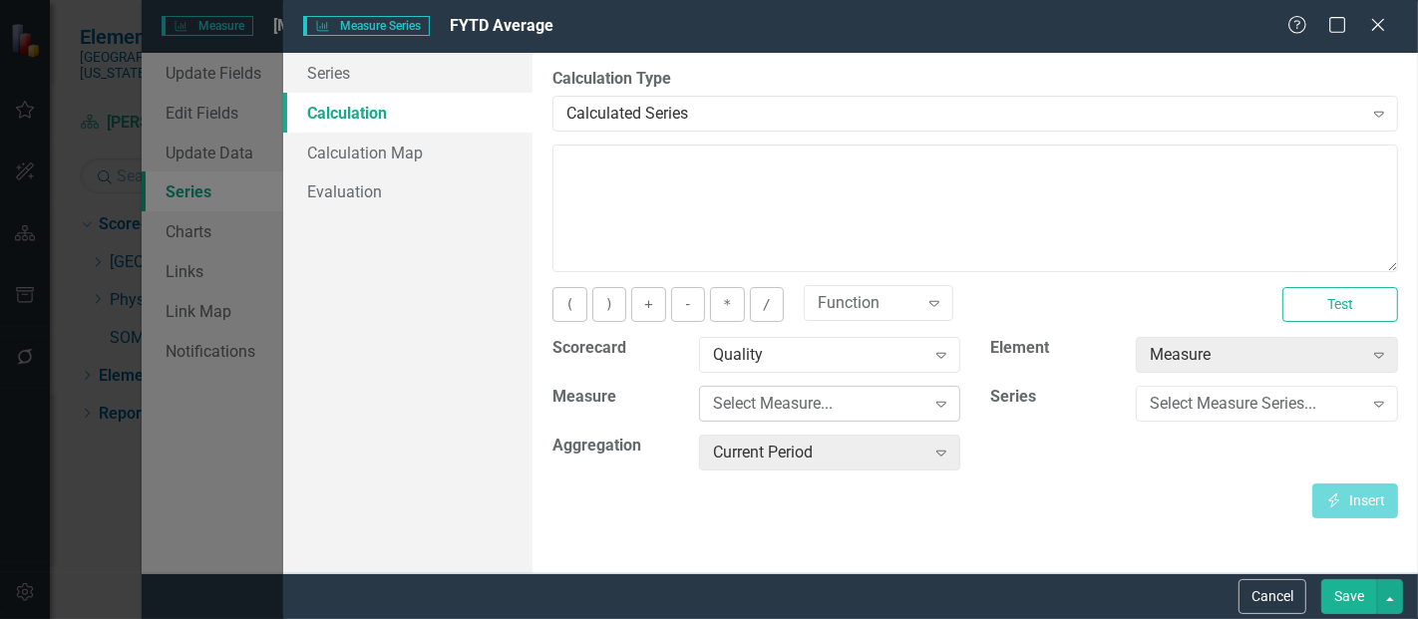
click div "Select Measure..."
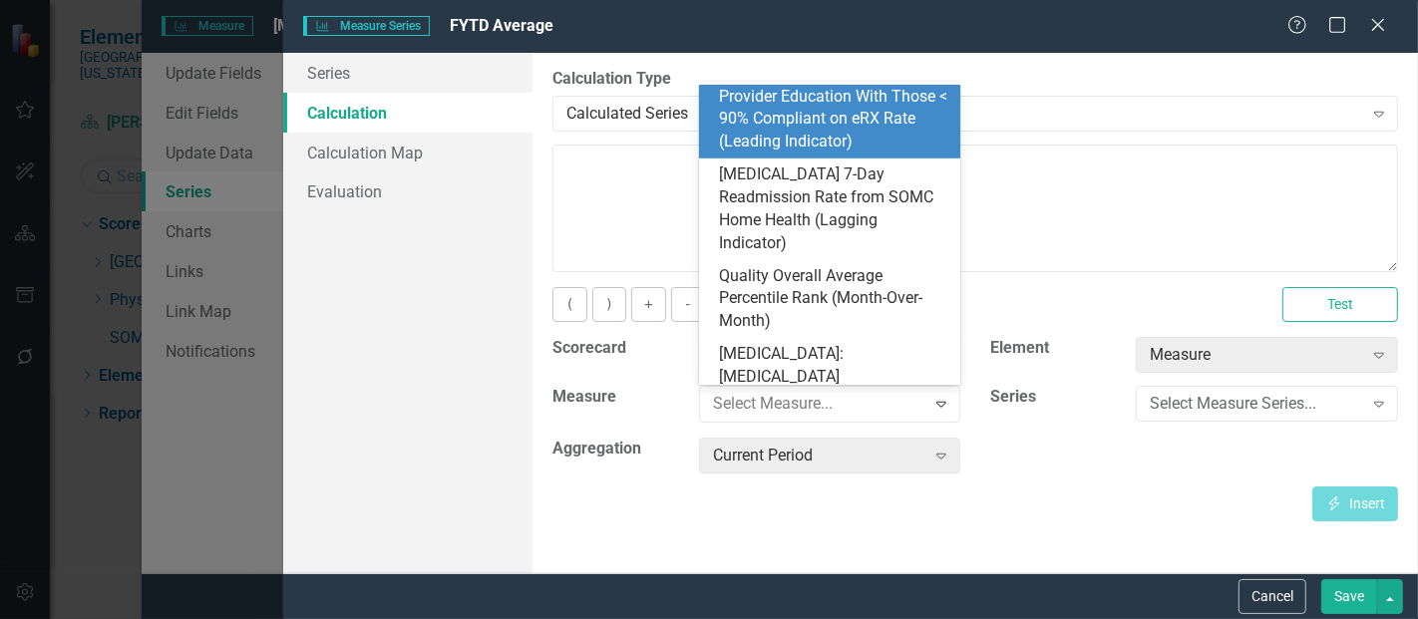
scroll to position [951, 0]
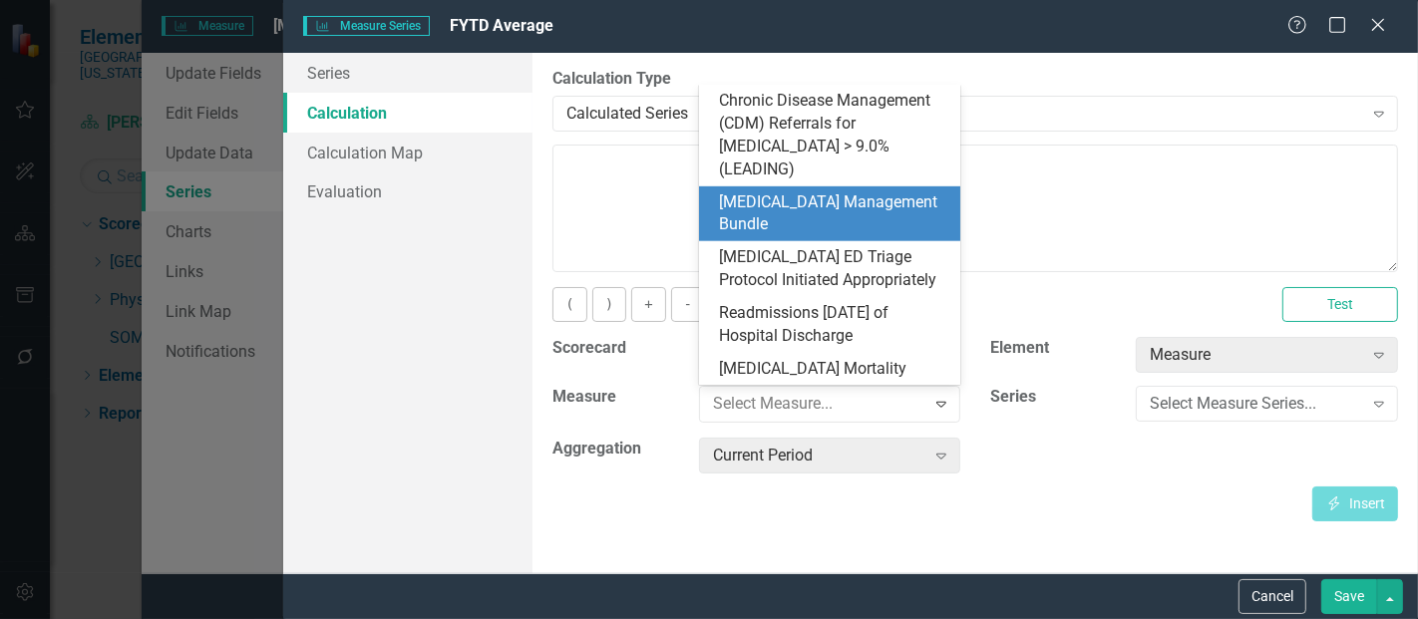
click div "[MEDICAL_DATA] Management Bundle"
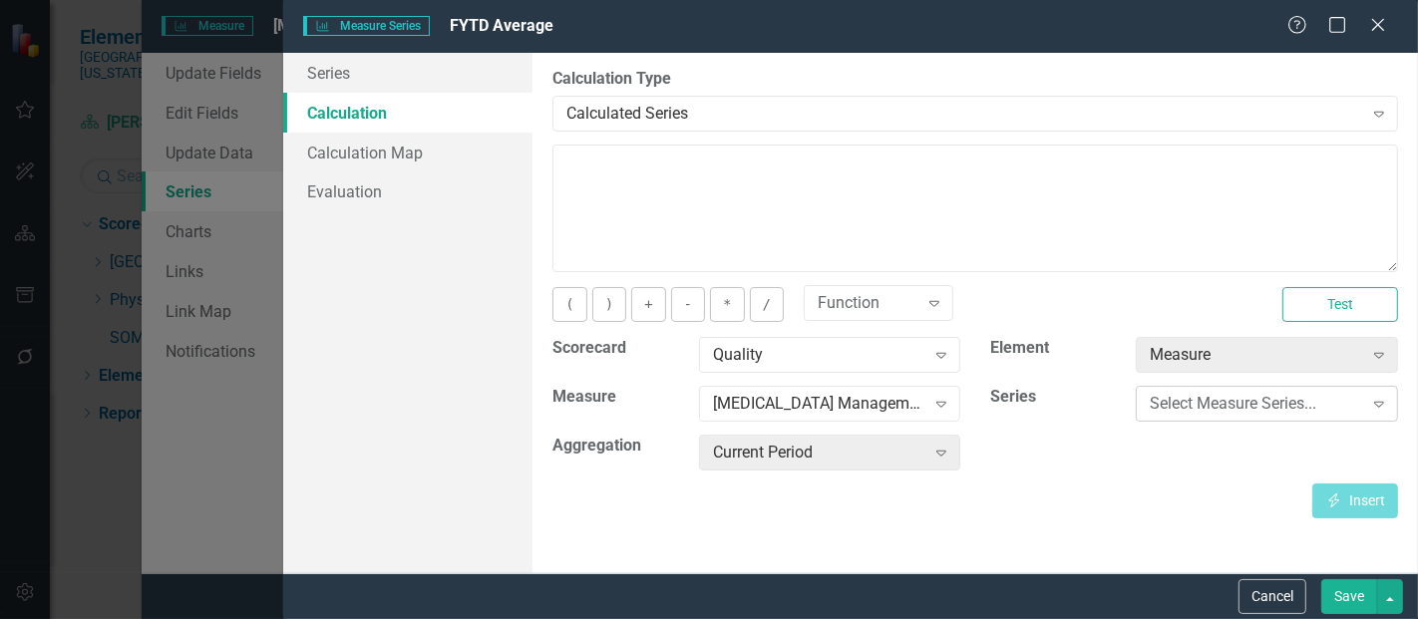
click div "Select Measure Series..."
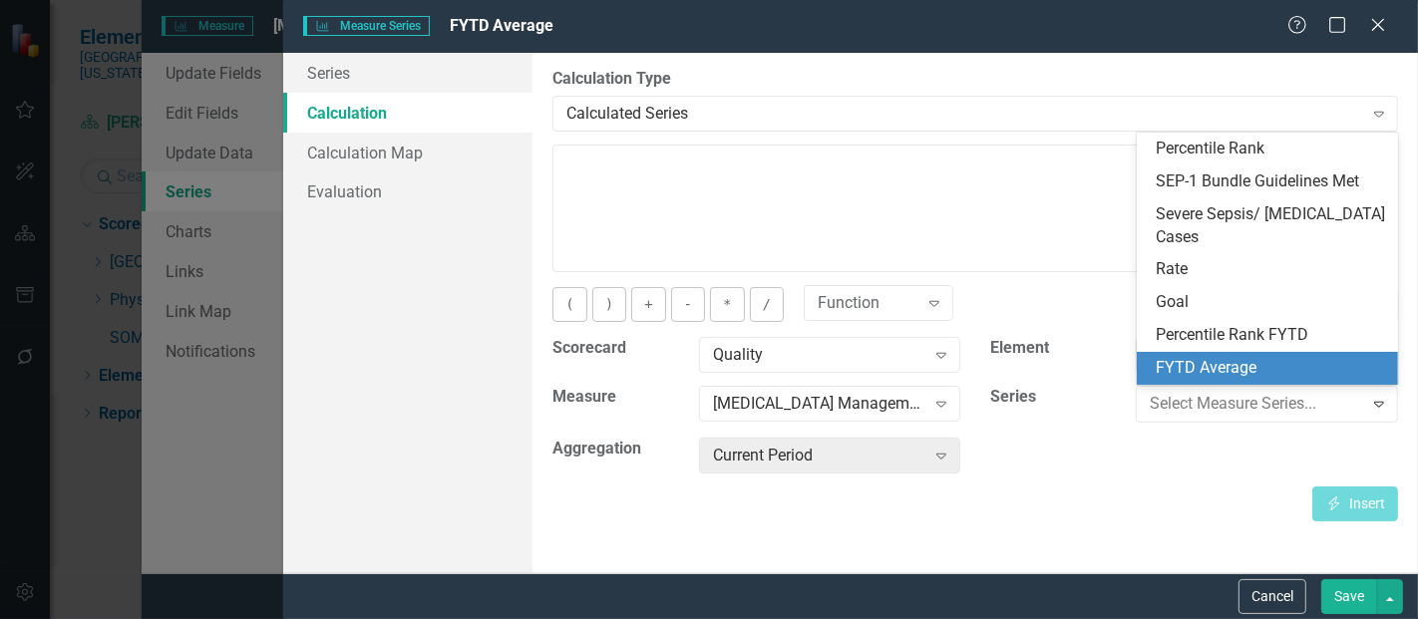
click div "FYTD Average"
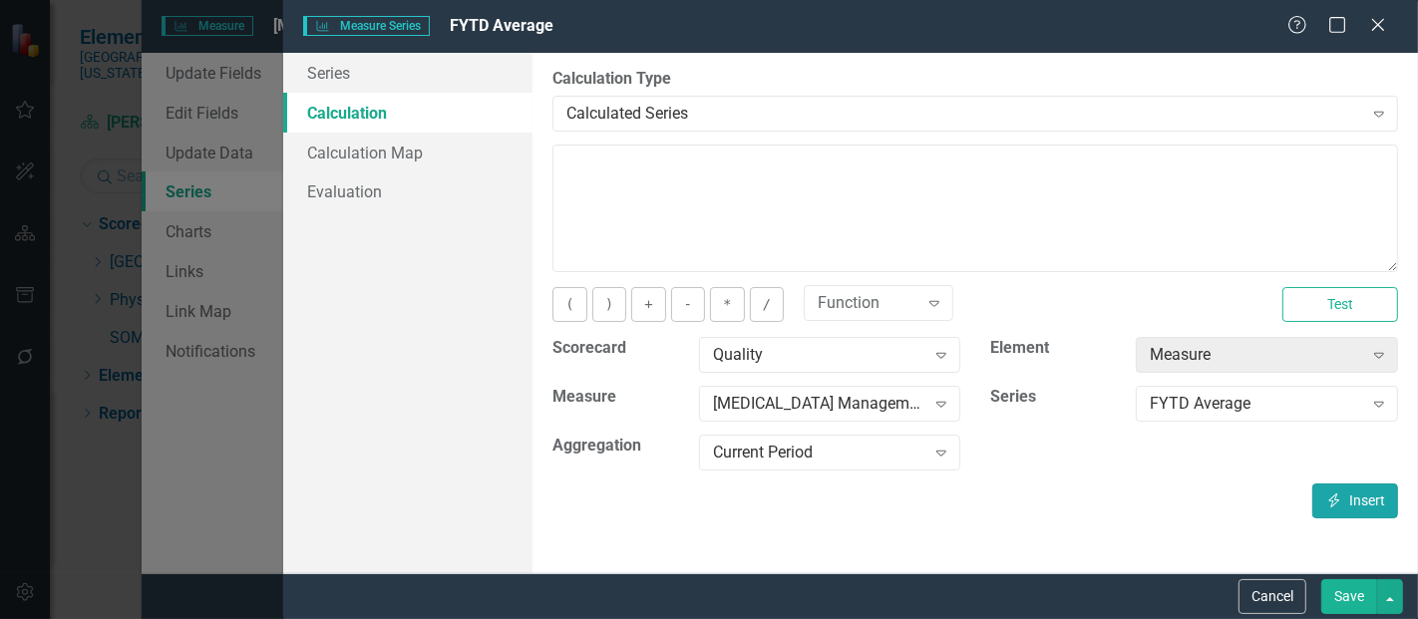
click icon "button"
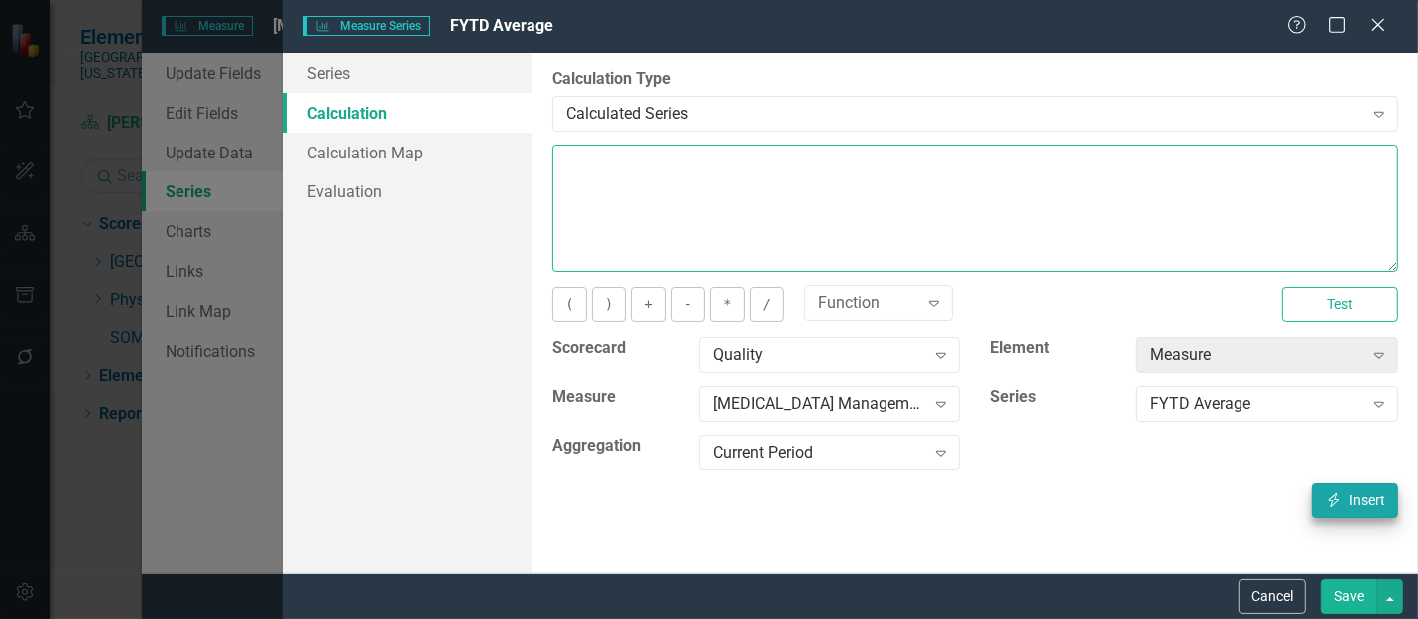
type textarea "[m1813868][FYTD Average][CurrentPeriod]"
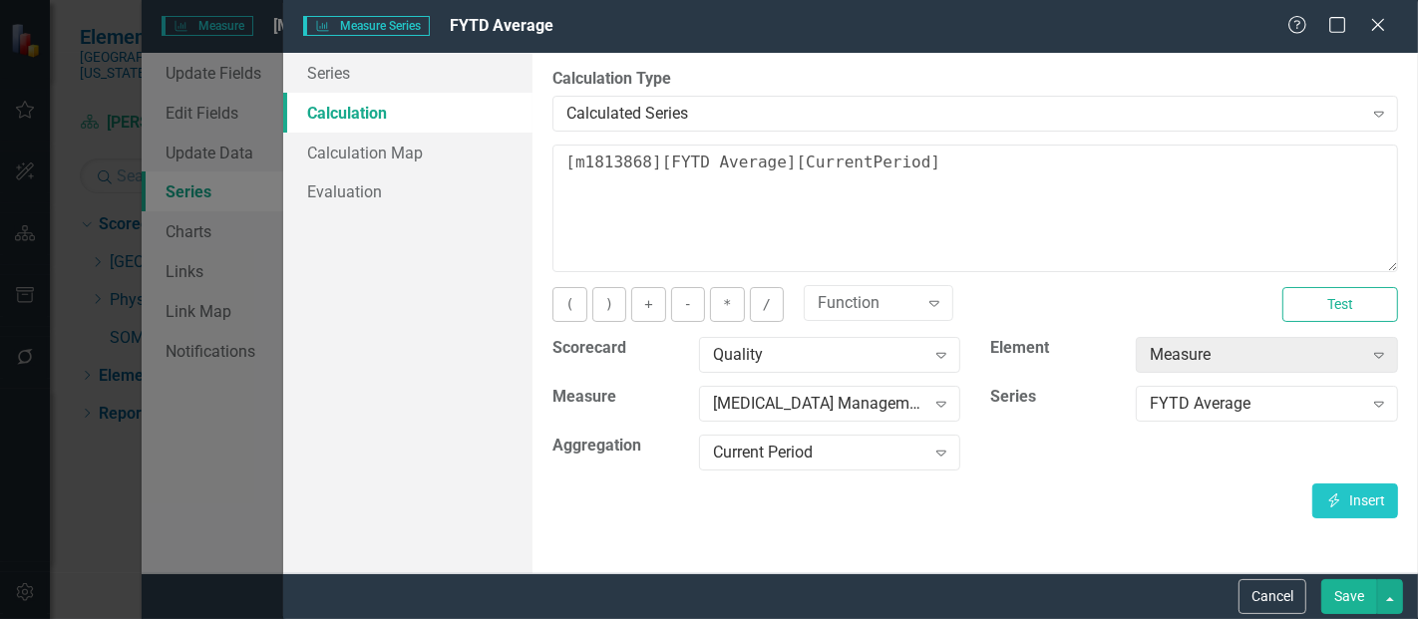
click button "Save"
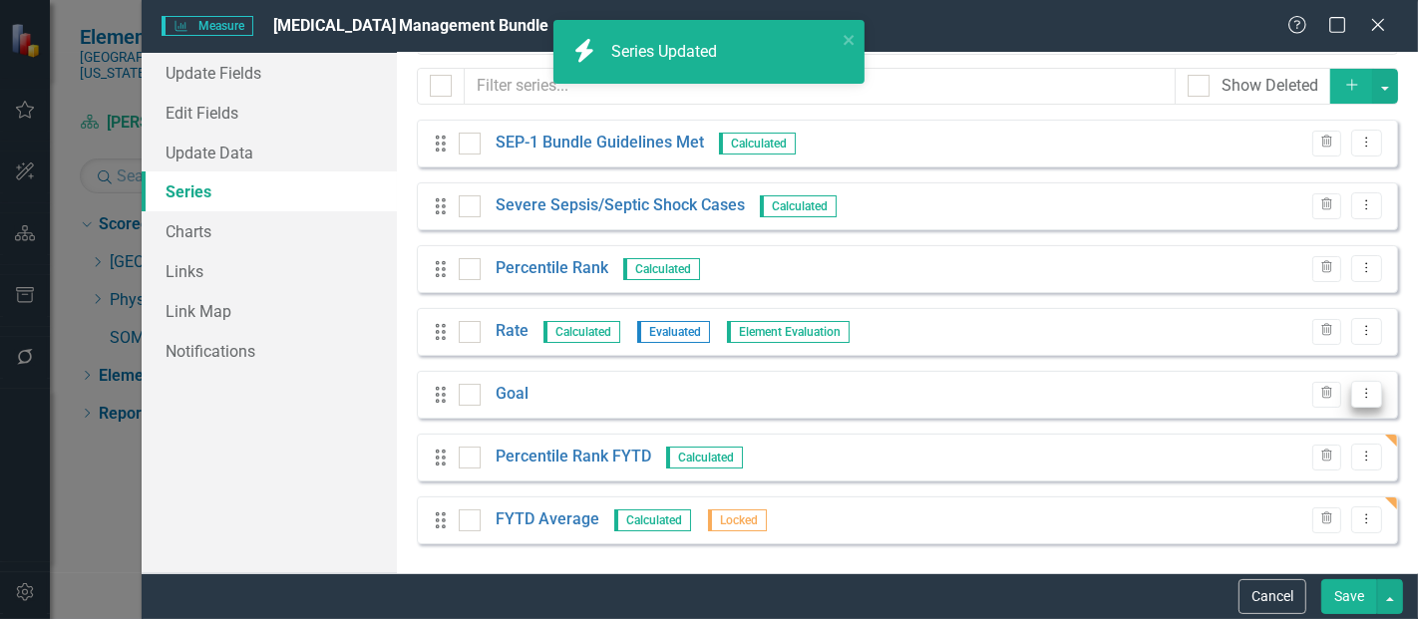
click icon "Dropdown Menu"
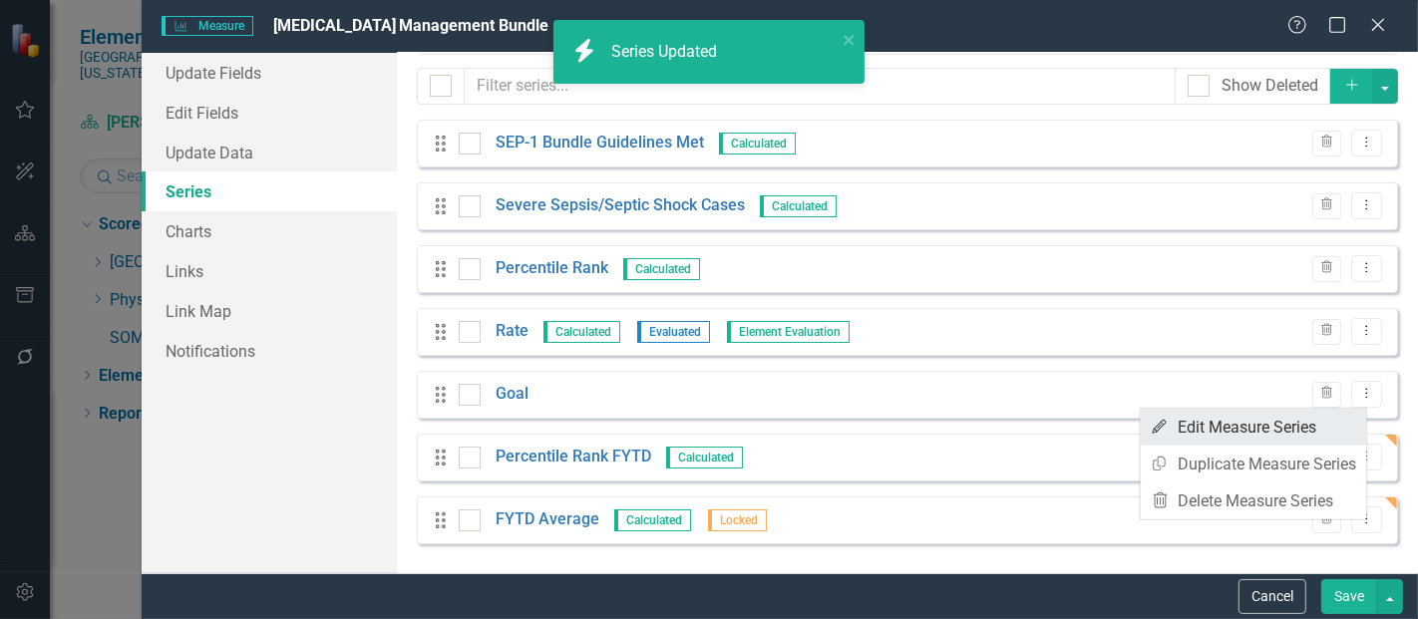
click link "Edit Edit Measure Series"
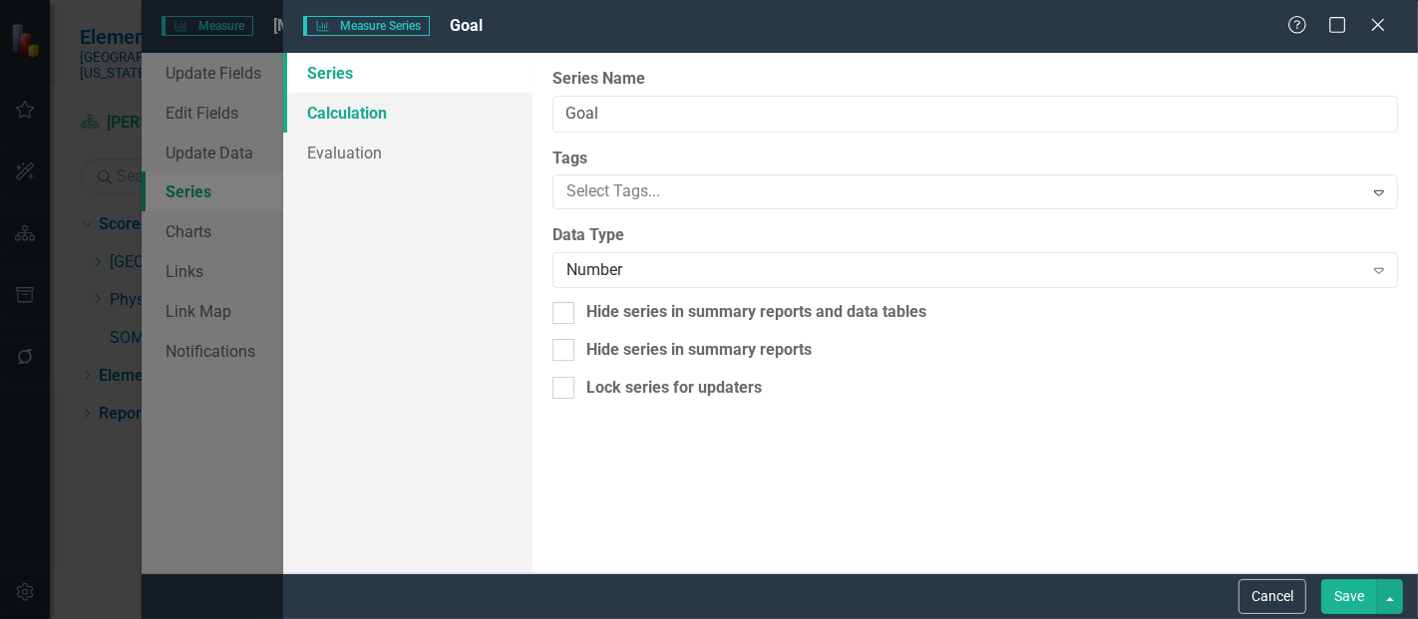
click link "Calculation"
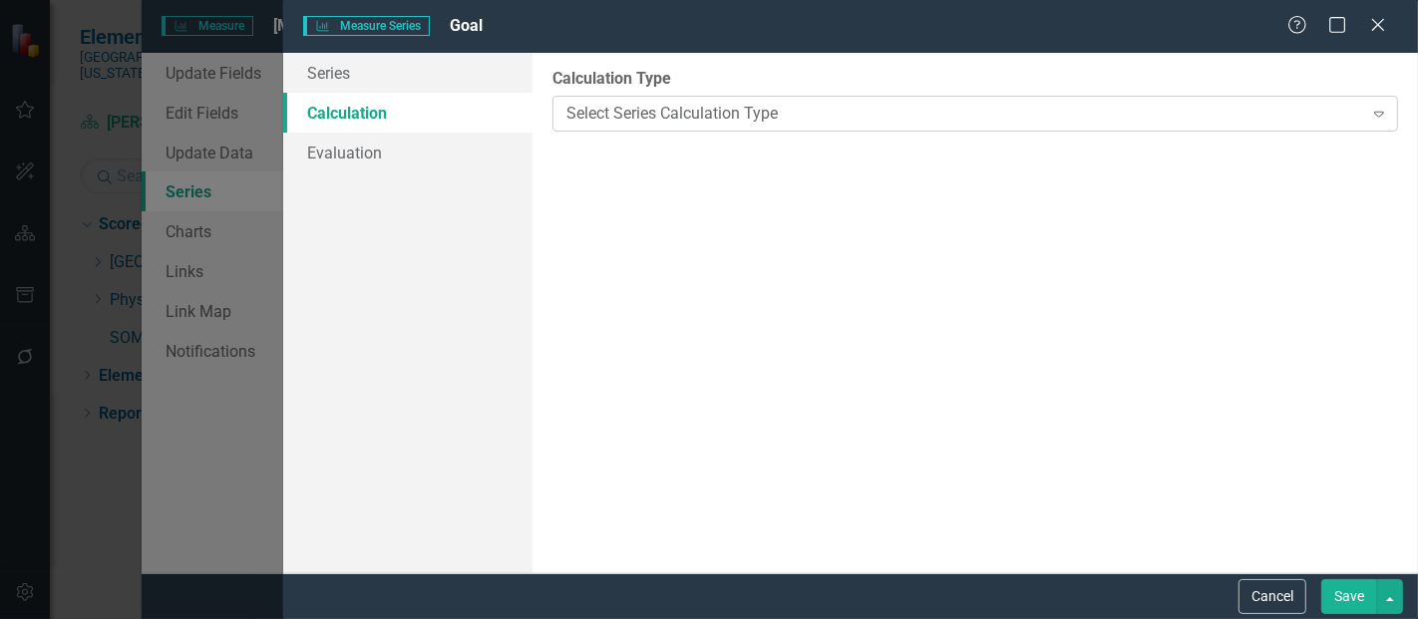
click div "Select Series Calculation Type Expand"
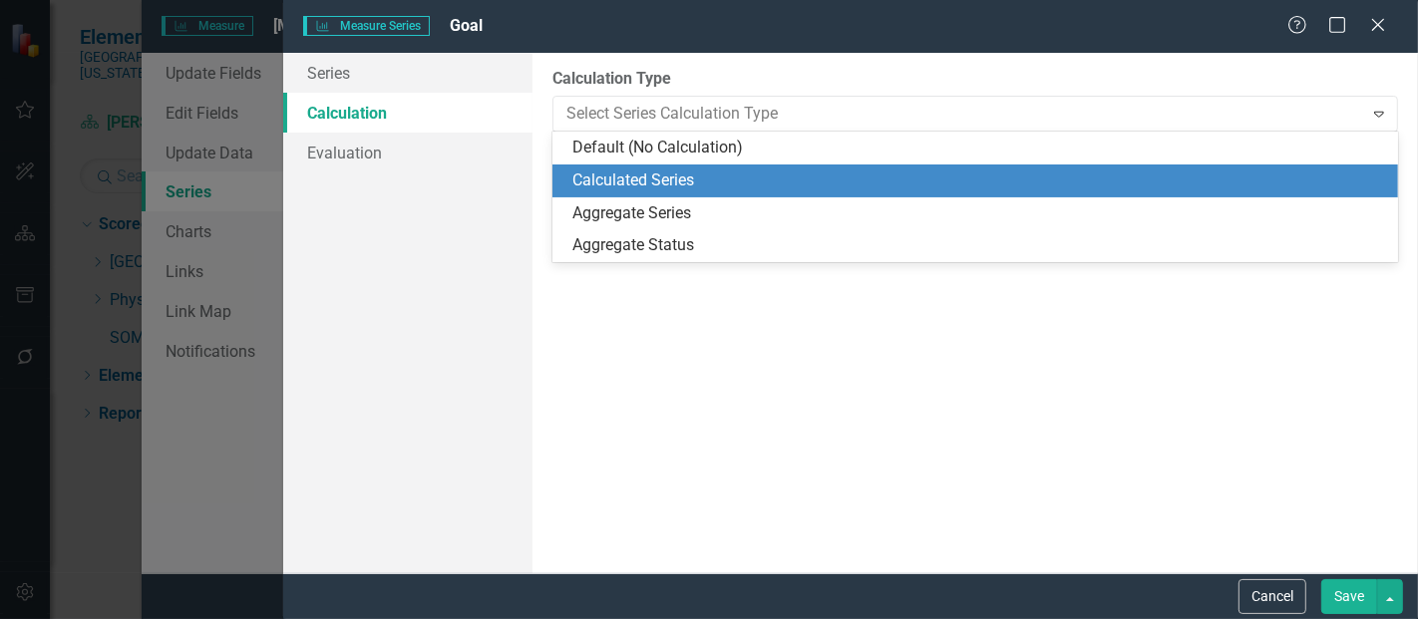
click div "Calculated Series"
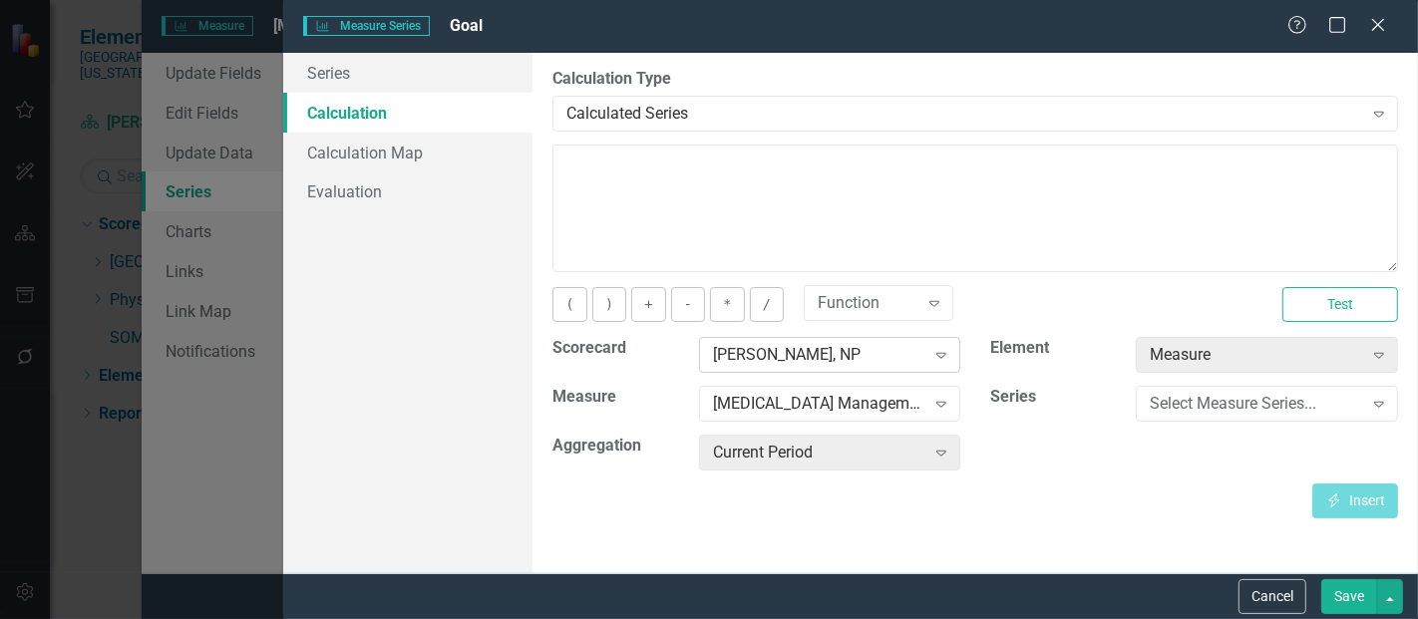
click div "[PERSON_NAME], NP"
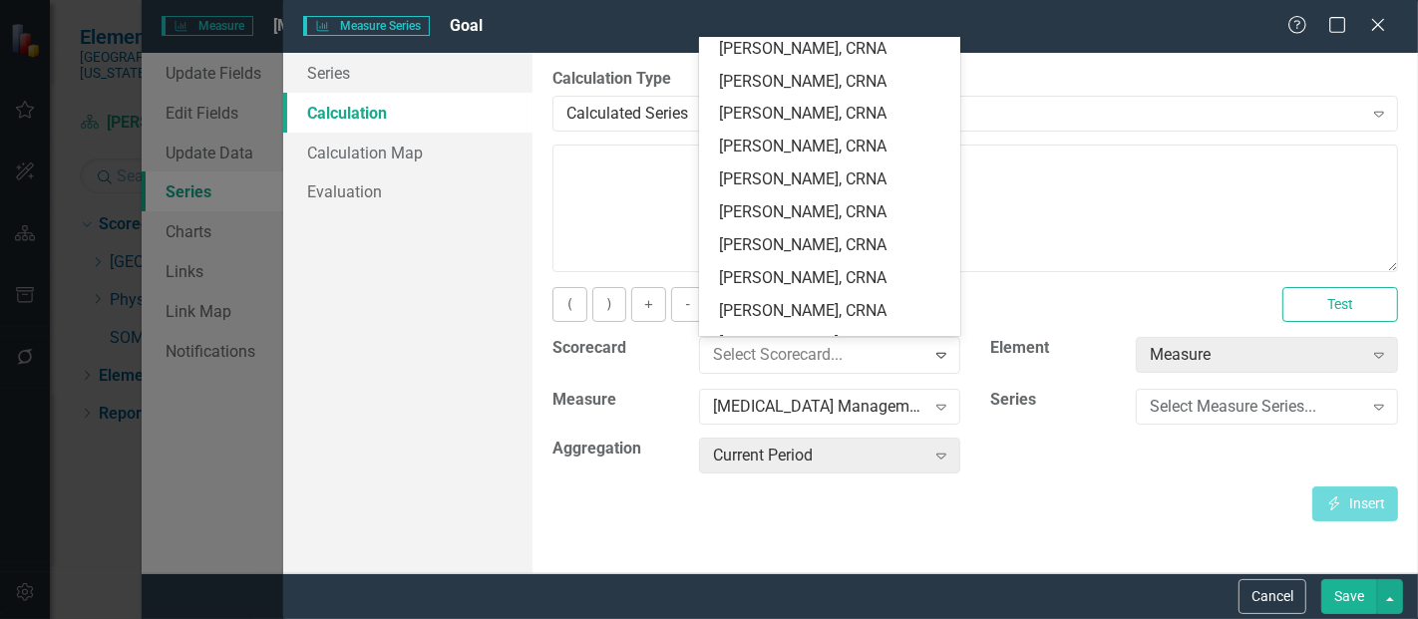
scroll to position [0, 0]
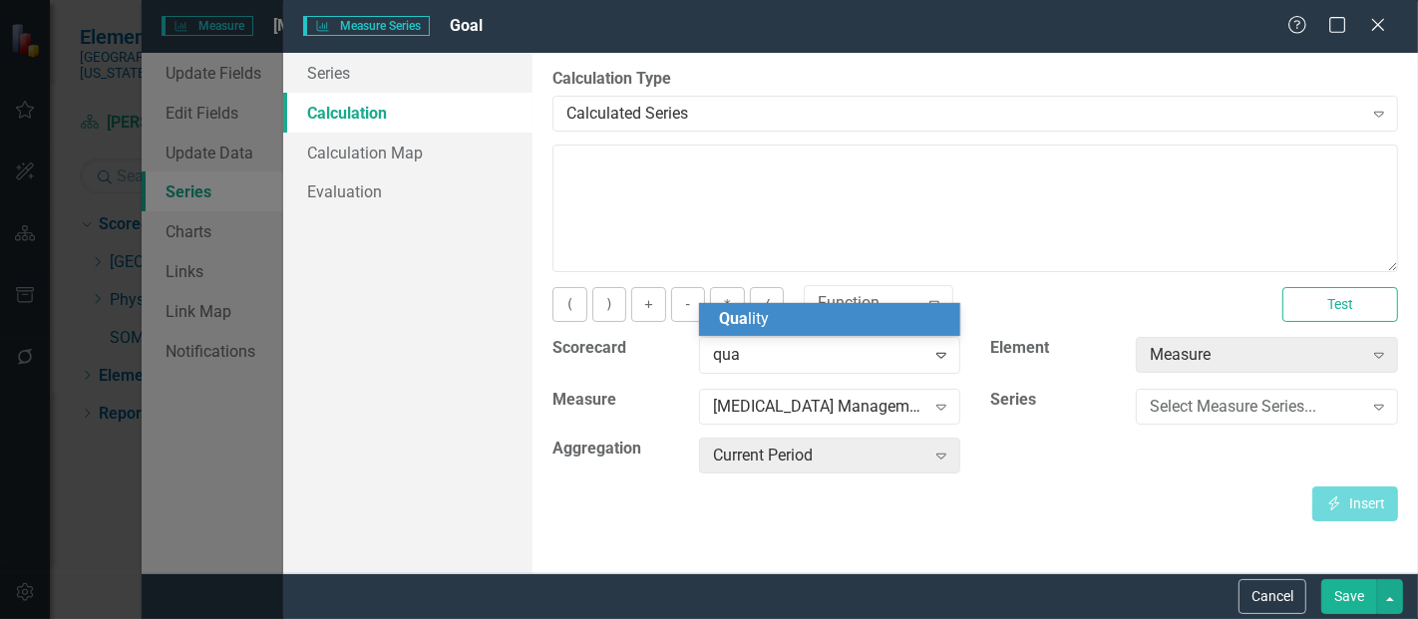
type input "qual"
click div "Qual ity"
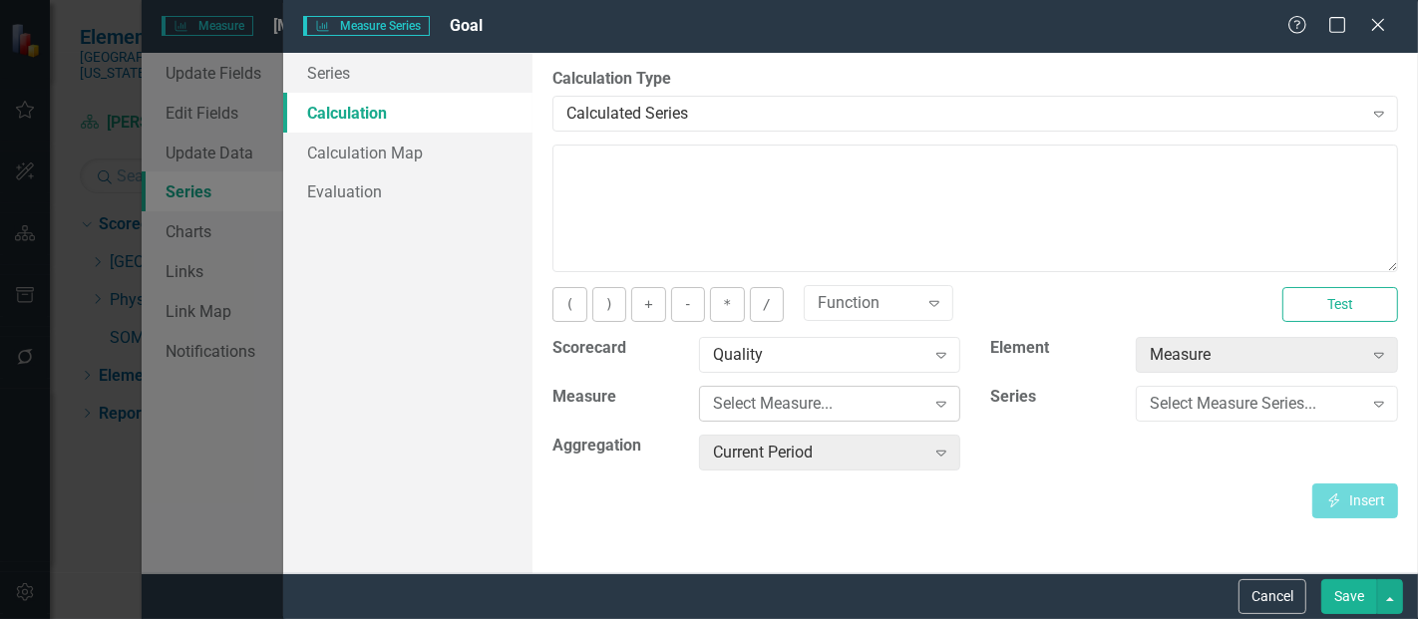
click div "Select Measure..."
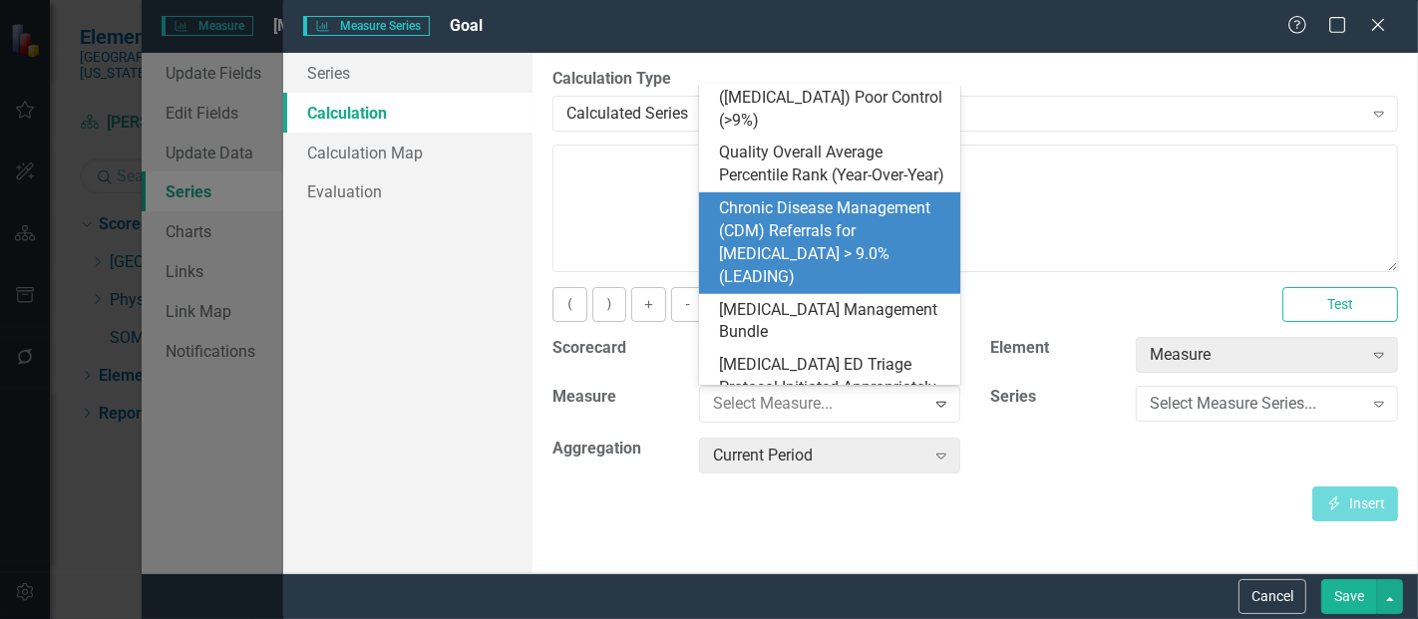
scroll to position [881, 0]
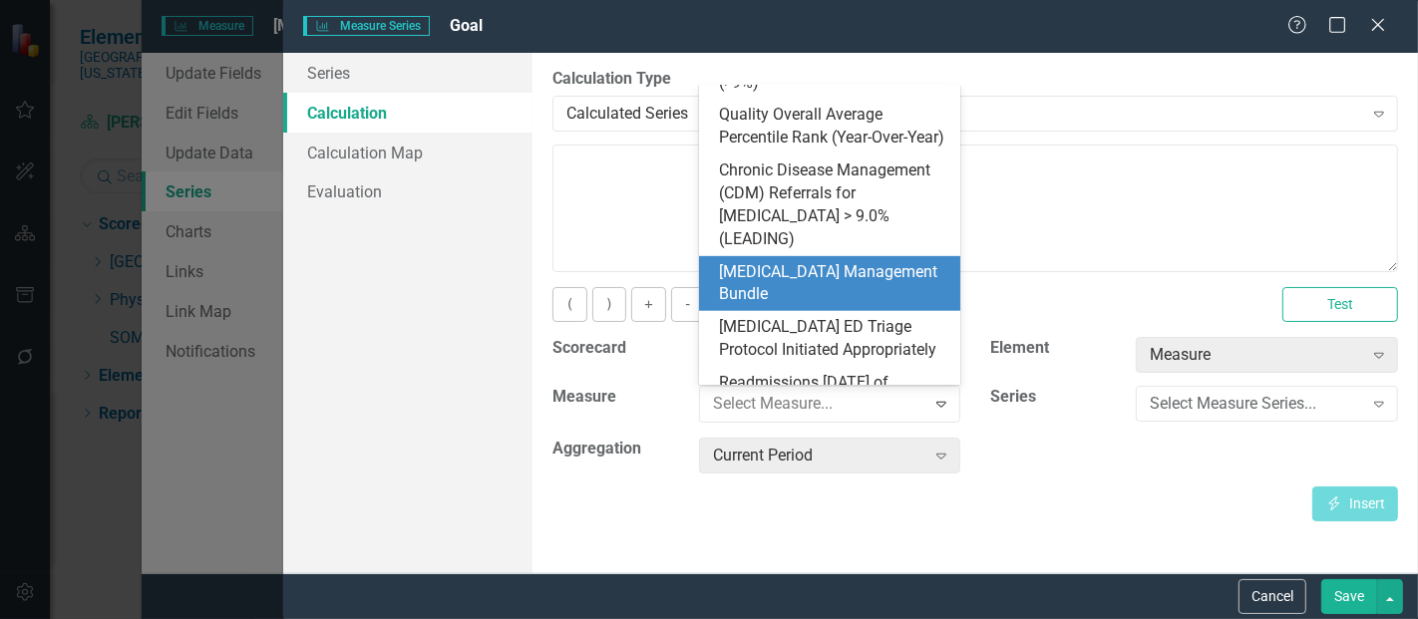
click div "[MEDICAL_DATA] Management Bundle"
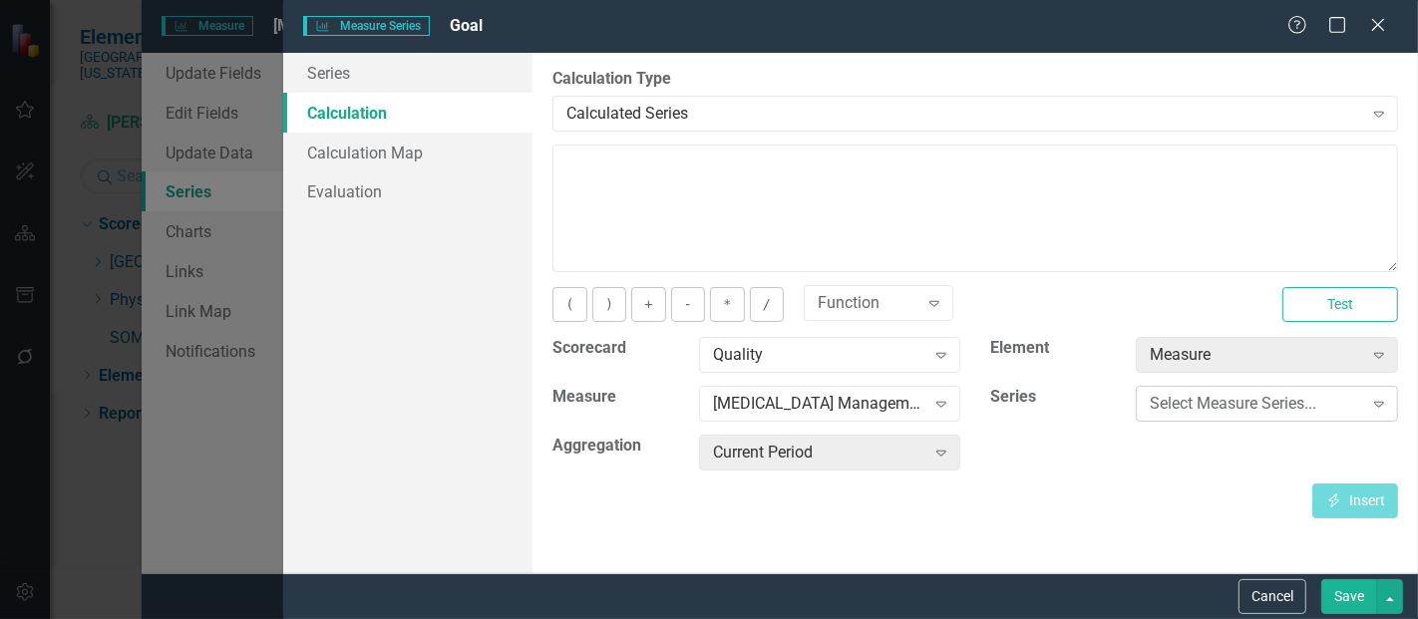
click div "Select Measure Series..."
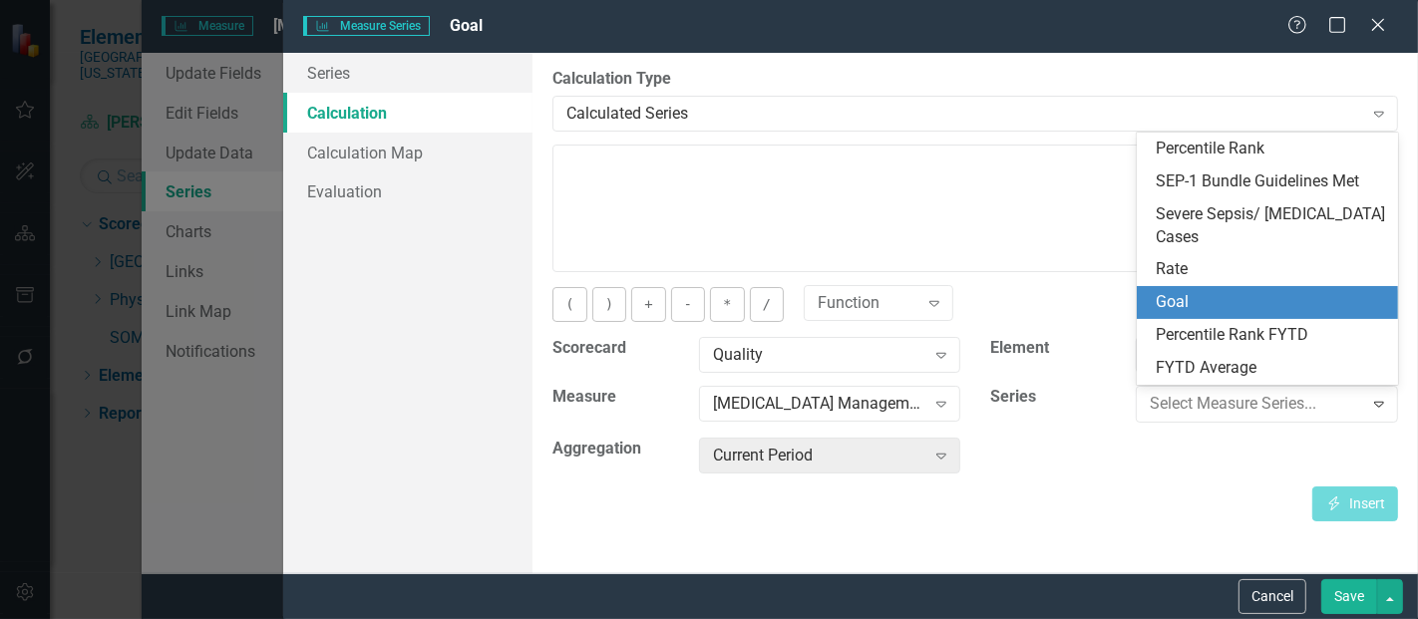
click div "Goal"
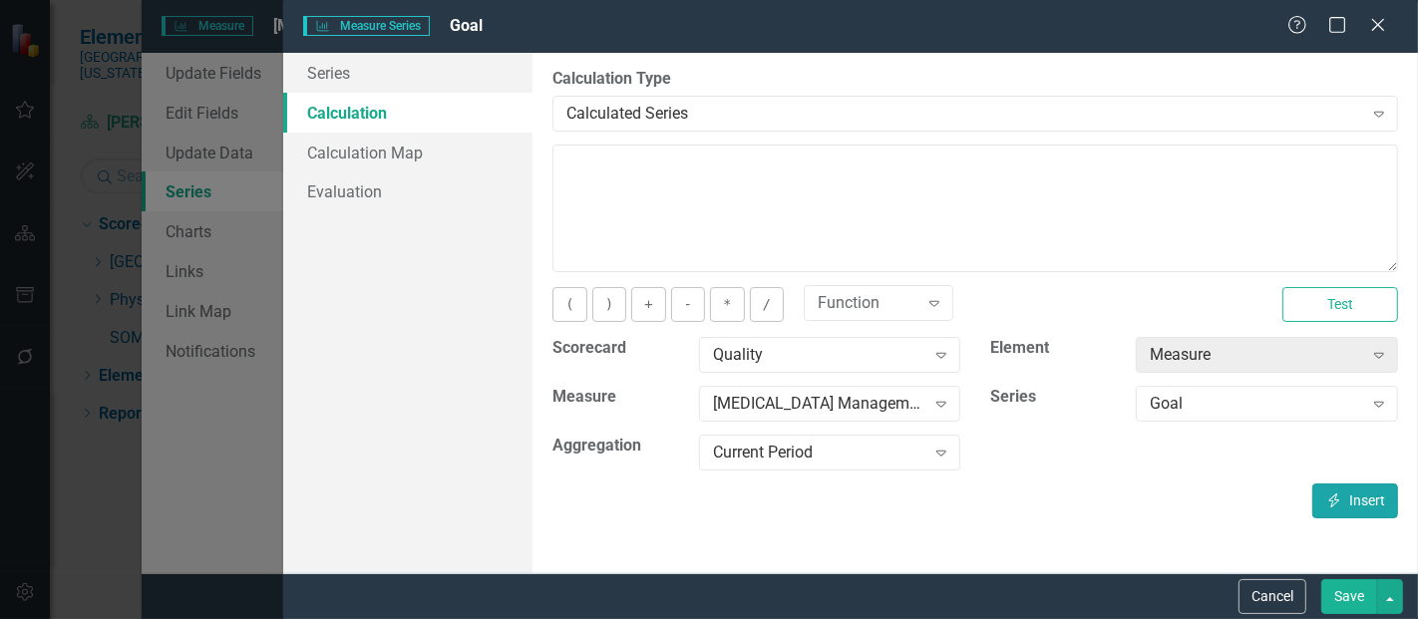
click icon "Insert"
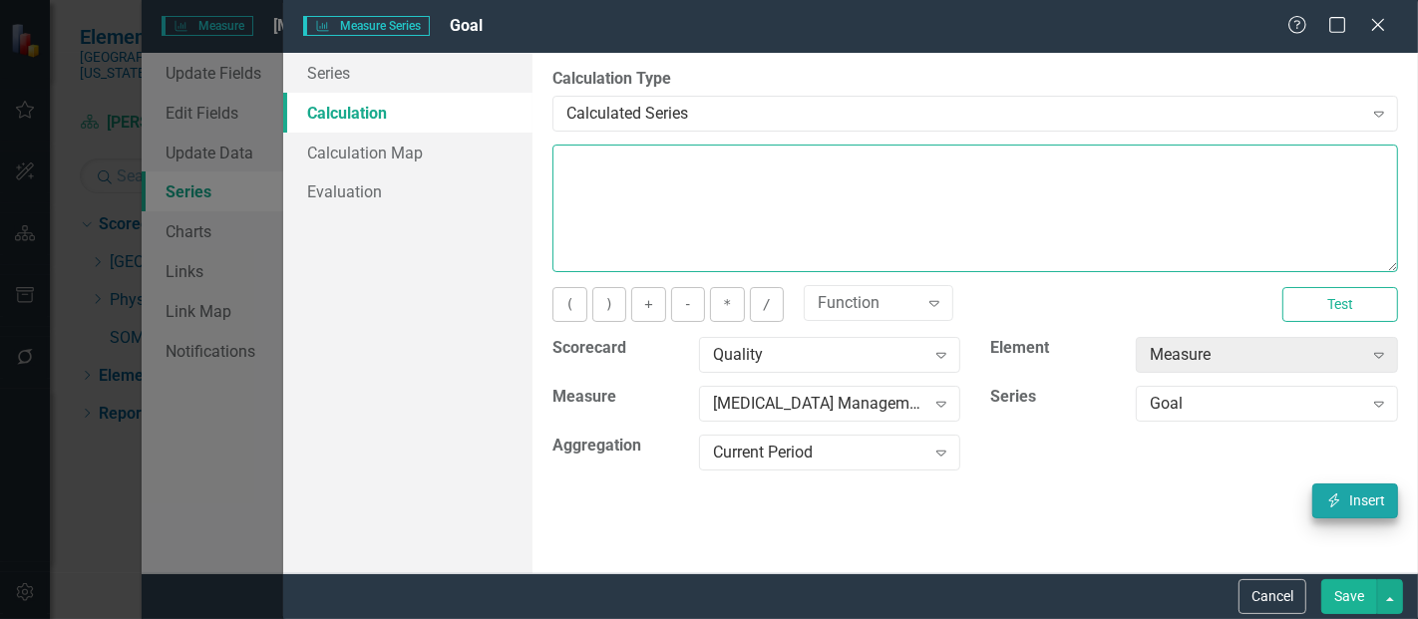
type textarea "[m1813868][Goal][CurrentPeriod]"
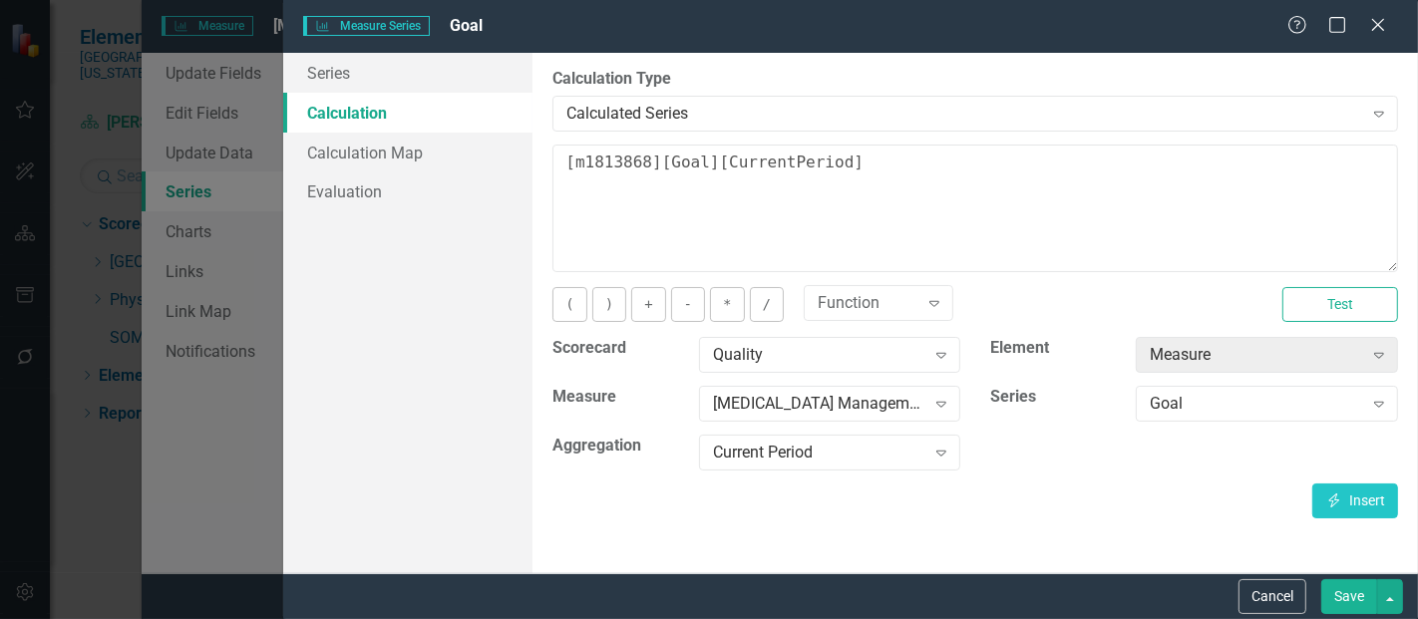
click button "Save"
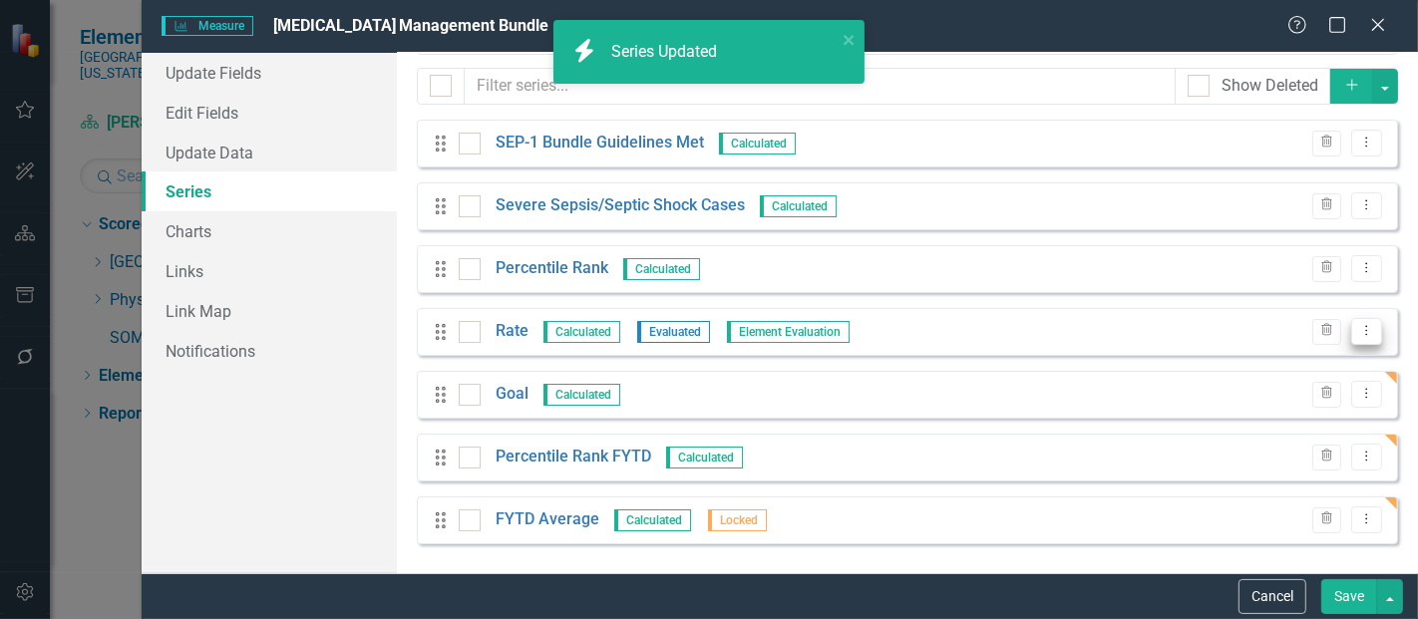
click icon "Dropdown Menu"
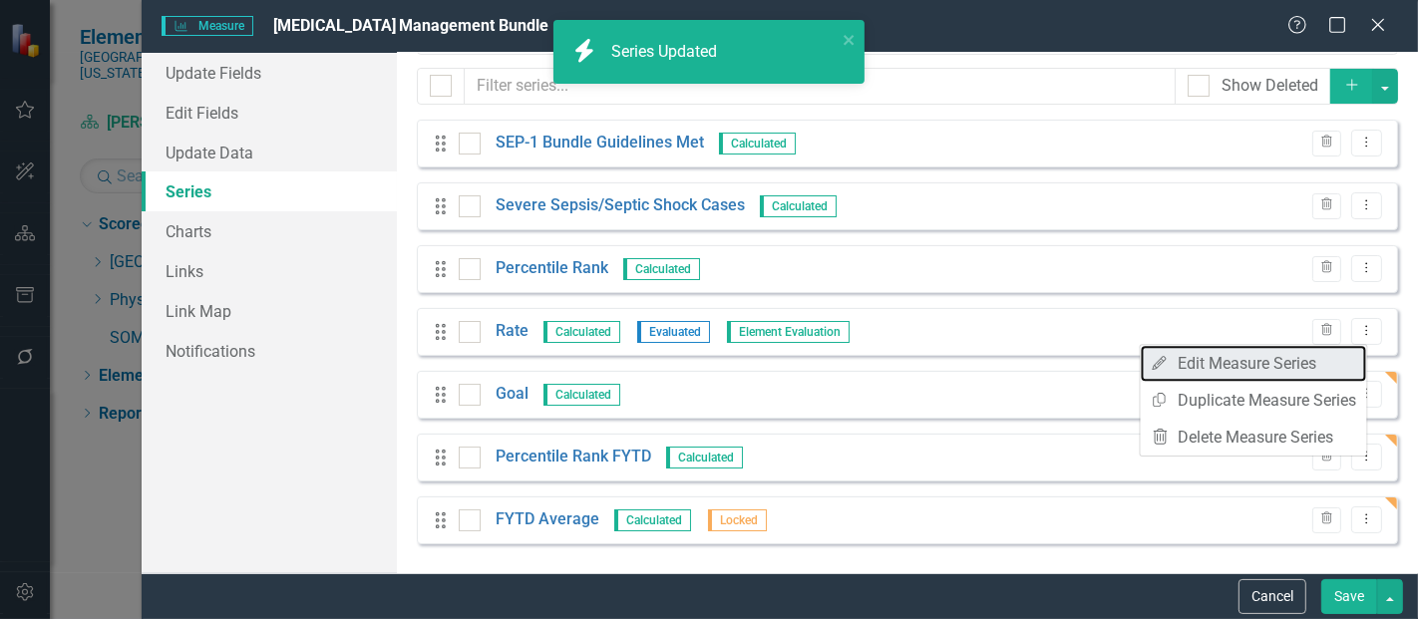
click link "Edit Edit Measure Series"
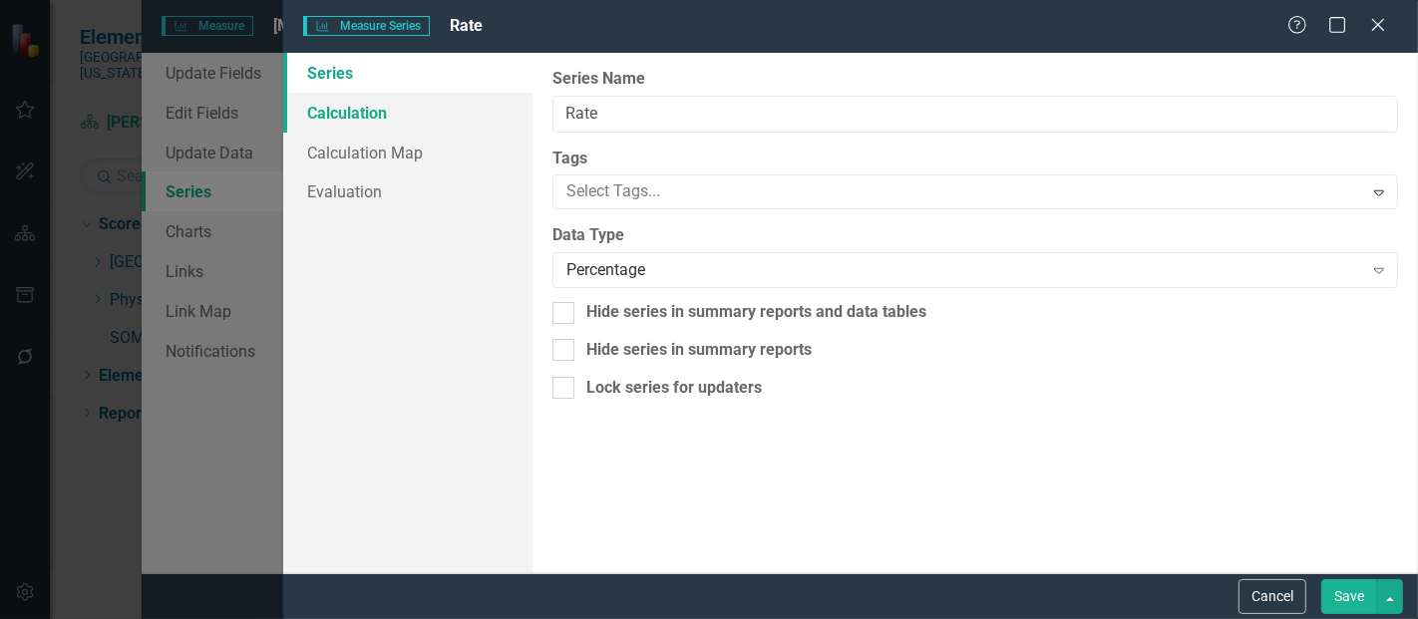
click link "Calculation"
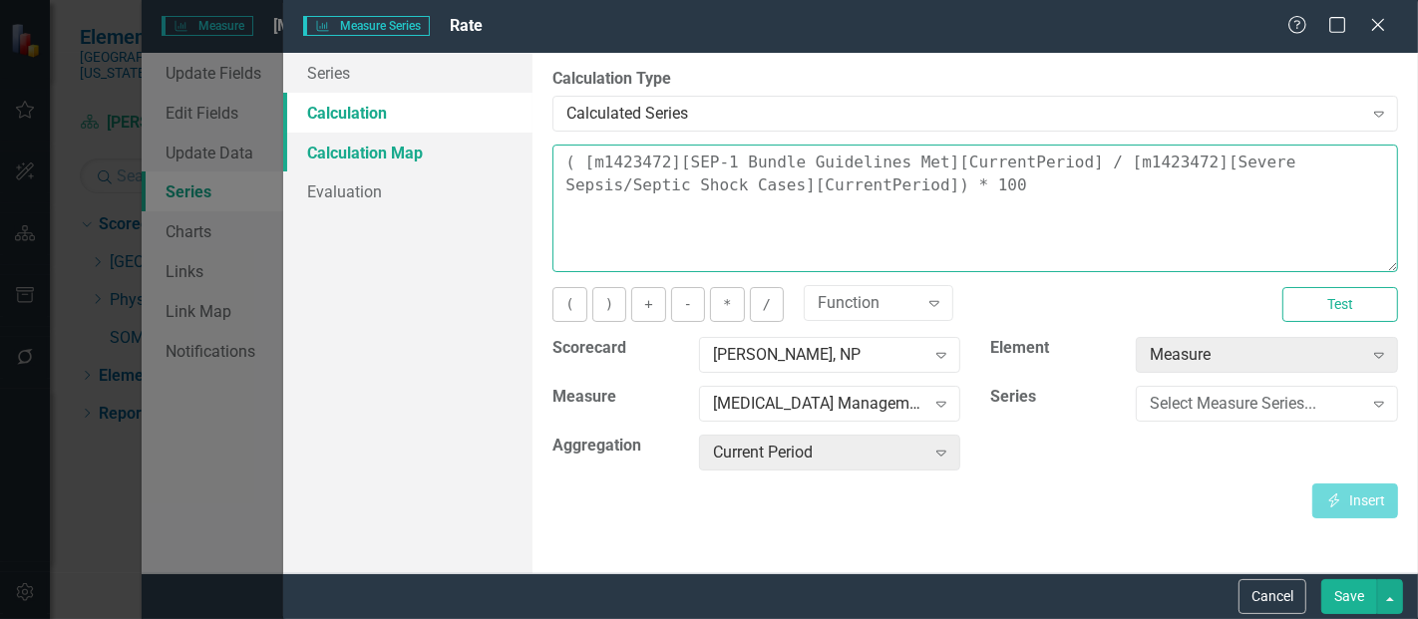
drag, startPoint x: 891, startPoint y: 184, endPoint x: 453, endPoint y: 132, distance: 441.0
click div "Series Calculation Calculation Map Evaluation From this page, you can edit the …"
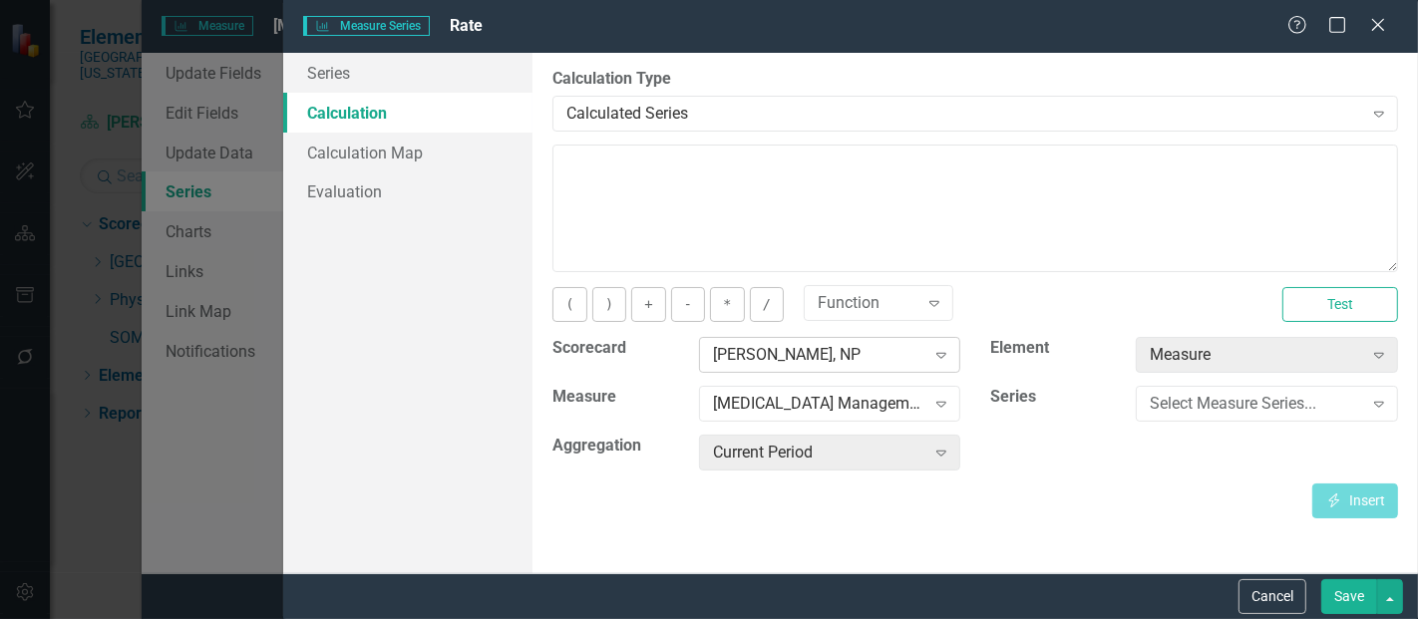
click div "[PERSON_NAME], NP"
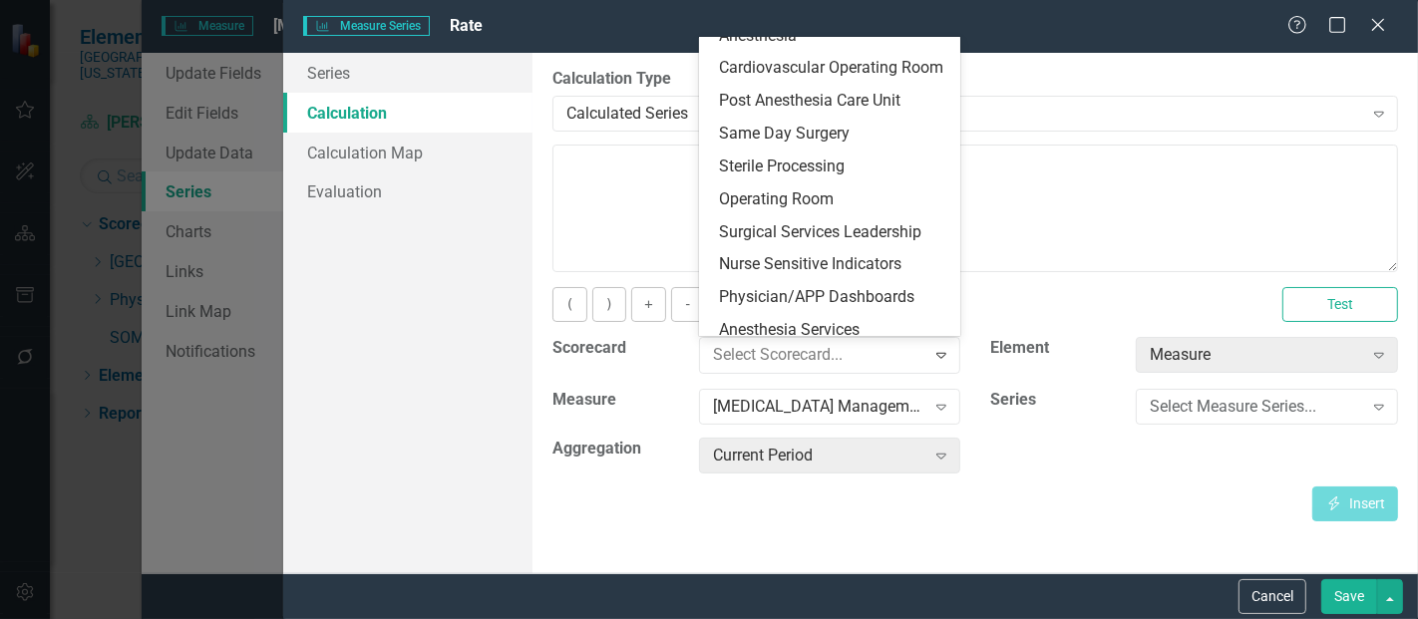
scroll to position [0, 0]
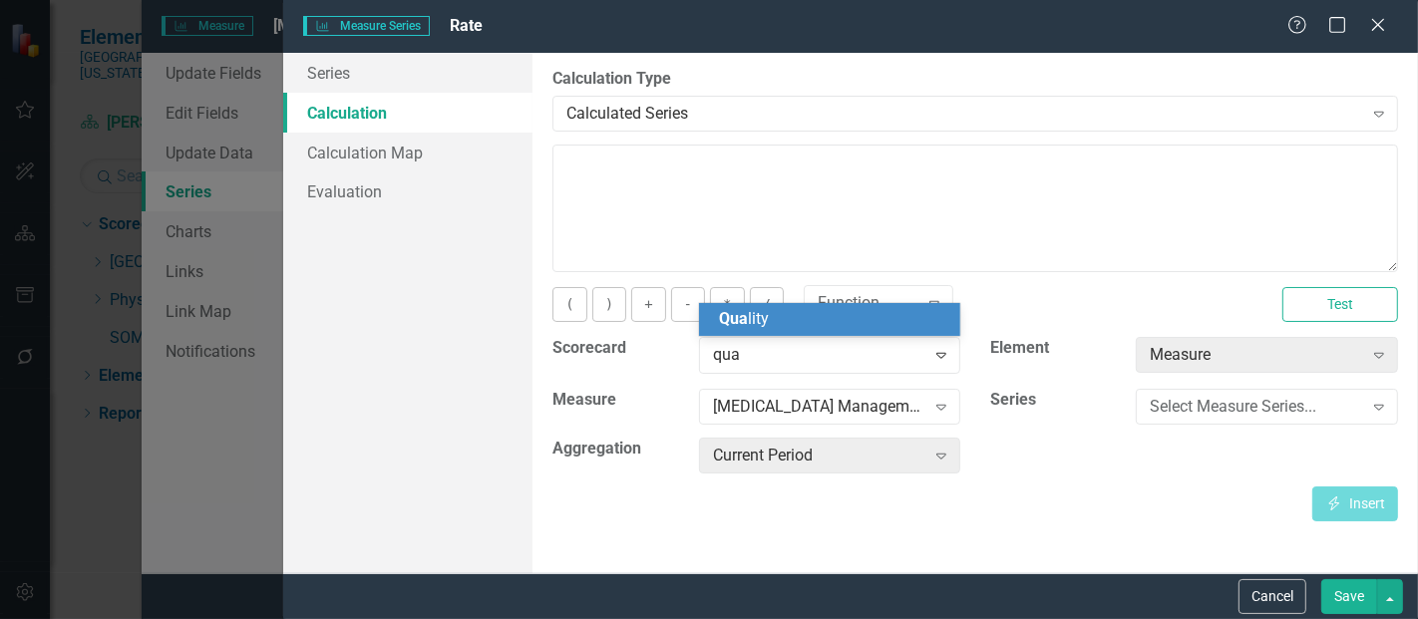
type input "qual"
click div "Qual ity"
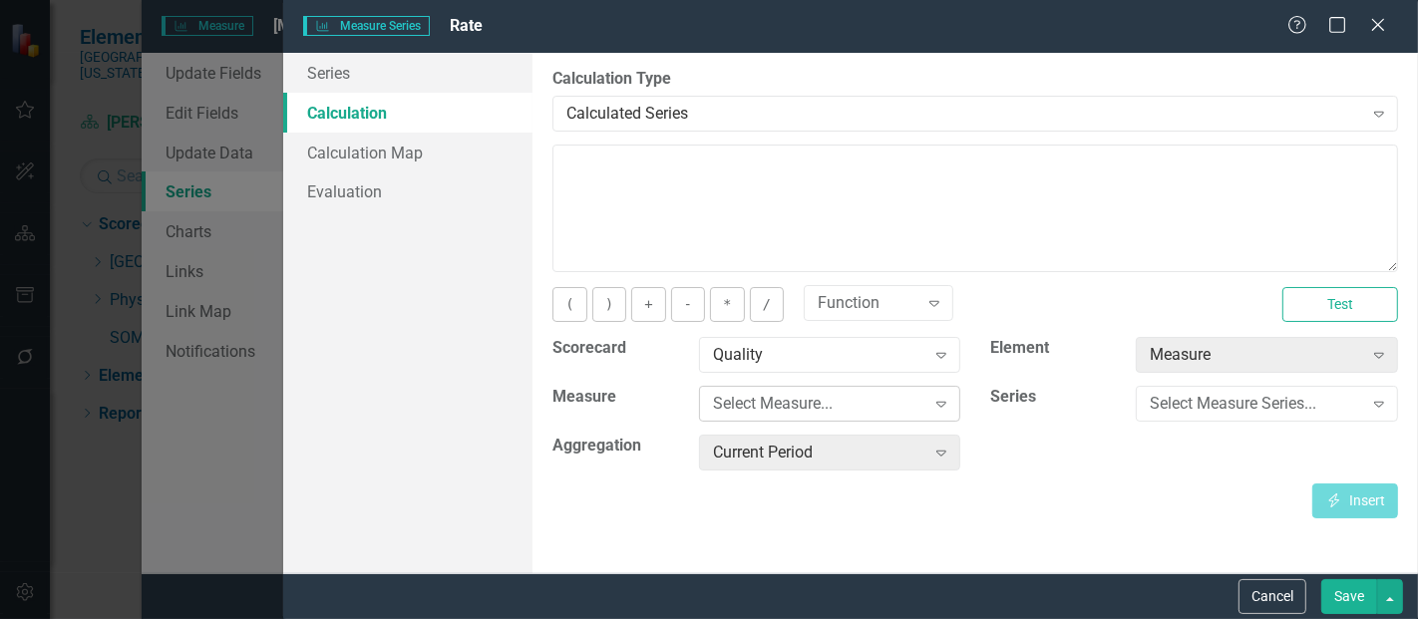
click div "Select Measure..."
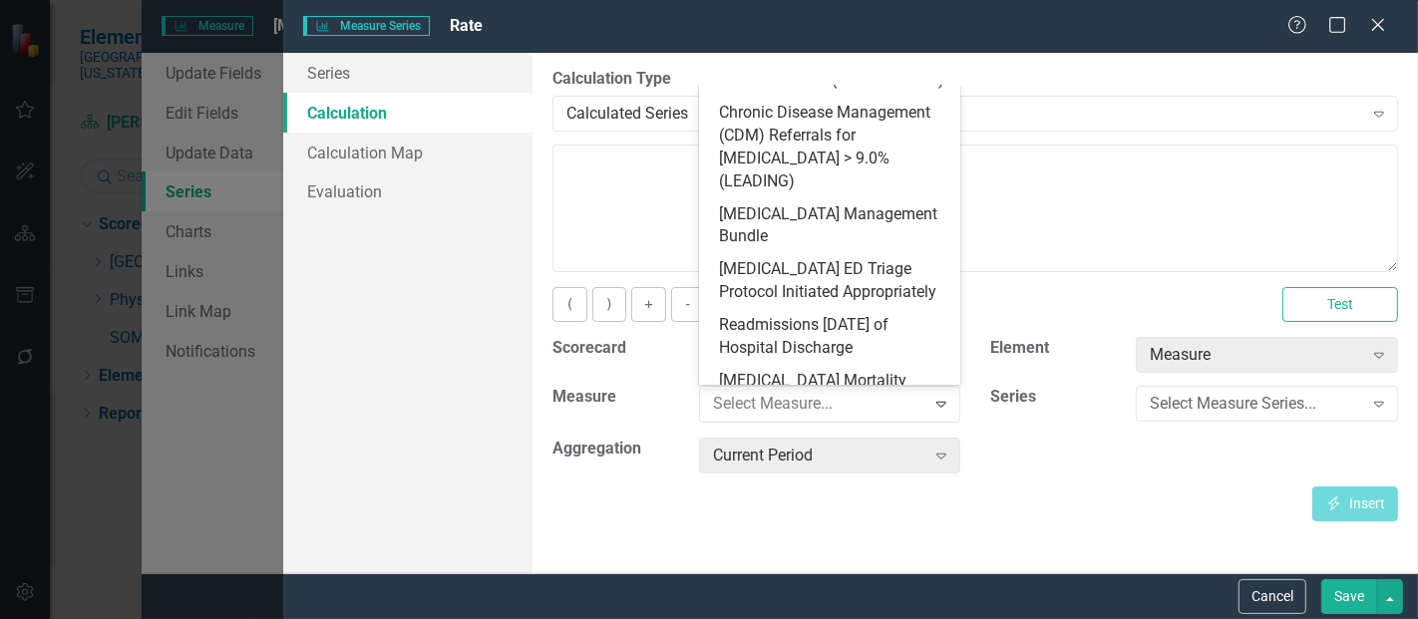
scroll to position [940, 0]
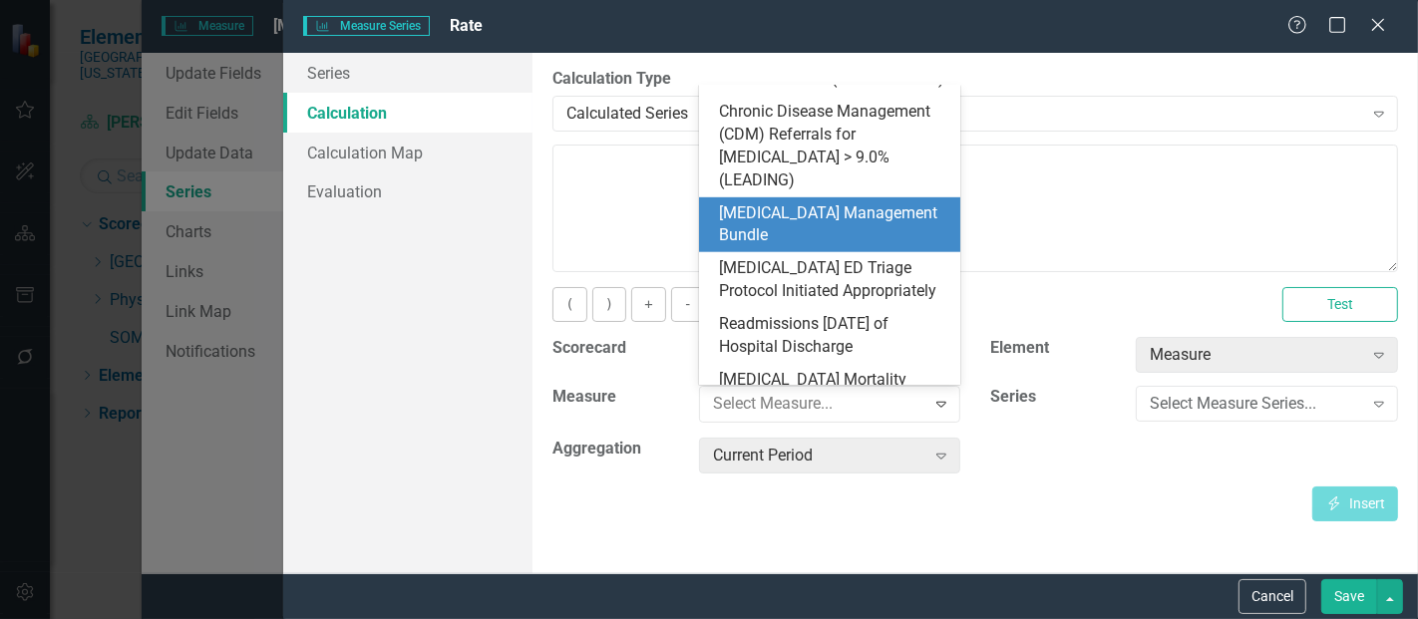
click div "[MEDICAL_DATA] Management Bundle"
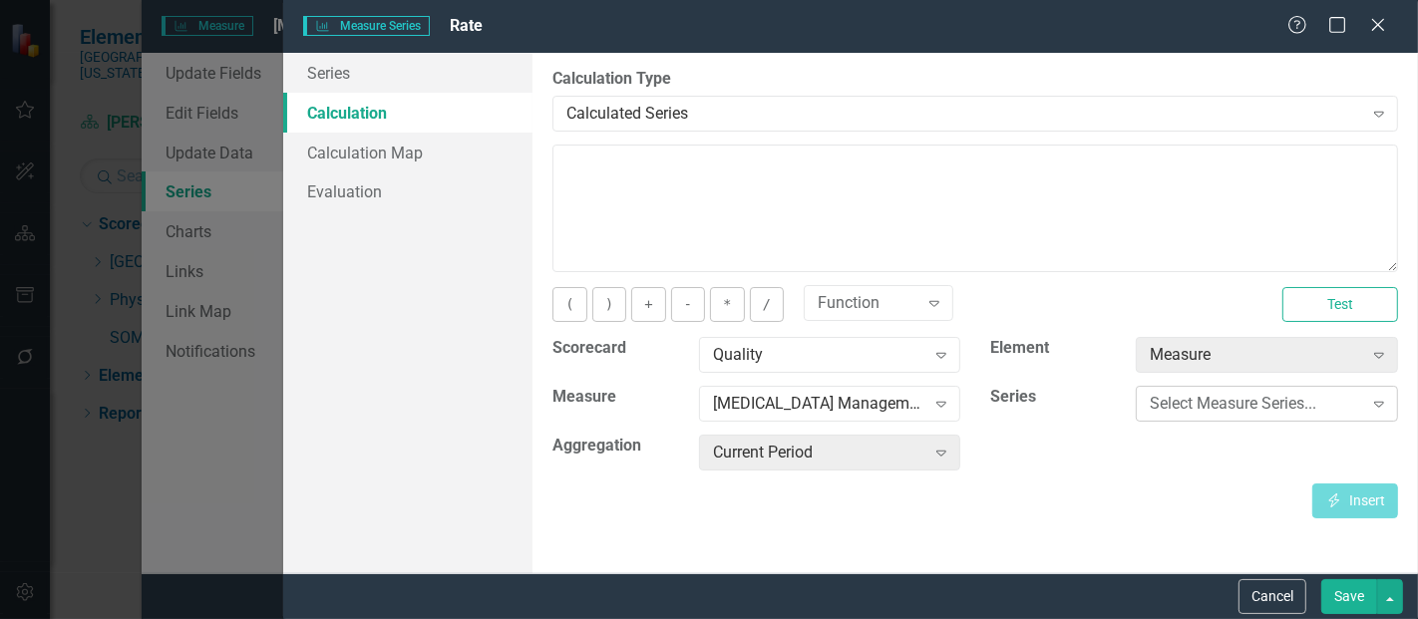
click div "Select Measure Series..."
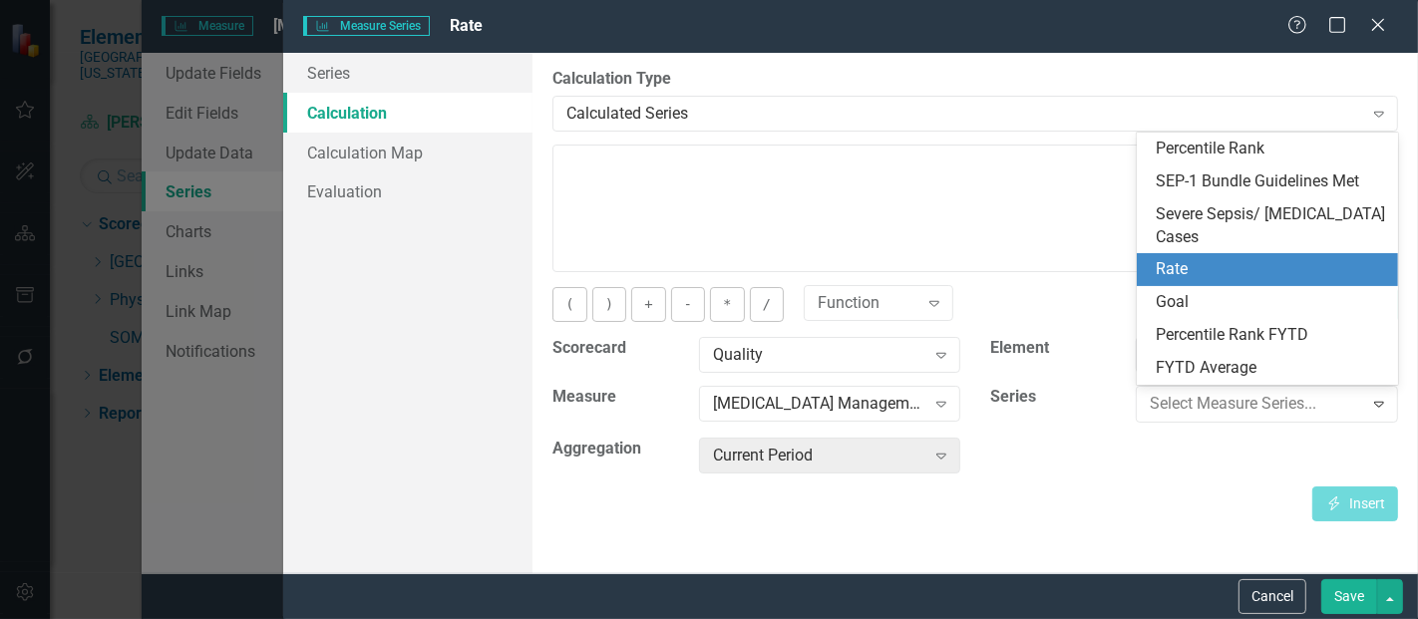
click div "Rate"
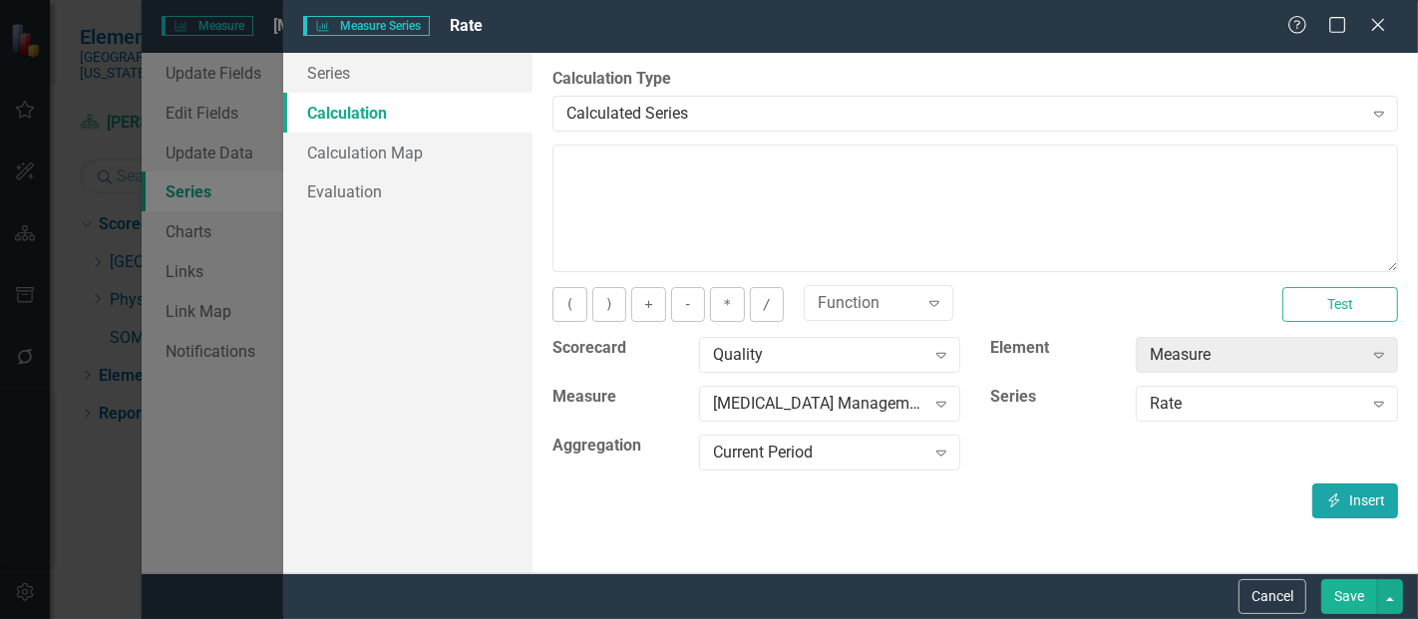
click button "Insert Insert"
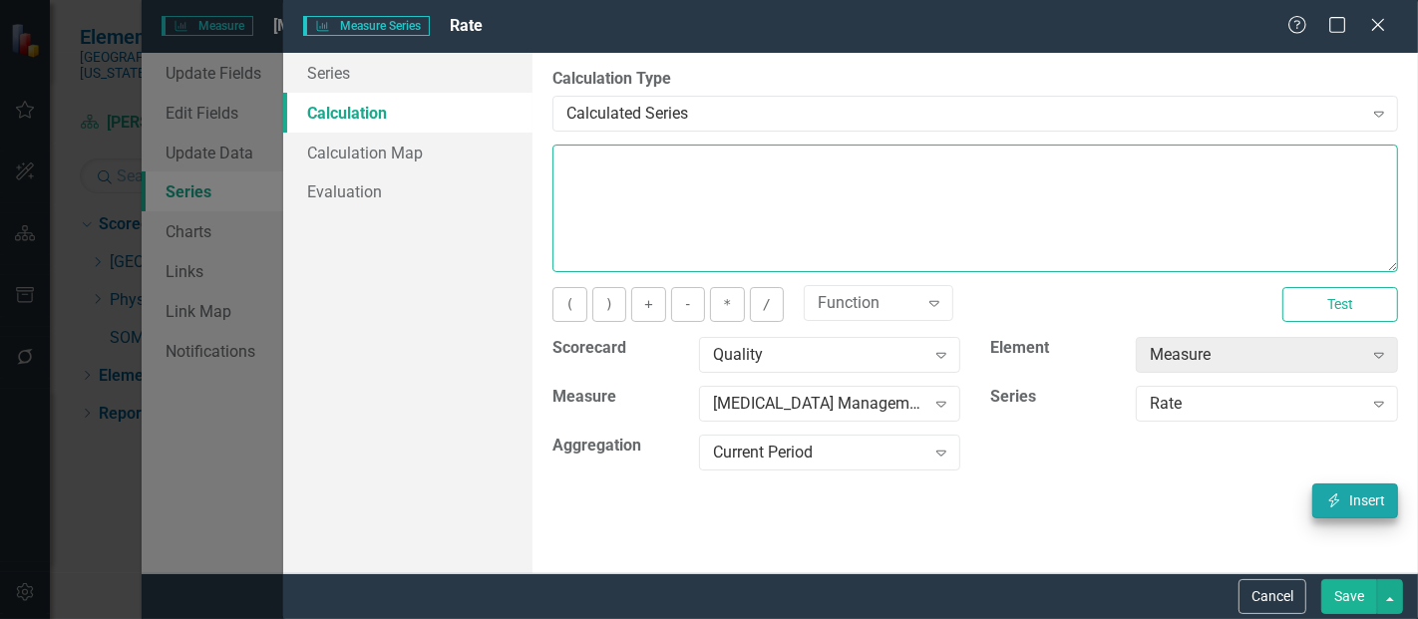
type textarea "[m1813868][Rate][CurrentPeriod]"
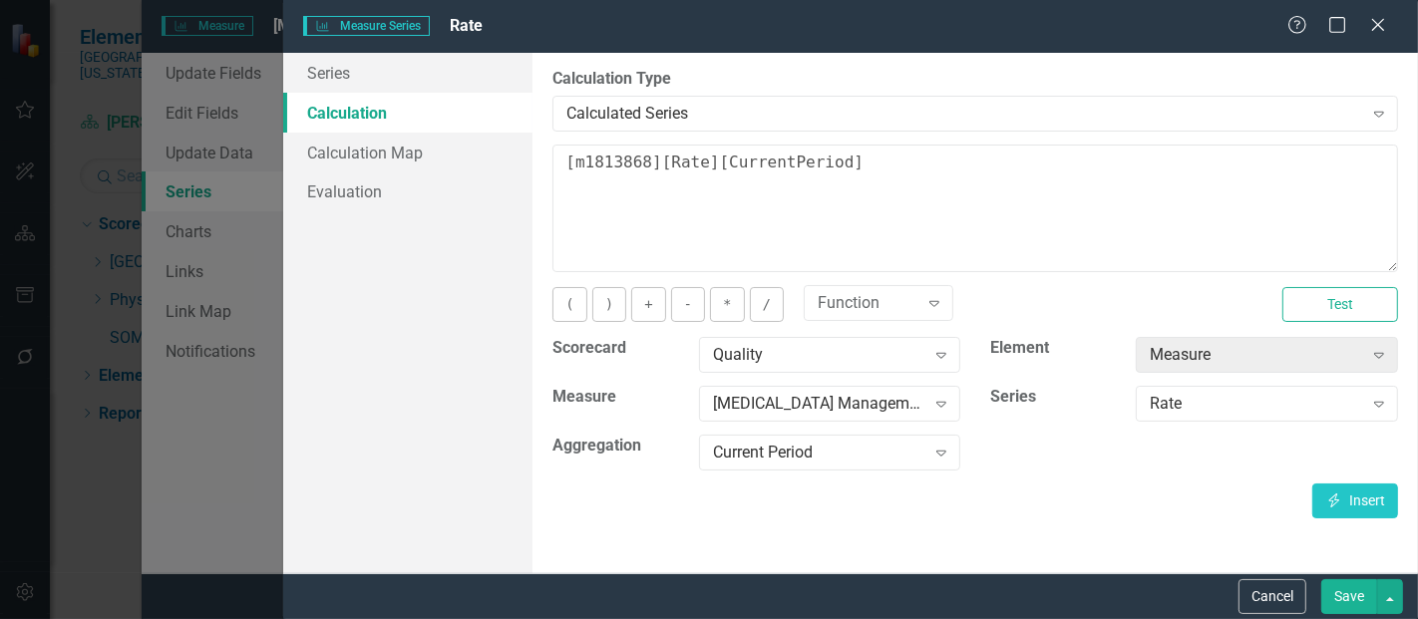
click button "Save"
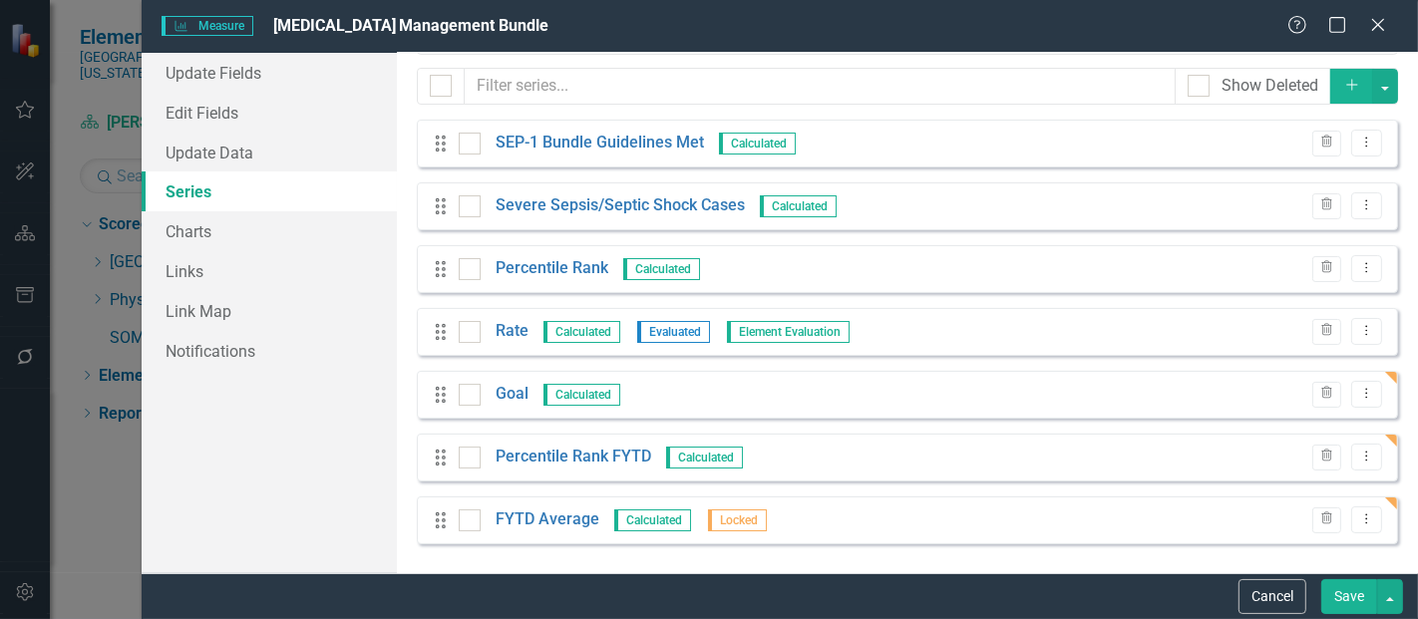
click button "Save"
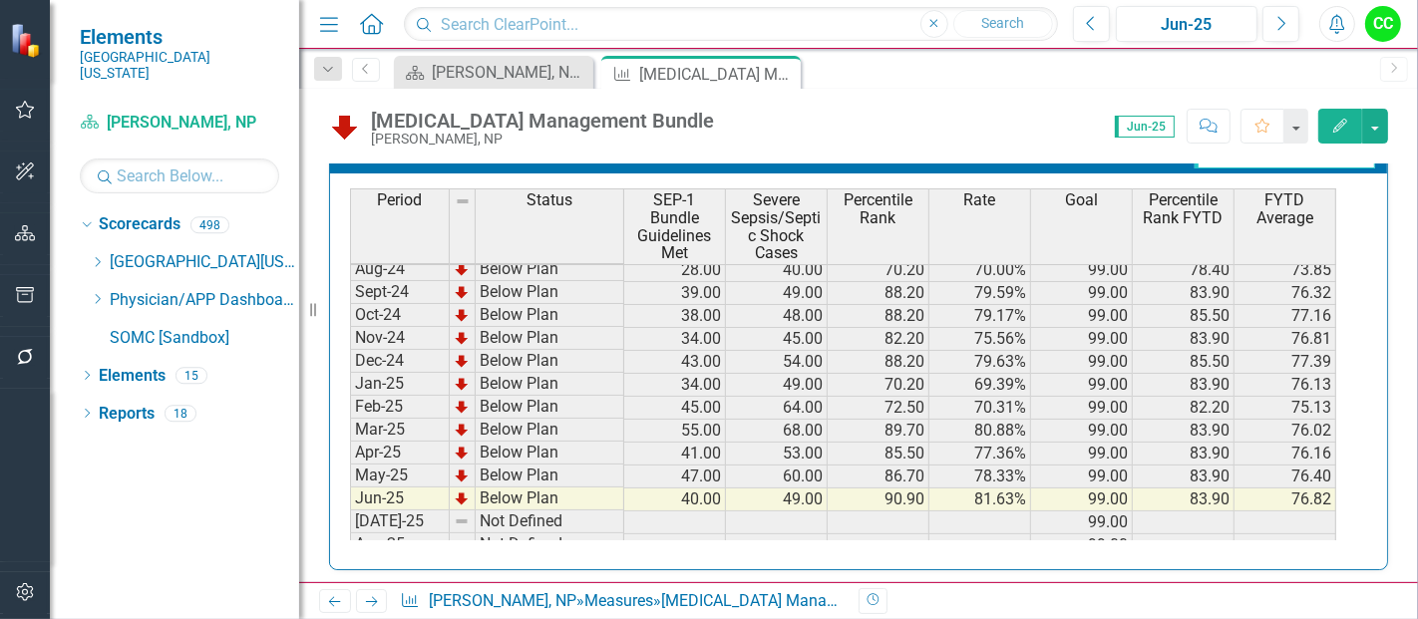
scroll to position [0, 0]
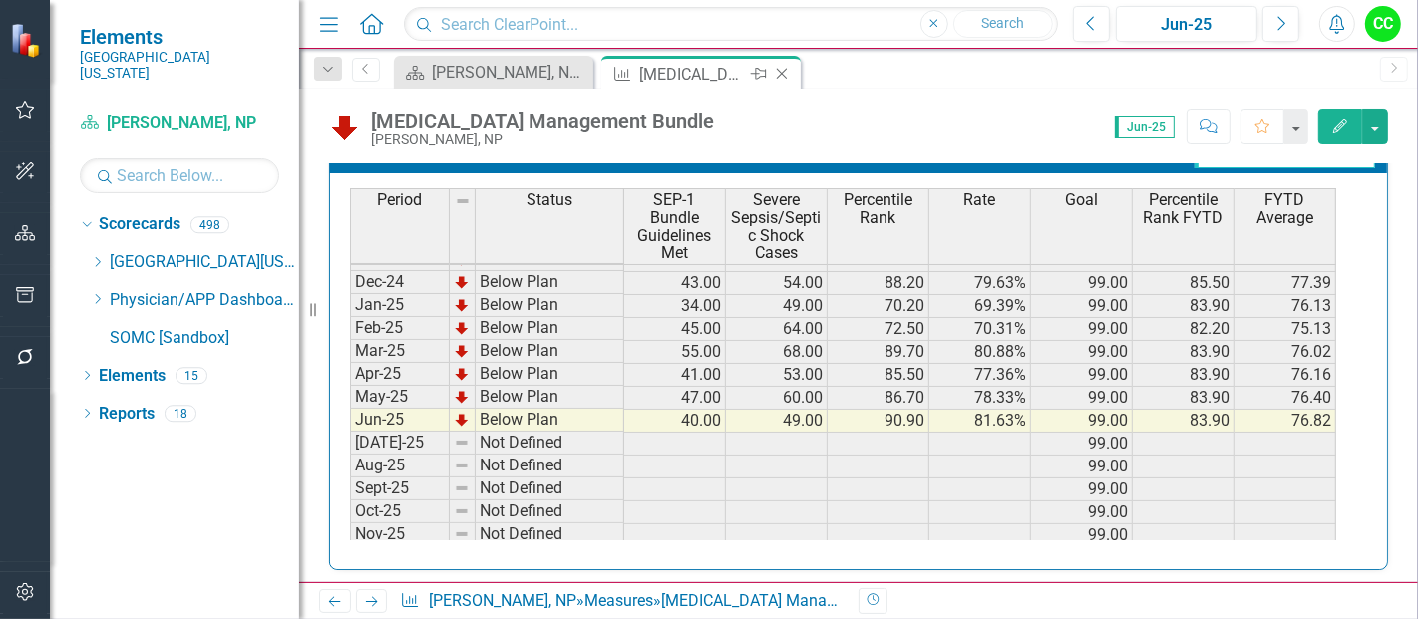
click div "Close"
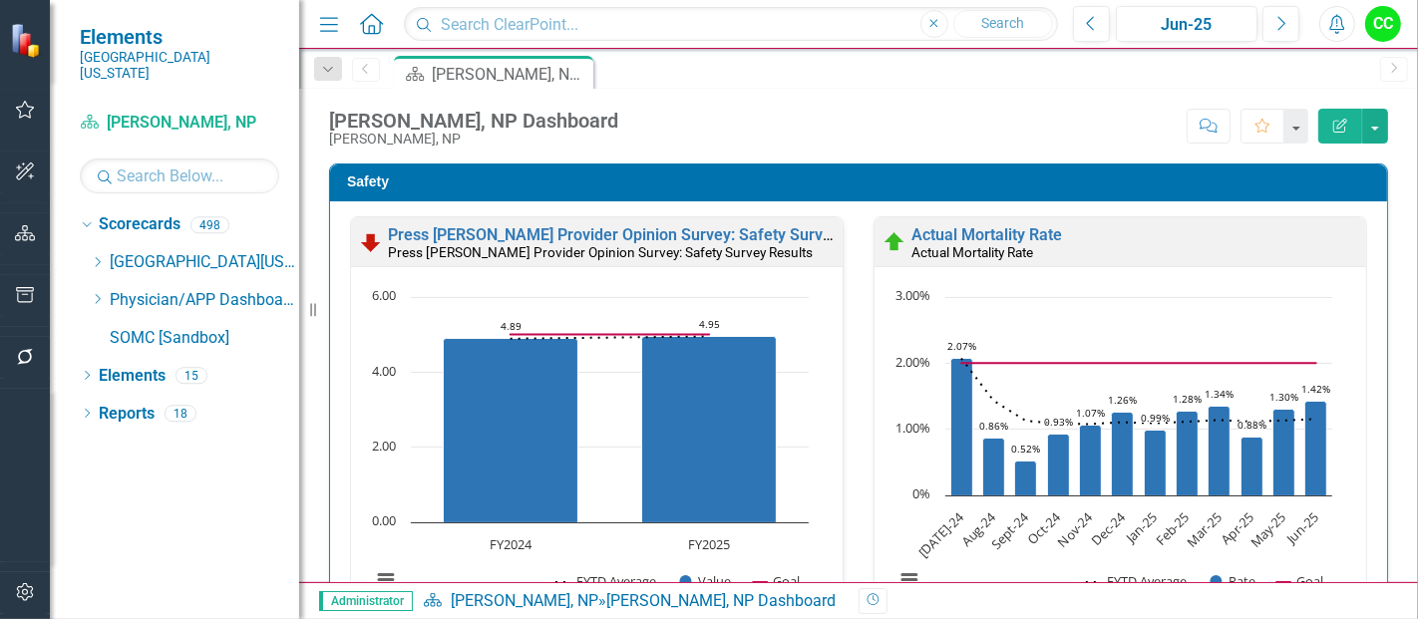
scroll to position [3009, 0]
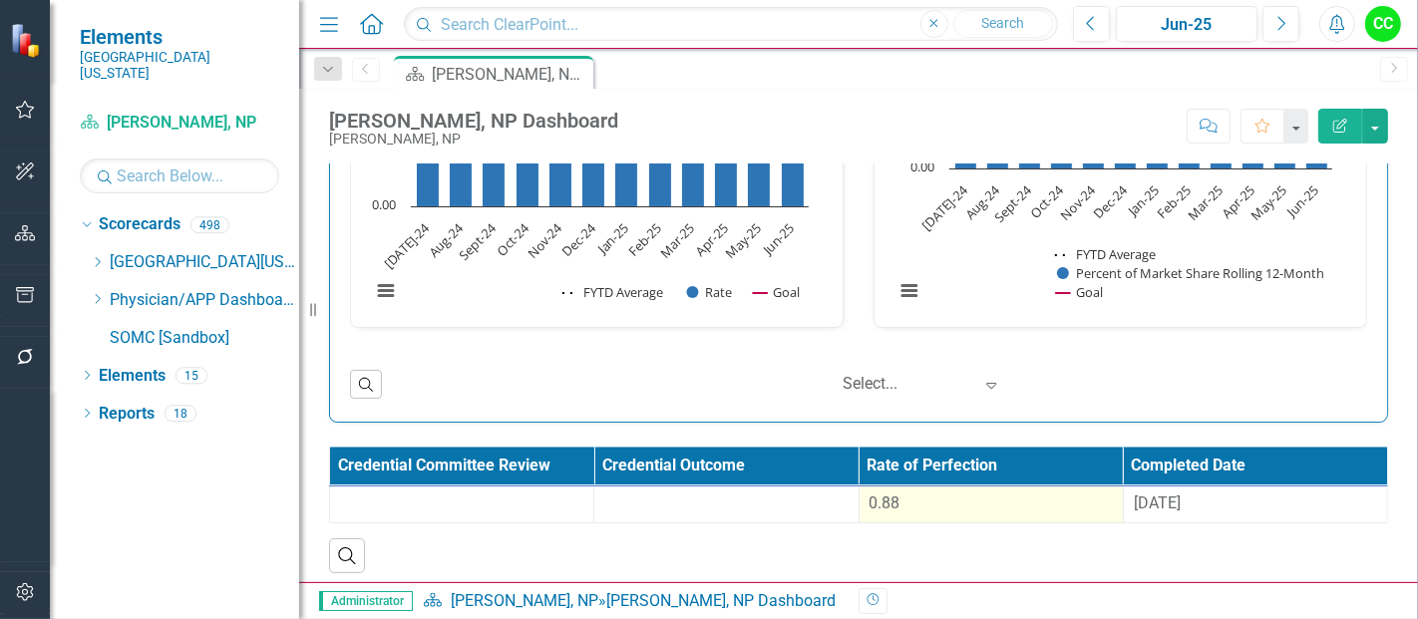
click div "0.88"
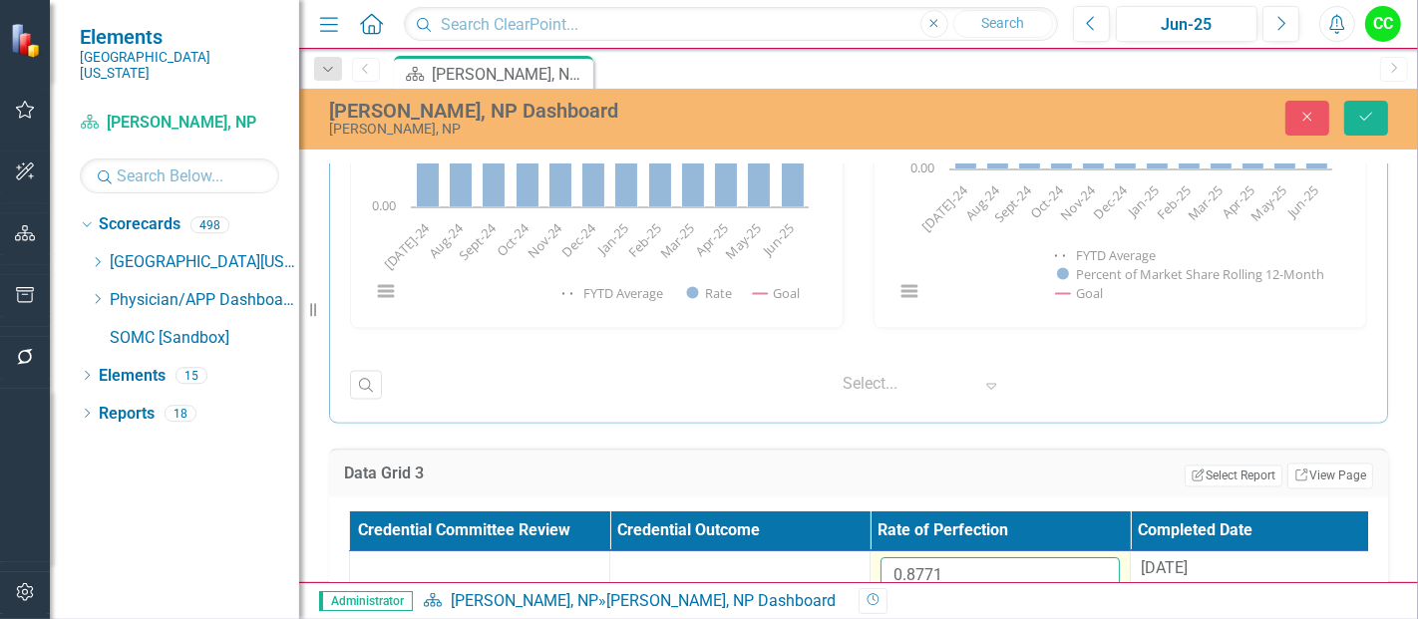
drag, startPoint x: 976, startPoint y: 569, endPoint x: 877, endPoint y: 571, distance: 98.8
click td "0.8771"
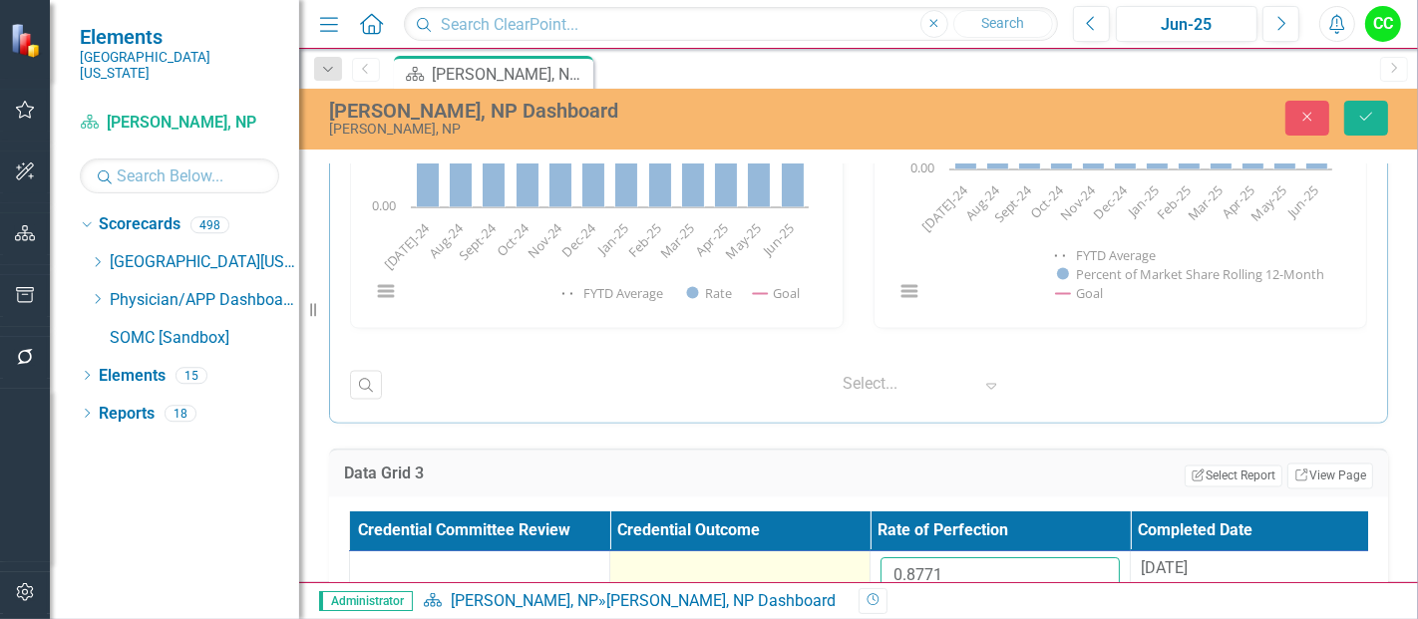
paste input "83041667"
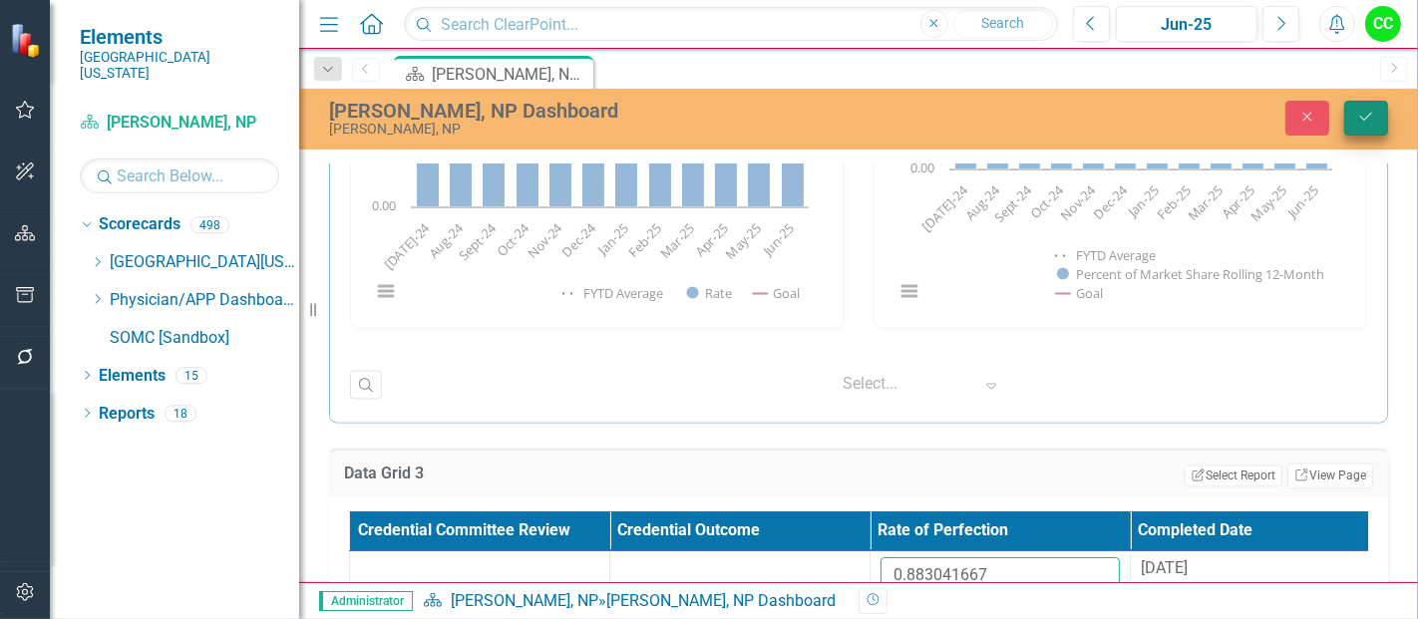
type input "0.883041667"
click button "Save"
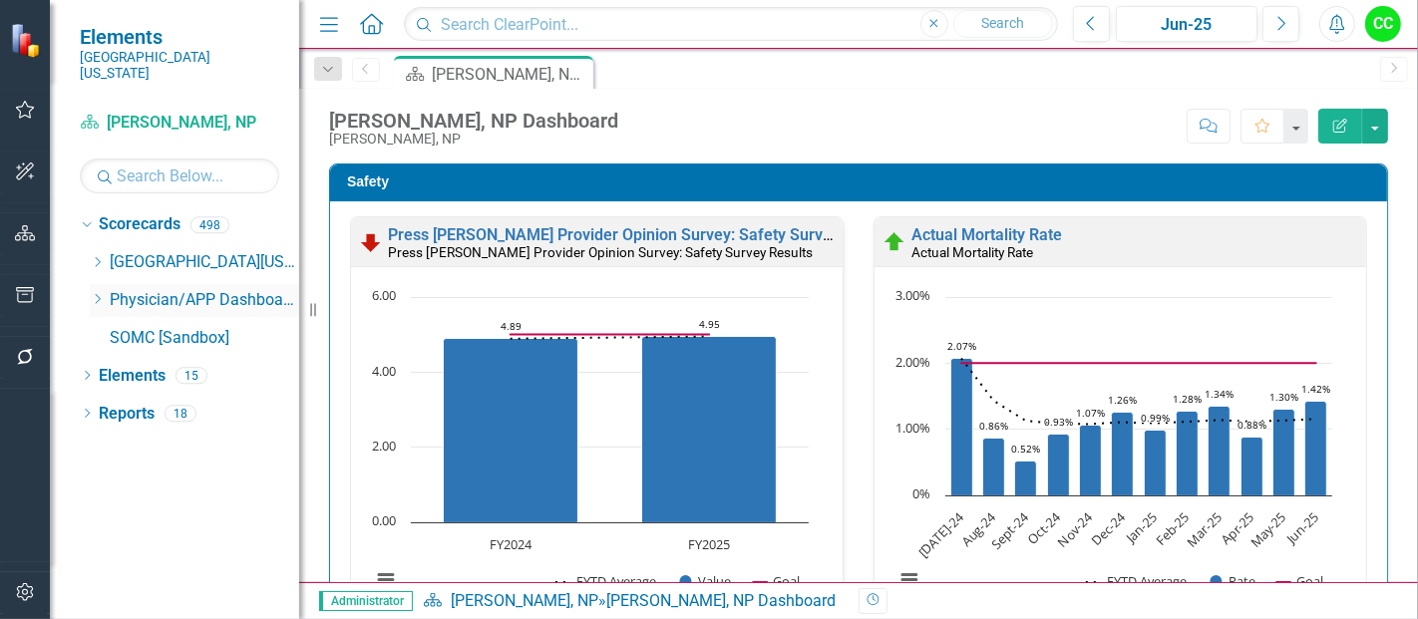
click icon "Dropdown"
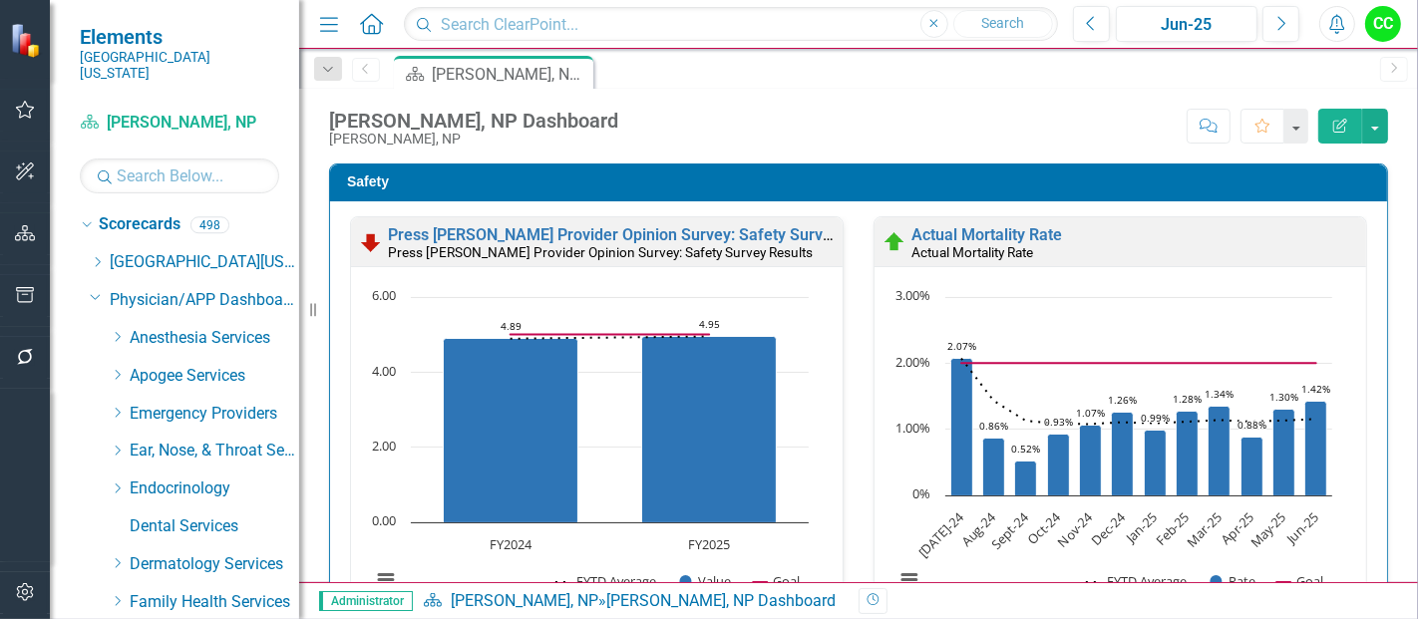
click div "Dropdown"
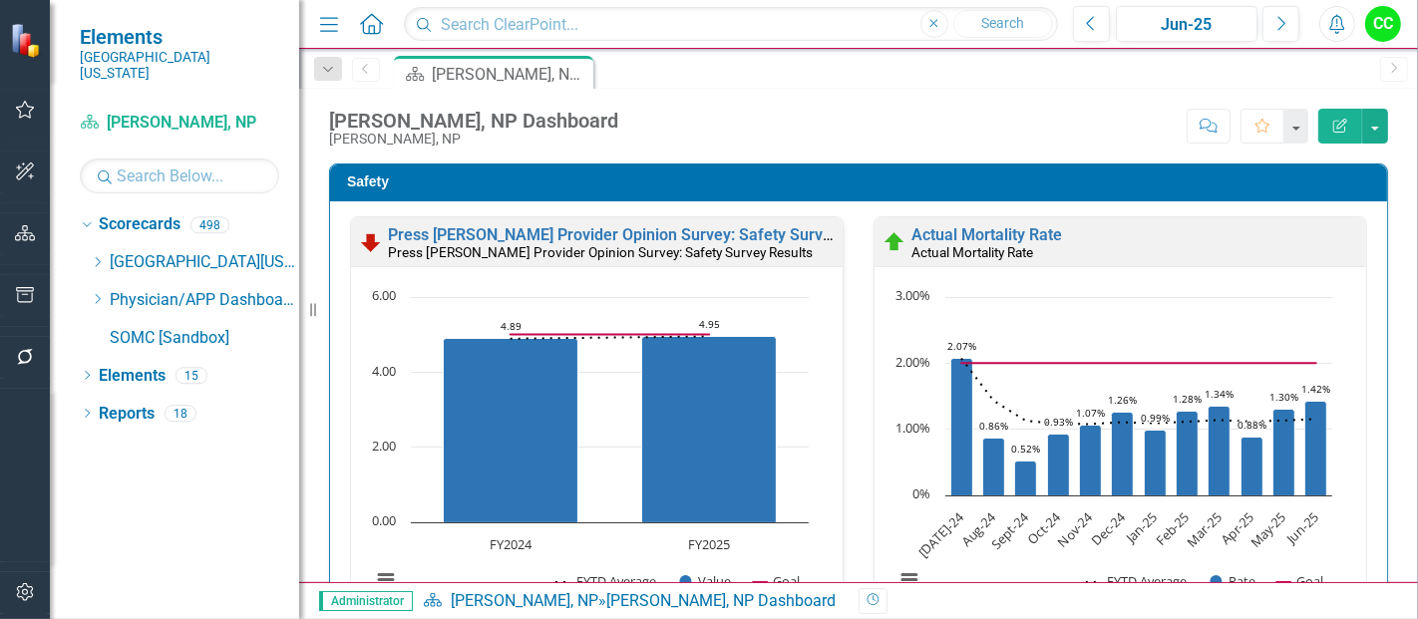
scroll to position [0, 0]
click icon "Dropdown"
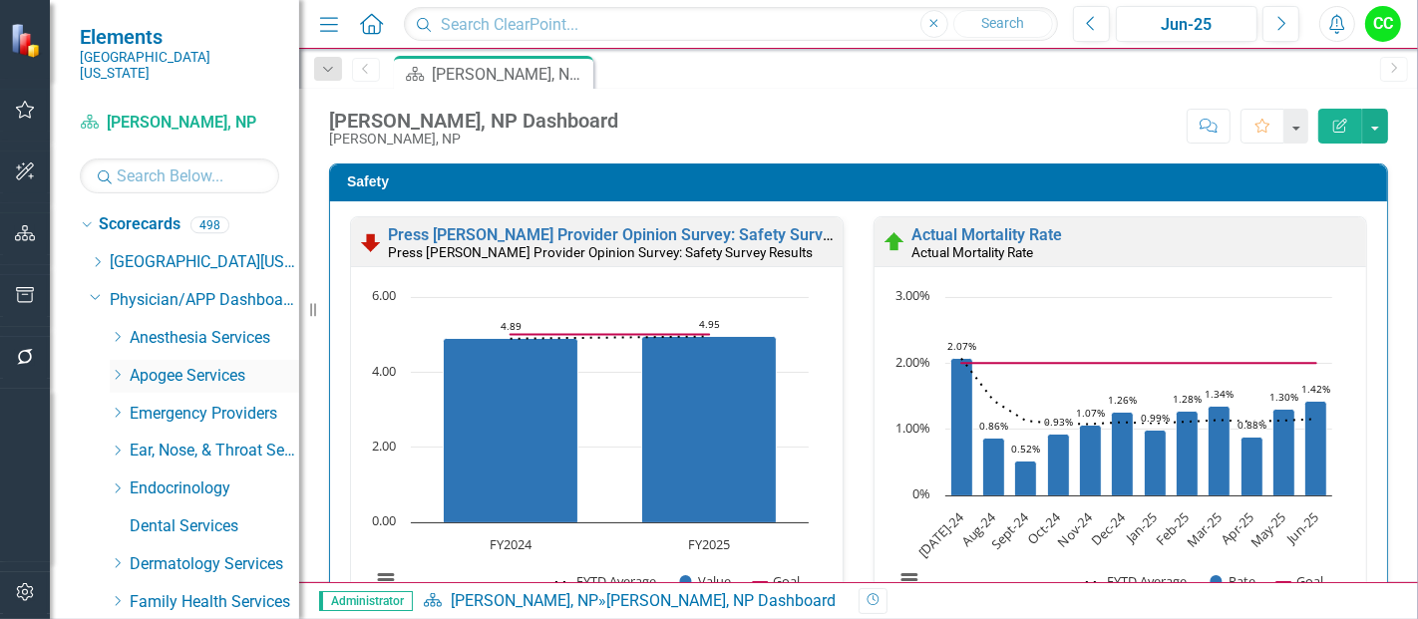
click icon "Dropdown"
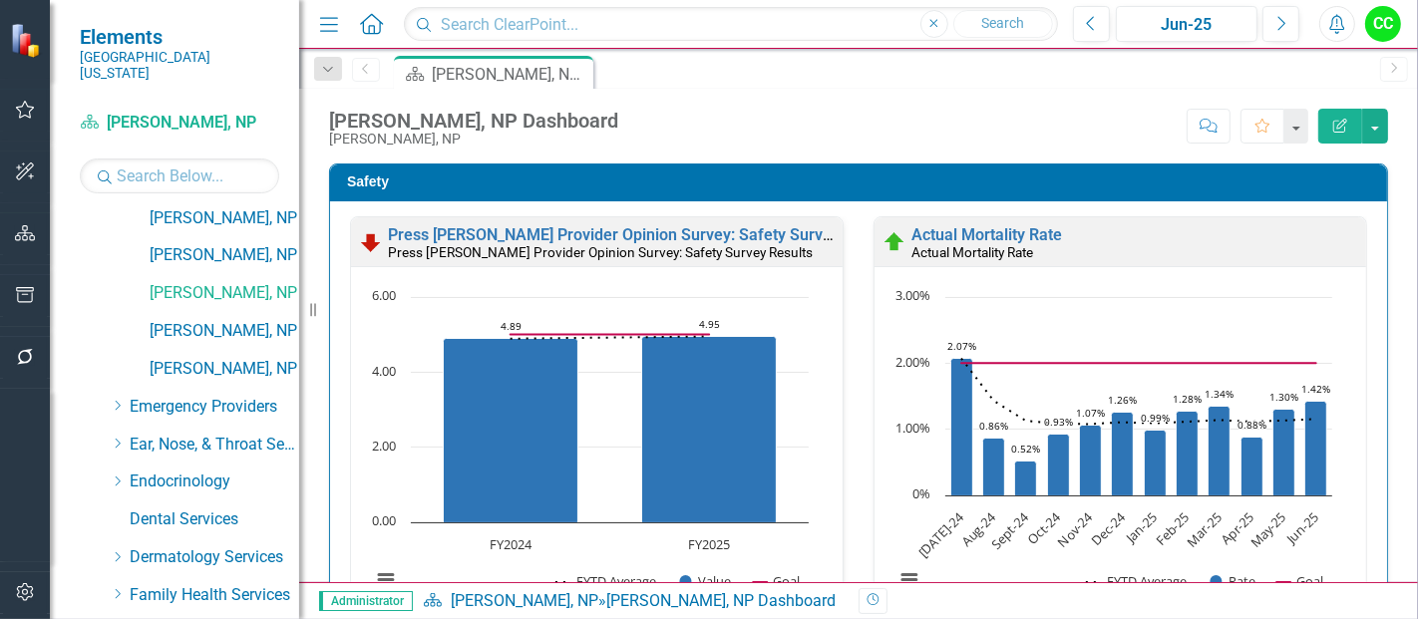
scroll to position [909, 0]
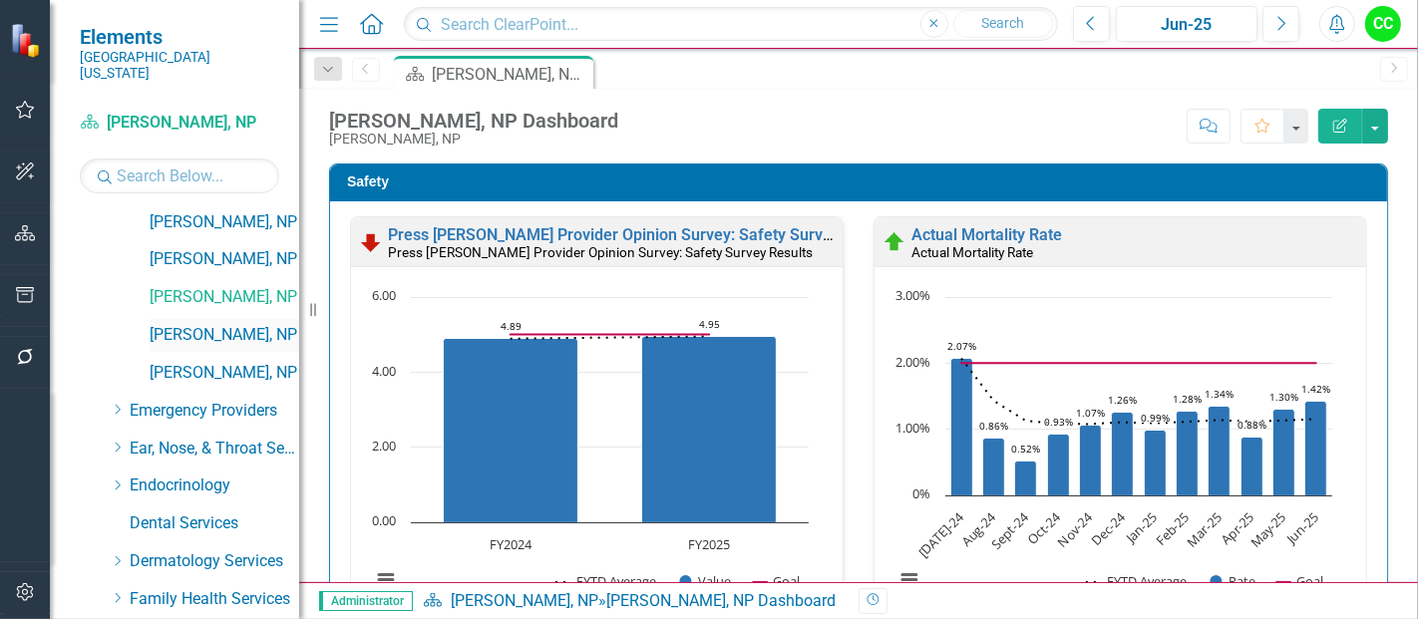
click link "[PERSON_NAME], NP"
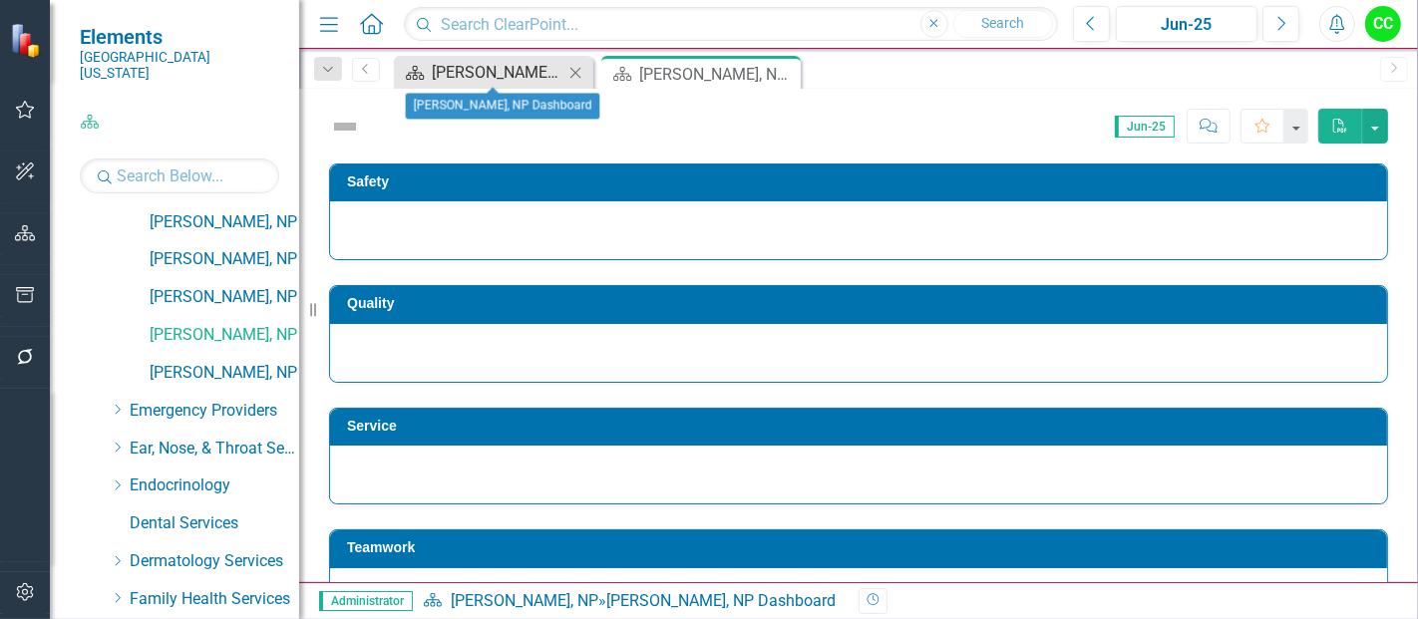
click div "Ashley Horner, NP Dashboard"
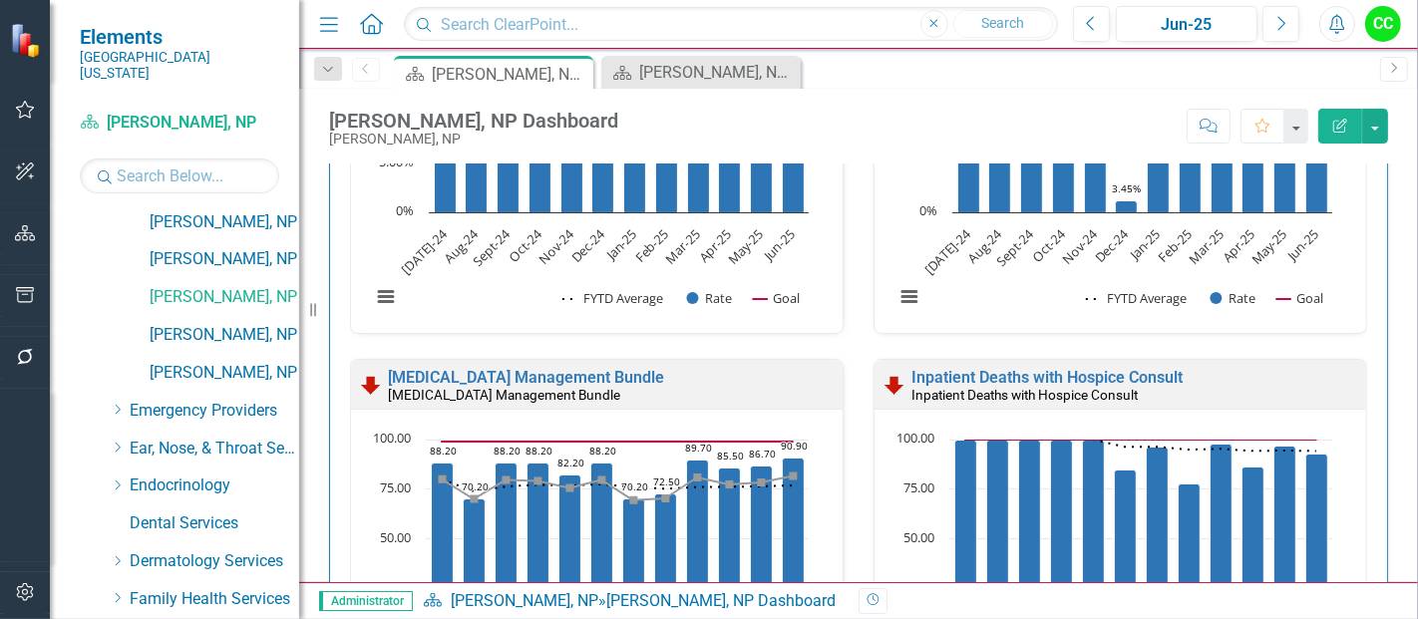
scroll to position [860, 0]
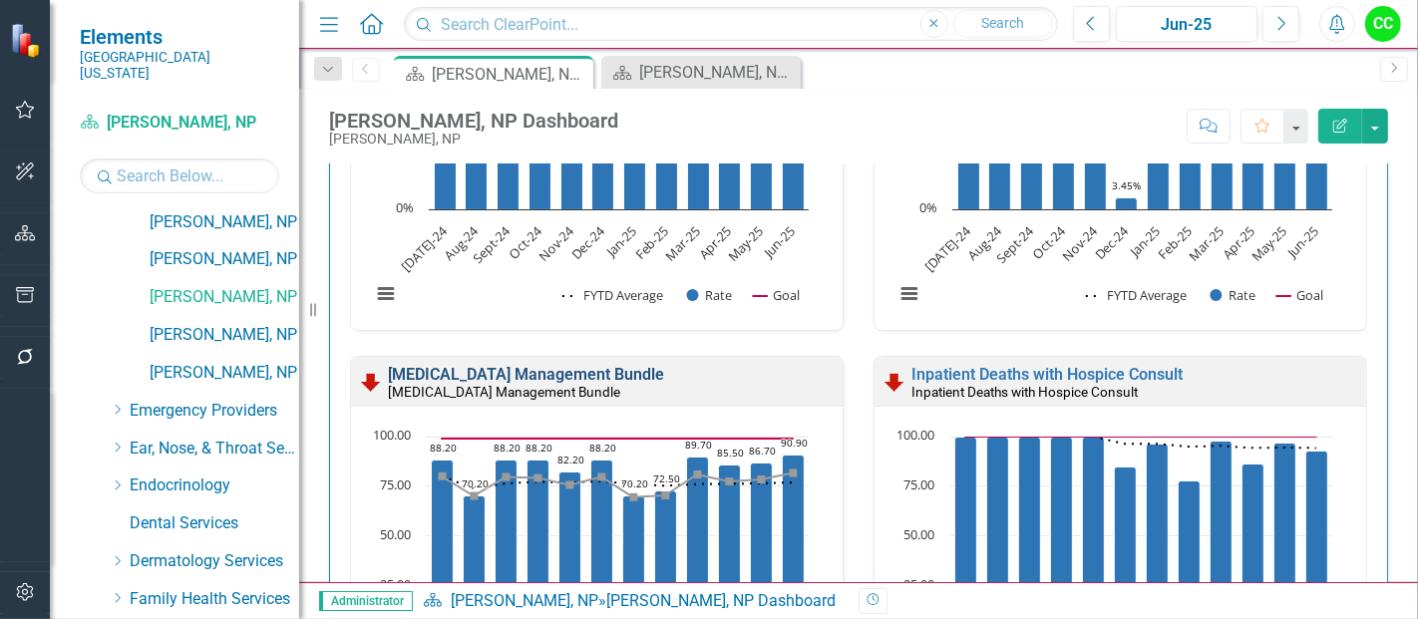
click link "[MEDICAL_DATA] Management Bundle"
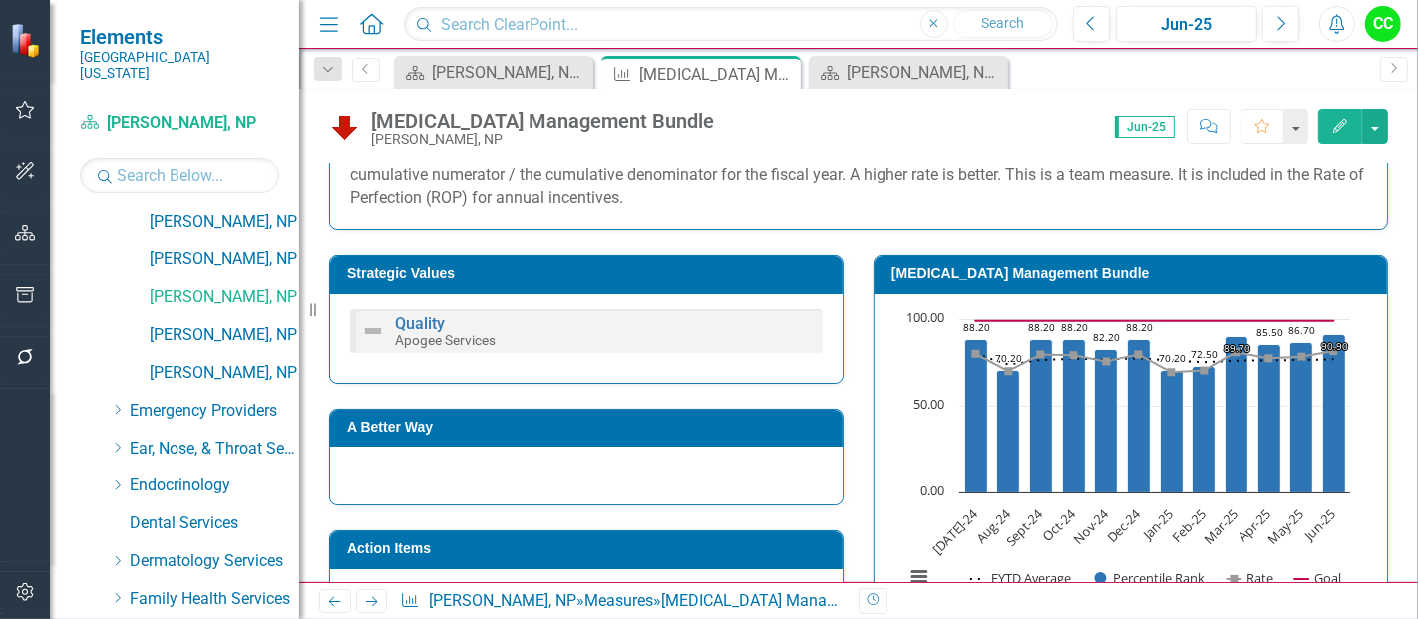
scroll to position [483, 0]
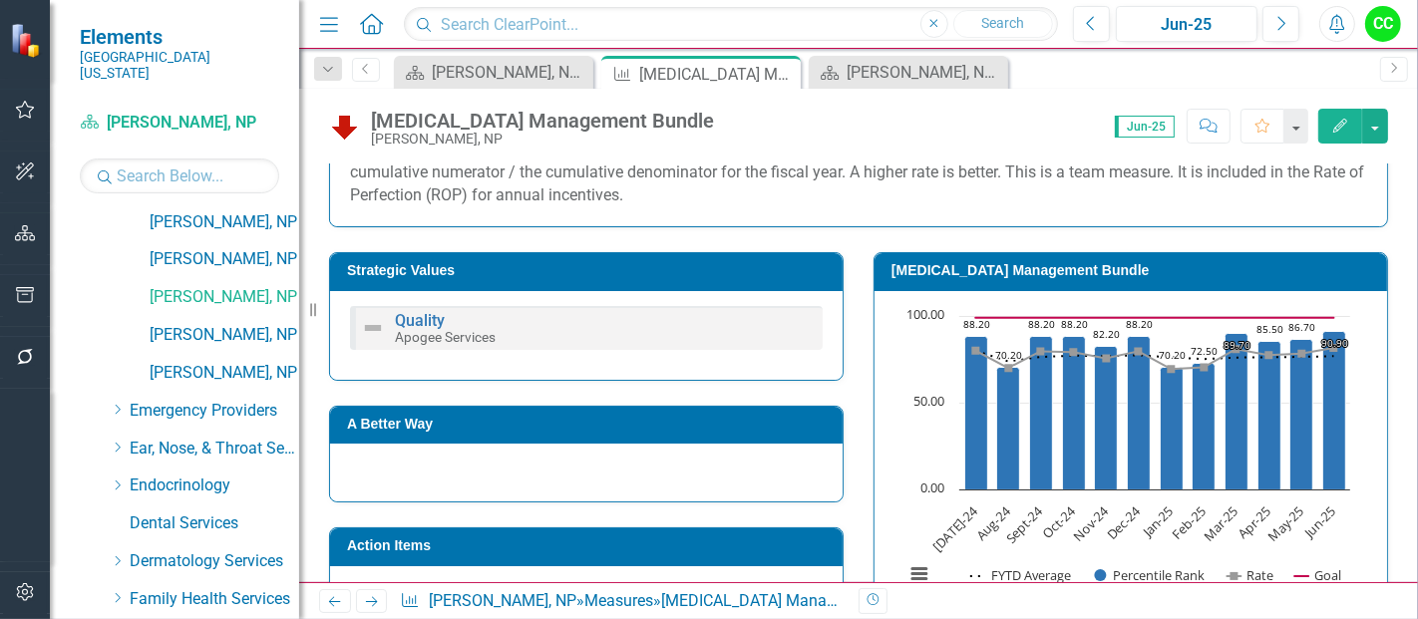
click td "[MEDICAL_DATA] Management Bundle"
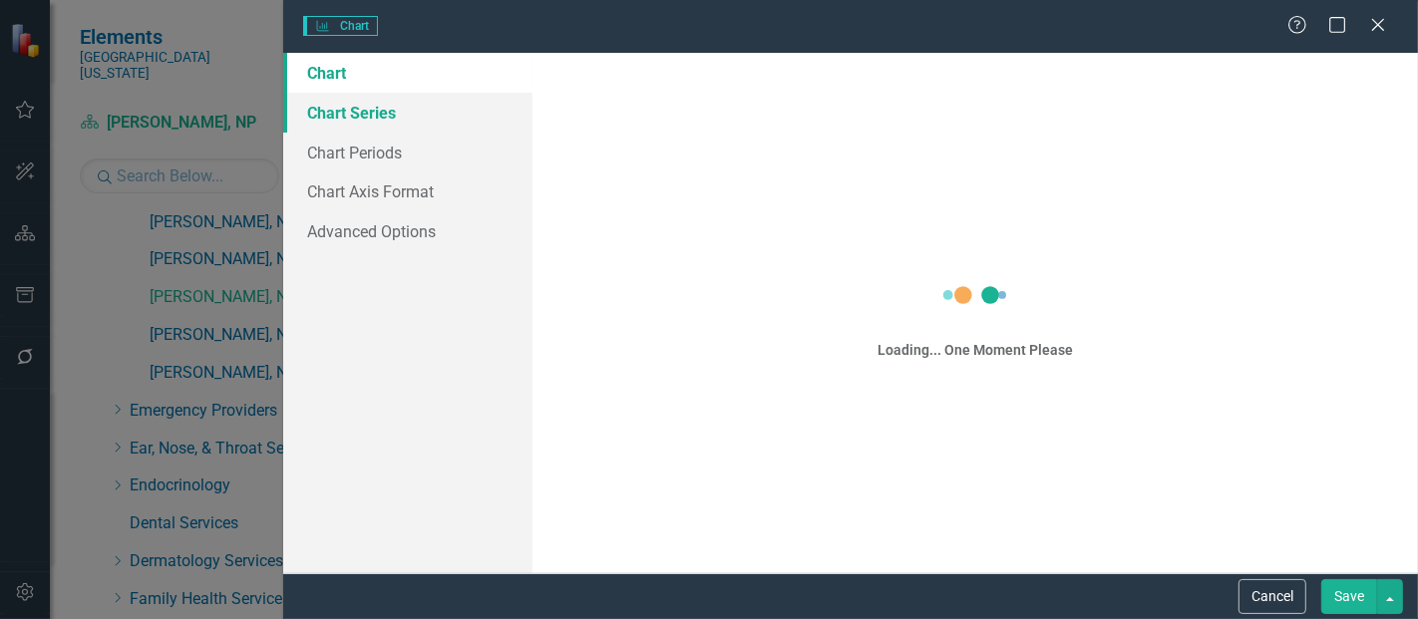
click link "Chart Series"
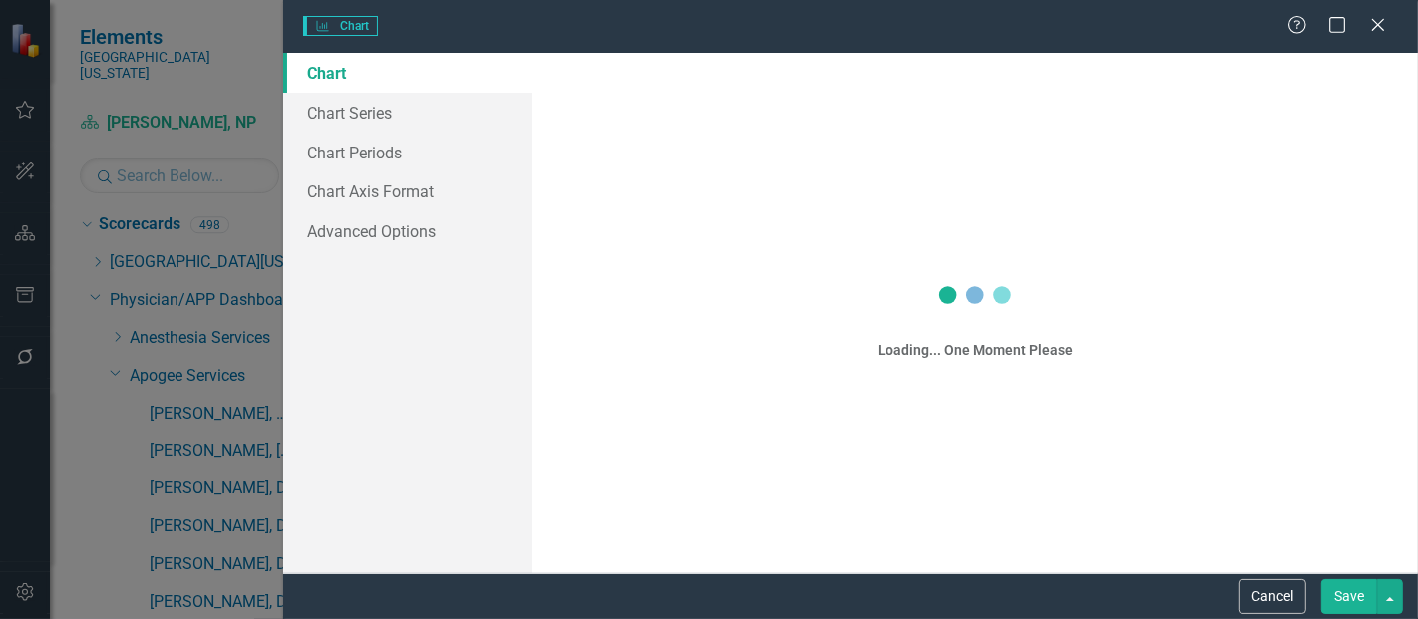
scroll to position [483, 0]
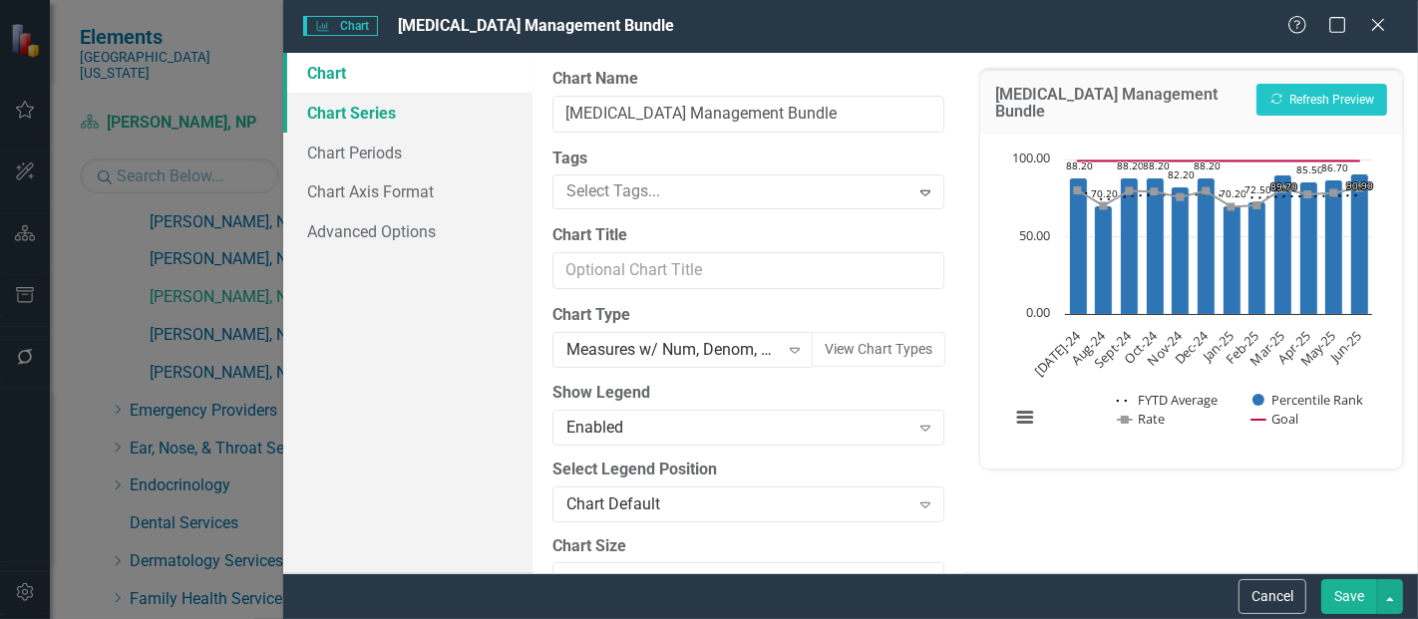
click at [405, 112] on link "Chart Series" at bounding box center [407, 113] width 249 height 40
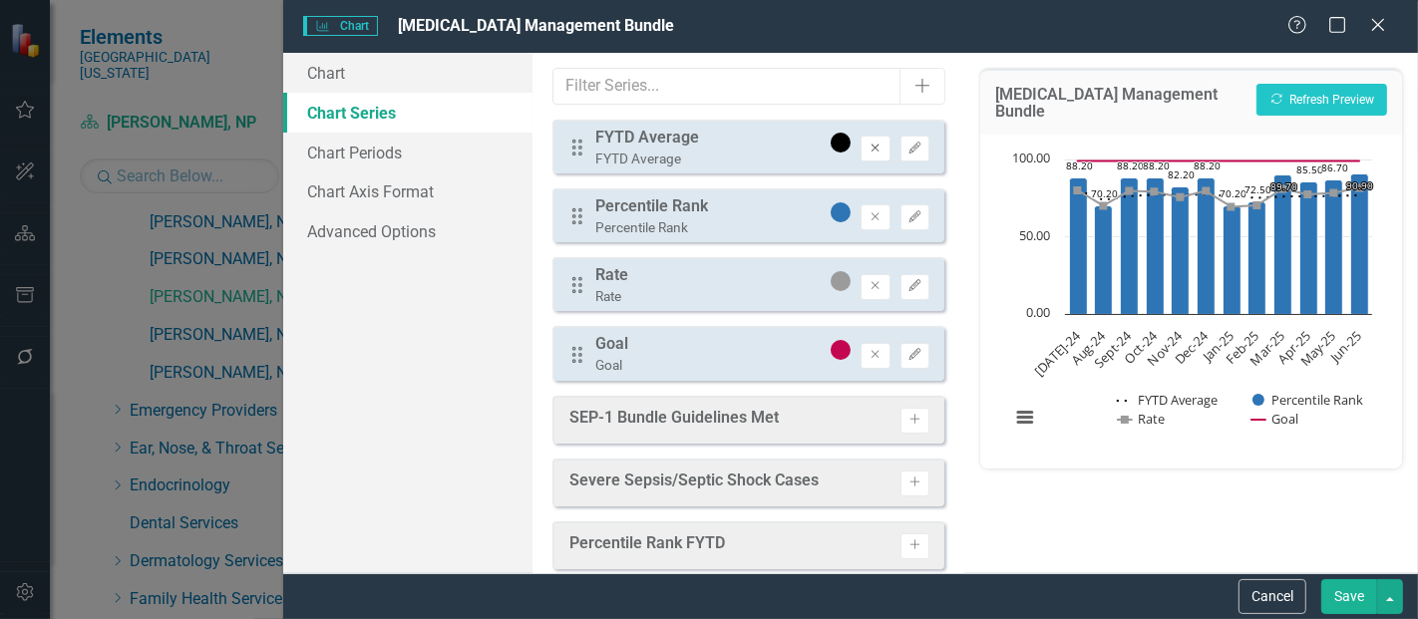
click at [874, 145] on button "Remove" at bounding box center [875, 149] width 29 height 26
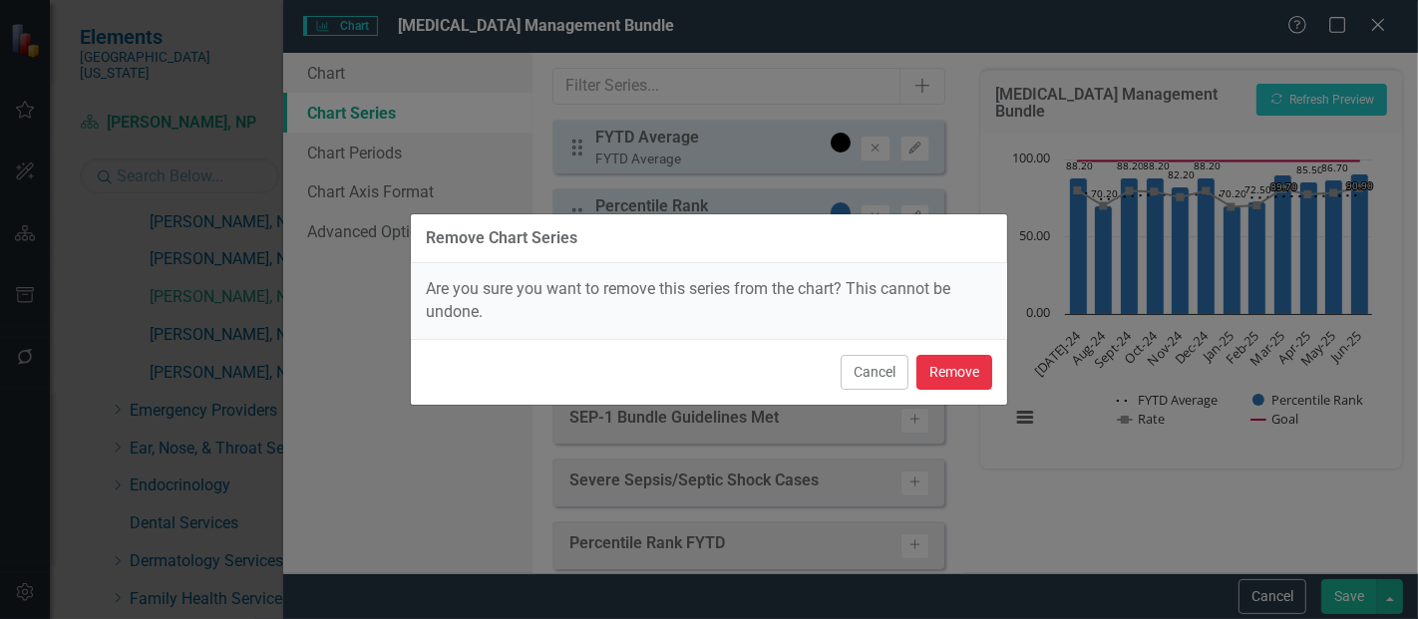
click at [958, 366] on button "Remove" at bounding box center [955, 372] width 76 height 35
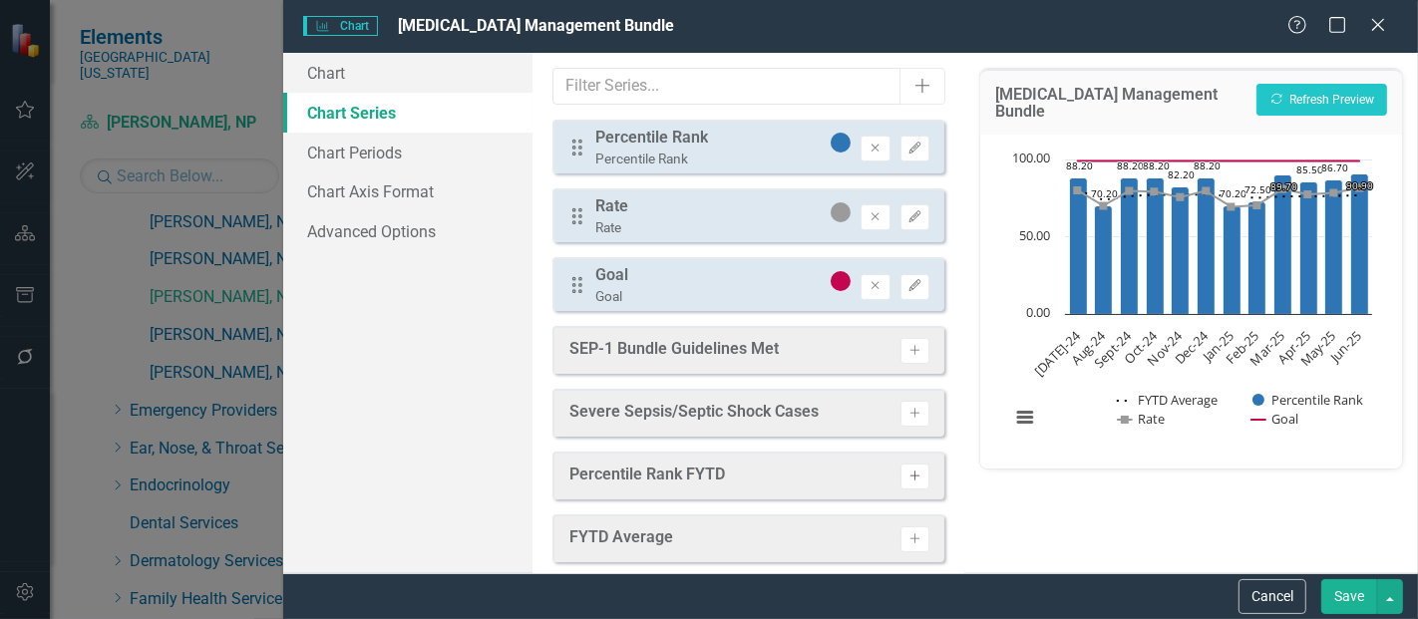
click at [910, 473] on icon "button" at bounding box center [915, 476] width 10 height 10
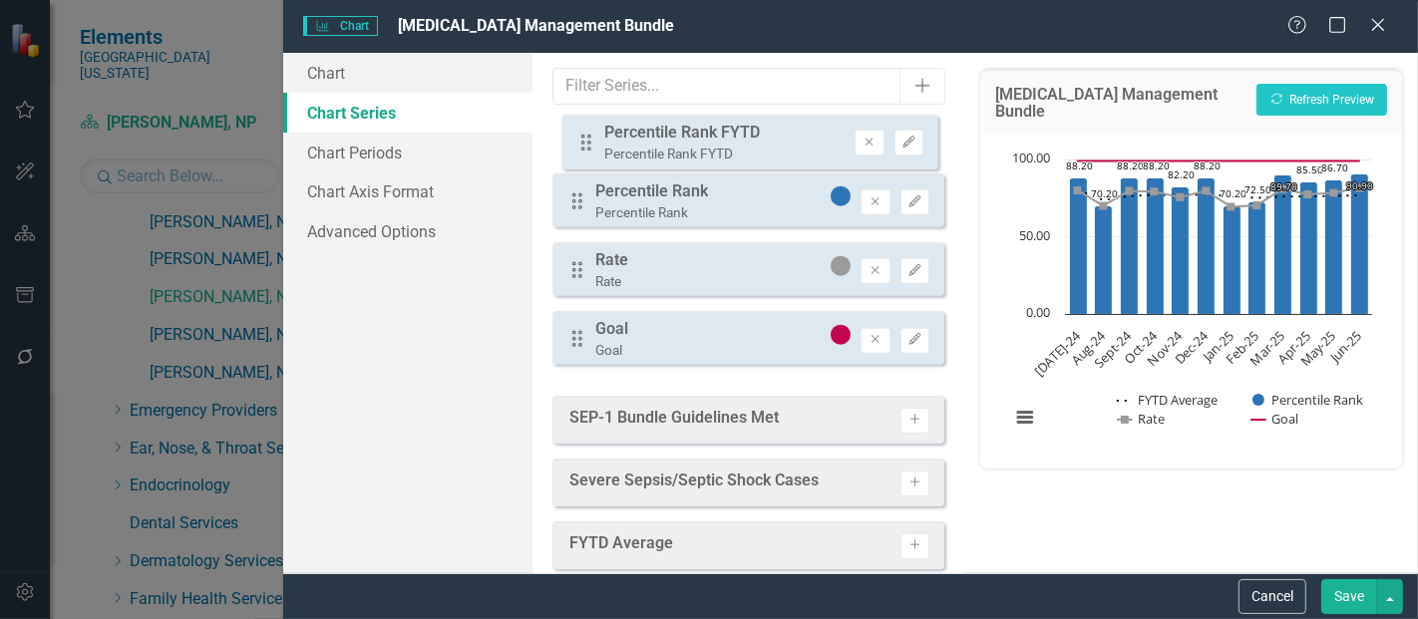
drag, startPoint x: 573, startPoint y: 347, endPoint x: 583, endPoint y: 139, distance: 208.7
click at [583, 139] on div "Drag Percentile Rank Percentile Rank Remove Edit Drag Rate Rate Remove Edit Dra…" at bounding box center [749, 250] width 392 height 261
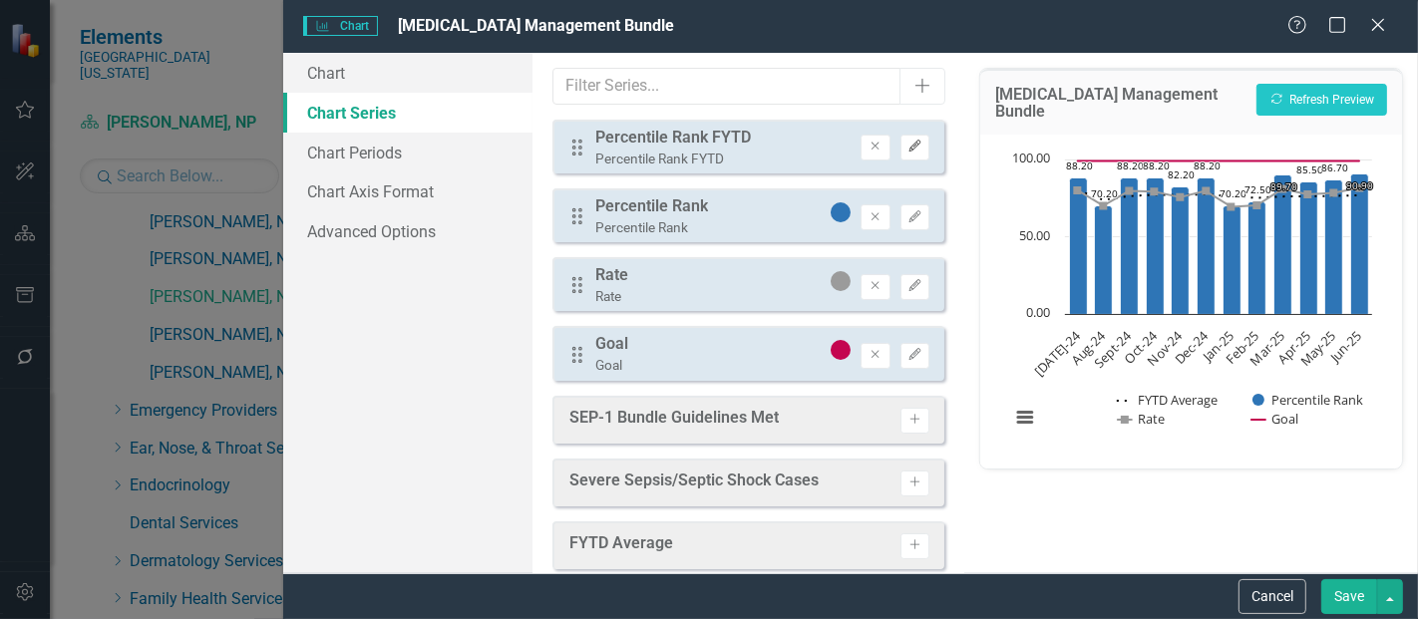
click at [908, 144] on icon "Edit" at bounding box center [915, 147] width 15 height 12
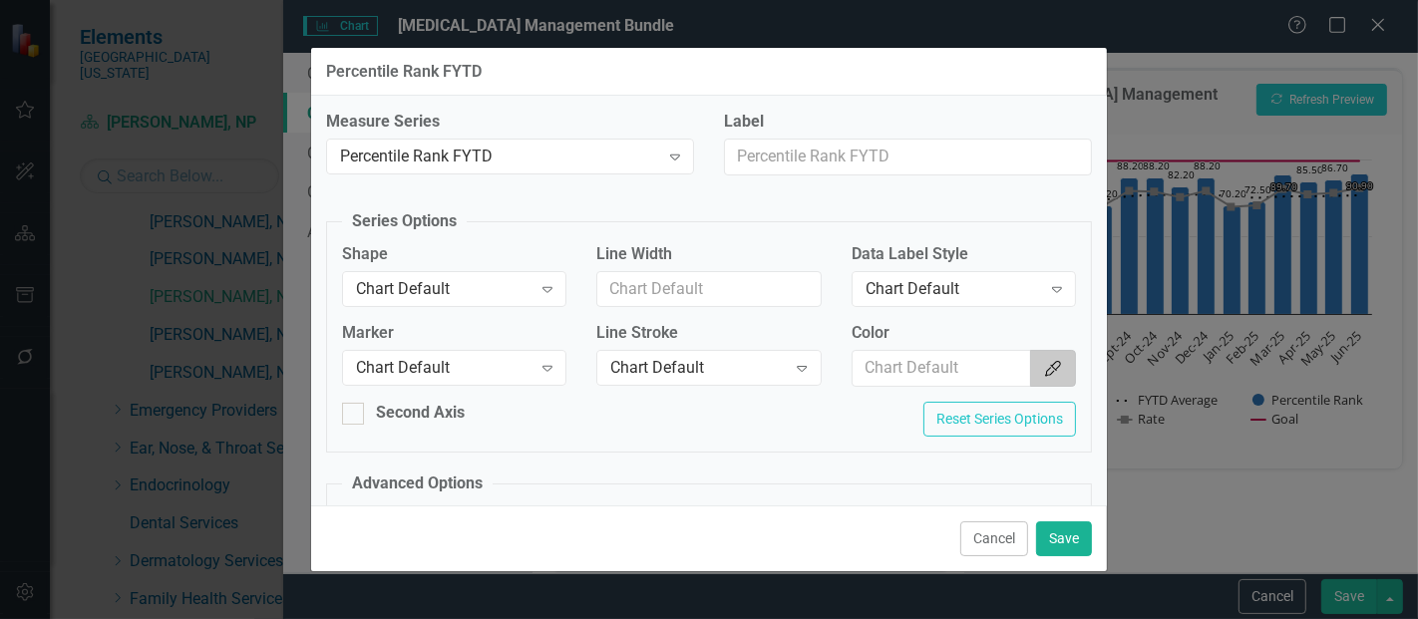
click at [1030, 360] on button "Color Picker" at bounding box center [1053, 368] width 46 height 37
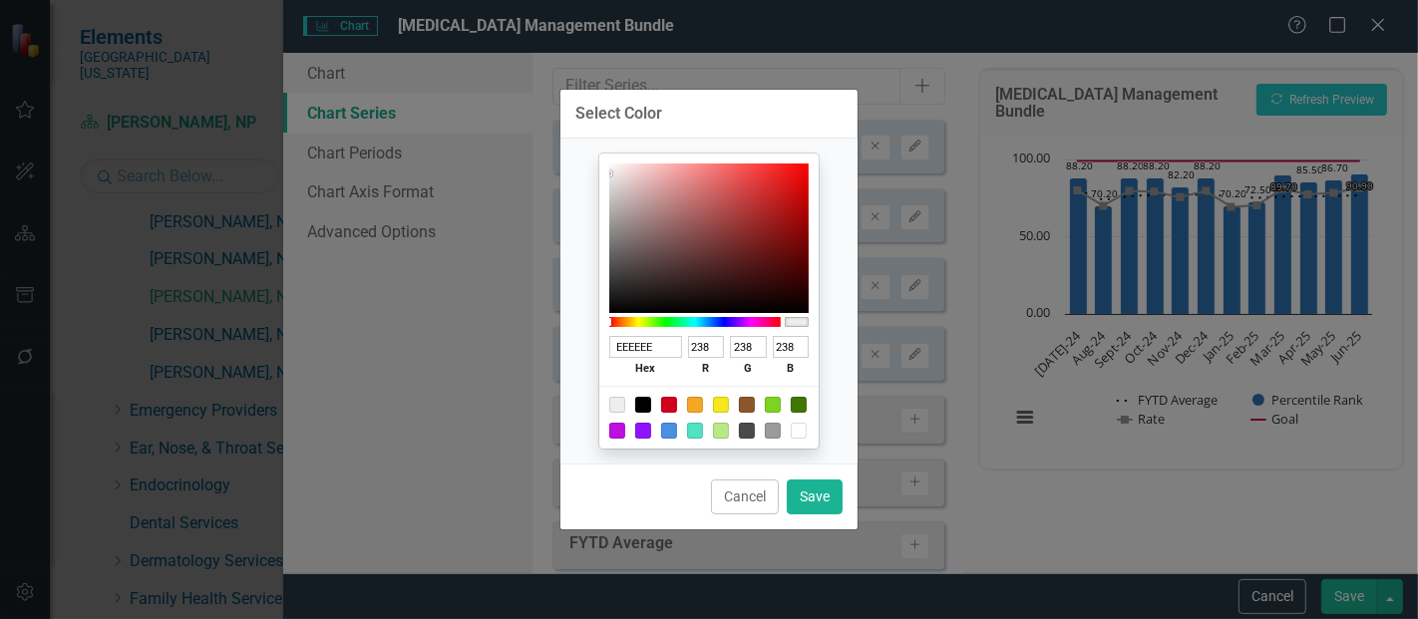
click at [646, 405] on div at bounding box center [643, 405] width 16 height 16
type input "000000"
type input "0"
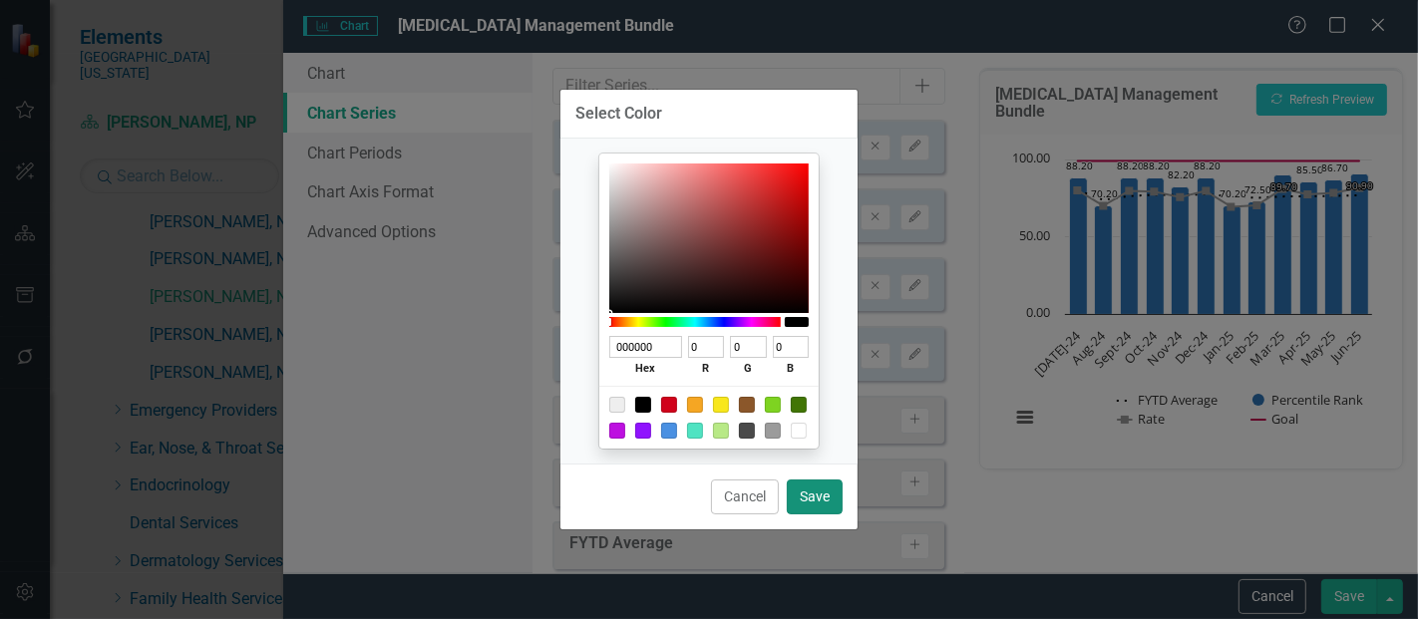
click at [800, 484] on button "Save" at bounding box center [815, 497] width 56 height 35
type input "#000000"
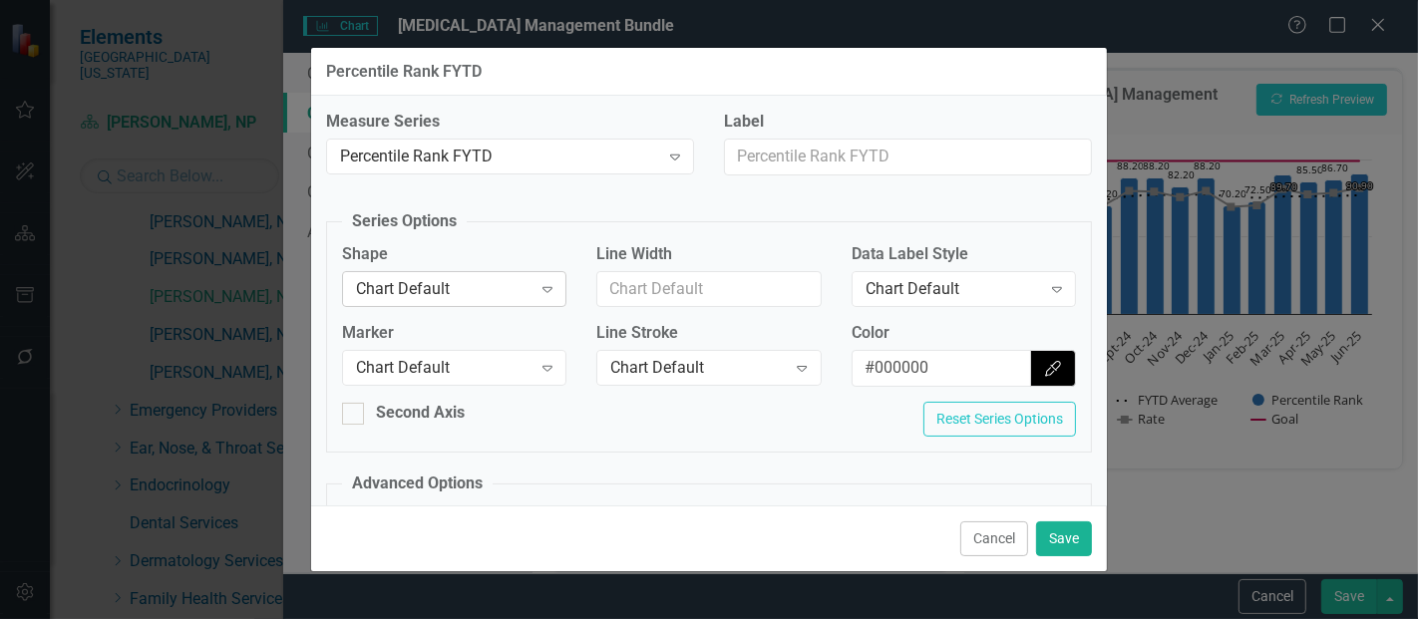
click at [466, 274] on div "Chart Default Expand" at bounding box center [454, 289] width 224 height 36
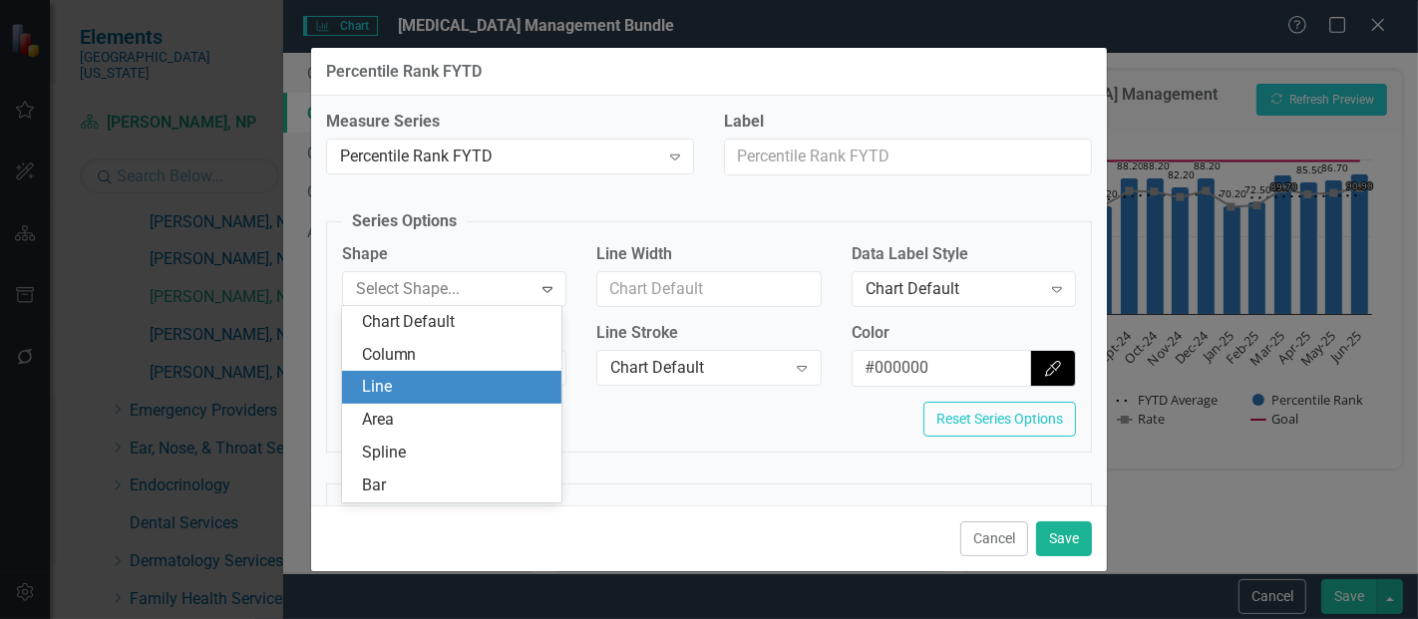
click at [416, 382] on div "Line" at bounding box center [456, 387] width 189 height 23
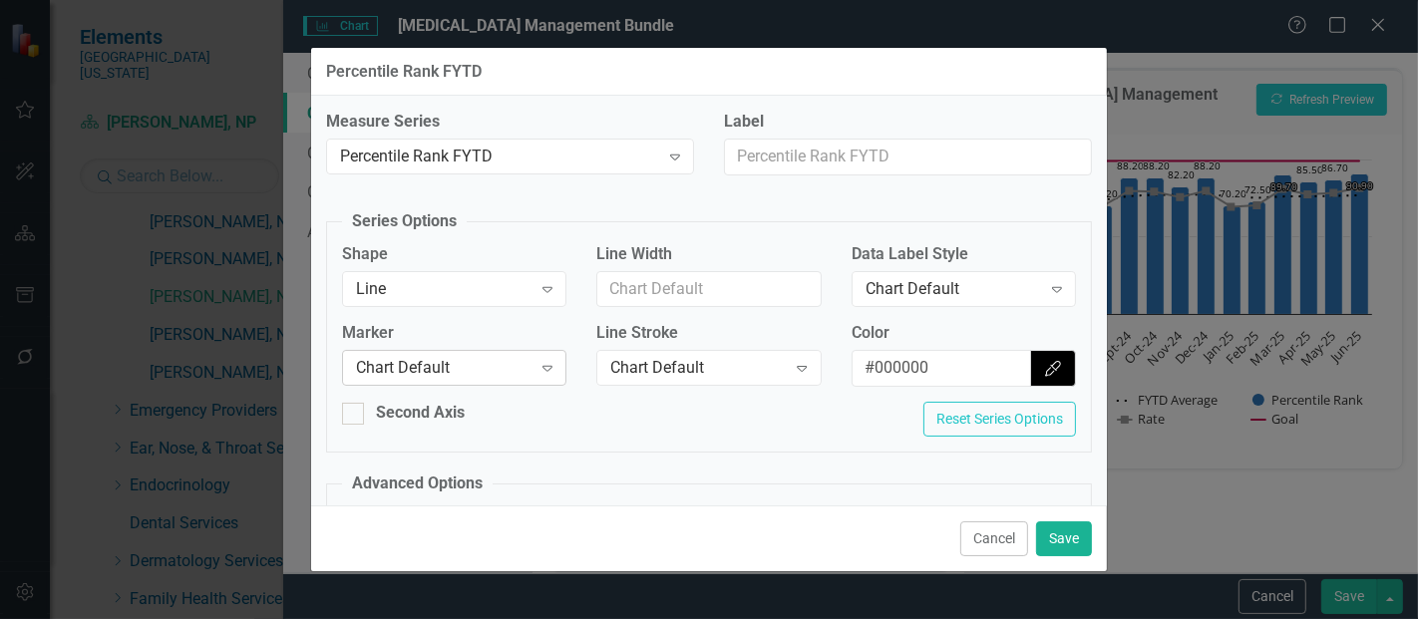
click at [442, 360] on div "Chart Default" at bounding box center [444, 368] width 176 height 23
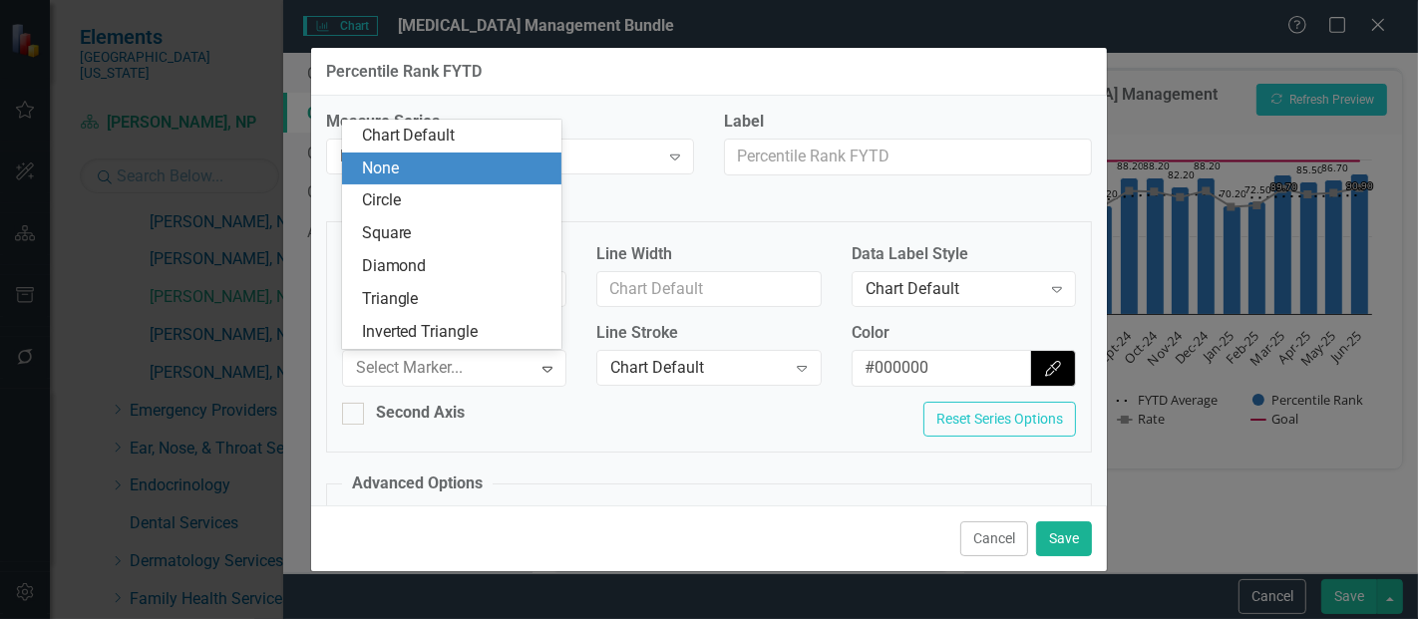
click at [407, 162] on div "None" at bounding box center [456, 169] width 189 height 23
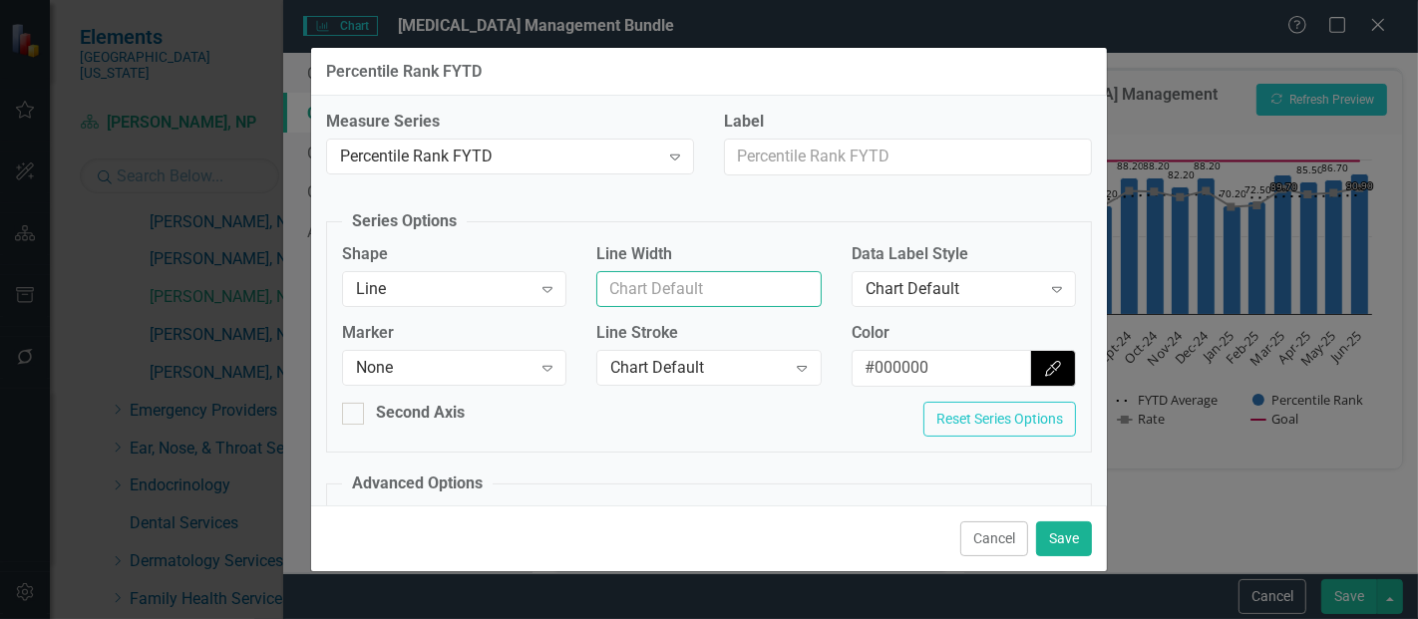
click at [661, 285] on input "Line Width" at bounding box center [709, 289] width 224 height 37
click at [749, 466] on div "Measure Series Percentile Rank FYTD Expand Label Series Options Shape Line Expa…" at bounding box center [709, 301] width 796 height 410
click at [730, 392] on div "Line Stroke Chart Default Expand" at bounding box center [709, 360] width 254 height 77
click at [712, 365] on div "Chart Default" at bounding box center [698, 368] width 176 height 23
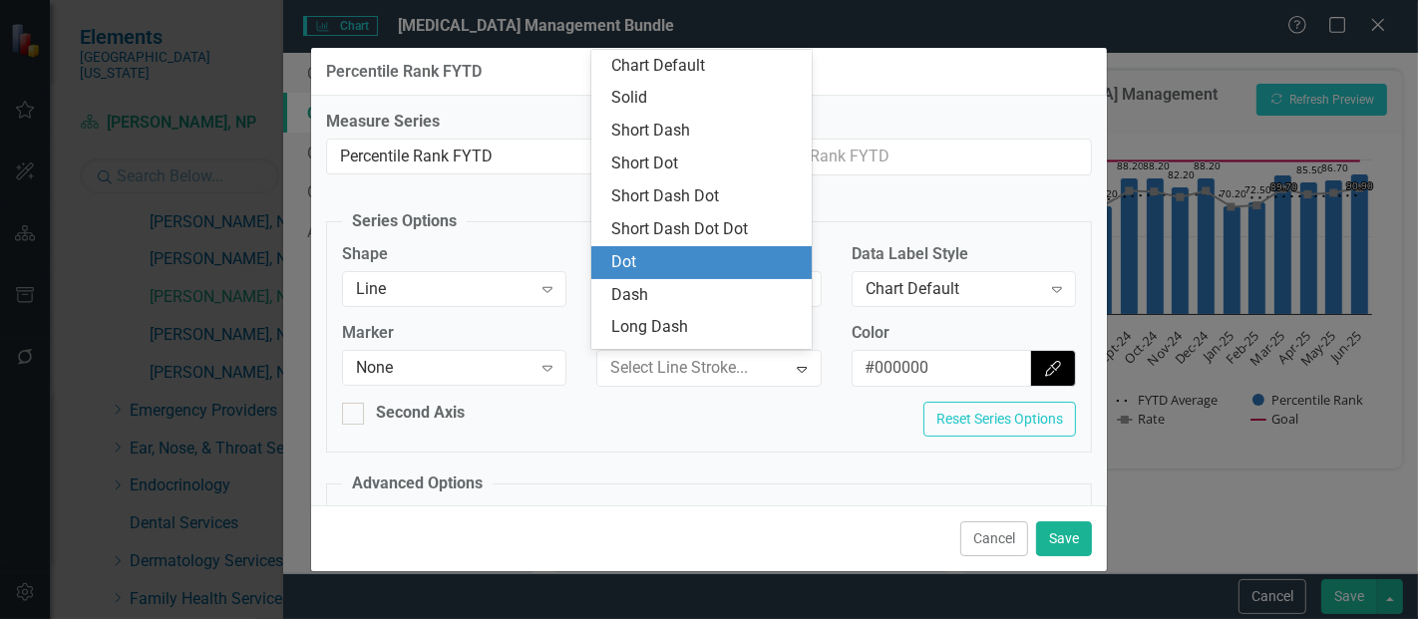
click at [651, 266] on div "Dot" at bounding box center [705, 262] width 189 height 23
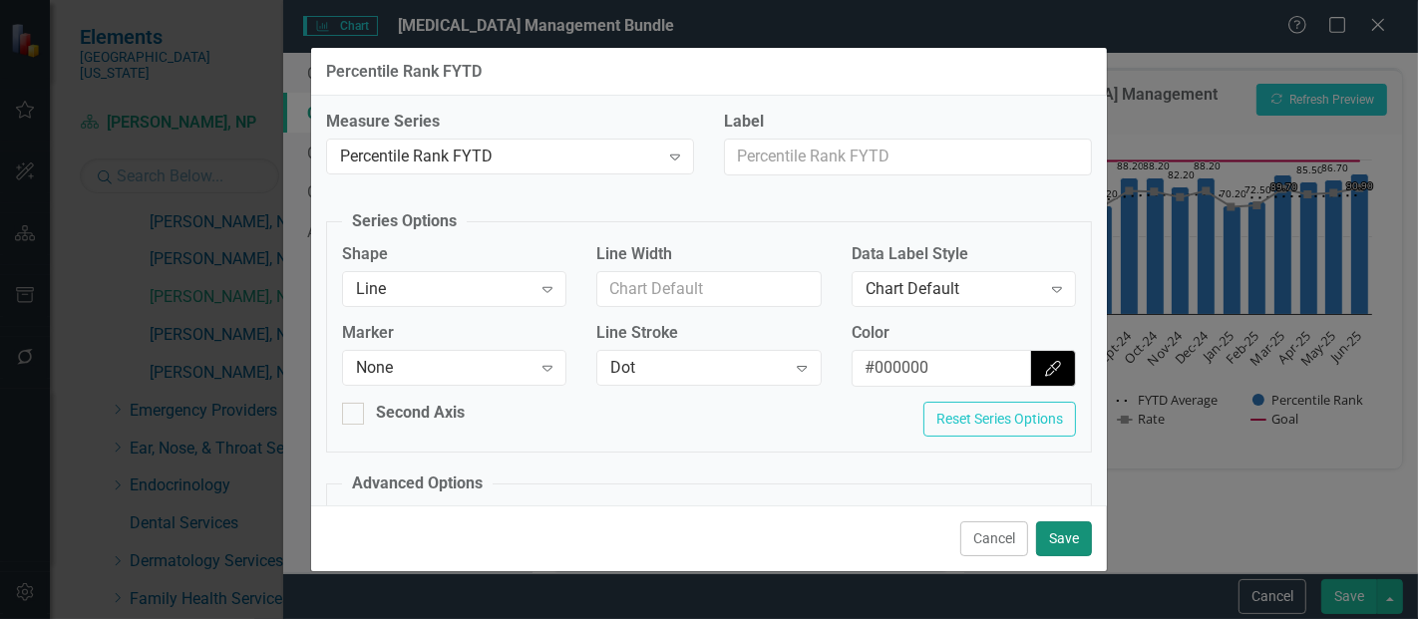
click at [1065, 536] on button "Save" at bounding box center [1064, 539] width 56 height 35
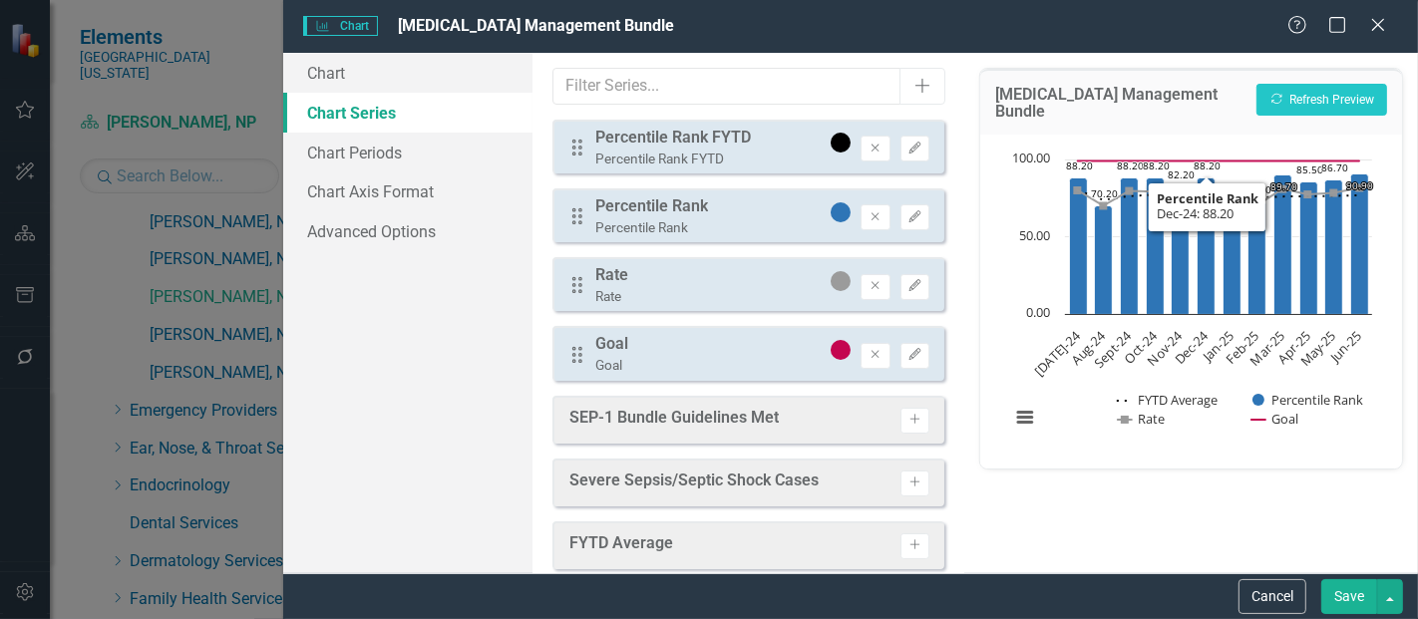
click at [1352, 597] on button "Save" at bounding box center [1350, 597] width 56 height 35
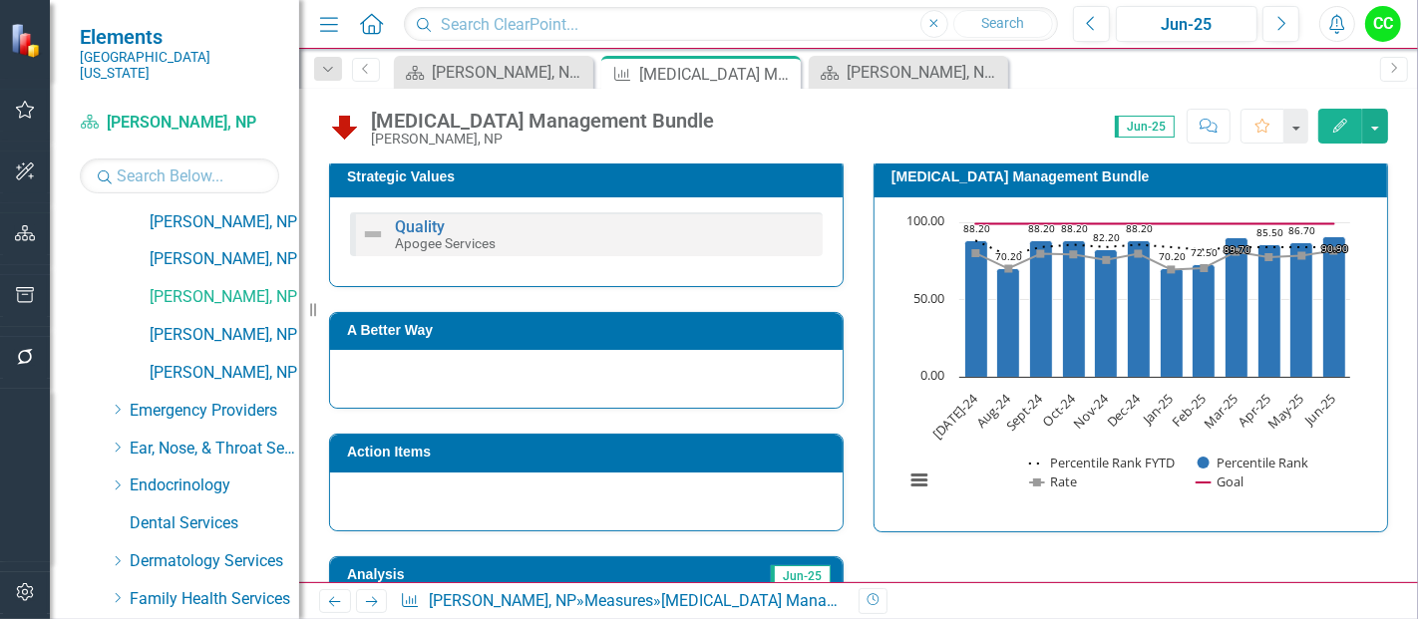
scroll to position [576, 0]
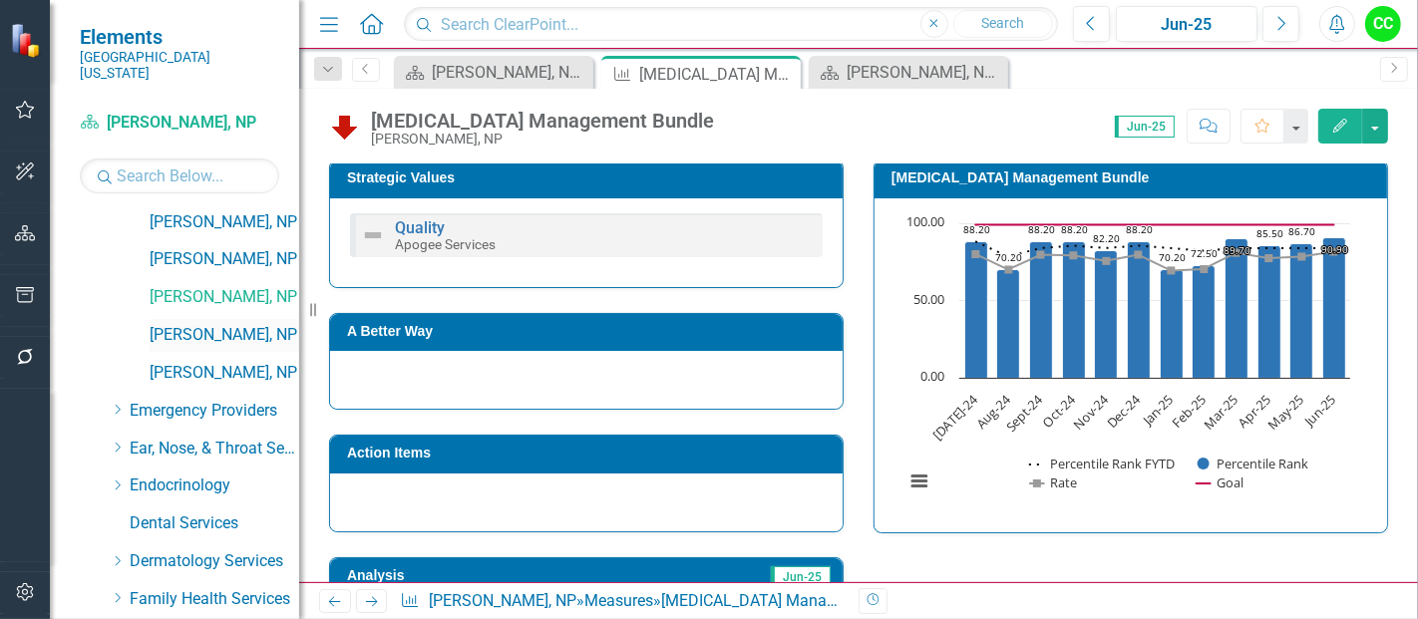
click at [221, 324] on link "[PERSON_NAME], NP" at bounding box center [225, 335] width 150 height 23
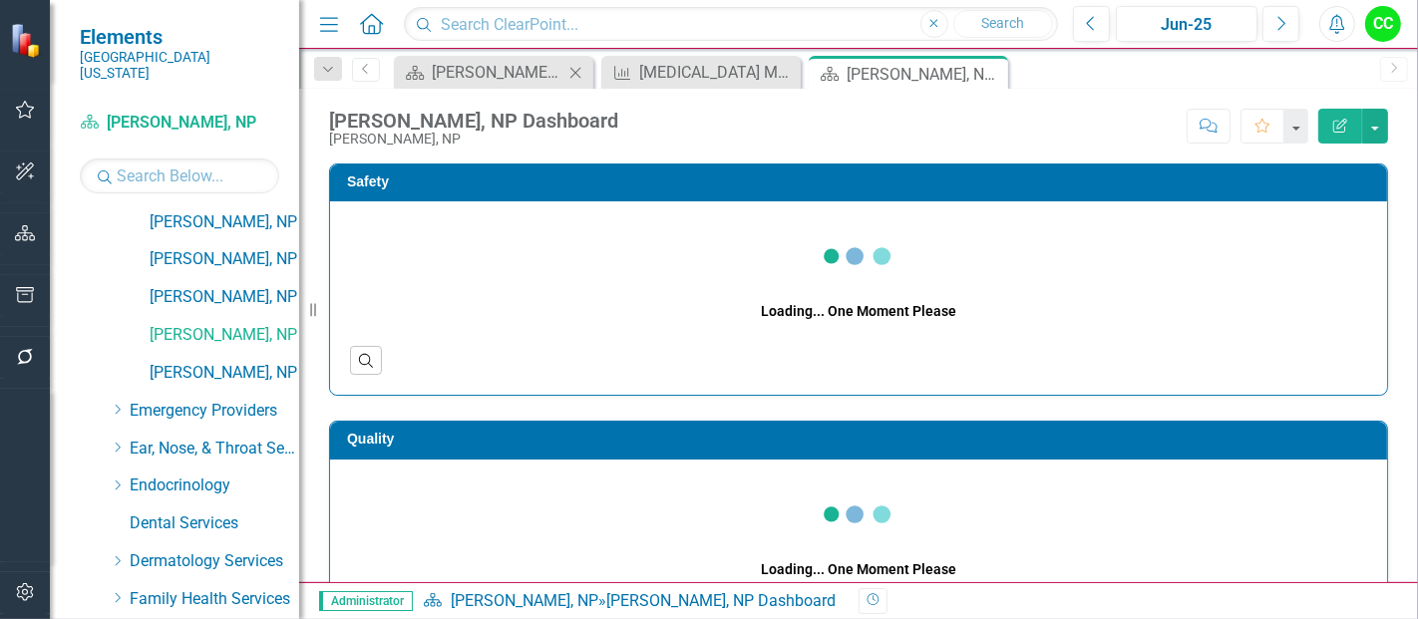
click at [581, 71] on icon "Close" at bounding box center [576, 73] width 20 height 16
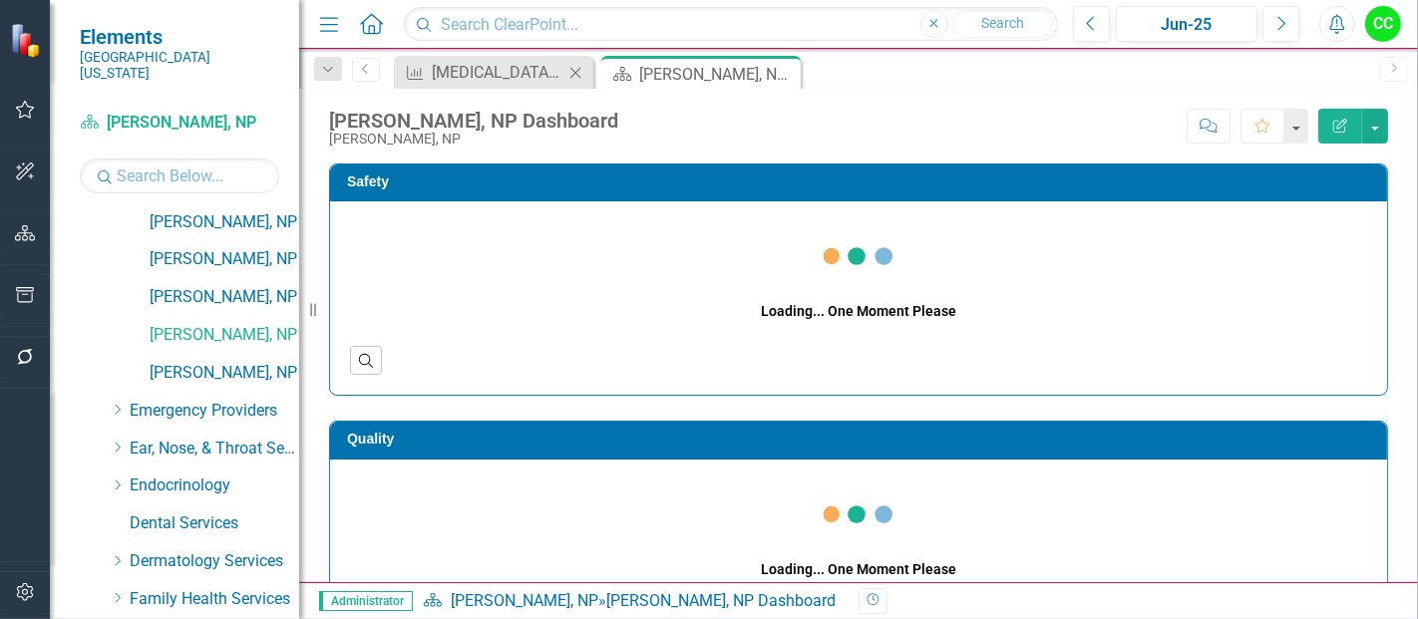
click at [579, 76] on icon "Close" at bounding box center [576, 73] width 20 height 16
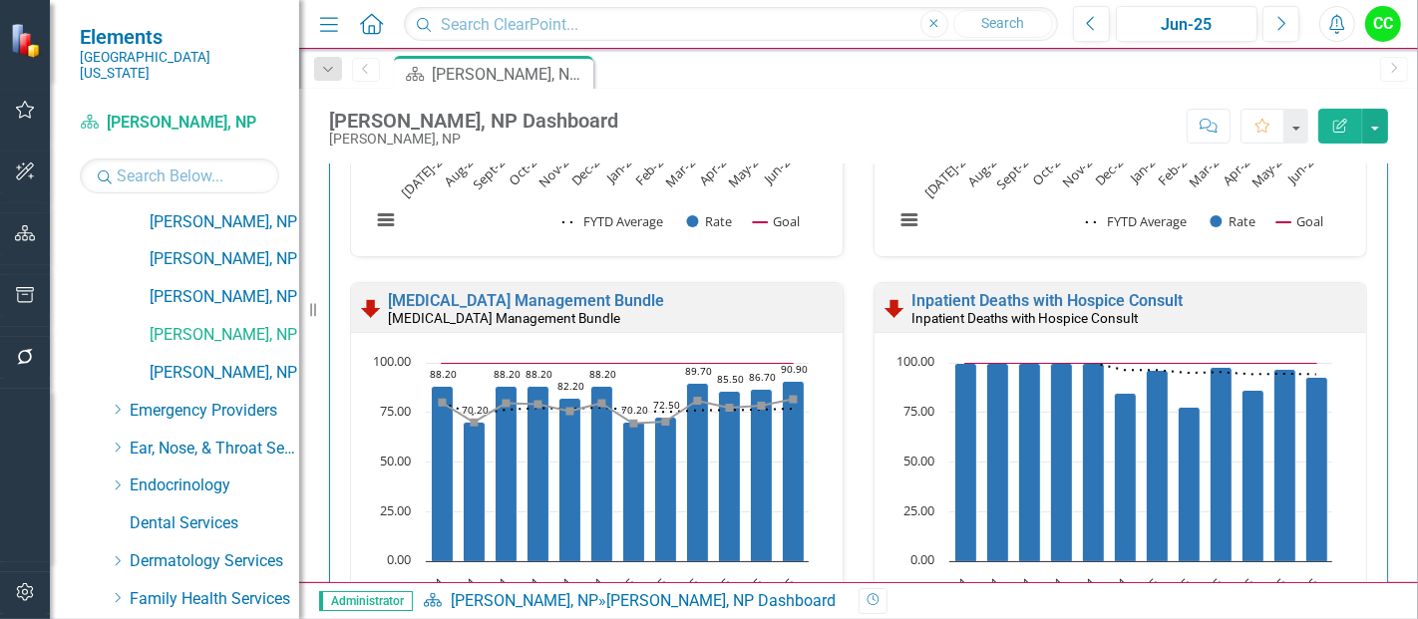
scroll to position [935, 0]
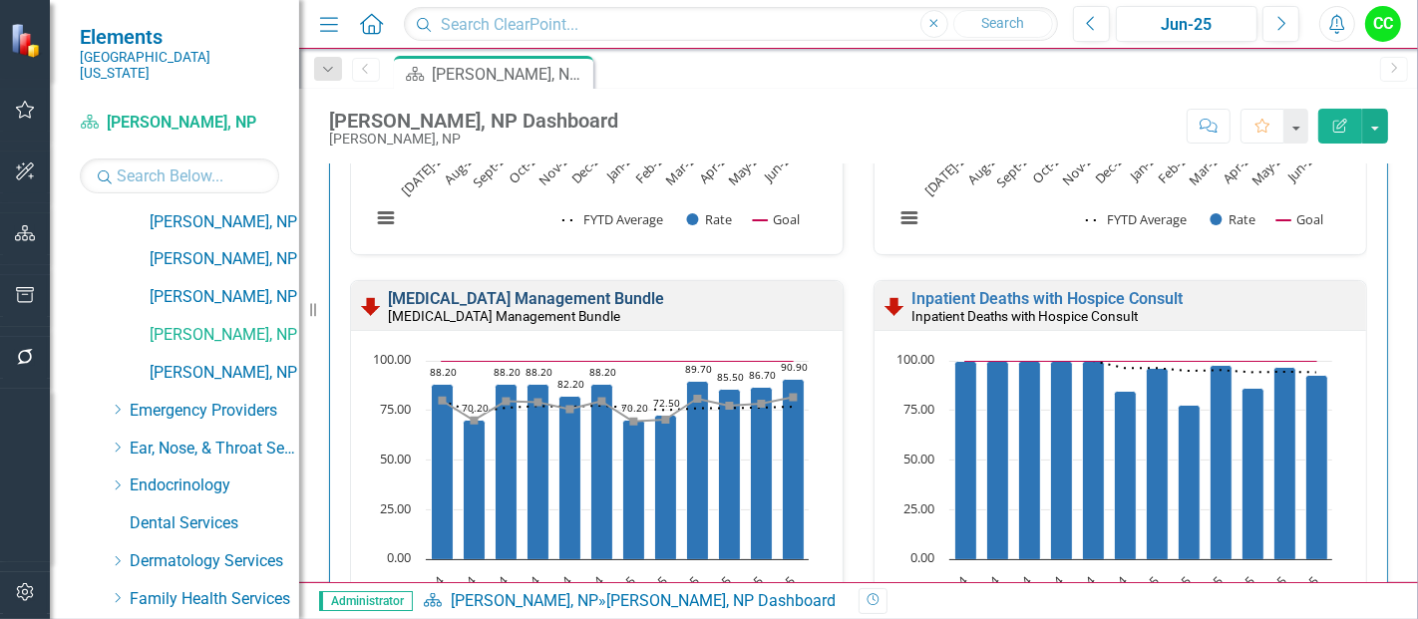
click at [649, 296] on link "[MEDICAL_DATA] Management Bundle" at bounding box center [526, 298] width 276 height 19
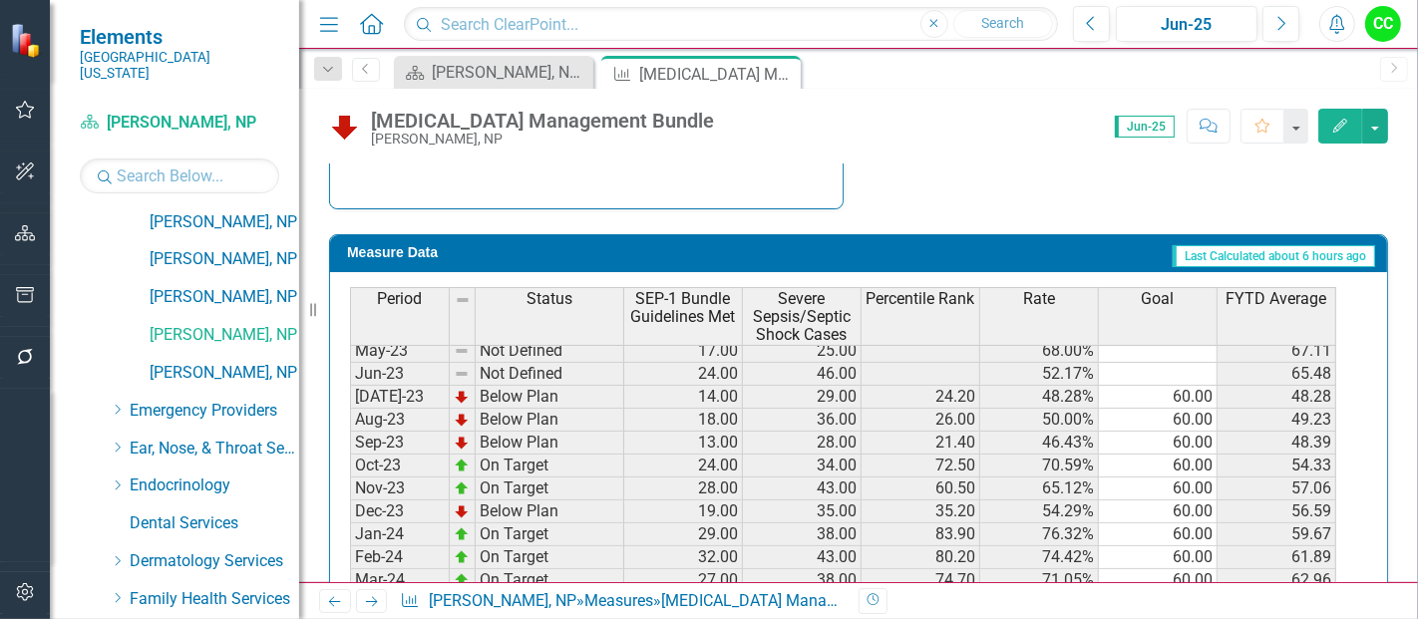
click at [1331, 134] on button "Edit" at bounding box center [1341, 126] width 44 height 35
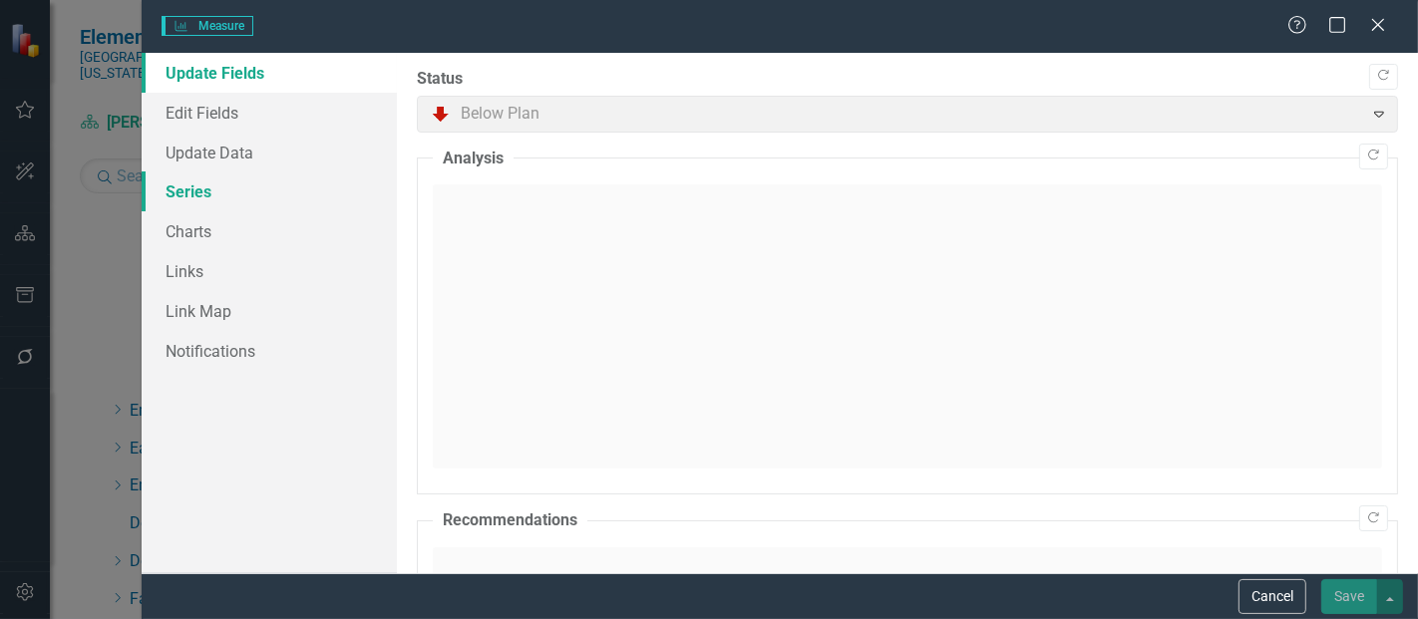
click at [241, 190] on link "Series" at bounding box center [269, 192] width 255 height 40
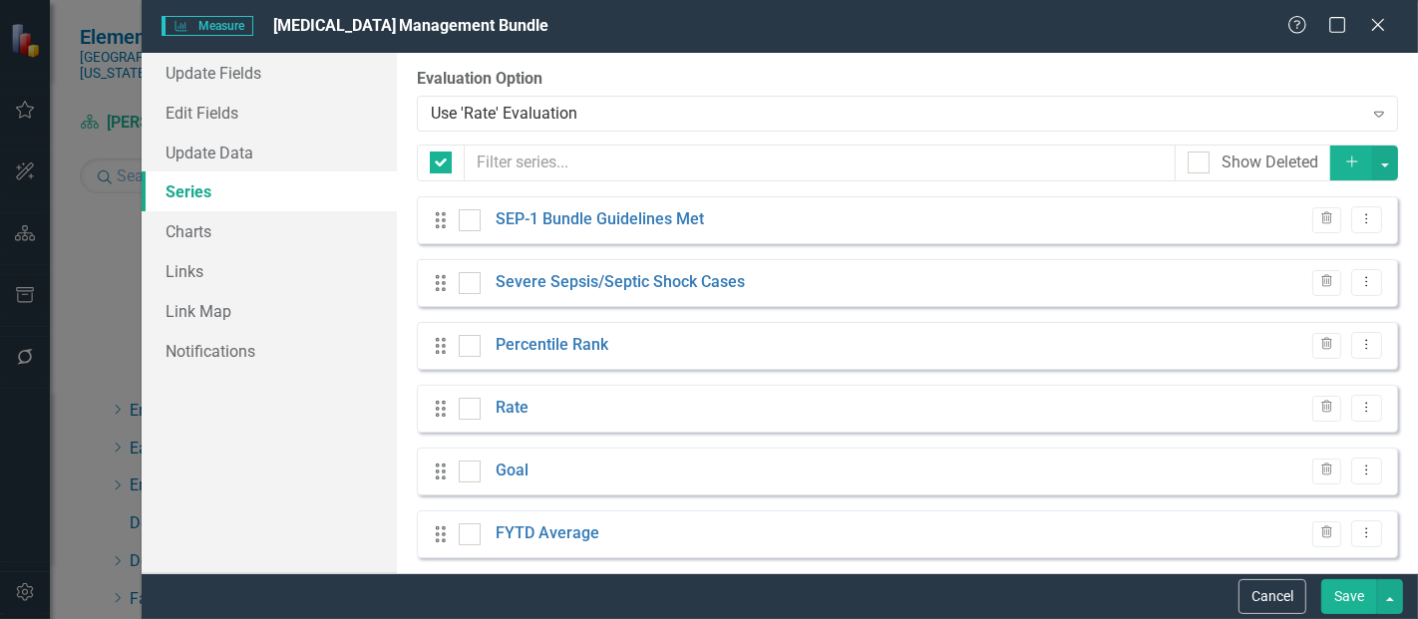
checkbox input "false"
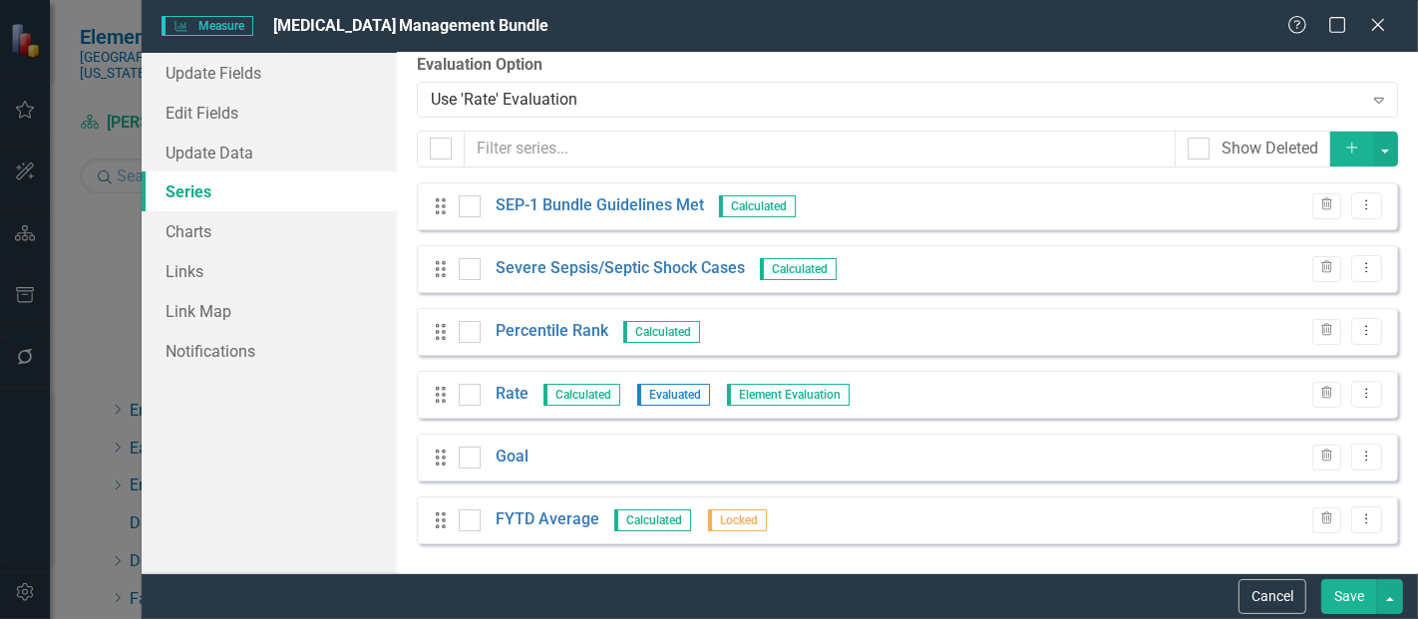
click at [1345, 156] on button "Add" at bounding box center [1353, 149] width 44 height 35
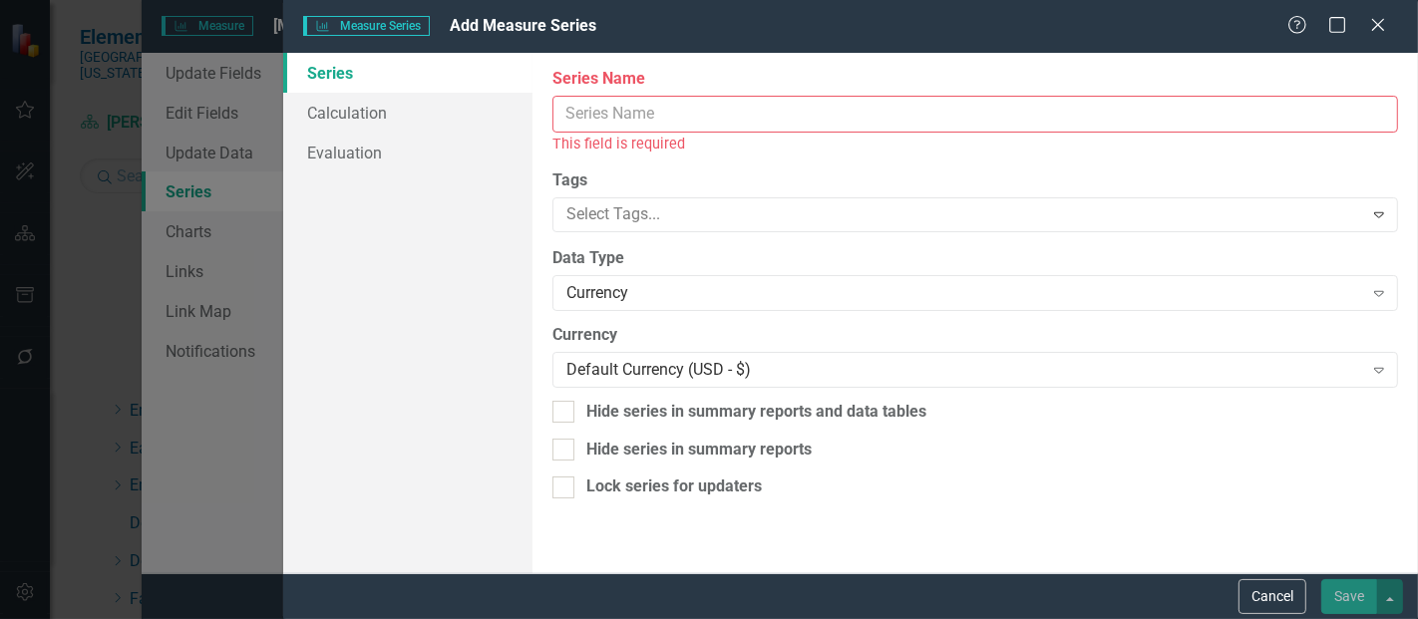
click at [648, 102] on input "Series Name" at bounding box center [976, 114] width 846 height 37
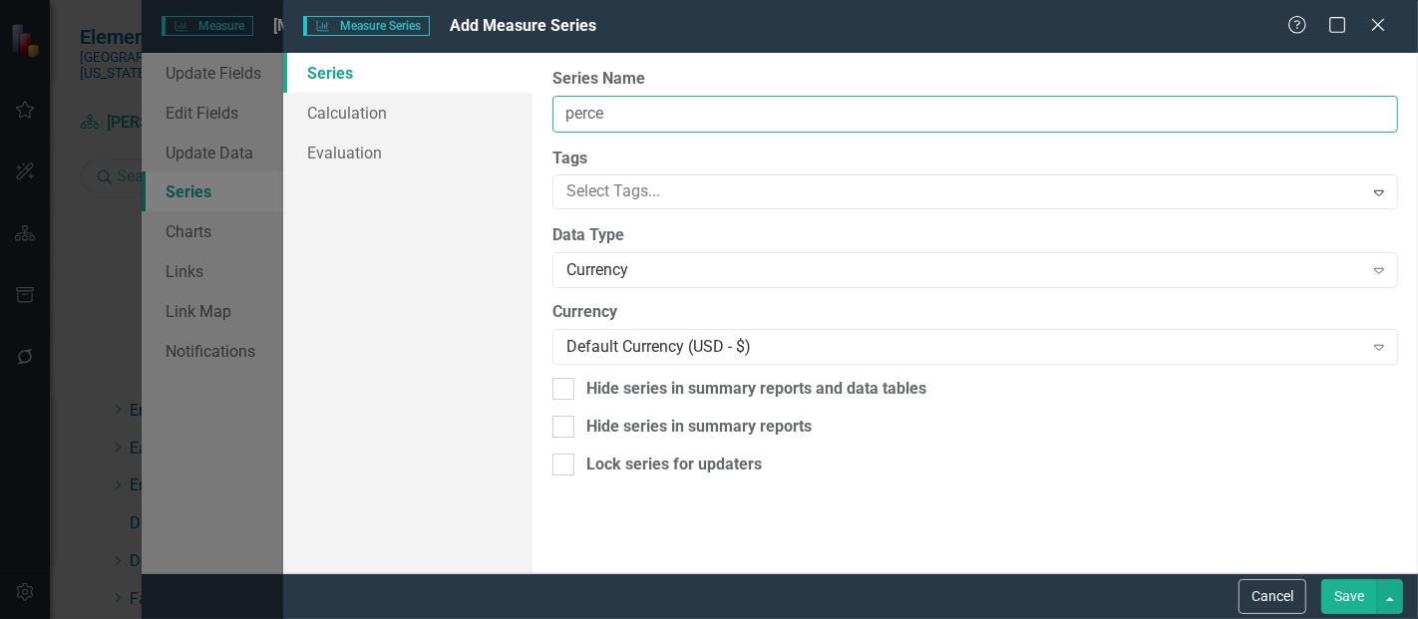
type input "Percentile Rank FYTD"
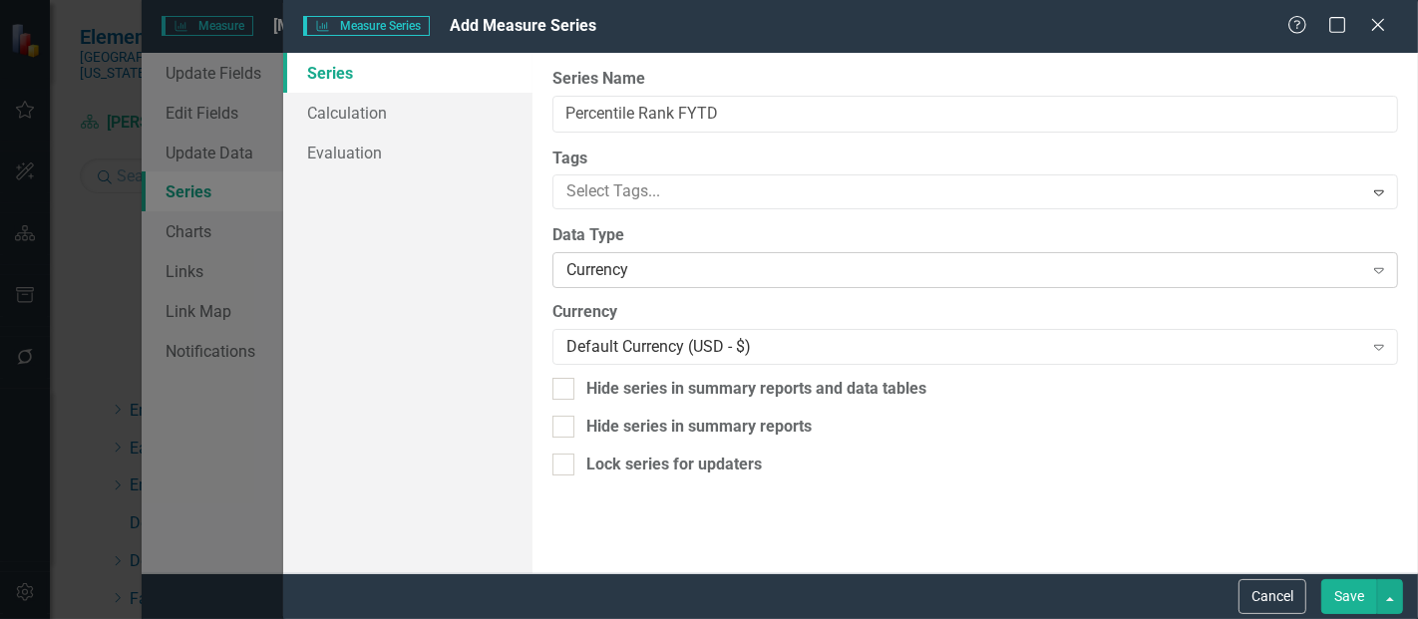
click at [605, 279] on div "Currency" at bounding box center [965, 270] width 796 height 23
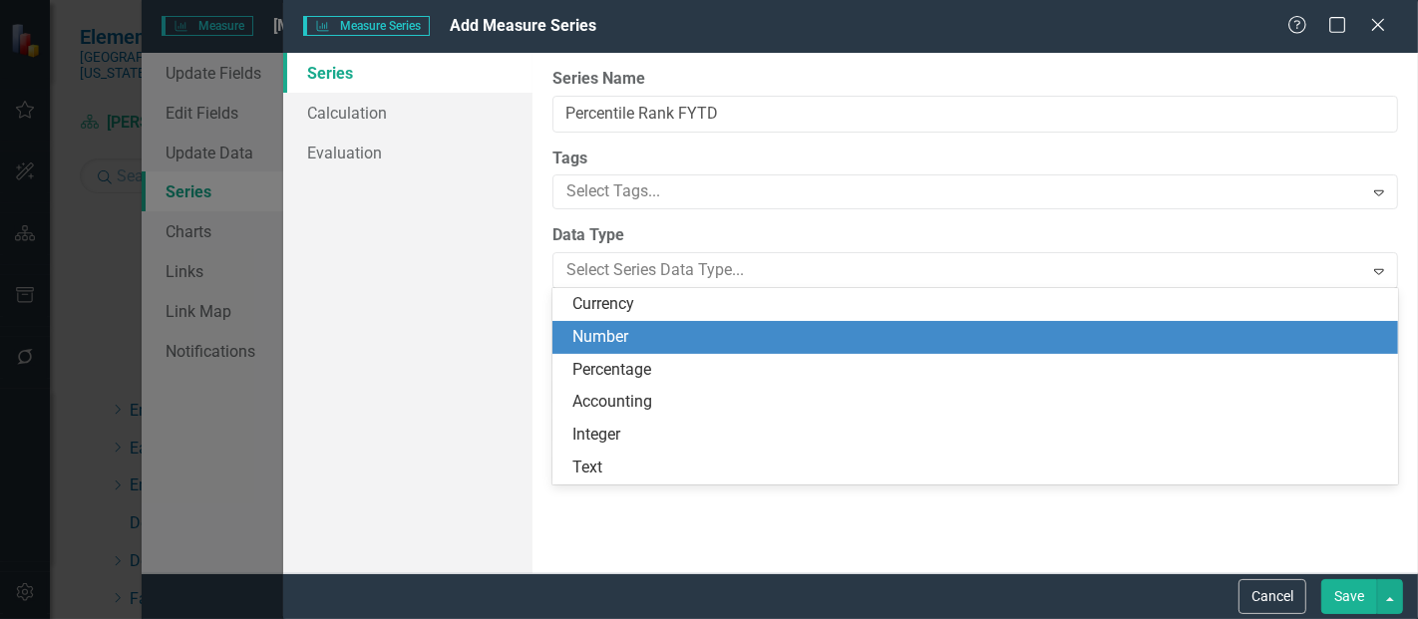
click at [620, 341] on div "Number" at bounding box center [980, 337] width 814 height 23
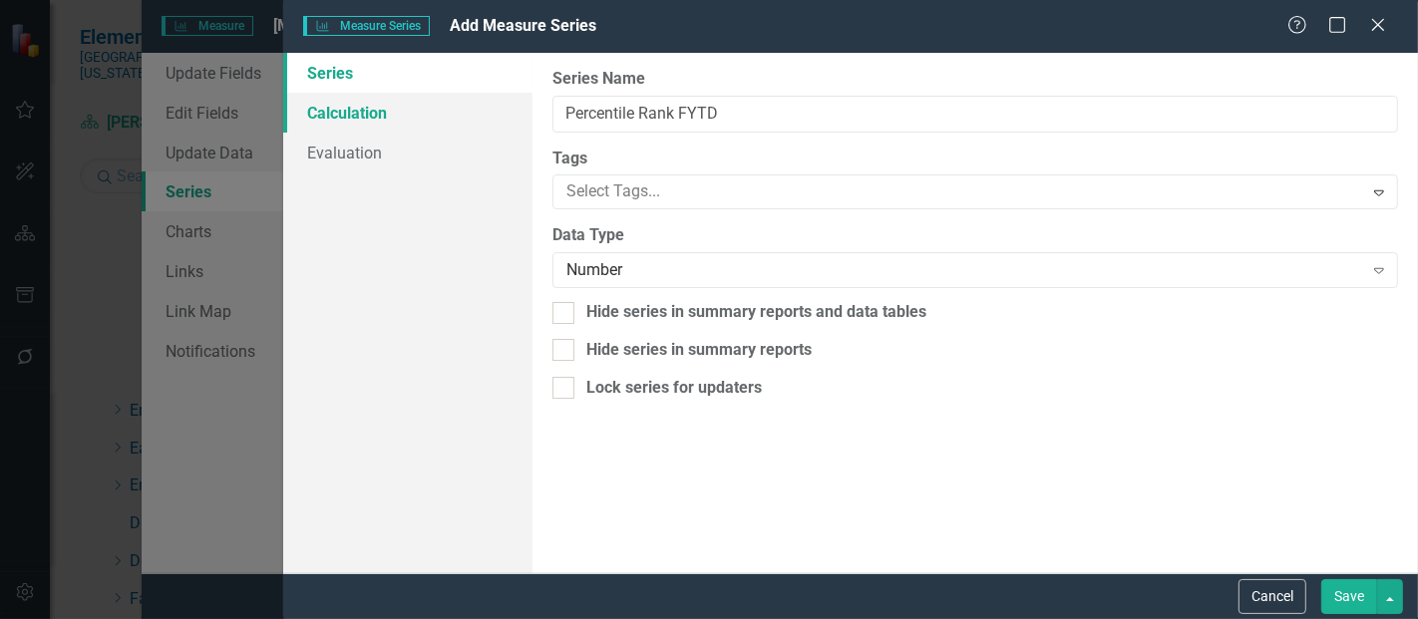
click at [356, 115] on link "Calculation" at bounding box center [407, 113] width 249 height 40
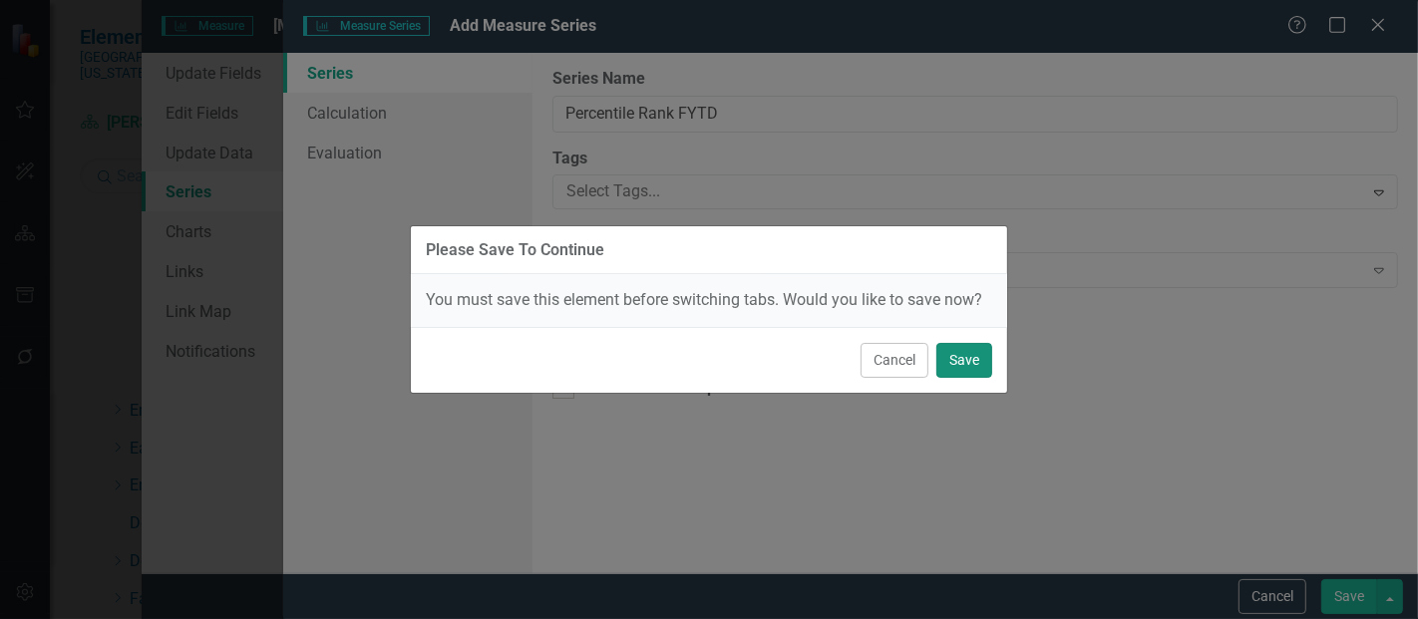
click at [963, 360] on button "Save" at bounding box center [965, 360] width 56 height 35
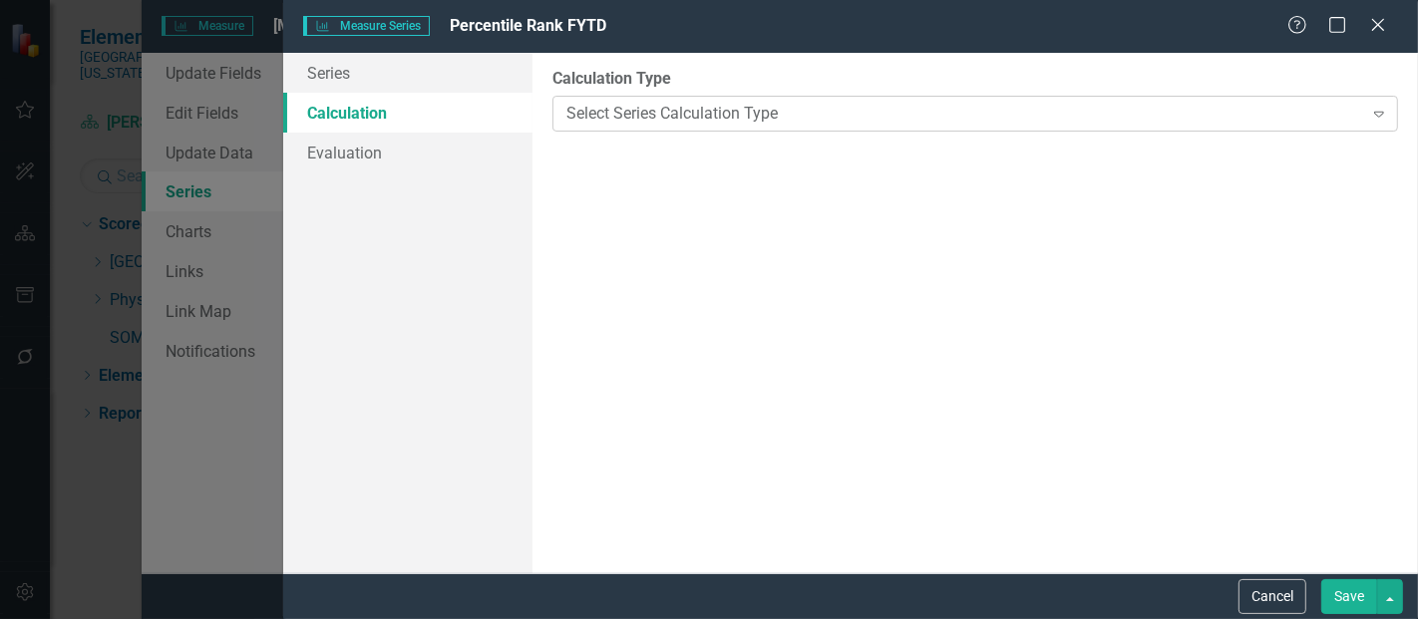
click at [756, 119] on div "Select Series Calculation Type" at bounding box center [965, 113] width 796 height 23
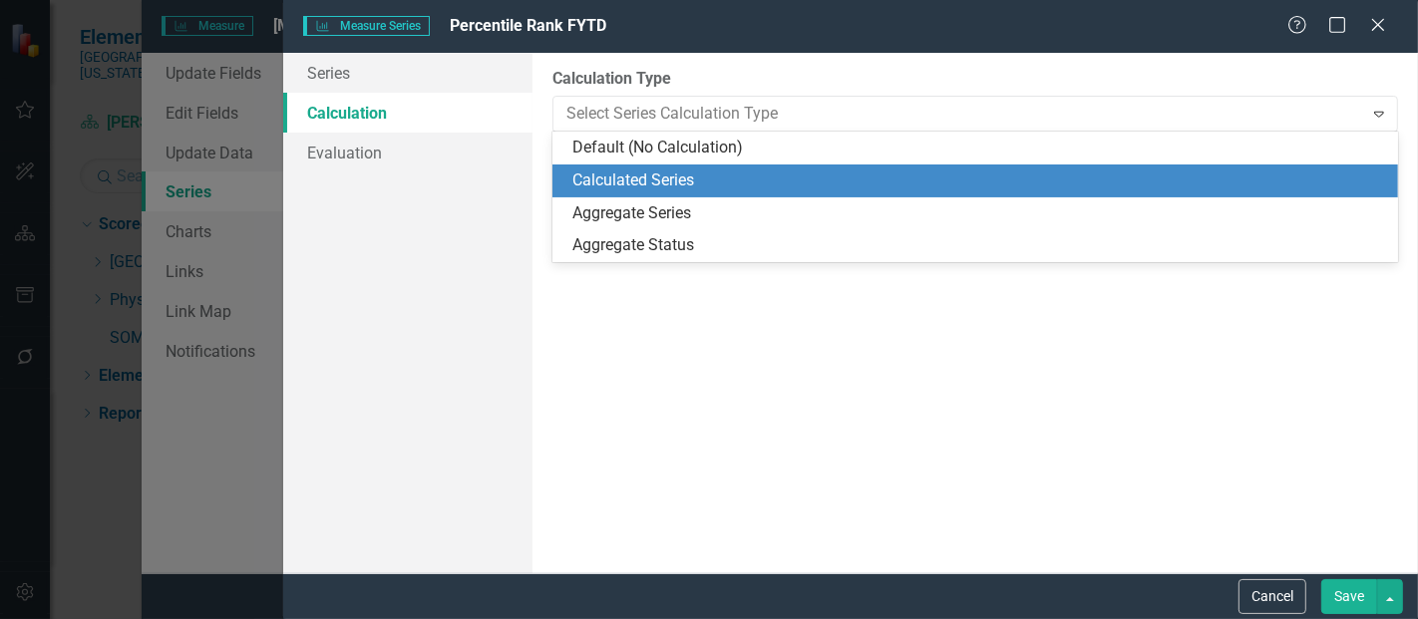
click at [649, 185] on div "Calculated Series" at bounding box center [980, 181] width 814 height 23
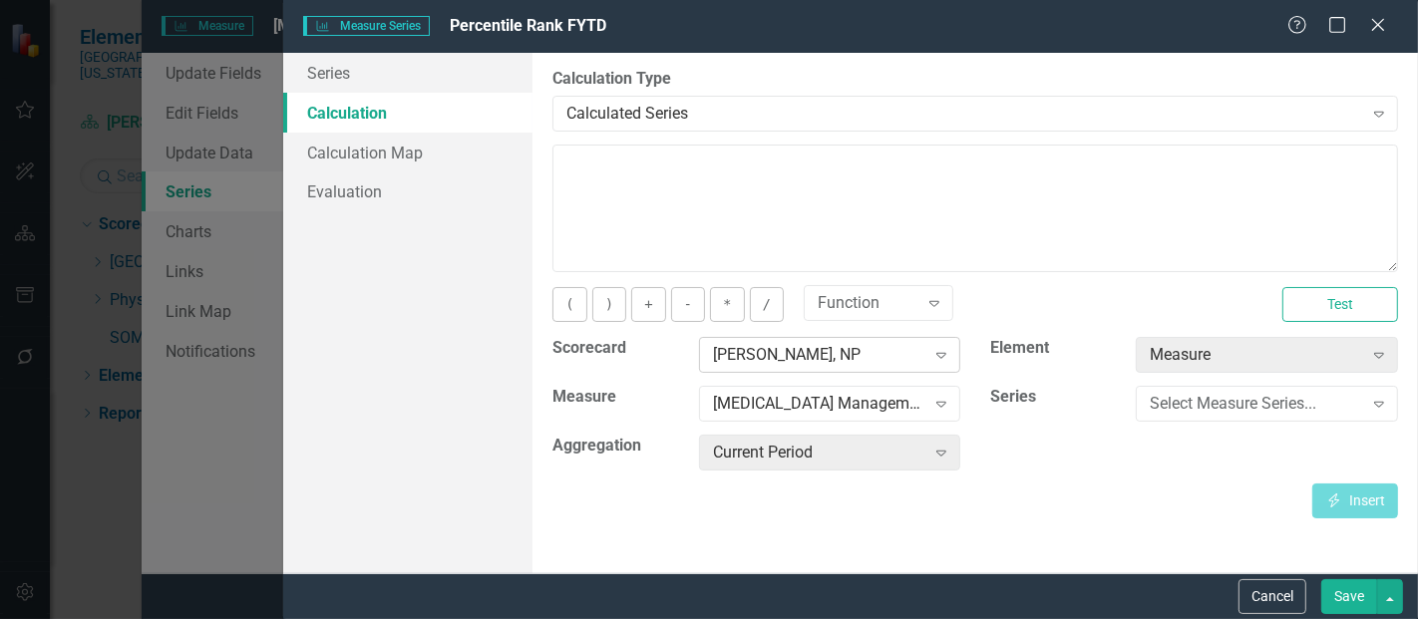
click at [804, 345] on div "[PERSON_NAME], NP" at bounding box center [819, 355] width 212 height 23
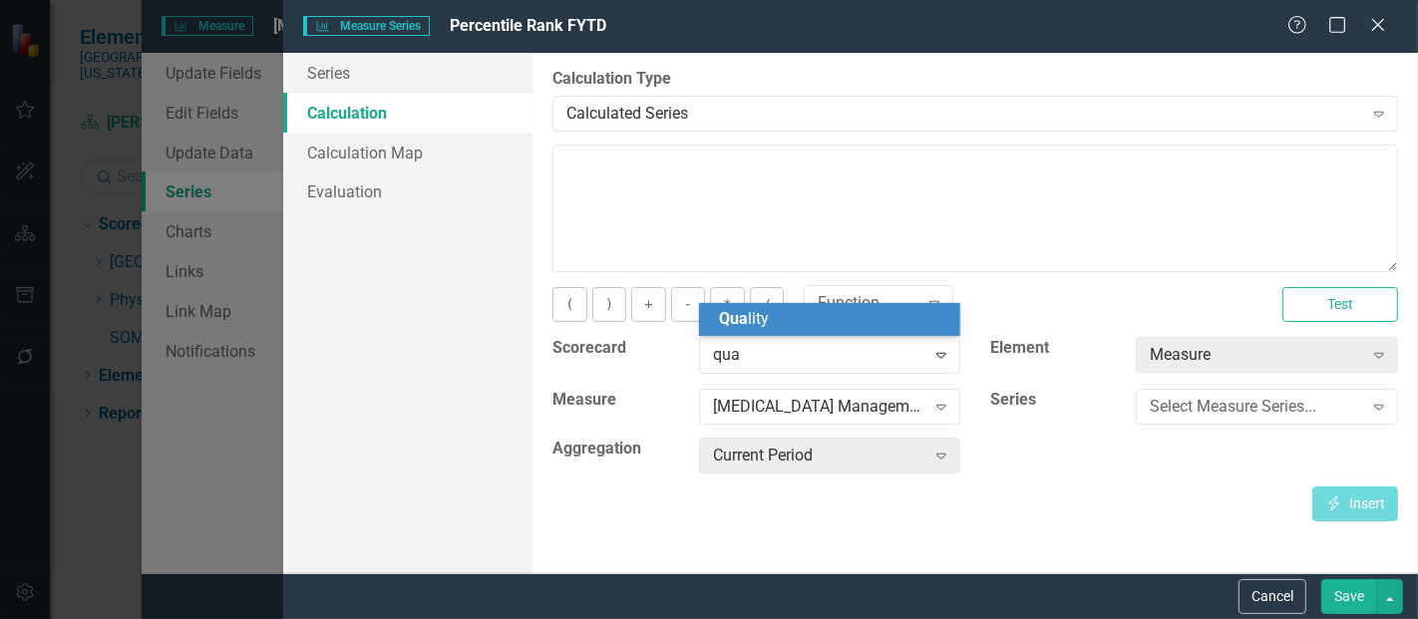
type input "qual"
click at [782, 313] on div "Qual ity" at bounding box center [834, 319] width 230 height 23
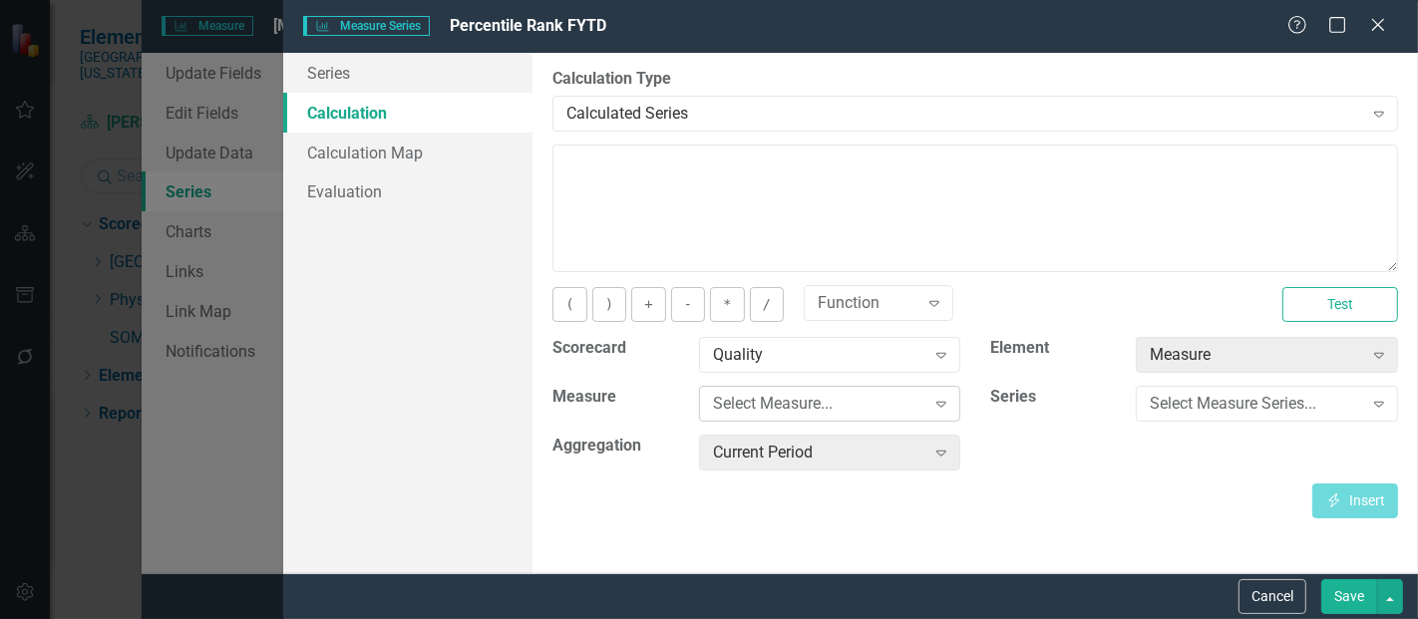
click at [765, 403] on div "Select Measure..." at bounding box center [819, 404] width 212 height 23
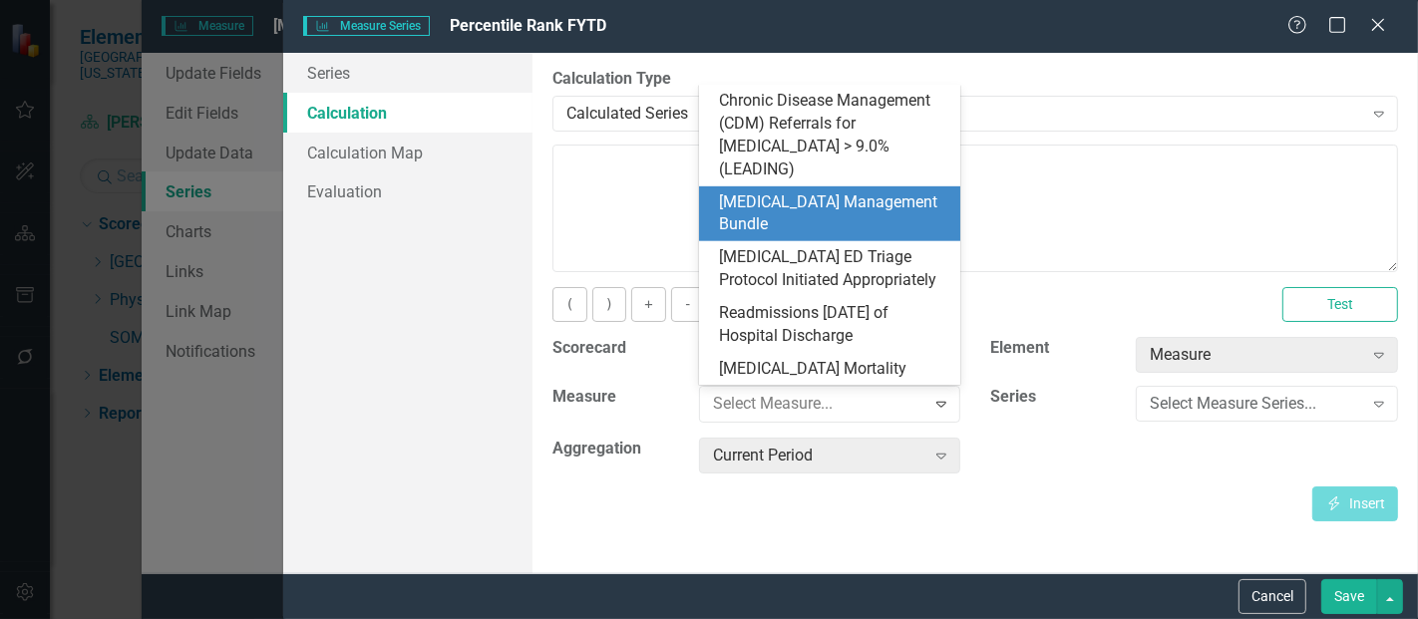
click at [855, 194] on div "[MEDICAL_DATA] Management Bundle" at bounding box center [834, 215] width 230 height 46
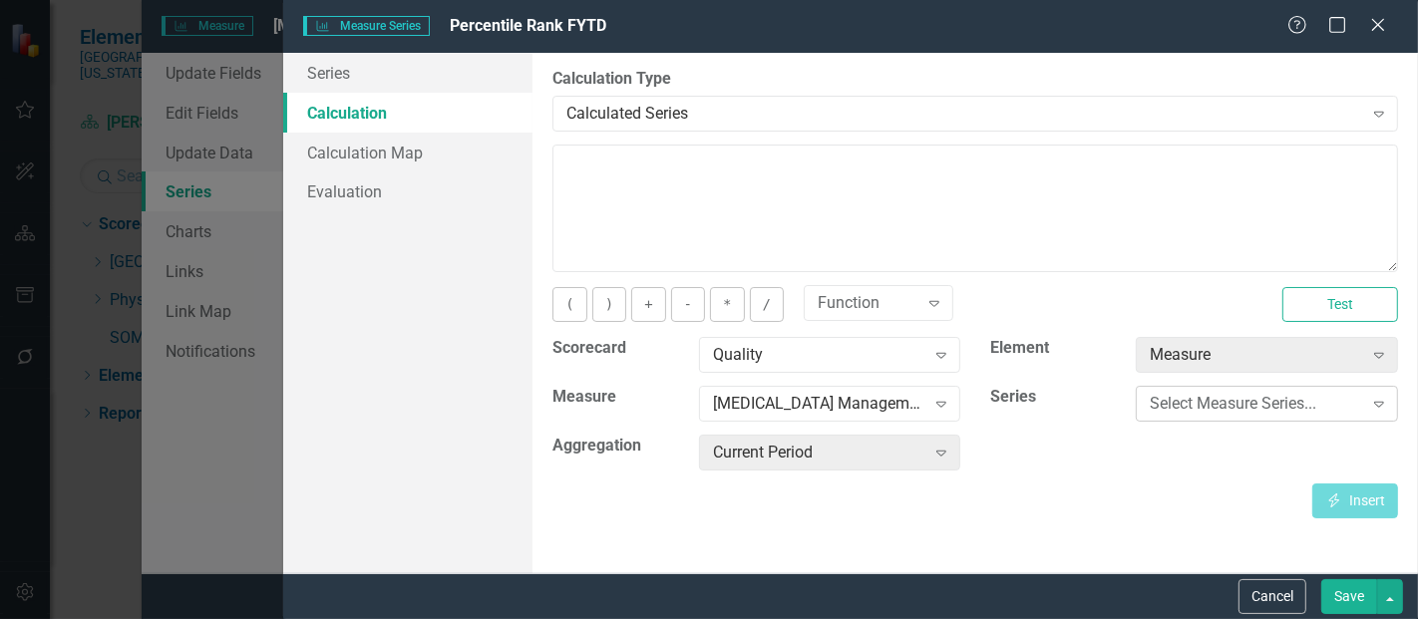
click at [1221, 403] on div "Select Measure Series..." at bounding box center [1256, 404] width 212 height 23
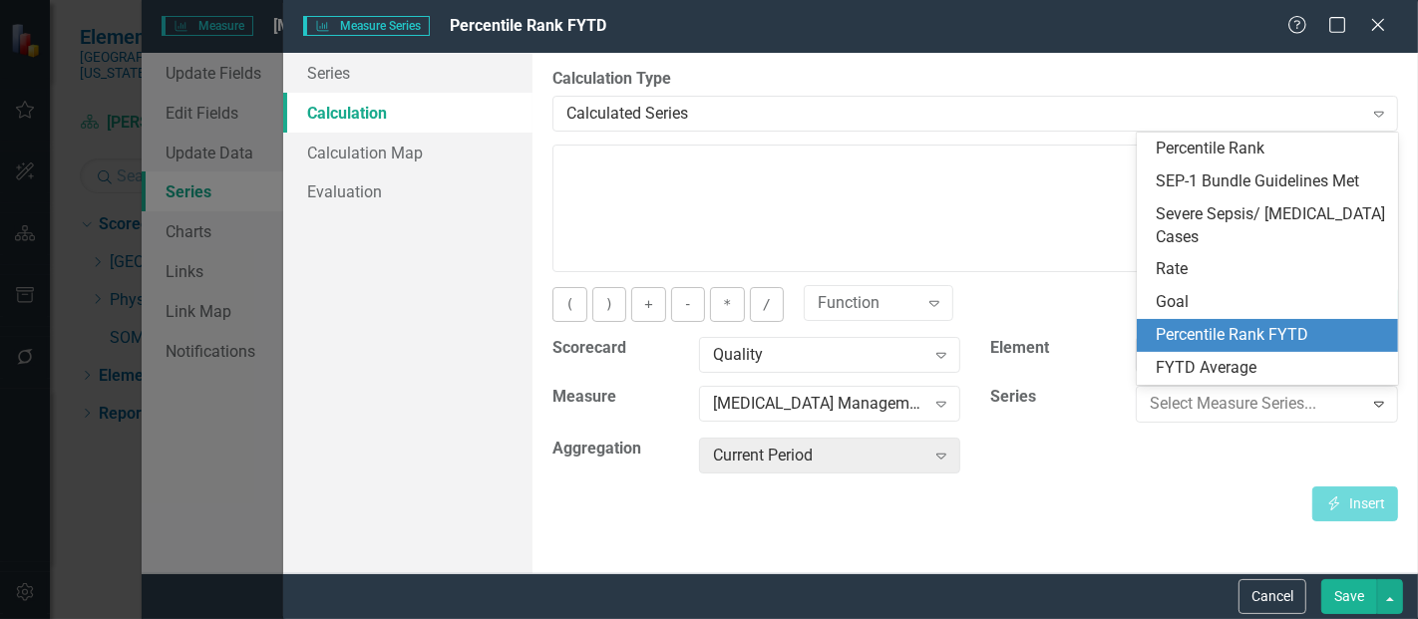
click at [1232, 341] on div "Percentile Rank FYTD" at bounding box center [1272, 335] width 230 height 23
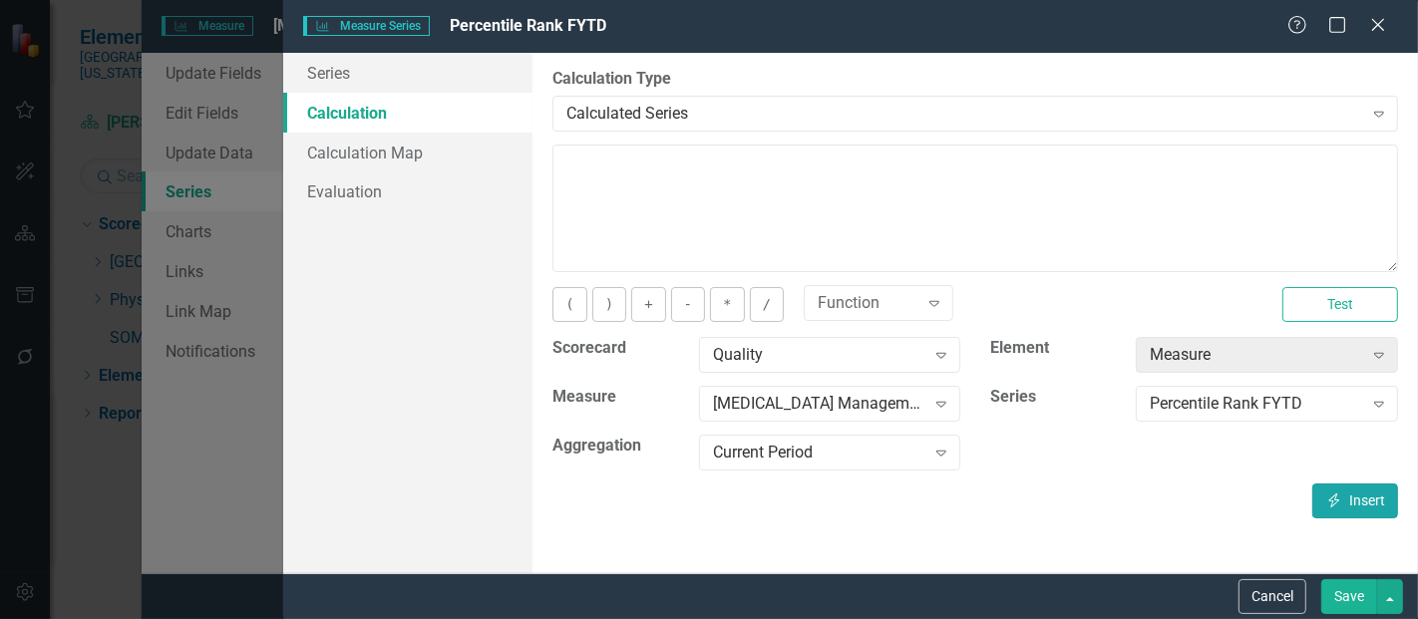
click at [1370, 503] on button "Insert Insert" at bounding box center [1356, 501] width 86 height 35
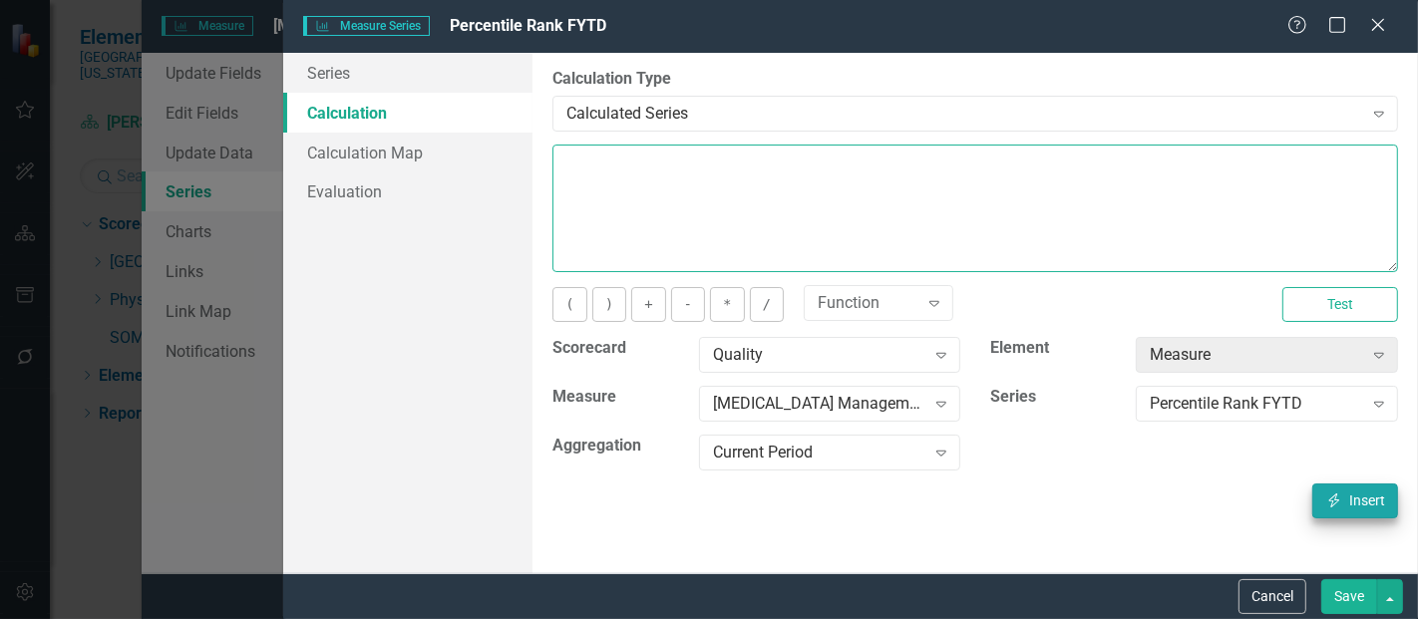
type textarea "[m1813868][Percentile Rank FYTD][CurrentPeriod]"
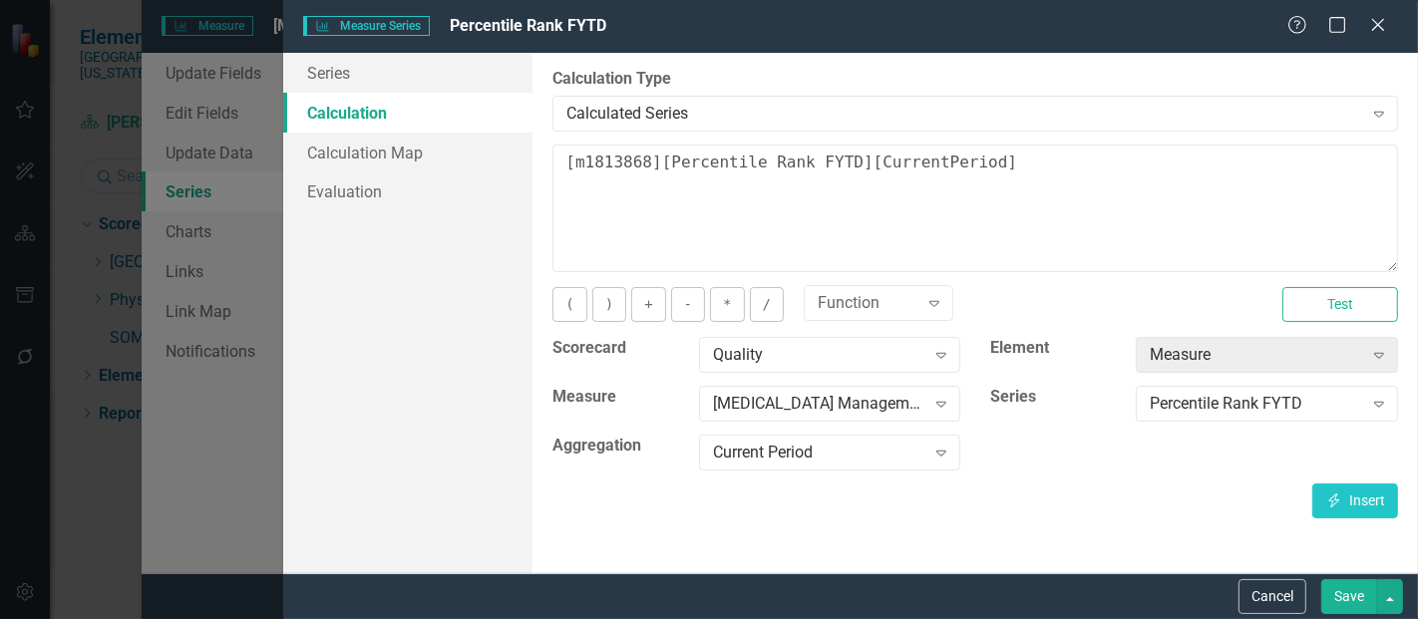
click at [1362, 599] on button "Save" at bounding box center [1350, 597] width 56 height 35
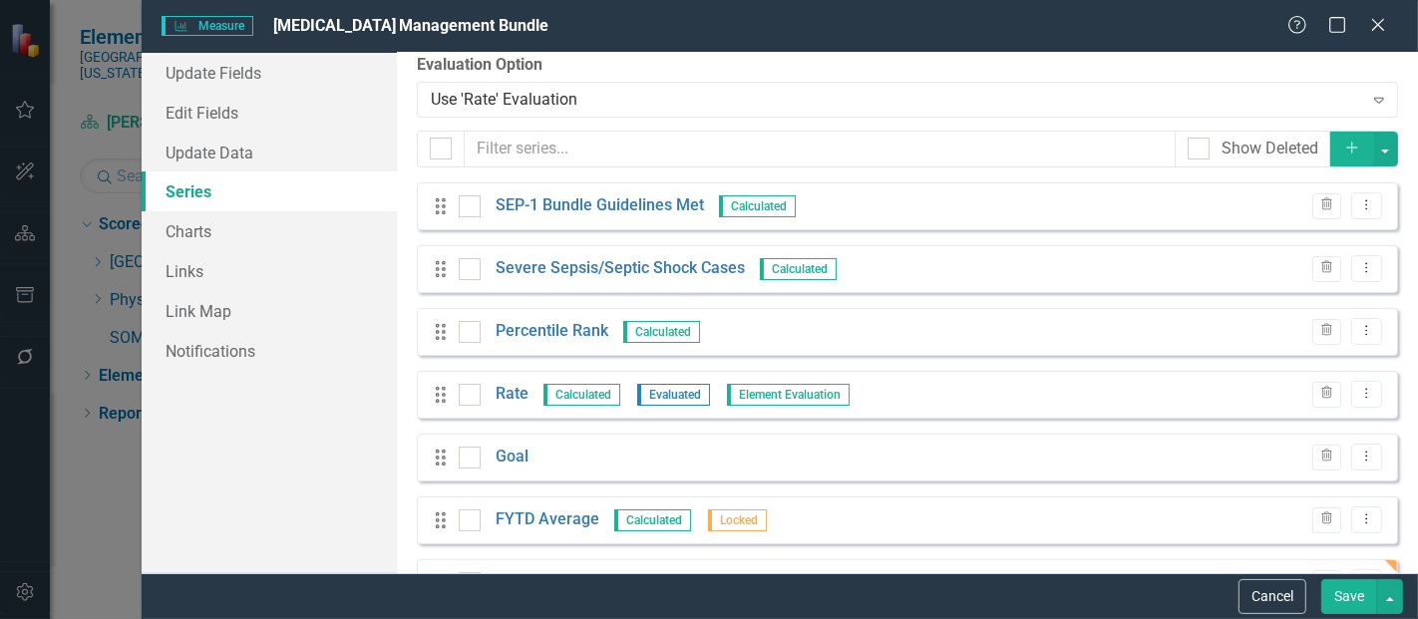
scroll to position [77, 0]
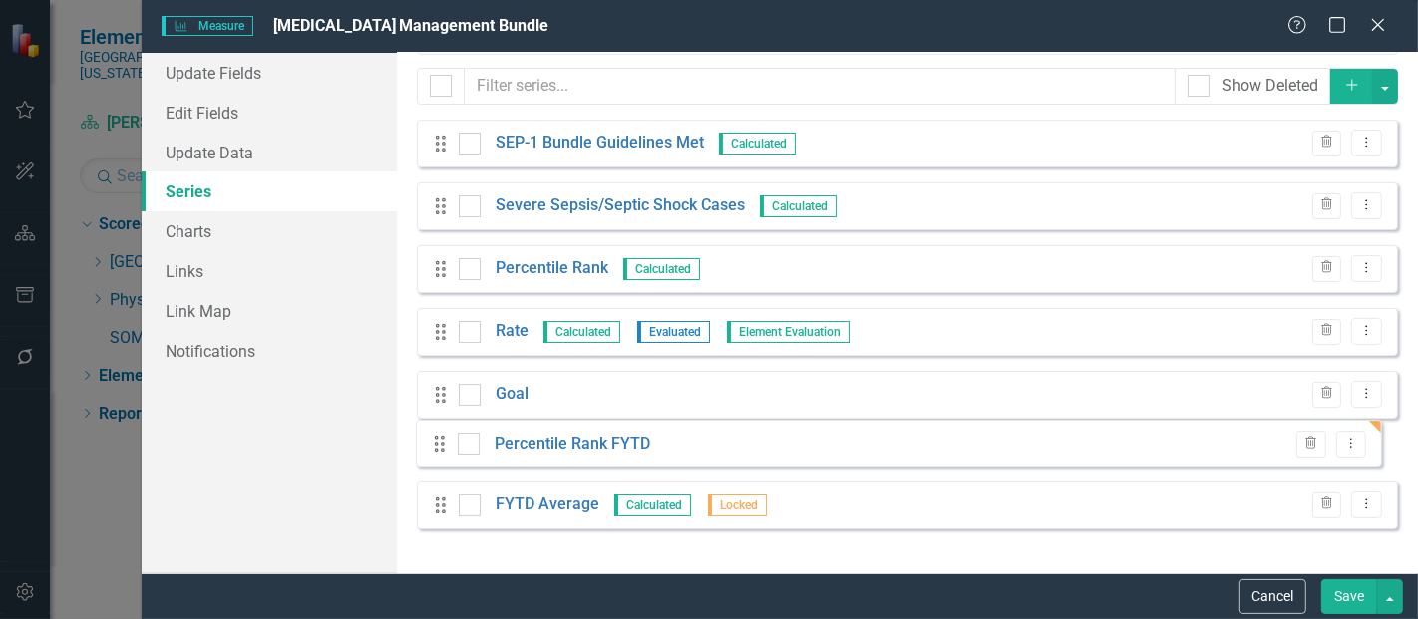
drag, startPoint x: 441, startPoint y: 524, endPoint x: 441, endPoint y: 446, distance: 77.8
click at [441, 446] on div "Drag SEP-1 Bundle Guidelines Met Calculated Trash Dropdown Menu Drag Severe Sep…" at bounding box center [908, 332] width 982 height 425
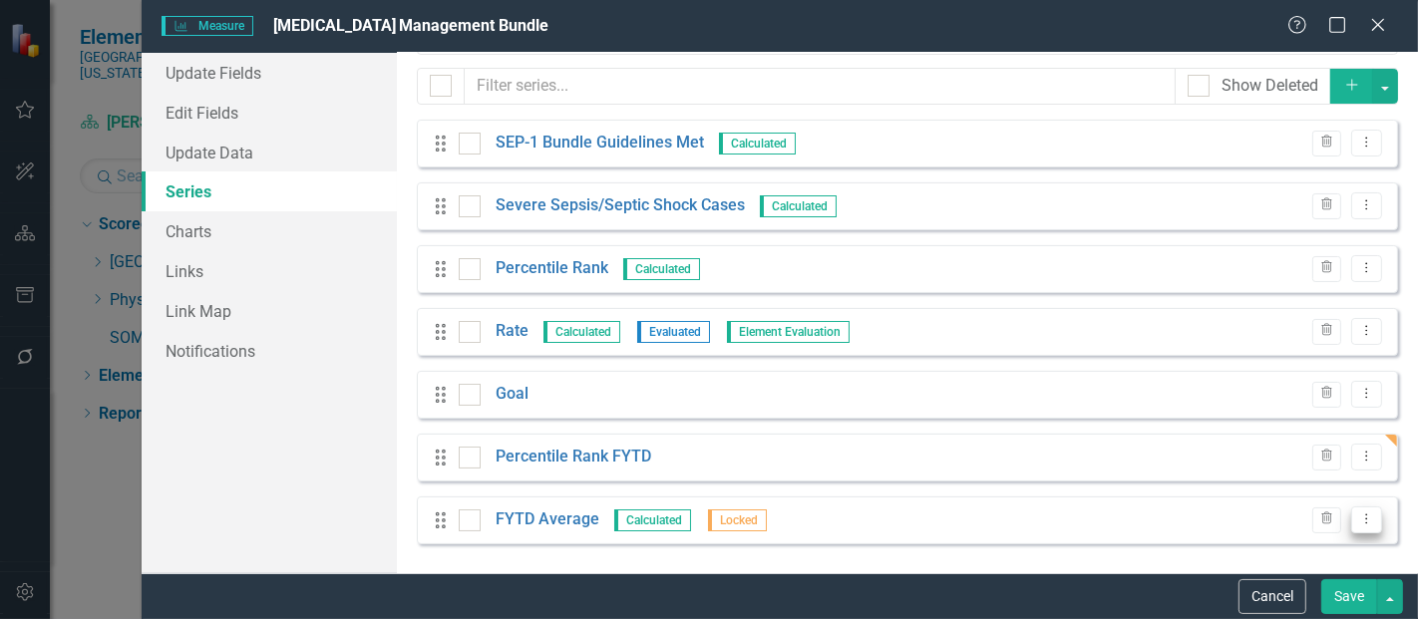
click at [1352, 518] on button "Dropdown Menu" at bounding box center [1367, 520] width 31 height 27
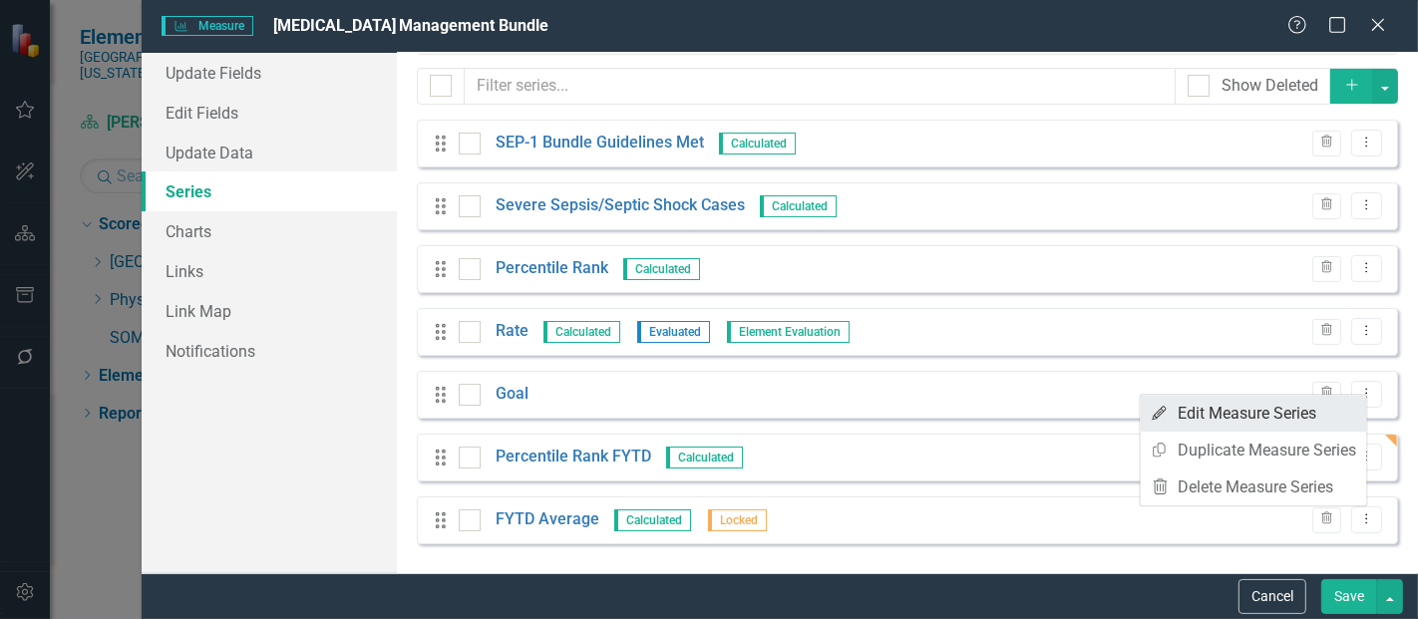
click at [1252, 421] on link "Edit Edit Measure Series" at bounding box center [1254, 413] width 226 height 37
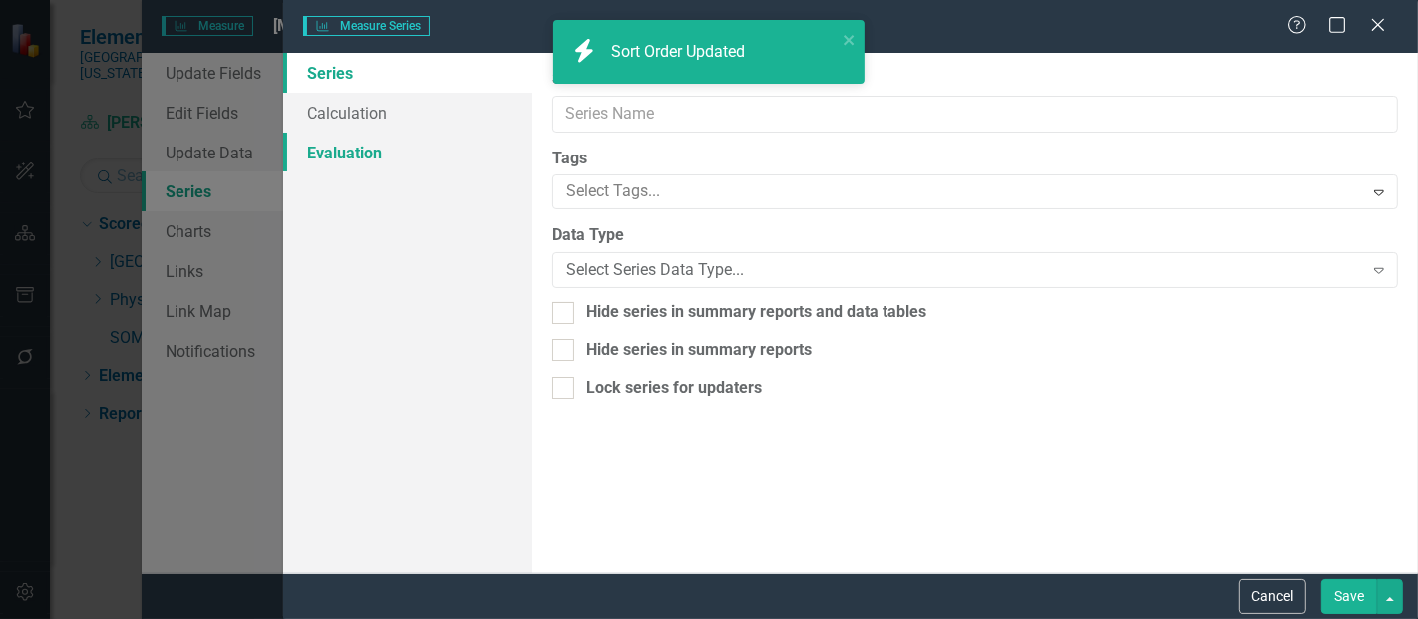
type input "FYTD Average"
checkbox input "true"
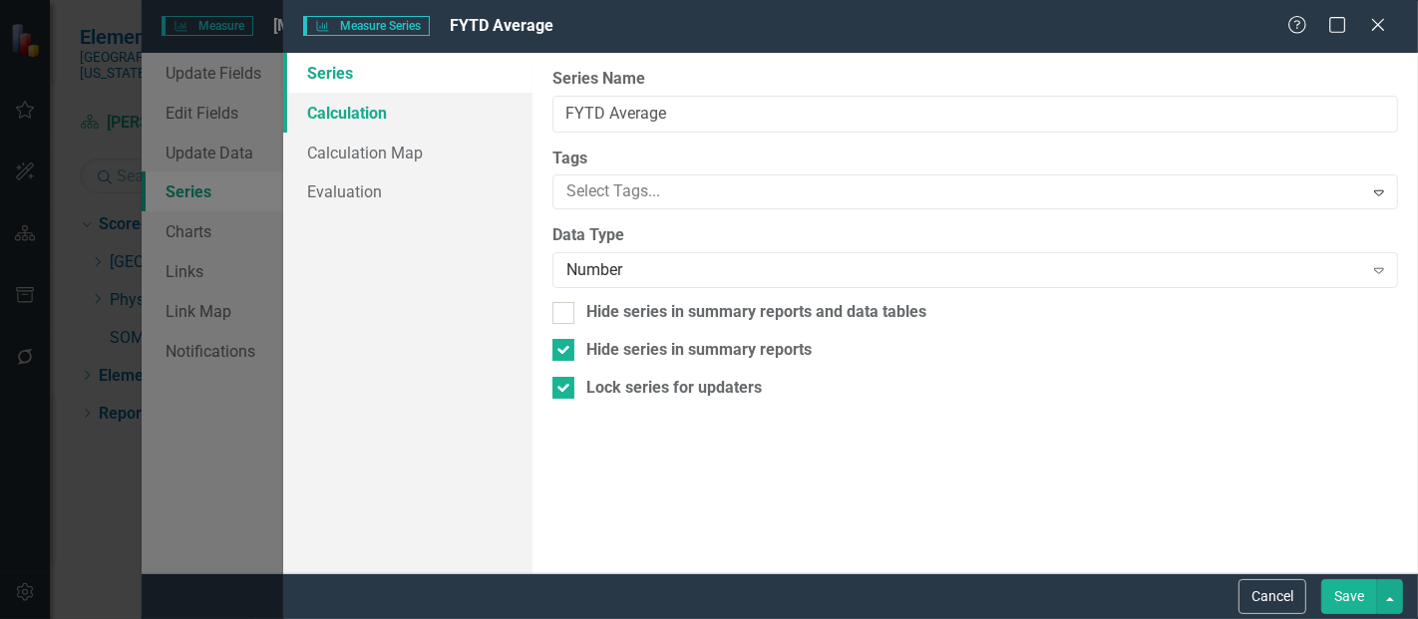
click at [356, 105] on link "Calculation" at bounding box center [407, 113] width 249 height 40
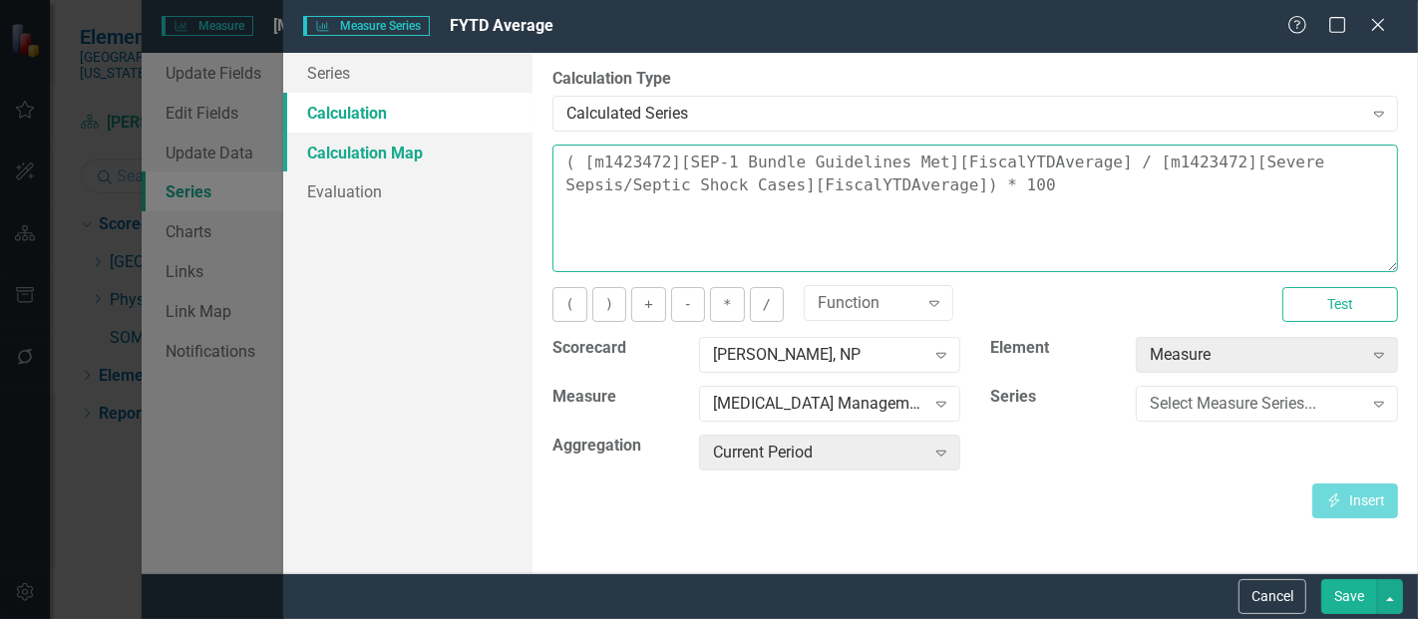
drag, startPoint x: 952, startPoint y: 198, endPoint x: 496, endPoint y: 145, distance: 458.9
click at [496, 145] on div "Series Calculation Calculation Map Evaluation From this page, you can edit the …" at bounding box center [850, 313] width 1135 height 521
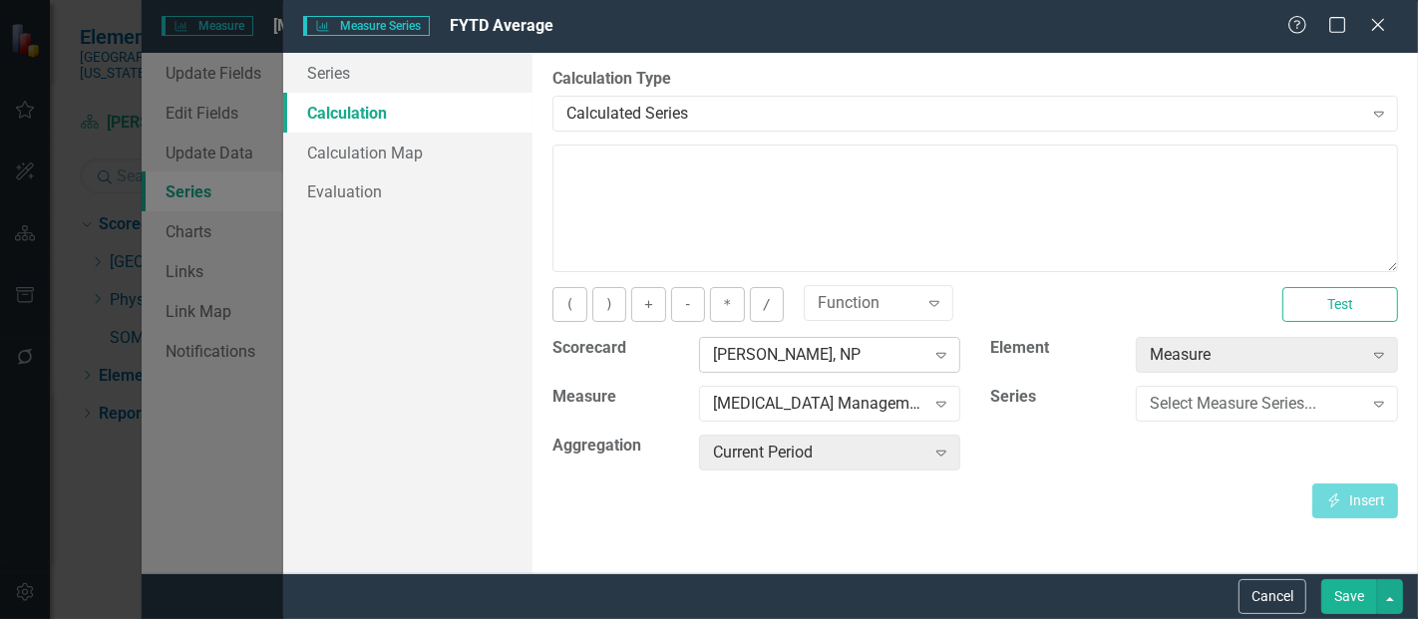
click at [826, 362] on div "[PERSON_NAME], NP" at bounding box center [819, 355] width 212 height 23
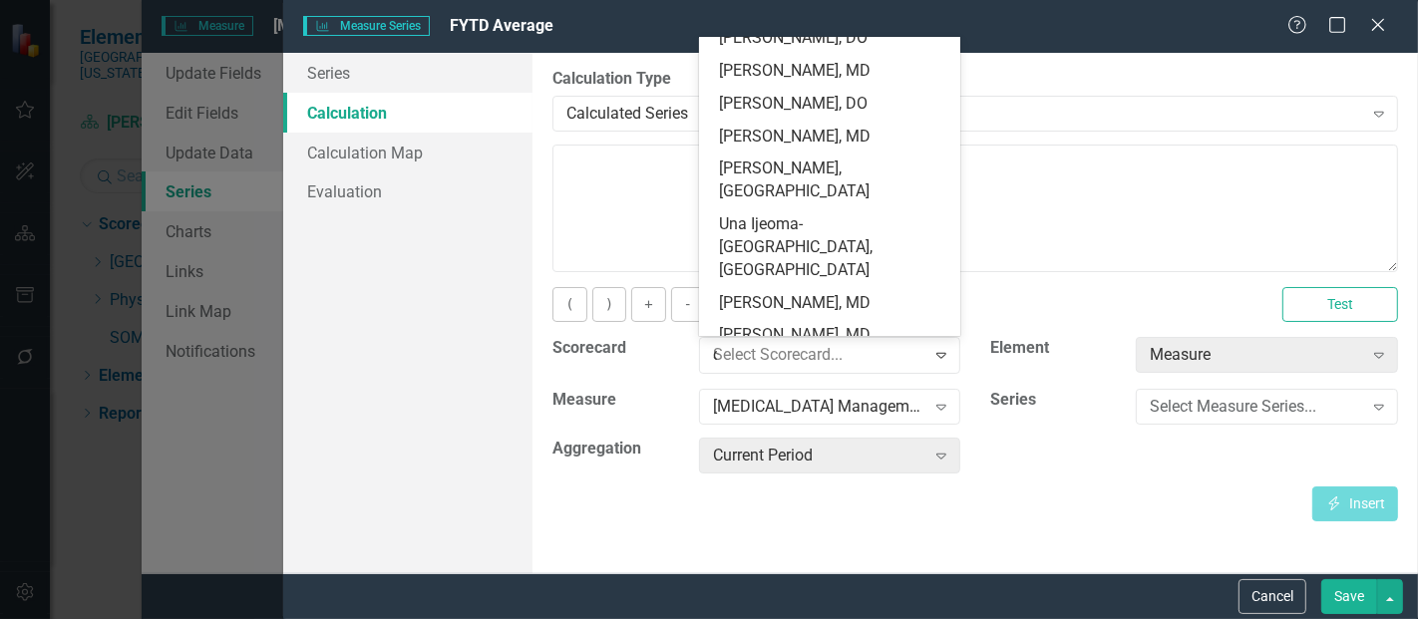
scroll to position [0, 0]
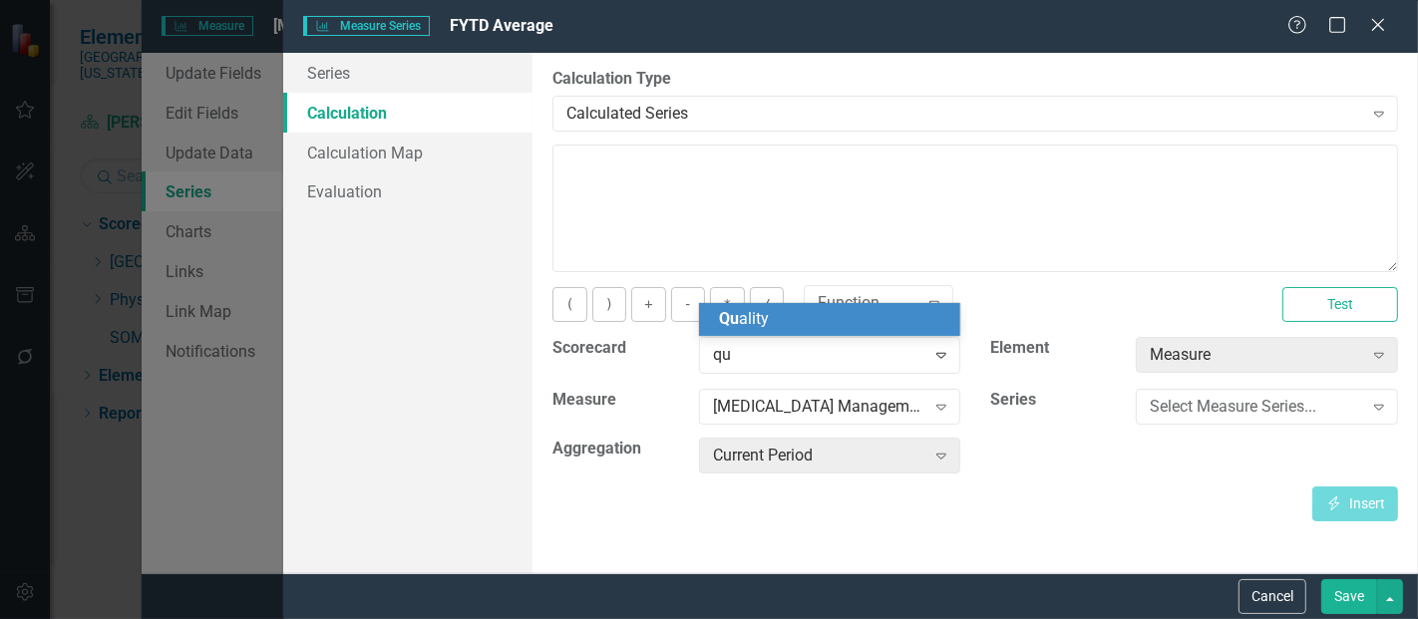
type input "qua"
click at [803, 324] on div "Qua lity" at bounding box center [834, 319] width 230 height 23
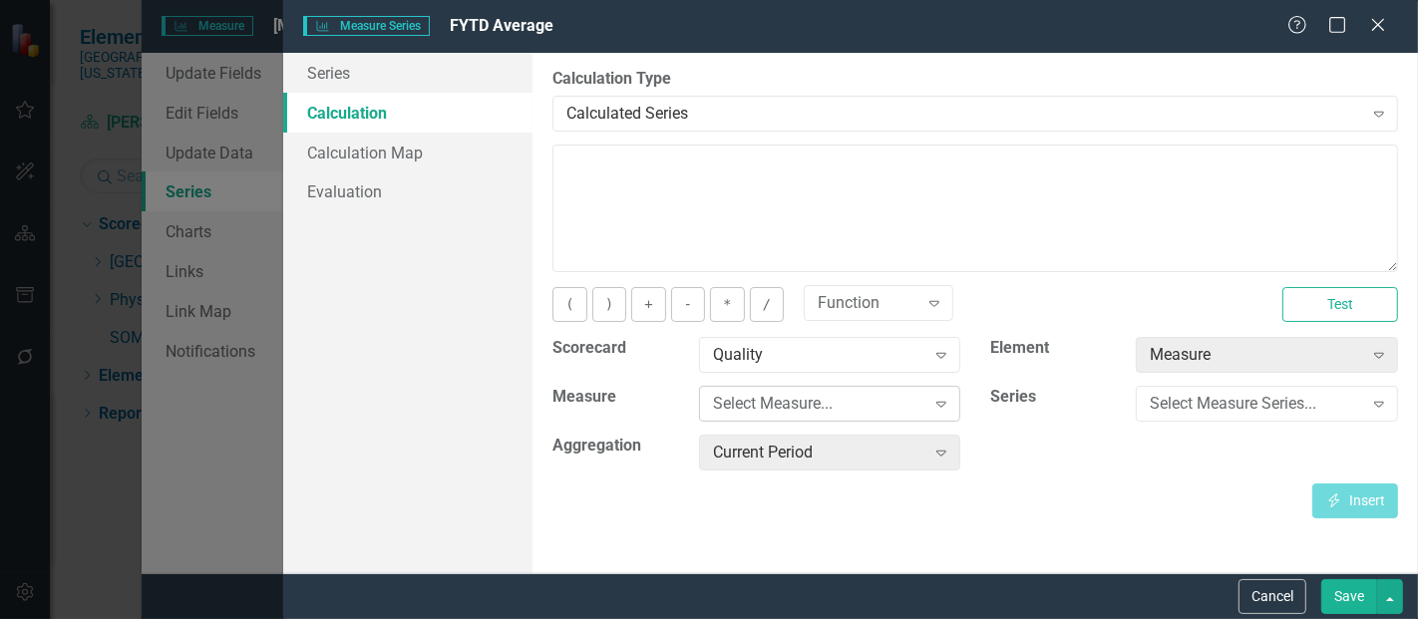
click at [856, 386] on div "Select Measure... Expand" at bounding box center [830, 404] width 262 height 36
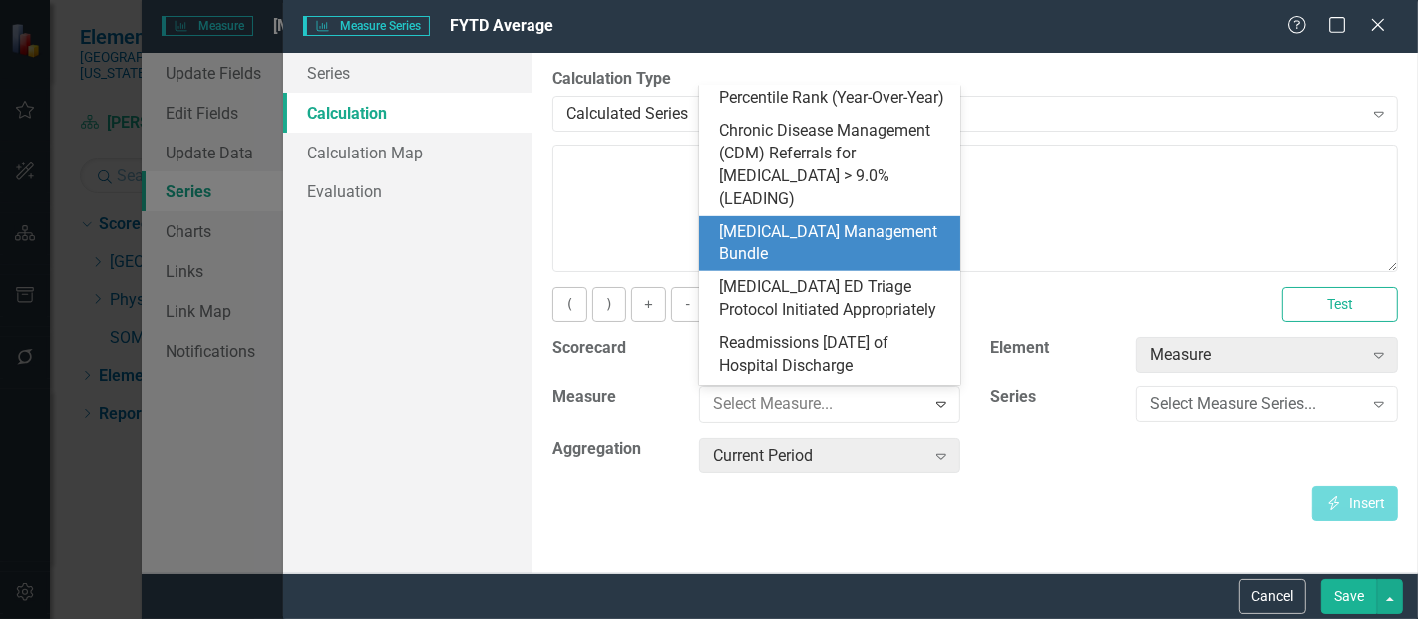
scroll to position [922, 0]
click at [805, 220] on div "[MEDICAL_DATA] Management Bundle" at bounding box center [834, 243] width 230 height 46
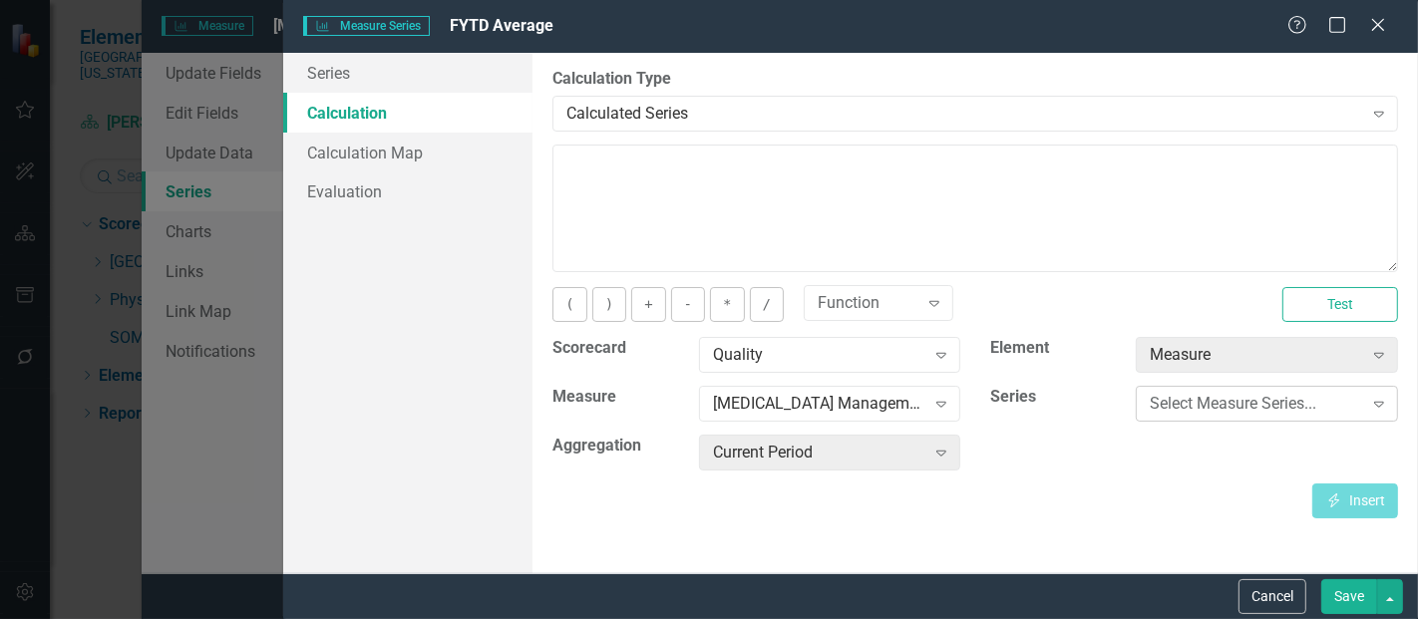
click at [1197, 403] on div "Select Measure Series..." at bounding box center [1256, 404] width 212 height 23
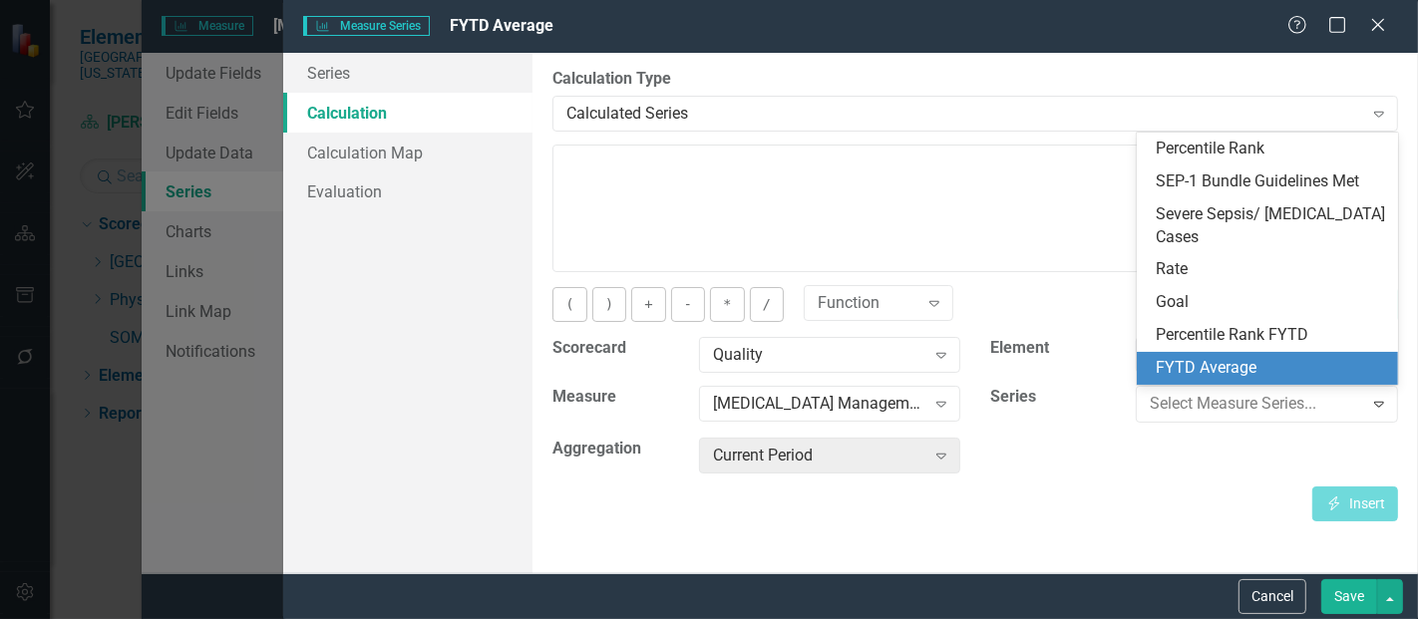
click at [1217, 363] on div "FYTD Average" at bounding box center [1272, 368] width 230 height 23
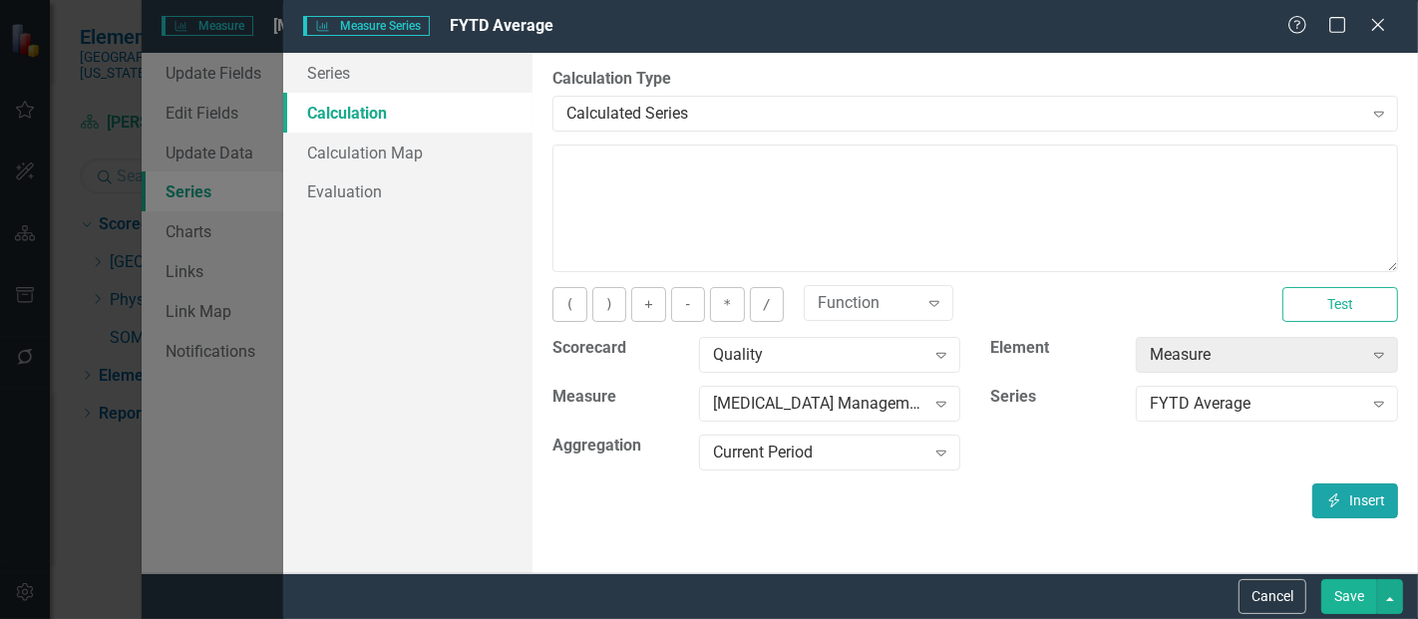
click at [1371, 510] on button "Insert Insert" at bounding box center [1356, 501] width 86 height 35
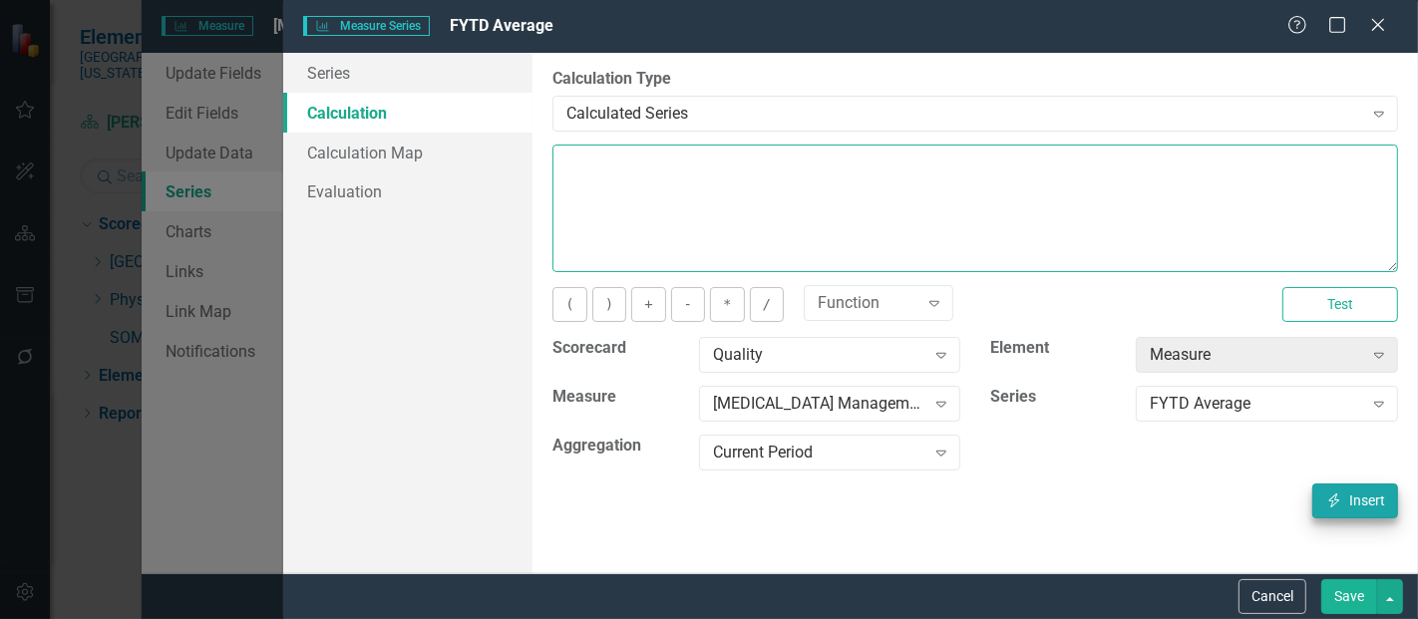
type textarea "[m1813868][FYTD Average][CurrentPeriod]"
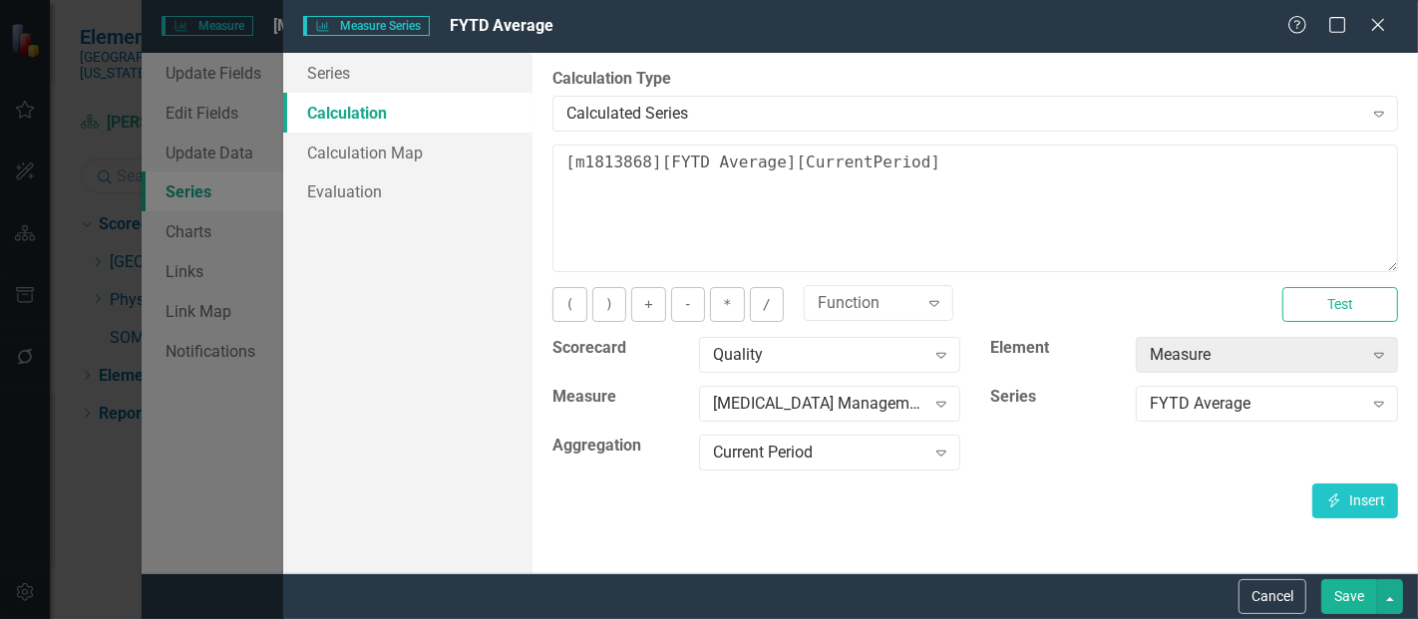
click at [1335, 586] on button "Save" at bounding box center [1350, 597] width 56 height 35
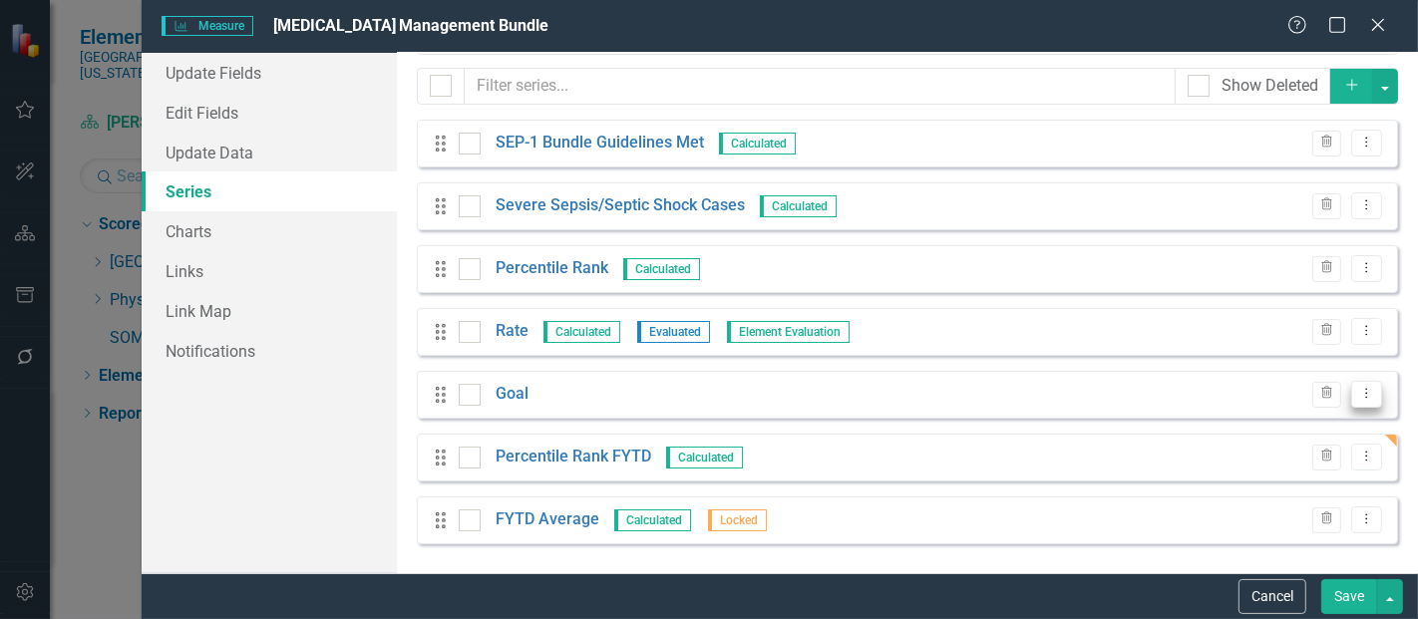
click at [1352, 393] on button "Dropdown Menu" at bounding box center [1367, 394] width 31 height 27
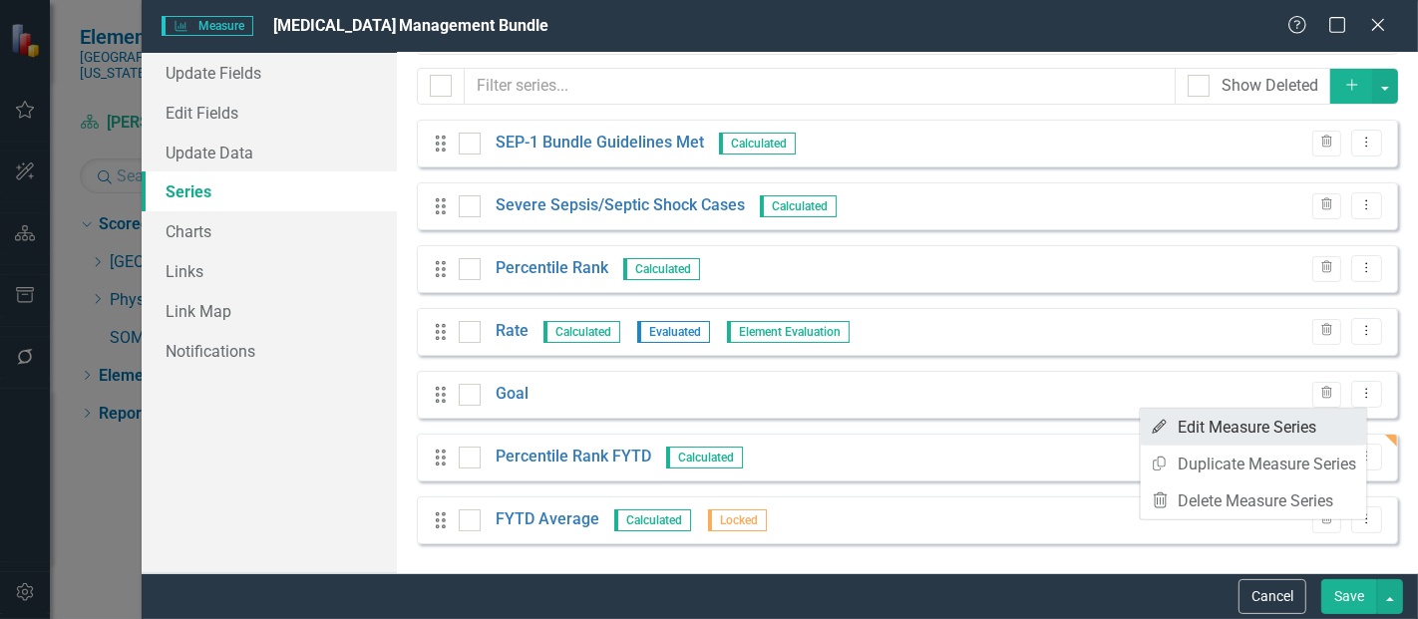
click at [1265, 433] on link "Edit Edit Measure Series" at bounding box center [1254, 427] width 226 height 37
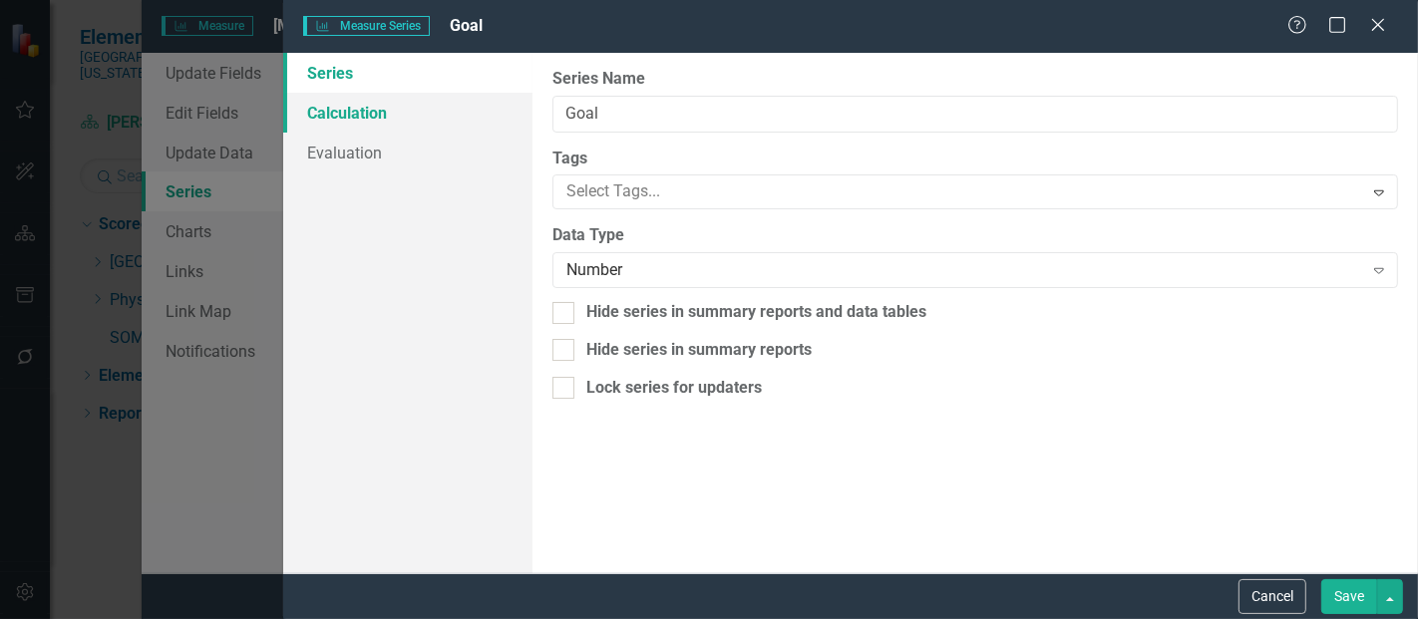
click at [379, 114] on link "Calculation" at bounding box center [407, 113] width 249 height 40
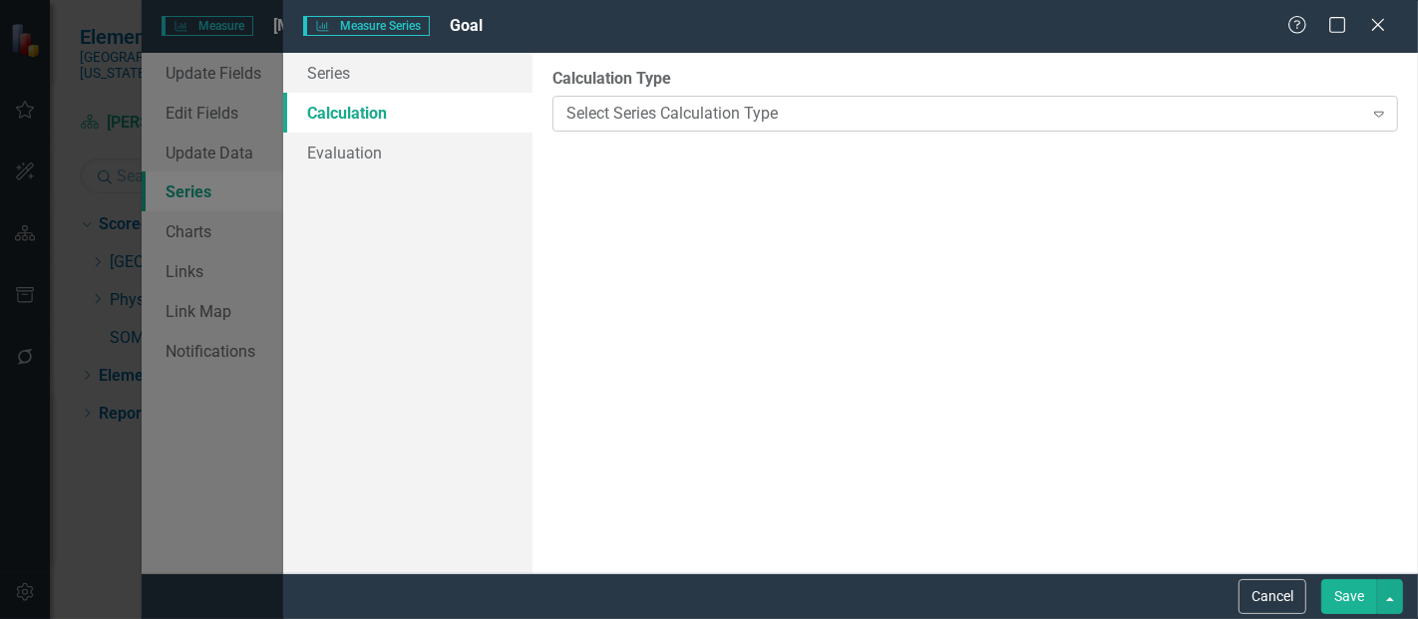
click at [669, 119] on div "Select Series Calculation Type" at bounding box center [965, 113] width 796 height 23
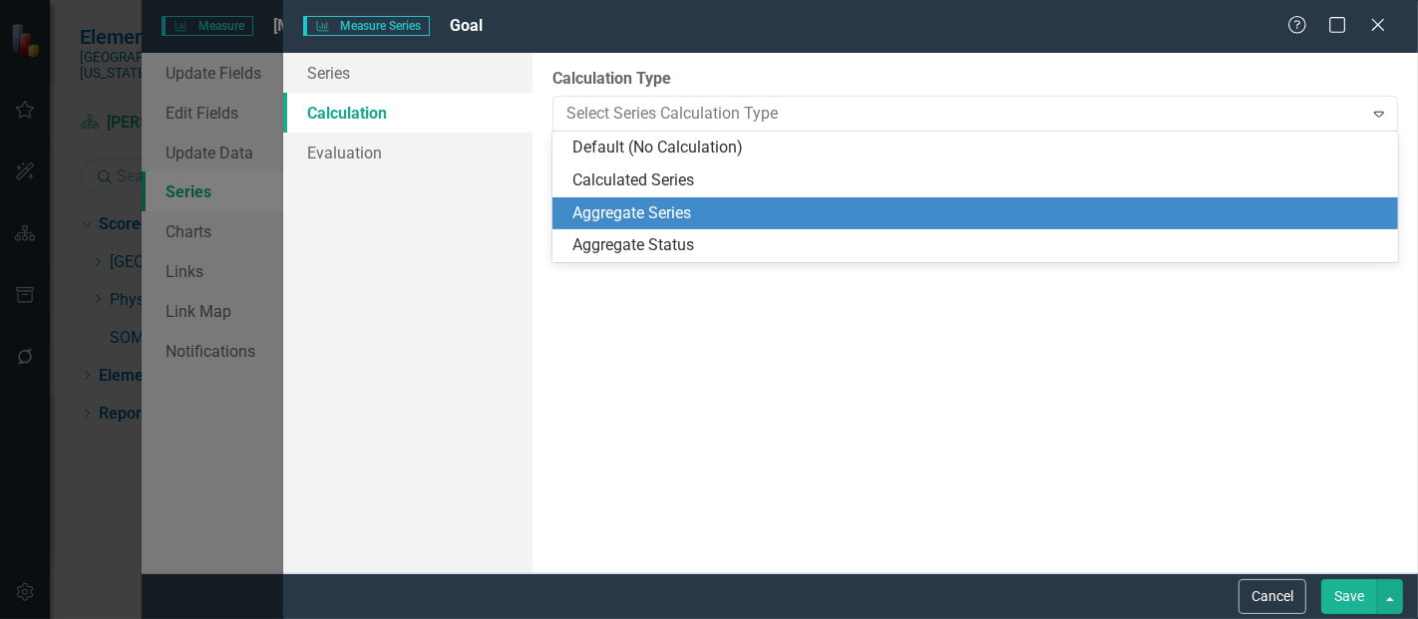
click at [660, 187] on div "Calculated Series" at bounding box center [980, 181] width 814 height 23
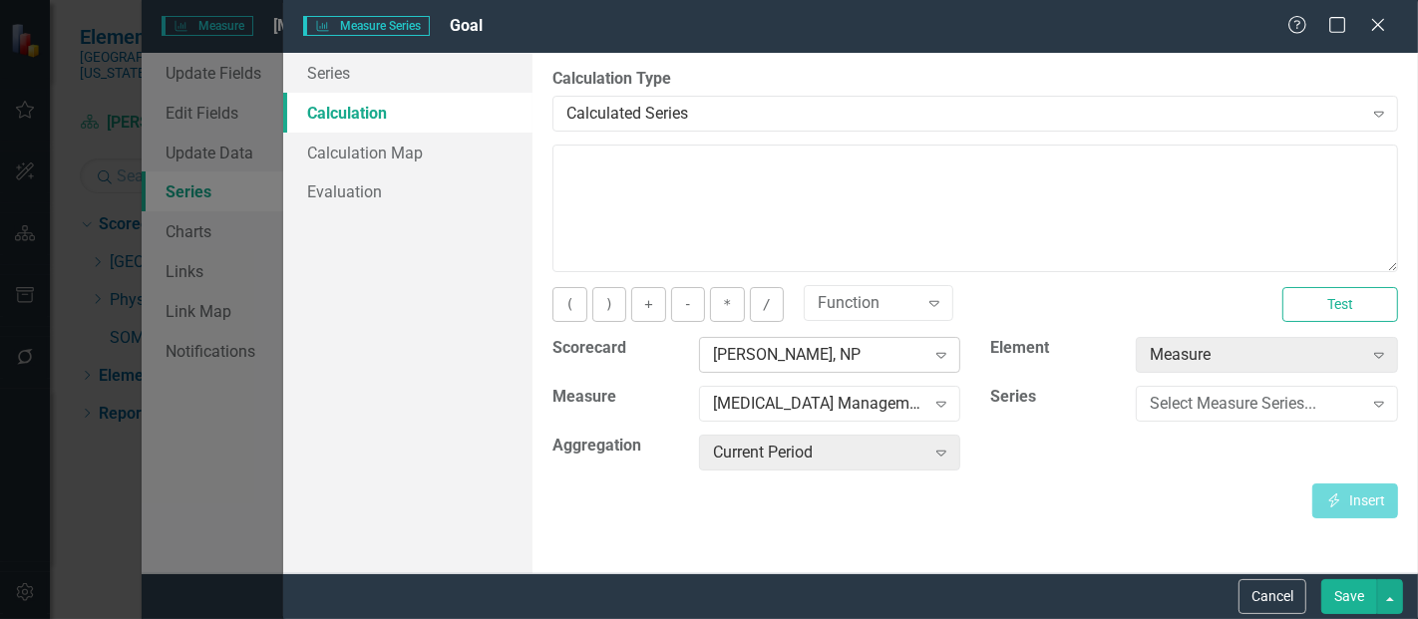
click at [849, 354] on div "[PERSON_NAME], NP" at bounding box center [819, 355] width 212 height 23
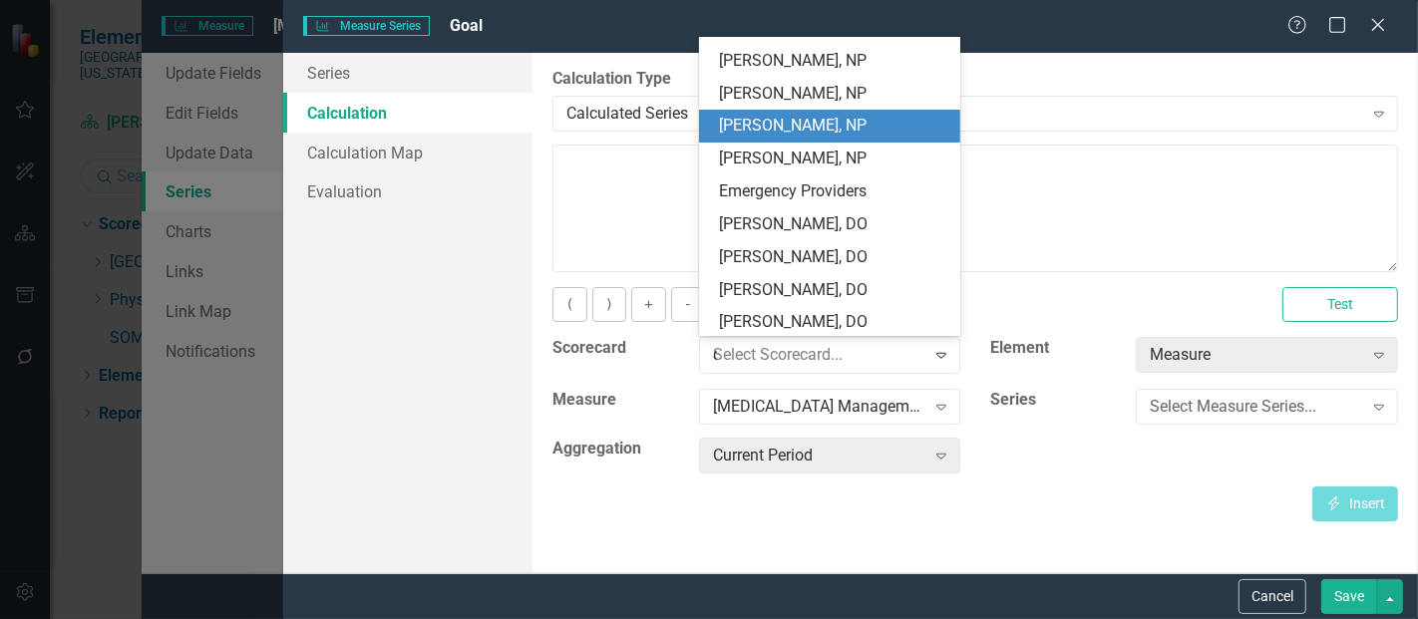
scroll to position [0, 0]
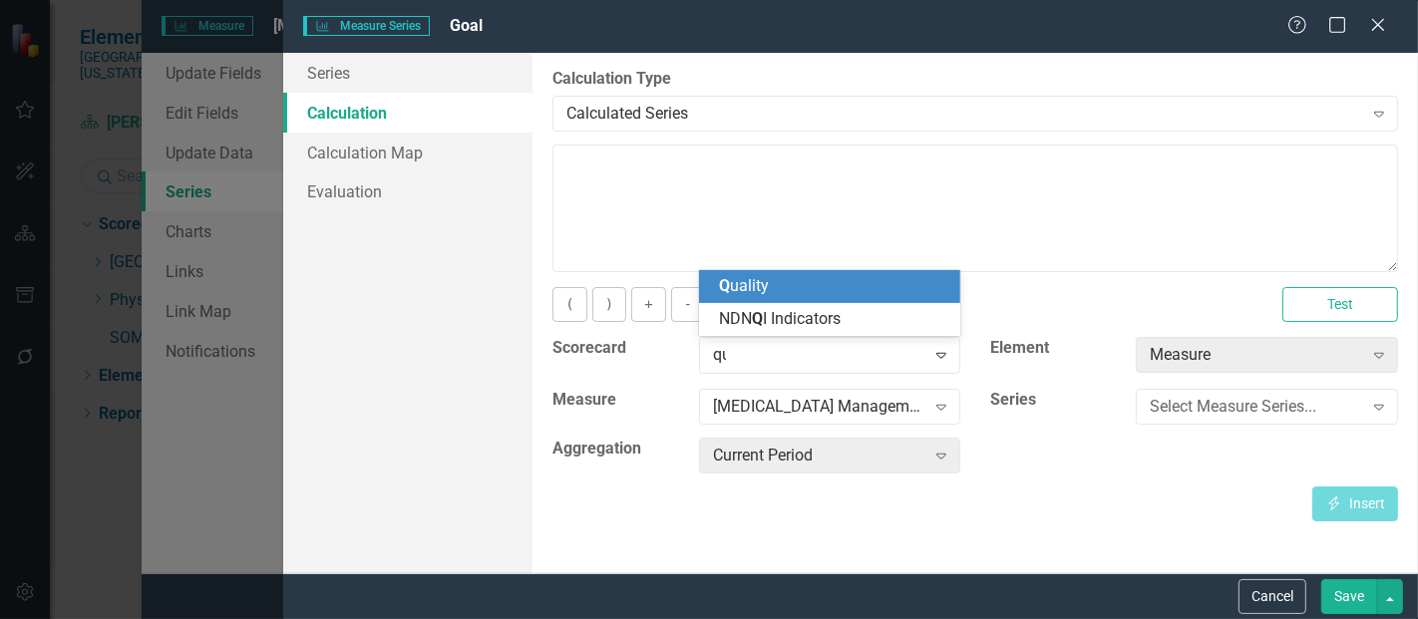
type input "qua"
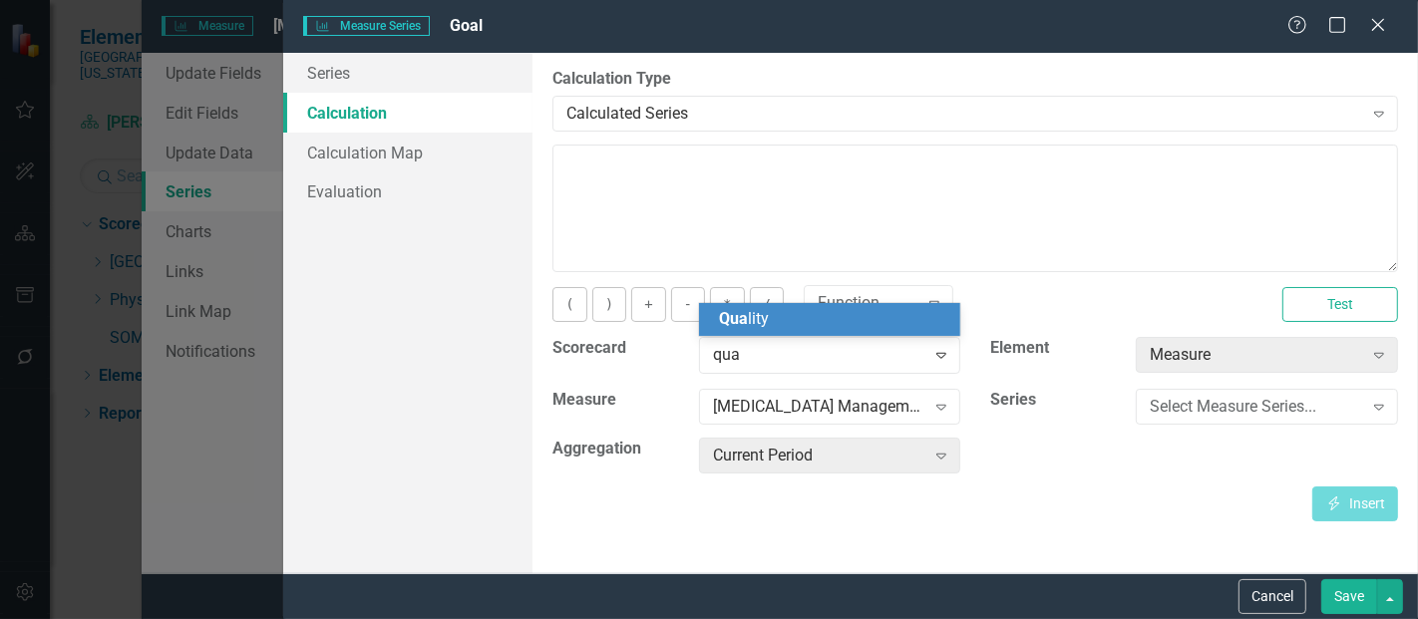
click at [808, 323] on div "Qua lity" at bounding box center [834, 319] width 230 height 23
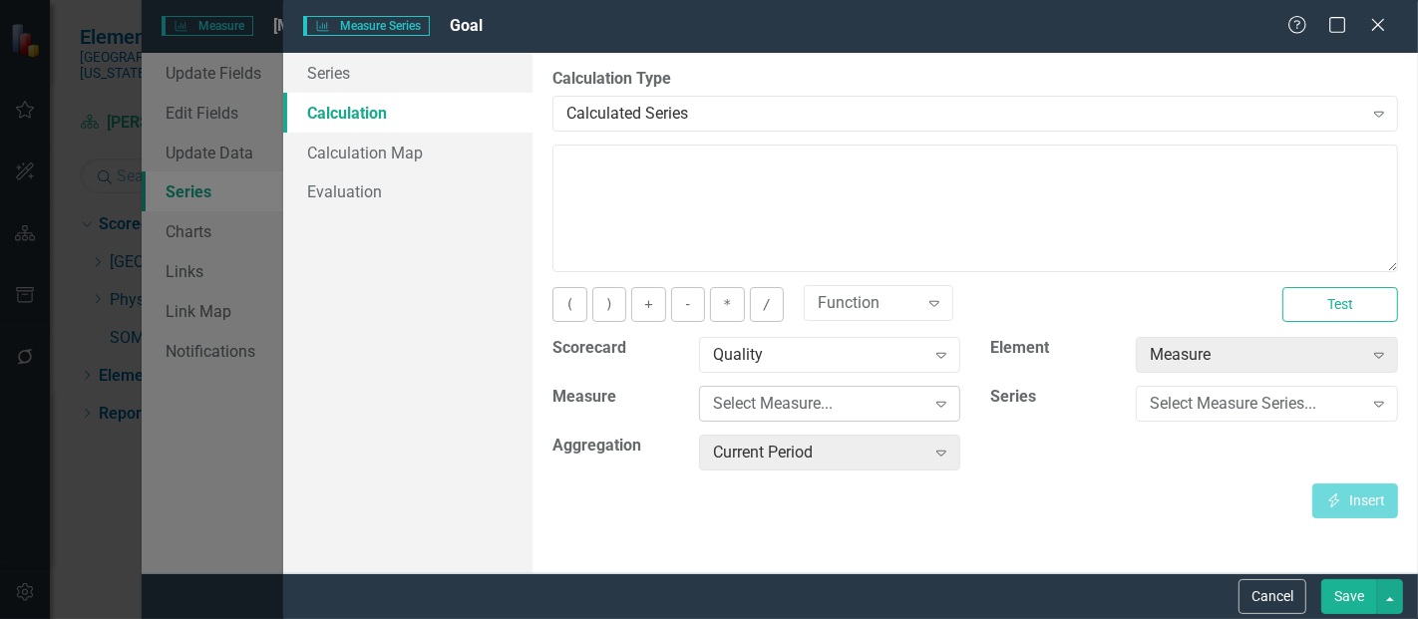
click at [785, 396] on div "Select Measure..." at bounding box center [819, 404] width 212 height 23
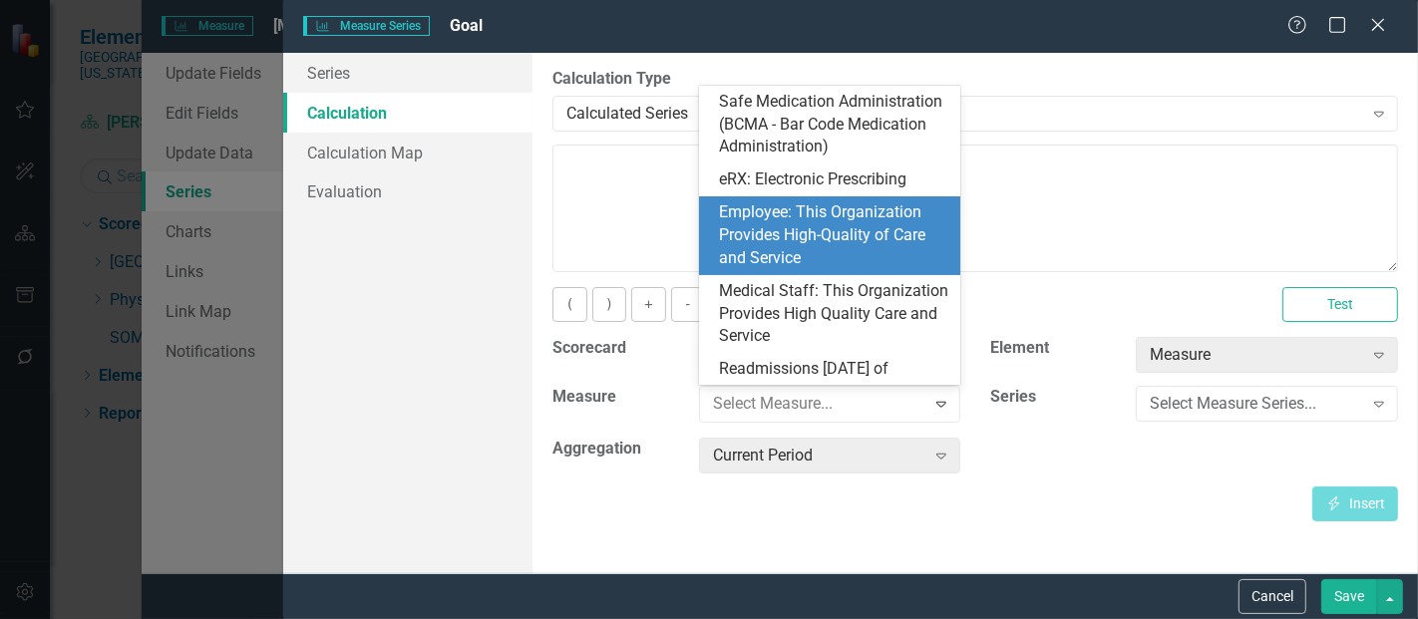
click at [834, 270] on div "Employee: This Organization Provides High-Quality of Care and Service" at bounding box center [834, 235] width 230 height 69
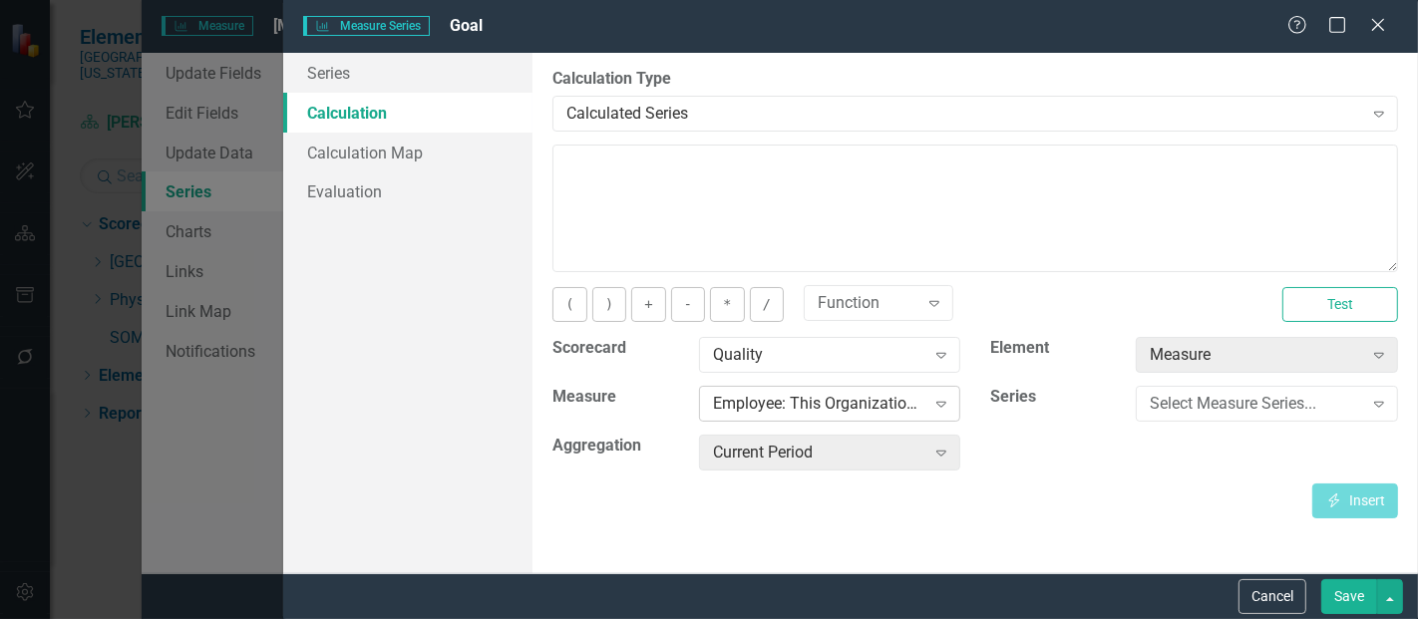
click at [762, 409] on div "Employee: This Organization Provides High-Quality of Care and Service" at bounding box center [819, 404] width 212 height 23
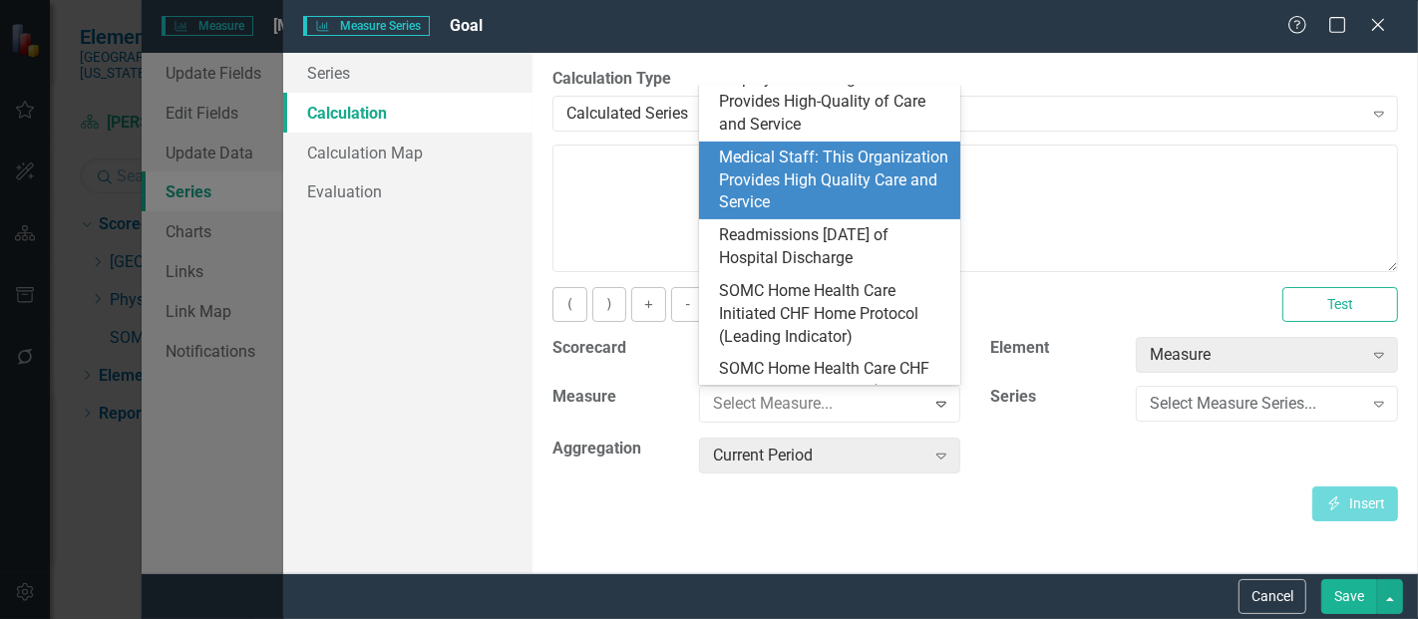
scroll to position [951, 0]
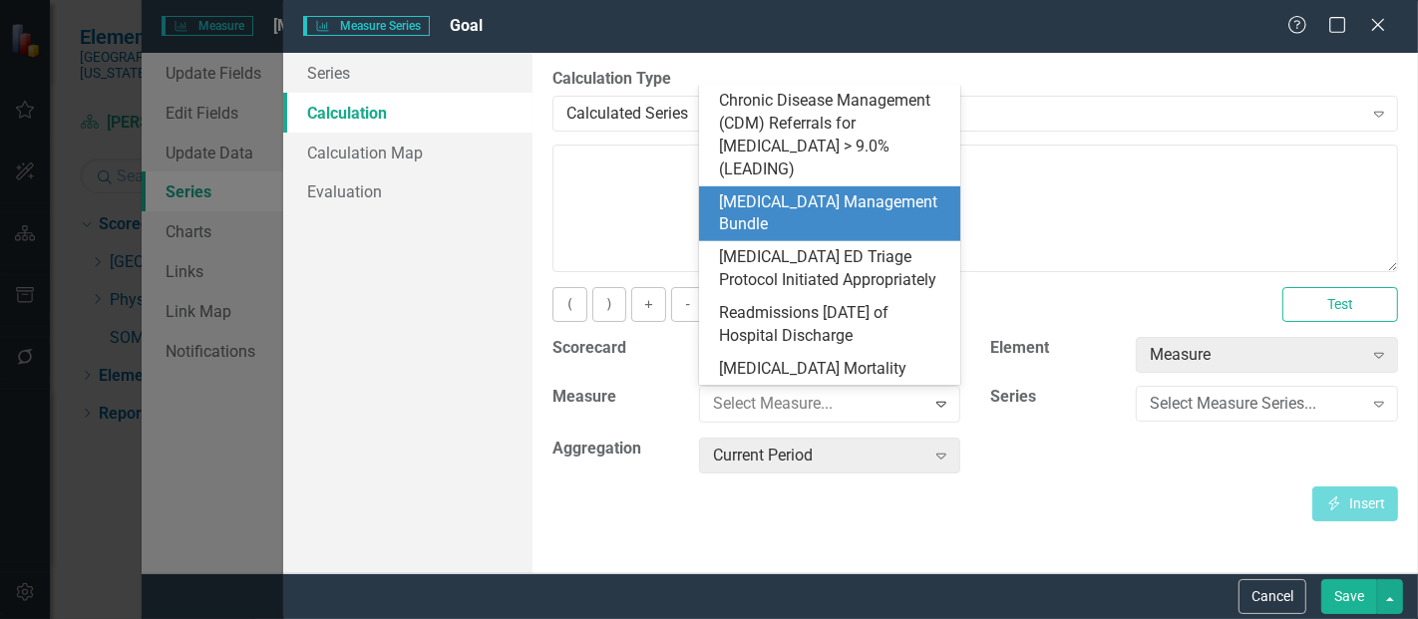
click at [822, 192] on div "[MEDICAL_DATA] Management Bundle" at bounding box center [834, 215] width 230 height 46
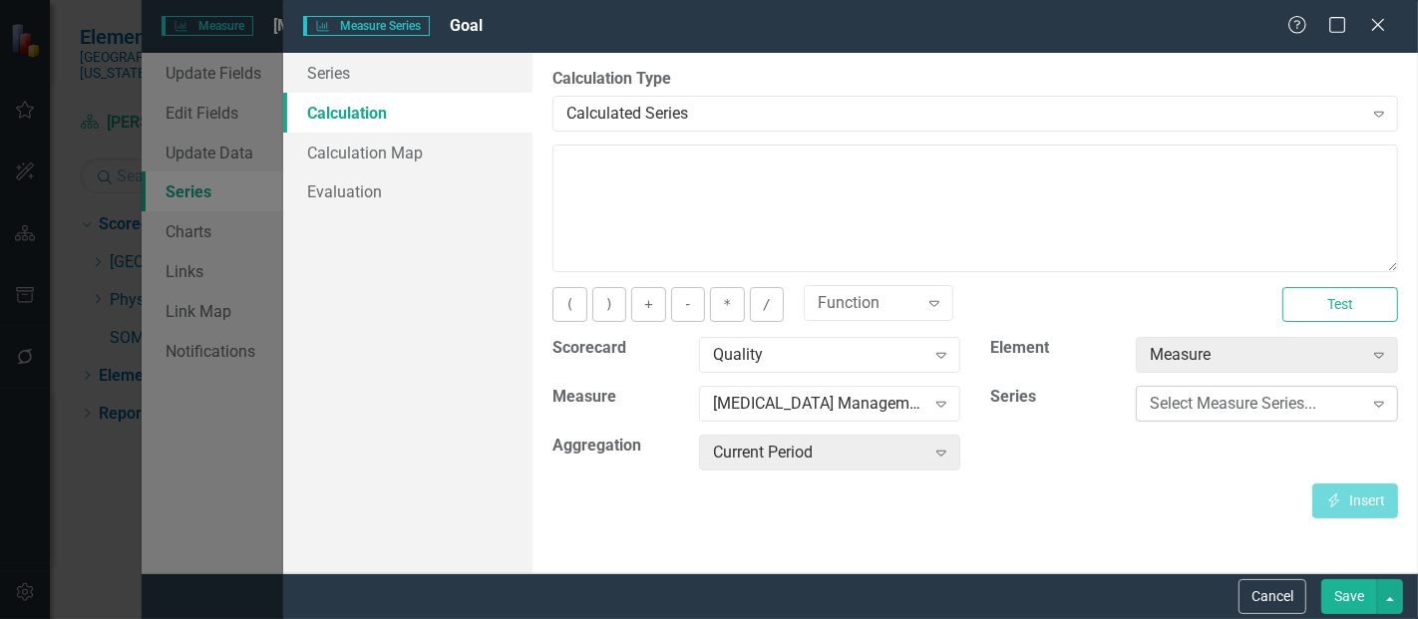
click at [1241, 406] on div "Select Measure Series..." at bounding box center [1256, 404] width 212 height 23
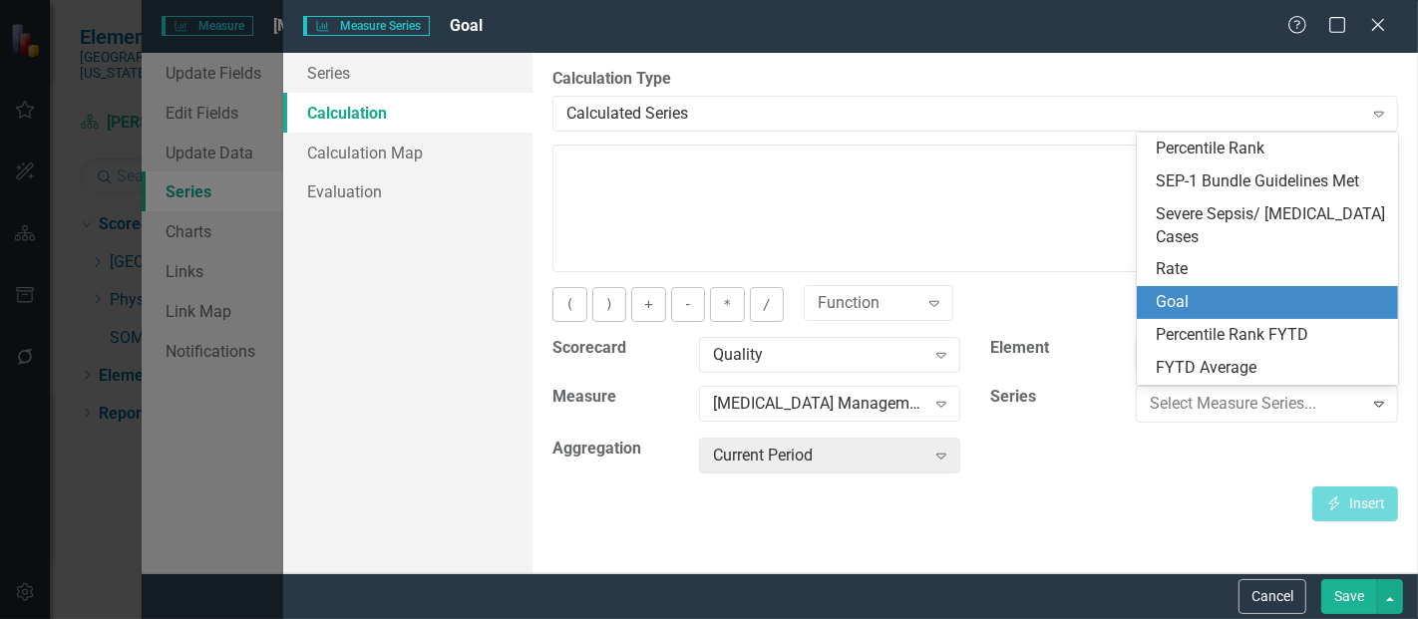
click at [1205, 303] on div "Goal" at bounding box center [1272, 302] width 230 height 23
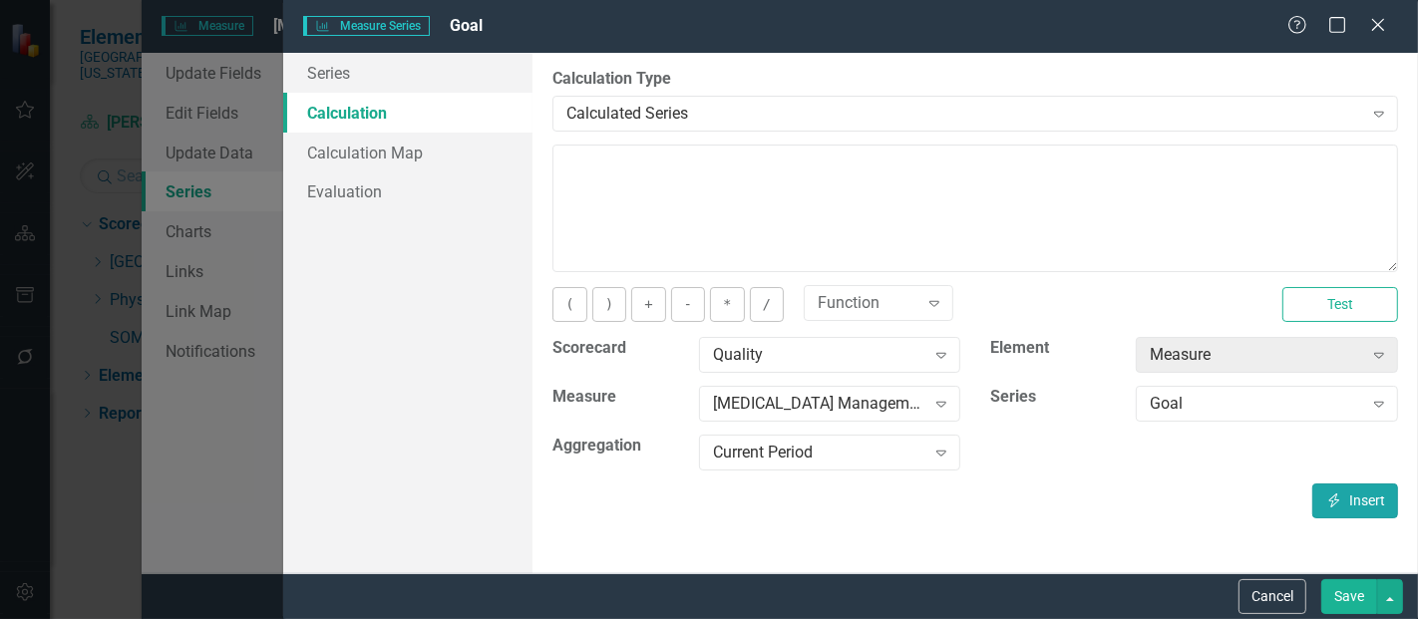
click at [1335, 495] on icon "Insert" at bounding box center [1335, 501] width 18 height 14
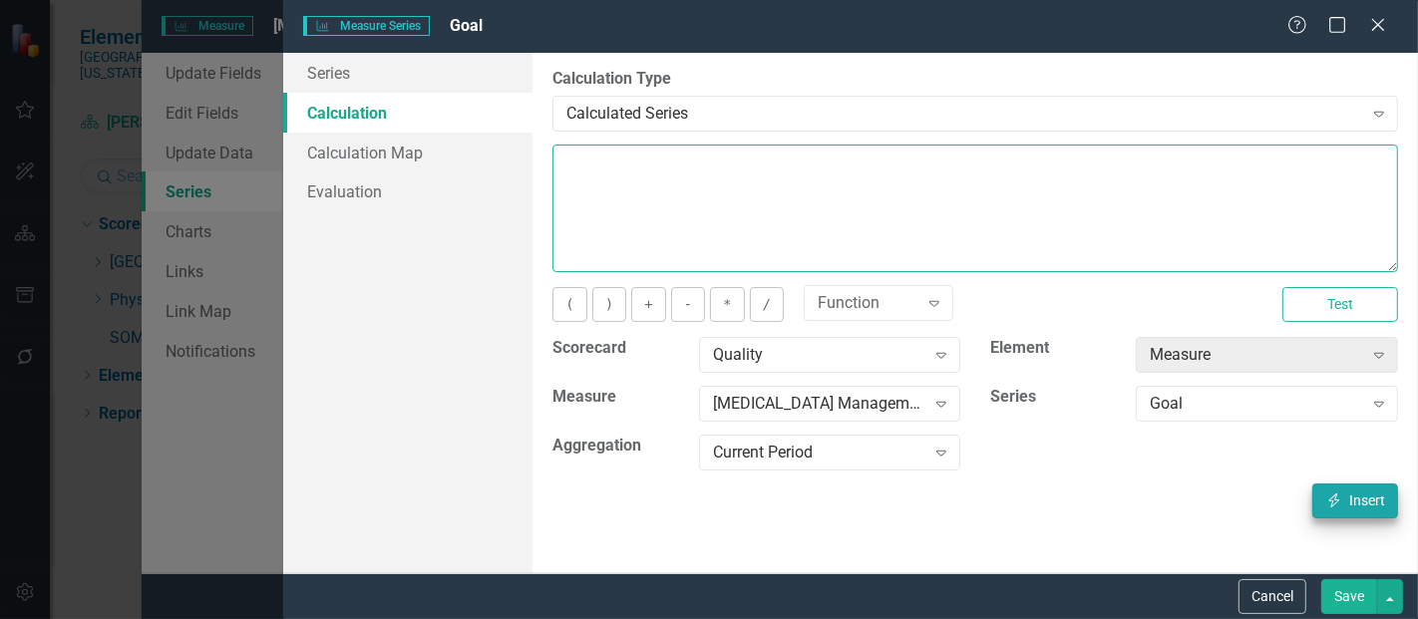
type textarea "[m1813868][Goal][CurrentPeriod]"
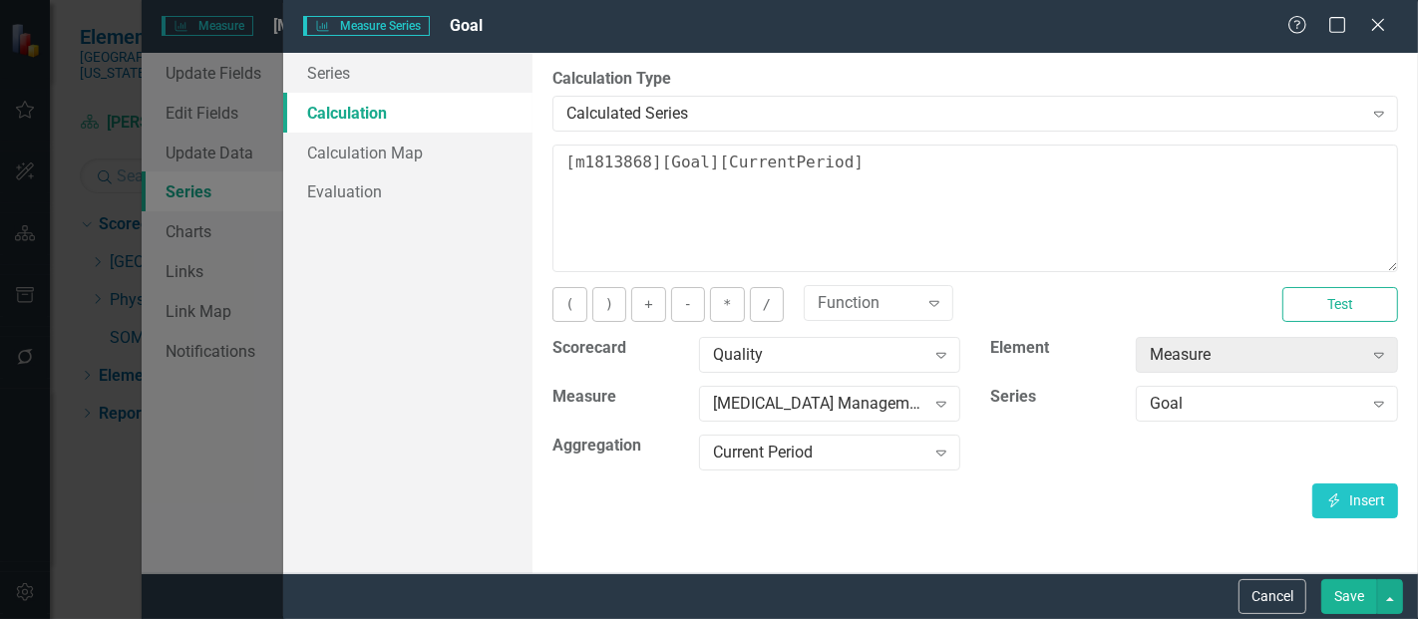
click at [1342, 577] on div "Cancel Save" at bounding box center [850, 597] width 1135 height 46
click at [1342, 586] on button "Save" at bounding box center [1350, 597] width 56 height 35
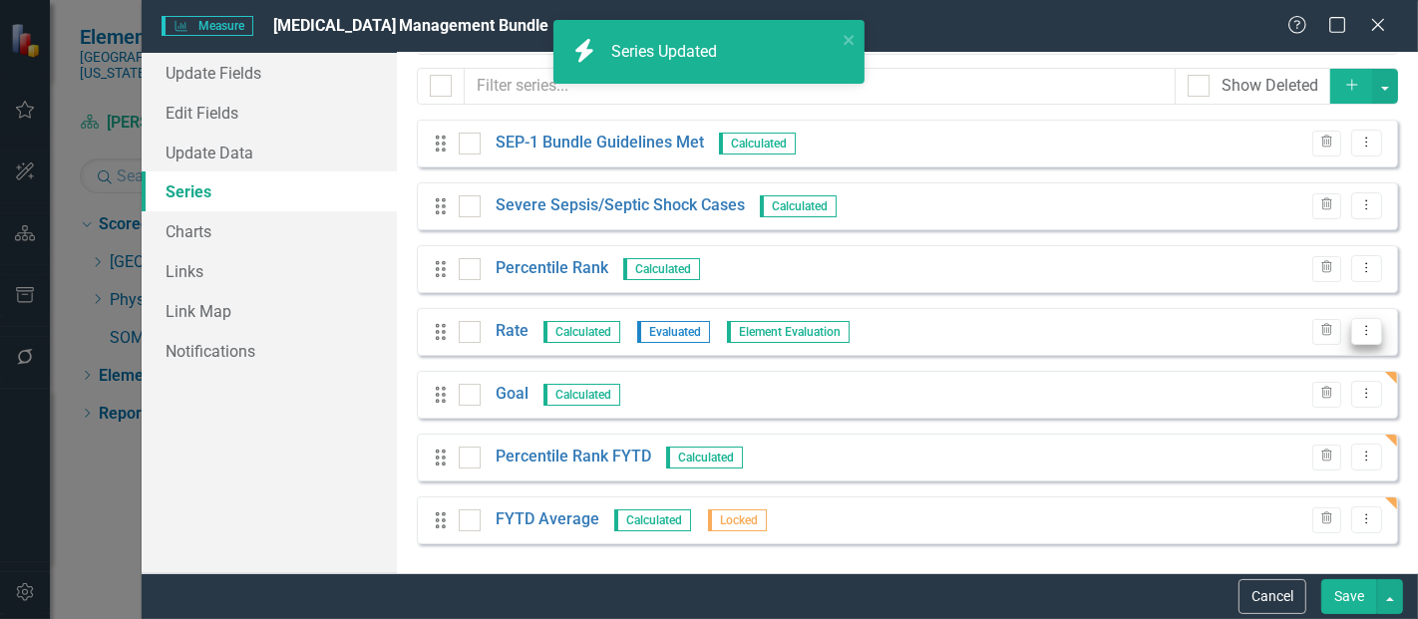
click at [1359, 329] on icon "Dropdown Menu" at bounding box center [1367, 330] width 17 height 13
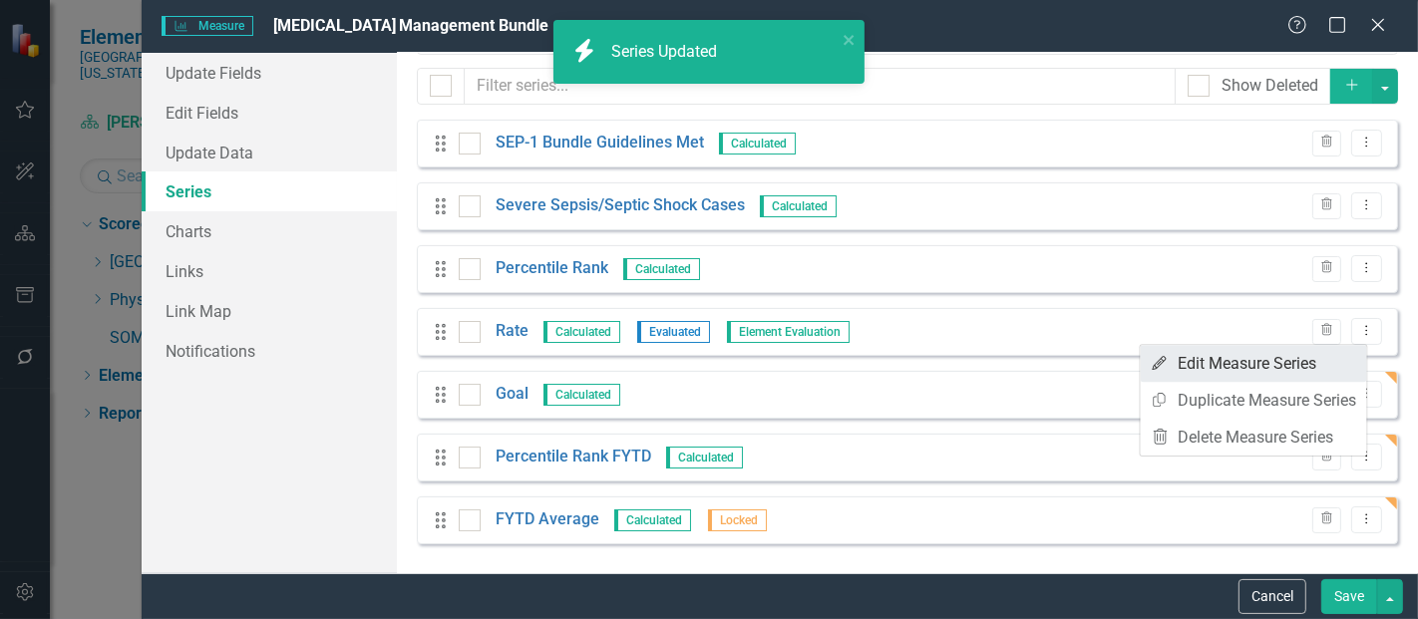
click at [1182, 354] on link "Edit Edit Measure Series" at bounding box center [1254, 363] width 226 height 37
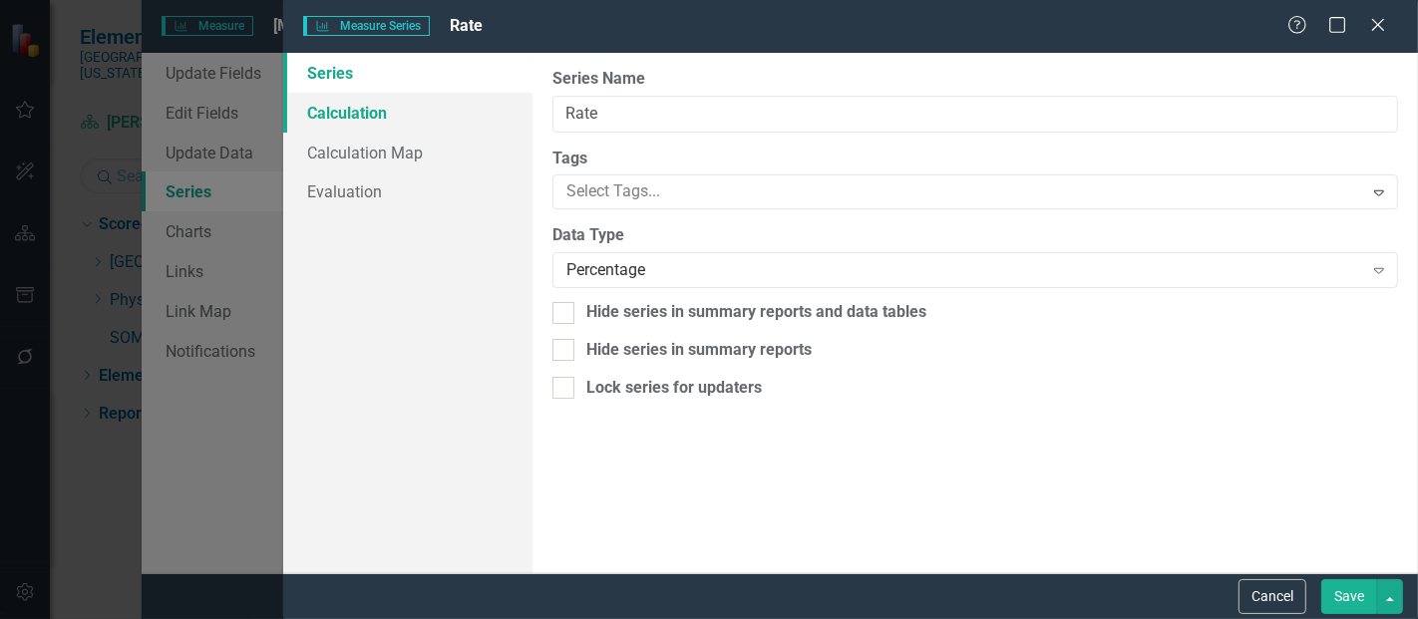
click at [352, 112] on link "Calculation" at bounding box center [407, 113] width 249 height 40
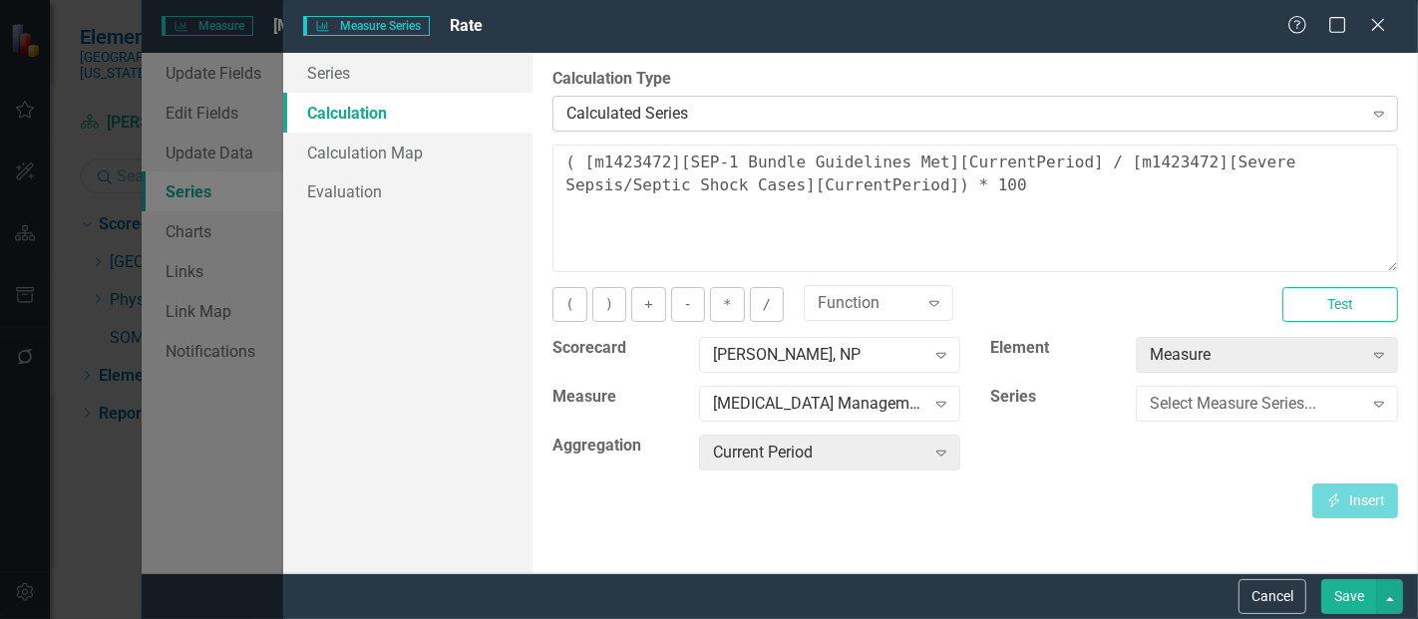
click at [694, 123] on div "Calculated Series" at bounding box center [965, 113] width 796 height 23
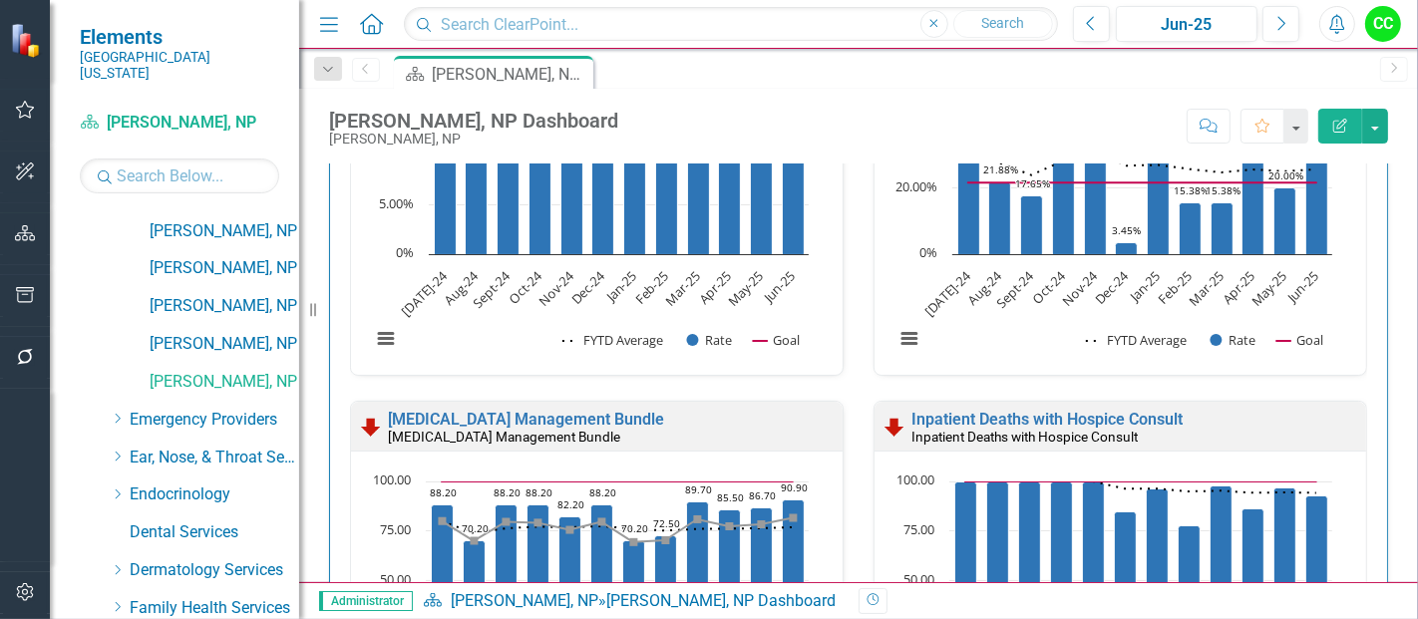
scroll to position [837, 0]
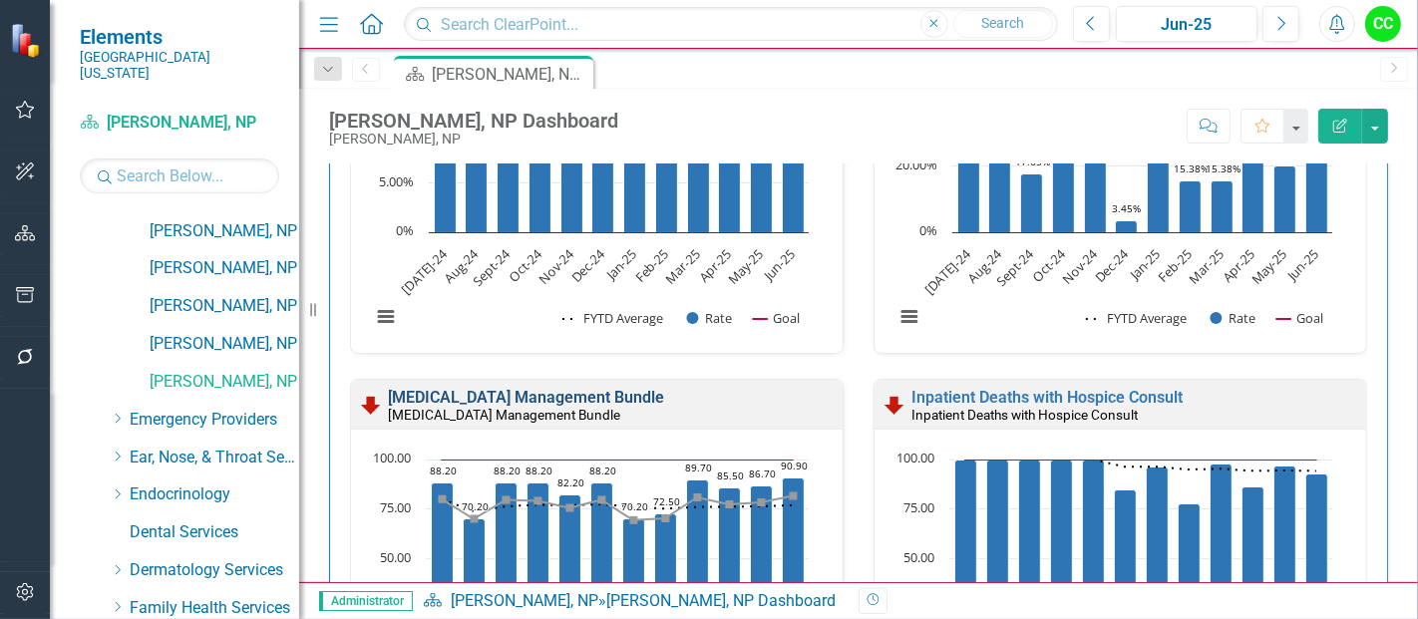
click at [635, 400] on link "[MEDICAL_DATA] Management Bundle" at bounding box center [526, 397] width 276 height 19
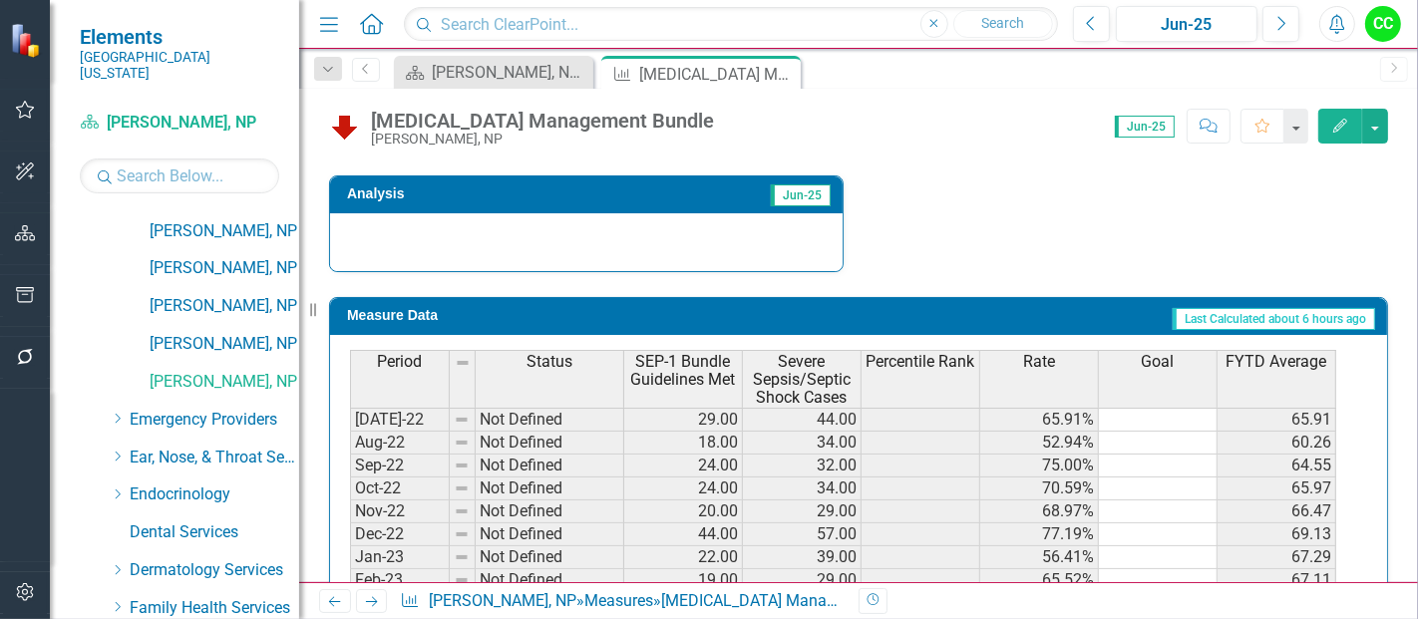
scroll to position [1102, 0]
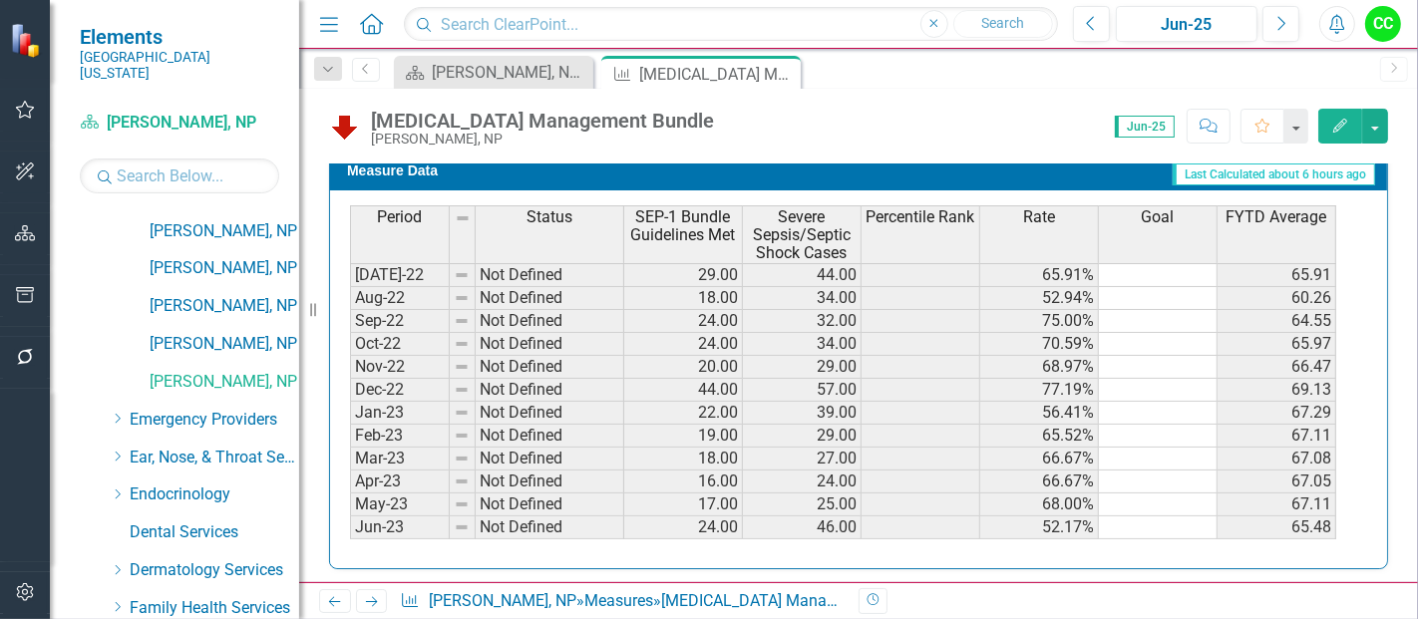
click at [1336, 127] on icon "Edit" at bounding box center [1341, 126] width 18 height 14
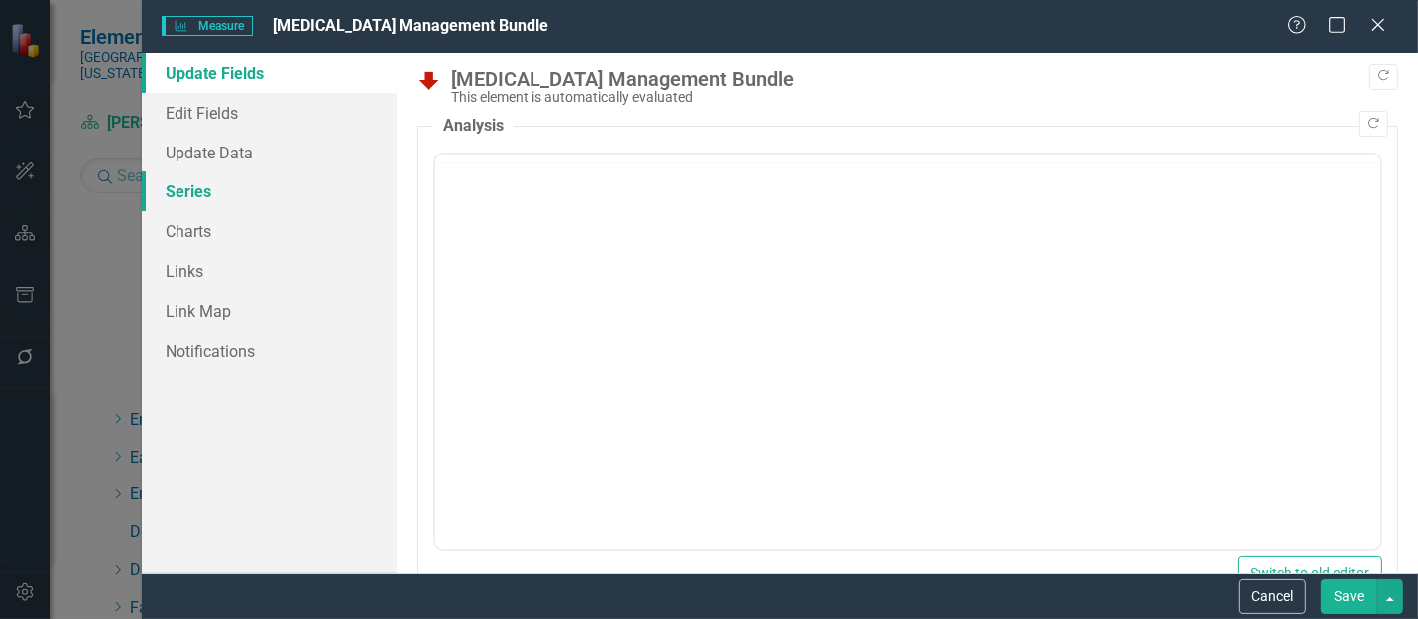
click at [205, 202] on link "Series" at bounding box center [269, 192] width 255 height 40
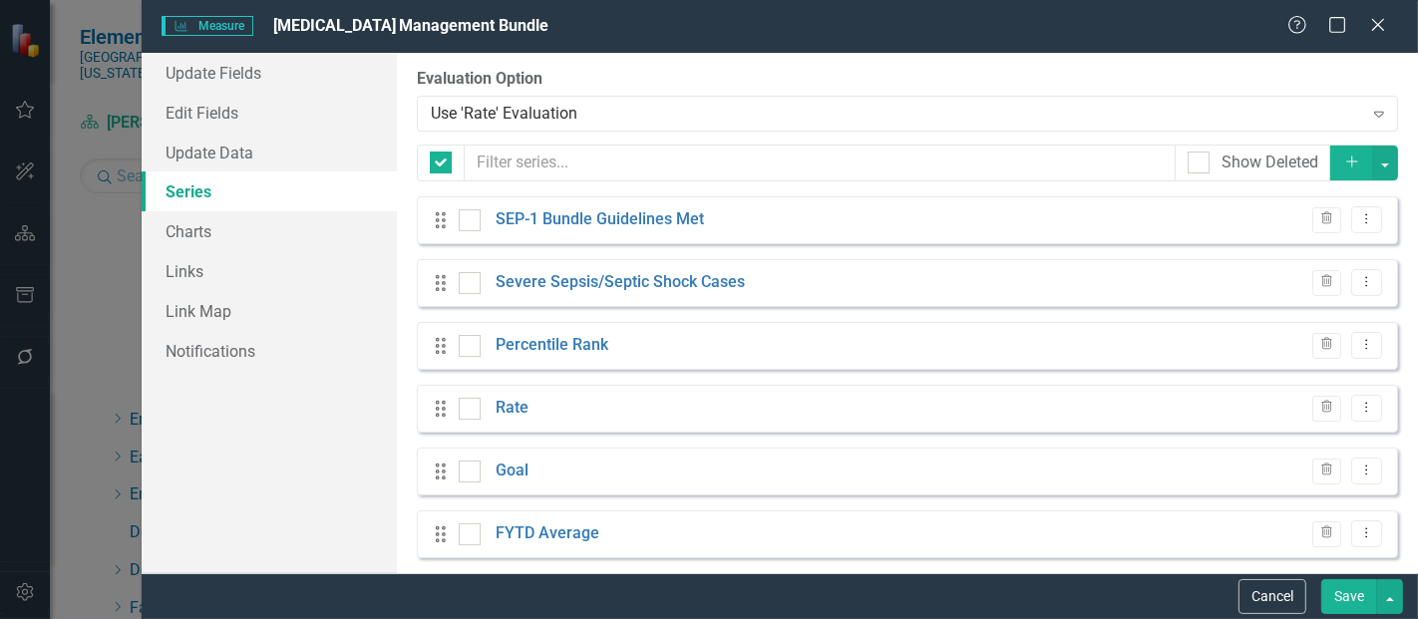
checkbox input "false"
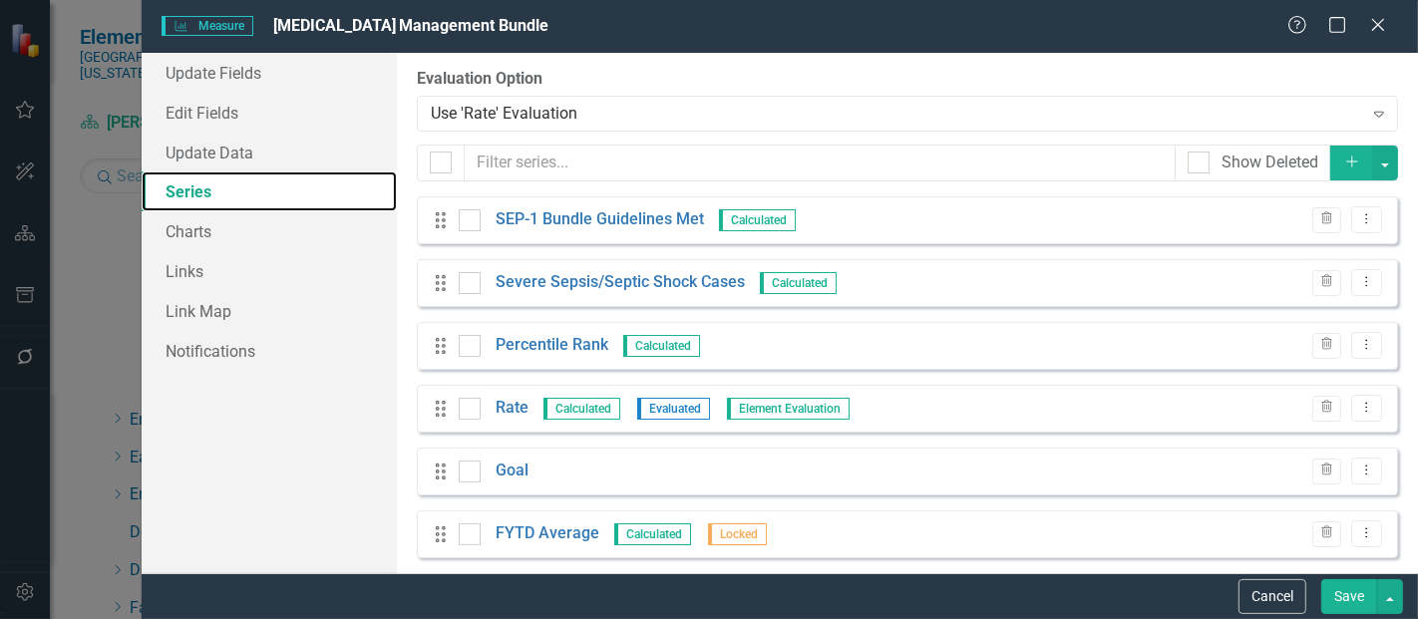
scroll to position [0, 0]
click at [1347, 181] on div "Add" at bounding box center [1365, 163] width 67 height 37
click at [1344, 164] on icon "Add" at bounding box center [1353, 162] width 18 height 14
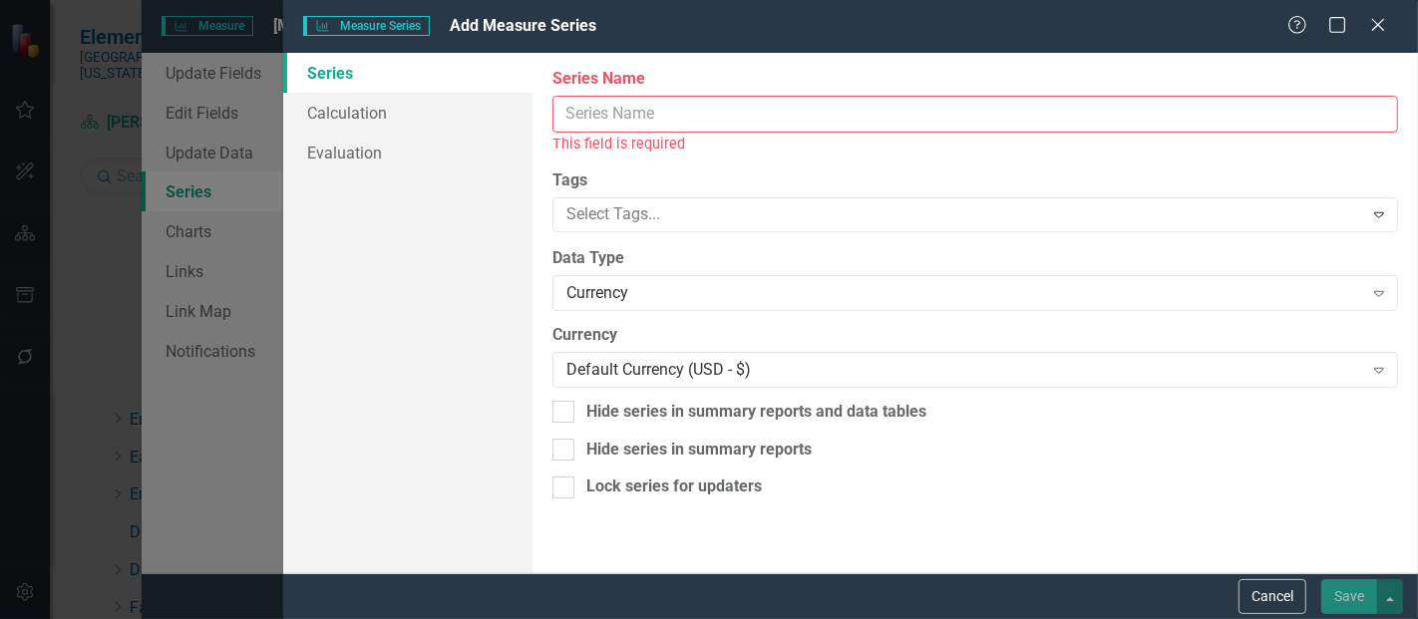
click at [776, 114] on input "Series Name" at bounding box center [976, 114] width 846 height 37
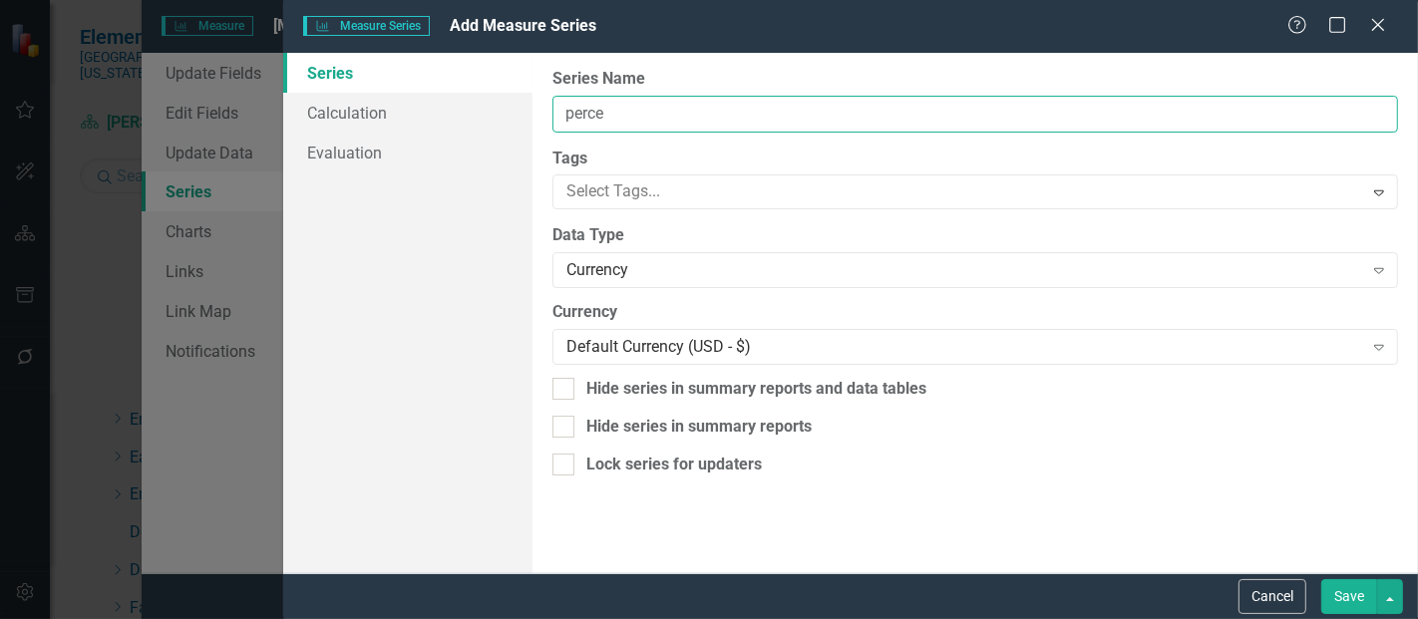
type input "Percentile Rank FYTD"
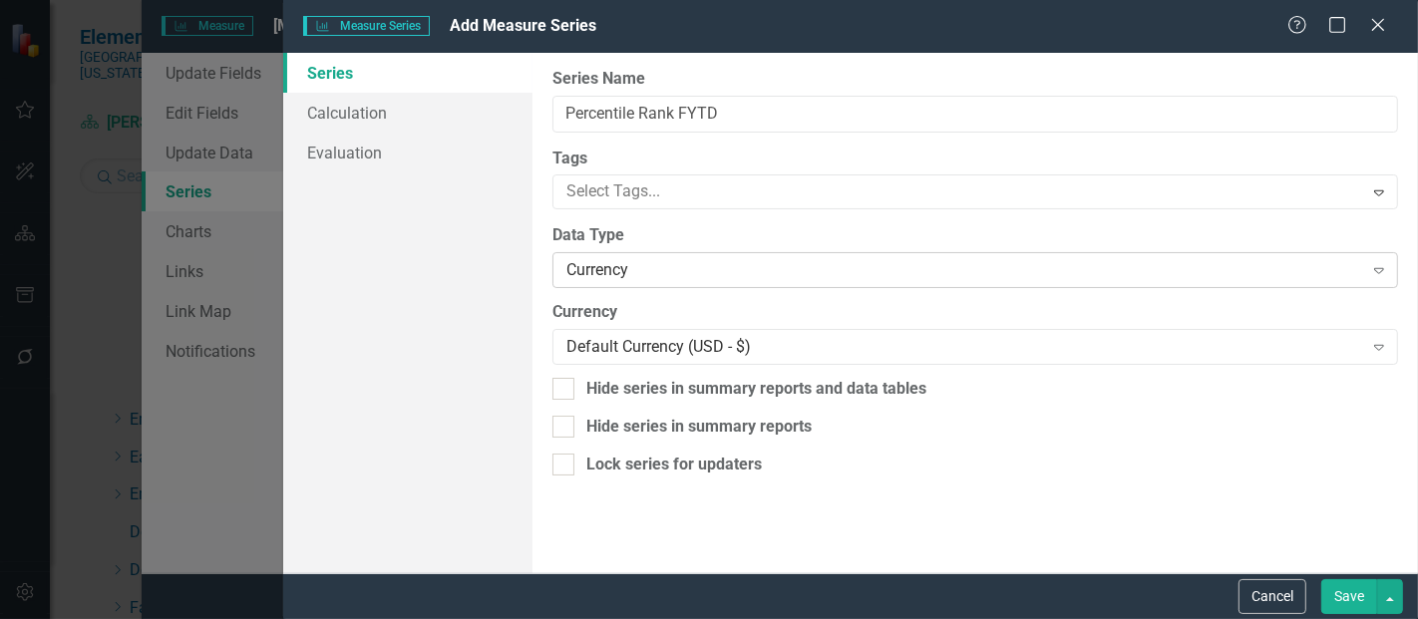
click at [857, 254] on div "Currency Expand" at bounding box center [976, 270] width 846 height 36
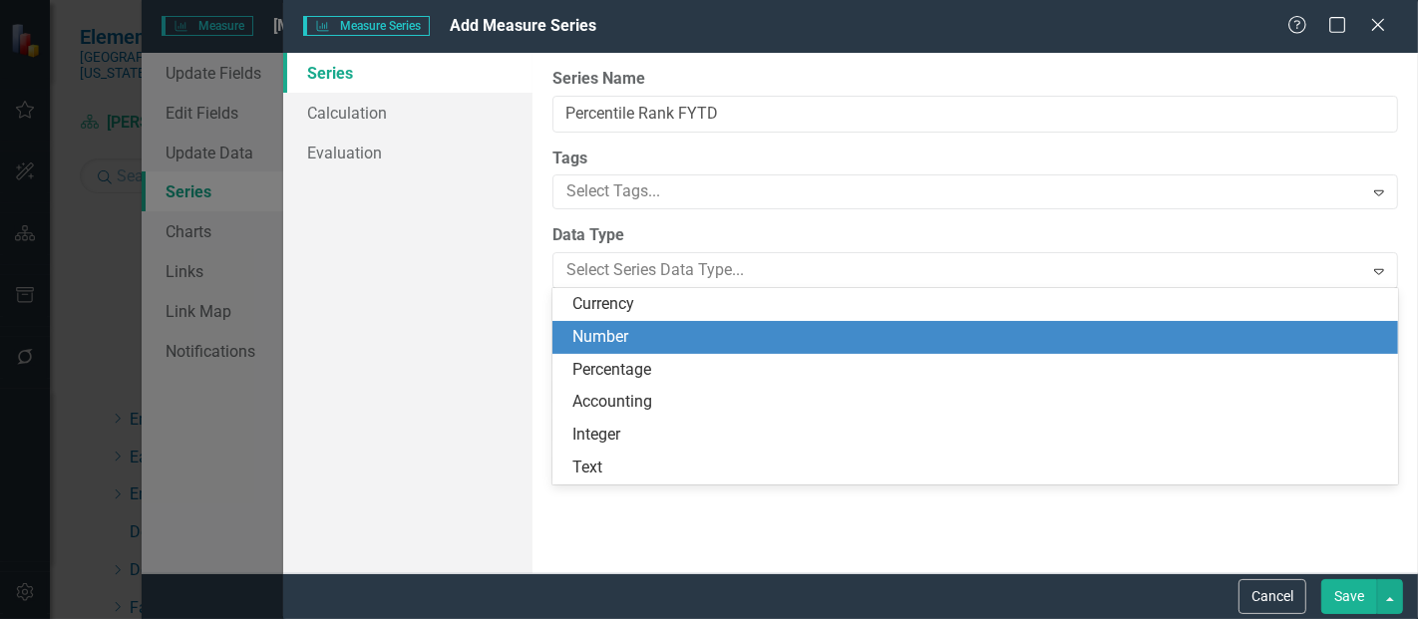
click at [660, 350] on div "Number" at bounding box center [976, 337] width 846 height 33
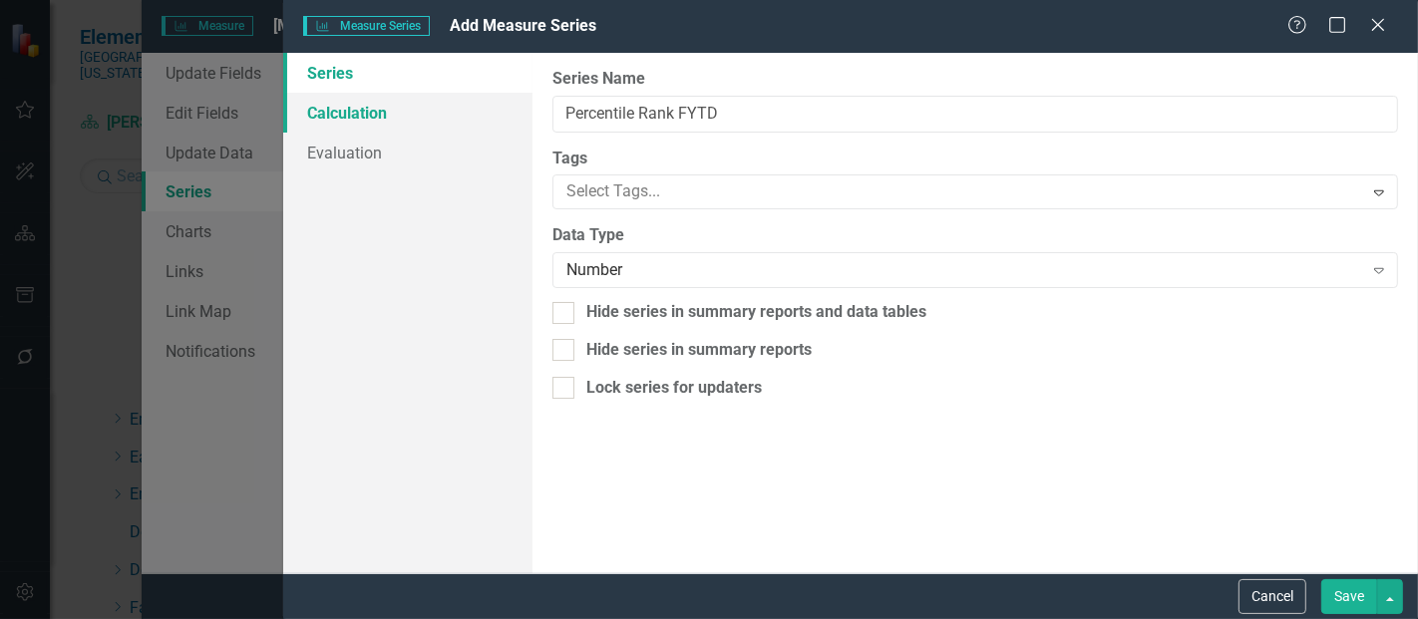
click at [404, 113] on link "Calculation" at bounding box center [407, 113] width 249 height 40
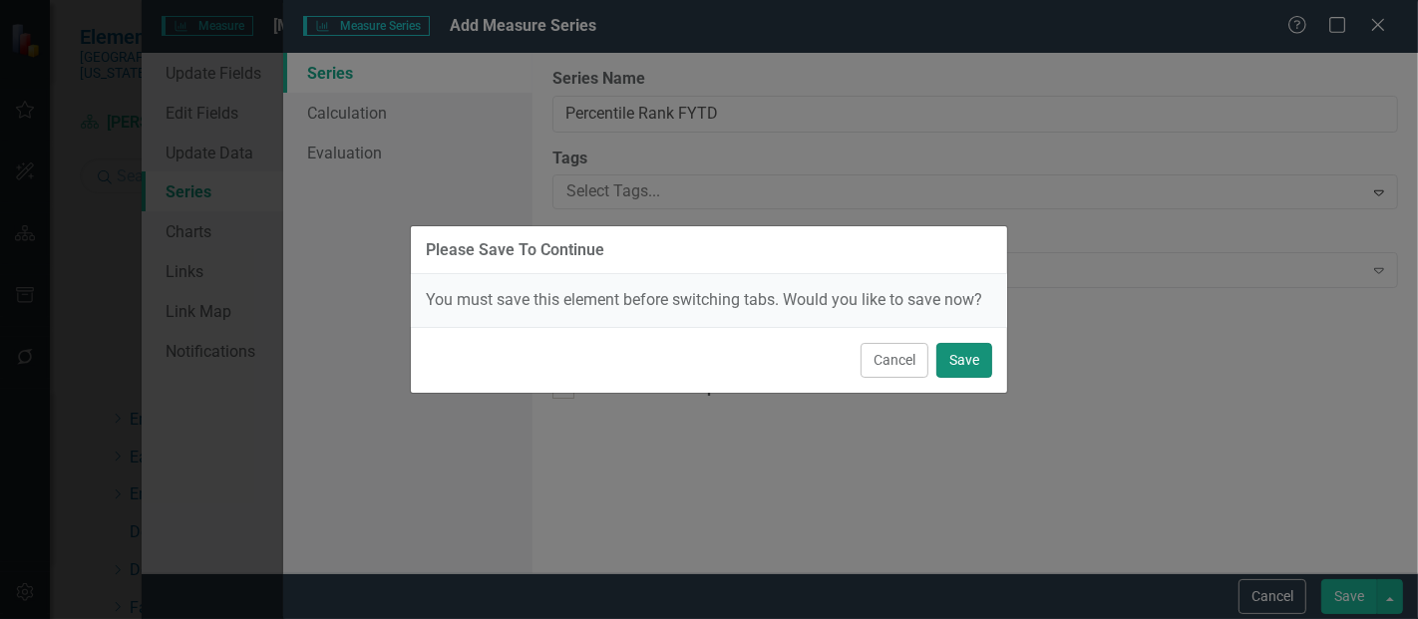
click at [983, 374] on button "Save" at bounding box center [965, 360] width 56 height 35
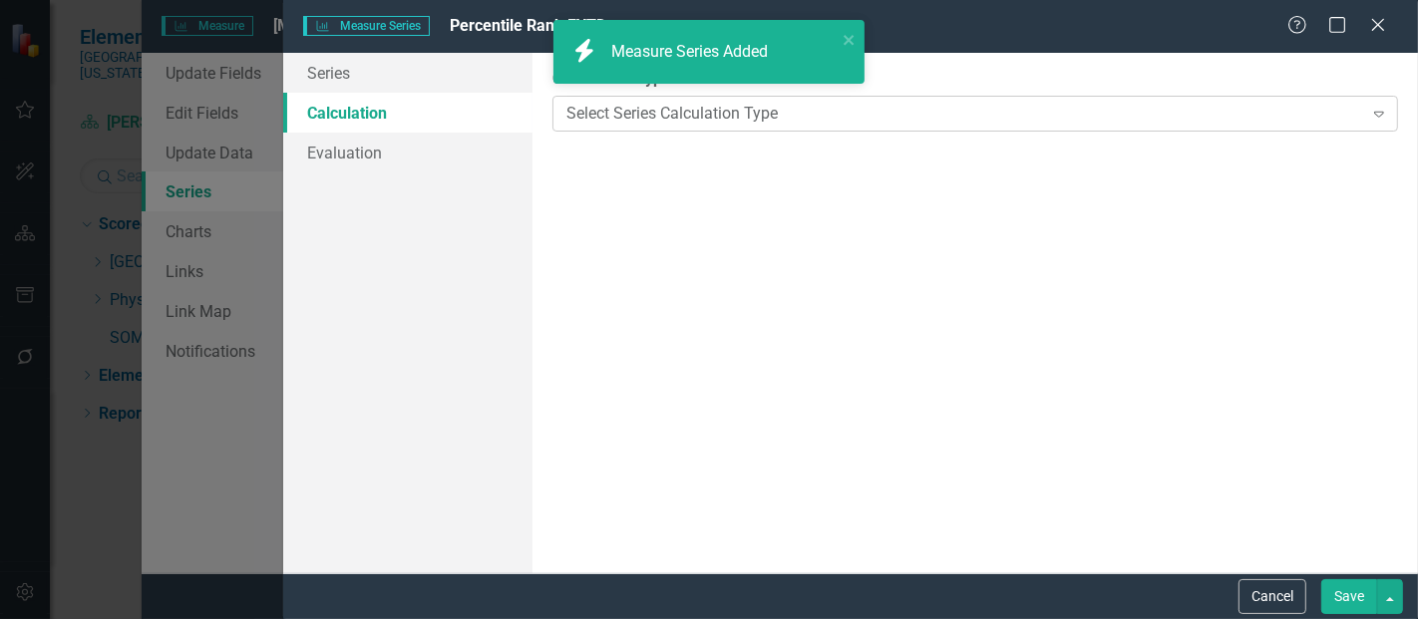
click at [680, 117] on div "Select Series Calculation Type" at bounding box center [965, 113] width 796 height 23
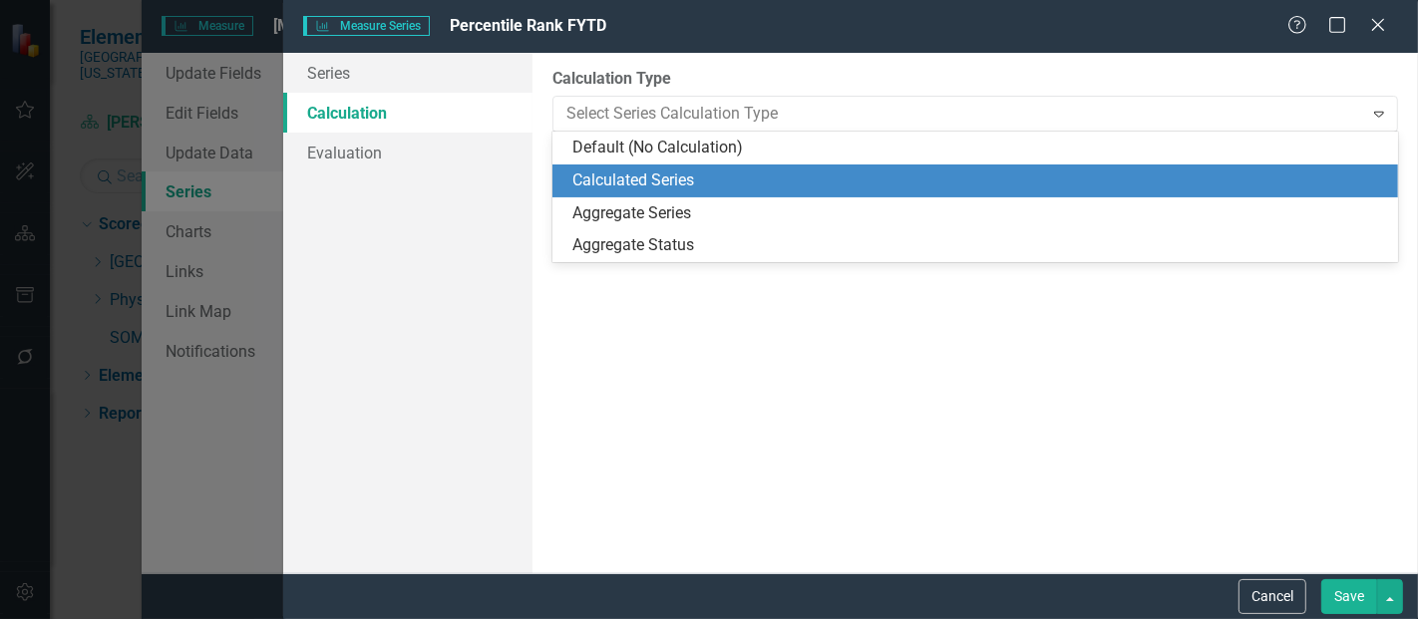
click at [654, 185] on div "Calculated Series" at bounding box center [980, 181] width 814 height 23
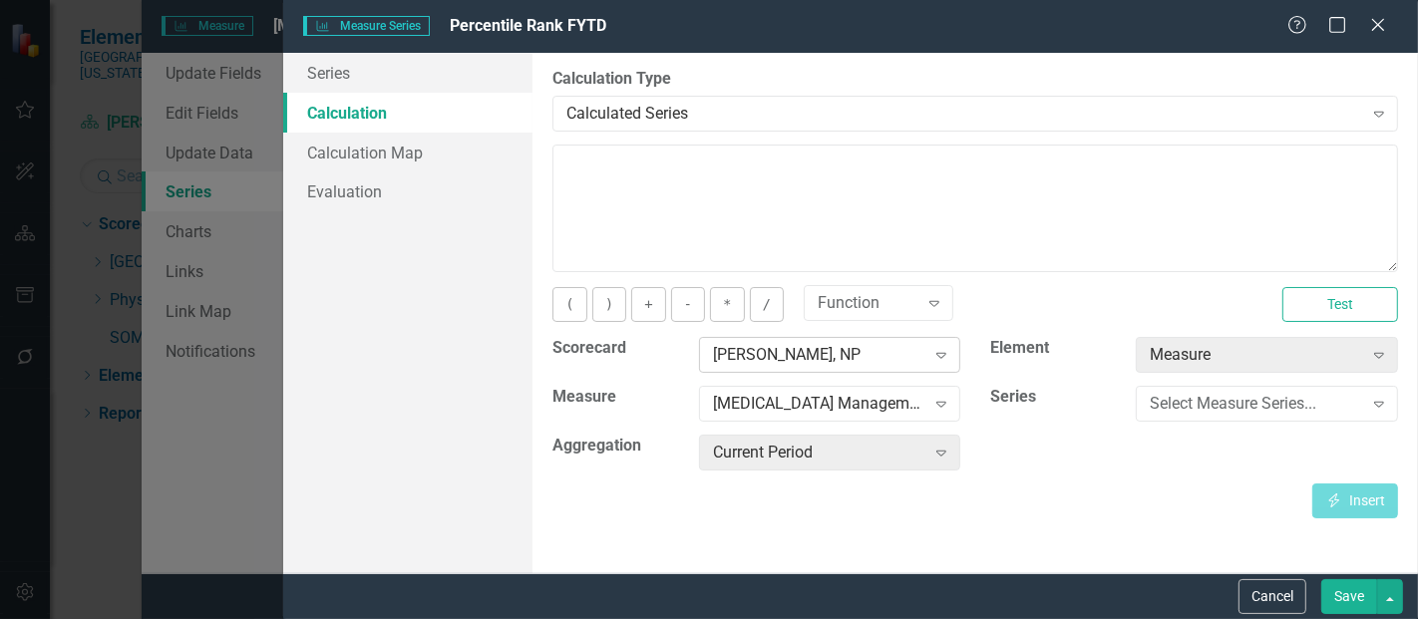
click at [789, 367] on div "Cherie Scarberry, NP Expand" at bounding box center [830, 355] width 262 height 36
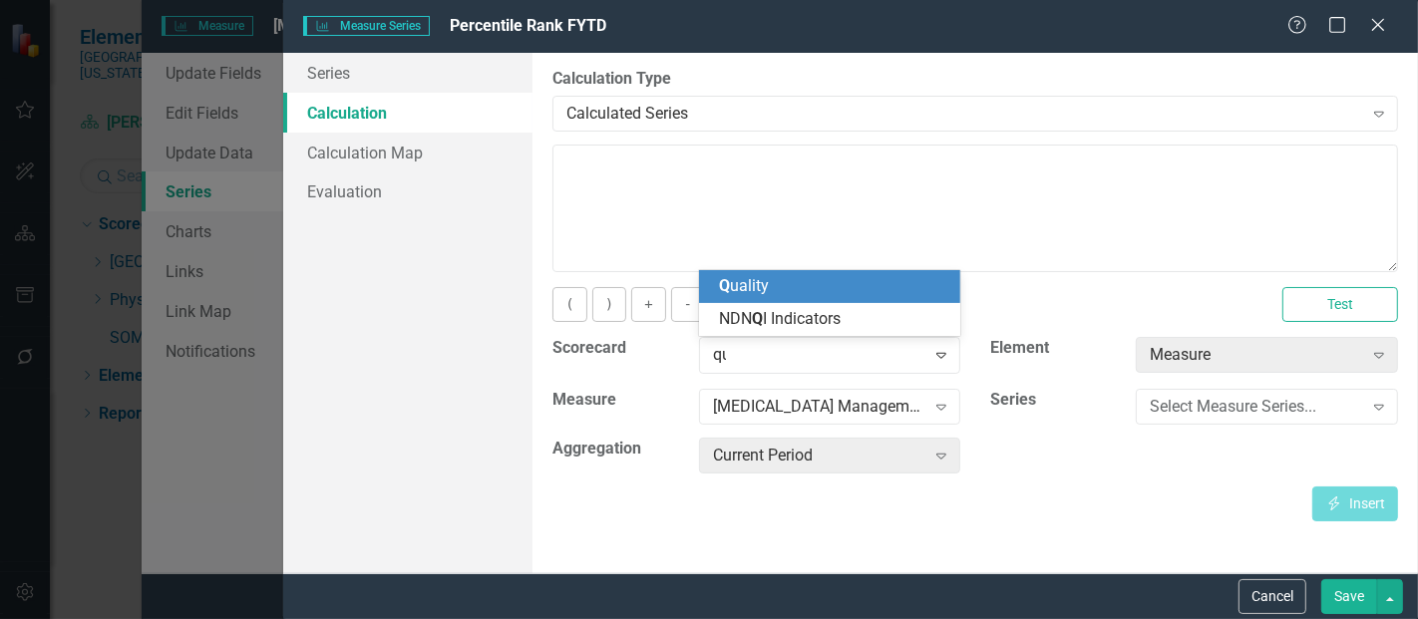
type input "qua"
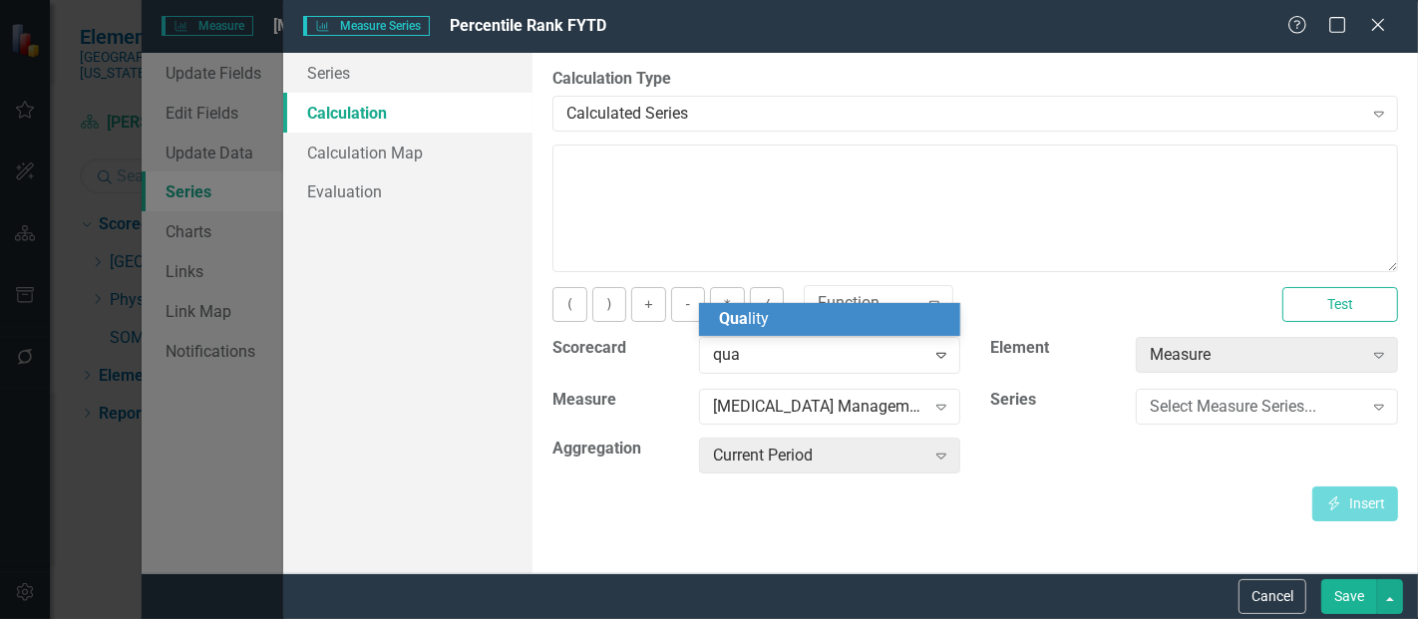
click at [798, 305] on div "Qua lity" at bounding box center [830, 319] width 262 height 33
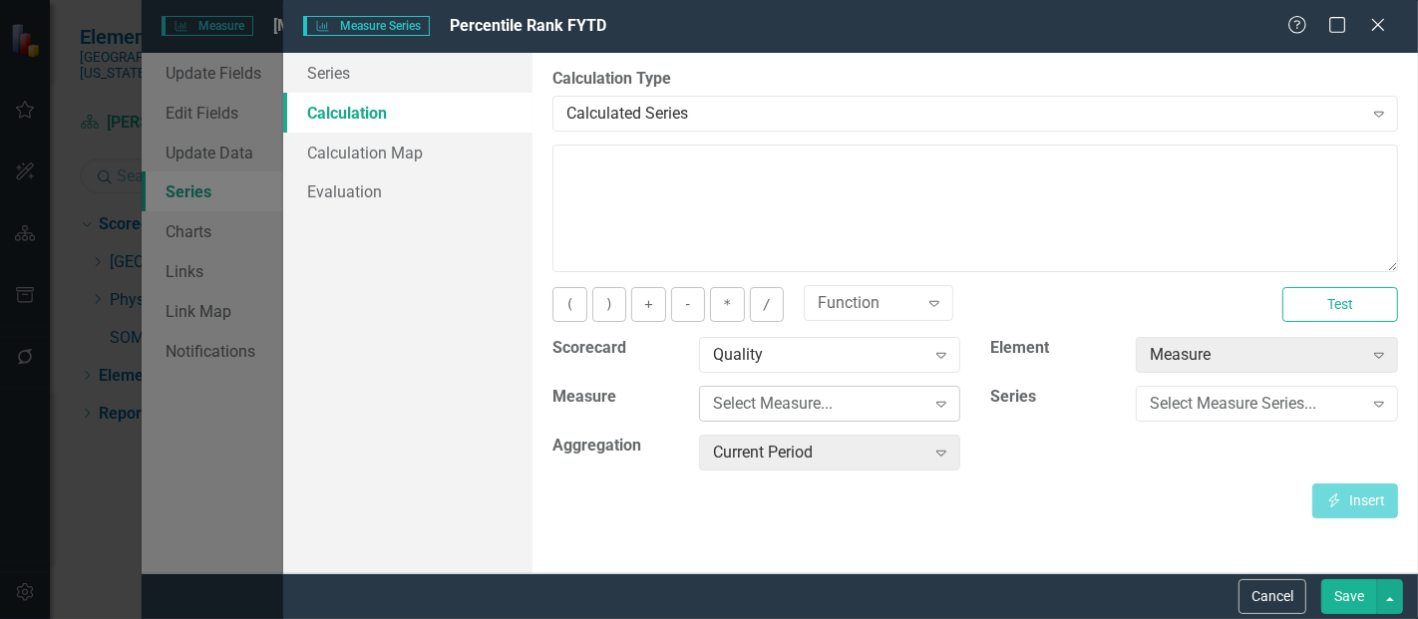
click at [778, 410] on div "Select Measure..." at bounding box center [819, 404] width 212 height 23
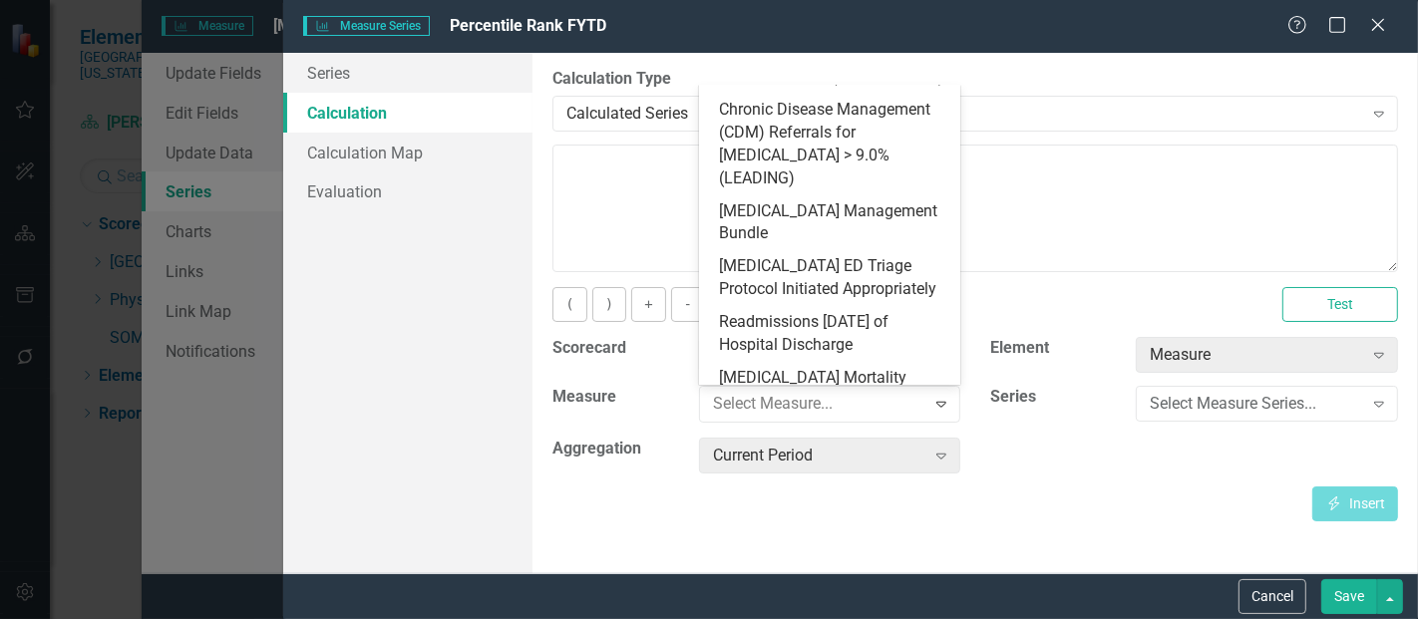
scroll to position [951, 0]
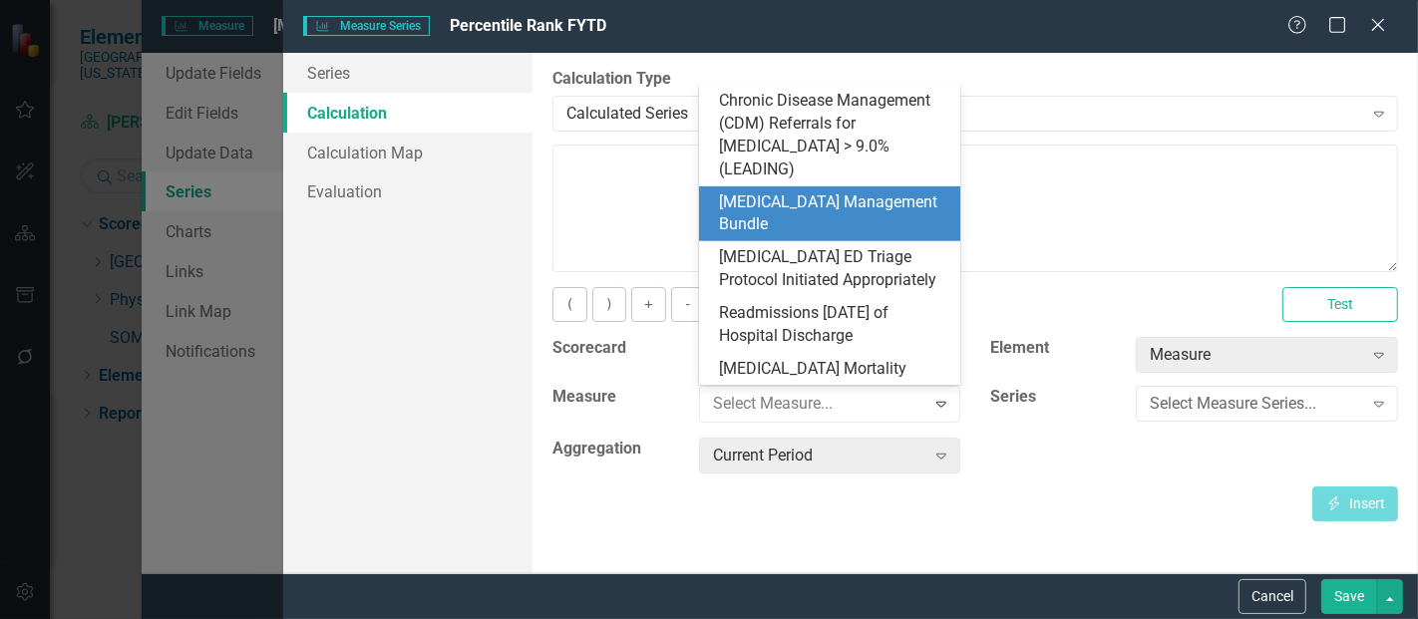
click at [848, 203] on div "[MEDICAL_DATA] Management Bundle" at bounding box center [834, 215] width 230 height 46
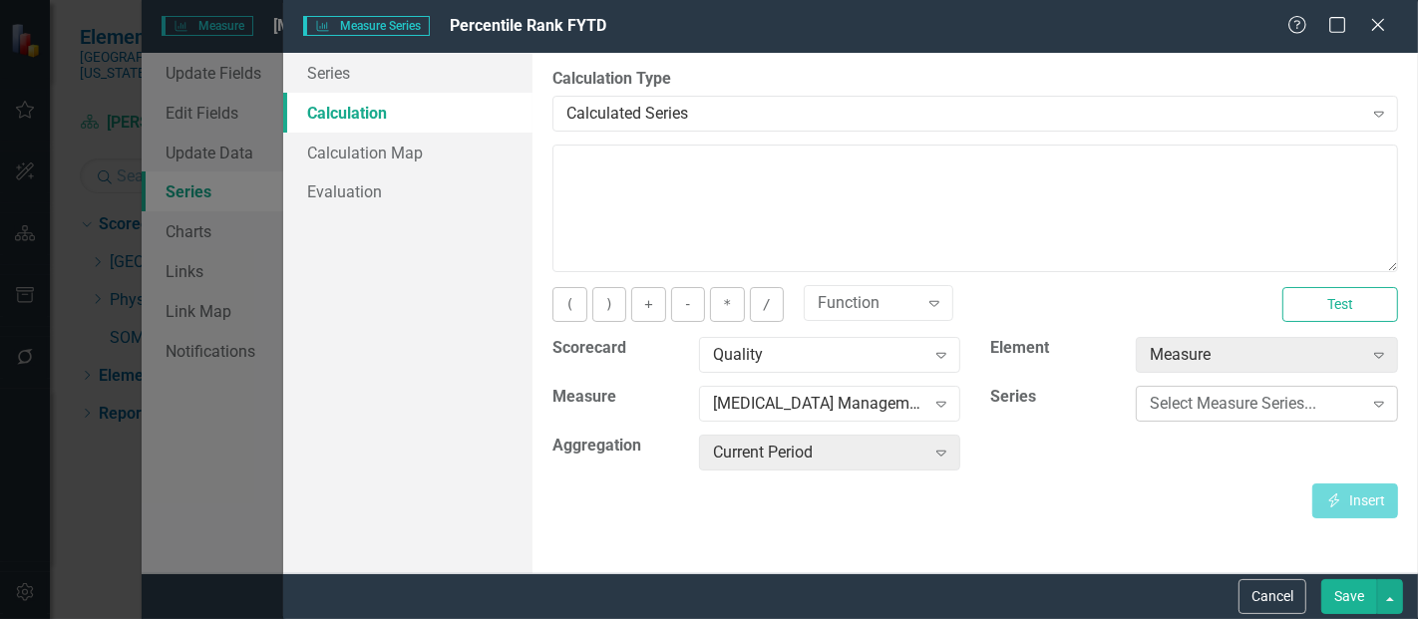
click at [1255, 404] on div "Select Measure Series..." at bounding box center [1256, 404] width 212 height 23
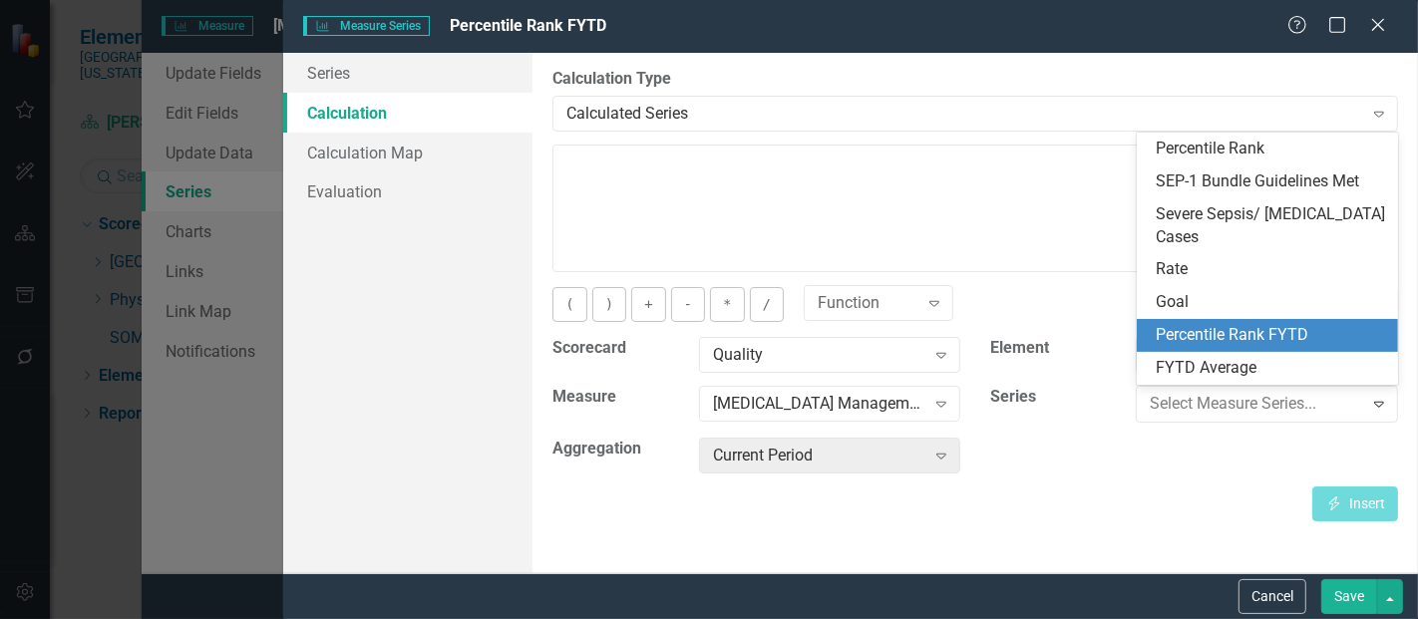
click at [1231, 340] on div "Percentile Rank FYTD" at bounding box center [1272, 335] width 230 height 23
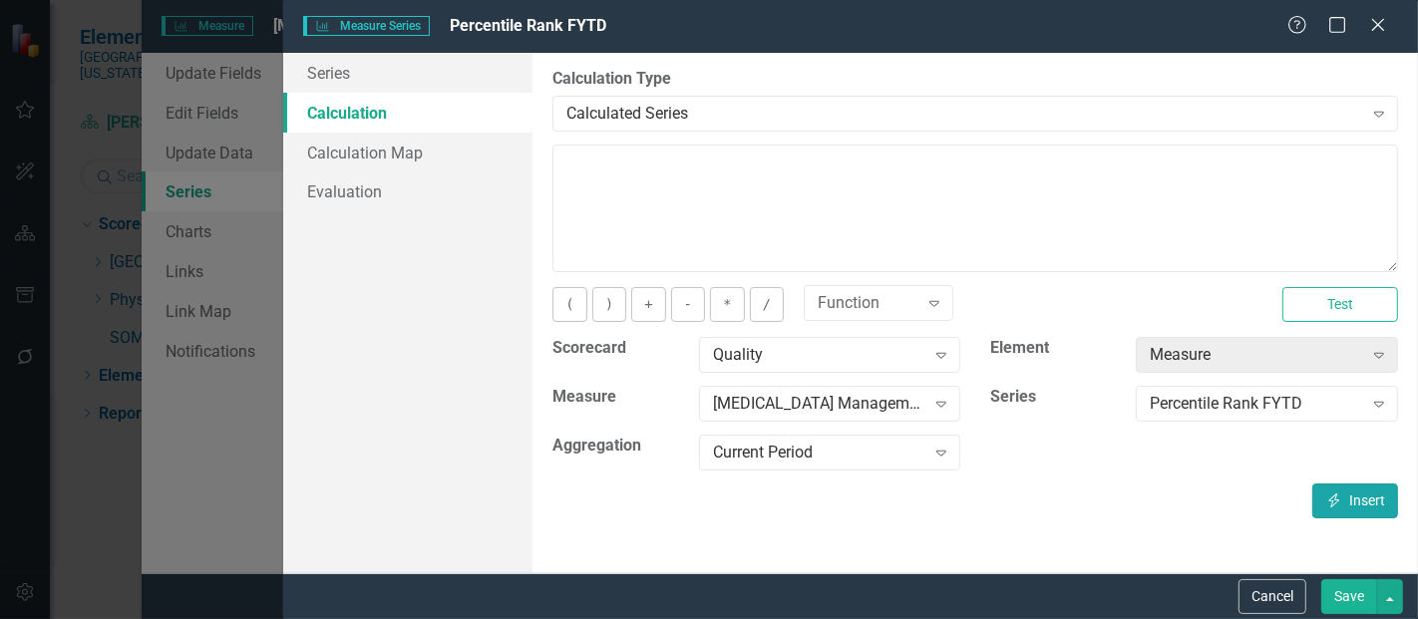
click at [1337, 494] on icon "button" at bounding box center [1335, 501] width 11 height 14
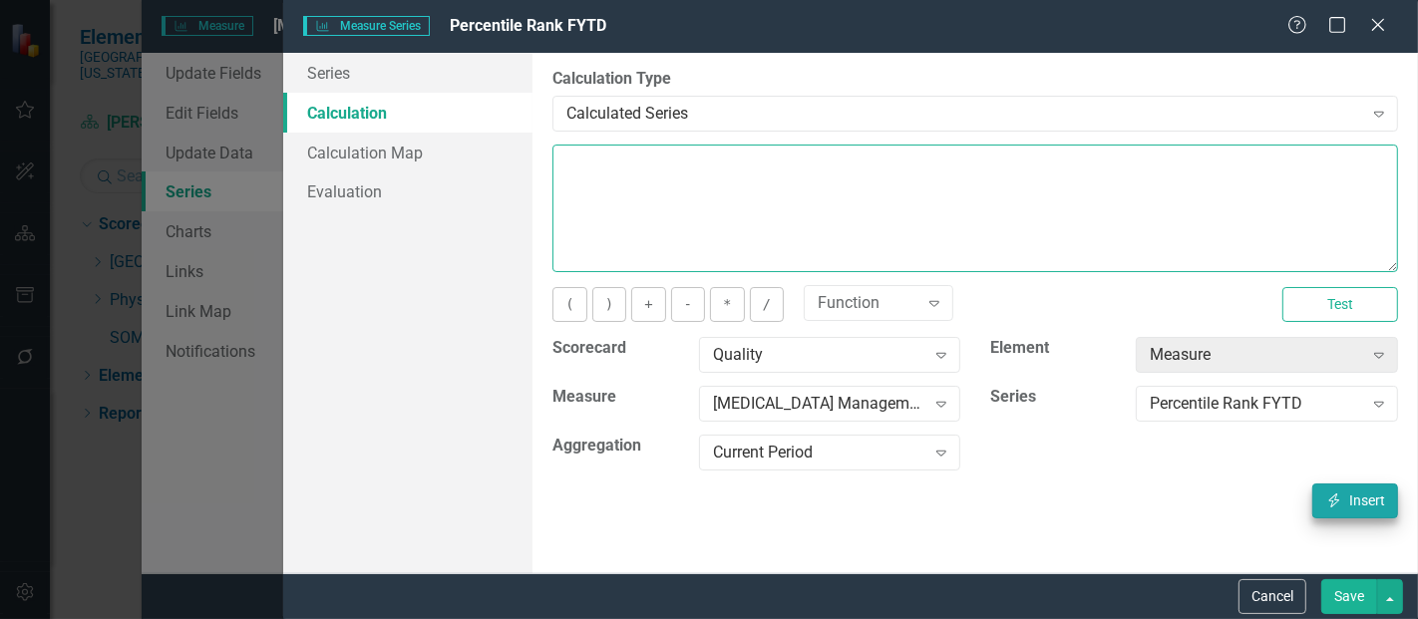
type textarea "[m1813868][Percentile Rank FYTD][CurrentPeriod]"
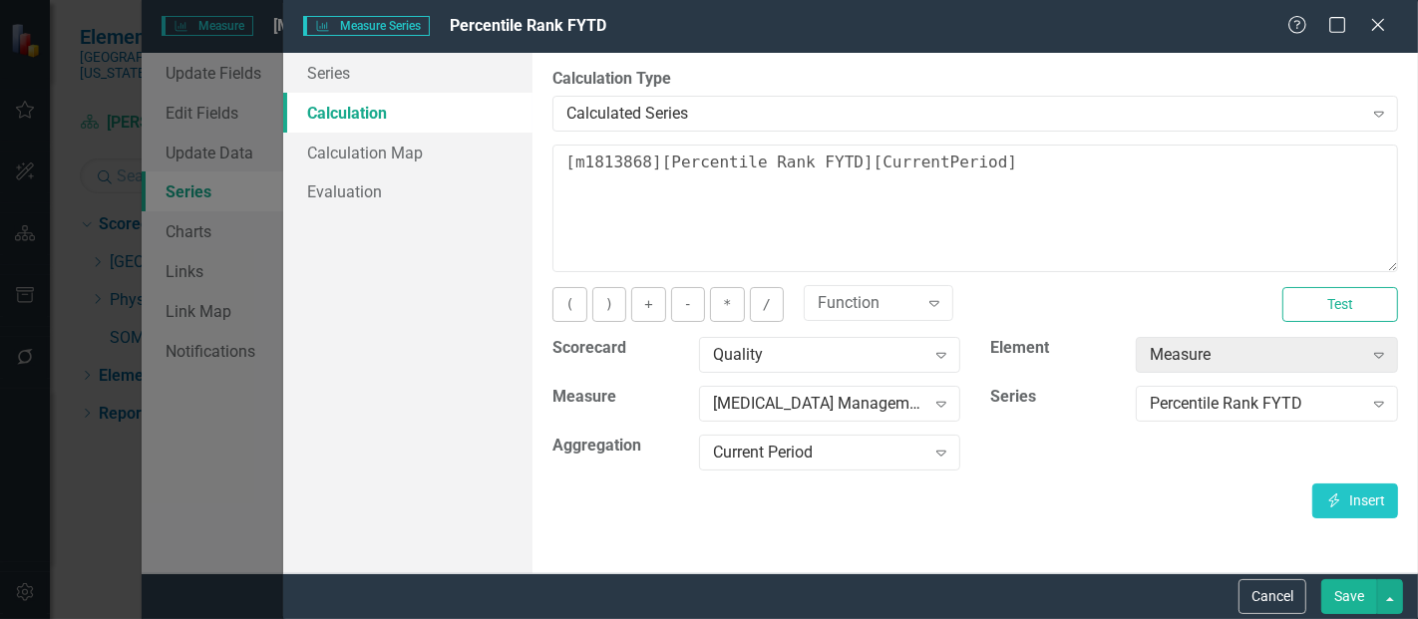
click at [1348, 598] on button "Save" at bounding box center [1350, 597] width 56 height 35
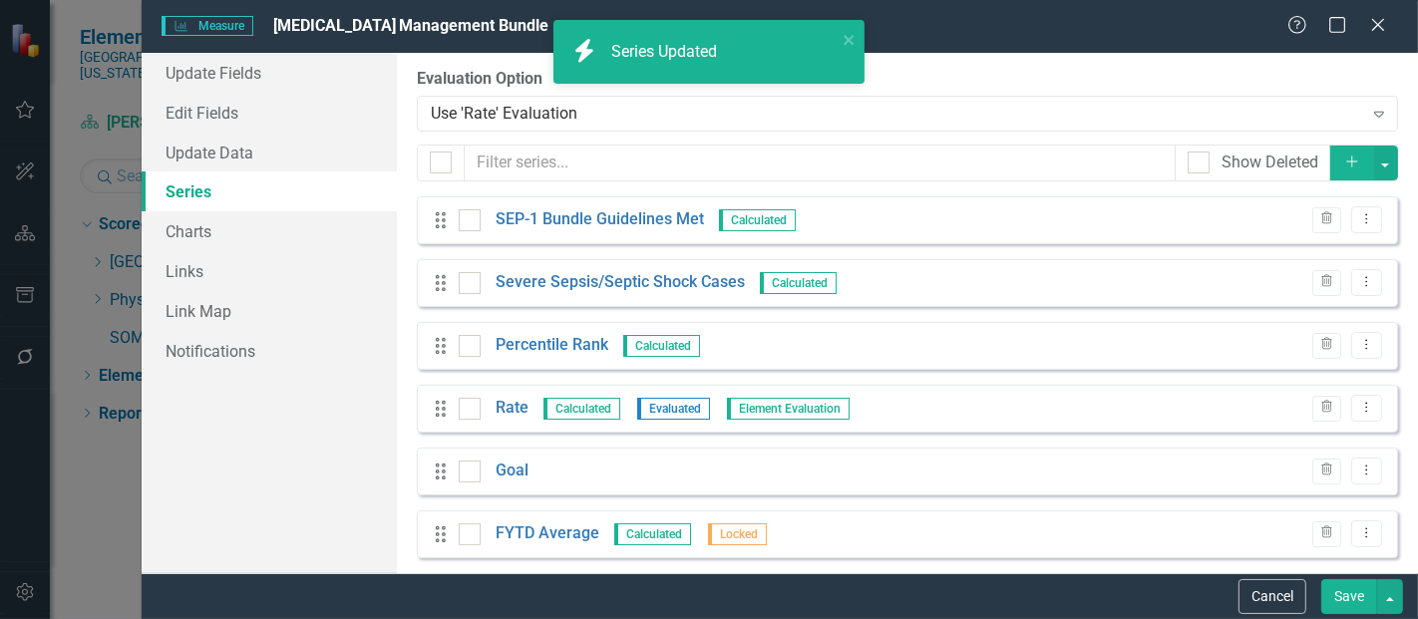
scroll to position [77, 0]
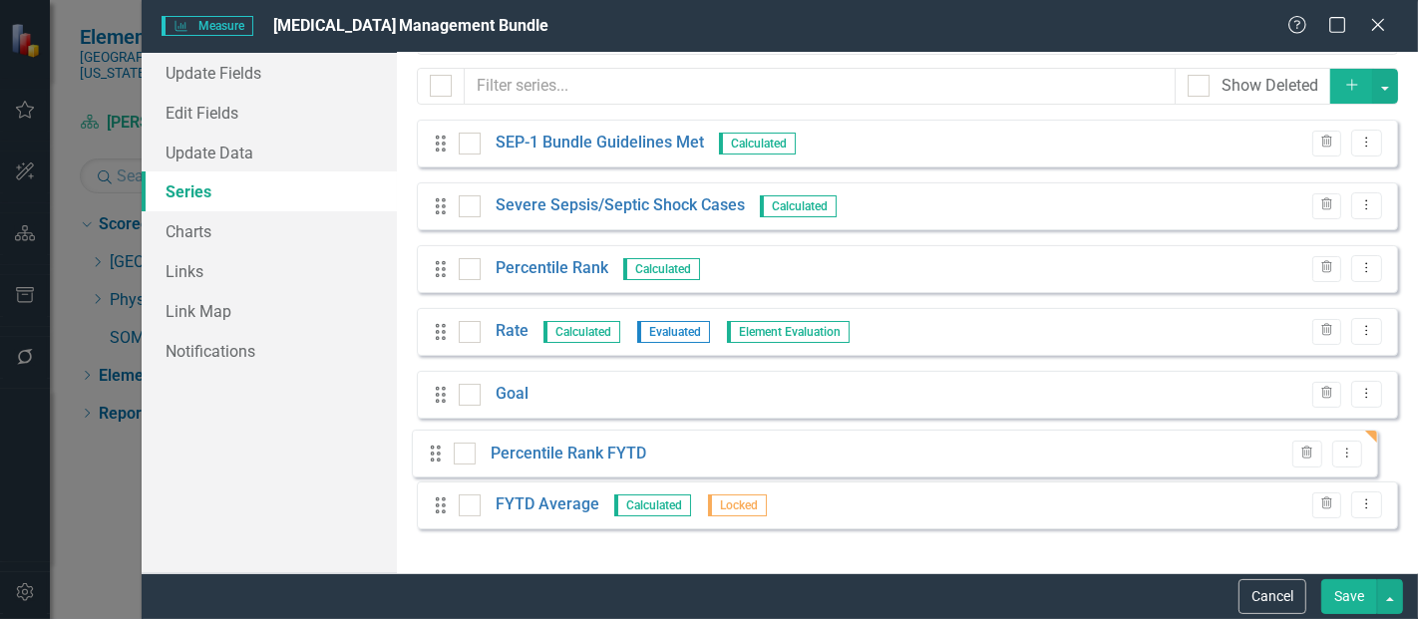
drag, startPoint x: 444, startPoint y: 528, endPoint x: 440, endPoint y: 459, distance: 68.9
click at [440, 459] on div "Drag SEP-1 Bundle Guidelines Met Calculated Trash Dropdown Menu Drag Severe Sep…" at bounding box center [908, 332] width 982 height 425
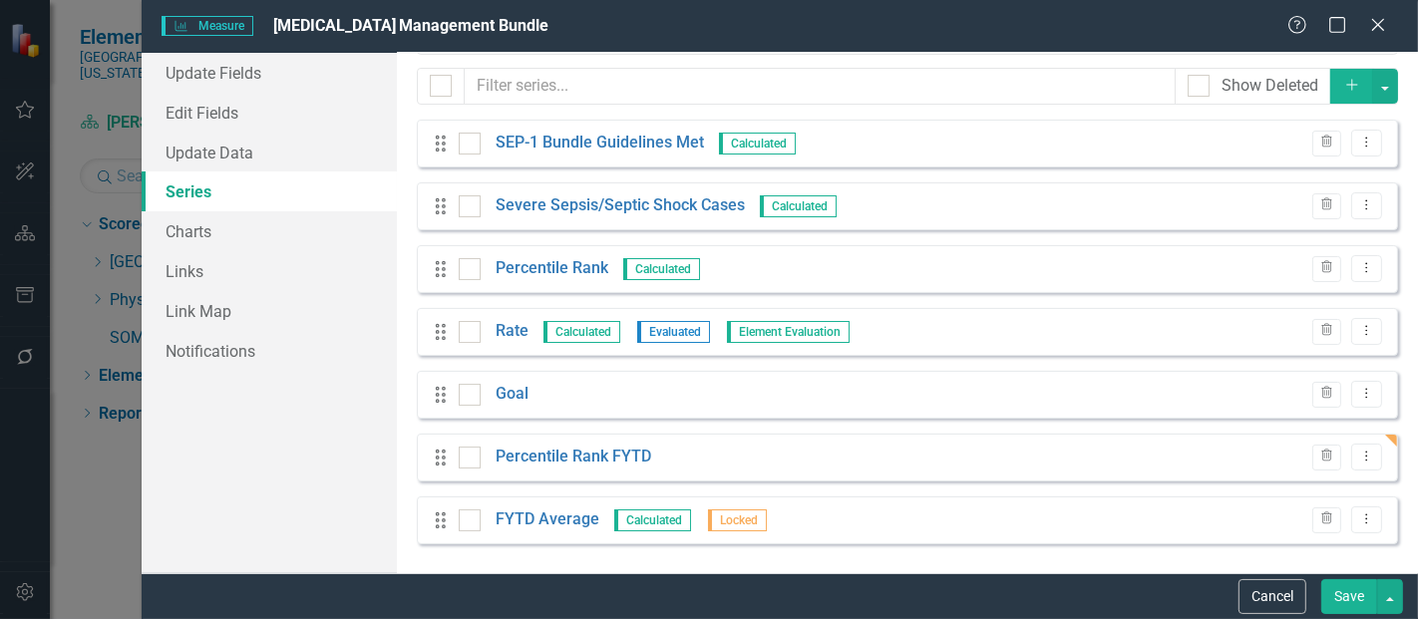
click at [1359, 515] on icon "Dropdown Menu" at bounding box center [1367, 519] width 17 height 13
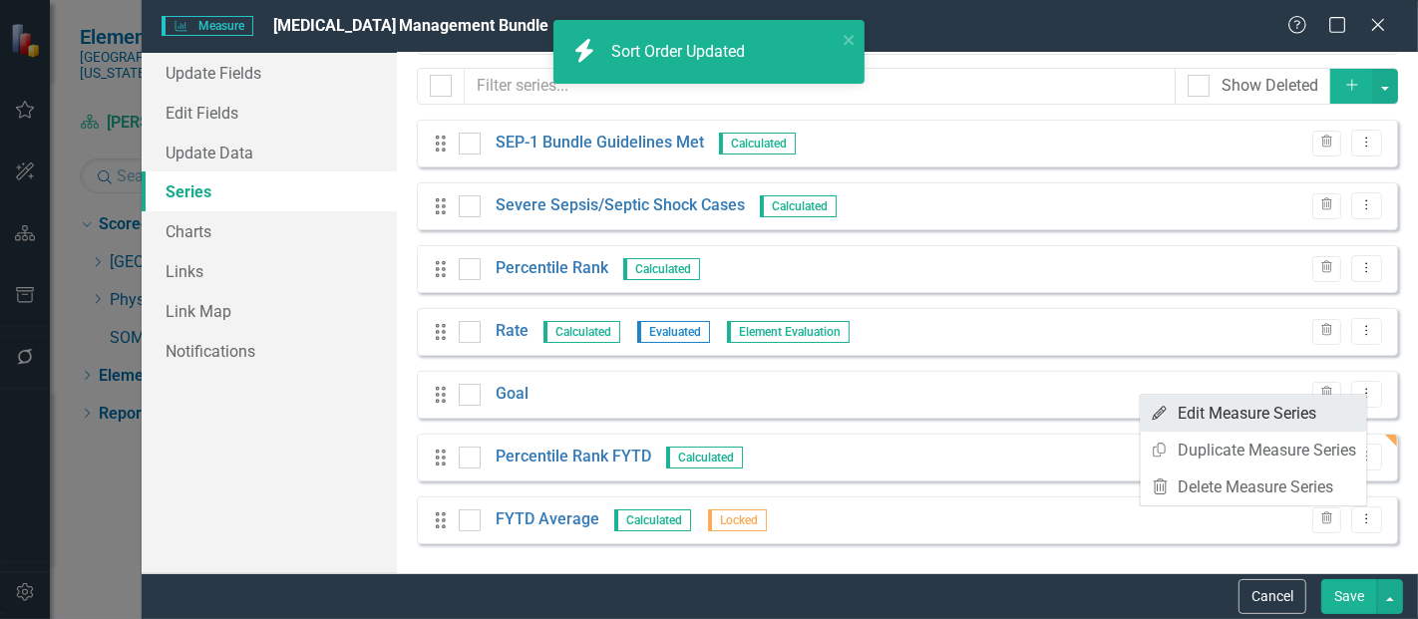
click at [1205, 414] on link "Edit Edit Measure Series" at bounding box center [1254, 413] width 226 height 37
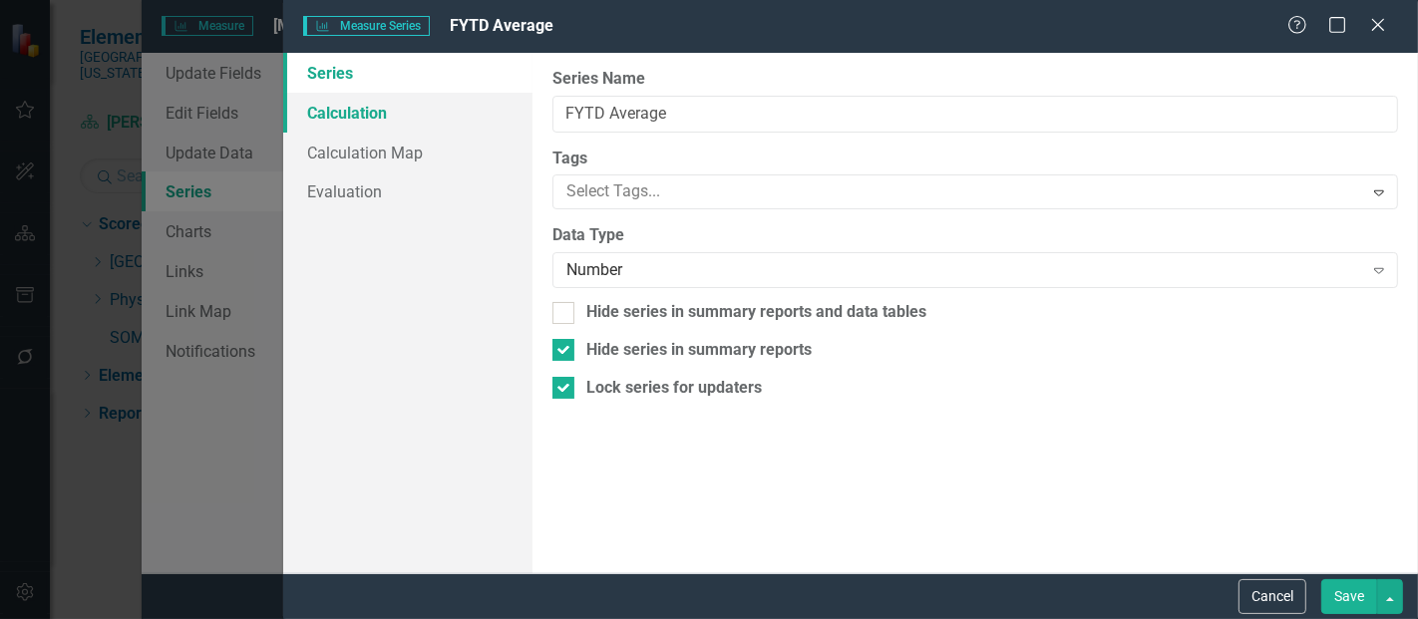
click at [375, 128] on link "Calculation" at bounding box center [407, 113] width 249 height 40
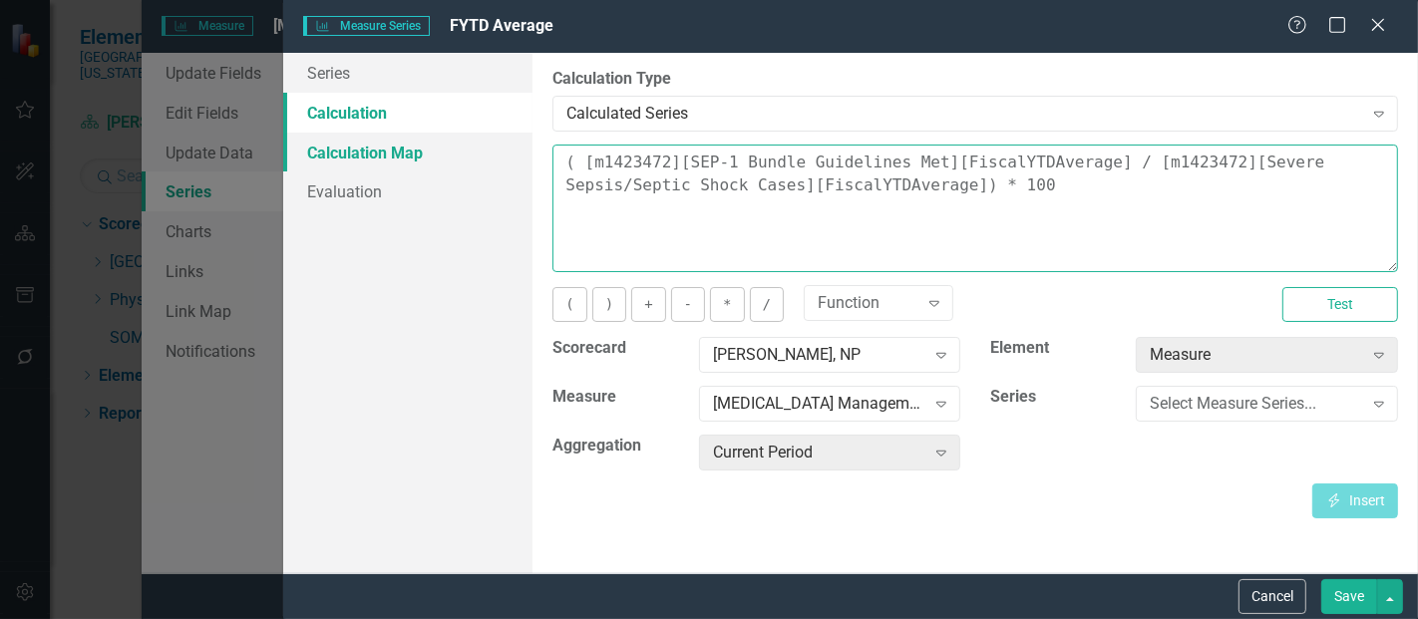
drag, startPoint x: 949, startPoint y: 187, endPoint x: 517, endPoint y: 155, distance: 433.1
click at [517, 155] on div "Series Calculation Calculation Map Evaluation From this page, you can edit the …" at bounding box center [850, 313] width 1135 height 521
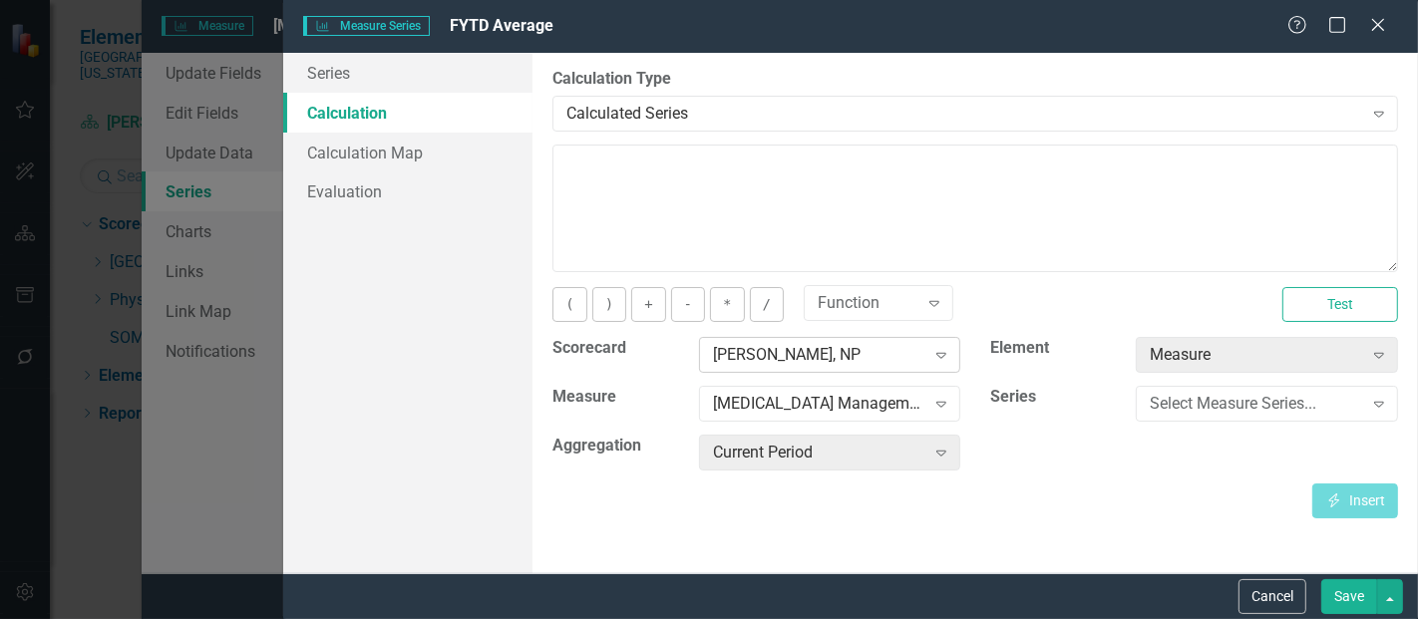
click at [871, 364] on div "[PERSON_NAME], NP" at bounding box center [819, 355] width 212 height 23
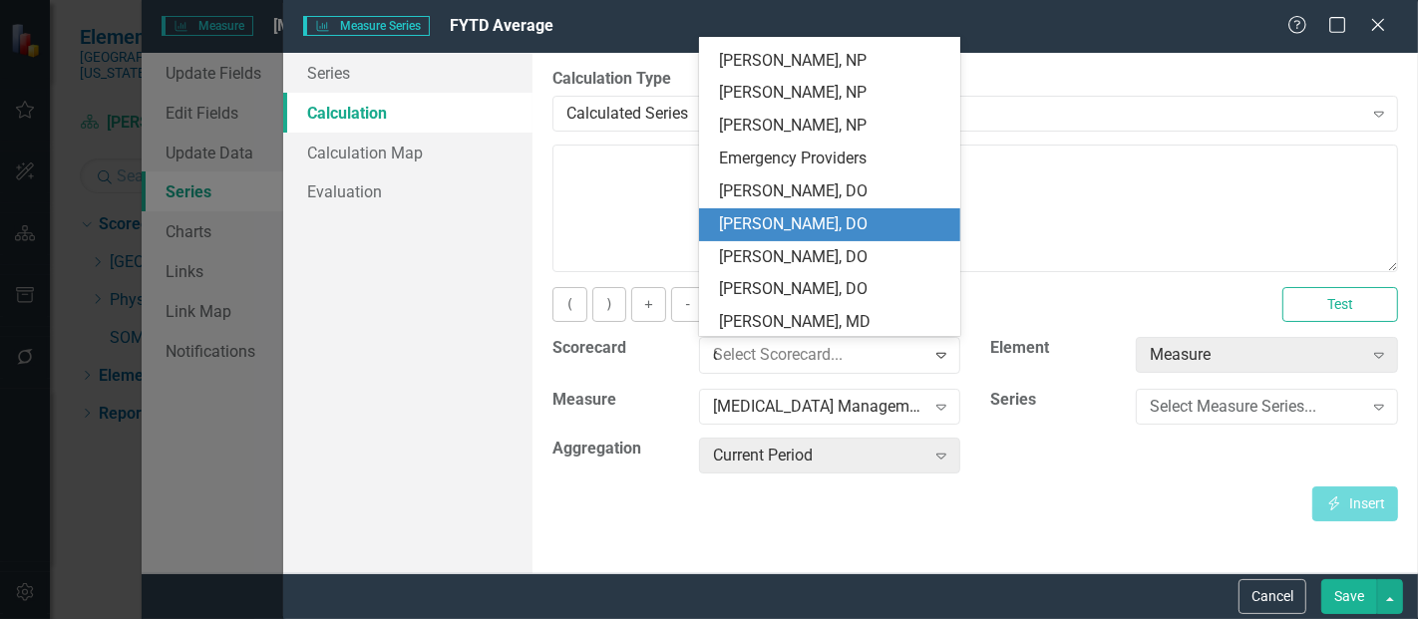
scroll to position [0, 0]
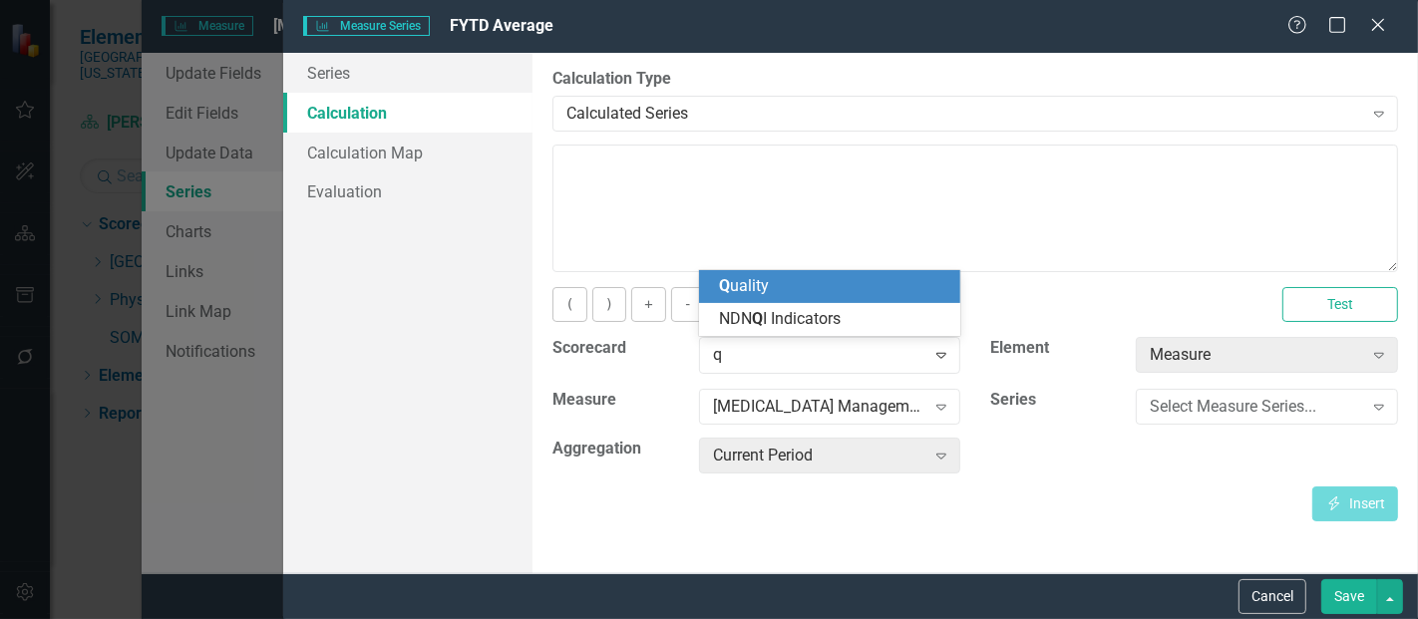
type input "qu"
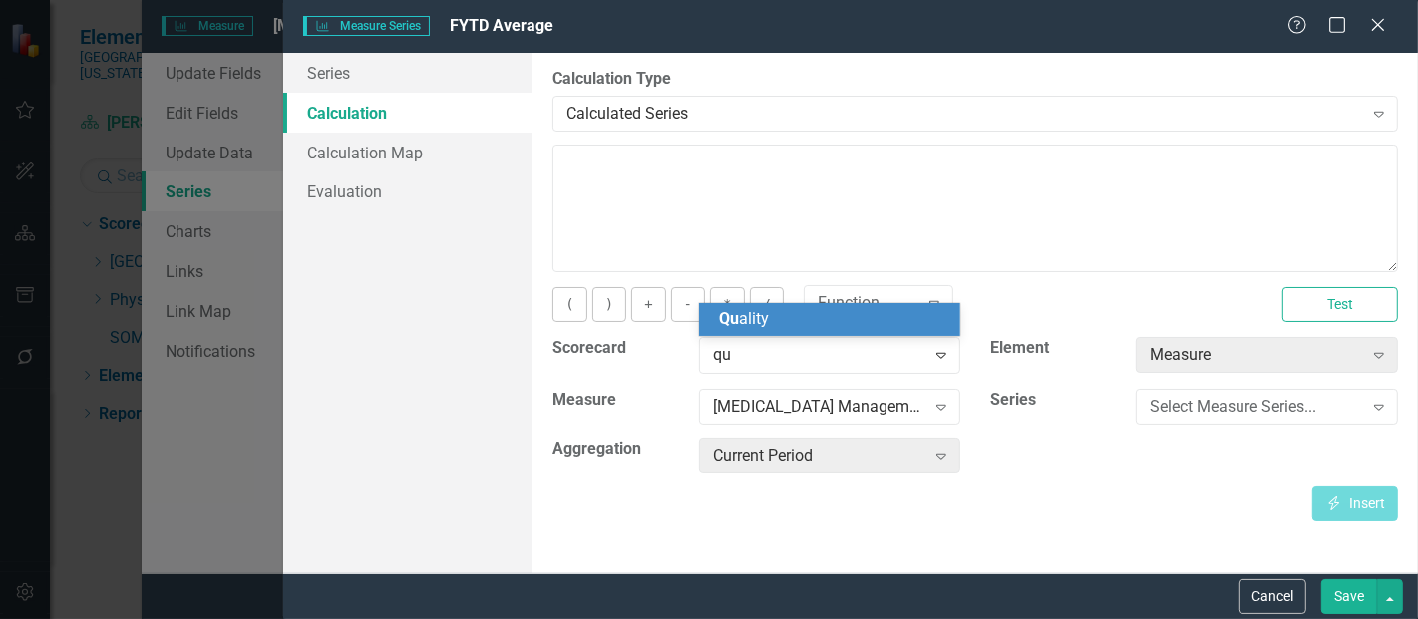
click at [815, 323] on div "Qu ality" at bounding box center [834, 319] width 230 height 23
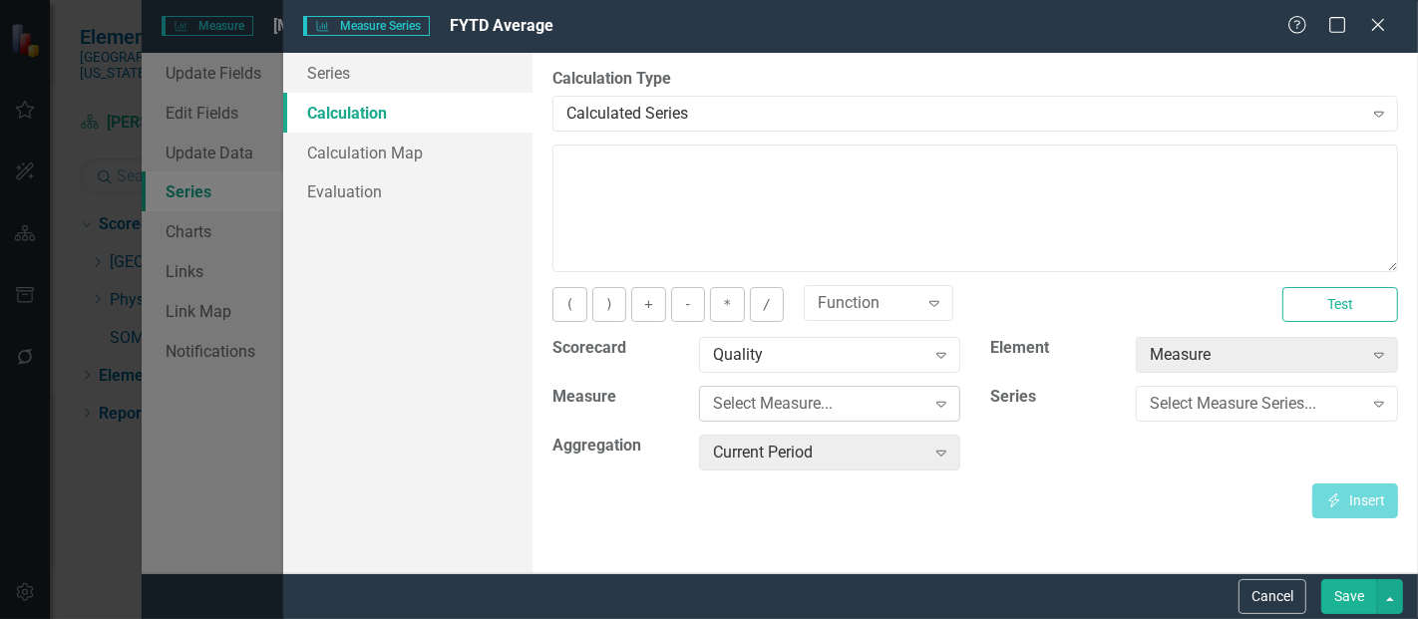
click at [792, 409] on div "Select Measure..." at bounding box center [819, 404] width 212 height 23
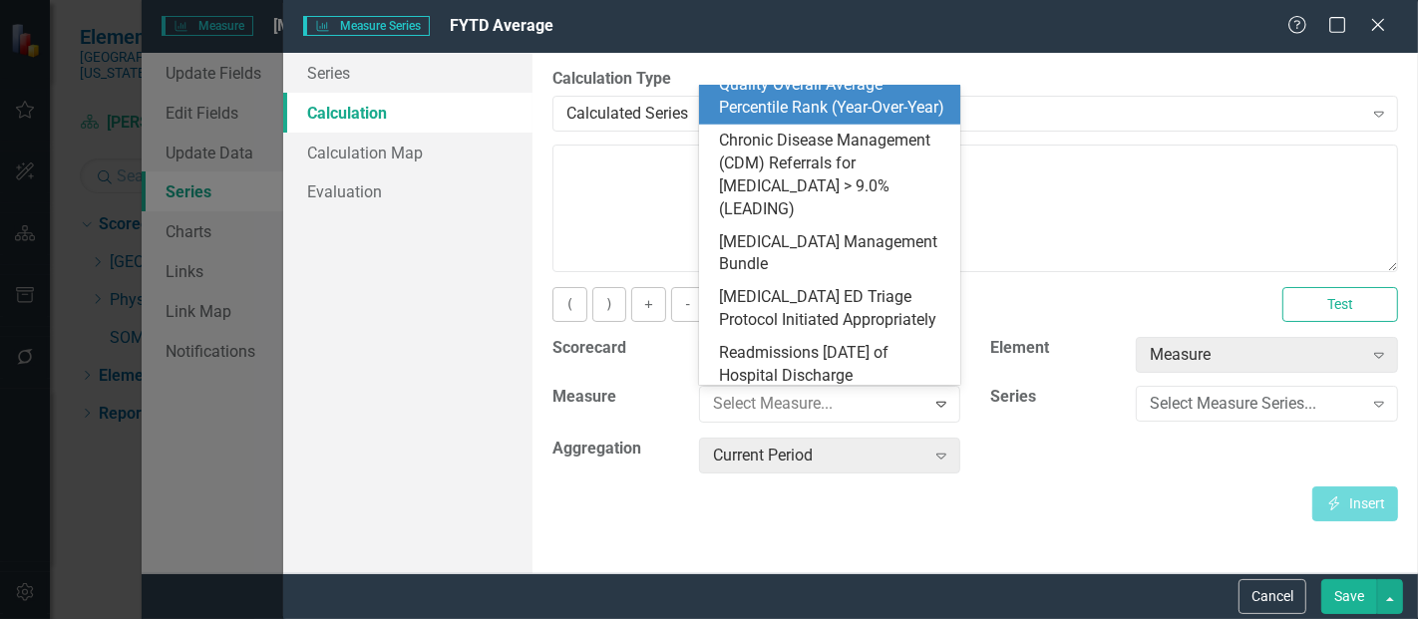
scroll to position [919, 0]
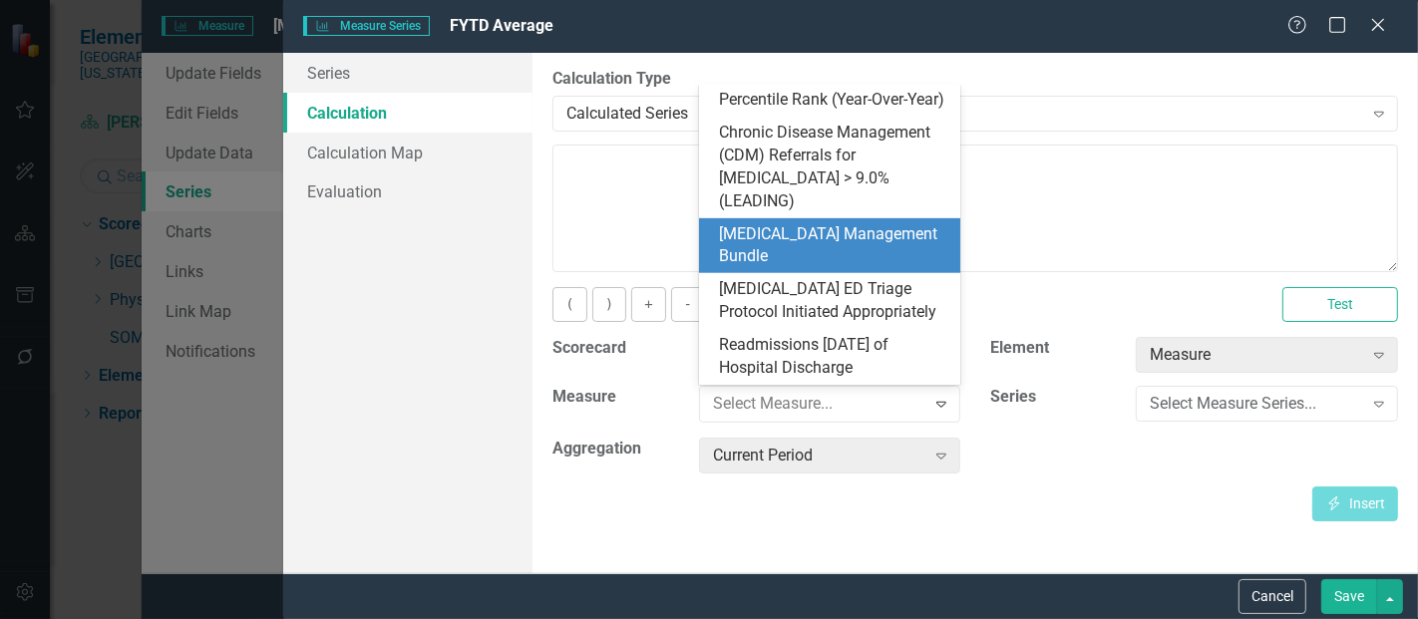
click at [821, 238] on div "[MEDICAL_DATA] Management Bundle" at bounding box center [834, 246] width 230 height 46
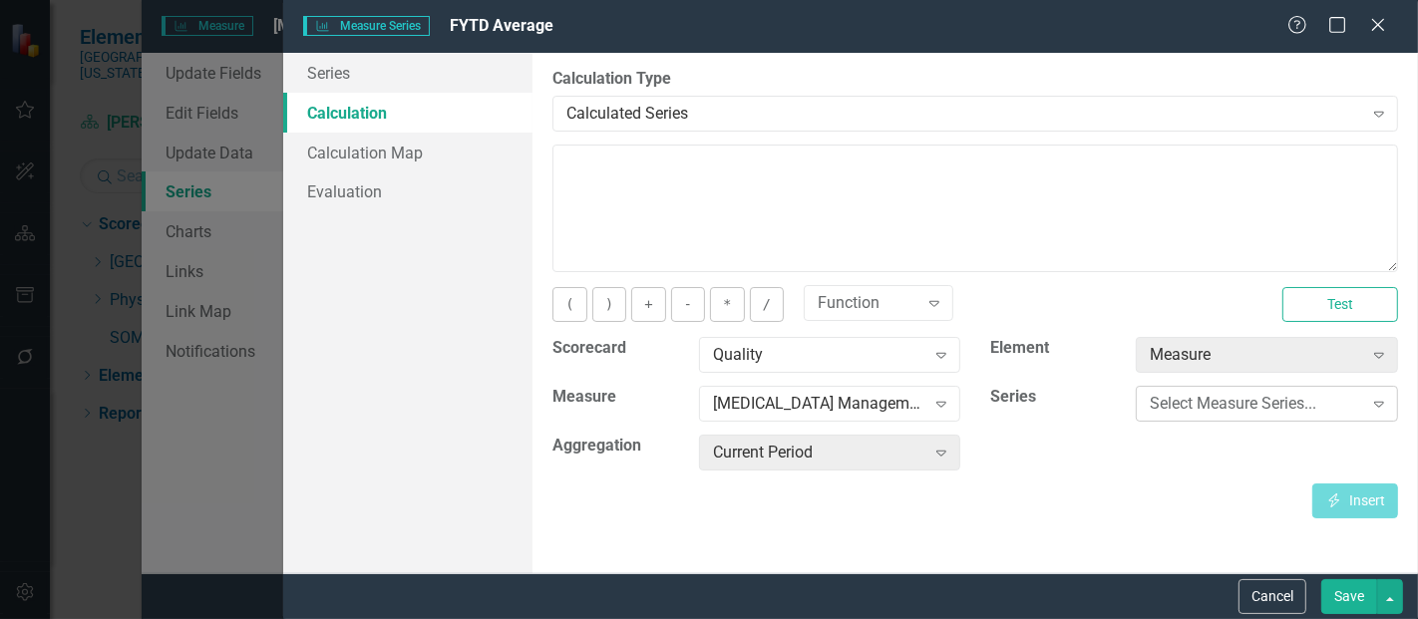
click at [1254, 403] on div "Select Measure Series..." at bounding box center [1256, 404] width 212 height 23
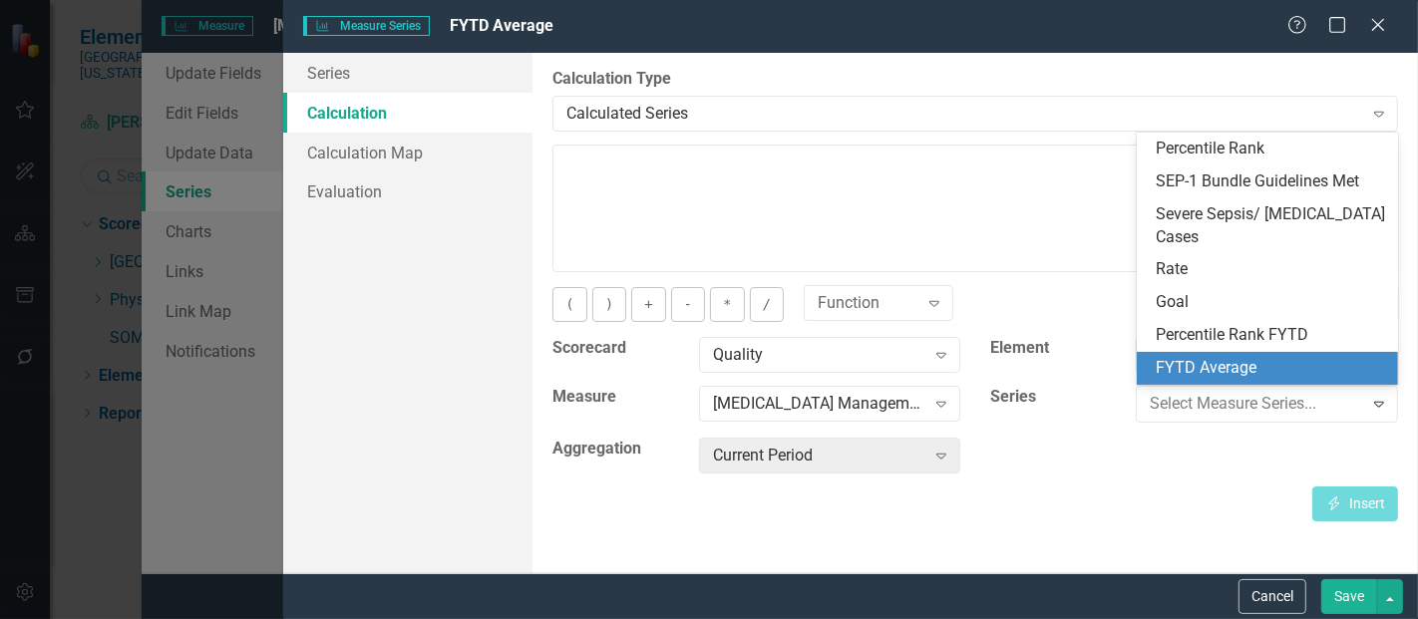
click at [1249, 363] on div "FYTD Average" at bounding box center [1272, 368] width 230 height 23
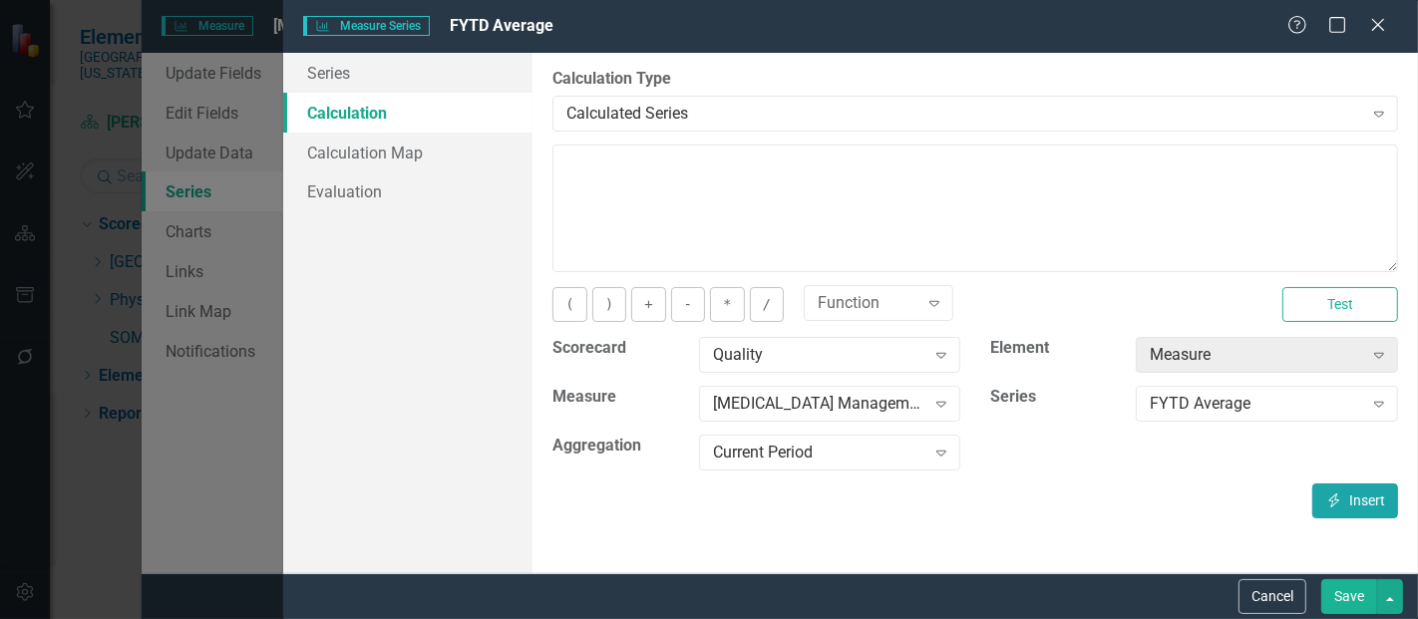
click at [1359, 497] on button "Insert Insert" at bounding box center [1356, 501] width 86 height 35
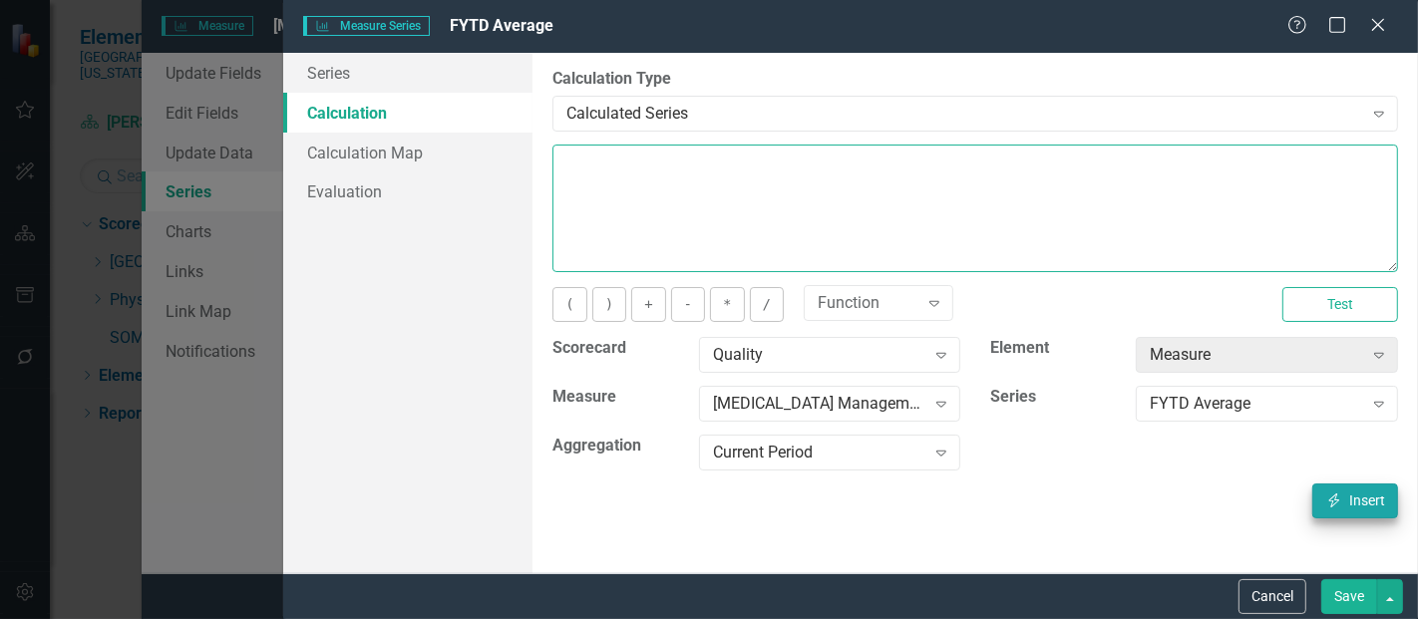
type textarea "[m1813868][FYTD Average][CurrentPeriod]"
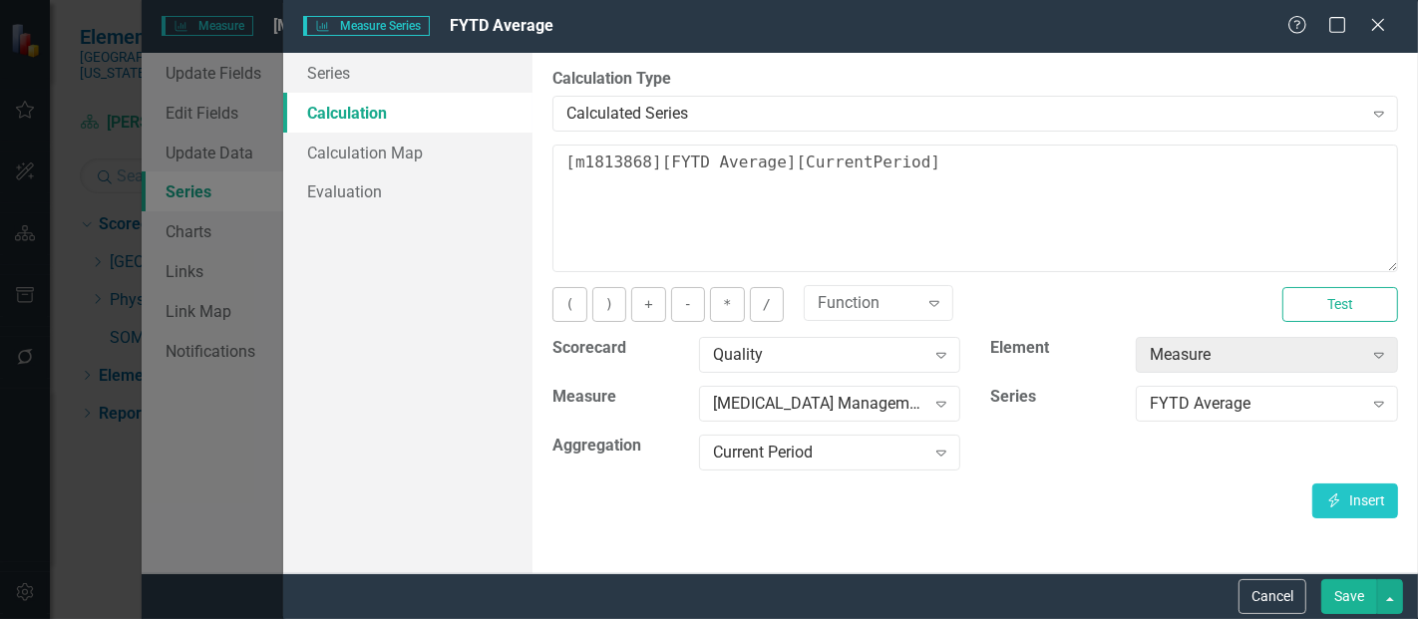
click at [1340, 598] on button "Save" at bounding box center [1350, 597] width 56 height 35
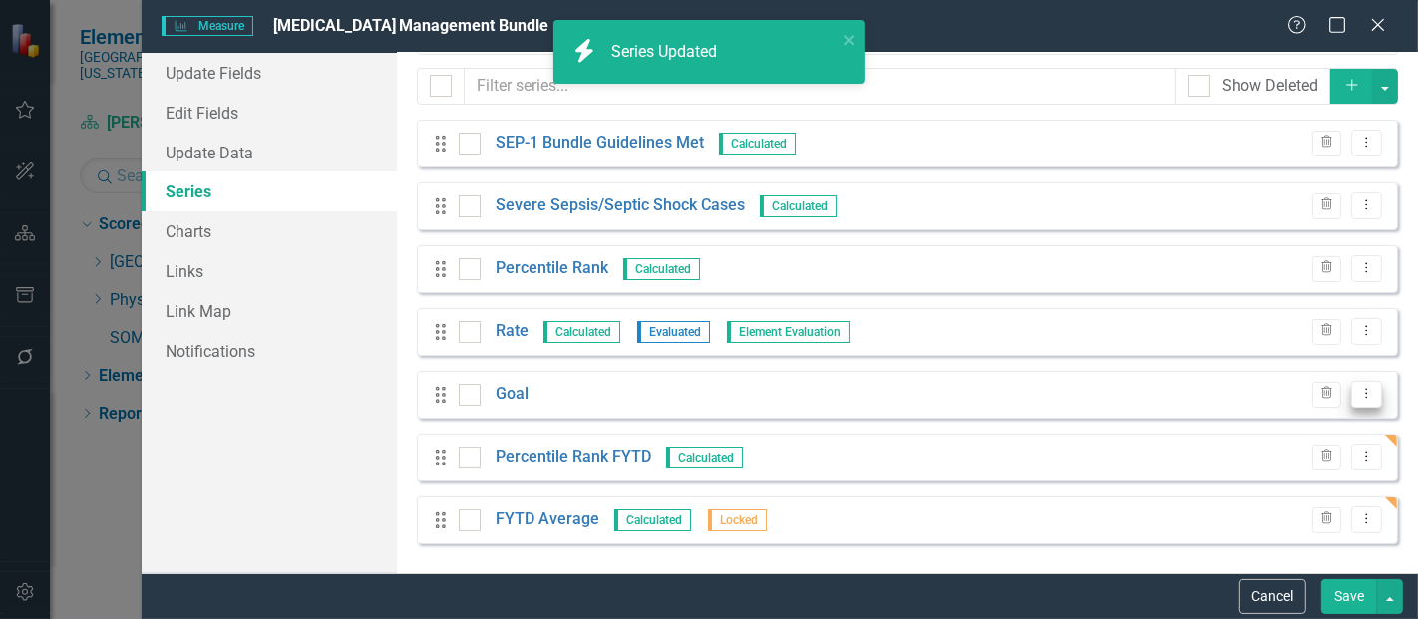
click at [1367, 390] on icon at bounding box center [1368, 394] width 2 height 10
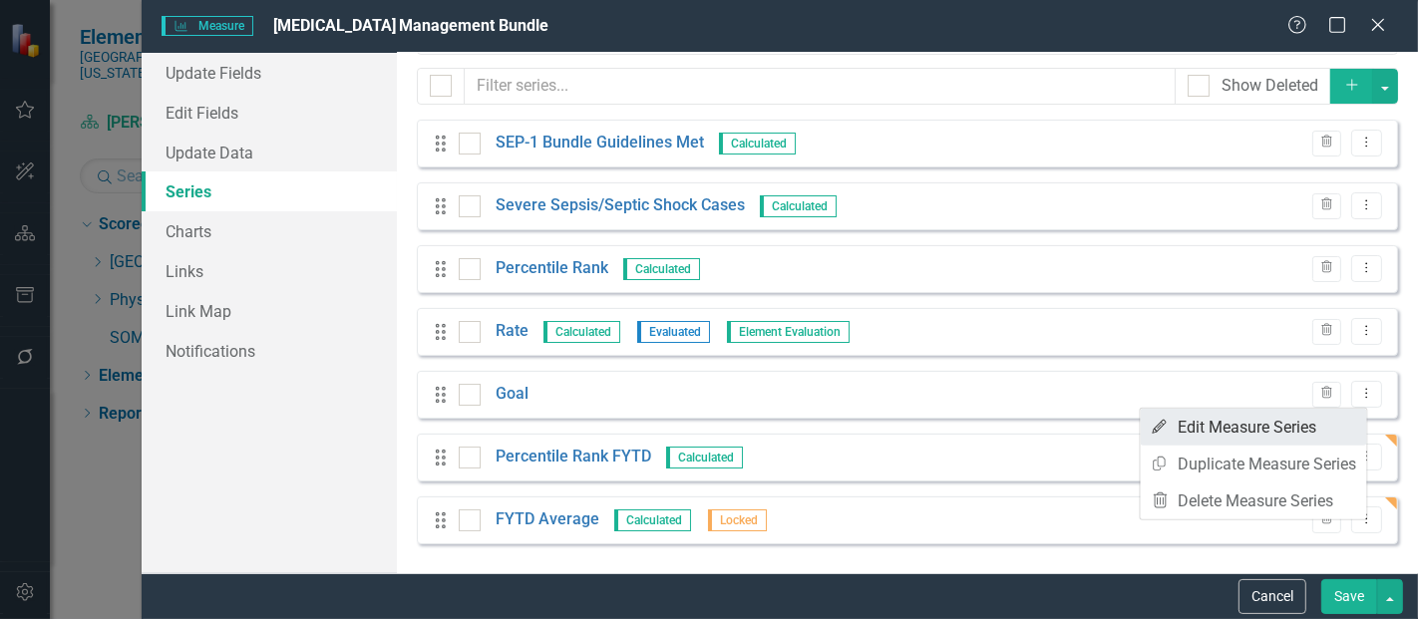
click at [1233, 424] on link "Edit Edit Measure Series" at bounding box center [1254, 427] width 226 height 37
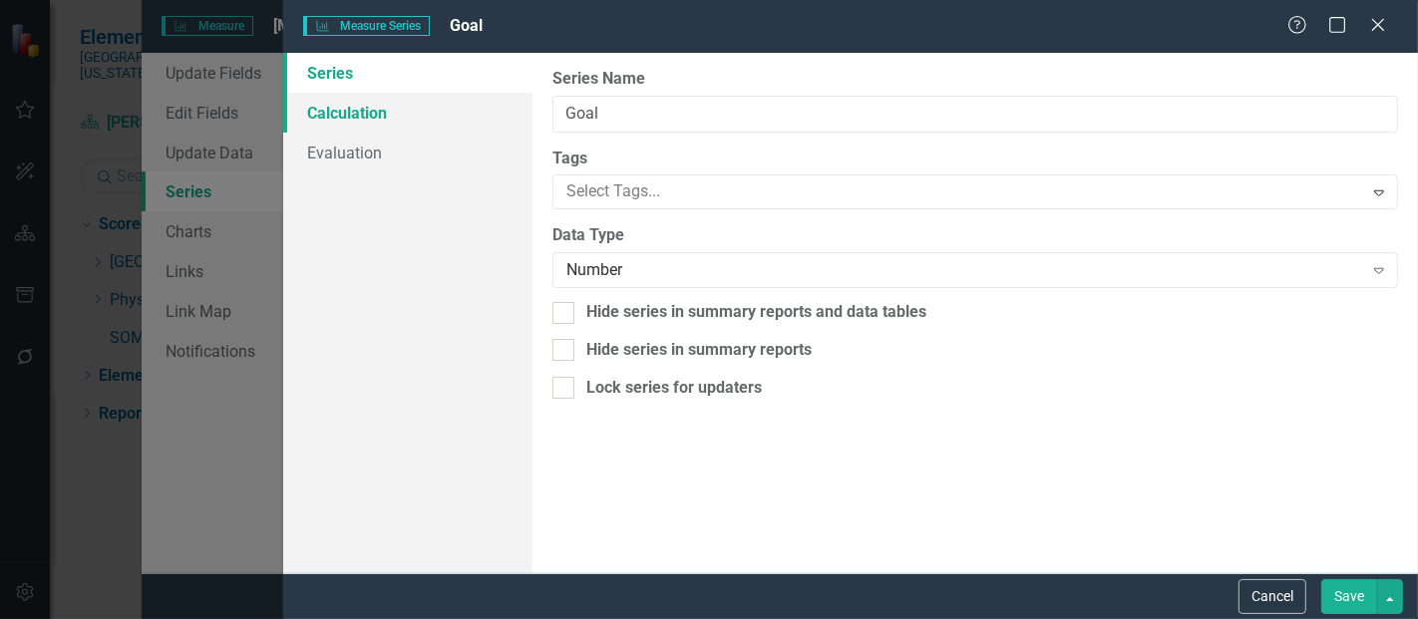
click at [390, 108] on link "Calculation" at bounding box center [407, 113] width 249 height 40
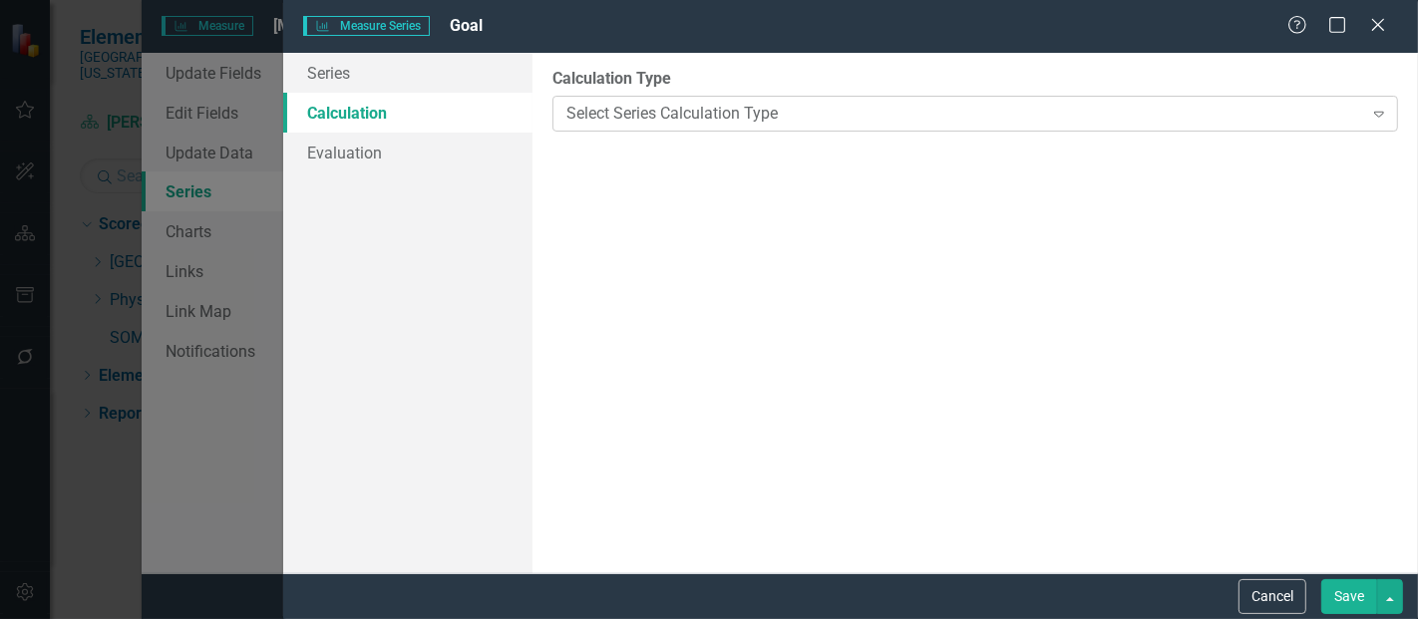
click at [711, 124] on div "Select Series Calculation Type" at bounding box center [965, 113] width 796 height 23
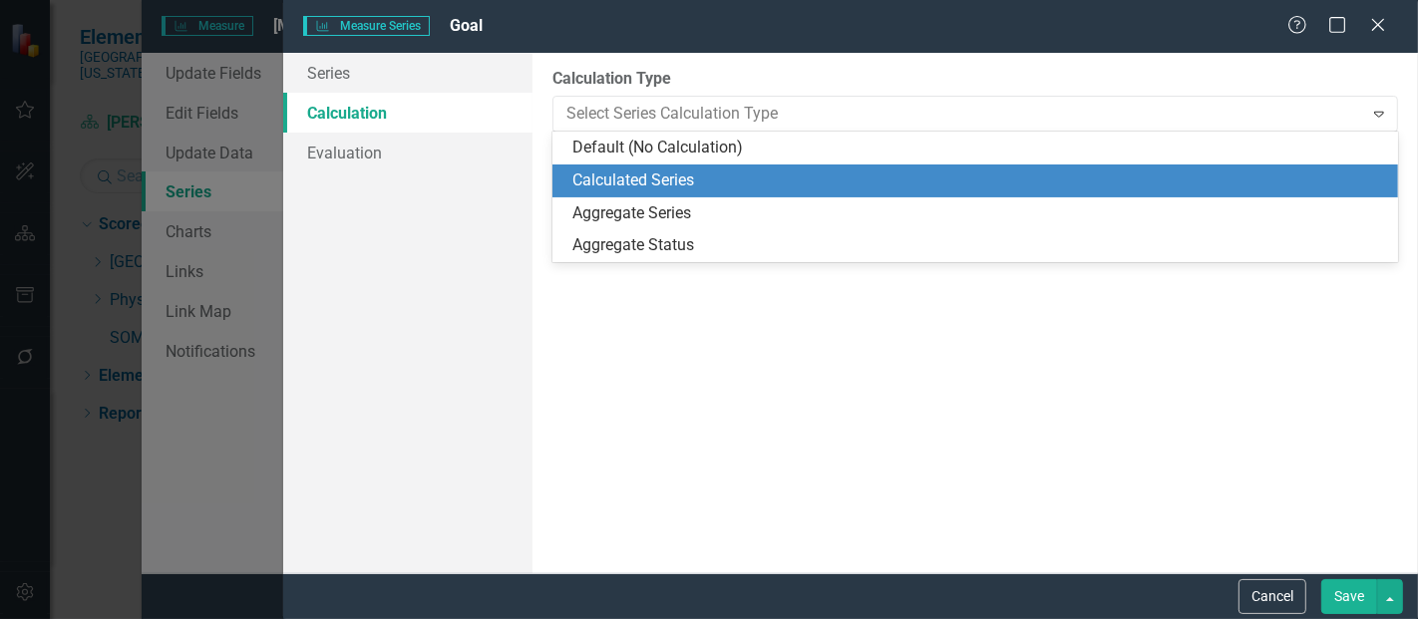
click at [662, 178] on div "Calculated Series" at bounding box center [980, 181] width 814 height 23
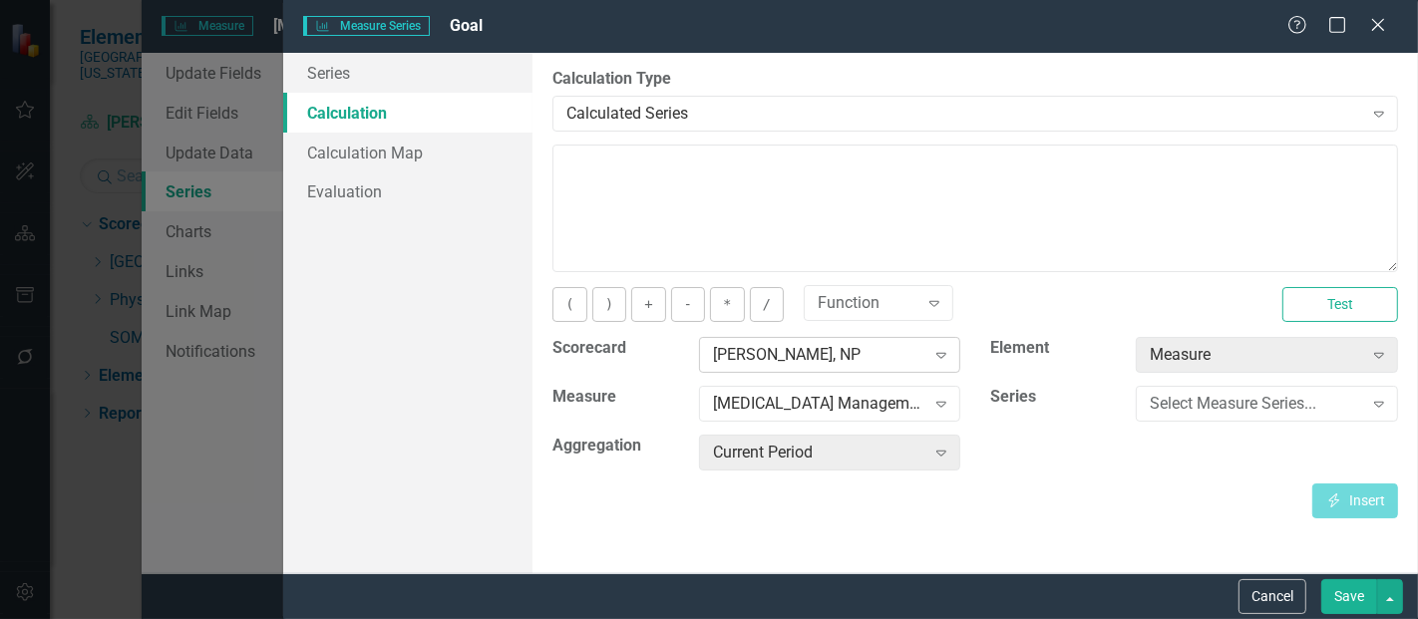
click at [813, 363] on div "[PERSON_NAME], NP" at bounding box center [819, 355] width 212 height 23
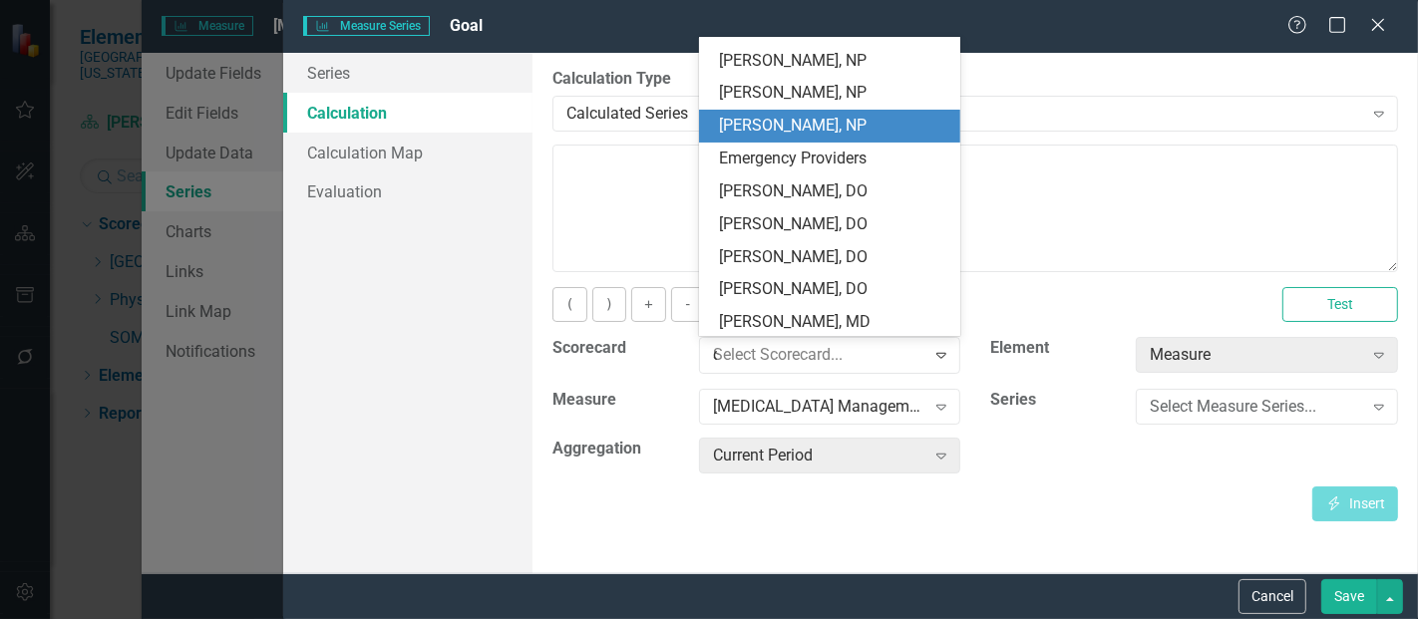
scroll to position [0, 0]
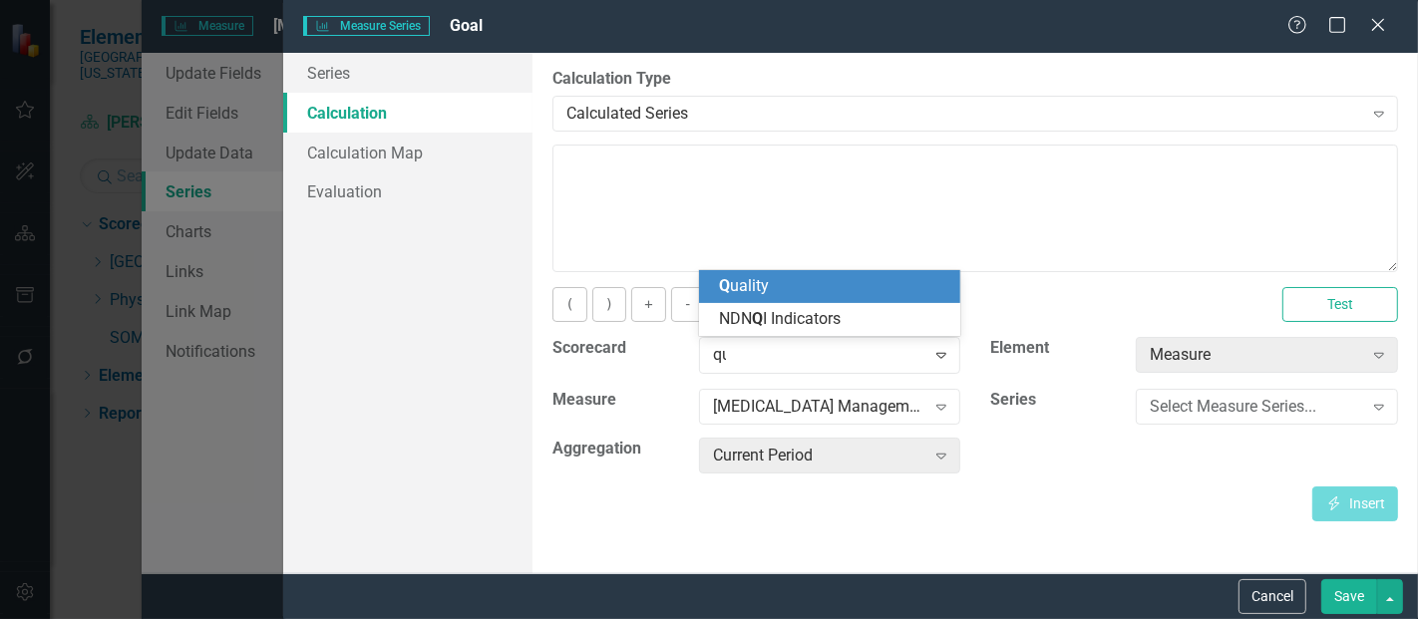
type input "qua"
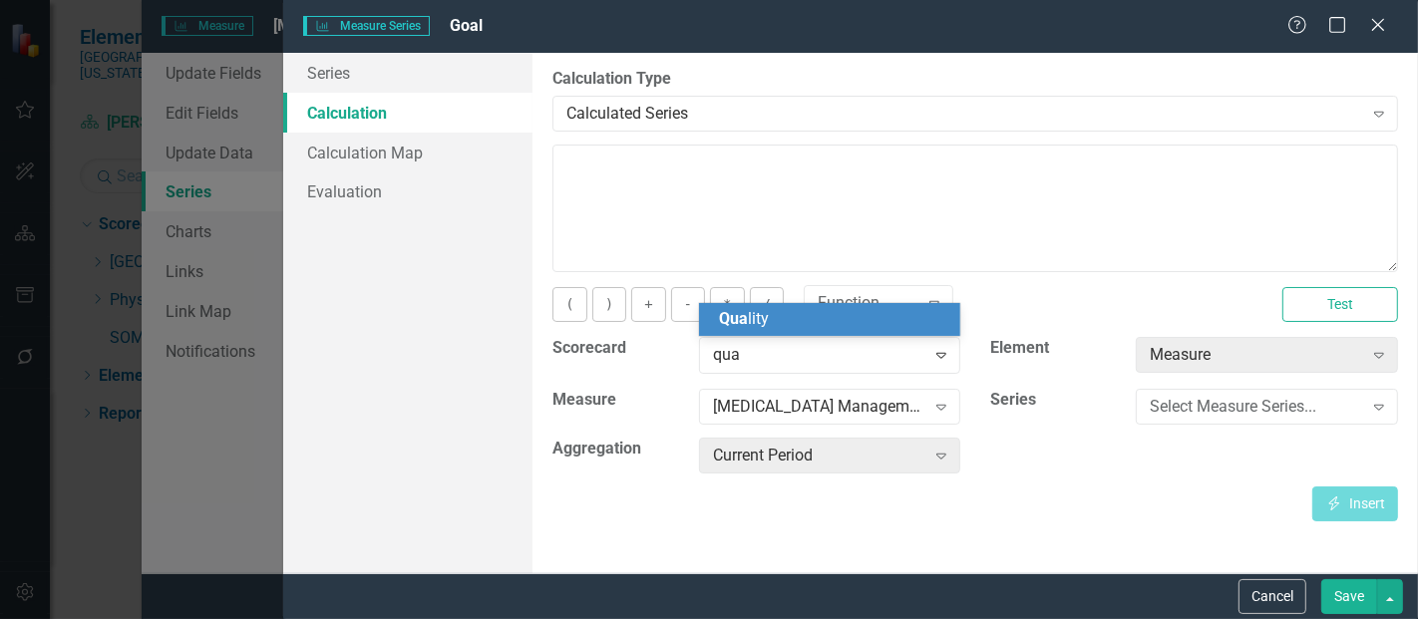
click at [764, 318] on span "Qua lity" at bounding box center [744, 318] width 50 height 19
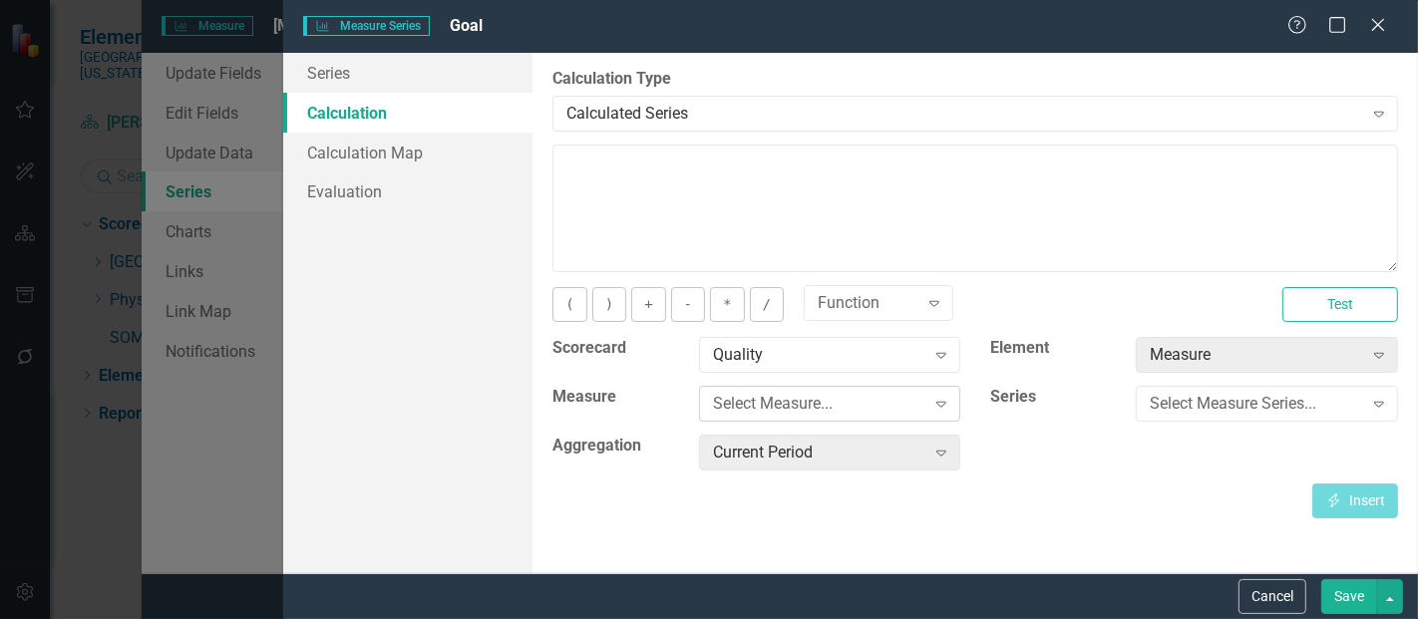
click at [764, 414] on div "Select Measure... Expand" at bounding box center [830, 404] width 262 height 36
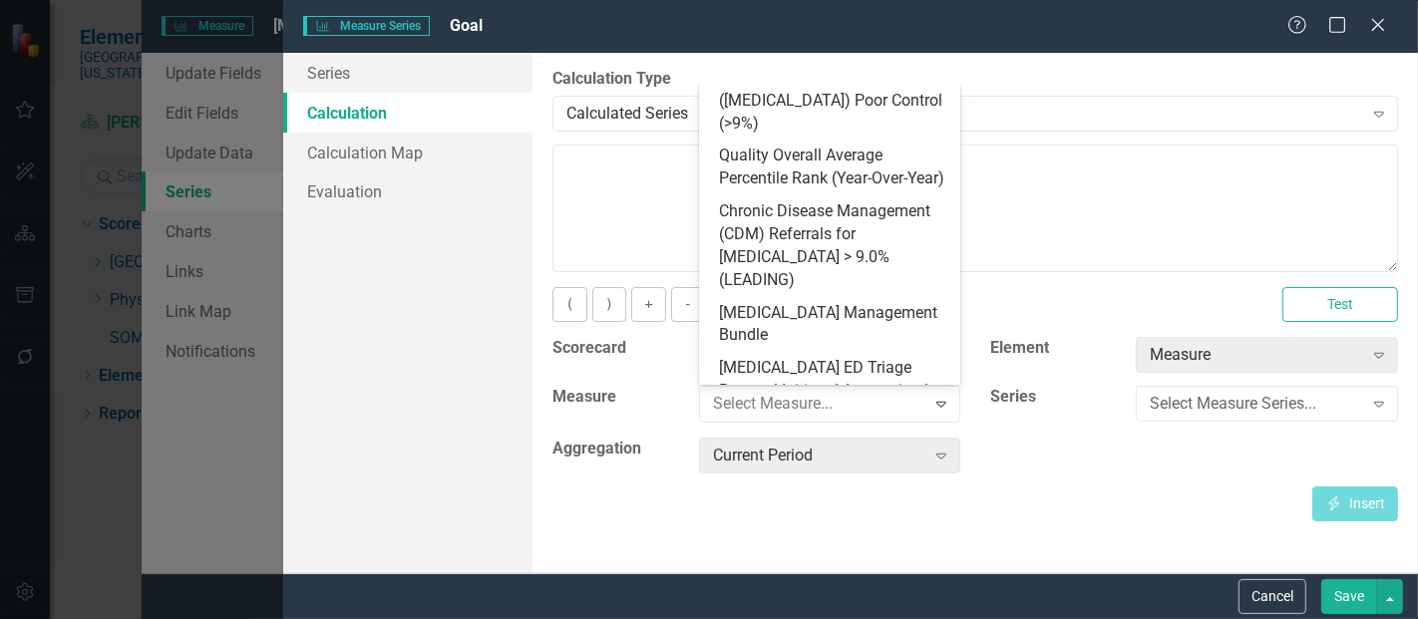
scroll to position [951, 0]
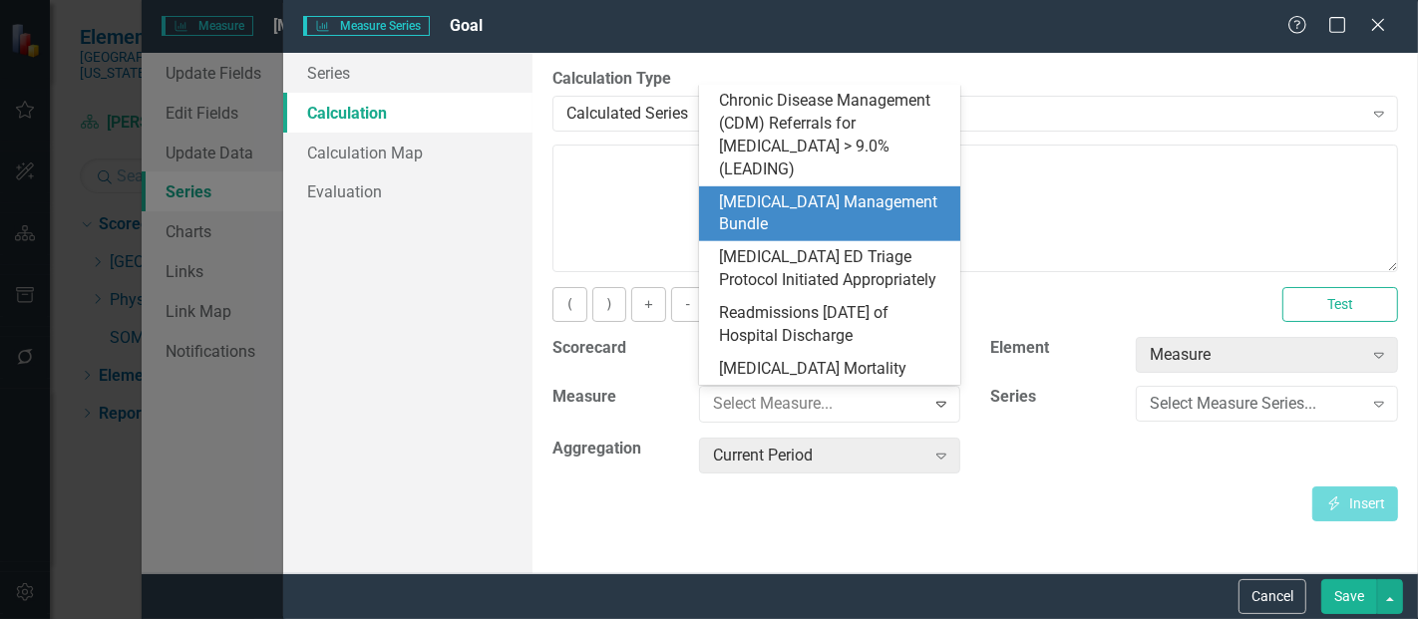
click at [824, 203] on div "[MEDICAL_DATA] Management Bundle" at bounding box center [834, 215] width 230 height 46
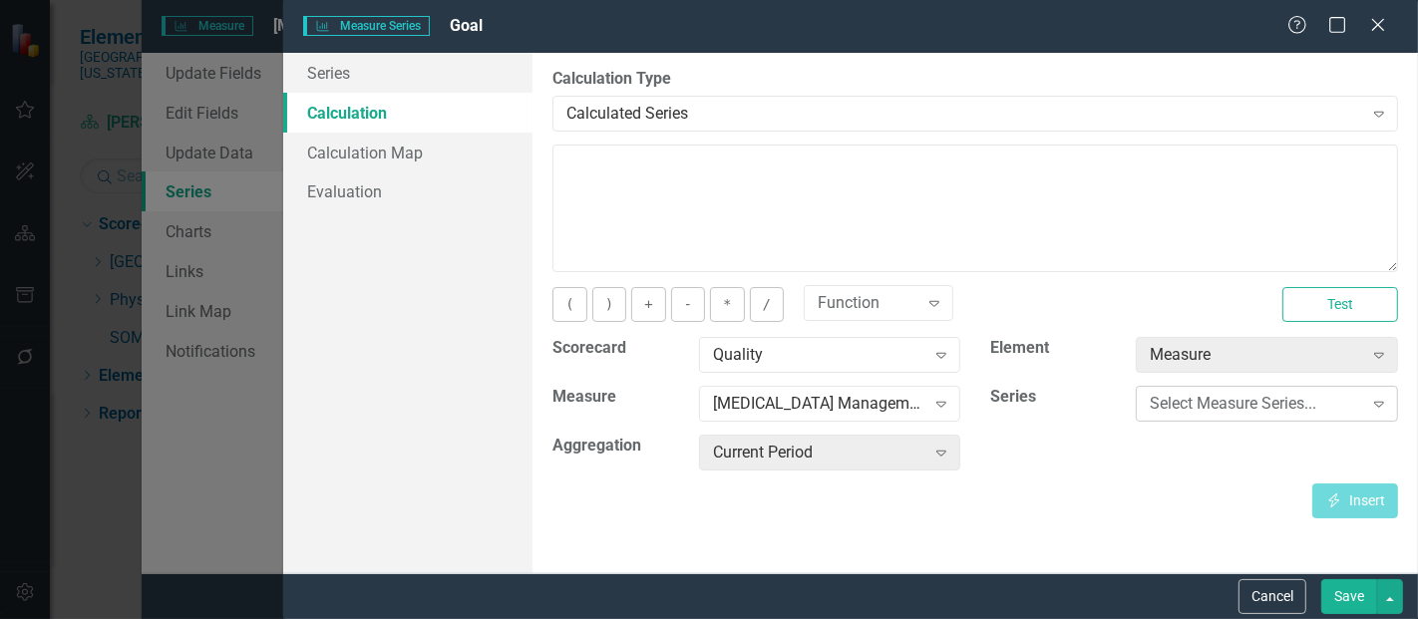
click at [1208, 408] on div "Select Measure Series..." at bounding box center [1256, 404] width 212 height 23
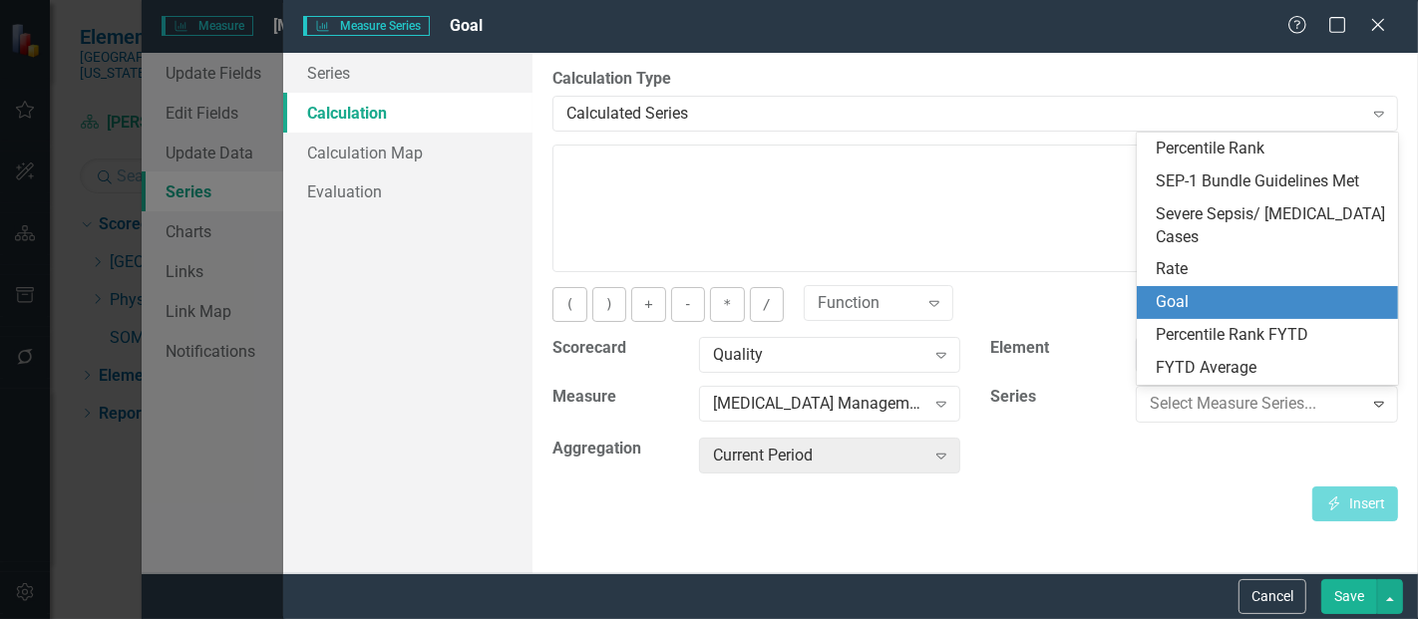
click at [1189, 294] on div "Goal" at bounding box center [1272, 302] width 230 height 23
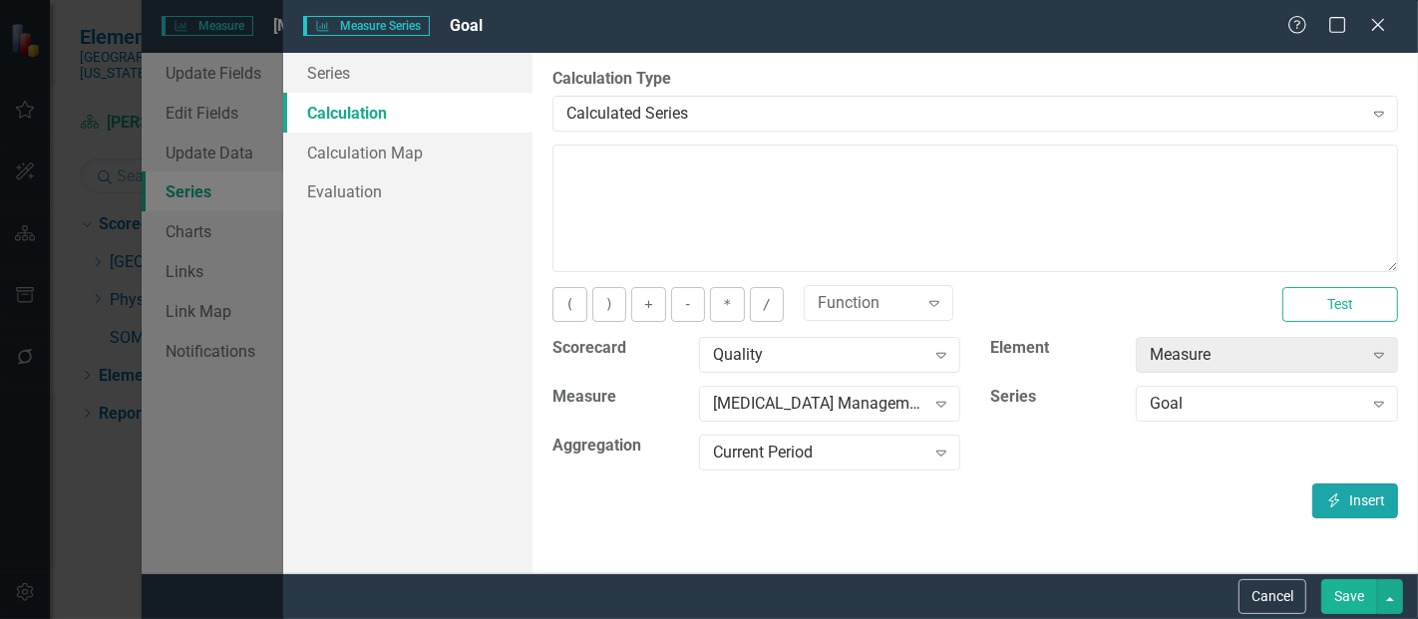
click at [1345, 503] on button "Insert Insert" at bounding box center [1356, 501] width 86 height 35
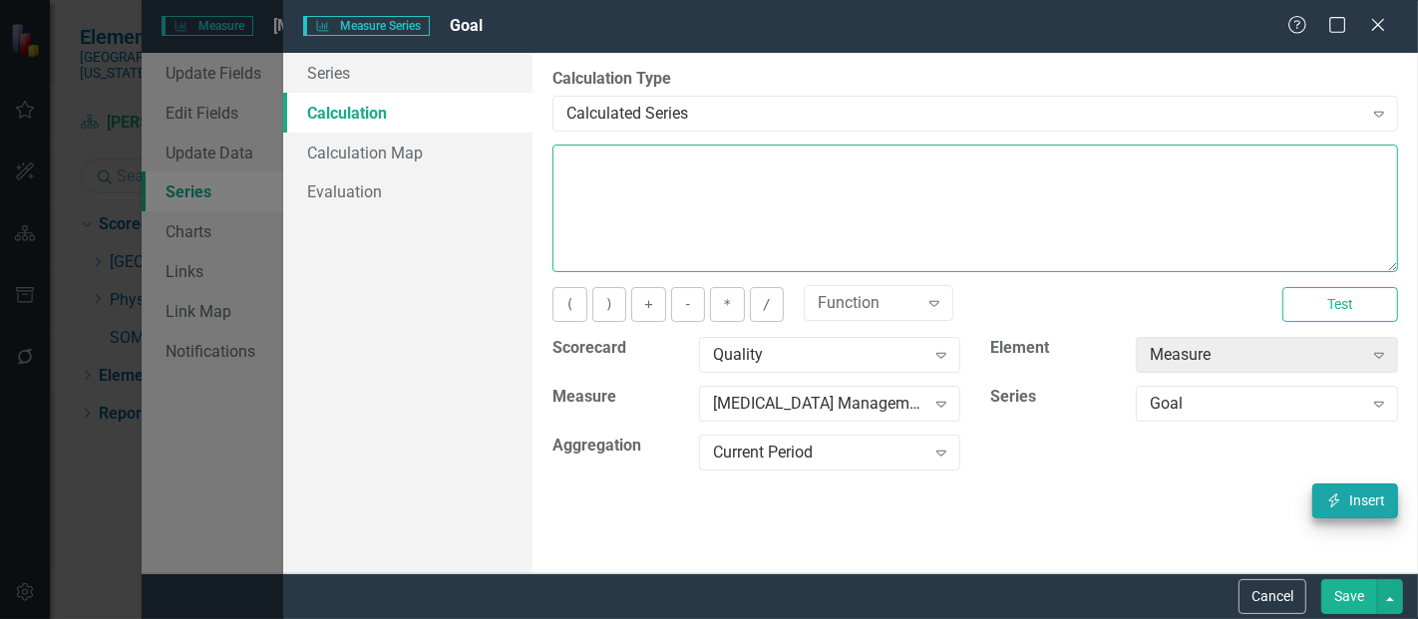
type textarea "[m1813868][Goal][CurrentPeriod]"
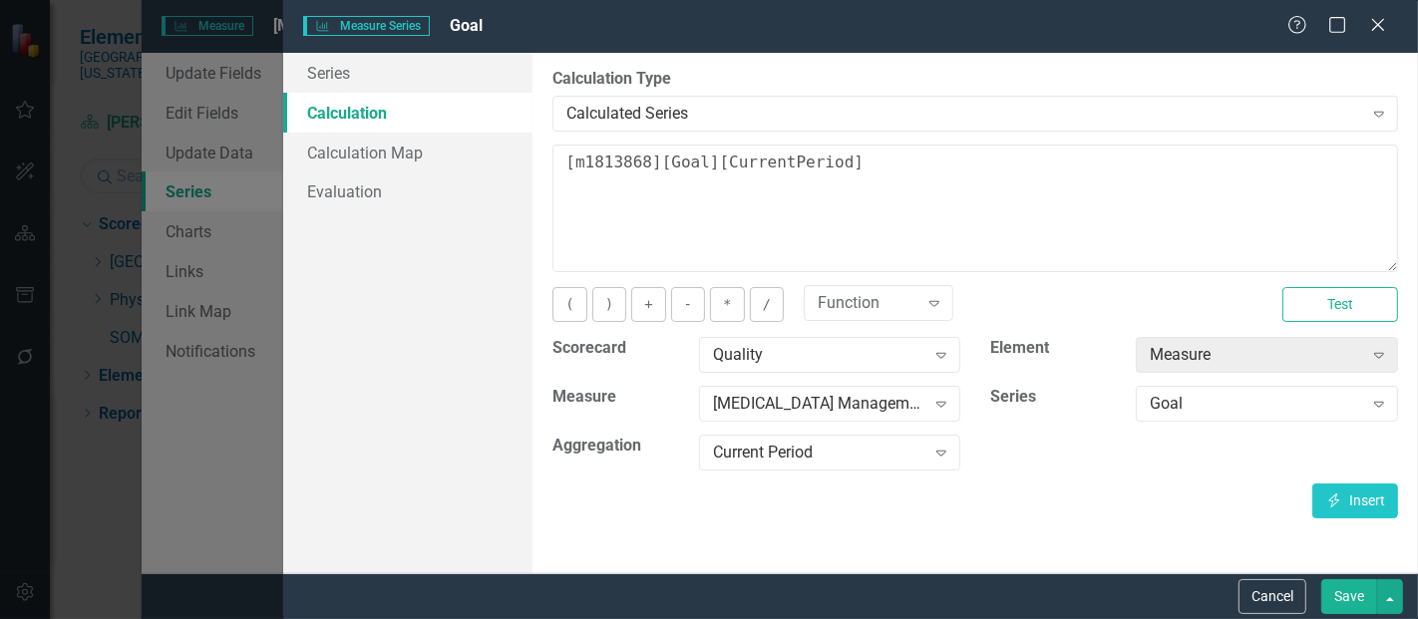
click at [1345, 574] on div "Cancel Save" at bounding box center [850, 597] width 1135 height 46
click at [1343, 597] on button "Save" at bounding box center [1350, 597] width 56 height 35
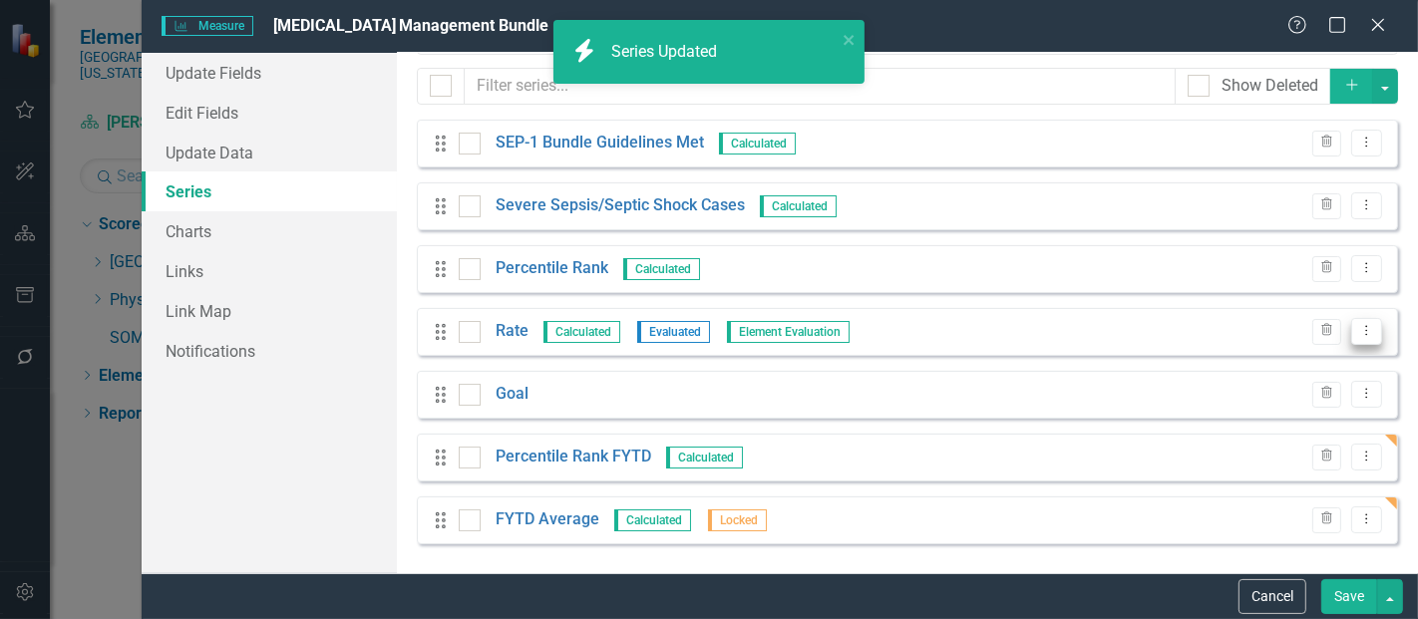
click at [1359, 329] on icon "Dropdown Menu" at bounding box center [1367, 330] width 17 height 13
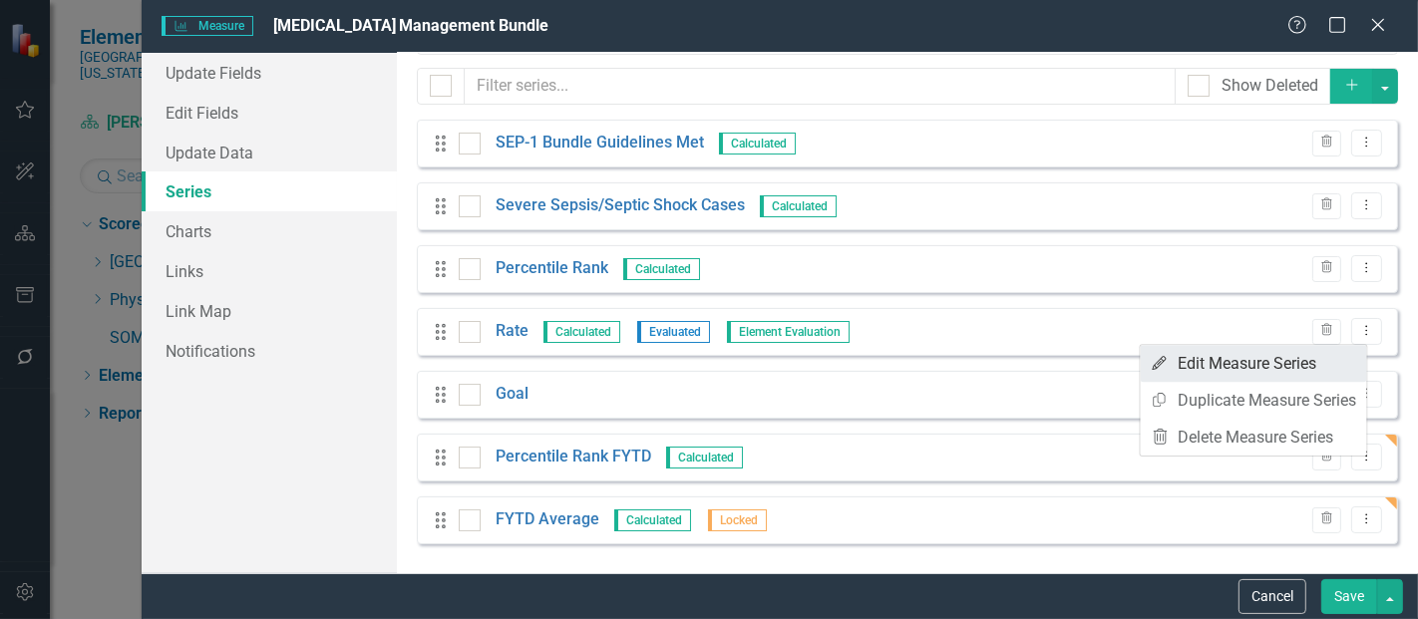
click at [1299, 363] on link "Edit Edit Measure Series" at bounding box center [1254, 363] width 226 height 37
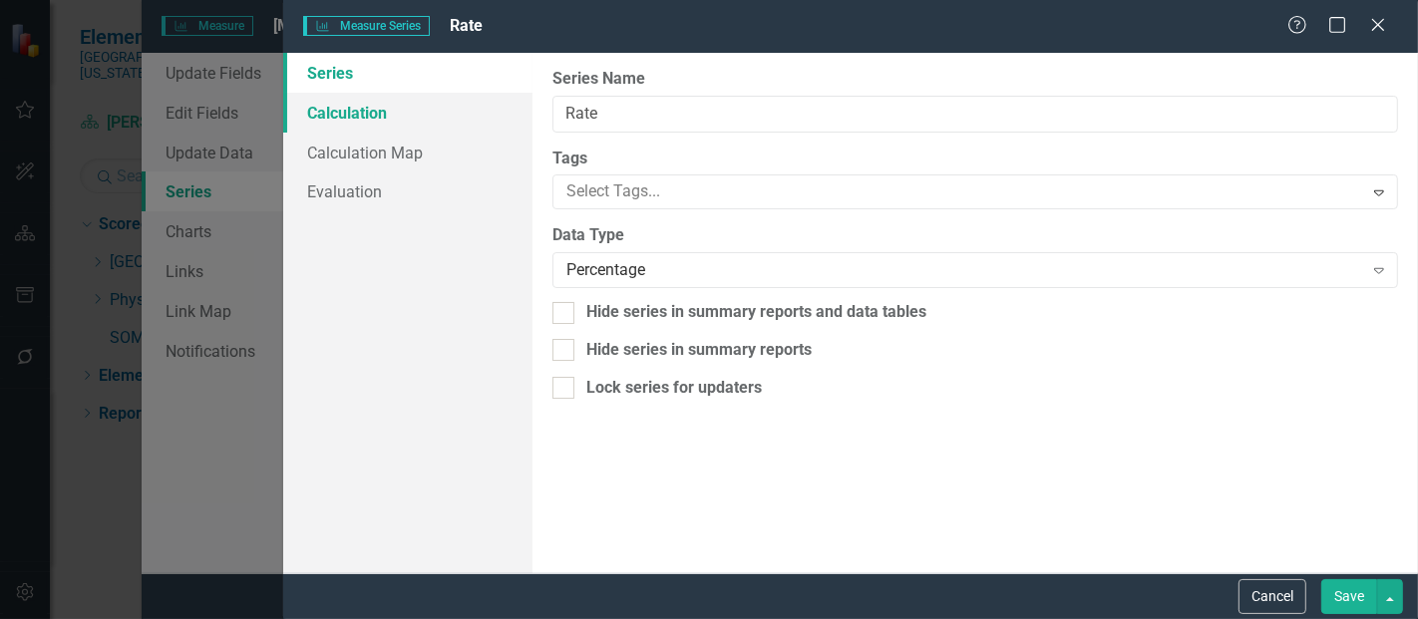
click at [314, 104] on link "Calculation" at bounding box center [407, 113] width 249 height 40
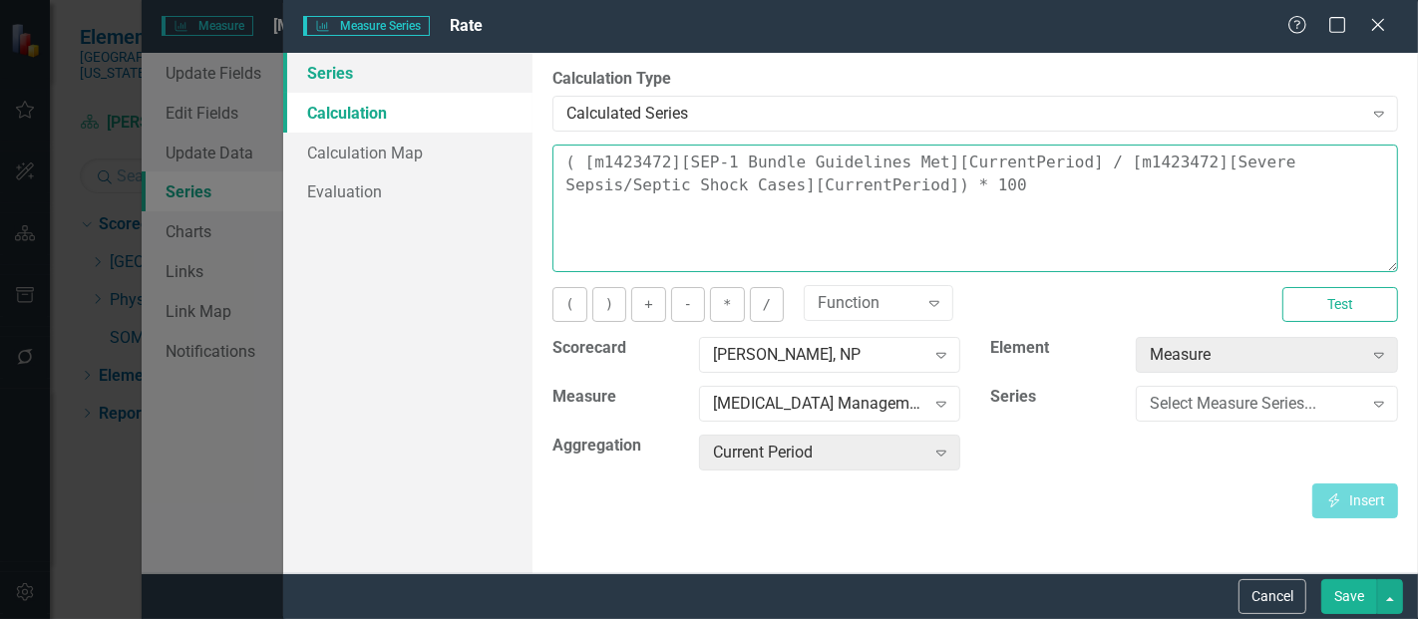
drag, startPoint x: 883, startPoint y: 187, endPoint x: 441, endPoint y: 84, distance: 453.7
click at [441, 84] on div "Series Calculation Calculation Map Evaluation From this page, you can edit the …" at bounding box center [850, 313] width 1135 height 521
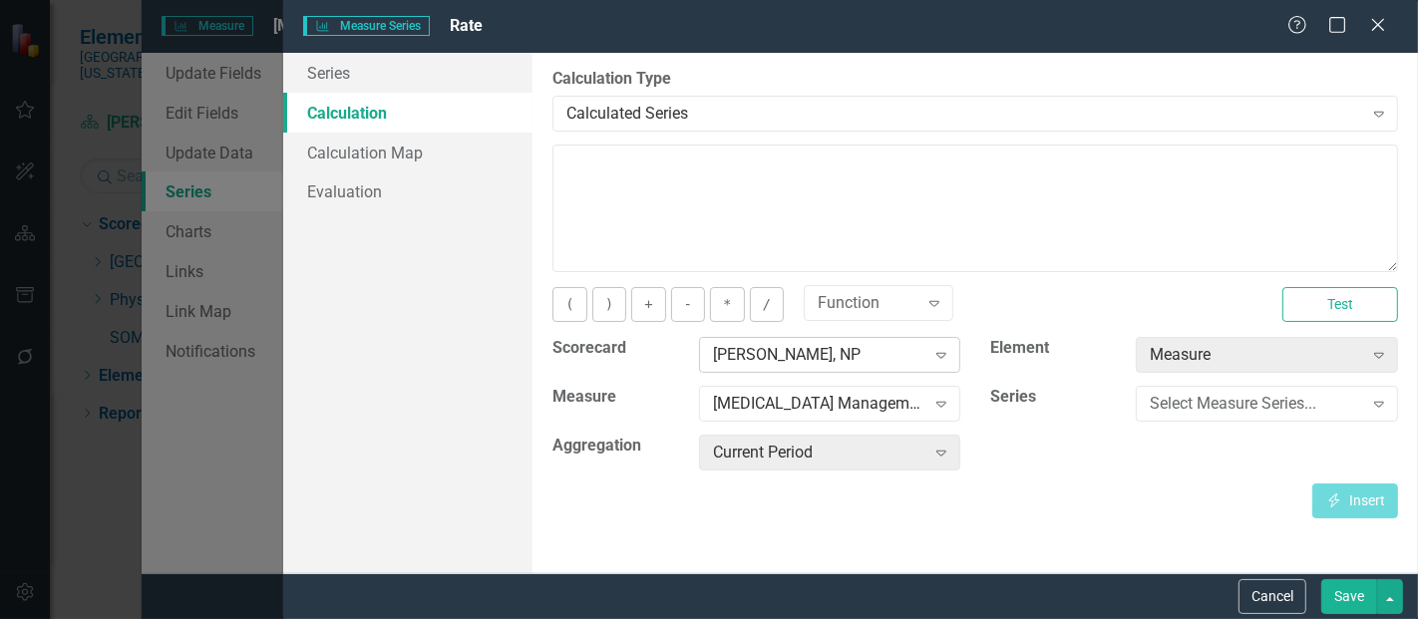
click at [866, 340] on div "Cherie Scarberry, NP Expand" at bounding box center [830, 355] width 262 height 36
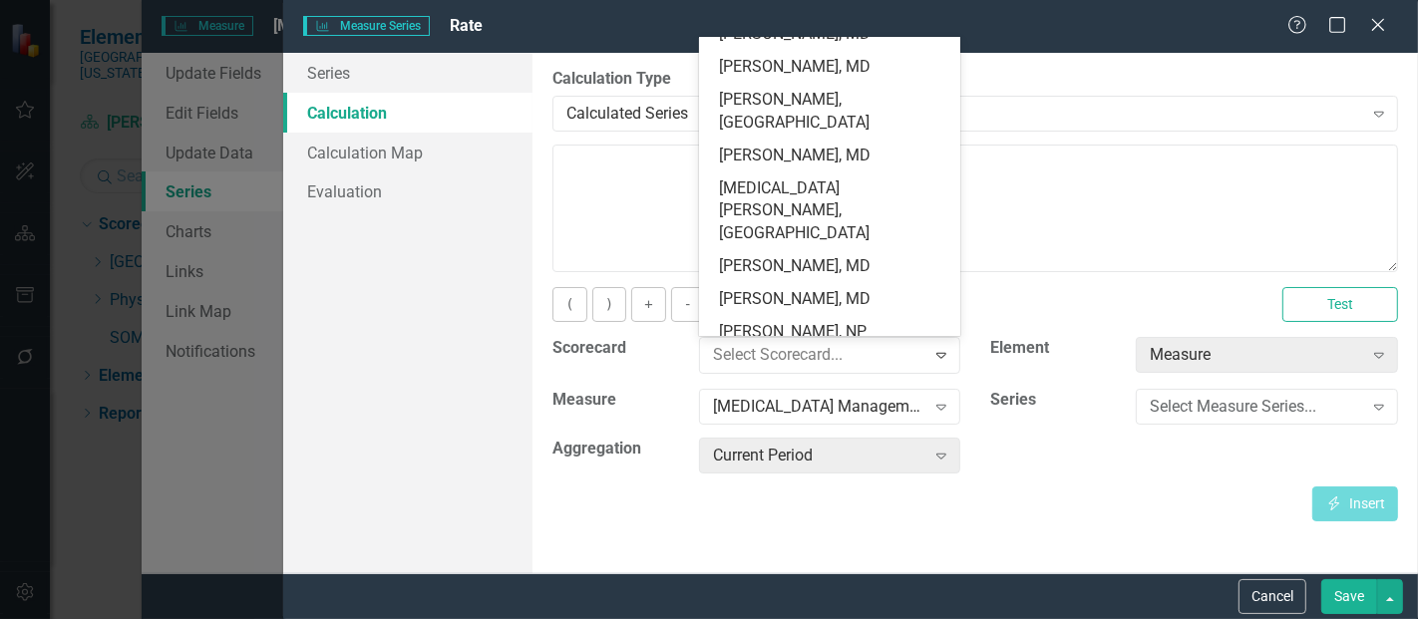
scroll to position [0, 0]
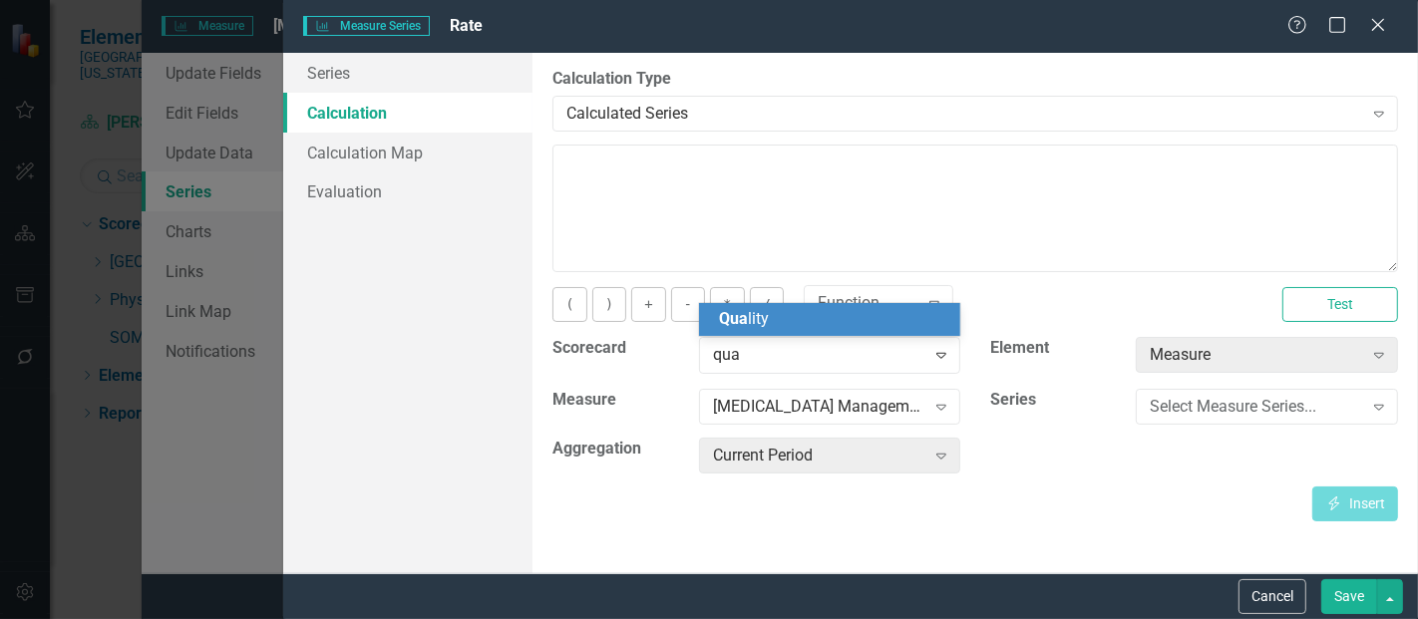
type input "qual"
click at [860, 330] on div "Qual ity" at bounding box center [834, 319] width 230 height 23
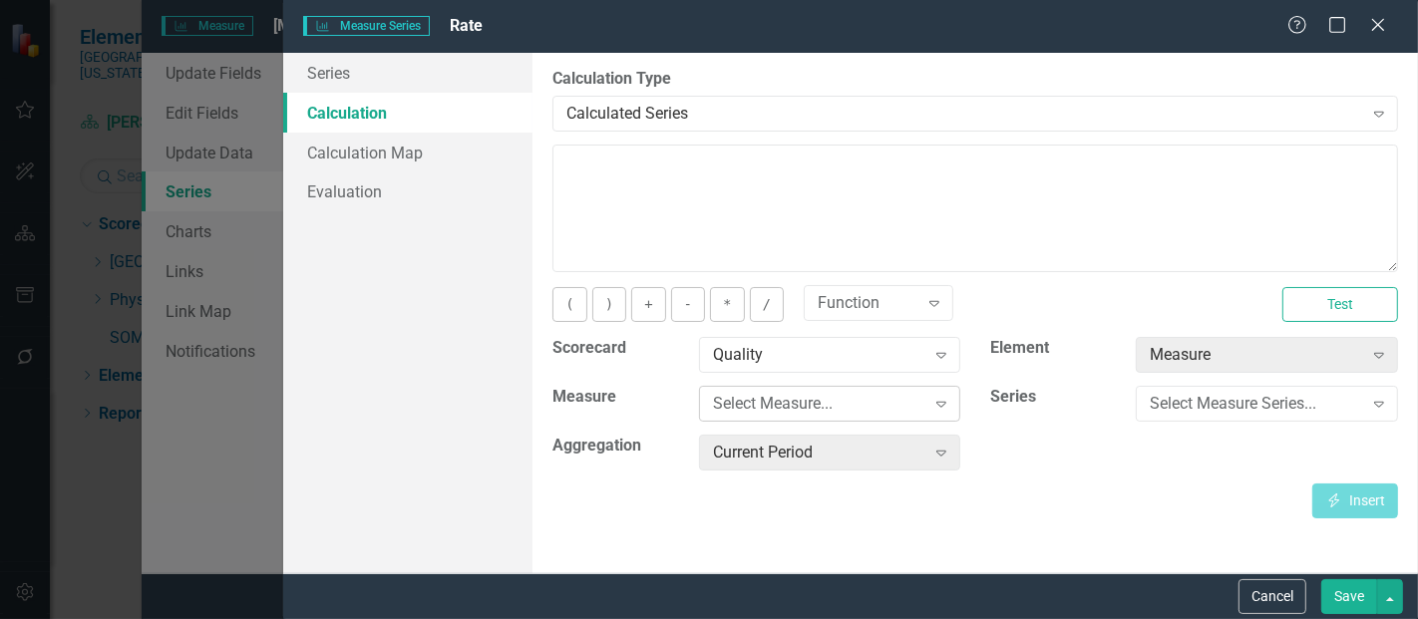
click at [772, 398] on div "Select Measure..." at bounding box center [819, 404] width 212 height 23
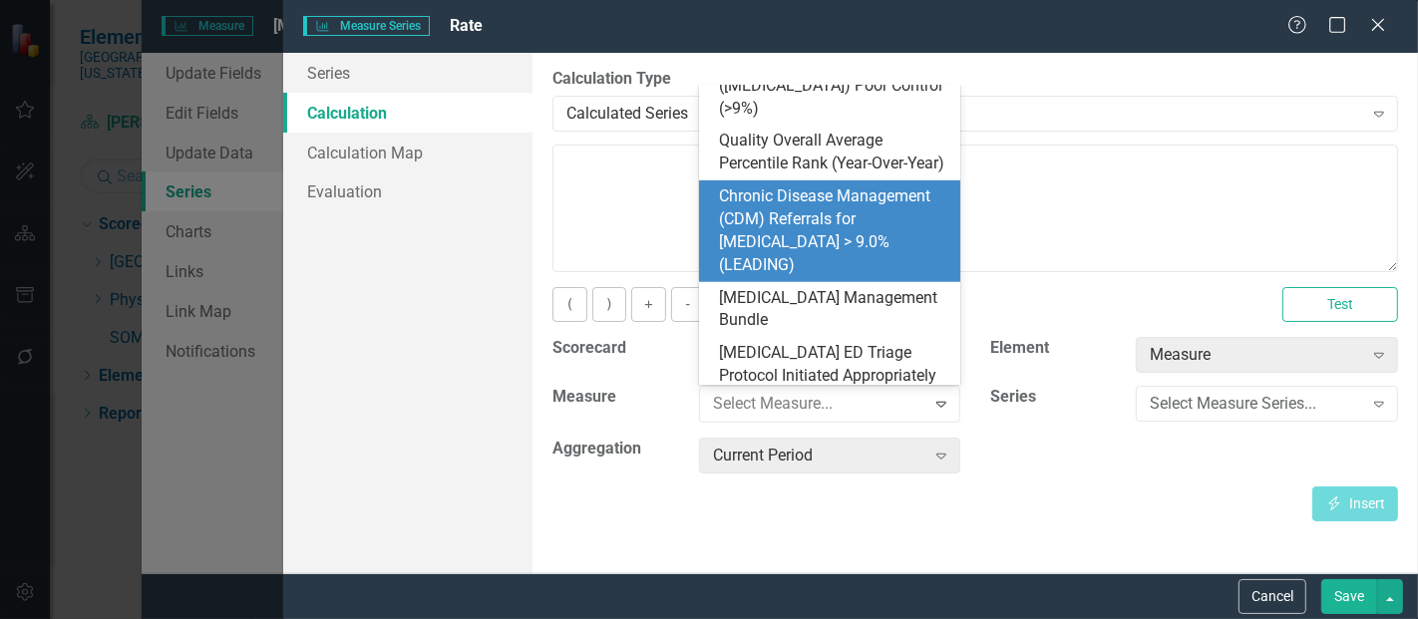
scroll to position [951, 0]
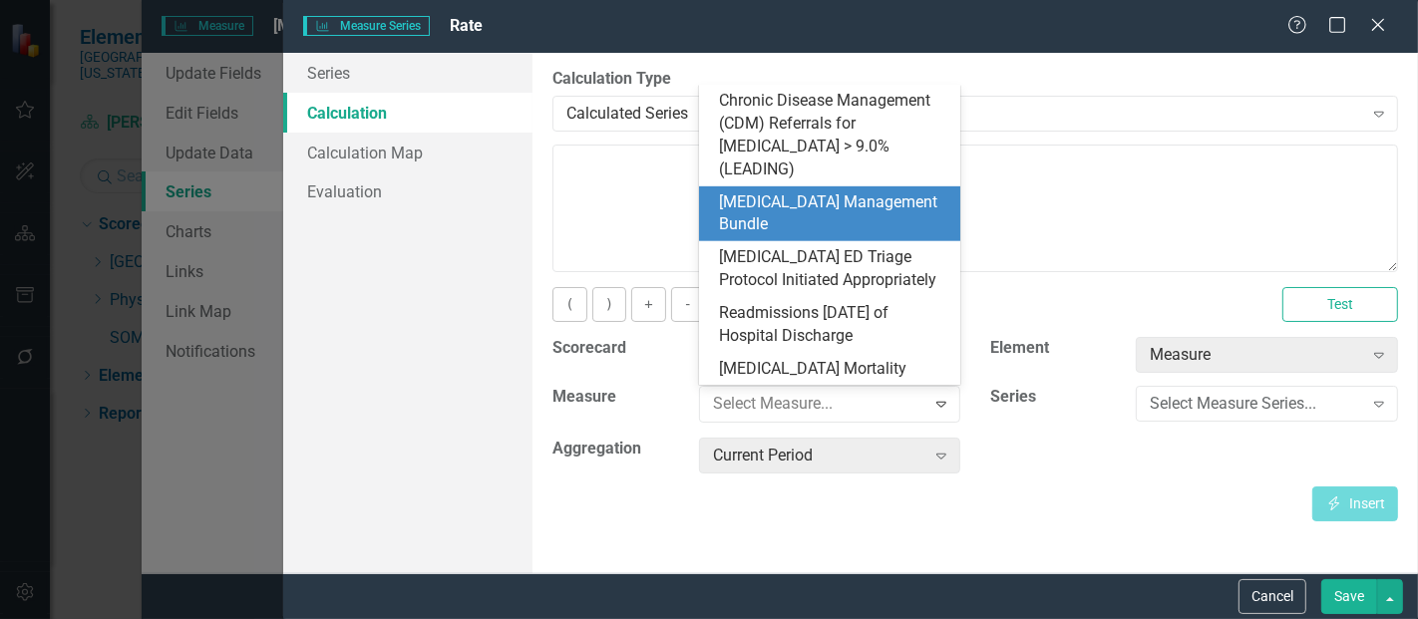
click at [820, 200] on div "[MEDICAL_DATA] Management Bundle" at bounding box center [834, 215] width 230 height 46
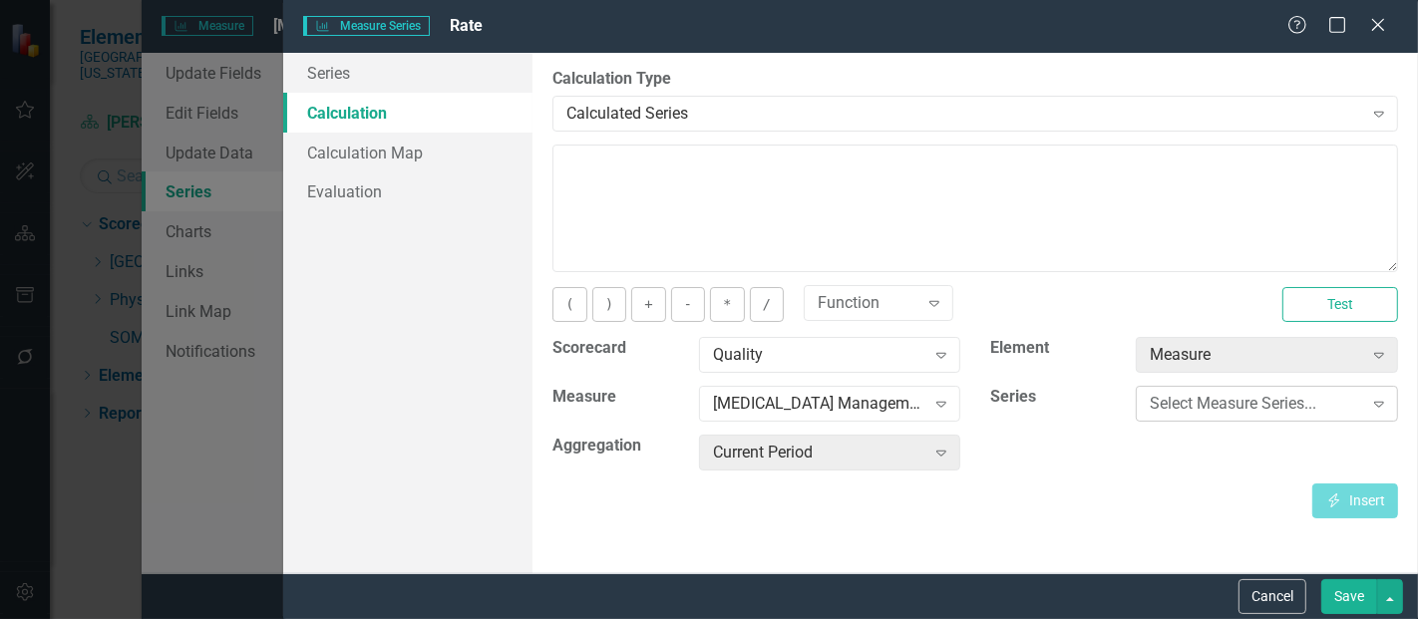
click at [1228, 410] on div "Select Measure Series..." at bounding box center [1256, 404] width 212 height 23
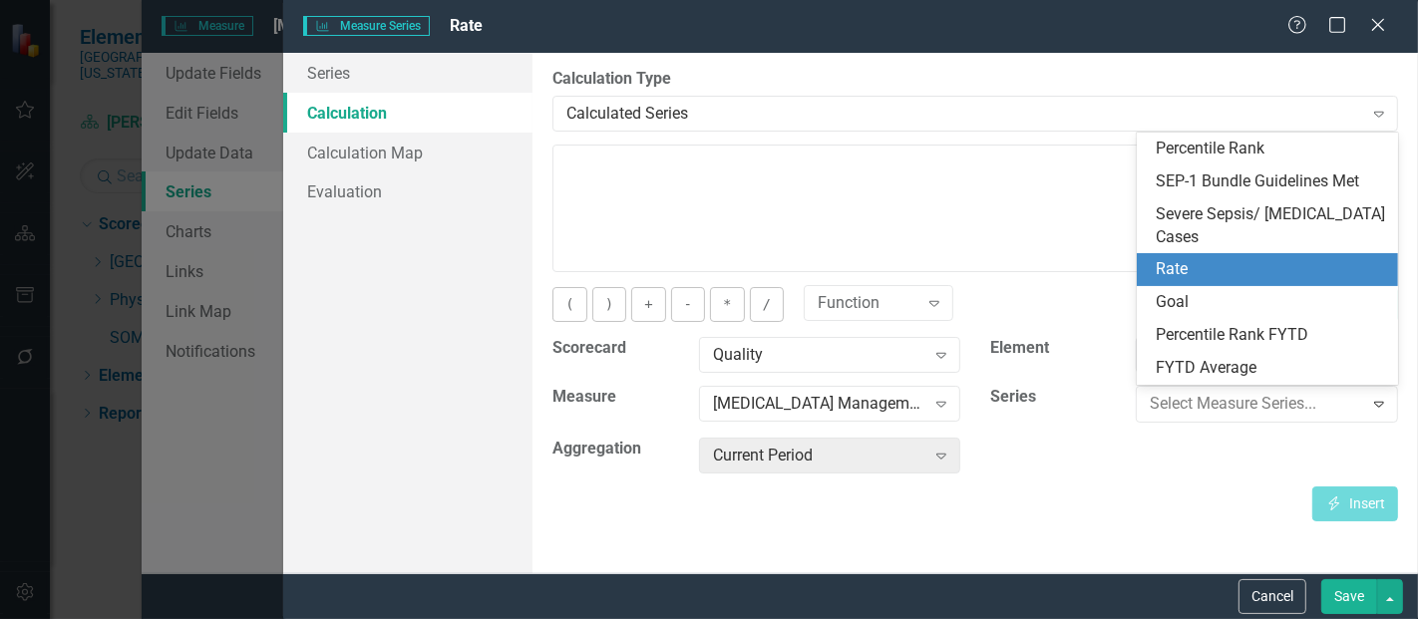
click at [1219, 262] on div "Rate" at bounding box center [1272, 269] width 230 height 23
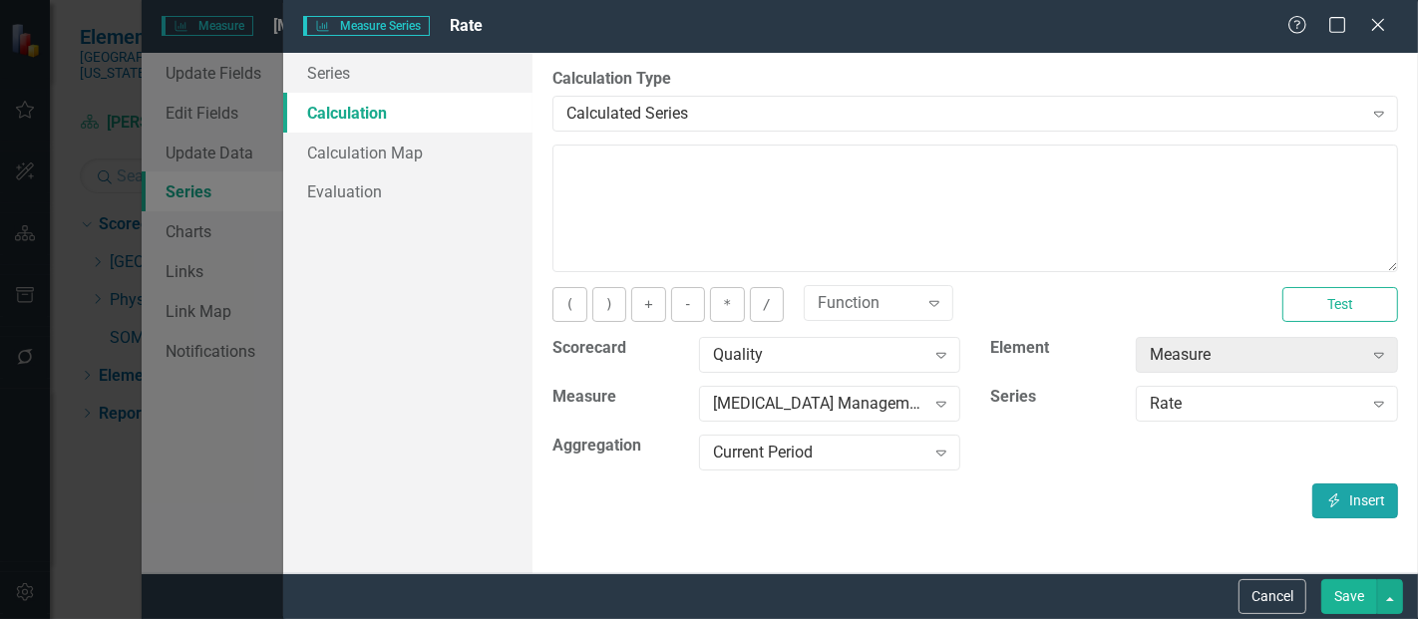
click at [1339, 500] on icon "Insert" at bounding box center [1335, 501] width 18 height 14
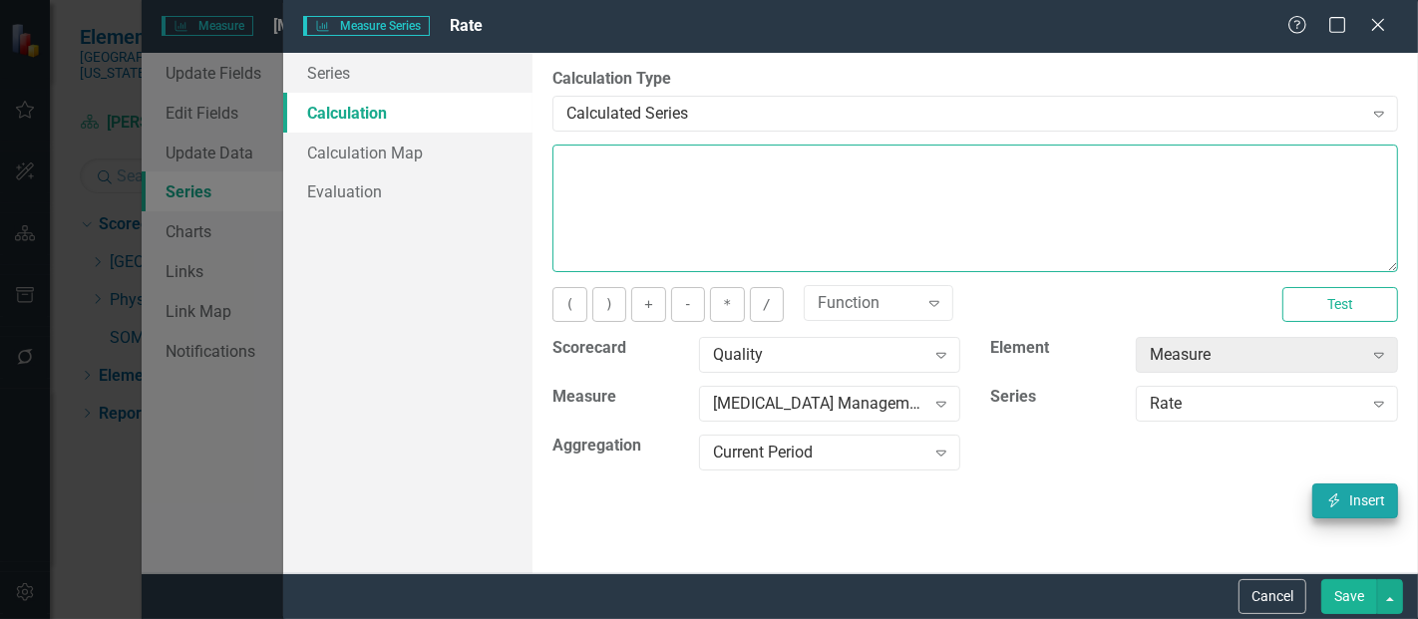
type textarea "[m1813868][Rate][CurrentPeriod]"
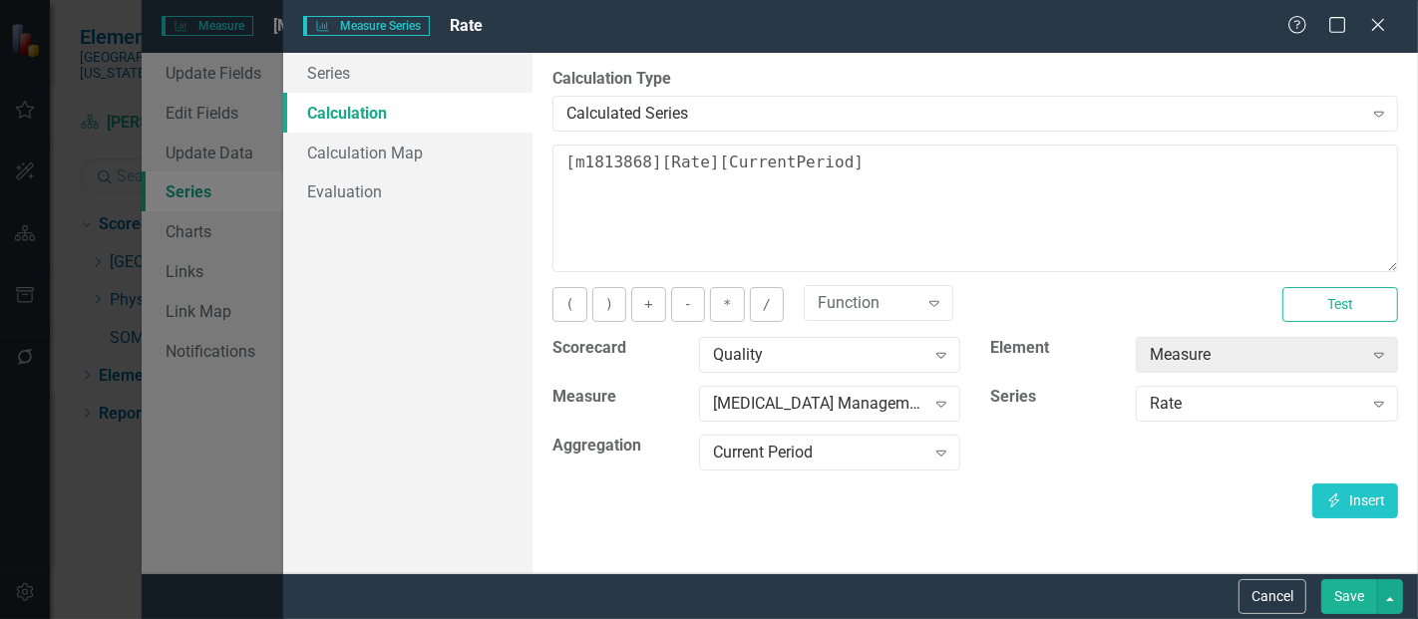
click at [1346, 592] on button "Save" at bounding box center [1350, 597] width 56 height 35
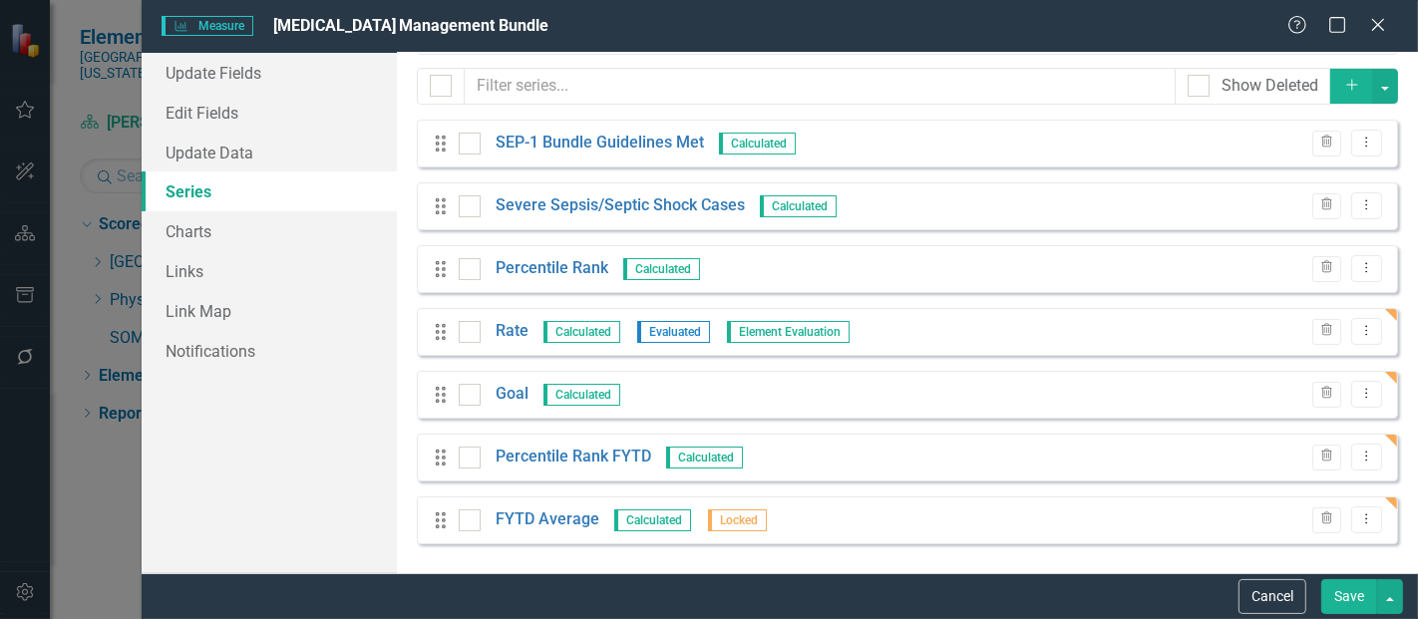
click at [1342, 597] on button "Save" at bounding box center [1350, 597] width 56 height 35
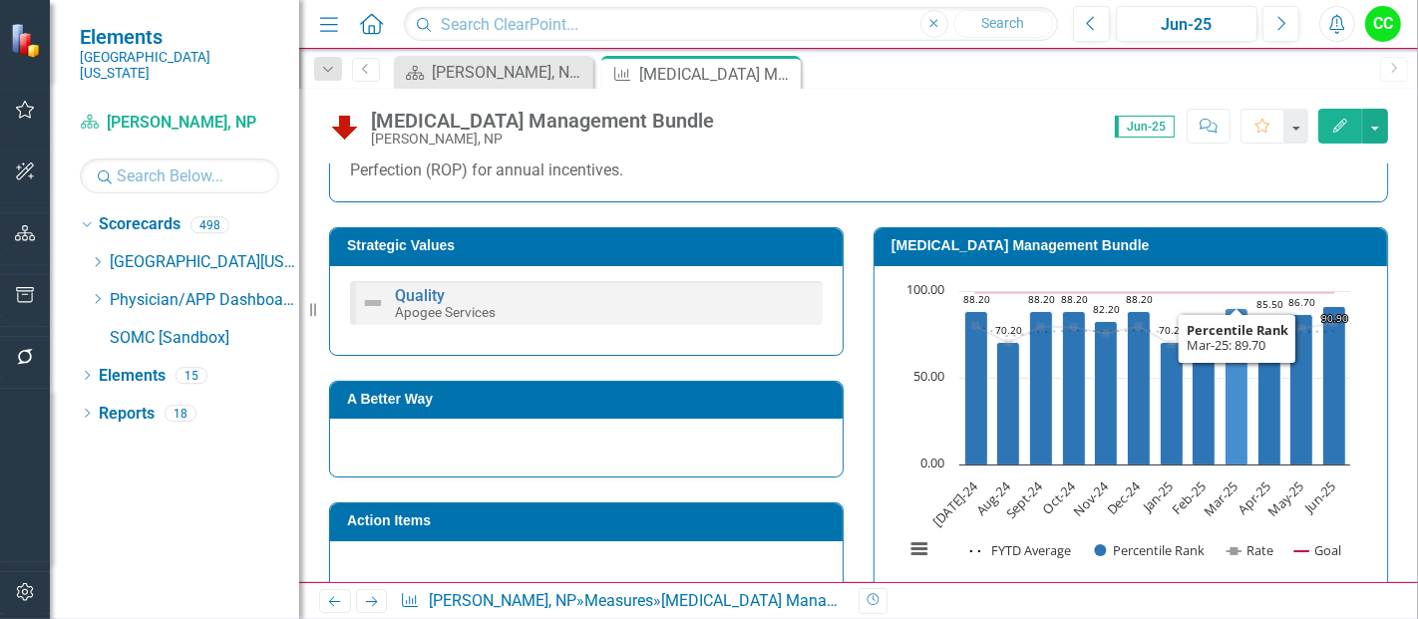
scroll to position [504, 0]
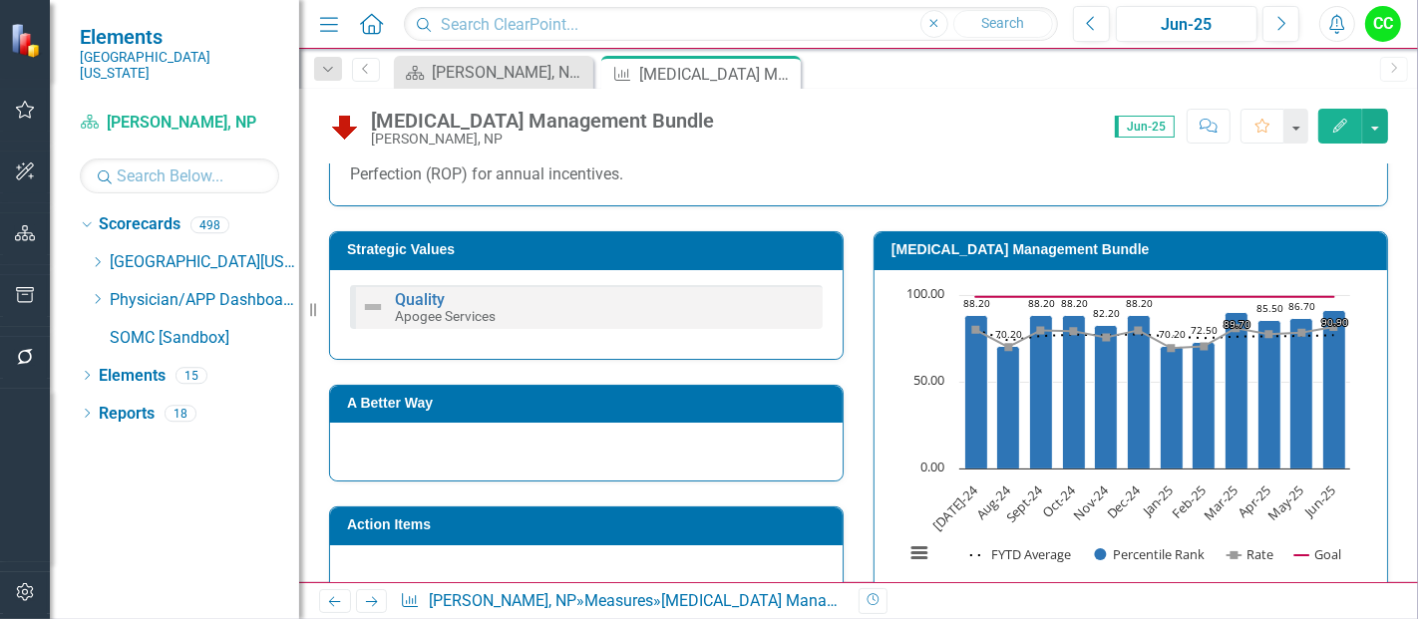
click at [1106, 260] on td "[MEDICAL_DATA] Management Bundle" at bounding box center [1135, 252] width 486 height 30
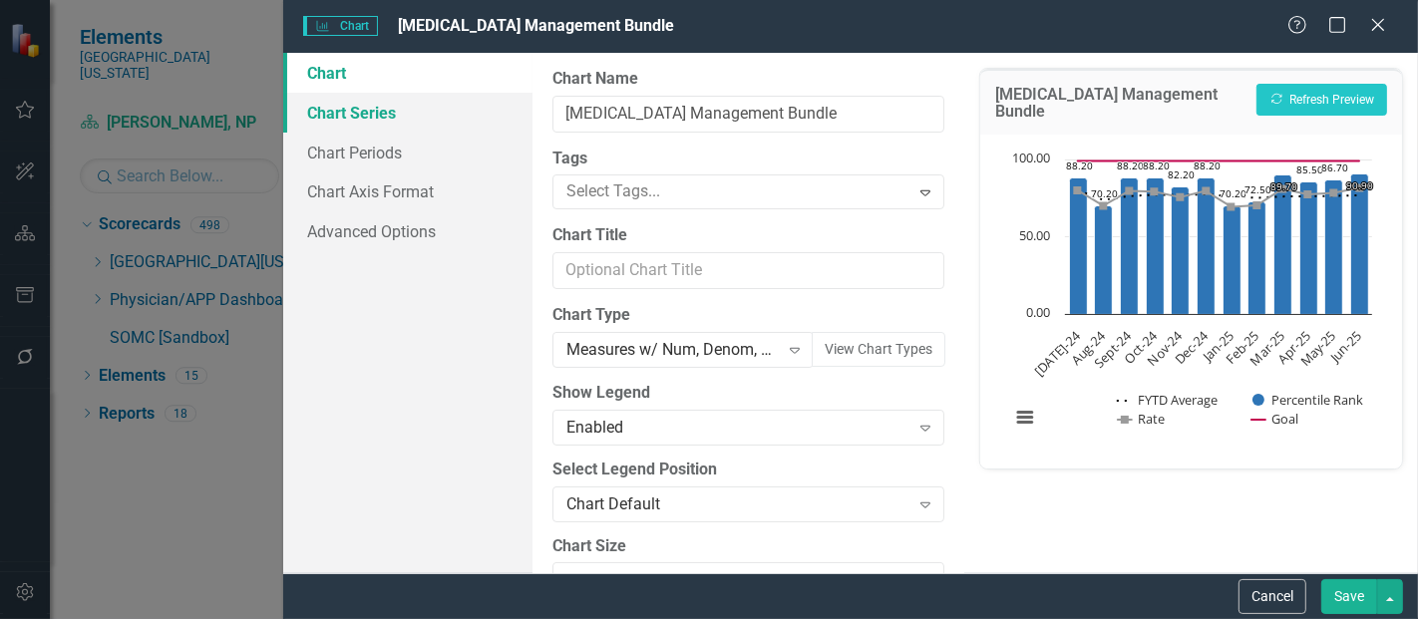
click at [363, 120] on link "Chart Series" at bounding box center [407, 113] width 249 height 40
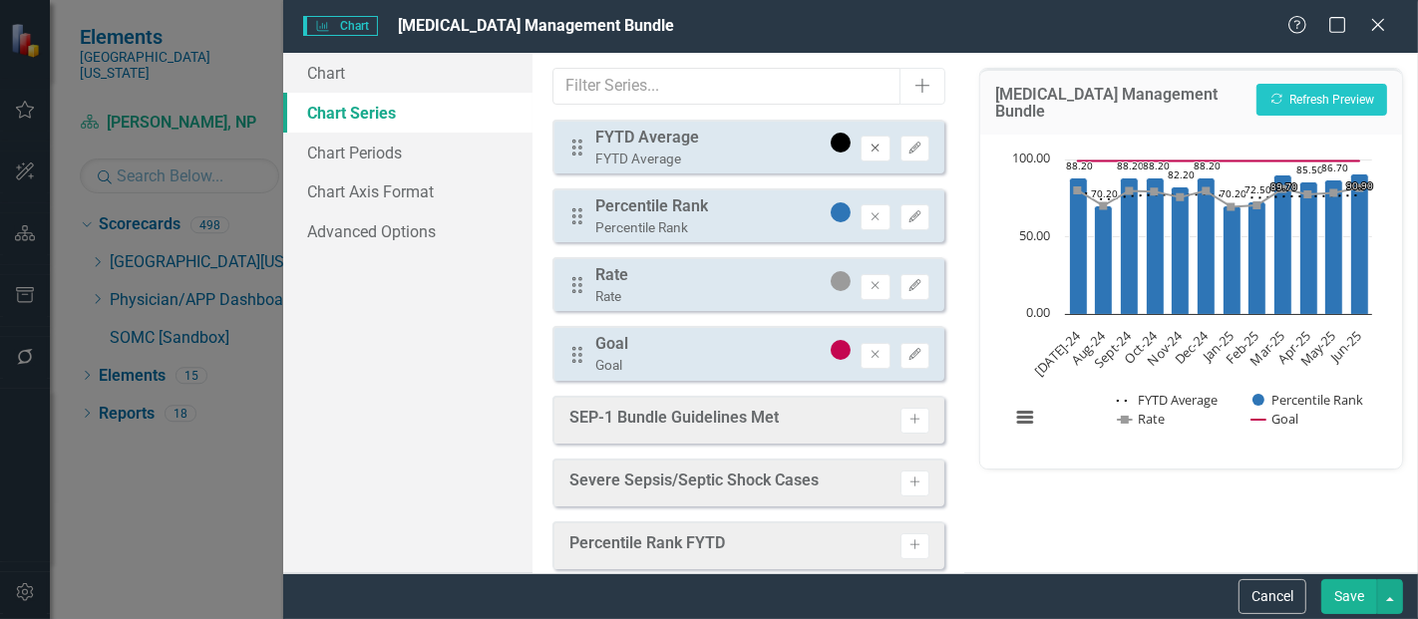
click at [874, 145] on button "Remove" at bounding box center [875, 149] width 29 height 26
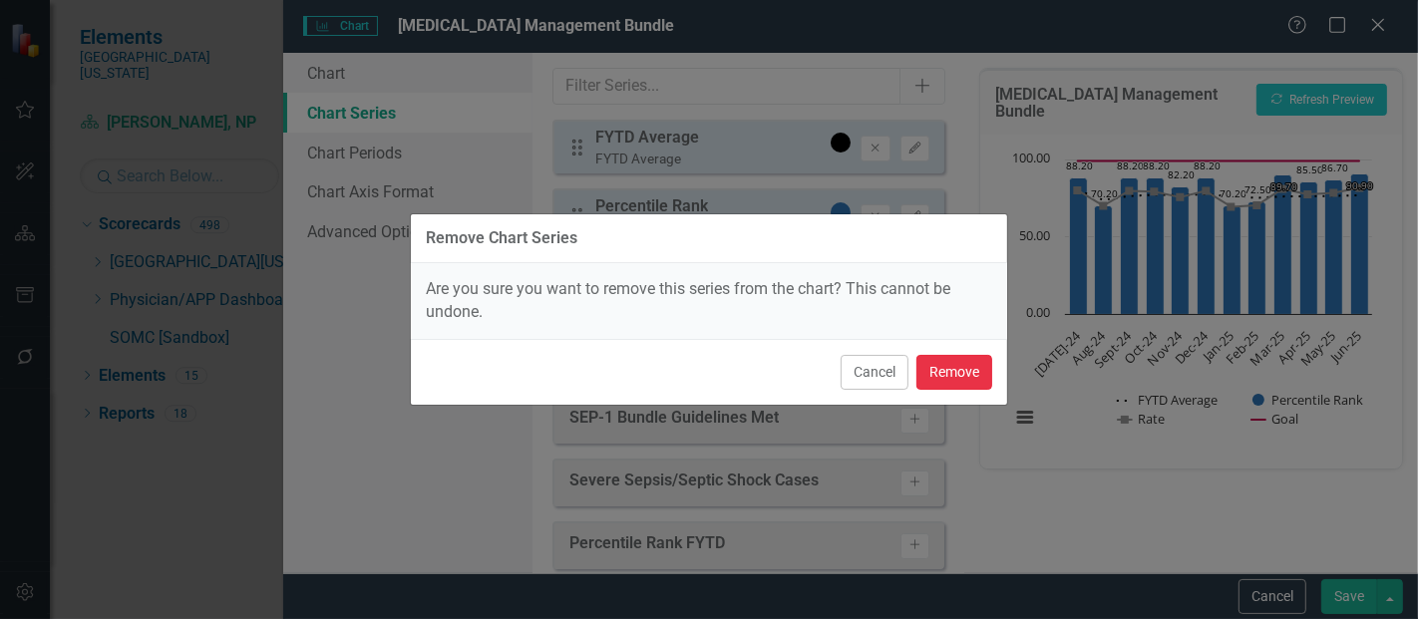
click at [965, 364] on button "Remove" at bounding box center [955, 372] width 76 height 35
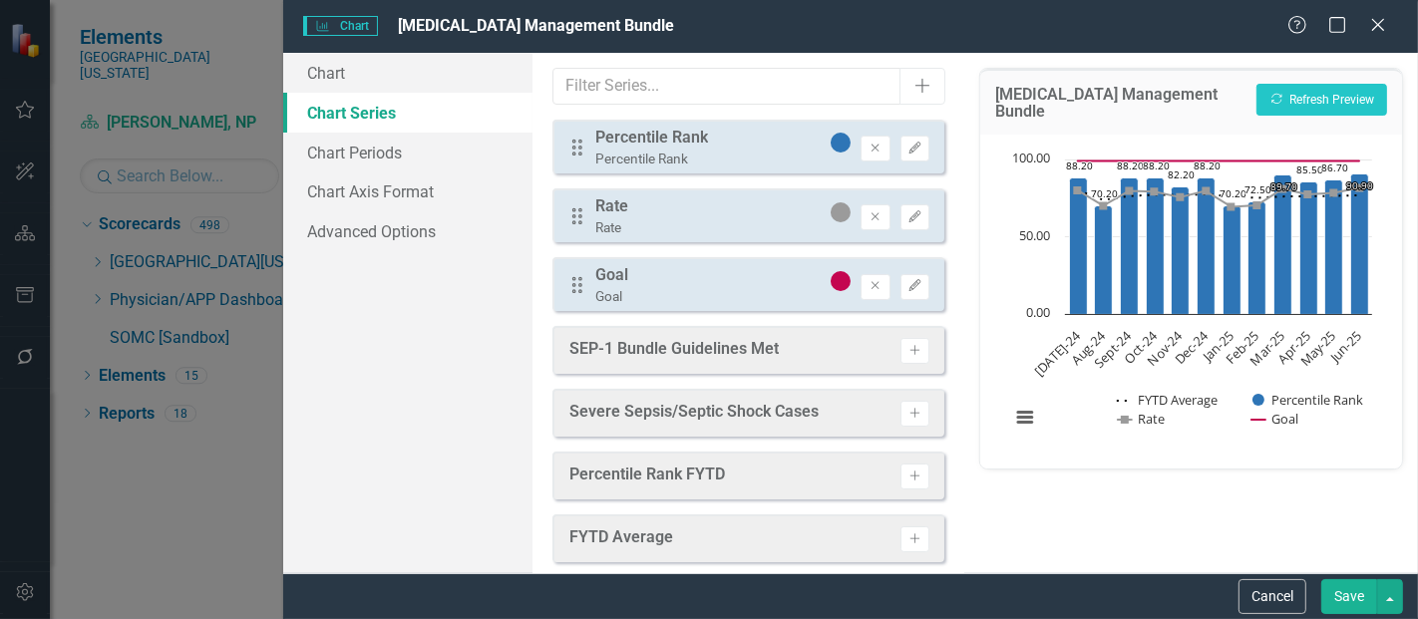
scroll to position [16, 0]
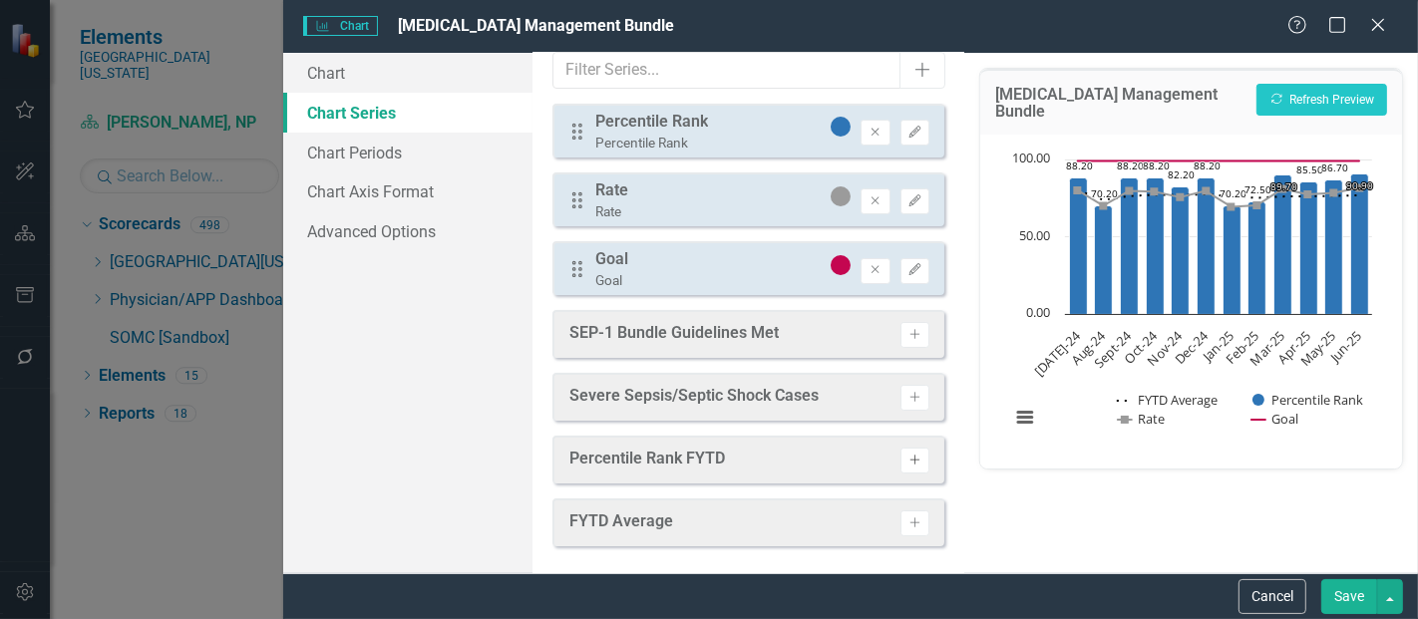
click at [908, 455] on icon "Activate" at bounding box center [915, 461] width 15 height 12
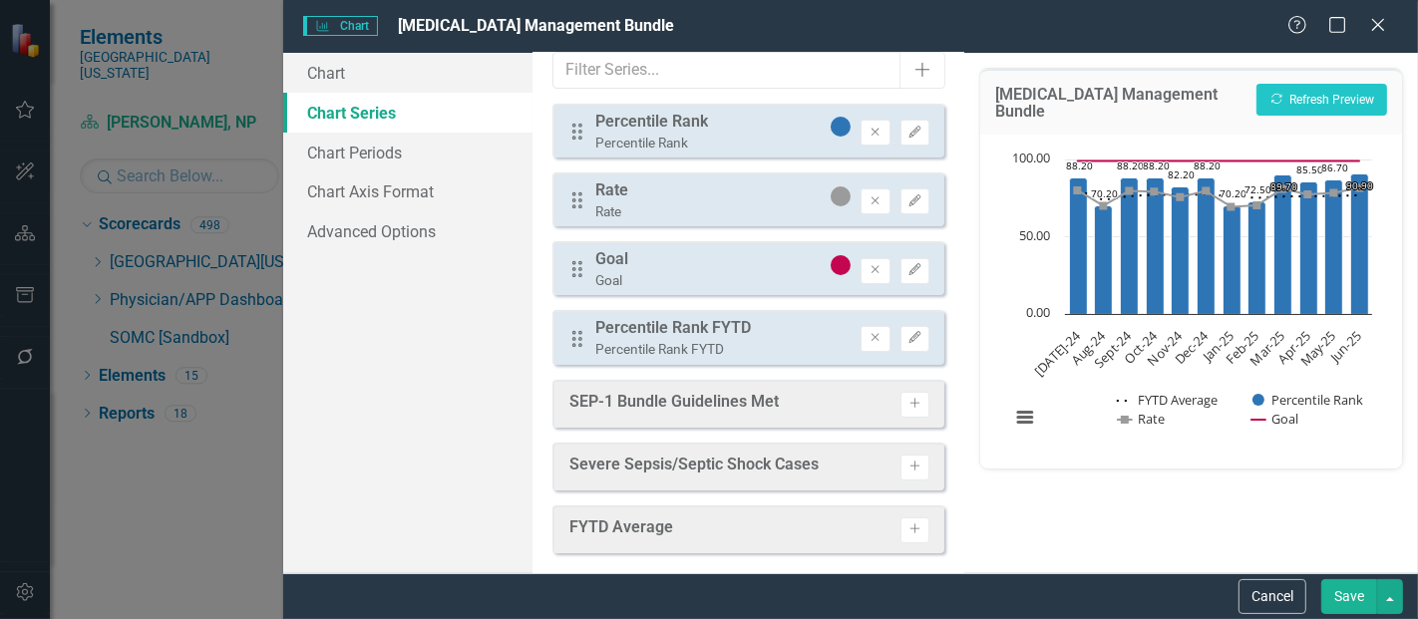
scroll to position [0, 0]
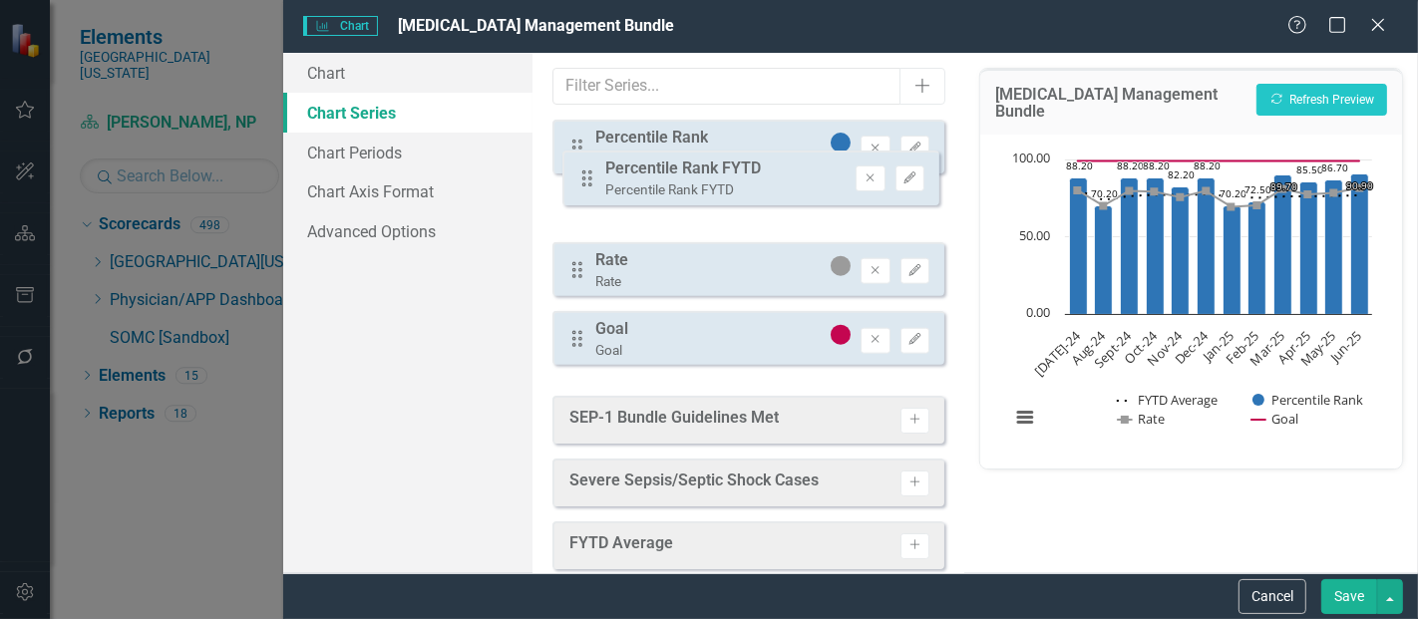
drag, startPoint x: 574, startPoint y: 354, endPoint x: 579, endPoint y: 146, distance: 208.5
click at [579, 146] on div "Drag Percentile Rank Percentile Rank Remove Edit Drag Rate Rate Remove Edit Dra…" at bounding box center [749, 250] width 392 height 261
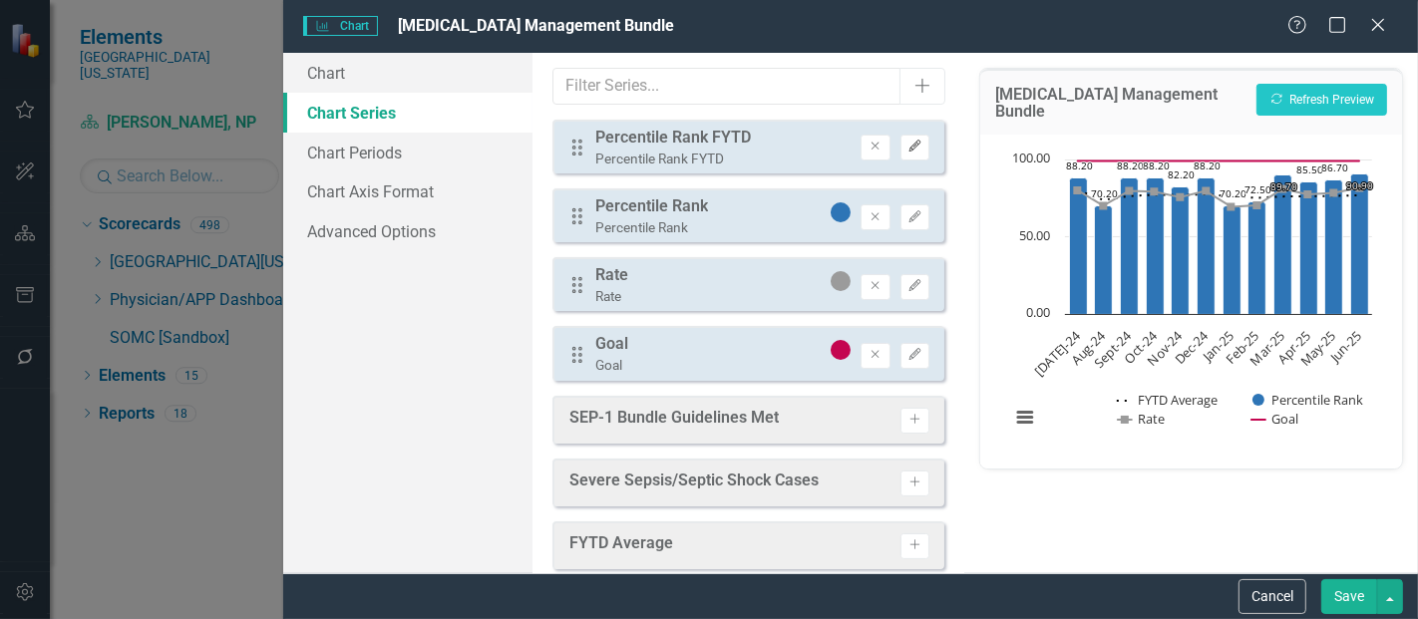
click at [903, 138] on button "Edit" at bounding box center [915, 148] width 29 height 26
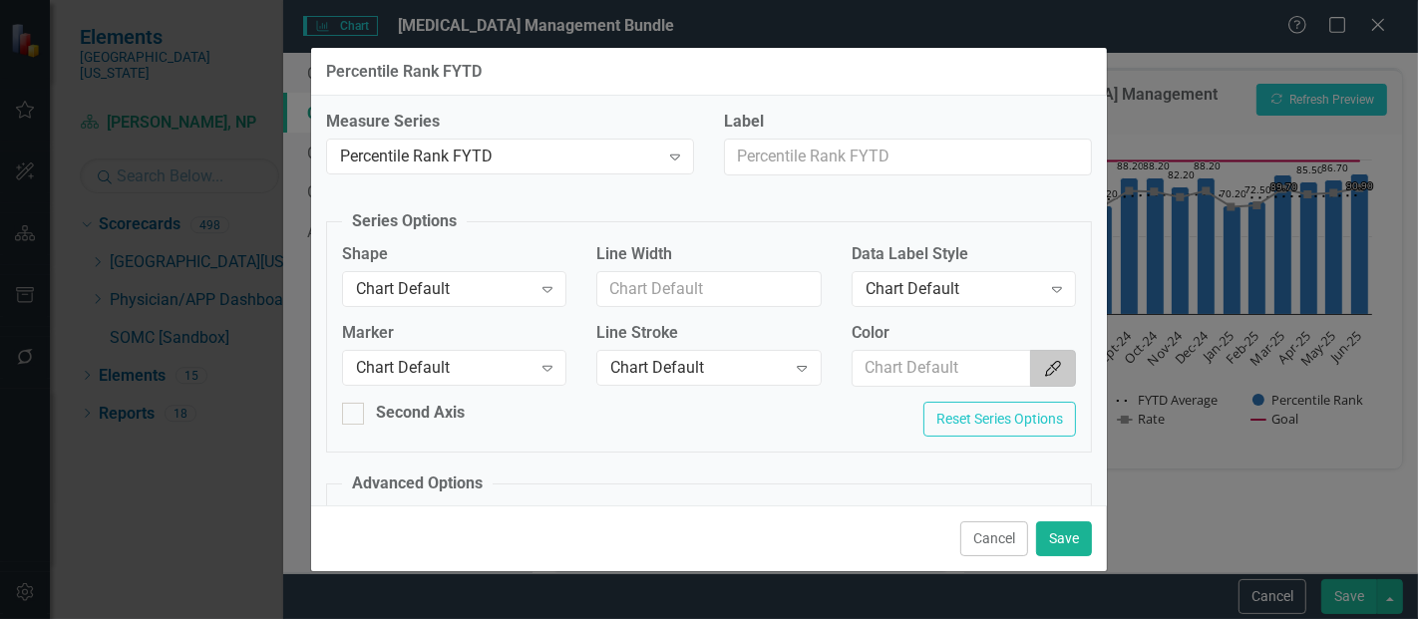
click at [1030, 350] on button "Color Picker" at bounding box center [1053, 368] width 46 height 37
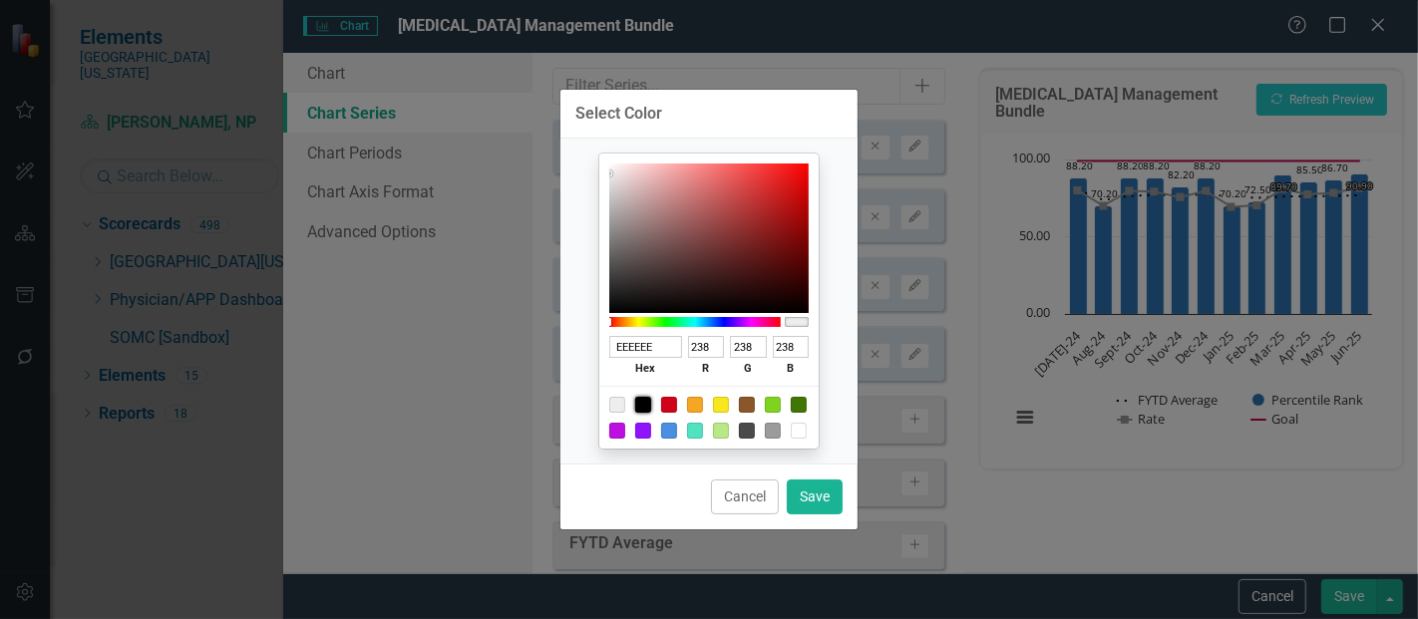
click at [649, 400] on div at bounding box center [643, 405] width 16 height 16
type input "000000"
type input "0"
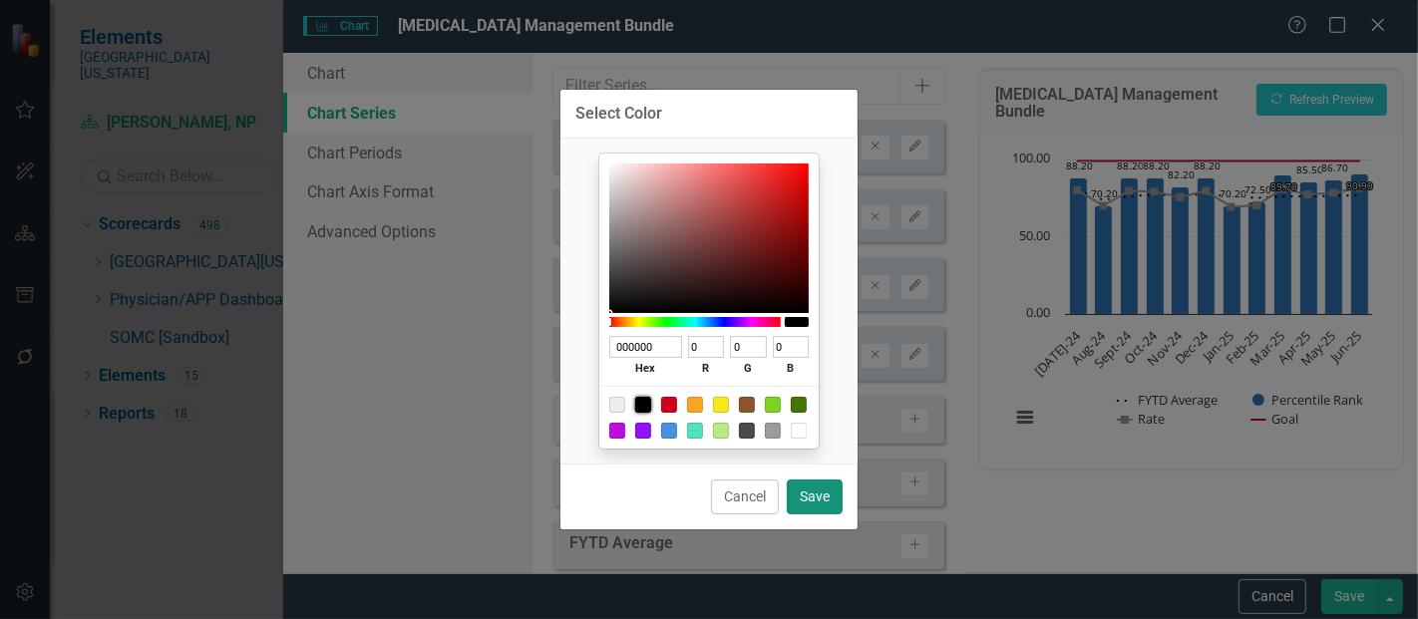
click at [801, 500] on button "Save" at bounding box center [815, 497] width 56 height 35
type input "#000000"
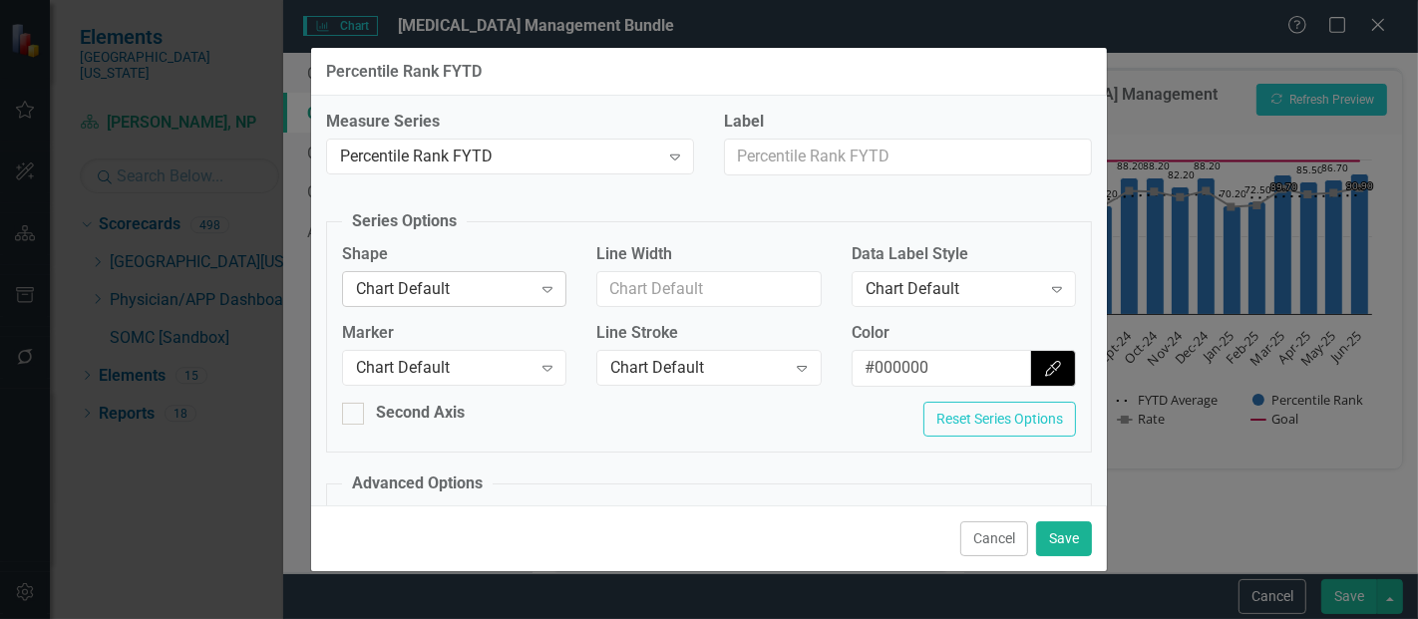
click at [396, 280] on div "Chart Default" at bounding box center [444, 288] width 176 height 23
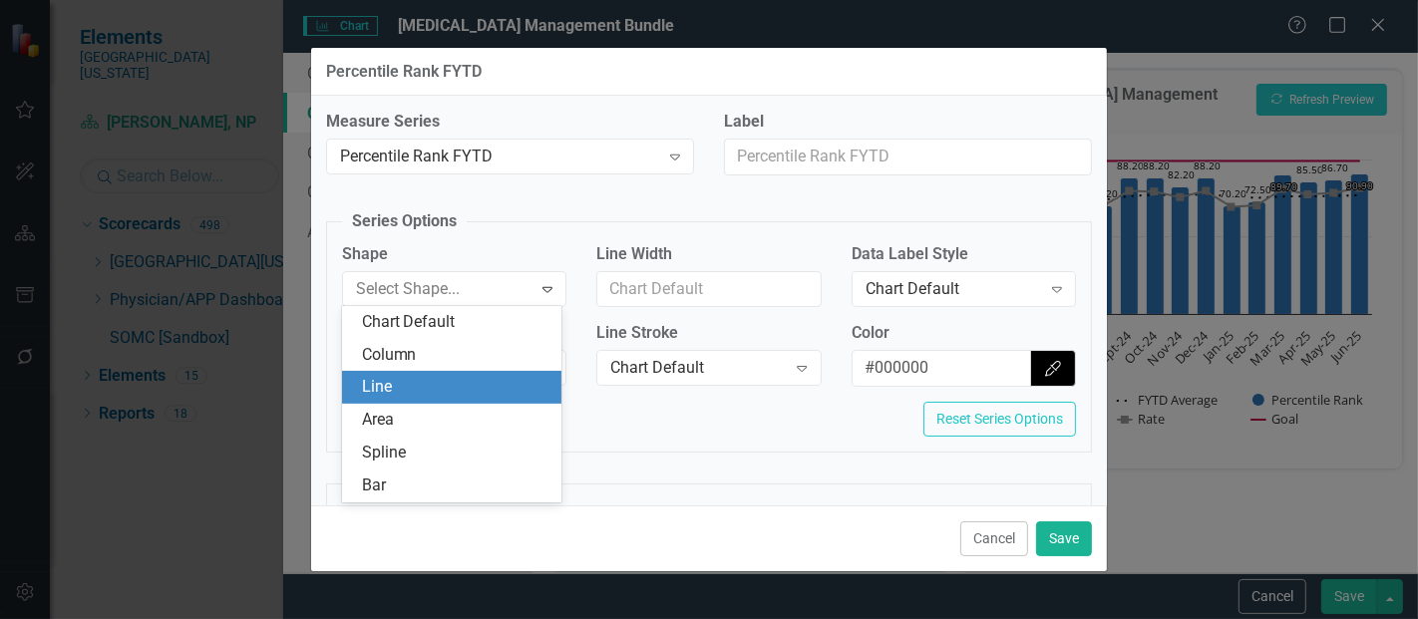
click at [415, 379] on div "Line" at bounding box center [456, 387] width 189 height 23
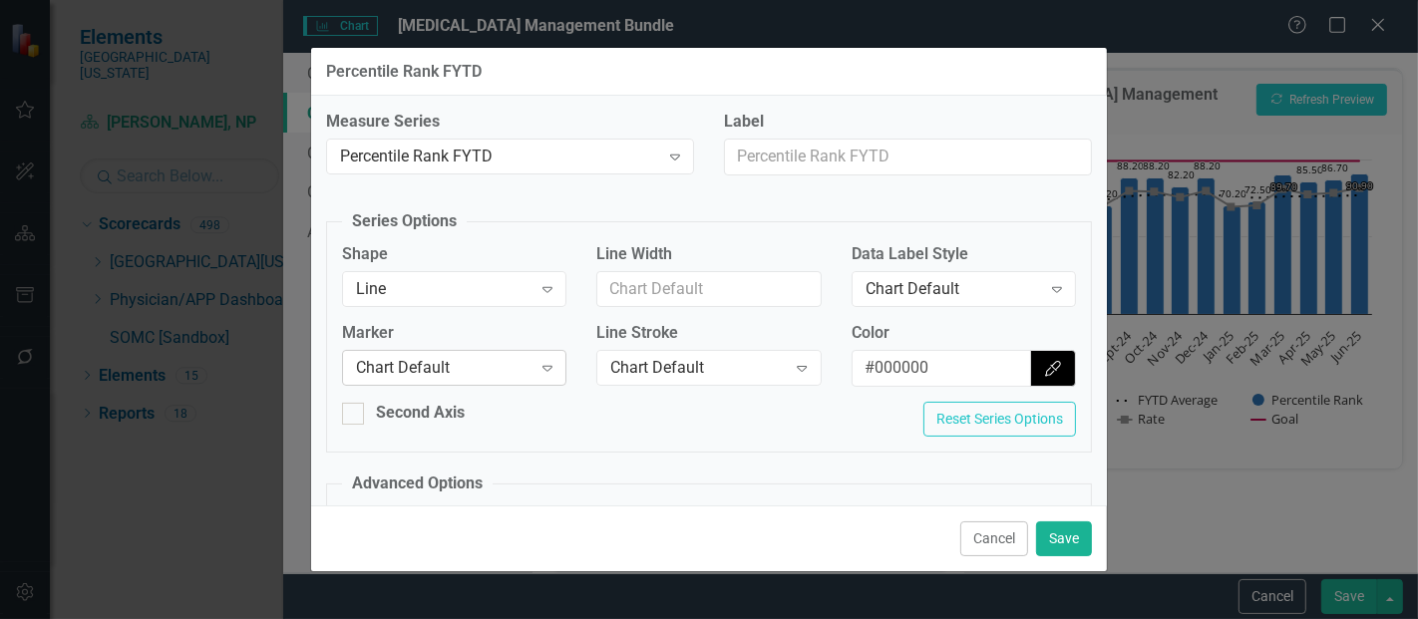
click at [438, 373] on div "Chart Default" at bounding box center [444, 368] width 176 height 23
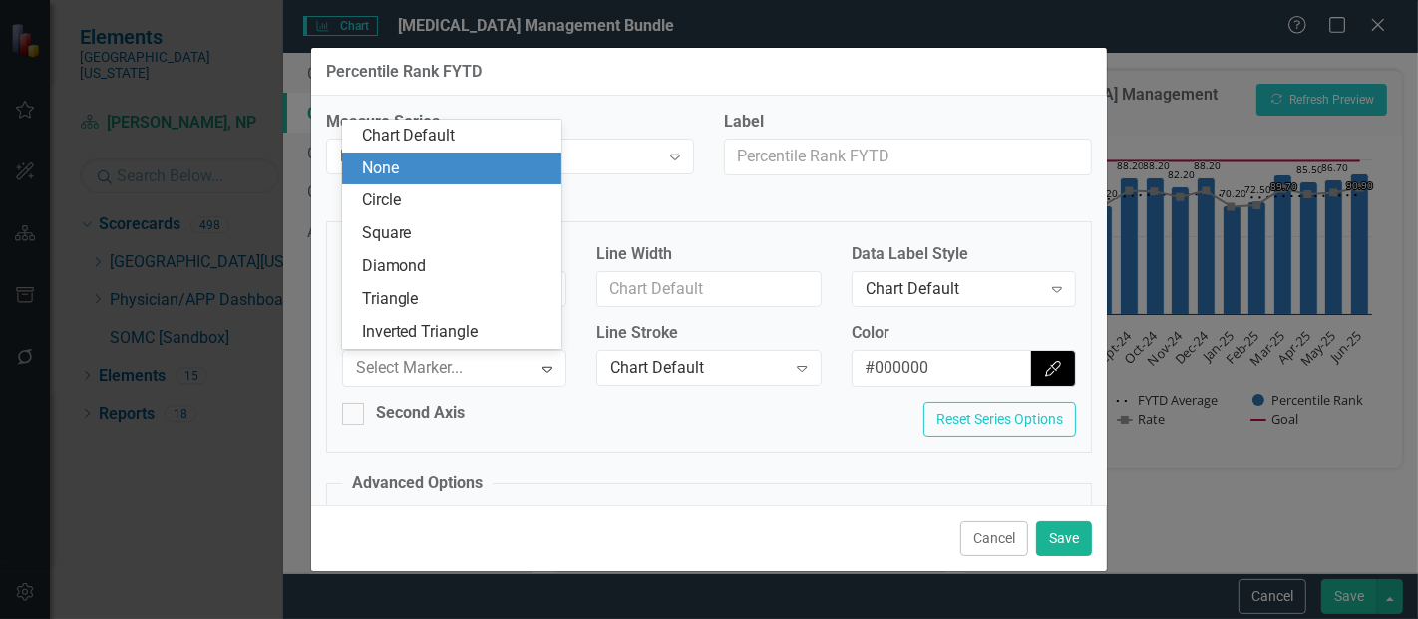
click at [399, 172] on div "None" at bounding box center [456, 169] width 189 height 23
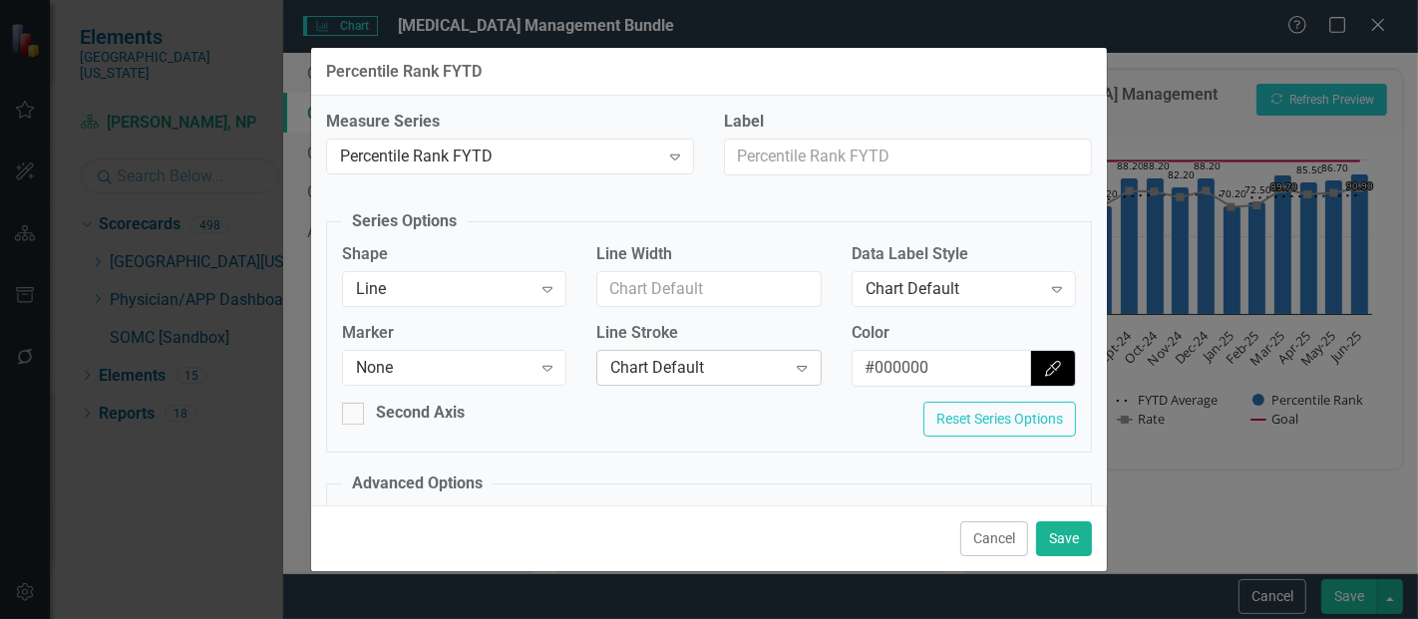
click at [667, 366] on div "Chart Default" at bounding box center [698, 368] width 176 height 23
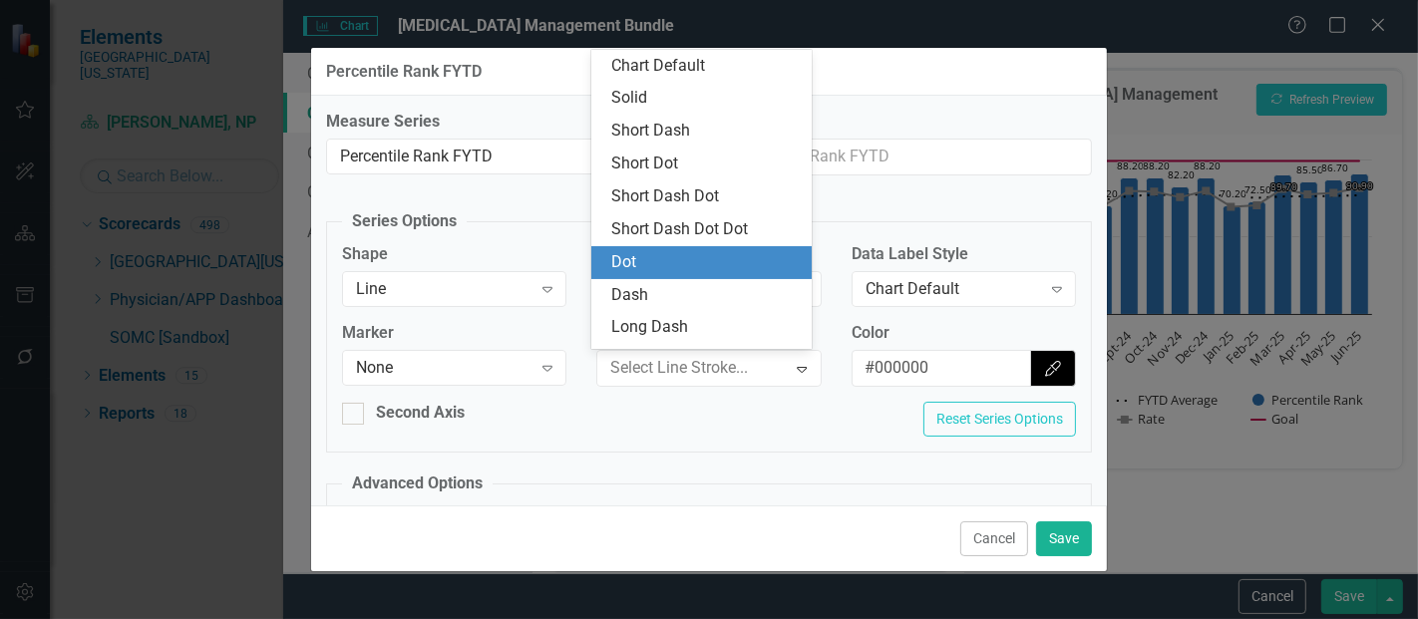
click at [655, 266] on div "Dot" at bounding box center [705, 262] width 189 height 23
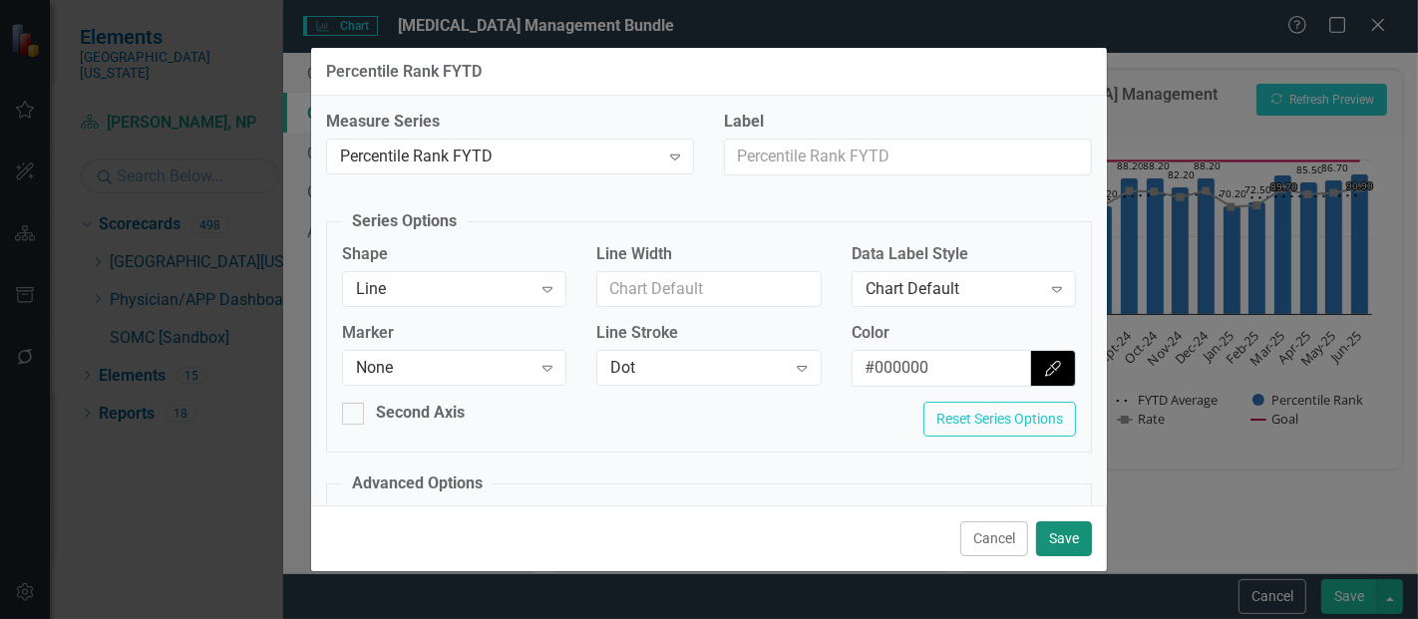
click at [1047, 529] on button "Save" at bounding box center [1064, 539] width 56 height 35
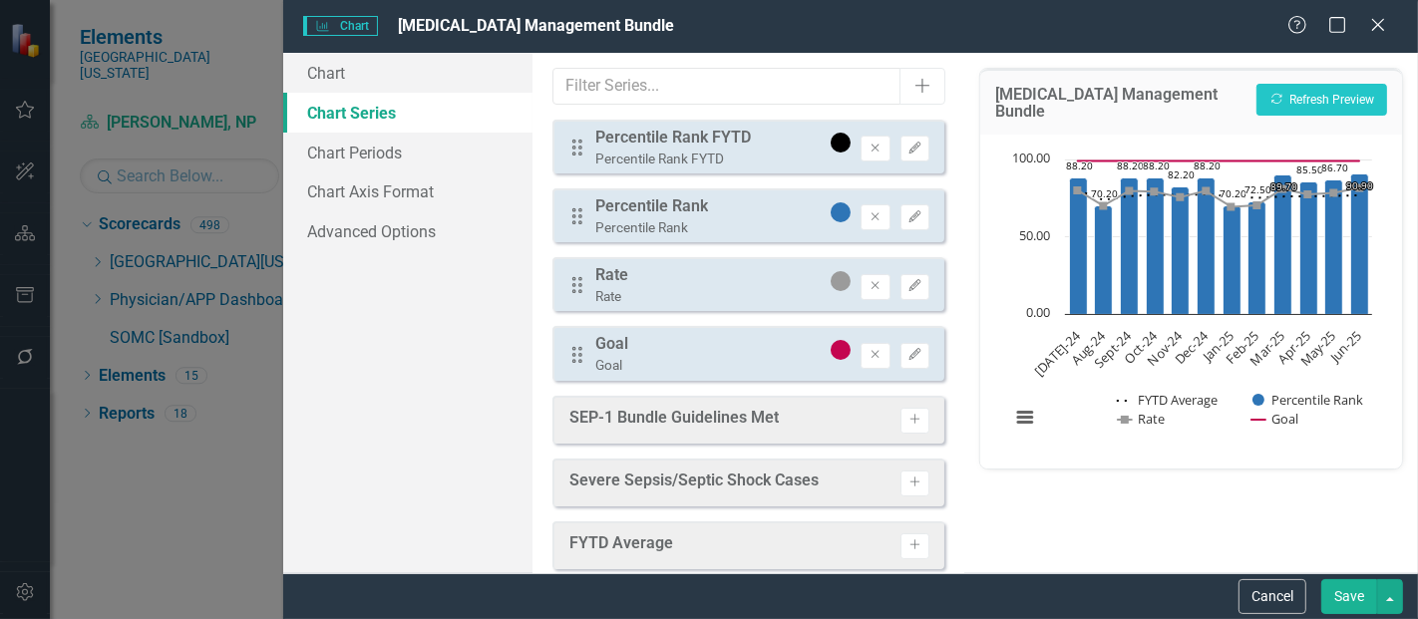
click at [1343, 595] on button "Save" at bounding box center [1350, 597] width 56 height 35
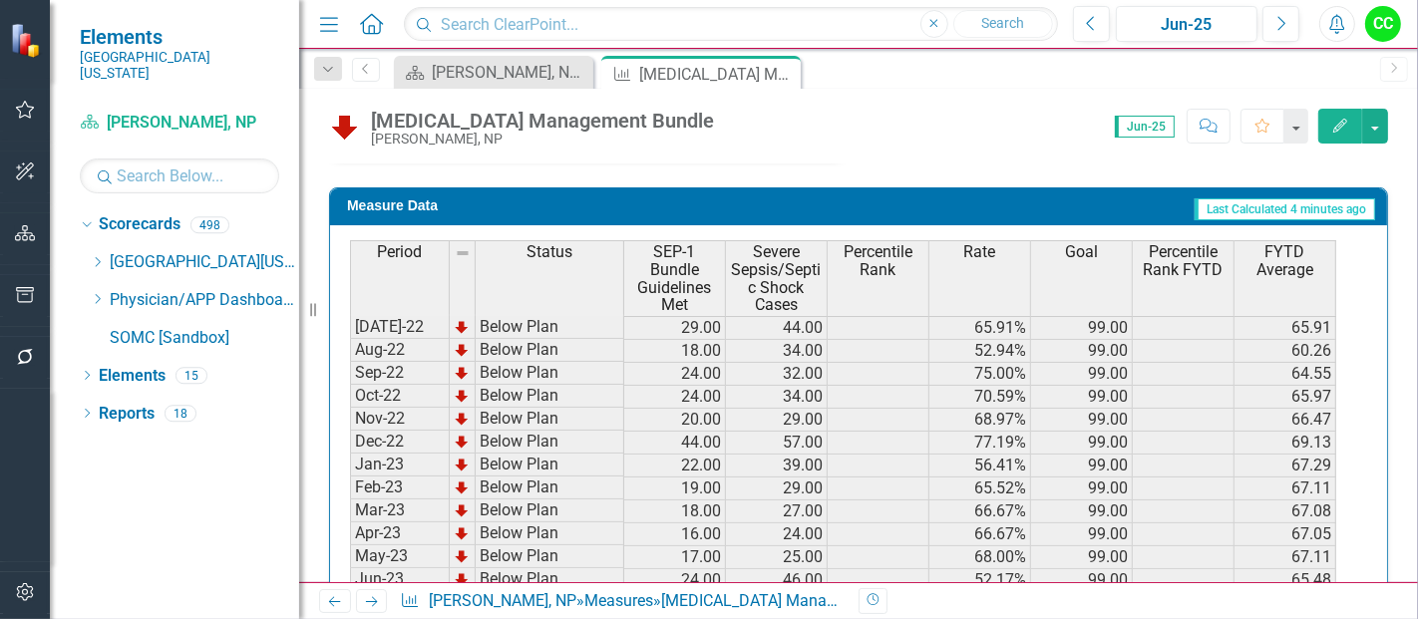
scroll to position [1119, 0]
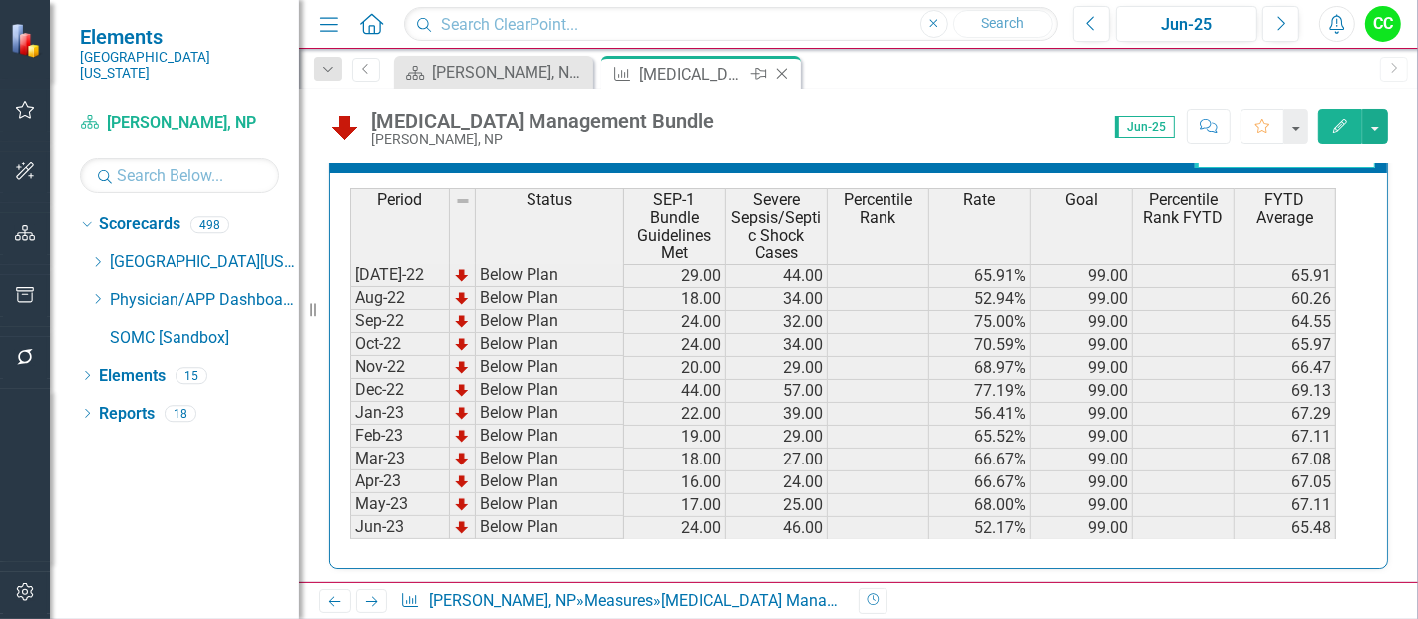
click at [780, 70] on icon "Close" at bounding box center [782, 74] width 20 height 16
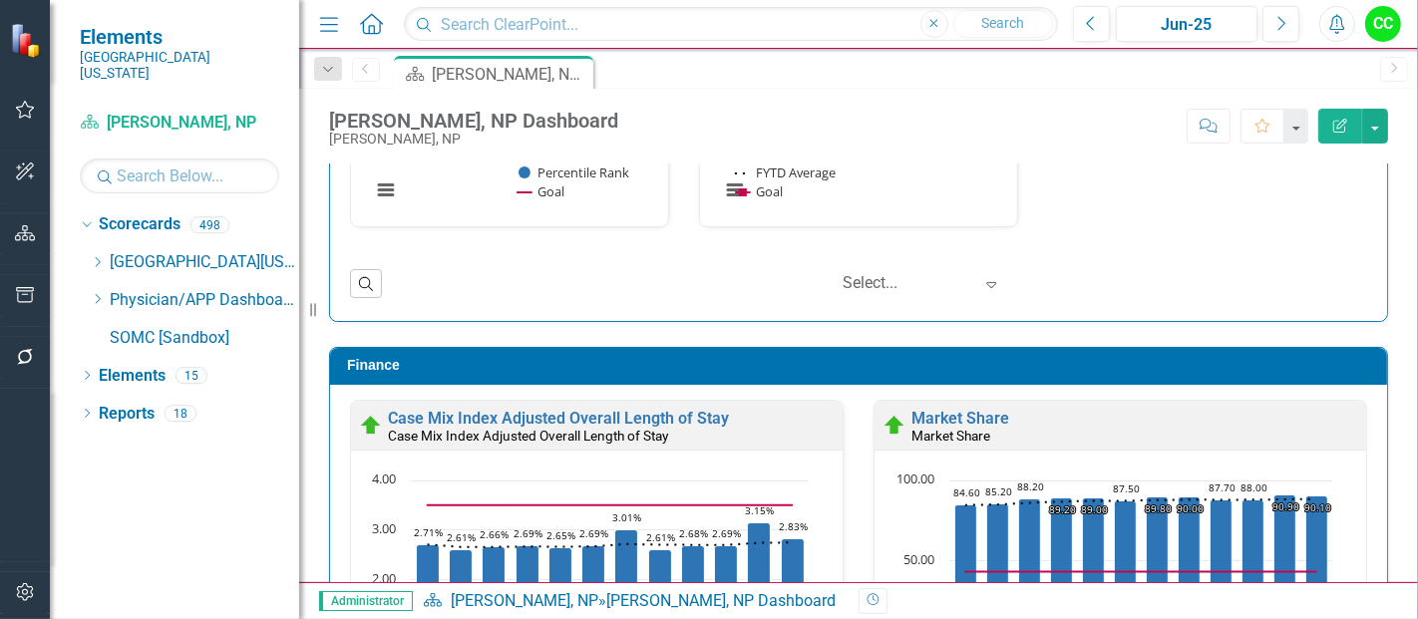
scroll to position [3009, 0]
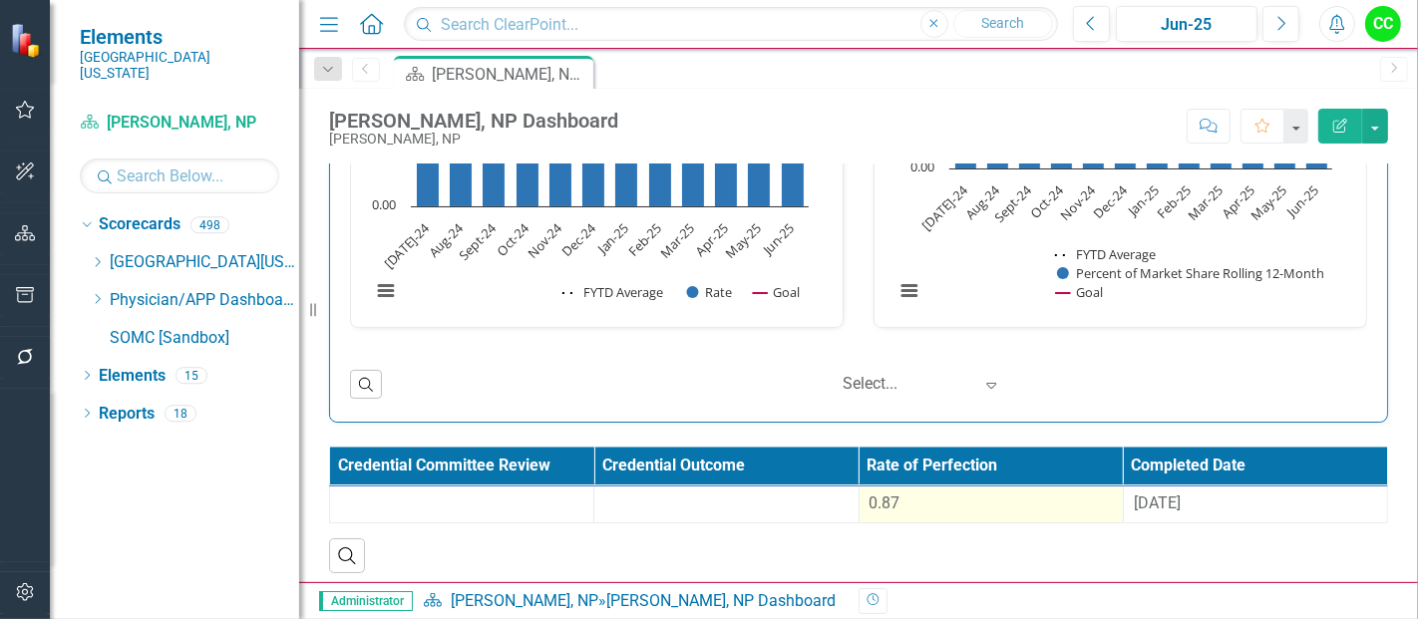
click at [1020, 493] on div "0.87" at bounding box center [991, 504] width 243 height 23
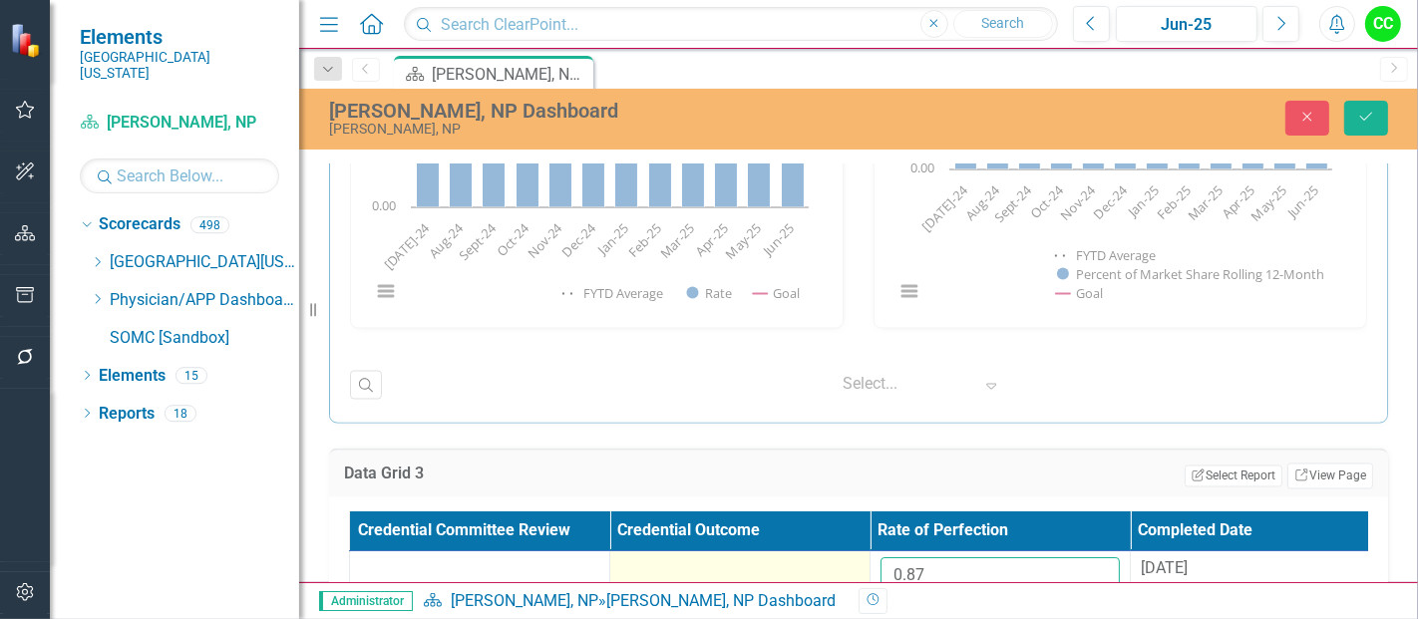
drag, startPoint x: 966, startPoint y: 570, endPoint x: 835, endPoint y: 571, distance: 130.7
click at [845, 571] on tr "0.87 8/11/25" at bounding box center [870, 584] width 1041 height 65
paste input "5875"
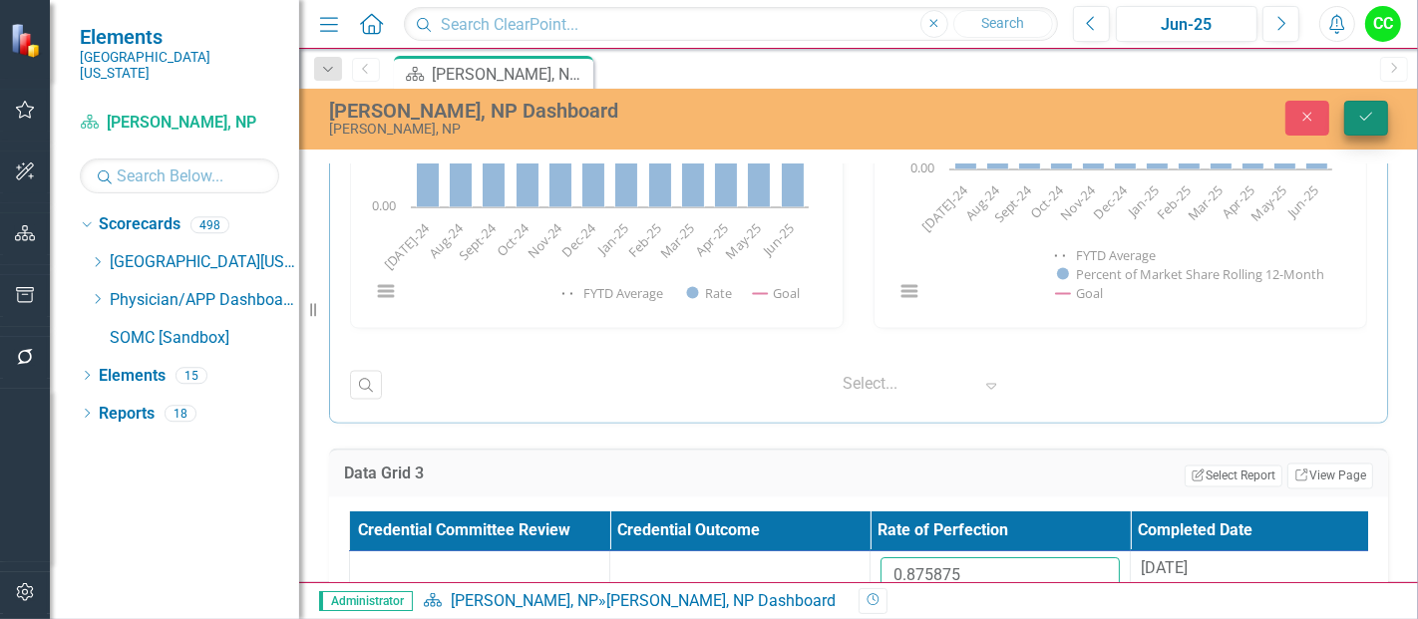
type input "0.875875"
click at [1371, 125] on button "Save" at bounding box center [1367, 118] width 44 height 35
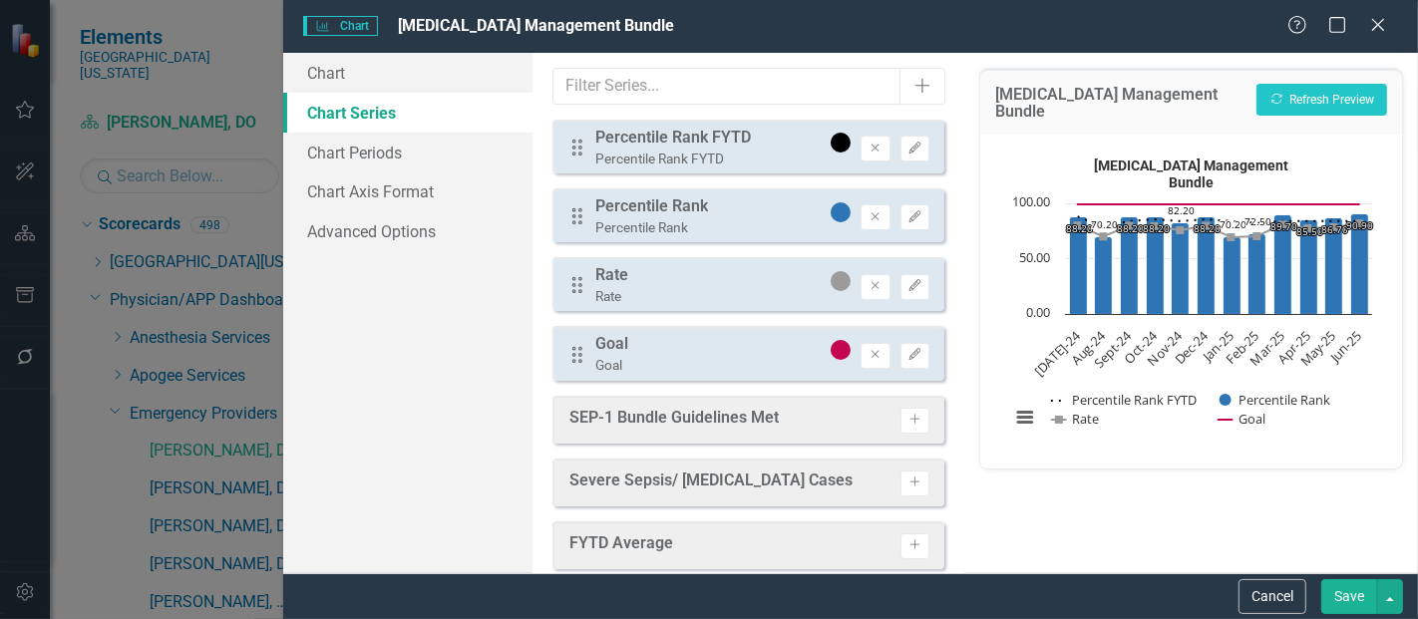
scroll to position [321, 0]
click at [1342, 598] on button "Save" at bounding box center [1350, 597] width 56 height 35
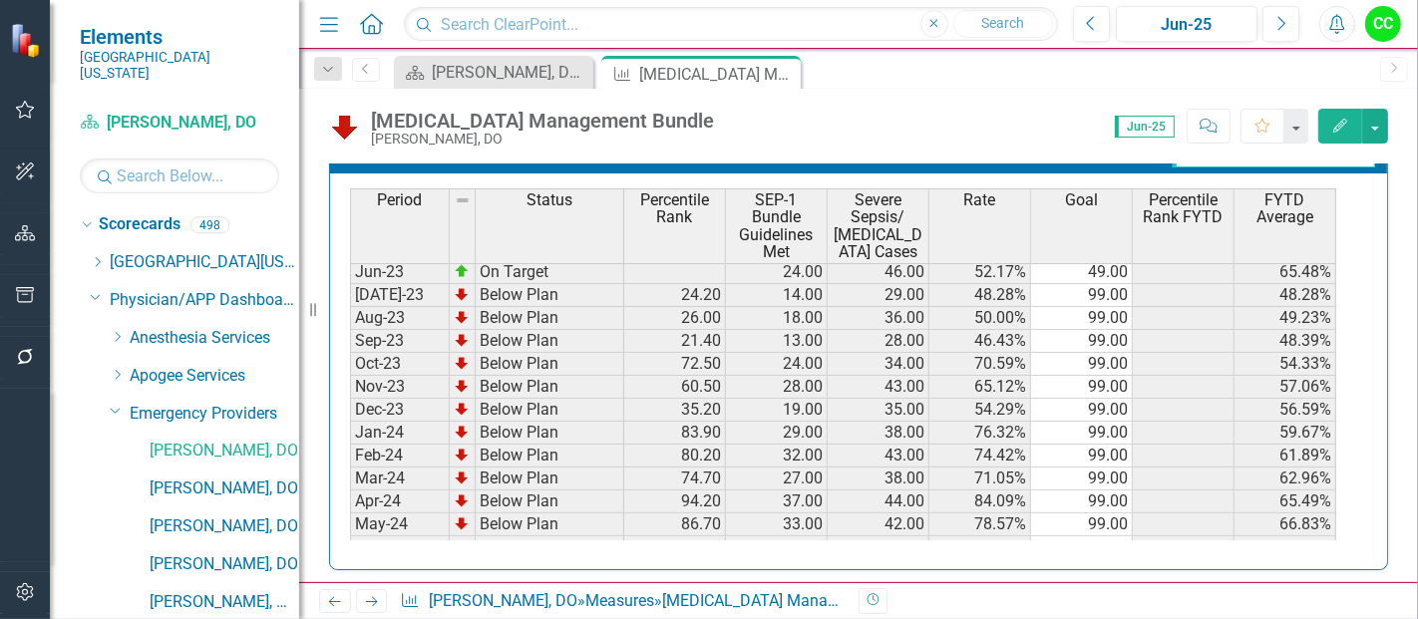
scroll to position [194, 0]
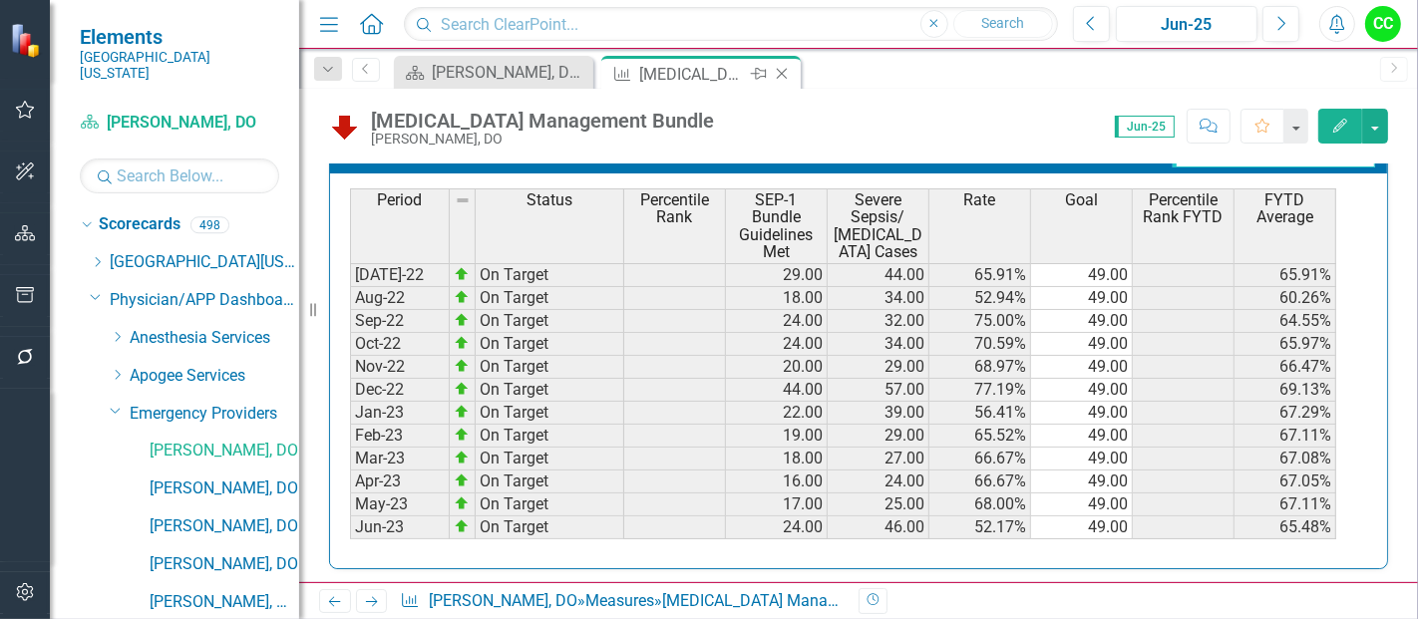
click at [790, 72] on icon "Close" at bounding box center [782, 74] width 20 height 16
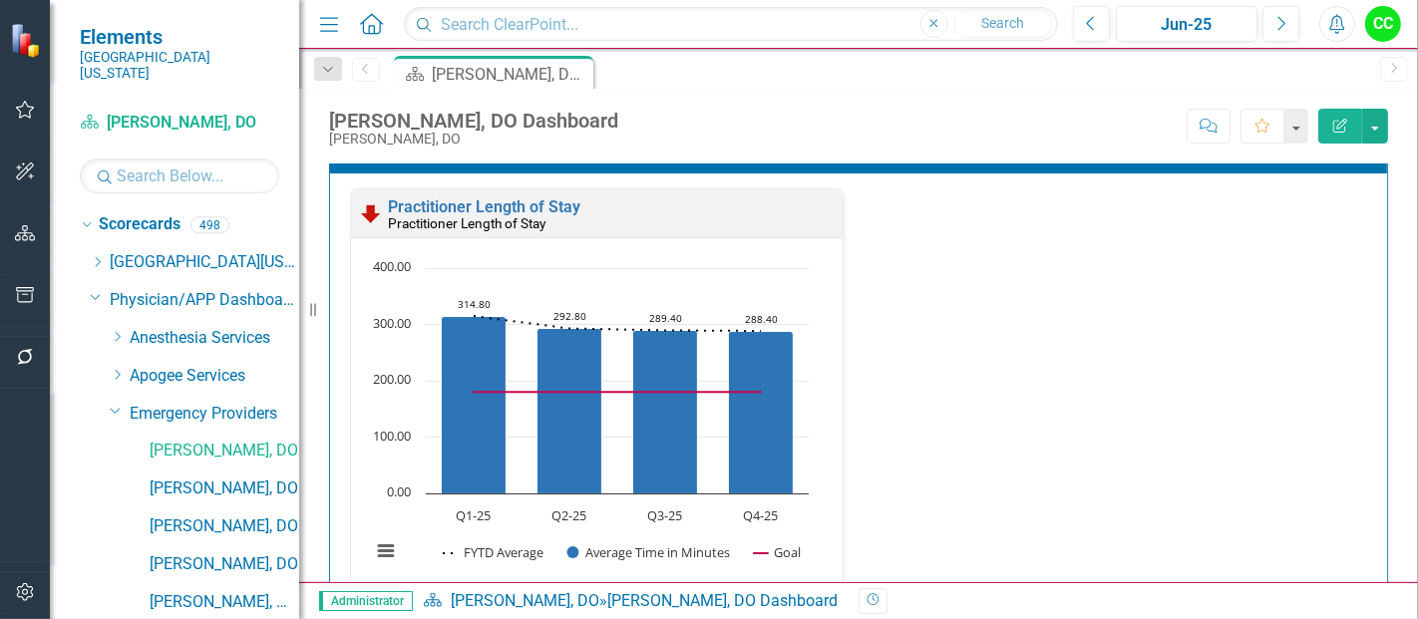
scroll to position [3176, 0]
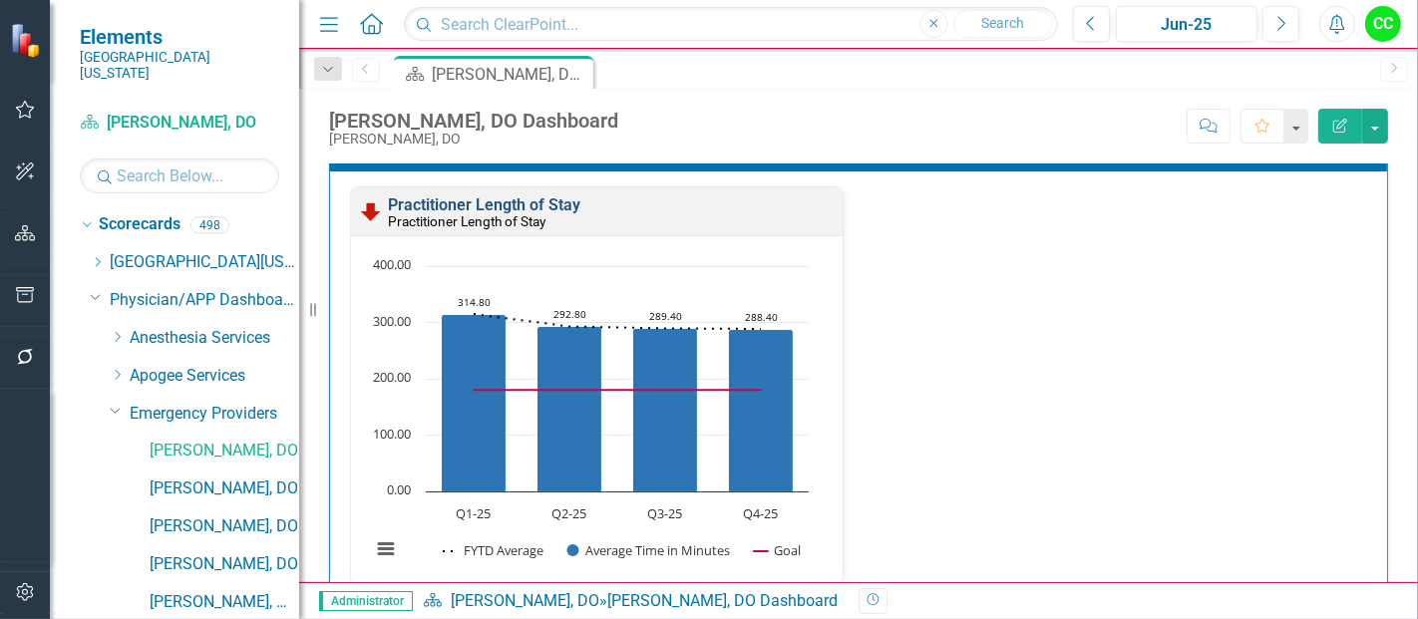
click at [534, 196] on link "Practitioner Length of Stay" at bounding box center [484, 205] width 193 height 19
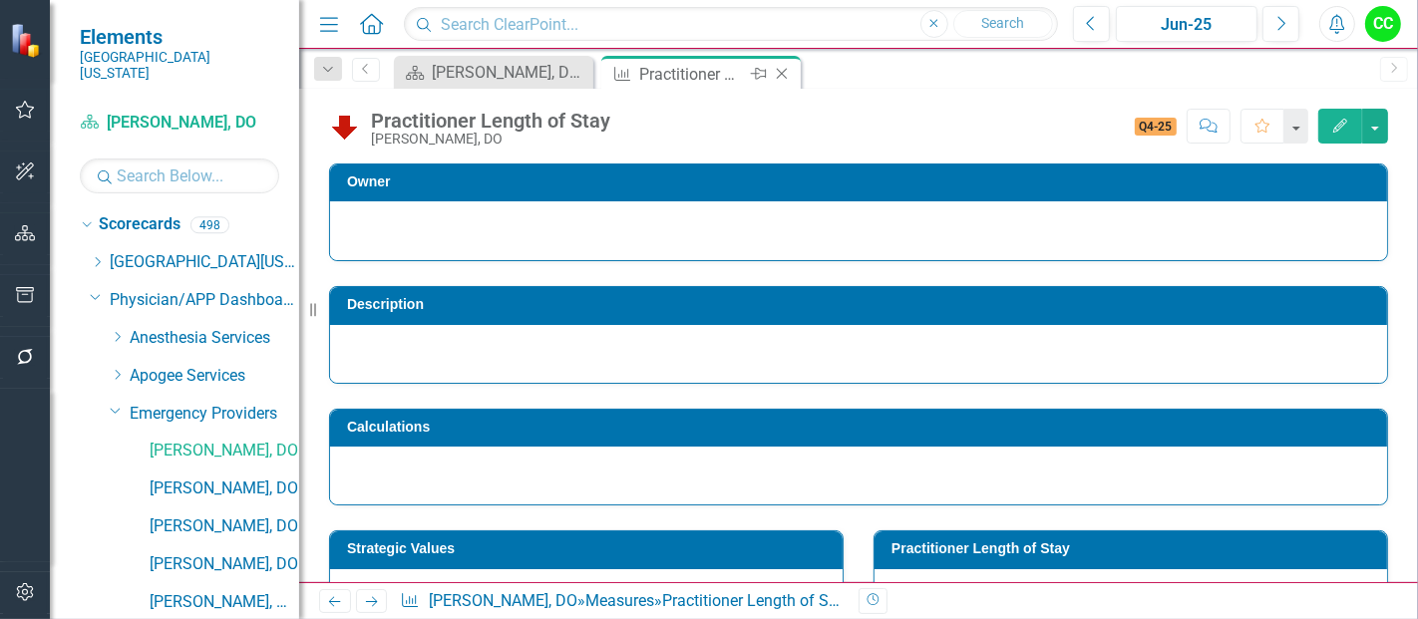
click at [783, 70] on icon "Close" at bounding box center [782, 74] width 20 height 16
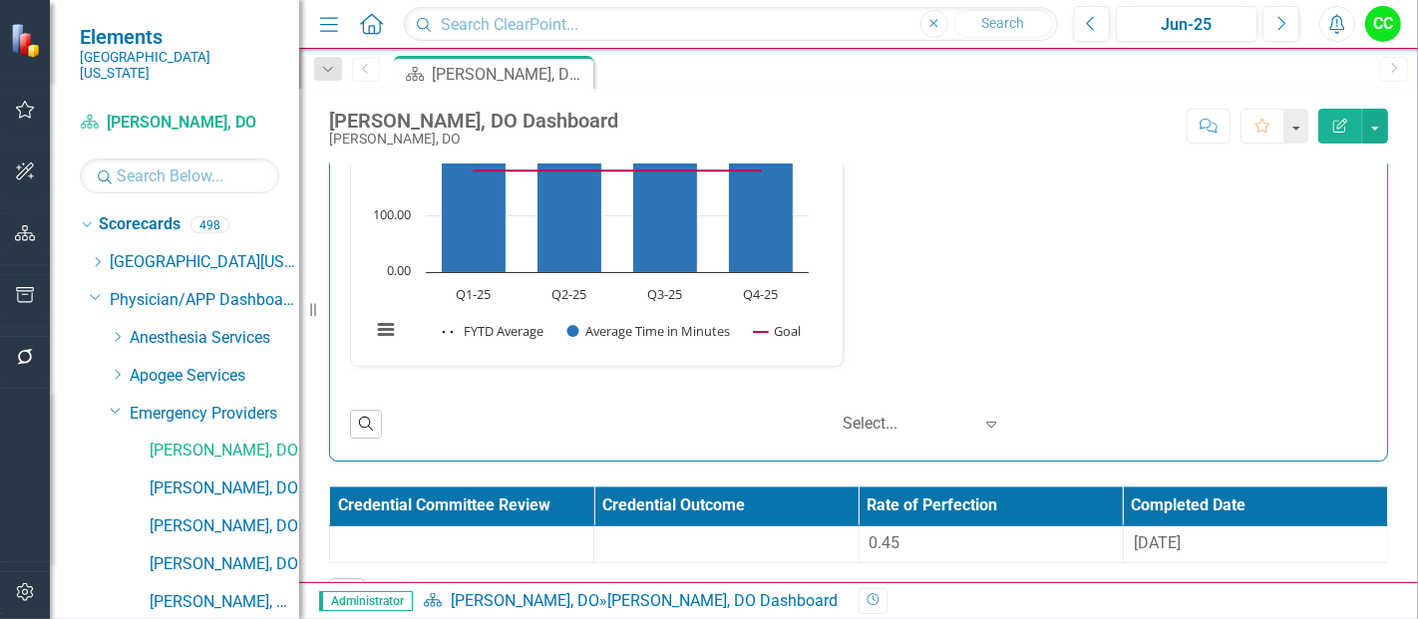
scroll to position [3402, 0]
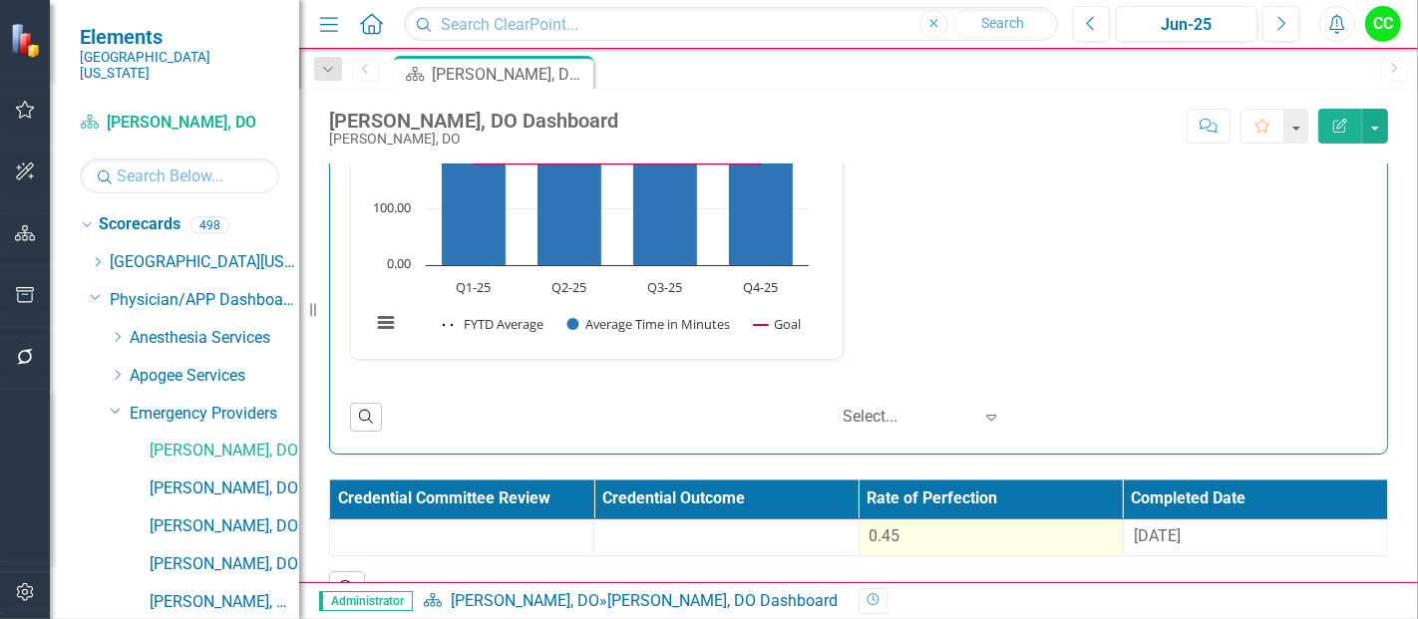
click at [896, 526] on div "0.45" at bounding box center [991, 537] width 243 height 23
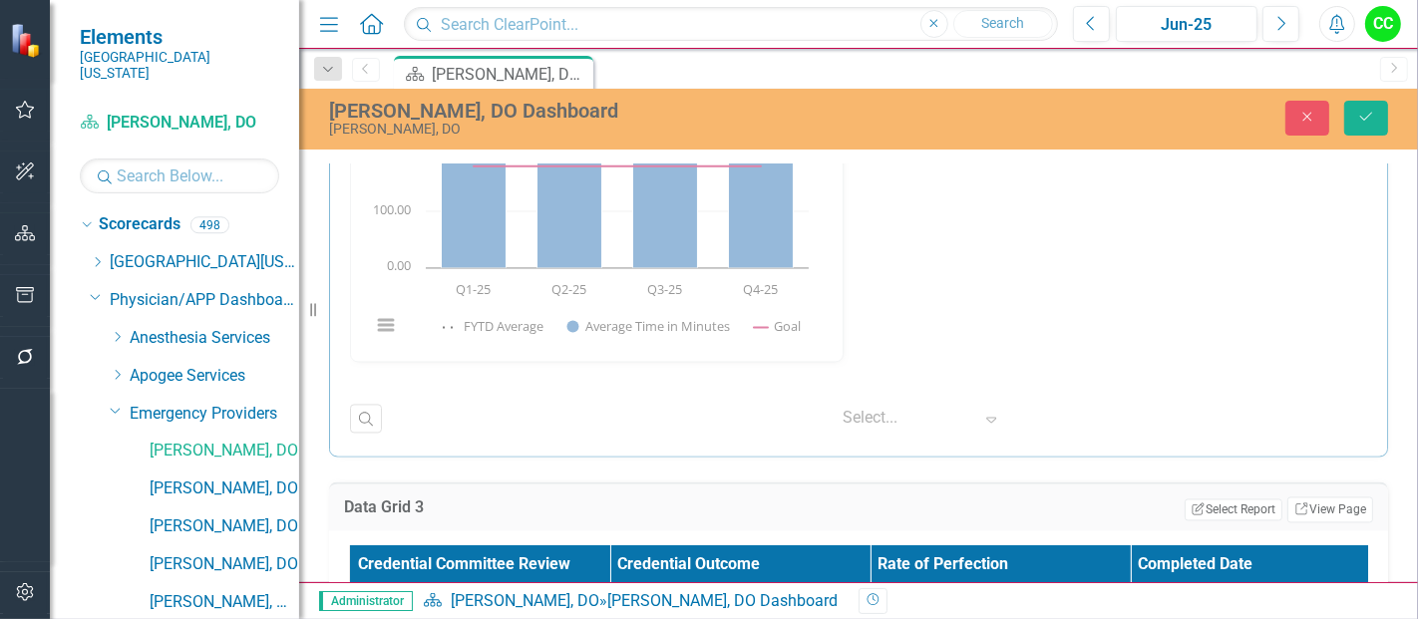
scroll to position [3560, 0]
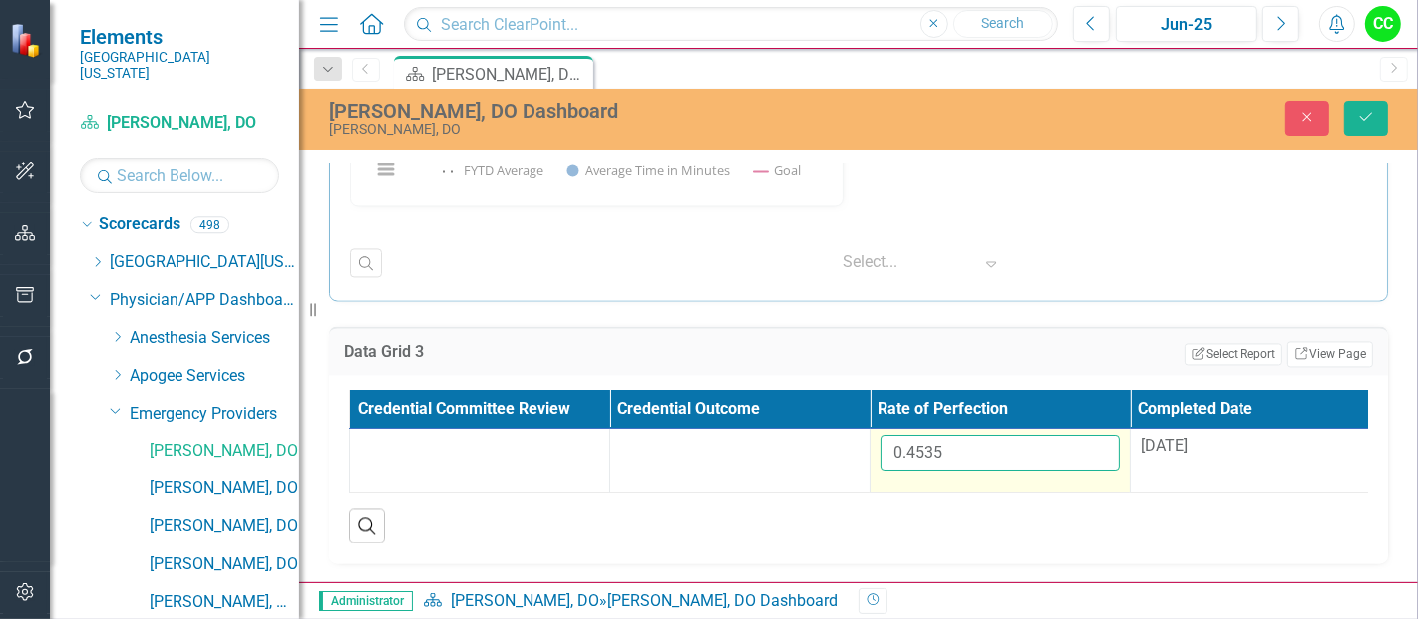
click at [964, 456] on input "0.4535" at bounding box center [1000, 453] width 239 height 37
drag, startPoint x: 964, startPoint y: 456, endPoint x: 920, endPoint y: 446, distance: 45.0
click at [920, 446] on input "0.4535" at bounding box center [1000, 453] width 239 height 37
paste input "8012"
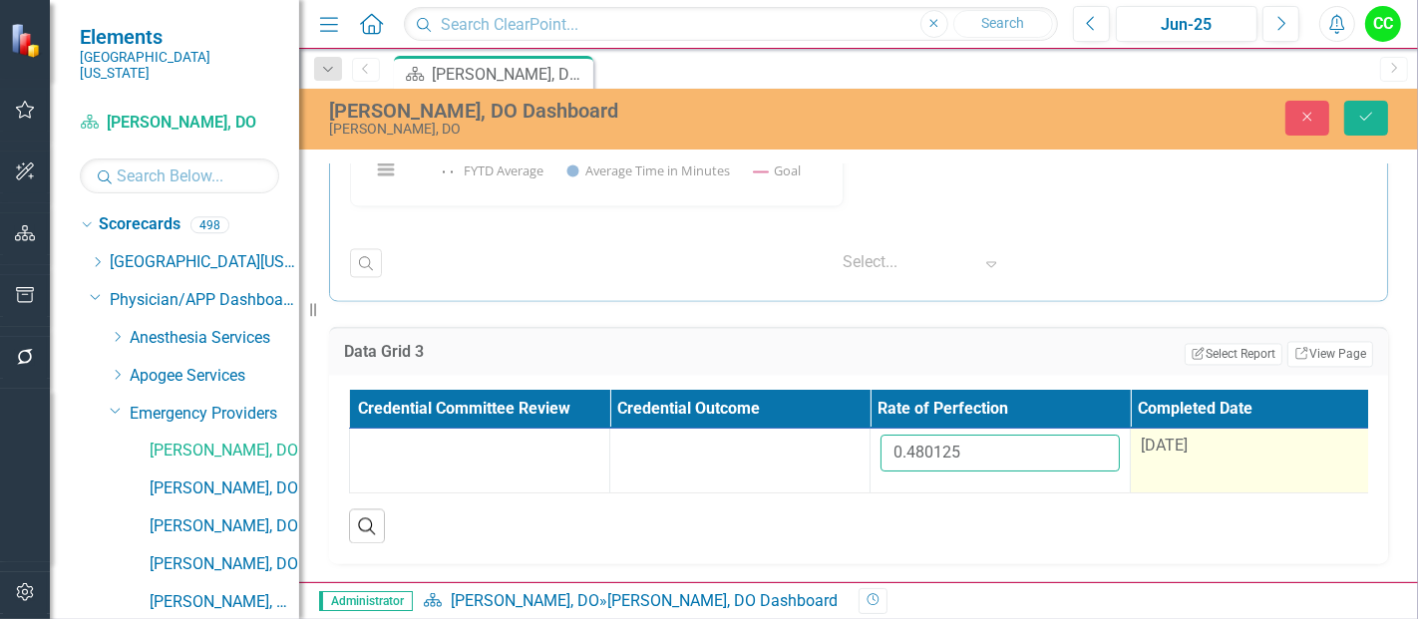
type input "0.480125"
click at [1219, 436] on div "[DATE]" at bounding box center [1260, 446] width 239 height 23
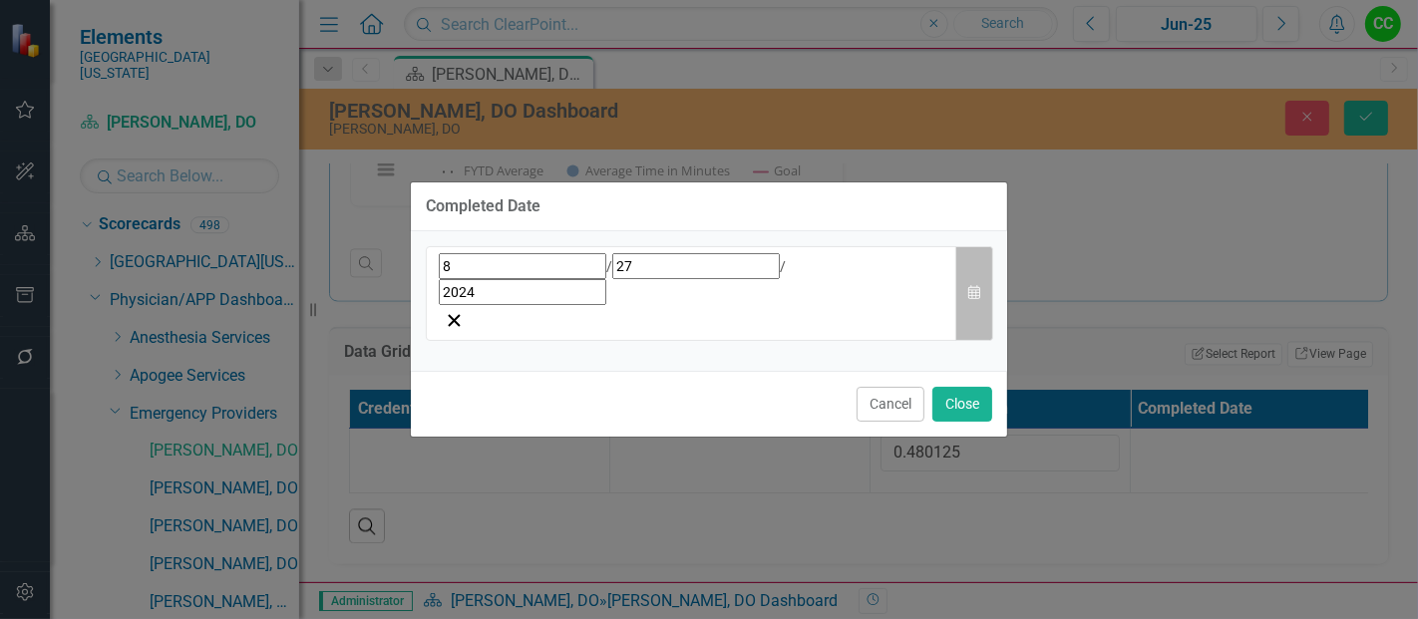
click at [984, 289] on button "Calendar" at bounding box center [975, 293] width 38 height 95
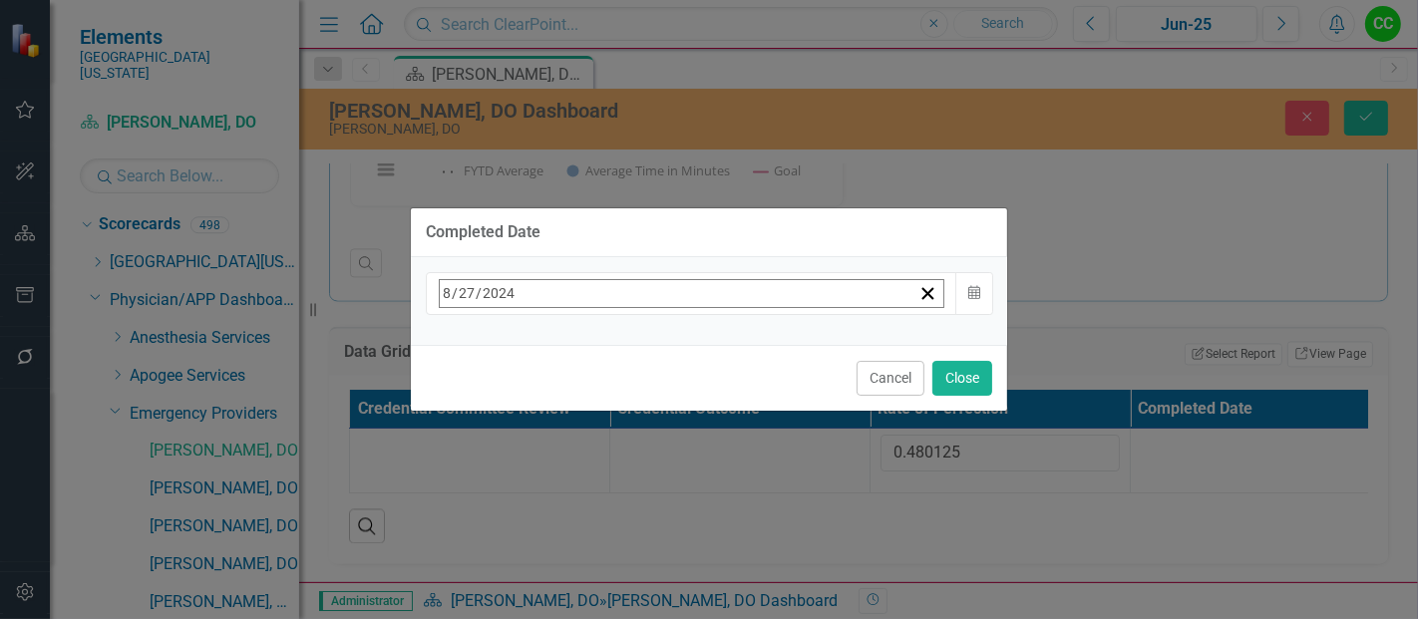
click at [623, 340] on span "[DATE]" at bounding box center [602, 336] width 44 height 16
click at [731, 344] on button "›" at bounding box center [709, 337] width 44 height 44
click at [659, 534] on button "August" at bounding box center [602, 553] width 116 height 72
click at [560, 481] on abbr "12" at bounding box center [552, 489] width 16 height 16
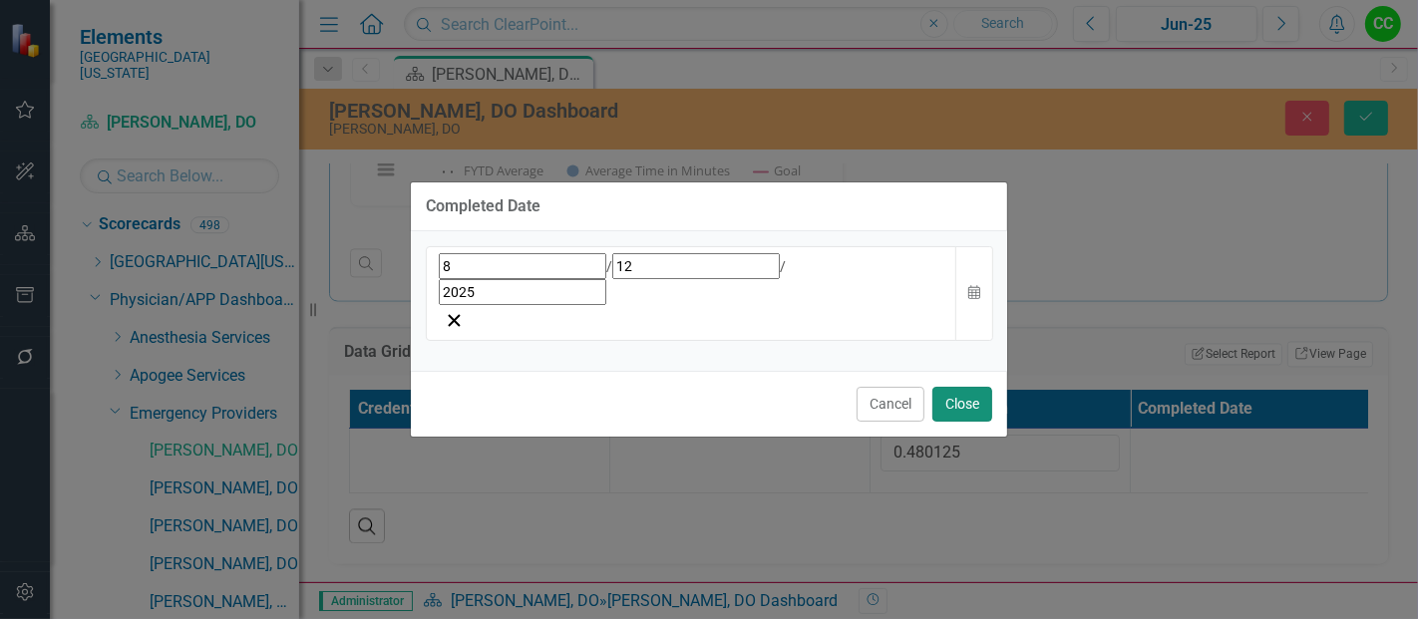
click at [971, 387] on button "Close" at bounding box center [963, 404] width 60 height 35
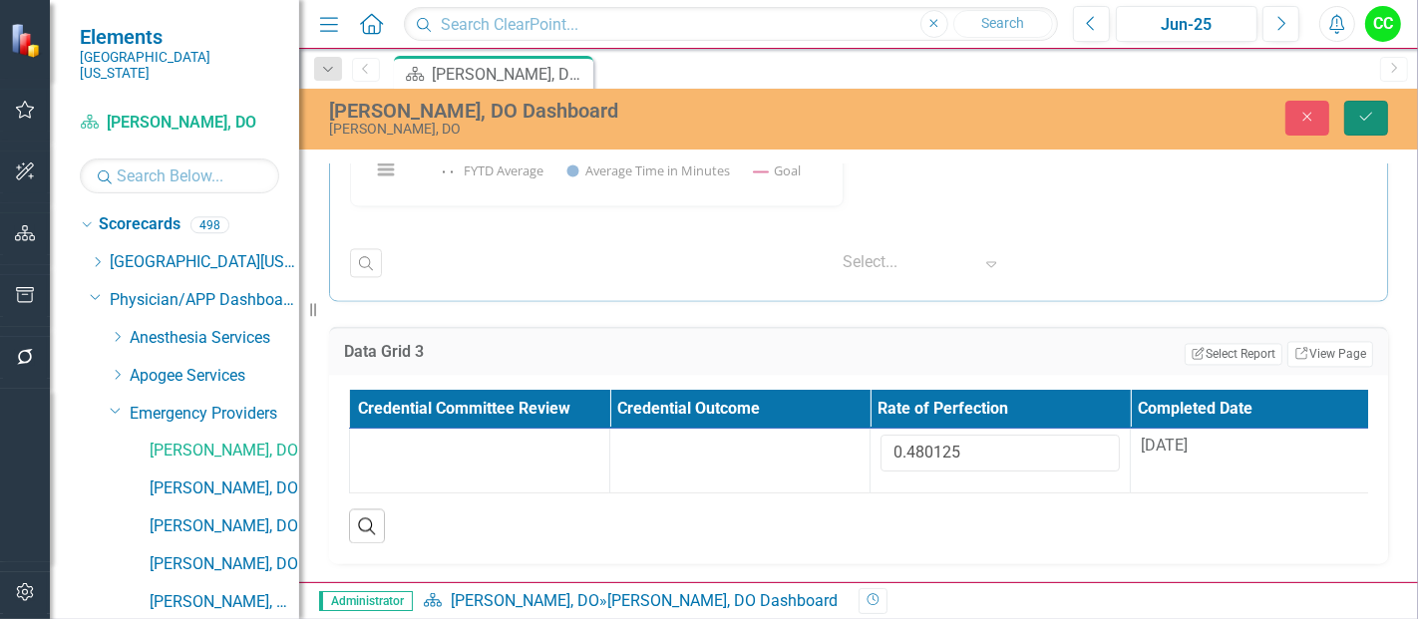
click at [1378, 124] on button "Save" at bounding box center [1367, 118] width 44 height 35
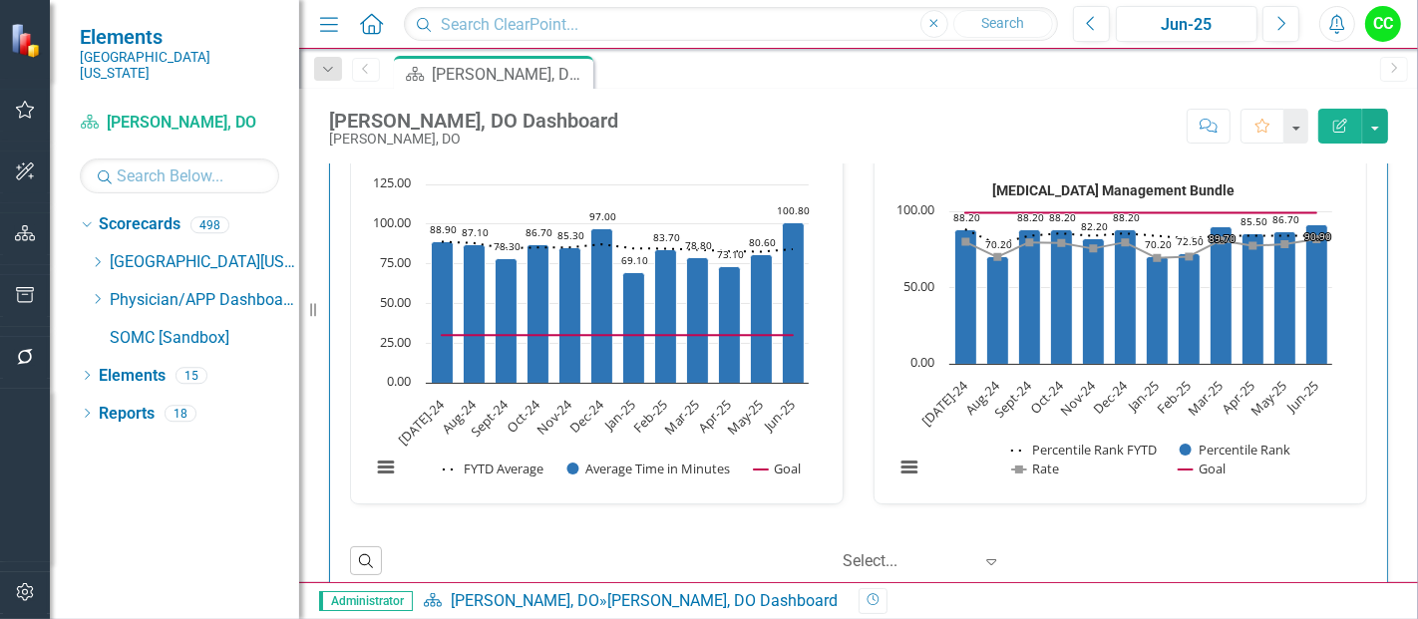
scroll to position [703, 0]
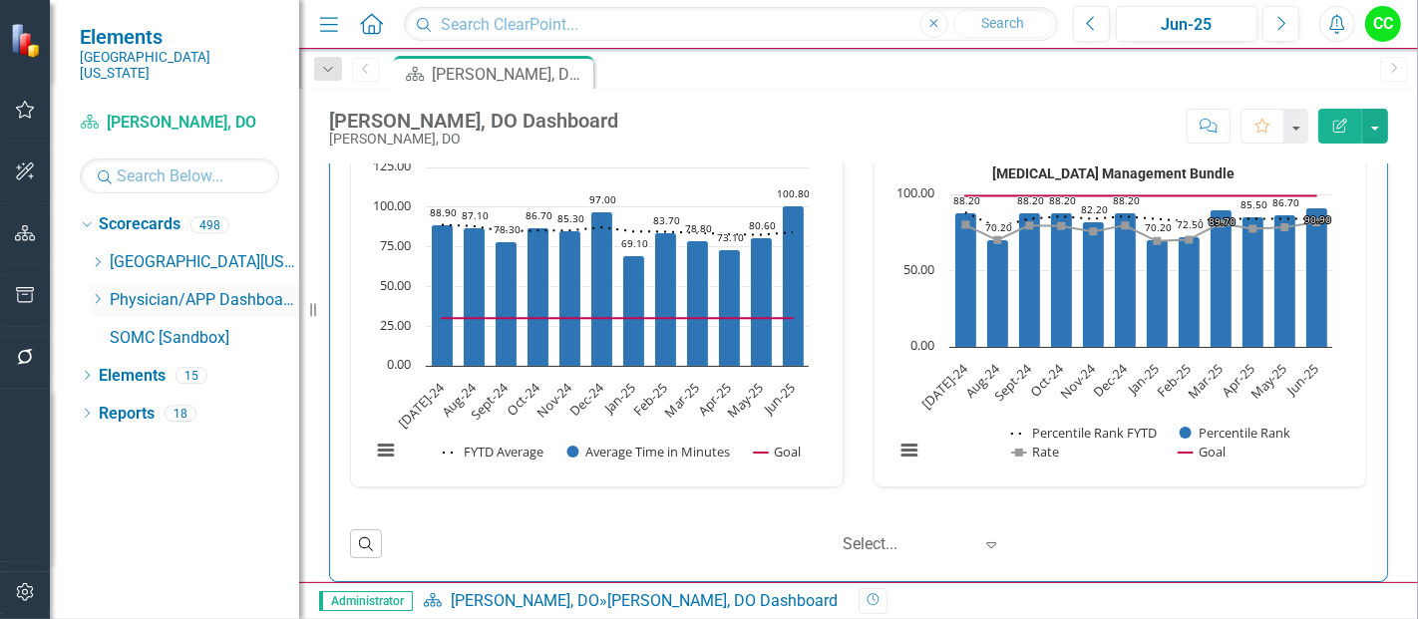
click at [96, 293] on icon "Dropdown" at bounding box center [97, 299] width 15 height 12
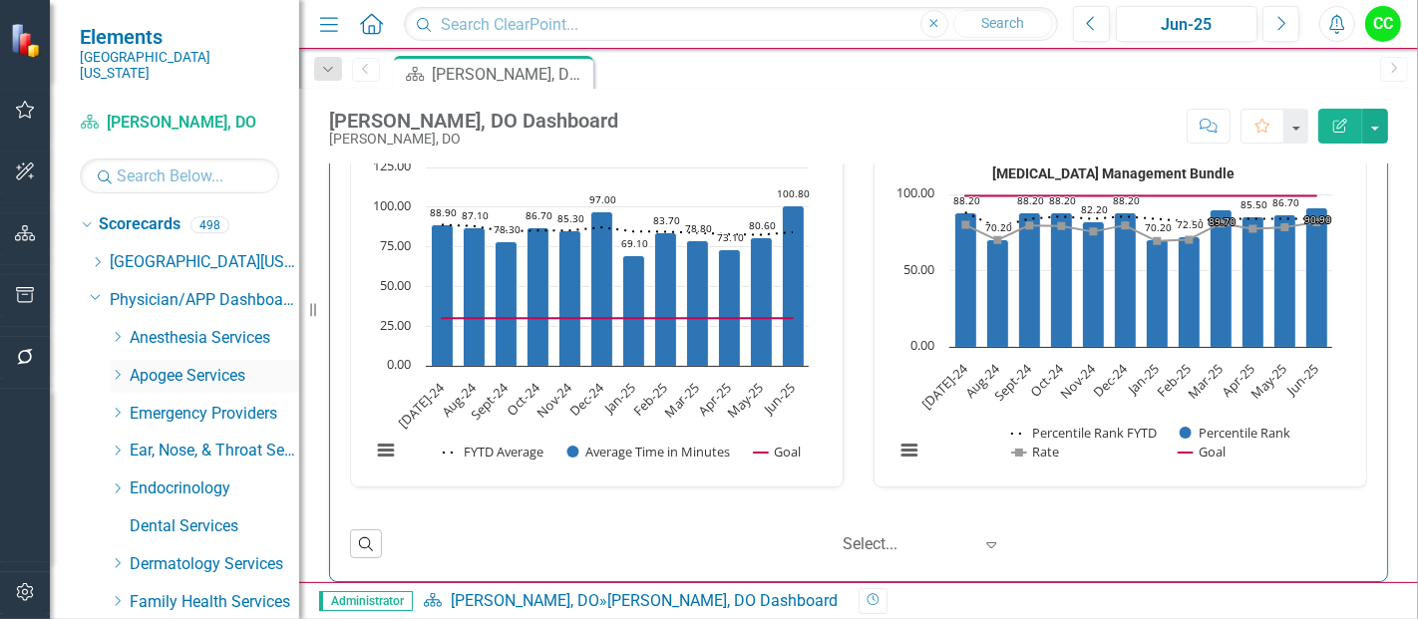
click at [120, 368] on div "Dropdown" at bounding box center [117, 376] width 15 height 17
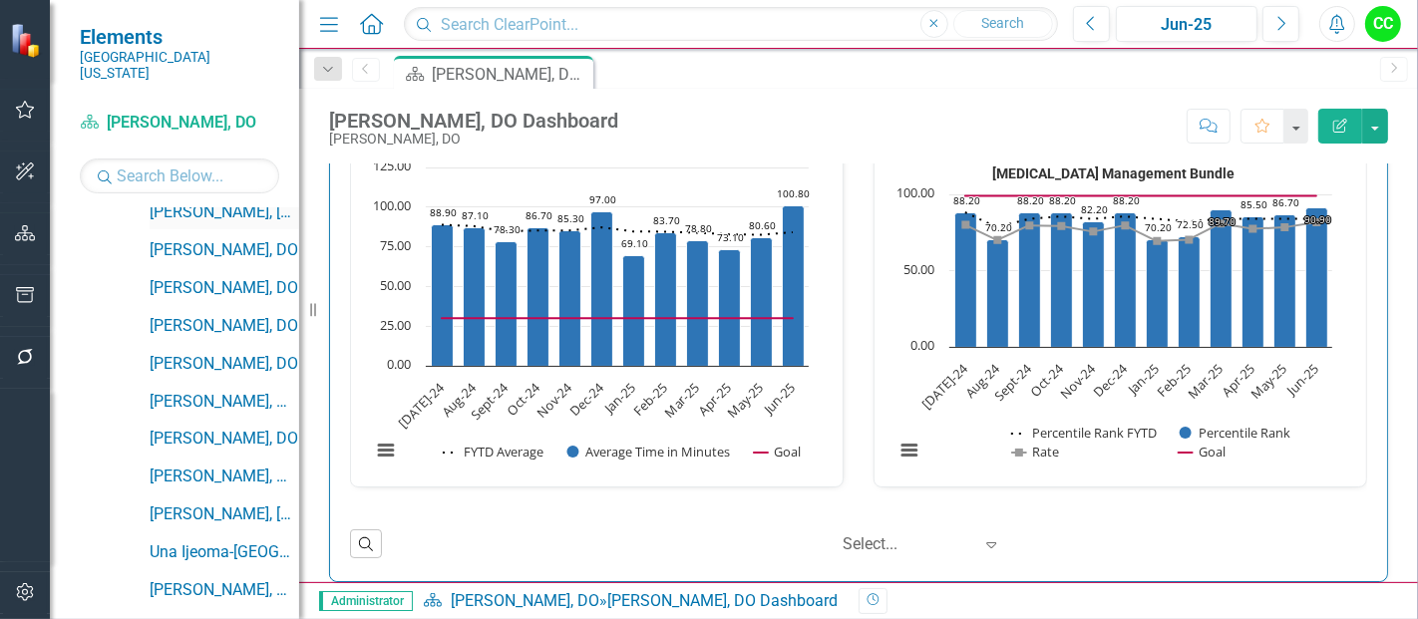
scroll to position [242, 0]
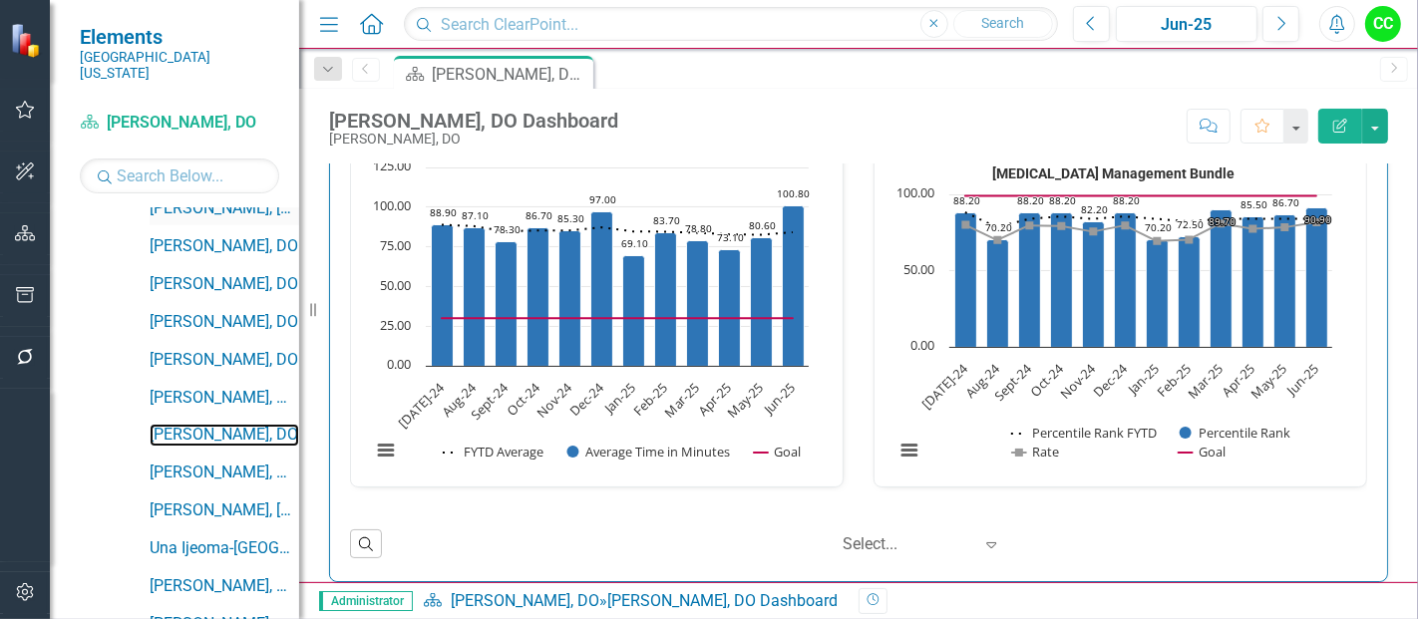
click at [210, 425] on link "[PERSON_NAME], DO" at bounding box center [225, 435] width 150 height 23
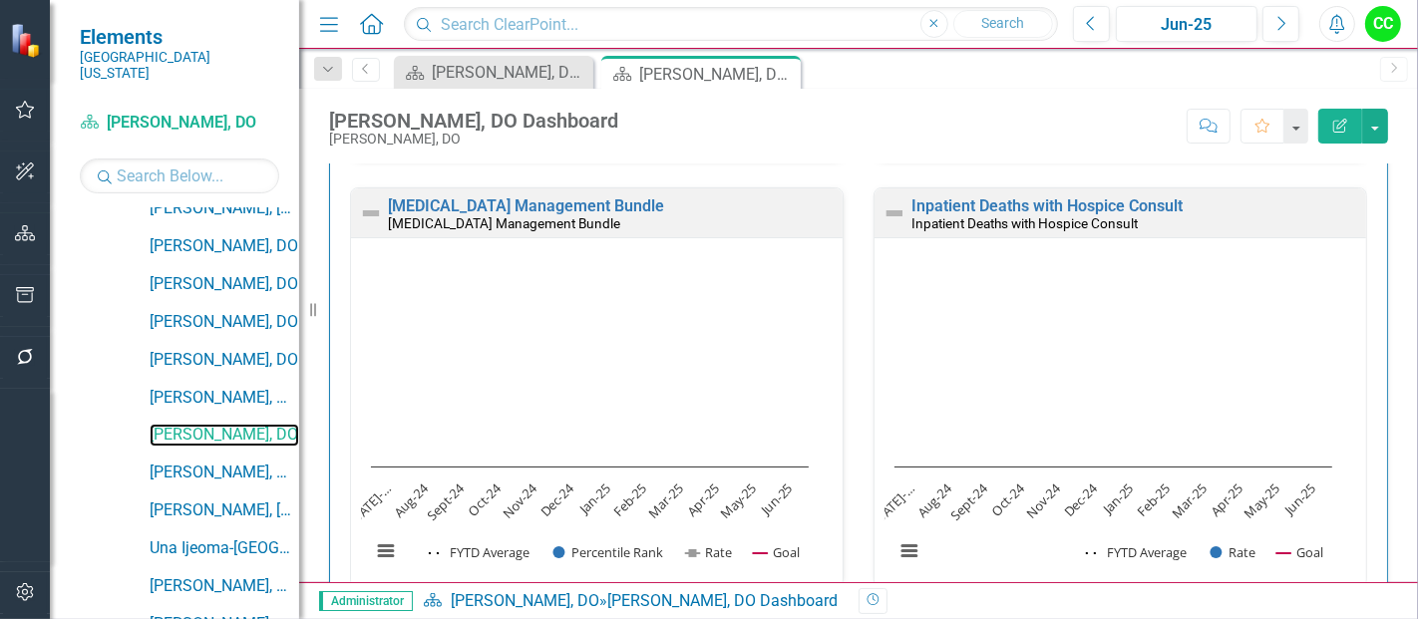
scroll to position [1029, 0]
click at [628, 197] on link "[MEDICAL_DATA] Management Bundle" at bounding box center [526, 205] width 276 height 19
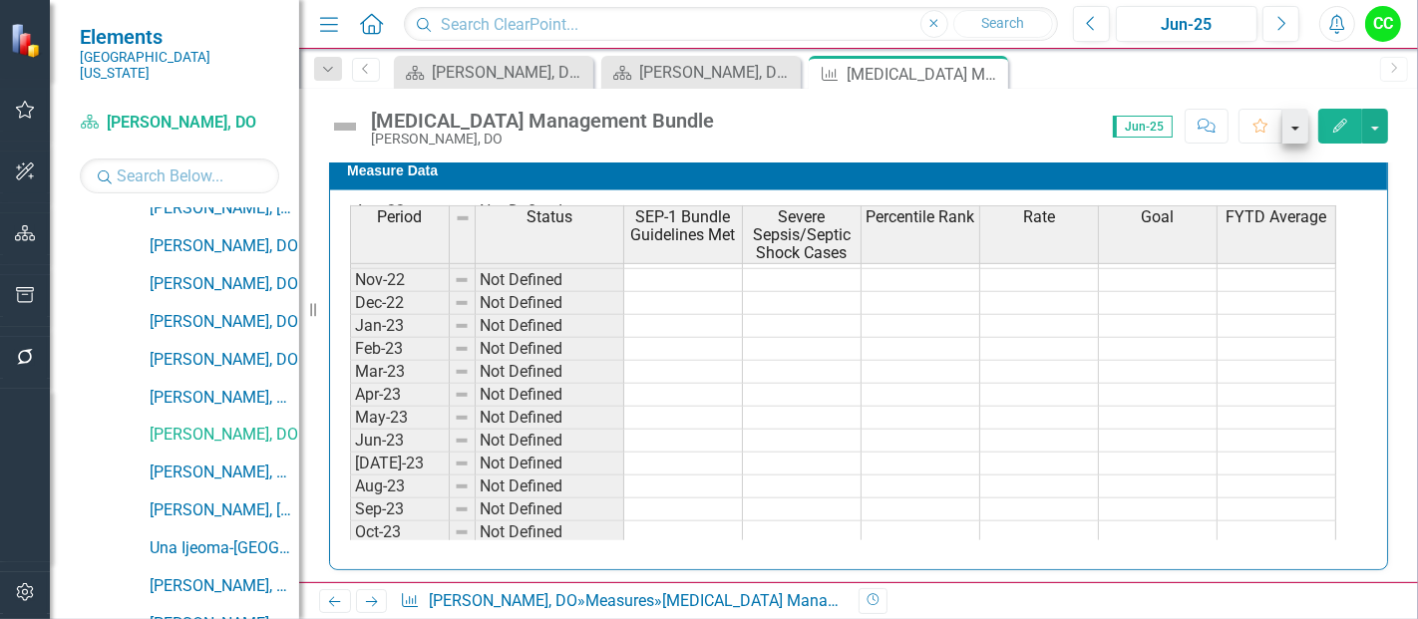
scroll to position [91, 0]
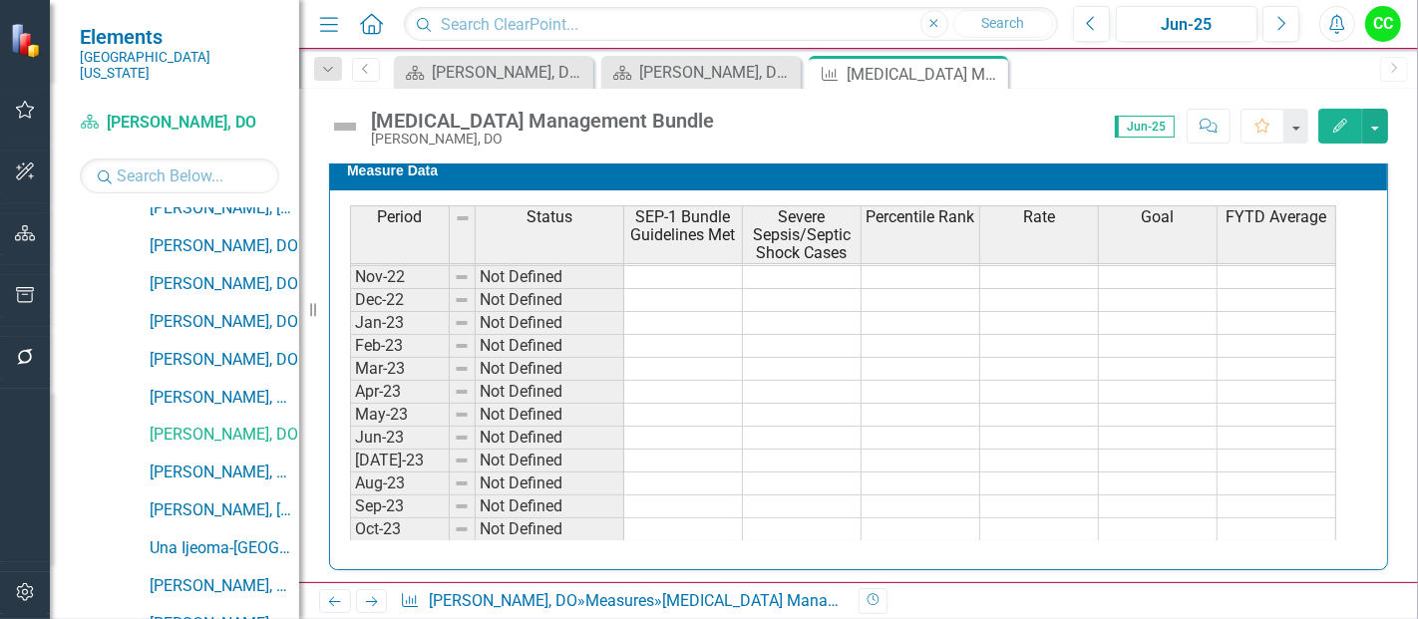
click at [1342, 131] on icon "Edit" at bounding box center [1341, 126] width 18 height 14
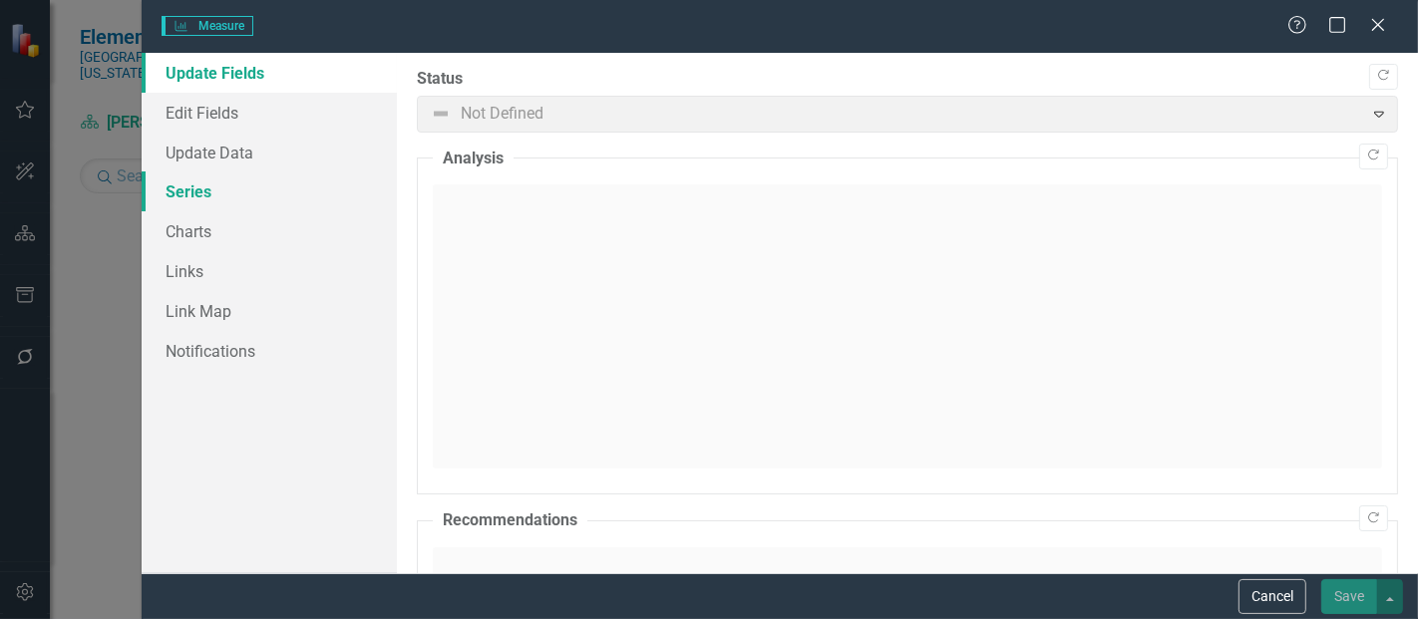
click at [241, 199] on link "Series" at bounding box center [269, 192] width 255 height 40
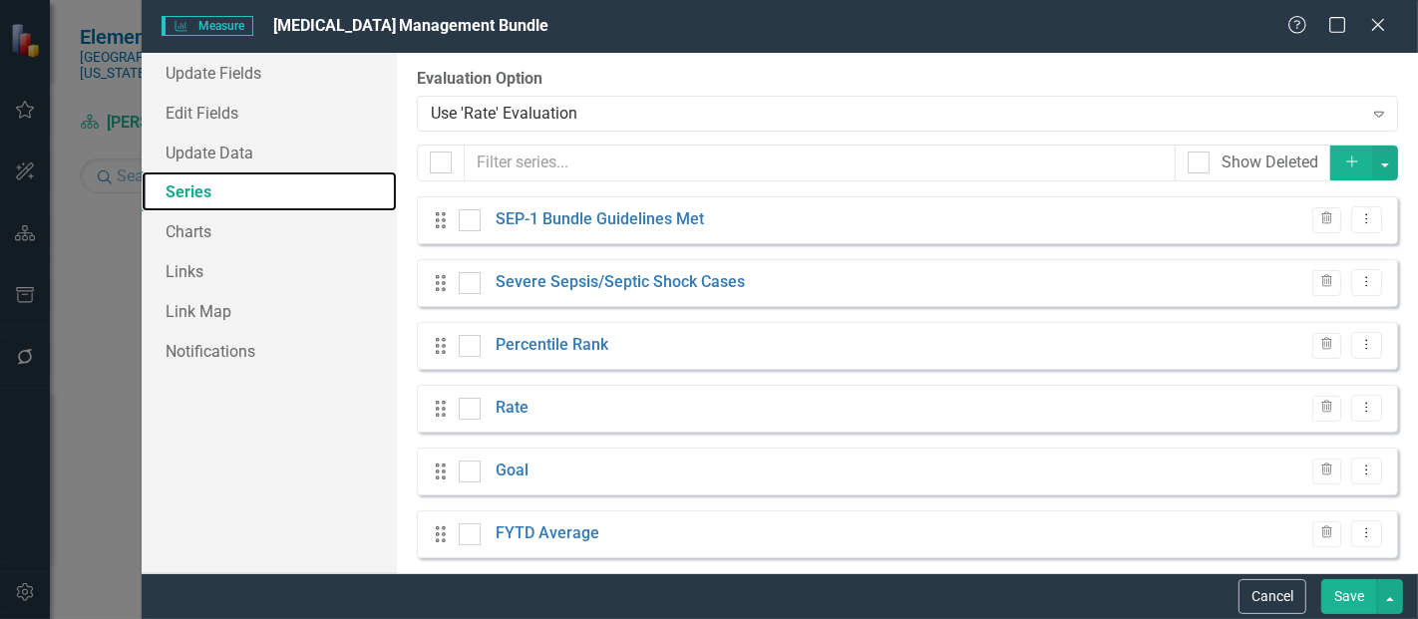
checkbox input "false"
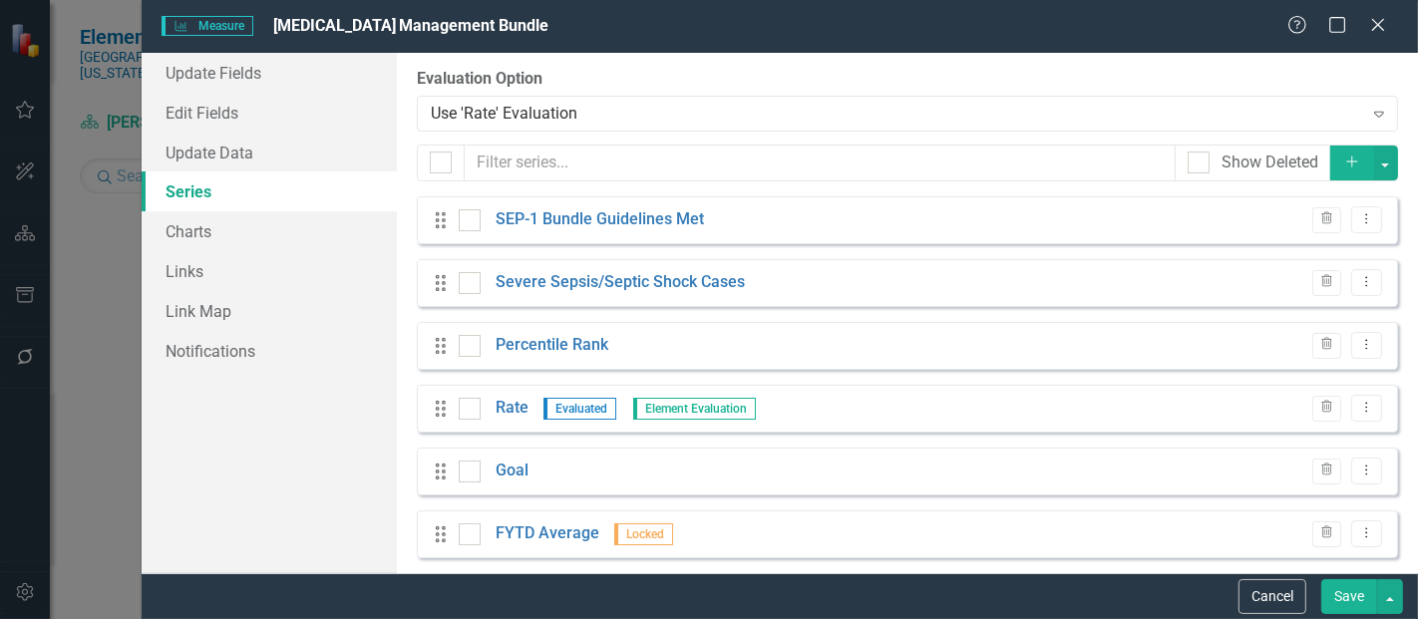
click at [1339, 146] on button "Add" at bounding box center [1353, 163] width 44 height 35
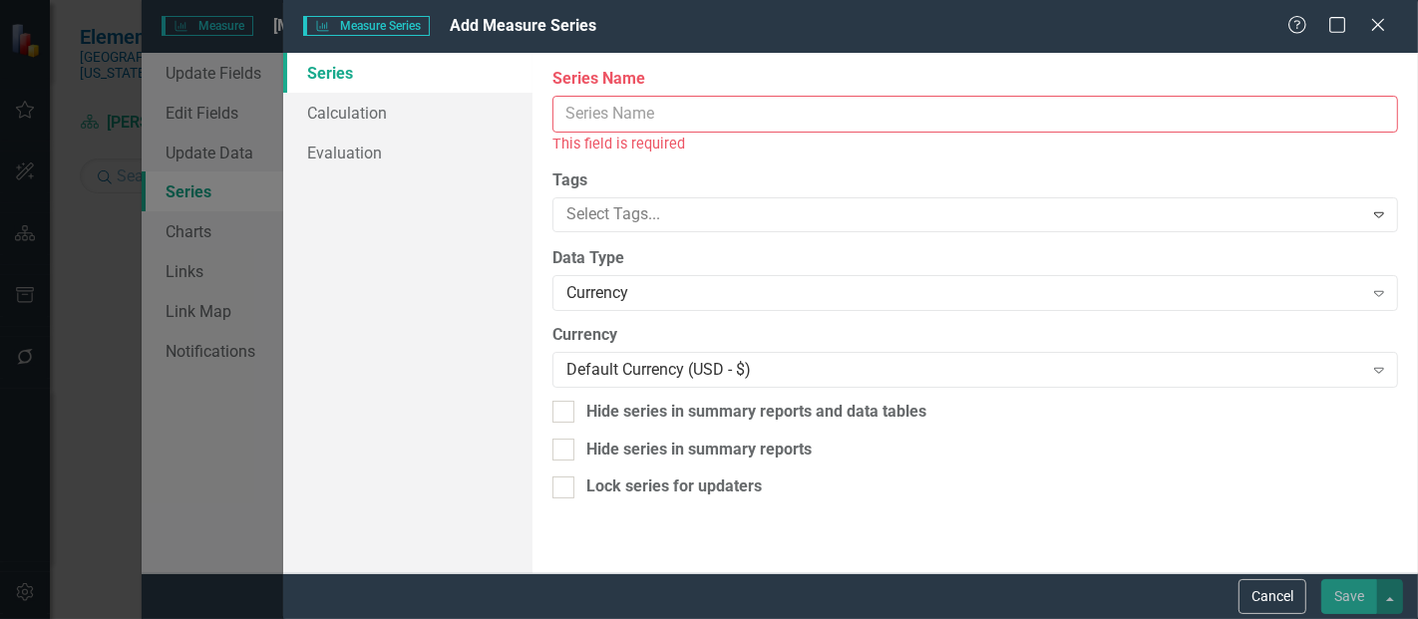
click at [728, 107] on input "Series Name" at bounding box center [976, 114] width 846 height 37
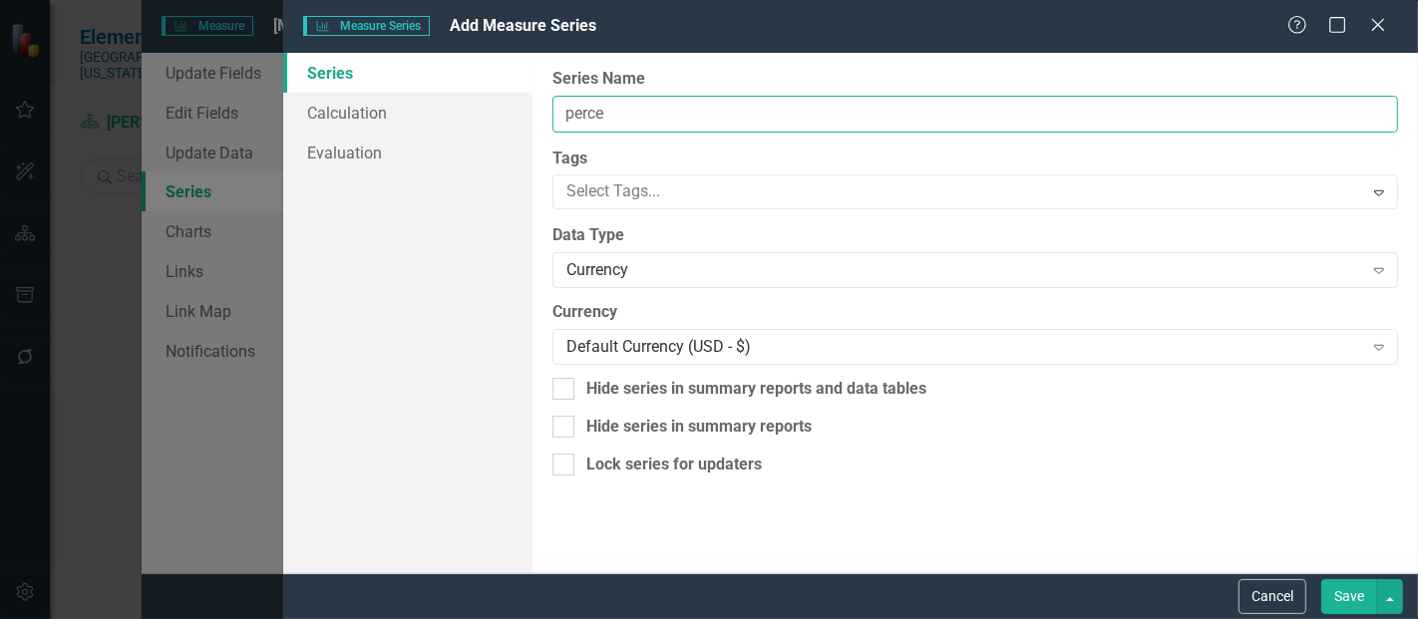
type input "Percentile Rank FYTD"
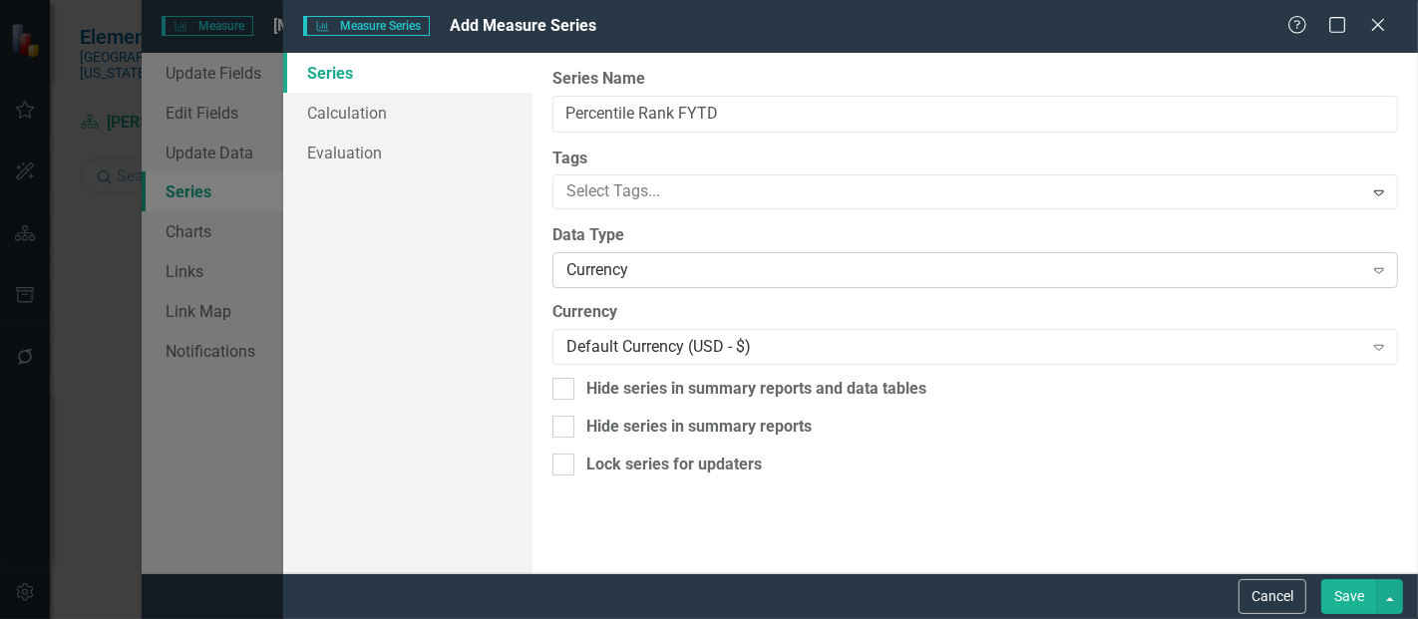
click at [649, 279] on div "Currency" at bounding box center [965, 270] width 796 height 23
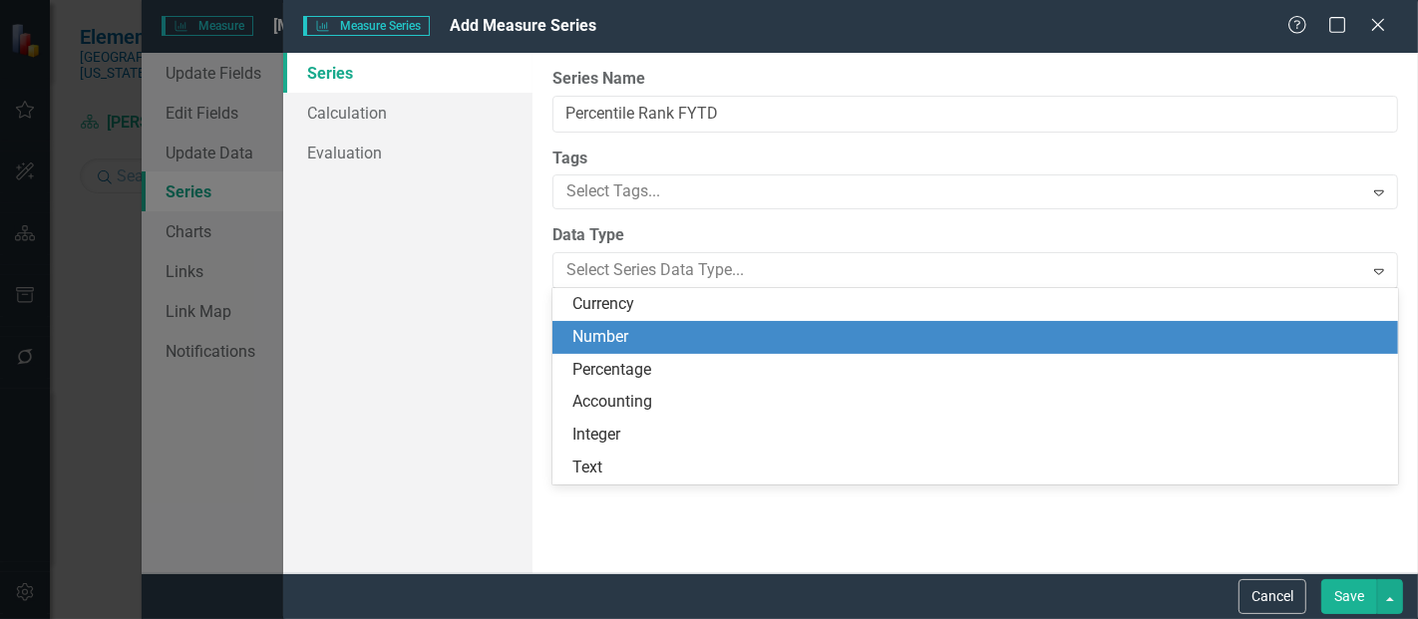
click at [615, 335] on div "Number" at bounding box center [980, 337] width 814 height 23
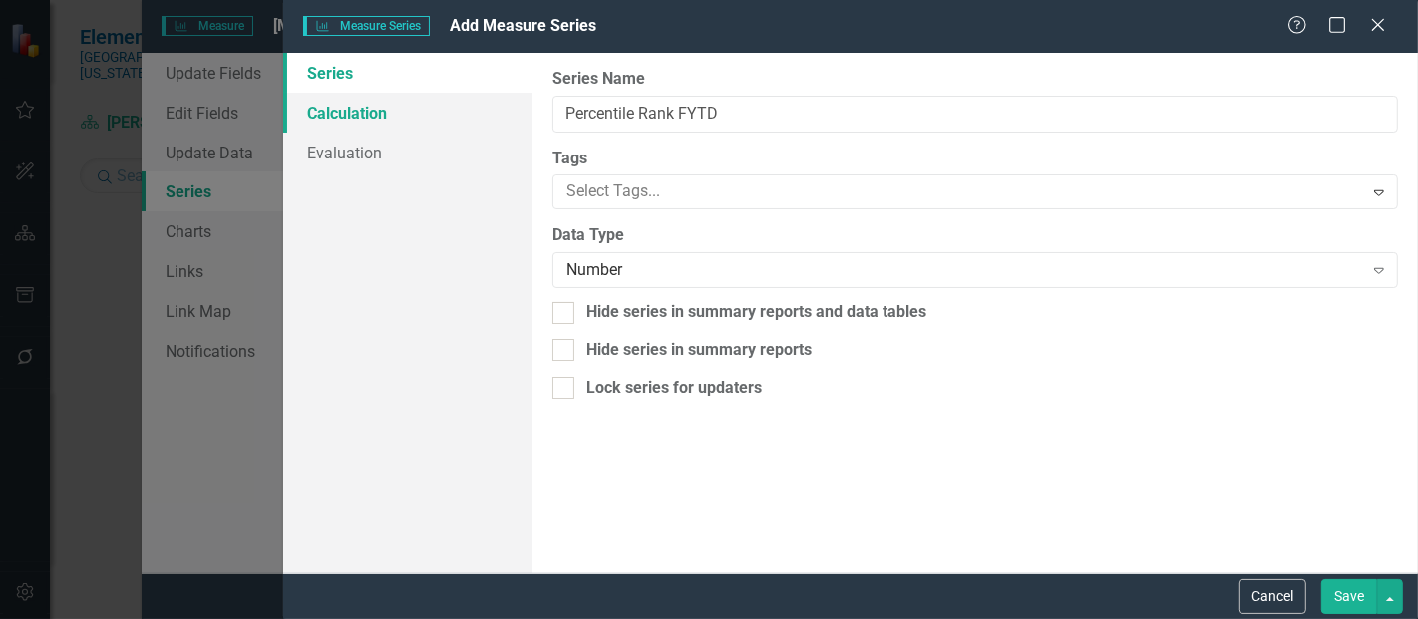
click at [428, 114] on link "Calculation" at bounding box center [407, 113] width 249 height 40
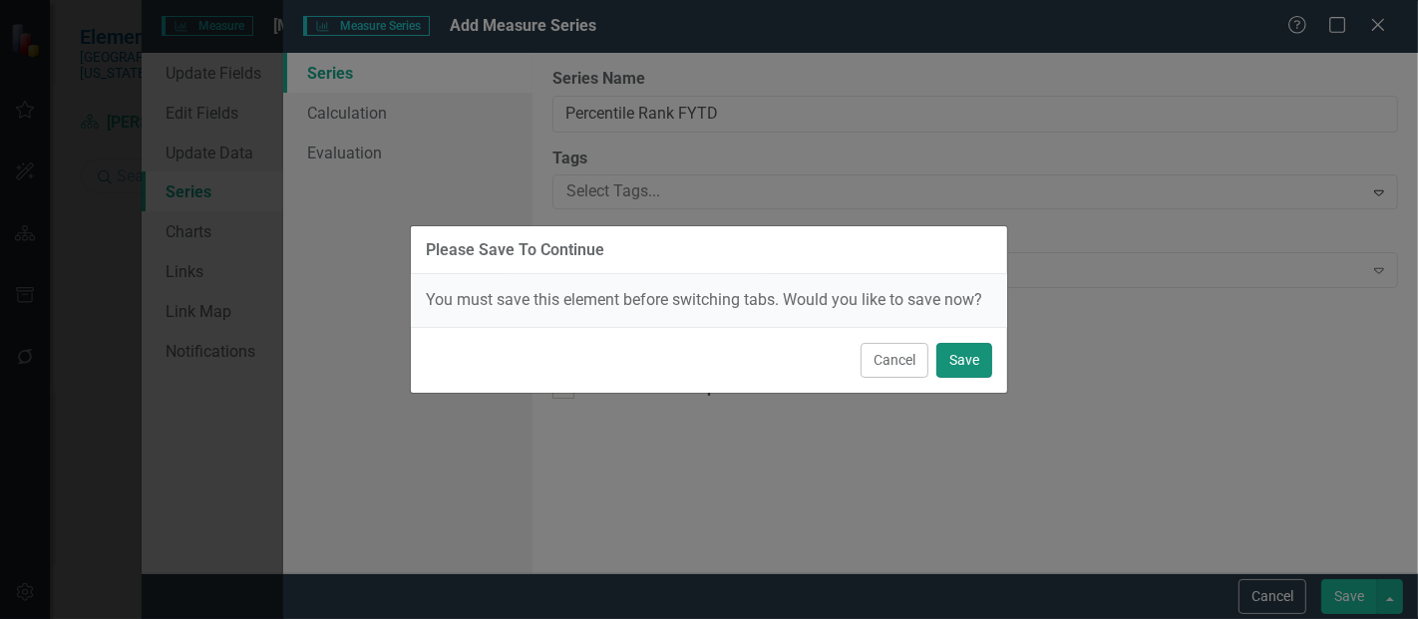
click at [962, 371] on button "Save" at bounding box center [965, 360] width 56 height 35
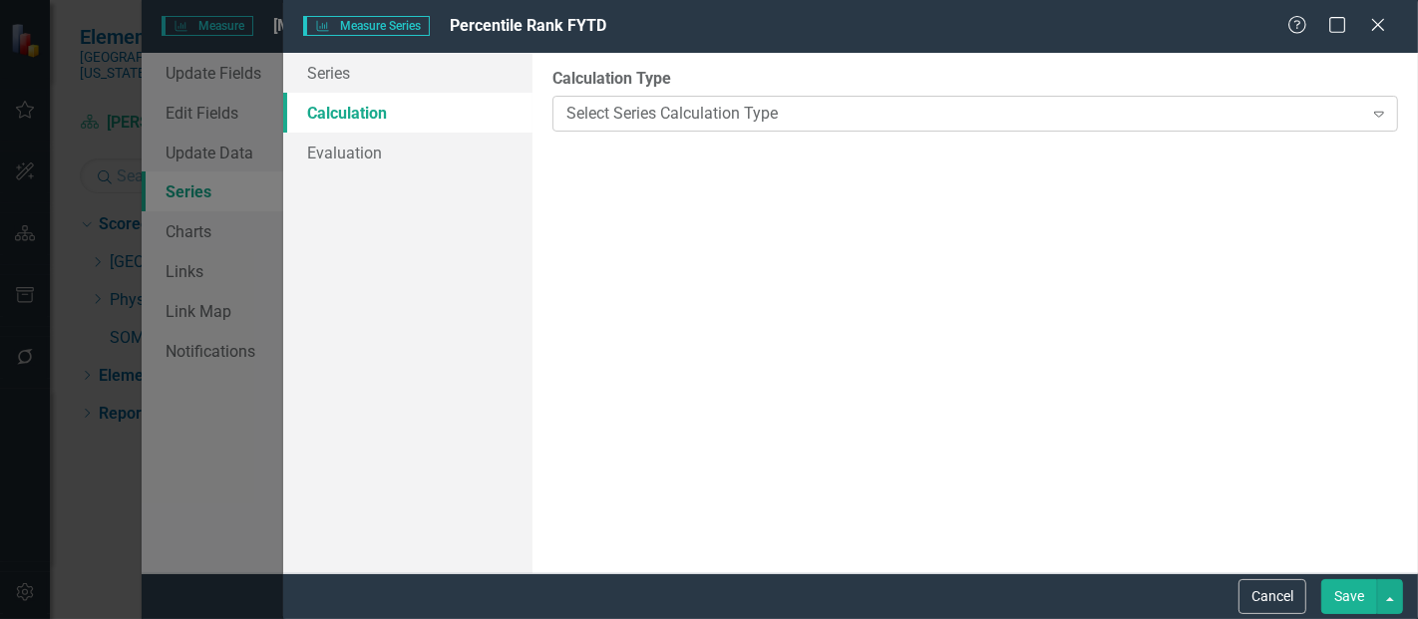
click at [698, 101] on div "Select Series Calculation Type Expand" at bounding box center [976, 114] width 846 height 36
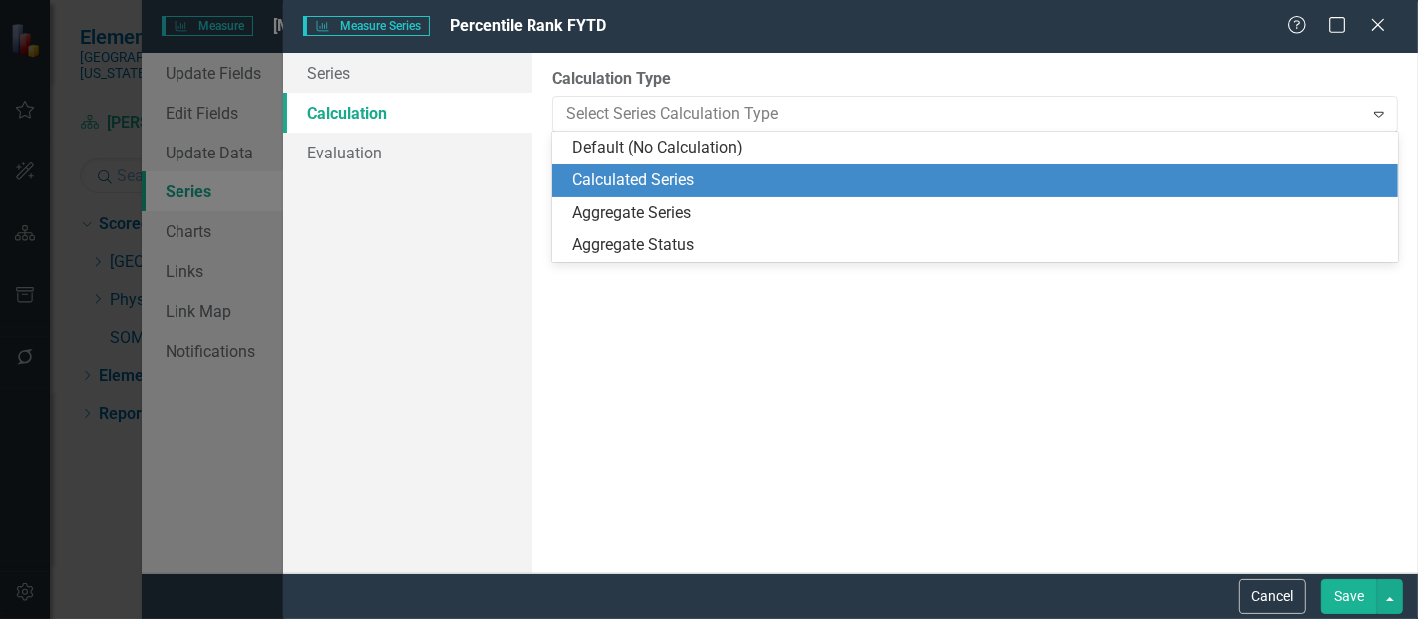
click at [642, 179] on div "Calculated Series" at bounding box center [980, 181] width 814 height 23
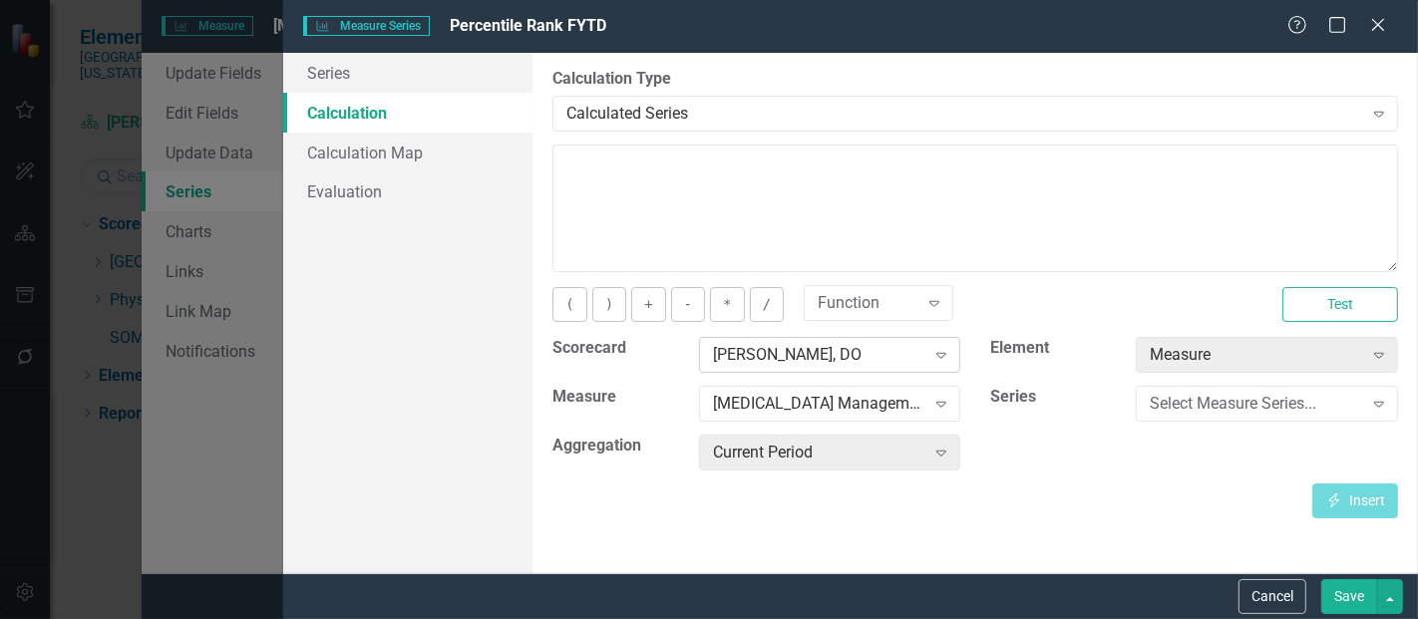
click at [801, 363] on div "[PERSON_NAME], DO" at bounding box center [819, 355] width 212 height 23
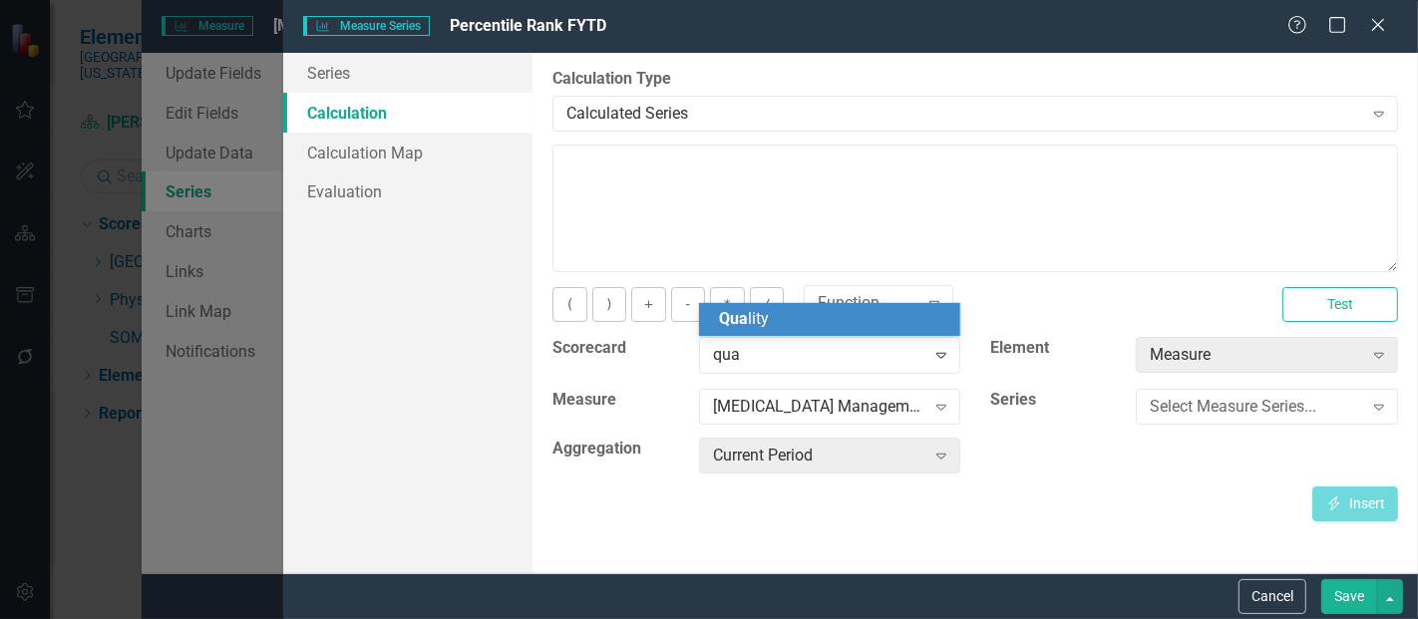
type input "qual"
click at [775, 322] on div "Qual ity" at bounding box center [834, 319] width 230 height 23
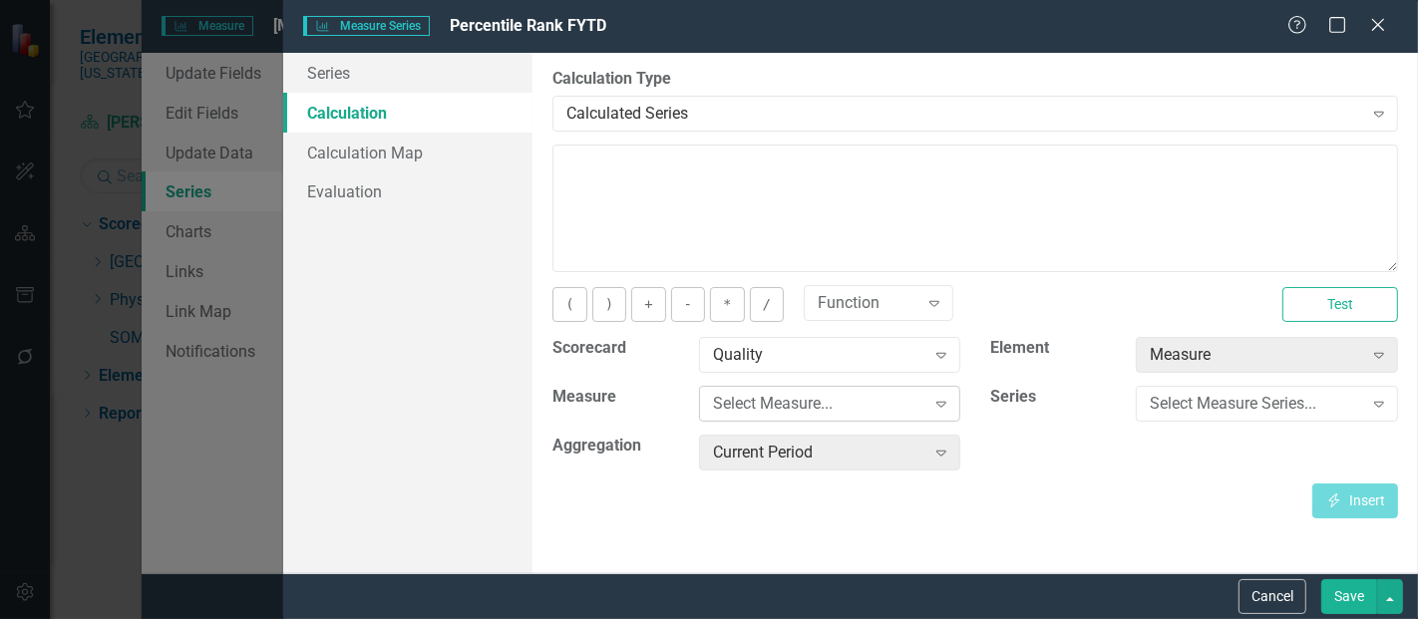
click at [770, 401] on div "Select Measure..." at bounding box center [819, 404] width 212 height 23
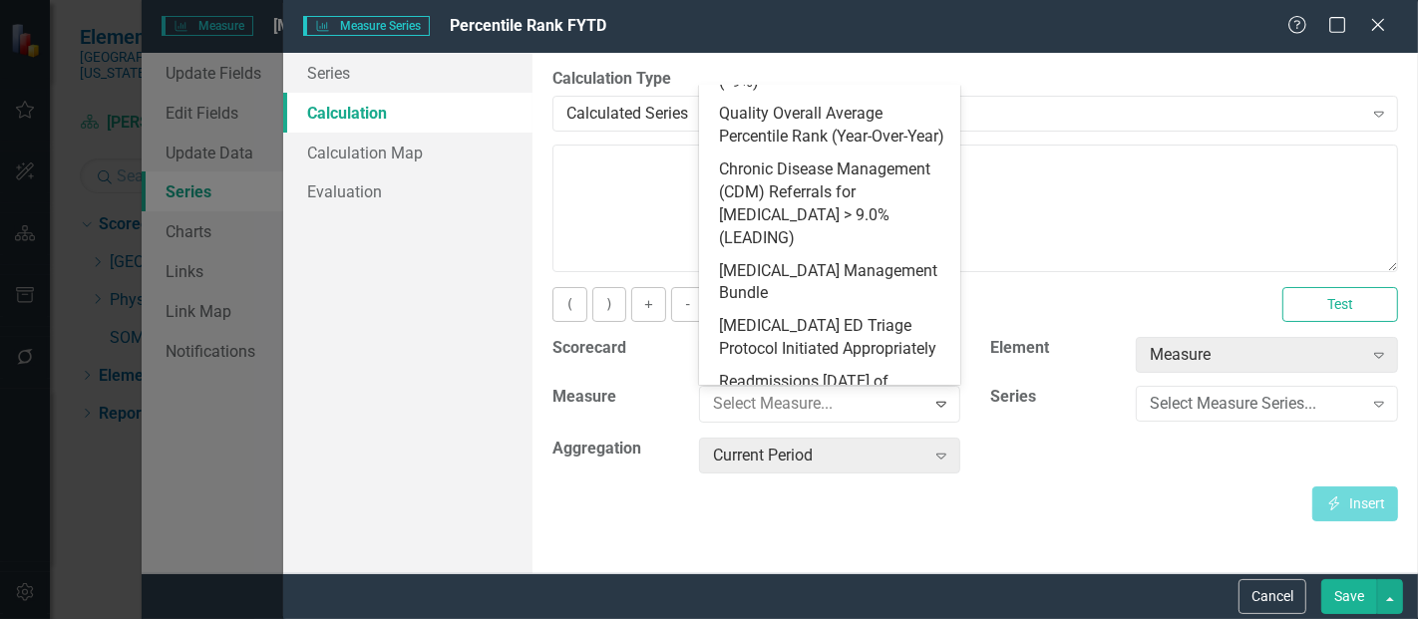
scroll to position [888, 0]
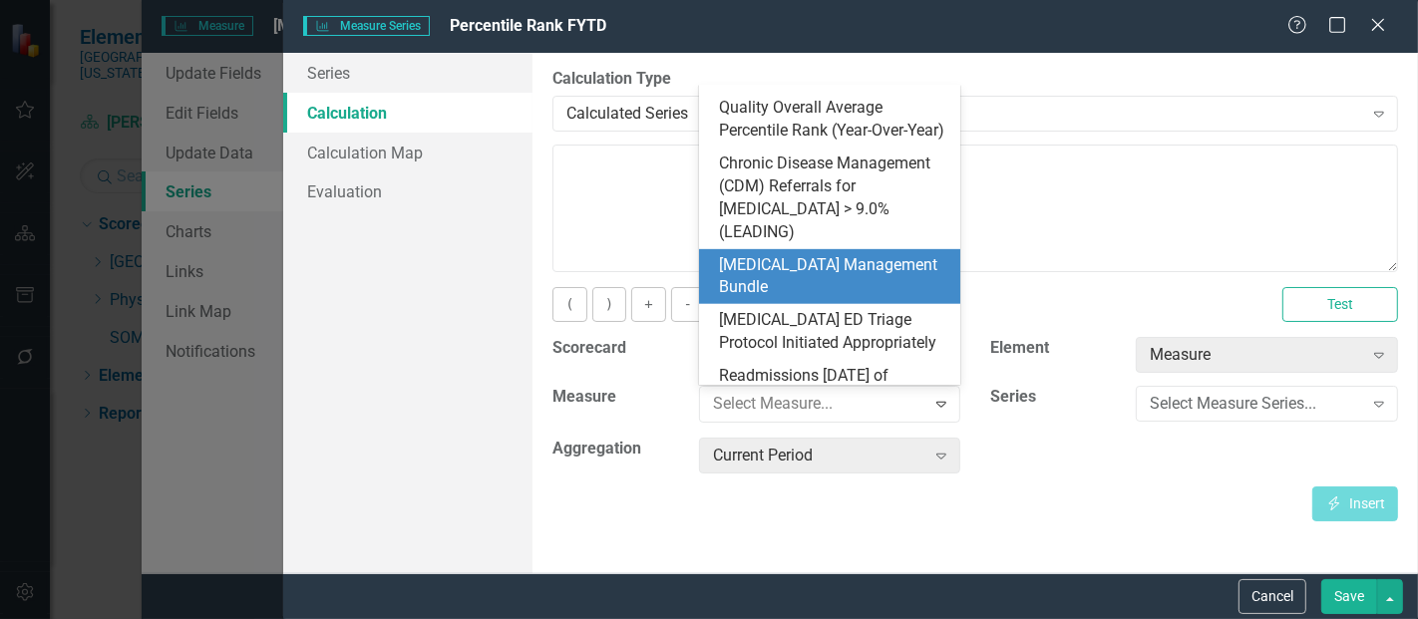
click at [812, 254] on div "[MEDICAL_DATA] Management Bundle" at bounding box center [834, 277] width 230 height 46
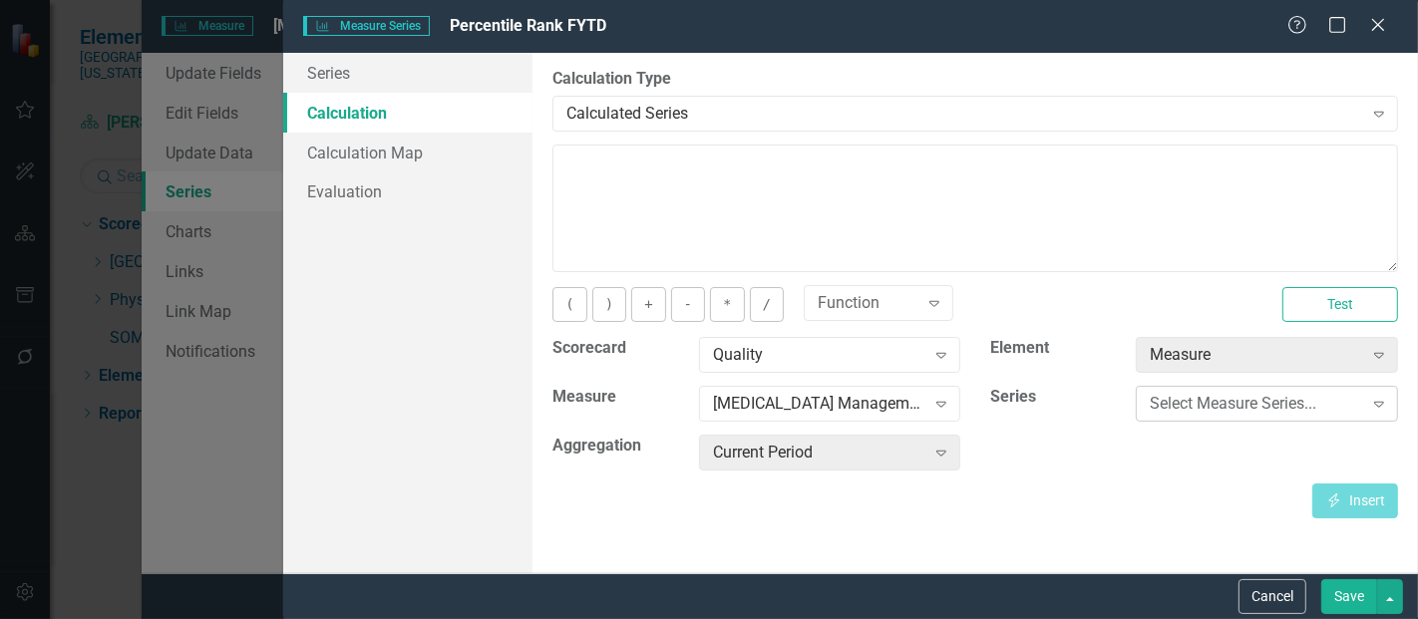
click at [1228, 418] on div "Select Measure Series... Expand" at bounding box center [1267, 404] width 262 height 36
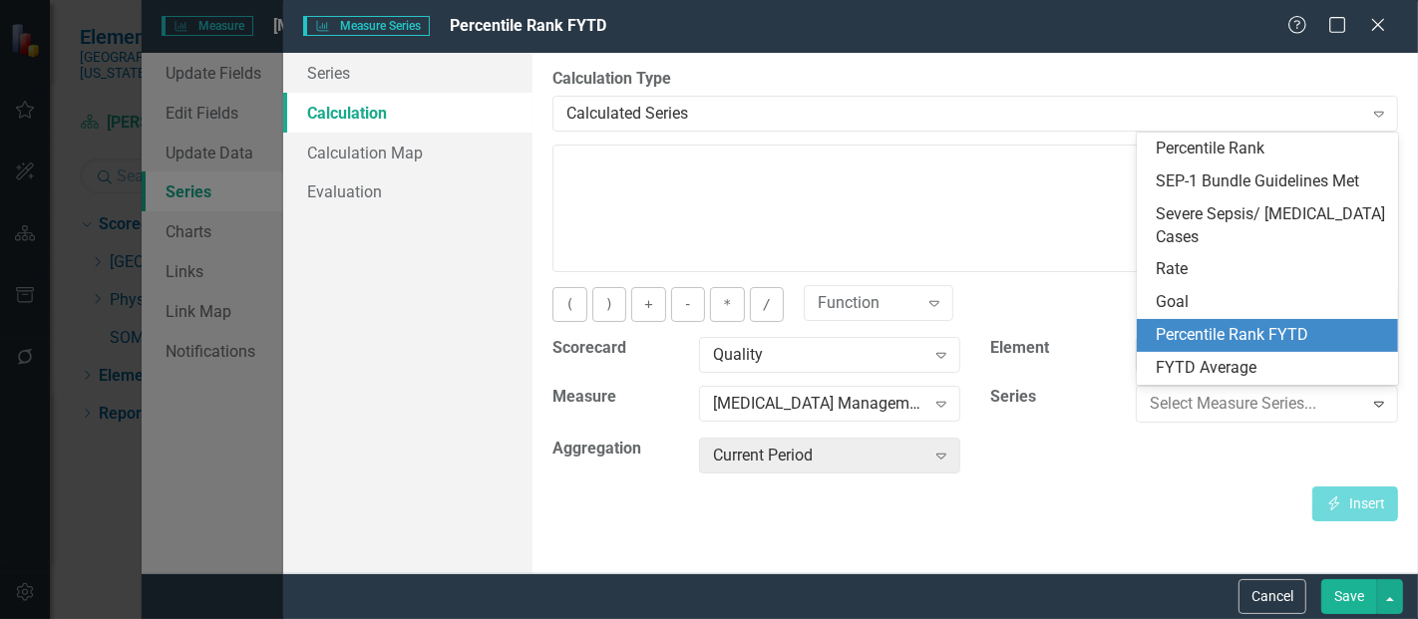
click at [1245, 329] on div "Percentile Rank FYTD" at bounding box center [1272, 335] width 230 height 23
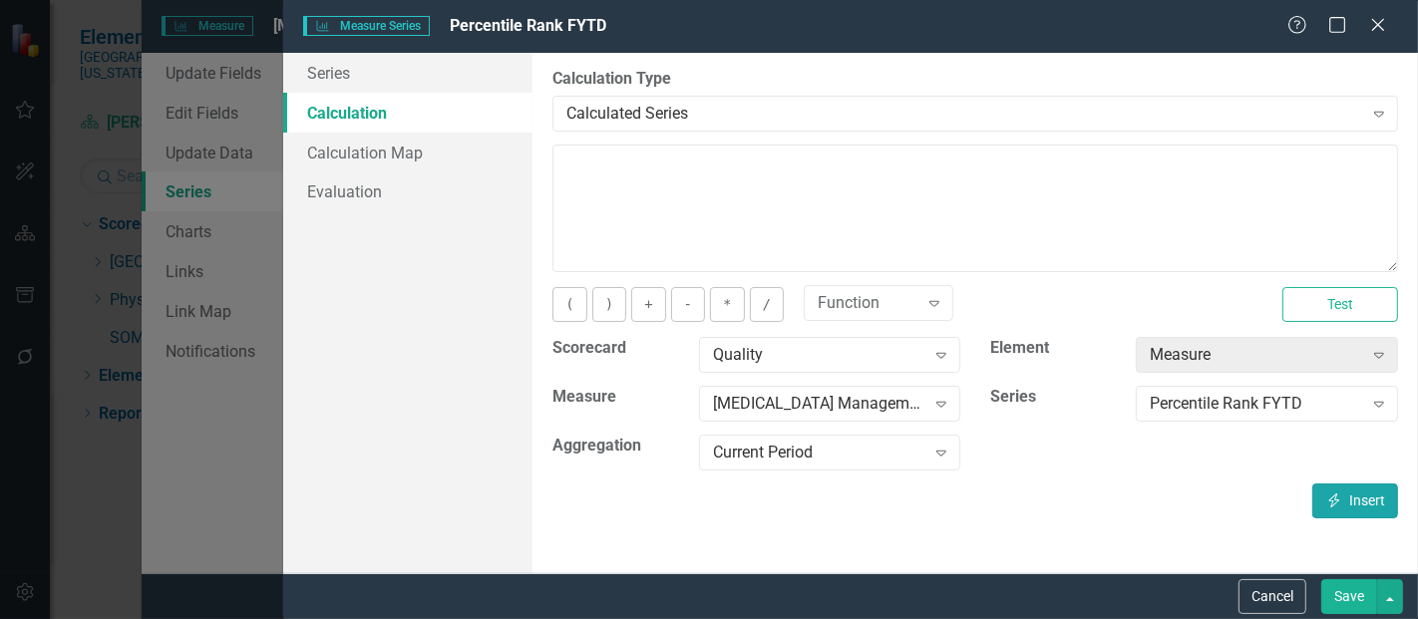
click at [1340, 497] on icon "Insert" at bounding box center [1335, 501] width 18 height 14
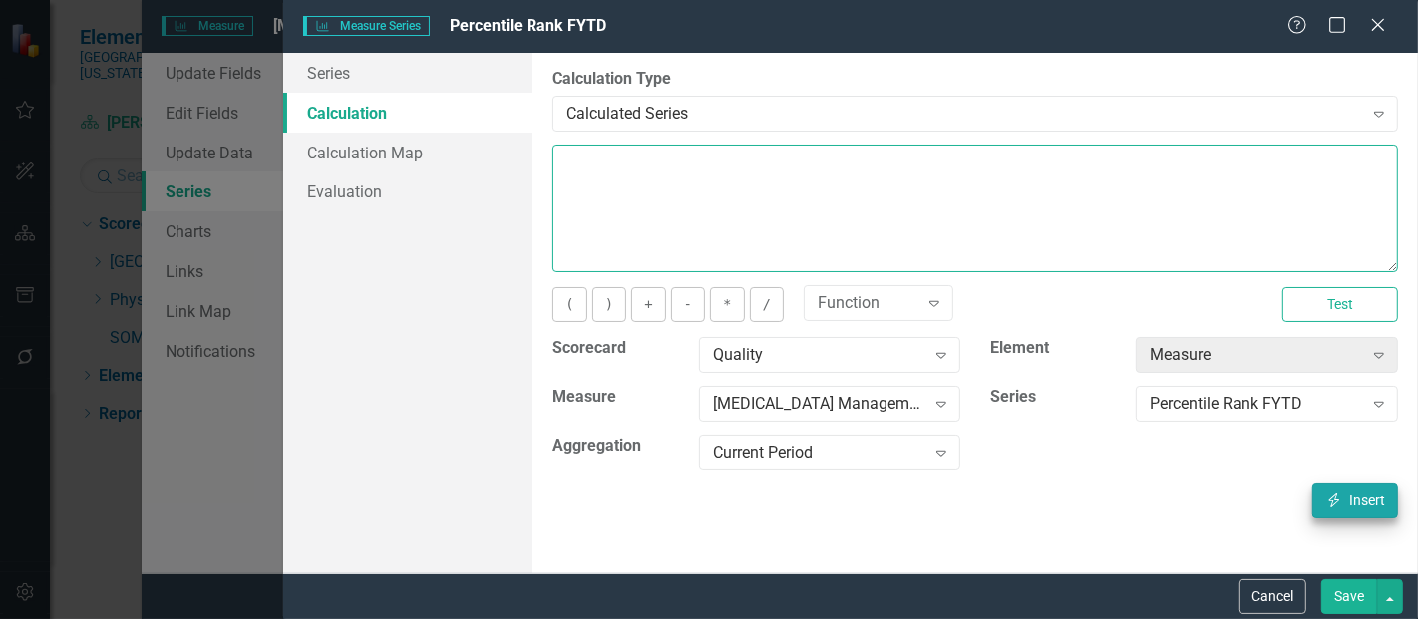
type textarea "[m1813868][Percentile Rank FYTD][CurrentPeriod]"
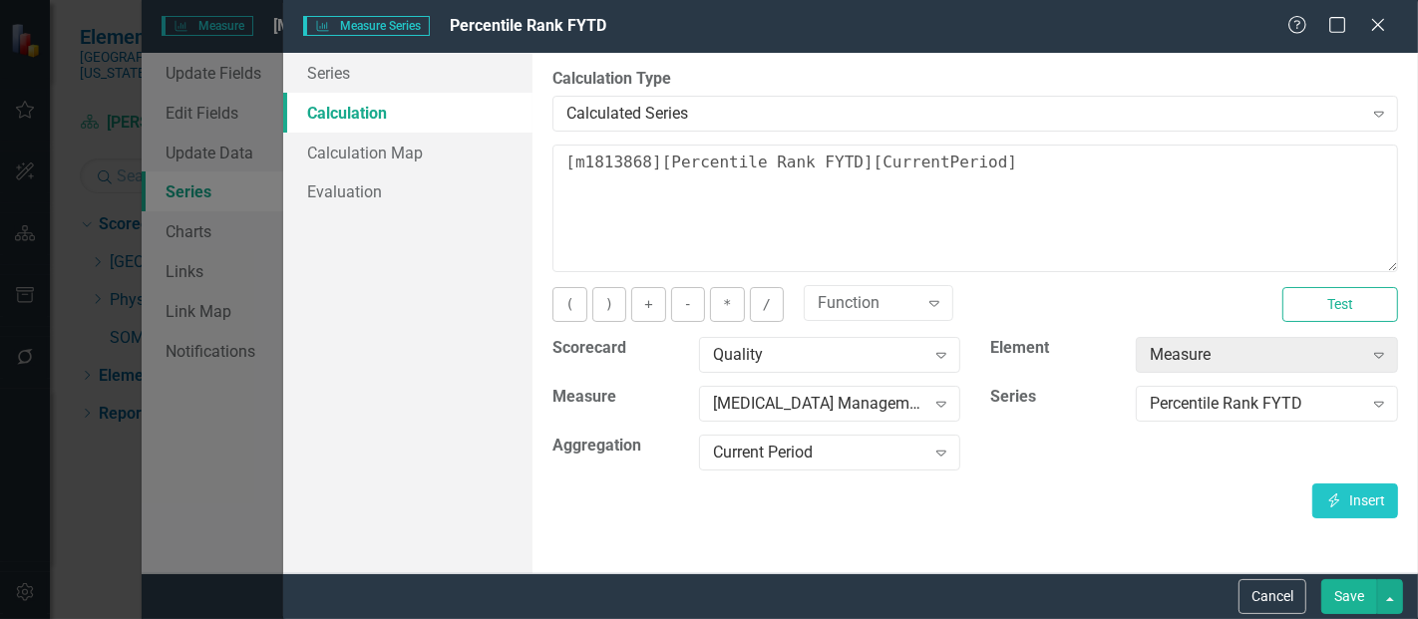
click at [1357, 602] on button "Save" at bounding box center [1350, 597] width 56 height 35
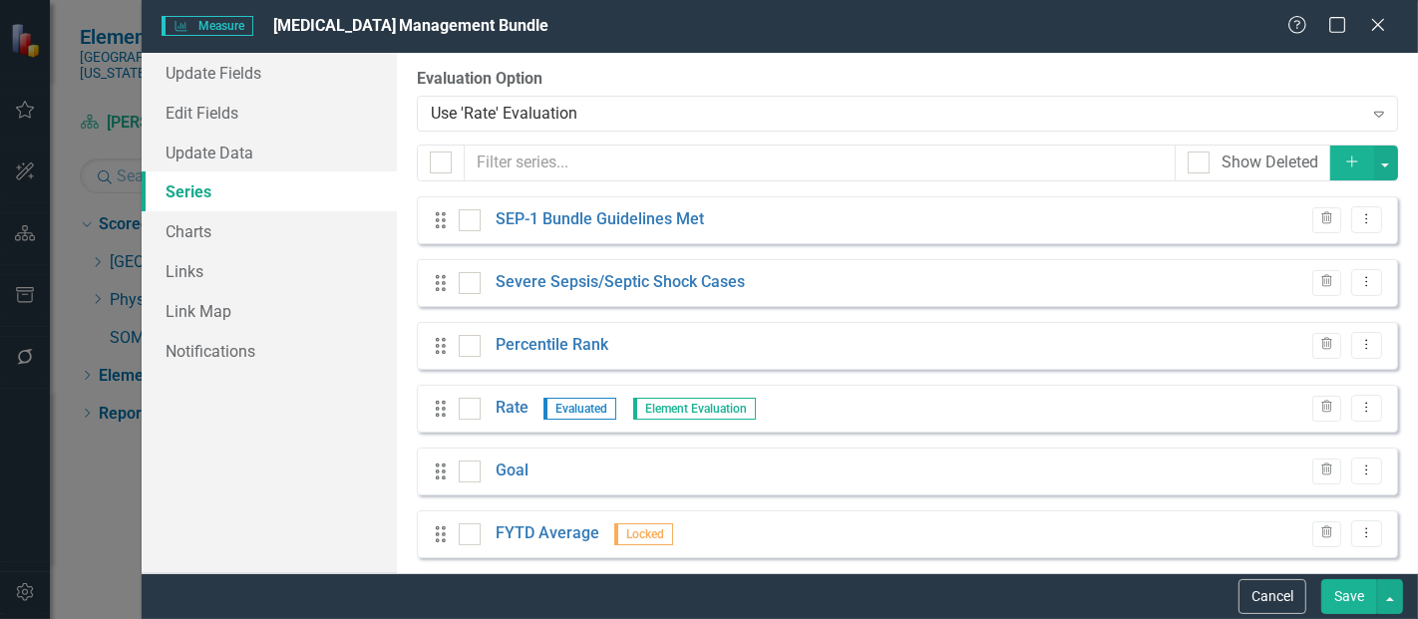
scroll to position [77, 0]
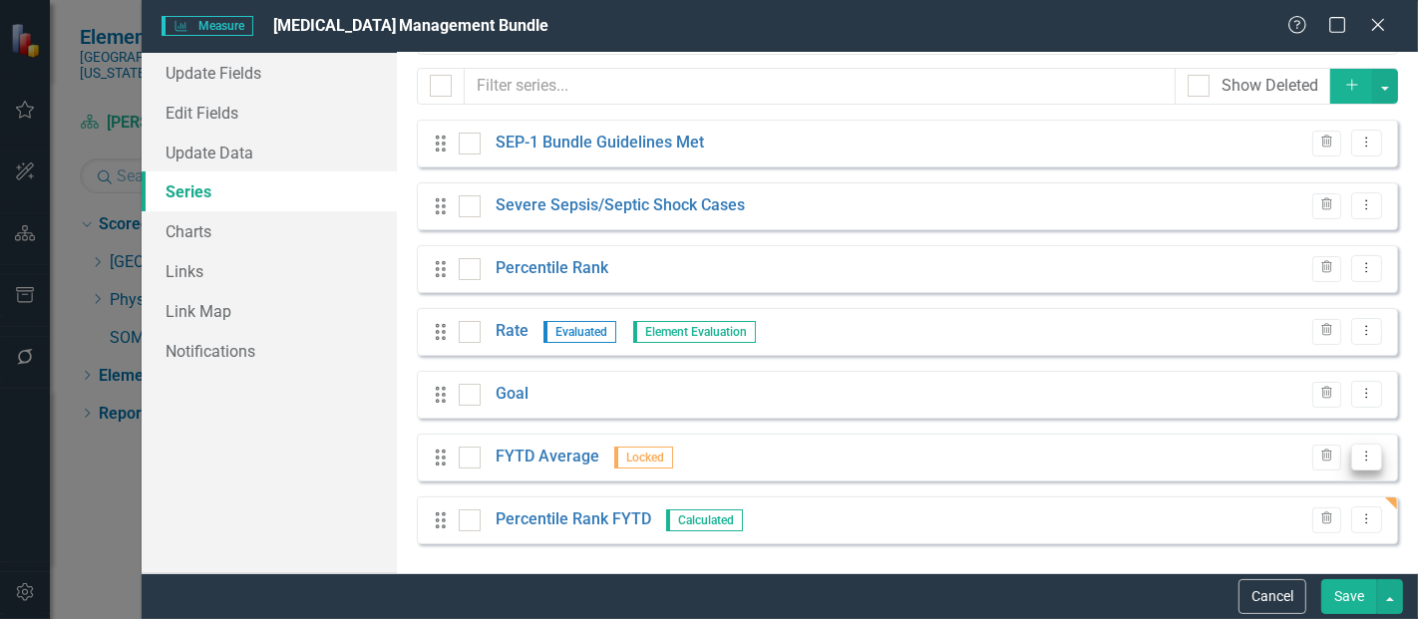
click at [1352, 452] on button "Dropdown Menu" at bounding box center [1367, 457] width 31 height 27
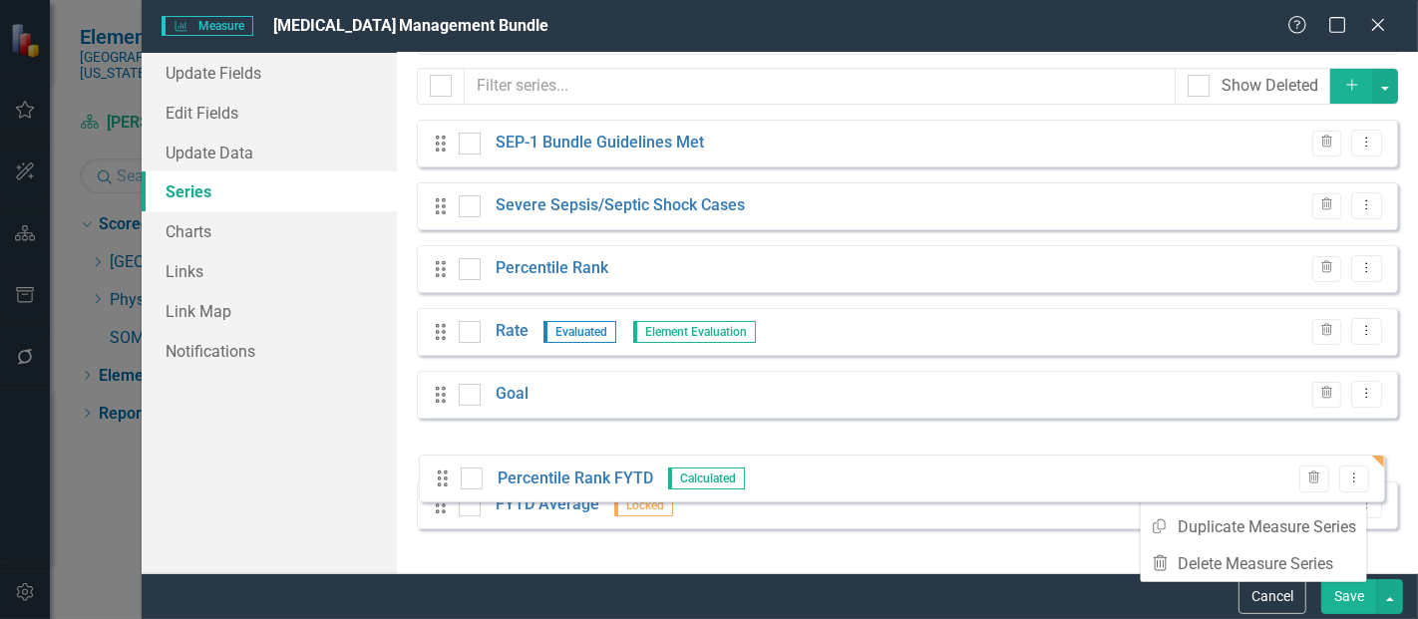
drag, startPoint x: 443, startPoint y: 519, endPoint x: 444, endPoint y: 460, distance: 58.9
click at [444, 460] on div "Drag SEP-1 Bundle Guidelines Met Trash Dropdown Menu Drag Severe Sepsis/Septic …" at bounding box center [908, 332] width 982 height 425
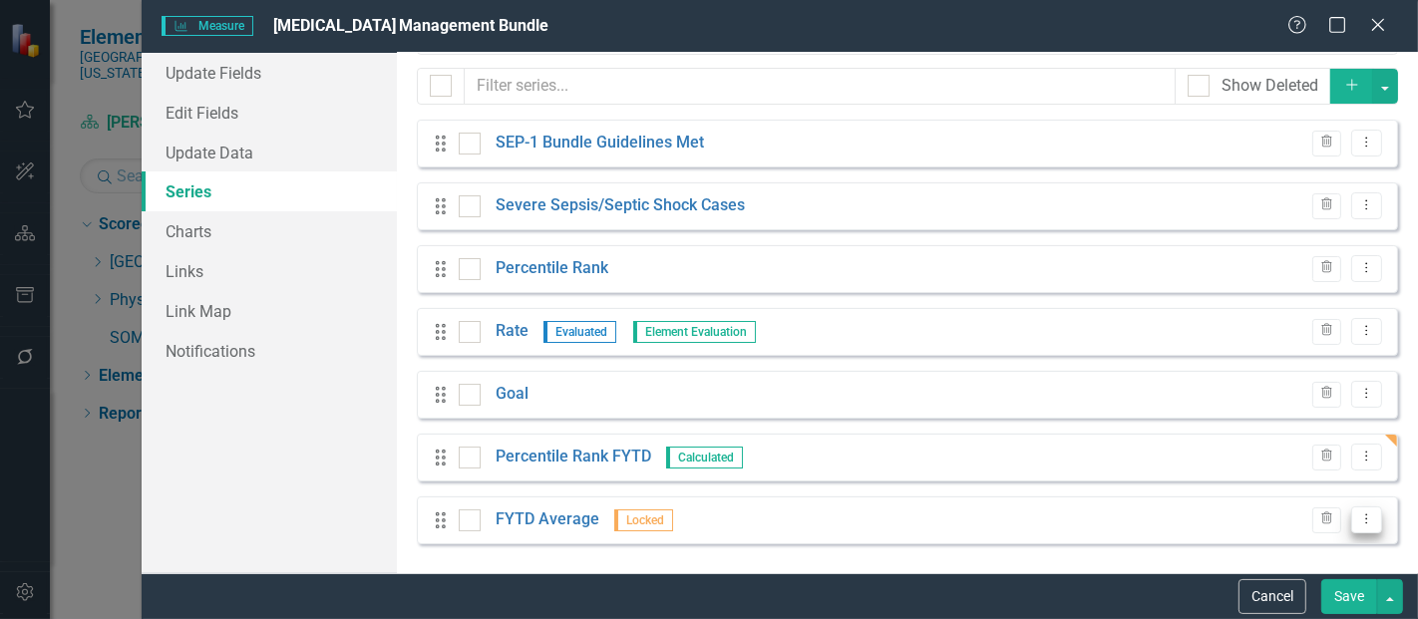
click at [1359, 513] on icon "Dropdown Menu" at bounding box center [1367, 519] width 17 height 13
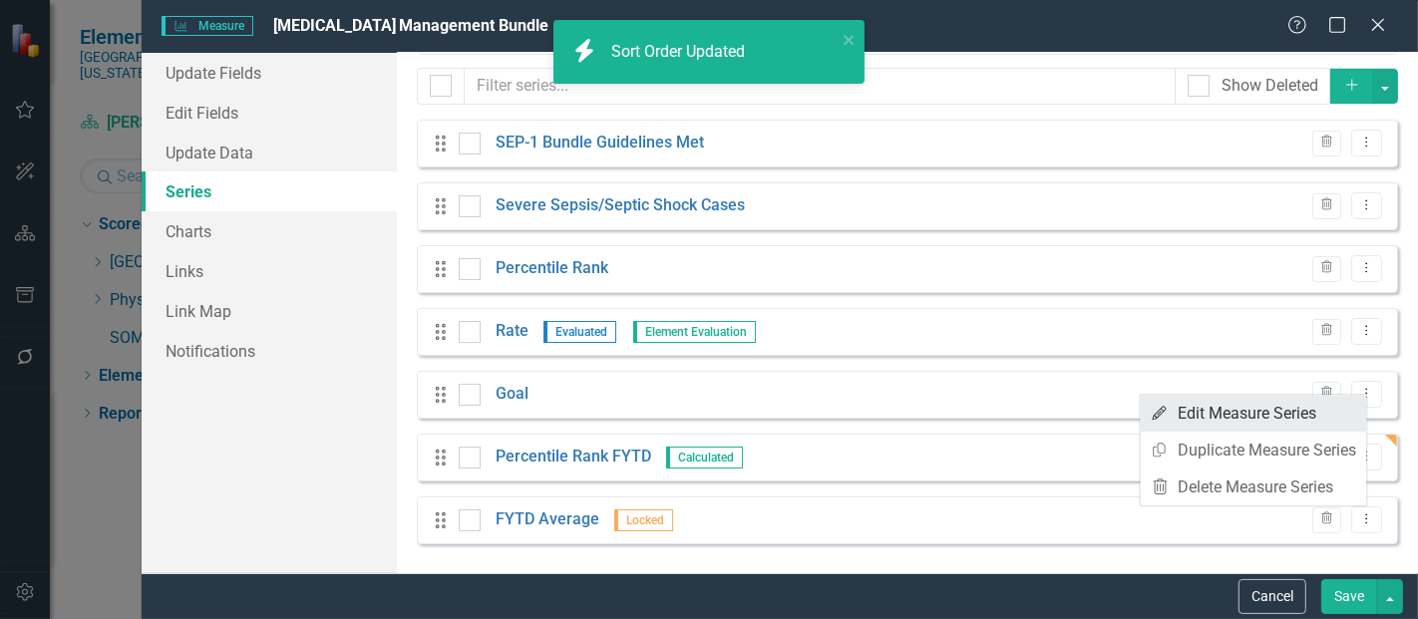
click at [1246, 424] on link "Edit Edit Measure Series" at bounding box center [1254, 413] width 226 height 37
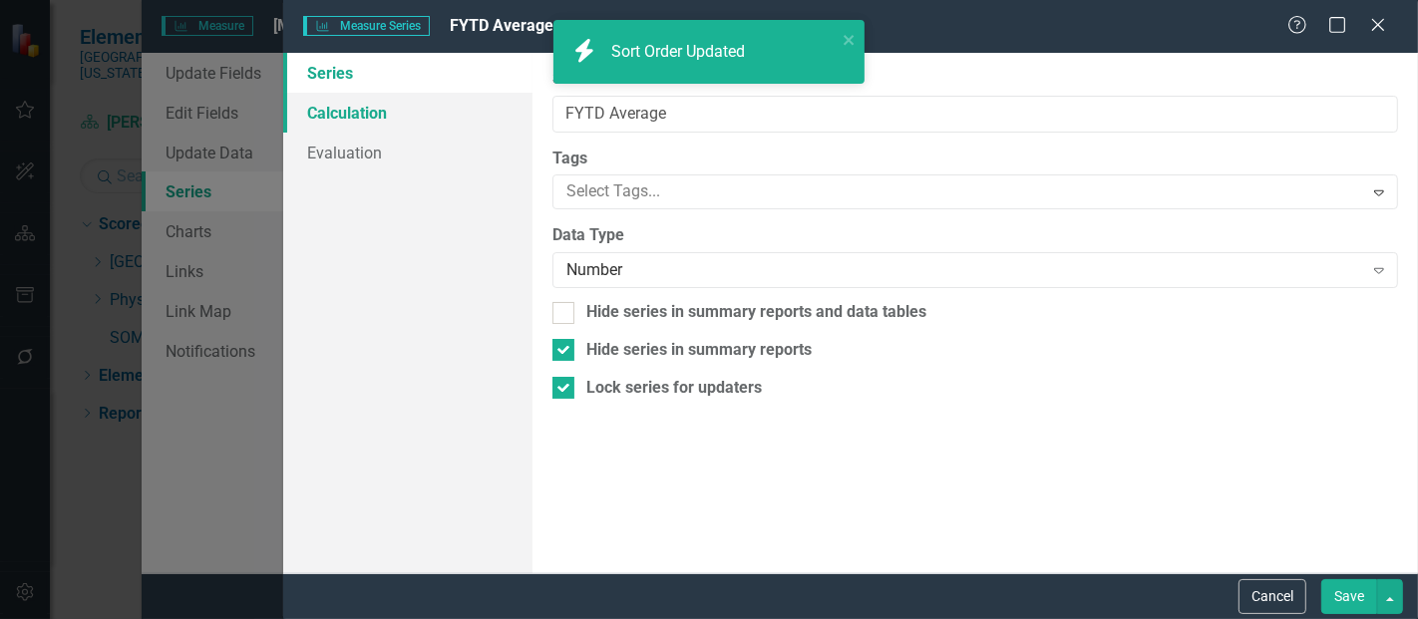
click at [391, 101] on link "Calculation" at bounding box center [407, 113] width 249 height 40
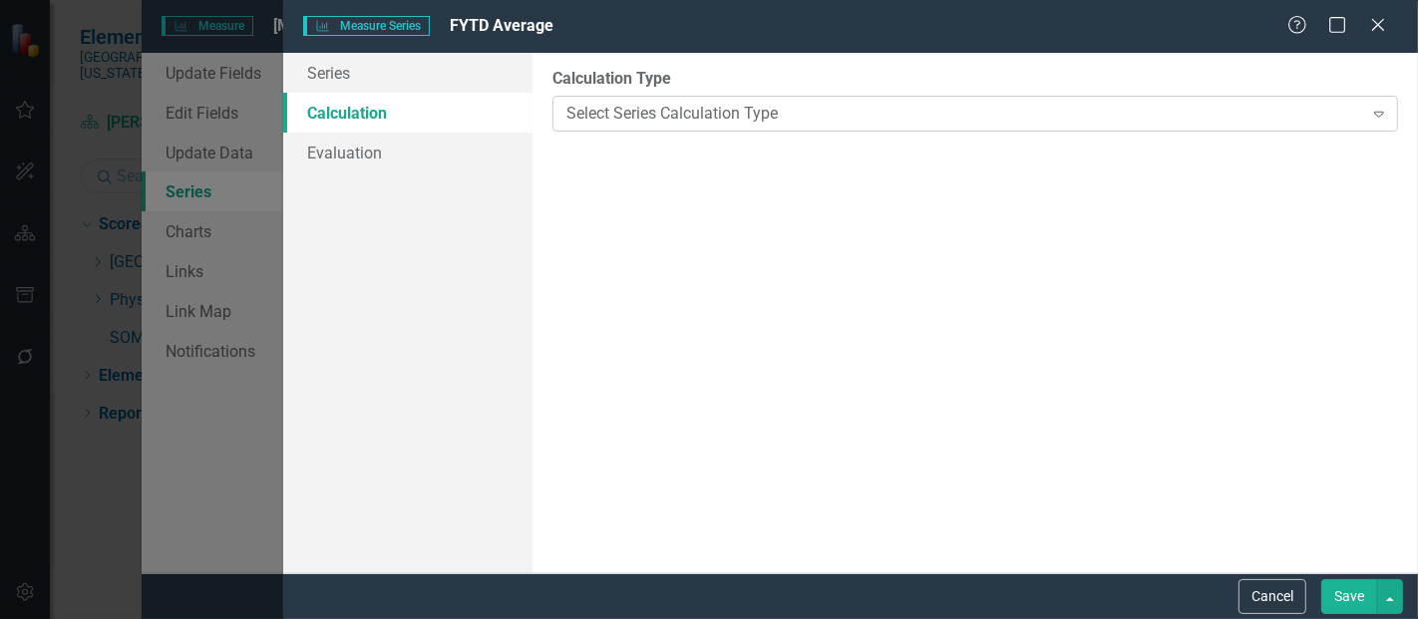
click at [724, 115] on div "Select Series Calculation Type" at bounding box center [965, 113] width 796 height 23
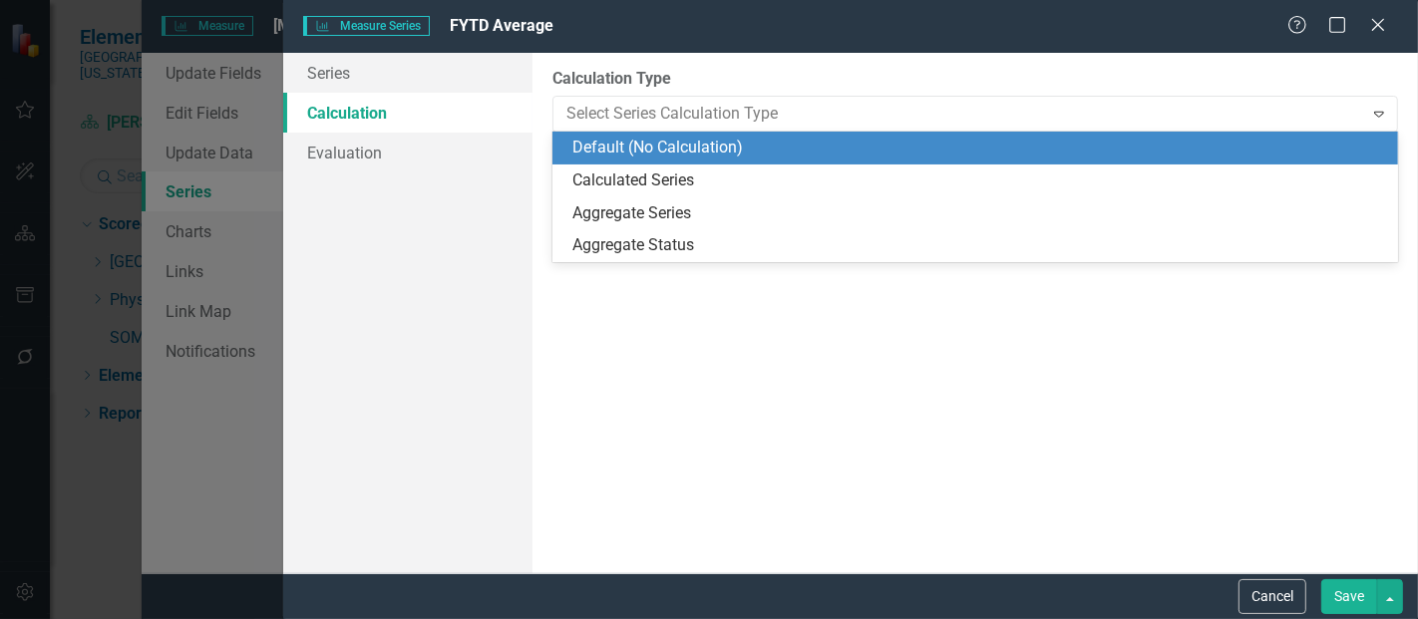
click at [674, 178] on div "Calculated Series" at bounding box center [980, 181] width 814 height 23
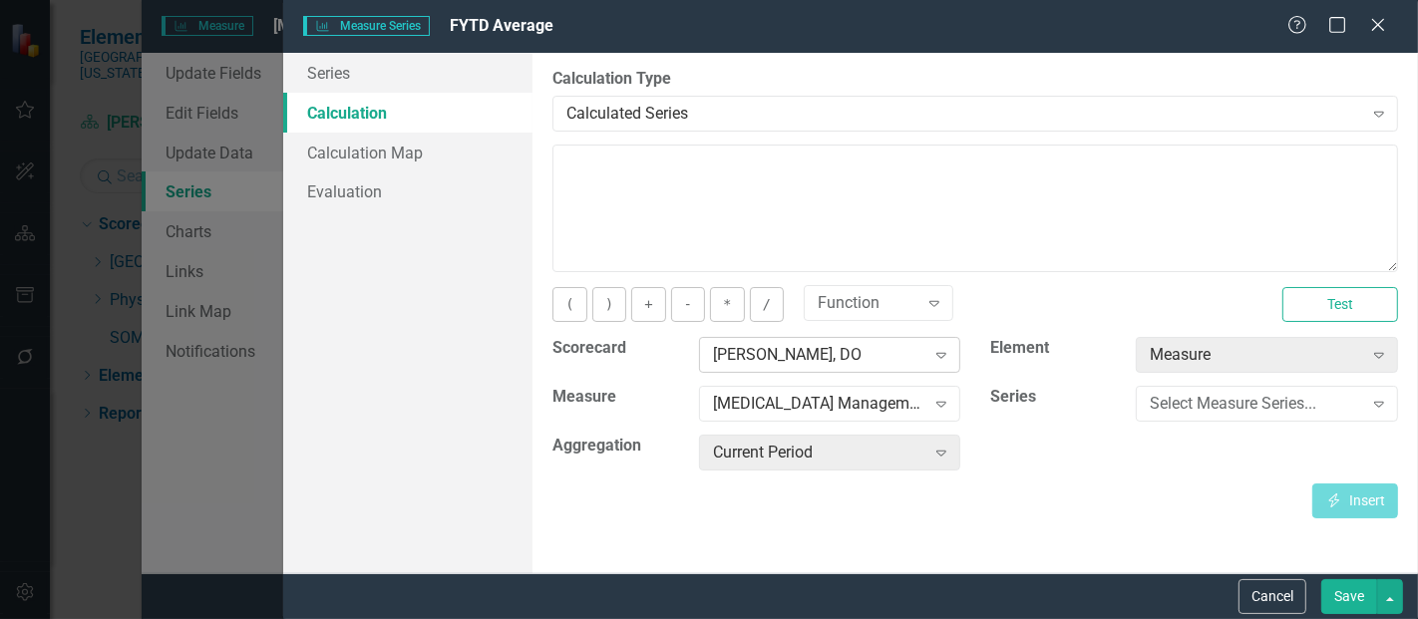
click at [806, 345] on div "[PERSON_NAME], DO" at bounding box center [819, 355] width 212 height 23
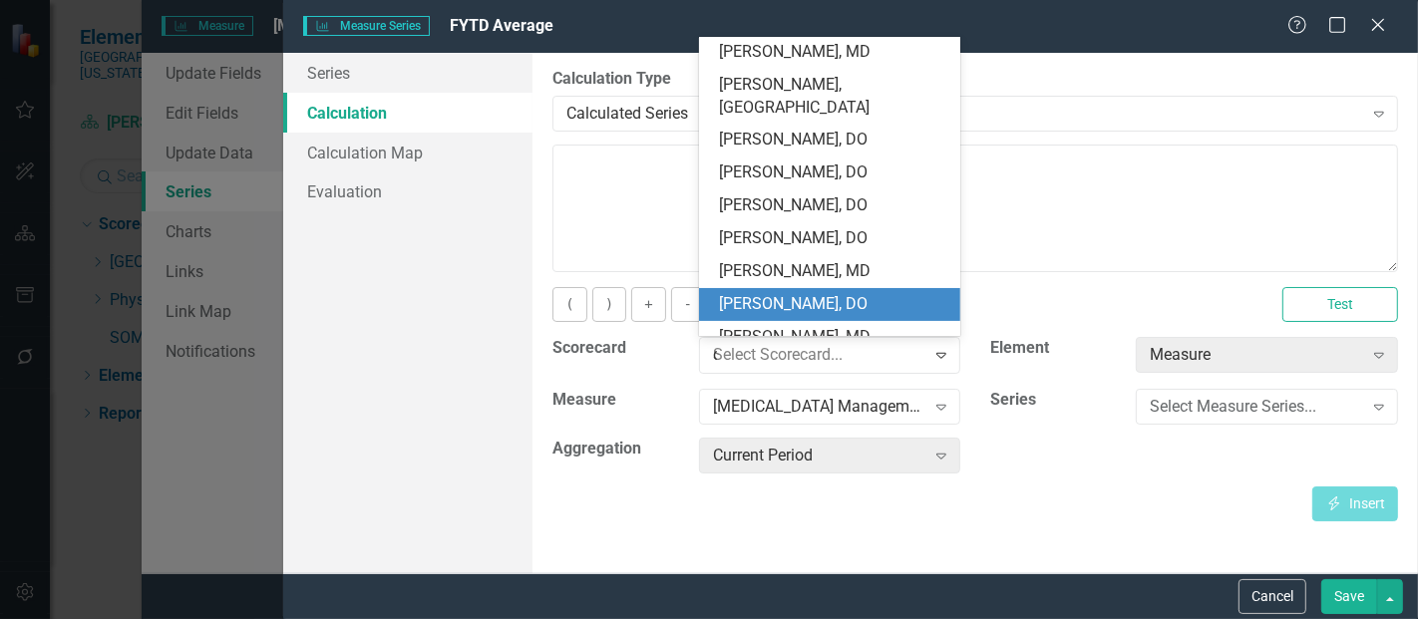
scroll to position [0, 0]
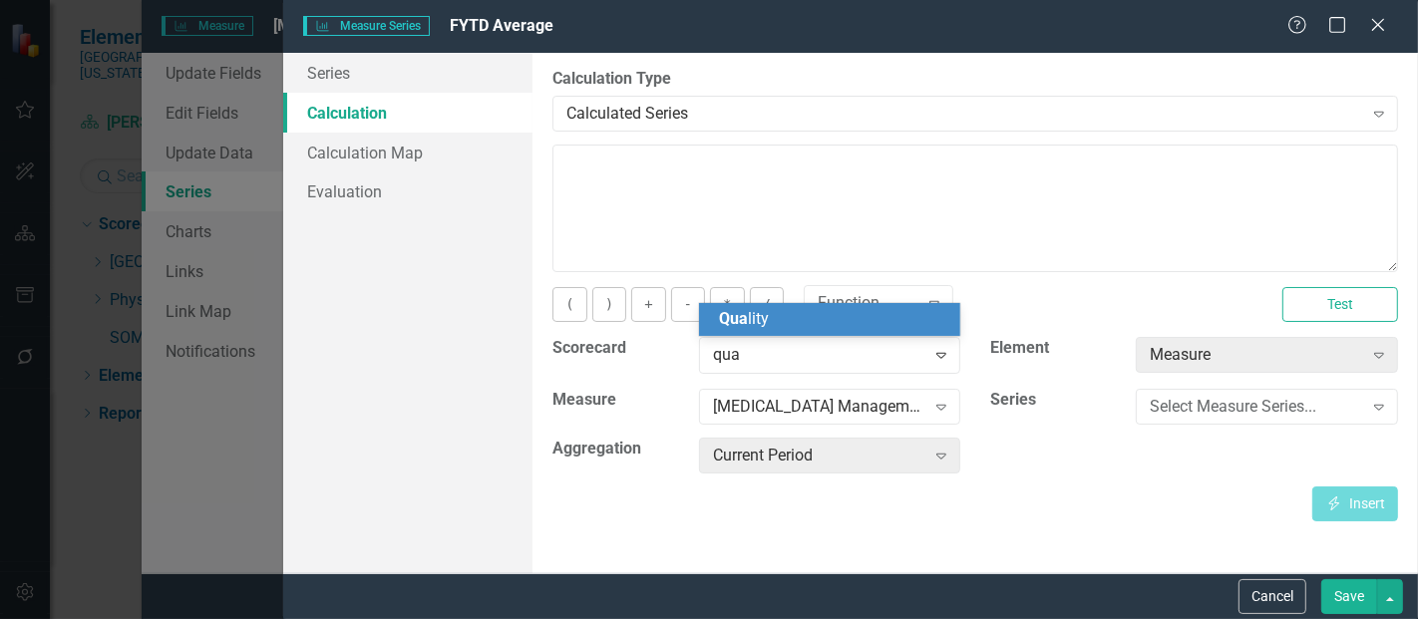
type input "qual"
click at [757, 331] on div "Qual ity" at bounding box center [830, 319] width 262 height 33
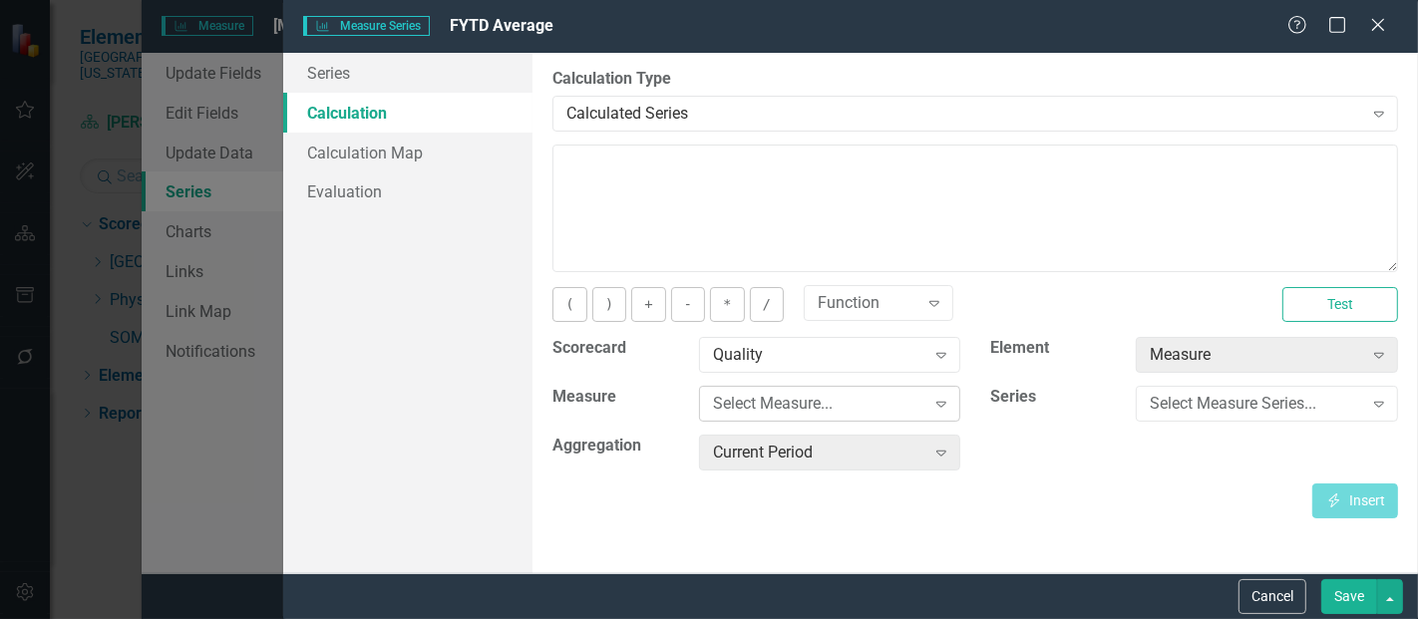
click at [779, 409] on div "Select Measure..." at bounding box center [819, 404] width 212 height 23
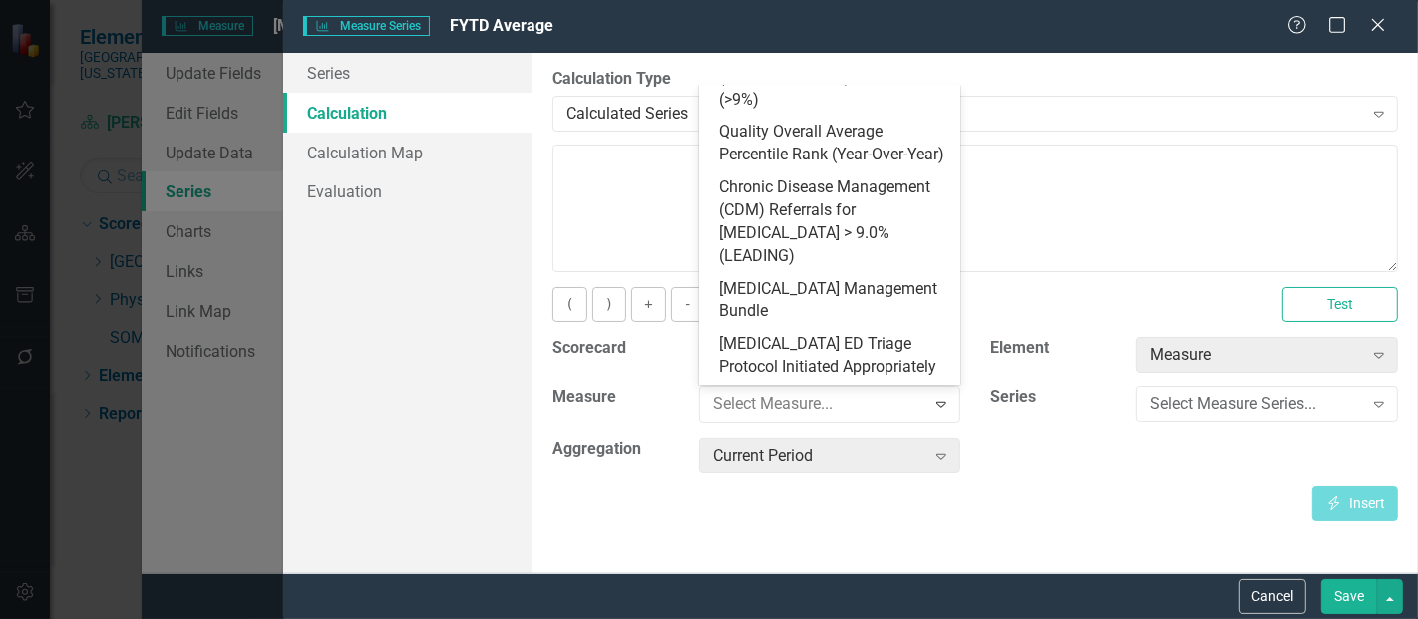
scroll to position [868, 0]
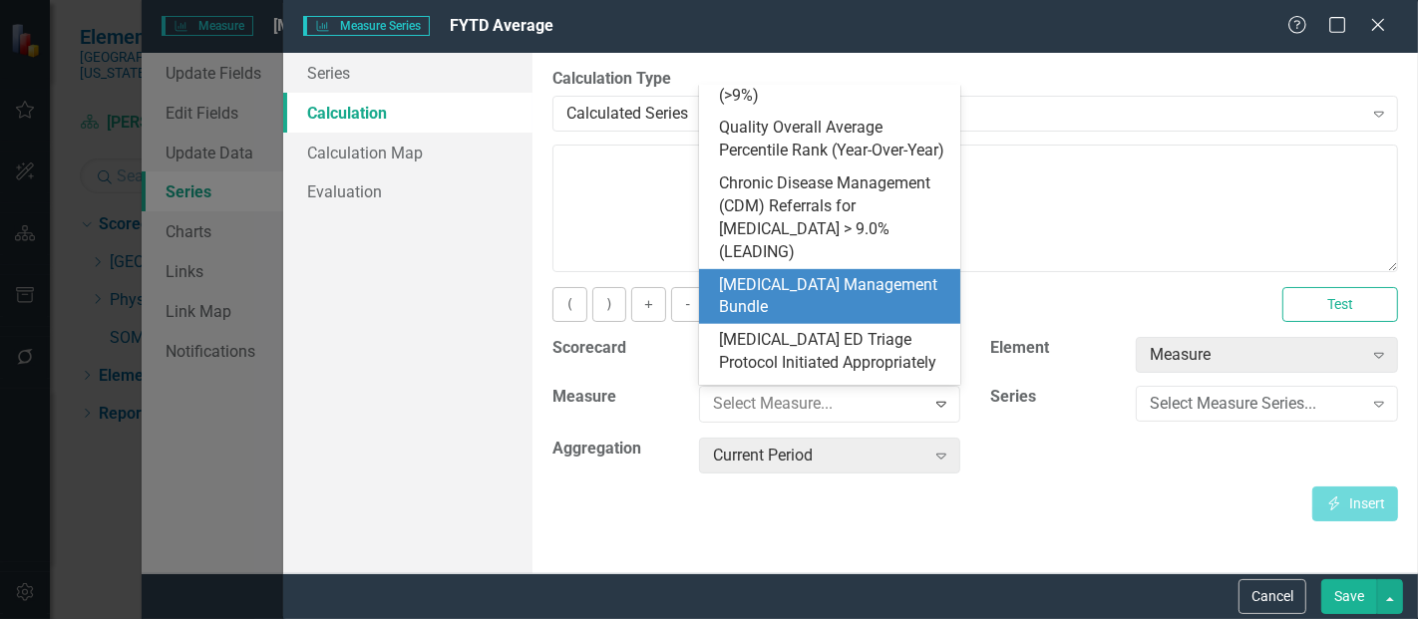
click at [826, 274] on div "[MEDICAL_DATA] Management Bundle" at bounding box center [834, 297] width 230 height 46
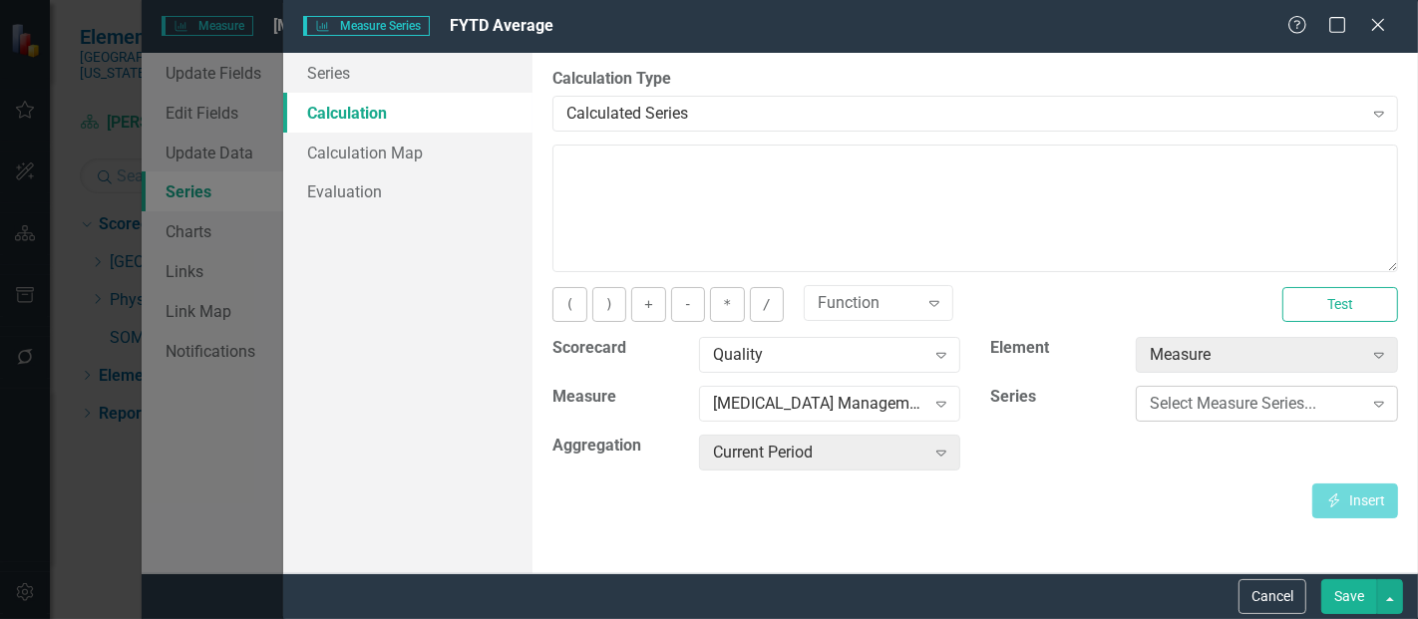
click at [1282, 401] on div "Select Measure Series..." at bounding box center [1256, 404] width 212 height 23
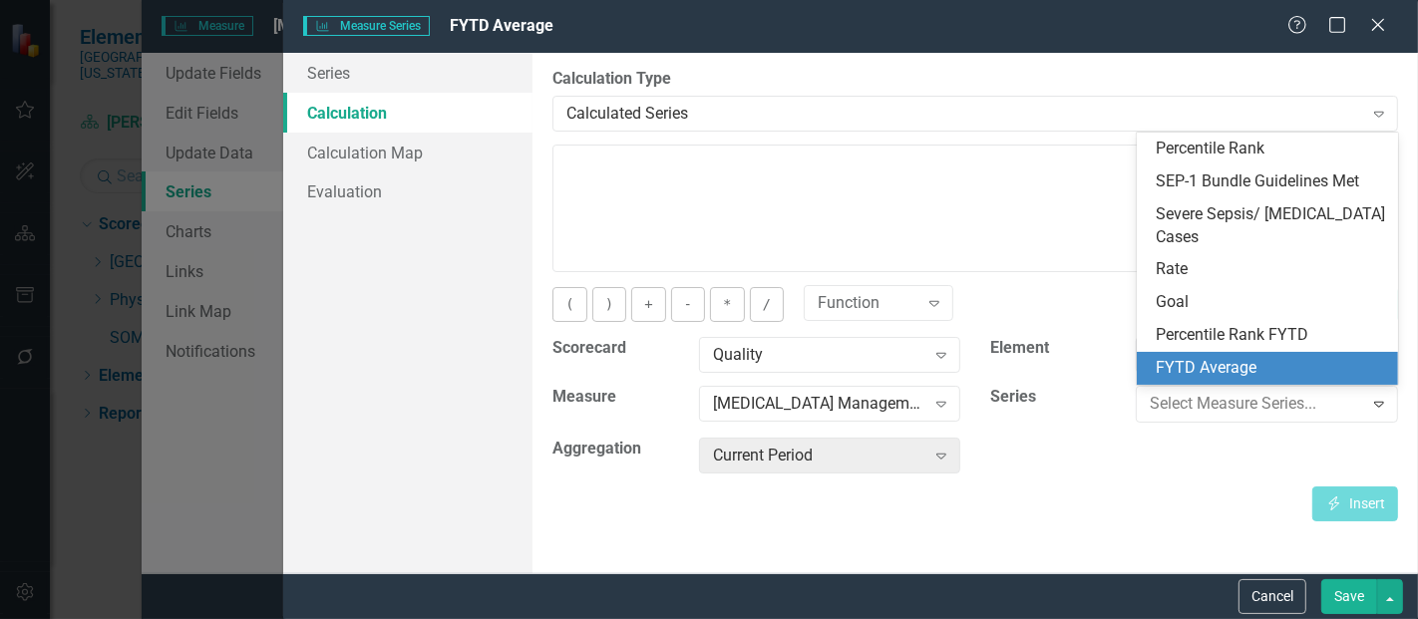
click at [1240, 374] on div "FYTD Average" at bounding box center [1272, 368] width 230 height 23
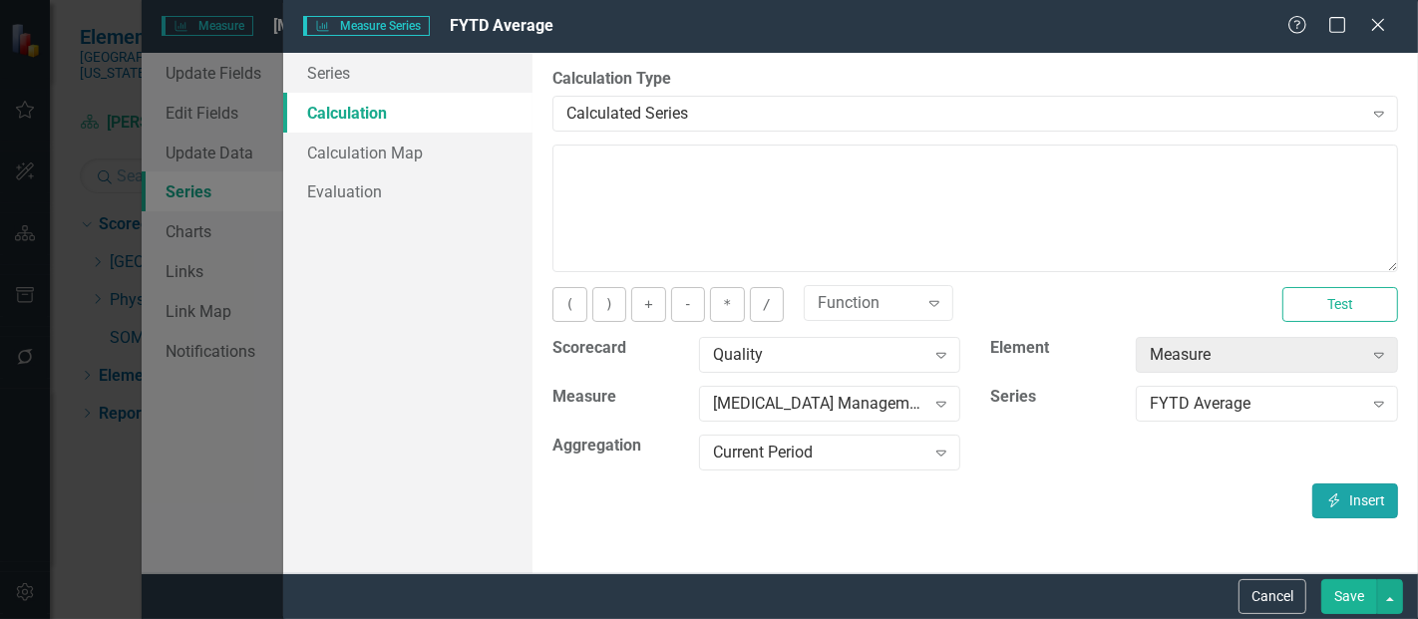
click at [1348, 486] on button "Insert Insert" at bounding box center [1356, 501] width 86 height 35
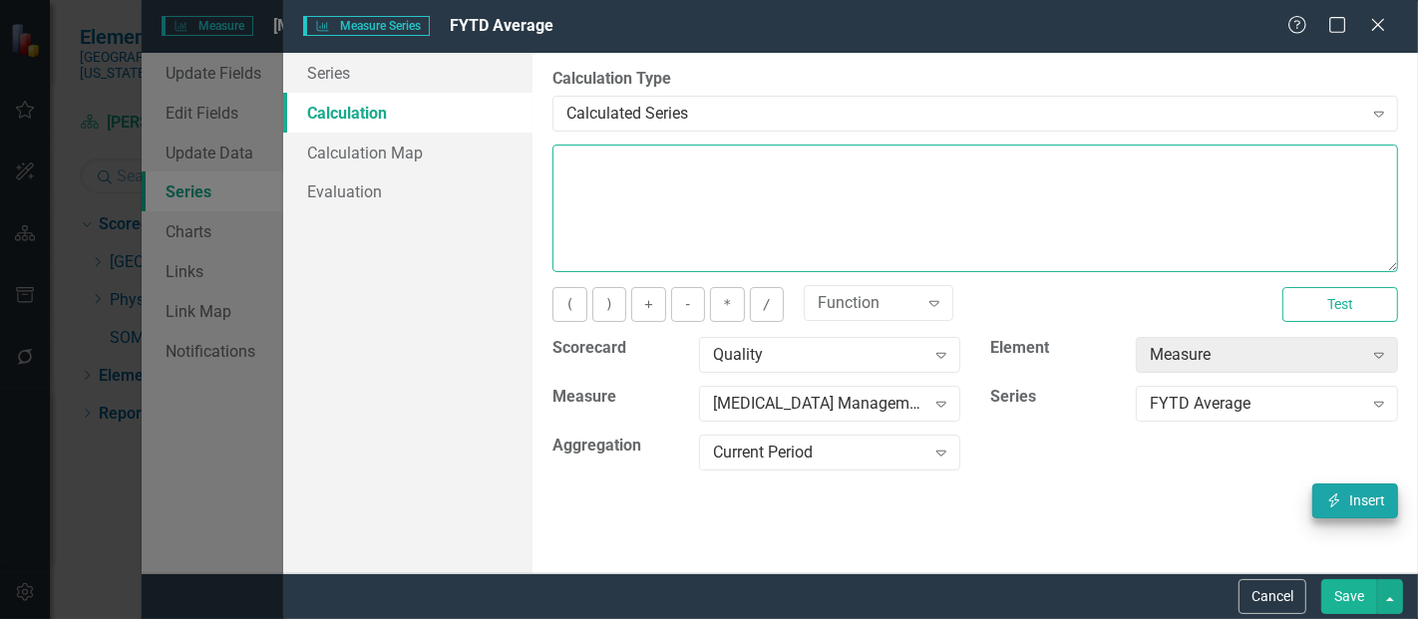
type textarea "[m1813868][FYTD Average][CurrentPeriod]"
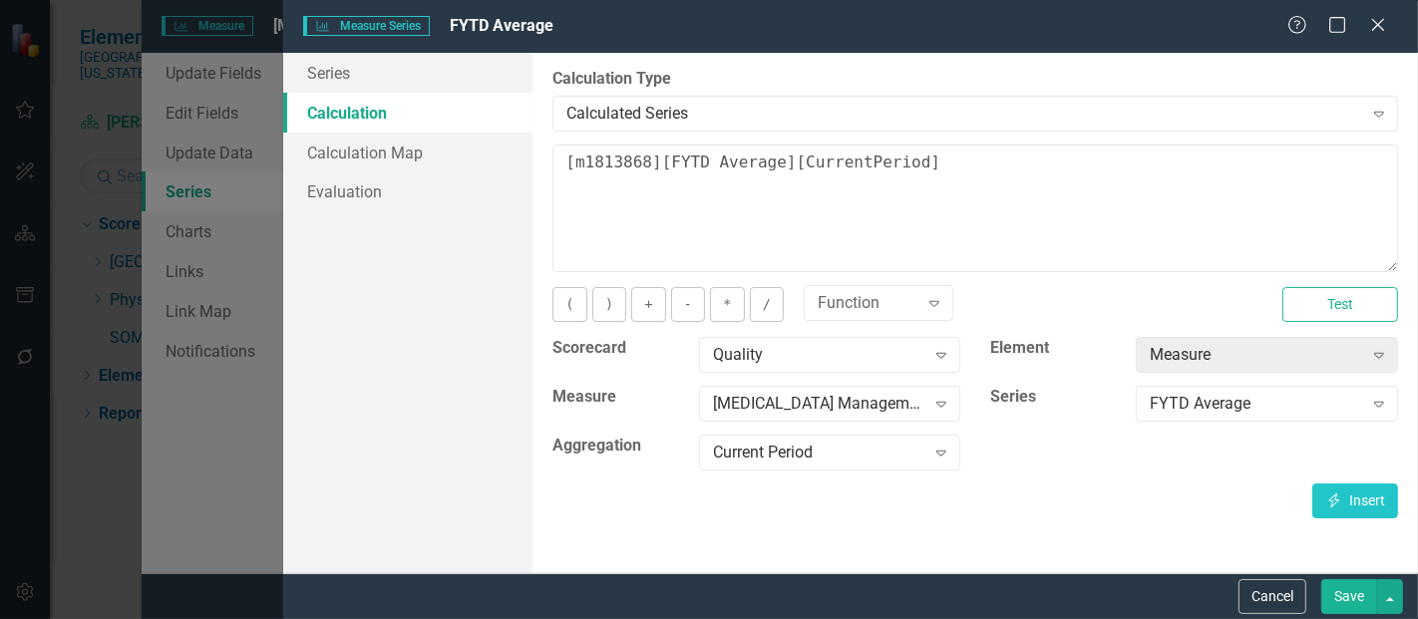
click at [1345, 605] on button "Save" at bounding box center [1350, 597] width 56 height 35
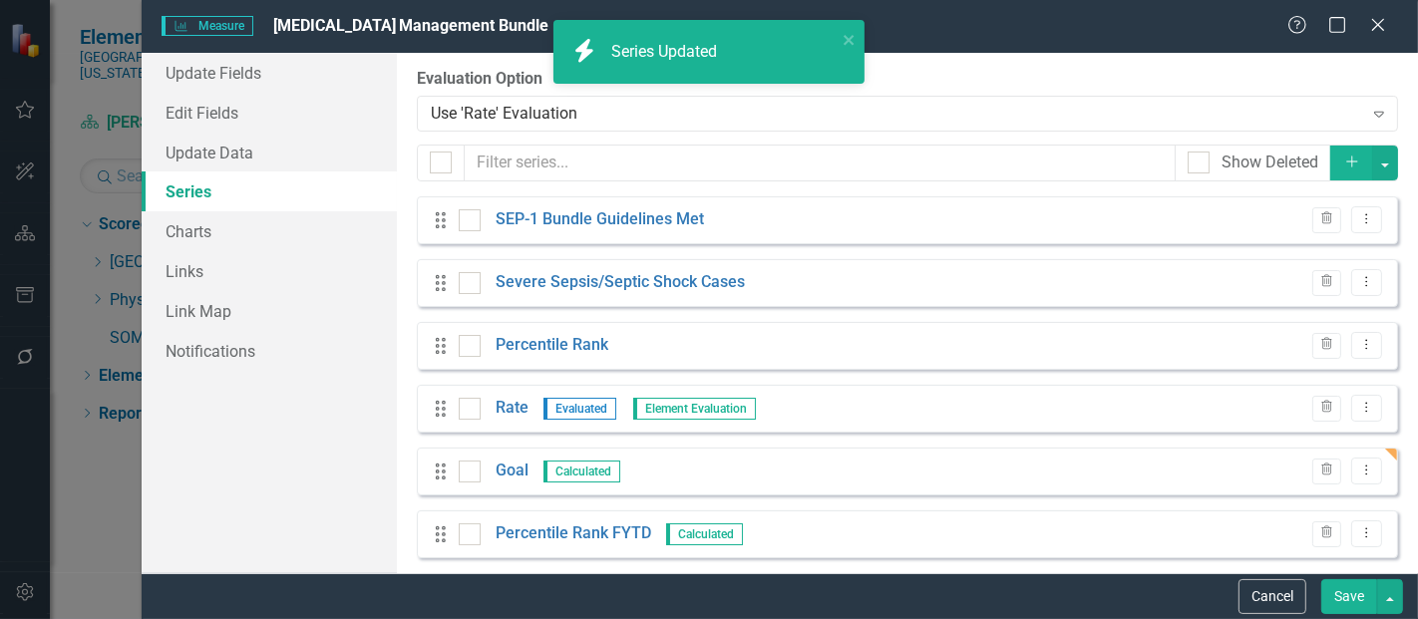
scroll to position [77, 0]
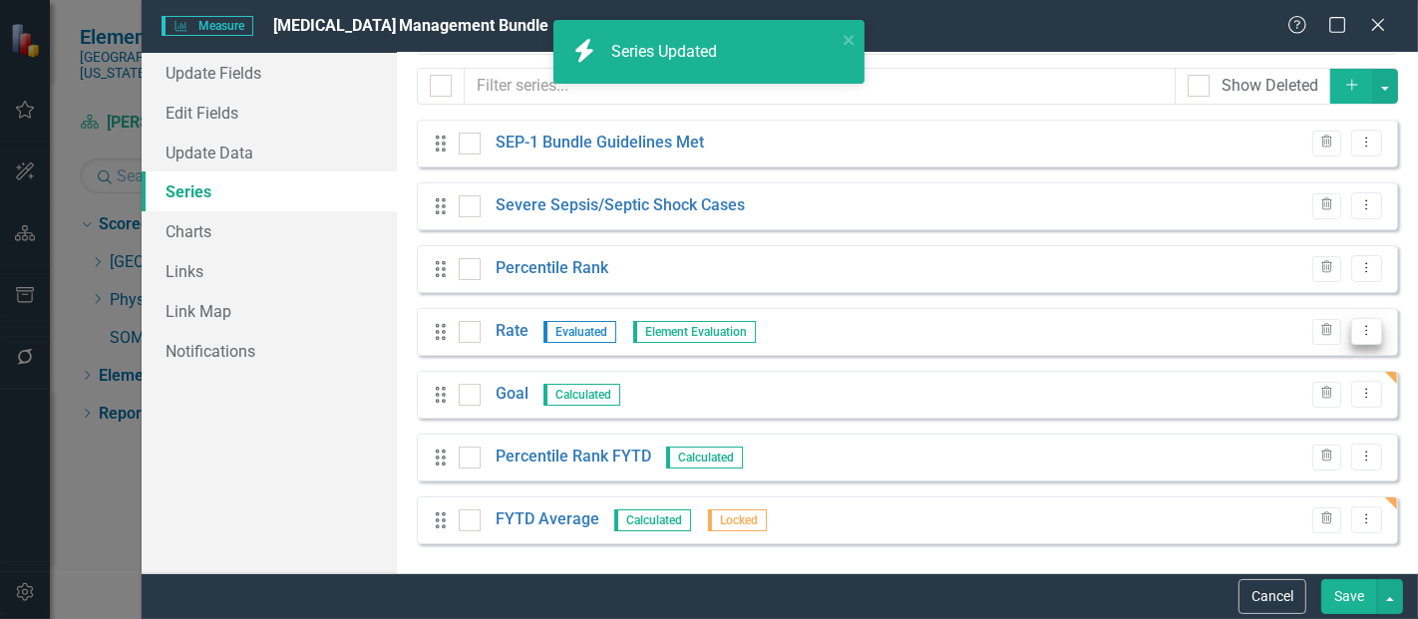
click at [1359, 326] on icon "Dropdown Menu" at bounding box center [1367, 330] width 17 height 13
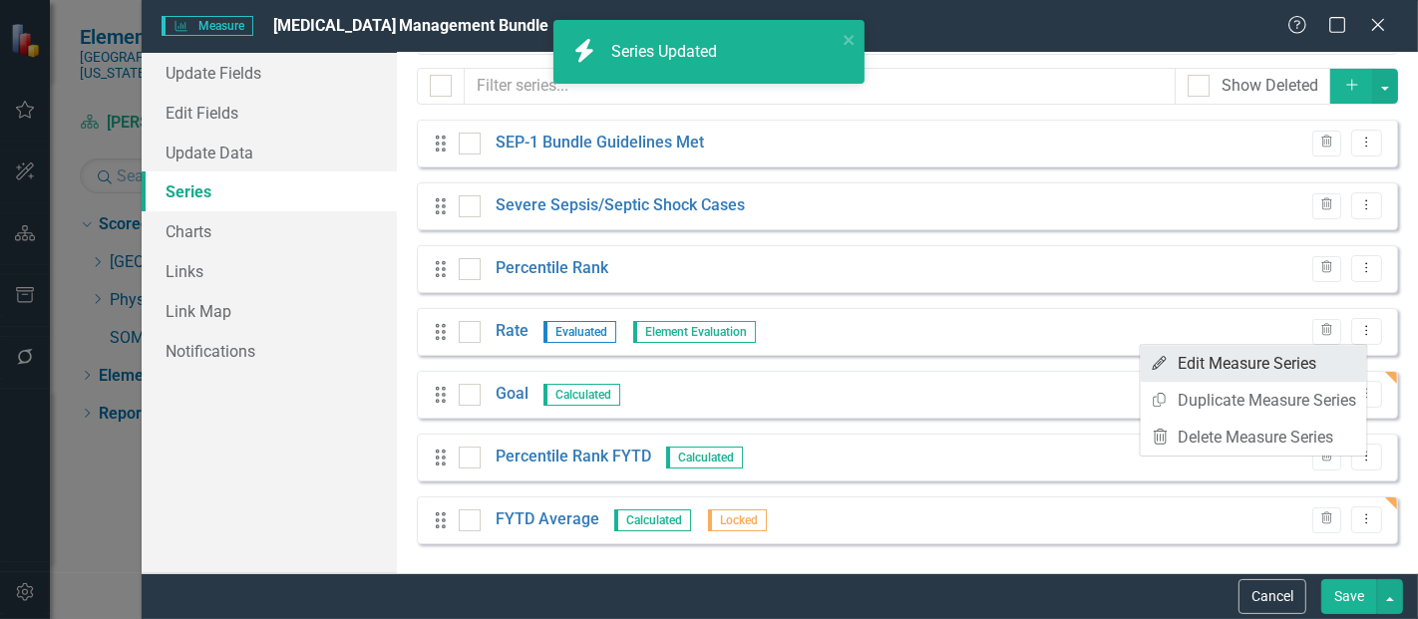
click at [1236, 360] on link "Edit Edit Measure Series" at bounding box center [1254, 363] width 226 height 37
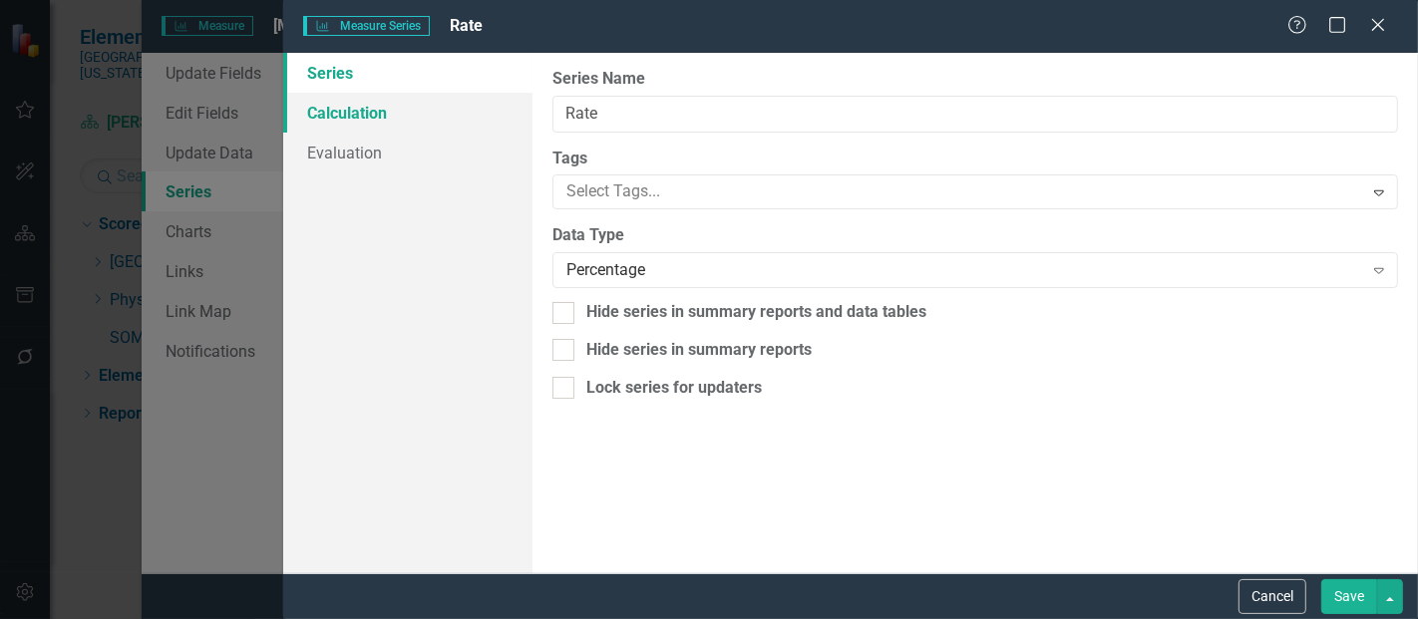
click at [393, 121] on link "Calculation" at bounding box center [407, 113] width 249 height 40
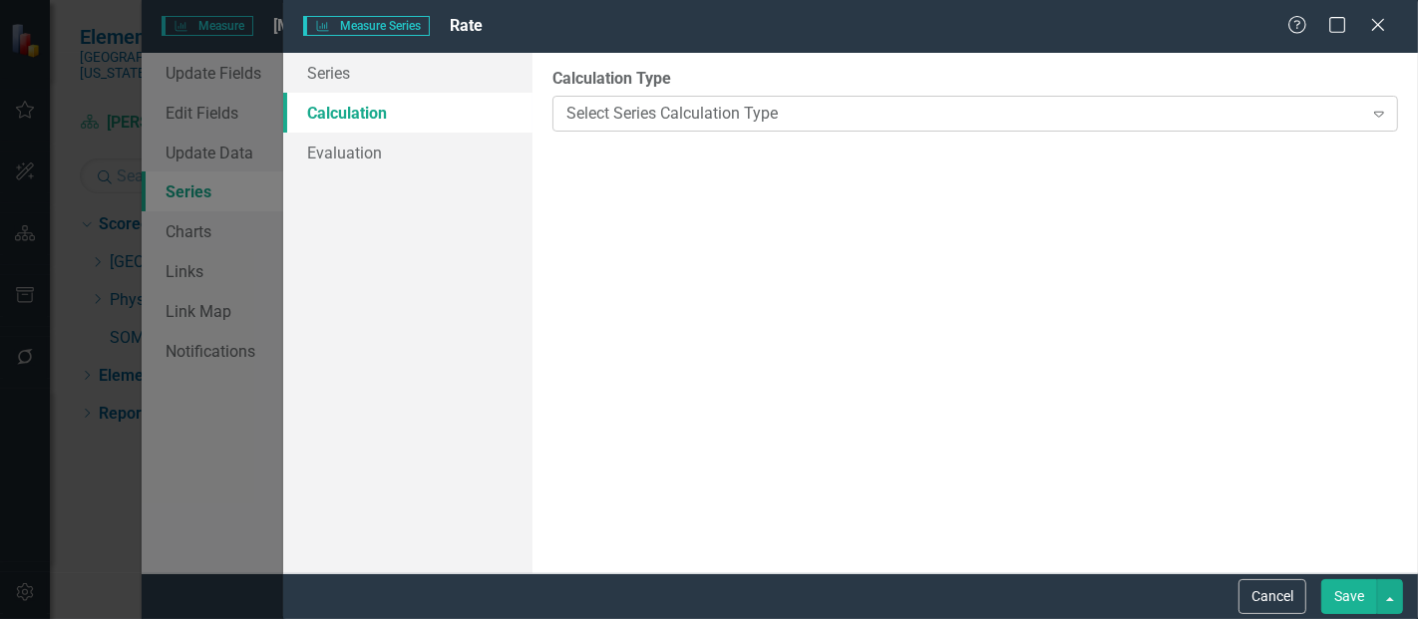
click at [671, 115] on div "Select Series Calculation Type" at bounding box center [965, 113] width 796 height 23
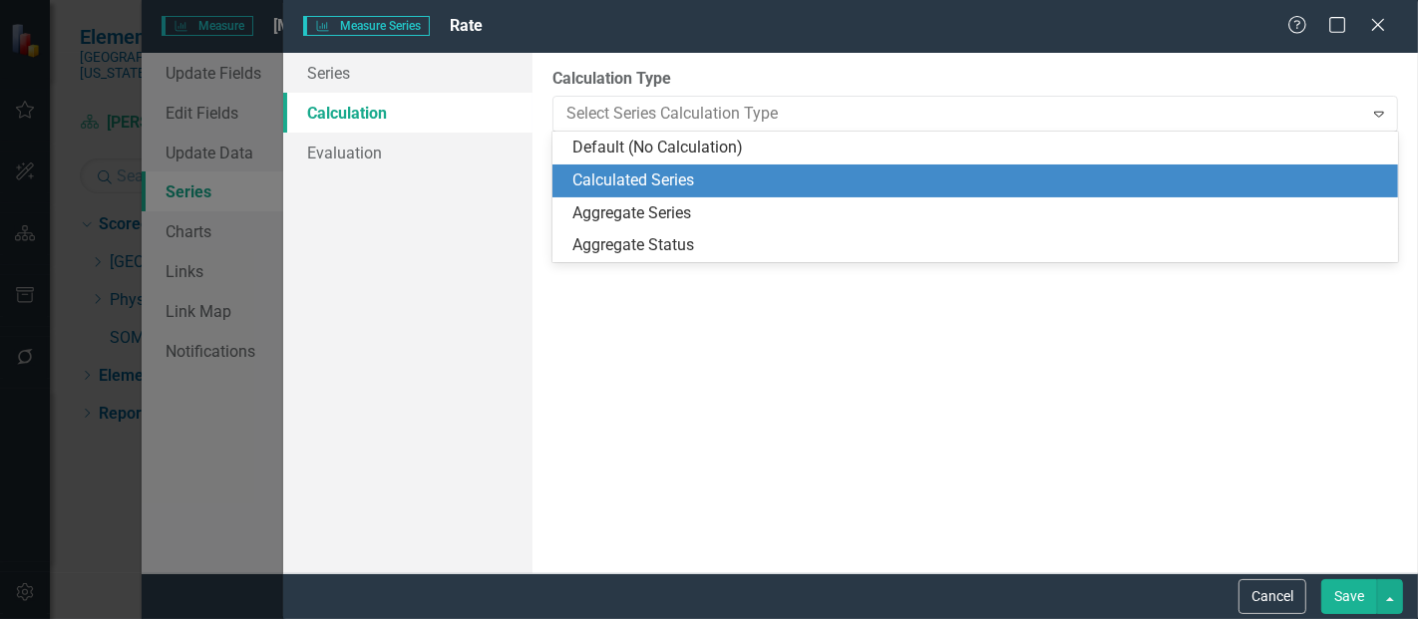
click at [644, 190] on div "Calculated Series" at bounding box center [980, 181] width 814 height 23
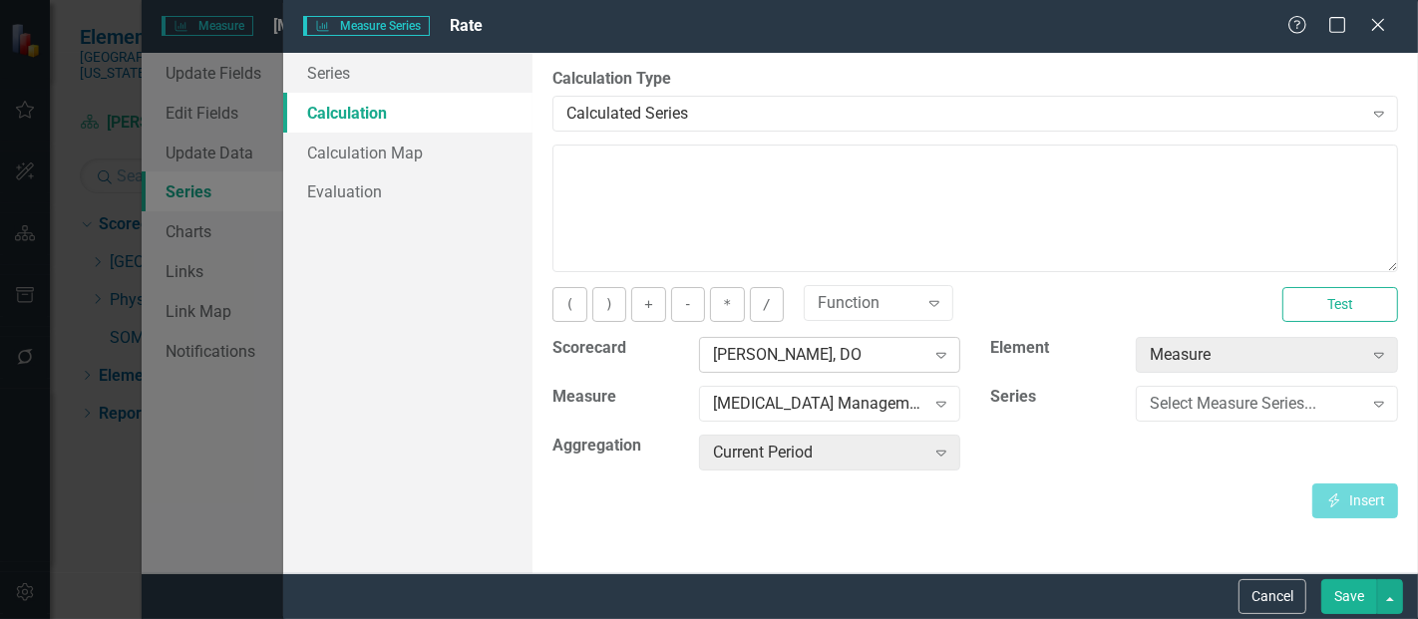
click at [803, 346] on div "[PERSON_NAME], DO" at bounding box center [819, 355] width 212 height 23
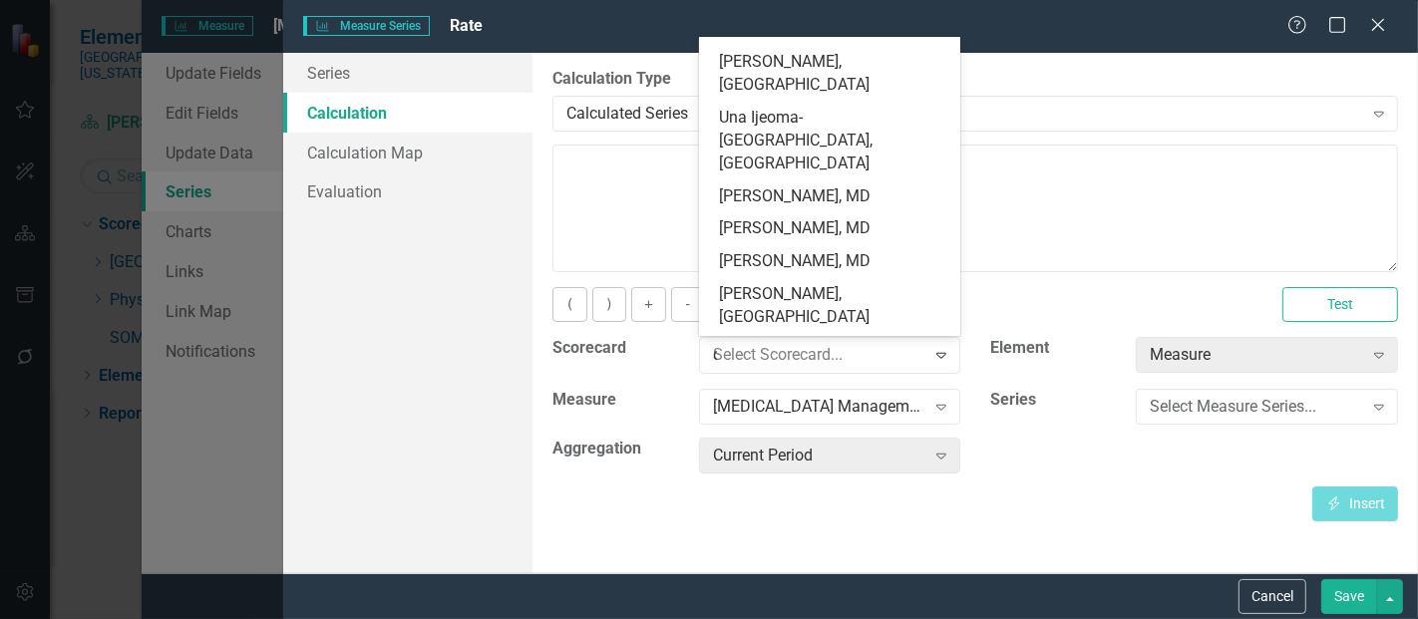
scroll to position [0, 0]
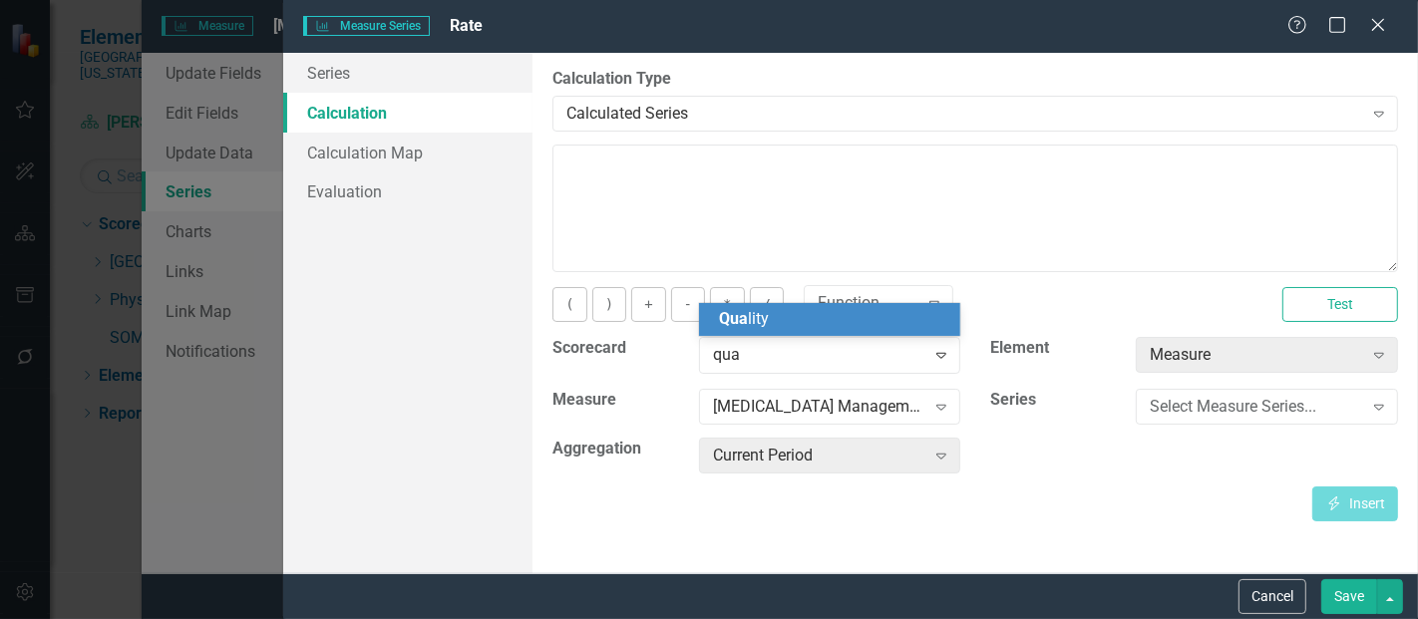
type input "qual"
click at [796, 320] on div "Qual ity" at bounding box center [834, 319] width 230 height 23
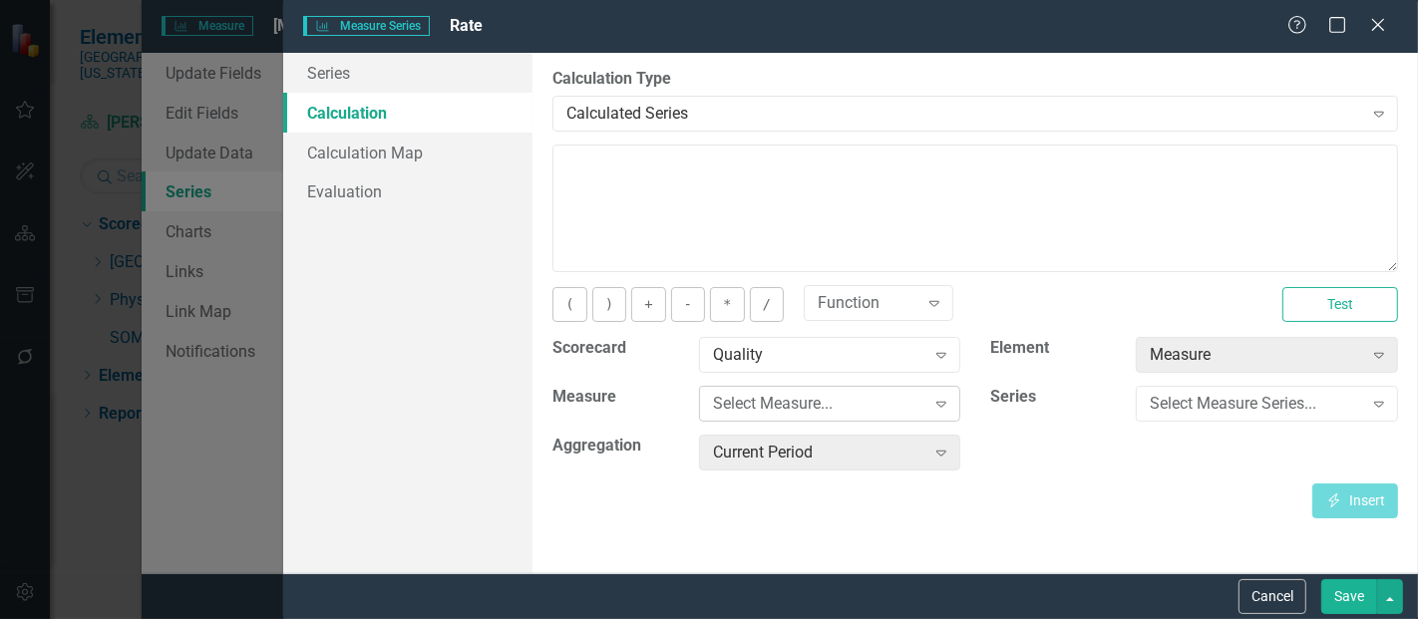
click at [775, 400] on div "Select Measure..." at bounding box center [819, 404] width 212 height 23
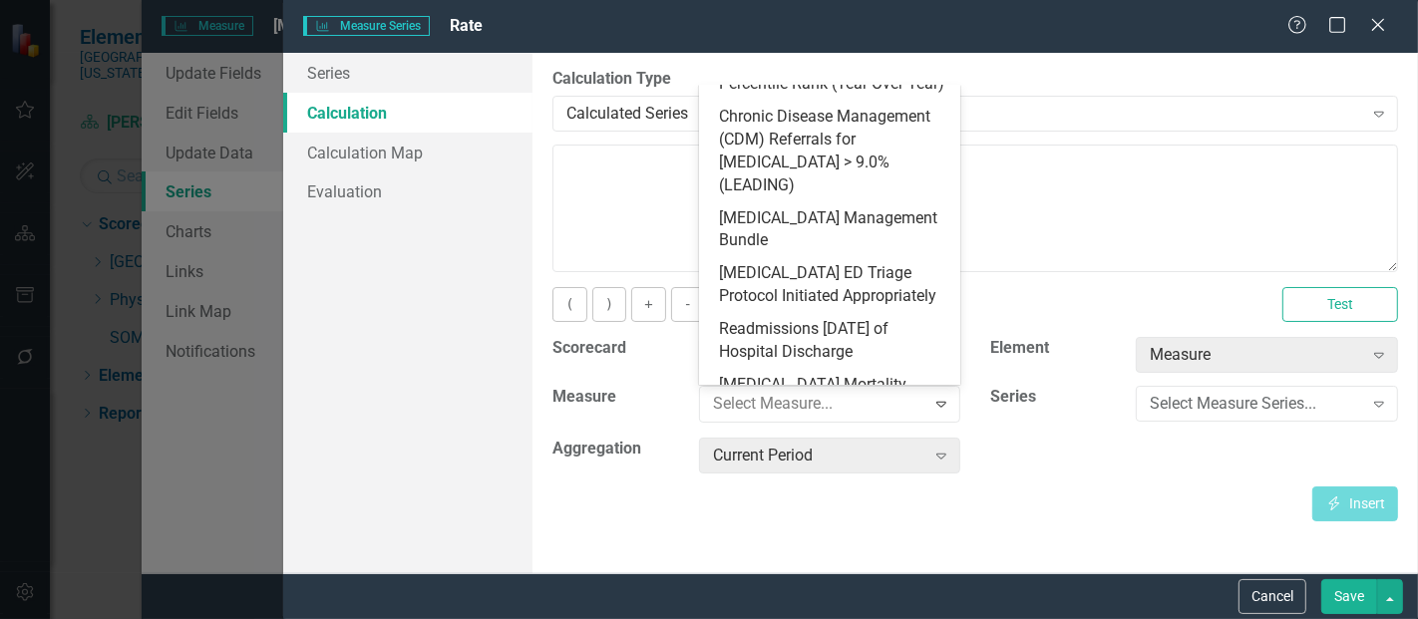
scroll to position [937, 0]
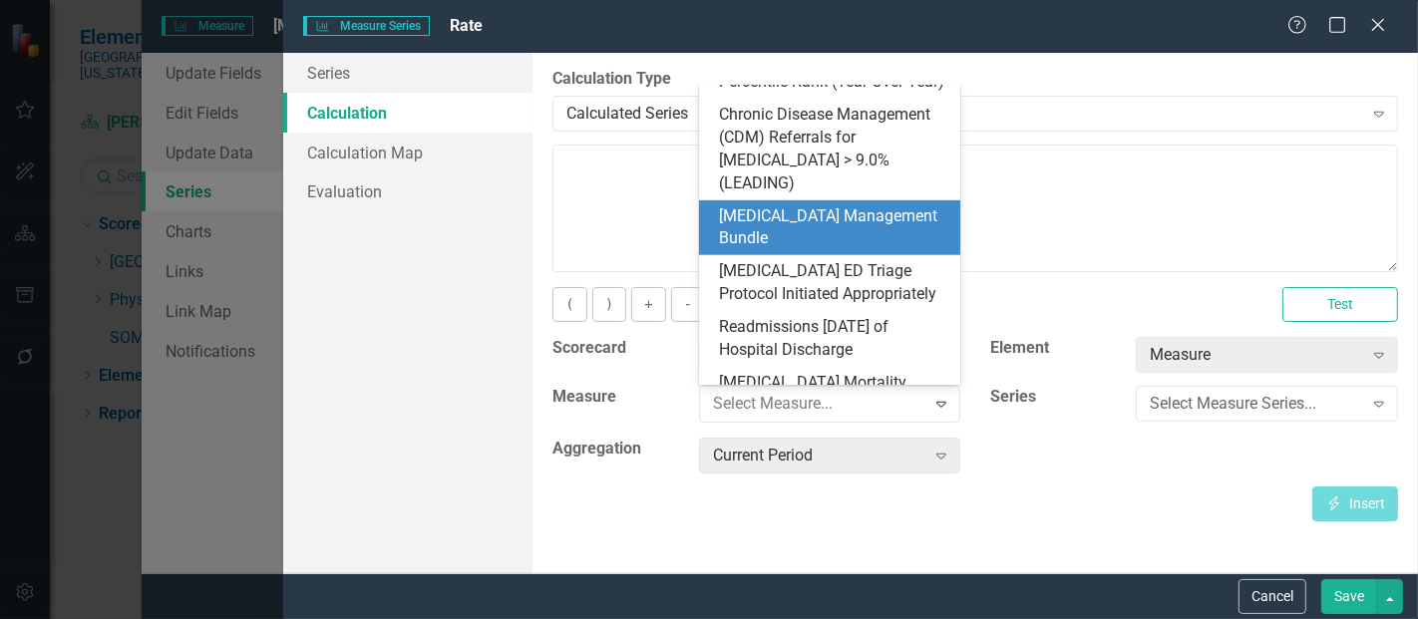
click at [838, 226] on div "[MEDICAL_DATA] Management Bundle" at bounding box center [834, 228] width 230 height 46
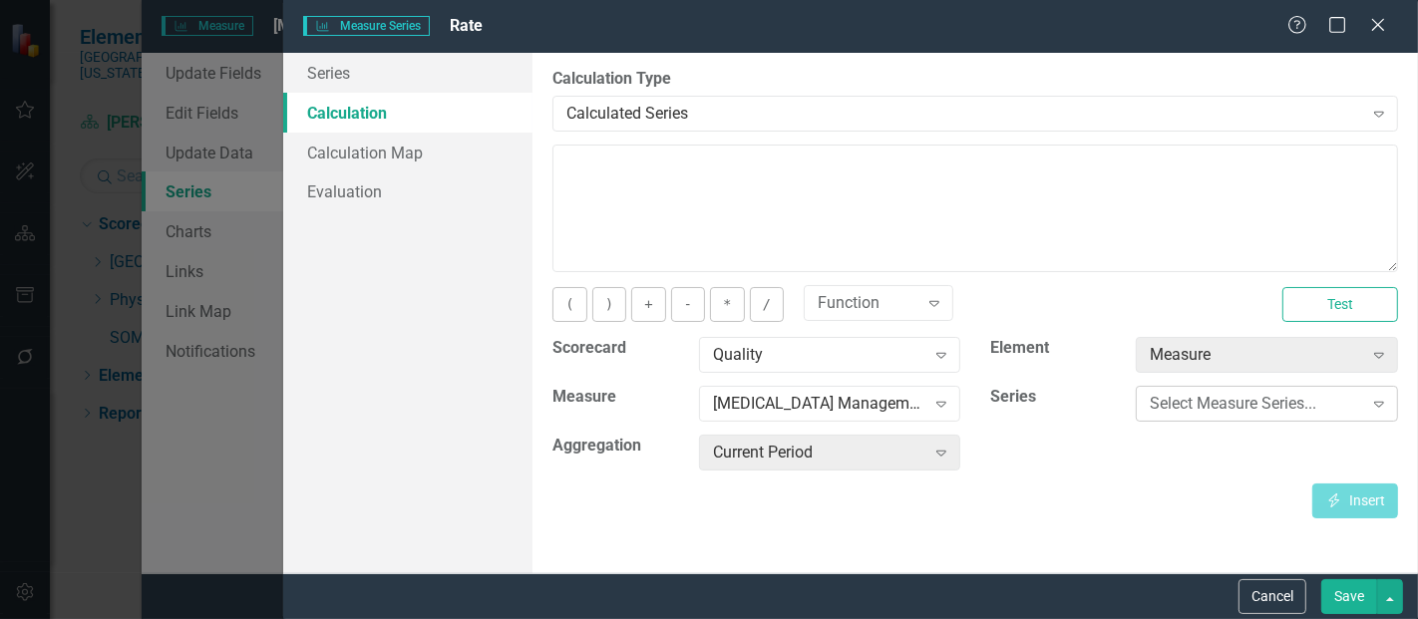
click at [1249, 408] on div "Select Measure Series..." at bounding box center [1256, 404] width 212 height 23
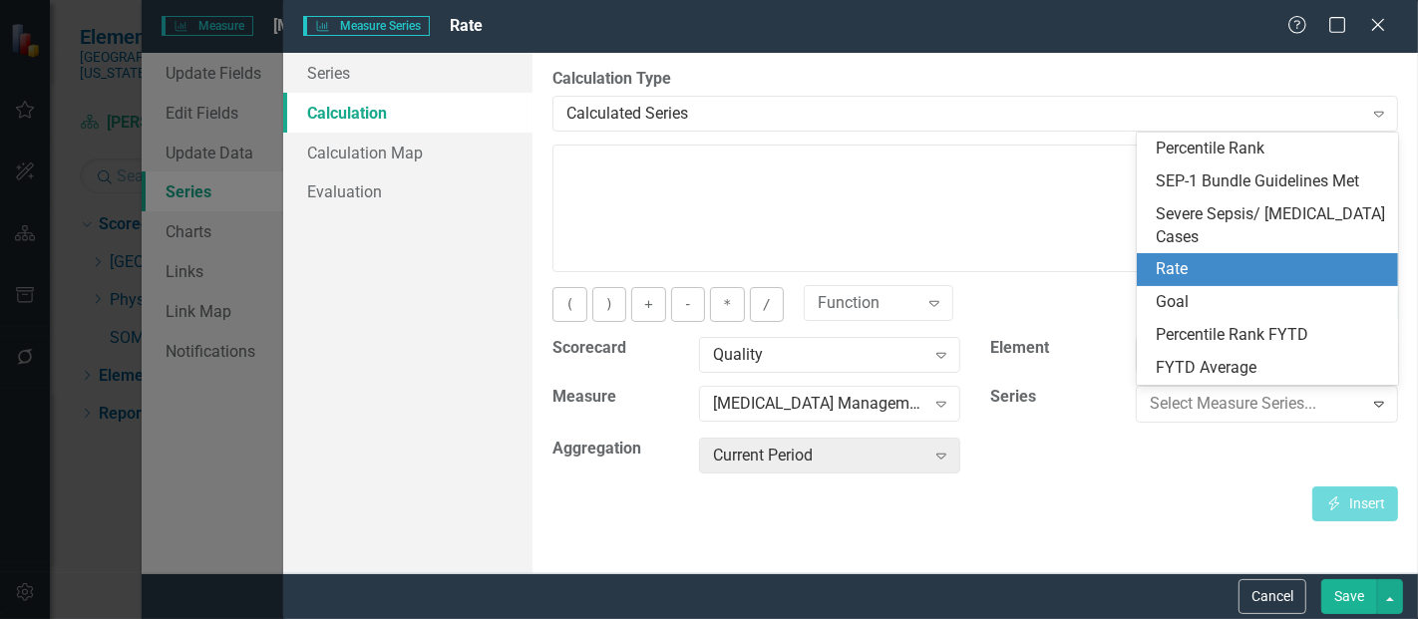
click at [1217, 264] on div "Rate" at bounding box center [1272, 269] width 230 height 23
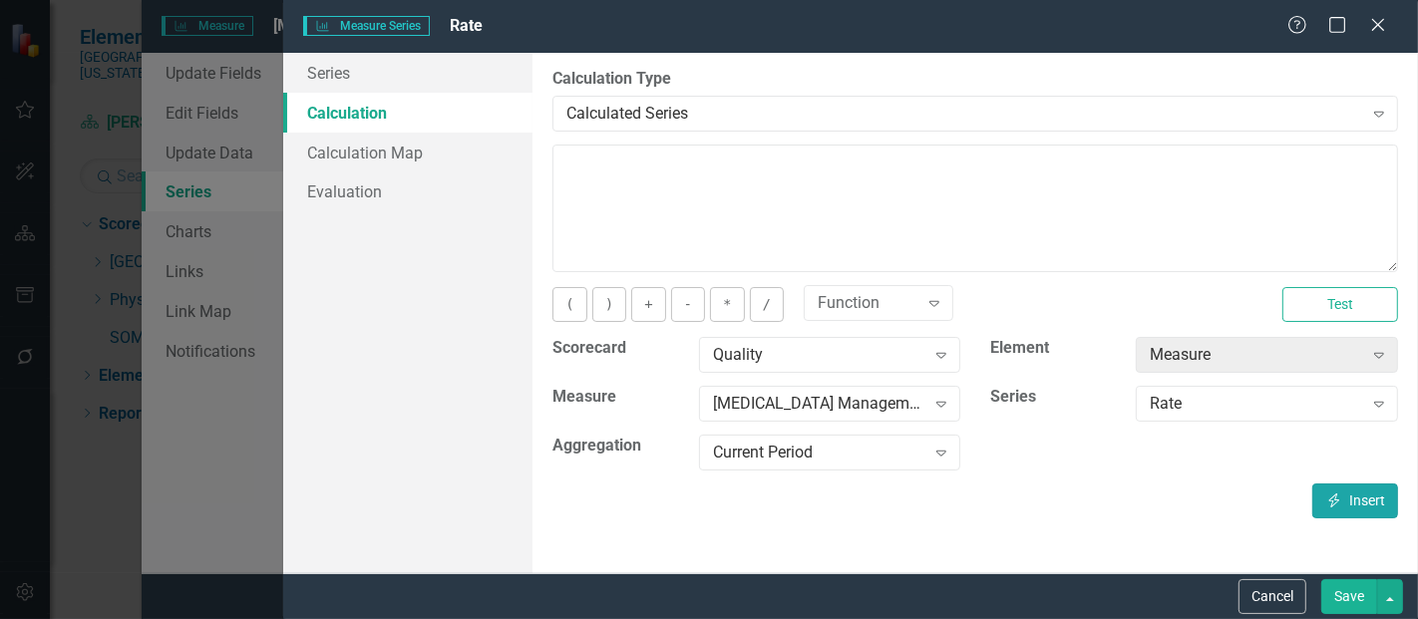
click at [1328, 501] on icon "Insert" at bounding box center [1335, 501] width 18 height 14
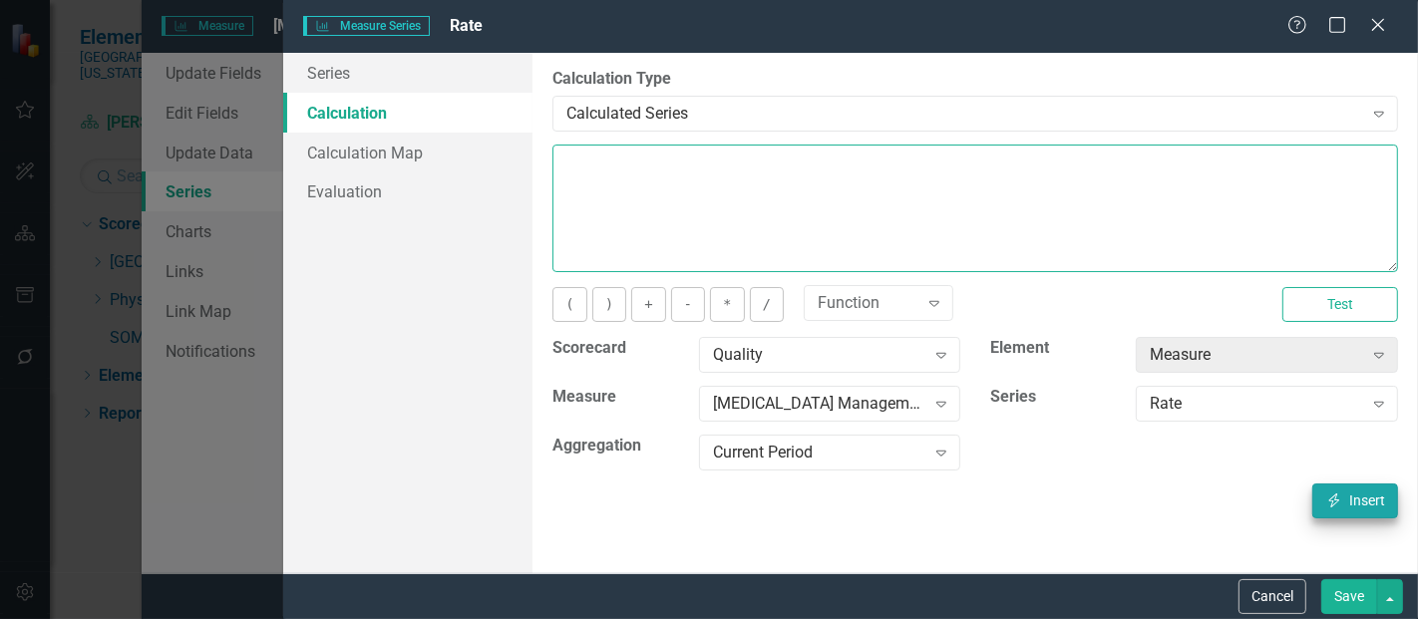
type textarea "[m1813868][Rate][CurrentPeriod]"
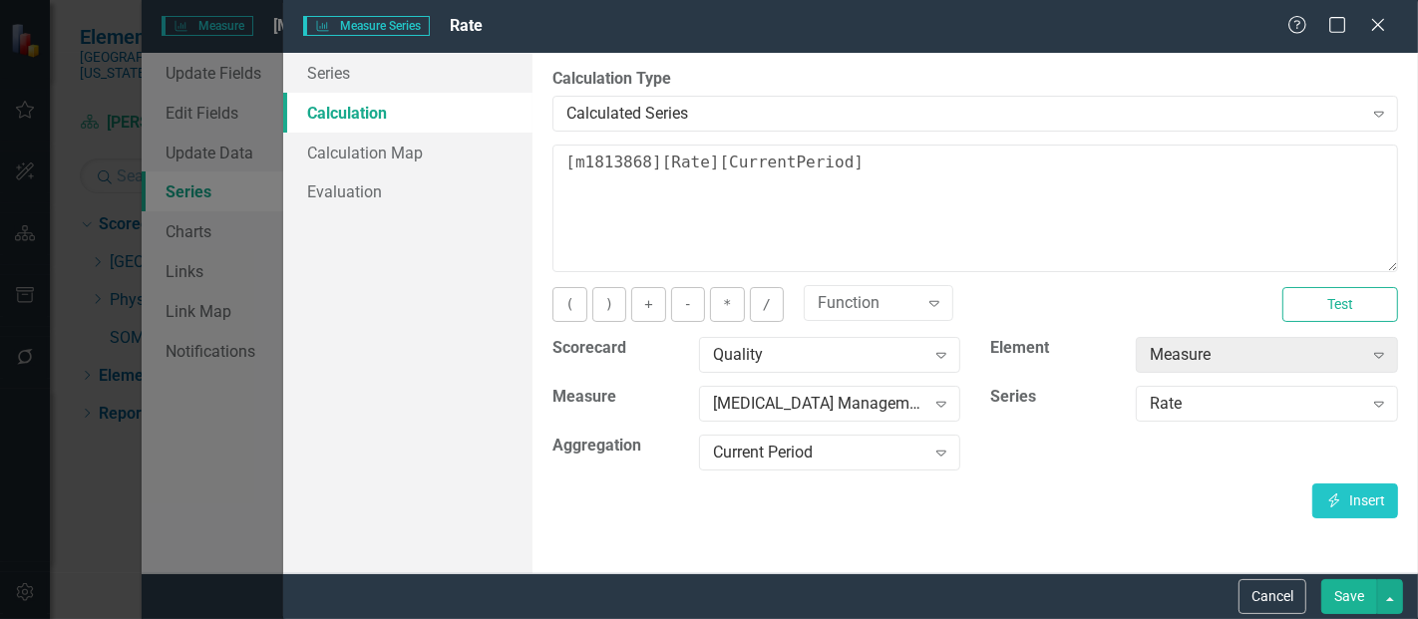
click at [1348, 605] on button "Save" at bounding box center [1350, 597] width 56 height 35
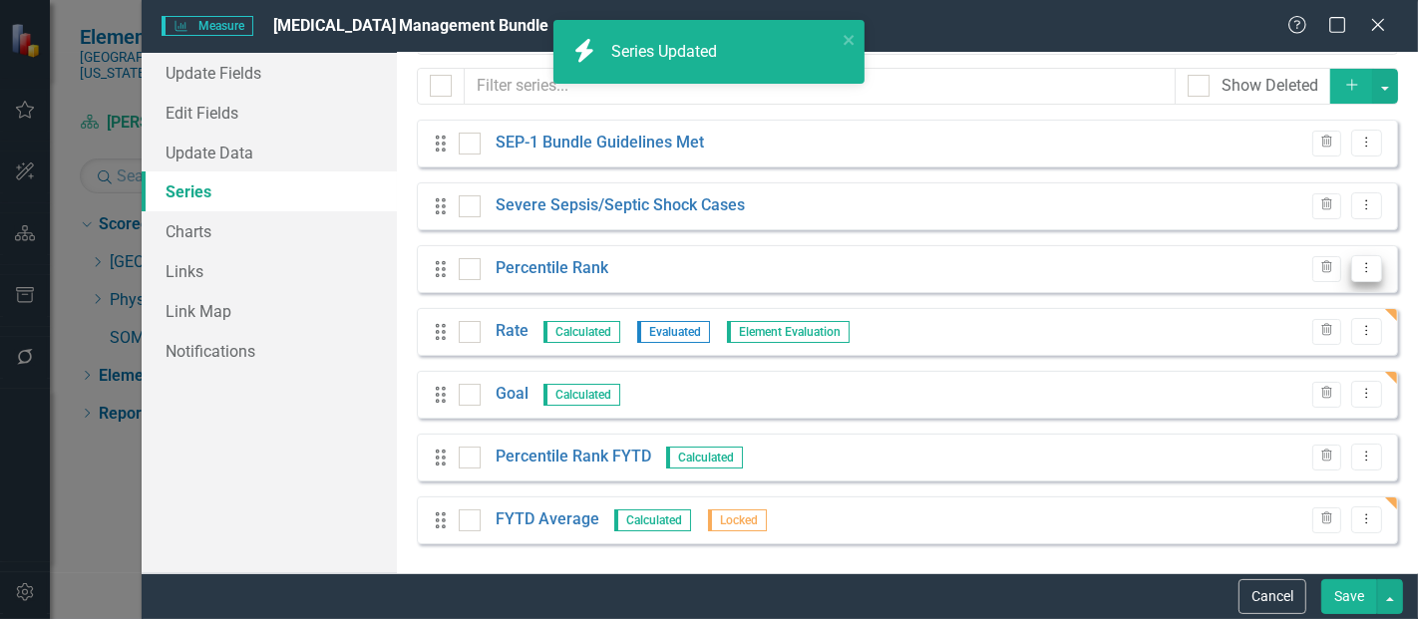
click at [1359, 265] on icon "Dropdown Menu" at bounding box center [1367, 267] width 17 height 13
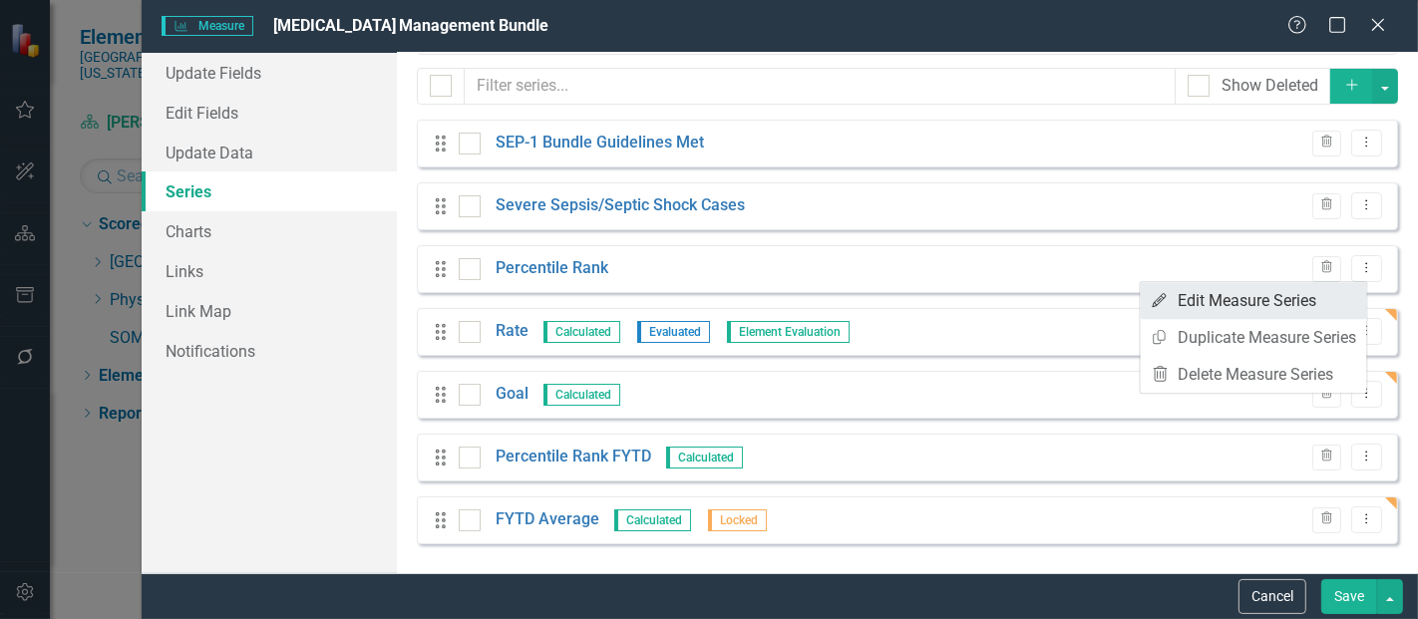
click at [1266, 294] on link "Edit Edit Measure Series" at bounding box center [1254, 300] width 226 height 37
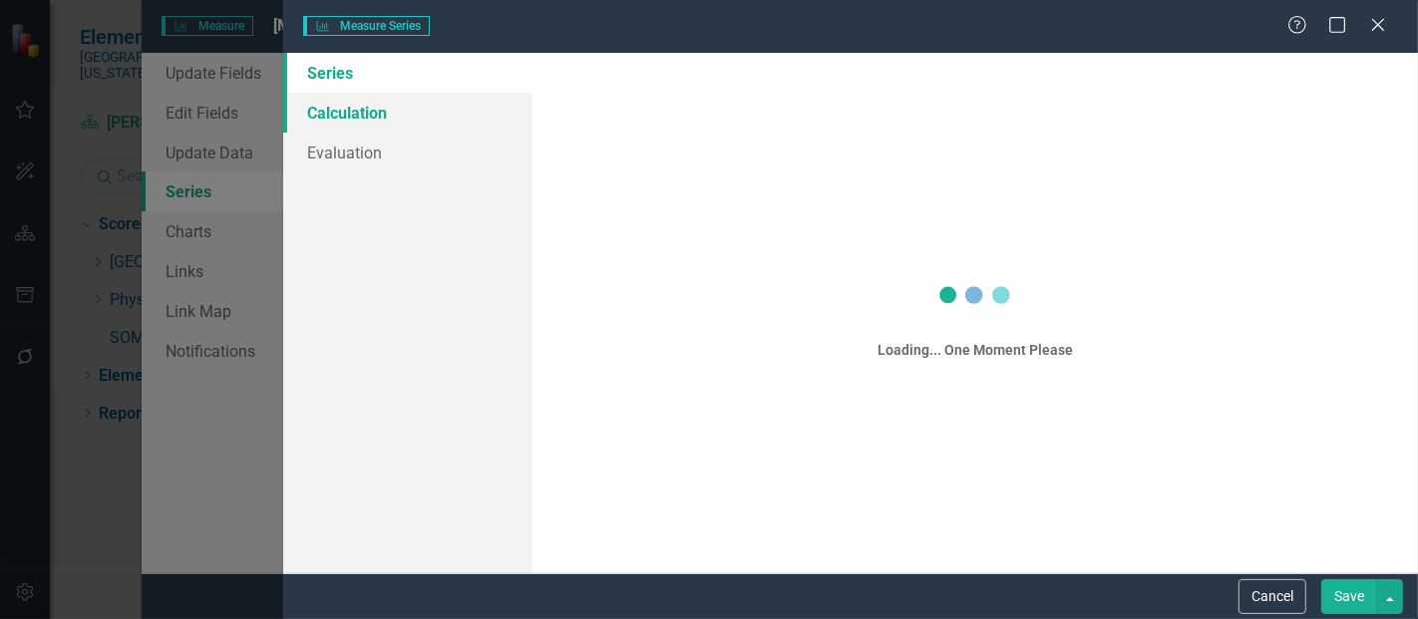
click at [370, 104] on link "Calculation" at bounding box center [407, 113] width 249 height 40
click at [406, 126] on link "Calculation" at bounding box center [407, 113] width 249 height 40
click at [357, 111] on link "Calculation" at bounding box center [407, 113] width 249 height 40
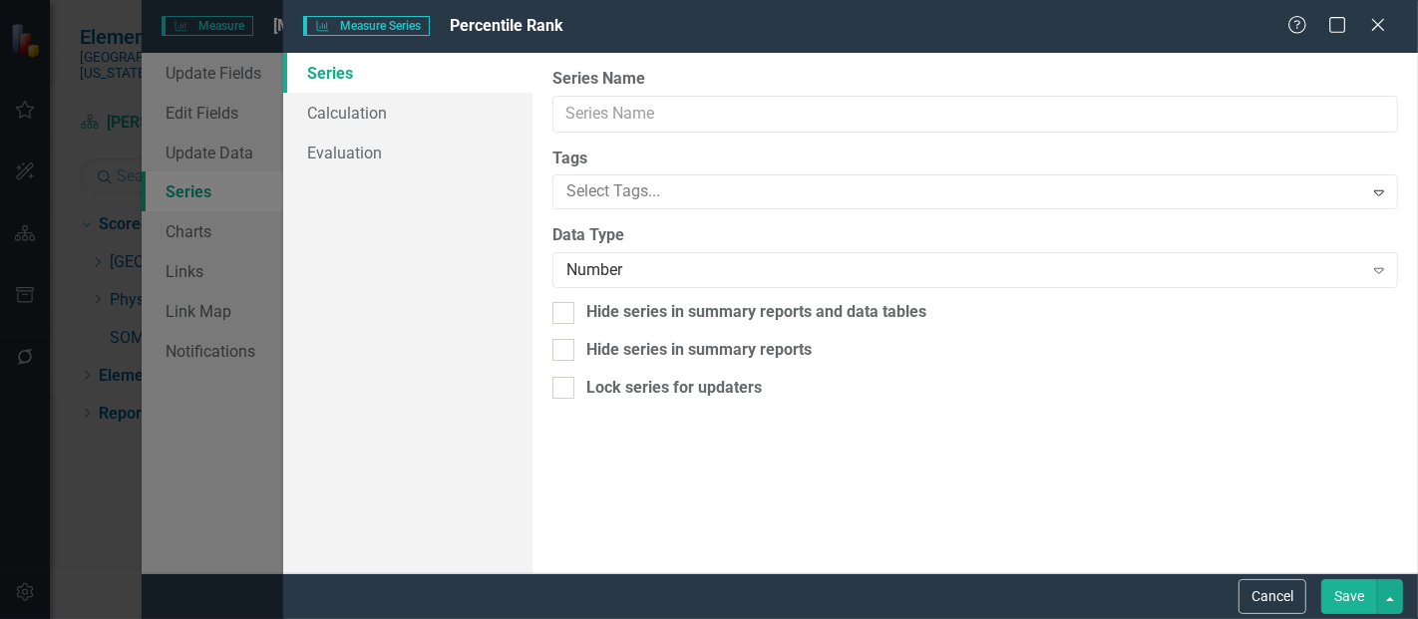
type input "Percentile Rank"
click at [390, 124] on link "Calculation" at bounding box center [407, 113] width 249 height 40
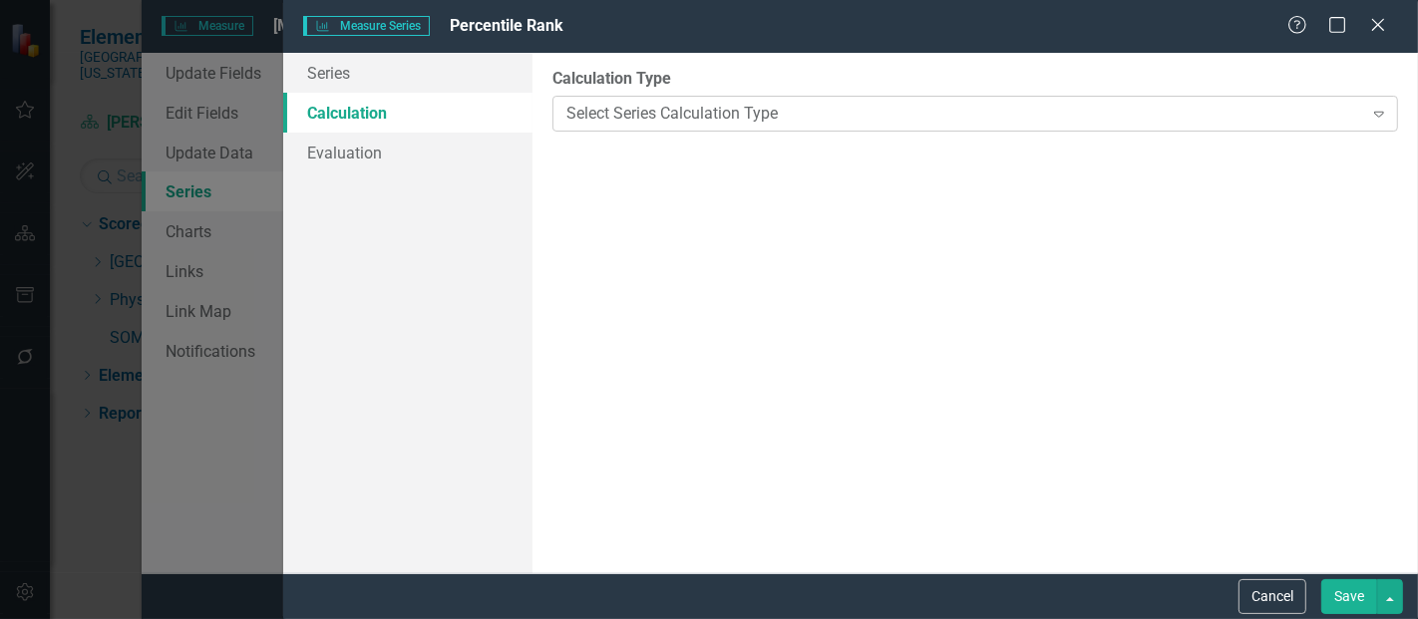
click at [736, 128] on div "Select Series Calculation Type Expand" at bounding box center [976, 114] width 846 height 36
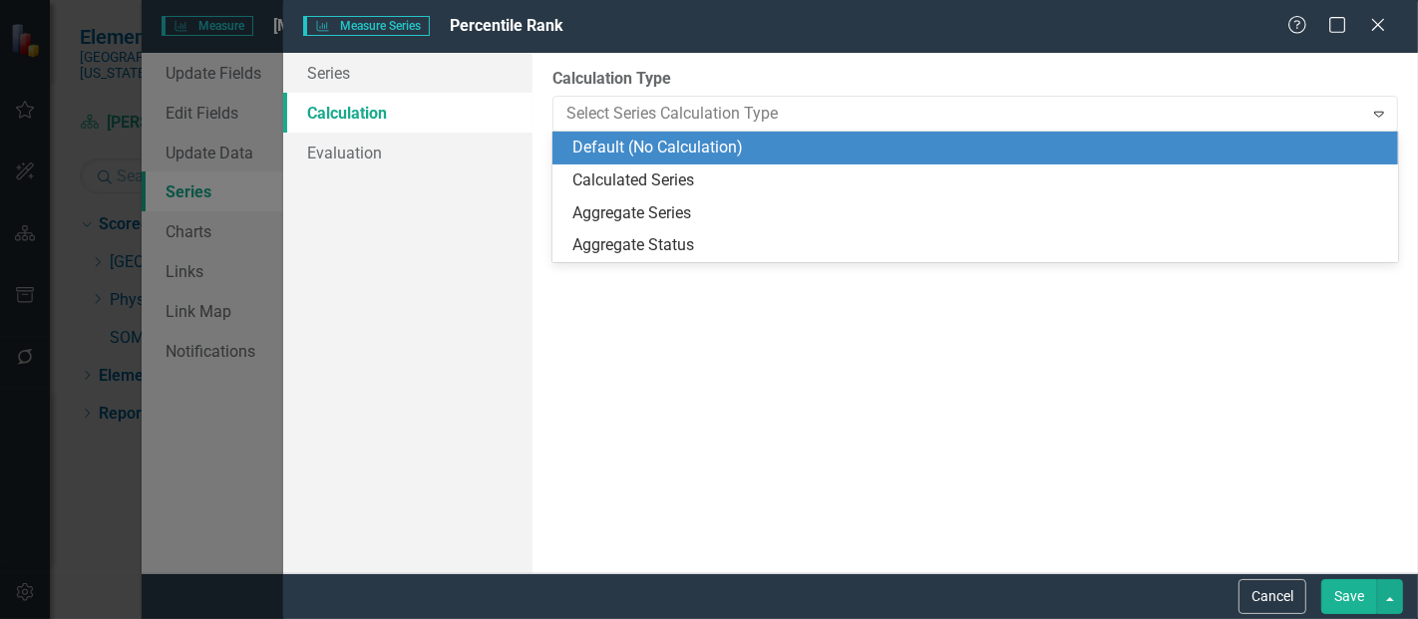
click at [692, 170] on div "Calculated Series" at bounding box center [980, 181] width 814 height 23
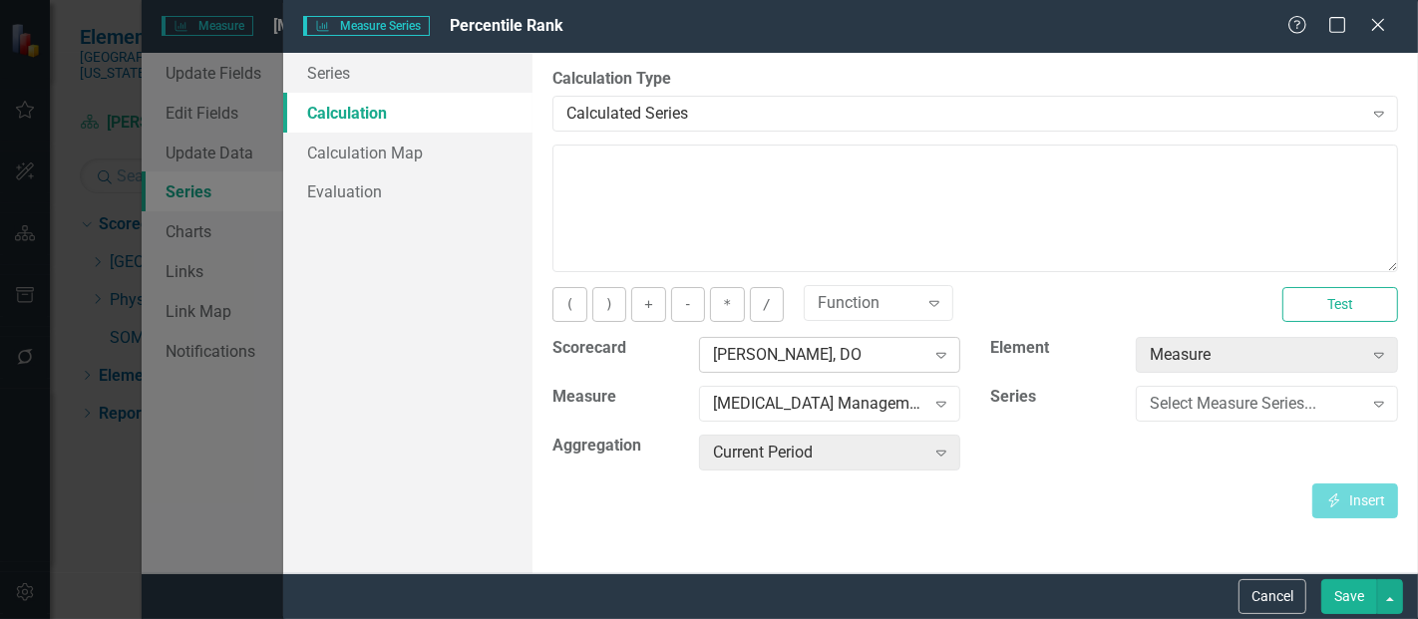
click at [797, 351] on div "[PERSON_NAME], DO" at bounding box center [819, 355] width 212 height 23
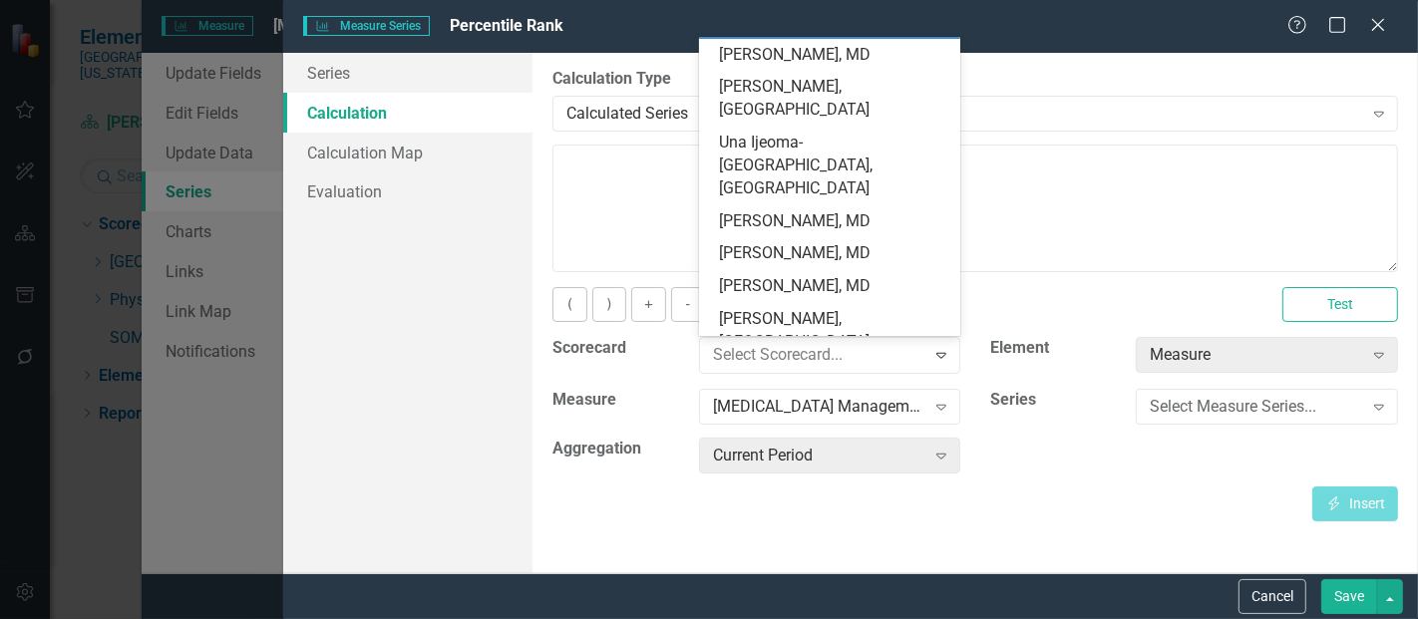
scroll to position [0, 0]
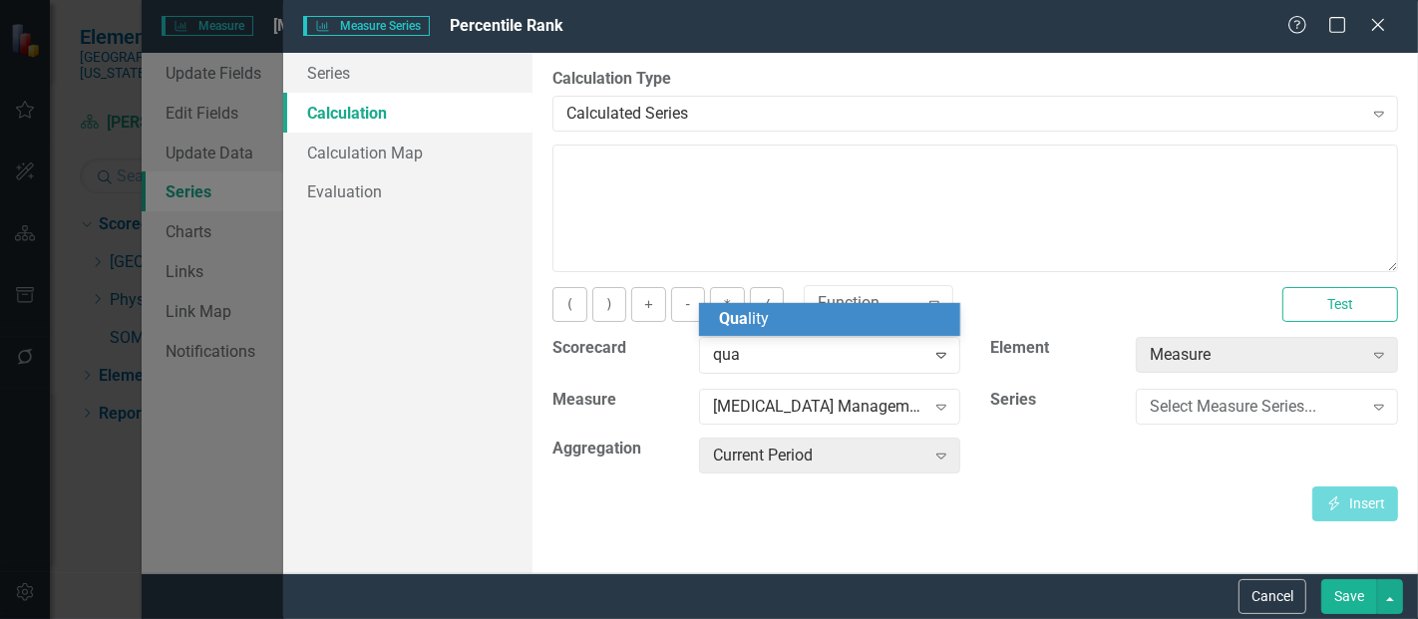
type input "qual"
click at [775, 320] on div "Qual ity" at bounding box center [834, 319] width 230 height 23
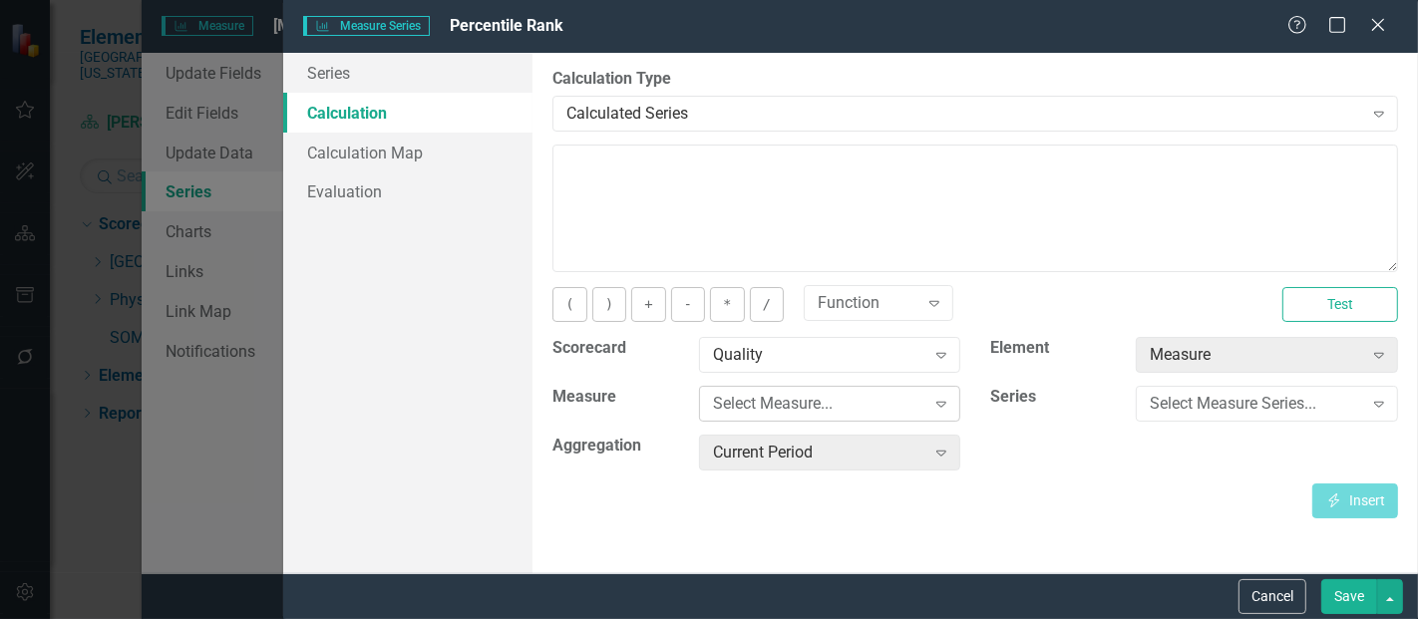
click at [796, 406] on div "Select Measure..." at bounding box center [819, 404] width 212 height 23
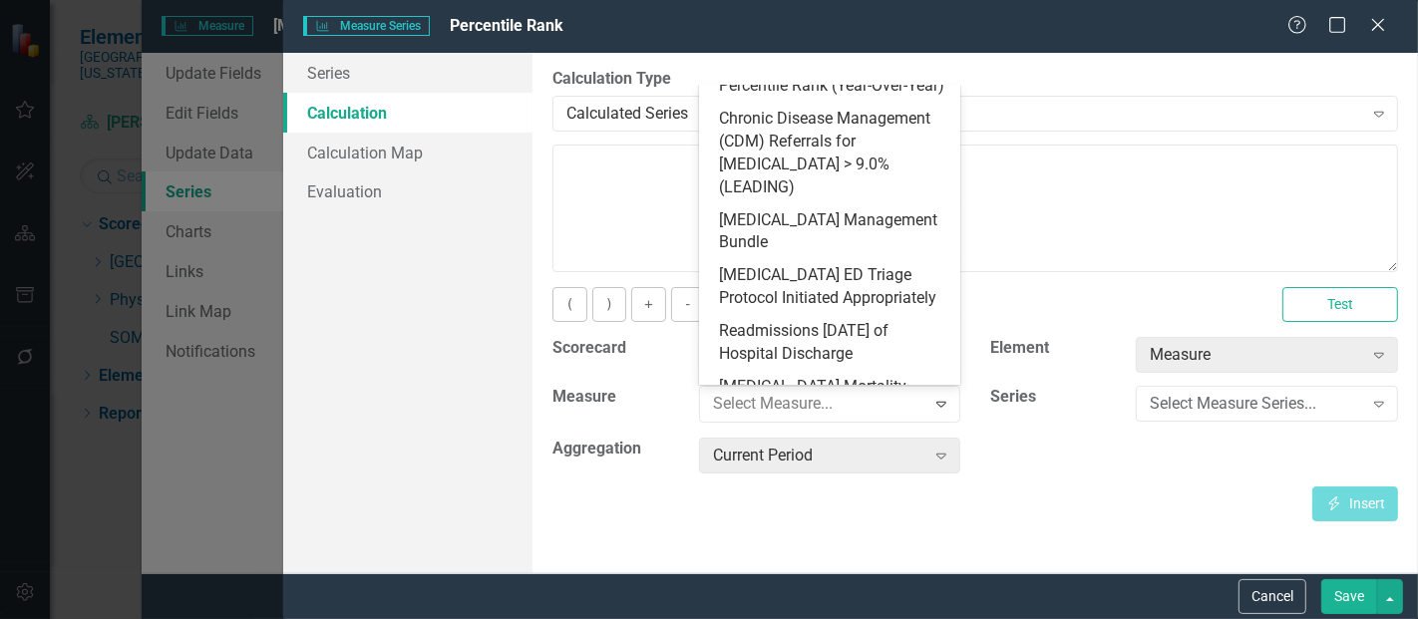
scroll to position [951, 0]
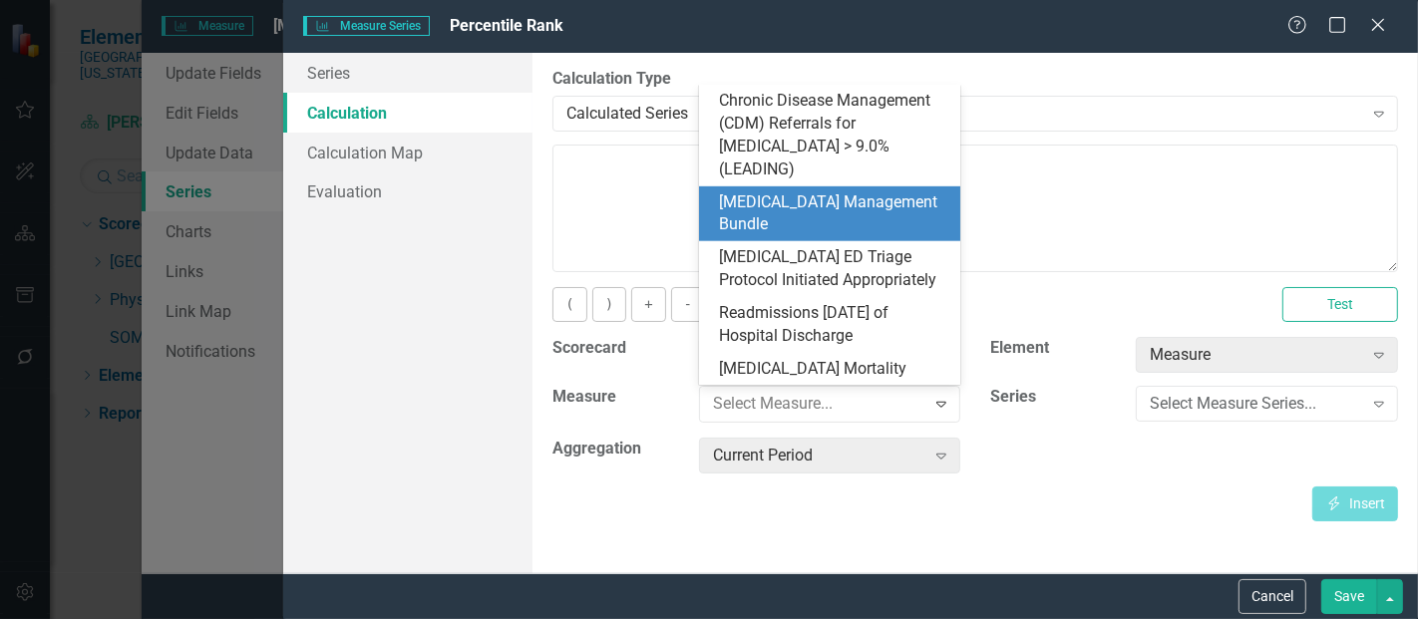
click at [837, 203] on div "[MEDICAL_DATA] Management Bundle" at bounding box center [834, 215] width 230 height 46
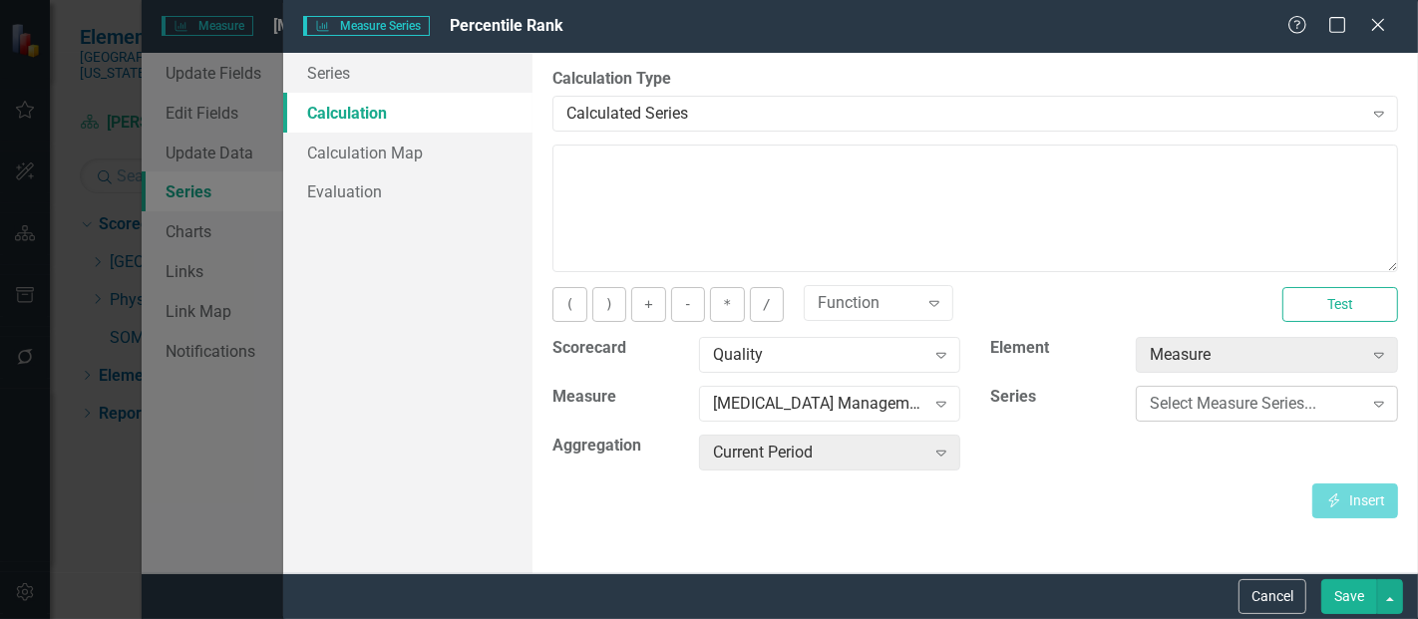
click at [1225, 393] on div "Select Measure Series..." at bounding box center [1256, 404] width 212 height 23
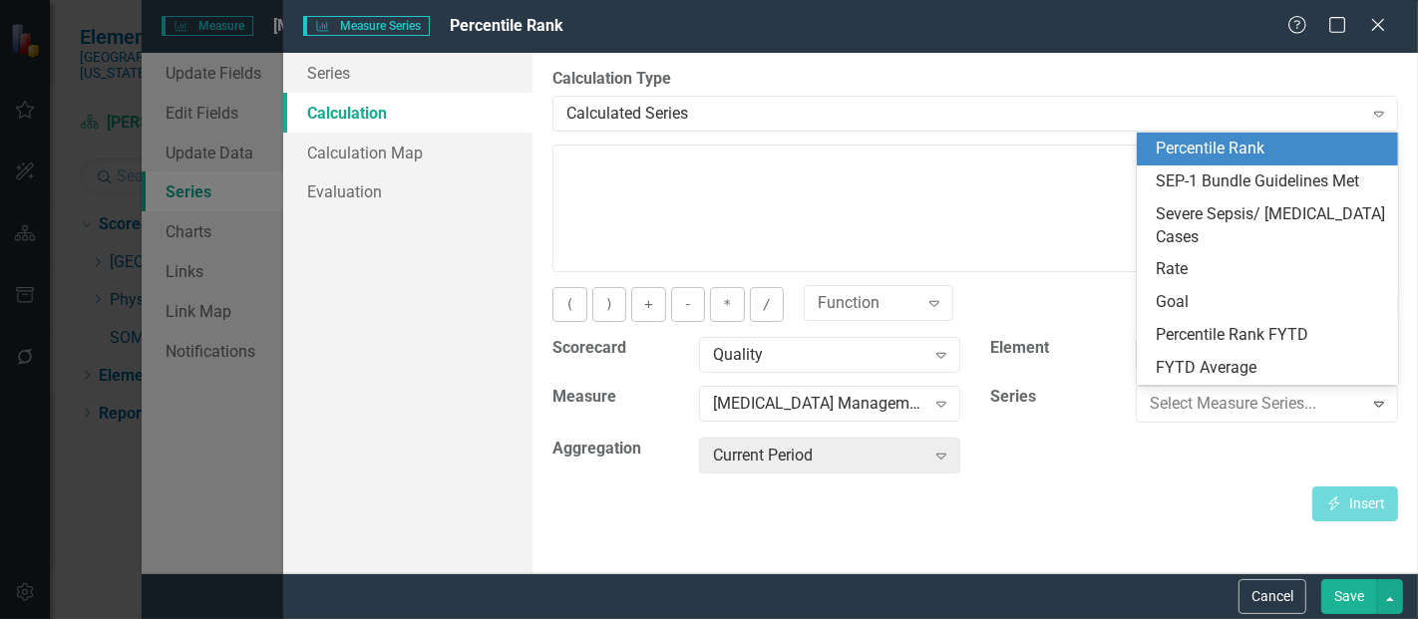
click at [1239, 158] on div "Percentile Rank" at bounding box center [1272, 149] width 230 height 23
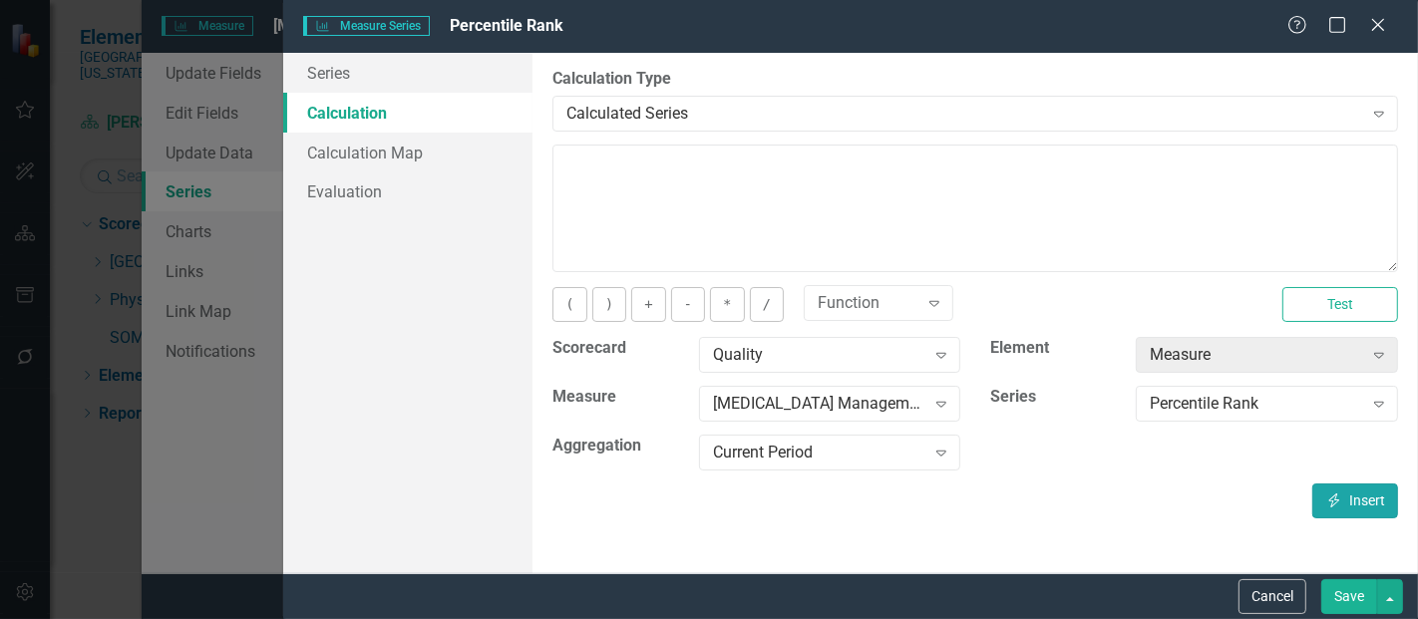
click at [1335, 499] on icon "Insert" at bounding box center [1335, 501] width 18 height 14
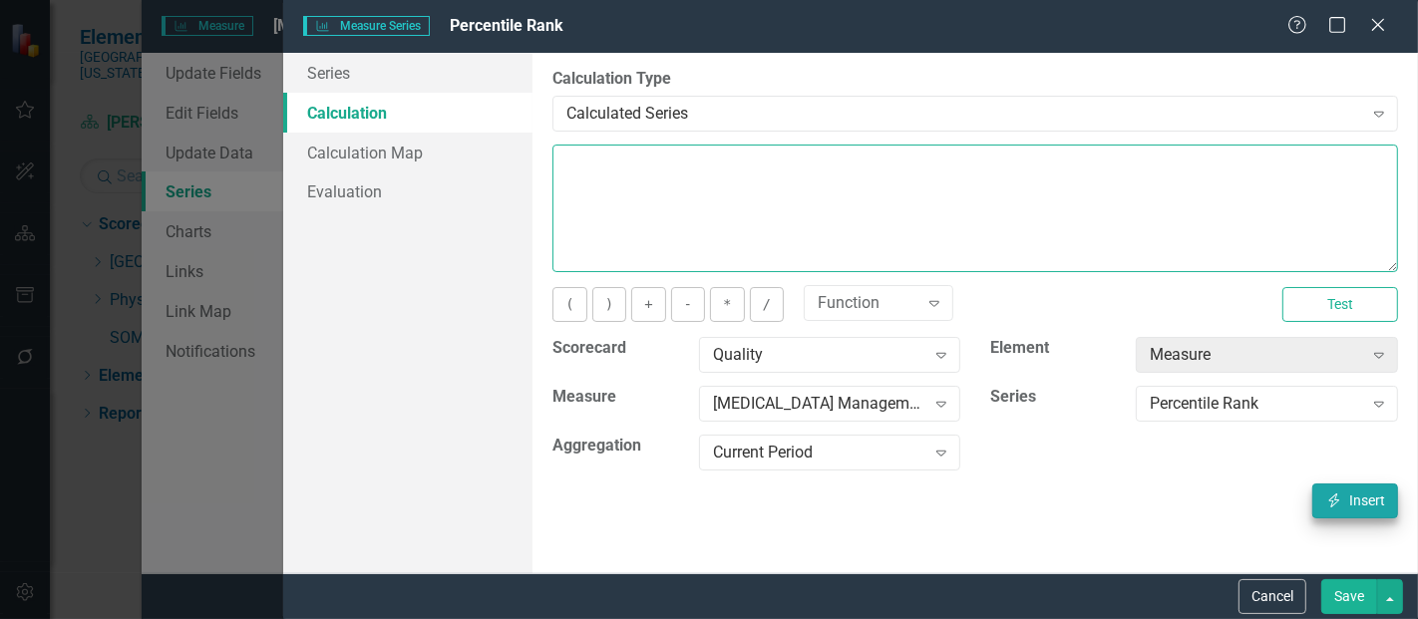
type textarea "[m1813868][Percentile Rank][CurrentPeriod]"
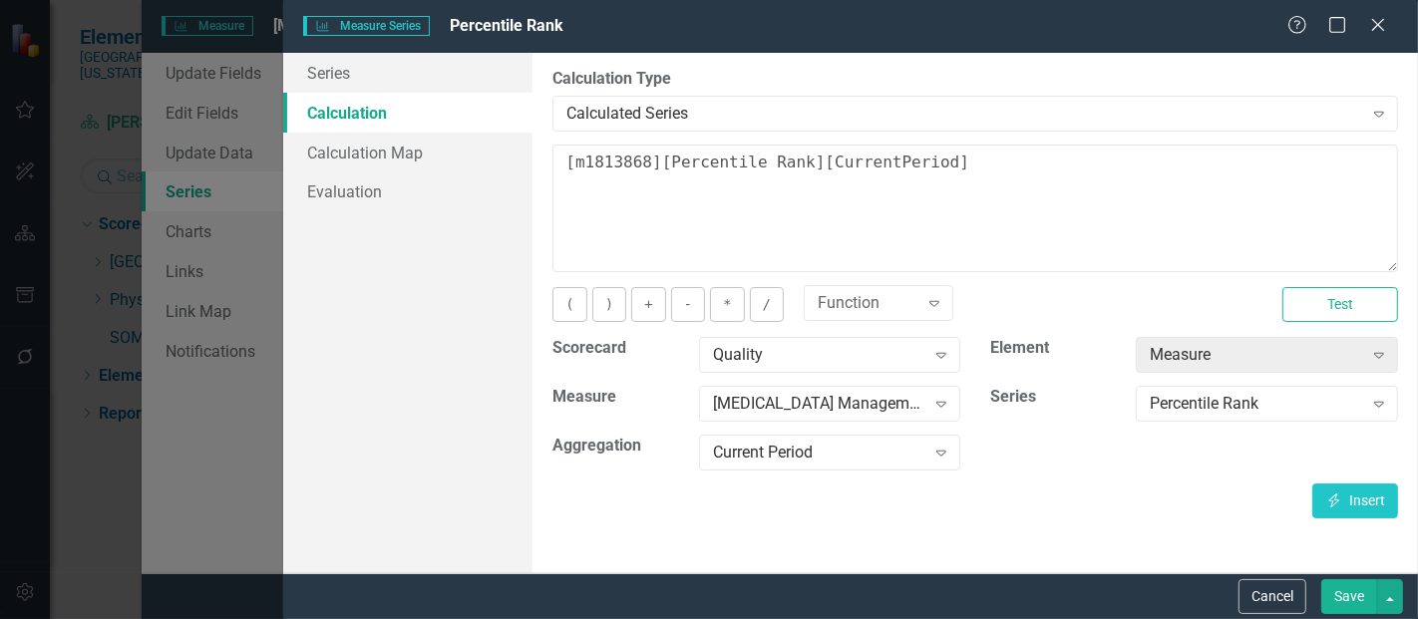
click at [1347, 608] on button "Save" at bounding box center [1350, 597] width 56 height 35
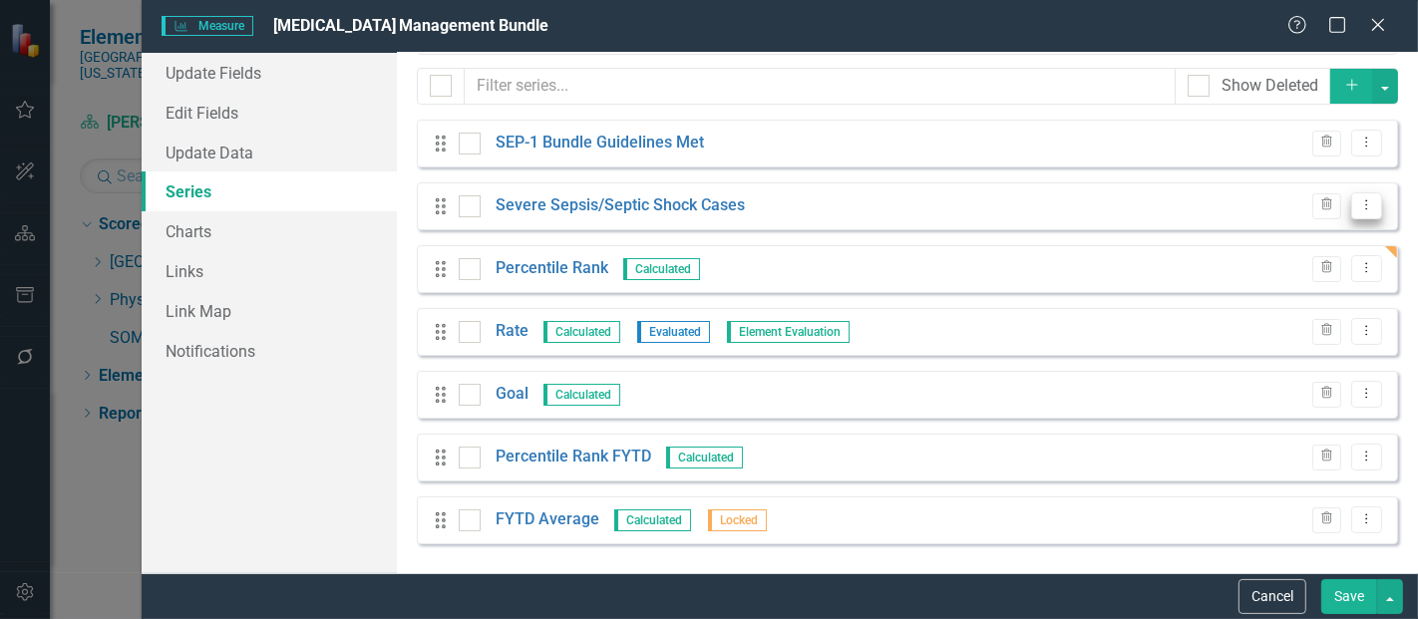
click at [1359, 206] on icon "Dropdown Menu" at bounding box center [1367, 205] width 17 height 13
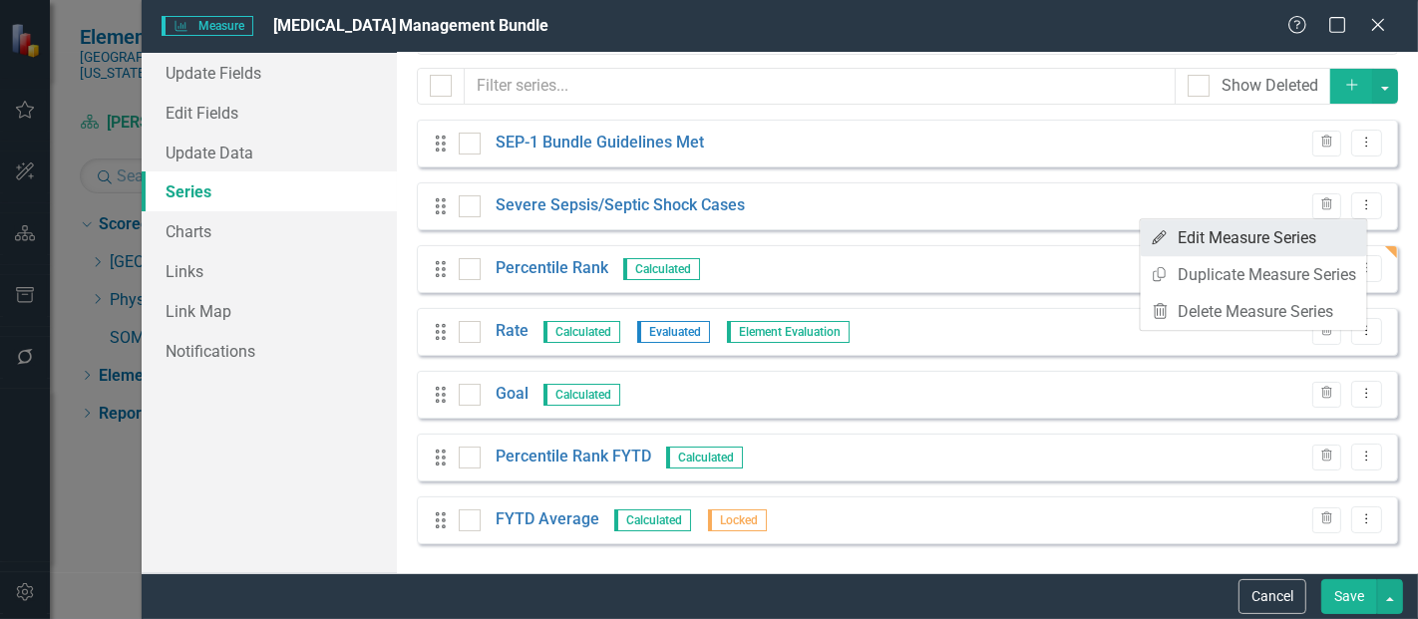
click at [1257, 232] on link "Edit Edit Measure Series" at bounding box center [1254, 237] width 226 height 37
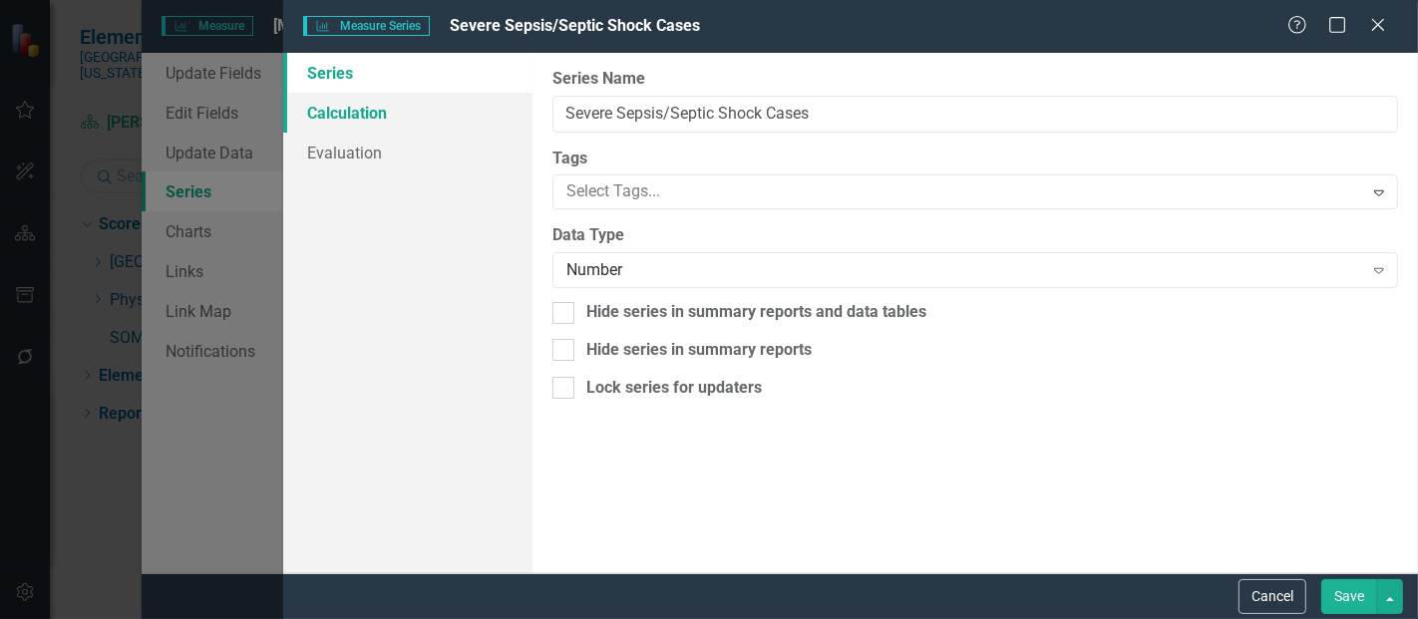
click at [417, 120] on link "Calculation" at bounding box center [407, 113] width 249 height 40
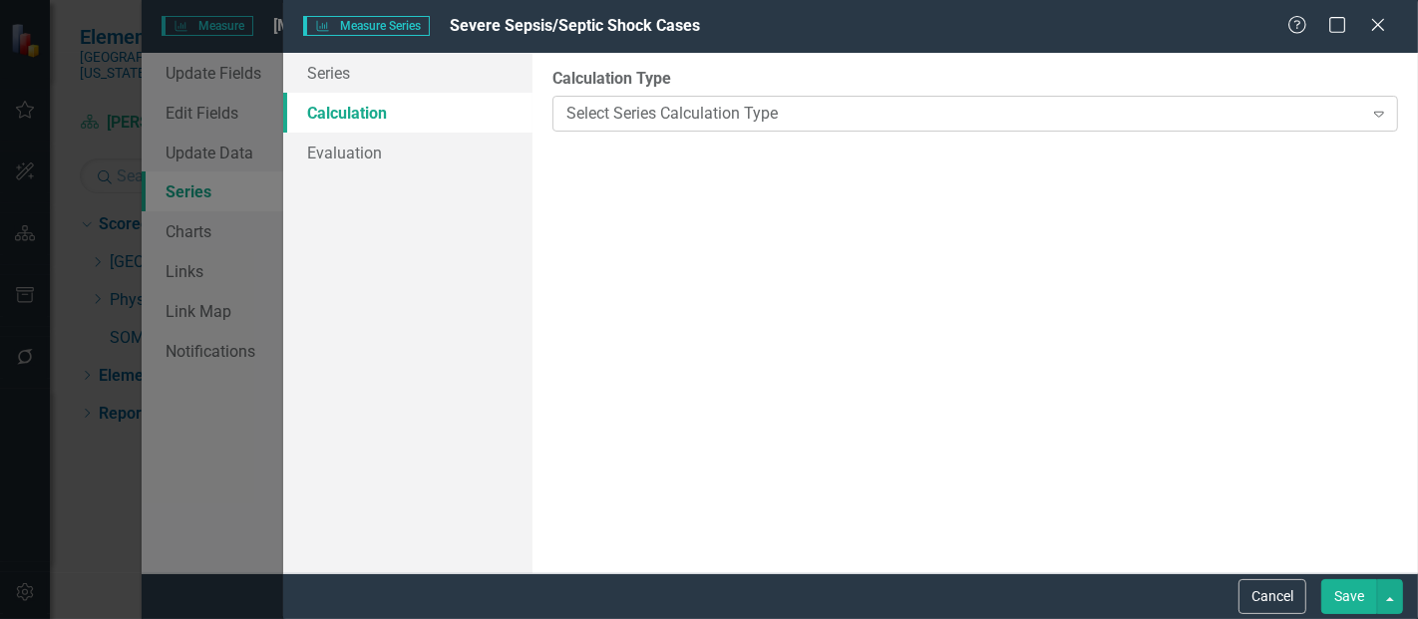
click at [657, 125] on div "Select Series Calculation Type Expand" at bounding box center [976, 114] width 846 height 36
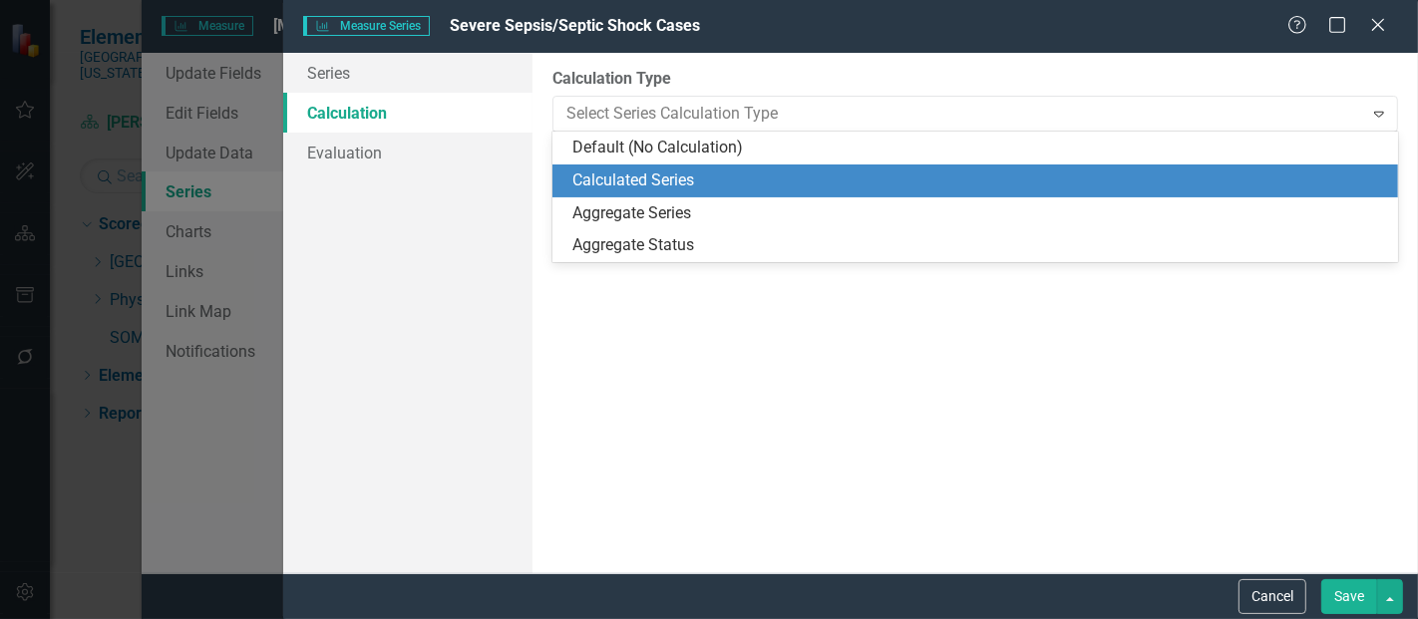
click at [633, 189] on div "Calculated Series" at bounding box center [980, 181] width 814 height 23
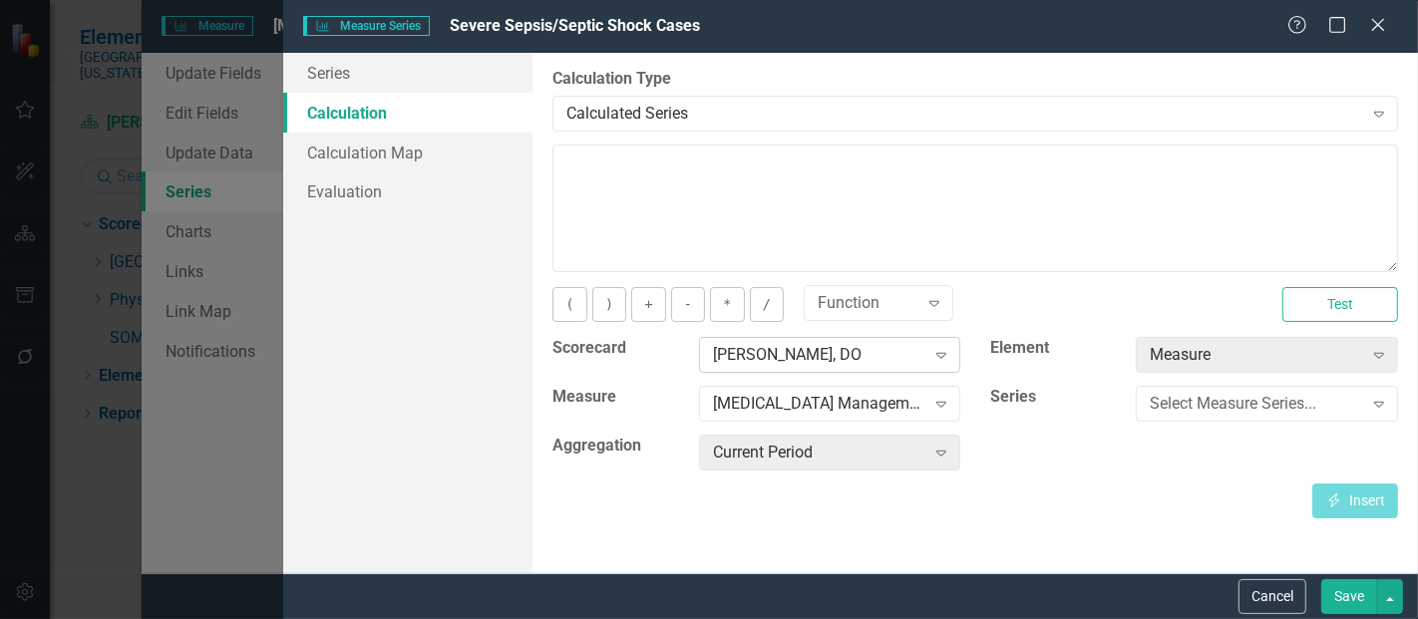
click at [773, 357] on div "[PERSON_NAME], DO" at bounding box center [819, 355] width 212 height 23
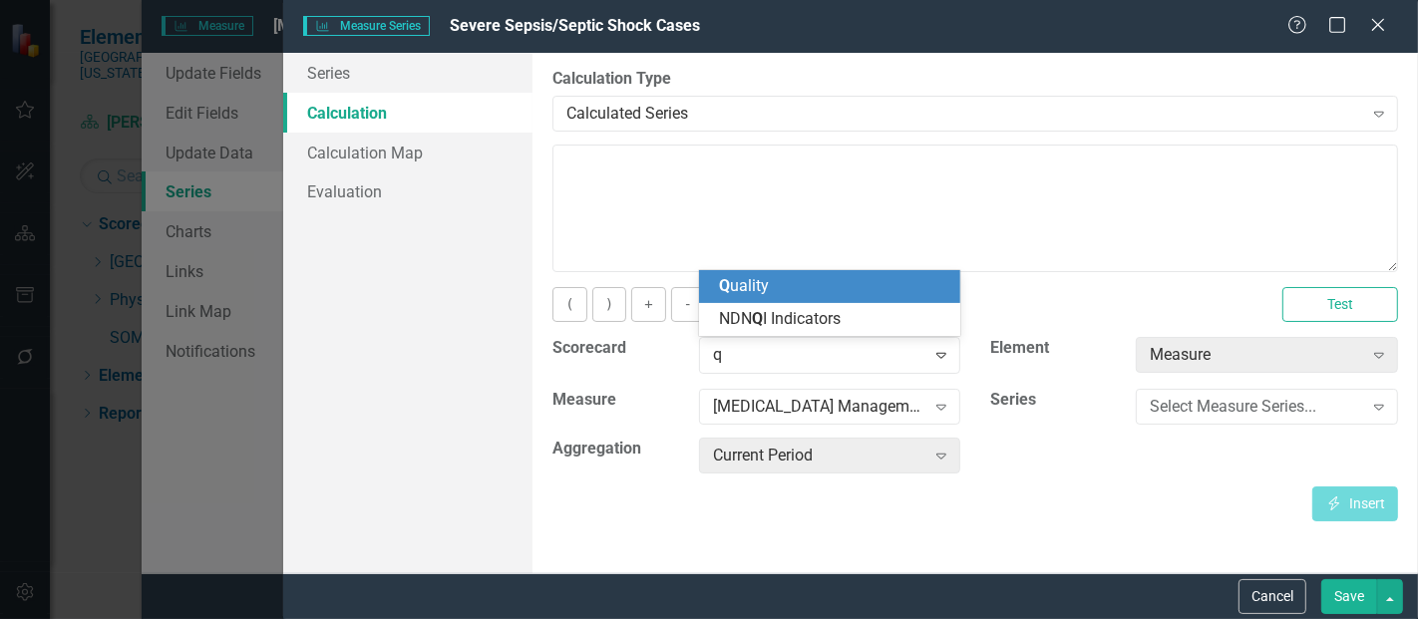
scroll to position [0, 0]
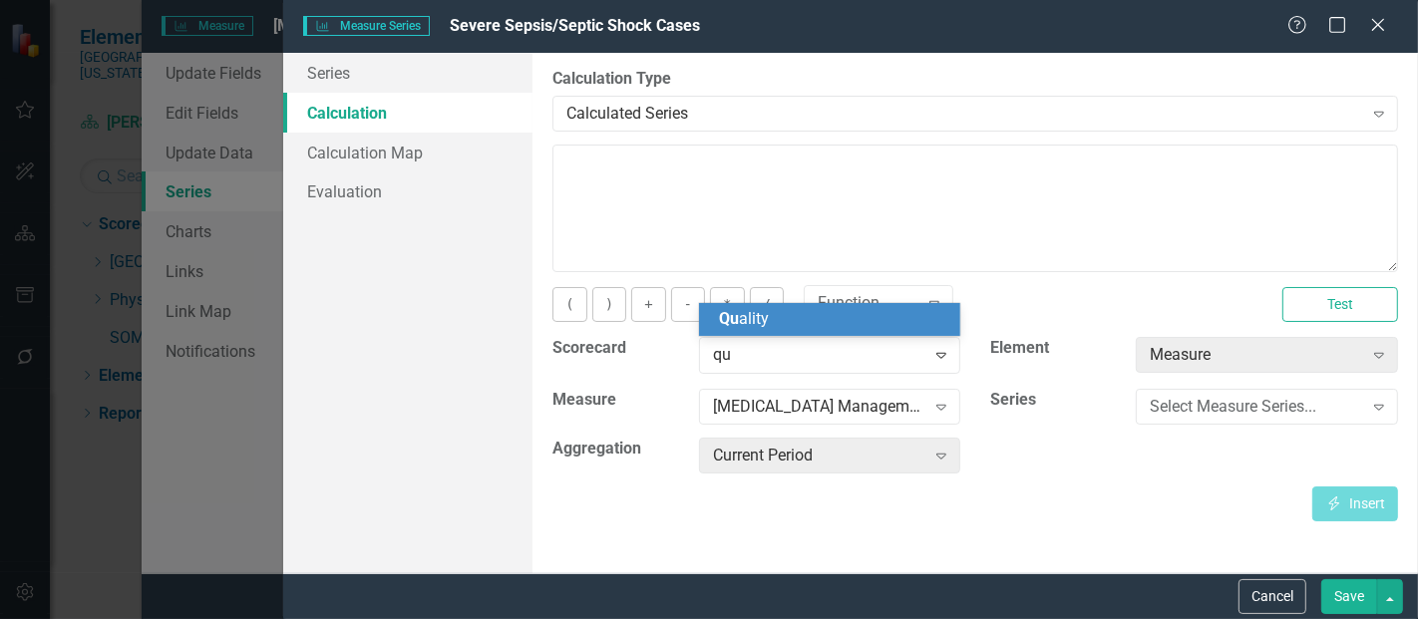
type input "qua"
click at [800, 329] on div "Qua lity" at bounding box center [834, 319] width 230 height 23
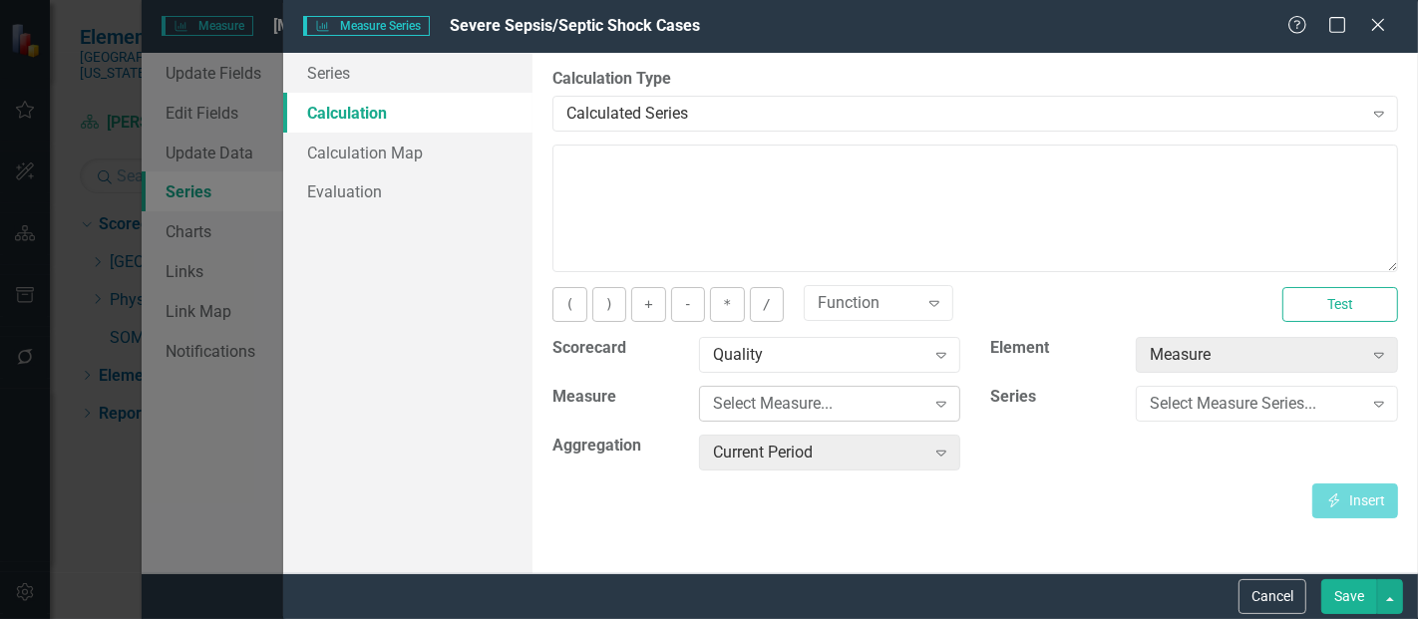
click at [786, 397] on div "Select Measure..." at bounding box center [819, 404] width 212 height 23
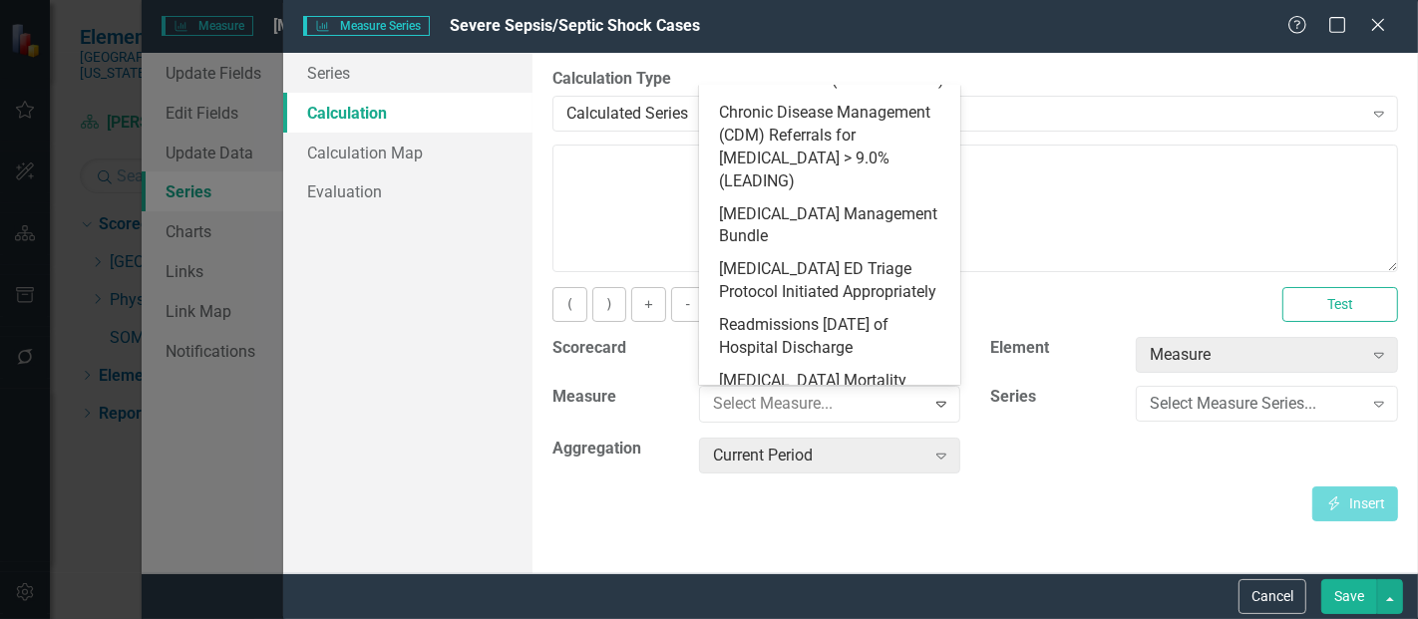
scroll to position [951, 0]
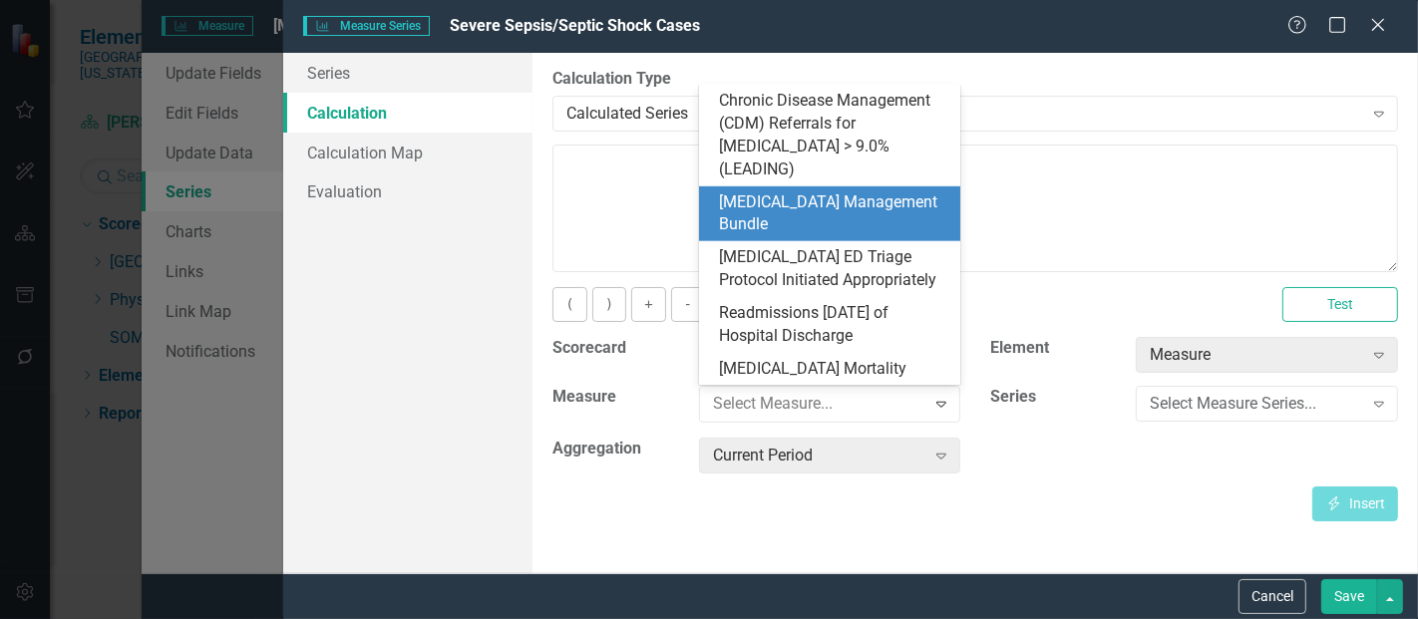
click at [826, 197] on div "[MEDICAL_DATA] Management Bundle" at bounding box center [834, 215] width 230 height 46
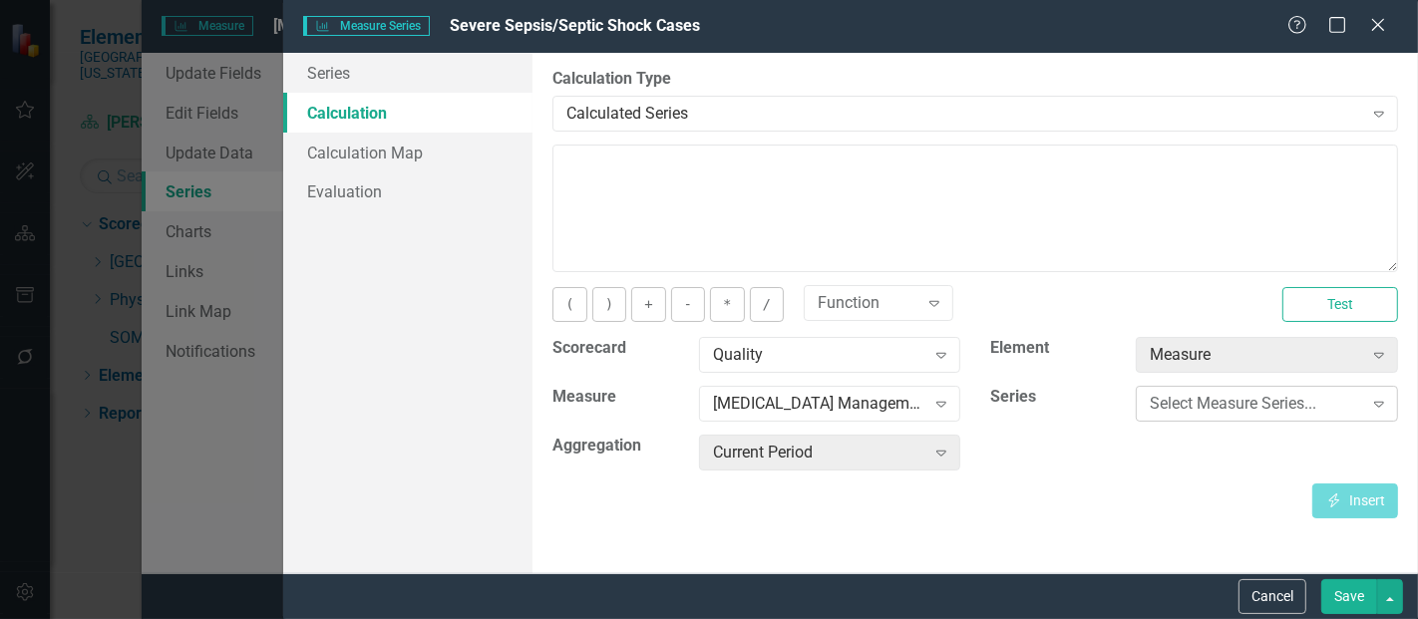
click at [1165, 397] on div "Select Measure Series..." at bounding box center [1256, 404] width 212 height 23
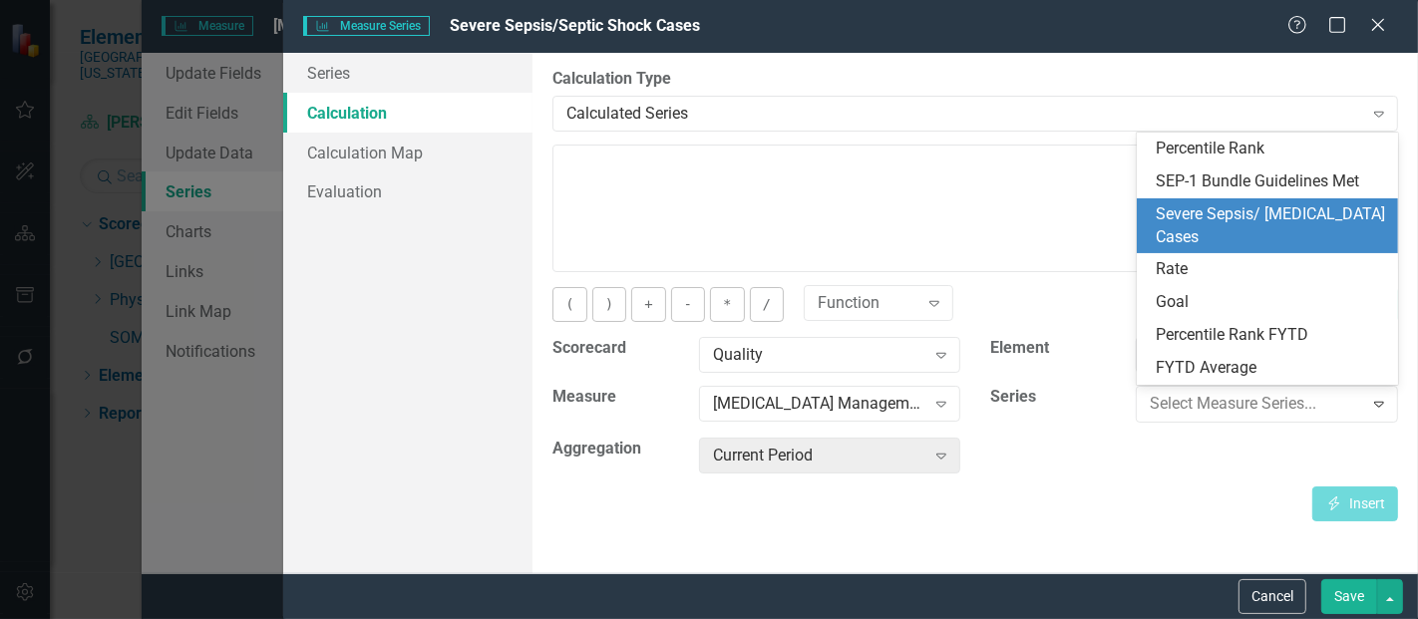
click at [1241, 213] on div "Severe Sepsis/ Septic Shock Cases" at bounding box center [1272, 226] width 230 height 46
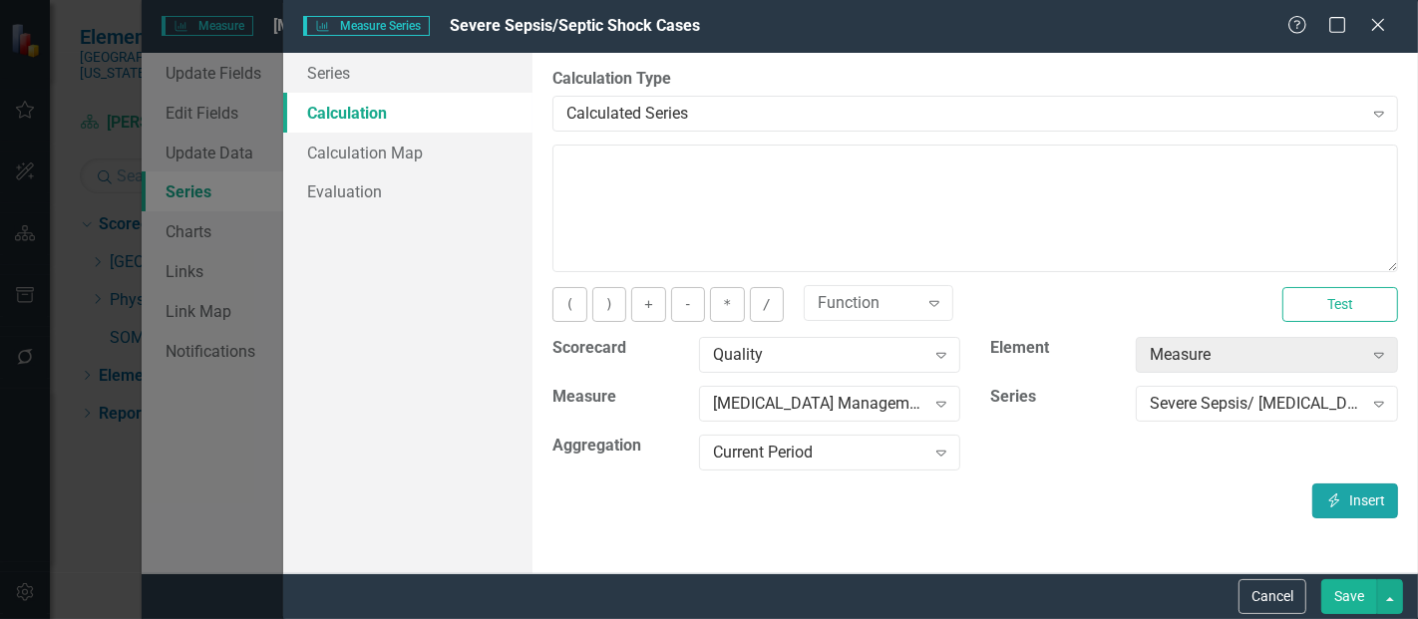
click at [1342, 498] on icon "Insert" at bounding box center [1335, 501] width 18 height 14
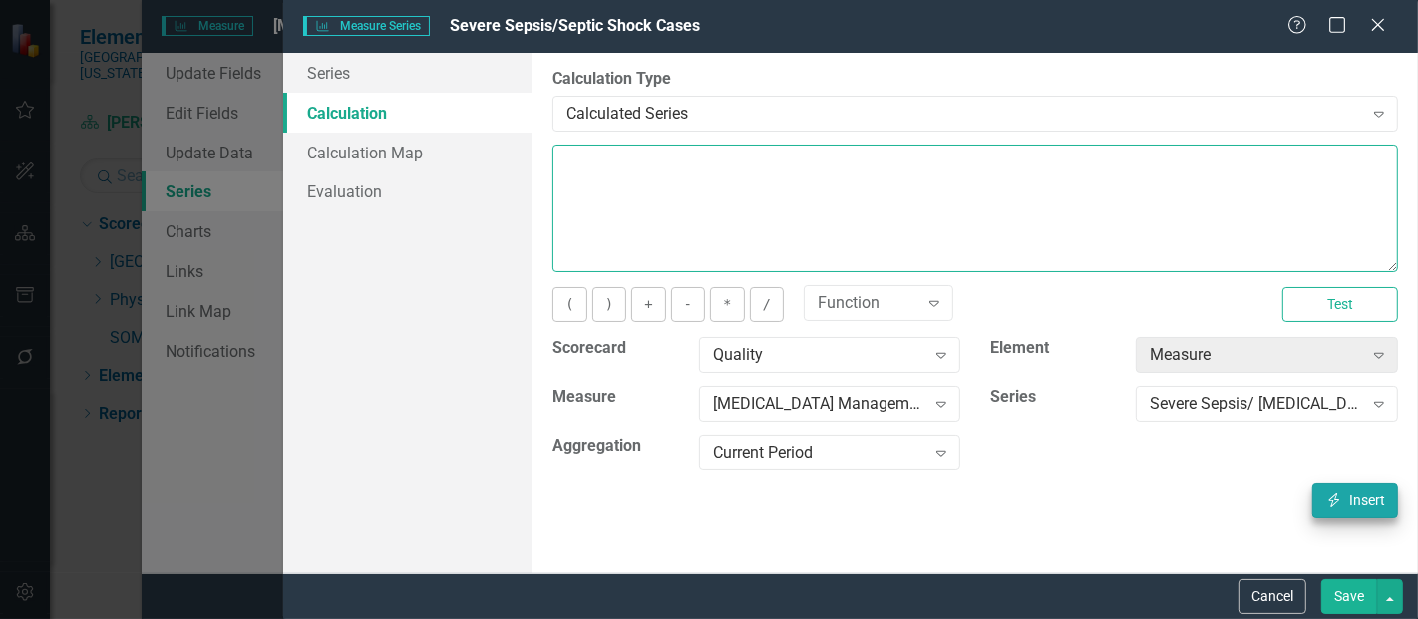
type textarea "[m1813868][Severe Sepsis/ Septic Shock Cases][CurrentPeriod]"
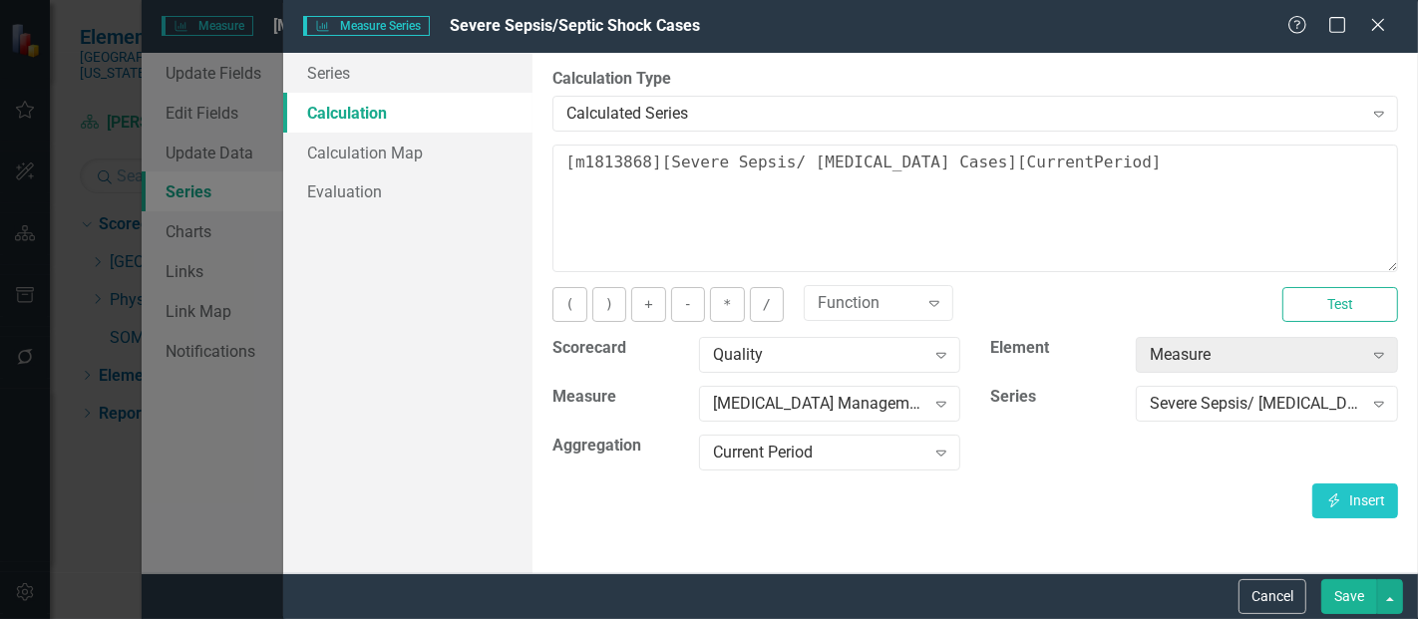
click at [1348, 597] on button "Save" at bounding box center [1350, 597] width 56 height 35
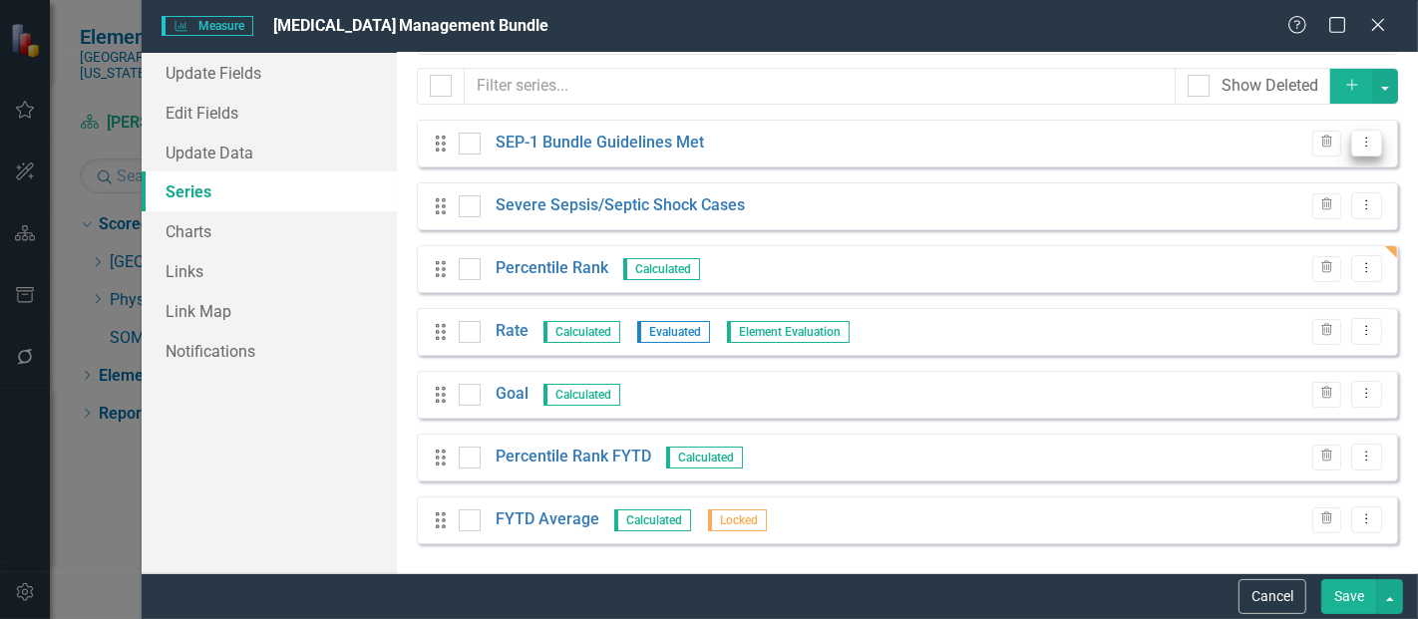
click at [1352, 144] on button "Dropdown Menu" at bounding box center [1367, 143] width 31 height 27
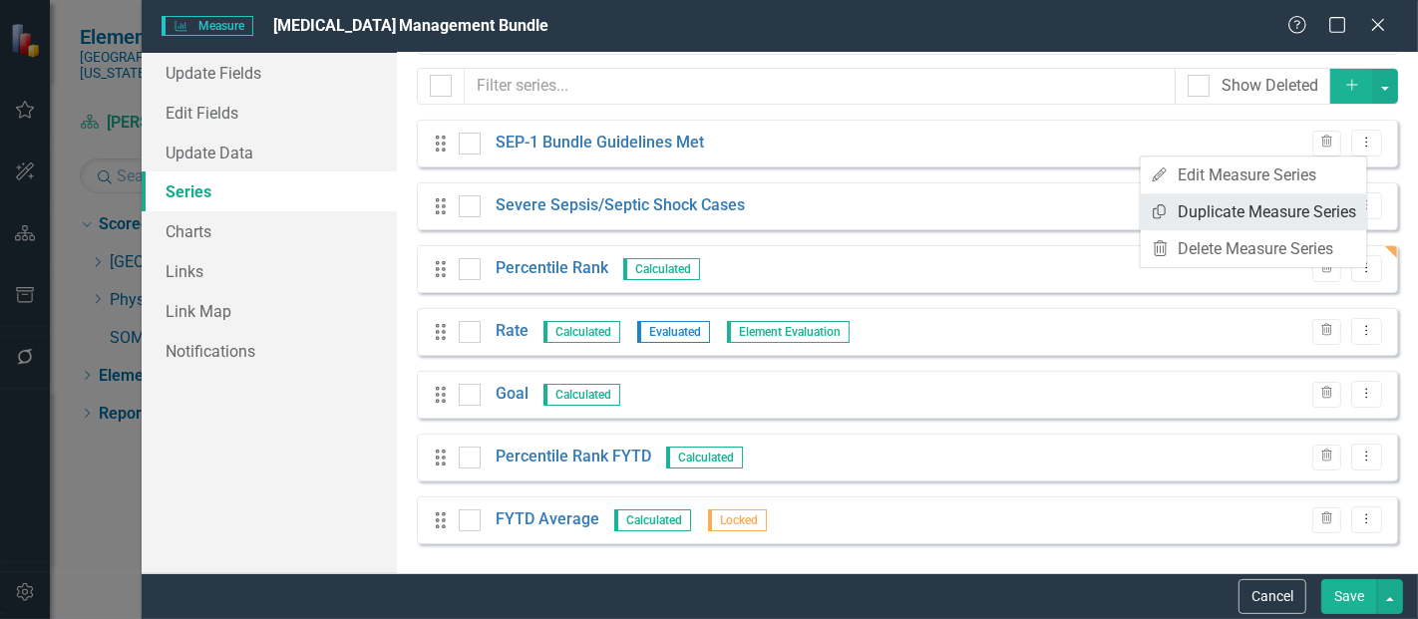
click at [1285, 195] on link "Copy Duplicate Measure Series" at bounding box center [1254, 212] width 226 height 37
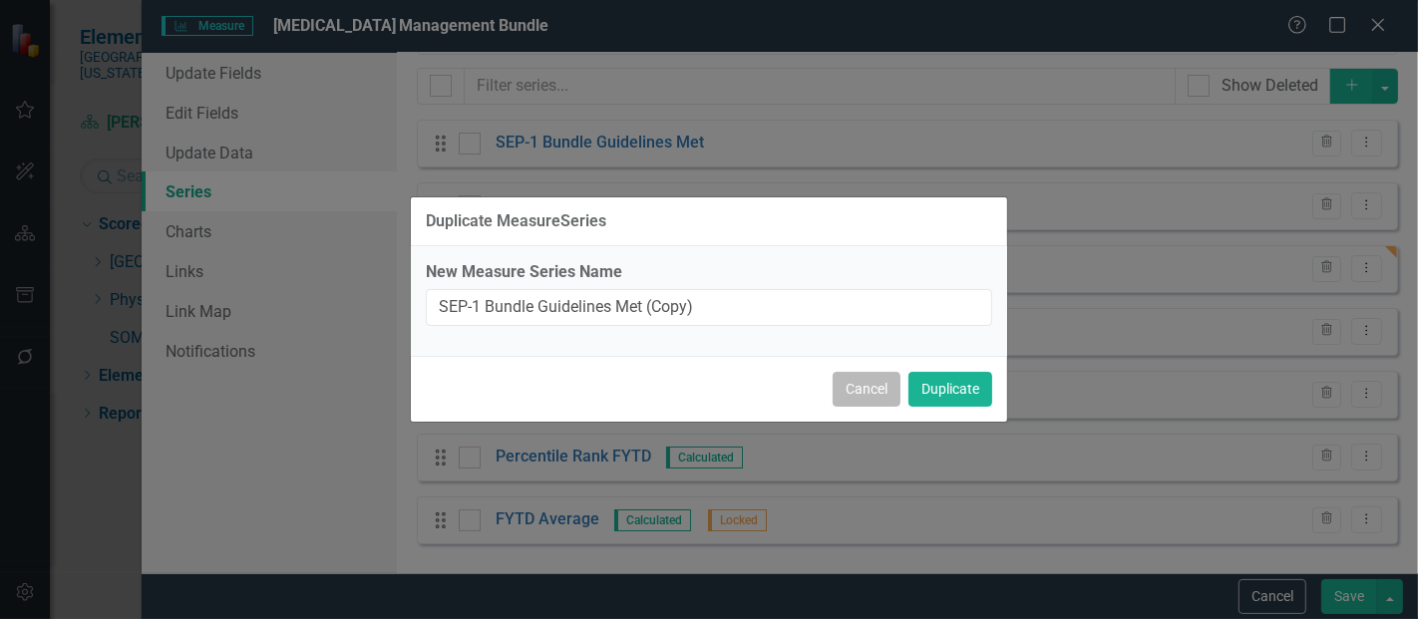
click at [866, 395] on button "Cancel" at bounding box center [867, 389] width 68 height 35
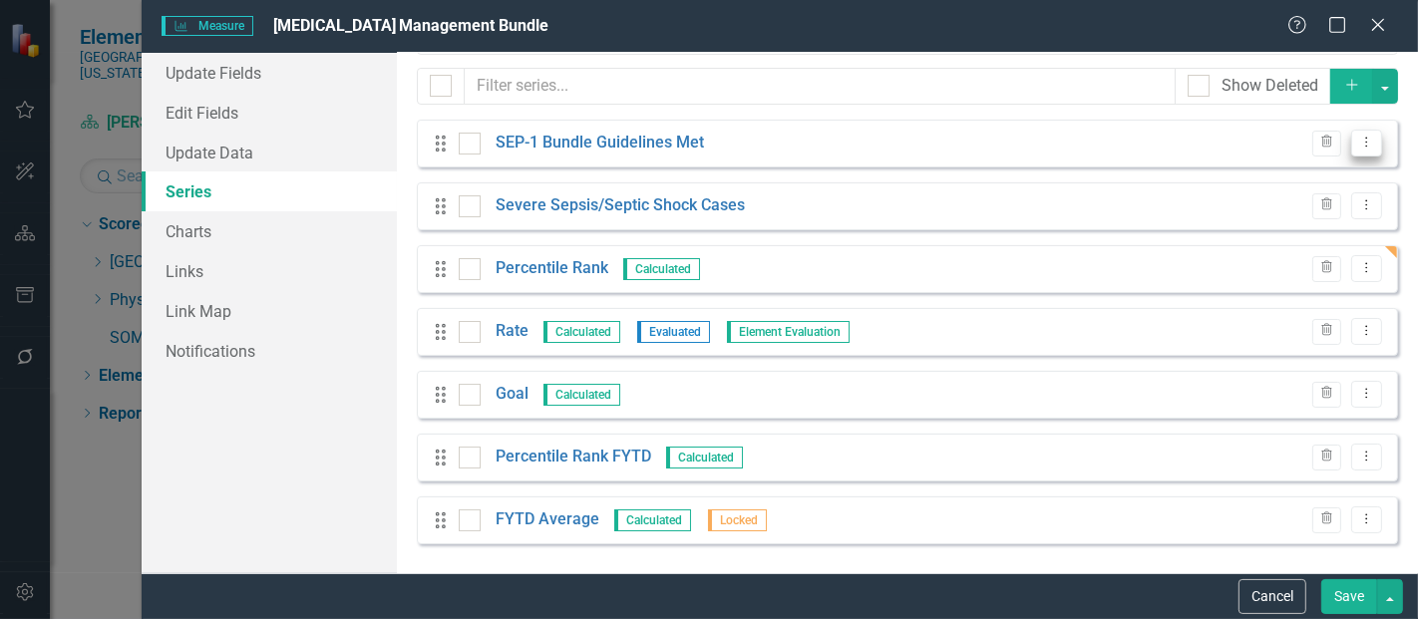
click at [1360, 138] on icon "Dropdown Menu" at bounding box center [1367, 142] width 17 height 13
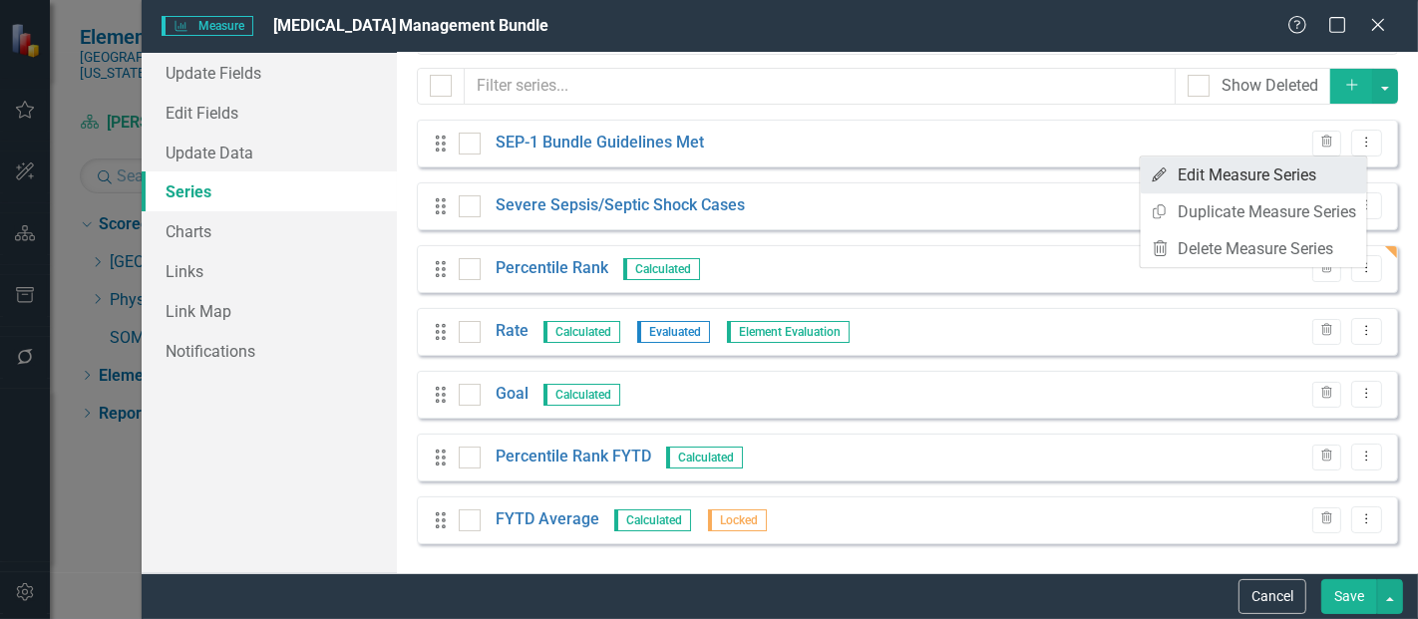
click at [1285, 183] on link "Edit Edit Measure Series" at bounding box center [1254, 175] width 226 height 37
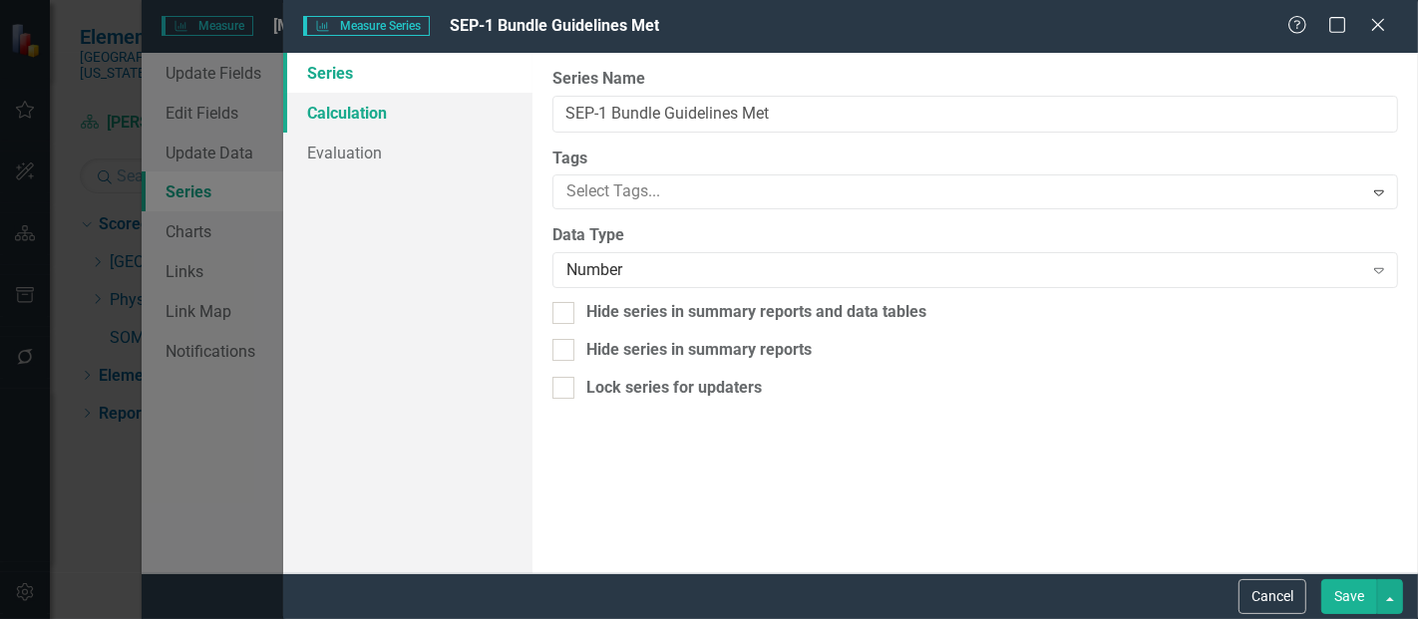
click at [397, 114] on link "Calculation" at bounding box center [407, 113] width 249 height 40
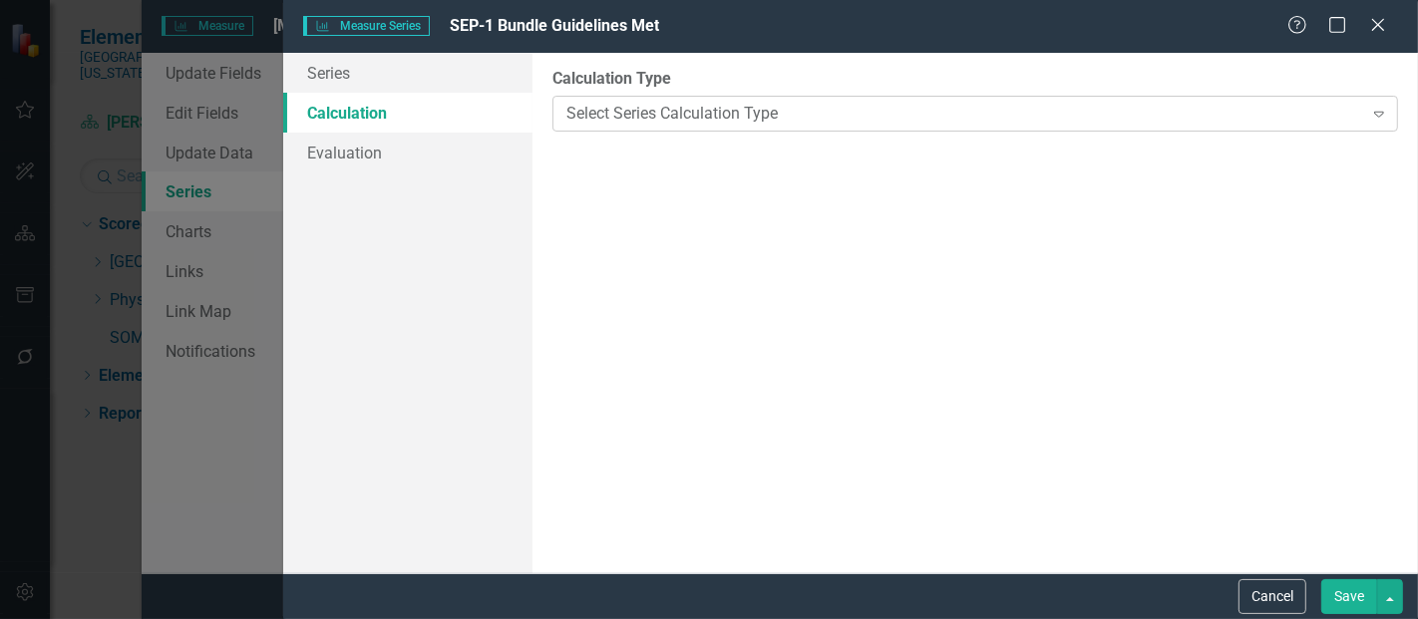
click at [662, 106] on div "Select Series Calculation Type" at bounding box center [965, 113] width 796 height 23
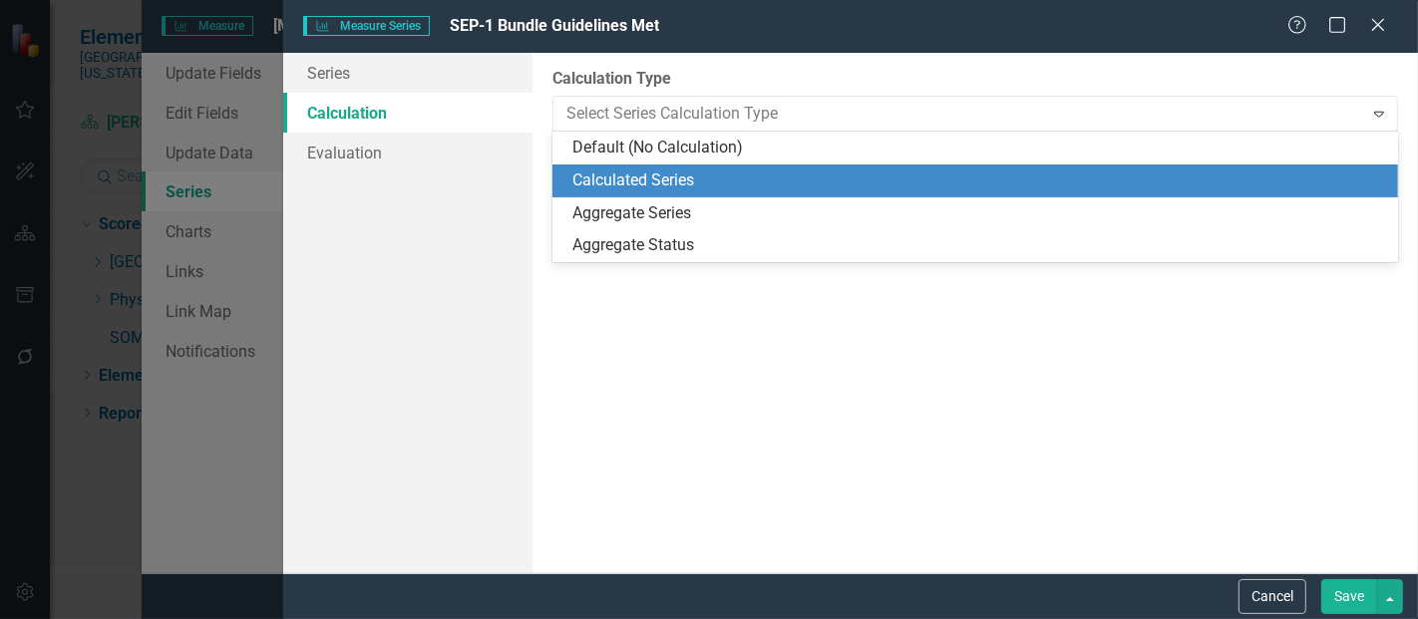
click at [680, 192] on div "Calculated Series" at bounding box center [976, 181] width 846 height 33
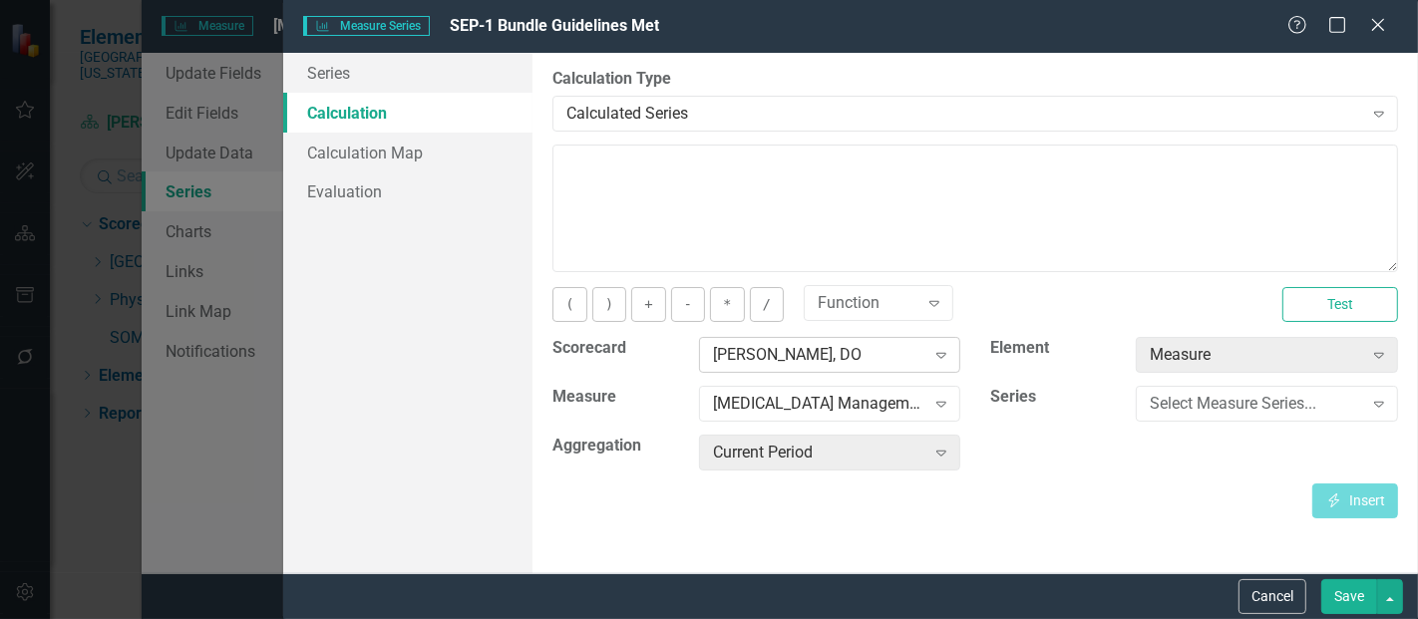
click at [793, 351] on div "[PERSON_NAME], DO" at bounding box center [819, 355] width 212 height 23
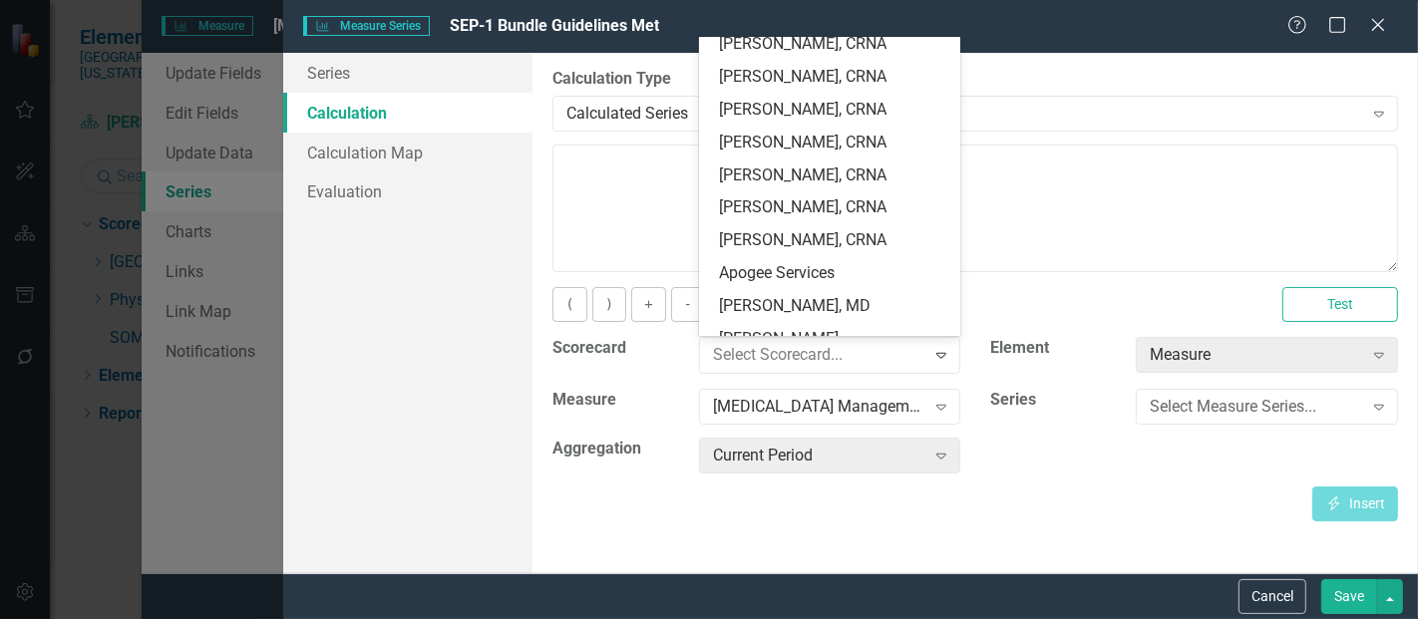
scroll to position [0, 0]
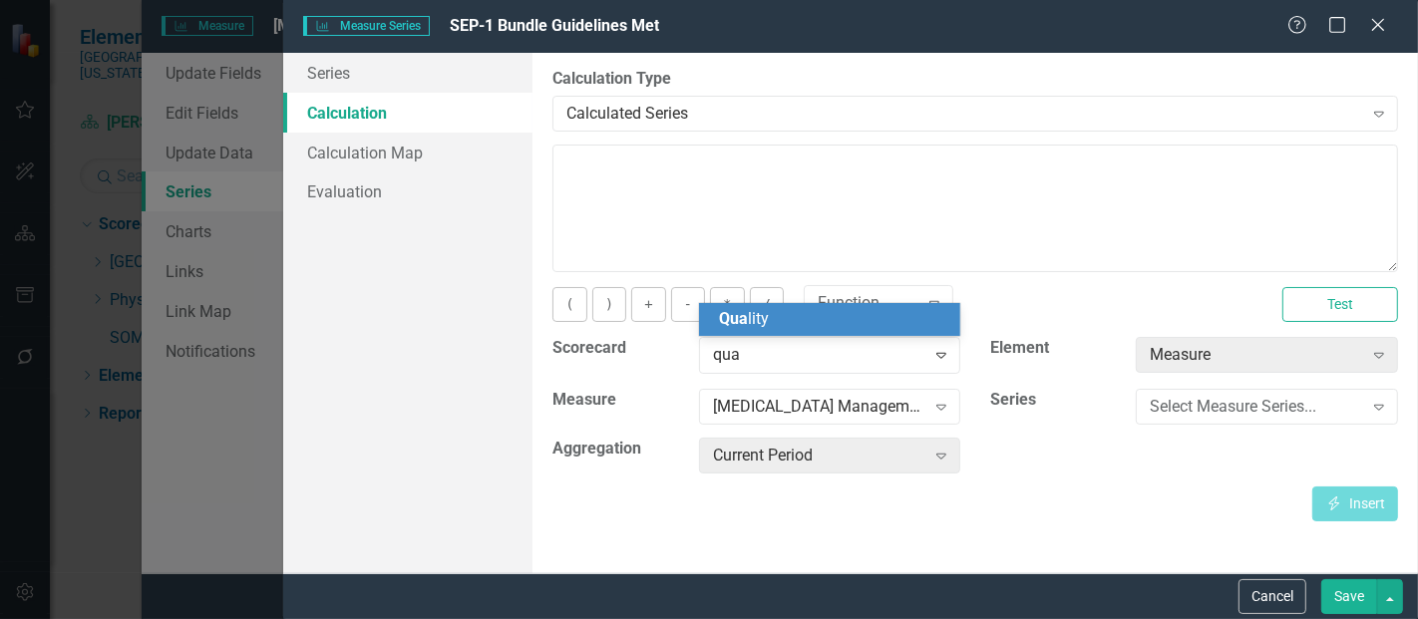
type input "qual"
click at [781, 322] on div "Qual ity" at bounding box center [834, 319] width 230 height 23
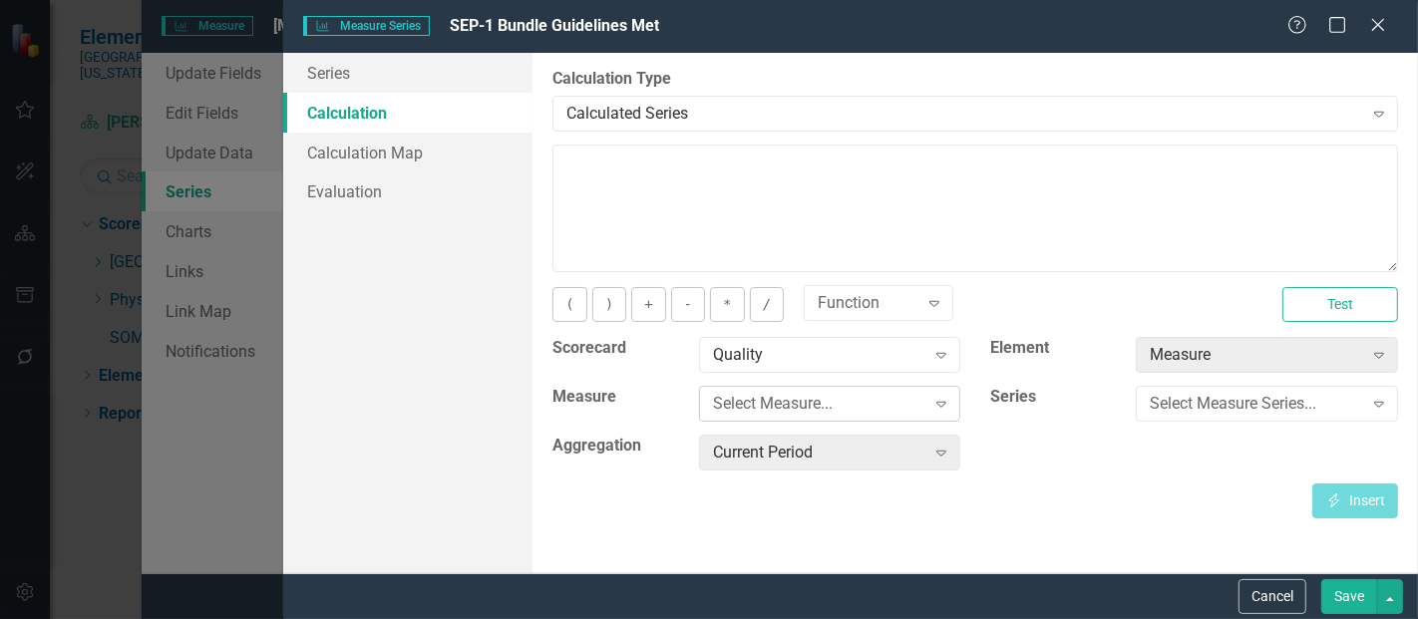
click at [778, 397] on div "Select Measure..." at bounding box center [819, 404] width 212 height 23
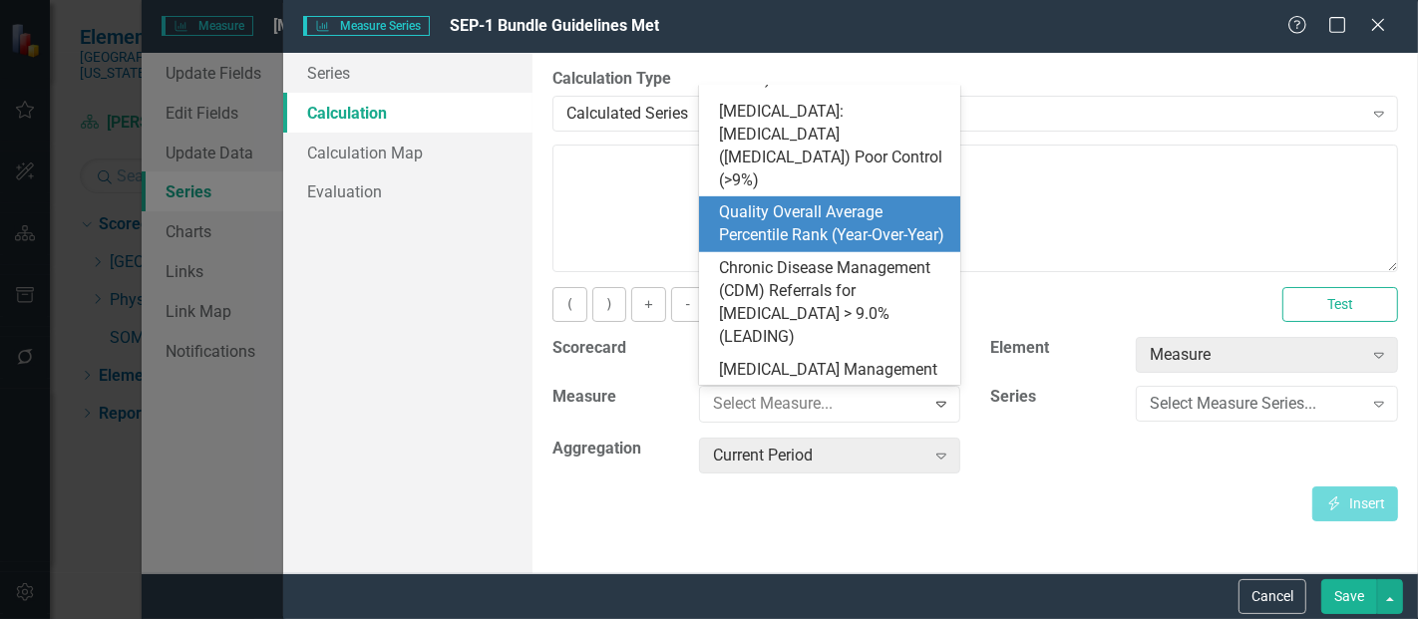
scroll to position [951, 0]
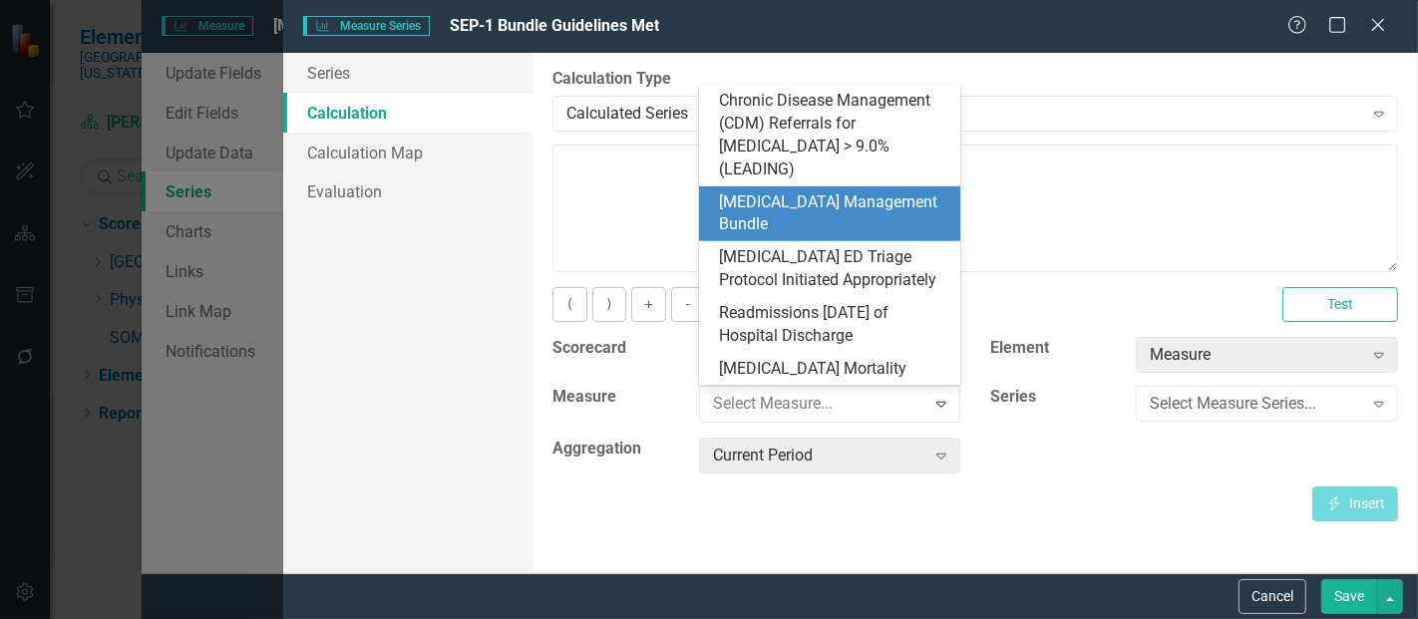
click at [832, 196] on div "[MEDICAL_DATA] Management Bundle" at bounding box center [834, 215] width 230 height 46
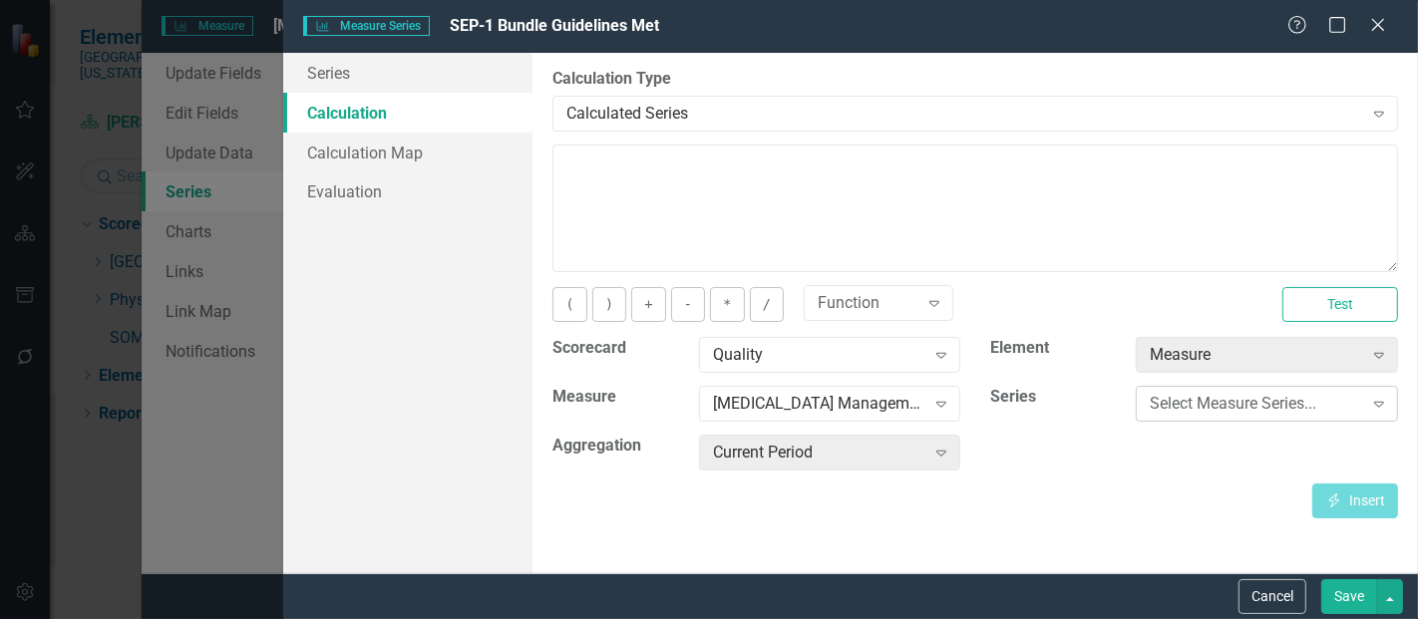
click at [1156, 395] on div "Select Measure Series..." at bounding box center [1256, 404] width 212 height 23
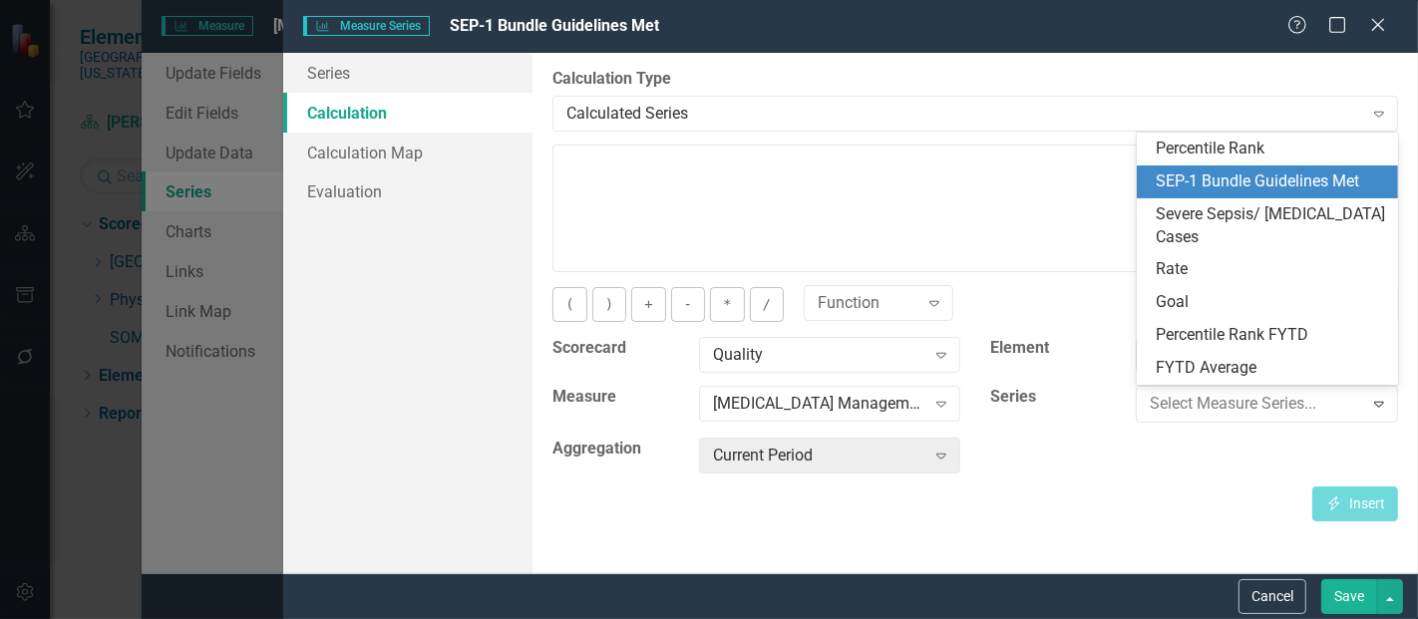
click at [1214, 174] on div "SEP-1 Bundle Guidelines Met" at bounding box center [1272, 182] width 230 height 23
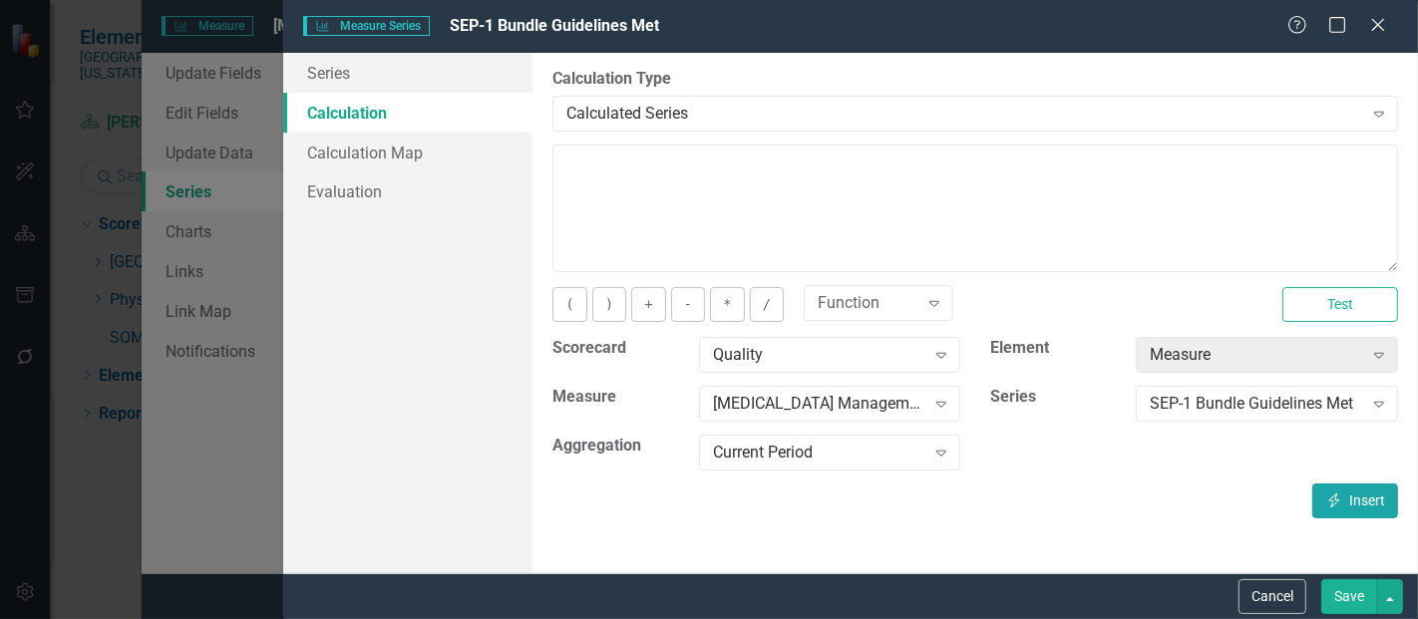
click at [1322, 497] on button "Insert Insert" at bounding box center [1356, 501] width 86 height 35
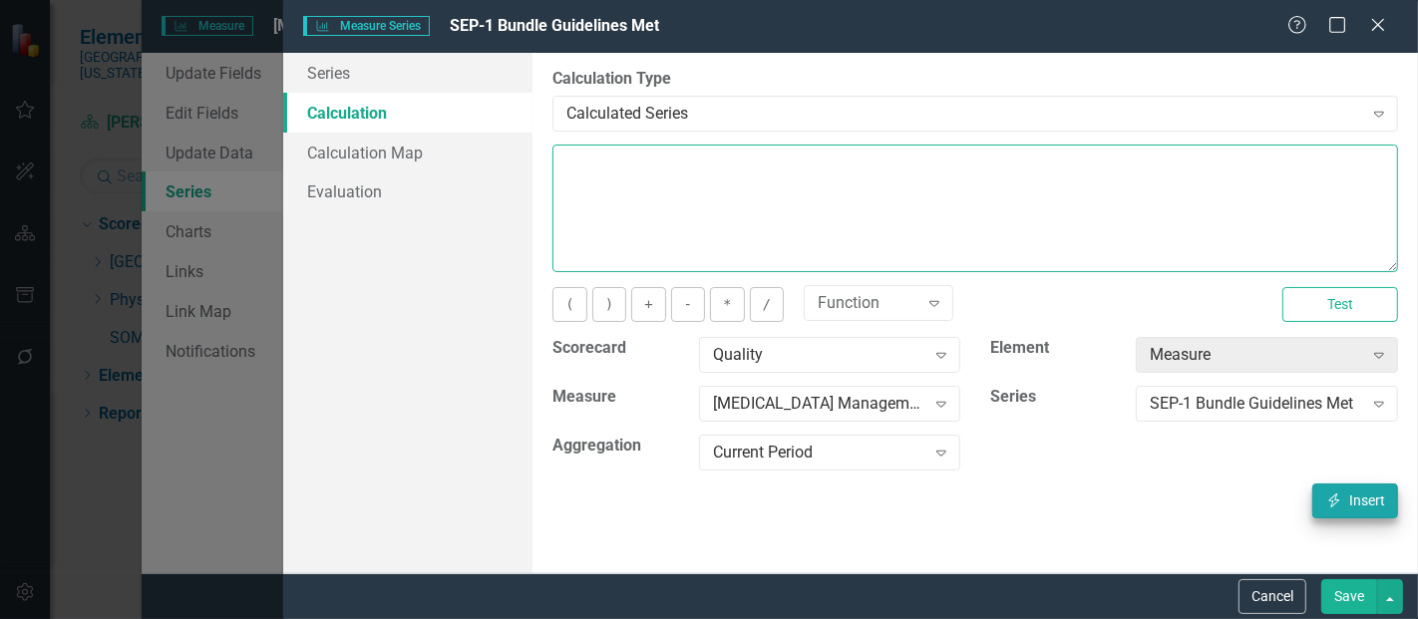
type textarea "[m1813868][SEP-1 Bundle Guidelines Met][CurrentPeriod]"
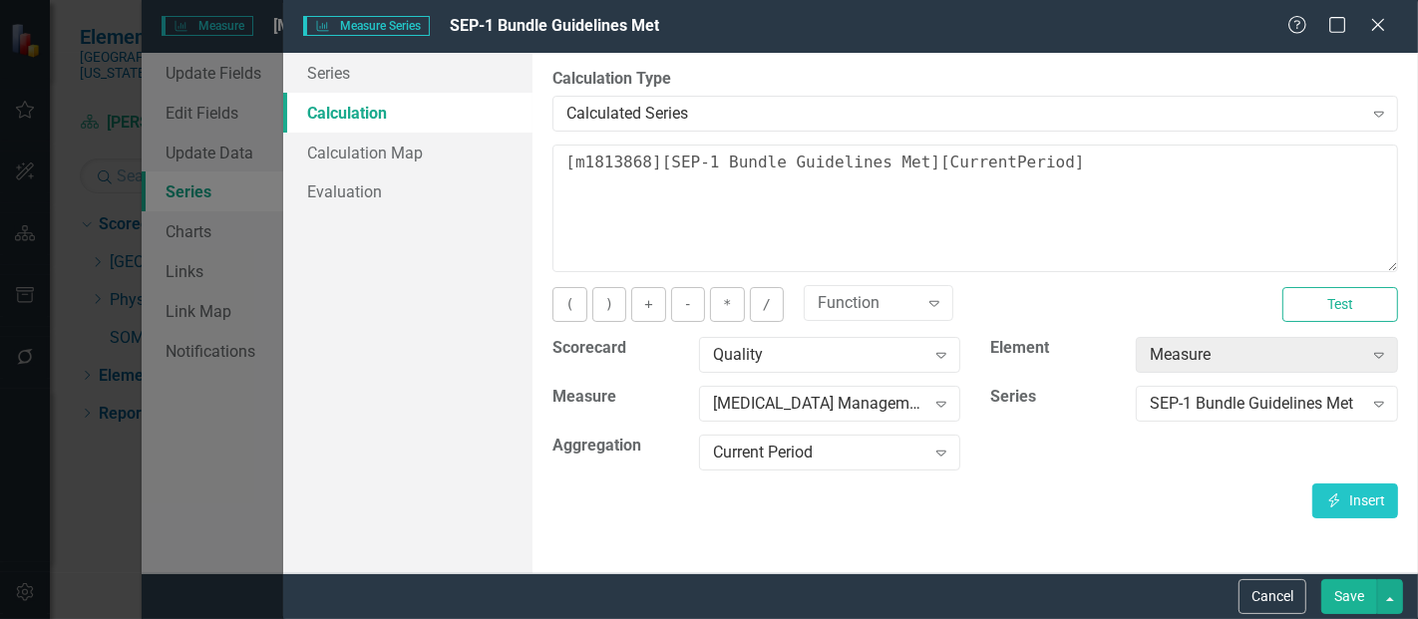
click at [1348, 589] on button "Save" at bounding box center [1350, 597] width 56 height 35
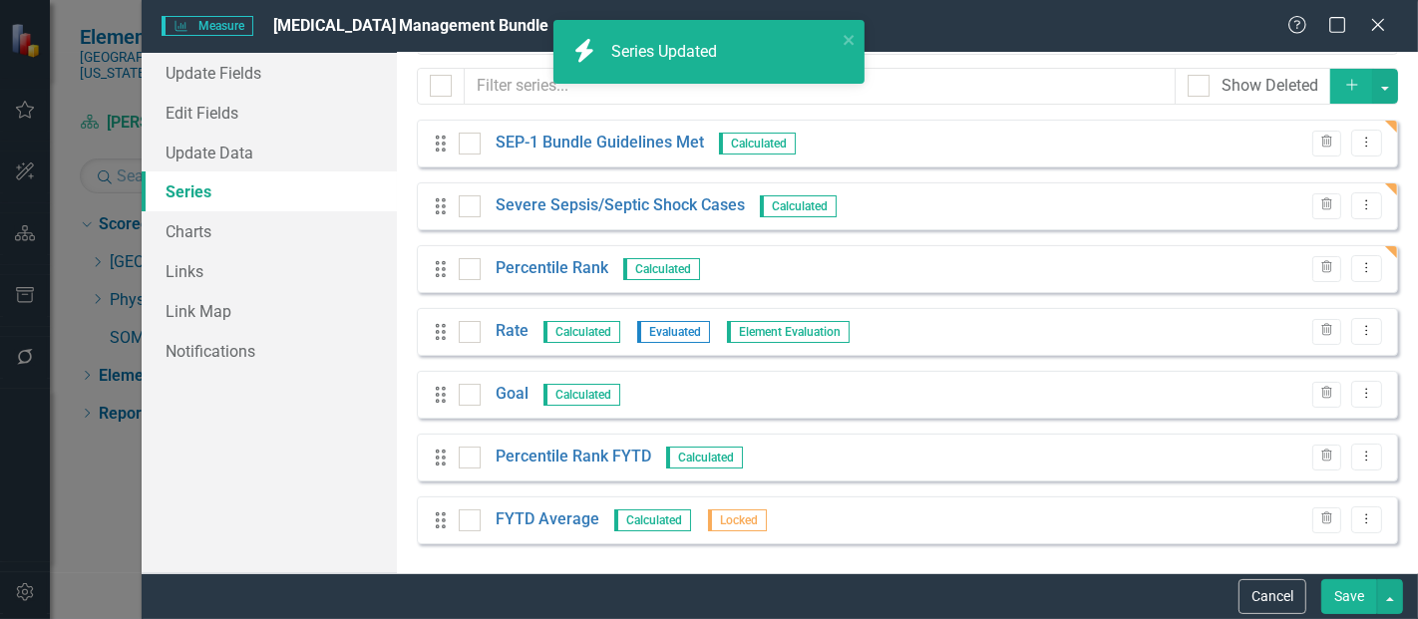
click at [1346, 597] on button "Save" at bounding box center [1350, 597] width 56 height 35
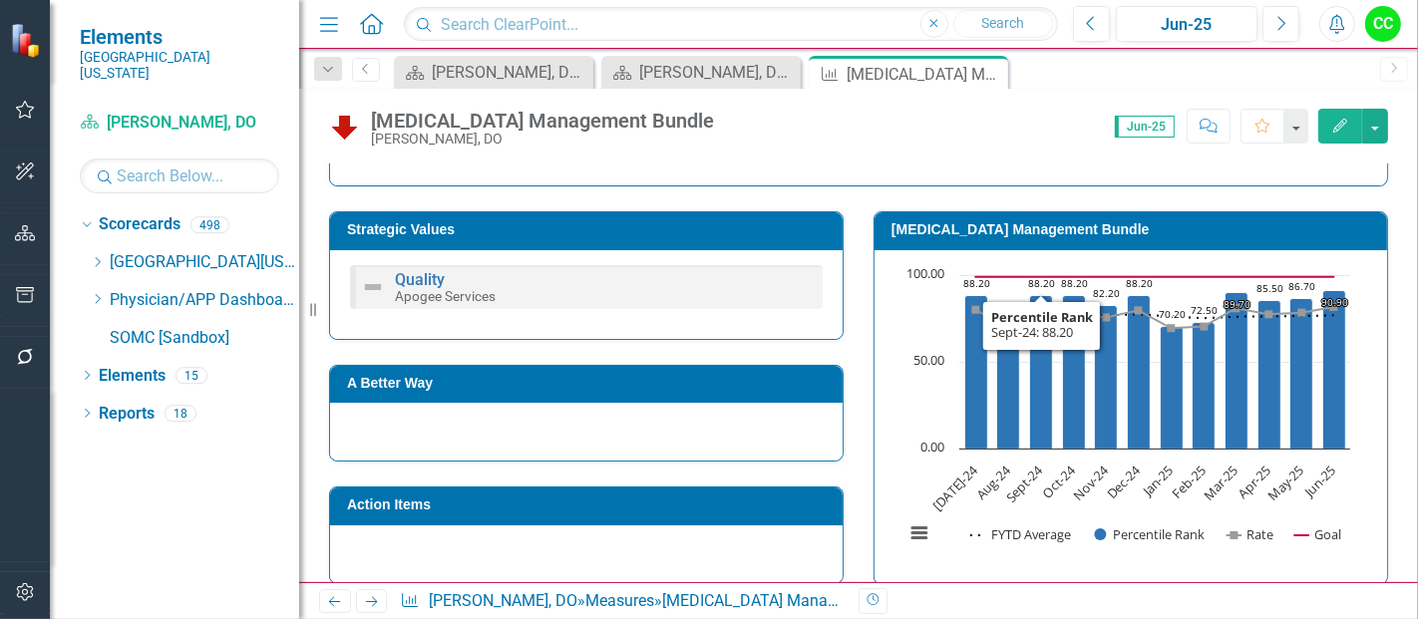
scroll to position [536, 0]
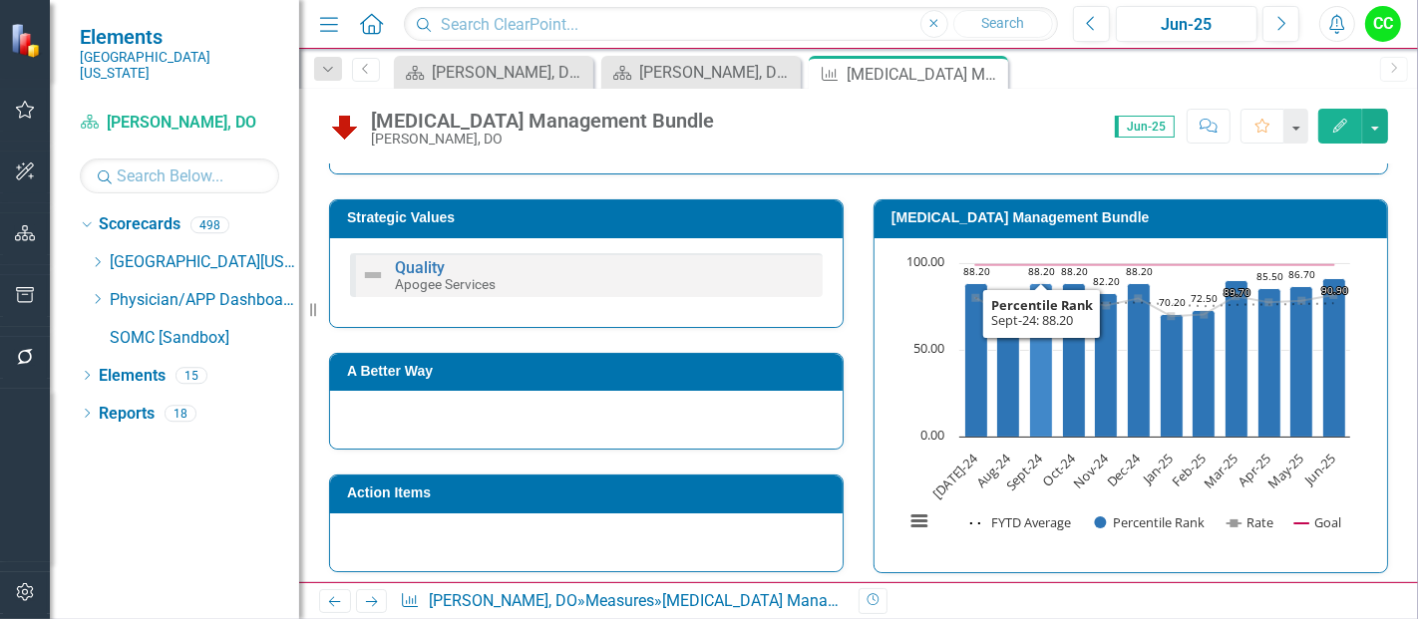
click at [1002, 223] on h3 "[MEDICAL_DATA] Management Bundle" at bounding box center [1135, 217] width 486 height 15
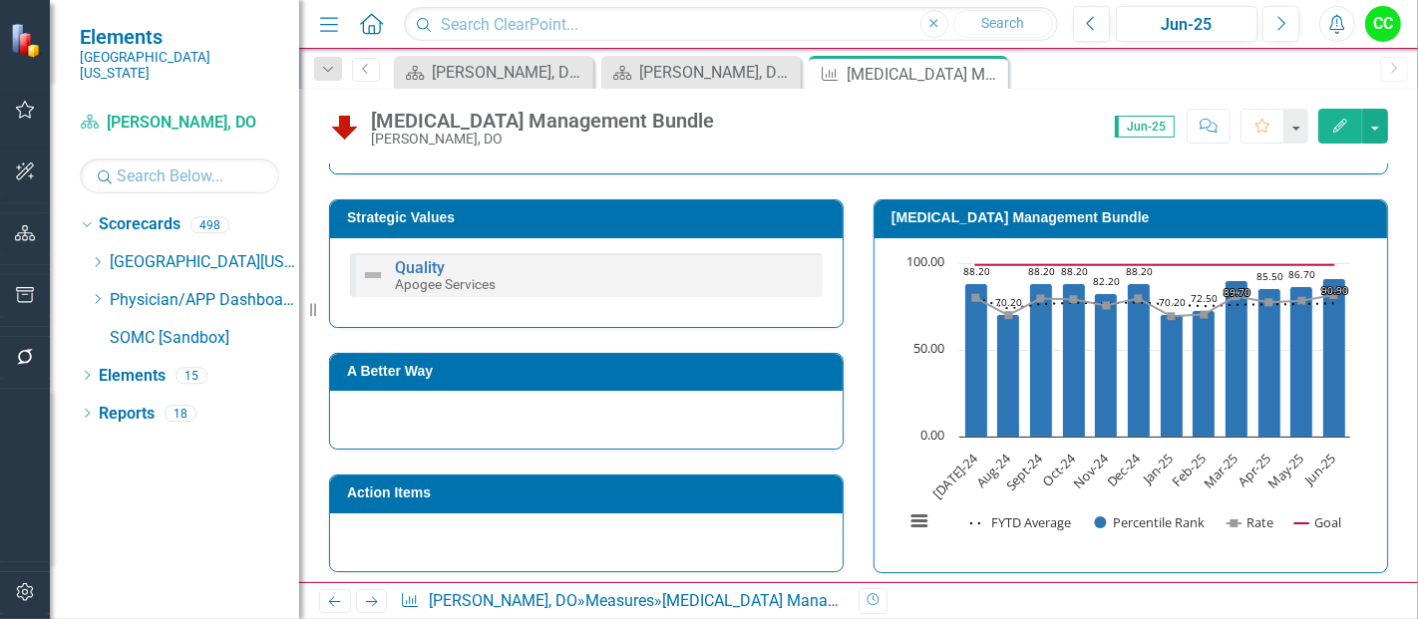
click at [1002, 223] on h3 "[MEDICAL_DATA] Management Bundle" at bounding box center [1135, 217] width 486 height 15
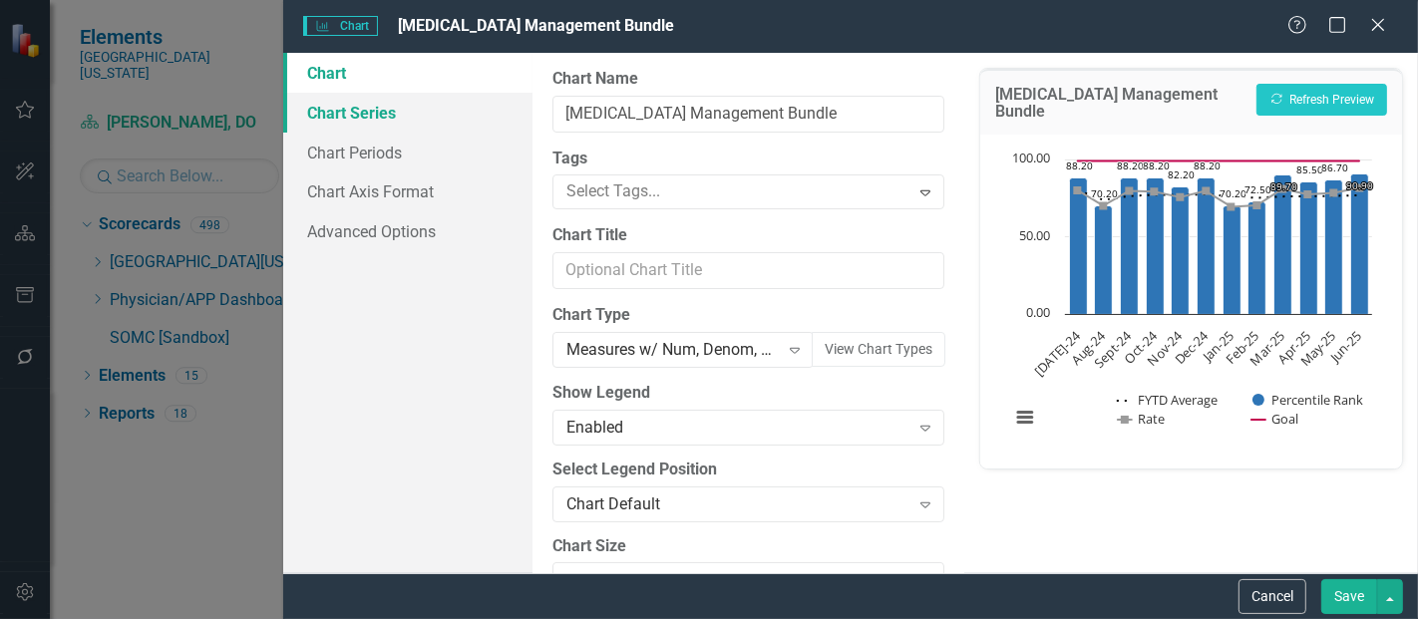
click at [330, 113] on link "Chart Series" at bounding box center [407, 113] width 249 height 40
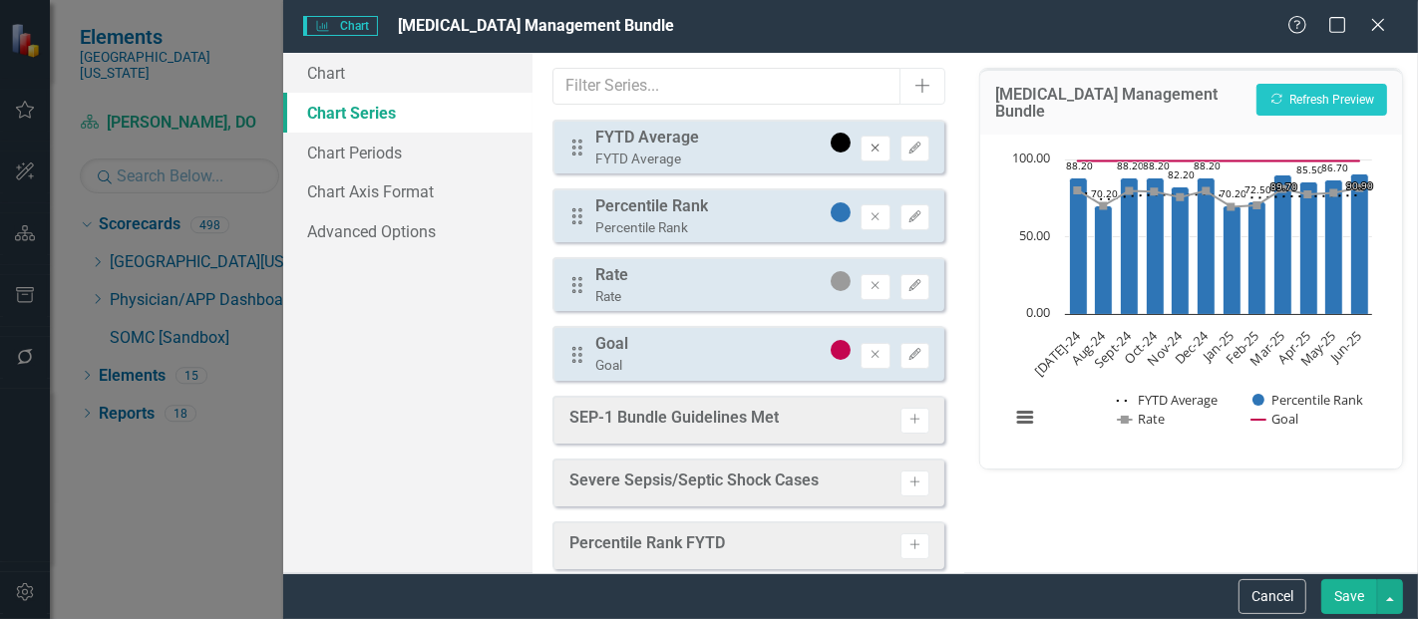
click at [862, 154] on button "Remove" at bounding box center [875, 149] width 29 height 26
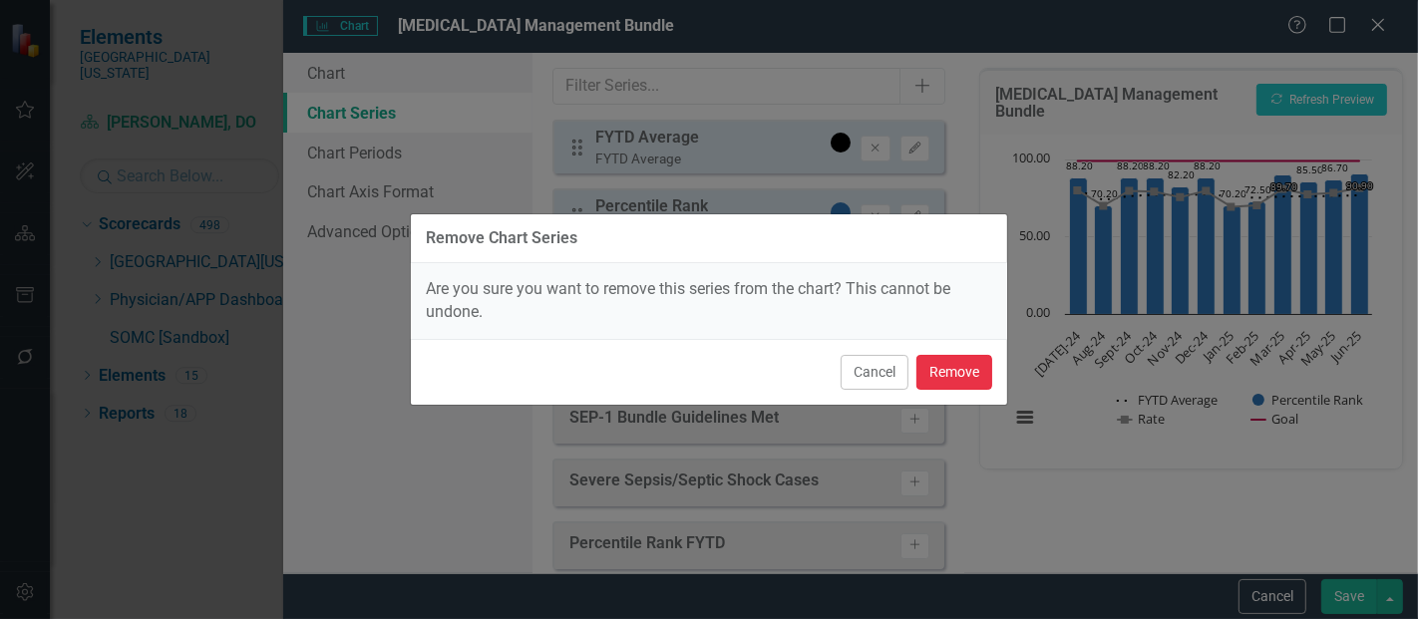
click at [939, 373] on button "Remove" at bounding box center [955, 372] width 76 height 35
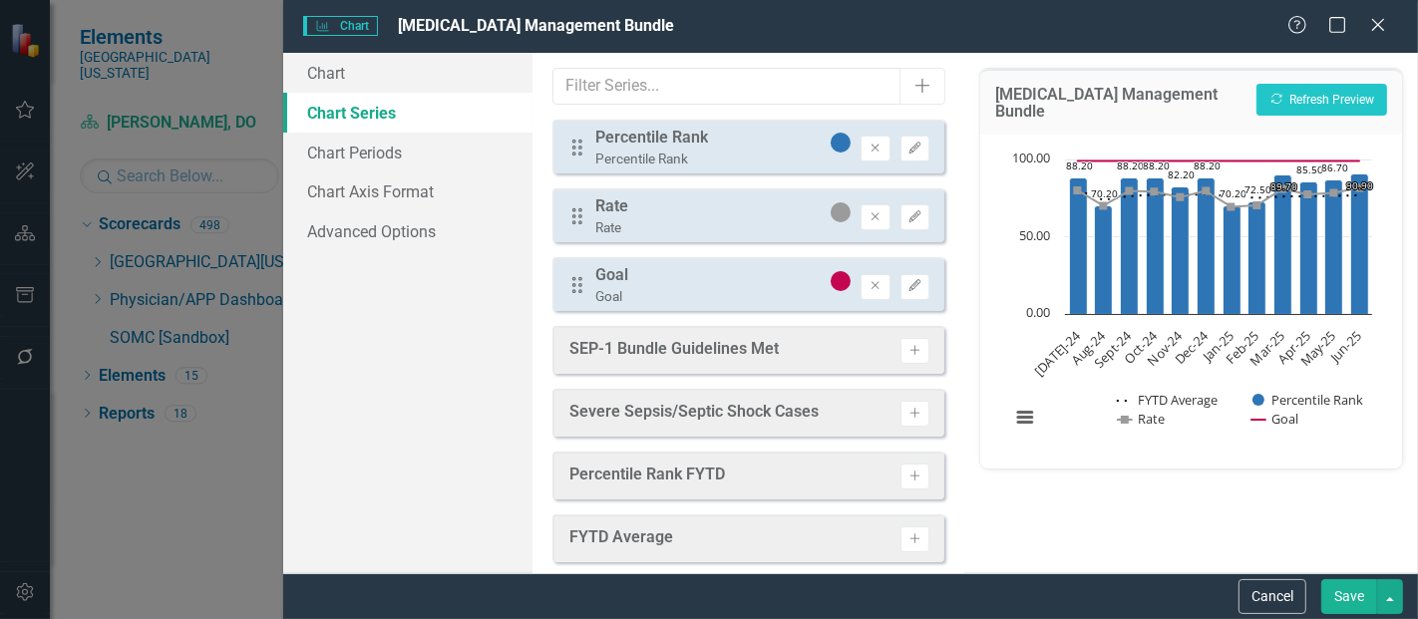
scroll to position [16, 0]
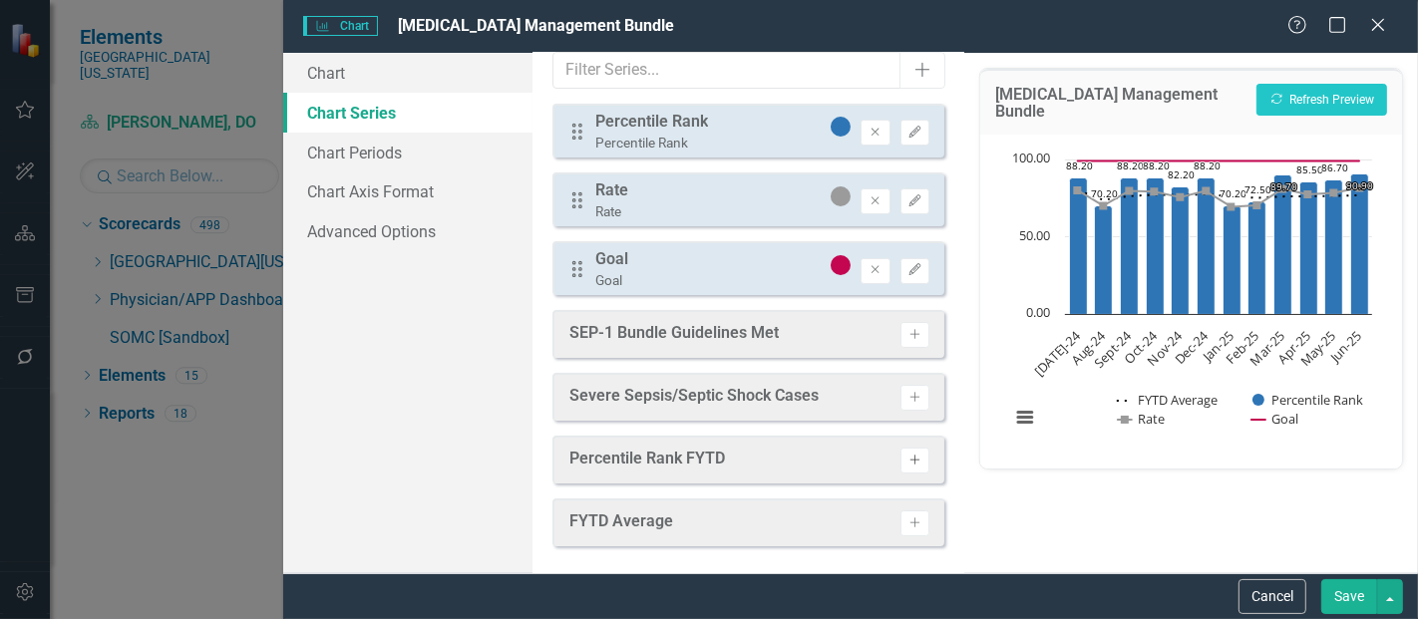
click at [908, 459] on icon "Activate" at bounding box center [915, 461] width 15 height 12
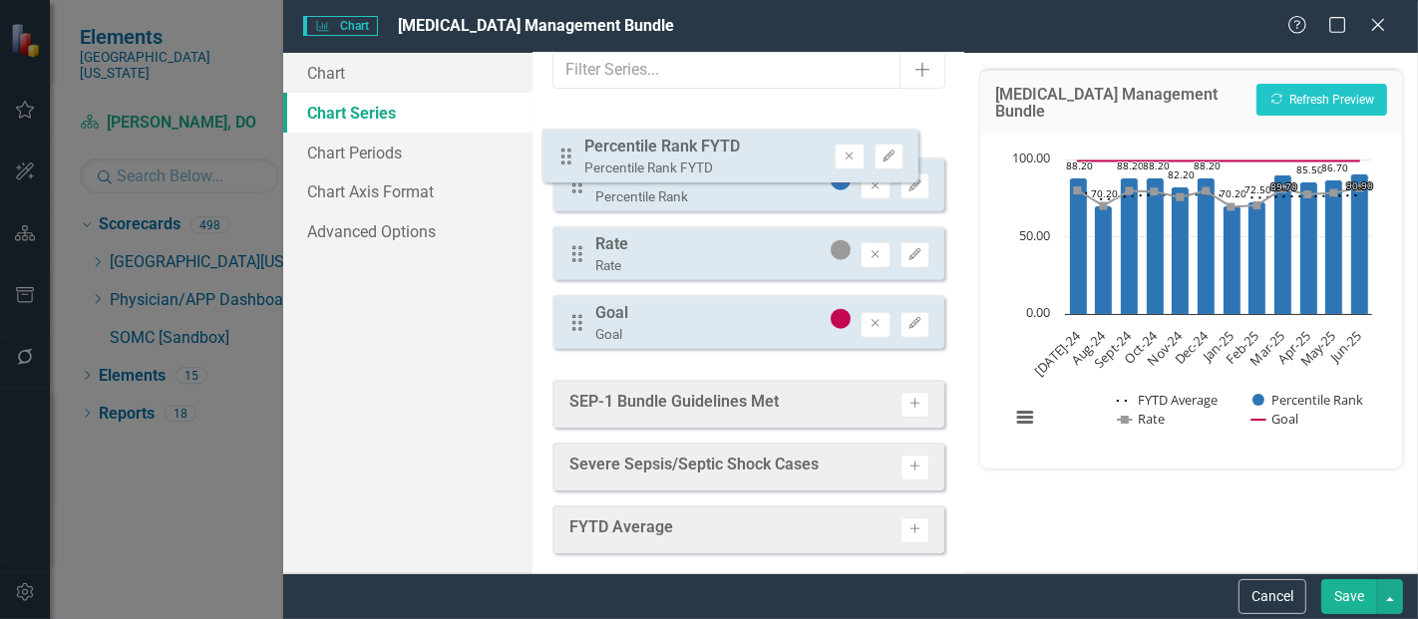
scroll to position [0, 0]
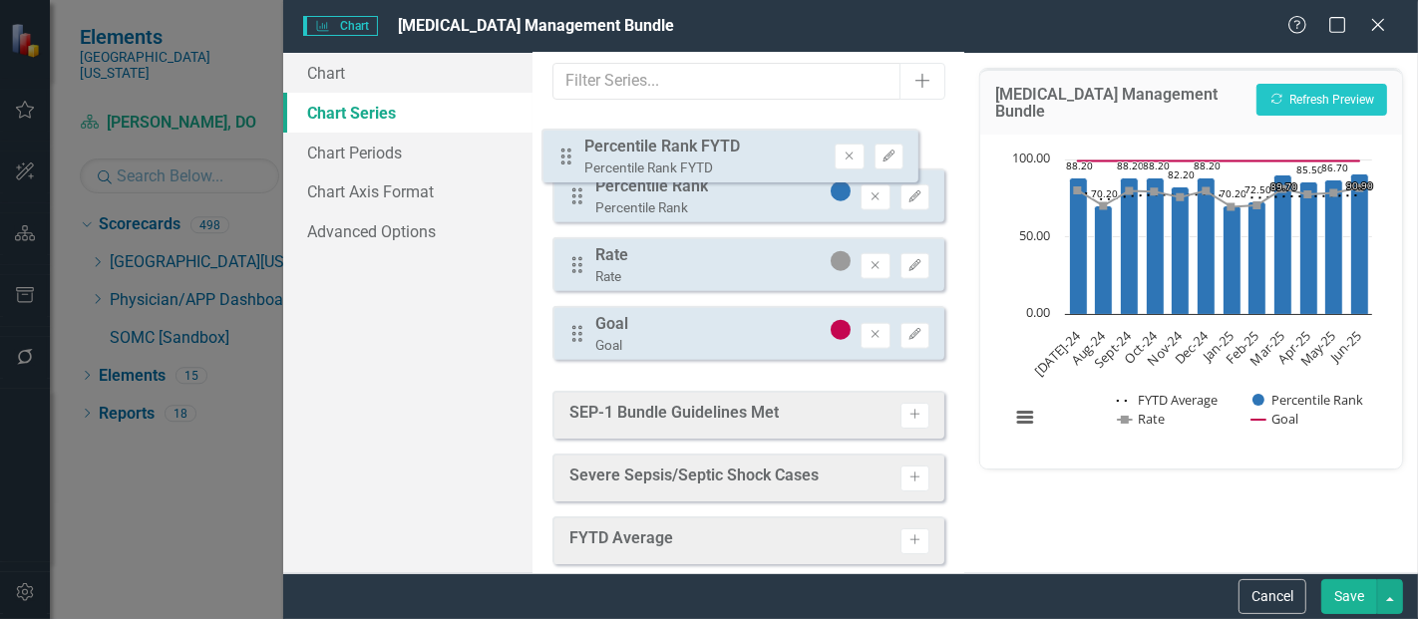
drag, startPoint x: 576, startPoint y: 329, endPoint x: 565, endPoint y: 150, distance: 179.9
click at [565, 150] on div "Drag Percentile Rank Percentile Rank Remove Edit Drag Rate Rate Remove Edit Dra…" at bounding box center [749, 246] width 392 height 261
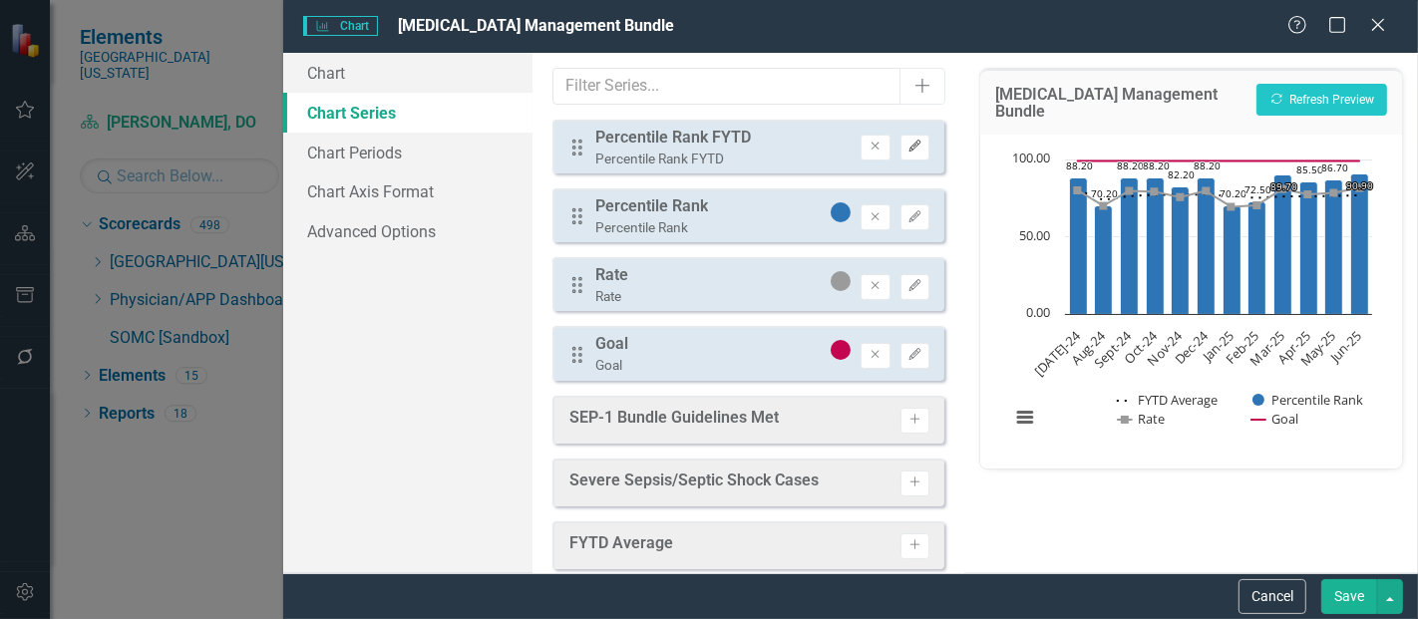
click at [909, 141] on icon "button" at bounding box center [915, 147] width 12 height 12
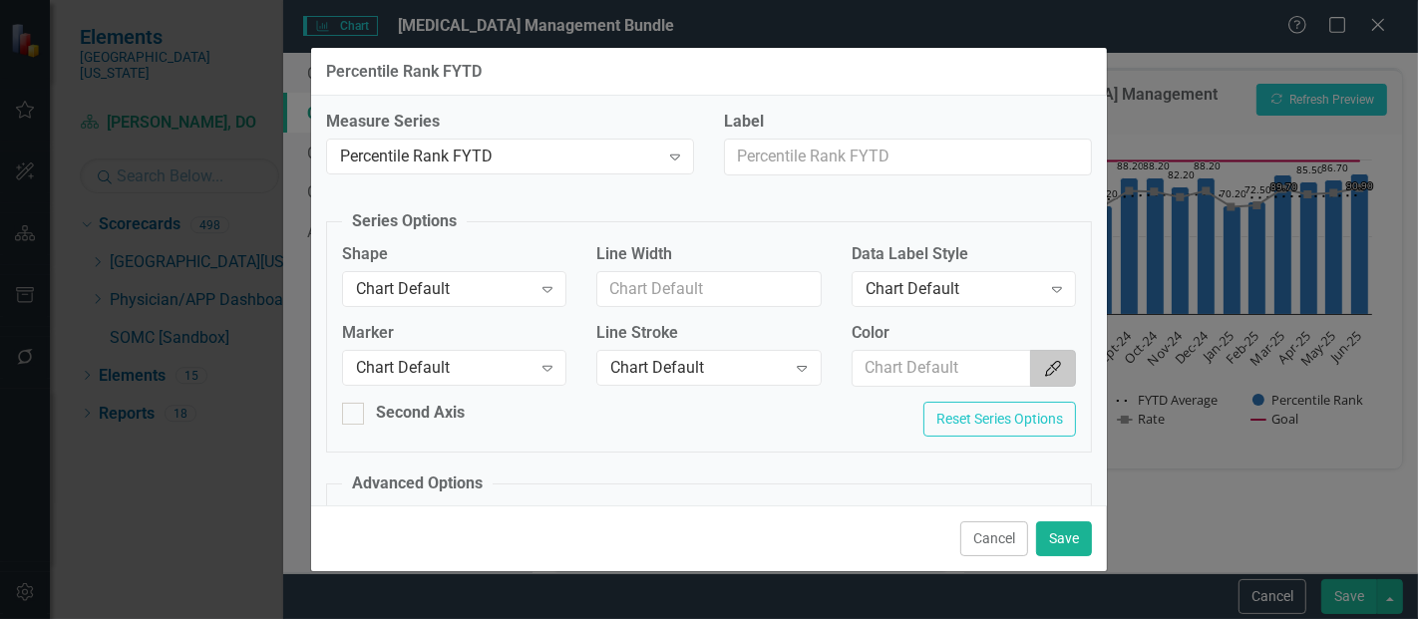
click at [1030, 364] on button "Color Picker" at bounding box center [1053, 368] width 46 height 37
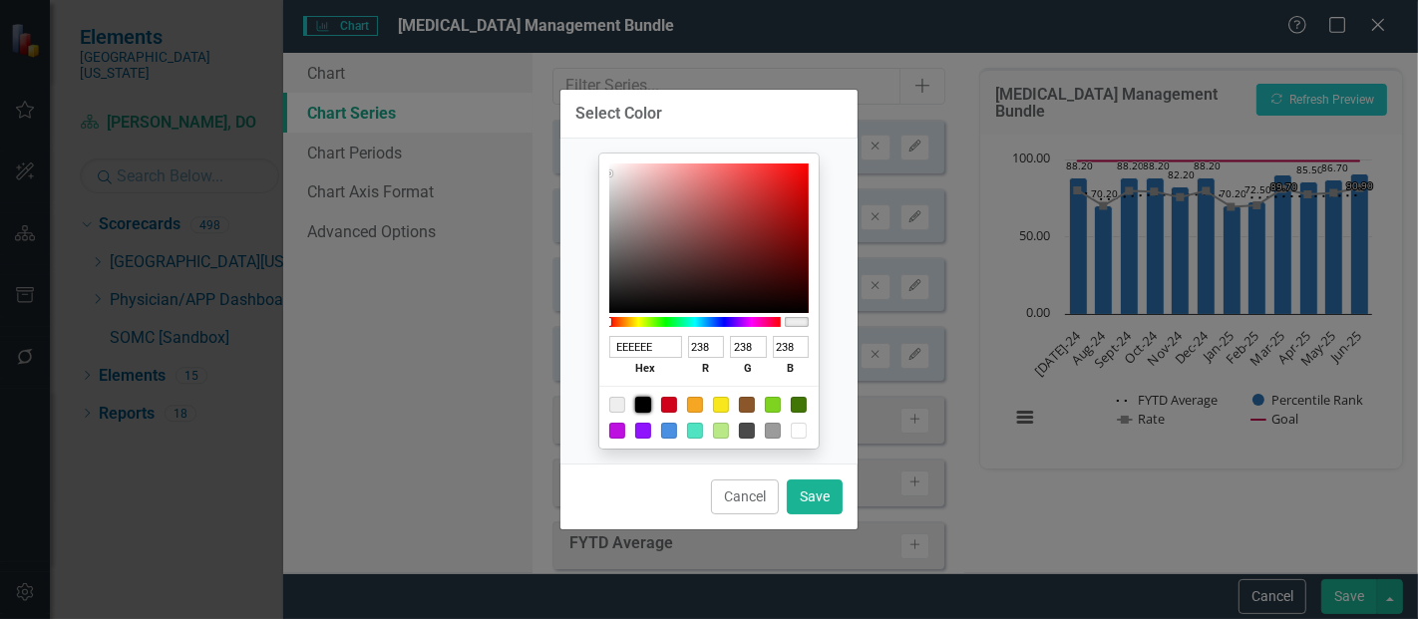
click at [642, 403] on div at bounding box center [643, 405] width 16 height 16
type input "000000"
type input "0"
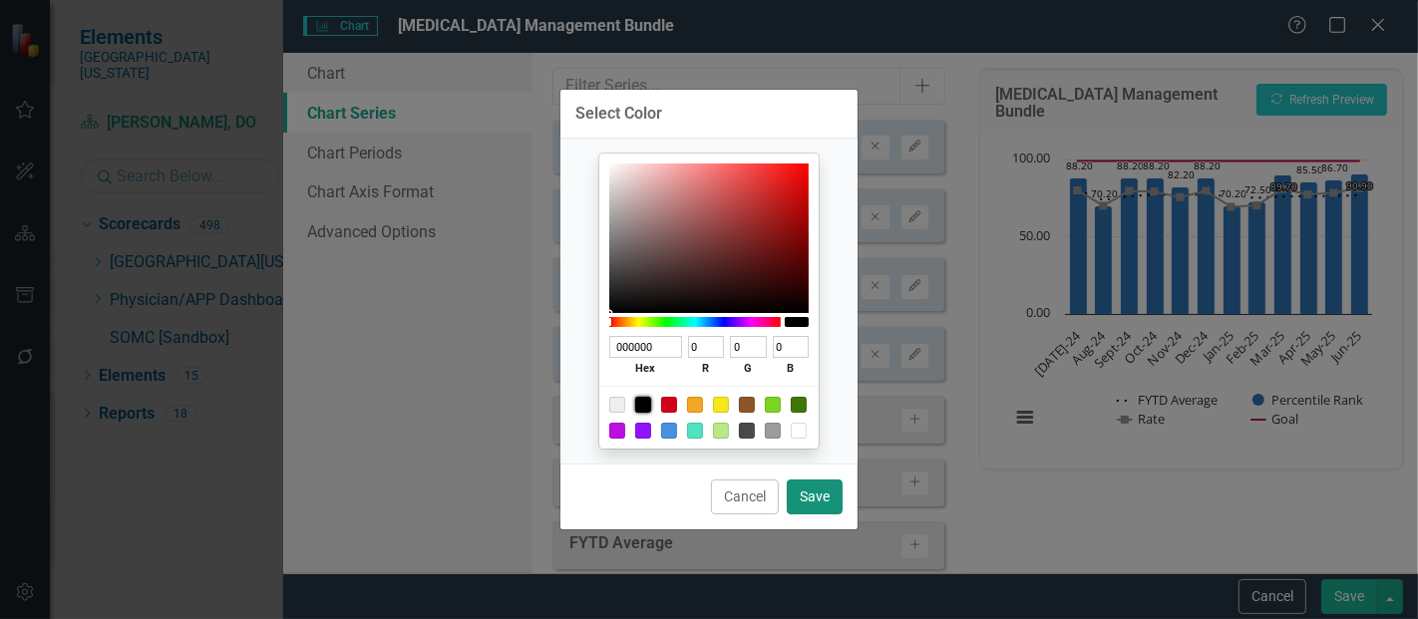
click at [823, 506] on button "Save" at bounding box center [815, 497] width 56 height 35
type input "#000000"
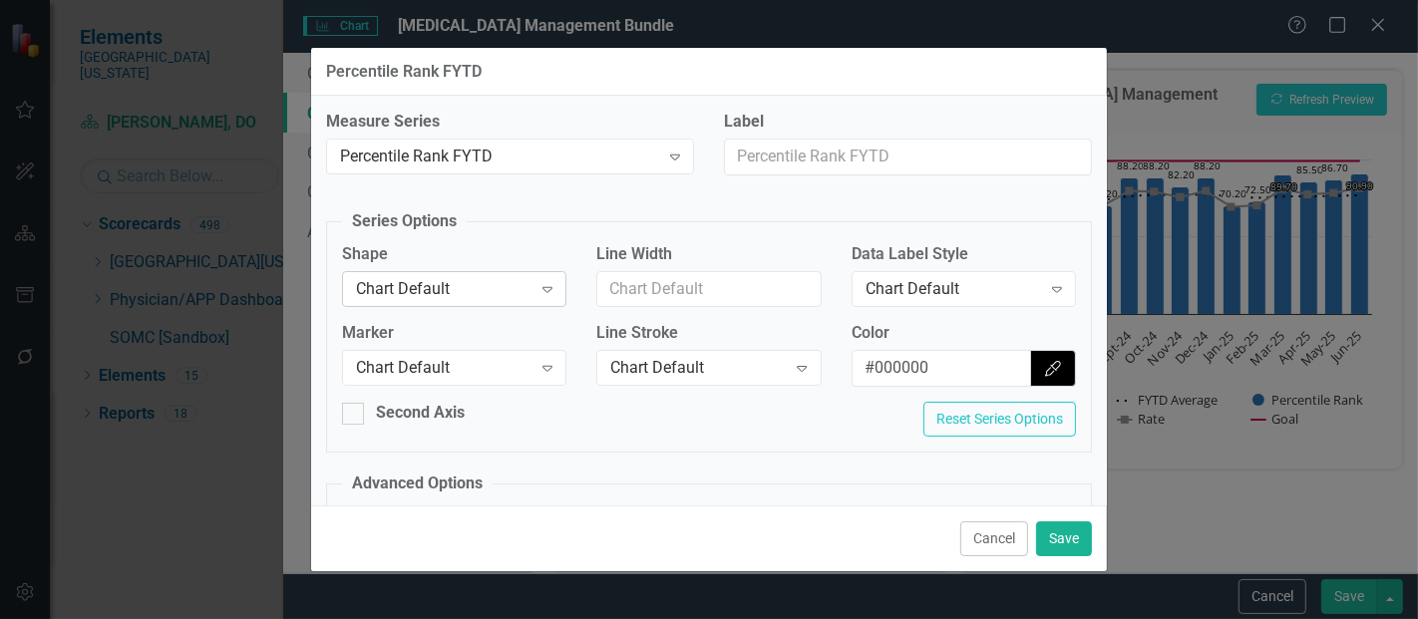
click at [393, 272] on div "Chart Default Expand" at bounding box center [454, 289] width 224 height 36
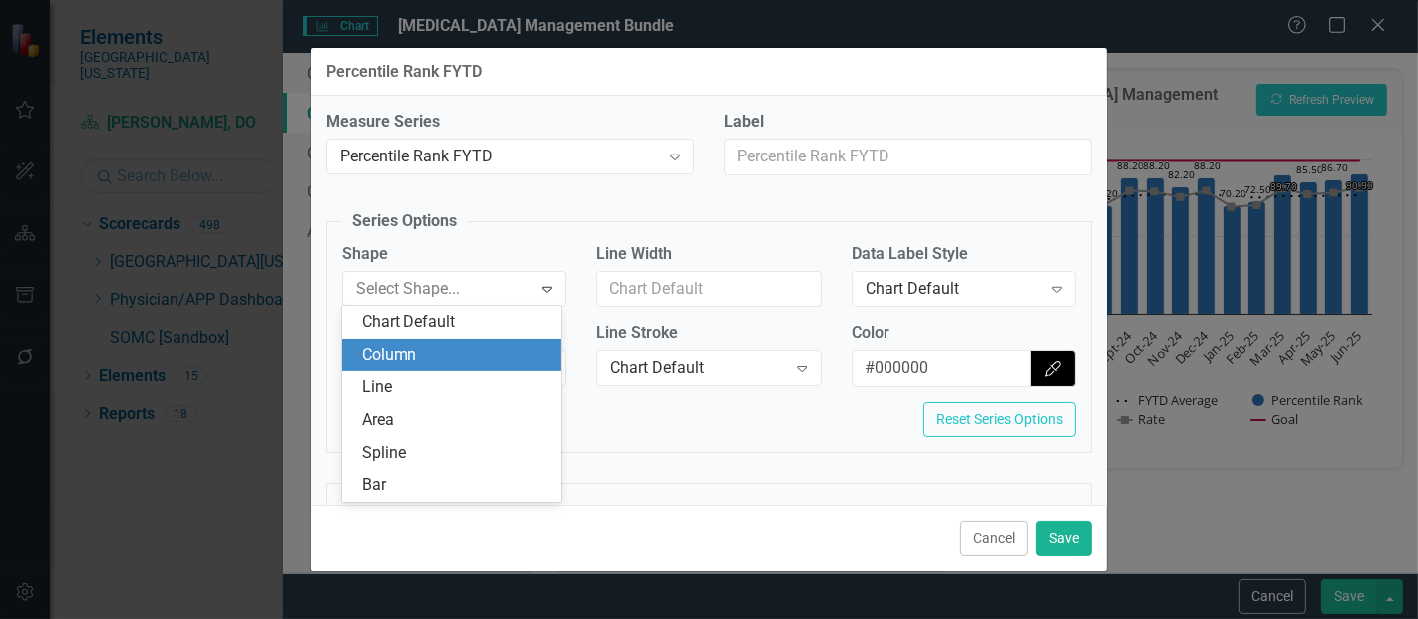
click at [407, 380] on div "Line" at bounding box center [456, 387] width 189 height 23
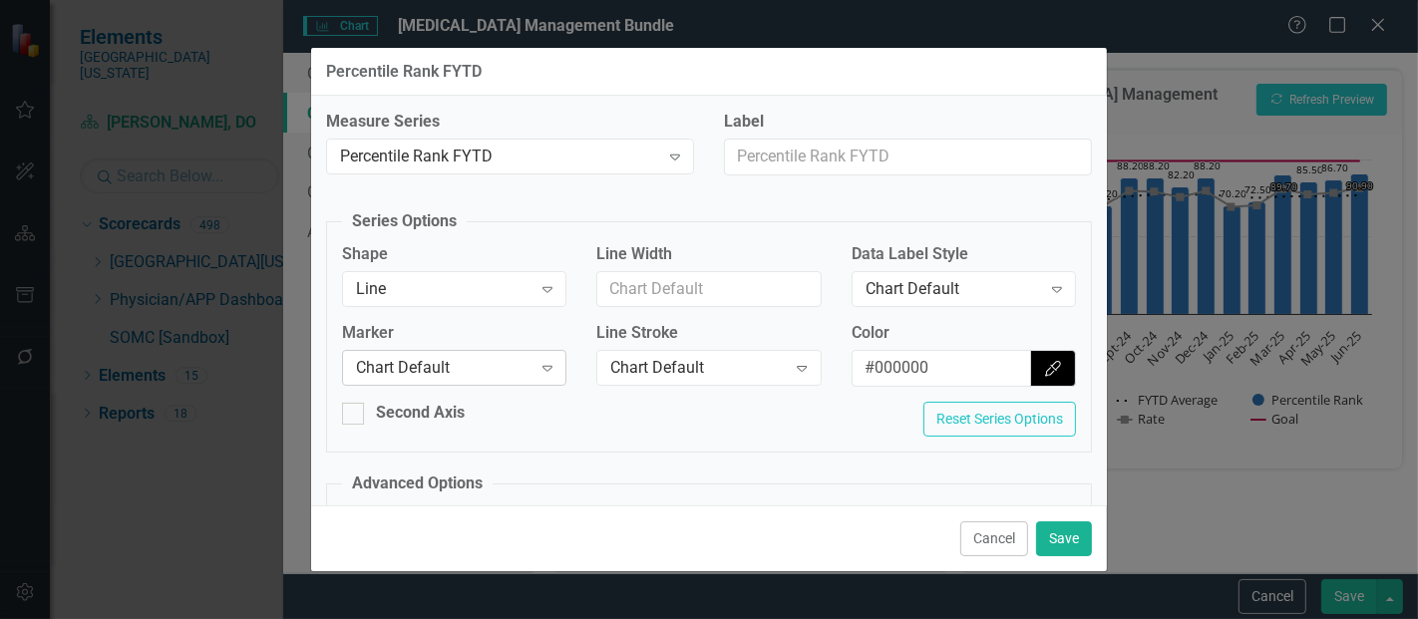
click at [434, 377] on div "Chart Default" at bounding box center [444, 368] width 176 height 23
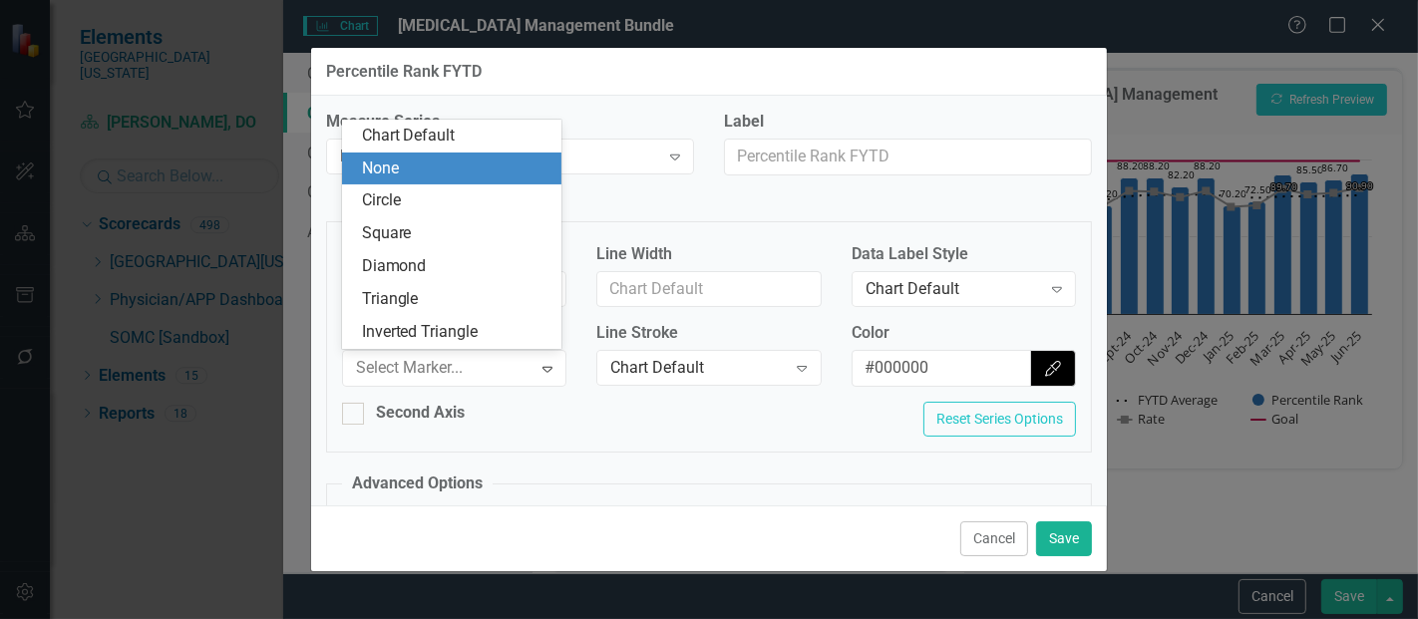
click at [414, 161] on div "None" at bounding box center [456, 169] width 189 height 23
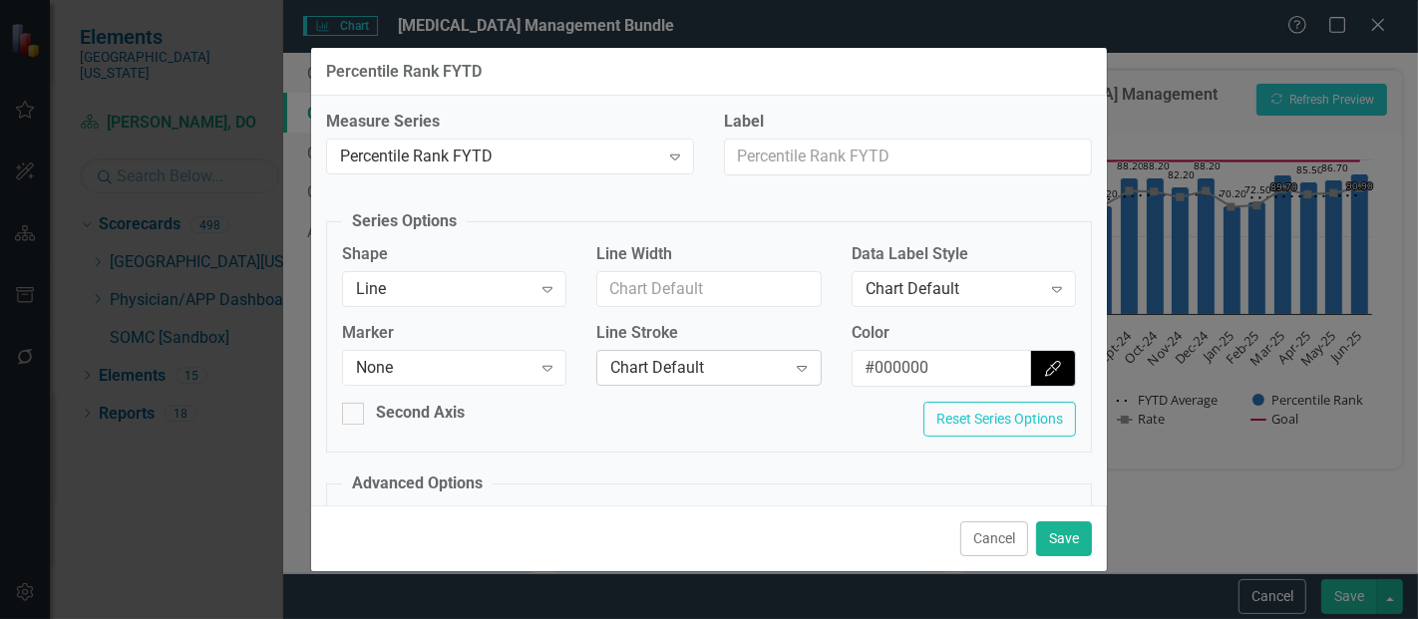
click at [650, 369] on div "Chart Default" at bounding box center [698, 368] width 176 height 23
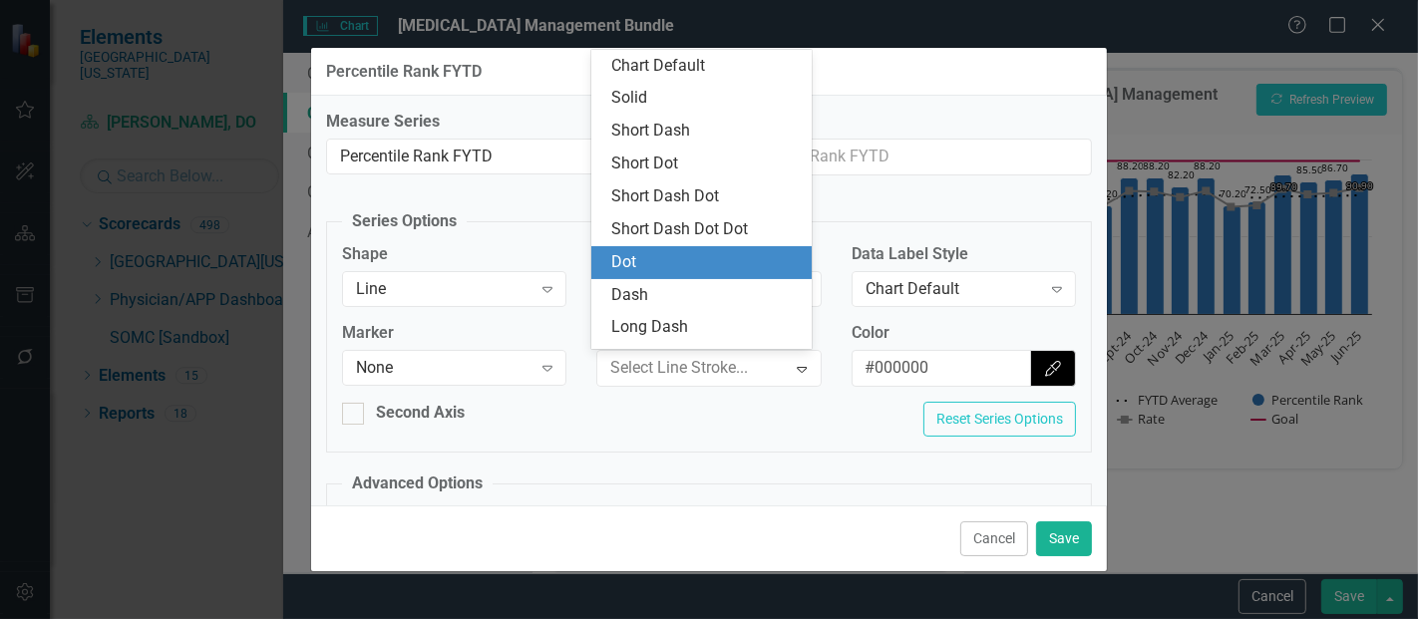
click at [652, 265] on div "Dot" at bounding box center [705, 262] width 189 height 23
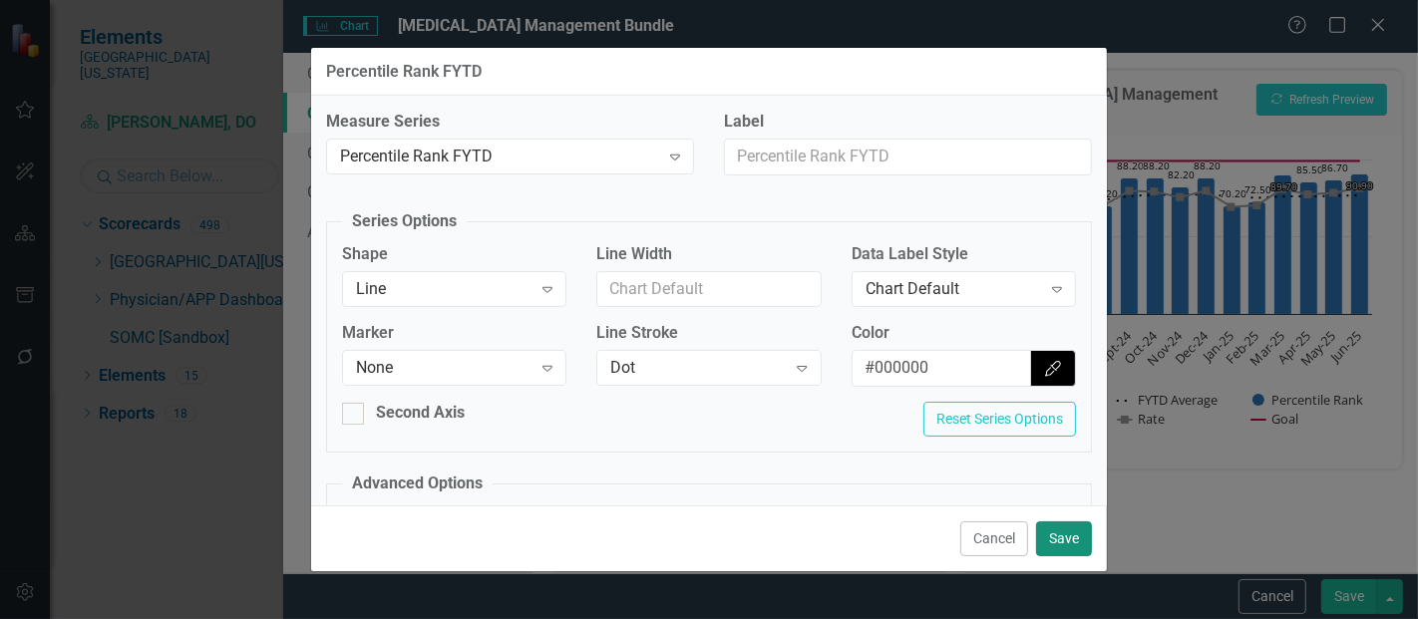
click at [1063, 534] on button "Save" at bounding box center [1064, 539] width 56 height 35
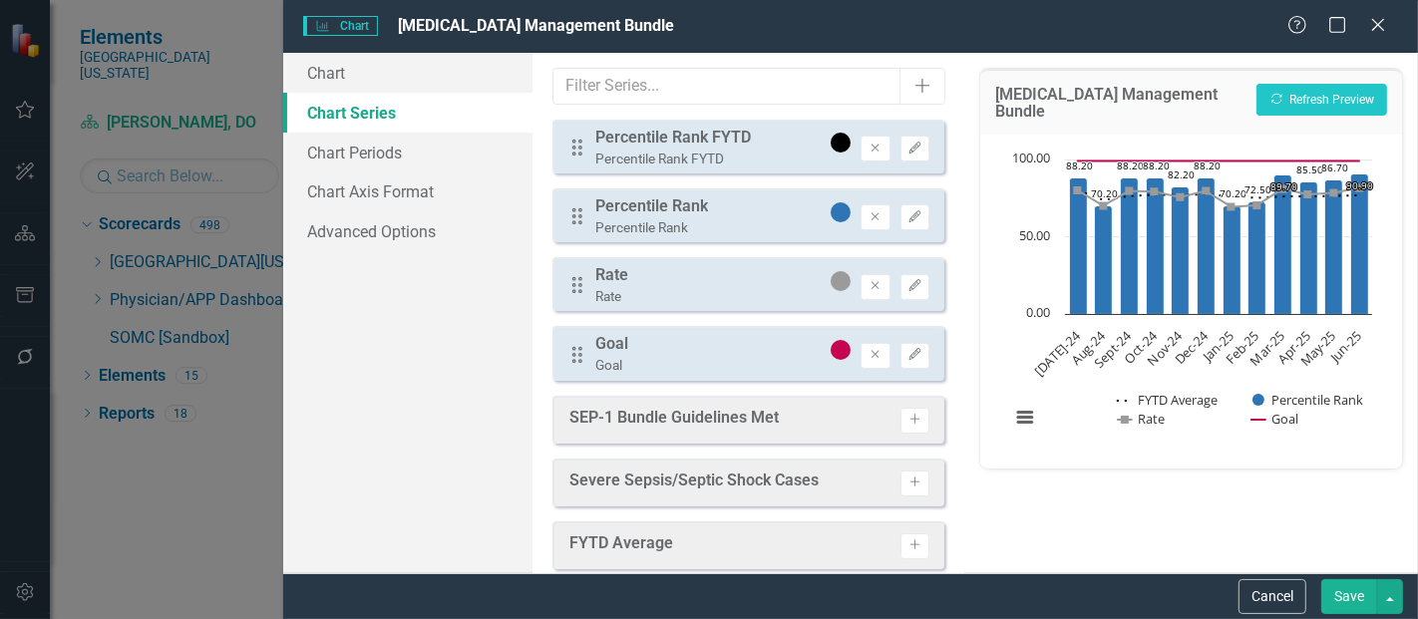
click at [1339, 598] on button "Save" at bounding box center [1350, 597] width 56 height 35
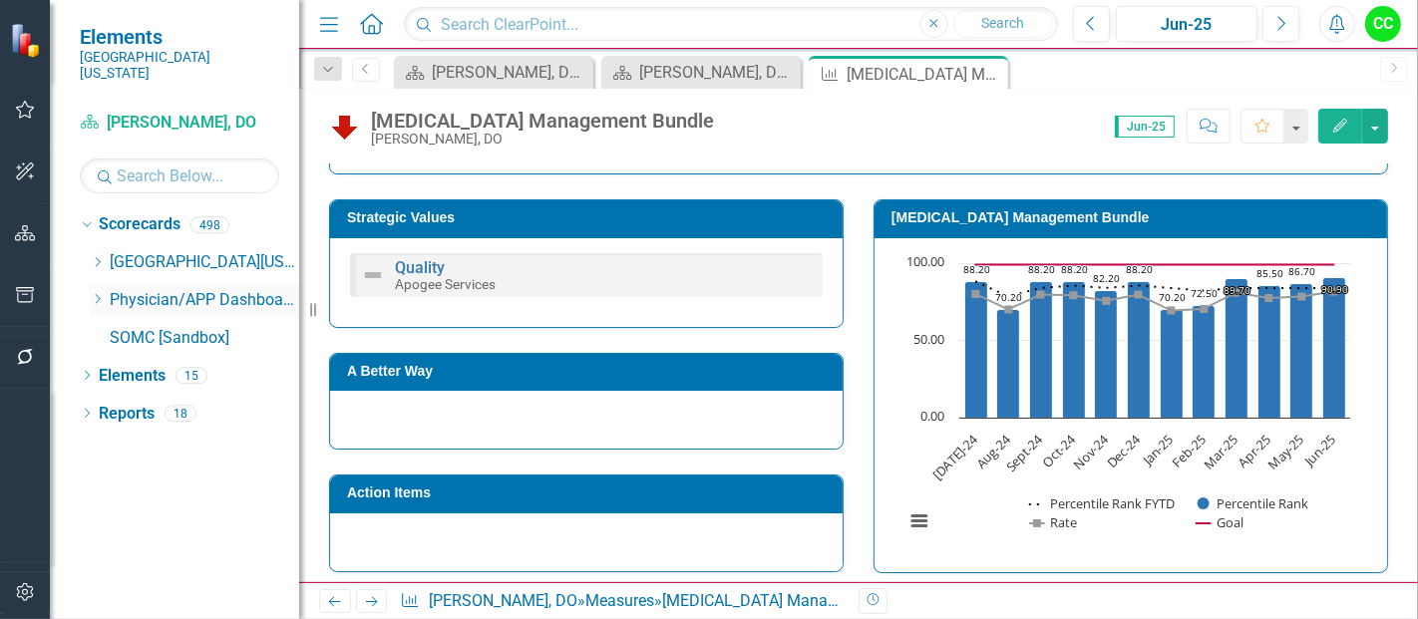
click at [97, 293] on icon "Dropdown" at bounding box center [97, 299] width 15 height 12
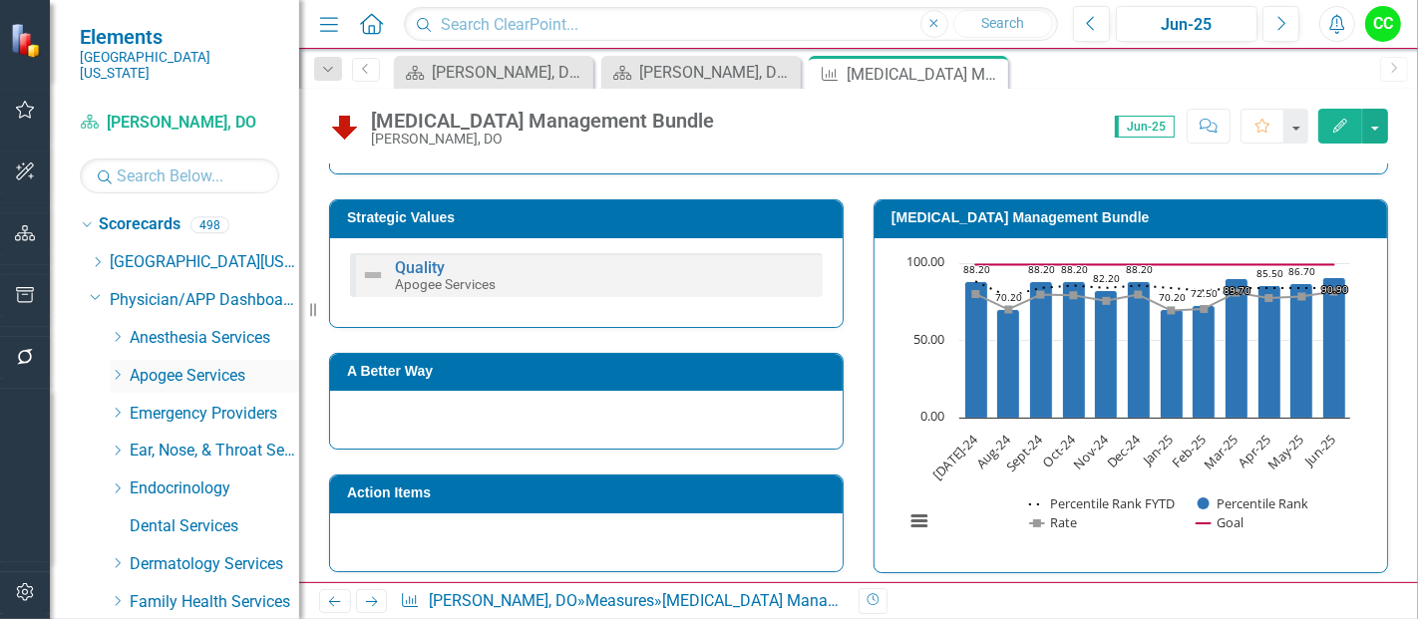
click at [119, 370] on icon at bounding box center [118, 375] width 5 height 10
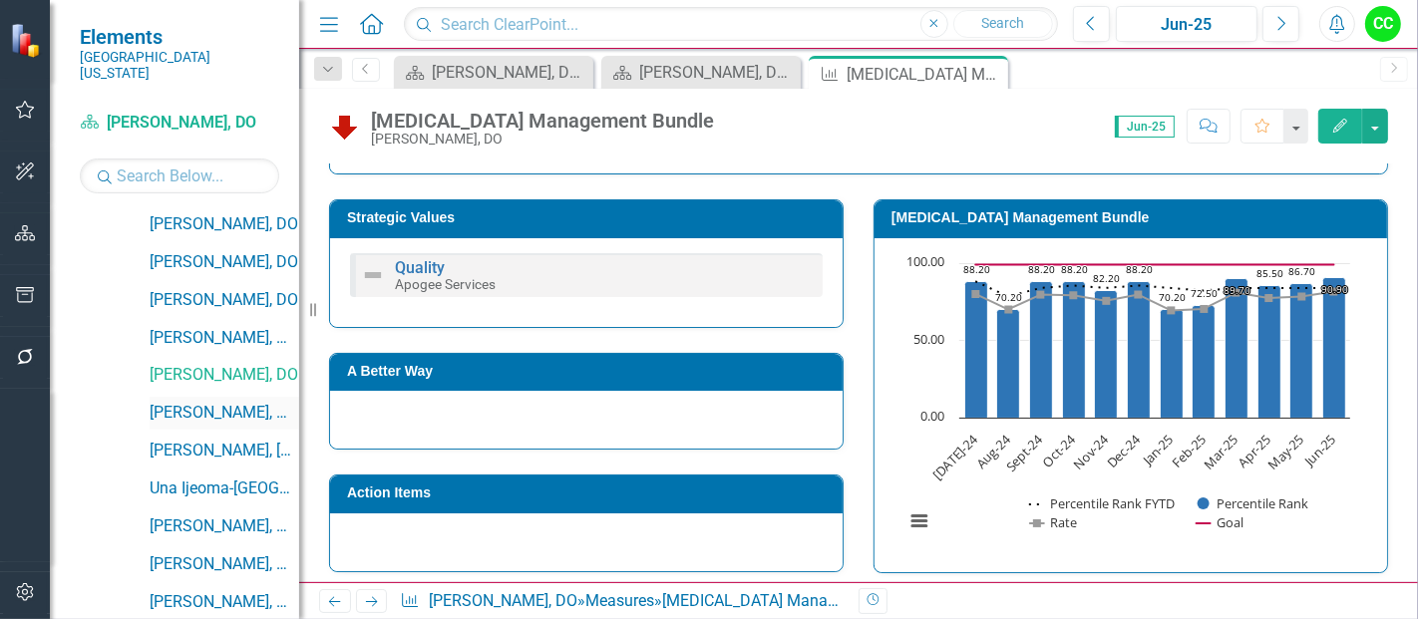
scroll to position [303, 0]
click at [219, 401] on link "[PERSON_NAME], MD" at bounding box center [225, 412] width 150 height 23
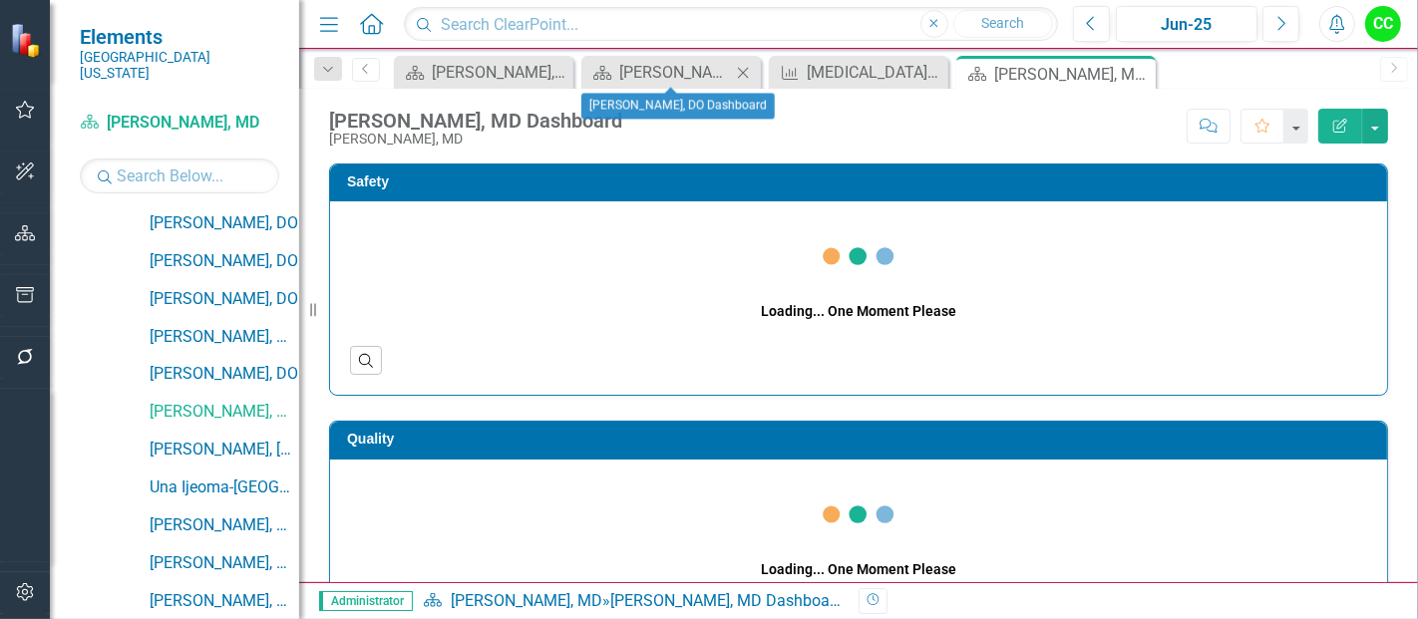
click at [737, 66] on icon "Close" at bounding box center [743, 73] width 20 height 16
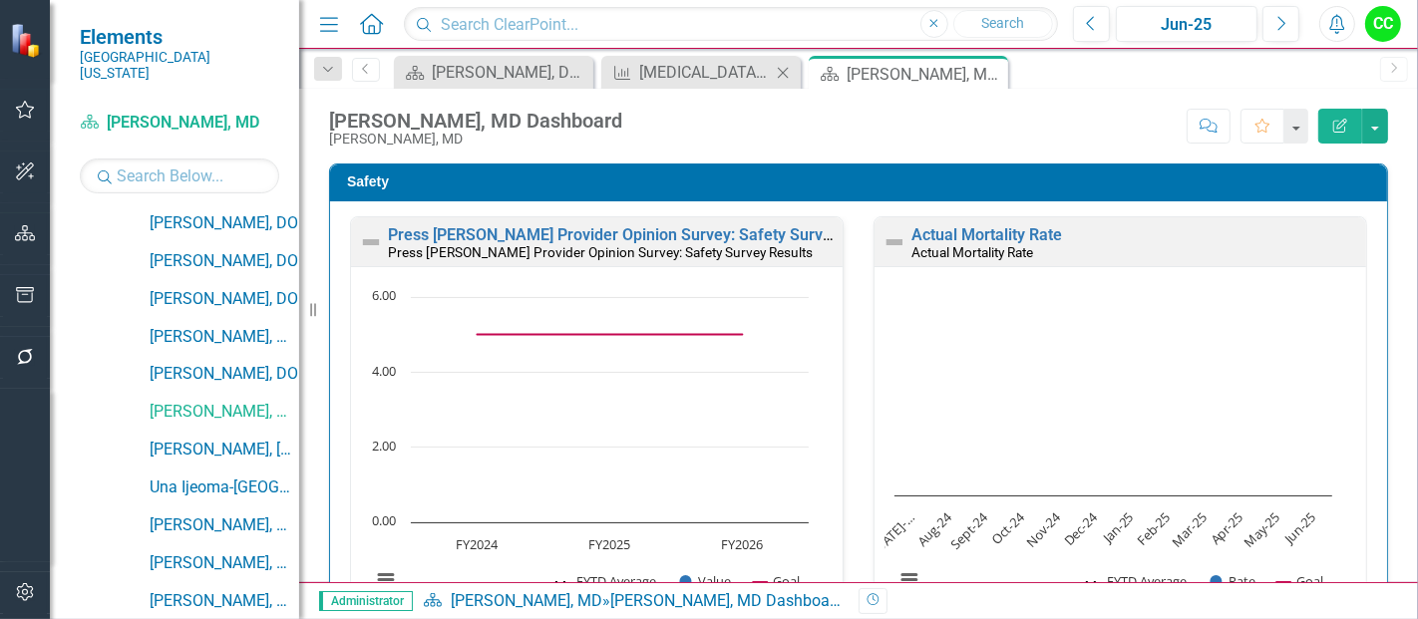
click at [786, 71] on icon "Close" at bounding box center [783, 73] width 20 height 16
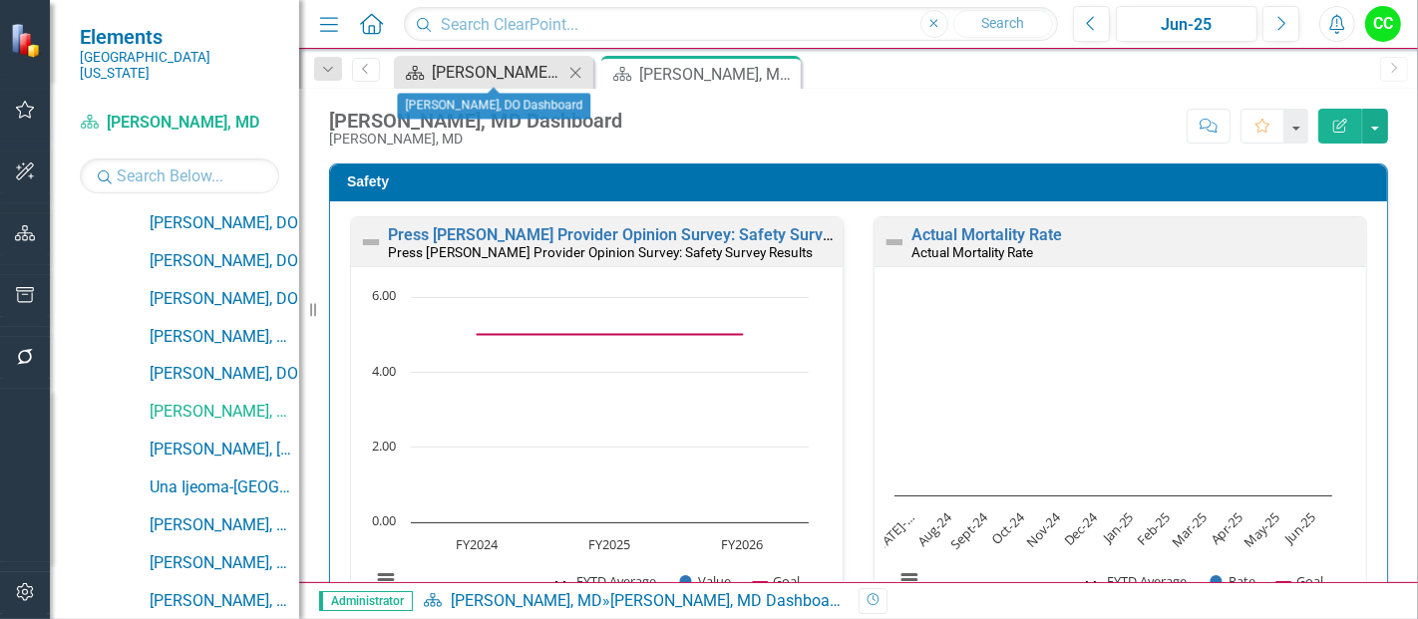
click at [518, 79] on div "Jason Cheatham, DO Dashboard" at bounding box center [498, 72] width 132 height 25
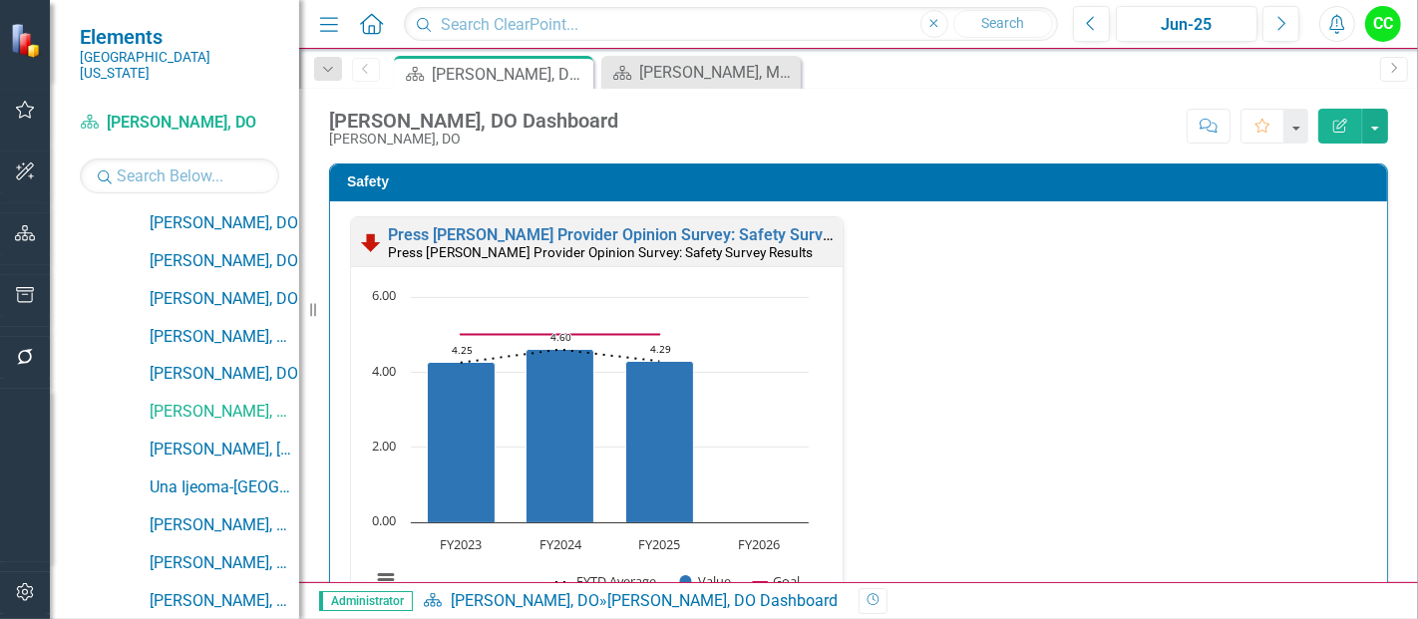
scroll to position [3433, 0]
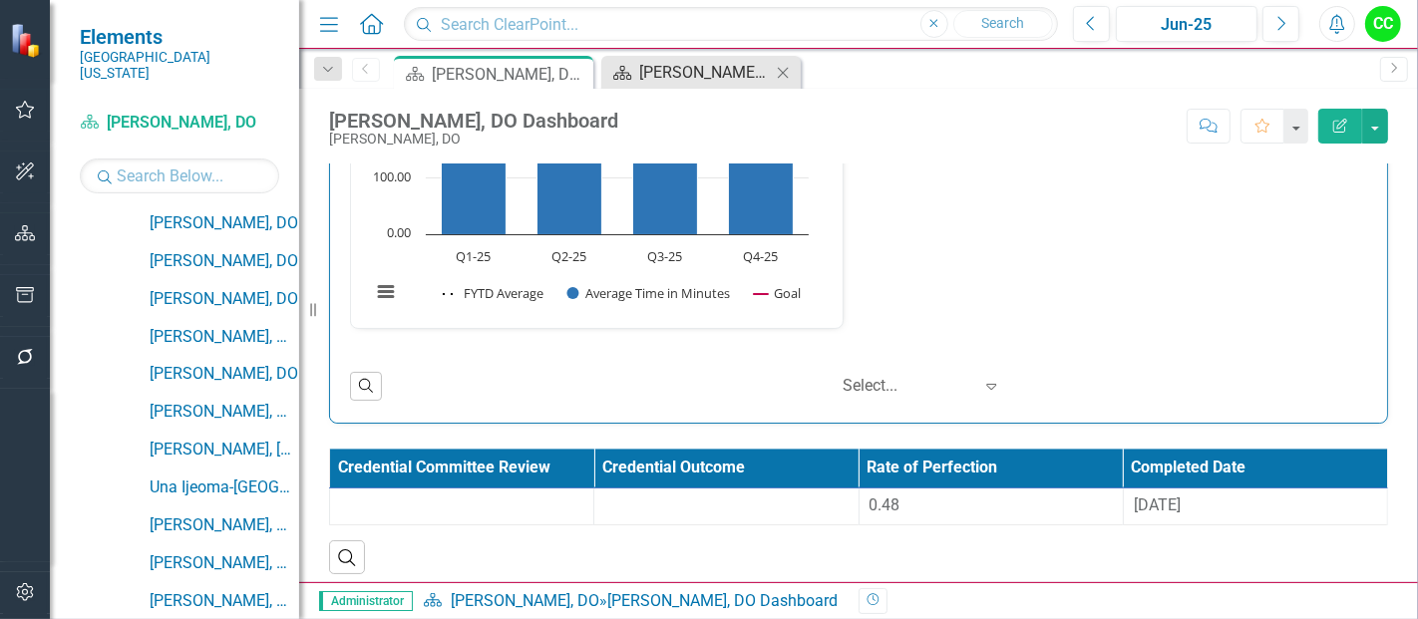
click at [698, 68] on div "Robert Jackson, MD Dashboard" at bounding box center [705, 72] width 132 height 25
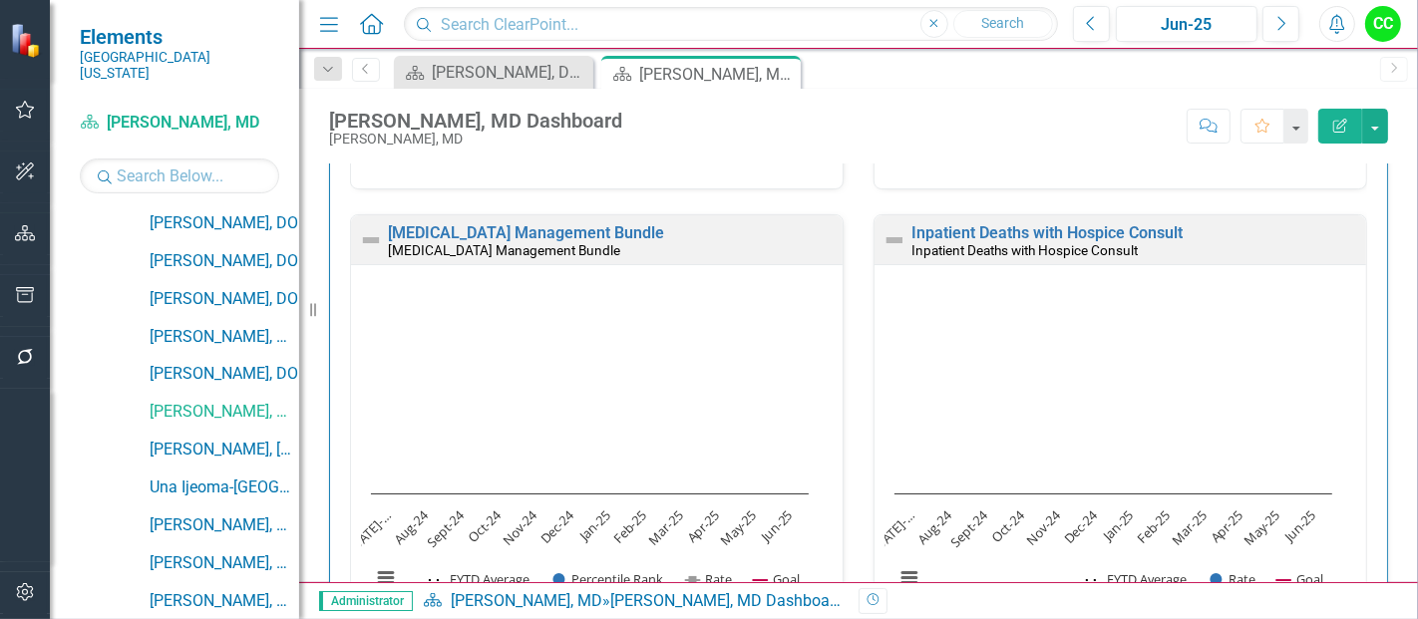
scroll to position [1002, 0]
click at [584, 229] on link "[MEDICAL_DATA] Management Bundle" at bounding box center [526, 231] width 276 height 19
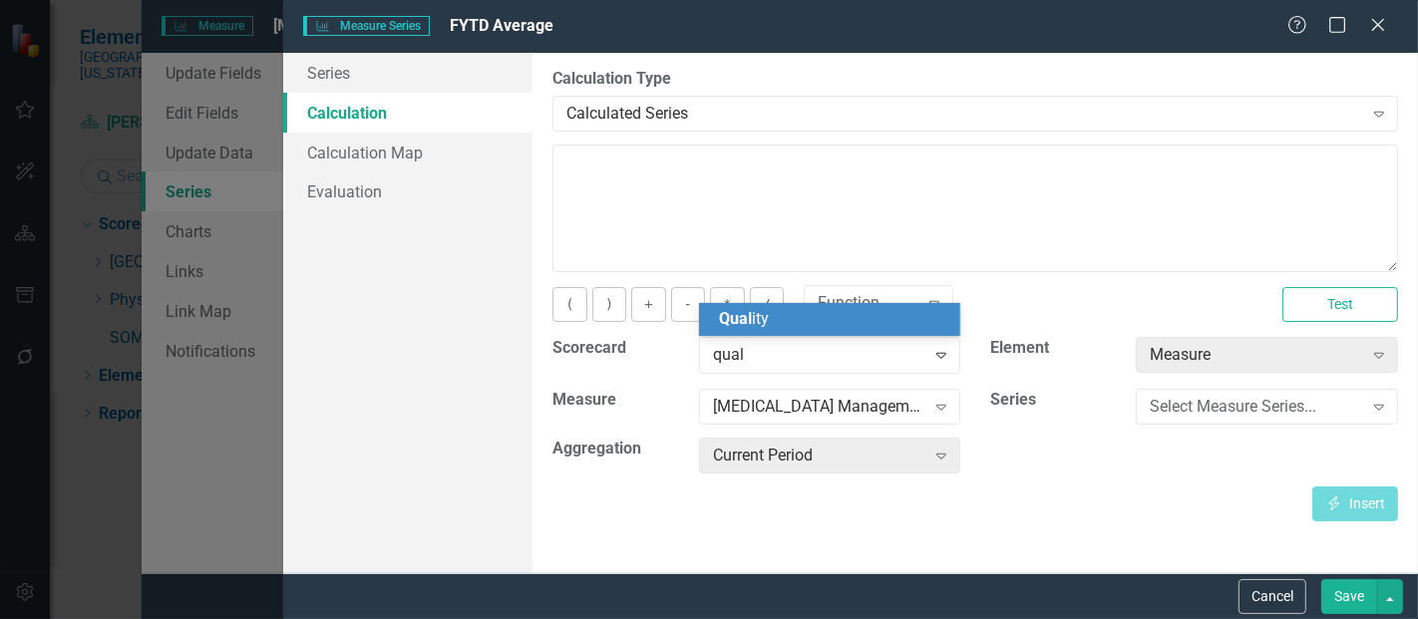
scroll to position [77, 0]
click at [761, 312] on span "Qual ity" at bounding box center [744, 318] width 50 height 19
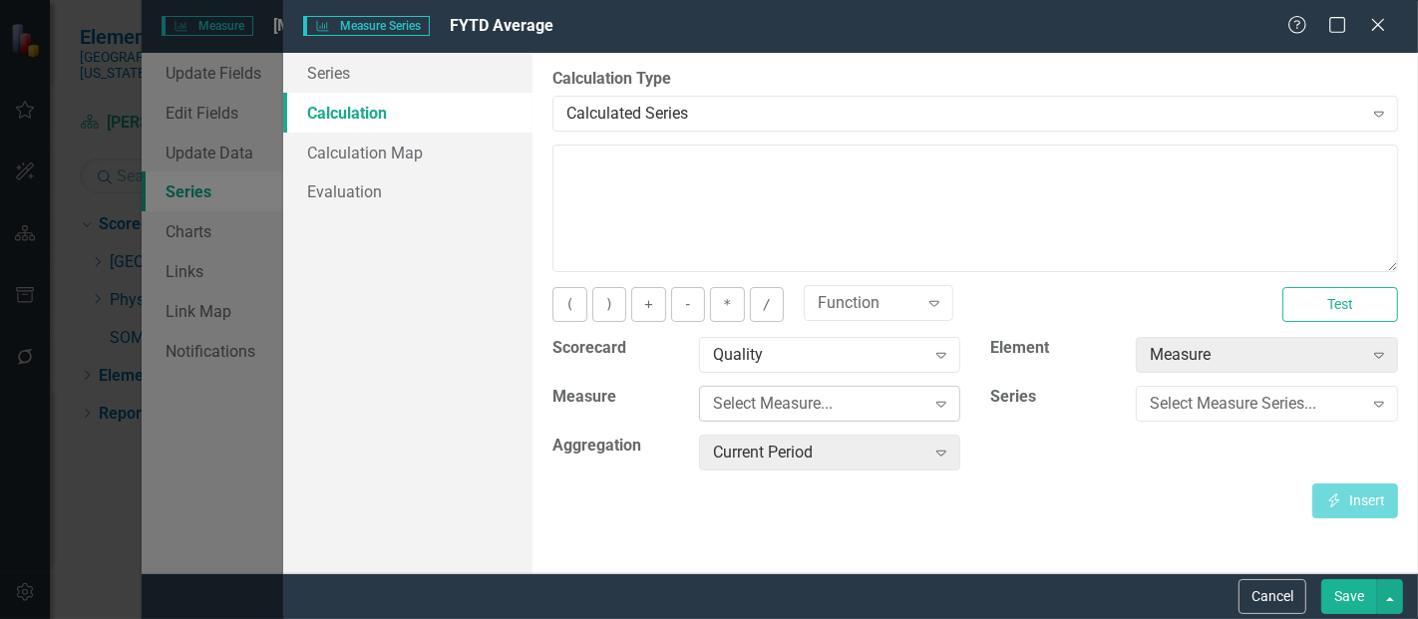
click at [756, 397] on div "Select Measure..." at bounding box center [819, 404] width 212 height 23
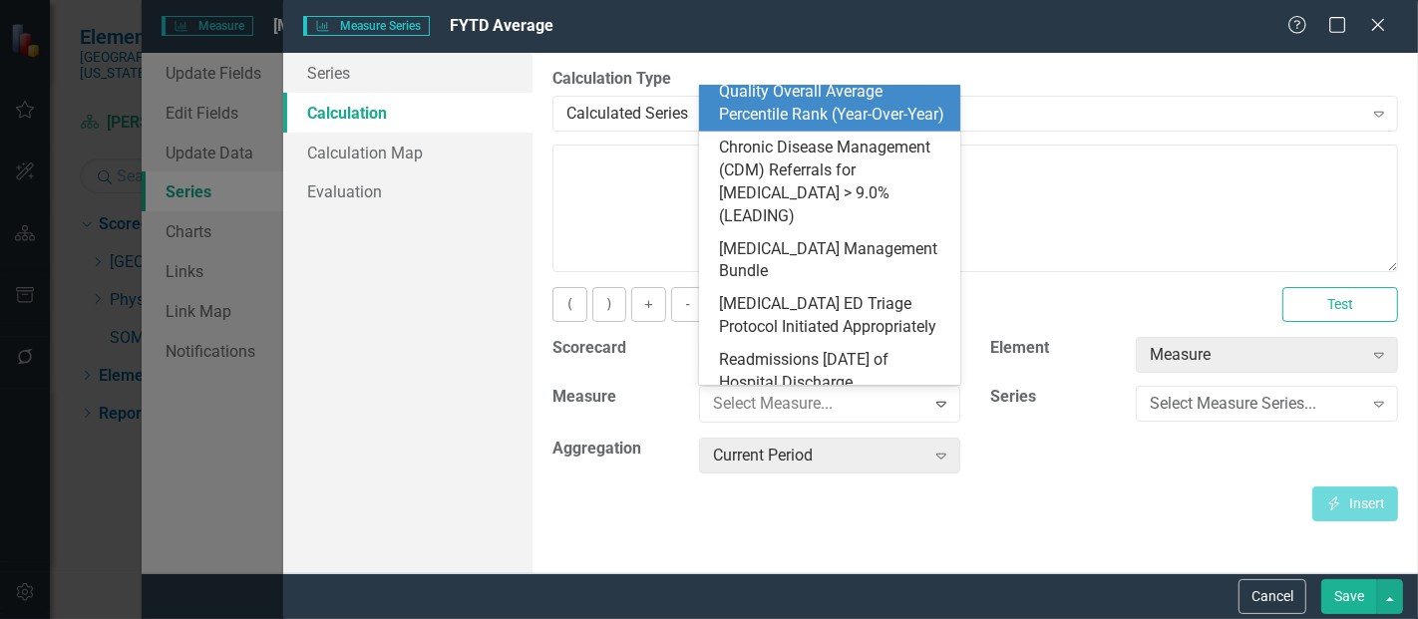
scroll to position [906, 0]
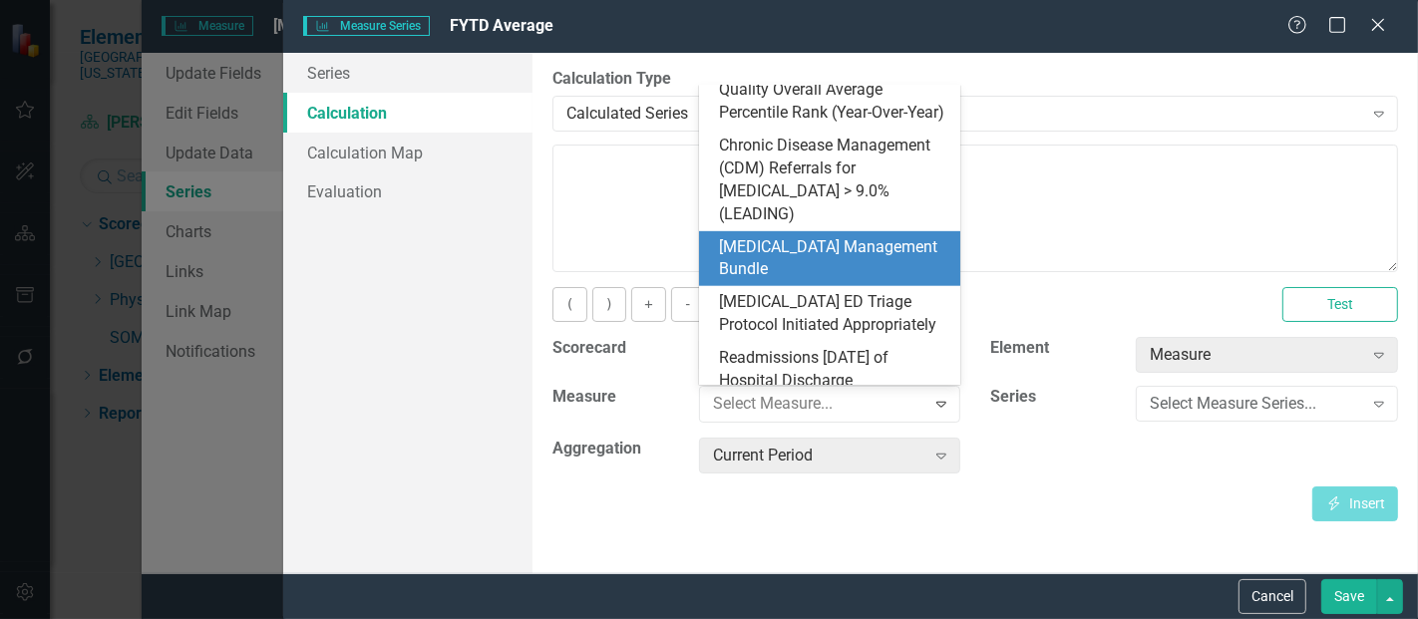
click at [852, 236] on div "[MEDICAL_DATA] Management Bundle" at bounding box center [834, 259] width 230 height 46
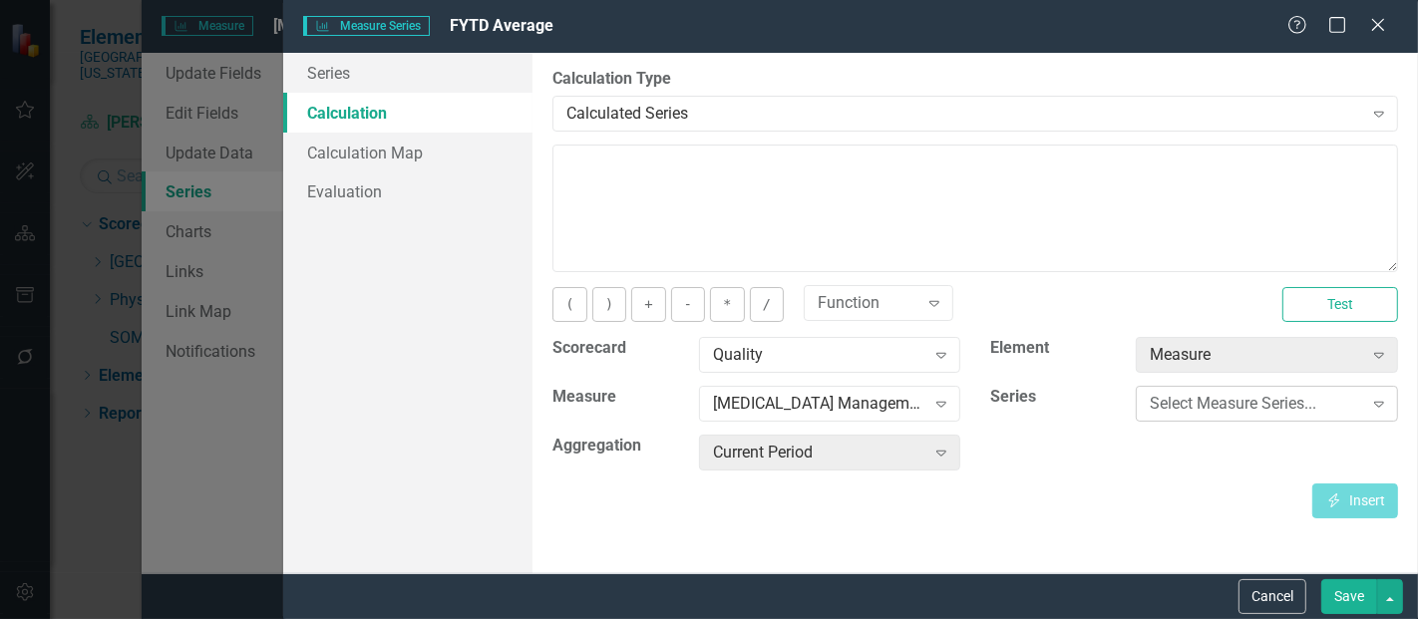
click at [1235, 402] on div "Select Measure Series..." at bounding box center [1256, 404] width 212 height 23
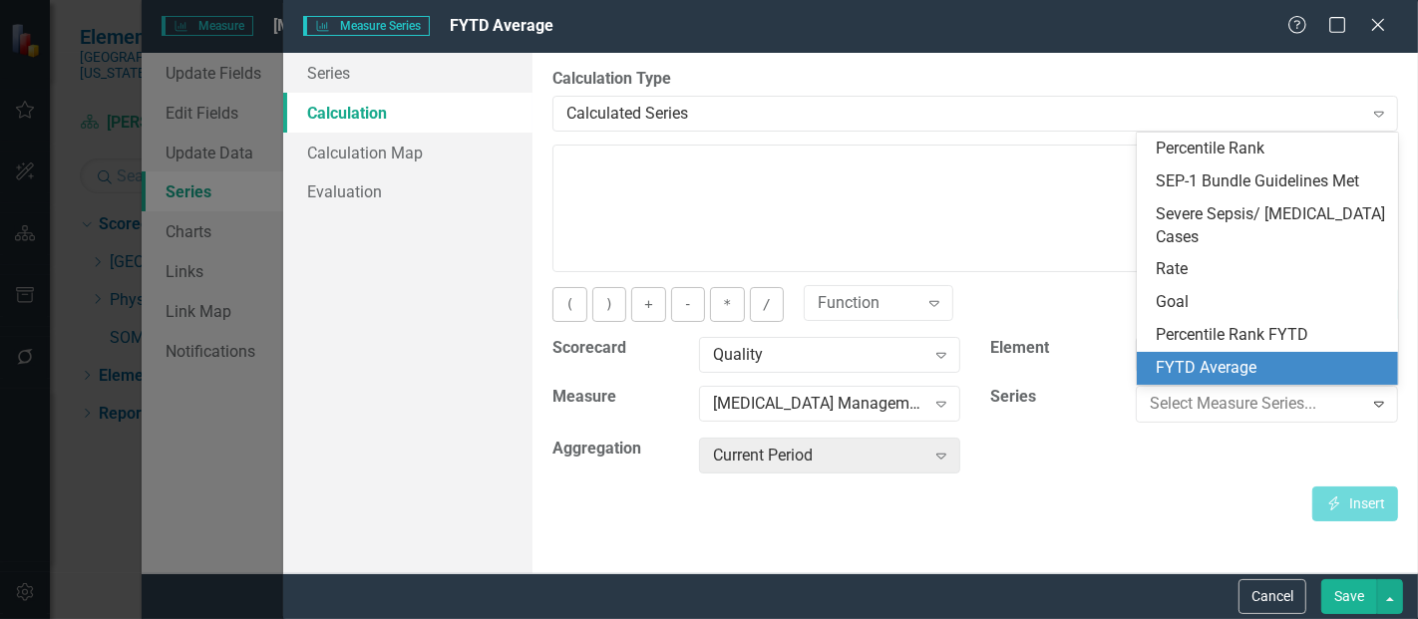
click at [1207, 363] on div "FYTD Average" at bounding box center [1272, 368] width 230 height 23
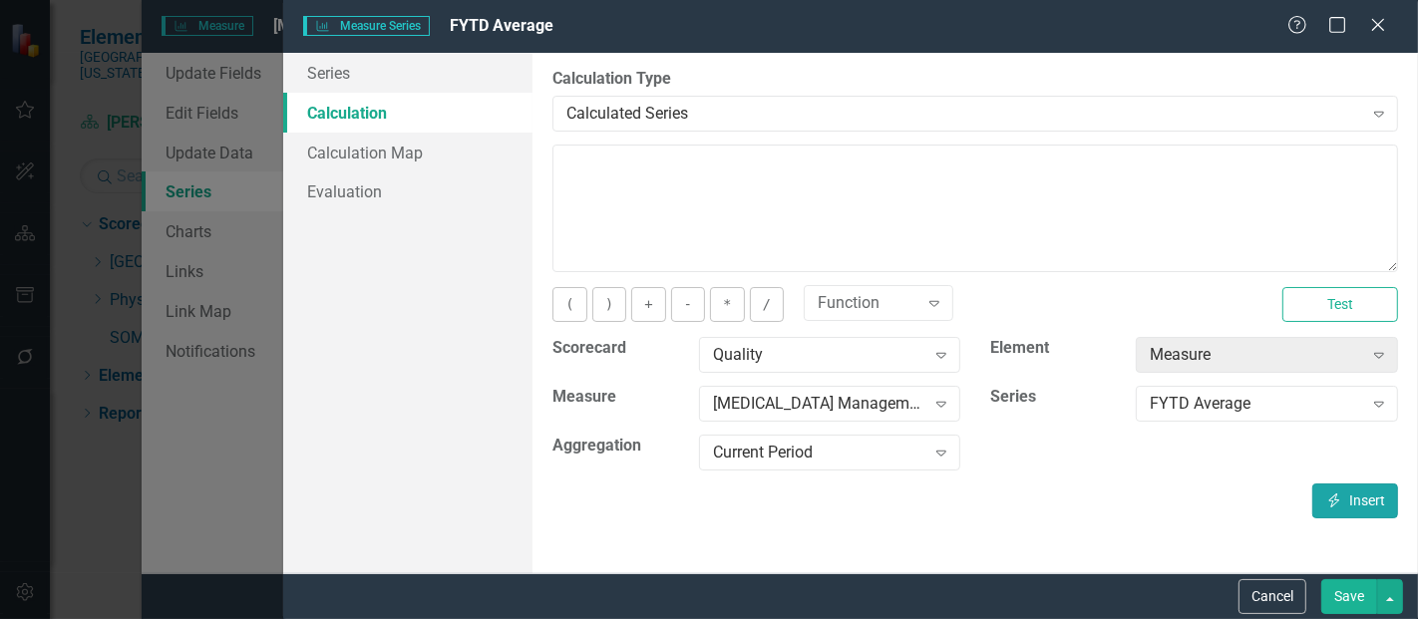
click at [1345, 494] on button "Insert Insert" at bounding box center [1356, 501] width 86 height 35
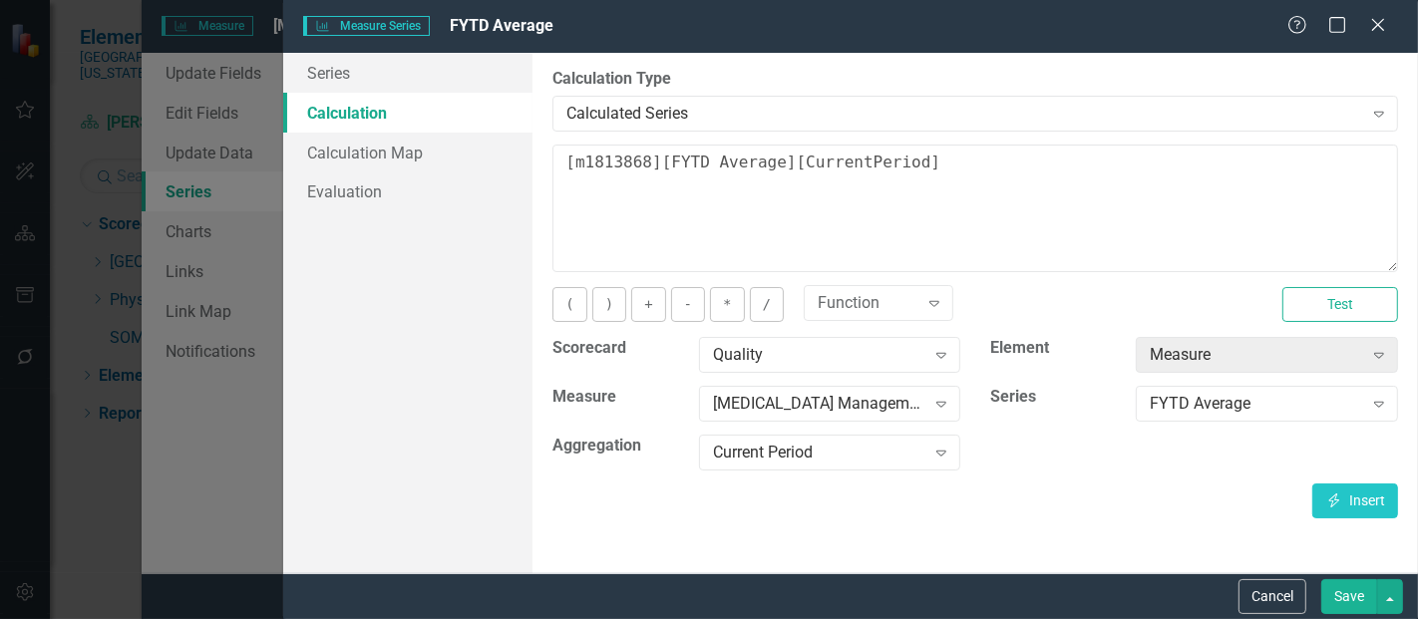
click at [1345, 590] on button "Save" at bounding box center [1350, 597] width 56 height 35
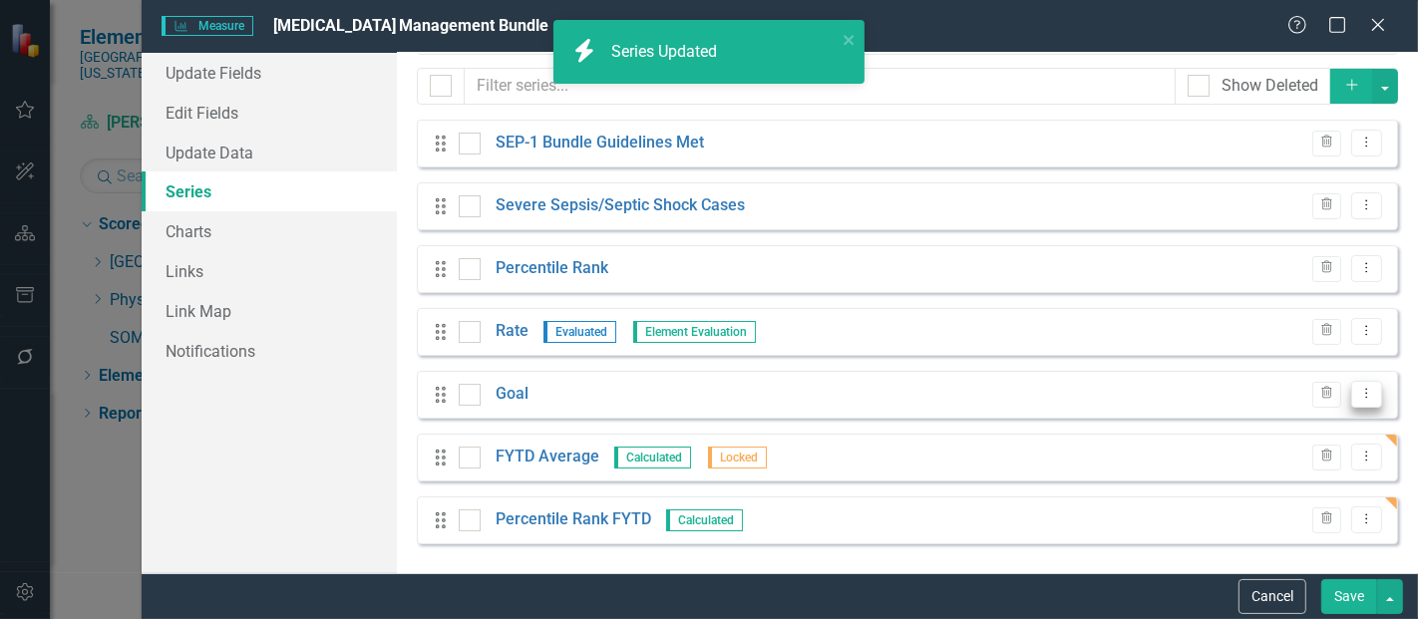
click at [1360, 387] on icon "Dropdown Menu" at bounding box center [1367, 393] width 17 height 13
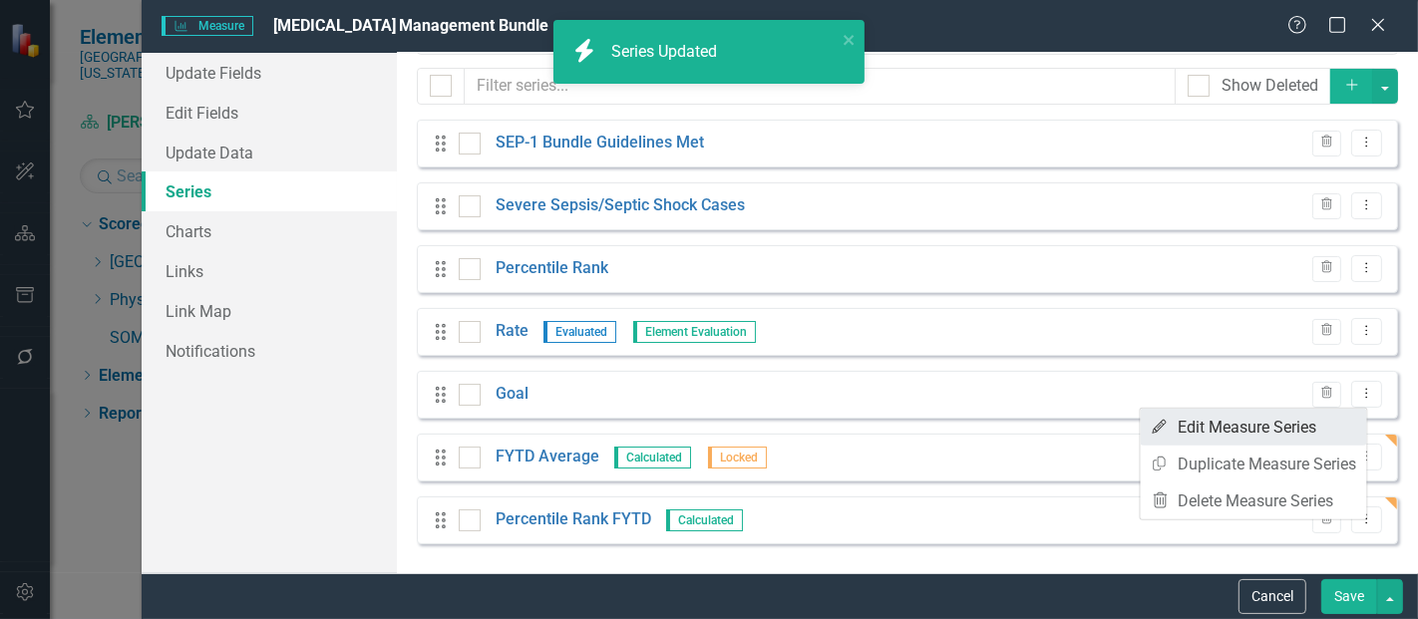
click at [1285, 425] on link "Edit Edit Measure Series" at bounding box center [1254, 427] width 226 height 37
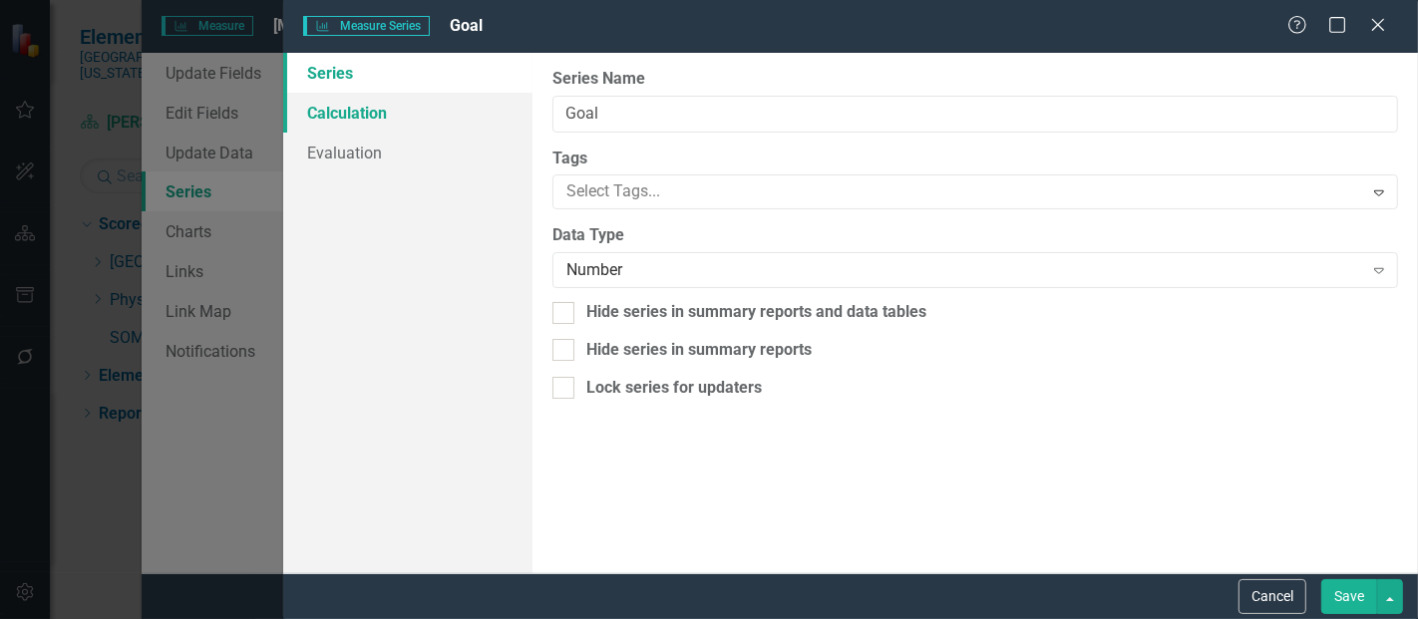
click at [284, 131] on link "Calculation" at bounding box center [407, 113] width 249 height 40
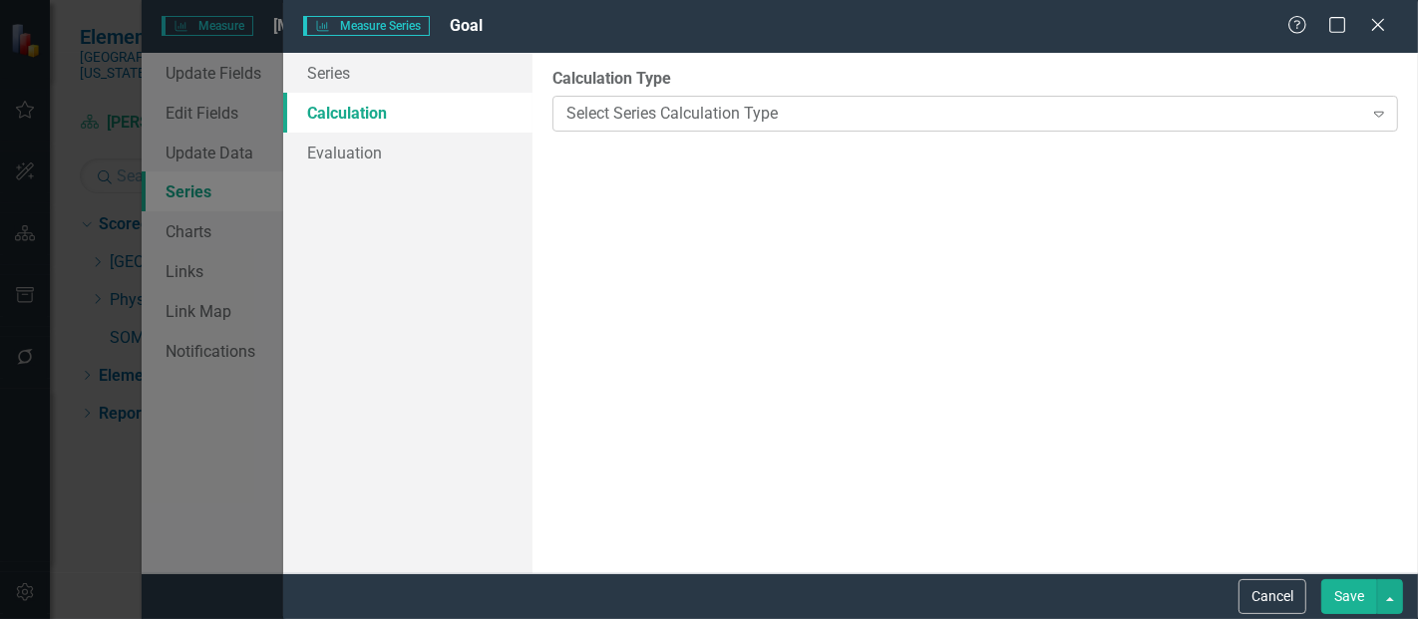
click at [608, 103] on div "Select Series Calculation Type" at bounding box center [965, 113] width 796 height 23
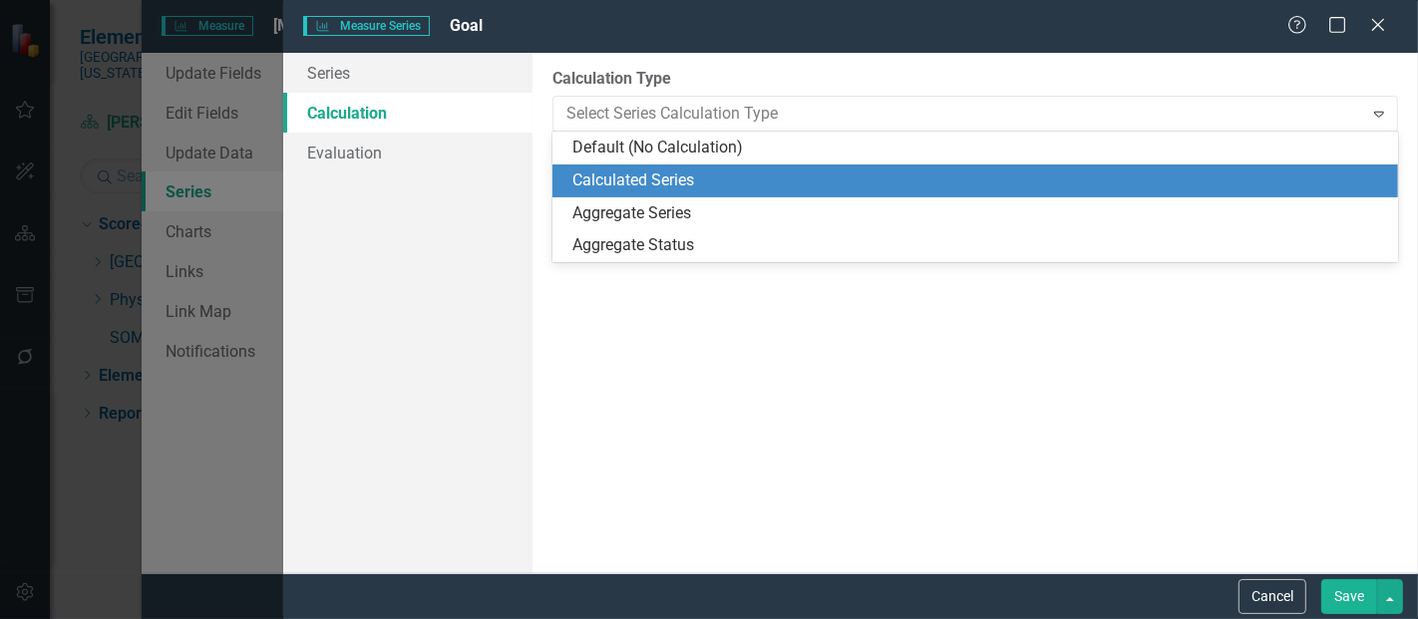
click at [674, 189] on div "Calculated Series" at bounding box center [980, 181] width 814 height 23
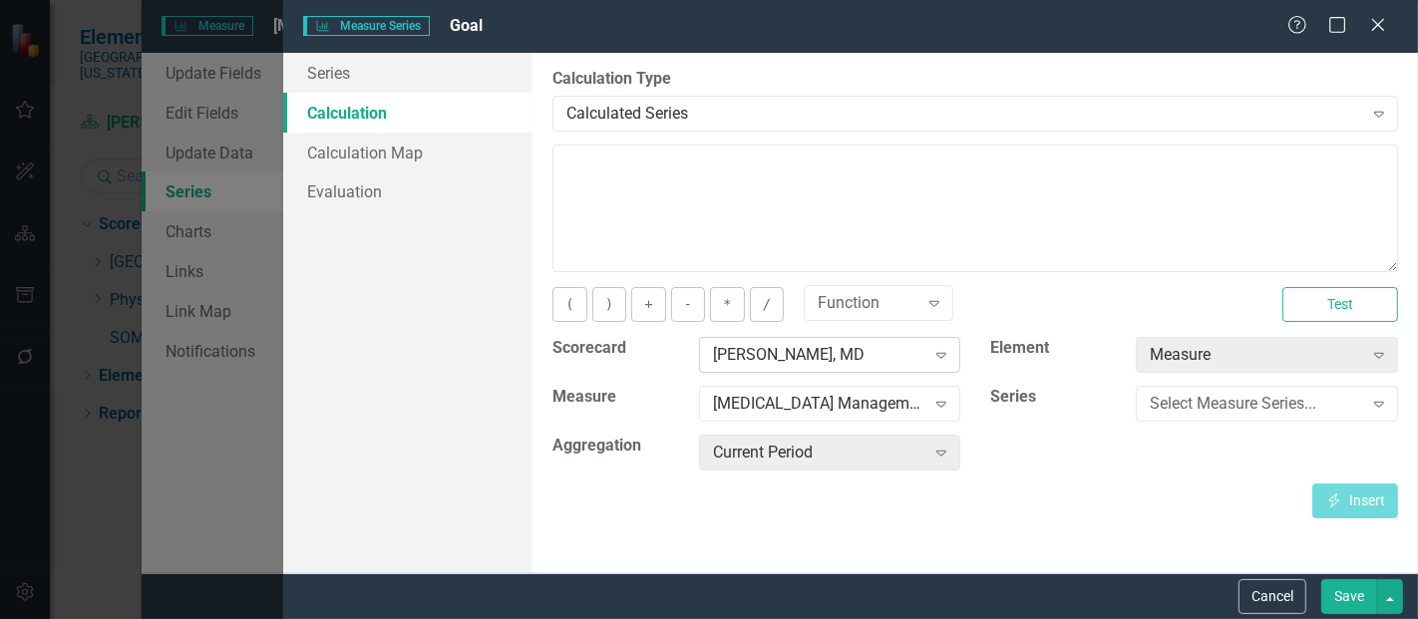
click at [812, 352] on div "[PERSON_NAME], MD" at bounding box center [819, 355] width 212 height 23
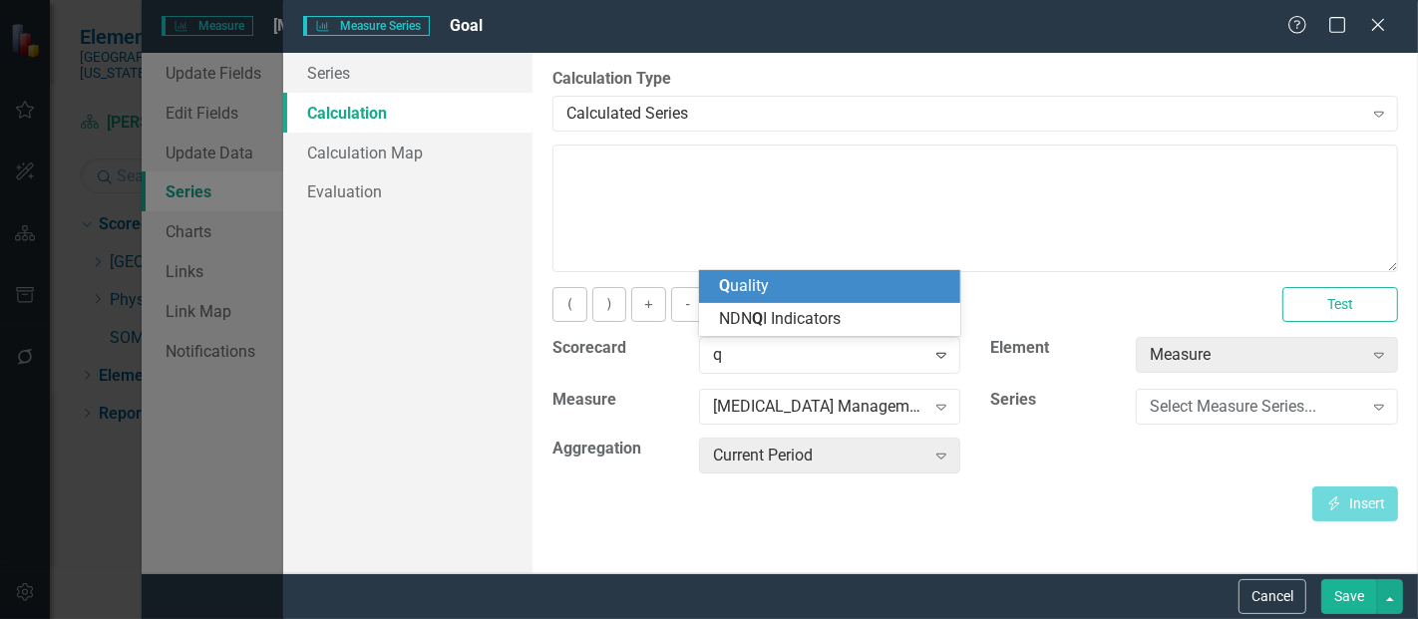
scroll to position [0, 0]
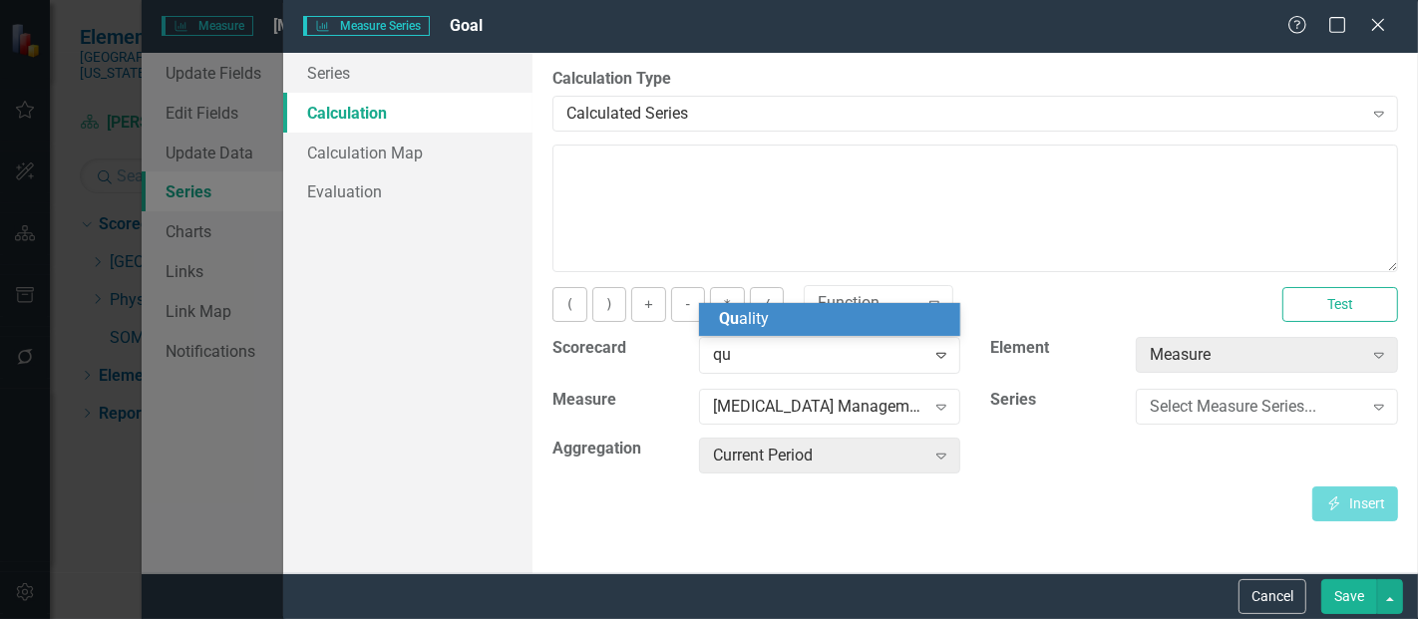
type input "qua"
click at [778, 315] on div "Qua lity" at bounding box center [834, 319] width 230 height 23
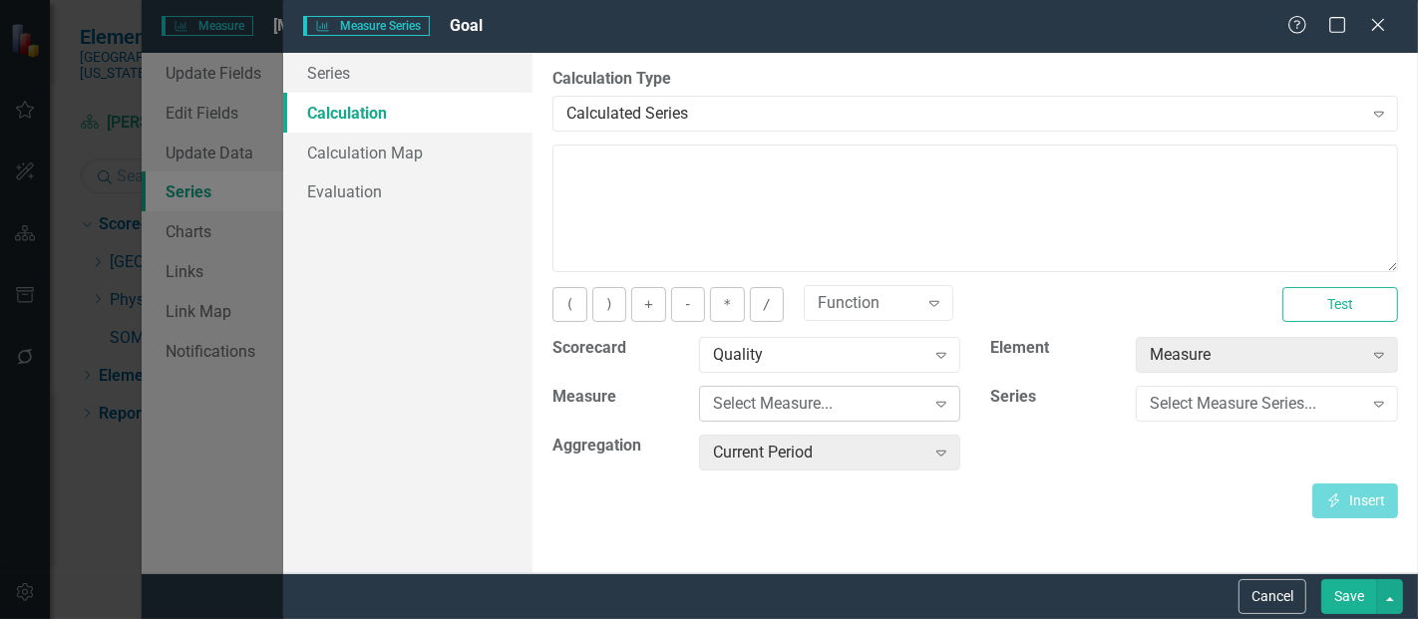
click at [793, 416] on div "Select Measure... Expand" at bounding box center [830, 404] width 262 height 36
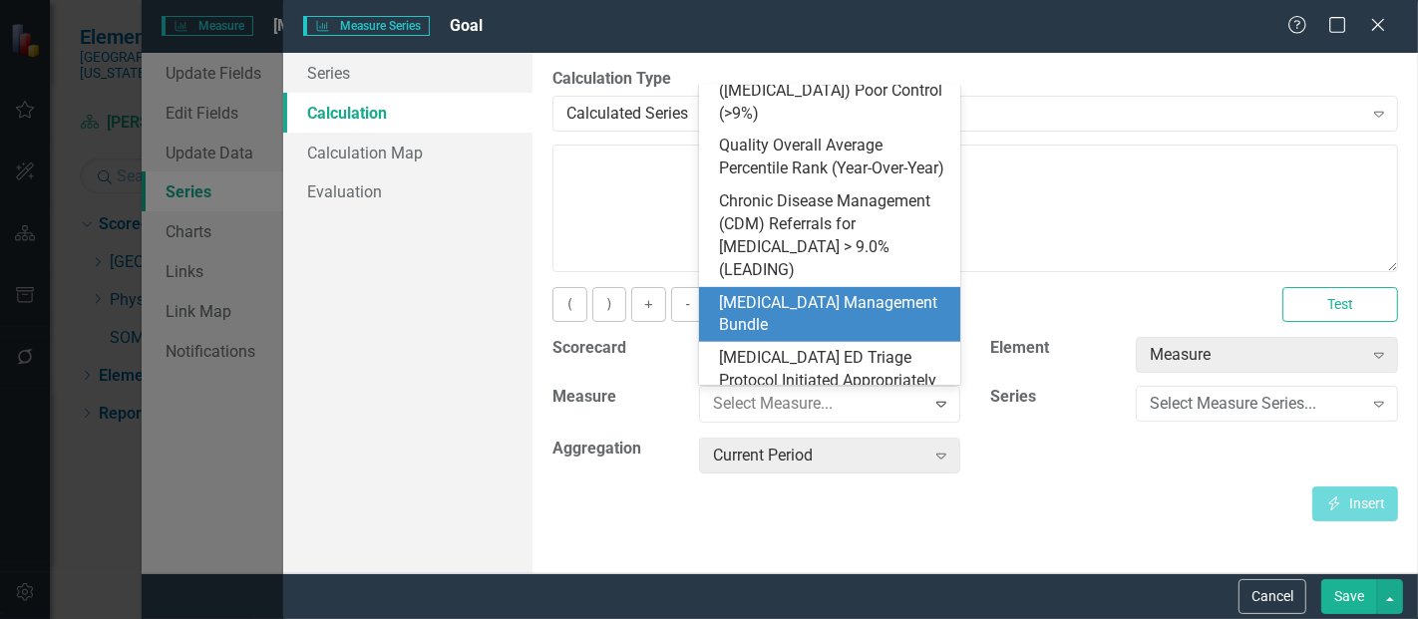
scroll to position [951, 0]
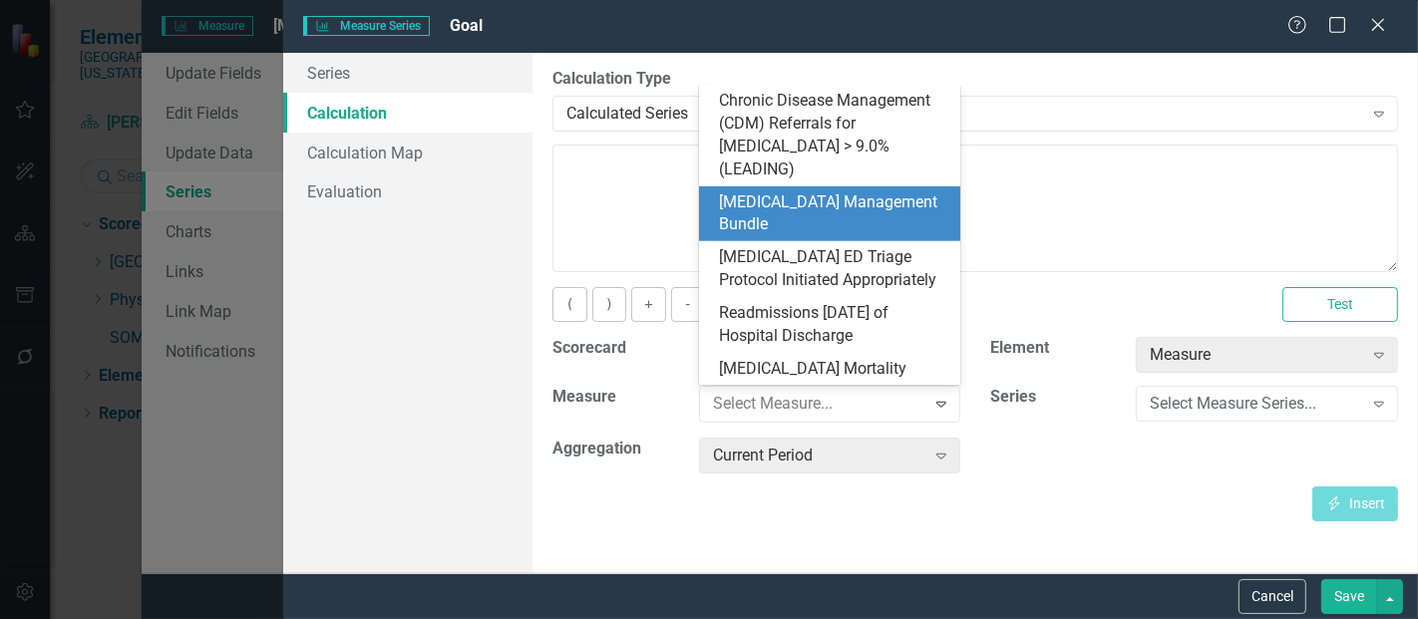
click at [816, 192] on div "[MEDICAL_DATA] Management Bundle" at bounding box center [834, 215] width 230 height 46
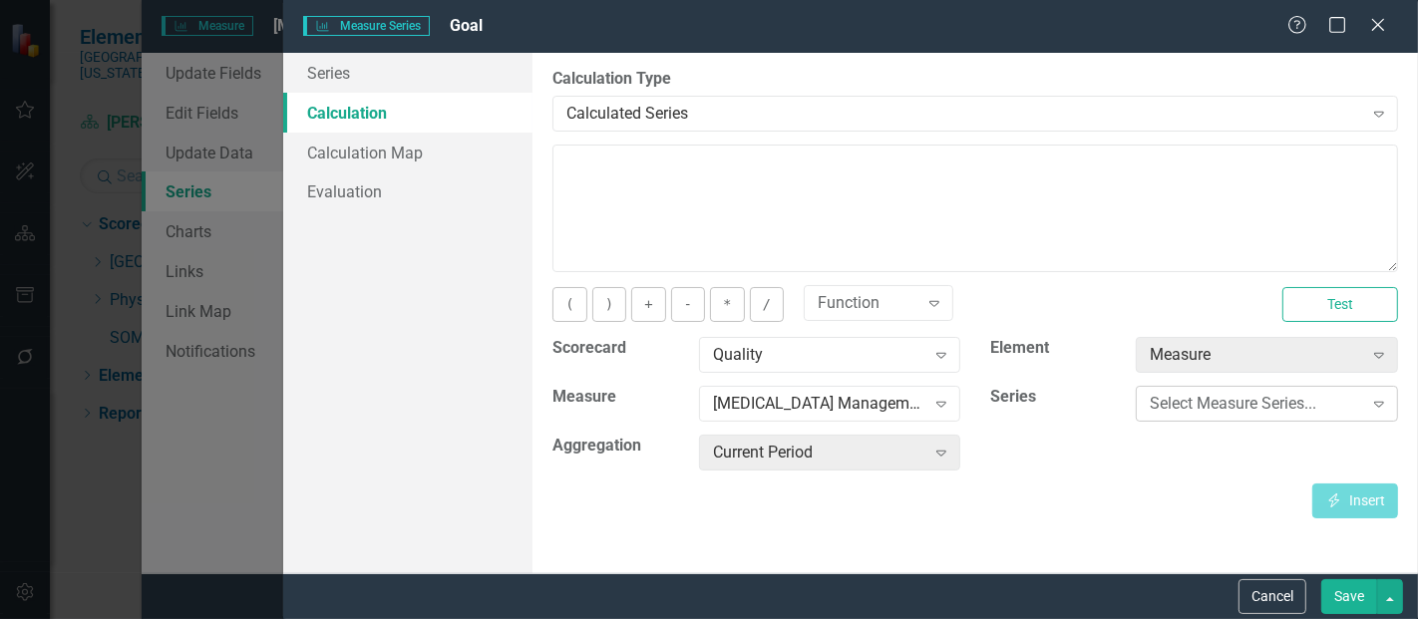
click at [1215, 406] on div "Select Measure Series..." at bounding box center [1256, 404] width 212 height 23
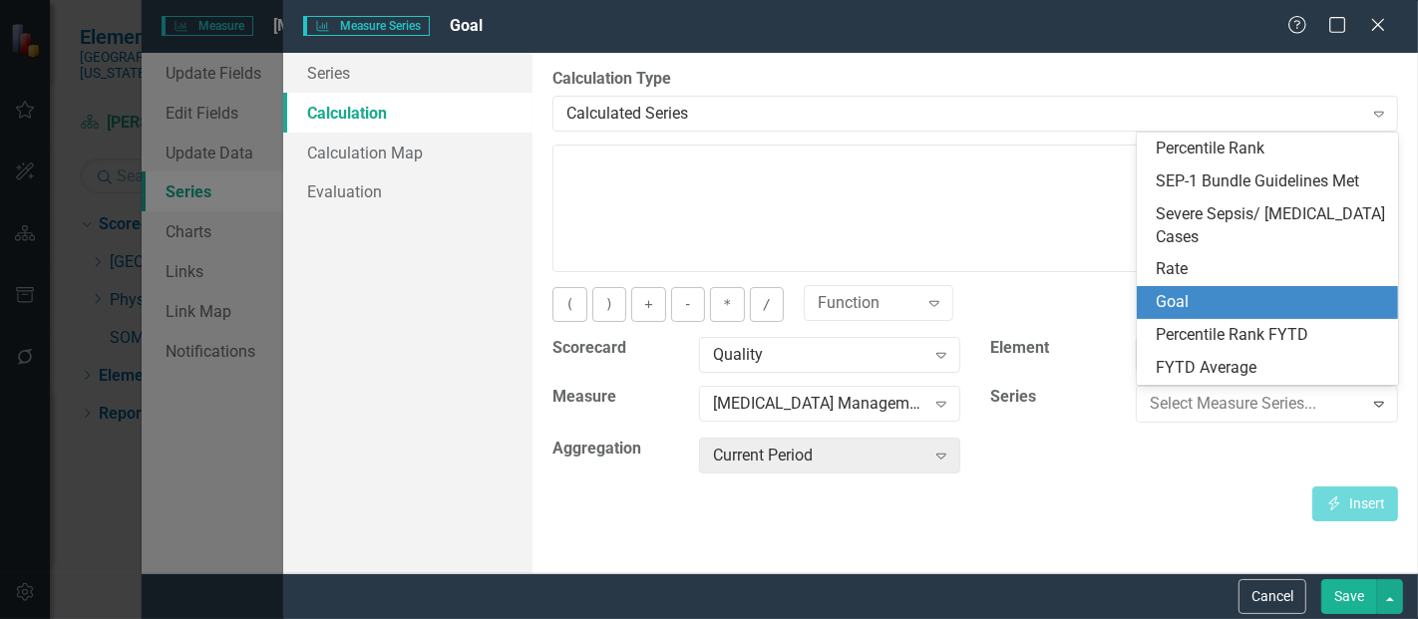
click at [1223, 311] on div "Goal" at bounding box center [1272, 302] width 230 height 23
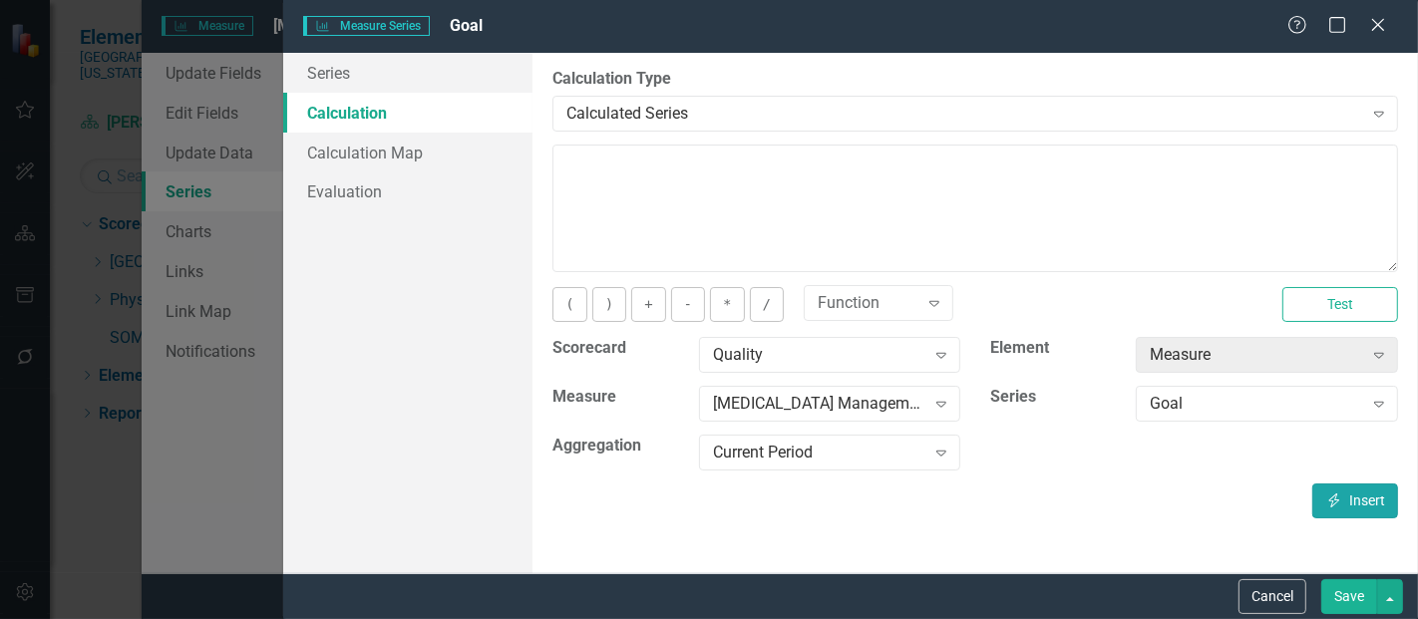
click at [1371, 495] on button "Insert Insert" at bounding box center [1356, 501] width 86 height 35
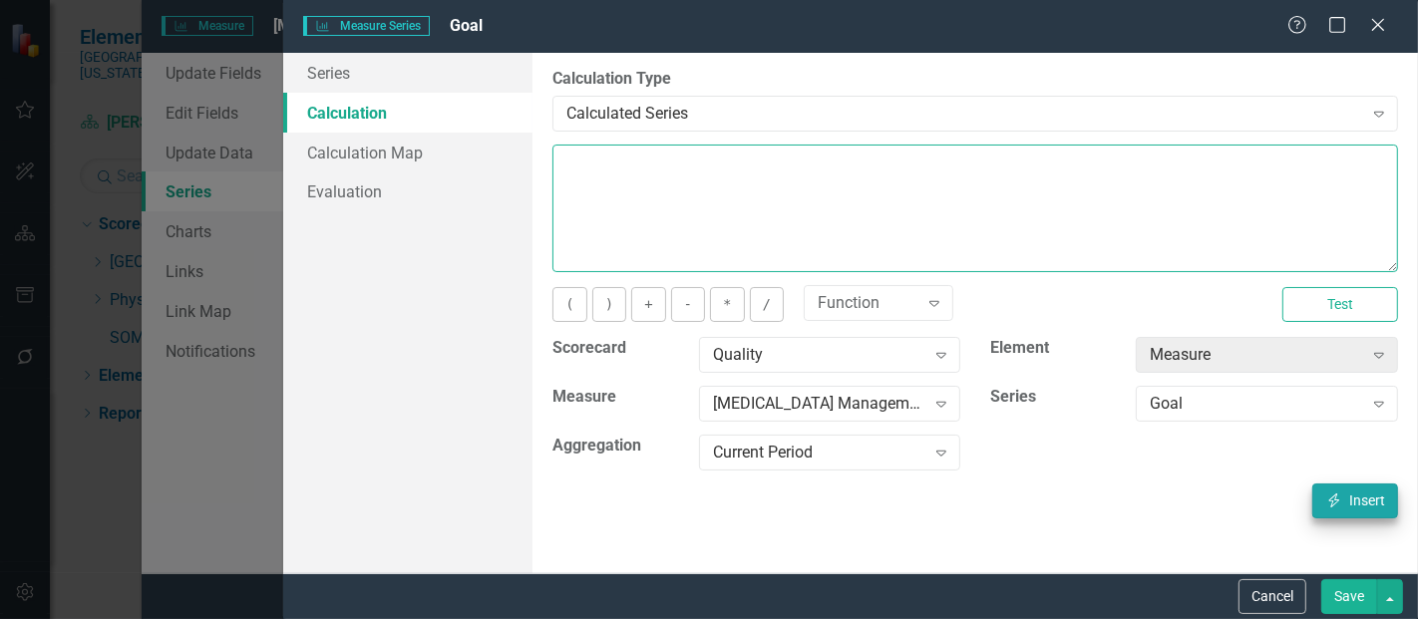
type textarea "[m1813868][Goal][CurrentPeriod]"
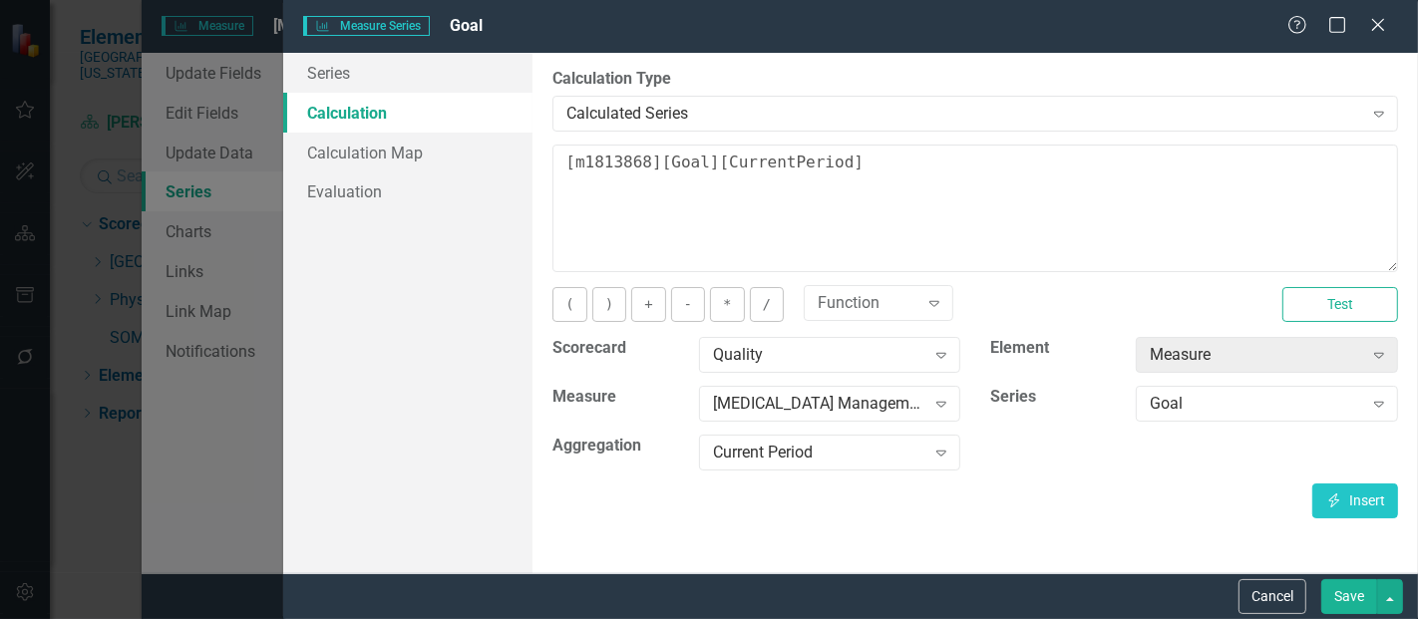
click at [1351, 603] on button "Save" at bounding box center [1350, 597] width 56 height 35
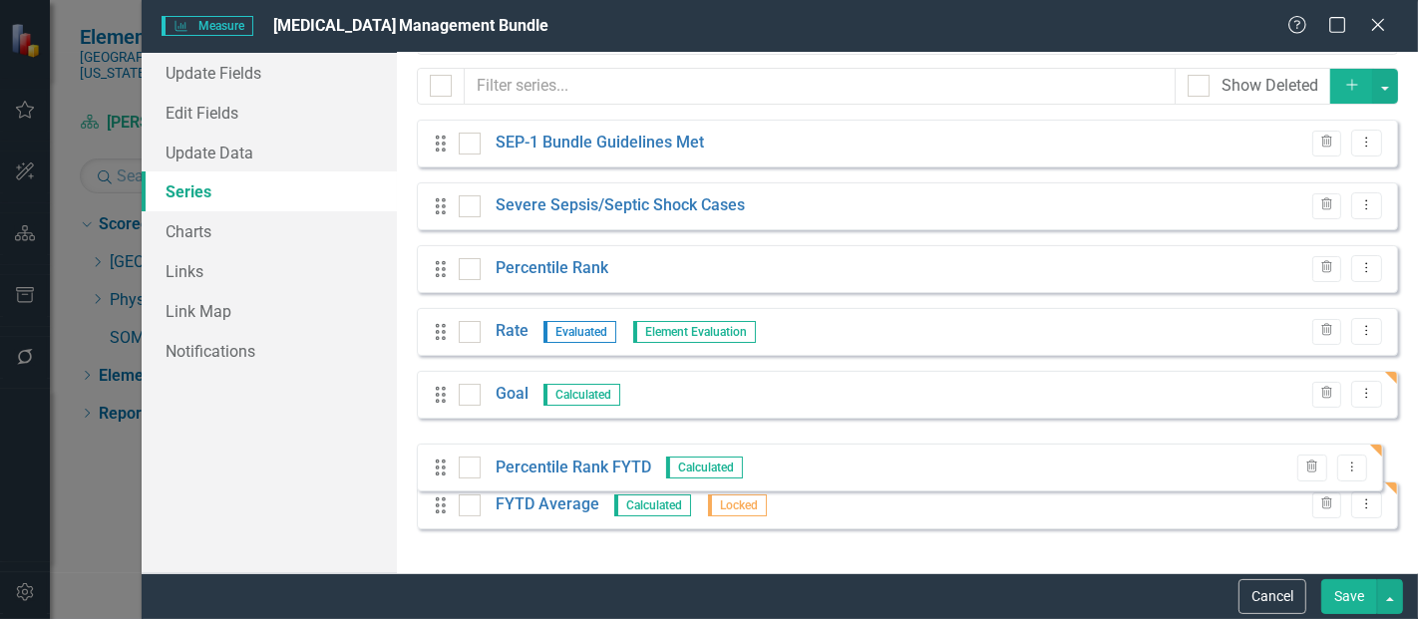
drag, startPoint x: 442, startPoint y: 521, endPoint x: 444, endPoint y: 466, distance: 54.9
click at [444, 466] on div "Drag SEP-1 Bundle Guidelines Met Trash Dropdown Menu Drag Severe Sepsis/Septic …" at bounding box center [908, 332] width 982 height 425
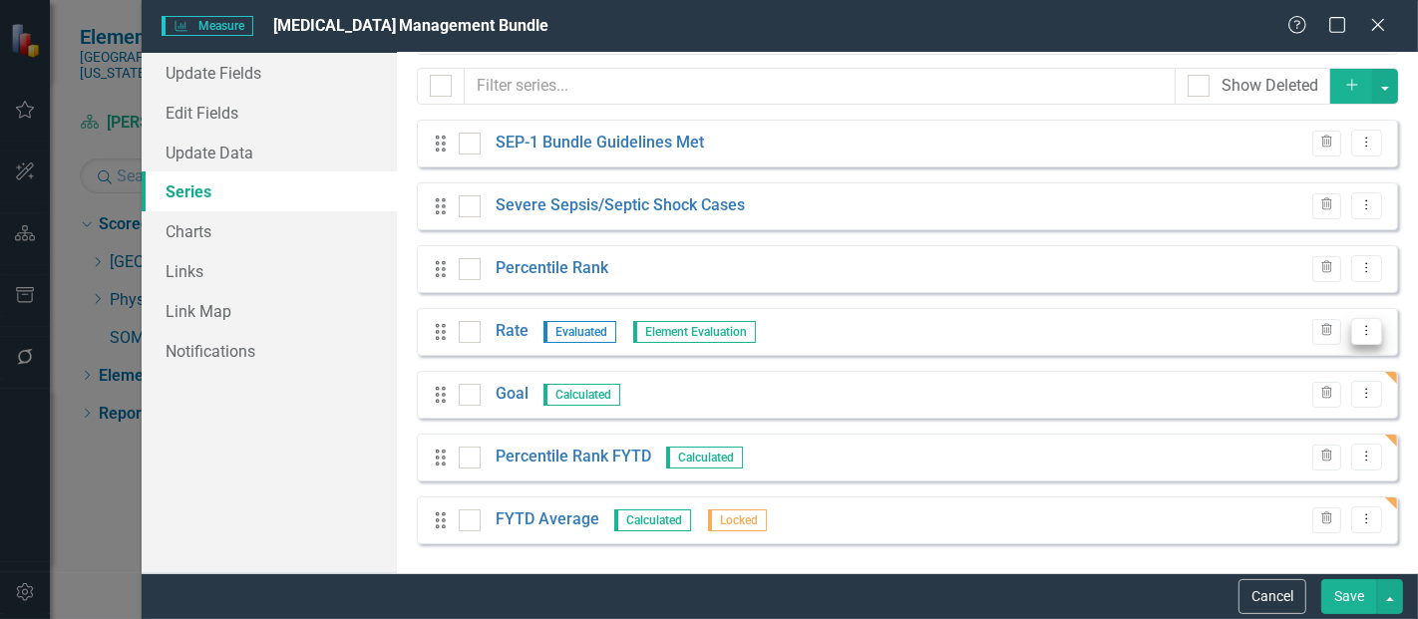
click at [1359, 328] on icon "Dropdown Menu" at bounding box center [1367, 330] width 17 height 13
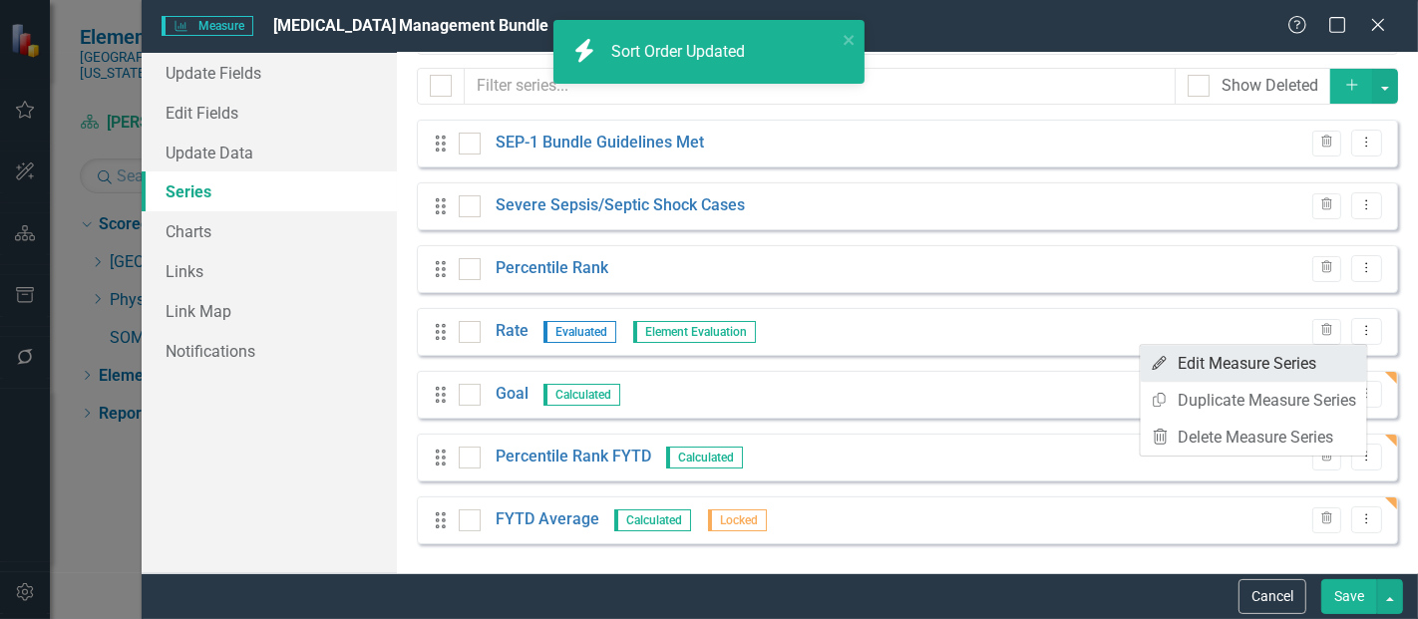
click at [1263, 367] on link "Edit Edit Measure Series" at bounding box center [1254, 363] width 226 height 37
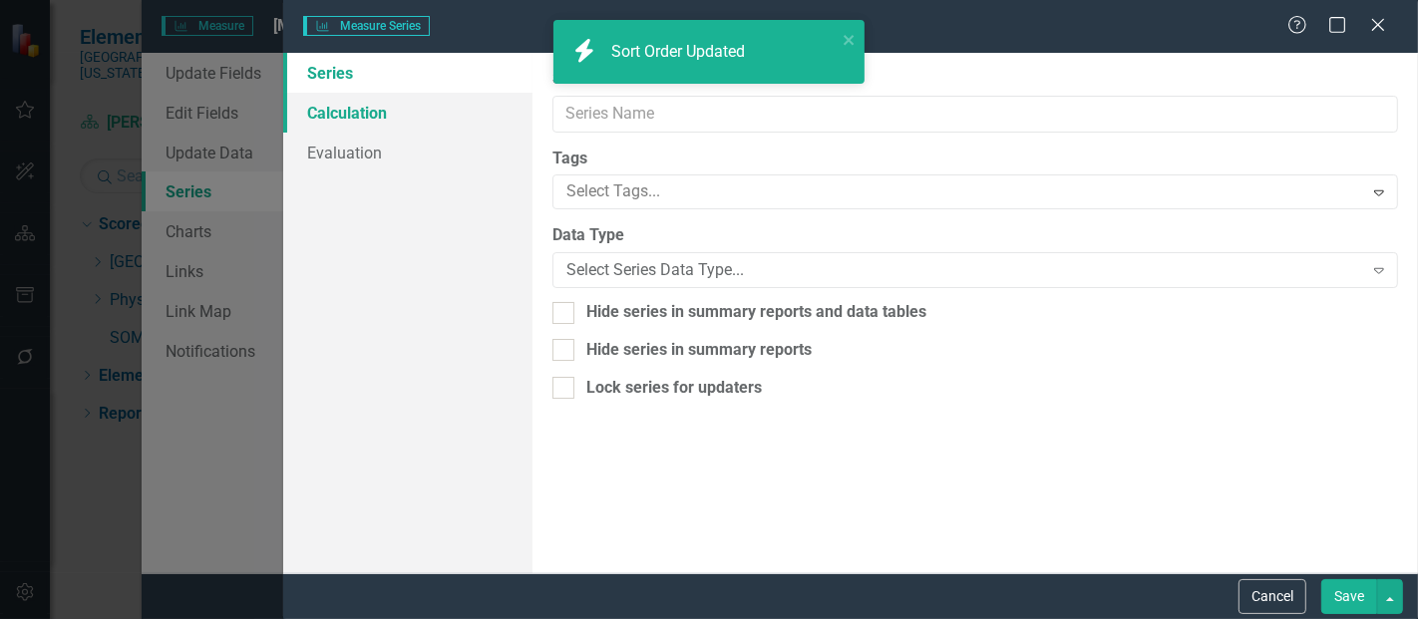
click at [360, 111] on link "Calculation" at bounding box center [407, 113] width 249 height 40
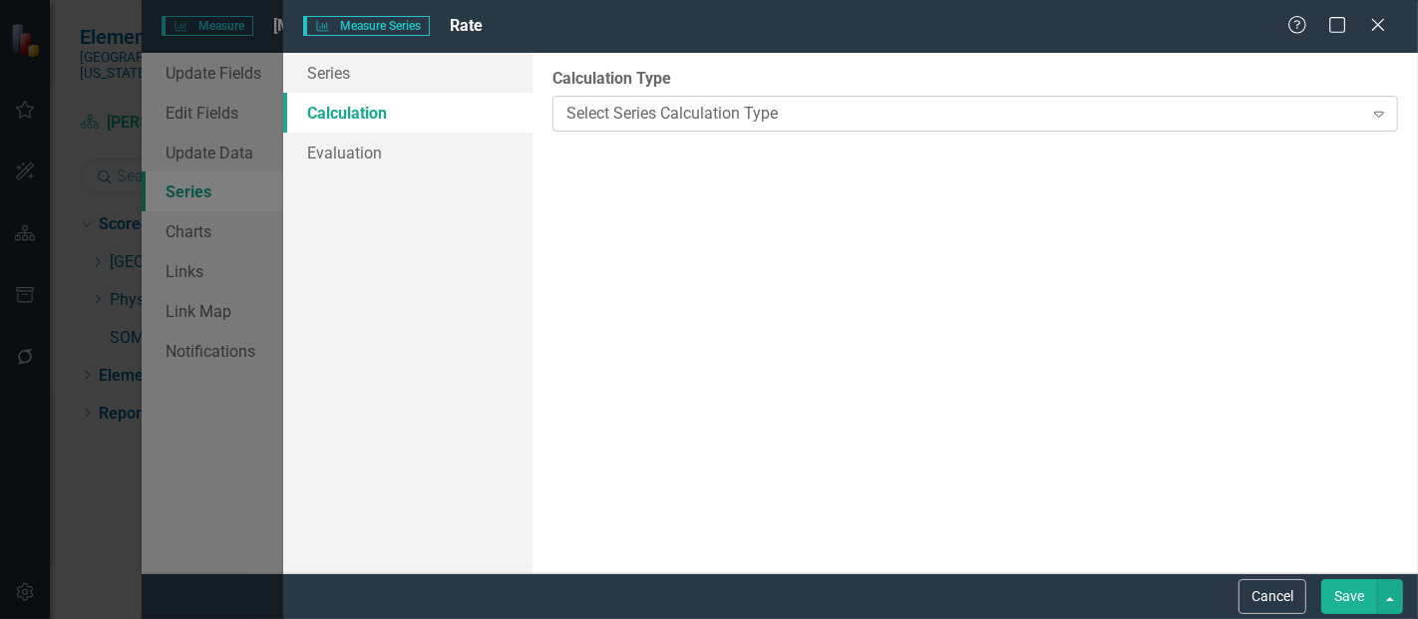
click at [739, 130] on div "Select Series Calculation Type Expand" at bounding box center [976, 114] width 846 height 36
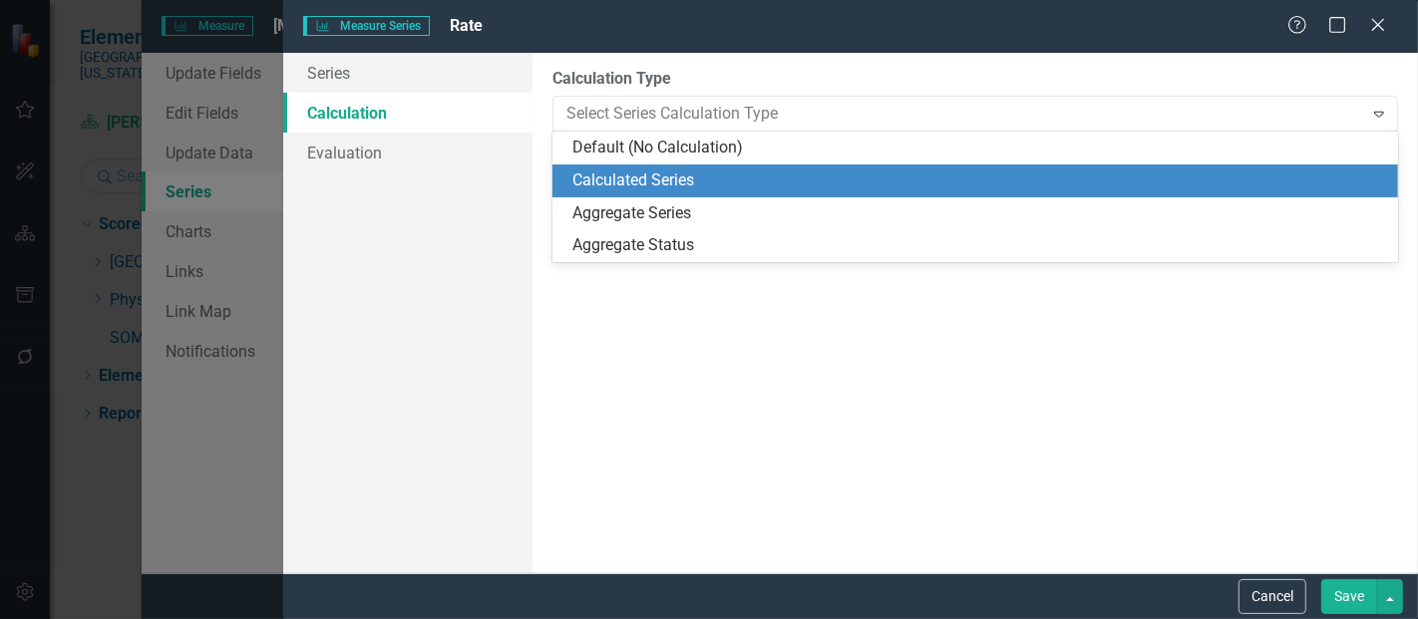
click at [706, 184] on div "Calculated Series" at bounding box center [980, 181] width 814 height 23
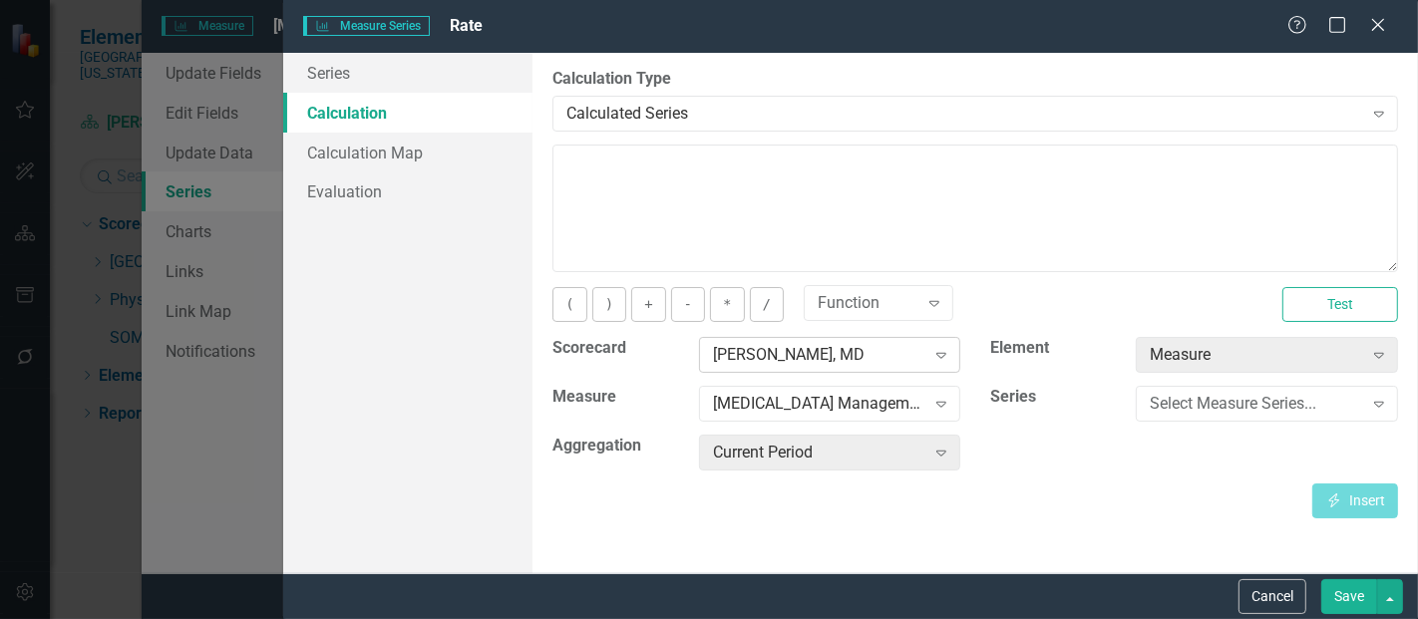
click at [855, 349] on div "[PERSON_NAME], MD" at bounding box center [819, 355] width 212 height 23
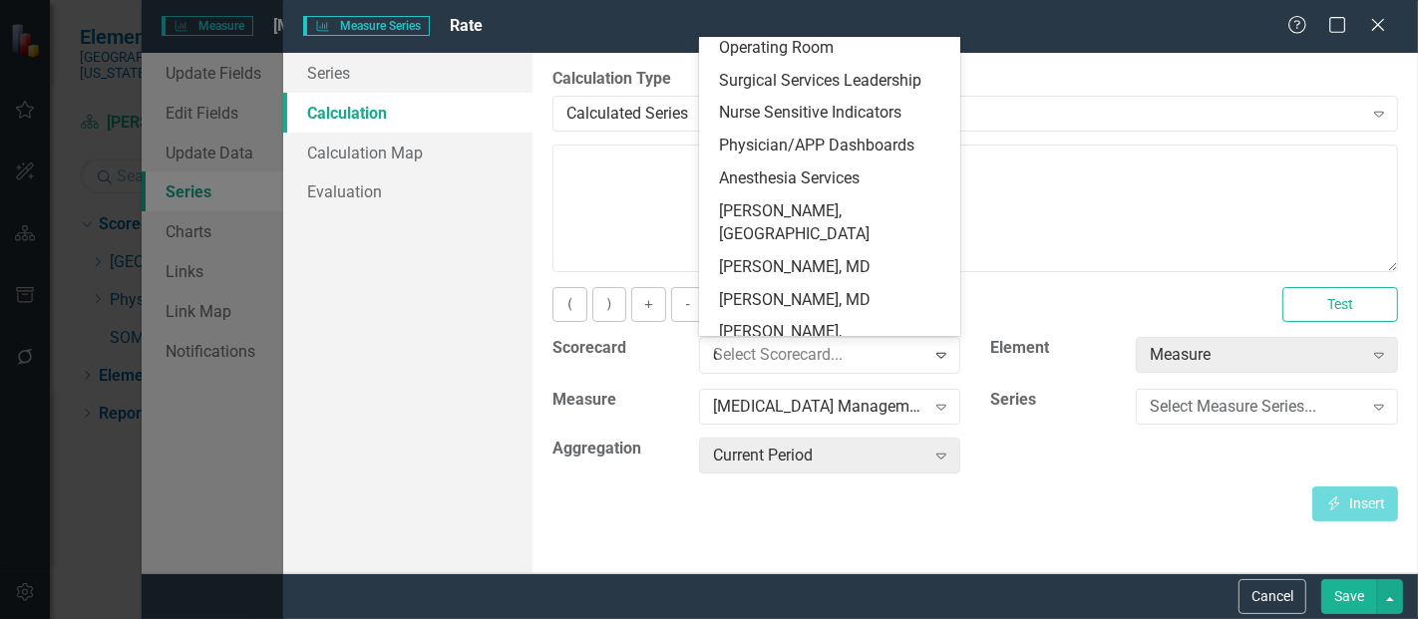
scroll to position [0, 0]
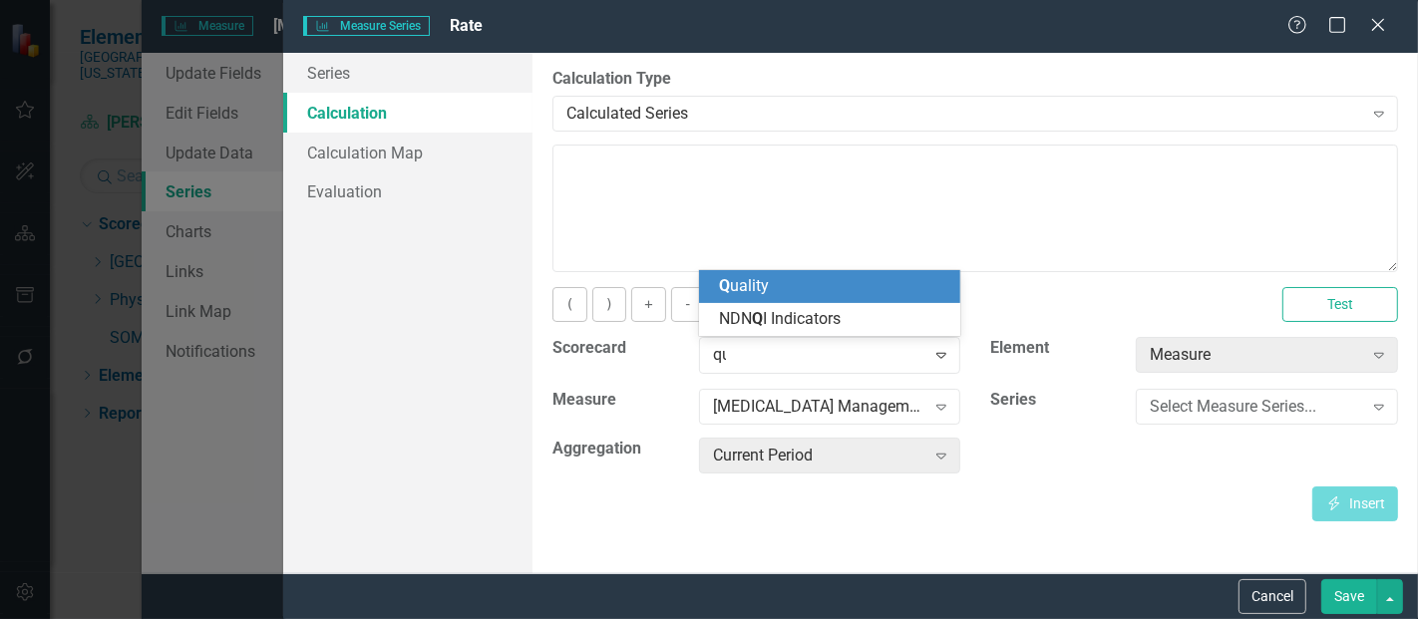
type input "qua"
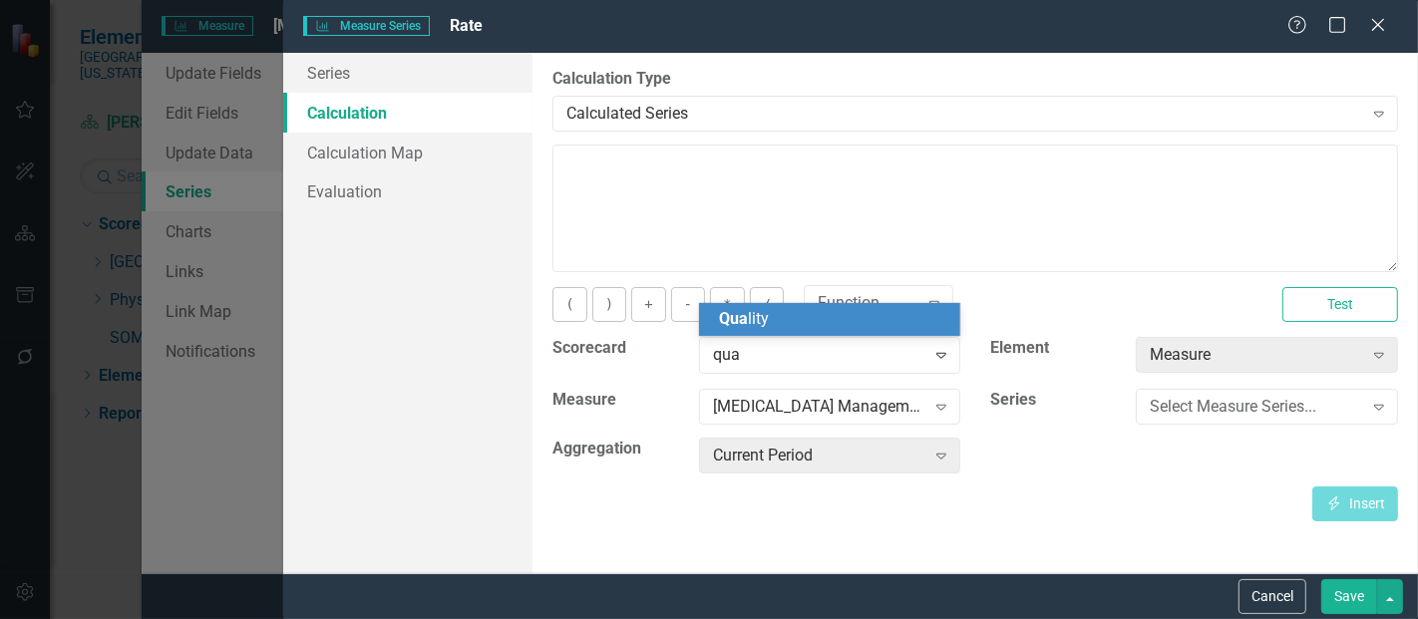
click at [790, 320] on div "Qua lity" at bounding box center [834, 319] width 230 height 23
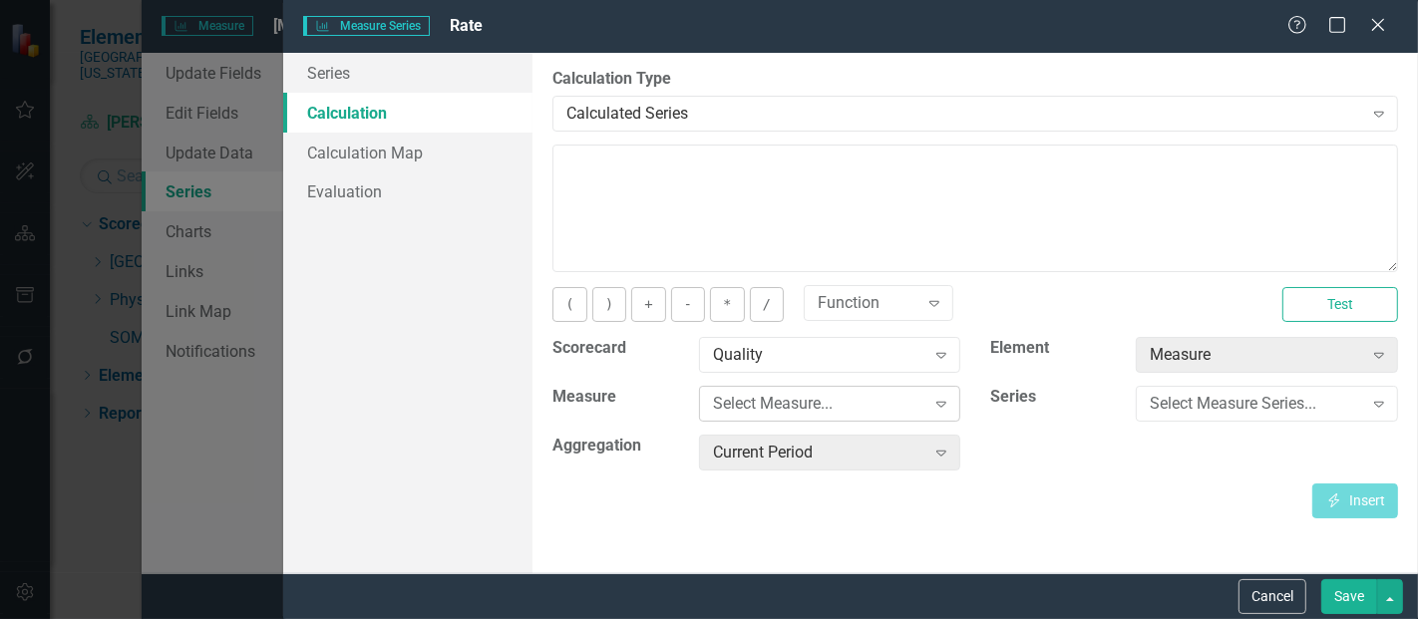
click at [775, 397] on div "Select Measure..." at bounding box center [819, 404] width 212 height 23
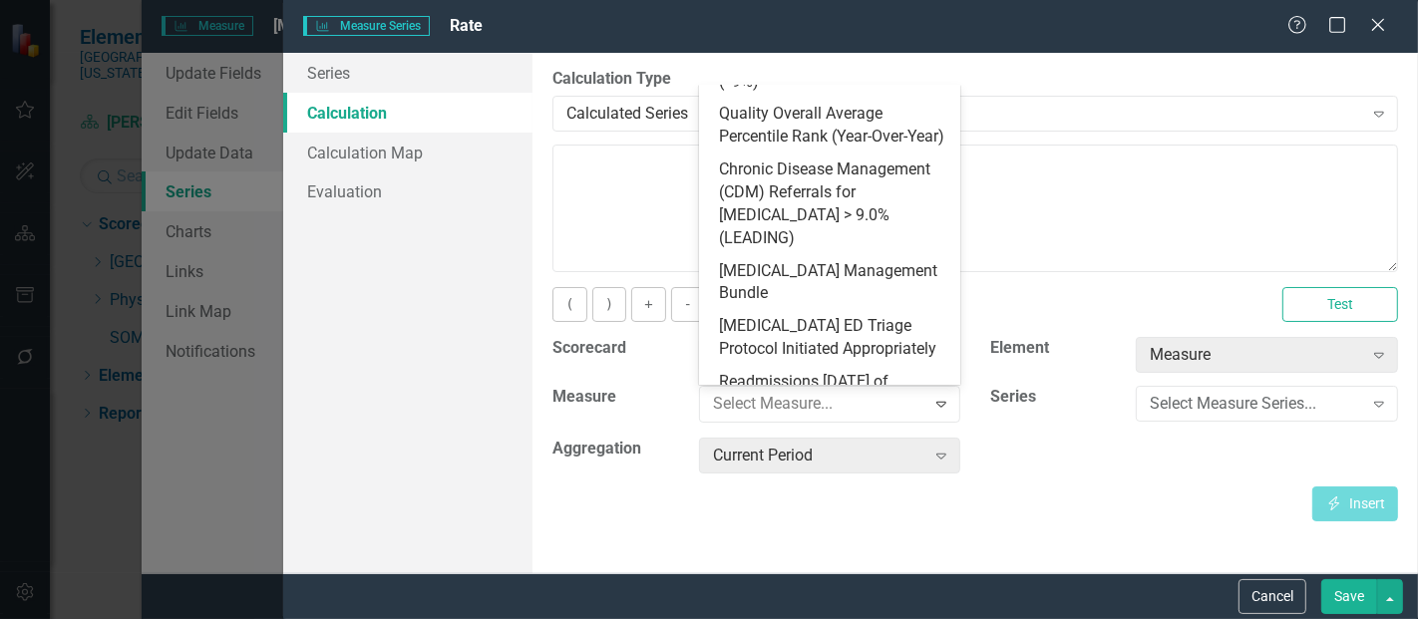
scroll to position [951, 0]
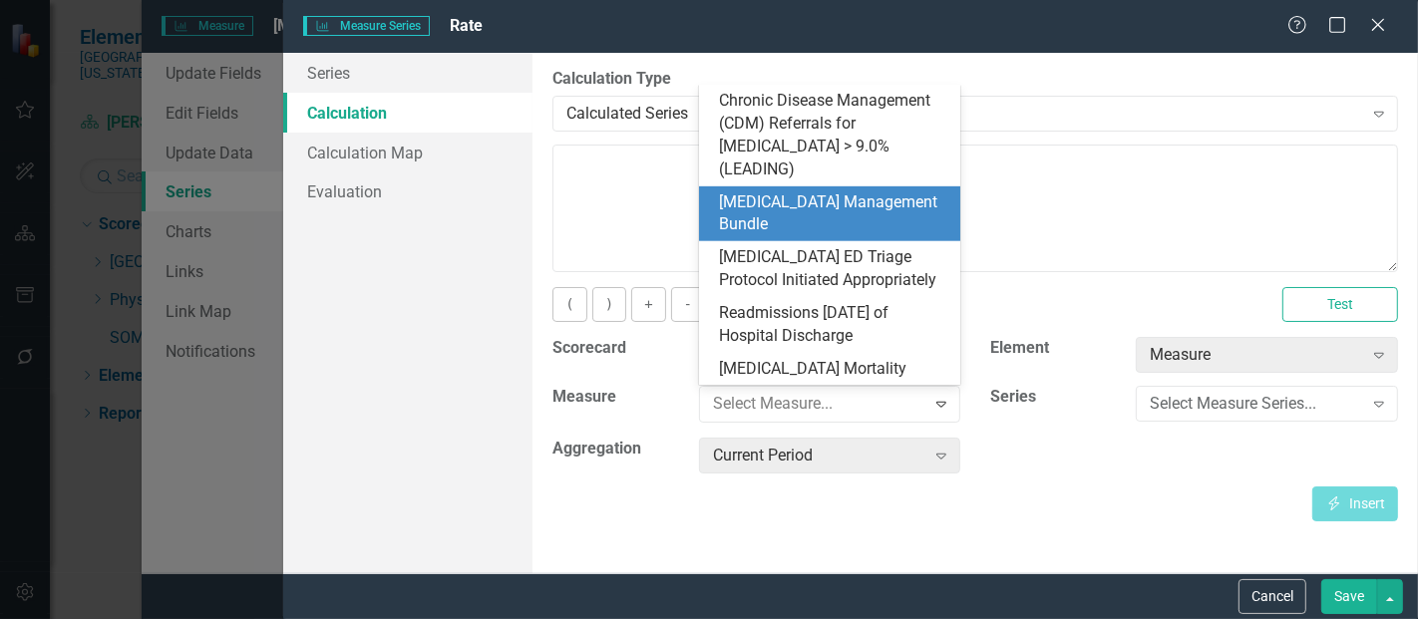
click at [825, 198] on div "[MEDICAL_DATA] Management Bundle" at bounding box center [834, 215] width 230 height 46
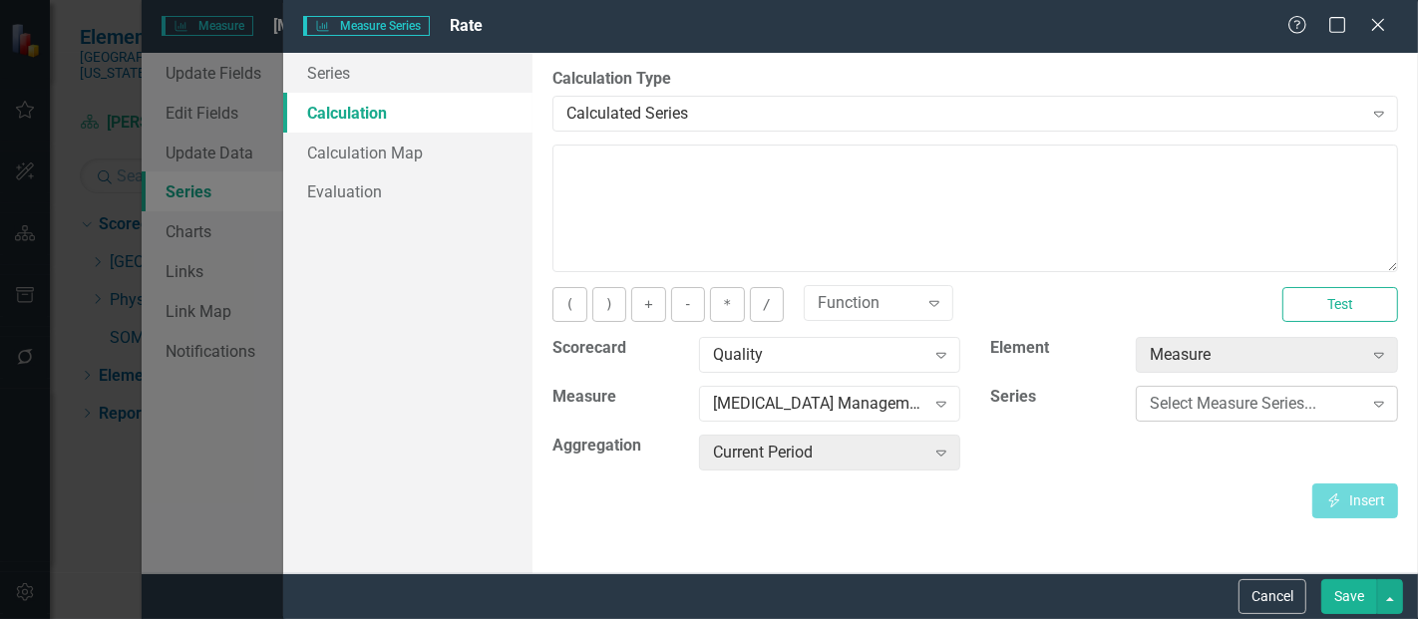
click at [1257, 400] on div "Select Measure Series..." at bounding box center [1256, 404] width 212 height 23
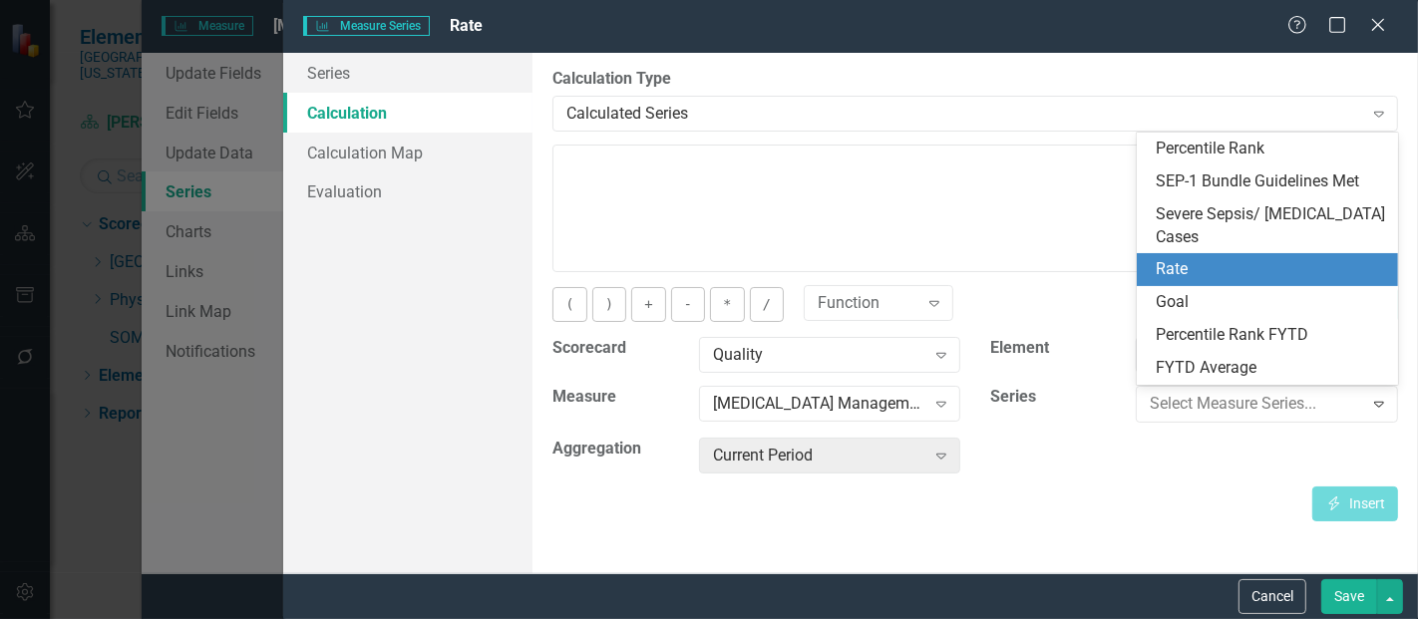
click at [1219, 280] on div "Rate" at bounding box center [1272, 269] width 230 height 23
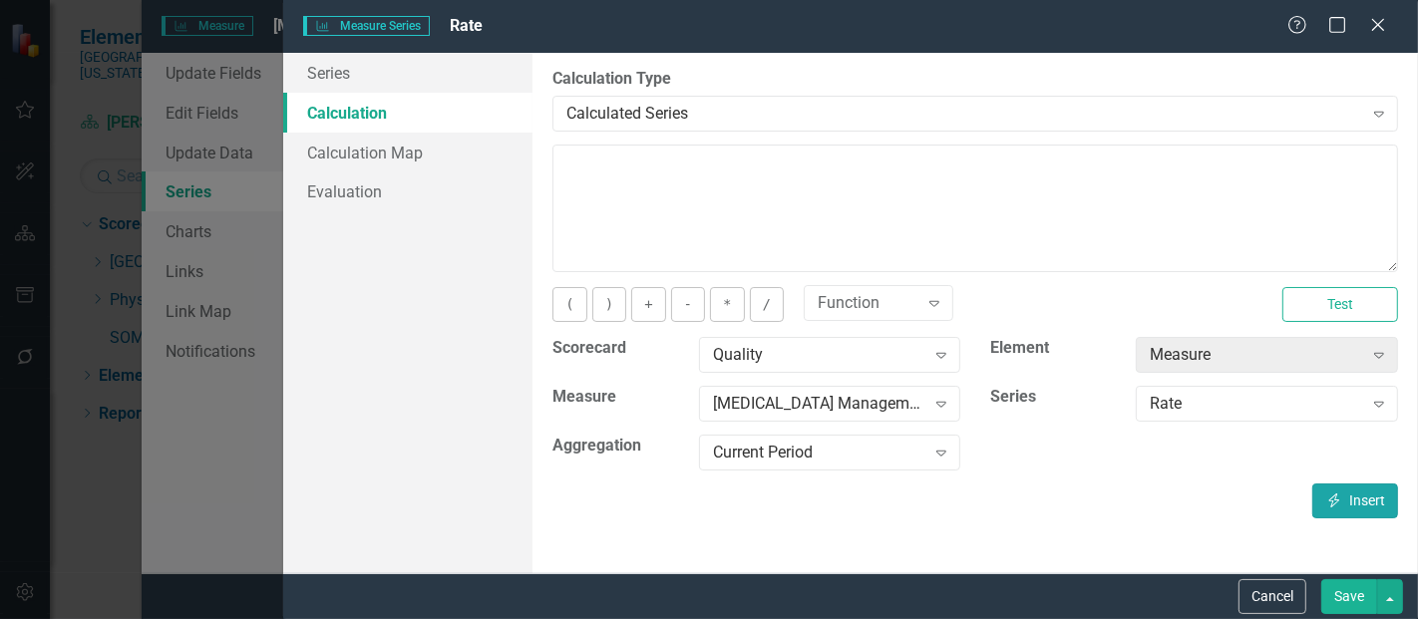
click at [1352, 499] on button "Insert Insert" at bounding box center [1356, 501] width 86 height 35
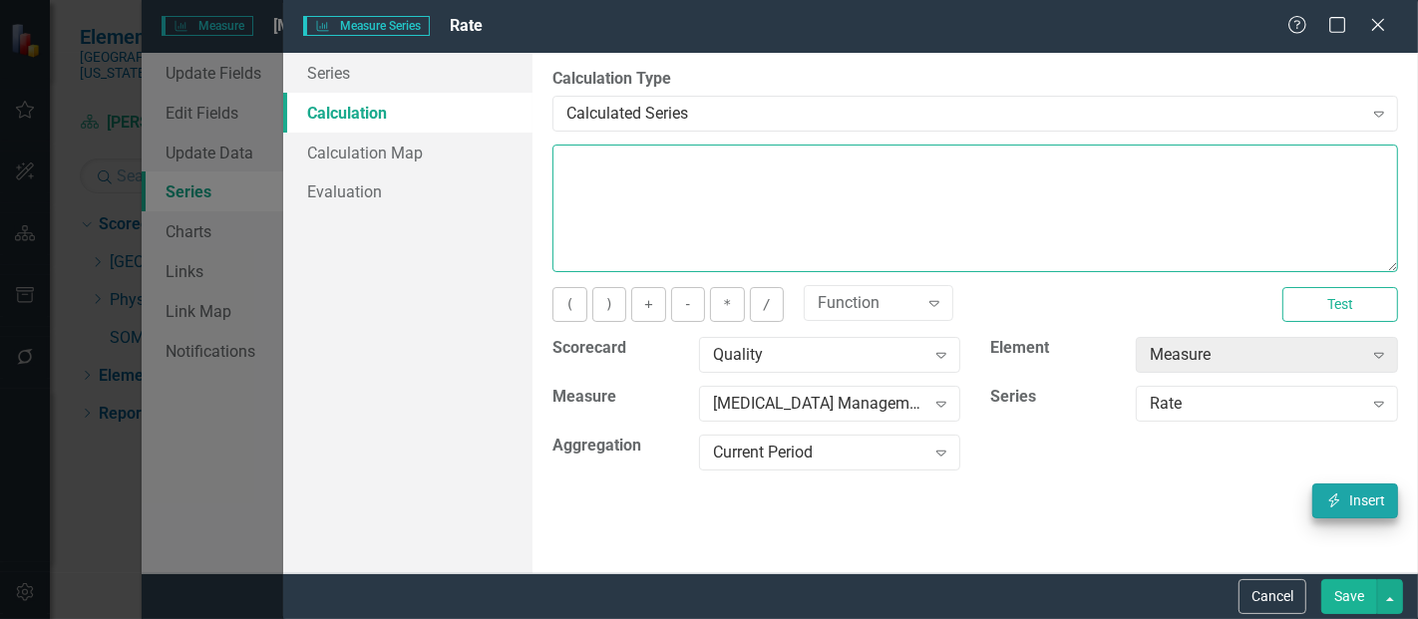
type textarea "[m1813868][Rate][CurrentPeriod]"
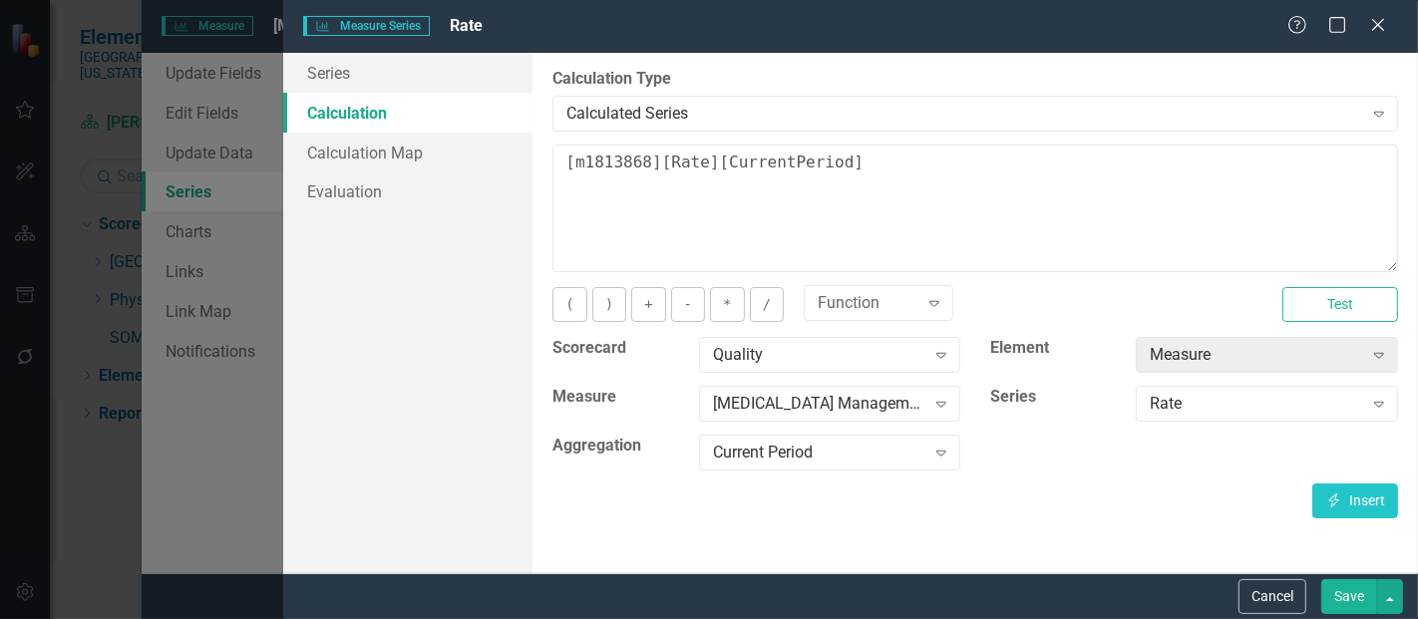
click at [1376, 615] on div "Cancel Save" at bounding box center [850, 597] width 1135 height 46
click at [1357, 589] on button "Save" at bounding box center [1350, 597] width 56 height 35
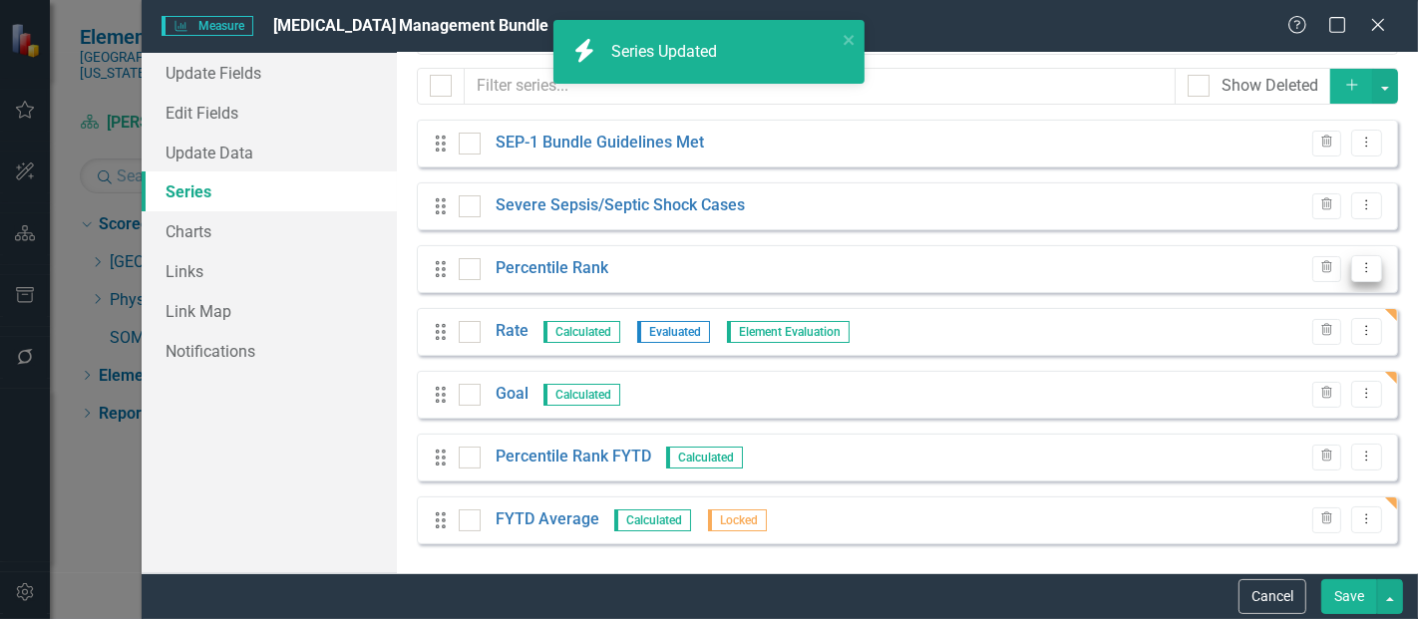
click at [1359, 271] on icon "Dropdown Menu" at bounding box center [1367, 267] width 17 height 13
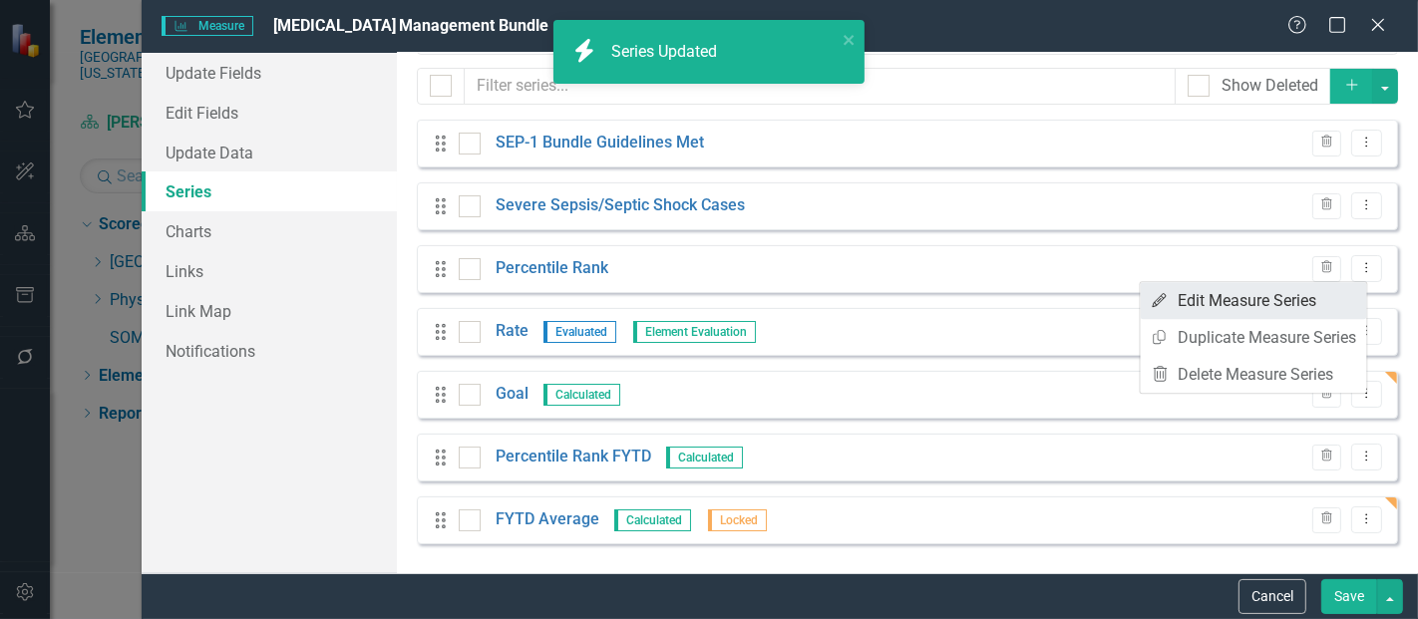
click at [1210, 297] on link "Edit Edit Measure Series" at bounding box center [1254, 300] width 226 height 37
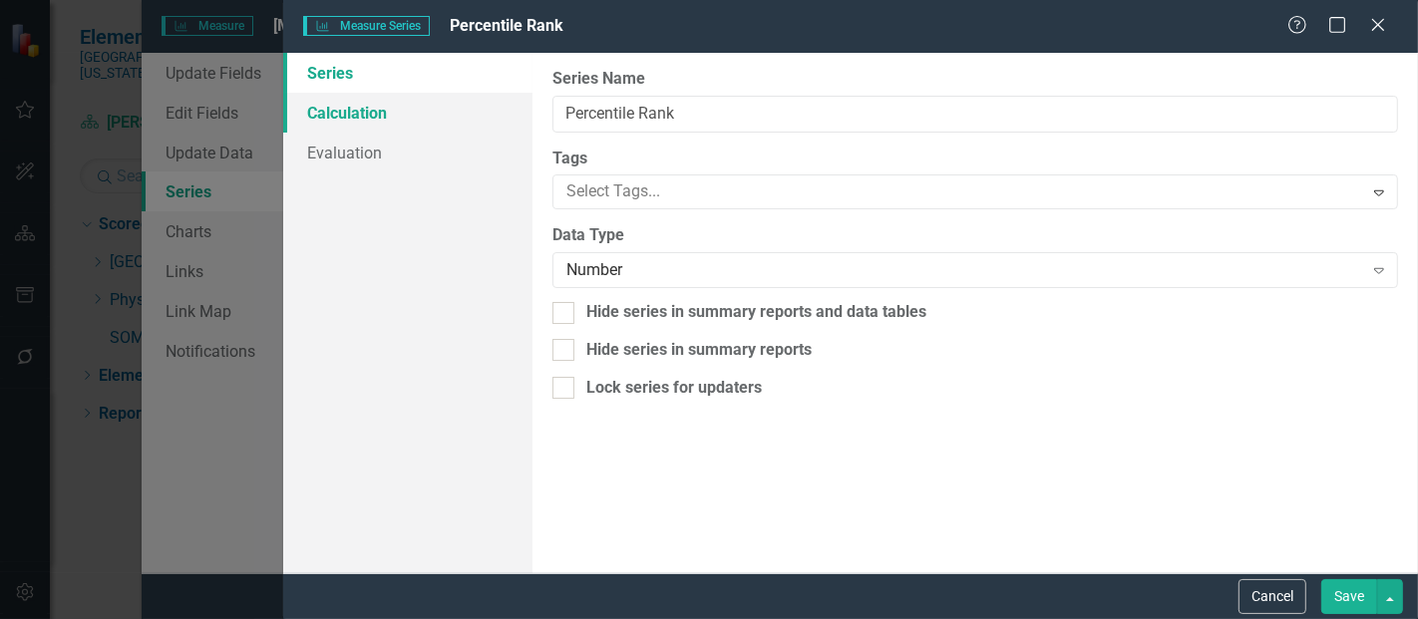
click at [402, 110] on link "Calculation" at bounding box center [407, 113] width 249 height 40
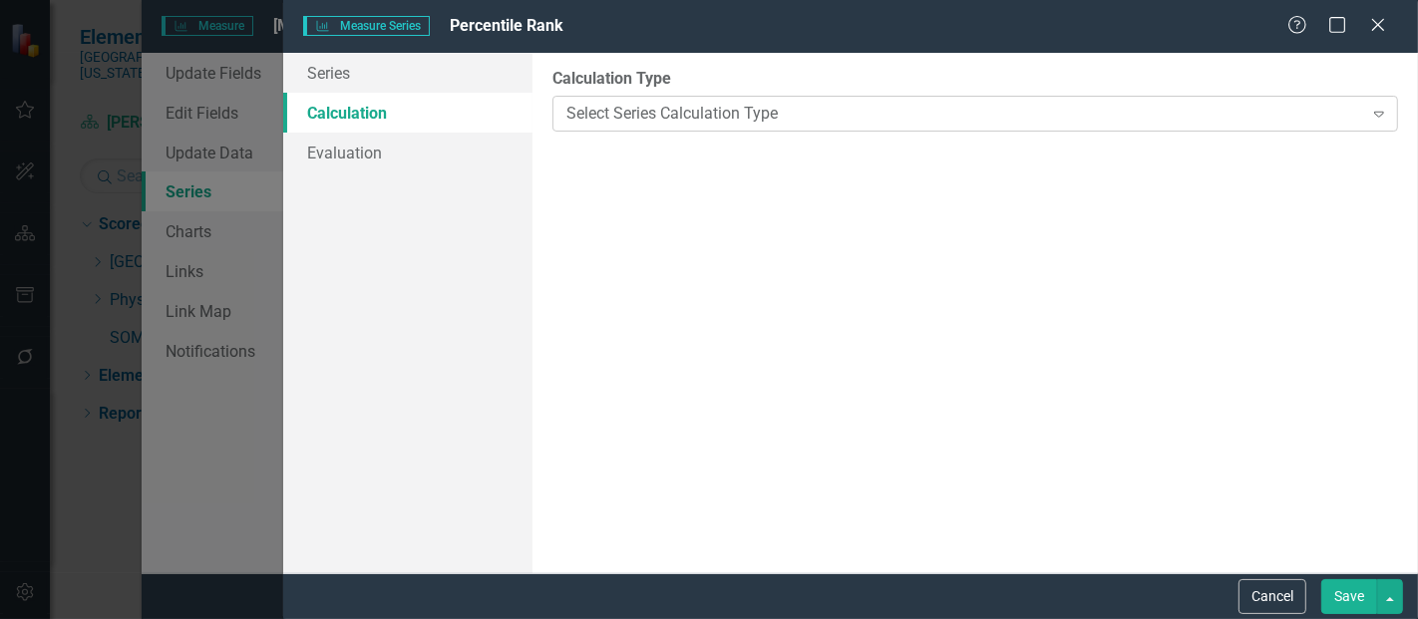
click at [608, 115] on div "Select Series Calculation Type" at bounding box center [965, 113] width 796 height 23
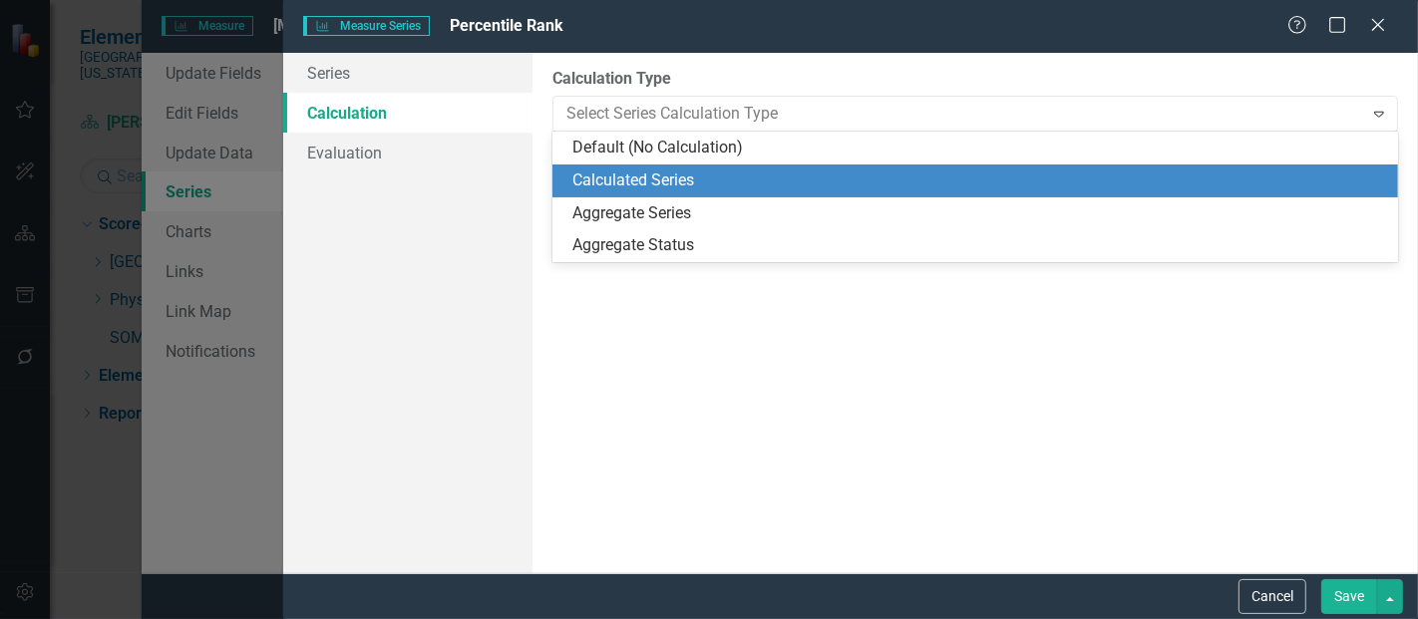
click at [652, 184] on div "Calculated Series" at bounding box center [980, 181] width 814 height 23
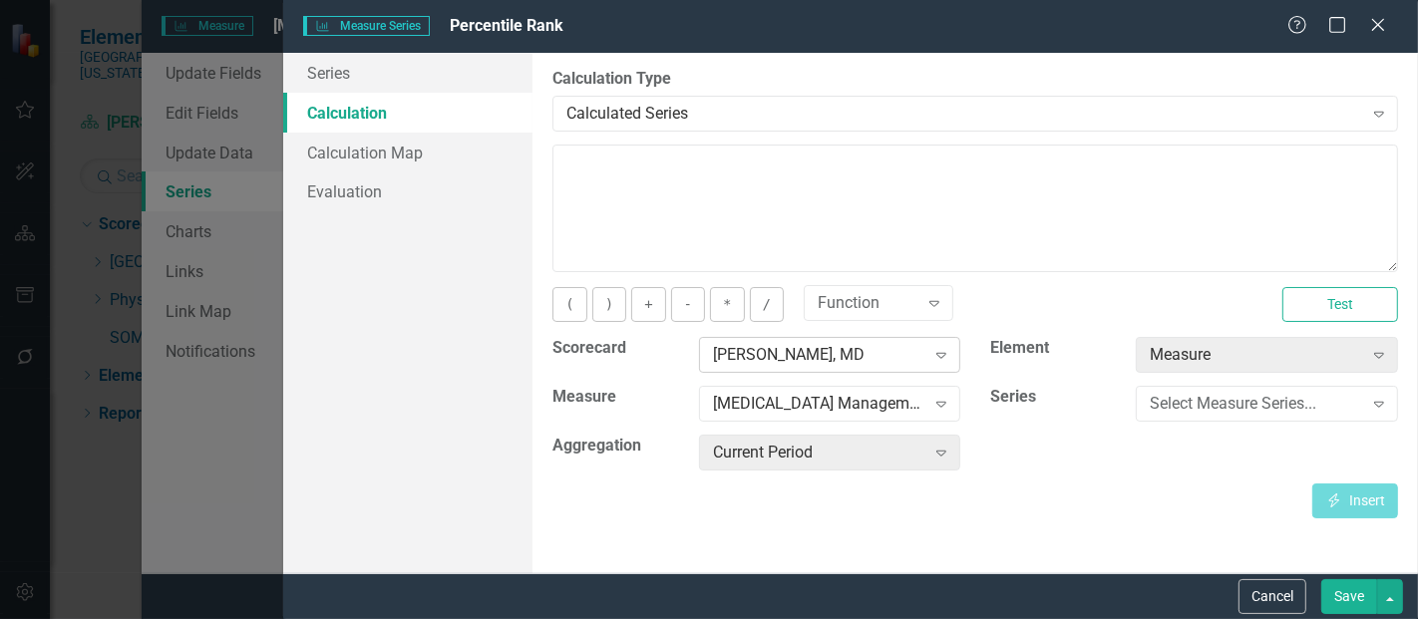
click at [806, 353] on div "[PERSON_NAME], MD" at bounding box center [819, 355] width 212 height 23
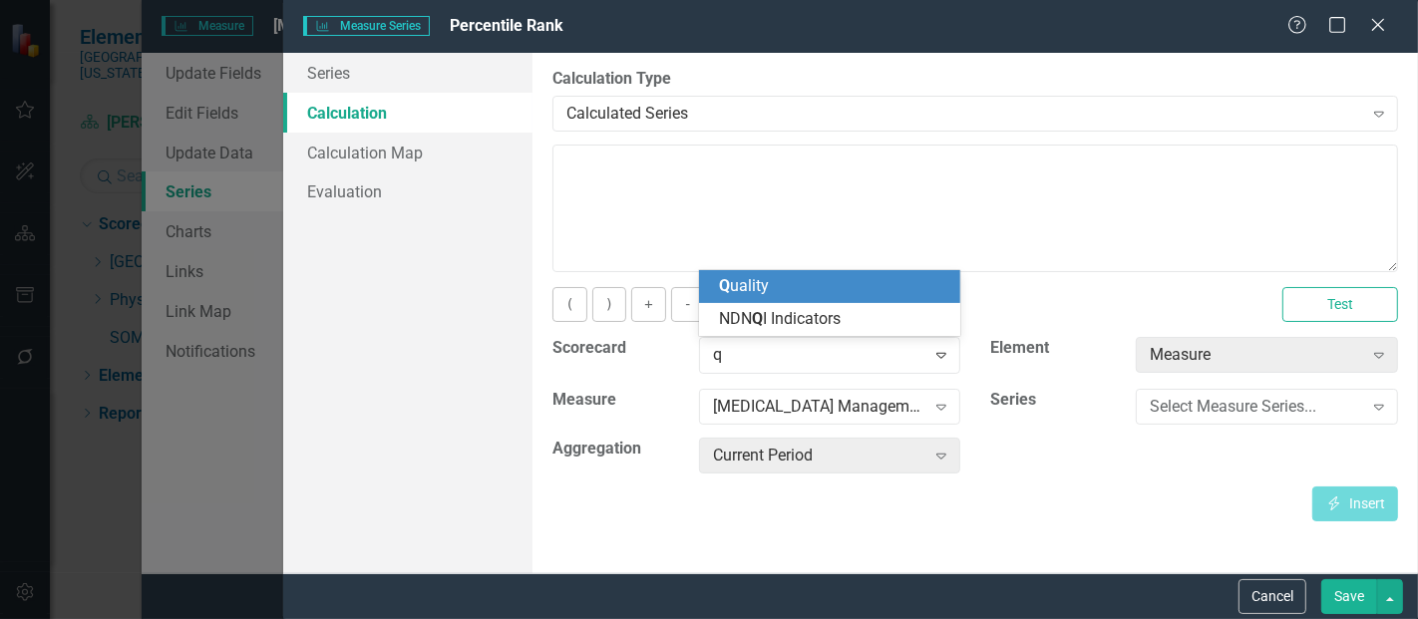
scroll to position [0, 0]
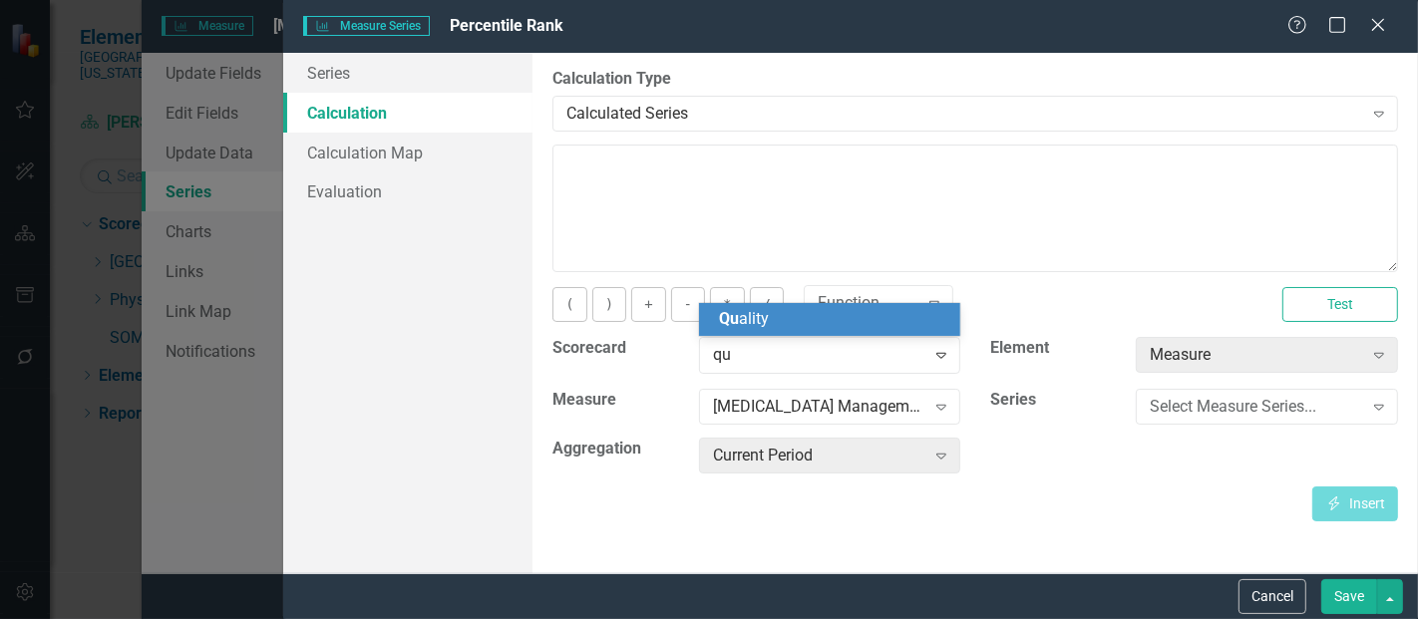
type input "qua"
click at [820, 324] on div "Qua lity" at bounding box center [834, 319] width 230 height 23
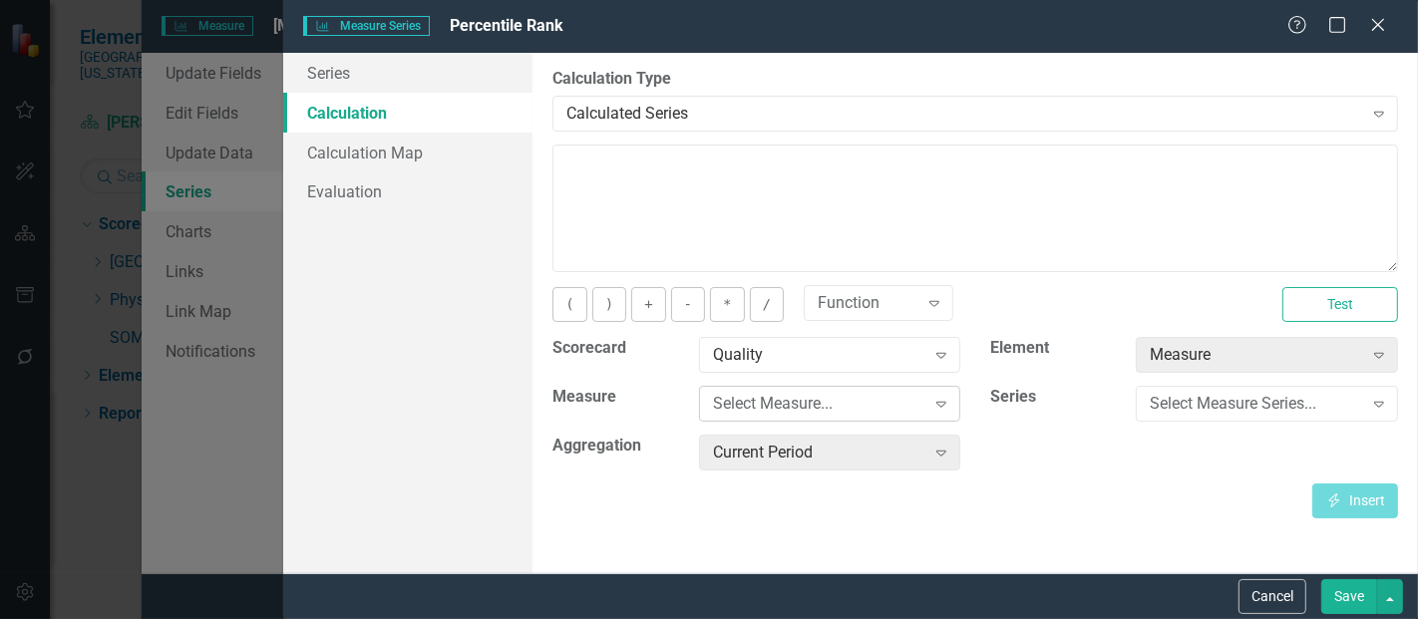
click at [868, 414] on div "Select Measure... Expand" at bounding box center [830, 404] width 262 height 36
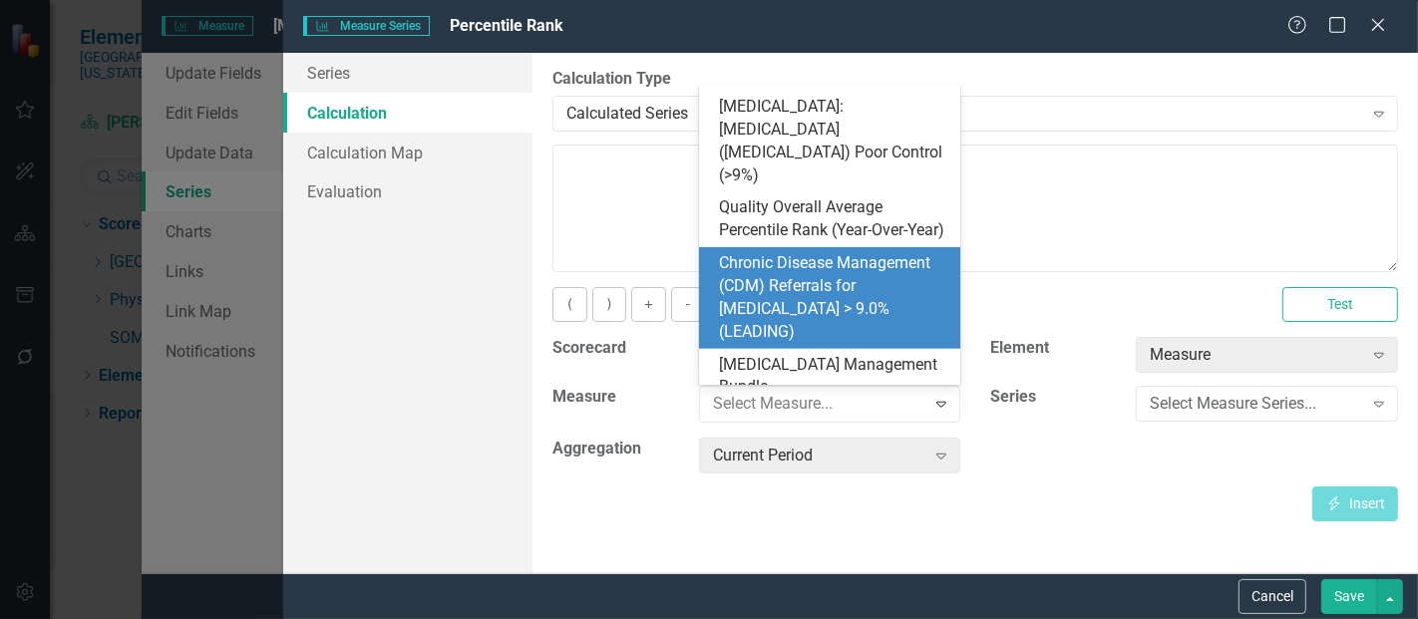
scroll to position [951, 0]
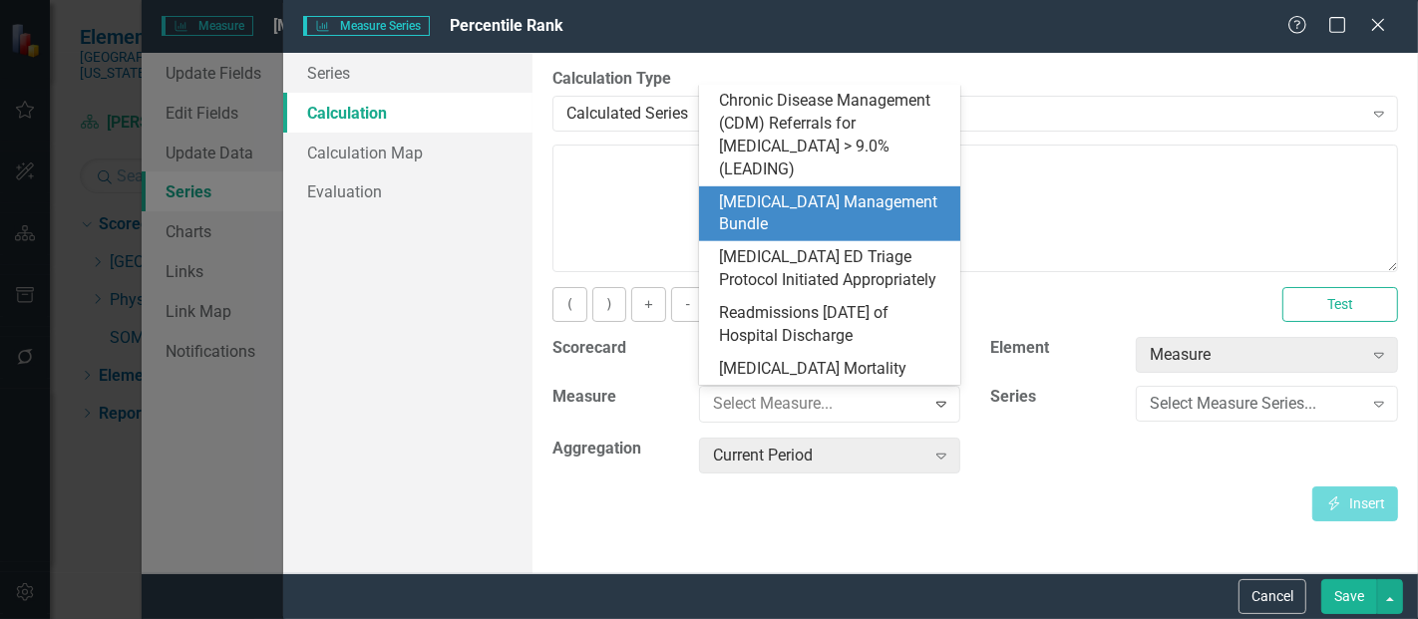
click at [793, 201] on div "[MEDICAL_DATA] Management Bundle" at bounding box center [834, 215] width 230 height 46
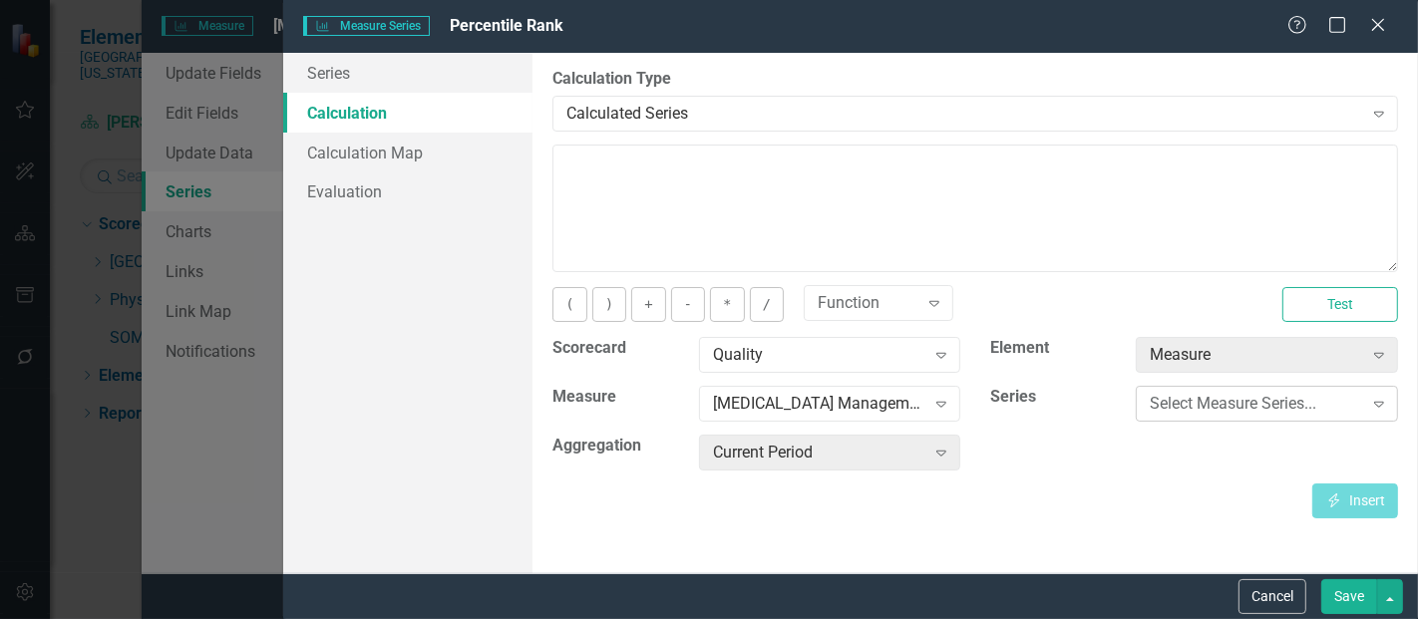
click at [1240, 397] on div "Select Measure Series..." at bounding box center [1256, 404] width 212 height 23
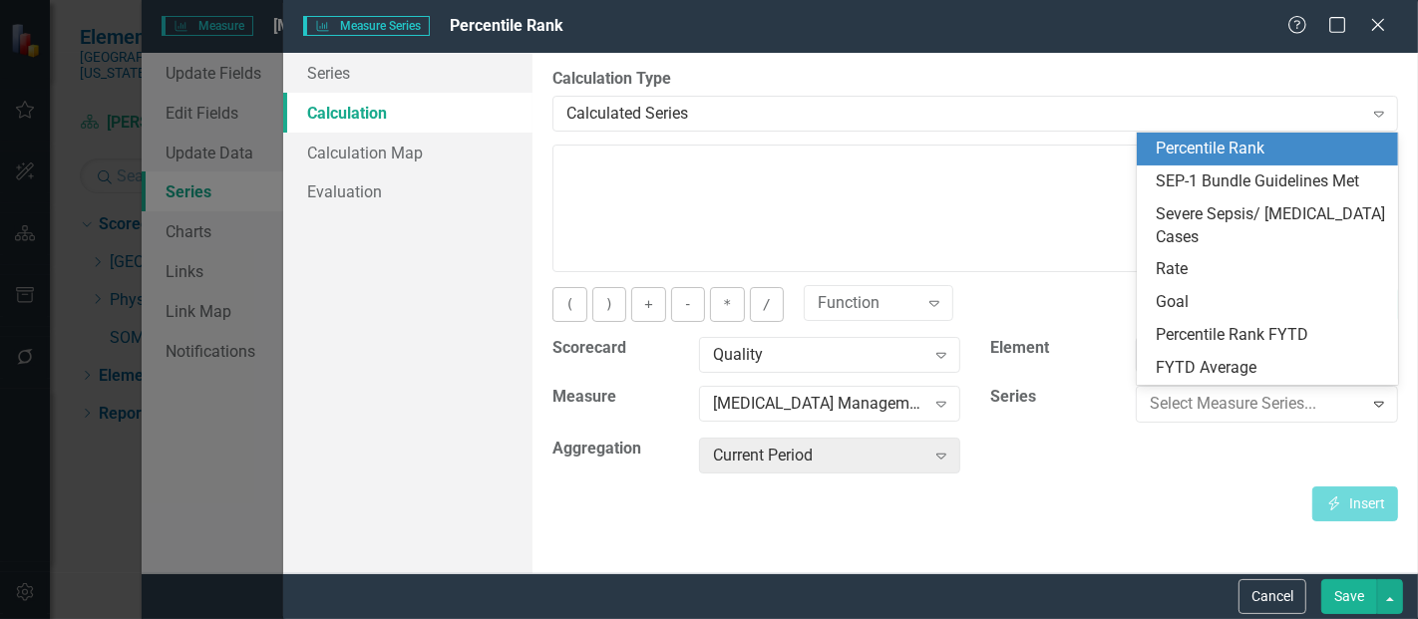
click at [1192, 143] on div "Percentile Rank" at bounding box center [1272, 149] width 230 height 23
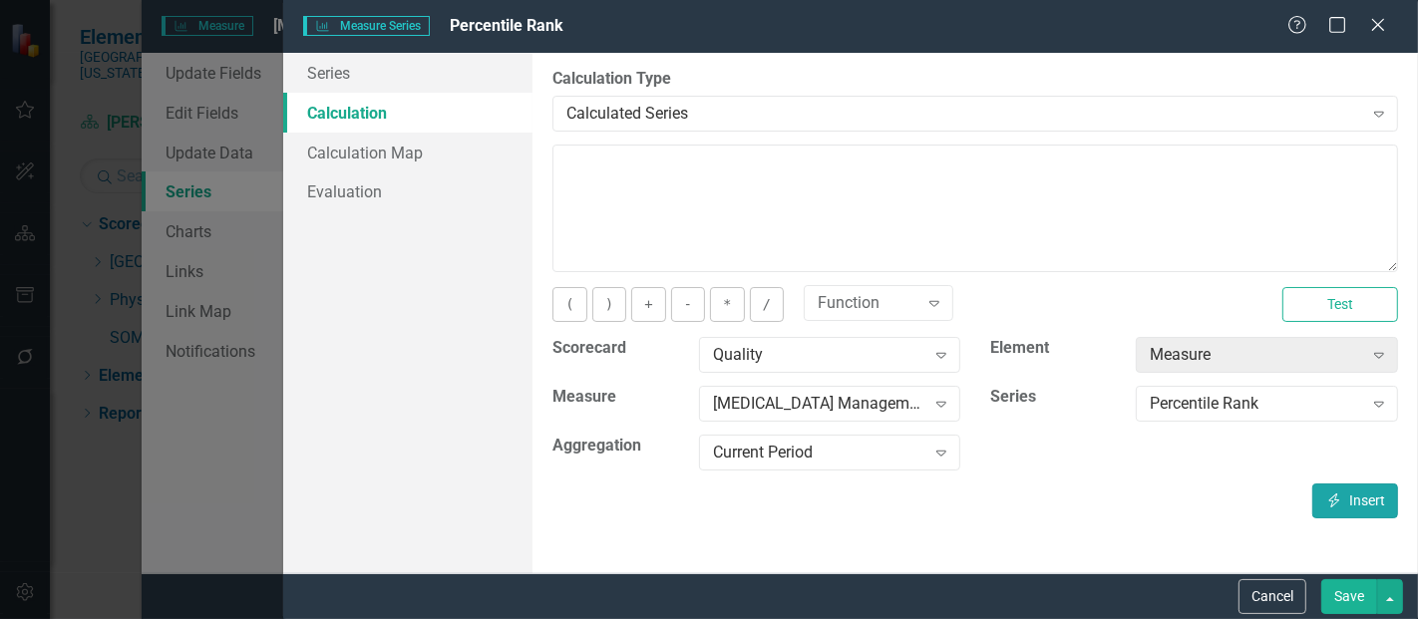
click at [1342, 509] on button "Insert Insert" at bounding box center [1356, 501] width 86 height 35
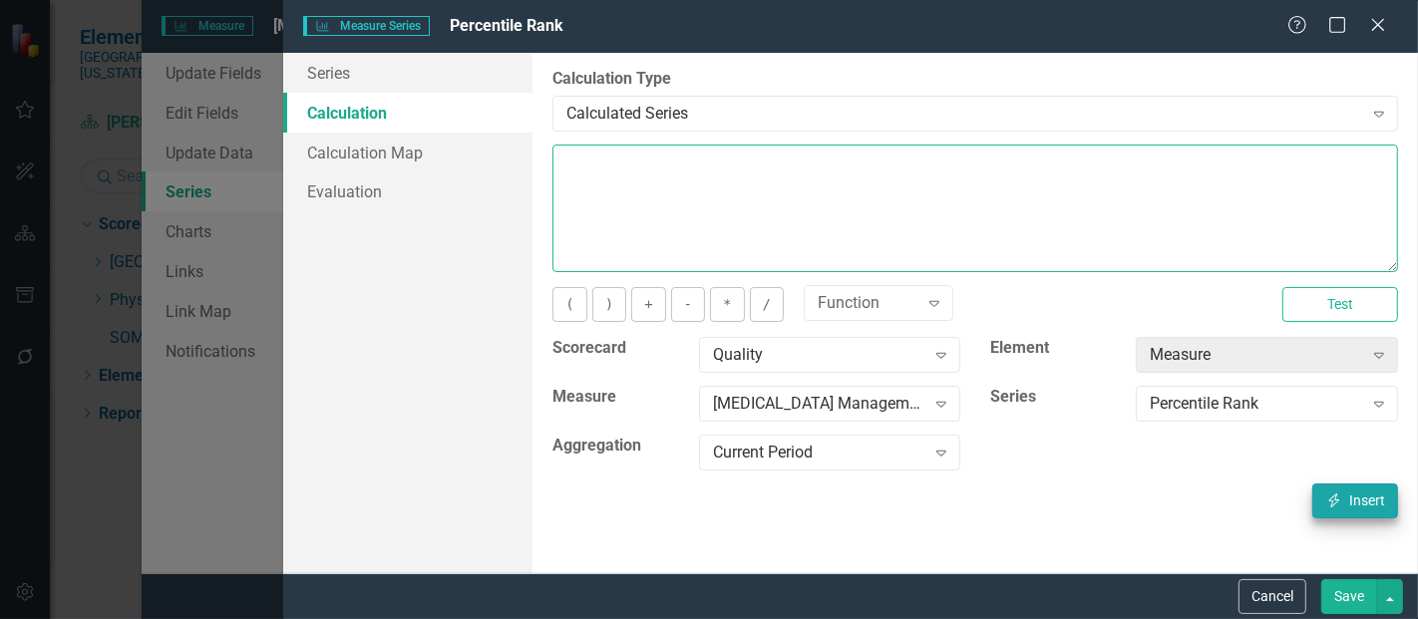
type textarea "[m1813868][Percentile Rank][CurrentPeriod]"
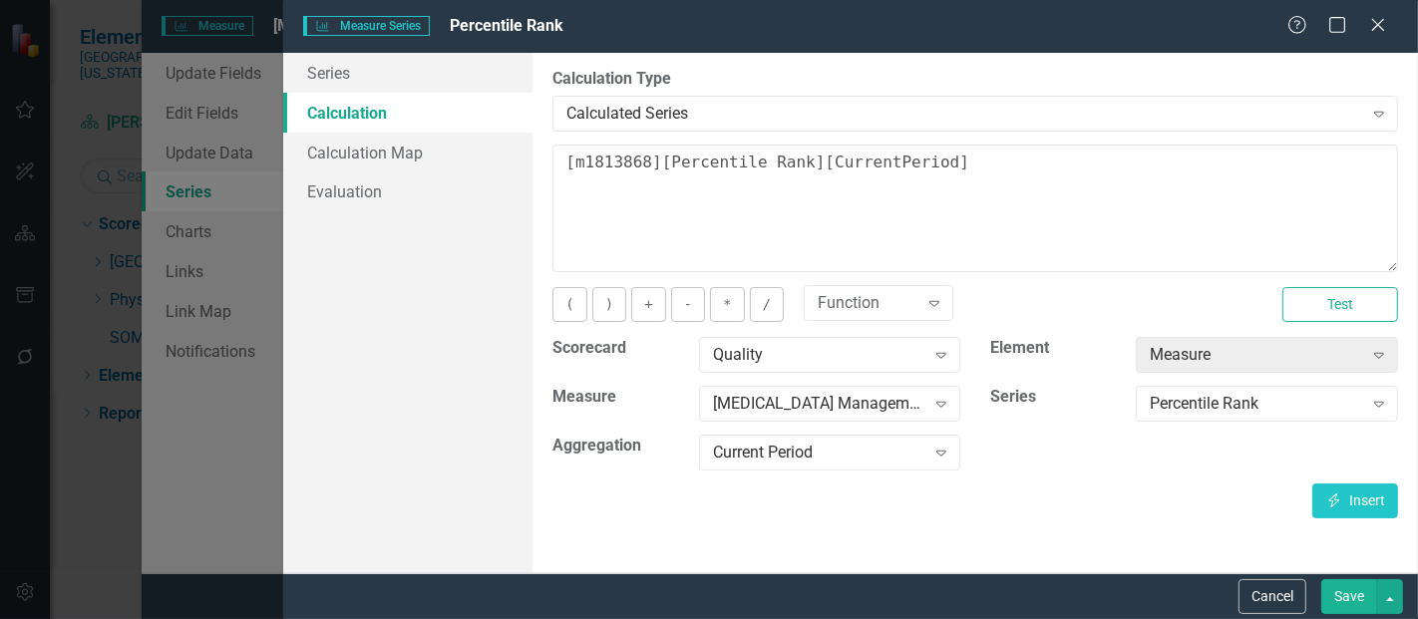
click at [1342, 603] on button "Save" at bounding box center [1350, 597] width 56 height 35
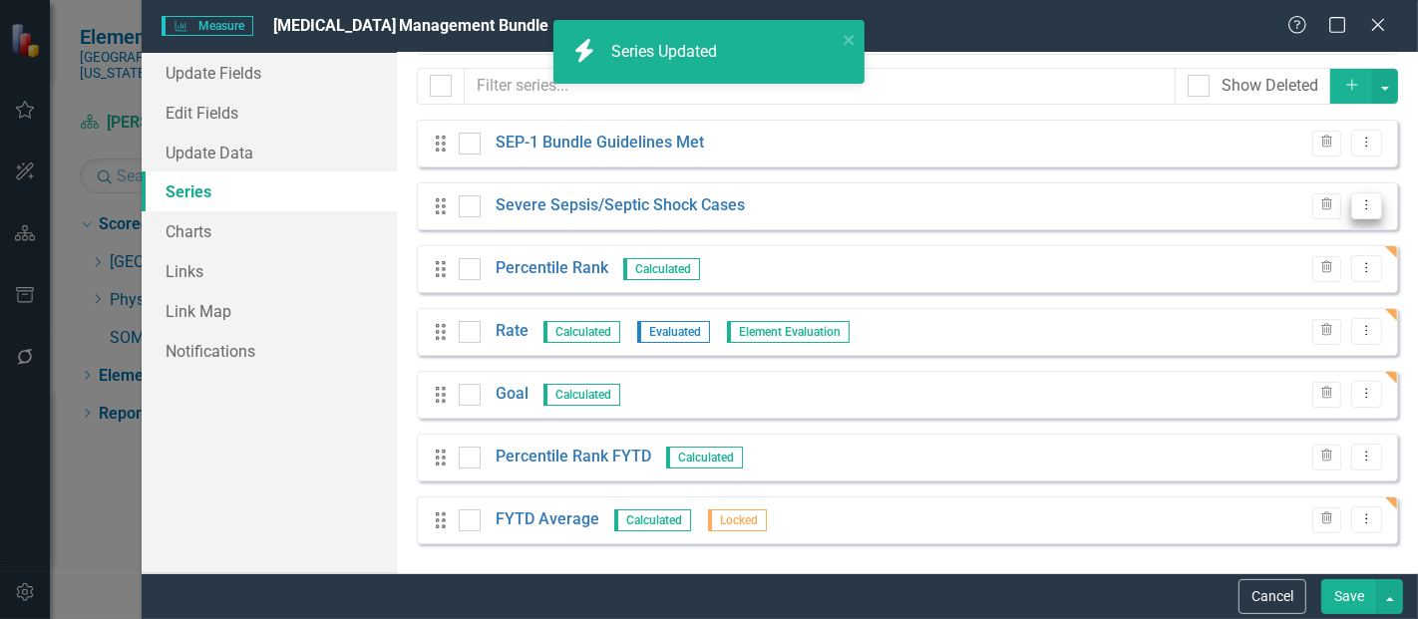
click at [1359, 209] on icon "Dropdown Menu" at bounding box center [1367, 205] width 17 height 13
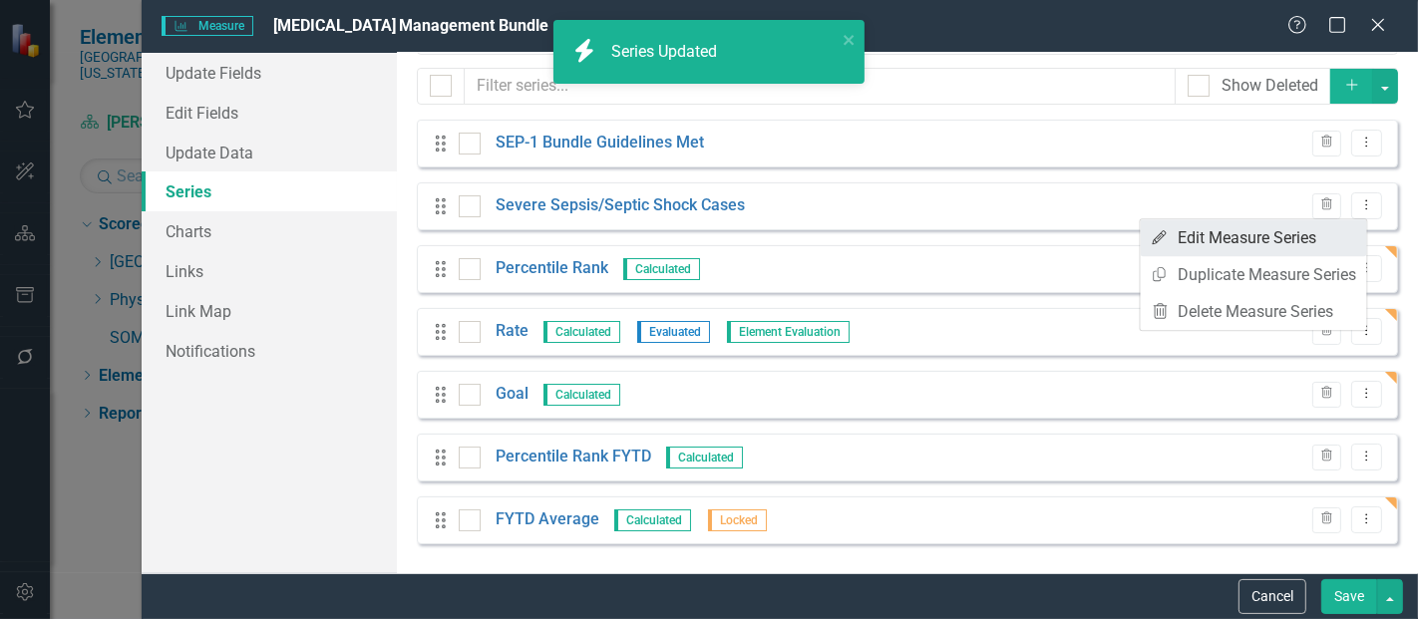
click at [1249, 237] on link "Edit Edit Measure Series" at bounding box center [1254, 237] width 226 height 37
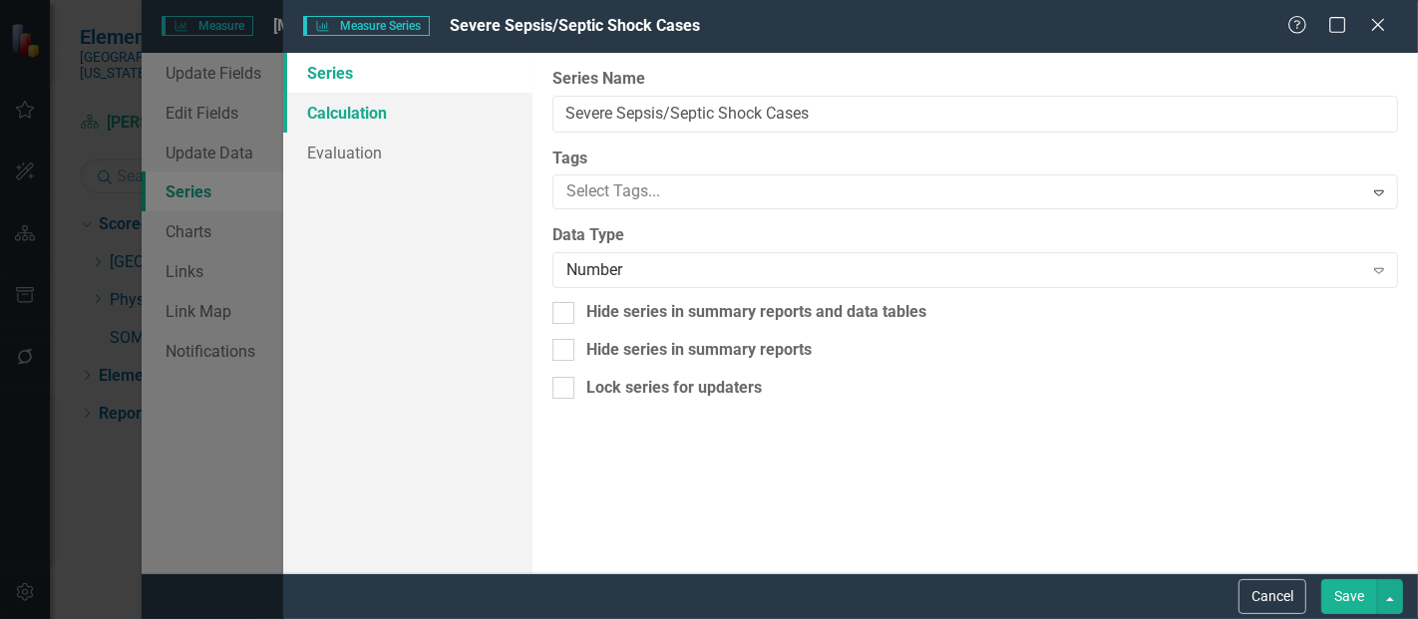
click at [410, 112] on link "Calculation" at bounding box center [407, 113] width 249 height 40
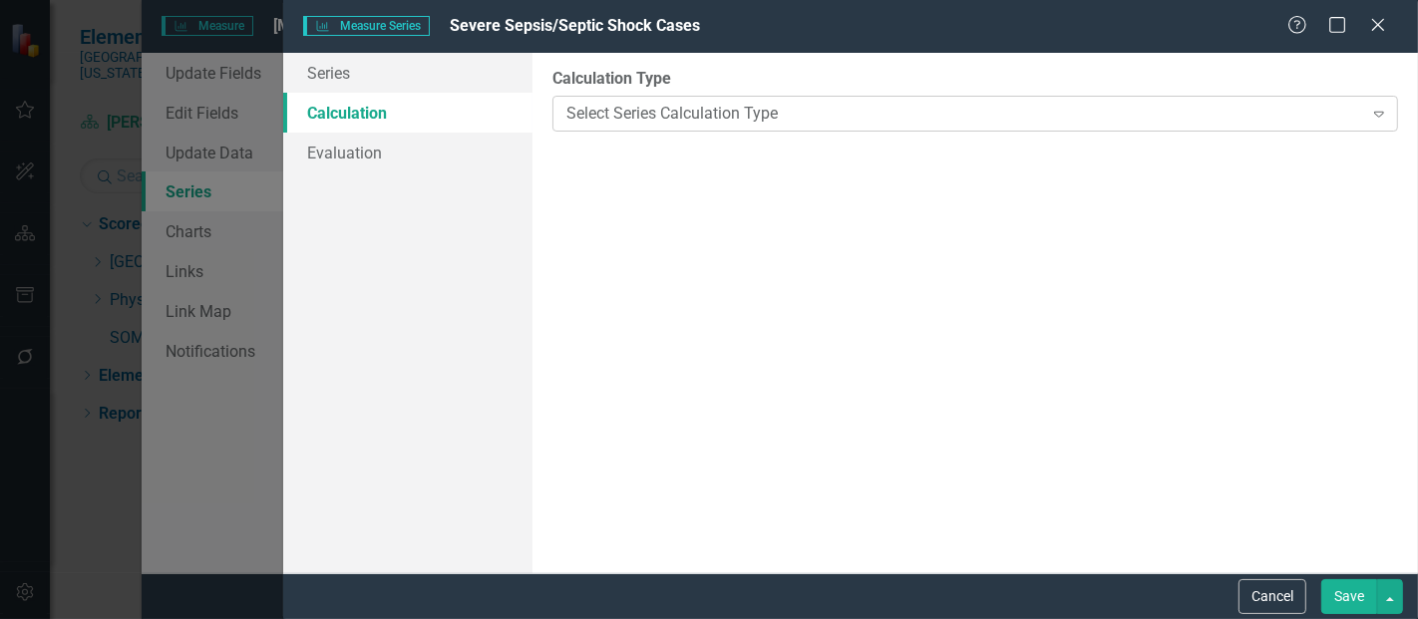
click at [683, 102] on div "Select Series Calculation Type" at bounding box center [965, 113] width 796 height 23
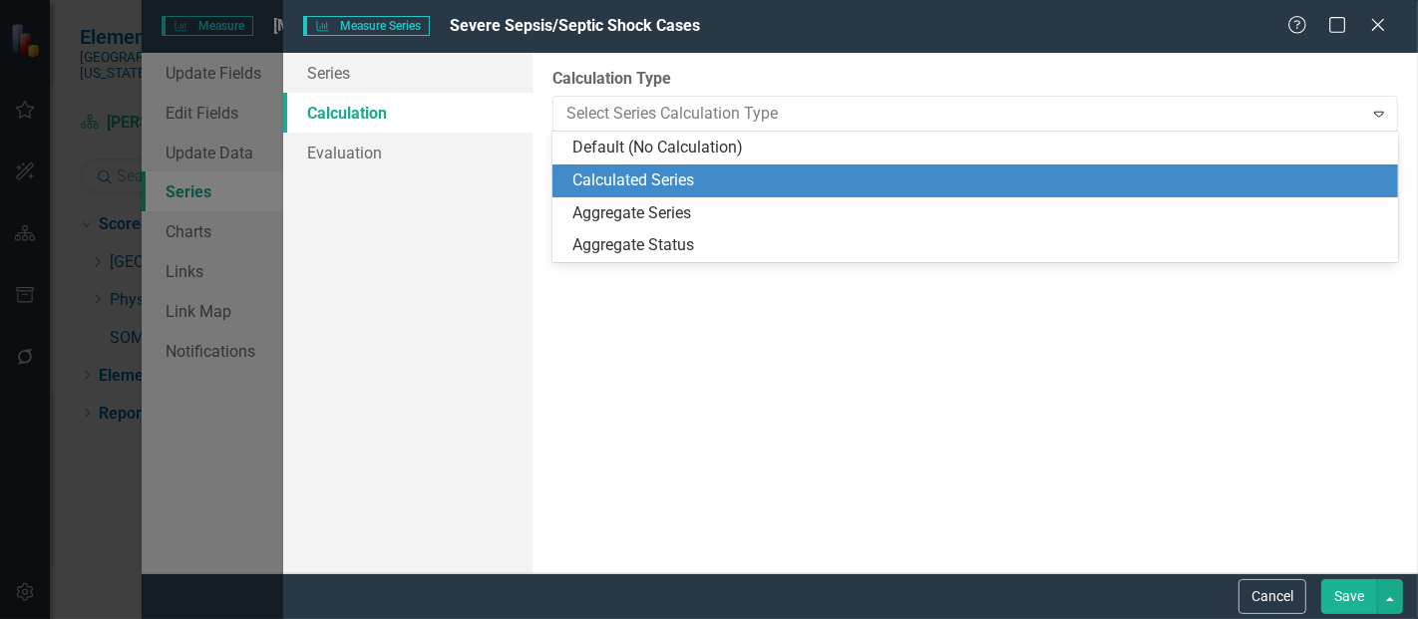
click at [672, 187] on div "Calculated Series" at bounding box center [980, 181] width 814 height 23
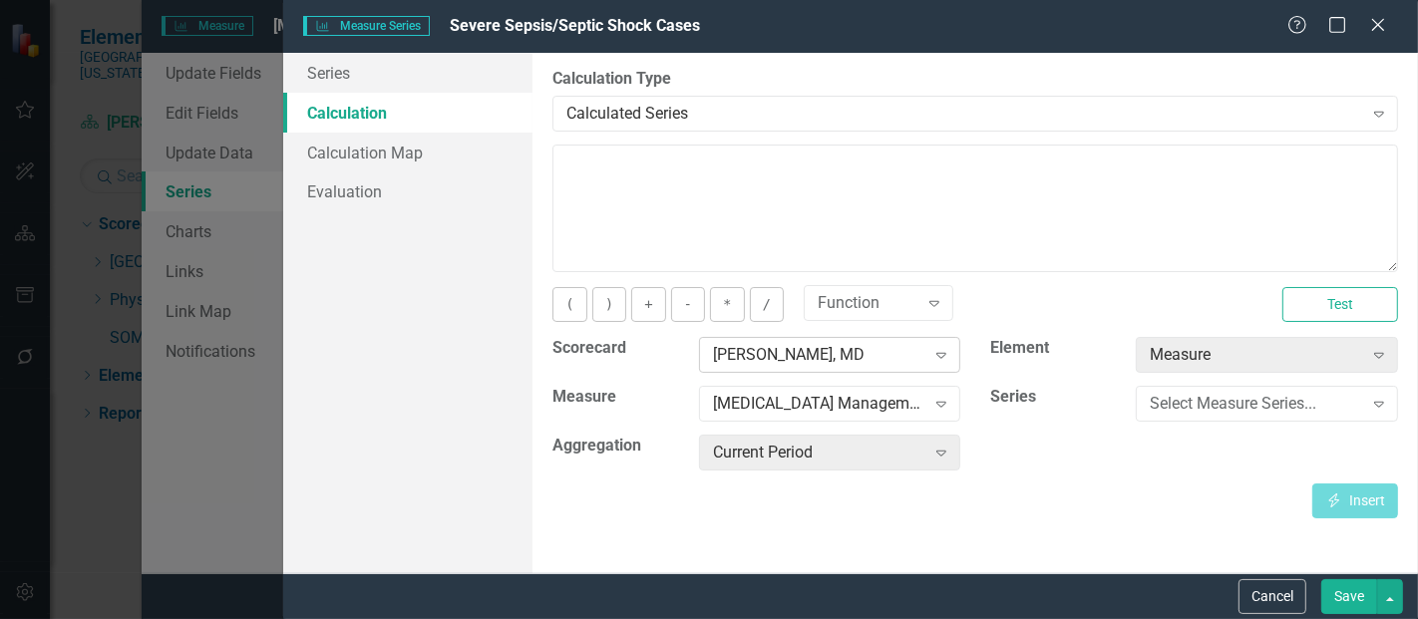
click at [828, 351] on div "[PERSON_NAME], MD" at bounding box center [819, 355] width 212 height 23
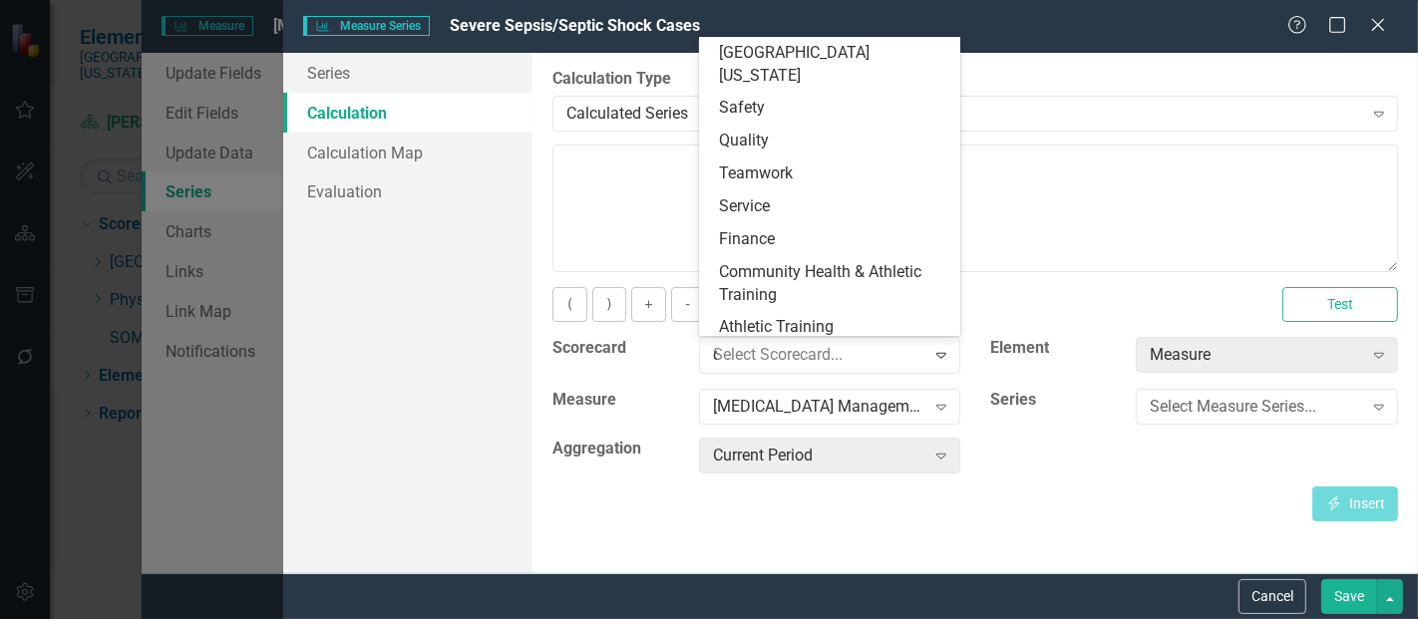
scroll to position [0, 0]
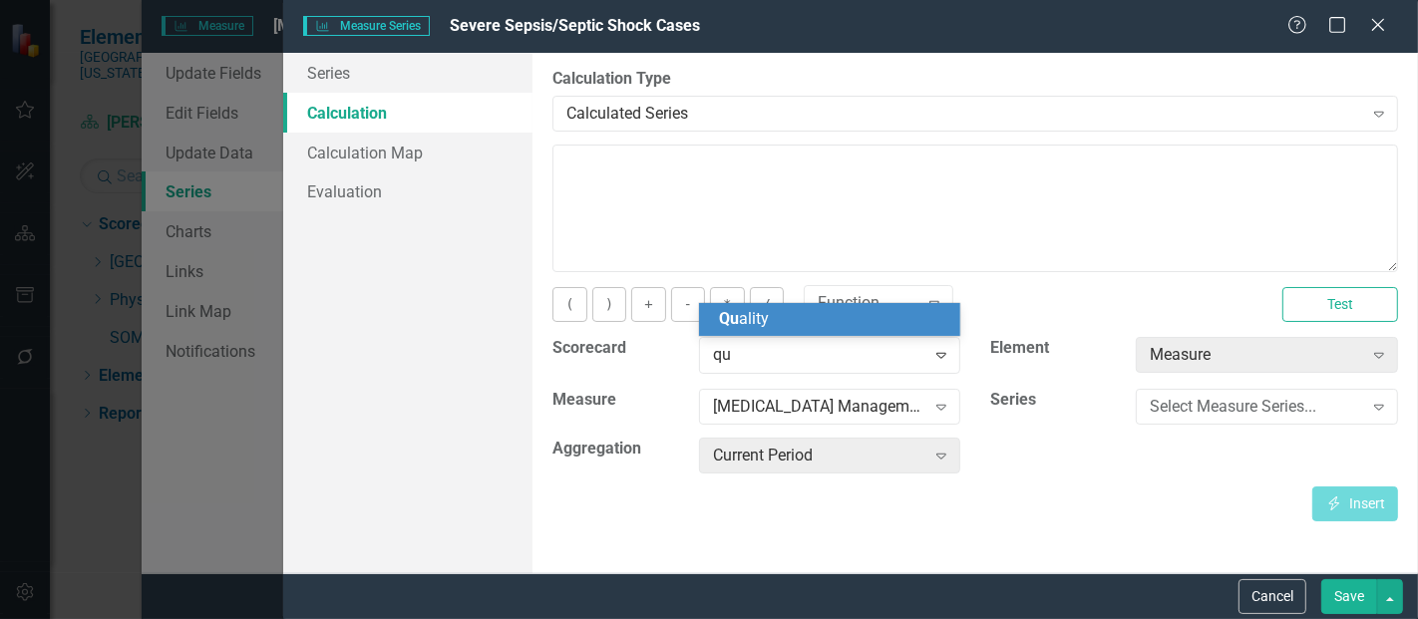
type input "qua"
click at [786, 325] on div "Qua lity" at bounding box center [834, 319] width 230 height 23
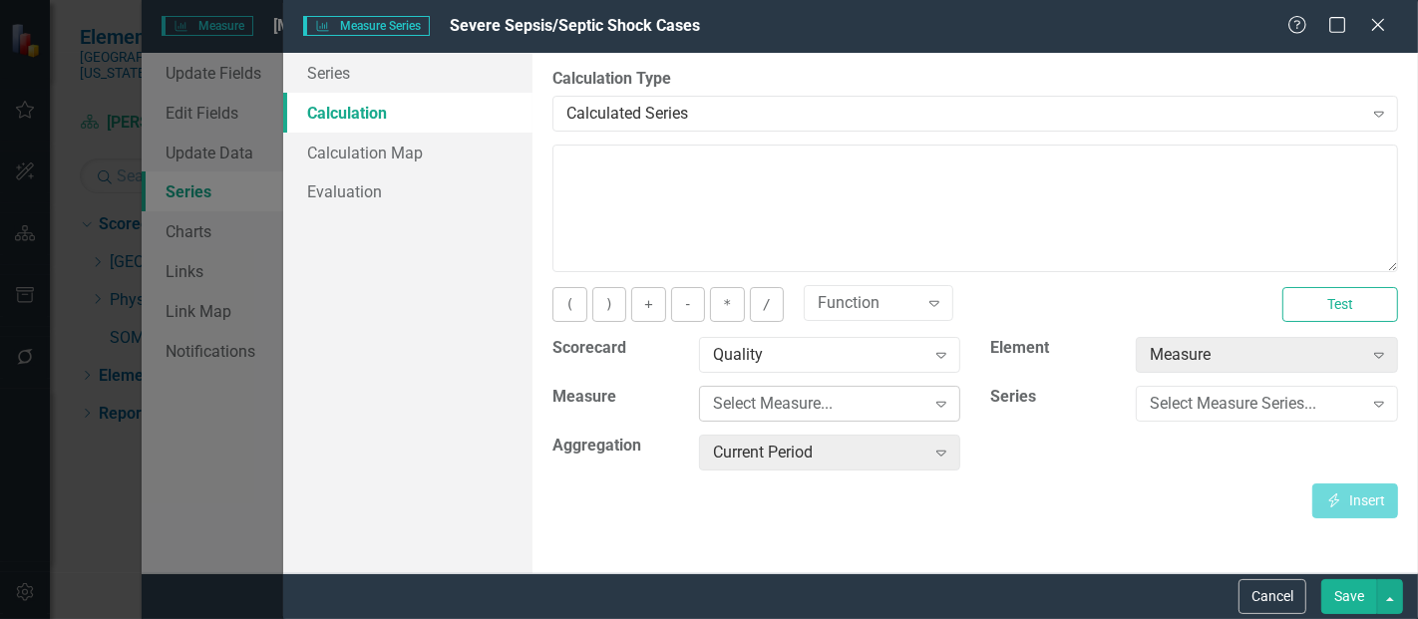
click at [789, 403] on div "Select Measure..." at bounding box center [819, 404] width 212 height 23
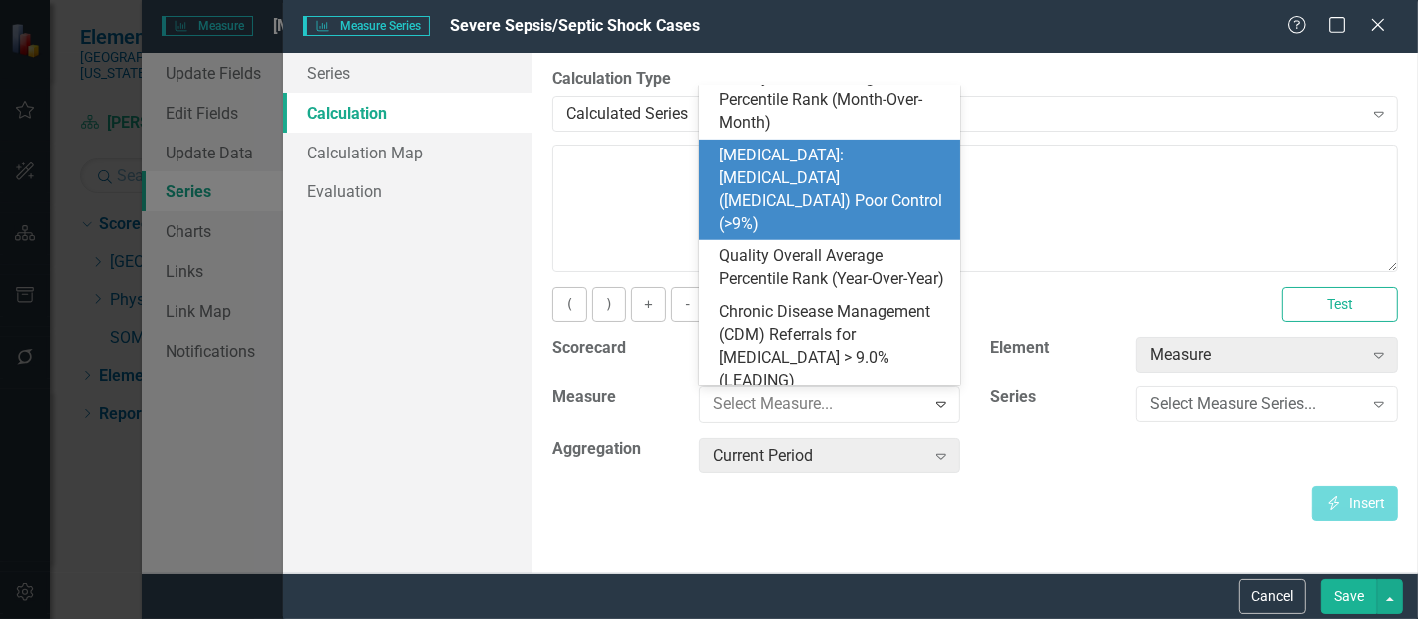
scroll to position [951, 0]
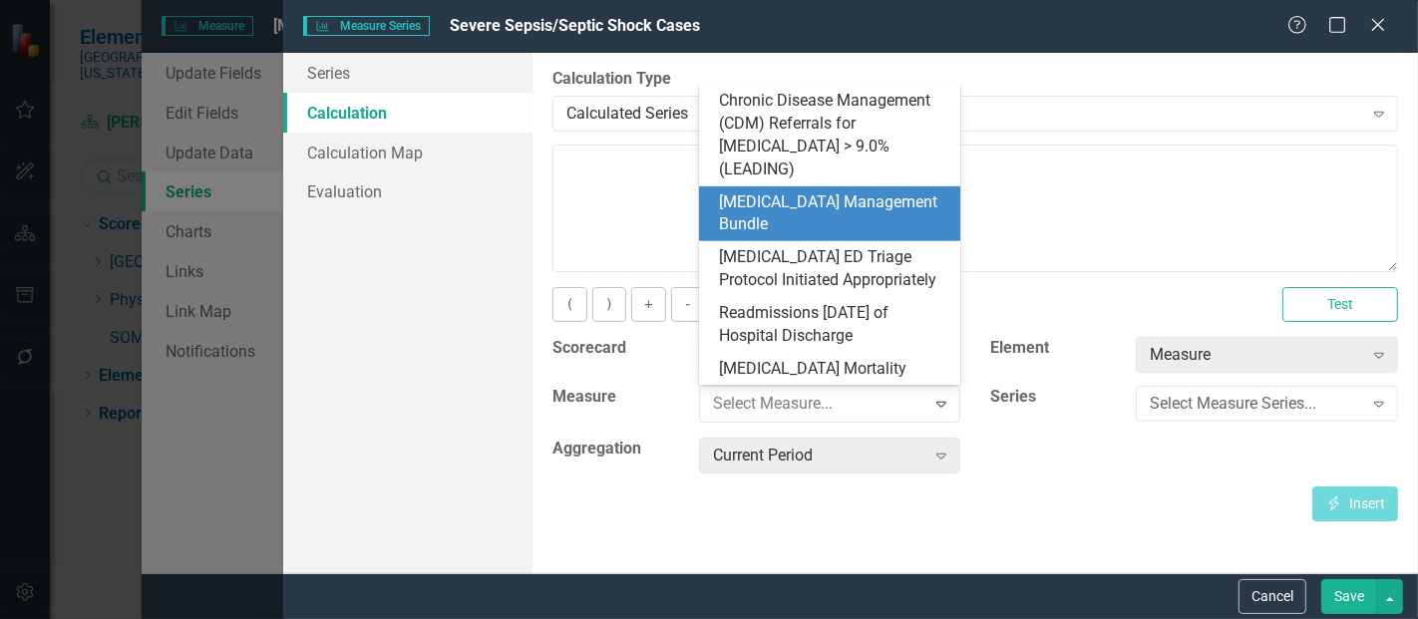
click at [815, 200] on div "[MEDICAL_DATA] Management Bundle" at bounding box center [834, 215] width 230 height 46
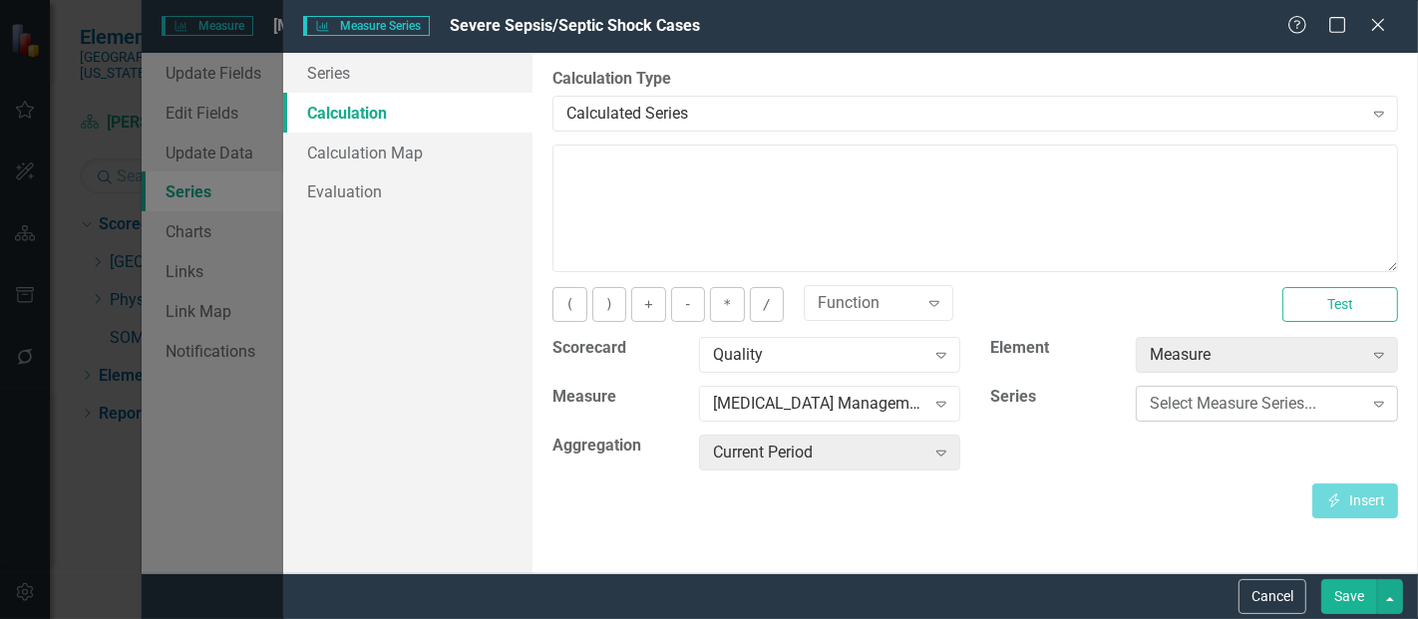
click at [1163, 398] on div "Select Measure Series..." at bounding box center [1256, 404] width 212 height 23
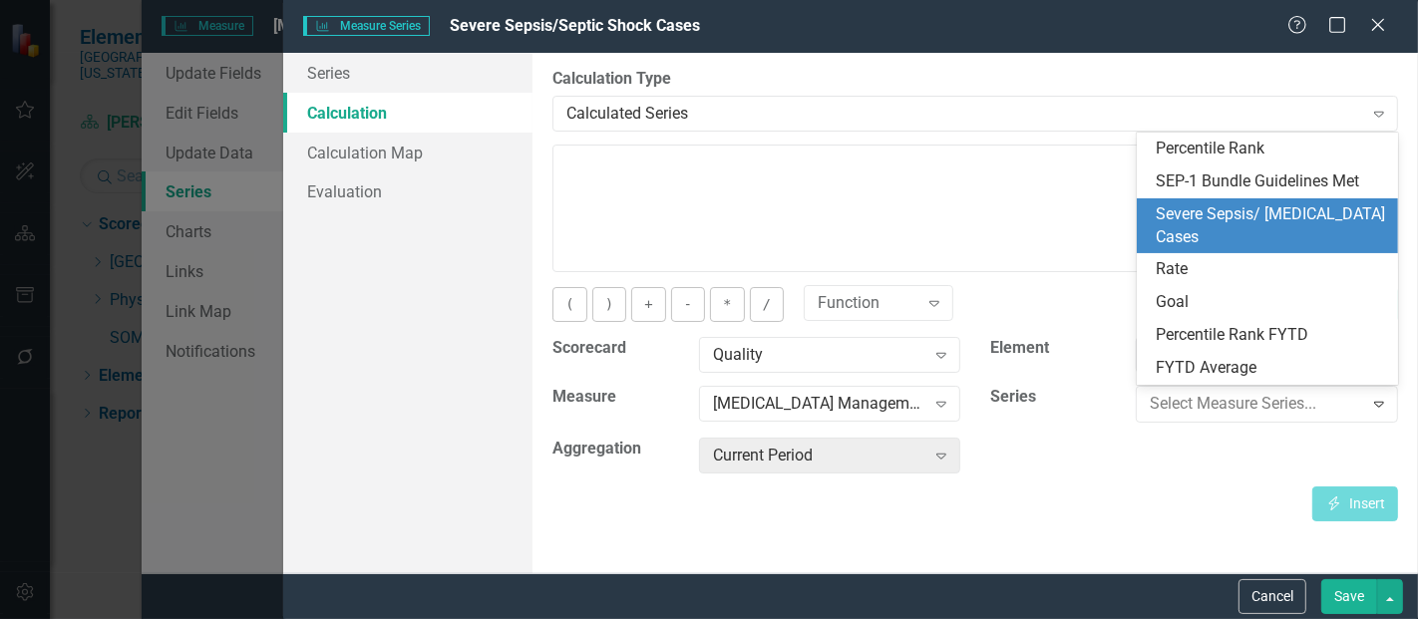
click at [1251, 209] on div "Severe Sepsis/ Septic Shock Cases" at bounding box center [1272, 226] width 230 height 46
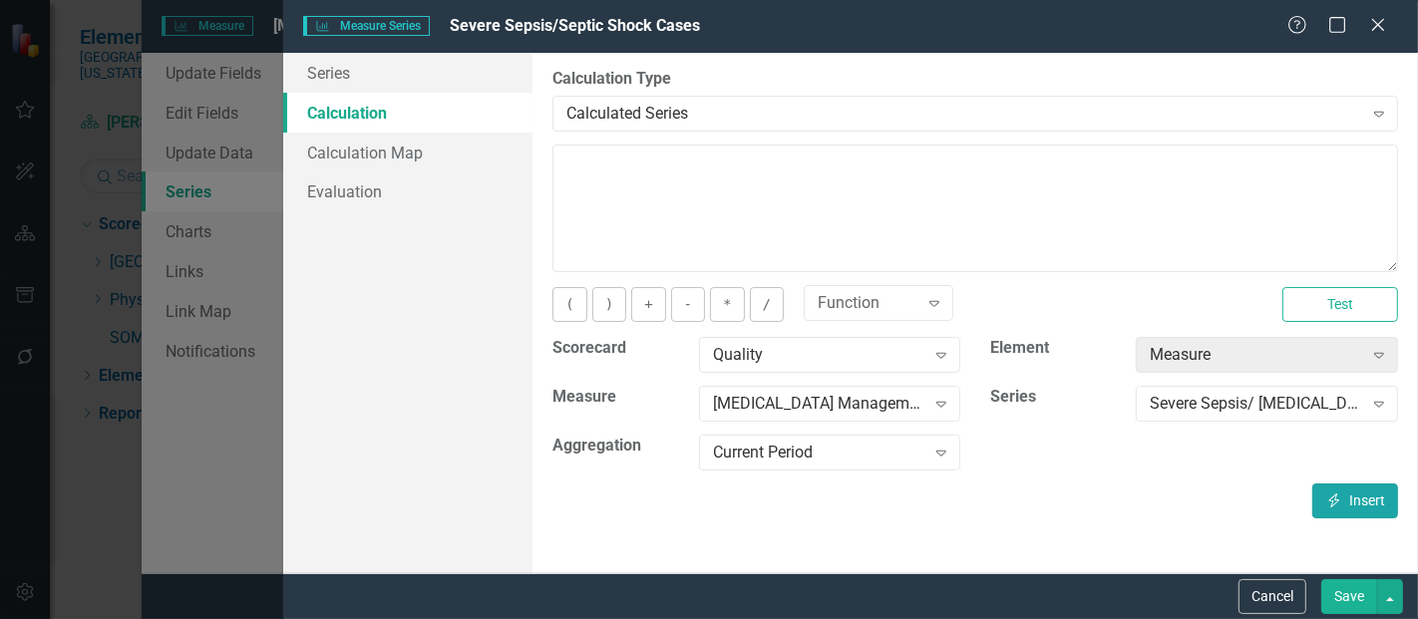
click at [1351, 502] on button "Insert Insert" at bounding box center [1356, 501] width 86 height 35
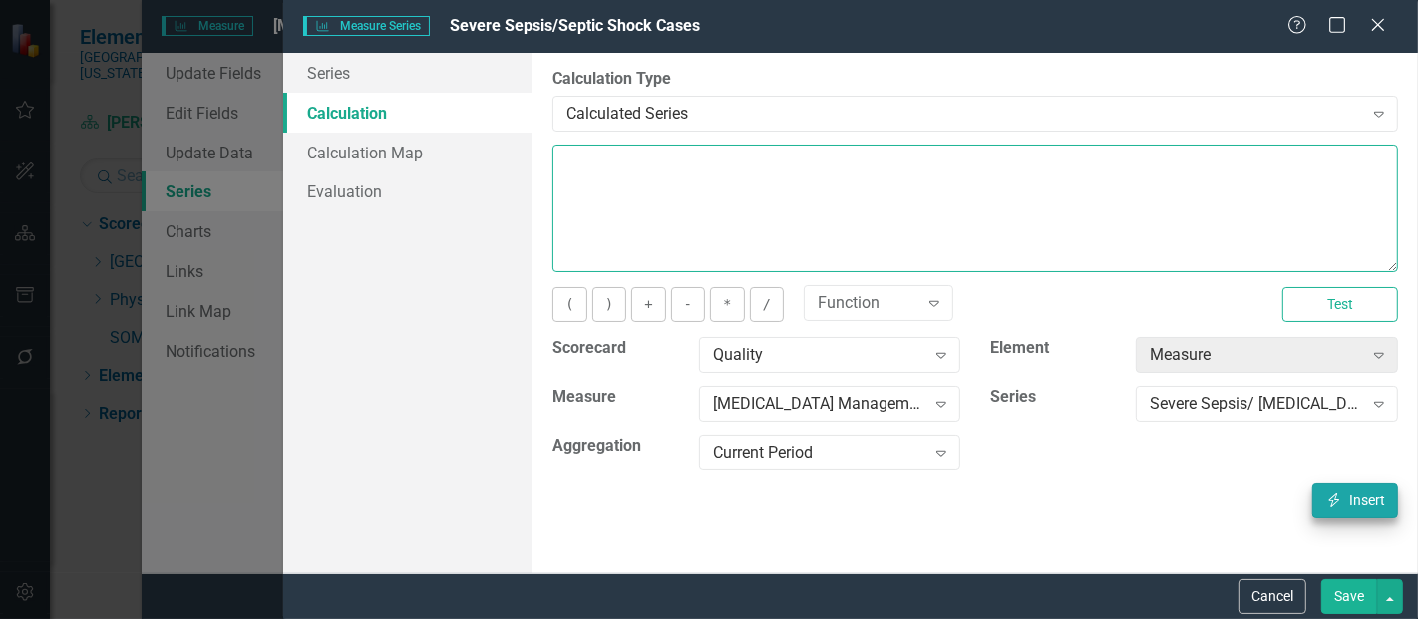
type textarea "[m1813868][Severe Sepsis/ Septic Shock Cases][CurrentPeriod]"
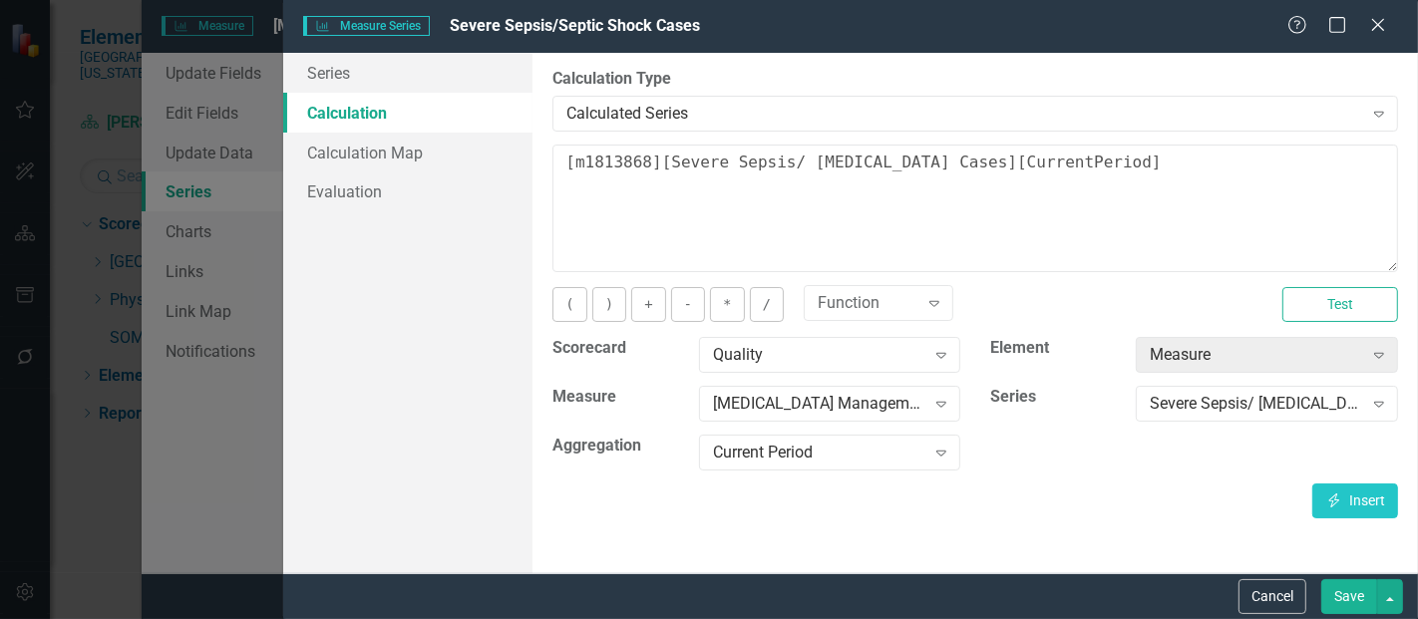
click at [1359, 596] on button "Save" at bounding box center [1350, 597] width 56 height 35
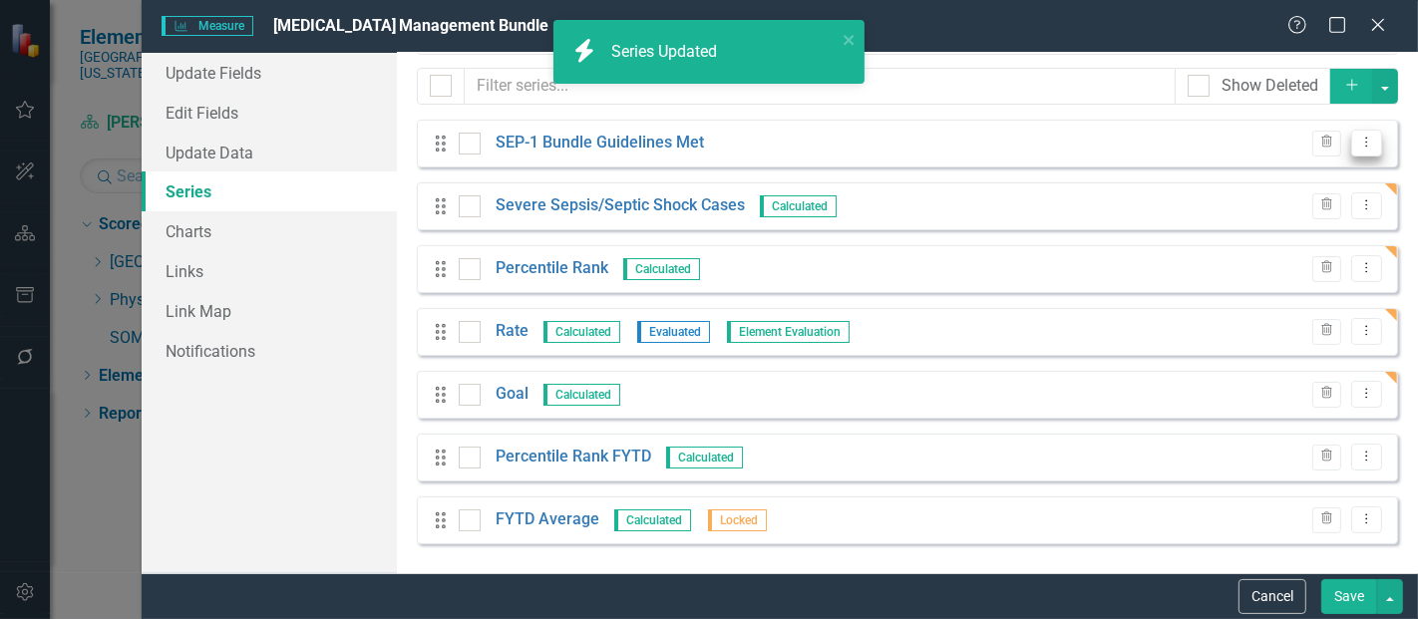
click at [1359, 147] on icon "Dropdown Menu" at bounding box center [1367, 142] width 17 height 13
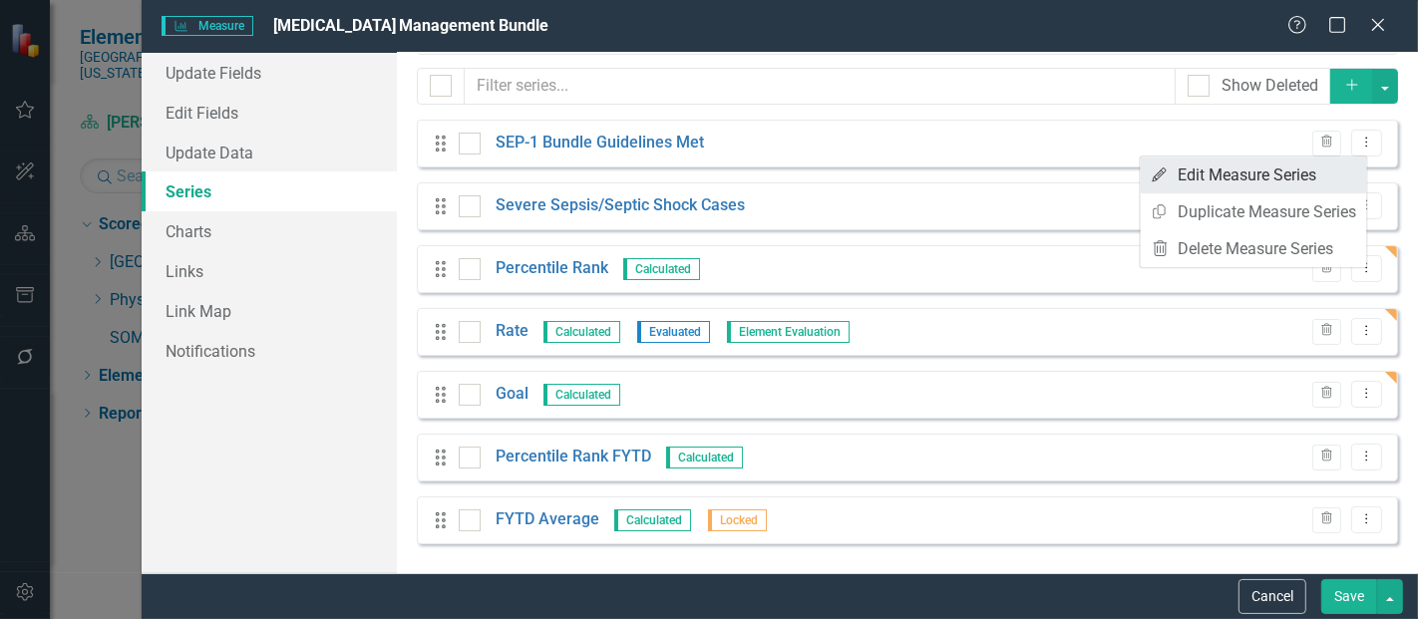
click at [1287, 175] on link "Edit Edit Measure Series" at bounding box center [1254, 175] width 226 height 37
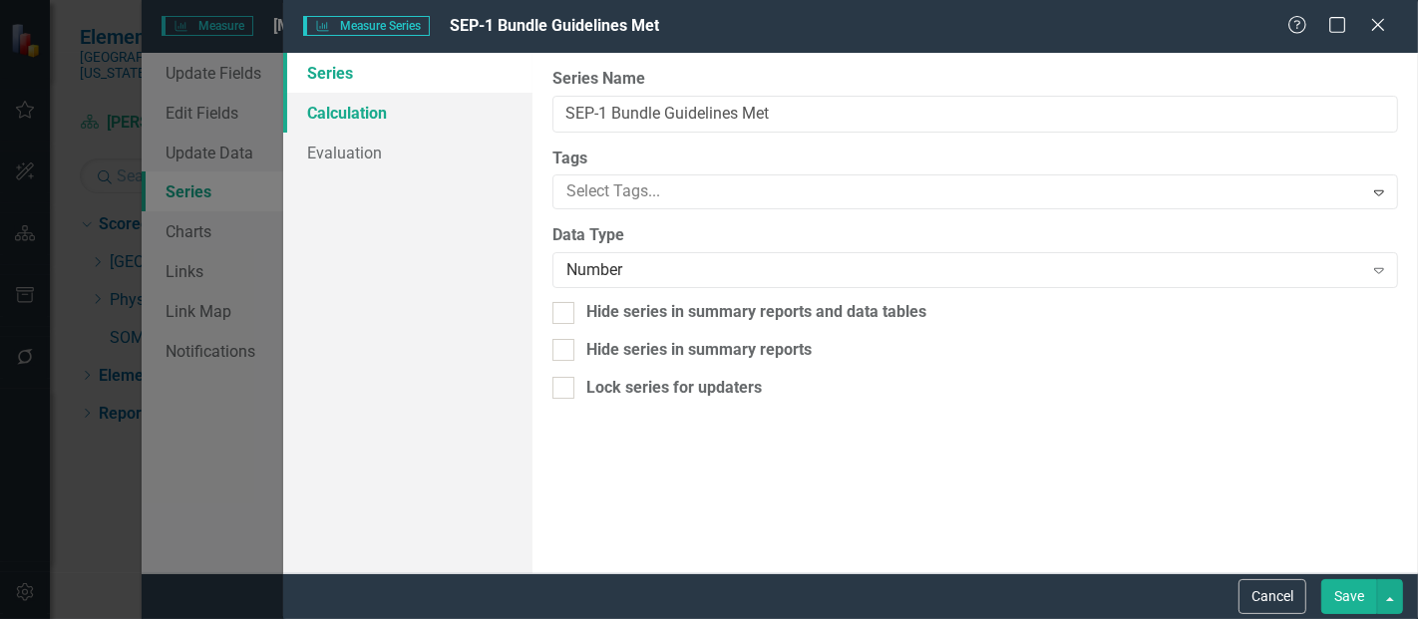
click at [412, 121] on link "Calculation" at bounding box center [407, 113] width 249 height 40
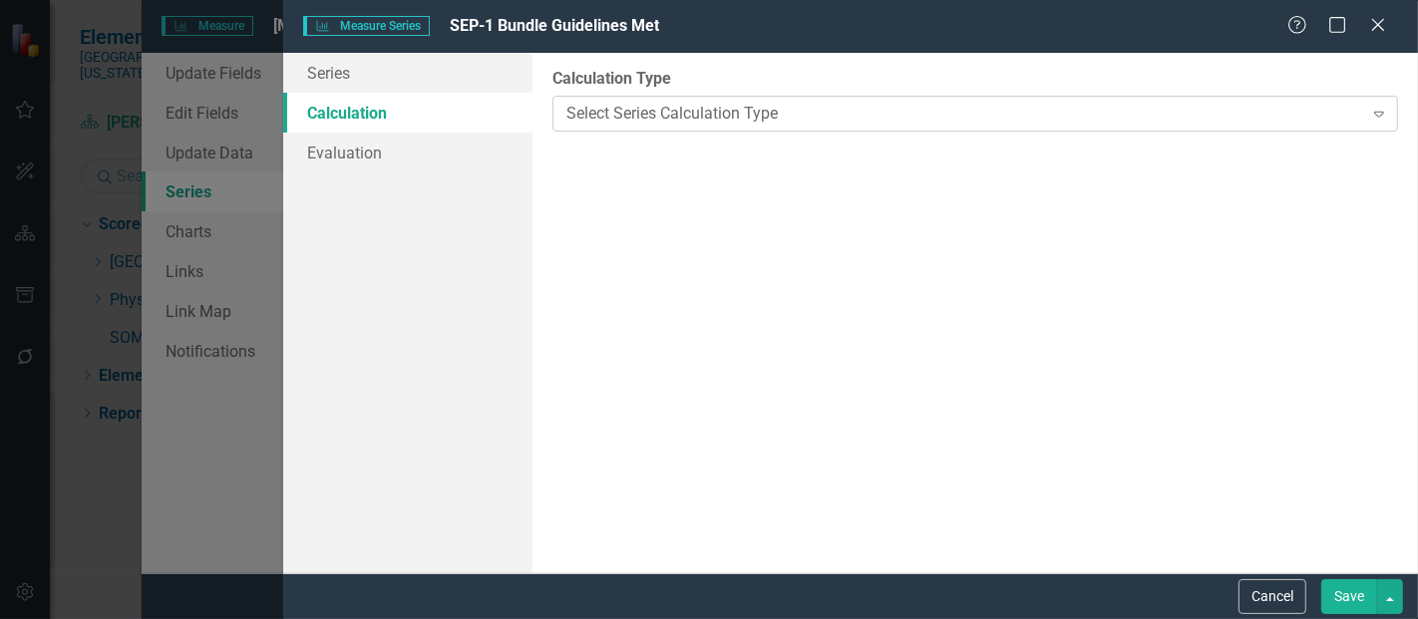
click at [657, 111] on div "Select Series Calculation Type" at bounding box center [965, 113] width 796 height 23
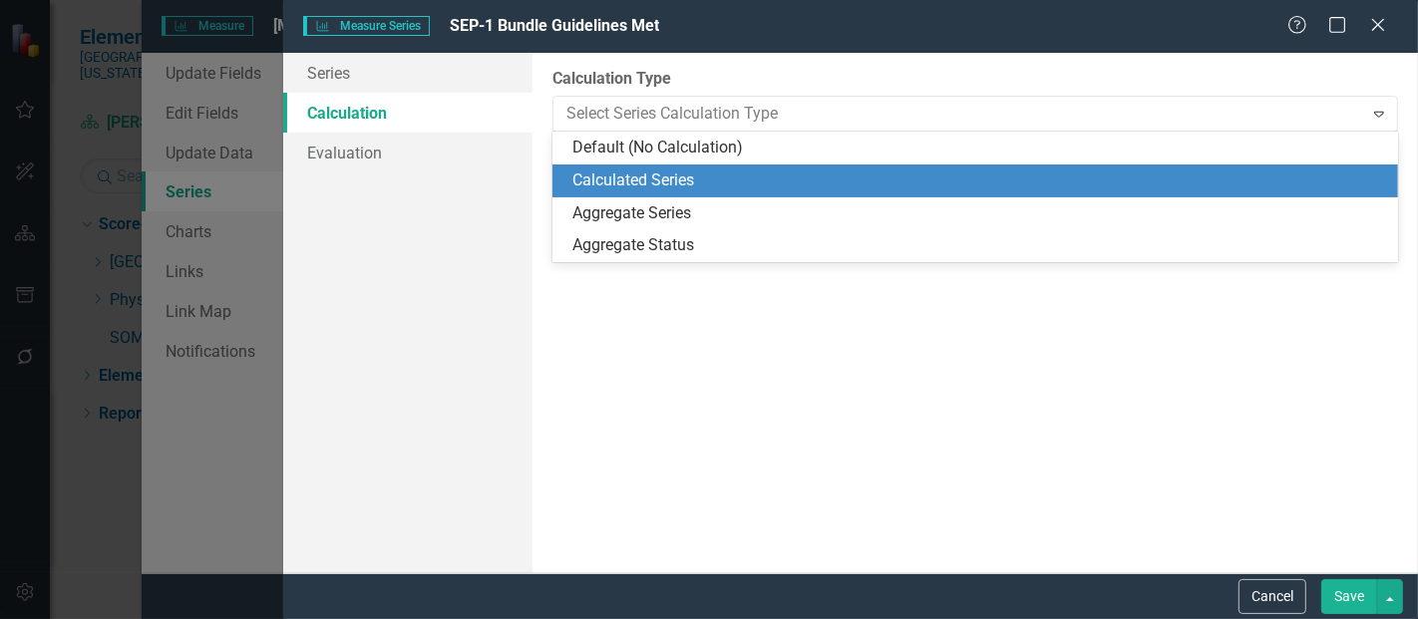
click at [670, 192] on div "Calculated Series" at bounding box center [980, 181] width 814 height 23
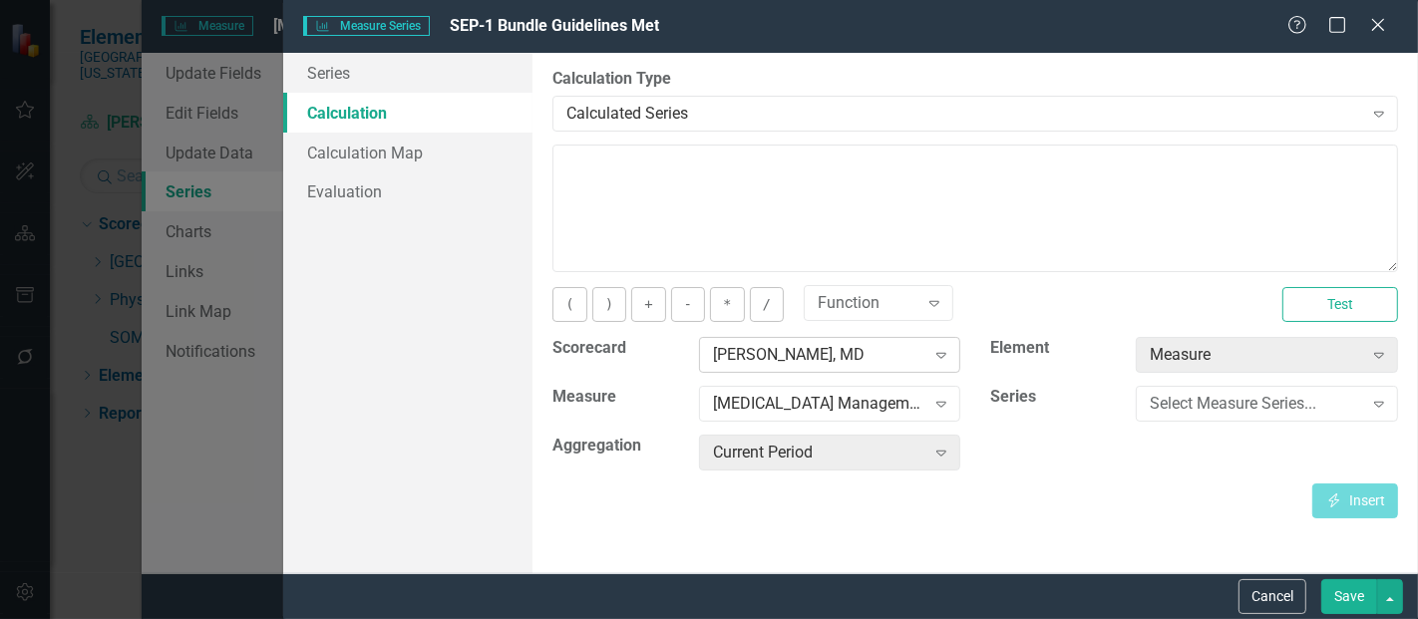
click at [800, 353] on div "[PERSON_NAME], MD" at bounding box center [819, 355] width 212 height 23
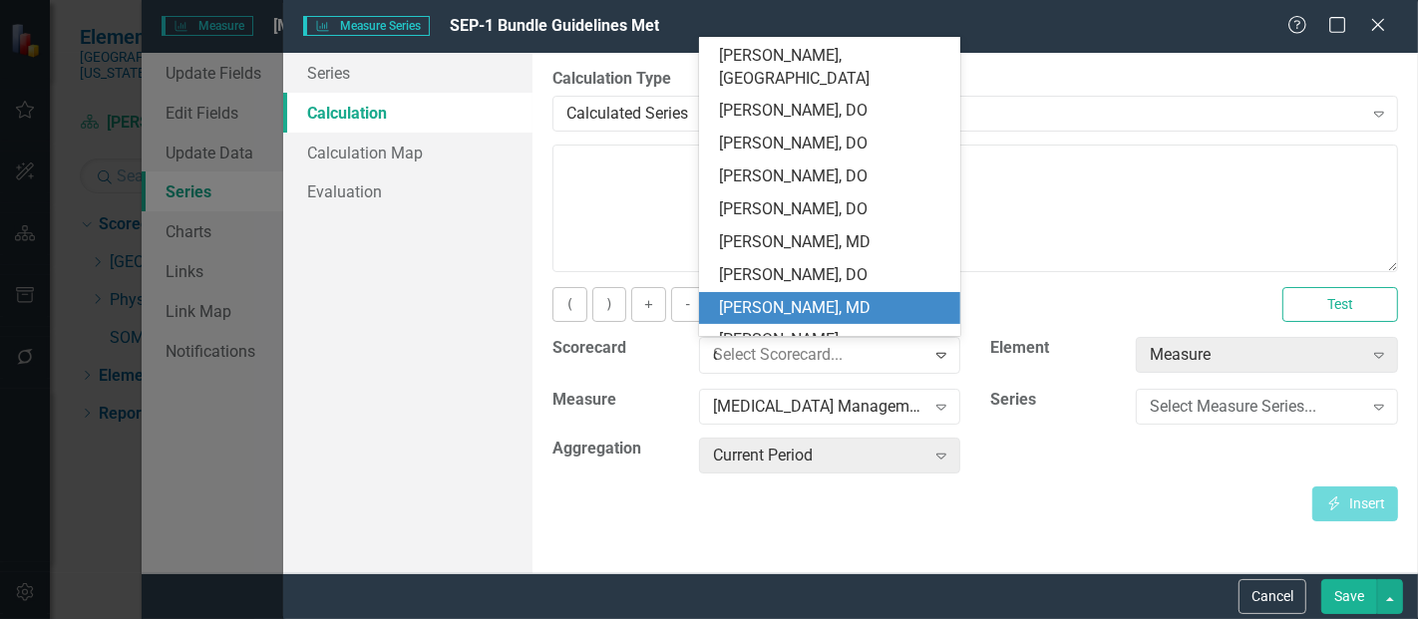
scroll to position [0, 0]
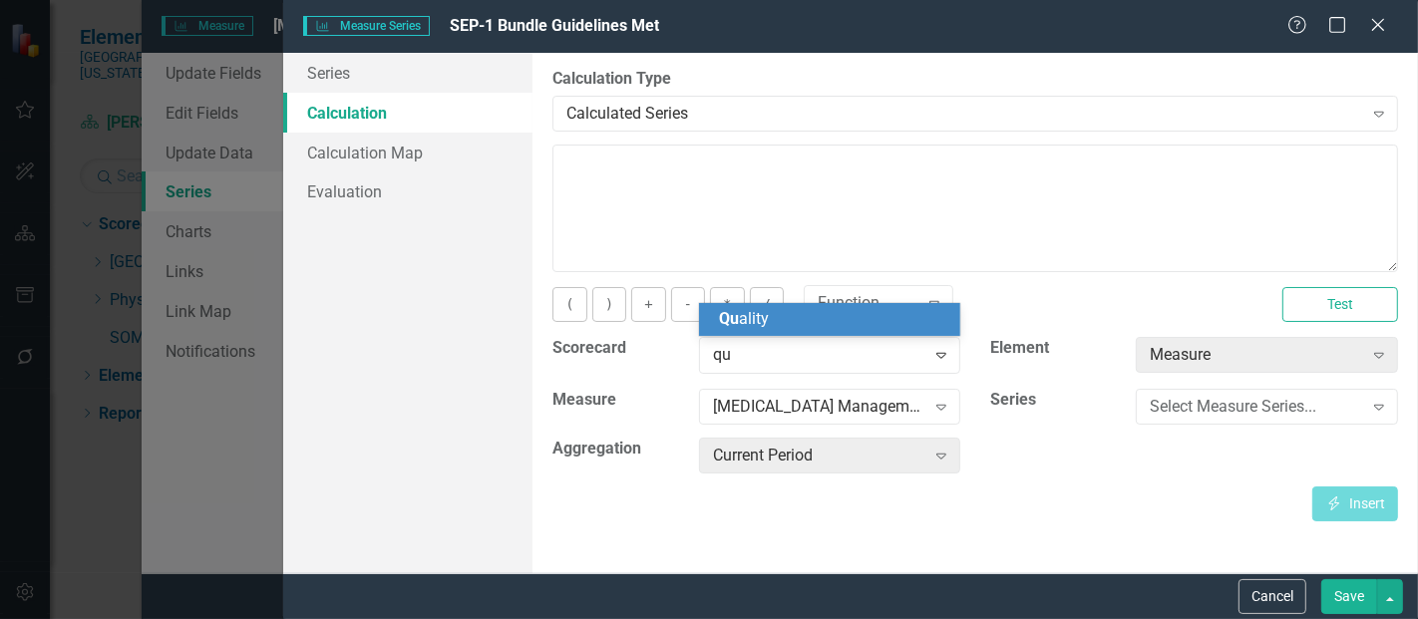
type input "qua"
click at [755, 317] on span "Qua lity" at bounding box center [744, 318] width 50 height 19
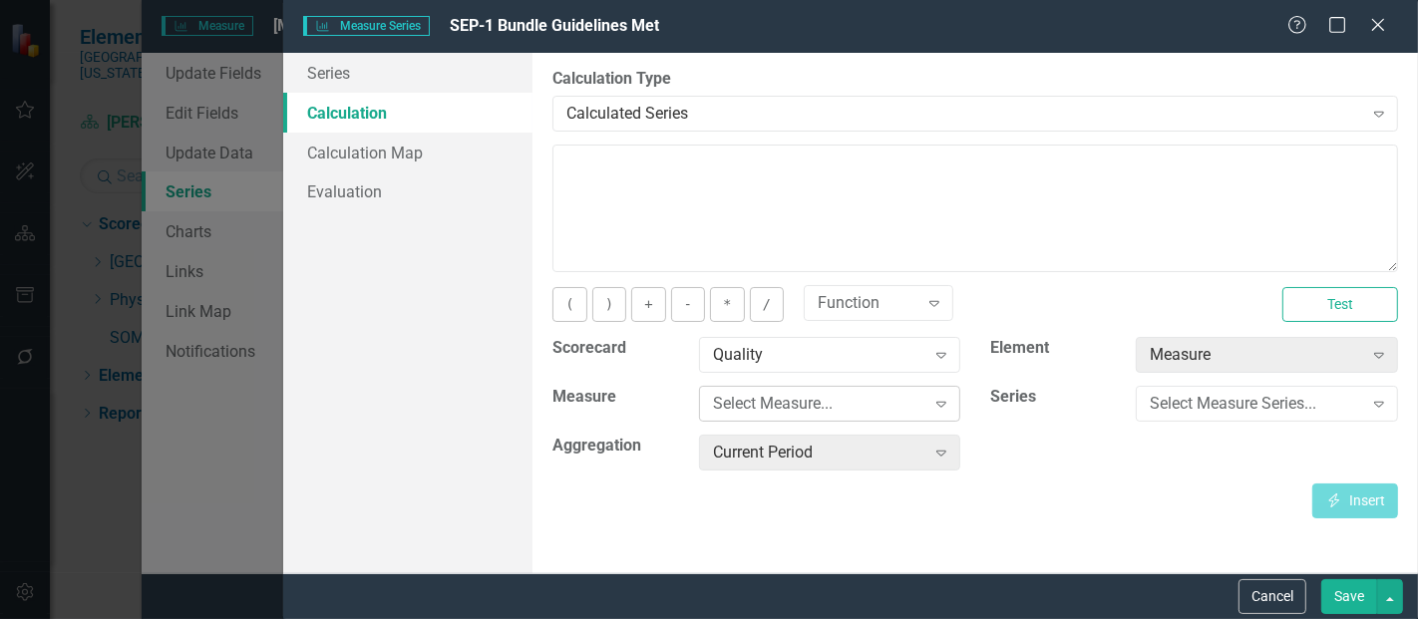
click at [769, 415] on div "Select Measure... Expand" at bounding box center [830, 404] width 262 height 36
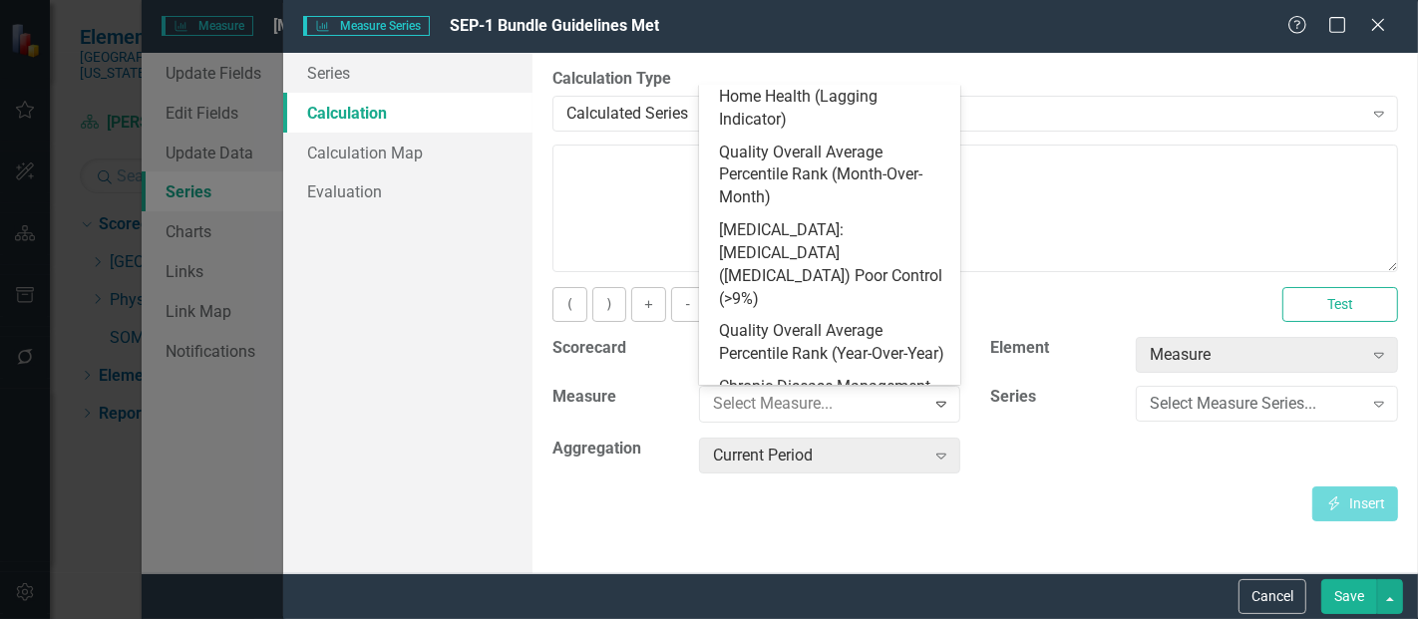
scroll to position [951, 0]
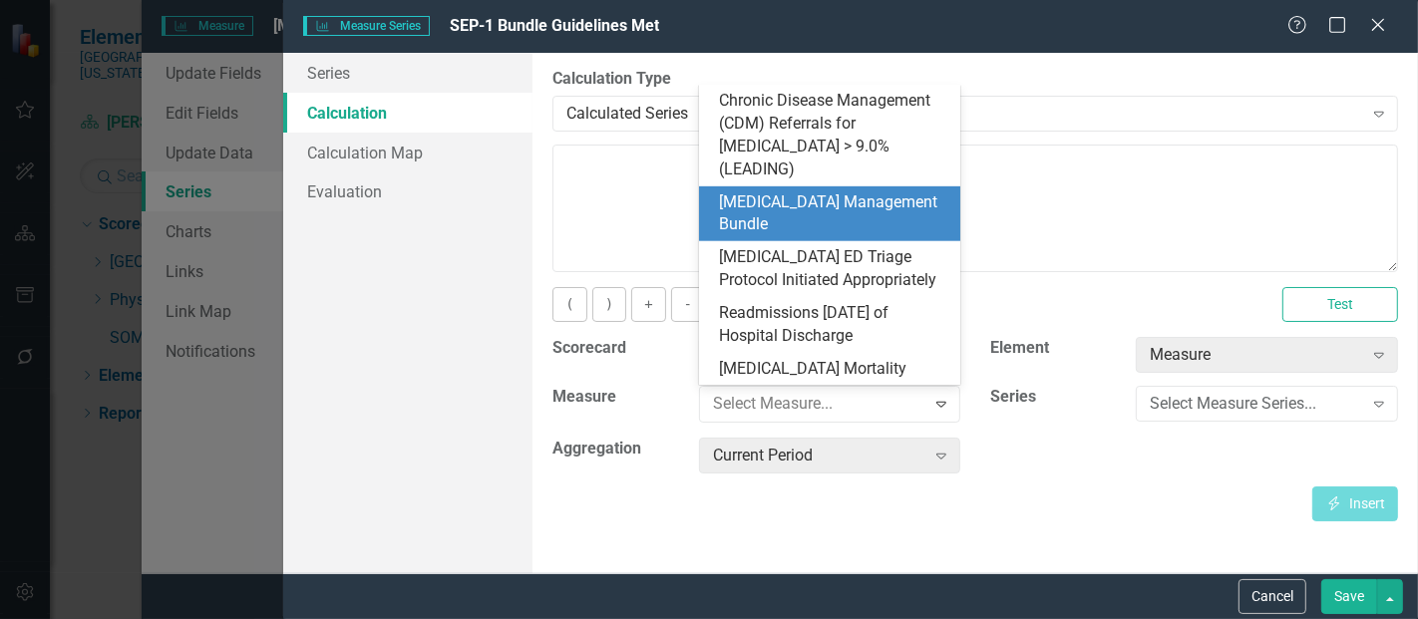
click at [820, 200] on div "[MEDICAL_DATA] Management Bundle" at bounding box center [834, 215] width 230 height 46
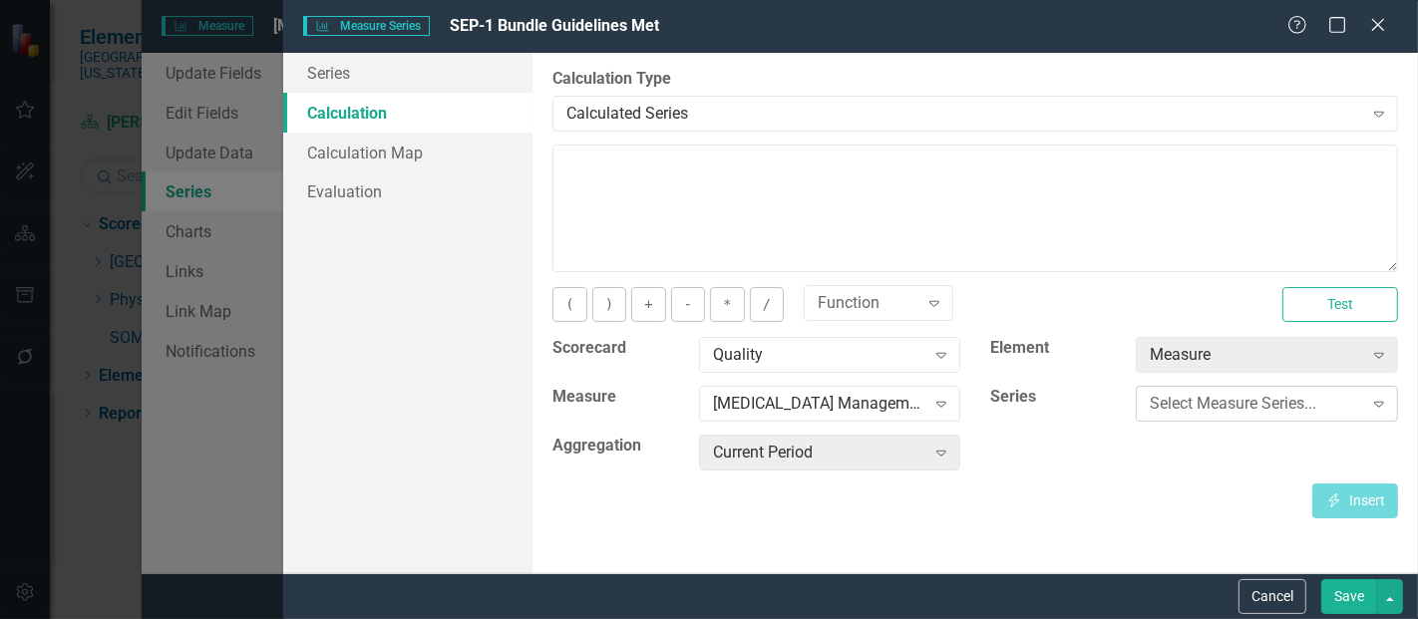
click at [1206, 403] on div "Select Measure Series..." at bounding box center [1256, 404] width 212 height 23
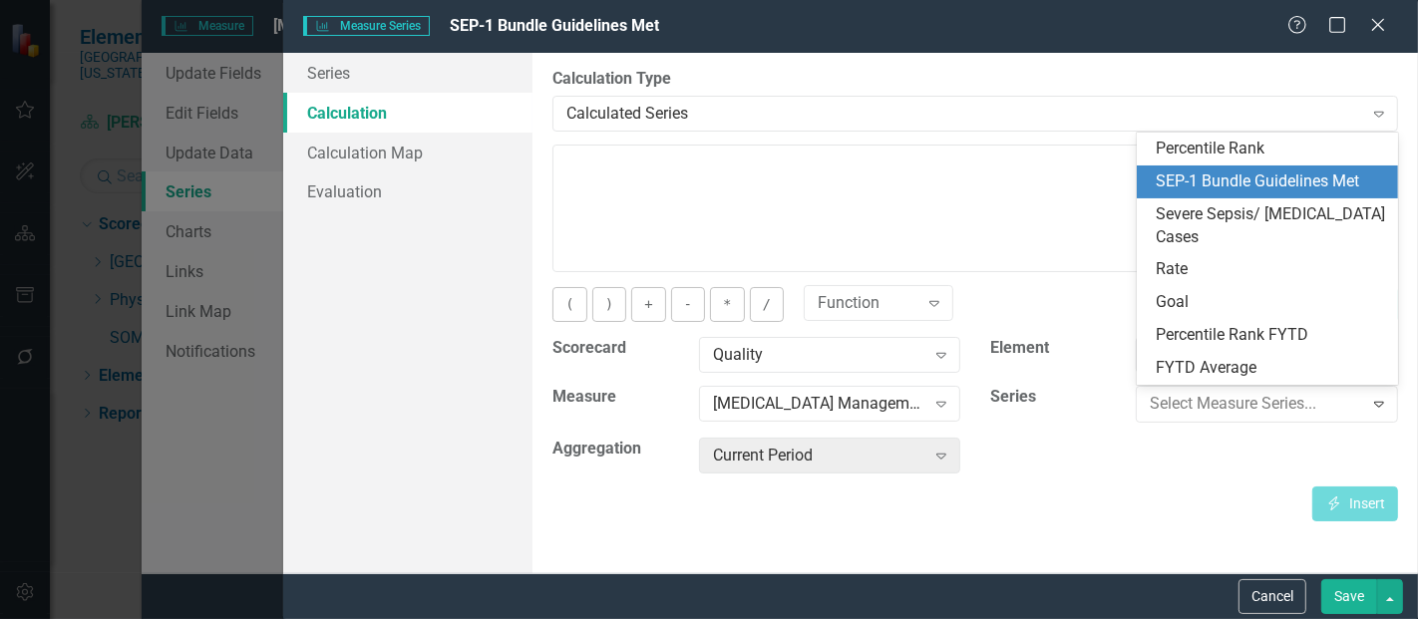
click at [1244, 189] on div "SEP-1 Bundle Guidelines Met" at bounding box center [1272, 182] width 230 height 23
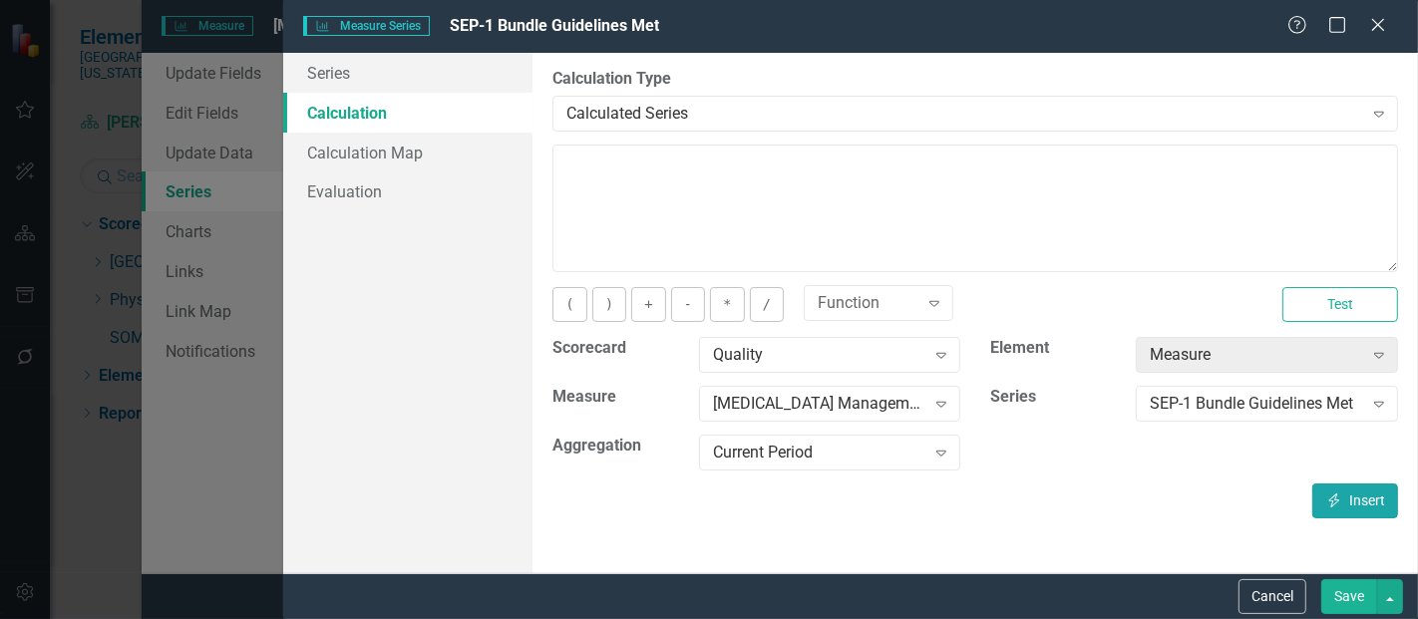
click at [1351, 493] on button "Insert Insert" at bounding box center [1356, 501] width 86 height 35
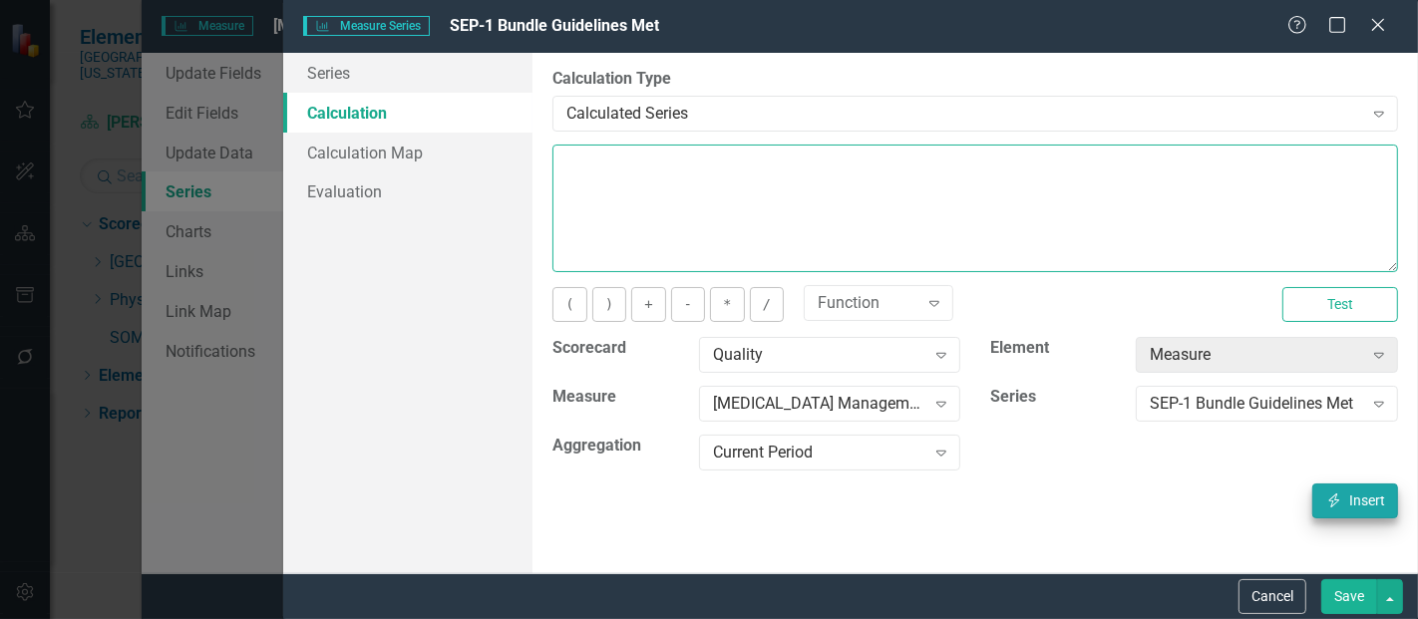
type textarea "[m1813868][SEP-1 Bundle Guidelines Met][CurrentPeriod]"
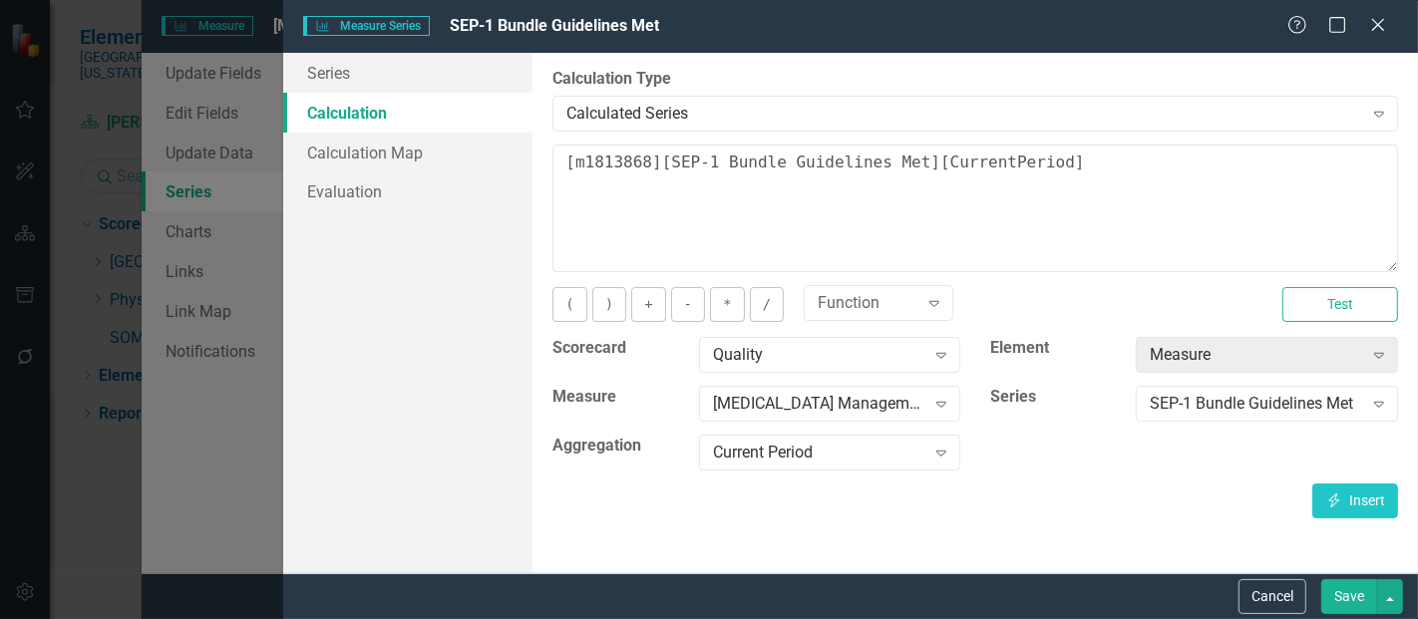
click at [1357, 601] on button "Save" at bounding box center [1350, 597] width 56 height 35
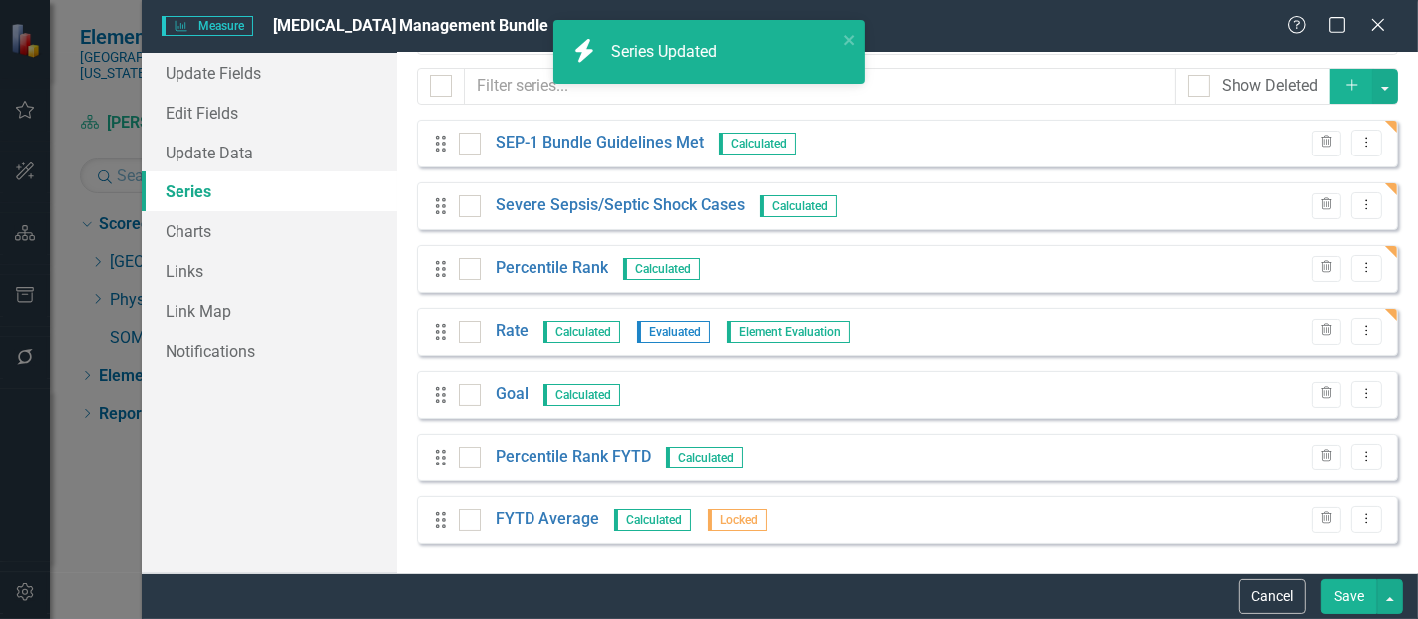
click at [1348, 595] on button "Save" at bounding box center [1350, 597] width 56 height 35
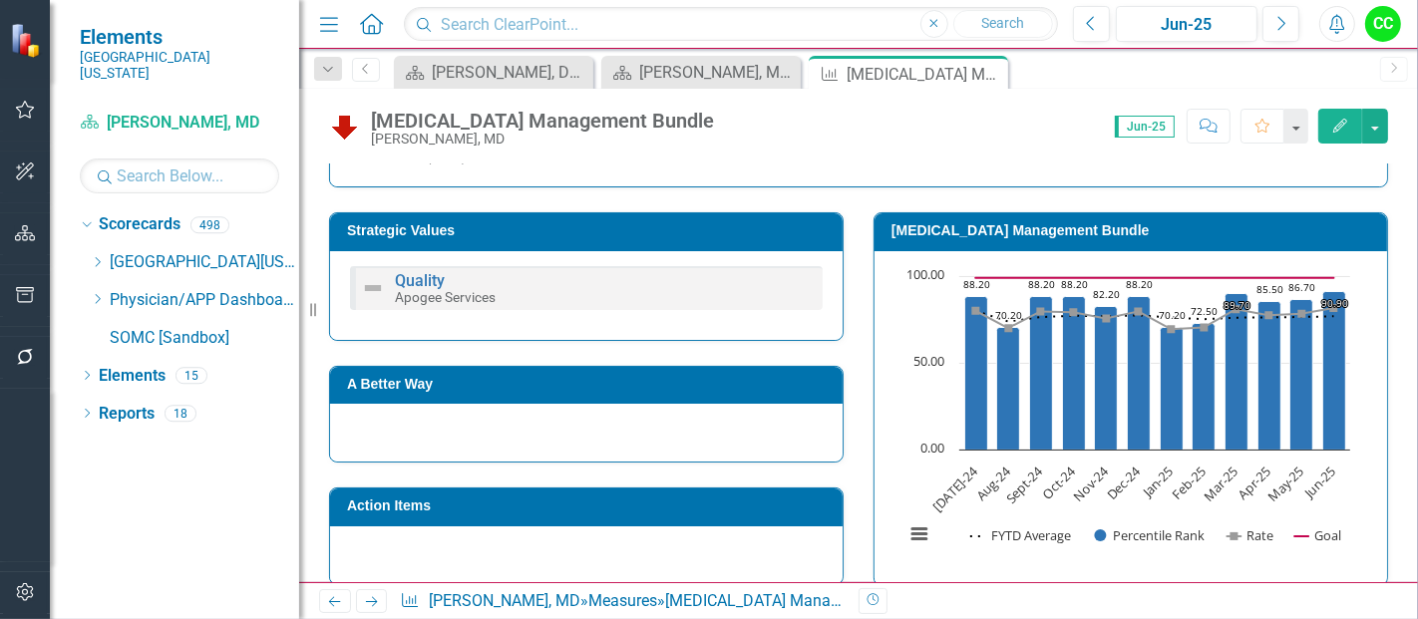
scroll to position [521, 0]
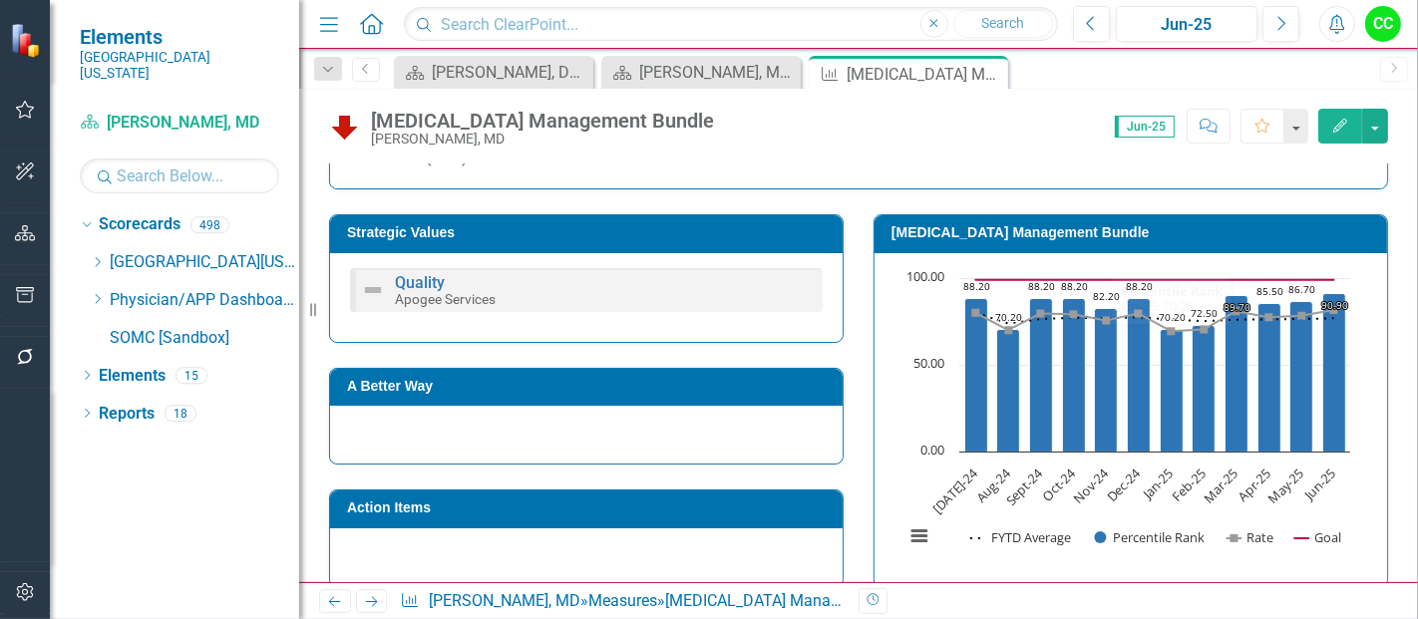
click at [1074, 217] on div "[MEDICAL_DATA] Management Bundle" at bounding box center [1131, 233] width 513 height 37
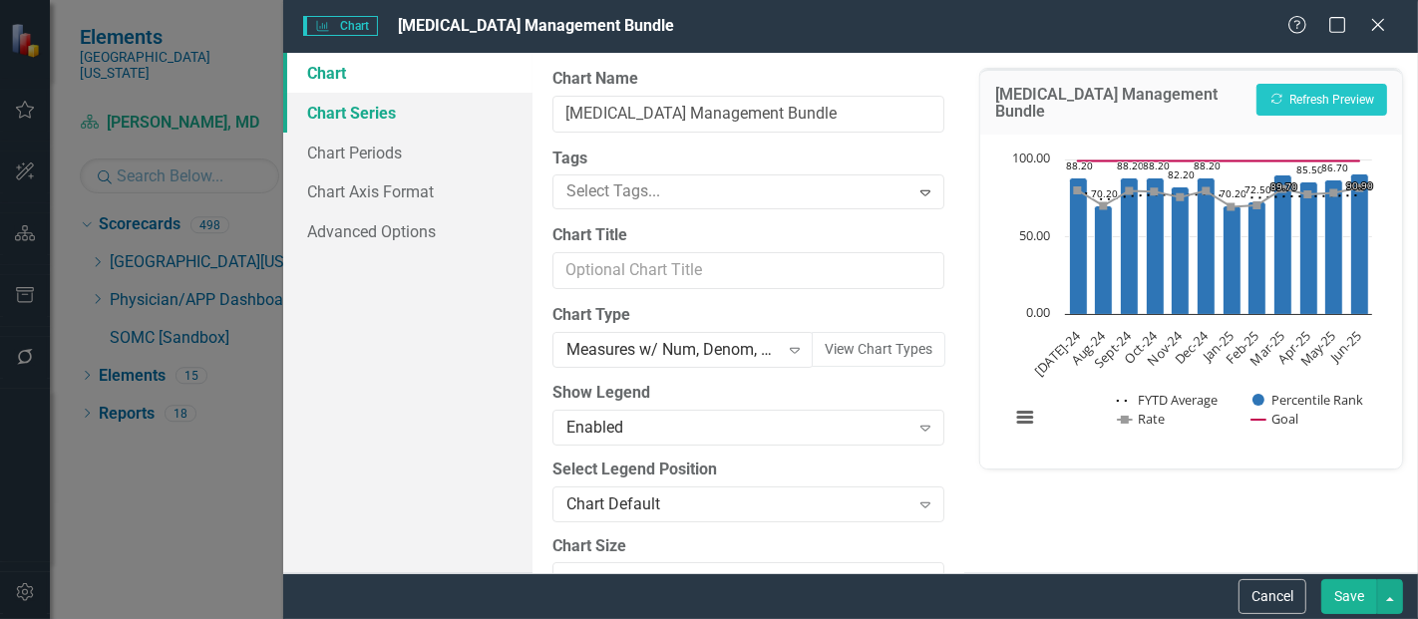
click at [339, 113] on link "Chart Series" at bounding box center [407, 113] width 249 height 40
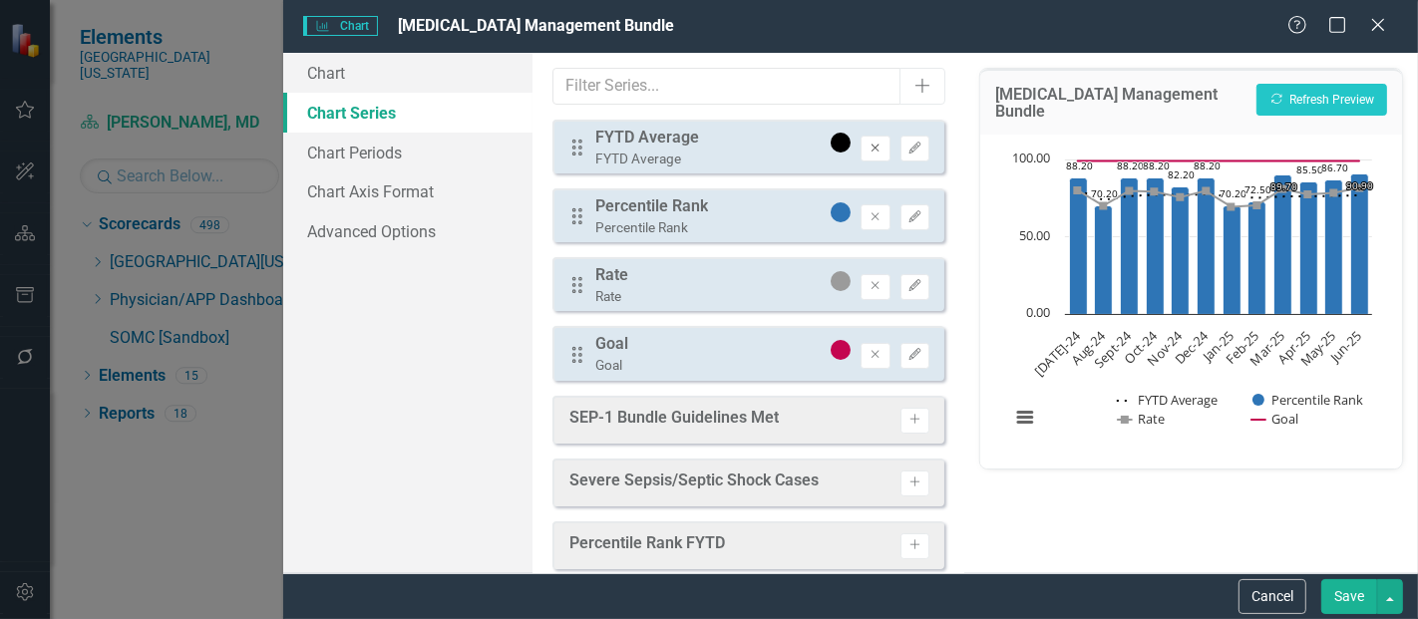
click at [861, 152] on button "Remove" at bounding box center [875, 149] width 29 height 26
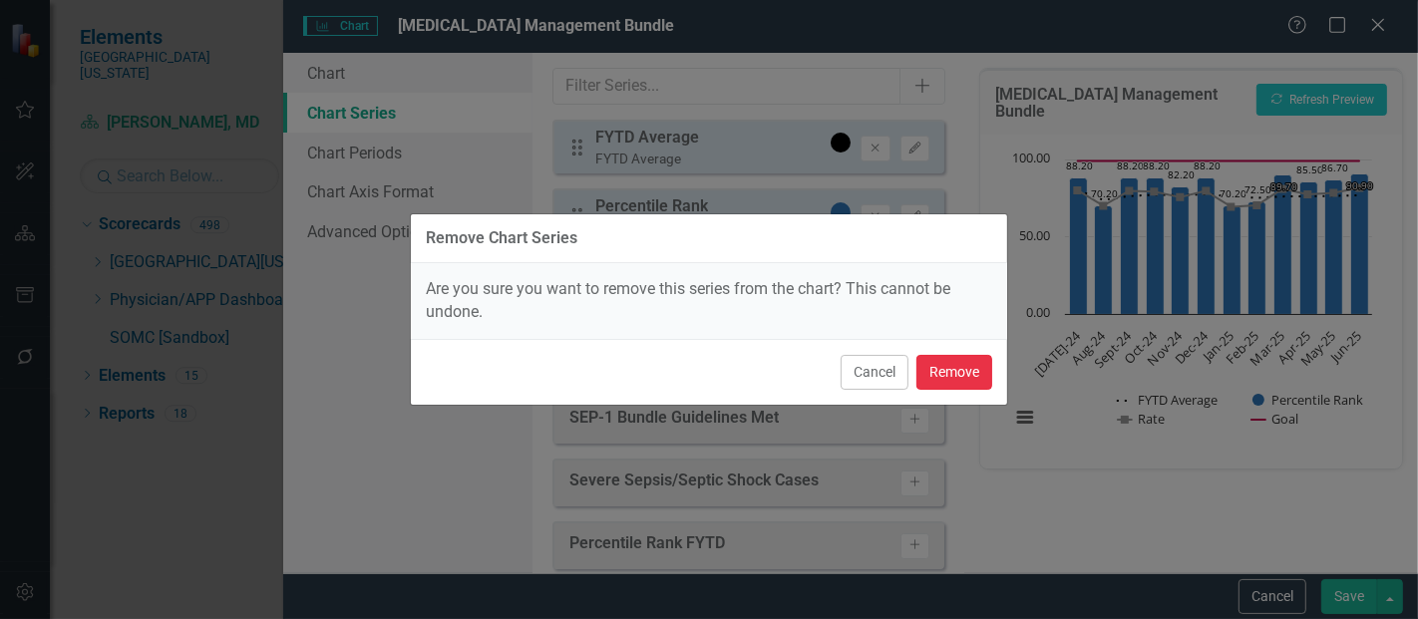
click at [952, 375] on button "Remove" at bounding box center [955, 372] width 76 height 35
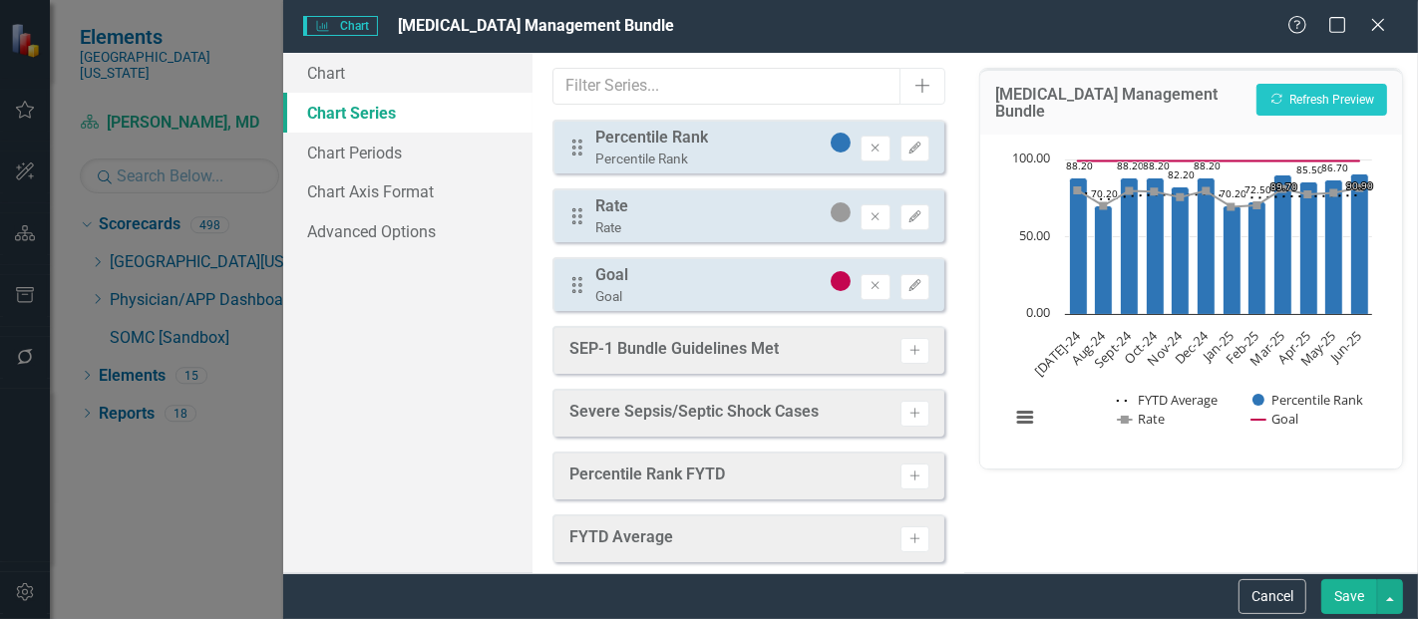
scroll to position [16, 0]
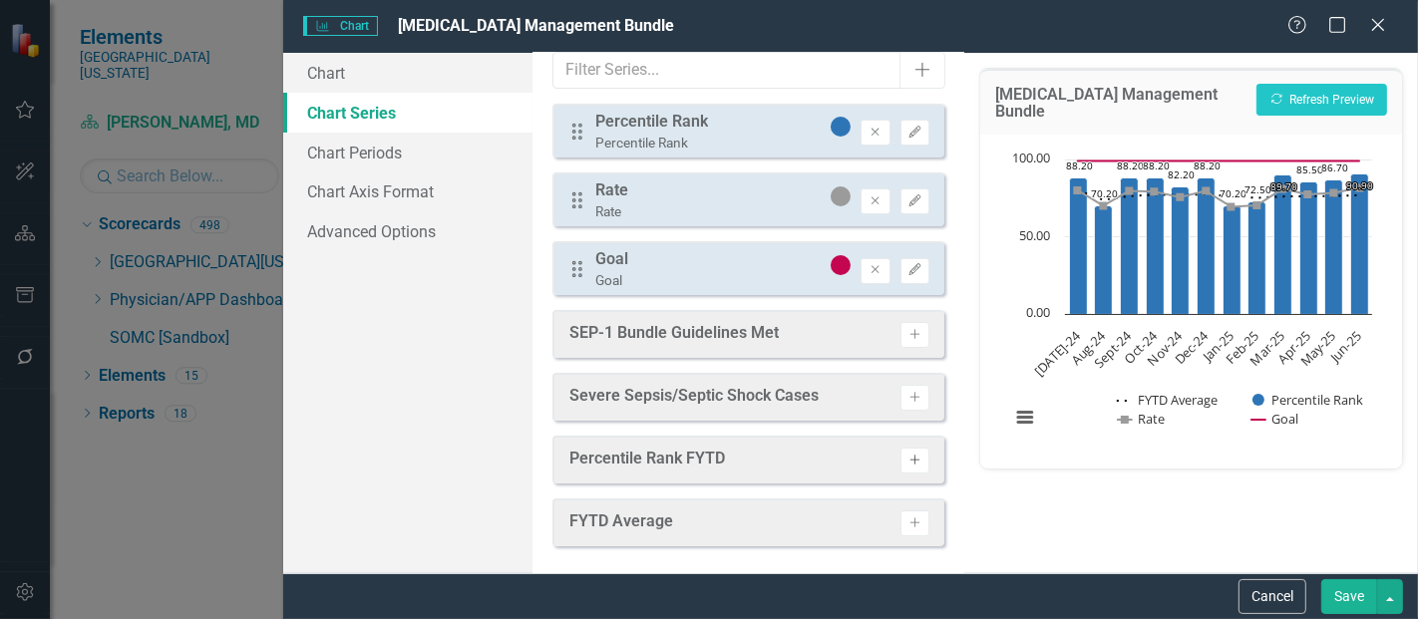
click at [904, 469] on button "Activate" at bounding box center [915, 461] width 29 height 26
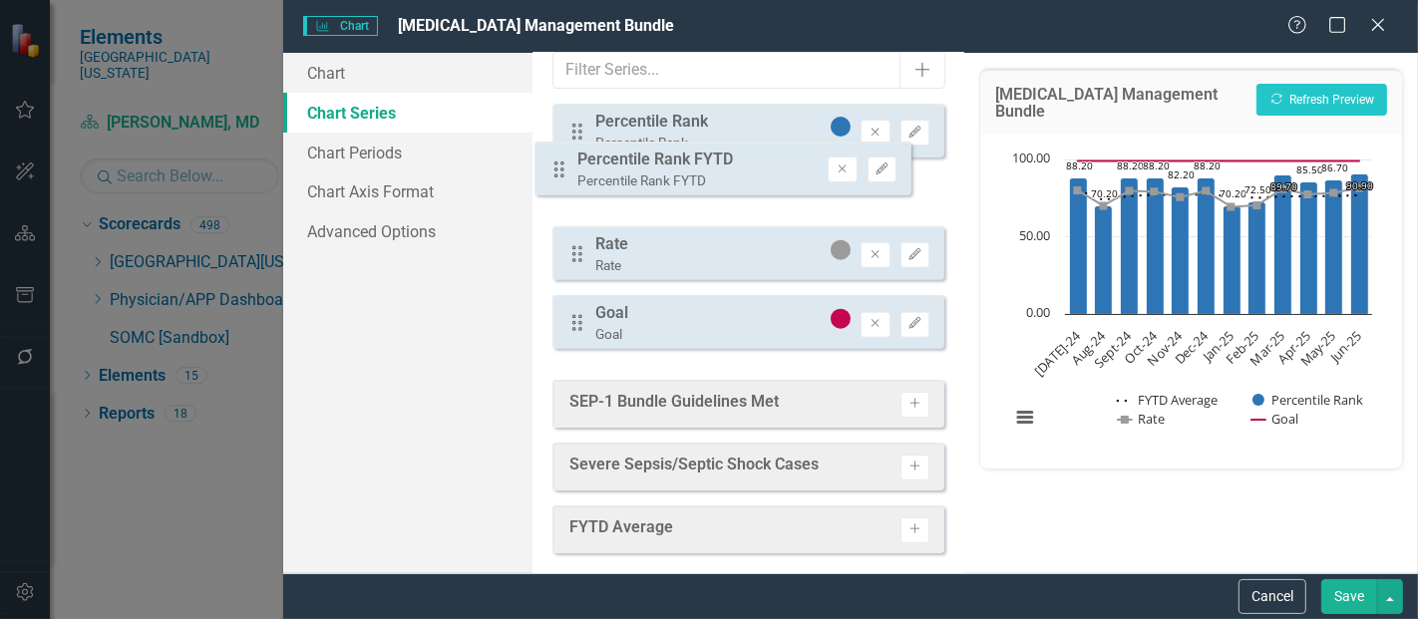
drag, startPoint x: 584, startPoint y: 338, endPoint x: 568, endPoint y: 148, distance: 191.2
click at [568, 148] on div "Drag Percentile Rank Percentile Rank Remove Edit Drag Rate Rate Remove Edit Dra…" at bounding box center [749, 234] width 392 height 261
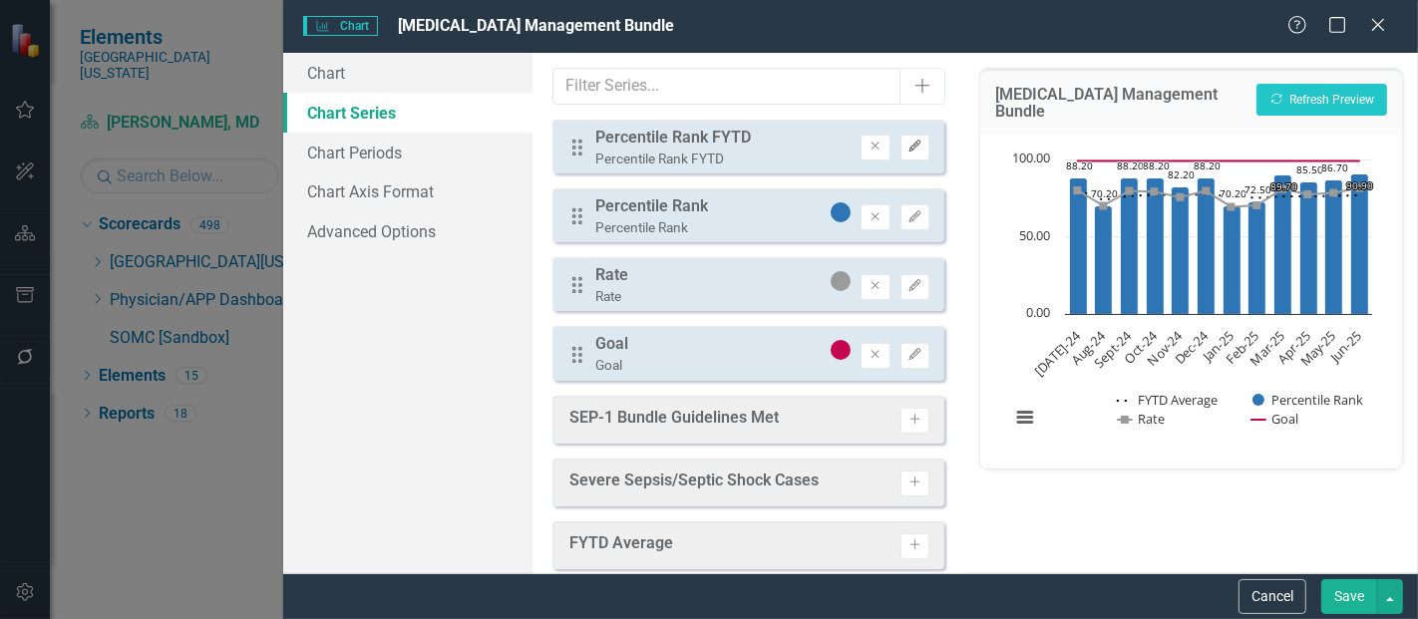
click at [912, 156] on button "Edit" at bounding box center [915, 148] width 29 height 26
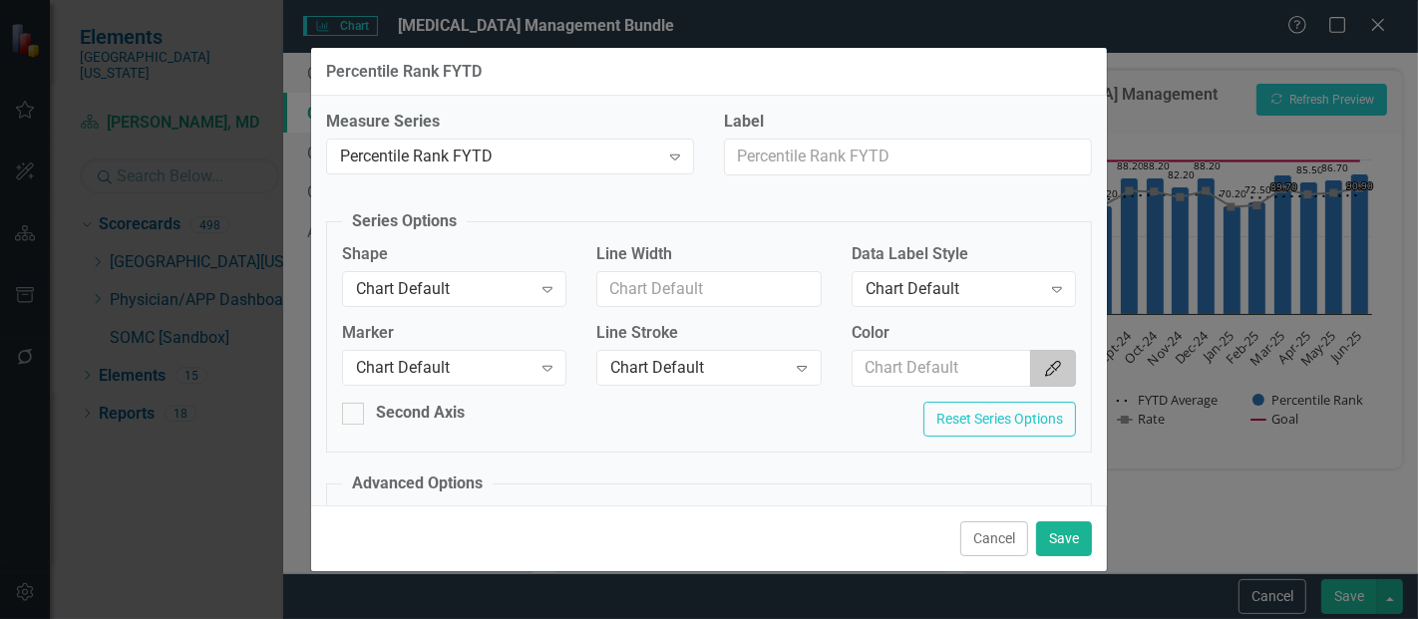
click at [1030, 359] on button "Color Picker" at bounding box center [1053, 368] width 46 height 37
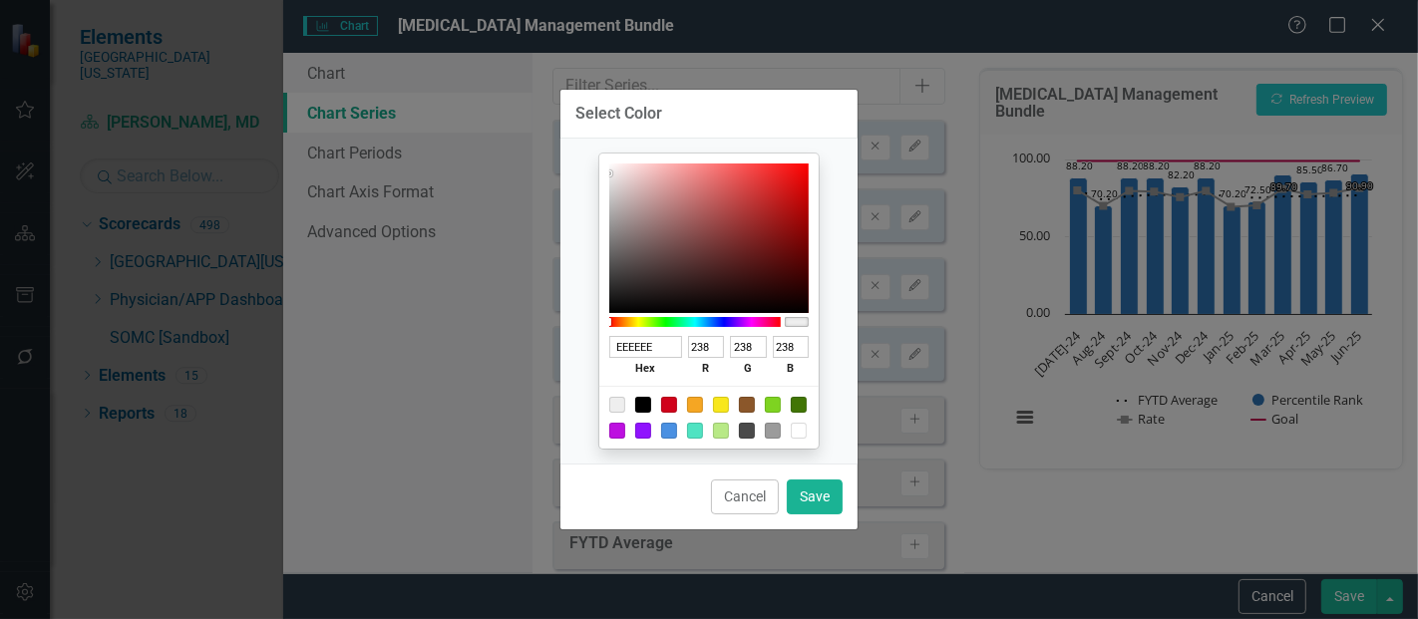
click at [646, 406] on div at bounding box center [643, 405] width 16 height 16
type input "000000"
type input "0"
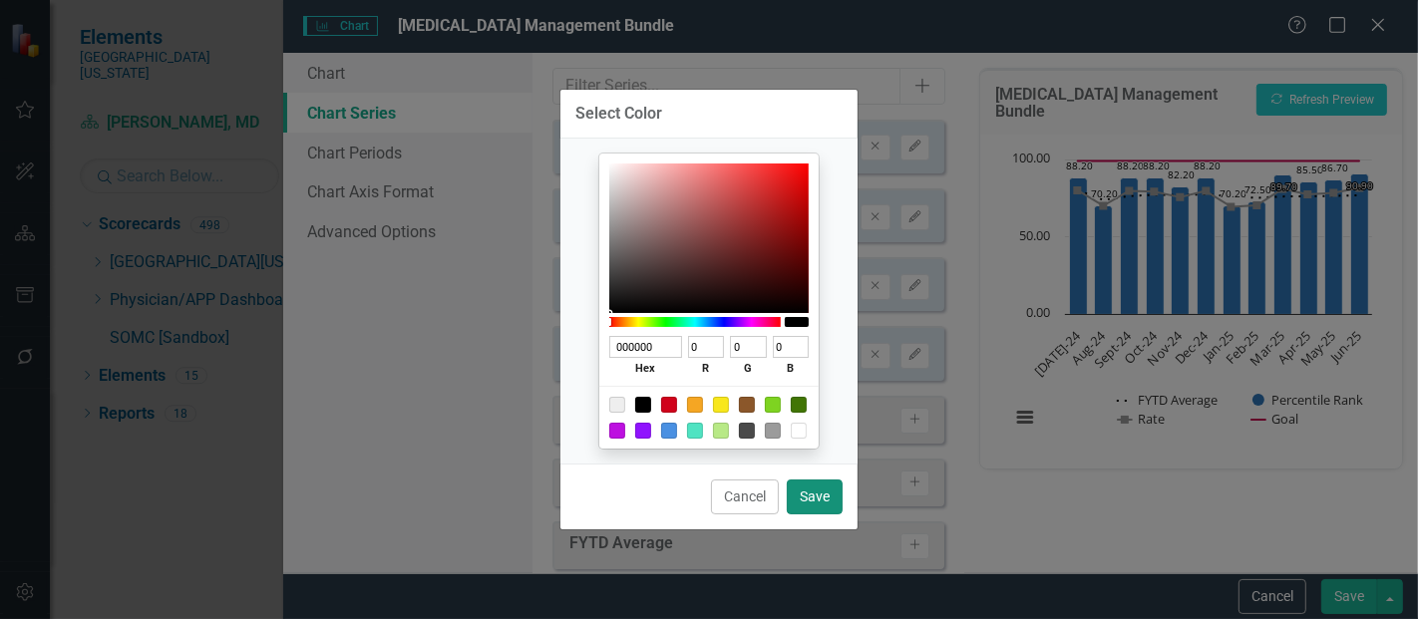
click at [817, 483] on button "Save" at bounding box center [815, 497] width 56 height 35
type input "#000000"
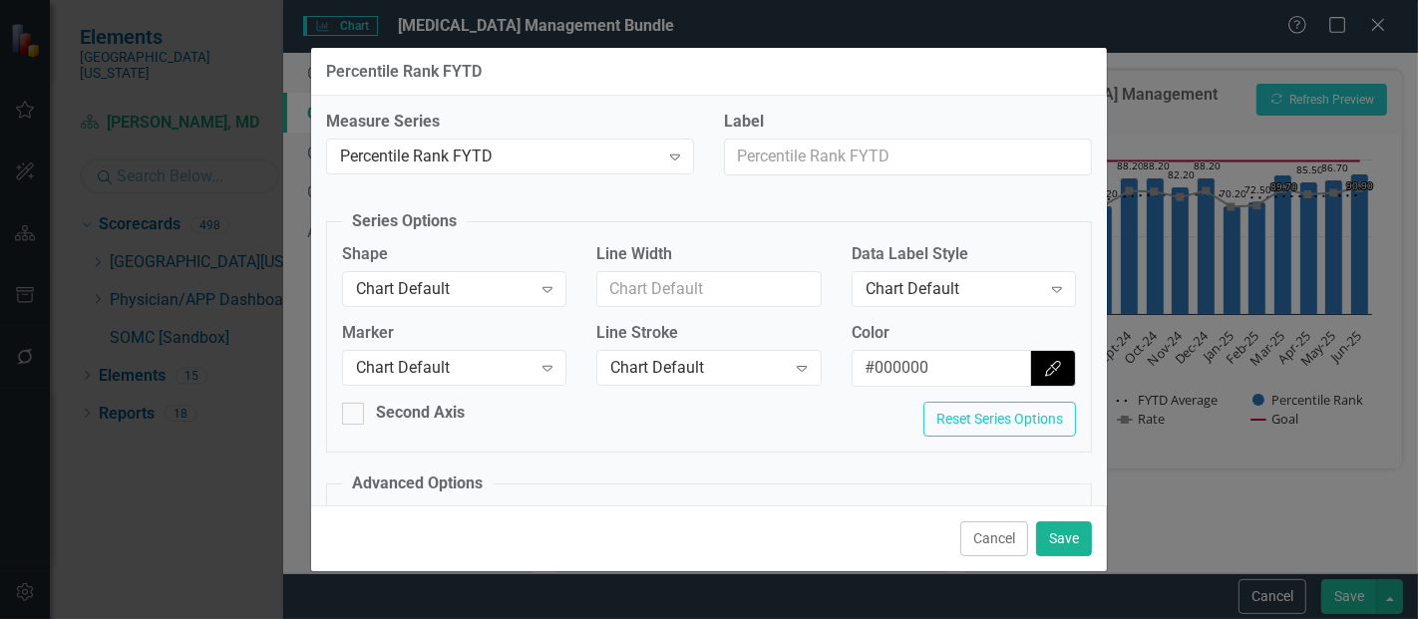
click at [441, 314] on div "Shape Chart Default Expand" at bounding box center [454, 281] width 254 height 77
click at [455, 287] on div "Chart Default" at bounding box center [444, 288] width 176 height 23
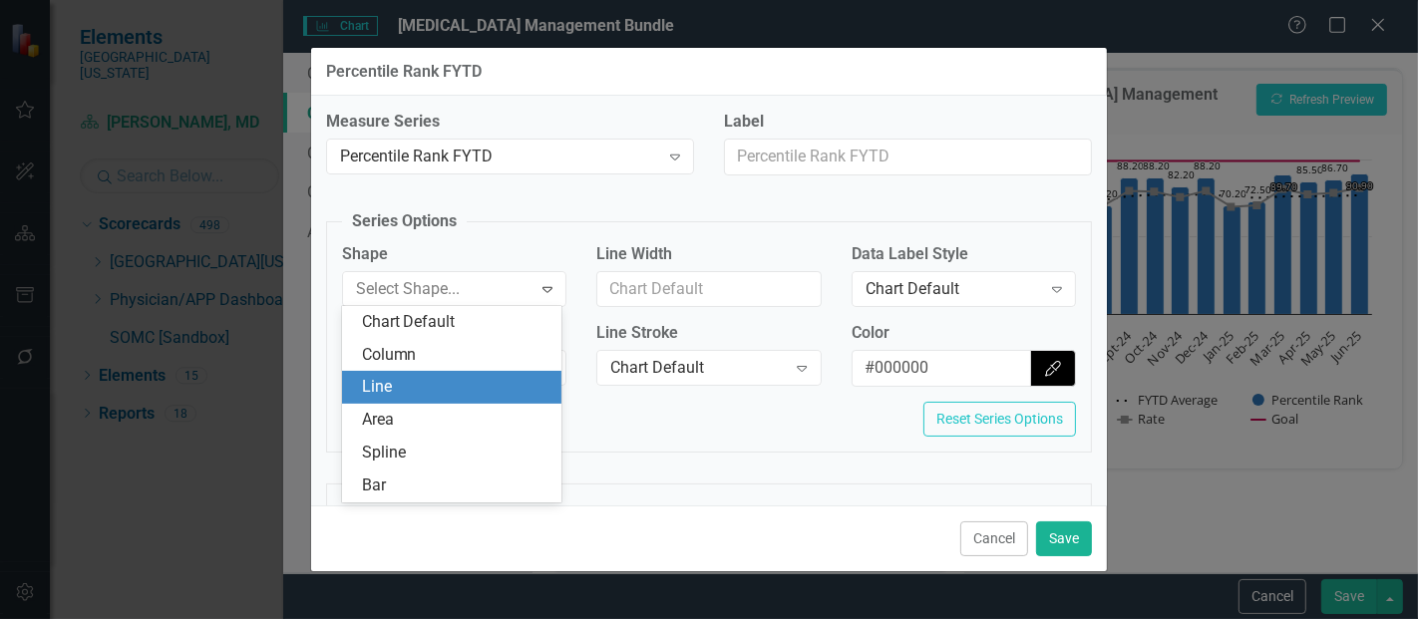
click at [410, 388] on div "Line" at bounding box center [456, 387] width 189 height 23
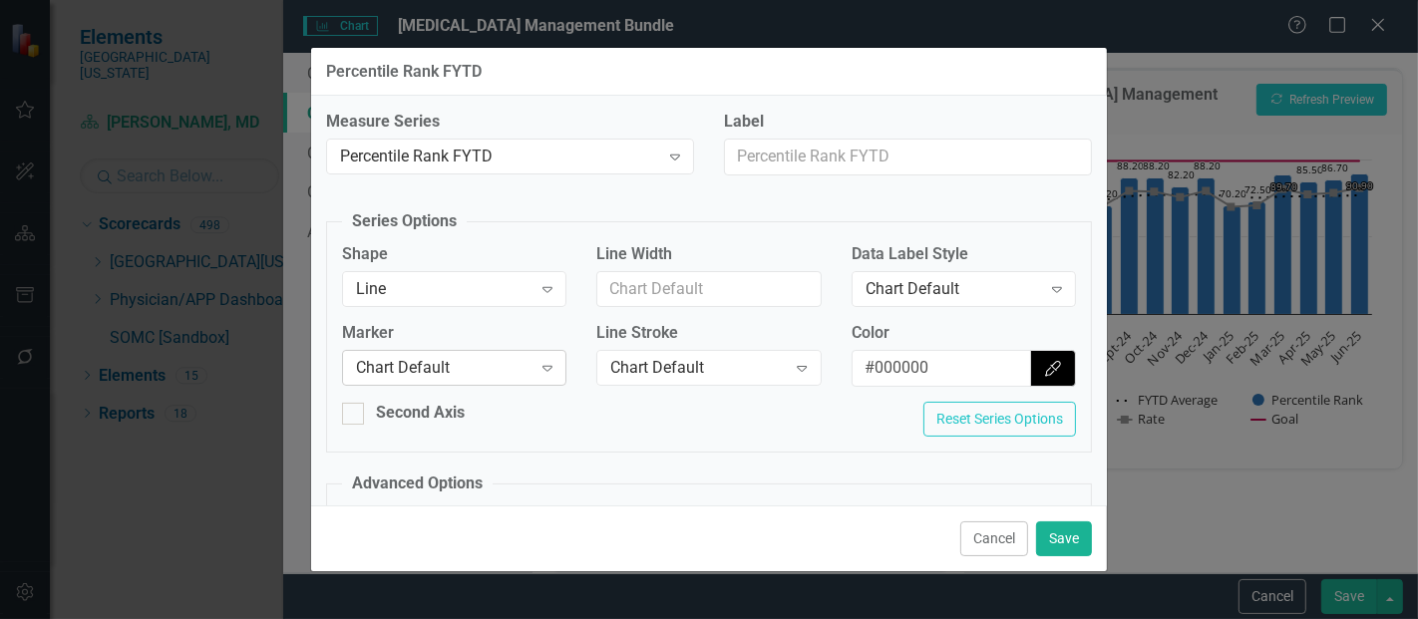
click at [437, 371] on div "Chart Default" at bounding box center [444, 368] width 176 height 23
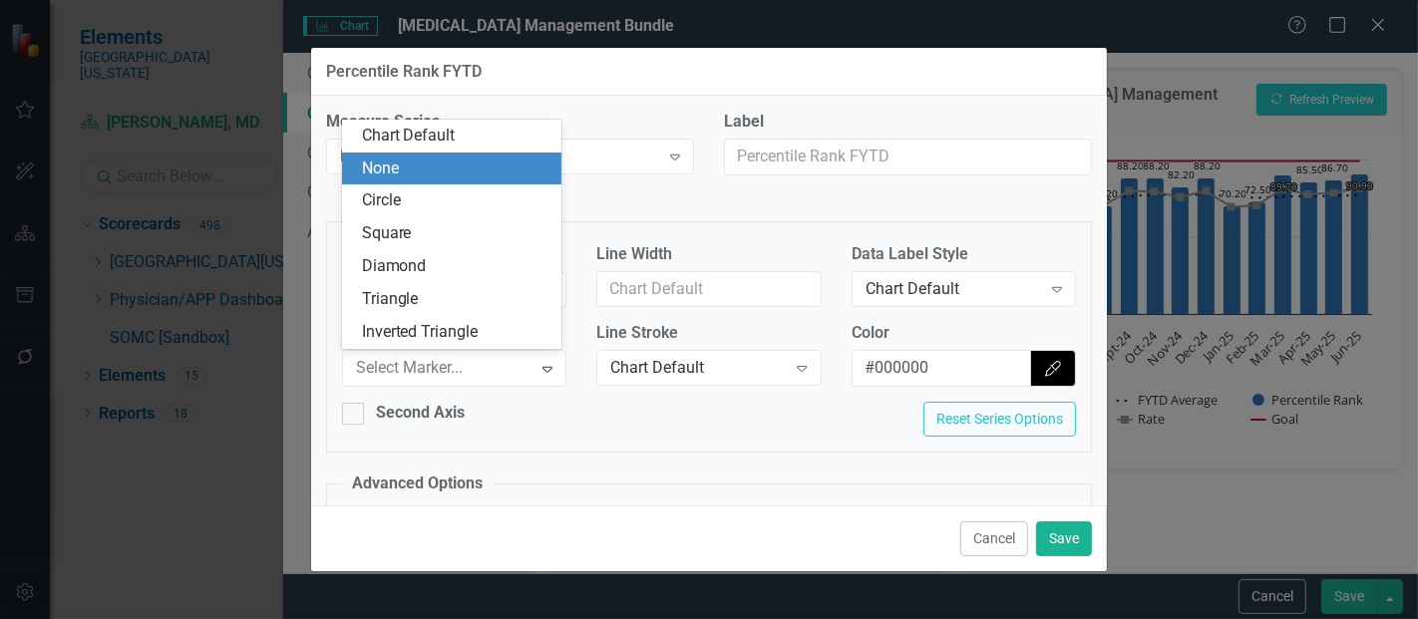
click at [404, 172] on div "None" at bounding box center [456, 169] width 189 height 23
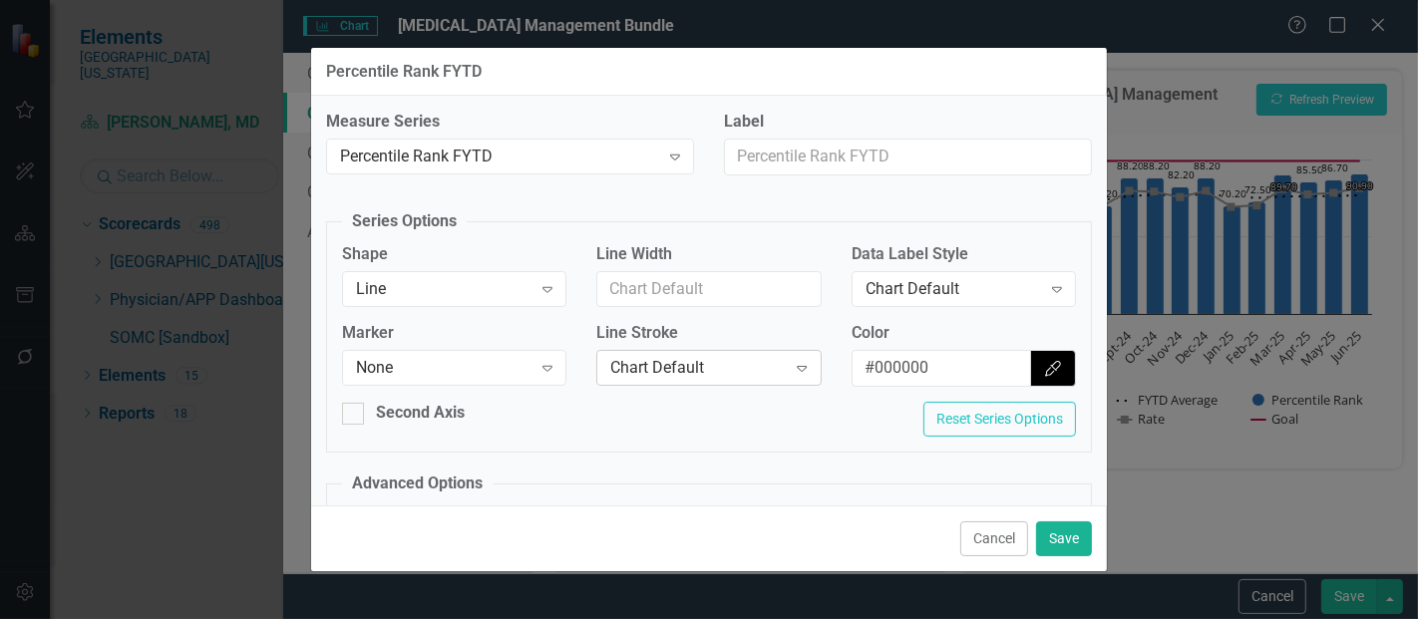
click at [663, 371] on div "Chart Default" at bounding box center [698, 368] width 176 height 23
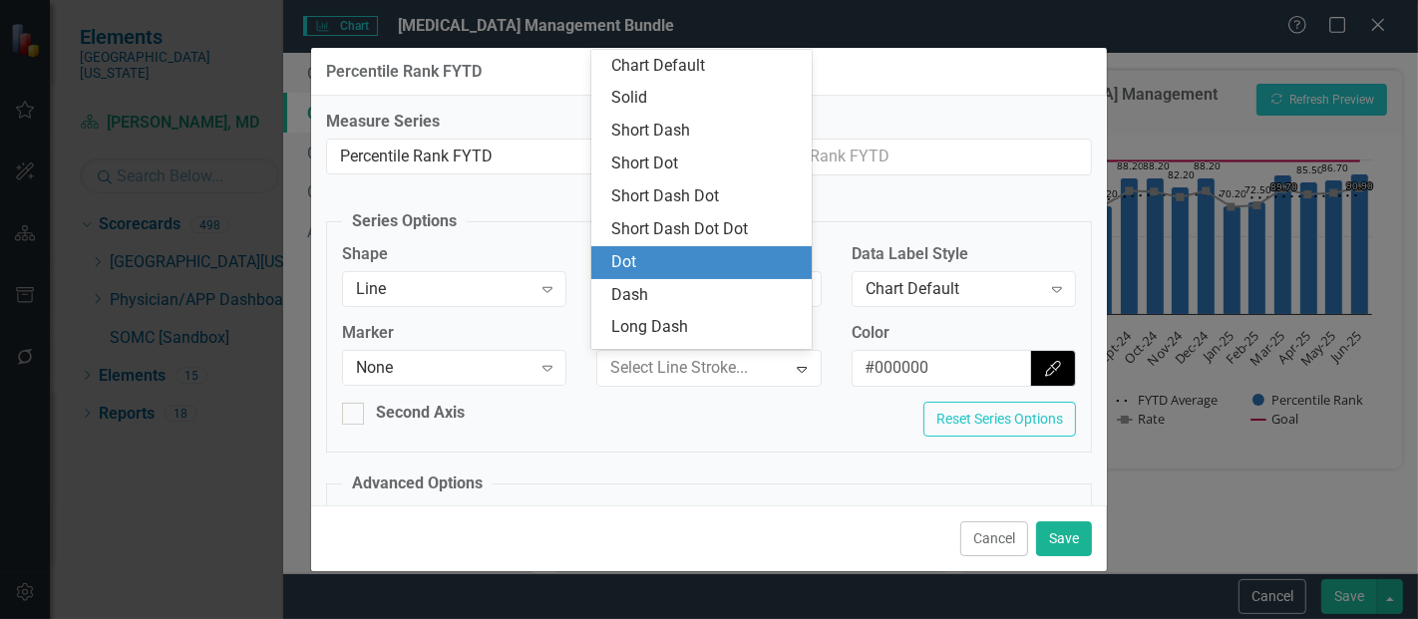
click at [652, 257] on div "Dot" at bounding box center [705, 262] width 189 height 23
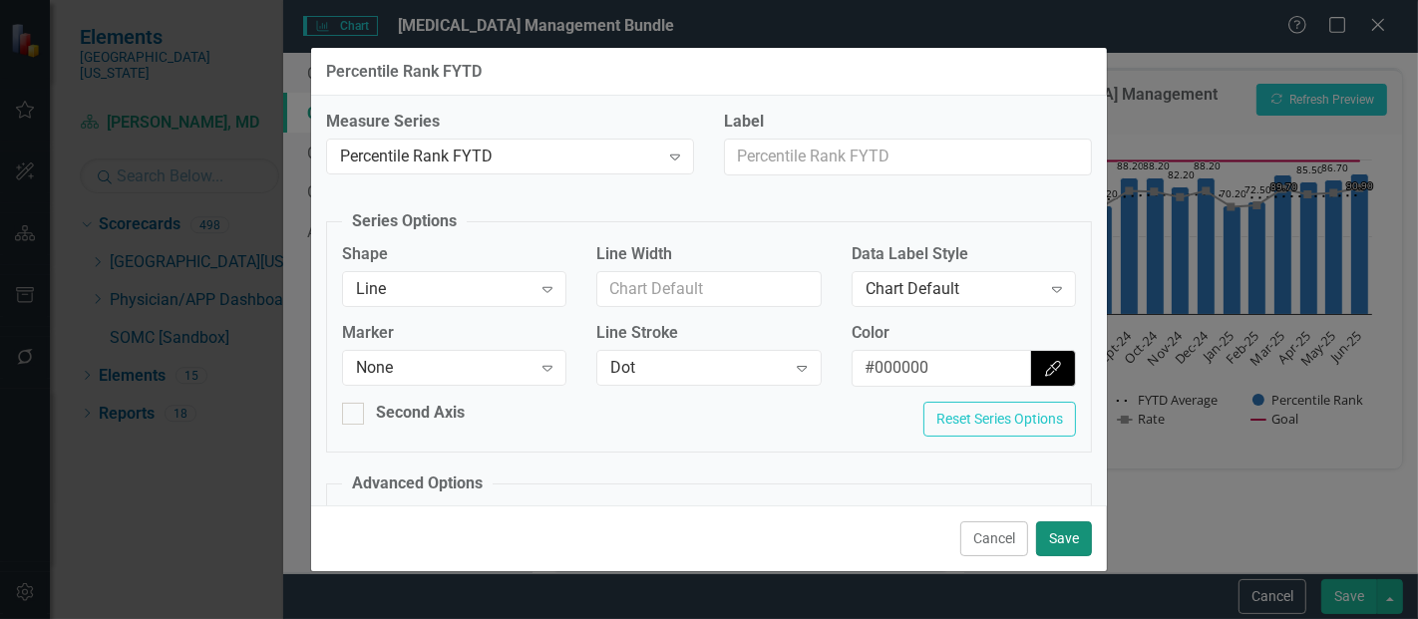
click at [1075, 537] on button "Save" at bounding box center [1064, 539] width 56 height 35
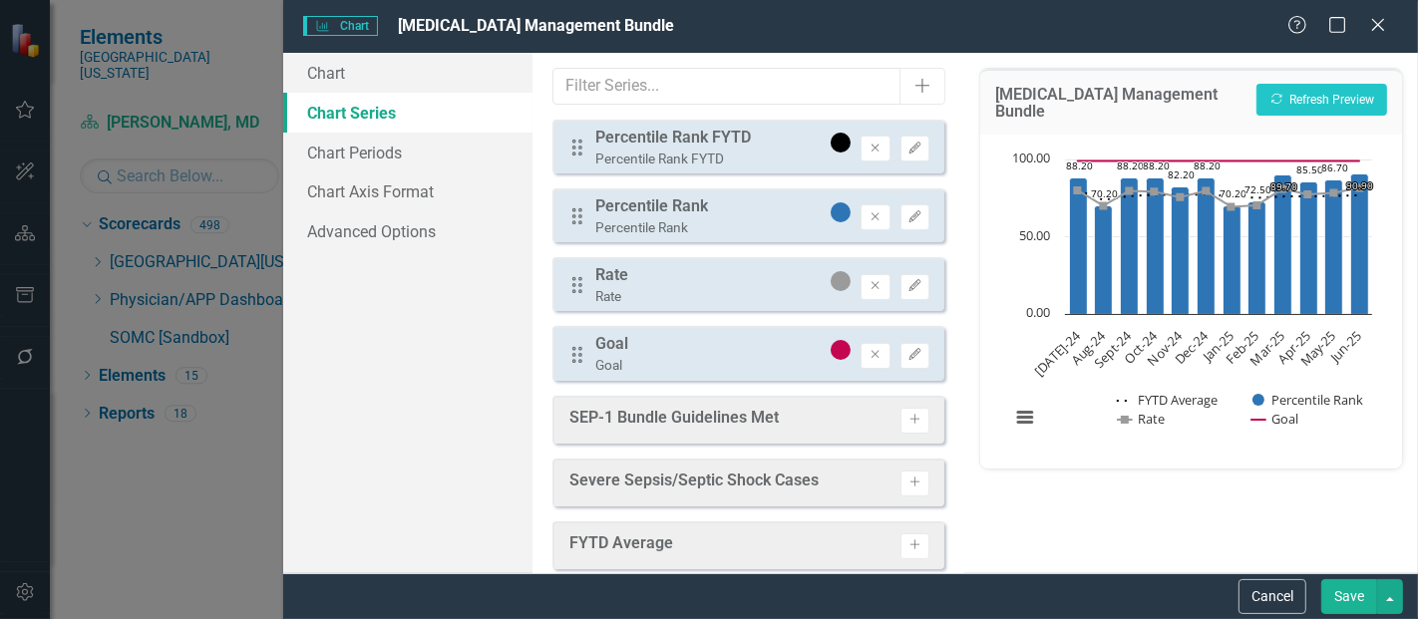
click at [1359, 591] on button "Save" at bounding box center [1350, 597] width 56 height 35
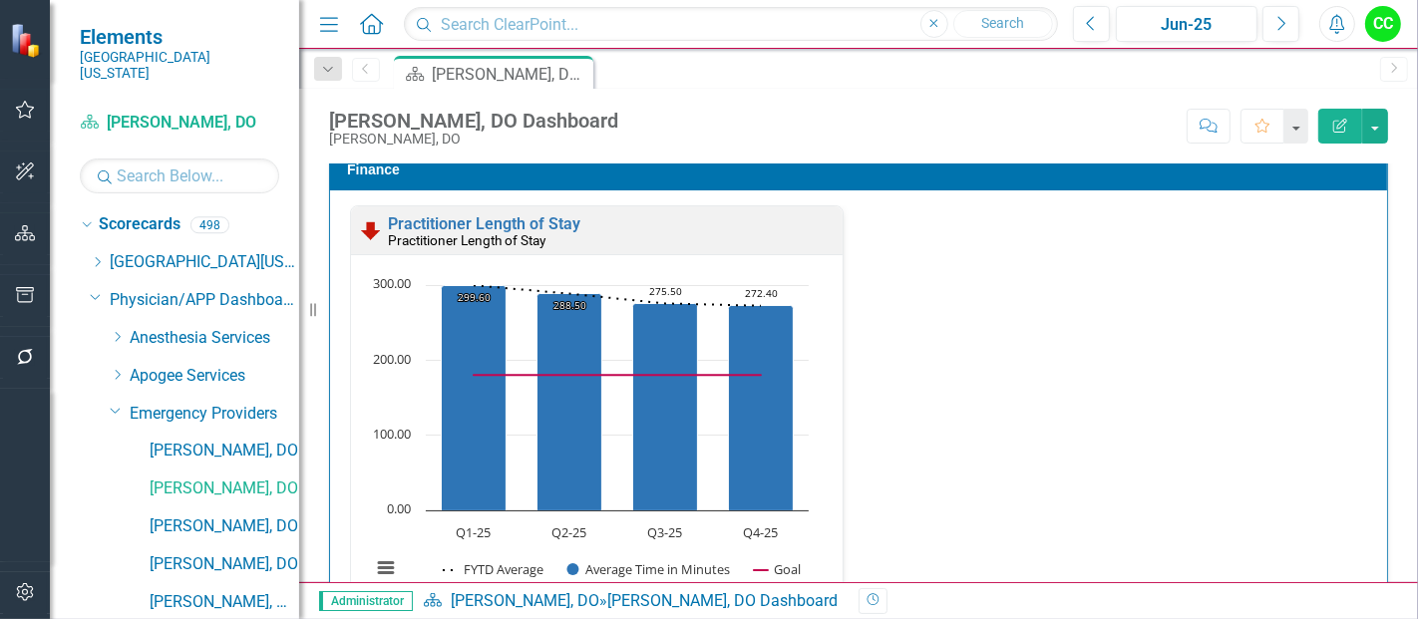
scroll to position [3160, 0]
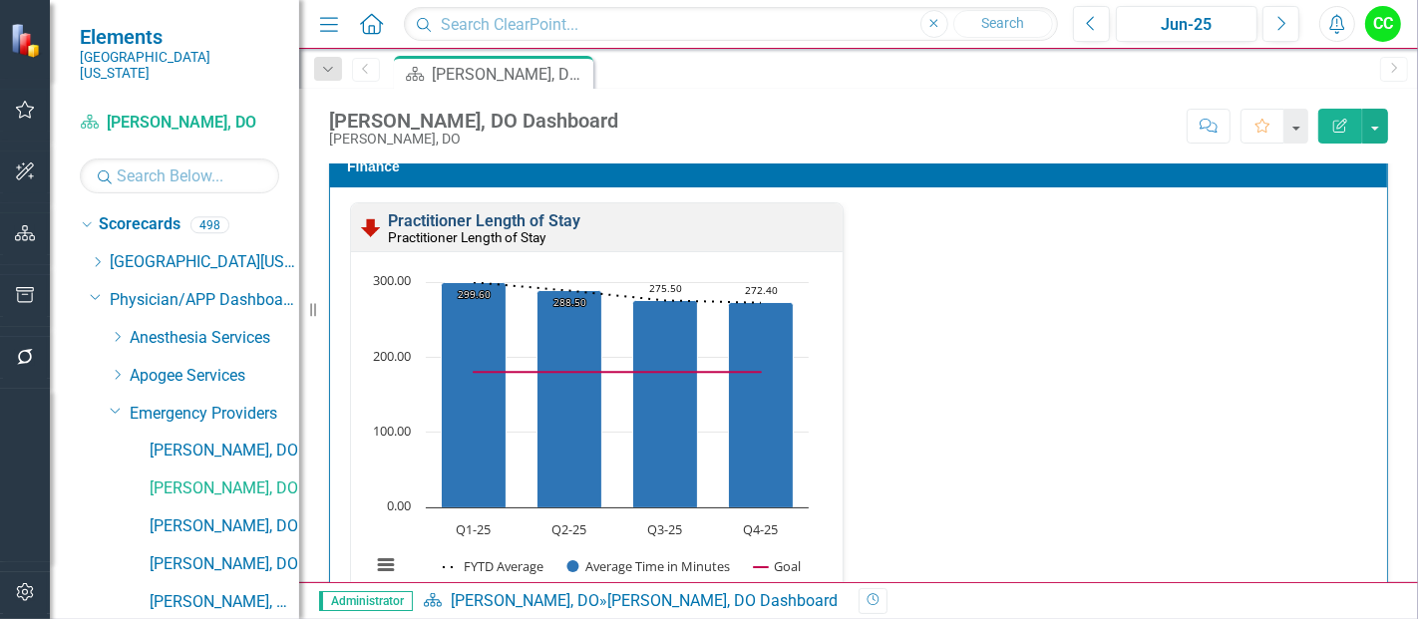
click at [563, 211] on link "Practitioner Length of Stay" at bounding box center [484, 220] width 193 height 19
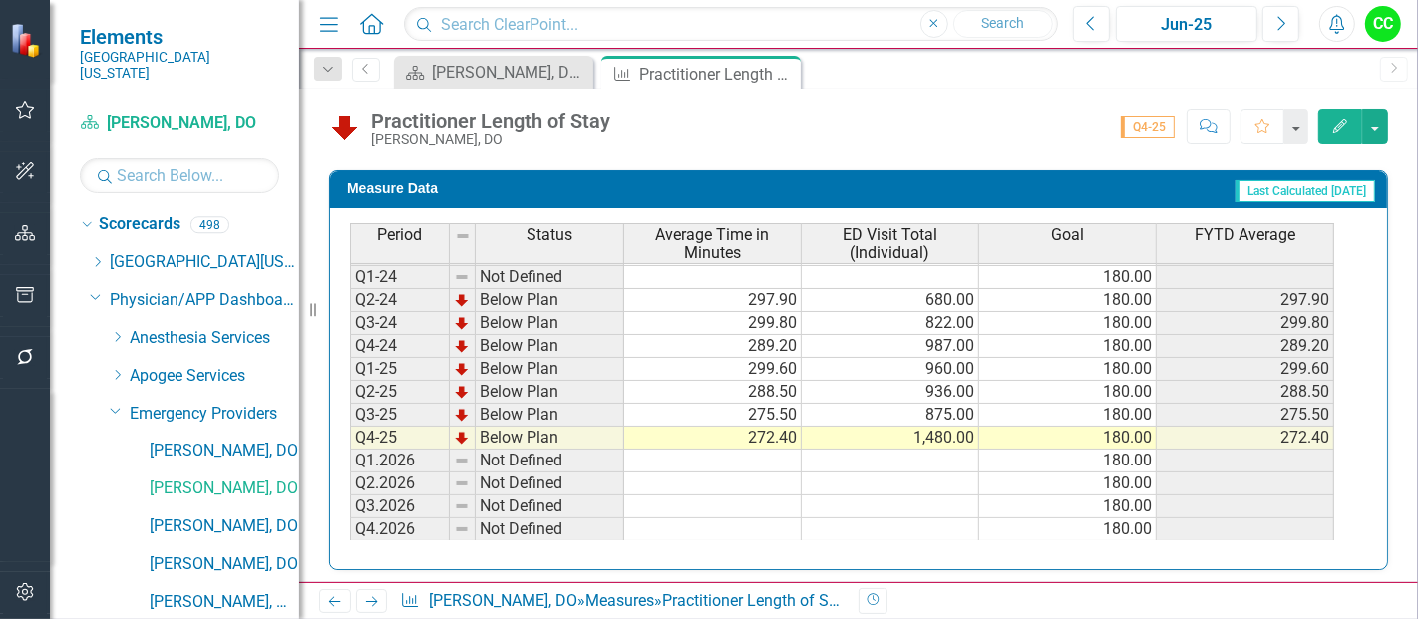
scroll to position [881, 0]
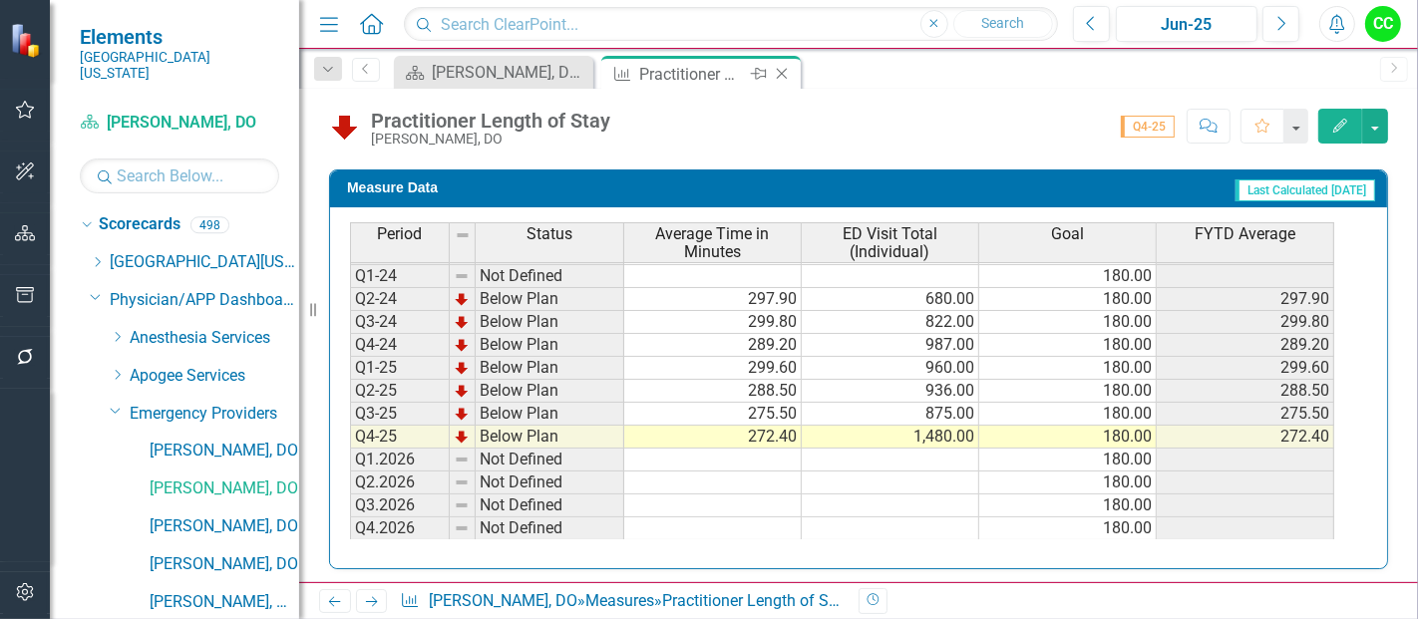
click at [785, 71] on icon "Close" at bounding box center [782, 74] width 20 height 16
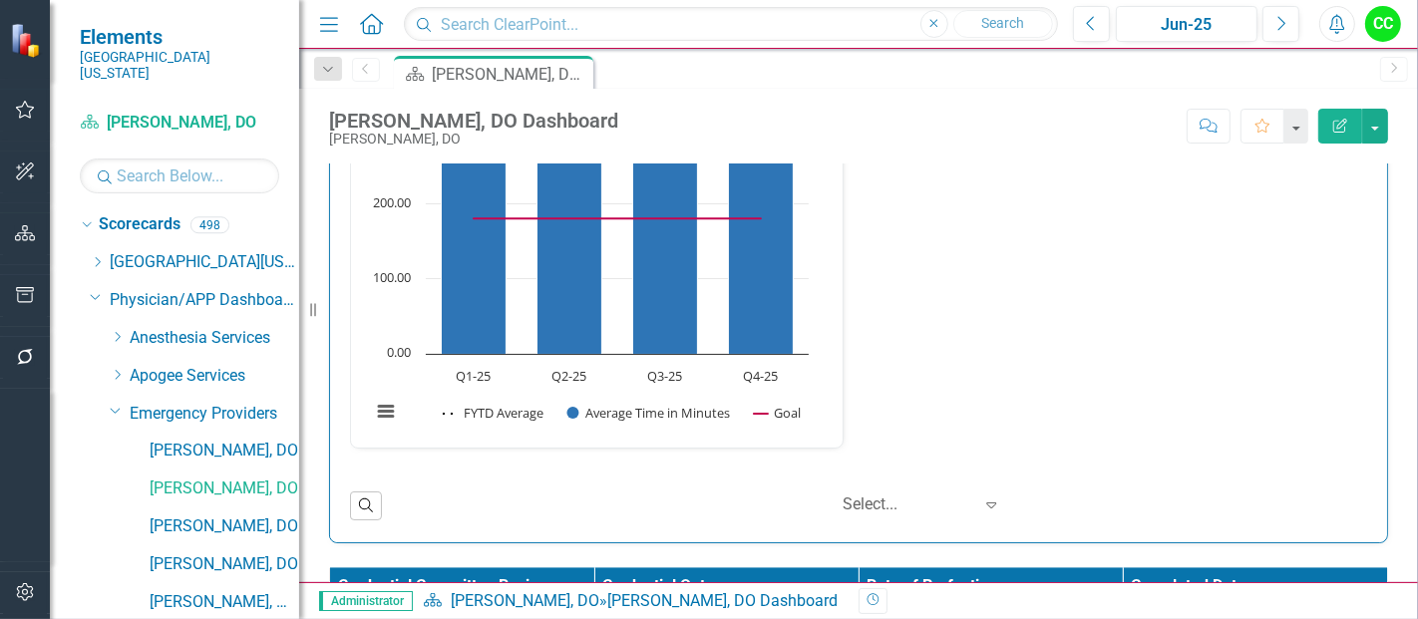
scroll to position [3433, 0]
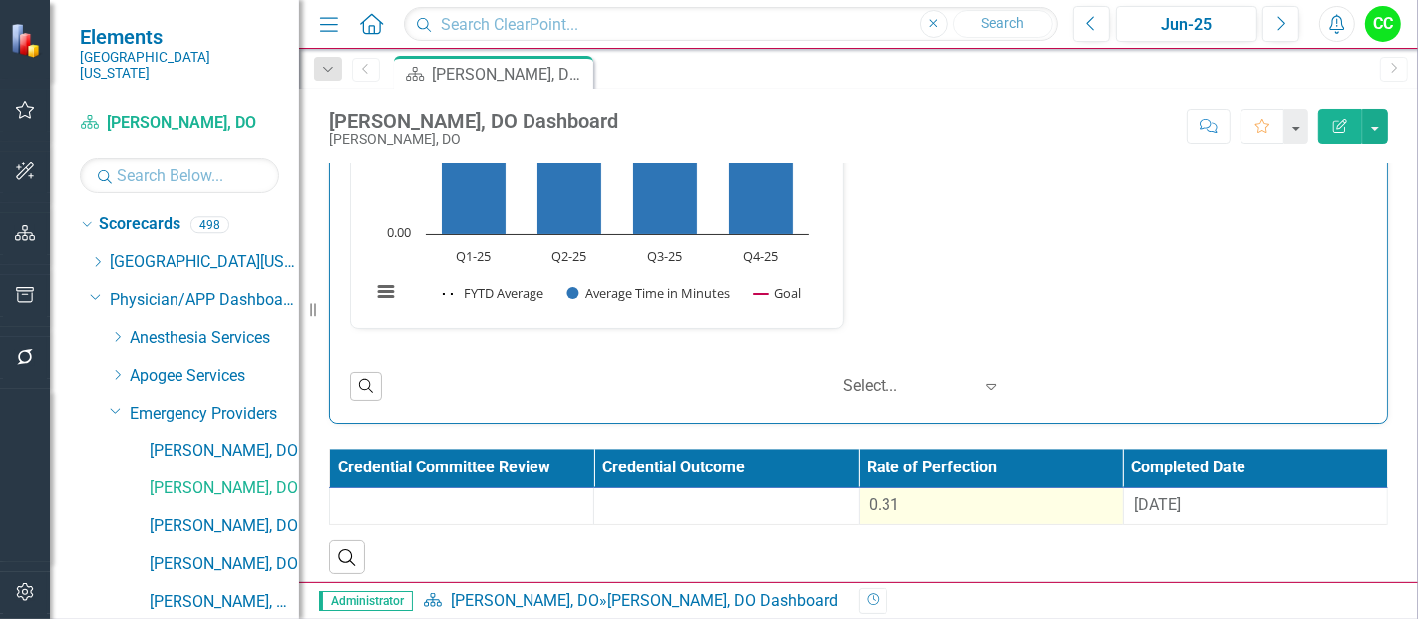
click at [939, 495] on div "0.31" at bounding box center [991, 506] width 243 height 23
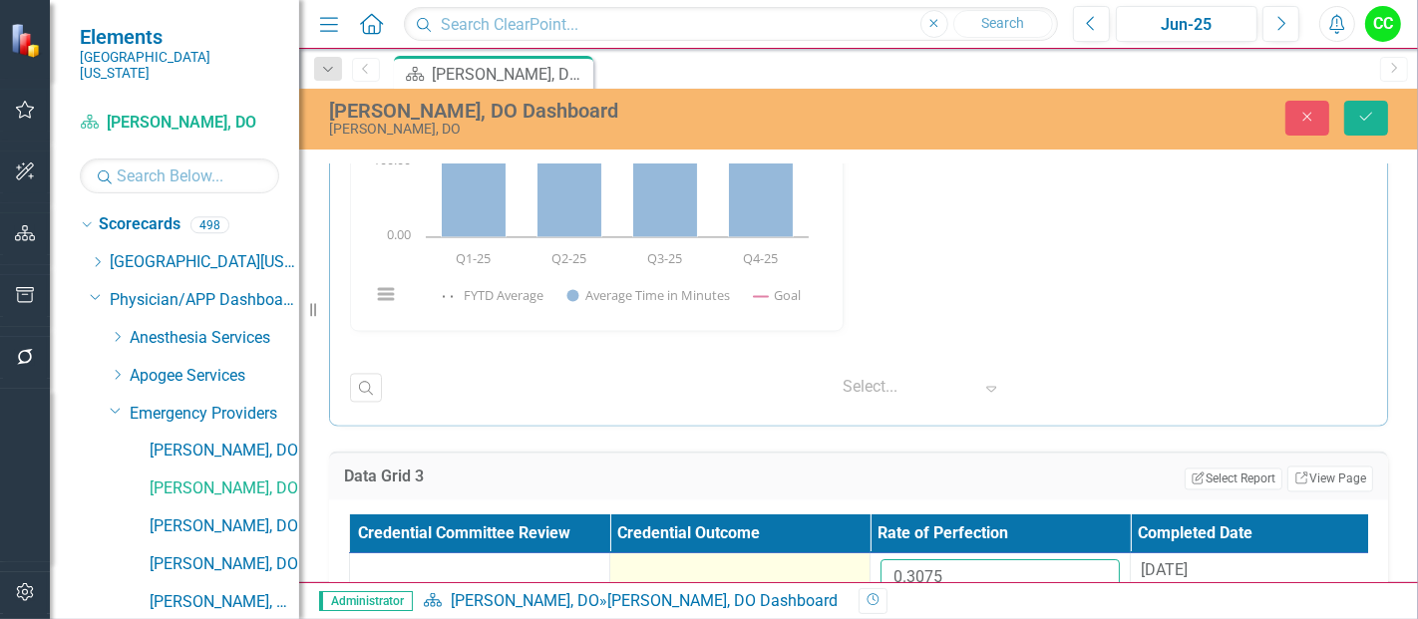
drag, startPoint x: 960, startPoint y: 564, endPoint x: 778, endPoint y: 560, distance: 181.6
click at [778, 560] on tr "0.3075 [DATE]" at bounding box center [870, 586] width 1041 height 65
paste input "4565"
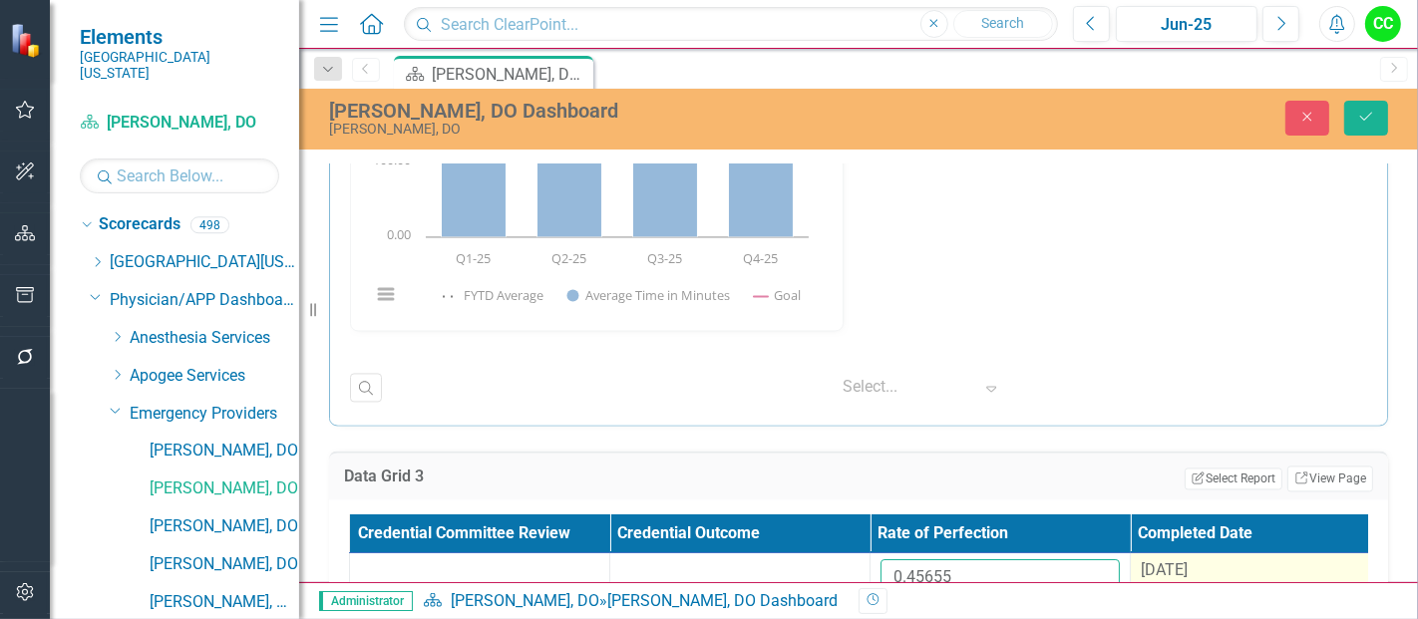
type input "0.45655"
click at [1205, 563] on div "[DATE]" at bounding box center [1260, 571] width 239 height 23
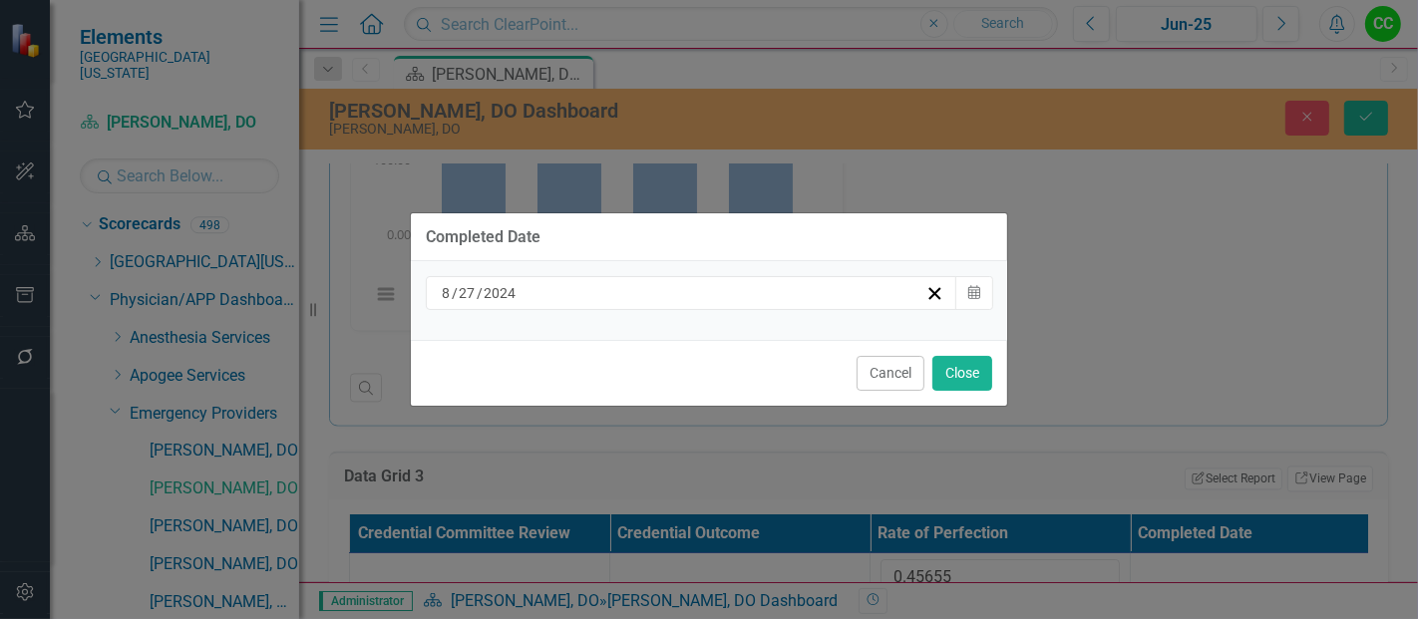
click at [720, 300] on div "[DATE]" at bounding box center [682, 293] width 487 height 20
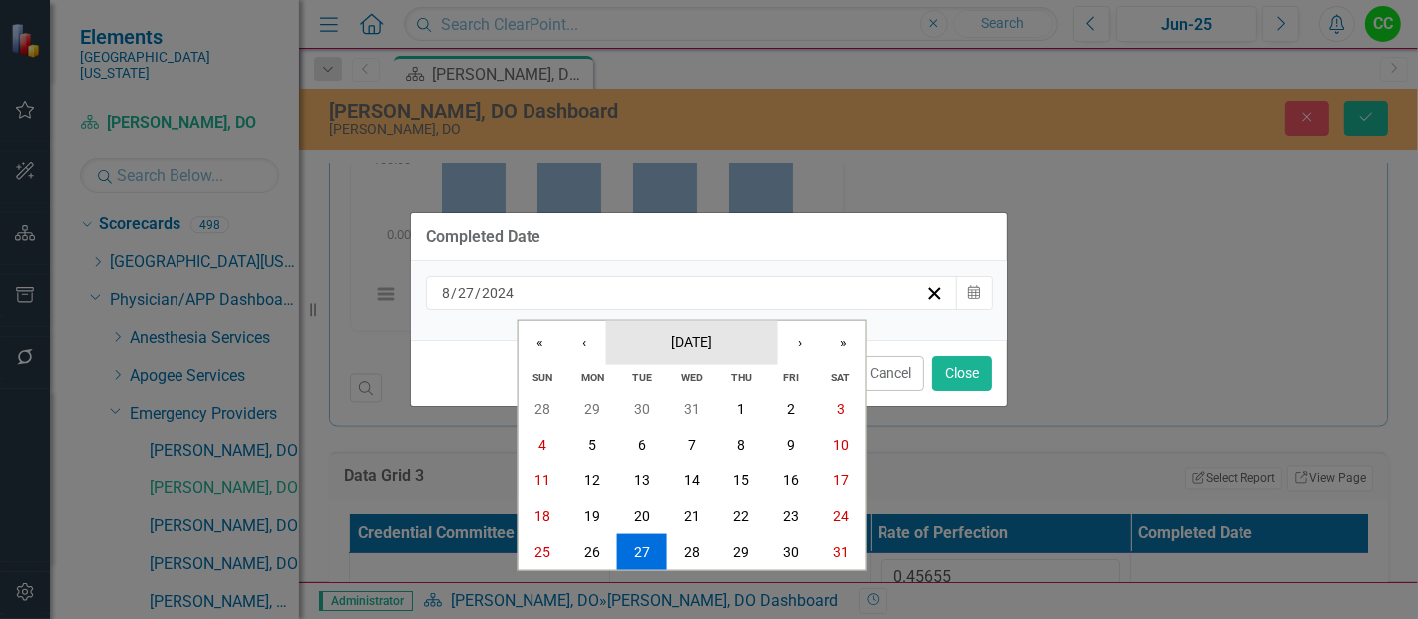
click at [680, 354] on button "[DATE]" at bounding box center [692, 342] width 172 height 44
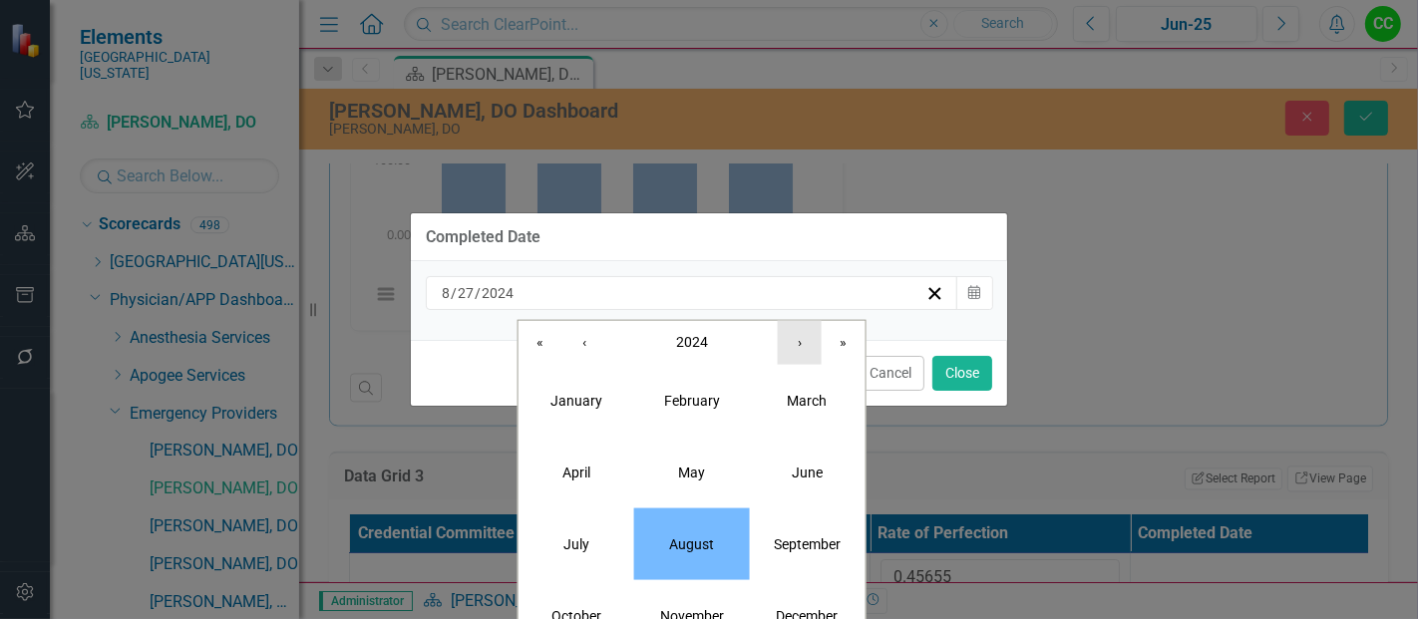
click at [800, 345] on button "›" at bounding box center [800, 342] width 44 height 44
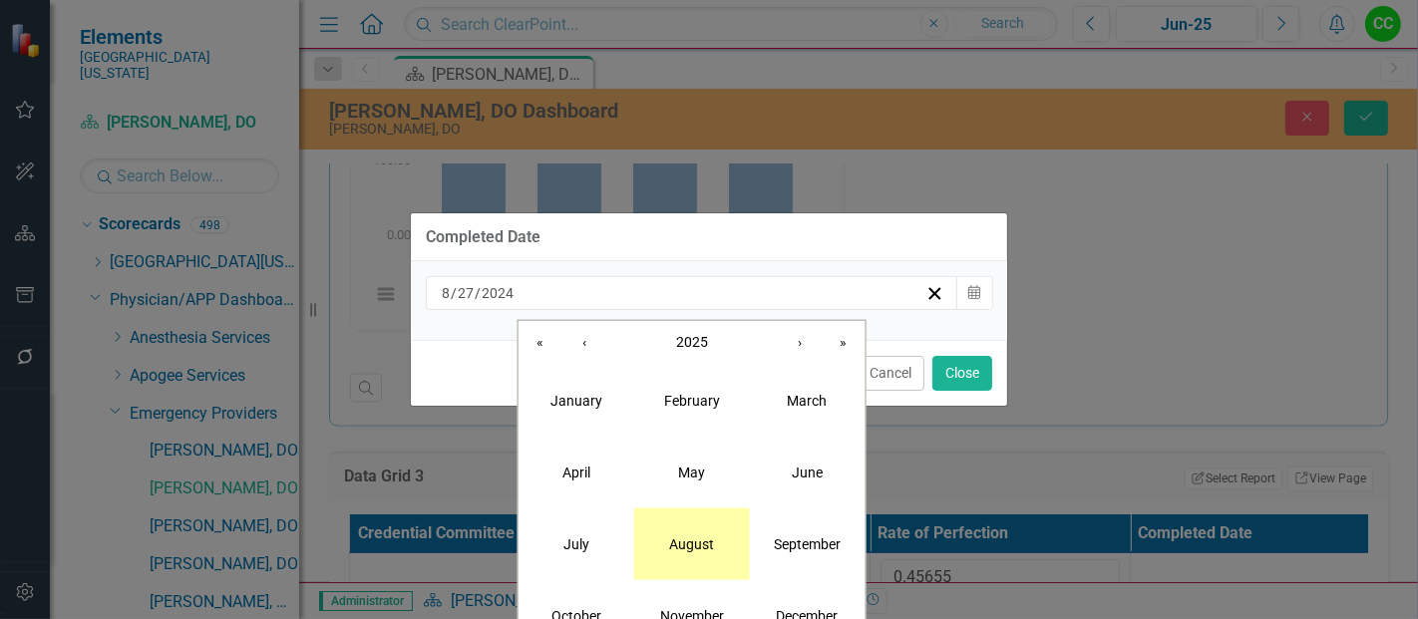
click at [689, 534] on button "August" at bounding box center [692, 544] width 116 height 72
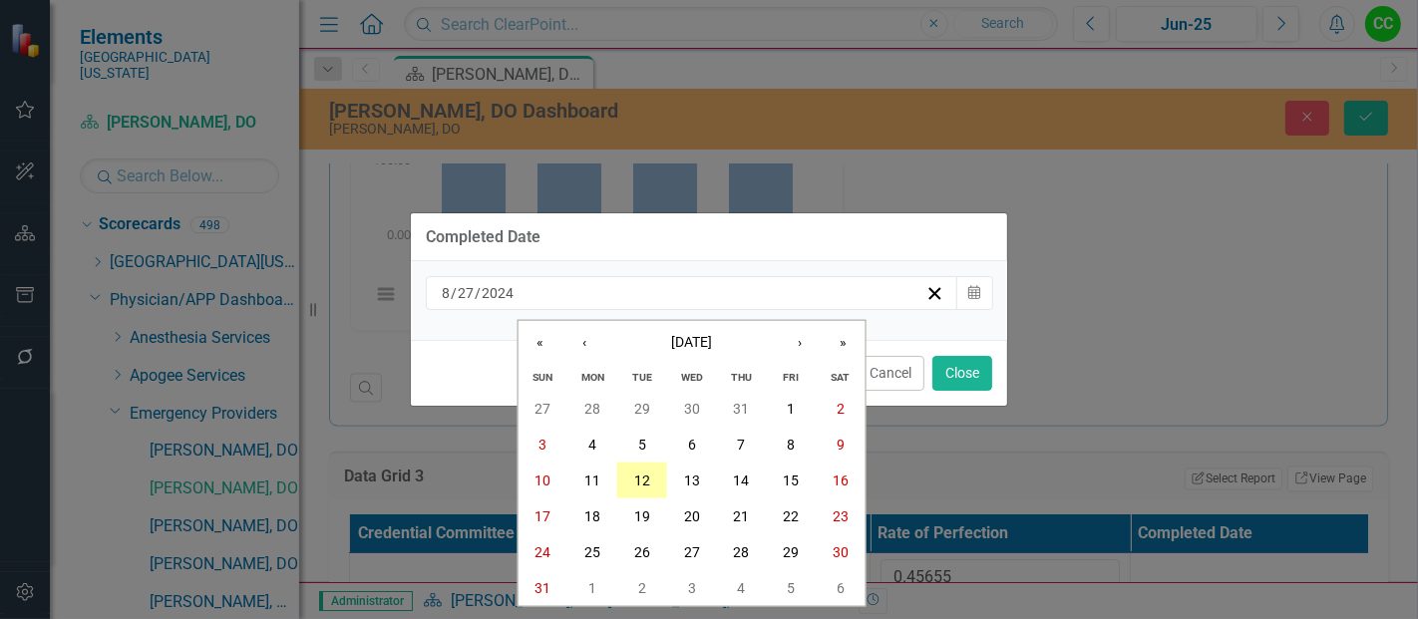
click at [647, 483] on abbr "12" at bounding box center [642, 481] width 16 height 16
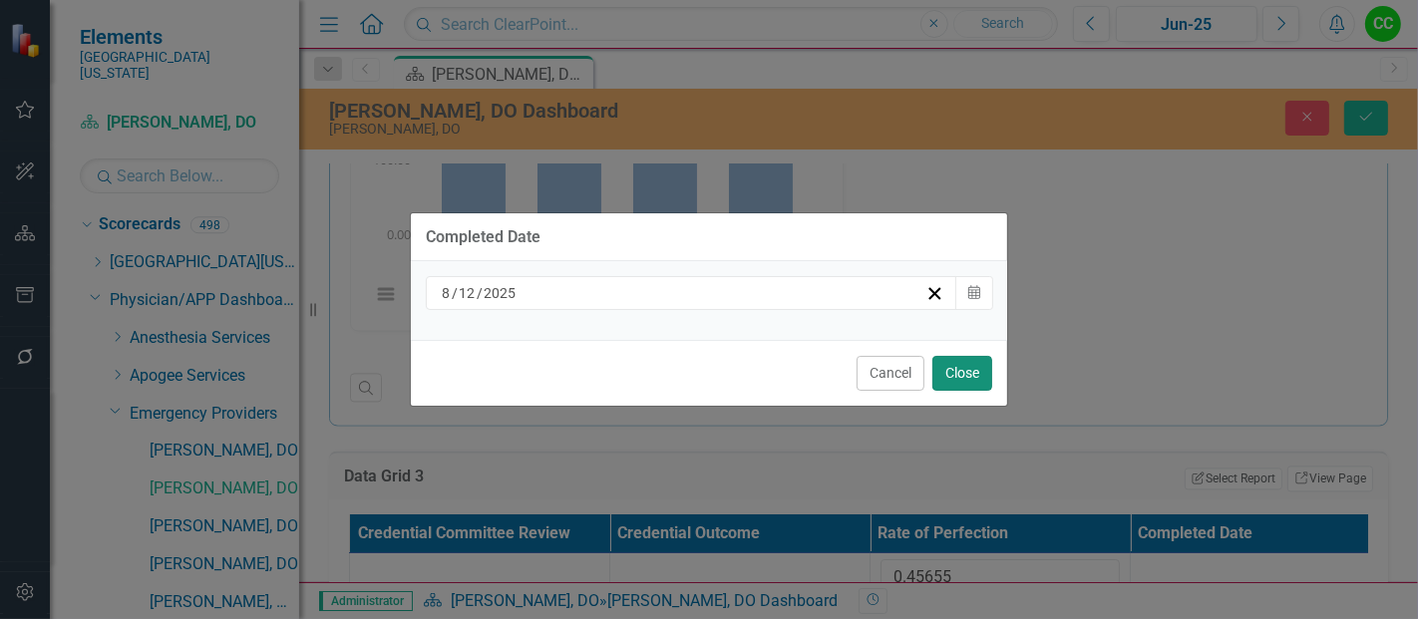
click at [975, 380] on button "Close" at bounding box center [963, 373] width 60 height 35
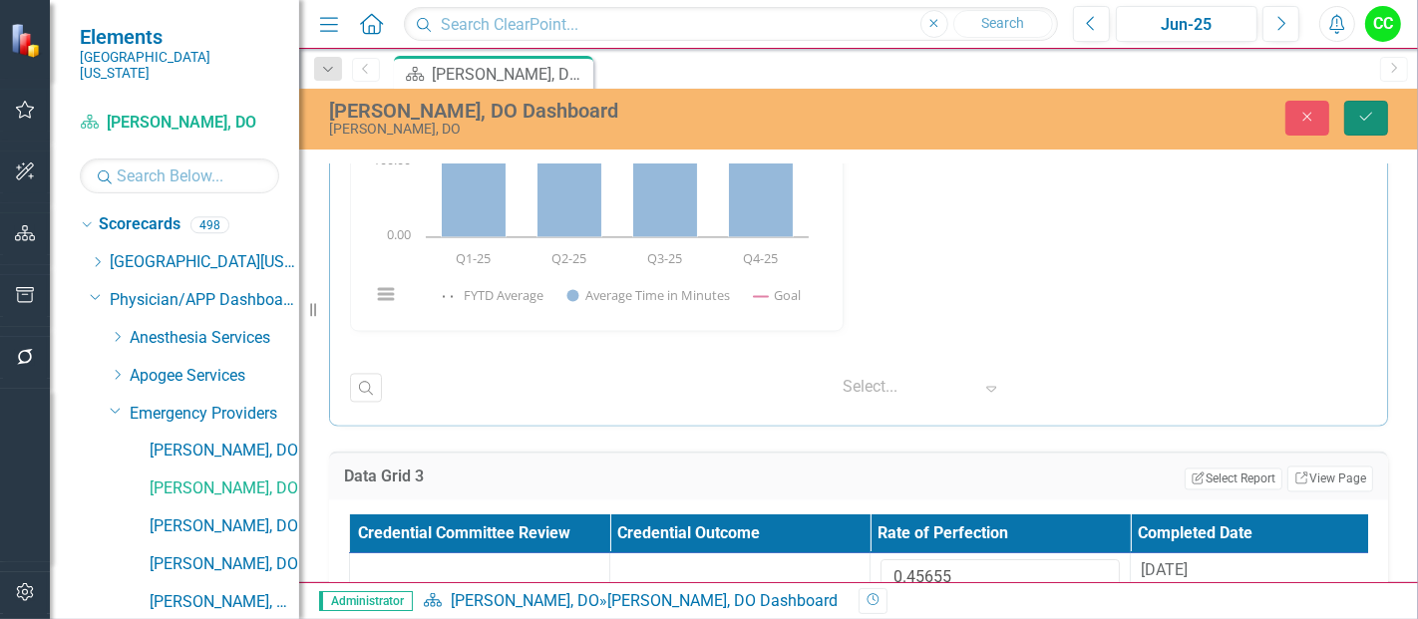
click at [1386, 102] on button "Save" at bounding box center [1367, 118] width 44 height 35
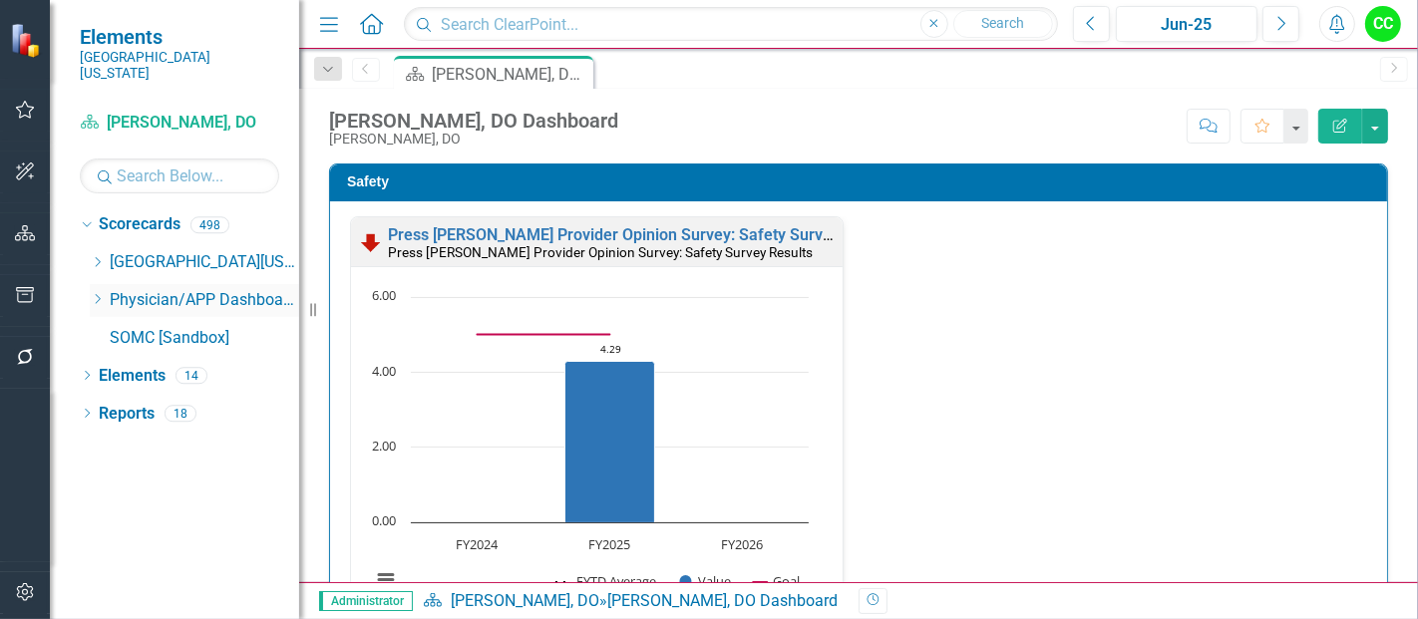
click at [101, 293] on icon "Dropdown" at bounding box center [97, 299] width 15 height 12
click at [91, 293] on icon "Dropdown" at bounding box center [97, 299] width 15 height 12
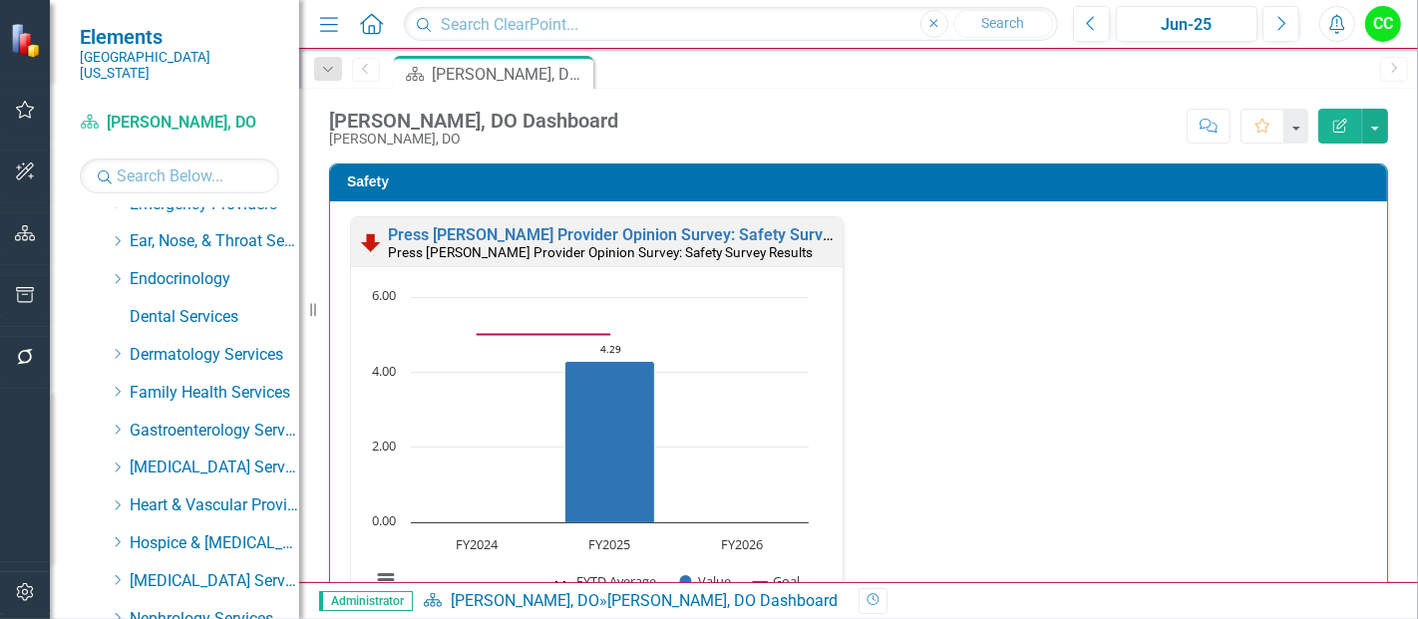
scroll to position [179, 0]
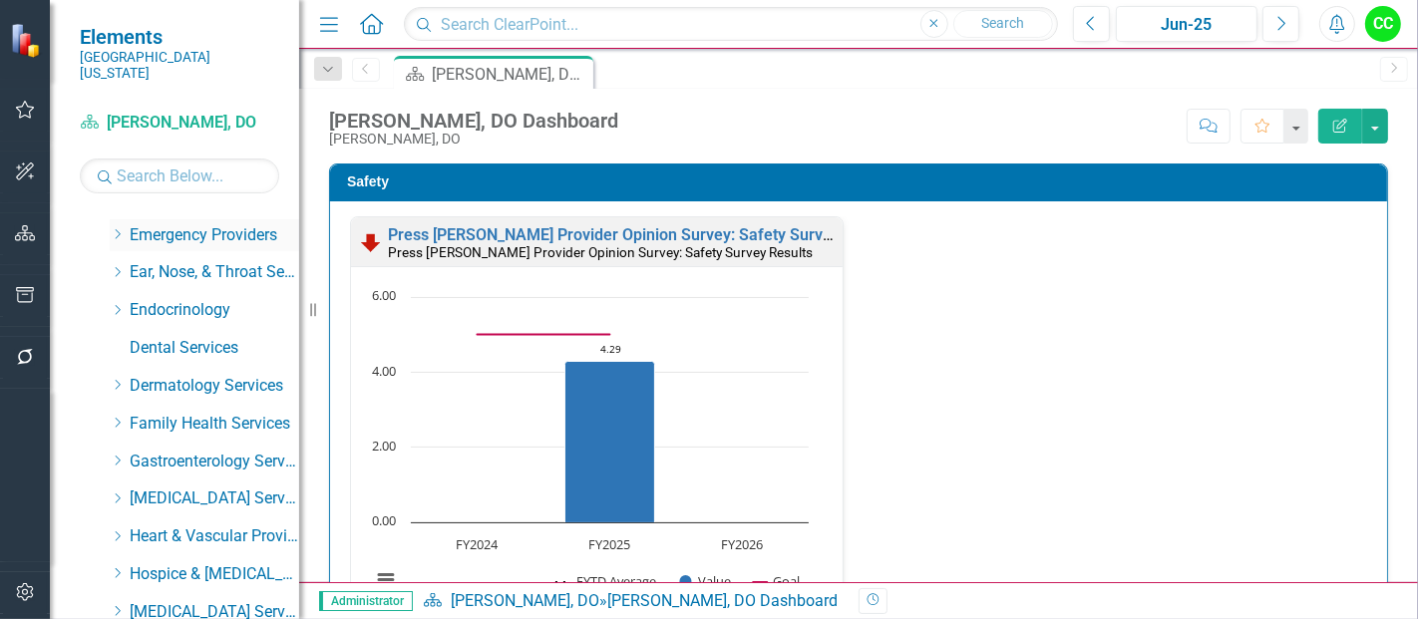
click at [115, 228] on icon "Dropdown" at bounding box center [117, 234] width 15 height 12
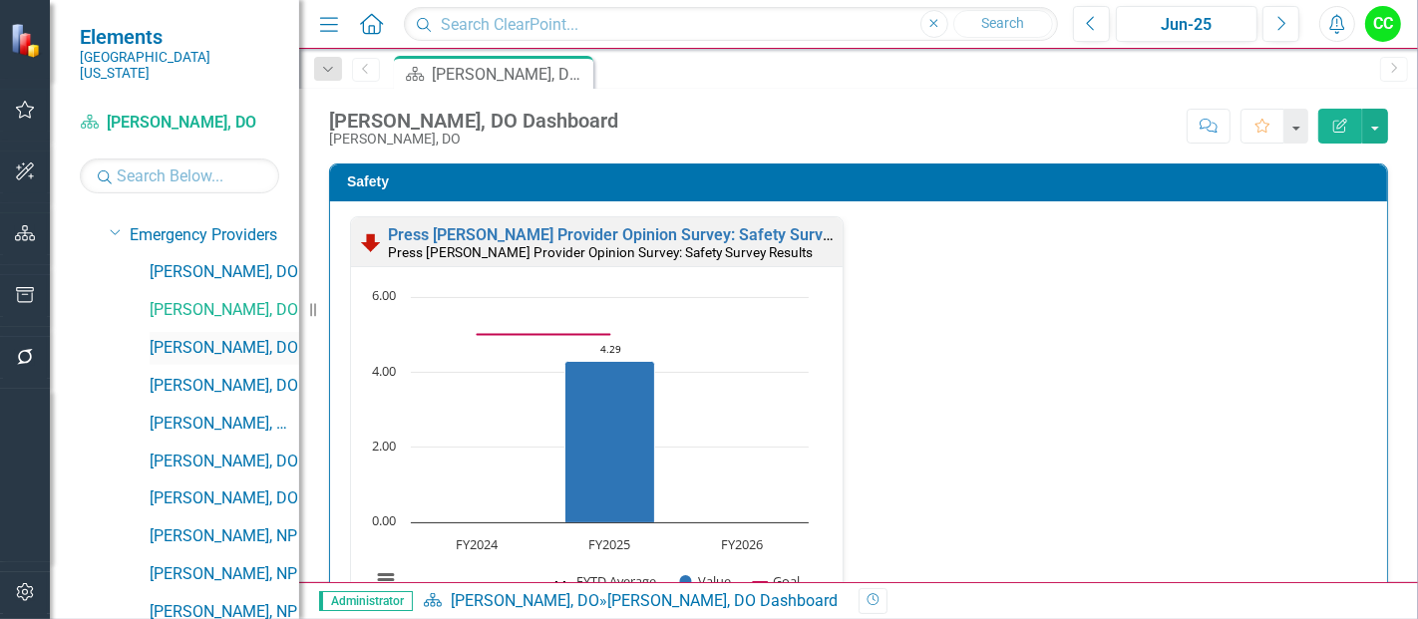
click at [186, 337] on link "[PERSON_NAME], DO" at bounding box center [225, 348] width 150 height 23
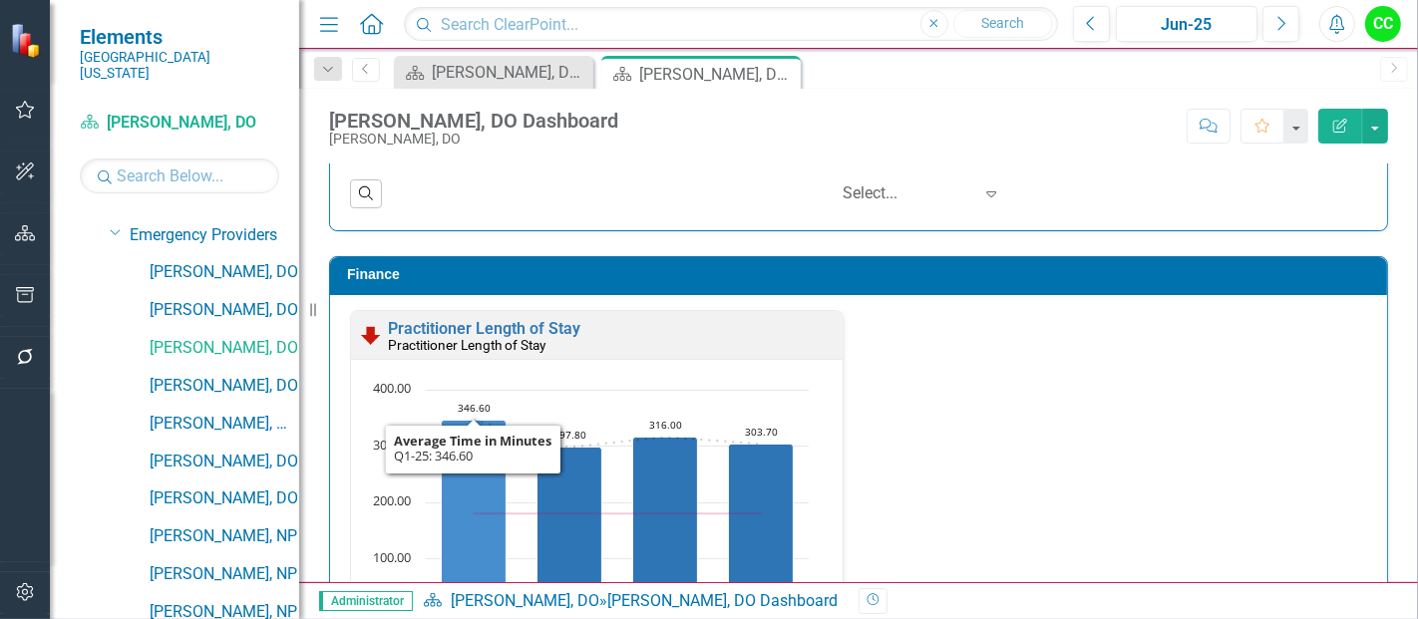
scroll to position [3043, 0]
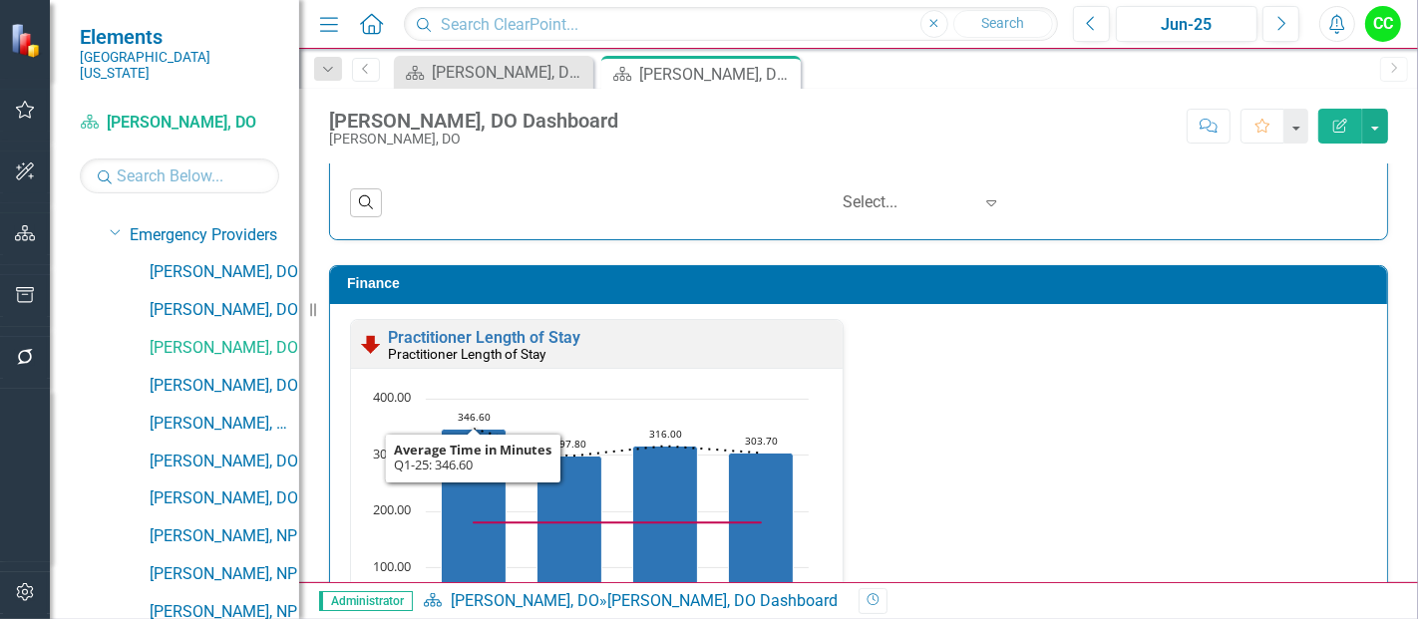
click at [399, 346] on small "Practitioner Length of Stay" at bounding box center [467, 354] width 158 height 16
click at [418, 328] on link "Practitioner Length of Stay" at bounding box center [484, 337] width 193 height 19
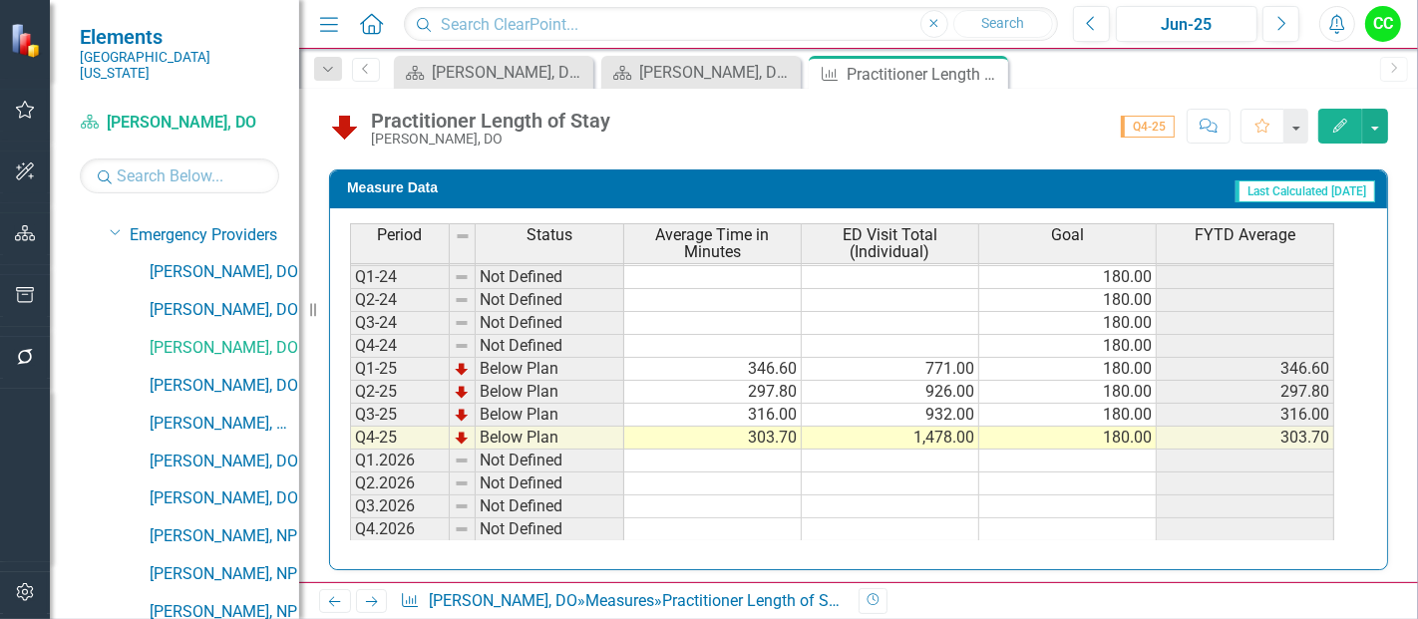
scroll to position [912, 0]
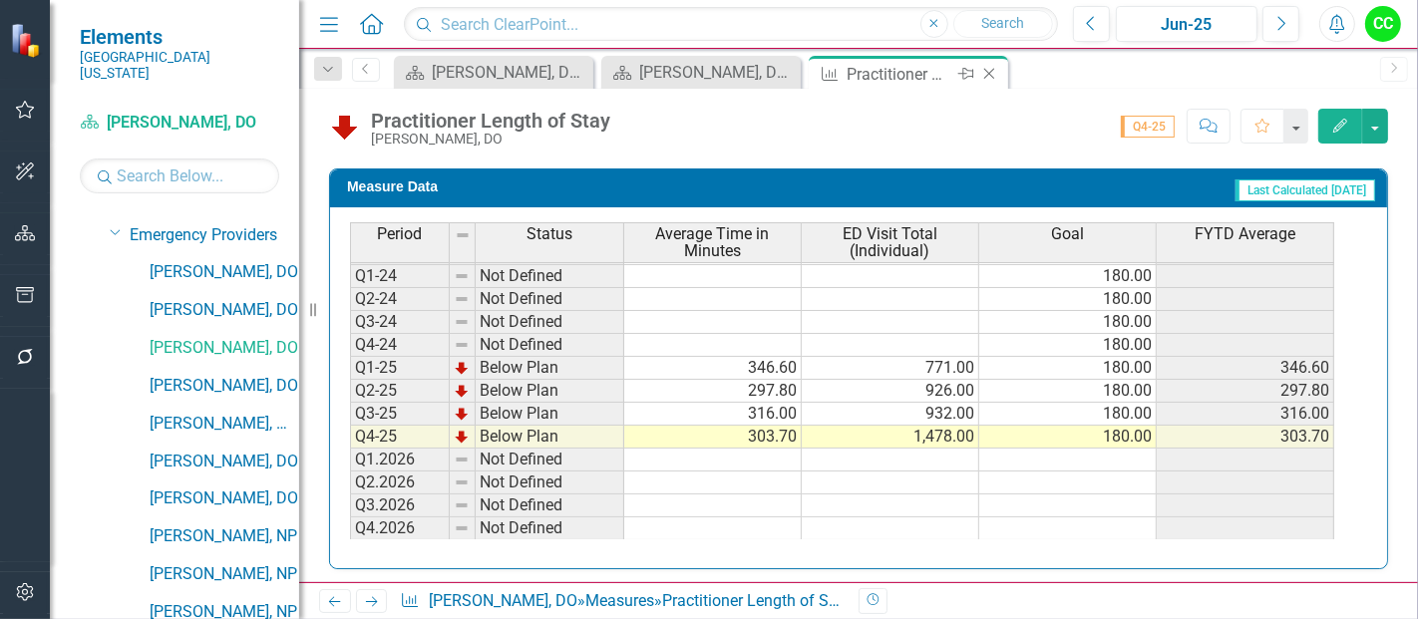
click at [992, 72] on icon "Close" at bounding box center [990, 74] width 20 height 16
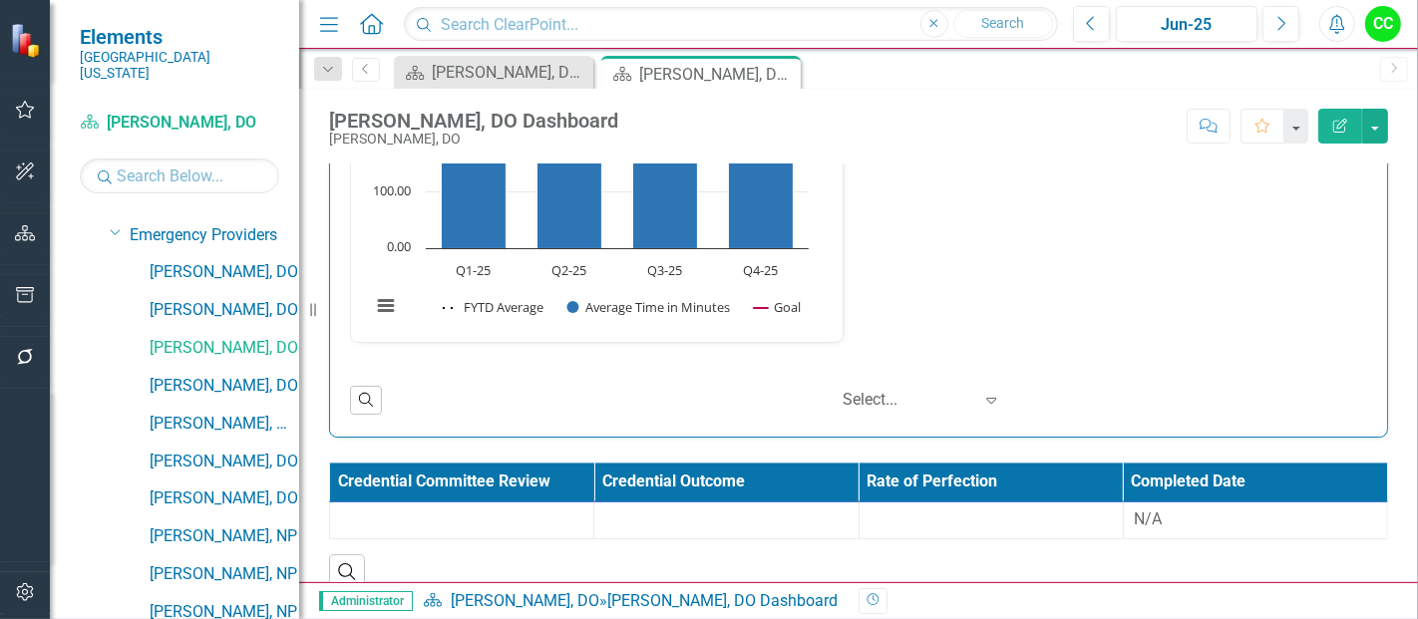
scroll to position [3433, 0]
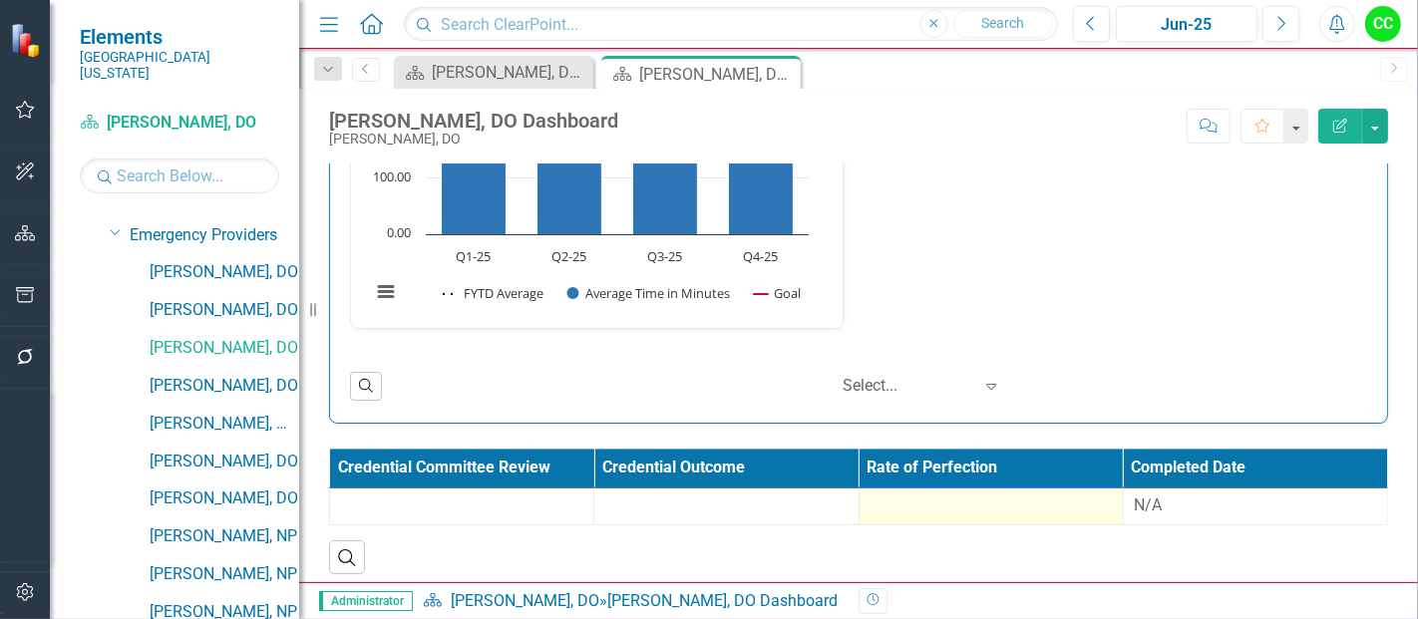
click at [1019, 495] on div at bounding box center [991, 507] width 243 height 24
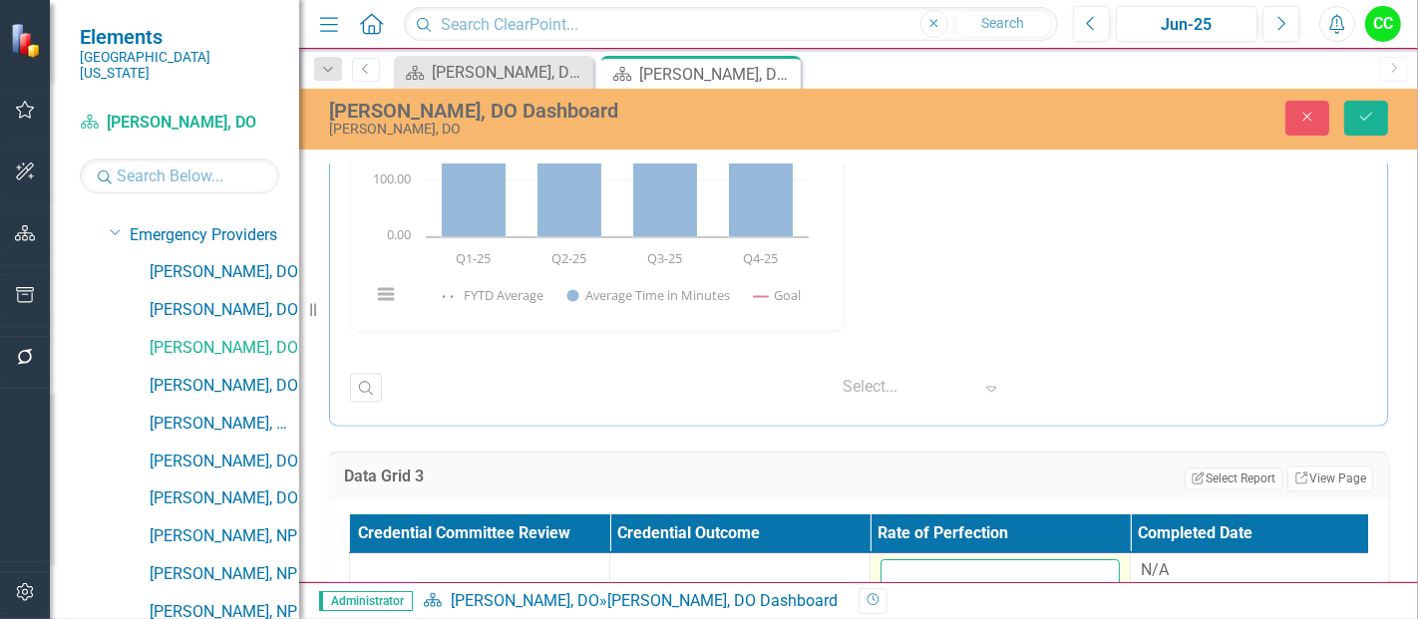
click at [958, 560] on input "number" at bounding box center [1000, 578] width 239 height 37
paste input "0.63845"
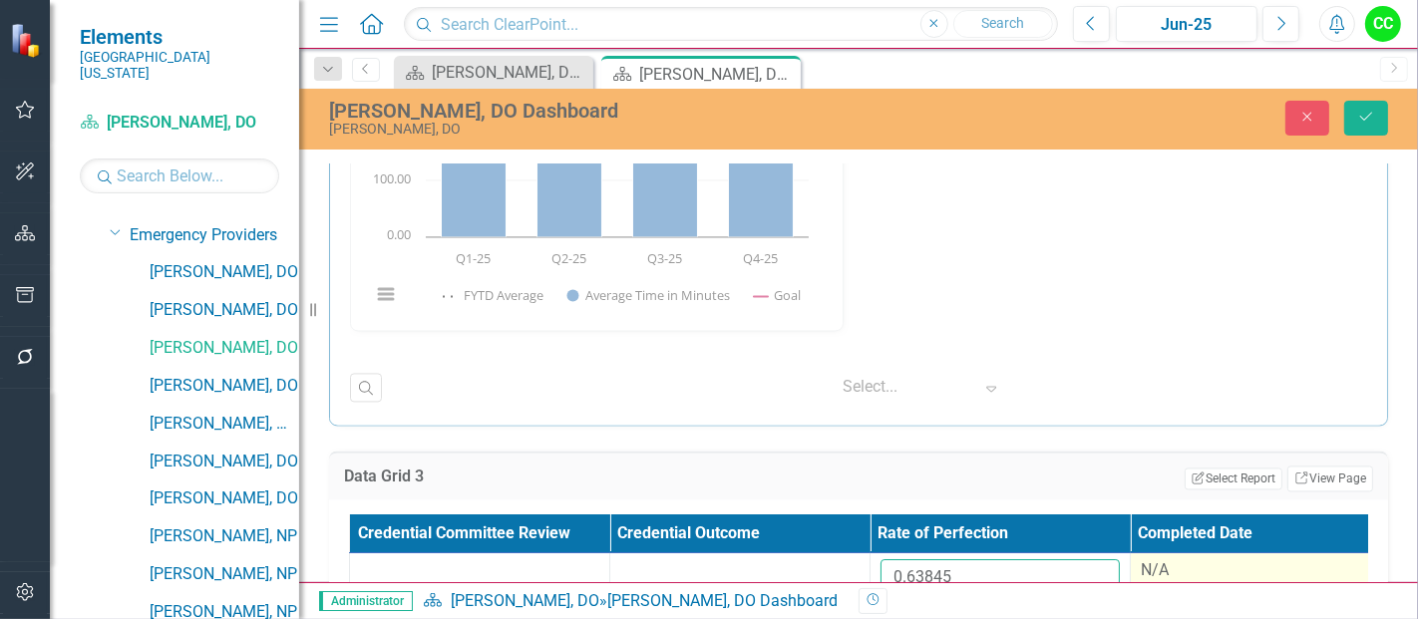
type input "0.63845"
click at [1225, 560] on div "N/A" at bounding box center [1260, 571] width 239 height 23
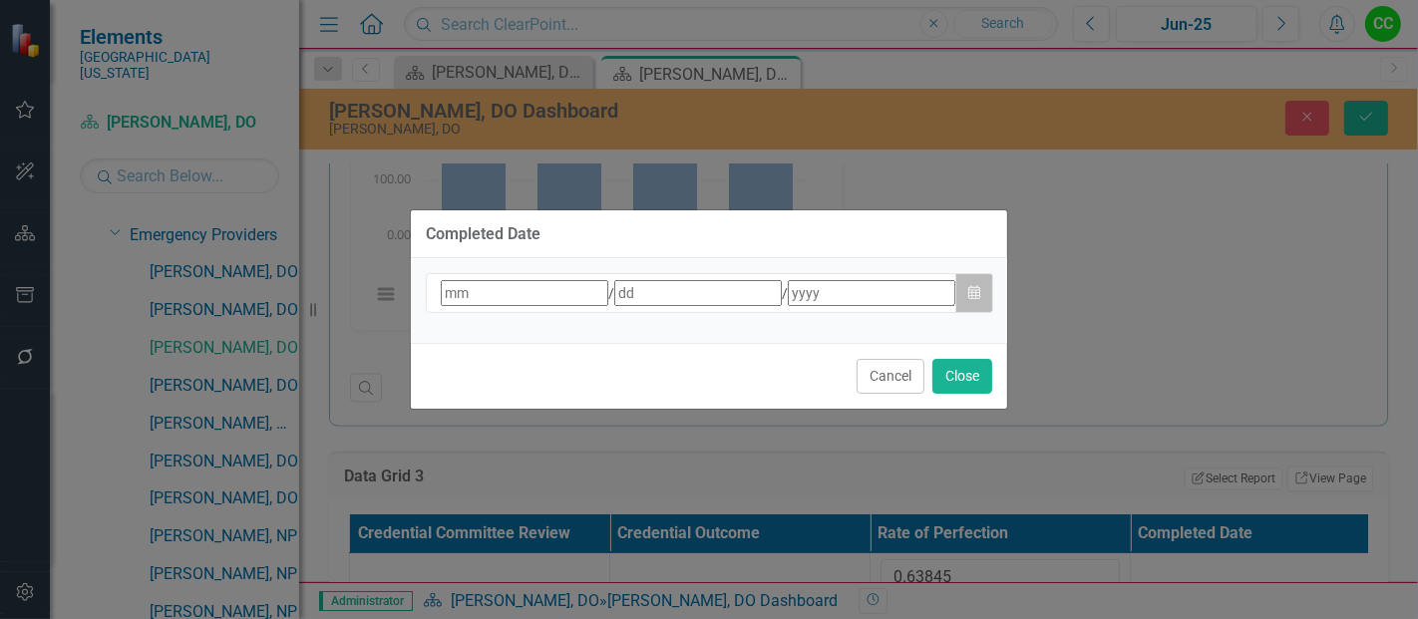
click at [983, 288] on button "Calendar" at bounding box center [975, 293] width 38 height 40
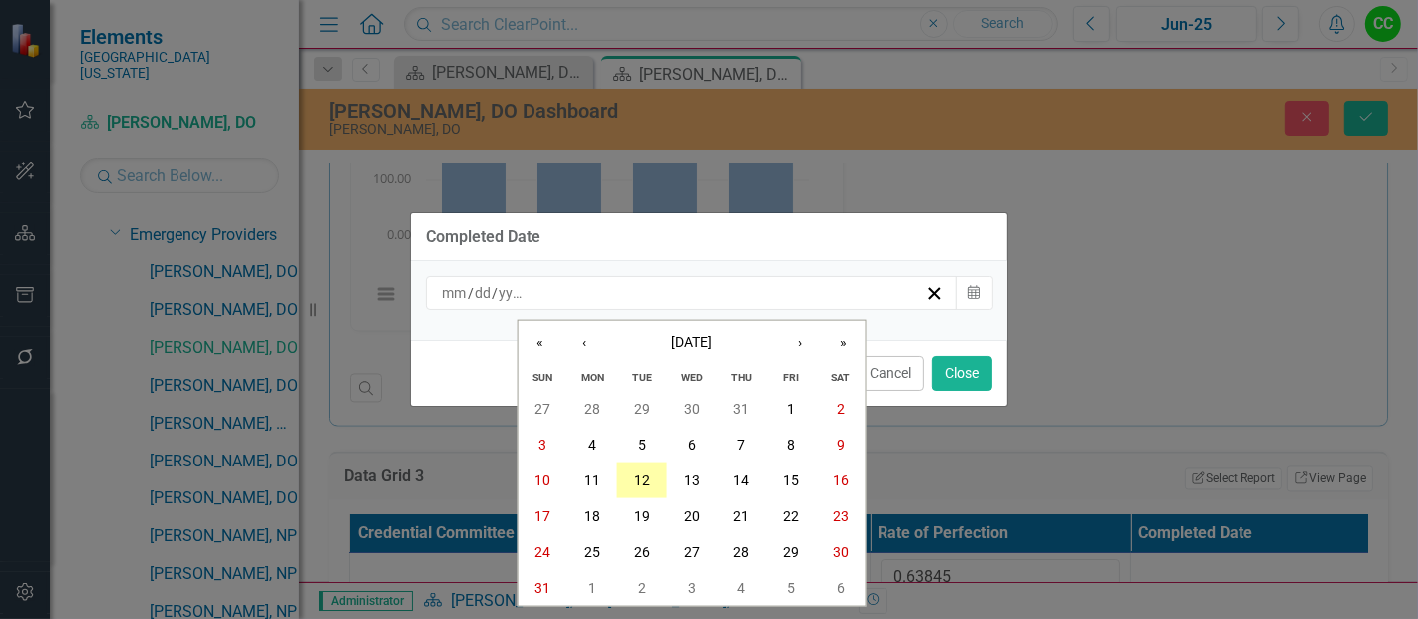
click at [646, 482] on abbr "12" at bounding box center [642, 481] width 16 height 16
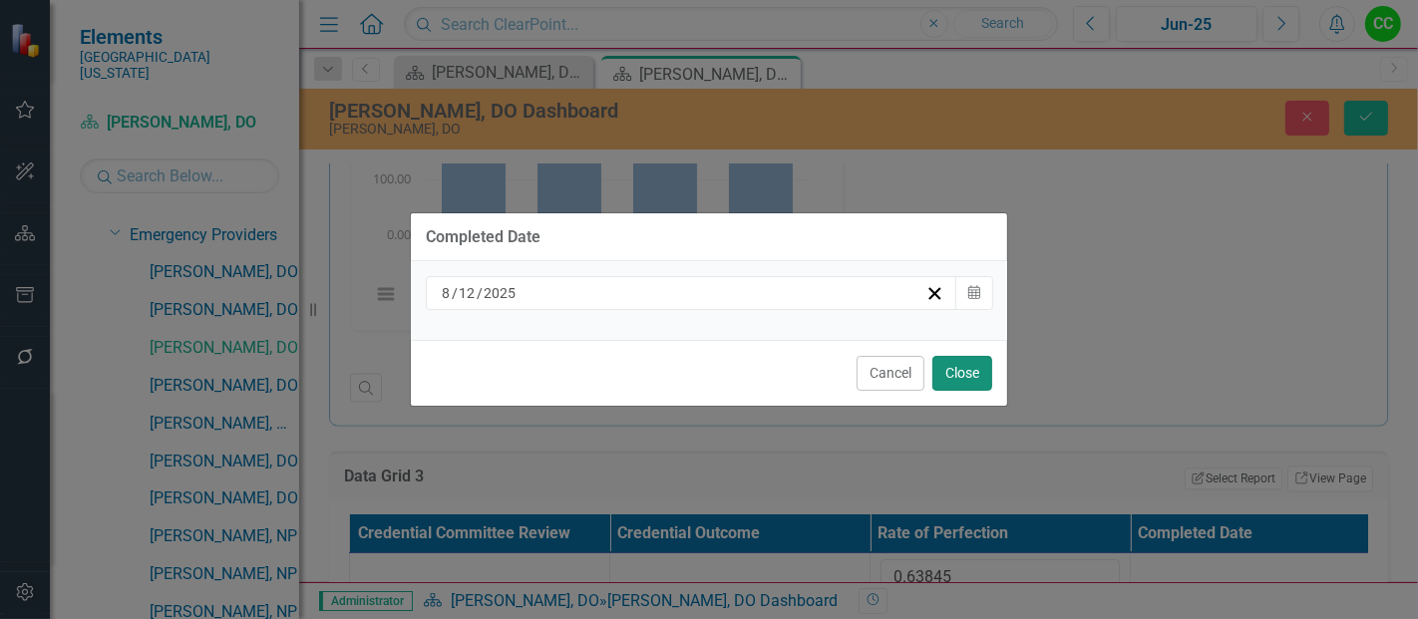
click at [956, 374] on button "Close" at bounding box center [963, 373] width 60 height 35
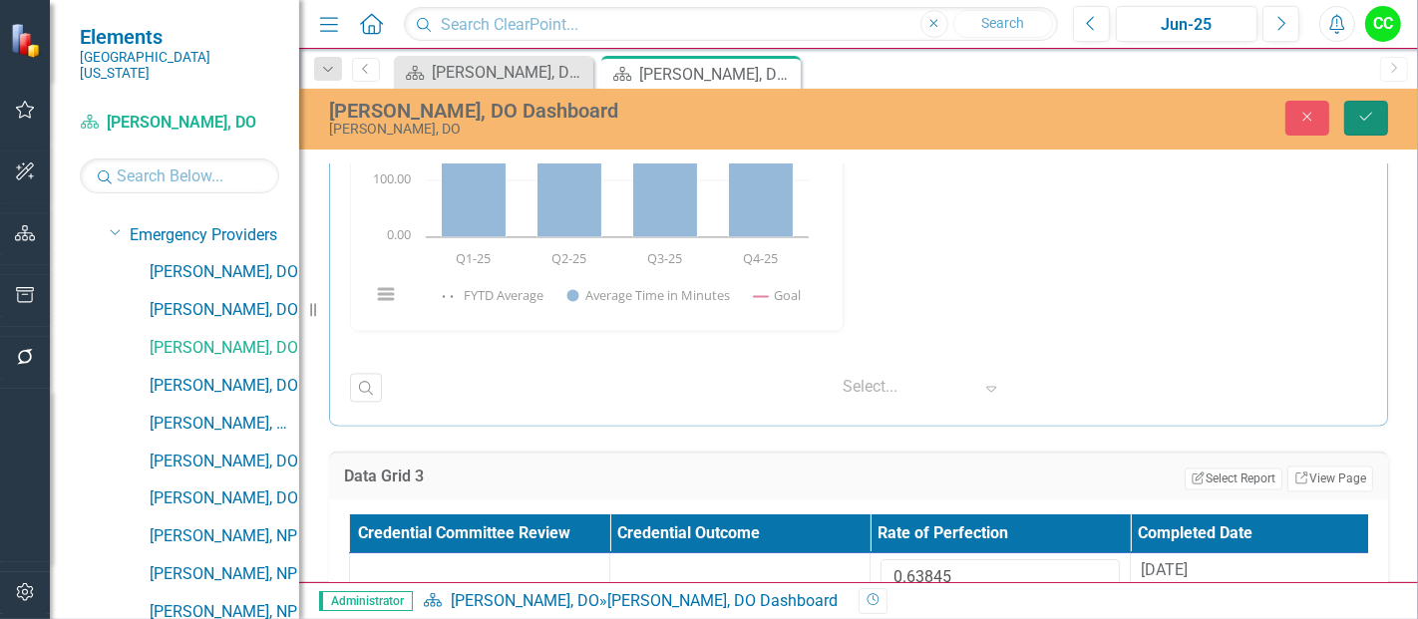
click at [1364, 115] on icon "Save" at bounding box center [1367, 117] width 18 height 14
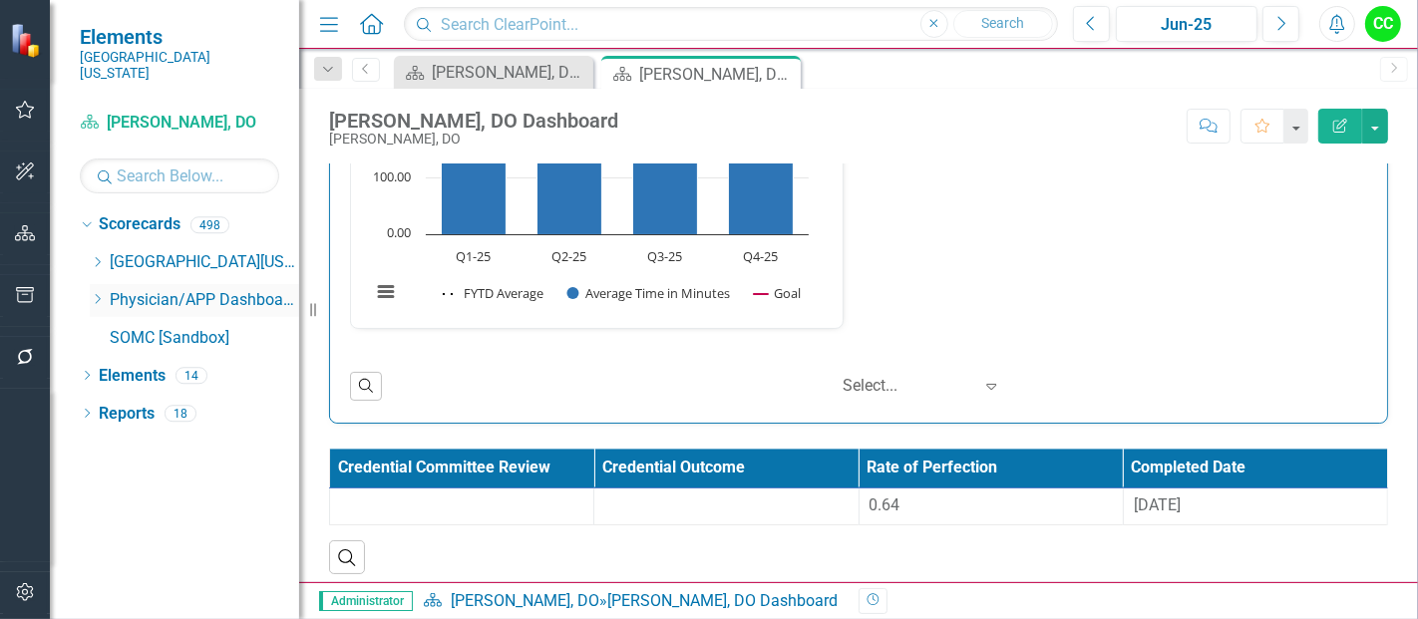
click at [94, 293] on icon "Dropdown" at bounding box center [97, 299] width 15 height 12
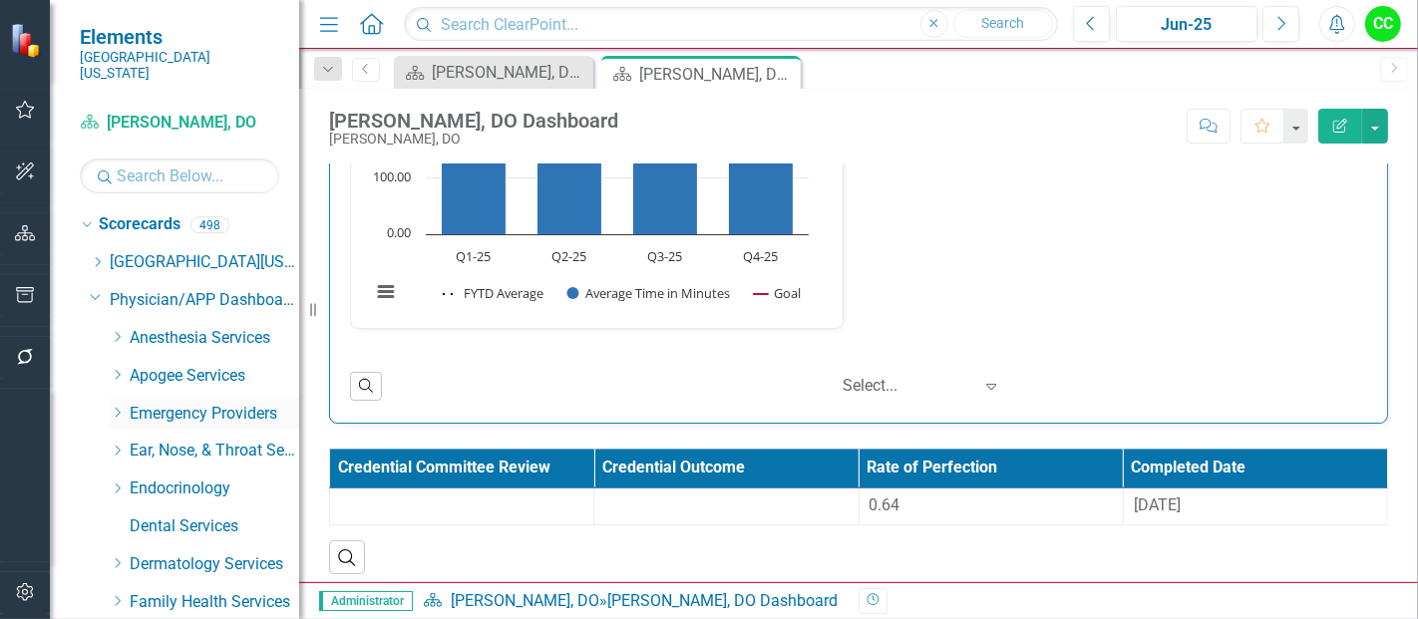
click at [119, 407] on icon "Dropdown" at bounding box center [117, 413] width 15 height 12
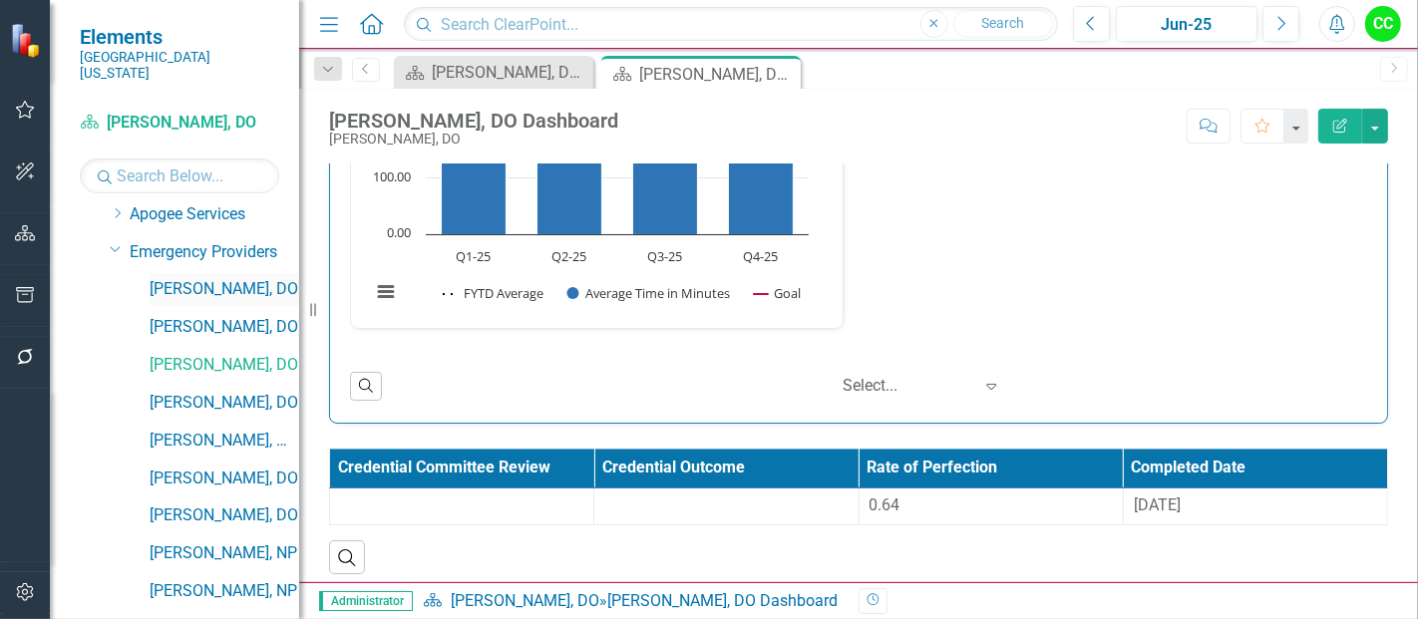
scroll to position [175, 0]
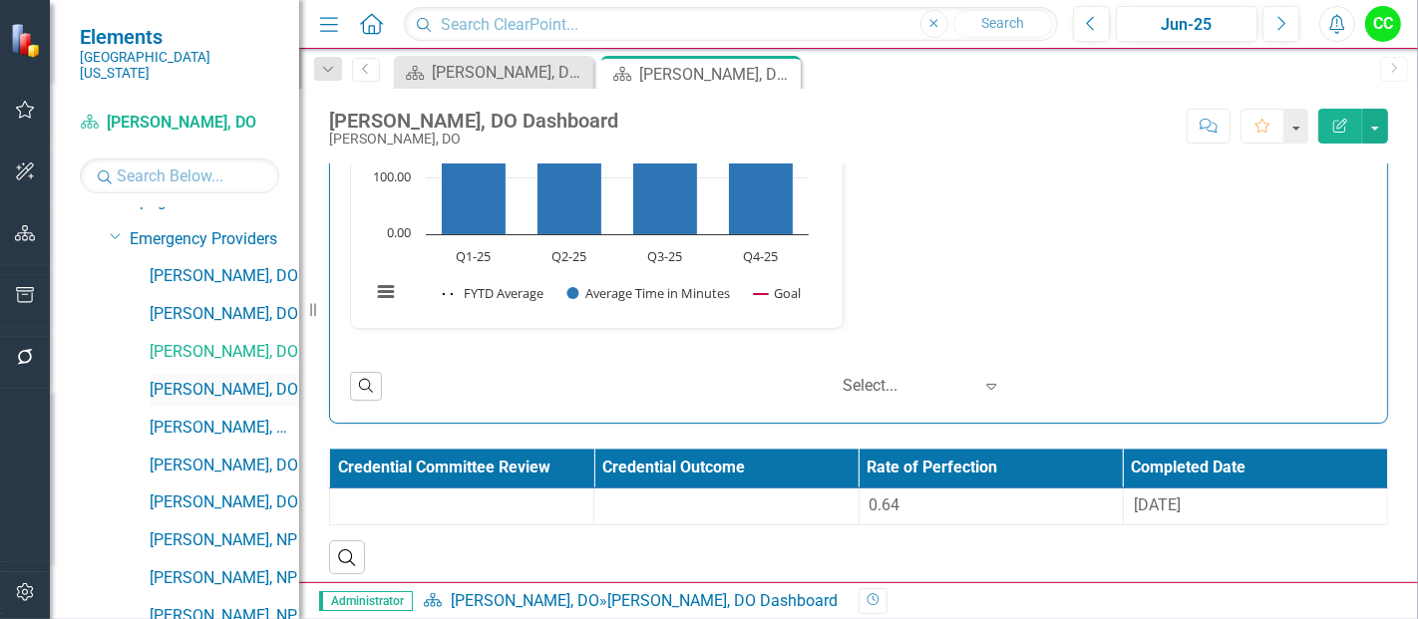
click at [220, 379] on link "[PERSON_NAME], DO" at bounding box center [225, 390] width 150 height 23
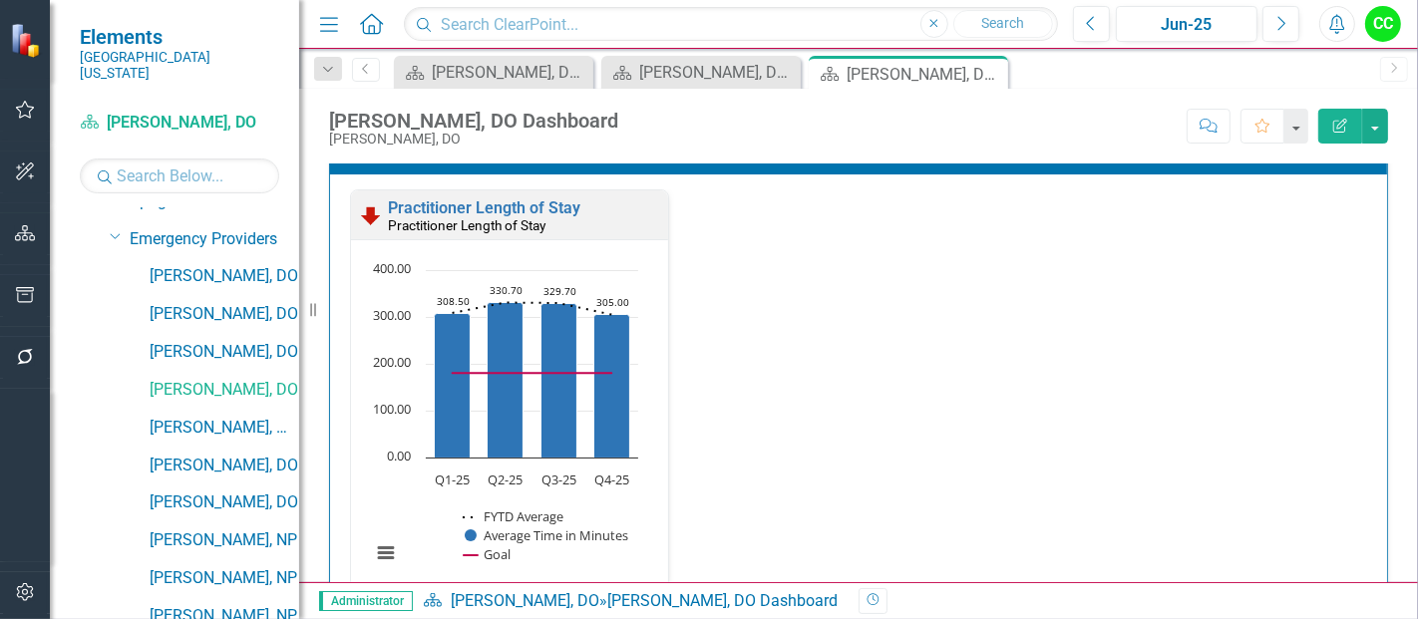
scroll to position [3009, 0]
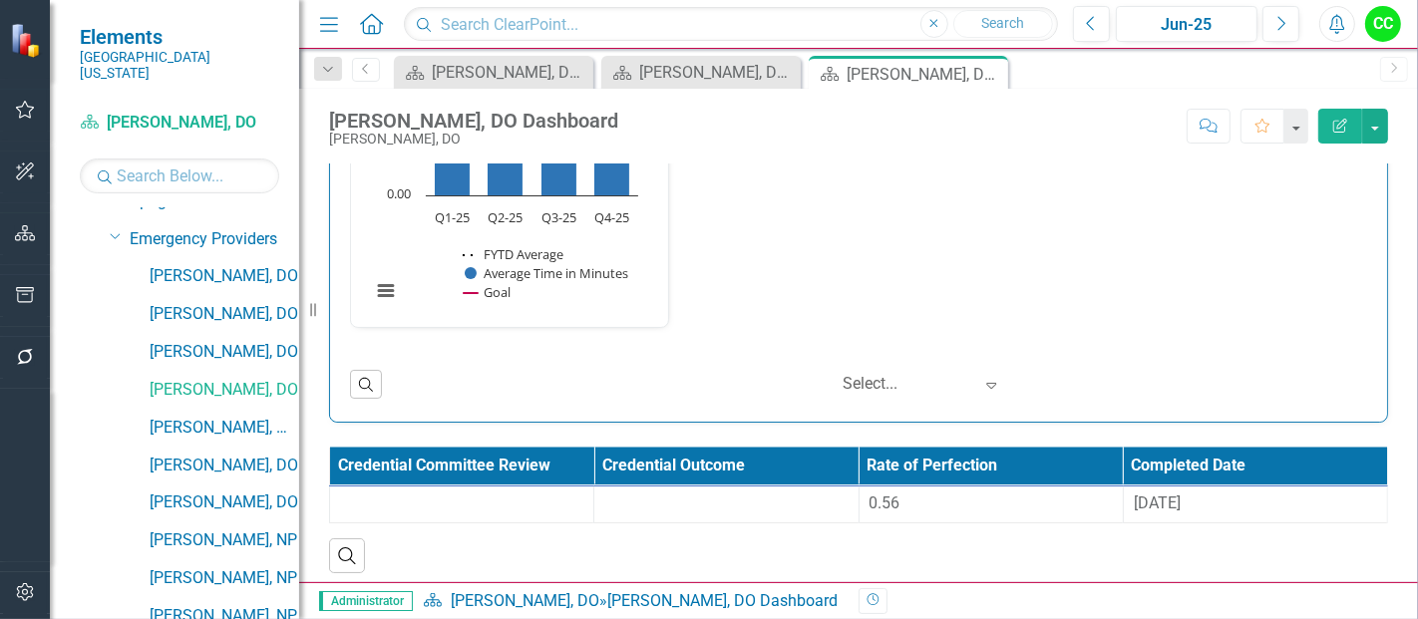
click at [961, 473] on th "Rate of Perfection" at bounding box center [991, 467] width 264 height 39
click at [940, 501] on div "0.56" at bounding box center [991, 504] width 243 height 23
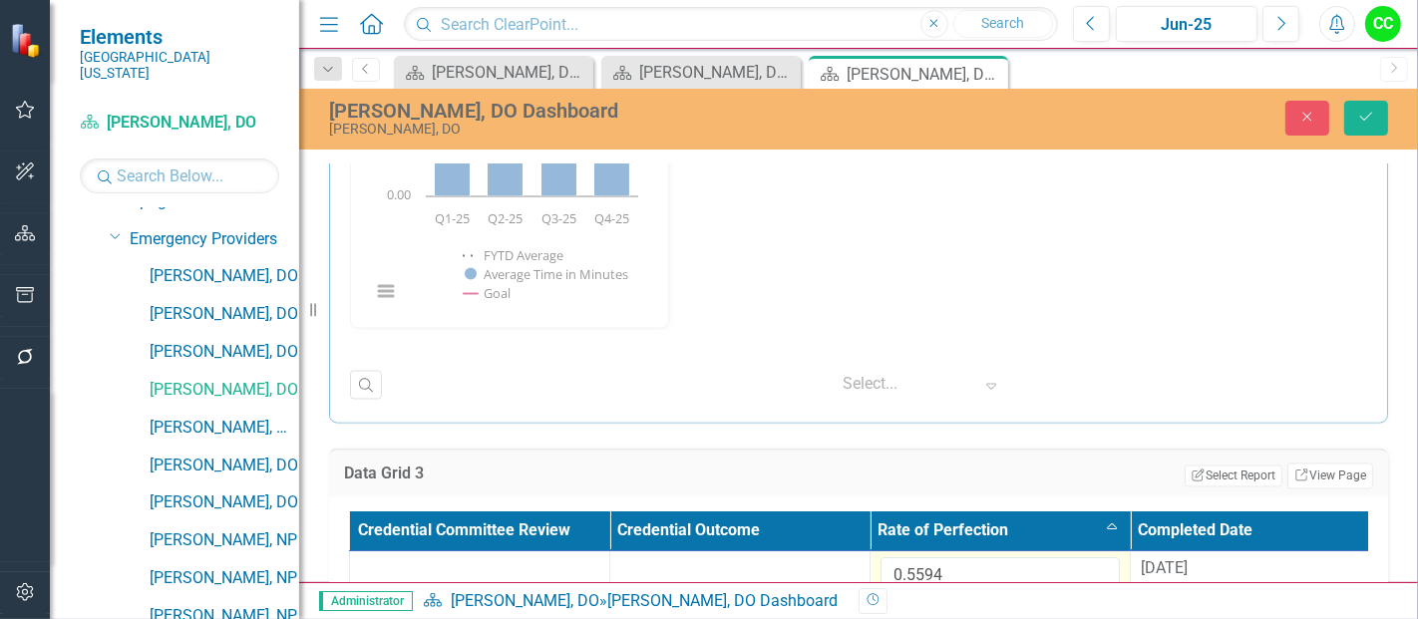
click at [875, 562] on td "0.5594" at bounding box center [1001, 584] width 260 height 65
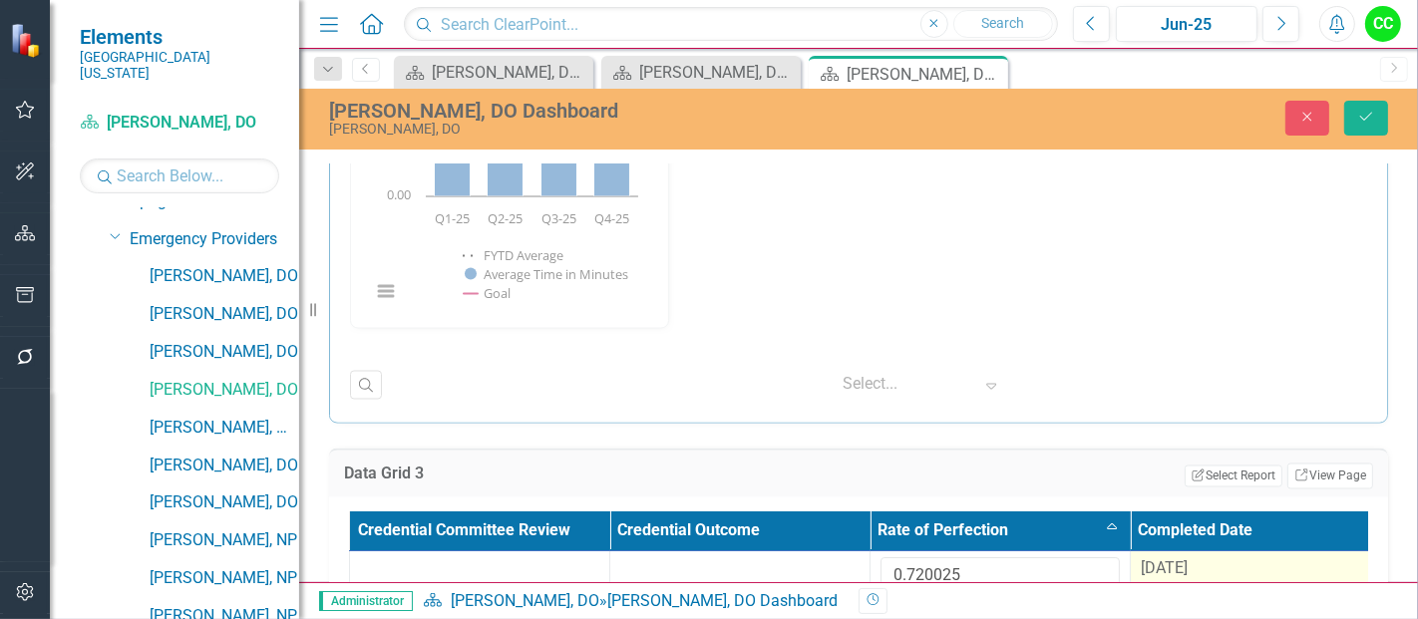
type input "0.720025"
click at [1170, 560] on span "[DATE]" at bounding box center [1164, 569] width 47 height 19
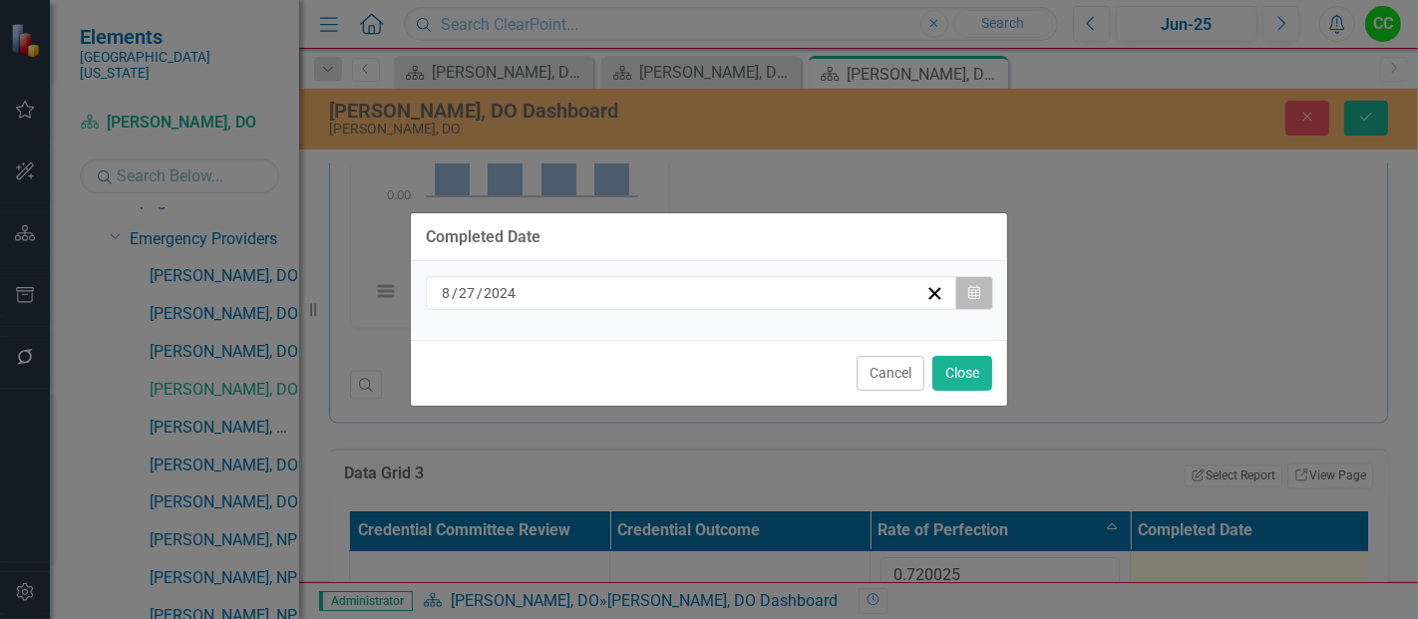
click at [972, 292] on icon "Calendar" at bounding box center [975, 293] width 12 height 14
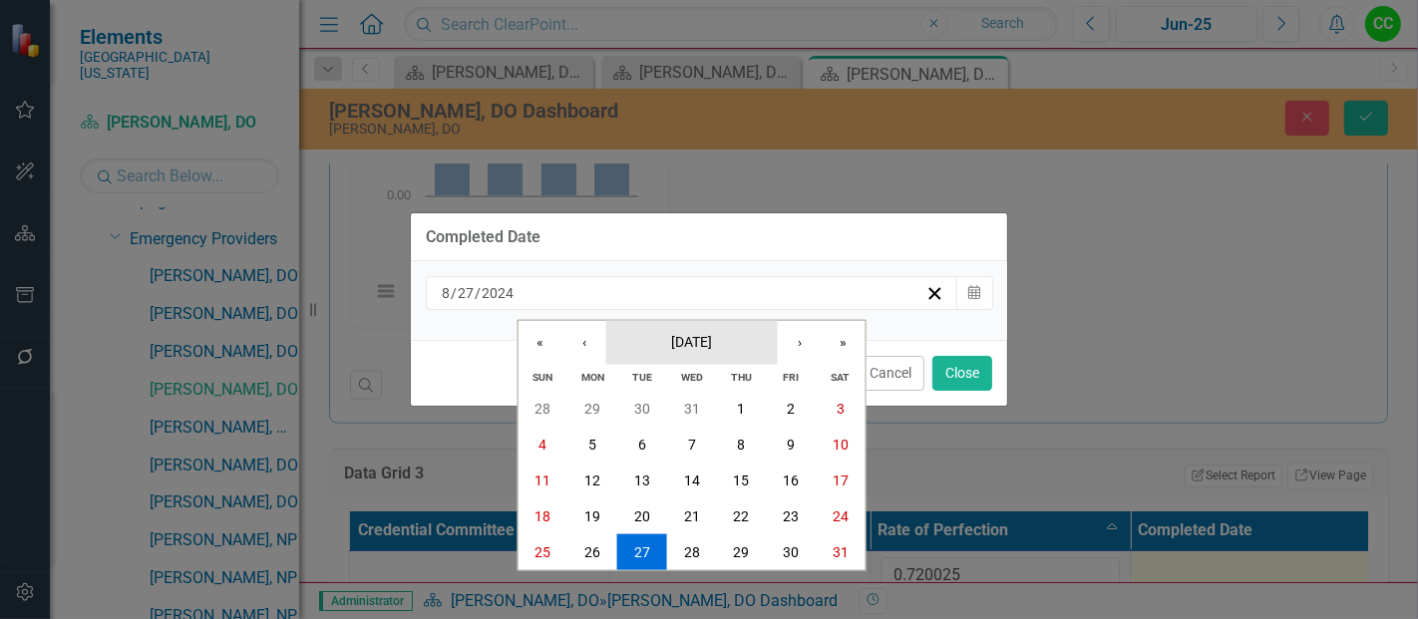
click at [690, 352] on button "[DATE]" at bounding box center [692, 342] width 172 height 44
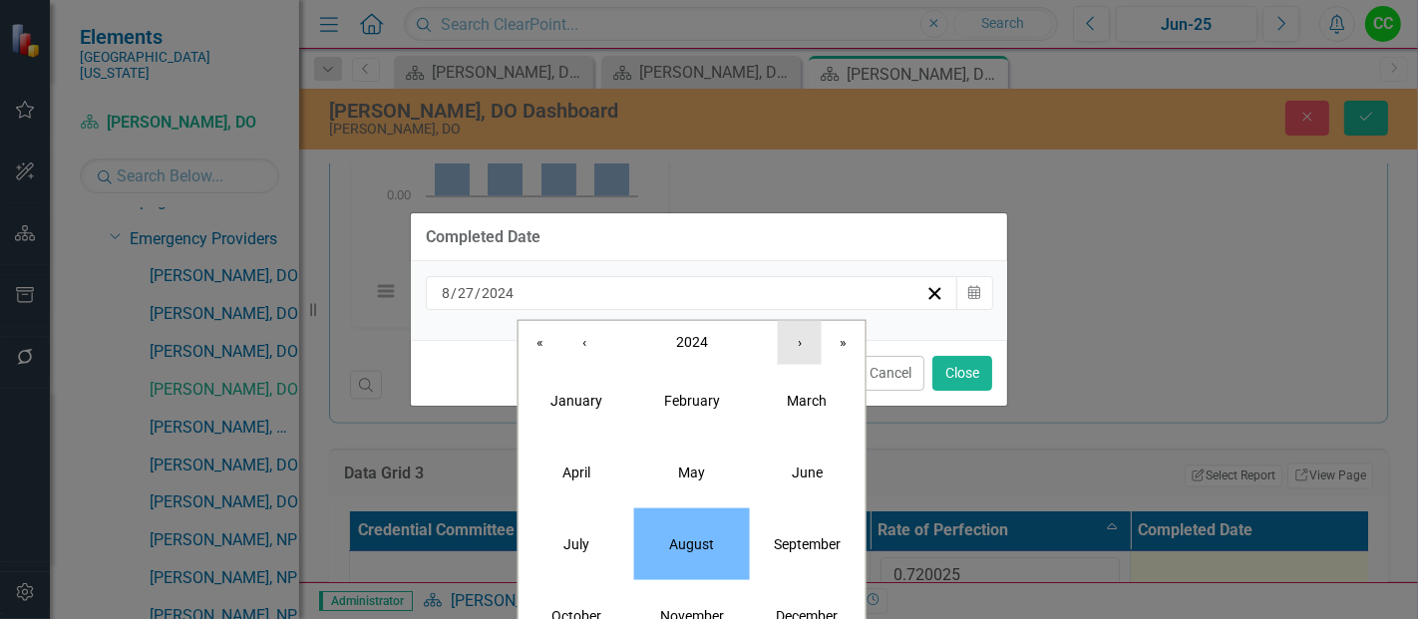
click at [804, 350] on button "›" at bounding box center [800, 342] width 44 height 44
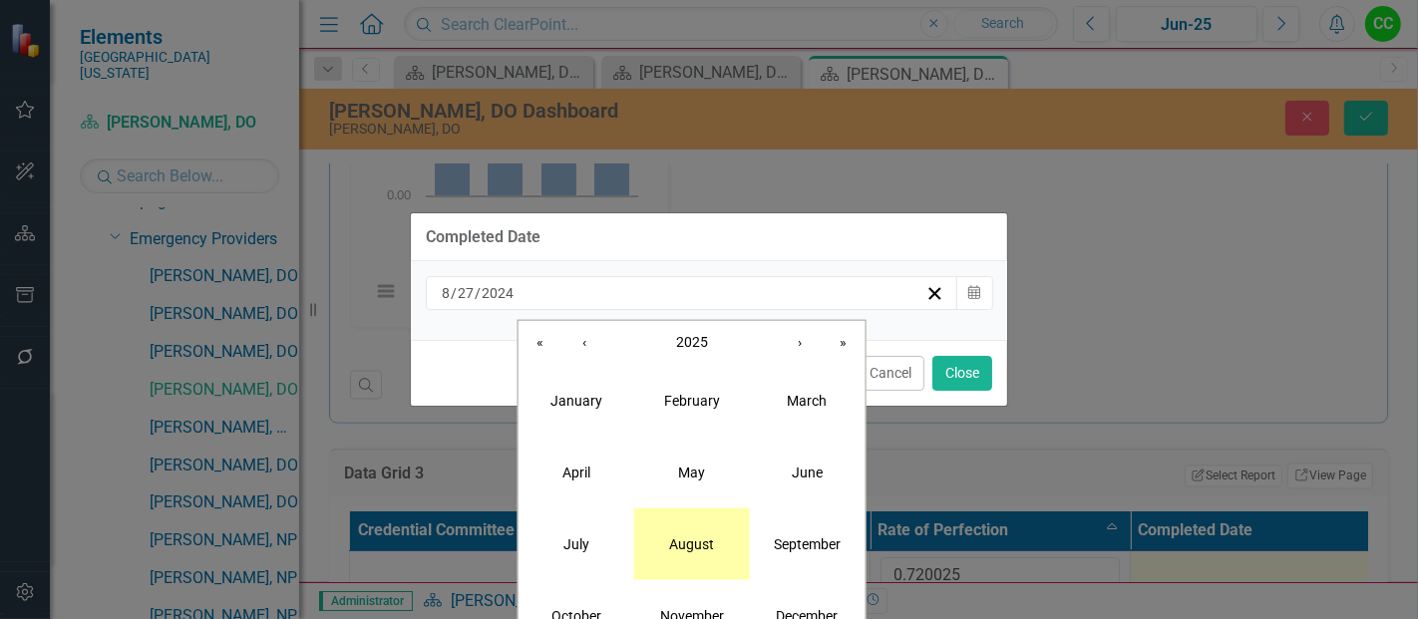
click at [670, 542] on abbr "August" at bounding box center [691, 544] width 45 height 16
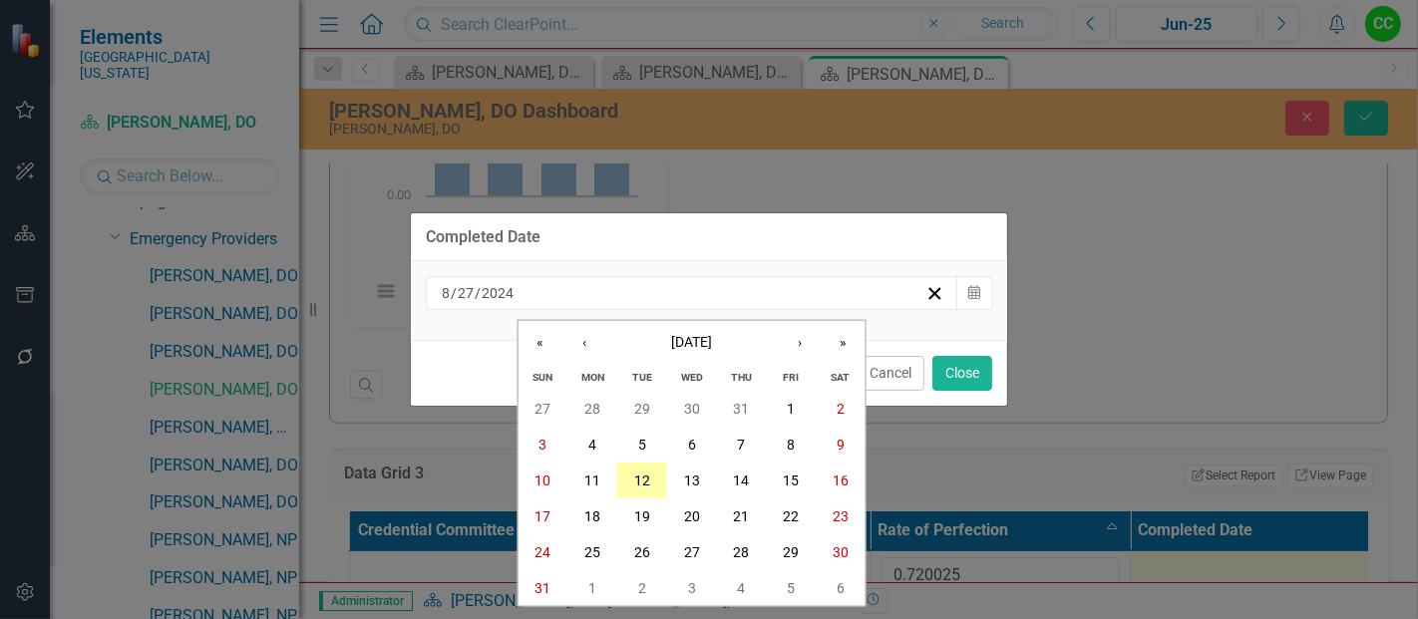
click at [644, 487] on abbr "12" at bounding box center [642, 481] width 16 height 16
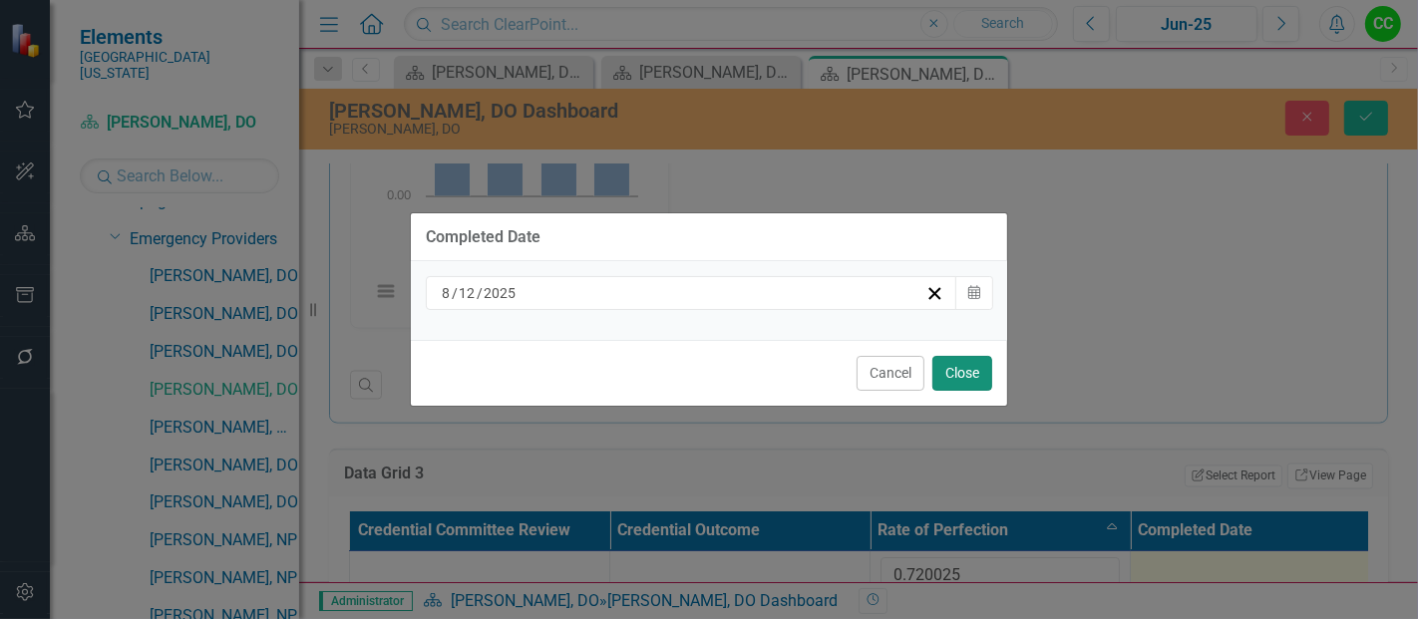
click at [960, 374] on button "Close" at bounding box center [963, 373] width 60 height 35
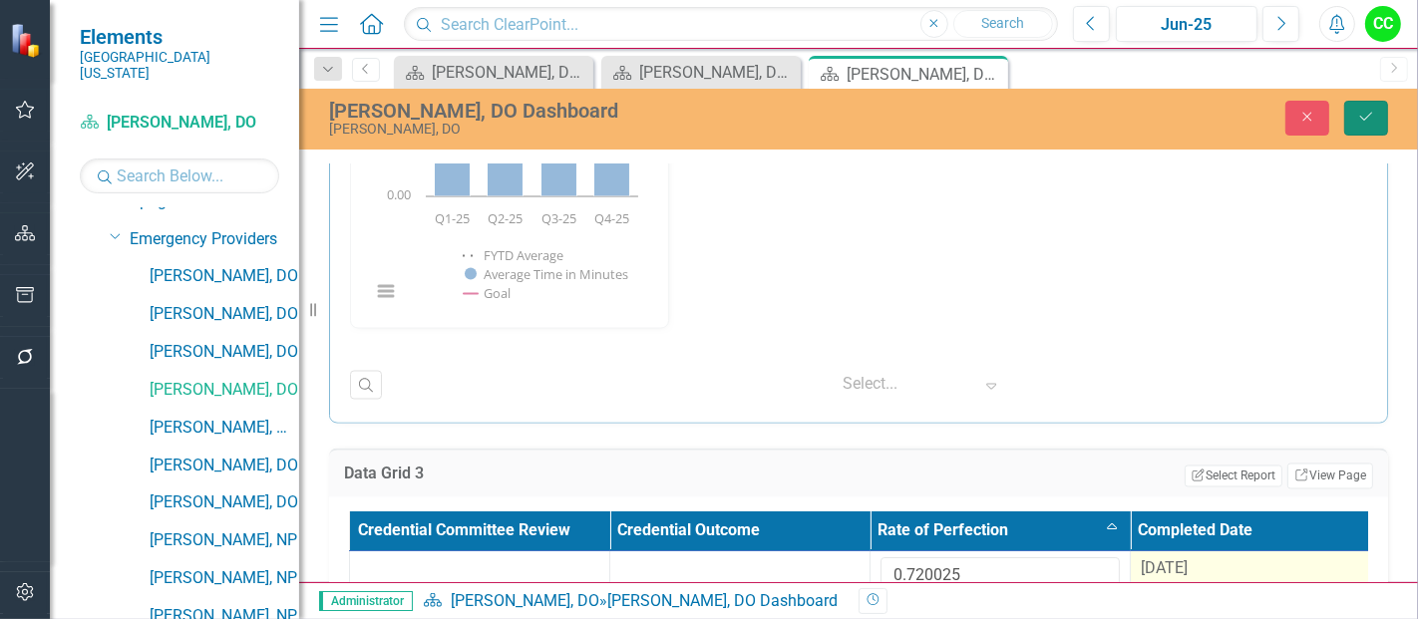
click at [1371, 122] on icon "Save" at bounding box center [1367, 117] width 18 height 14
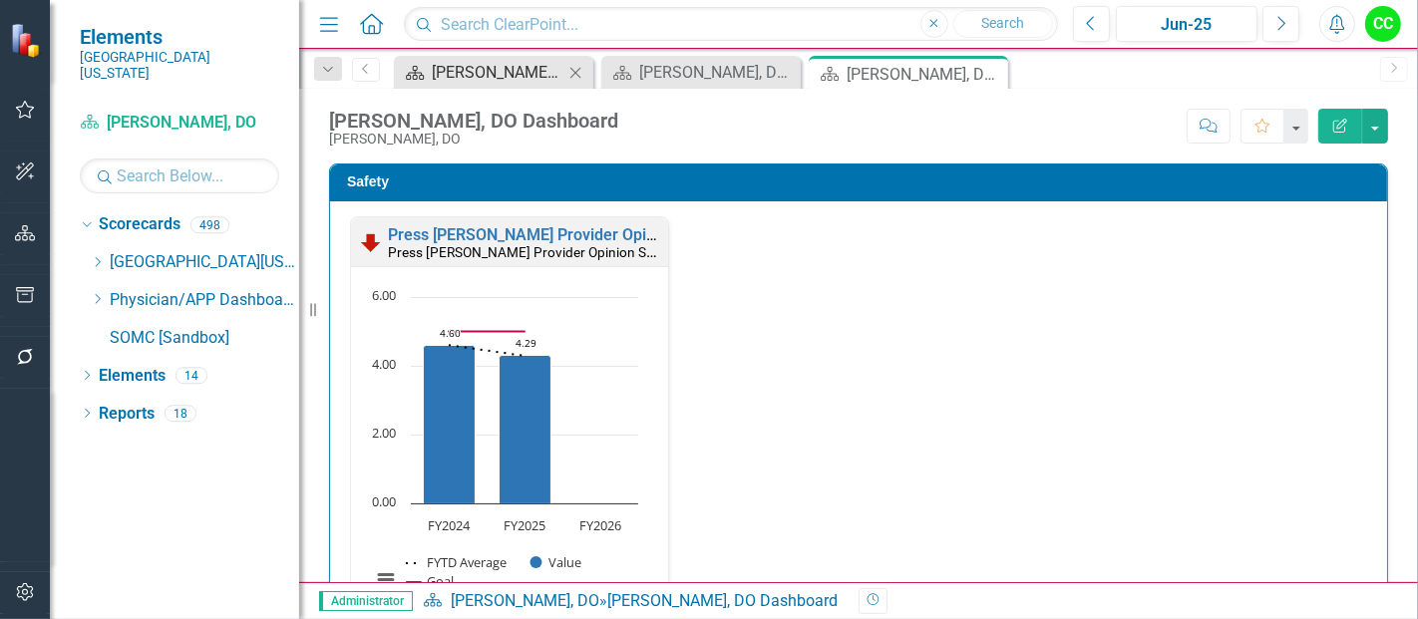
scroll to position [0, 0]
click at [573, 70] on icon "Close" at bounding box center [576, 73] width 20 height 16
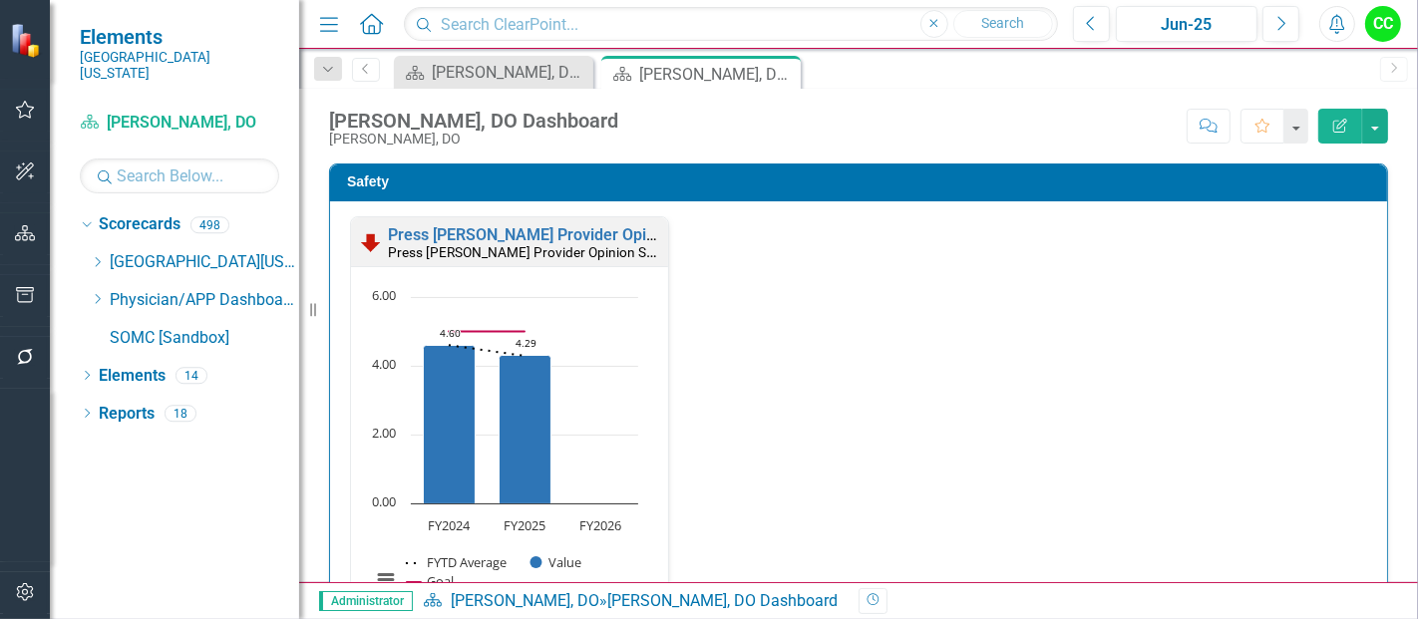
click at [95, 293] on icon "Dropdown" at bounding box center [97, 299] width 15 height 12
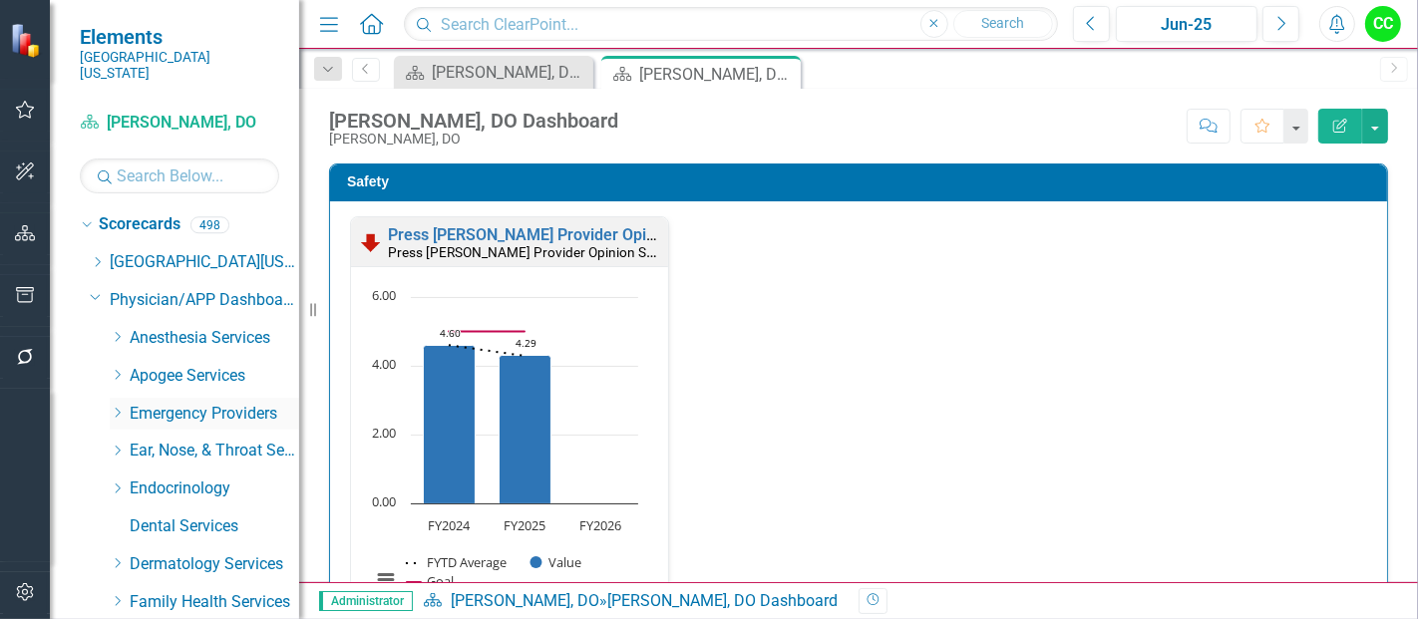
scroll to position [28, 0]
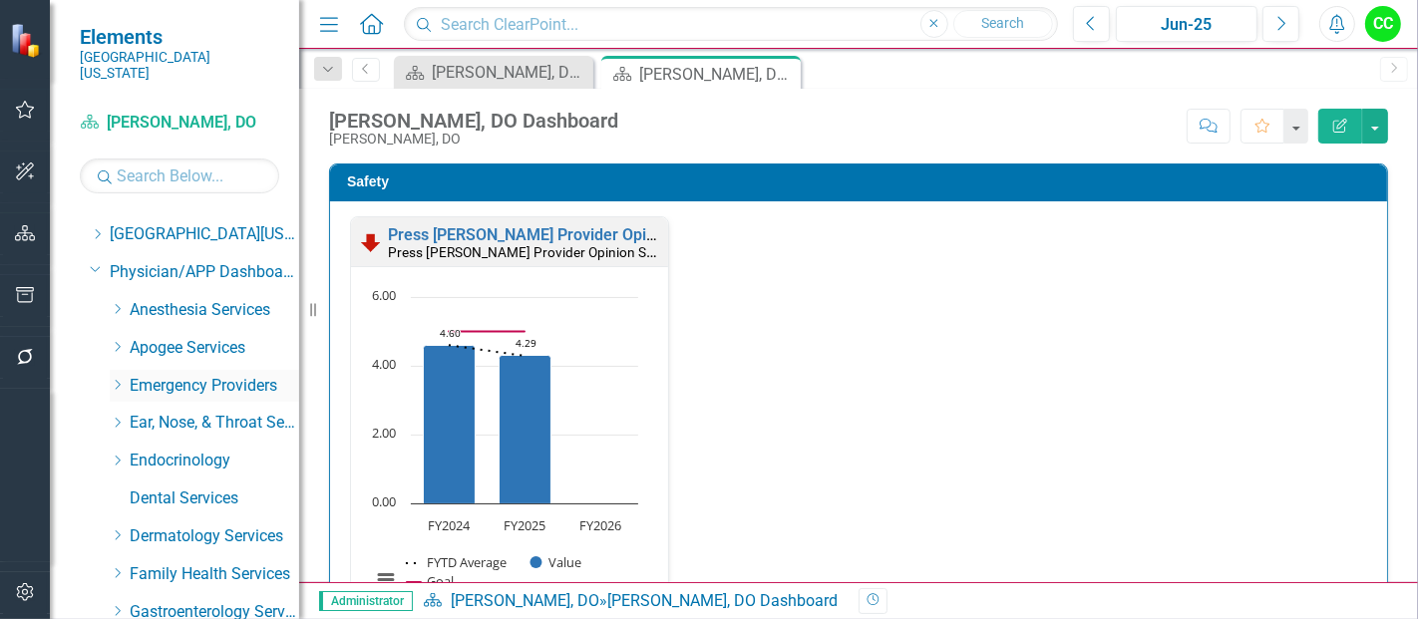
click at [114, 379] on icon "Dropdown" at bounding box center [117, 385] width 15 height 12
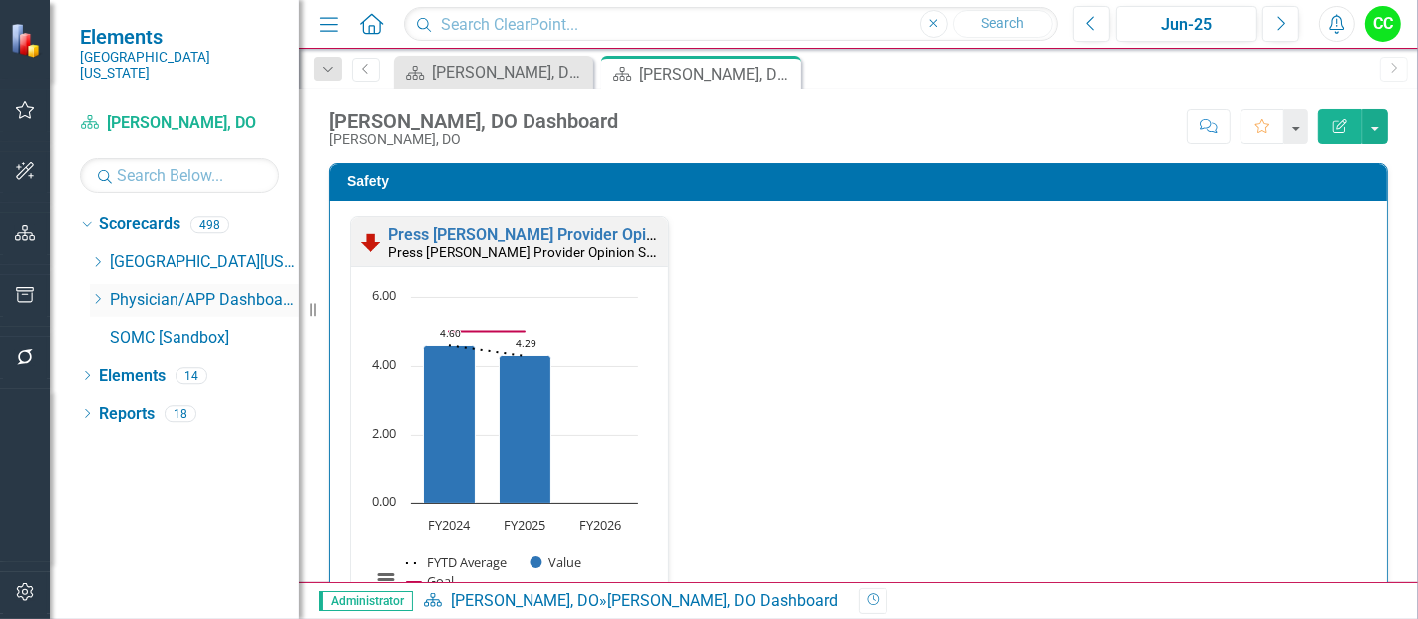
scroll to position [0, 0]
click at [97, 293] on icon "Dropdown" at bounding box center [97, 299] width 15 height 12
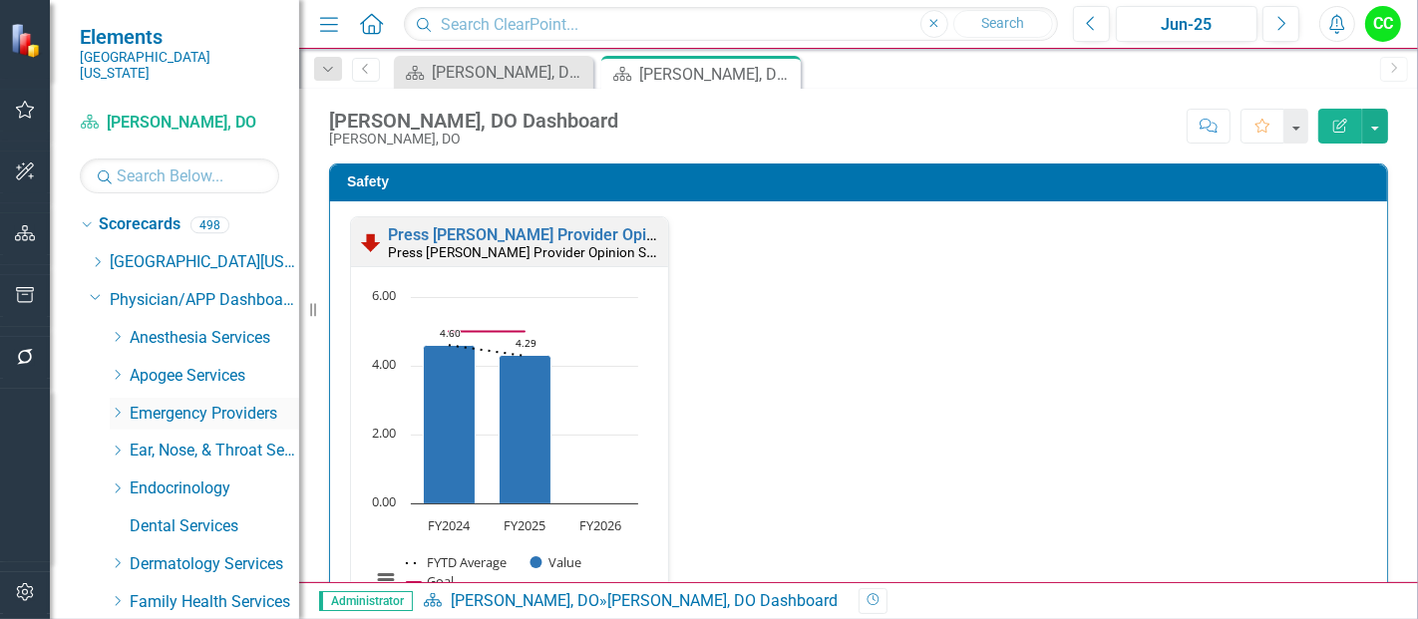
click at [112, 407] on icon "Dropdown" at bounding box center [117, 413] width 15 height 12
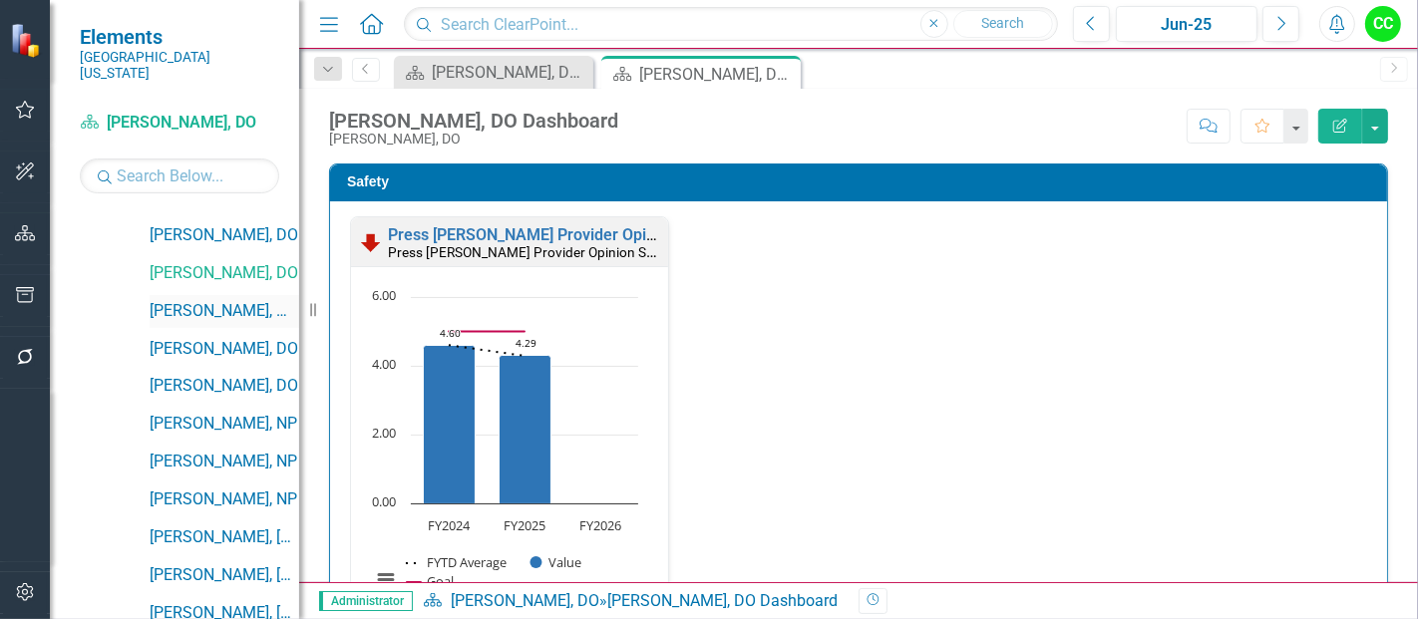
scroll to position [292, 0]
click at [228, 299] on link "[PERSON_NAME], MD" at bounding box center [225, 310] width 150 height 23
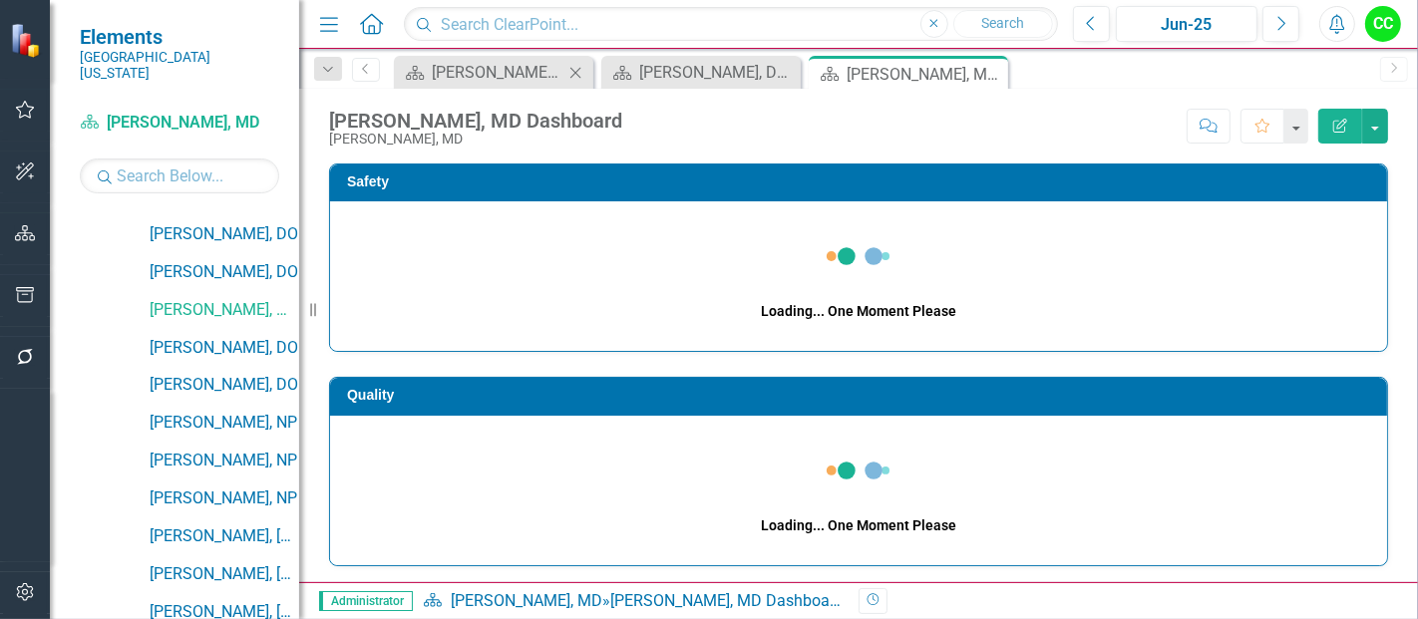
click at [575, 71] on icon at bounding box center [576, 72] width 11 height 11
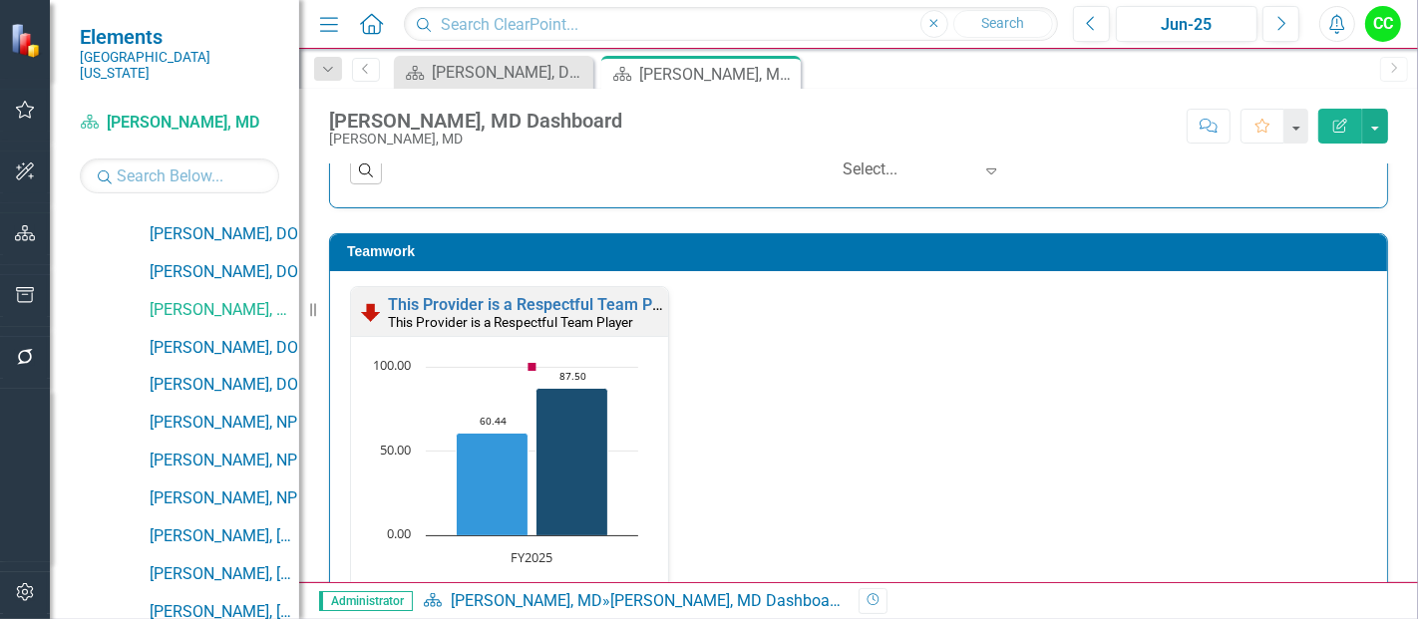
scroll to position [2123, 0]
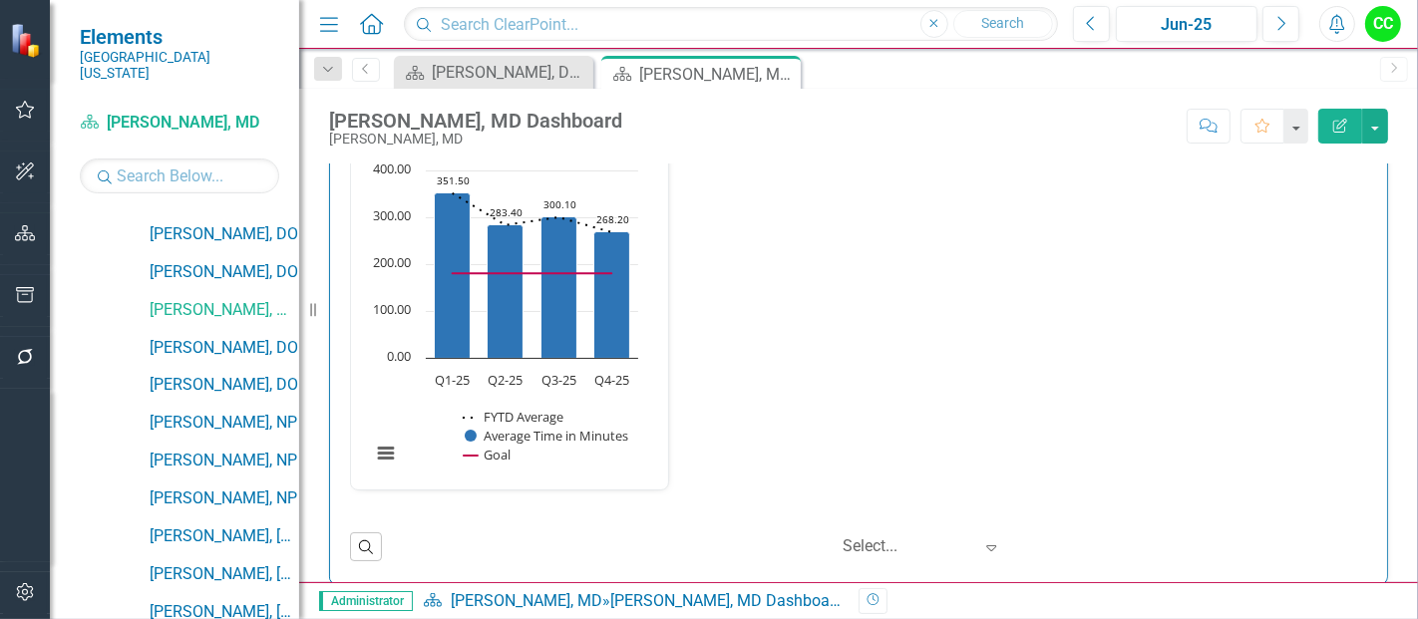
scroll to position [3009, 0]
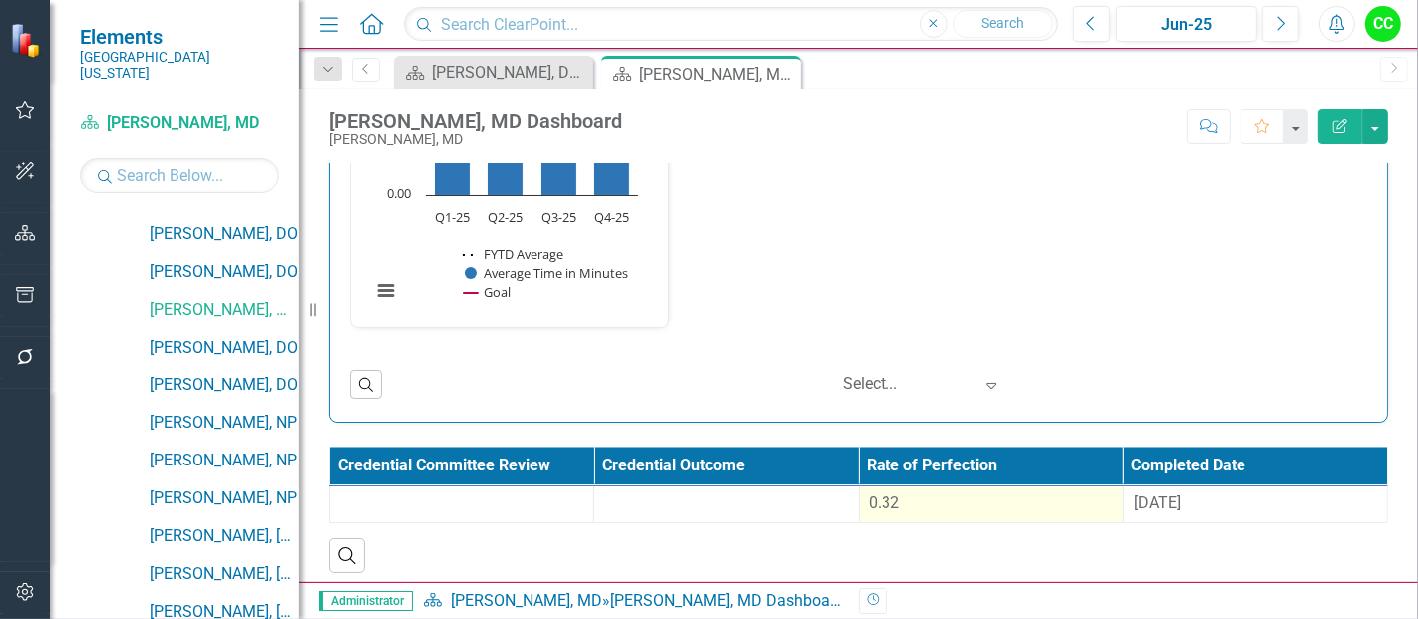
click at [1019, 498] on div "0.32" at bounding box center [991, 504] width 243 height 23
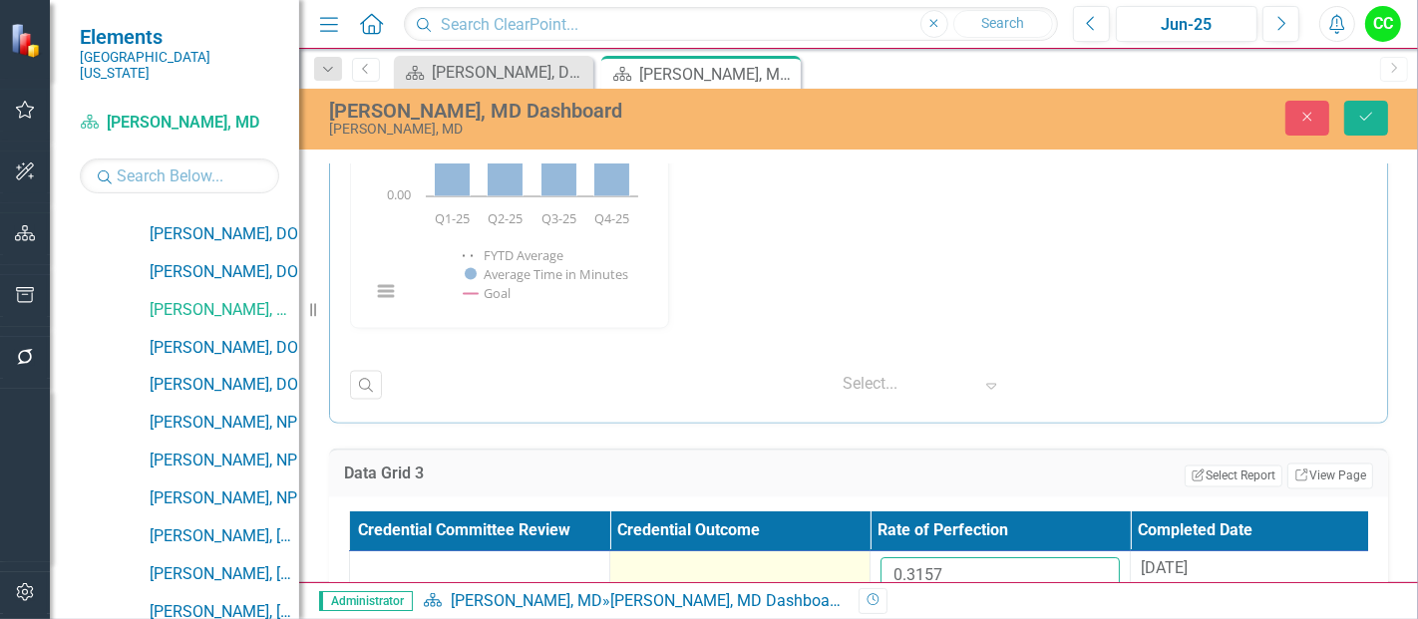
drag, startPoint x: 962, startPoint y: 568, endPoint x: 805, endPoint y: 557, distance: 157.0
click at [805, 557] on tr "0.3157 [DATE]" at bounding box center [870, 584] width 1041 height 65
paste input "471058333"
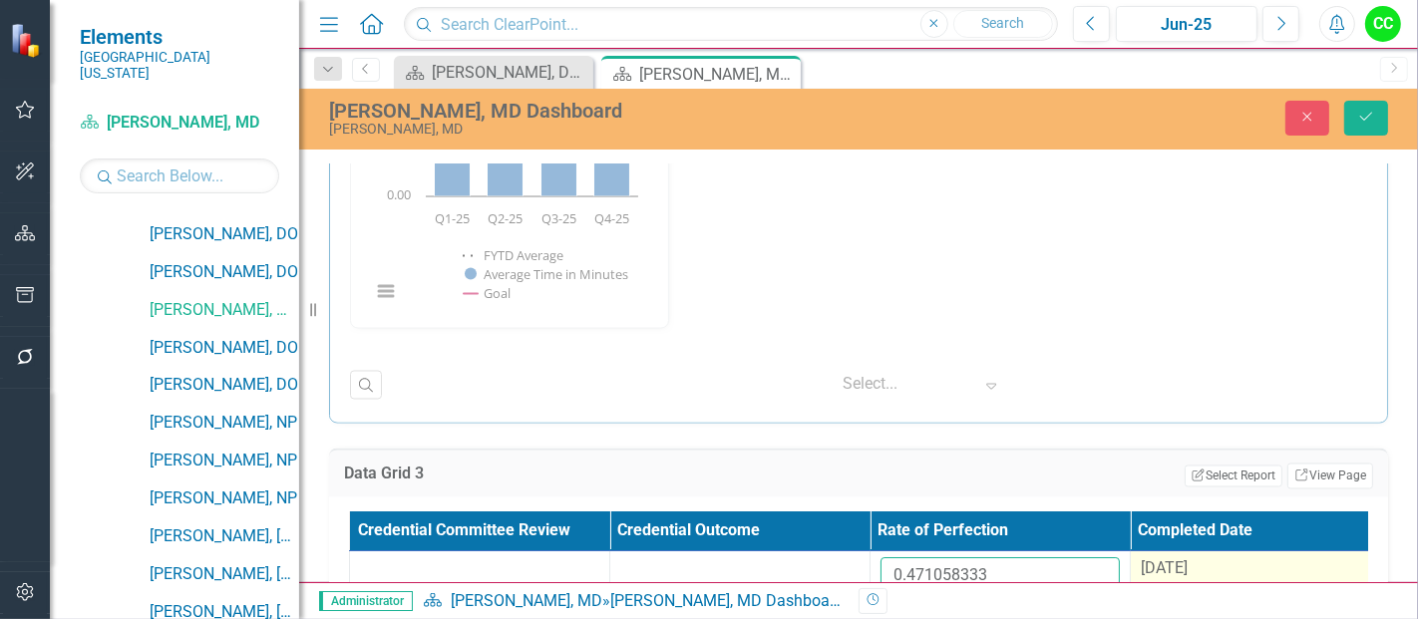
type input "0.471058333"
click at [1181, 565] on span "[DATE]" at bounding box center [1164, 569] width 47 height 19
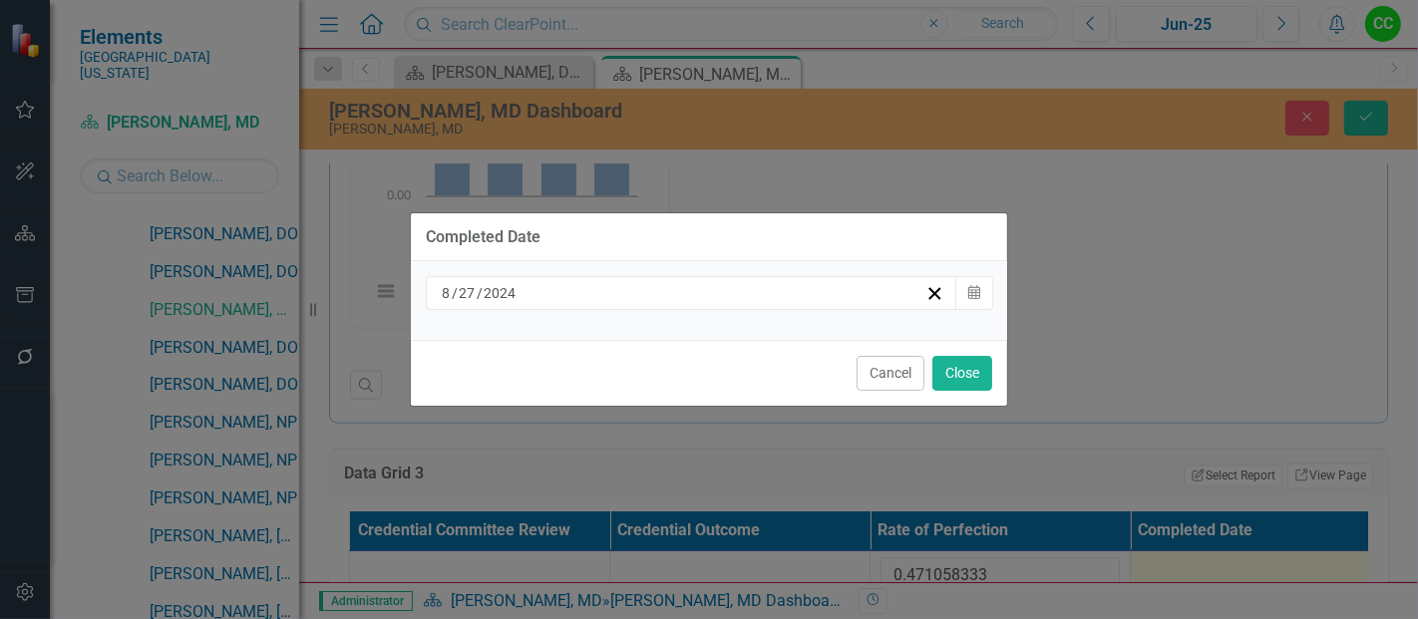
click at [637, 302] on div "[DATE]" at bounding box center [682, 293] width 487 height 20
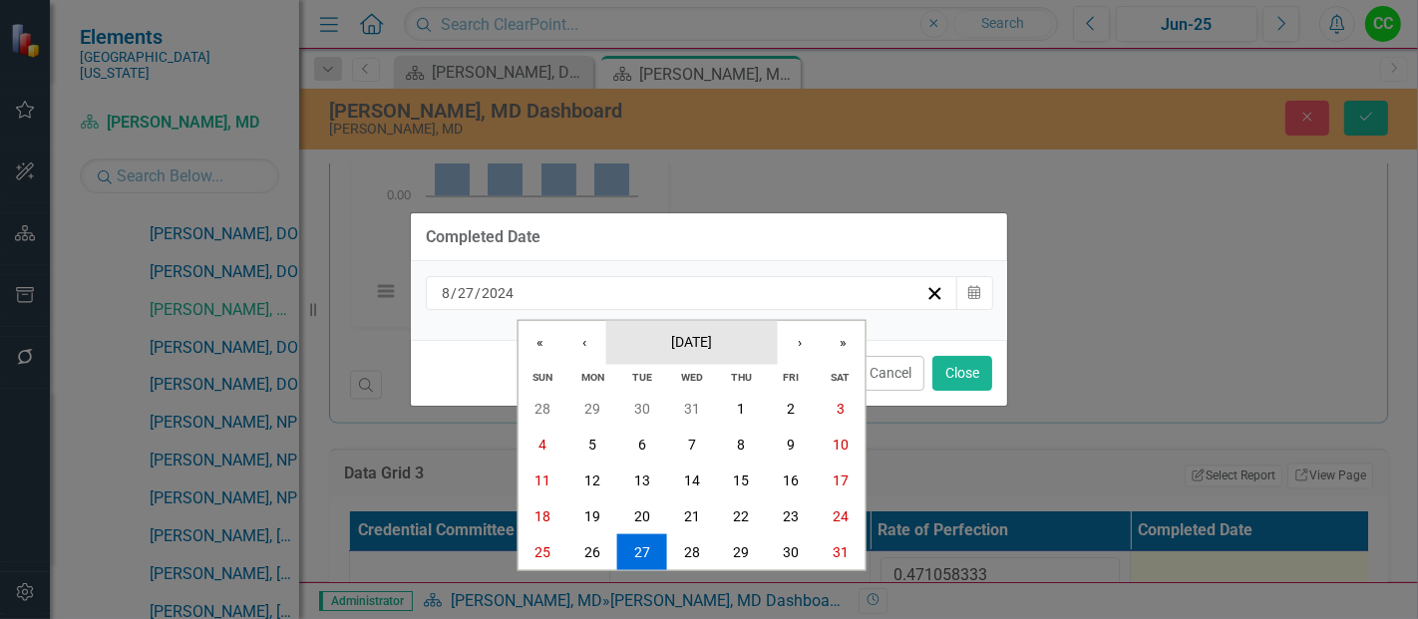
click at [712, 345] on span "[DATE]" at bounding box center [691, 341] width 41 height 16
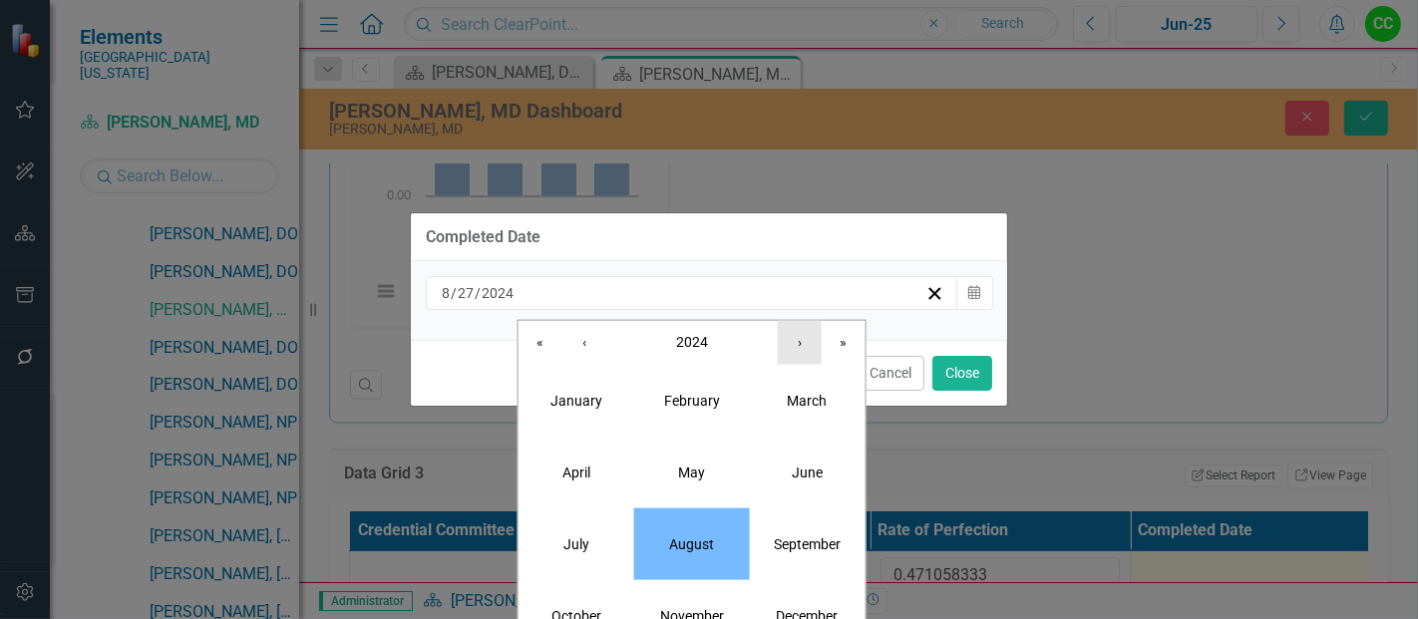
click at [806, 343] on button "›" at bounding box center [800, 342] width 44 height 44
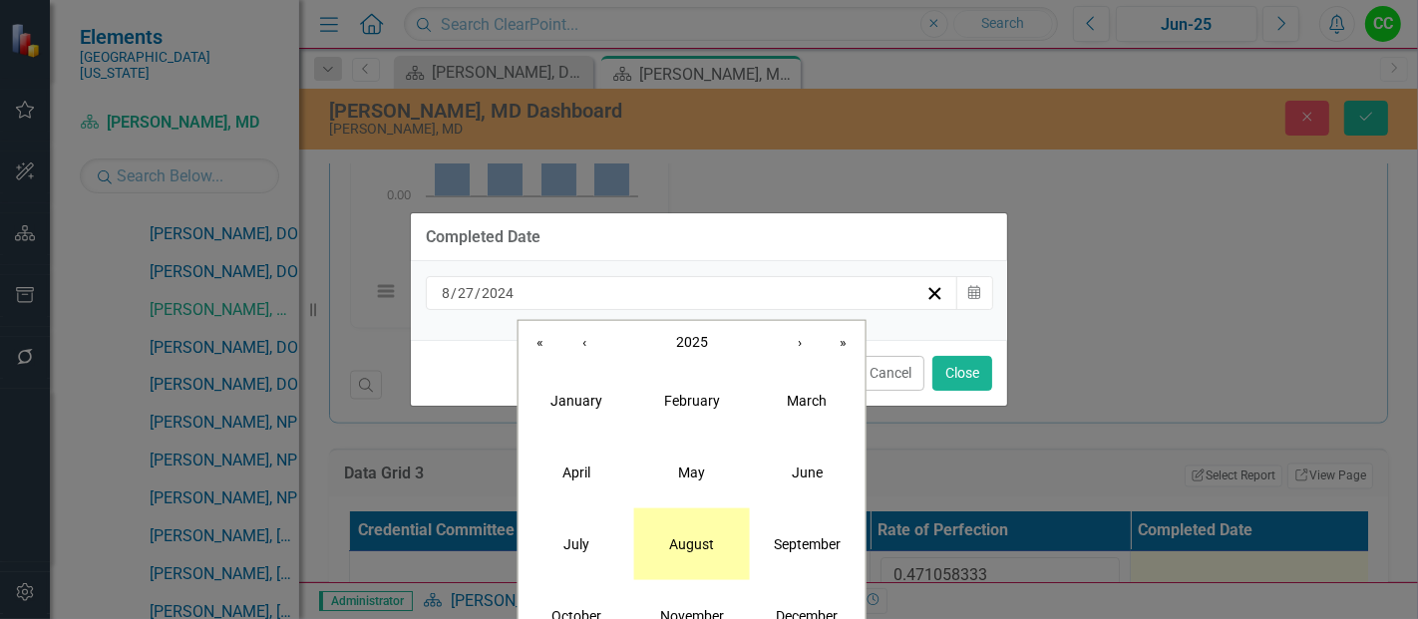
click at [681, 538] on abbr "August" at bounding box center [691, 544] width 45 height 16
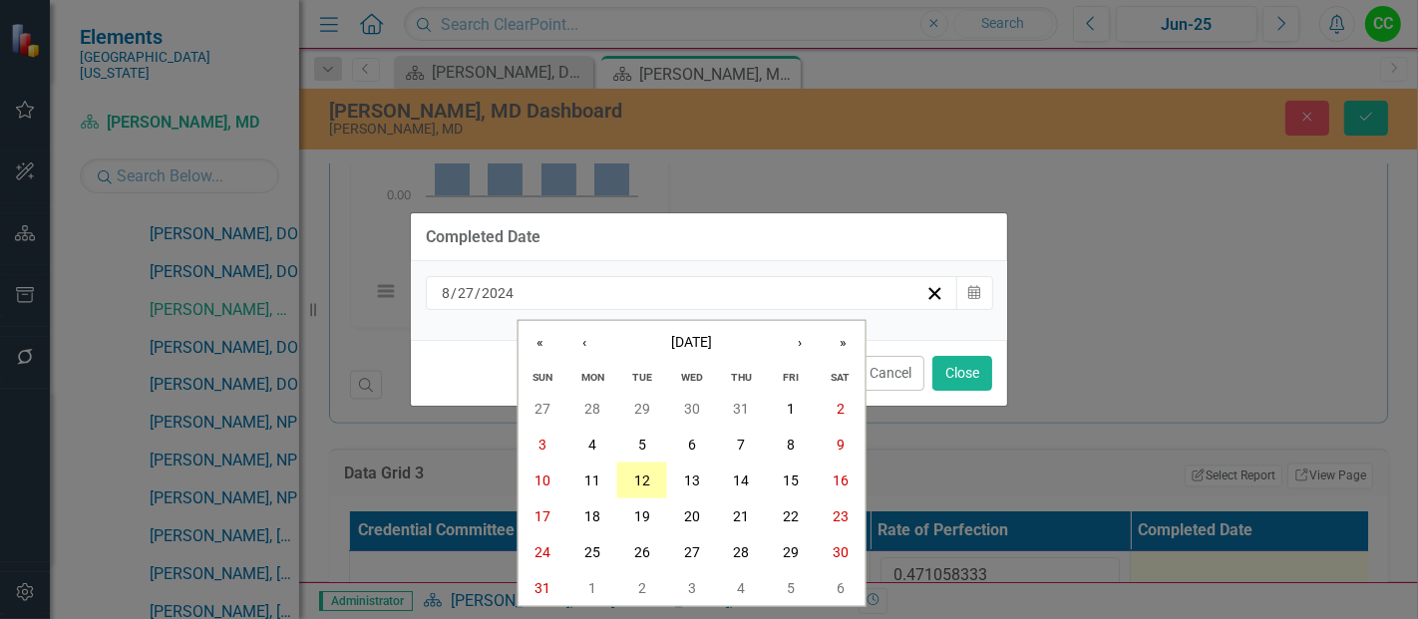
click at [645, 484] on abbr "12" at bounding box center [642, 481] width 16 height 16
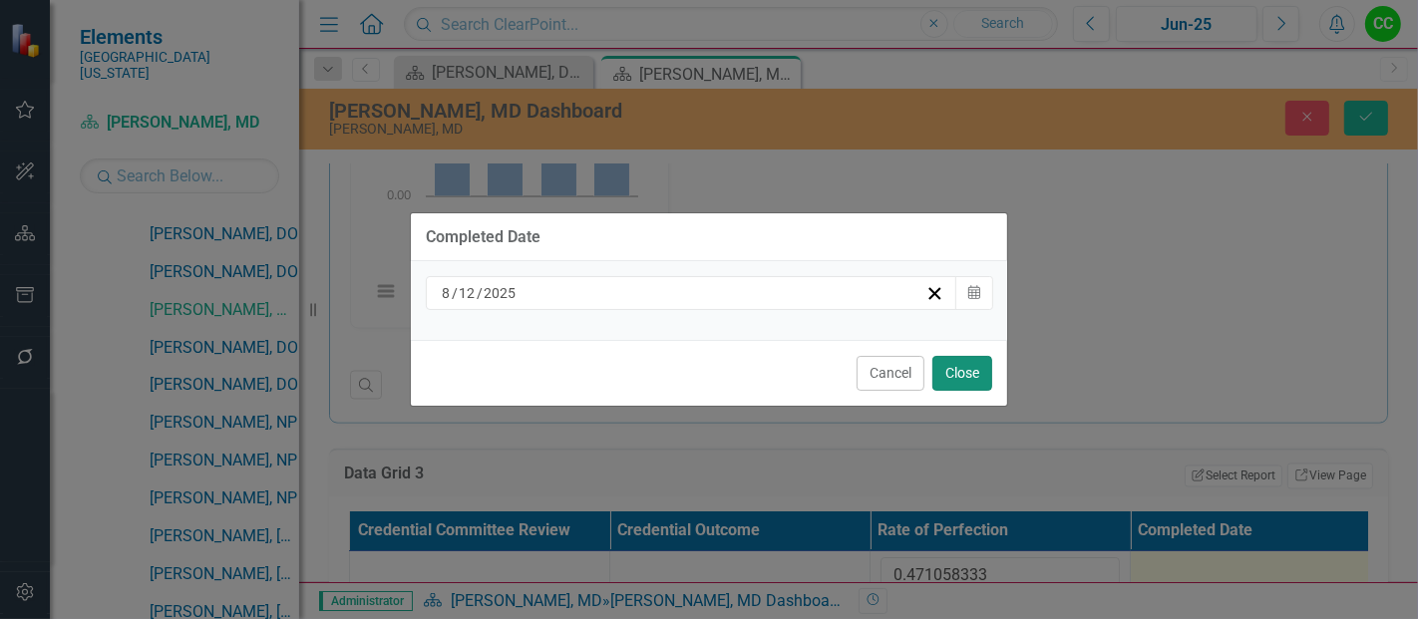
click at [947, 380] on button "Close" at bounding box center [963, 373] width 60 height 35
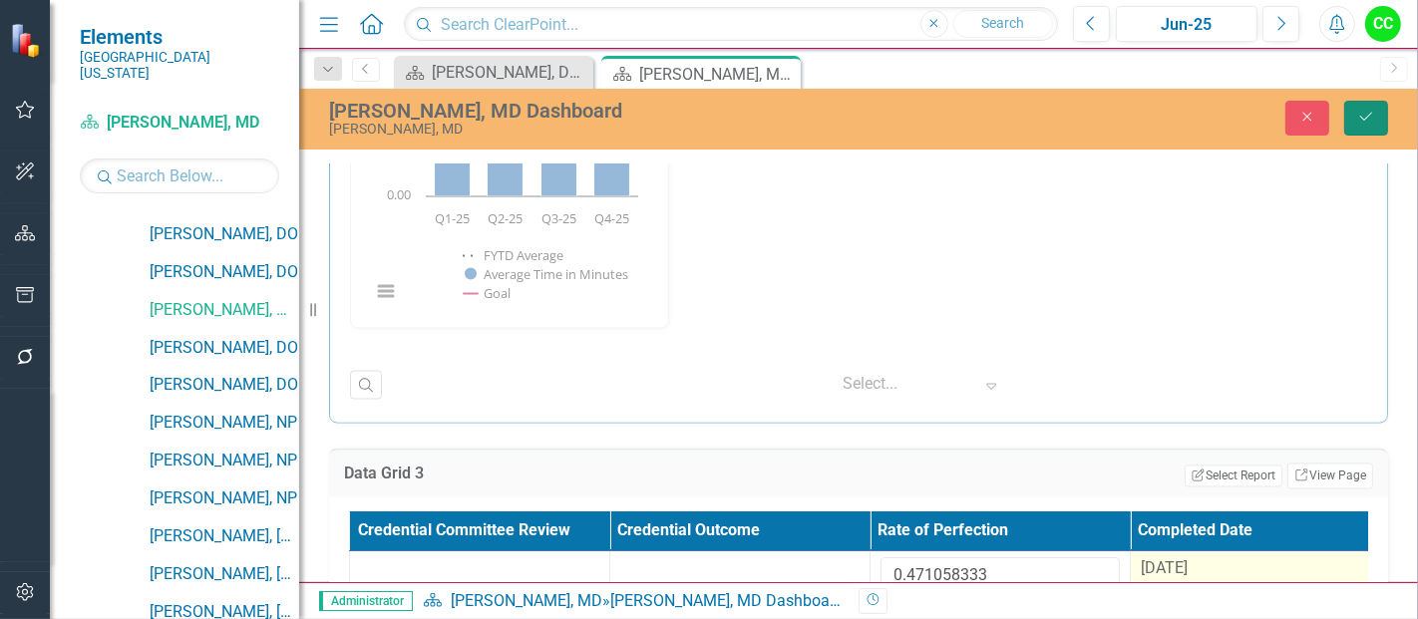
click at [1377, 121] on button "Save" at bounding box center [1367, 118] width 44 height 35
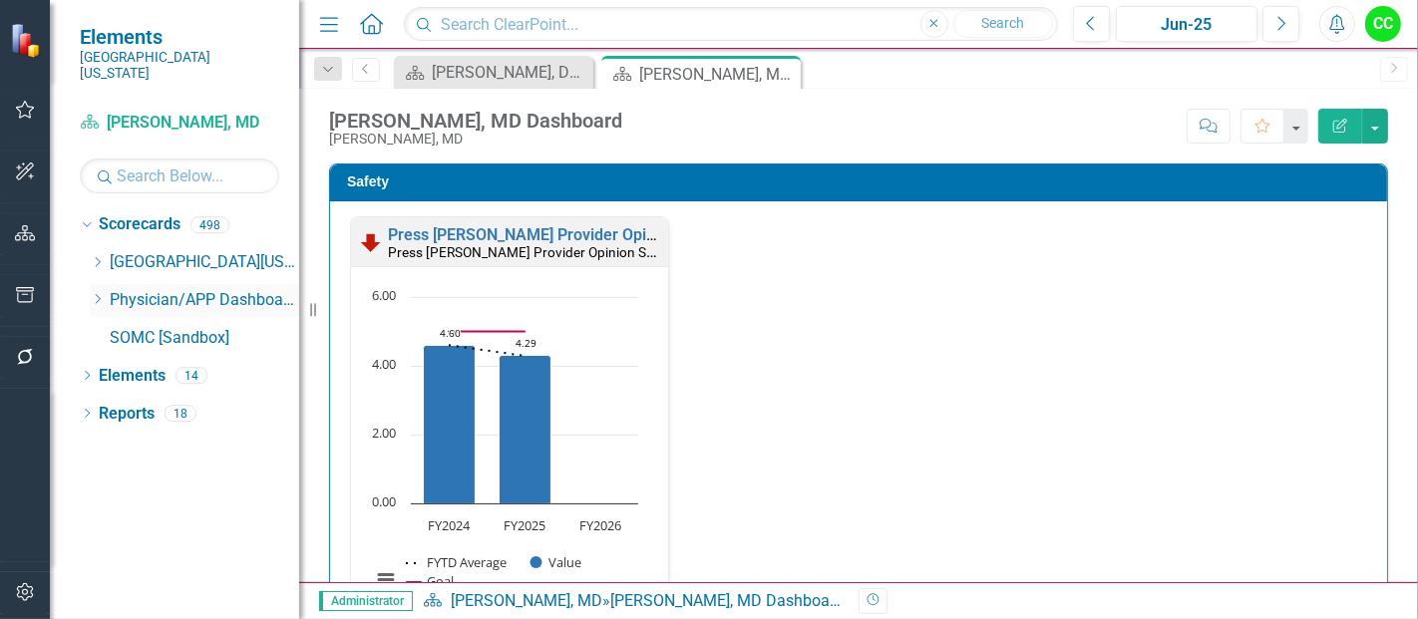
click at [94, 293] on icon "Dropdown" at bounding box center [97, 299] width 15 height 12
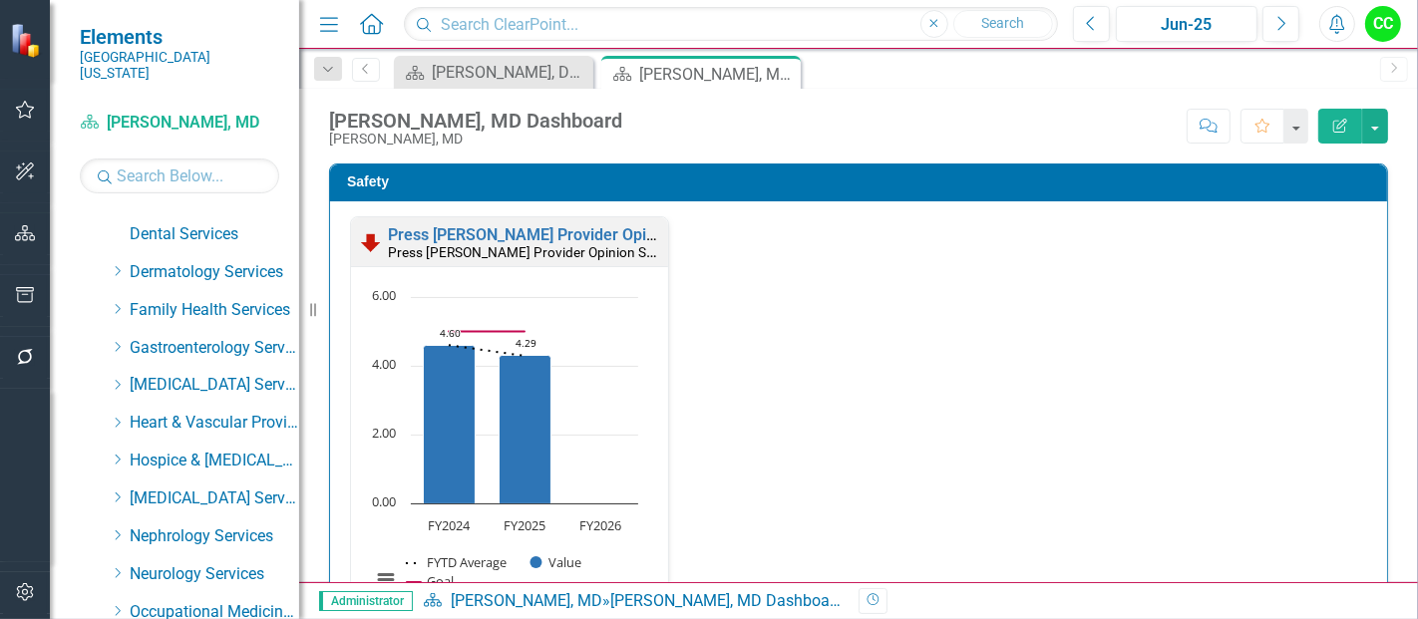
scroll to position [0, 0]
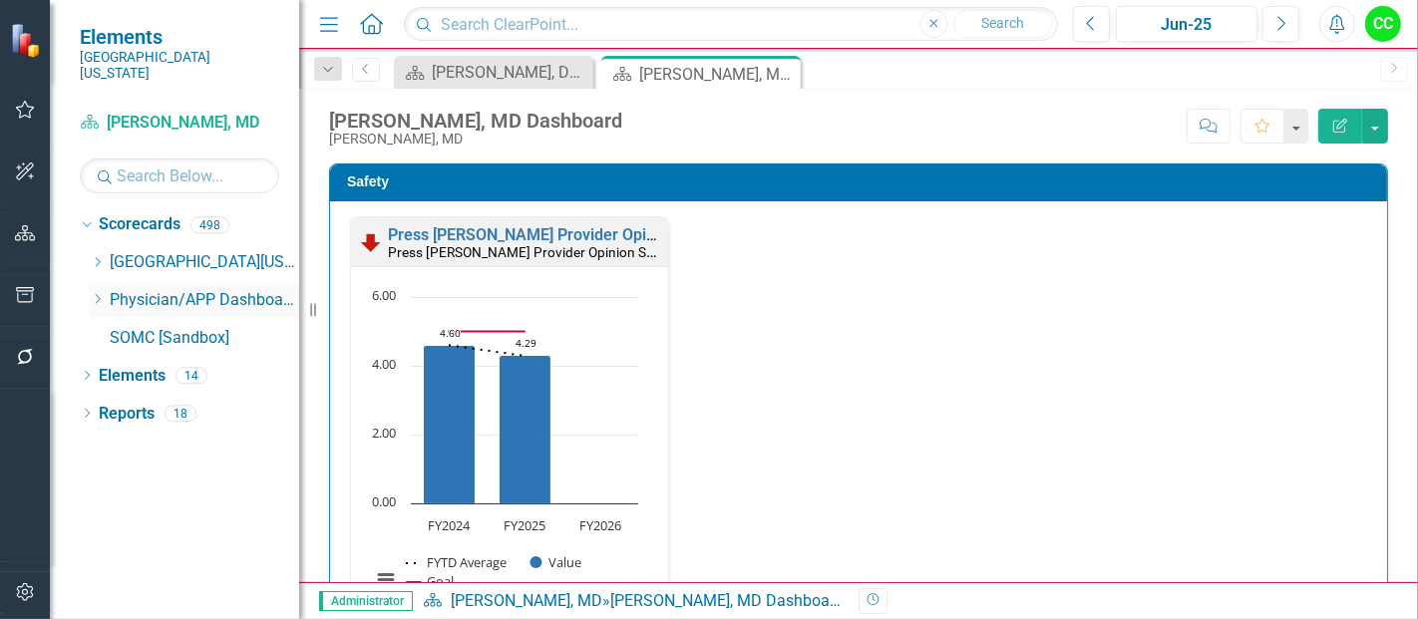
click at [100, 293] on icon "Dropdown" at bounding box center [97, 299] width 15 height 12
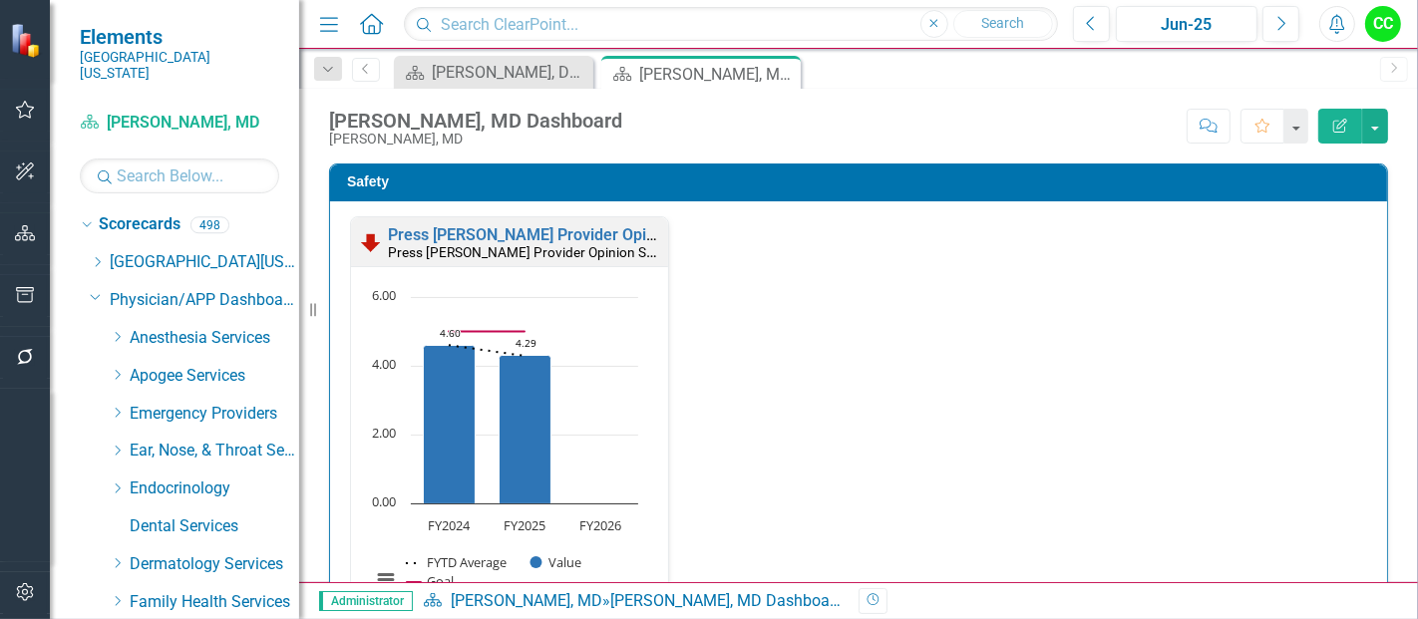
click at [113, 407] on icon "Dropdown" at bounding box center [117, 413] width 15 height 12
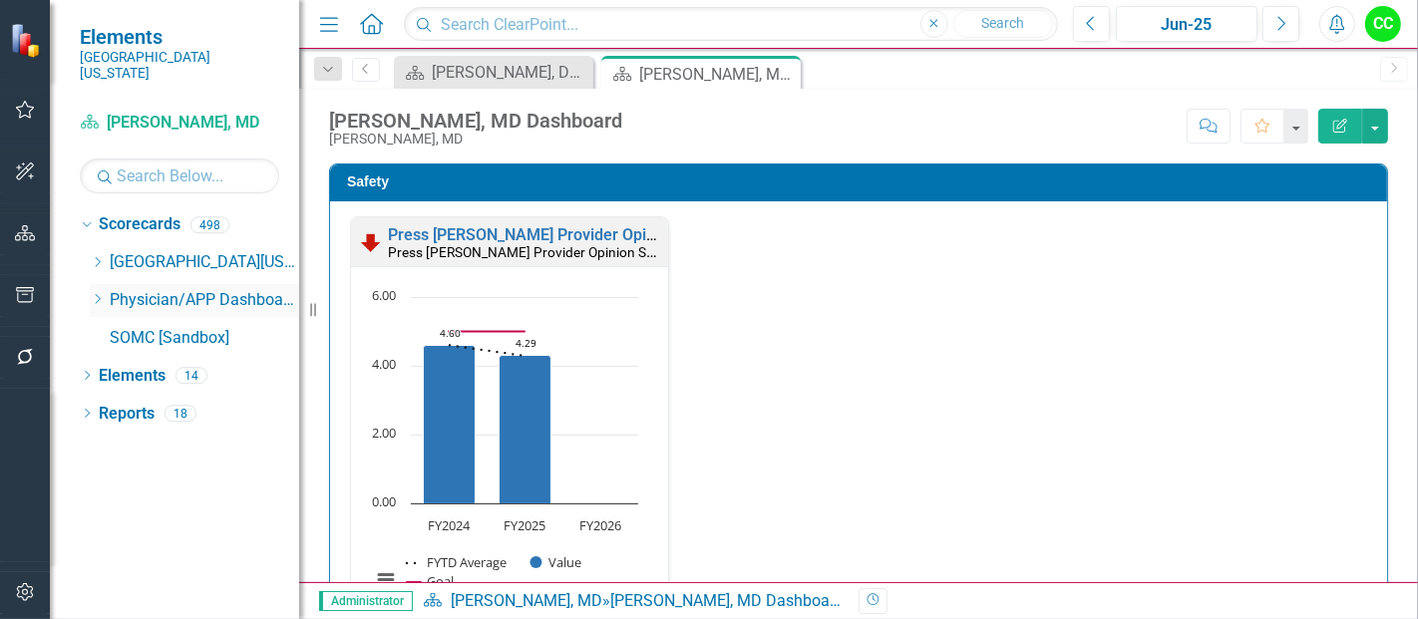
click at [97, 293] on icon "Dropdown" at bounding box center [97, 299] width 15 height 12
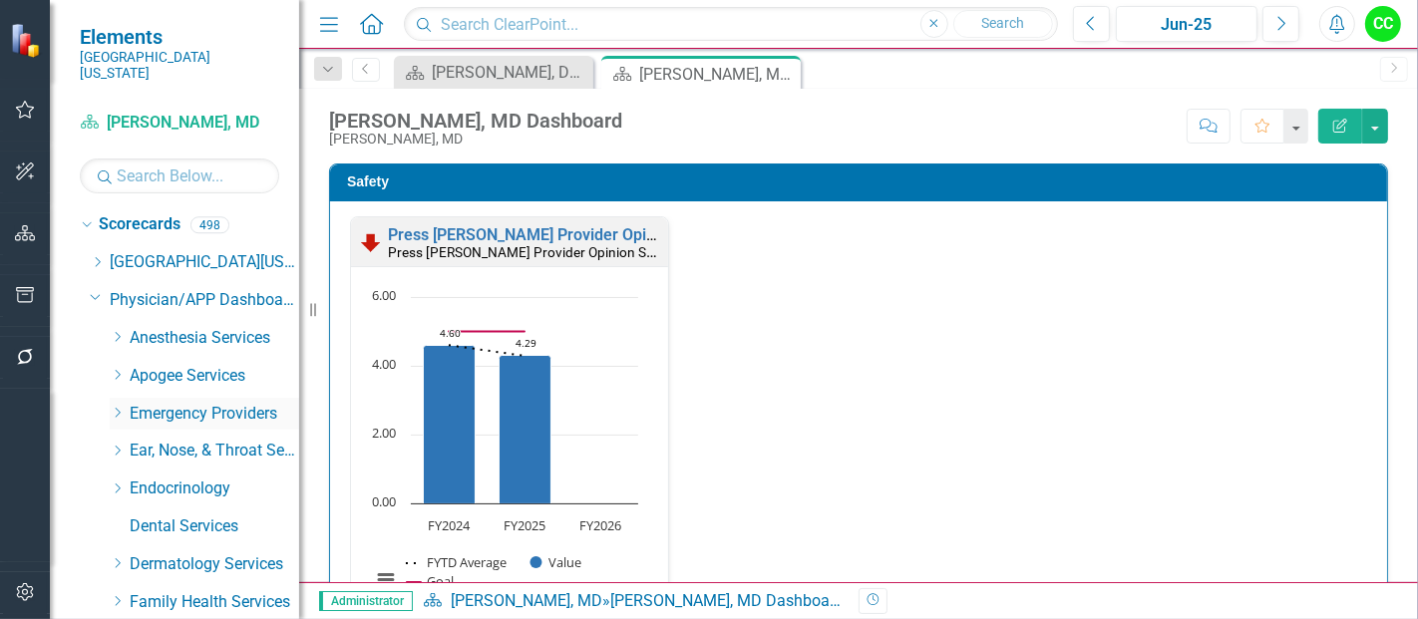
click at [114, 407] on icon "Dropdown" at bounding box center [117, 413] width 15 height 12
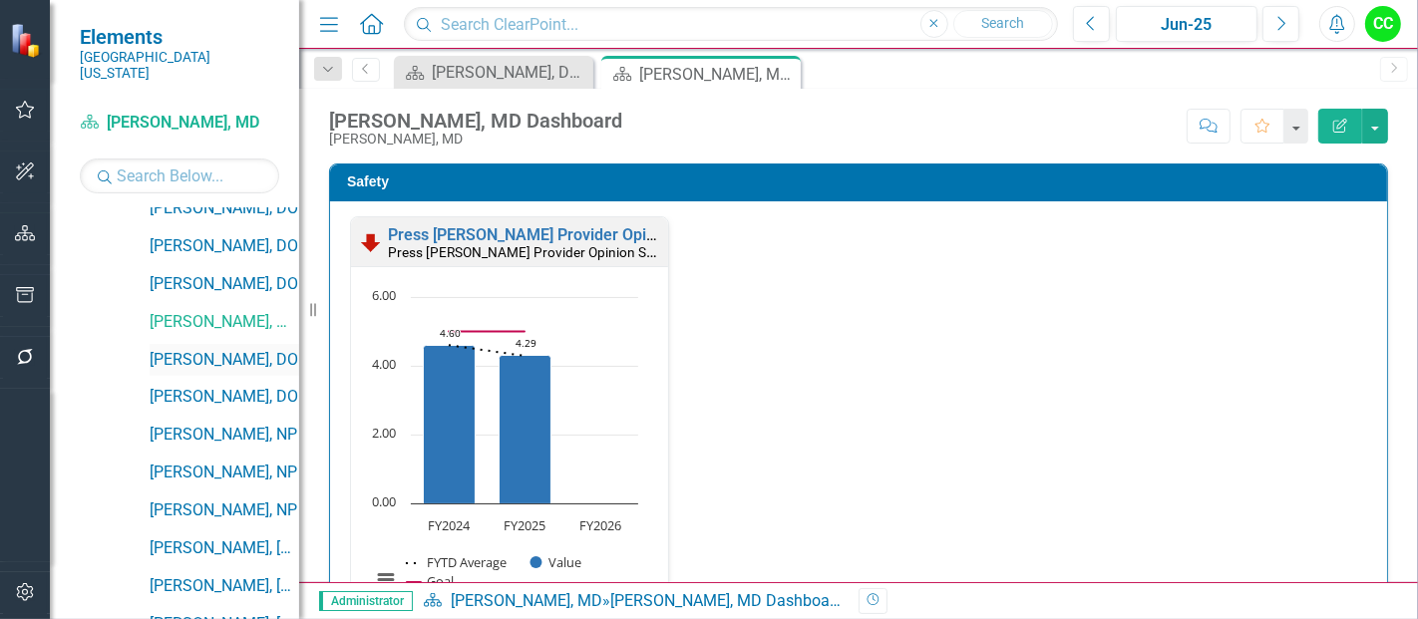
scroll to position [282, 0]
click at [208, 347] on link "[PERSON_NAME], DO" at bounding box center [225, 358] width 150 height 23
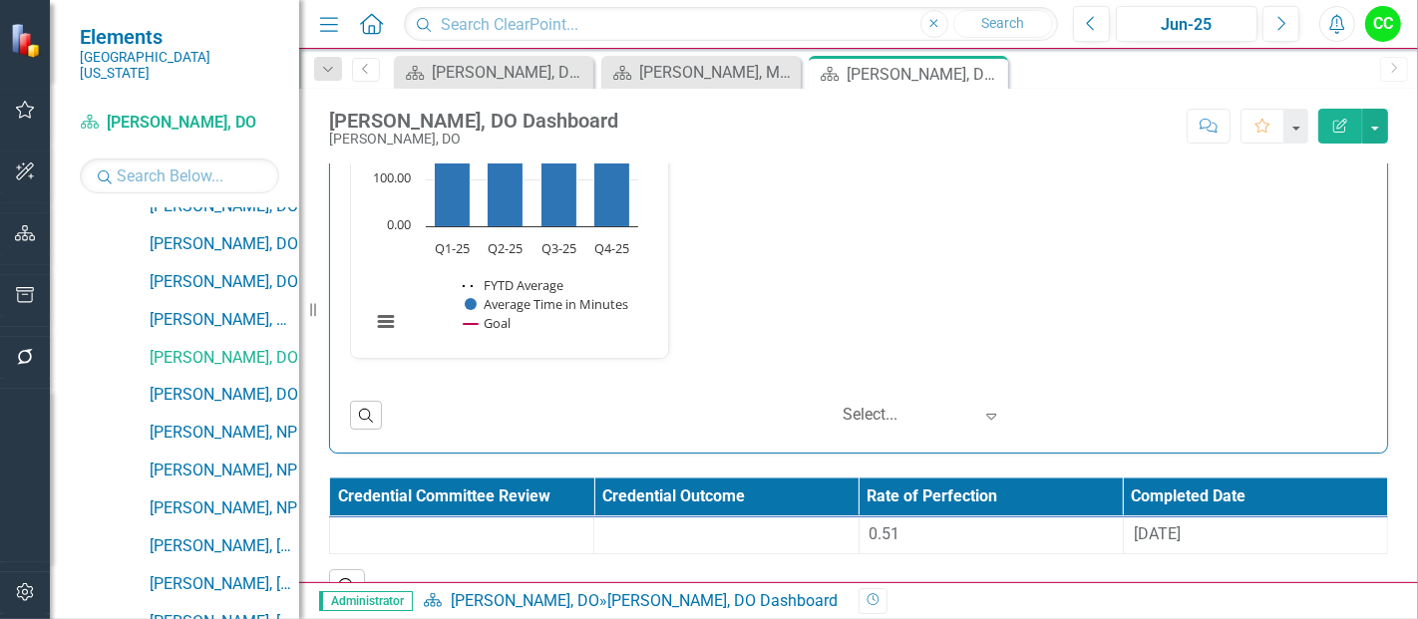
scroll to position [3009, 0]
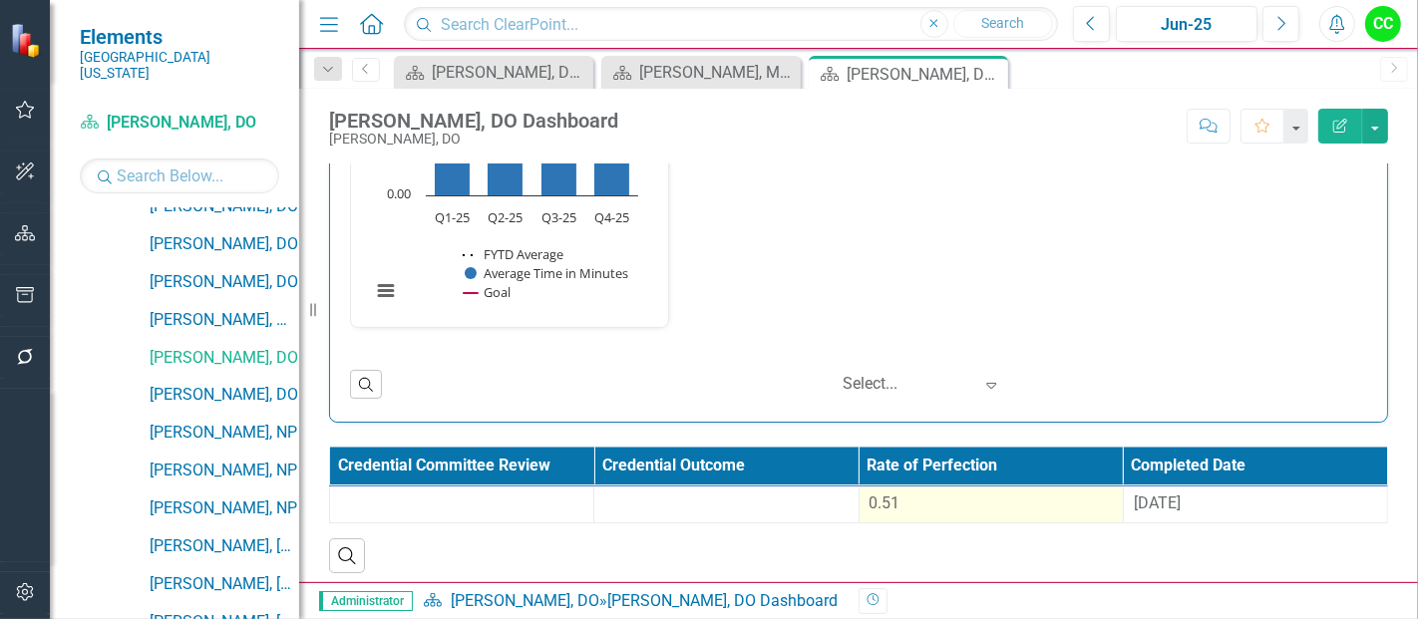
click at [1009, 503] on div "0.51" at bounding box center [991, 504] width 243 height 23
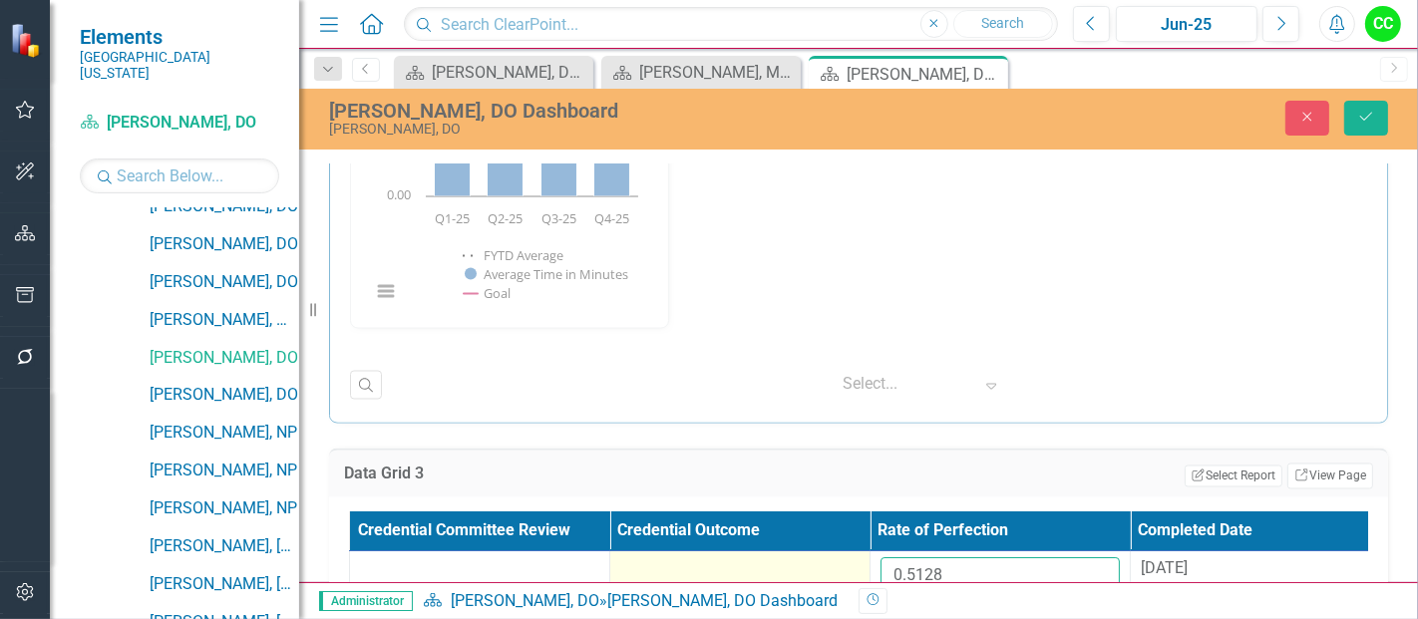
drag, startPoint x: 954, startPoint y: 562, endPoint x: 797, endPoint y: 563, distance: 156.6
click at [797, 563] on tr "0.5128 [DATE]" at bounding box center [870, 584] width 1041 height 65
paste input "497941667"
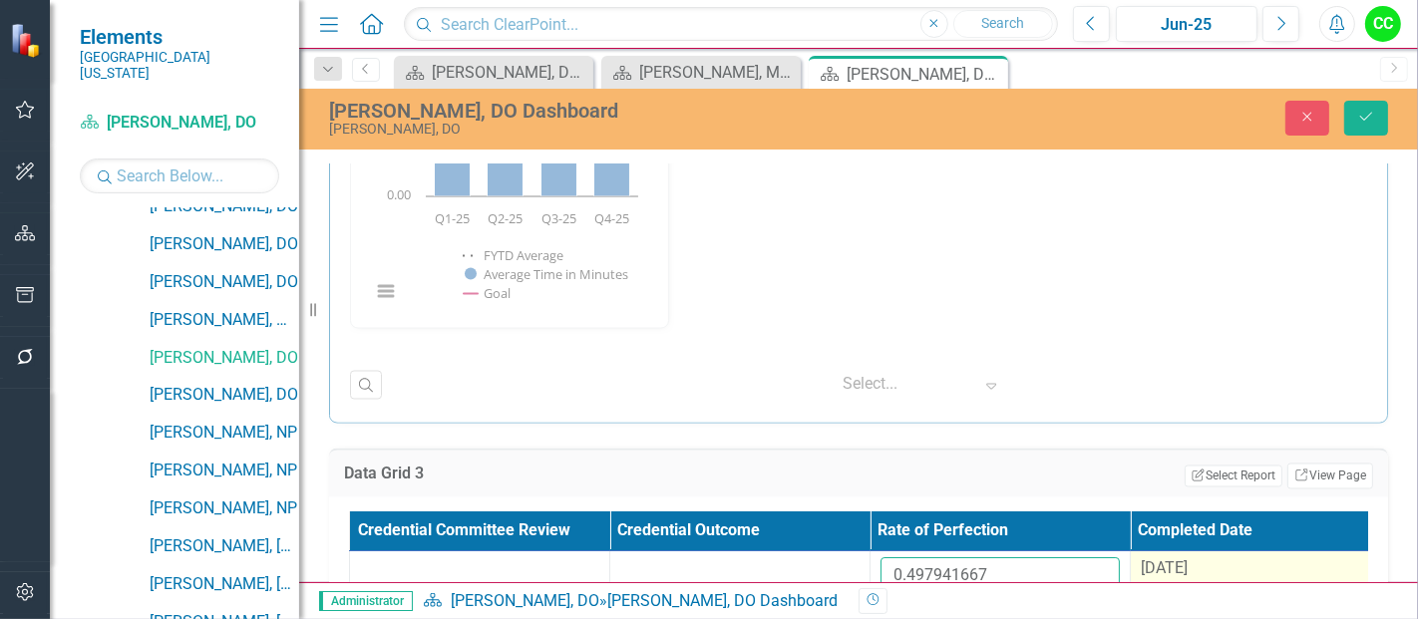
type input "0.497941667"
click at [1188, 560] on span "[DATE]" at bounding box center [1164, 569] width 47 height 19
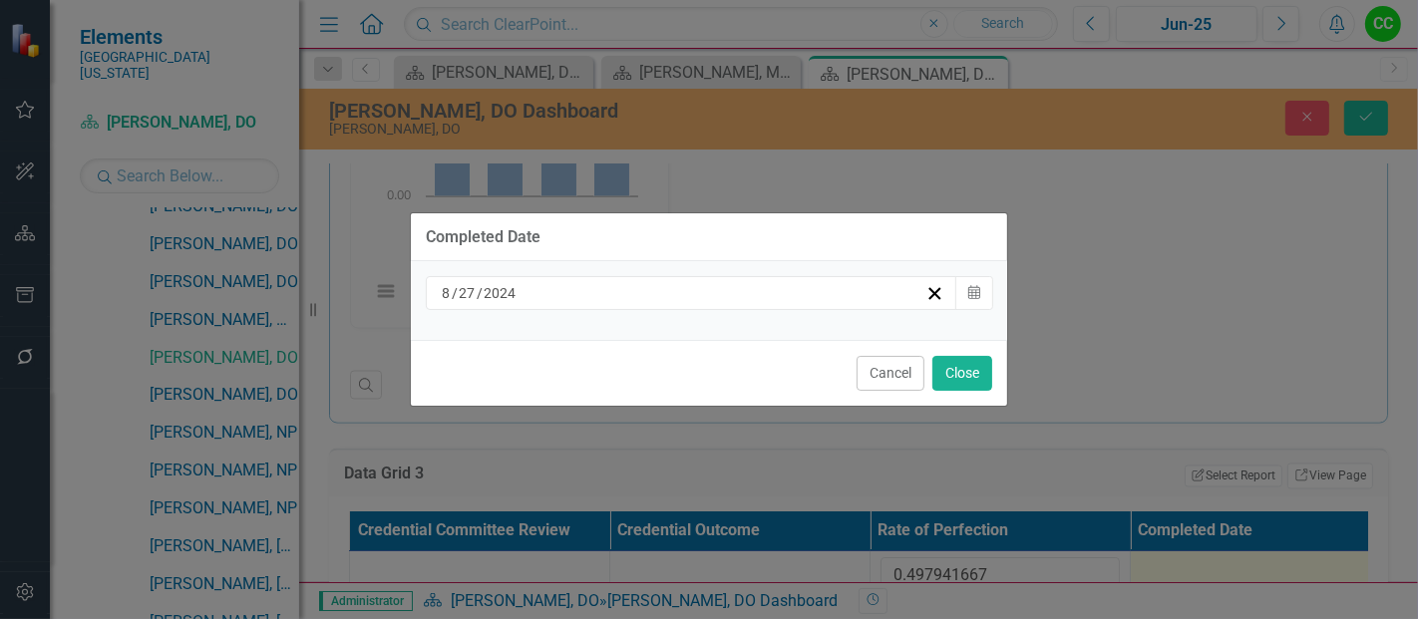
click at [749, 304] on div "[DATE]" at bounding box center [692, 293] width 532 height 34
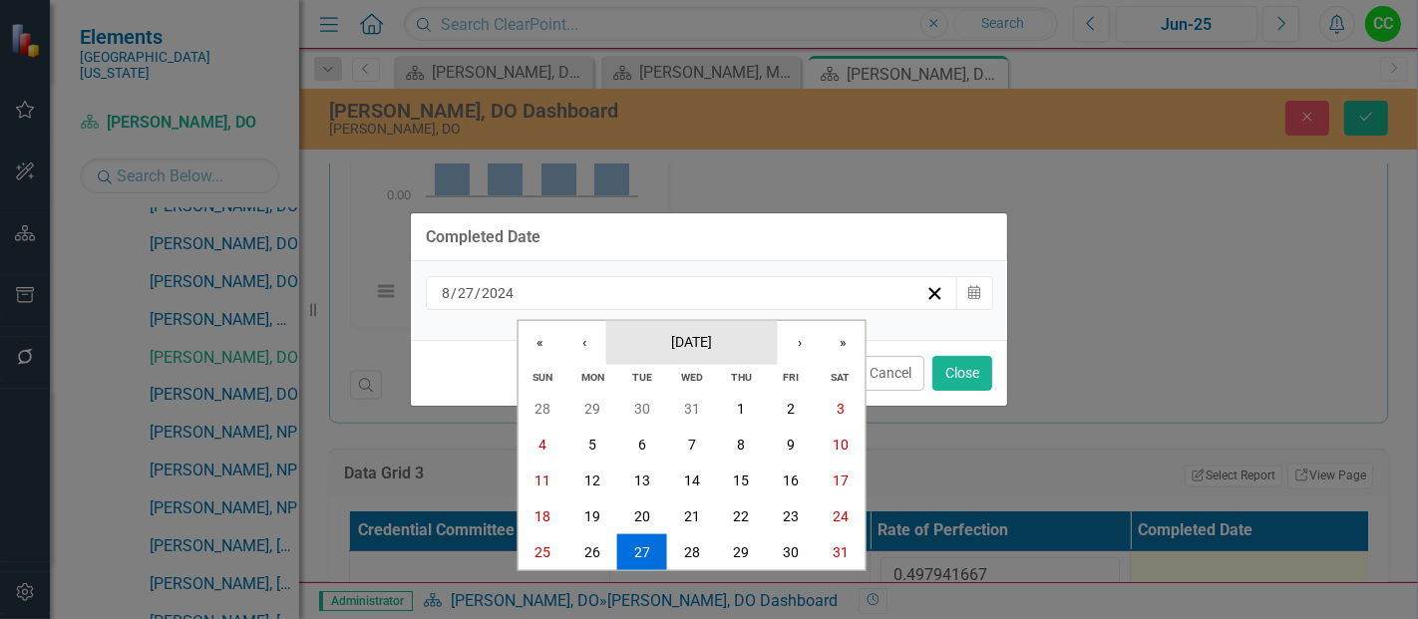
click at [733, 360] on button "[DATE]" at bounding box center [692, 342] width 172 height 44
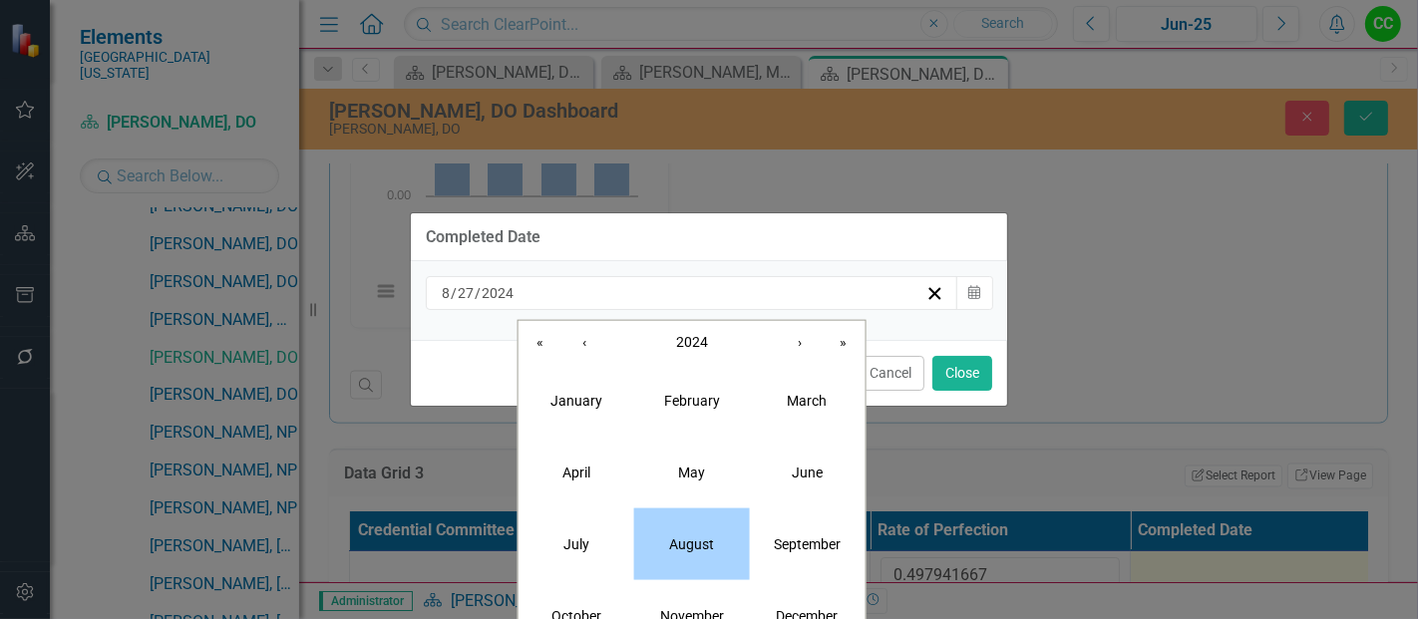
click at [709, 541] on abbr "August" at bounding box center [691, 544] width 45 height 16
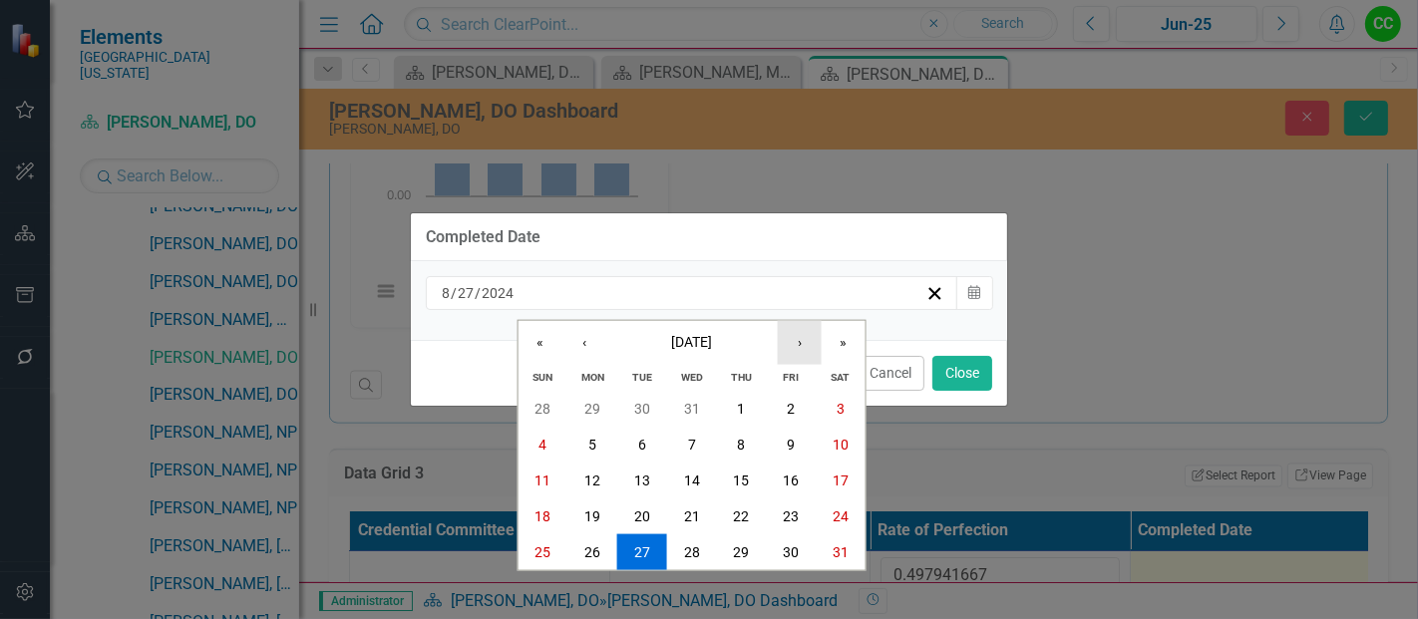
click at [790, 345] on button "›" at bounding box center [800, 342] width 44 height 44
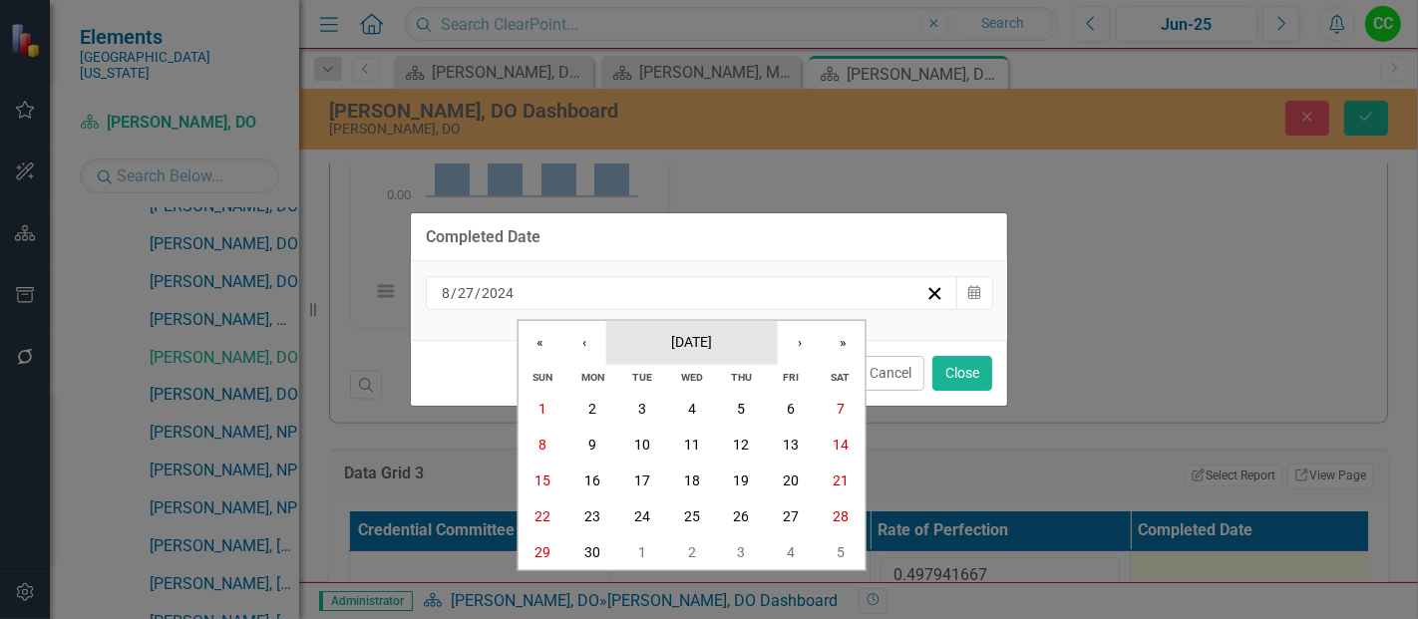
click at [712, 341] on span "[DATE]" at bounding box center [691, 341] width 41 height 16
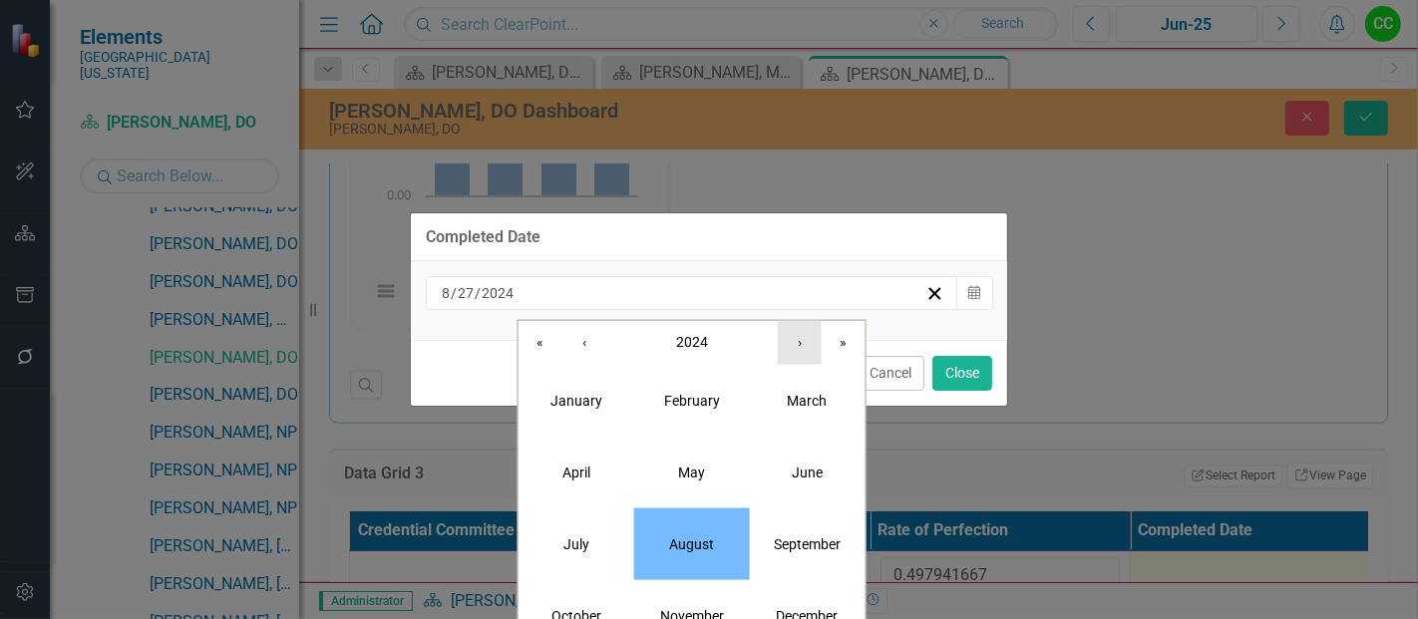
click at [811, 346] on button "›" at bounding box center [800, 342] width 44 height 44
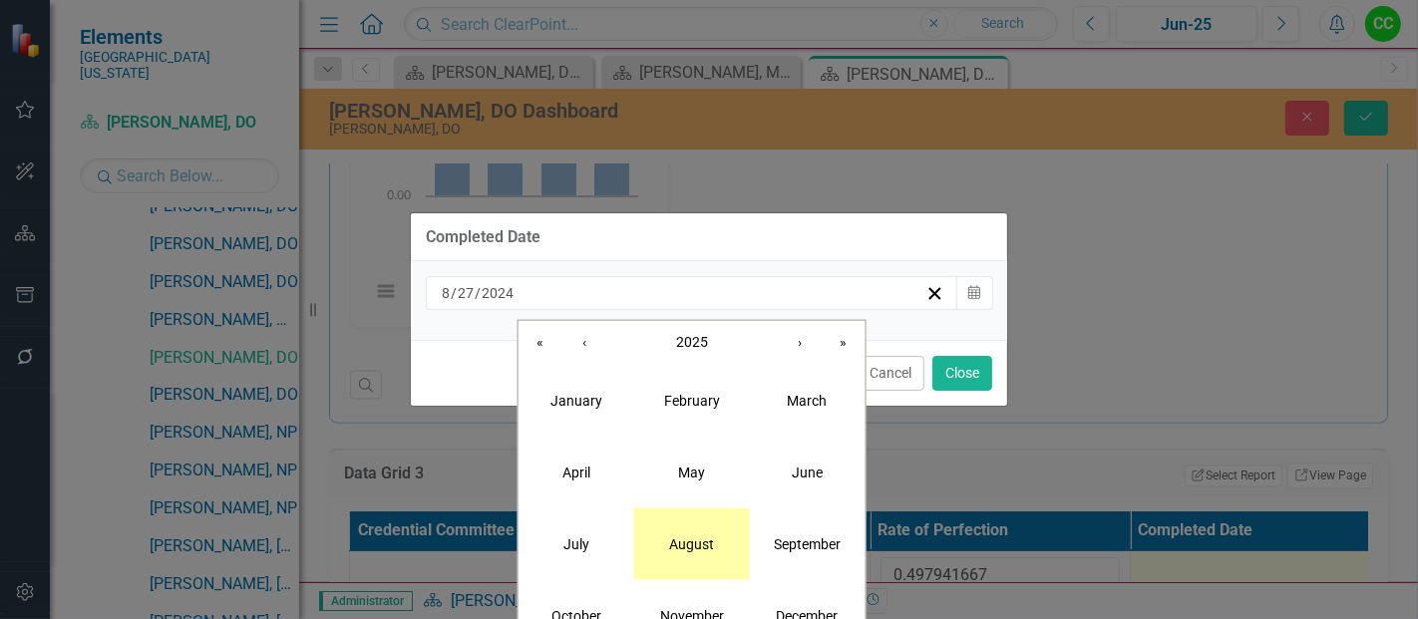
click at [693, 559] on button "August" at bounding box center [692, 544] width 116 height 72
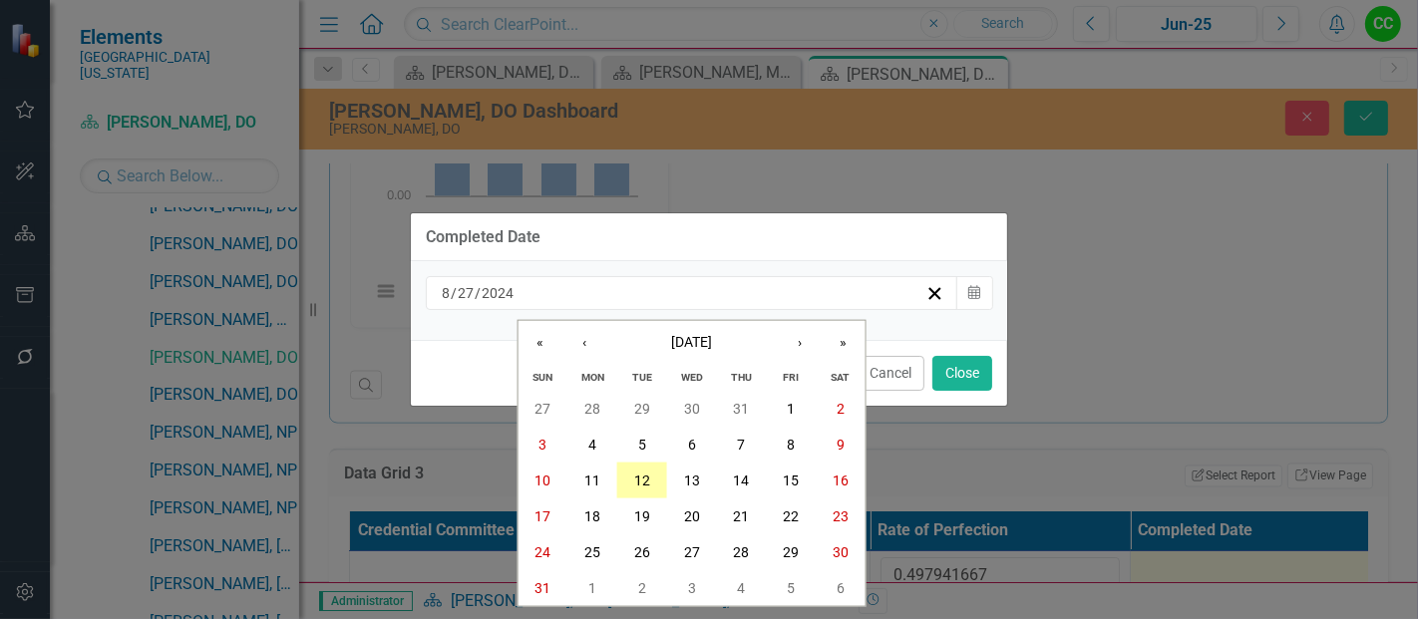
click at [650, 491] on button "12" at bounding box center [642, 481] width 50 height 36
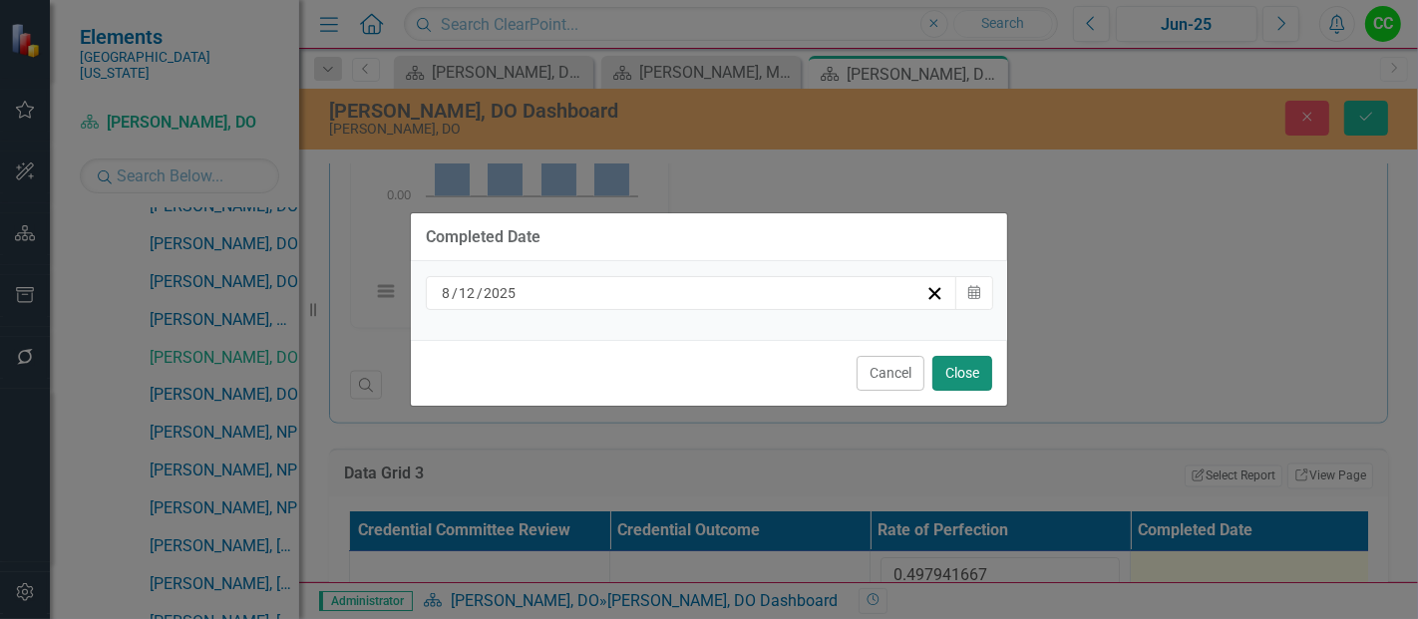
click at [969, 366] on button "Close" at bounding box center [963, 373] width 60 height 35
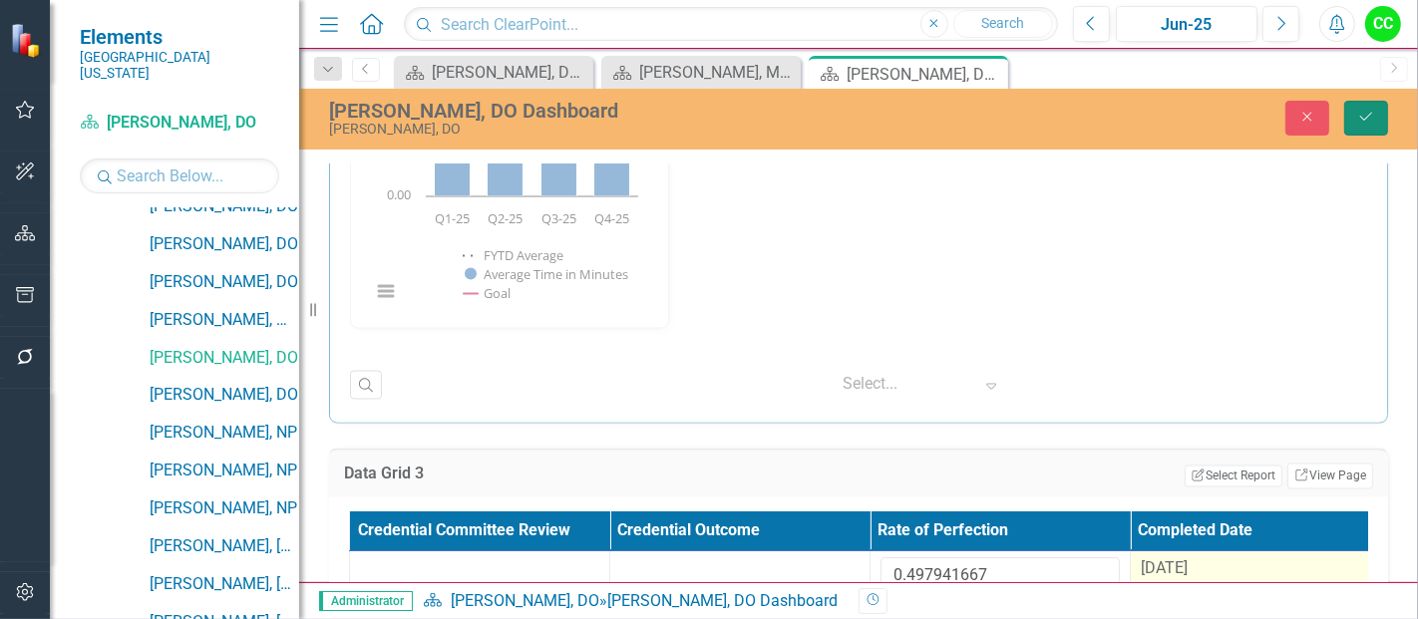
click at [1365, 114] on icon "Save" at bounding box center [1367, 117] width 18 height 14
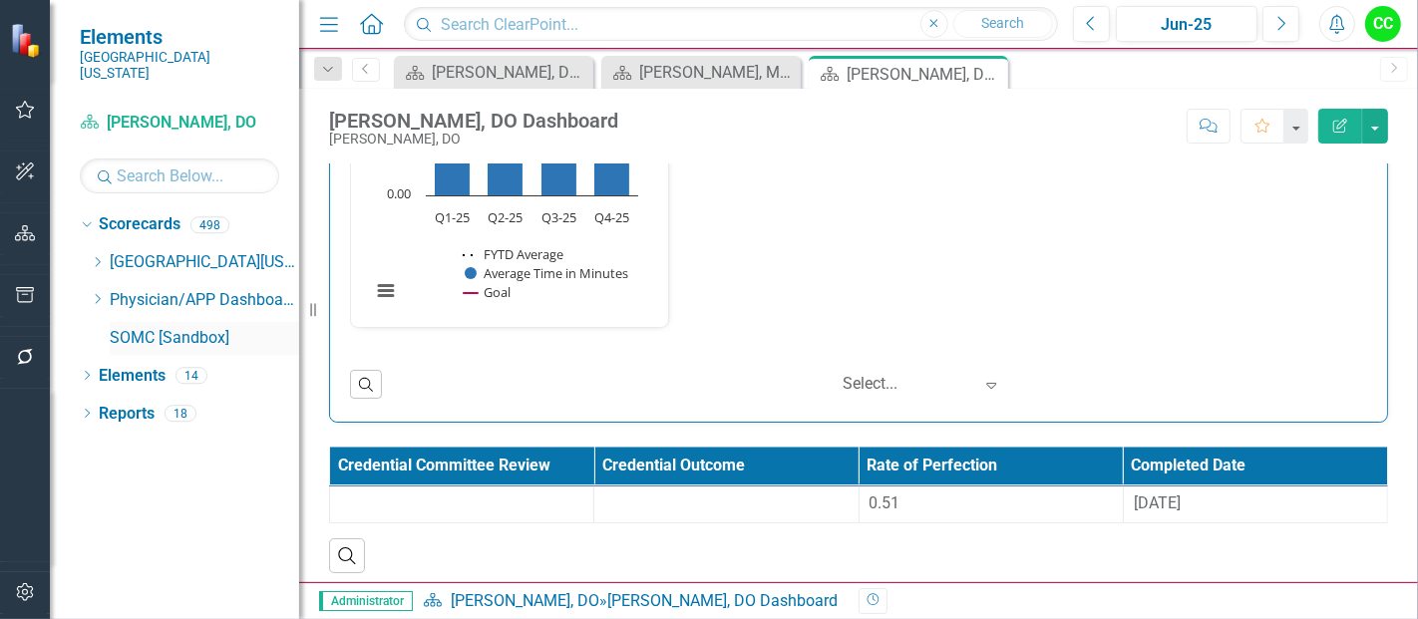
click at [94, 293] on icon "Dropdown" at bounding box center [97, 299] width 15 height 12
click at [97, 293] on icon "Dropdown" at bounding box center [97, 299] width 15 height 12
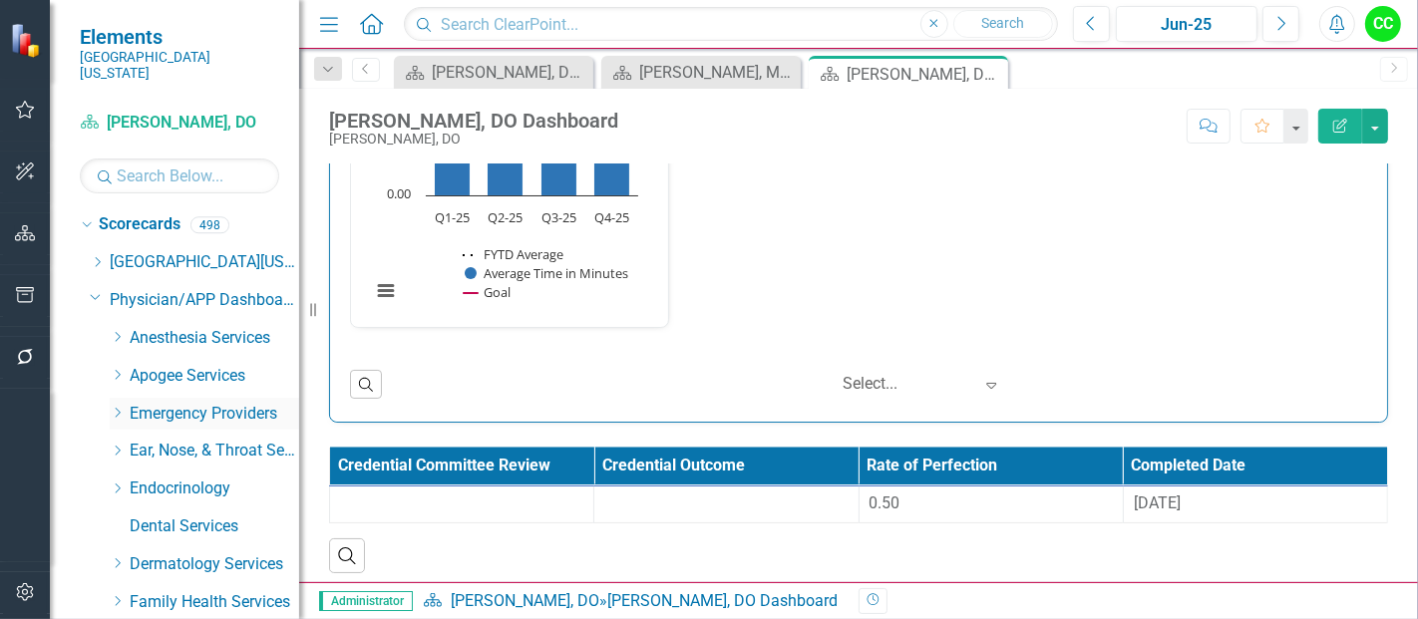
click at [117, 407] on icon "Dropdown" at bounding box center [117, 413] width 15 height 12
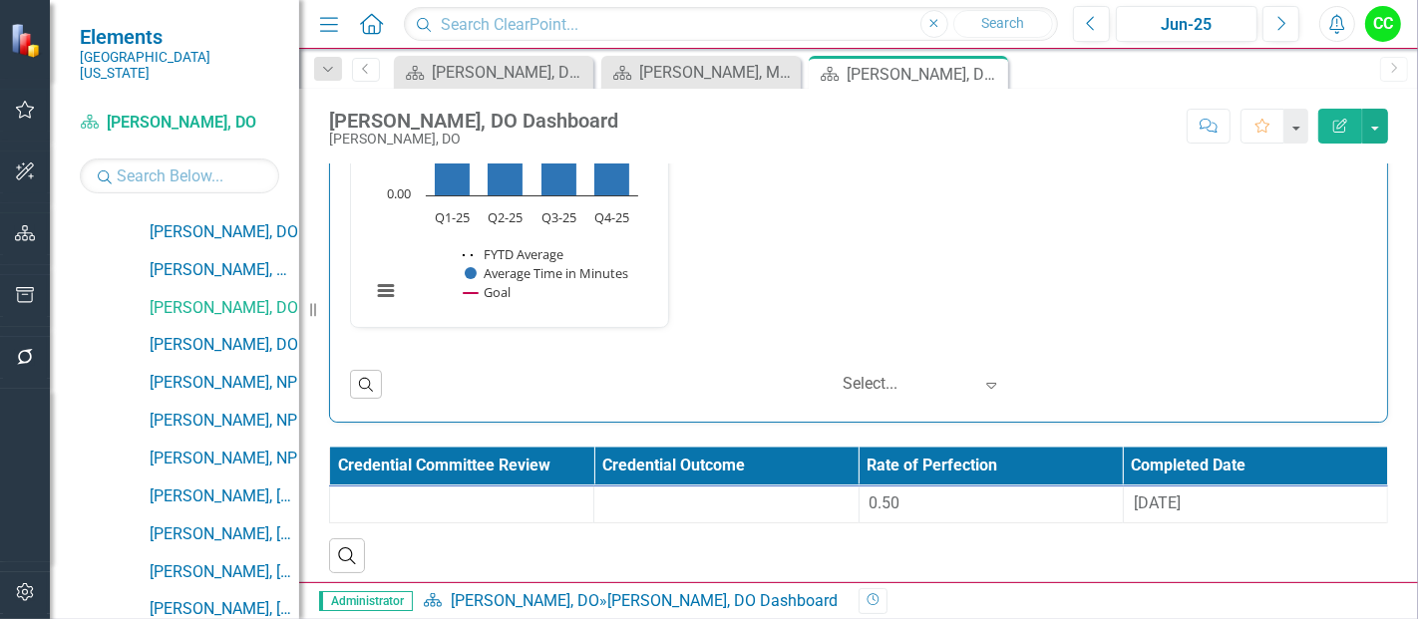
scroll to position [347, 0]
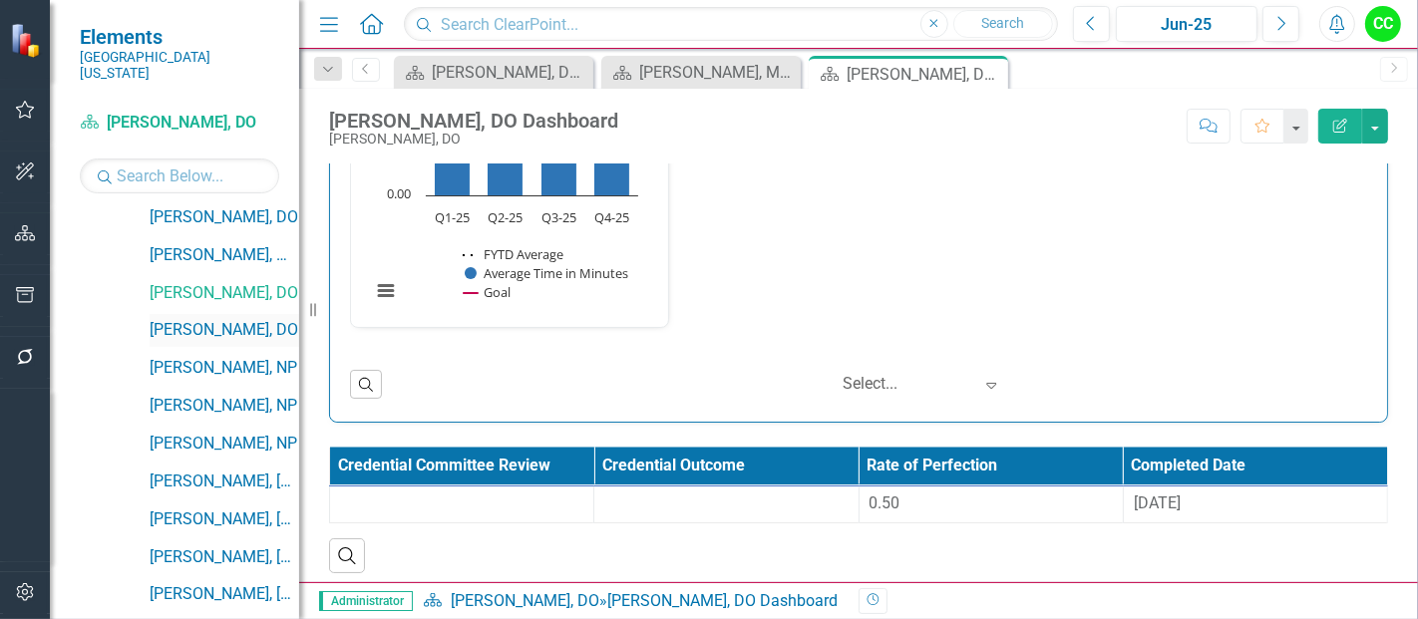
click at [219, 319] on link "[PERSON_NAME], DO" at bounding box center [225, 330] width 150 height 23
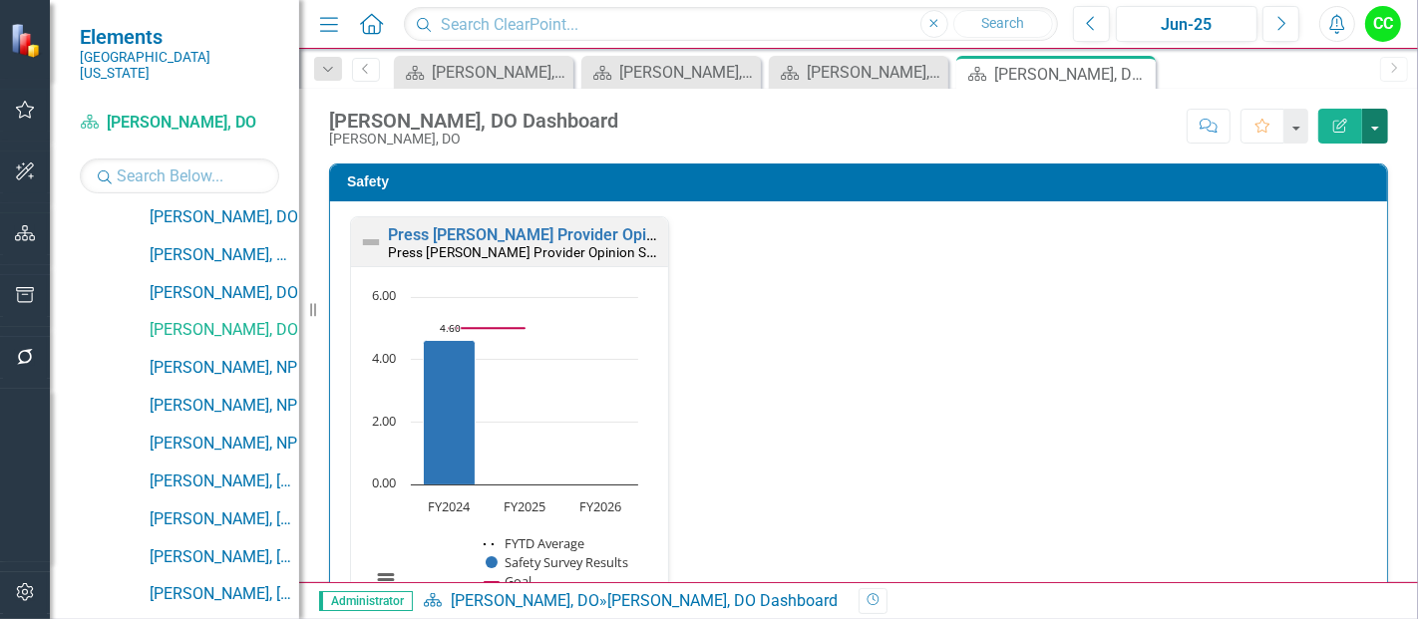
click at [1378, 112] on button "button" at bounding box center [1376, 126] width 26 height 35
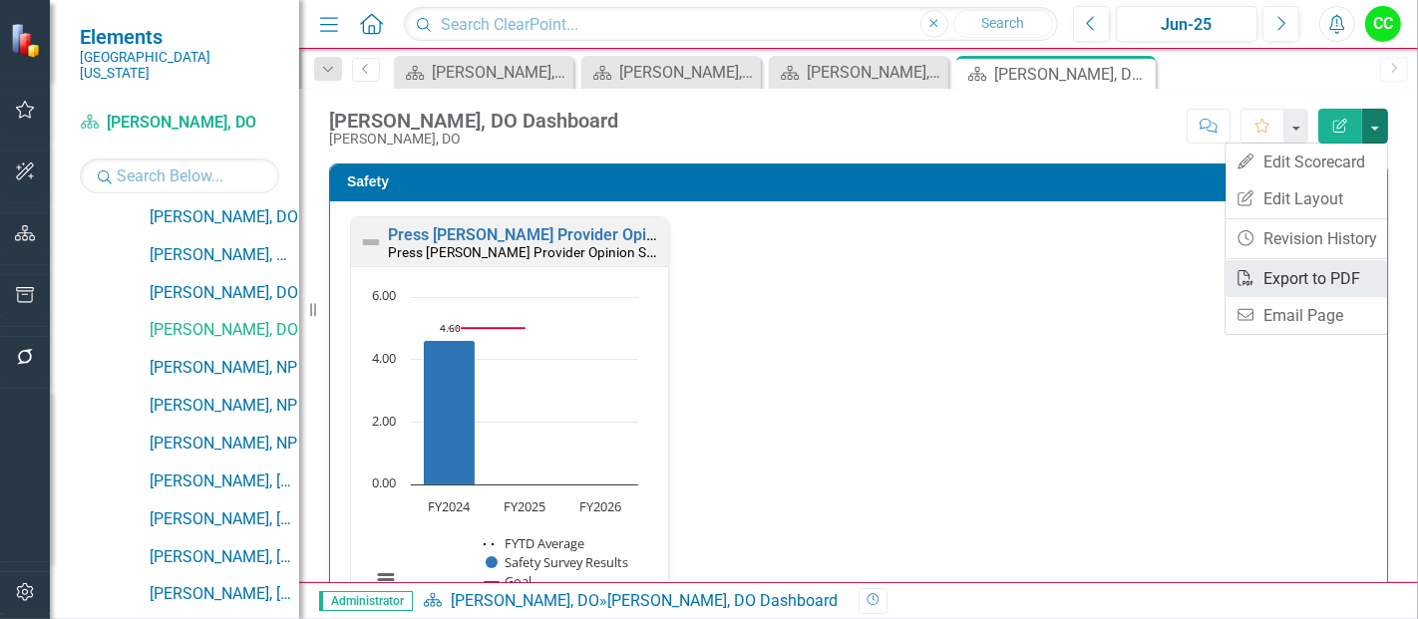
click at [1294, 277] on link "PDF Export to PDF" at bounding box center [1307, 278] width 162 height 37
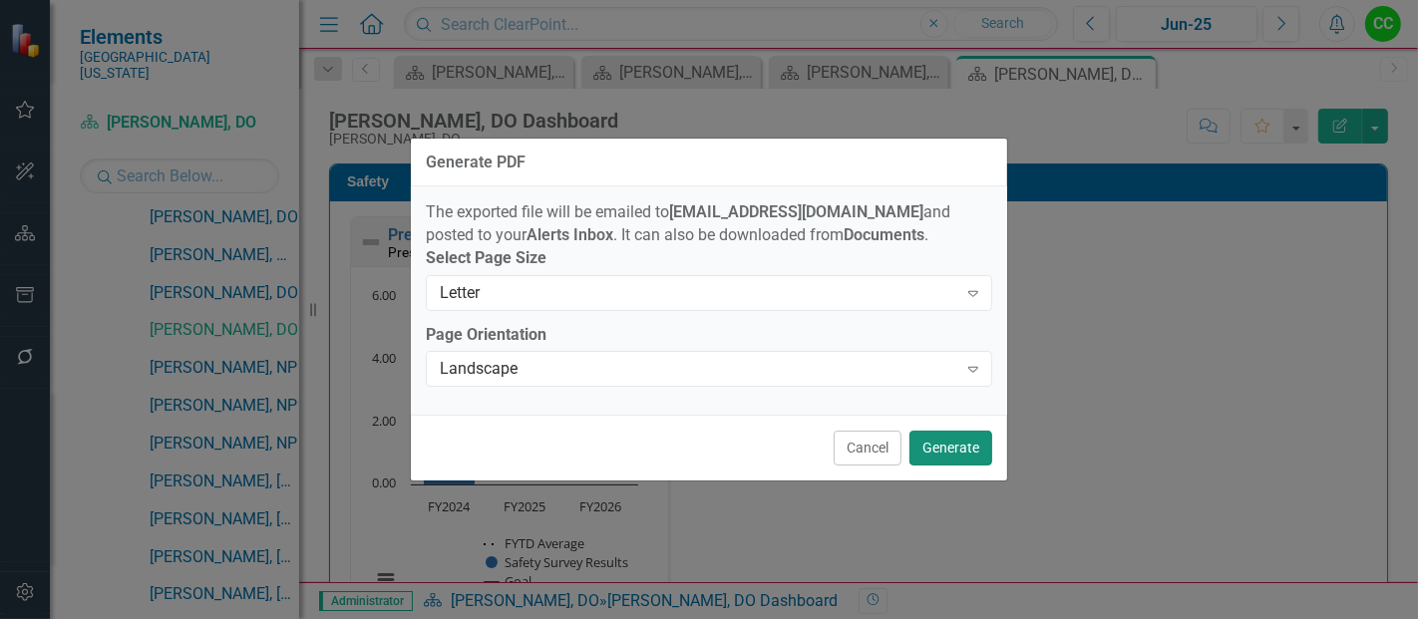
click at [975, 446] on button "Generate" at bounding box center [951, 448] width 83 height 35
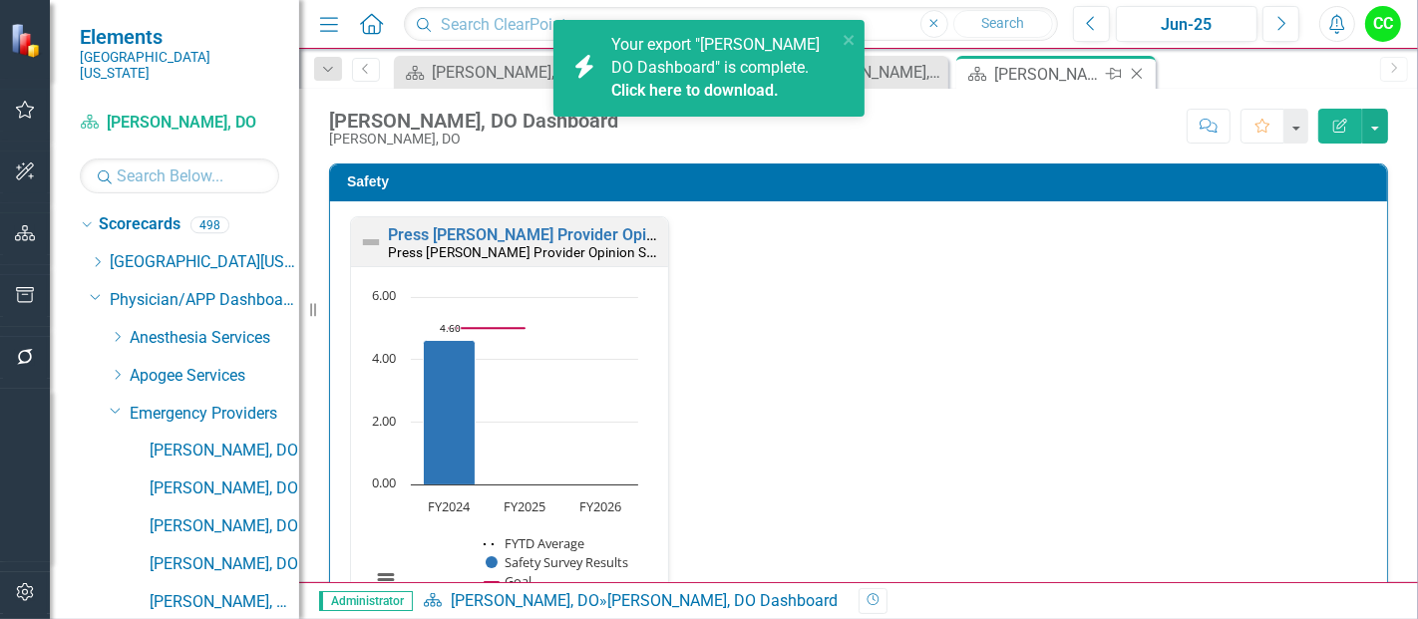
click at [1134, 71] on icon at bounding box center [1137, 74] width 11 height 11
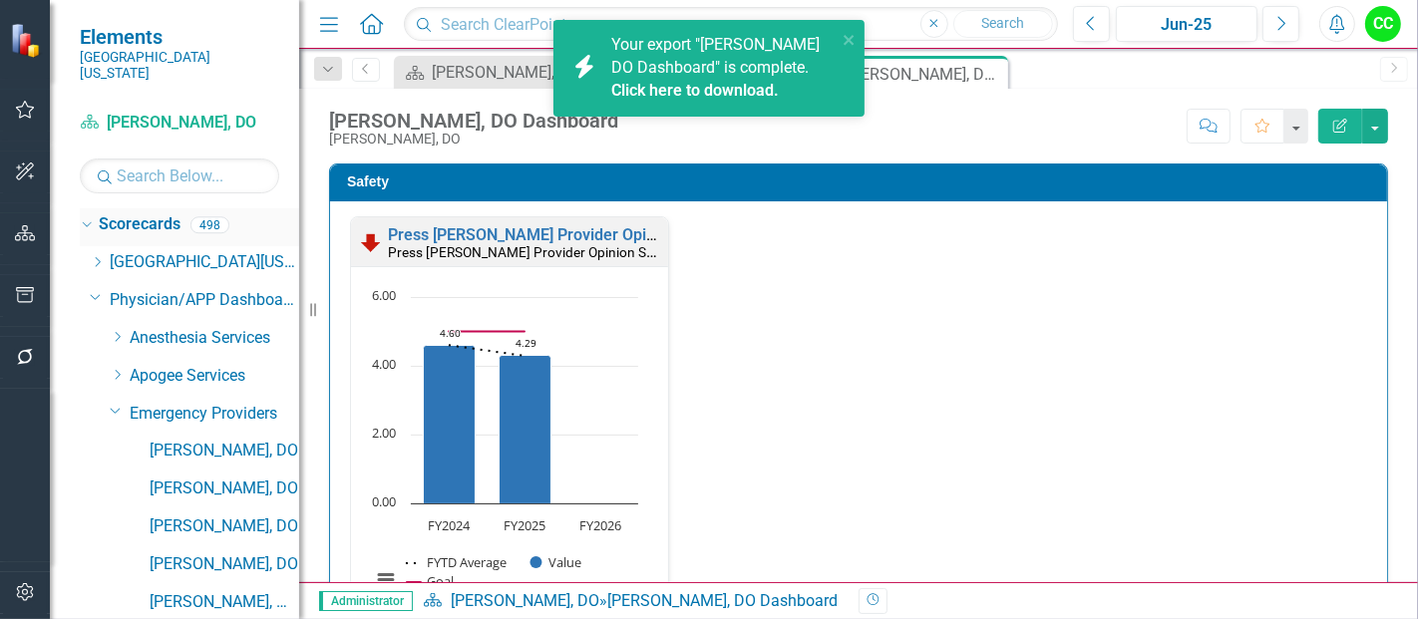
click at [151, 213] on link "Scorecards" at bounding box center [140, 224] width 82 height 23
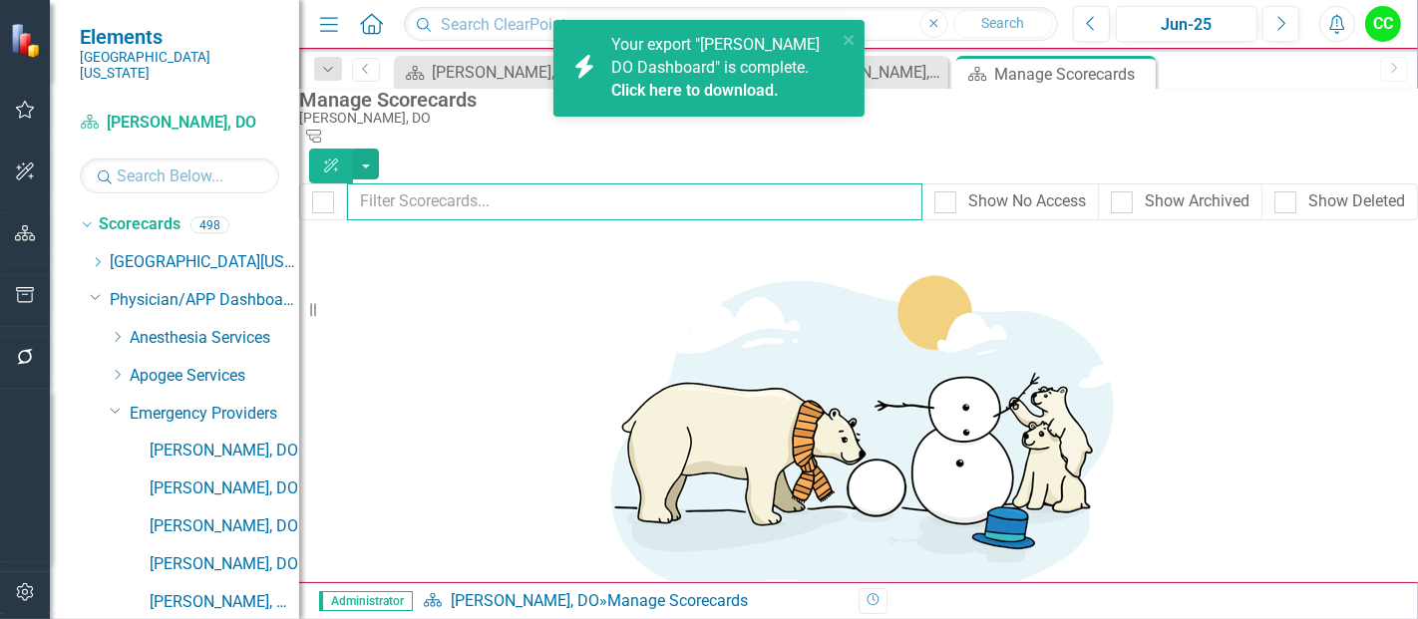
click at [560, 188] on input "text" at bounding box center [635, 202] width 576 height 37
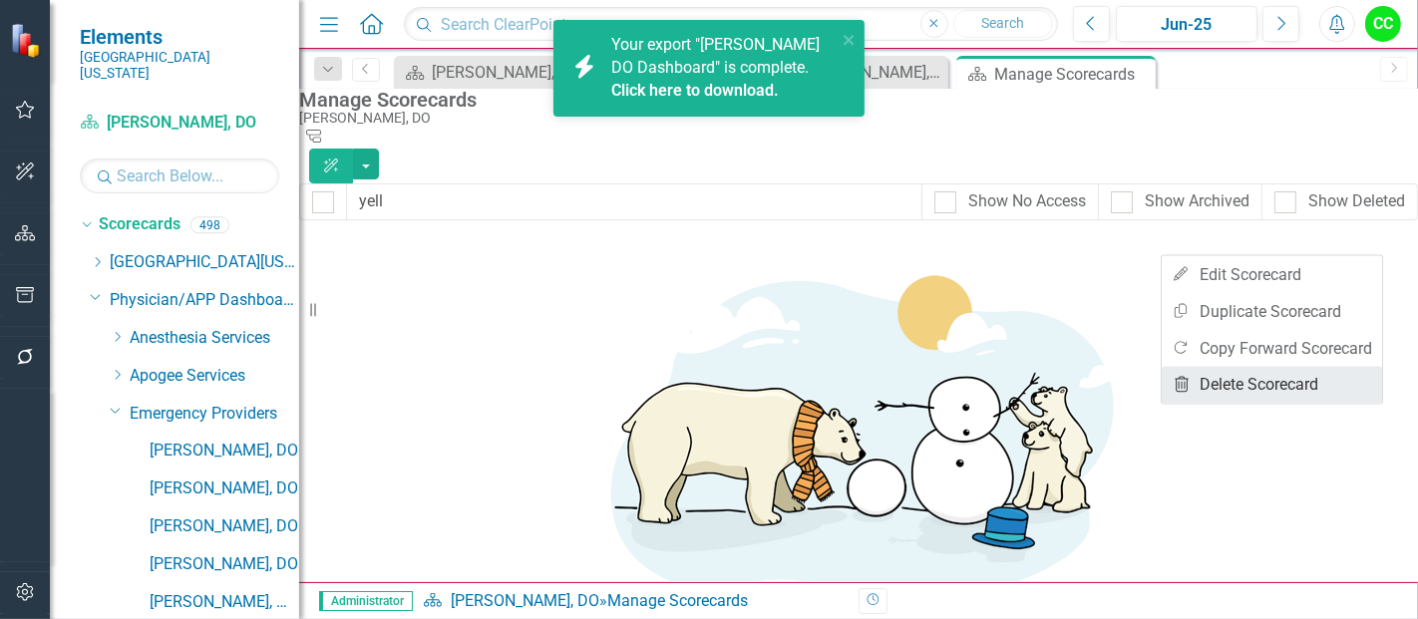
click at [1226, 384] on link "Trash Delete Scorecard" at bounding box center [1272, 385] width 220 height 37
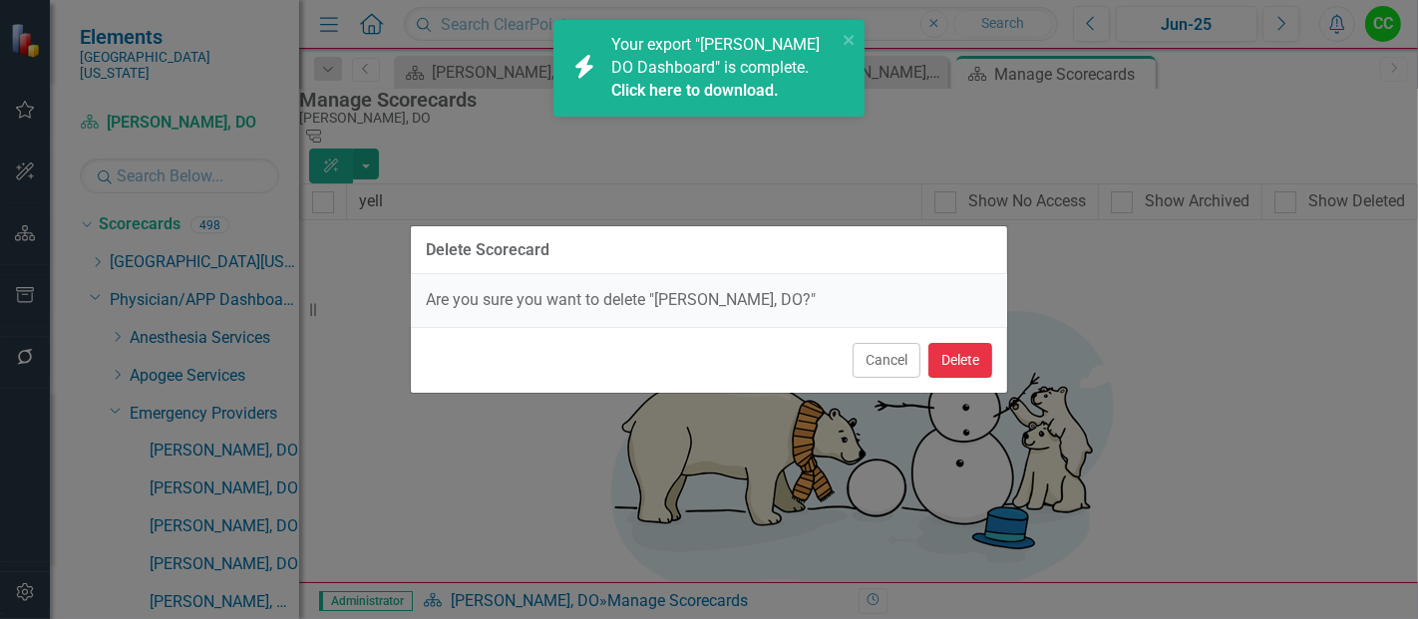
click at [957, 371] on button "Delete" at bounding box center [961, 360] width 64 height 35
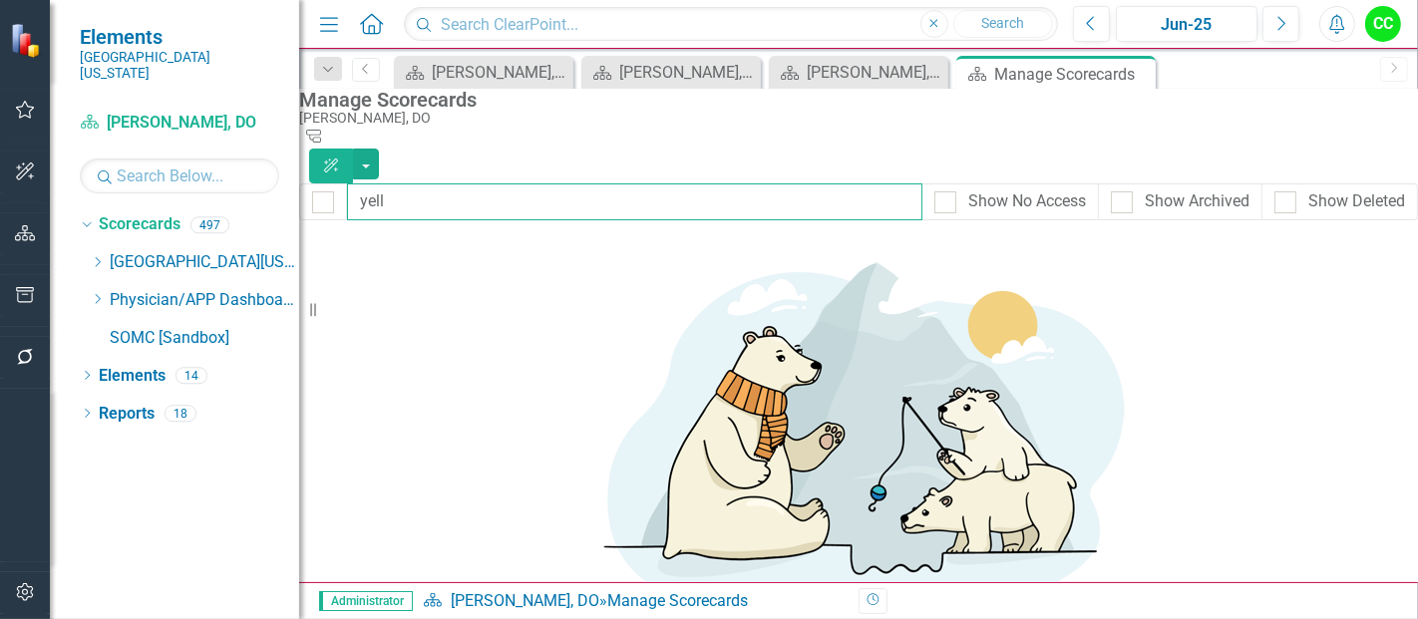
click at [490, 184] on input "yell" at bounding box center [635, 202] width 576 height 37
type input "y"
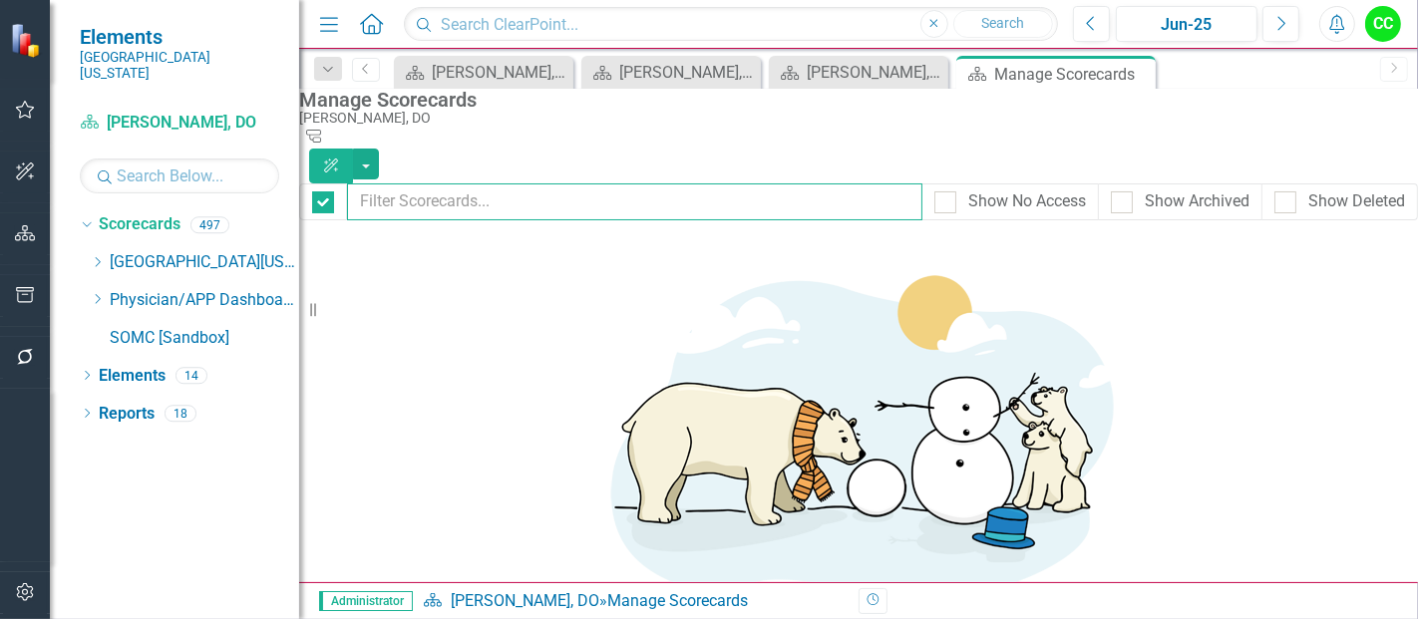
checkbox input "false"
click at [101, 293] on icon "Dropdown" at bounding box center [97, 299] width 15 height 12
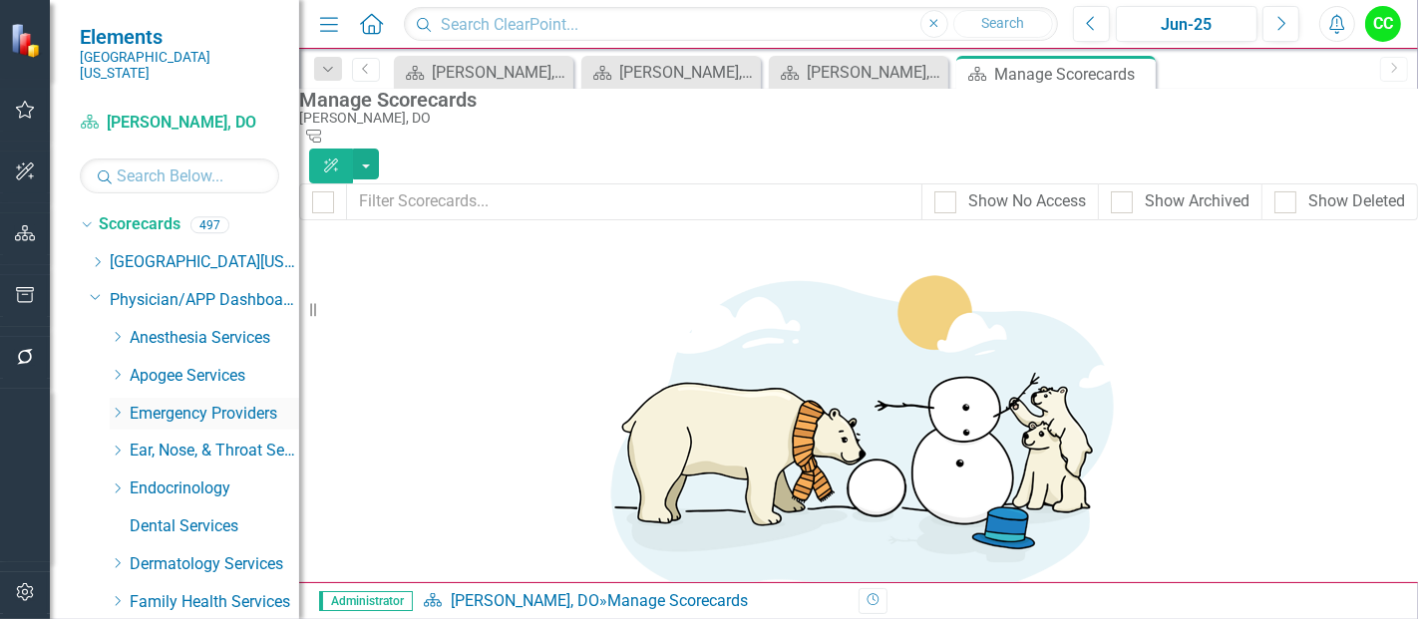
click at [119, 408] on icon at bounding box center [118, 413] width 5 height 10
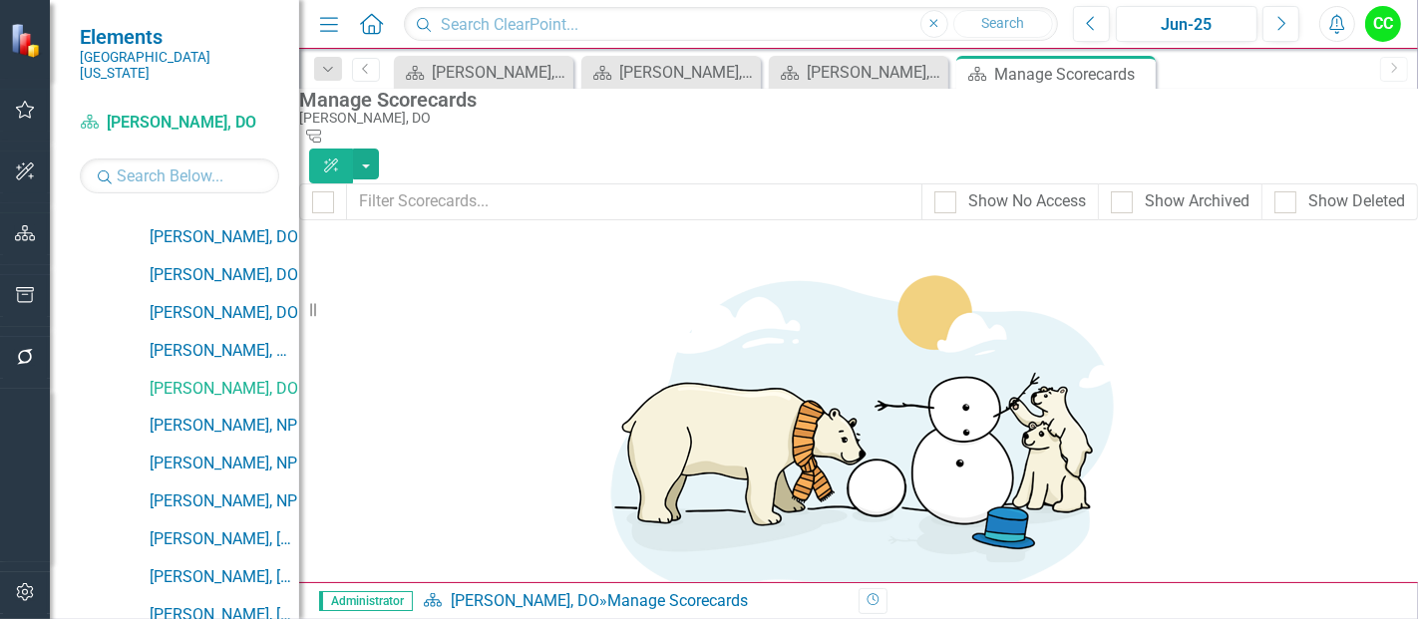
scroll to position [262, 0]
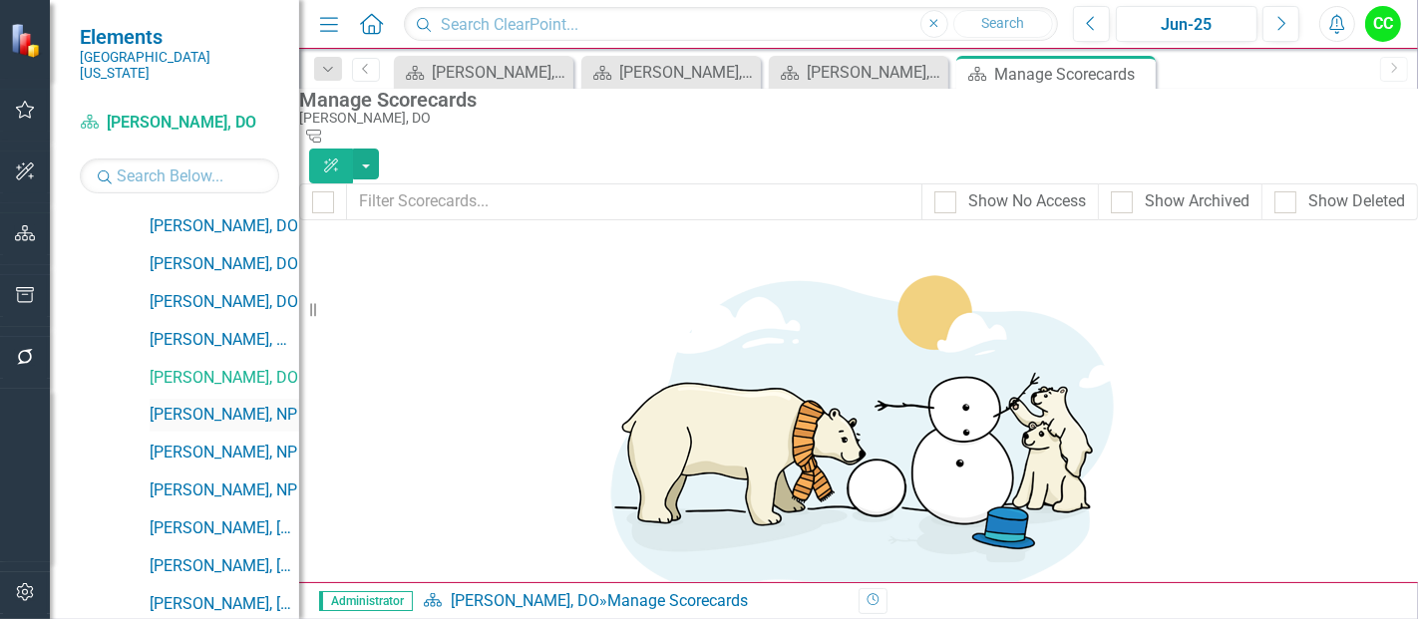
click at [193, 404] on link "[PERSON_NAME], NP" at bounding box center [225, 415] width 150 height 23
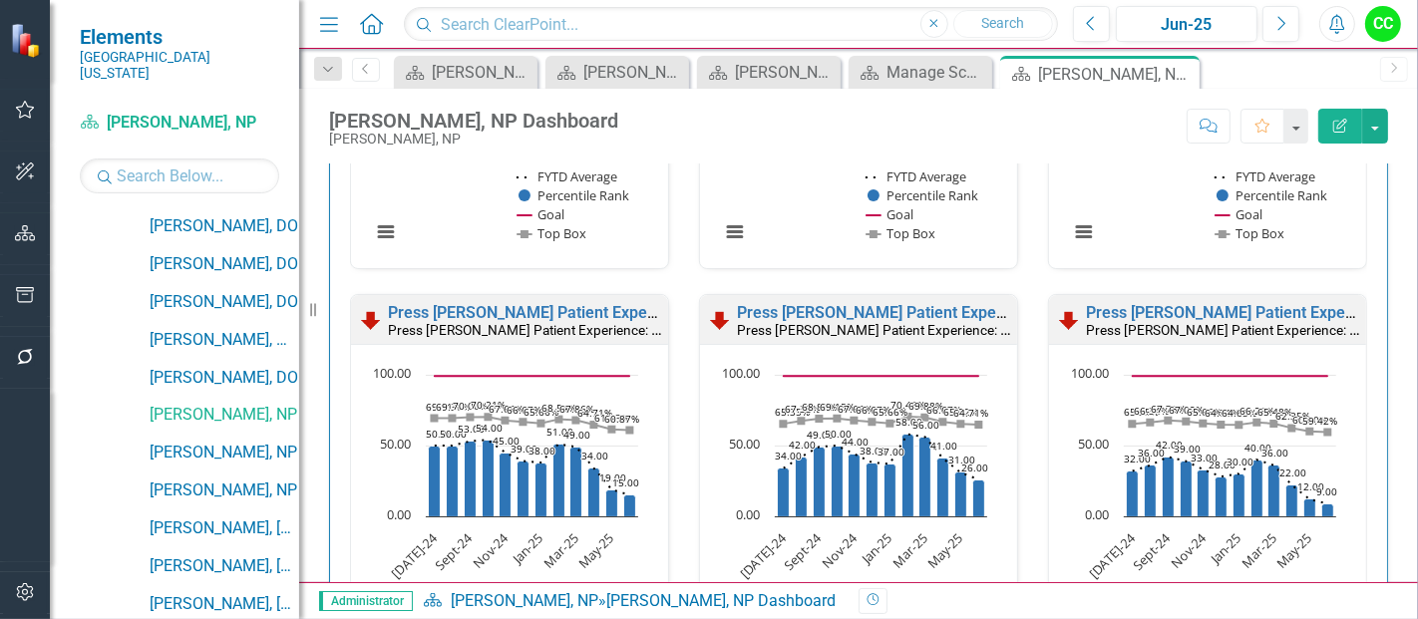
scroll to position [1493, 0]
